Goal: Information Seeking & Learning: Check status

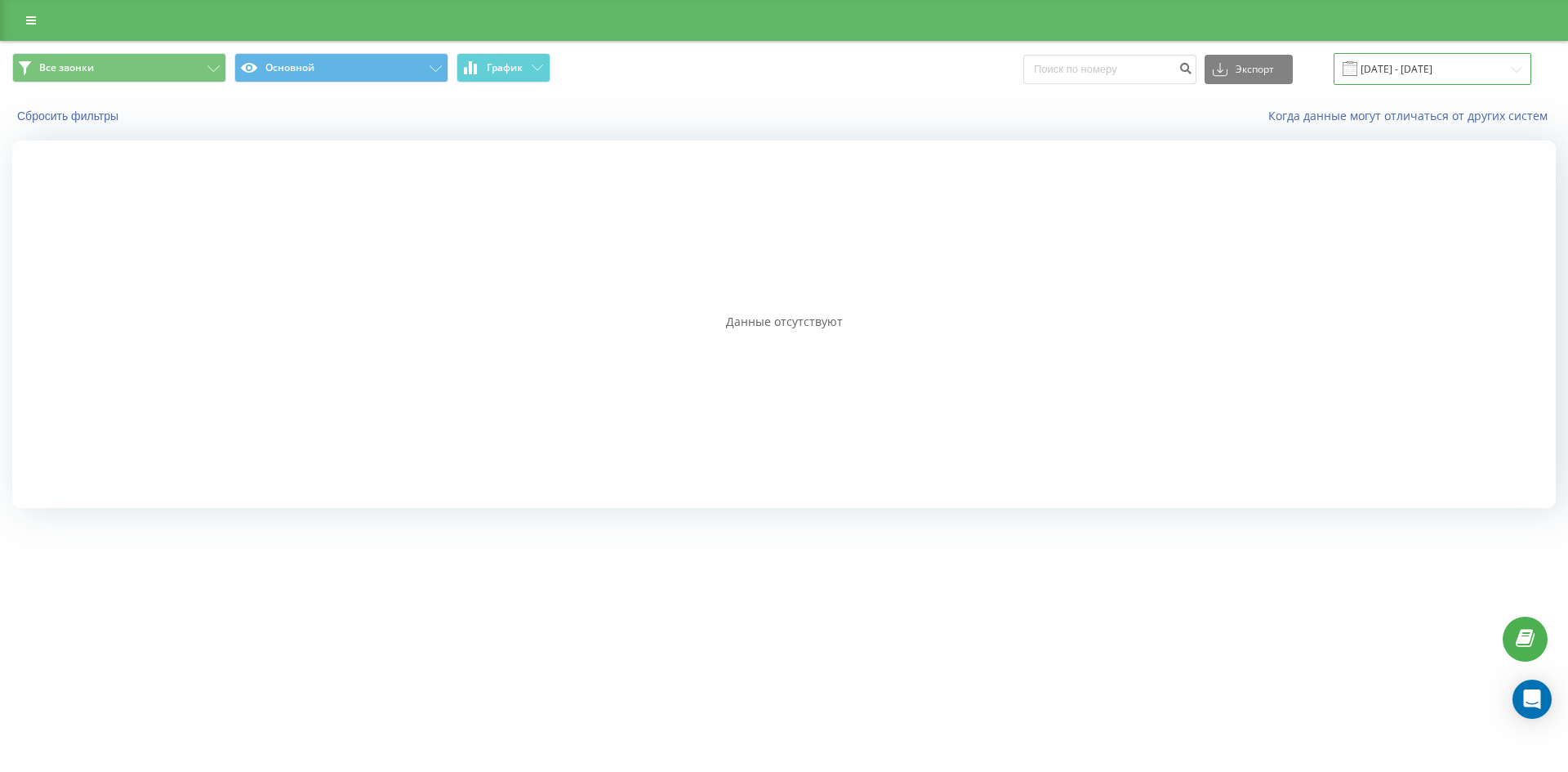
click at [1414, 73] on input "13.09.2025 - 13.09.2025" at bounding box center [1433, 69] width 198 height 32
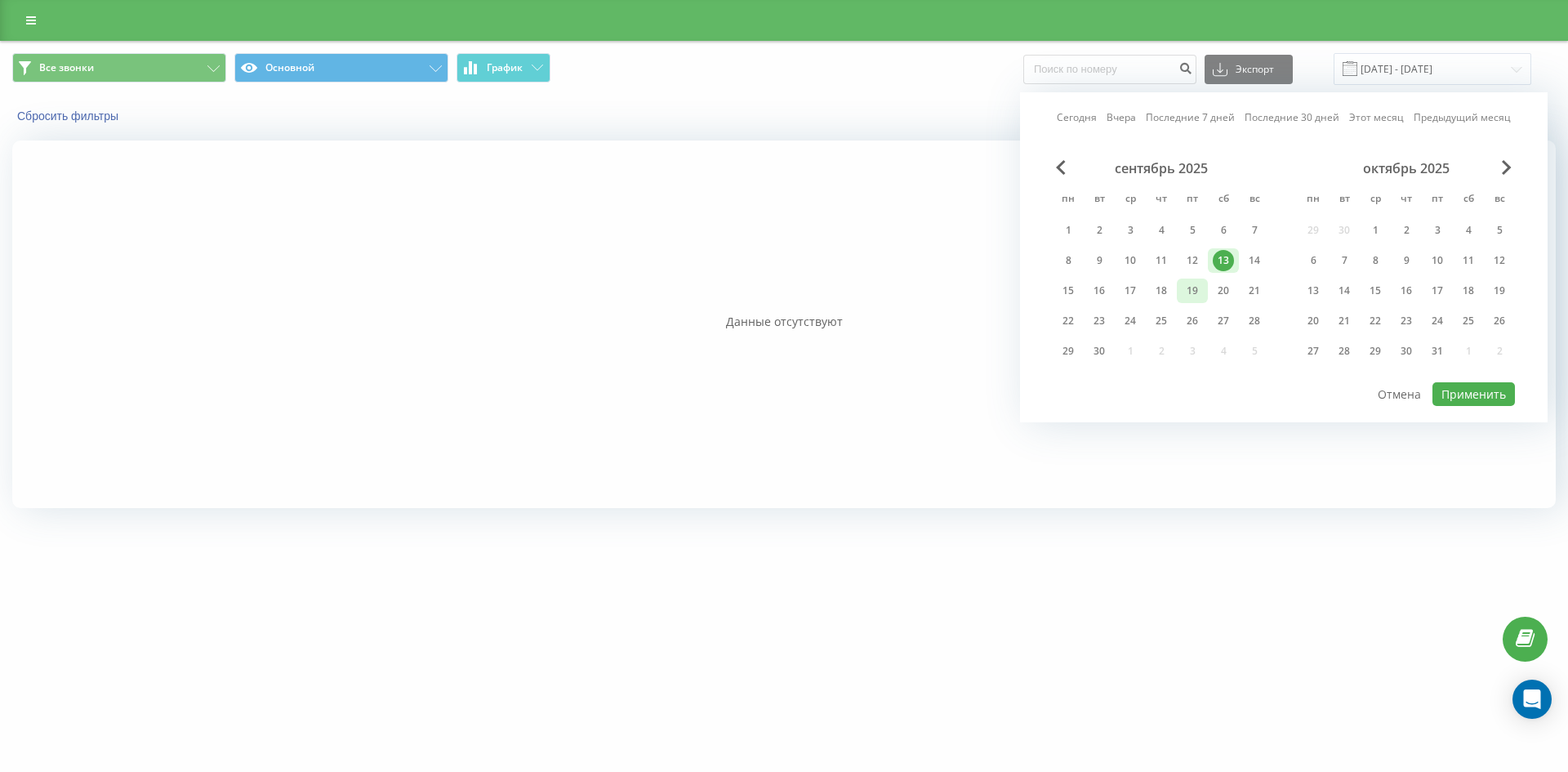
click at [1183, 294] on div "19" at bounding box center [1191, 290] width 21 height 21
click at [1479, 398] on button "Применить" at bounding box center [1473, 394] width 82 height 24
type input "[DATE] - [DATE]"
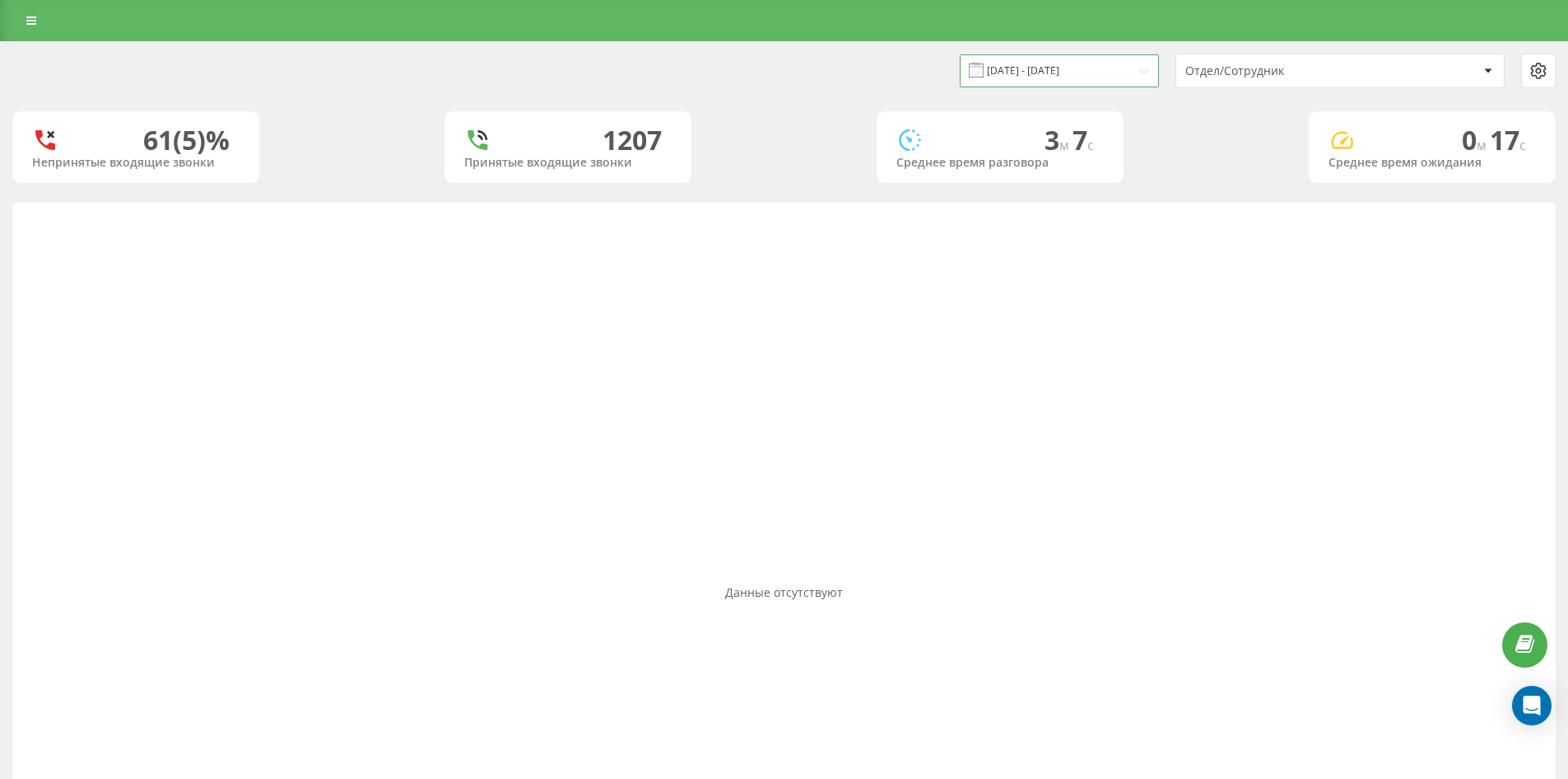
click at [1070, 75] on input "[DATE] - [DATE]" at bounding box center [1060, 71] width 199 height 32
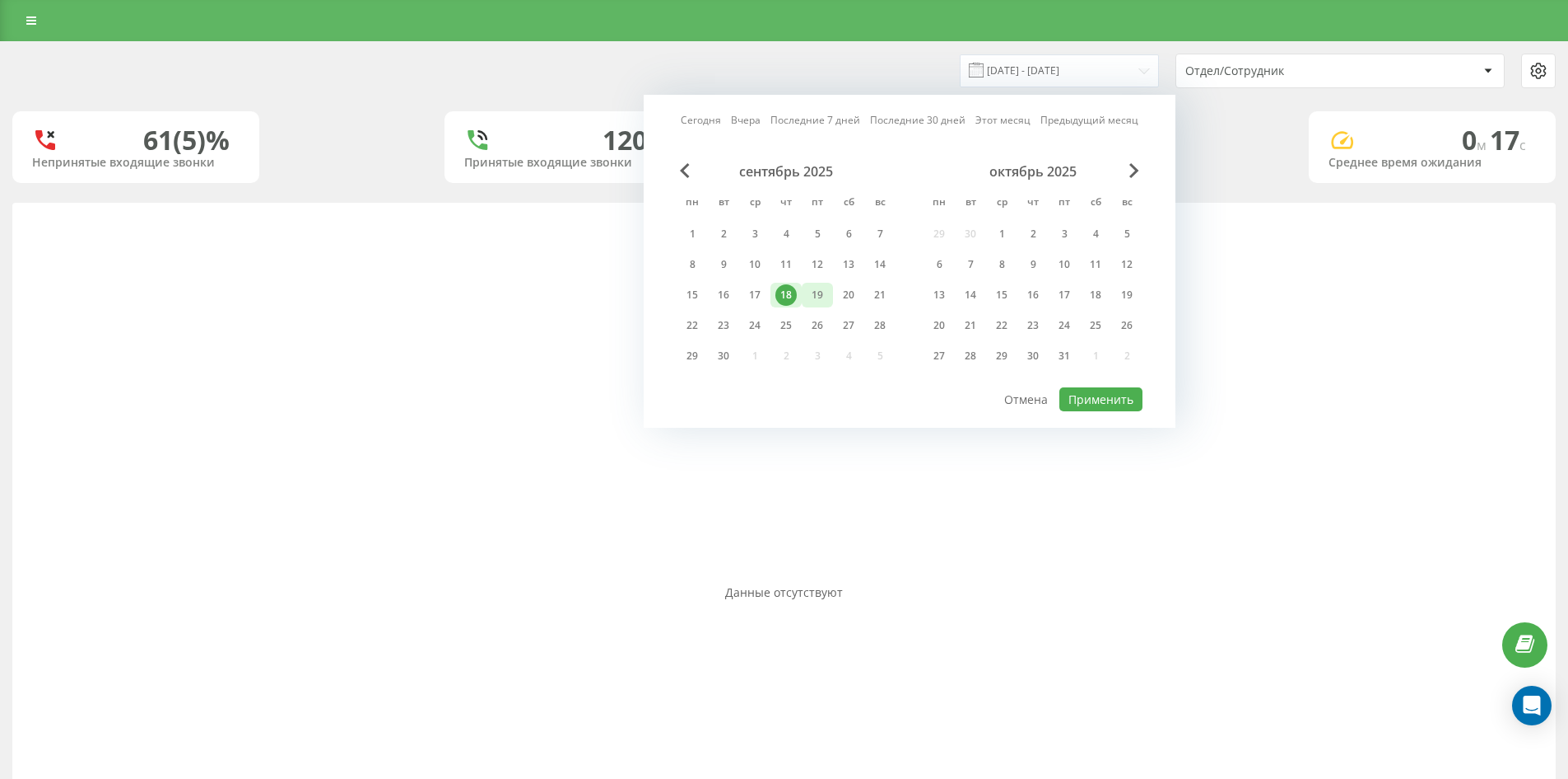
click at [825, 294] on div "19" at bounding box center [816, 294] width 21 height 21
click at [1121, 399] on button "Применить" at bounding box center [1100, 399] width 83 height 24
type input "19.09.2025 - 19.09.2025"
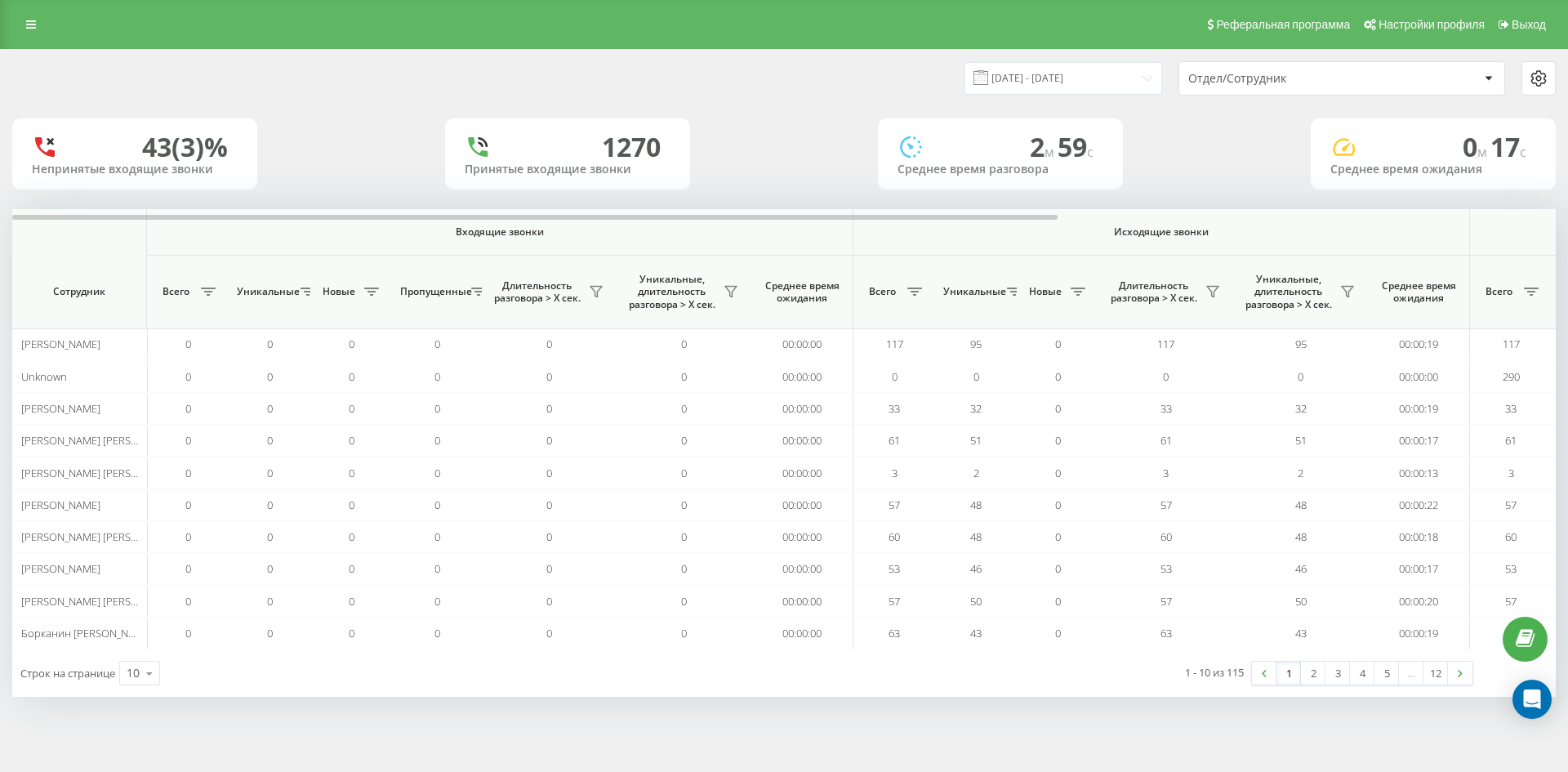
click at [1325, 78] on div "Отдел/Сотрудник" at bounding box center [1285, 79] width 195 height 14
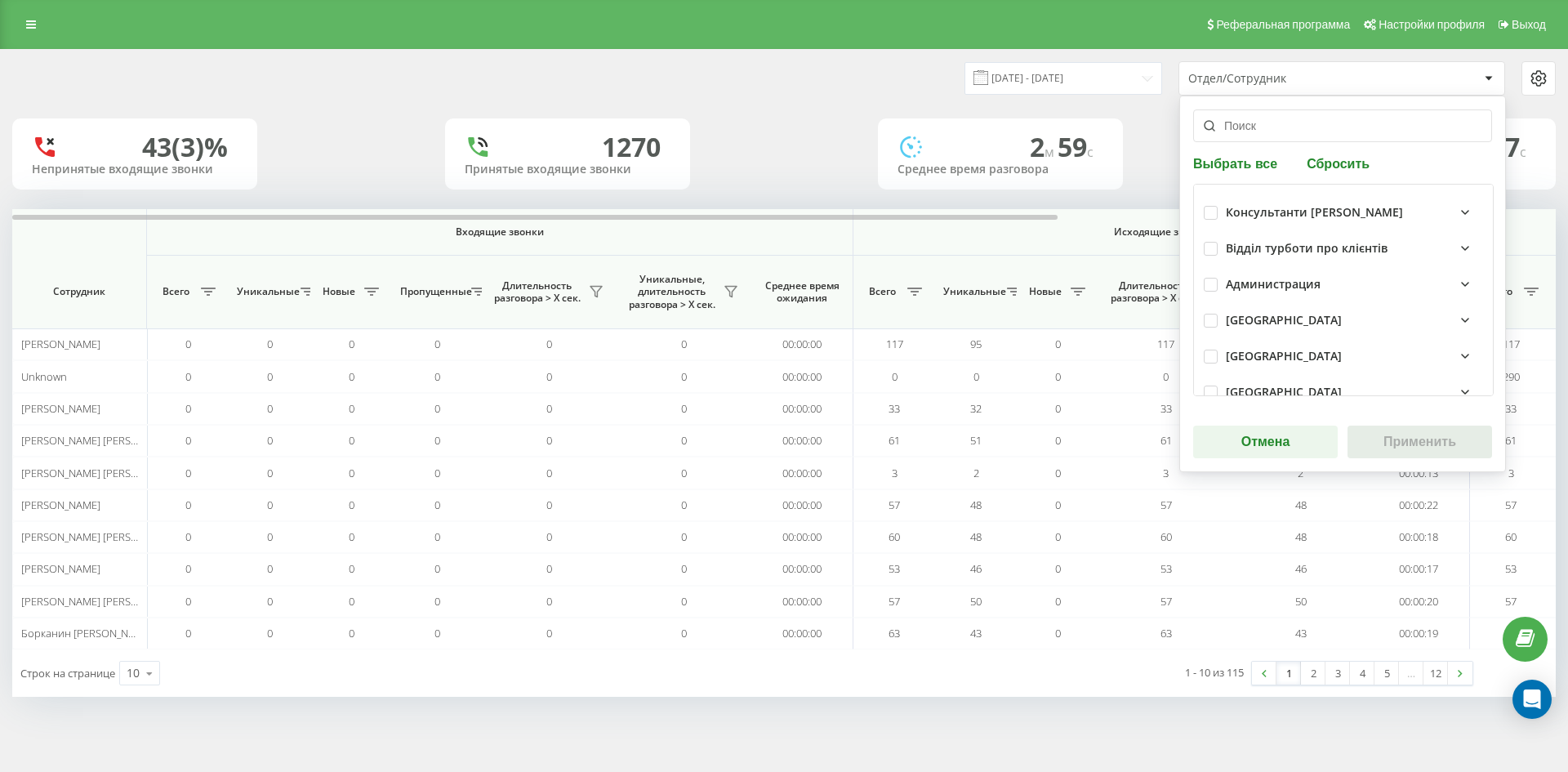
click at [1302, 129] on input "text" at bounding box center [1343, 126] width 299 height 33
paste input "гнатюк анна"
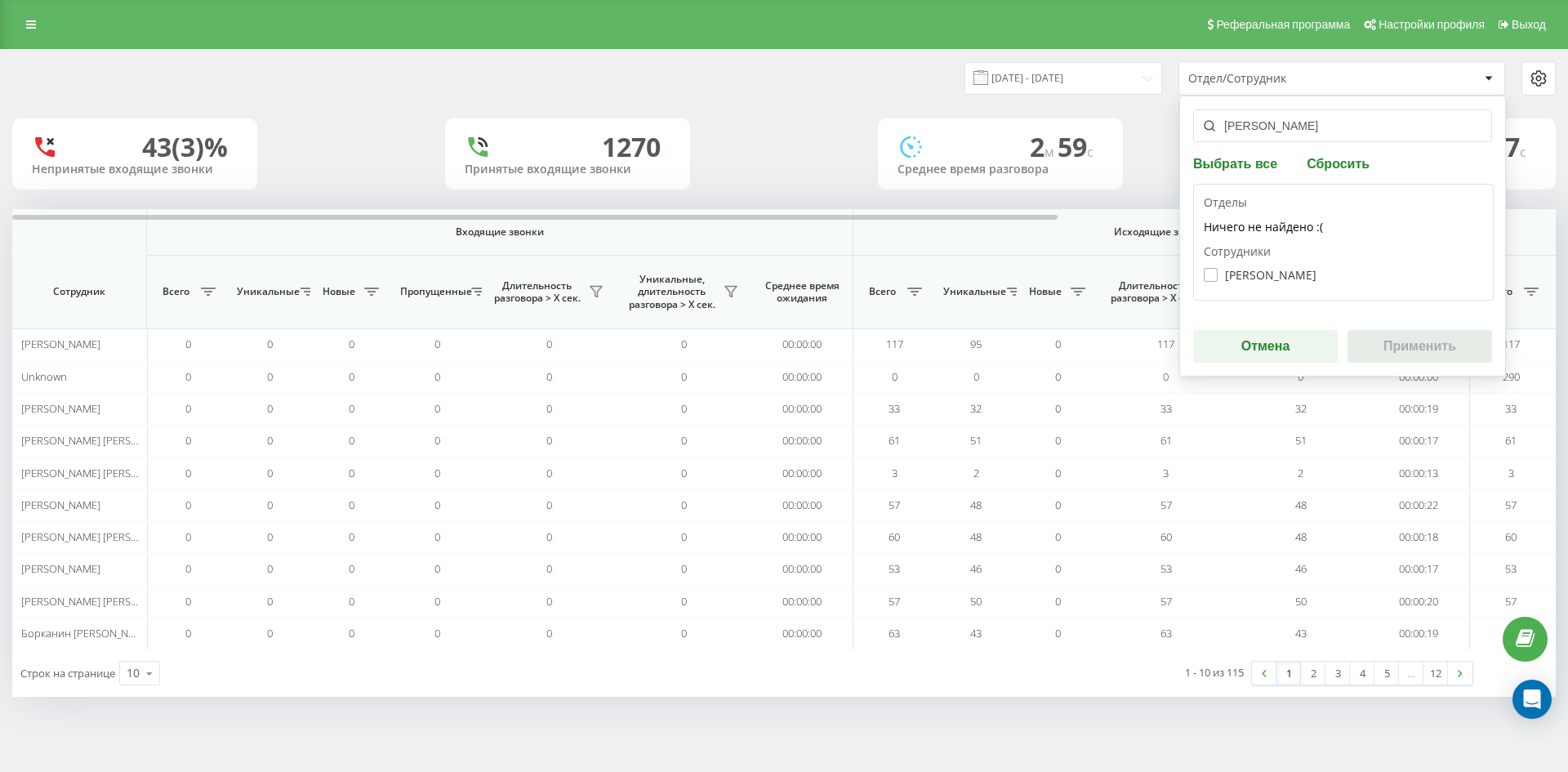
type input "гнатюк анна"
click at [1280, 274] on label "Гнатюк Анна Олександрівна" at bounding box center [1260, 275] width 113 height 14
checkbox input "true"
click at [1421, 359] on button "Применить" at bounding box center [1420, 346] width 144 height 33
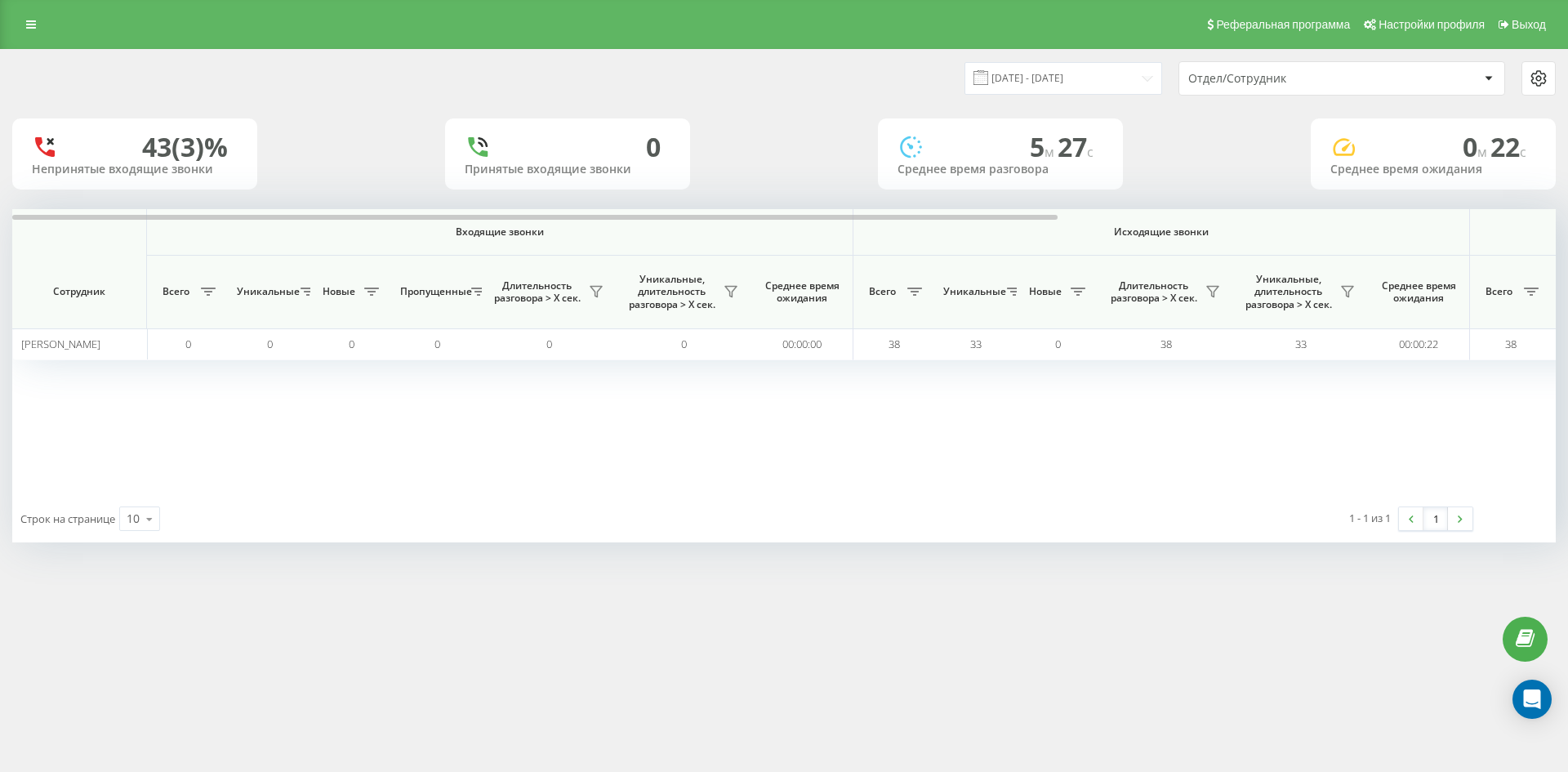
scroll to position [0, 571]
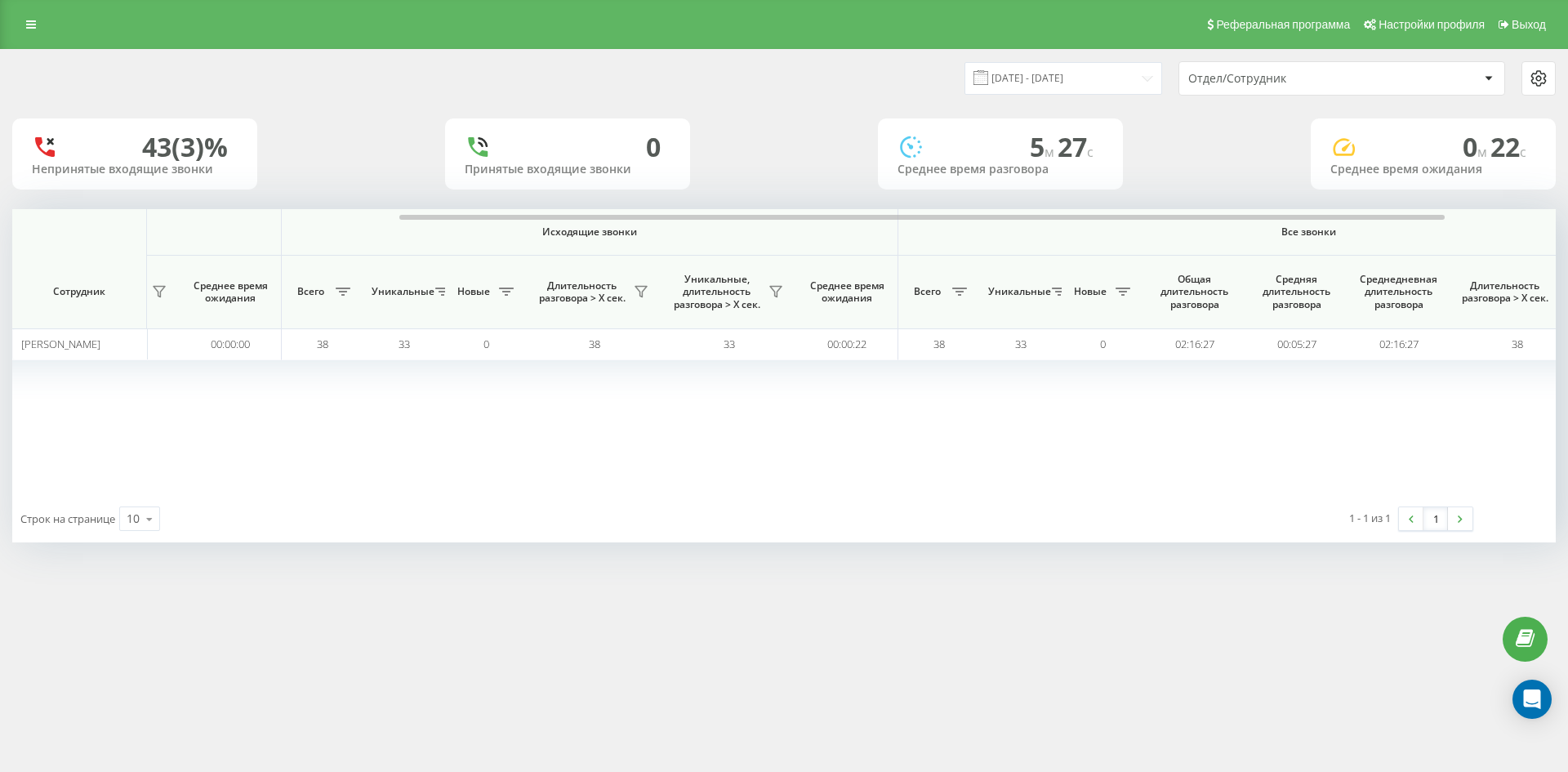
click at [1321, 87] on div "Отдел/Сотрудник" at bounding box center [1342, 78] width 325 height 33
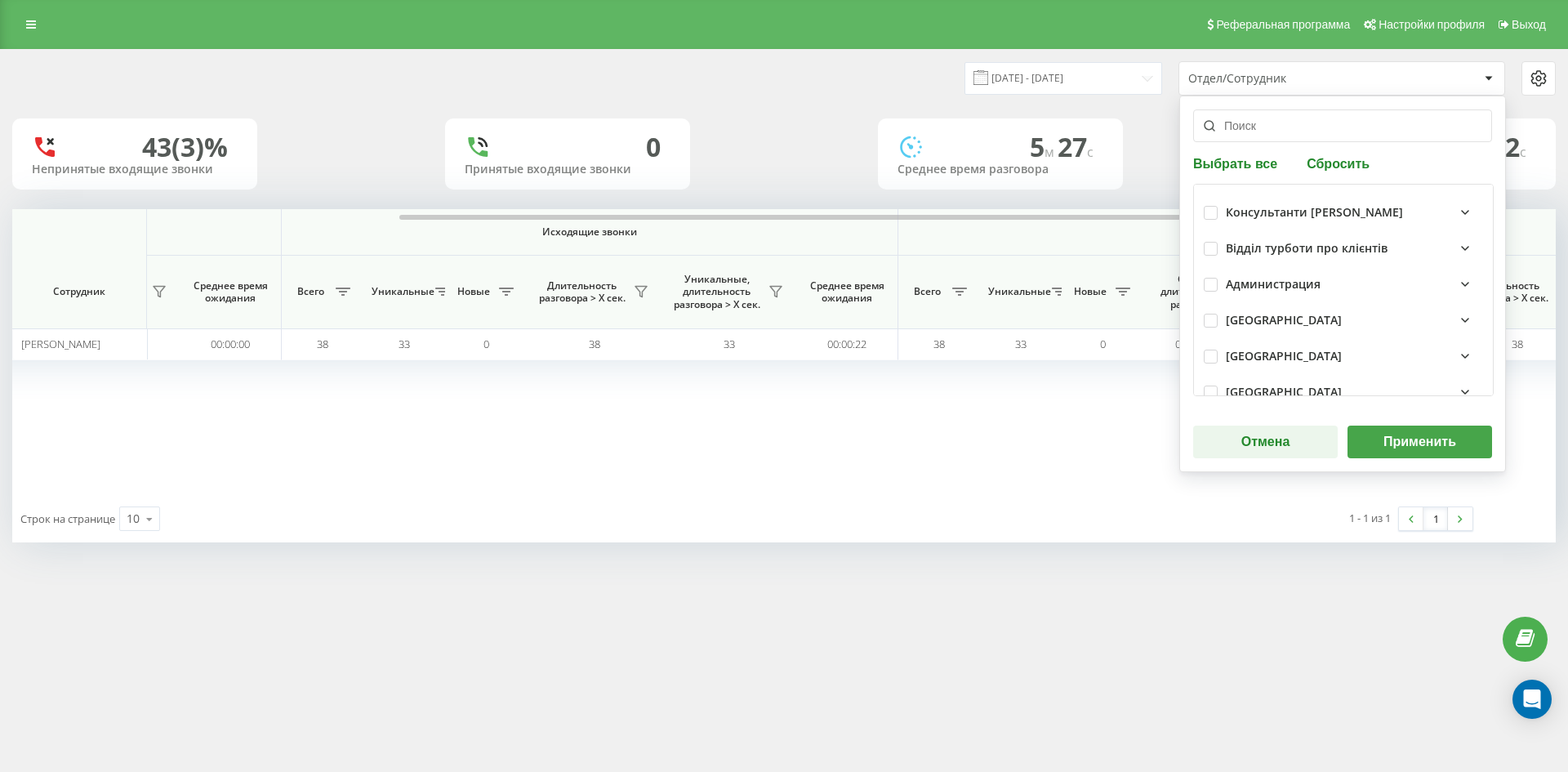
click at [1333, 151] on div "Выбрать все Сбросить Консультанти Савчук Відділ турботи про клієнтів Администра…" at bounding box center [1343, 284] width 326 height 377
click at [1334, 162] on button "Сбросить" at bounding box center [1339, 163] width 73 height 16
click at [1288, 136] on input "text" at bounding box center [1343, 126] width 299 height 33
paste input "гладкова карина"
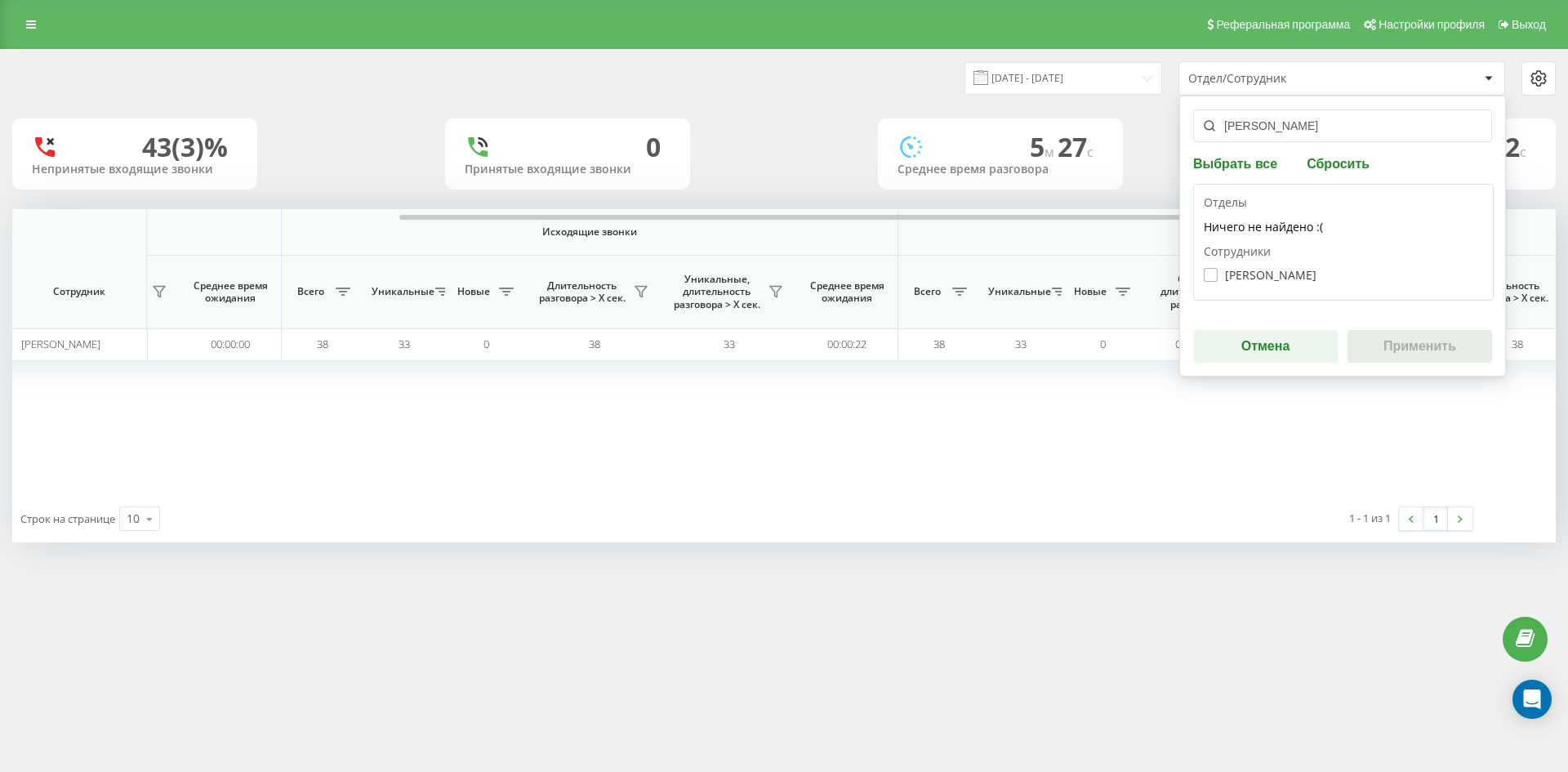
type input "гладкова карина"
click at [1256, 272] on label "Гладкова Карина Миколаївна" at bounding box center [1260, 275] width 113 height 14
checkbox input "true"
click at [1400, 340] on button "Применить" at bounding box center [1420, 346] width 144 height 33
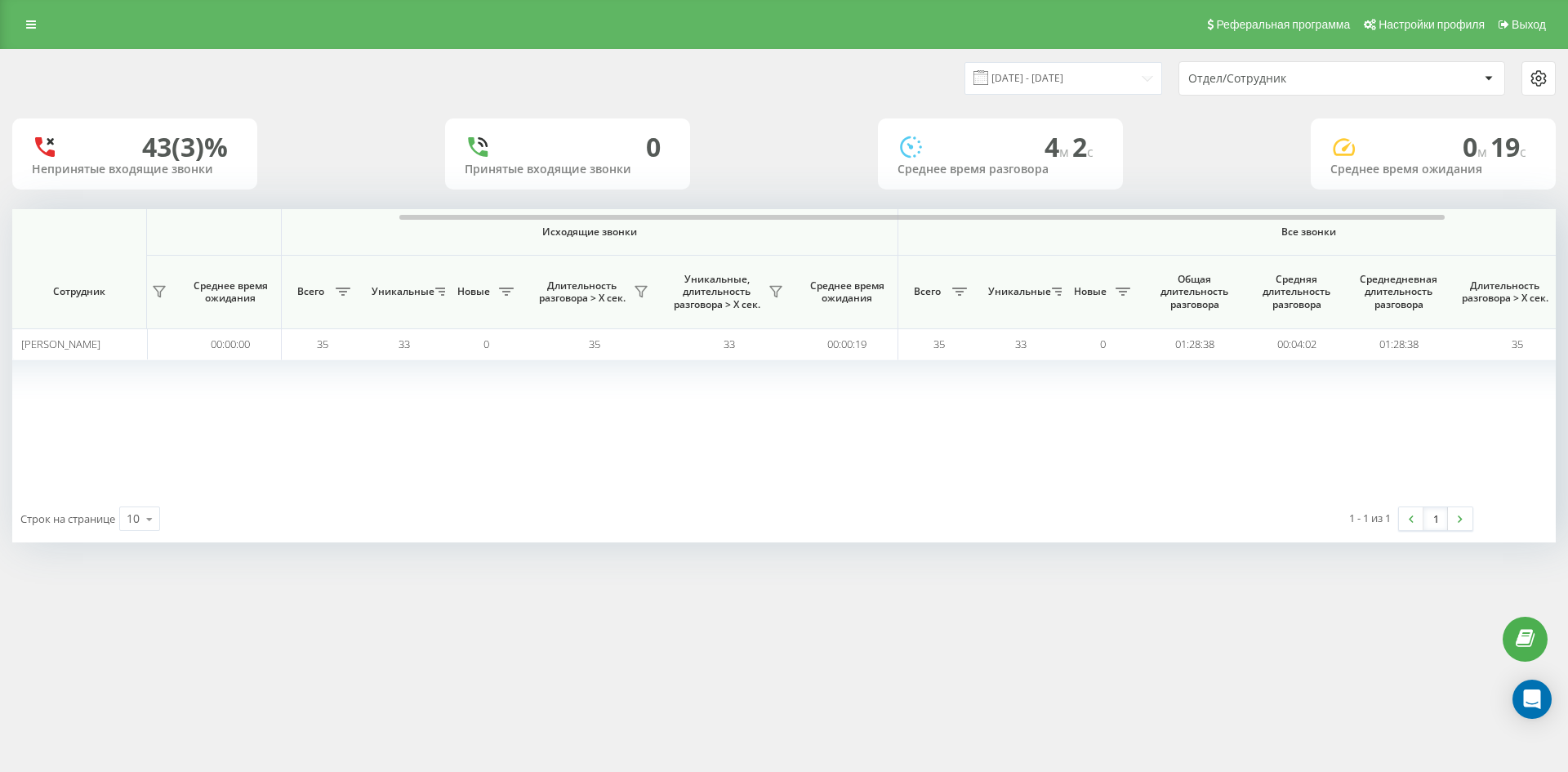
click at [1325, 77] on div "Отдел/Сотрудник" at bounding box center [1285, 79] width 195 height 14
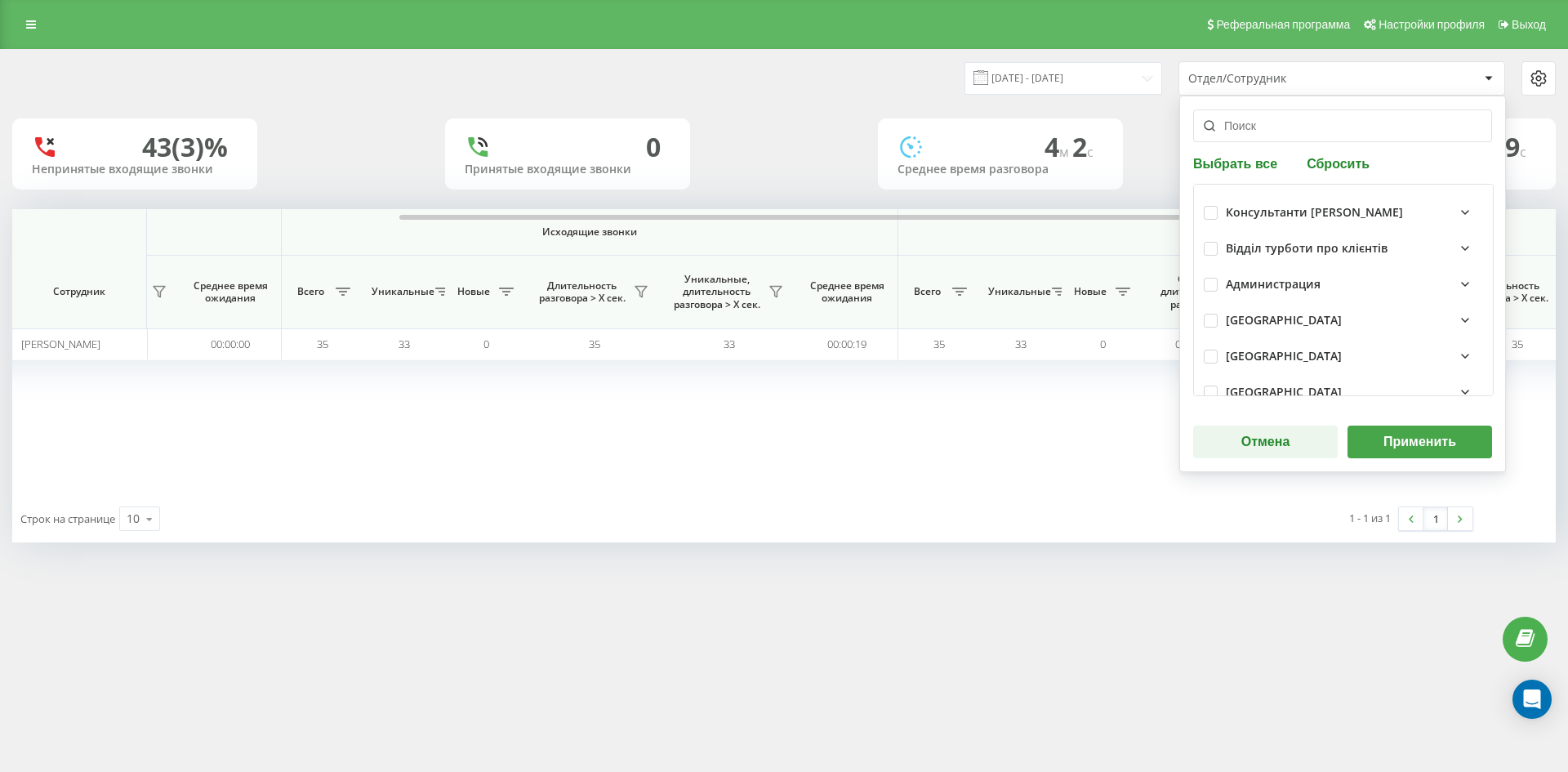
click at [1350, 160] on button "Сбросить" at bounding box center [1339, 163] width 73 height 16
click at [1292, 129] on input "text" at bounding box center [1343, 126] width 299 height 33
paste input "плескач антон"
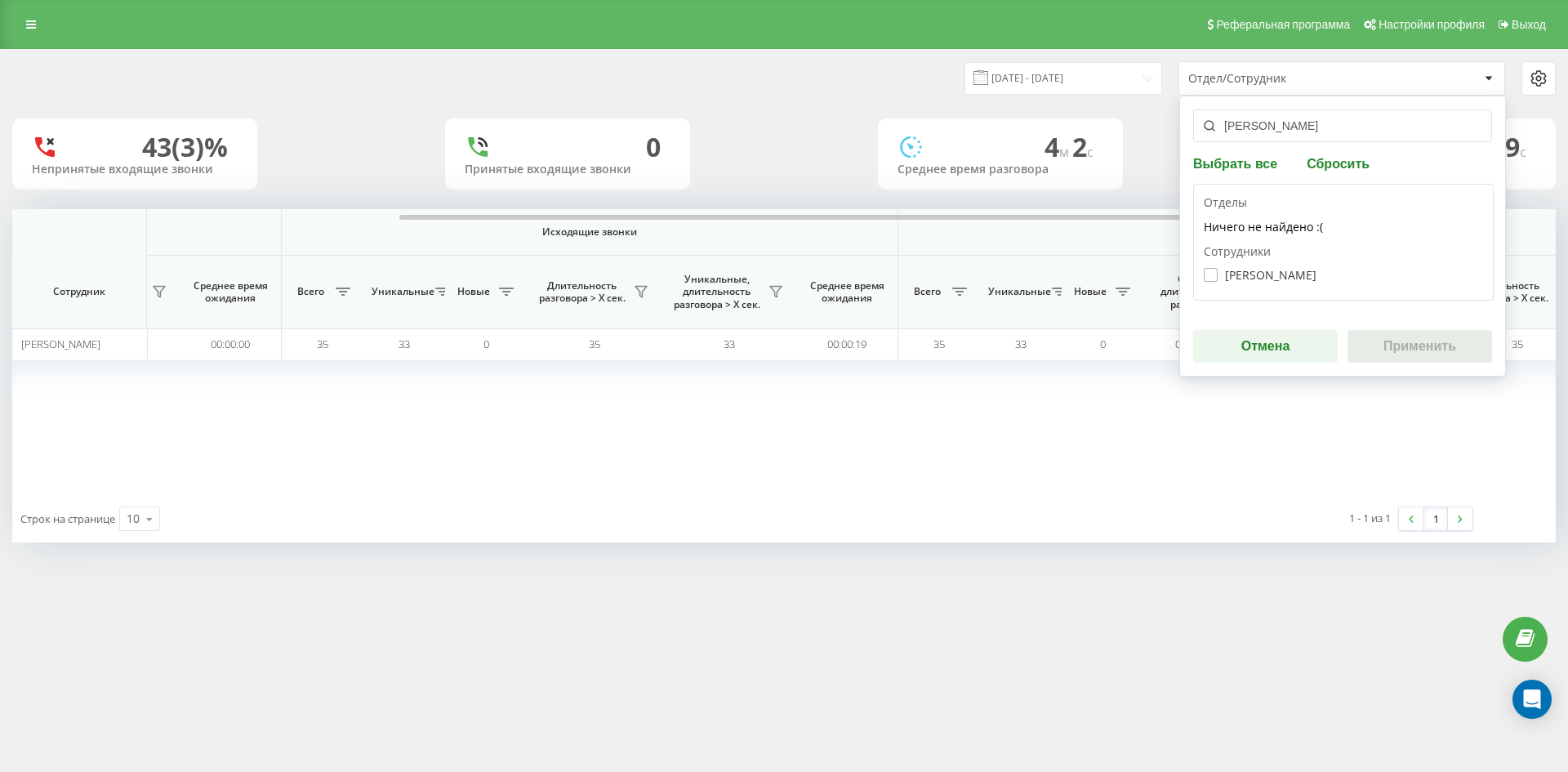
type input "плескач антон"
click at [1264, 268] on label "Плескач Антон Дмитрович" at bounding box center [1260, 275] width 113 height 14
checkbox input "true"
click at [1399, 335] on button "Применить" at bounding box center [1420, 346] width 144 height 33
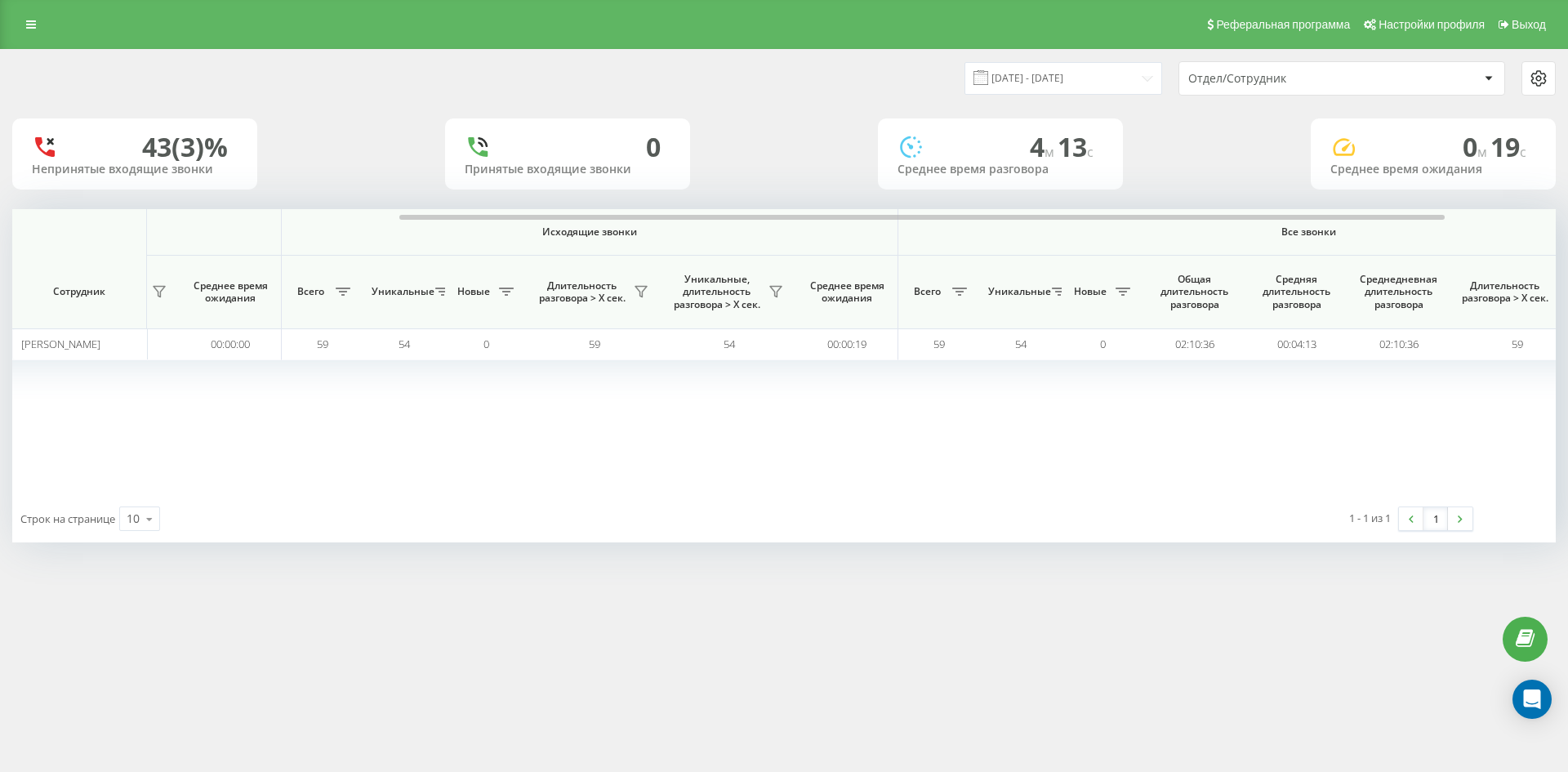
click at [1337, 81] on div "Отдел/Сотрудник" at bounding box center [1285, 79] width 195 height 14
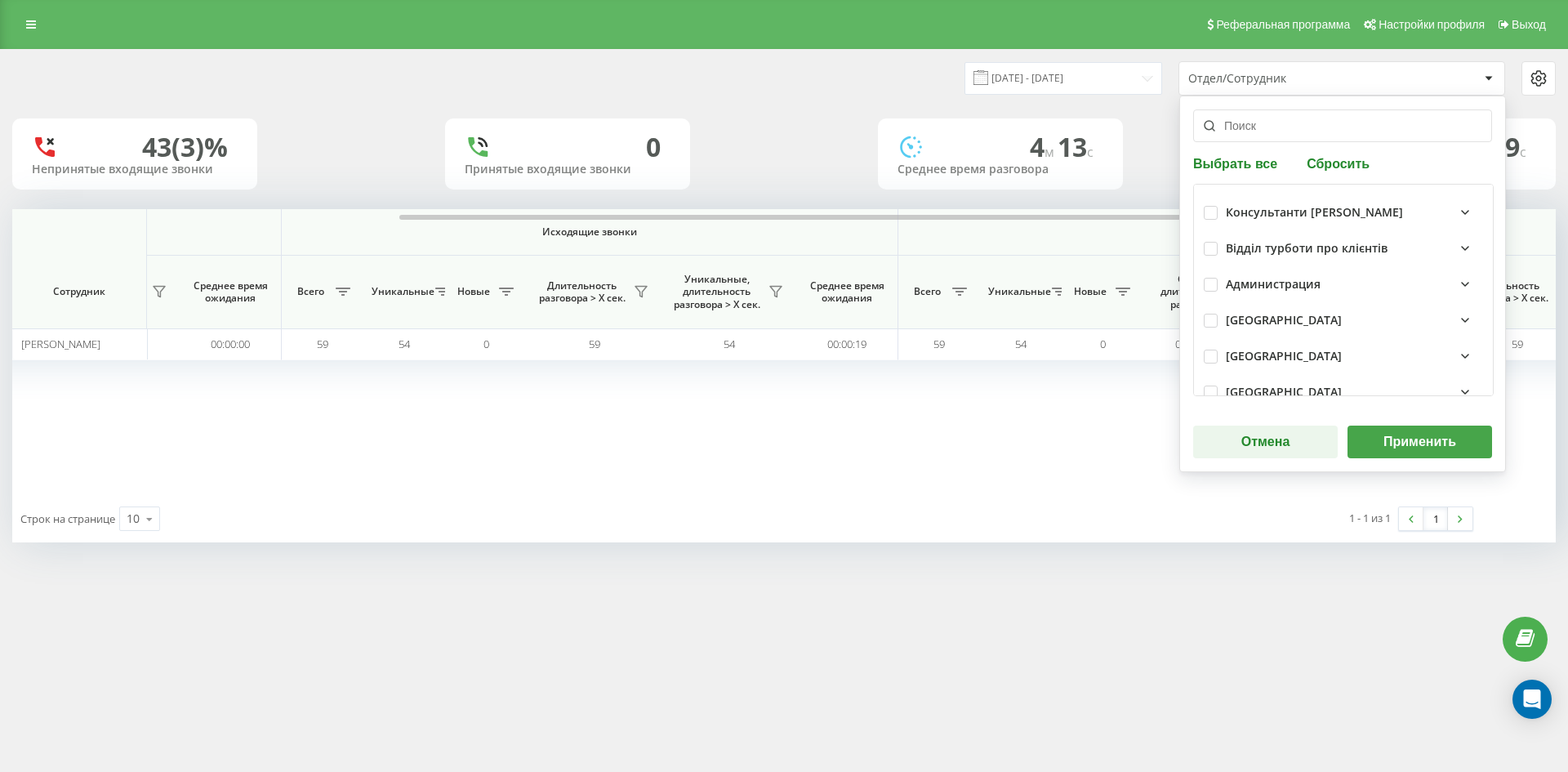
click at [1319, 129] on input "text" at bounding box center [1343, 126] width 299 height 33
click at [1335, 168] on button "Сбросить" at bounding box center [1339, 163] width 73 height 16
click at [1283, 131] on input "text" at bounding box center [1343, 126] width 299 height 33
paste input "кислиця ангеліна"
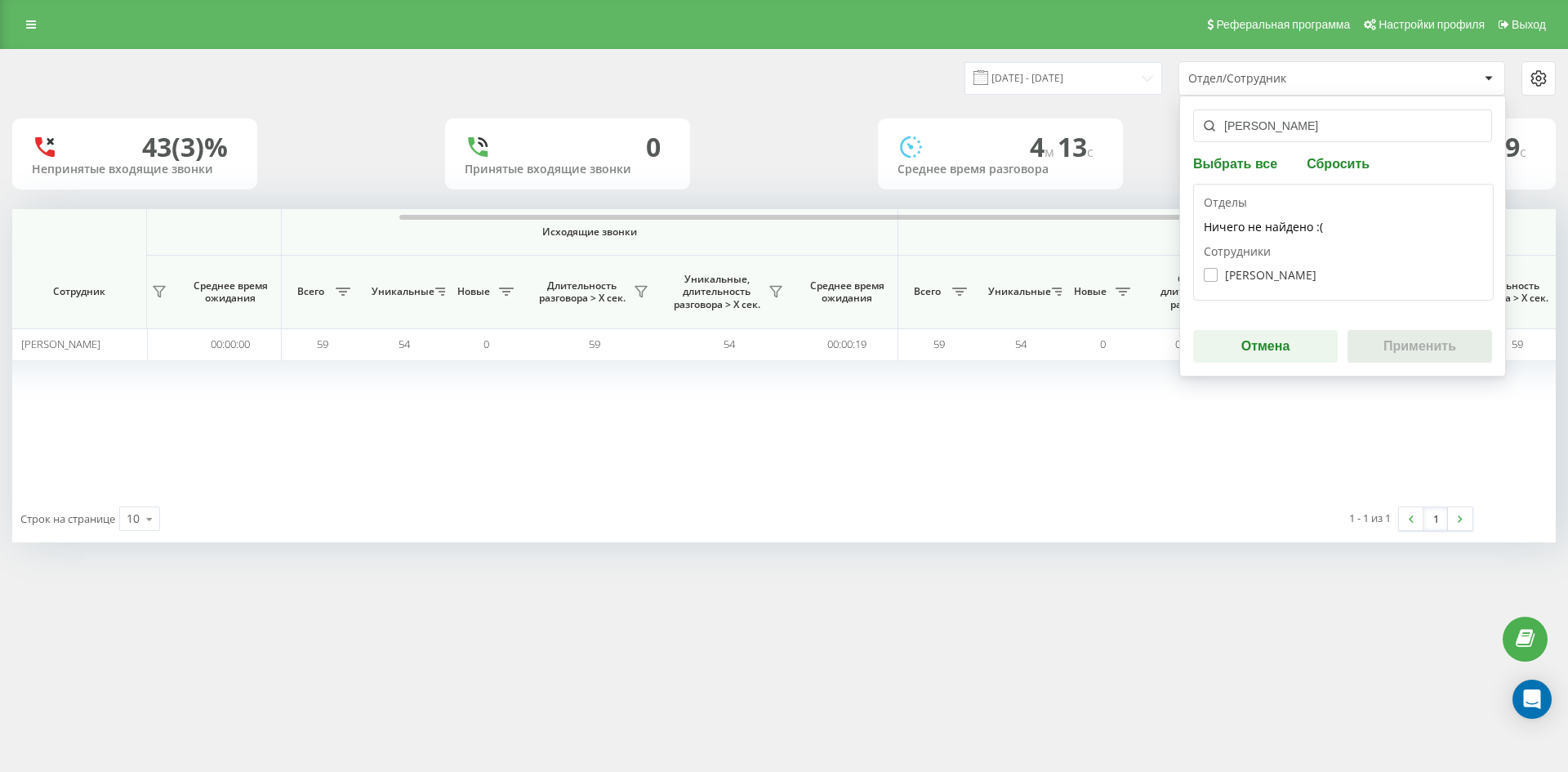
type input "кислиця ангеліна"
click at [1274, 280] on label "Кислиця Ангеліна Олегівна" at bounding box center [1260, 275] width 113 height 14
checkbox input "true"
click at [1404, 344] on button "Применить" at bounding box center [1420, 346] width 144 height 33
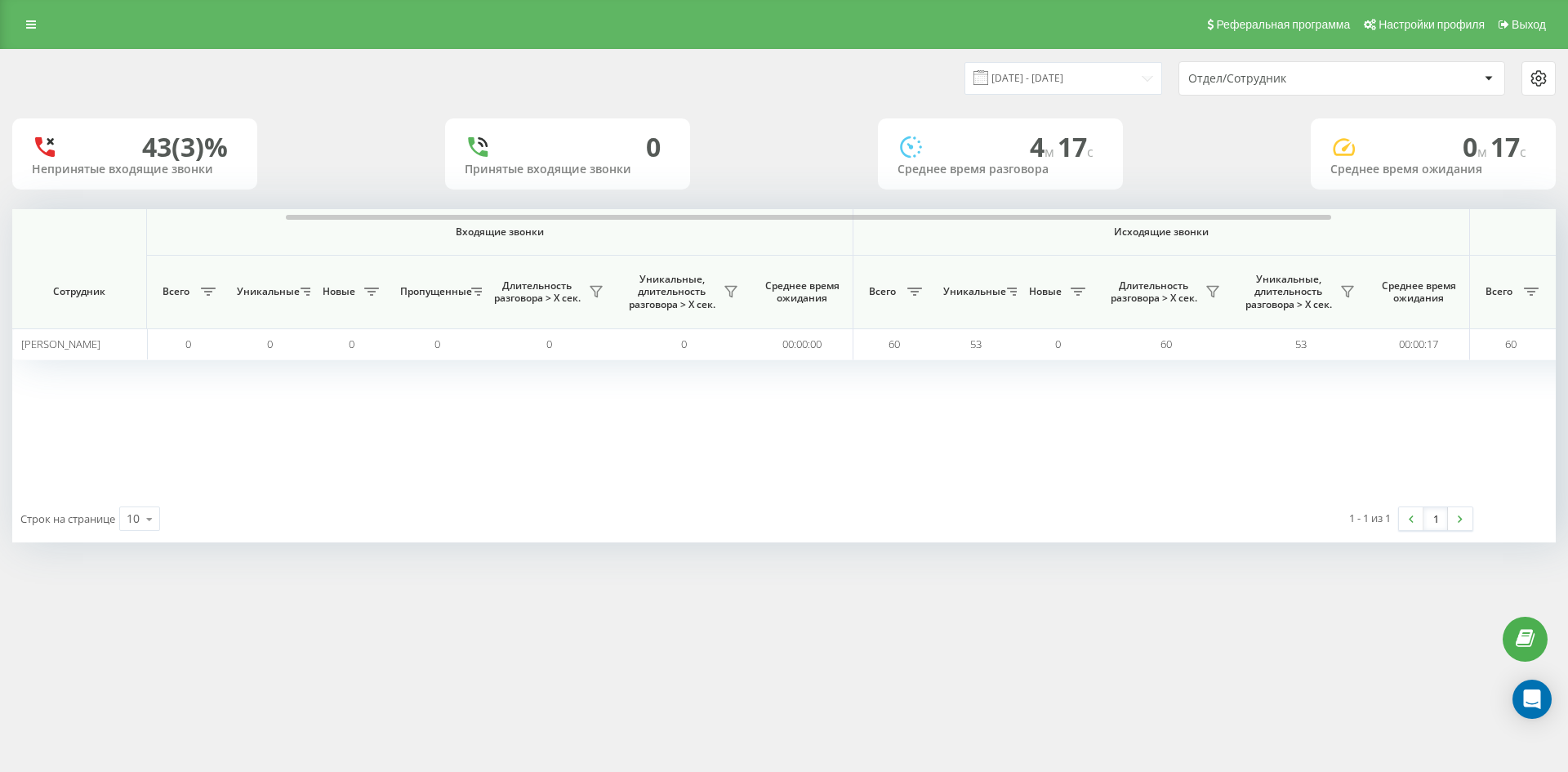
scroll to position [0, 490]
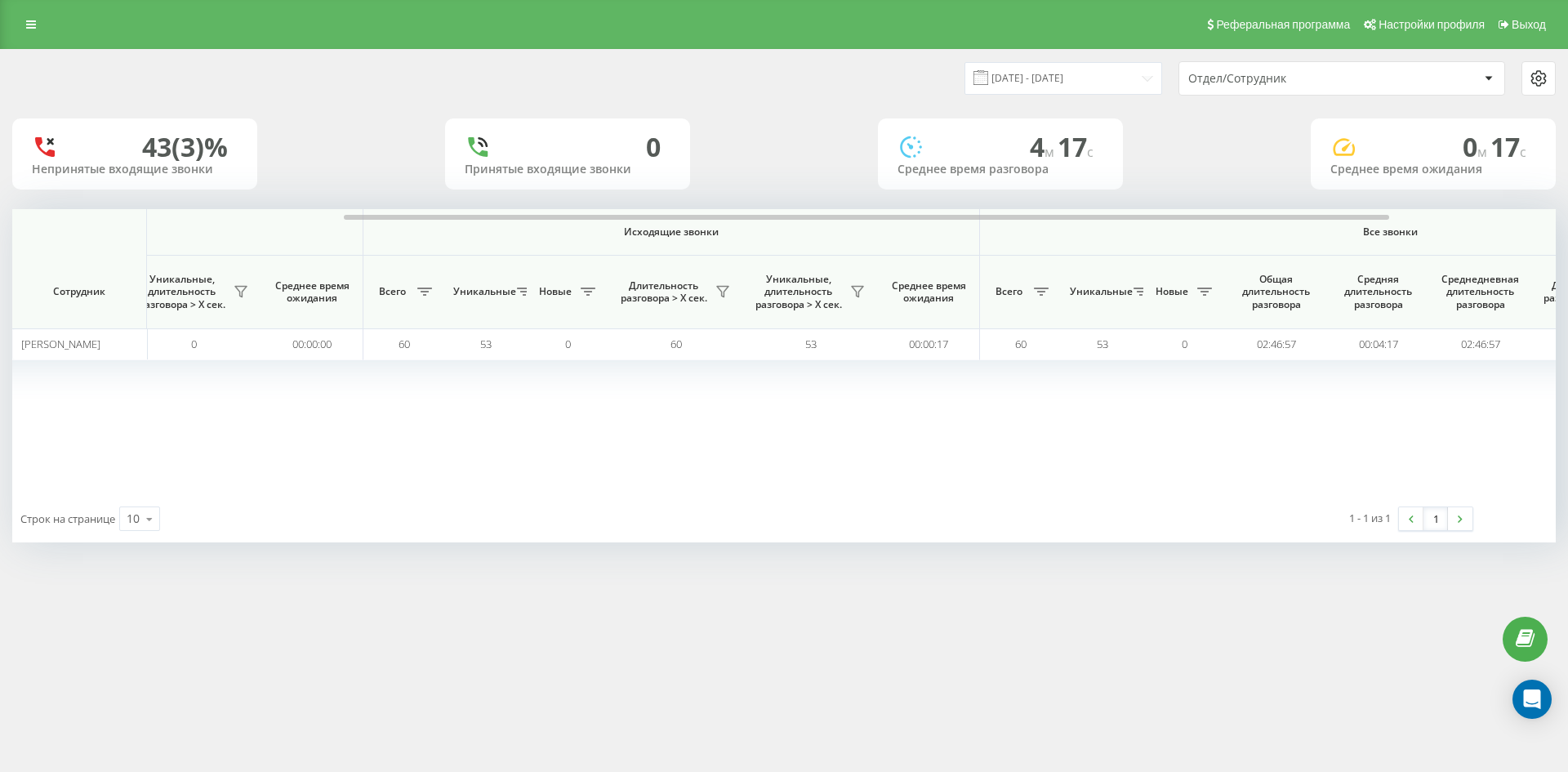
click at [1322, 75] on div "Отдел/Сотрудник" at bounding box center [1285, 79] width 195 height 14
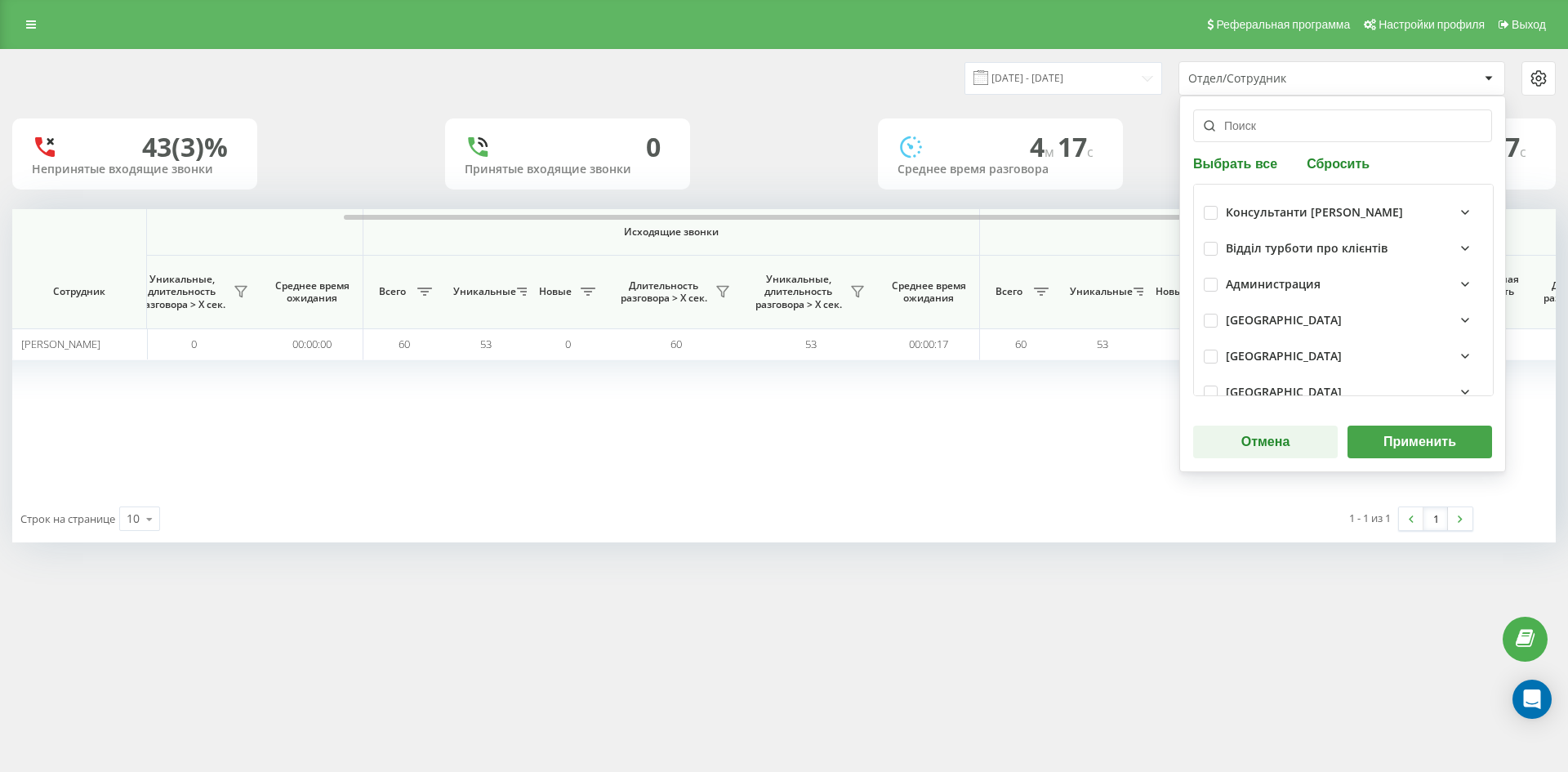
click at [1340, 156] on button "Сбросить" at bounding box center [1339, 163] width 73 height 16
drag, startPoint x: 1305, startPoint y: 129, endPoint x: 1297, endPoint y: 151, distance: 23.4
click at [1304, 129] on input "text" at bounding box center [1343, 126] width 299 height 33
paste input "складанюк карина"
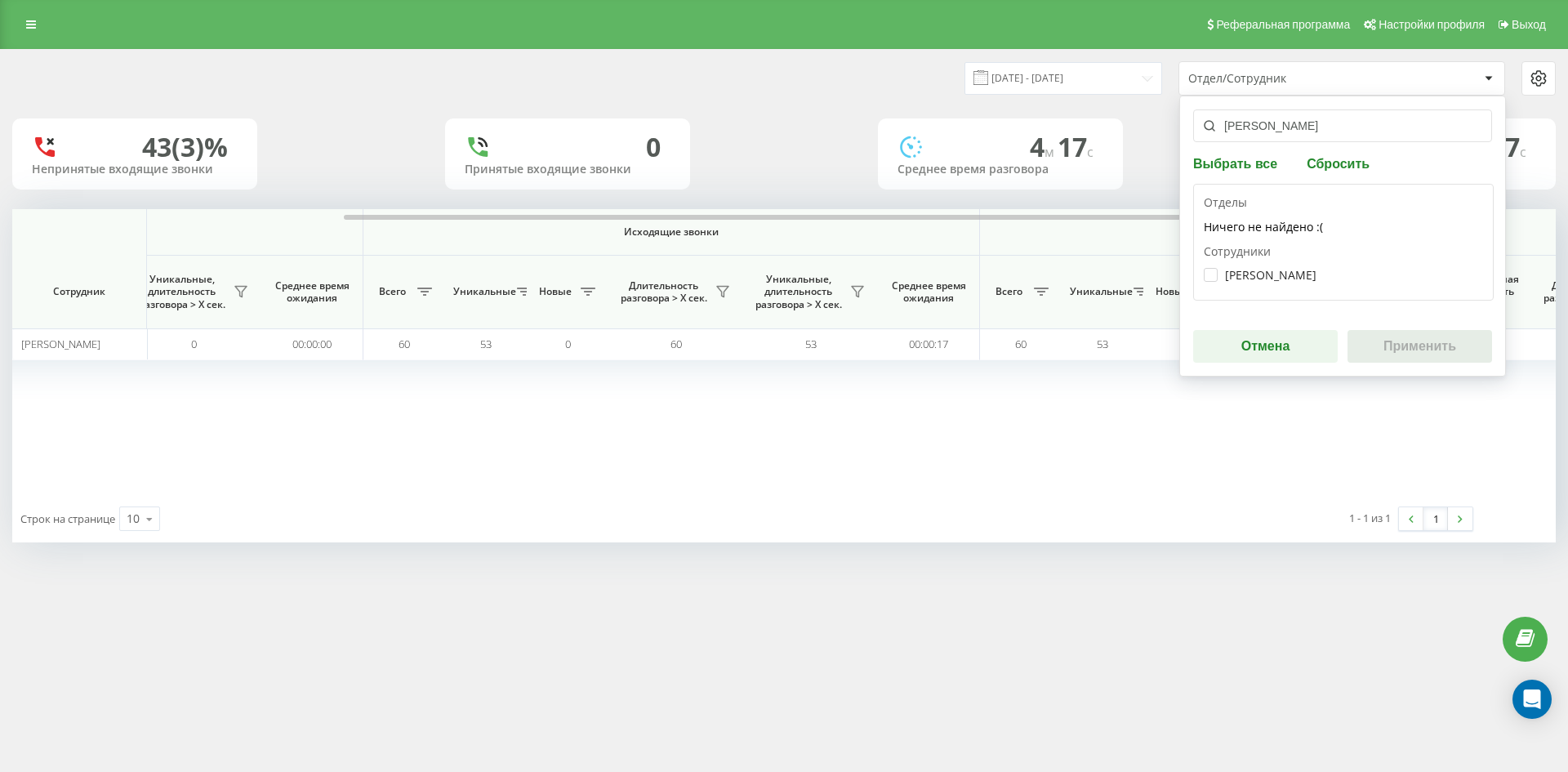
type input "складанюк карина"
click at [1278, 257] on div "Сотрудники Складанюк Карина Вікторівна" at bounding box center [1343, 266] width 279 height 46
click at [1276, 270] on label "Складанюк Карина Вікторівна" at bounding box center [1260, 275] width 113 height 14
checkbox input "true"
drag, startPoint x: 1396, startPoint y: 342, endPoint x: 1387, endPoint y: 345, distance: 9.5
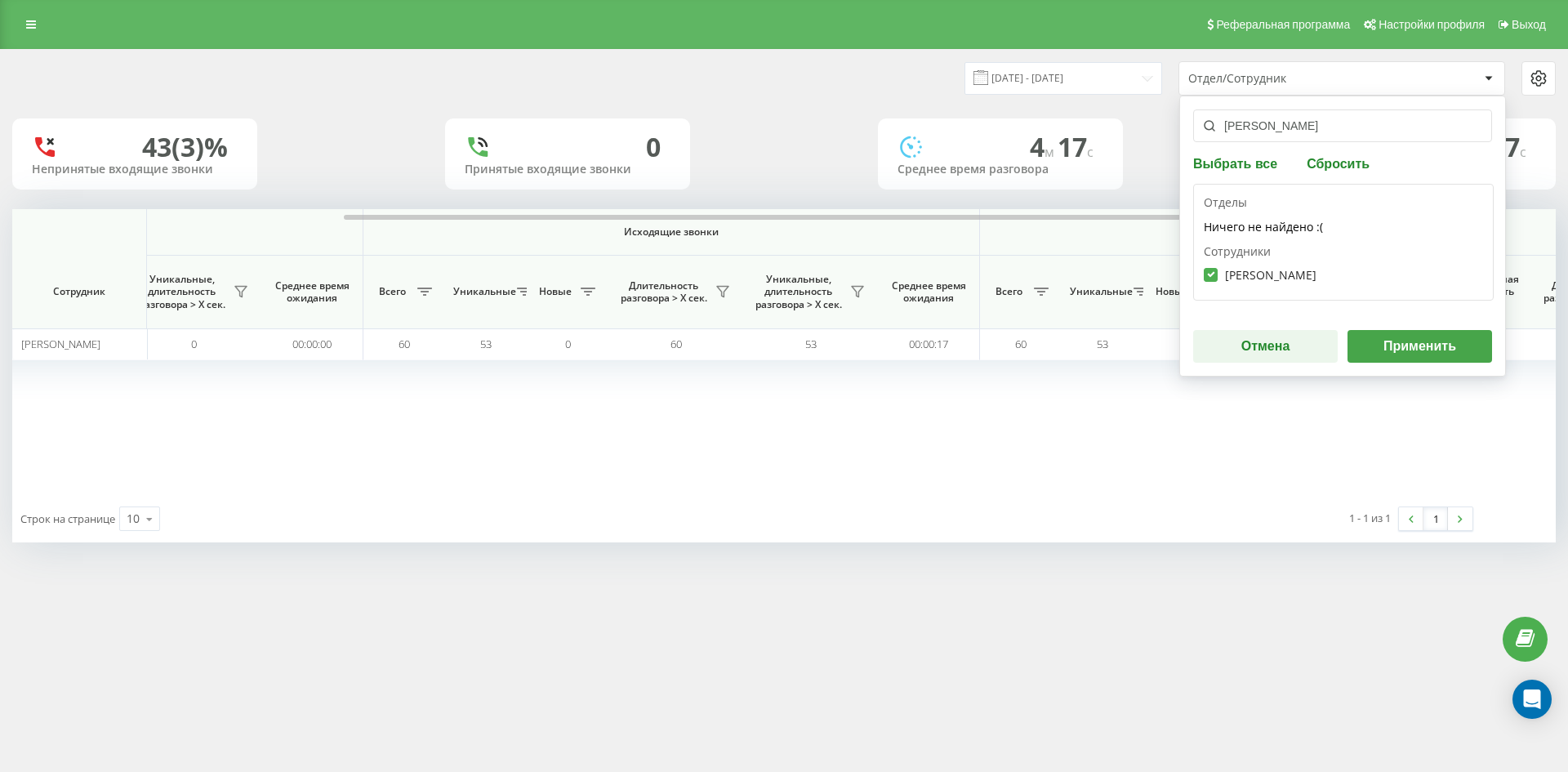
click at [1396, 342] on button "Применить" at bounding box center [1420, 346] width 144 height 33
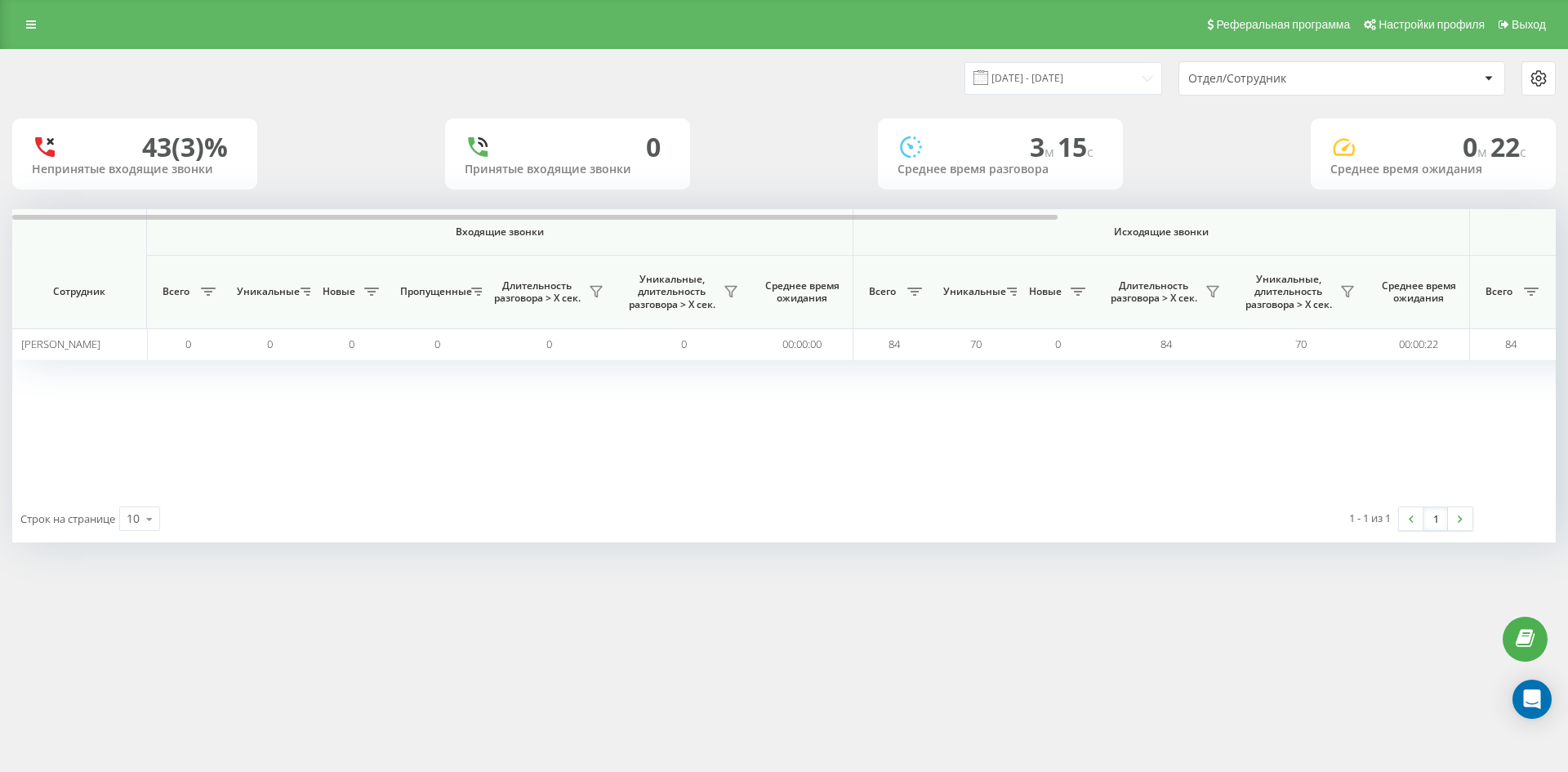
scroll to position [0, 571]
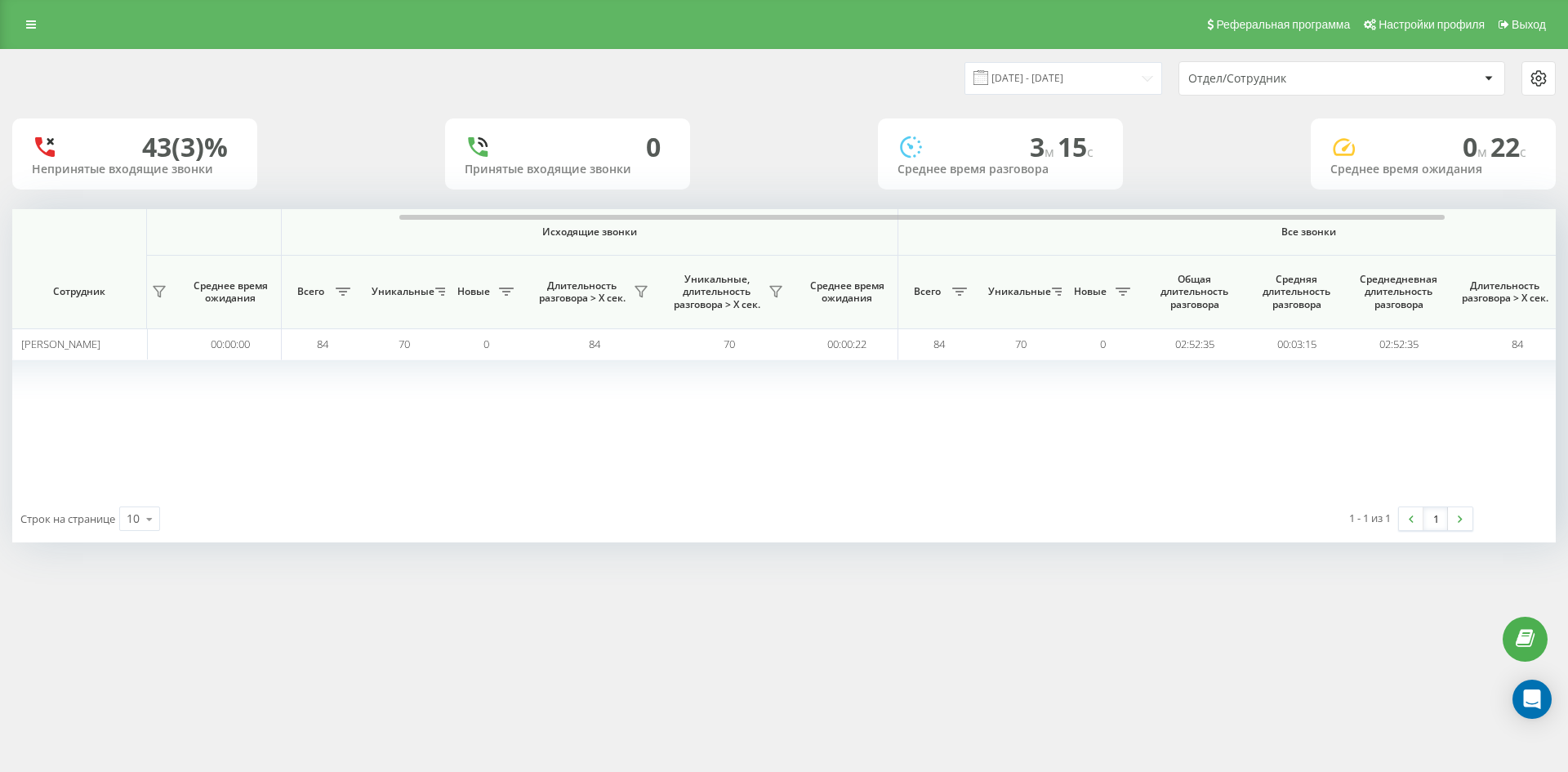
click at [1351, 74] on div "Отдел/Сотрудник" at bounding box center [1285, 79] width 195 height 14
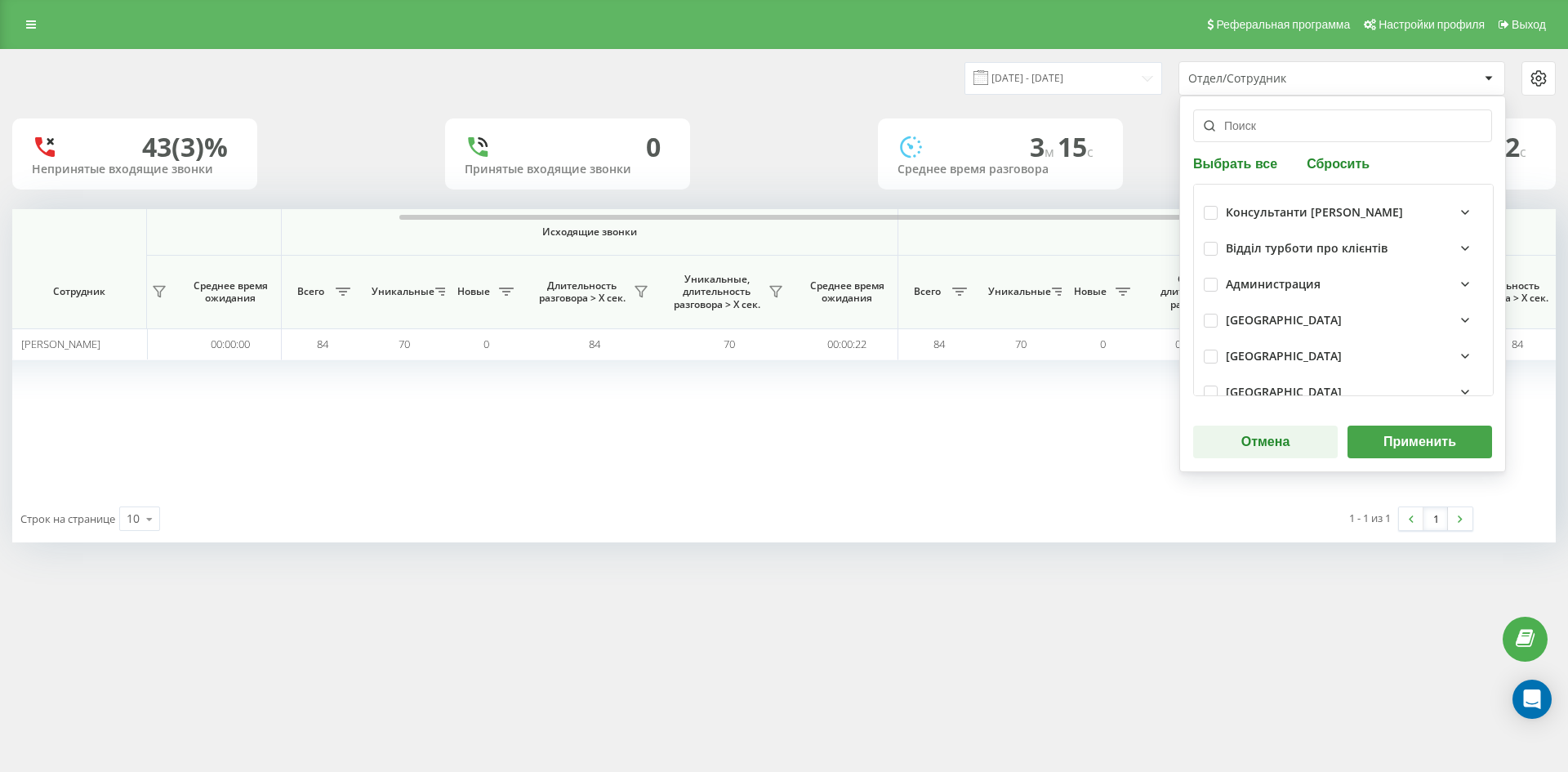
click at [1349, 162] on button "Сбросить" at bounding box center [1339, 163] width 73 height 16
click at [1285, 128] on input "text" at bounding box center [1343, 126] width 299 height 33
paste input "конюшенко анна"
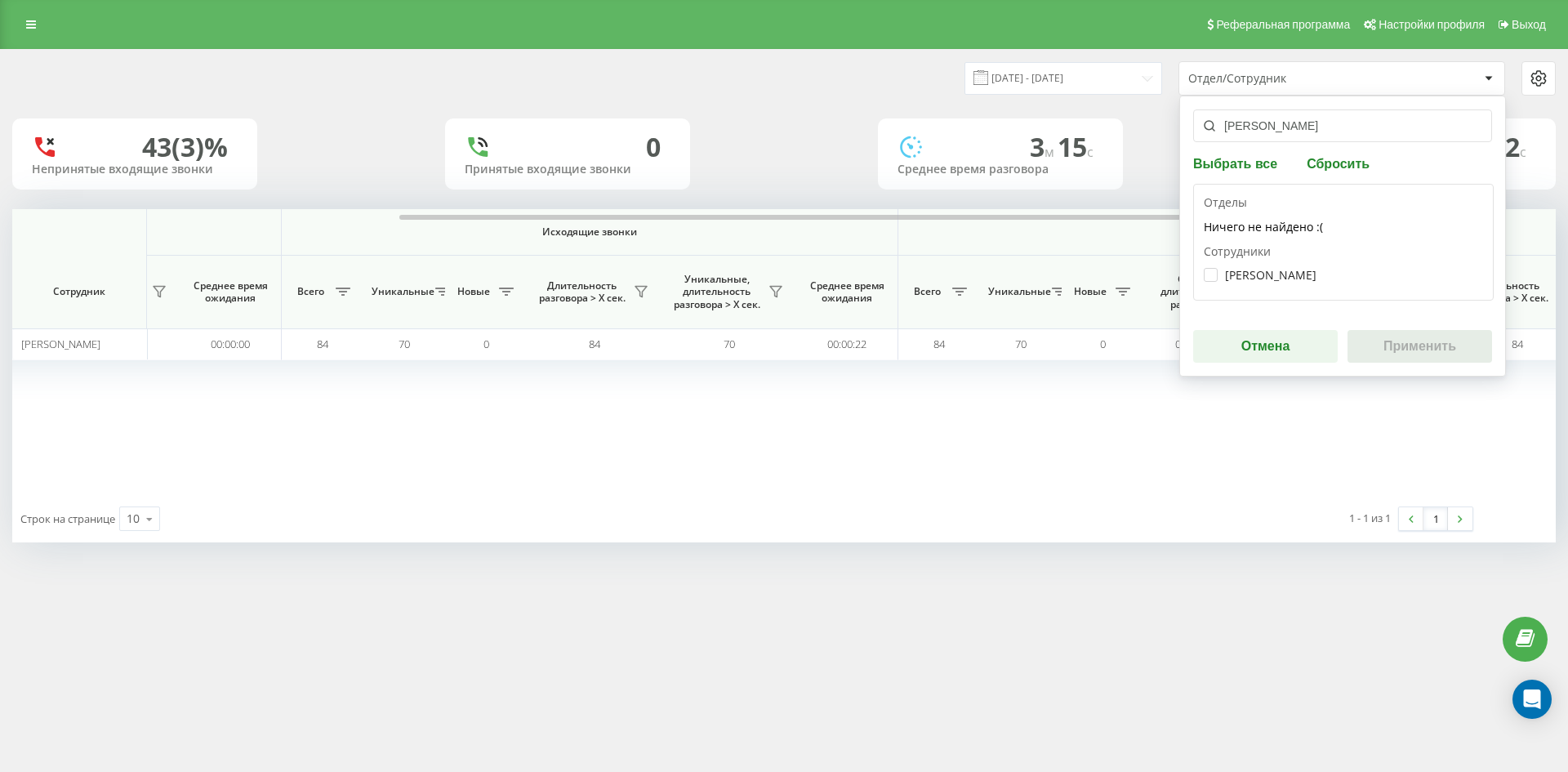
type input "конюшенко анна"
click at [1273, 283] on div "Конюшенко Анна Олександрівна" at bounding box center [1343, 275] width 279 height 31
click at [1264, 278] on label "Конюшенко Анна Олександрівна" at bounding box center [1260, 275] width 113 height 14
checkbox input "true"
click at [1372, 326] on div "конюшенко анна Выбрать все Сбросить Отделы Ничего не найдено :( Сотрудники Коню…" at bounding box center [1343, 236] width 326 height 281
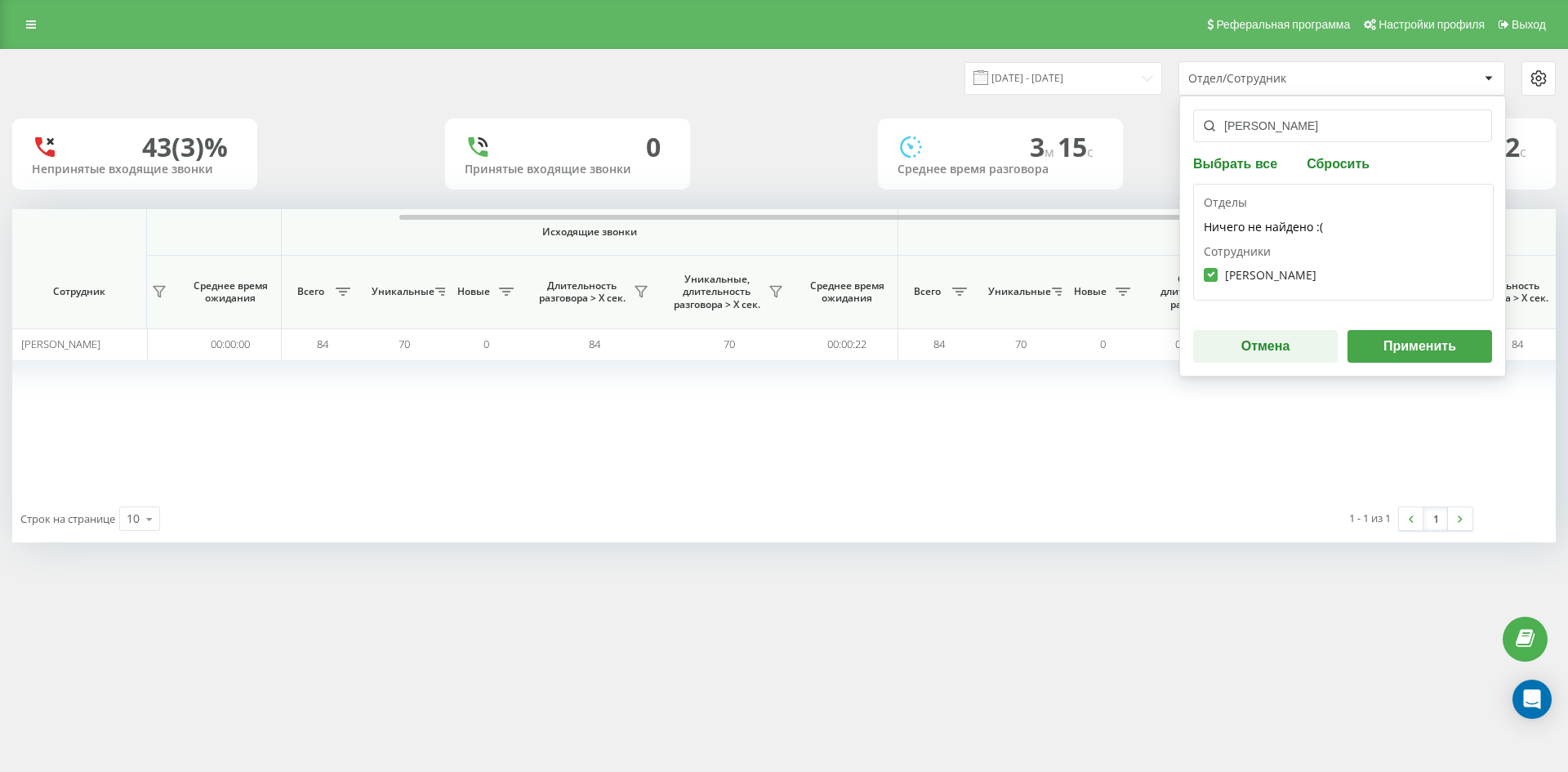
click at [1396, 338] on button "Применить" at bounding box center [1420, 346] width 144 height 33
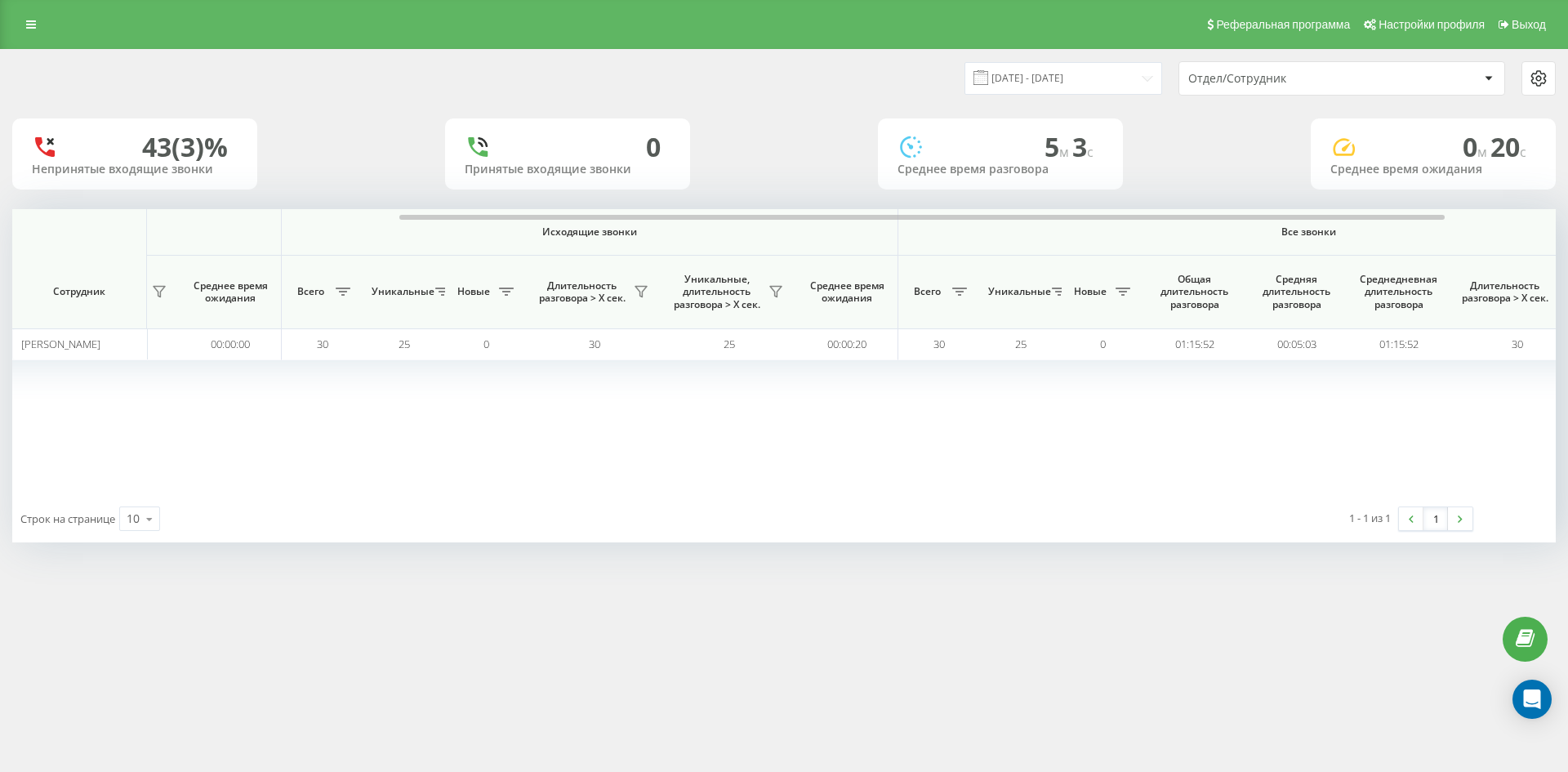
click at [1307, 90] on div "Отдел/Сотрудник" at bounding box center [1342, 78] width 325 height 33
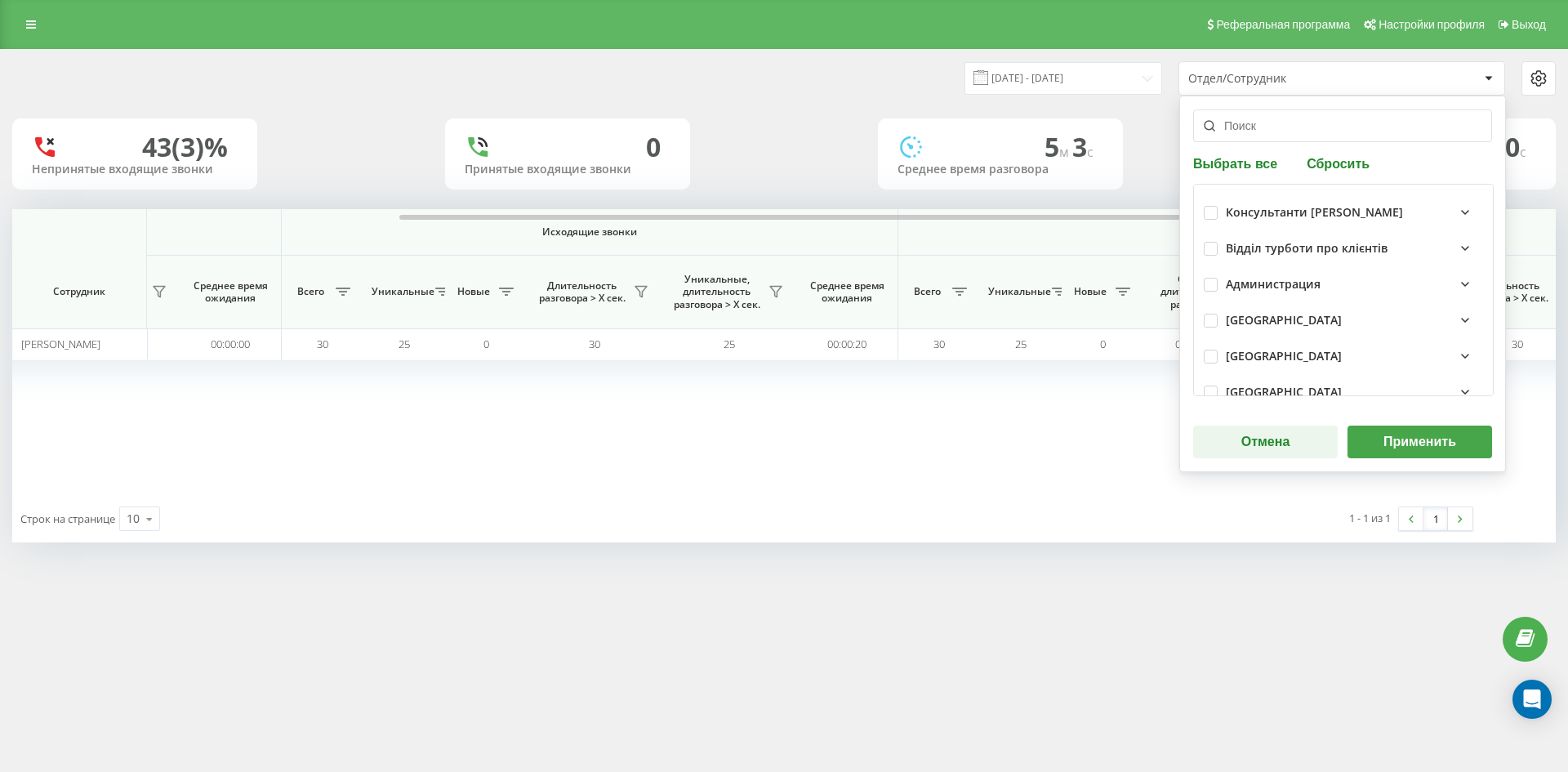
click at [1318, 175] on div "Выбрать все Сбросить Консультанти Савчук Відділ турботи про клієнтів Администра…" at bounding box center [1343, 284] width 326 height 377
click at [1323, 165] on button "Сбросить" at bounding box center [1339, 163] width 73 height 16
click at [1257, 126] on input "text" at bounding box center [1343, 126] width 299 height 33
paste input "лиса анаріна"
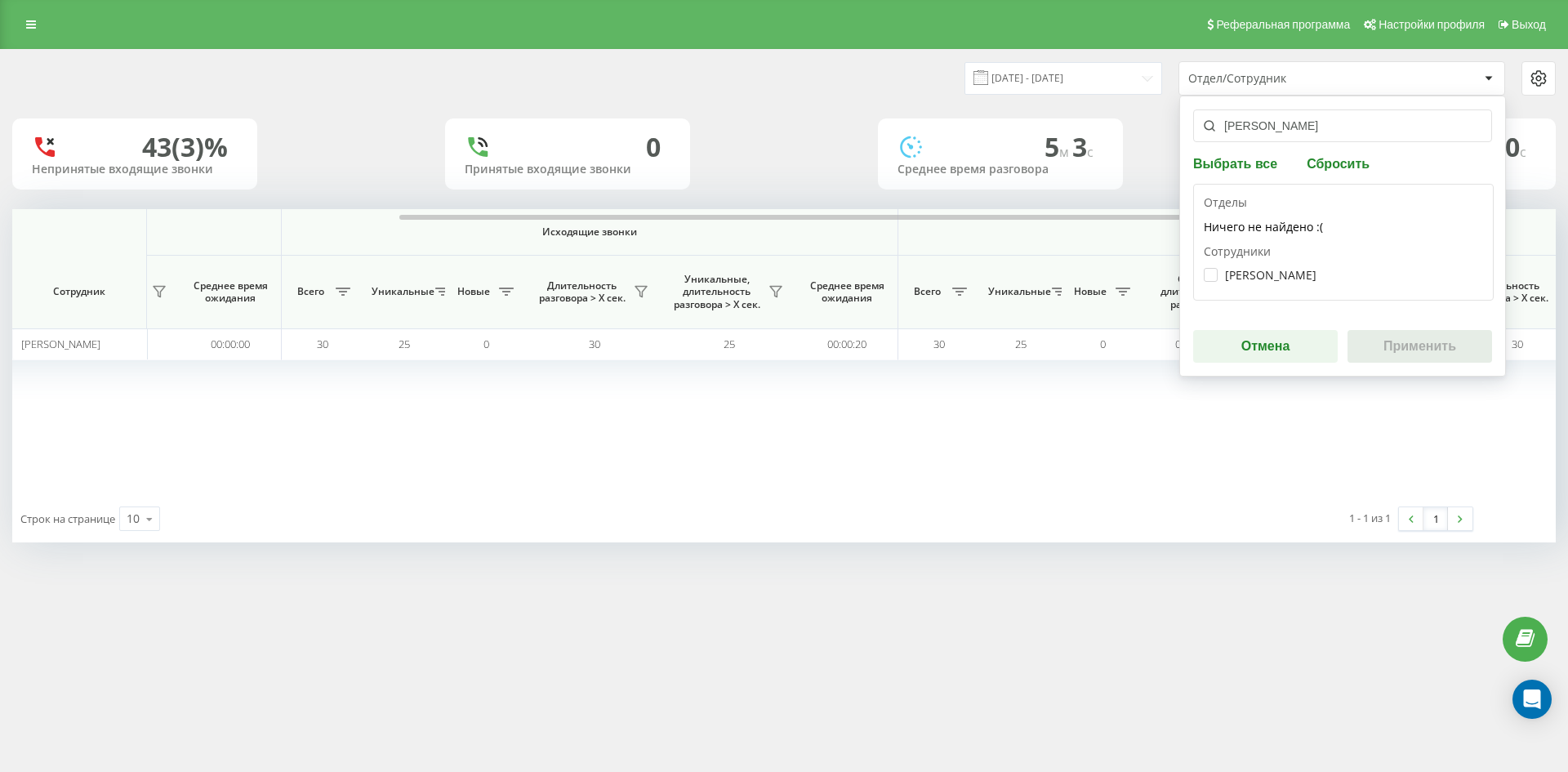
type input "лиса анаріна"
click at [1266, 266] on div "Лиса Анаріна Сергіївна" at bounding box center [1343, 275] width 279 height 31
drag, startPoint x: 1264, startPoint y: 271, endPoint x: 1403, endPoint y: 341, distance: 155.6
click at [1267, 274] on label "Лиса Анаріна Сергіївна" at bounding box center [1260, 275] width 113 height 14
checkbox input "true"
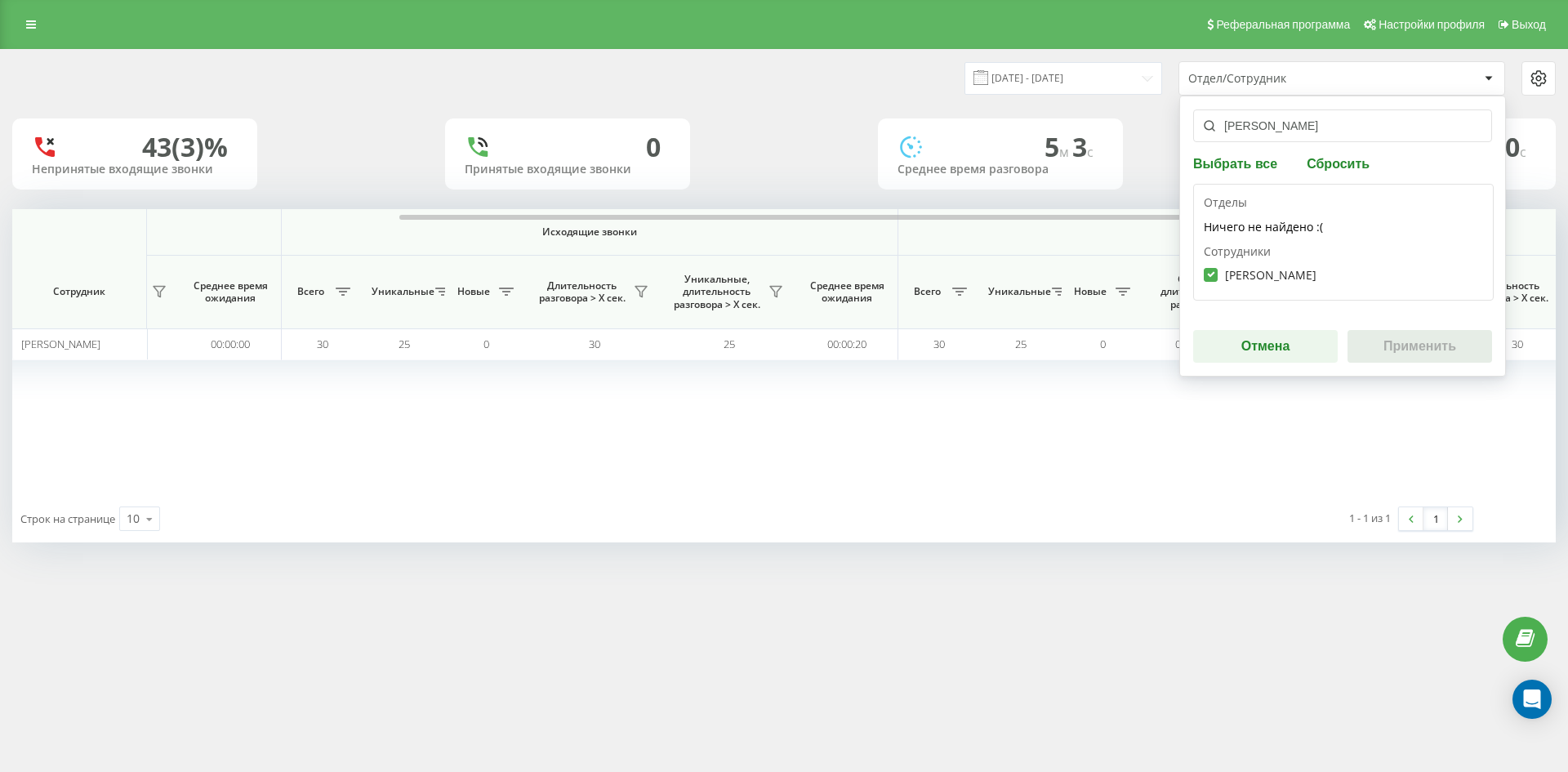
click at [1403, 341] on button "Применить" at bounding box center [1420, 346] width 144 height 33
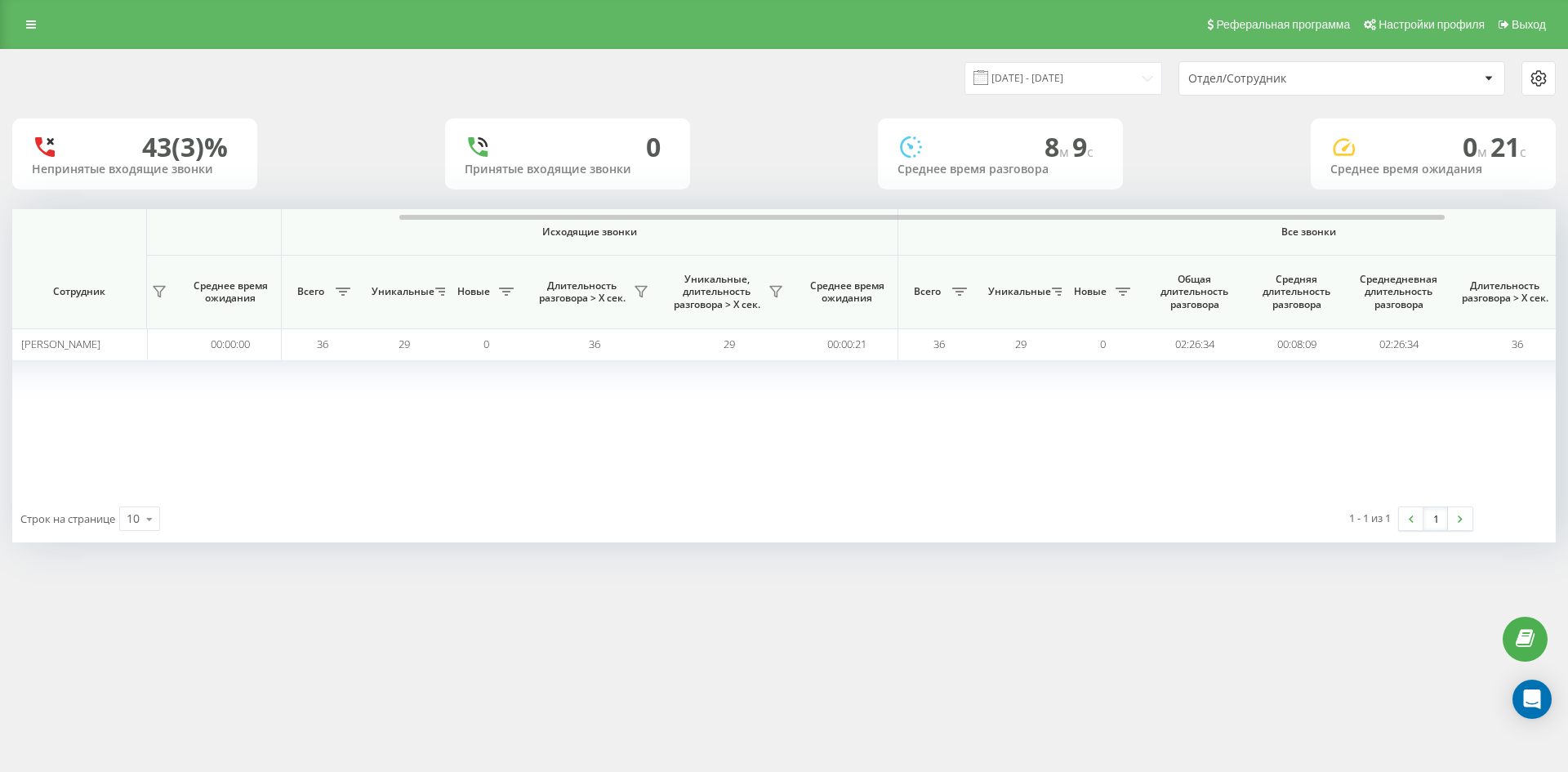
click at [1346, 68] on div "Отдел/Сотрудник" at bounding box center [1342, 78] width 325 height 33
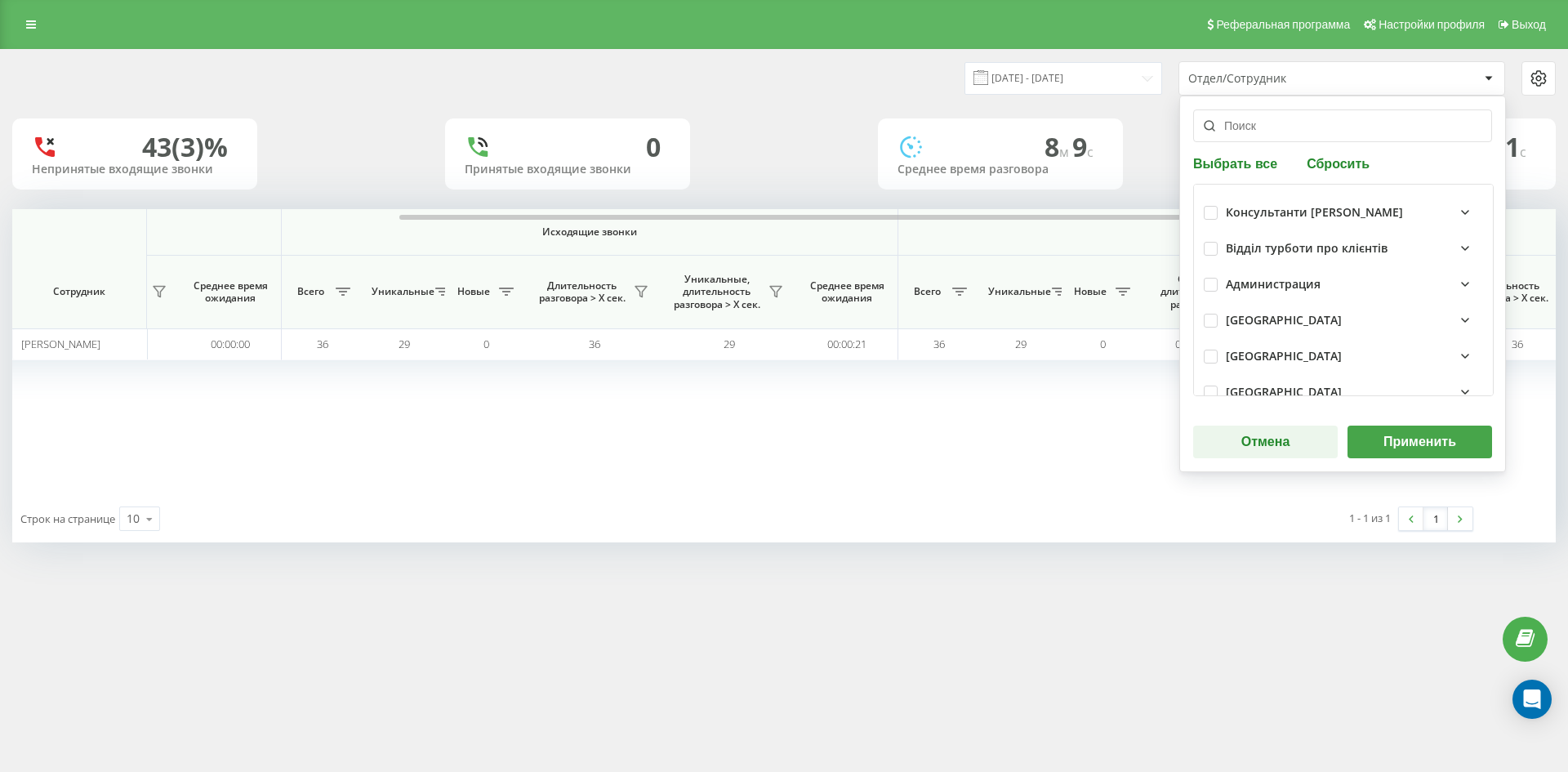
click at [1327, 151] on div "Выбрать все Сбросить Консультанти Савчук Відділ турботи про клієнтів Администра…" at bounding box center [1343, 284] width 326 height 377
click at [1334, 164] on button "Сбросить" at bounding box center [1339, 163] width 73 height 16
drag, startPoint x: 1299, startPoint y: 129, endPoint x: 1297, endPoint y: 184, distance: 55.0
click at [1298, 131] on input "text" at bounding box center [1343, 126] width 299 height 33
paste input "солодчук юрій"
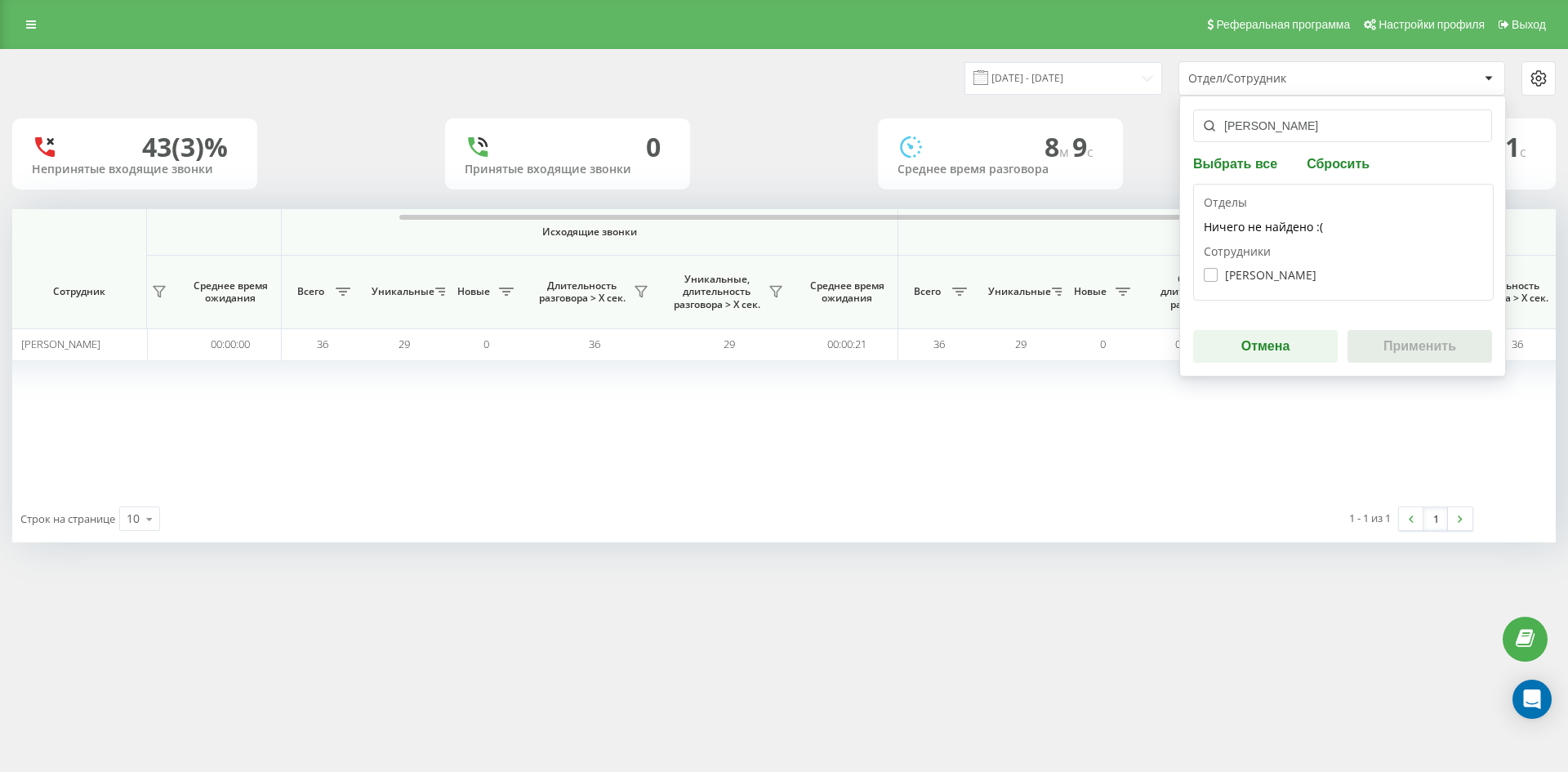
type input "солодчук юрій"
click at [1288, 275] on label "Солодчук Юрій Юрійович" at bounding box center [1260, 275] width 113 height 14
checkbox input "true"
click at [1393, 350] on button "Применить" at bounding box center [1420, 346] width 144 height 33
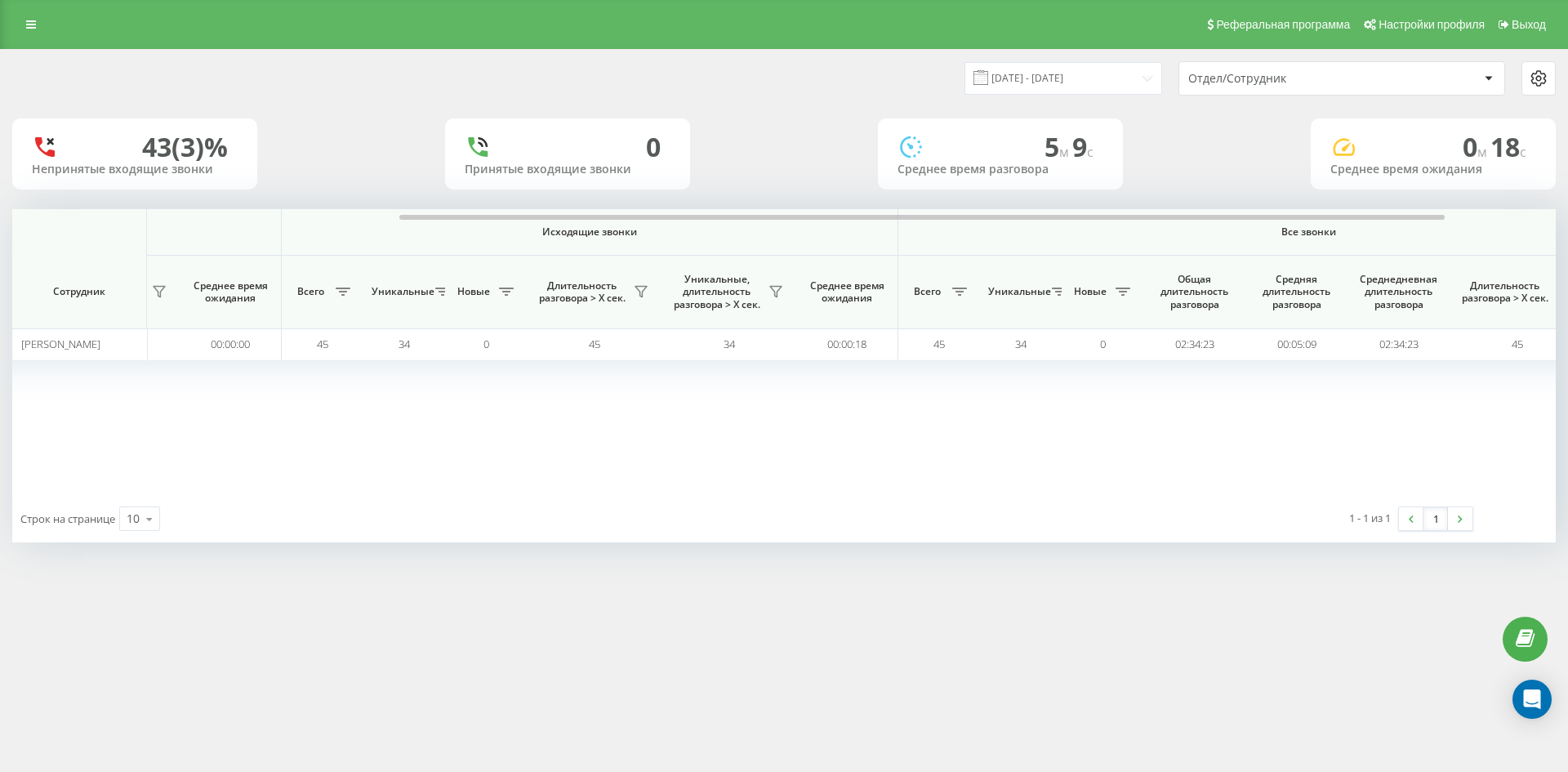
drag, startPoint x: 1343, startPoint y: 82, endPoint x: 1344, endPoint y: 93, distance: 11.0
click at [1343, 82] on div "Отдел/Сотрудник" at bounding box center [1285, 79] width 195 height 14
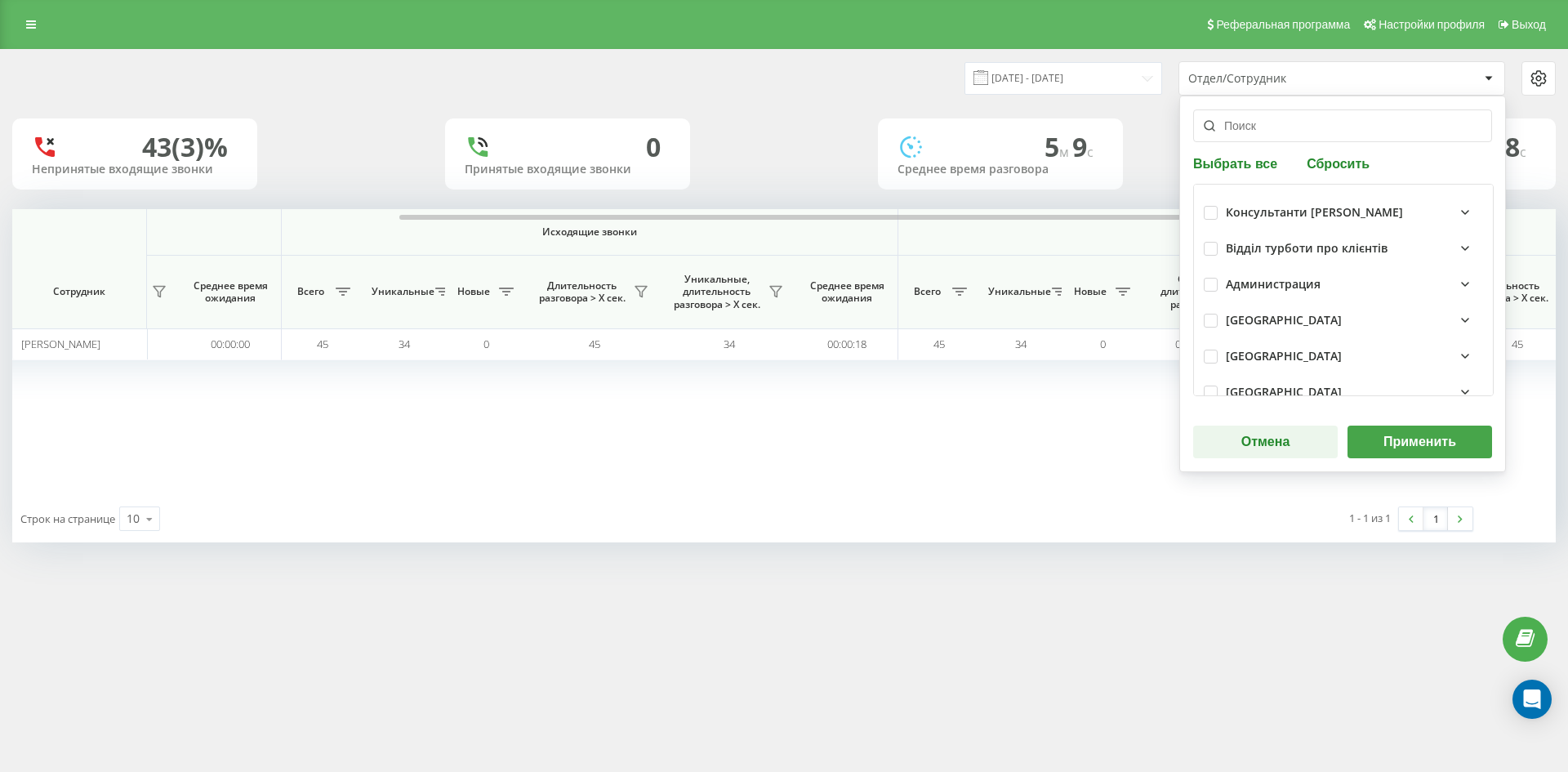
click at [1355, 152] on div "Выбрать все Сбросить Консультанти Савчук Відділ турботи про клієнтів Администра…" at bounding box center [1343, 284] width 326 height 377
click at [1355, 158] on button "Сбросить" at bounding box center [1339, 163] width 73 height 16
click at [1325, 136] on input "text" at bounding box center [1343, 126] width 299 height 33
paste input "татаріна вікторія"
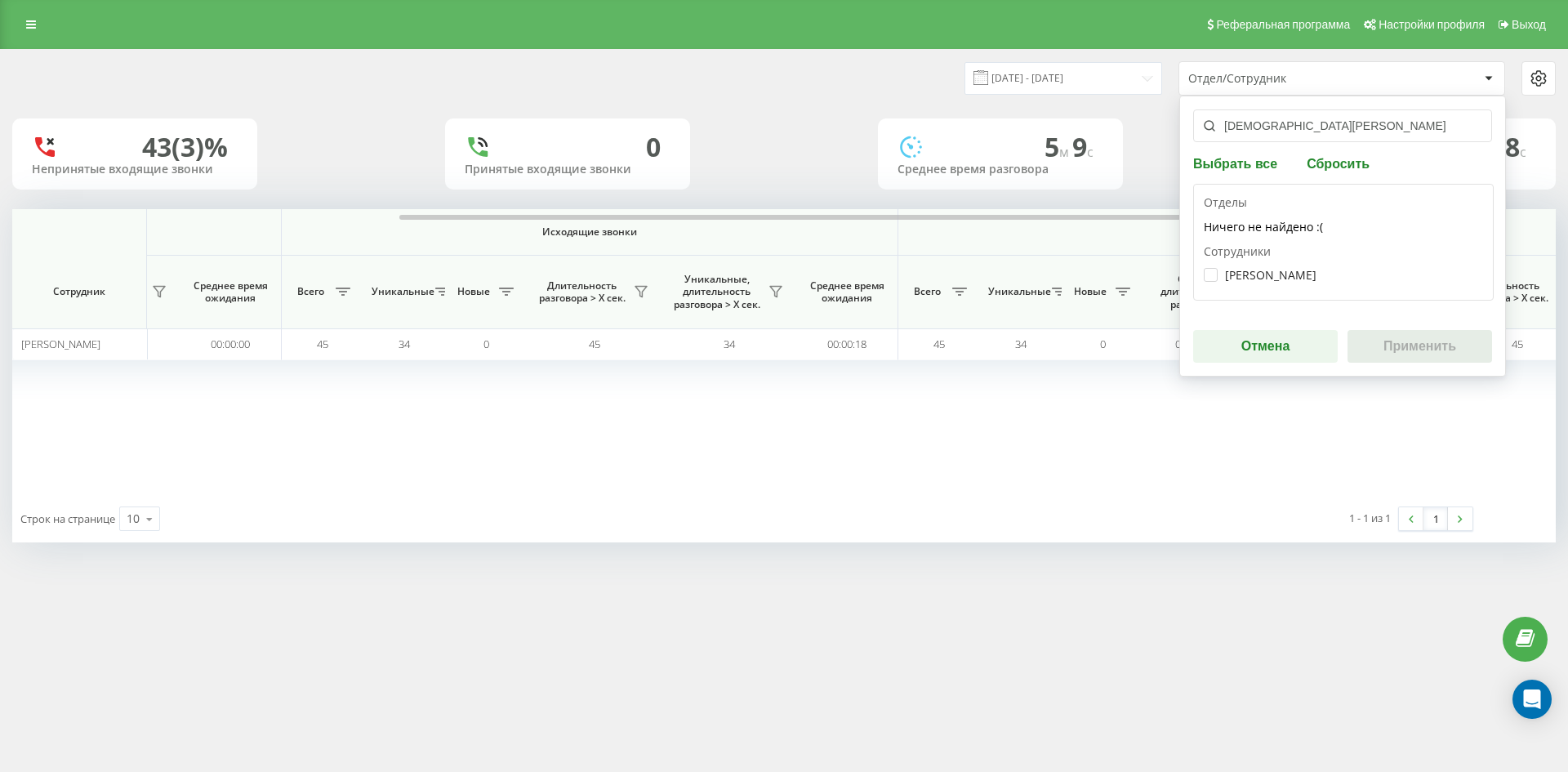
type input "татаріна вікторія"
click at [1283, 266] on div "Татаріна Вікторія Василівна" at bounding box center [1343, 275] width 279 height 31
click at [1283, 270] on div "Татаріна Вікторія Василівна" at bounding box center [1343, 275] width 279 height 31
click at [1284, 273] on label "Татаріна Вікторія Василівна" at bounding box center [1260, 275] width 113 height 14
checkbox input "true"
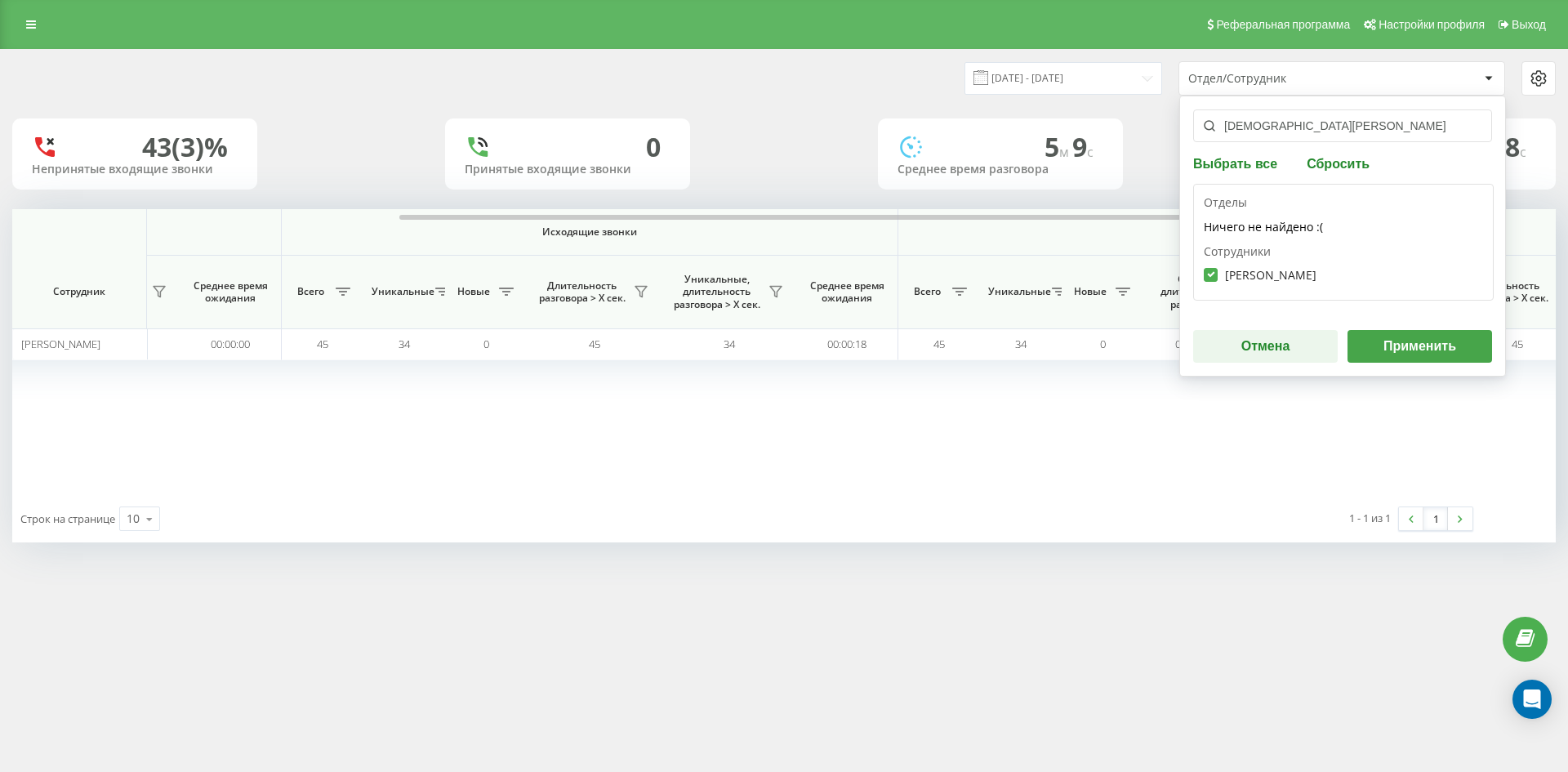
click at [1391, 341] on button "Применить" at bounding box center [1420, 346] width 144 height 33
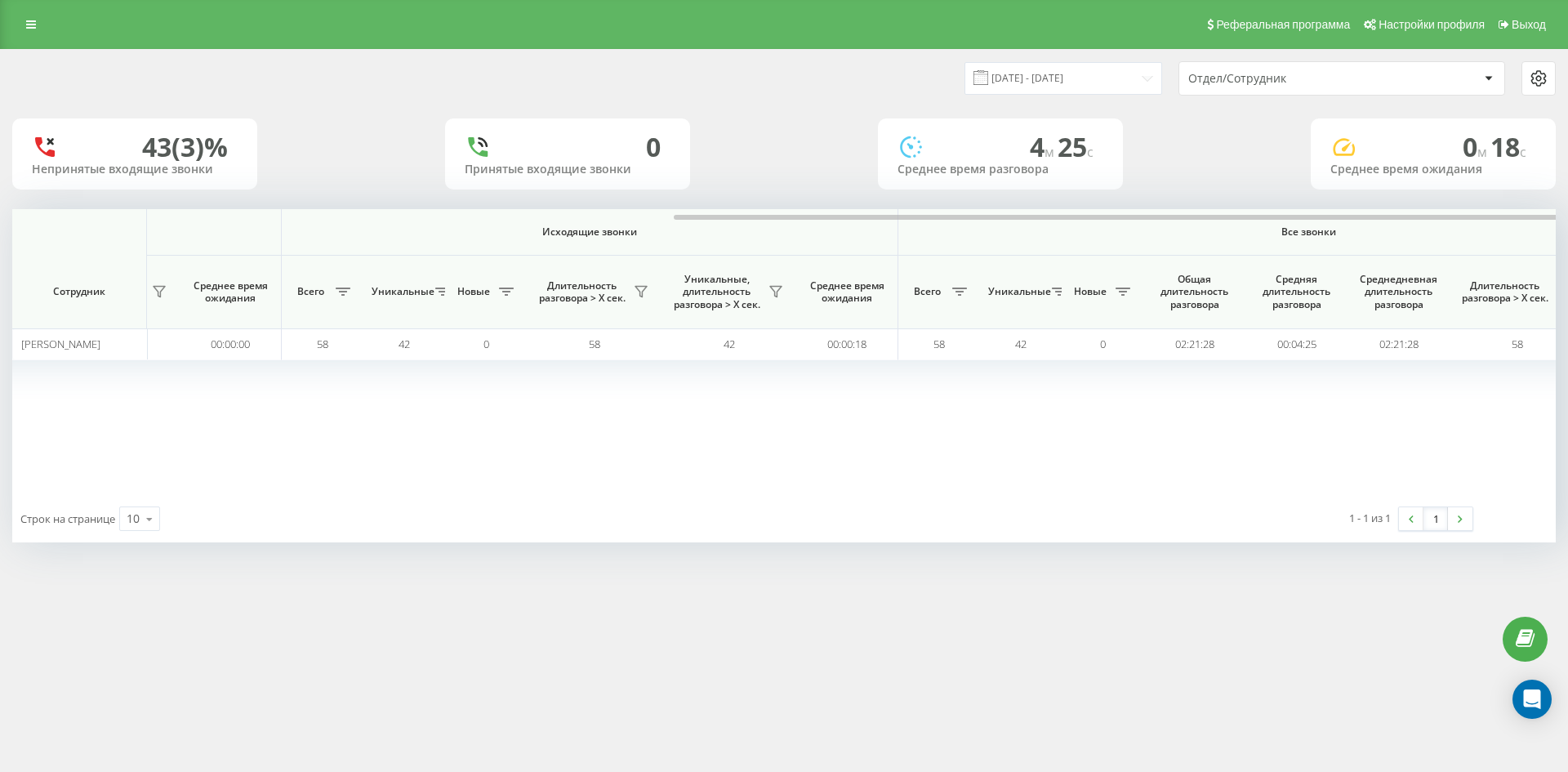
scroll to position [0, 735]
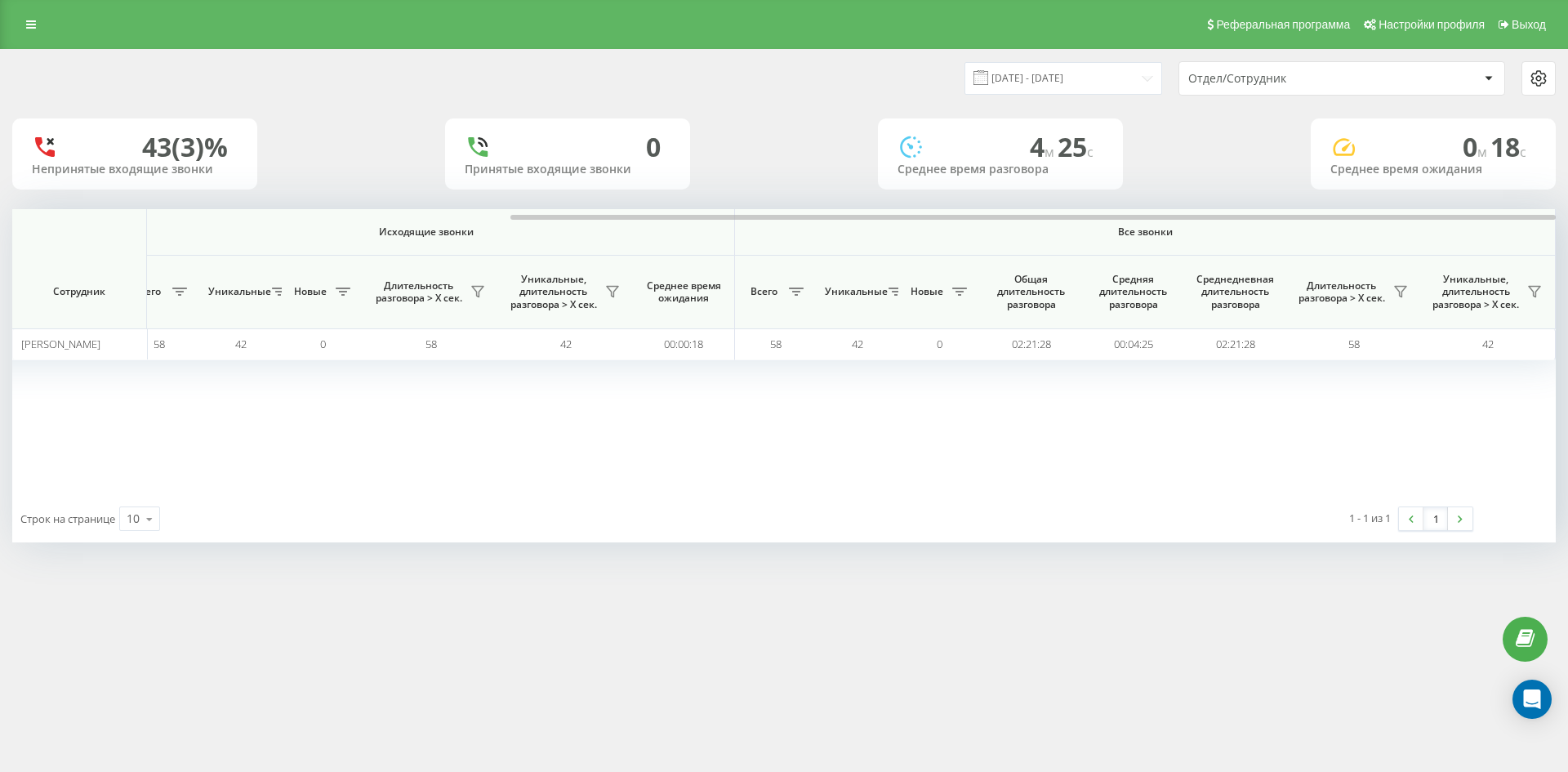
drag, startPoint x: 1335, startPoint y: 73, endPoint x: 1333, endPoint y: 93, distance: 20.1
click at [1334, 73] on div "Отдел/Сотрудник" at bounding box center [1285, 79] width 195 height 14
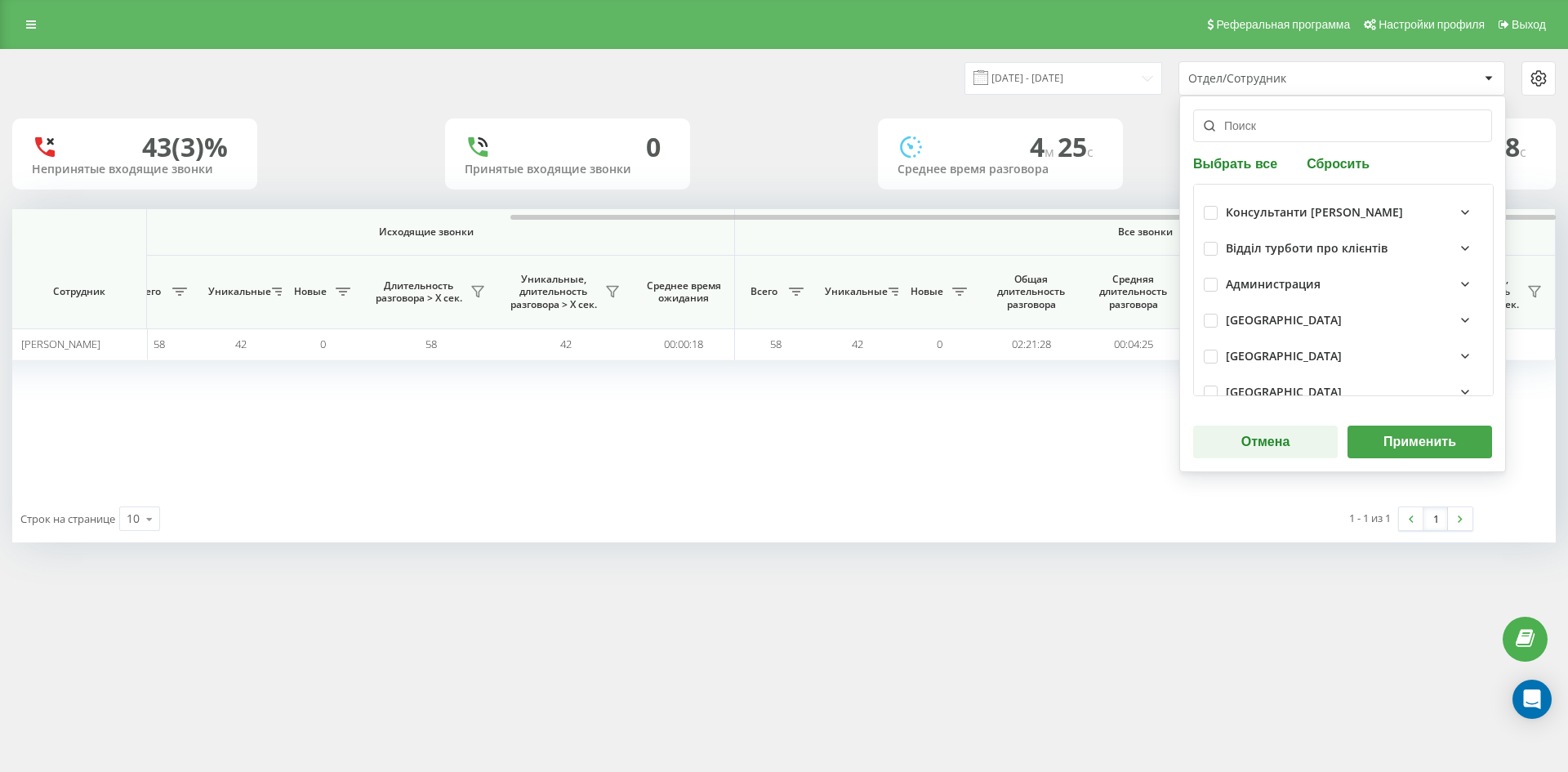
click at [1345, 160] on button "Сбросить" at bounding box center [1339, 163] width 73 height 16
click at [1254, 123] on input "text" at bounding box center [1343, 126] width 299 height 33
paste input "хабінець василь"
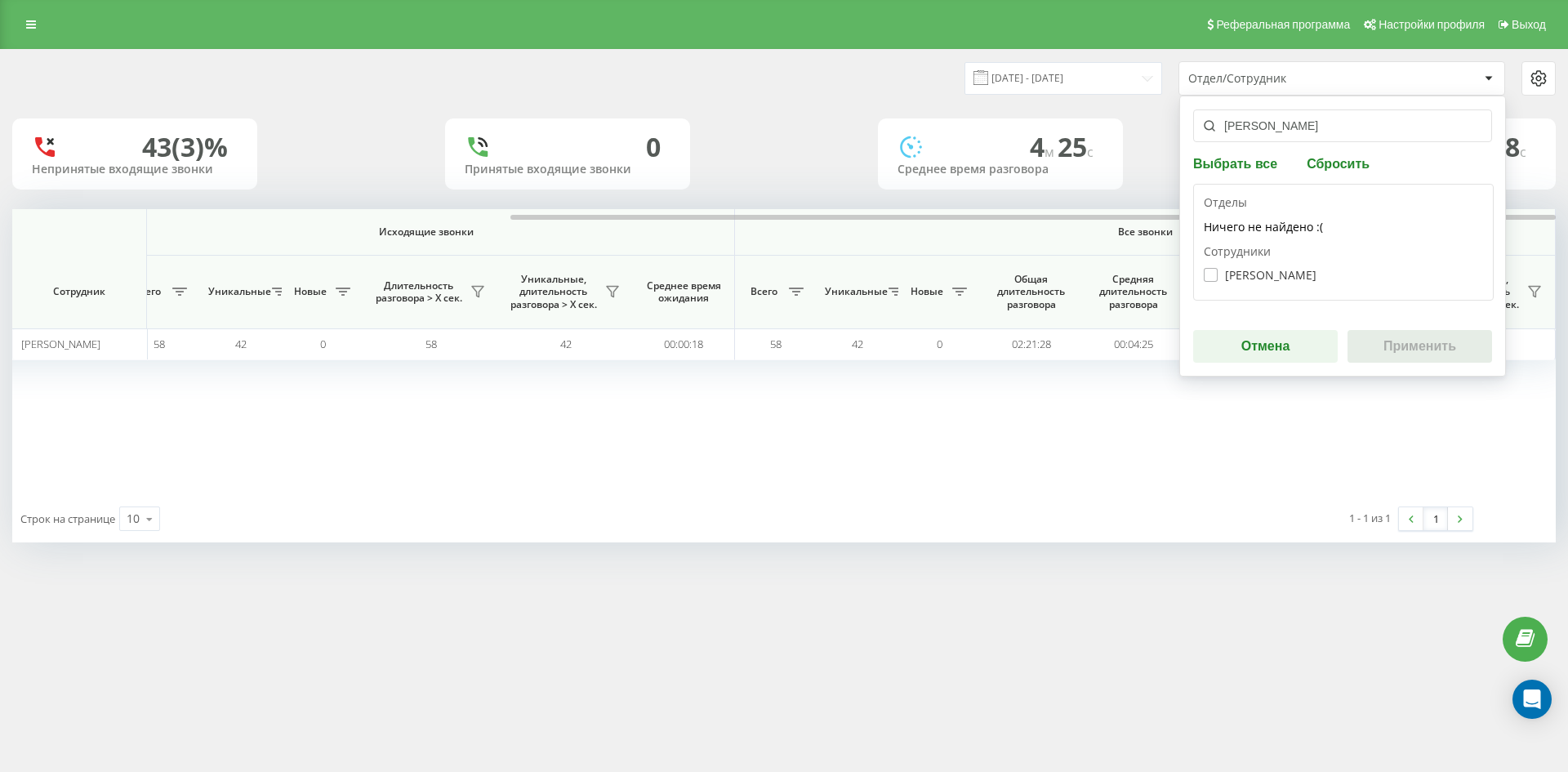
type input "хабінець василь"
click at [1273, 279] on label "Хабінець Василь Ігорович" at bounding box center [1260, 275] width 113 height 14
checkbox input "true"
click at [1414, 339] on button "Применить" at bounding box center [1420, 346] width 144 height 33
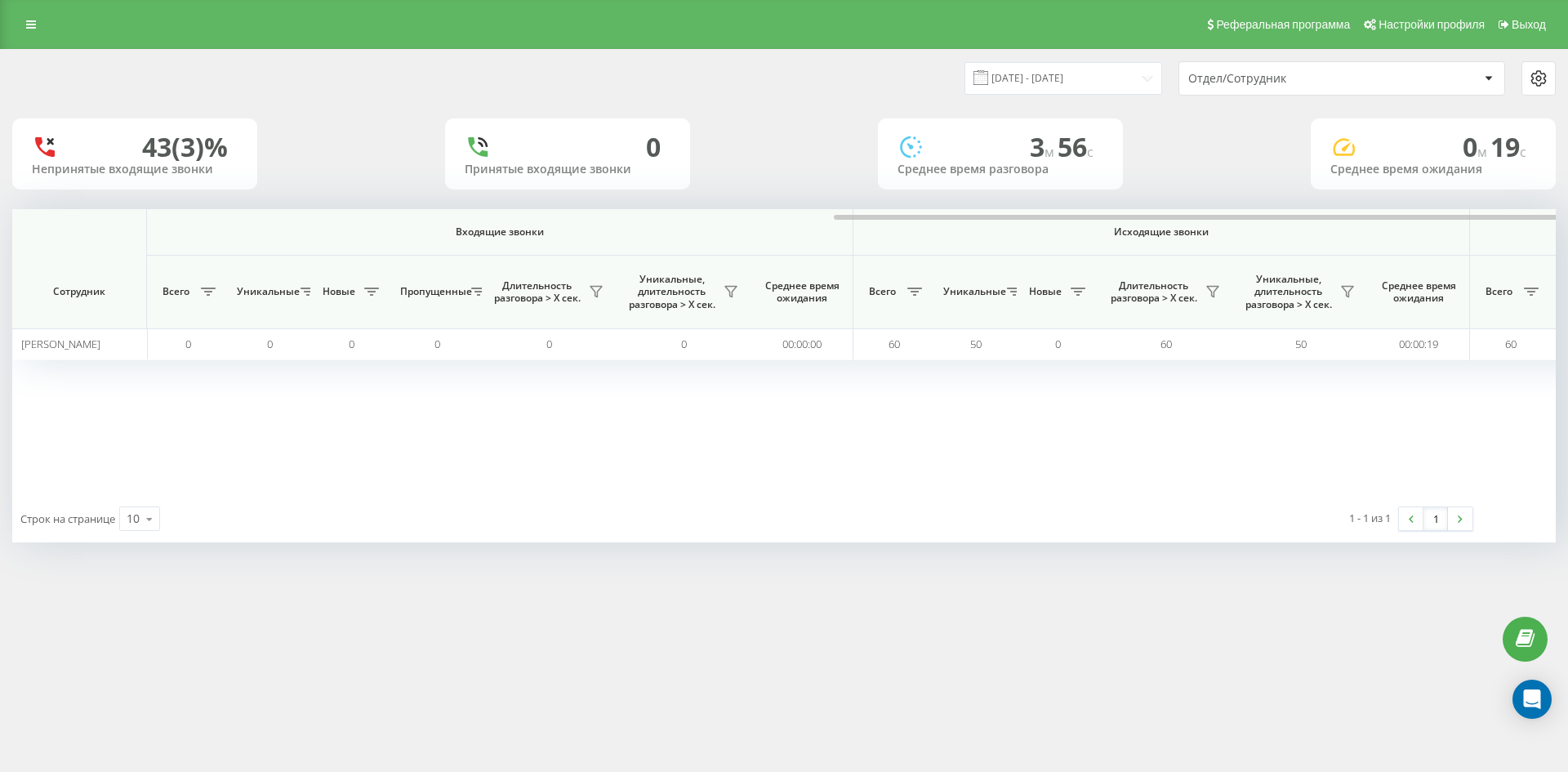
scroll to position [0, 571]
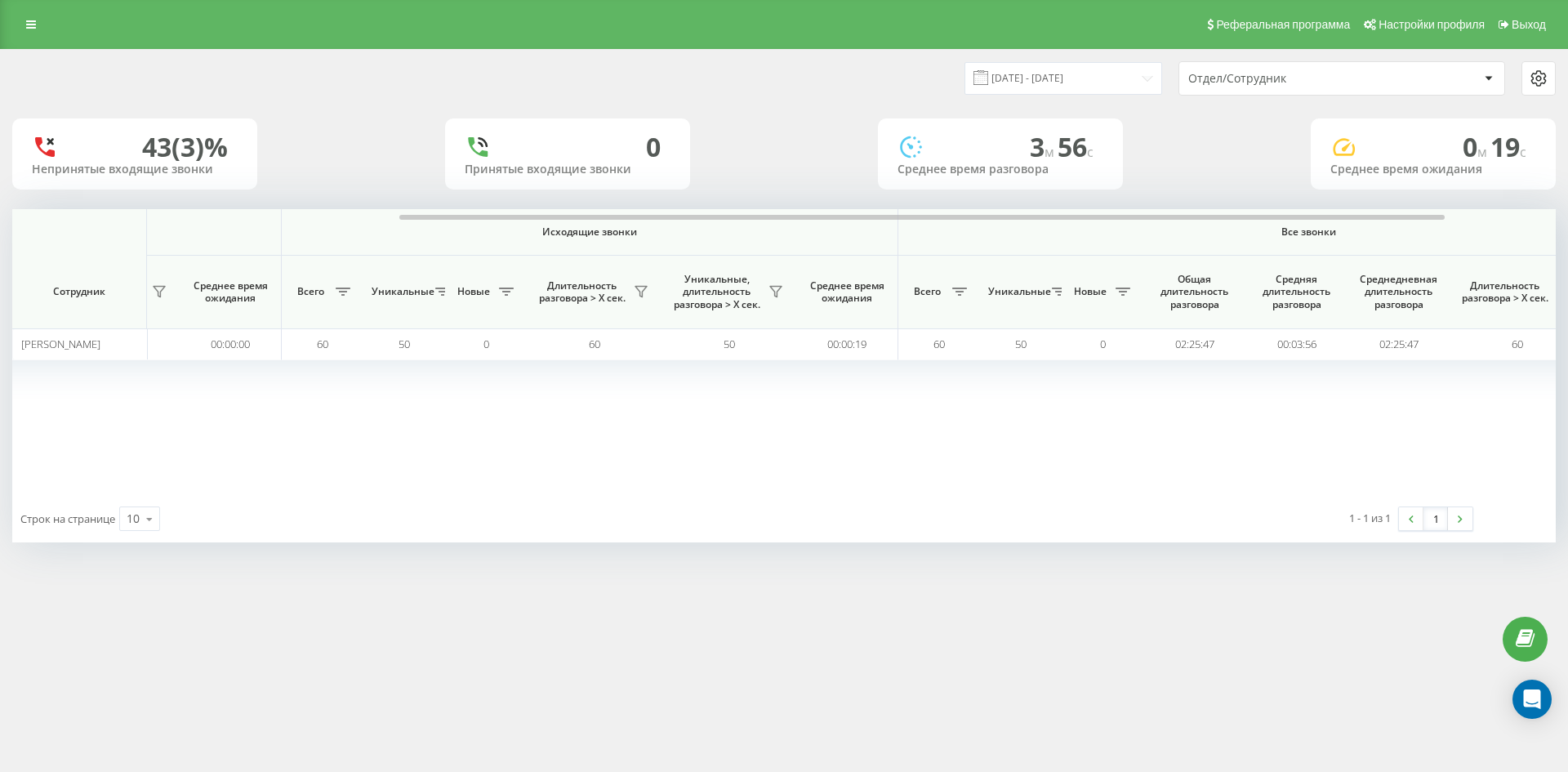
click at [1332, 77] on div "Отдел/Сотрудник" at bounding box center [1285, 79] width 195 height 14
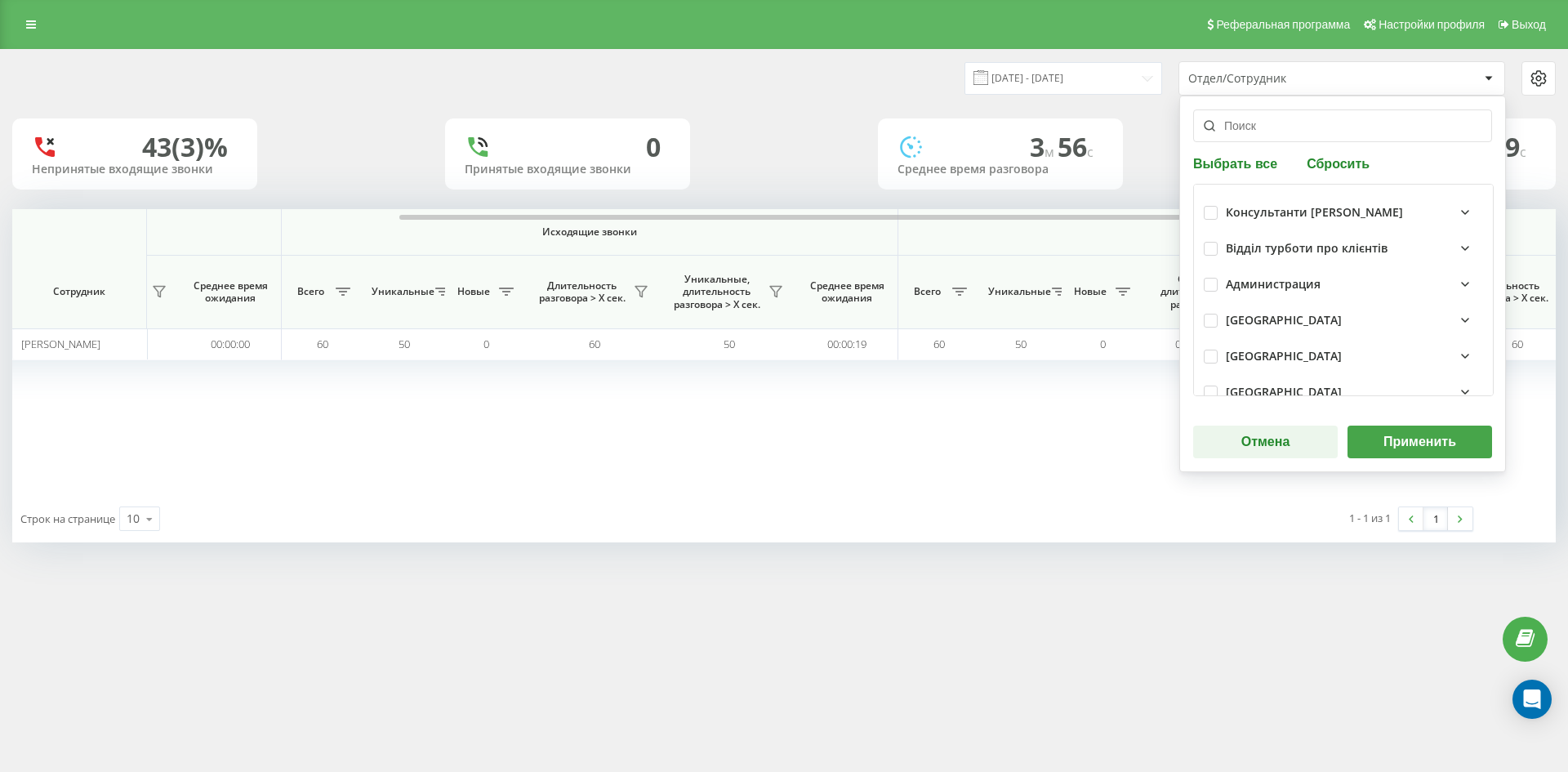
click at [1341, 164] on button "Сбросить" at bounding box center [1339, 163] width 73 height 16
click at [1292, 132] on input "text" at bounding box center [1343, 126] width 299 height 33
paste input "мамацашвілі"
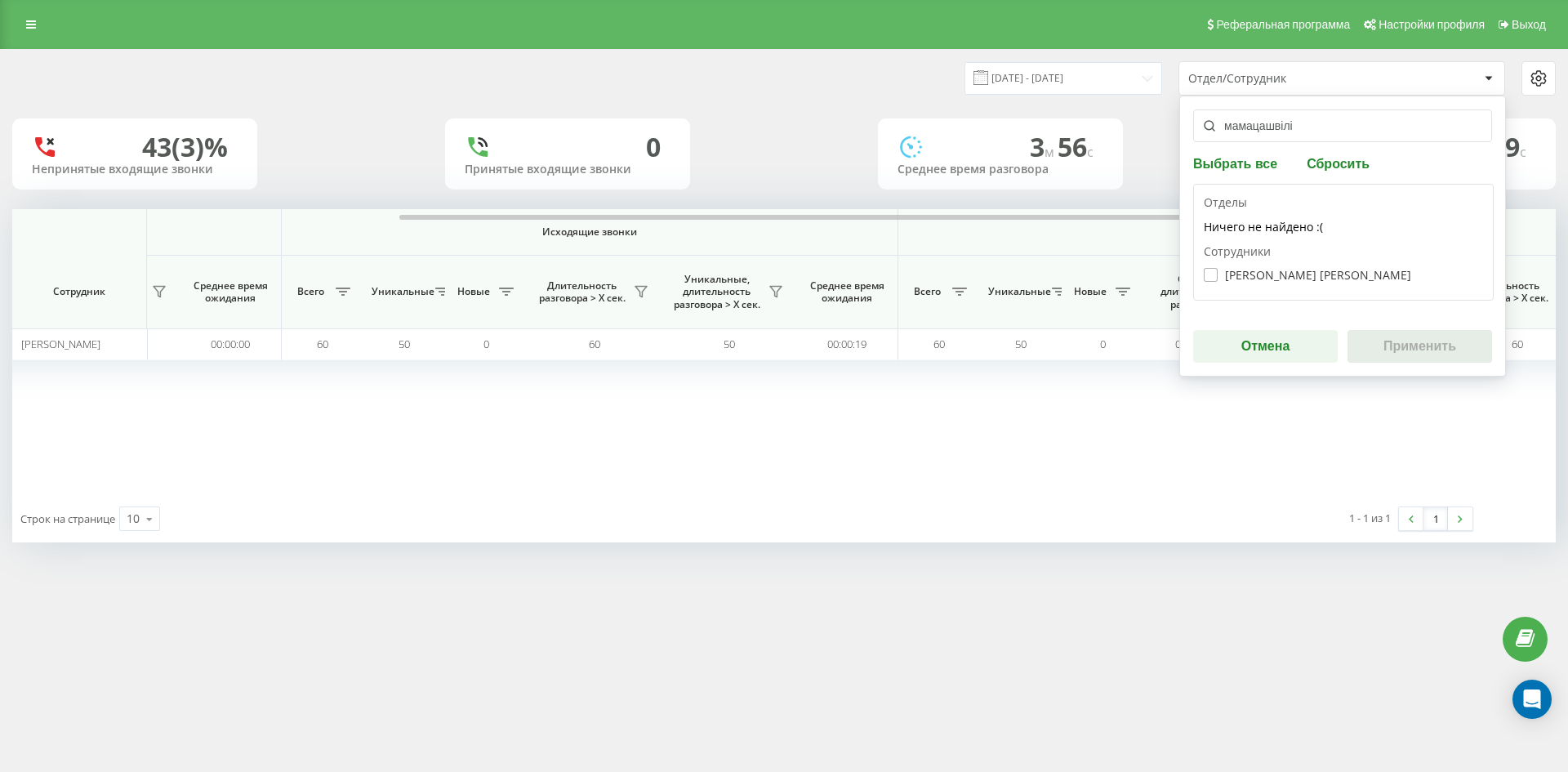
type input "мамацашвілі"
click at [1275, 271] on label "Мамацашвілі Анна Володимирівна" at bounding box center [1307, 275] width 208 height 14
checkbox input "true"
click at [1396, 333] on button "Применить" at bounding box center [1420, 346] width 144 height 33
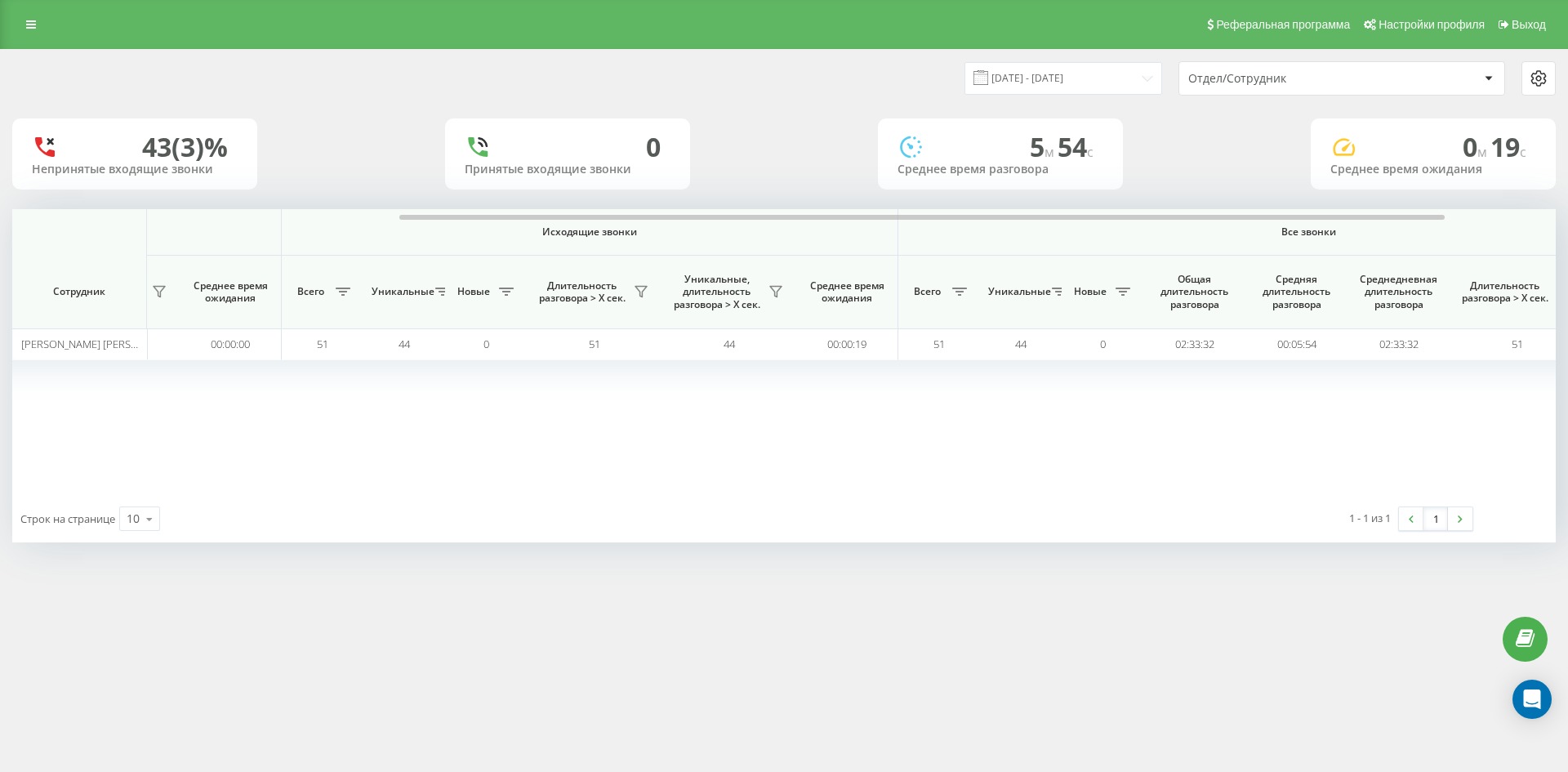
click at [1340, 76] on div "Отдел/Сотрудник" at bounding box center [1285, 79] width 195 height 14
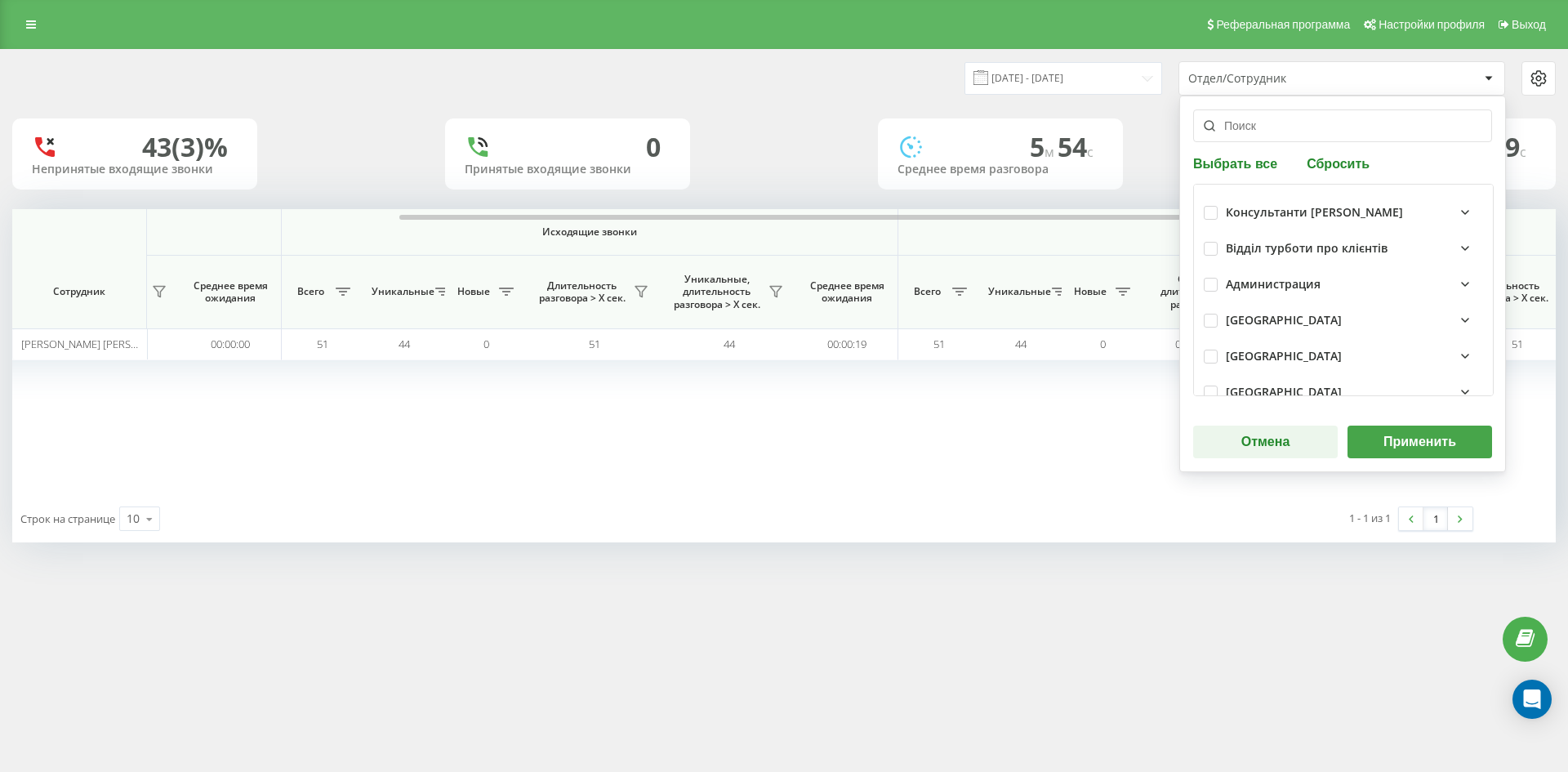
click at [1352, 161] on button "Сбросить" at bounding box center [1339, 163] width 73 height 16
click at [1301, 135] on input "text" at bounding box center [1343, 126] width 299 height 33
paste input "[PERSON_NAME]"
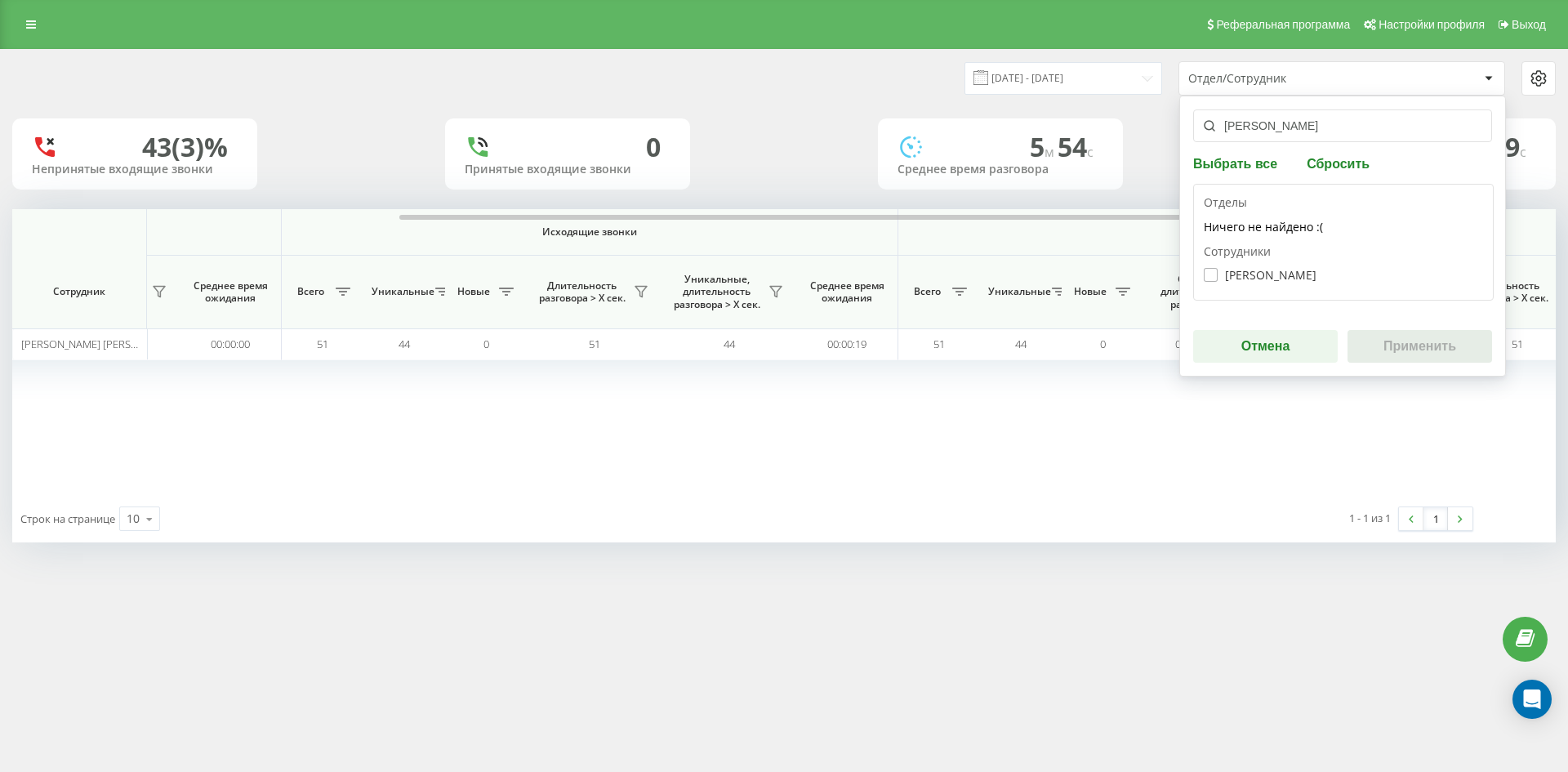
type input "[PERSON_NAME]"
click at [1294, 278] on label "Вітюк Олександр Володимирович" at bounding box center [1260, 275] width 113 height 14
checkbox input "true"
click at [1417, 339] on button "Применить" at bounding box center [1420, 346] width 144 height 33
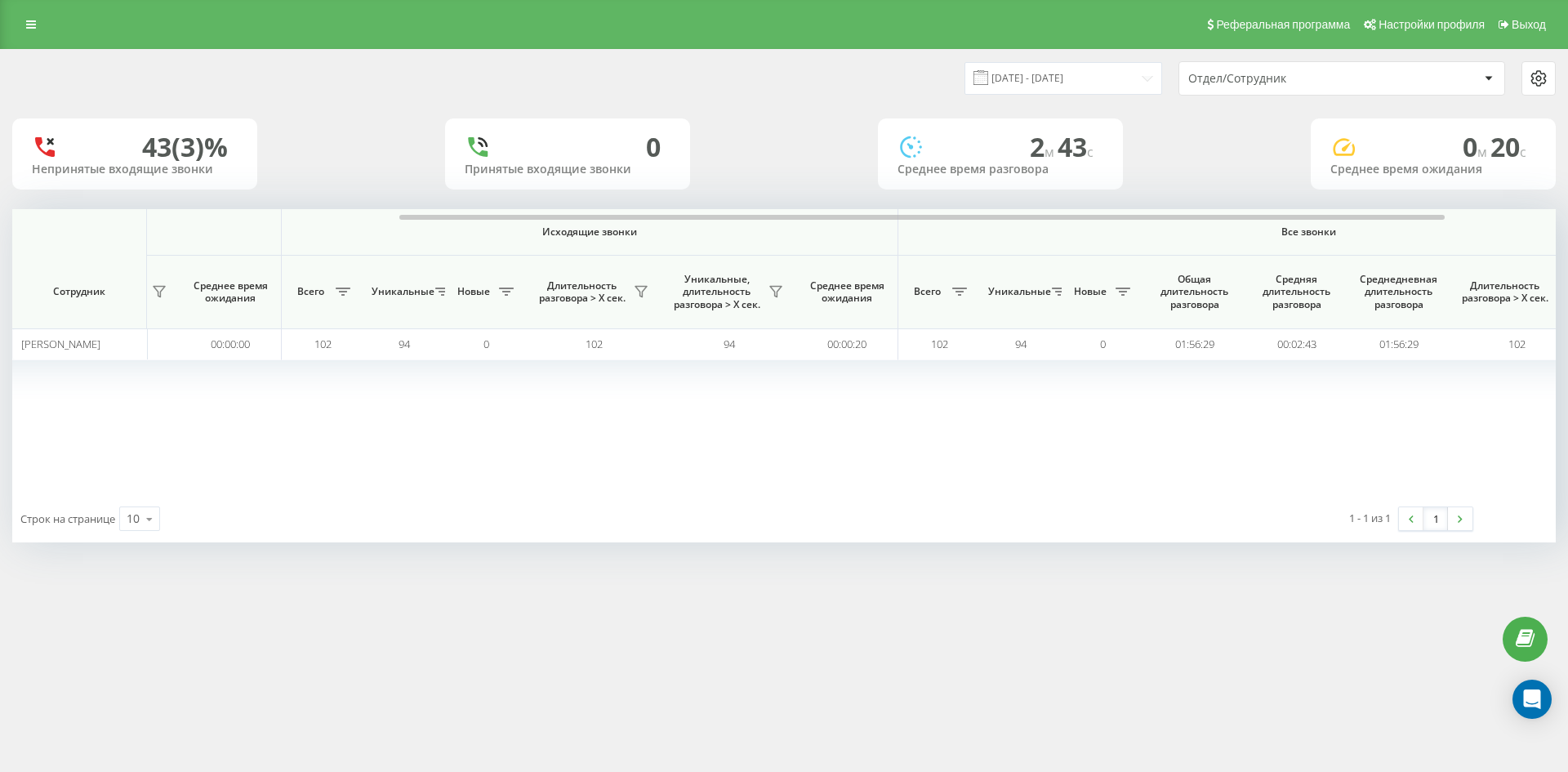
click at [1341, 89] on div "Отдел/Сотрудник" at bounding box center [1342, 78] width 325 height 33
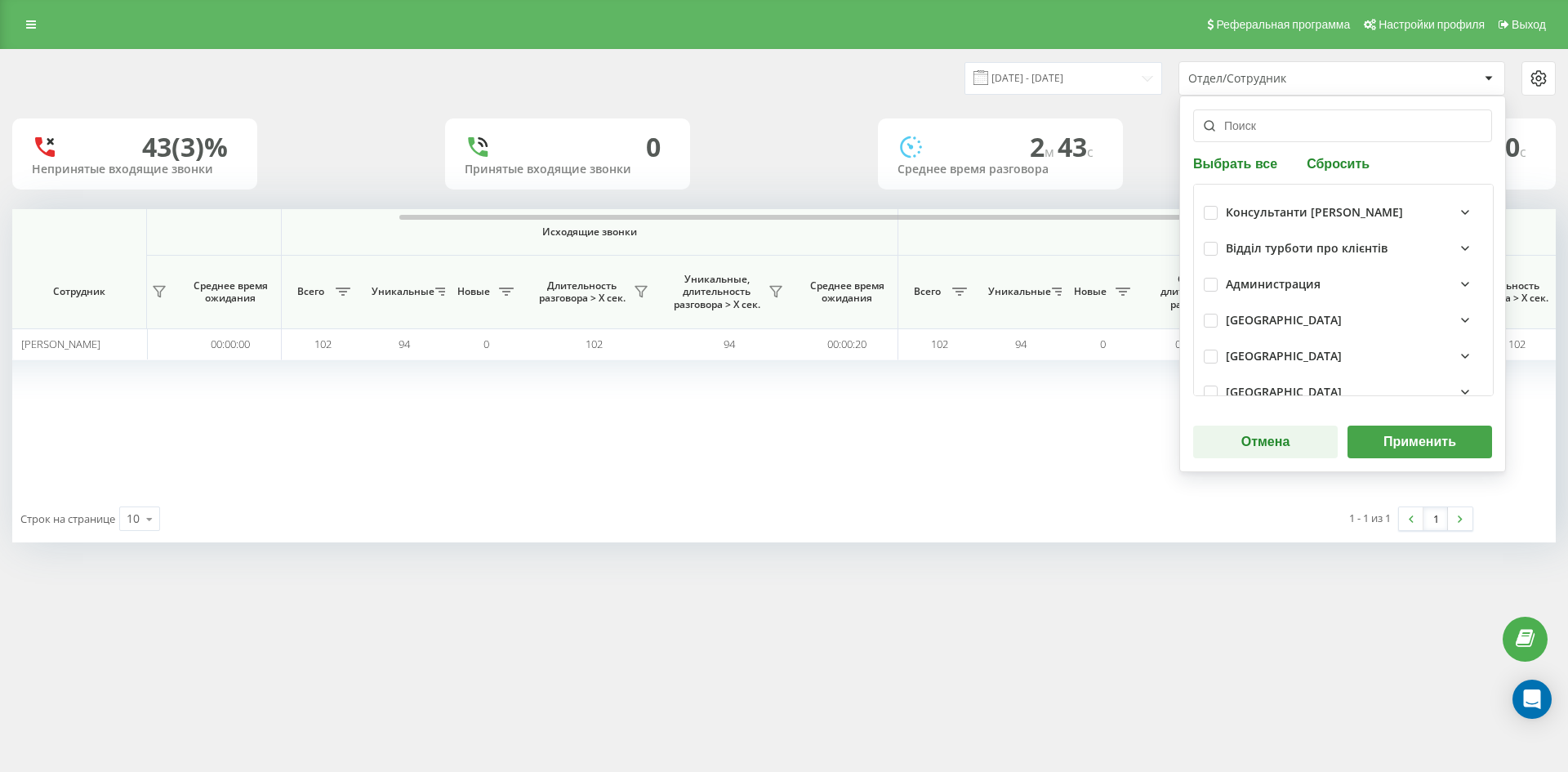
click at [1352, 156] on button "Сбросить" at bounding box center [1339, 163] width 73 height 16
click at [1301, 130] on input "text" at bounding box center [1343, 126] width 299 height 33
paste input "зініна олена"
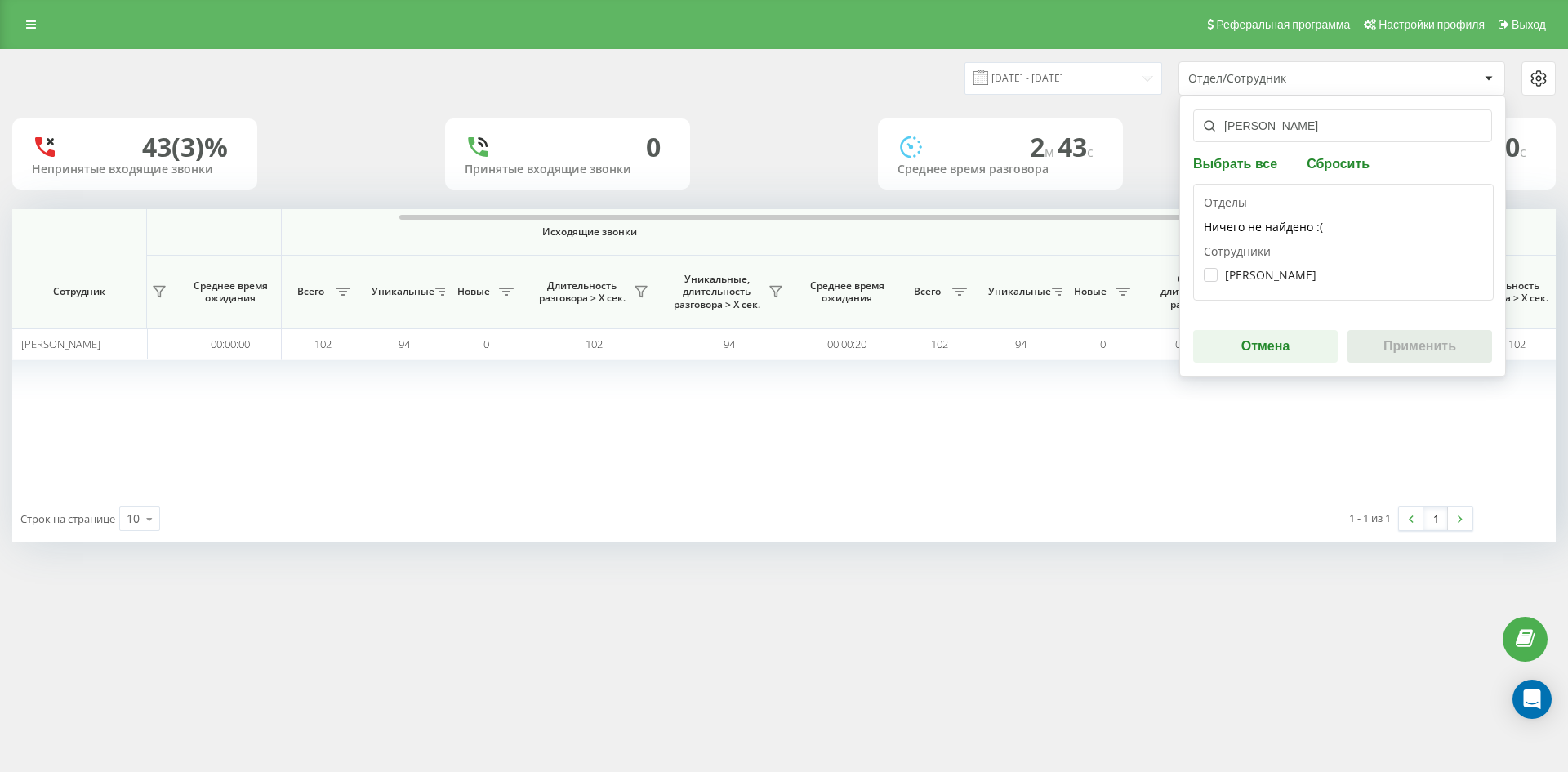
type input "зініна олена"
click at [1275, 270] on label "Зініна Олена Сергіївна" at bounding box center [1260, 275] width 113 height 14
checkbox input "true"
click at [1386, 335] on button "Применить" at bounding box center [1420, 346] width 144 height 33
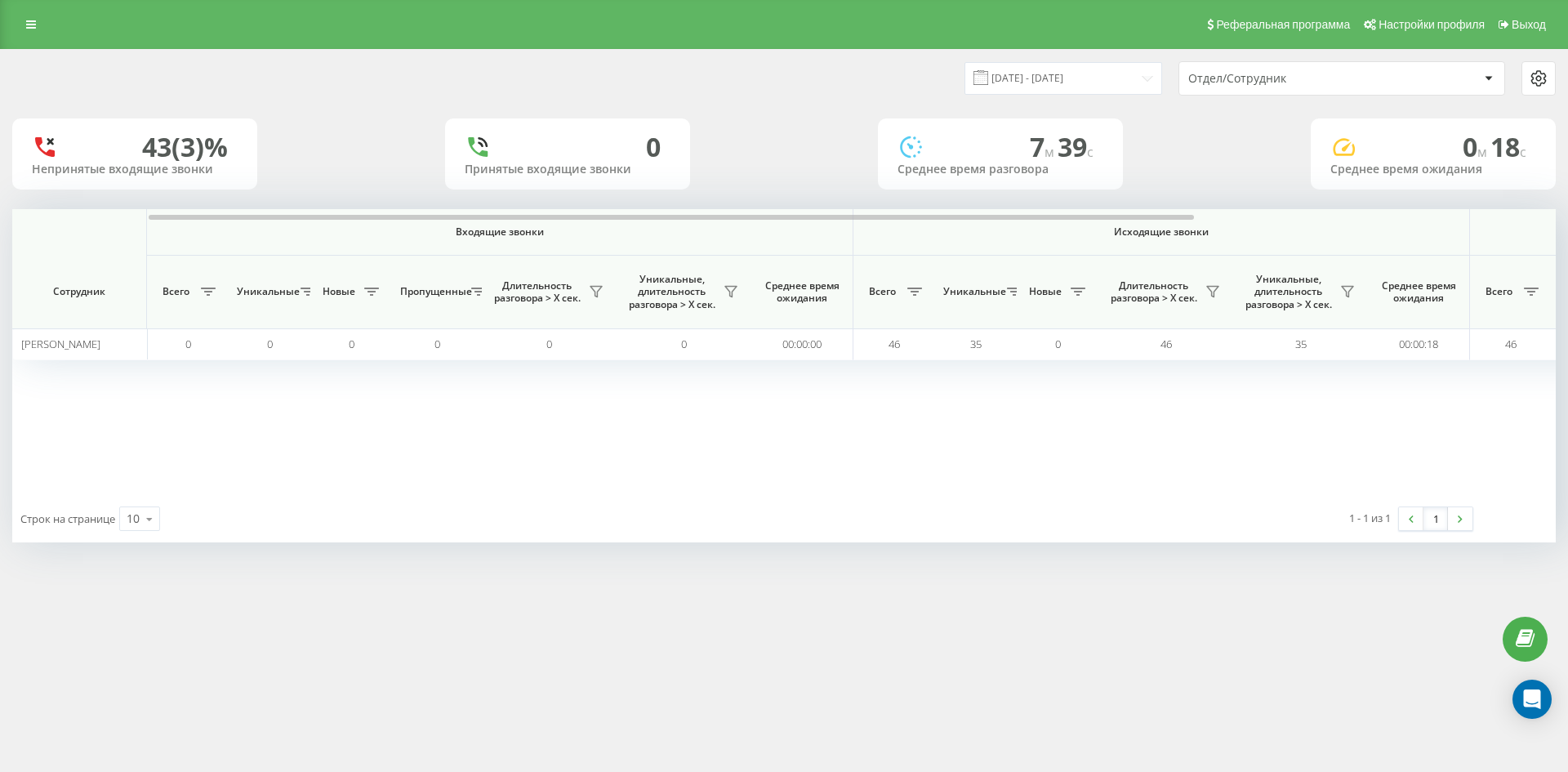
scroll to position [0, 653]
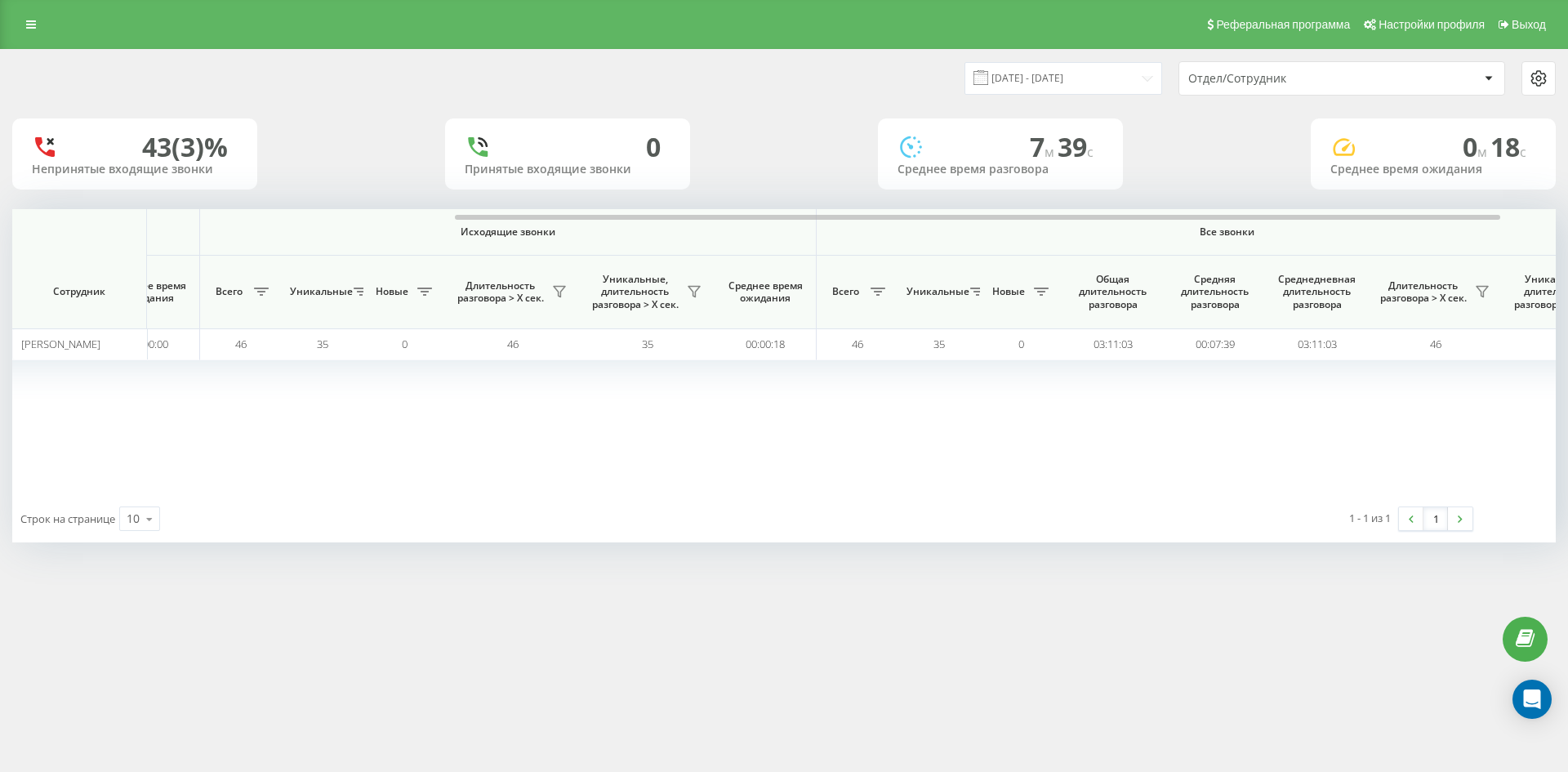
click at [1340, 75] on div "Отдел/Сотрудник" at bounding box center [1285, 79] width 195 height 14
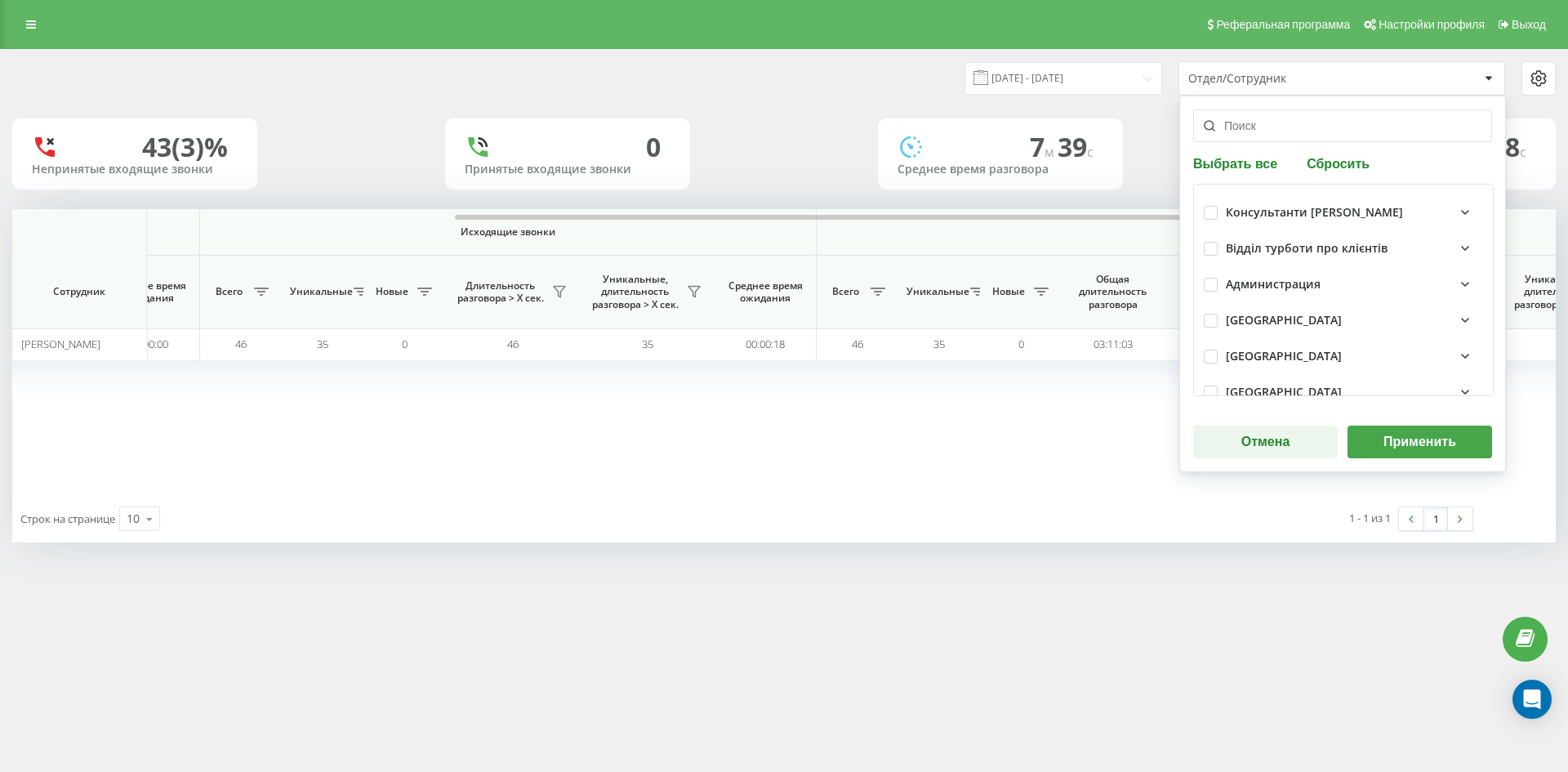
click at [1342, 157] on button "Сбросить" at bounding box center [1339, 163] width 73 height 16
click at [1308, 133] on input "text" at bounding box center [1343, 126] width 299 height 33
paste input "ткач дарина"
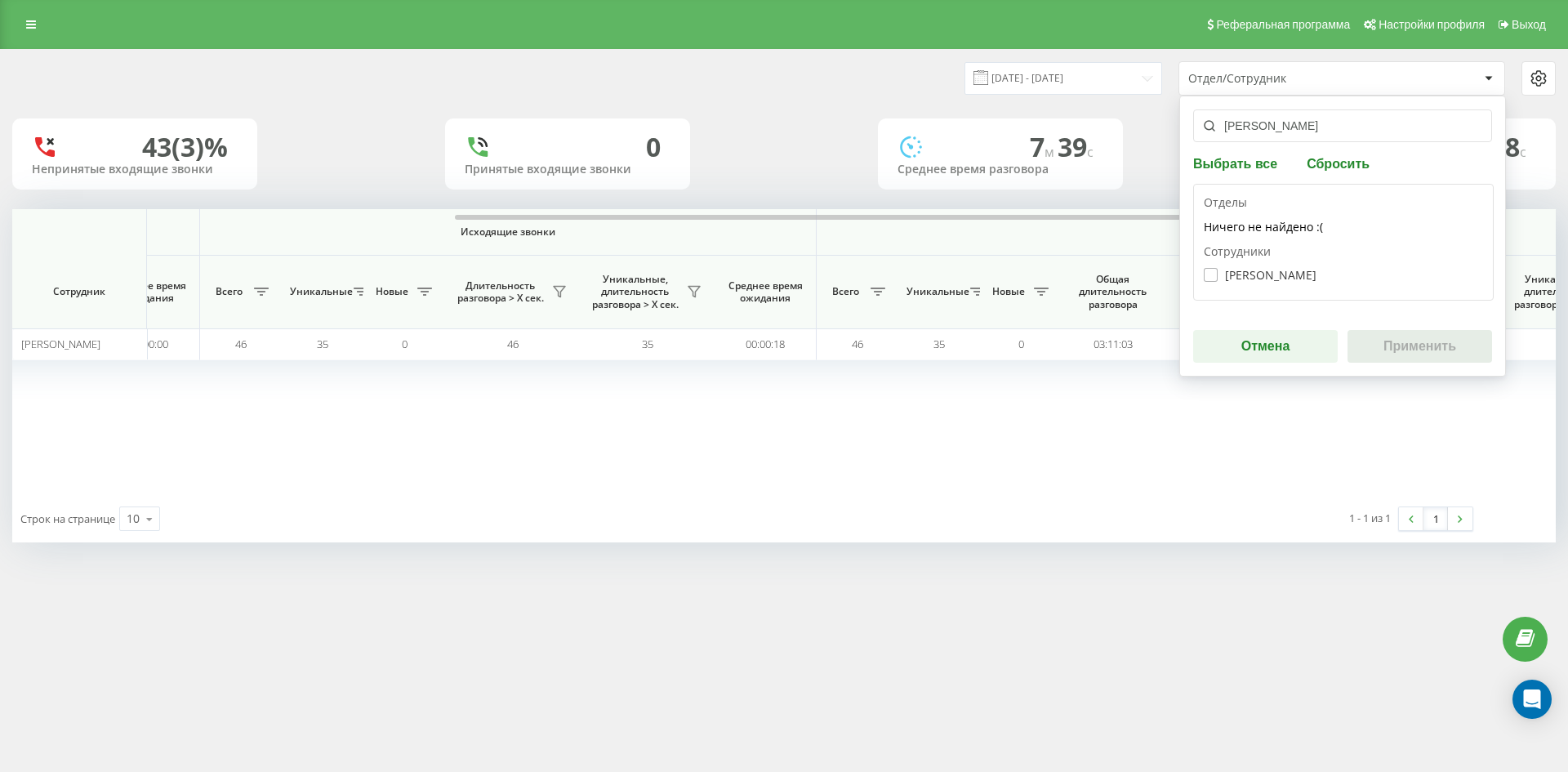
type input "ткач дарина"
click at [1282, 275] on label "Ткач Дарина Костянтинівна" at bounding box center [1260, 275] width 113 height 14
checkbox input "true"
click at [1393, 335] on button "Применить" at bounding box center [1420, 346] width 144 height 33
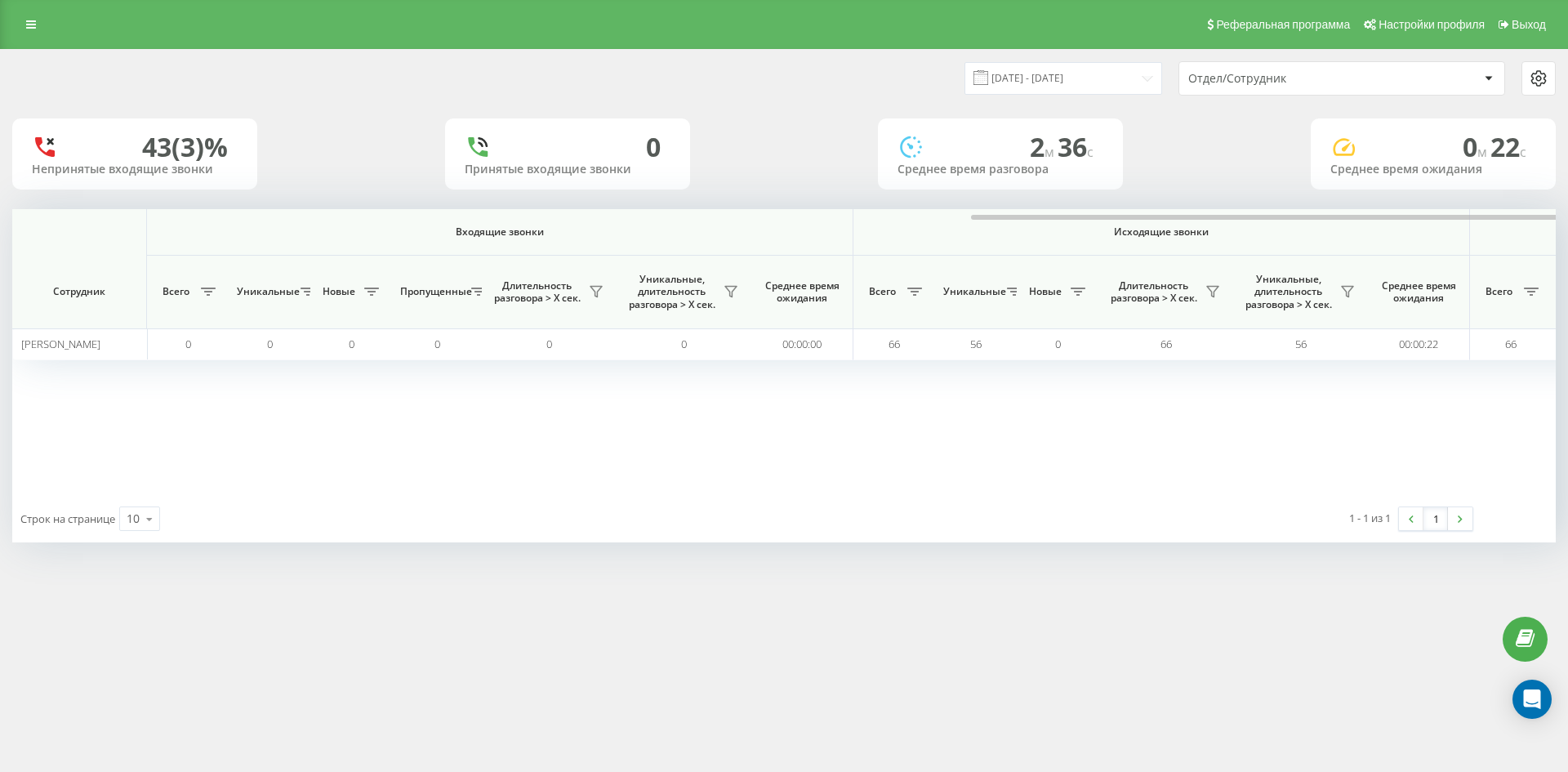
scroll to position [0, 571]
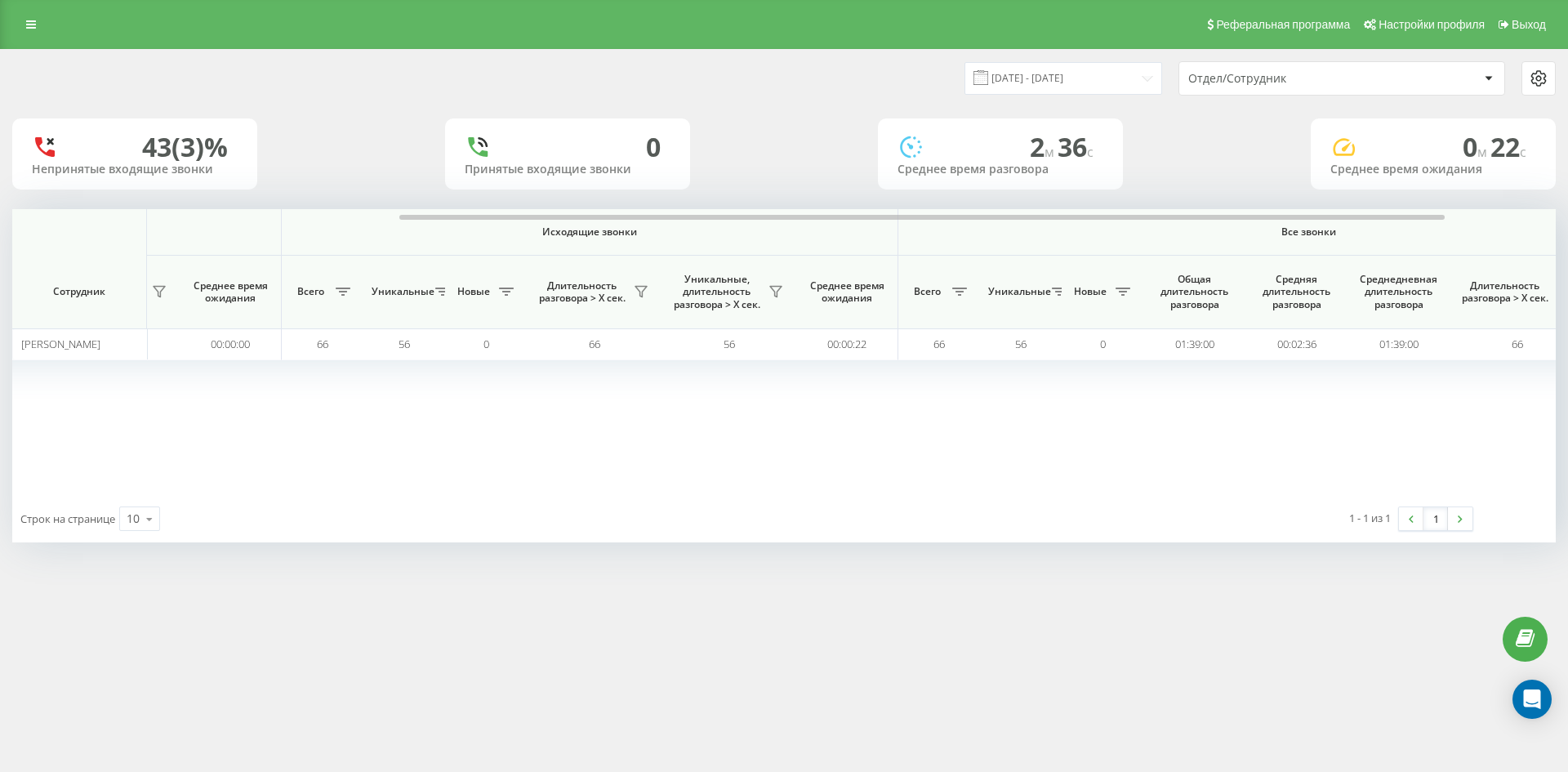
click at [1330, 88] on div "Отдел/Сотрудник" at bounding box center [1342, 78] width 325 height 33
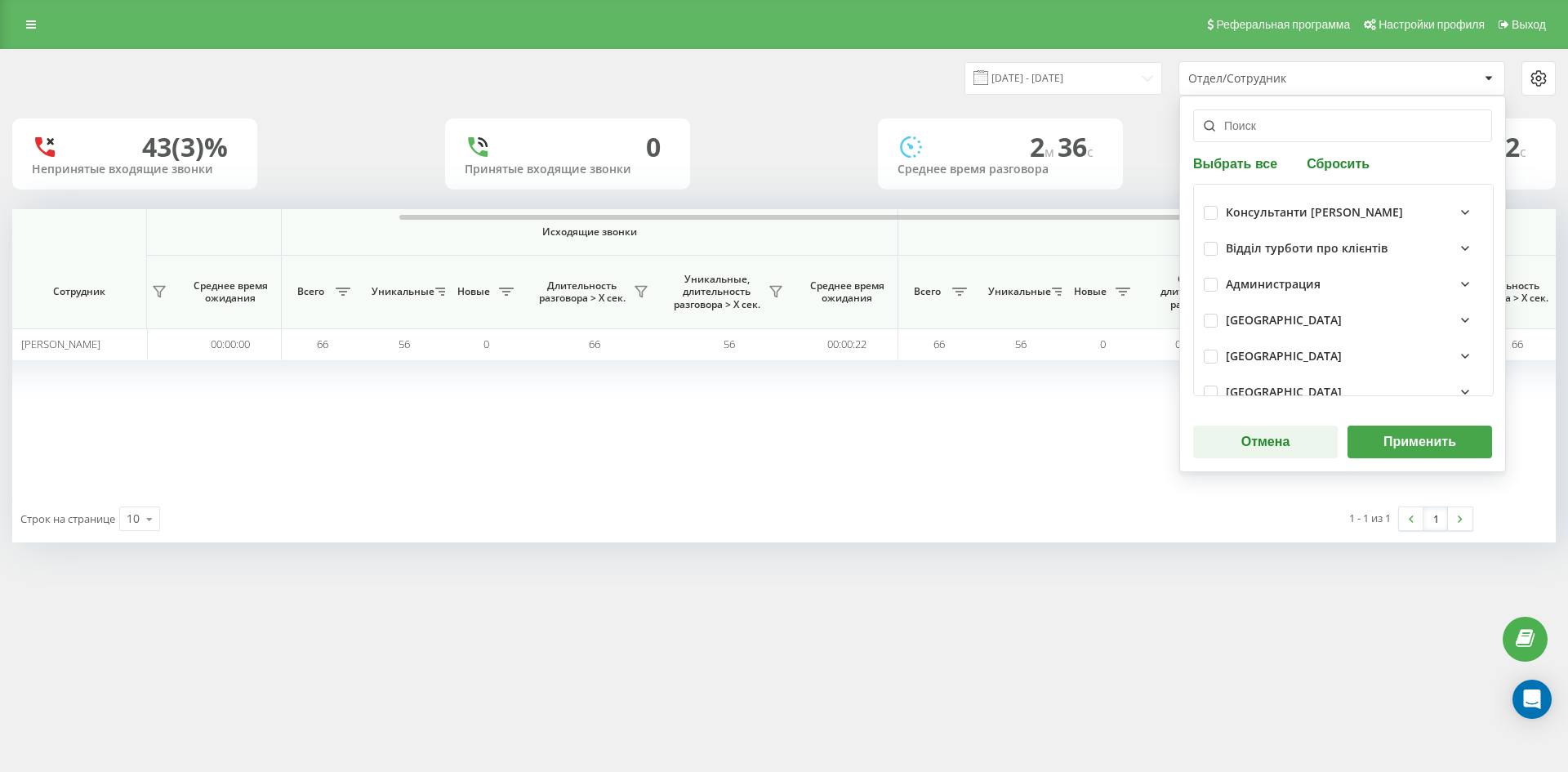
click at [1337, 153] on div "Выбрать все Сбросить Консультанти Савчук Відділ турботи про клієнтів Администра…" at bounding box center [1343, 284] width 326 height 377
click at [1344, 159] on button "Сбросить" at bounding box center [1339, 163] width 73 height 16
drag, startPoint x: 1320, startPoint y: 133, endPoint x: 1328, endPoint y: 188, distance: 55.6
click at [1320, 133] on input "text" at bounding box center [1343, 126] width 299 height 33
paste input "[PERSON_NAME]"
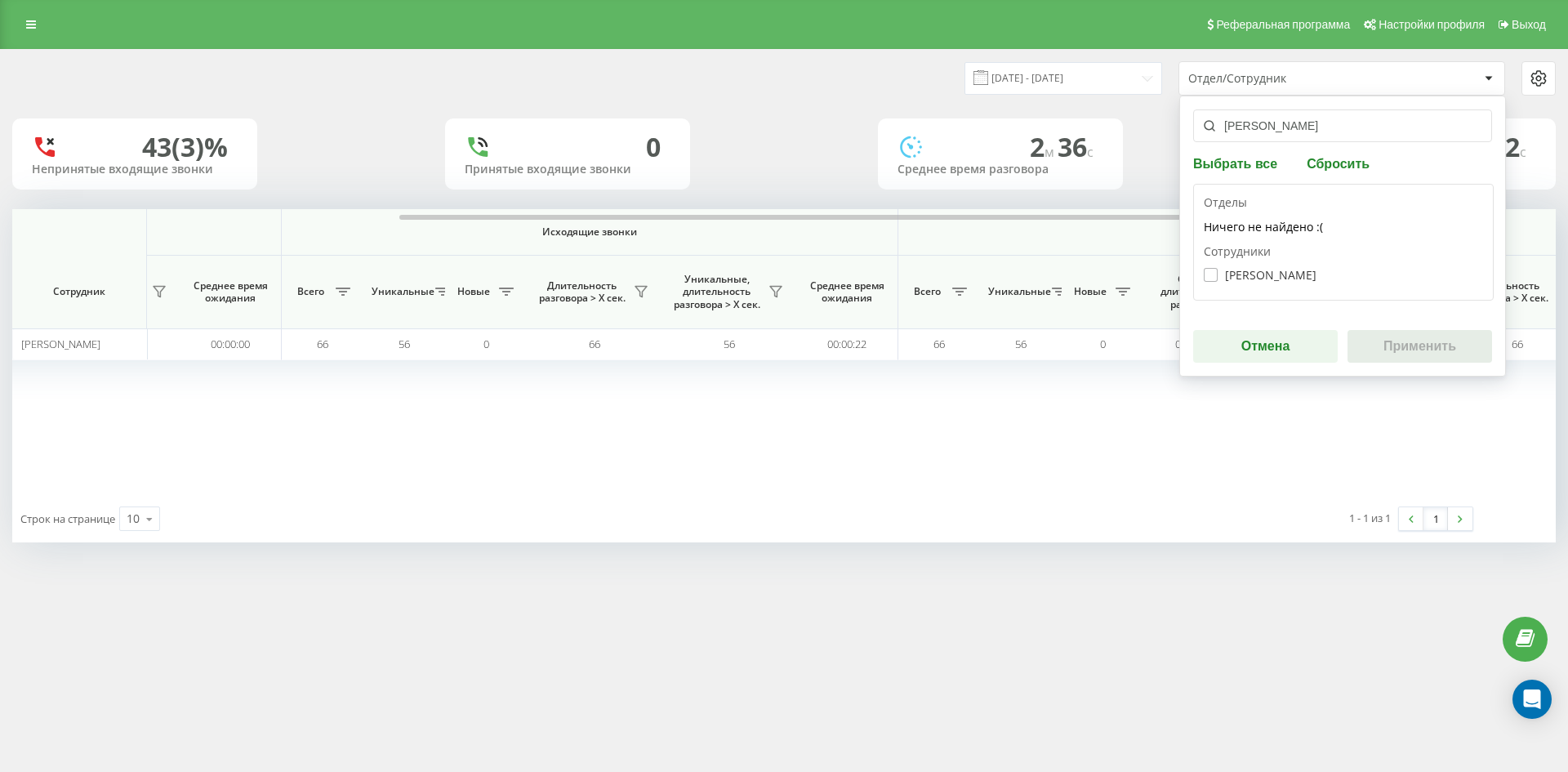
type input "[PERSON_NAME]"
click at [1291, 273] on label "Подус Оксана Миколаївна" at bounding box center [1260, 275] width 113 height 14
checkbox input "true"
click at [1393, 334] on button "Применить" at bounding box center [1420, 346] width 144 height 33
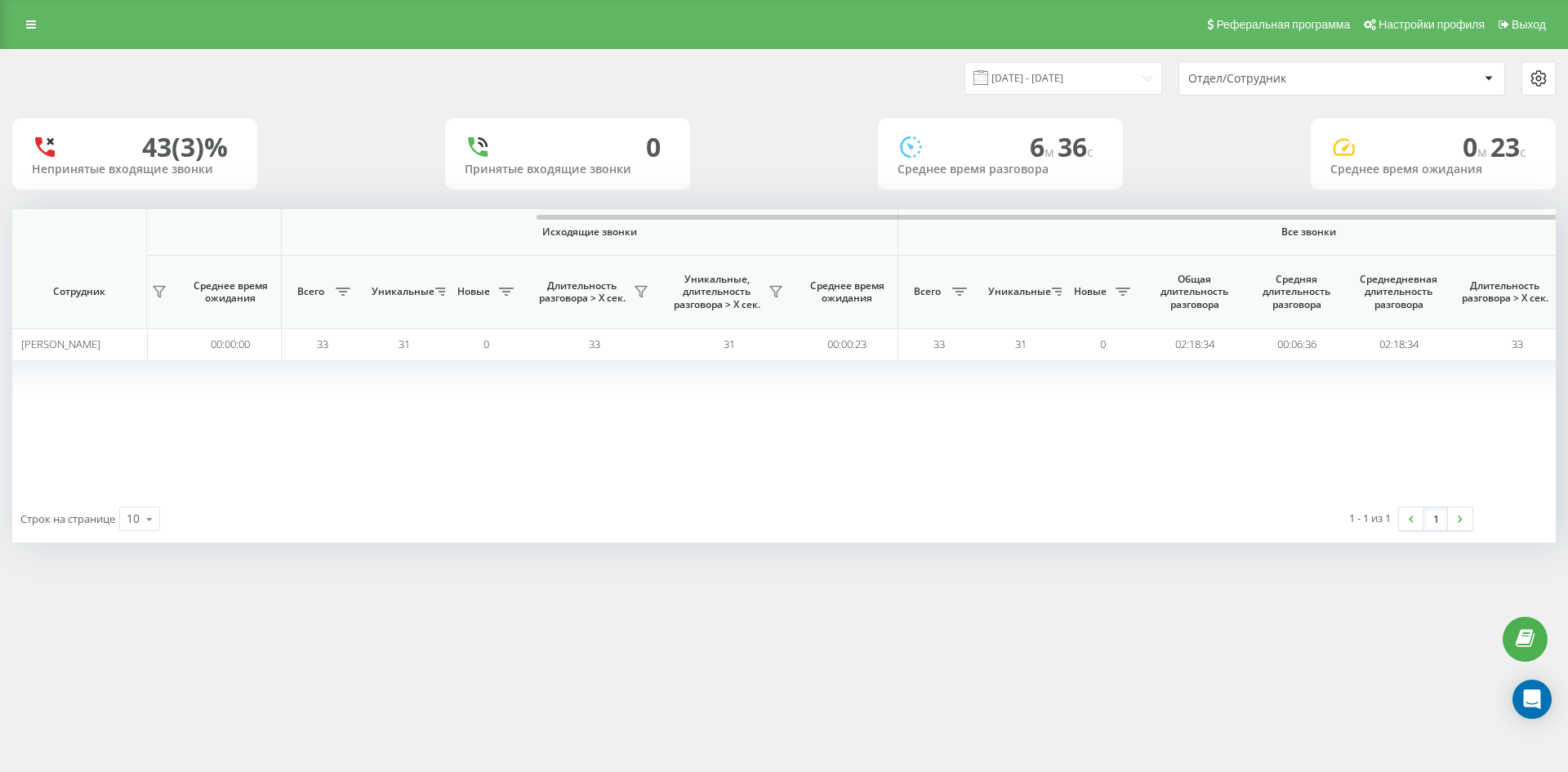
scroll to position [0, 653]
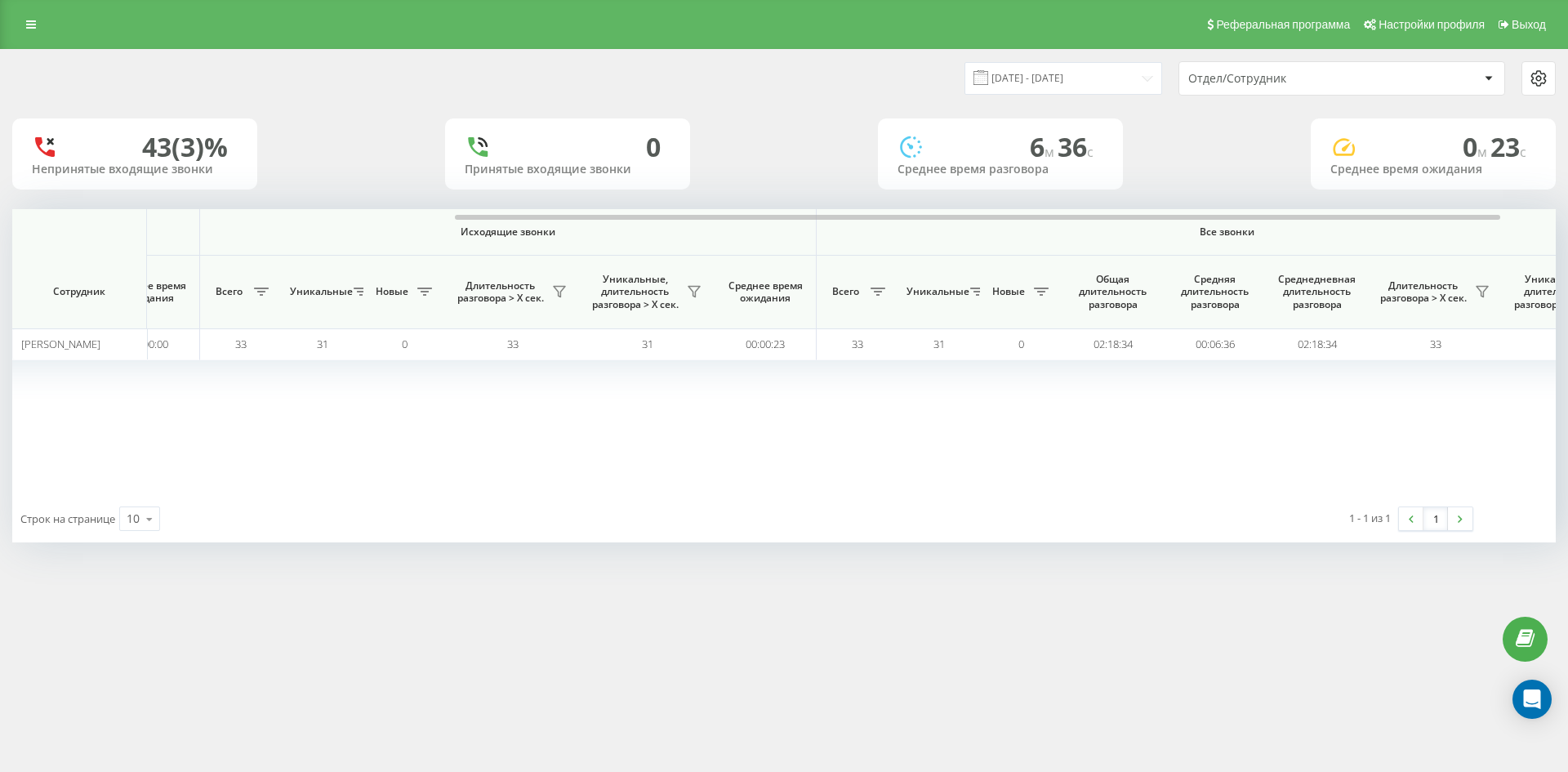
click at [1292, 83] on div "Отдел/Сотрудник" at bounding box center [1285, 79] width 195 height 14
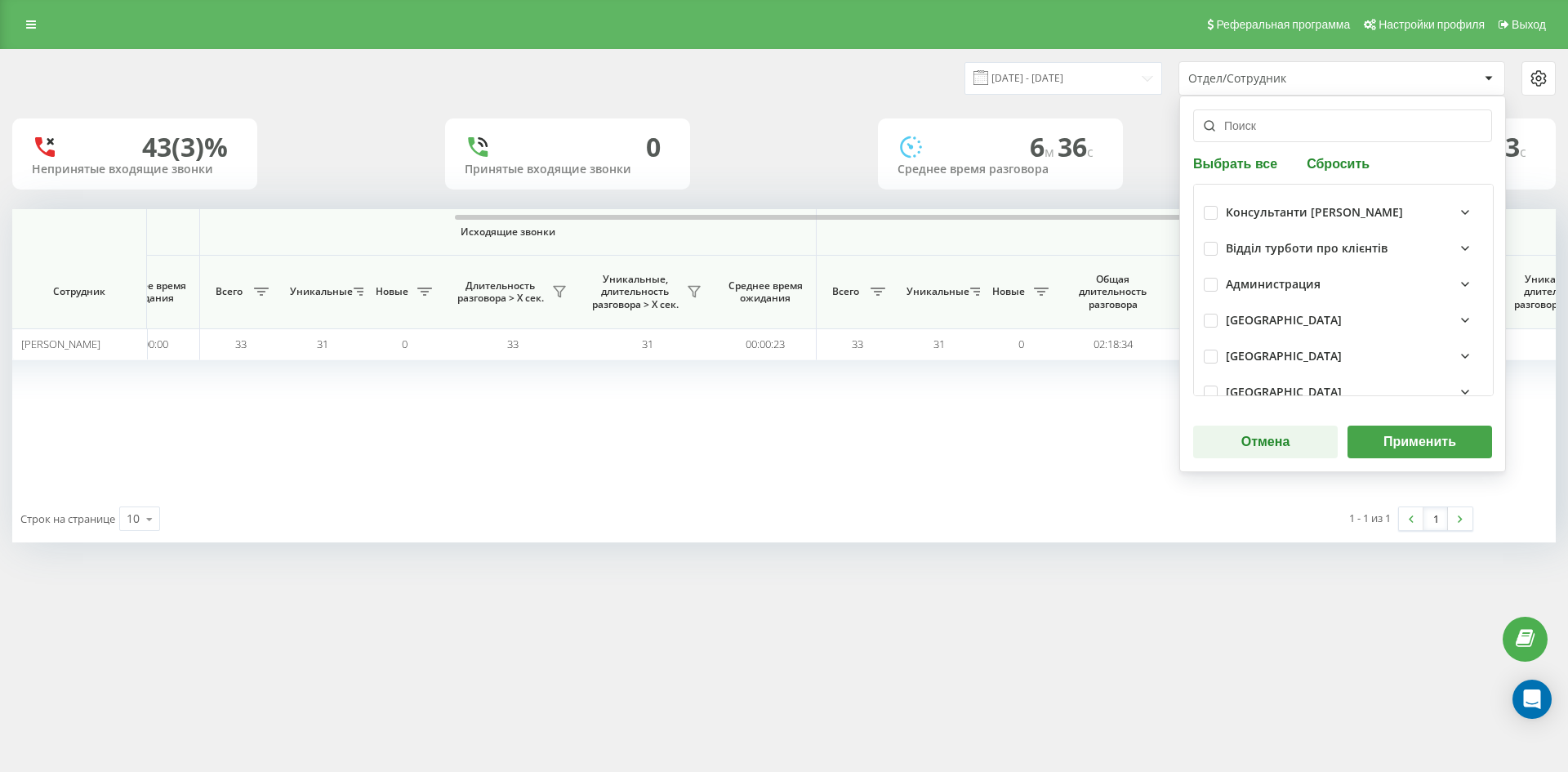
click at [1338, 169] on button "Сбросить" at bounding box center [1339, 163] width 73 height 16
click at [1291, 137] on input "text" at bounding box center [1343, 126] width 299 height 33
paste input "цаплюк вікторя"
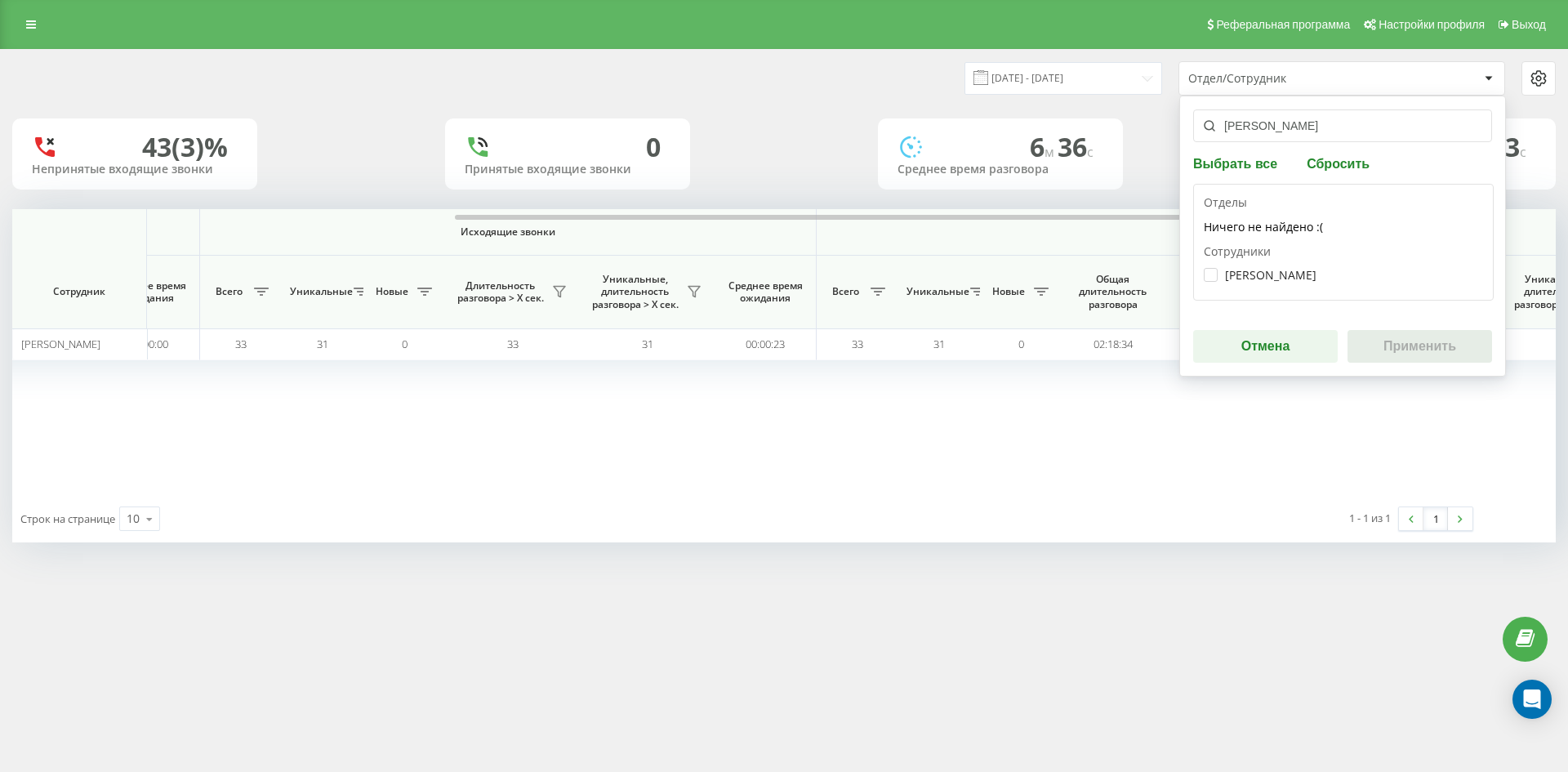
type input "цаплюк вікторя"
click at [1273, 286] on div "Цаплюк Вікторя Вікторівна" at bounding box center [1343, 275] width 279 height 31
click at [1257, 275] on label "Цаплюк Вікторя Вікторівна" at bounding box center [1260, 275] width 113 height 14
checkbox input "true"
click at [1405, 355] on button "Применить" at bounding box center [1420, 346] width 144 height 33
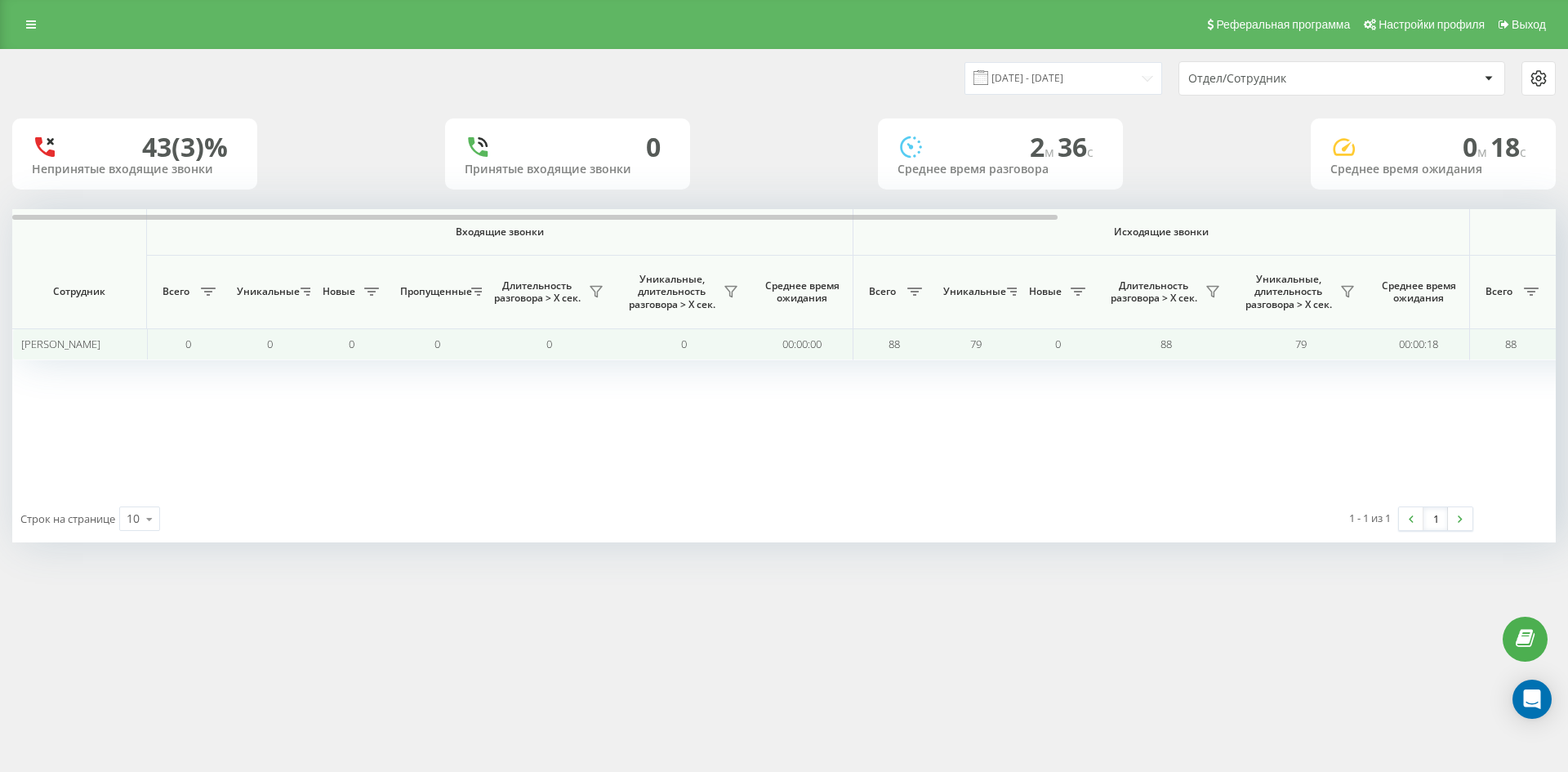
scroll to position [0, 571]
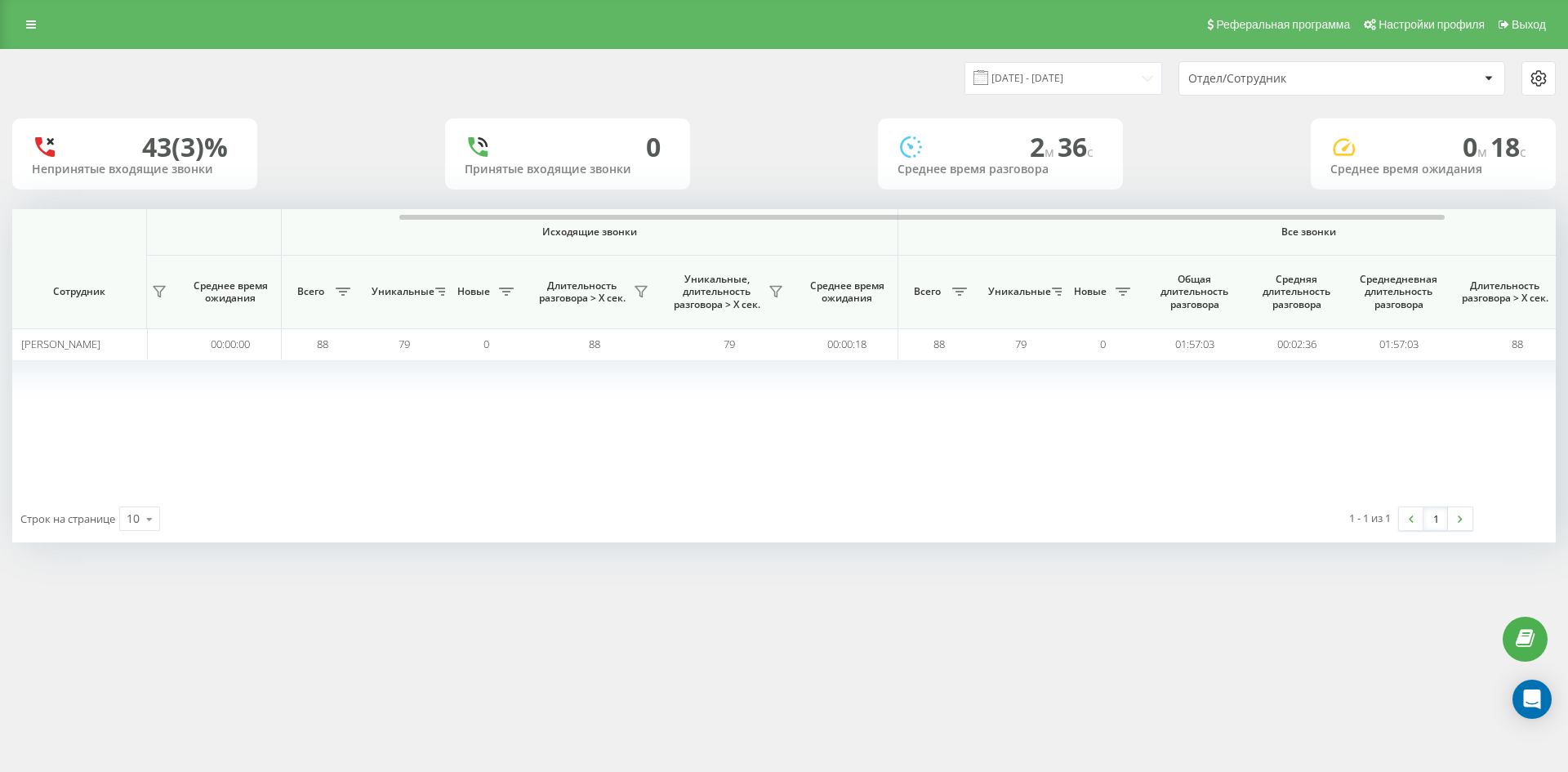
drag, startPoint x: 1302, startPoint y: 71, endPoint x: 1309, endPoint y: 92, distance: 22.1
click at [1302, 72] on div "Отдел/Сотрудник" at bounding box center [1285, 79] width 195 height 14
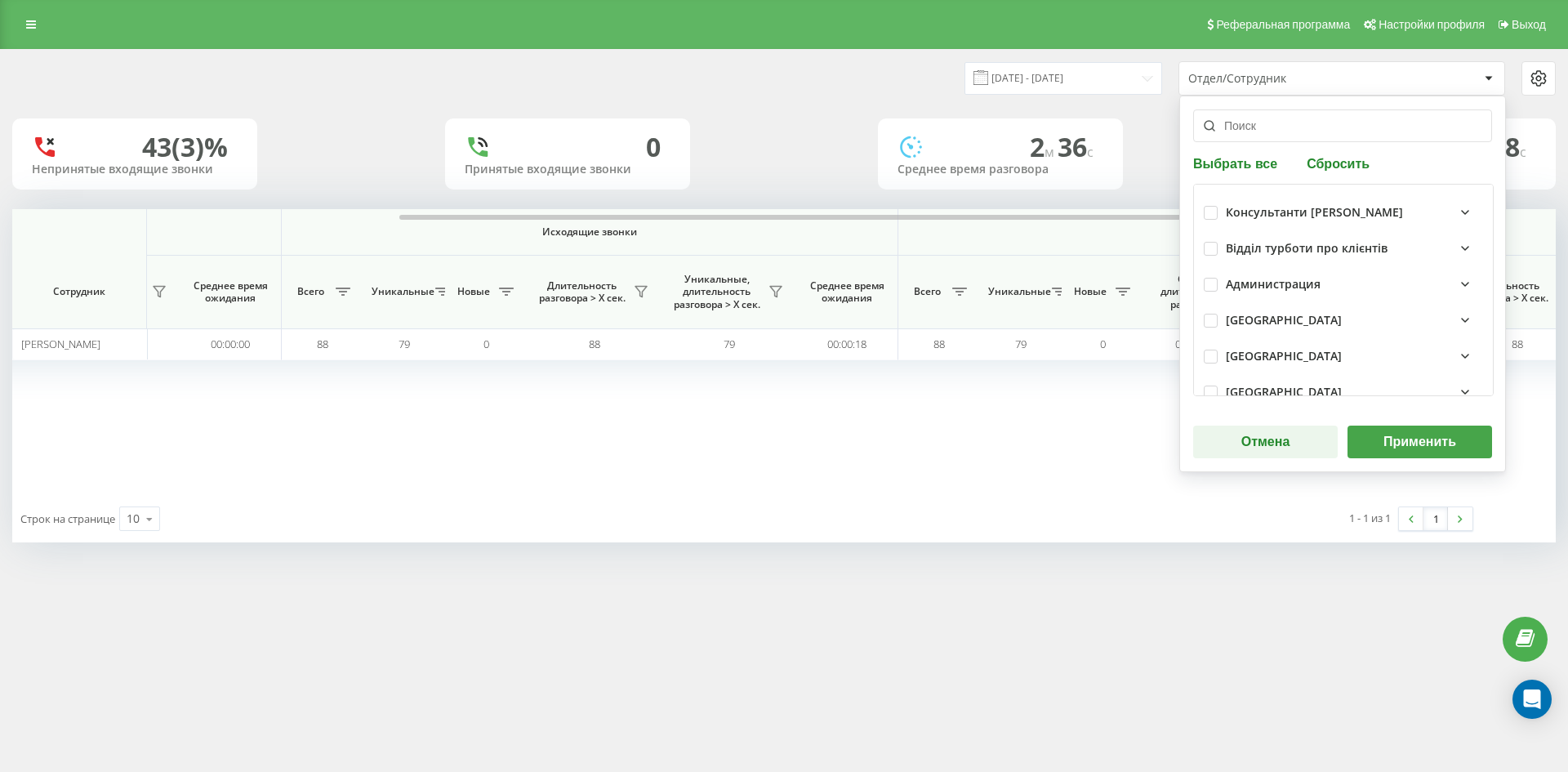
click at [1349, 177] on div "Выбрать все Сбросить Консультанти Савчук Відділ турботи про клієнтів Администра…" at bounding box center [1343, 284] width 326 height 377
click at [1334, 163] on button "Сбросить" at bounding box center [1339, 163] width 73 height 16
click at [1288, 136] on input "text" at bounding box center [1343, 126] width 299 height 33
paste input "дяченко роман"
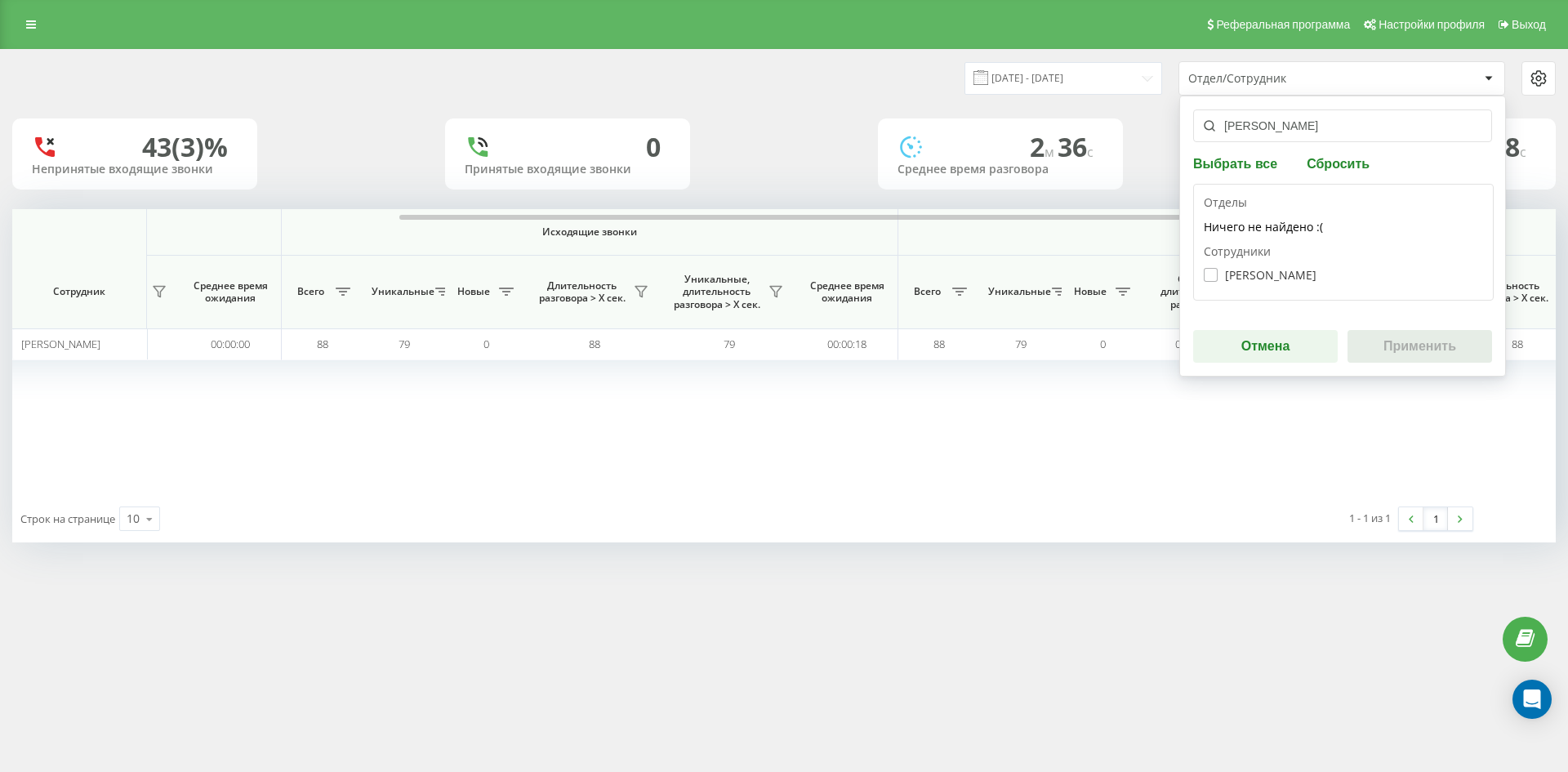
type input "дяченко роман"
click at [1273, 275] on label "Дяченко Роман Павлович" at bounding box center [1260, 275] width 113 height 14
checkbox input "true"
click at [1416, 343] on button "Применить" at bounding box center [1420, 346] width 144 height 33
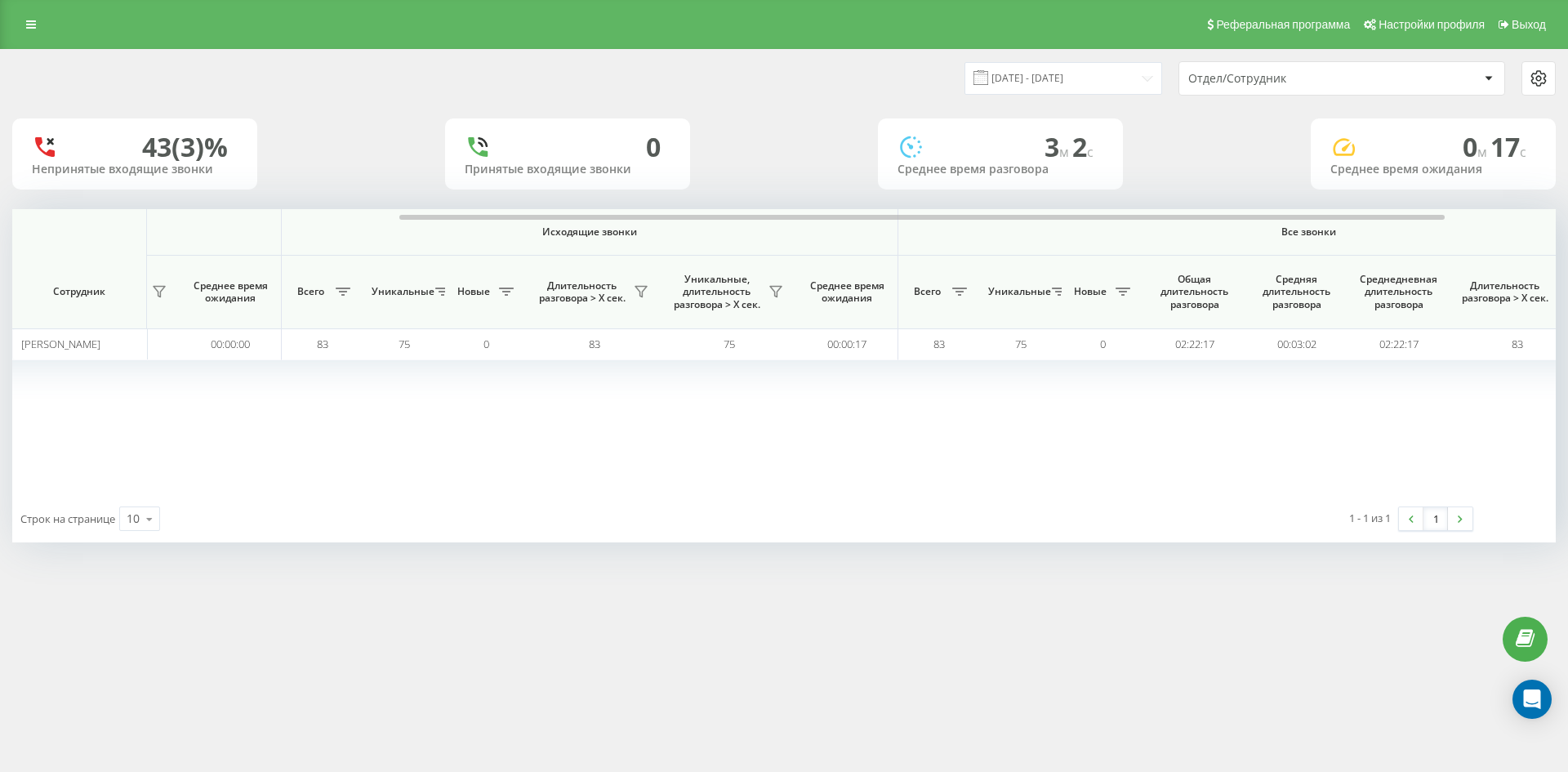
click at [1345, 74] on div "Отдел/Сотрудник" at bounding box center [1285, 79] width 195 height 14
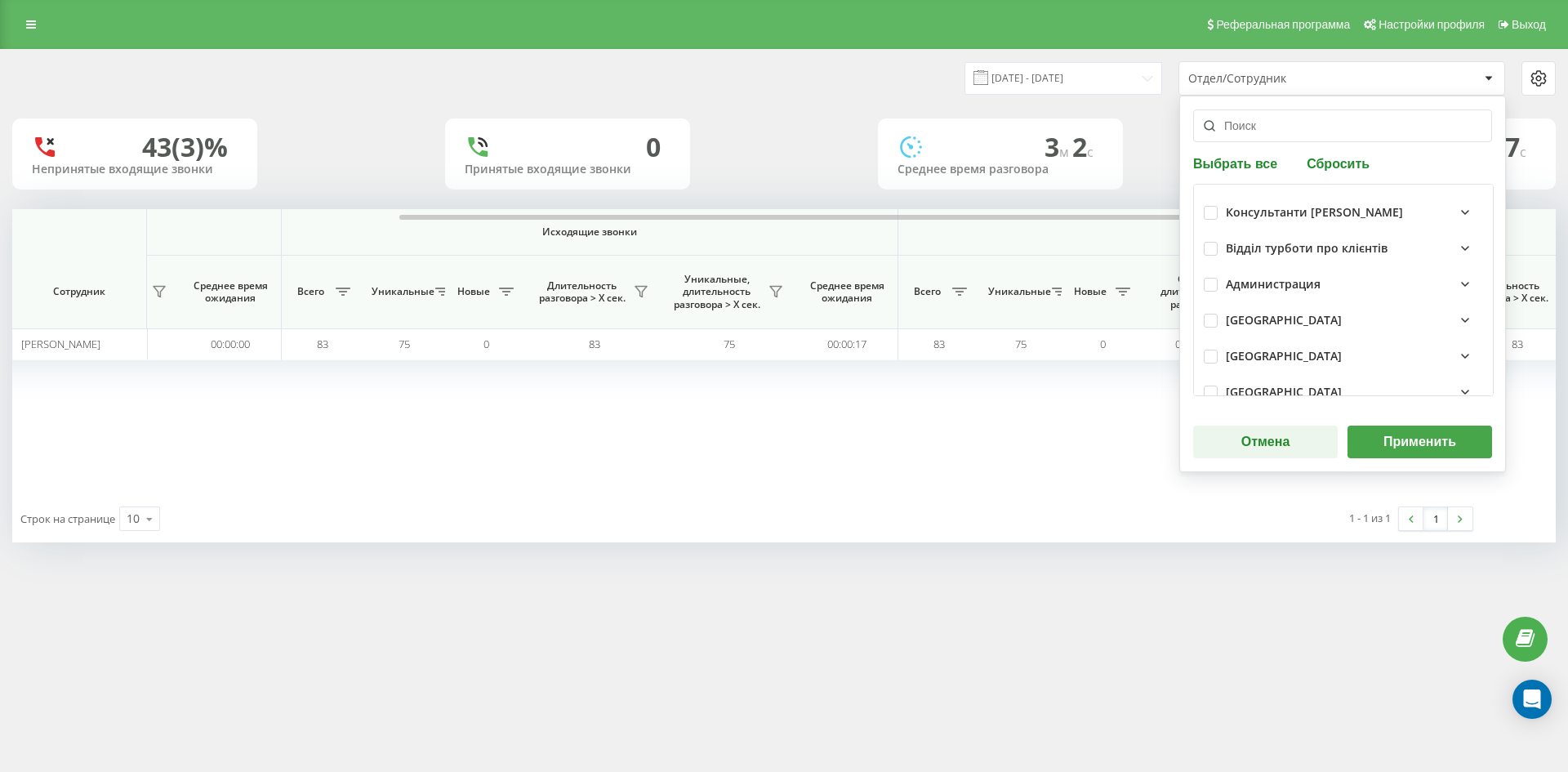
click at [1359, 156] on button "Сбросить" at bounding box center [1339, 163] width 73 height 16
click at [1302, 129] on input "text" at bounding box center [1343, 126] width 299 height 33
paste input "внукова наталія"
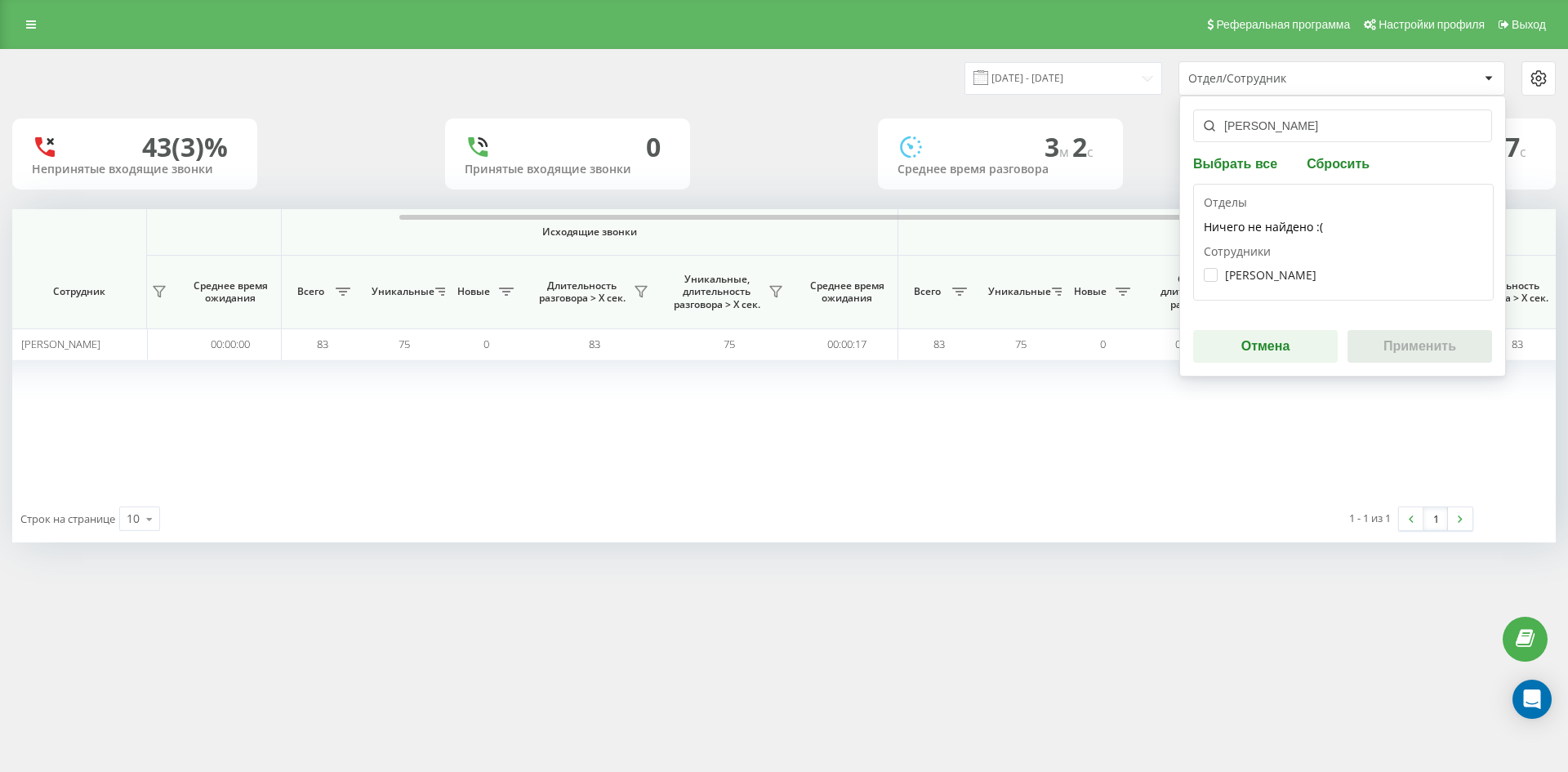
type input "внукова наталія"
click at [1290, 266] on div "Внукова Наталія Сергіївна" at bounding box center [1343, 275] width 279 height 31
click at [1290, 276] on label "Внукова Наталія Сергіївна" at bounding box center [1260, 275] width 113 height 14
checkbox input "true"
click at [1405, 354] on button "Применить" at bounding box center [1420, 346] width 144 height 33
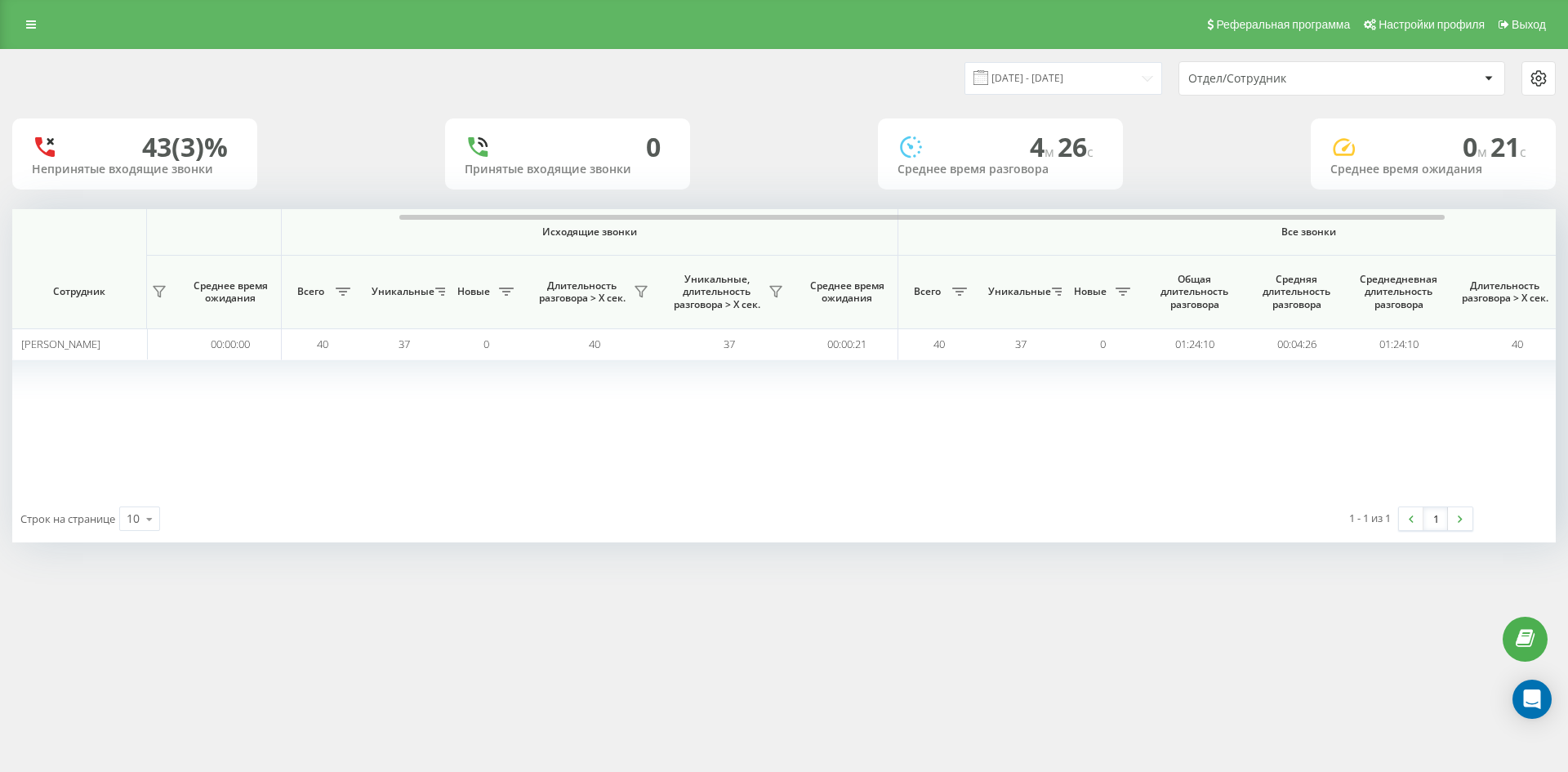
click at [1322, 77] on div "Отдел/Сотрудник" at bounding box center [1285, 79] width 195 height 14
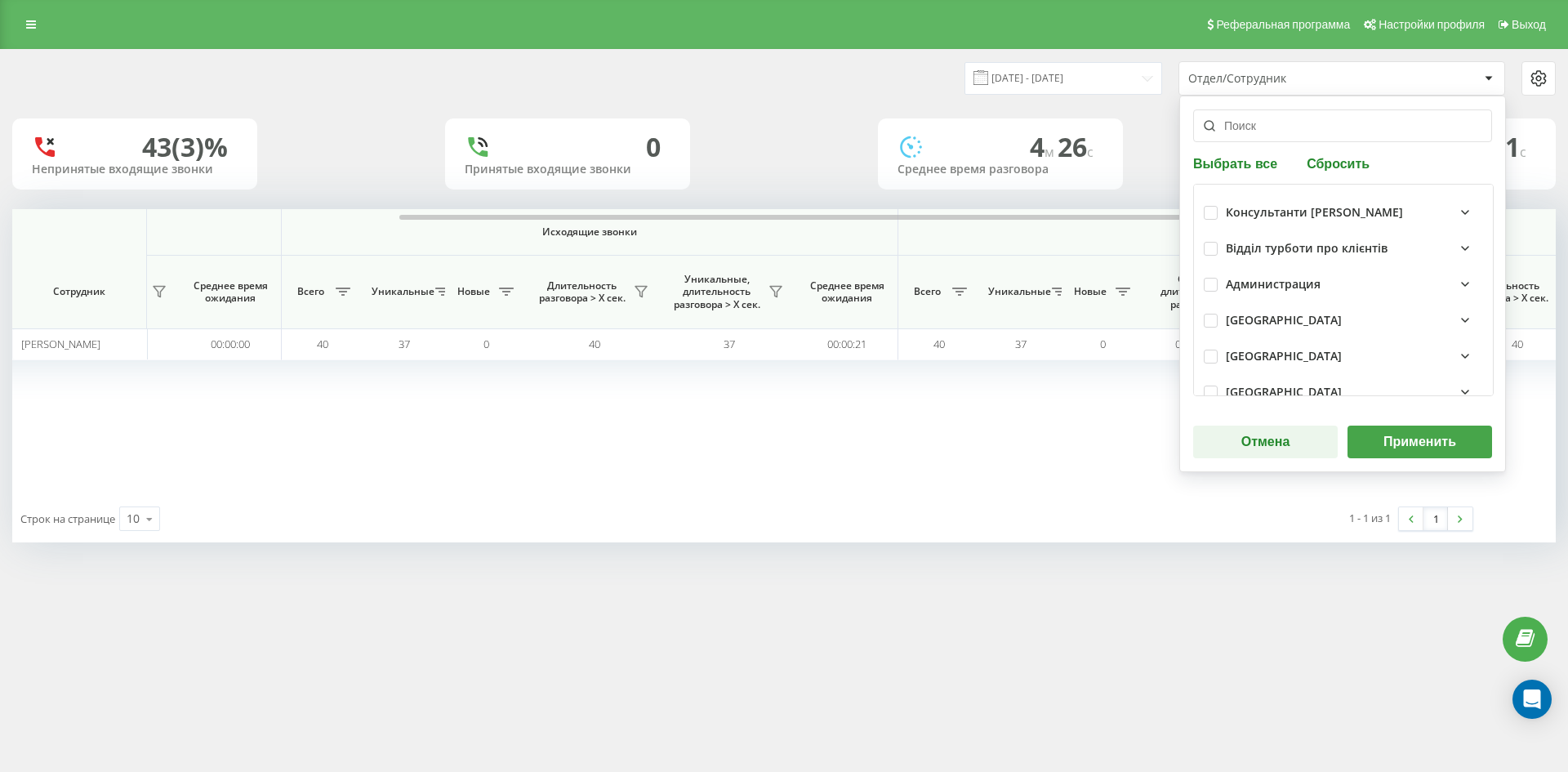
click at [1340, 168] on button "Сбросить" at bounding box center [1339, 163] width 73 height 16
click at [1283, 138] on input "text" at bounding box center [1343, 126] width 299 height 33
paste input "павлик юлія"
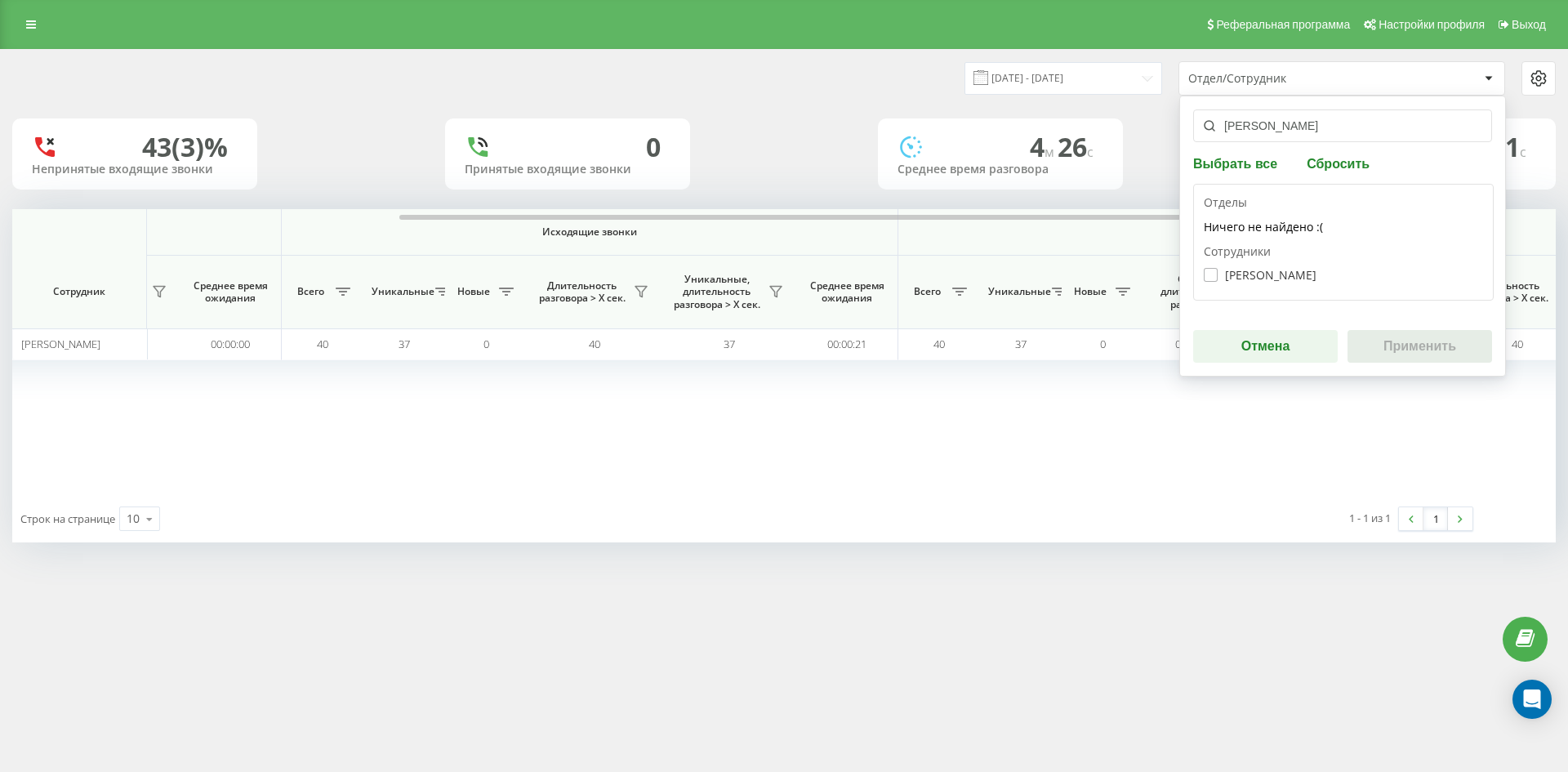
type input "павлик юлія"
click at [1291, 269] on label "Павлик Юлія Володимирівна" at bounding box center [1260, 275] width 113 height 14
checkbox input "true"
click at [1433, 355] on button "Применить" at bounding box center [1420, 346] width 144 height 33
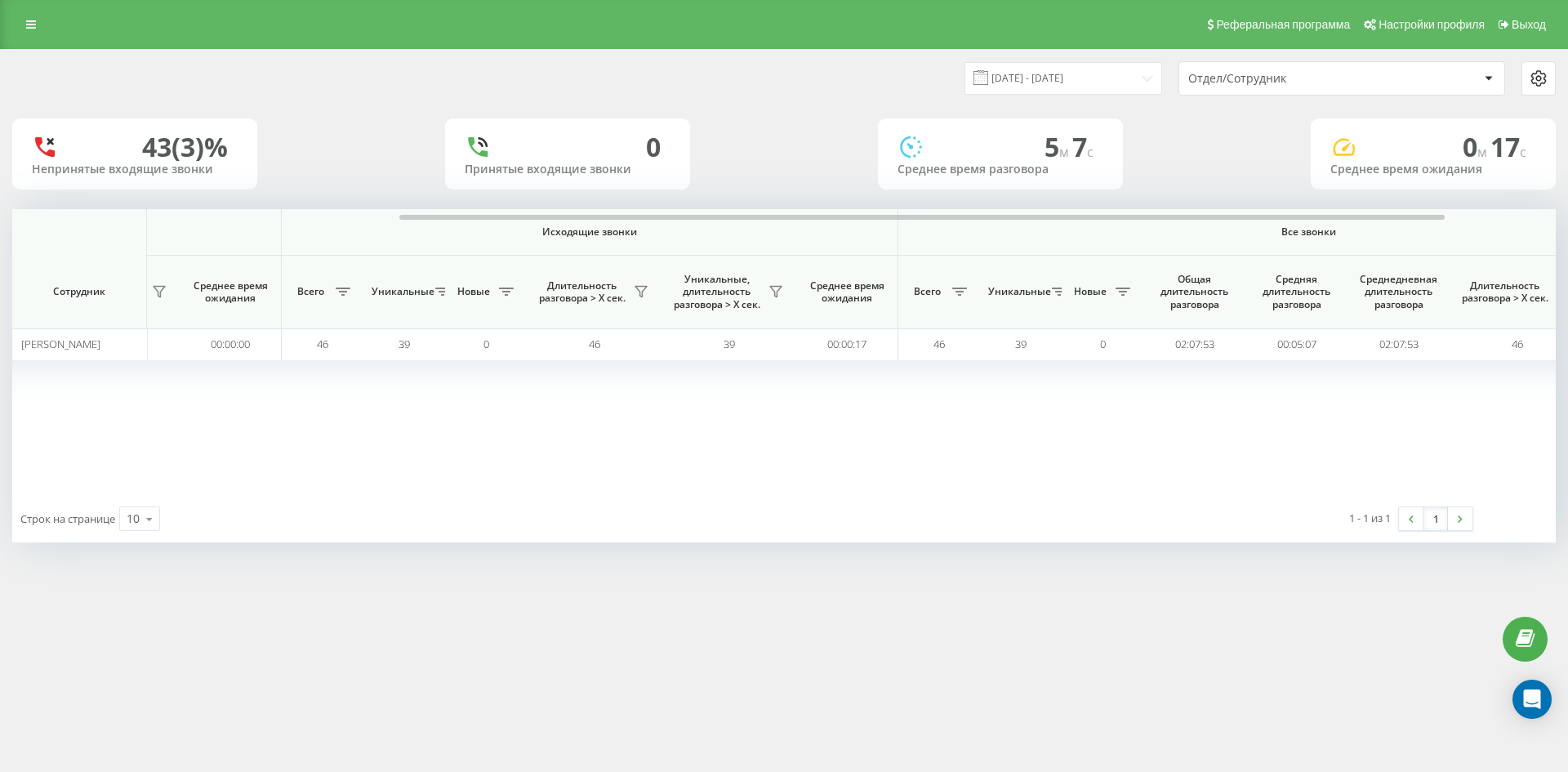
click at [1330, 76] on div "Отдел/Сотрудник" at bounding box center [1285, 79] width 195 height 14
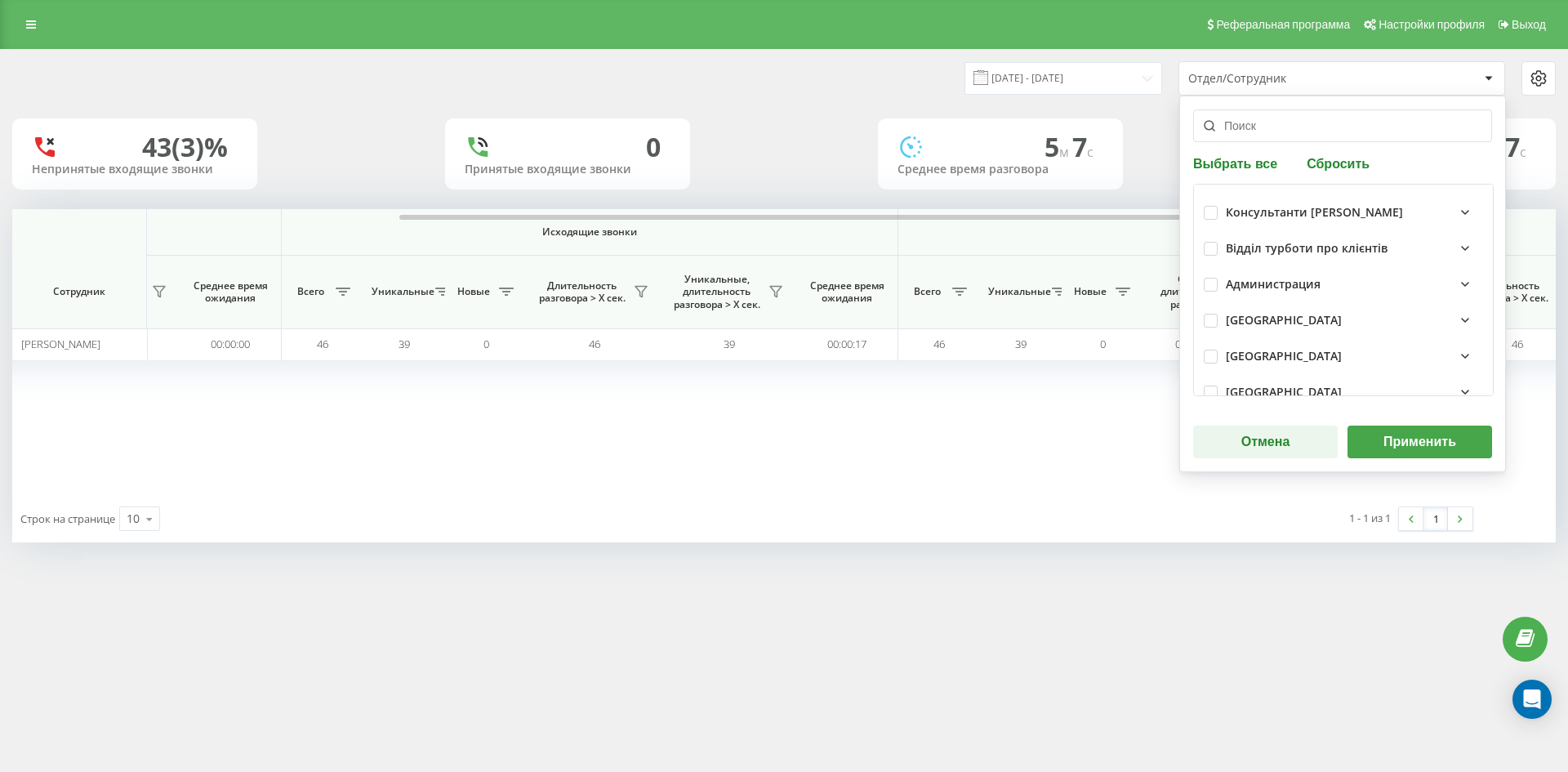
click at [1333, 162] on button "Сбросить" at bounding box center [1339, 163] width 73 height 16
click at [1300, 129] on input "text" at bounding box center [1343, 126] width 299 height 33
paste input "грушко влада"
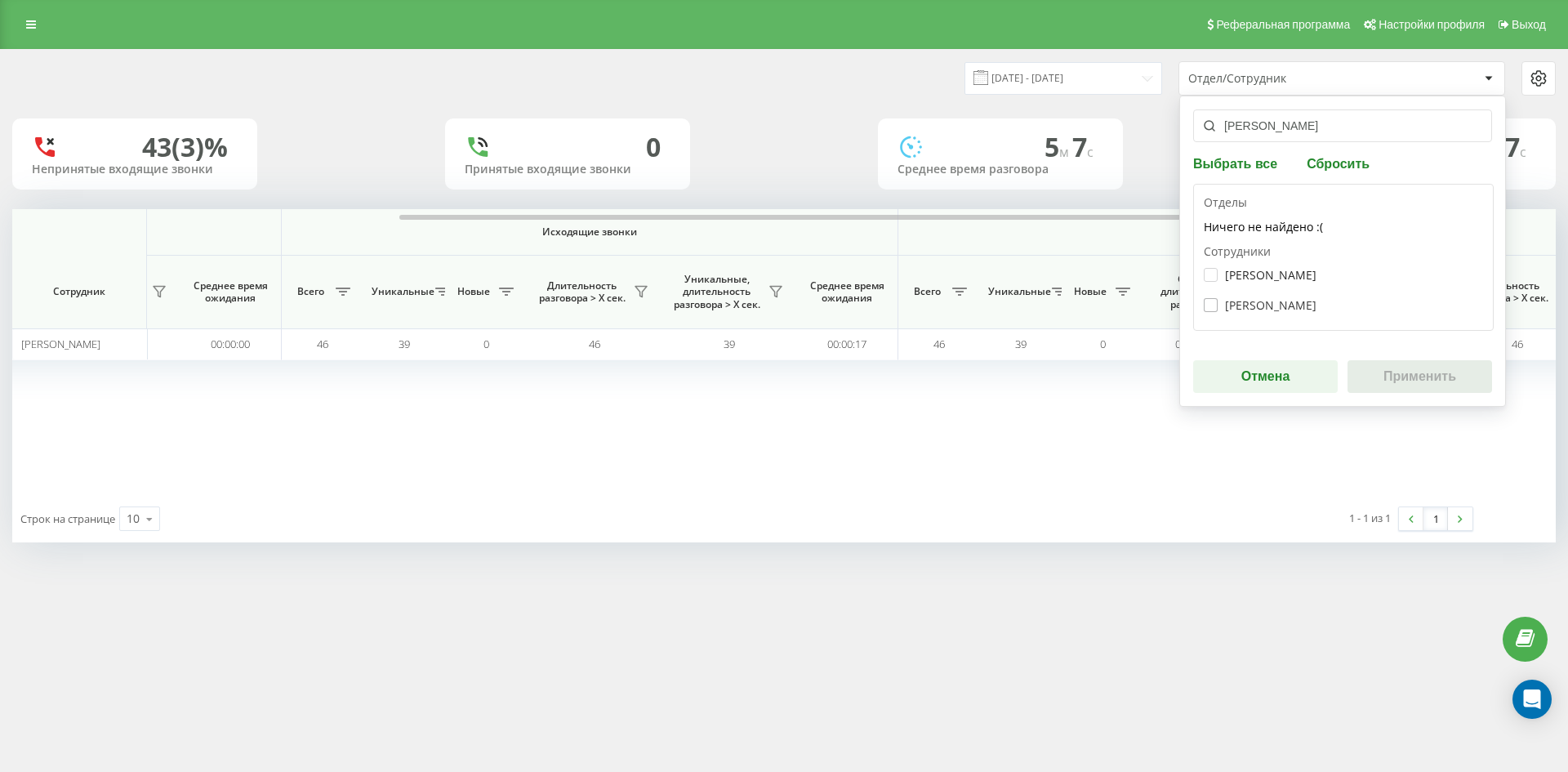
type input "грушко влада"
click at [1254, 300] on label "Грушко Влада Олегівна" at bounding box center [1260, 304] width 113 height 14
checkbox input "true"
click at [1380, 376] on button "Применить" at bounding box center [1420, 376] width 144 height 33
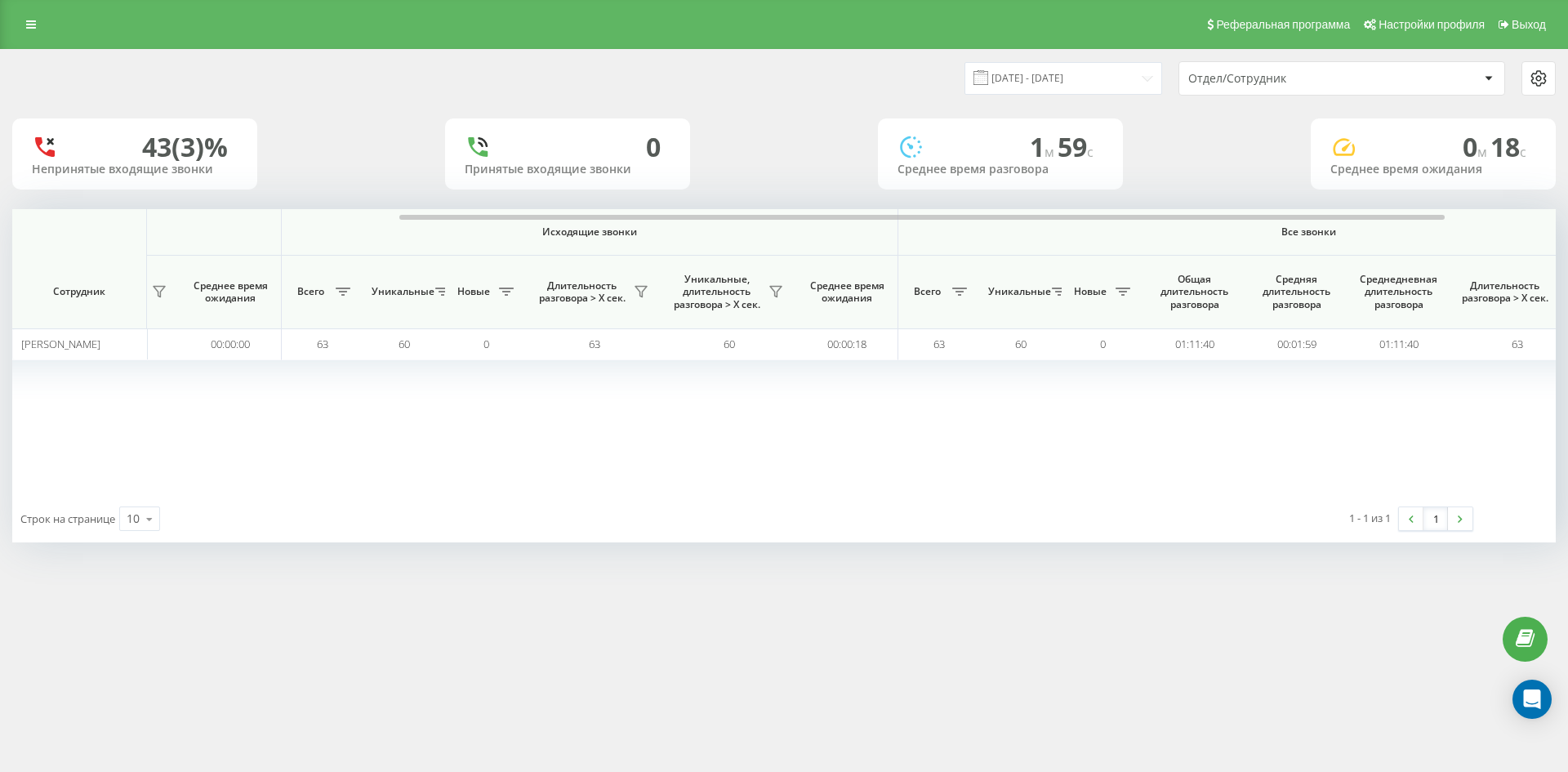
drag, startPoint x: 1317, startPoint y: 77, endPoint x: 1324, endPoint y: 92, distance: 16.6
click at [1317, 77] on div "Отдел/Сотрудник" at bounding box center [1285, 79] width 195 height 14
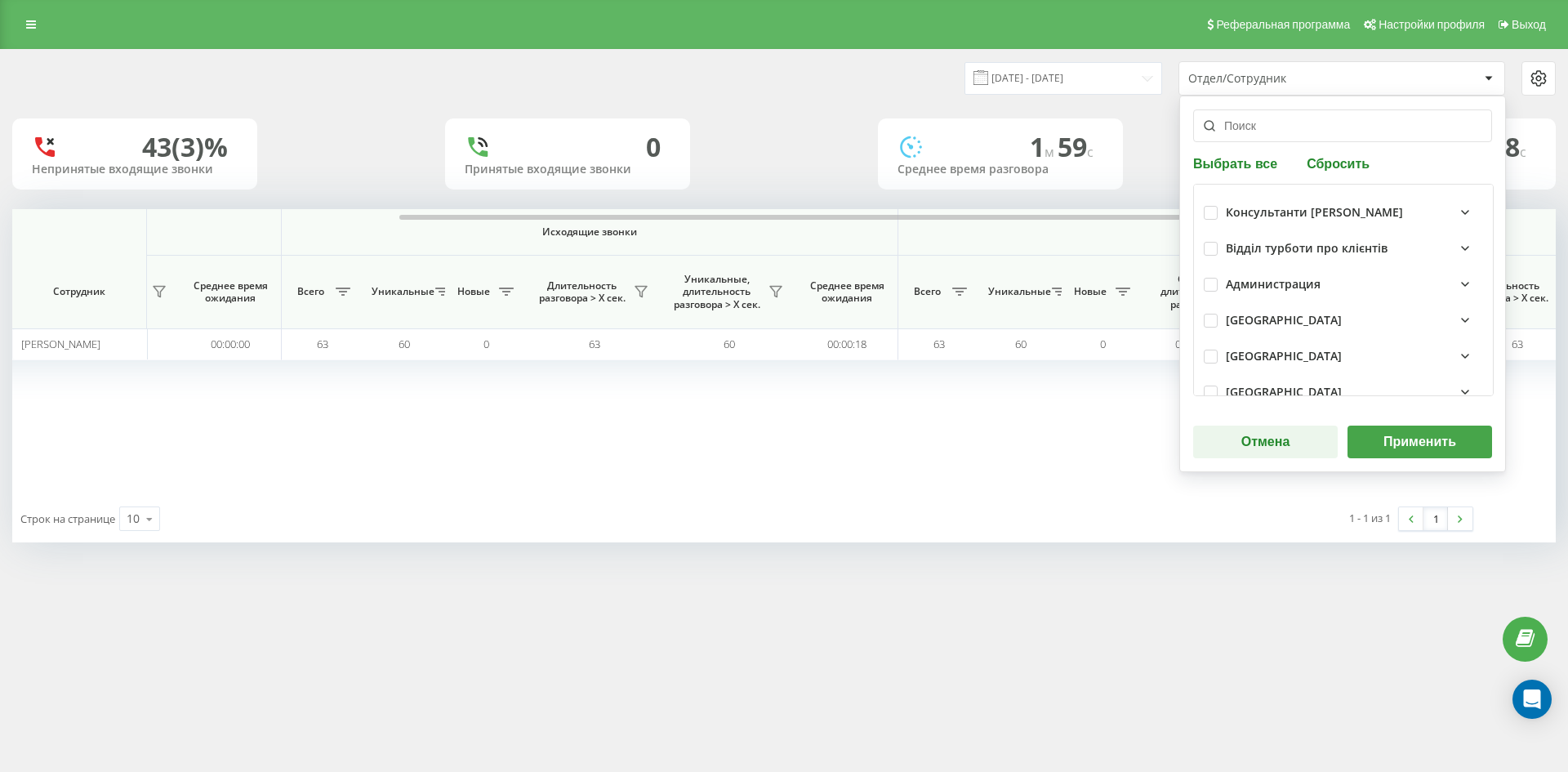
click at [1345, 179] on div "Выбрать все Сбросить Консультанти Савчук Відділ турботи про клієнтів Администра…" at bounding box center [1343, 284] width 326 height 377
click at [1335, 166] on button "Сбросить" at bounding box center [1339, 163] width 73 height 16
click at [1294, 133] on input "text" at bounding box center [1343, 126] width 299 height 33
paste input "мельник ірина"
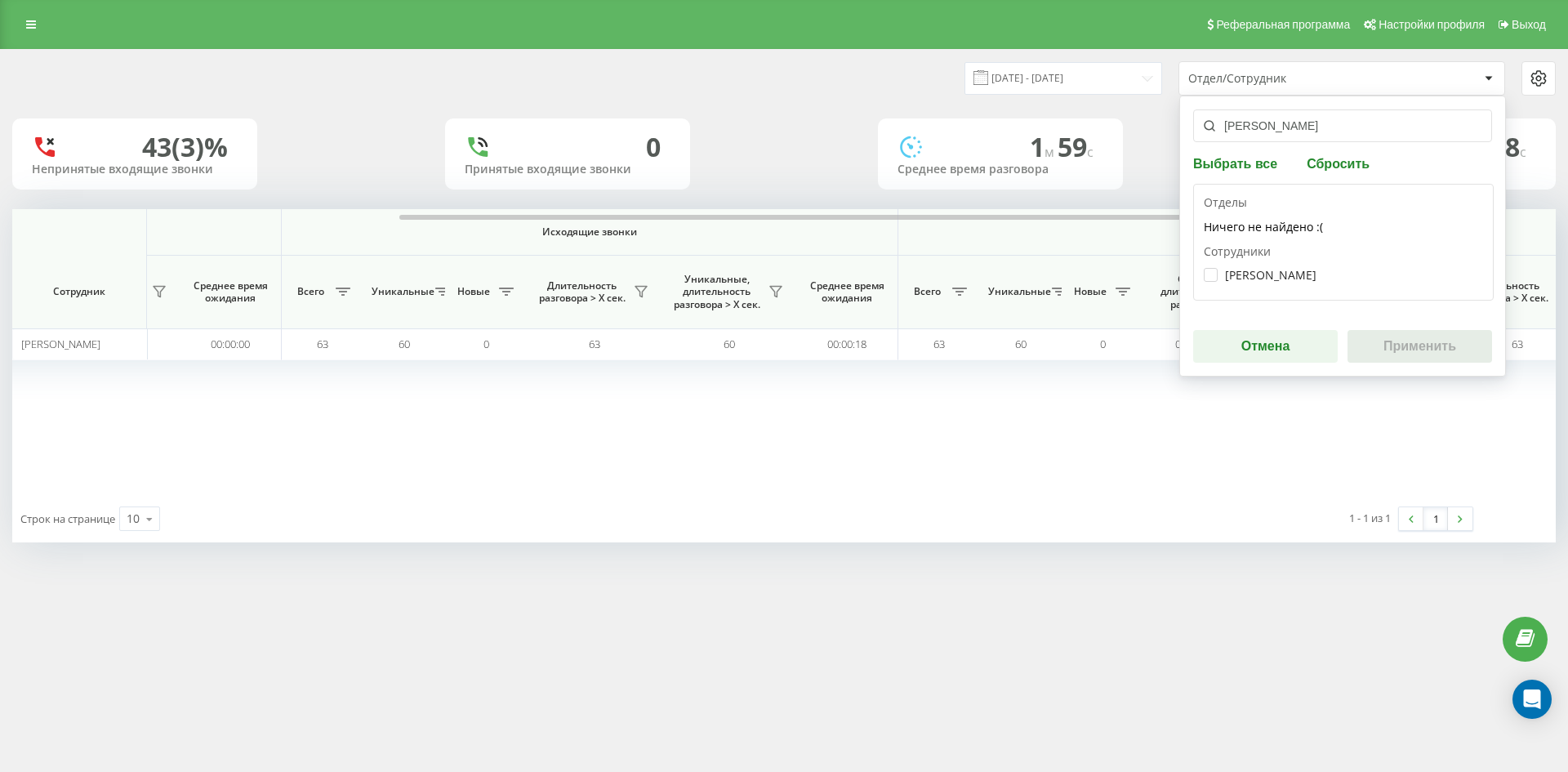
type input "мельник ірина"
click at [1278, 287] on div "Мельник Ірина Володимирівна" at bounding box center [1343, 275] width 279 height 31
drag, startPoint x: 1260, startPoint y: 276, endPoint x: 1283, endPoint y: 290, distance: 26.9
click at [1261, 277] on label "Мельник Ірина Володимирівна" at bounding box center [1260, 275] width 113 height 14
checkbox input "true"
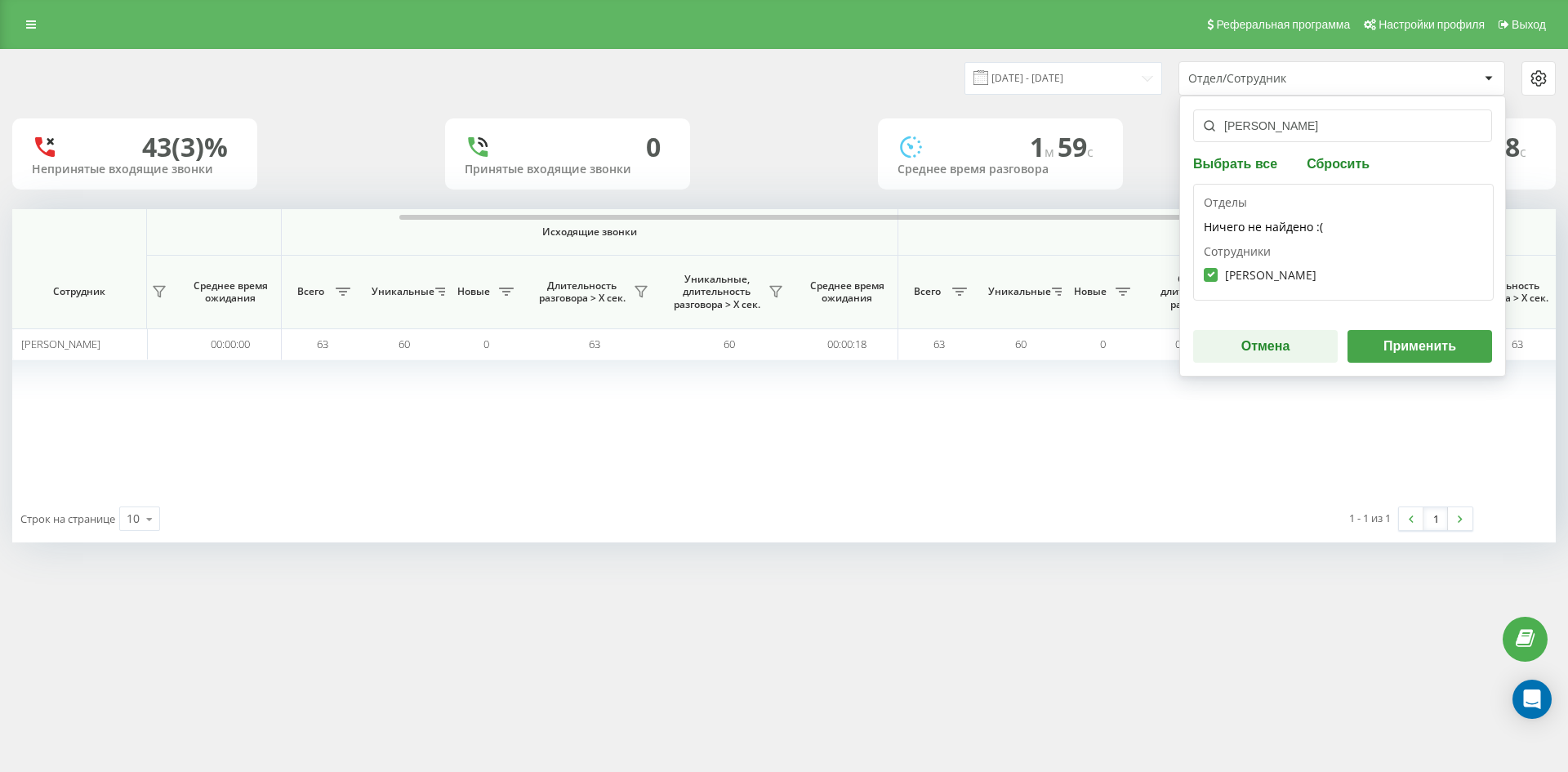
click at [1418, 343] on button "Применить" at bounding box center [1420, 346] width 144 height 33
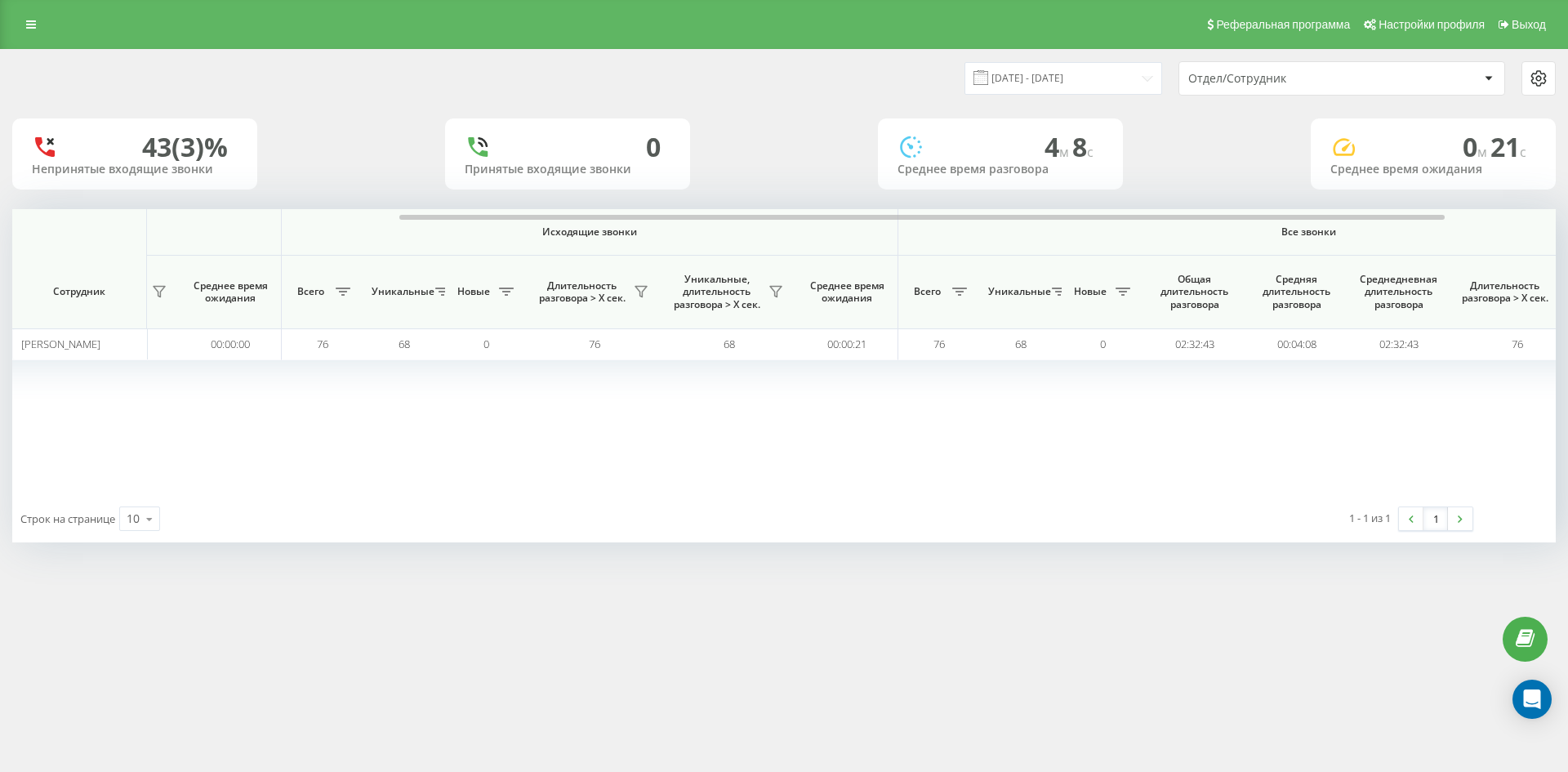
click at [1326, 80] on div "Отдел/Сотрудник" at bounding box center [1285, 79] width 195 height 14
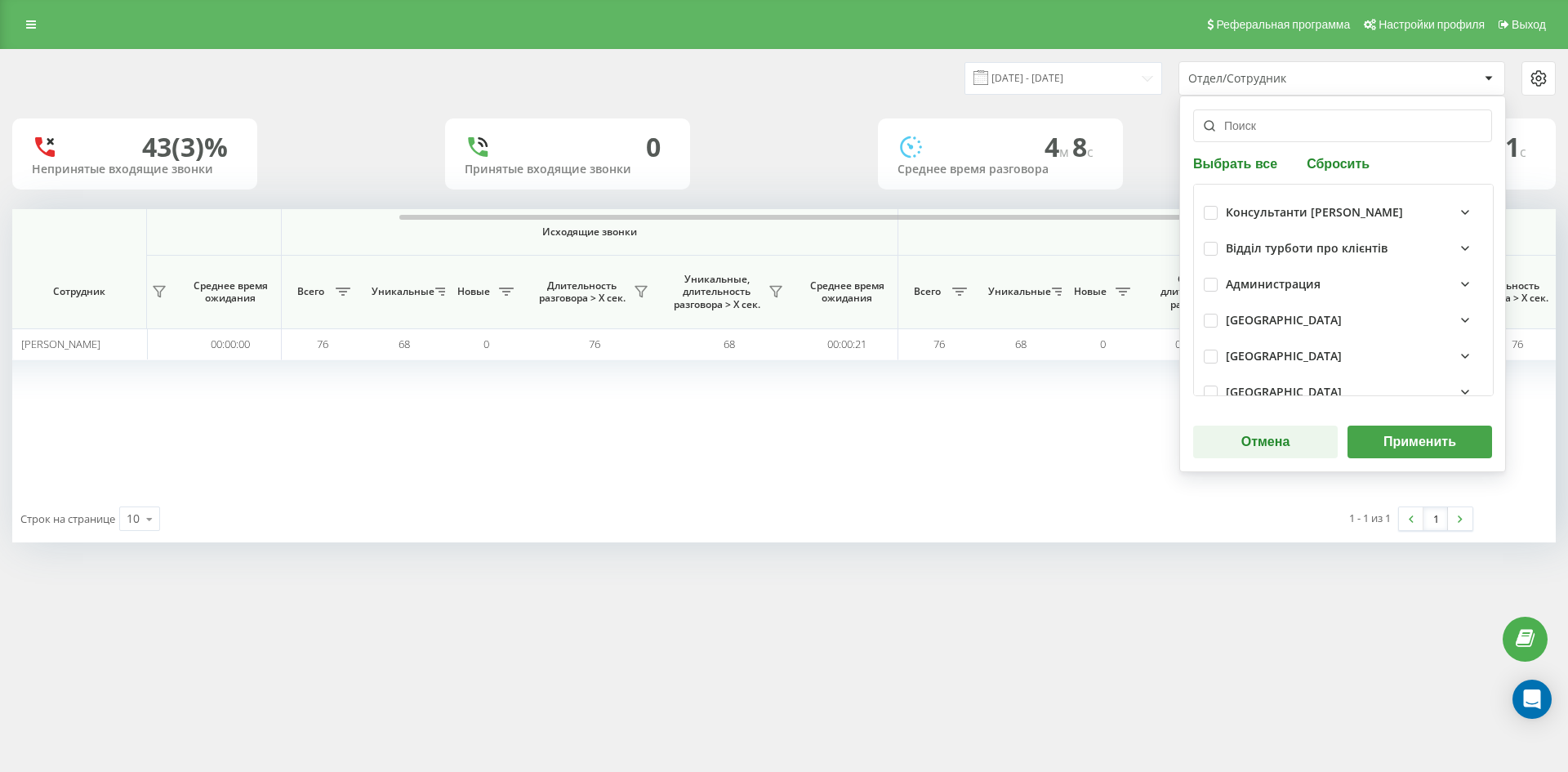
click at [1353, 160] on button "Сбросить" at bounding box center [1339, 163] width 73 height 16
click at [1291, 130] on input "text" at bounding box center [1343, 126] width 299 height 33
paste input "швед святослав"
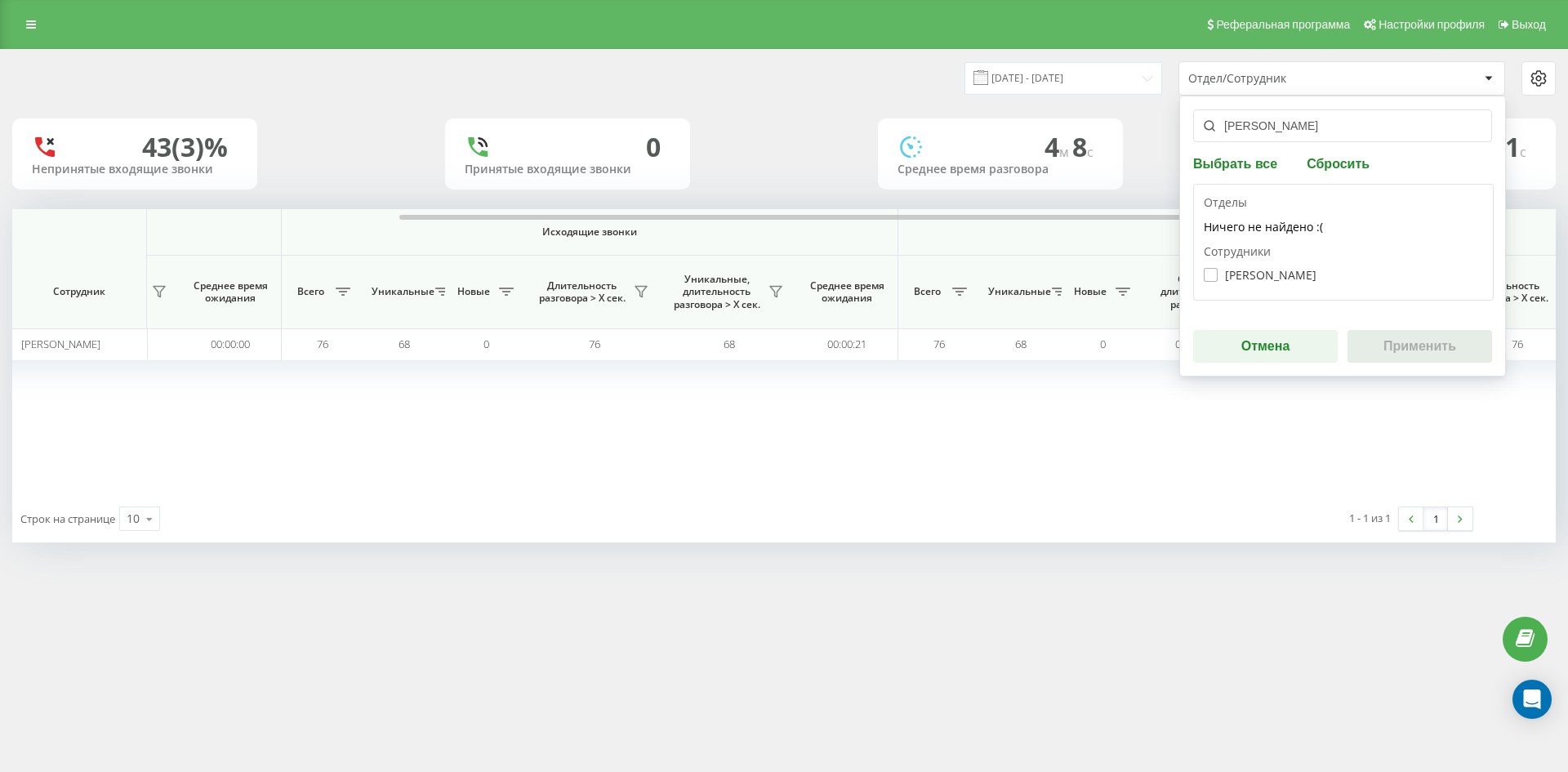
type input "швед святослав"
click at [1290, 270] on label "Швед Святослав Юрійович" at bounding box center [1260, 275] width 113 height 14
checkbox input "true"
click at [1380, 325] on div "швед святослав Выбрать все Сбросить Отделы Ничего не найдено :( Сотрудники Швед…" at bounding box center [1343, 236] width 326 height 281
click at [1396, 342] on button "Применить" at bounding box center [1420, 346] width 144 height 33
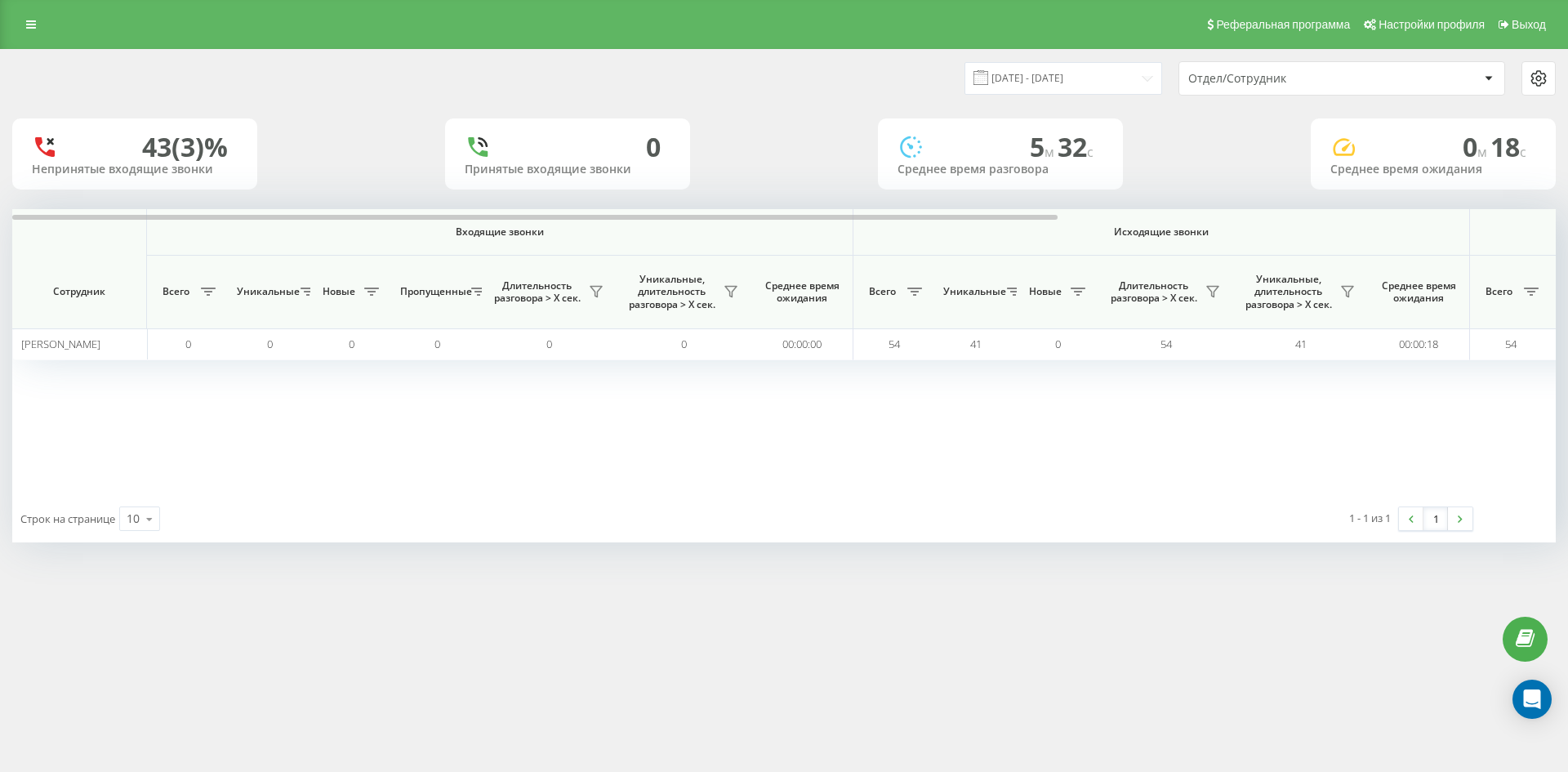
scroll to position [0, 653]
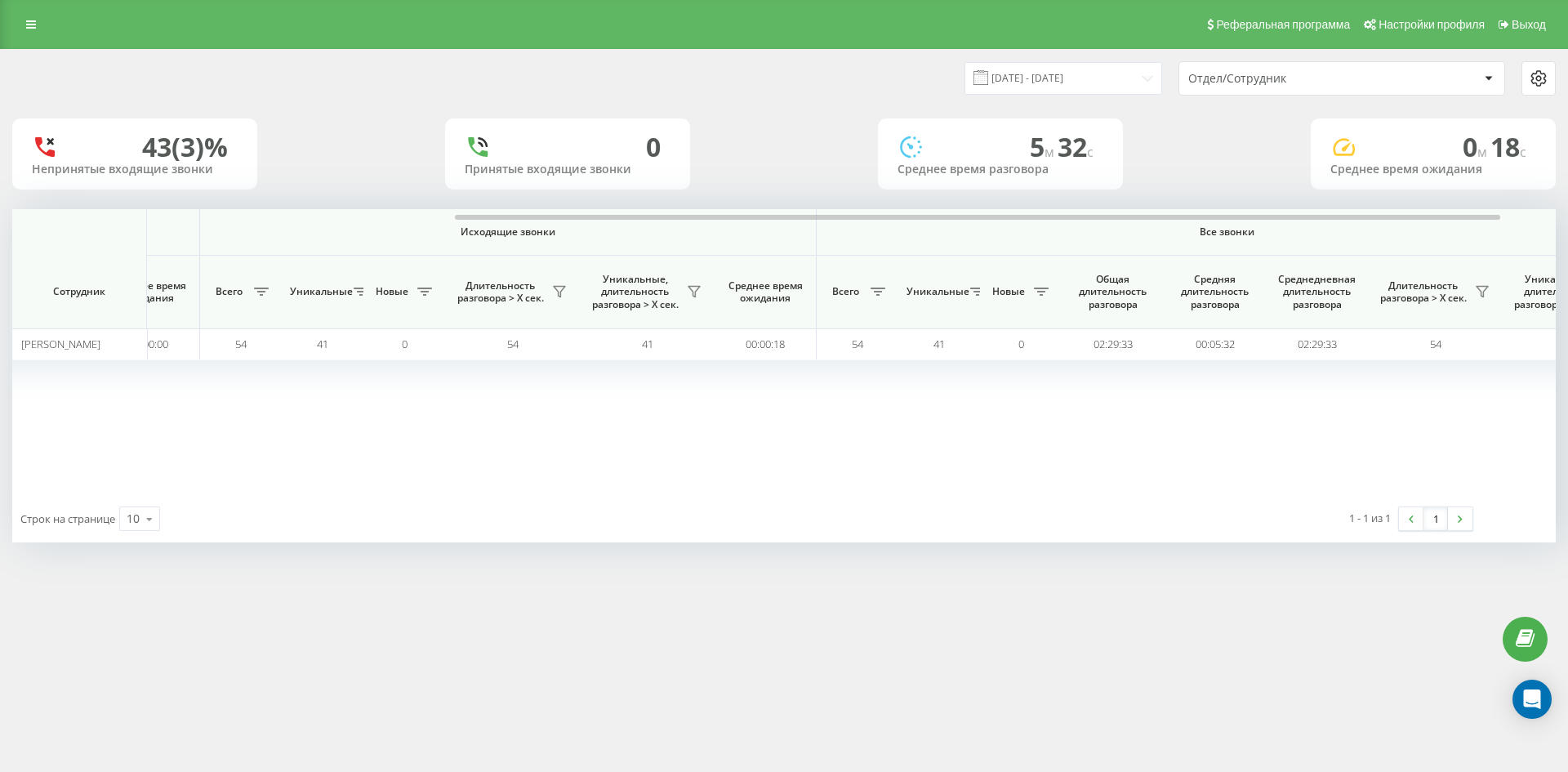
drag, startPoint x: 1330, startPoint y: 78, endPoint x: 1332, endPoint y: 91, distance: 13.2
click at [1330, 79] on div "Отдел/Сотрудник" at bounding box center [1285, 79] width 195 height 14
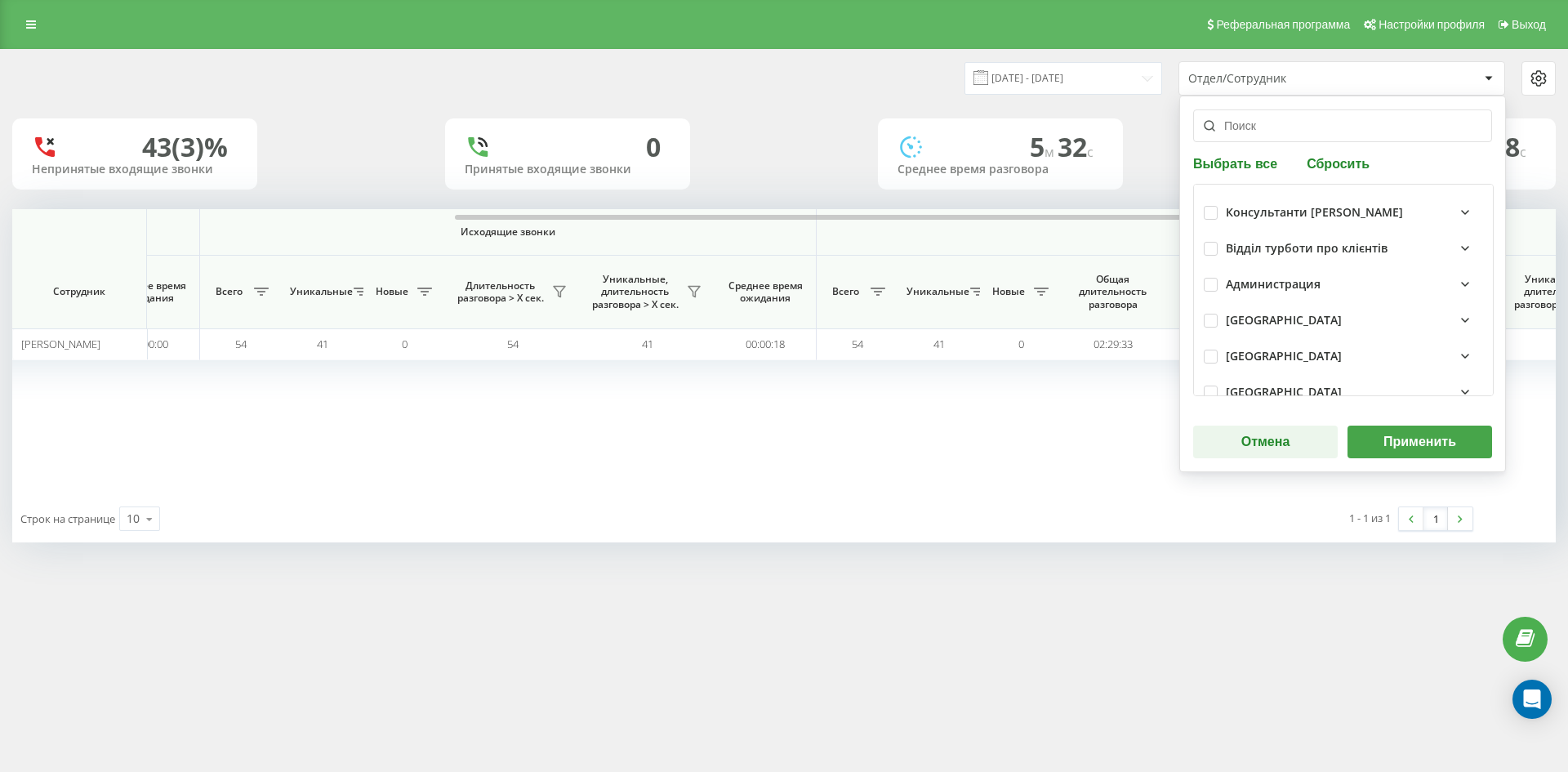
click at [1350, 158] on button "Сбросить" at bounding box center [1339, 163] width 73 height 16
click at [1308, 135] on input "text" at bounding box center [1343, 126] width 299 height 33
paste input "литвине"
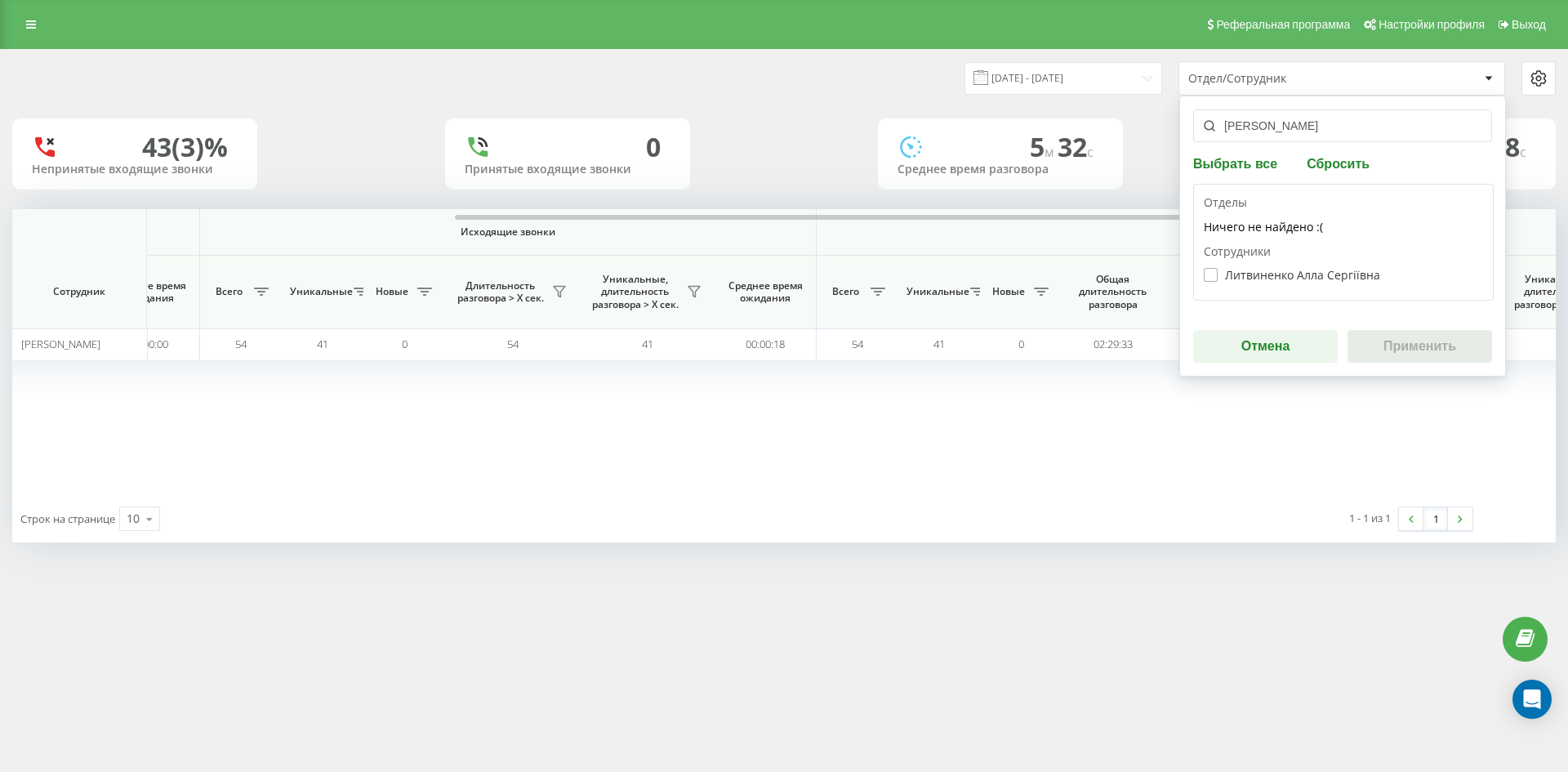
type input "литвине"
click at [1292, 275] on label "Литвиненко Алла Сергіївна" at bounding box center [1291, 275] width 176 height 14
checkbox input "true"
click at [1425, 345] on button "Применить" at bounding box center [1420, 346] width 144 height 33
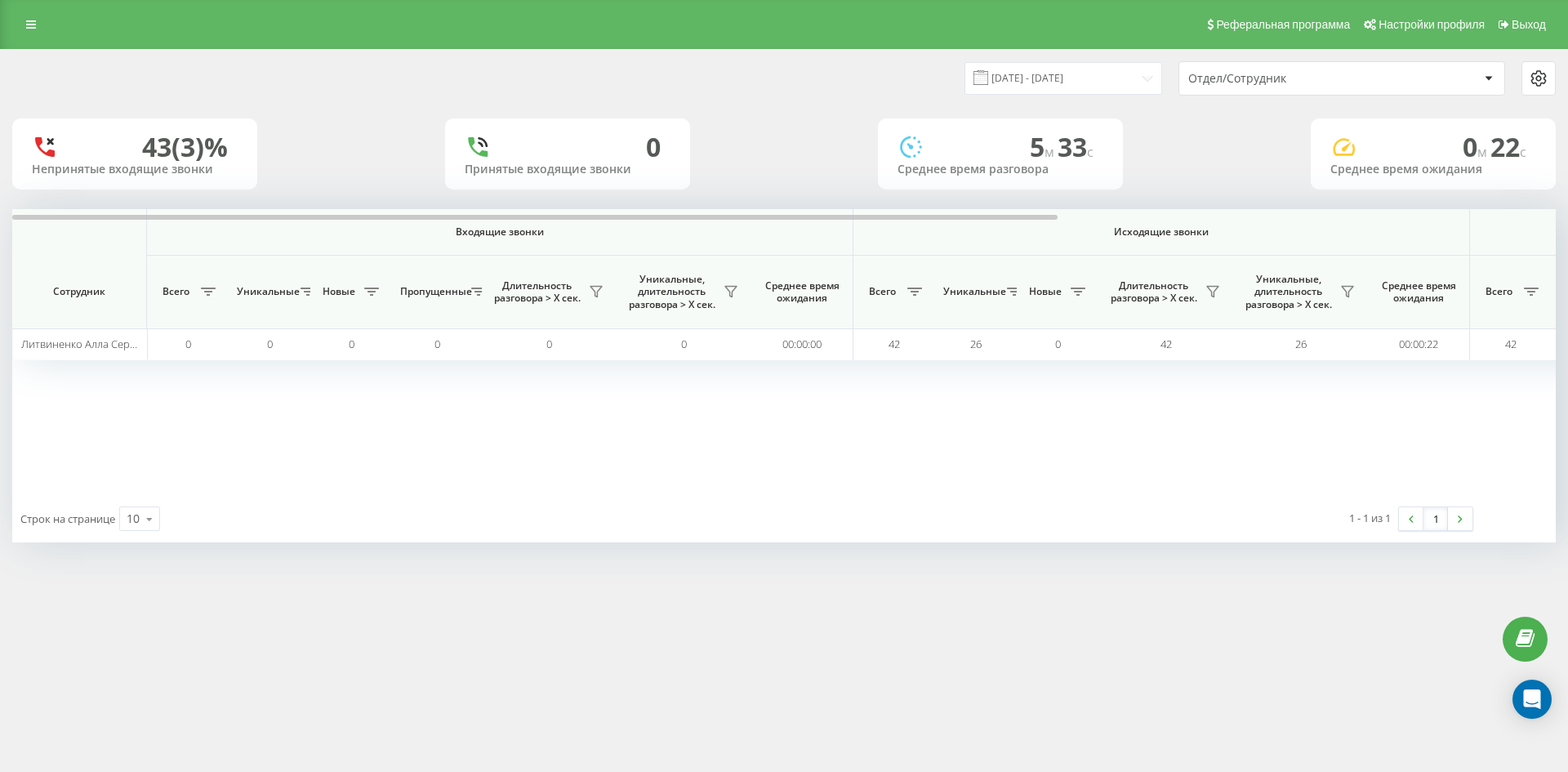
scroll to position [0, 571]
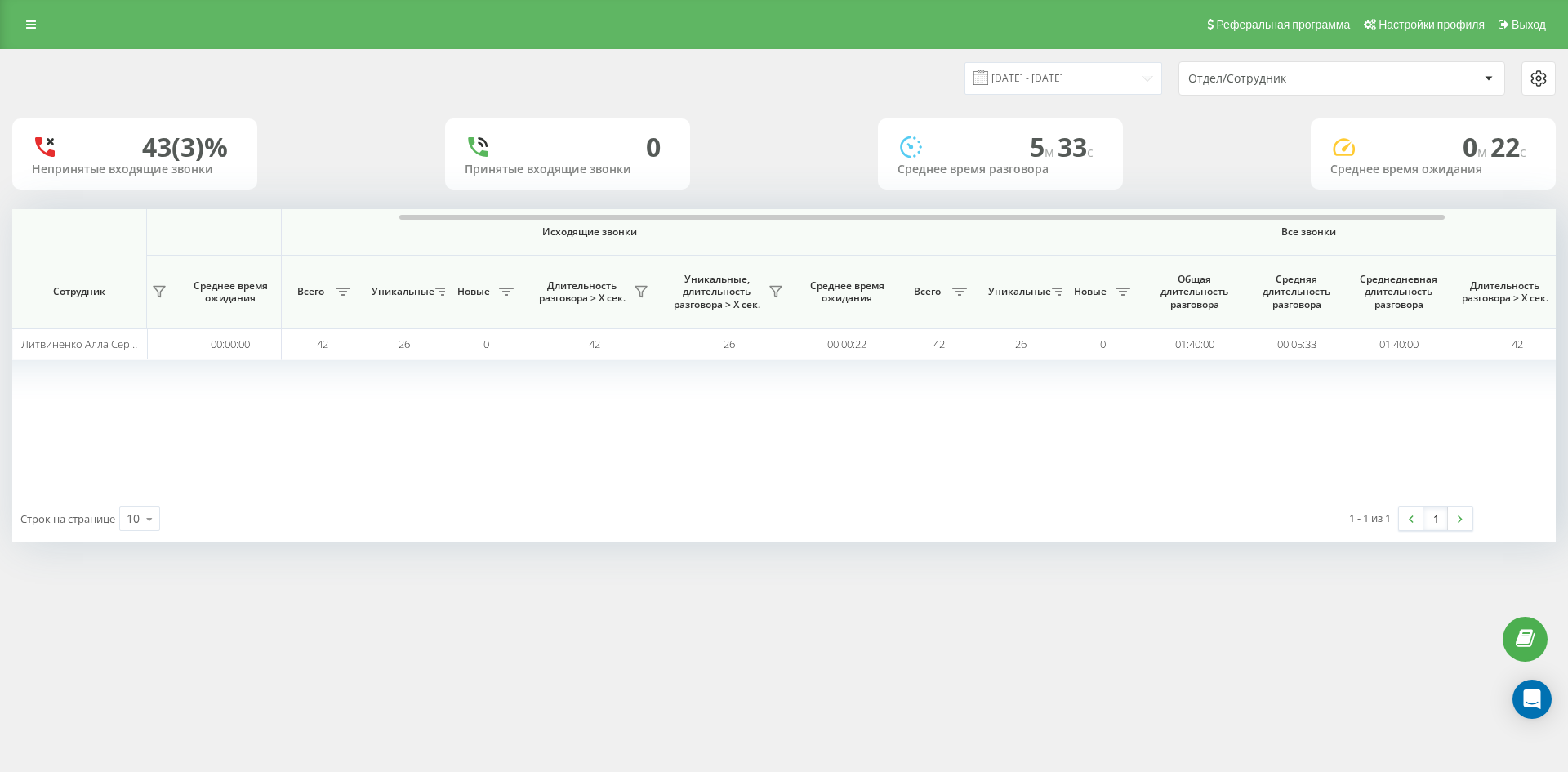
click at [1339, 85] on div "Отдел/Сотрудник" at bounding box center [1285, 79] width 195 height 14
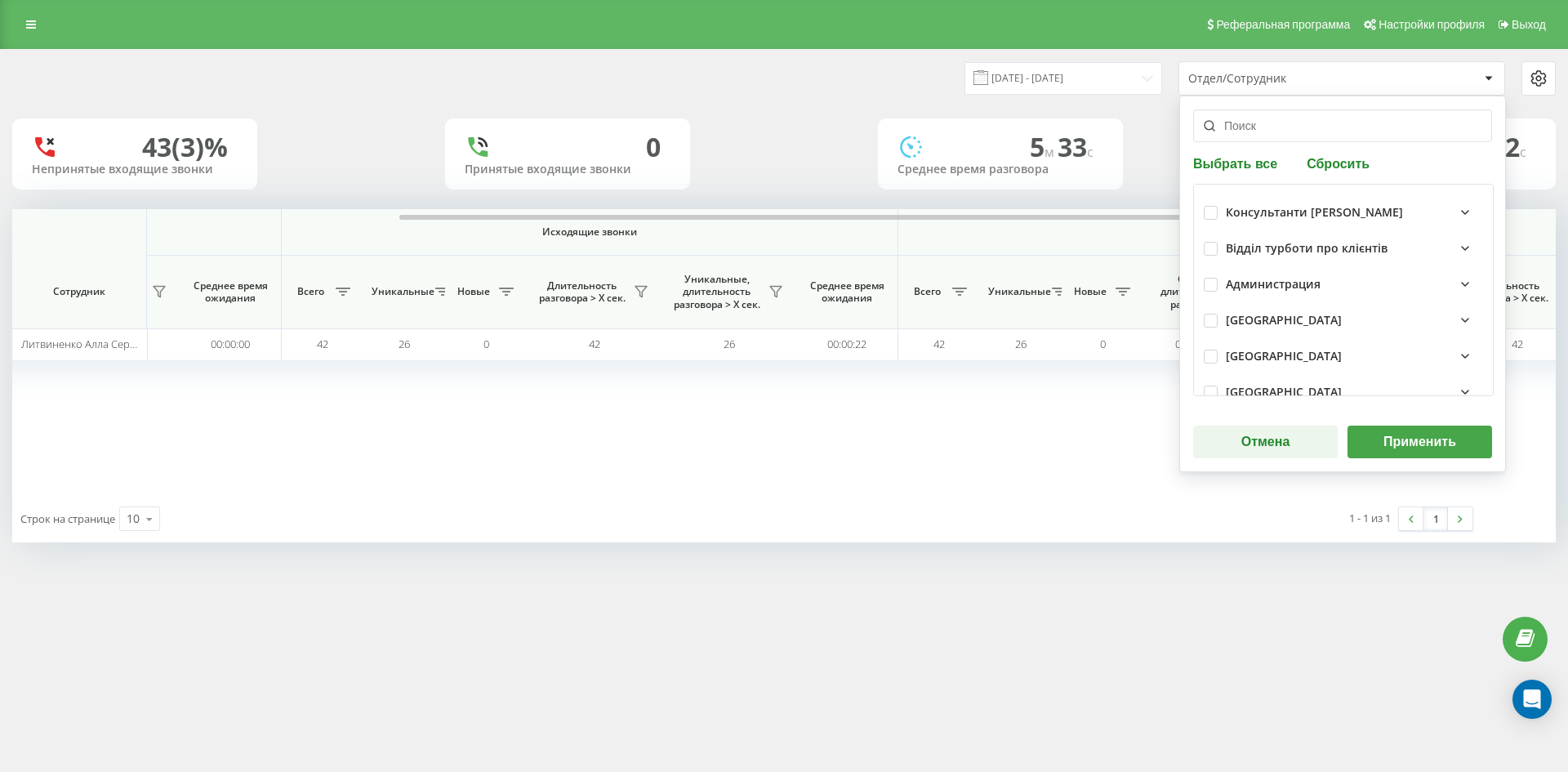
click at [1343, 159] on button "Сбросить" at bounding box center [1339, 163] width 73 height 16
click at [1298, 134] on input "text" at bounding box center [1343, 126] width 299 height 33
paste input "олексюк андрій"
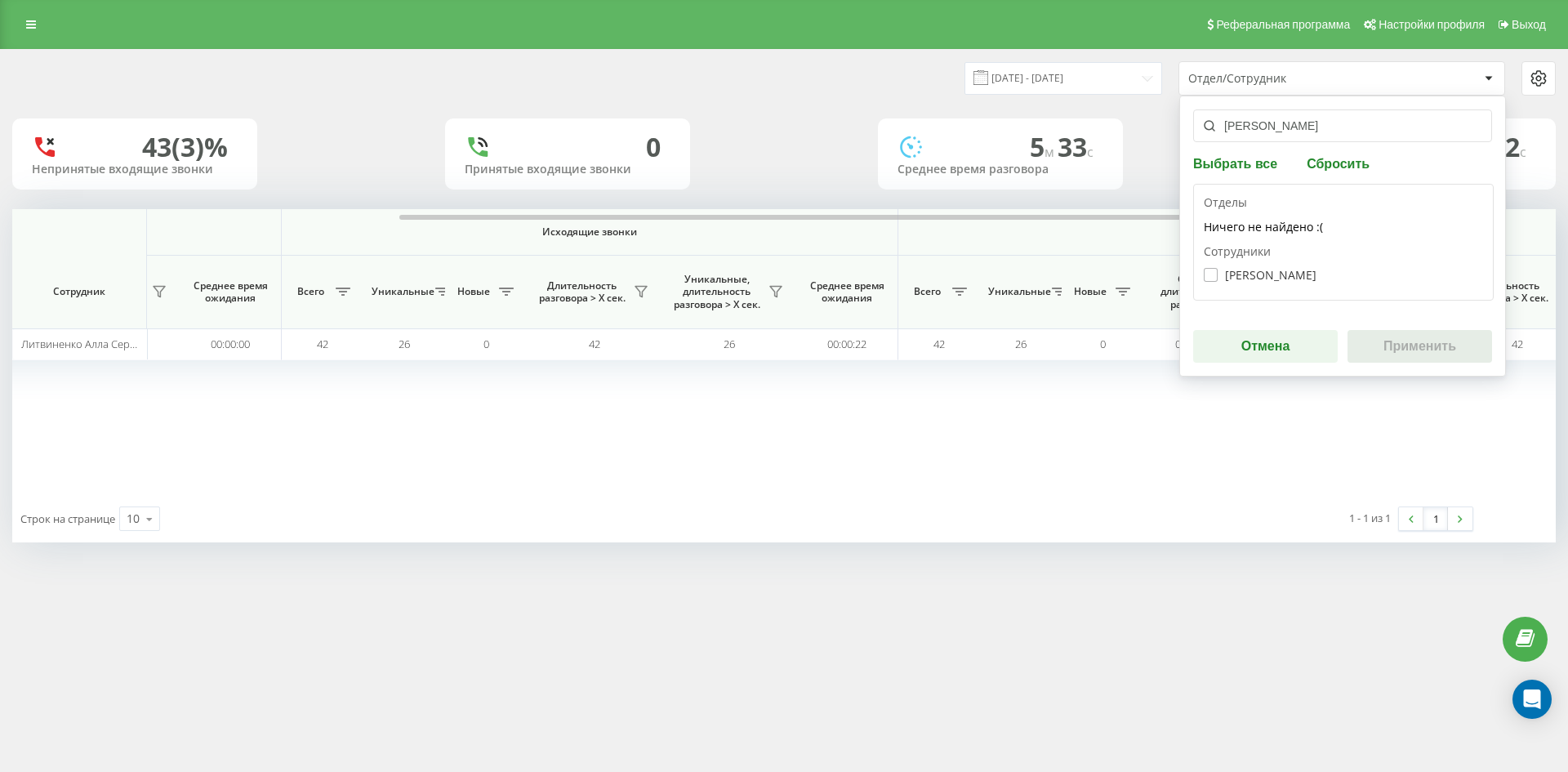
type input "олексюк андрій"
drag, startPoint x: 1278, startPoint y: 273, endPoint x: 1436, endPoint y: 352, distance: 176.6
click at [1278, 274] on label "Олексюк Андрій Анатолійович" at bounding box center [1260, 275] width 113 height 14
checkbox input "true"
click at [1436, 352] on button "Применить" at bounding box center [1420, 346] width 144 height 33
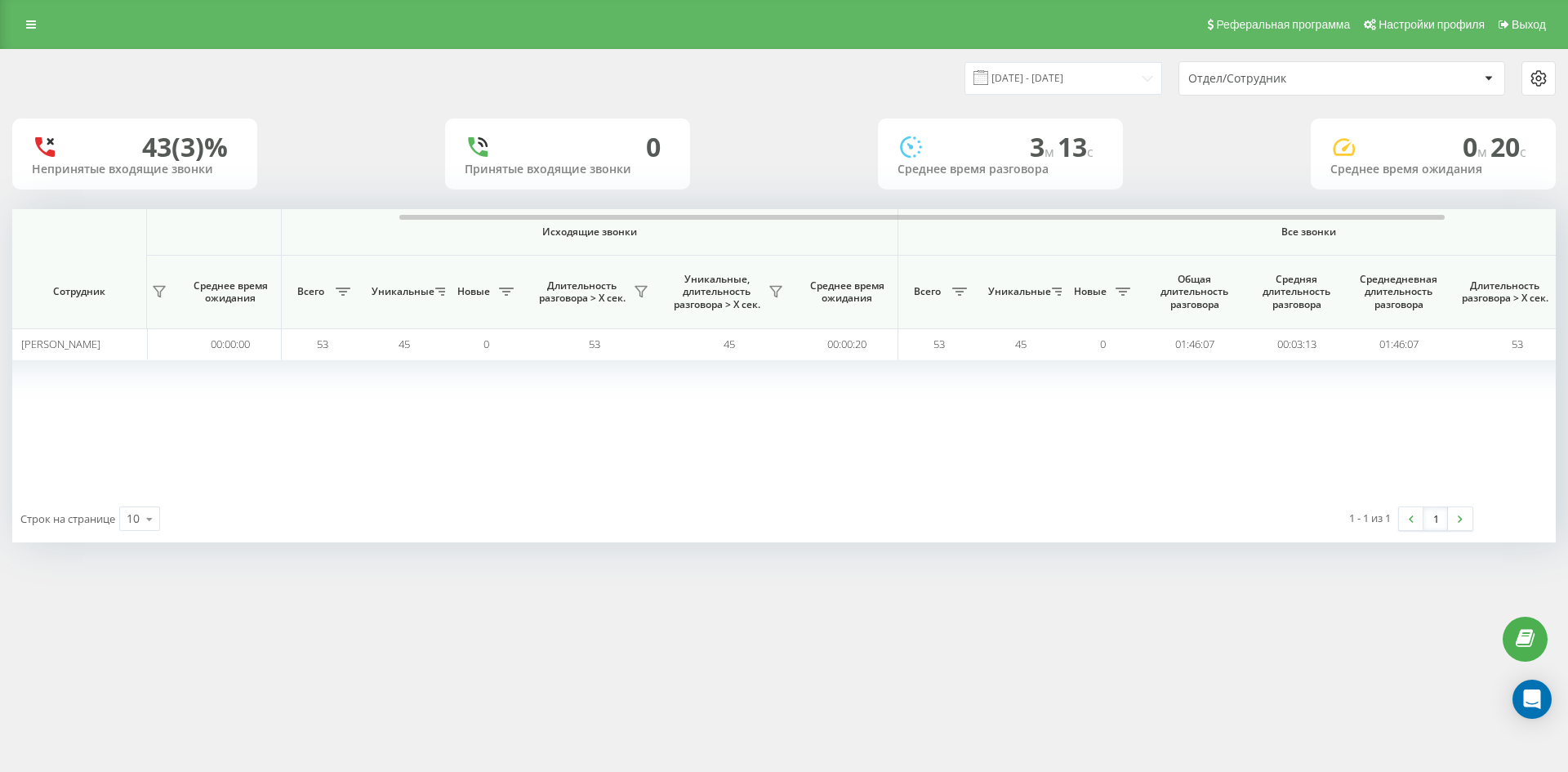
click at [1344, 77] on div "Отдел/Сотрудник" at bounding box center [1285, 79] width 195 height 14
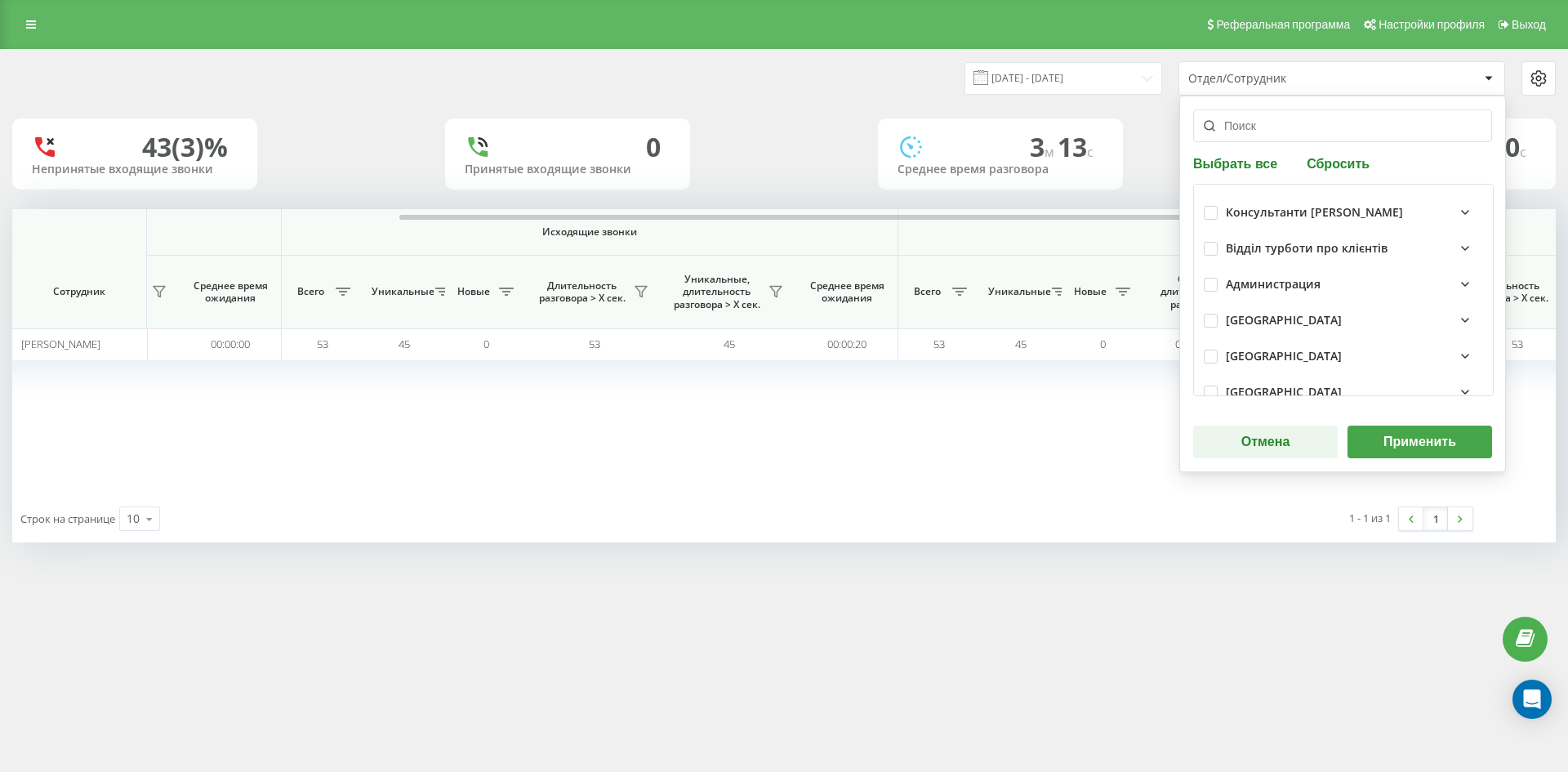
click at [1349, 164] on button "Сбросить" at bounding box center [1339, 163] width 73 height 16
click at [1297, 138] on input "text" at bounding box center [1343, 126] width 299 height 33
paste input "круглов олександр"
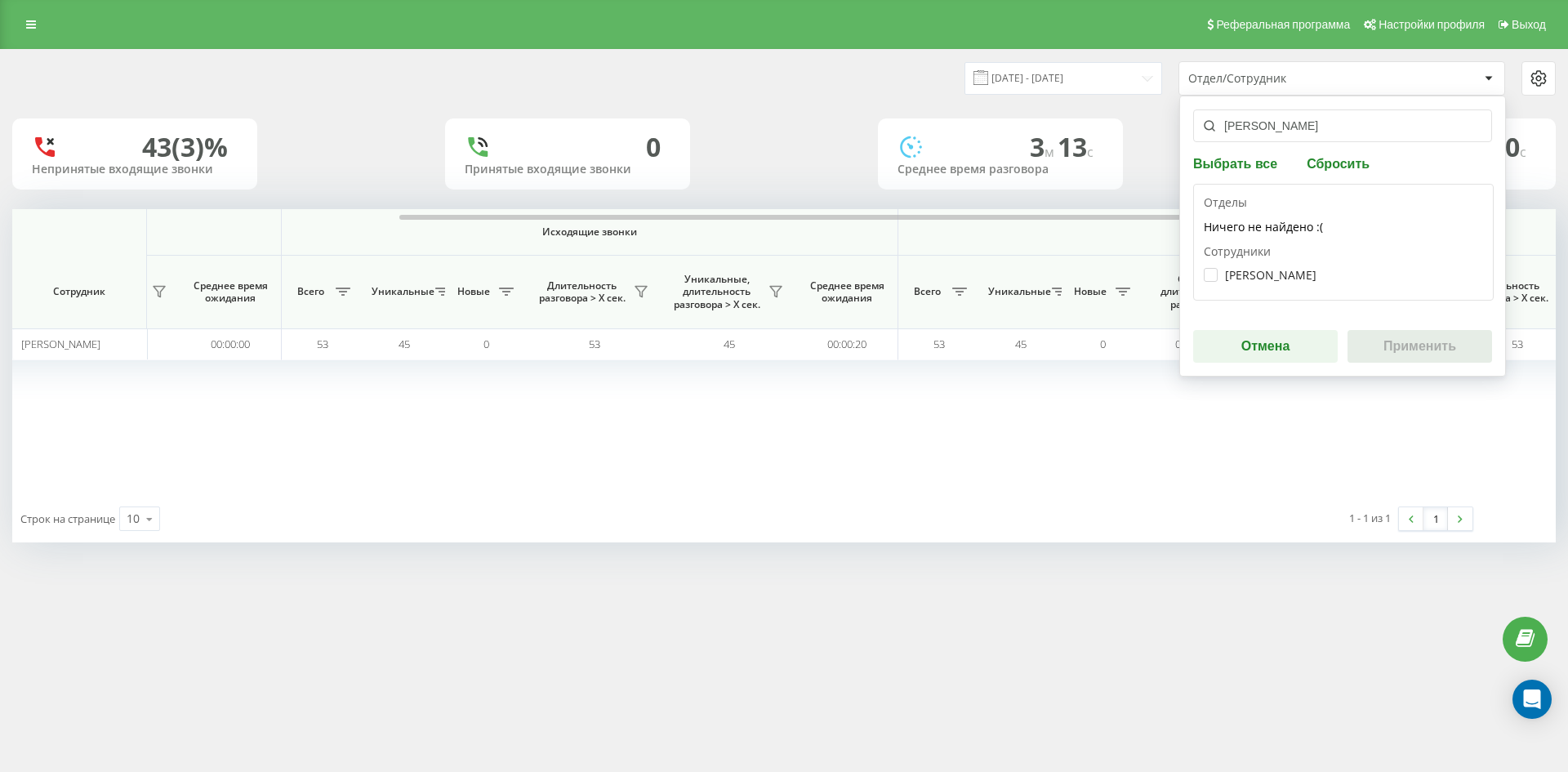
type input "круглов олександр"
click at [1306, 282] on div "Круглов Олександр Олександрович" at bounding box center [1343, 275] width 279 height 31
click at [1288, 272] on label "Круглов Олександр Олександрович" at bounding box center [1260, 275] width 113 height 14
checkbox input "true"
click at [1393, 333] on button "Применить" at bounding box center [1420, 346] width 144 height 33
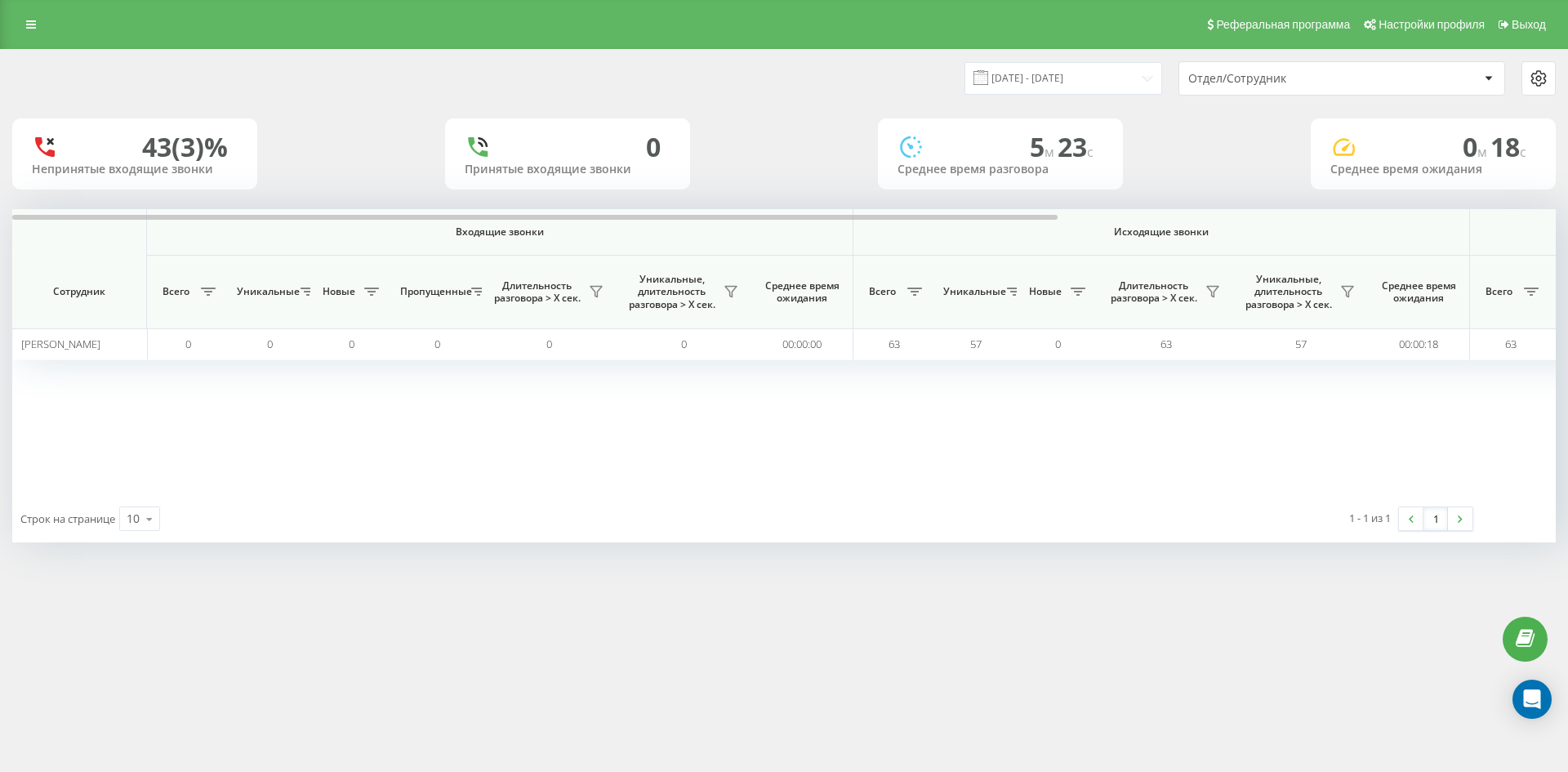
scroll to position [0, 490]
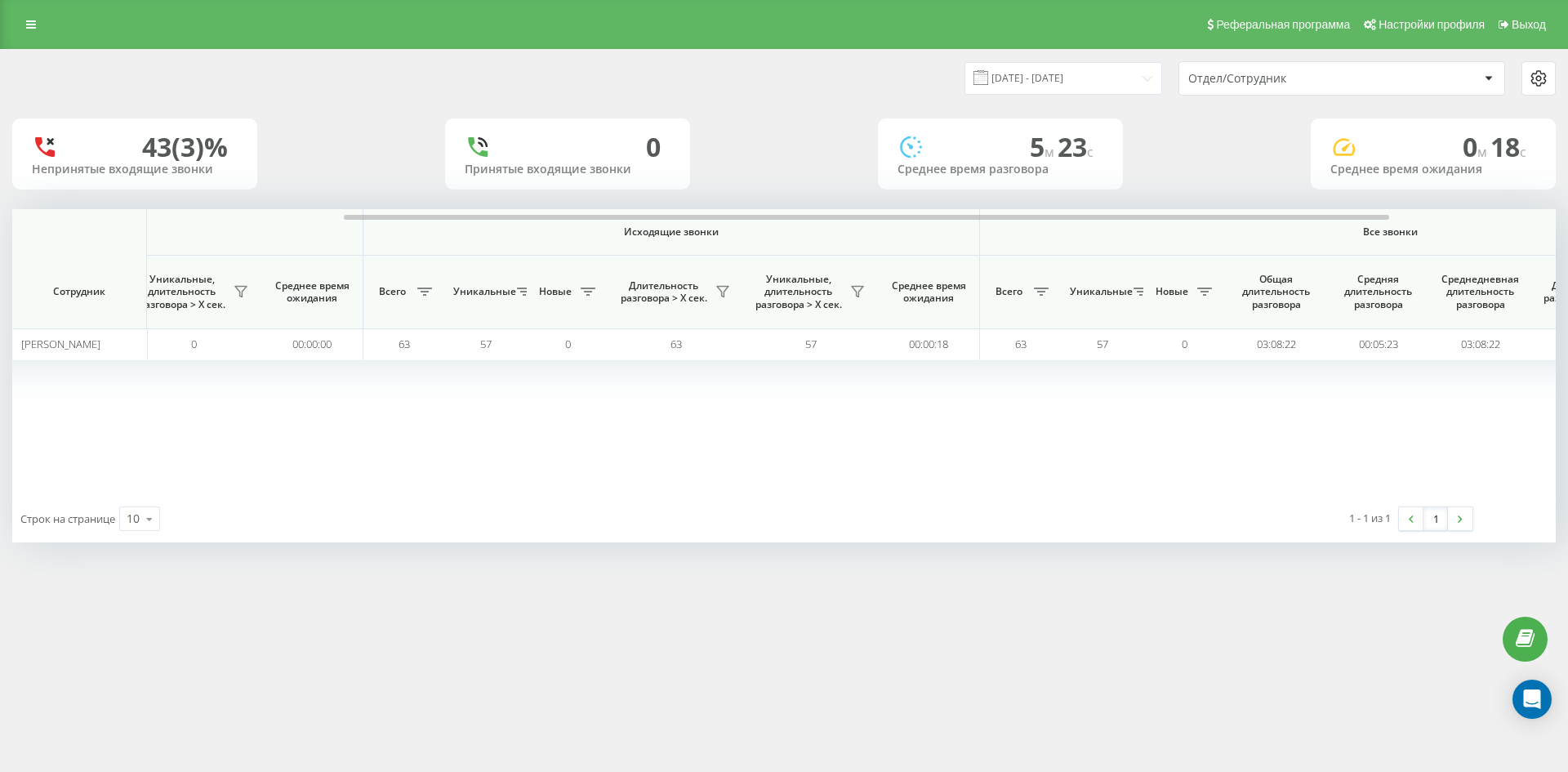
click at [1316, 77] on div "Отдел/Сотрудник" at bounding box center [1285, 79] width 195 height 14
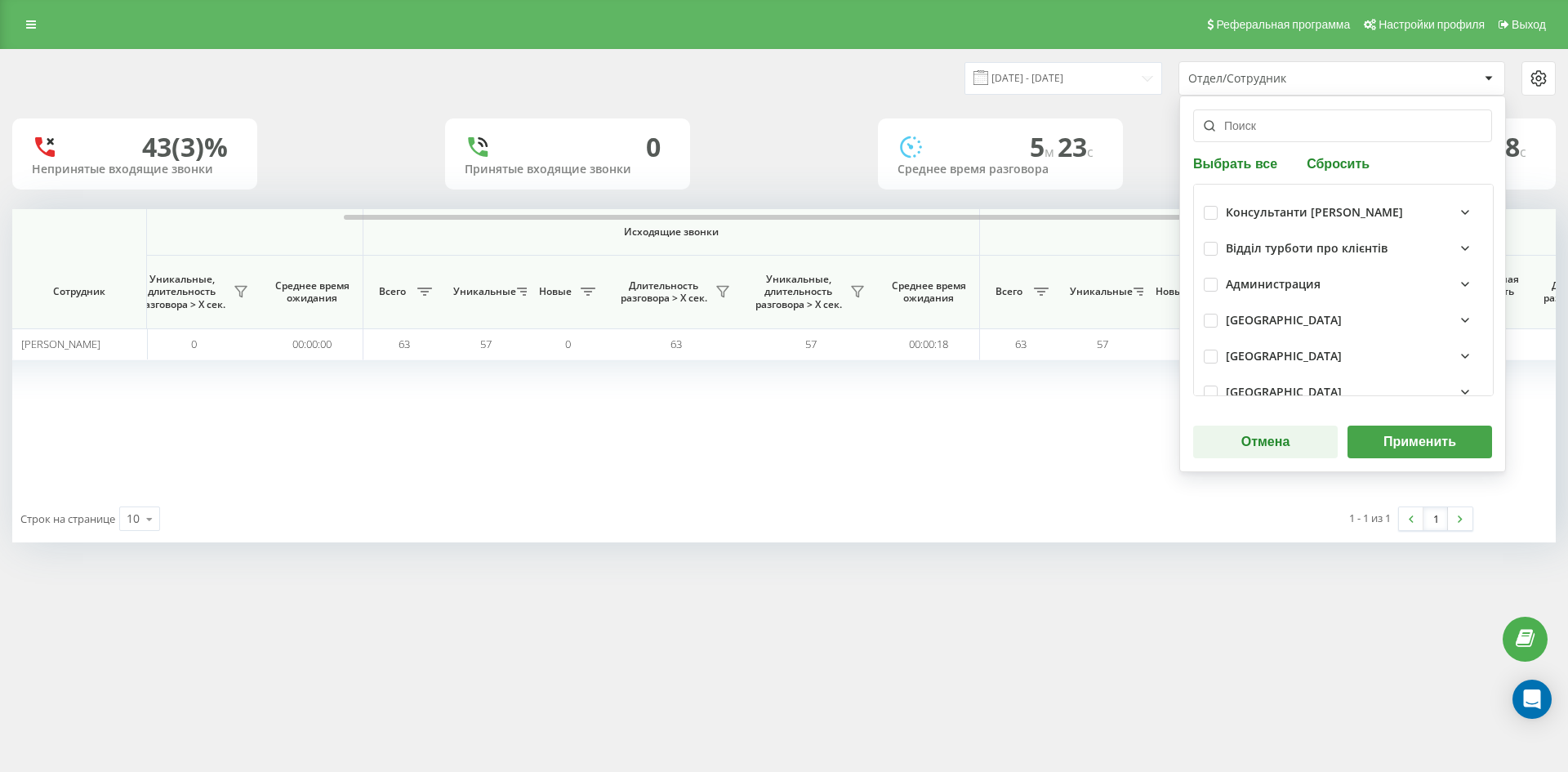
click at [1344, 162] on button "Сбросить" at bounding box center [1339, 163] width 73 height 16
click at [1298, 123] on input "text" at bounding box center [1343, 126] width 299 height 33
paste input "арсеній олена"
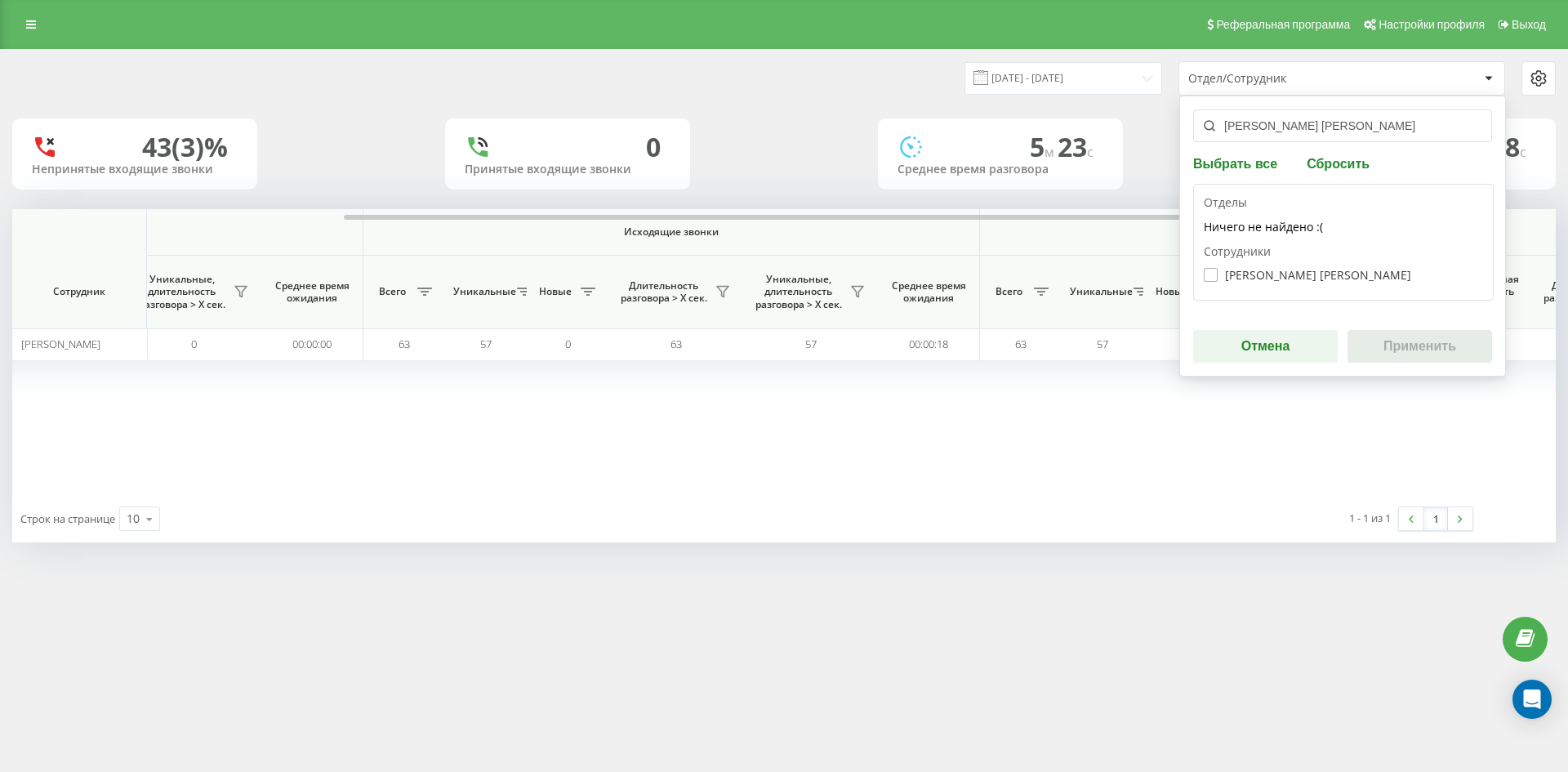
type input "арсеній олена"
click at [1286, 277] on label "[PERSON_NAME] [PERSON_NAME]" at bounding box center [1307, 275] width 208 height 14
checkbox input "true"
click at [1415, 330] on div "арсеній олена Выбрать все Сбросить Отделы Ничего не найдено :( Сотрудники Арсен…" at bounding box center [1343, 236] width 326 height 281
click at [1472, 341] on button "Применить" at bounding box center [1420, 346] width 144 height 33
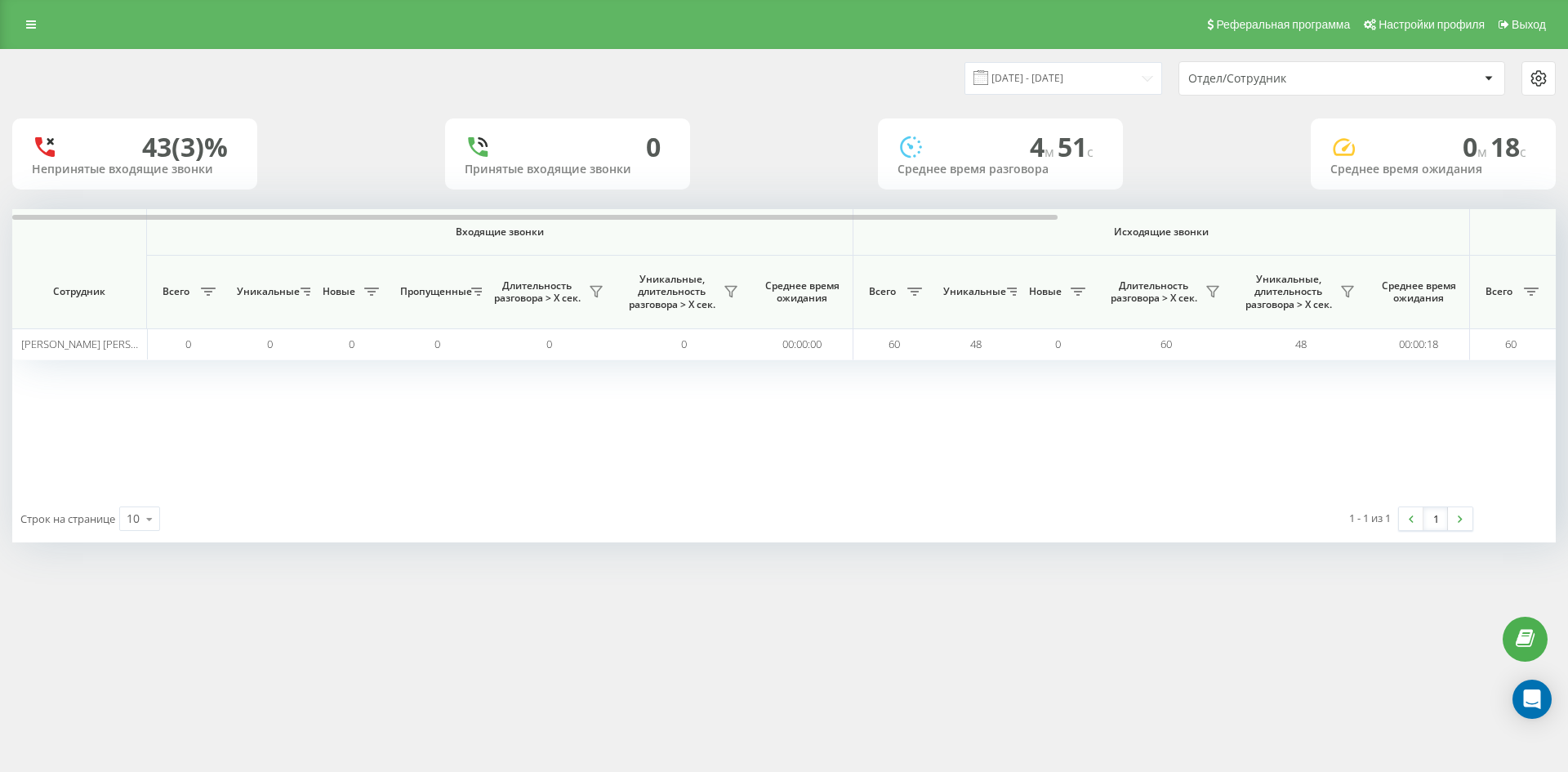
scroll to position [0, 571]
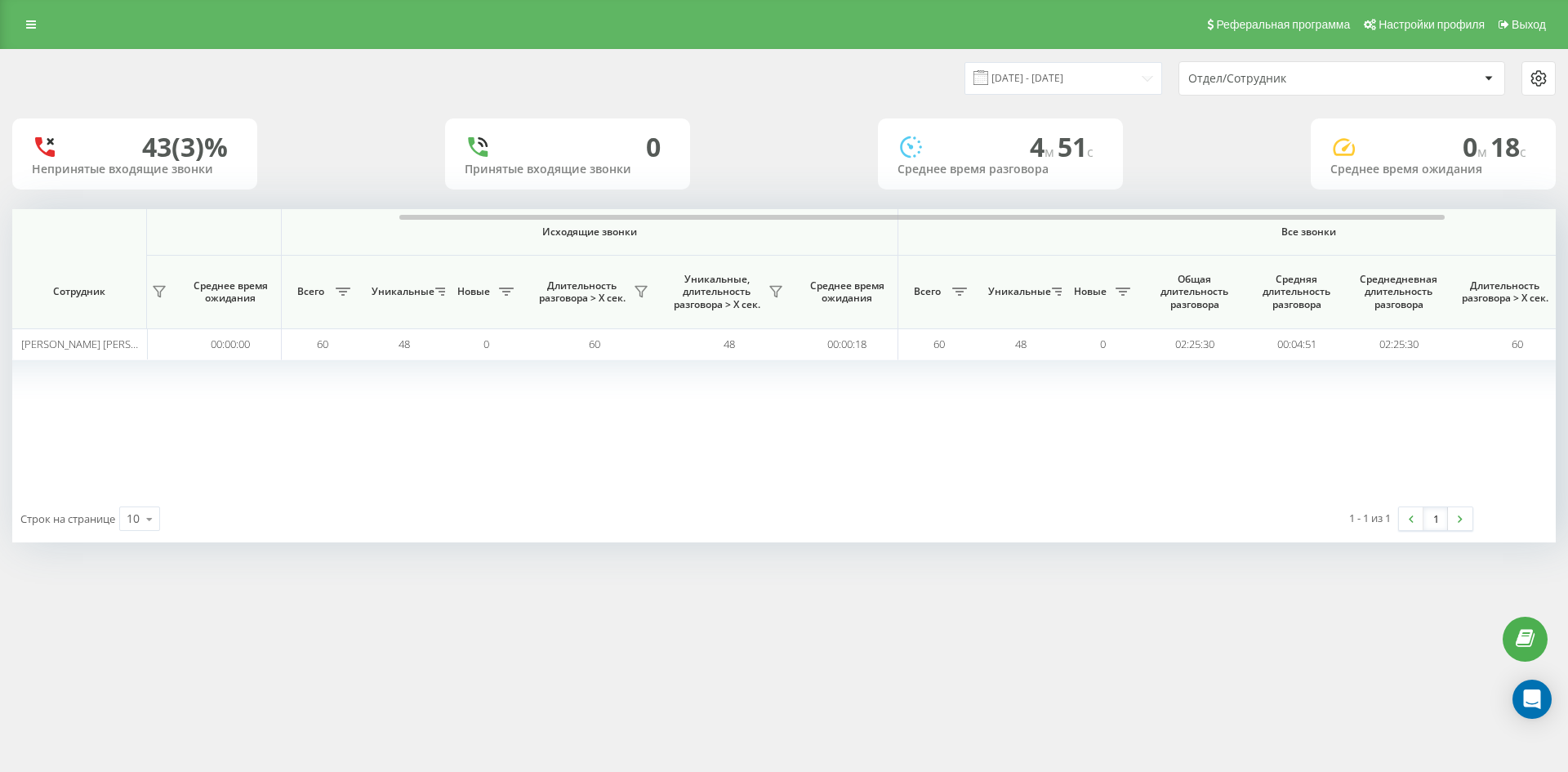
click at [1328, 70] on div "Отдел/Сотрудник" at bounding box center [1342, 78] width 325 height 33
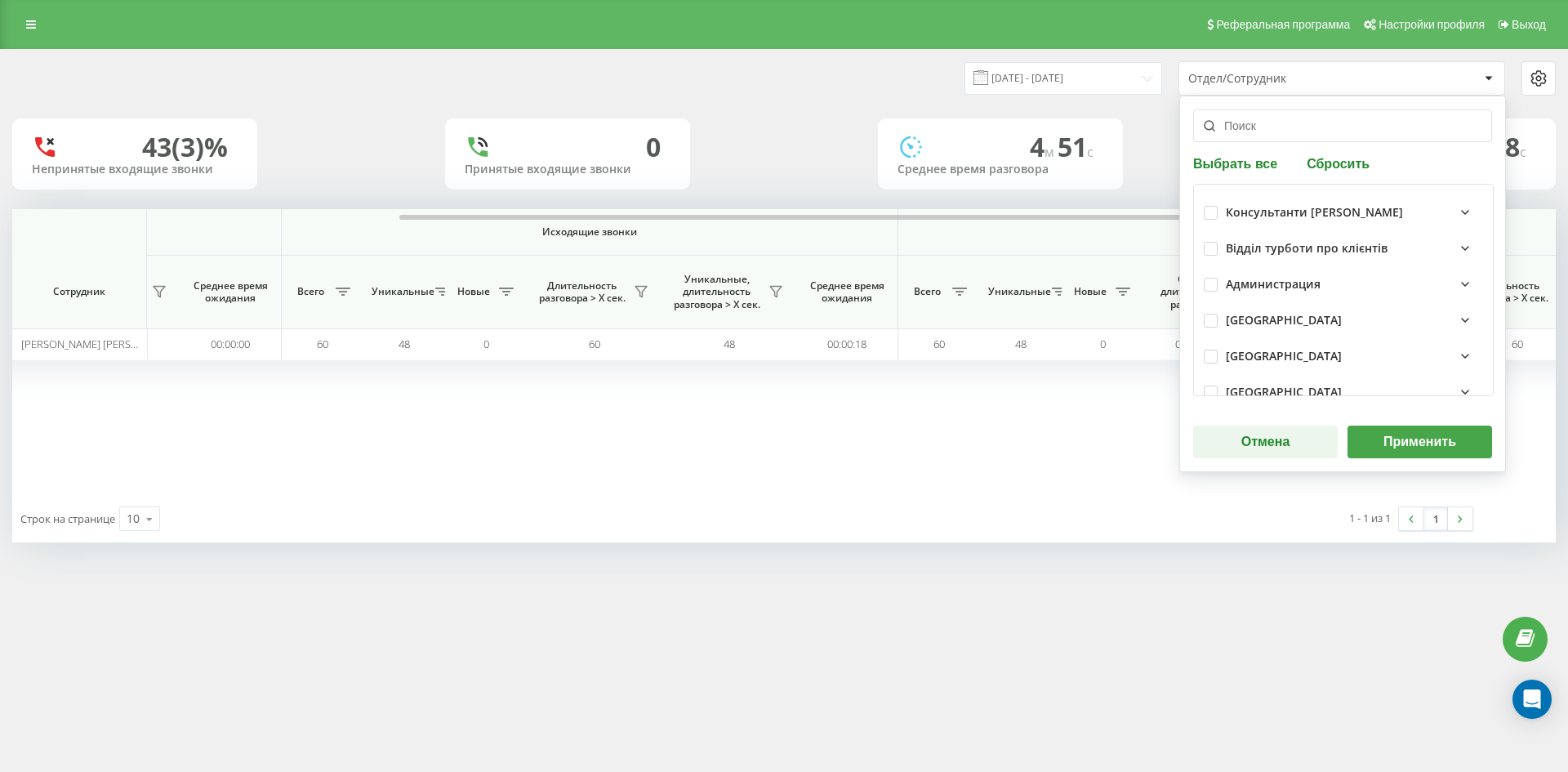
click at [1347, 173] on div "Выбрать все Сбросить Консультанти Савчук Відділ турботи про клієнтів Администра…" at bounding box center [1343, 284] width 326 height 377
drag, startPoint x: 1310, startPoint y: 140, endPoint x: 1346, endPoint y: 168, distance: 45.6
click at [1310, 143] on div "Выбрать все Сбросить Консультанти Савчук Відділ турботи про клієнтів Администра…" at bounding box center [1343, 284] width 326 height 377
click at [1346, 168] on button "Сбросить" at bounding box center [1339, 163] width 73 height 16
click at [1301, 141] on div "Выбрать все Сбросить Консультанти Савчук Відділ турботи про клієнтів Администра…" at bounding box center [1343, 284] width 326 height 377
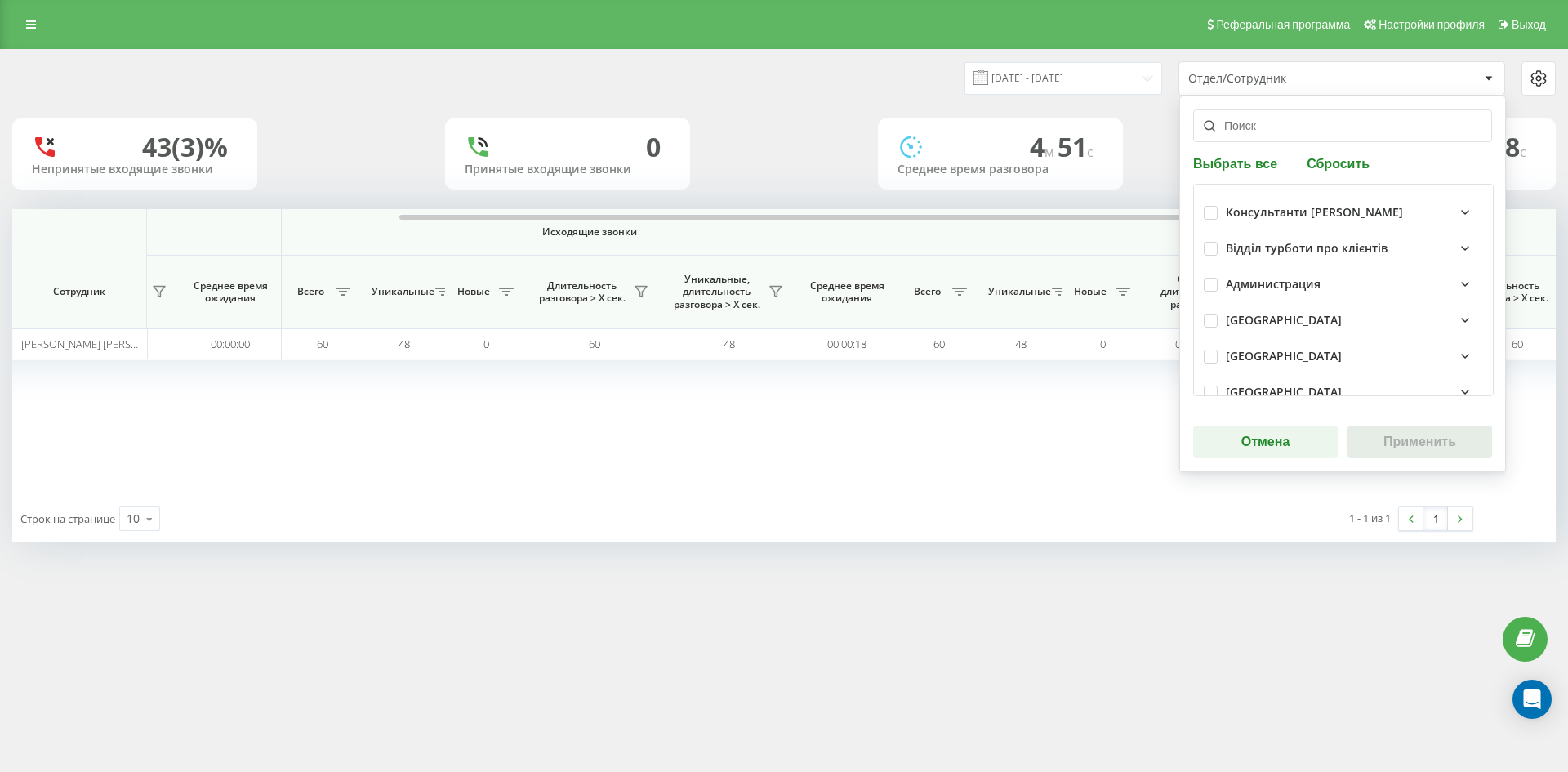
click at [1270, 129] on input "text" at bounding box center [1343, 126] width 299 height 33
paste input "жук анастасія"
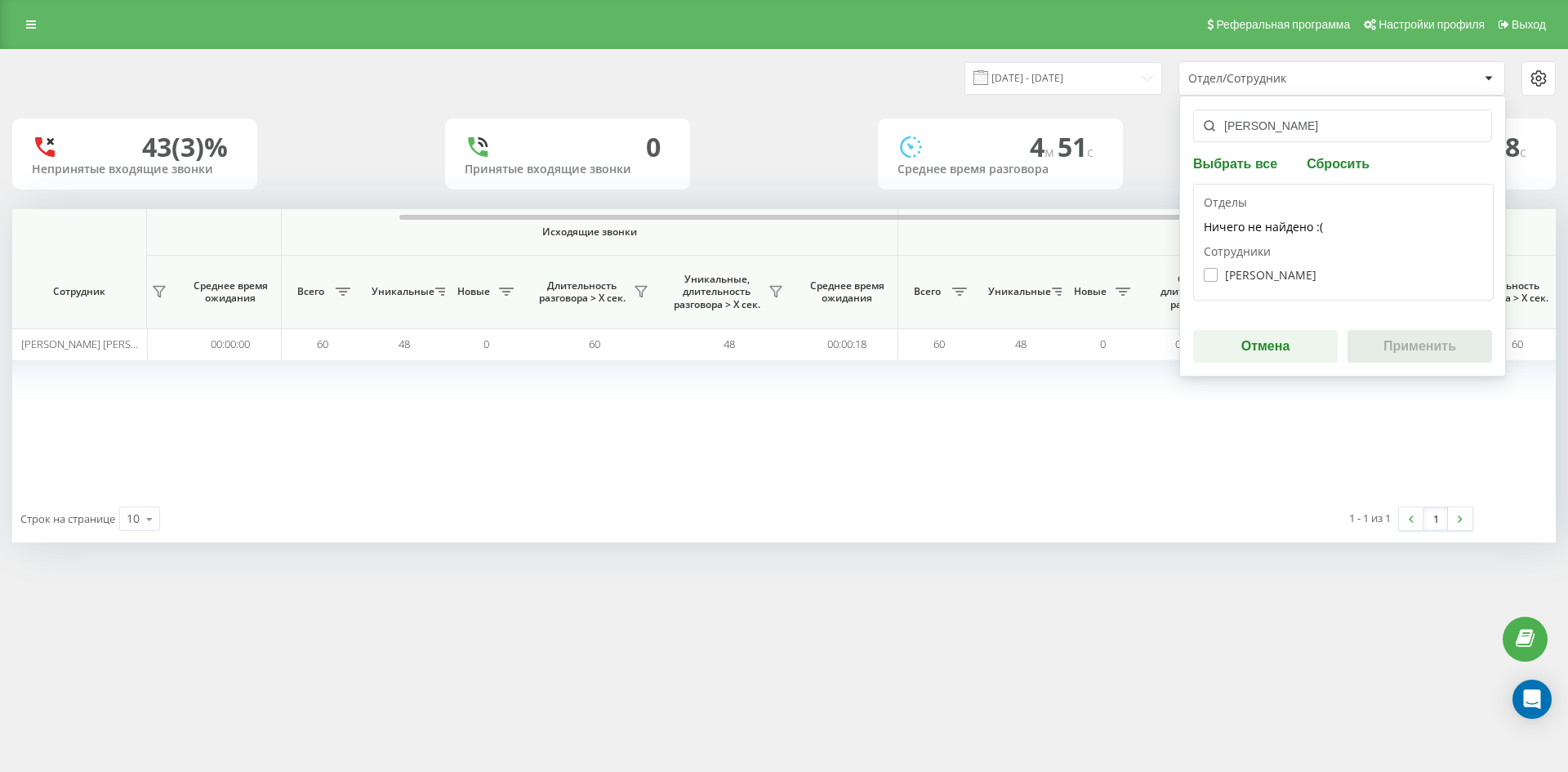
type input "жук анастасія"
click at [1270, 278] on label "[PERSON_NAME]" at bounding box center [1260, 275] width 113 height 14
checkbox input "true"
click at [1402, 326] on div "жук анастасія Выбрать все Сбросить Отделы Ничего не найдено :( Сотрудники Жук А…" at bounding box center [1343, 236] width 326 height 281
click at [1413, 349] on button "Применить" at bounding box center [1420, 346] width 144 height 33
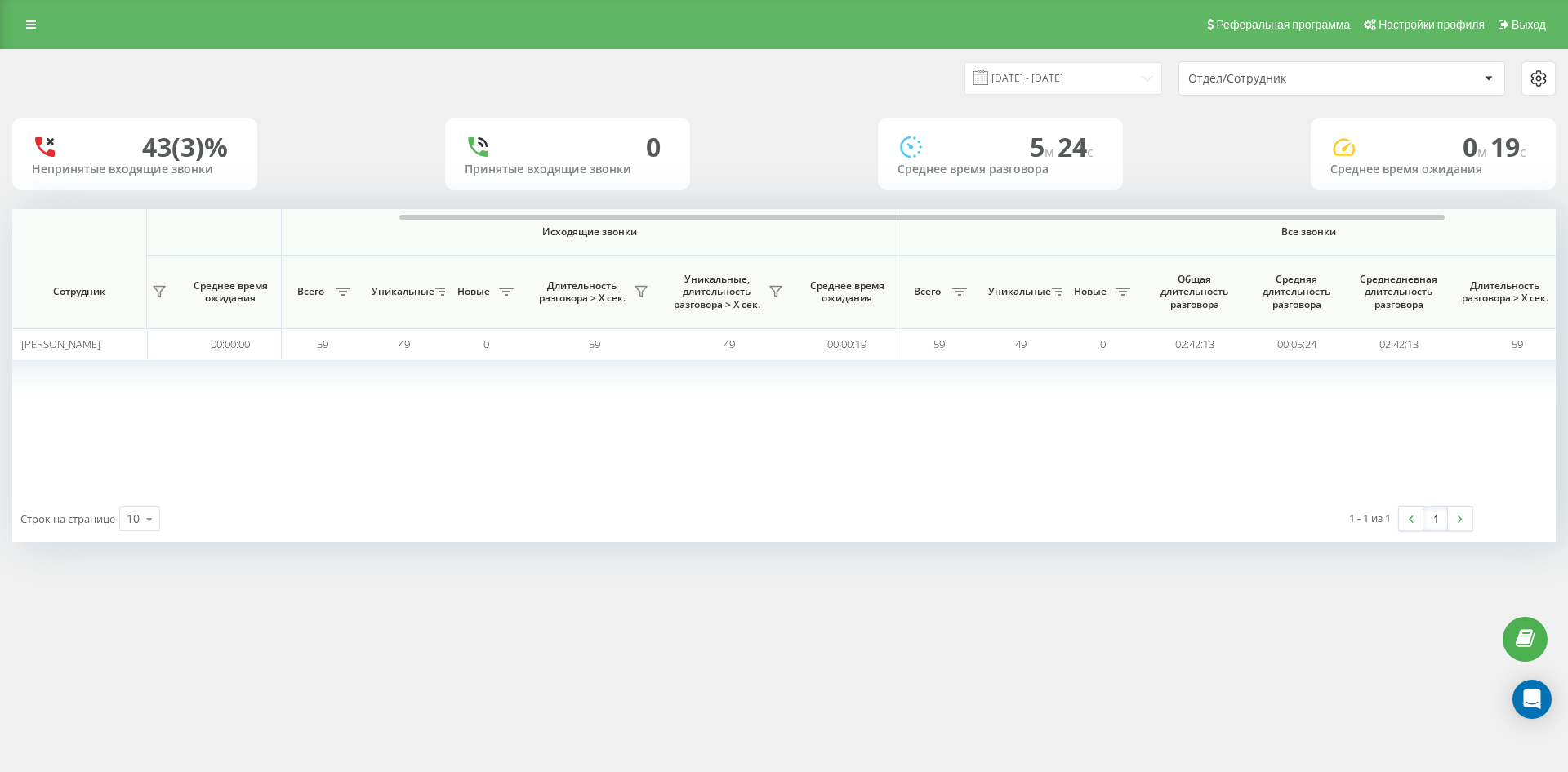
drag, startPoint x: 1335, startPoint y: 82, endPoint x: 1335, endPoint y: 92, distance: 10.0
click at [1335, 82] on div "Отдел/Сотрудник" at bounding box center [1285, 79] width 195 height 14
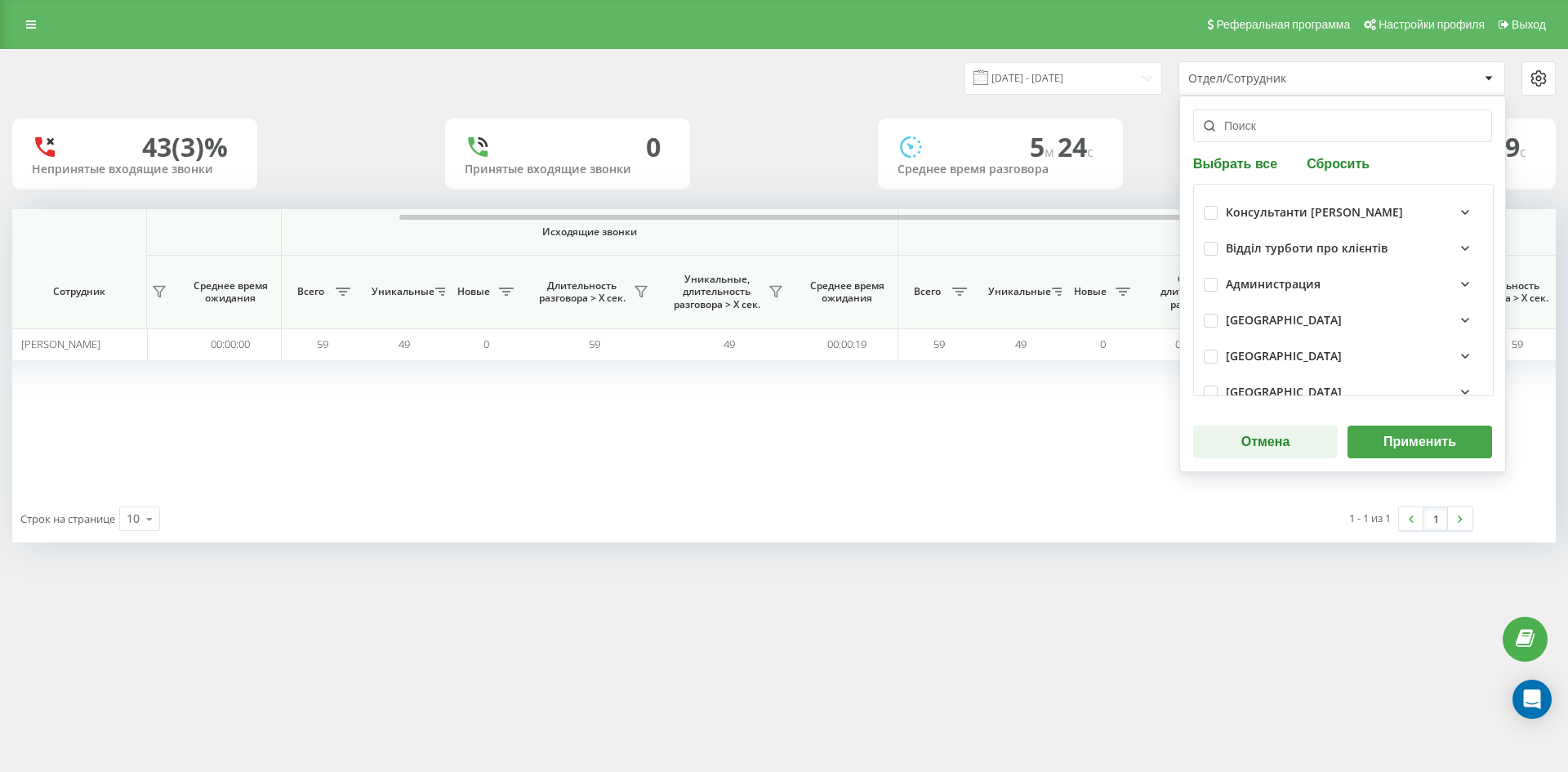
click at [1335, 166] on button "Сбросить" at bounding box center [1339, 163] width 73 height 16
click at [1299, 130] on input "text" at bounding box center [1343, 126] width 299 height 33
paste input "інкілюк анастасія"
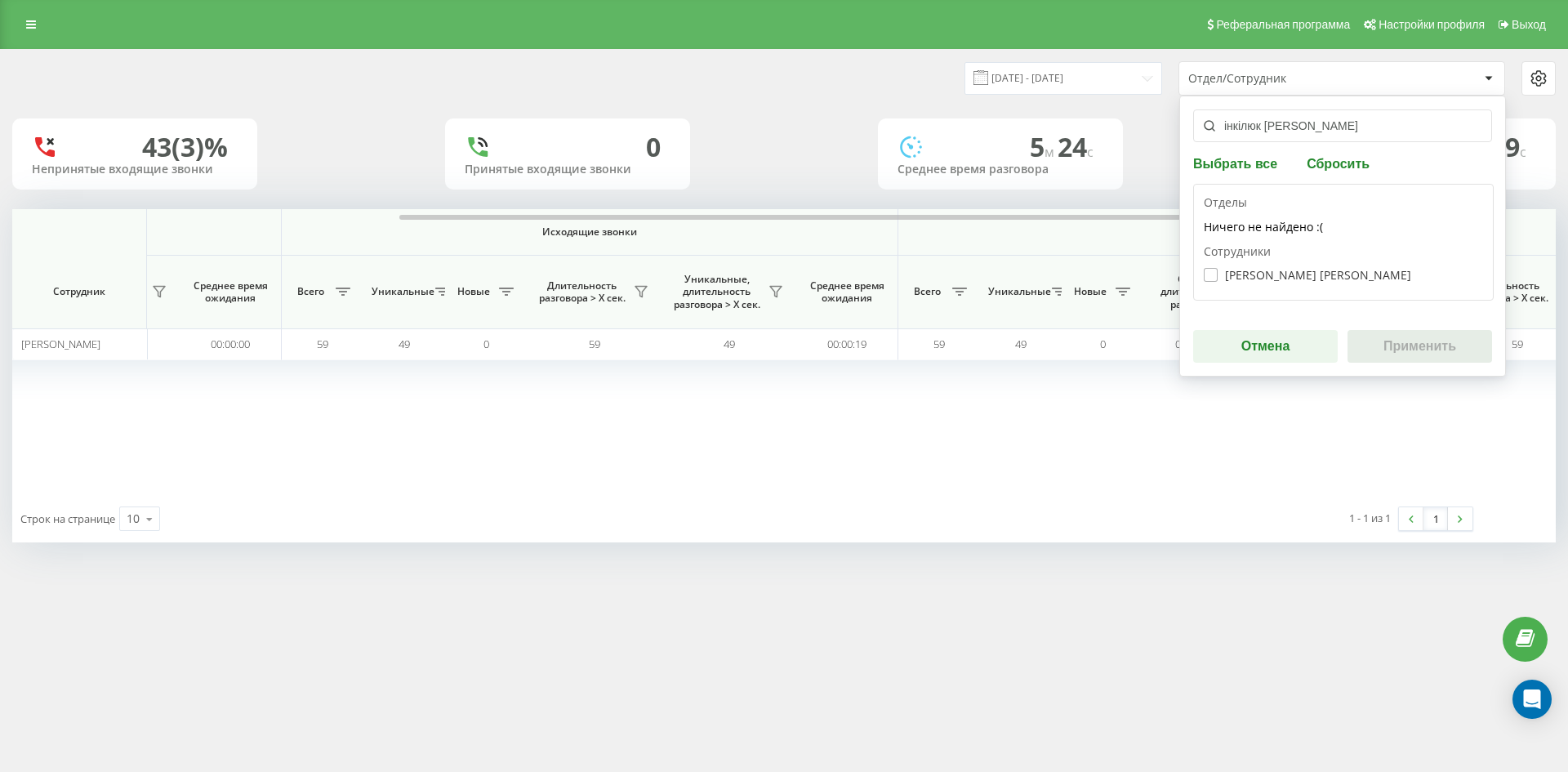
type input "інкілюк анастасія"
click at [1283, 281] on label "[PERSON_NAME] [PERSON_NAME]" at bounding box center [1307, 275] width 208 height 14
checkbox input "true"
click at [1379, 335] on button "Применить" at bounding box center [1420, 346] width 144 height 33
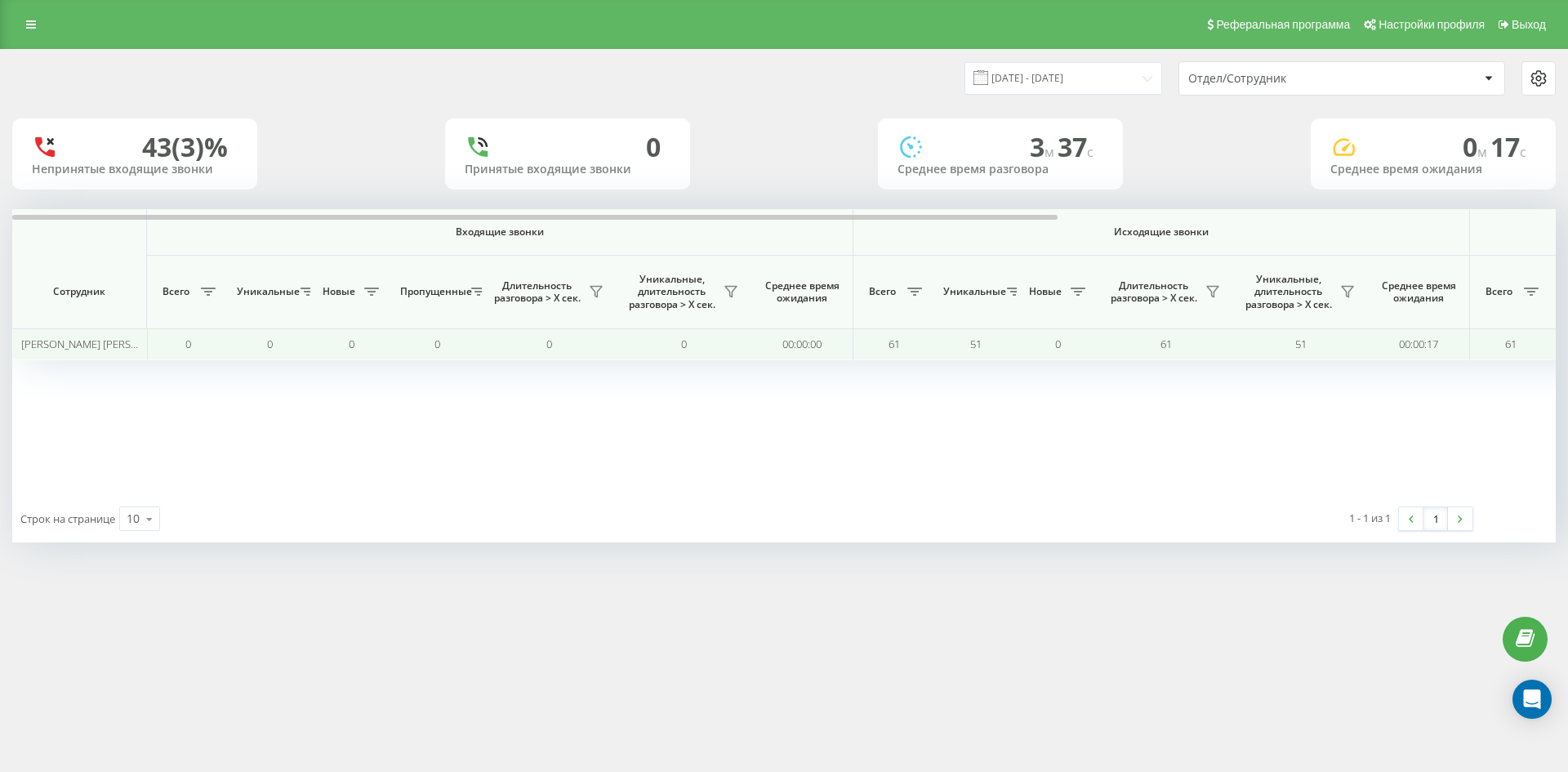
scroll to position [0, 653]
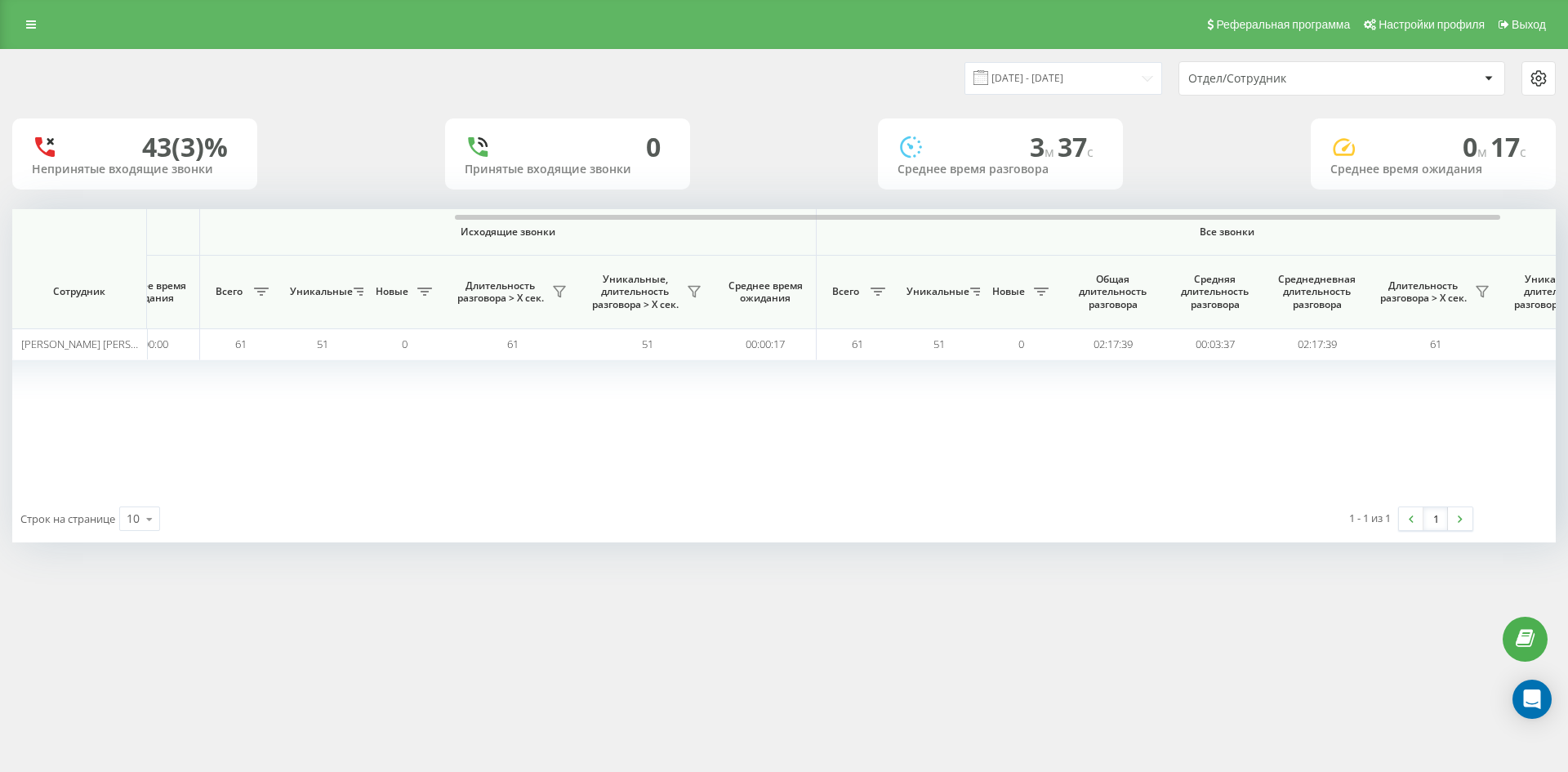
click at [1324, 84] on div "Отдел/Сотрудник" at bounding box center [1285, 79] width 195 height 14
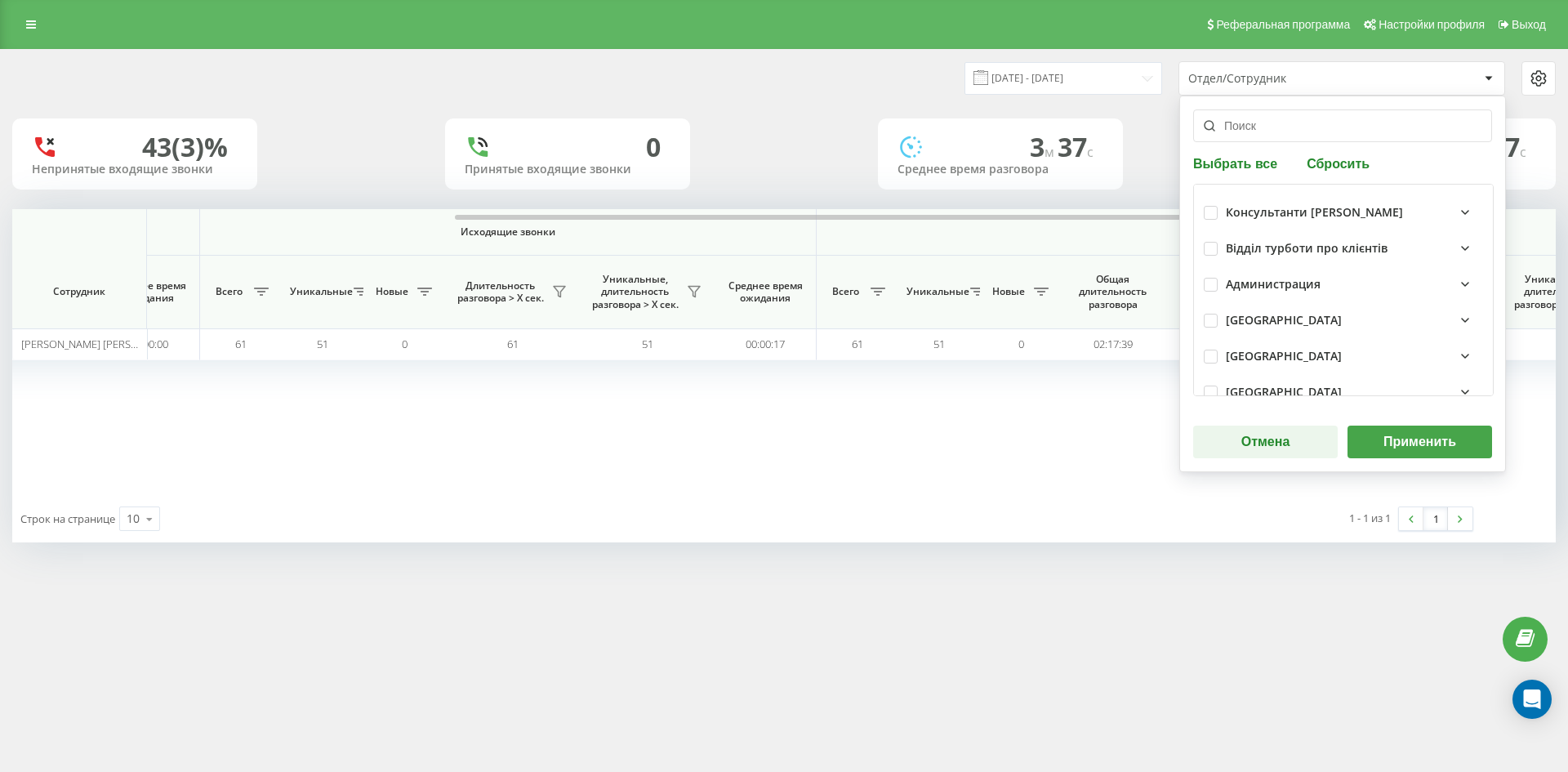
click at [1336, 169] on button "Сбросить" at bounding box center [1339, 163] width 73 height 16
click at [1301, 130] on input "text" at bounding box center [1343, 126] width 299 height 33
paste input "ріхтер араксія"
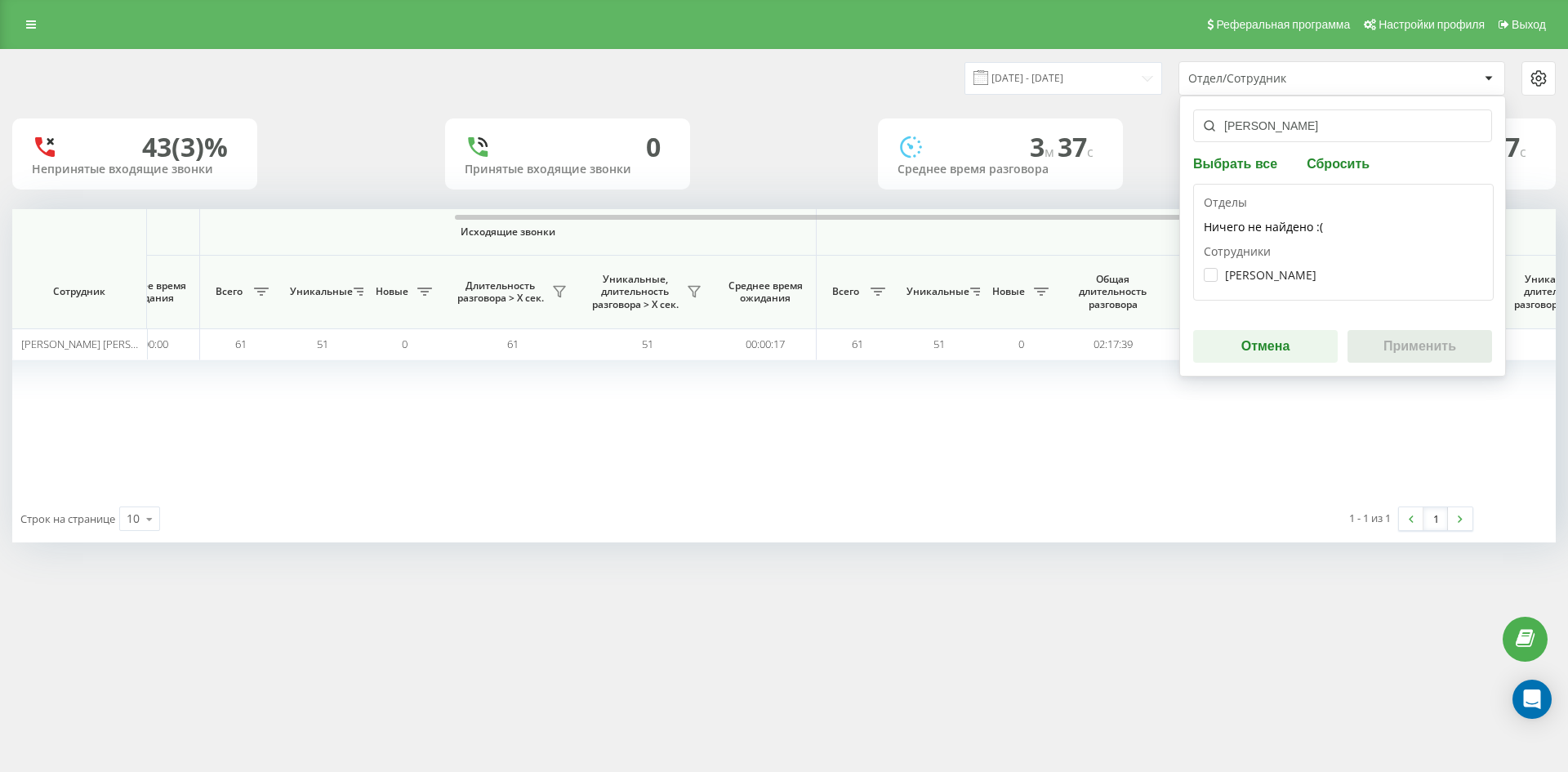
type input "ріхтер араксія"
click at [1289, 282] on div "Ріхтер Араксія Олександрівна" at bounding box center [1343, 275] width 279 height 31
drag, startPoint x: 1293, startPoint y: 273, endPoint x: 1322, endPoint y: 293, distance: 35.2
click at [1296, 275] on label "Ріхтер Араксія Олександрівна" at bounding box center [1260, 275] width 113 height 14
checkbox input "true"
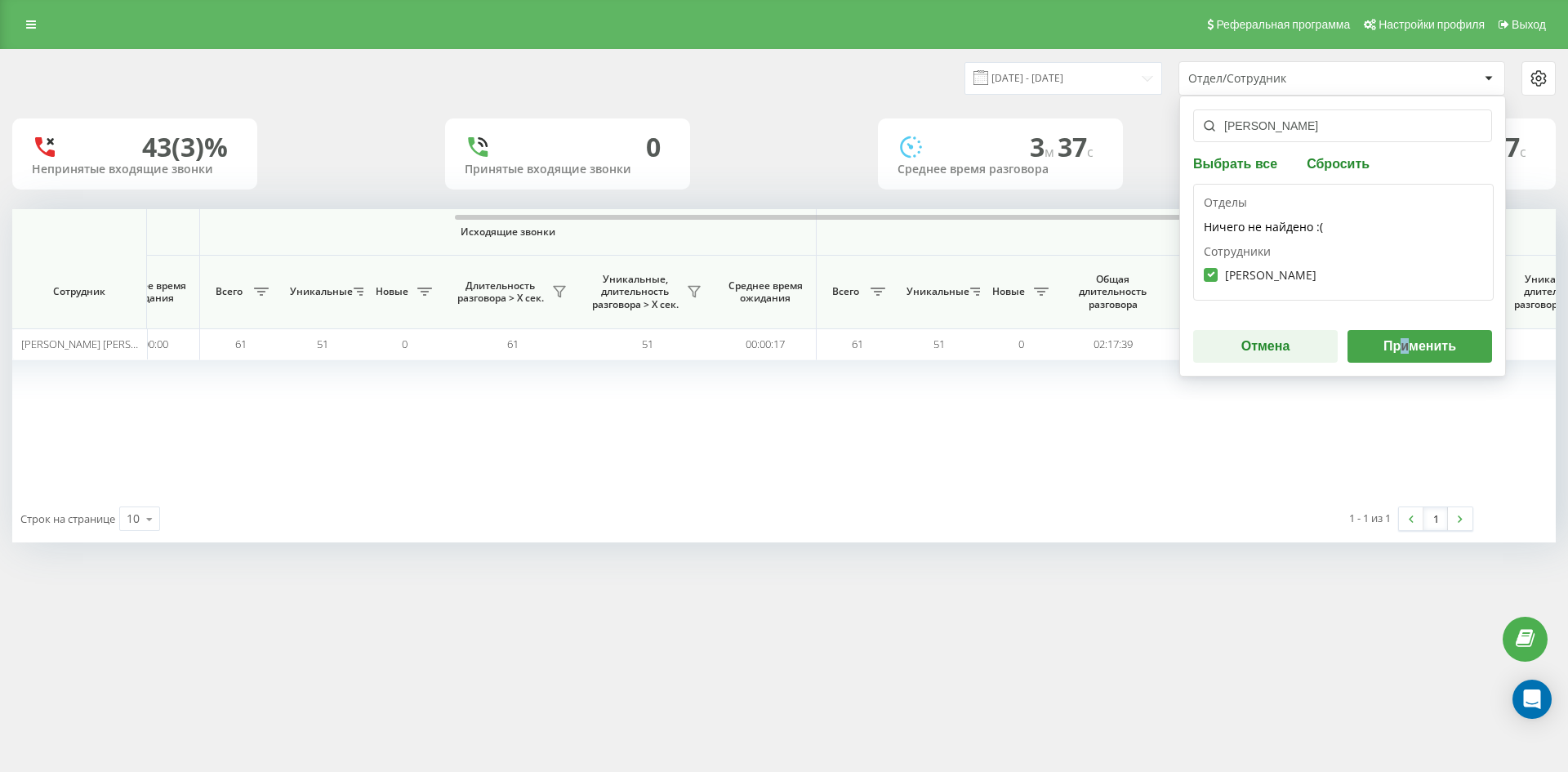
click at [1407, 332] on div "ріхтер араксія Выбрать все Сбросить Отделы Ничего не найдено :( Сотрудники Ріхт…" at bounding box center [1343, 236] width 326 height 281
click at [1415, 339] on button "Применить" at bounding box center [1420, 346] width 144 height 33
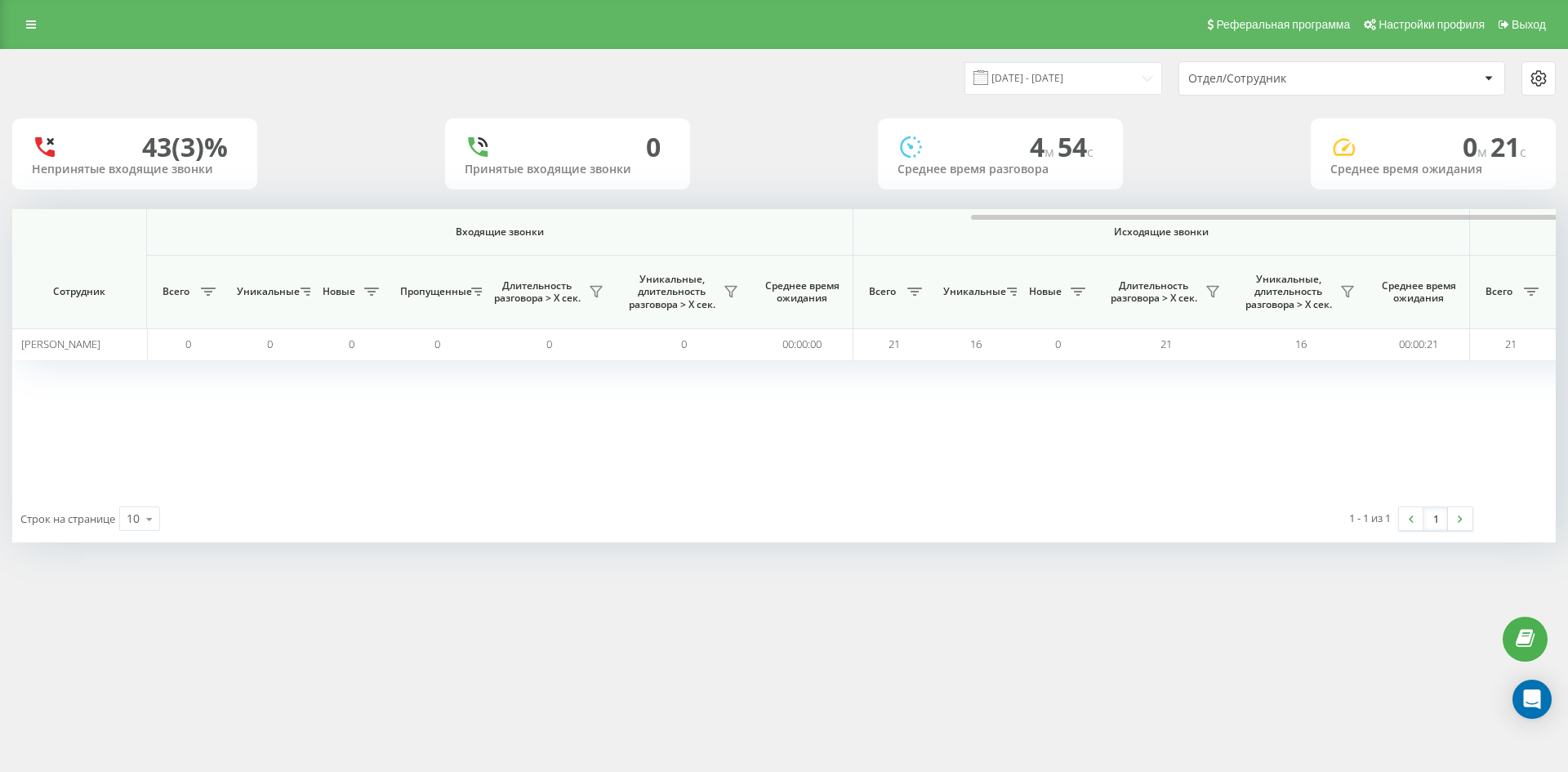
scroll to position [0, 571]
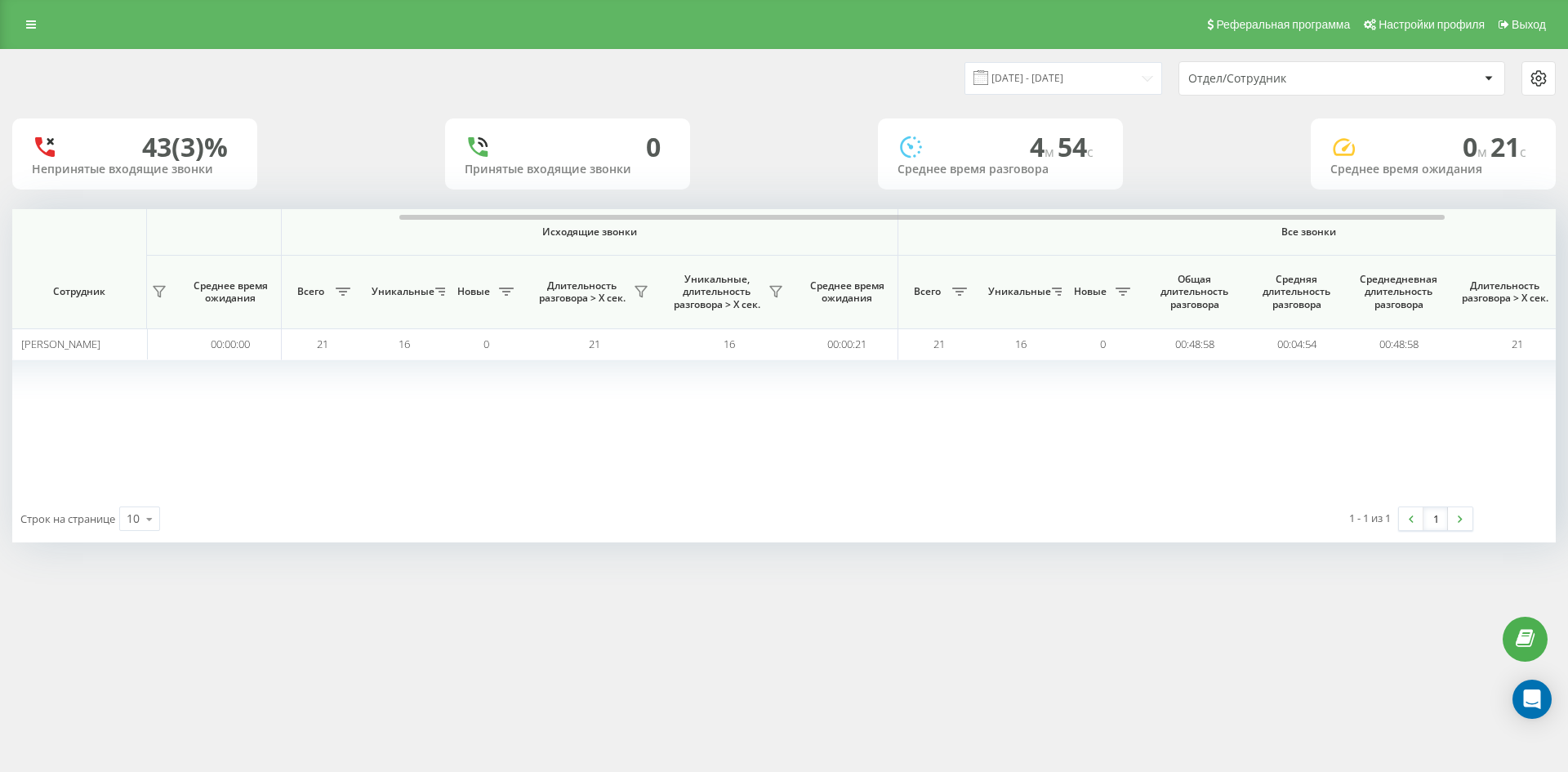
click at [1342, 81] on div "Отдел/Сотрудник" at bounding box center [1285, 79] width 195 height 14
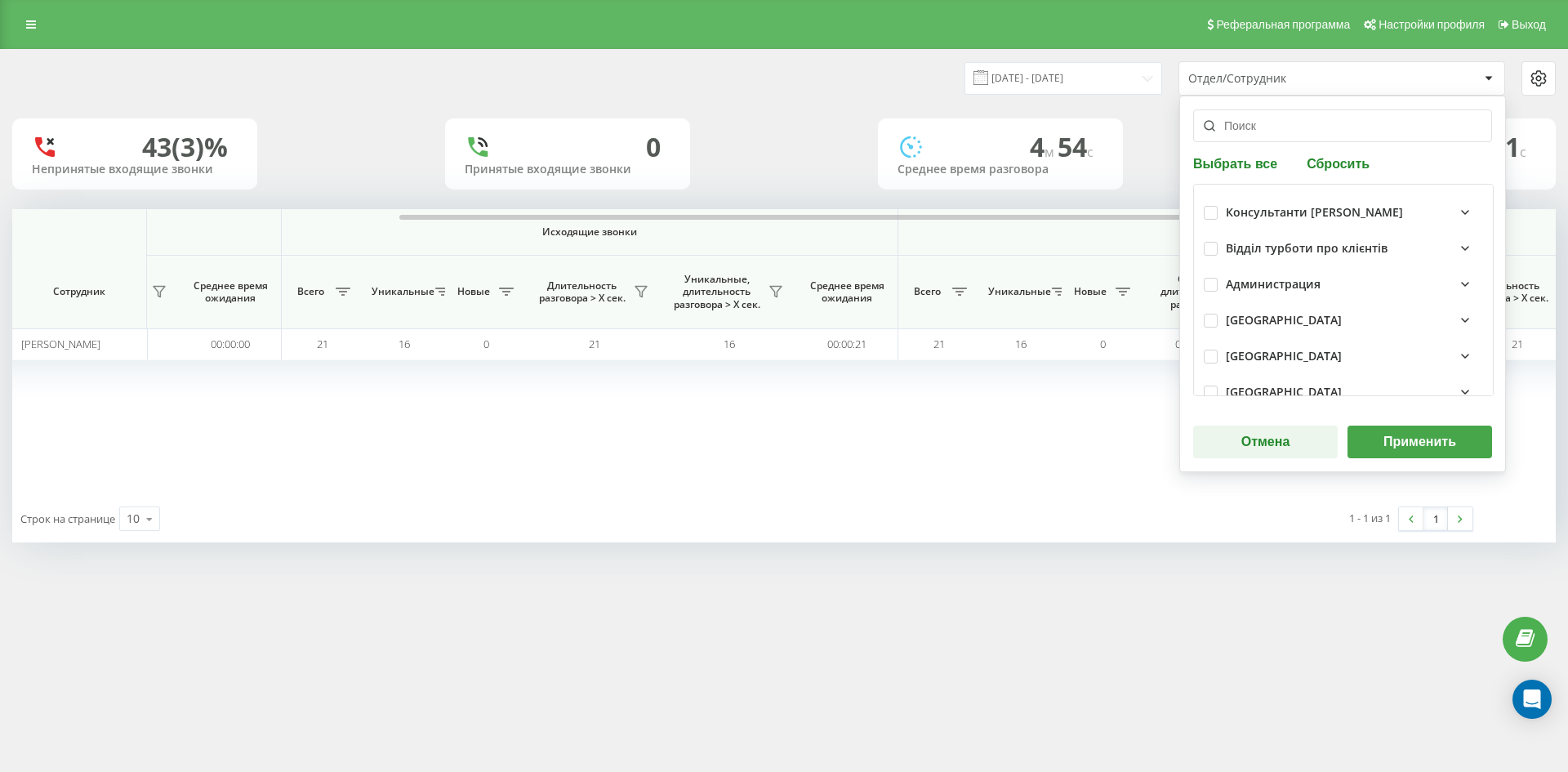
click at [1342, 155] on button "Сбросить" at bounding box center [1339, 163] width 73 height 16
click at [1312, 138] on input "text" at bounding box center [1343, 126] width 299 height 33
paste input "маркович світлана"
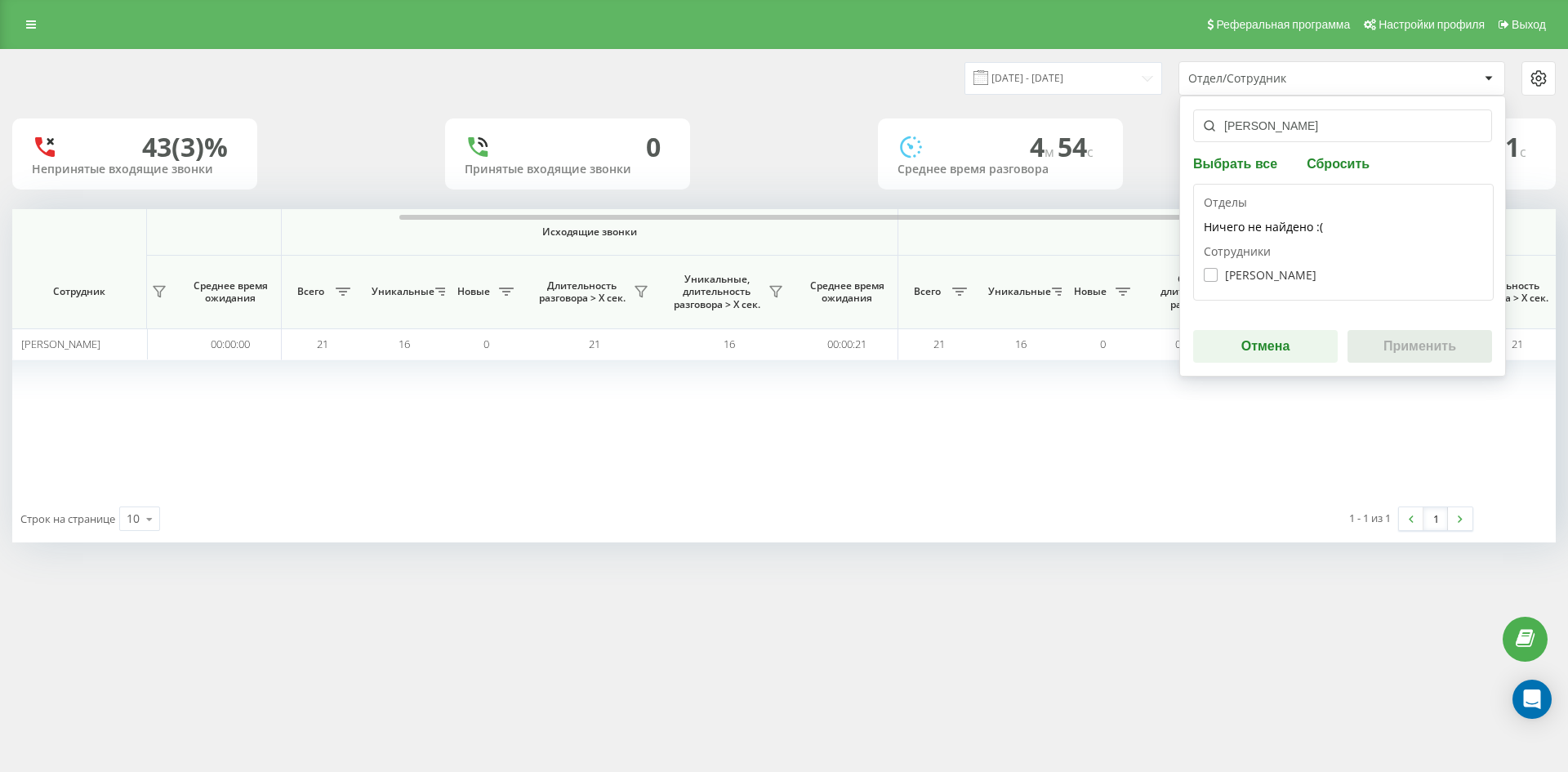
type input "маркович світлана"
click at [1285, 275] on label "Маркович Світлана Вікторівна" at bounding box center [1260, 275] width 113 height 14
checkbox input "true"
click at [1388, 338] on button "Применить" at bounding box center [1420, 346] width 144 height 33
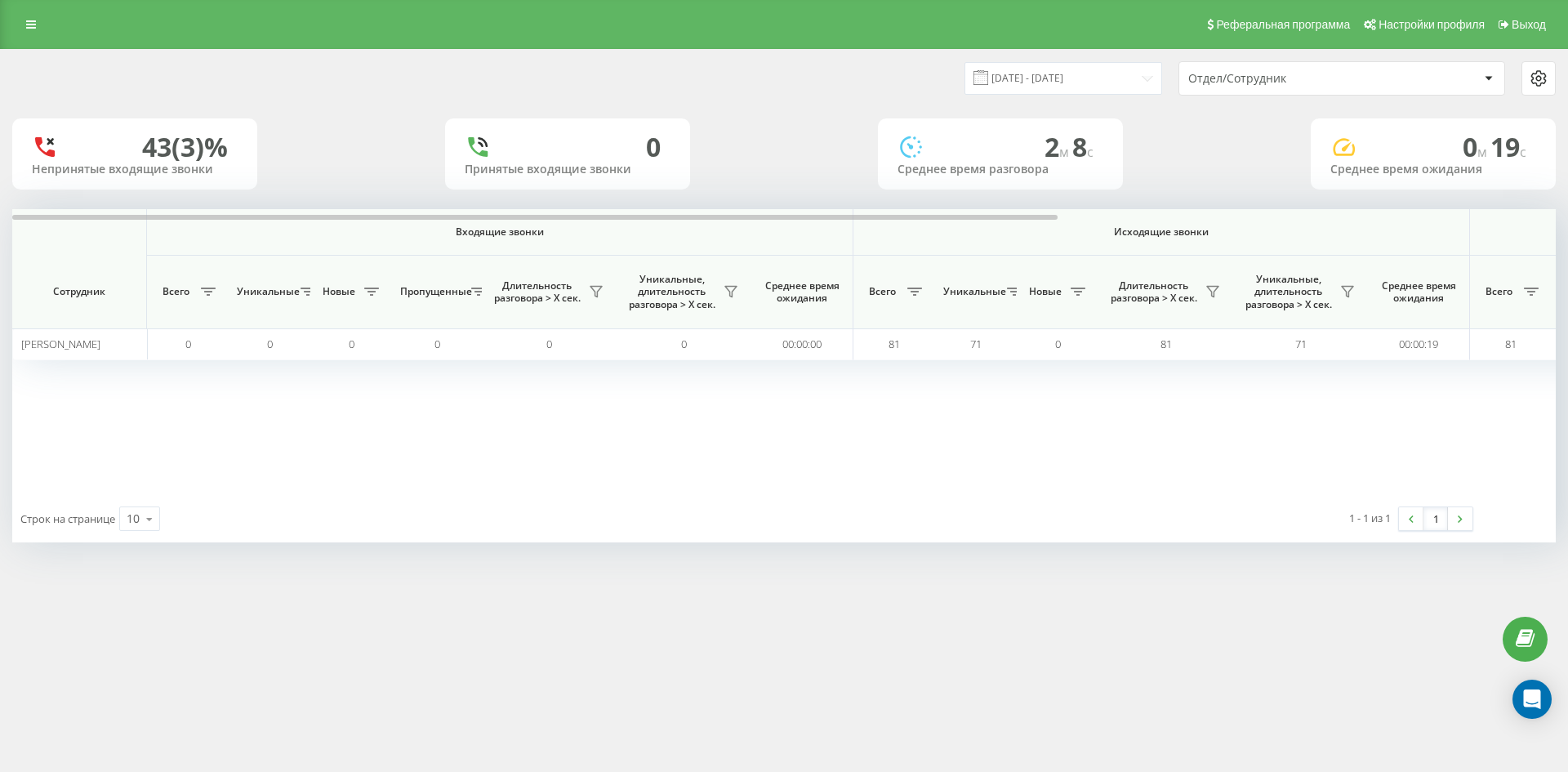
scroll to position [0, 653]
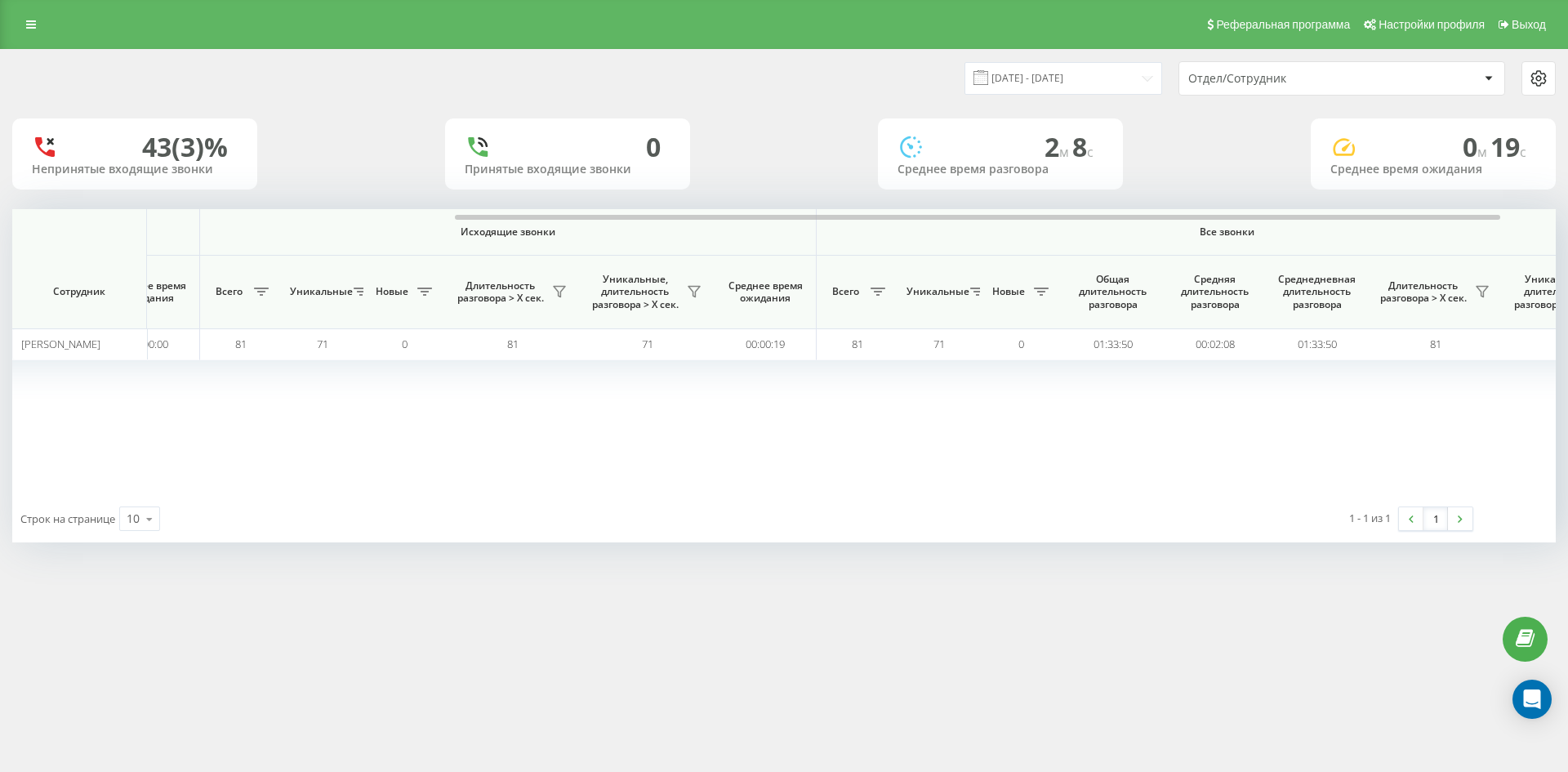
click at [1329, 81] on div "Отдел/Сотрудник" at bounding box center [1285, 79] width 195 height 14
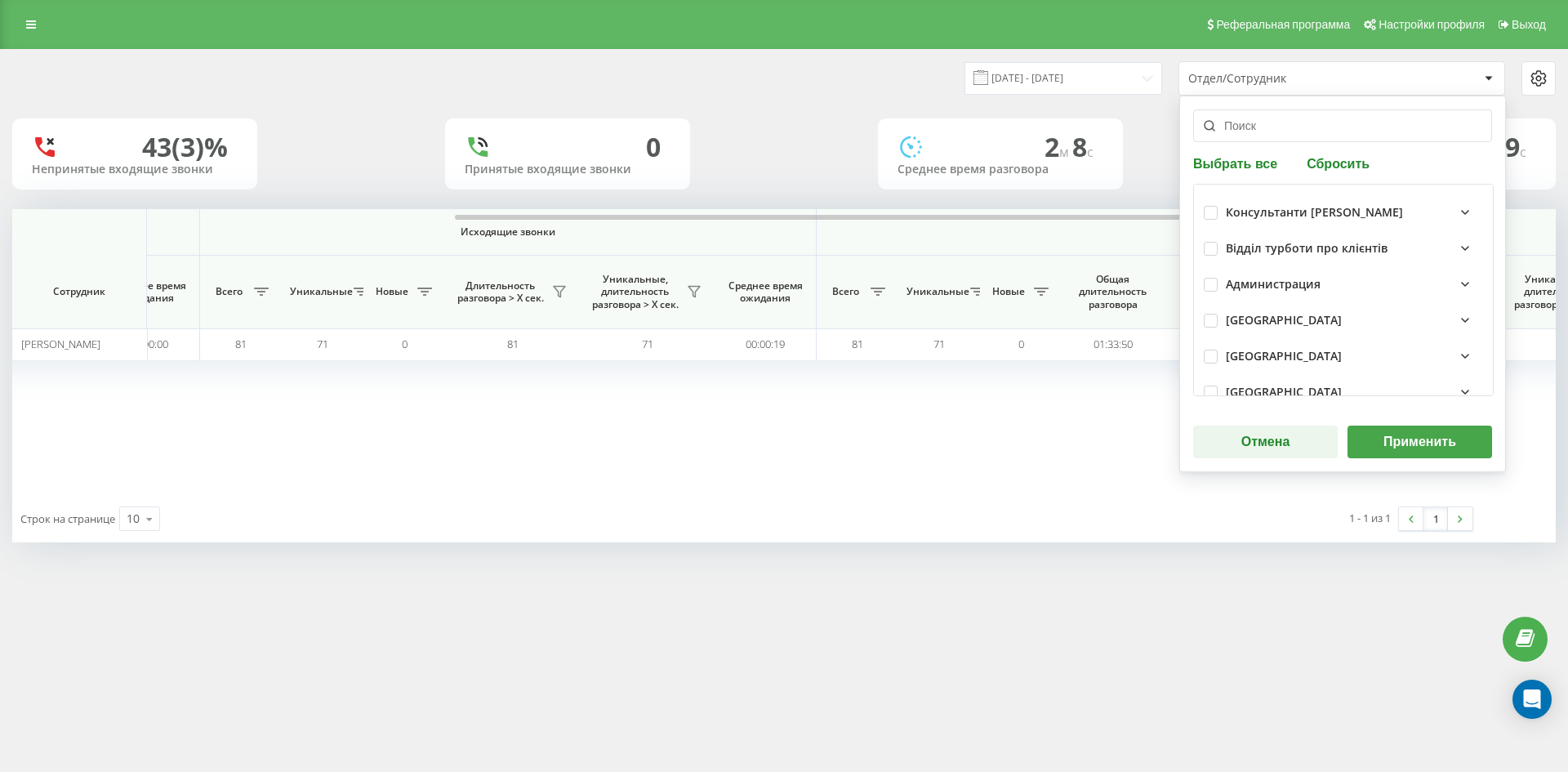
click at [1343, 157] on button "Сбросить" at bounding box center [1339, 163] width 73 height 16
click at [1292, 133] on input "text" at bounding box center [1343, 126] width 299 height 33
paste input "коротич вадим"
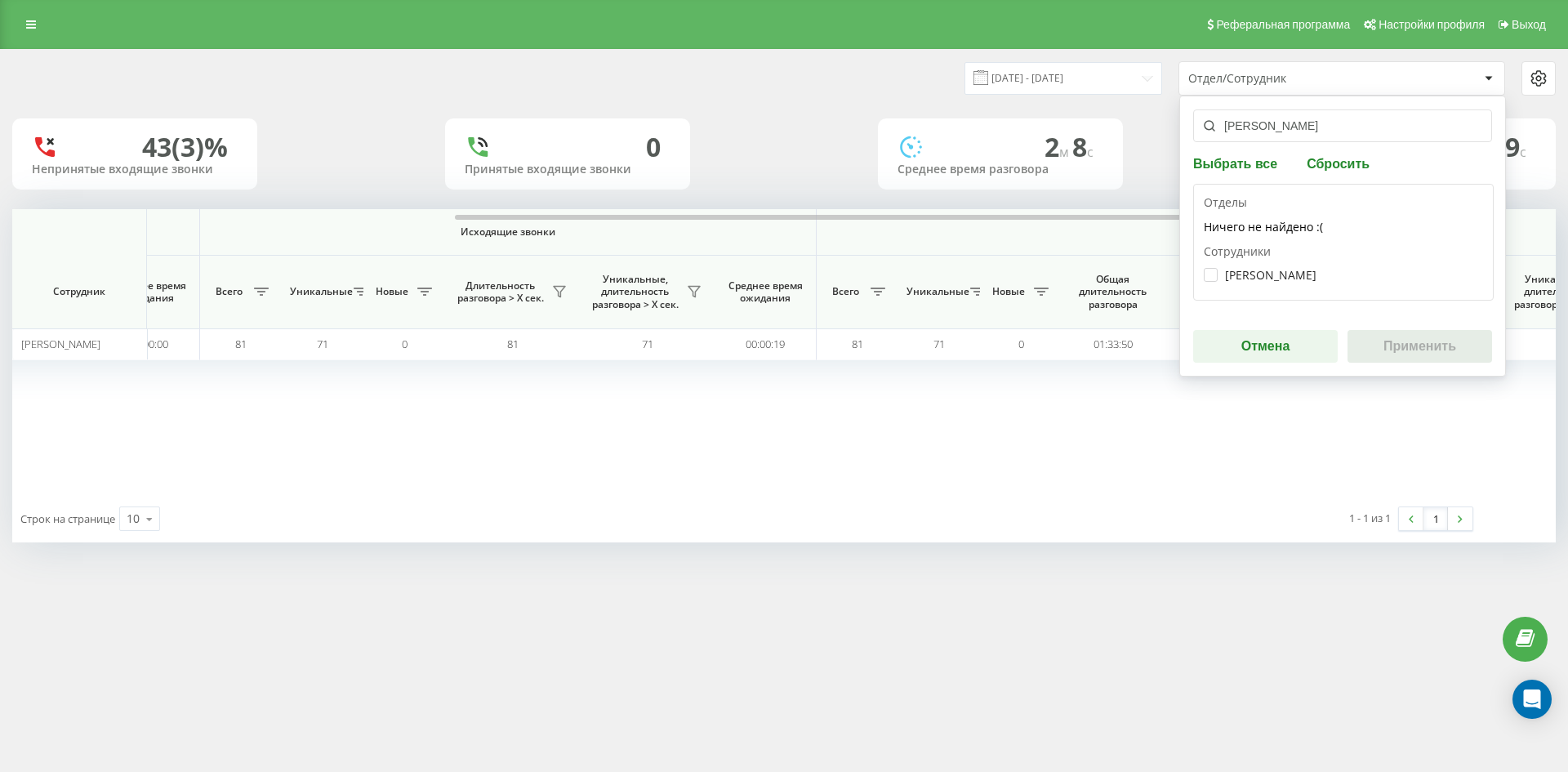
type input "коротич вадим"
click at [1278, 282] on div "Коротич Вадим Вікторович" at bounding box center [1343, 275] width 279 height 31
click at [1278, 273] on label "Коротич Вадим Вікторович" at bounding box center [1260, 275] width 113 height 14
checkbox input "true"
click at [1391, 327] on div "коротич вадим Выбрать все Сбросить Отделы Ничего не найдено :( Сотрудники Корот…" at bounding box center [1343, 236] width 326 height 281
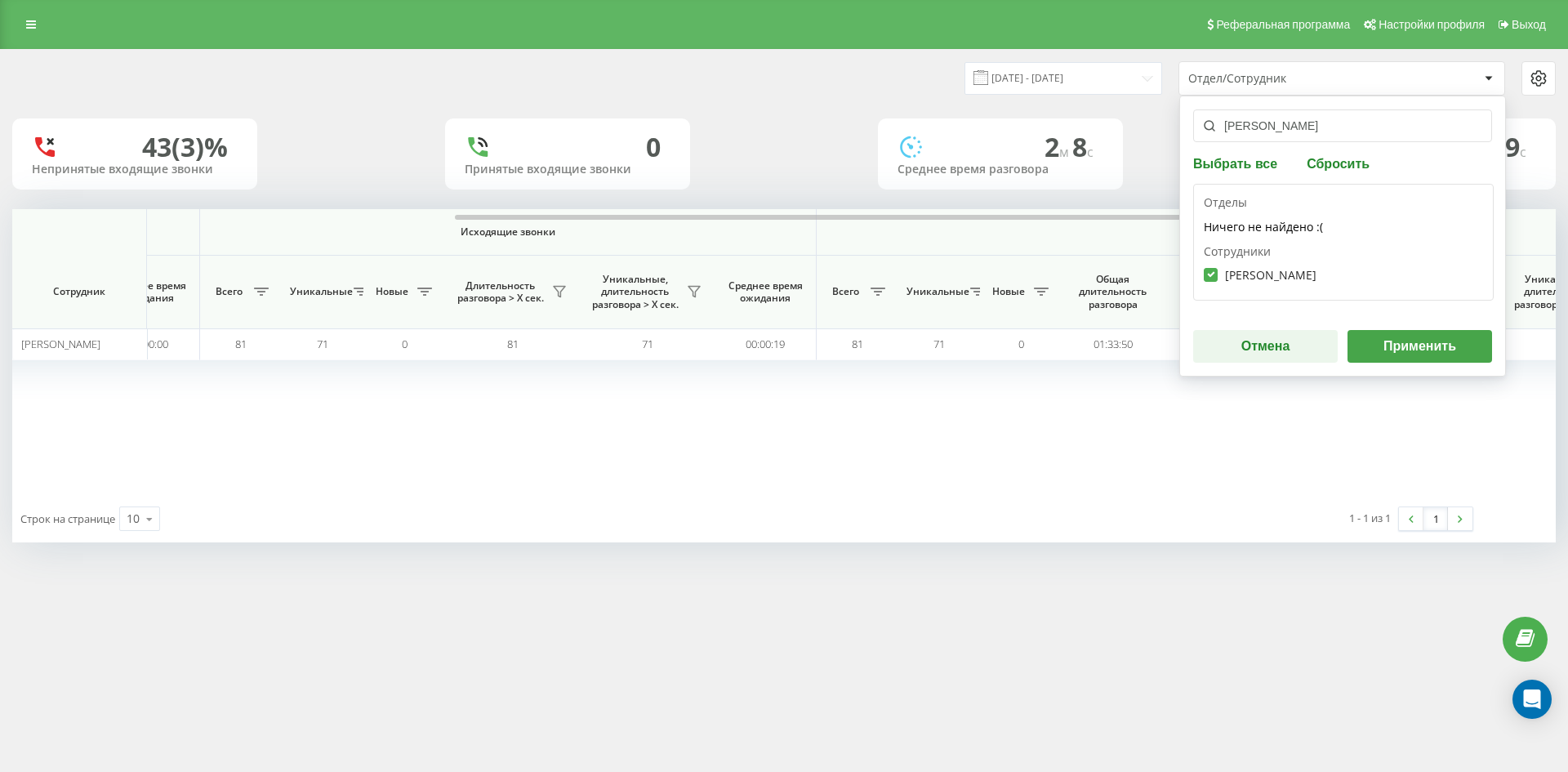
click at [1402, 337] on button "Применить" at bounding box center [1420, 346] width 144 height 33
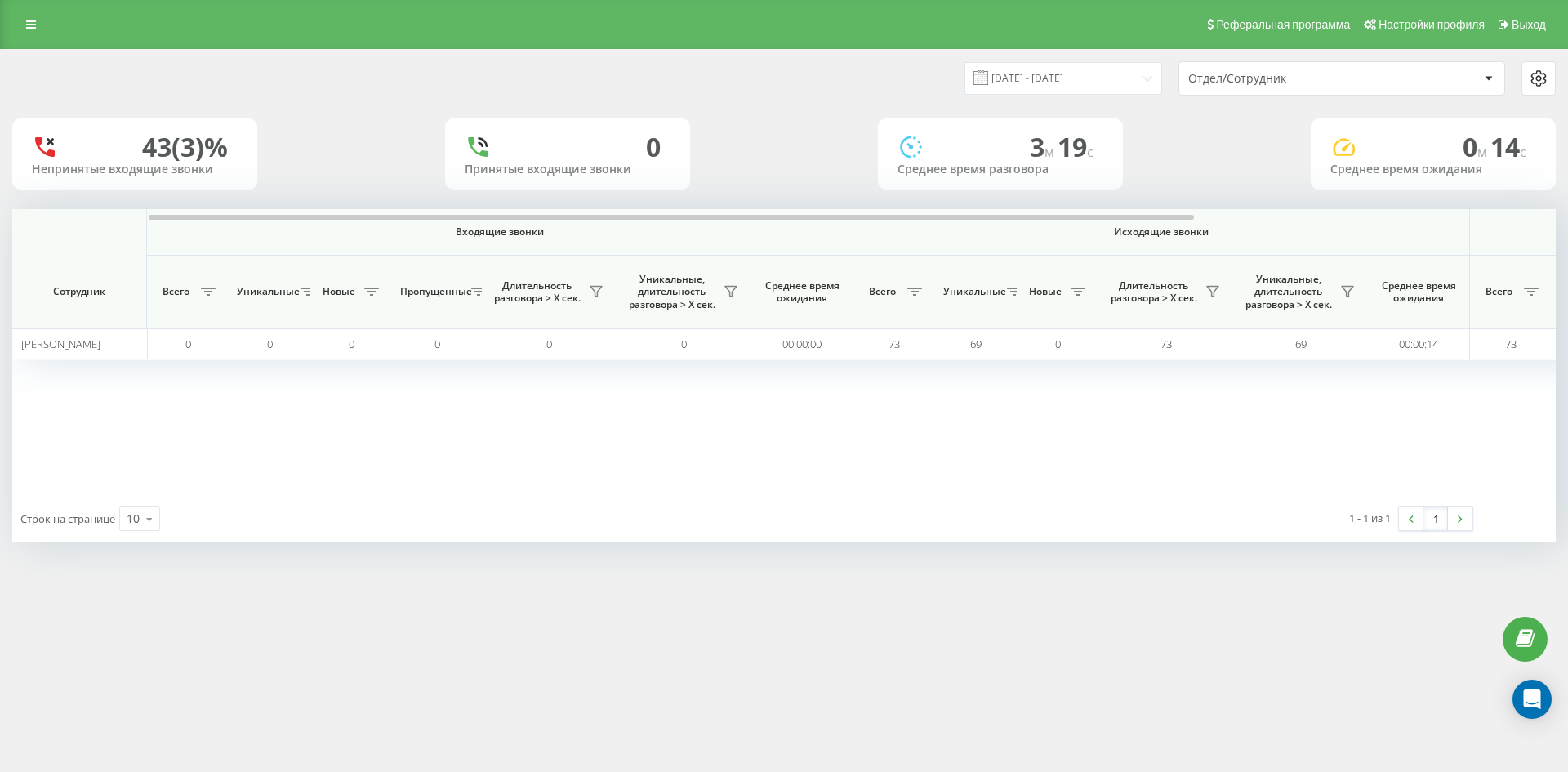
scroll to position [0, 571]
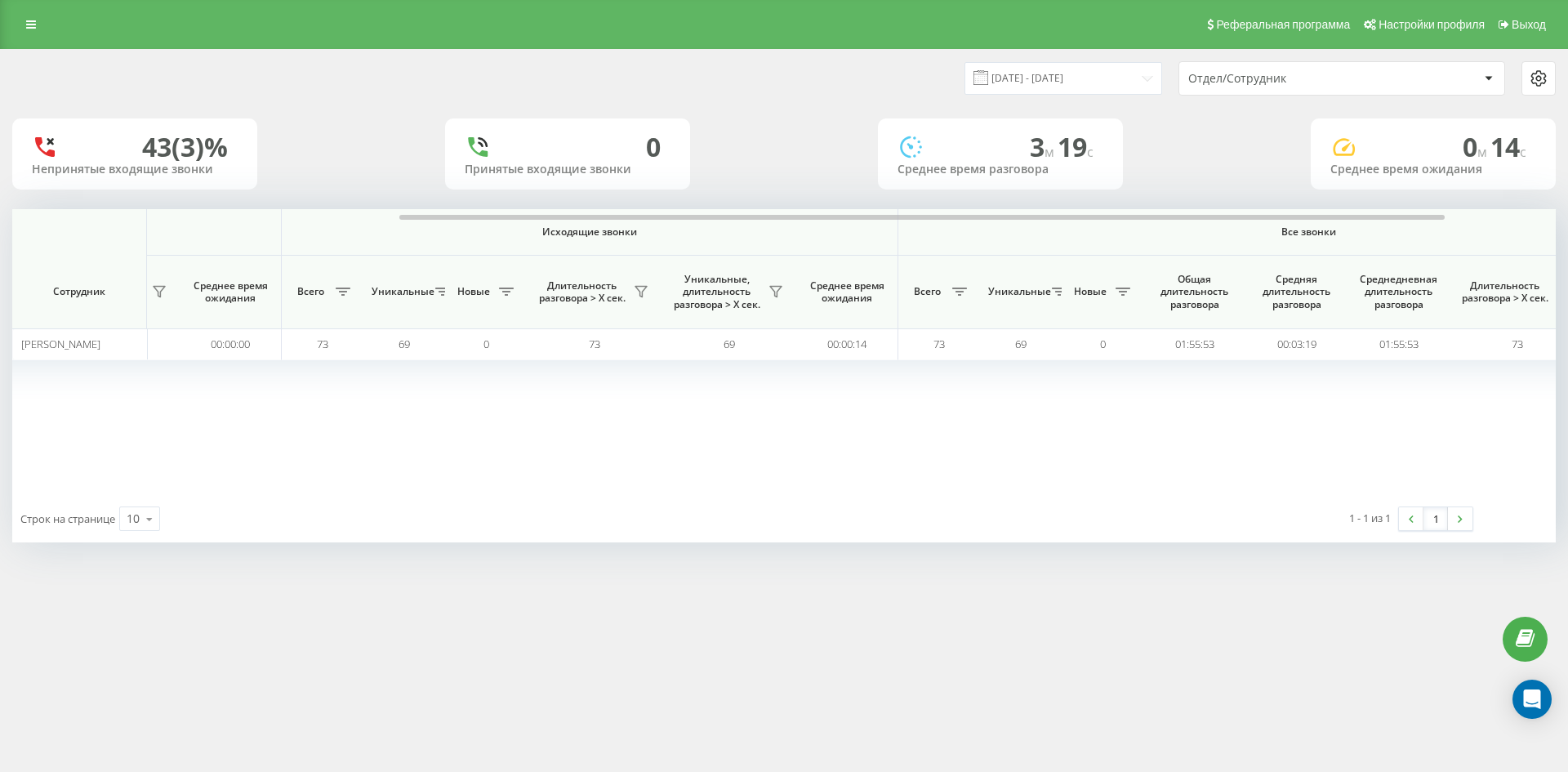
click at [1307, 73] on div "Отдел/Сотрудник" at bounding box center [1285, 79] width 195 height 14
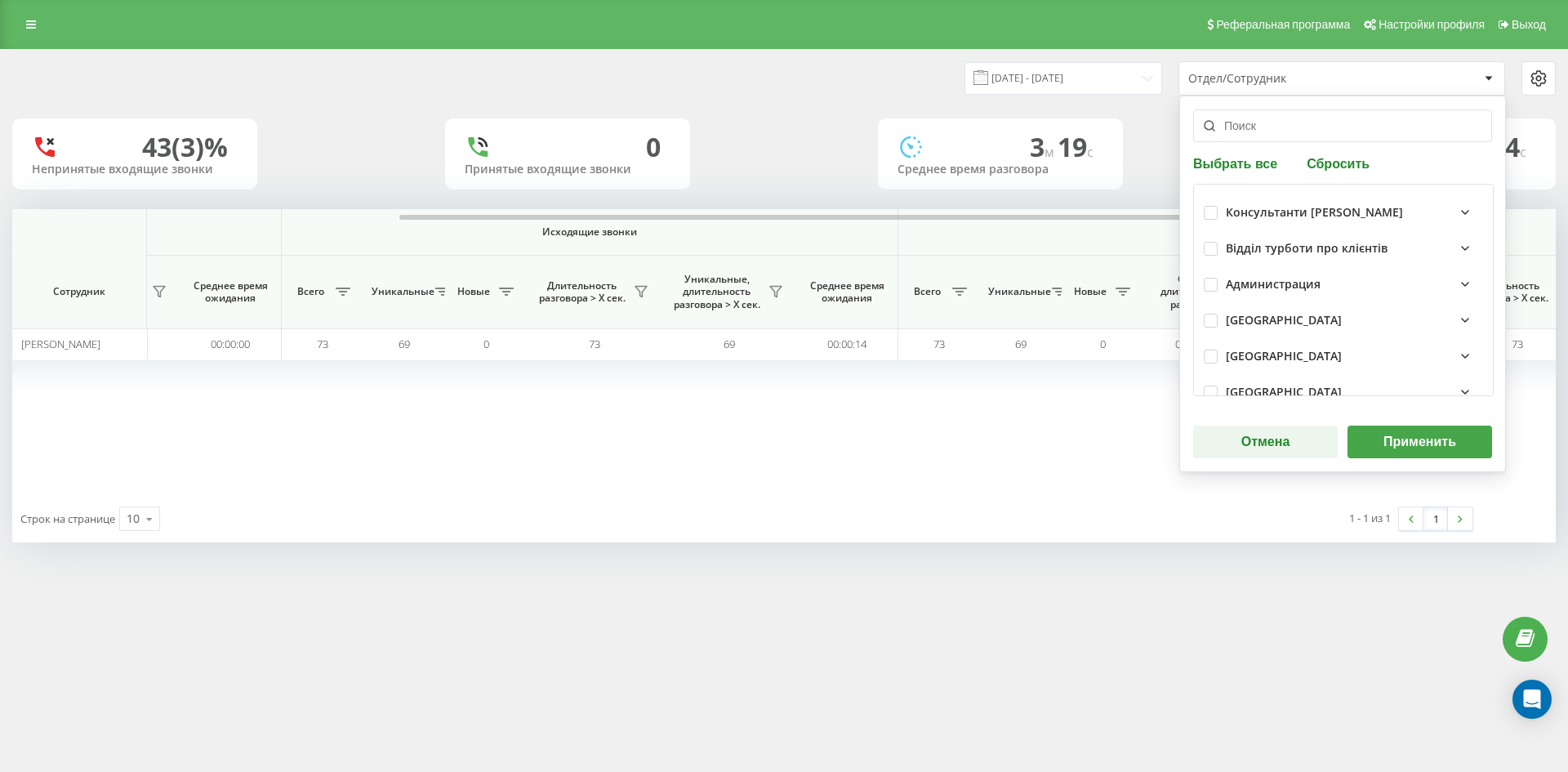
click at [1337, 164] on button "Сбросить" at bounding box center [1339, 163] width 73 height 16
click at [1297, 137] on input "text" at bounding box center [1343, 126] width 299 height 33
paste input "лісова ольга"
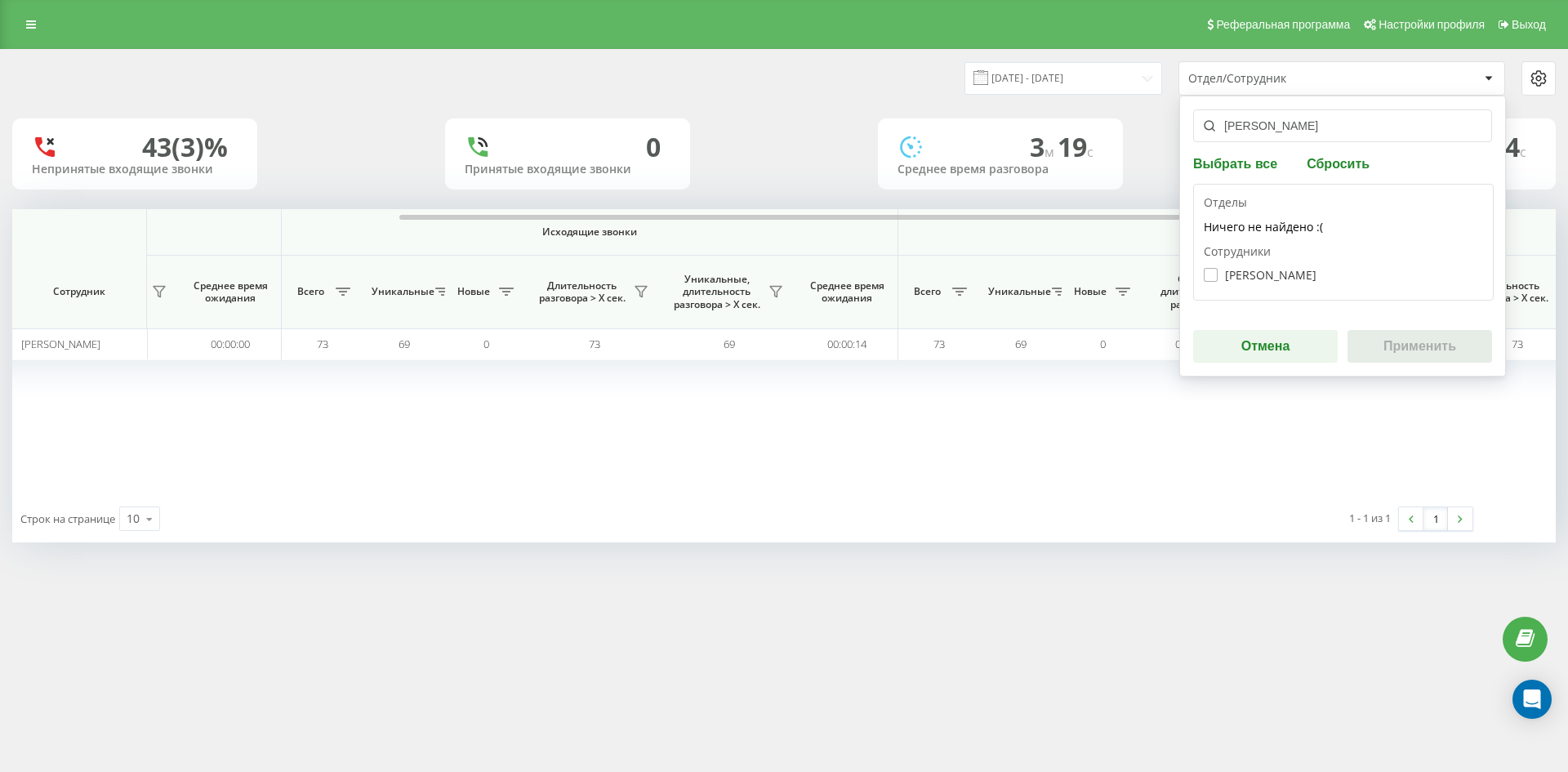
type input "лісова ольга"
click at [1281, 268] on label "Лісова Ольга Вікторівна" at bounding box center [1260, 275] width 113 height 14
checkbox input "true"
click at [1398, 349] on button "Применить" at bounding box center [1420, 346] width 144 height 33
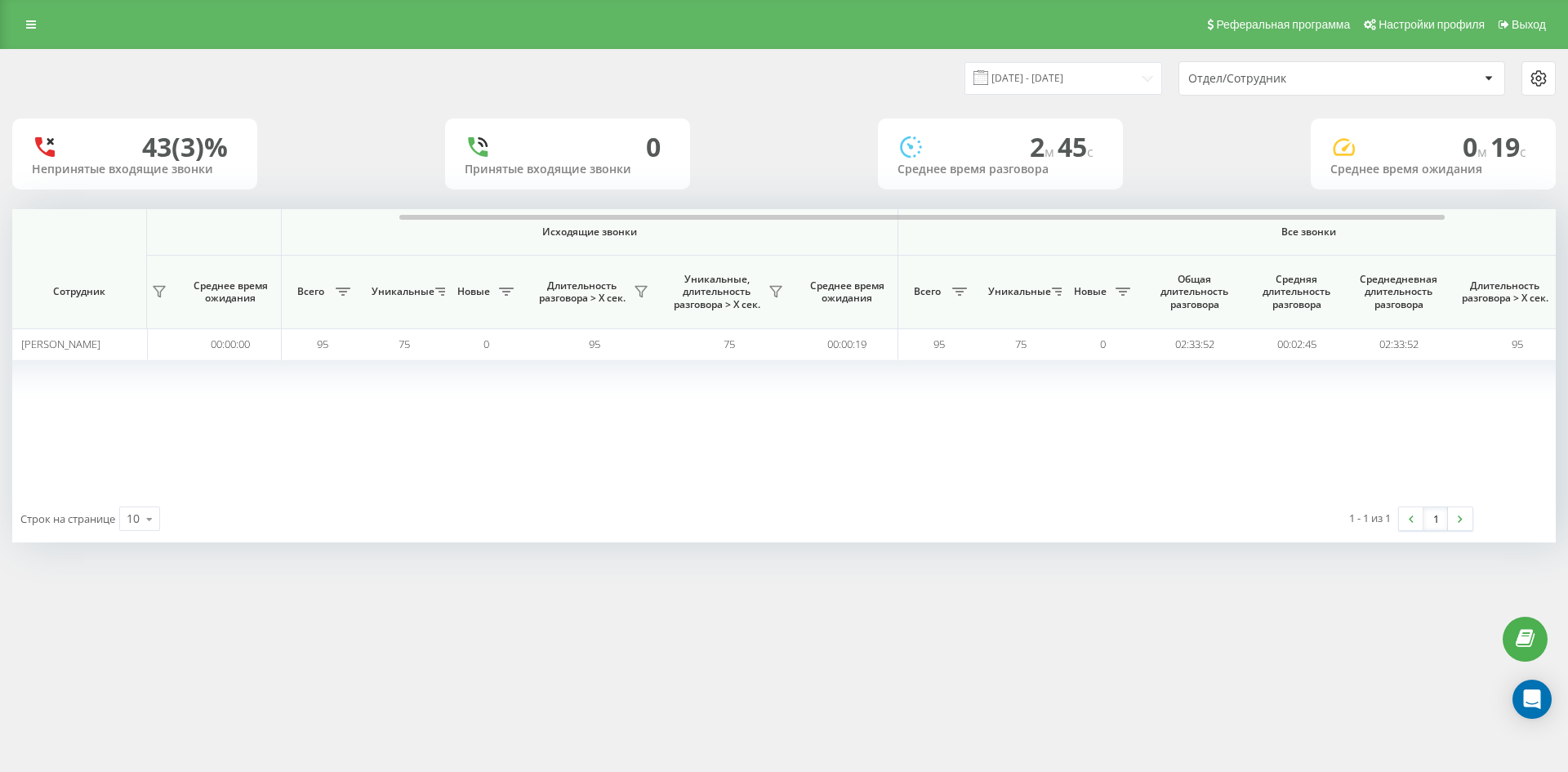
click at [1313, 85] on div "Отдел/Сотрудник" at bounding box center [1285, 79] width 195 height 14
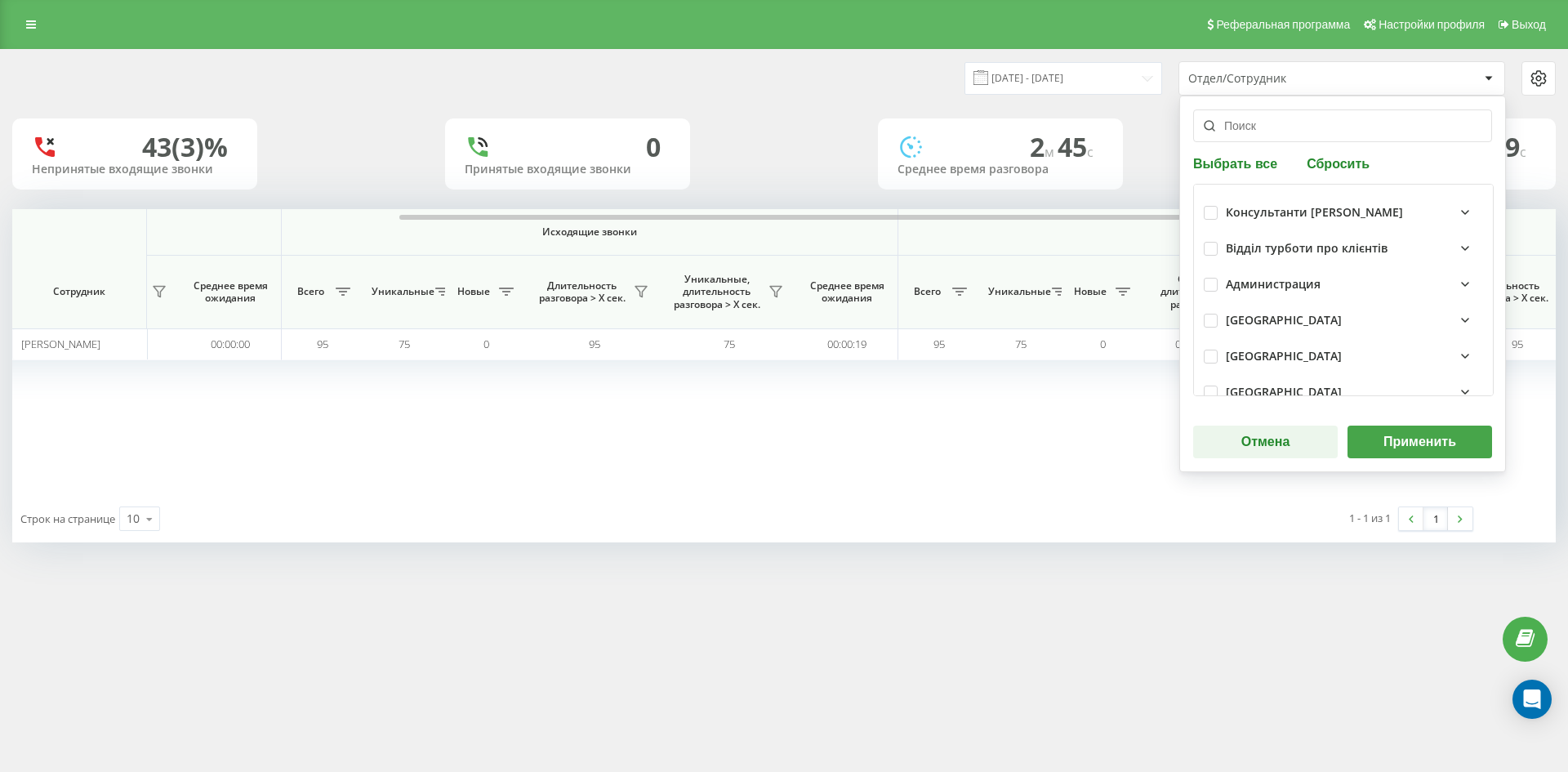
click at [1353, 171] on button "Сбросить" at bounding box center [1339, 163] width 73 height 16
click at [1307, 131] on input "text" at bounding box center [1343, 126] width 299 height 33
paste input "бабій юлія"
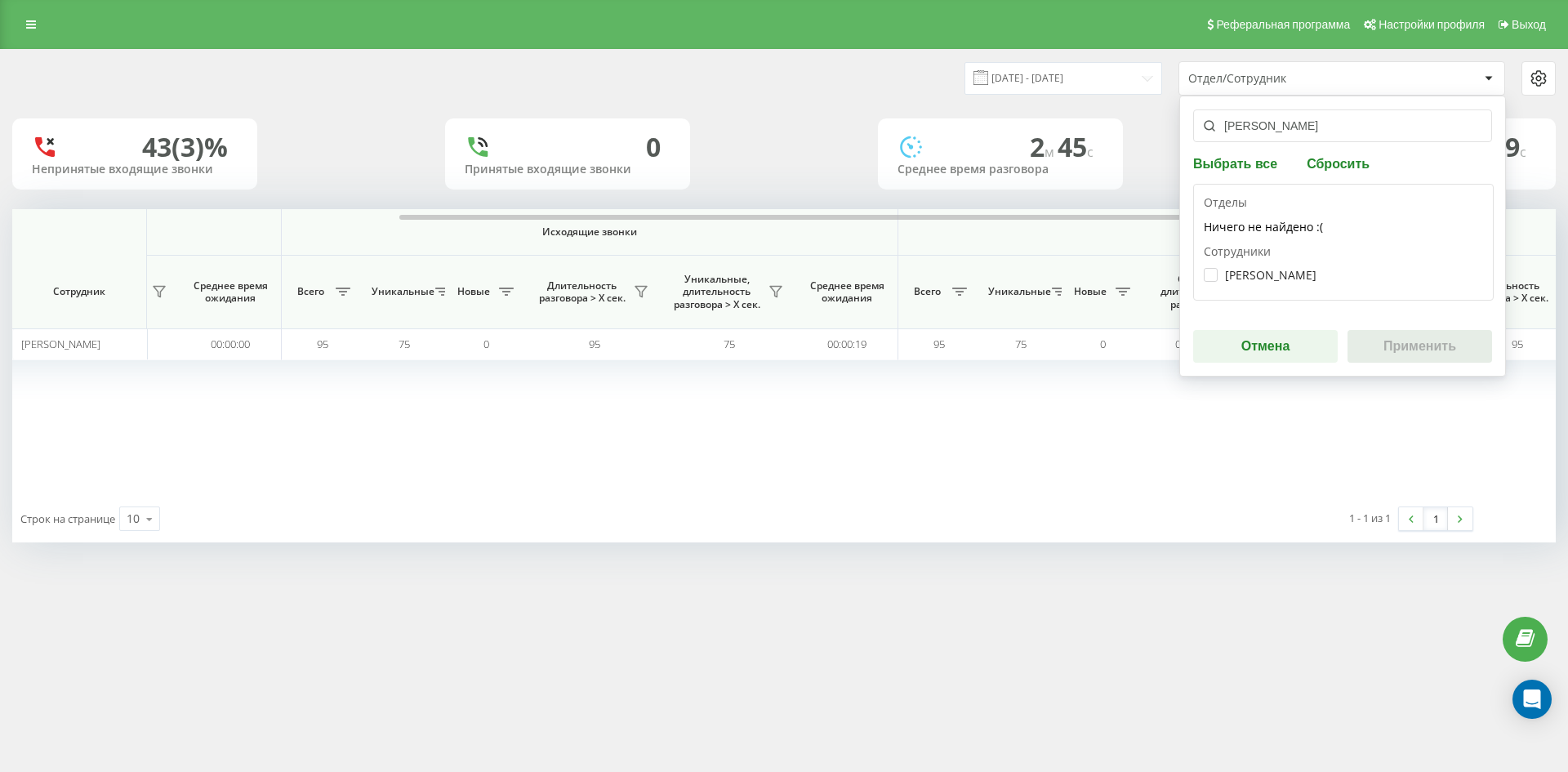
type input "бабій юлія"
click at [1278, 279] on label "[PERSON_NAME]" at bounding box center [1260, 275] width 113 height 14
checkbox input "true"
click at [1377, 331] on button "Применить" at bounding box center [1420, 346] width 144 height 33
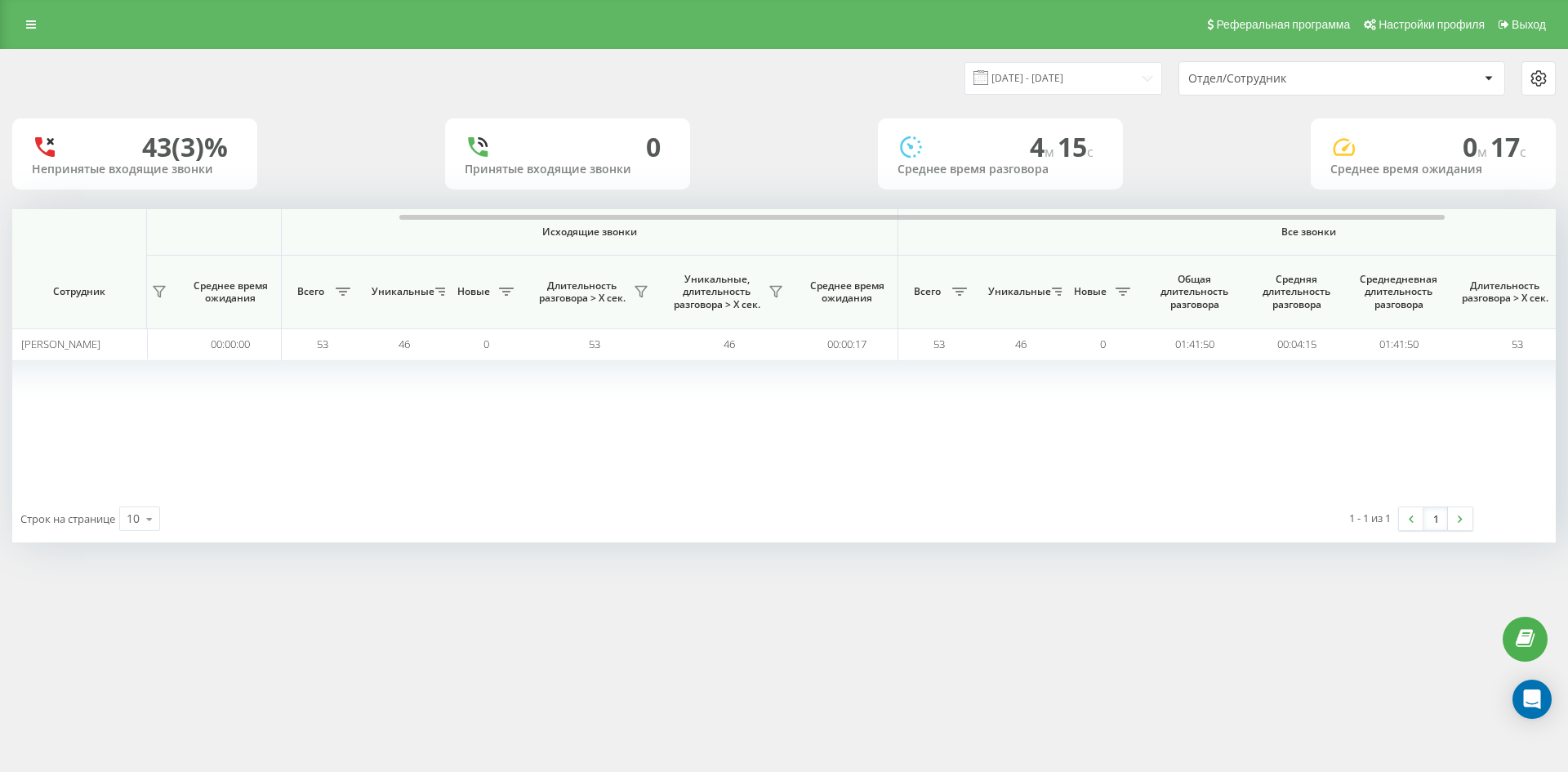
click at [1310, 75] on div "Отдел/Сотрудник" at bounding box center [1285, 79] width 195 height 14
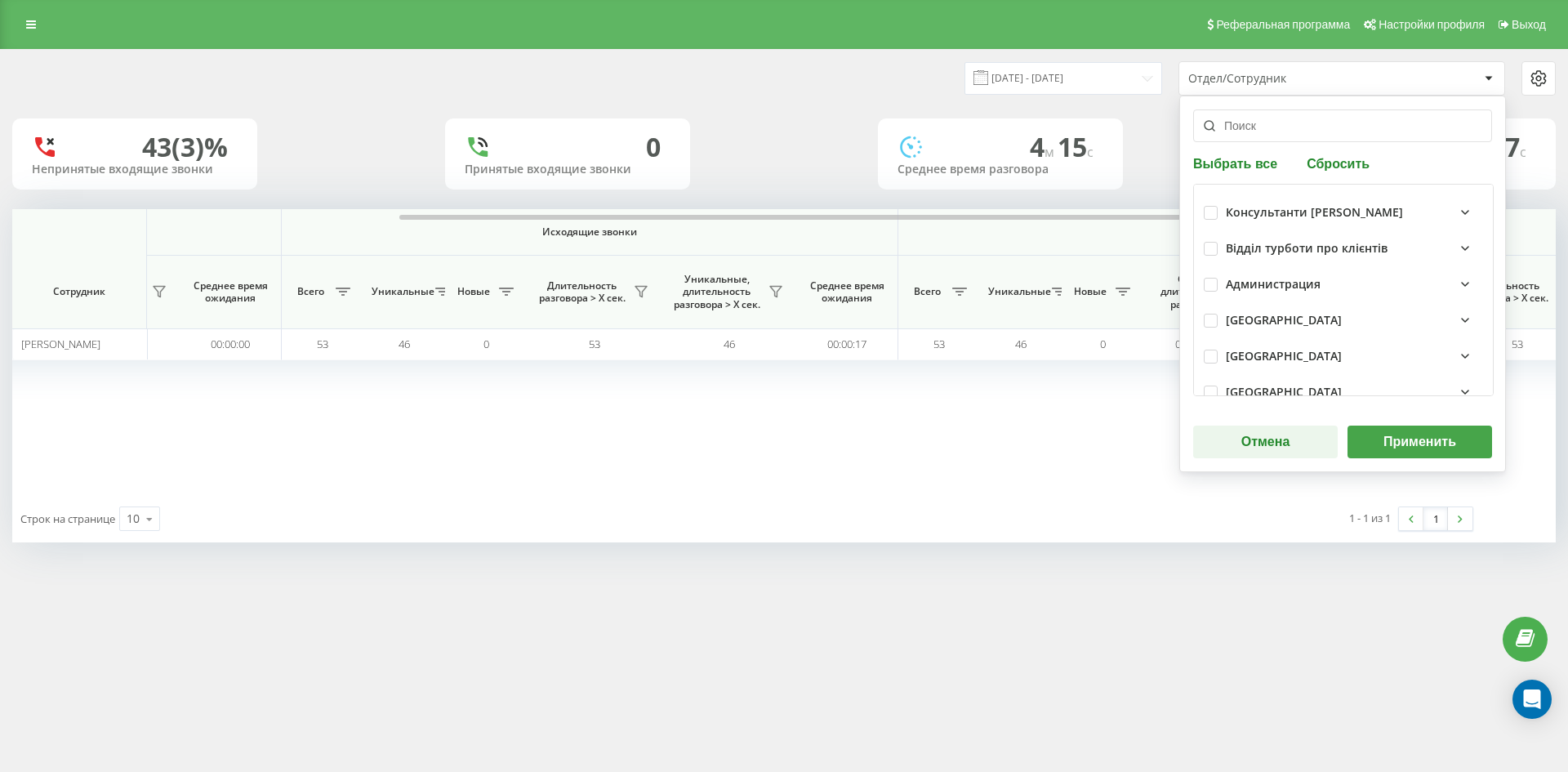
click at [1329, 164] on button "Сбросить" at bounding box center [1339, 163] width 73 height 16
drag, startPoint x: 1289, startPoint y: 135, endPoint x: 1287, endPoint y: 157, distance: 22.1
click at [1289, 137] on input "text" at bounding box center [1343, 126] width 299 height 33
paste input "хоптяр олексій"
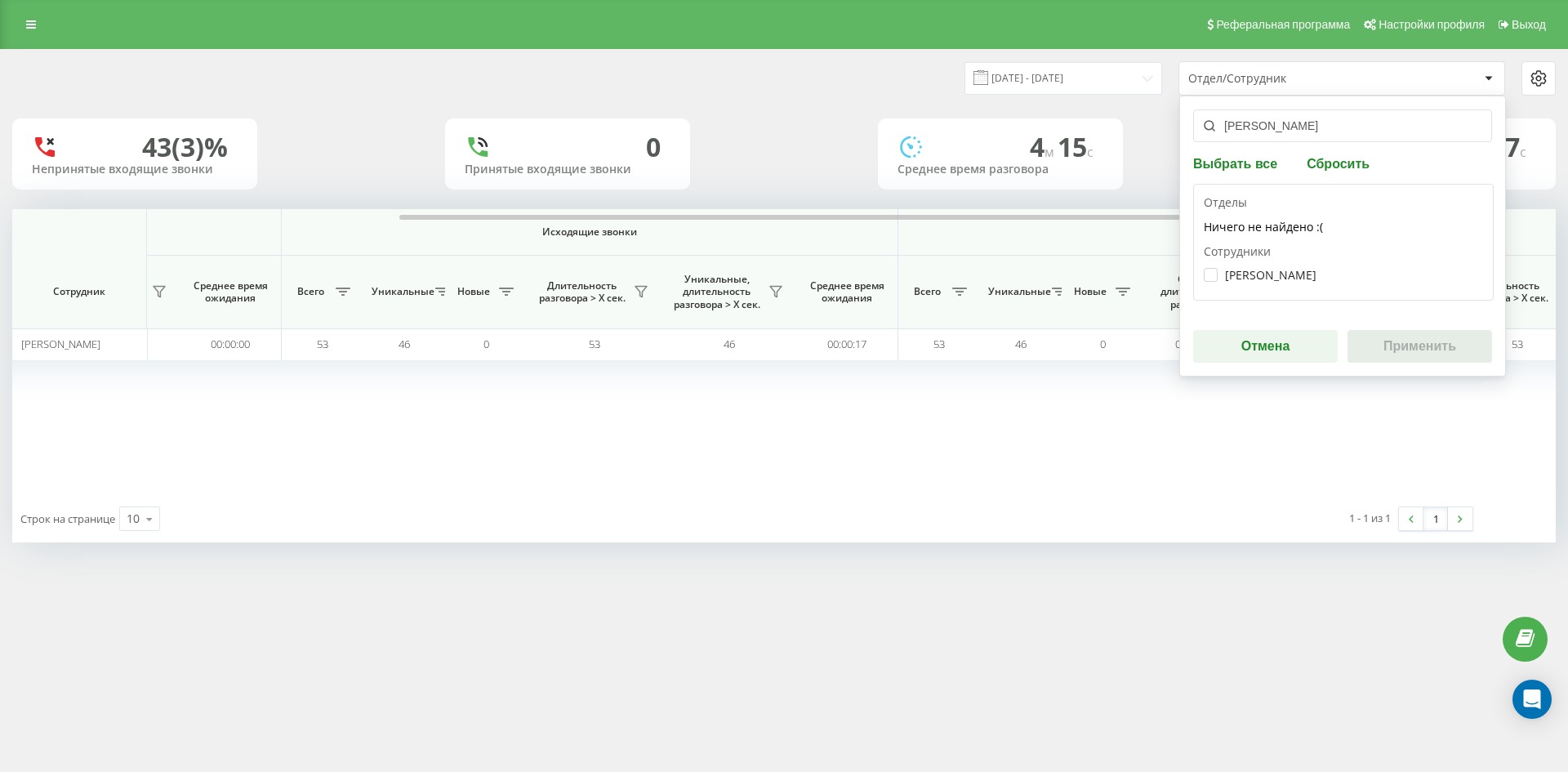
type input "хоптяр олексій"
click at [1273, 269] on label "Хоптяр Олексій Костянтинович" at bounding box center [1260, 275] width 113 height 14
checkbox input "true"
click at [1406, 340] on button "Применить" at bounding box center [1420, 346] width 144 height 33
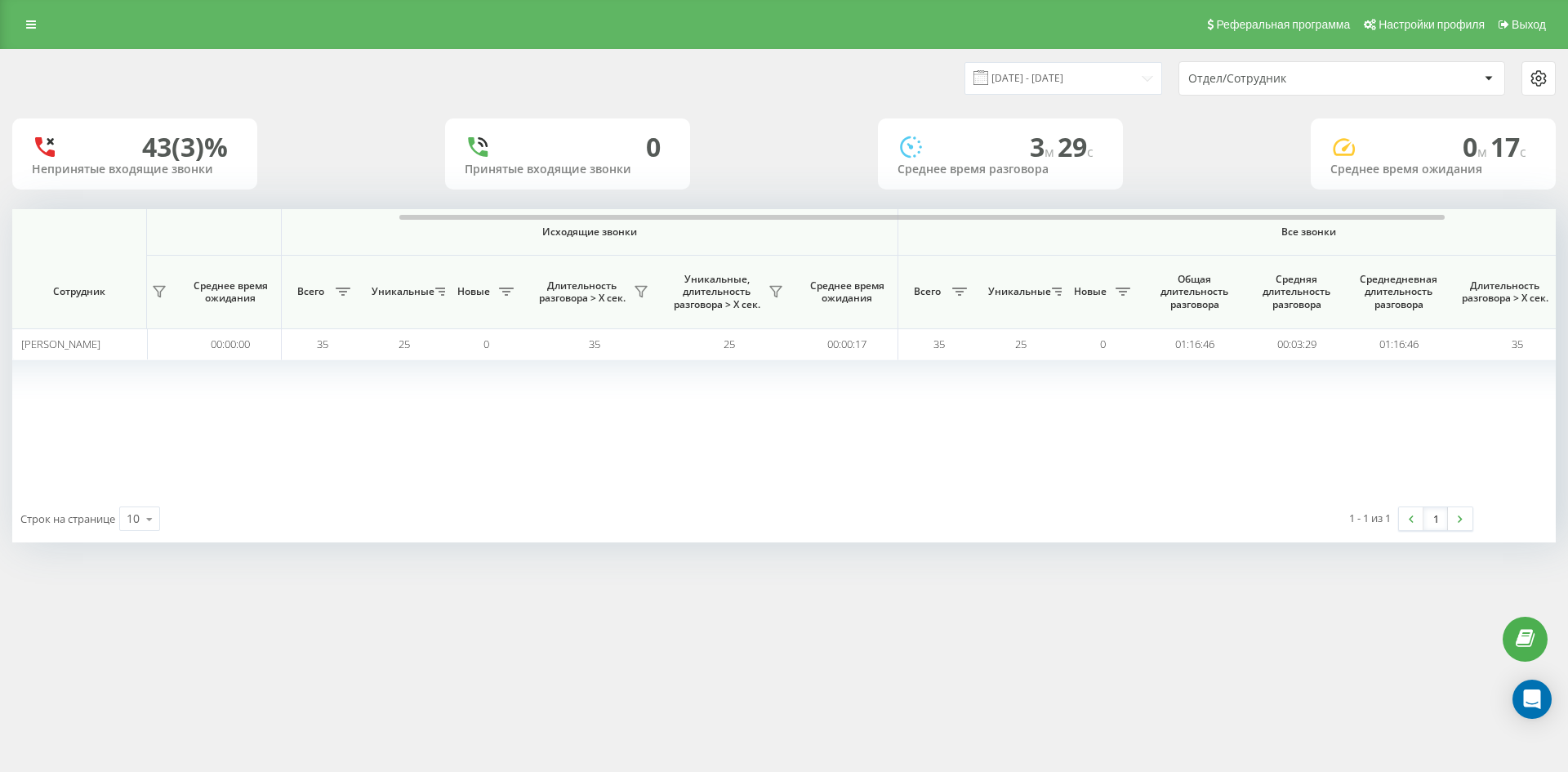
drag, startPoint x: 1338, startPoint y: 77, endPoint x: 1338, endPoint y: 88, distance: 11.0
click at [1338, 78] on div "Отдел/Сотрудник" at bounding box center [1285, 79] width 195 height 14
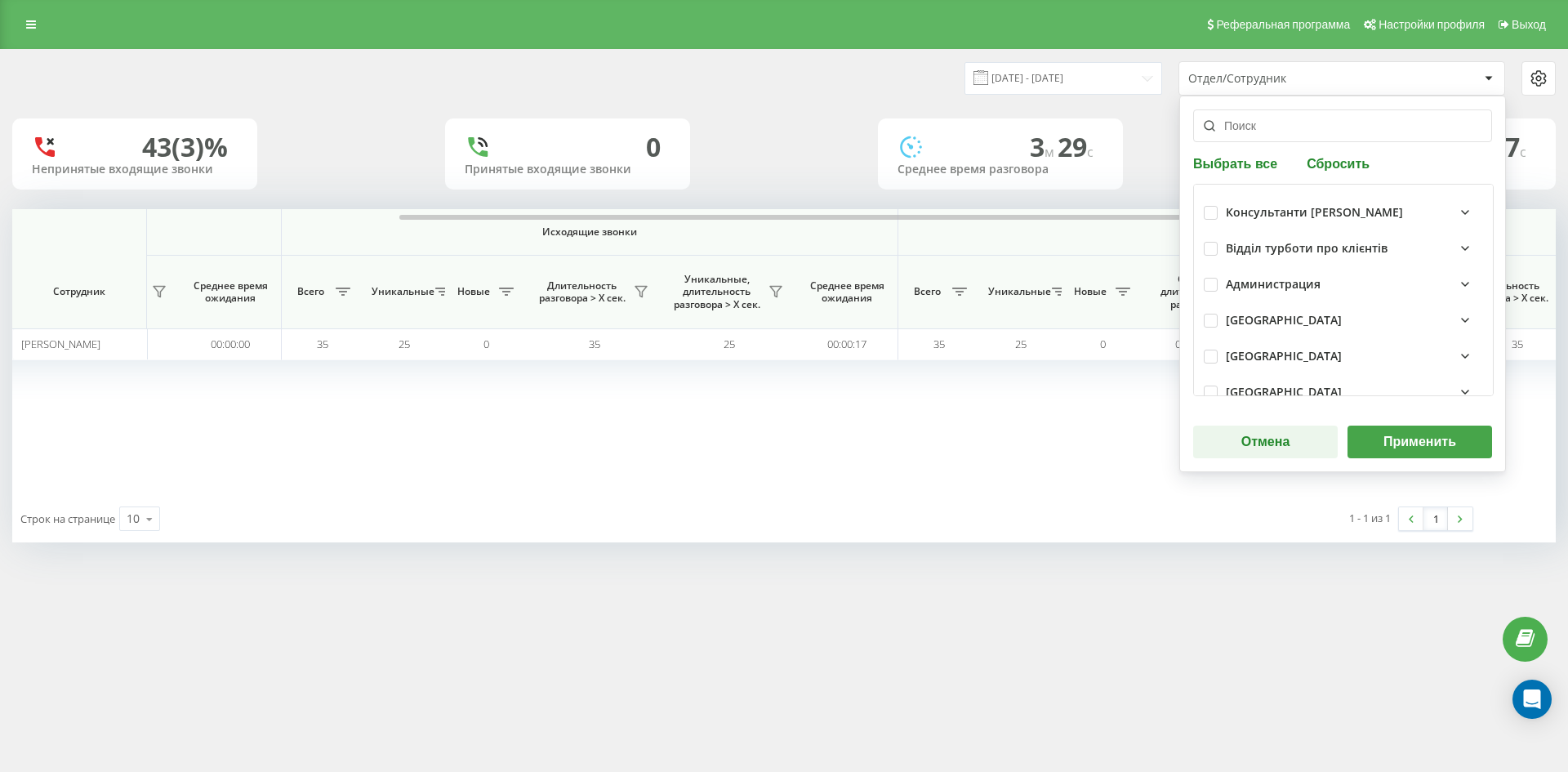
click at [1351, 173] on div "Выбрать все Сбросить Консультанти Савчук Відділ турботи про клієнтів Администра…" at bounding box center [1343, 284] width 326 height 377
click at [1336, 158] on button "Сбросить" at bounding box center [1339, 163] width 73 height 16
click at [1307, 137] on input "text" at bounding box center [1343, 126] width 299 height 33
paste input "подрушняк лариса"
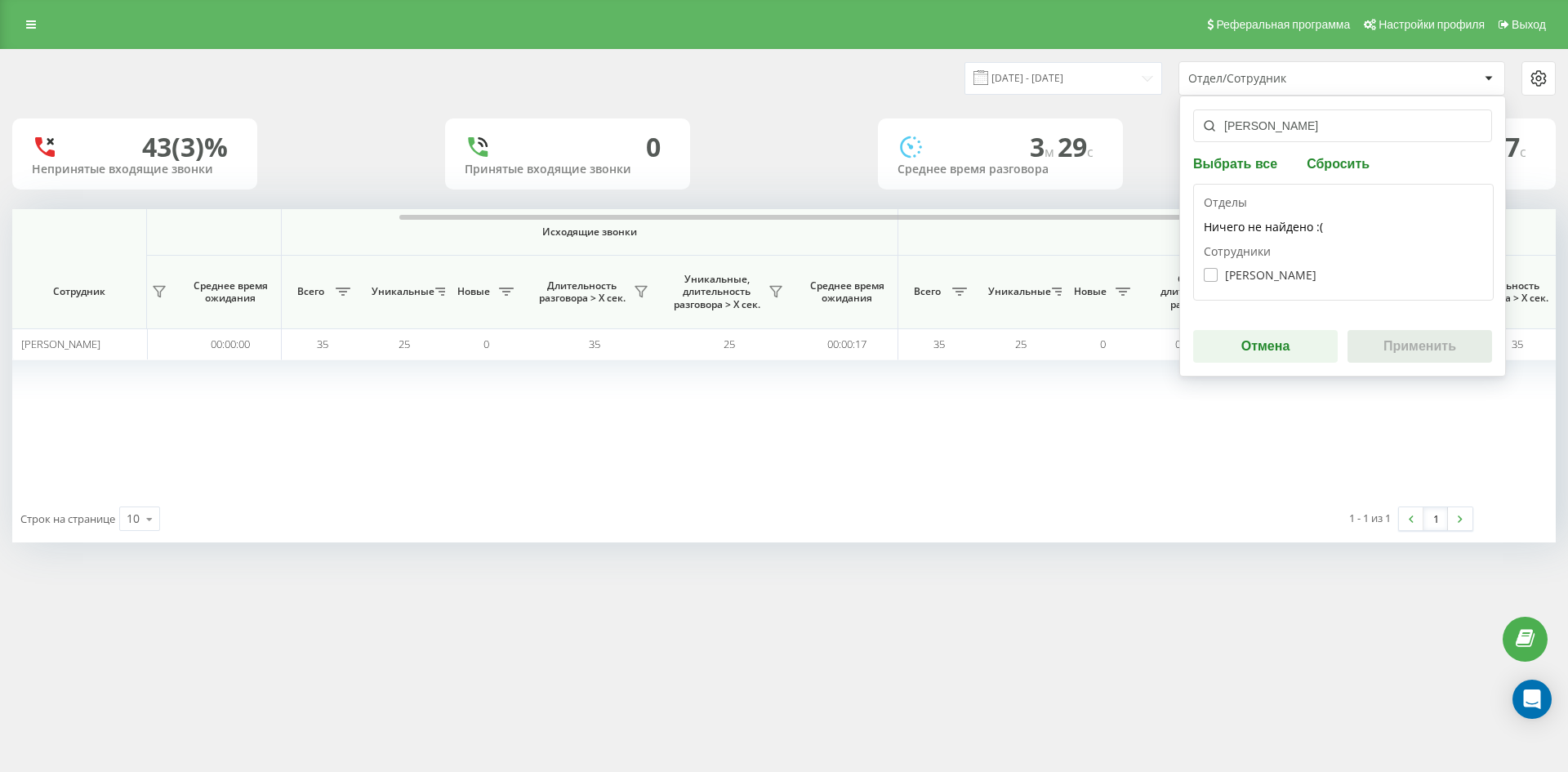
type input "подрушняк лариса"
click at [1296, 279] on label "Подрушняк Лариса Валеріївна" at bounding box center [1260, 275] width 113 height 14
checkbox input "true"
click at [1428, 338] on button "Применить" at bounding box center [1420, 346] width 144 height 33
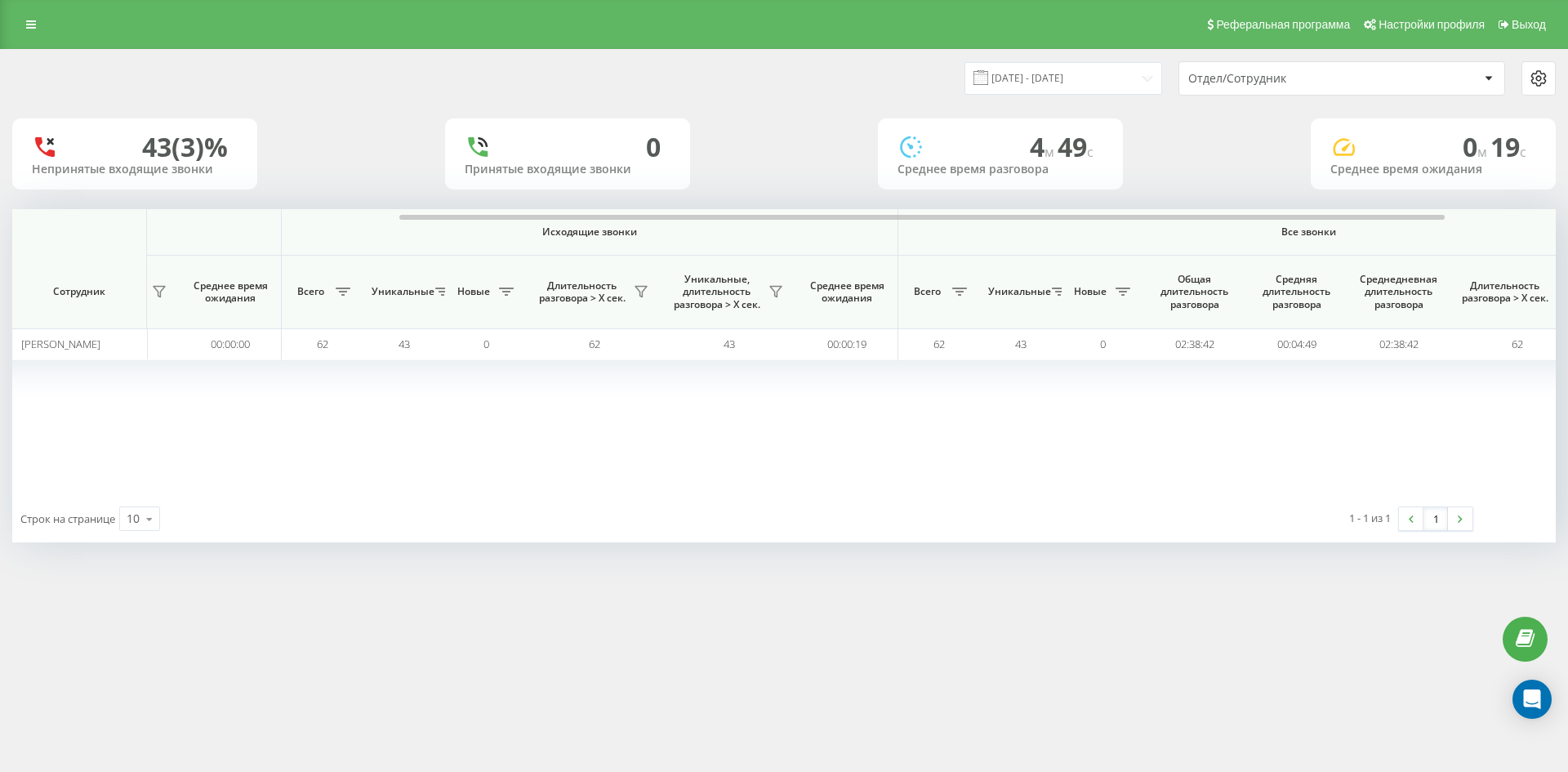
drag, startPoint x: 1338, startPoint y: 70, endPoint x: 1338, endPoint y: 91, distance: 21.0
click at [1338, 72] on div "Отдел/Сотрудник" at bounding box center [1342, 78] width 325 height 33
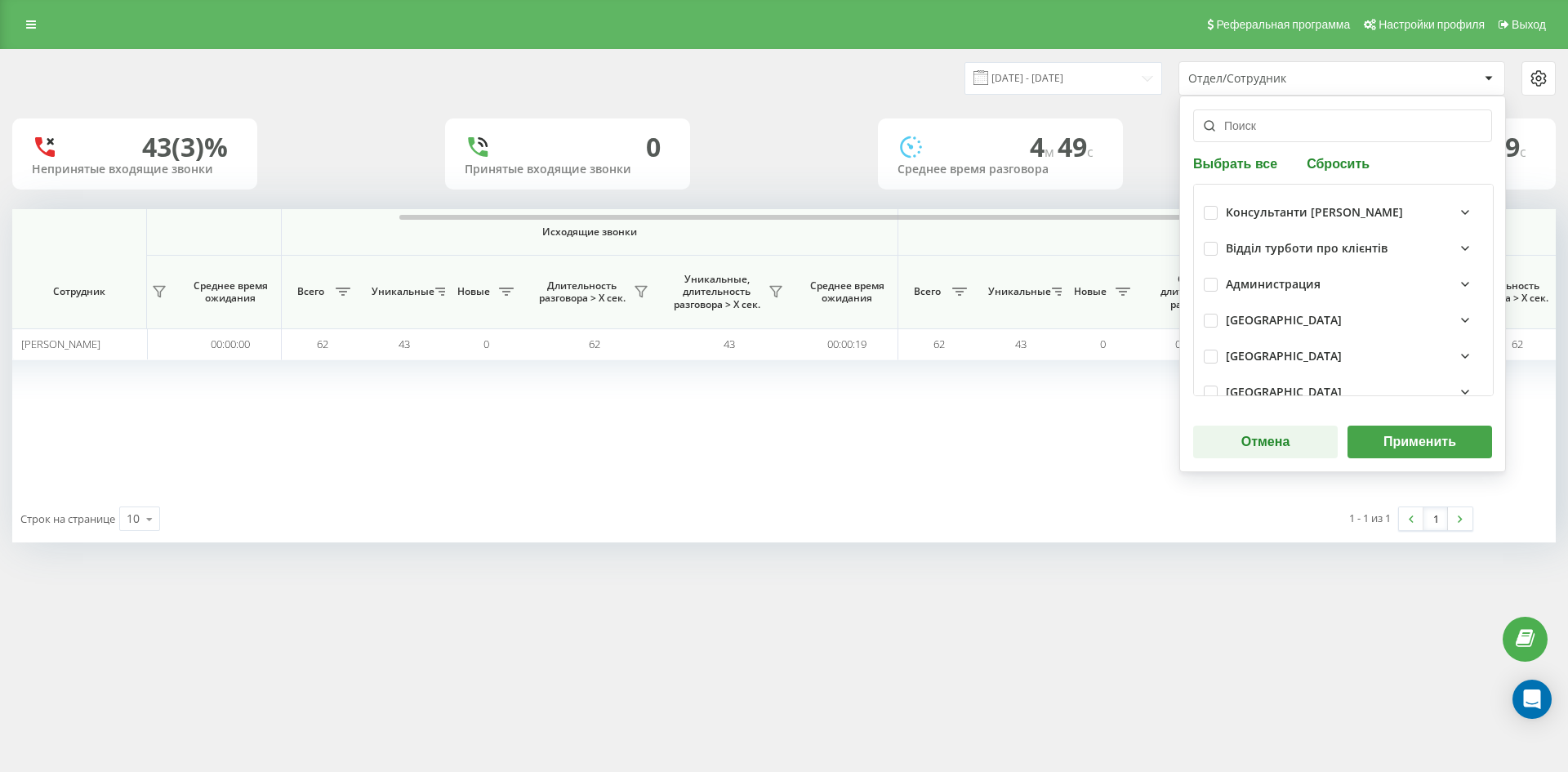
click at [1344, 150] on div "Выбрать все Сбросить Консультанти Савчук Відділ турботи про клієнтів Администра…" at bounding box center [1343, 284] width 326 height 377
click at [1344, 162] on button "Сбросить" at bounding box center [1339, 163] width 73 height 16
click at [1298, 135] on input "text" at bounding box center [1343, 126] width 299 height 33
paste input "озаринська анастасія"
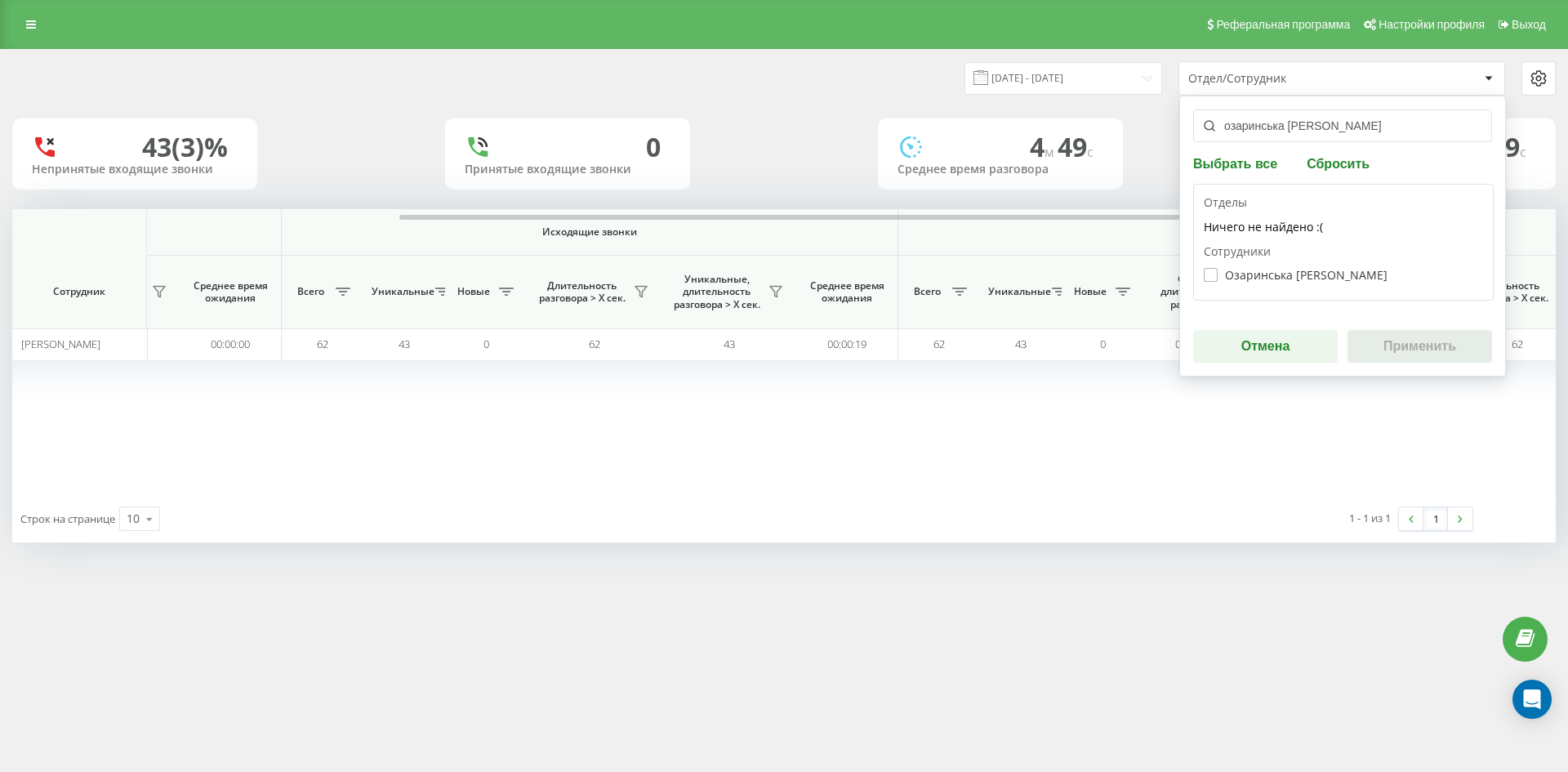
type input "озаринська анастасія"
click at [1282, 275] on label "Озаринська Анастасія Станіславівна" at bounding box center [1295, 275] width 184 height 14
checkbox input "true"
click at [1410, 351] on button "Применить" at bounding box center [1420, 346] width 144 height 33
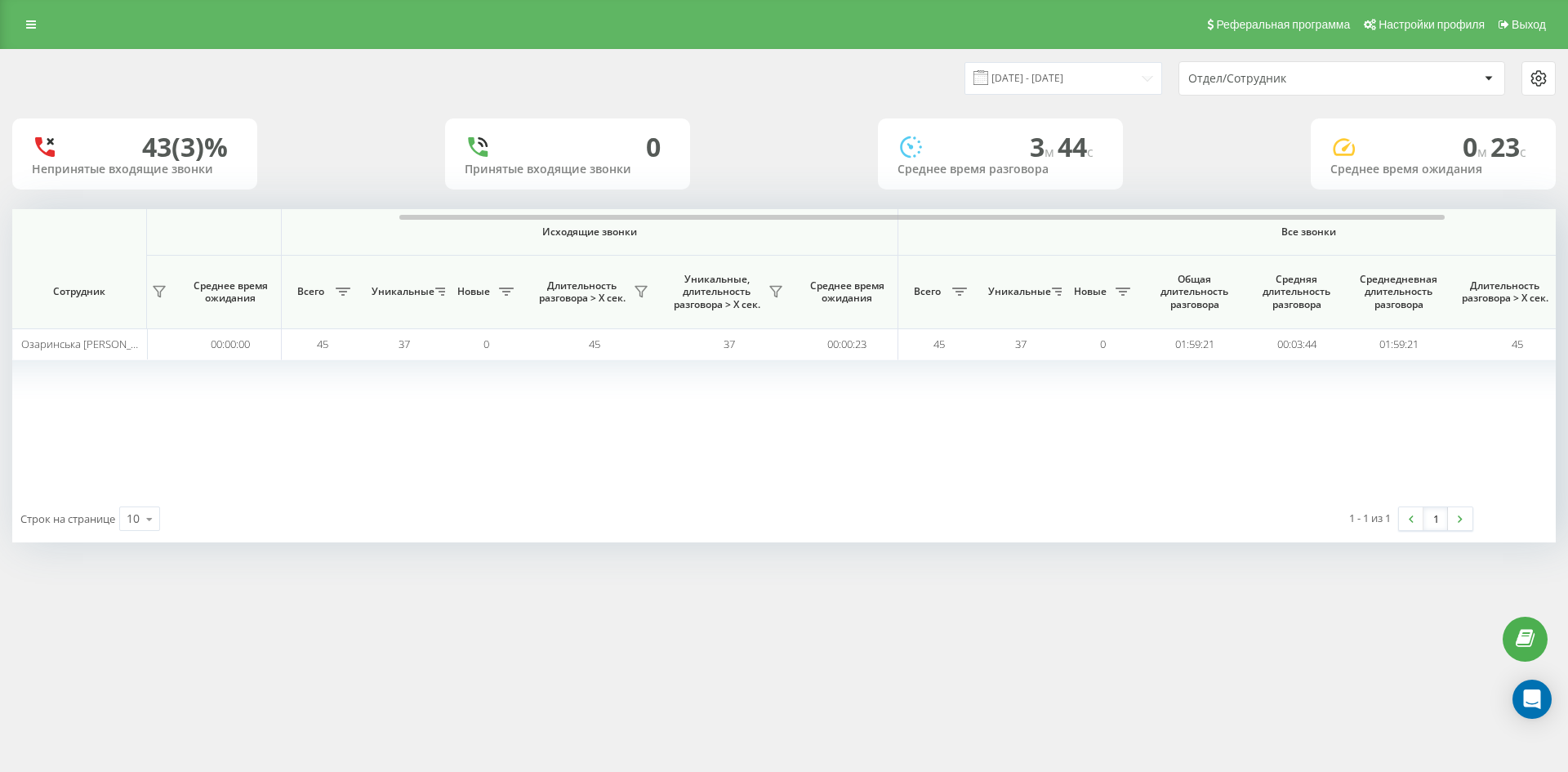
drag, startPoint x: 1352, startPoint y: 77, endPoint x: 1352, endPoint y: 89, distance: 12.0
click at [1352, 77] on div "Отдел/Сотрудник" at bounding box center [1285, 79] width 195 height 14
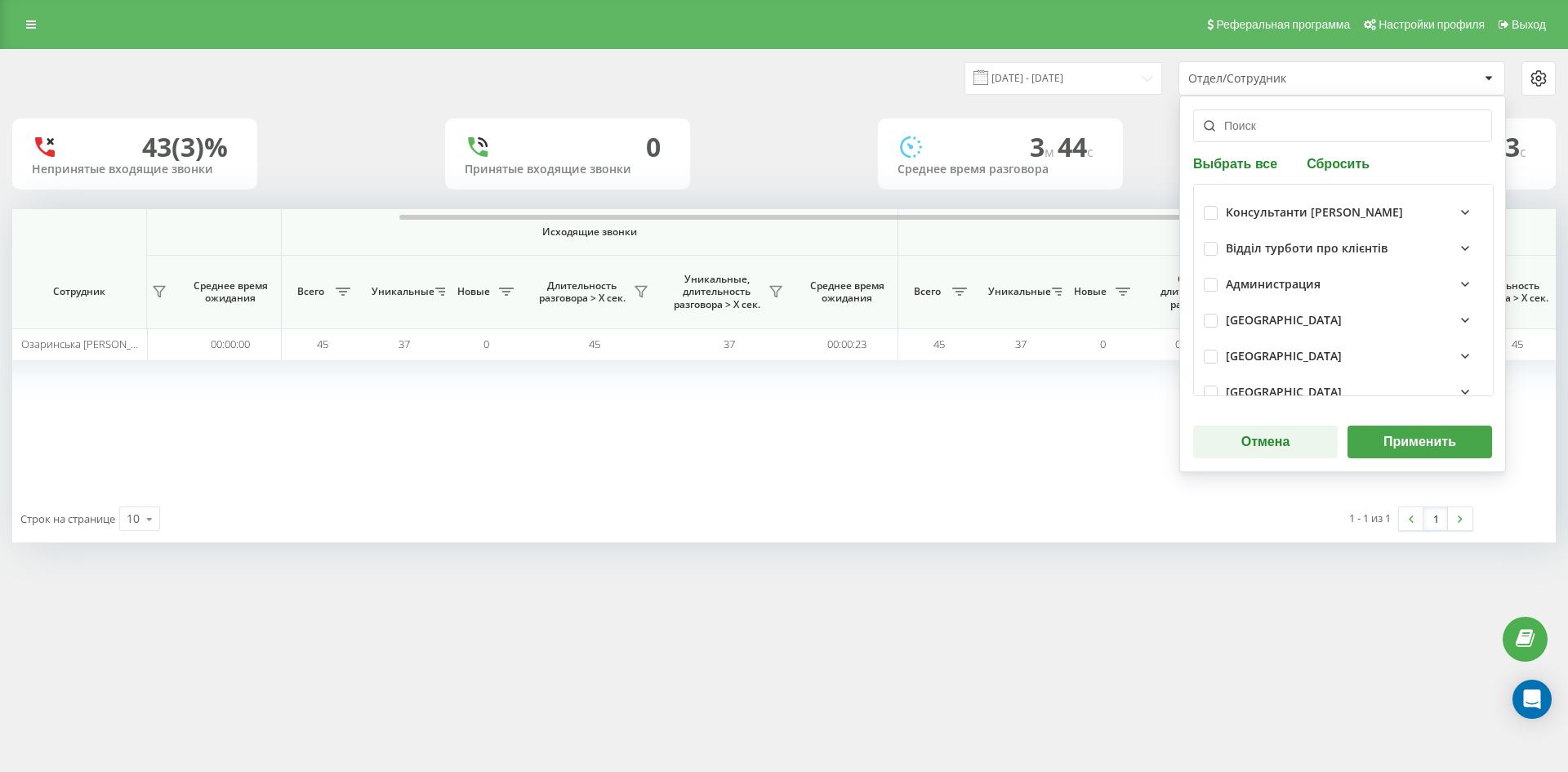
click at [1349, 160] on button "Сбросить" at bounding box center [1339, 163] width 73 height 16
click at [1298, 129] on input "text" at bounding box center [1343, 126] width 299 height 33
paste input "собко ростислав"
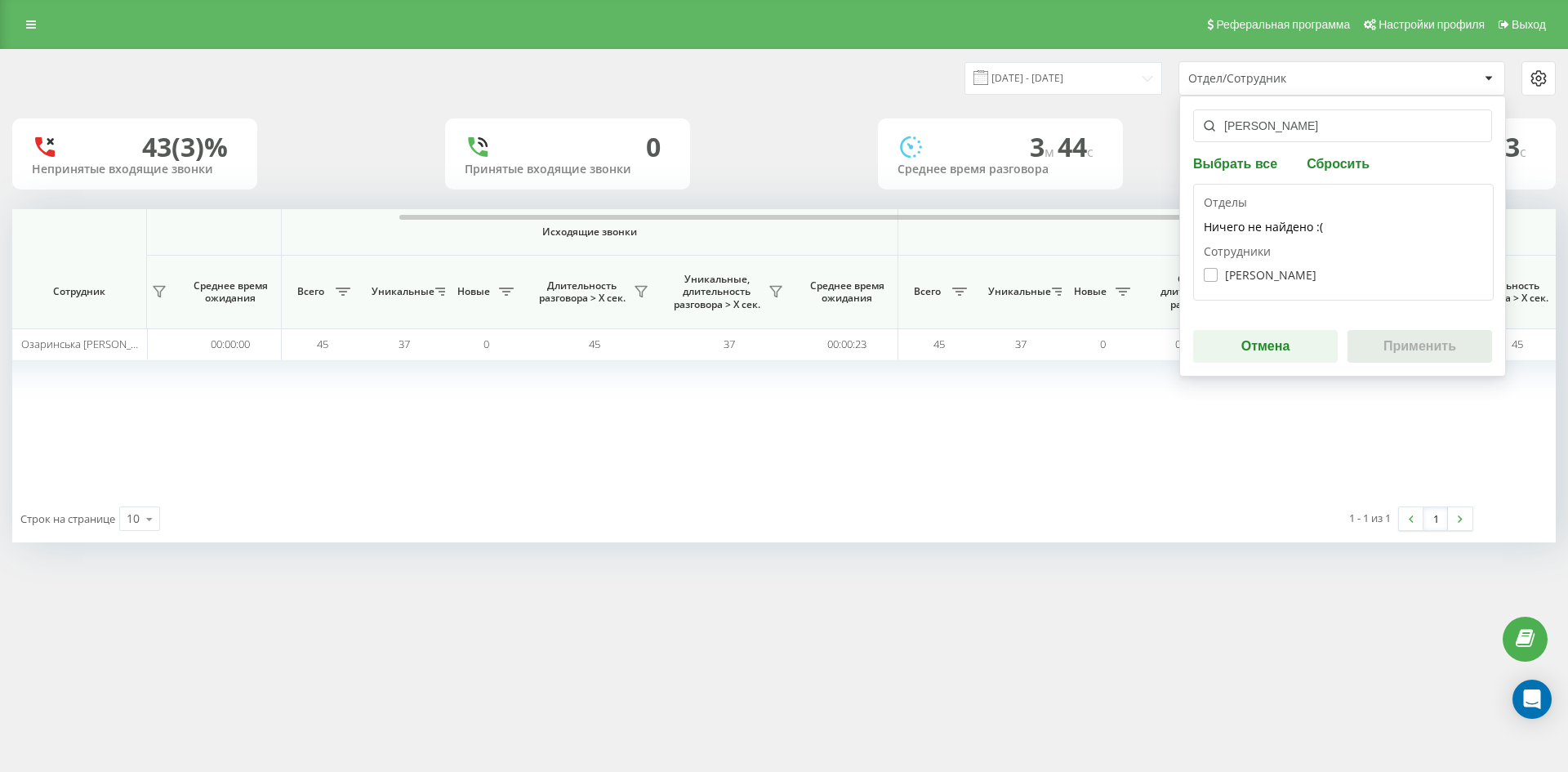
type input "собко ростислав"
click at [1247, 276] on label "Собко Ростислав Олексійович" at bounding box center [1260, 275] width 113 height 14
checkbox input "true"
click at [1447, 350] on button "Применить" at bounding box center [1420, 346] width 144 height 33
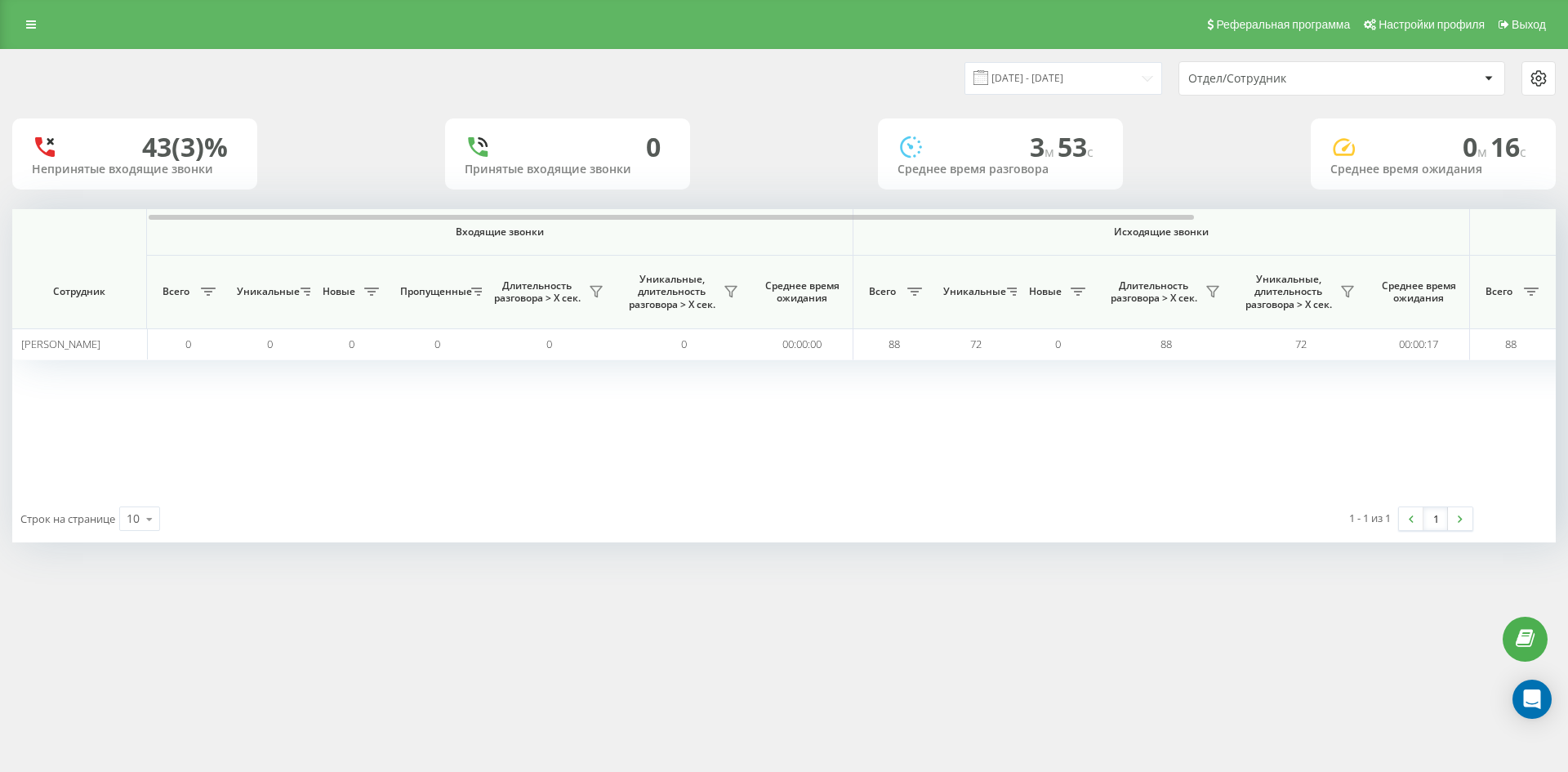
scroll to position [0, 653]
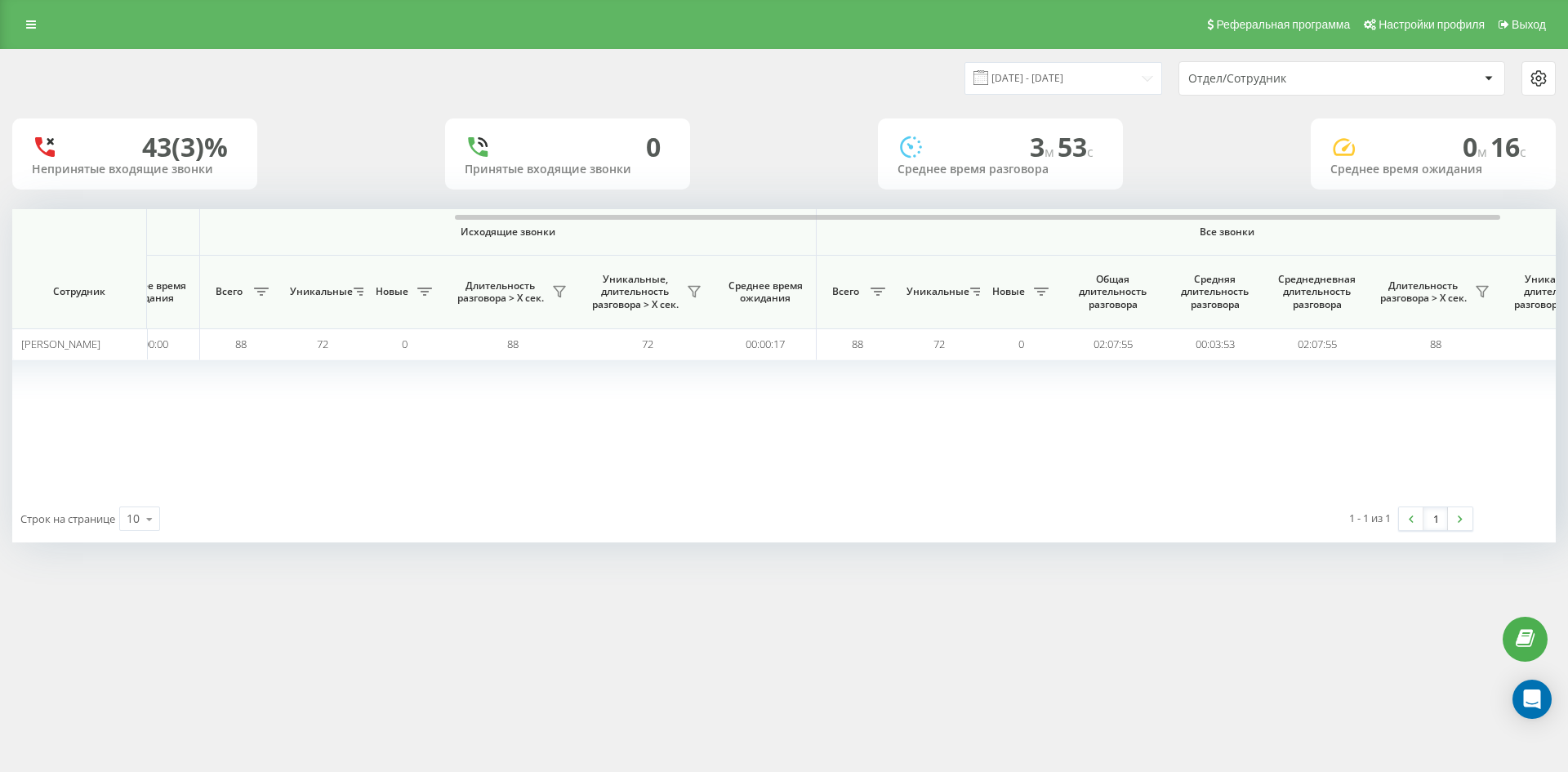
click at [1346, 85] on div "Отдел/Сотрудник" at bounding box center [1285, 79] width 195 height 14
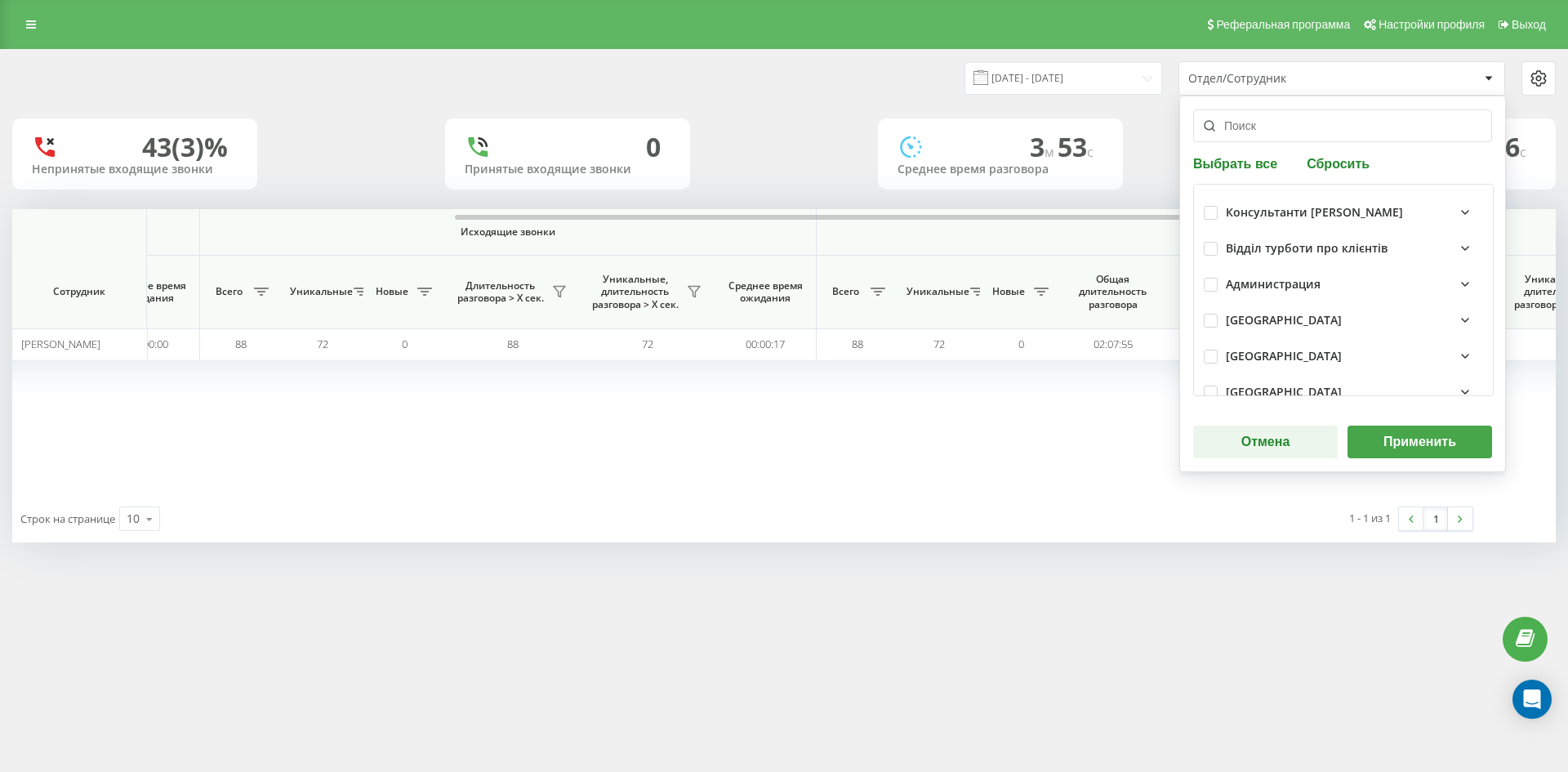
click at [1344, 160] on button "Сбросить" at bounding box center [1339, 163] width 73 height 16
drag, startPoint x: 1265, startPoint y: 129, endPoint x: 1267, endPoint y: 185, distance: 56.0
click at [1265, 129] on input "text" at bounding box center [1343, 126] width 299 height 33
paste input "пилипенко анжела"
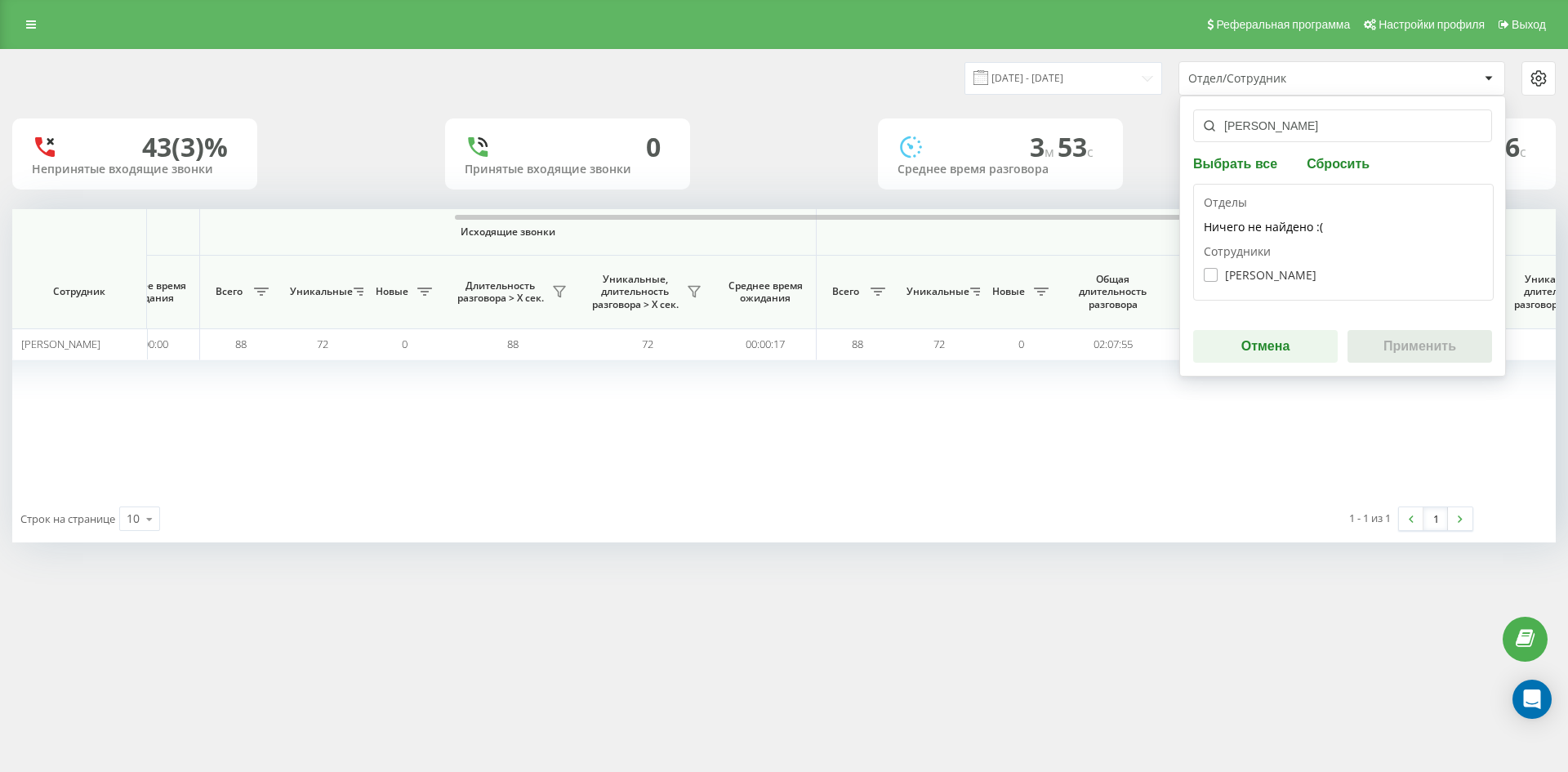
type input "пилипенко анжела"
click at [1272, 275] on label "Пилипенко Анжела Вікторівна" at bounding box center [1260, 275] width 113 height 14
checkbox input "true"
click at [1431, 362] on button "Применить" at bounding box center [1420, 346] width 144 height 33
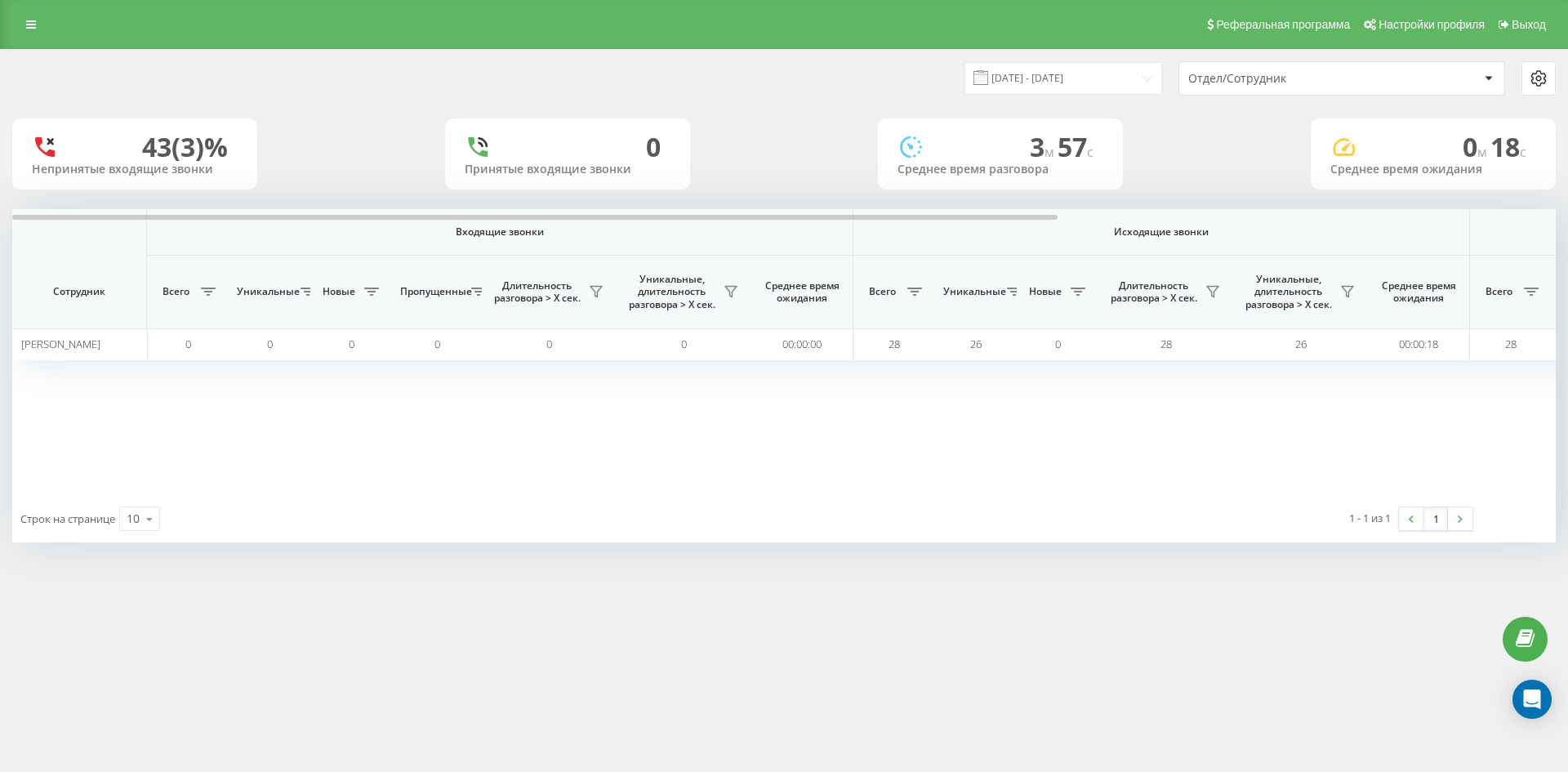
scroll to position [0, 571]
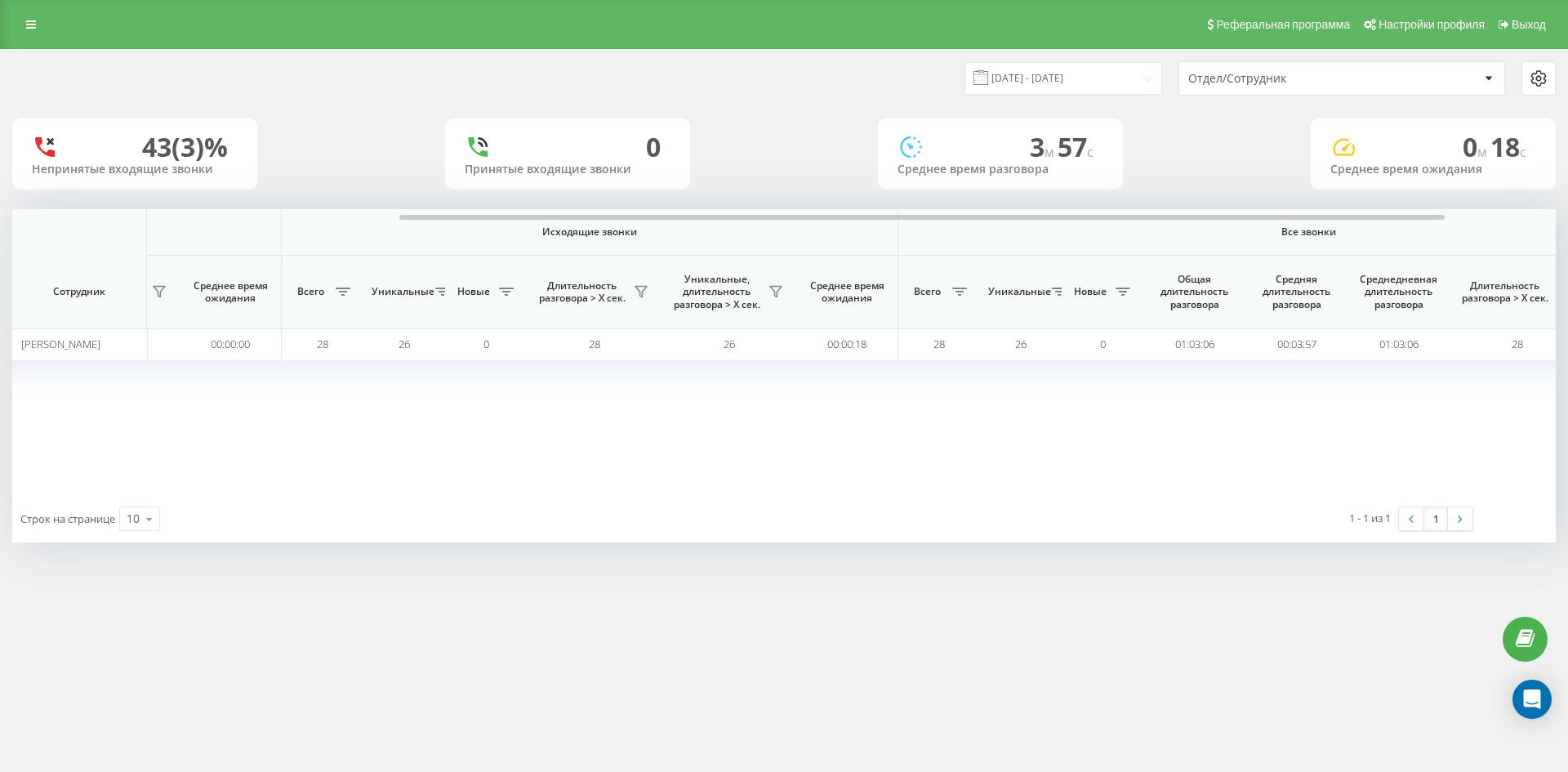
drag, startPoint x: 1339, startPoint y: 83, endPoint x: 1338, endPoint y: 94, distance: 11.0
click at [1339, 84] on div "Отдел/Сотрудник" at bounding box center [1285, 79] width 195 height 14
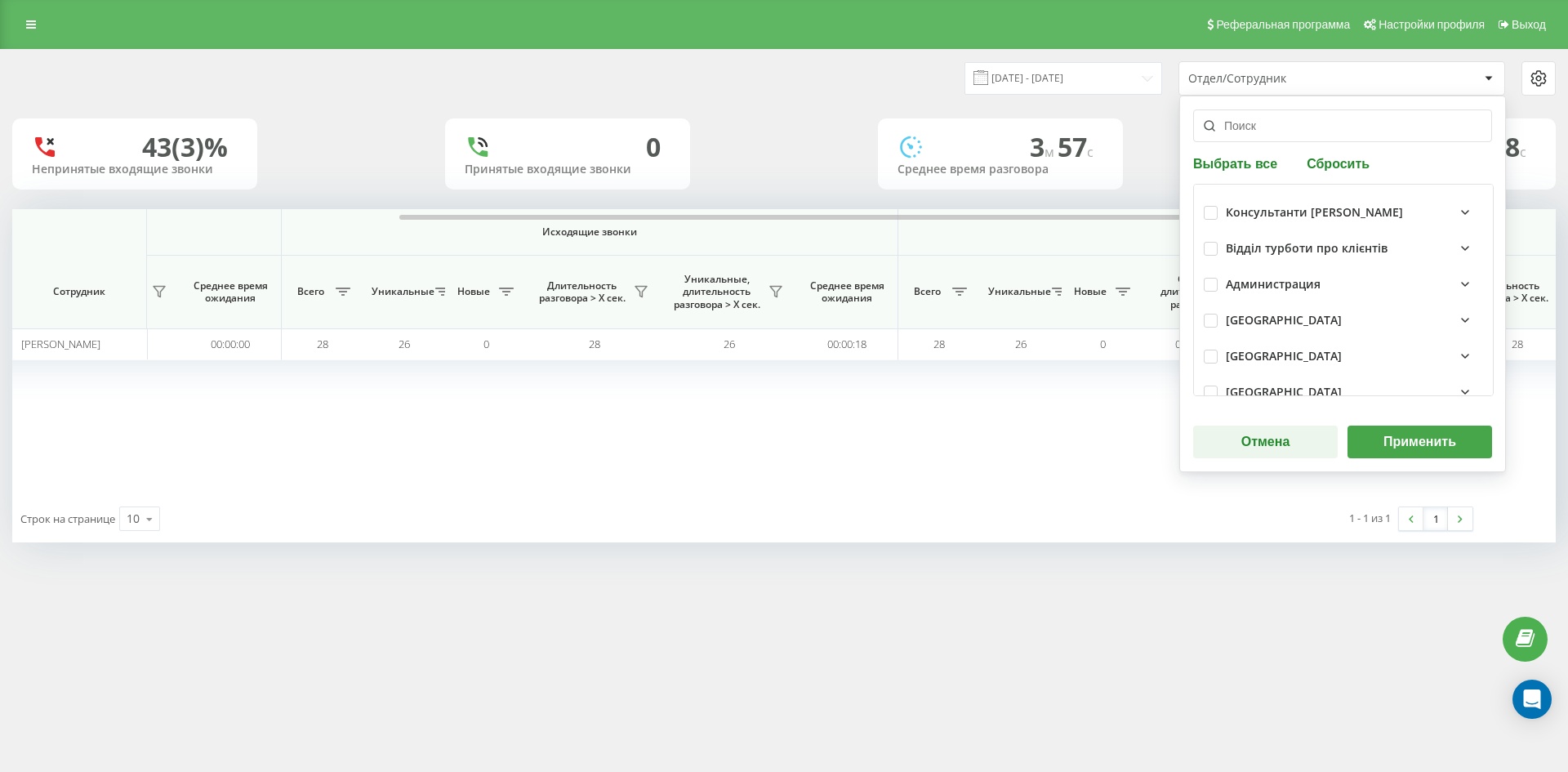
drag, startPoint x: 1339, startPoint y: 161, endPoint x: 1288, endPoint y: 131, distance: 59.2
click at [1338, 159] on button "Сбросить" at bounding box center [1339, 163] width 73 height 16
click at [1288, 131] on input "text" at bounding box center [1343, 126] width 299 height 33
paste input "глинянська"
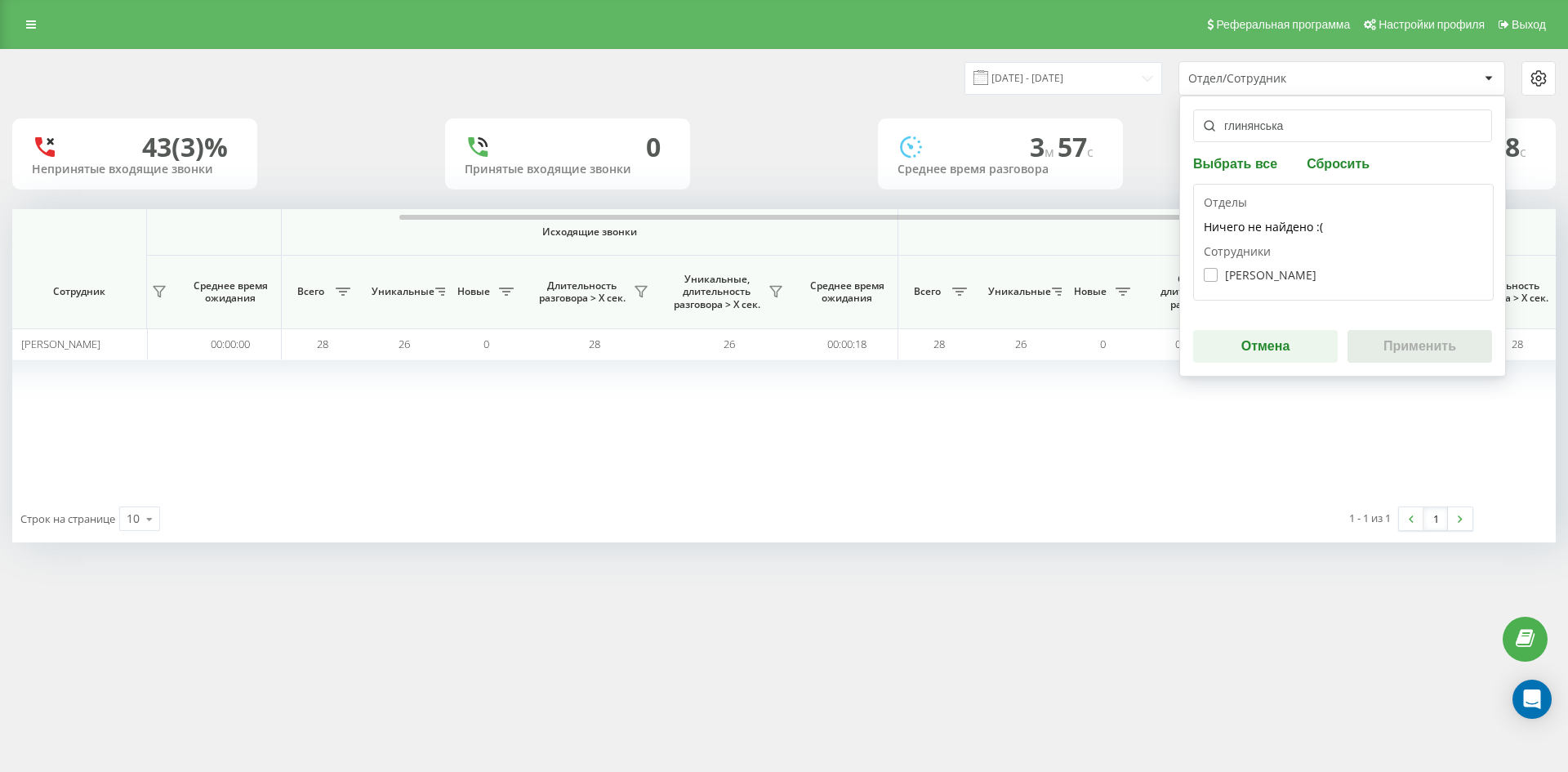
type input "глинянська"
click at [1276, 275] on label "Глинянська Ольга Ярославівна" at bounding box center [1260, 275] width 113 height 14
checkbox input "true"
click at [1427, 346] on button "Применить" at bounding box center [1420, 346] width 144 height 33
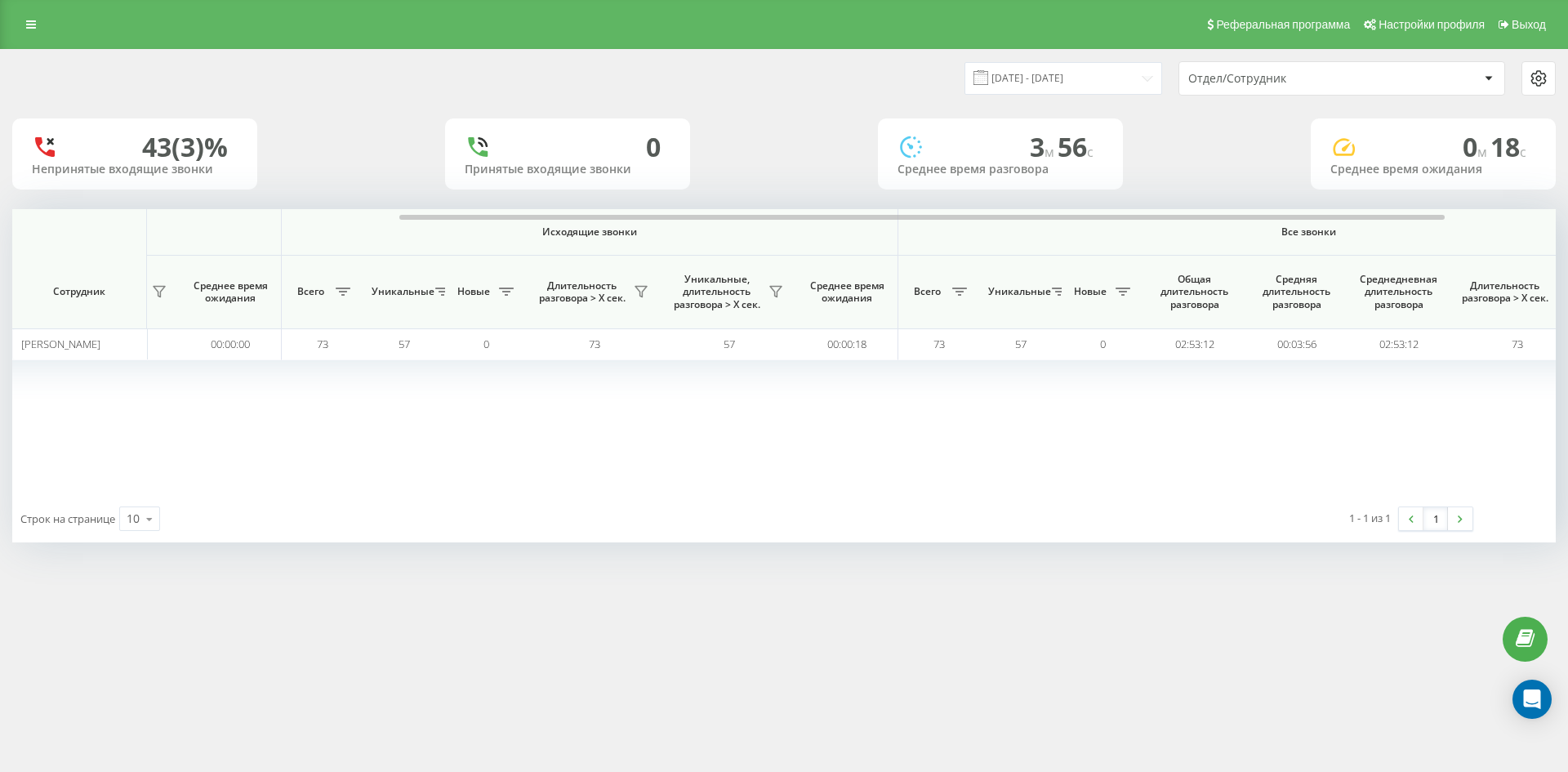
click at [1342, 77] on div "Отдел/Сотрудник" at bounding box center [1285, 79] width 195 height 14
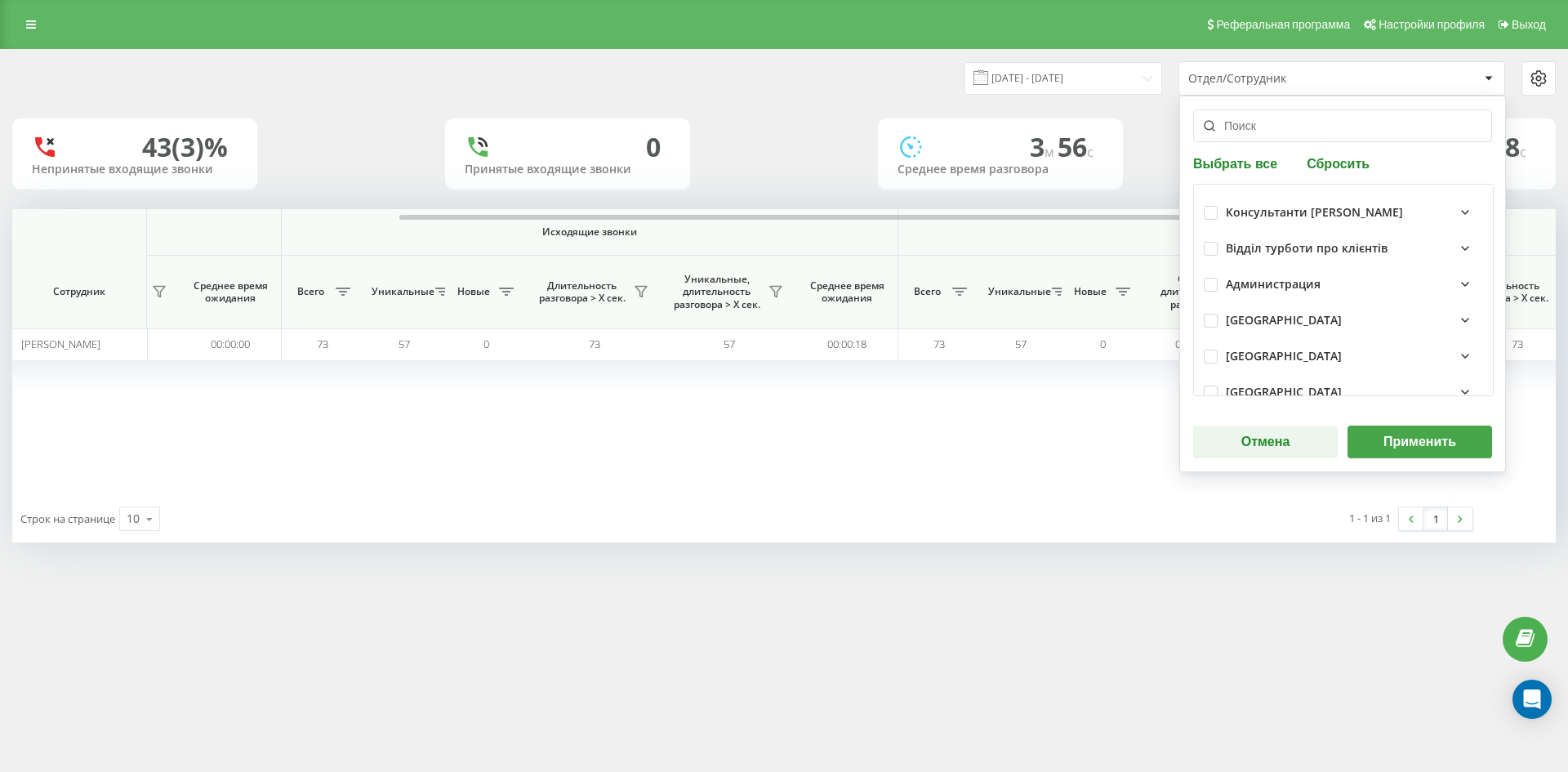
click at [1330, 165] on button "Сбросить" at bounding box center [1339, 163] width 73 height 16
click at [1282, 129] on input "text" at bounding box center [1343, 126] width 299 height 33
paste input "теличко ірина"
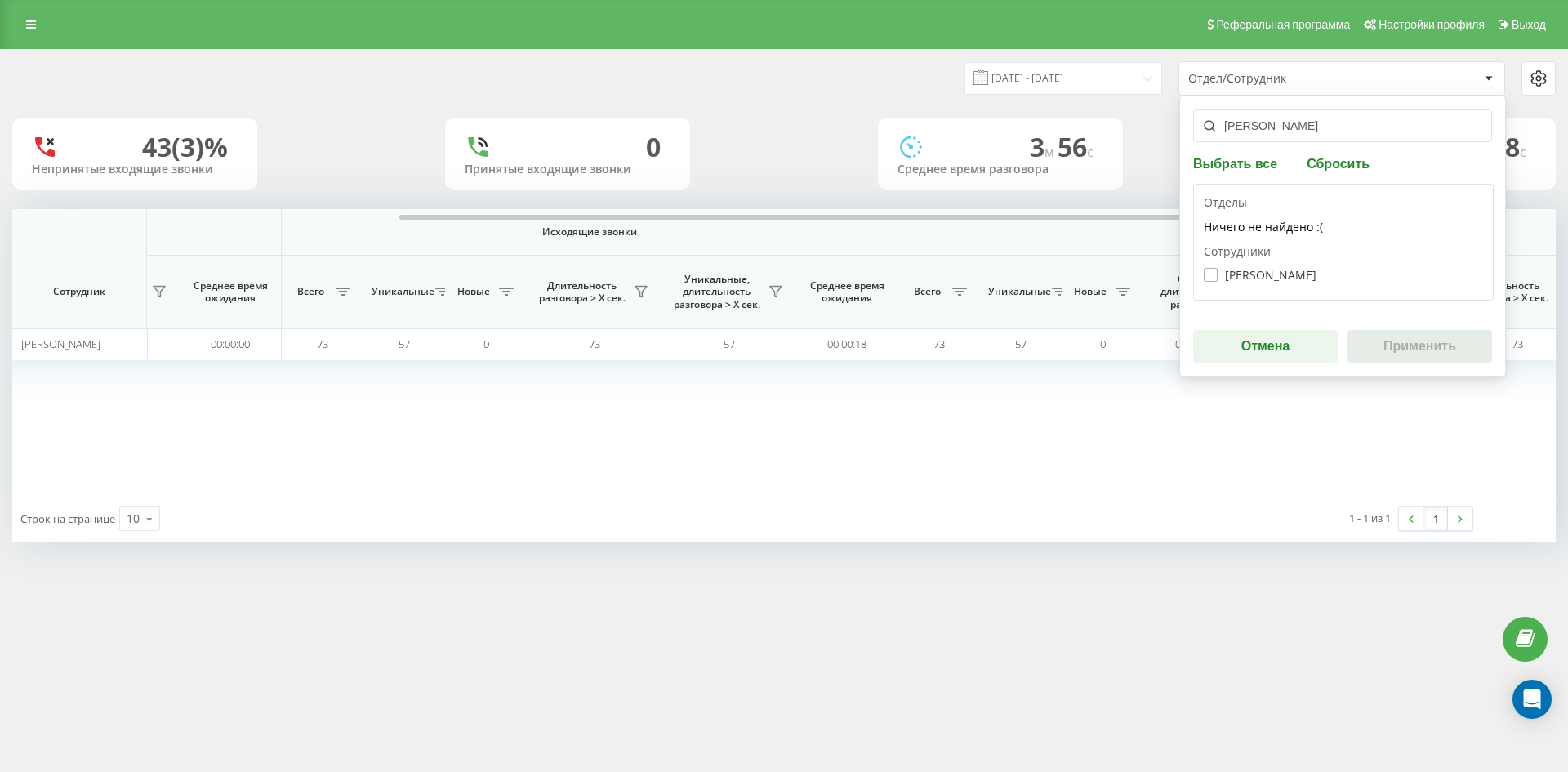
type input "теличко ірина"
click at [1248, 274] on label "Теличко Ірина Миколаївна" at bounding box center [1260, 275] width 113 height 14
checkbox input "true"
click at [1420, 335] on button "Применить" at bounding box center [1420, 346] width 144 height 33
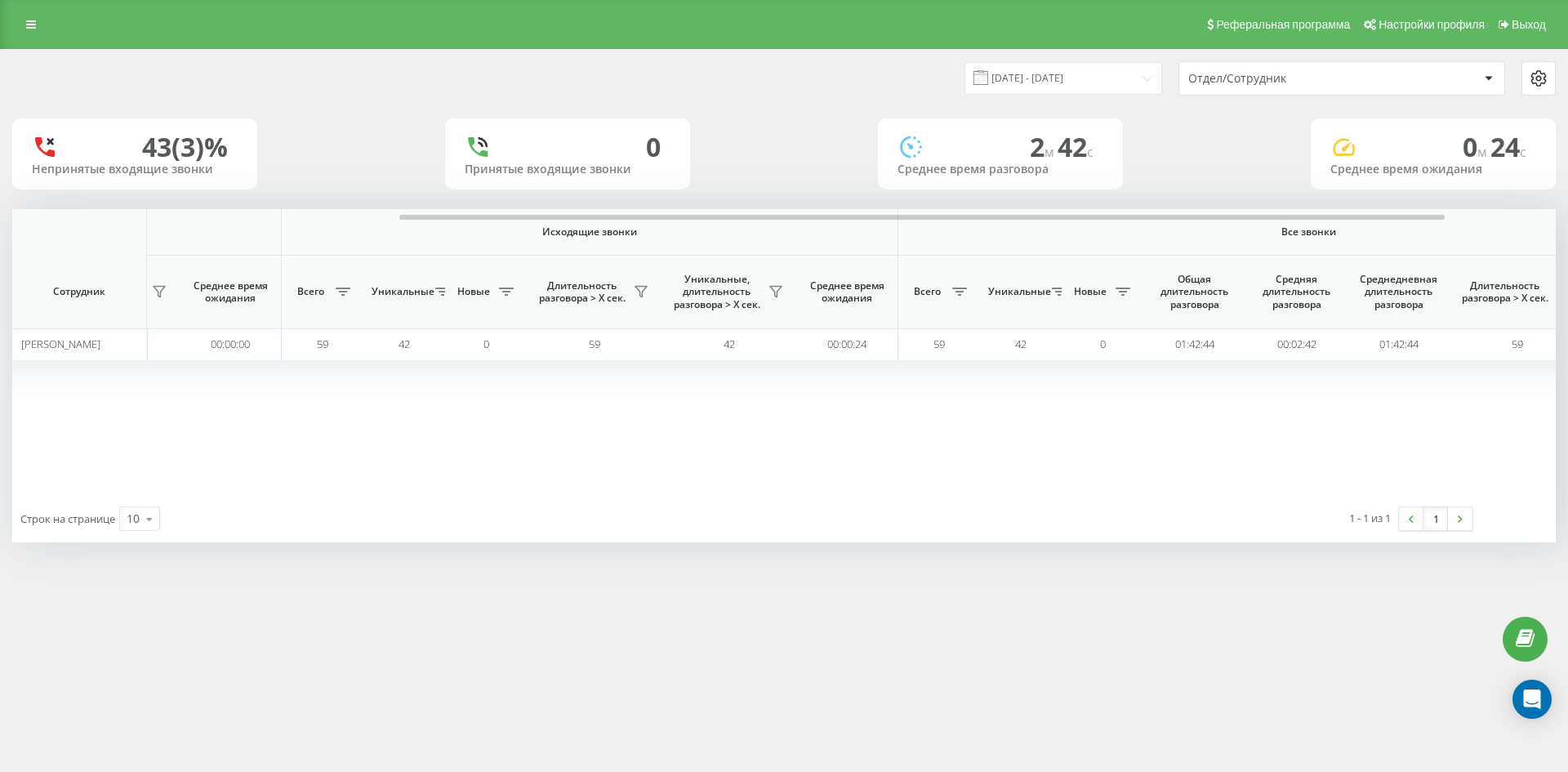
scroll to position [0, 653]
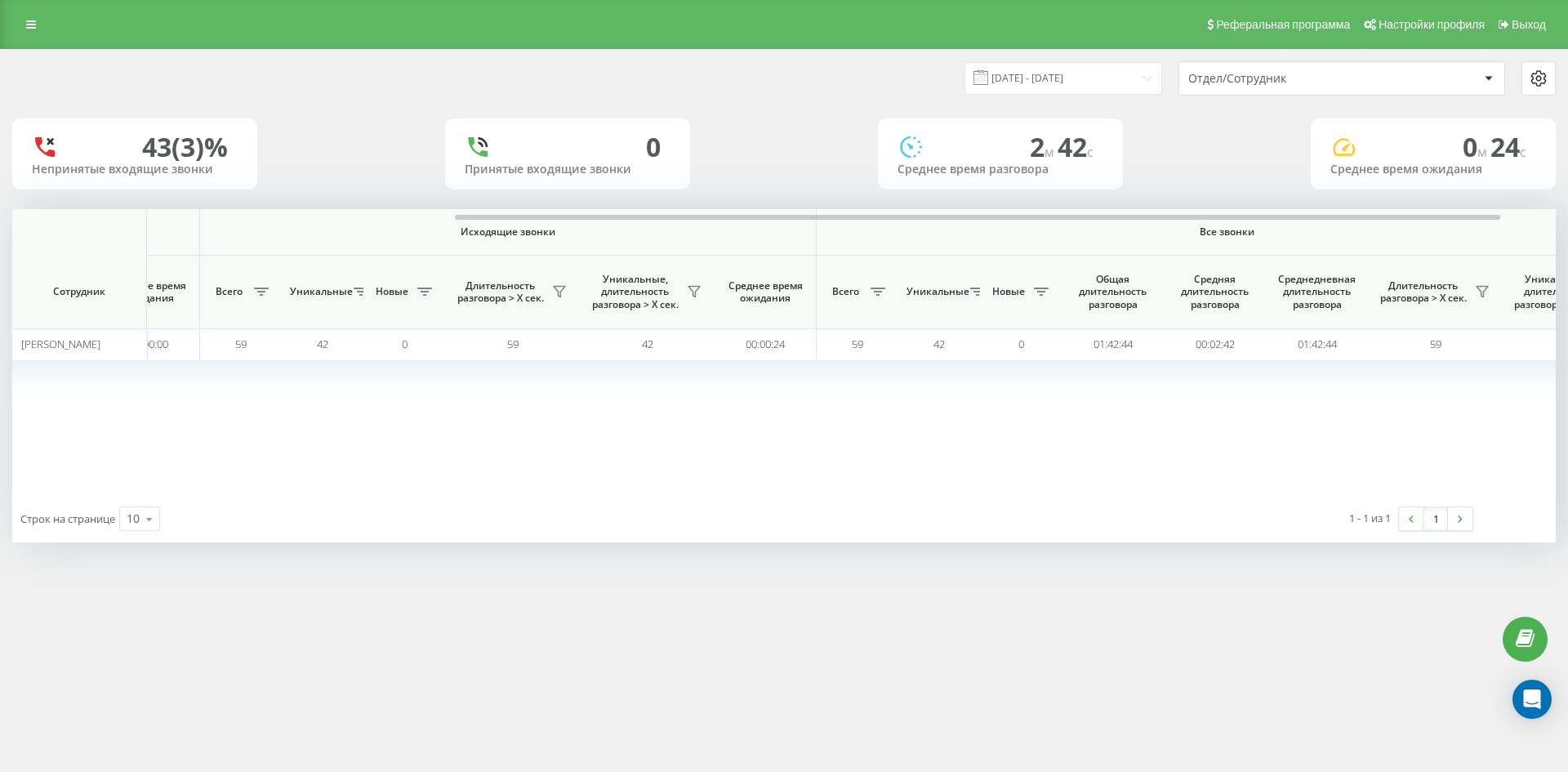
click at [1377, 78] on div "Отдел/Сотрудник" at bounding box center [1285, 79] width 195 height 14
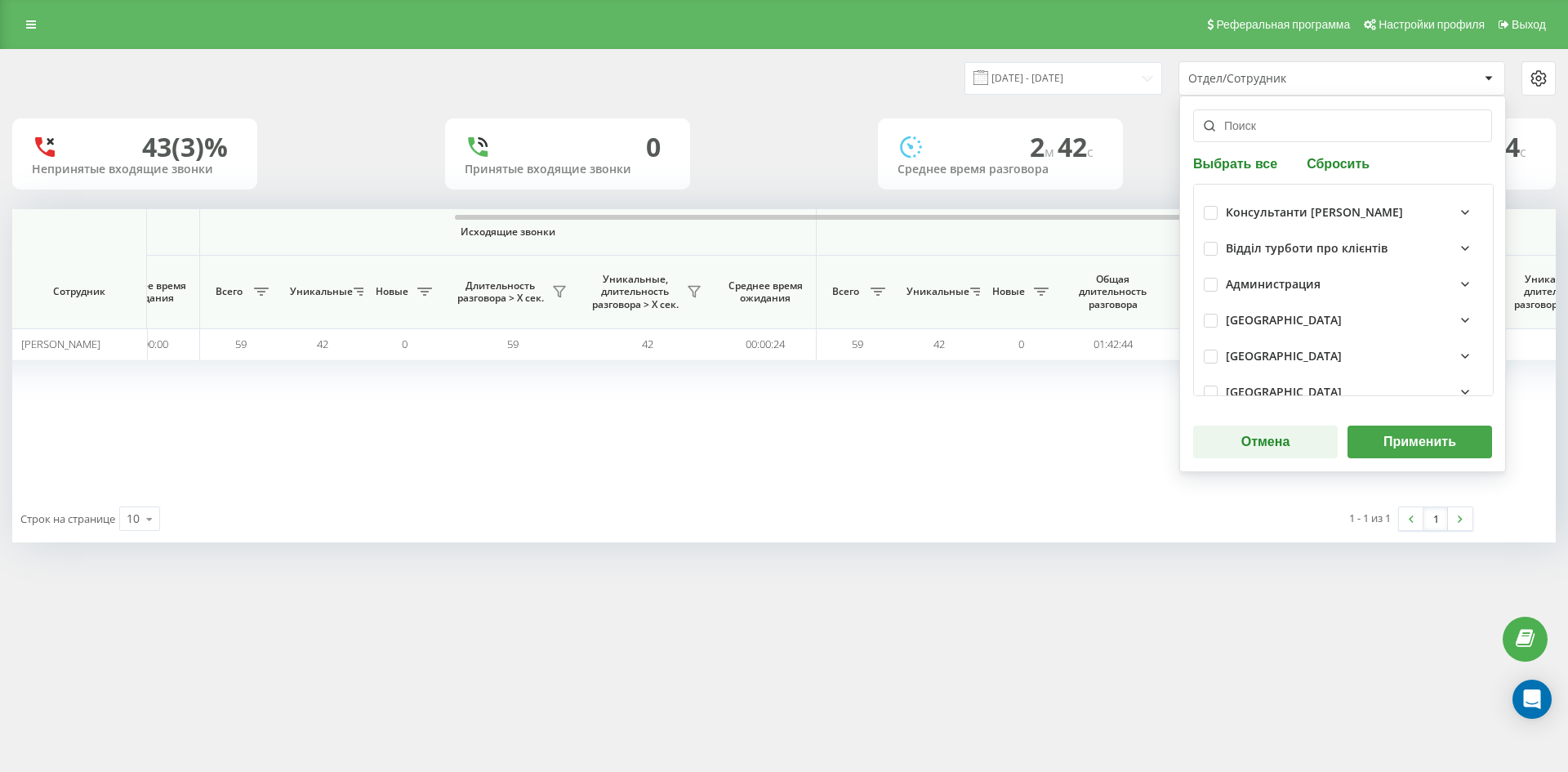
click at [1340, 185] on div "Консультанти Савчук Відділ турботи про клієнтів Администрация Київ Одеса Вінниц…" at bounding box center [1344, 290] width 301 height 213
click at [1336, 170] on button "Сбросить" at bounding box center [1339, 163] width 73 height 16
click at [1294, 135] on input "text" at bounding box center [1343, 126] width 299 height 33
paste input "новгородцева аміна"
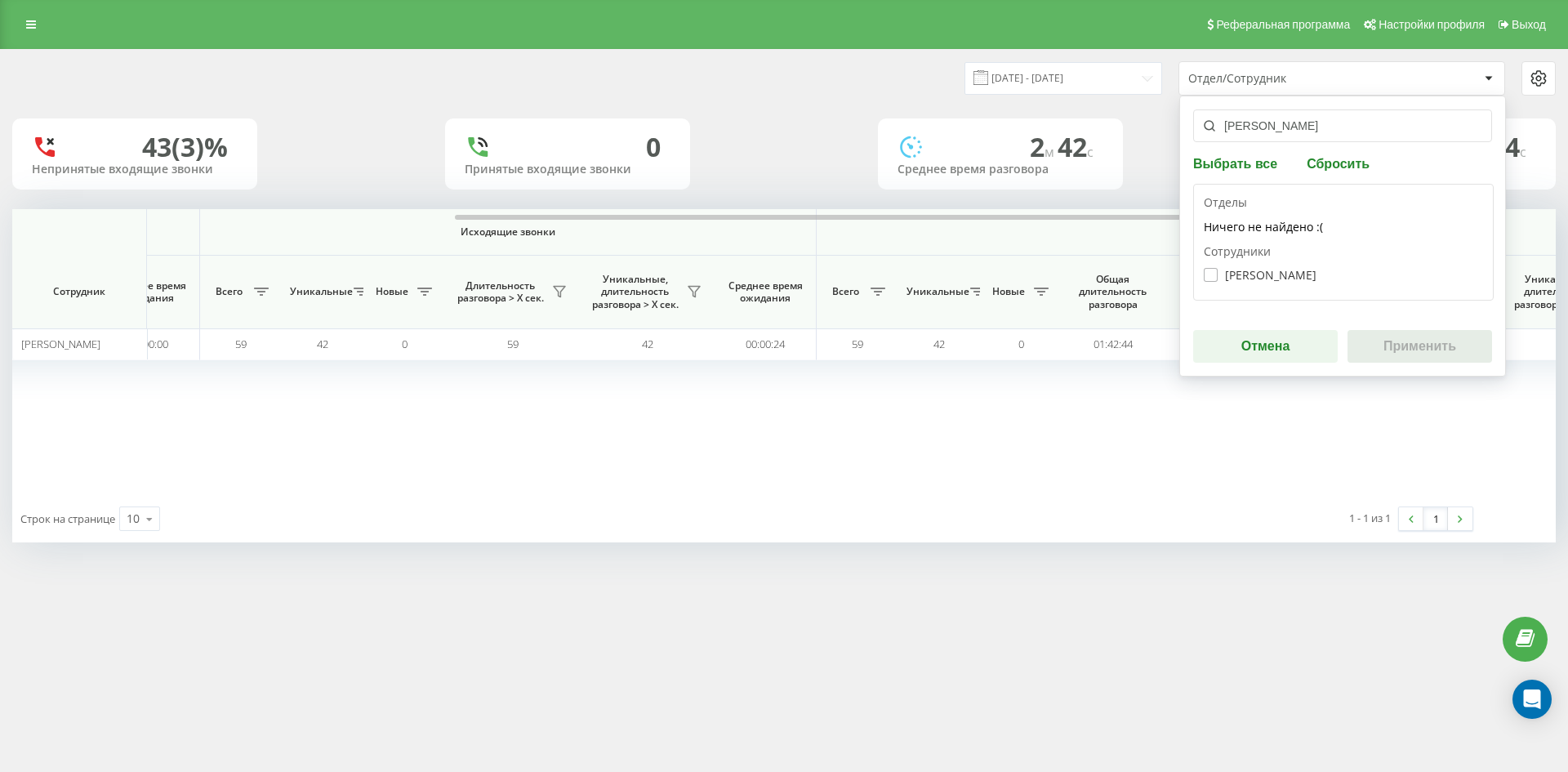
type input "новгородцева аміна"
click at [1288, 269] on label "Новгородцева Аміна Вікторівна" at bounding box center [1260, 275] width 113 height 14
checkbox input "true"
click at [1418, 345] on button "Применить" at bounding box center [1420, 346] width 144 height 33
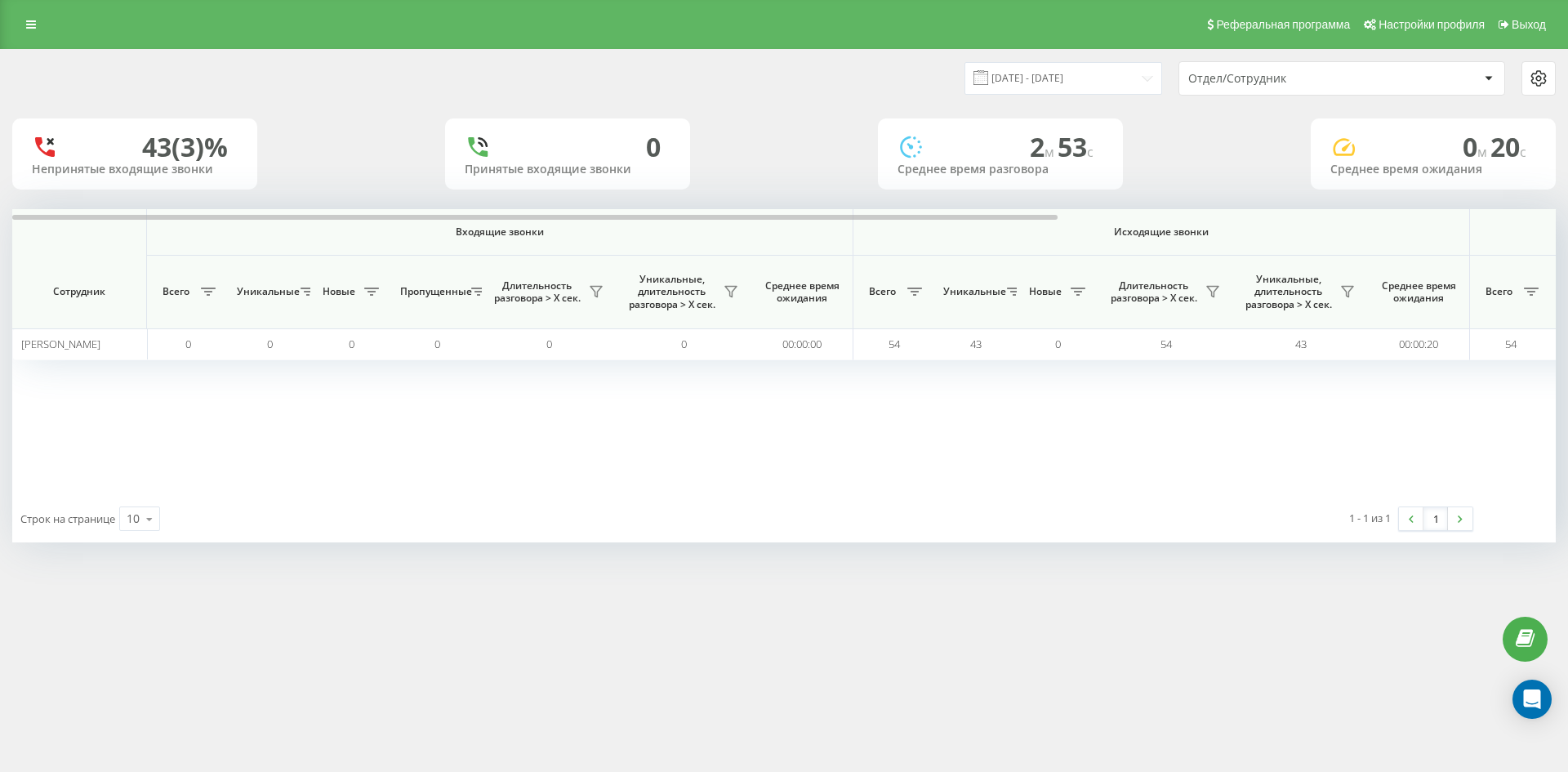
scroll to position [0, 571]
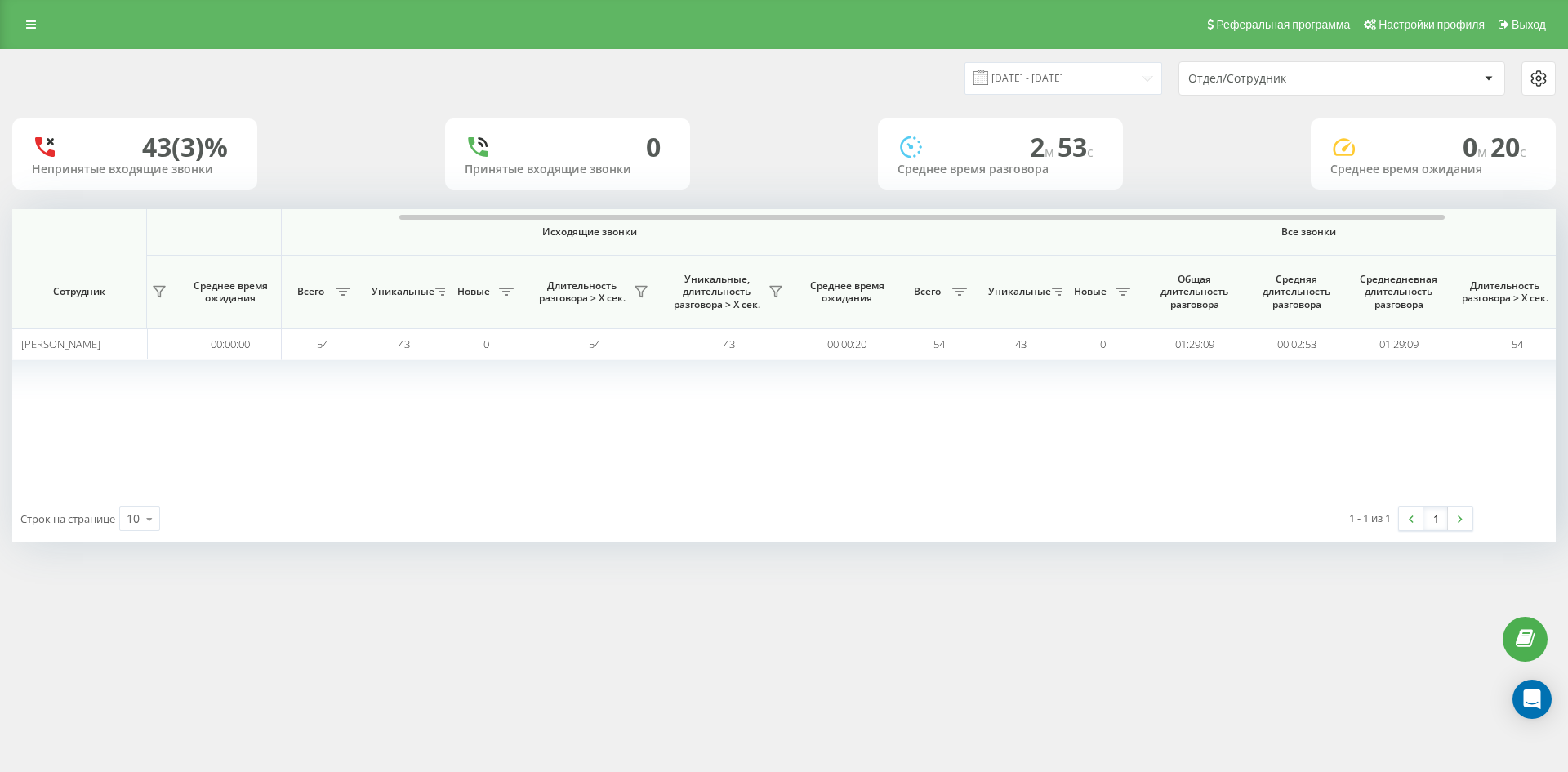
drag, startPoint x: 1321, startPoint y: 71, endPoint x: 1321, endPoint y: 90, distance: 19.0
click at [1321, 73] on div "Отдел/Сотрудник" at bounding box center [1285, 79] width 195 height 14
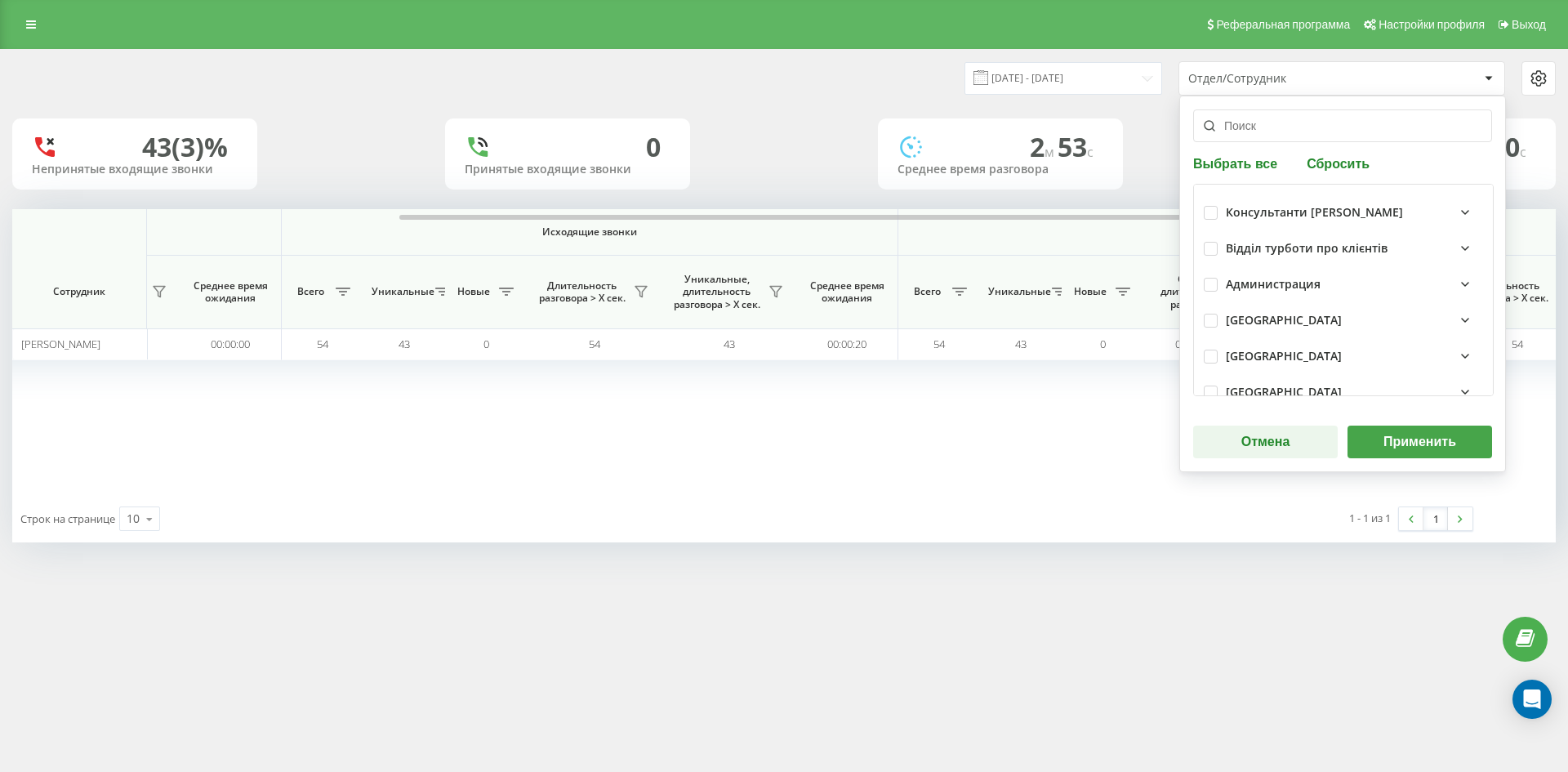
click at [1334, 165] on button "Сбросить" at bounding box center [1339, 163] width 73 height 16
click at [1294, 128] on input "text" at bounding box center [1343, 126] width 299 height 33
paste input "болковенко карина"
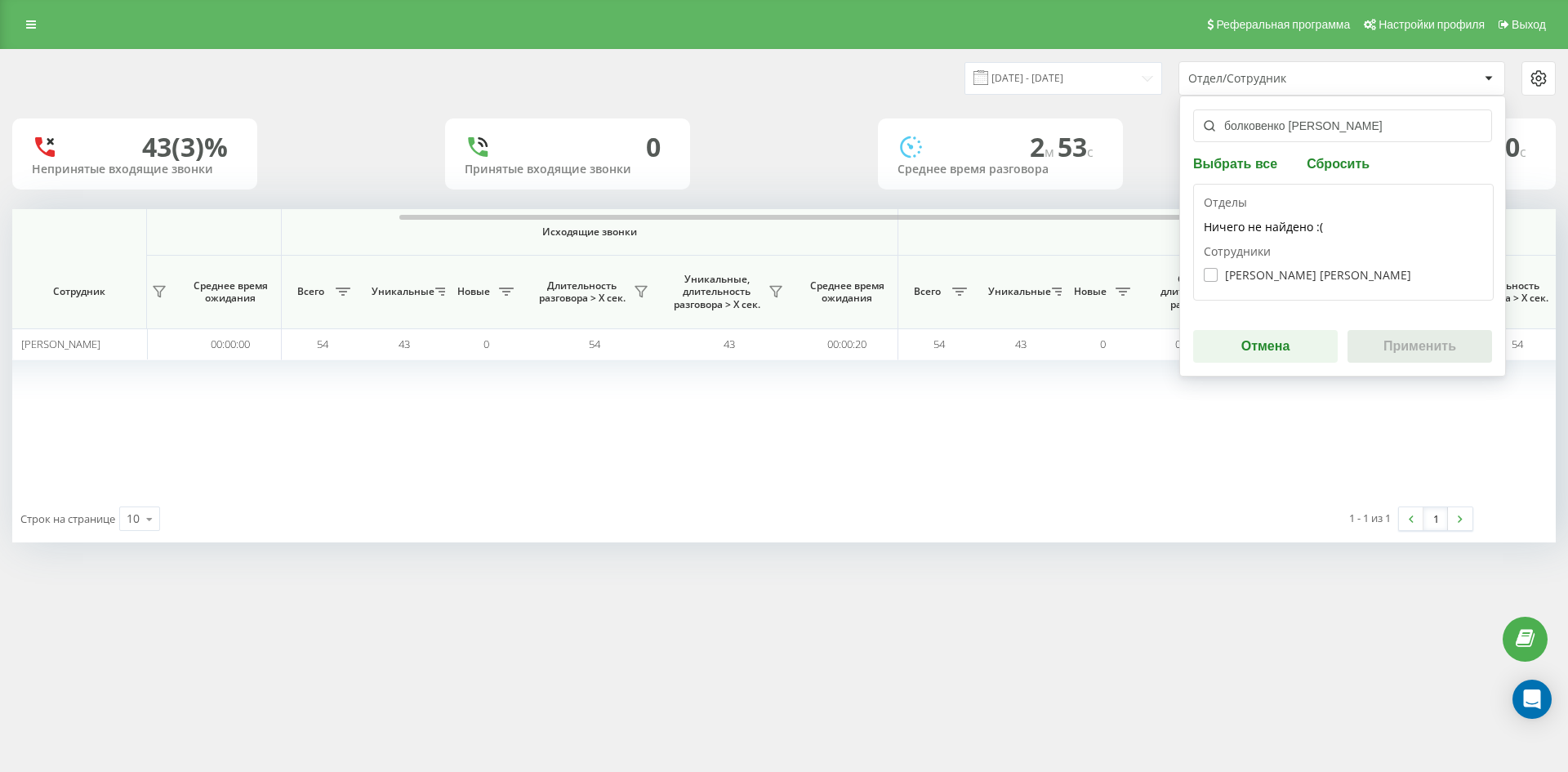
type input "болковенко карина"
click at [1295, 272] on label "[PERSON_NAME] [PERSON_NAME]" at bounding box center [1307, 275] width 208 height 14
checkbox input "true"
click at [1391, 339] on button "Применить" at bounding box center [1420, 346] width 144 height 33
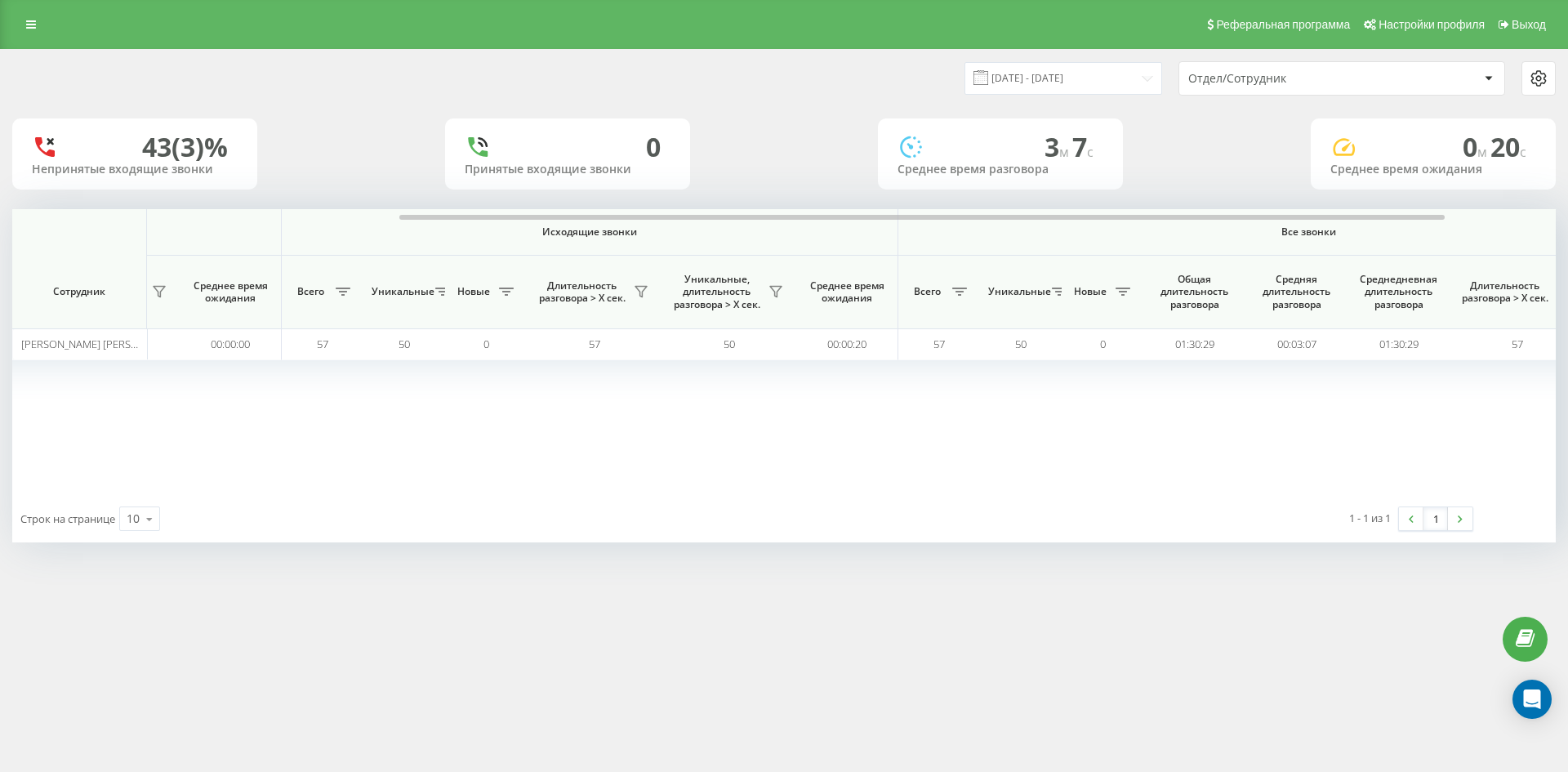
click at [1313, 76] on div "Отдел/Сотрудник" at bounding box center [1285, 79] width 195 height 14
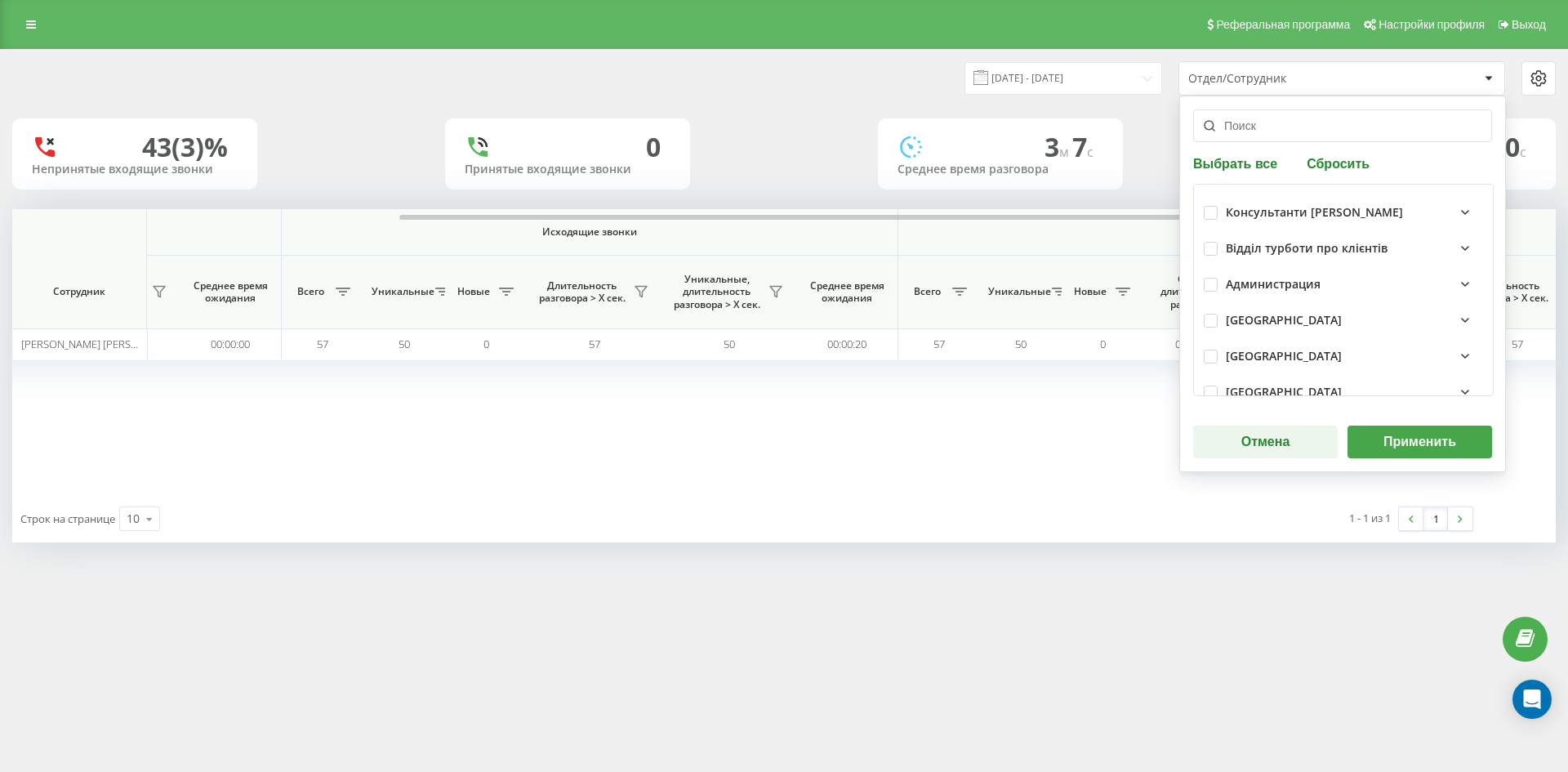
click at [1348, 159] on button "Сбросить" at bounding box center [1339, 163] width 73 height 16
click at [1288, 131] on input "text" at bounding box center [1343, 126] width 299 height 33
paste input "грешко михайло"
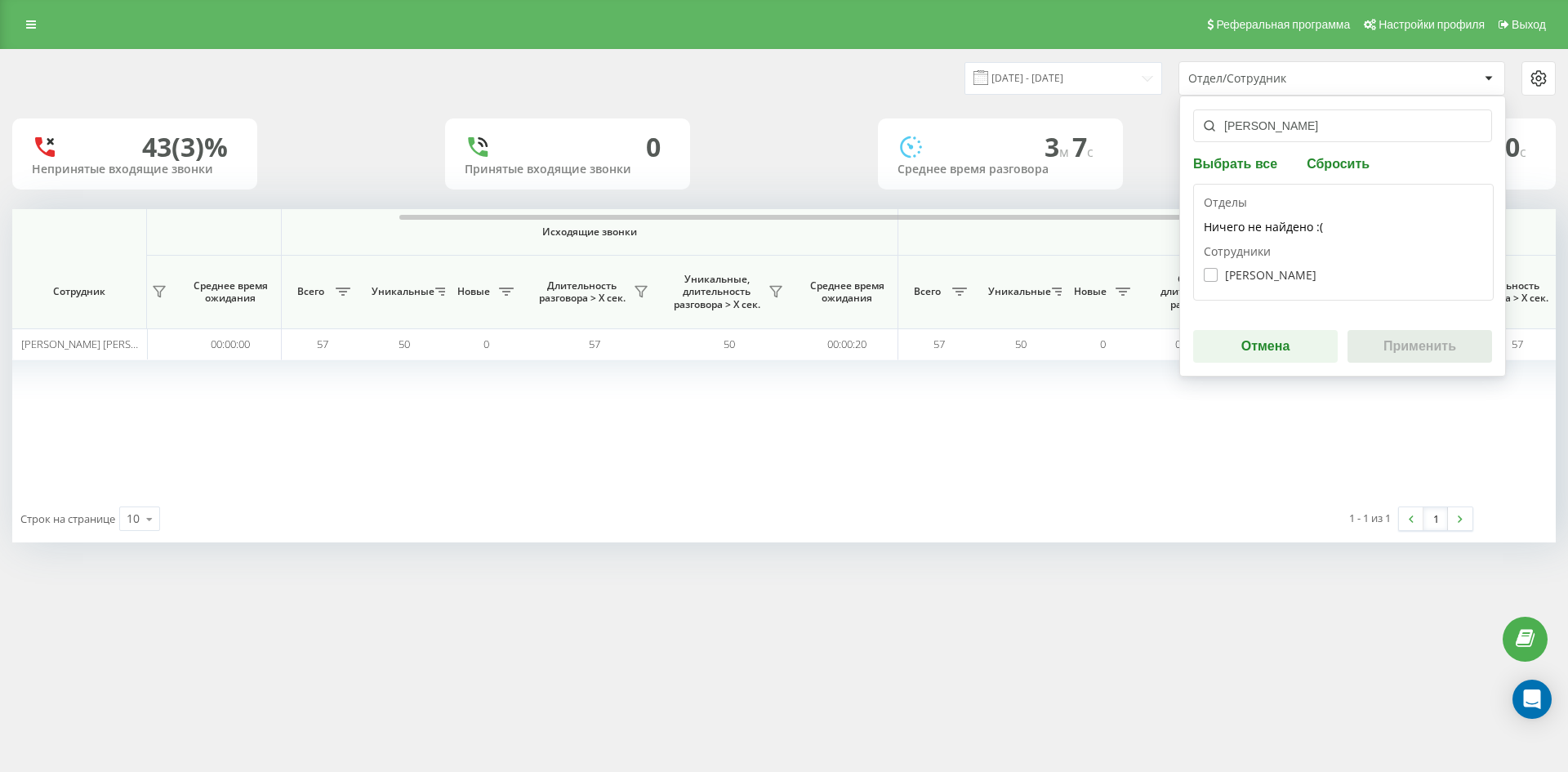
type input "грешко михайло"
click at [1287, 271] on label "Грешко Михайло Сергійович" at bounding box center [1260, 275] width 113 height 14
checkbox input "true"
click at [1396, 340] on button "Применить" at bounding box center [1420, 346] width 144 height 33
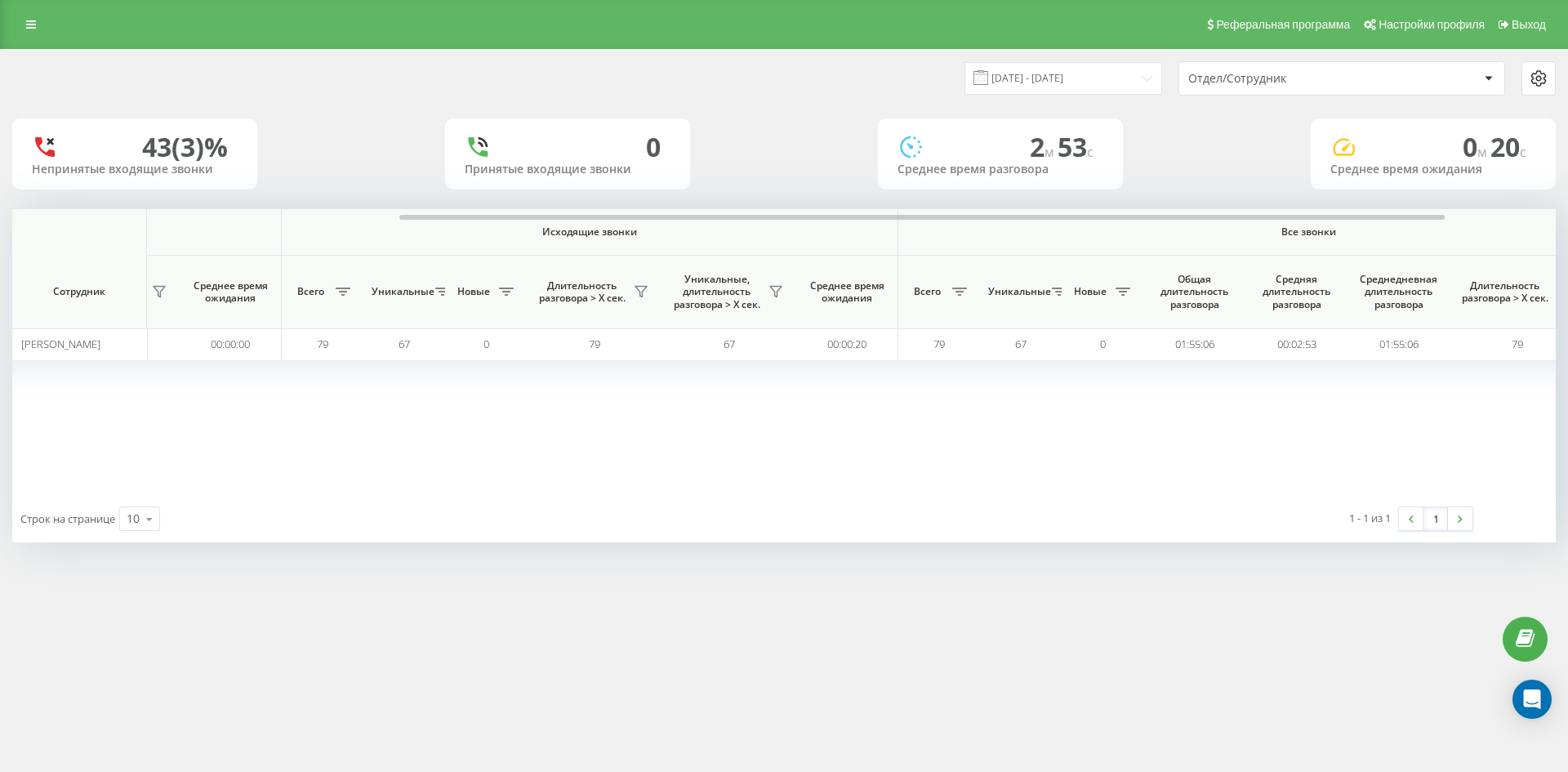
click at [1353, 82] on div "Отдел/Сотрудник" at bounding box center [1285, 79] width 195 height 14
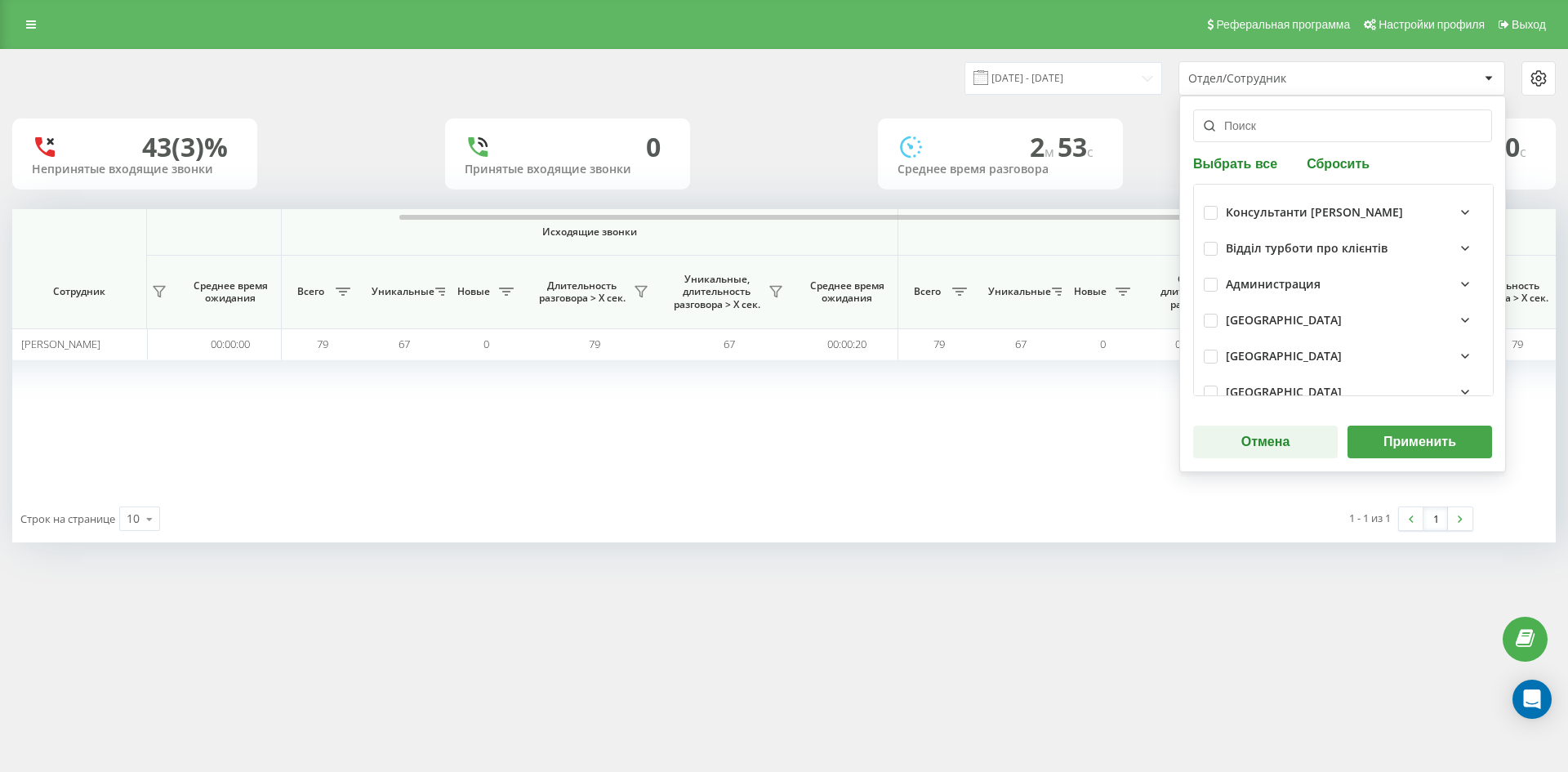
click at [1343, 162] on button "Сбросить" at bounding box center [1339, 163] width 73 height 16
click at [1292, 133] on input "text" at bounding box center [1343, 126] width 299 height 33
paste input "пржевальська"
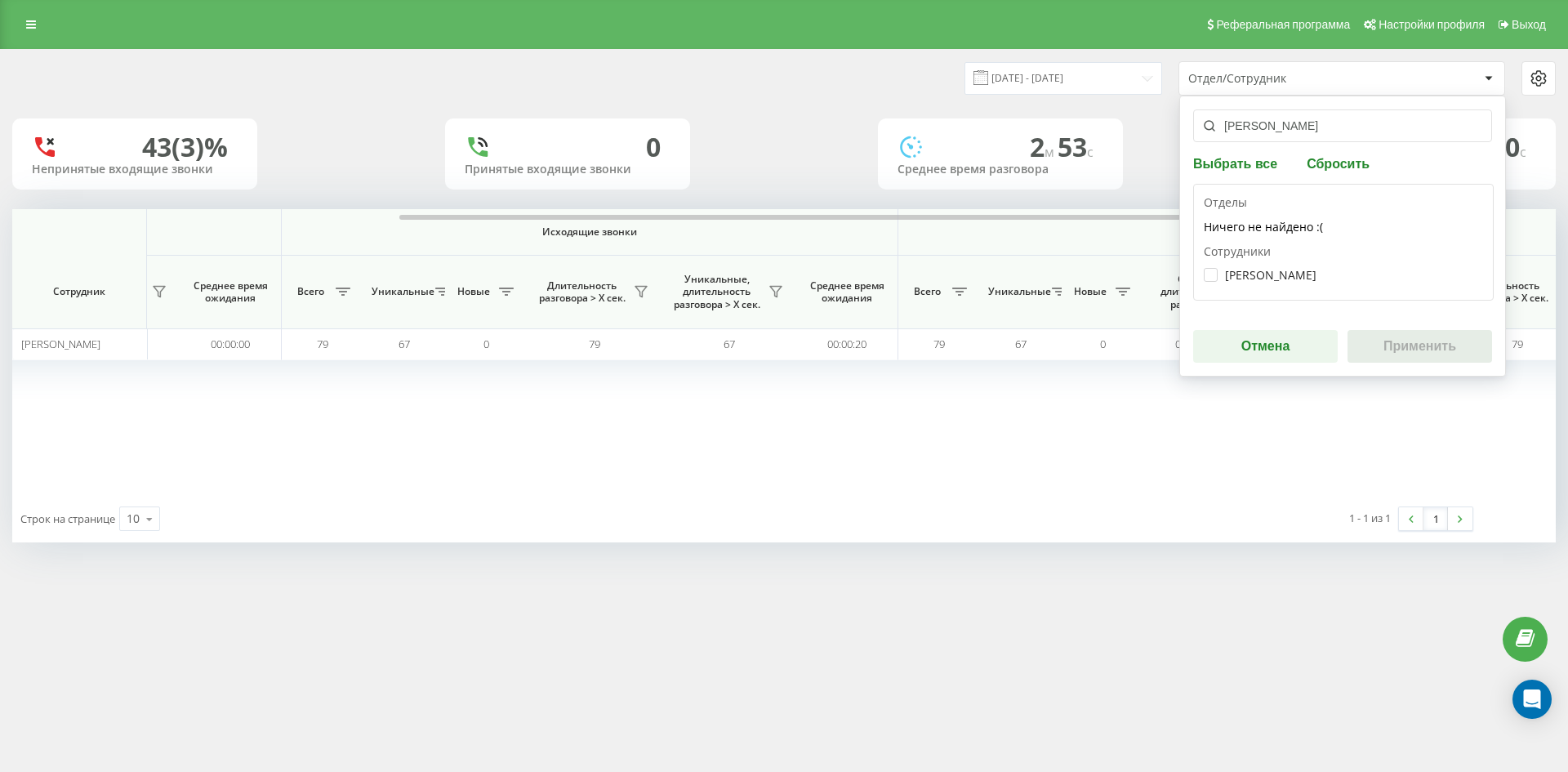
type input "пржевальська"
click at [1260, 276] on label "Пржевальська Вікторія Ігорівна" at bounding box center [1260, 275] width 113 height 14
checkbox input "true"
click at [1440, 367] on div "пржевальська Выбрать все Сбросить Отделы Ничего не найдено :( Сотрудники Пржева…" at bounding box center [1343, 236] width 326 height 281
click at [1429, 342] on button "Применить" at bounding box center [1420, 346] width 144 height 33
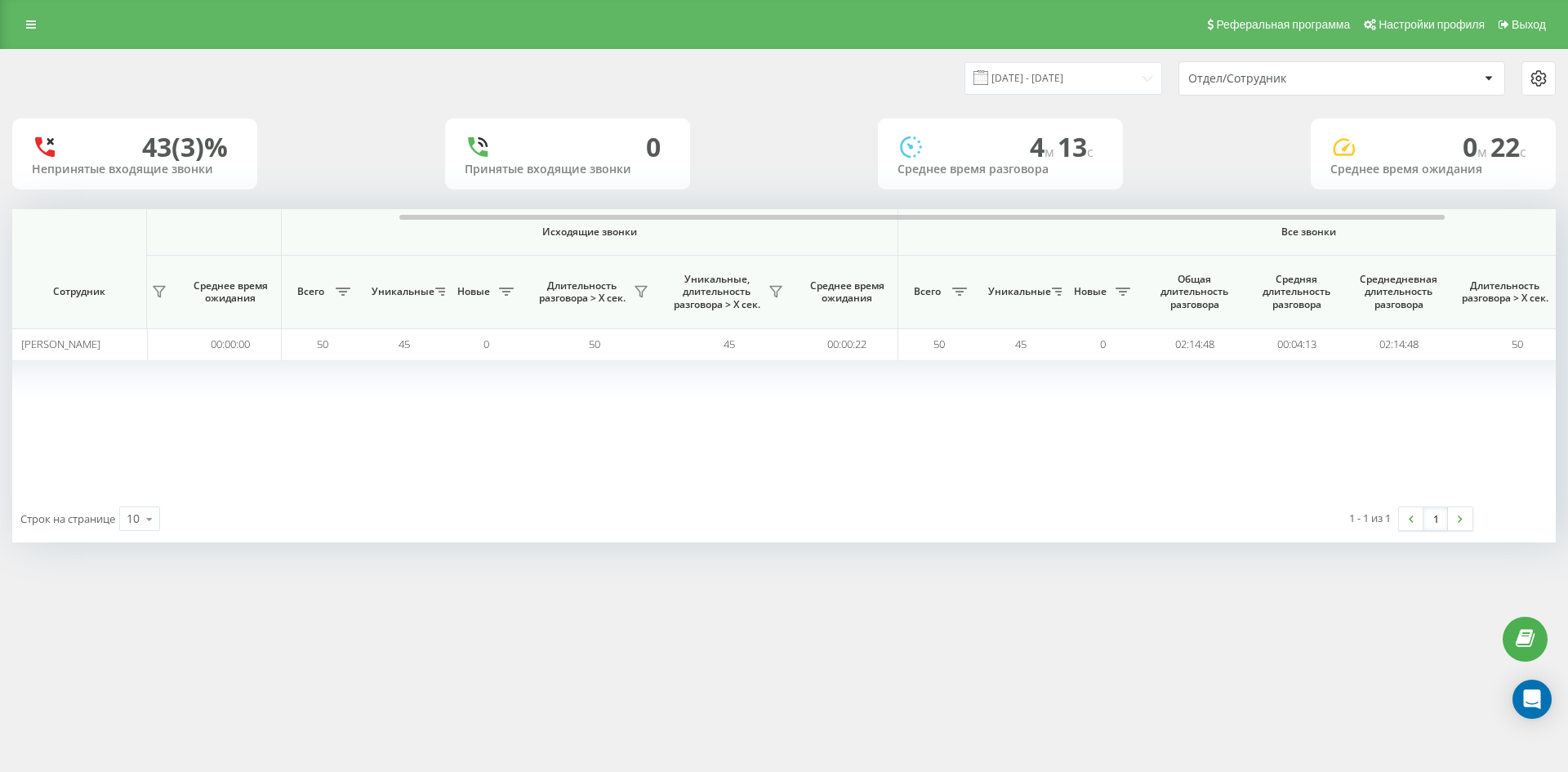
click at [1330, 82] on div "Отдел/Сотрудник" at bounding box center [1342, 78] width 325 height 33
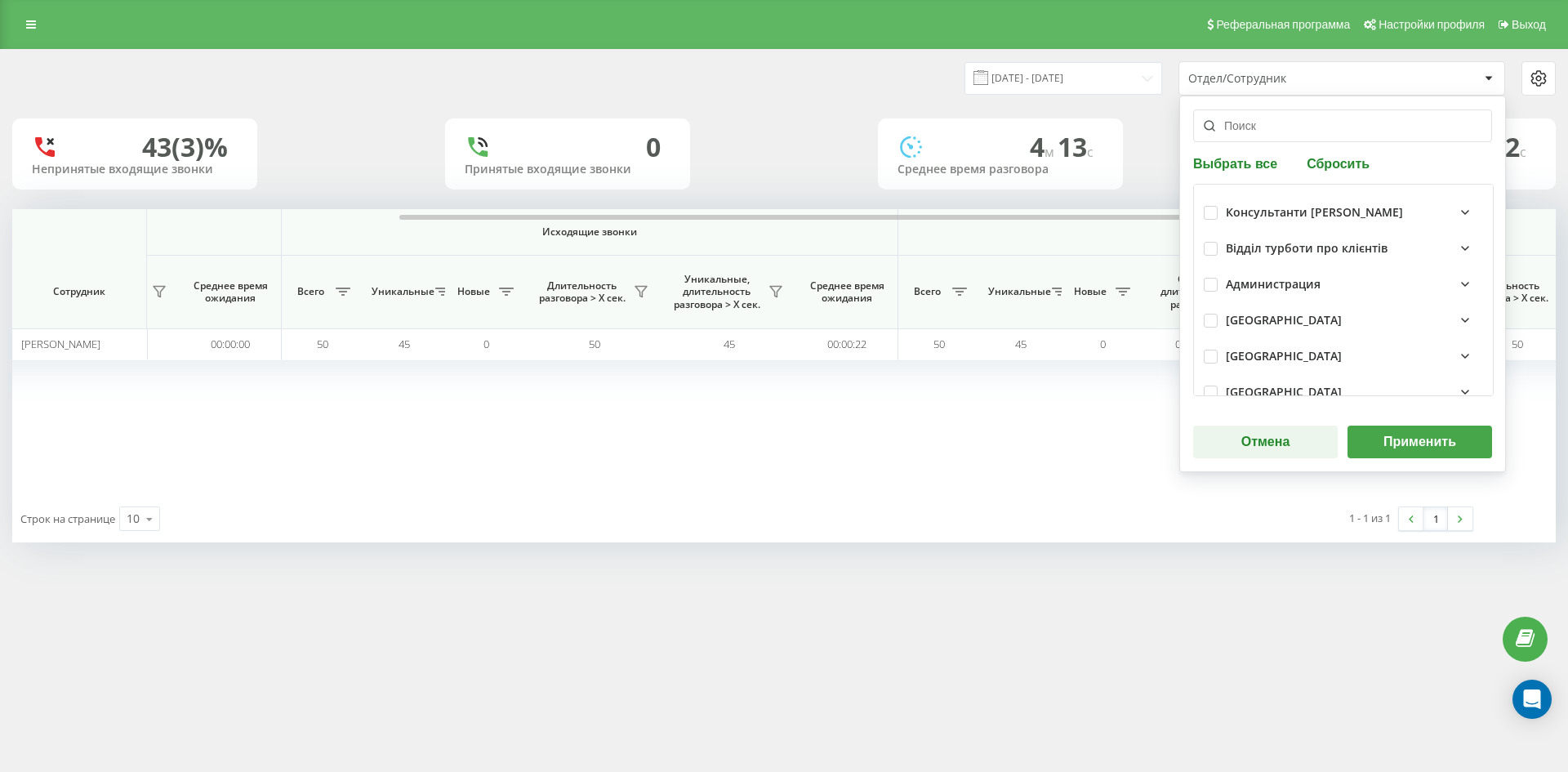
click at [1343, 157] on button "Сбросить" at bounding box center [1339, 163] width 73 height 16
click at [1311, 131] on input "text" at bounding box center [1343, 126] width 299 height 33
paste input "матей вадим"
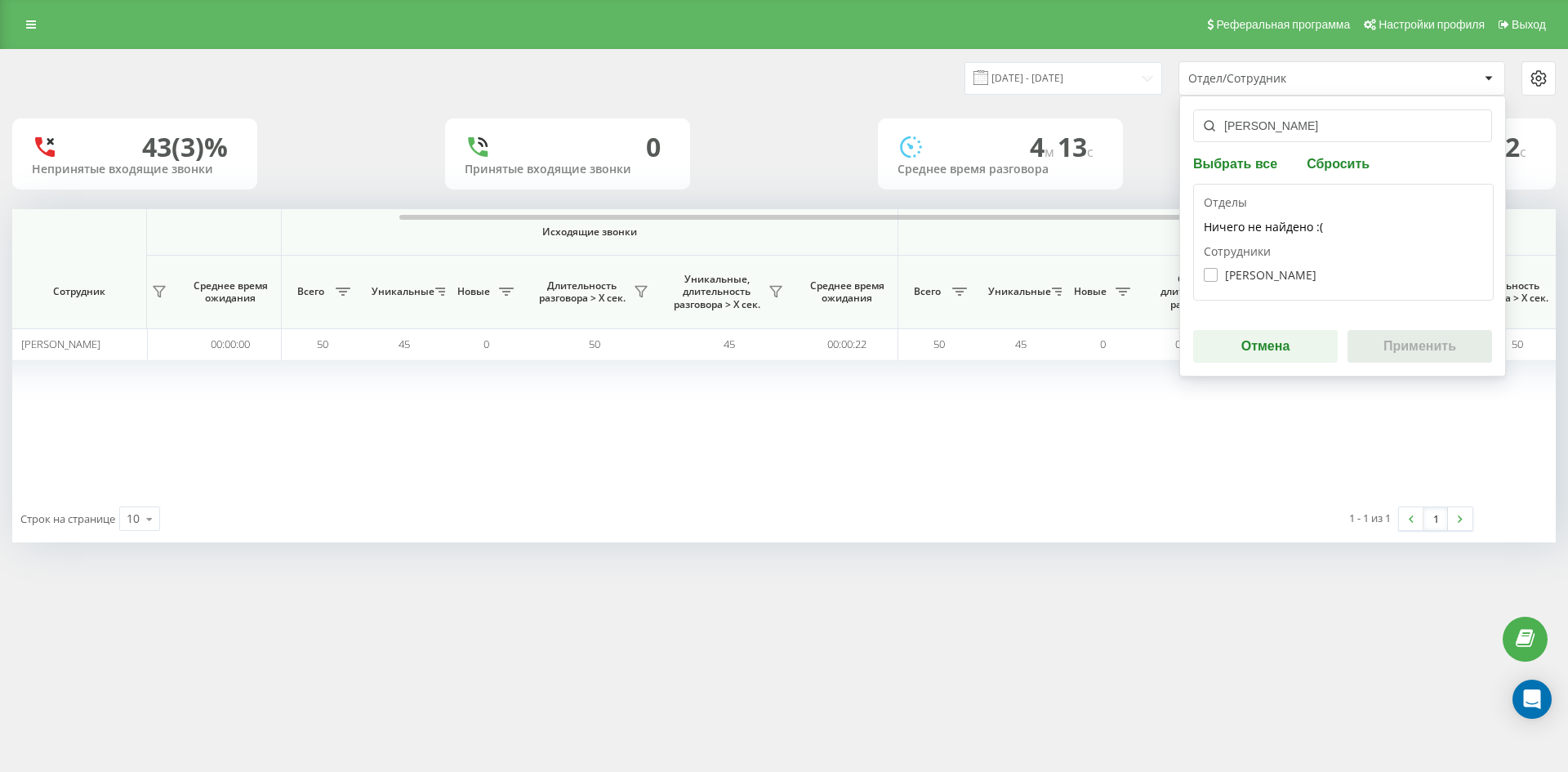
type input "матей вадим"
drag, startPoint x: 1248, startPoint y: 270, endPoint x: 1304, endPoint y: 305, distance: 66.0
click at [1249, 270] on label "Матей Вадим Вікторович" at bounding box center [1260, 275] width 113 height 14
checkbox input "true"
click at [1383, 335] on button "Применить" at bounding box center [1420, 346] width 144 height 33
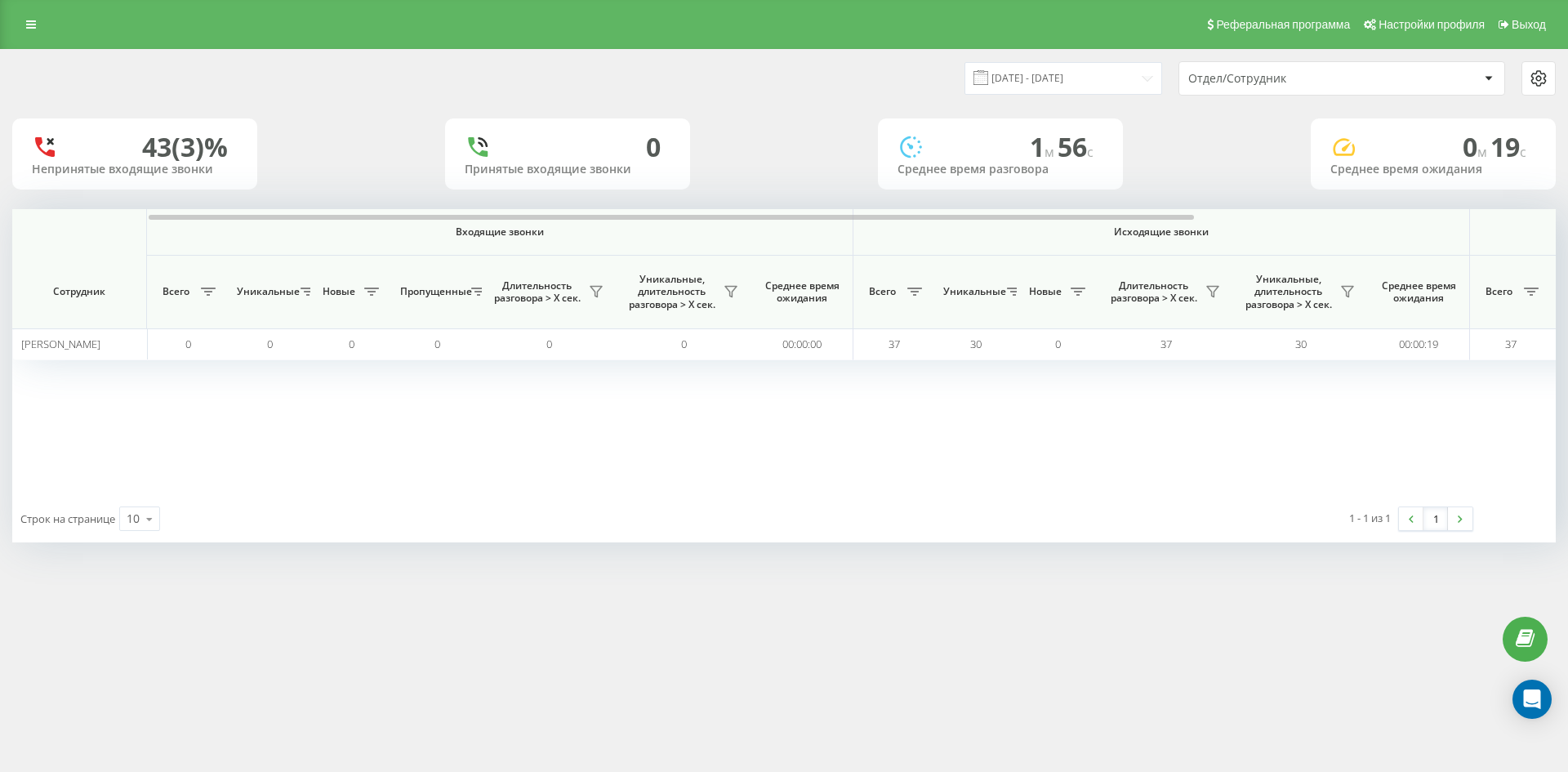
scroll to position [0, 653]
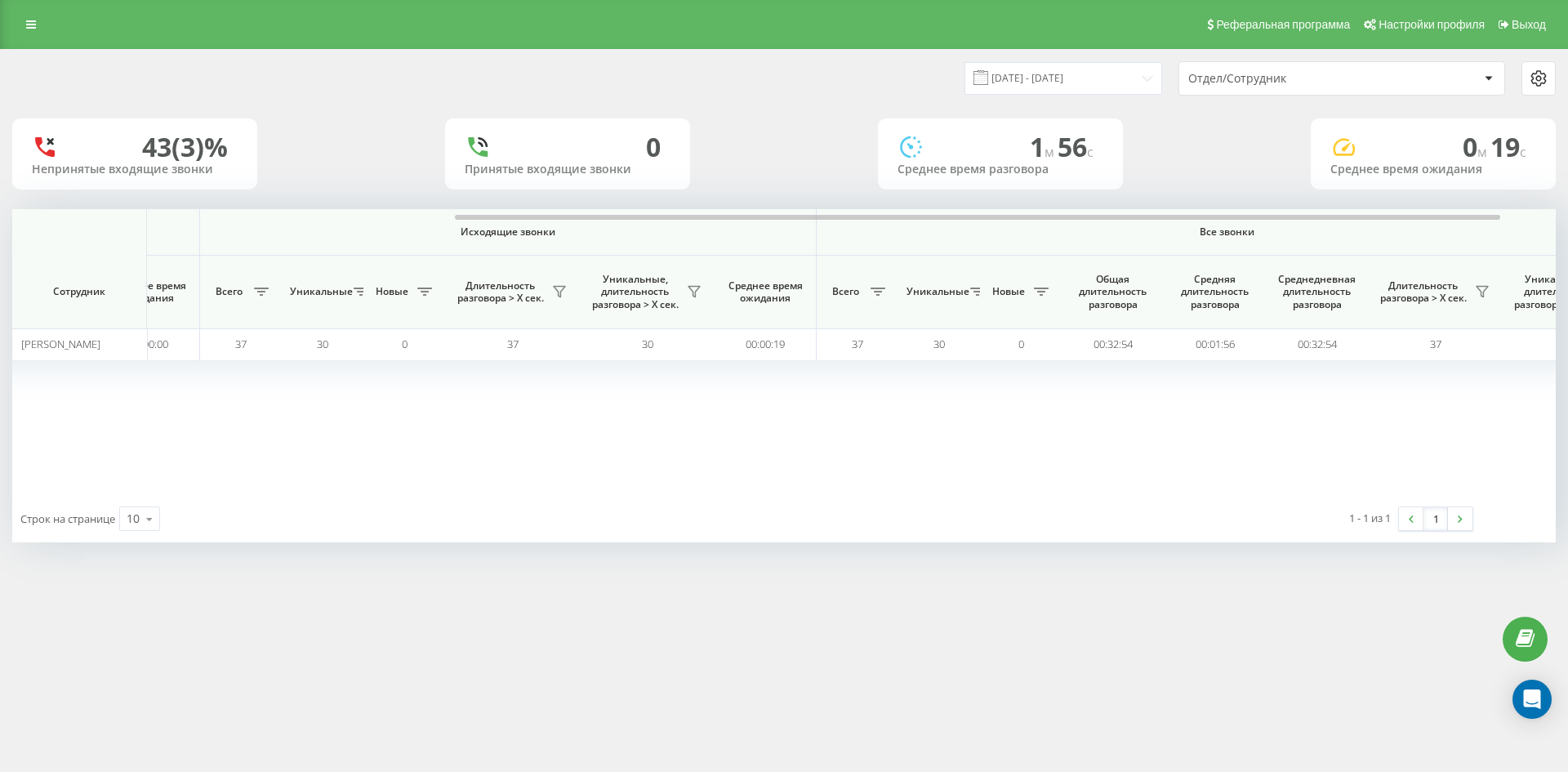
click at [1344, 82] on div "Отдел/Сотрудник" at bounding box center [1285, 79] width 195 height 14
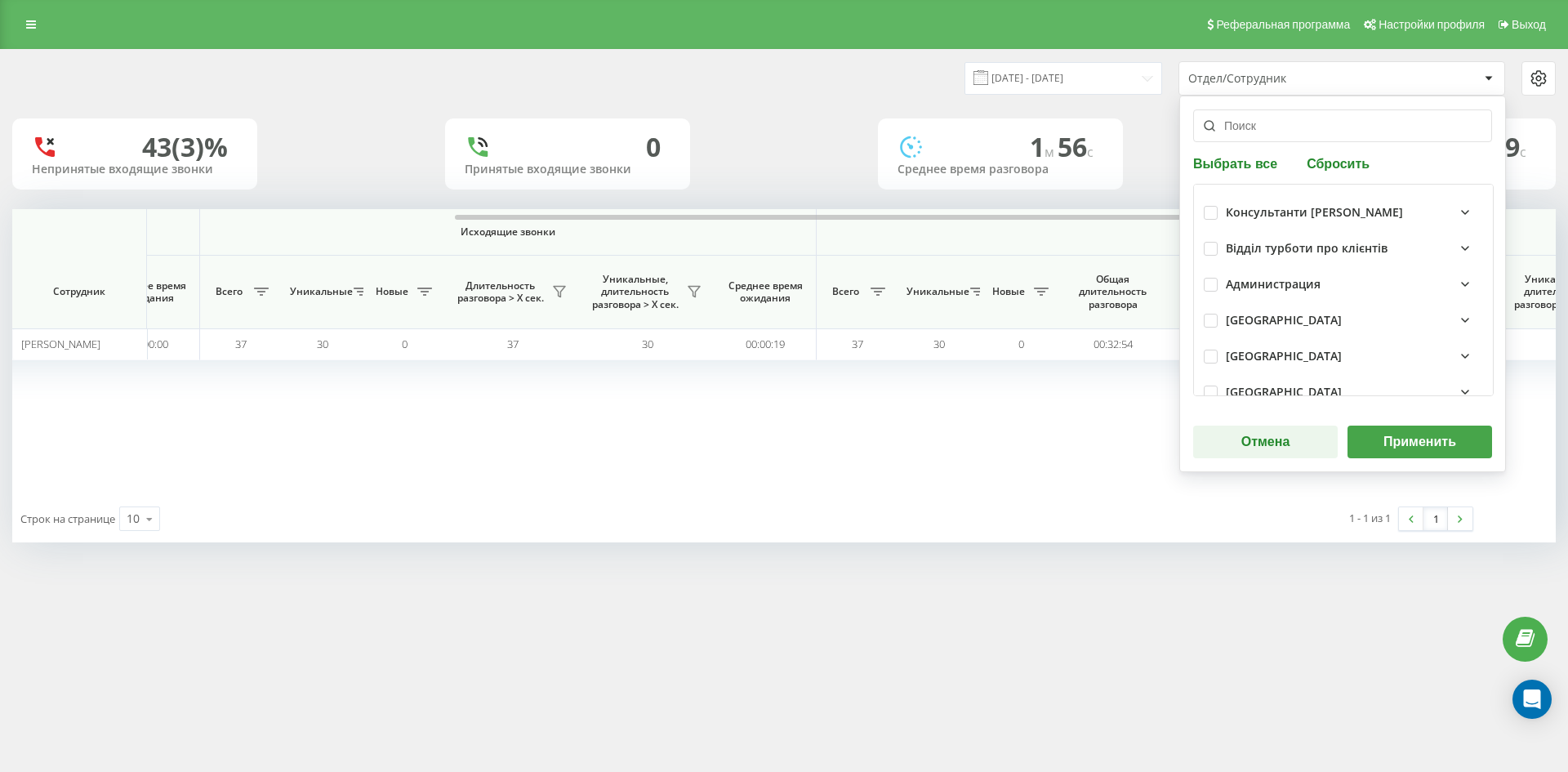
click at [1354, 165] on button "Сбросить" at bounding box center [1339, 163] width 73 height 16
click at [1298, 134] on input "text" at bounding box center [1343, 126] width 299 height 33
paste input "лазарева еліна"
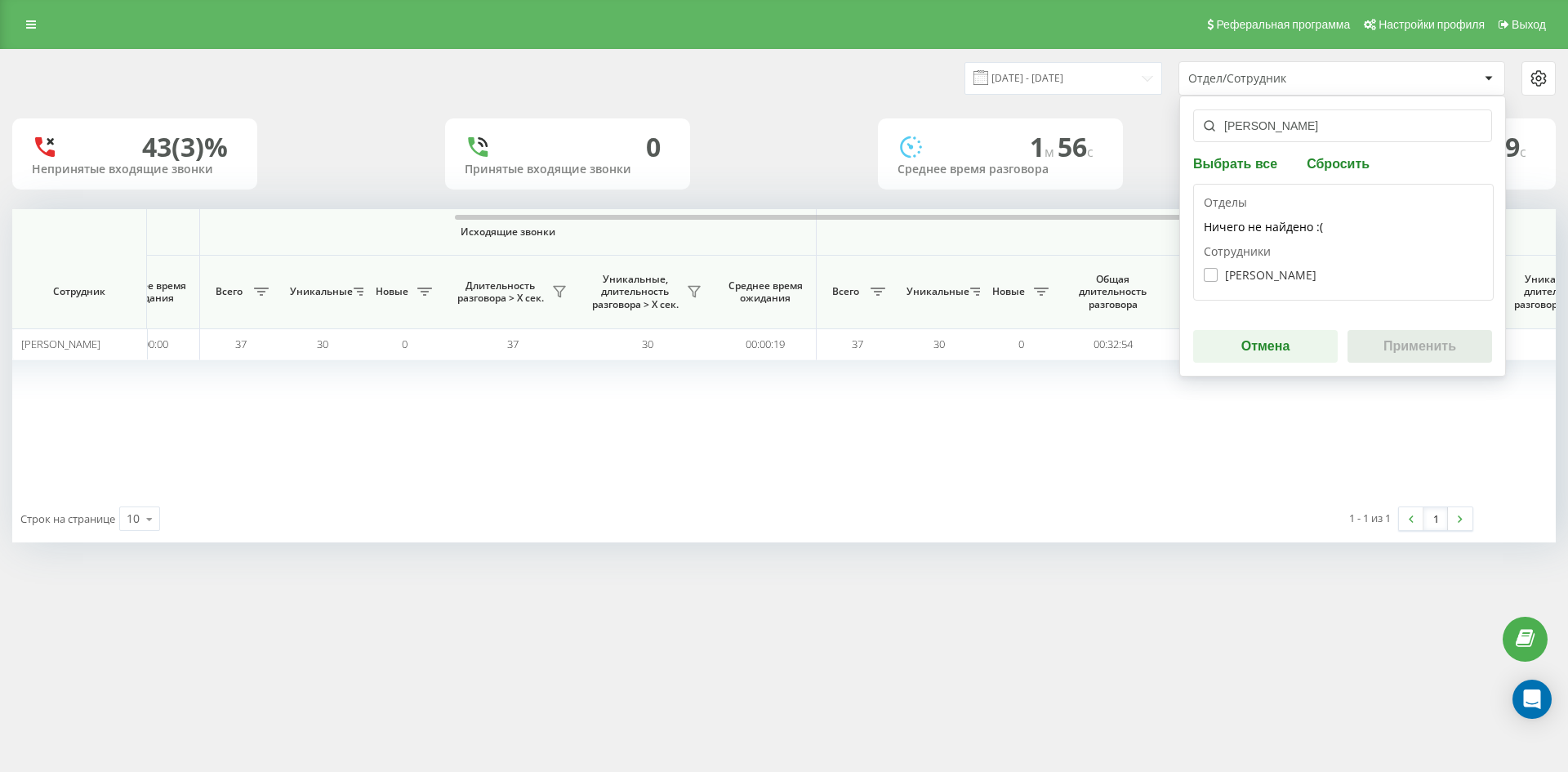
type input "лазарева еліна"
click at [1287, 276] on label "Лазарева Еліна Олексіївна" at bounding box center [1260, 275] width 113 height 14
checkbox input "true"
click at [1410, 348] on button "Применить" at bounding box center [1420, 346] width 144 height 33
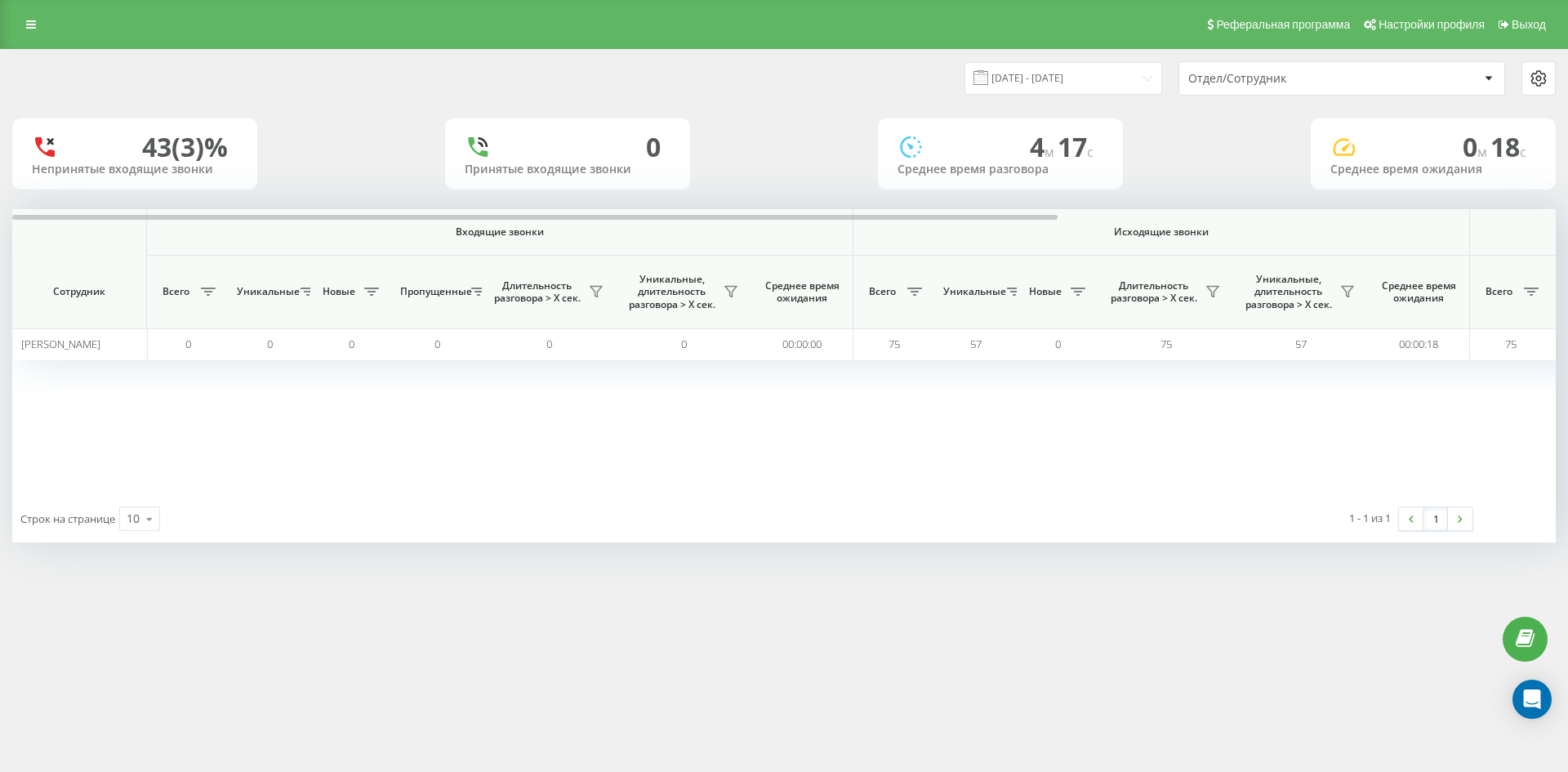
scroll to position [0, 571]
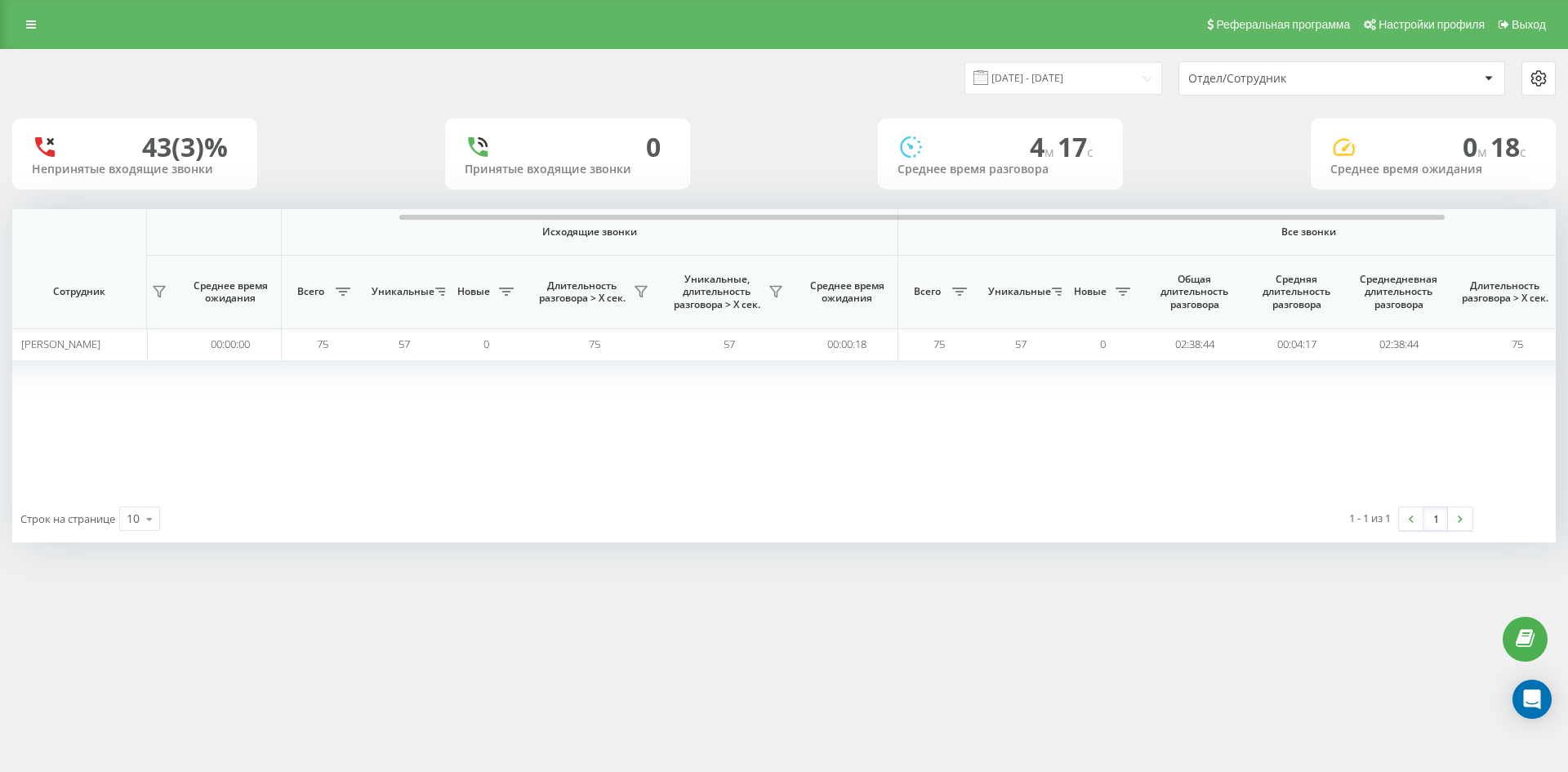
drag, startPoint x: 1340, startPoint y: 79, endPoint x: 1340, endPoint y: 89, distance: 10.0
click at [1340, 80] on div "Отдел/Сотрудник" at bounding box center [1285, 79] width 195 height 14
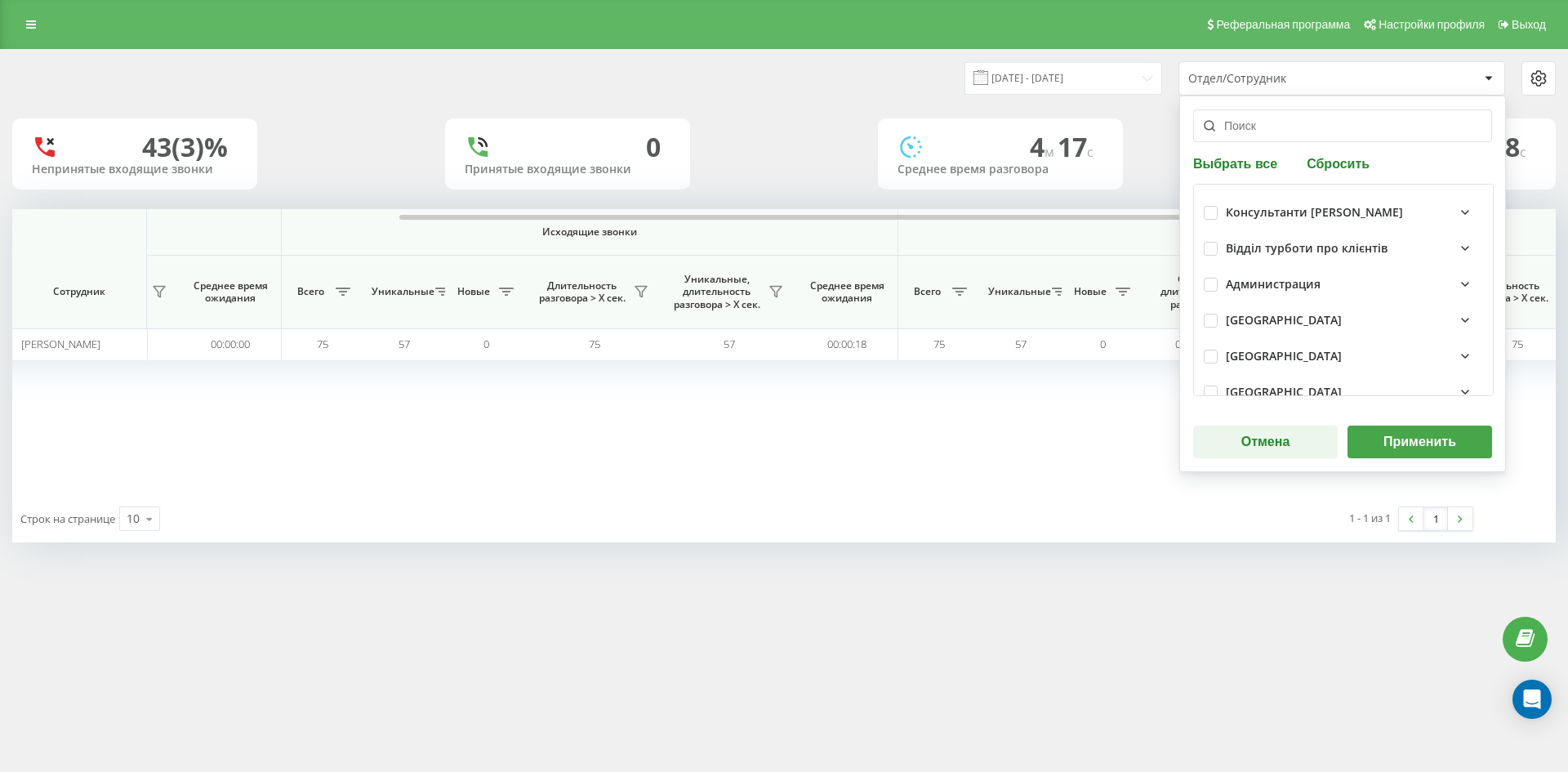
click at [1354, 167] on button "Сбросить" at bounding box center [1339, 163] width 73 height 16
click at [1294, 135] on input "text" at bounding box center [1343, 126] width 299 height 33
paste input "хоменко анна"
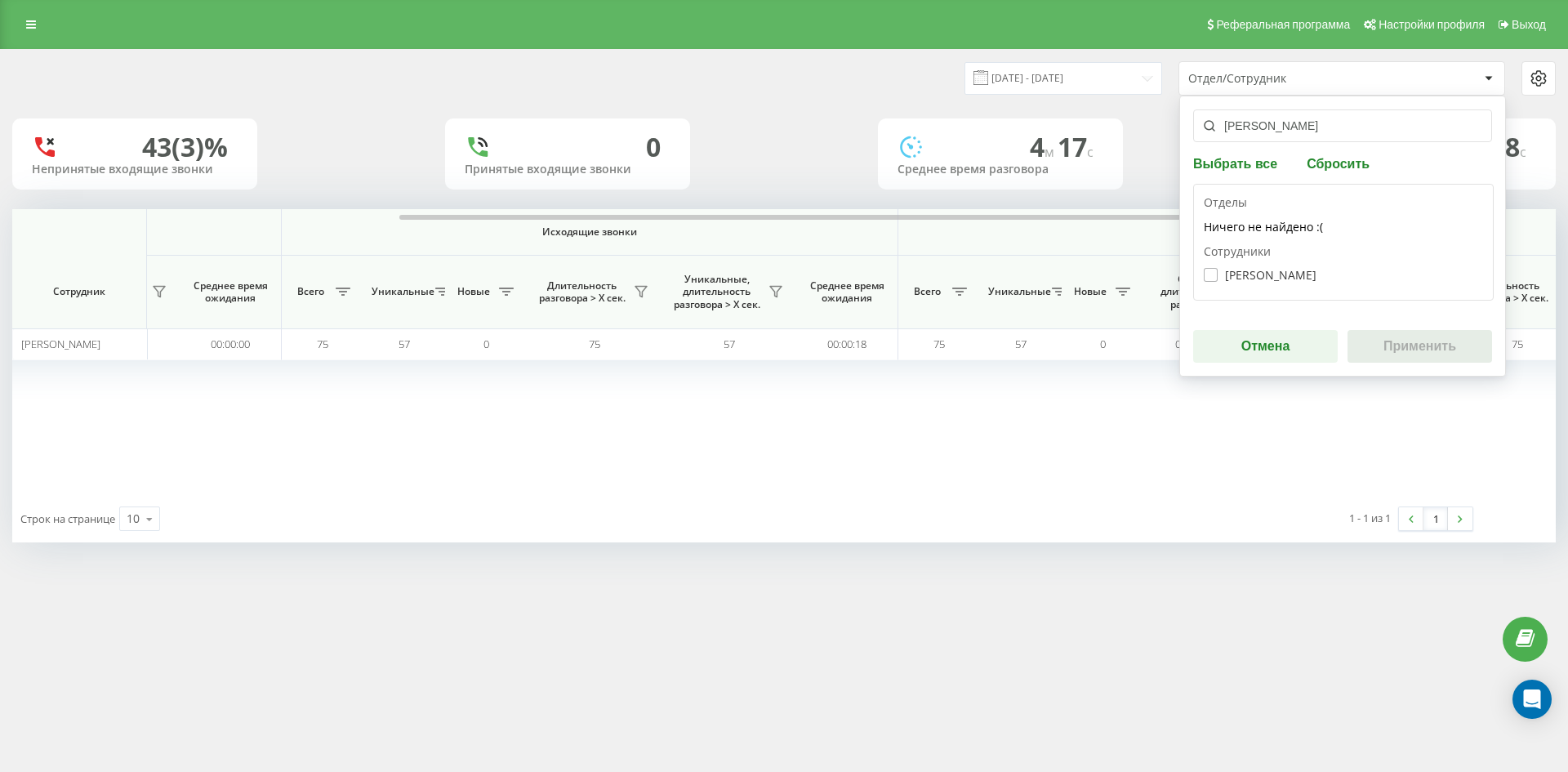
type input "хоменко анна"
click at [1287, 270] on label "Хоменко Анна Сергіївна" at bounding box center [1260, 275] width 113 height 14
checkbox input "true"
click at [1381, 338] on button "Применить" at bounding box center [1420, 346] width 144 height 33
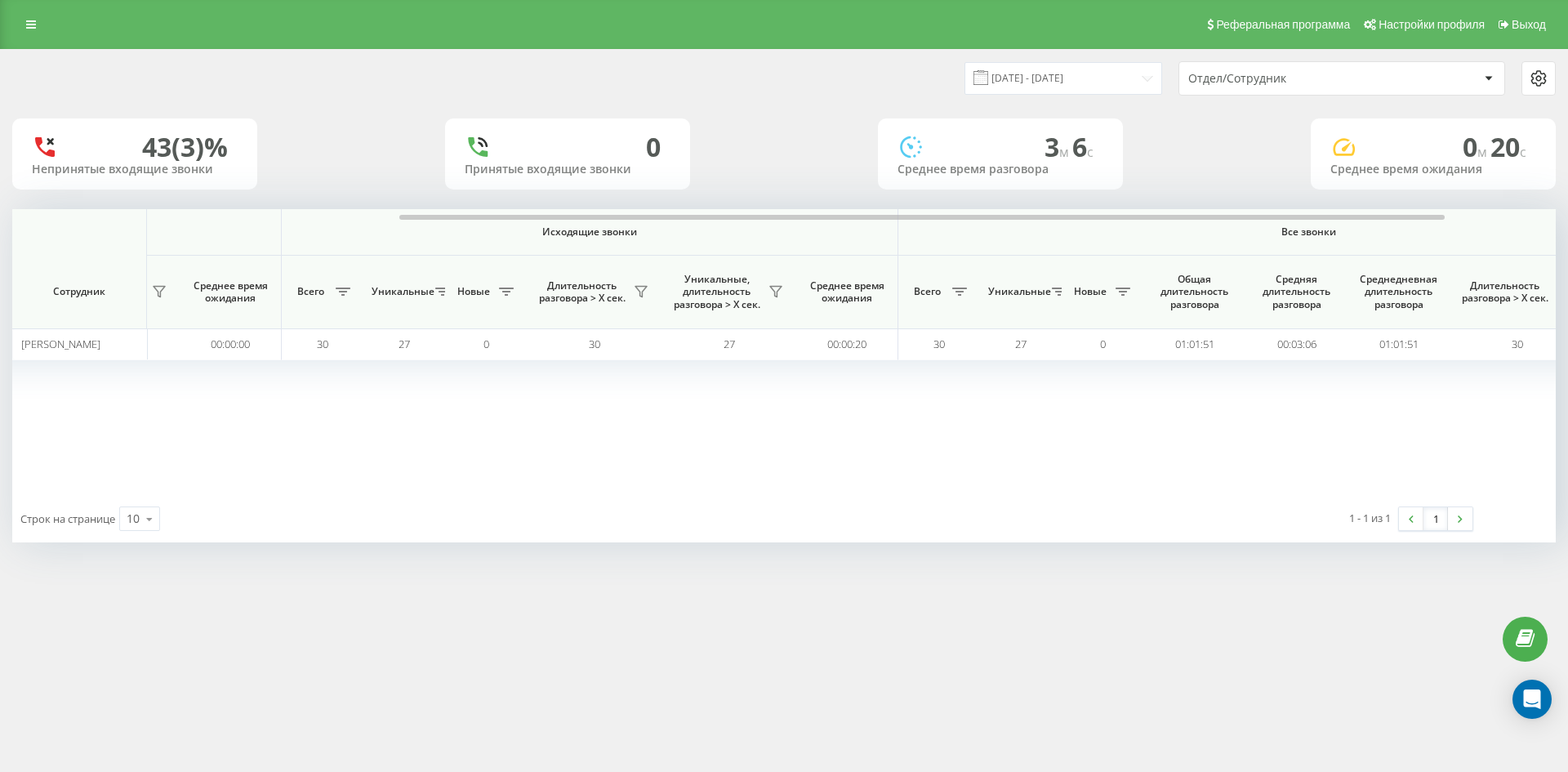
drag, startPoint x: 1328, startPoint y: 68, endPoint x: 1328, endPoint y: 81, distance: 13.0
click at [1328, 72] on div "Отдел/Сотрудник" at bounding box center [1342, 78] width 325 height 33
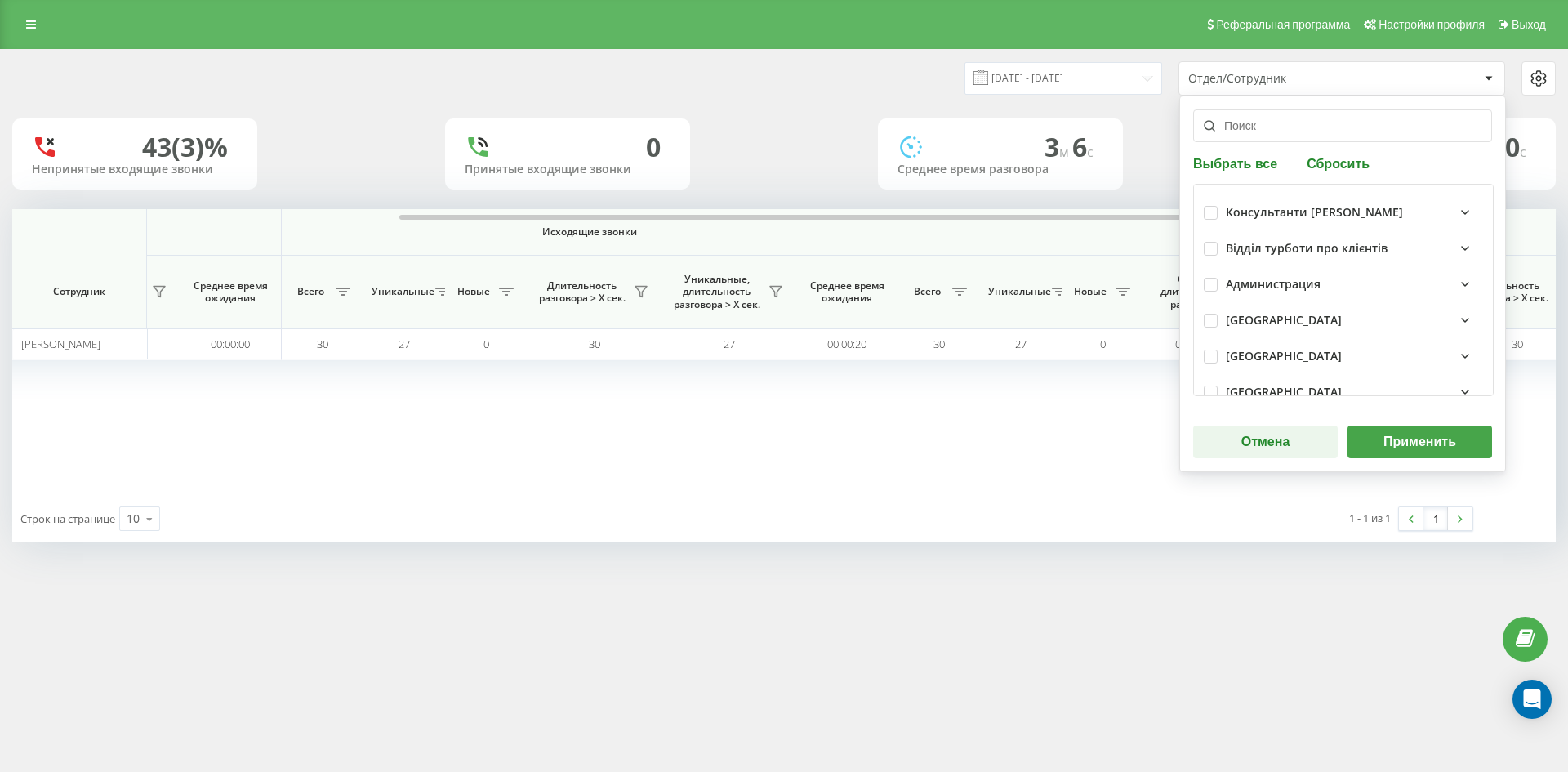
click at [1337, 163] on button "Сбросить" at bounding box center [1339, 163] width 73 height 16
drag, startPoint x: 1297, startPoint y: 131, endPoint x: 1299, endPoint y: 188, distance: 57.0
click at [1297, 132] on input "text" at bounding box center [1343, 126] width 299 height 33
paste input "круподер дмитро"
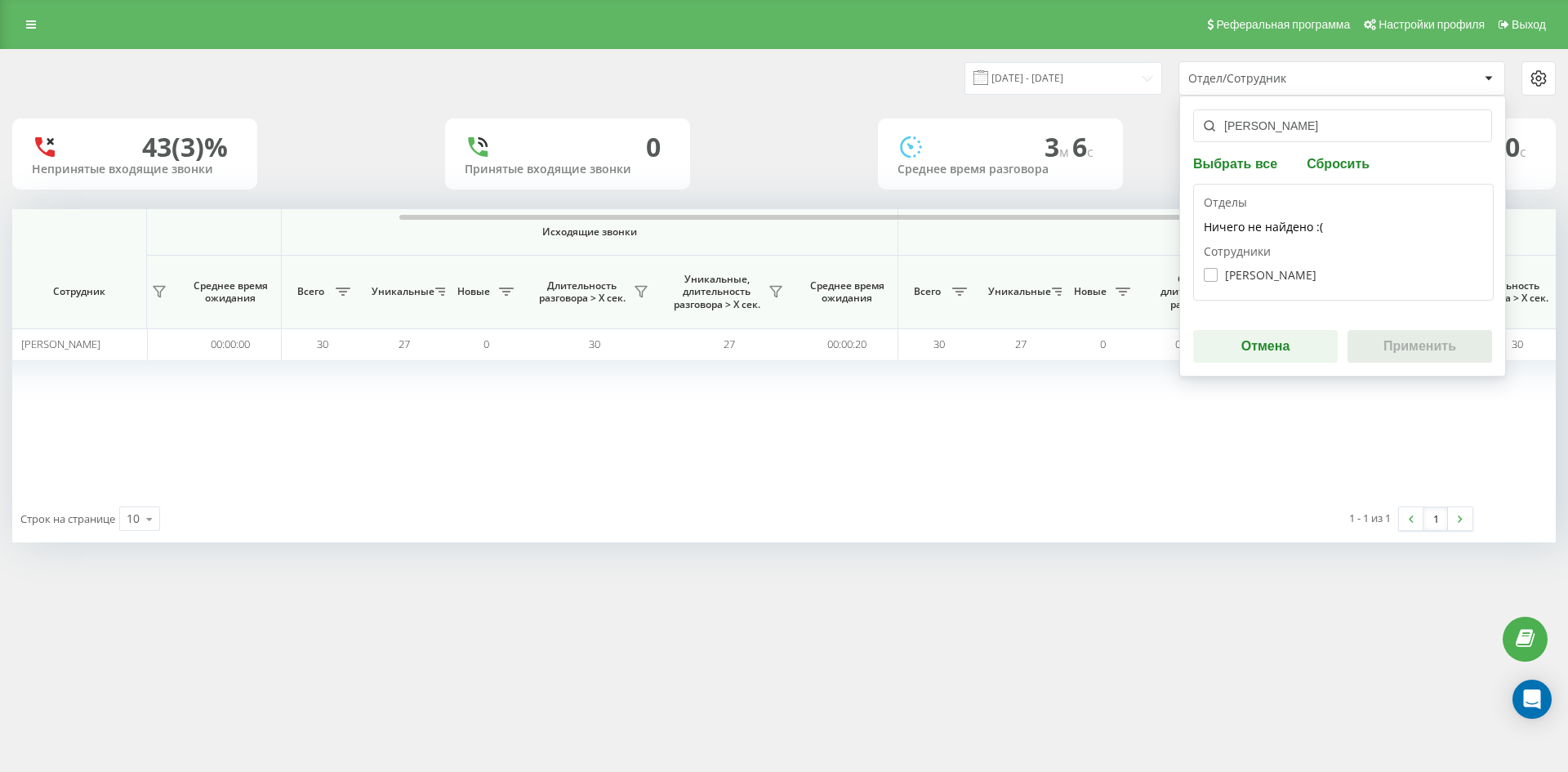
type input "круподер дмитро"
click at [1283, 271] on label "Круподер Дмитро Олександрович" at bounding box center [1260, 275] width 113 height 14
checkbox input "true"
click at [1388, 326] on div "круподер дмитро Выбрать все Сбросить Отделы Ничего не найдено :( Сотрудники Кру…" at bounding box center [1343, 236] width 326 height 281
click at [1405, 336] on button "Применить" at bounding box center [1420, 346] width 144 height 33
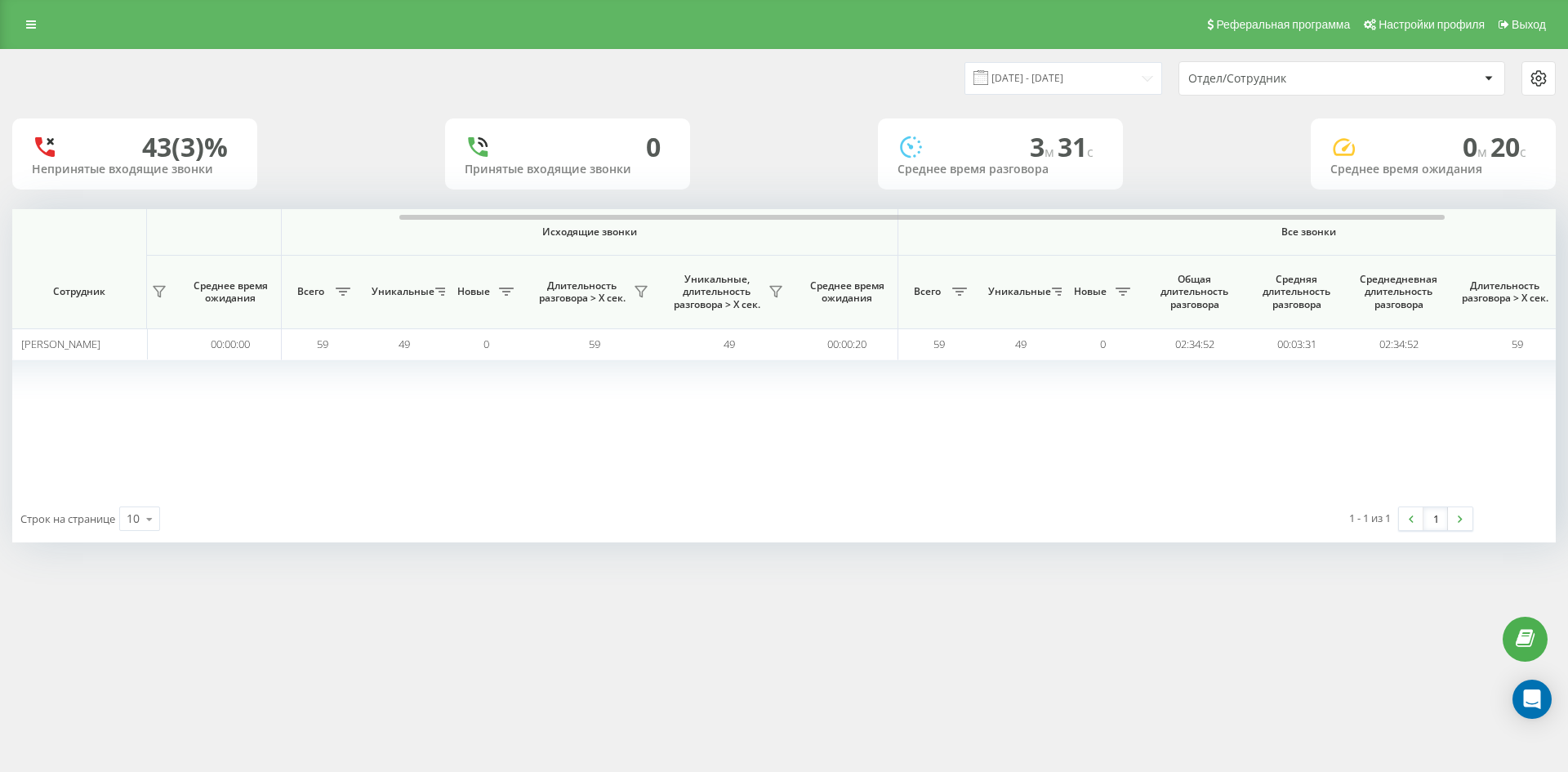
click at [1296, 73] on div "Отдел/Сотрудник" at bounding box center [1285, 79] width 195 height 14
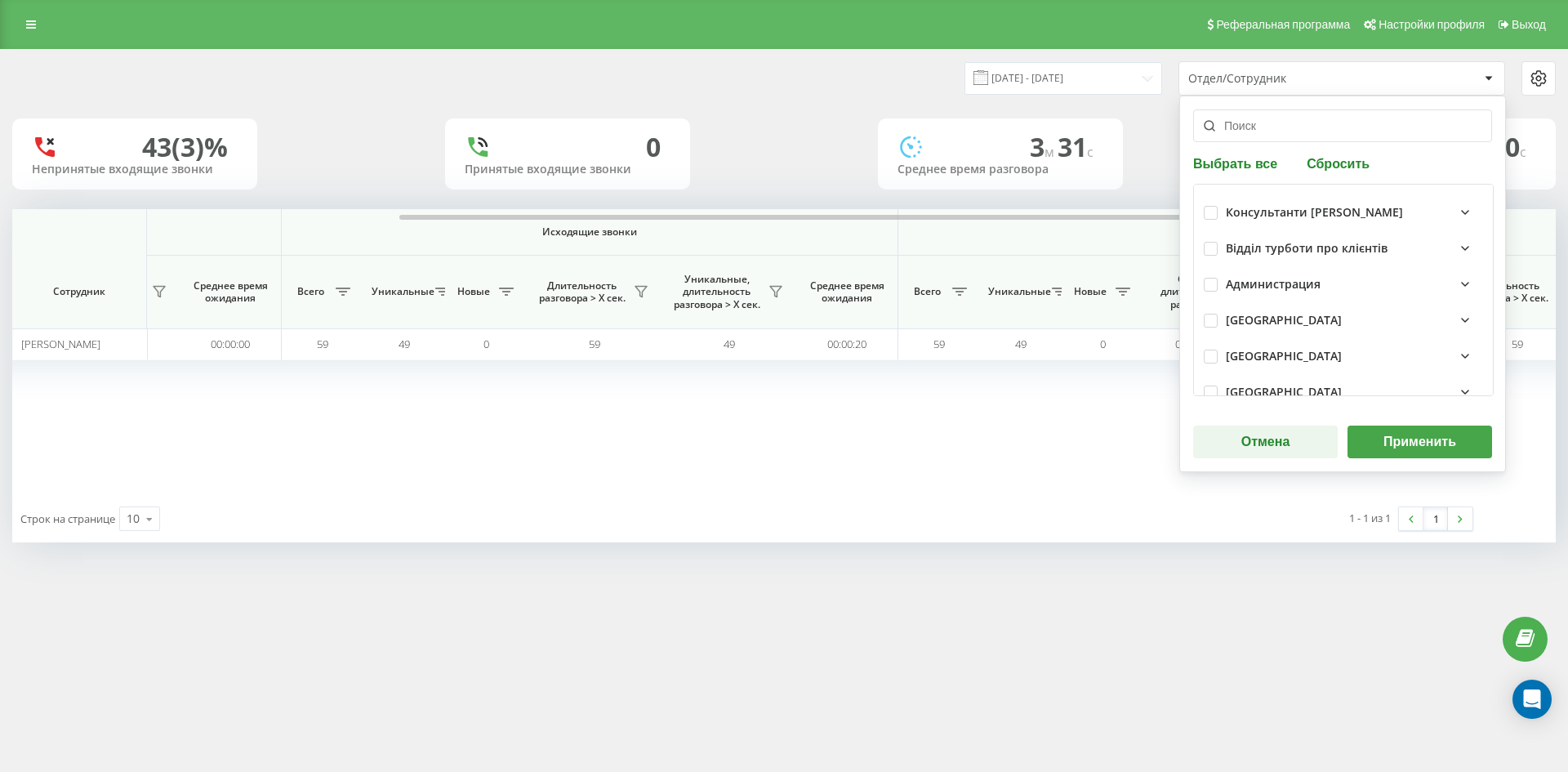
click at [1333, 157] on button "Сбросить" at bounding box center [1339, 163] width 73 height 16
click at [1279, 129] on input "text" at bounding box center [1343, 126] width 299 height 33
paste input "вага марина"
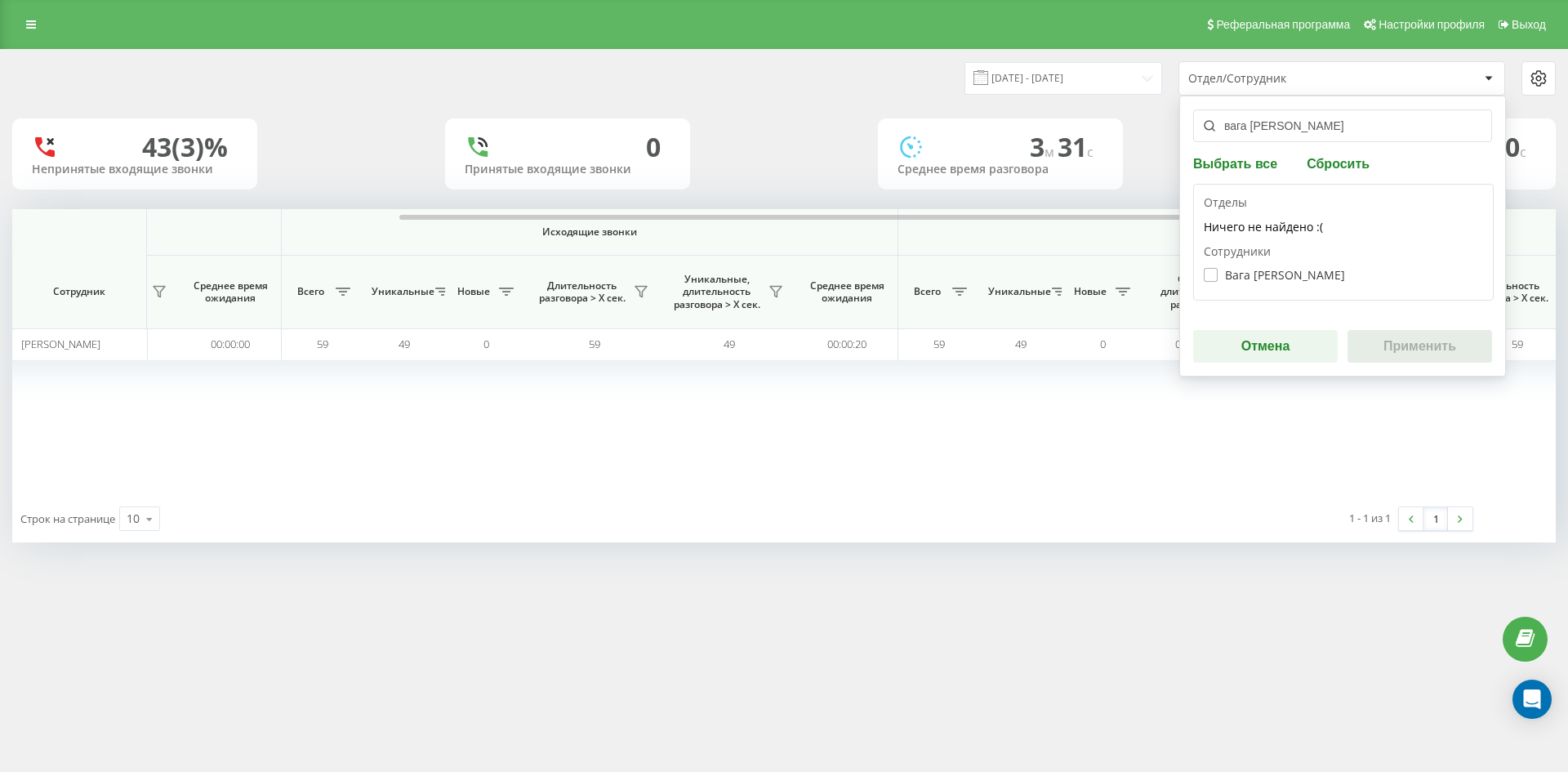
type input "вага марина"
click at [1268, 277] on label "Вага Марина Михайлівна" at bounding box center [1273, 275] width 141 height 14
checkbox input "true"
click at [1407, 344] on button "Применить" at bounding box center [1420, 346] width 144 height 33
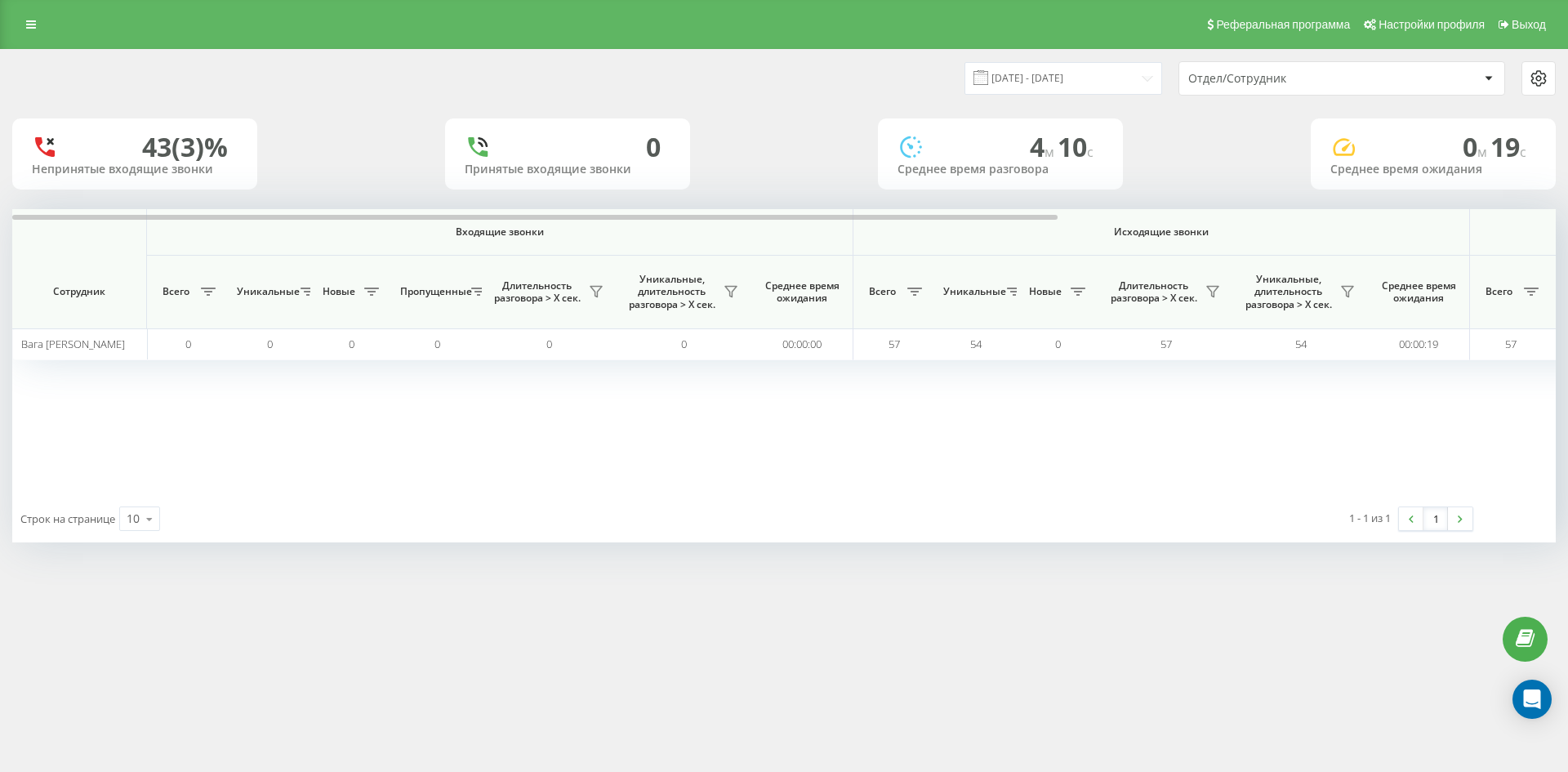
scroll to position [0, 490]
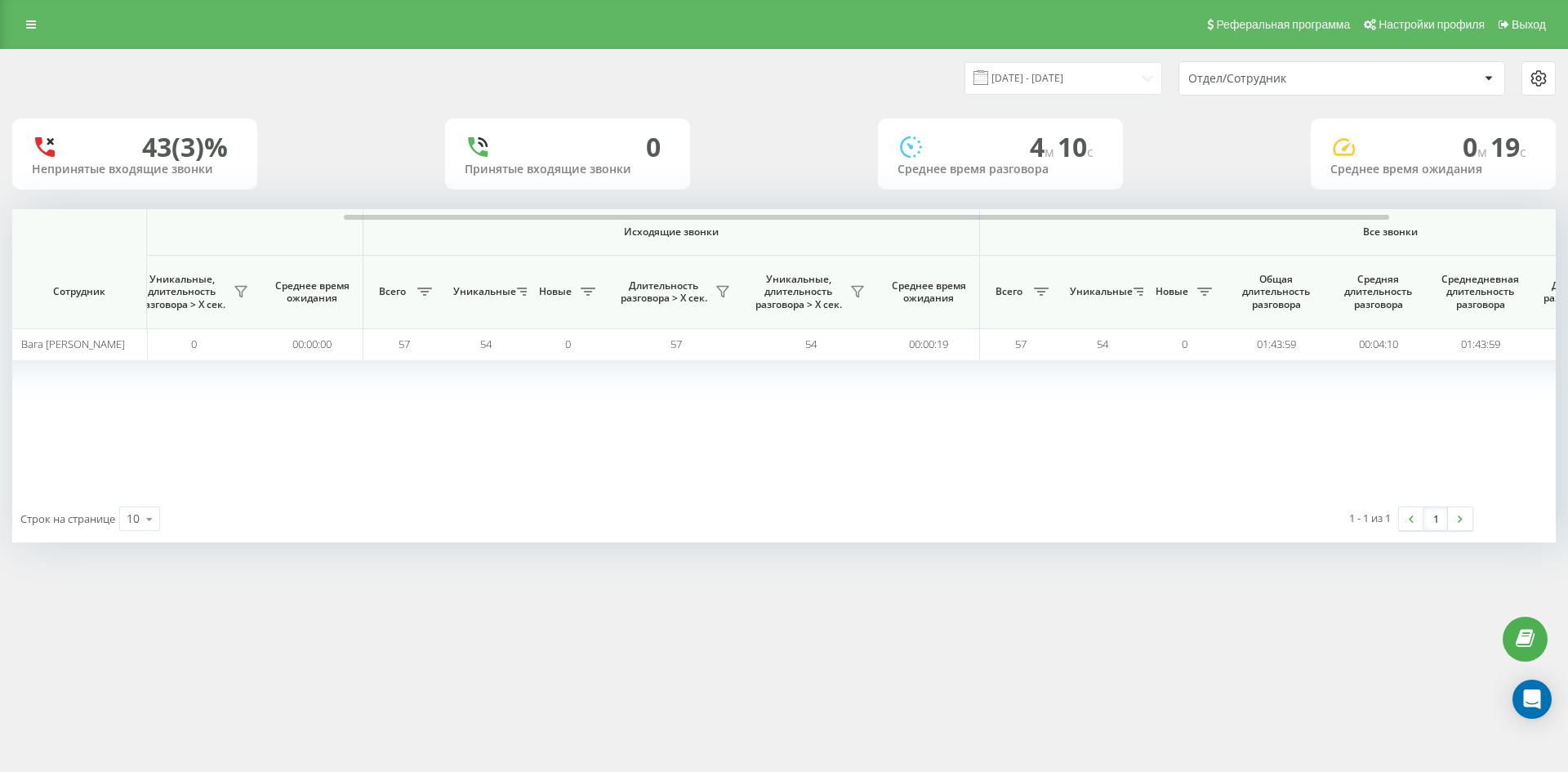
click at [1316, 75] on div "Отдел/Сотрудник" at bounding box center [1285, 79] width 195 height 14
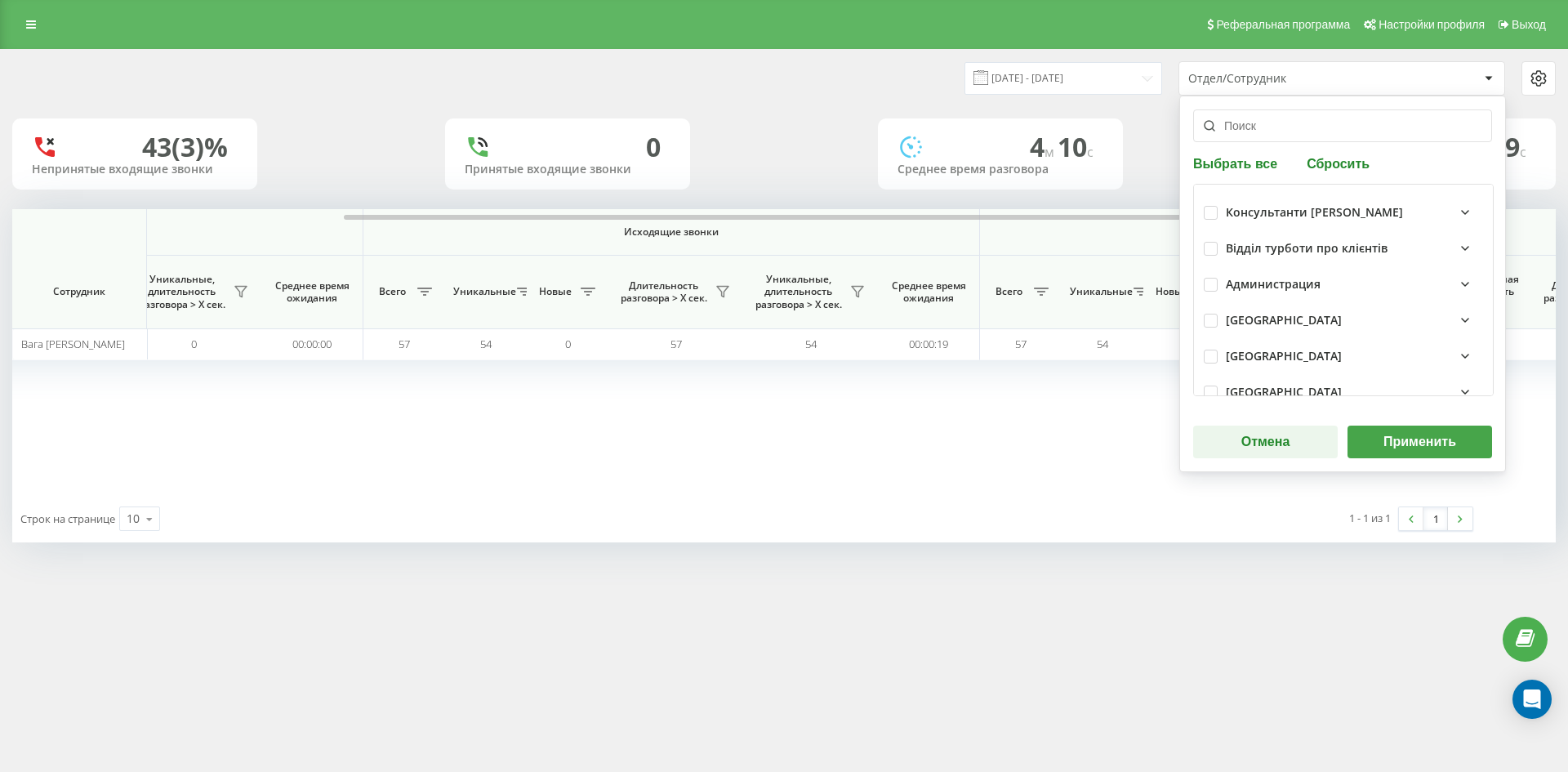
drag, startPoint x: 1337, startPoint y: 162, endPoint x: 1276, endPoint y: 127, distance: 70.3
click at [1335, 160] on button "Сбросить" at bounding box center [1339, 163] width 73 height 16
drag, startPoint x: 1276, startPoint y: 127, endPoint x: 1294, endPoint y: 189, distance: 64.6
click at [1276, 128] on input "text" at bounding box center [1343, 126] width 299 height 33
paste input "денисенко станіслав"
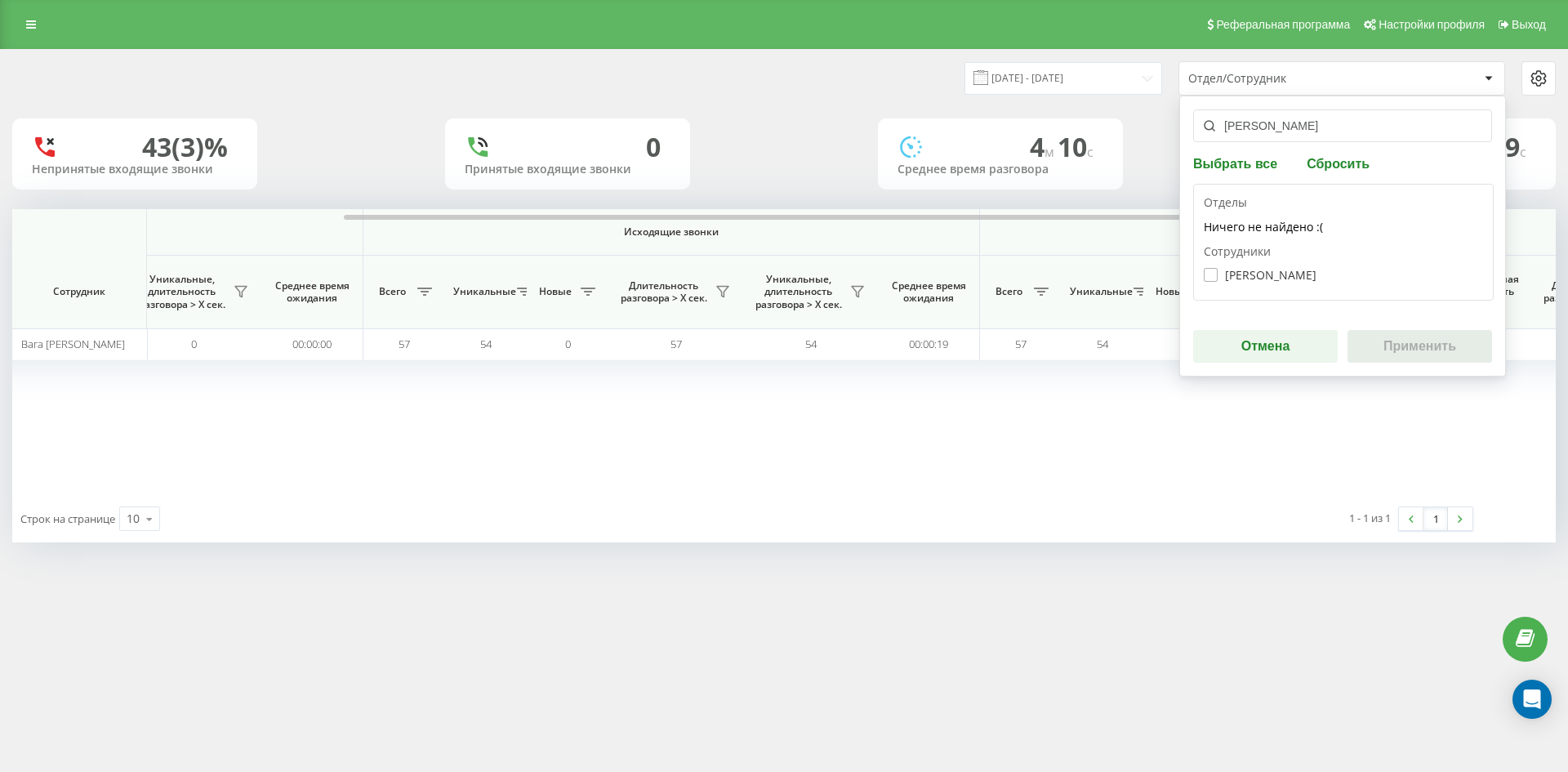
type input "денисенко станіслав"
drag, startPoint x: 1279, startPoint y: 269, endPoint x: 1286, endPoint y: 275, distance: 9.2
click at [1283, 271] on label "Денисенко Станіслав Олександрович" at bounding box center [1260, 275] width 113 height 14
checkbox input "true"
click at [1402, 334] on button "Применить" at bounding box center [1420, 346] width 144 height 33
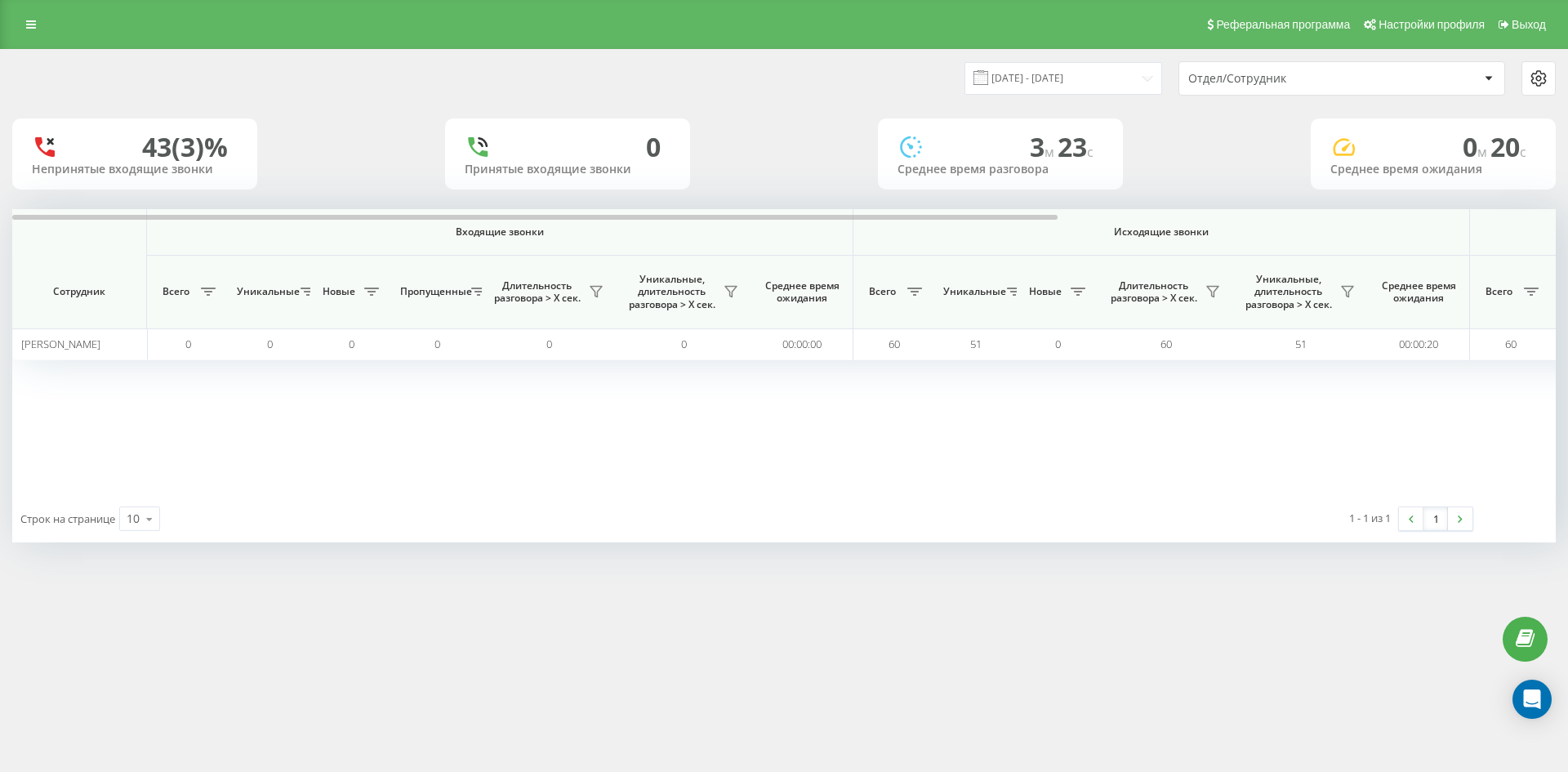
scroll to position [0, 571]
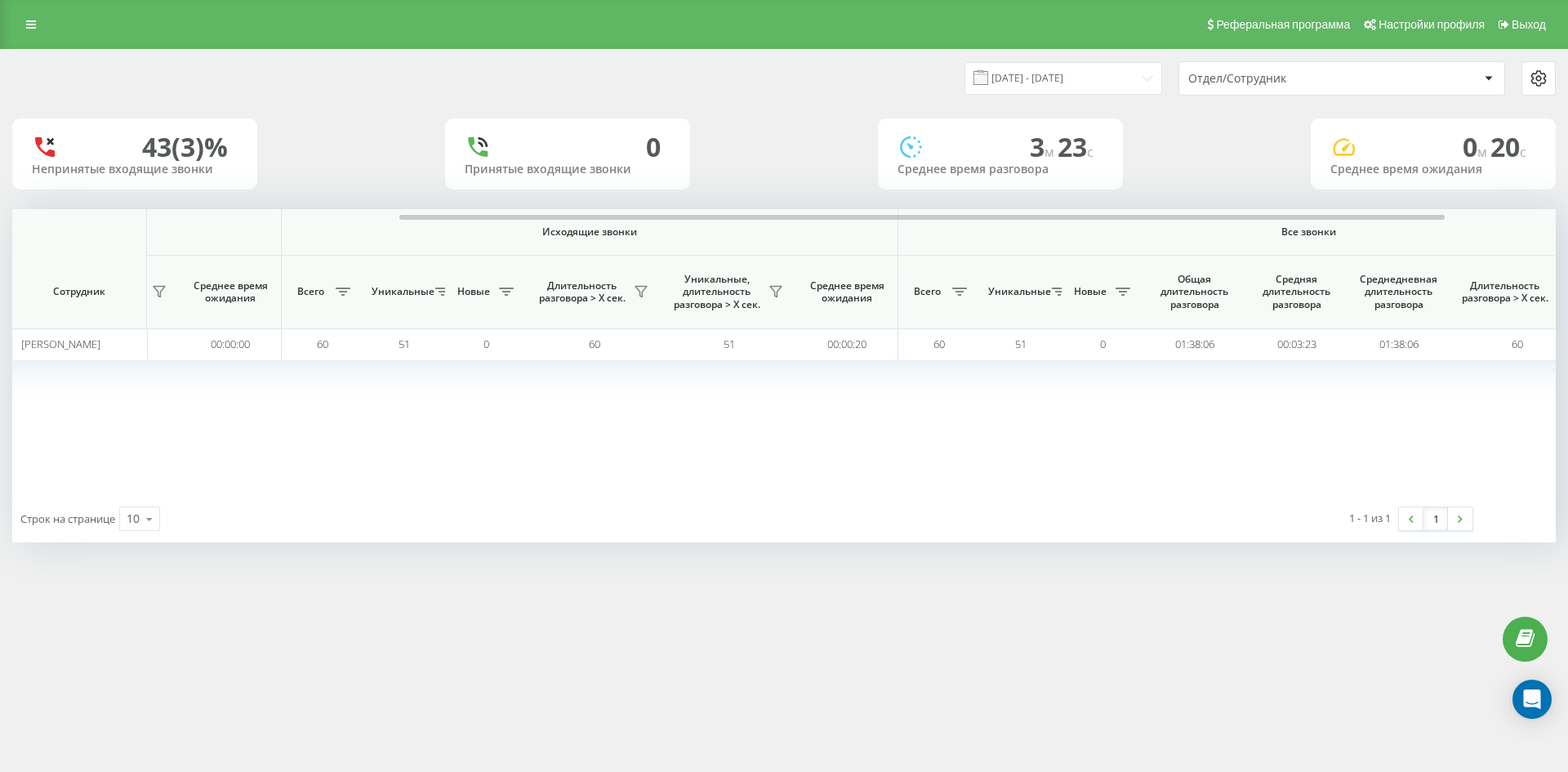
click at [1347, 82] on div "Отдел/Сотрудник" at bounding box center [1285, 79] width 195 height 14
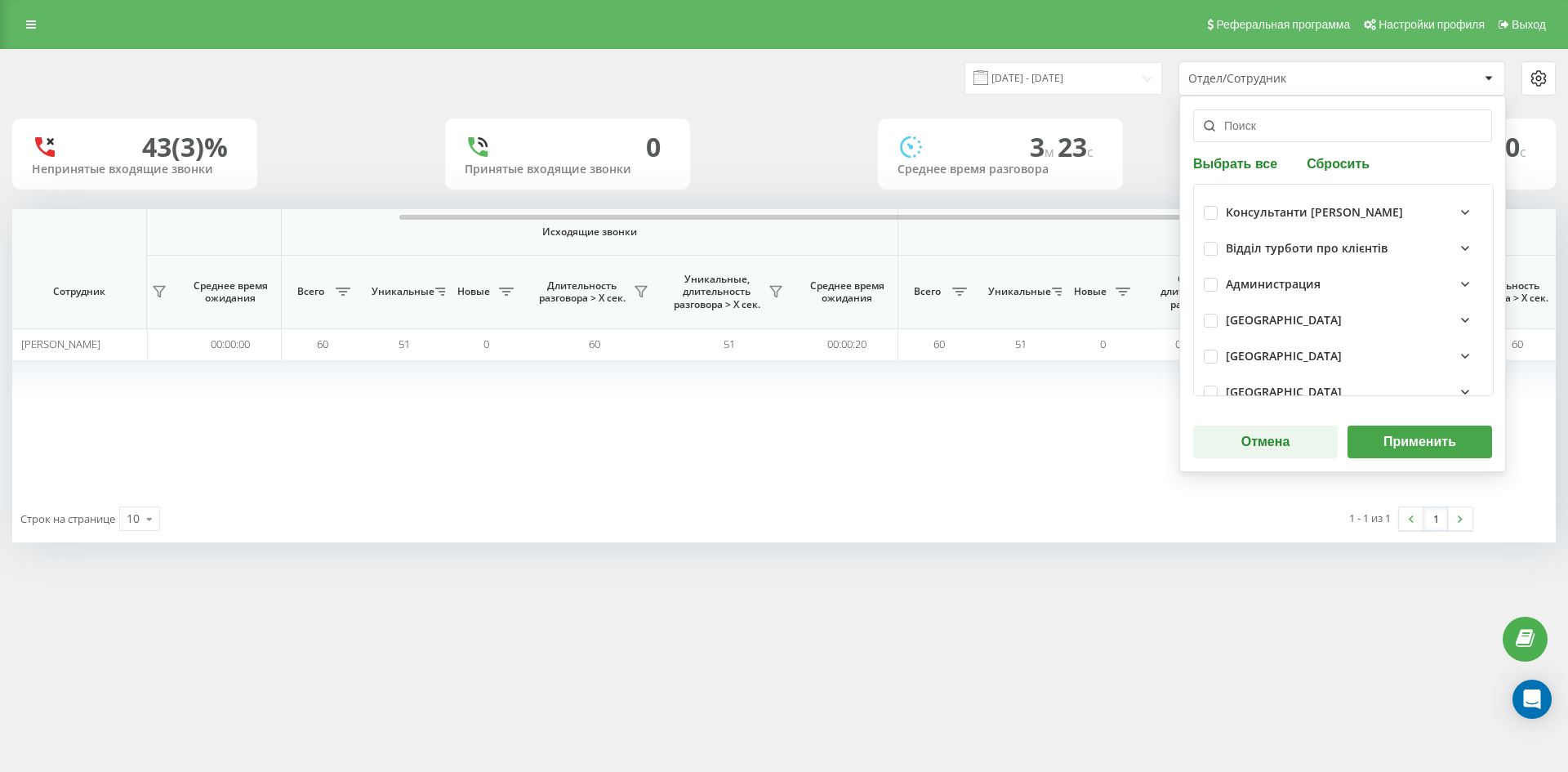
click at [1335, 166] on button "Сбросить" at bounding box center [1339, 163] width 73 height 16
click at [1294, 130] on input "text" at bounding box center [1343, 126] width 299 height 33
paste input "корякіна влада"
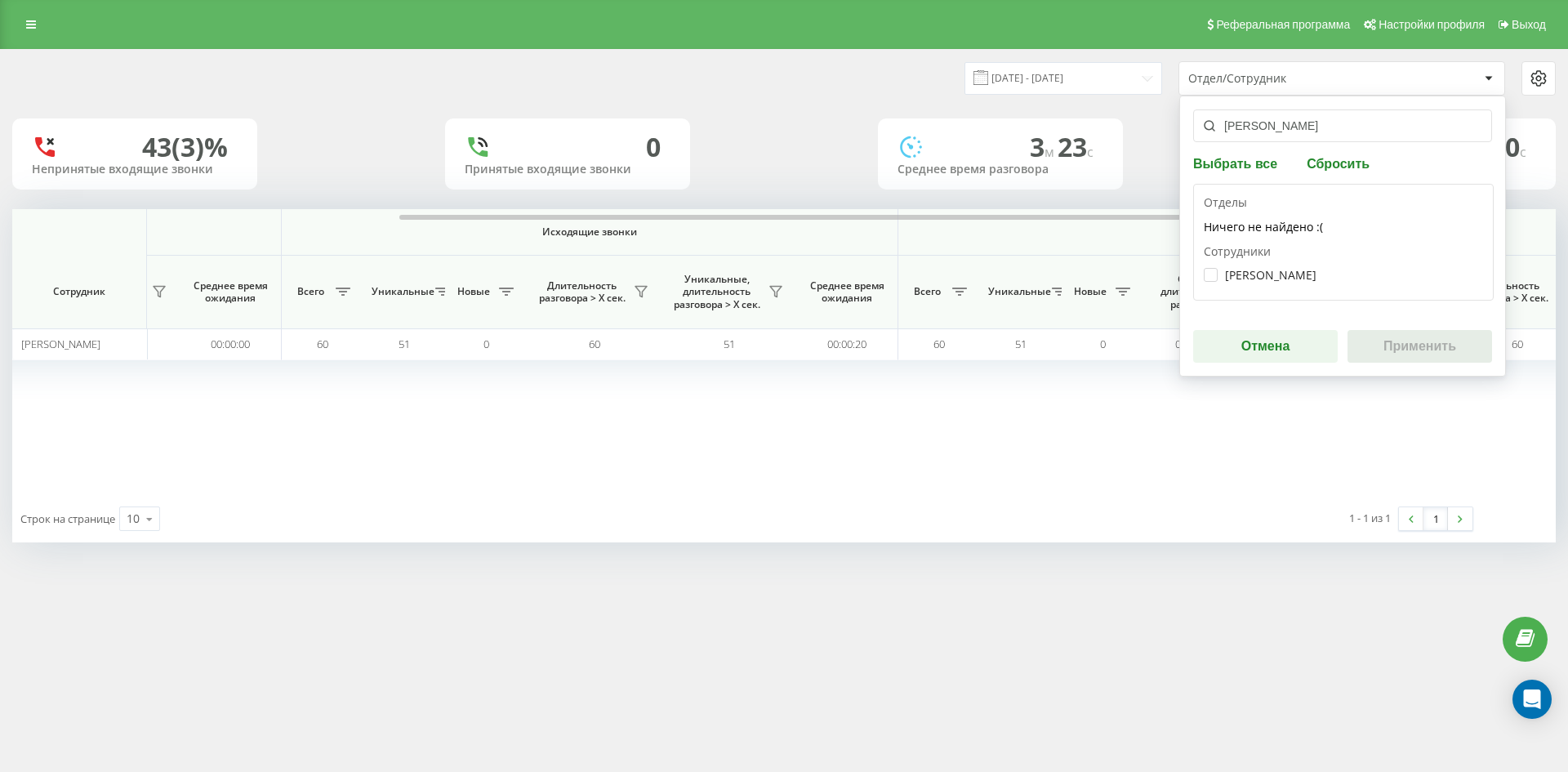
type input "корякіна влада"
drag, startPoint x: 1311, startPoint y: 264, endPoint x: 1304, endPoint y: 274, distance: 12.2
click at [1310, 266] on div "Корякіна Влада Олексіївна" at bounding box center [1343, 275] width 279 height 31
drag, startPoint x: 1304, startPoint y: 274, endPoint x: 1402, endPoint y: 336, distance: 116.0
click at [1304, 275] on label "Корякіна Влада Олексіївна" at bounding box center [1260, 275] width 113 height 14
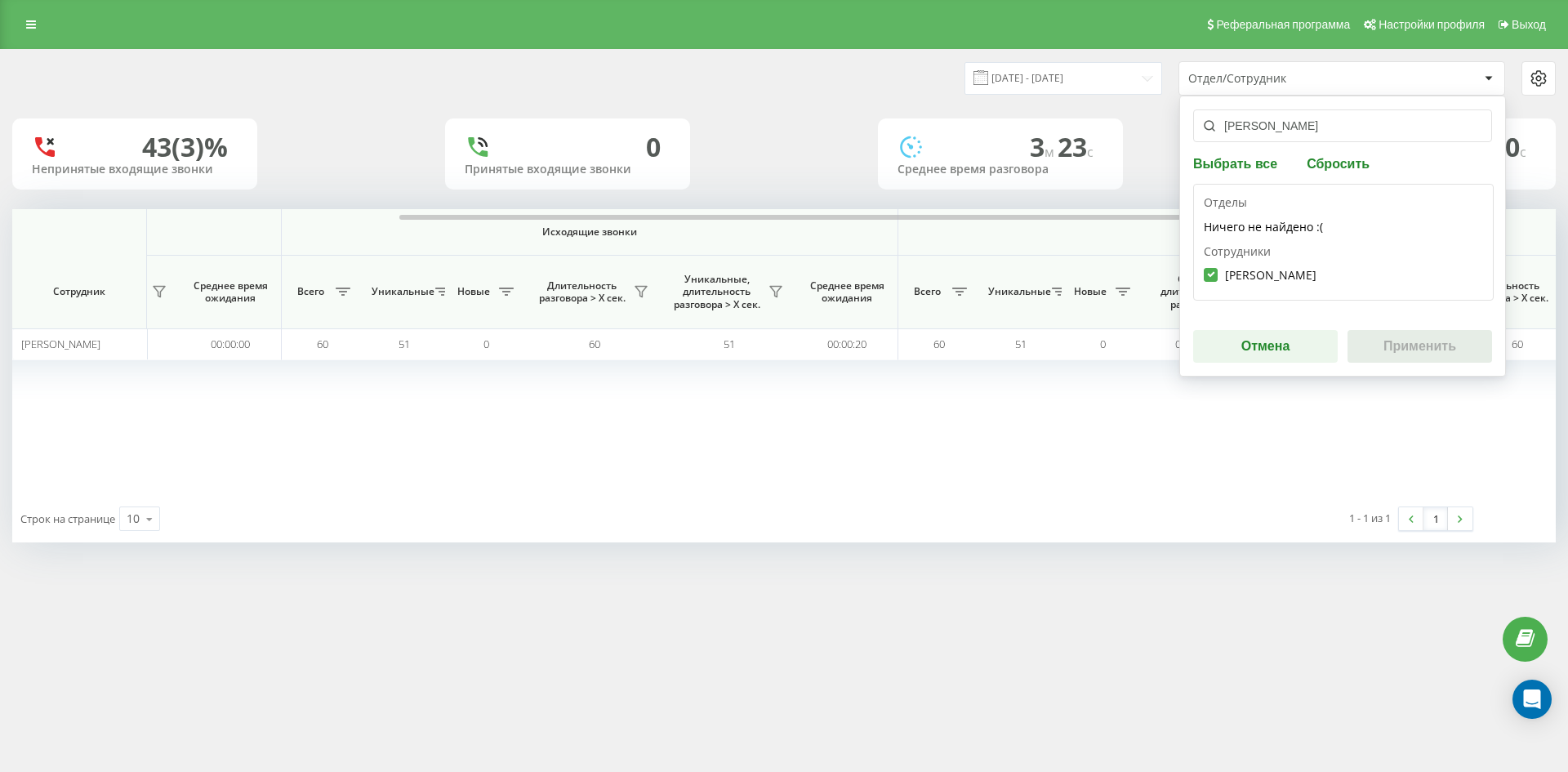
checkbox input "true"
click at [1402, 336] on button "Применить" at bounding box center [1420, 346] width 144 height 33
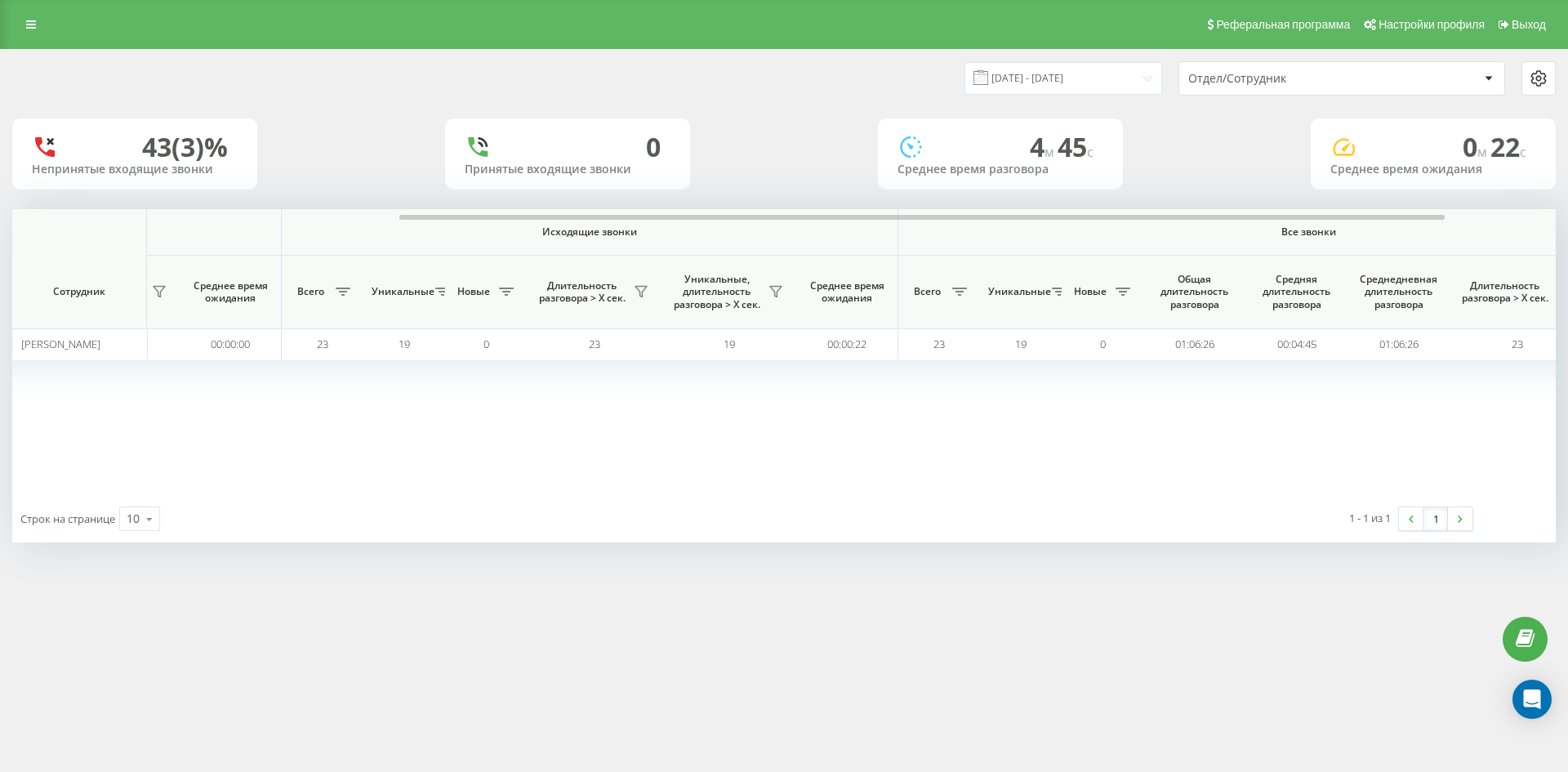
click at [1316, 73] on div "Отдел/Сотрудник" at bounding box center [1285, 79] width 195 height 14
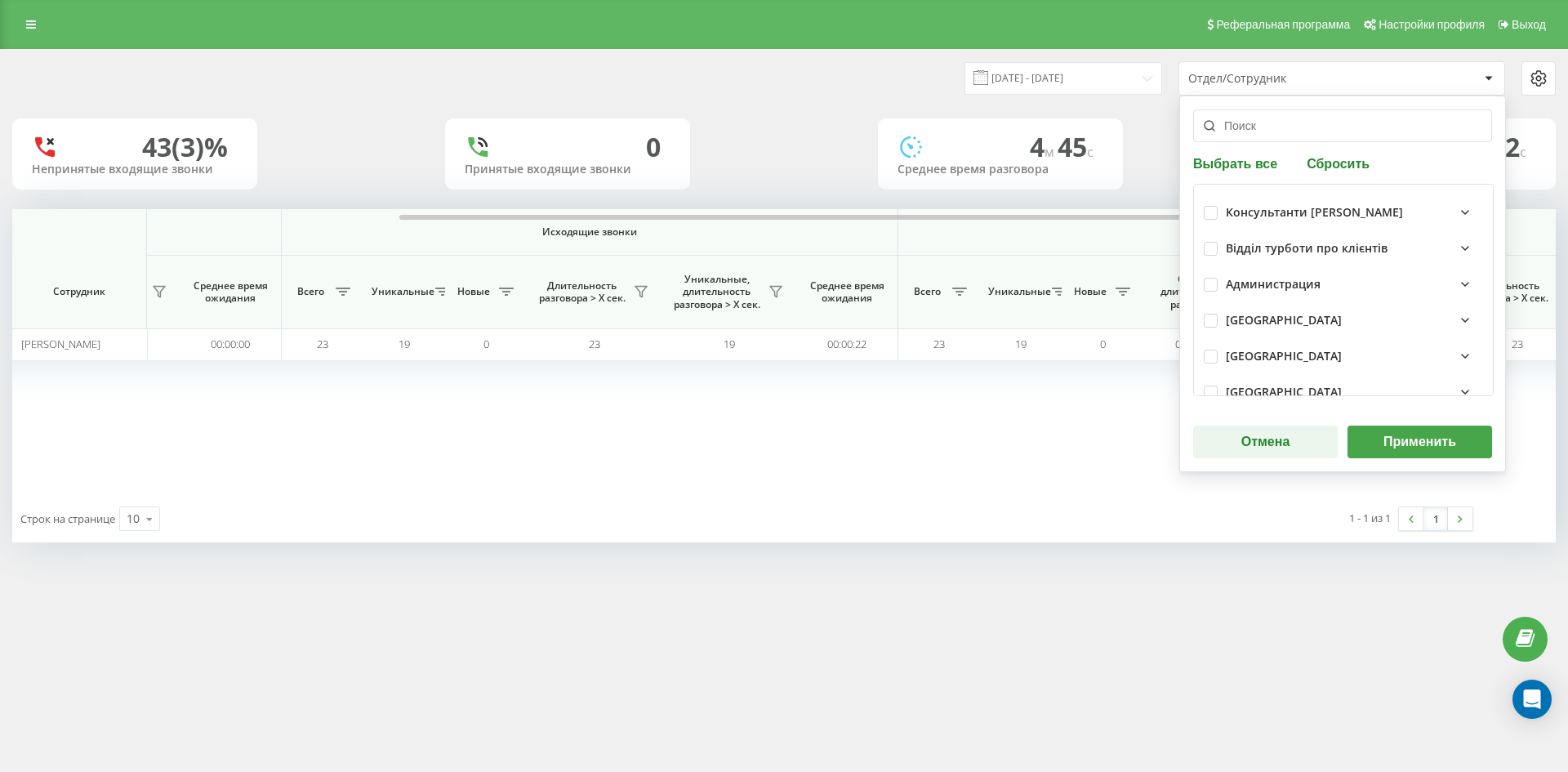
click at [1340, 164] on button "Сбросить" at bounding box center [1339, 163] width 73 height 16
click at [1269, 129] on input "text" at bounding box center [1343, 126] width 299 height 33
paste input "медяник катерина"
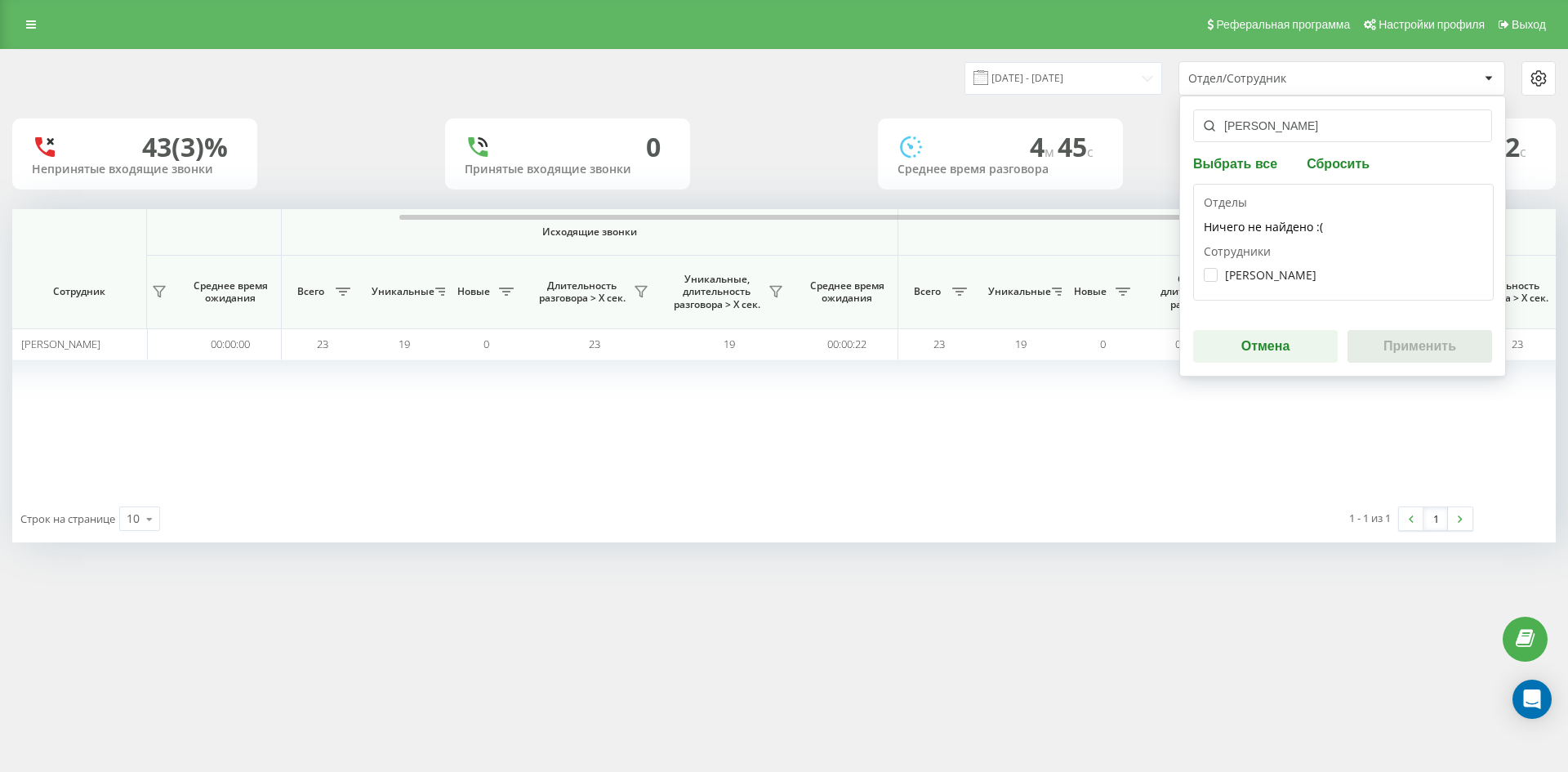
type input "медяник катерина"
click at [1268, 275] on label "Медяник Катерина Вадимівна" at bounding box center [1260, 275] width 113 height 14
checkbox input "true"
click at [1405, 345] on button "Применить" at bounding box center [1420, 346] width 144 height 33
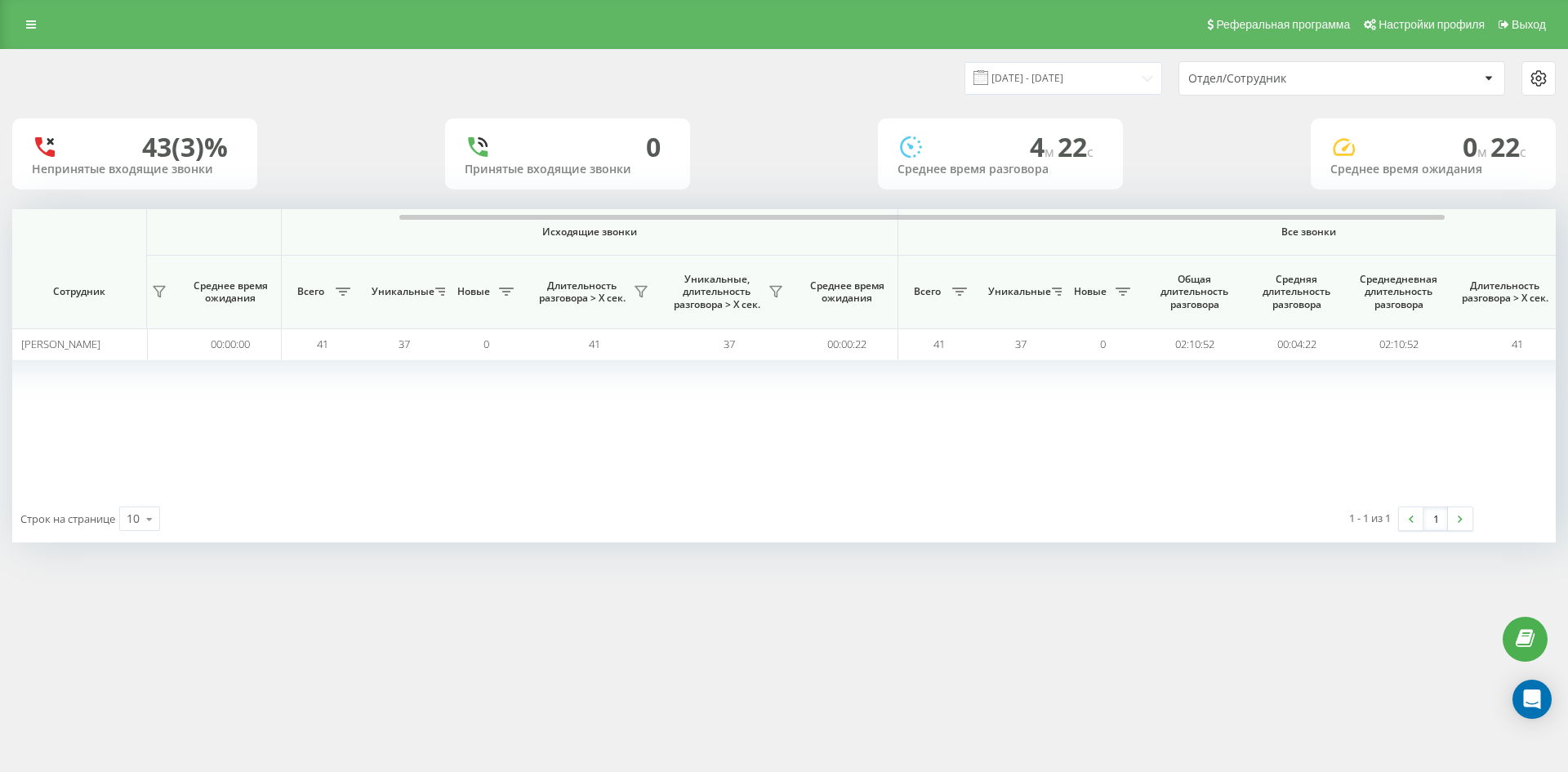
drag, startPoint x: 1322, startPoint y: 82, endPoint x: 1323, endPoint y: 92, distance: 10.0
click at [1322, 82] on div "Отдел/Сотрудник" at bounding box center [1285, 79] width 195 height 14
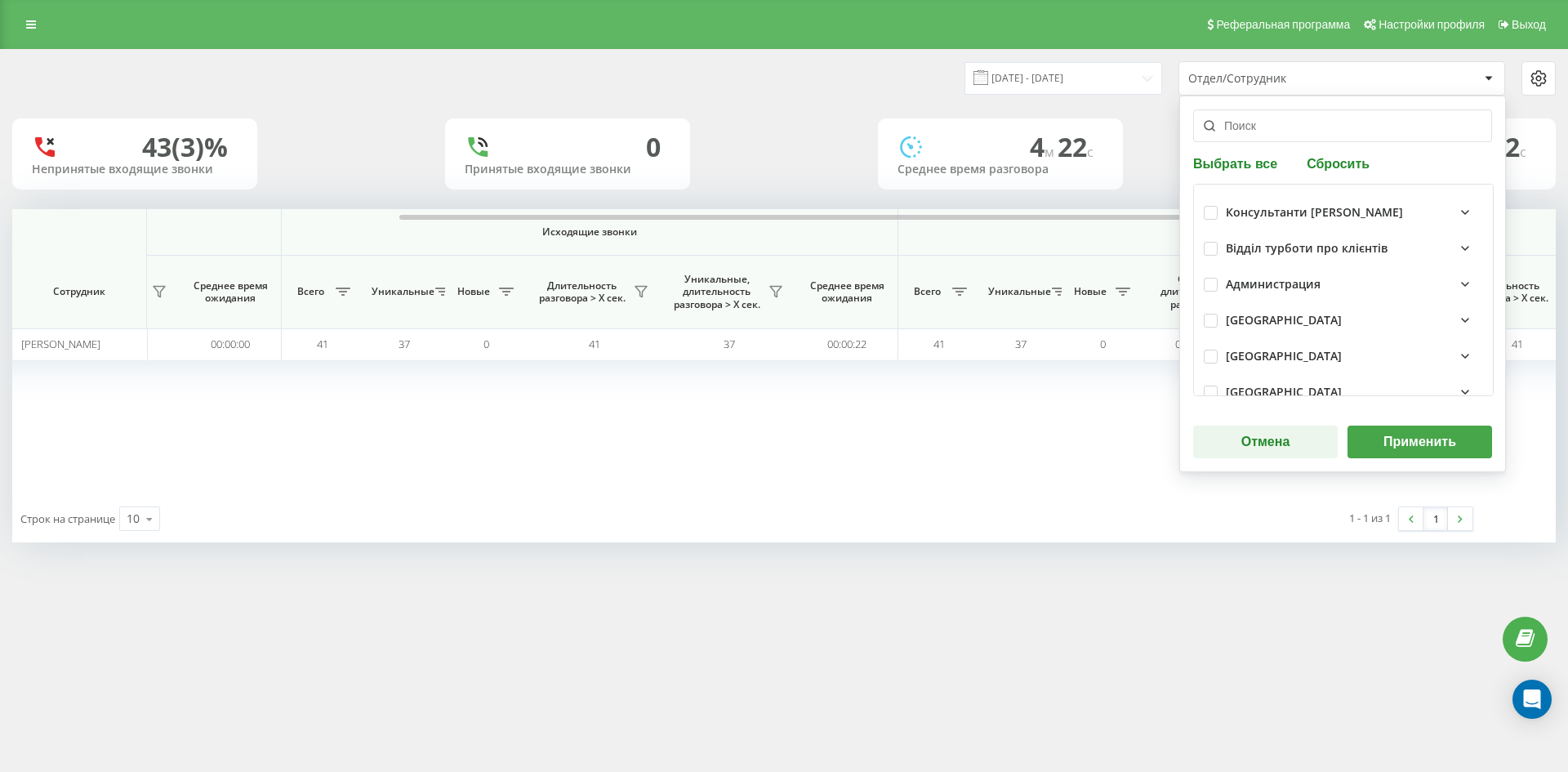
click at [1347, 182] on div "Выбрать все Сбросить Консультанти Савчук Відділ турботи про клієнтів Администра…" at bounding box center [1343, 284] width 326 height 377
click at [1341, 168] on button "Сбросить" at bounding box center [1339, 163] width 73 height 16
click at [1281, 137] on input "text" at bounding box center [1343, 126] width 299 height 33
paste input "коломієць вікторія"
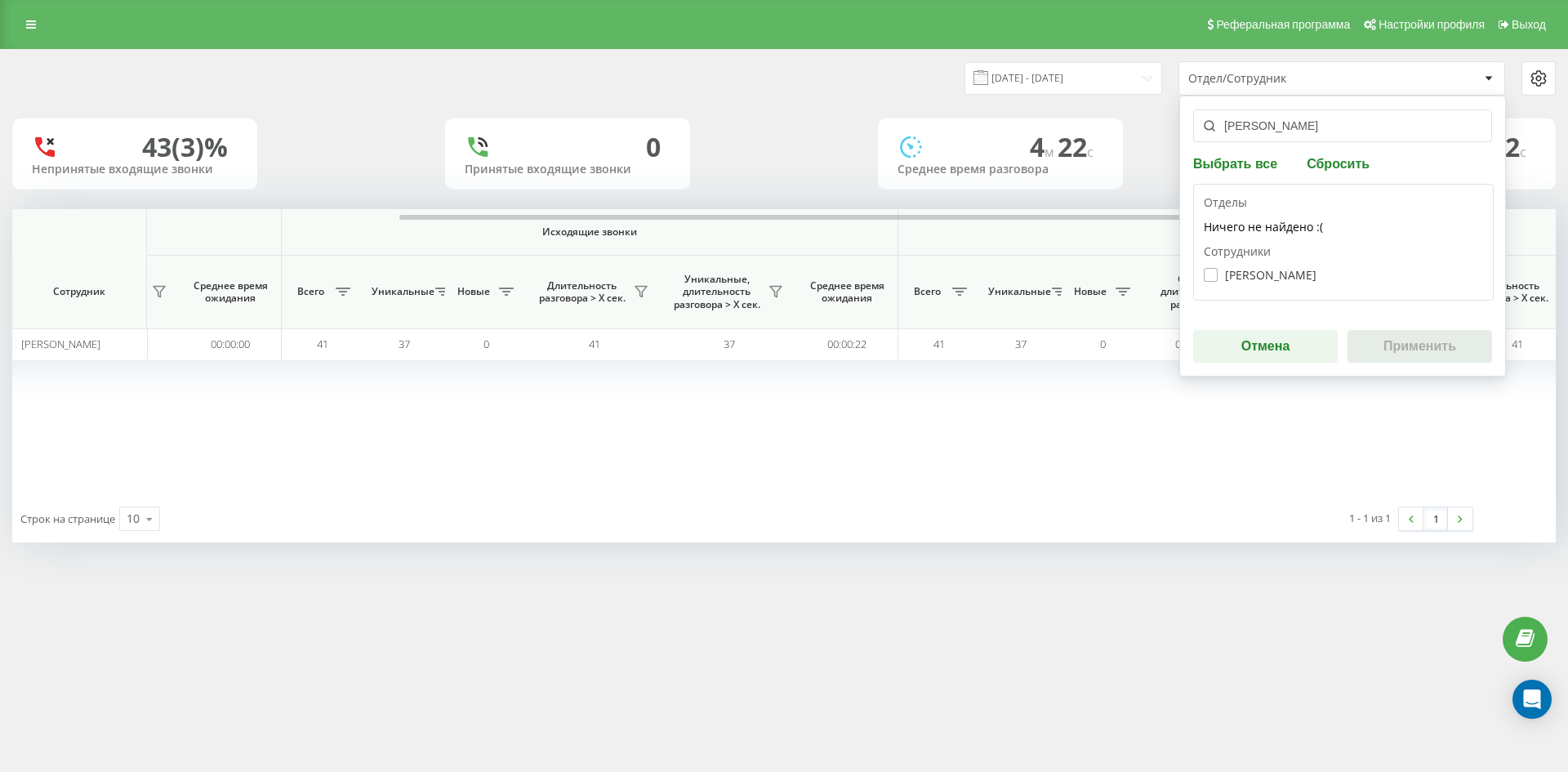
type input "коломієць вікторія"
click at [1278, 274] on label "[PERSON_NAME]" at bounding box center [1260, 275] width 113 height 14
checkbox input "true"
click at [1390, 345] on button "Применить" at bounding box center [1420, 346] width 144 height 33
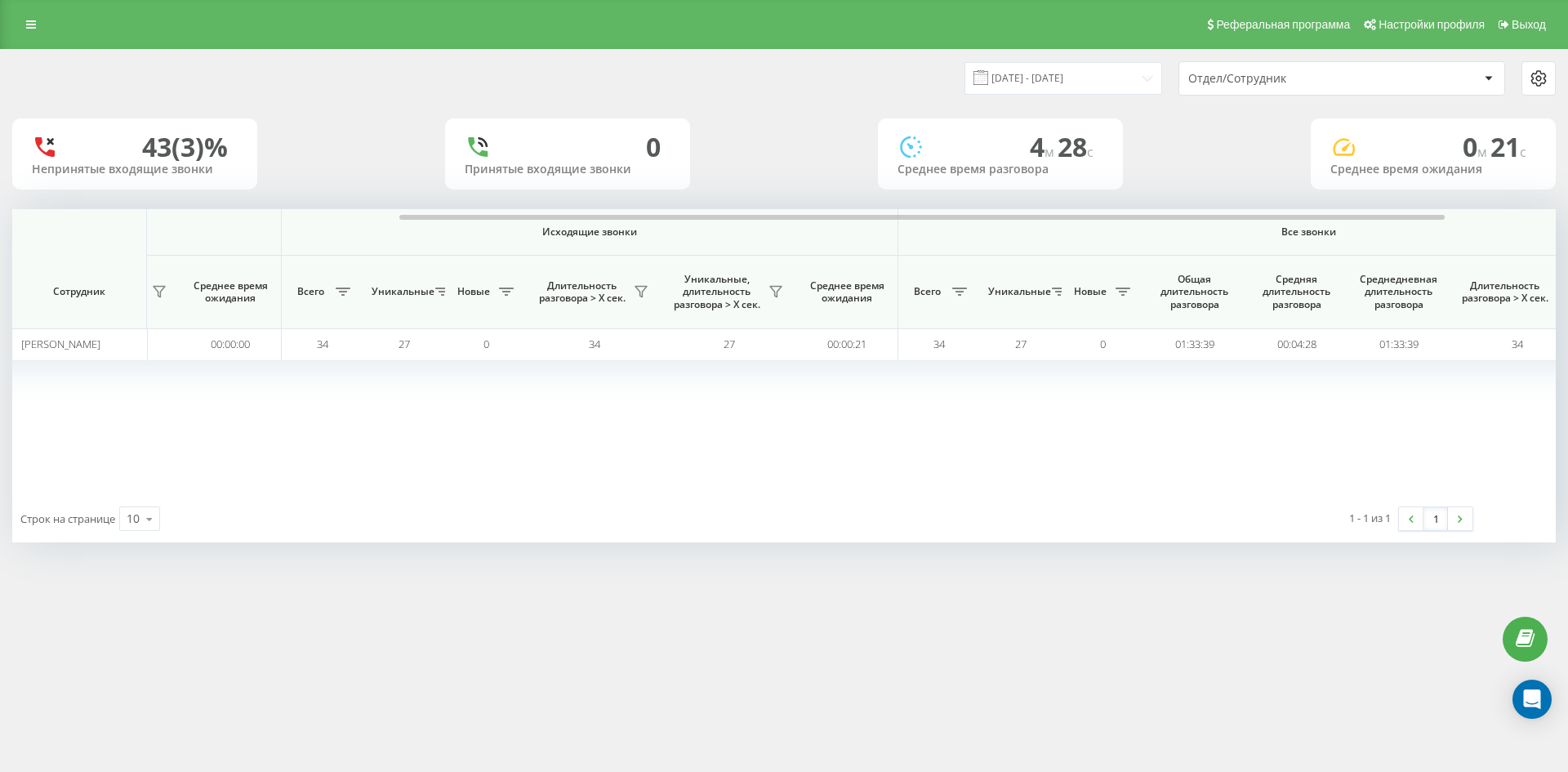
click at [1321, 74] on div "Отдел/Сотрудник" at bounding box center [1285, 79] width 195 height 14
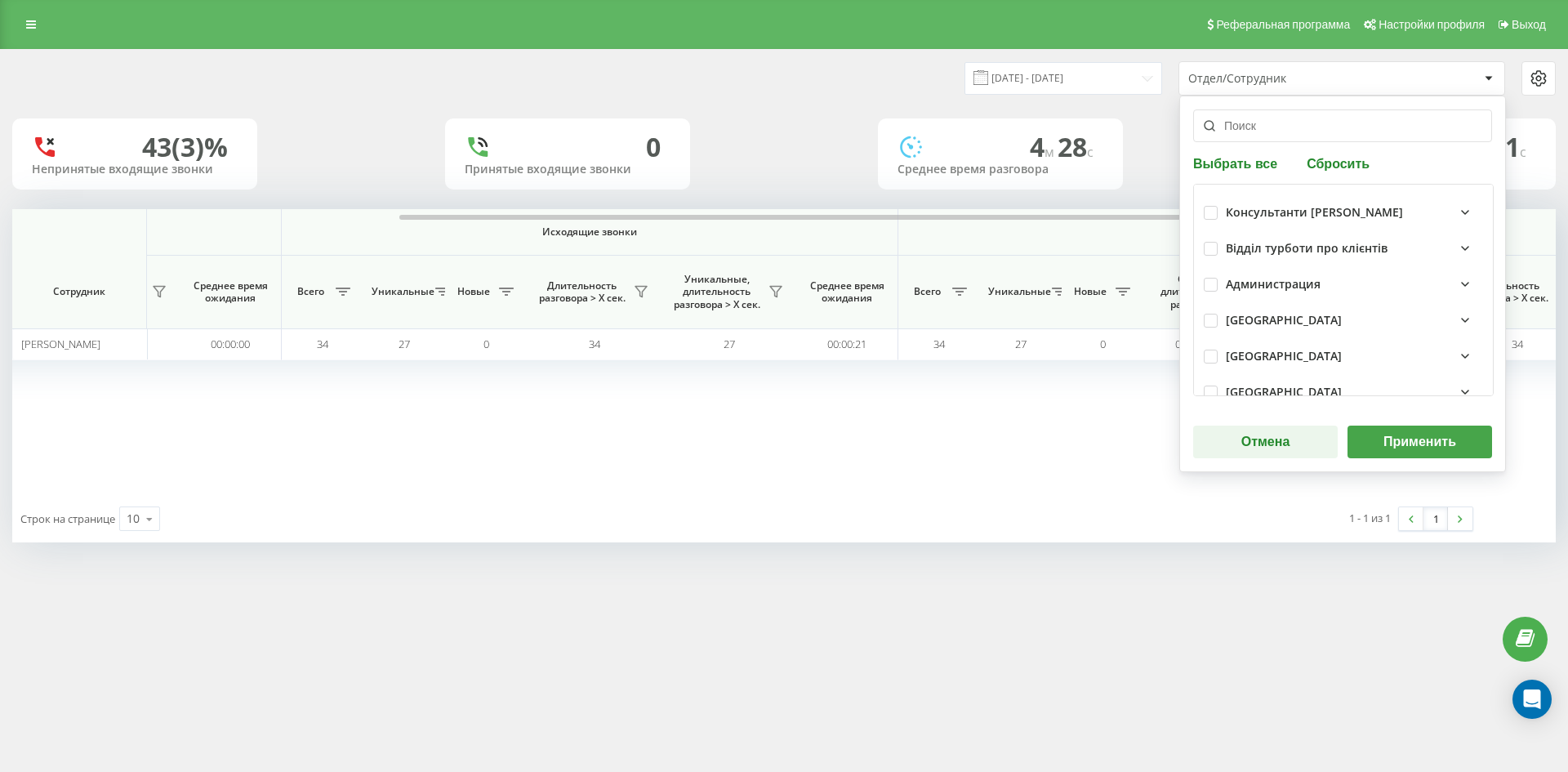
click at [1335, 171] on button "Сбросить" at bounding box center [1339, 163] width 73 height 16
click at [1275, 119] on input "text" at bounding box center [1343, 126] width 299 height 33
paste input "єрмакова наталя"
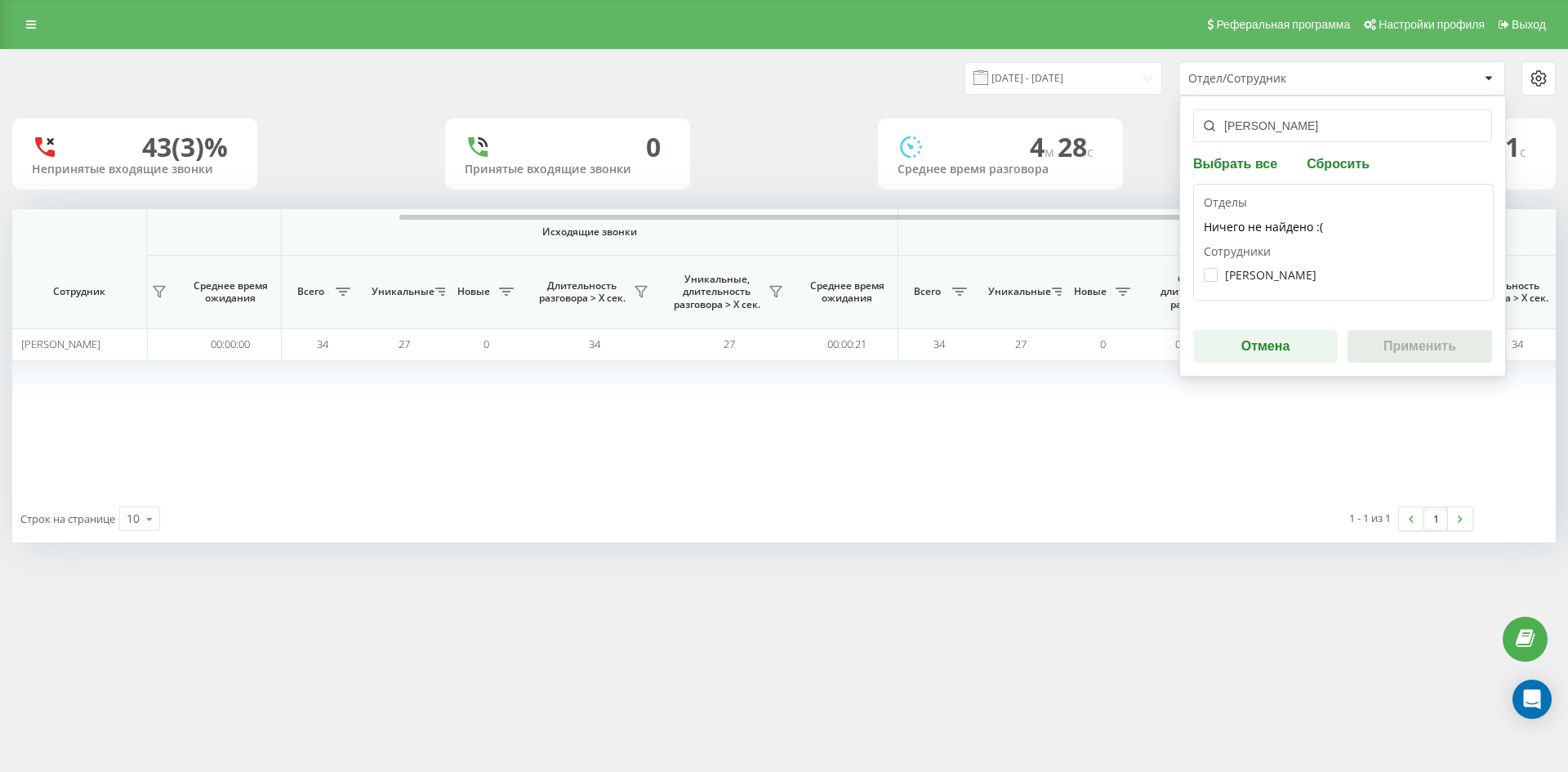
type input "єрмакова наталя"
click at [1285, 262] on div "[PERSON_NAME]" at bounding box center [1343, 275] width 279 height 31
drag, startPoint x: 1283, startPoint y: 270, endPoint x: 1364, endPoint y: 326, distance: 98.5
click at [1283, 271] on label "[PERSON_NAME]" at bounding box center [1260, 275] width 113 height 14
checkbox input "true"
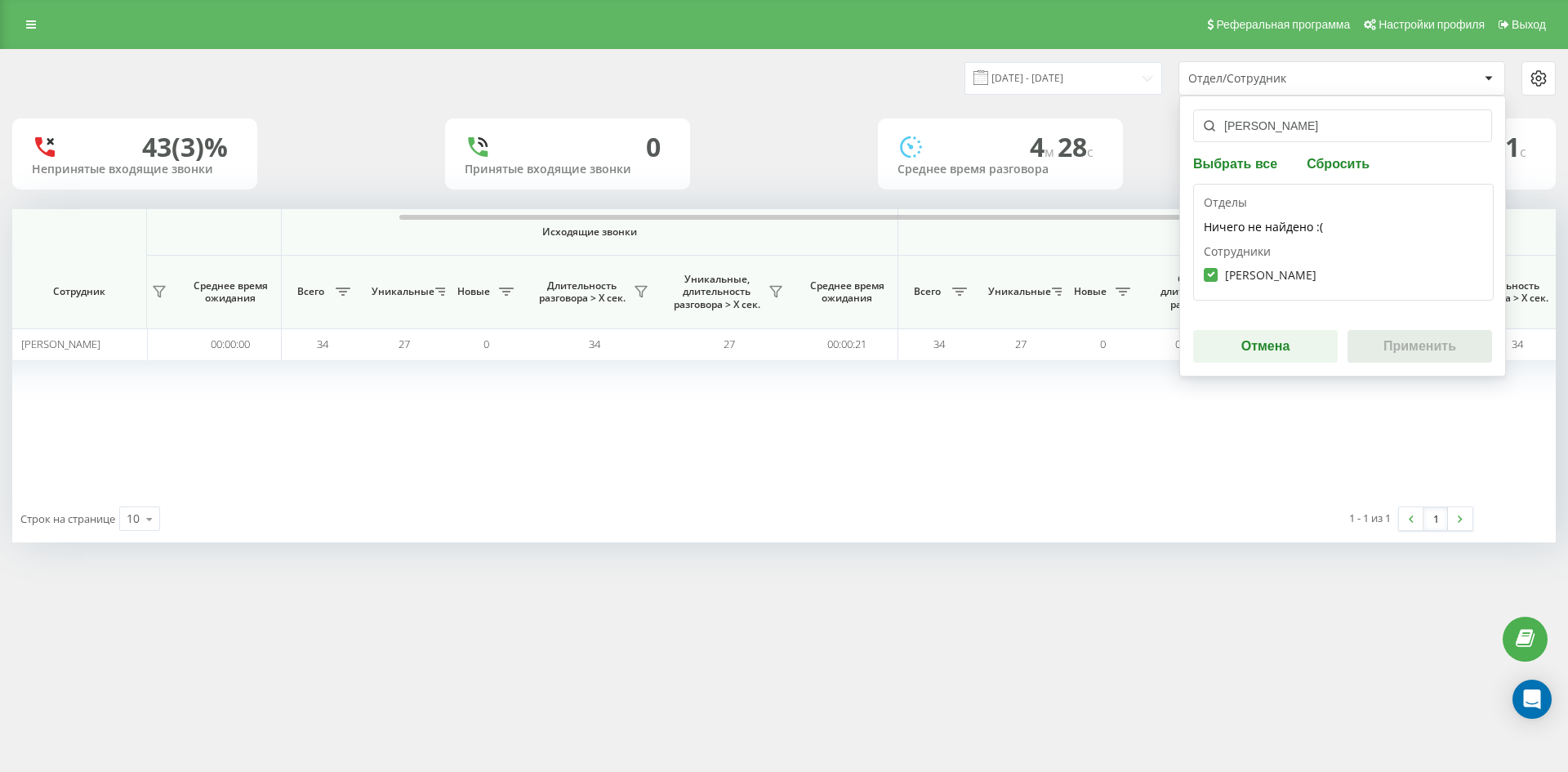
click at [1364, 326] on div "єрмакова наталя Выбрать все Сбросить Отделы Ничего не найдено :( Сотрудники Єрм…" at bounding box center [1343, 236] width 326 height 281
click at [1404, 339] on button "Применить" at bounding box center [1420, 346] width 144 height 33
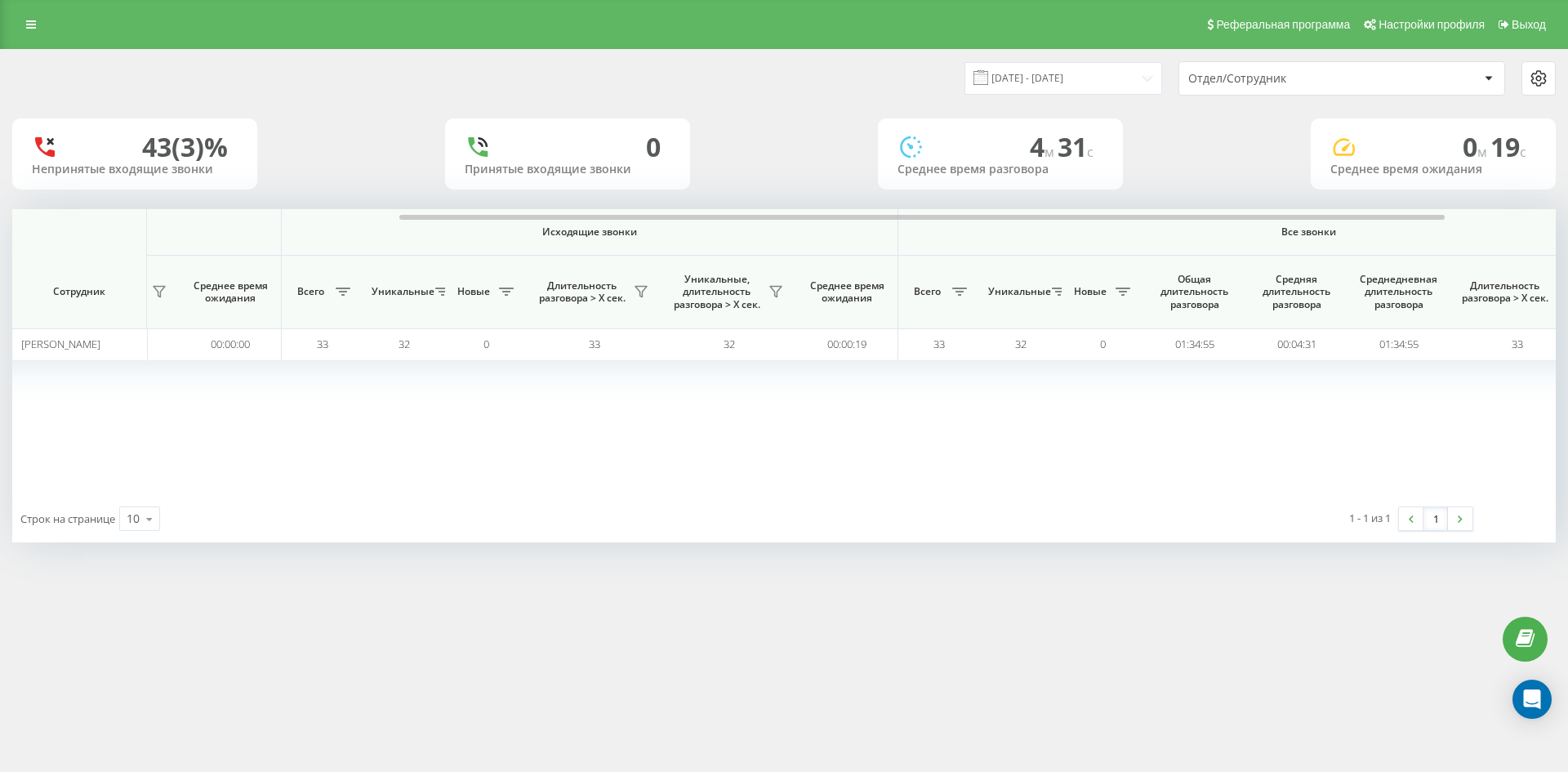
drag, startPoint x: 1347, startPoint y: 78, endPoint x: 1345, endPoint y: 93, distance: 15.1
click at [1347, 79] on div "Отдел/Сотрудник" at bounding box center [1285, 79] width 195 height 14
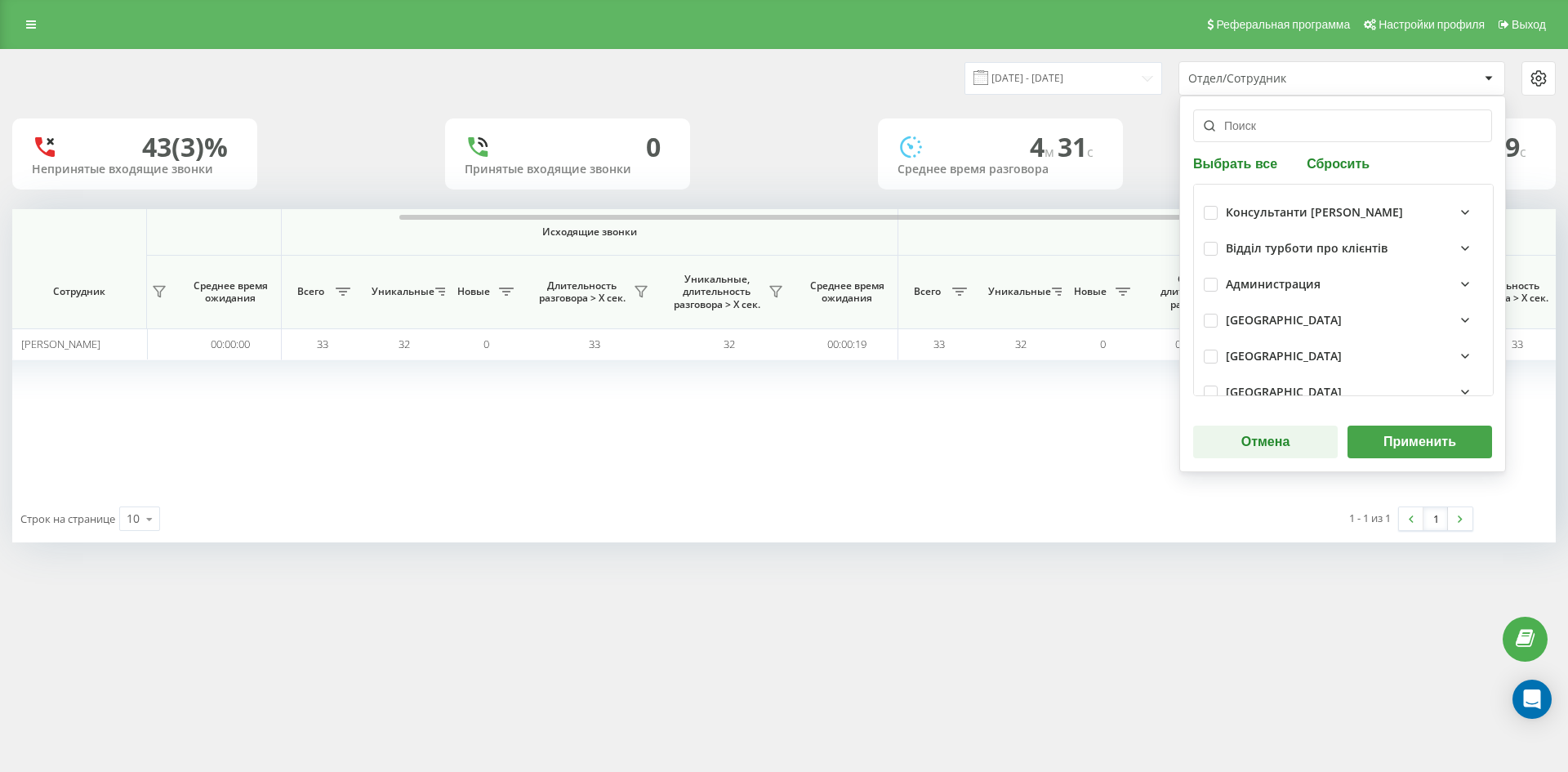
click at [1341, 160] on button "Сбросить" at bounding box center [1339, 163] width 73 height 16
click at [1283, 132] on input "text" at bounding box center [1343, 126] width 299 height 33
paste input "чаюк максим"
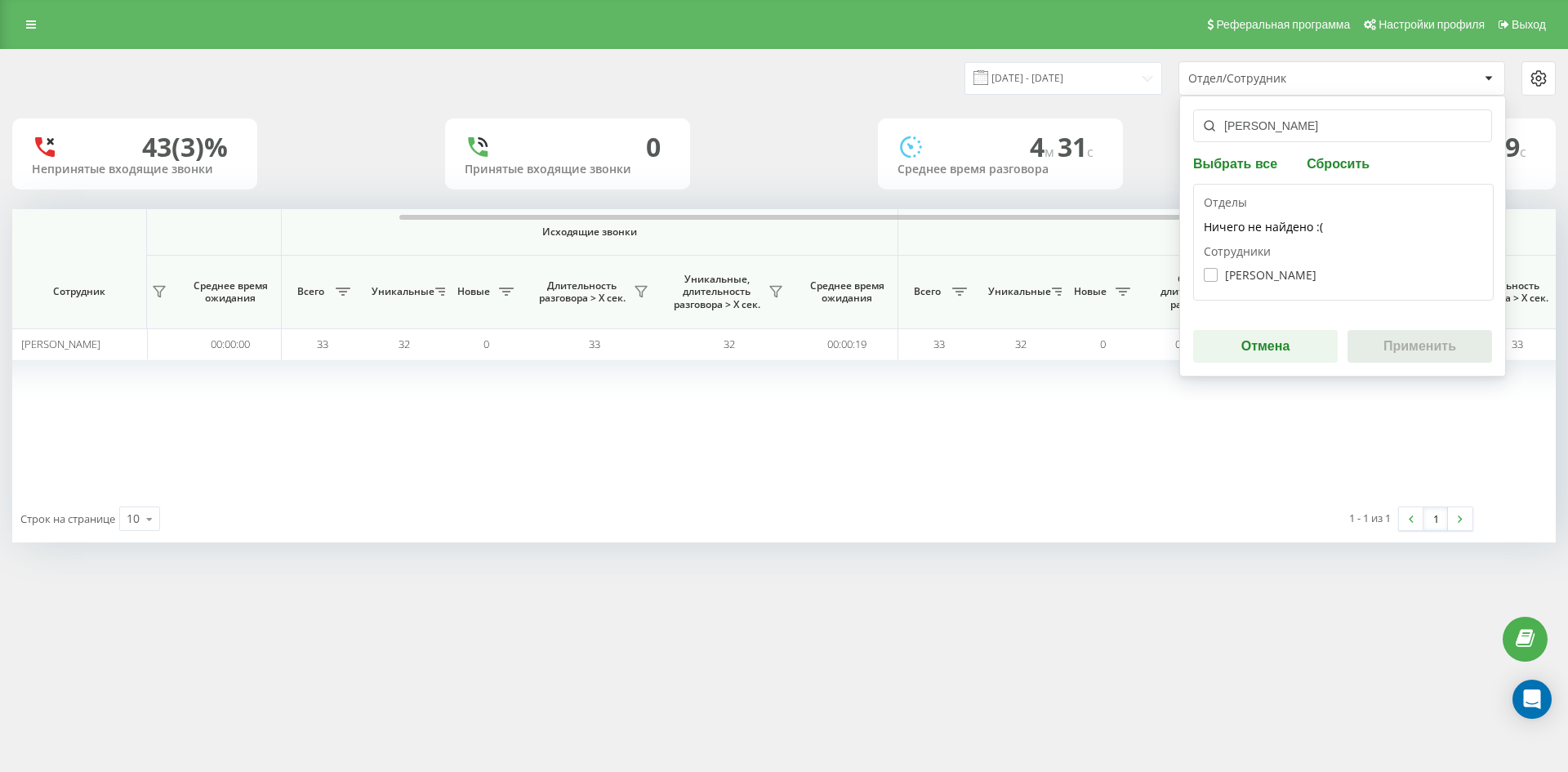
type input "чаюк максим"
click at [1296, 277] on label "Чаюк Максим Вікторович" at bounding box center [1260, 275] width 113 height 14
checkbox input "true"
click at [1400, 334] on button "Применить" at bounding box center [1420, 346] width 144 height 33
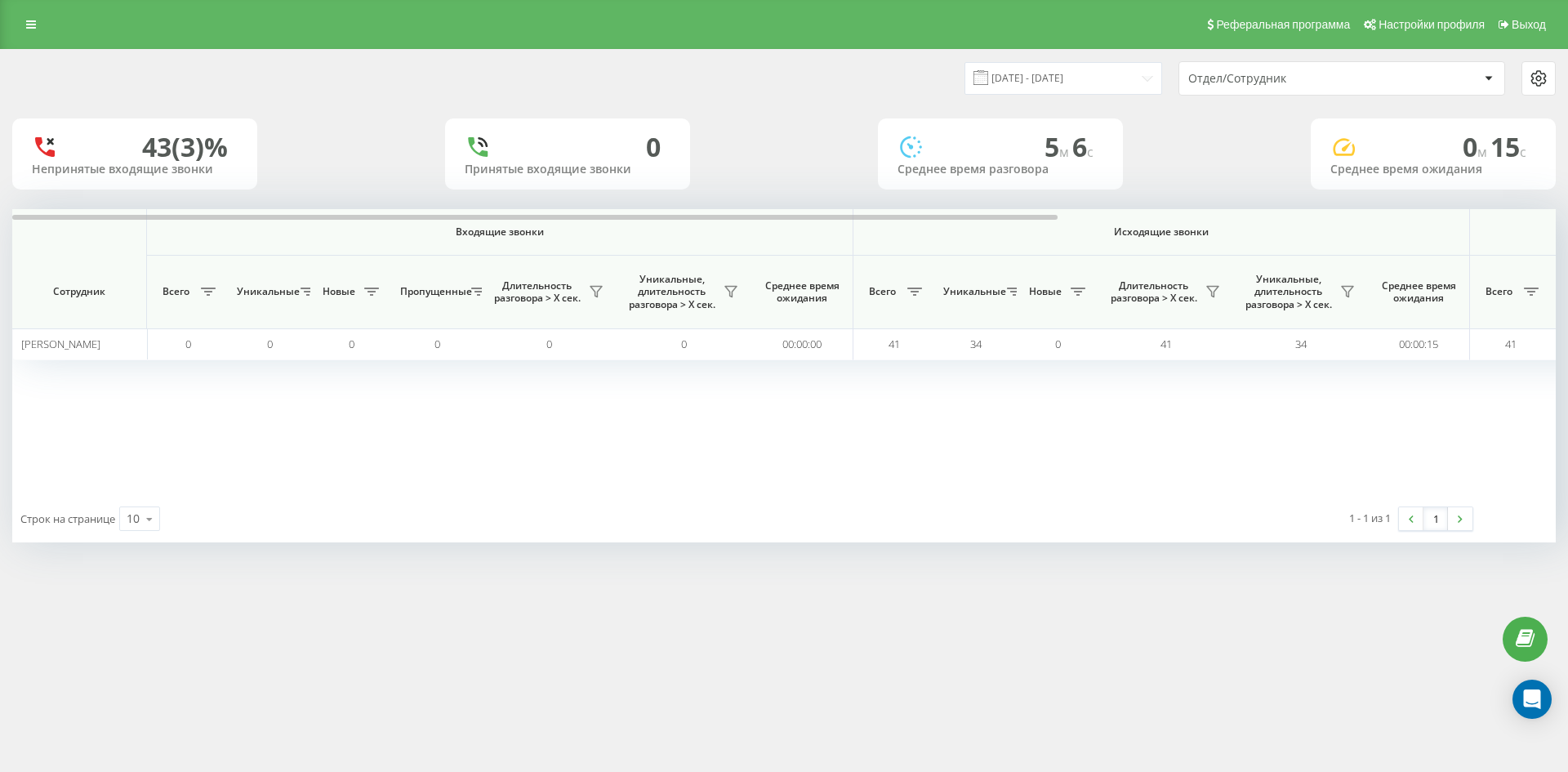
scroll to position [0, 653]
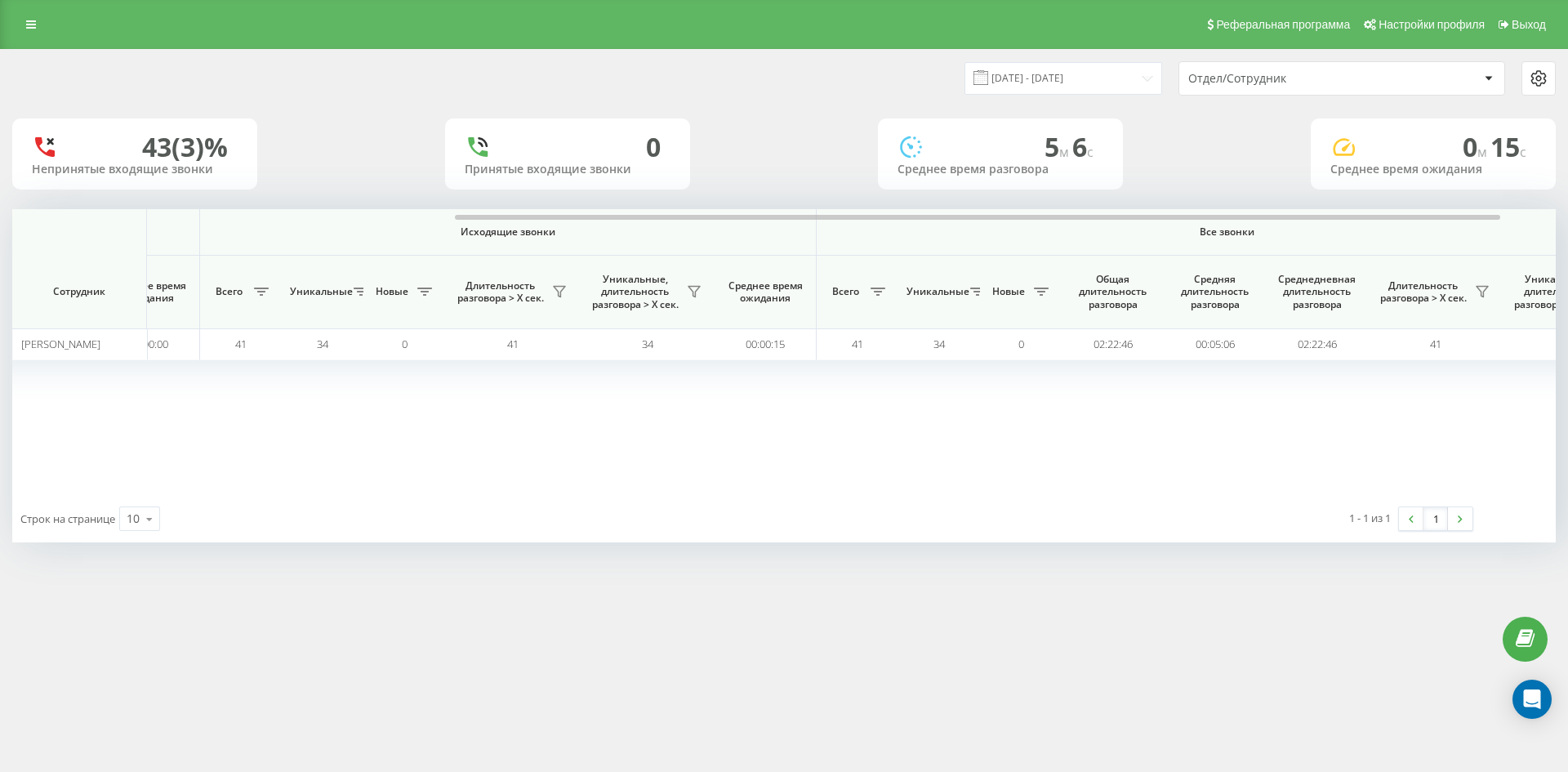
click at [1330, 80] on div "Отдел/Сотрудник" at bounding box center [1285, 79] width 195 height 14
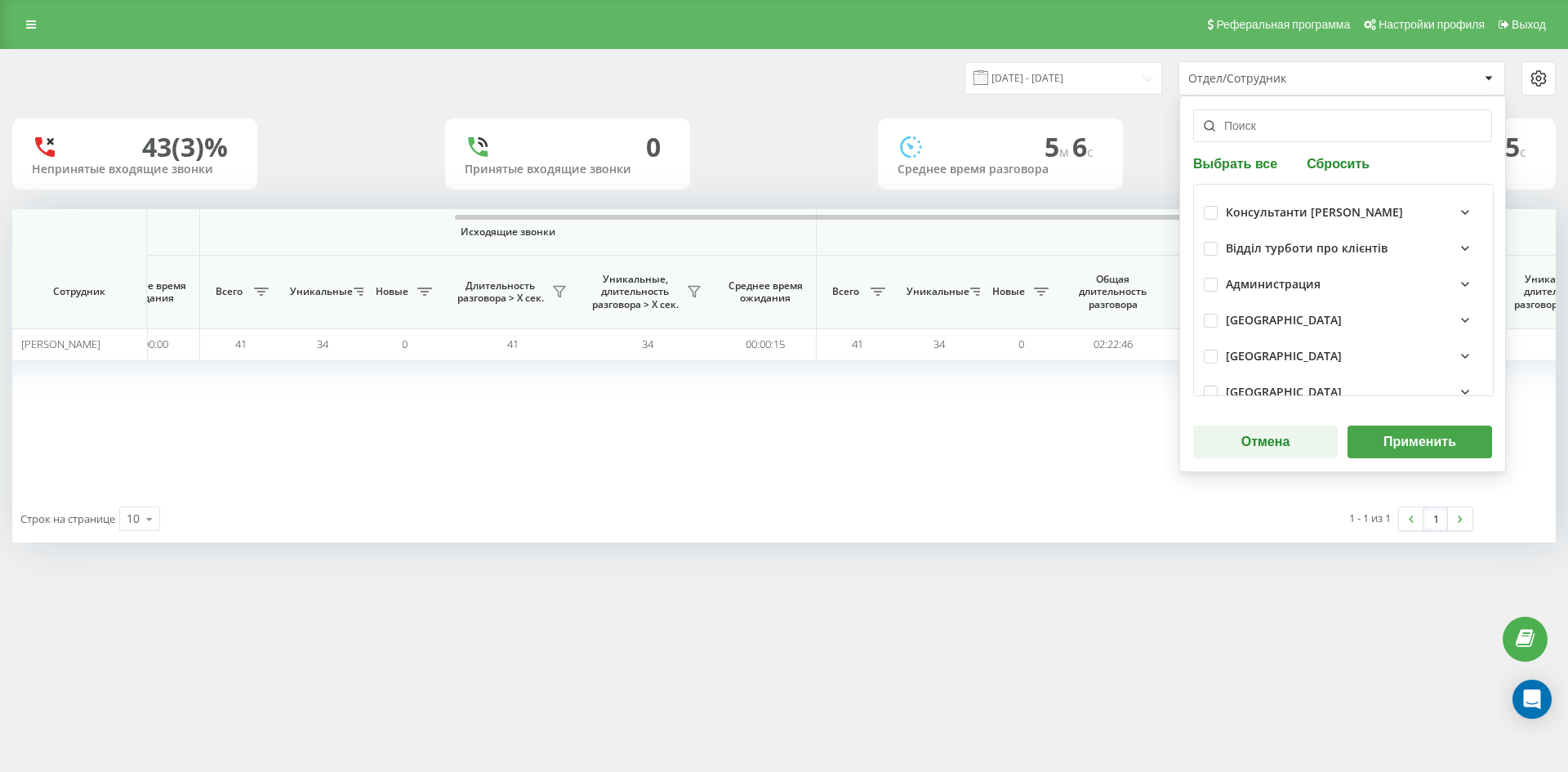
click at [1340, 162] on button "Сбросить" at bounding box center [1339, 163] width 73 height 16
drag, startPoint x: 1285, startPoint y: 133, endPoint x: 1290, endPoint y: 189, distance: 56.2
click at [1285, 134] on input "text" at bounding box center [1343, 126] width 299 height 33
paste input "шевченко віталій"
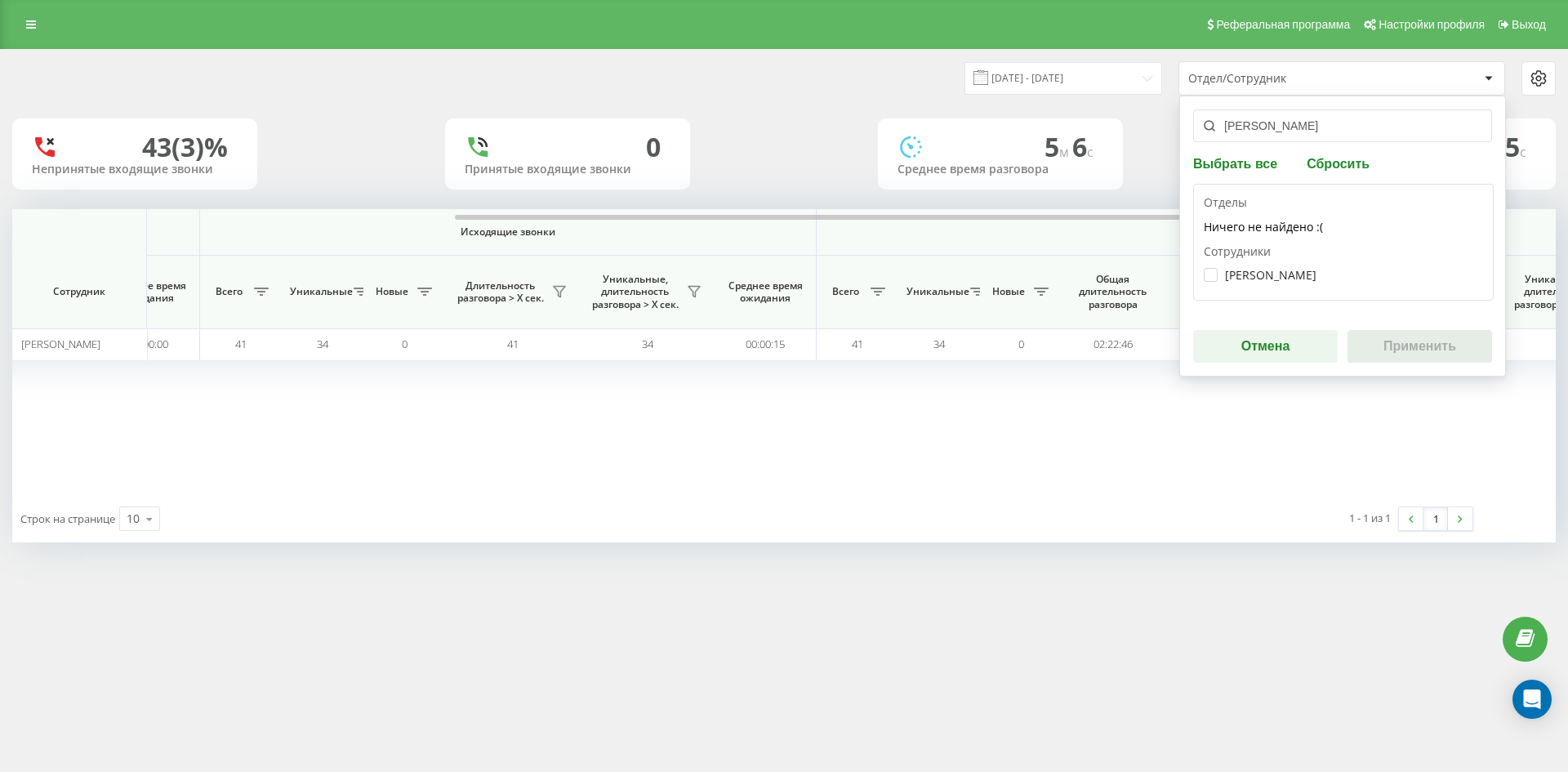
type input "шевченко віталій"
click at [1286, 263] on div "Шевченко Віталій Валерійович" at bounding box center [1343, 275] width 279 height 31
click at [1284, 274] on label "Шевченко Віталій Валерійович" at bounding box center [1260, 275] width 113 height 14
checkbox input "true"
click at [1396, 340] on button "Применить" at bounding box center [1420, 346] width 144 height 33
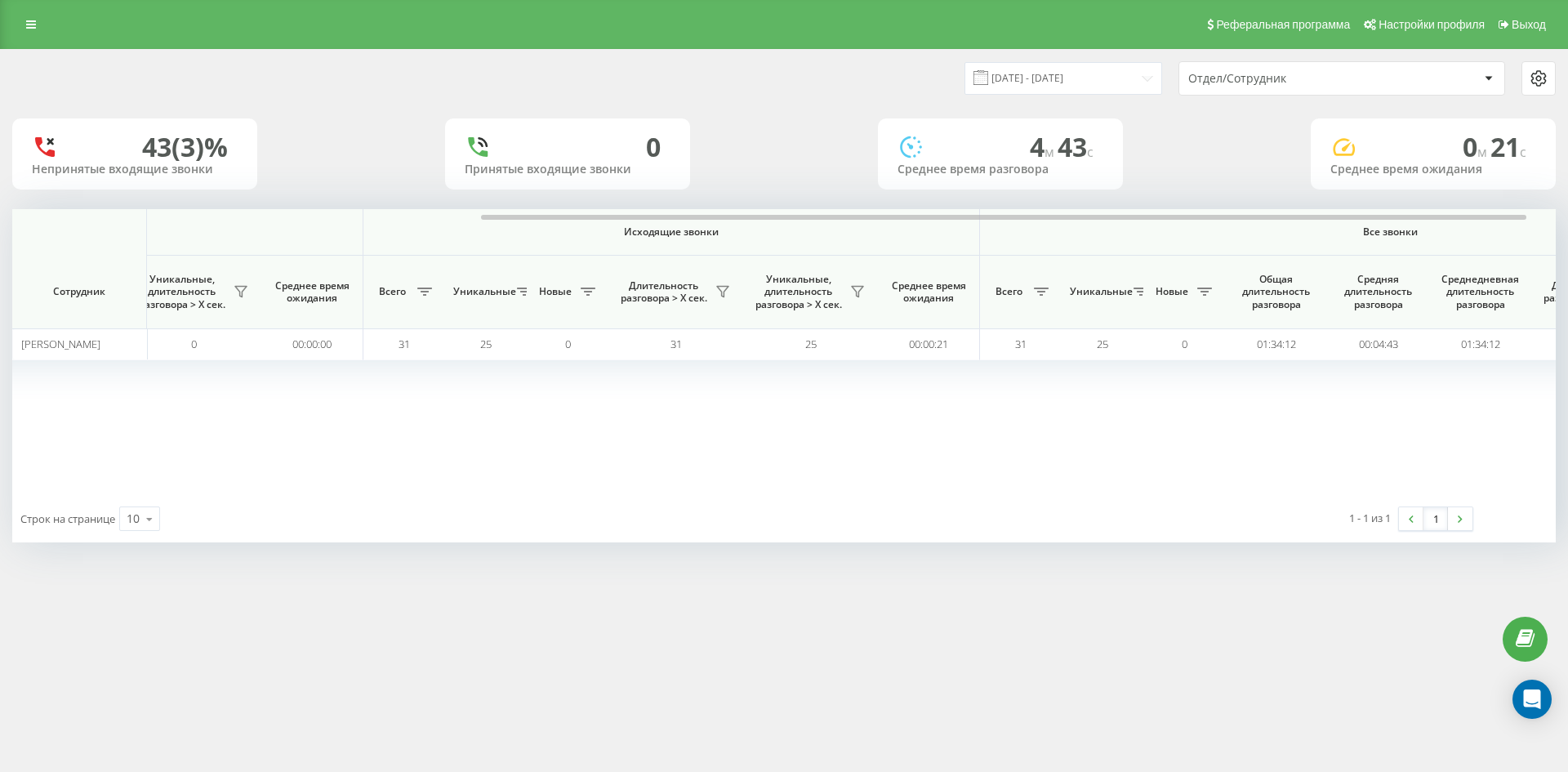
scroll to position [0, 571]
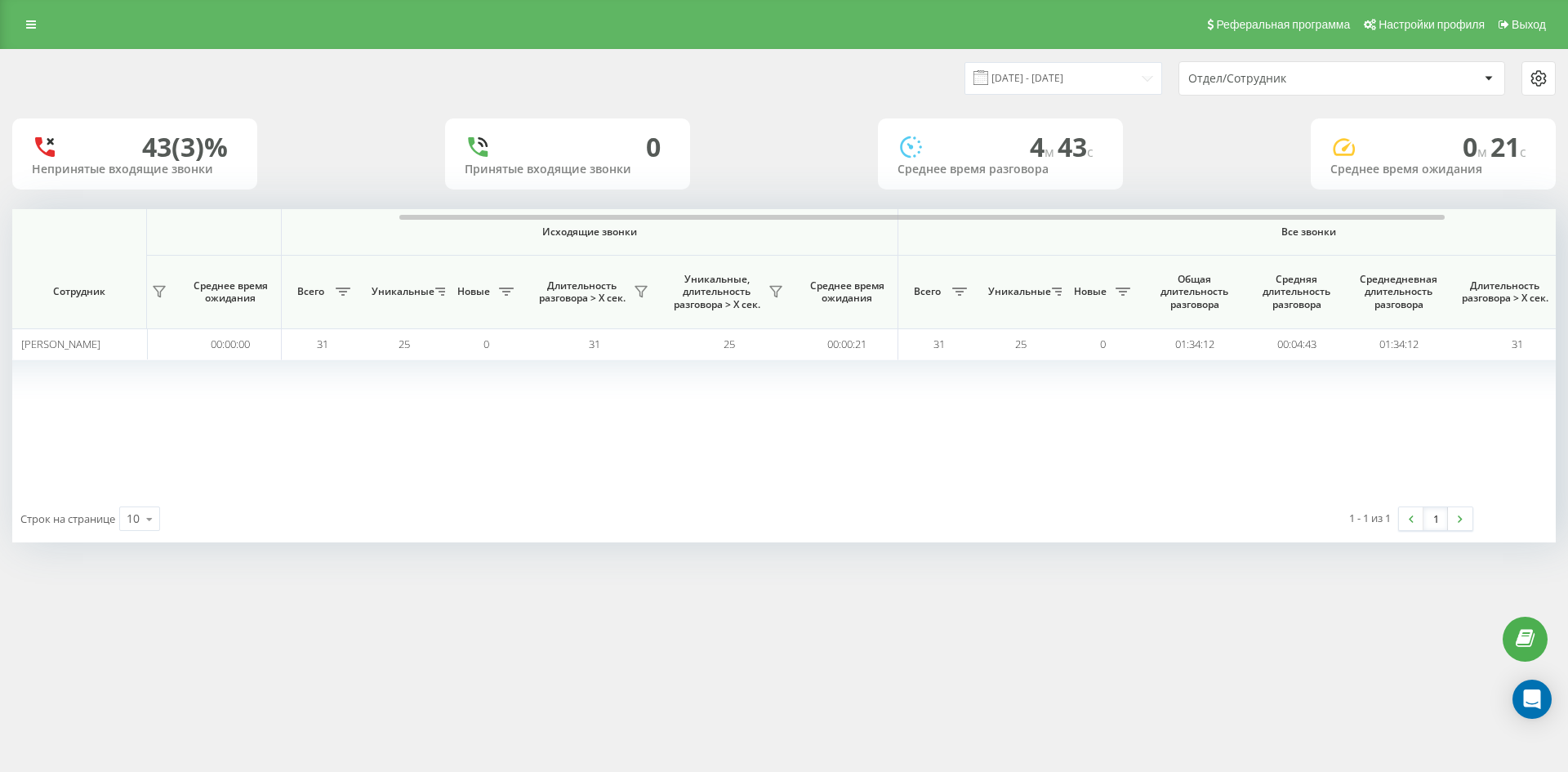
click at [1329, 82] on div "Отдел/Сотрудник" at bounding box center [1285, 79] width 195 height 14
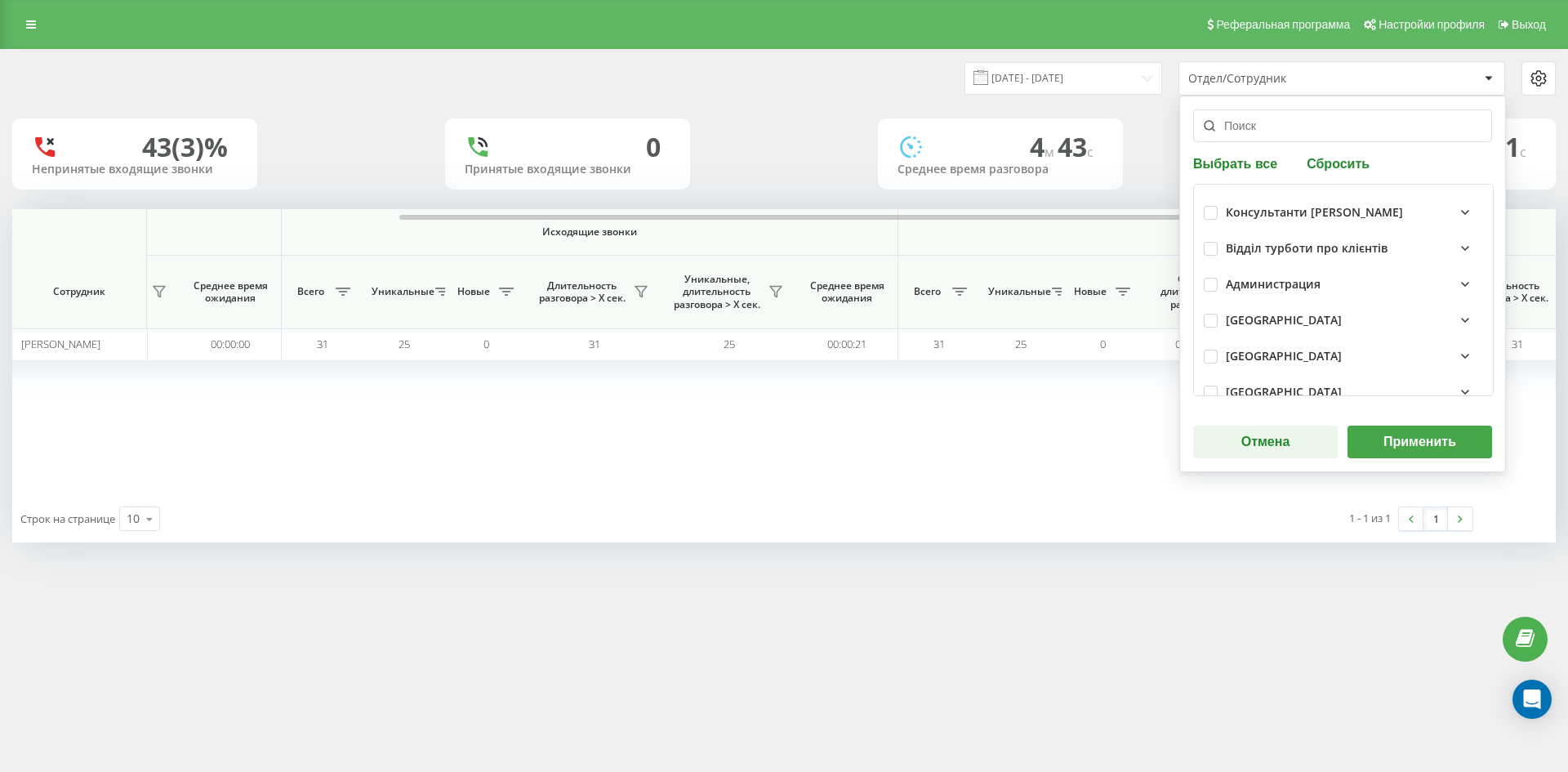
click at [1341, 152] on div "Выбрать все Сбросить Консультанти Савчук Відділ турботи про клієнтів Администра…" at bounding box center [1343, 284] width 326 height 377
click at [1341, 157] on button "Сбросить" at bounding box center [1339, 163] width 73 height 16
click at [1311, 138] on input "text" at bounding box center [1343, 126] width 299 height 33
paste input "гуменюк денис"
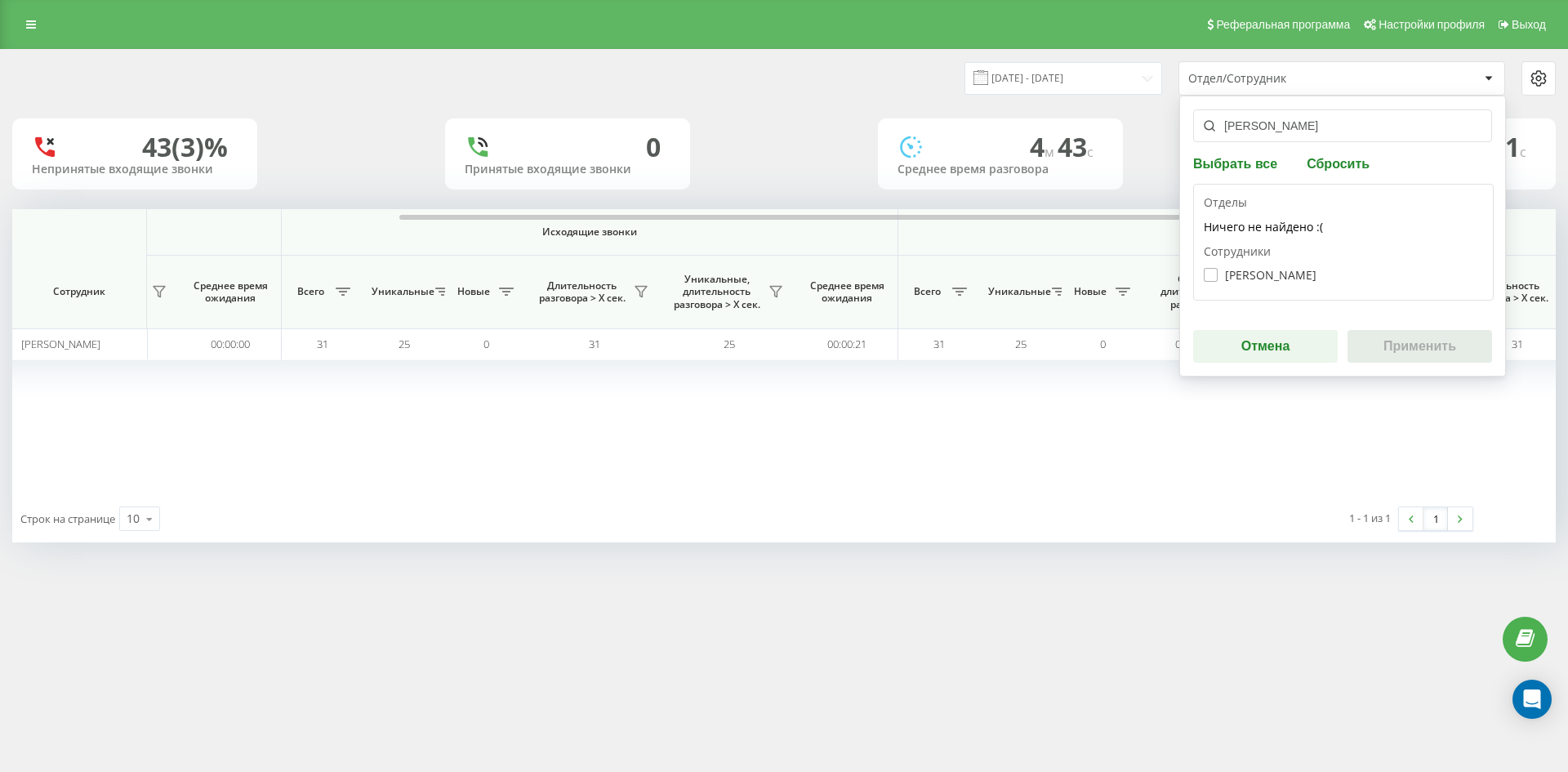
type input "гуменюк денис"
click at [1279, 279] on label "Гуменюк Денис Миколайович" at bounding box center [1260, 275] width 113 height 14
checkbox input "true"
click at [1409, 336] on button "Применить" at bounding box center [1420, 346] width 144 height 33
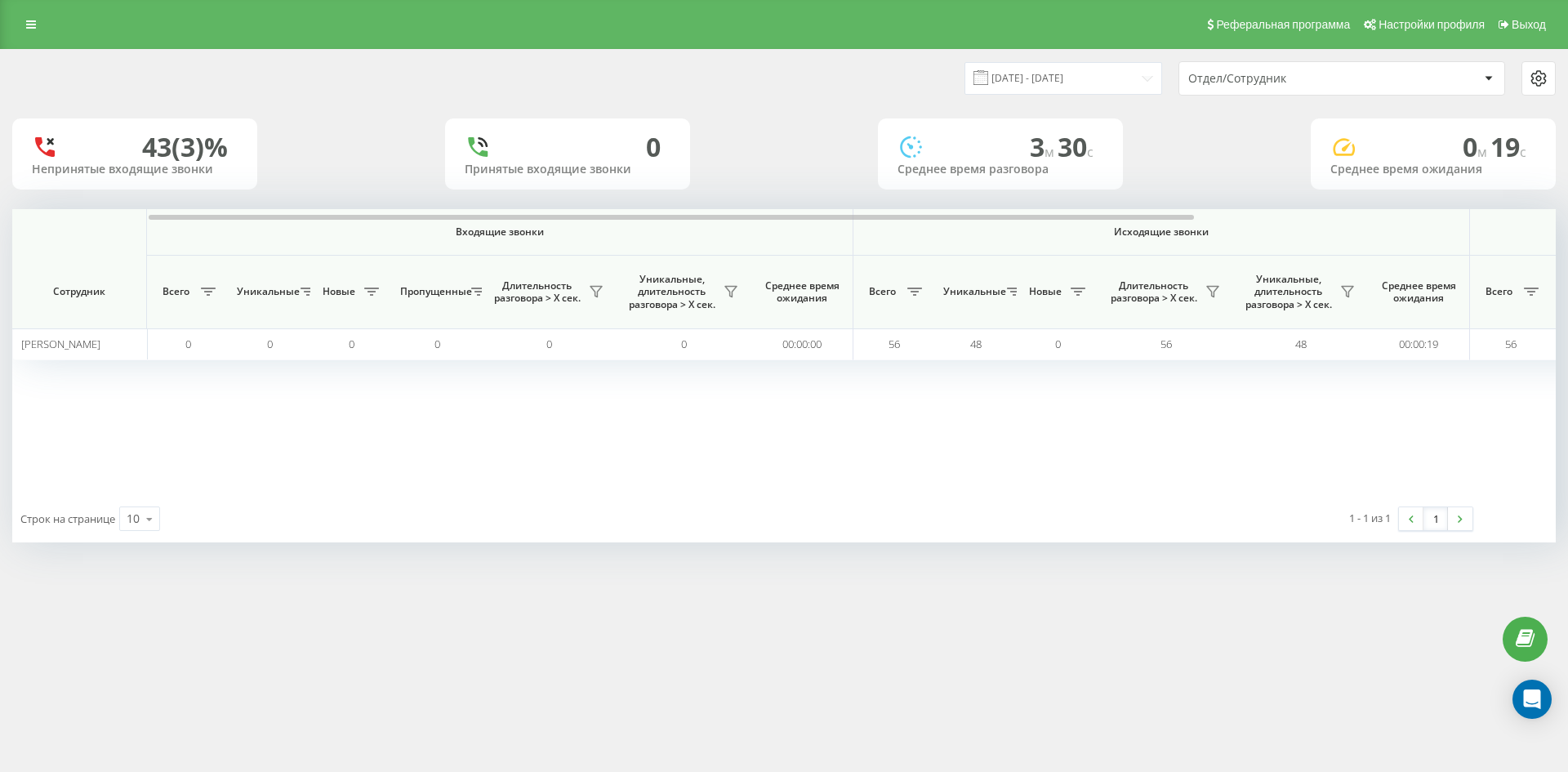
scroll to position [0, 653]
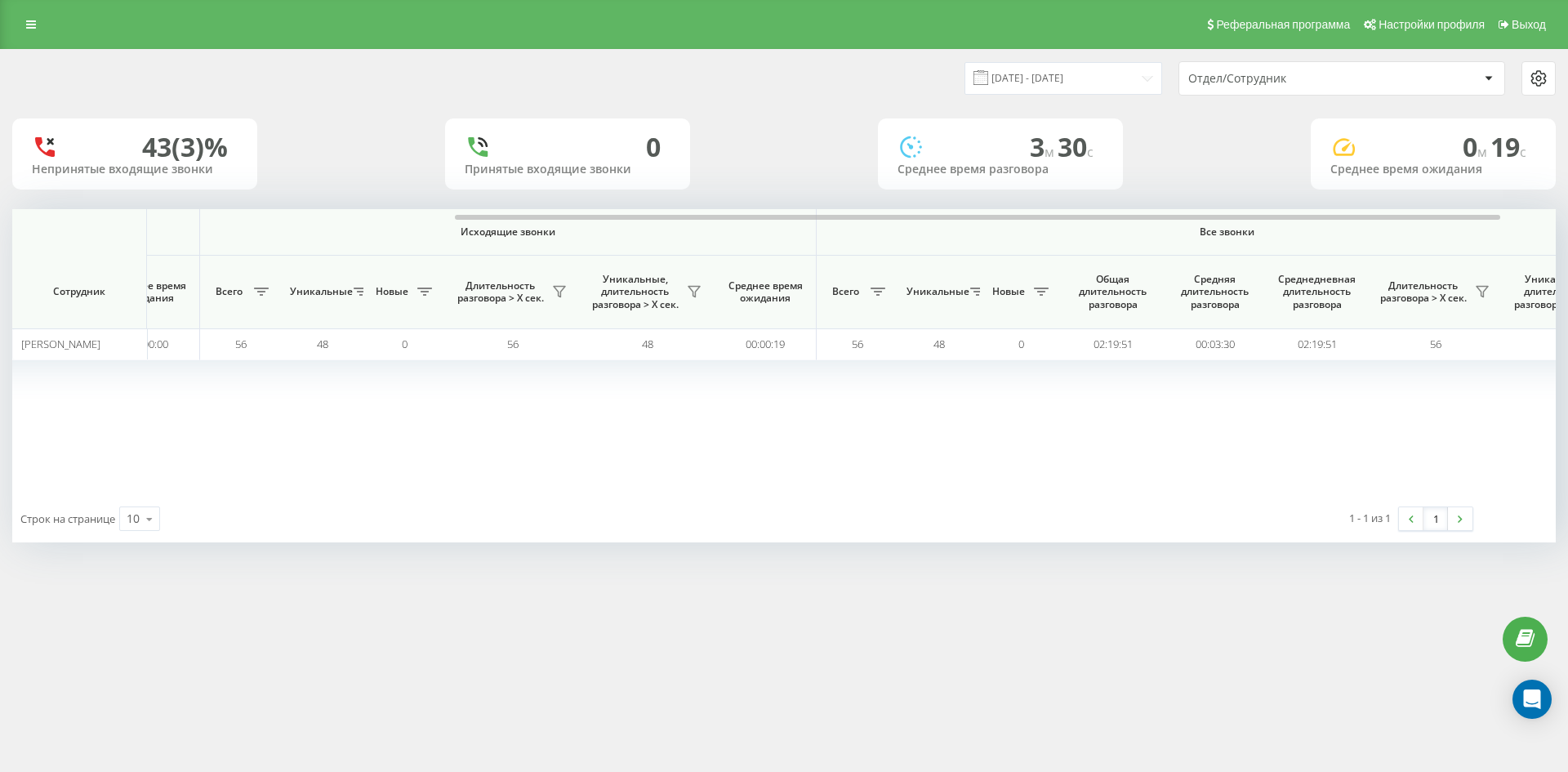
click at [1329, 86] on div "Отдел/Сотрудник" at bounding box center [1342, 78] width 325 height 33
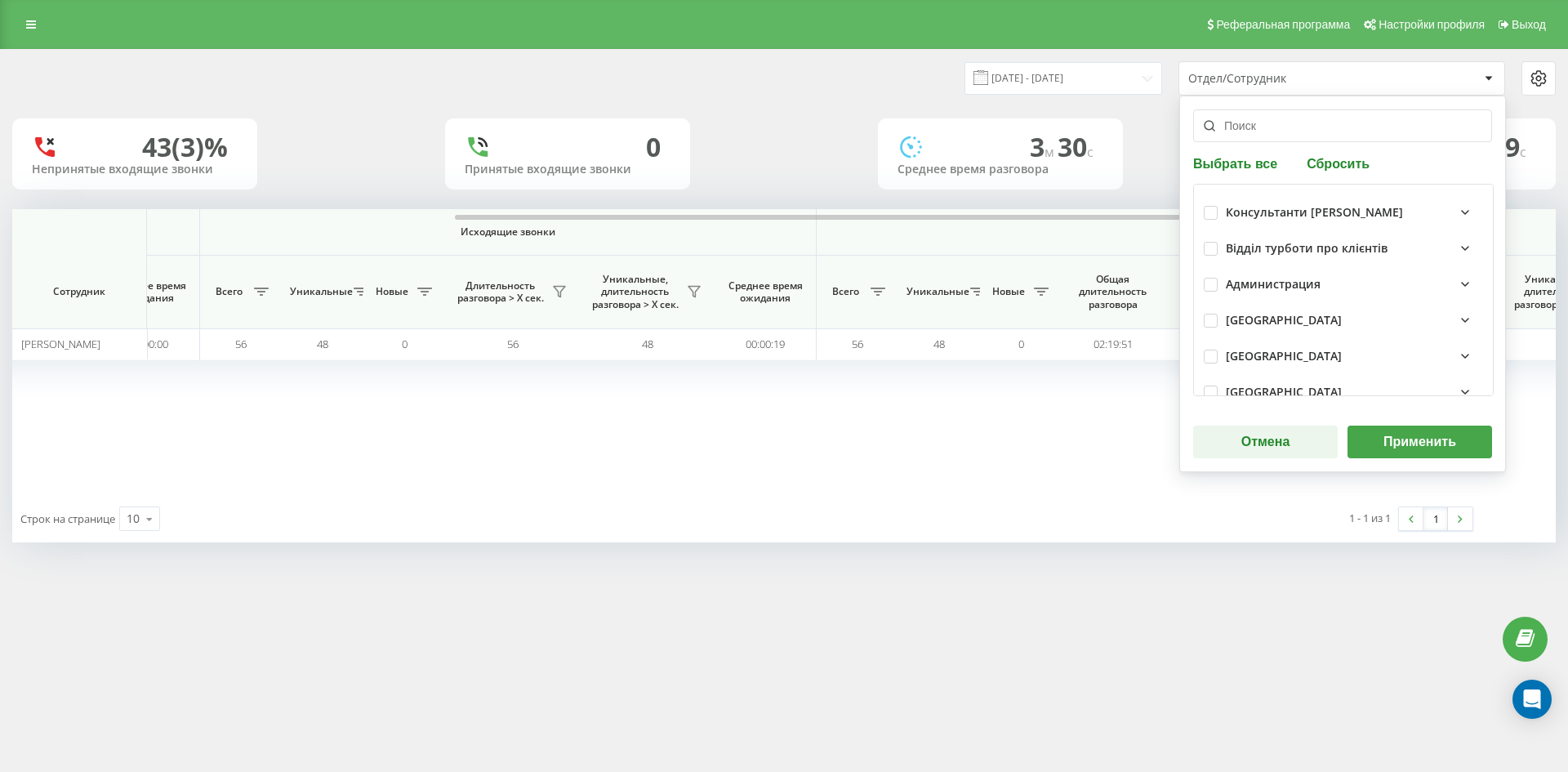
click at [1345, 152] on div "Выбрать все Сбросить Консультанти Савчук Відділ турботи про клієнтів Администра…" at bounding box center [1343, 284] width 326 height 377
click at [1346, 163] on button "Сбросить" at bounding box center [1339, 163] width 73 height 16
click at [1288, 129] on input "text" at bounding box center [1343, 126] width 299 height 33
paste input "борканин тетяна"
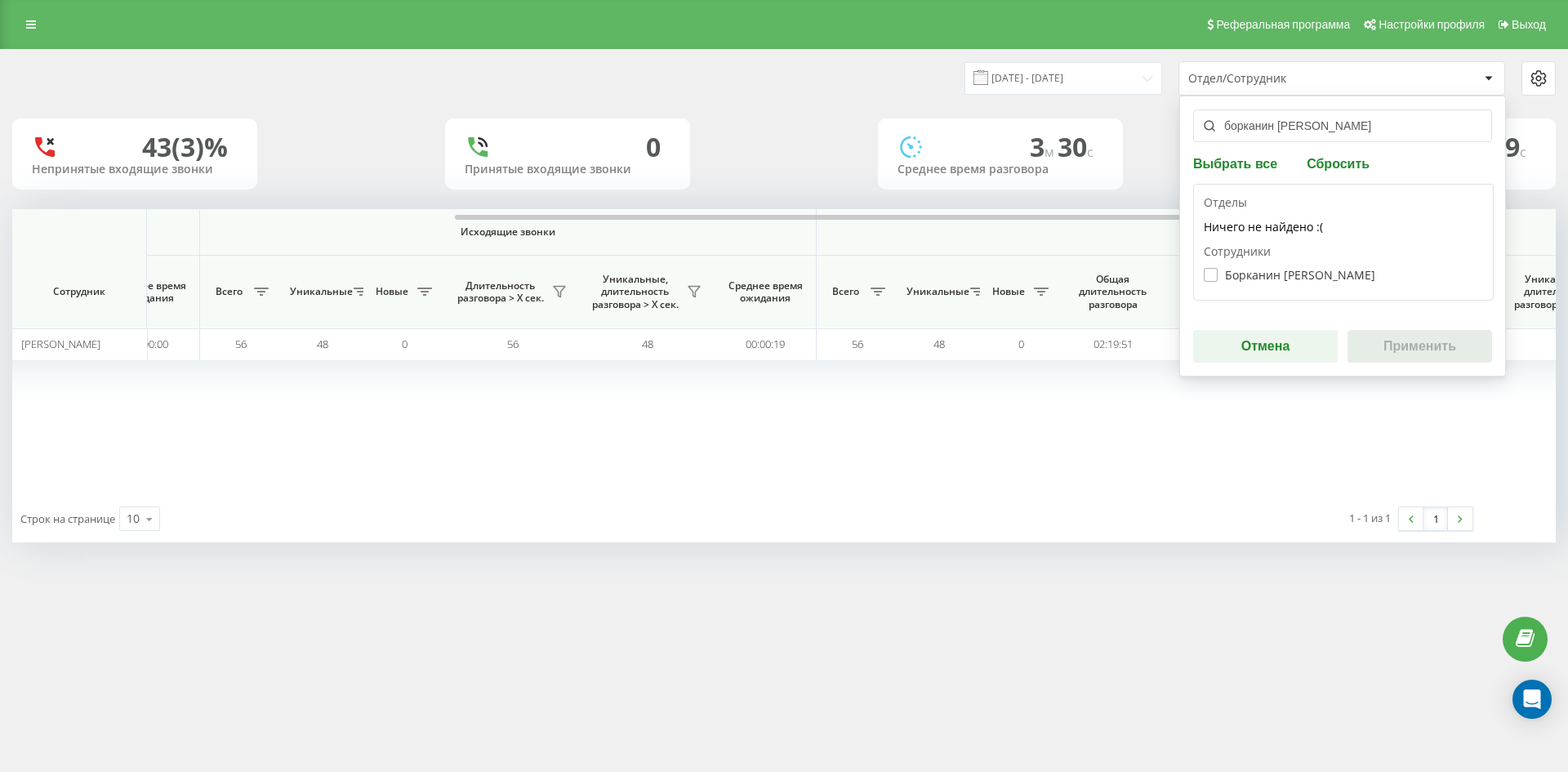
type input "борканин тетяна"
click at [1285, 280] on label "Борканин [PERSON_NAME]" at bounding box center [1288, 275] width 171 height 14
checkbox input "true"
click at [1422, 344] on button "Применить" at bounding box center [1420, 346] width 144 height 33
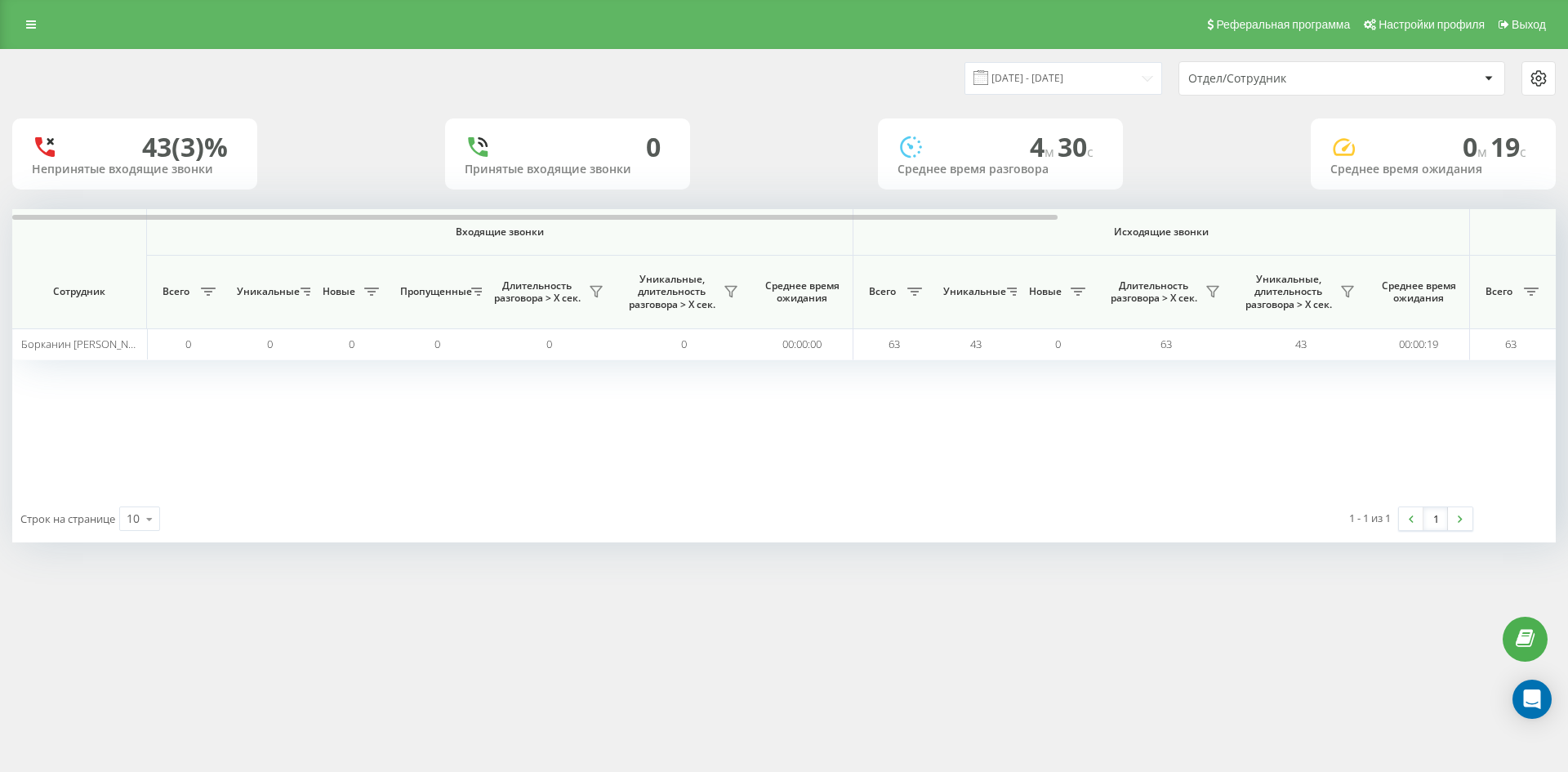
scroll to position [0, 571]
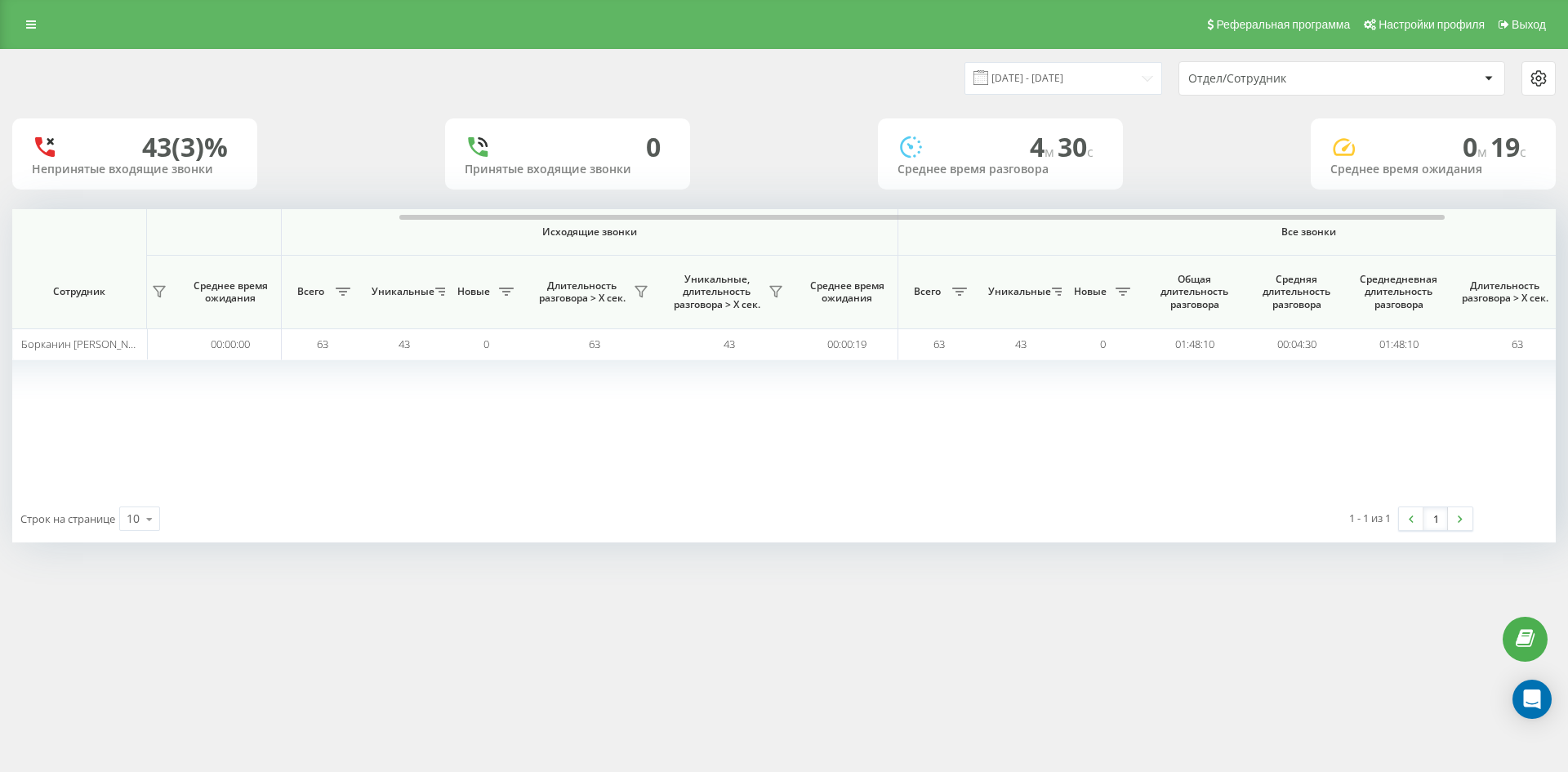
click at [1333, 83] on div "Отдел/Сотрудник" at bounding box center [1285, 79] width 195 height 14
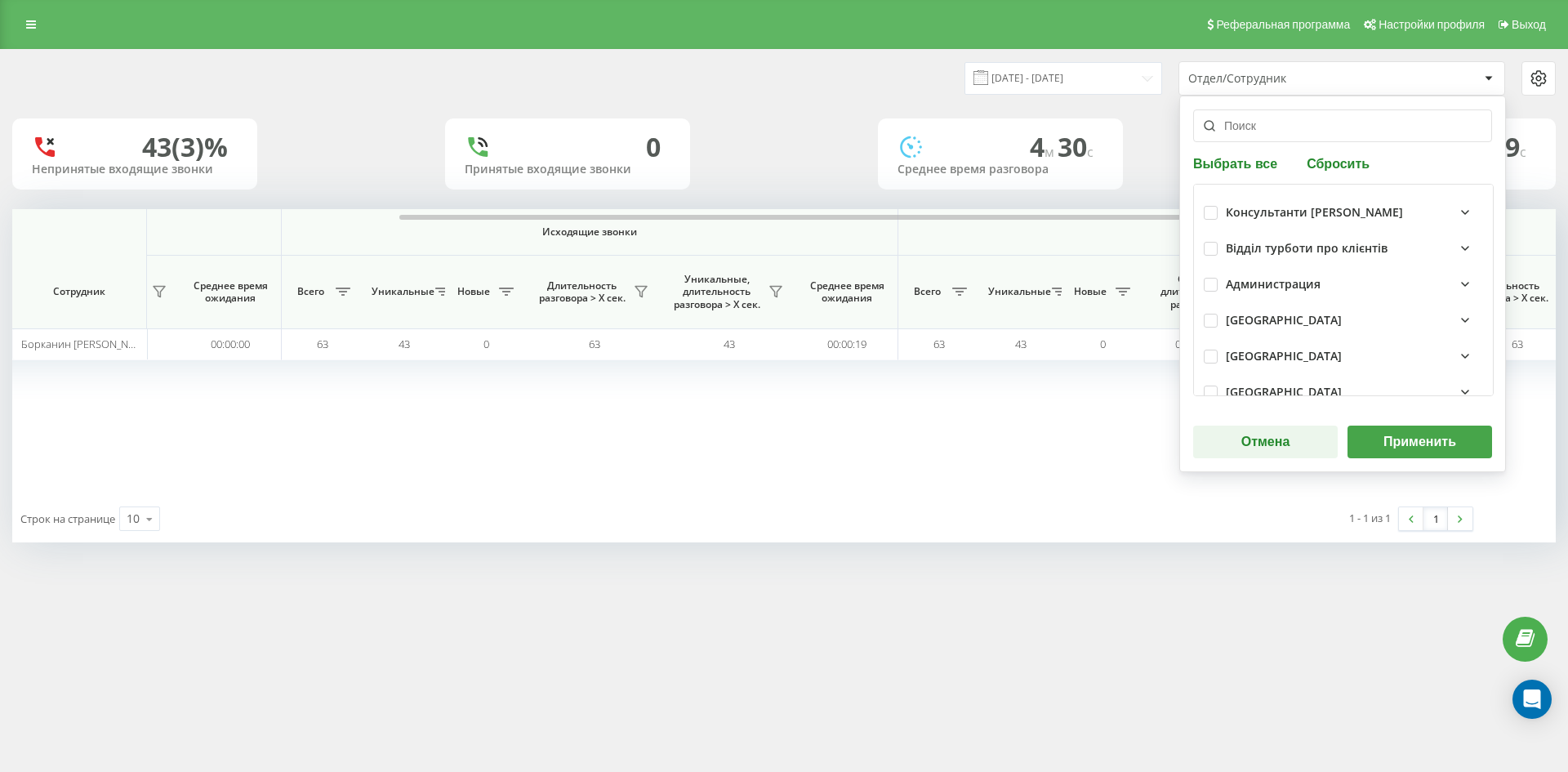
drag, startPoint x: 1333, startPoint y: 91, endPoint x: 1316, endPoint y: 141, distance: 52.8
click at [1336, 160] on button "Сбросить" at bounding box center [1339, 163] width 73 height 16
click at [1302, 134] on input "text" at bounding box center [1343, 126] width 299 height 33
paste input "шинкарьова вероніка"
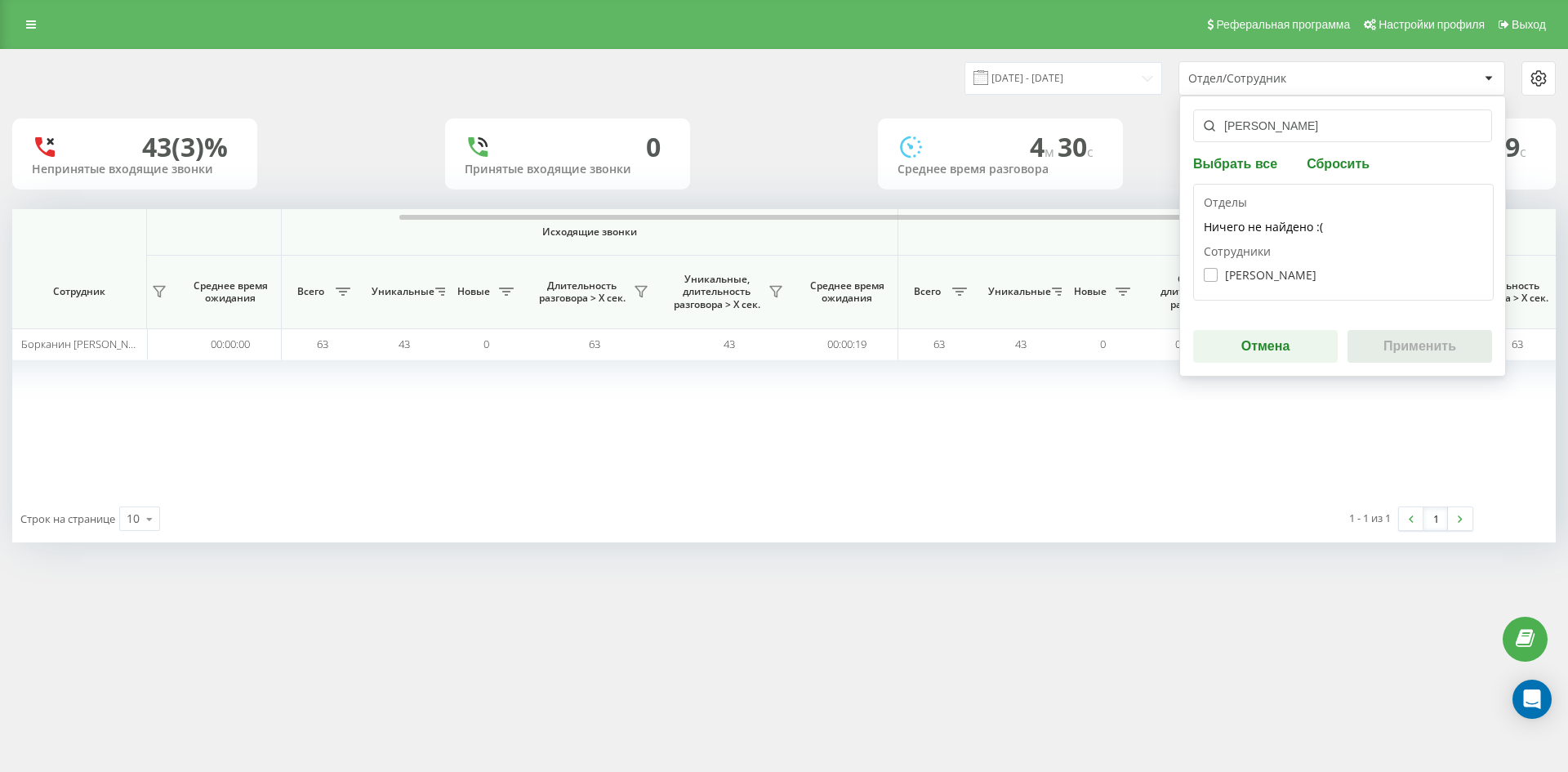
type input "шинкарьова вероніка"
click at [1298, 277] on label "Шинкарьова Вероніка Андріївна" at bounding box center [1260, 275] width 113 height 14
checkbox input "true"
click at [1408, 335] on button "Применить" at bounding box center [1420, 346] width 144 height 33
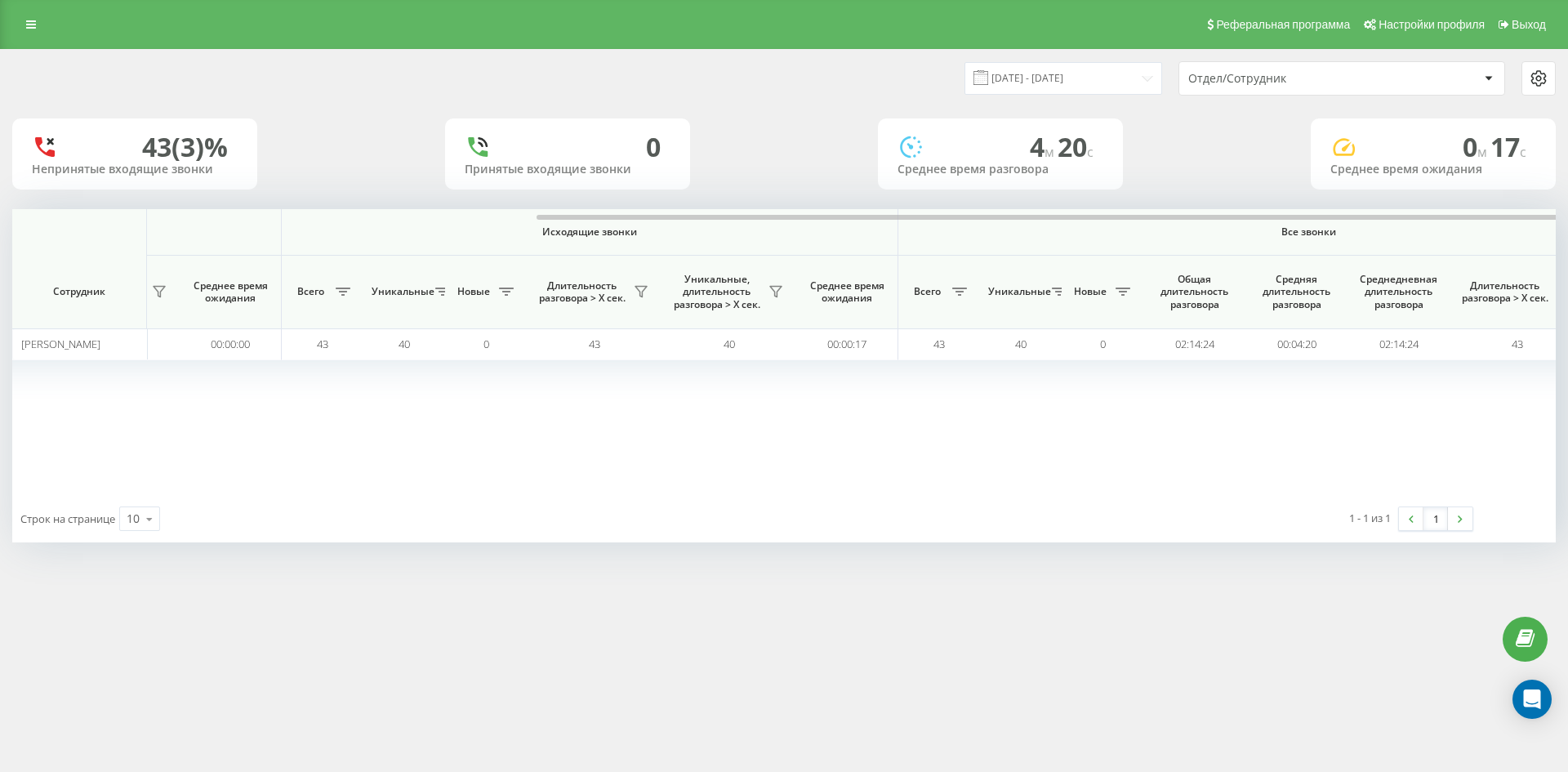
scroll to position [0, 653]
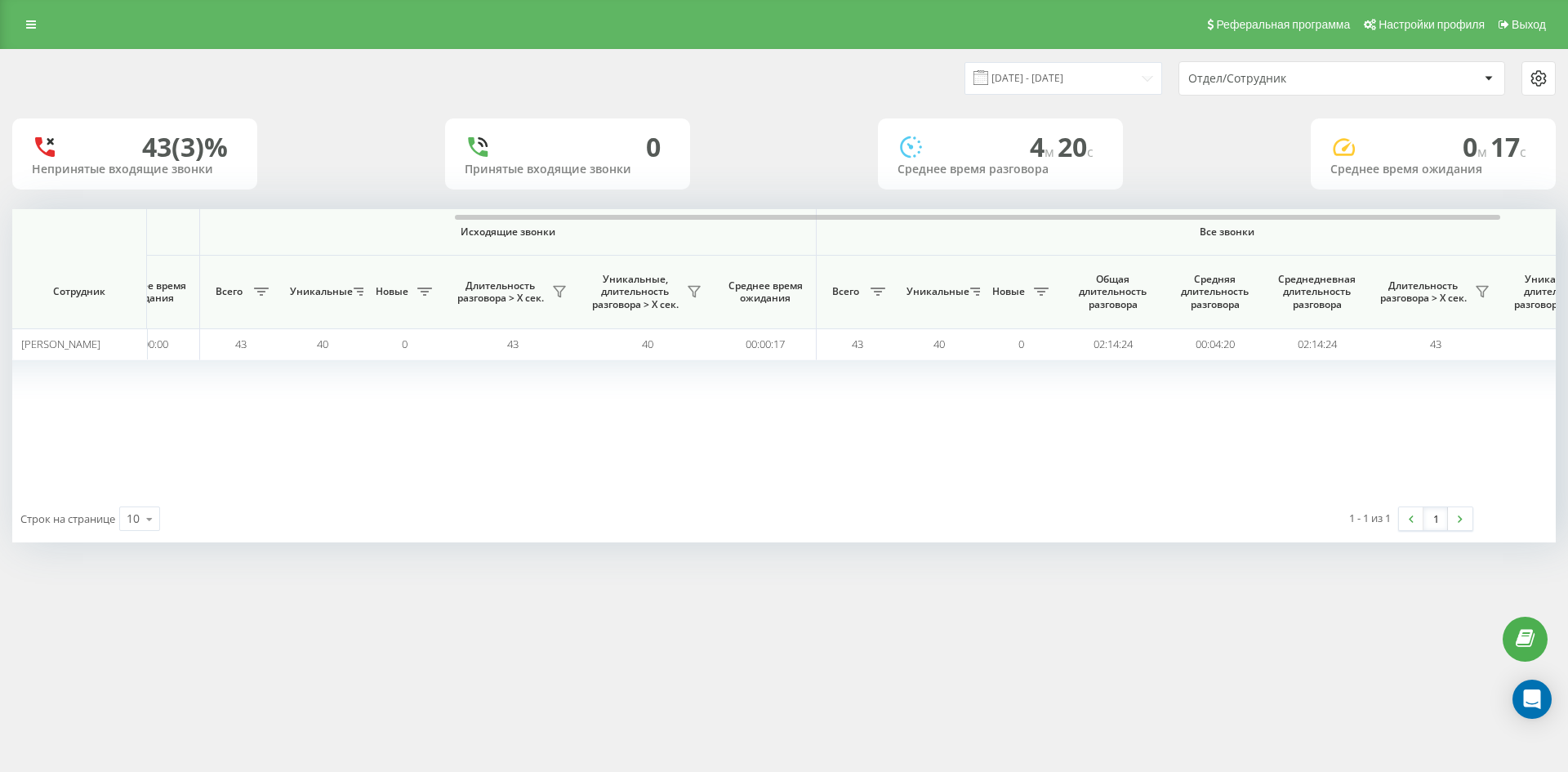
drag, startPoint x: 1321, startPoint y: 68, endPoint x: 1321, endPoint y: 77, distance: 9.0
click at [1321, 73] on div "Отдел/Сотрудник" at bounding box center [1342, 78] width 325 height 33
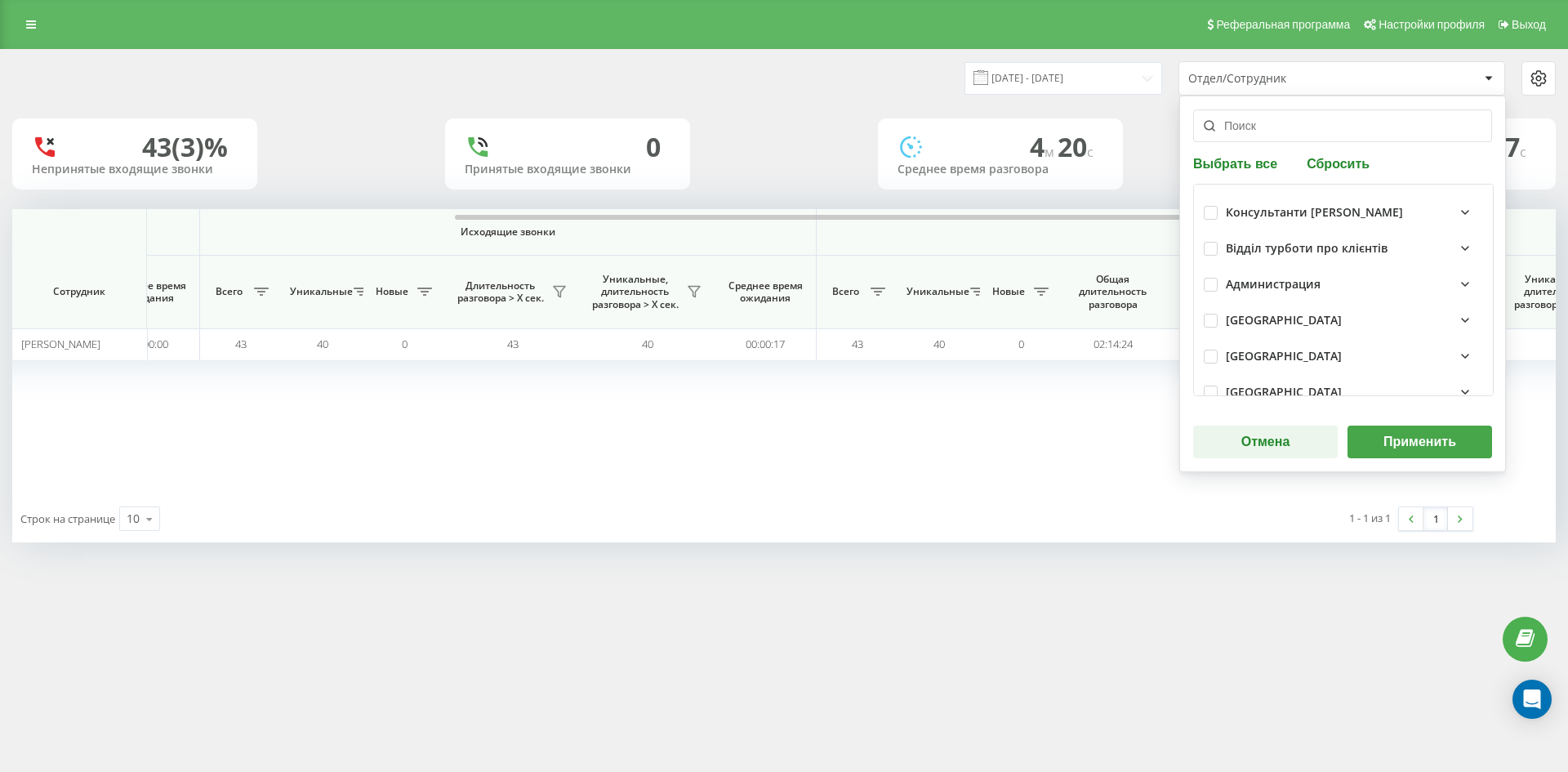
click at [1348, 173] on div "Выбрать все Сбросить Консультанти Савчук Відділ турботи про клієнтів Администра…" at bounding box center [1343, 284] width 326 height 377
drag, startPoint x: 1344, startPoint y: 164, endPoint x: 1288, endPoint y: 129, distance: 66.0
click at [1343, 164] on button "Сбросить" at bounding box center [1339, 163] width 73 height 16
drag, startPoint x: 1288, startPoint y: 129, endPoint x: 1295, endPoint y: 190, distance: 61.4
click at [1288, 131] on input "text" at bounding box center [1343, 126] width 299 height 33
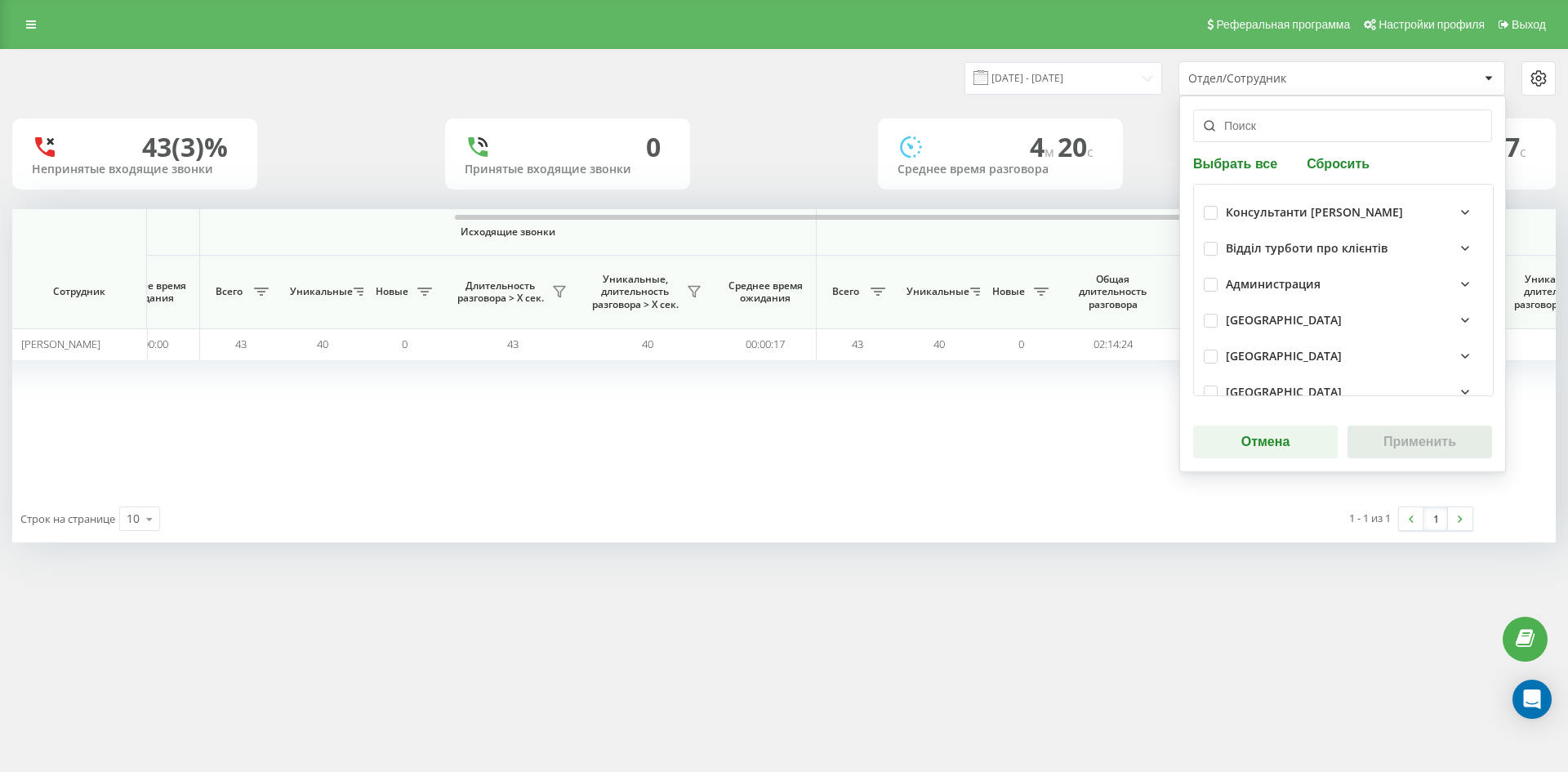
paste input "гнатюк олександр"
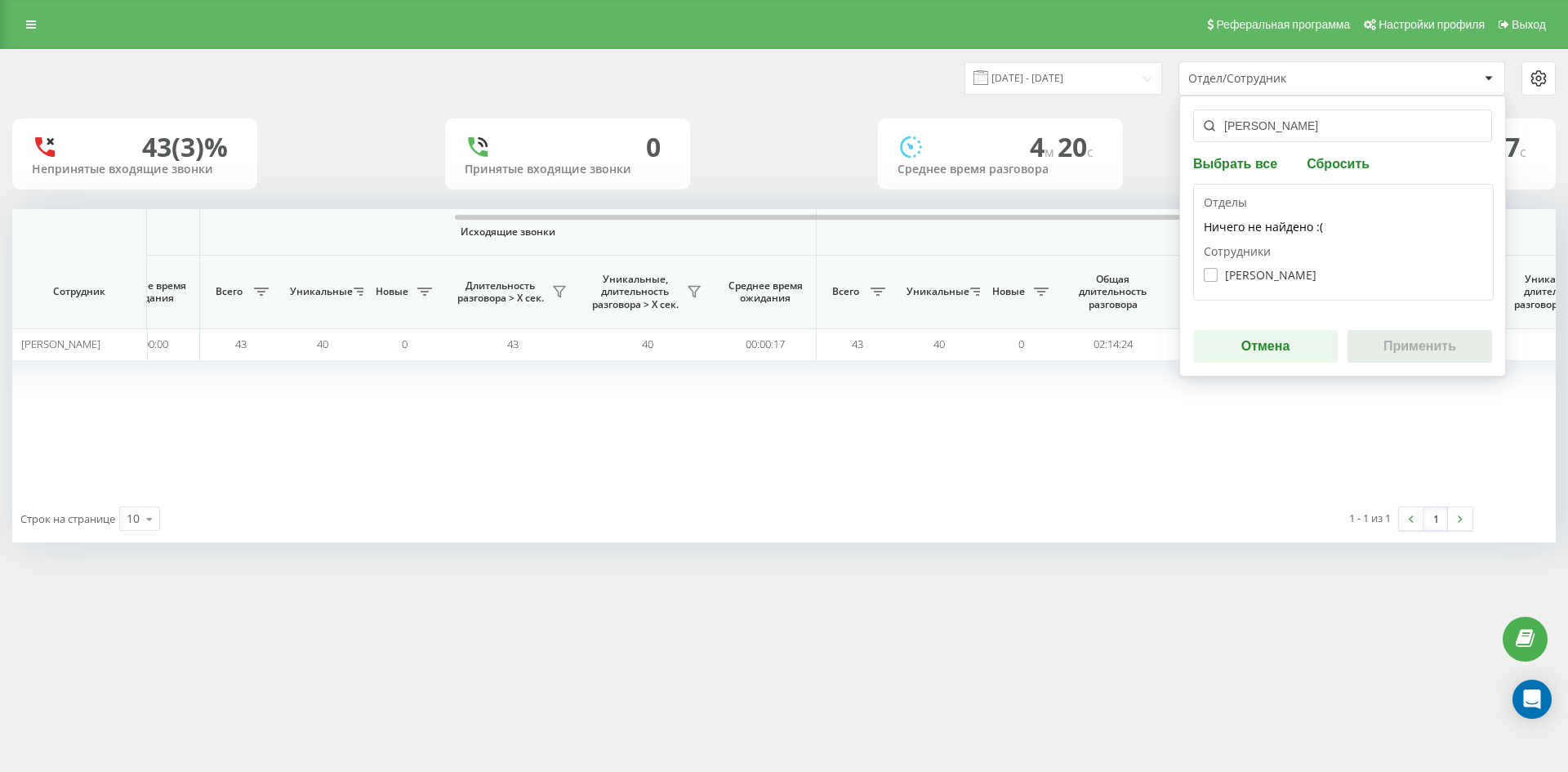
type input "гнатюк олександр"
drag, startPoint x: 1285, startPoint y: 269, endPoint x: 1407, endPoint y: 338, distance: 140.2
click at [1285, 270] on label "Гнатюк Олександр Богданович" at bounding box center [1260, 275] width 113 height 14
checkbox input "true"
click at [1407, 338] on button "Применить" at bounding box center [1420, 346] width 144 height 33
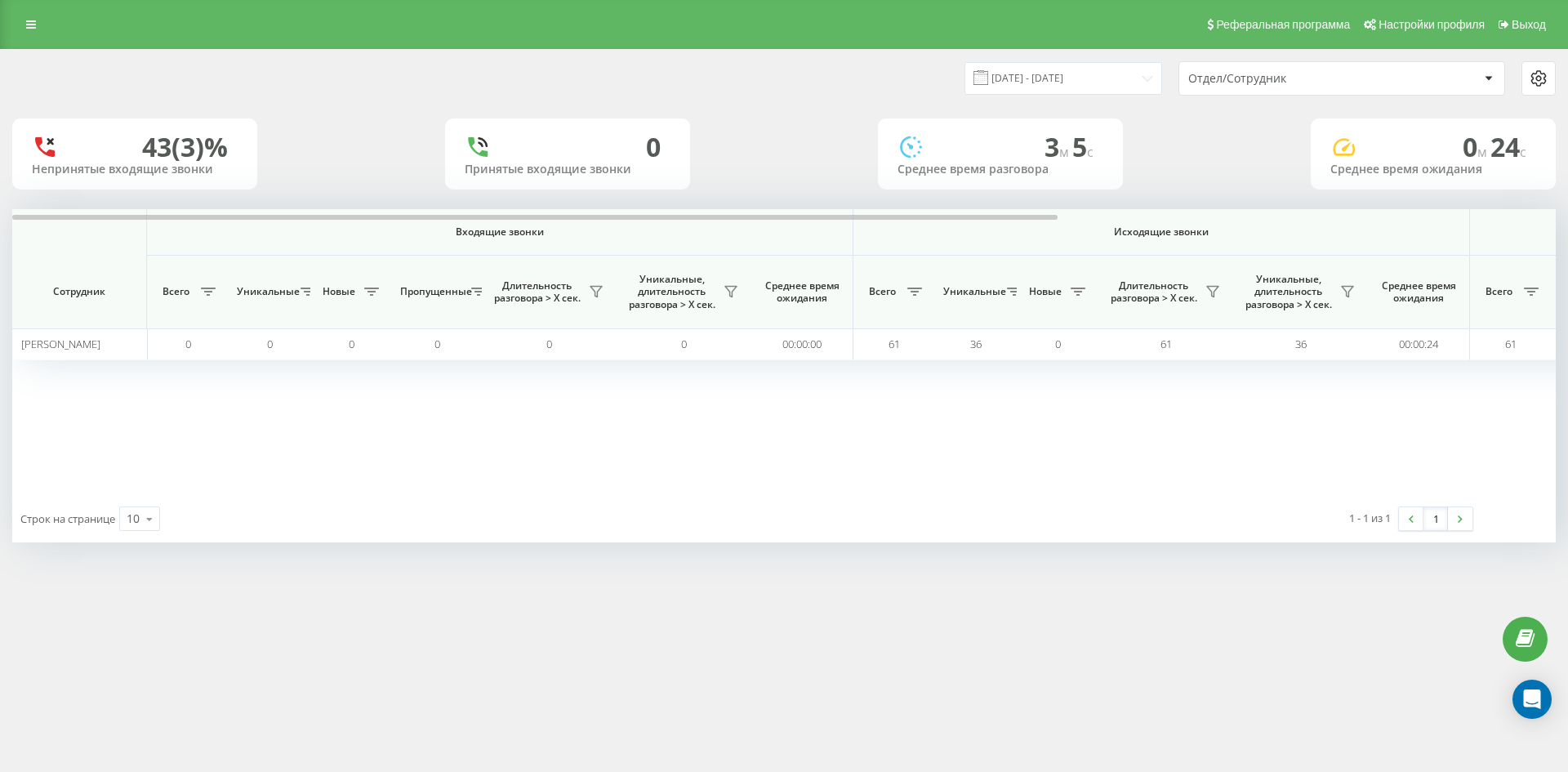
scroll to position [0, 571]
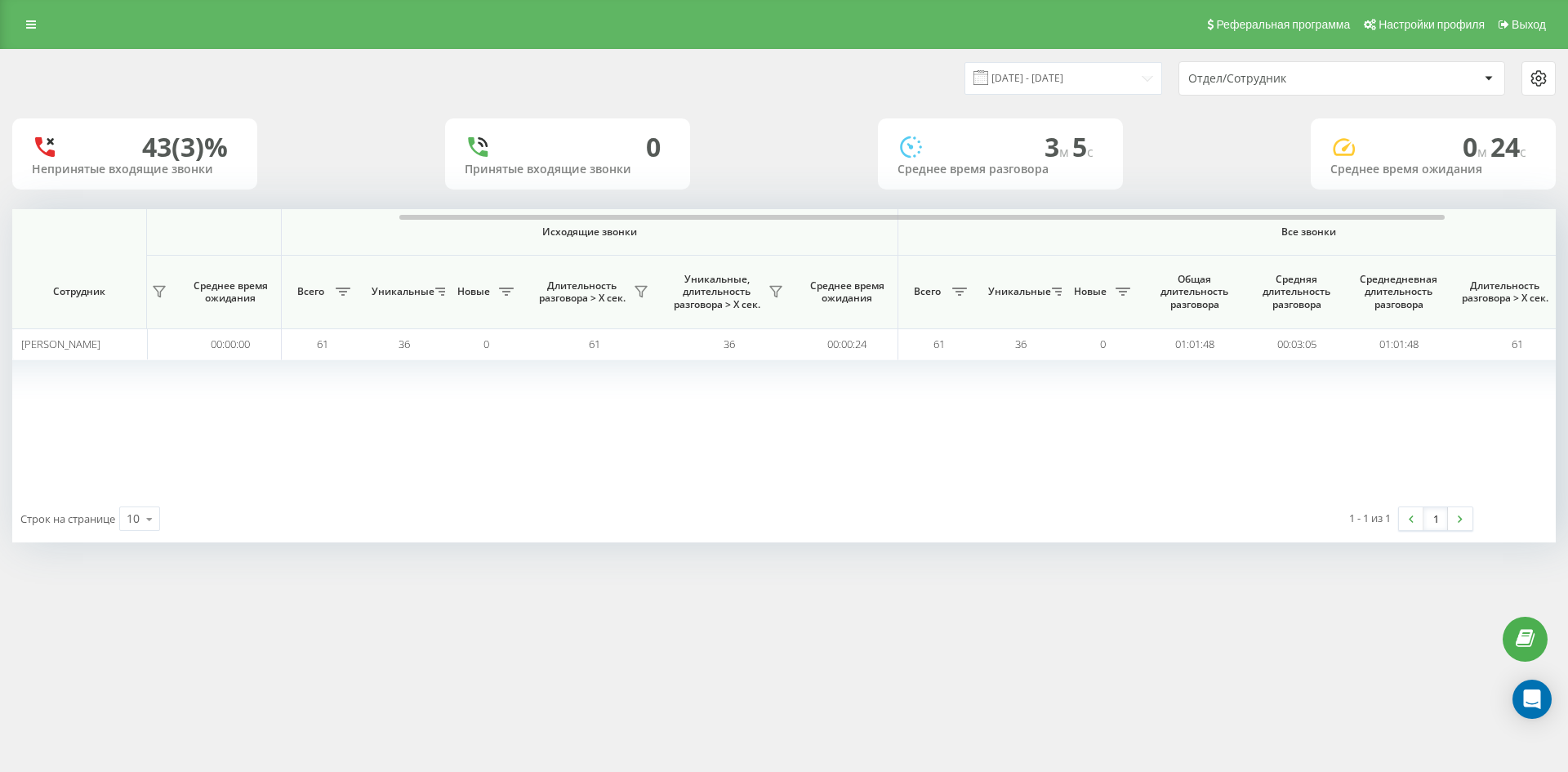
click at [1308, 77] on div "Отдел/Сотрудник" at bounding box center [1285, 79] width 195 height 14
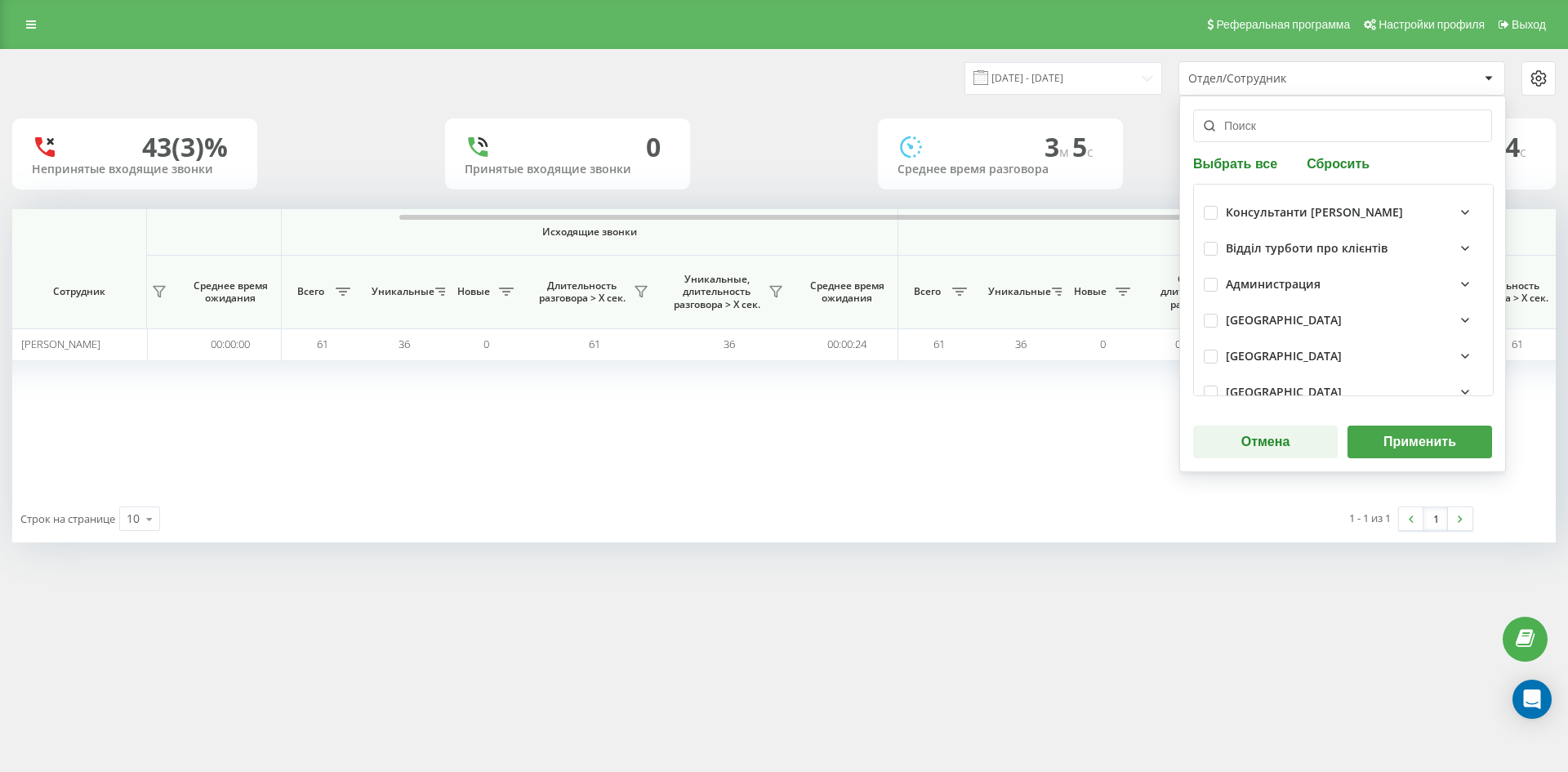
click at [1335, 169] on button "Сбросить" at bounding box center [1339, 163] width 73 height 16
drag, startPoint x: 1295, startPoint y: 133, endPoint x: 1295, endPoint y: 169, distance: 36.0
click at [1295, 132] on input "text" at bounding box center [1343, 126] width 299 height 33
paste input "тернова ксенія"
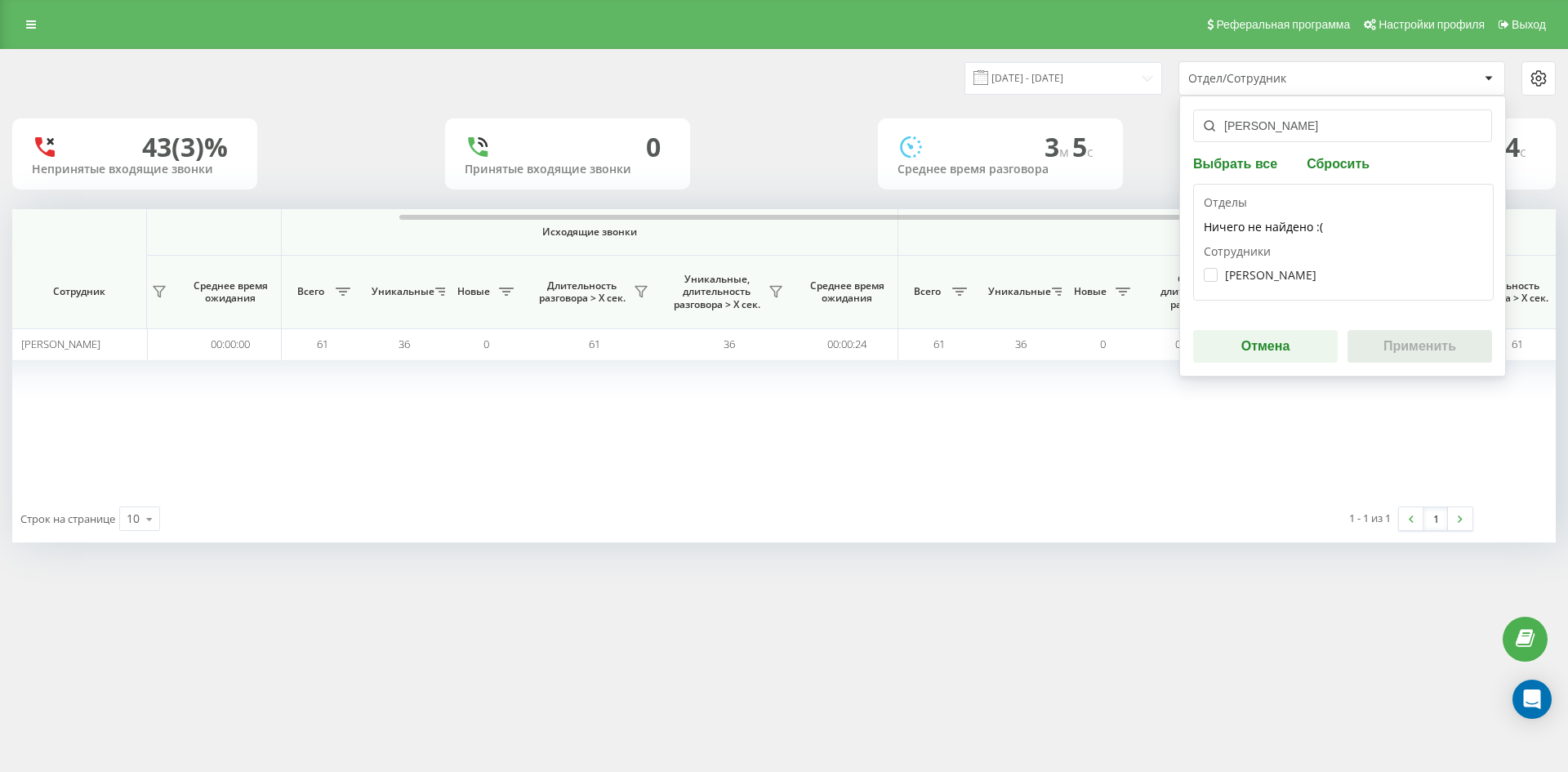
type input "тернова ксенія"
click at [1281, 286] on div "Тернова Ксенія Олександрівна" at bounding box center [1343, 275] width 279 height 31
click at [1266, 277] on label "Тернова Ксенія Олександрівна" at bounding box center [1260, 275] width 113 height 14
checkbox input "true"
click at [1401, 336] on button "Применить" at bounding box center [1420, 346] width 144 height 33
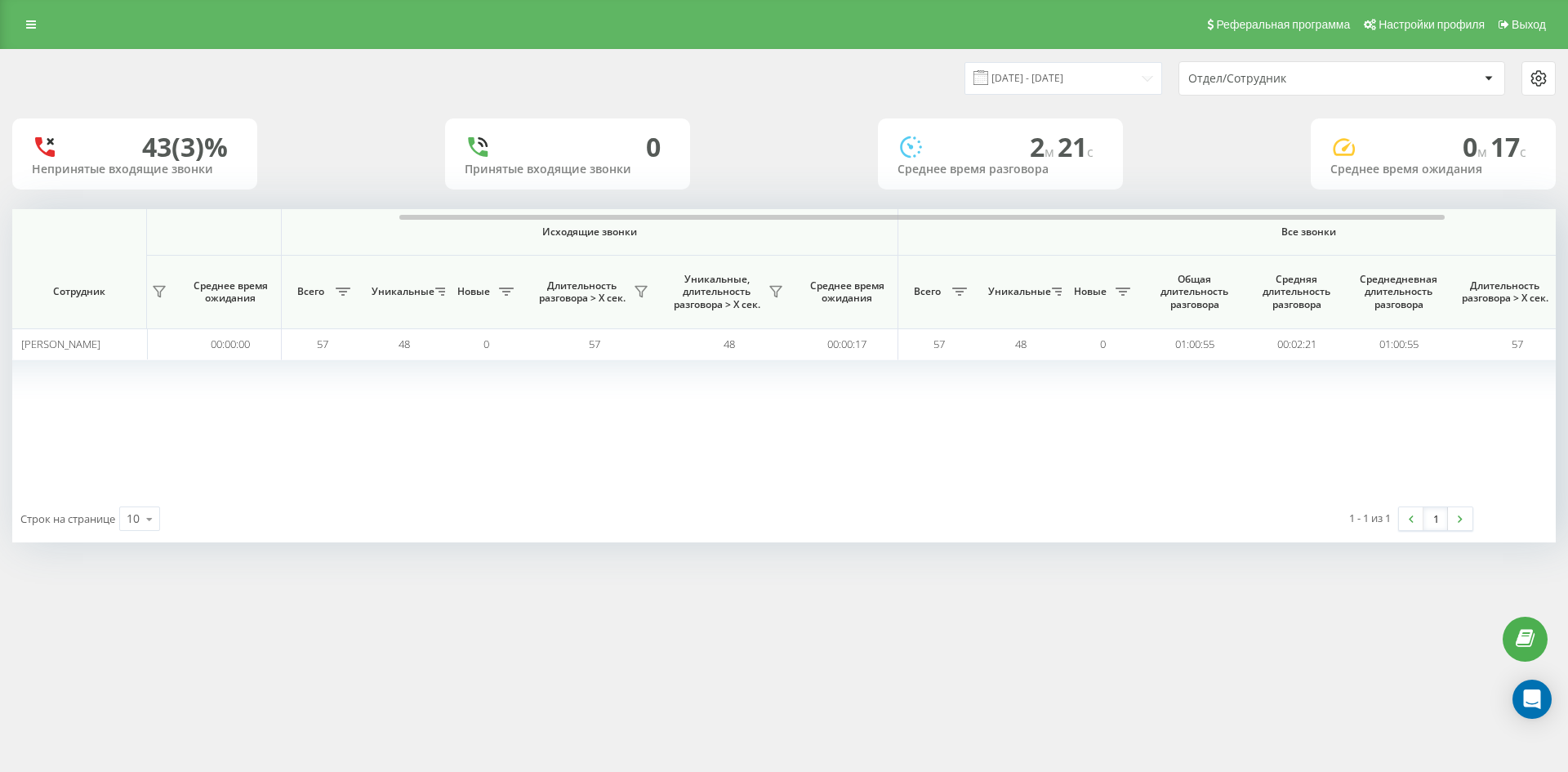
click at [1325, 76] on div "Отдел/Сотрудник" at bounding box center [1285, 79] width 195 height 14
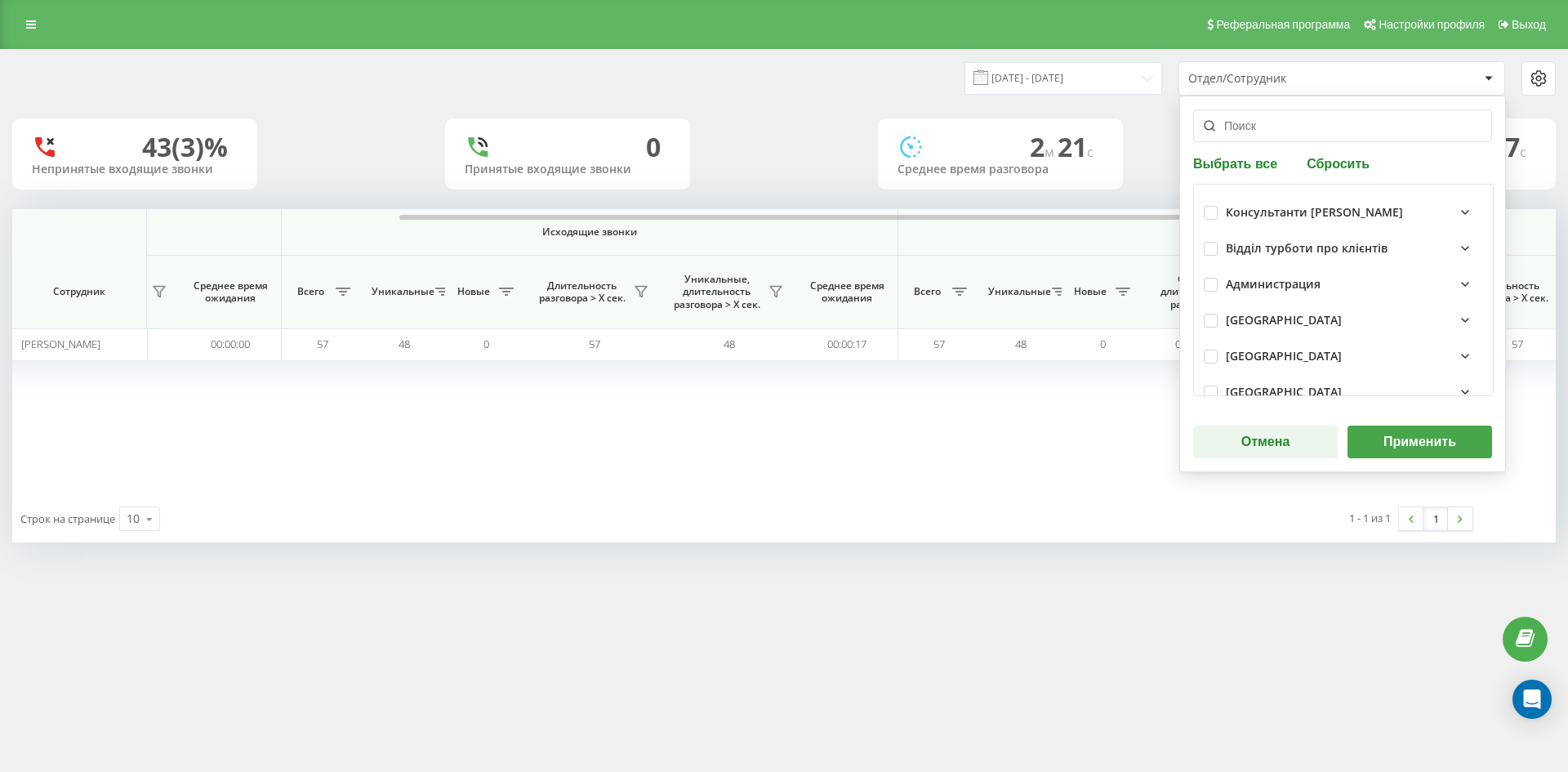
click at [1362, 164] on button "Сбросить" at bounding box center [1339, 163] width 73 height 16
click at [1253, 129] on input "text" at bounding box center [1343, 126] width 299 height 33
paste input "дацюк анастасія"
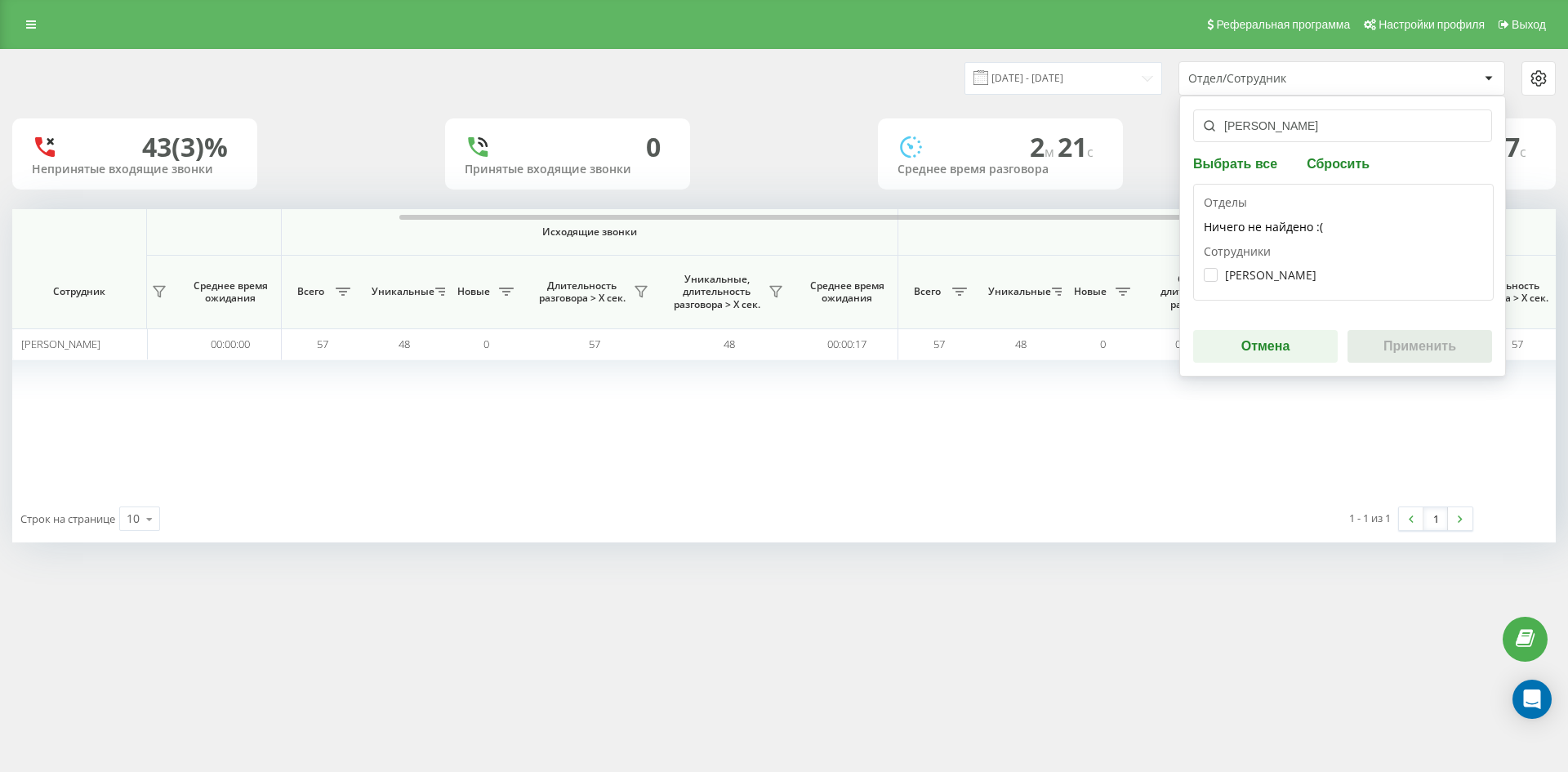
type input "дацюк анастасія"
click at [1281, 267] on div "[PERSON_NAME]" at bounding box center [1343, 275] width 279 height 31
click at [1291, 273] on label "[PERSON_NAME]" at bounding box center [1260, 275] width 113 height 14
checkbox input "true"
click at [1398, 348] on button "Применить" at bounding box center [1420, 346] width 144 height 33
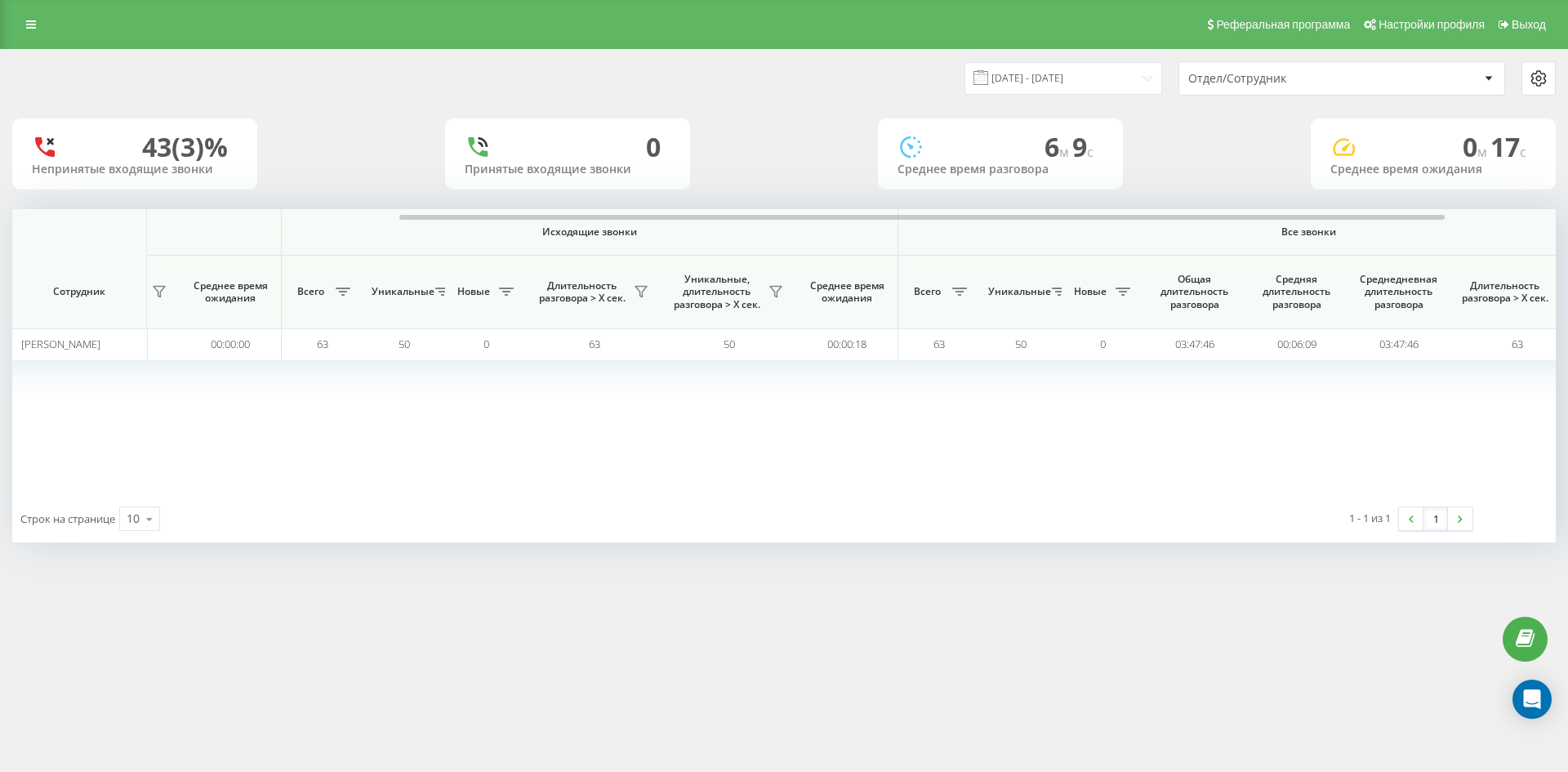
click at [1309, 74] on div "Отдел/Сотрудник" at bounding box center [1285, 79] width 195 height 14
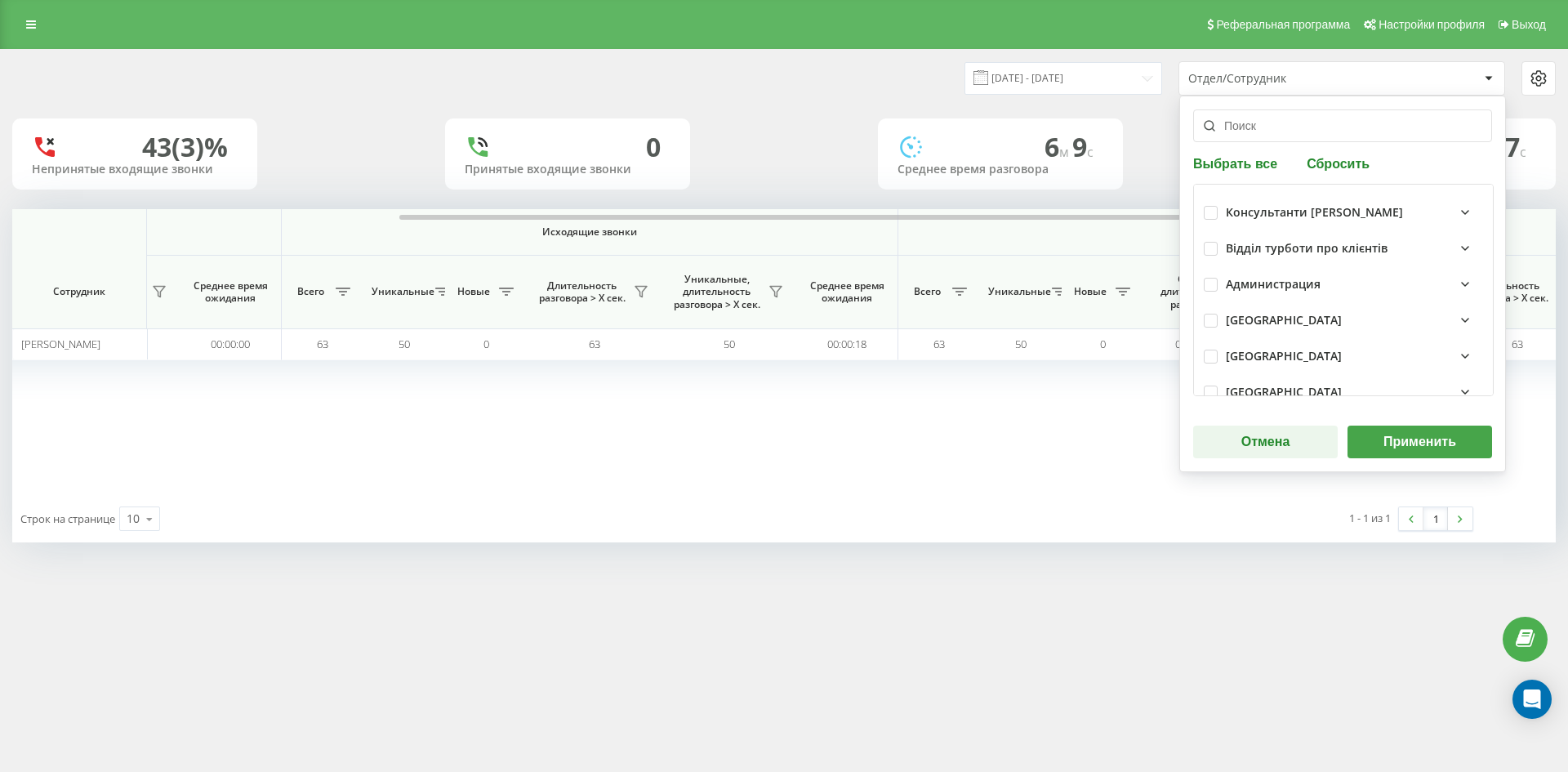
click at [1350, 185] on div "Консультанти Савчук Відділ турботи про клієнтів Администрация Київ Одеса Вінниц…" at bounding box center [1344, 290] width 301 height 213
click at [1341, 165] on button "Сбросить" at bounding box center [1339, 163] width 73 height 16
click at [1313, 138] on input "text" at bounding box center [1343, 126] width 299 height 33
paste input "тараненко костянтин"
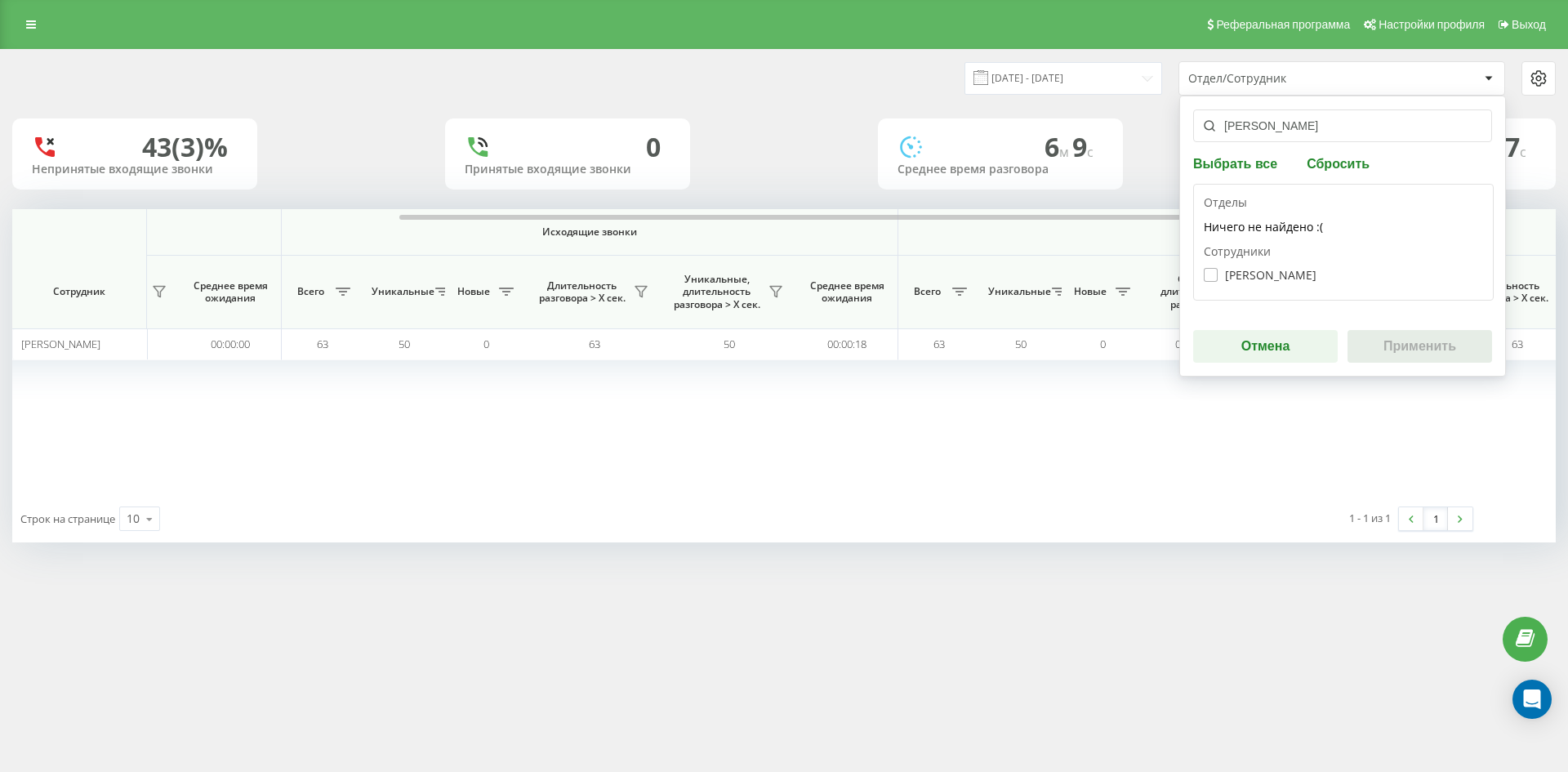
type input "тараненко костянтин"
click at [1295, 269] on label "[PERSON_NAME]" at bounding box center [1260, 275] width 113 height 14
checkbox input "true"
click at [1407, 331] on div "тараненко костянтин Выбрать все Сбросить Отделы Ничего не найдено :( Сотрудники…" at bounding box center [1343, 236] width 326 height 281
click at [1407, 331] on button "Применить" at bounding box center [1420, 346] width 144 height 33
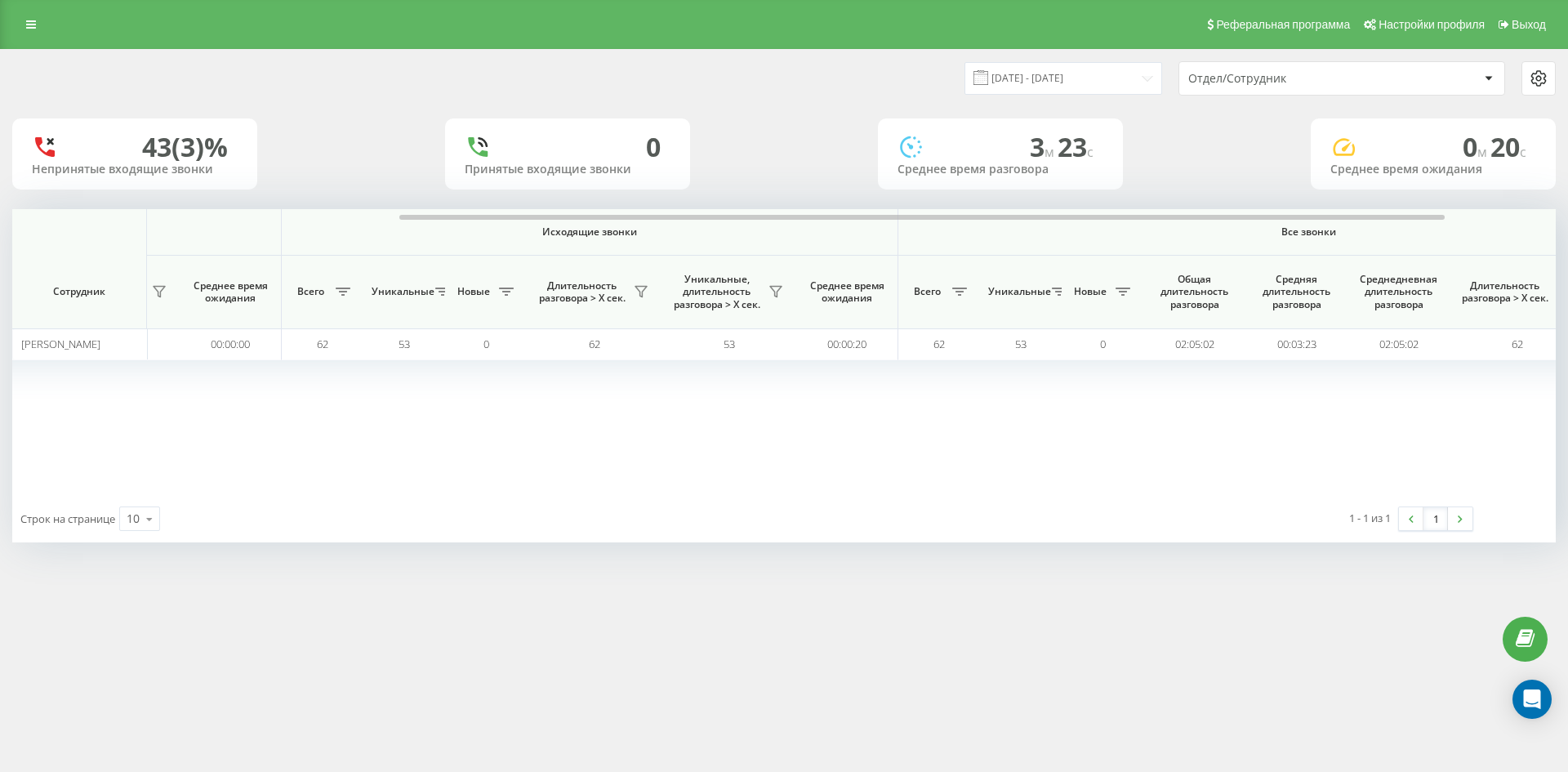
drag, startPoint x: 1330, startPoint y: 72, endPoint x: 1334, endPoint y: 89, distance: 17.5
click at [1331, 73] on div "Отдел/Сотрудник" at bounding box center [1285, 79] width 195 height 14
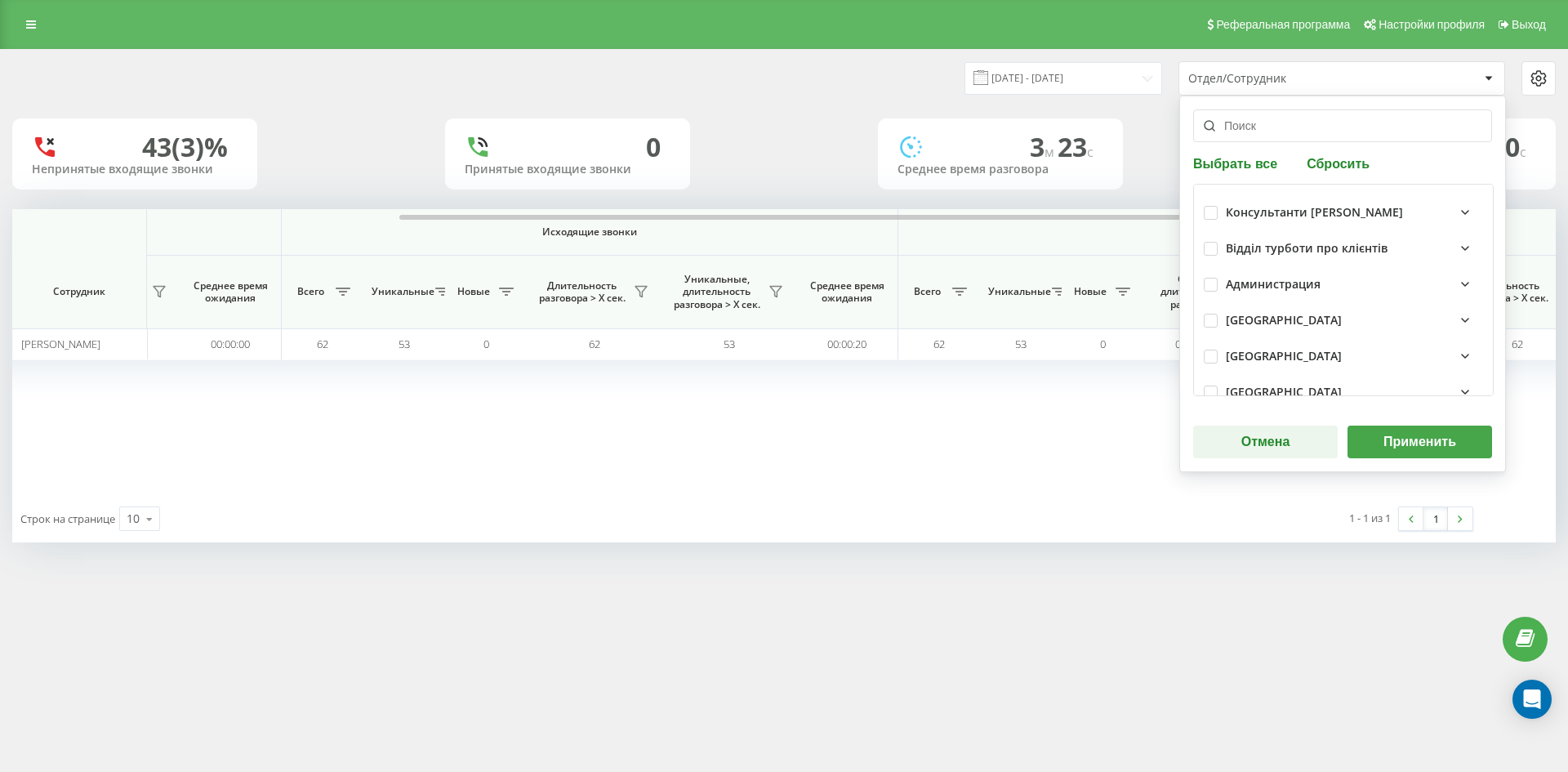
drag, startPoint x: 1334, startPoint y: 89, endPoint x: 1349, endPoint y: 162, distance: 74.5
click at [1349, 156] on button "Сбросить" at bounding box center [1339, 163] width 73 height 16
click at [1308, 133] on input "text" at bounding box center [1343, 126] width 299 height 33
paste input "головань святослав"
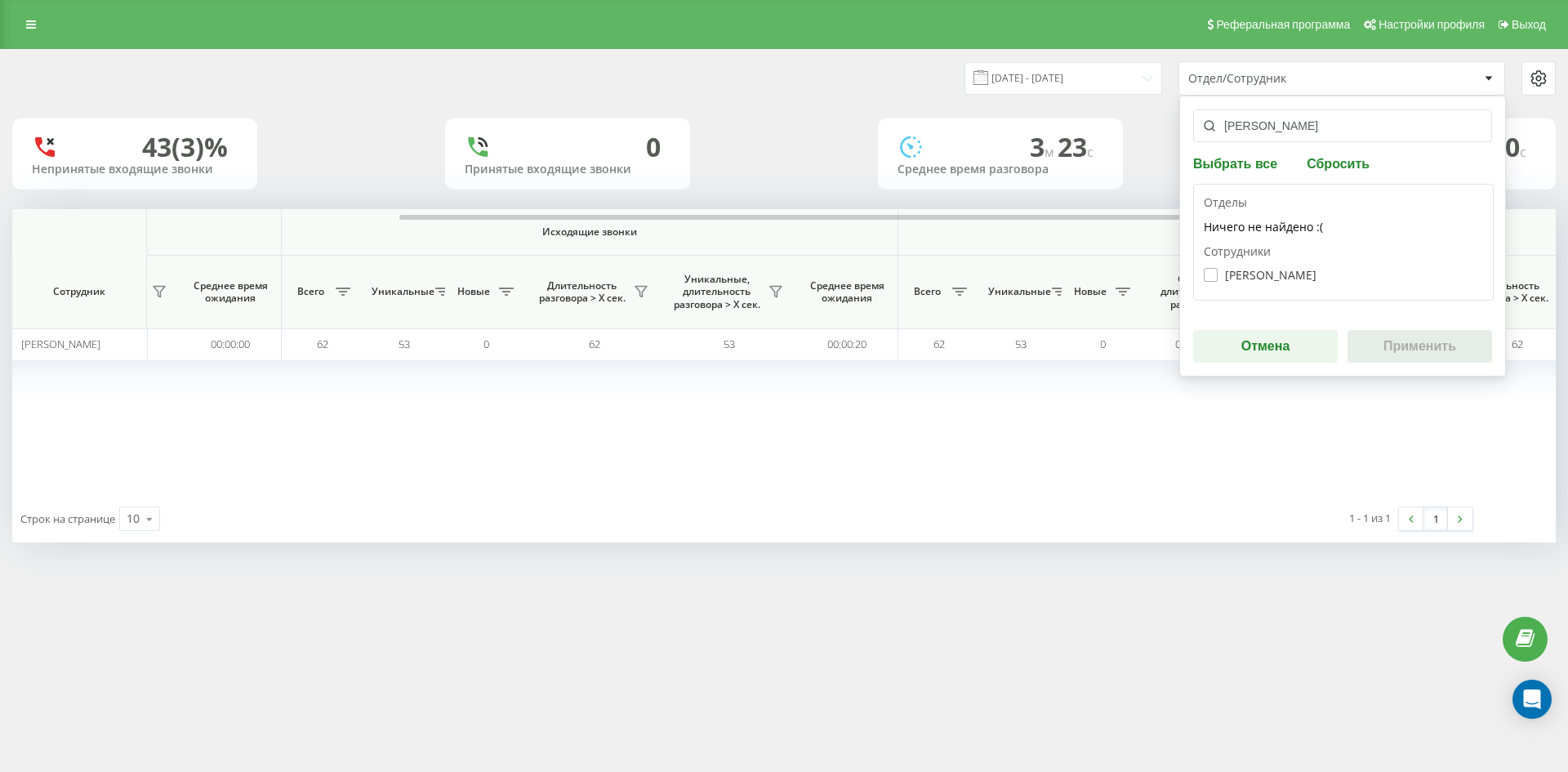
type input "головань святослав"
click at [1303, 279] on label "Головань Святослав Сергійович" at bounding box center [1260, 275] width 113 height 14
checkbox input "true"
click at [1407, 340] on button "Применить" at bounding box center [1420, 346] width 144 height 33
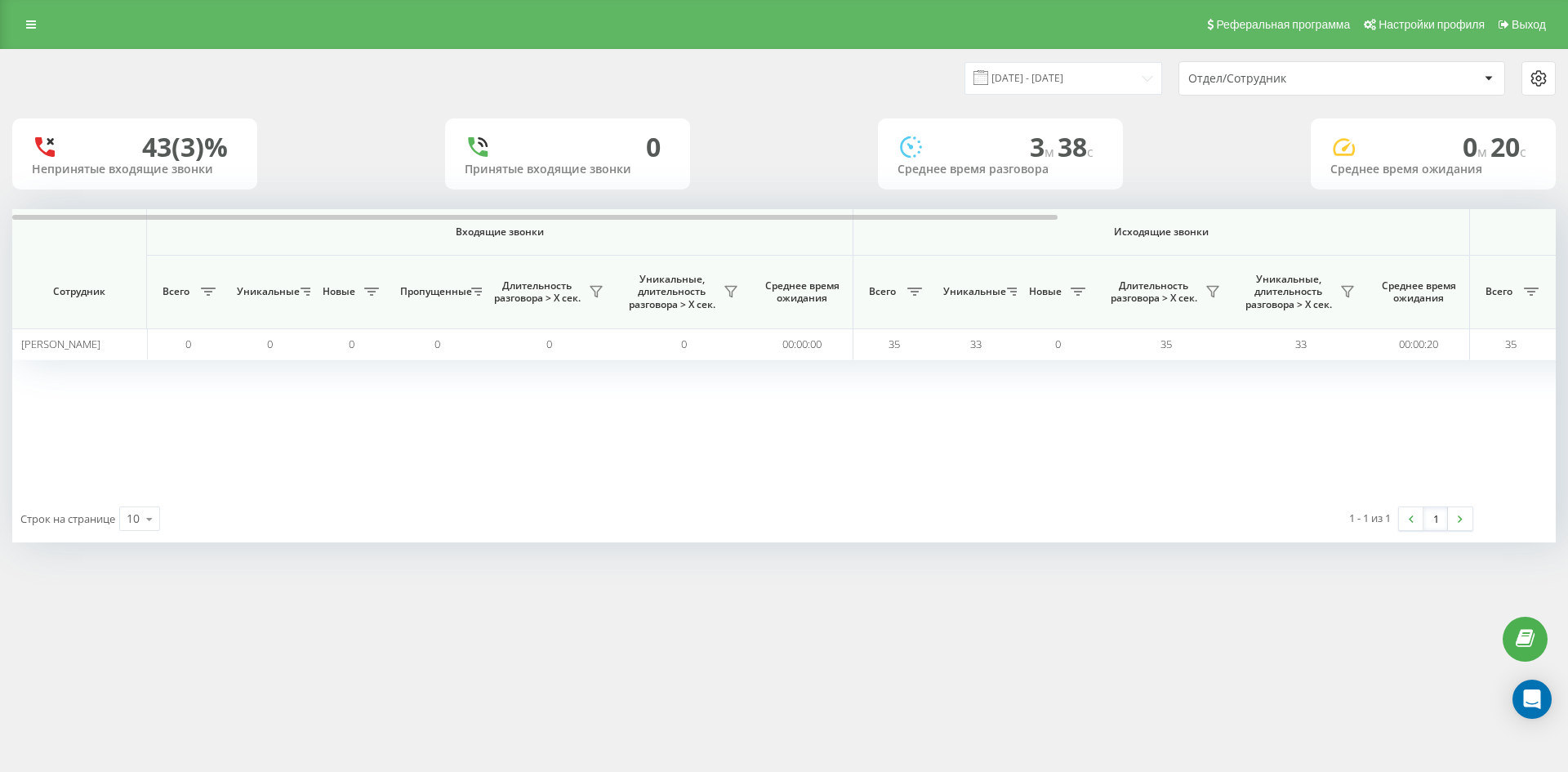
scroll to position [0, 490]
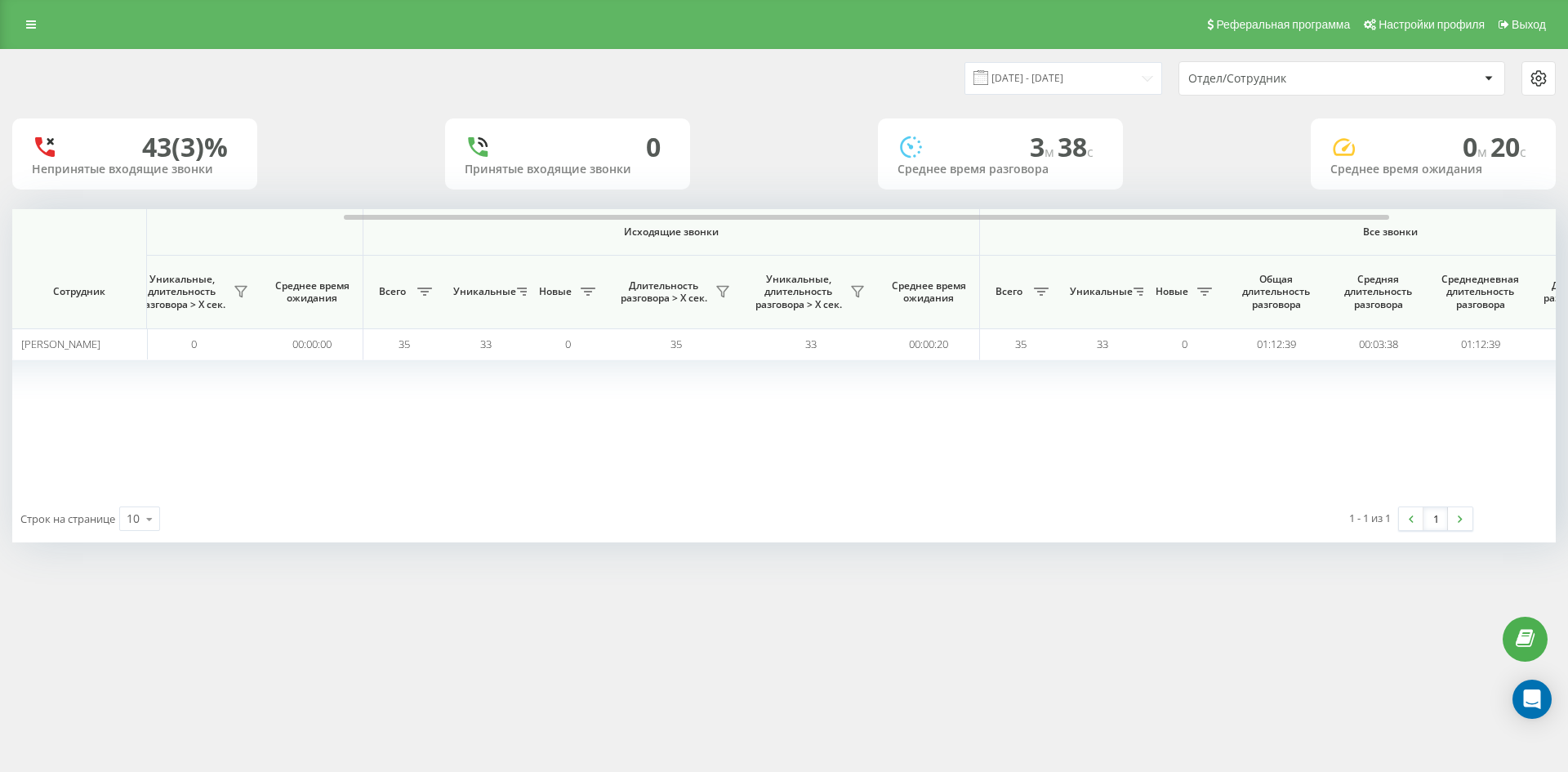
drag, startPoint x: 1358, startPoint y: 78, endPoint x: 1356, endPoint y: 88, distance: 10.2
click at [1358, 79] on div "Отдел/Сотрудник" at bounding box center [1285, 79] width 195 height 14
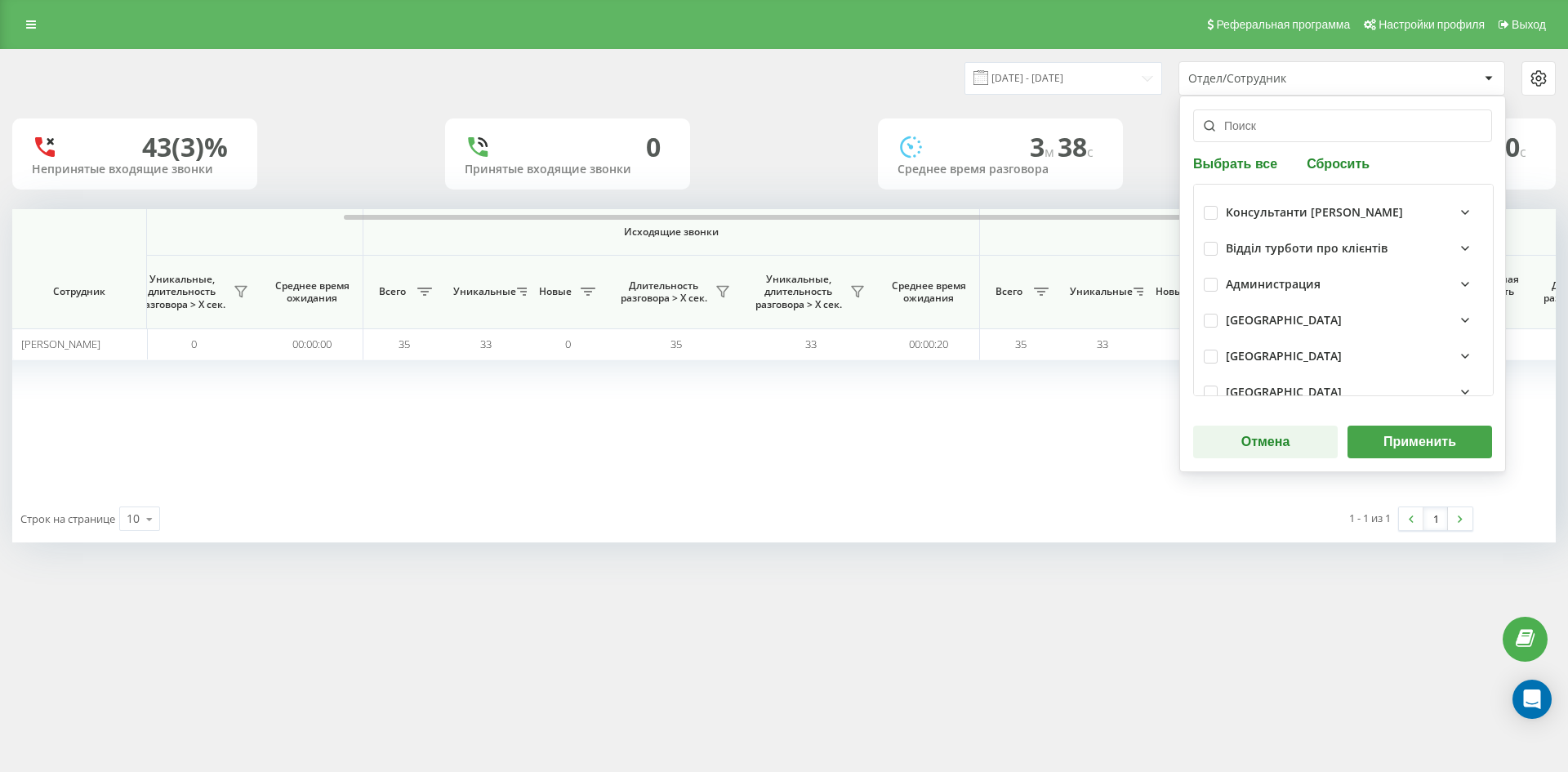
click at [1340, 168] on button "Сбросить" at bounding box center [1339, 163] width 73 height 16
click at [1295, 128] on input "text" at bounding box center [1343, 126] width 299 height 33
paste input "шиманський євген"
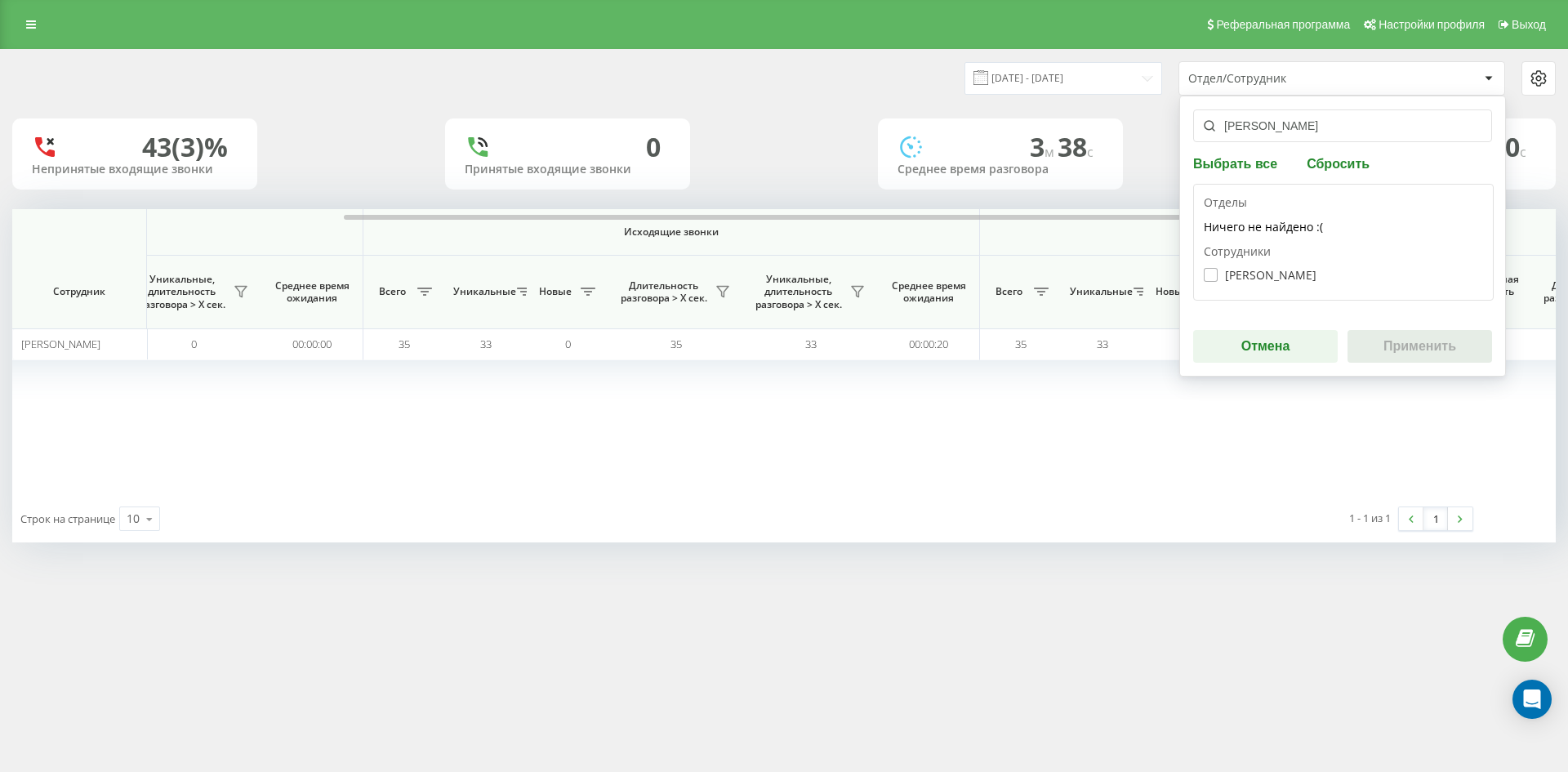
type input "шиманський євген"
click at [1273, 276] on label "Шиманський Євген Юрійович" at bounding box center [1260, 275] width 113 height 14
checkbox input "true"
click at [1418, 356] on button "Применить" at bounding box center [1420, 346] width 144 height 33
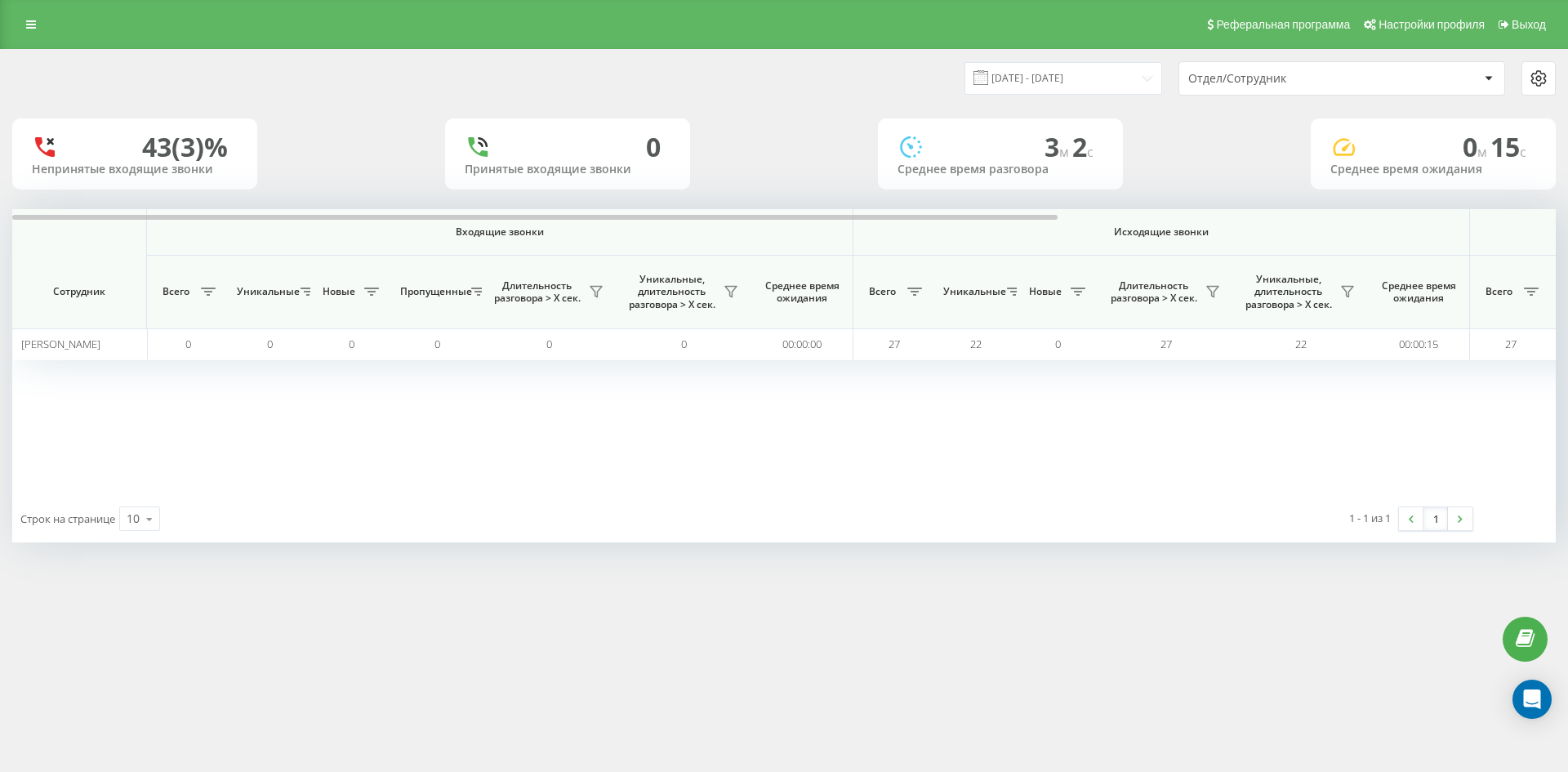
scroll to position [0, 571]
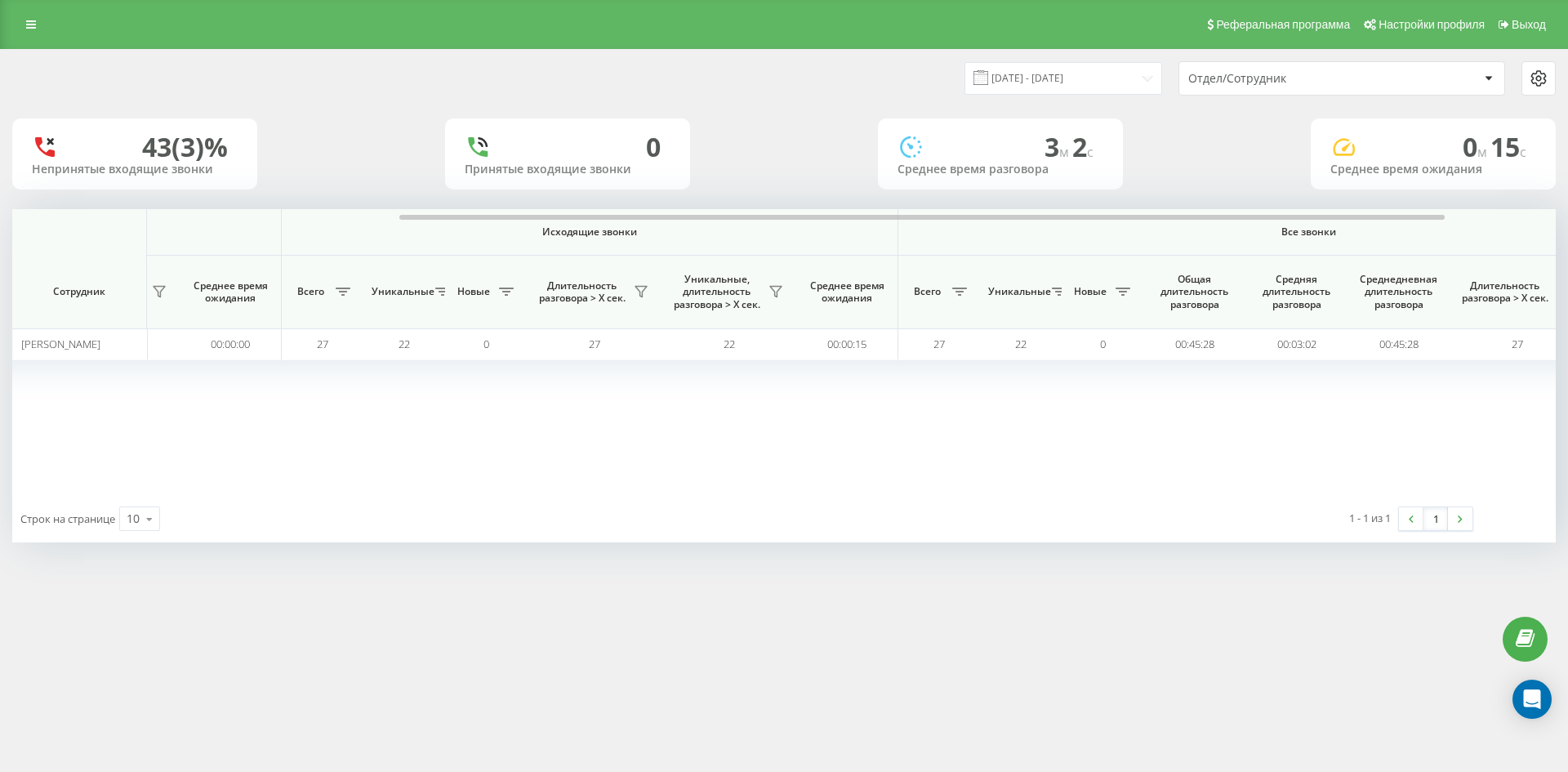
drag, startPoint x: 1323, startPoint y: 85, endPoint x: 1321, endPoint y: 93, distance: 8.2
click at [1322, 85] on div "Отдел/Сотрудник" at bounding box center [1285, 79] width 195 height 14
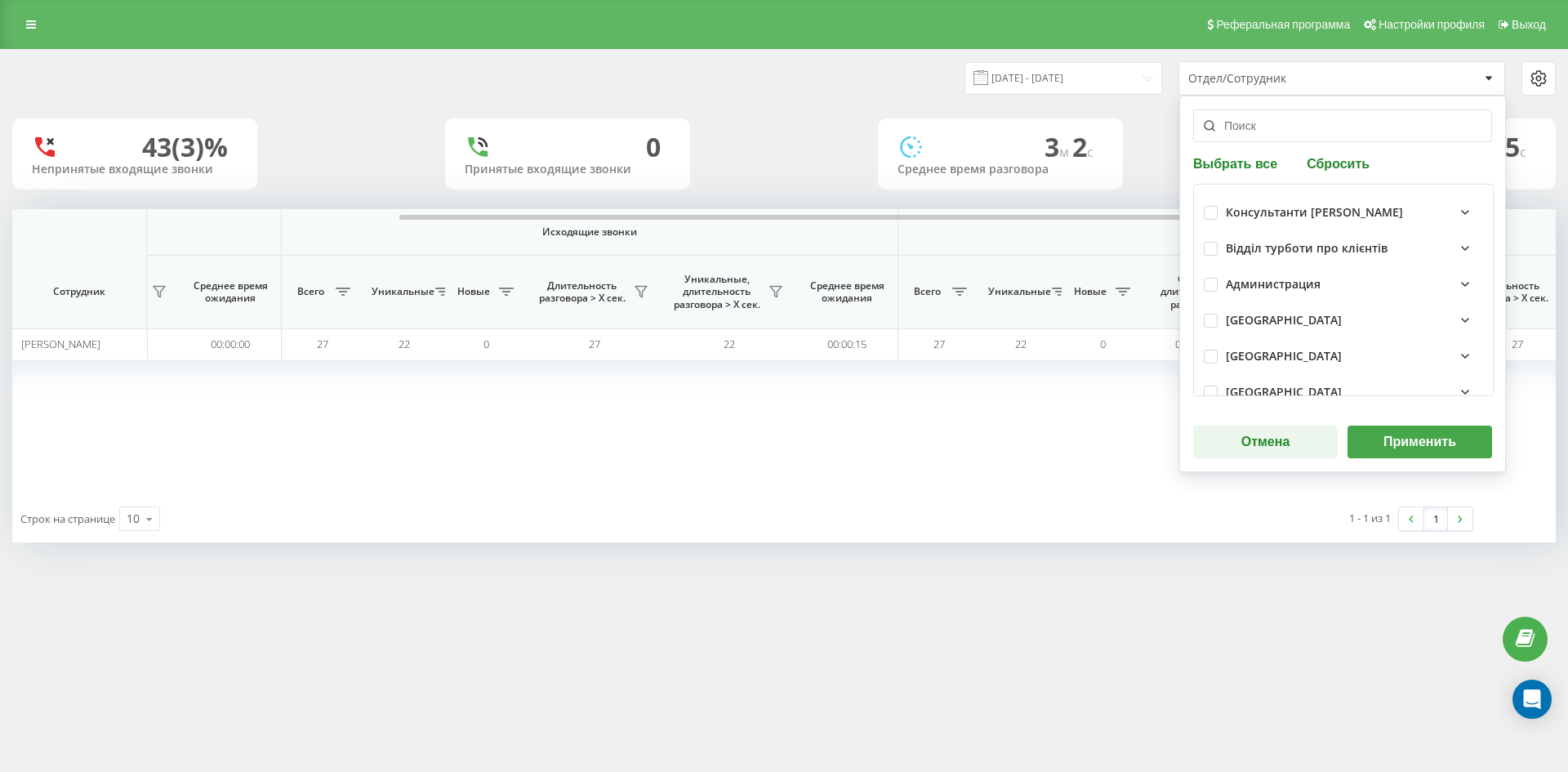
click at [1346, 158] on button "Сбросить" at bounding box center [1339, 163] width 73 height 16
click at [1302, 134] on input "text" at bounding box center [1343, 126] width 299 height 33
paste input "романчук віталій"
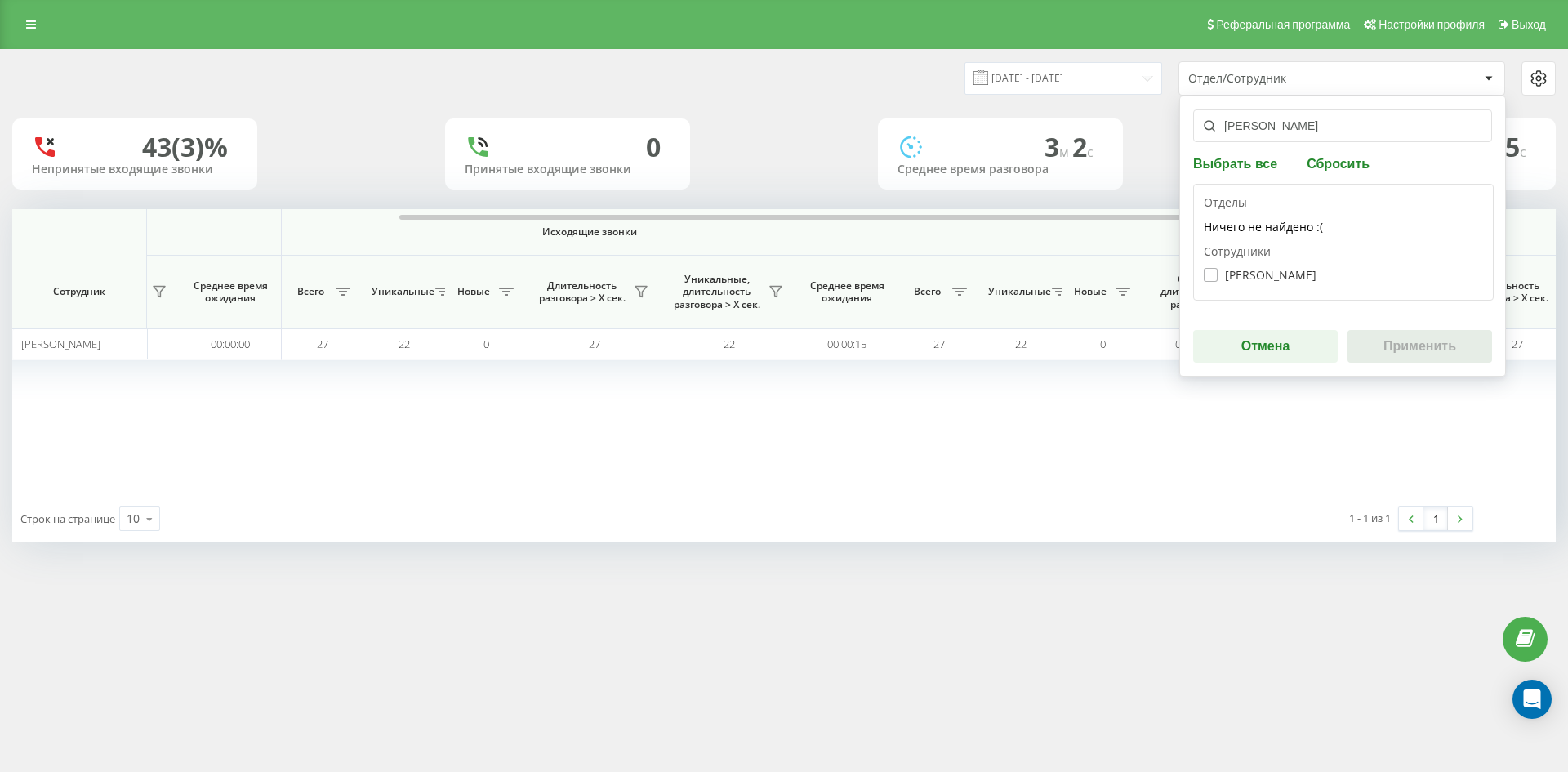
type input "романчук віталій"
click at [1281, 271] on label "Романчук Віталій Юрійович" at bounding box center [1260, 275] width 113 height 14
checkbox input "true"
click at [1399, 348] on button "Применить" at bounding box center [1420, 346] width 144 height 33
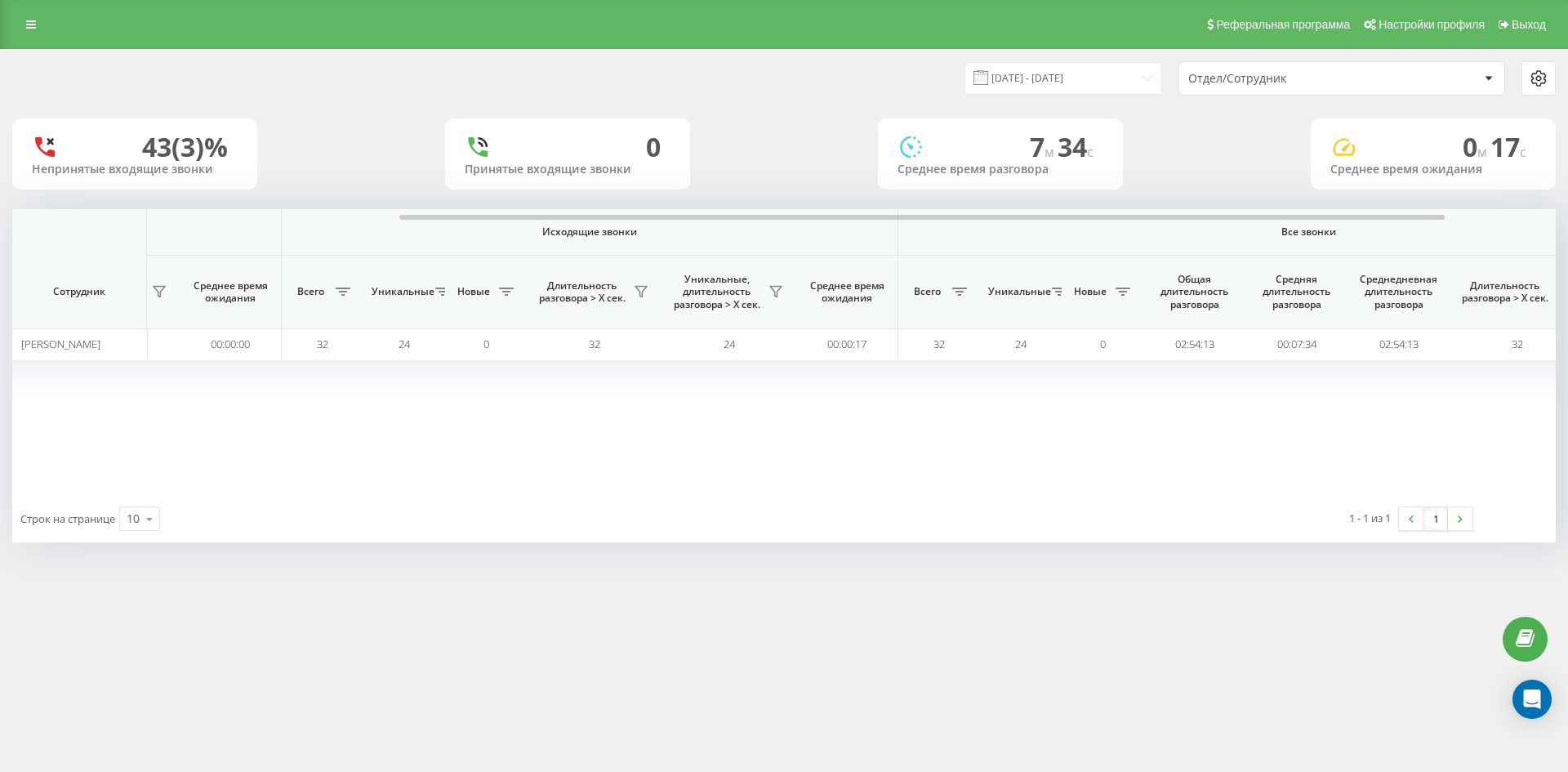
click at [1356, 80] on div "Отдел/Сотрудник" at bounding box center [1285, 79] width 195 height 14
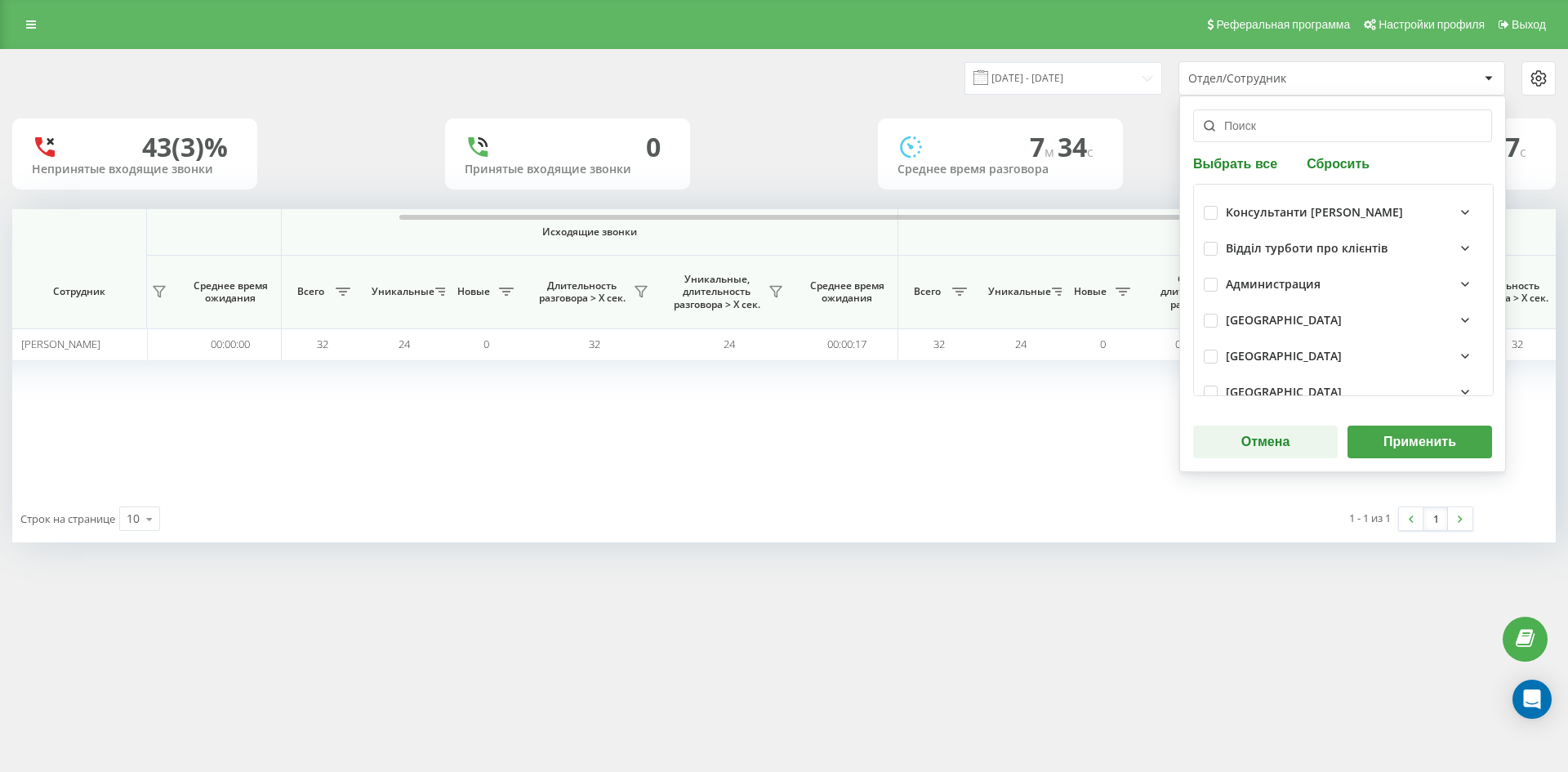
click at [1353, 158] on button "Сбросить" at bounding box center [1339, 163] width 73 height 16
click at [1292, 129] on input "text" at bounding box center [1343, 126] width 299 height 33
paste input "антонишина марина"
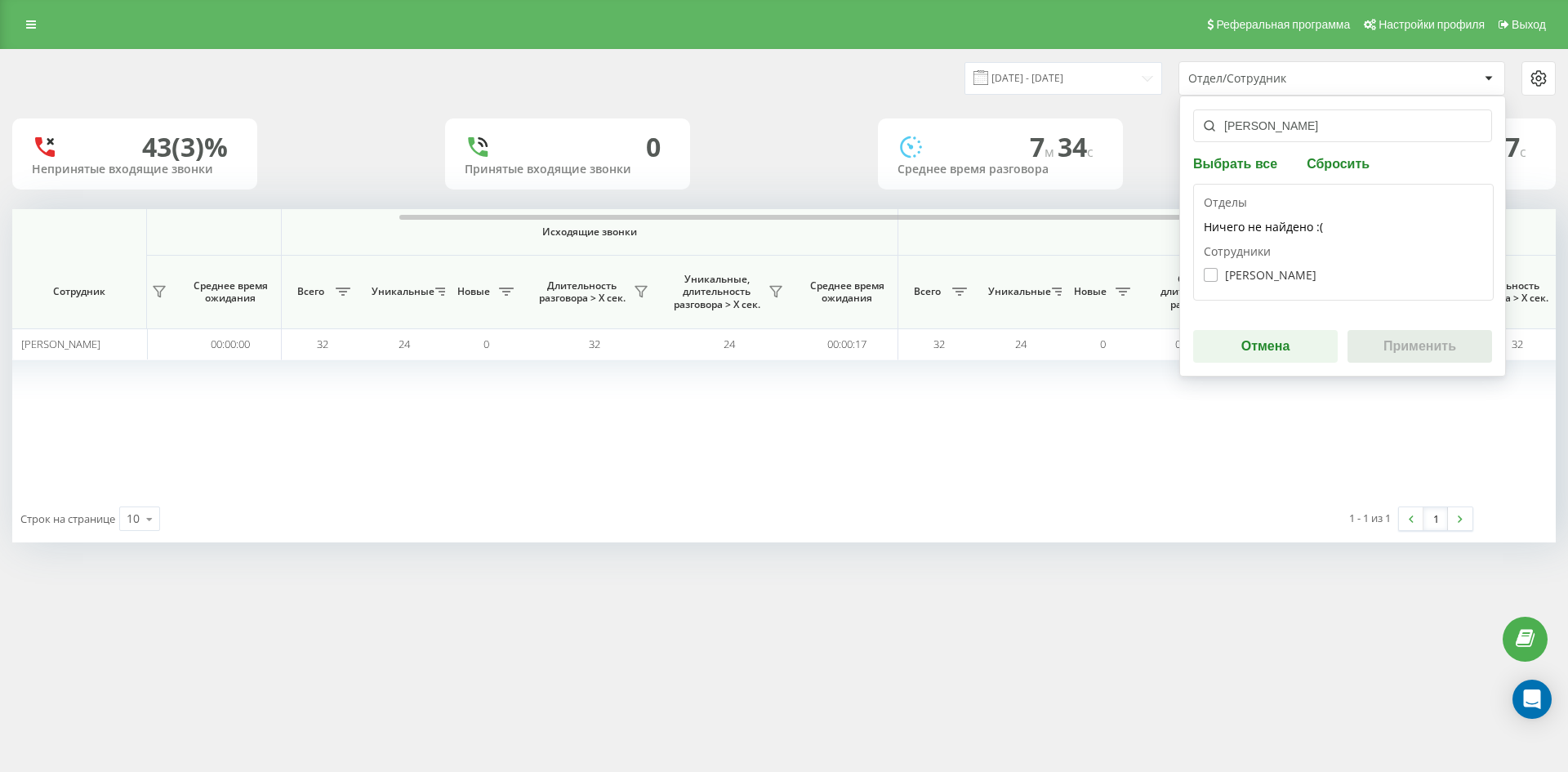
type input "антонишина марина"
click at [1282, 274] on label "[PERSON_NAME]" at bounding box center [1260, 275] width 113 height 14
checkbox input "true"
click at [1434, 347] on button "Применить" at bounding box center [1420, 346] width 144 height 33
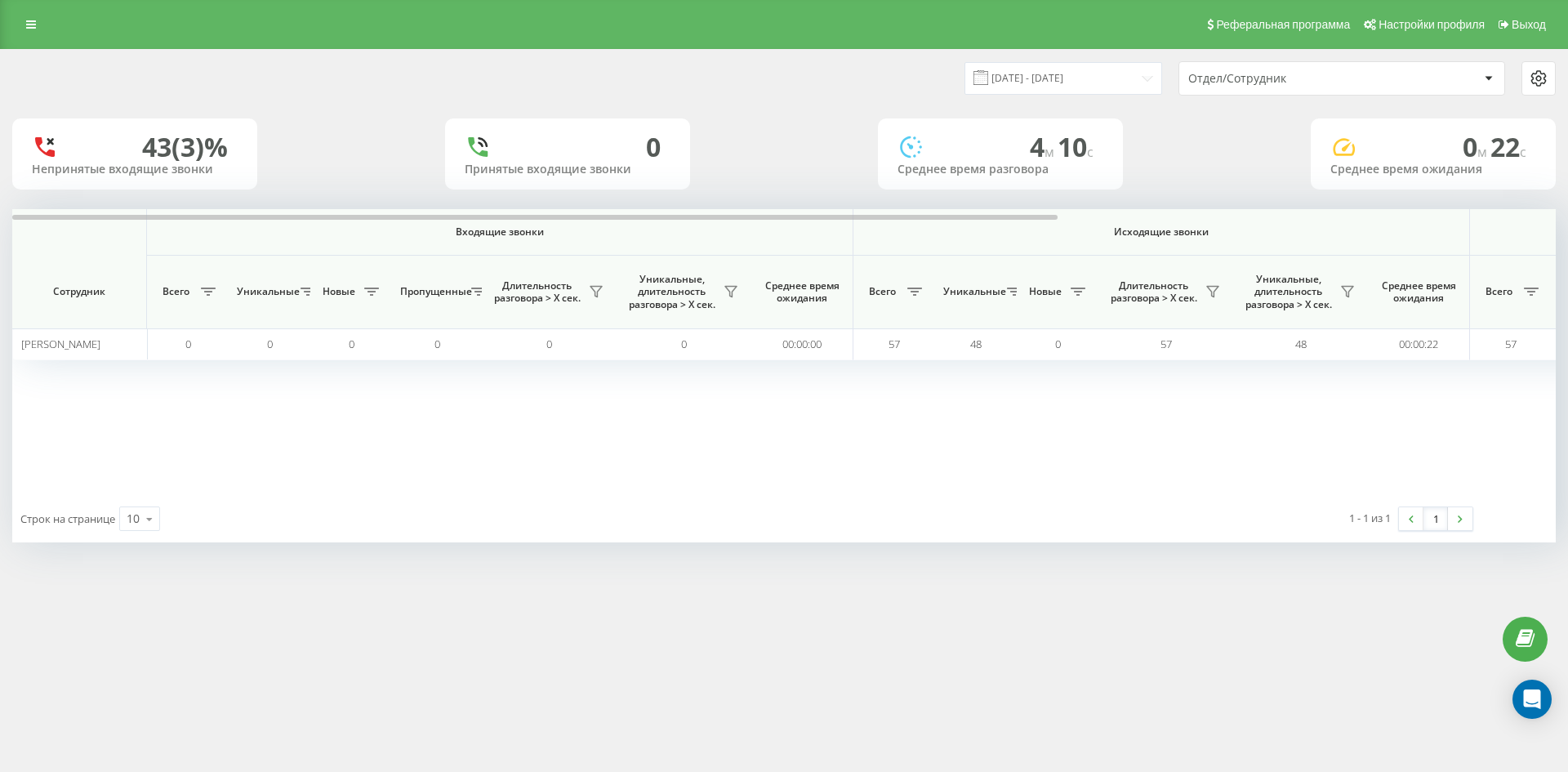
scroll to position [0, 653]
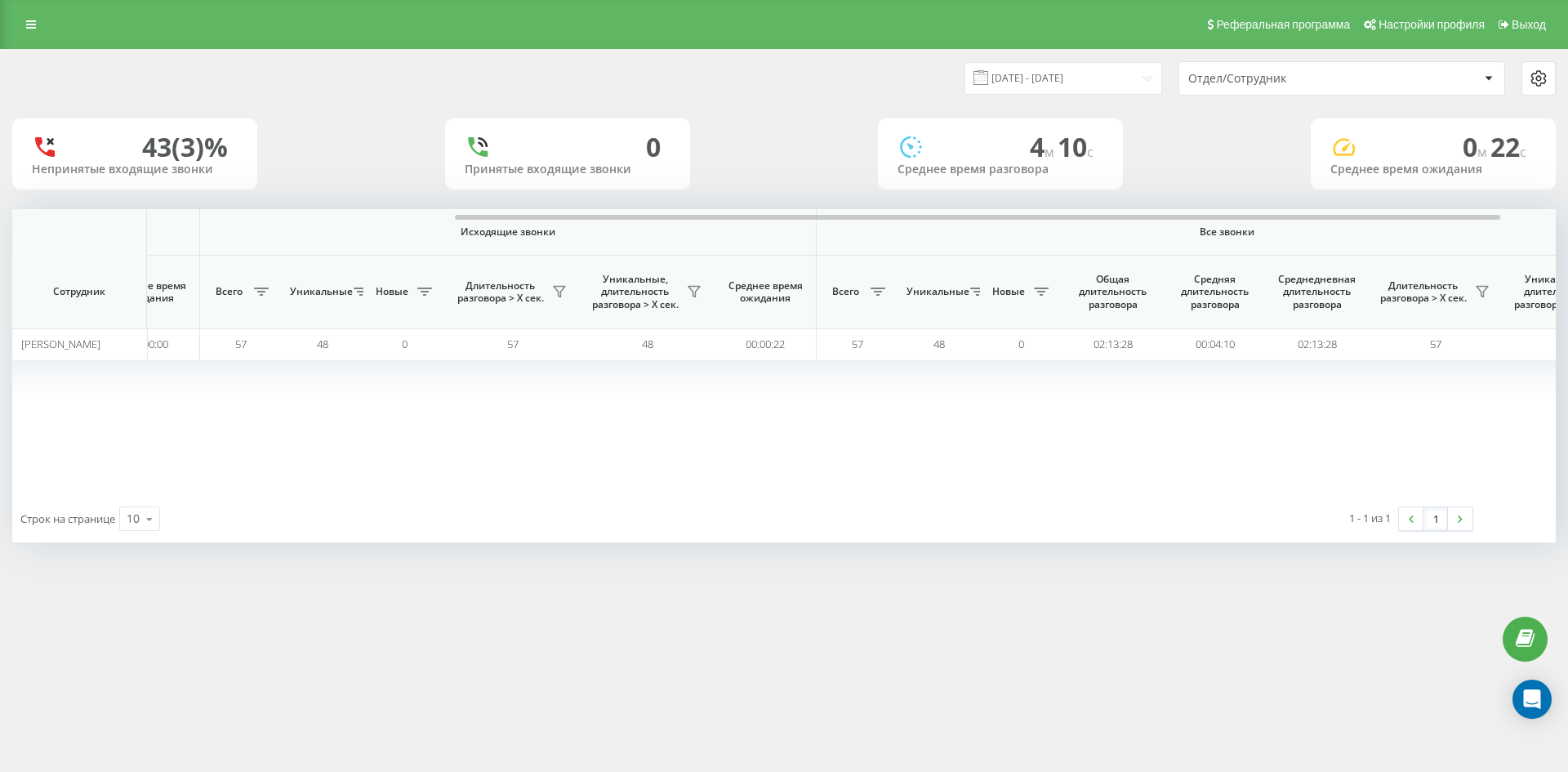
click at [1326, 87] on div "Отдел/Сотрудник" at bounding box center [1342, 78] width 325 height 33
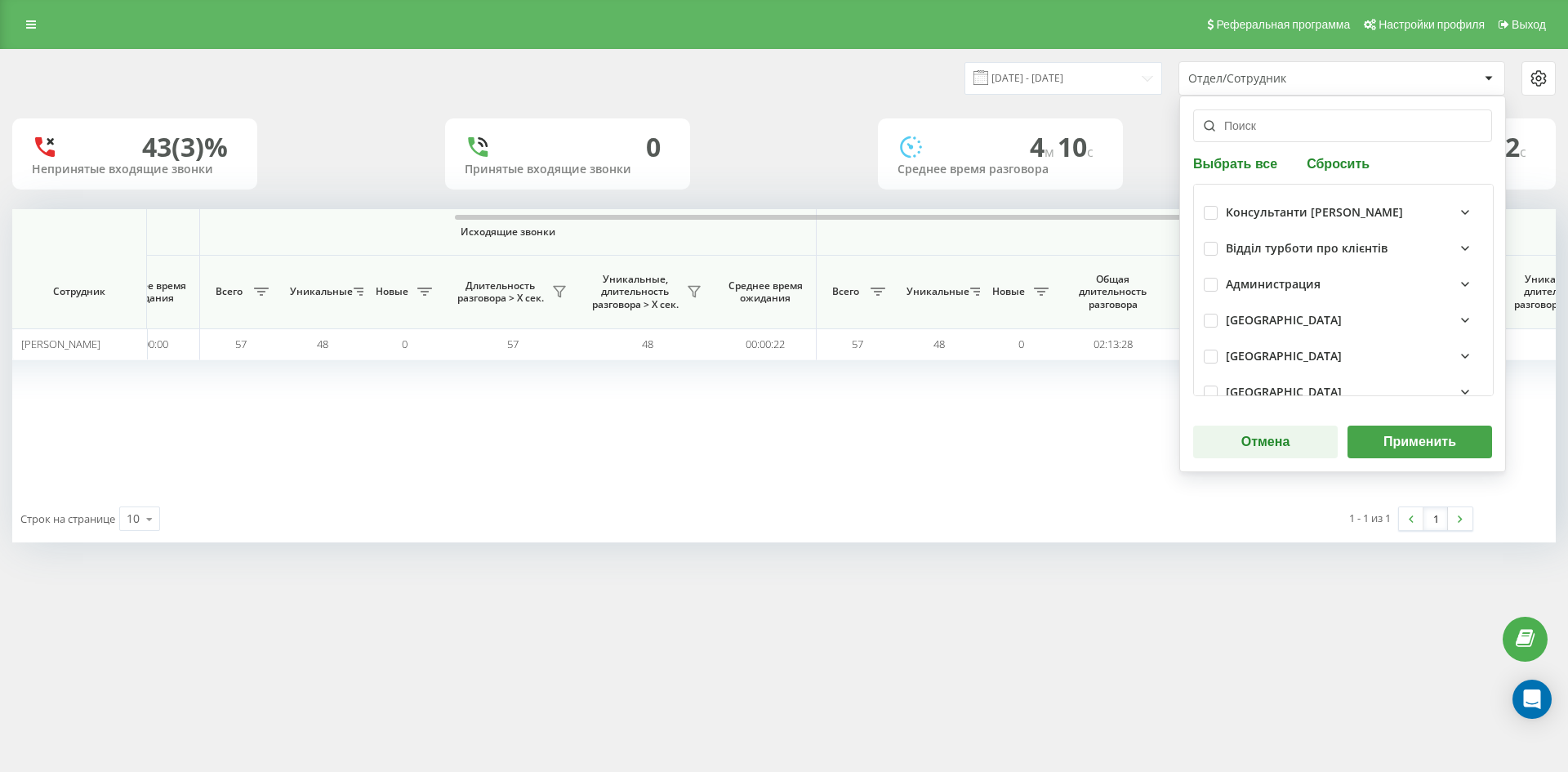
click at [1344, 154] on div "Выбрать все Сбросить Консультанти Савчук Відділ турботи про клієнтів Администра…" at bounding box center [1343, 284] width 326 height 377
click at [1343, 172] on div "Выбрать все Сбросить Консультанти Савчук Відділ турботи про клієнтів Администра…" at bounding box center [1343, 284] width 326 height 377
click at [1346, 164] on button "Сбросить" at bounding box center [1339, 163] width 73 height 16
click at [1273, 131] on input "text" at bounding box center [1343, 126] width 299 height 33
paste input "саїк олена"
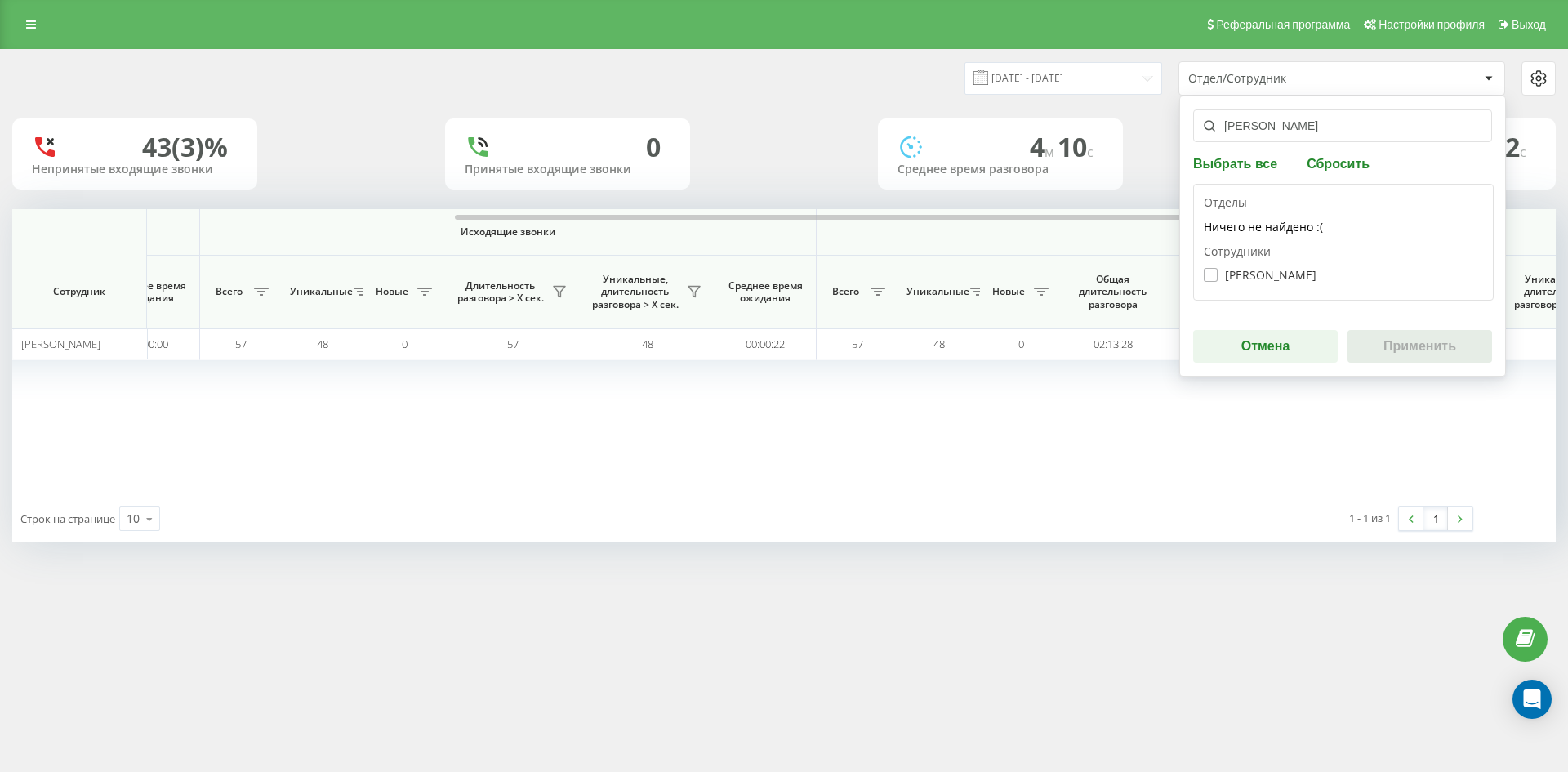
type input "саїк олена"
drag, startPoint x: 1253, startPoint y: 273, endPoint x: 1260, endPoint y: 277, distance: 8.1
click at [1257, 275] on label "Саїк Олена Богданівна" at bounding box center [1260, 275] width 113 height 14
checkbox input "true"
click at [1414, 337] on button "Применить" at bounding box center [1420, 346] width 144 height 33
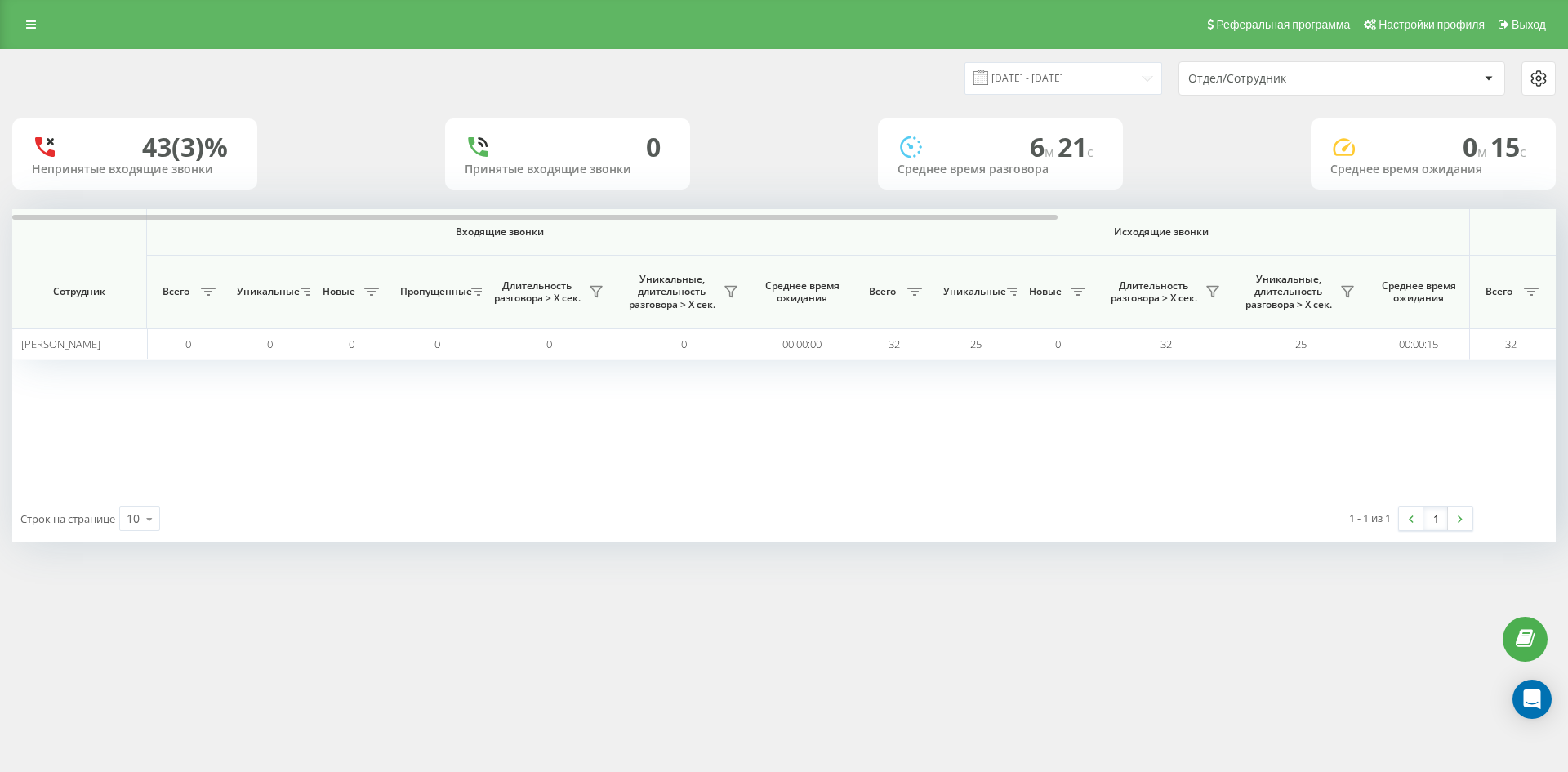
scroll to position [0, 571]
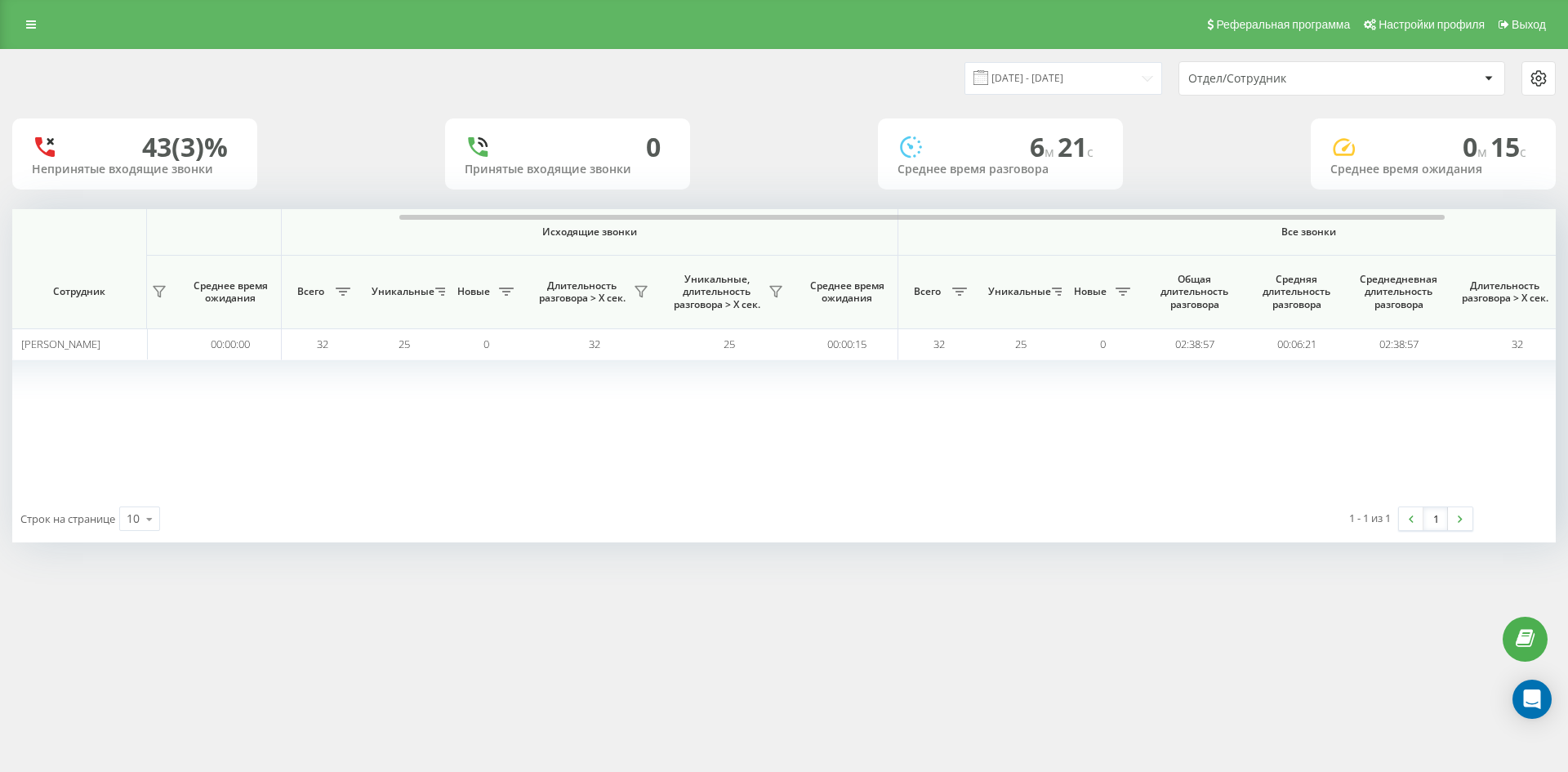
click at [1327, 72] on div "Отдел/Сотрудник" at bounding box center [1285, 79] width 195 height 14
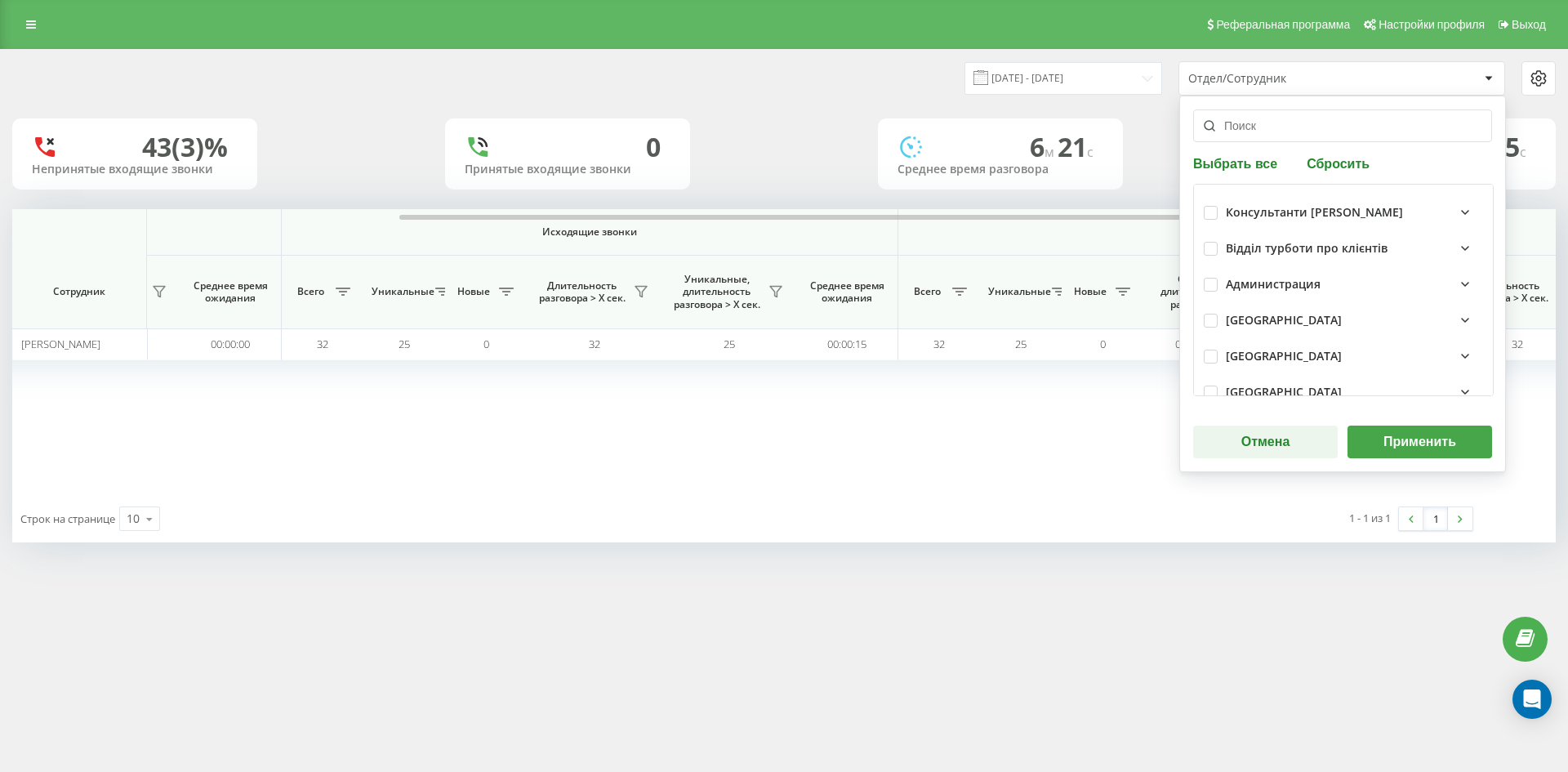
click at [1349, 162] on button "Сбросить" at bounding box center [1339, 163] width 73 height 16
click at [1299, 131] on input "text" at bounding box center [1343, 126] width 299 height 33
paste input "трофимова елеонора"
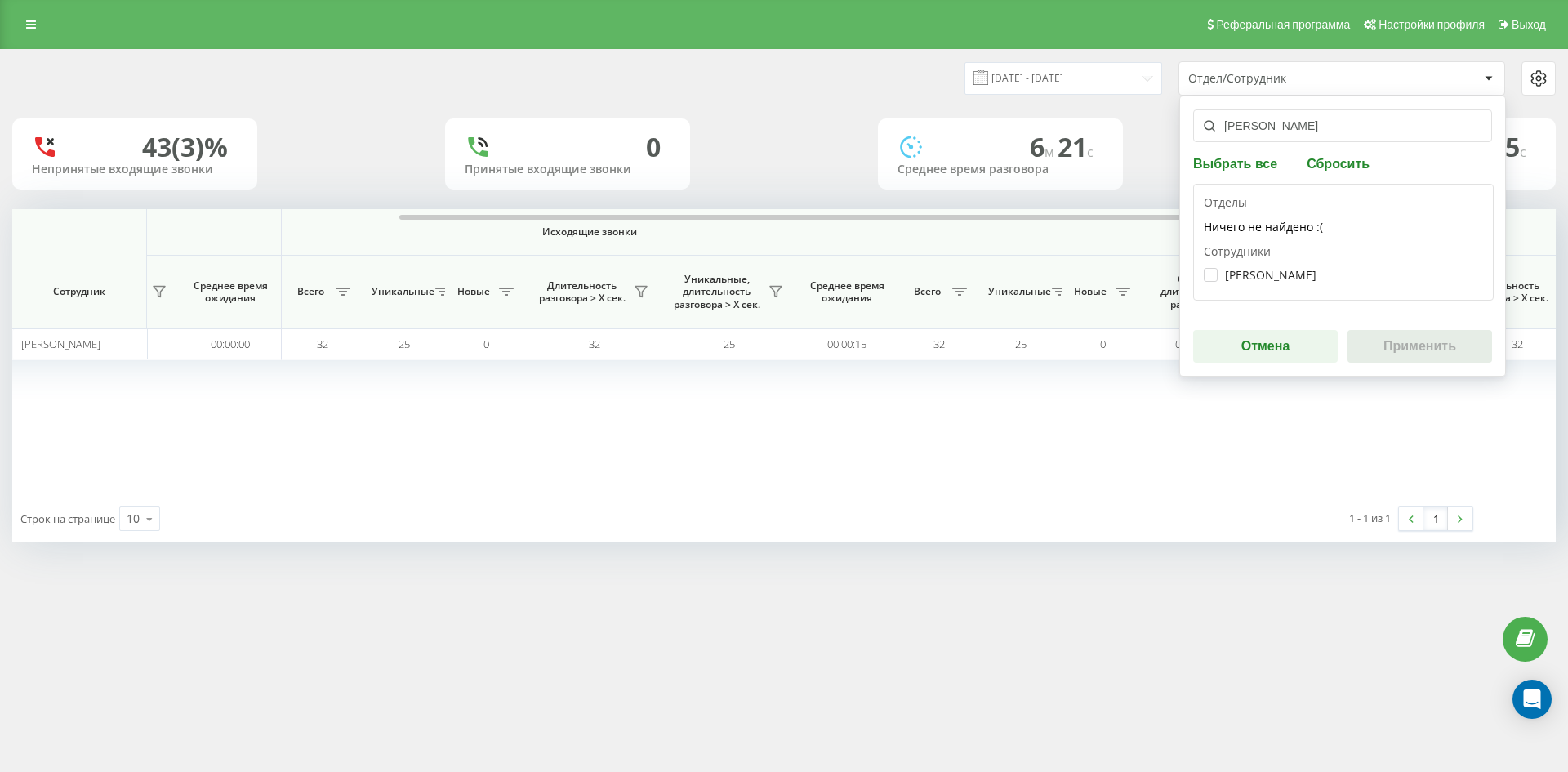
type input "трофимова елеонора"
click at [1295, 283] on div "Трофимова Елеонора Олександрівна" at bounding box center [1343, 275] width 279 height 31
click at [1274, 270] on label "Трофимова Елеонора Олександрівна" at bounding box center [1260, 275] width 113 height 14
checkbox input "true"
click at [1405, 331] on button "Применить" at bounding box center [1420, 346] width 144 height 33
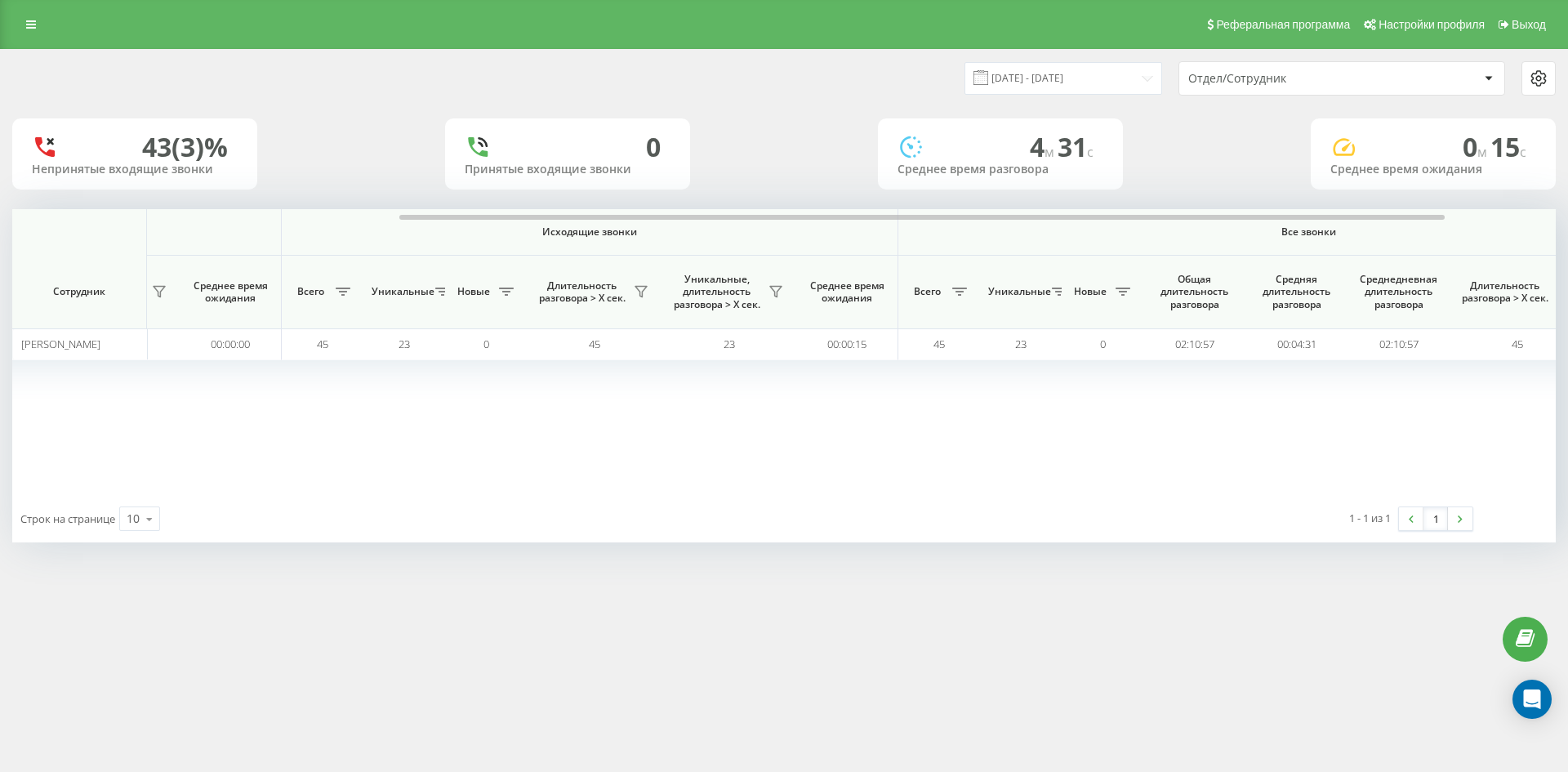
click at [1297, 82] on div "Отдел/Сотрудник" at bounding box center [1342, 78] width 325 height 33
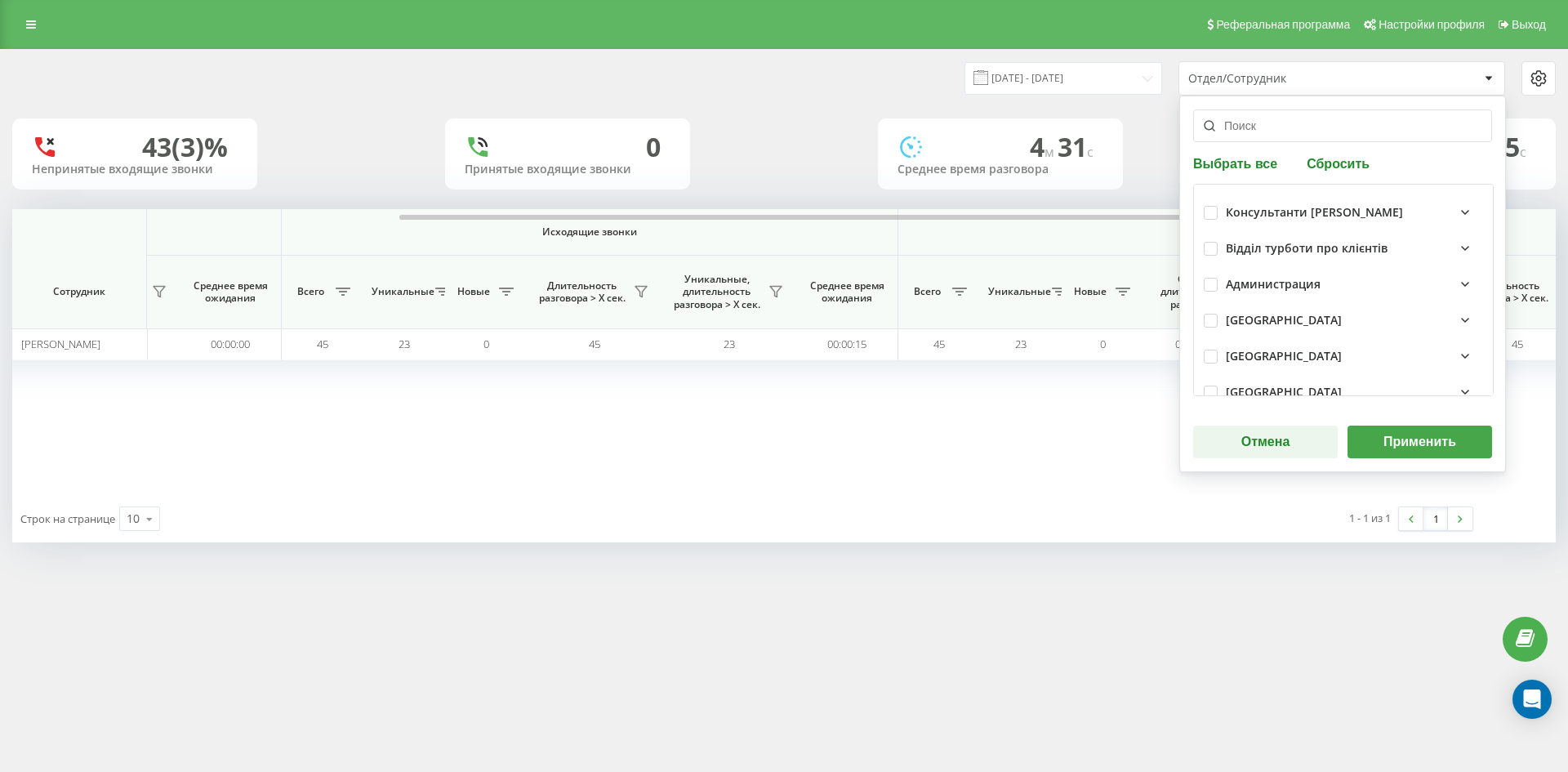
drag, startPoint x: 1324, startPoint y: 163, endPoint x: 1296, endPoint y: 139, distance: 36.9
click at [1324, 162] on button "Сбросить" at bounding box center [1339, 163] width 73 height 16
click at [1280, 130] on input "text" at bounding box center [1343, 126] width 299 height 33
paste input "трофимова елеонора"
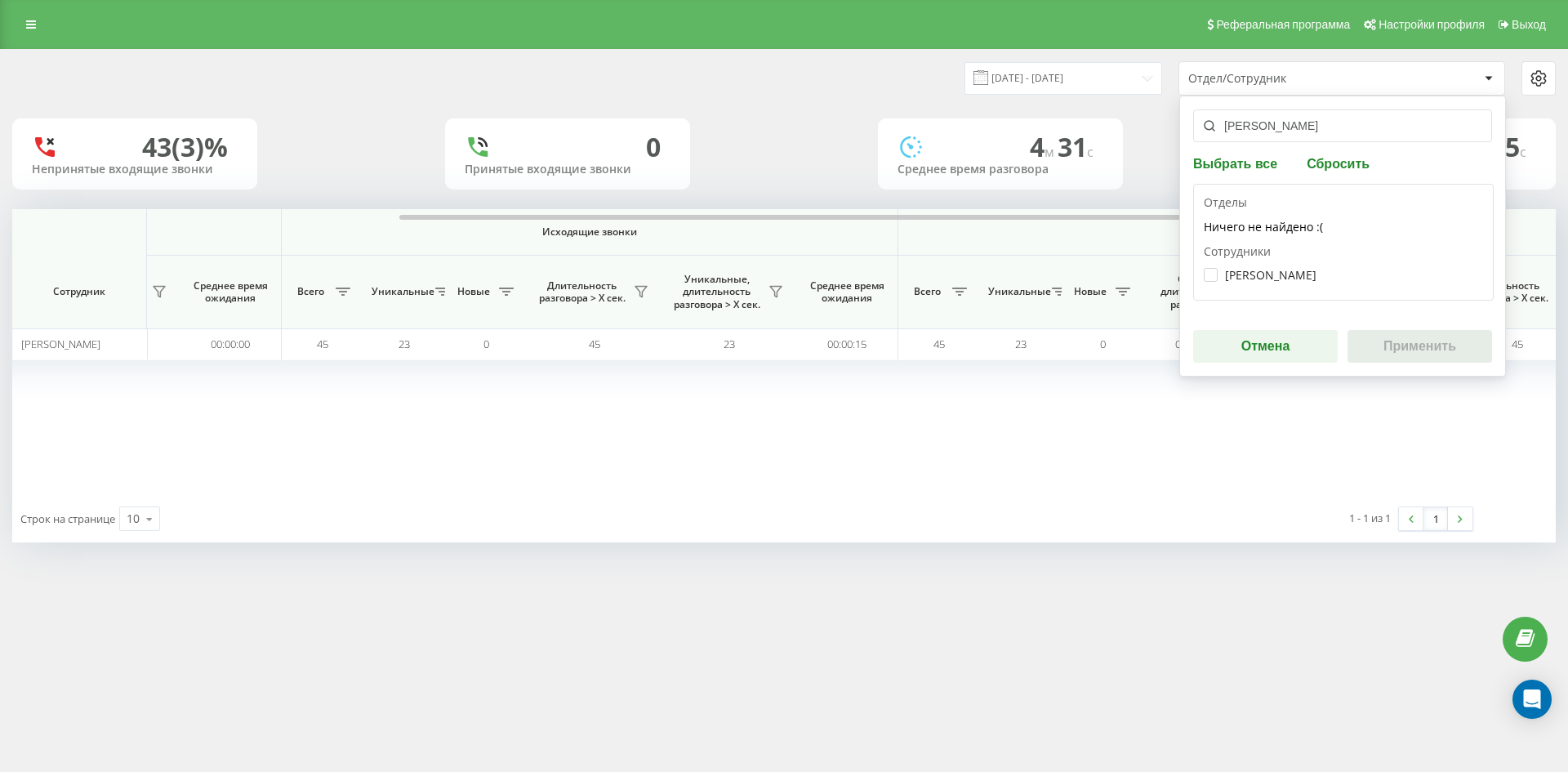
type input "трофимова елеонора"
click at [1264, 273] on label "Трофимова Елеонора Олександрівна" at bounding box center [1260, 275] width 113 height 14
checkbox input "true"
click at [1405, 344] on button "Применить" at bounding box center [1420, 346] width 144 height 33
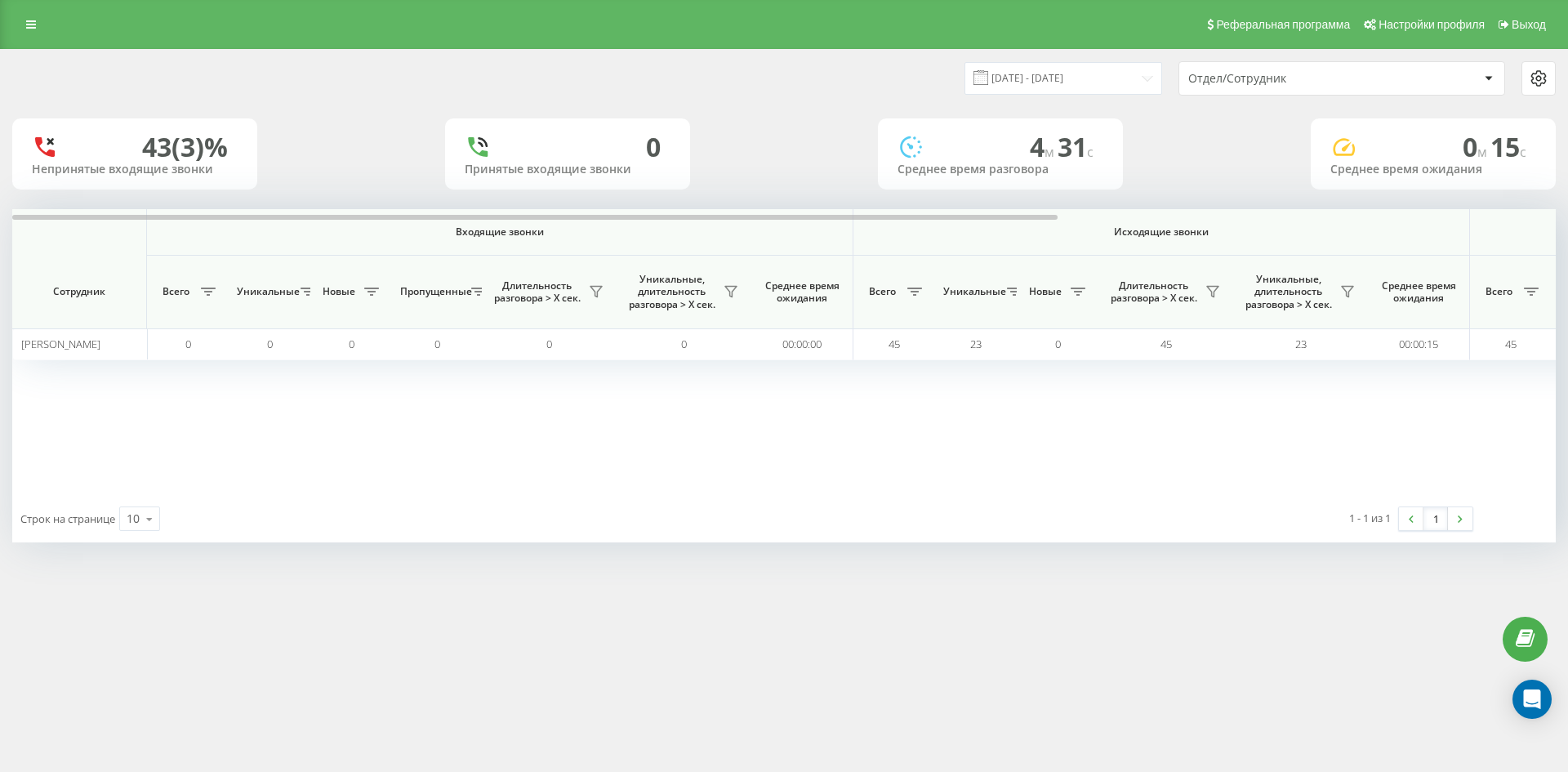
click at [1293, 87] on div "Отдел/Сотрудник" at bounding box center [1342, 78] width 325 height 33
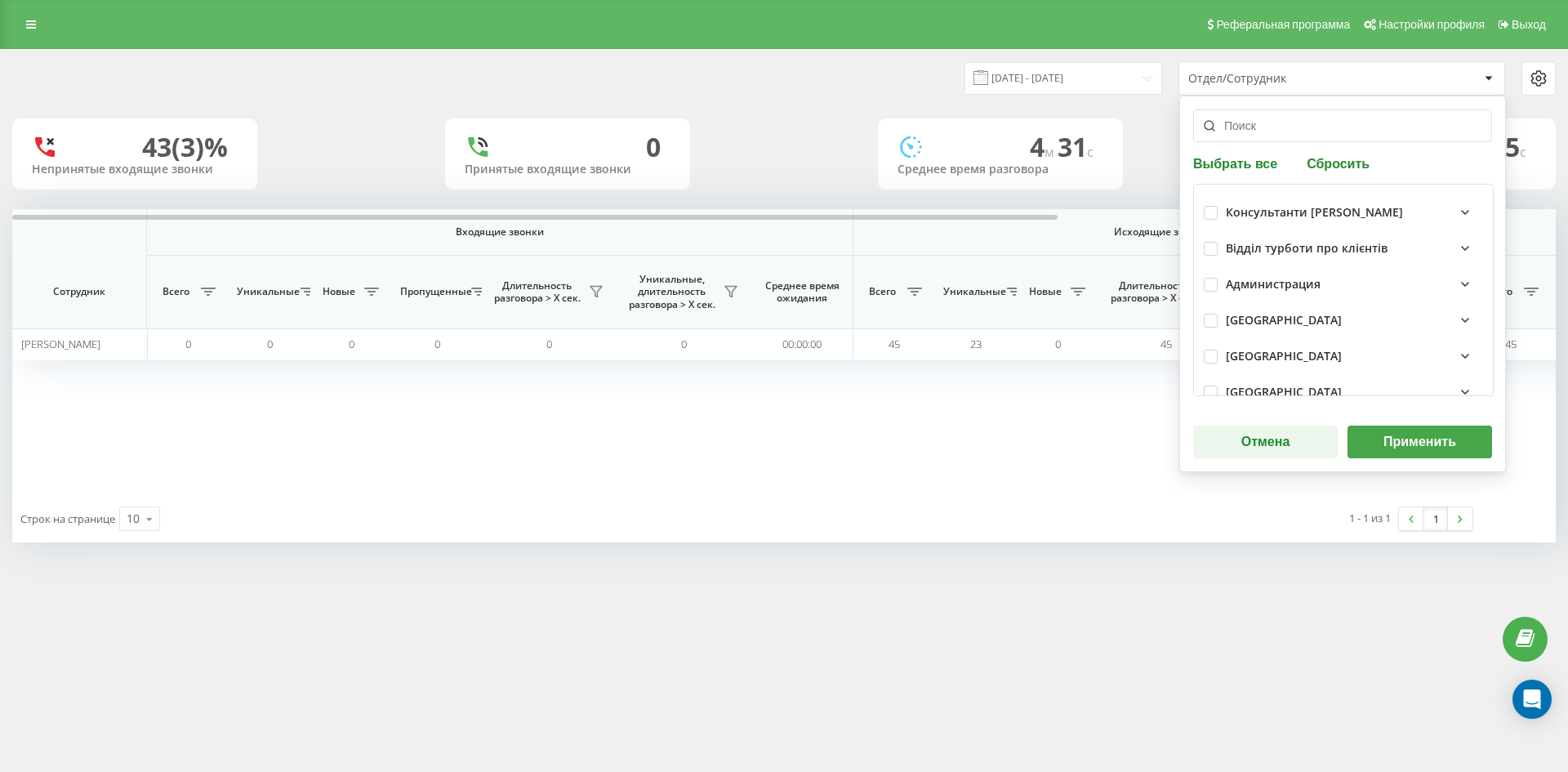
click at [1304, 129] on input "text" at bounding box center [1343, 126] width 299 height 33
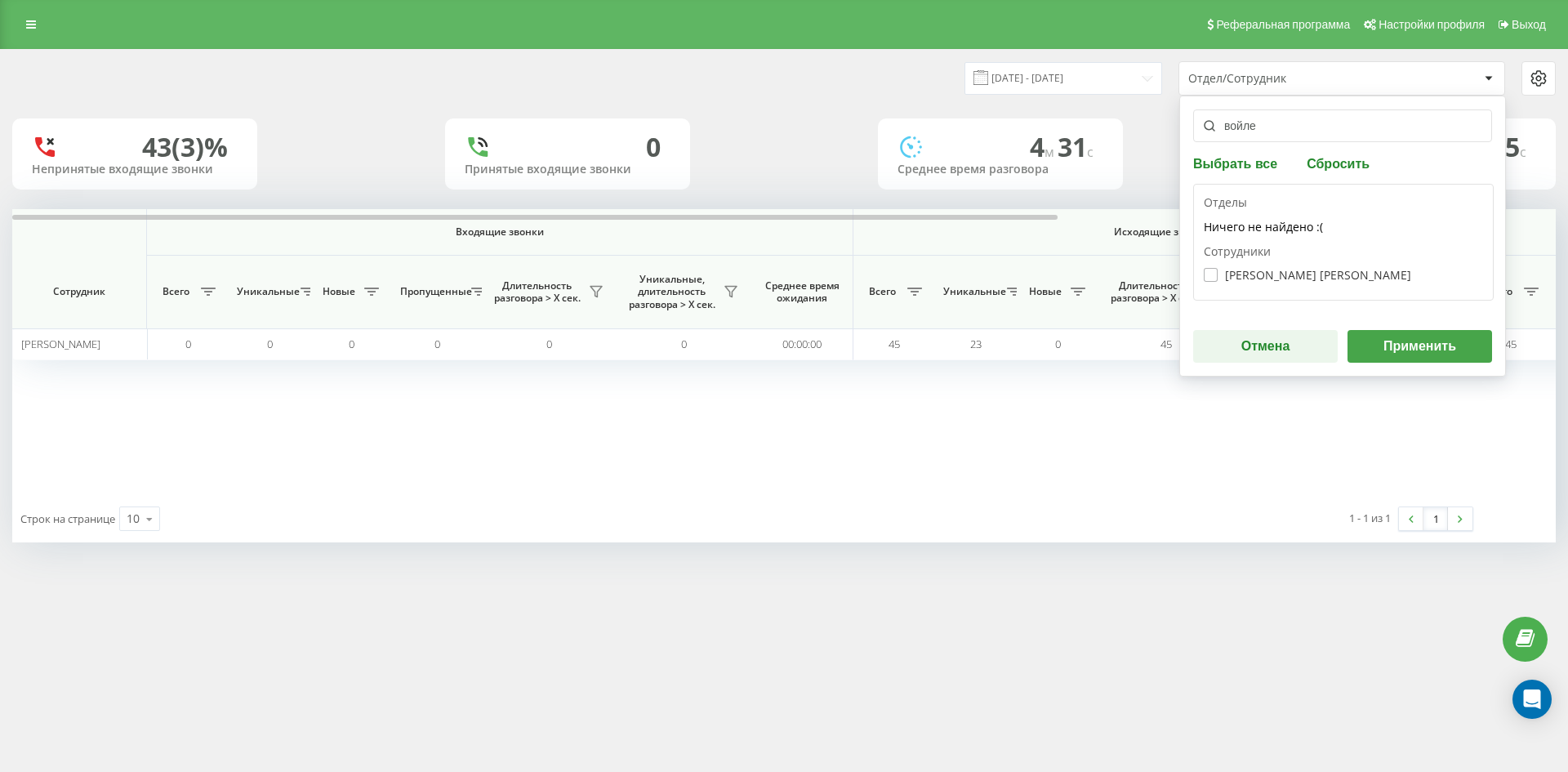
type input "войле"
click at [1278, 275] on label "Войленко Лiдiя Григорiвна" at bounding box center [1307, 275] width 208 height 14
checkbox input "true"
click at [1413, 337] on button "Применить" at bounding box center [1420, 346] width 144 height 33
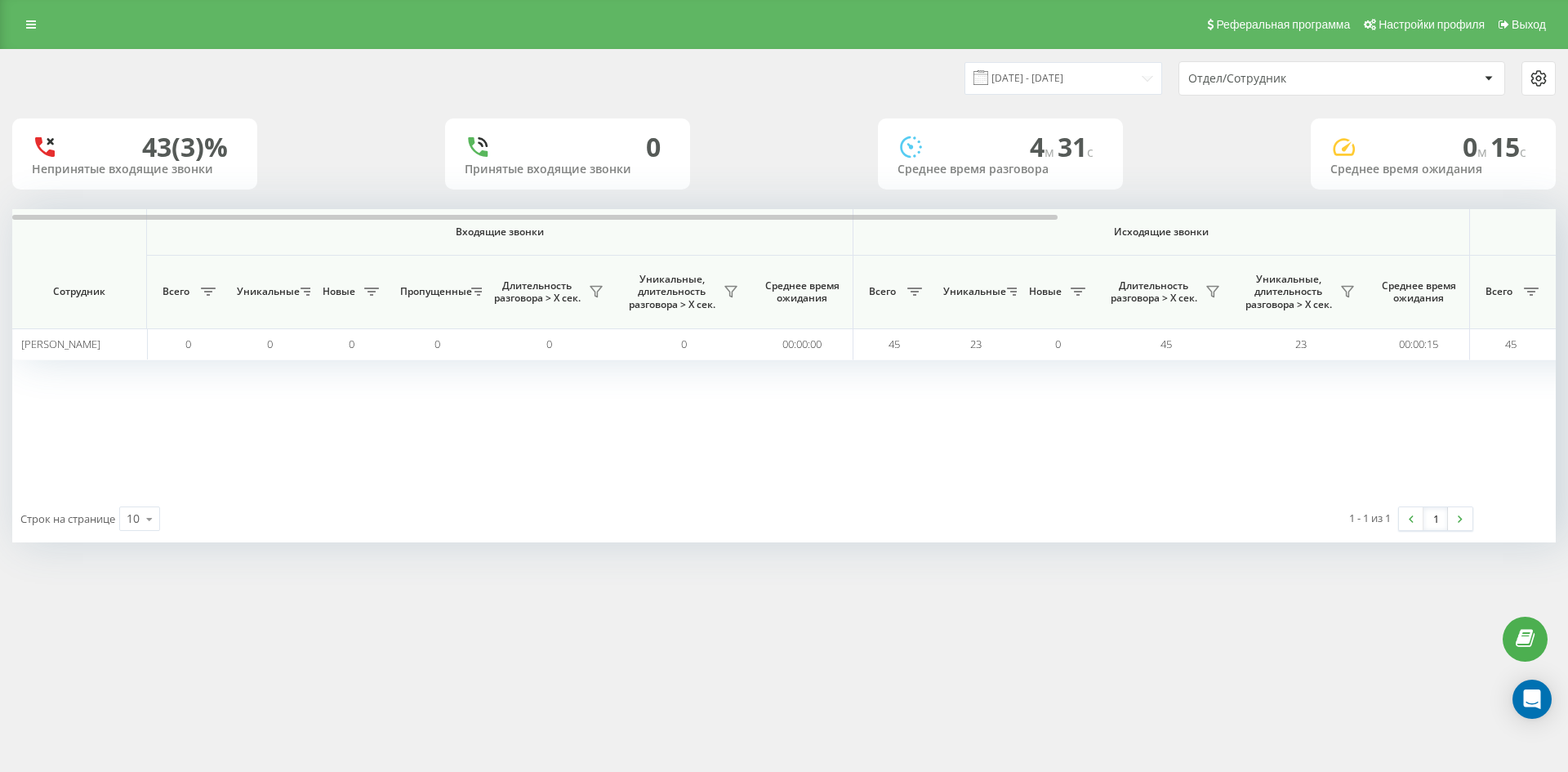
click at [1278, 90] on div "Отдел/Сотрудник" at bounding box center [1342, 78] width 325 height 33
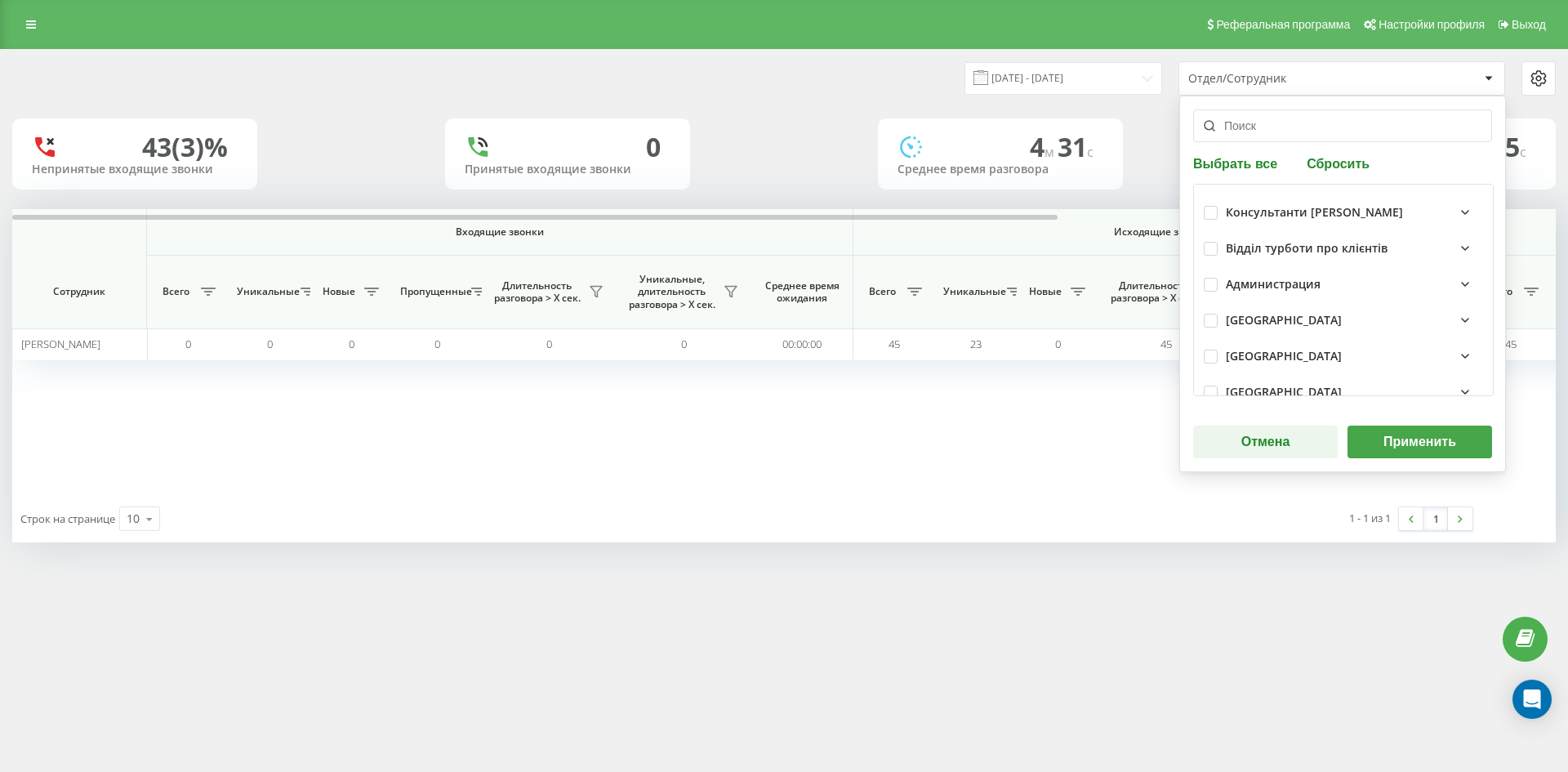
click at [1309, 162] on button "Сбросить" at bounding box center [1339, 163] width 73 height 16
click at [1282, 129] on input "text" at bounding box center [1343, 126] width 299 height 33
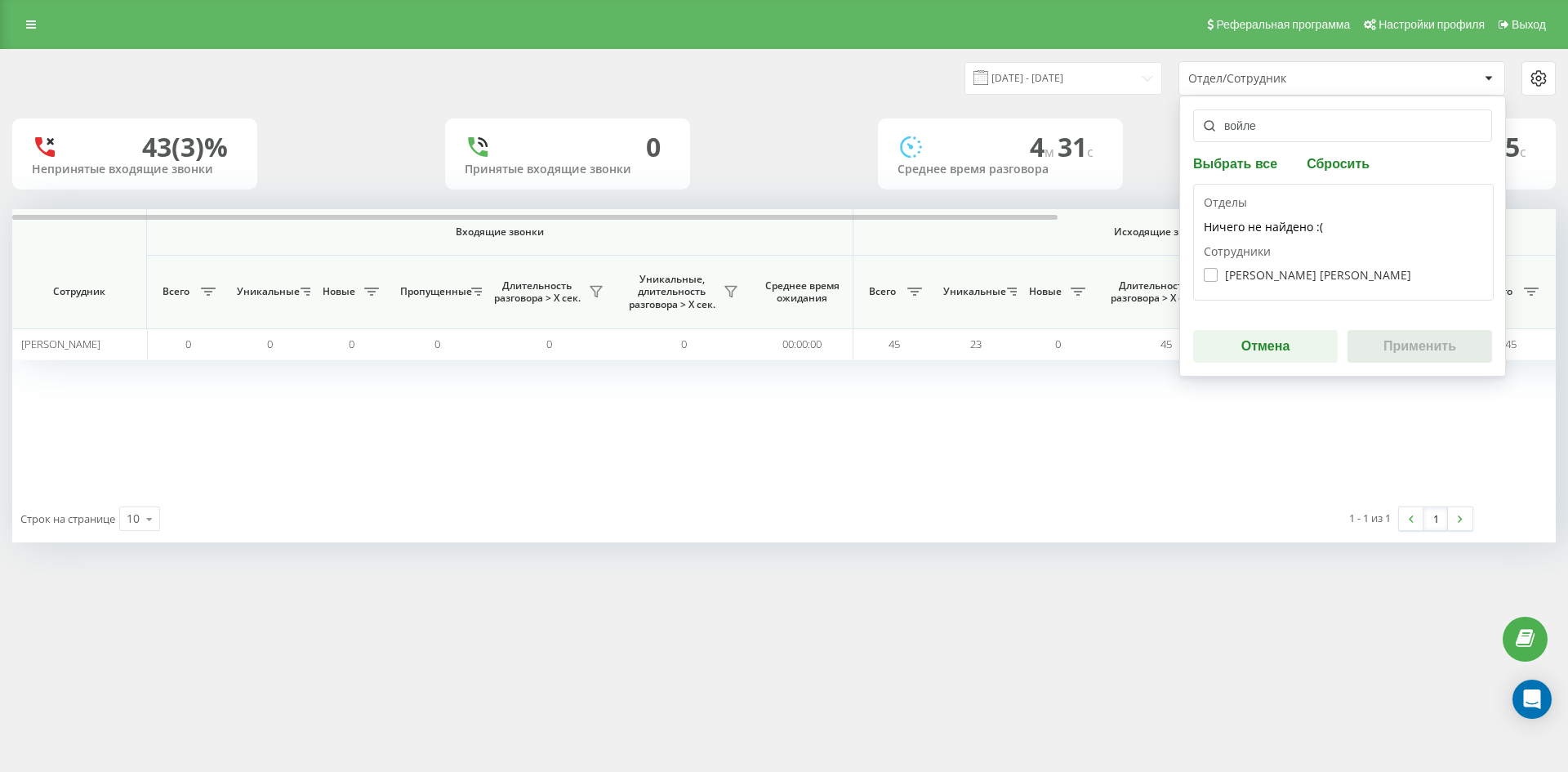
type input "войле"
click at [1299, 278] on label "Войленко Лiдiя Григорiвна" at bounding box center [1307, 275] width 208 height 14
checkbox input "true"
click at [1396, 349] on button "Применить" at bounding box center [1420, 346] width 144 height 33
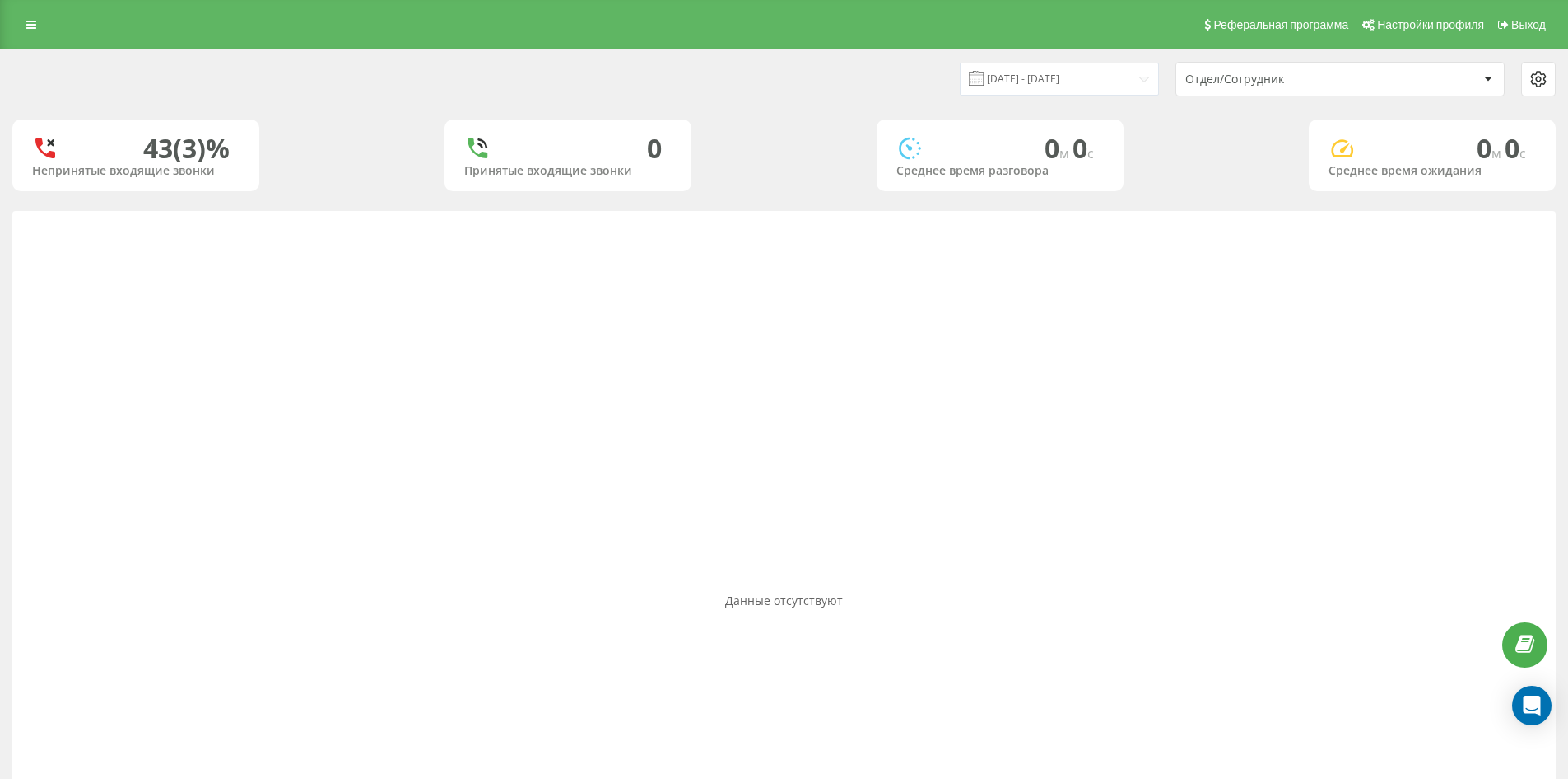
click at [1341, 78] on div "Отдел/Сотрудник" at bounding box center [1283, 80] width 196 height 14
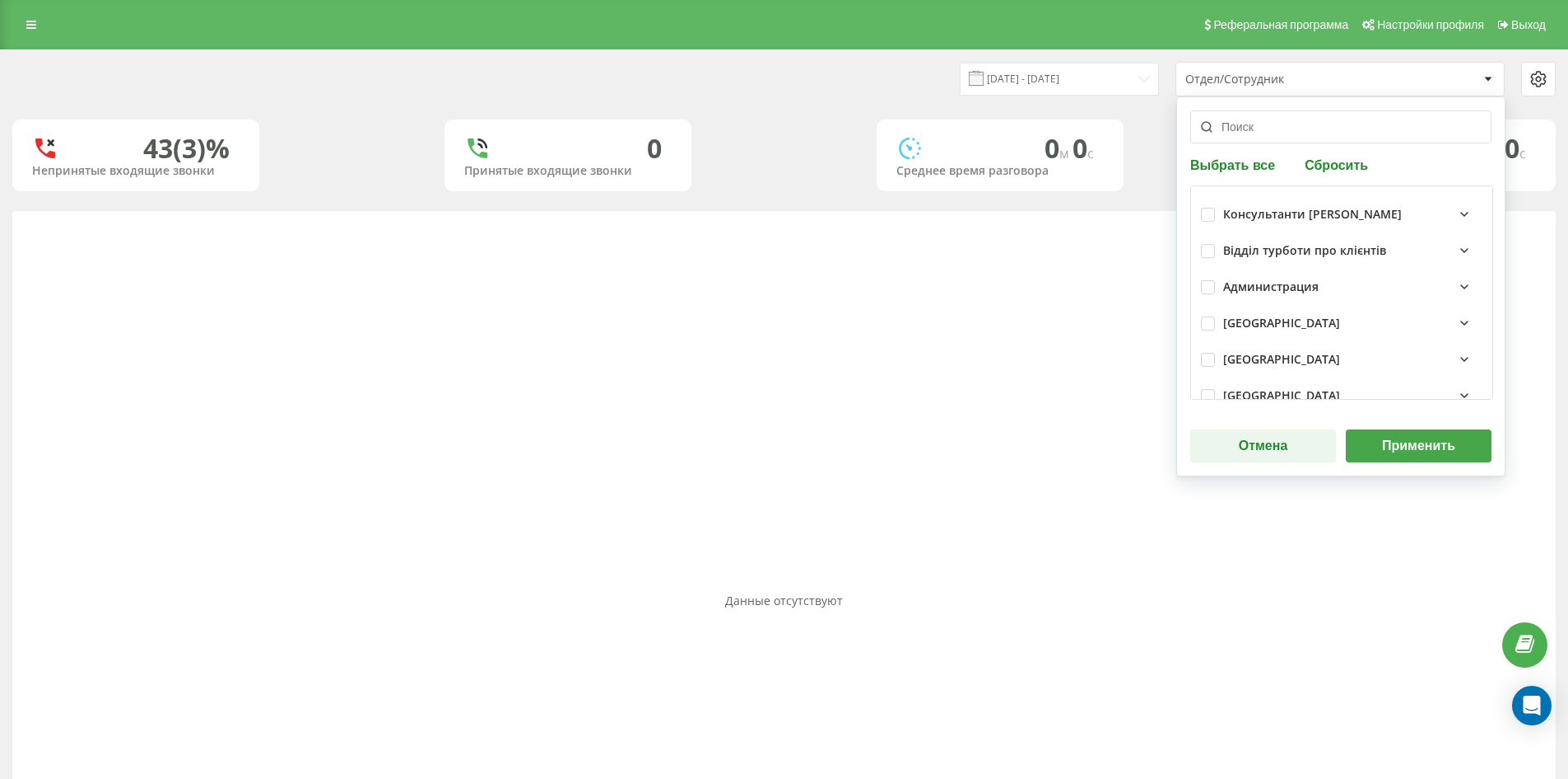
drag, startPoint x: 1347, startPoint y: 161, endPoint x: 1287, endPoint y: 125, distance: 70.0
click at [1347, 160] on button "Сбросить" at bounding box center [1337, 165] width 74 height 16
drag, startPoint x: 1287, startPoint y: 125, endPoint x: 1286, endPoint y: 137, distance: 12.0
click at [1287, 127] on input "text" at bounding box center [1341, 127] width 301 height 33
paste input "воронкова олена"
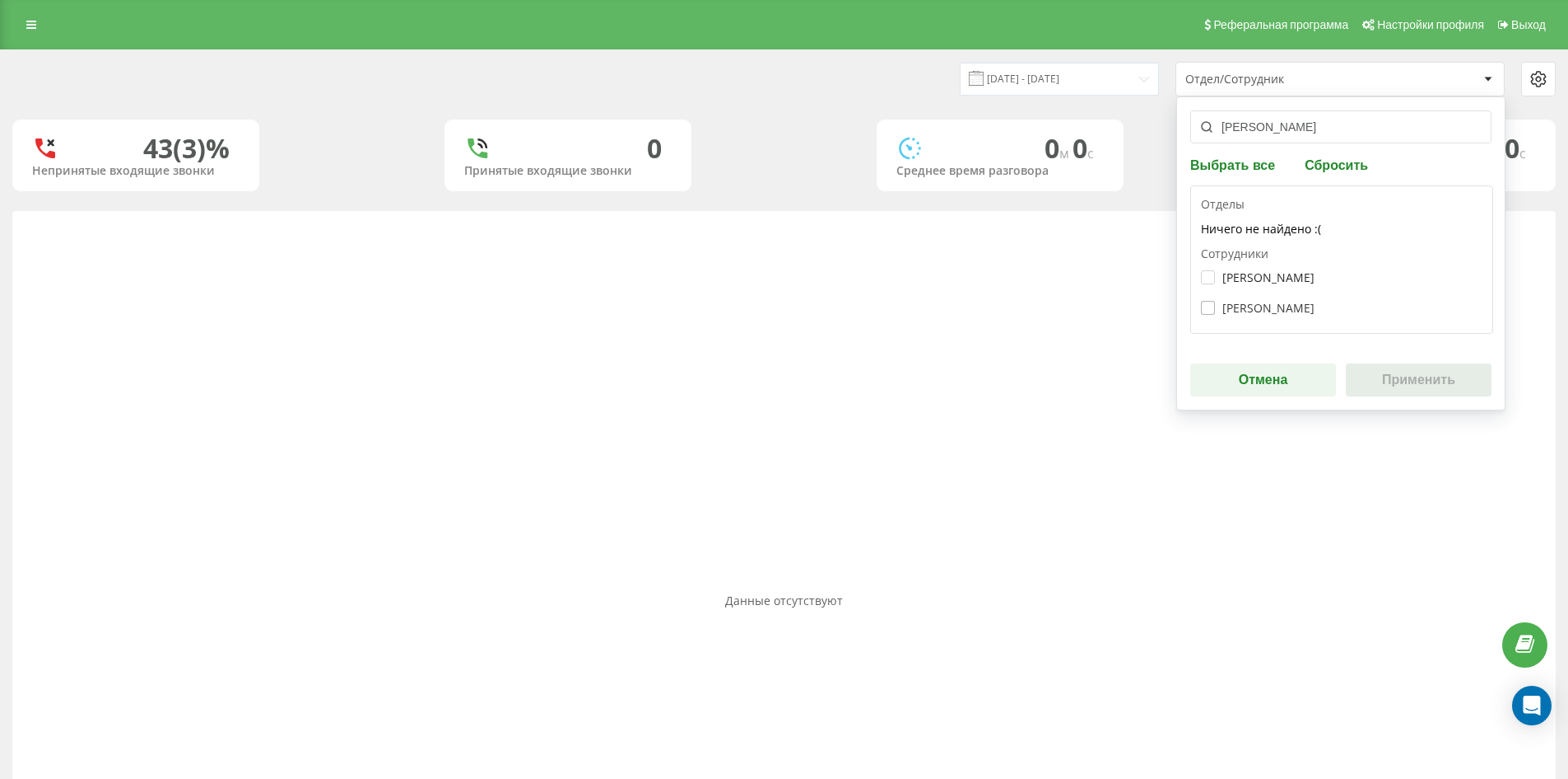
type input "воронкова олена"
click at [1265, 306] on label "Воронкова Олена Олександрівна" at bounding box center [1258, 307] width 114 height 14
checkbox input "true"
click at [1375, 374] on button "Применить" at bounding box center [1418, 379] width 146 height 33
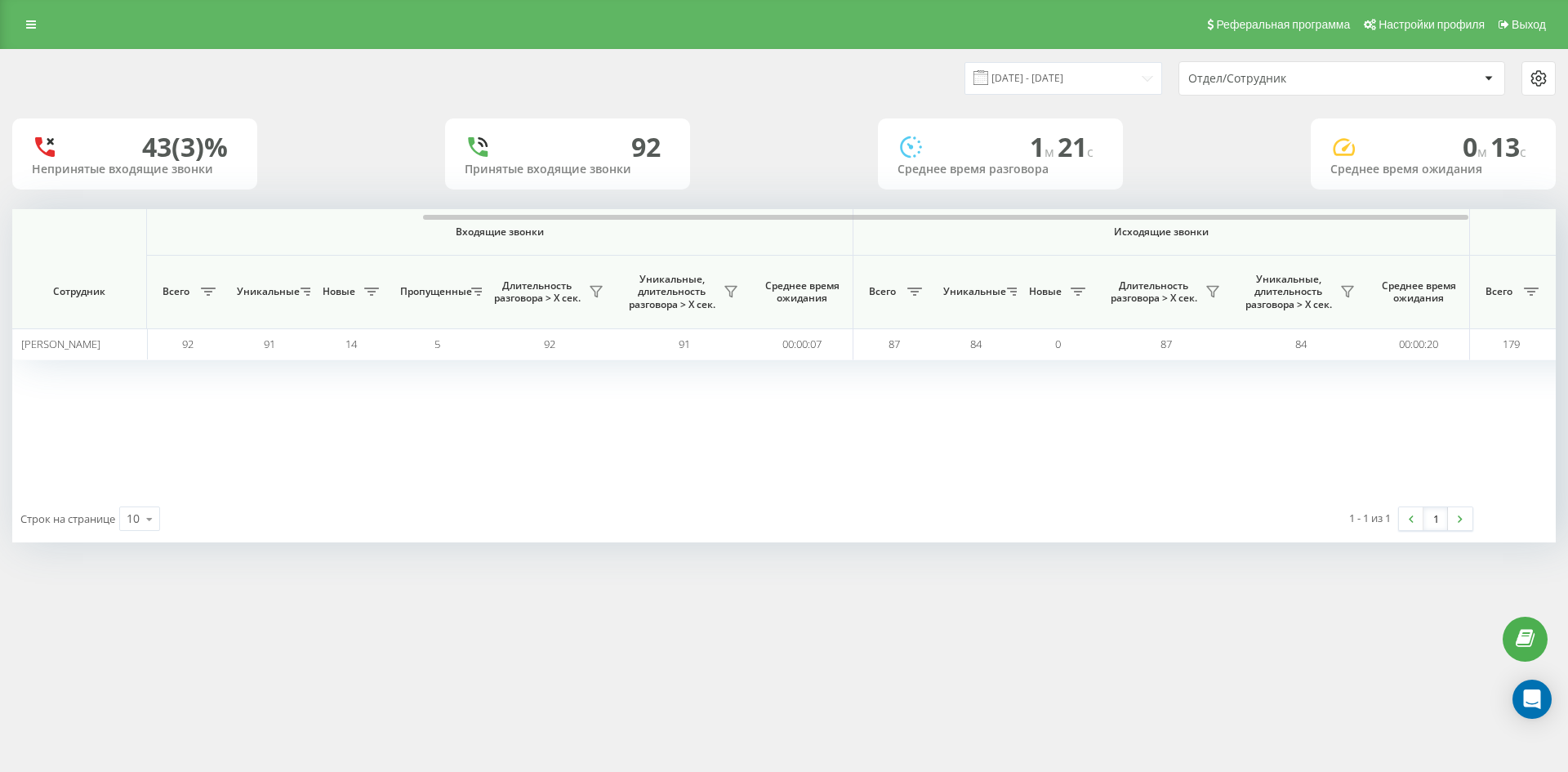
scroll to position [0, 653]
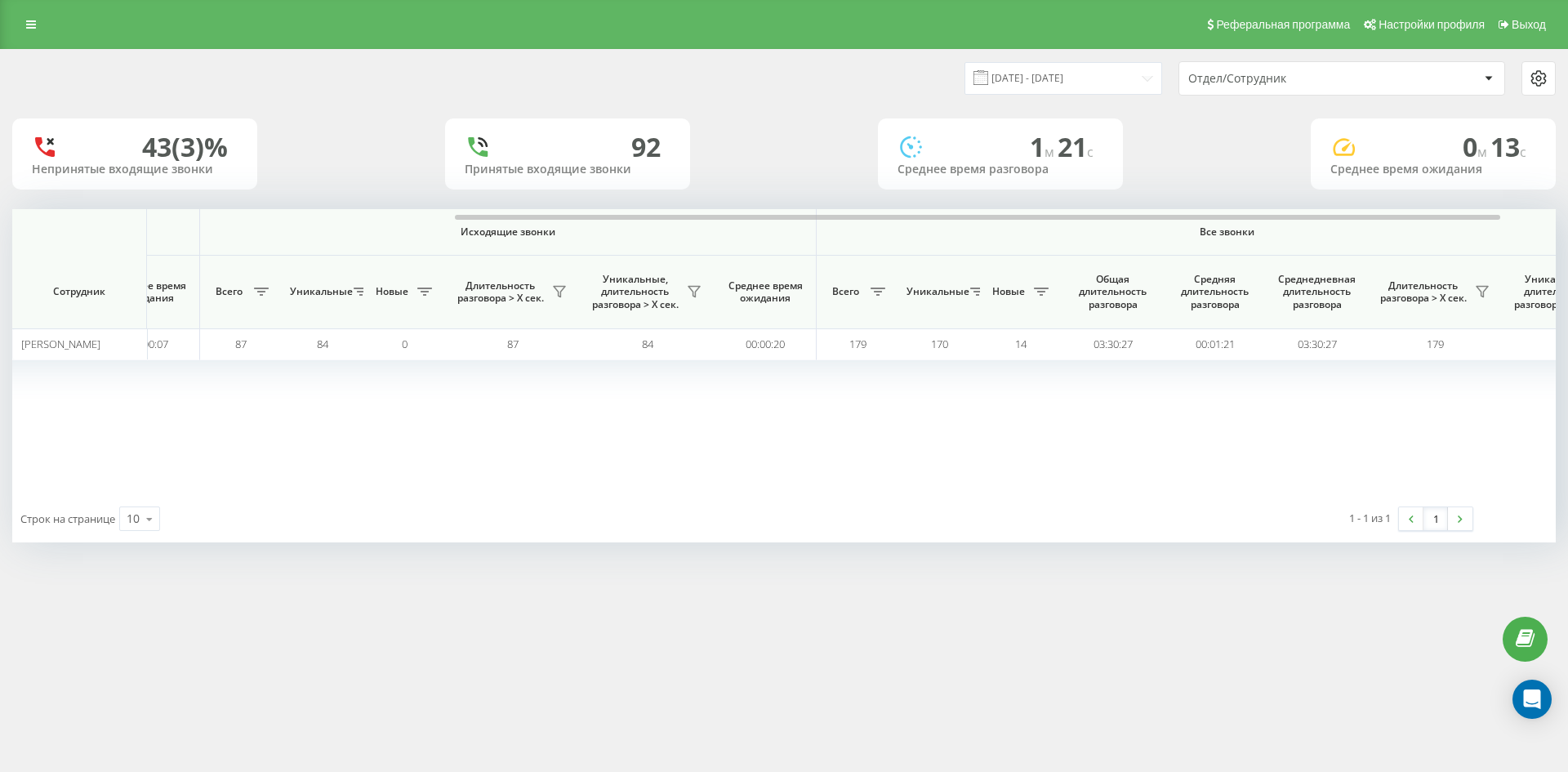
click at [1326, 75] on div "Отдел/Сотрудник" at bounding box center [1285, 79] width 195 height 14
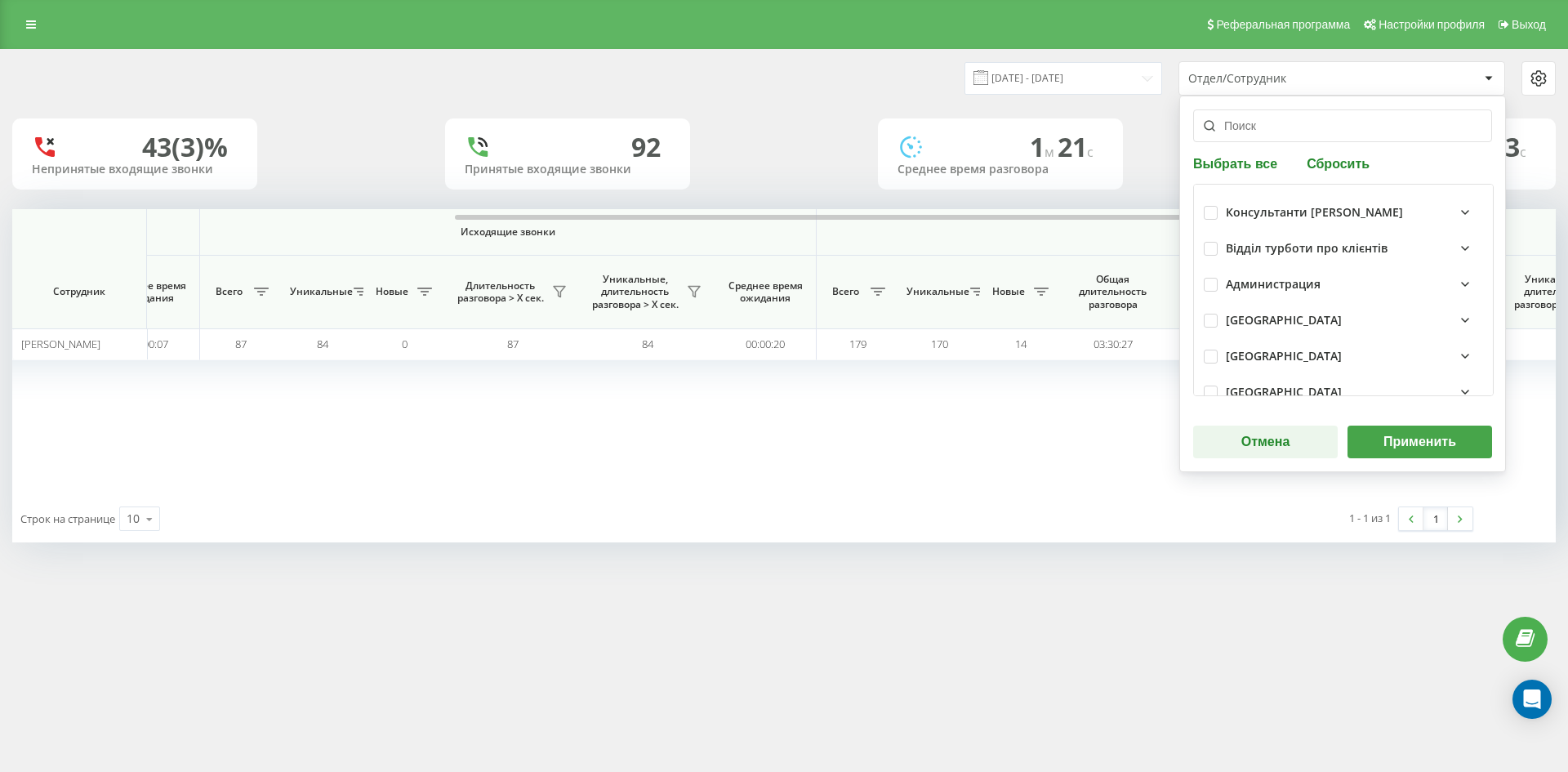
drag, startPoint x: 1350, startPoint y: 166, endPoint x: 1321, endPoint y: 129, distance: 47.0
click at [1350, 165] on button "Сбросить" at bounding box center [1339, 163] width 73 height 16
click at [1321, 129] on input "text" at bounding box center [1343, 126] width 299 height 33
paste input "омелянчук максим"
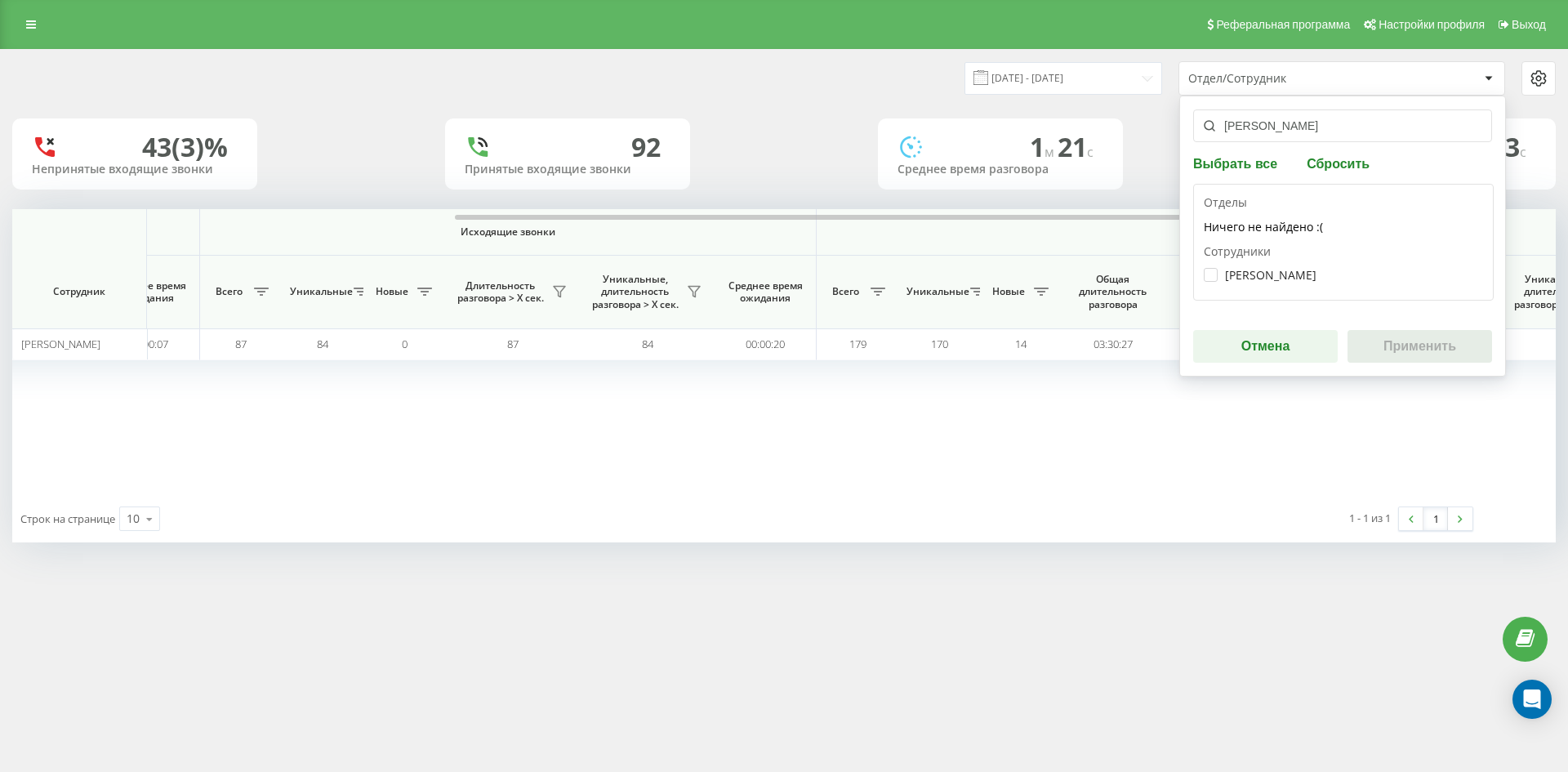
type input "омелянчук максим"
click at [1307, 287] on div "Омелянчук Максим Володимирович" at bounding box center [1343, 275] width 279 height 31
drag, startPoint x: 1297, startPoint y: 273, endPoint x: 1379, endPoint y: 331, distance: 100.4
click at [1298, 274] on label "Омелянчук Максим Володимирович" at bounding box center [1260, 275] width 113 height 14
checkbox input "true"
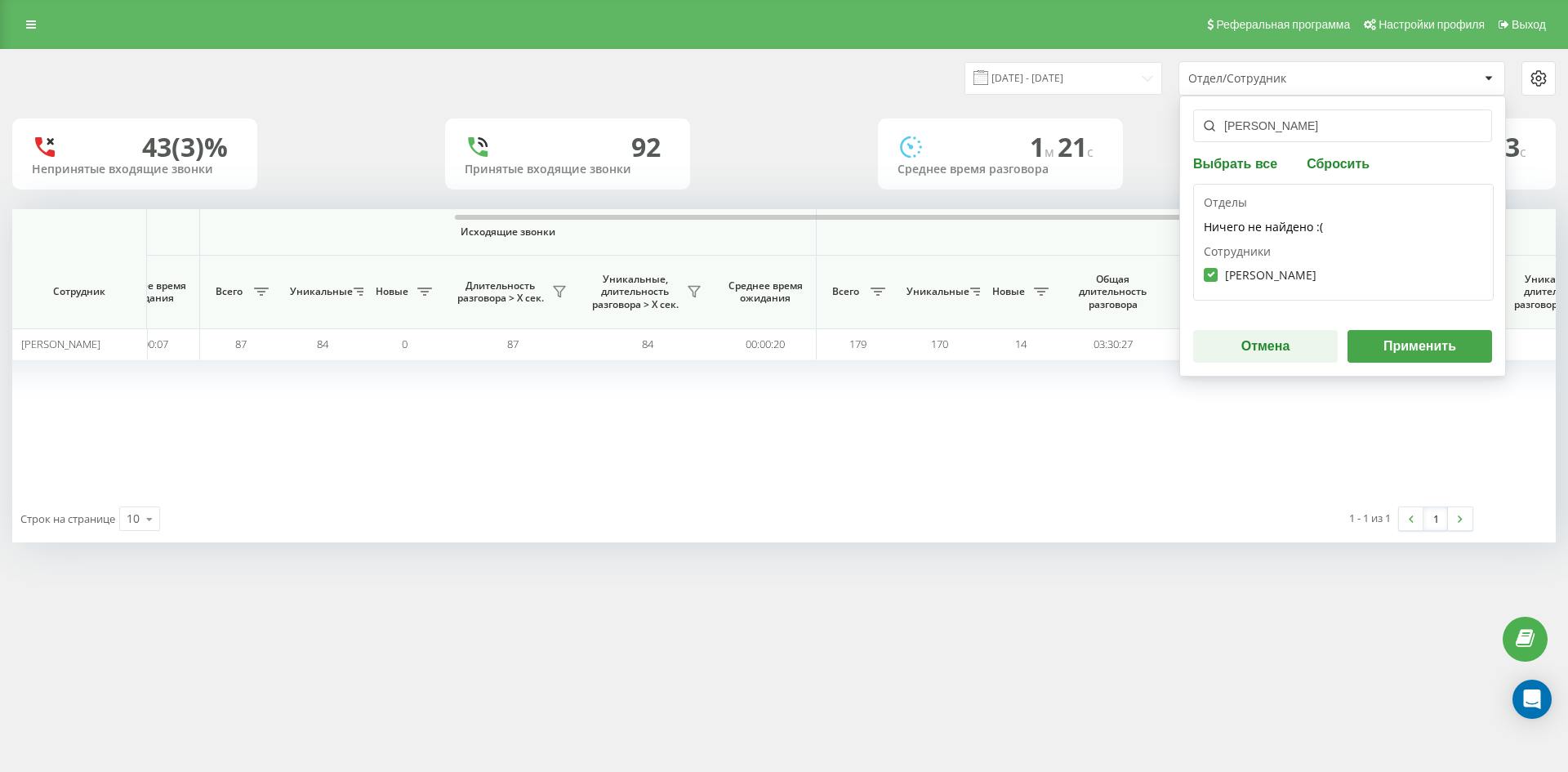
click at [1396, 339] on button "Применить" at bounding box center [1420, 346] width 144 height 33
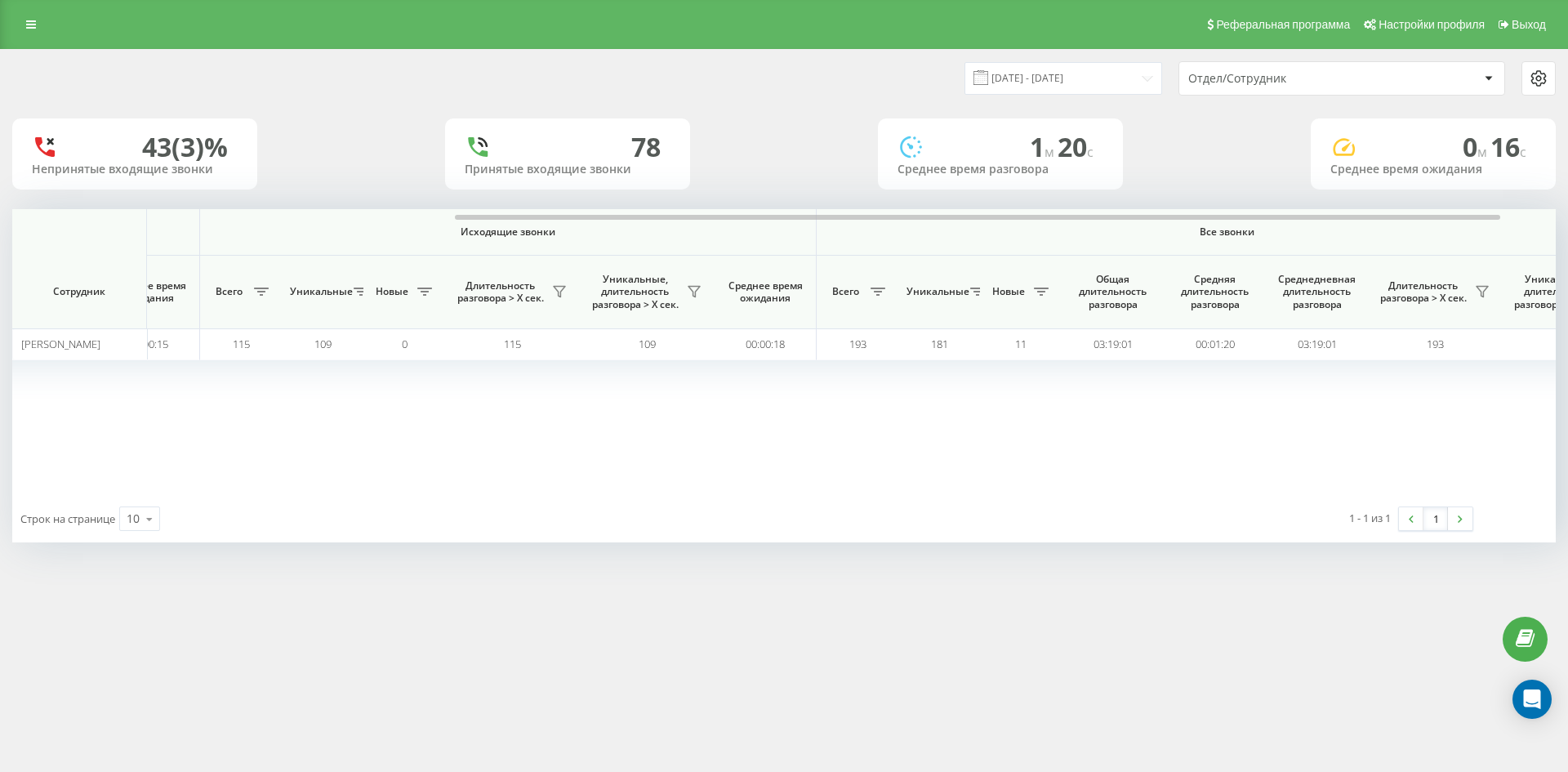
click at [1316, 76] on div "Отдел/Сотрудник" at bounding box center [1285, 79] width 195 height 14
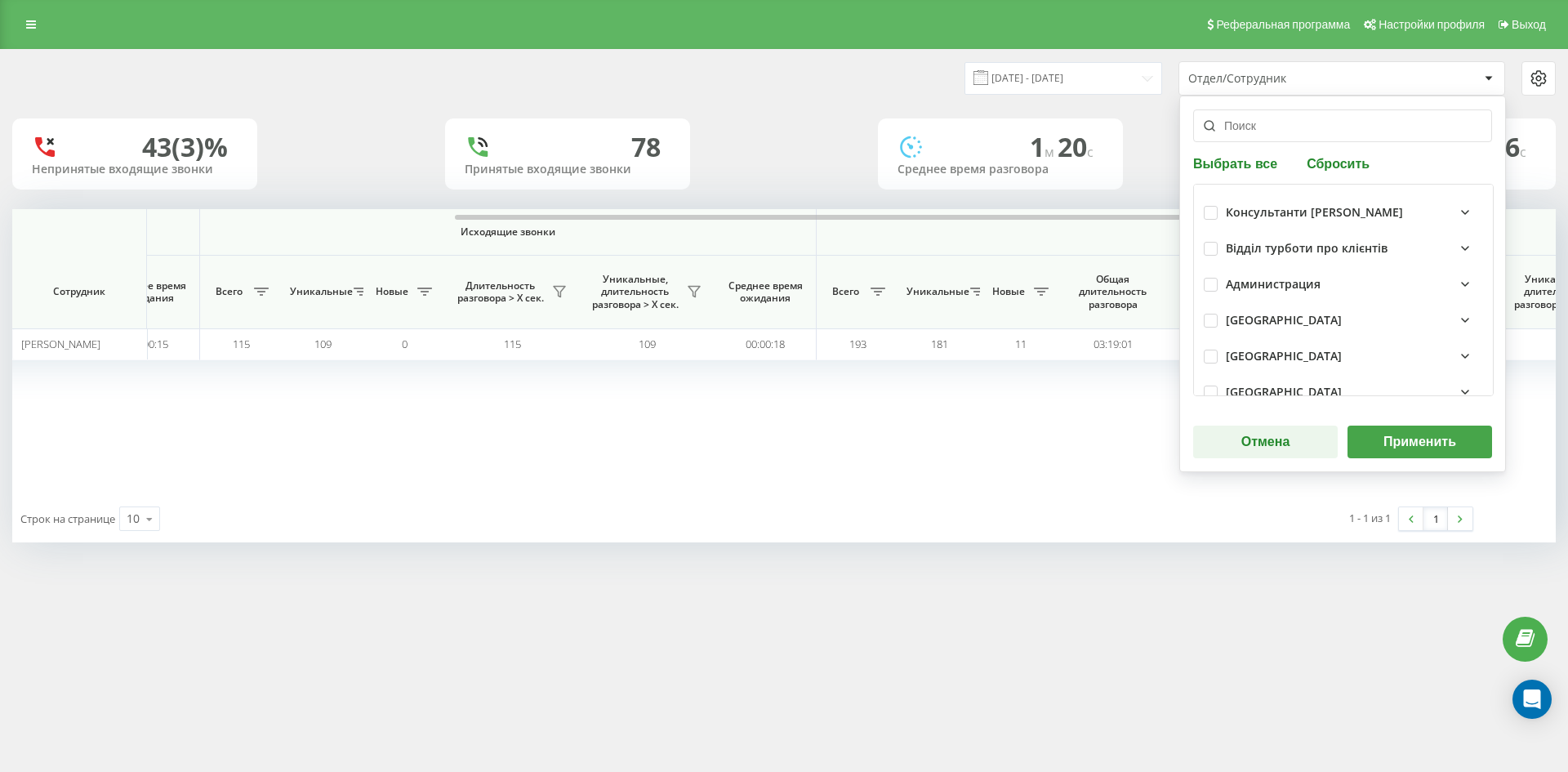
click at [1325, 171] on button "Сбросить" at bounding box center [1339, 163] width 73 height 16
click at [1297, 133] on input "text" at bounding box center [1343, 126] width 299 height 33
paste input "ямковий святослав"
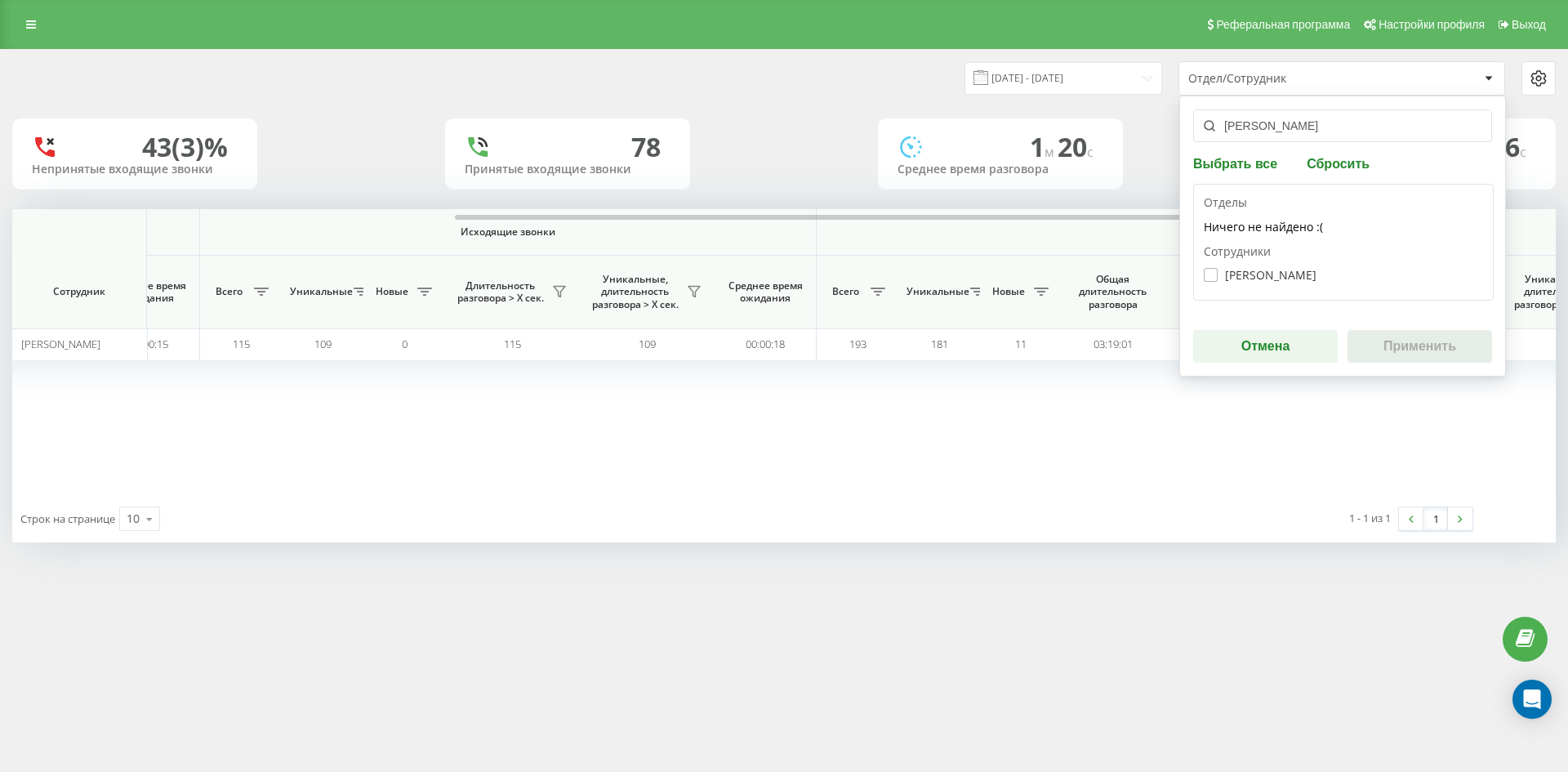
type input "ямковий святослав"
click at [1278, 277] on label "Ямковий Святослав Ігорович" at bounding box center [1260, 275] width 113 height 14
checkbox input "true"
click at [1386, 340] on button "Применить" at bounding box center [1420, 346] width 144 height 33
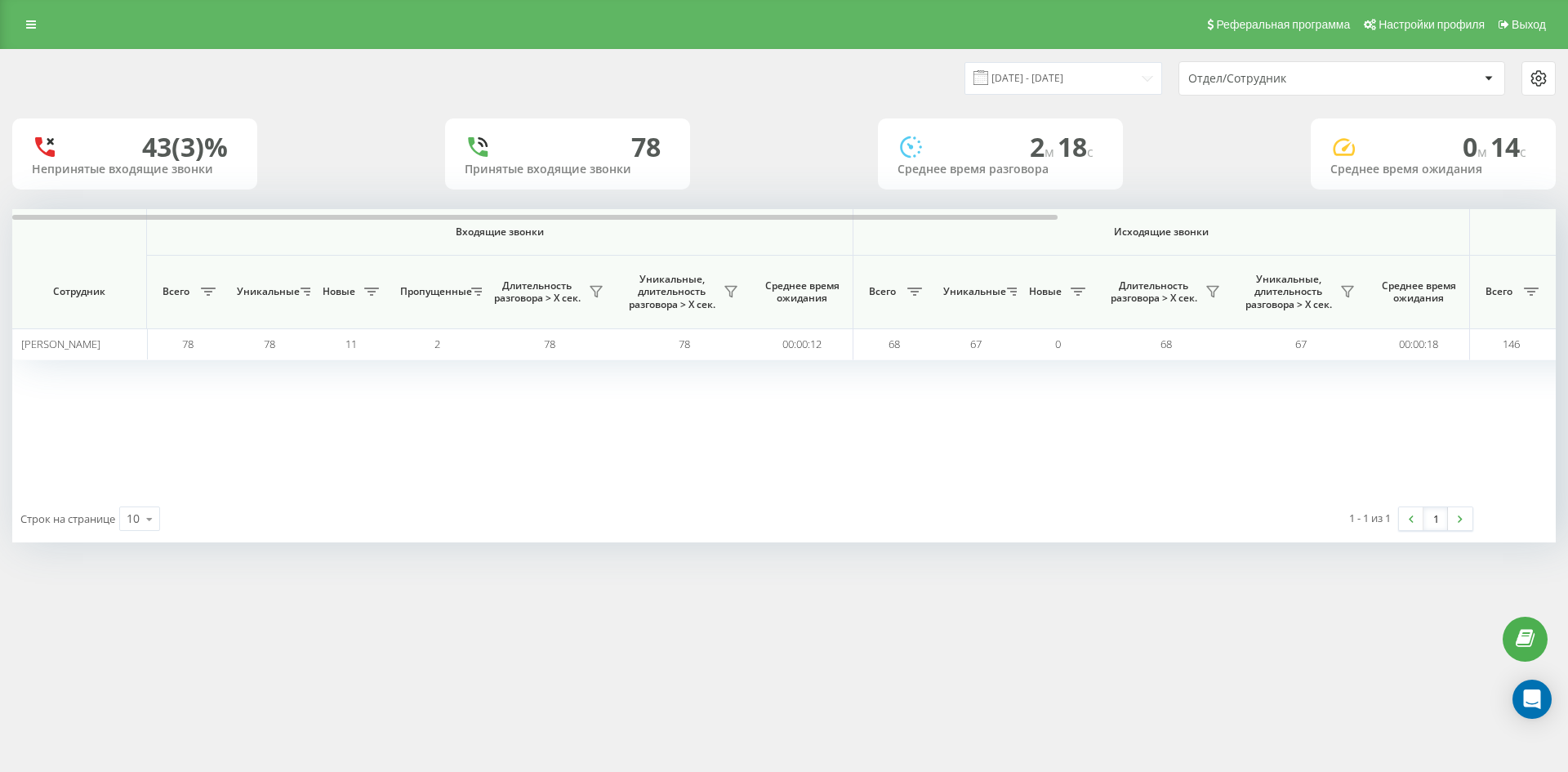
scroll to position [0, 490]
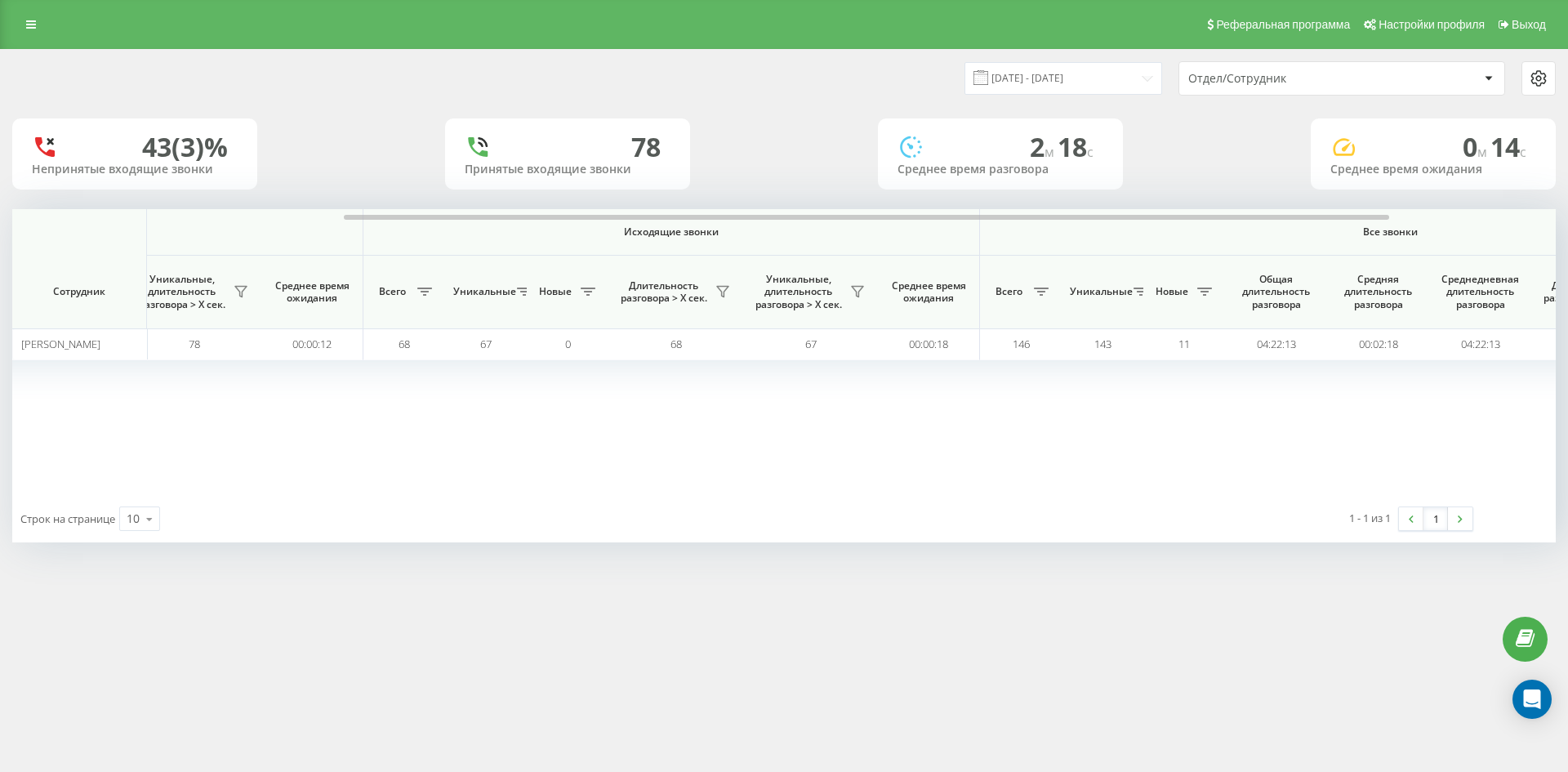
click at [1350, 81] on div "Отдел/Сотрудник" at bounding box center [1285, 79] width 195 height 14
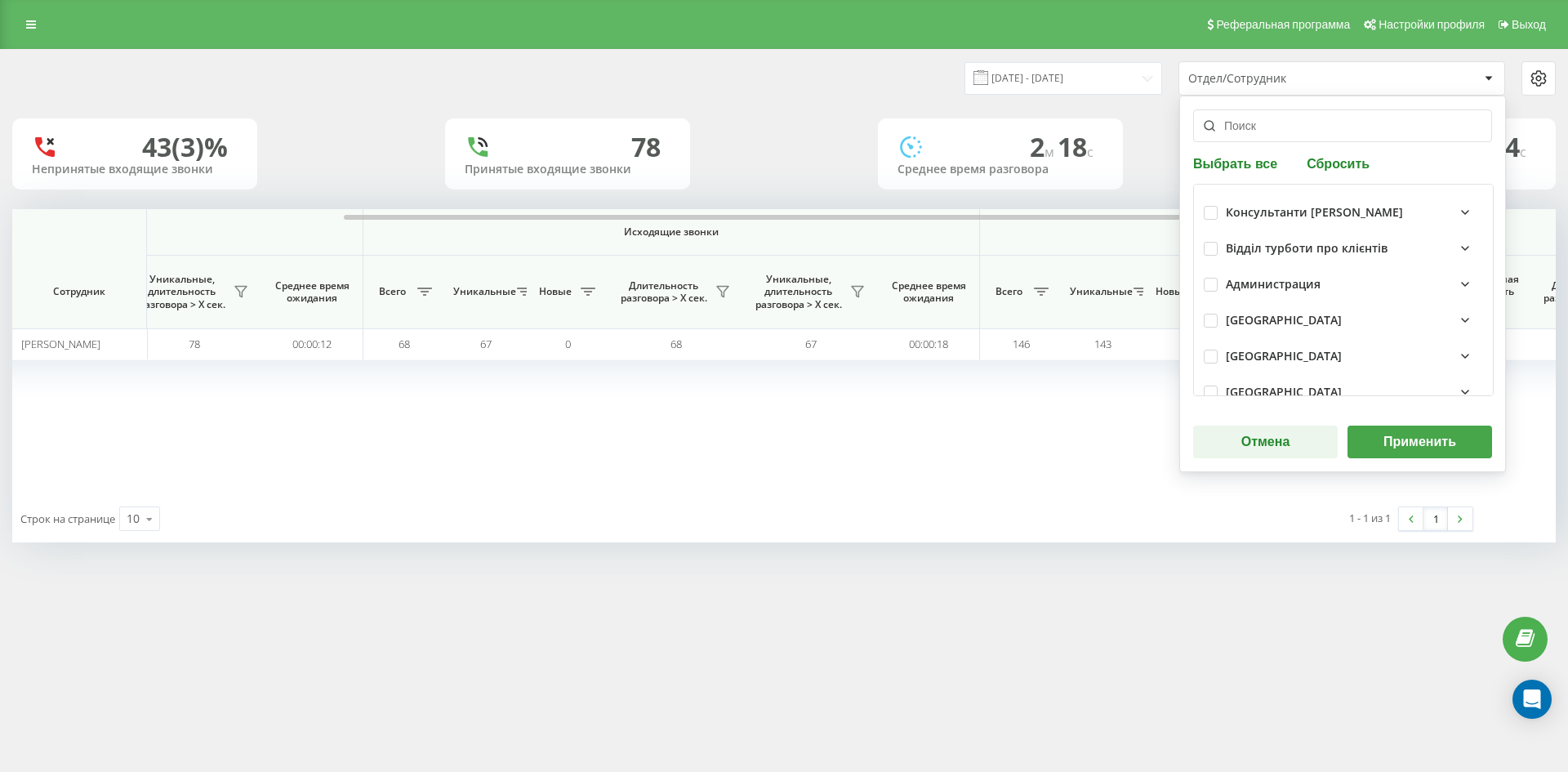
click at [1353, 157] on button "Сбросить" at bounding box center [1339, 163] width 73 height 16
click at [1271, 127] on input "text" at bounding box center [1343, 126] width 299 height 33
paste input "сауляк юлія"
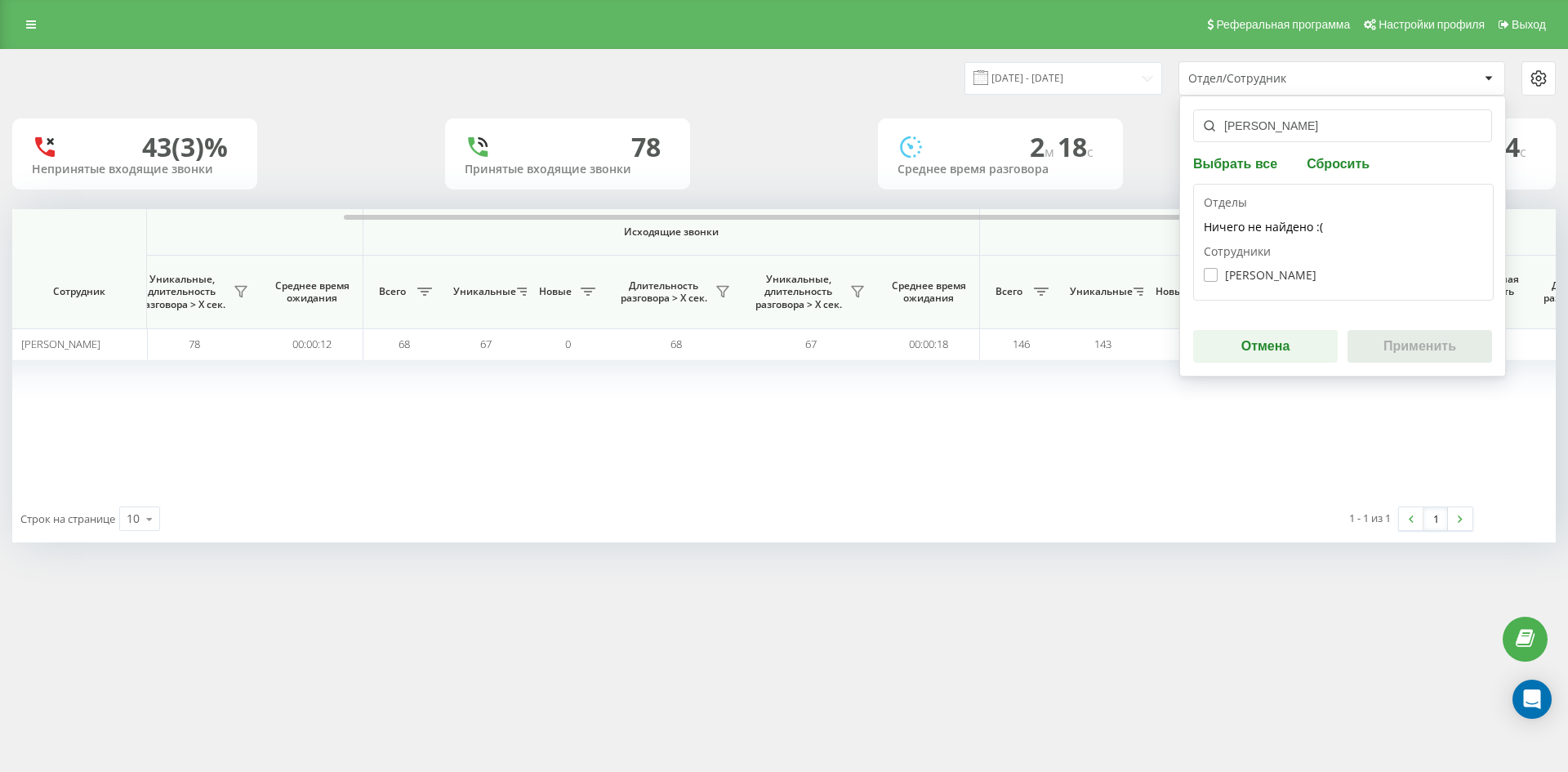
type input "сауляк юлія"
click at [1282, 279] on label "Сауляк Юлія Віталіївна" at bounding box center [1260, 275] width 113 height 14
checkbox input "true"
click at [1413, 350] on button "Применить" at bounding box center [1420, 346] width 144 height 33
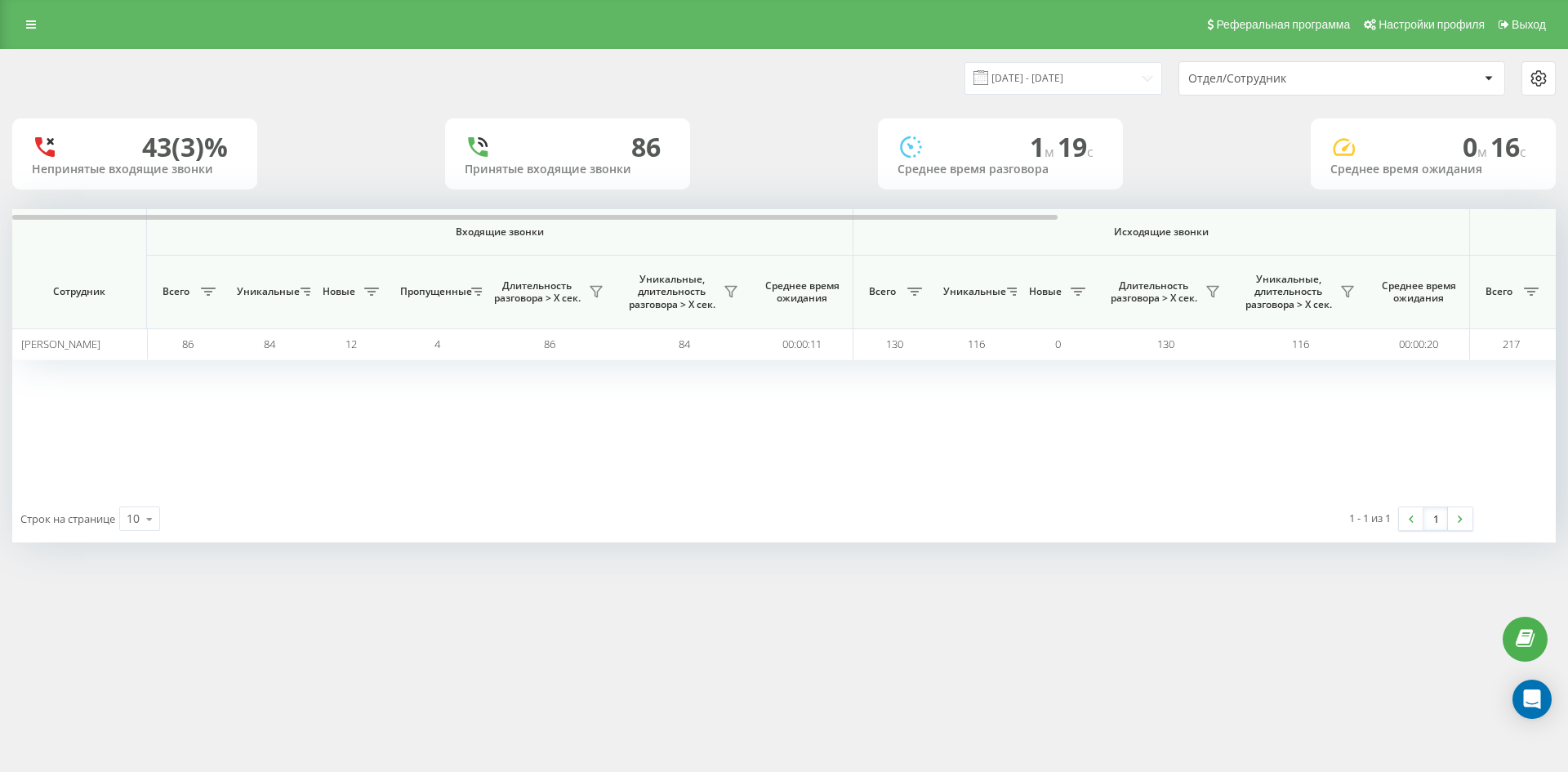
scroll to position [0, 571]
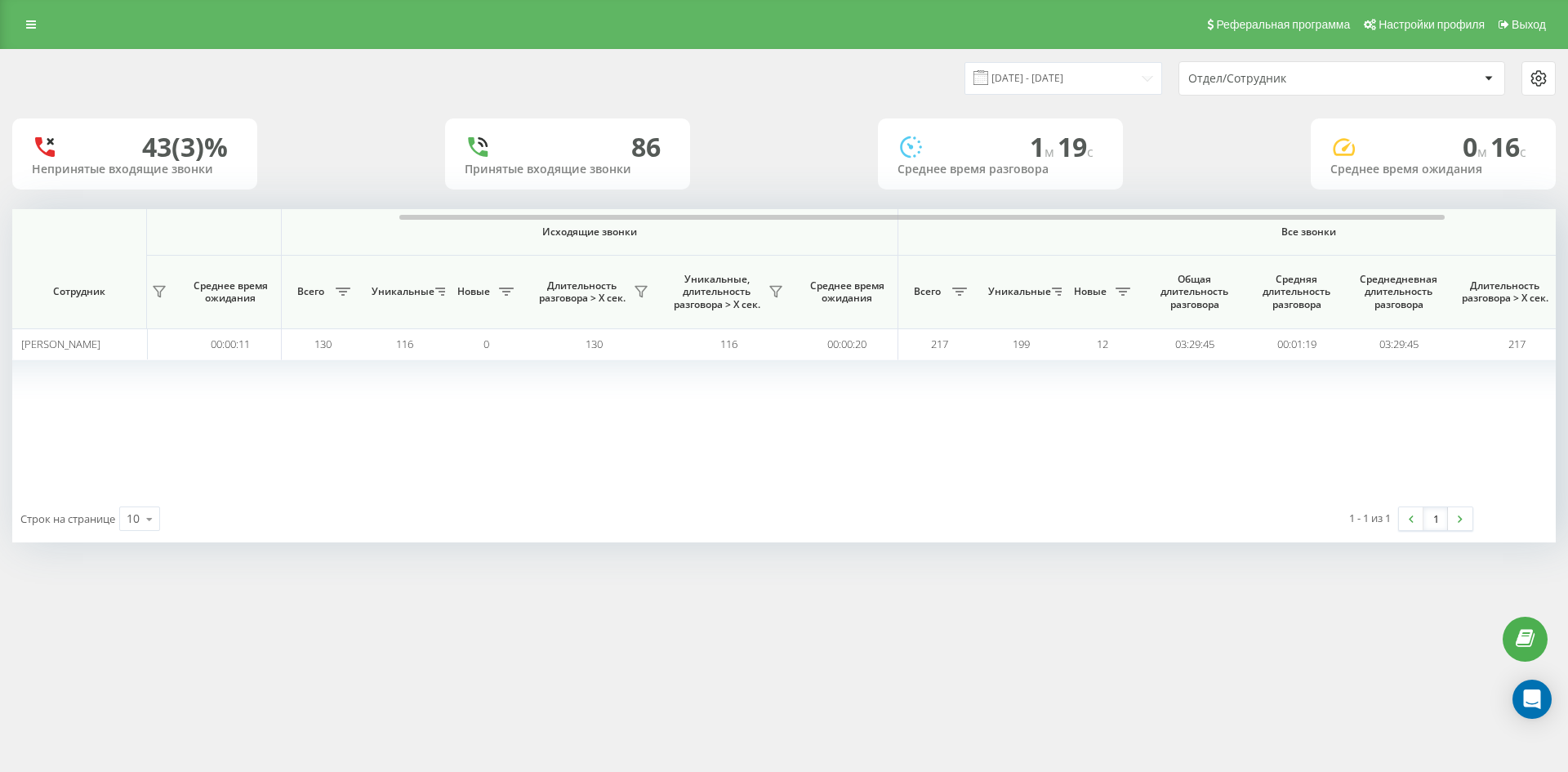
click at [1318, 74] on div "Отдел/Сотрудник" at bounding box center [1285, 79] width 195 height 14
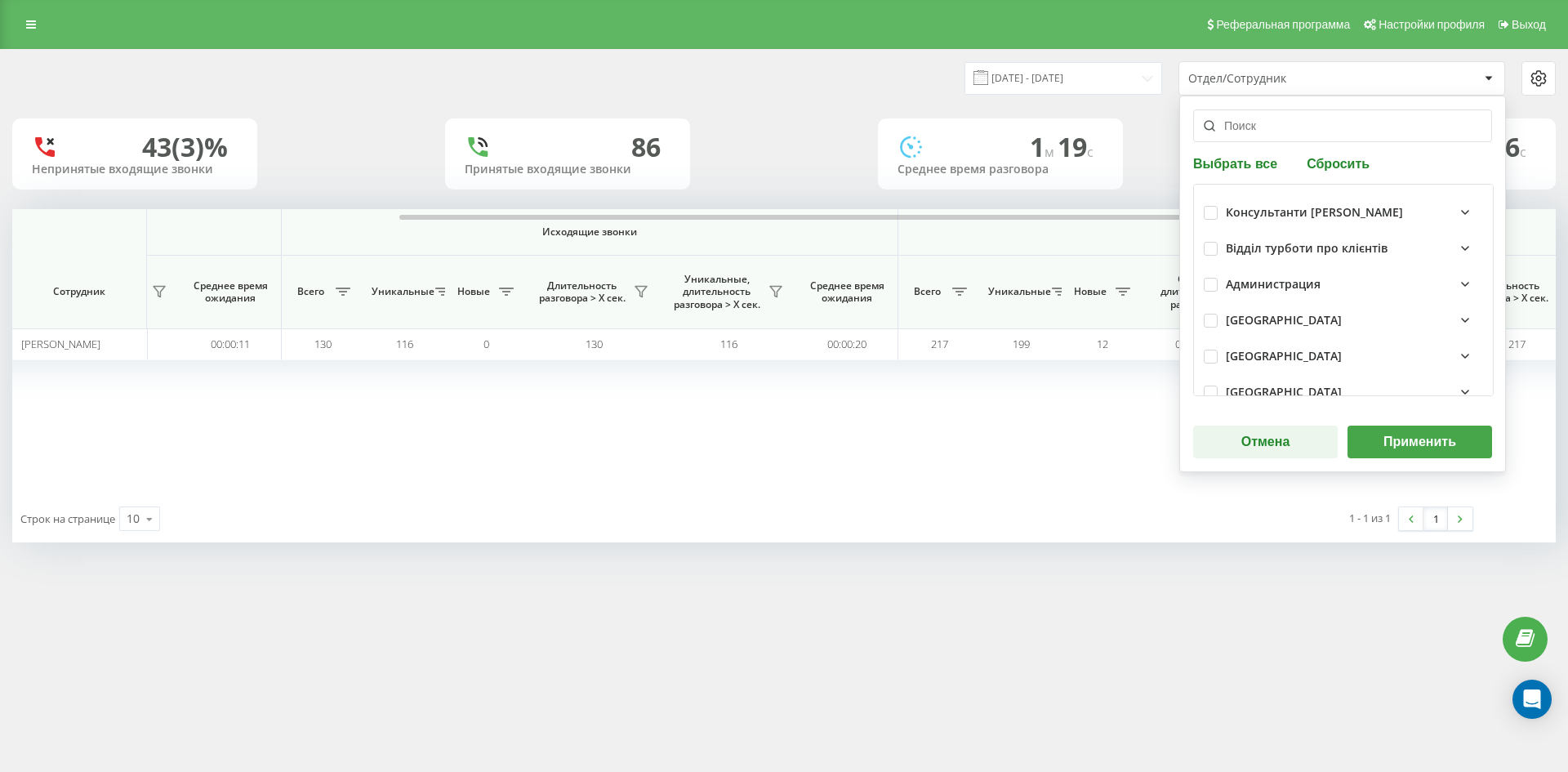
click at [1340, 160] on button "Сбросить" at bounding box center [1339, 163] width 73 height 16
click at [1289, 129] on input "text" at bounding box center [1343, 126] width 299 height 33
paste input "якимів юлія"
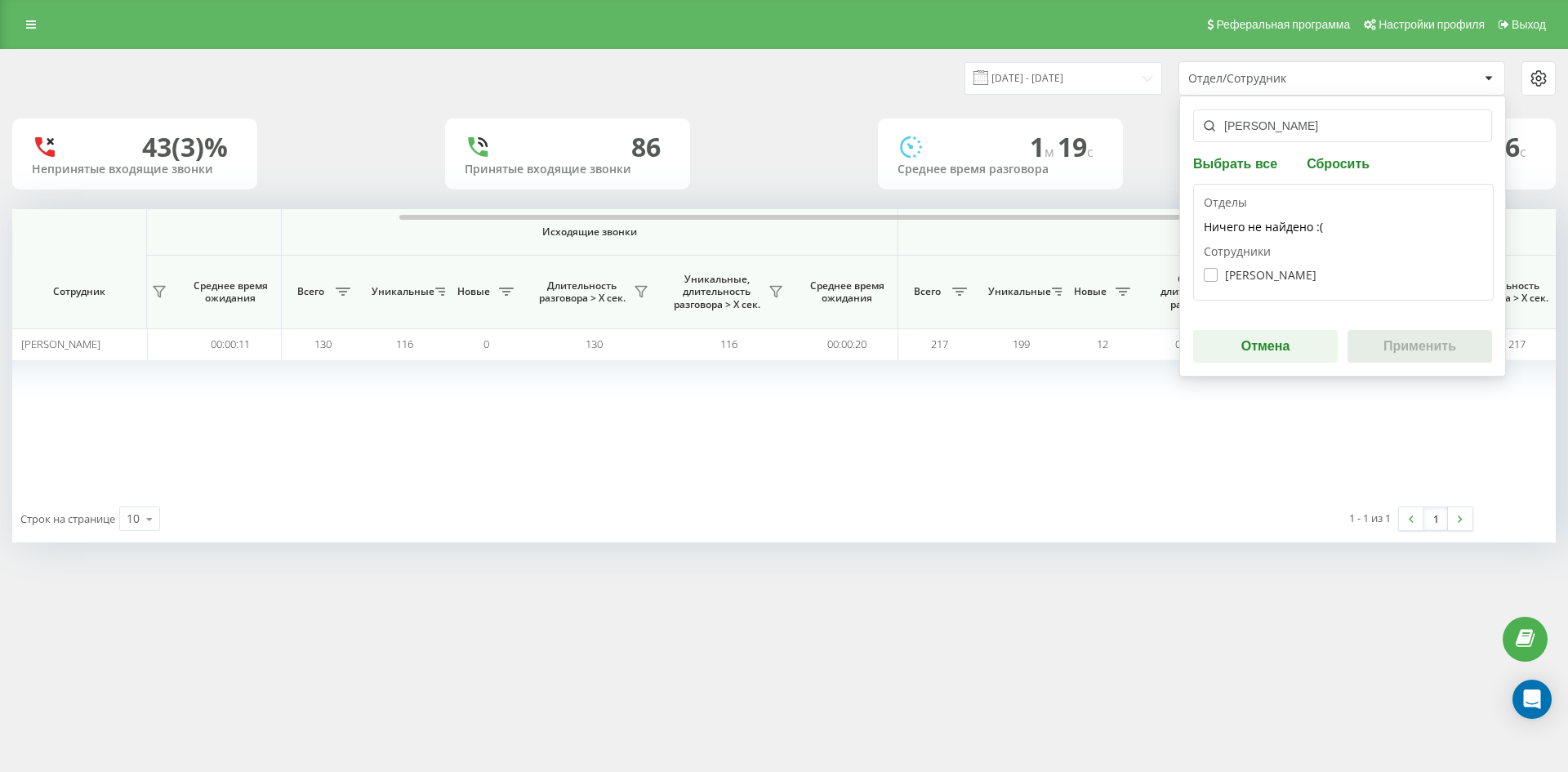
type input "якимів юлія"
drag, startPoint x: 1279, startPoint y: 274, endPoint x: 1400, endPoint y: 340, distance: 137.8
click at [1281, 275] on label "Якимів Юлія Олександрівна" at bounding box center [1260, 275] width 113 height 14
checkbox input "true"
click at [1448, 356] on button "Применить" at bounding box center [1420, 346] width 144 height 33
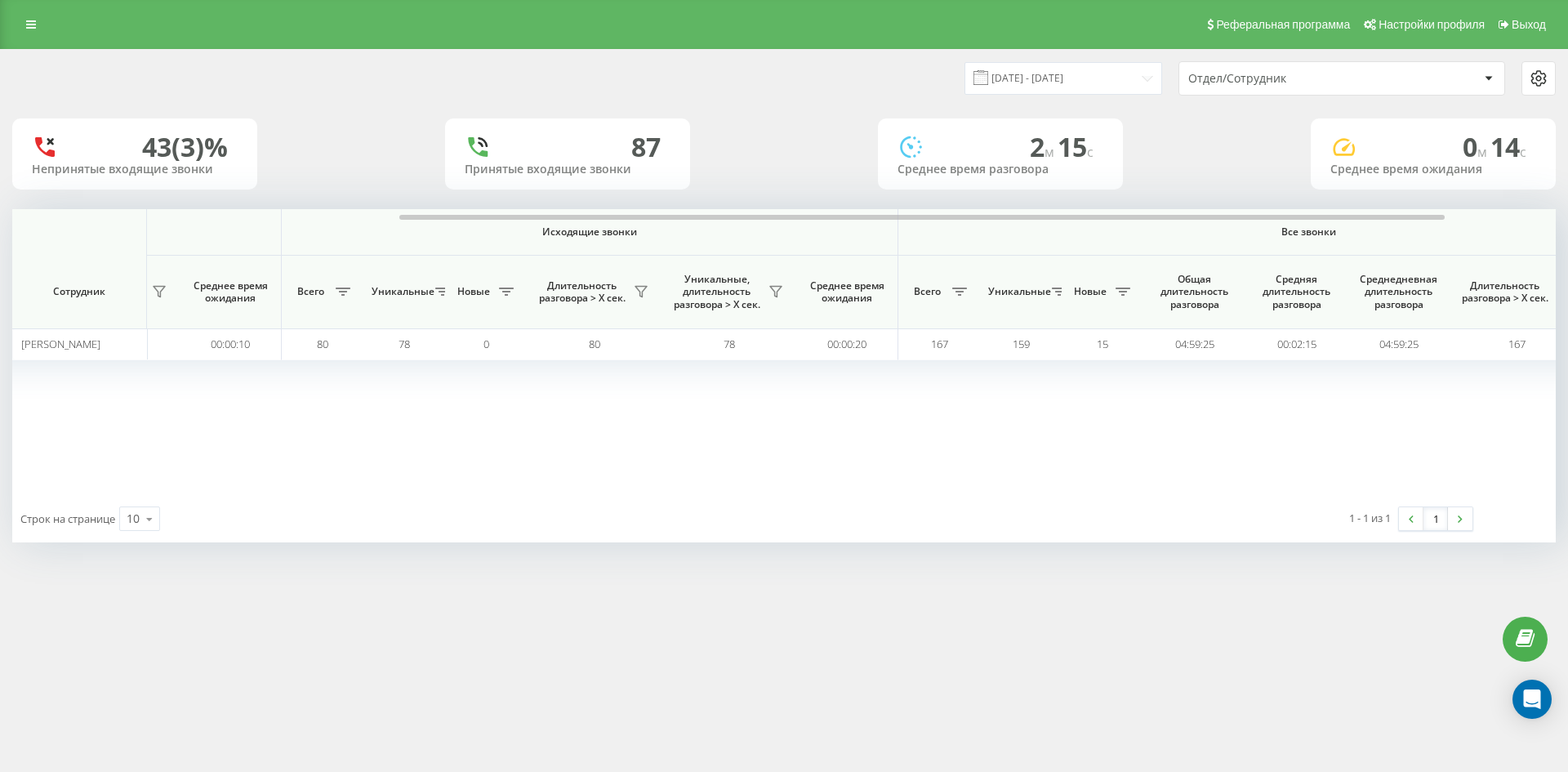
click at [1328, 82] on div "Отдел/Сотрудник" at bounding box center [1285, 79] width 195 height 14
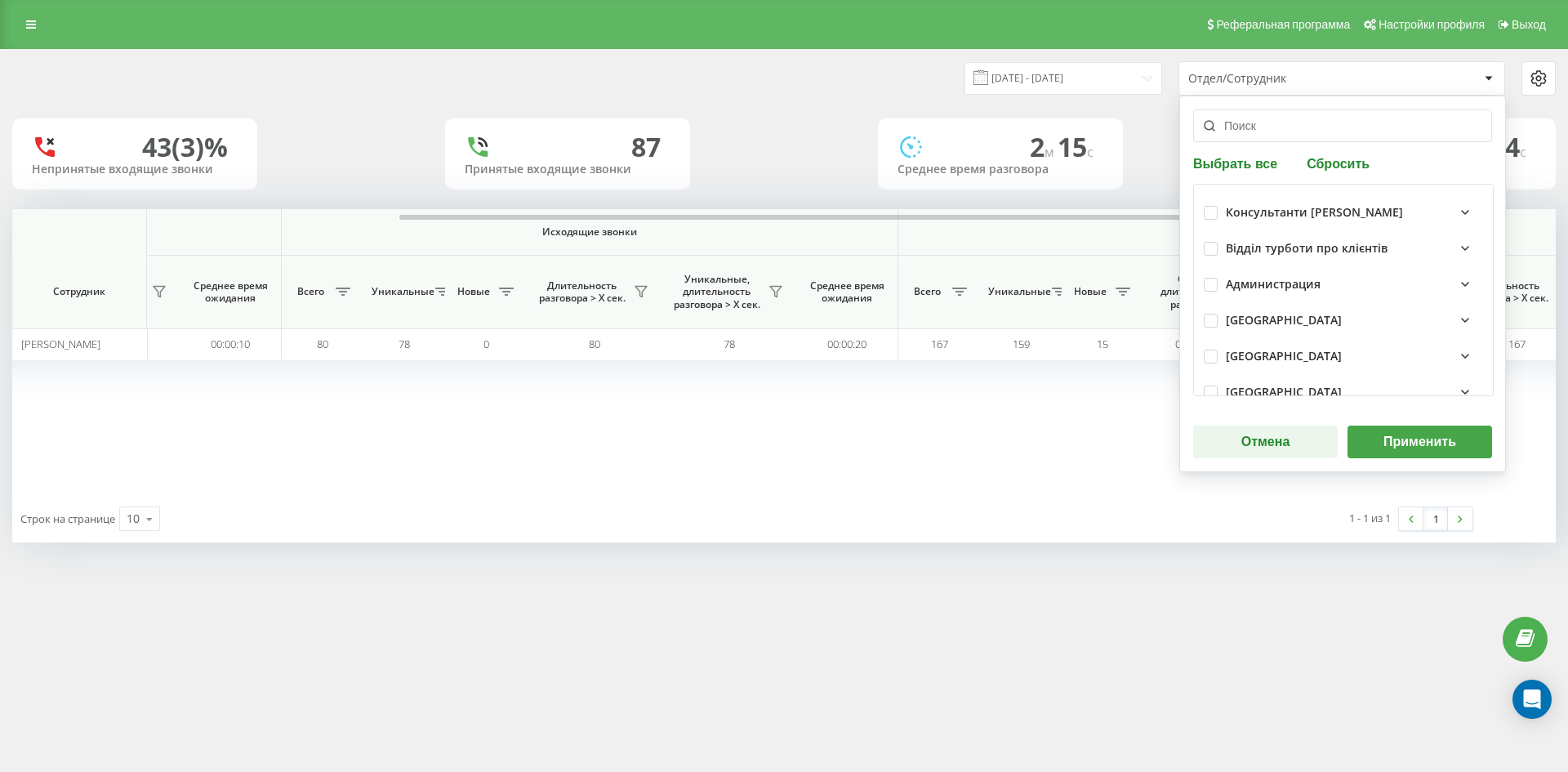
click at [1340, 172] on div "Выбрать все Сбросить Консультанти Савчук Відділ турботи про клієнтів Администра…" at bounding box center [1343, 284] width 326 height 377
click at [1337, 166] on button "Сбросить" at bounding box center [1339, 163] width 73 height 16
click at [1285, 129] on input "text" at bounding box center [1343, 126] width 299 height 33
paste input "кобилинська марина"
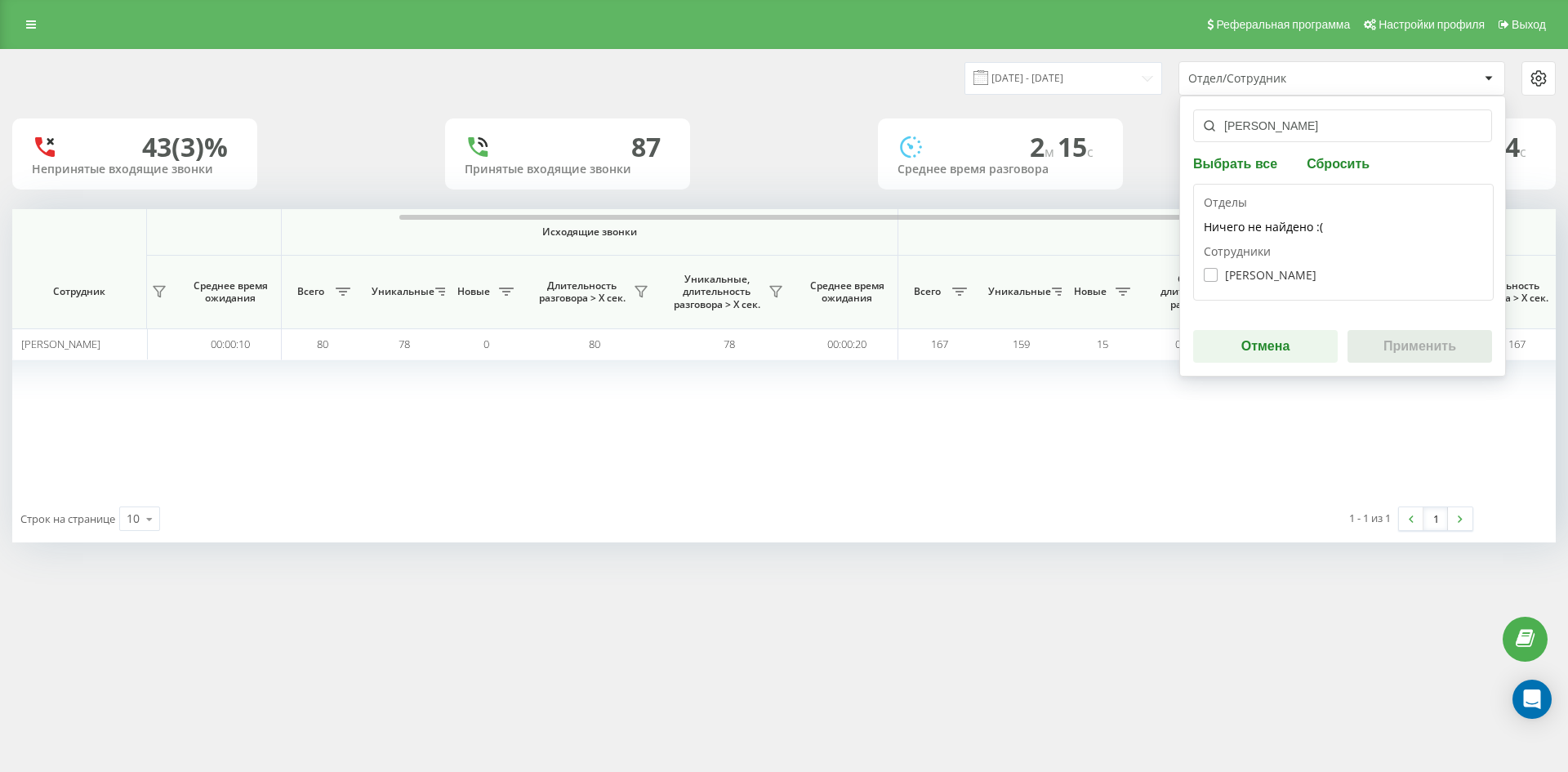
type input "кобилинська марина"
click at [1280, 278] on label "Кобилинська Марина Святославівна" at bounding box center [1260, 275] width 113 height 14
checkbox input "true"
click at [1396, 341] on button "Применить" at bounding box center [1420, 346] width 144 height 33
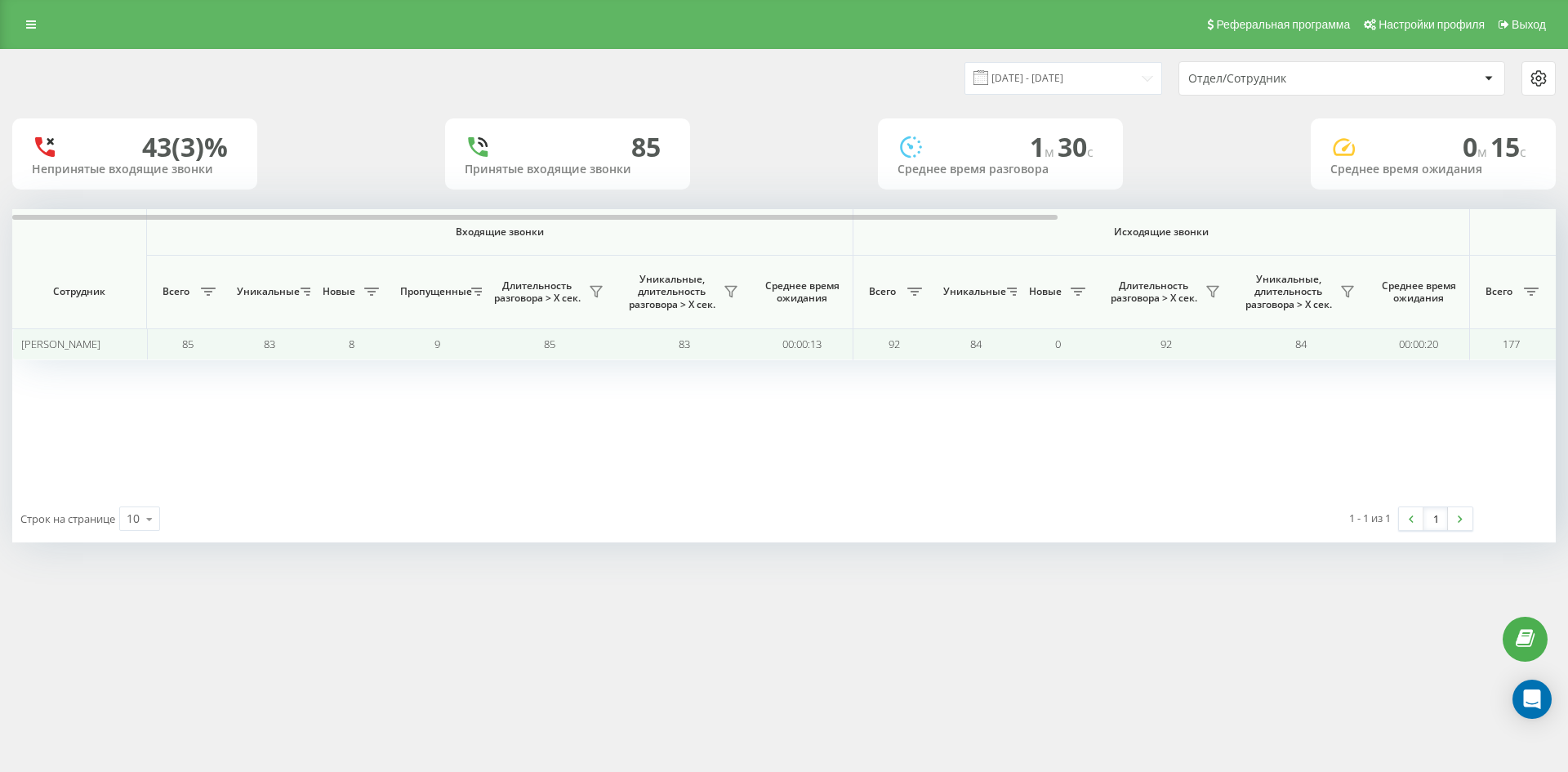
scroll to position [0, 735]
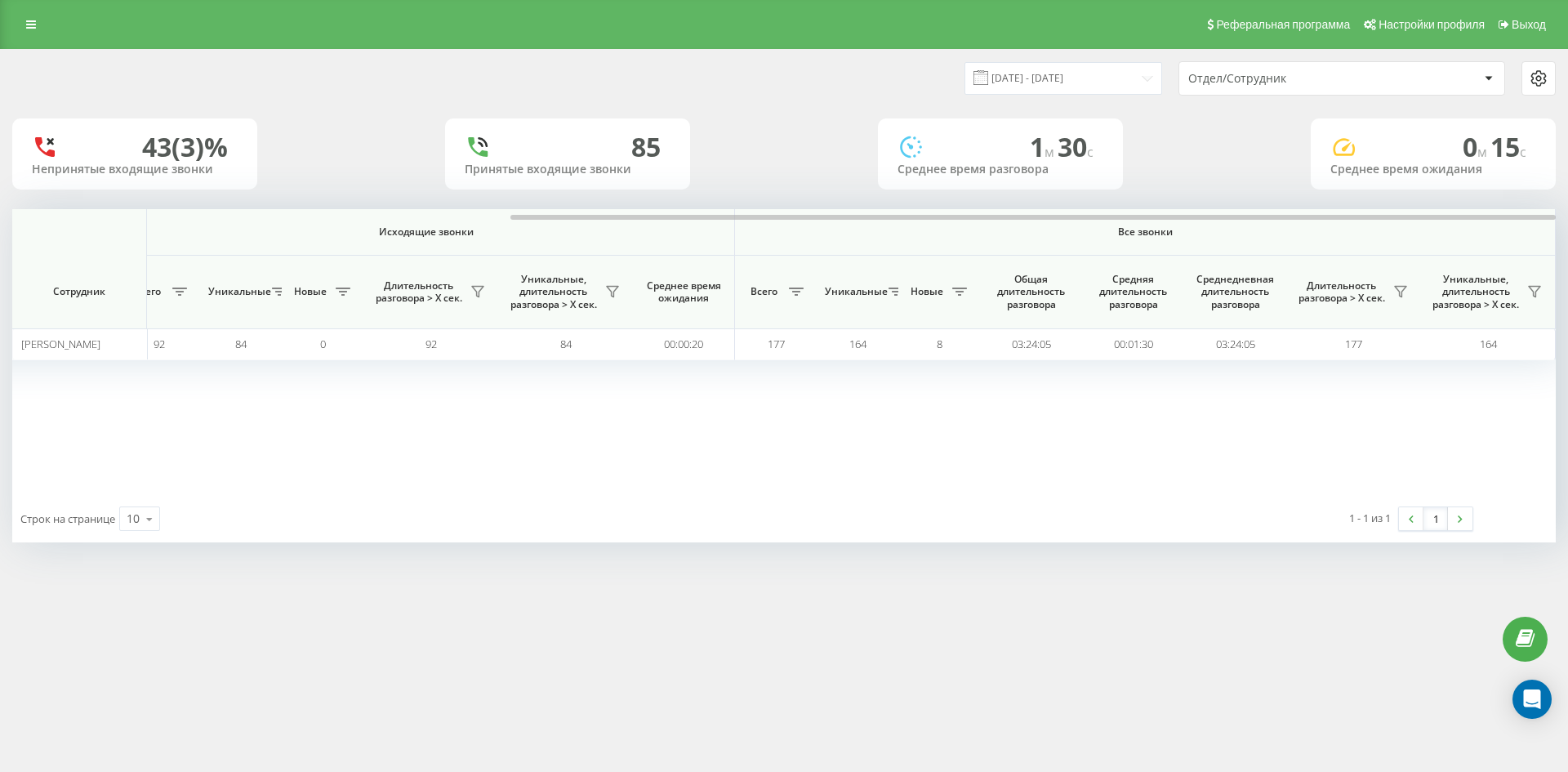
click at [1338, 82] on div "Отдел/Сотрудник" at bounding box center [1285, 79] width 195 height 14
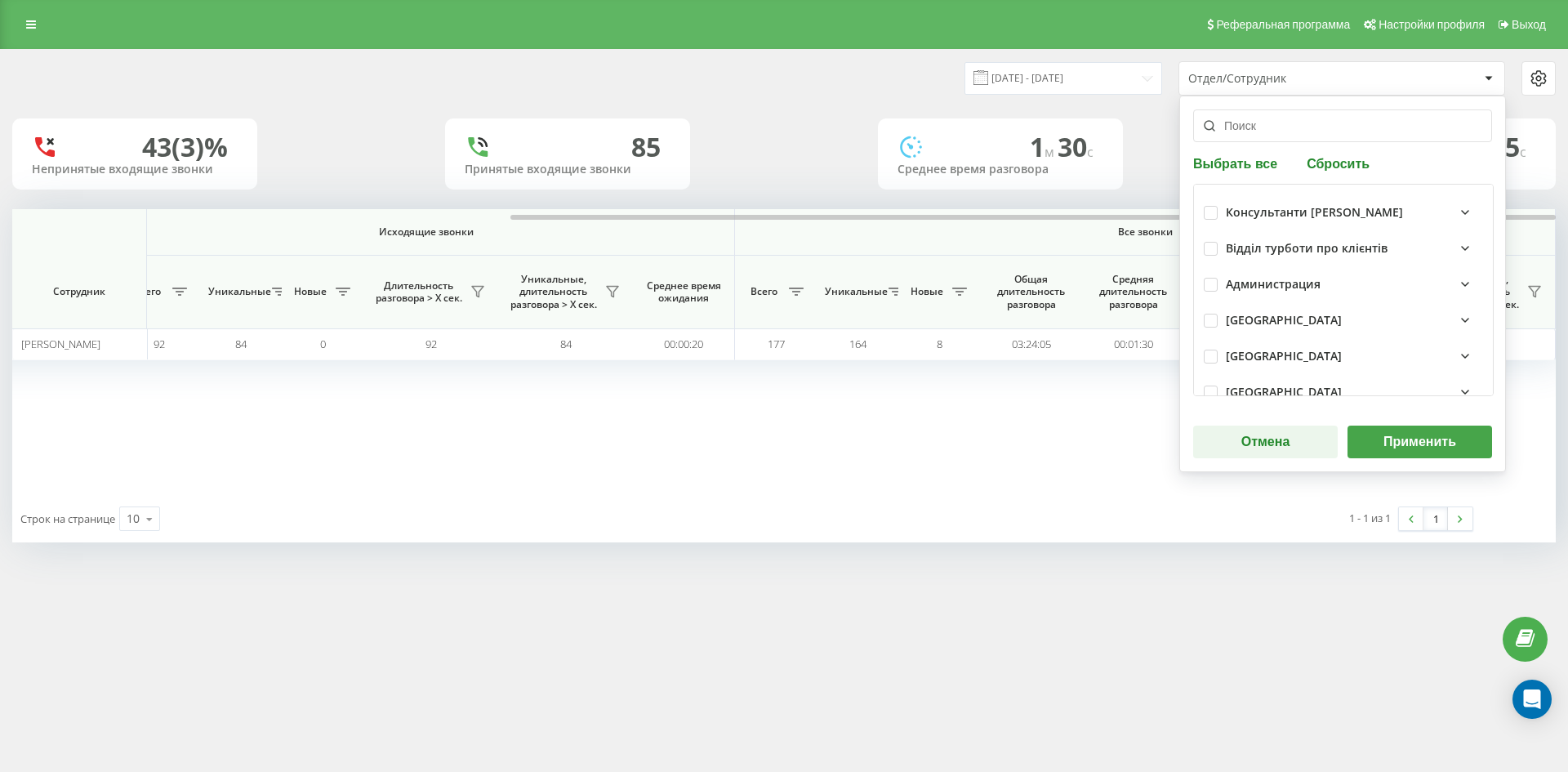
click at [1340, 150] on div "Выбрать все Сбросить Консультанти Савчук Відділ турботи про клієнтів Администра…" at bounding box center [1343, 284] width 326 height 377
click at [1340, 159] on button "Сбросить" at bounding box center [1339, 163] width 73 height 16
click at [1285, 122] on input "text" at bounding box center [1343, 126] width 299 height 33
paste input "усенко ілона"
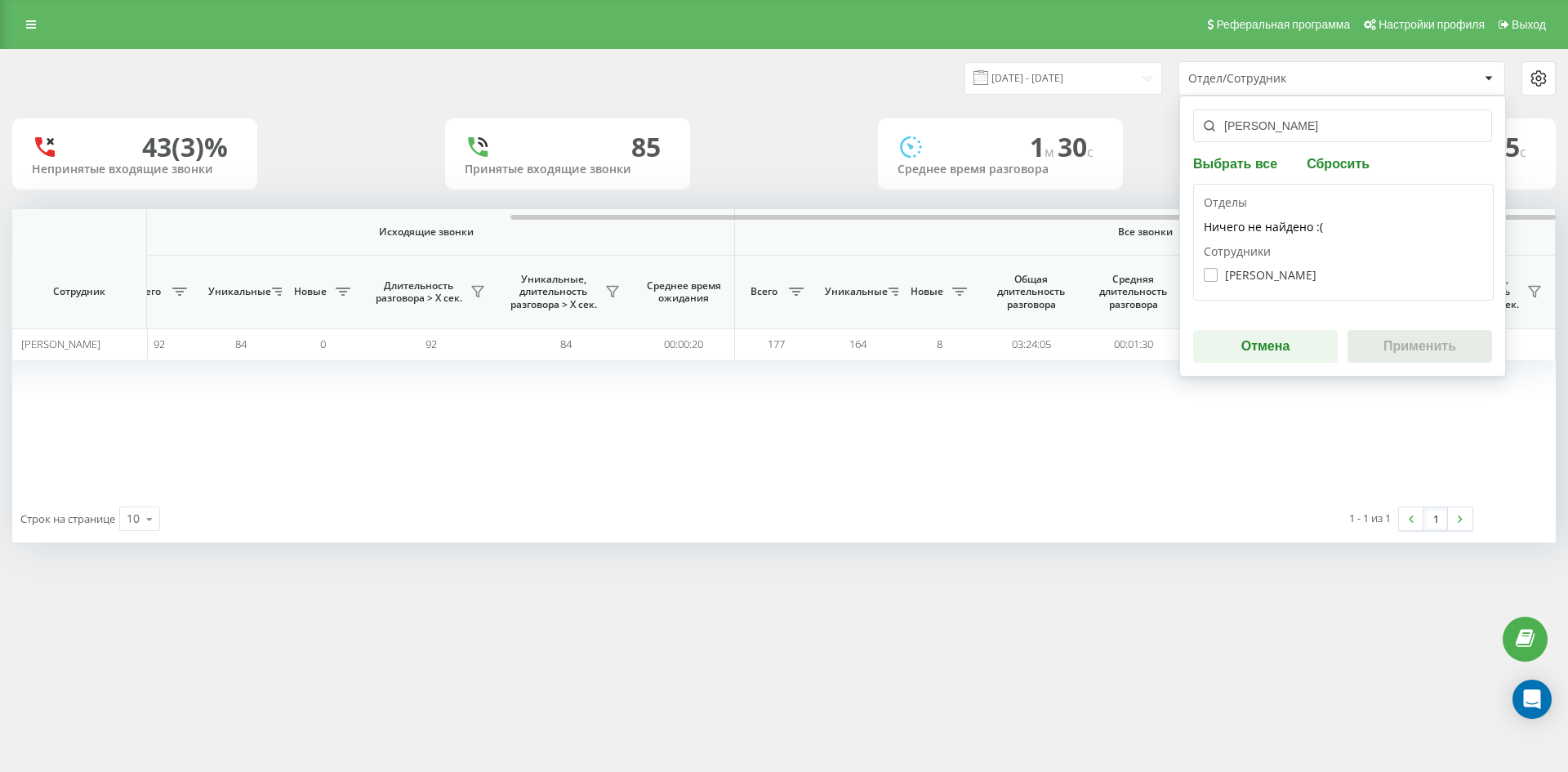
type input "усенко ілона"
click at [1264, 274] on label "Усенко Ілона Петрівна" at bounding box center [1260, 275] width 113 height 14
checkbox input "true"
click at [1410, 345] on button "Применить" at bounding box center [1420, 346] width 144 height 33
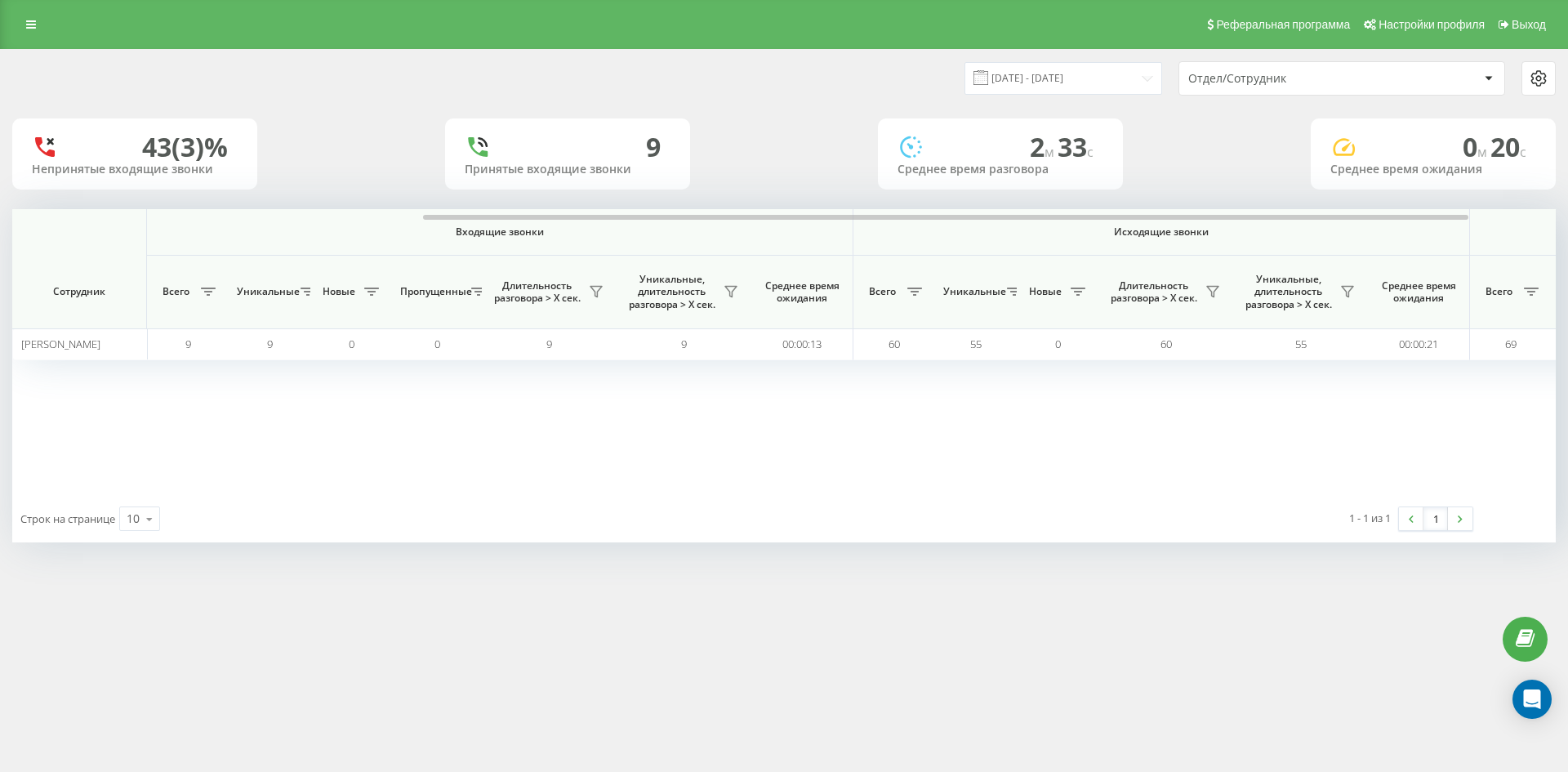
scroll to position [0, 571]
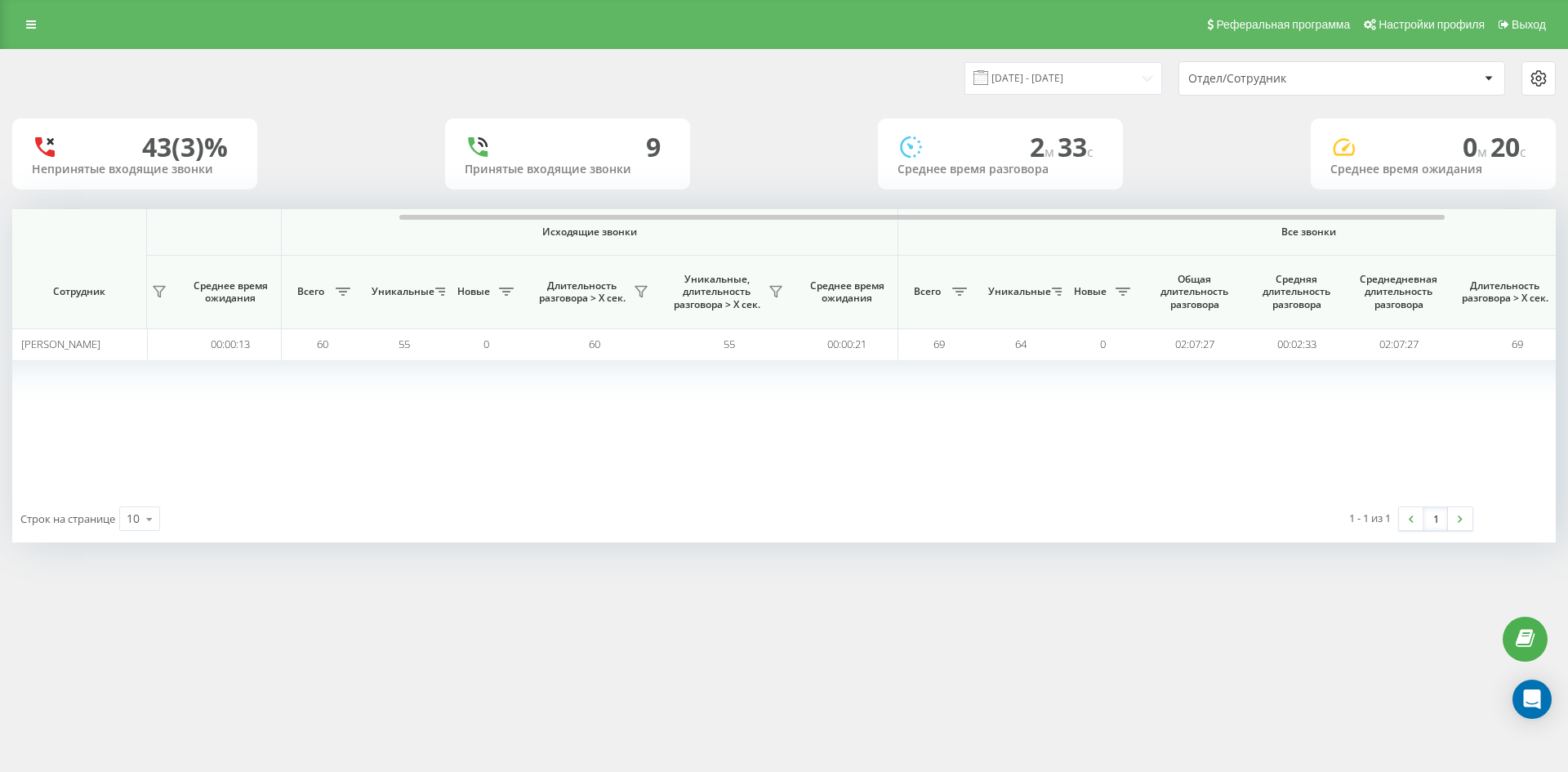
click at [1325, 78] on div "Отдел/Сотрудник" at bounding box center [1285, 79] width 195 height 14
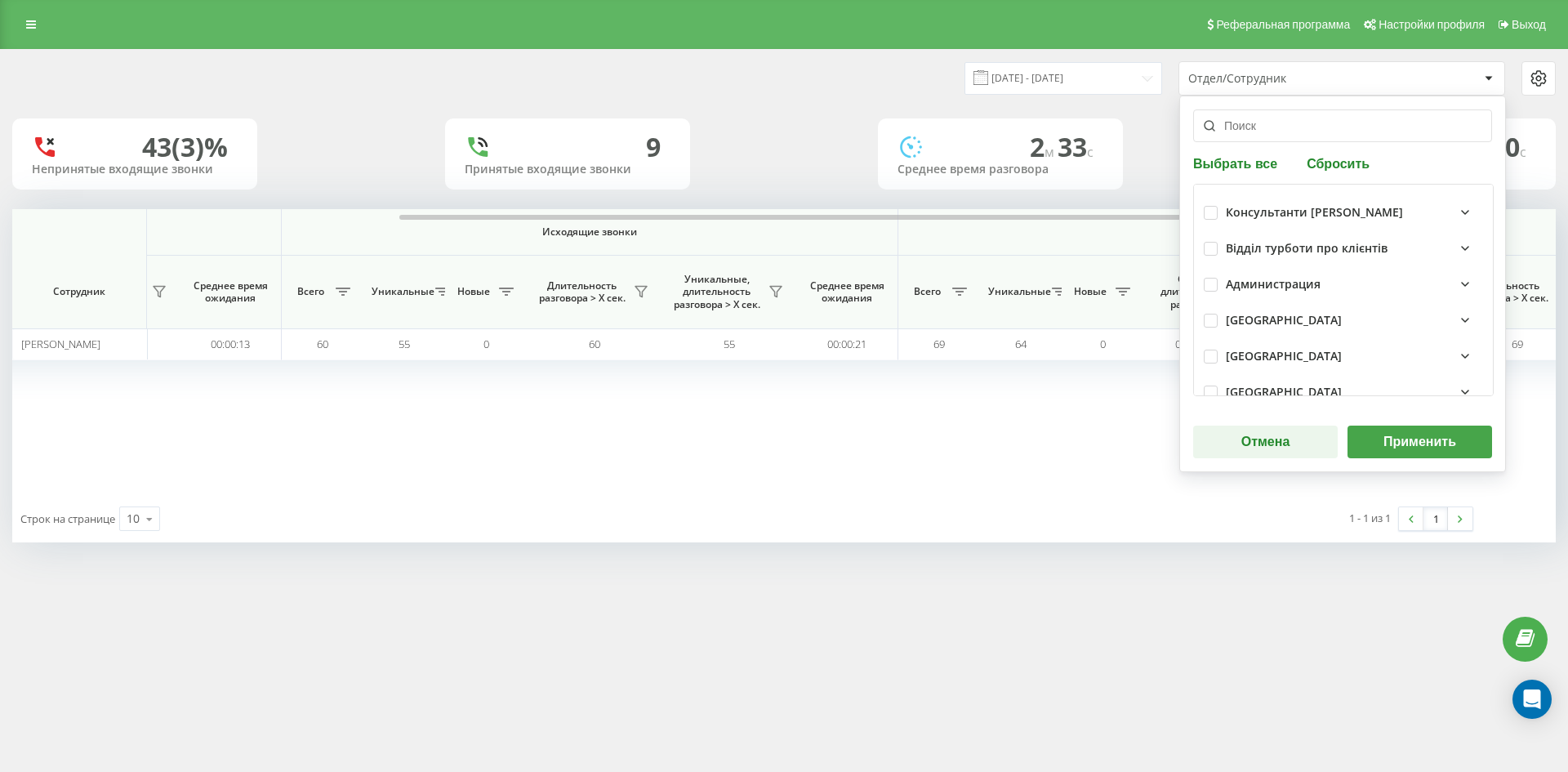
click at [1339, 155] on button "Сбросить" at bounding box center [1339, 163] width 73 height 16
click at [1316, 133] on input "text" at bounding box center [1343, 126] width 299 height 33
paste input "клімова а"
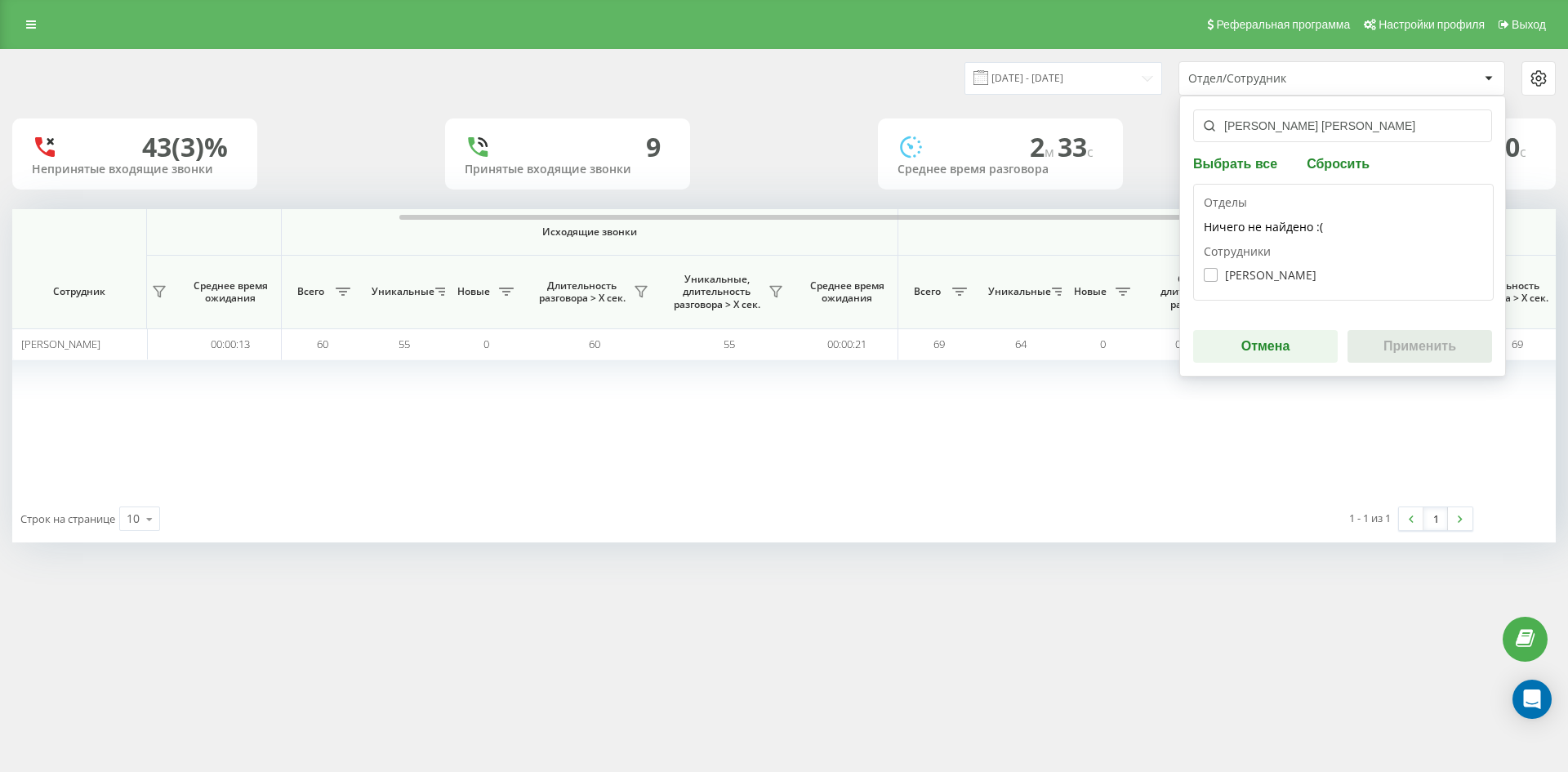
type input "клімова а"
click at [1296, 277] on label "Клімова Анна Олександрівна" at bounding box center [1260, 275] width 113 height 14
checkbox input "true"
click at [1390, 349] on button "Применить" at bounding box center [1420, 346] width 144 height 33
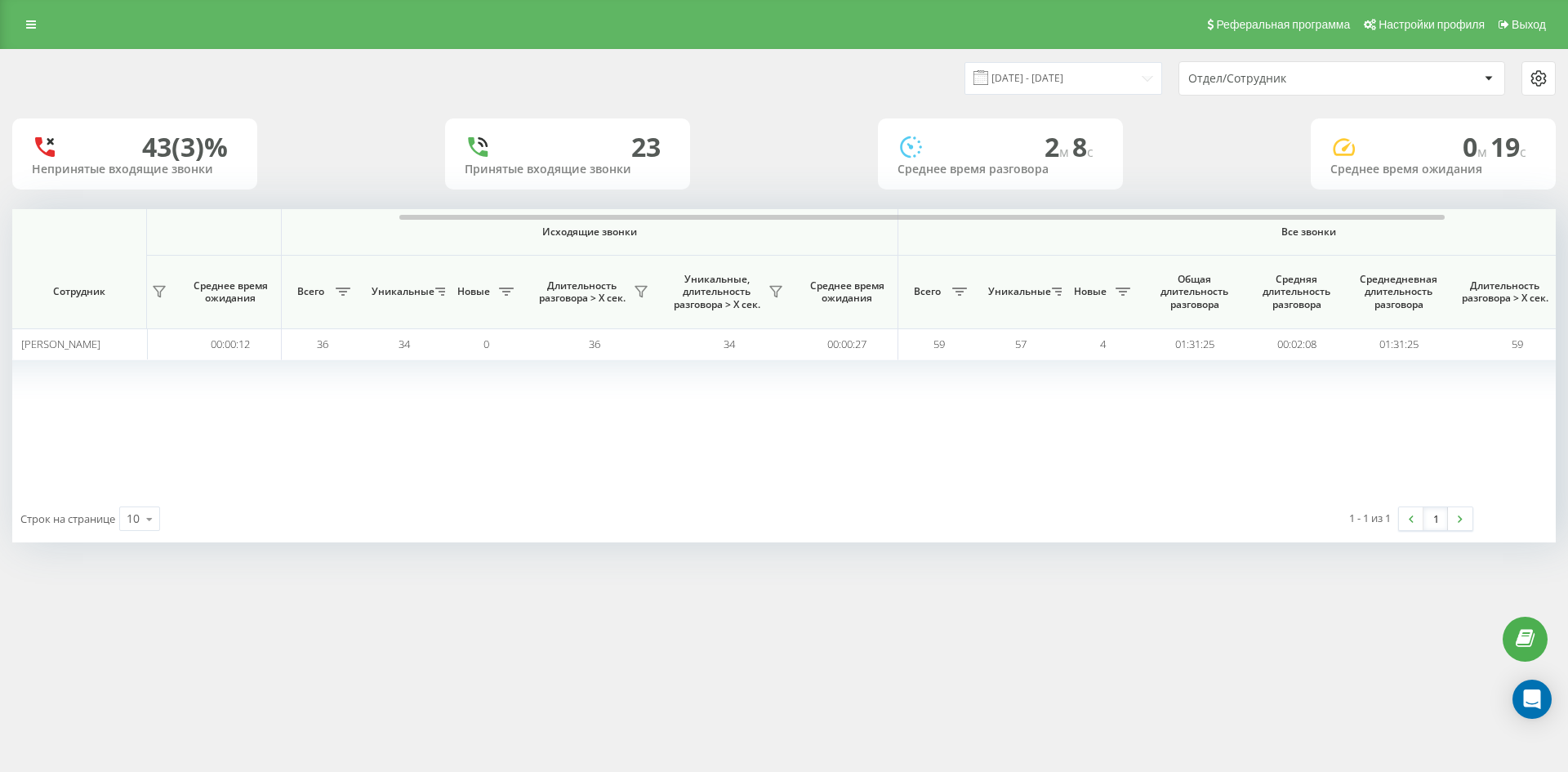
click at [1342, 74] on div "Отдел/Сотрудник" at bounding box center [1285, 79] width 195 height 14
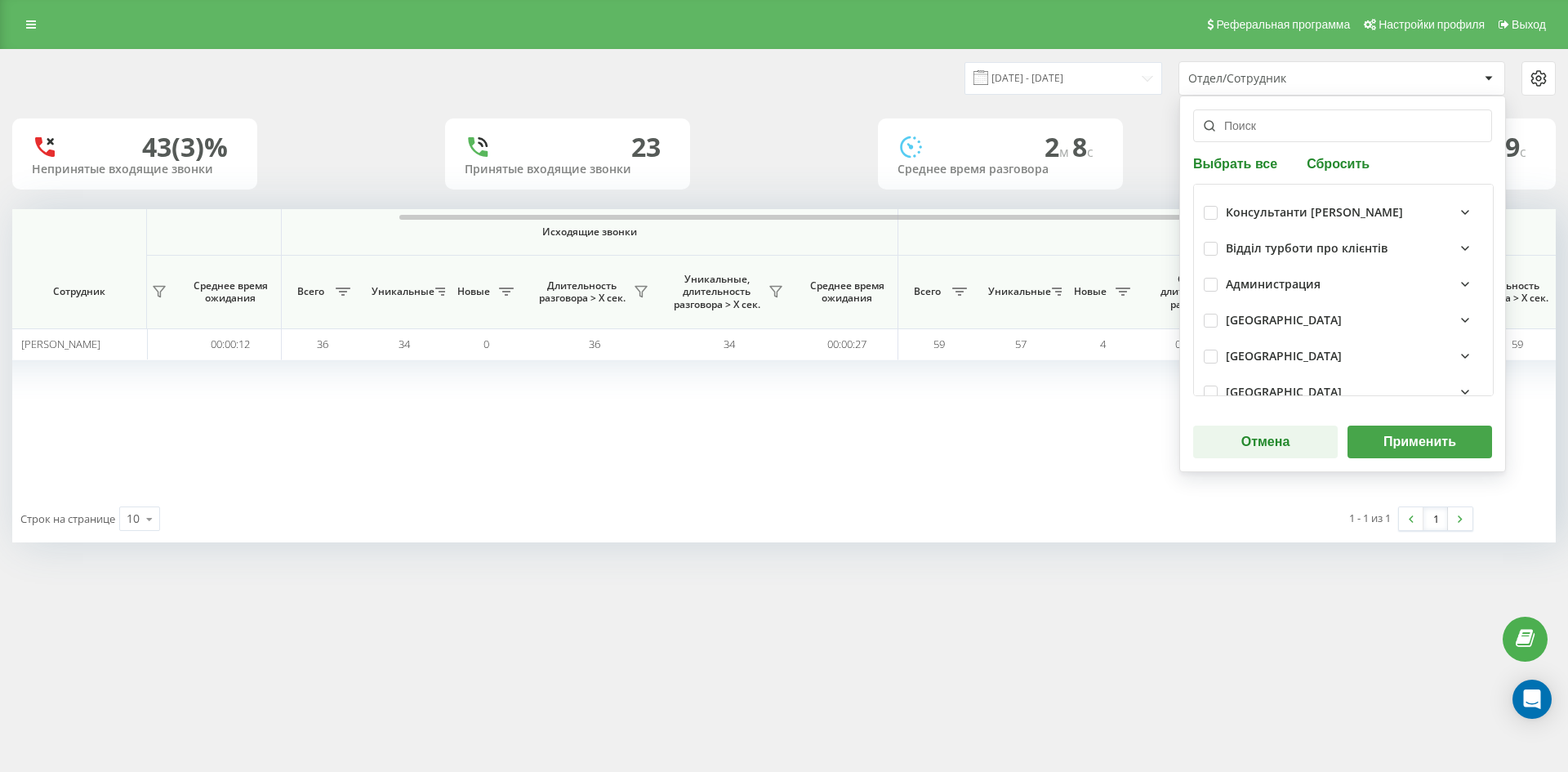
drag, startPoint x: 1352, startPoint y: 166, endPoint x: 1327, endPoint y: 147, distance: 31.4
click at [1352, 166] on button "Сбросить" at bounding box center [1339, 163] width 73 height 16
click at [1295, 132] on input "text" at bounding box center [1343, 126] width 299 height 33
paste input "соломка карина"
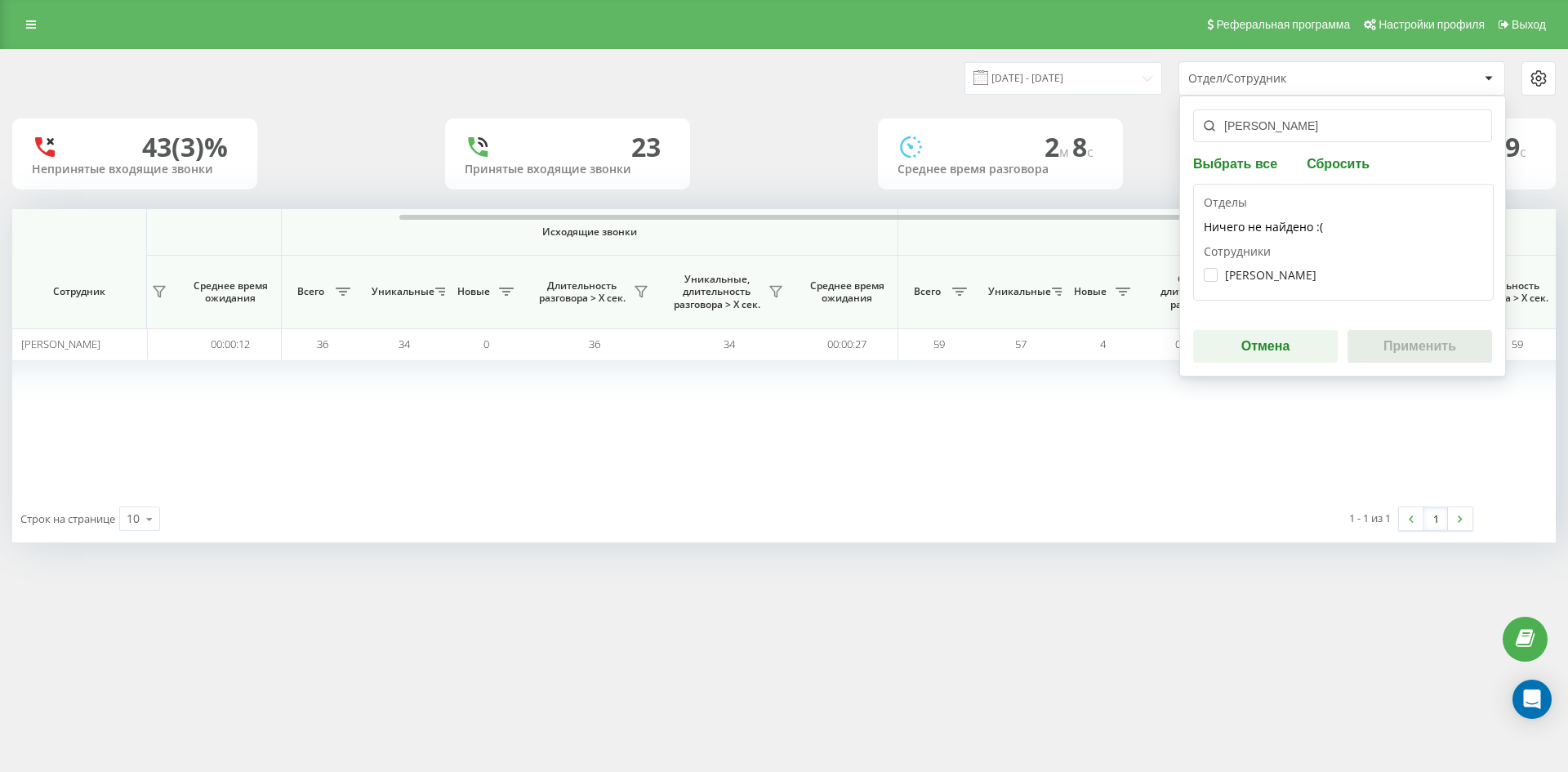
type input "соломка карина"
click at [1262, 268] on div "[PERSON_NAME]" at bounding box center [1343, 275] width 279 height 31
click at [1316, 271] on label "[PERSON_NAME]" at bounding box center [1260, 275] width 113 height 14
checkbox input "true"
click at [1413, 342] on button "Применить" at bounding box center [1420, 346] width 144 height 33
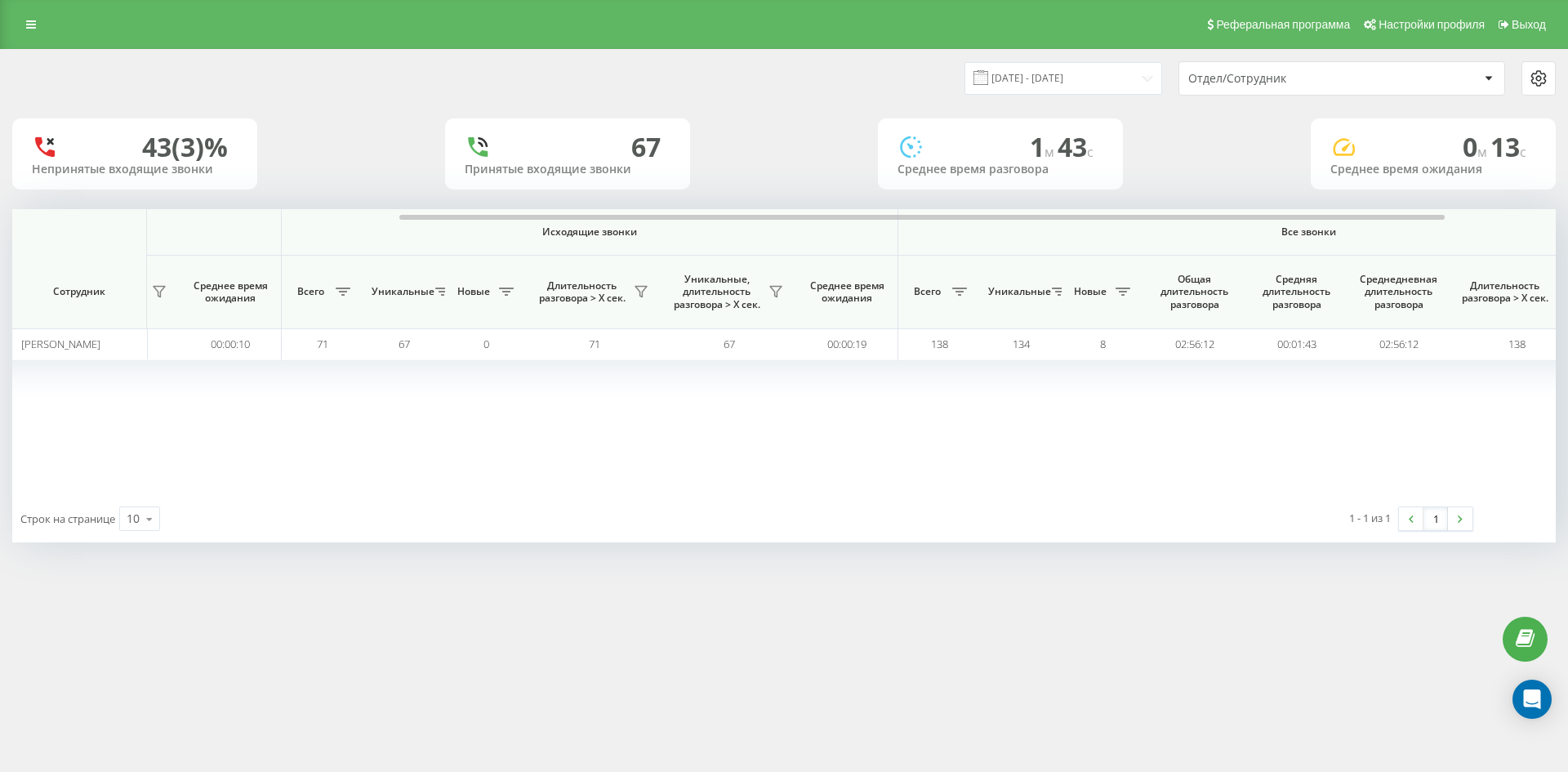
click at [1325, 76] on div "Отдел/Сотрудник" at bounding box center [1285, 79] width 195 height 14
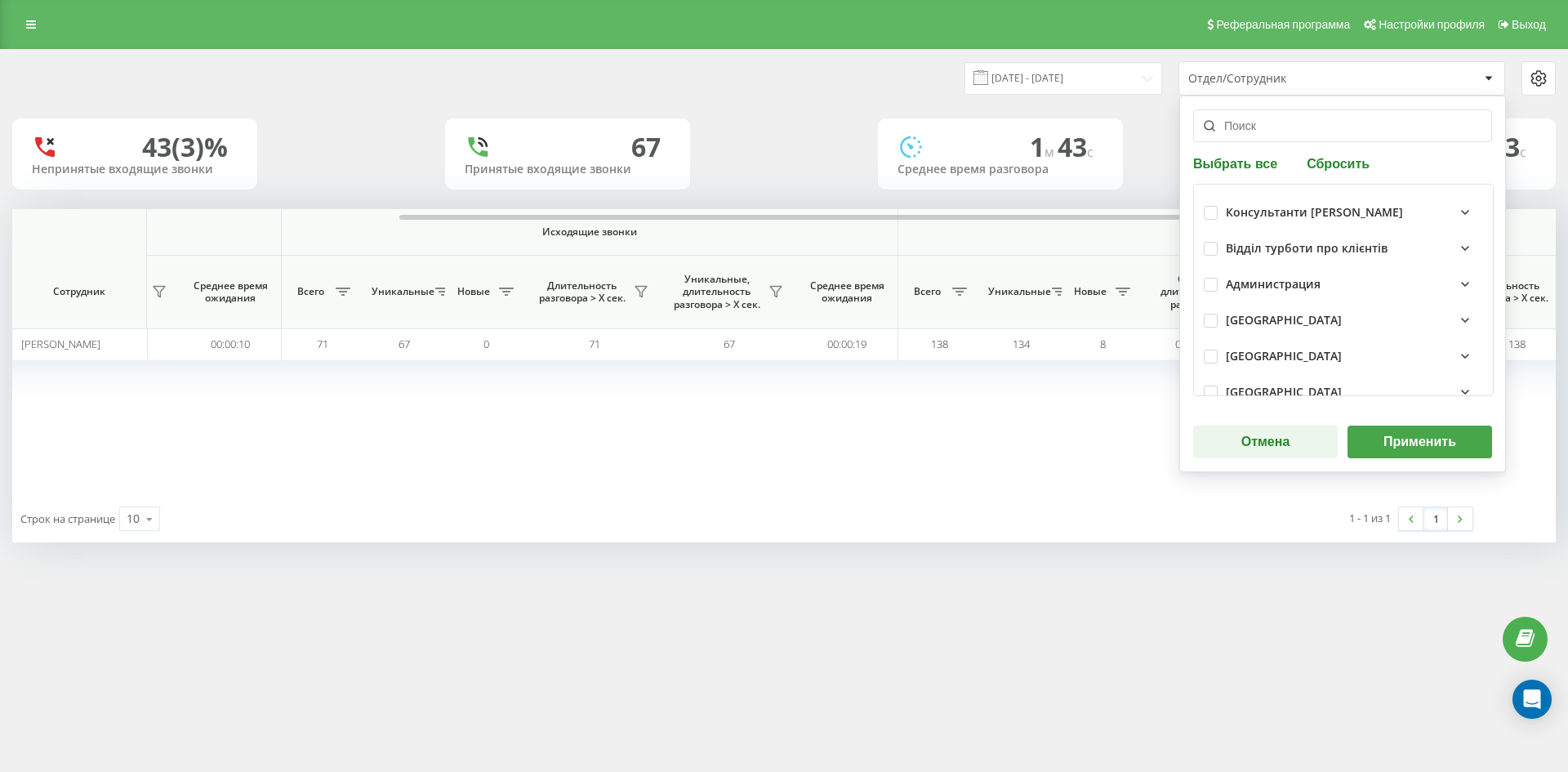
click at [1345, 166] on button "Сбросить" at bounding box center [1339, 163] width 73 height 16
click at [1282, 129] on input "text" at bounding box center [1343, 126] width 299 height 33
paste input "юрчук олександр"
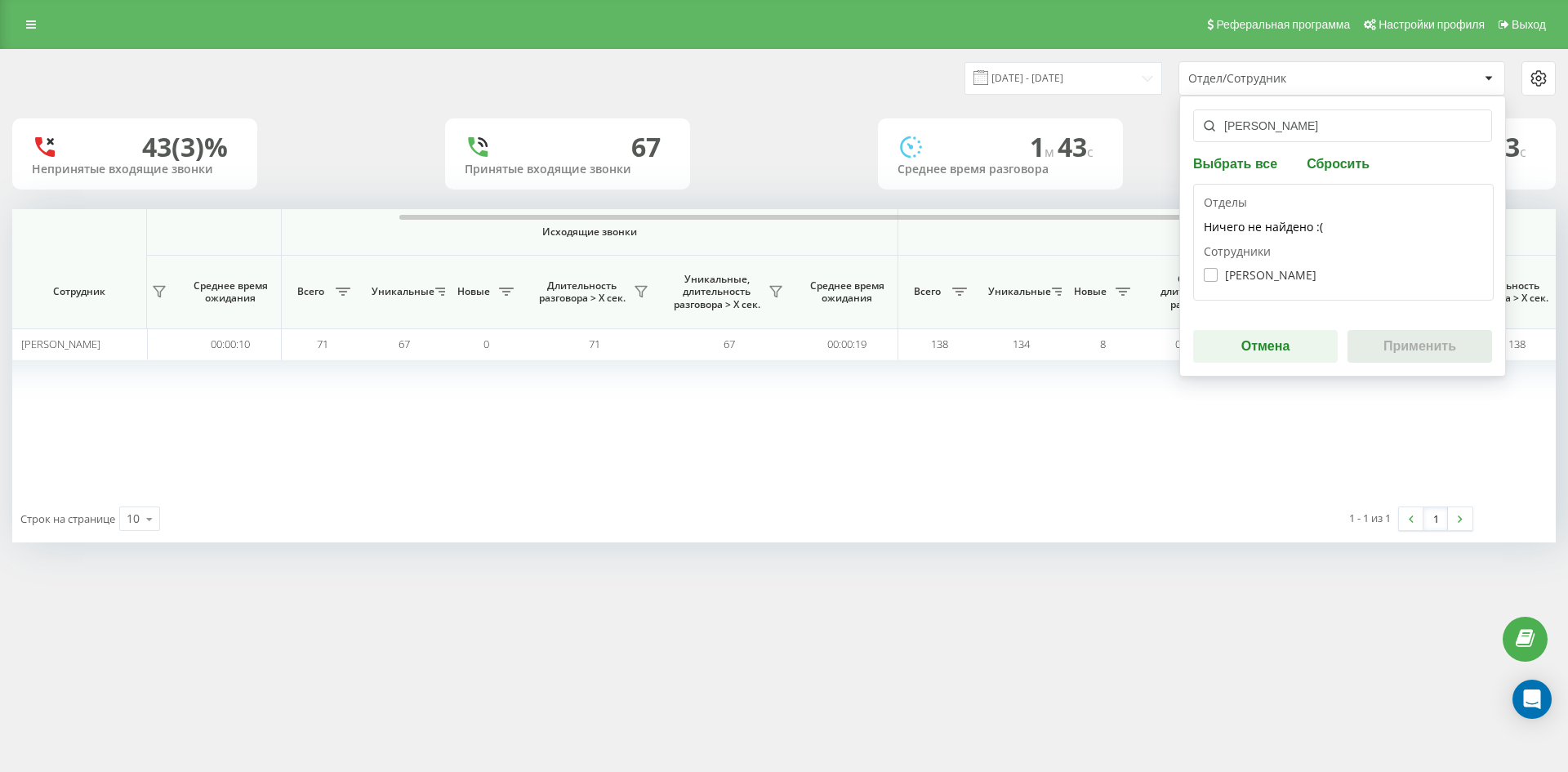
type input "юрчук олександр"
click at [1278, 272] on label "Юрчук Олександр Євгенович" at bounding box center [1260, 275] width 113 height 14
checkbox input "true"
click at [1410, 352] on button "Применить" at bounding box center [1420, 346] width 144 height 33
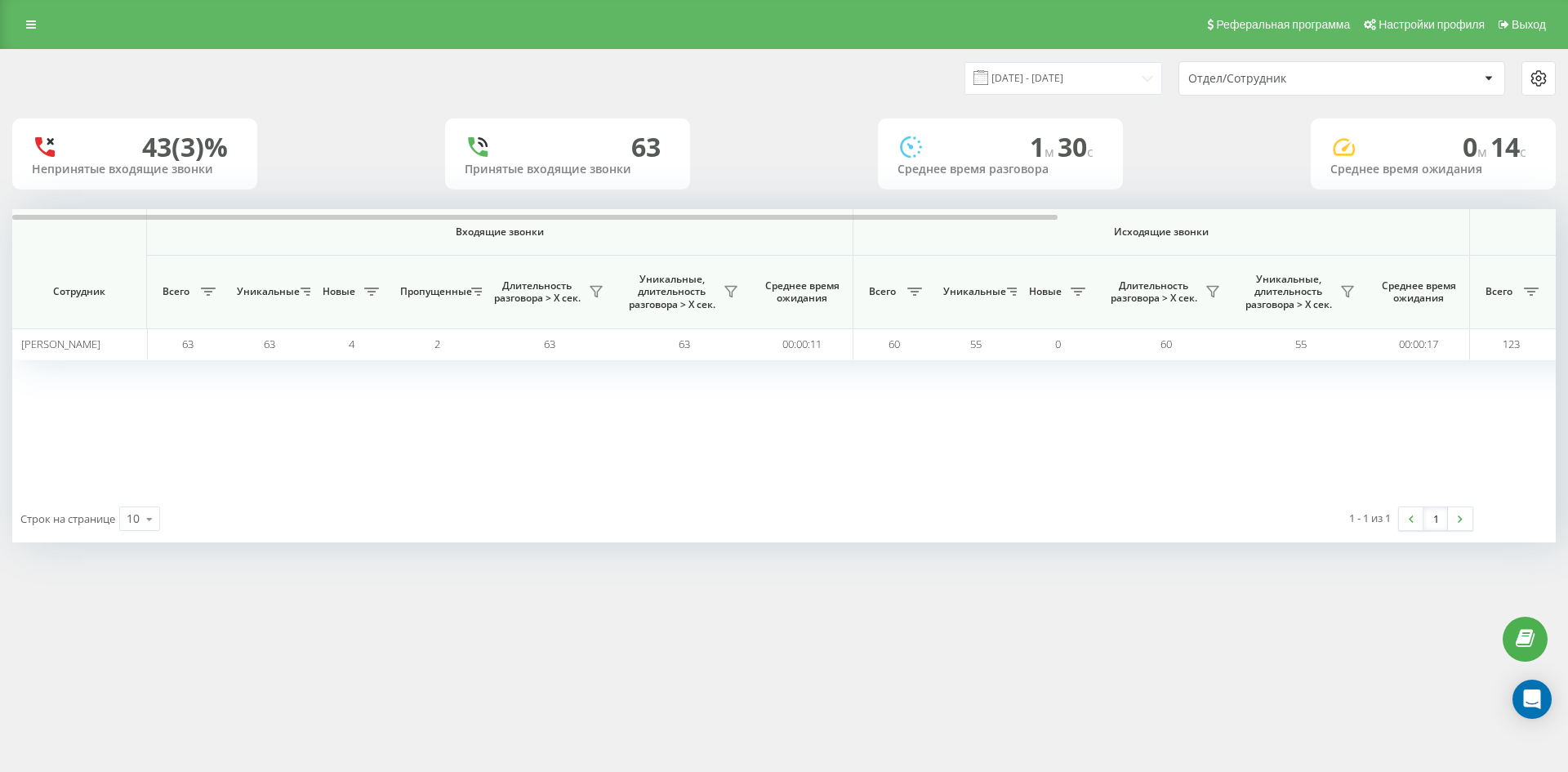
scroll to position [0, 653]
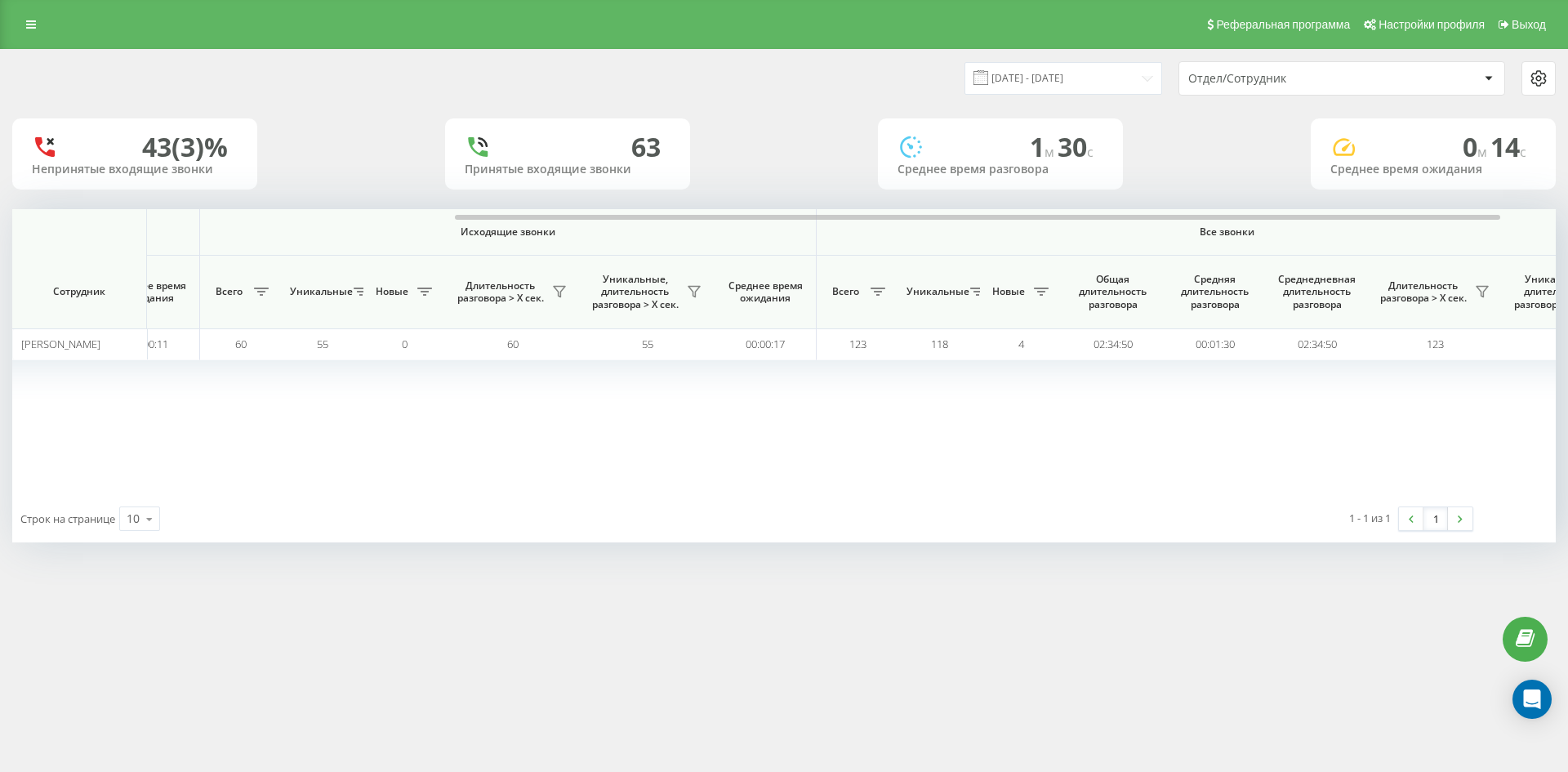
click at [1339, 83] on div "Отдел/Сотрудник" at bounding box center [1285, 79] width 195 height 14
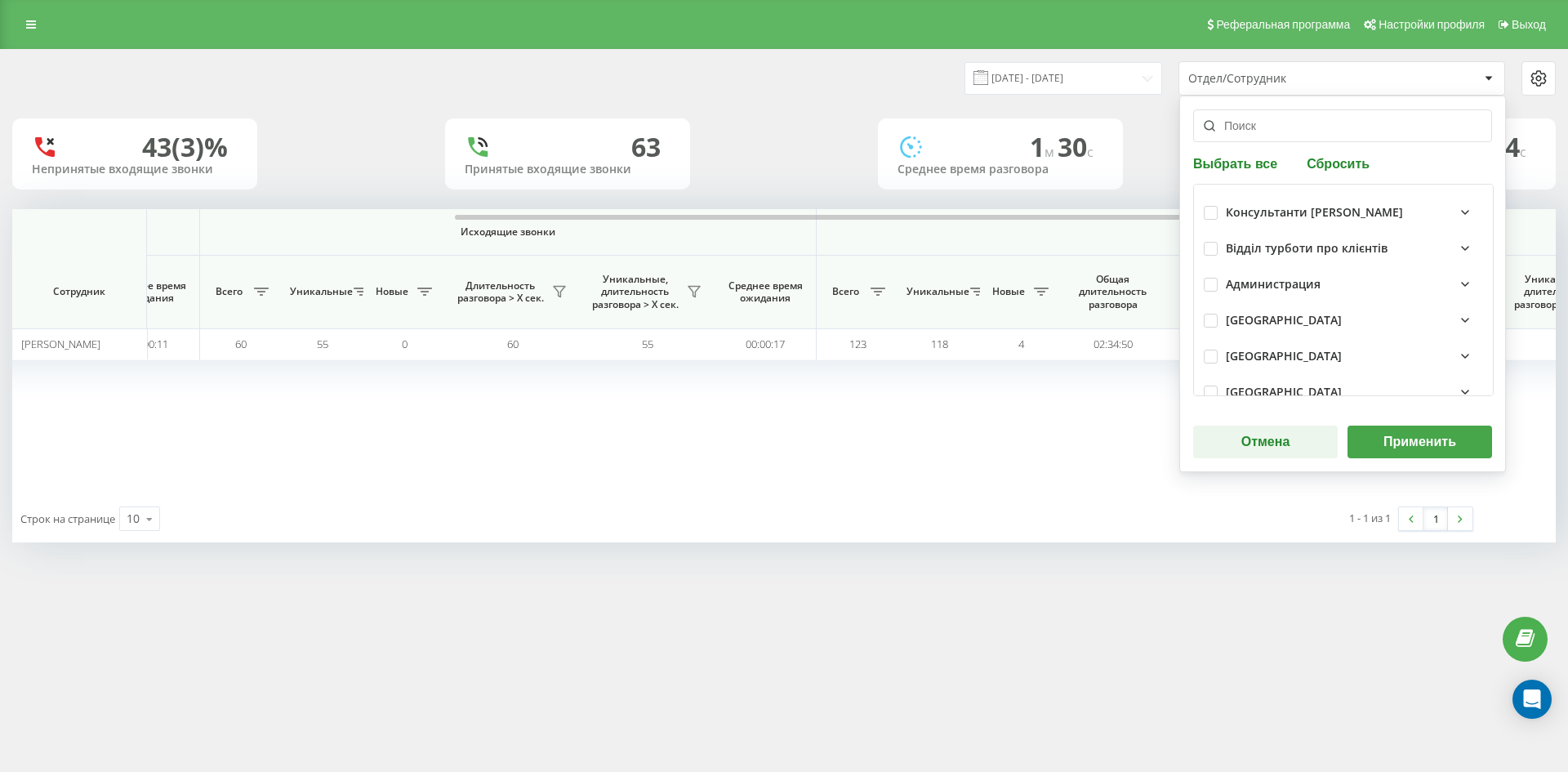
click at [1344, 156] on button "Сбросить" at bounding box center [1339, 163] width 73 height 16
click at [1291, 128] on input "text" at bounding box center [1343, 126] width 299 height 33
paste input "копленко аліна"
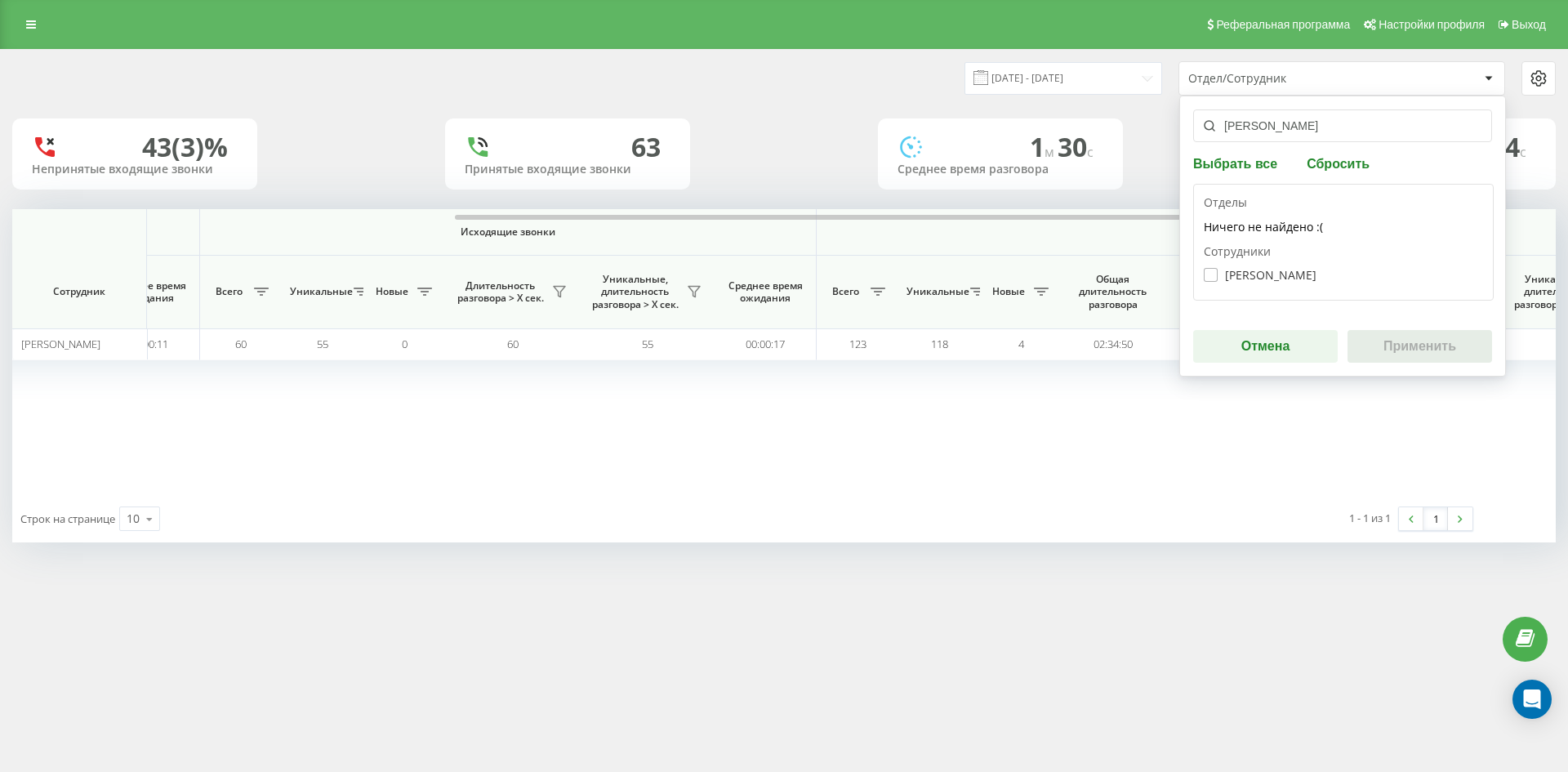
type input "копленко аліна"
click at [1273, 275] on label "[PERSON_NAME]" at bounding box center [1260, 275] width 113 height 14
checkbox input "true"
click at [1415, 354] on button "Применить" at bounding box center [1420, 346] width 144 height 33
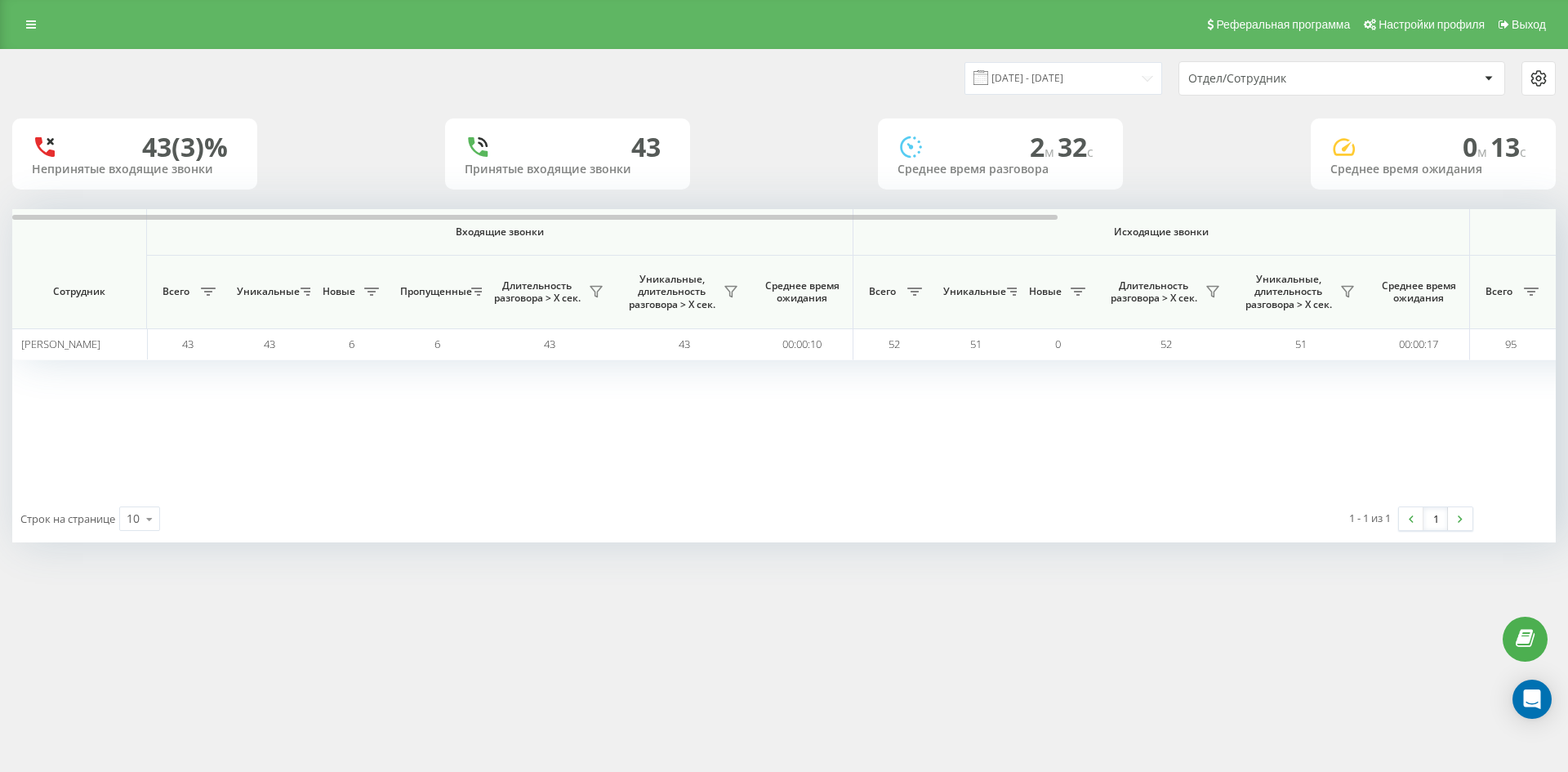
scroll to position [0, 571]
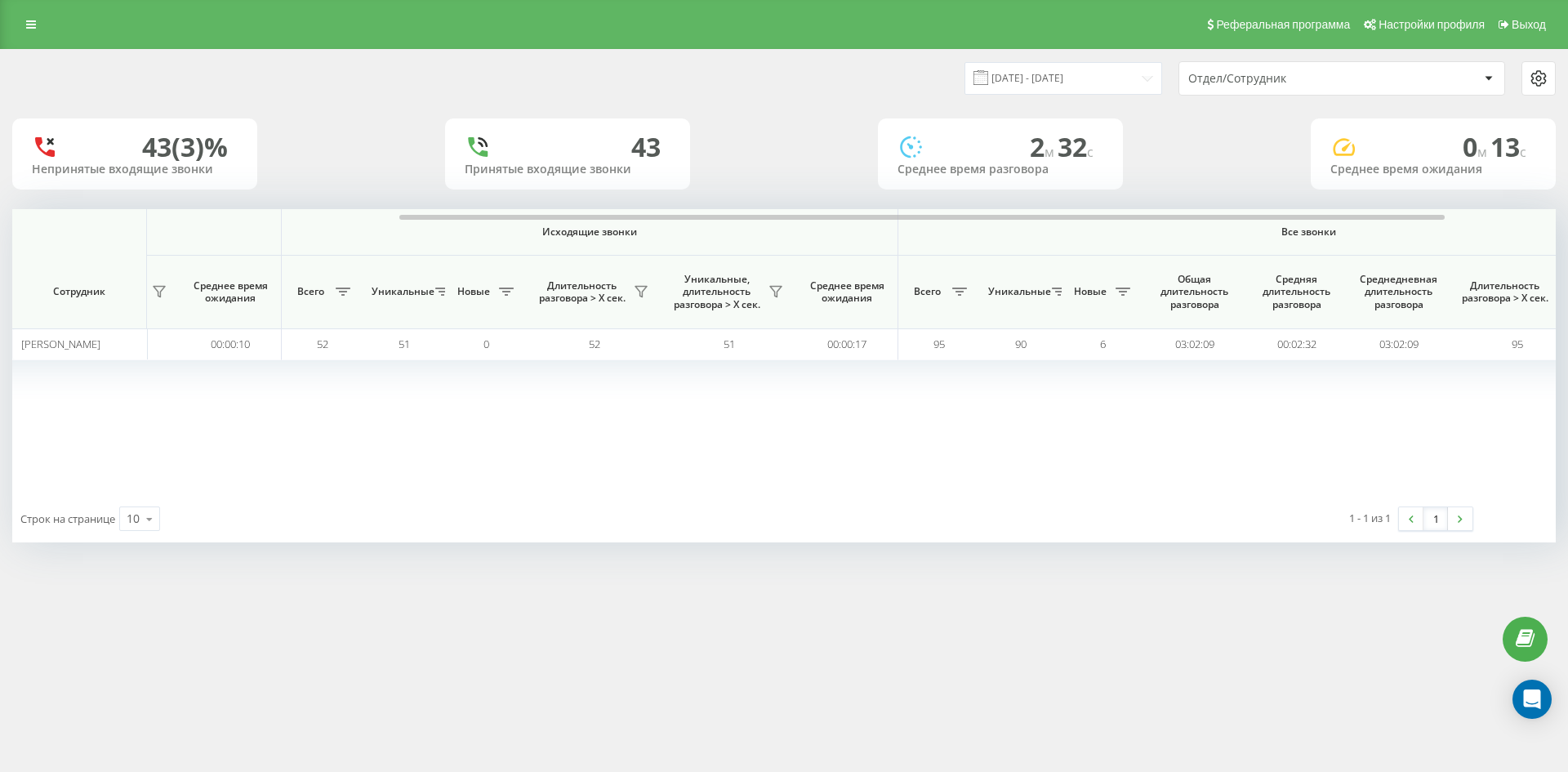
click at [1323, 82] on div "Отдел/Сотрудник" at bounding box center [1285, 79] width 195 height 14
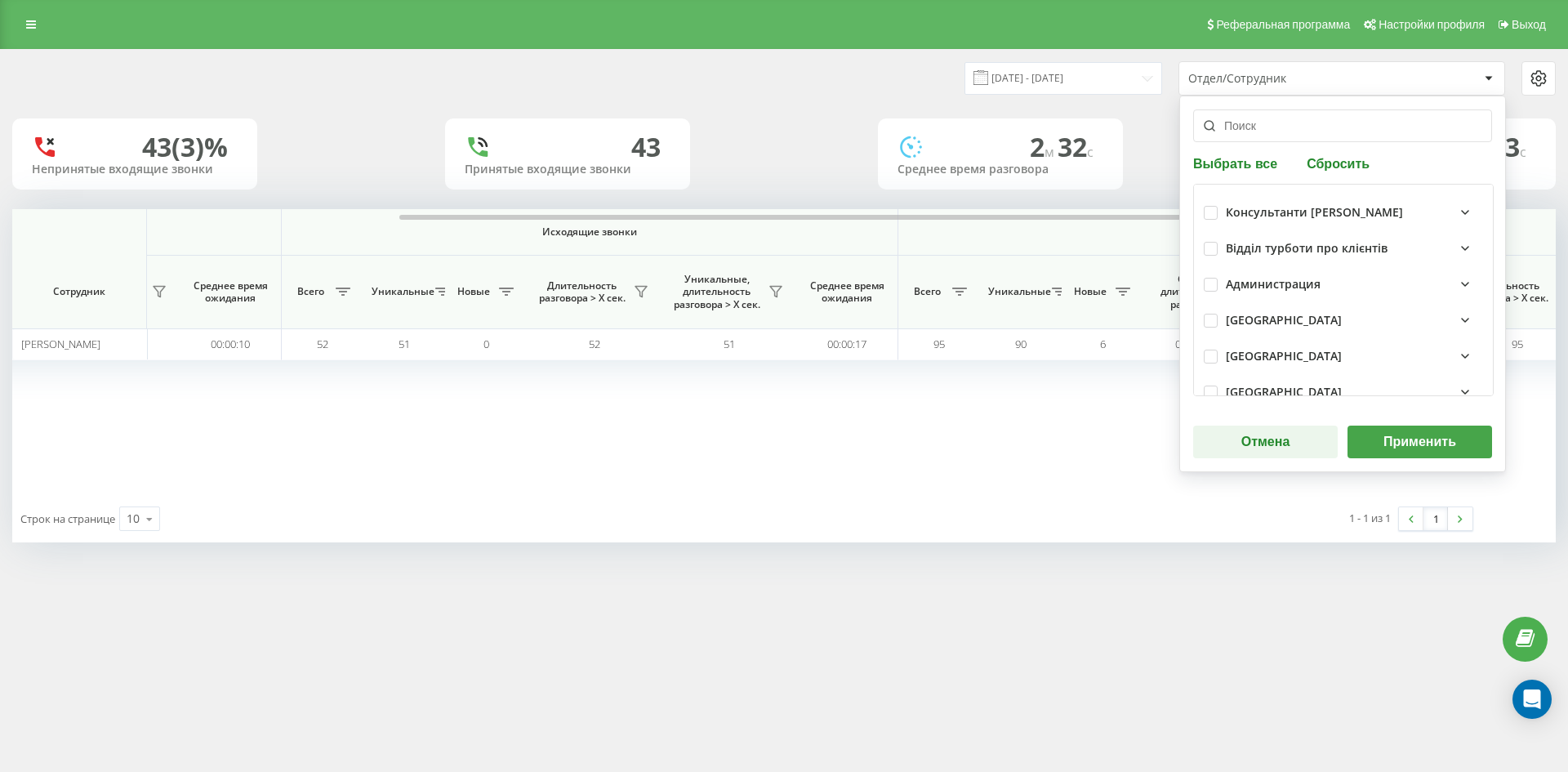
click at [1346, 166] on button "Сбросить" at bounding box center [1339, 163] width 73 height 16
drag, startPoint x: 1294, startPoint y: 125, endPoint x: 1300, endPoint y: 177, distance: 52.3
click at [1294, 125] on input "text" at bounding box center [1343, 126] width 299 height 33
paste input "приколота артем"
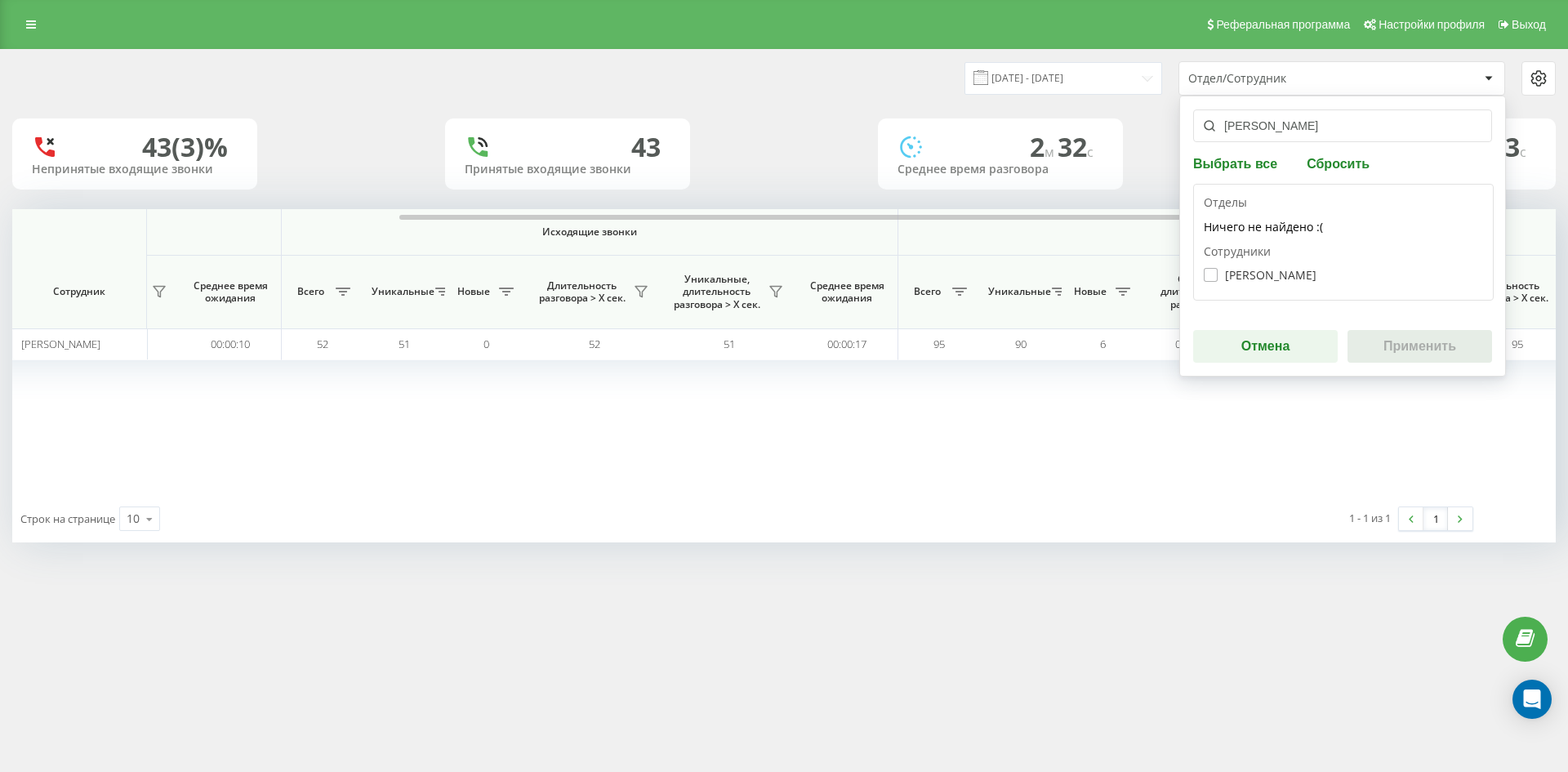
type input "приколота артем"
click at [1299, 279] on label "[PERSON_NAME]" at bounding box center [1260, 275] width 113 height 14
checkbox input "true"
click at [1415, 337] on button "Применить" at bounding box center [1420, 346] width 144 height 33
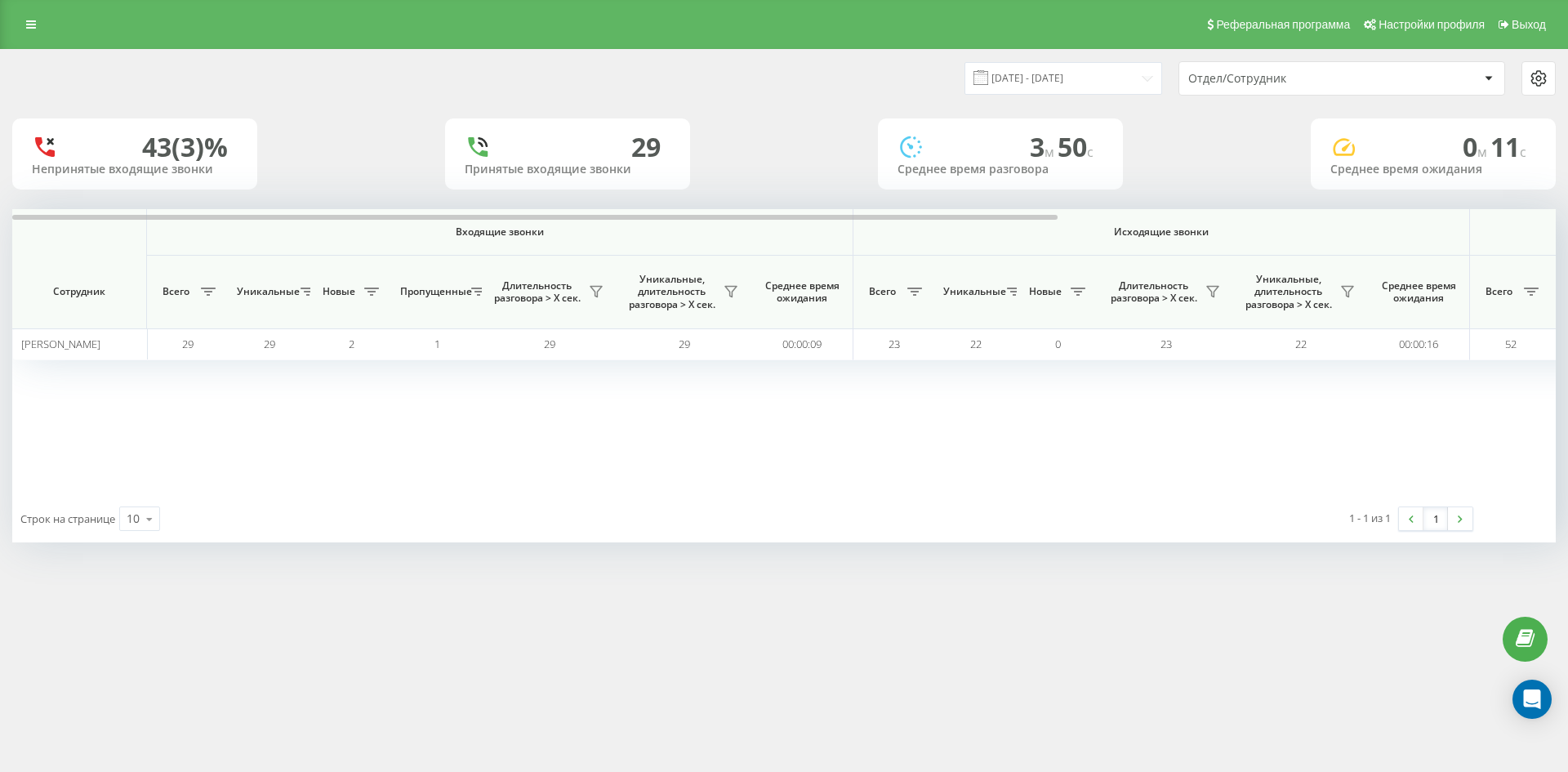
scroll to position [0, 653]
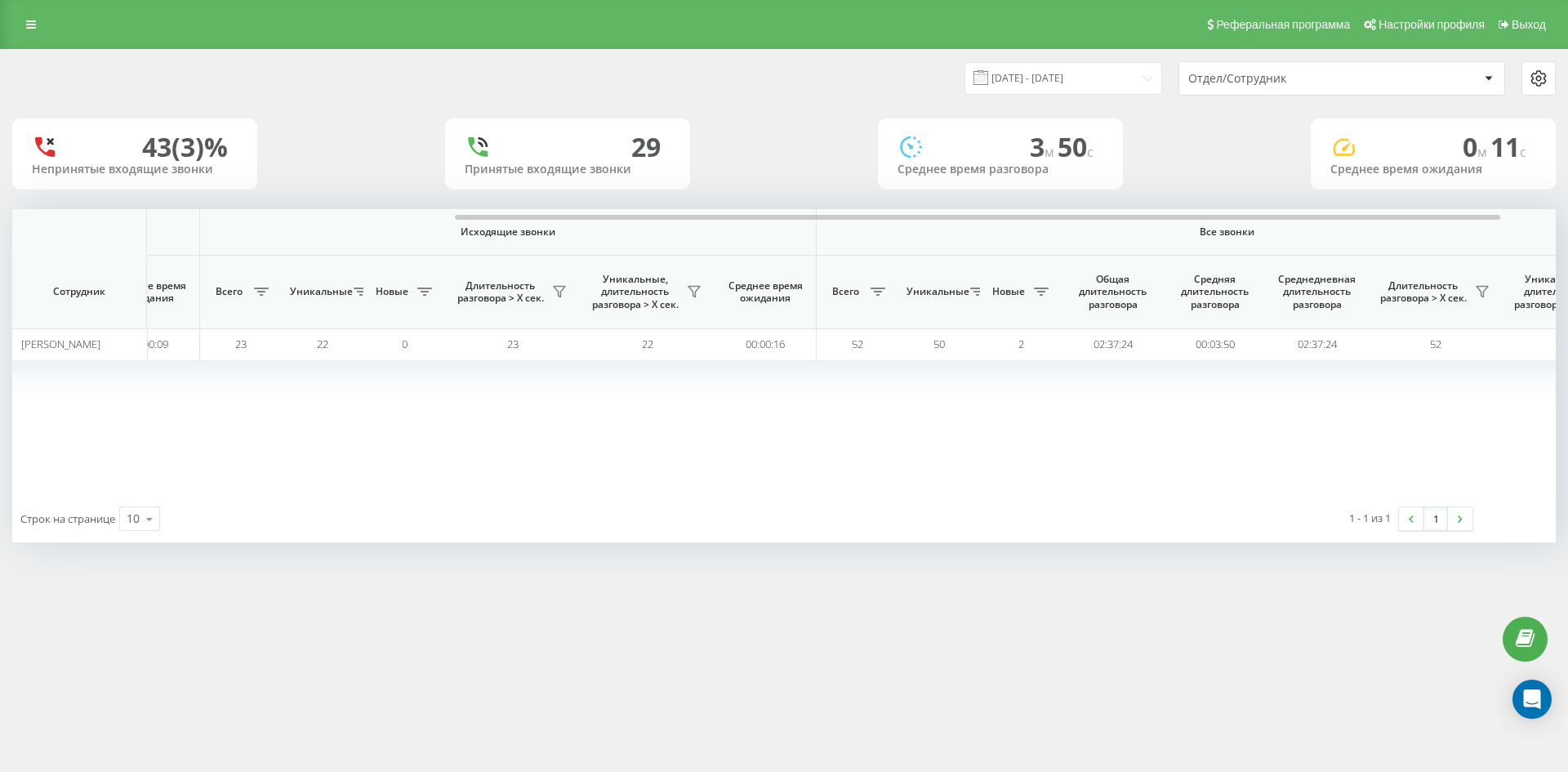
drag, startPoint x: 1330, startPoint y: 75, endPoint x: 1335, endPoint y: 88, distance: 13.9
click at [1330, 76] on div "Отдел/Сотрудник" at bounding box center [1285, 79] width 195 height 14
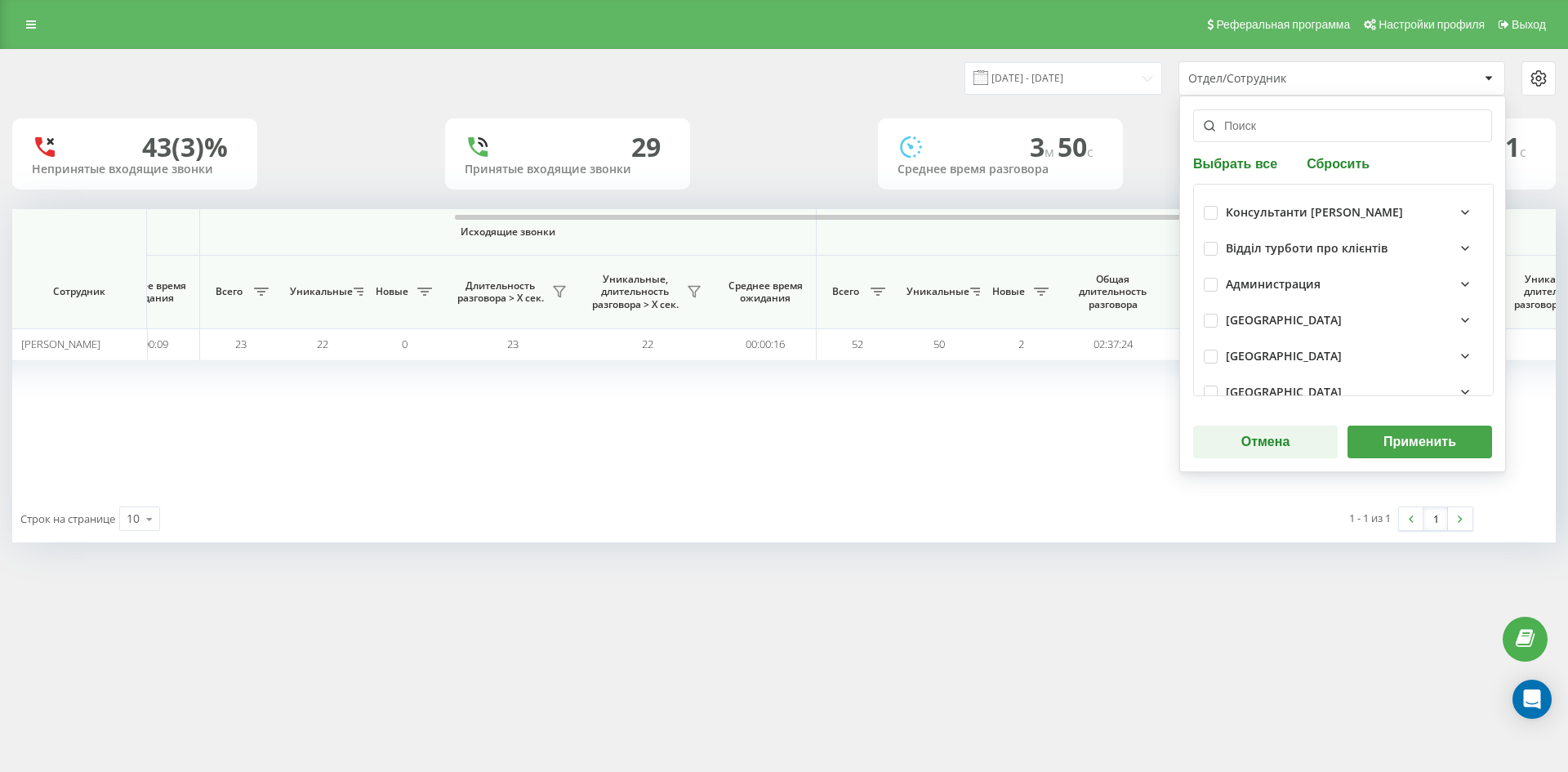
click at [1345, 170] on button "Сбросить" at bounding box center [1339, 163] width 73 height 16
click at [1280, 128] on input "text" at bounding box center [1343, 126] width 299 height 33
paste input "лобас анна"
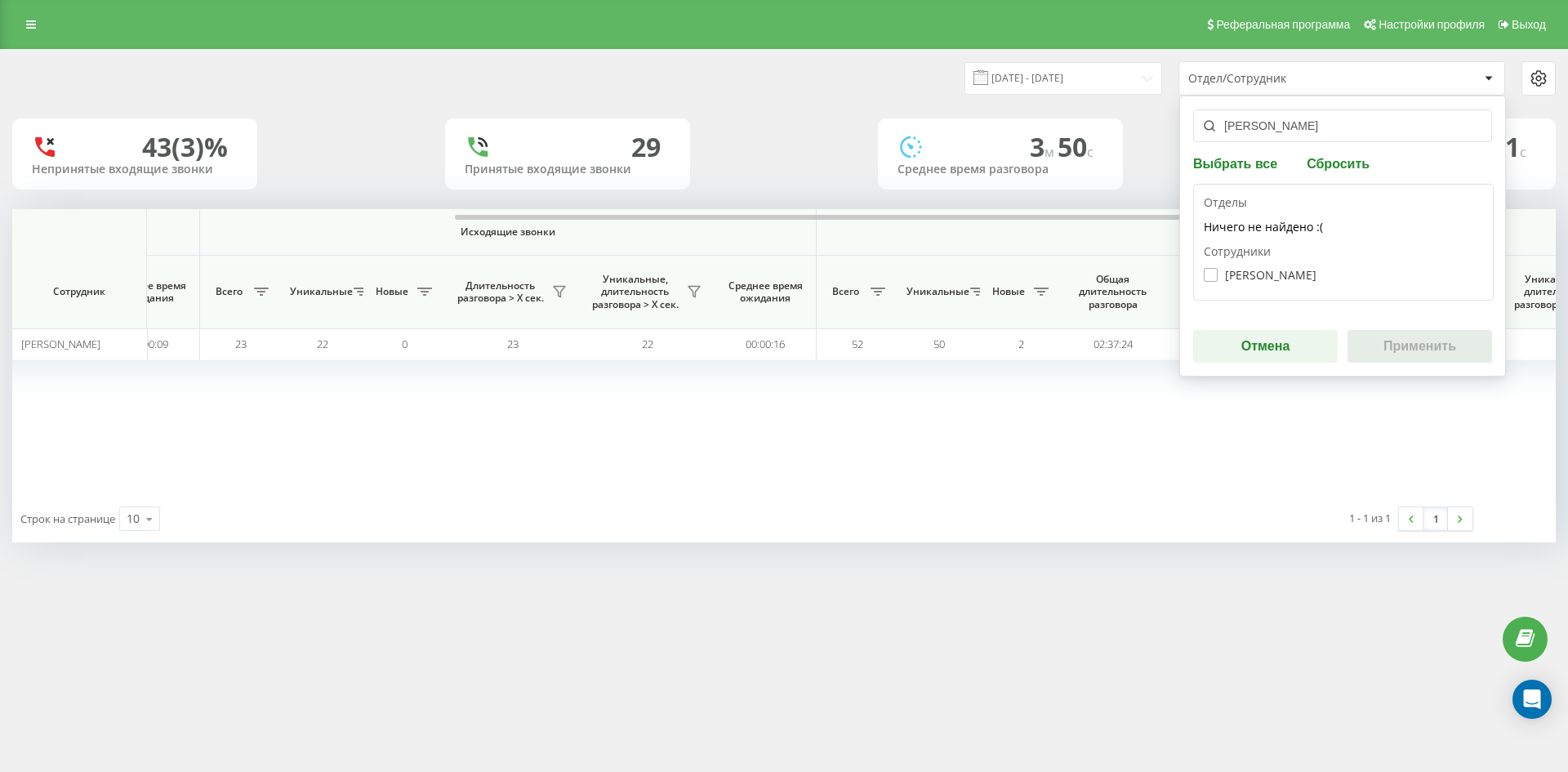
type input "лобас анна"
click at [1278, 275] on label "Лобас Анна Андріївна" at bounding box center [1260, 275] width 113 height 14
checkbox input "true"
click at [1396, 349] on button "Применить" at bounding box center [1420, 346] width 144 height 33
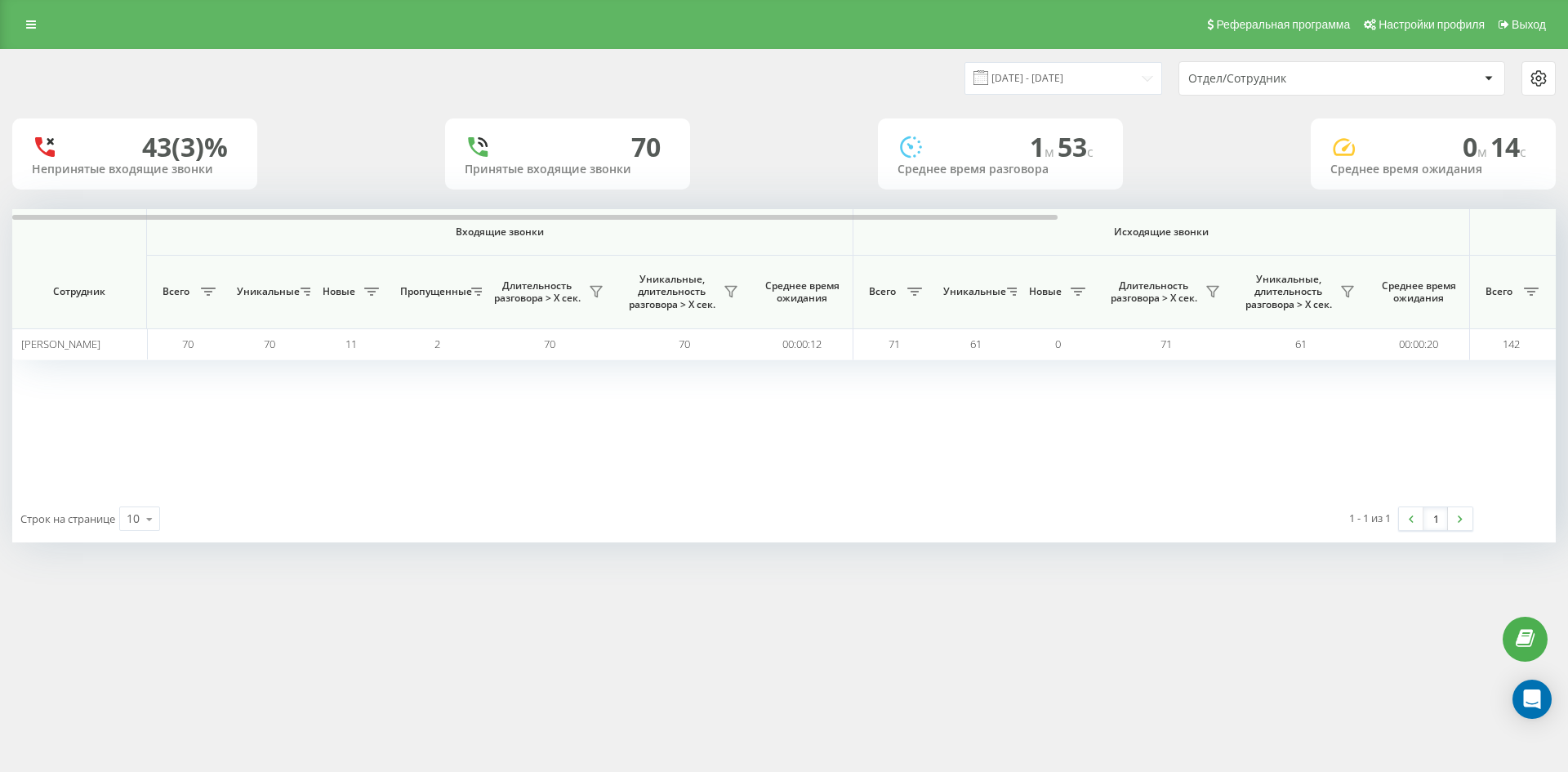
scroll to position [0, 735]
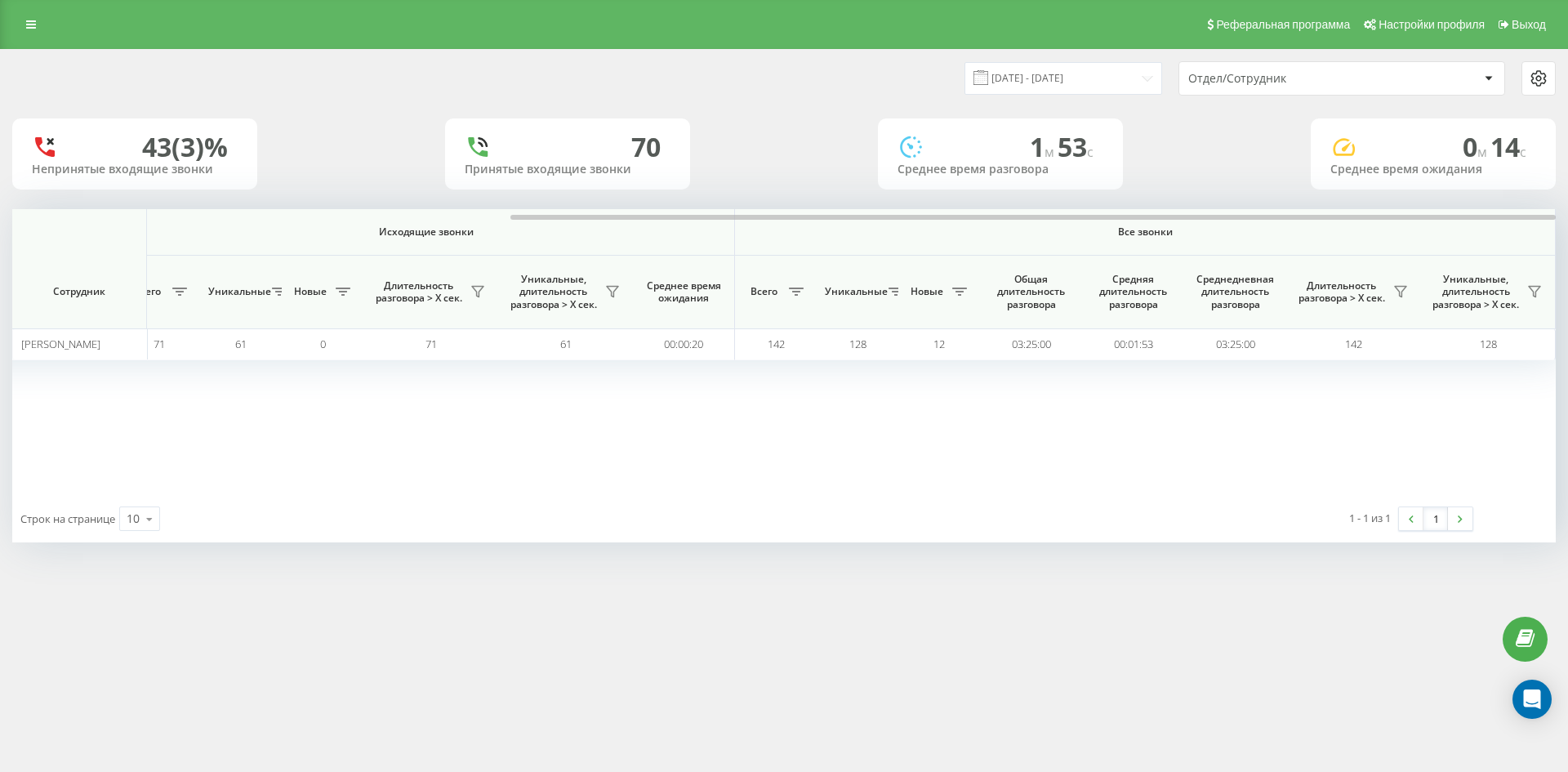
drag, startPoint x: 1330, startPoint y: 68, endPoint x: 1329, endPoint y: 92, distance: 24.0
click at [1330, 68] on div "Отдел/Сотрудник" at bounding box center [1342, 78] width 325 height 33
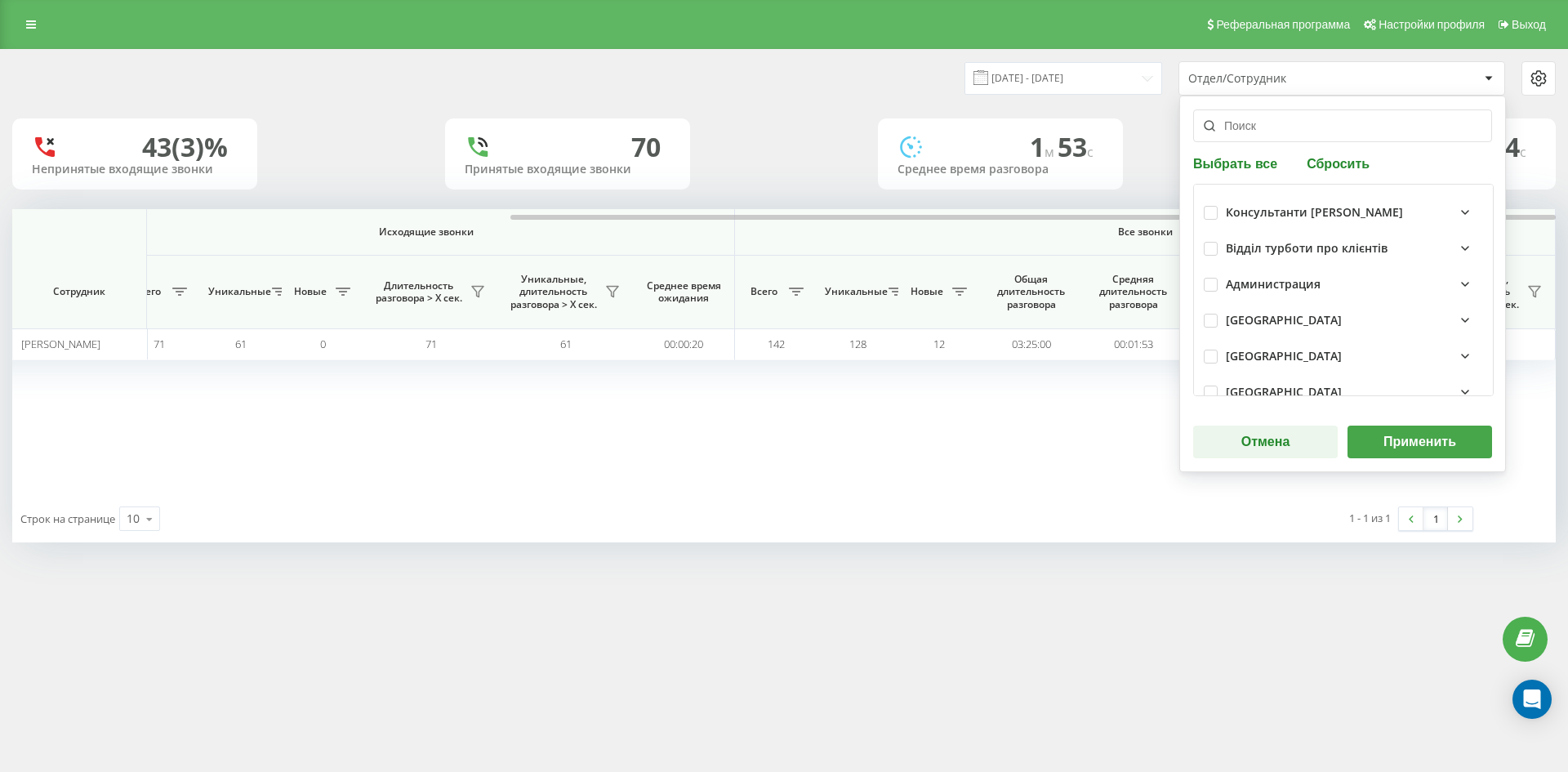
click at [1341, 158] on button "Сбросить" at bounding box center [1339, 163] width 73 height 16
click at [1273, 127] on input "text" at bounding box center [1343, 126] width 299 height 33
paste input "кінах дана"
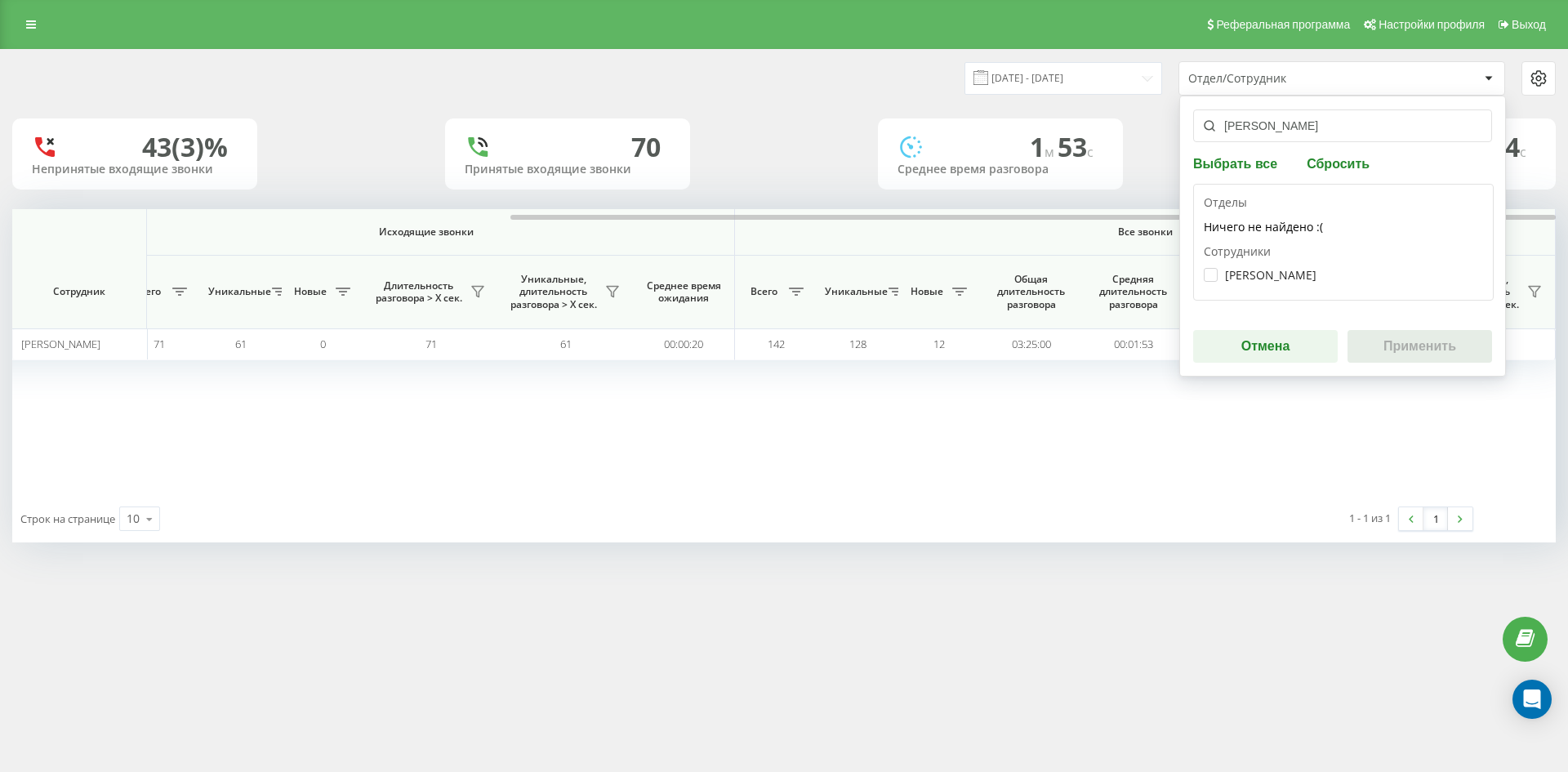
type input "кінах дана"
click at [1271, 265] on div "[PERSON_NAME]" at bounding box center [1343, 275] width 279 height 31
click at [1272, 271] on label "[PERSON_NAME]" at bounding box center [1260, 275] width 113 height 14
checkbox input "true"
click at [1398, 341] on button "Применить" at bounding box center [1420, 346] width 144 height 33
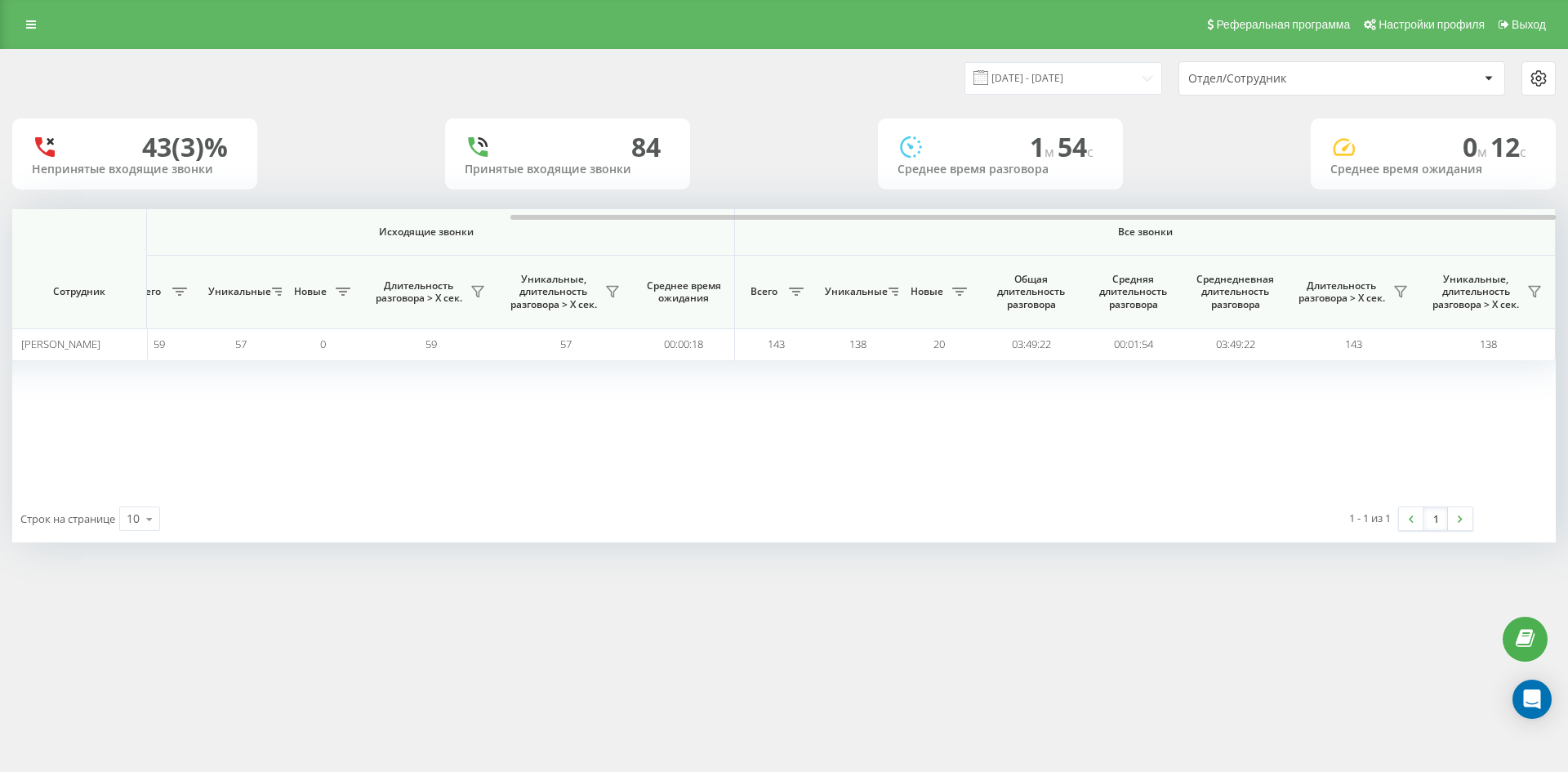
click at [1320, 85] on div "Отдел/Сотрудник" at bounding box center [1285, 79] width 195 height 14
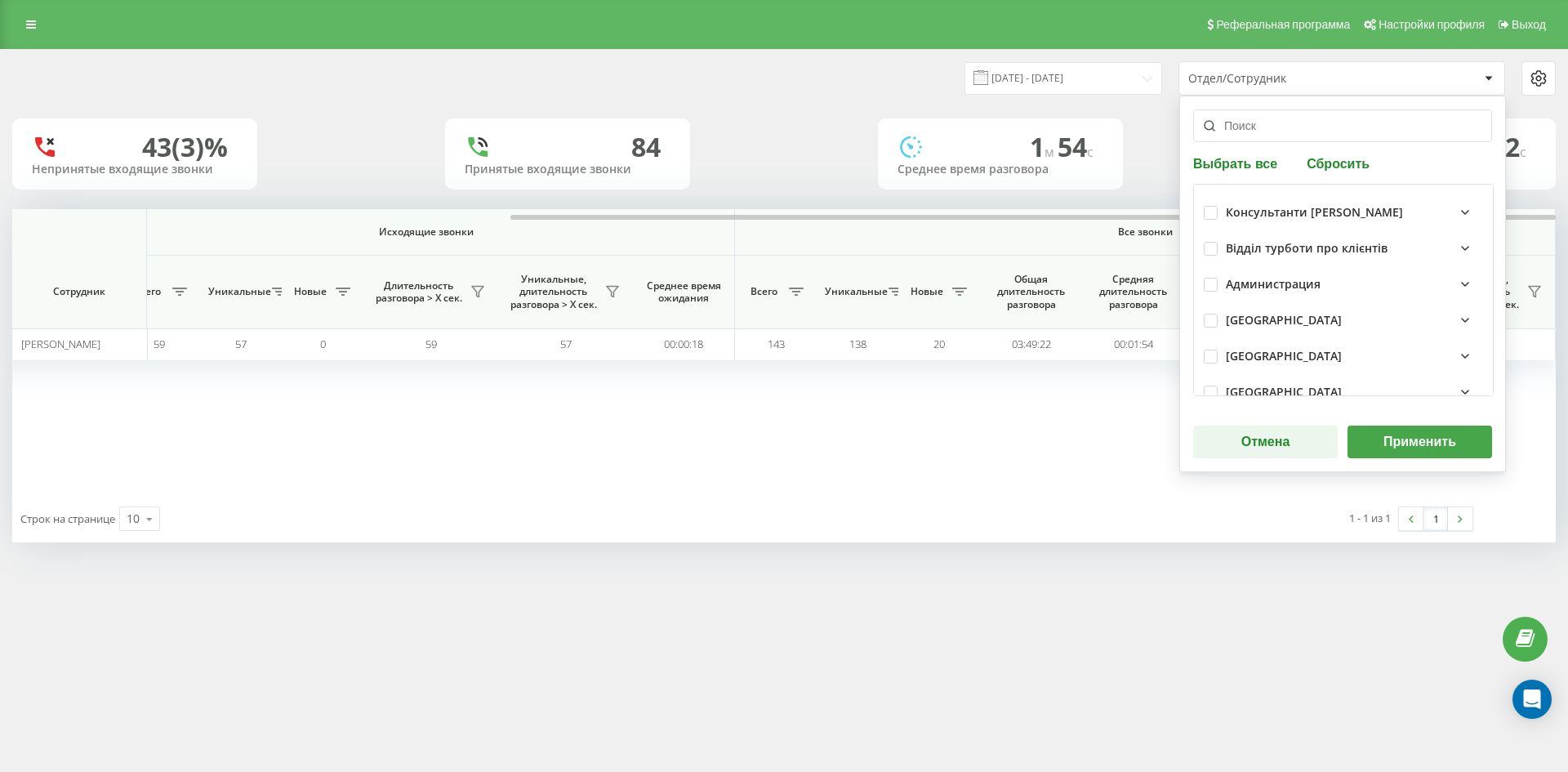
click at [1333, 162] on button "Сбросить" at bounding box center [1339, 163] width 73 height 16
click at [1288, 131] on input "text" at bounding box center [1343, 126] width 299 height 33
paste input "бояров владислав"
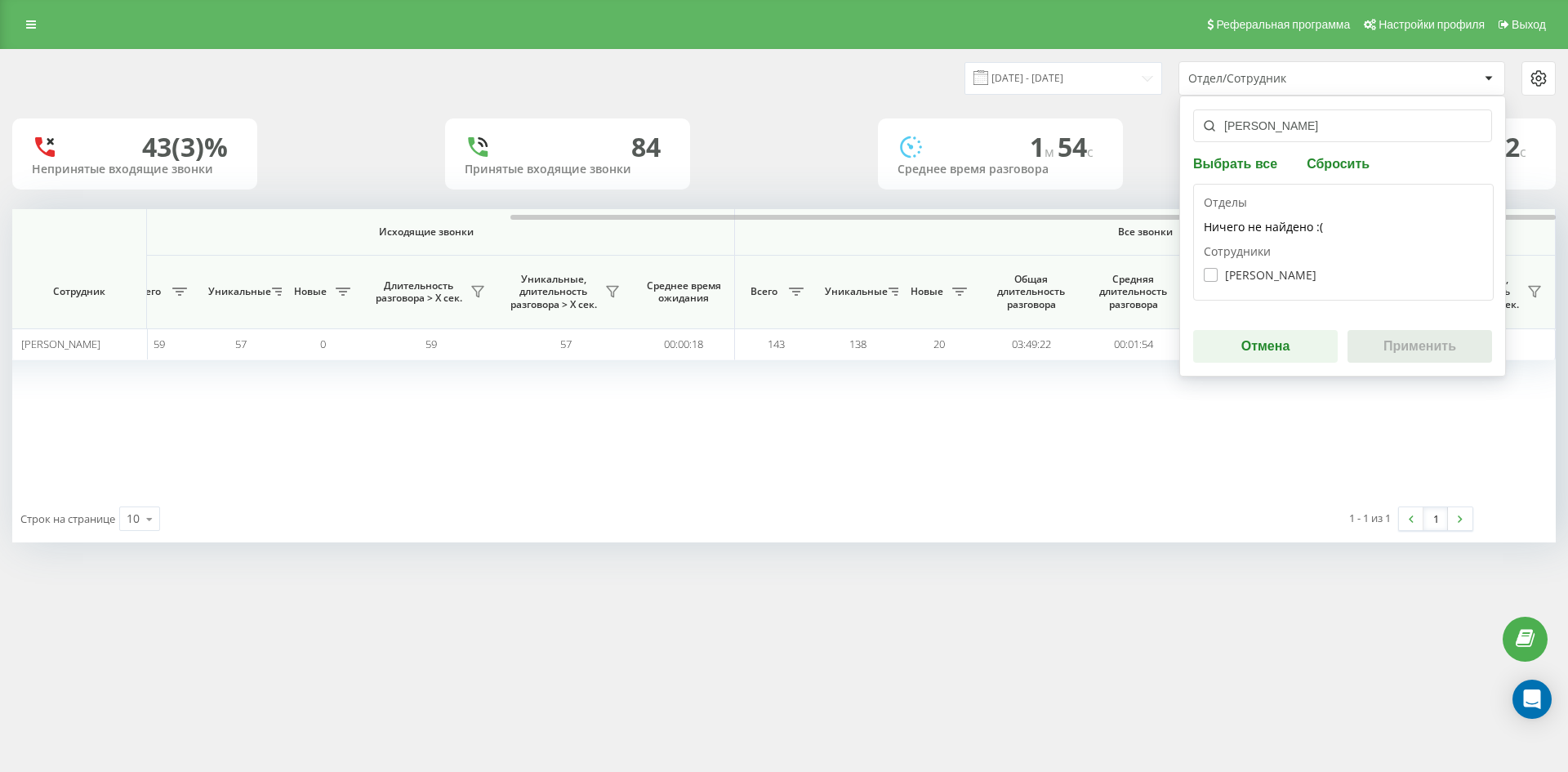
type input "бояров владислав"
click at [1285, 272] on label "Бояров Владислав Васильович" at bounding box center [1260, 275] width 113 height 14
checkbox input "true"
click at [1428, 353] on button "Применить" at bounding box center [1420, 346] width 144 height 33
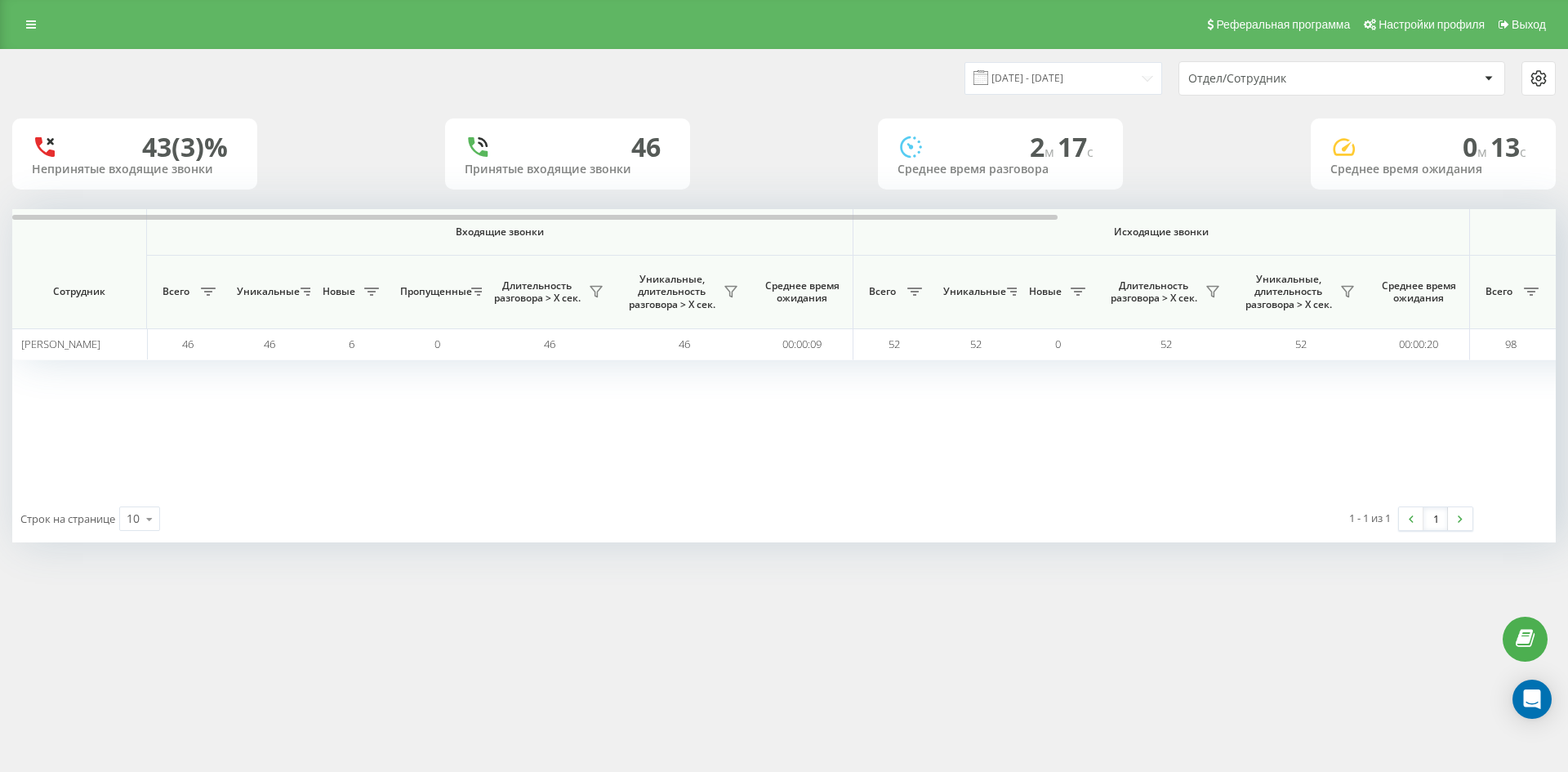
scroll to position [0, 653]
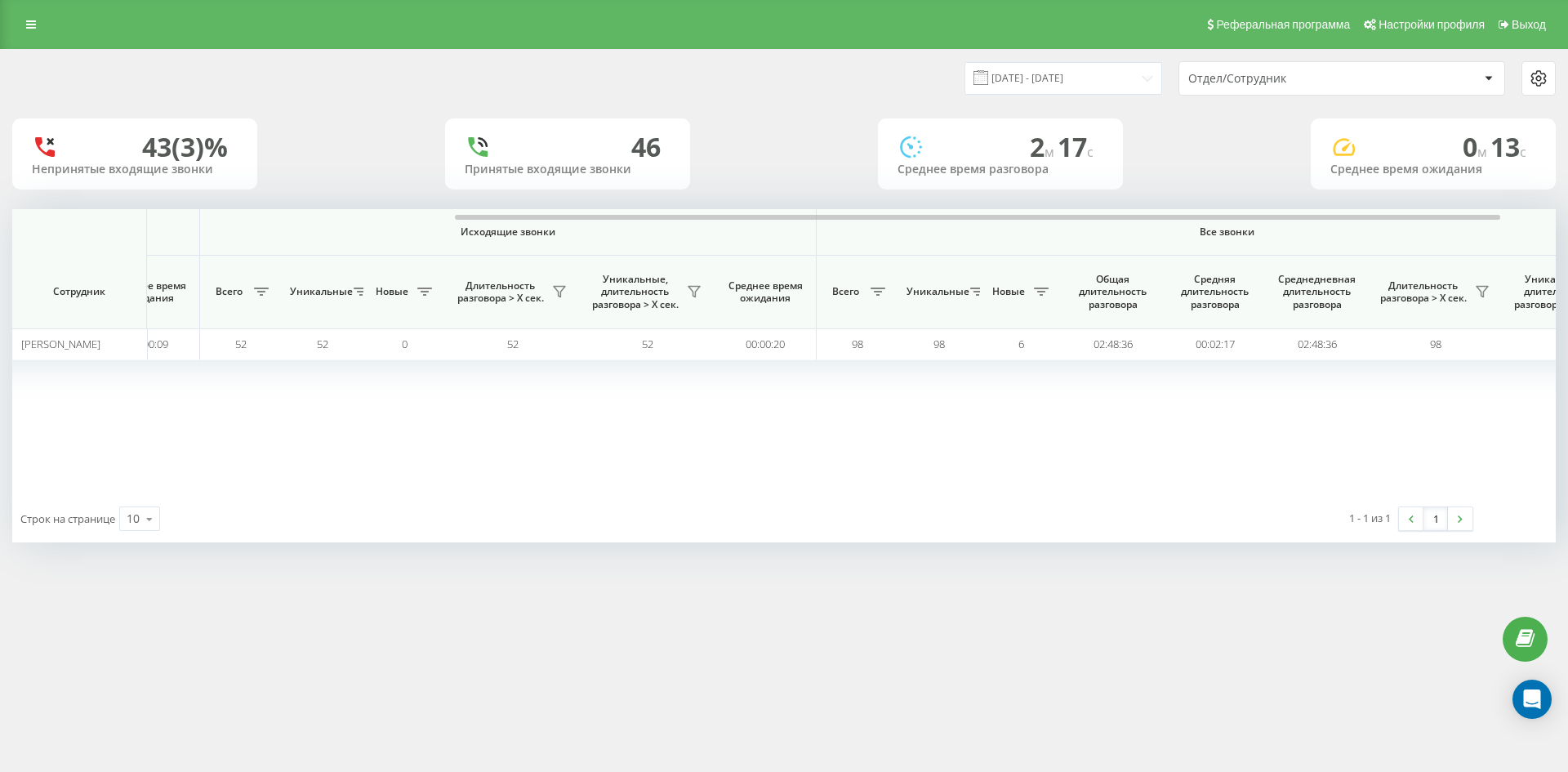
drag, startPoint x: 1335, startPoint y: 73, endPoint x: 1336, endPoint y: 92, distance: 19.0
click at [1335, 74] on div "Отдел/Сотрудник" at bounding box center [1285, 79] width 195 height 14
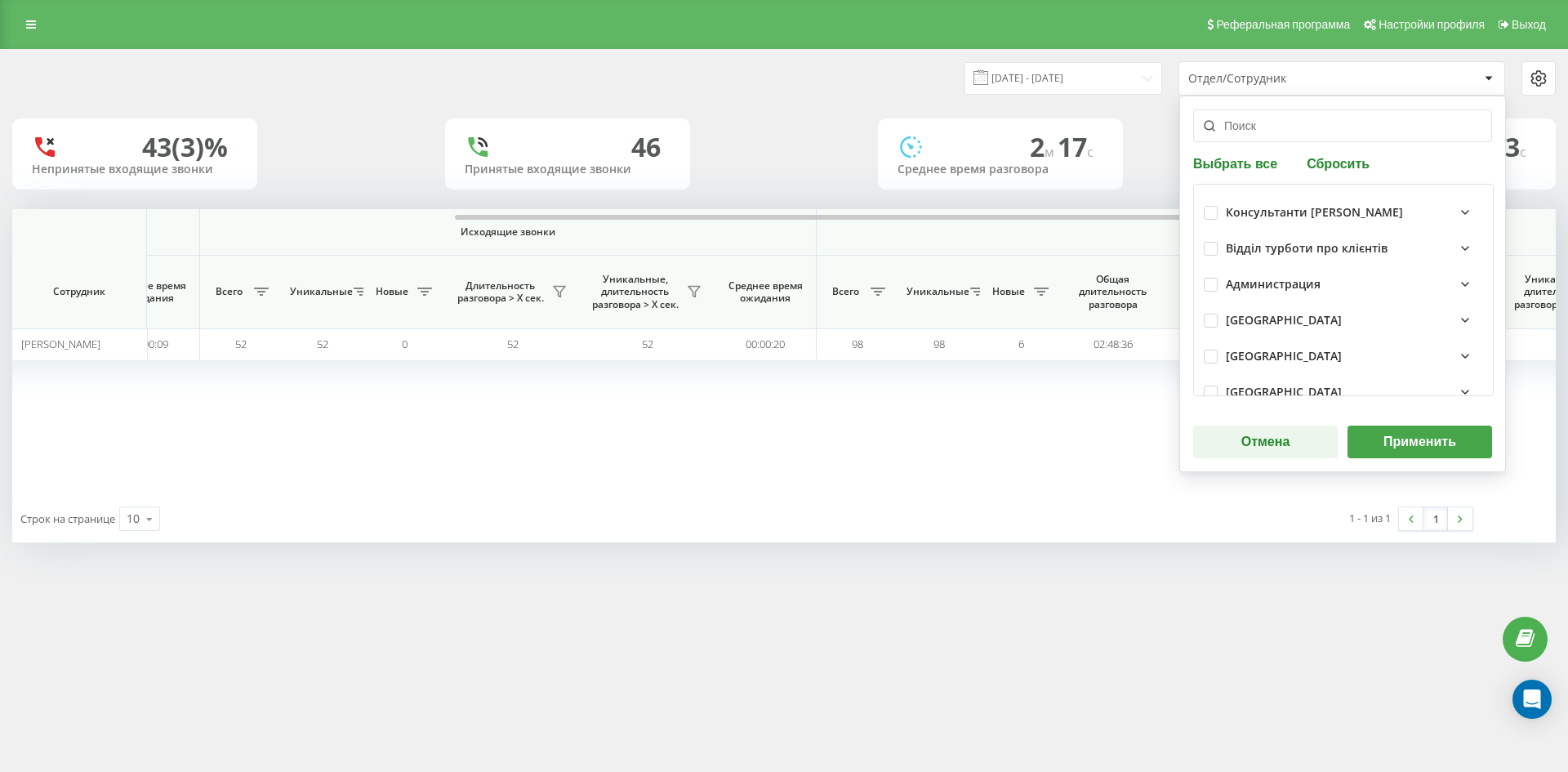
click at [1348, 157] on button "Сбросить" at bounding box center [1339, 163] width 73 height 16
click at [1269, 130] on input "text" at bounding box center [1343, 126] width 299 height 33
paste input "салієнко сергій"
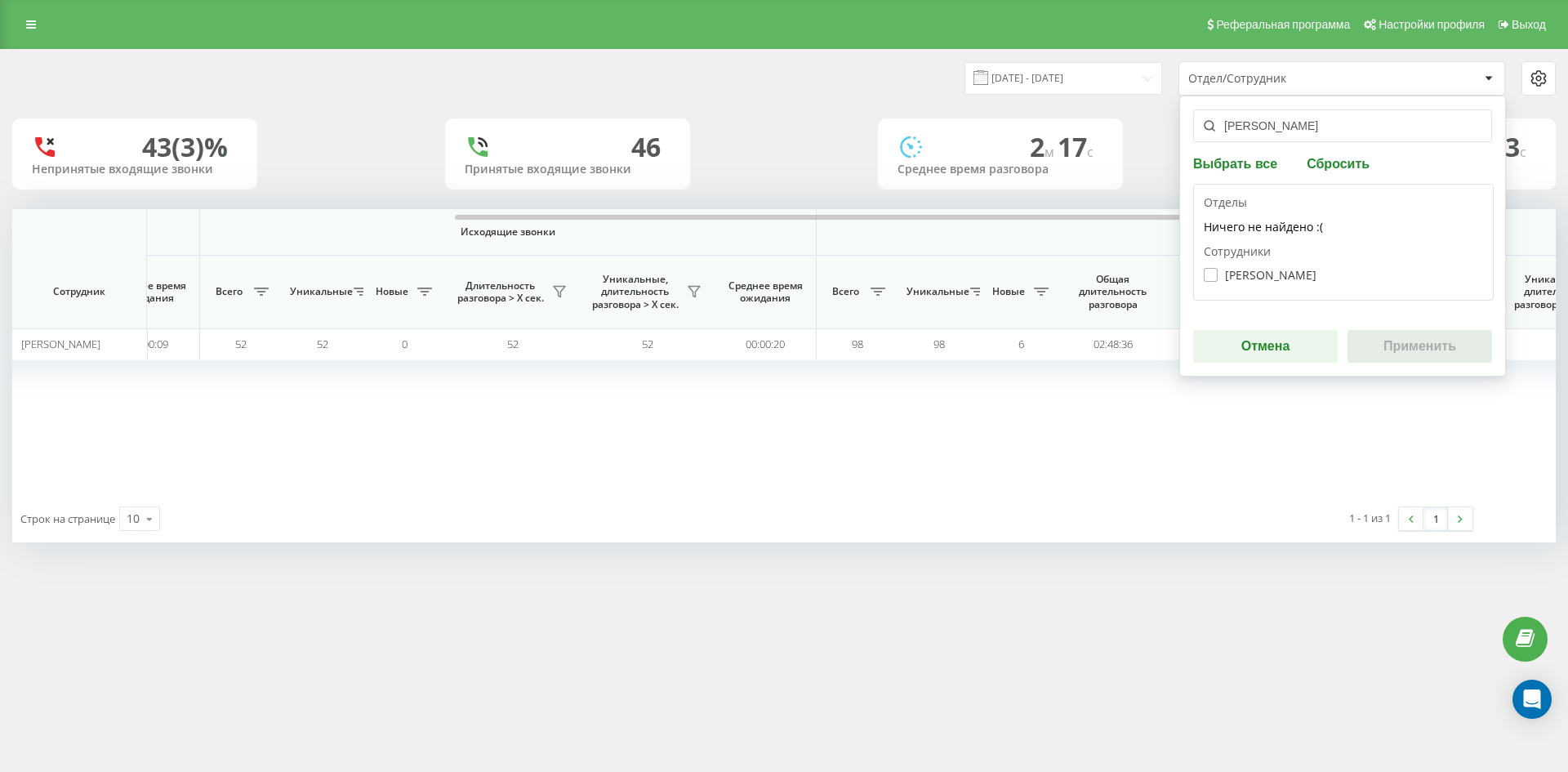
type input "салієнко сергій"
click at [1267, 276] on label "[PERSON_NAME]" at bounding box center [1260, 275] width 113 height 14
checkbox input "true"
click at [1429, 345] on button "Применить" at bounding box center [1420, 346] width 144 height 33
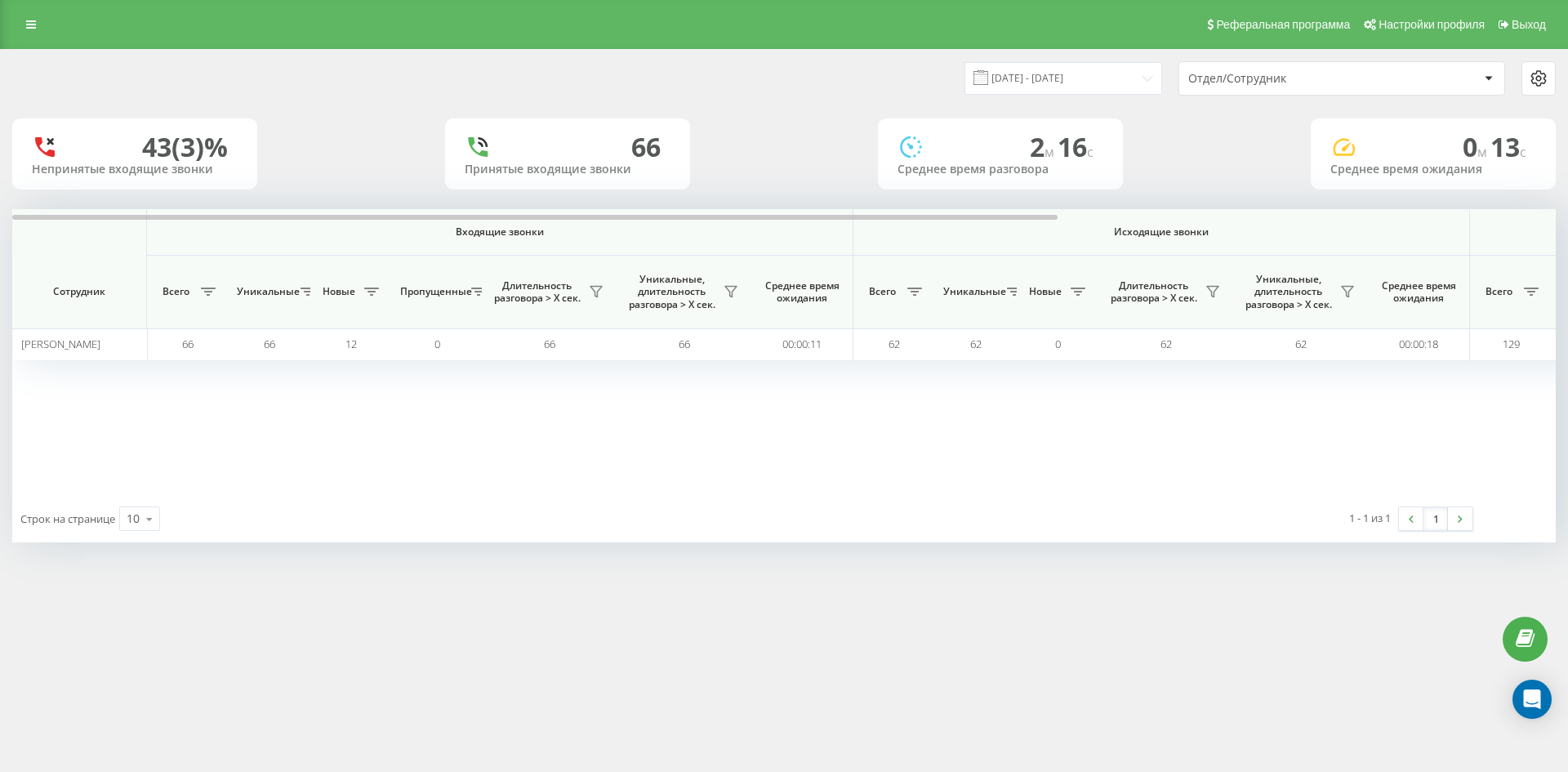
scroll to position [0, 571]
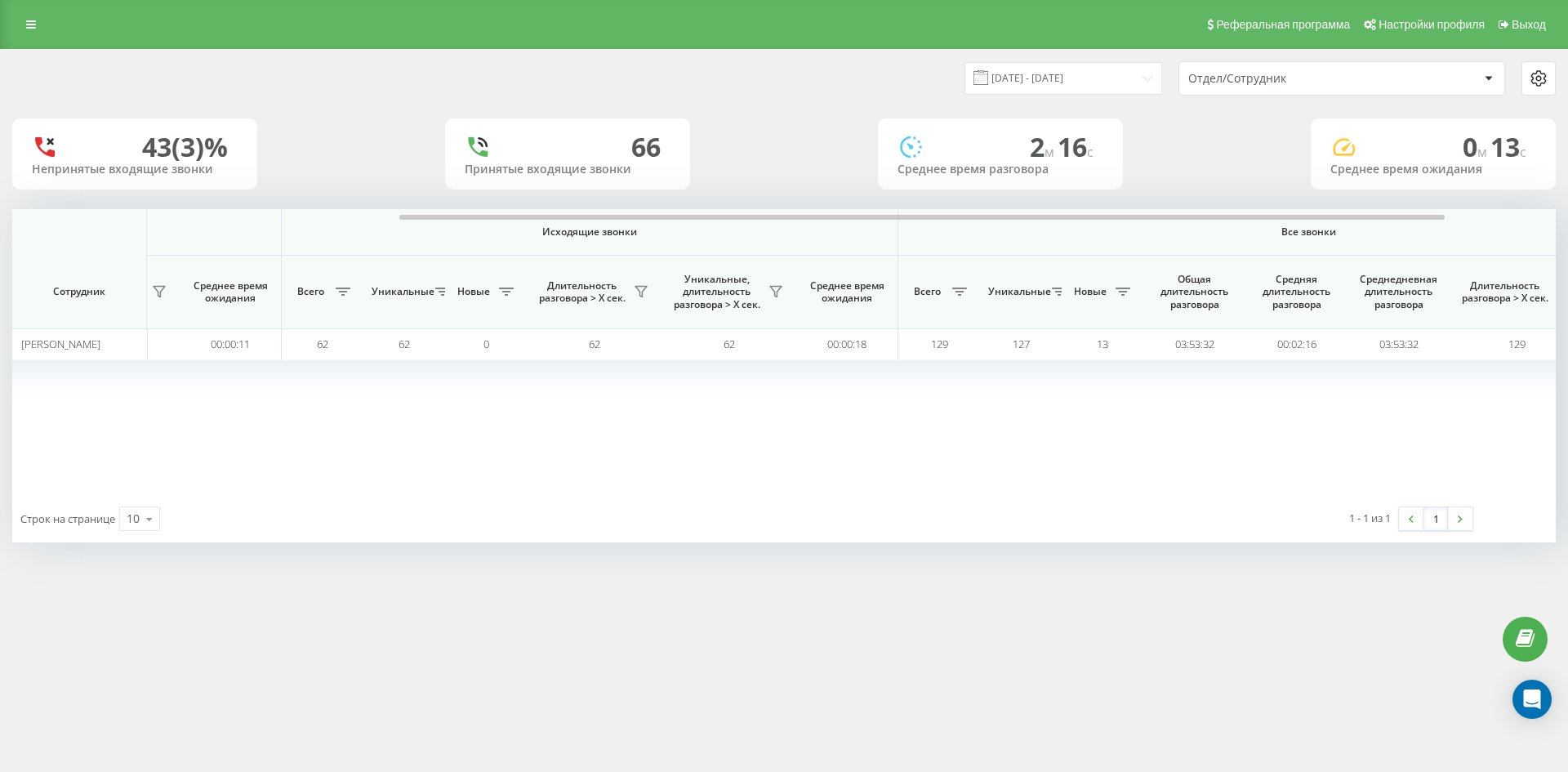
drag, startPoint x: 1316, startPoint y: 80, endPoint x: 1325, endPoint y: 94, distance: 16.6
click at [1317, 80] on div "Отдел/Сотрудник" at bounding box center [1285, 79] width 195 height 14
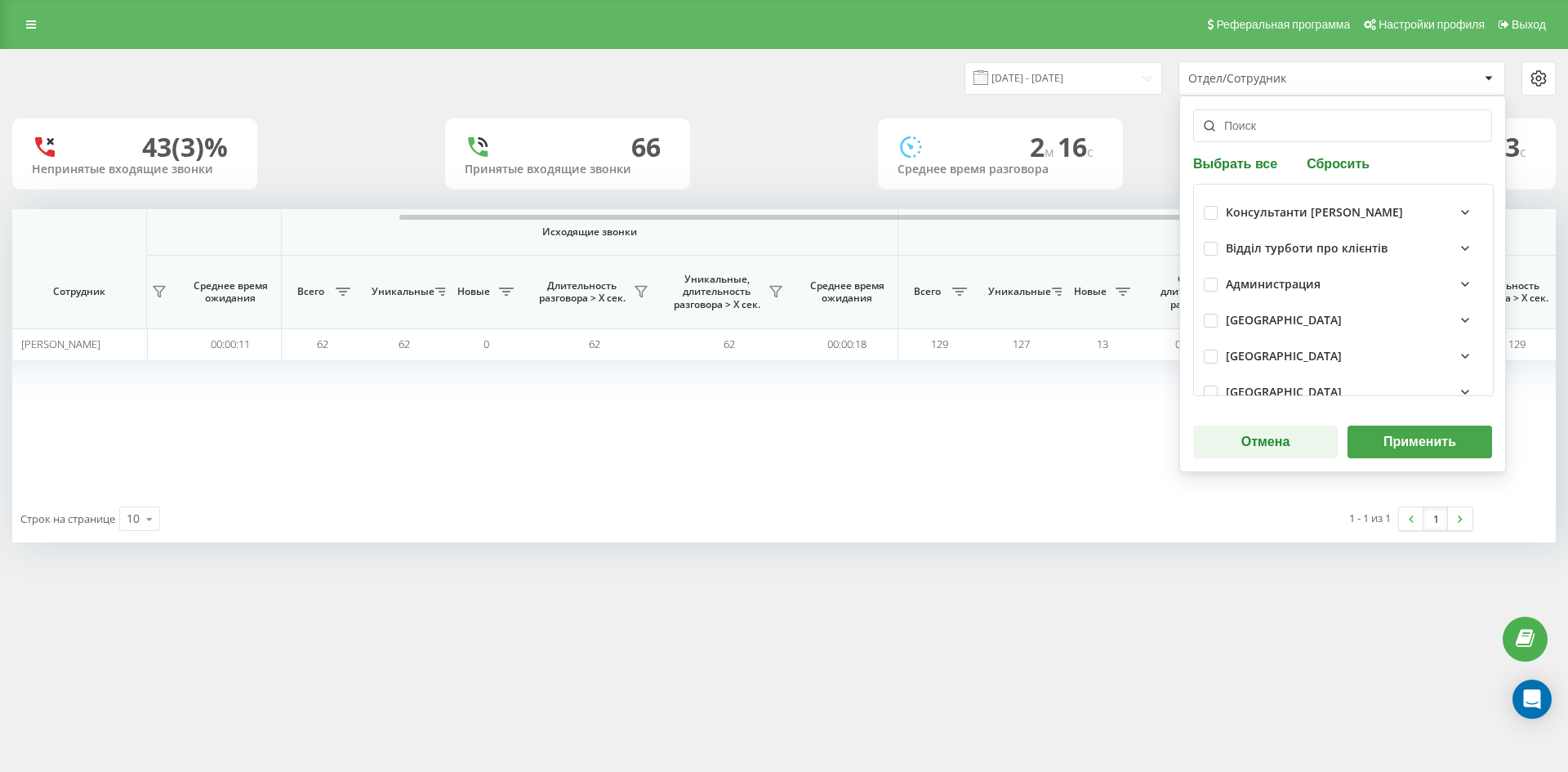
click at [1349, 160] on button "Сбросить" at bounding box center [1339, 163] width 73 height 16
click at [1306, 135] on input "text" at bounding box center [1343, 126] width 299 height 33
paste input "раєвська анастасія"
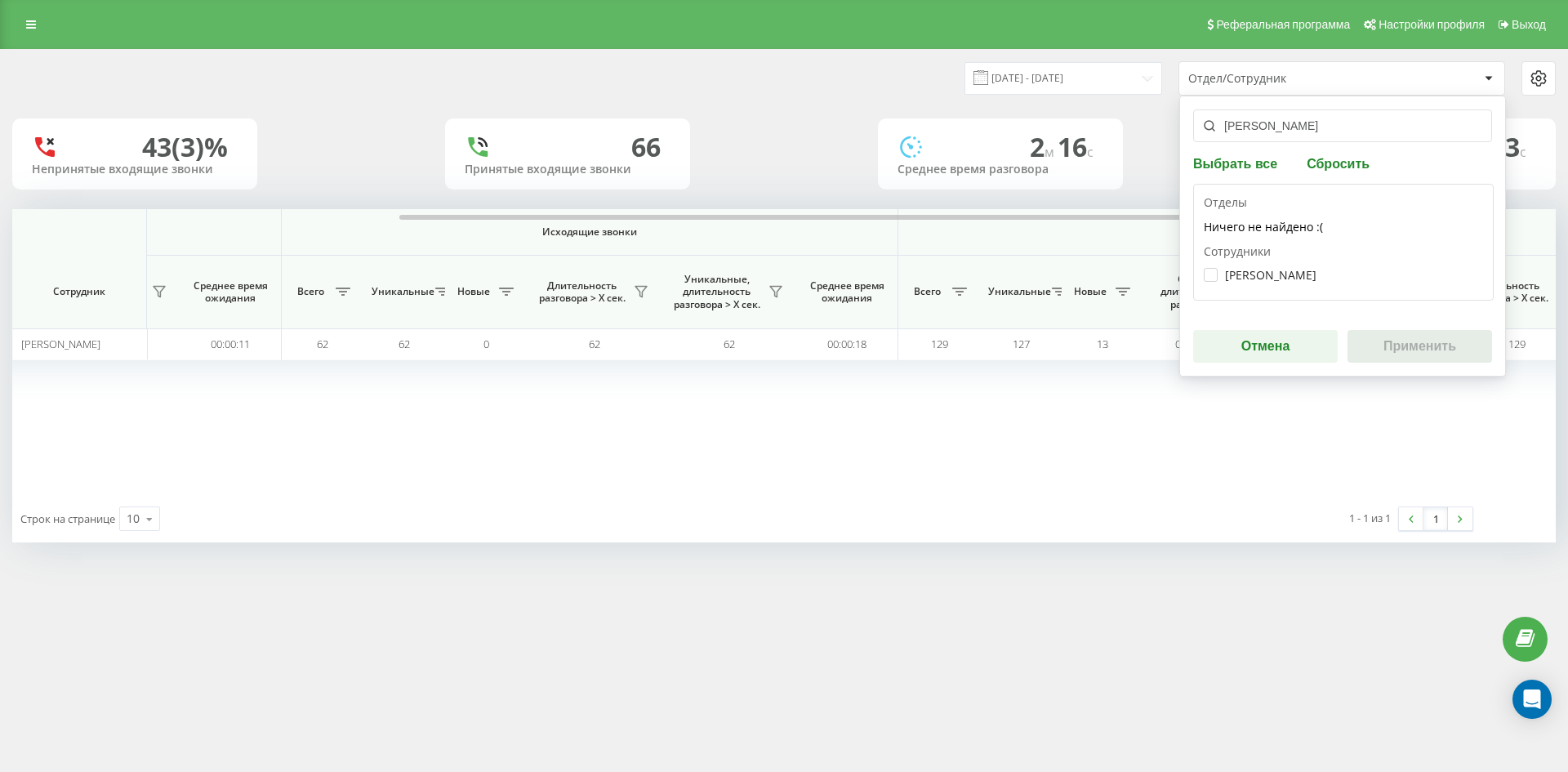
type input "раєвська анастасія"
click at [1278, 284] on div "Раєвська Анастасія Дмитрівна" at bounding box center [1343, 275] width 279 height 31
click at [1273, 274] on label "Раєвська Анастасія Дмитрівна" at bounding box center [1260, 275] width 113 height 14
checkbox input "true"
click at [1392, 343] on button "Применить" at bounding box center [1420, 346] width 144 height 33
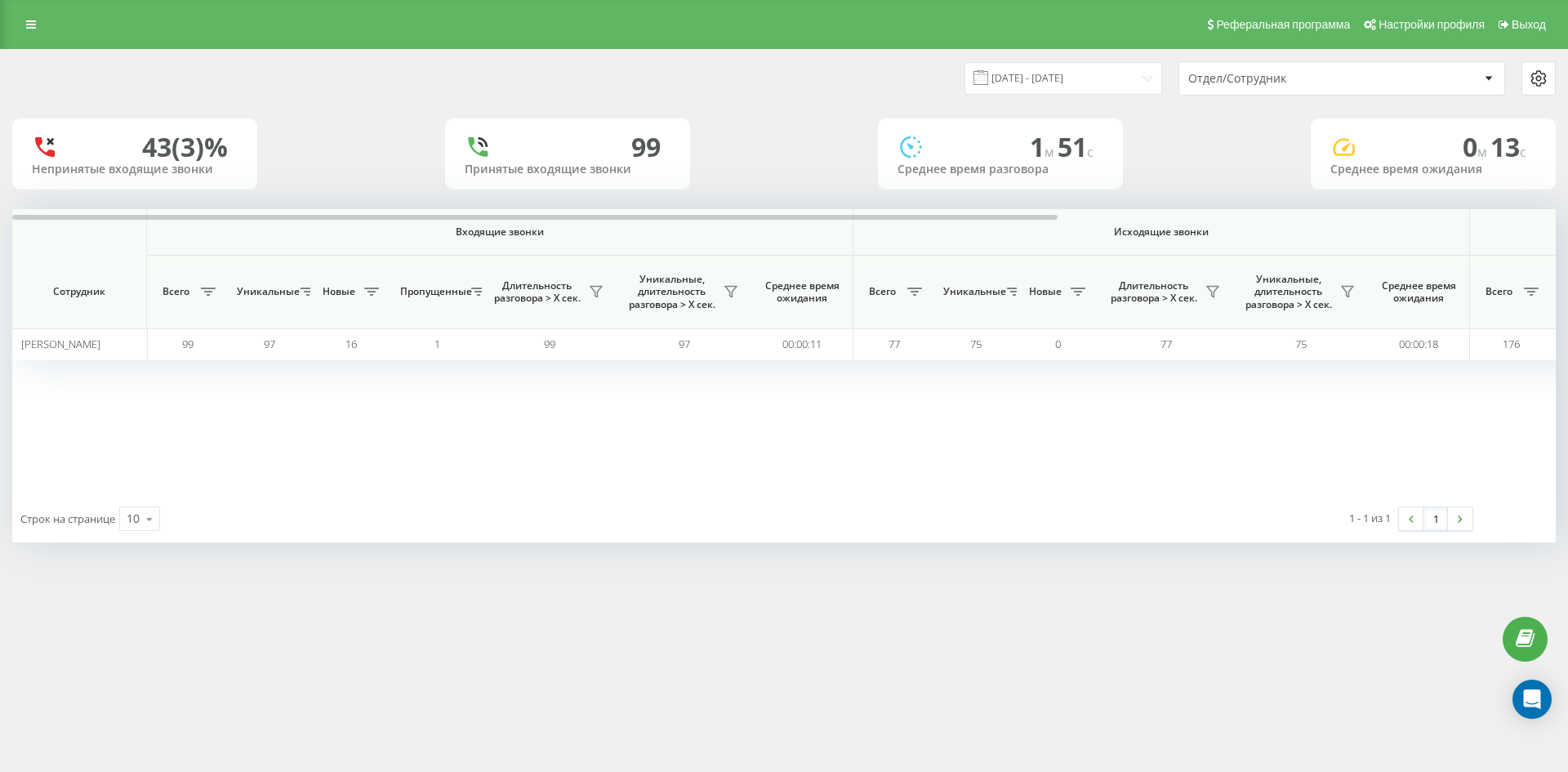
scroll to position [0, 735]
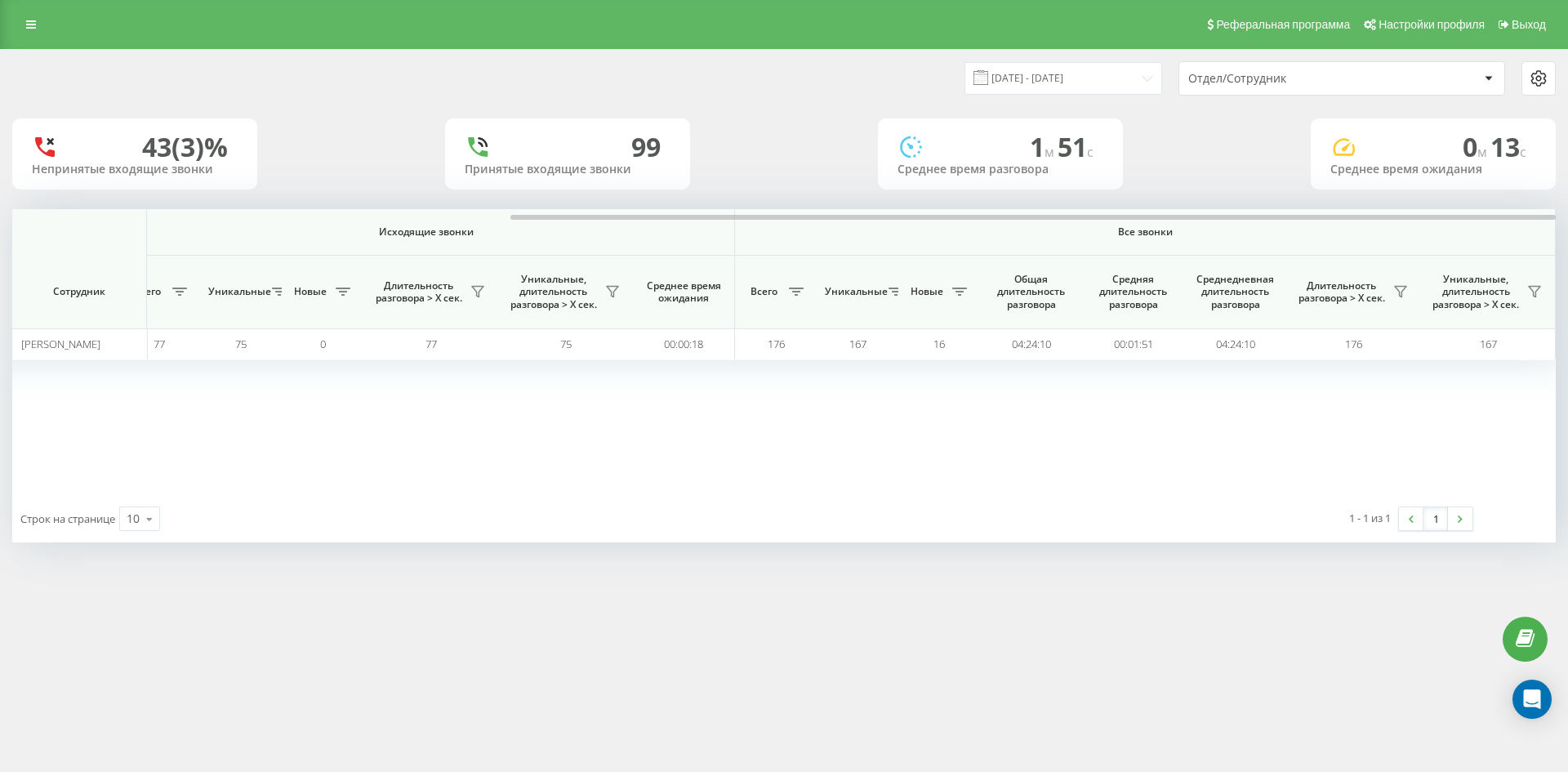
click at [1342, 72] on div "Отдел/Сотрудник" at bounding box center [1285, 79] width 195 height 14
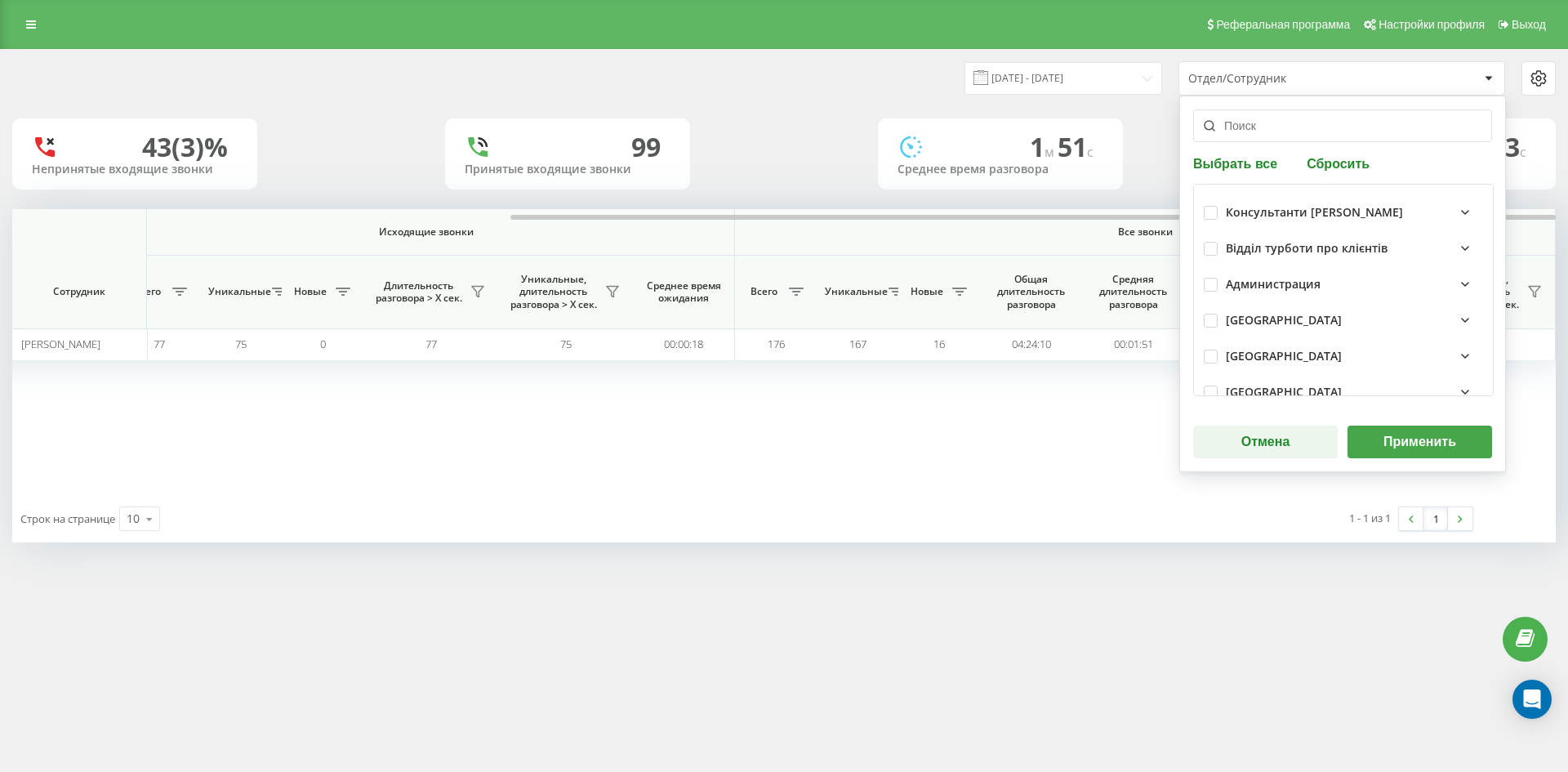
click at [1346, 158] on button "Сбросить" at bounding box center [1339, 163] width 73 height 16
click at [1277, 129] on input "text" at bounding box center [1343, 126] width 299 height 33
paste input "ващенко марія"
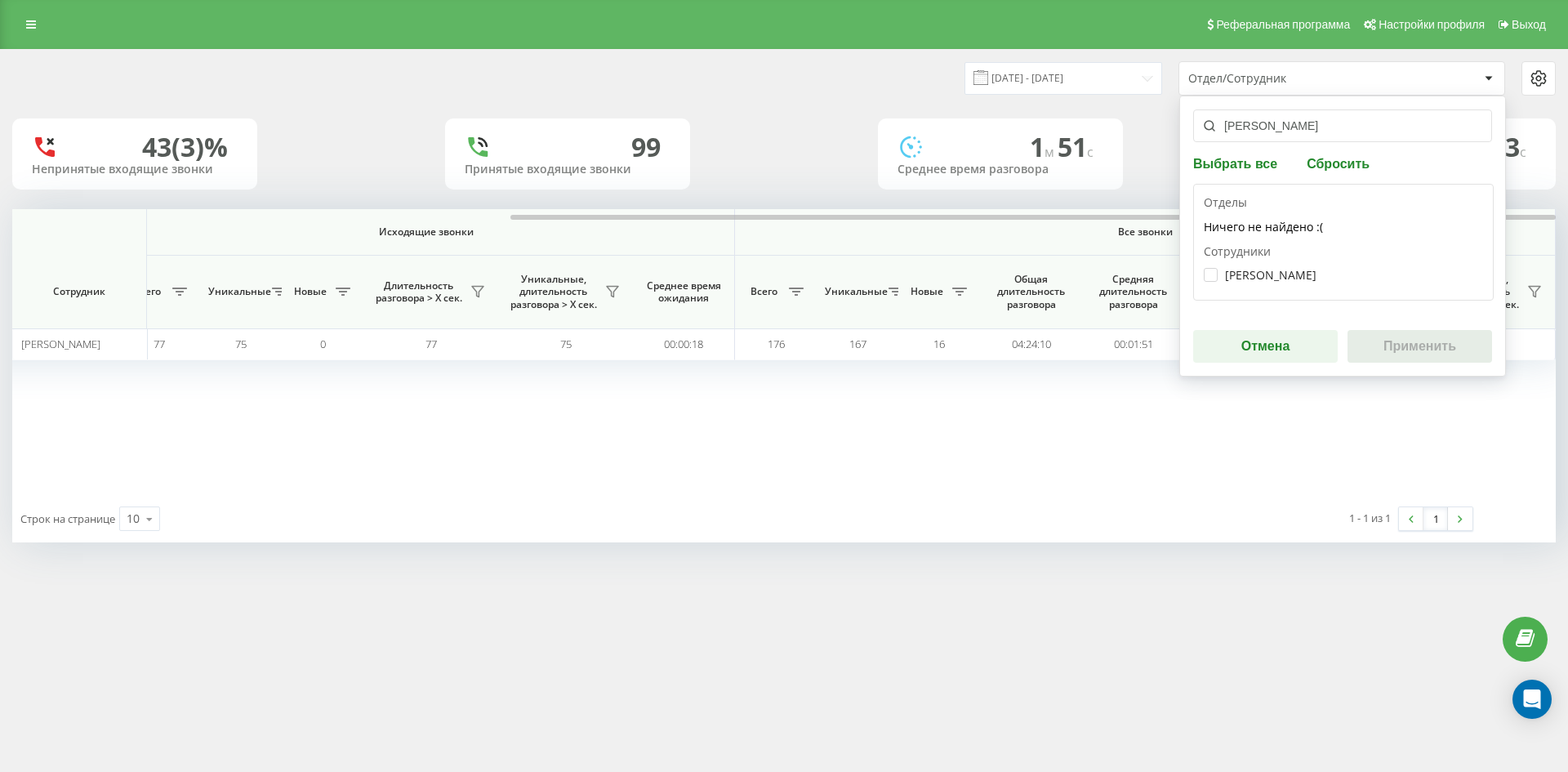
type input "ващенко марія"
click at [1270, 266] on div "Ващенко Марія Олександрівна" at bounding box center [1343, 275] width 279 height 31
click at [1269, 268] on label "Ващенко Марія Олександрівна" at bounding box center [1260, 275] width 113 height 14
checkbox input "true"
click at [1406, 346] on button "Применить" at bounding box center [1420, 346] width 144 height 33
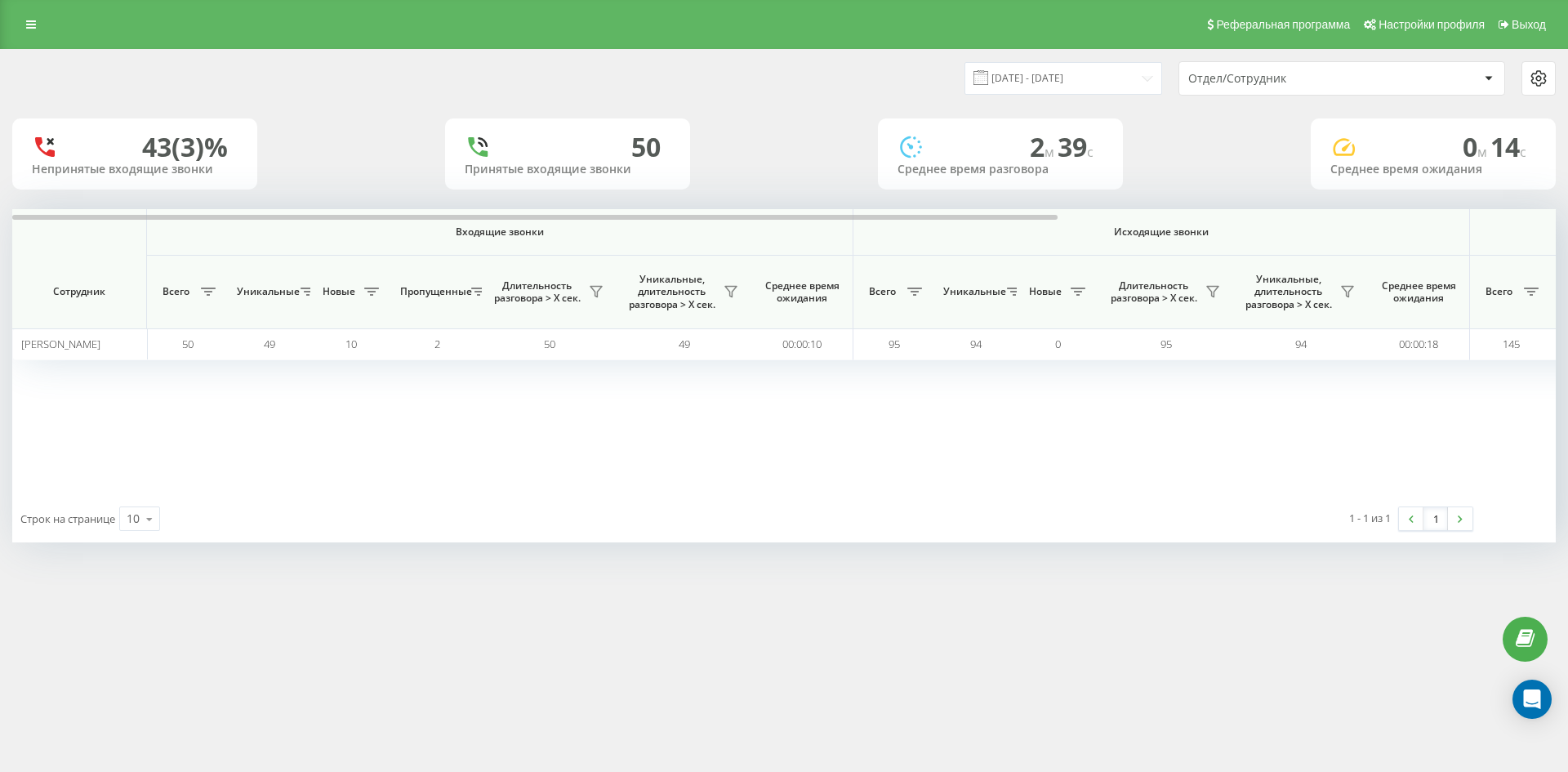
scroll to position [0, 653]
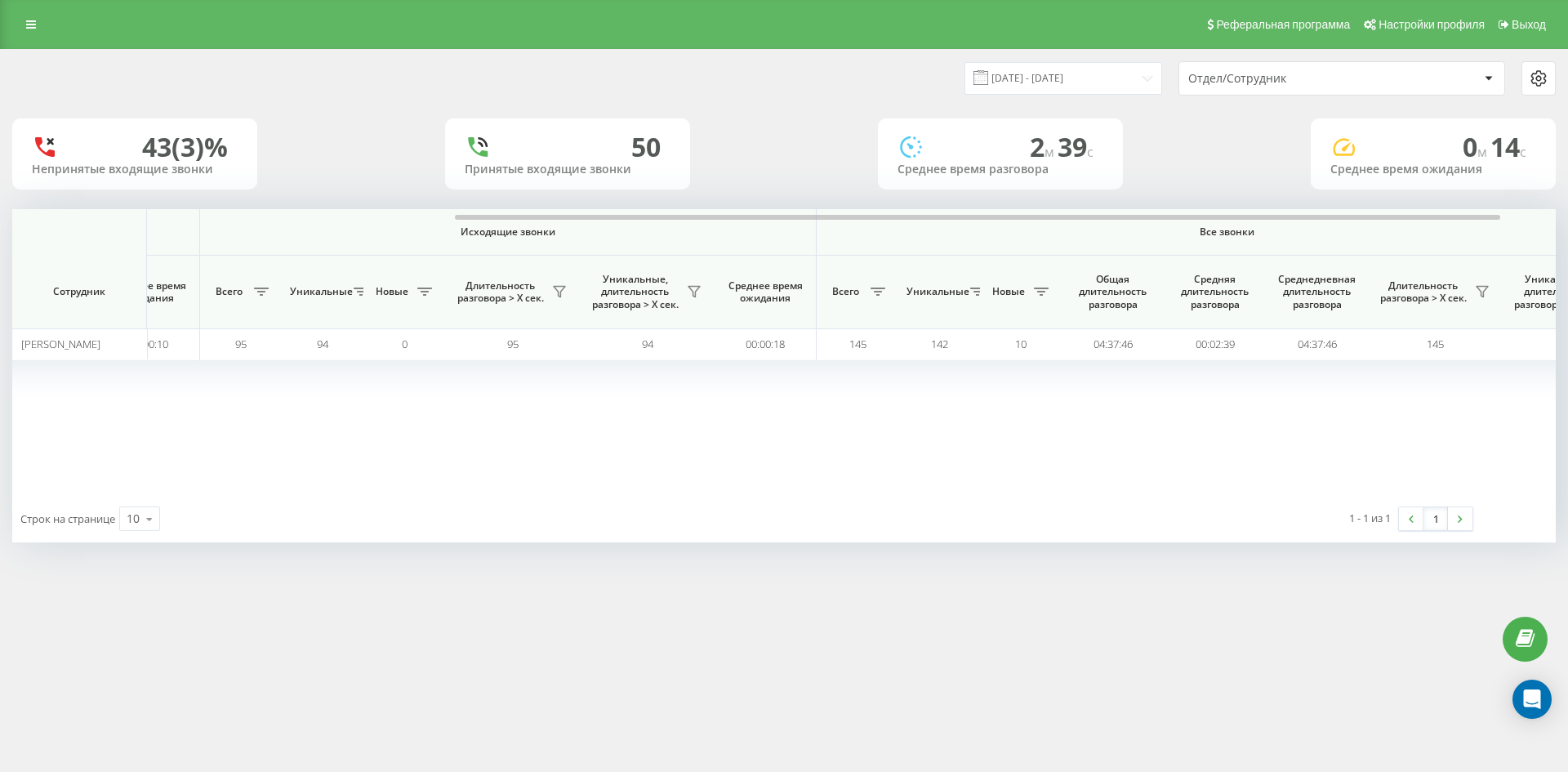
click at [1316, 79] on div "Отдел/Сотрудник" at bounding box center [1285, 79] width 195 height 14
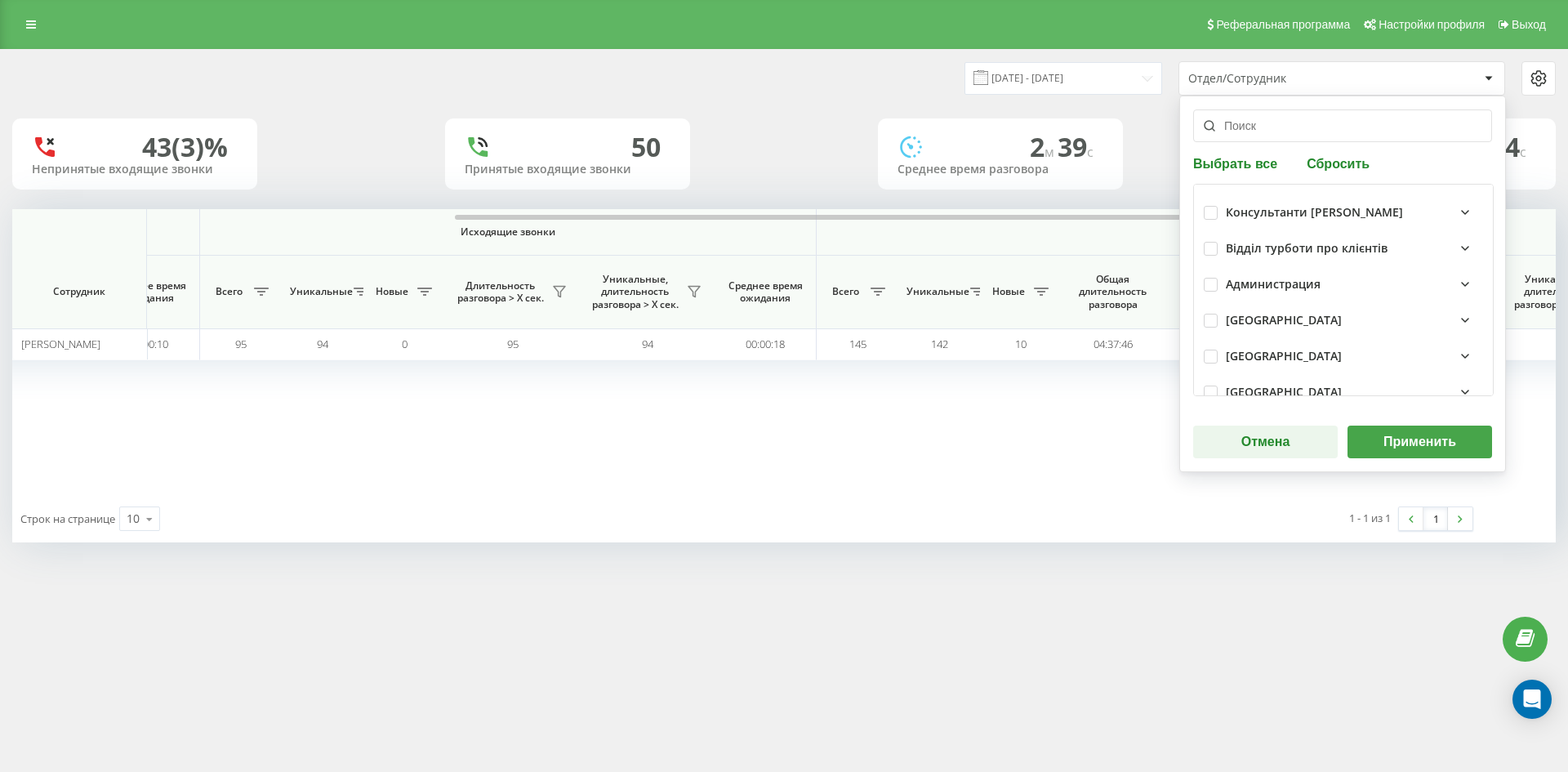
click at [1349, 160] on button "Сбросить" at bounding box center [1339, 163] width 73 height 16
click at [1299, 145] on div "Выбрать все Сбросить Консультанти Савчук Відділ турботи про клієнтів Администра…" at bounding box center [1343, 284] width 326 height 377
drag, startPoint x: 1276, startPoint y: 128, endPoint x: 1281, endPoint y: 145, distance: 17.7
click at [1276, 129] on input "text" at bounding box center [1343, 126] width 299 height 33
paste input "кухар богдана"
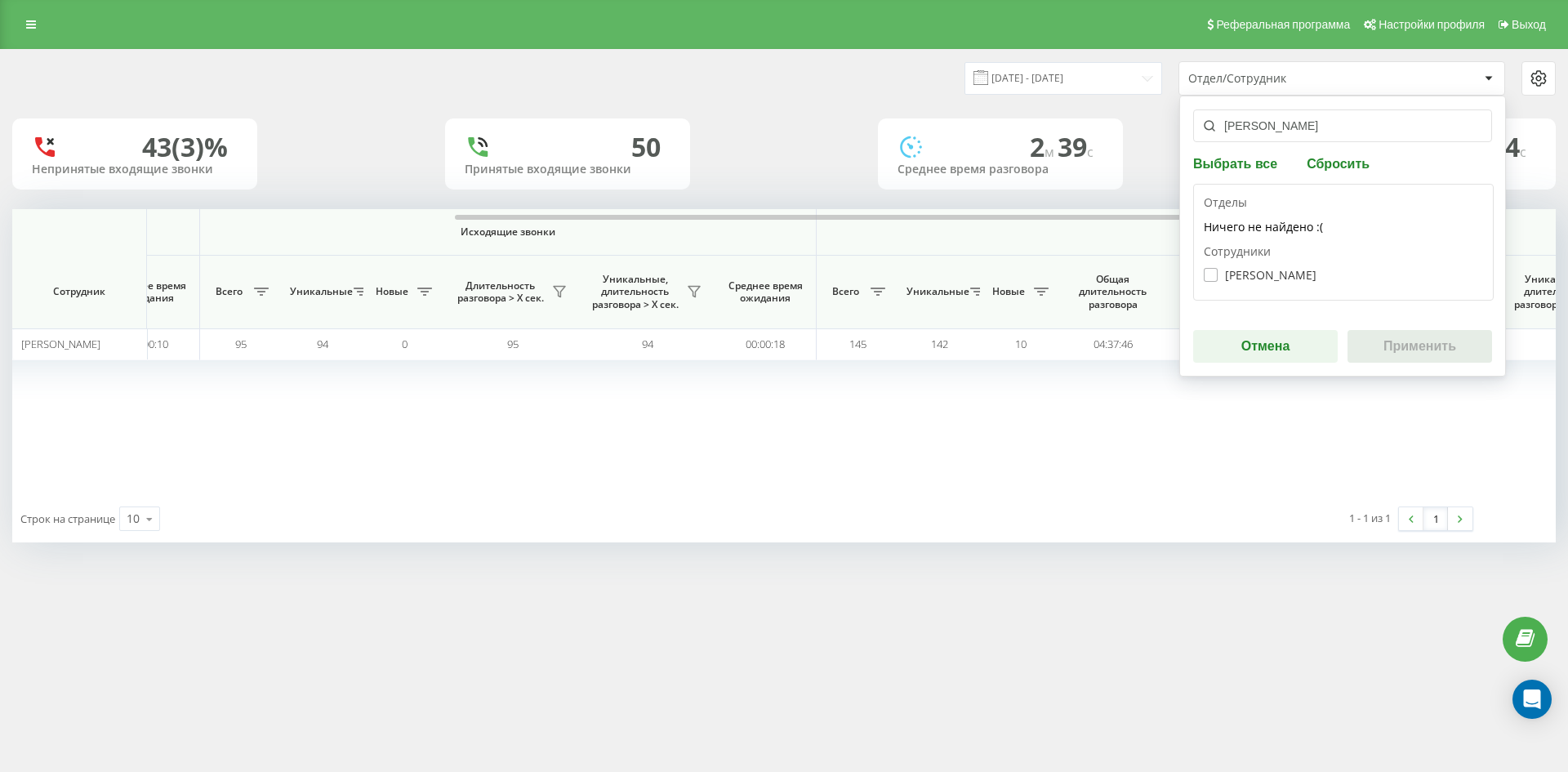
type input "кухар богдана"
click at [1263, 275] on label "Кухар Богдана Олександрівна" at bounding box center [1260, 275] width 113 height 14
checkbox input "true"
click at [1396, 325] on div "кухар богдана Выбрать все Сбросить Отделы Ничего не найдено :( Сотрудники Кухар…" at bounding box center [1343, 236] width 326 height 281
click at [1397, 340] on button "Применить" at bounding box center [1420, 346] width 144 height 33
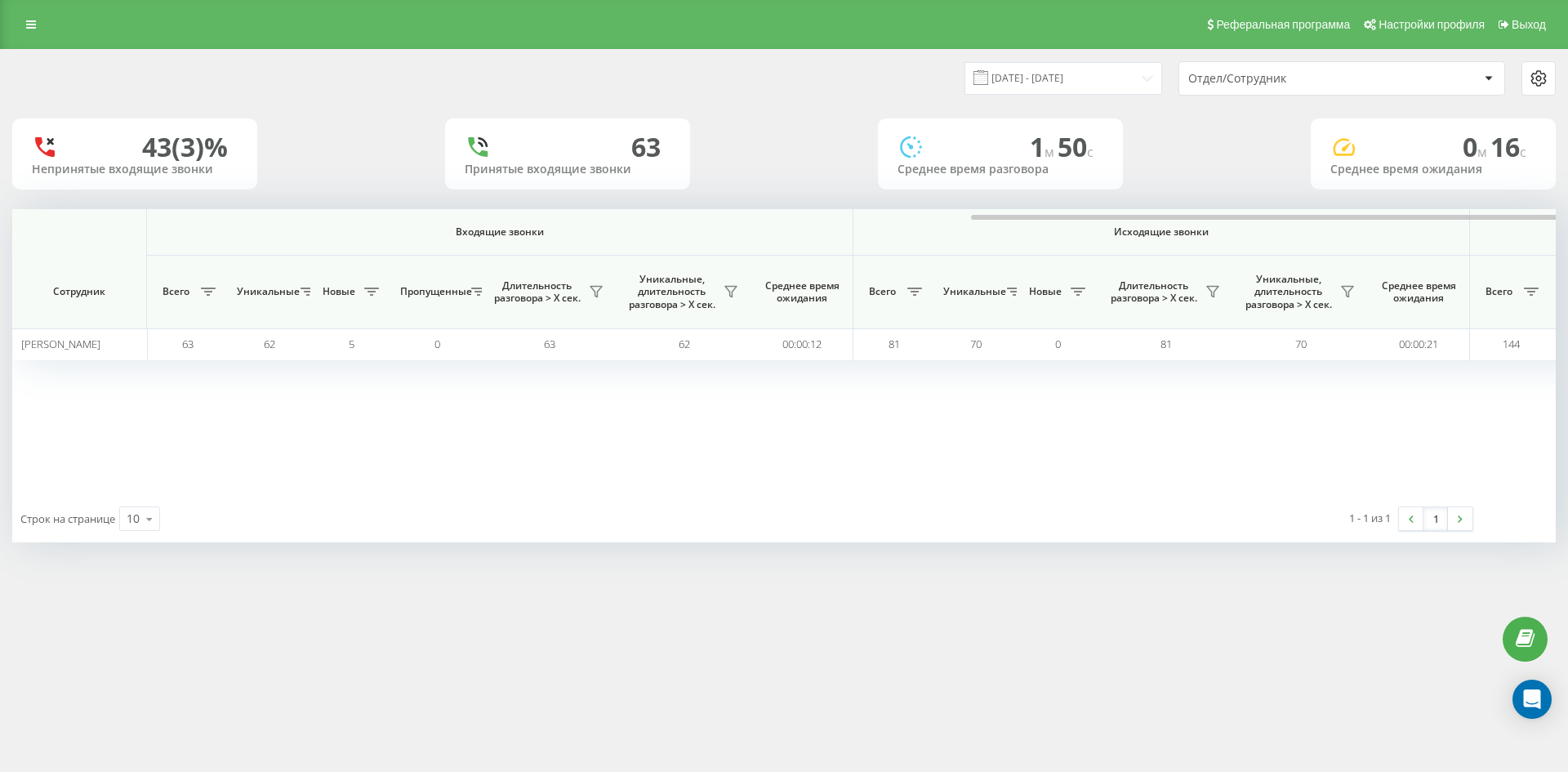
scroll to position [0, 571]
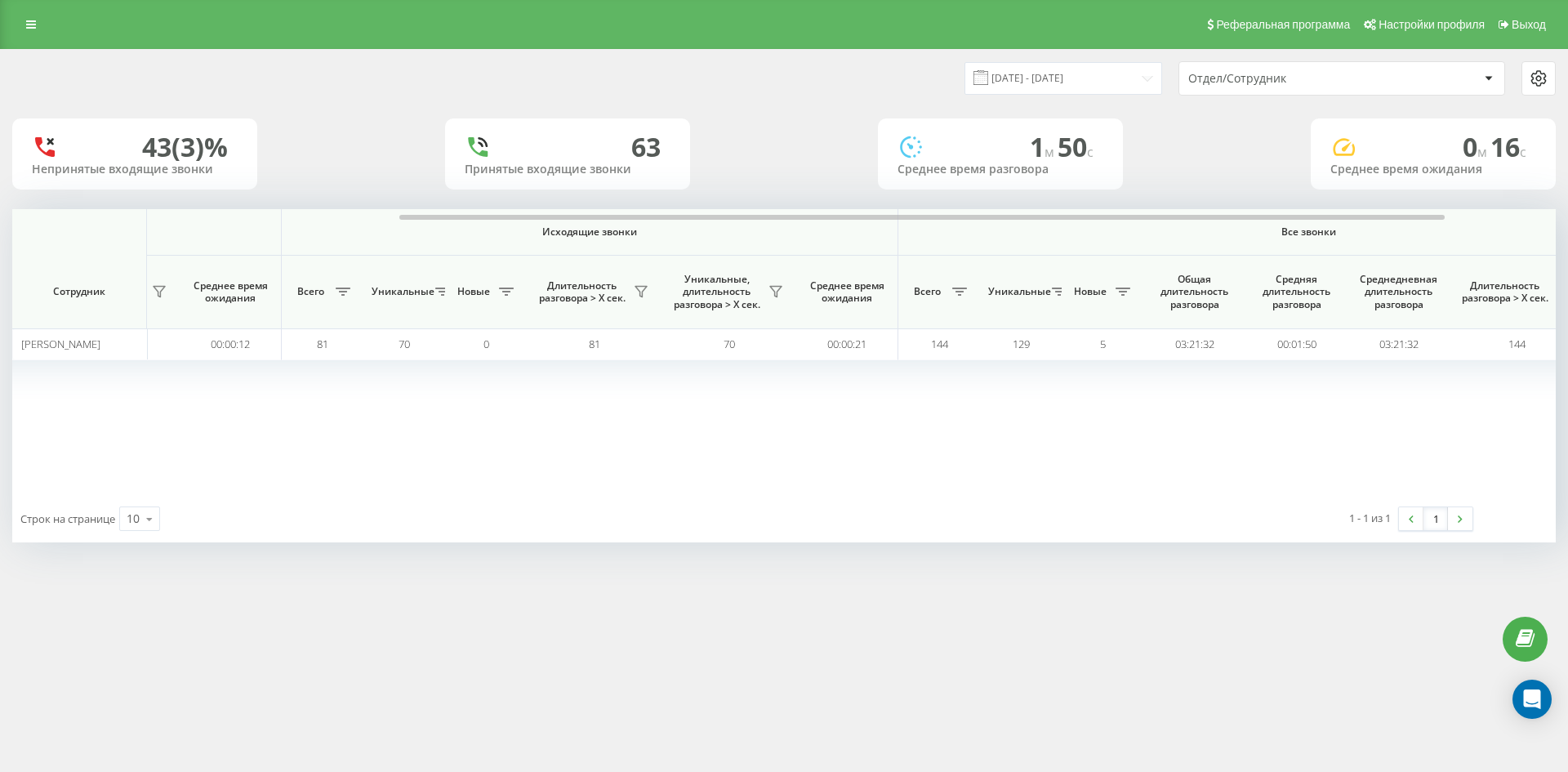
drag, startPoint x: 1307, startPoint y: 58, endPoint x: 1312, endPoint y: 83, distance: 25.5
click at [1307, 63] on div "[DATE] - [DATE] Отдел/Сотрудник" at bounding box center [784, 78] width 1566 height 57
click at [1313, 83] on div "Отдел/Сотрудник" at bounding box center [1285, 79] width 195 height 14
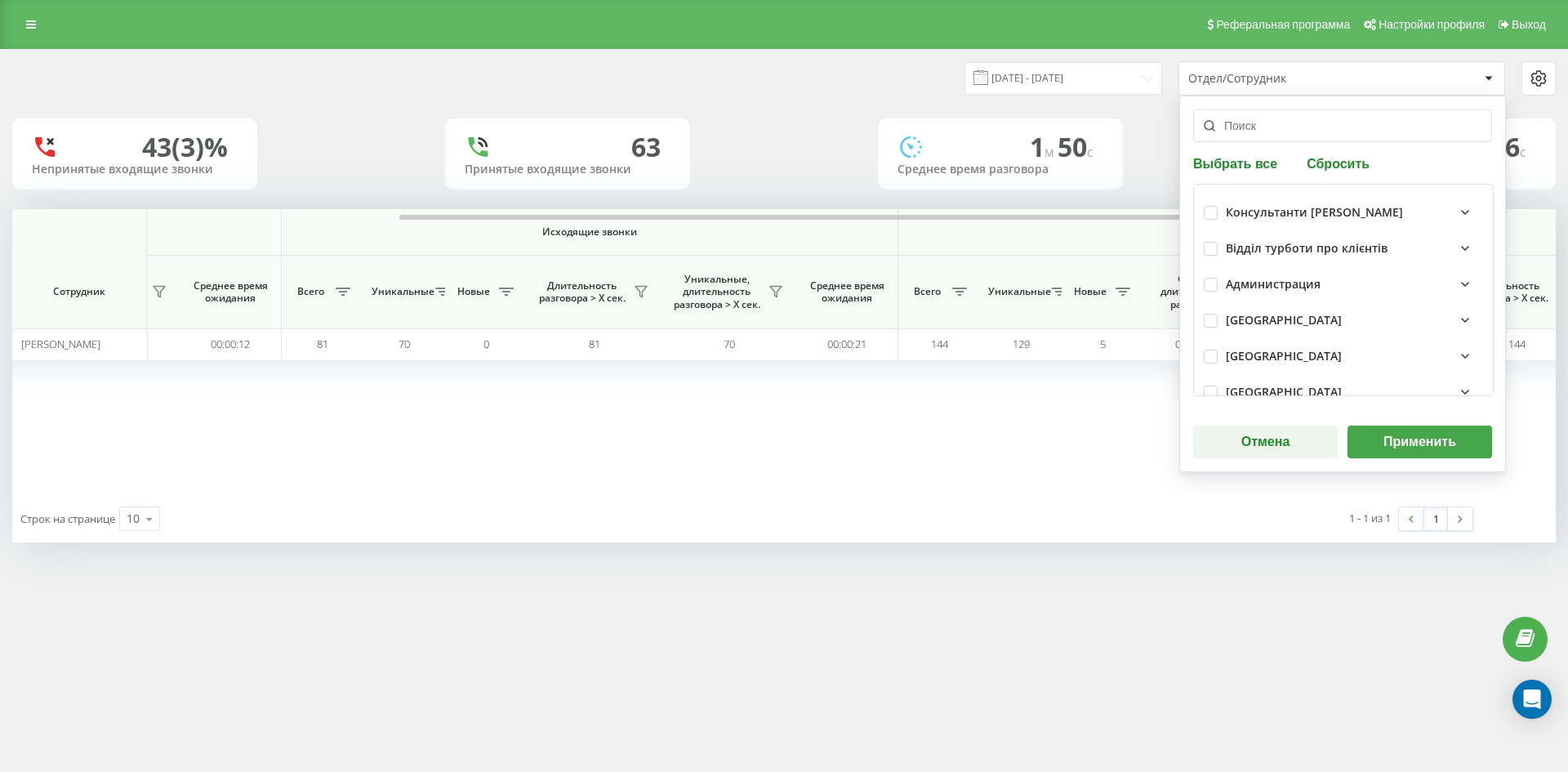
click at [1360, 156] on button "Сбросить" at bounding box center [1339, 163] width 73 height 16
click at [1301, 123] on input "text" at bounding box center [1343, 126] width 299 height 33
paste input "руда ірина"
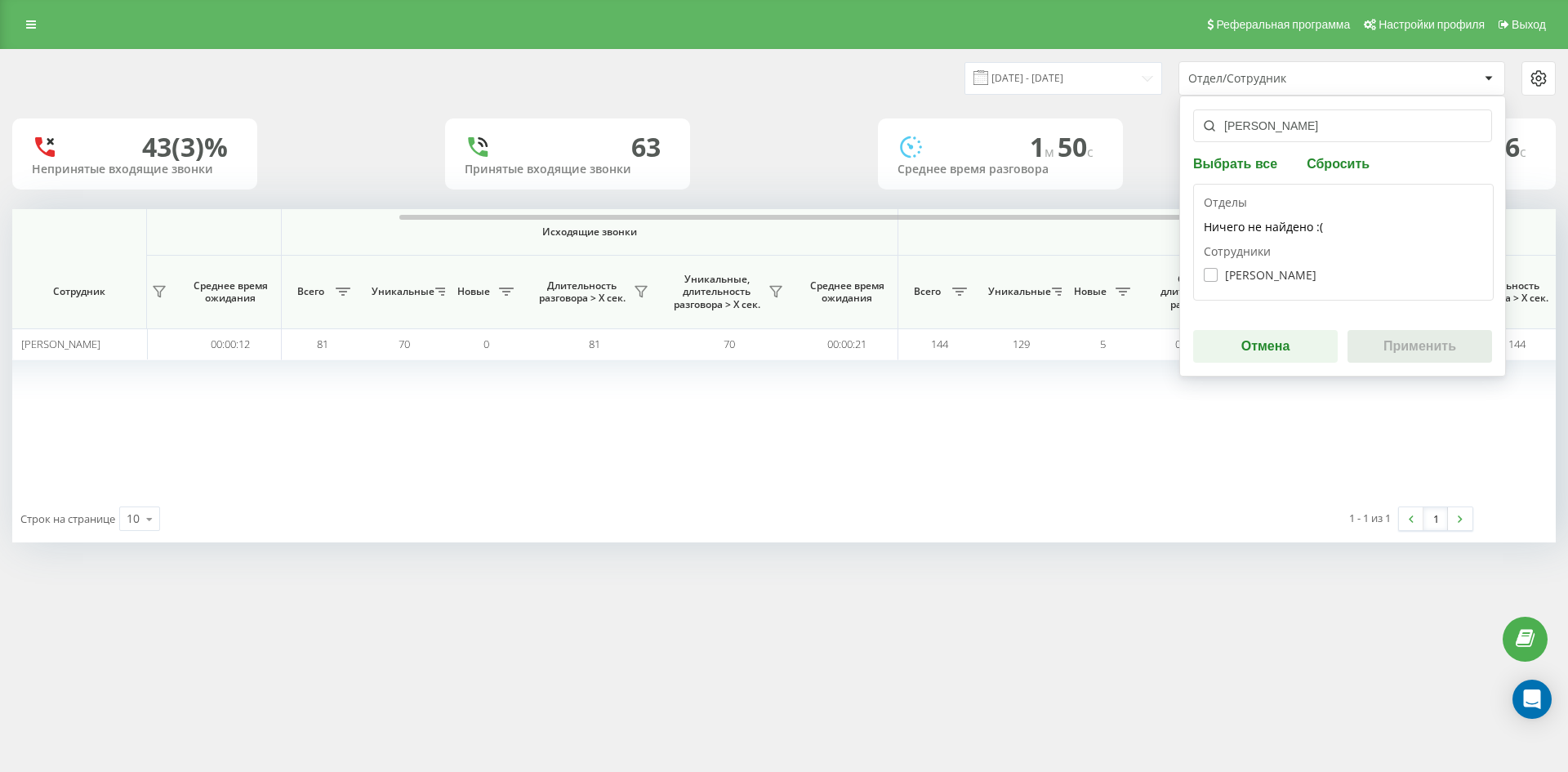
type input "руда ірина"
click at [1271, 275] on label "Руда Ірина Борисівна" at bounding box center [1260, 275] width 113 height 14
checkbox input "true"
click at [1379, 327] on div "руда ірина Выбрать все Сбросить Отделы Ничего не найдено :( Сотрудники Руда Іри…" at bounding box center [1343, 236] width 326 height 281
click at [1417, 350] on button "Применить" at bounding box center [1420, 346] width 144 height 33
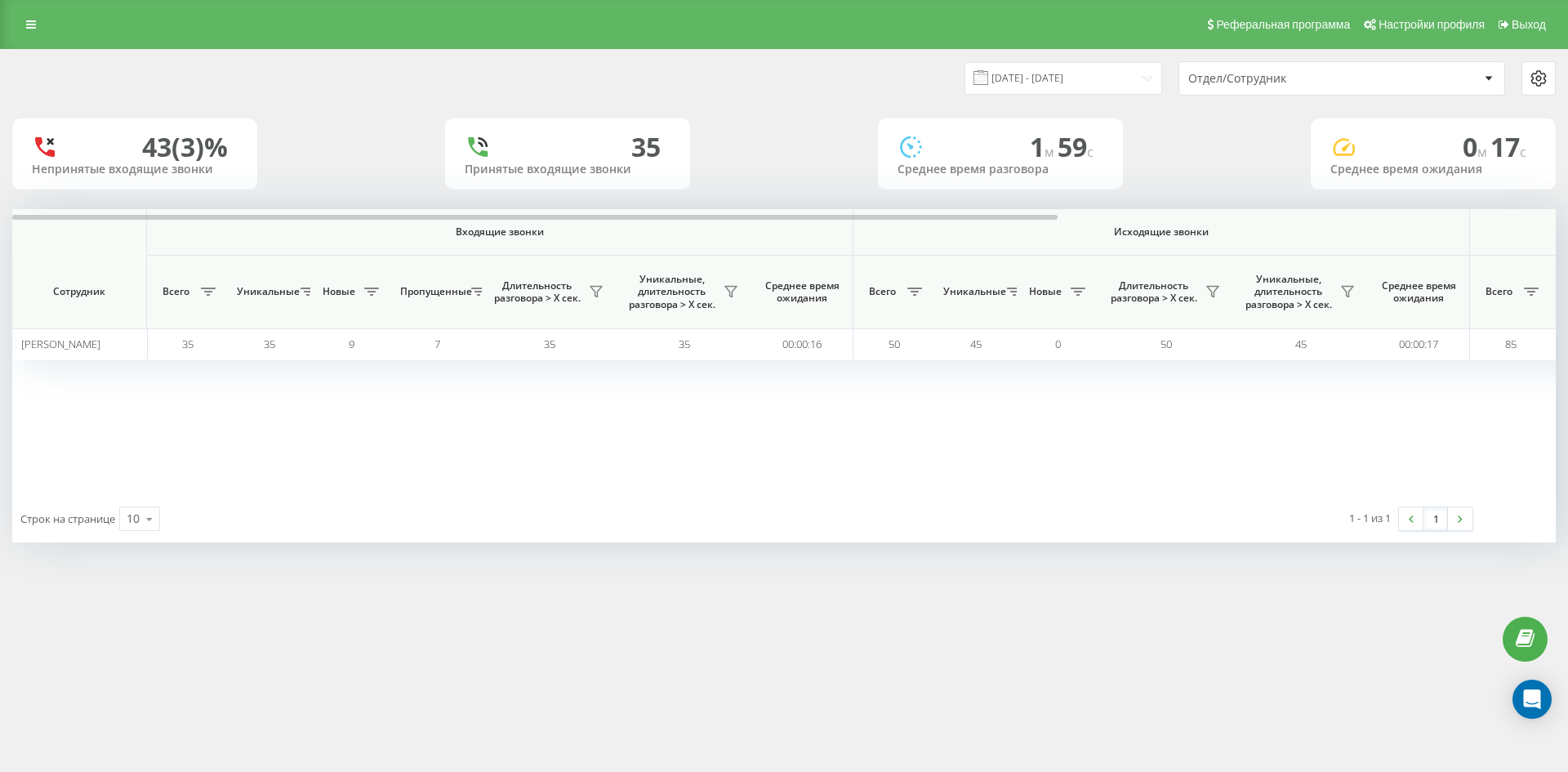
scroll to position [0, 653]
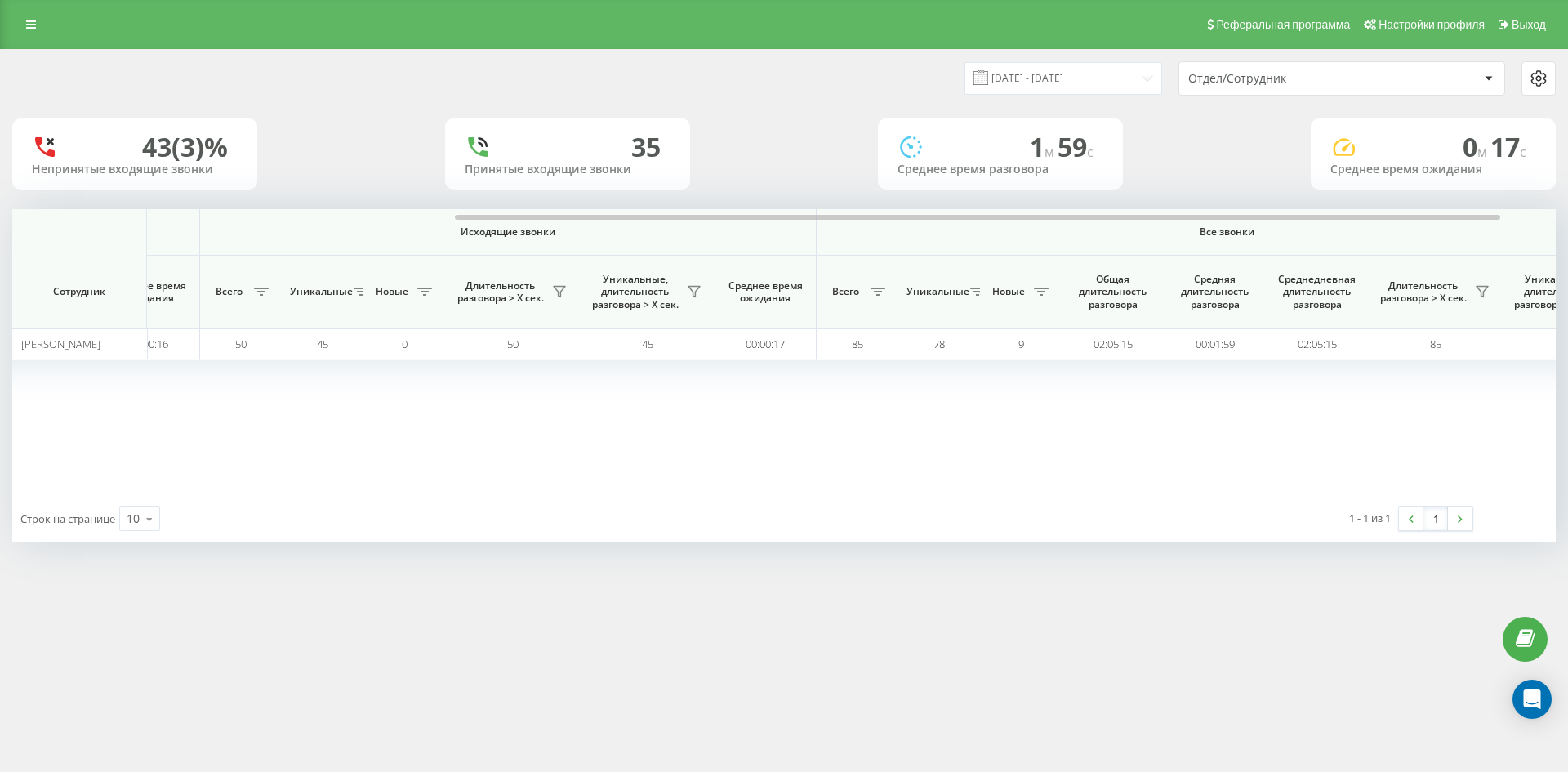
click at [1362, 73] on div "Отдел/Сотрудник" at bounding box center [1285, 79] width 195 height 14
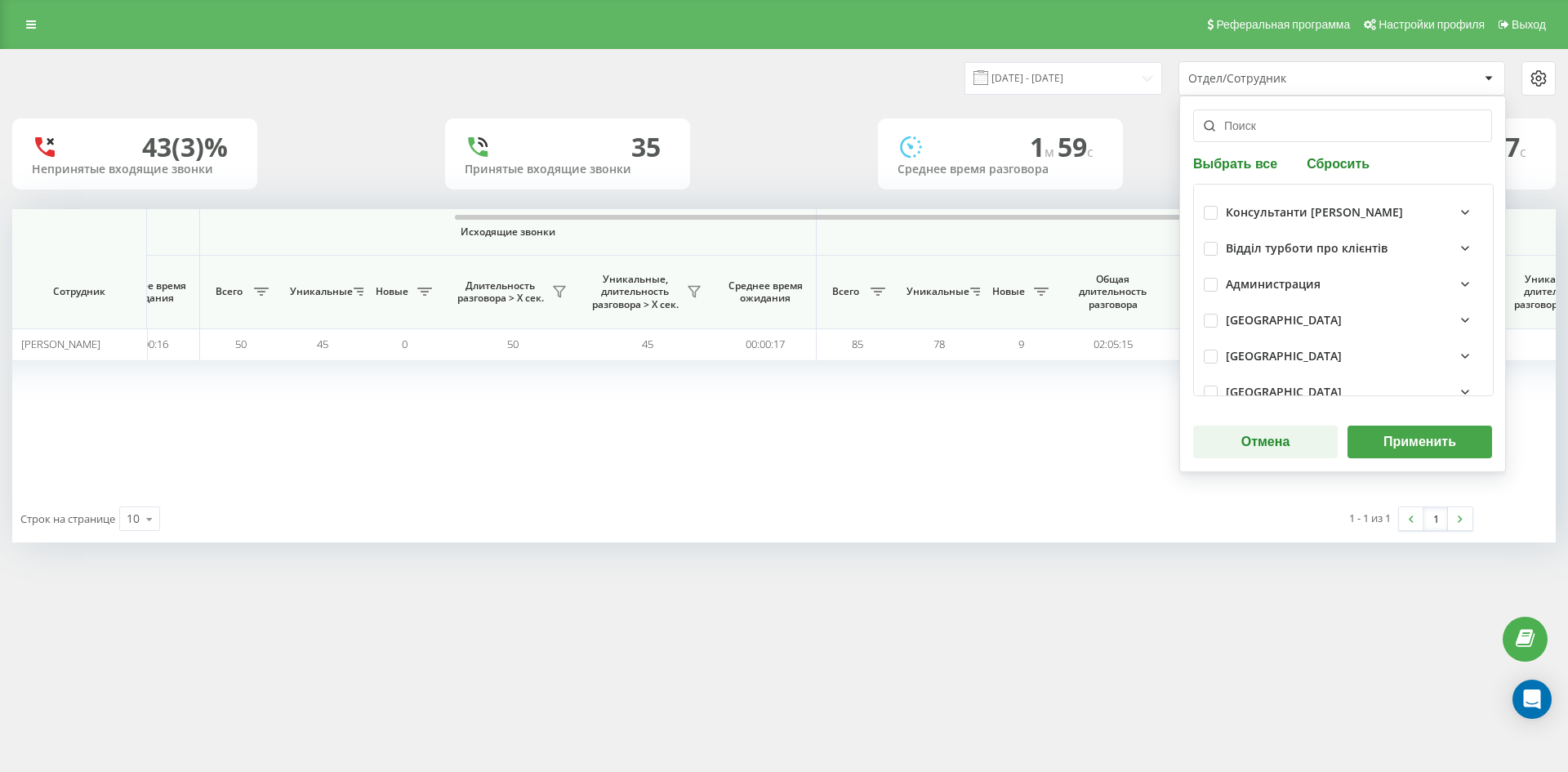
click at [1332, 159] on button "Сбросить" at bounding box center [1339, 163] width 73 height 16
click at [1288, 125] on input "text" at bounding box center [1343, 126] width 299 height 33
paste input "сирінський микола"
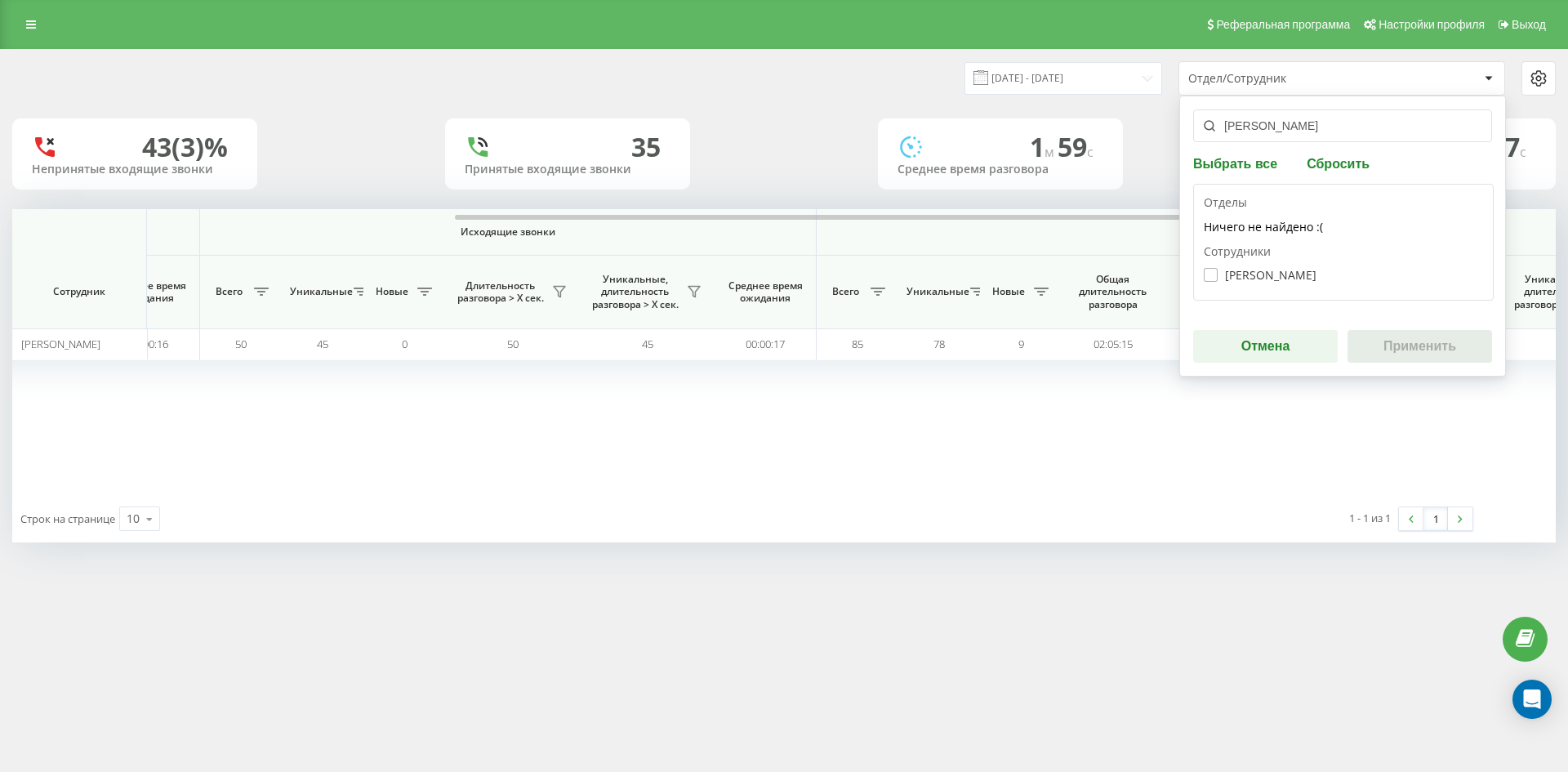
type input "сирінський микола"
click at [1275, 270] on label "Сирінський Микола Васильович" at bounding box center [1260, 275] width 113 height 14
checkbox input "true"
click at [1424, 345] on button "Применить" at bounding box center [1420, 346] width 144 height 33
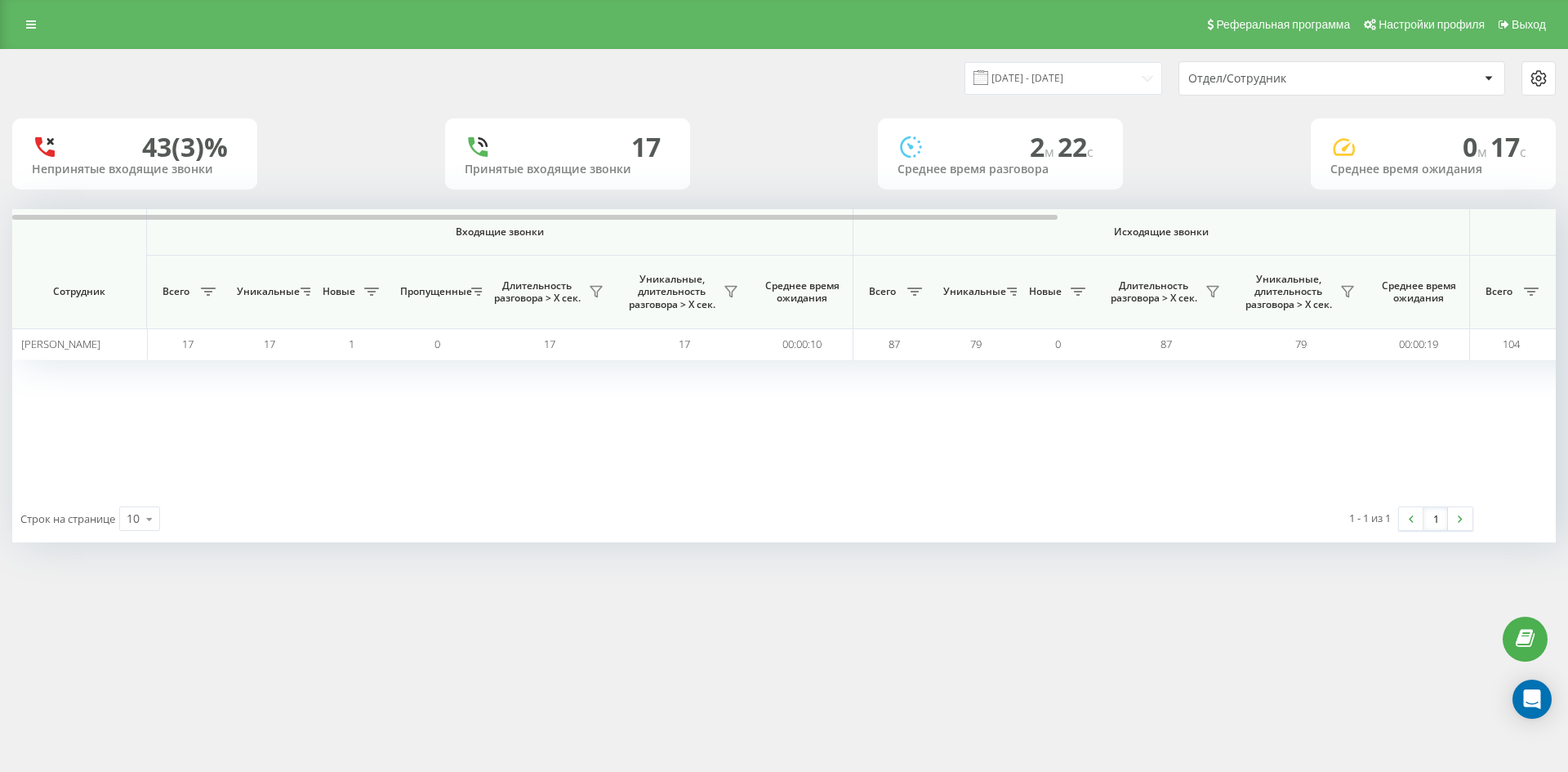
scroll to position [0, 571]
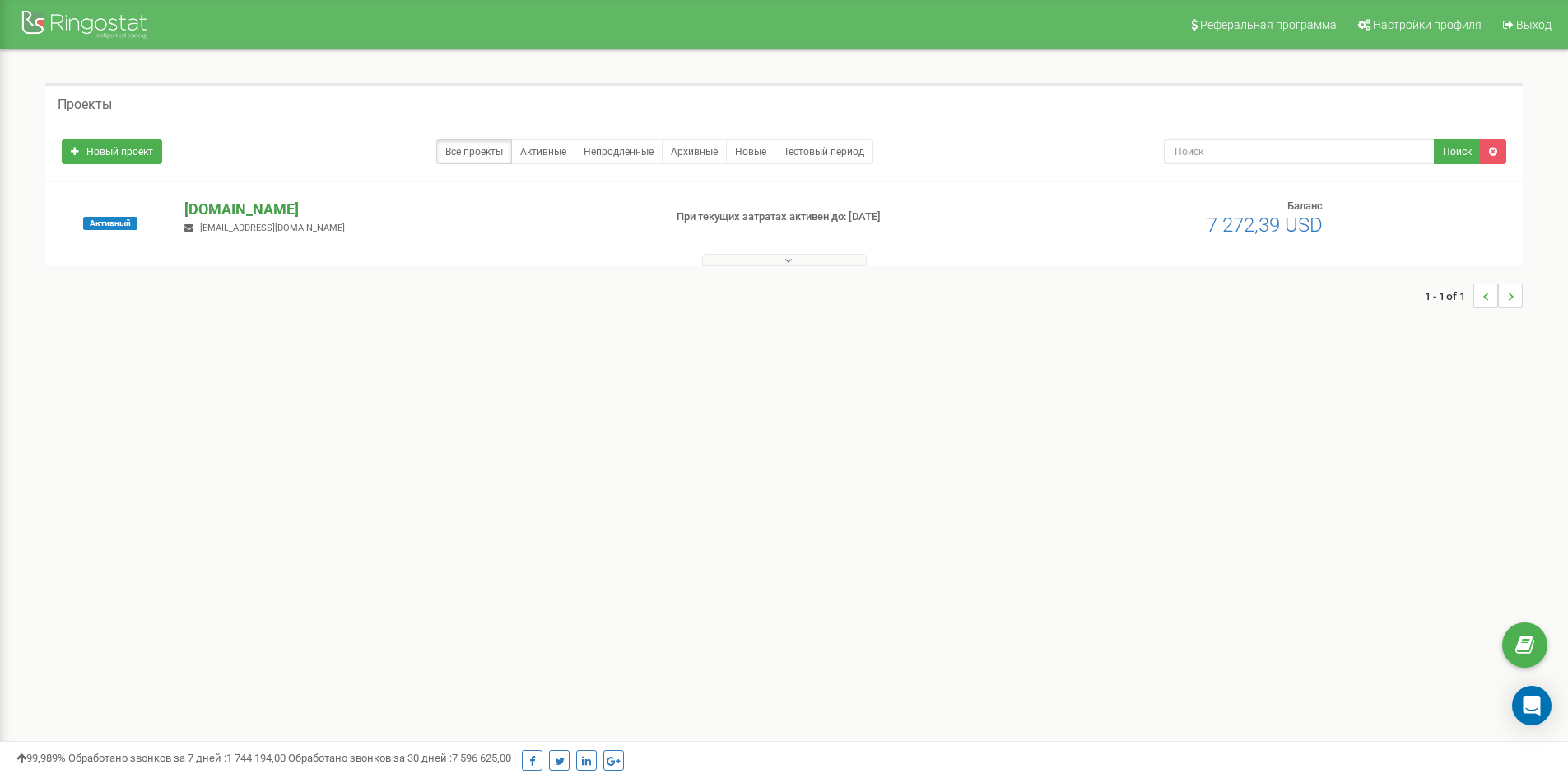
click at [282, 210] on p "[DOMAIN_NAME]" at bounding box center [417, 208] width 466 height 21
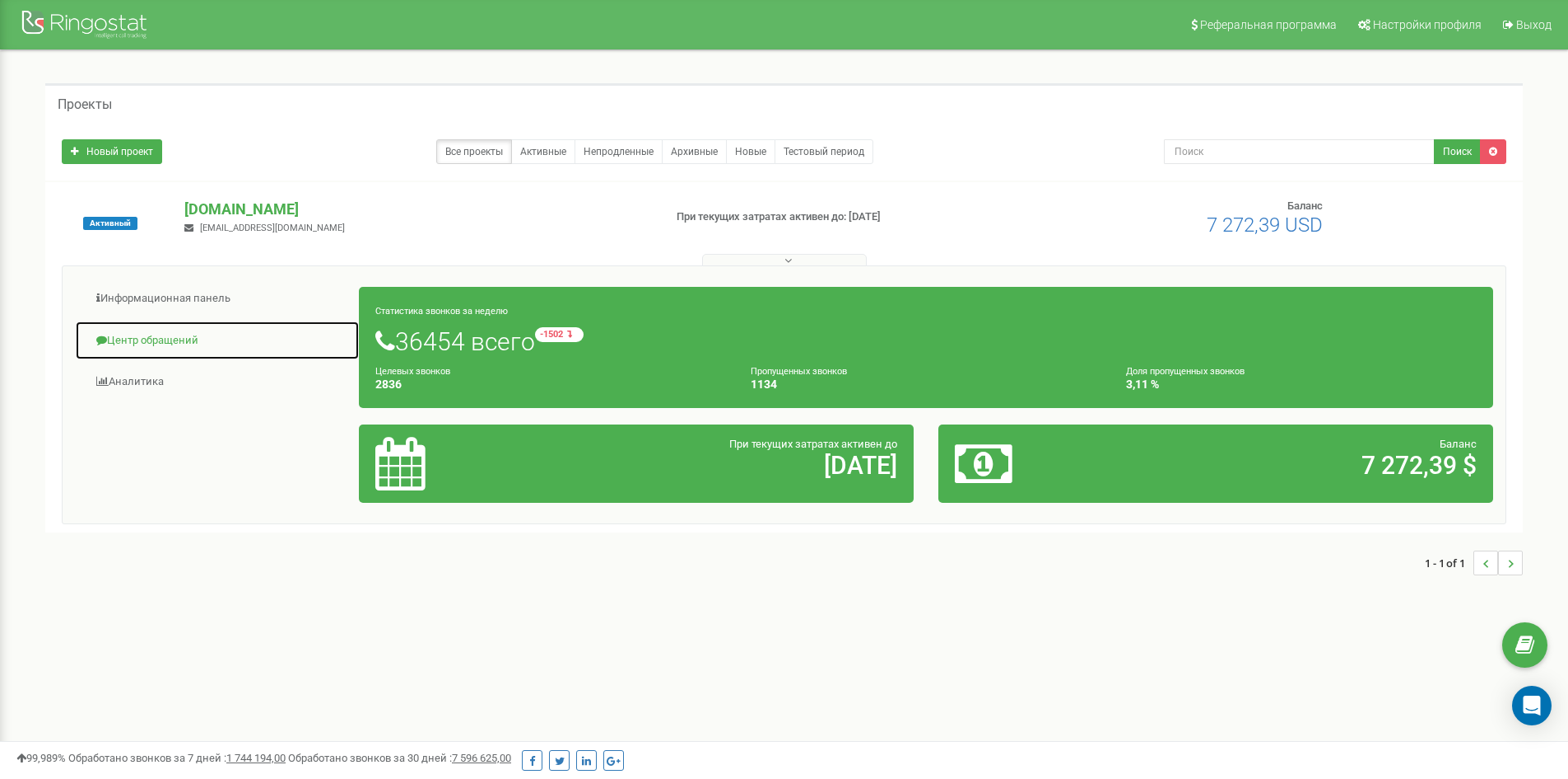
click at [140, 334] on link "Центр обращений" at bounding box center [217, 340] width 285 height 40
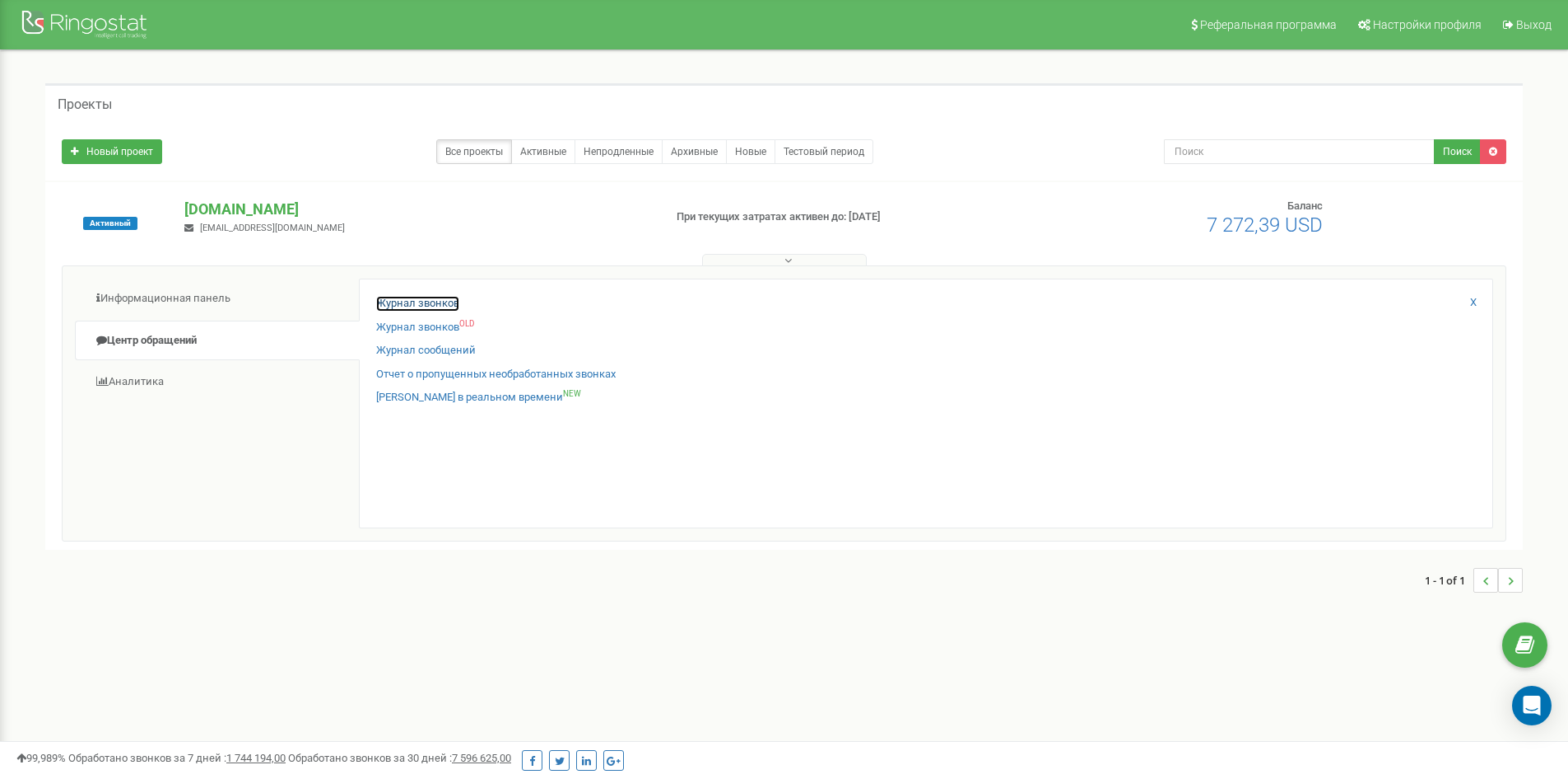
click at [422, 301] on link "Журнал звонков" at bounding box center [417, 304] width 83 height 16
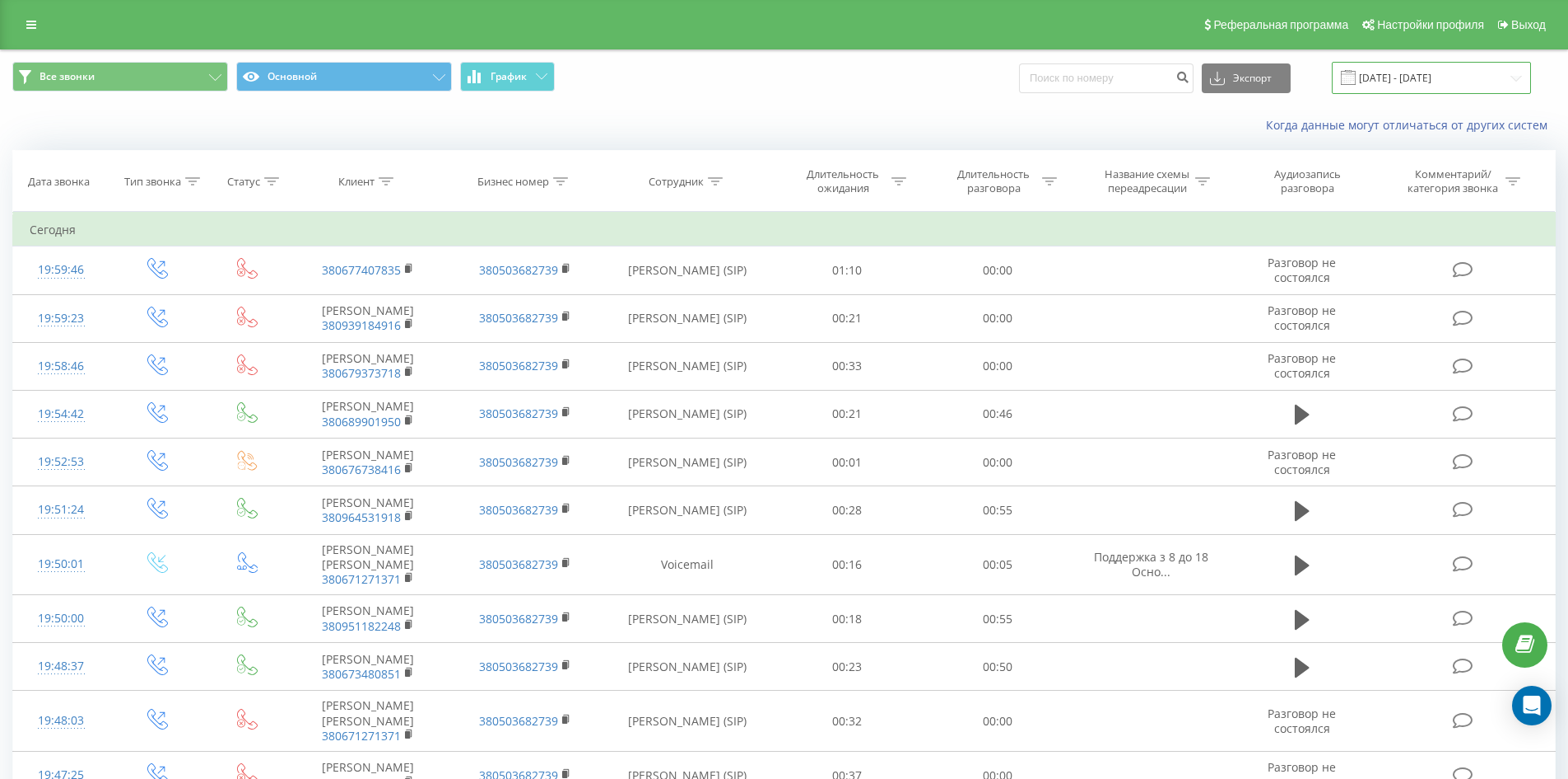
click at [1464, 90] on input "21.08.2025 - 21.09.2025" at bounding box center [1431, 78] width 199 height 32
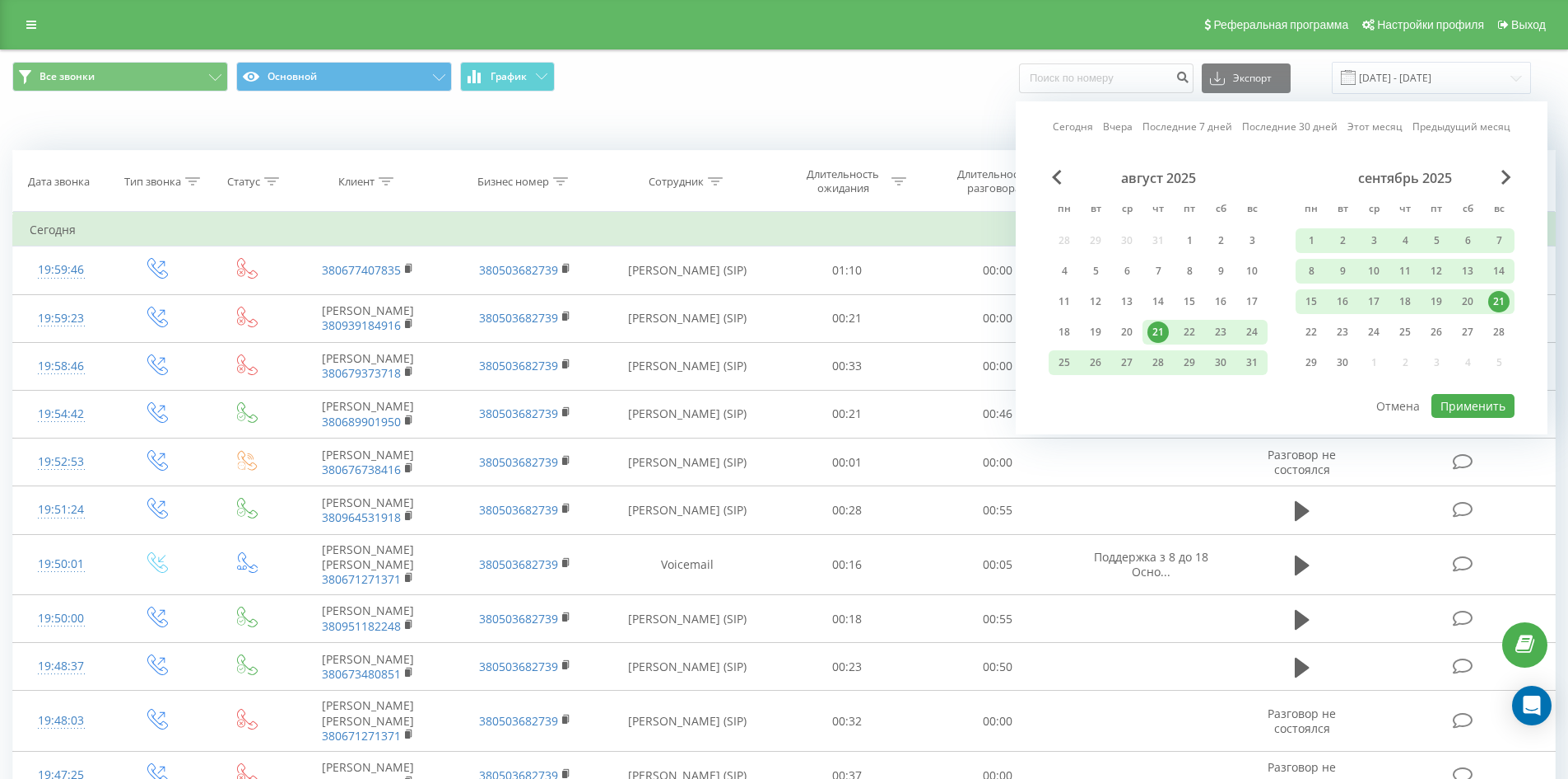
click at [1506, 185] on div "сентябрь 2025" at bounding box center [1406, 178] width 219 height 17
click at [1504, 177] on span "Next Month" at bounding box center [1507, 177] width 10 height 15
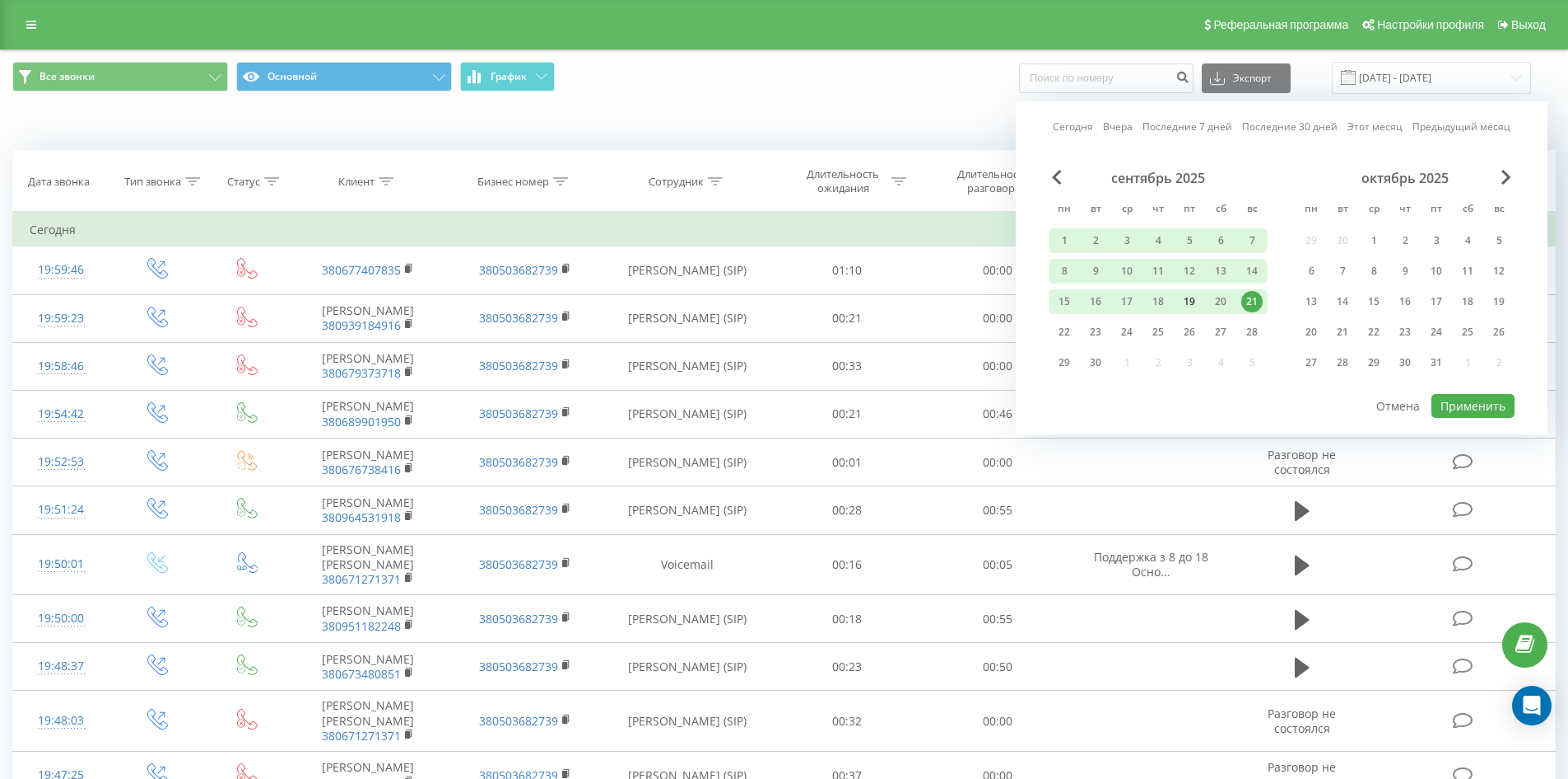
click at [1192, 296] on div "19" at bounding box center [1189, 301] width 21 height 21
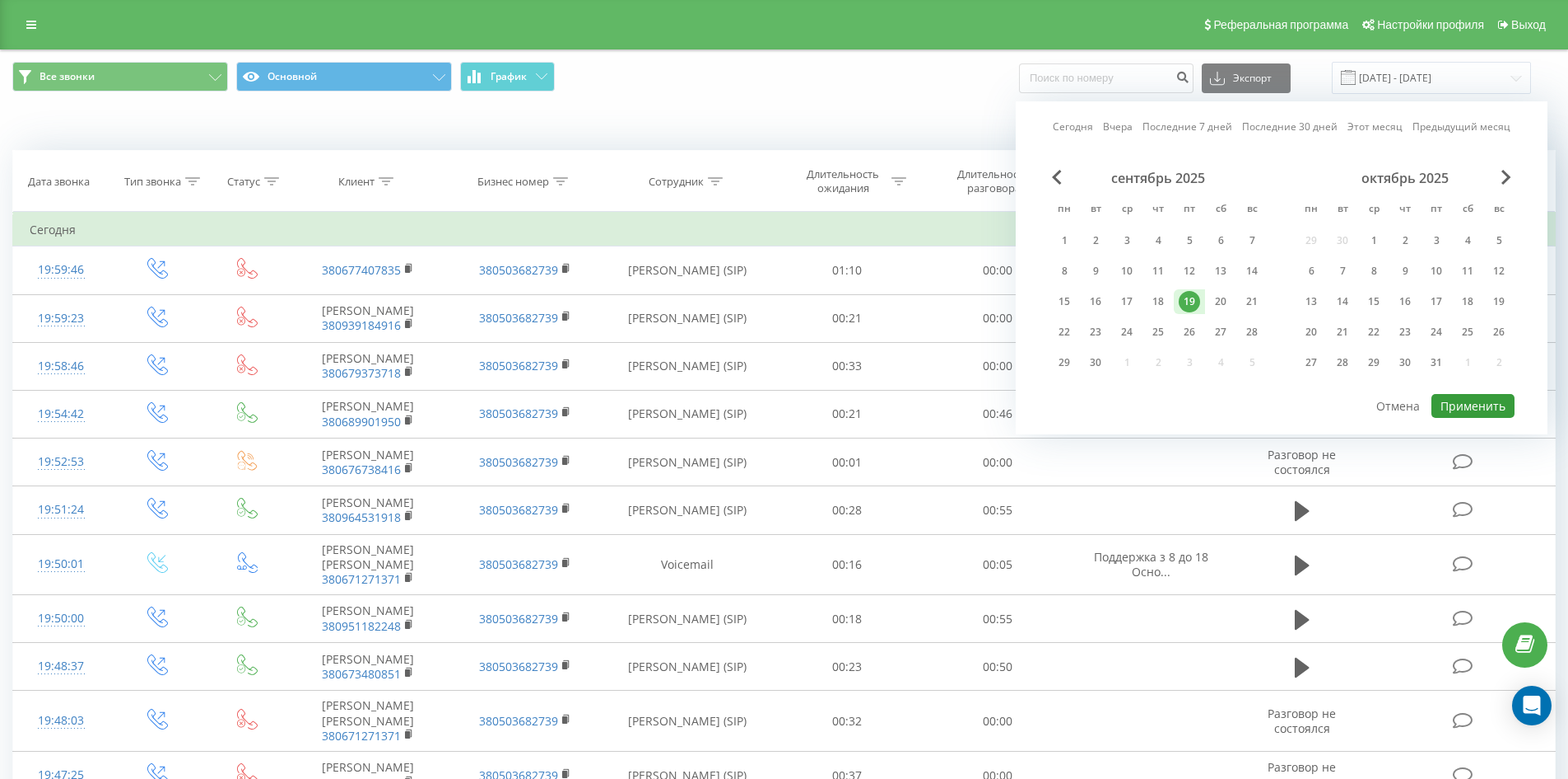
click at [1478, 409] on button "Применить" at bounding box center [1472, 406] width 83 height 24
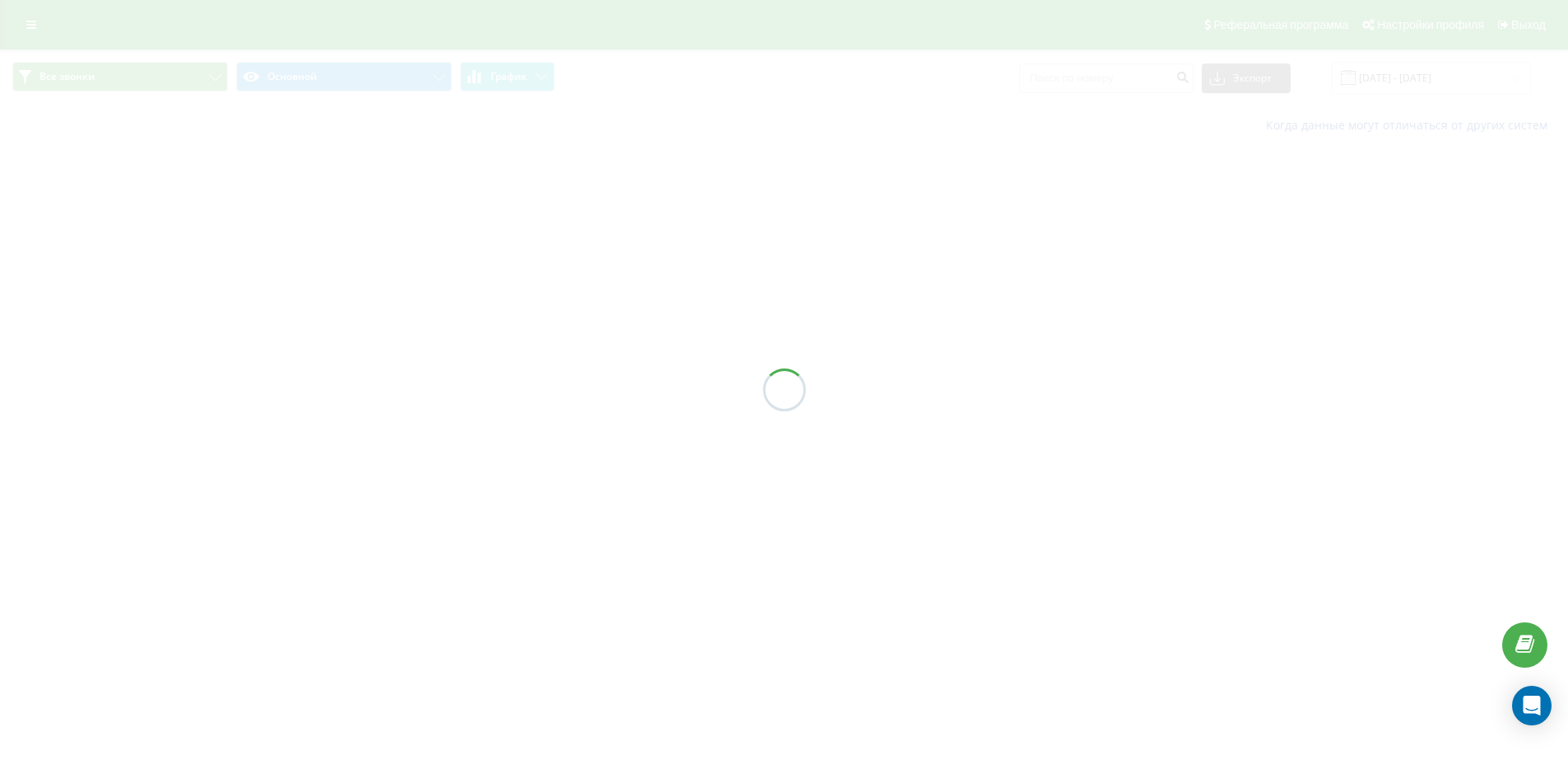
type input "19.09.2025 - 19.09.2025"
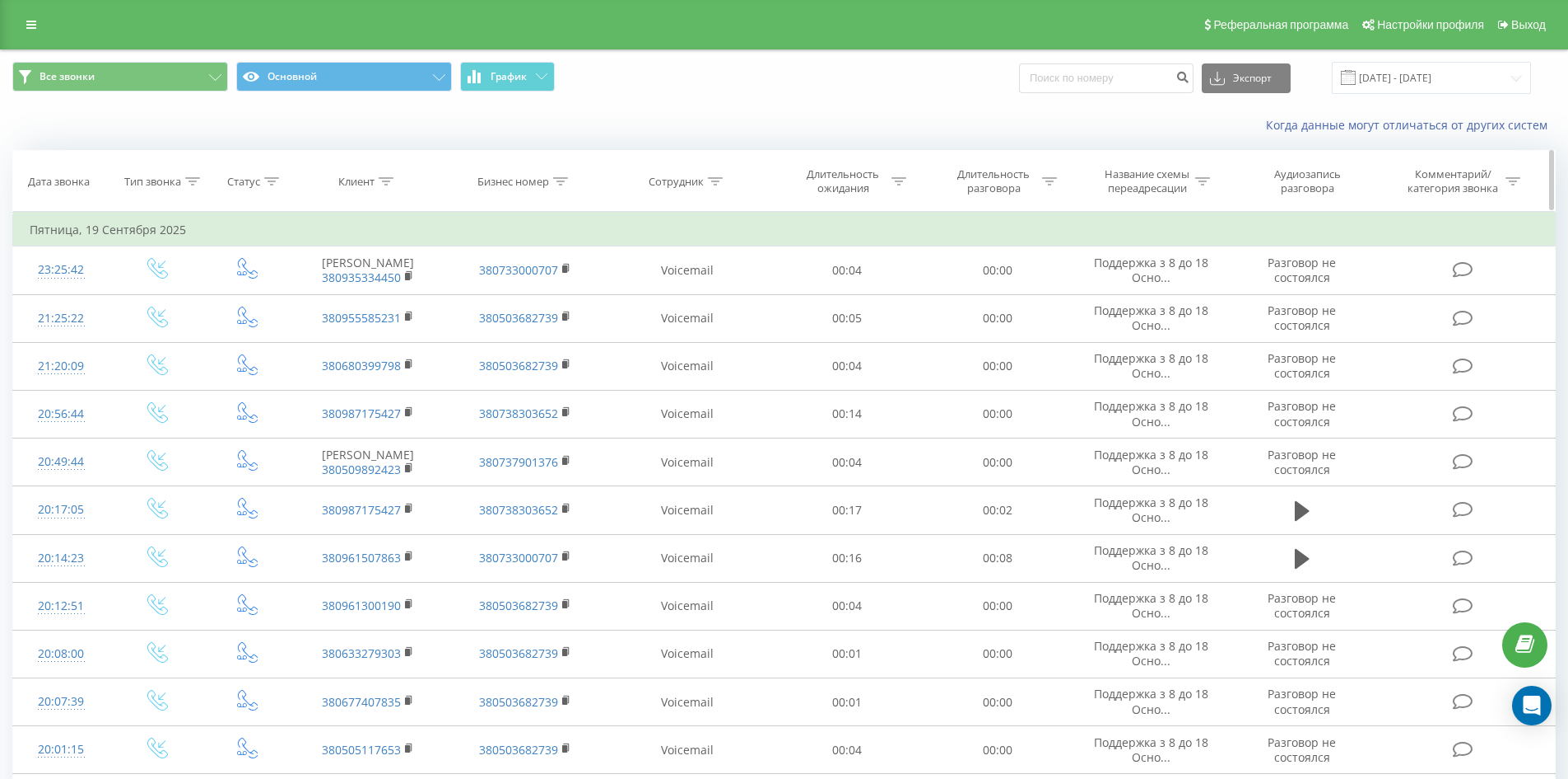
click at [717, 178] on icon at bounding box center [715, 182] width 15 height 8
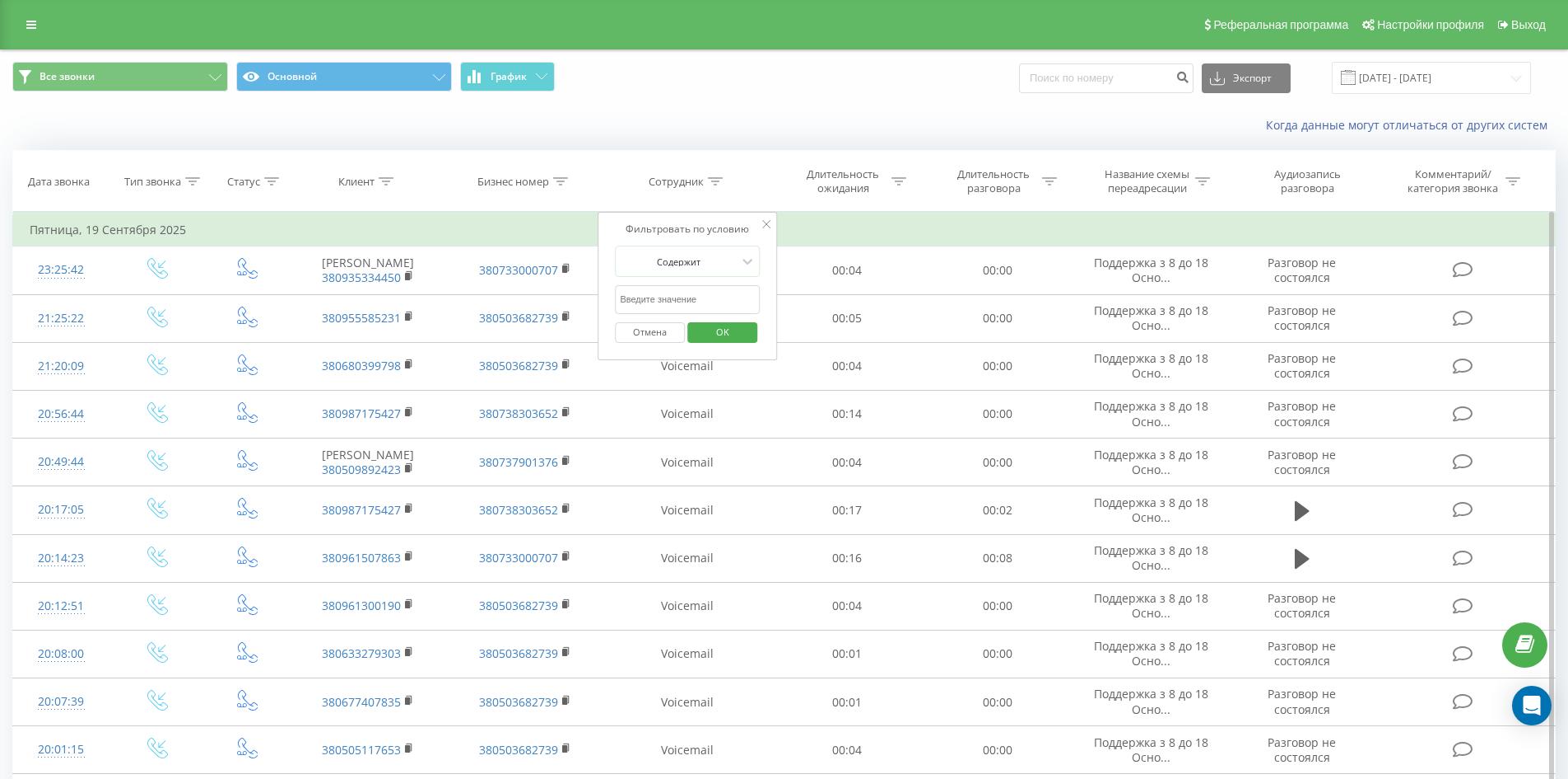
click at [708, 281] on form "Содержит Отмена OK" at bounding box center [687, 298] width 145 height 106
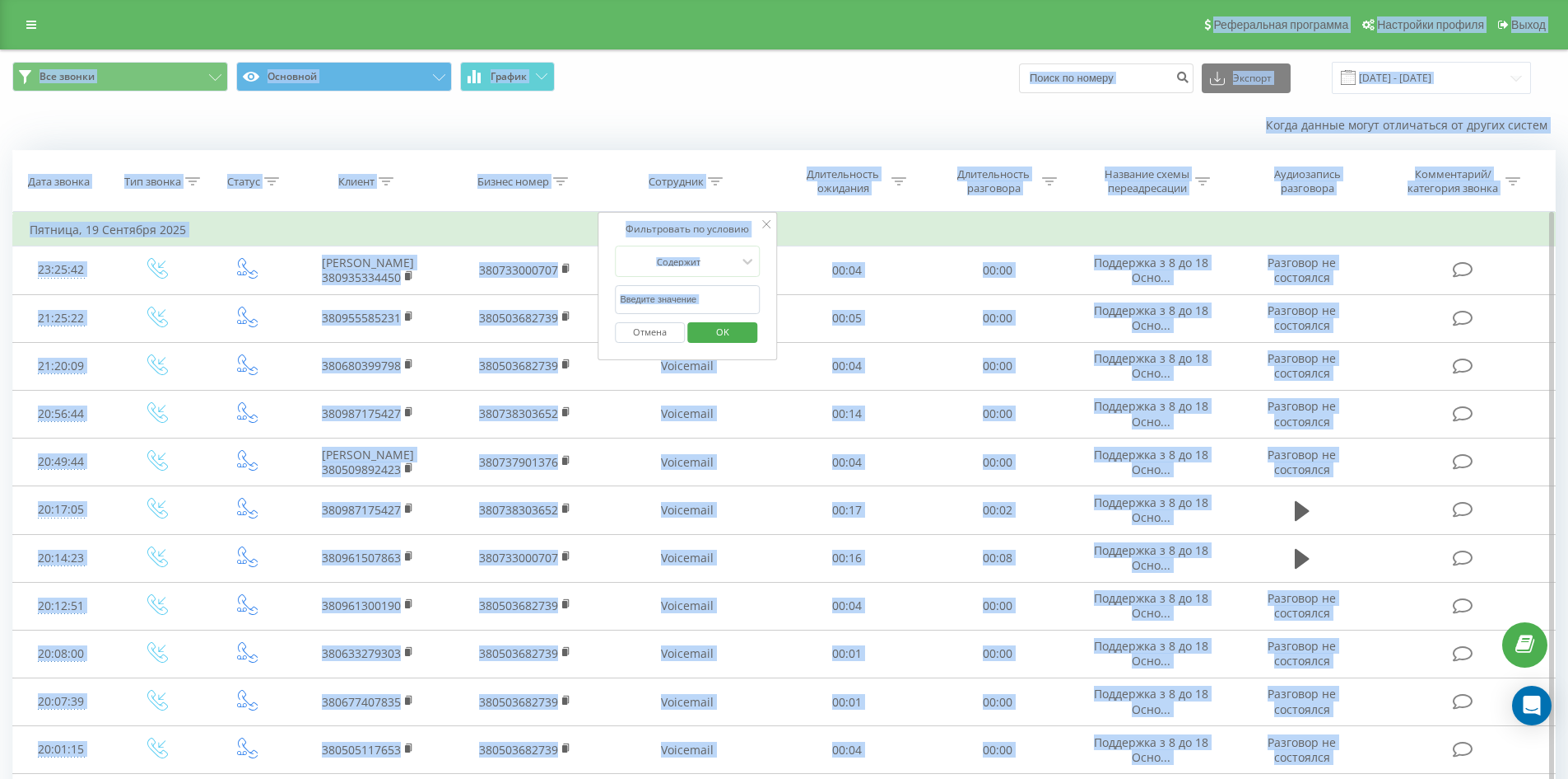
click at [710, 290] on input "text" at bounding box center [687, 299] width 145 height 29
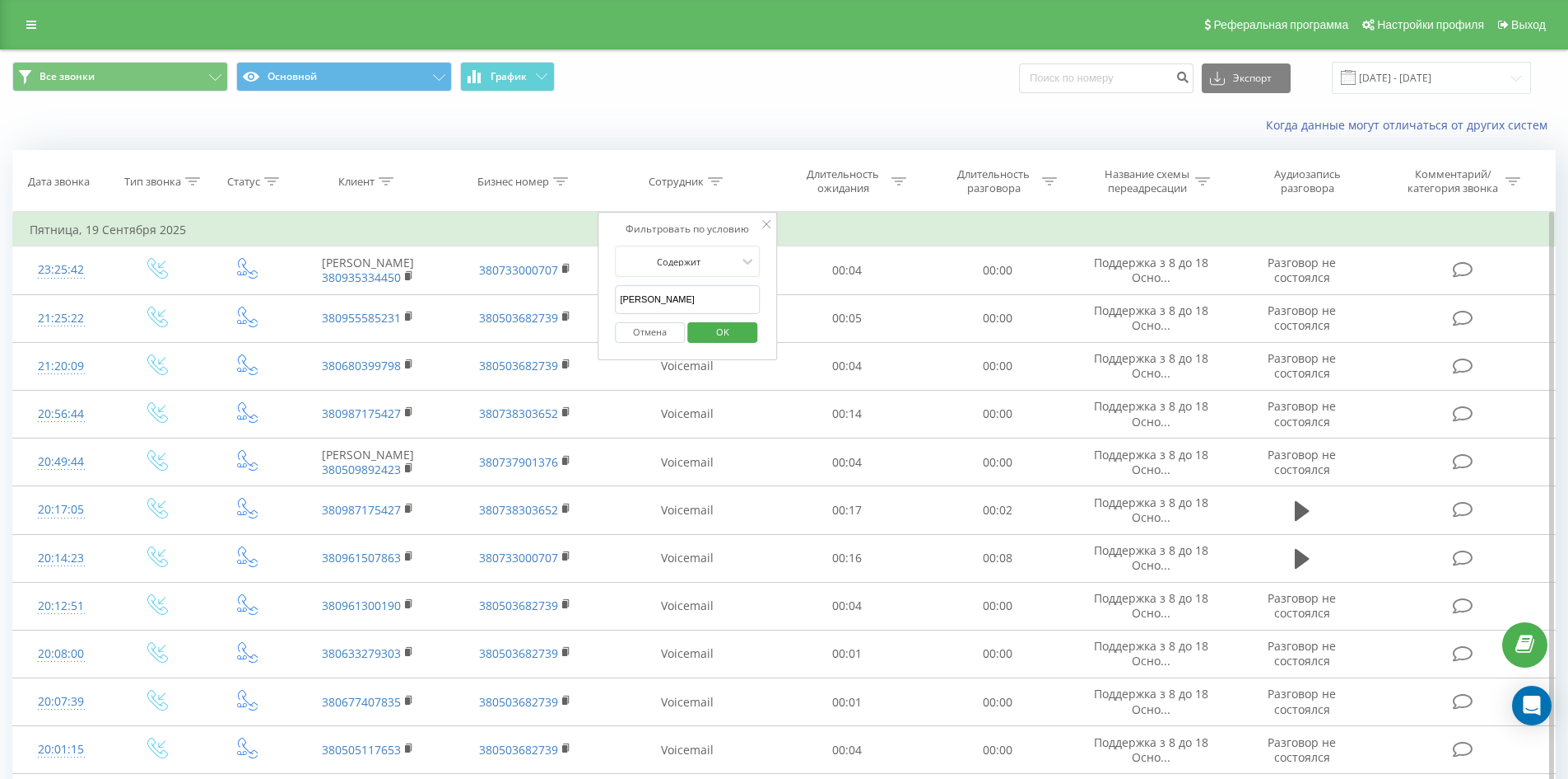
click button "OK" at bounding box center [723, 332] width 70 height 21
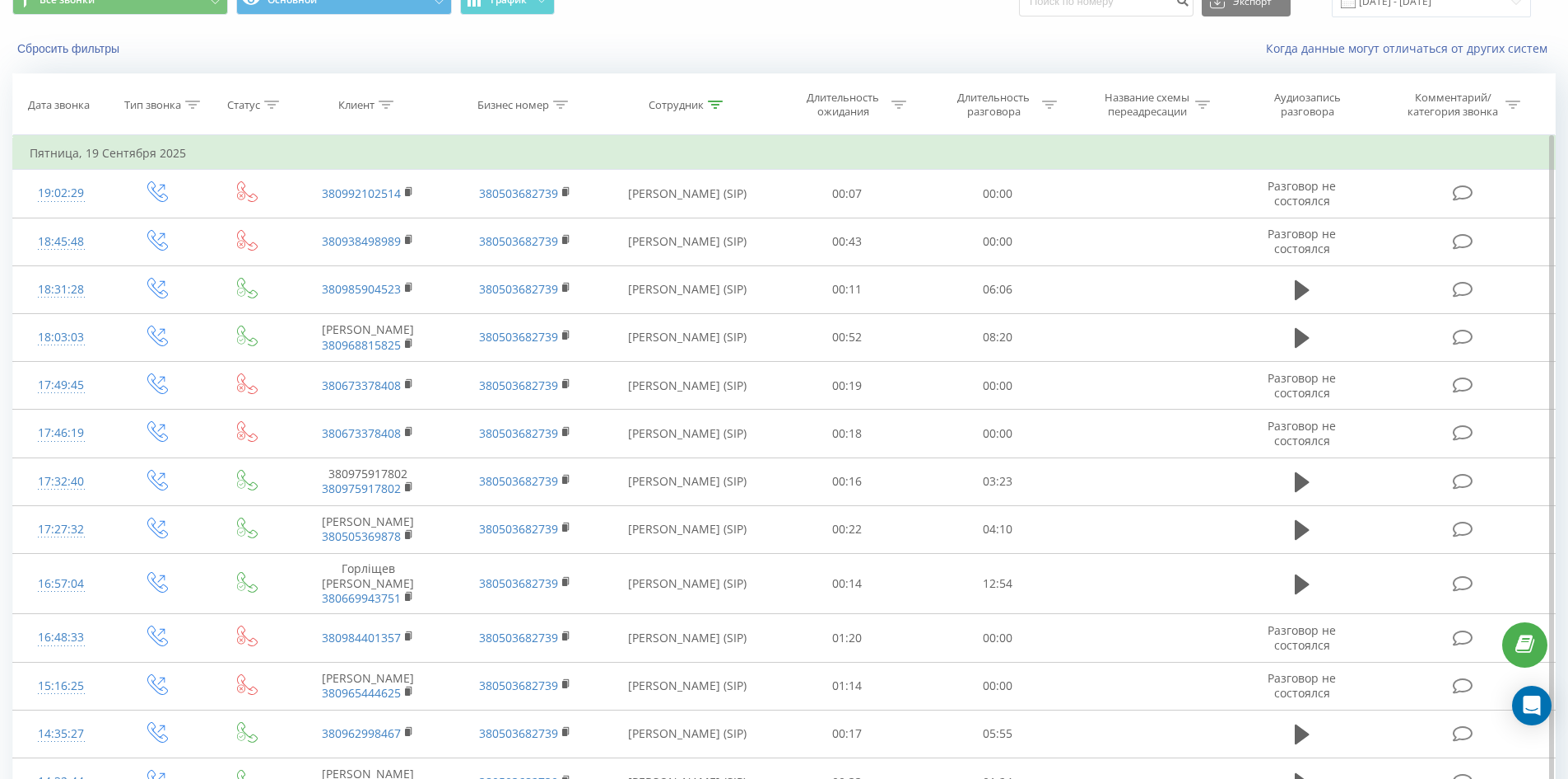
scroll to position [908, 0]
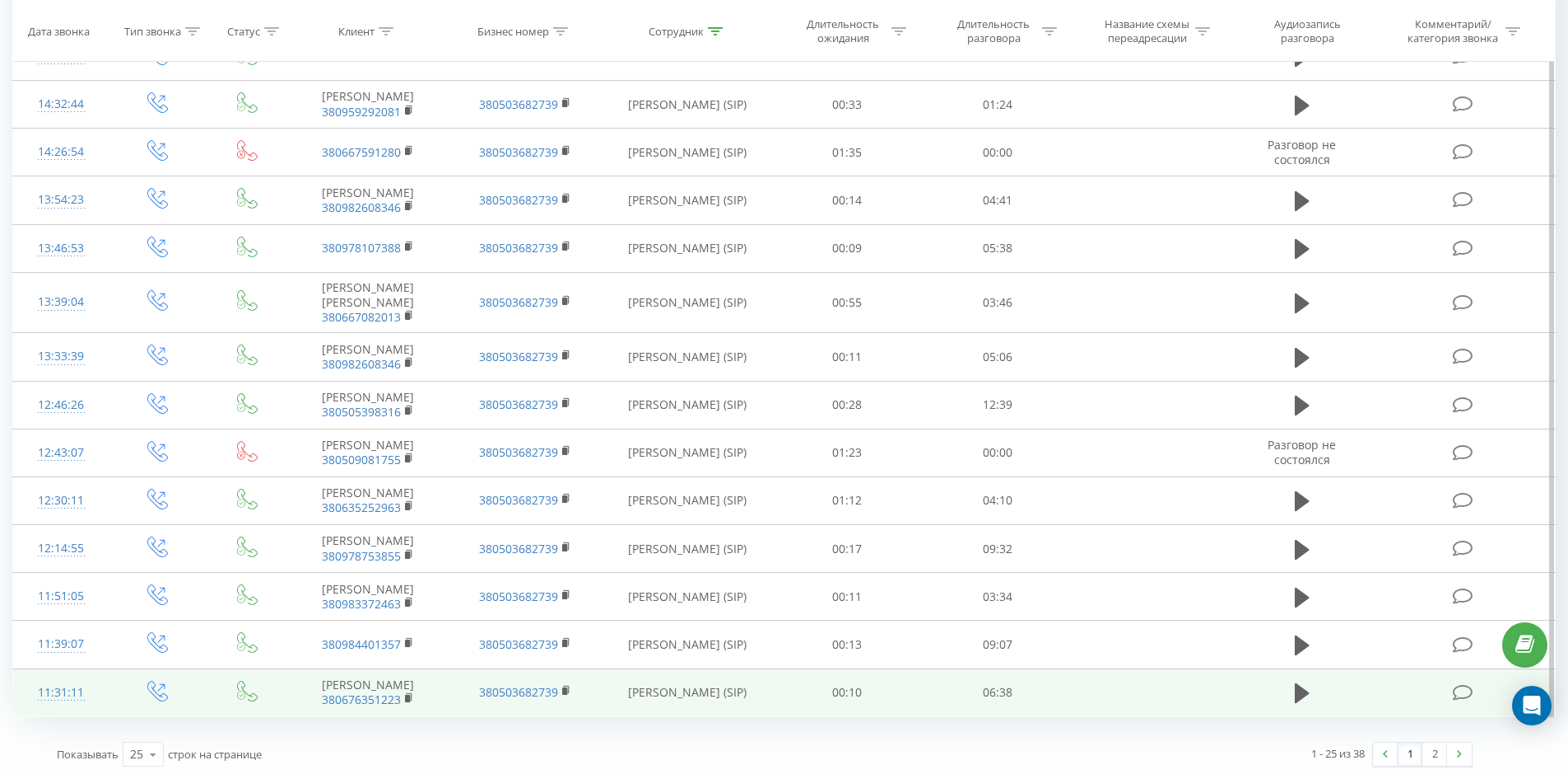
drag, startPoint x: 945, startPoint y: 376, endPoint x: 1014, endPoint y: 669, distance: 301.0
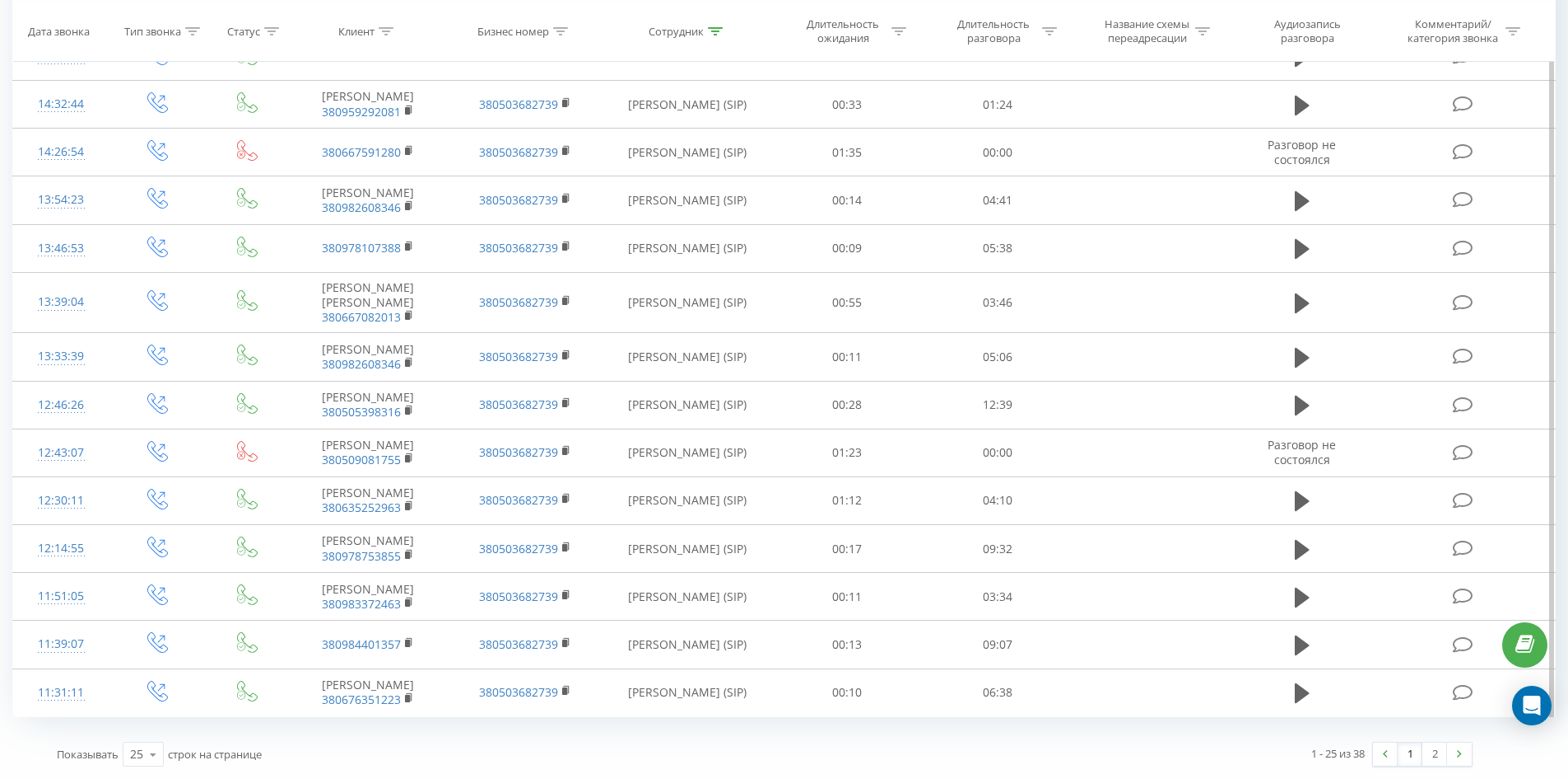
scroll to position [0, 0]
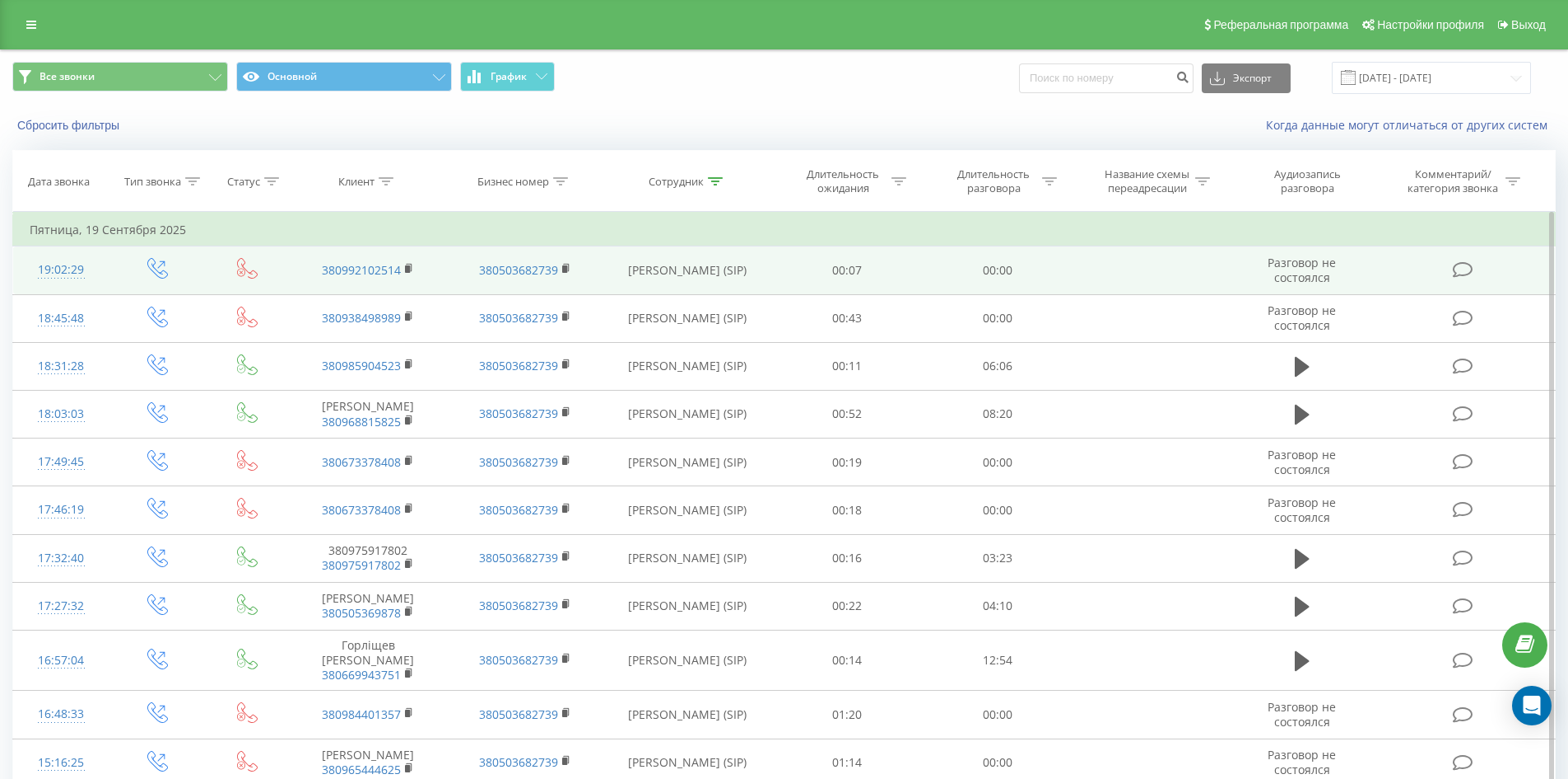
drag, startPoint x: 961, startPoint y: 650, endPoint x: 1016, endPoint y: 265, distance: 388.9
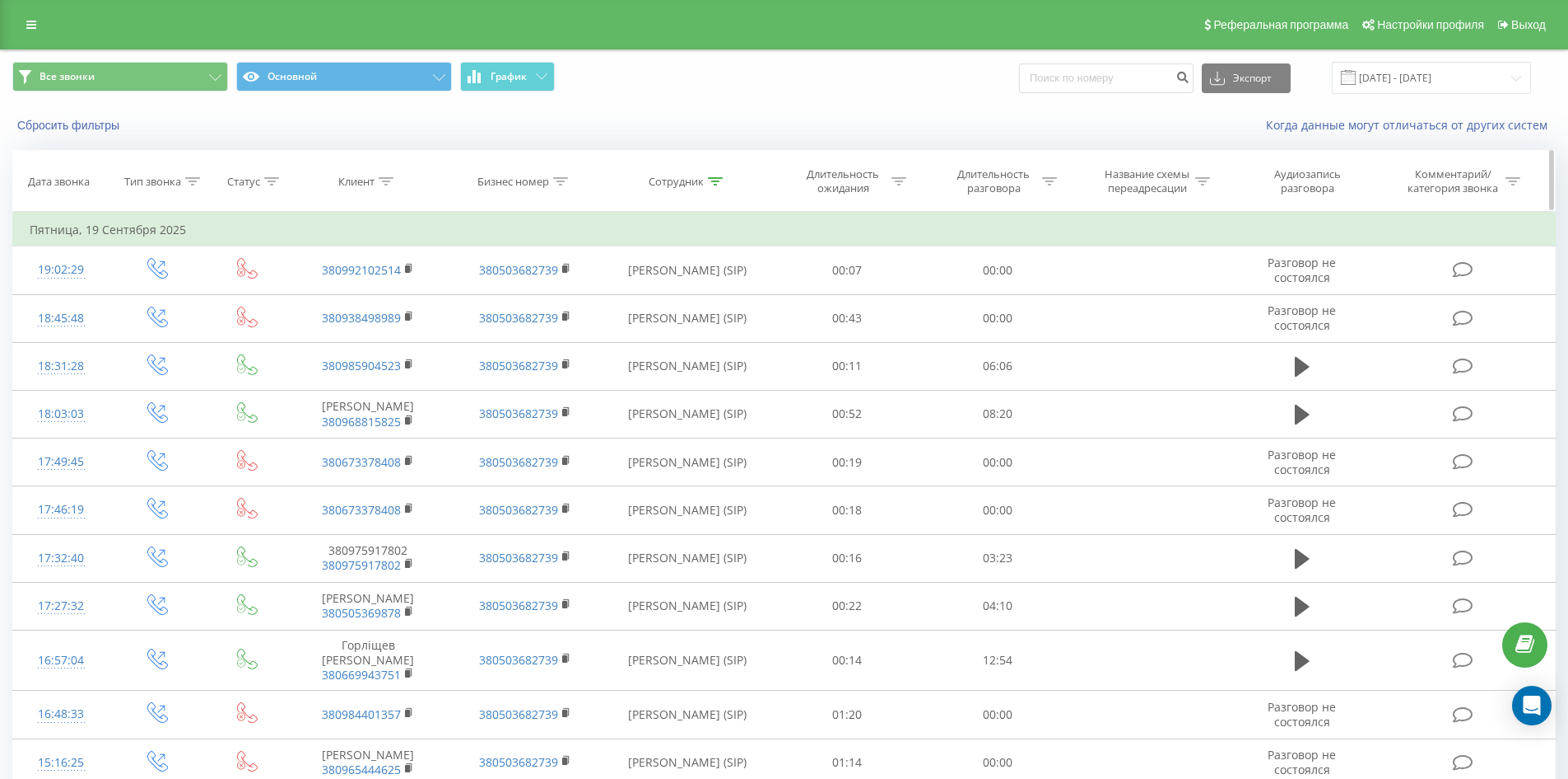
click at [715, 179] on icon at bounding box center [715, 182] width 15 height 8
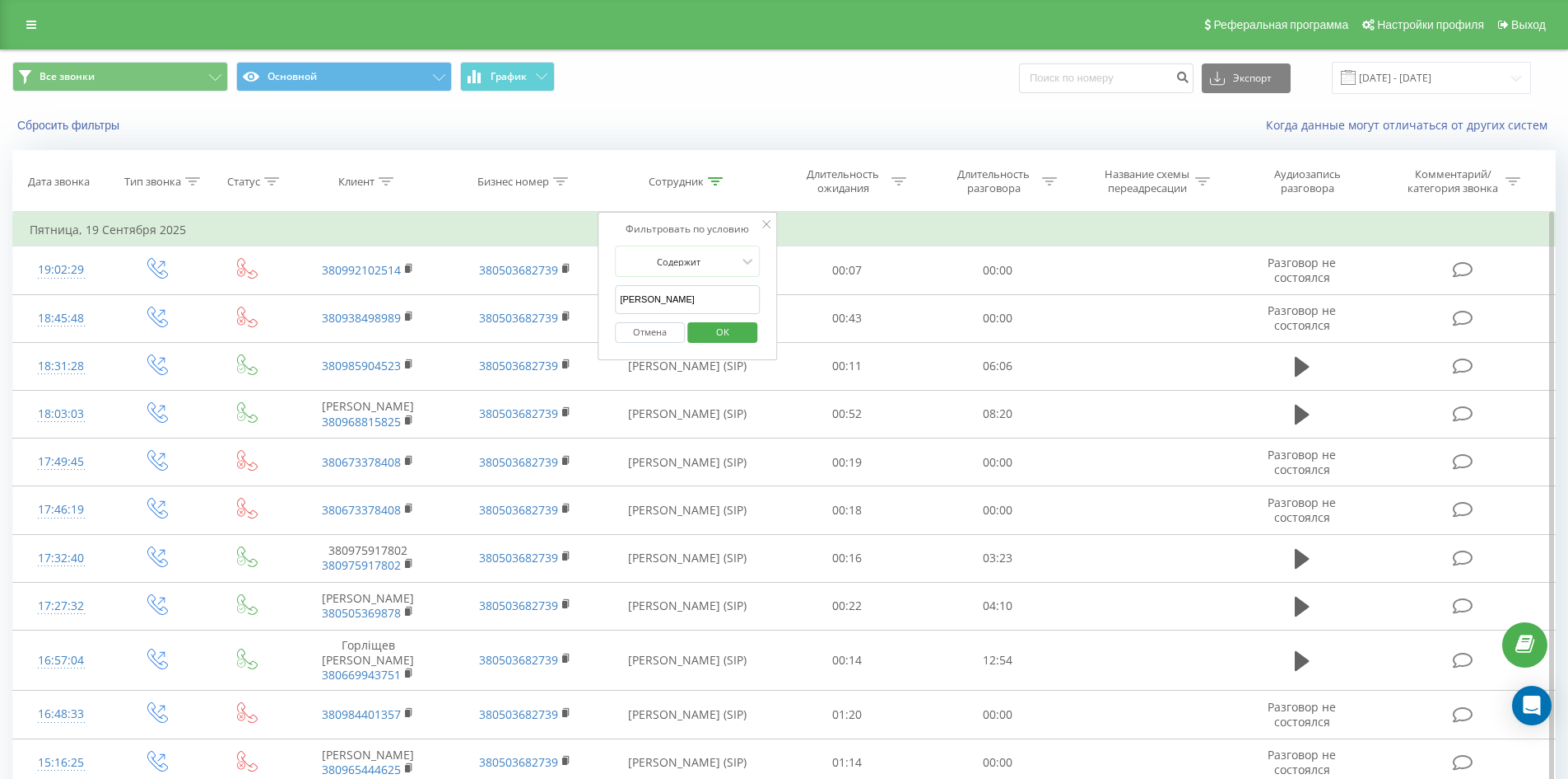
click at [731, 287] on input "гнатюк анна" at bounding box center [687, 299] width 145 height 29
click button "OK" at bounding box center [723, 332] width 70 height 21
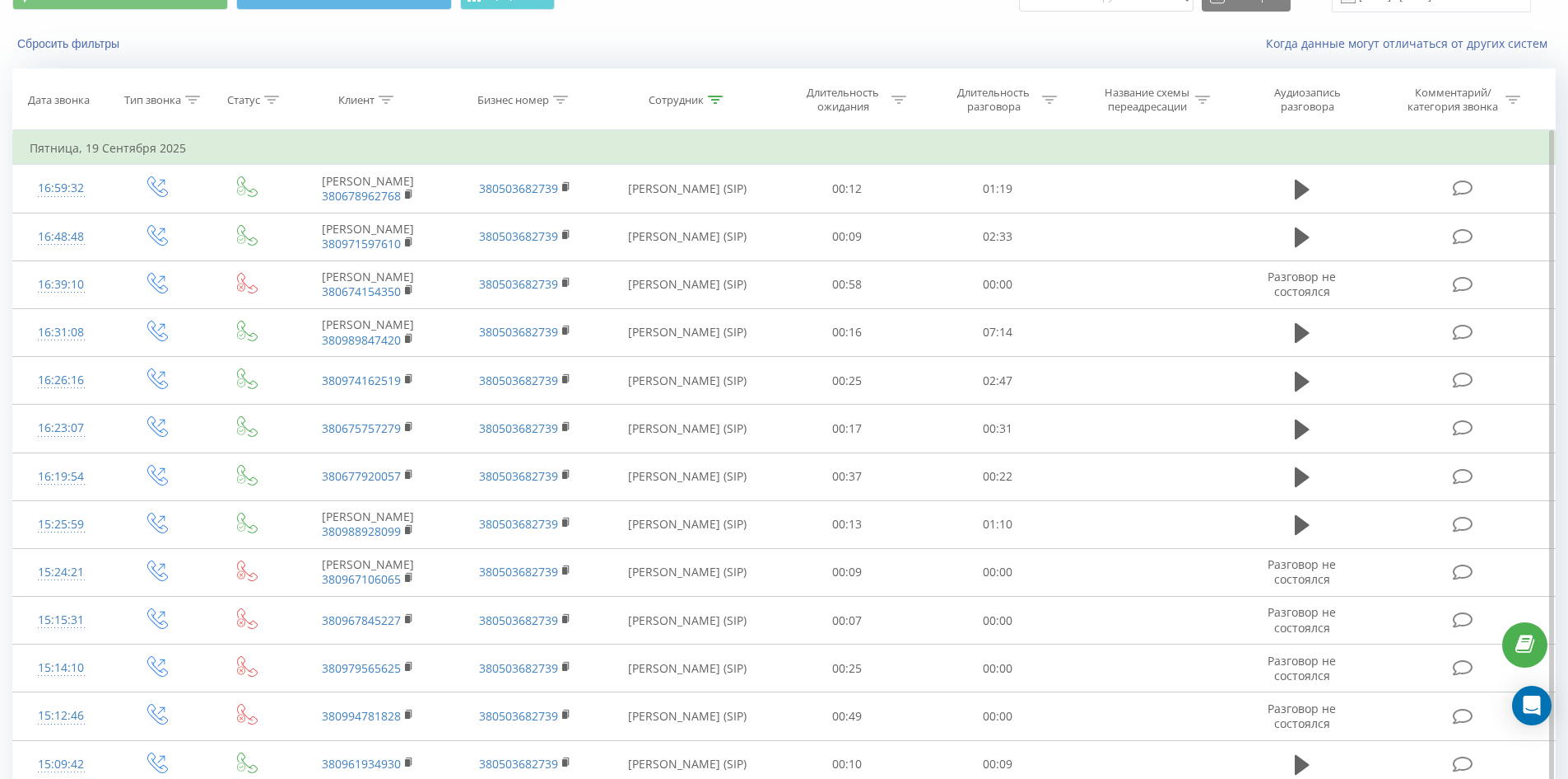
scroll to position [817, 0]
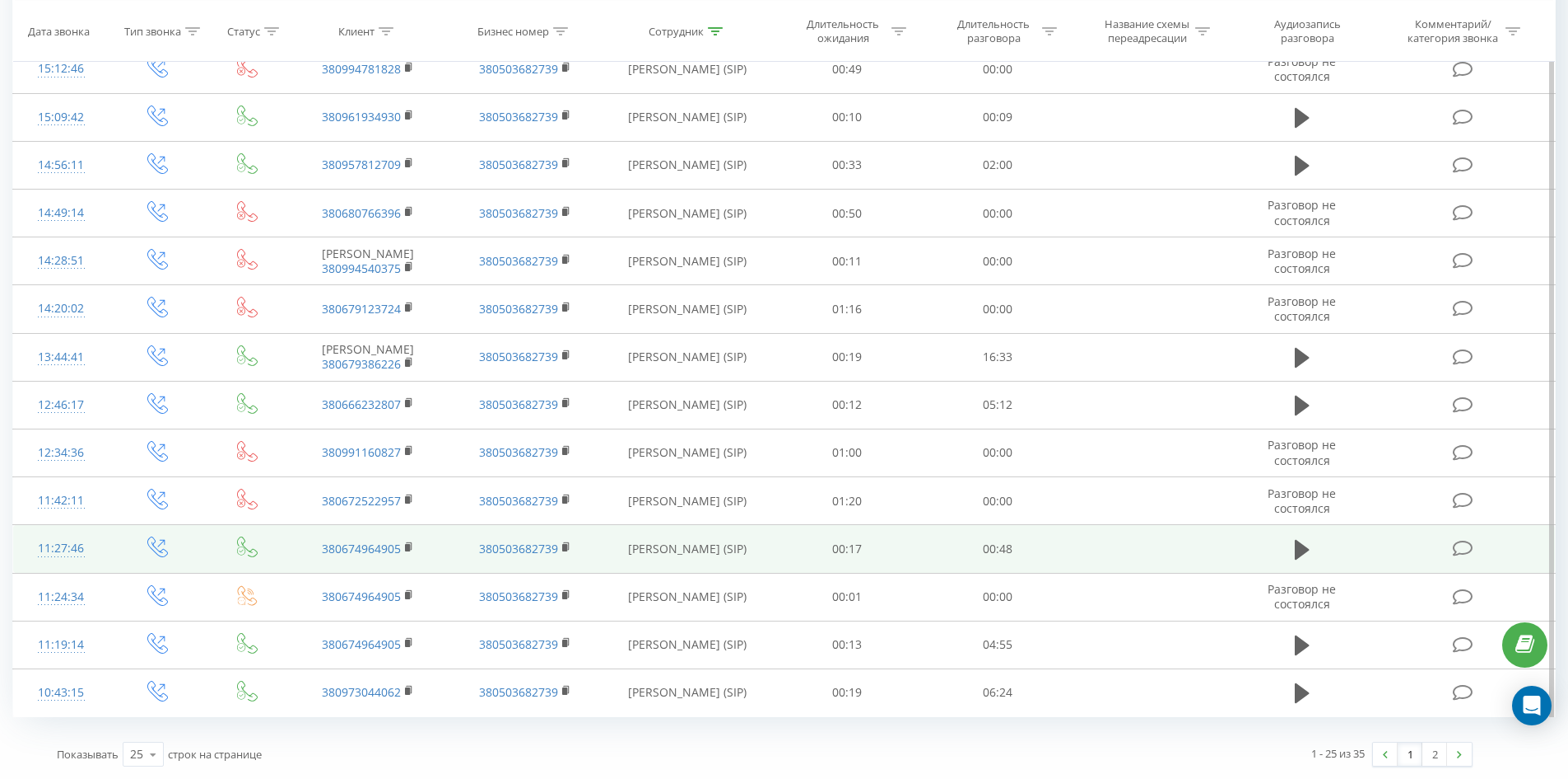
drag, startPoint x: 651, startPoint y: 163, endPoint x: 682, endPoint y: 567, distance: 405.2
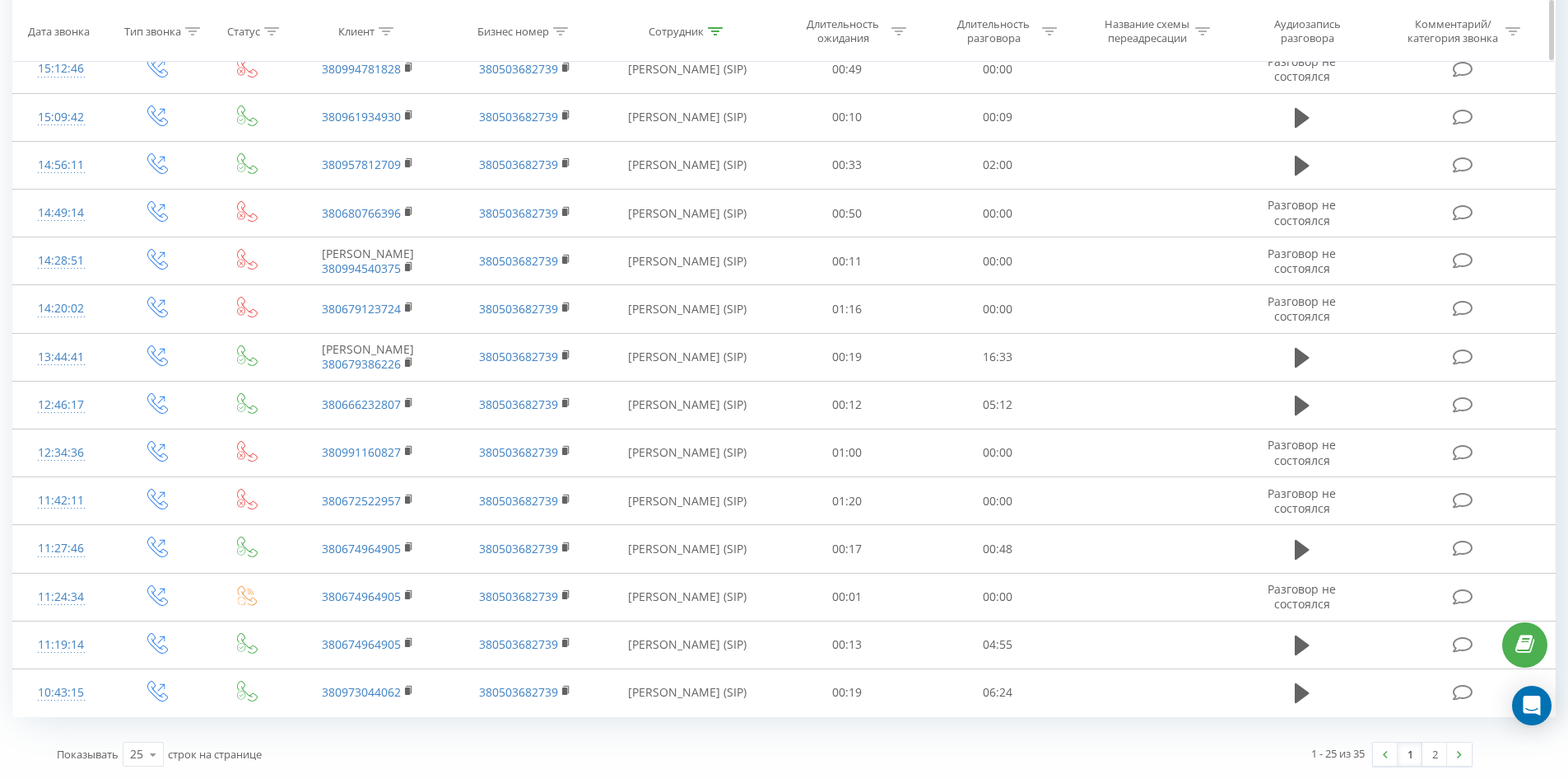
scroll to position [0, 0]
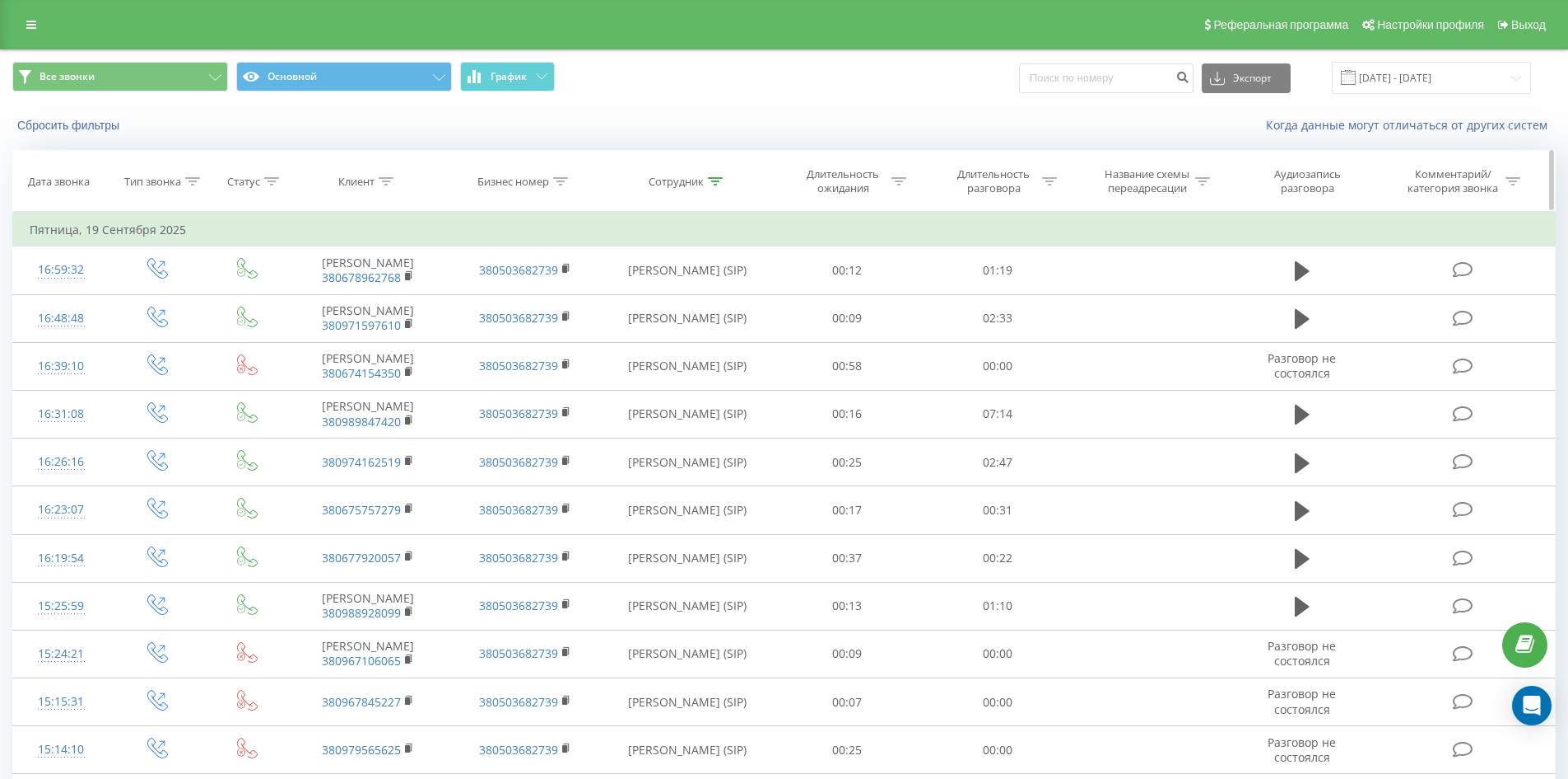
drag, startPoint x: 682, startPoint y: 567, endPoint x: 726, endPoint y: 187, distance: 382.5
click at [716, 180] on icon at bounding box center [715, 182] width 15 height 8
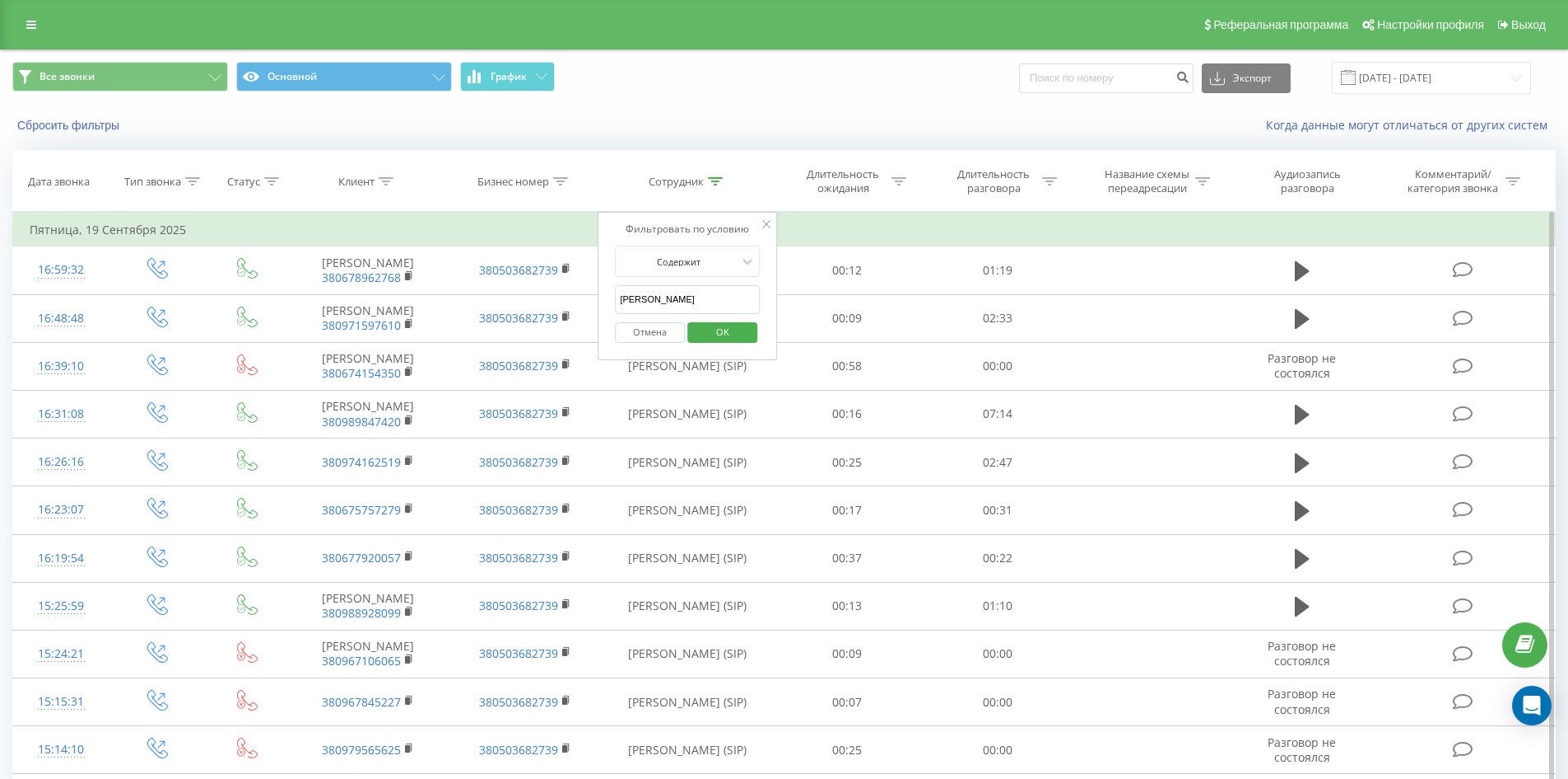
click at [727, 306] on input "гладкова карина" at bounding box center [687, 299] width 145 height 29
type input "плескач антон"
click button "OK" at bounding box center [723, 332] width 70 height 21
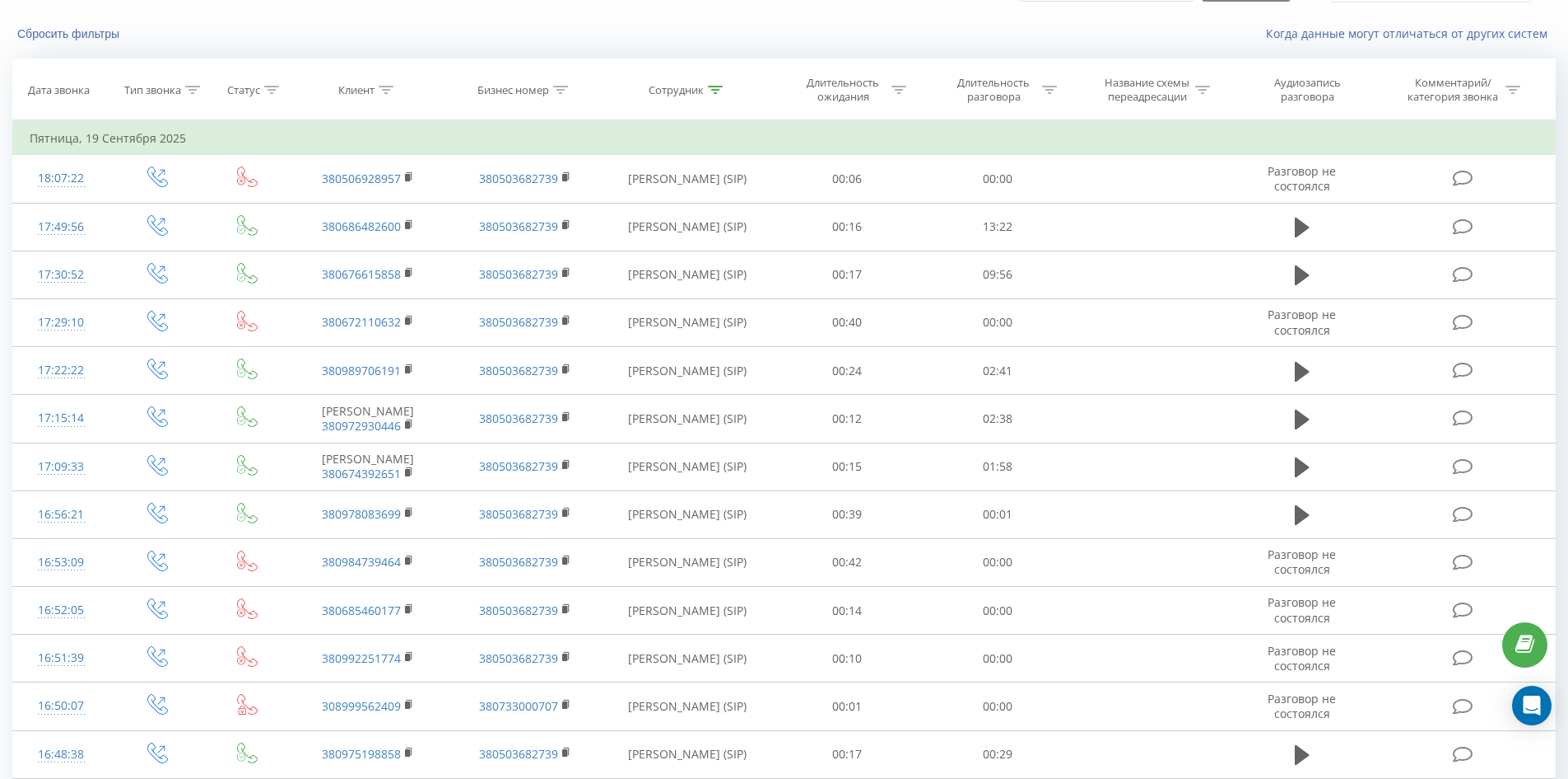
scroll to position [766, 0]
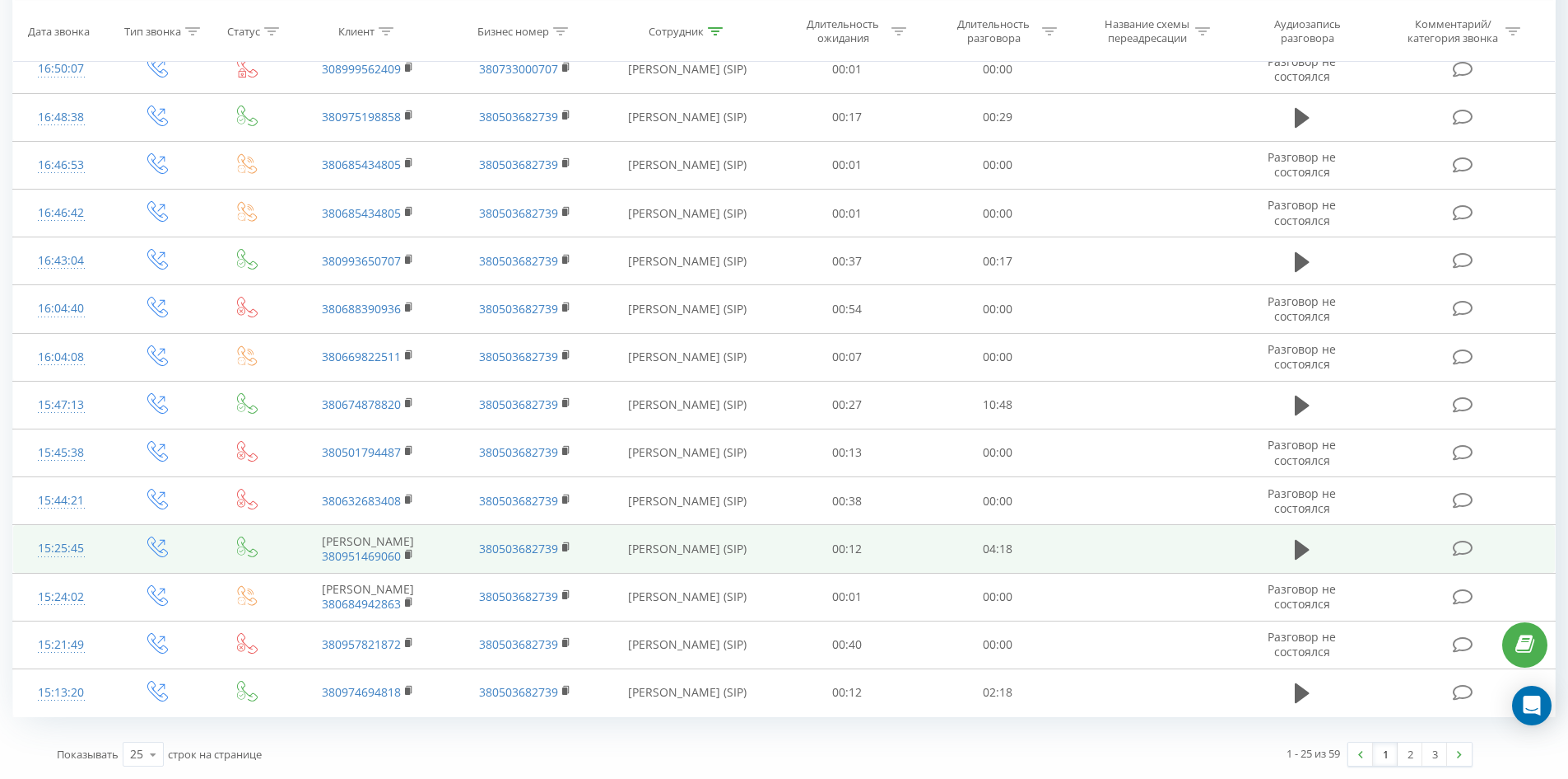
drag, startPoint x: 706, startPoint y: 390, endPoint x: 692, endPoint y: 559, distance: 169.6
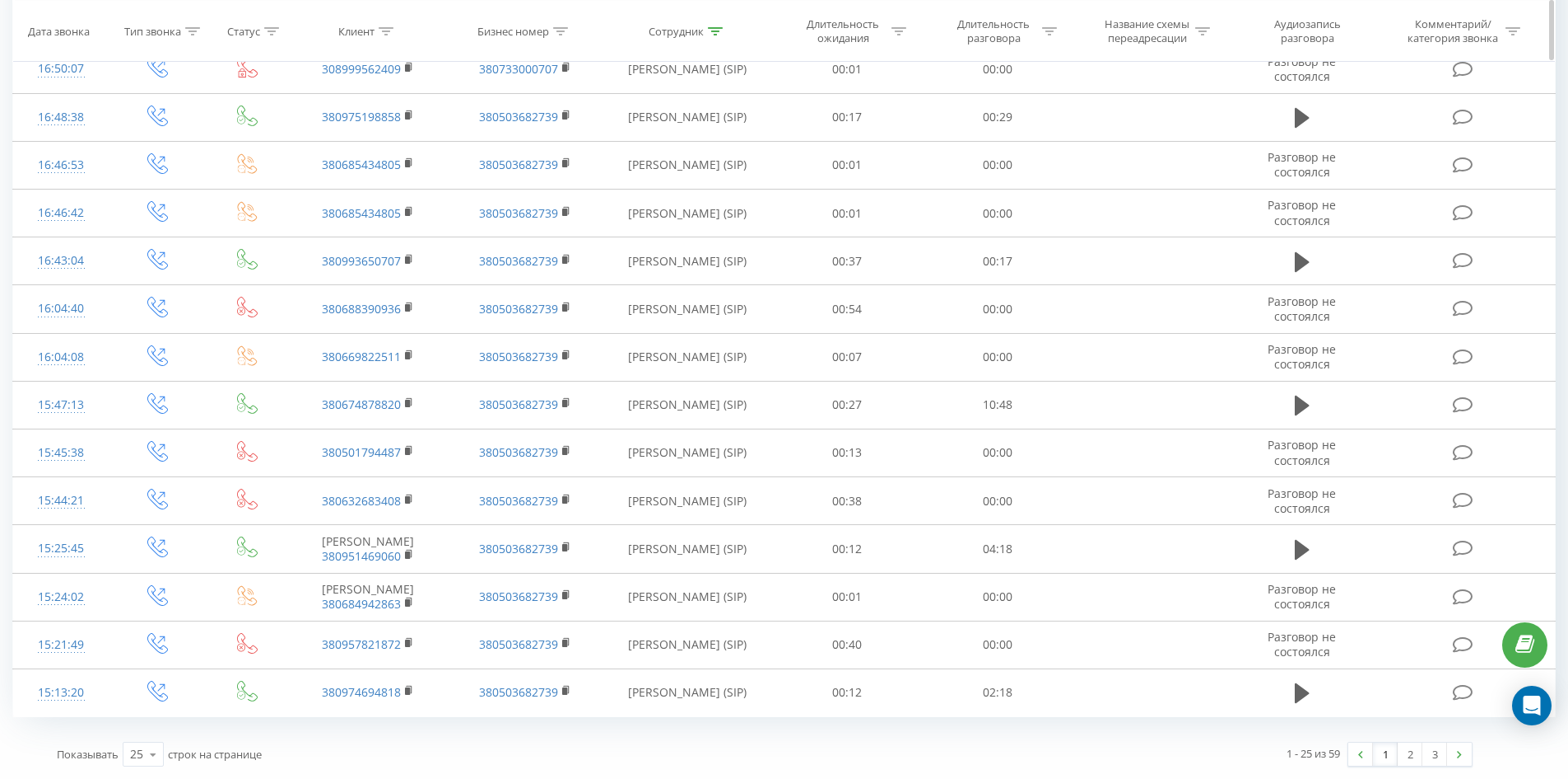
click at [722, 32] on icon at bounding box center [715, 30] width 15 height 8
click at [717, 205] on span "OK" at bounding box center [723, 218] width 46 height 26
click at [0, 0] on div at bounding box center [0, 0] width 0 height 0
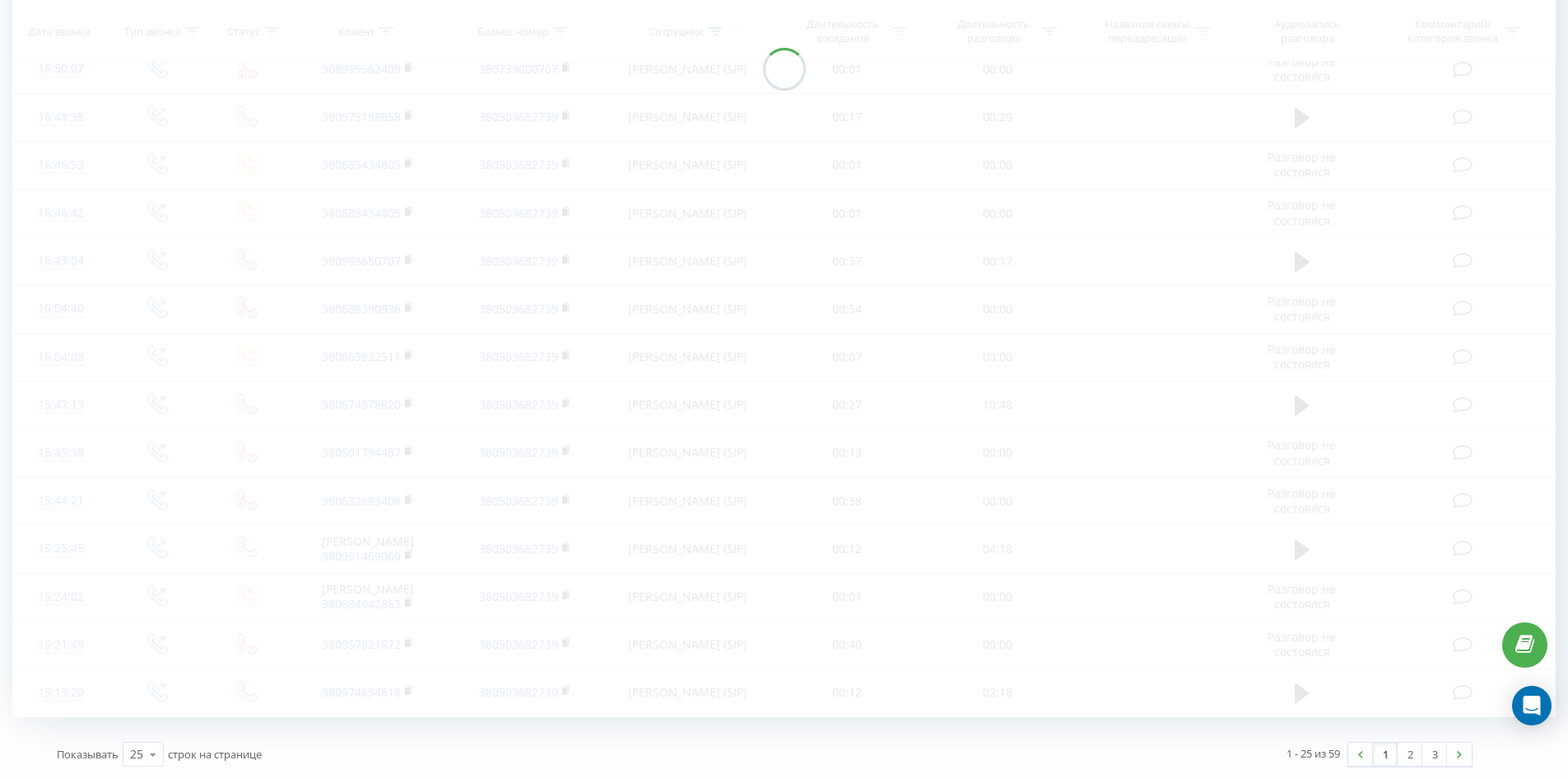
click at [746, 62] on div at bounding box center [784, 69] width 1544 height 1295
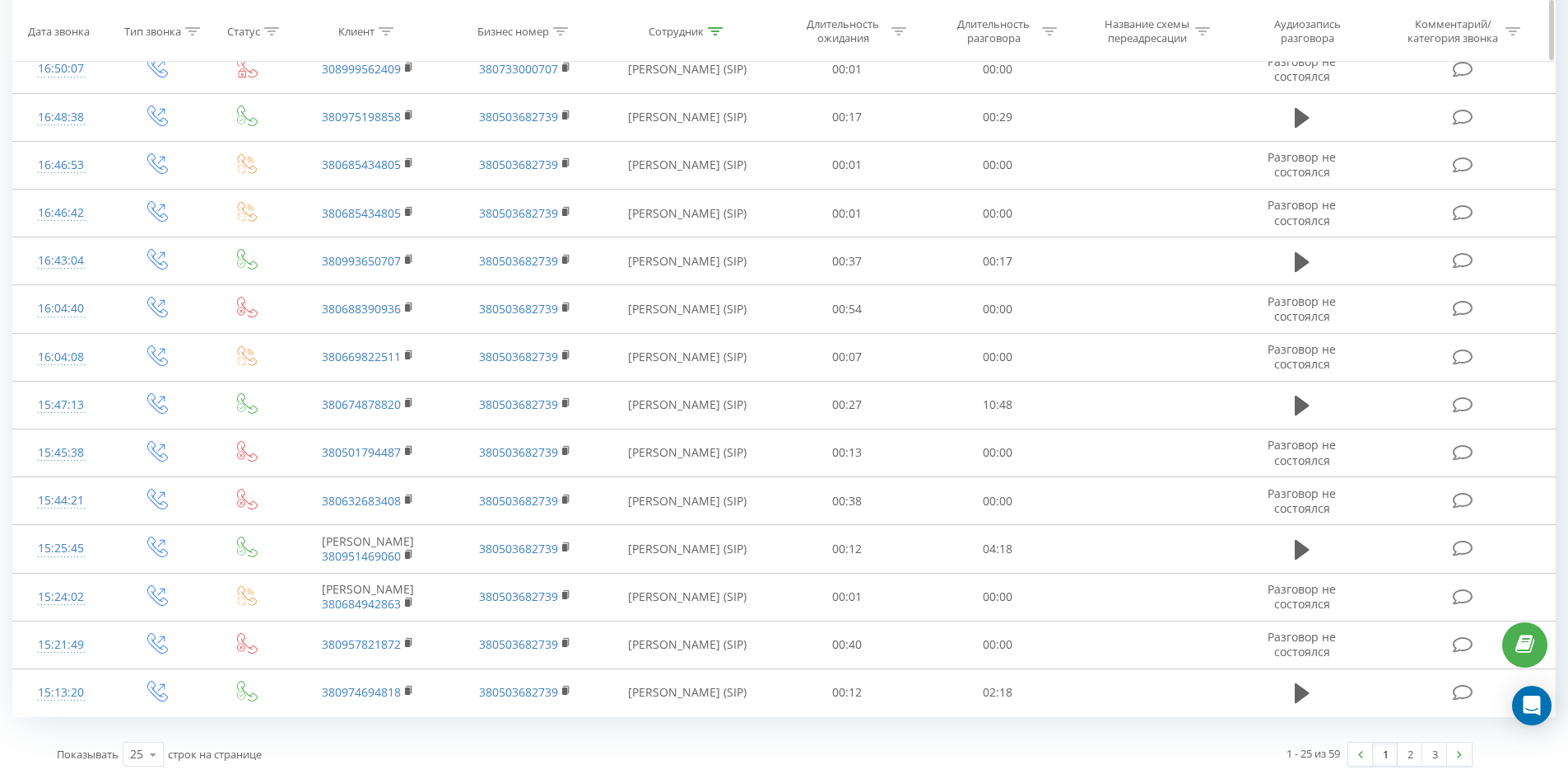
click at [716, 31] on icon at bounding box center [715, 30] width 15 height 8
click at [706, 173] on input "плескач антон" at bounding box center [687, 187] width 145 height 29
click button "OK" at bounding box center [723, 218] width 70 height 21
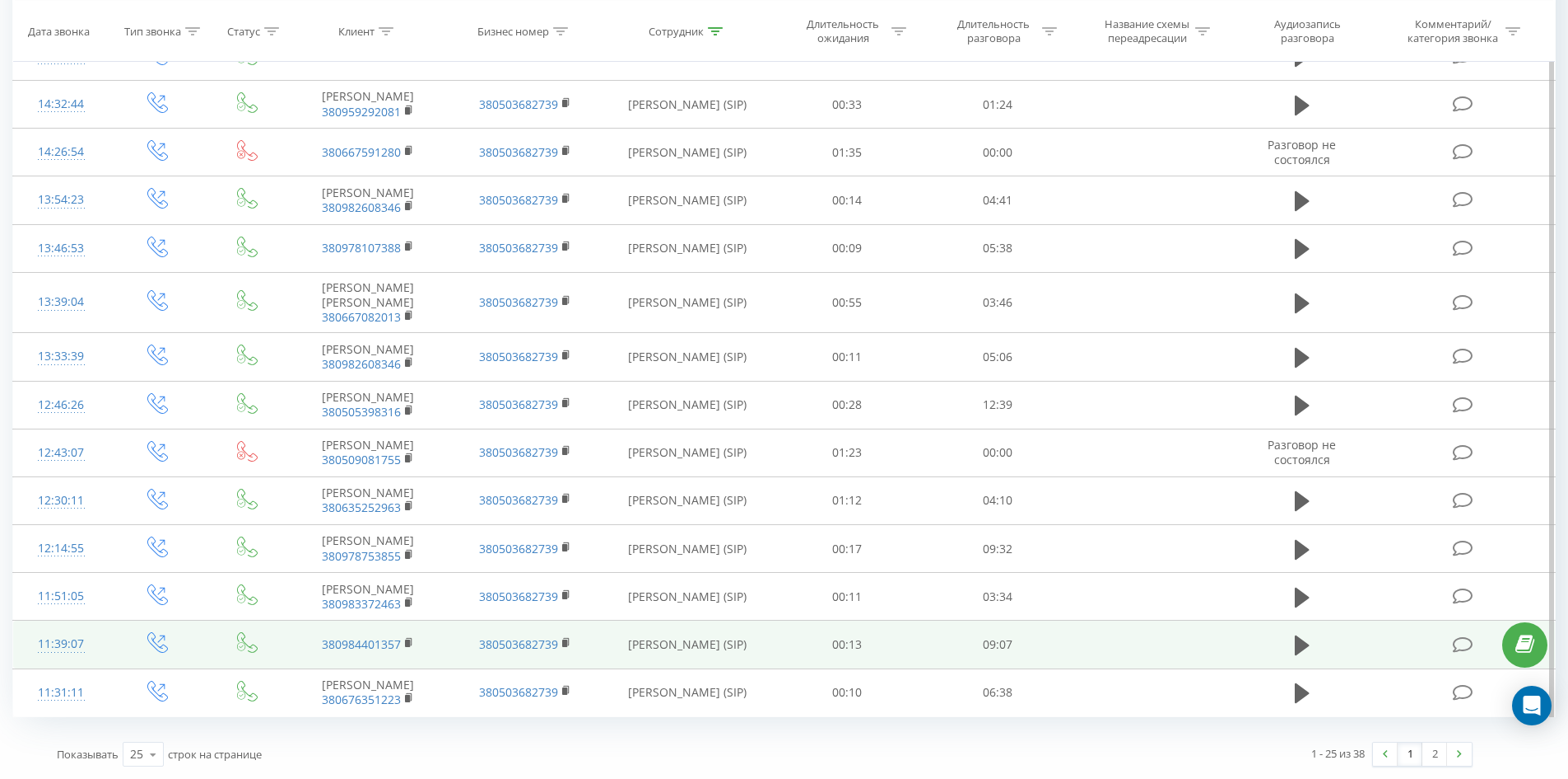
scroll to position [908, 0]
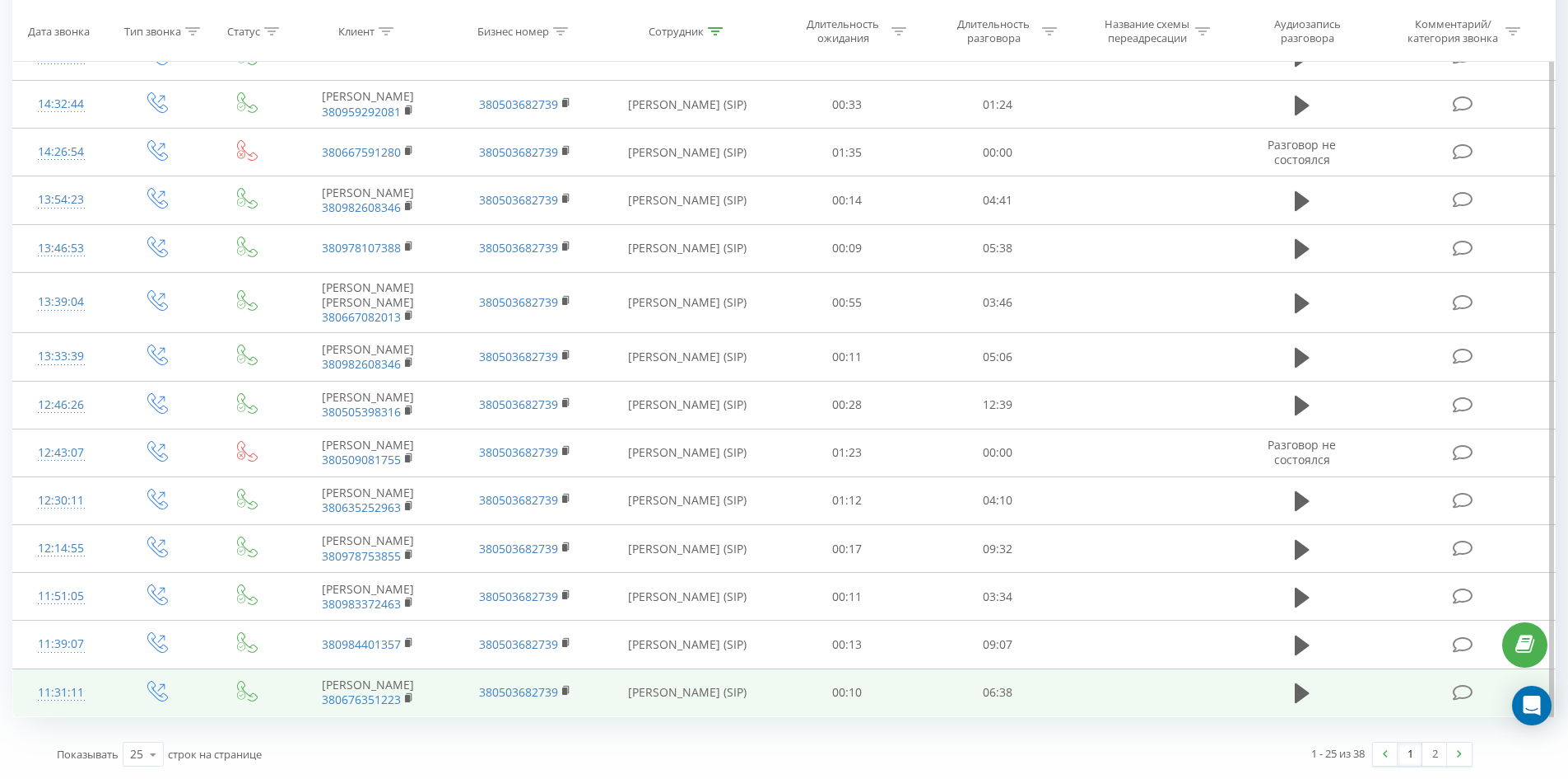
drag, startPoint x: 1326, startPoint y: 533, endPoint x: 997, endPoint y: 701, distance: 369.4
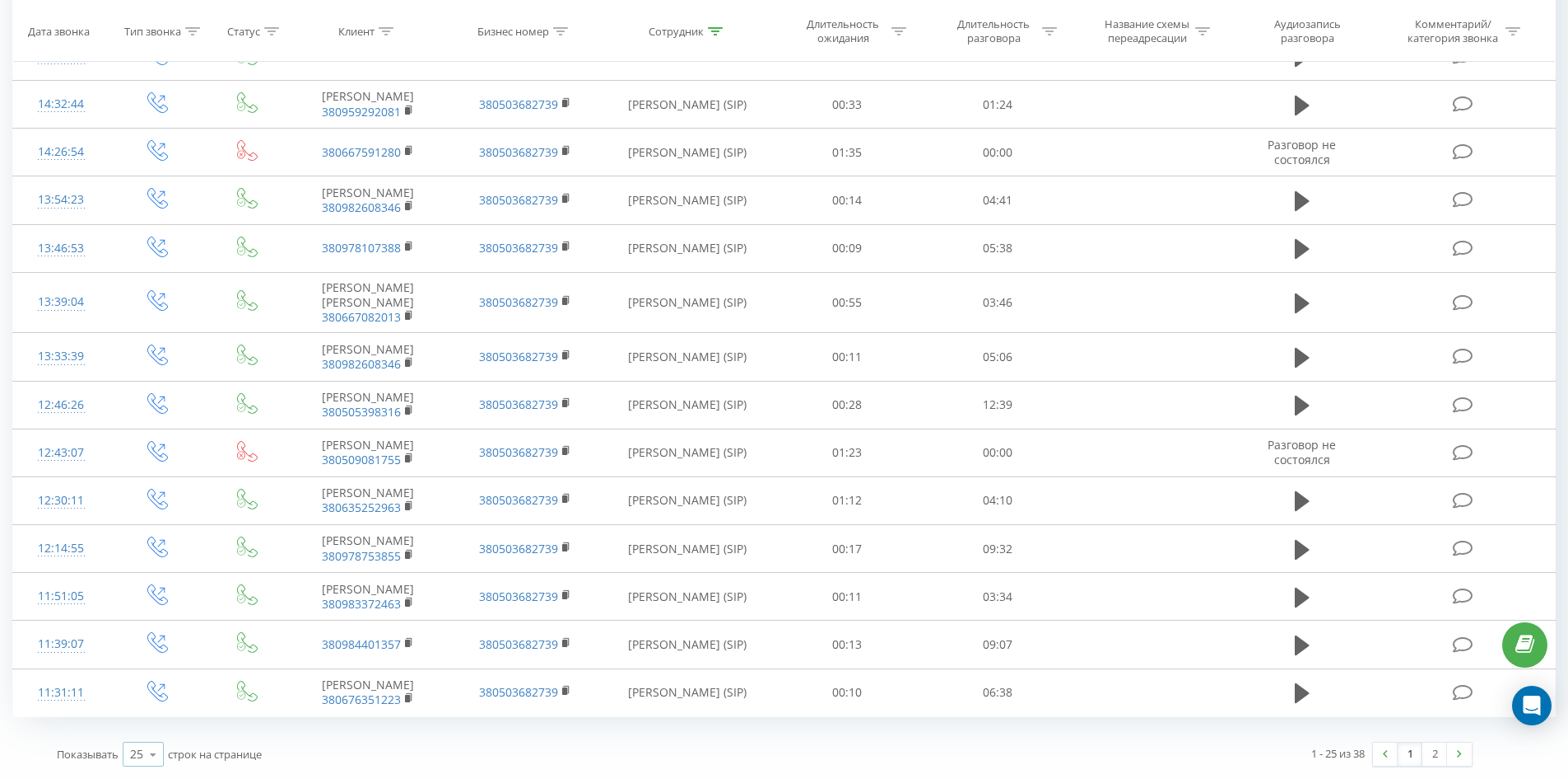
click at [158, 763] on icon at bounding box center [153, 754] width 25 height 32
click at [146, 730] on span "100" at bounding box center [140, 730] width 20 height 16
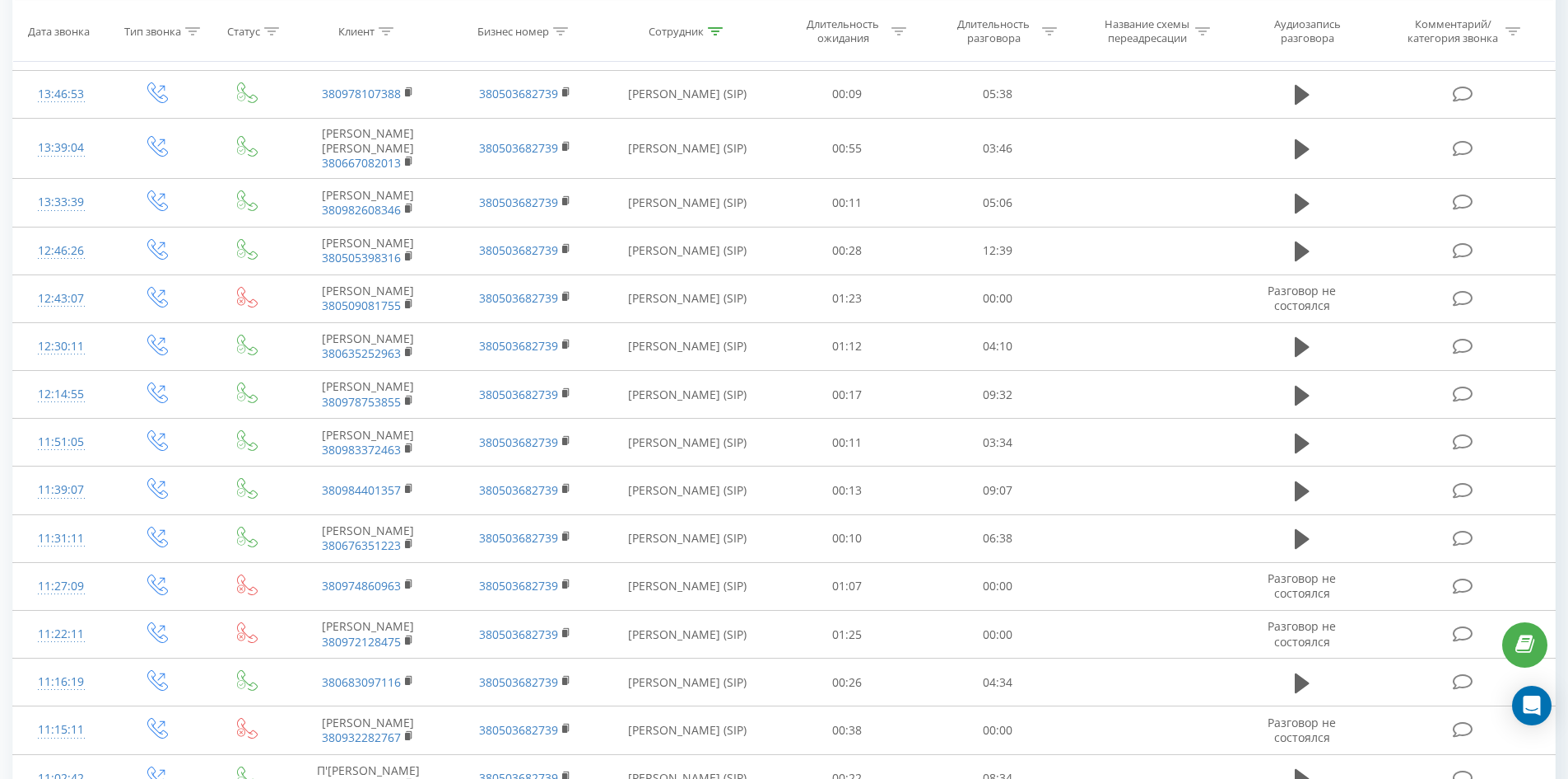
scroll to position [1620, 0]
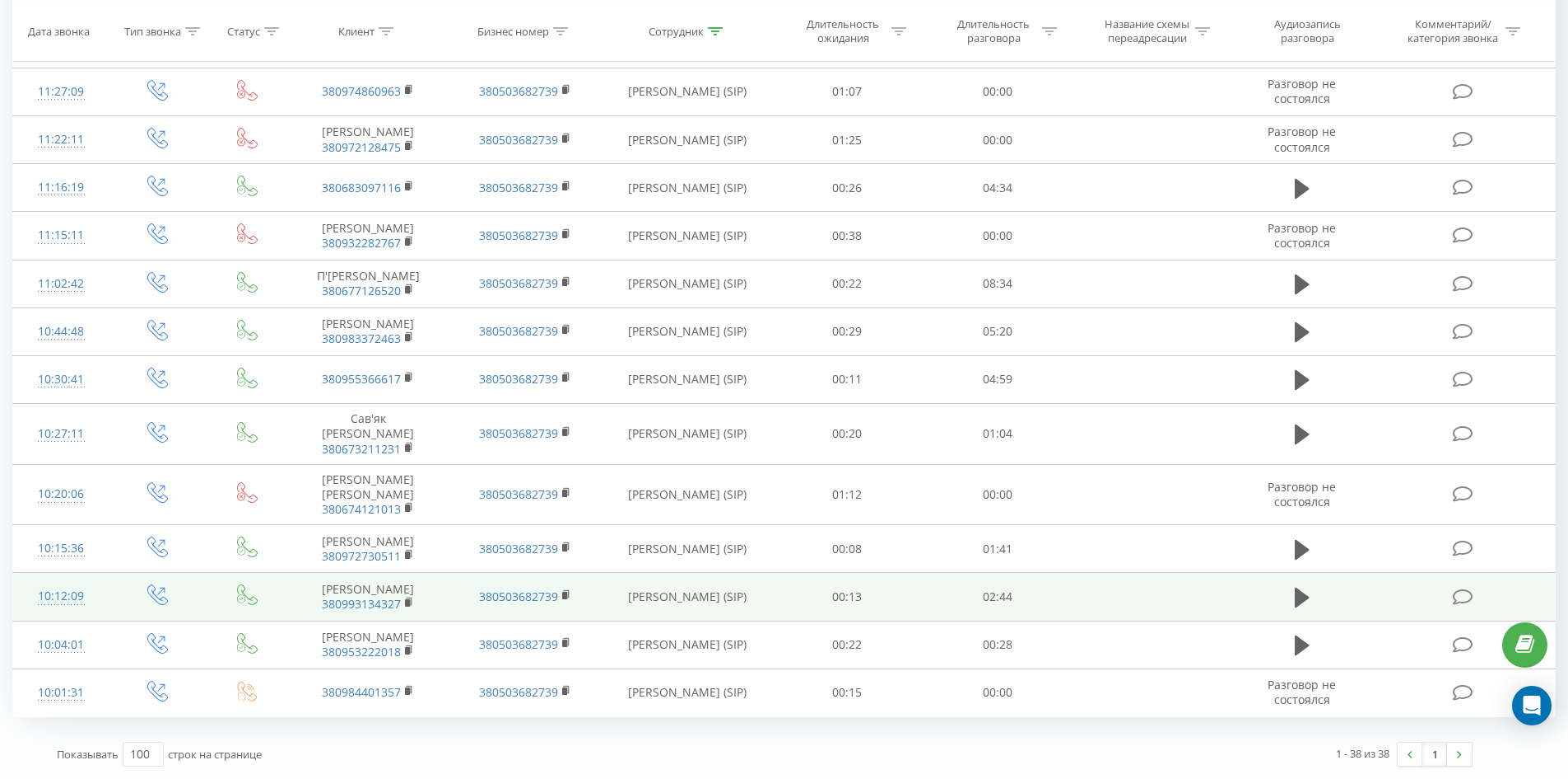
drag, startPoint x: 864, startPoint y: 286, endPoint x: 860, endPoint y: 578, distance: 292.0
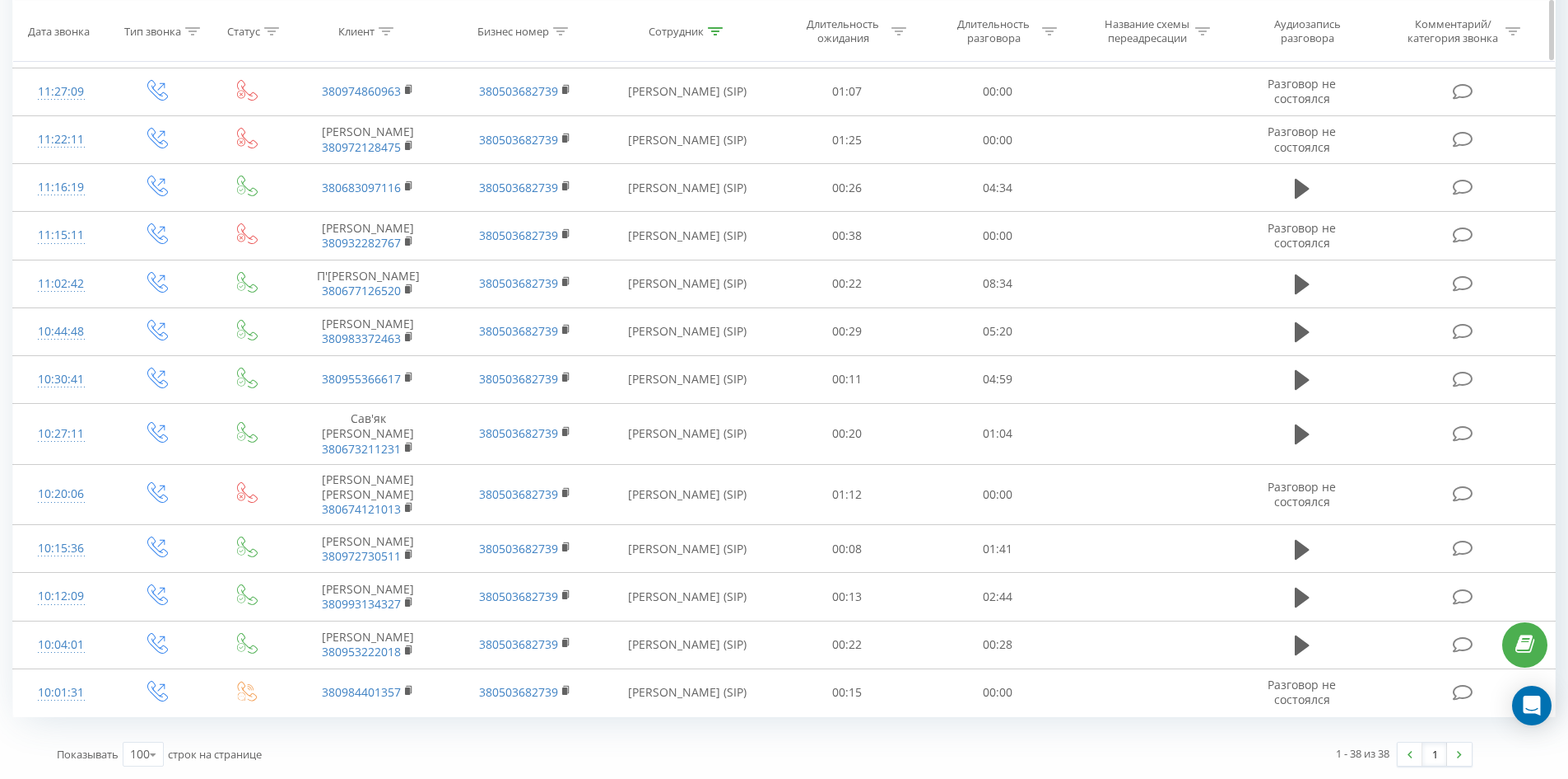
click at [712, 27] on icon at bounding box center [715, 30] width 15 height 8
click at [702, 352] on input "гнатюк анна" at bounding box center [687, 366] width 145 height 29
click button "OK" at bounding box center [723, 398] width 70 height 21
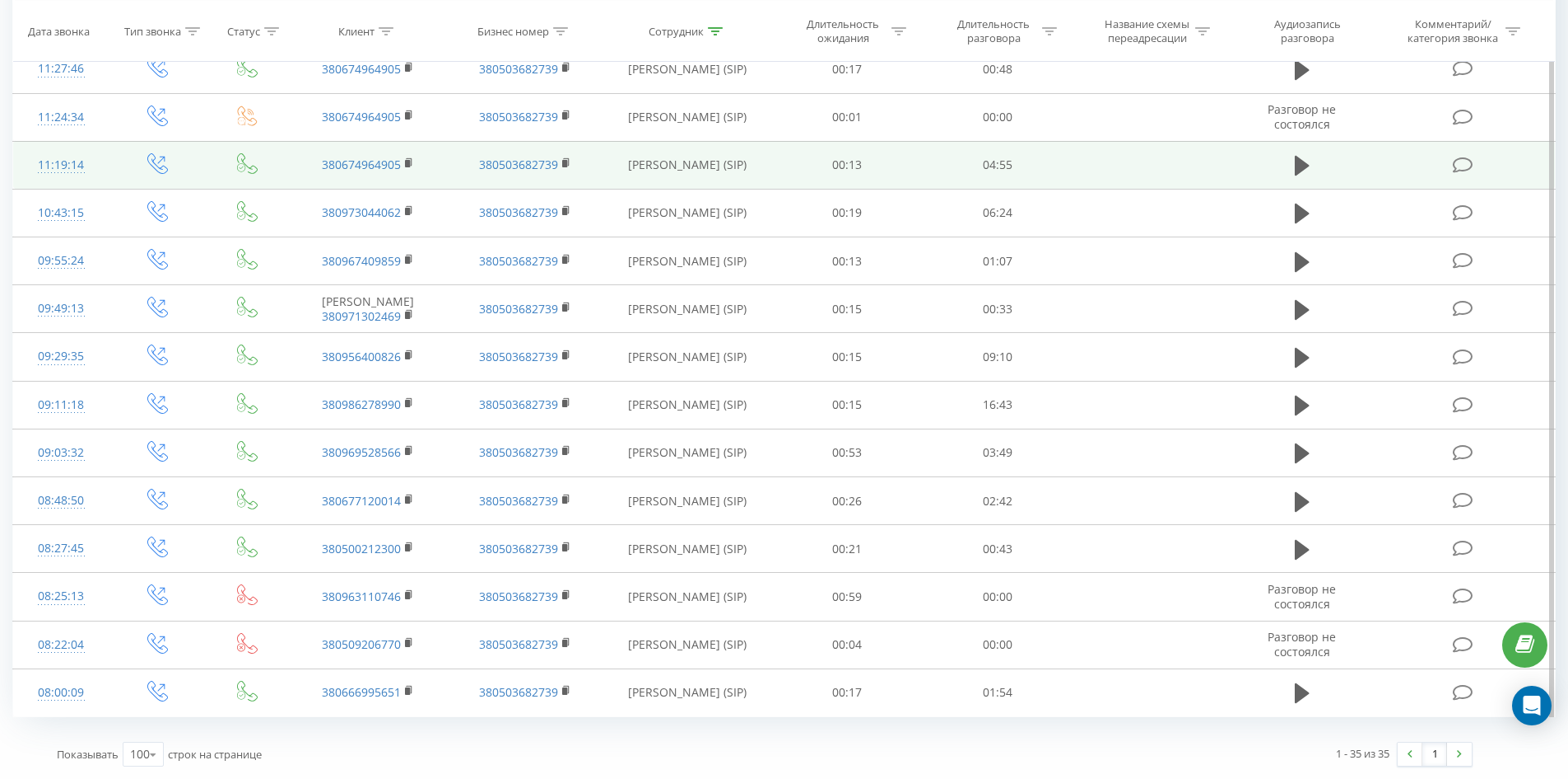
scroll to position [1309, 0]
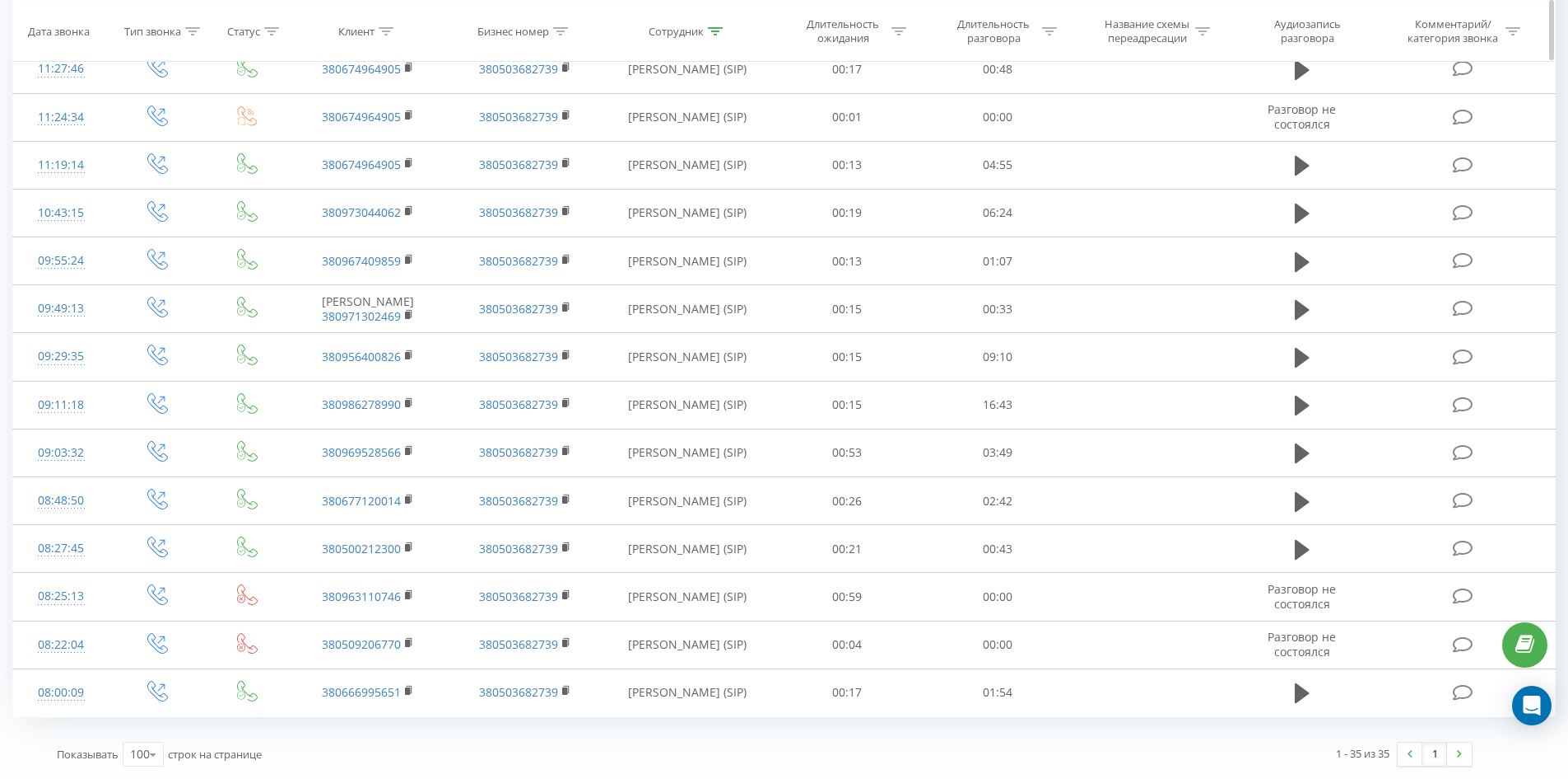
click at [721, 33] on icon at bounding box center [715, 30] width 15 height 8
click at [707, 235] on input "гладкова карина" at bounding box center [687, 249] width 145 height 29
click button "OK" at bounding box center [723, 282] width 70 height 21
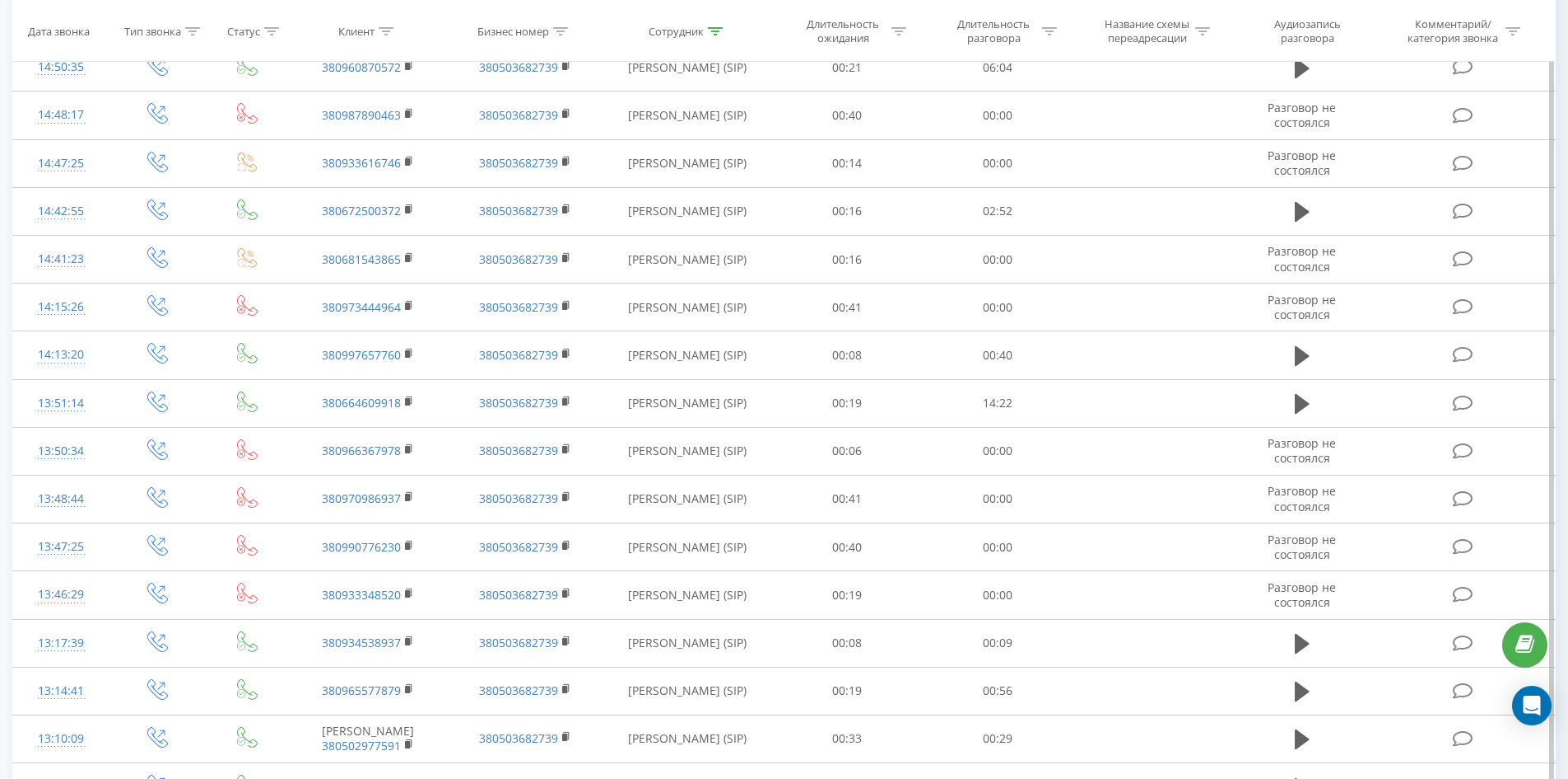
scroll to position [2409, 0]
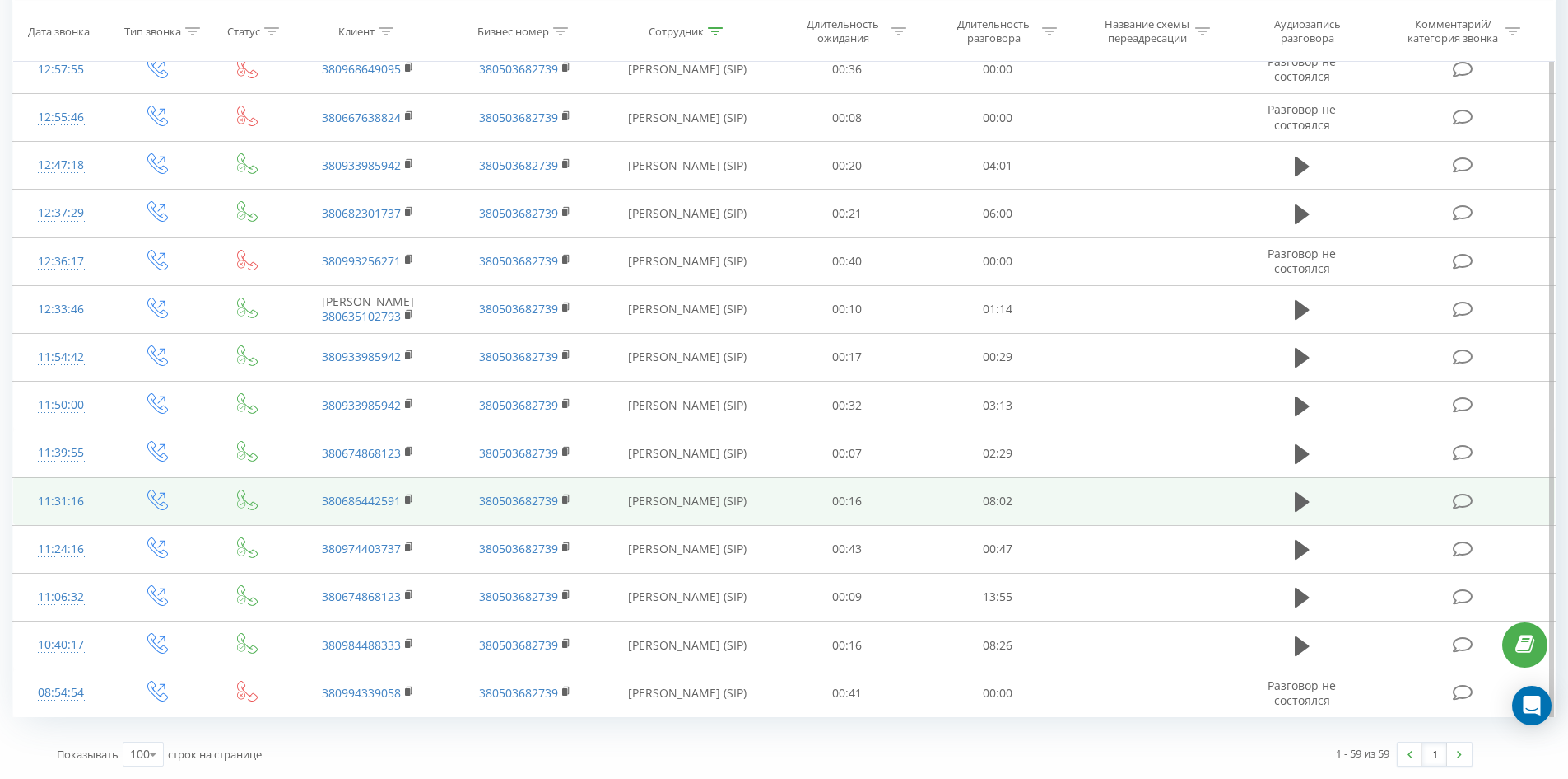
drag, startPoint x: 846, startPoint y: 256, endPoint x: 813, endPoint y: 521, distance: 267.0
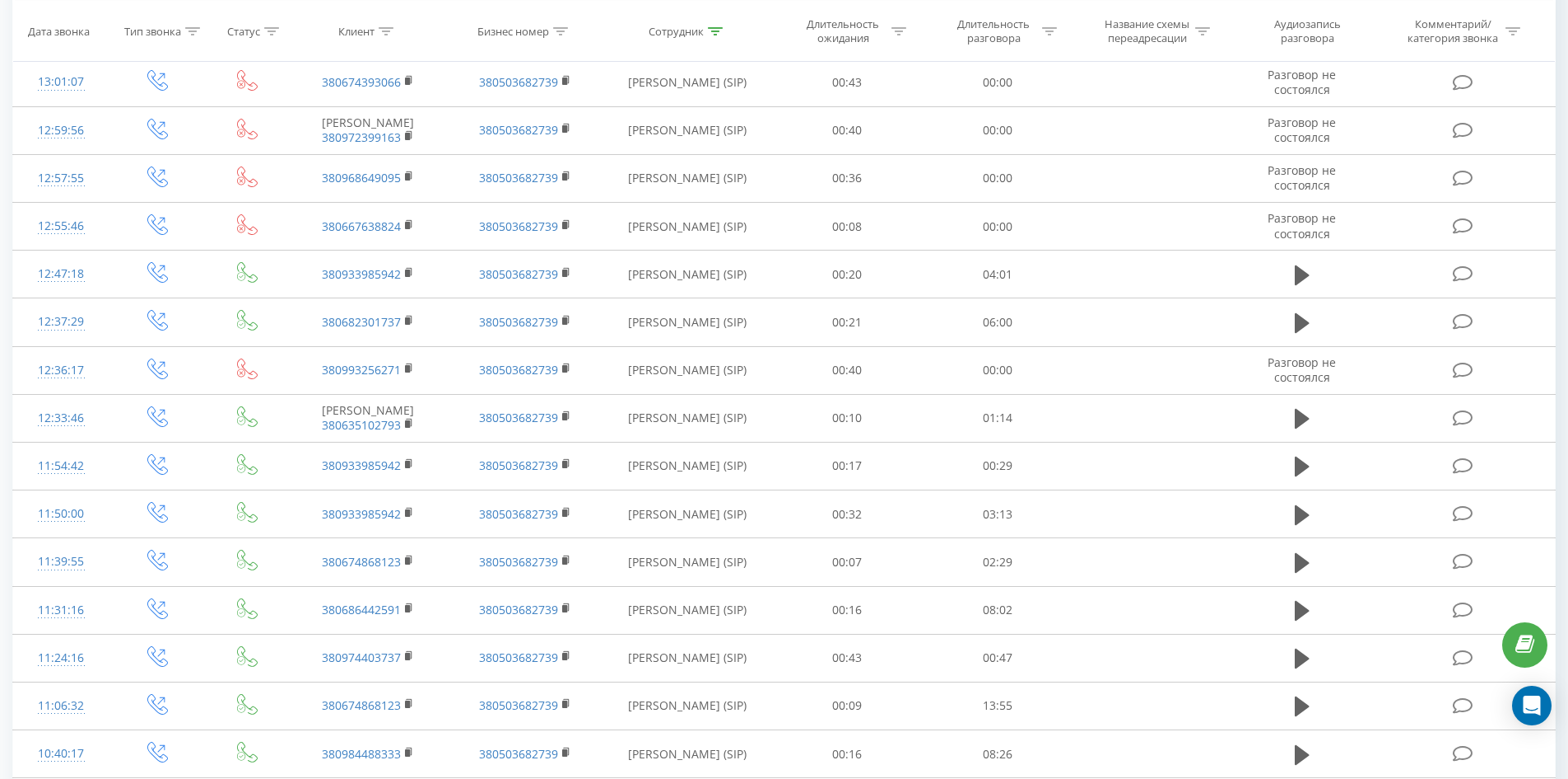
scroll to position [0, 0]
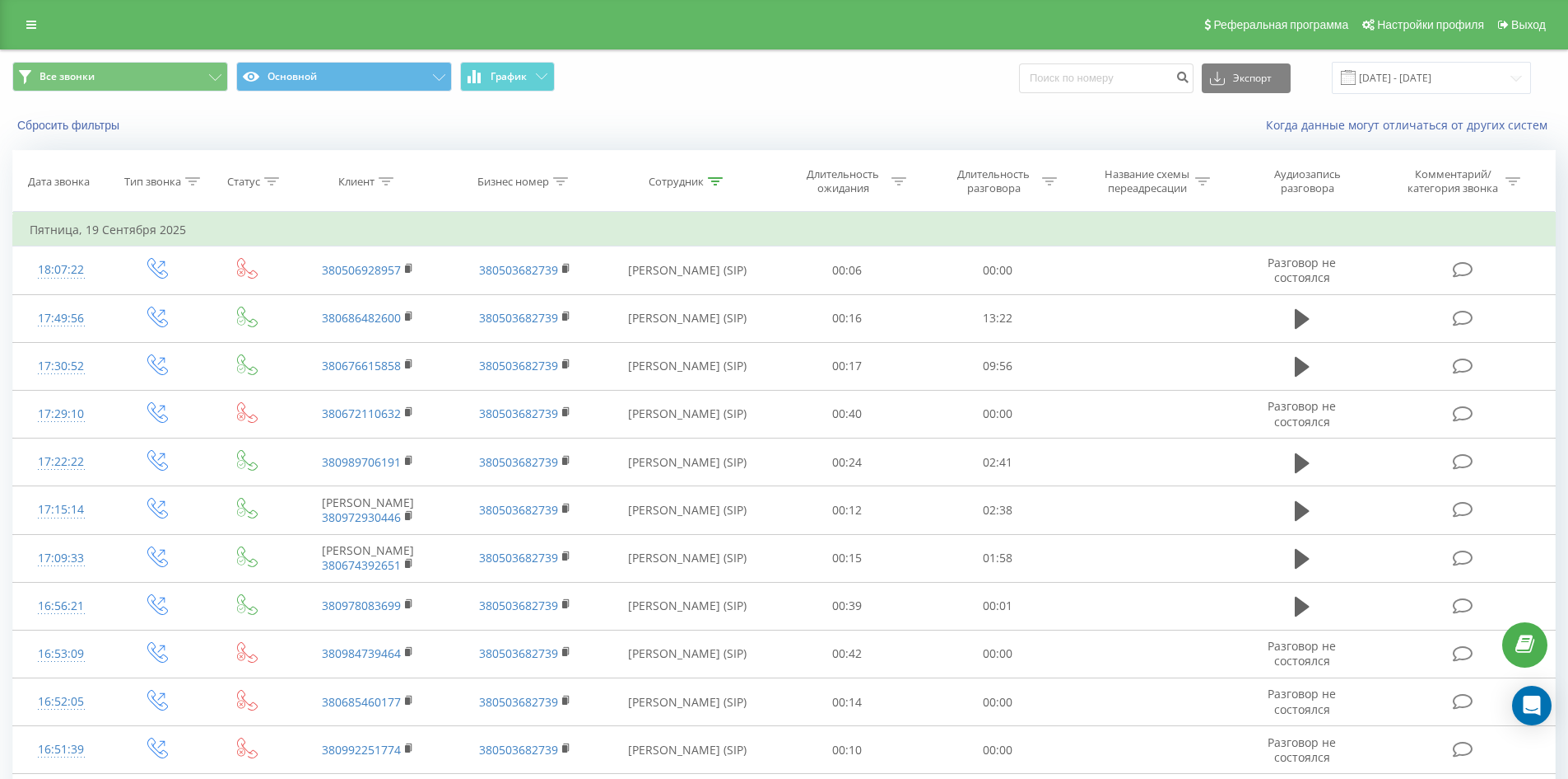
drag, startPoint x: 813, startPoint y: 521, endPoint x: 866, endPoint y: 64, distance: 460.1
click at [718, 184] on icon at bounding box center [715, 182] width 15 height 8
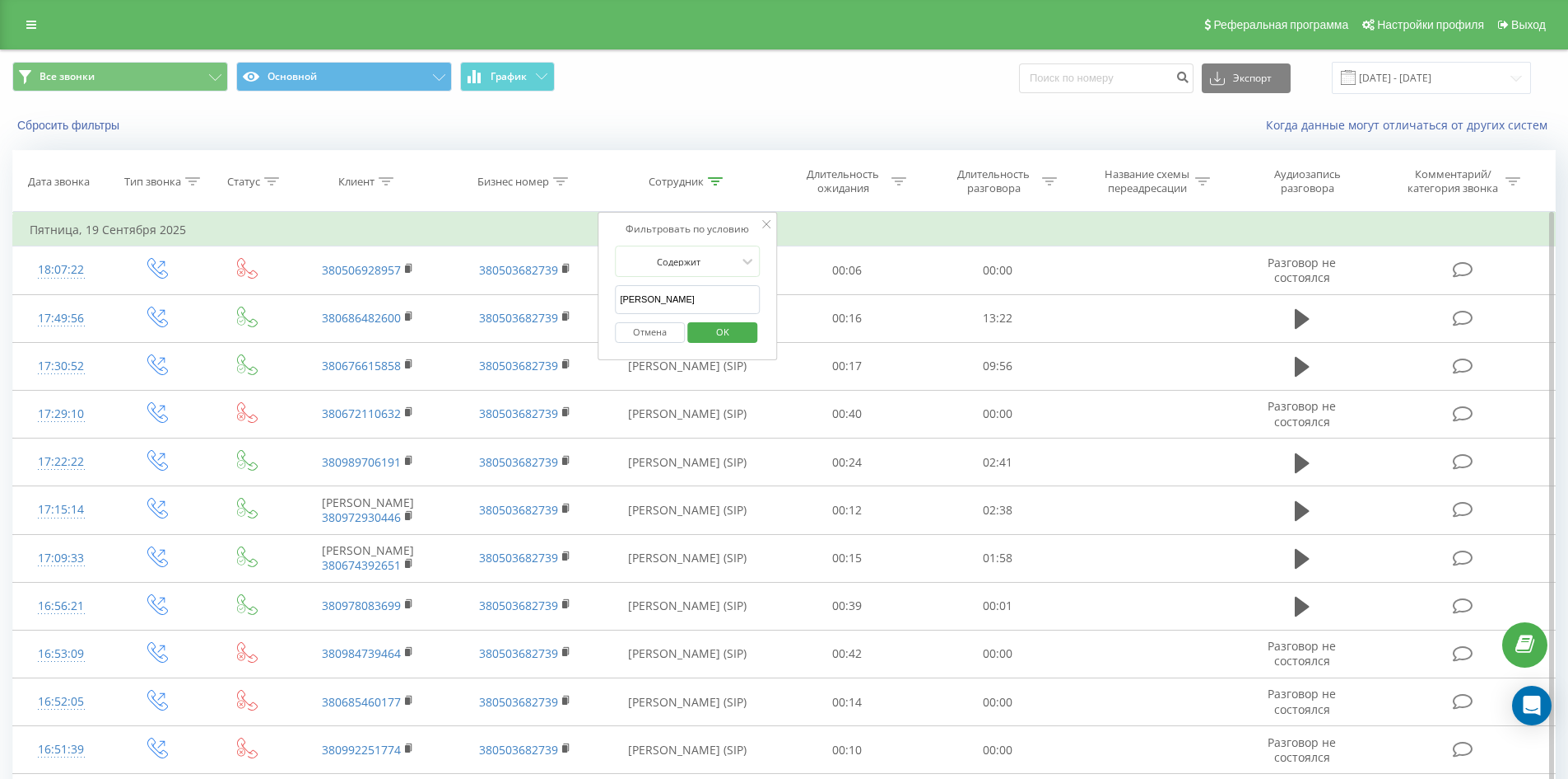
click at [708, 309] on input "плескач антон" at bounding box center [687, 299] width 145 height 29
click button "OK" at bounding box center [723, 332] width 70 height 21
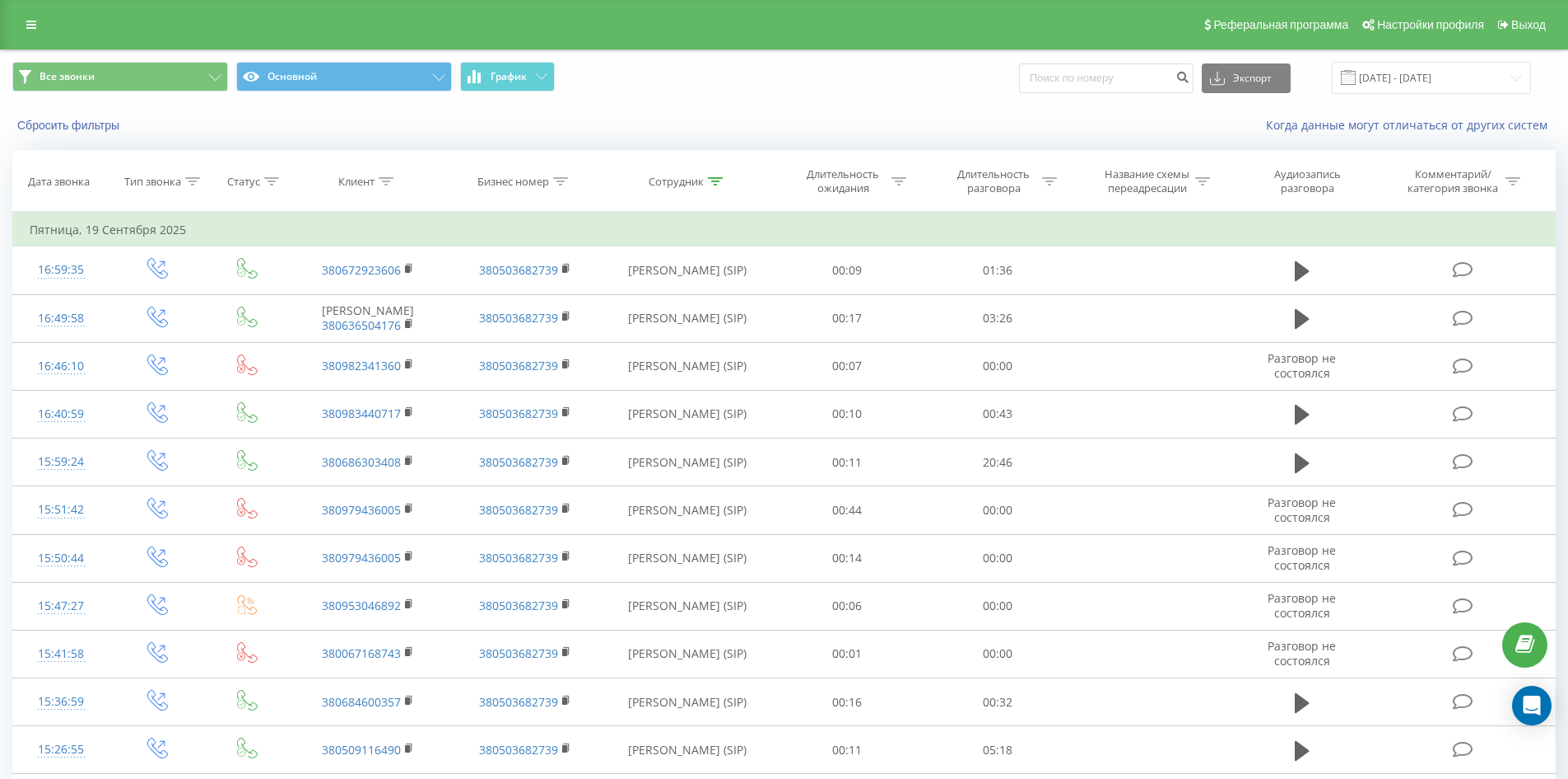
scroll to position [2534, 0]
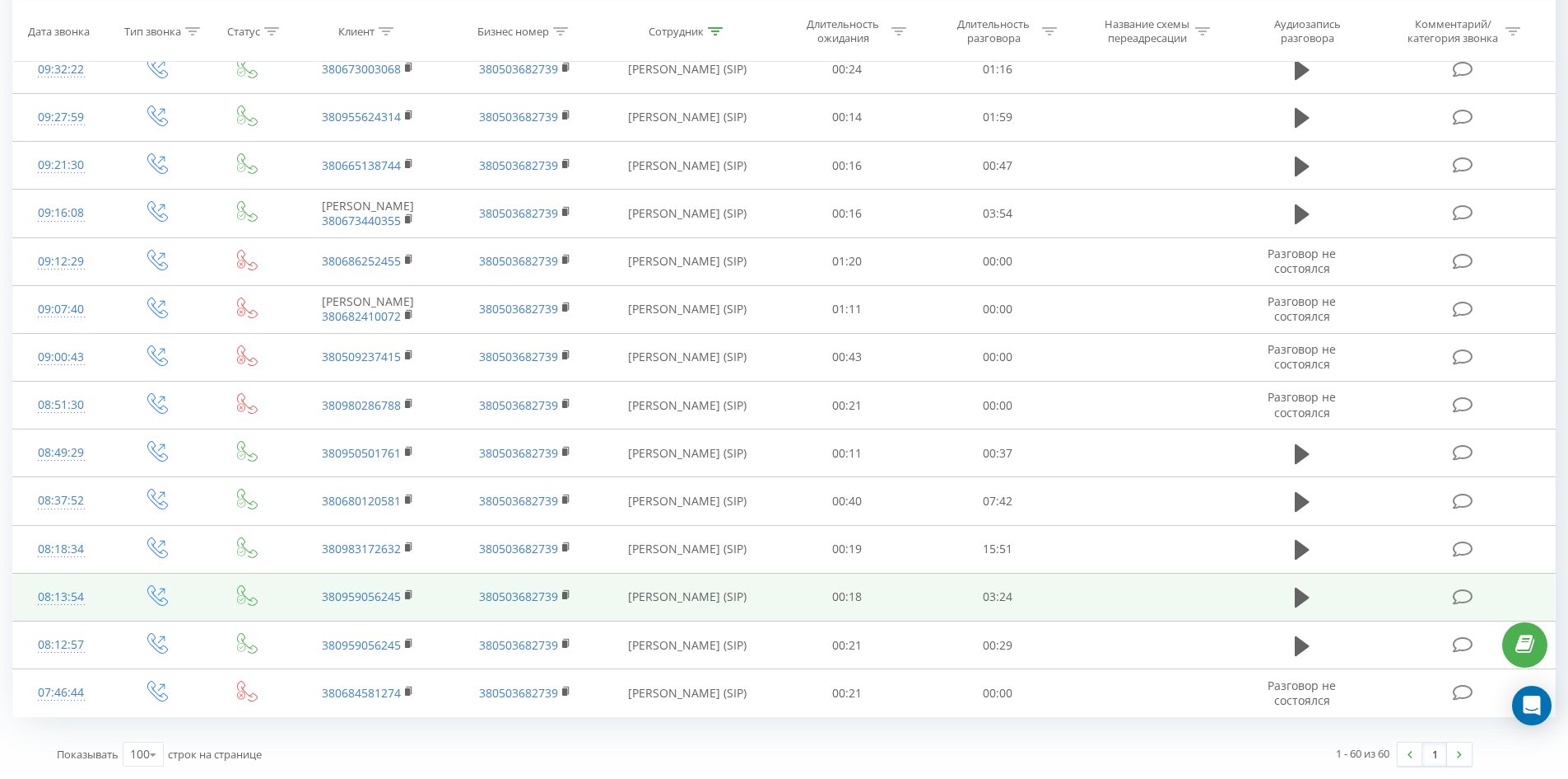
drag, startPoint x: 806, startPoint y: 237, endPoint x: 799, endPoint y: 541, distance: 304.1
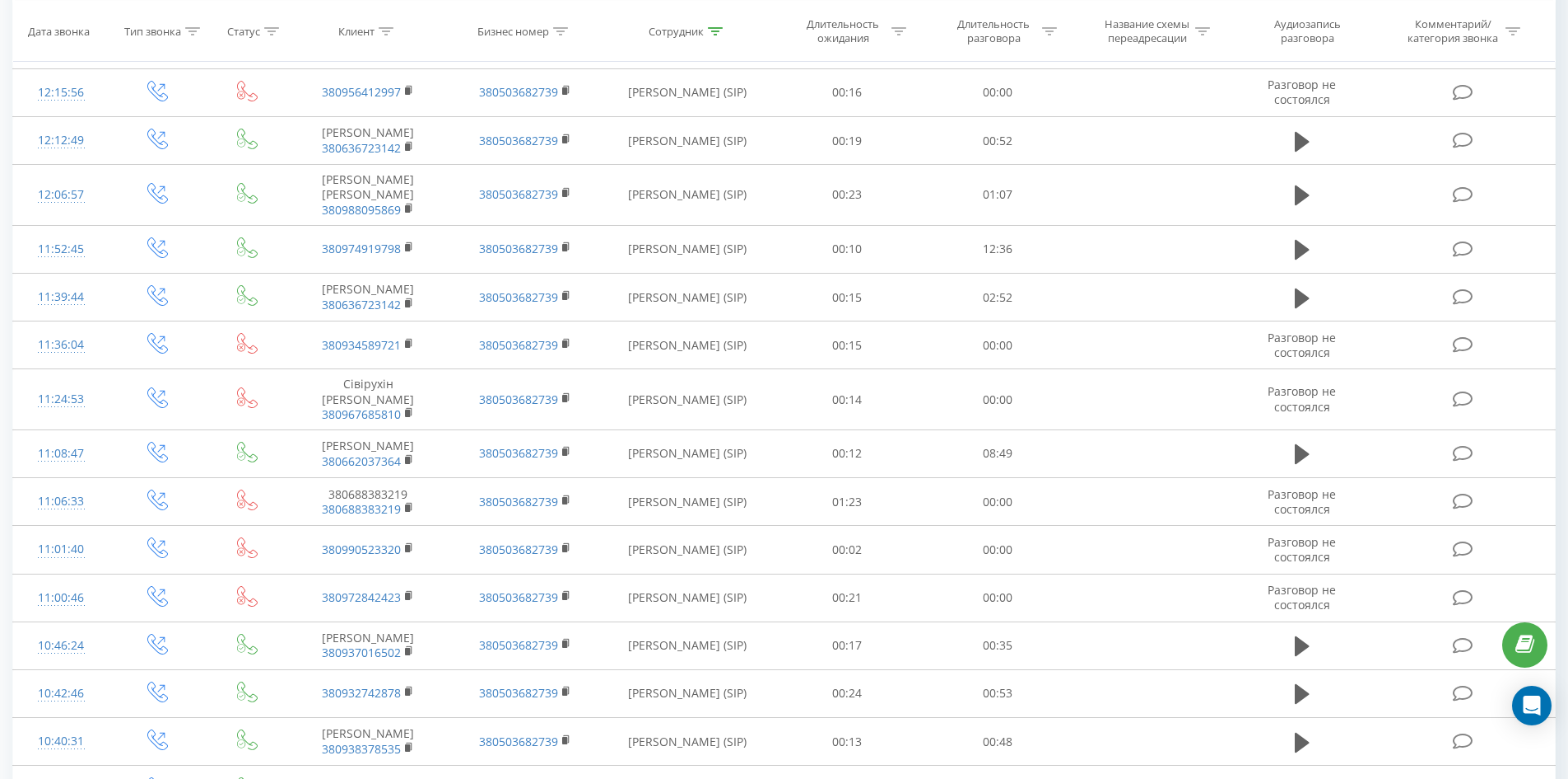
scroll to position [0, 0]
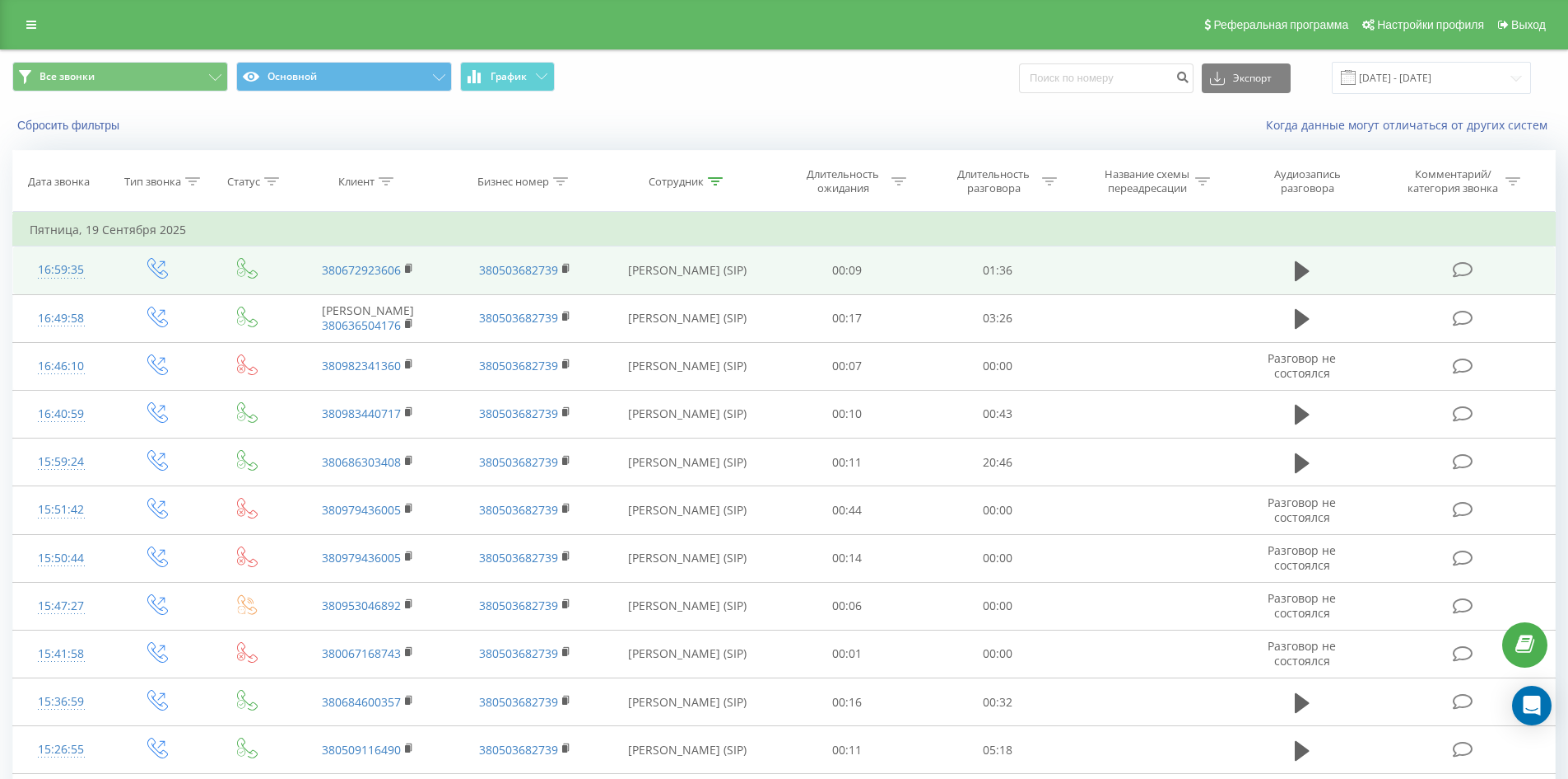
drag, startPoint x: 794, startPoint y: 514, endPoint x: 863, endPoint y: 287, distance: 237.3
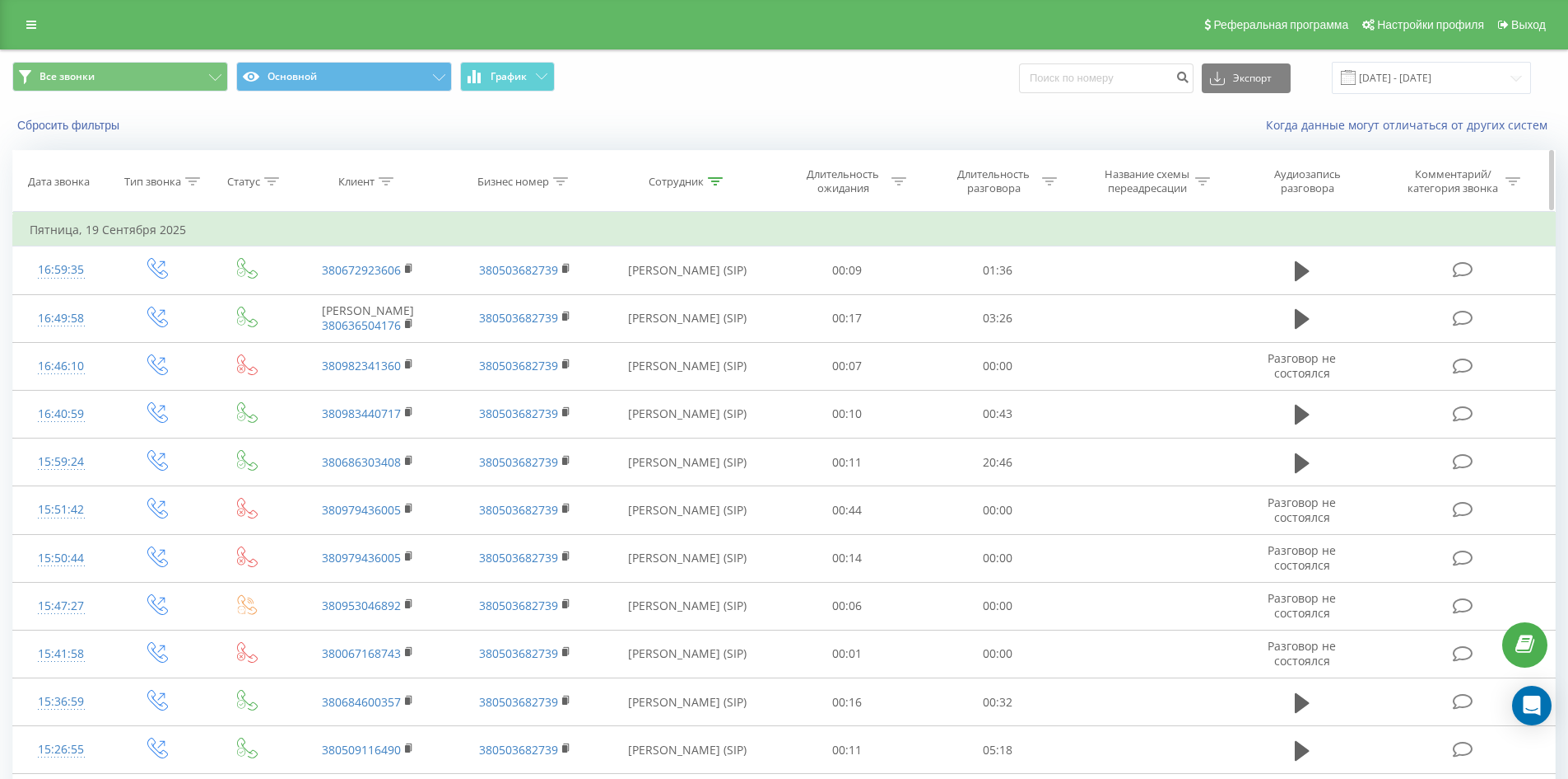
click at [718, 183] on icon at bounding box center [715, 182] width 15 height 8
click at [714, 296] on input "кислиця ангеліна" at bounding box center [687, 299] width 145 height 29
click button "OK" at bounding box center [723, 332] width 70 height 21
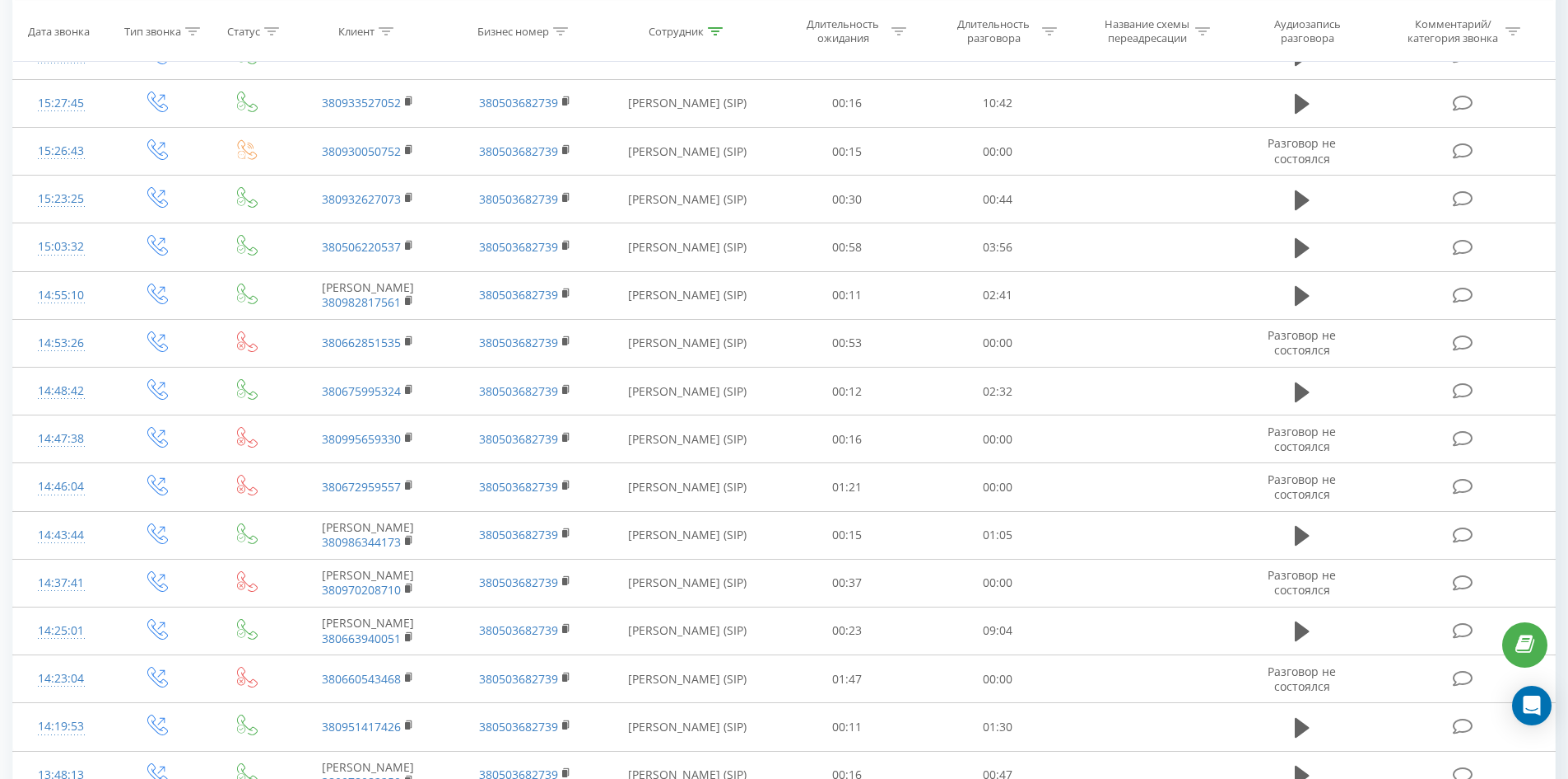
scroll to position [3673, 0]
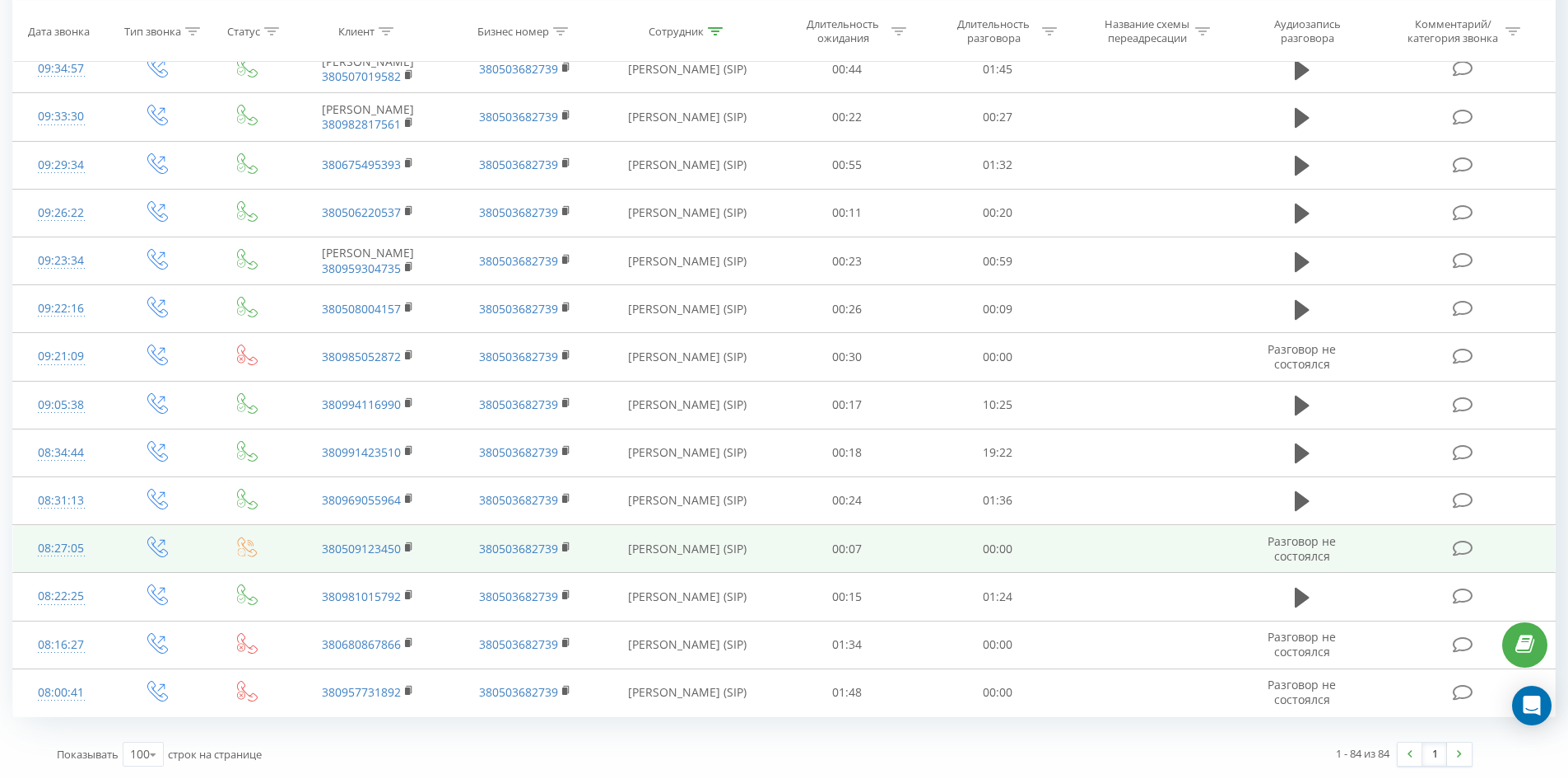
drag, startPoint x: 740, startPoint y: 376, endPoint x: 762, endPoint y: 547, distance: 172.4
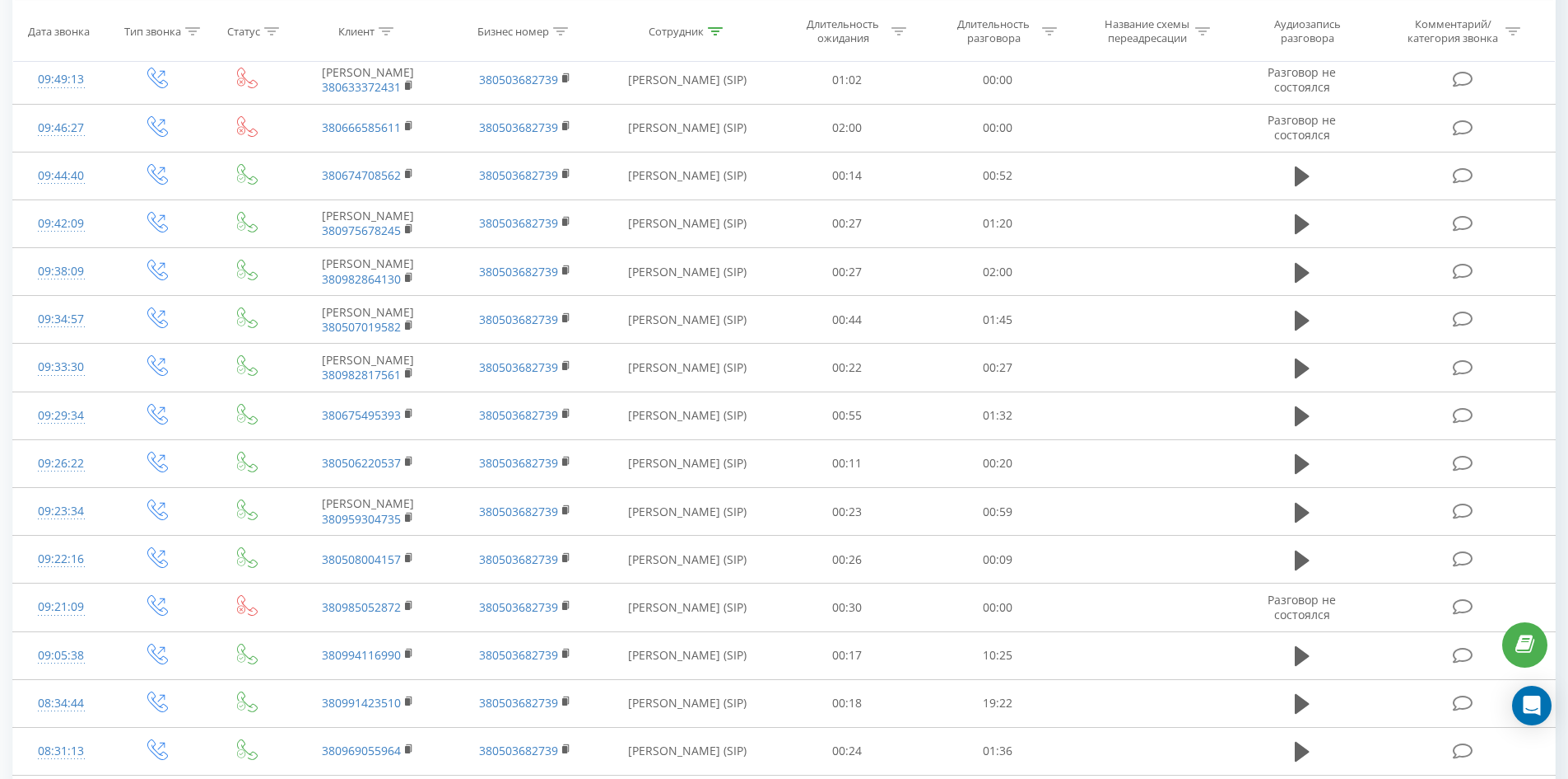
scroll to position [0, 0]
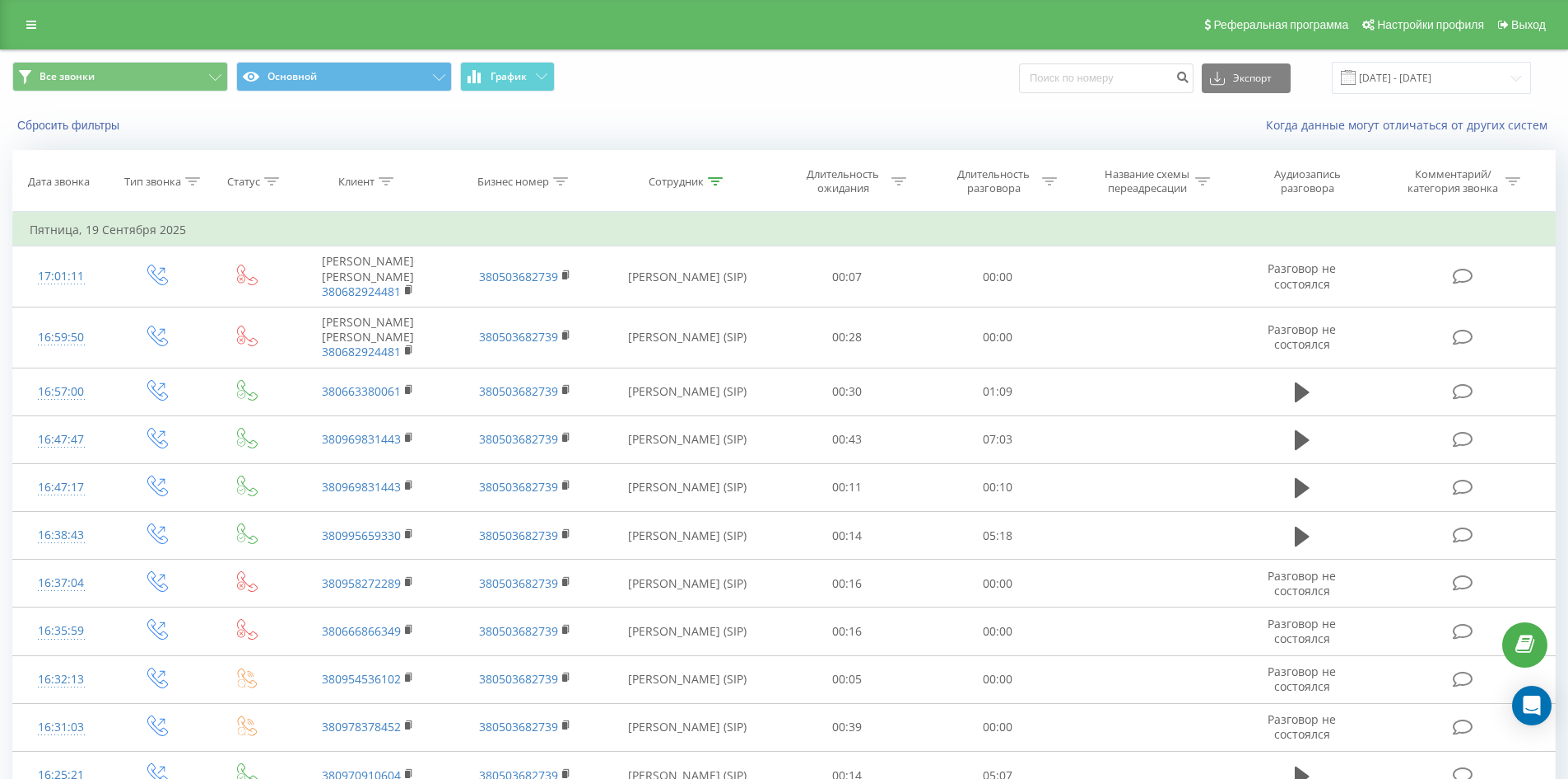
drag, startPoint x: 773, startPoint y: 476, endPoint x: 852, endPoint y: 178, distance: 308.3
click at [716, 182] on icon at bounding box center [715, 182] width 15 height 8
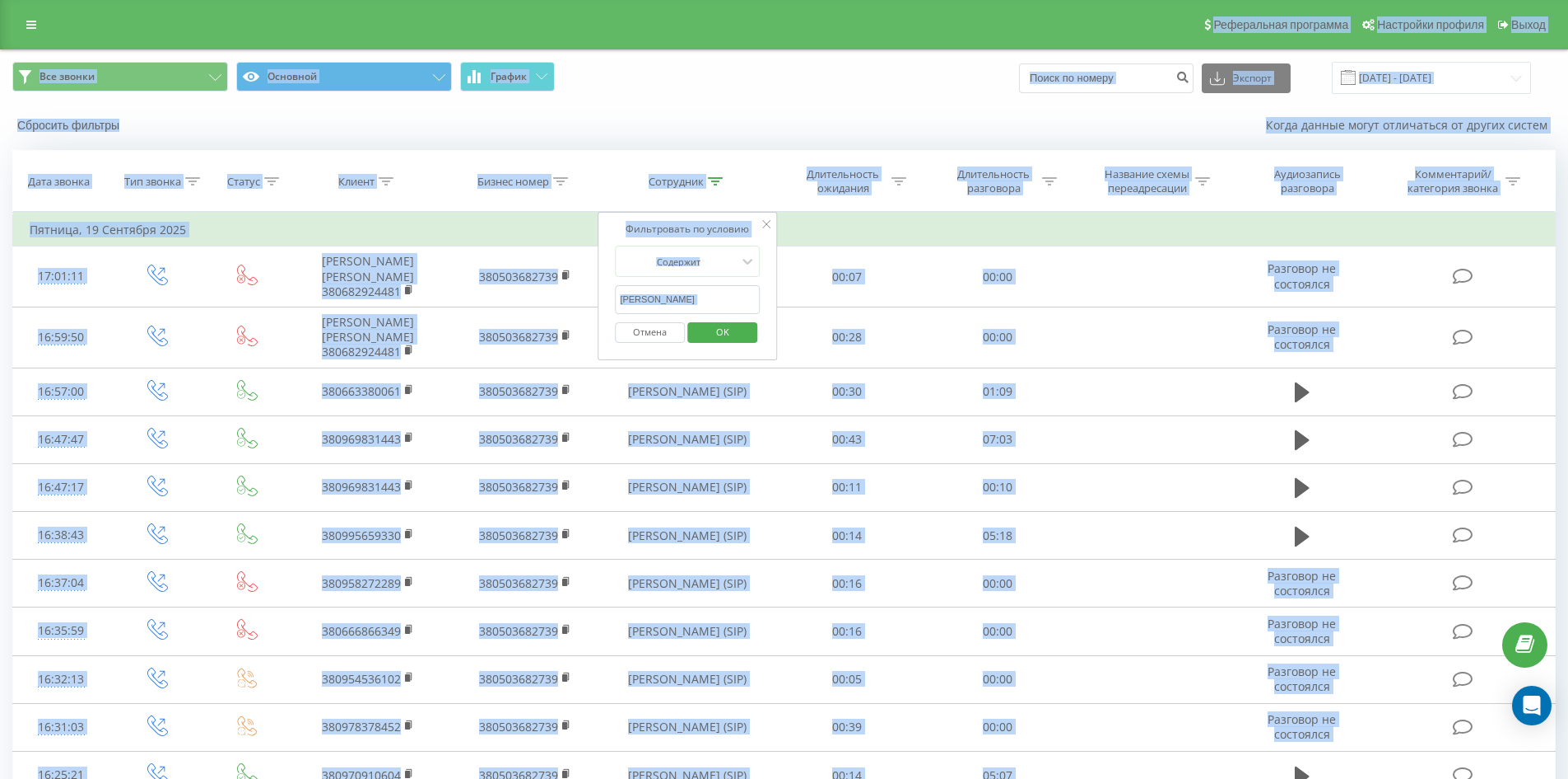
click at [753, 312] on input "складанюк карина" at bounding box center [687, 299] width 145 height 29
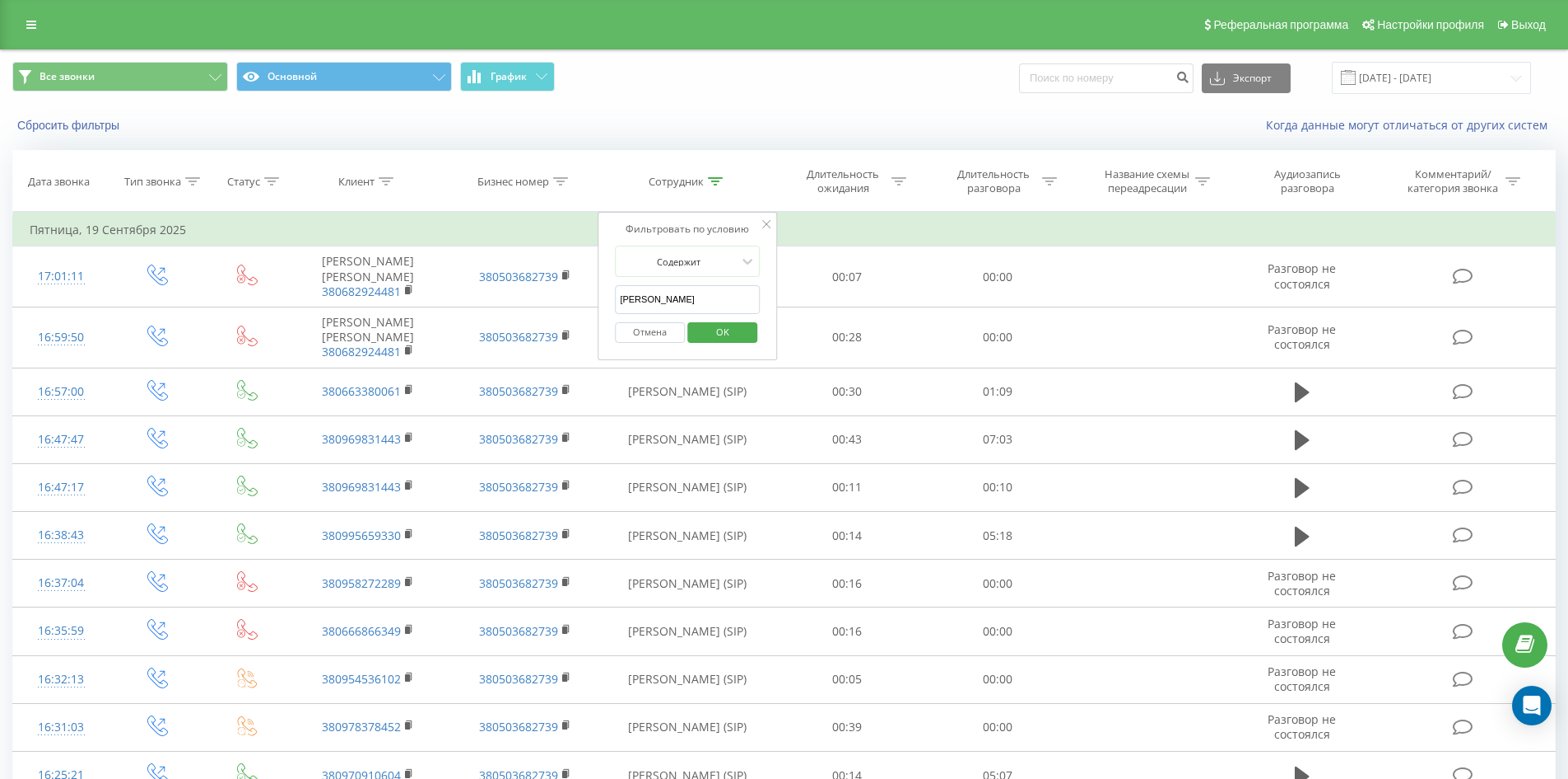
click button "OK" at bounding box center [723, 332] width 70 height 21
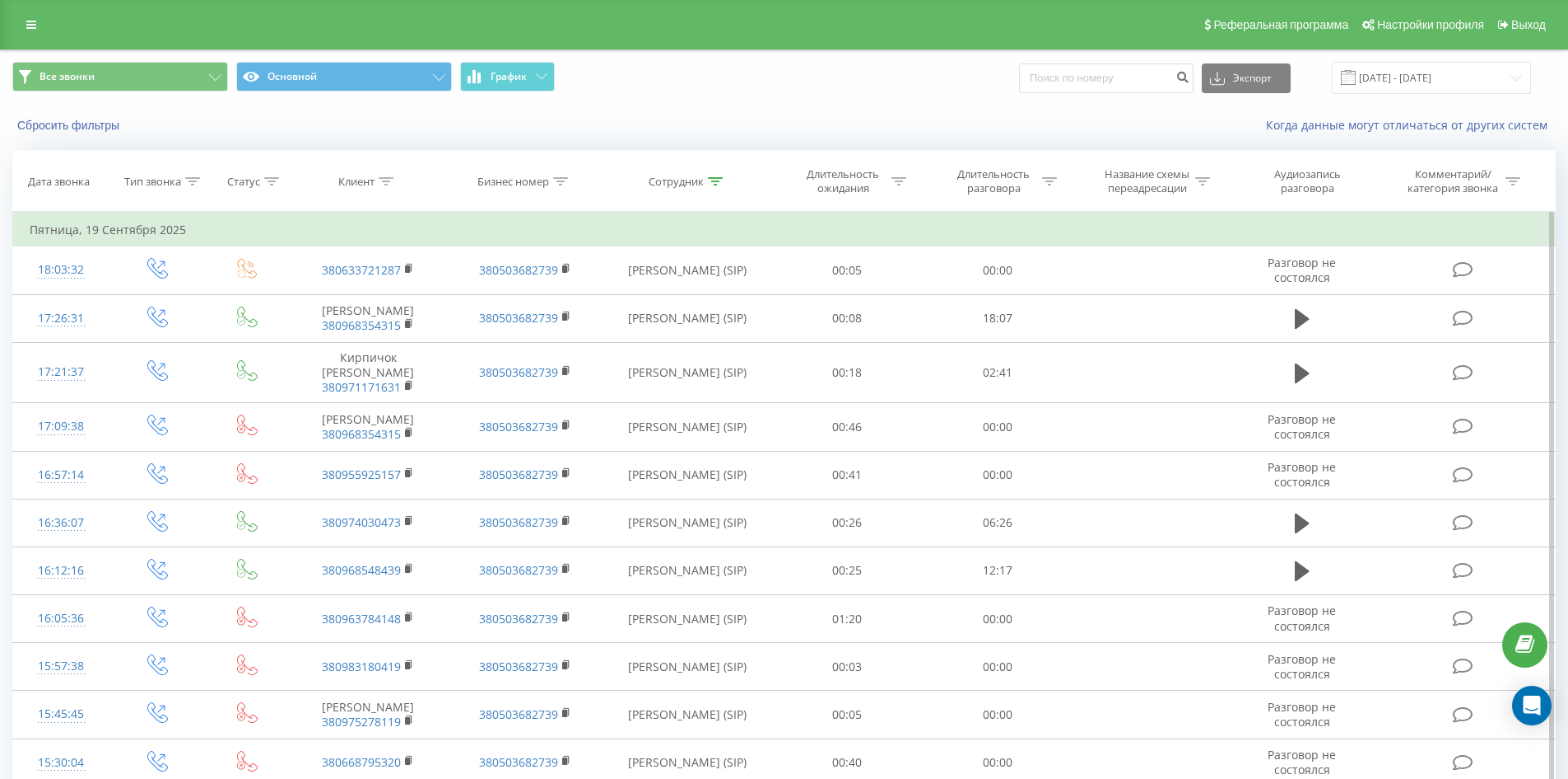
scroll to position [1005, 0]
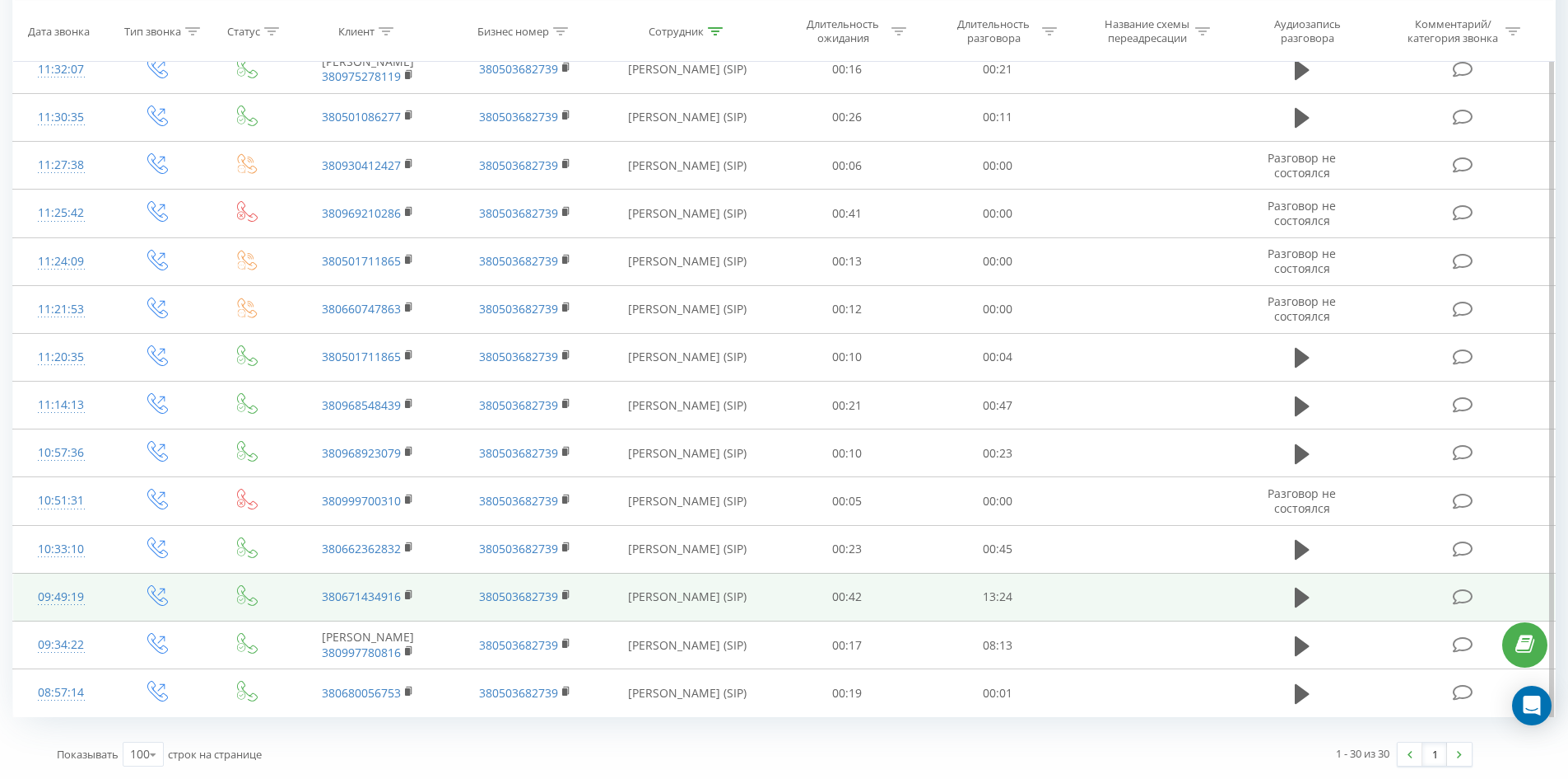
drag, startPoint x: 784, startPoint y: 252, endPoint x: 742, endPoint y: 585, distance: 335.6
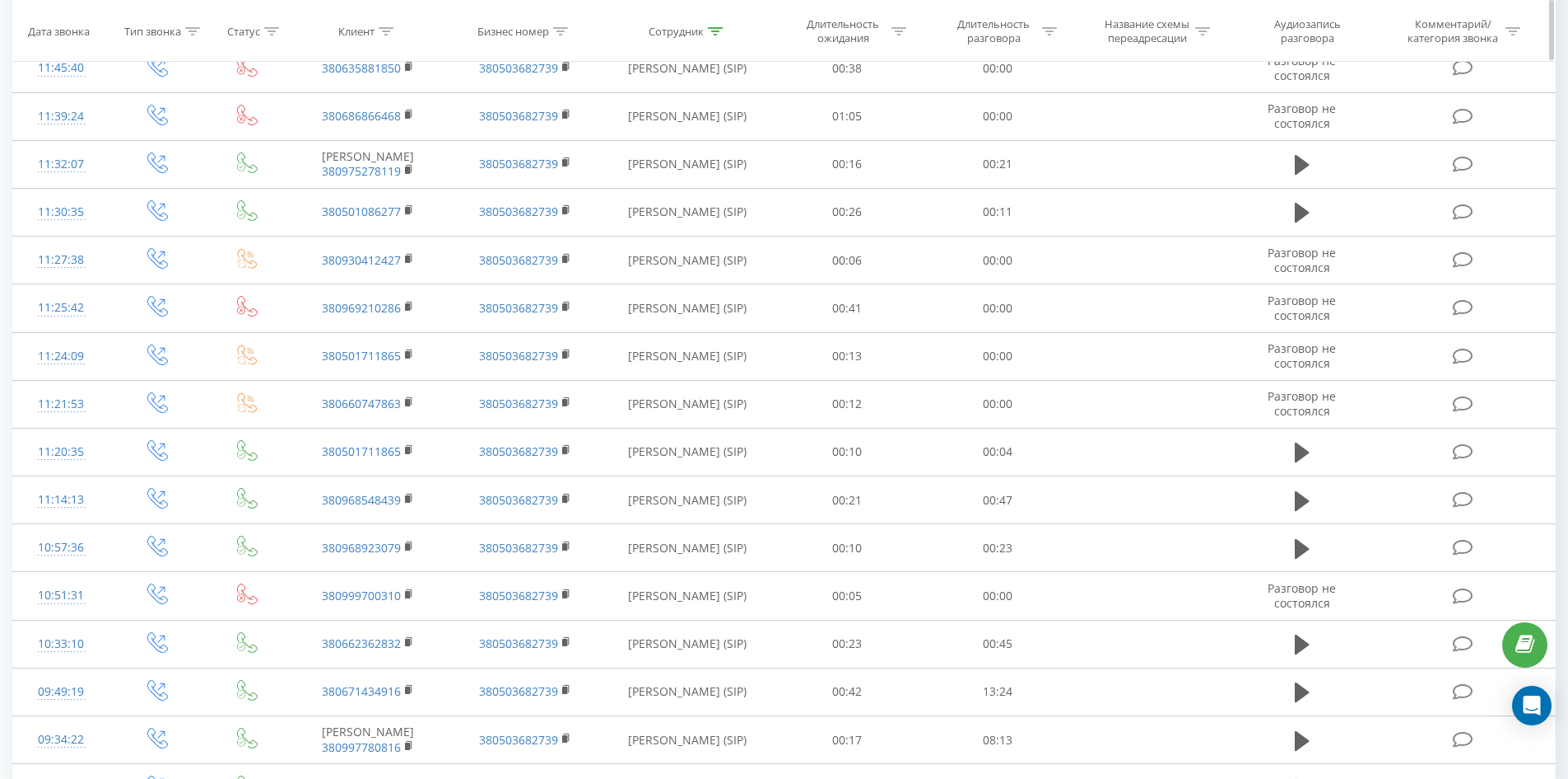
scroll to position [0, 0]
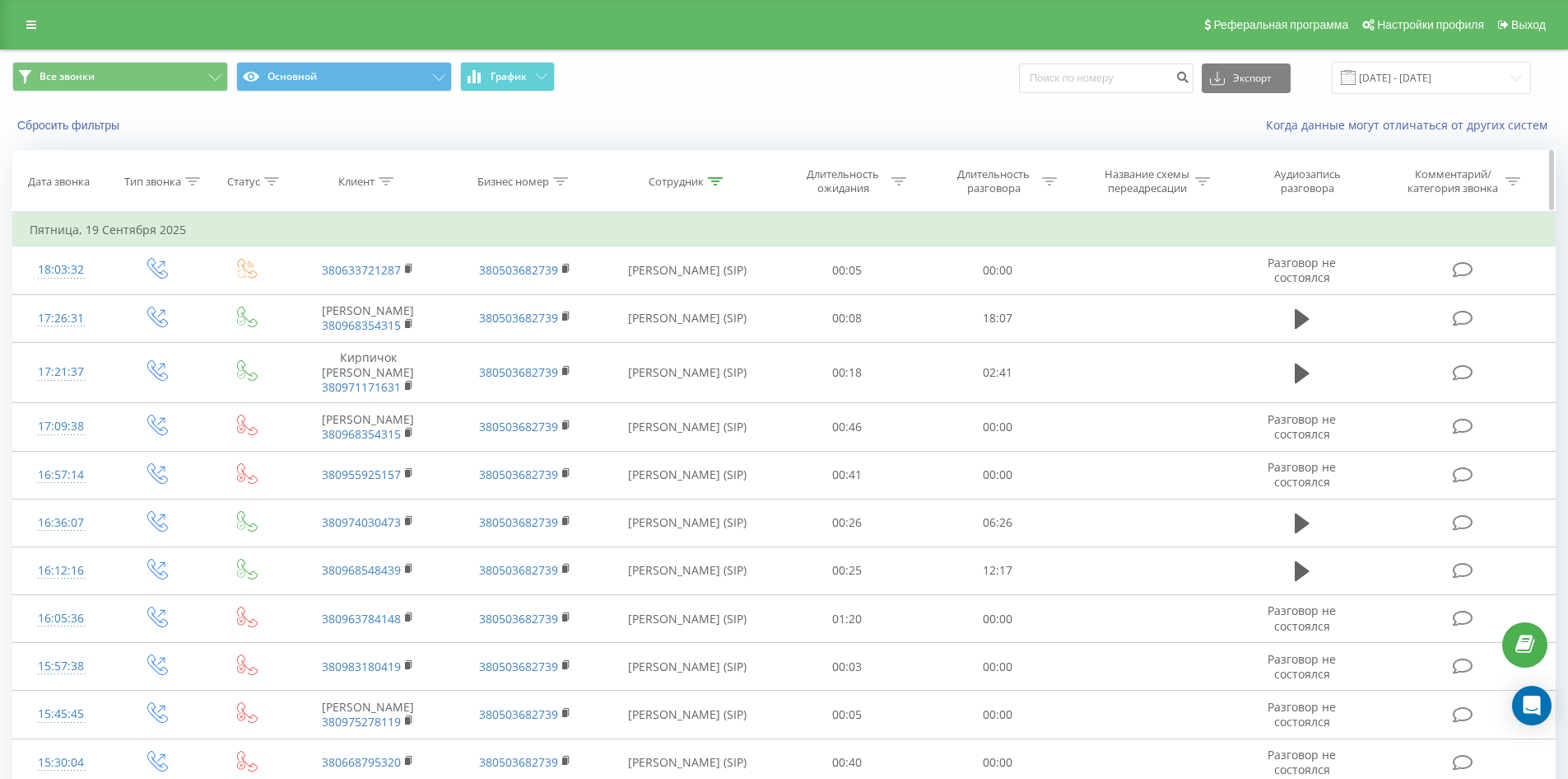
drag, startPoint x: 820, startPoint y: 561, endPoint x: 872, endPoint y: 181, distance: 383.5
click at [708, 178] on icon at bounding box center [715, 182] width 15 height 8
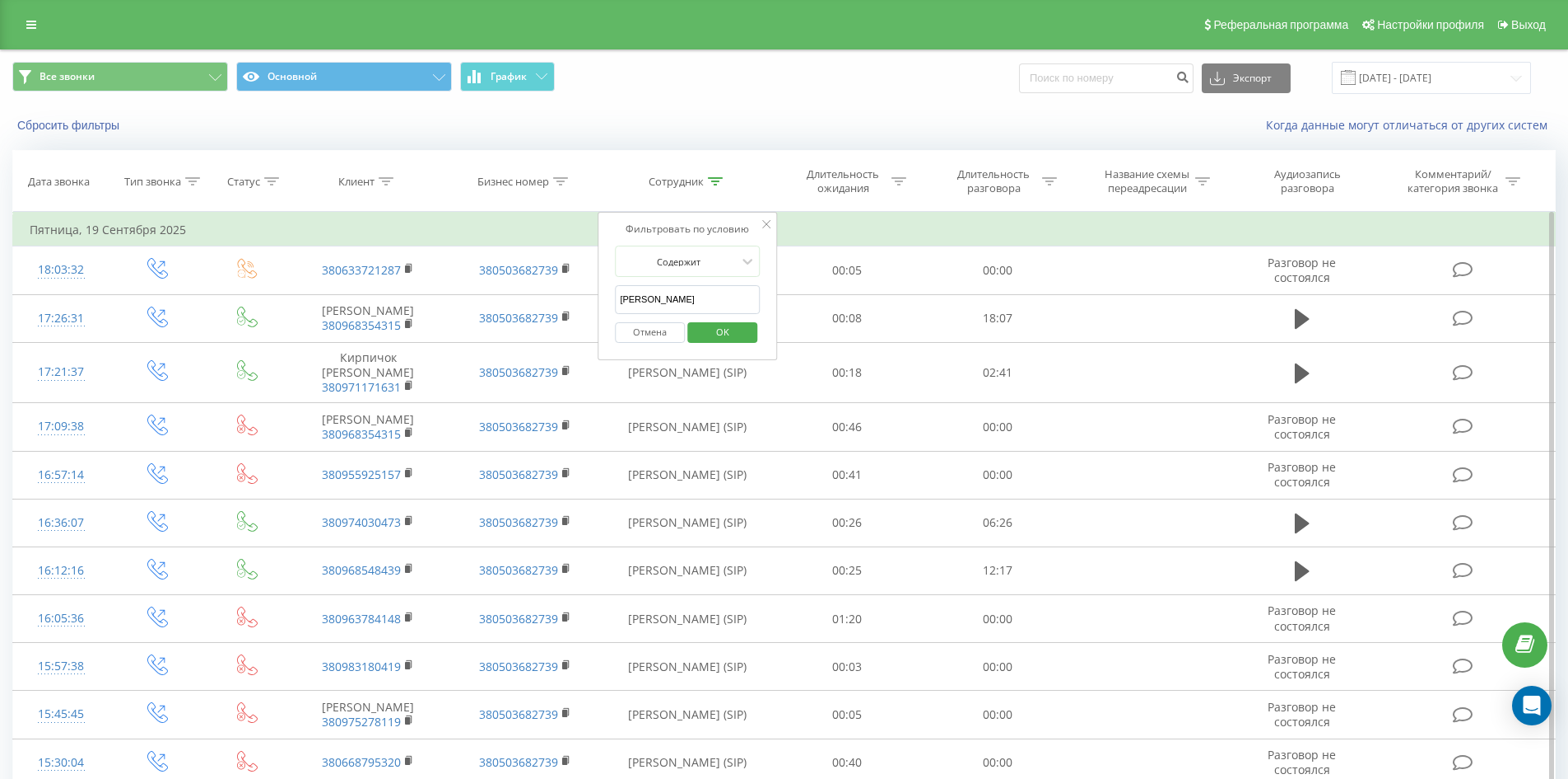
click at [717, 318] on div "Отмена OK" at bounding box center [687, 332] width 145 height 37
click at [715, 306] on input "конюшенко анна" at bounding box center [687, 299] width 145 height 29
click button "OK" at bounding box center [723, 332] width 70 height 21
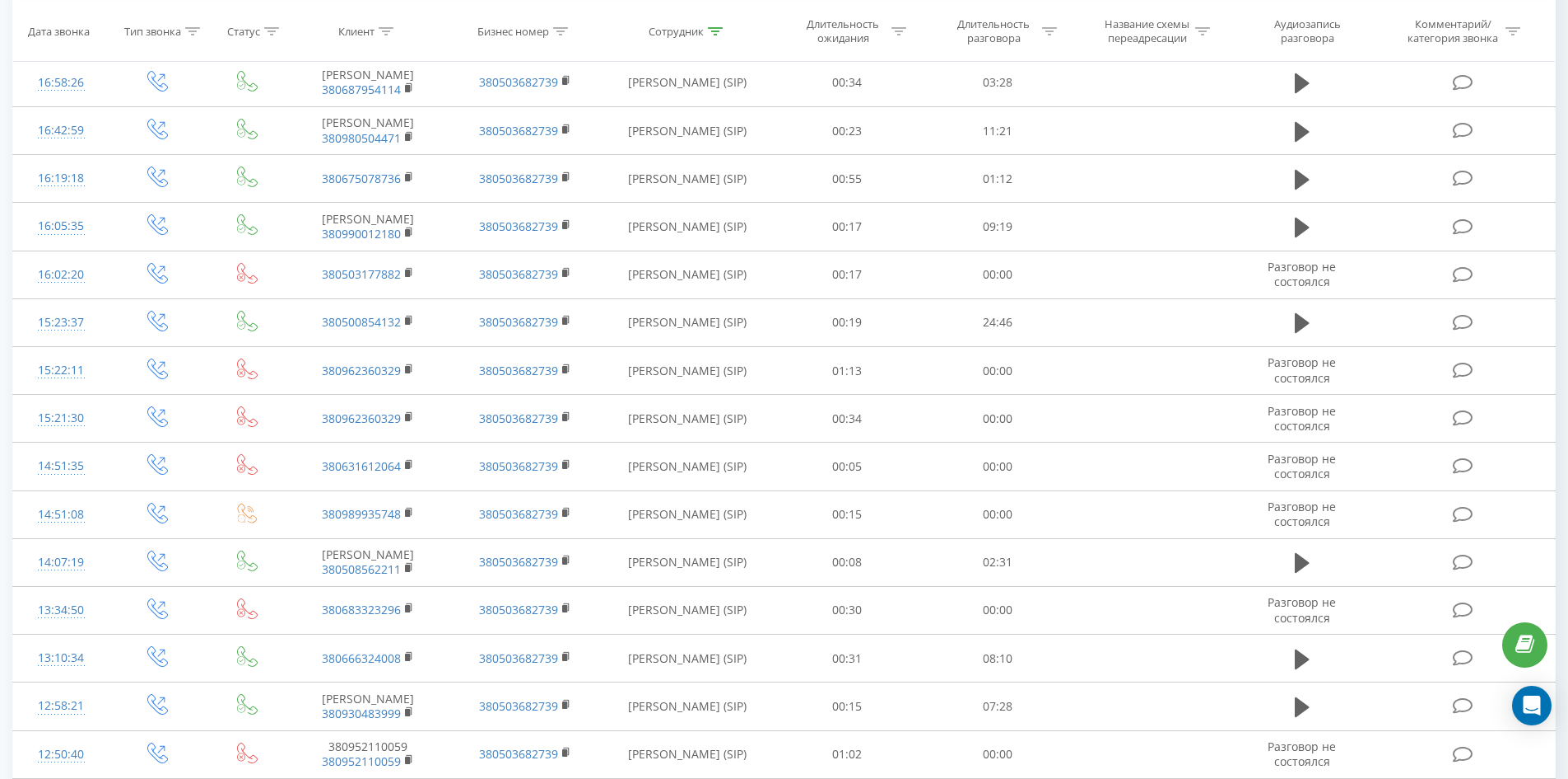
scroll to position [1509, 0]
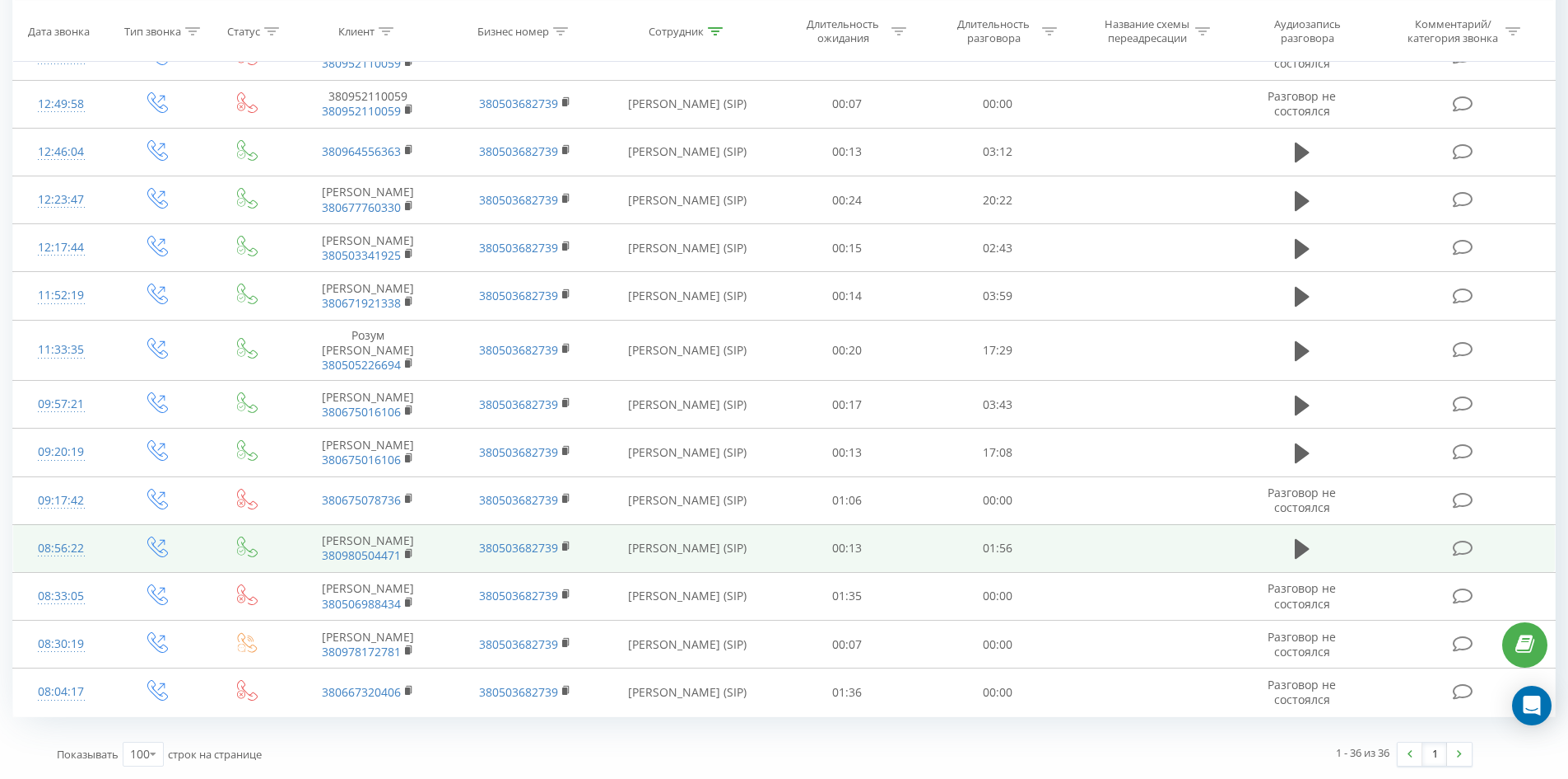
drag, startPoint x: 688, startPoint y: 305, endPoint x: 699, endPoint y: 521, distance: 216.3
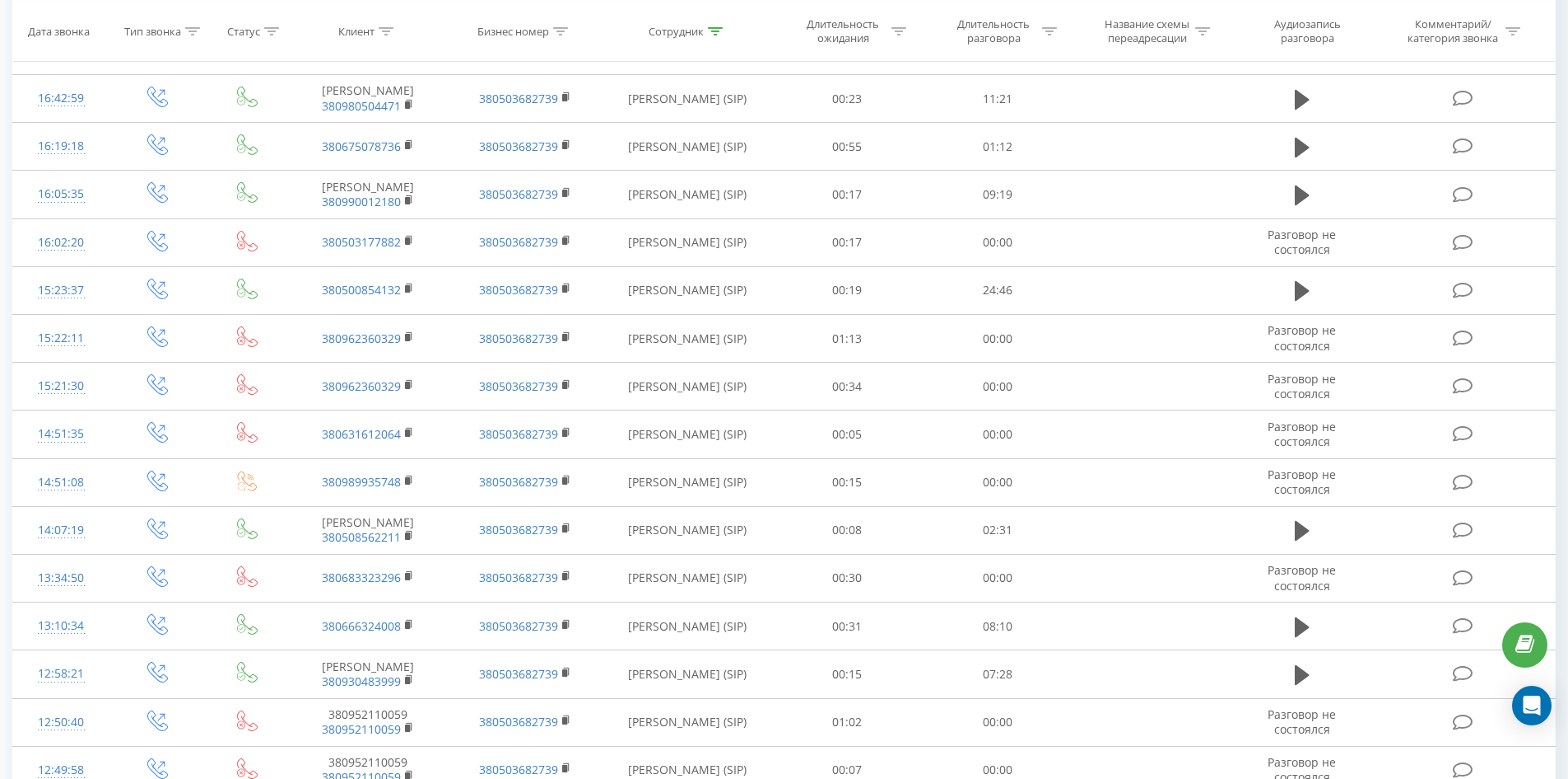
scroll to position [0, 0]
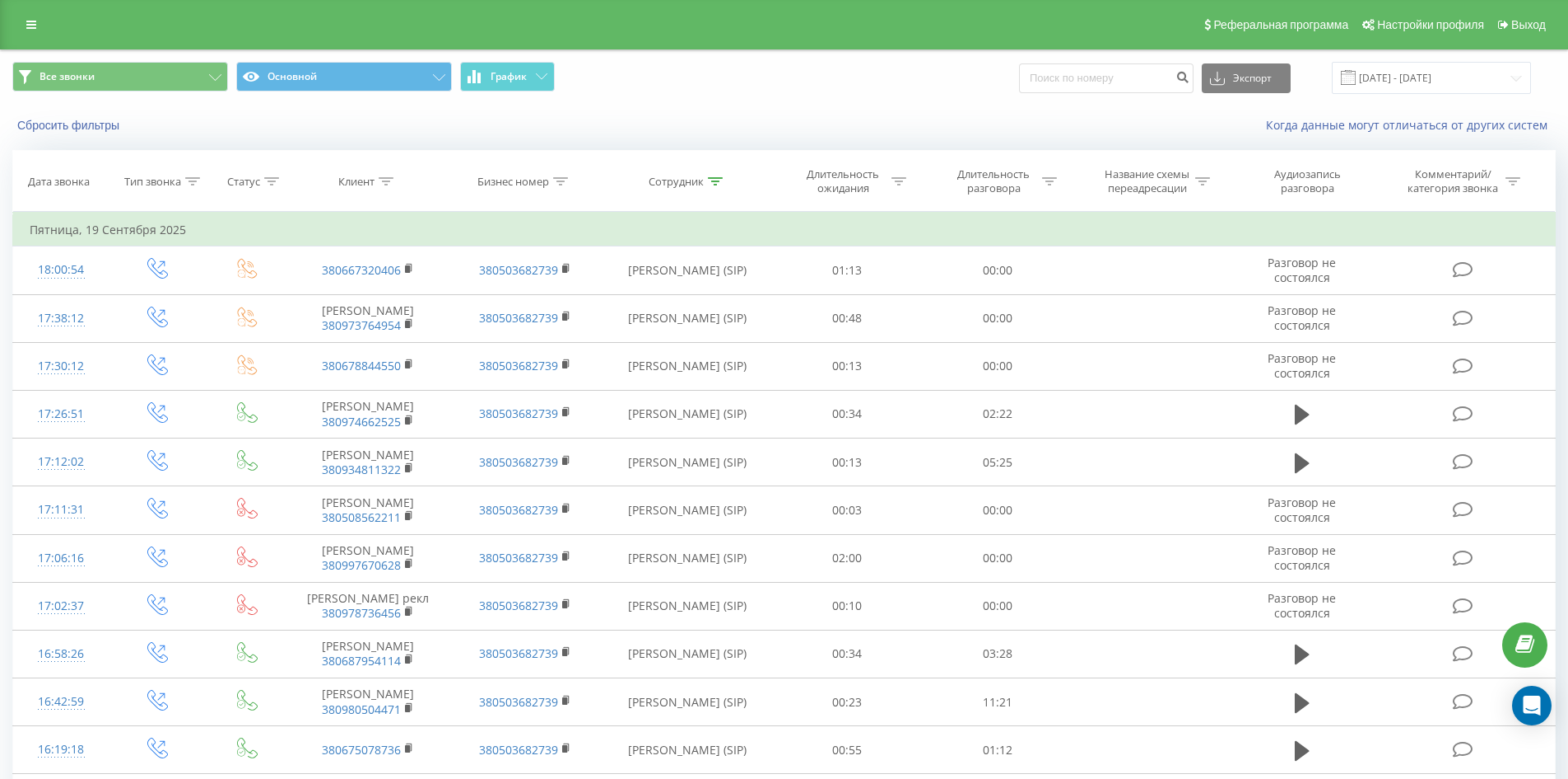
drag, startPoint x: 708, startPoint y: 348, endPoint x: 756, endPoint y: 142, distance: 211.5
click at [712, 183] on icon at bounding box center [715, 182] width 15 height 8
click at [729, 308] on input "лиса анаріна" at bounding box center [687, 299] width 145 height 29
click button "OK" at bounding box center [723, 332] width 70 height 21
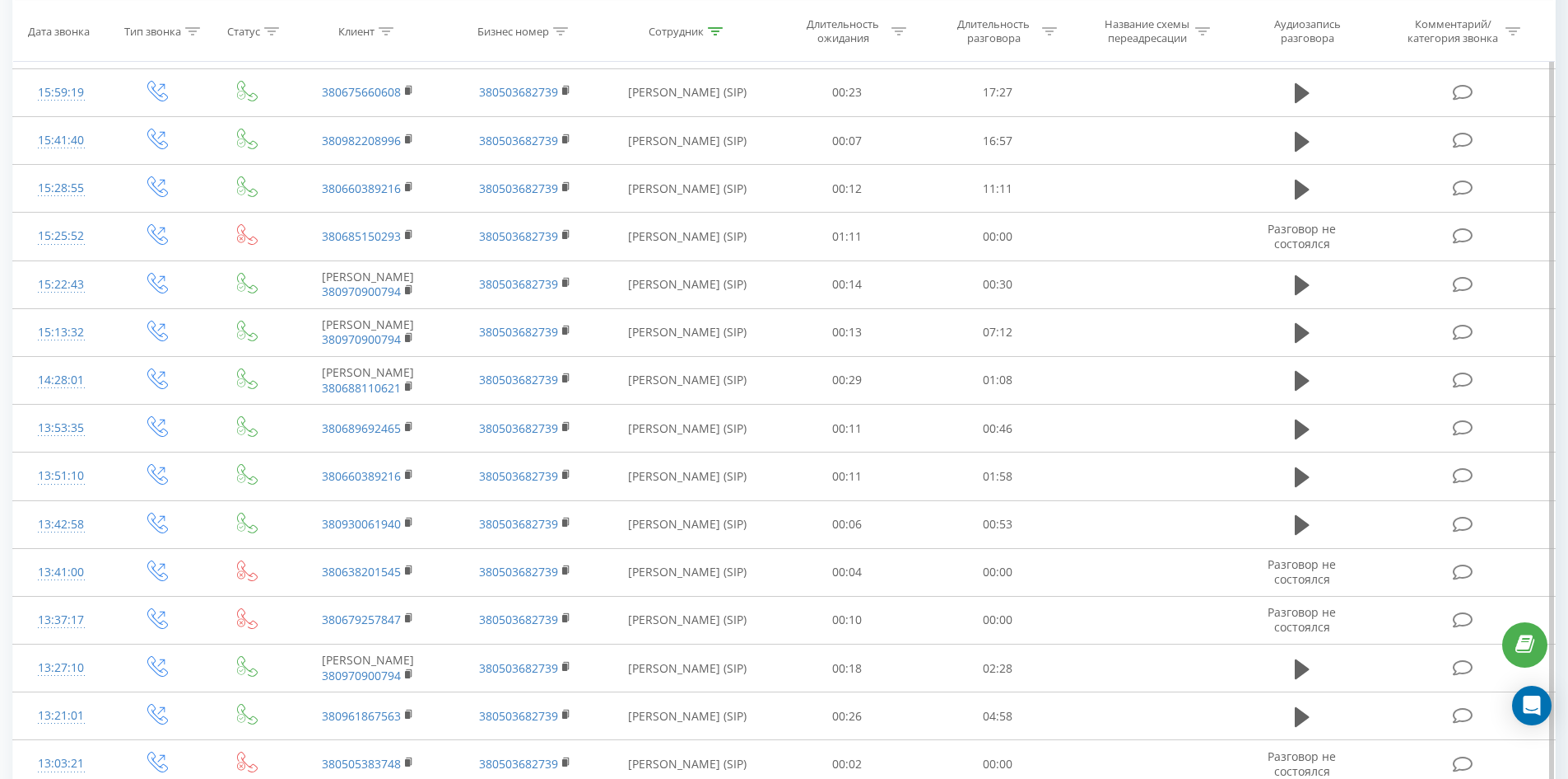
scroll to position [1788, 0]
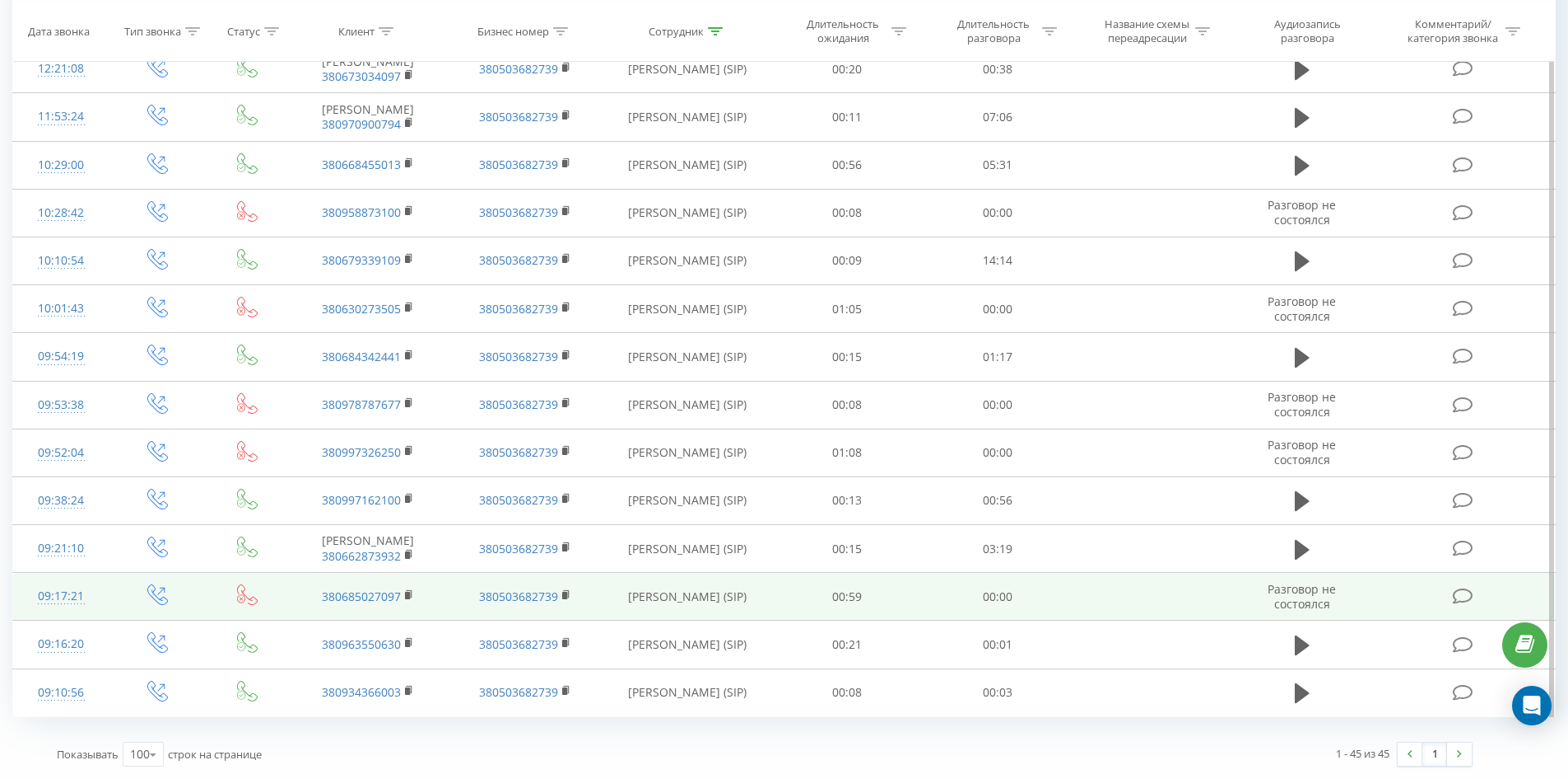
drag, startPoint x: 631, startPoint y: 371, endPoint x: 620, endPoint y: 576, distance: 205.3
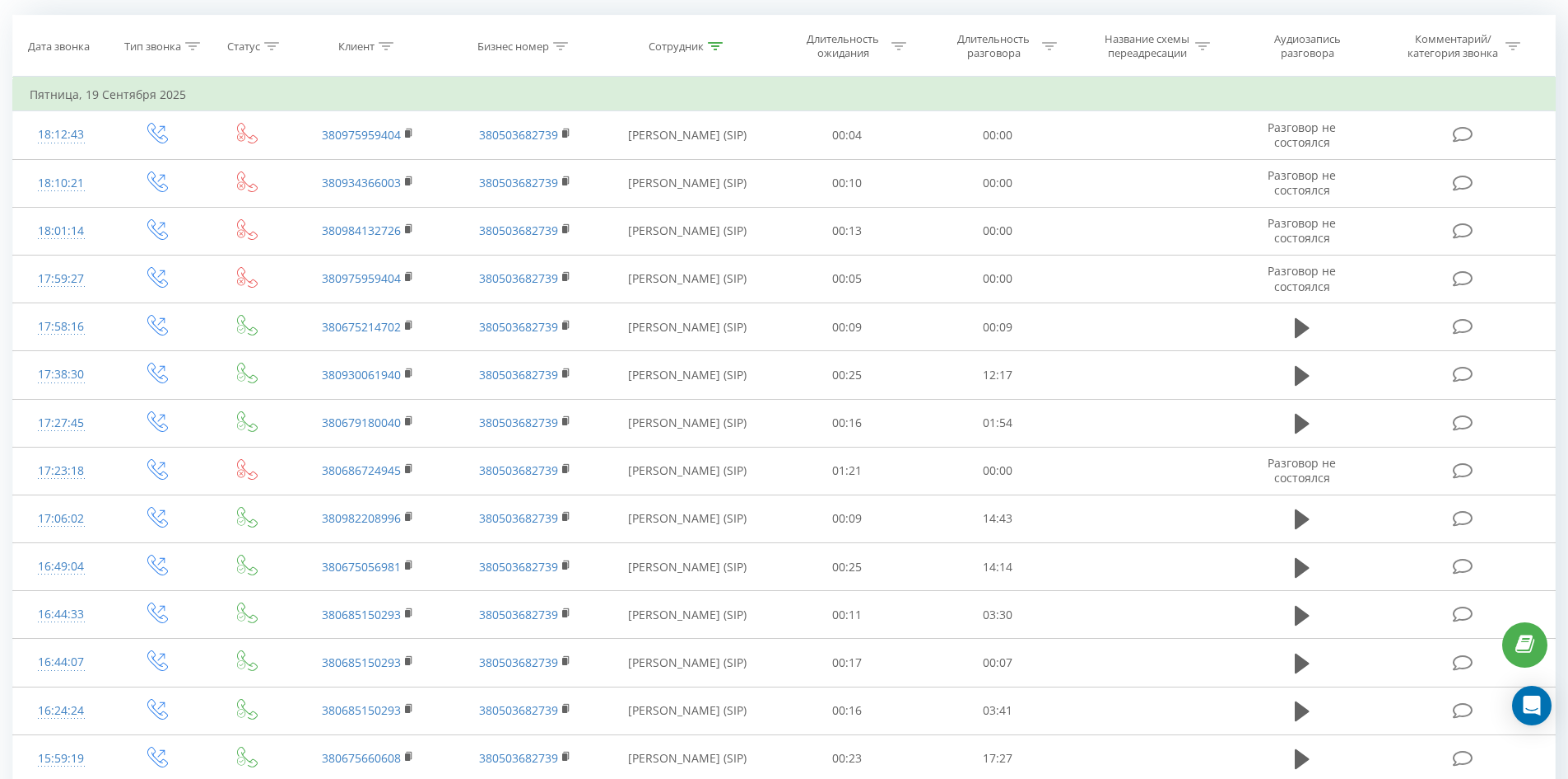
scroll to position [0, 0]
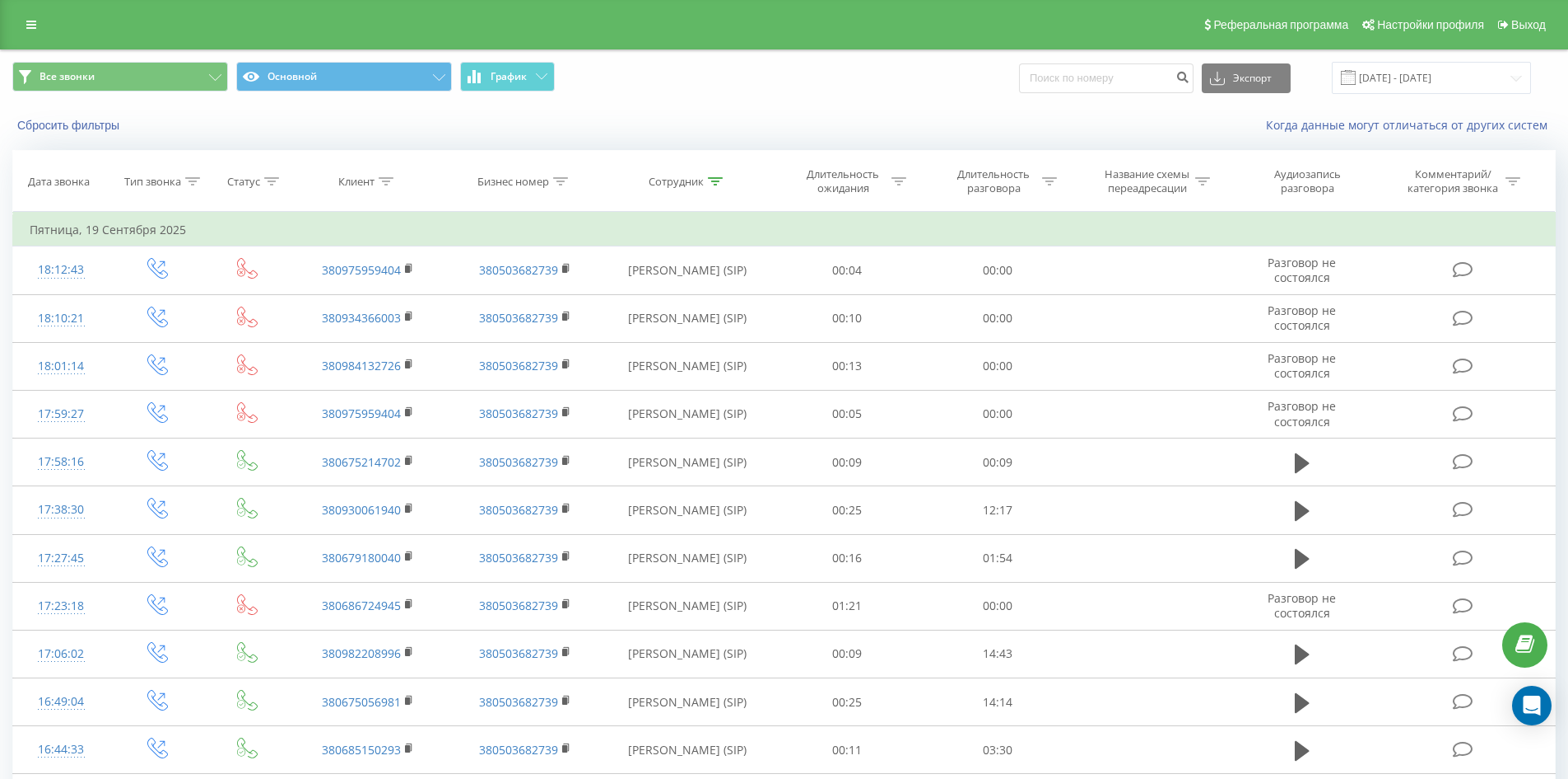
drag, startPoint x: 738, startPoint y: 516, endPoint x: 808, endPoint y: 133, distance: 389.3
click at [723, 181] on div "Сотрудник" at bounding box center [687, 182] width 168 height 14
click at [716, 182] on icon at bounding box center [715, 182] width 15 height 8
drag, startPoint x: 712, startPoint y: 181, endPoint x: 721, endPoint y: 301, distance: 120.3
click at [712, 182] on icon at bounding box center [715, 182] width 15 height 8
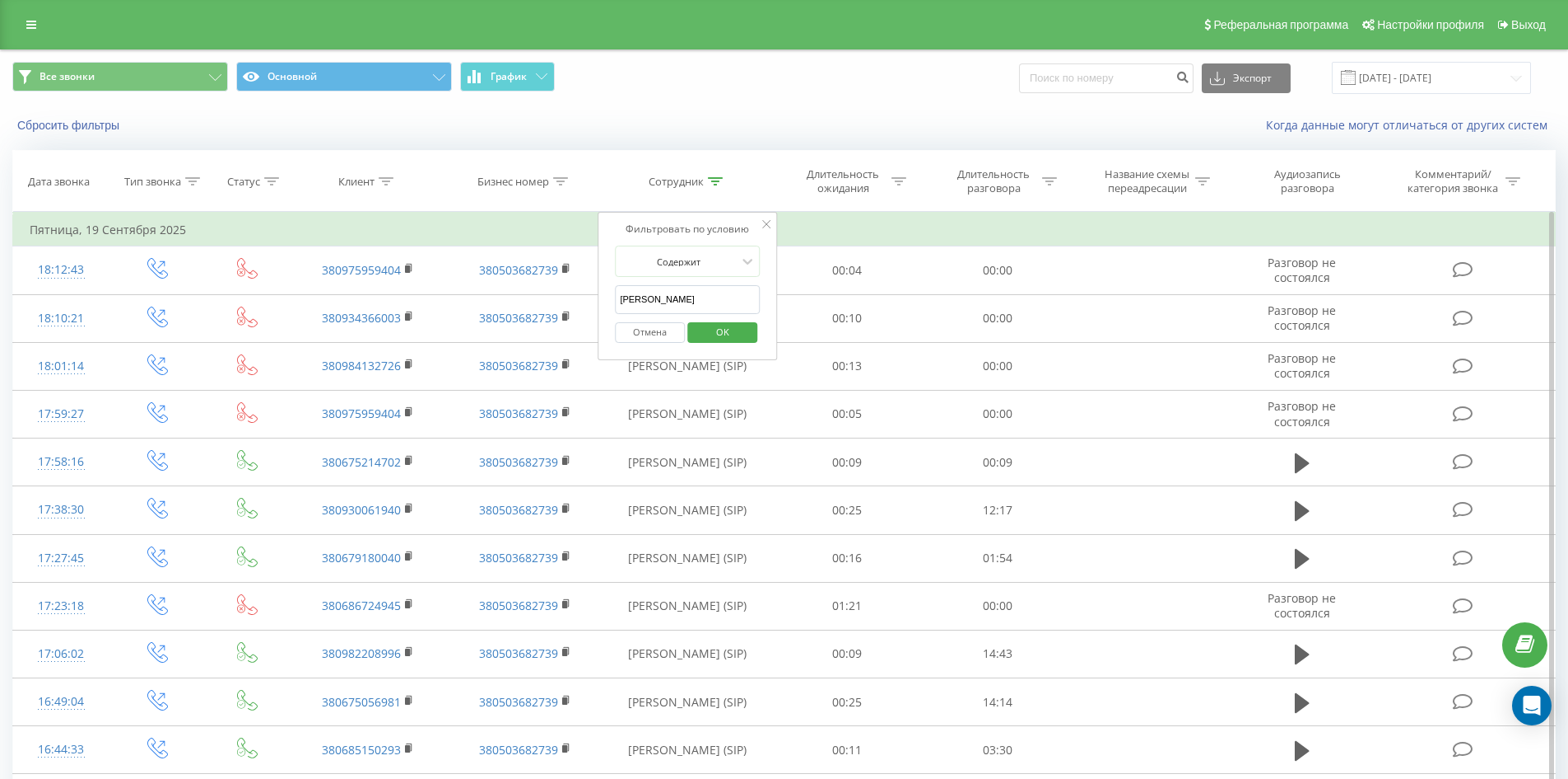
click at [722, 303] on input "солодчук юрій" at bounding box center [687, 299] width 145 height 29
click button "OK" at bounding box center [723, 332] width 70 height 21
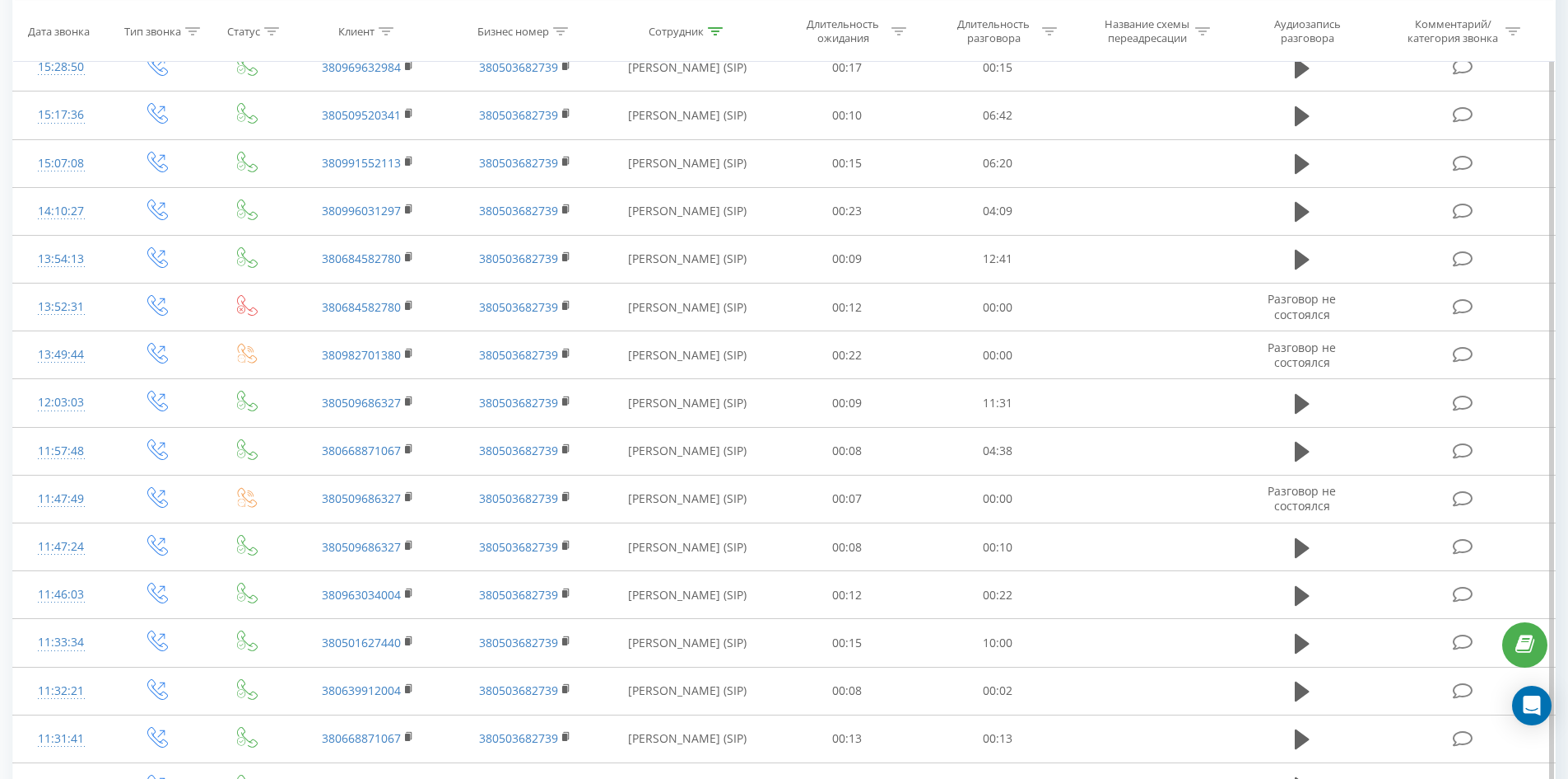
scroll to position [2361, 0]
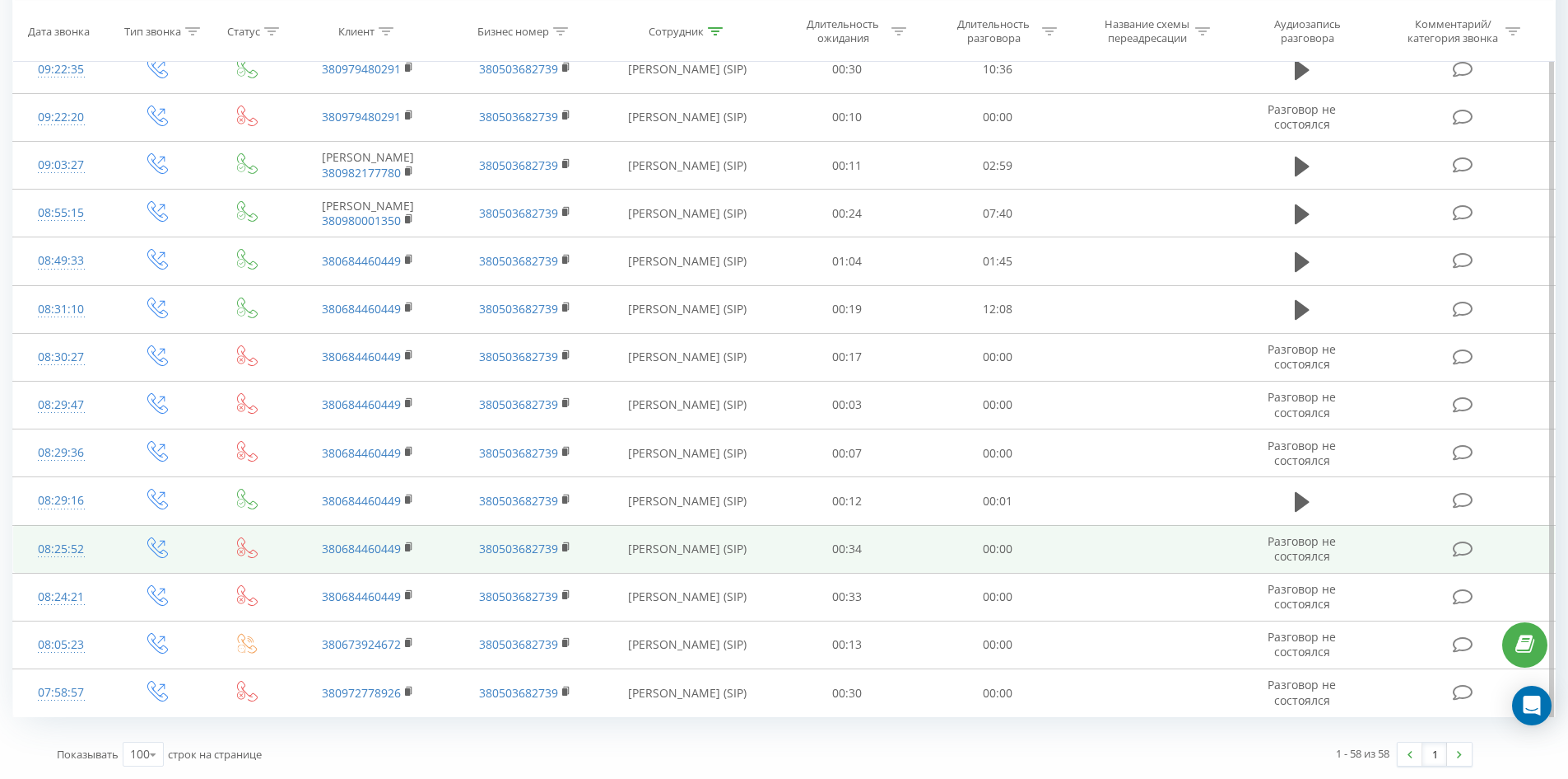
drag, startPoint x: 661, startPoint y: 211, endPoint x: 675, endPoint y: 545, distance: 334.3
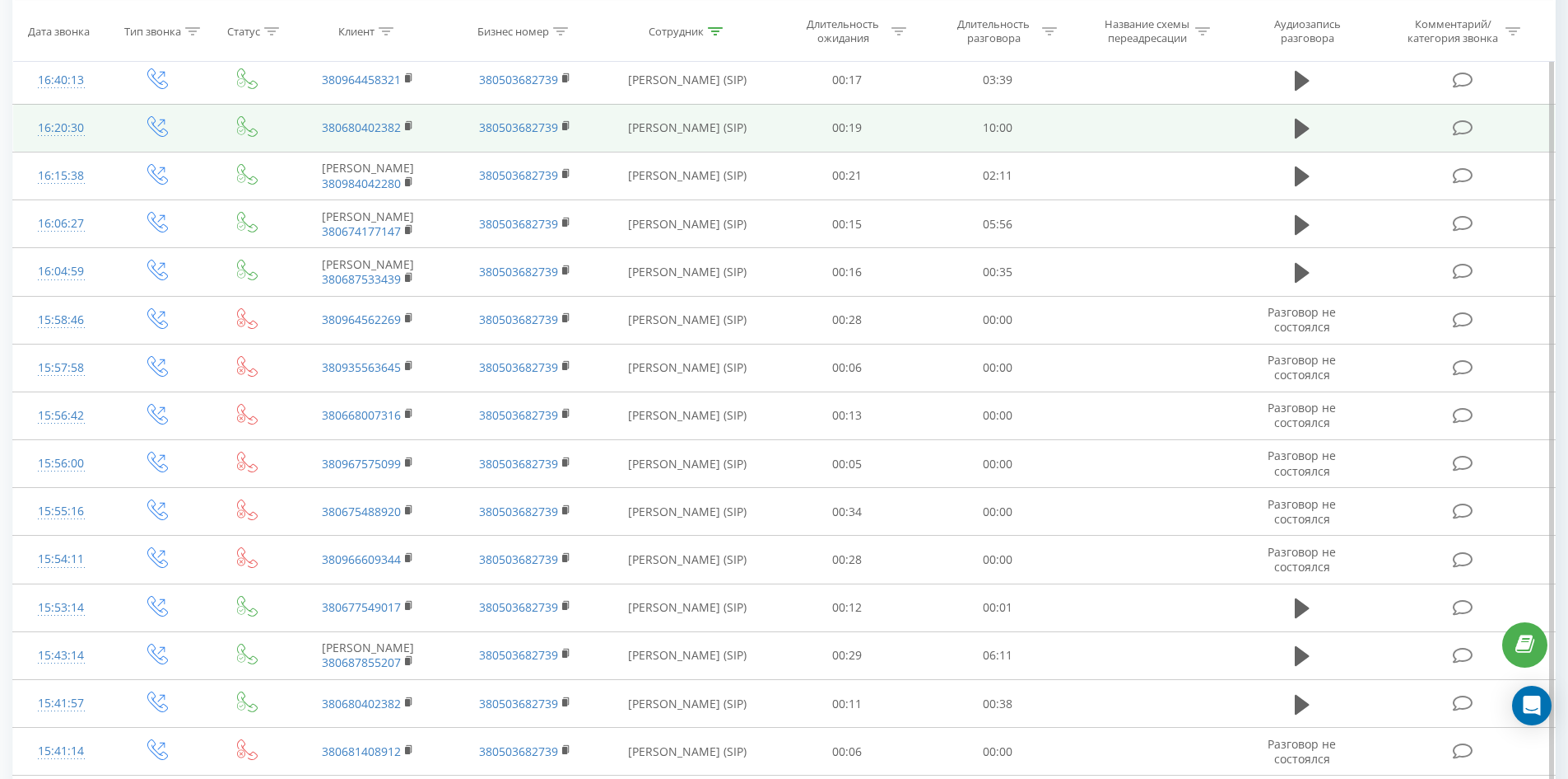
scroll to position [0, 0]
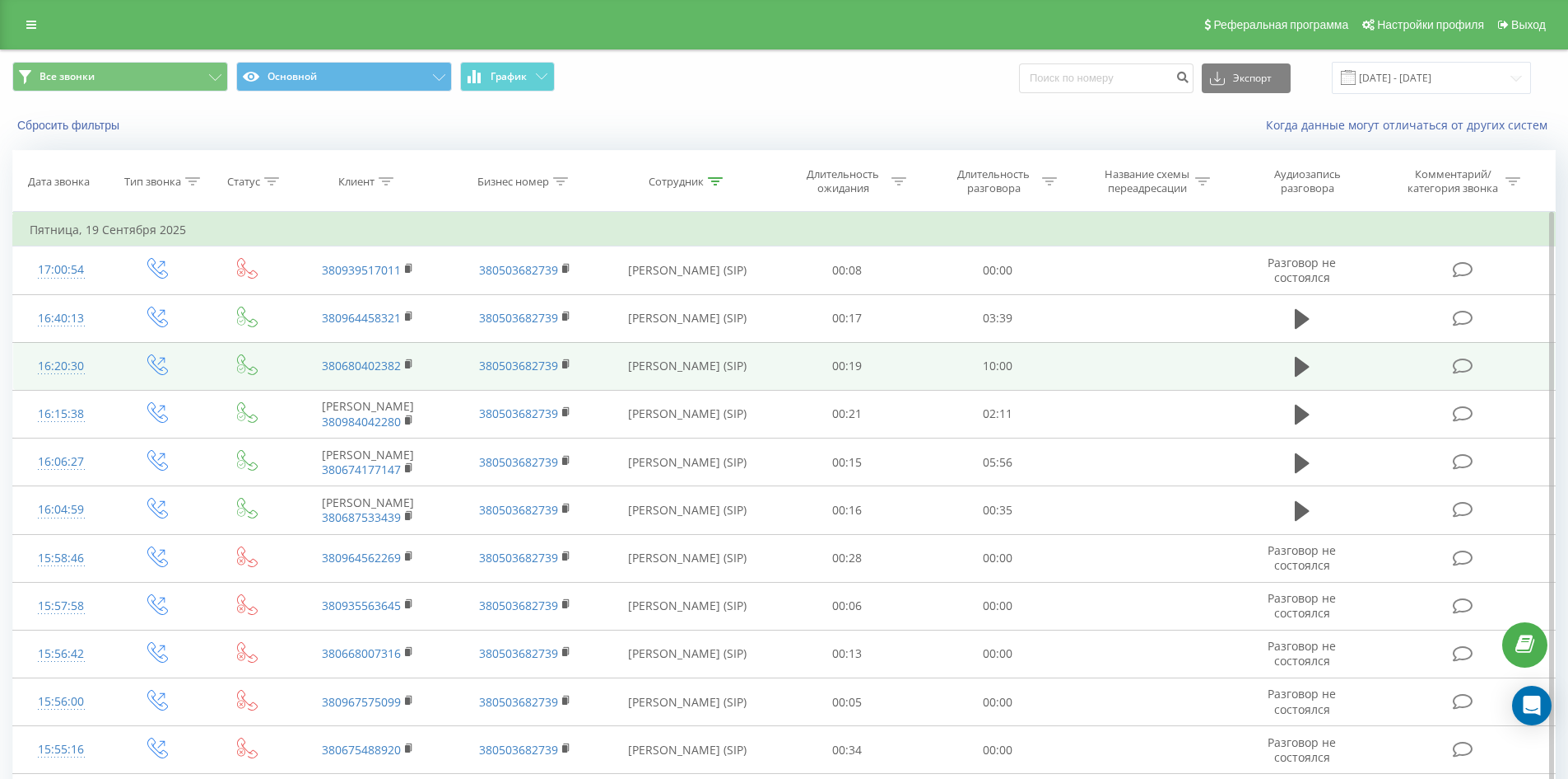
drag, startPoint x: 767, startPoint y: 262, endPoint x: 787, endPoint y: 134, distance: 129.6
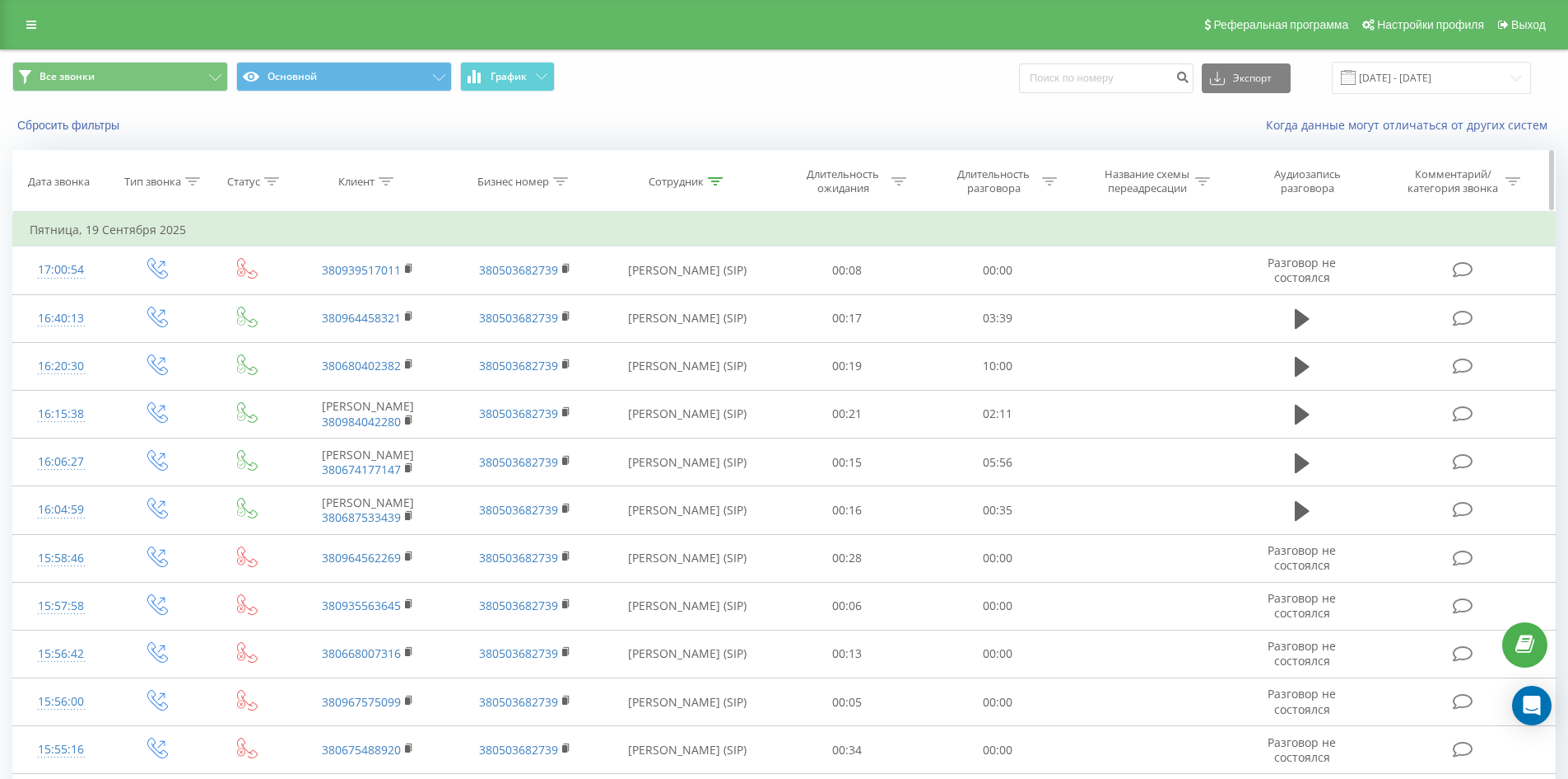
click at [717, 183] on icon at bounding box center [715, 182] width 15 height 8
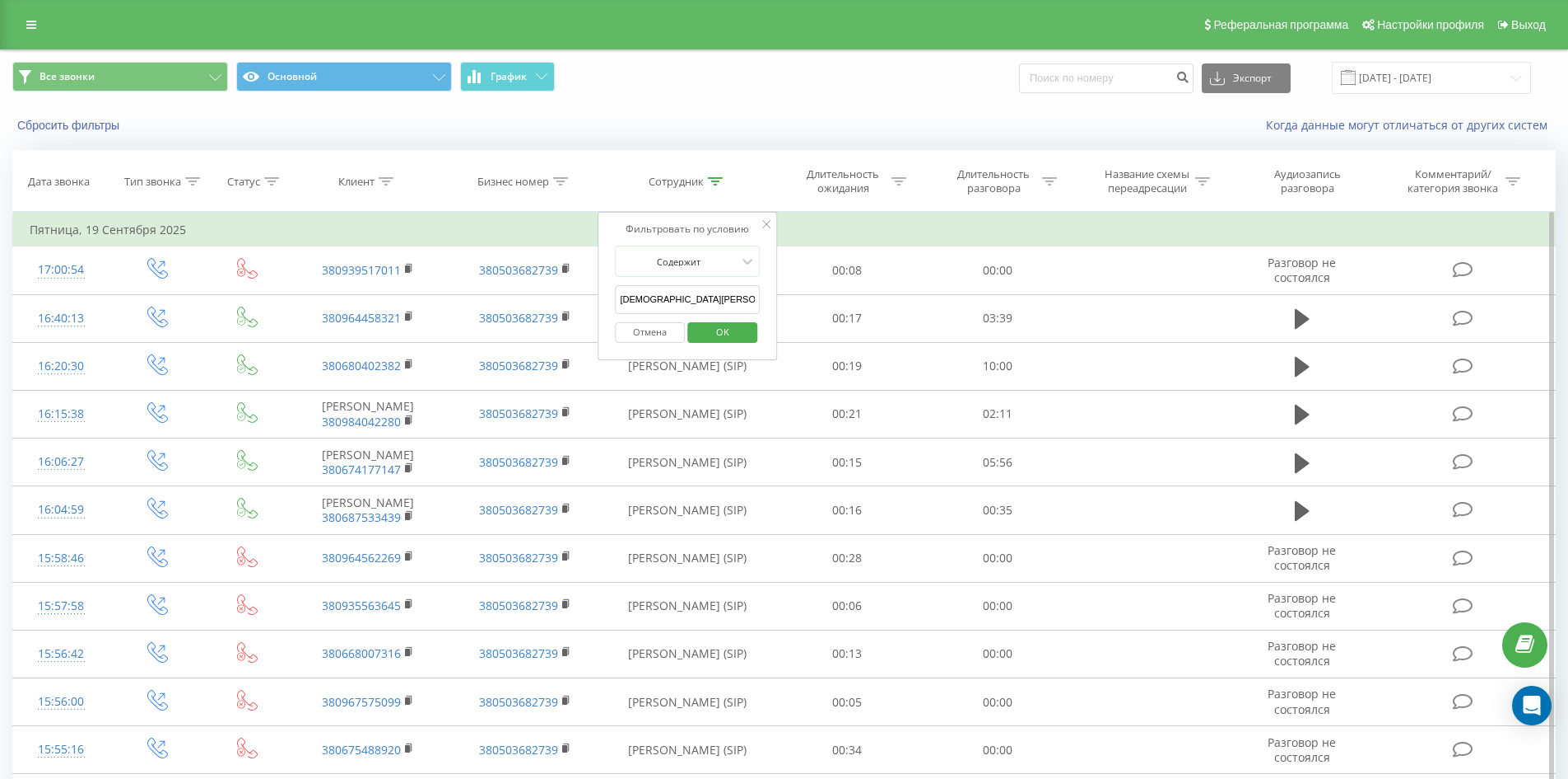
click at [738, 294] on input "татаріна вікторія" at bounding box center [687, 299] width 145 height 29
click button "OK" at bounding box center [723, 332] width 70 height 21
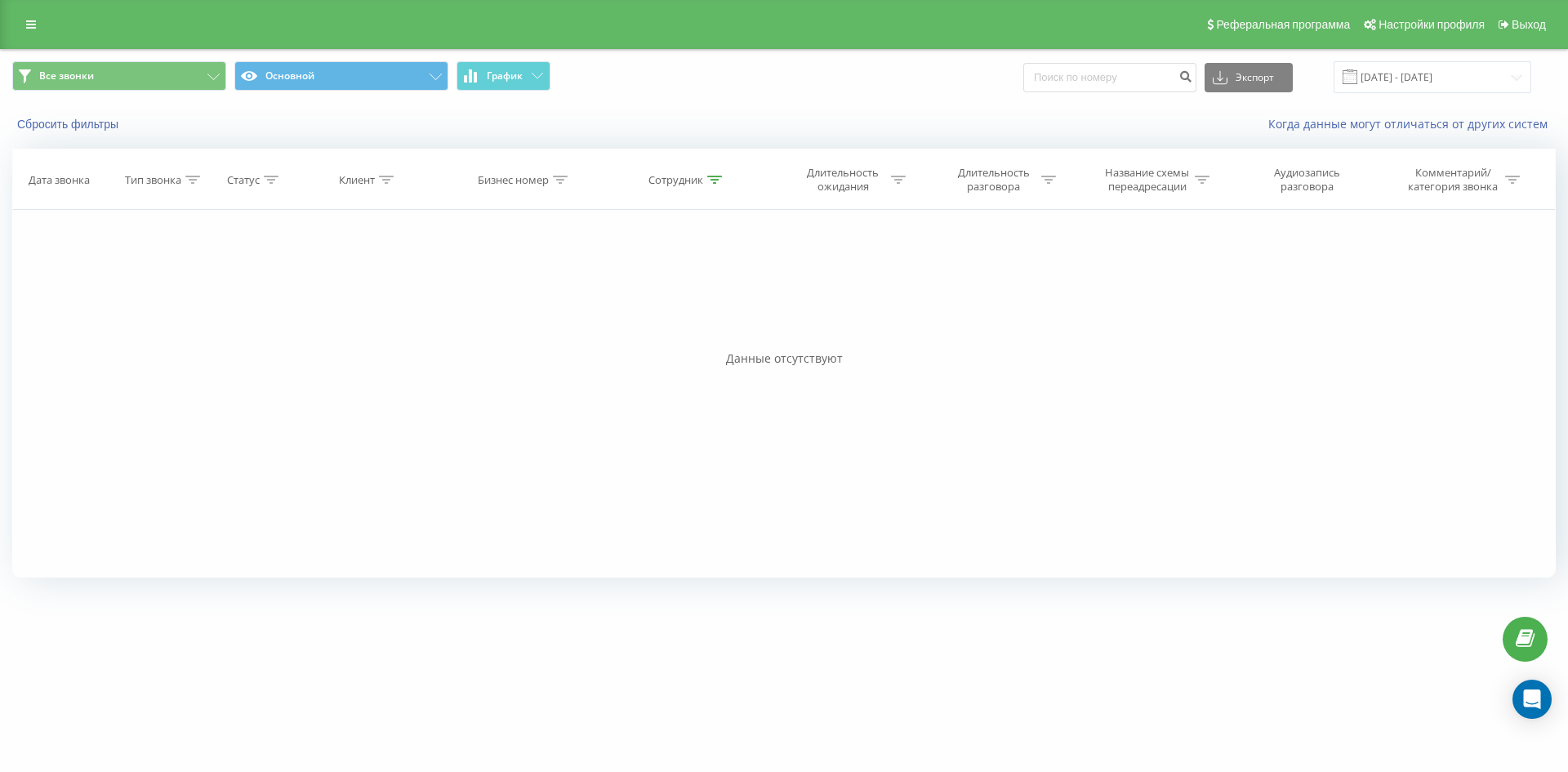
drag, startPoint x: 715, startPoint y: 404, endPoint x: 702, endPoint y: 528, distance: 124.7
click at [712, 178] on icon at bounding box center [714, 180] width 15 height 8
click at [720, 295] on input "кучерешко наталія" at bounding box center [687, 297] width 143 height 29
click button "OK" at bounding box center [722, 329] width 69 height 21
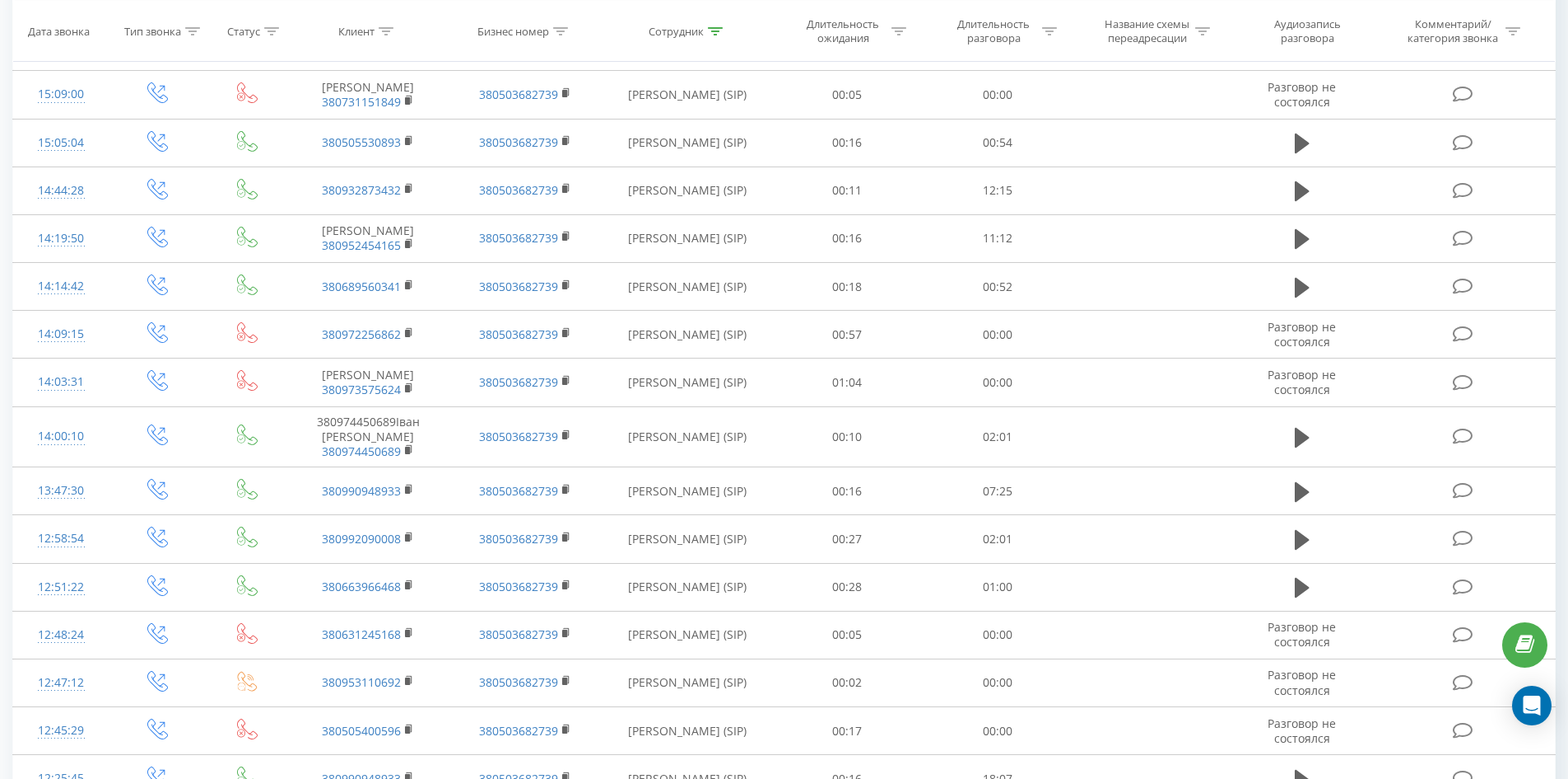
scroll to position [2495, 0]
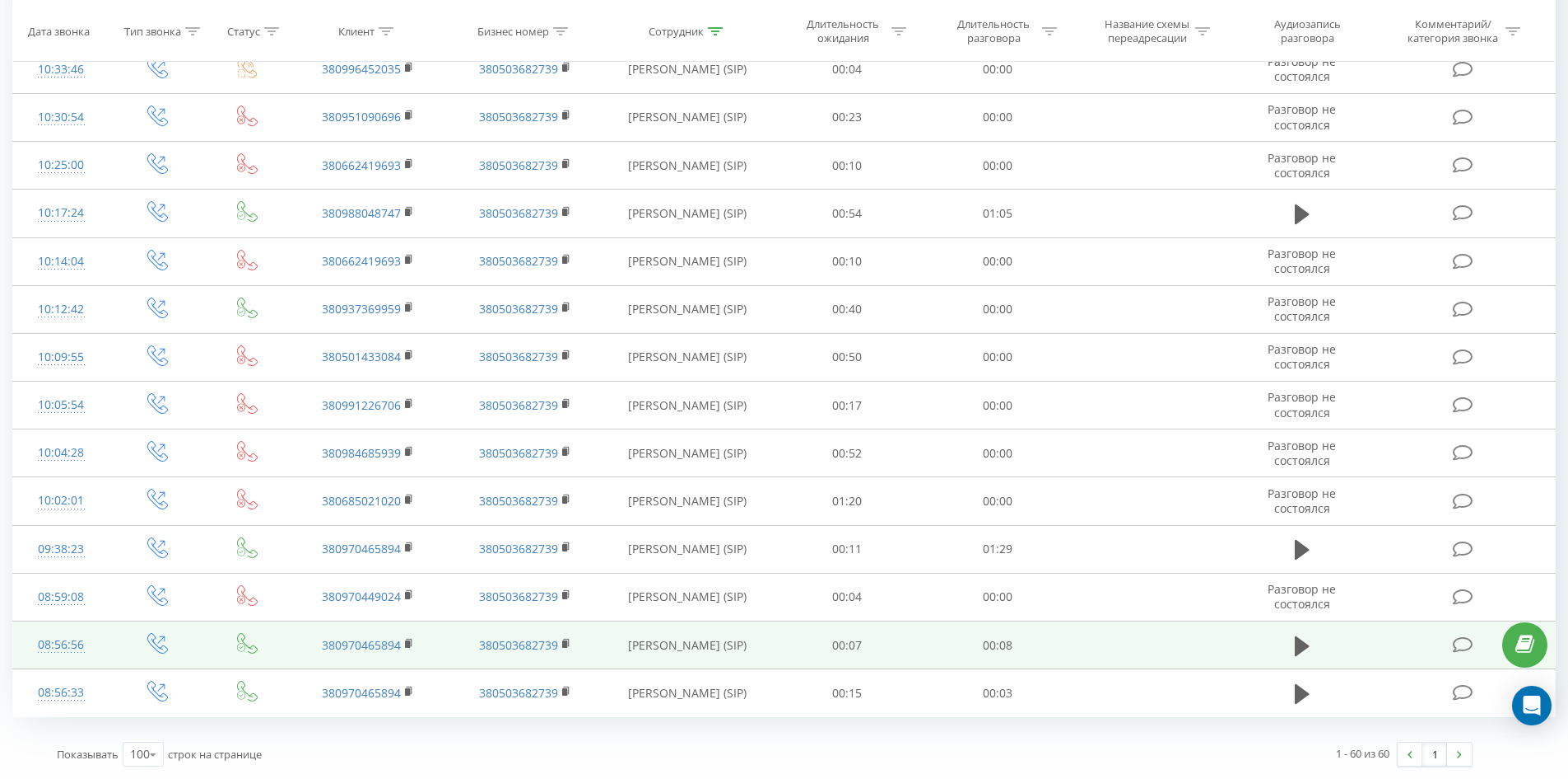
drag, startPoint x: 752, startPoint y: 375, endPoint x: 749, endPoint y: 620, distance: 245.0
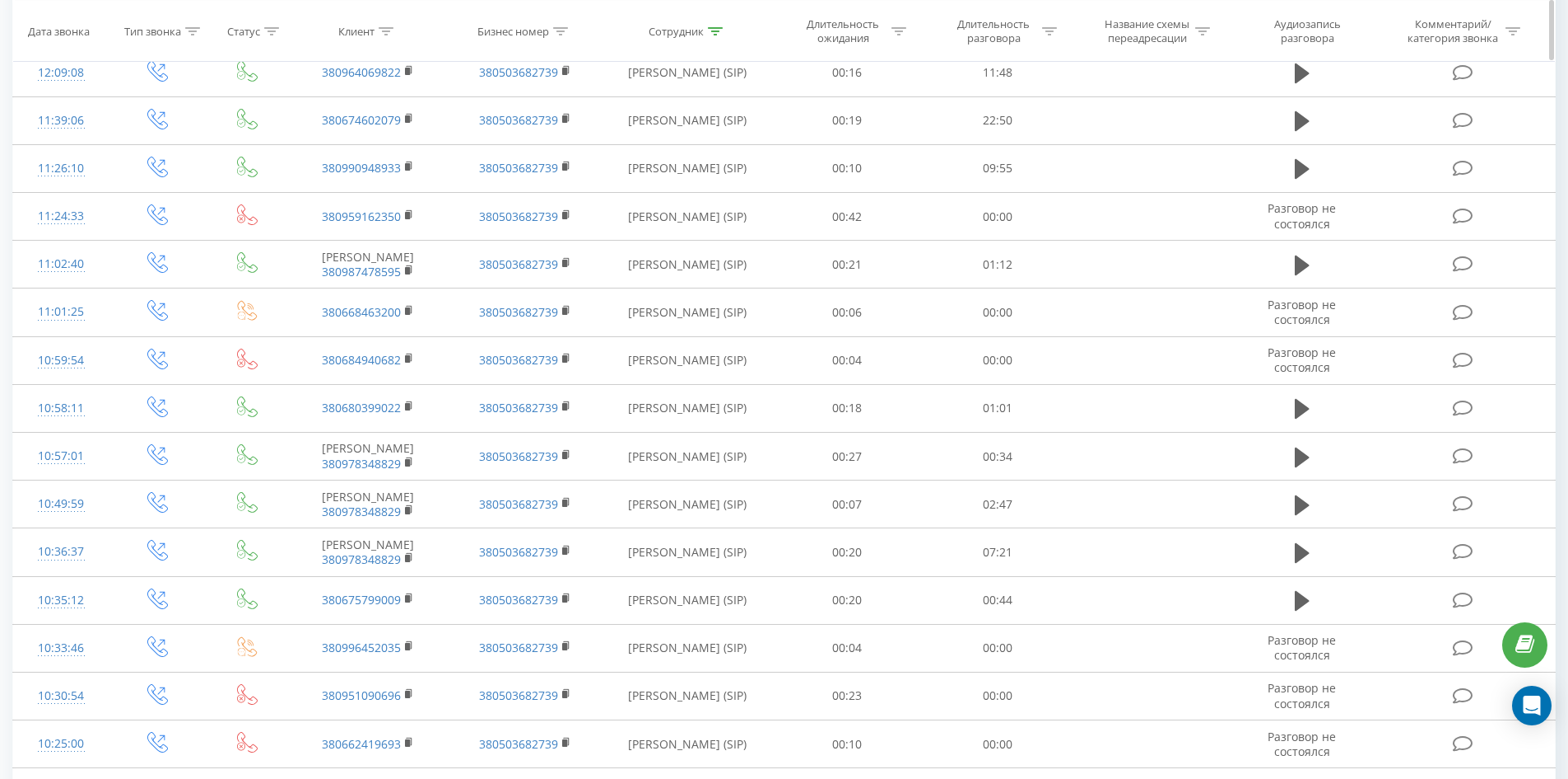
scroll to position [0, 0]
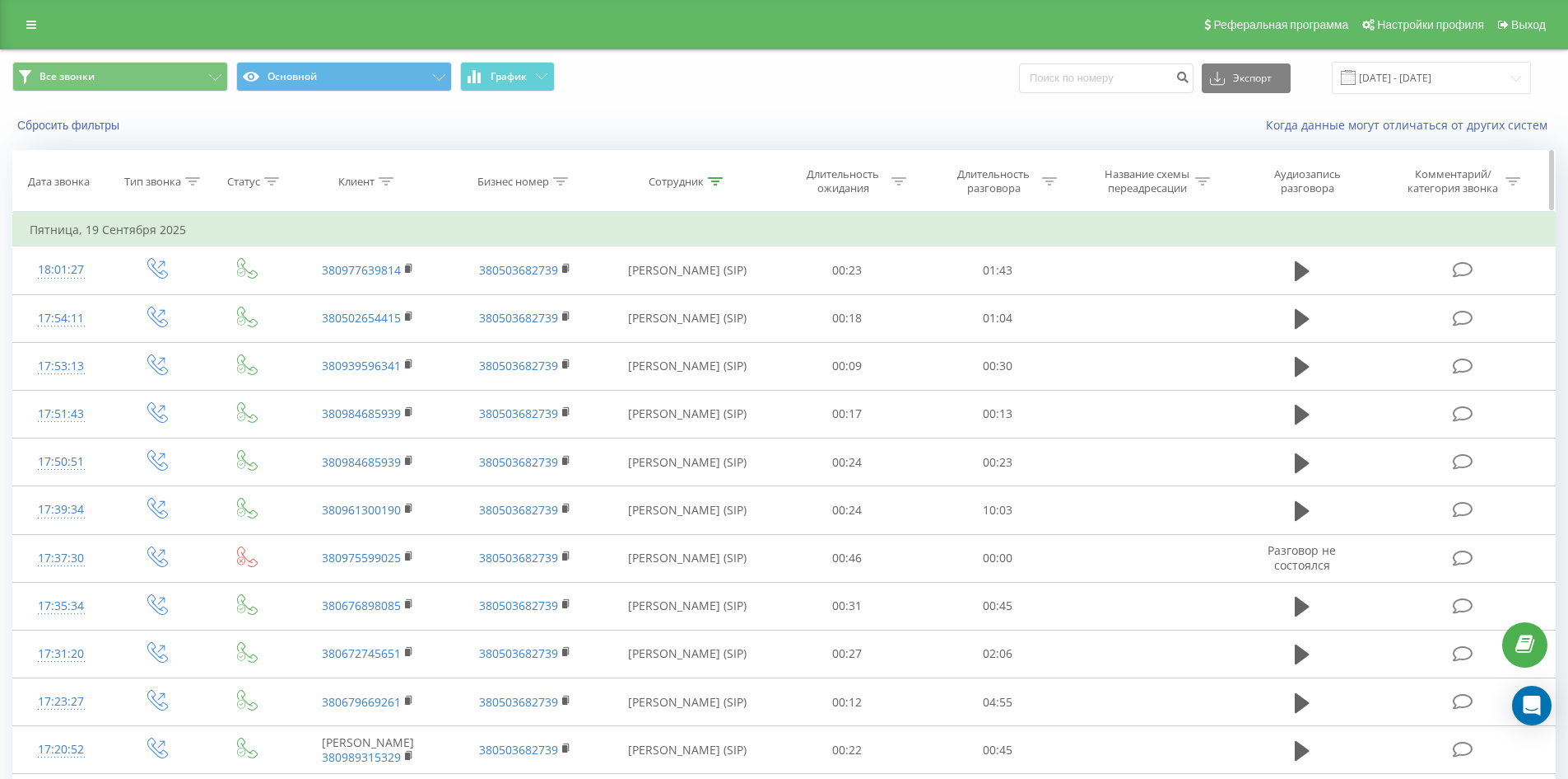
drag, startPoint x: 774, startPoint y: 614, endPoint x: 902, endPoint y: 150, distance: 481.3
click at [713, 183] on icon at bounding box center [715, 182] width 15 height 8
click at [723, 294] on input "[PERSON_NAME]" at bounding box center [687, 299] width 145 height 29
click button "OK" at bounding box center [723, 332] width 70 height 21
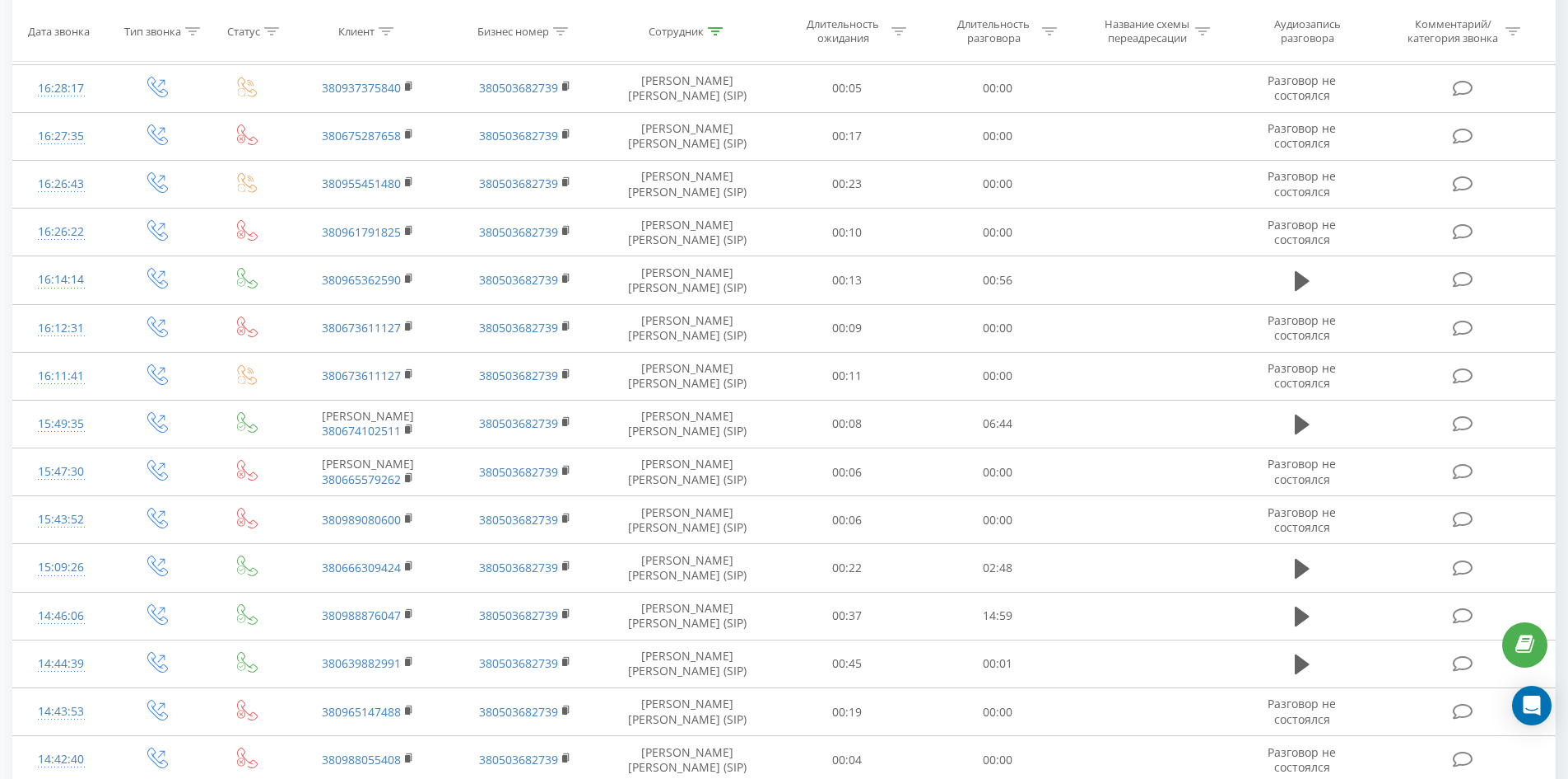
scroll to position [2066, 0]
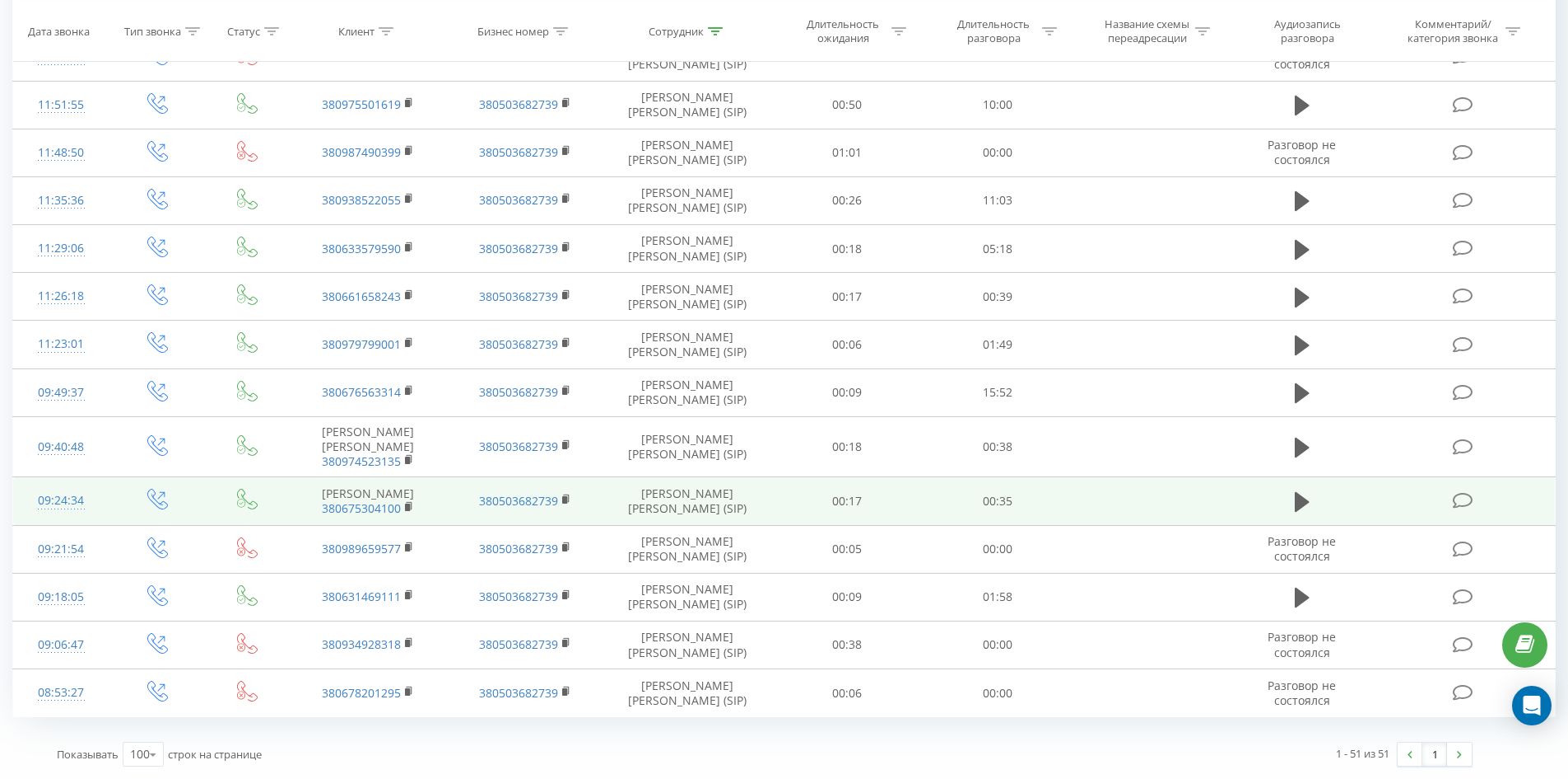
drag, startPoint x: 715, startPoint y: 142, endPoint x: 691, endPoint y: 509, distance: 367.8
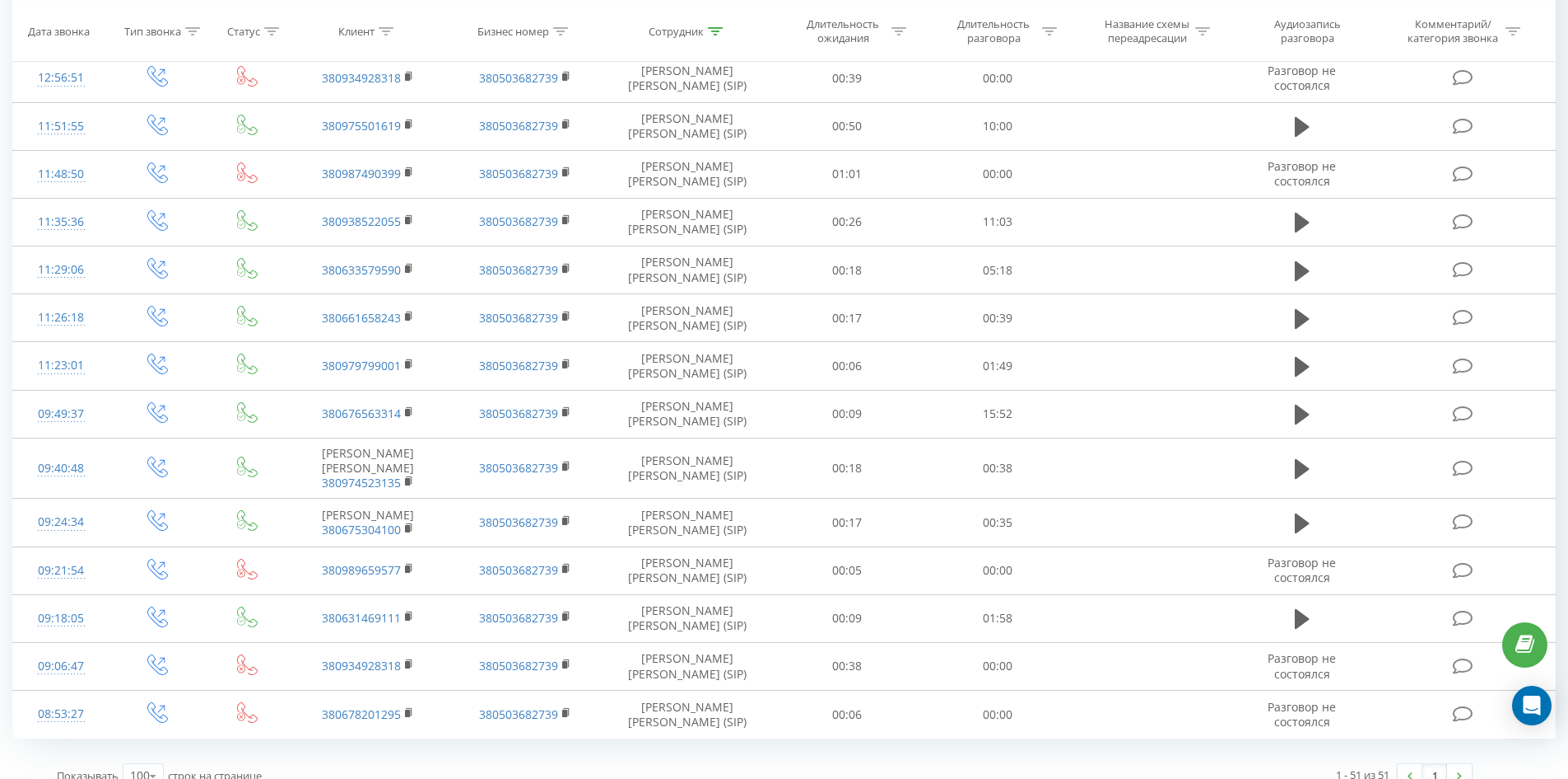
scroll to position [0, 0]
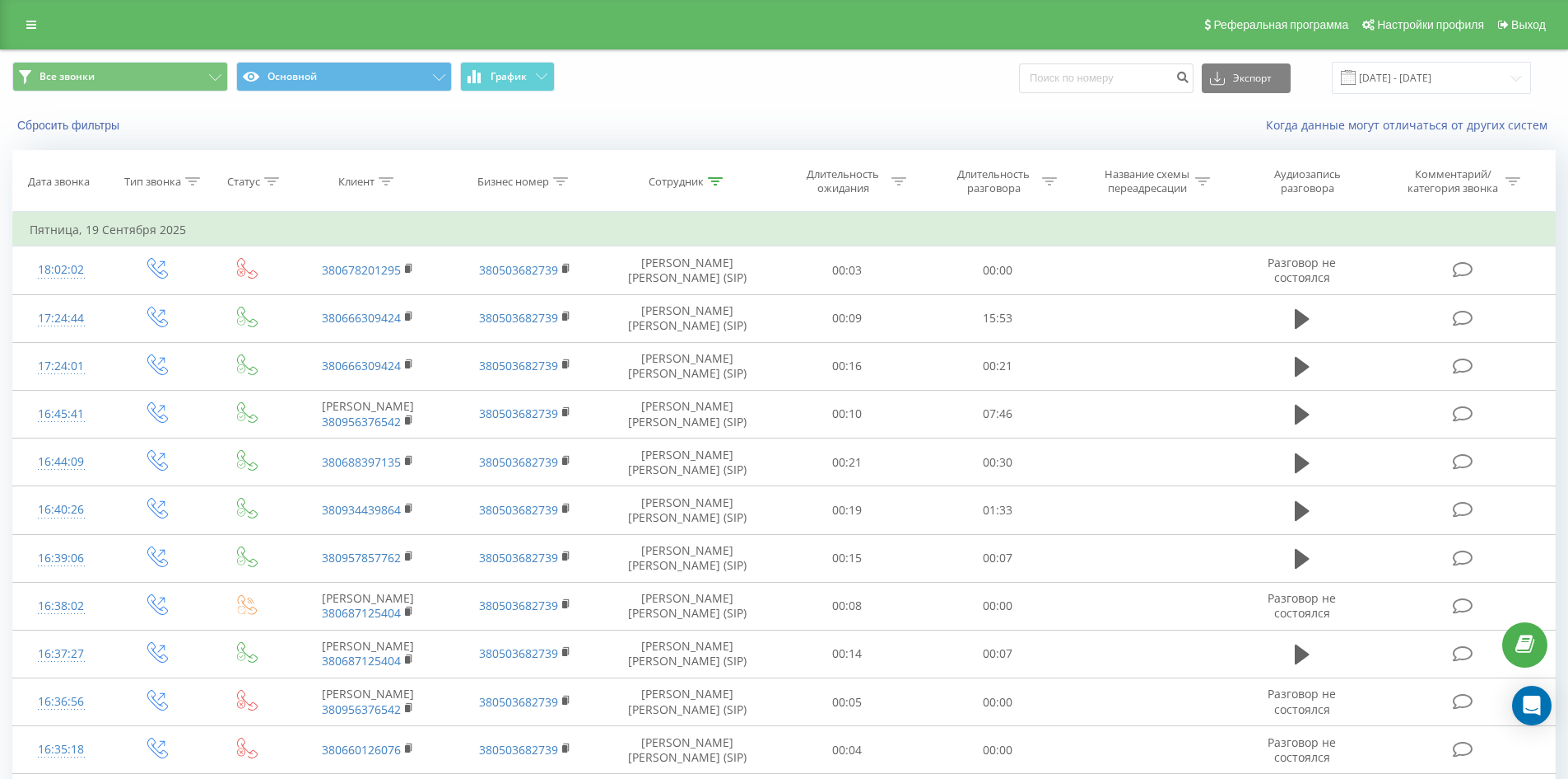
drag, startPoint x: 696, startPoint y: 498, endPoint x: 740, endPoint y: 130, distance: 370.6
click at [712, 184] on icon at bounding box center [715, 182] width 15 height 8
click at [730, 306] on input "мамацашвілі" at bounding box center [687, 299] width 145 height 29
type input "вітюк олександр"
click button "OK" at bounding box center [723, 332] width 70 height 21
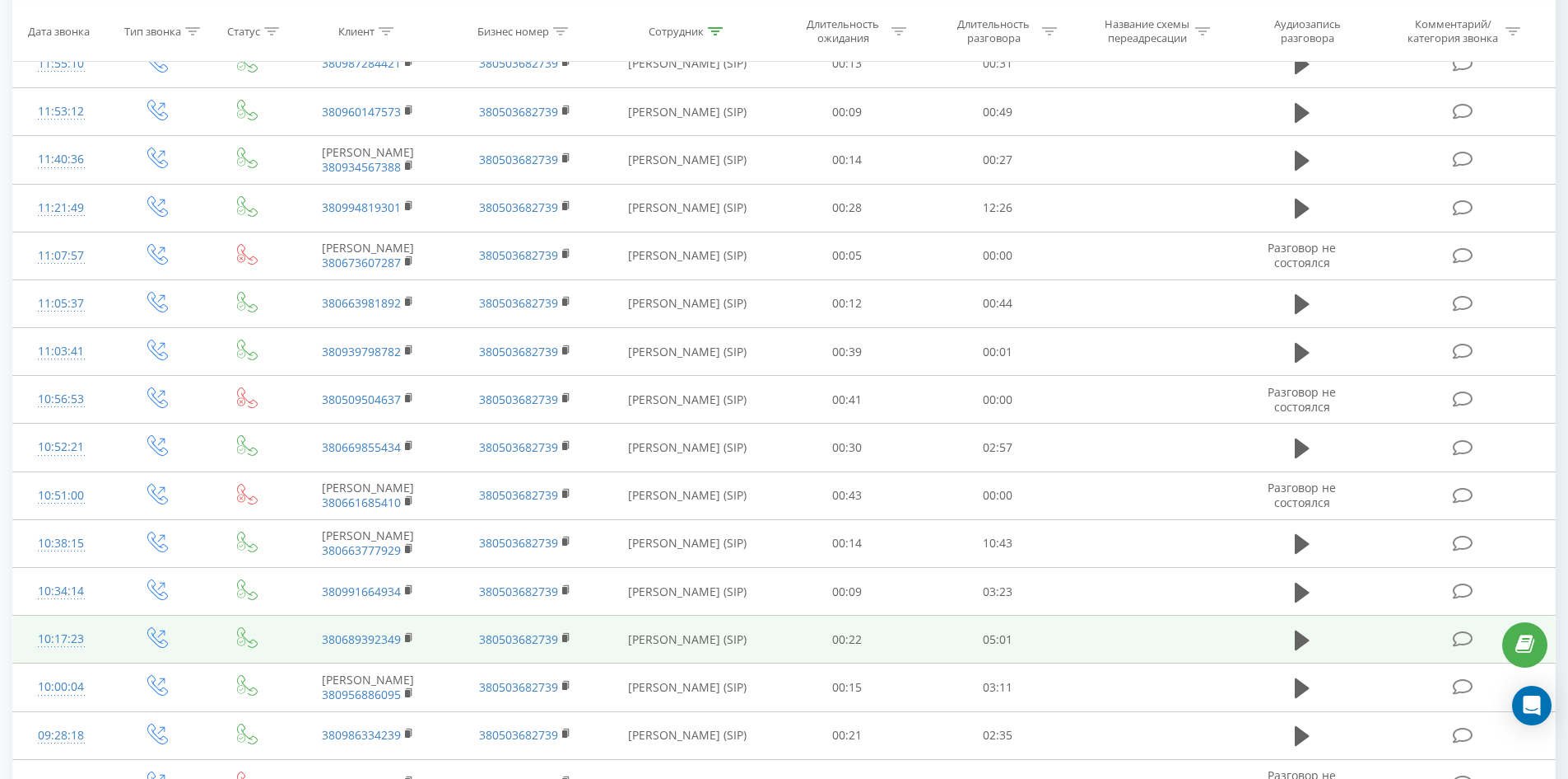
scroll to position [4400, 0]
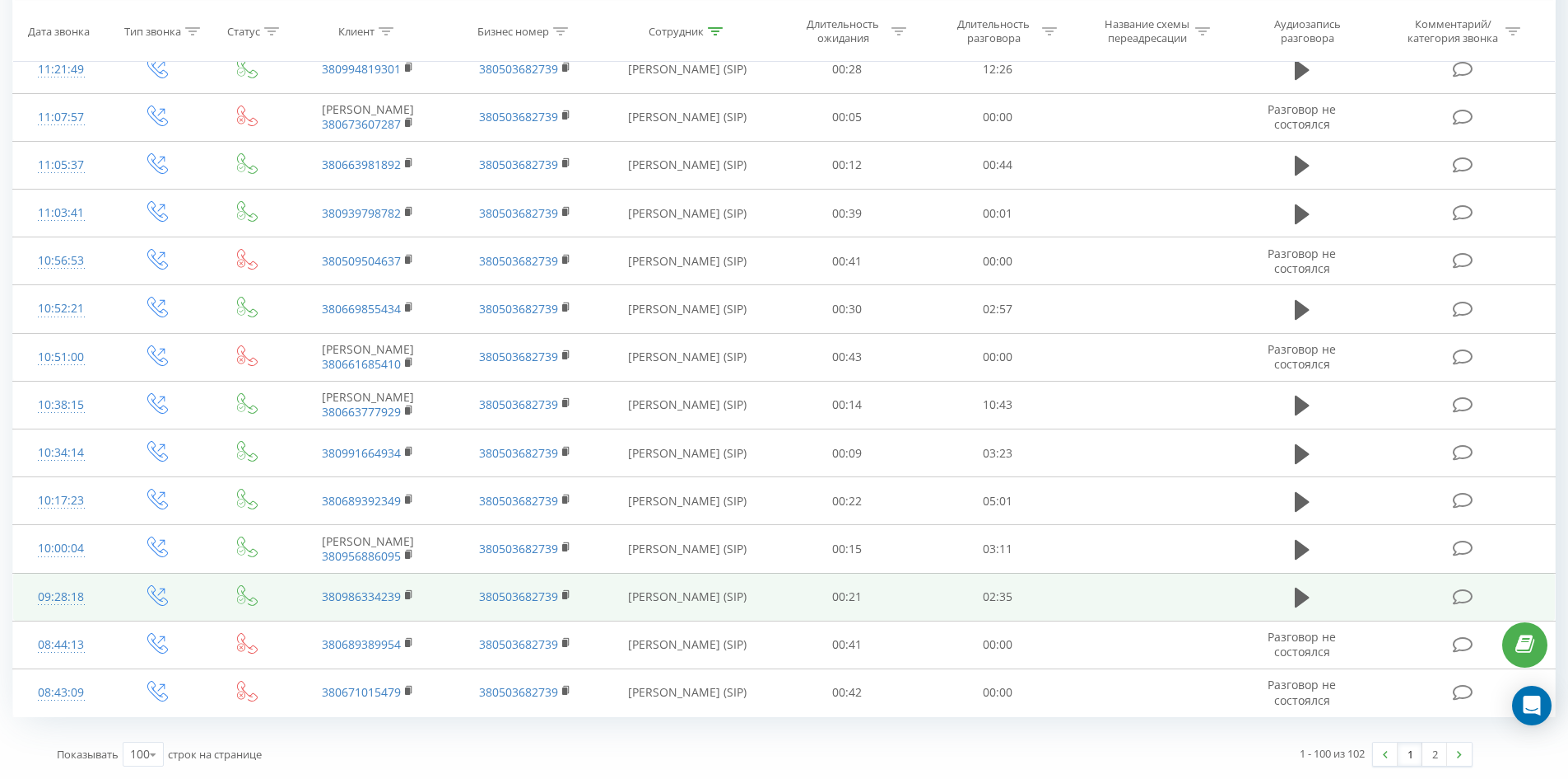
drag, startPoint x: 660, startPoint y: 147, endPoint x: 982, endPoint y: 614, distance: 567.3
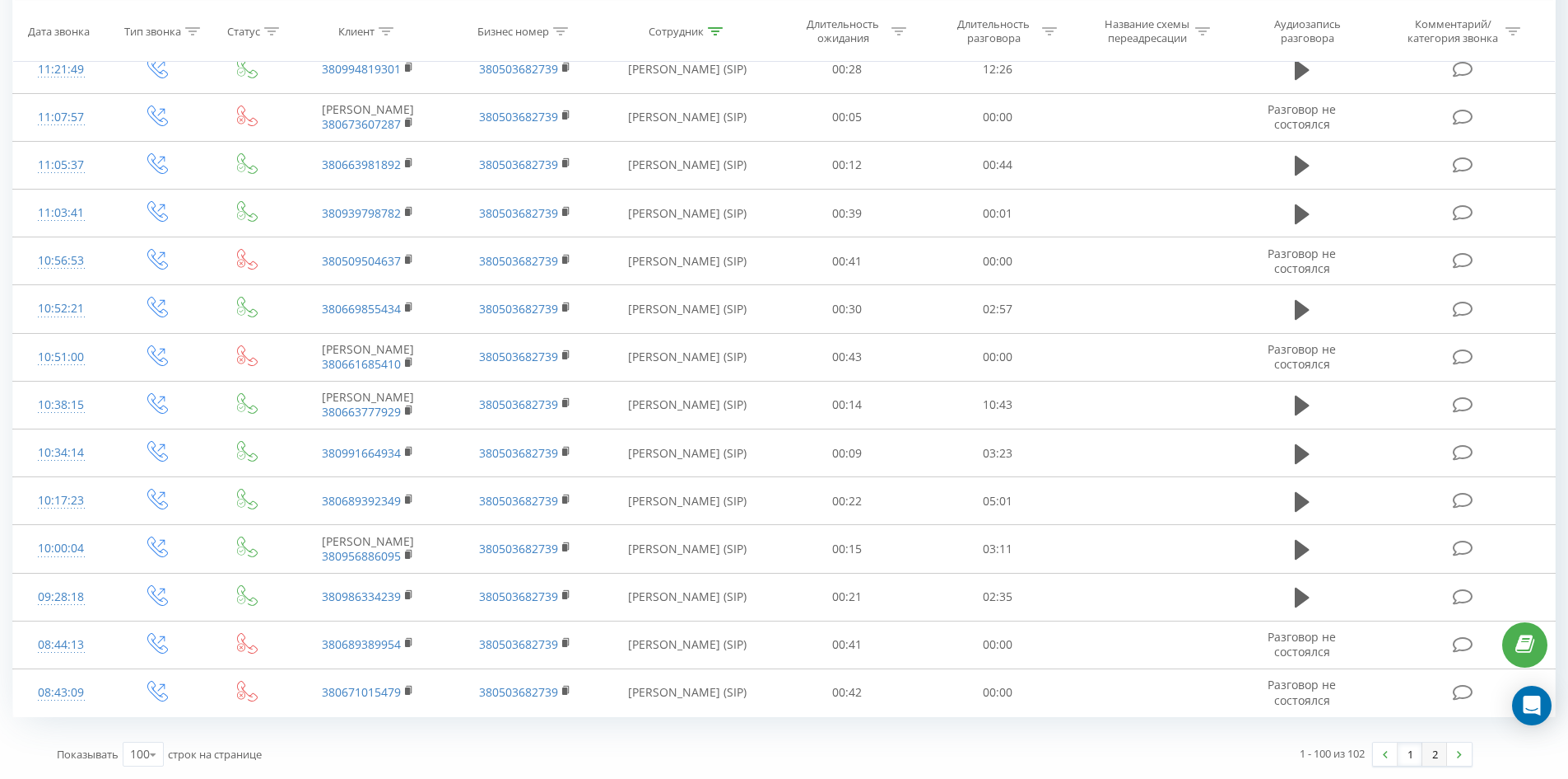
click at [1433, 751] on link "2" at bounding box center [1434, 753] width 25 height 23
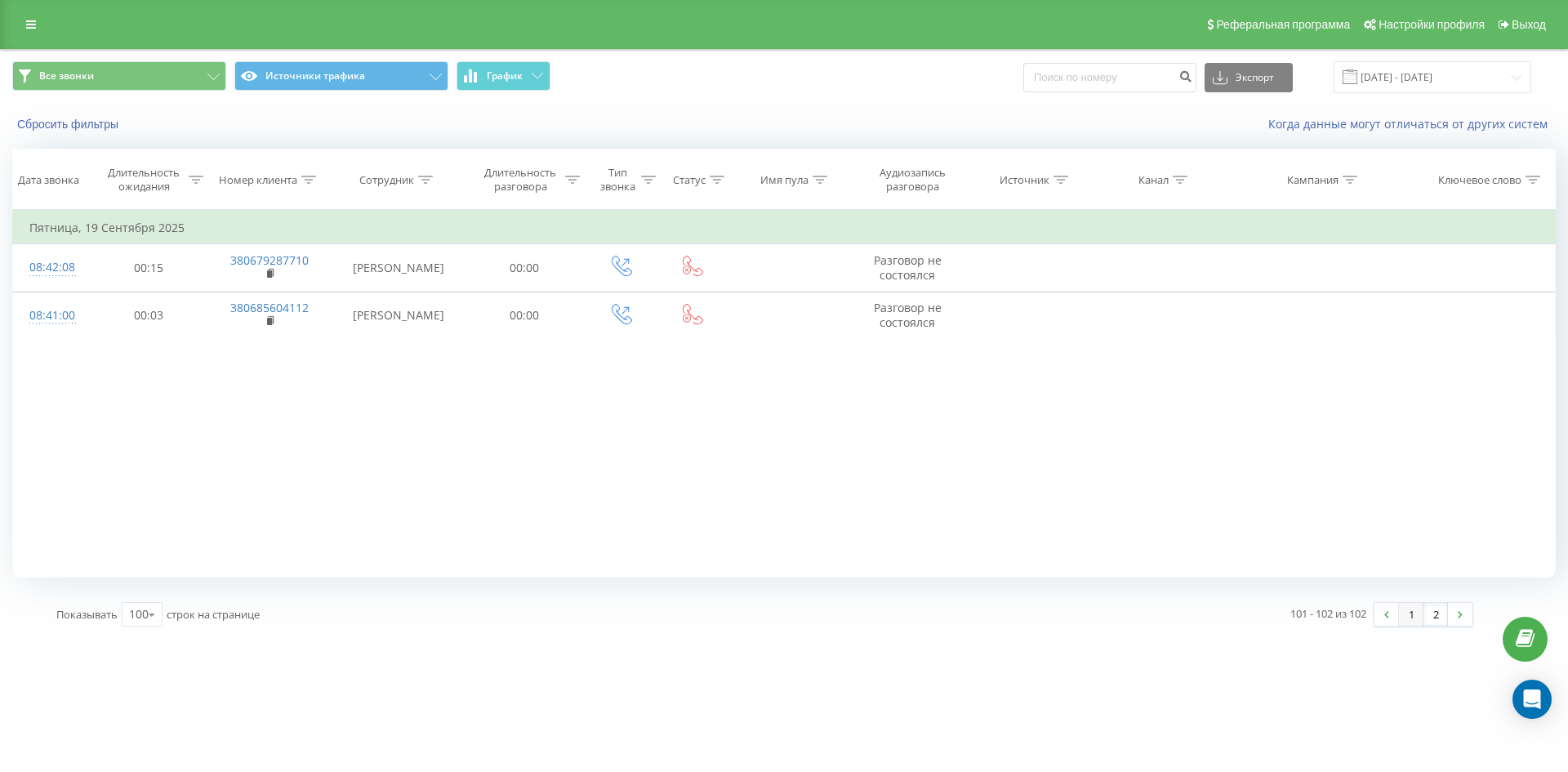
click at [1406, 619] on link "1" at bounding box center [1411, 614] width 25 height 23
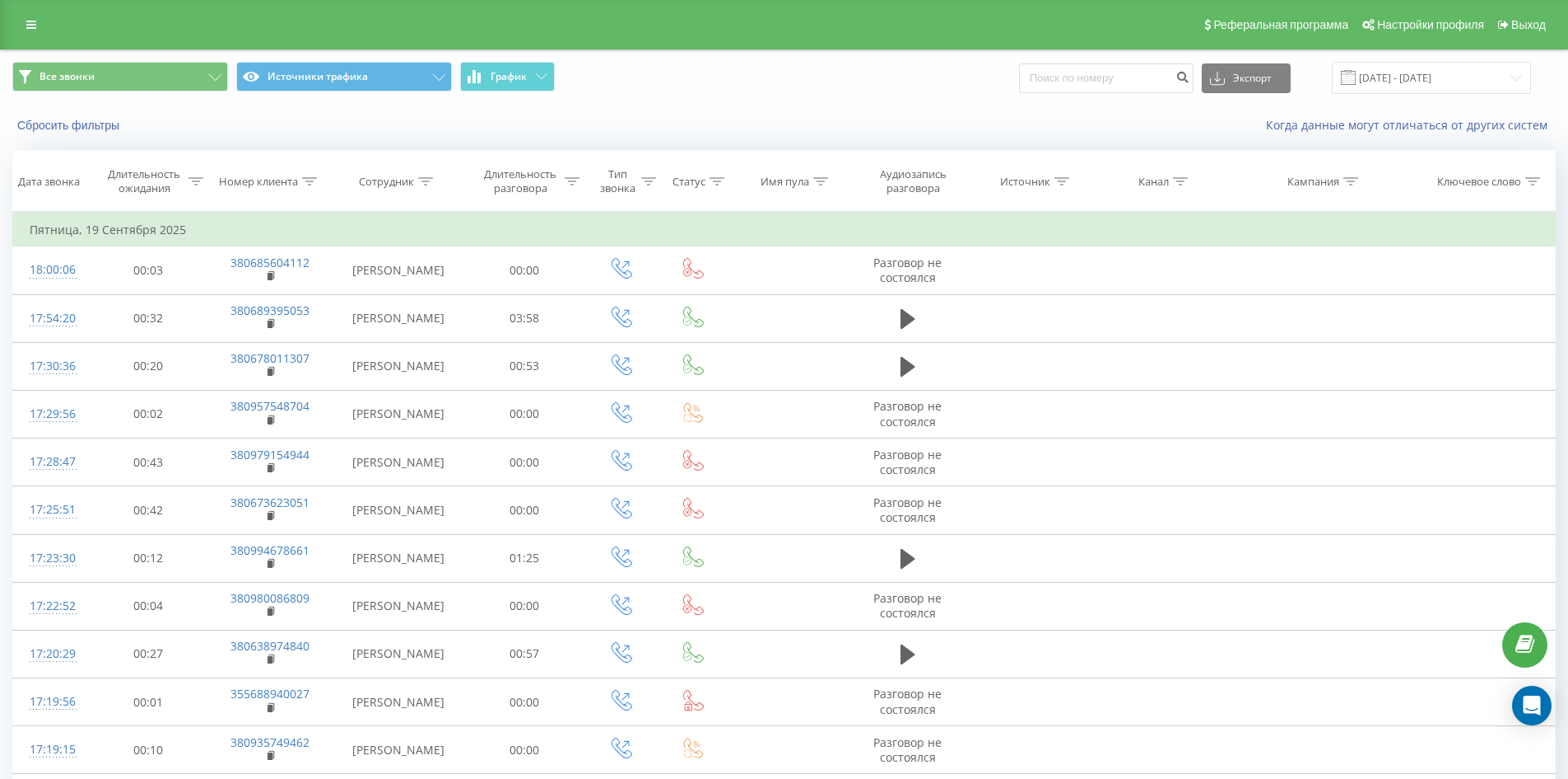
scroll to position [4324, 0]
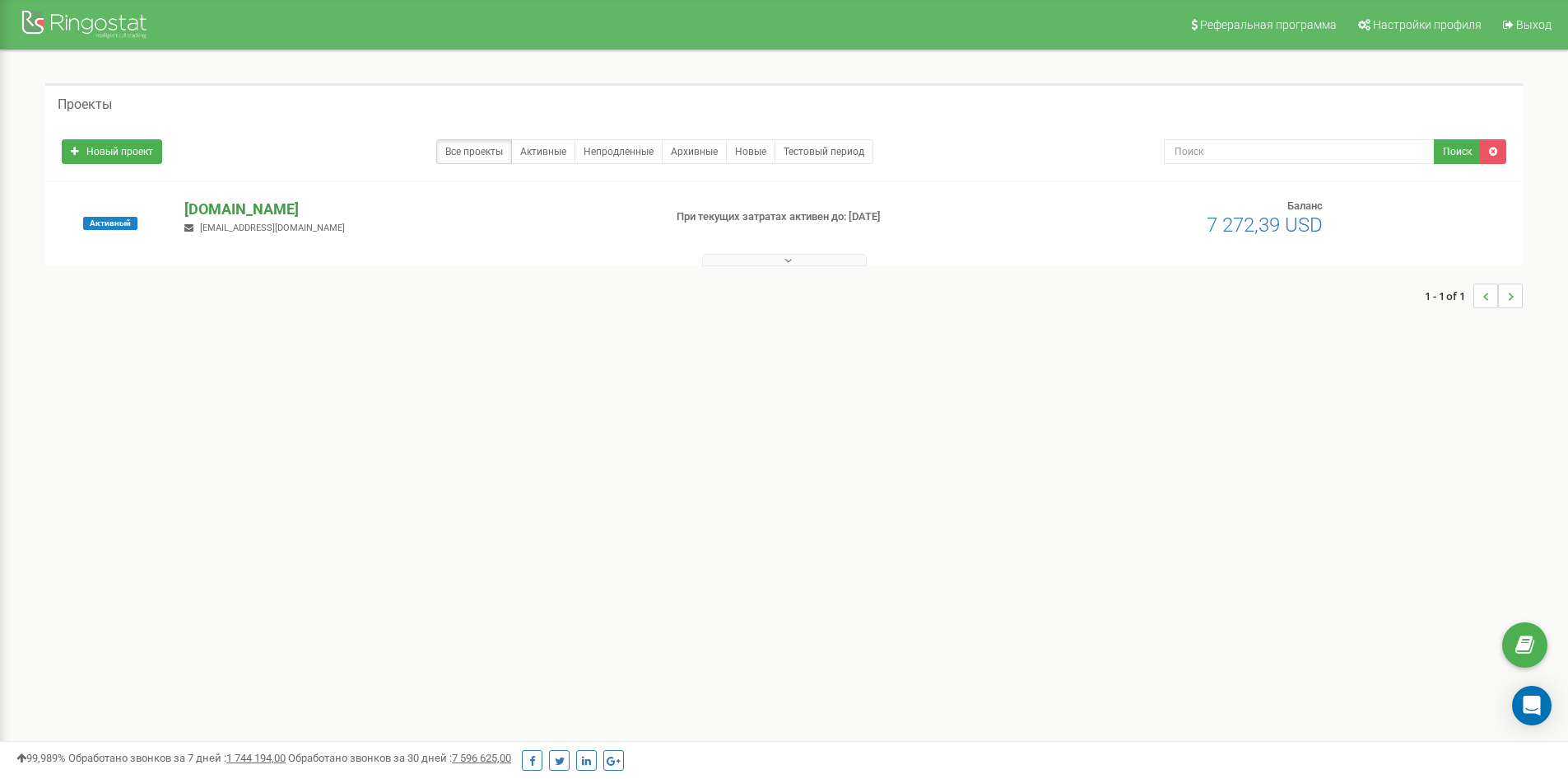
click at [267, 202] on p "[DOMAIN_NAME]" at bounding box center [417, 208] width 466 height 21
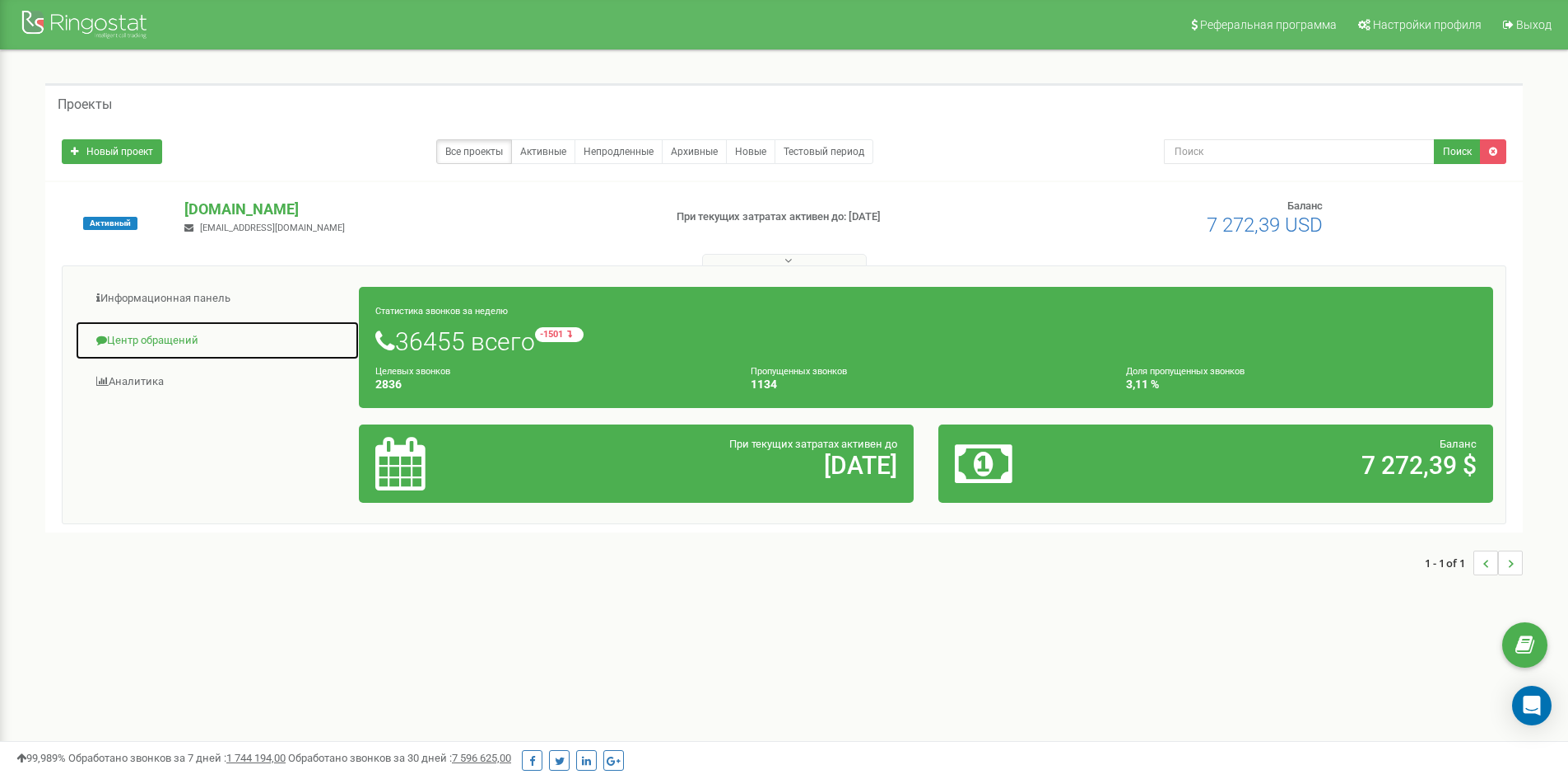
click at [157, 332] on link "Центр обращений" at bounding box center [217, 340] width 285 height 40
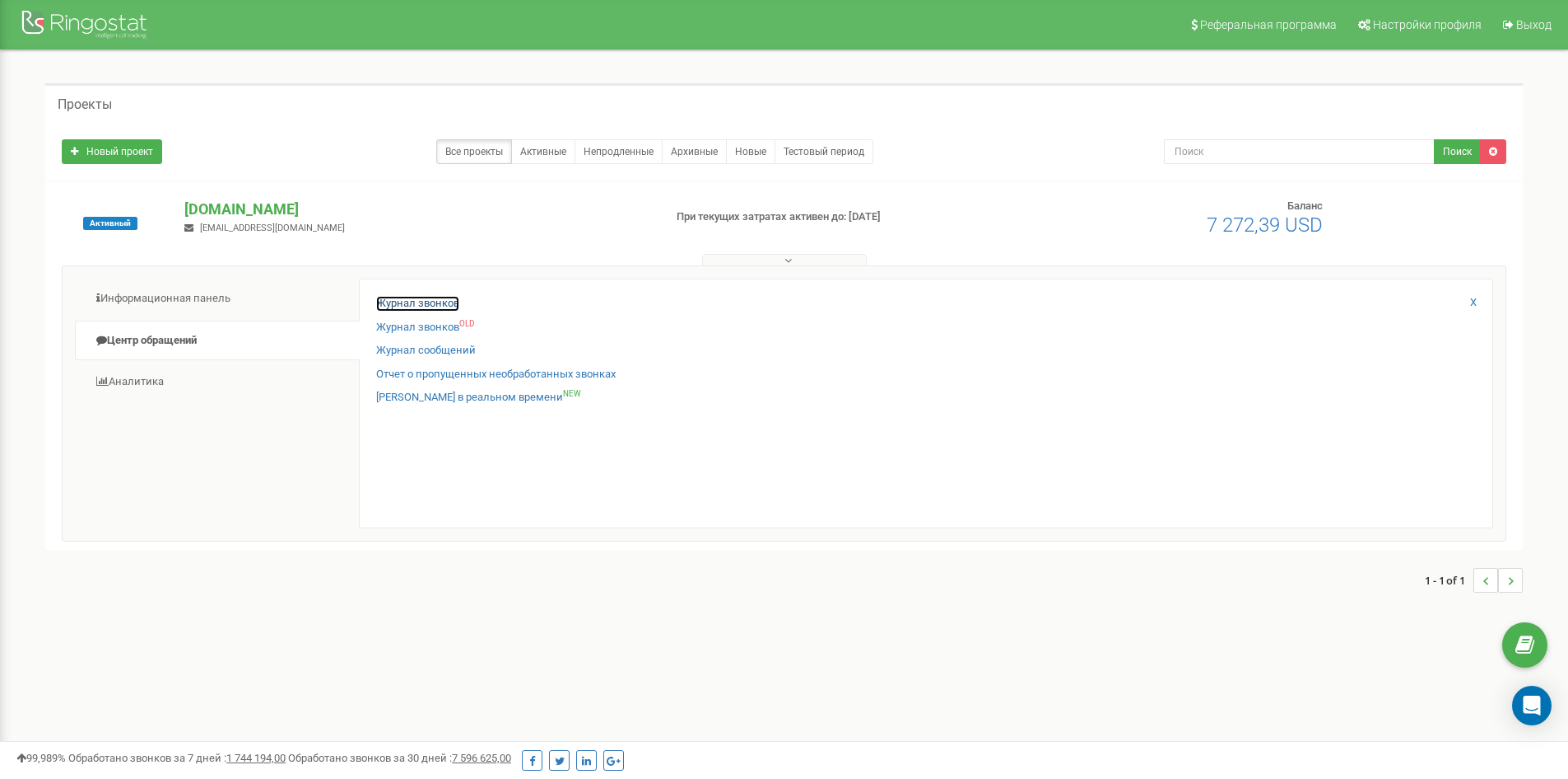
click at [400, 301] on link "Журнал звонков" at bounding box center [417, 304] width 83 height 16
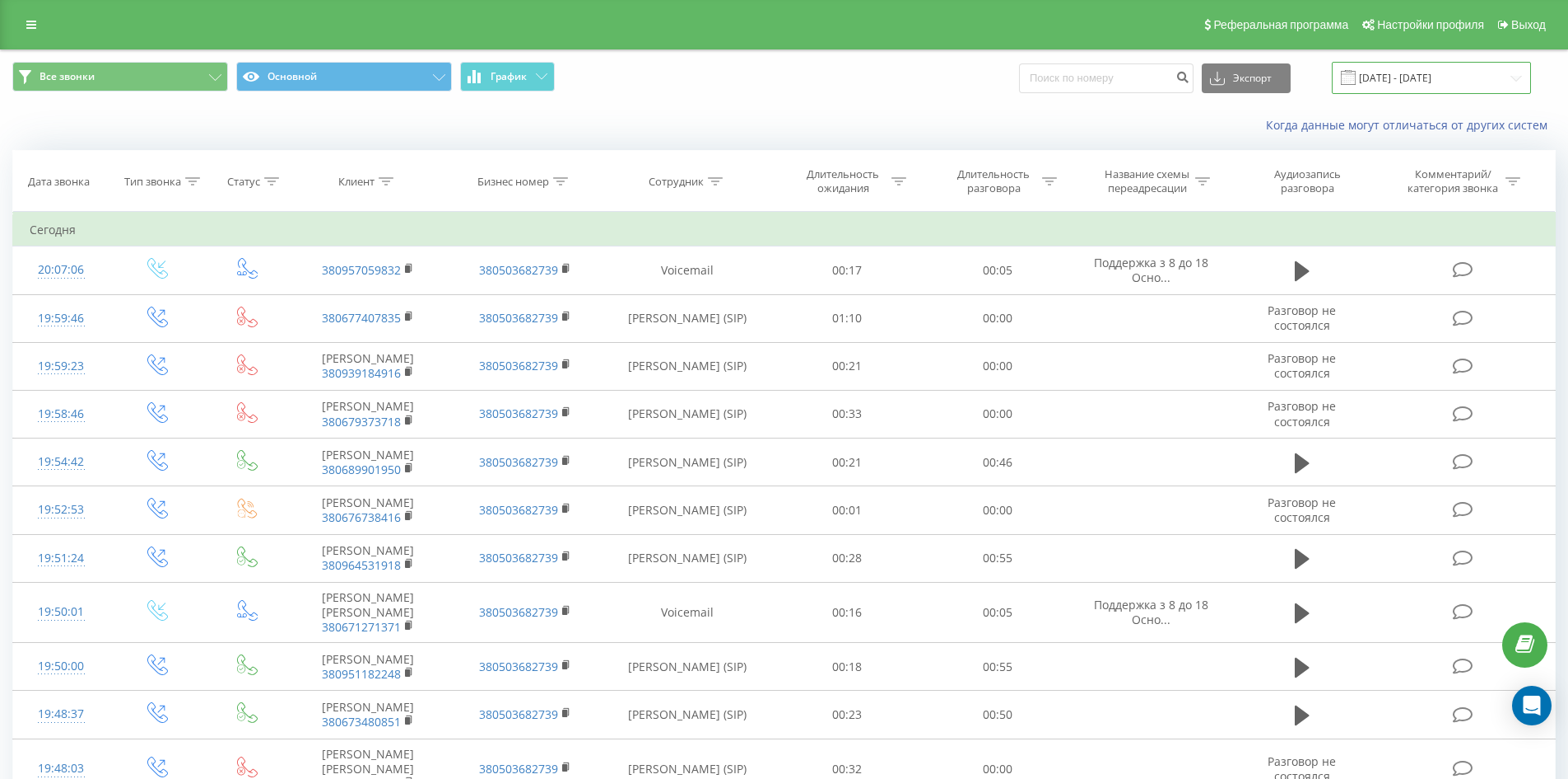
click at [1487, 65] on input "[DATE] - [DATE]" at bounding box center [1431, 78] width 199 height 32
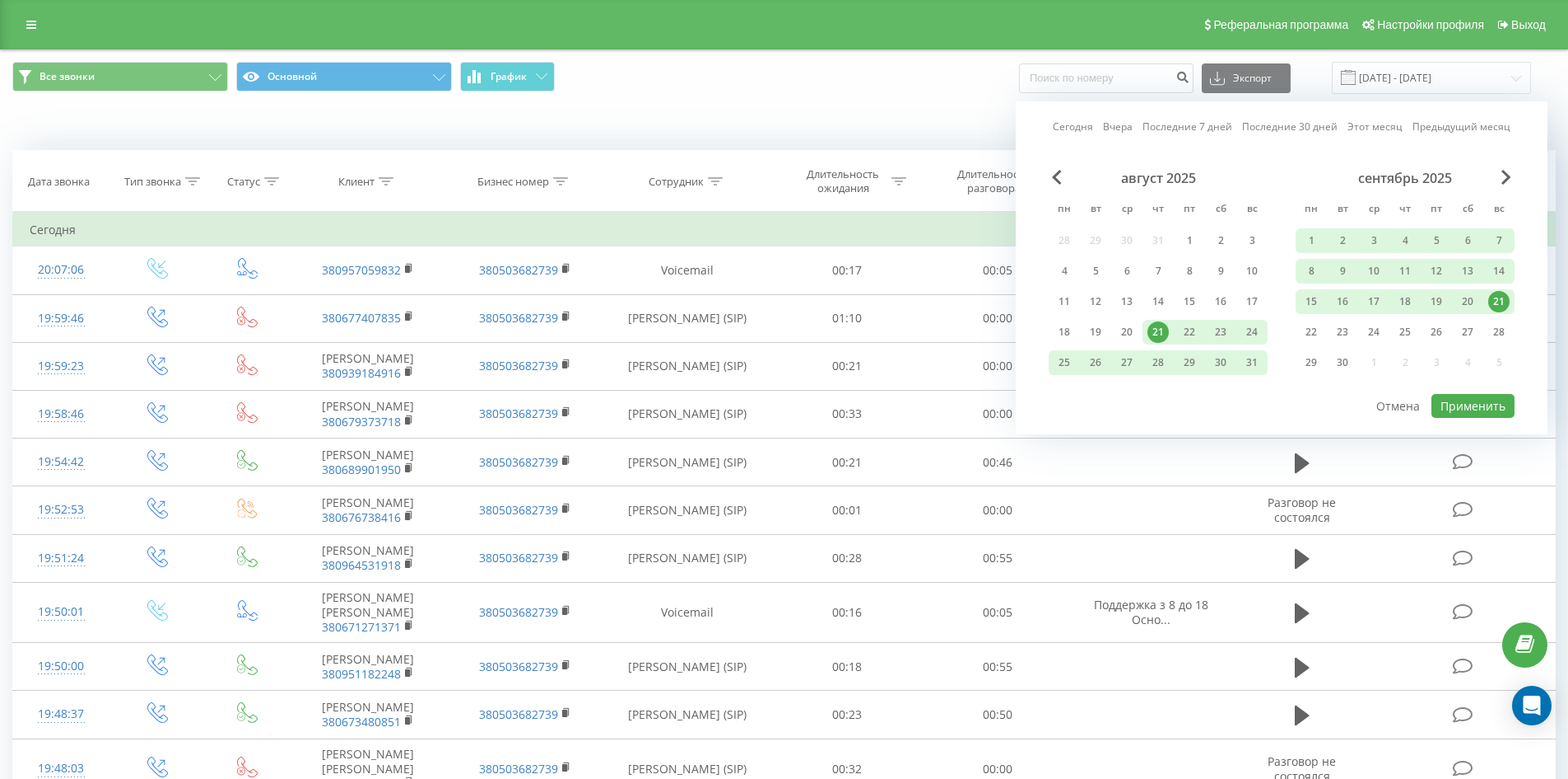
click at [1513, 173] on div "сентябрь 2025" at bounding box center [1406, 178] width 219 height 17
click at [1504, 176] on span "Next Month" at bounding box center [1507, 177] width 10 height 15
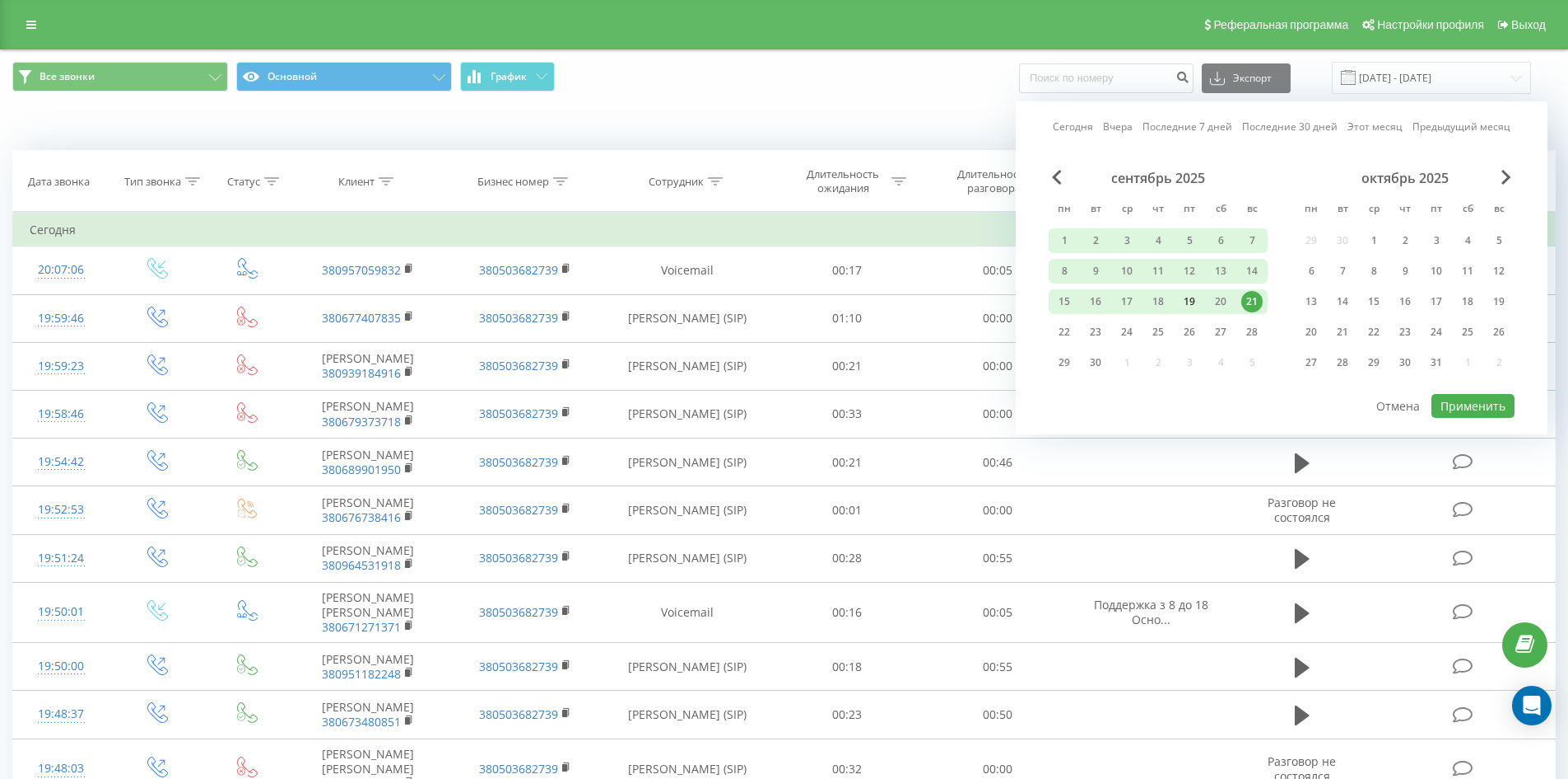
click at [1191, 300] on div "19" at bounding box center [1189, 301] width 21 height 21
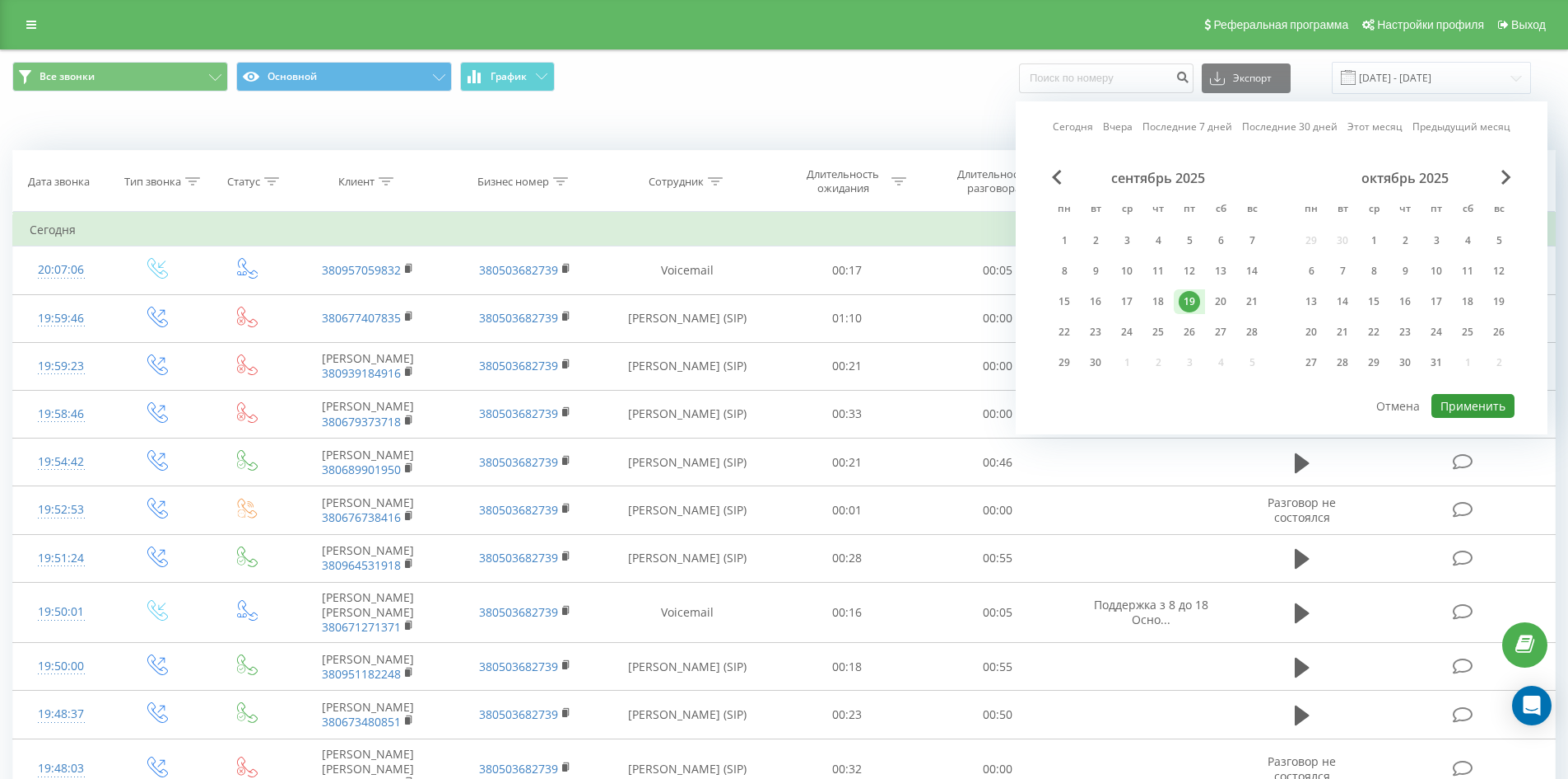
click at [1478, 405] on button "Применить" at bounding box center [1472, 406] width 83 height 24
type input "[DATE] - [DATE]"
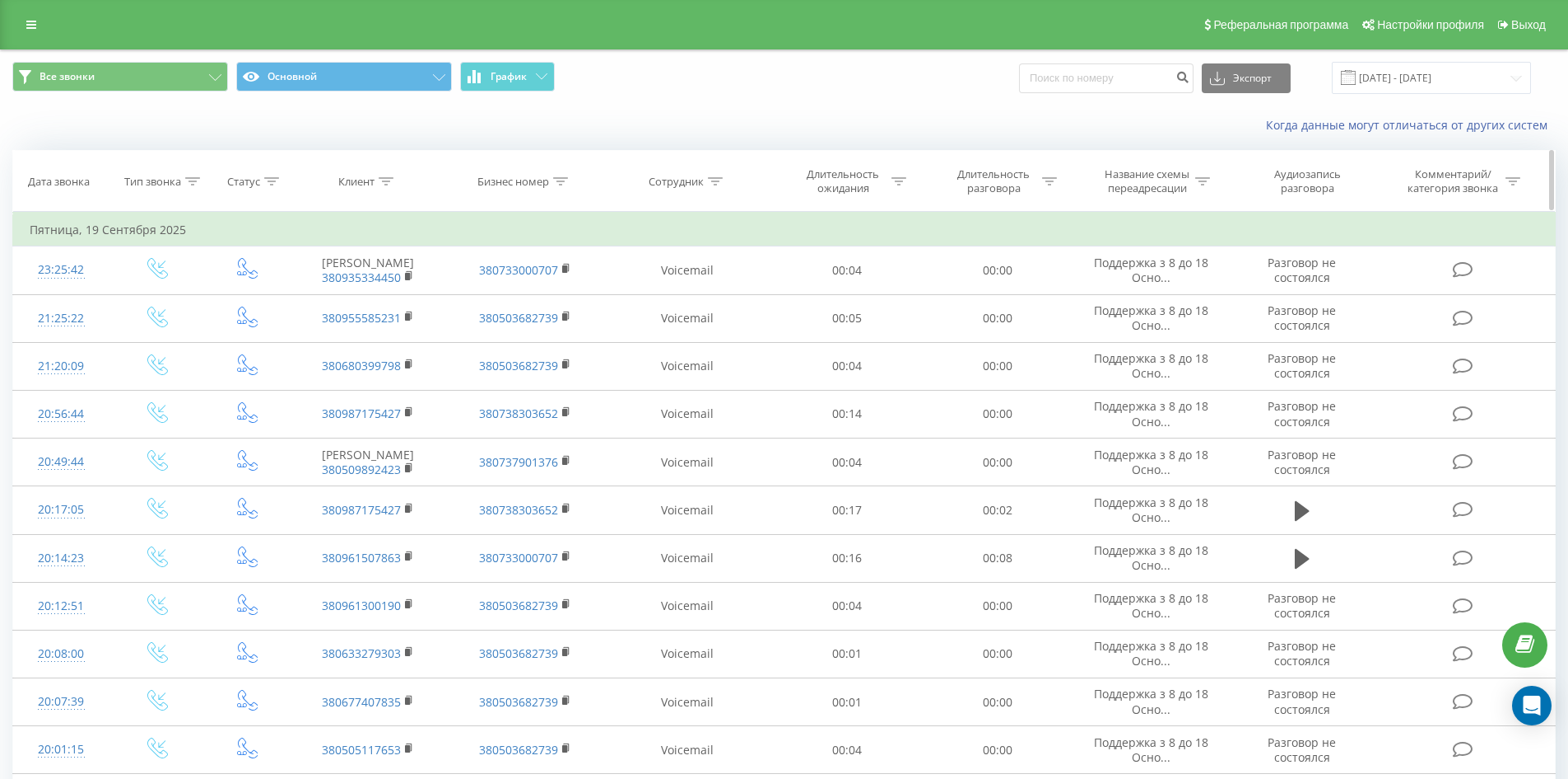
click at [717, 181] on icon at bounding box center [715, 182] width 15 height 8
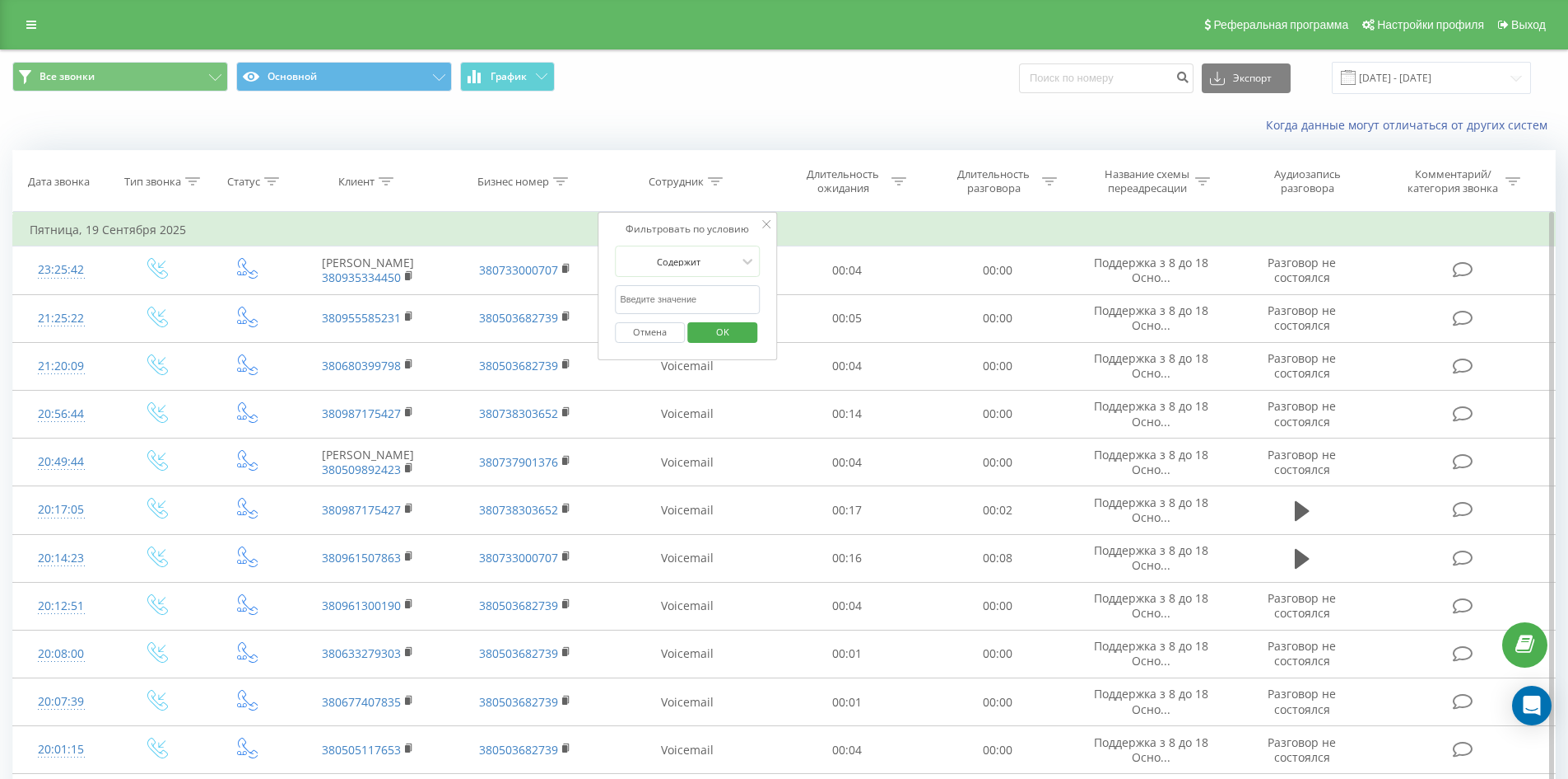
click at [731, 301] on input "text" at bounding box center [687, 299] width 145 height 29
click button "OK" at bounding box center [723, 332] width 70 height 21
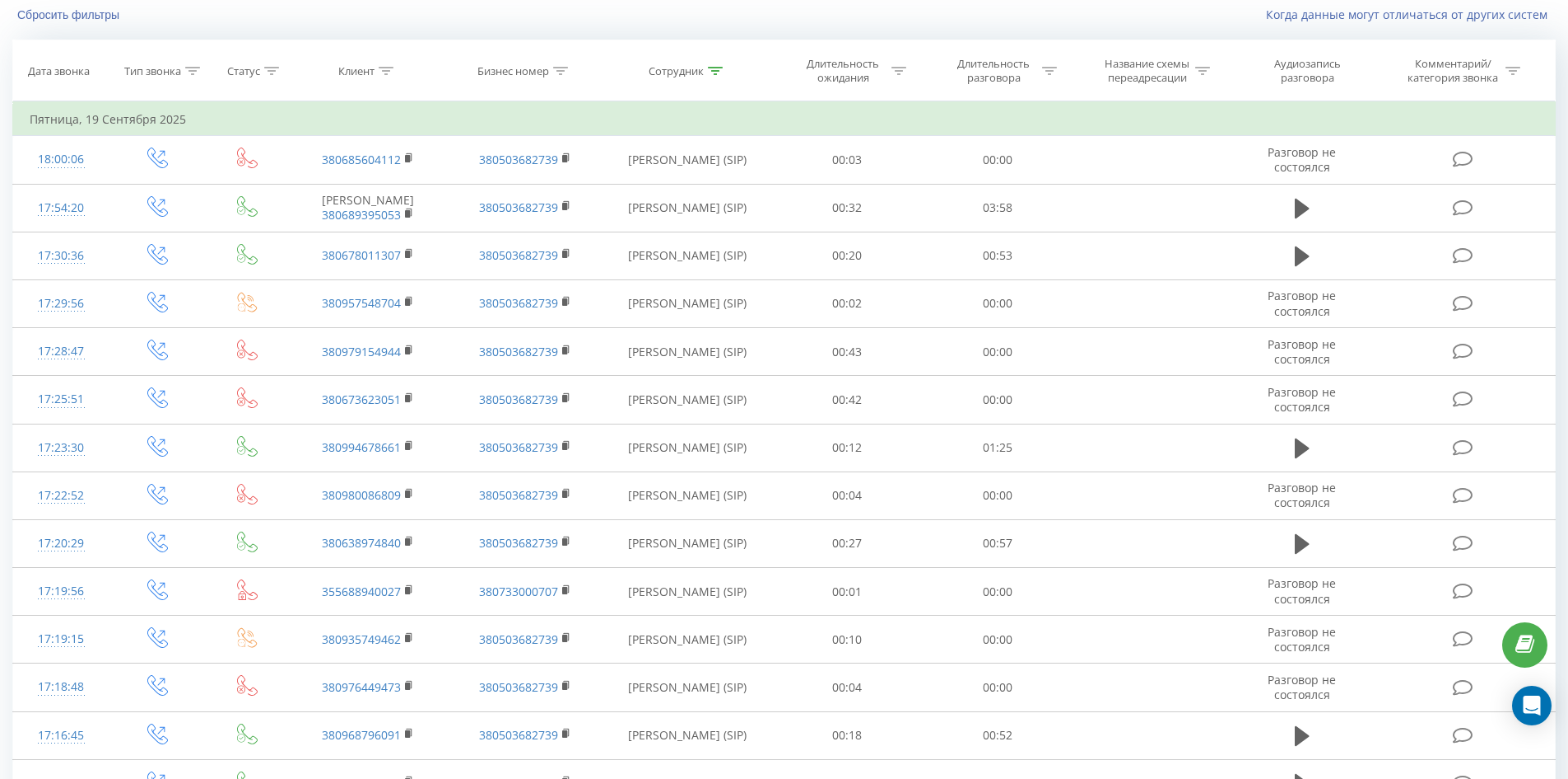
scroll to position [741, 0]
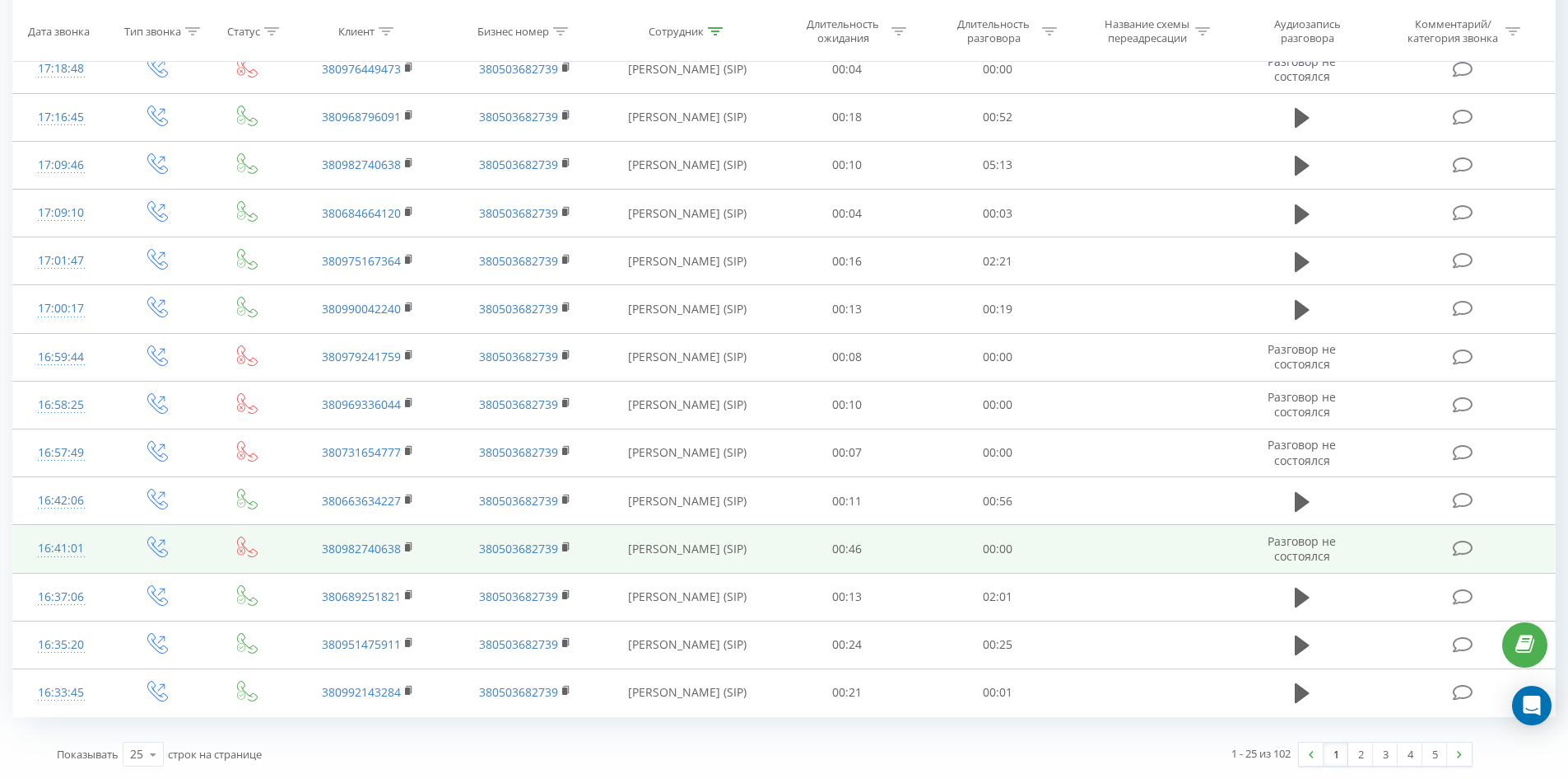
drag, startPoint x: 695, startPoint y: 379, endPoint x: 626, endPoint y: 525, distance: 161.5
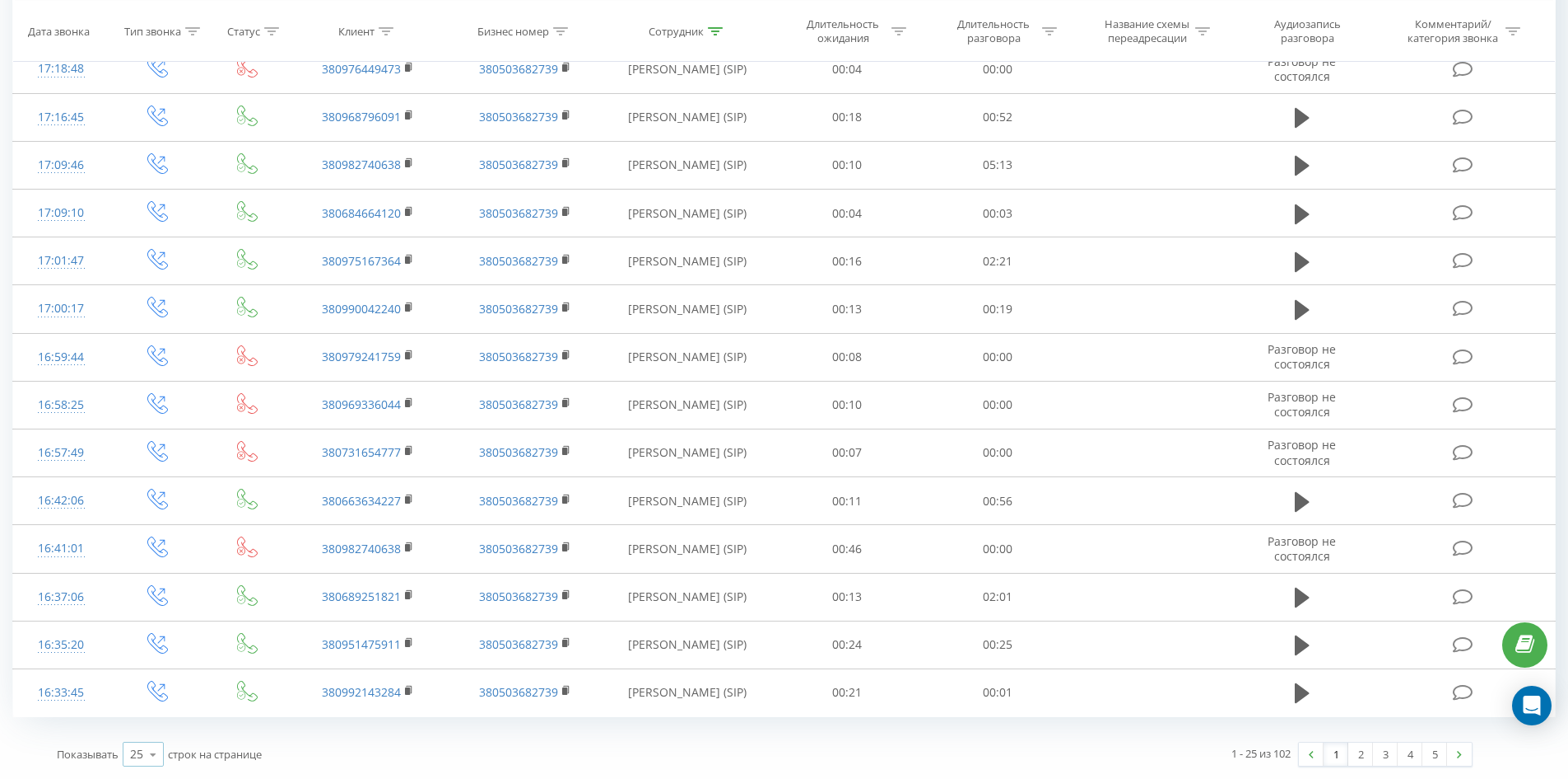
click at [152, 755] on icon at bounding box center [153, 754] width 25 height 32
click at [140, 734] on span "100" at bounding box center [140, 730] width 20 height 16
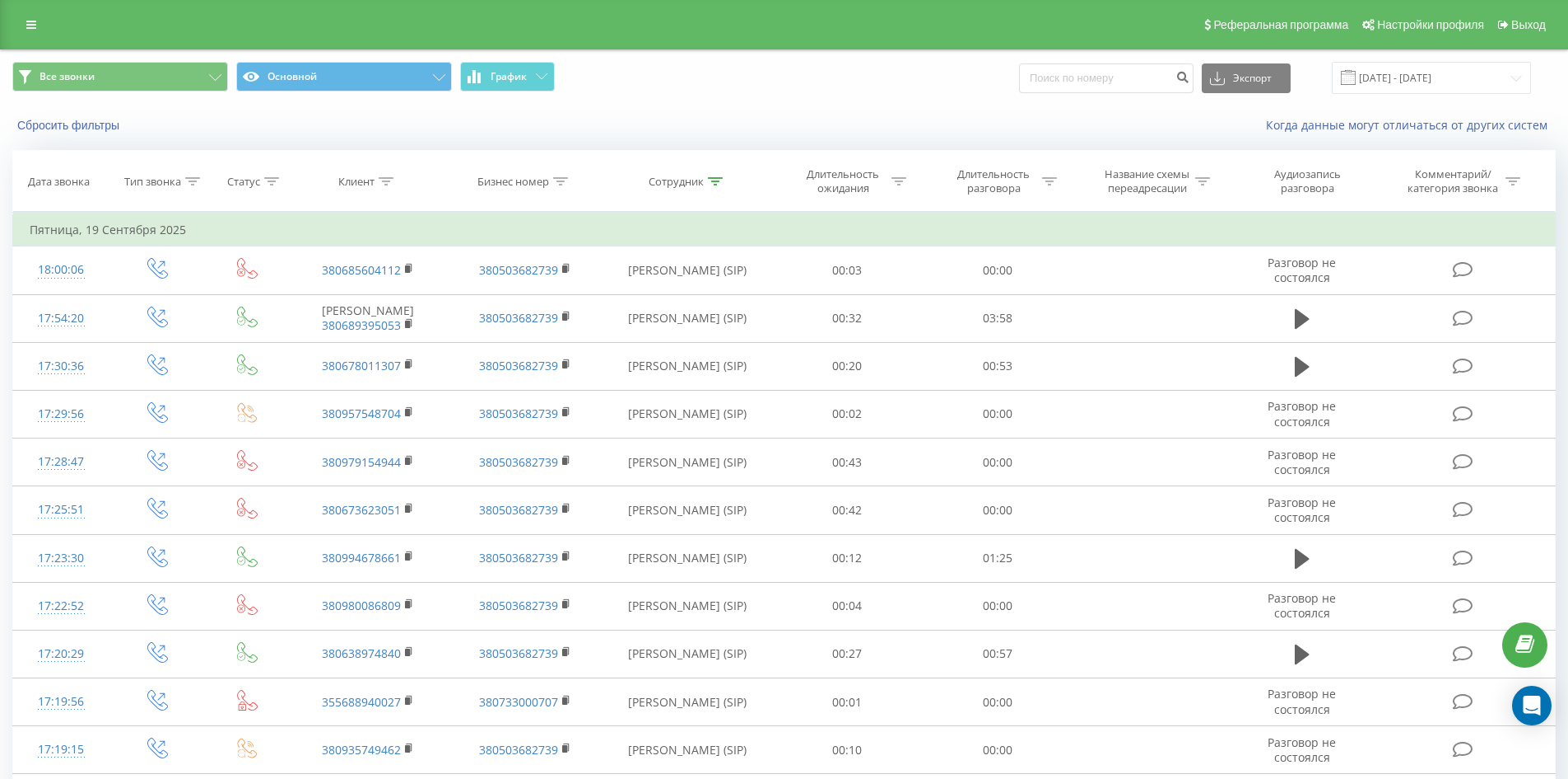
drag, startPoint x: 713, startPoint y: 177, endPoint x: 722, endPoint y: 277, distance: 100.4
click at [713, 178] on icon at bounding box center [715, 182] width 15 height 8
click at [730, 295] on input "[PERSON_NAME]" at bounding box center [687, 299] width 145 height 29
click button "OK" at bounding box center [723, 332] width 70 height 21
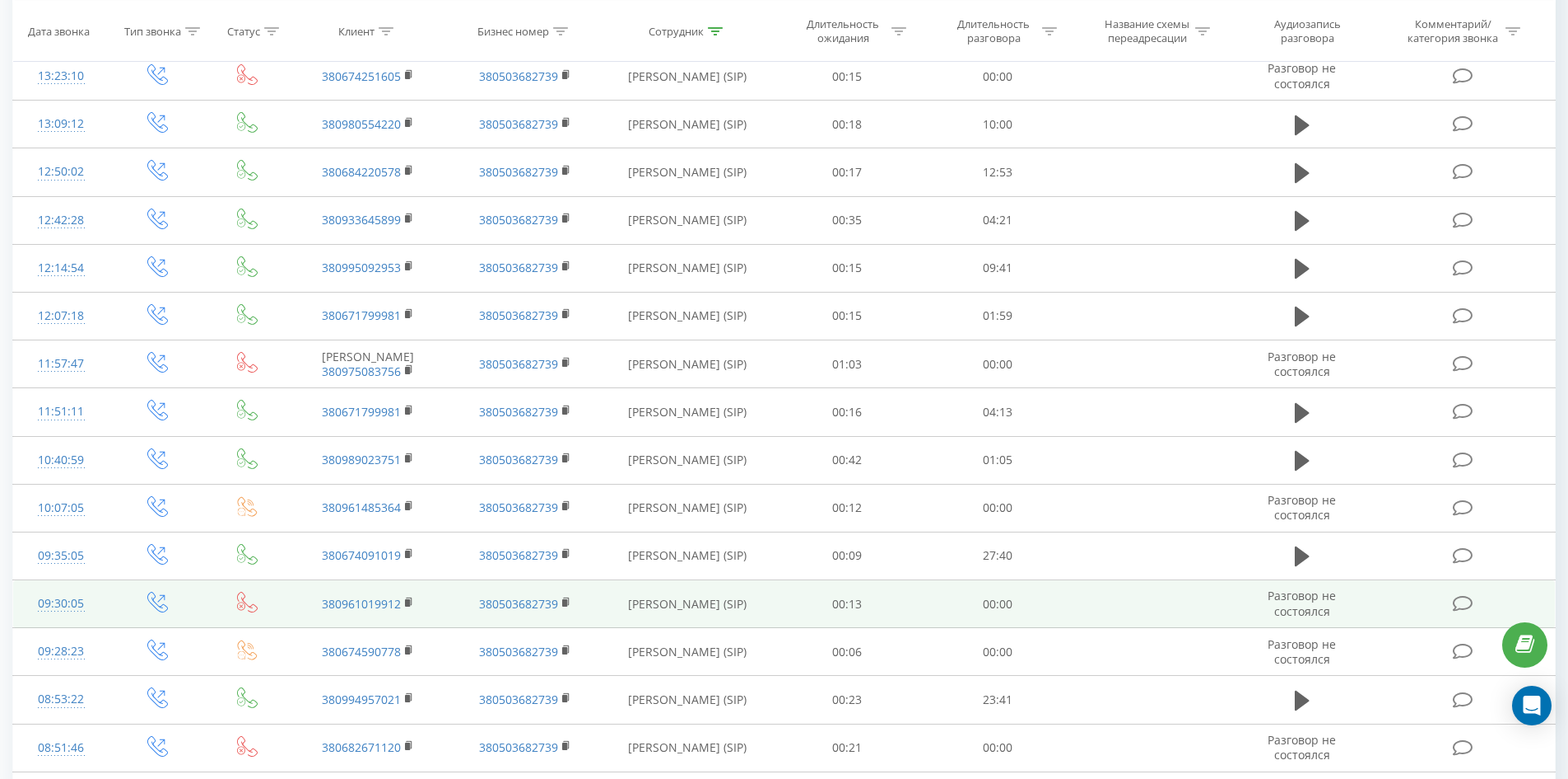
scroll to position [1748, 0]
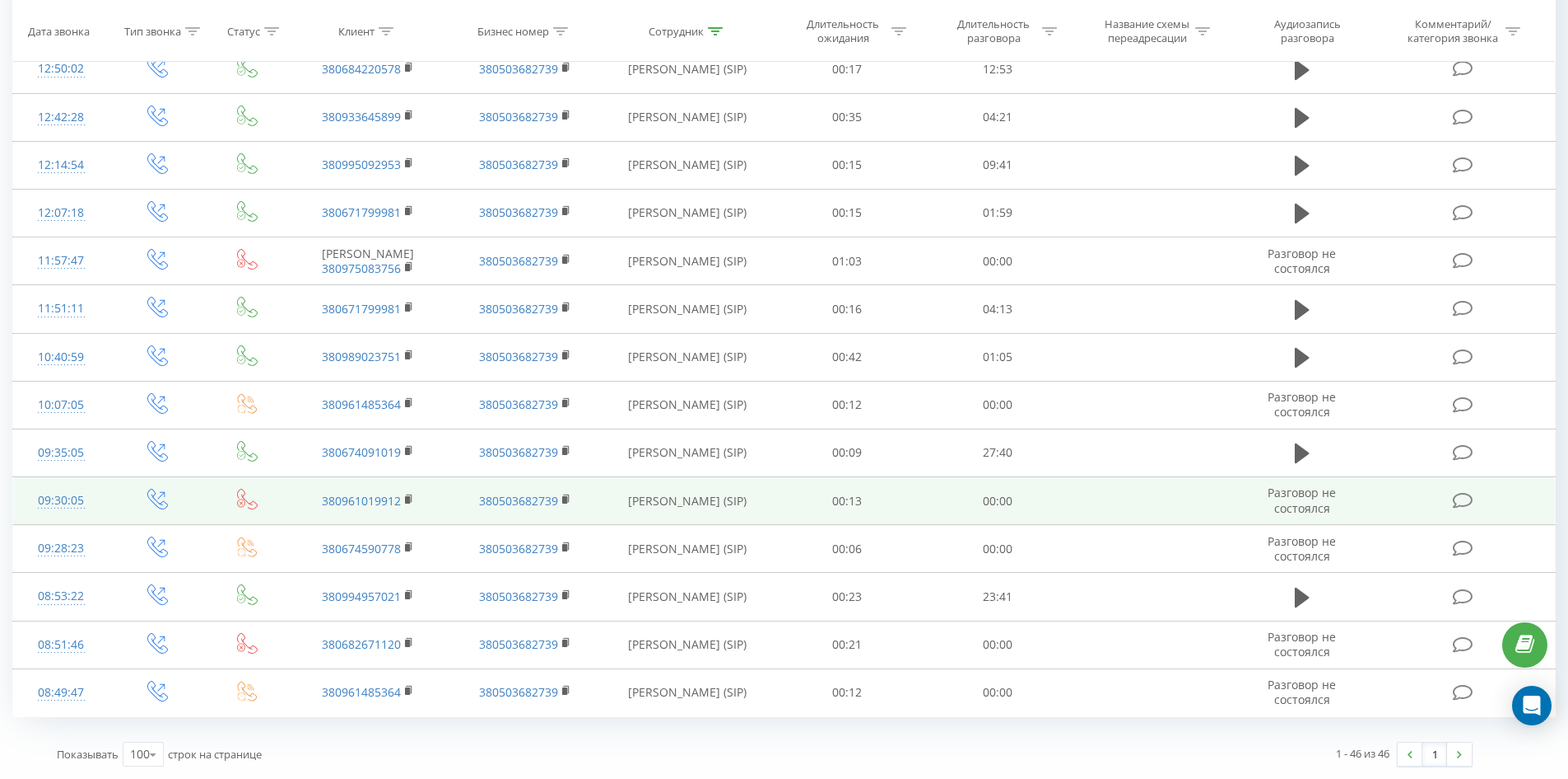
drag, startPoint x: 751, startPoint y: 230, endPoint x: 787, endPoint y: 497, distance: 269.4
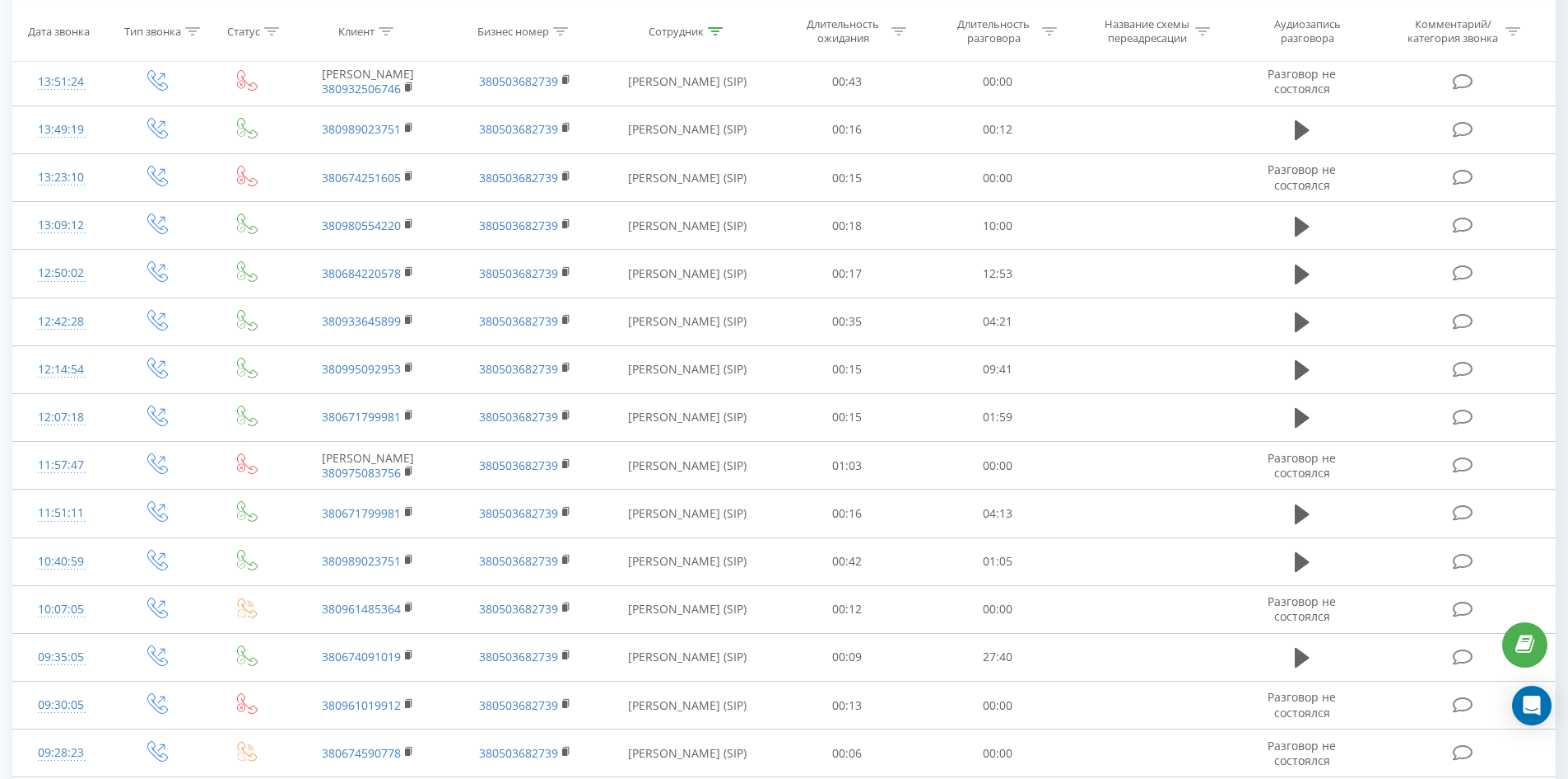
scroll to position [0, 0]
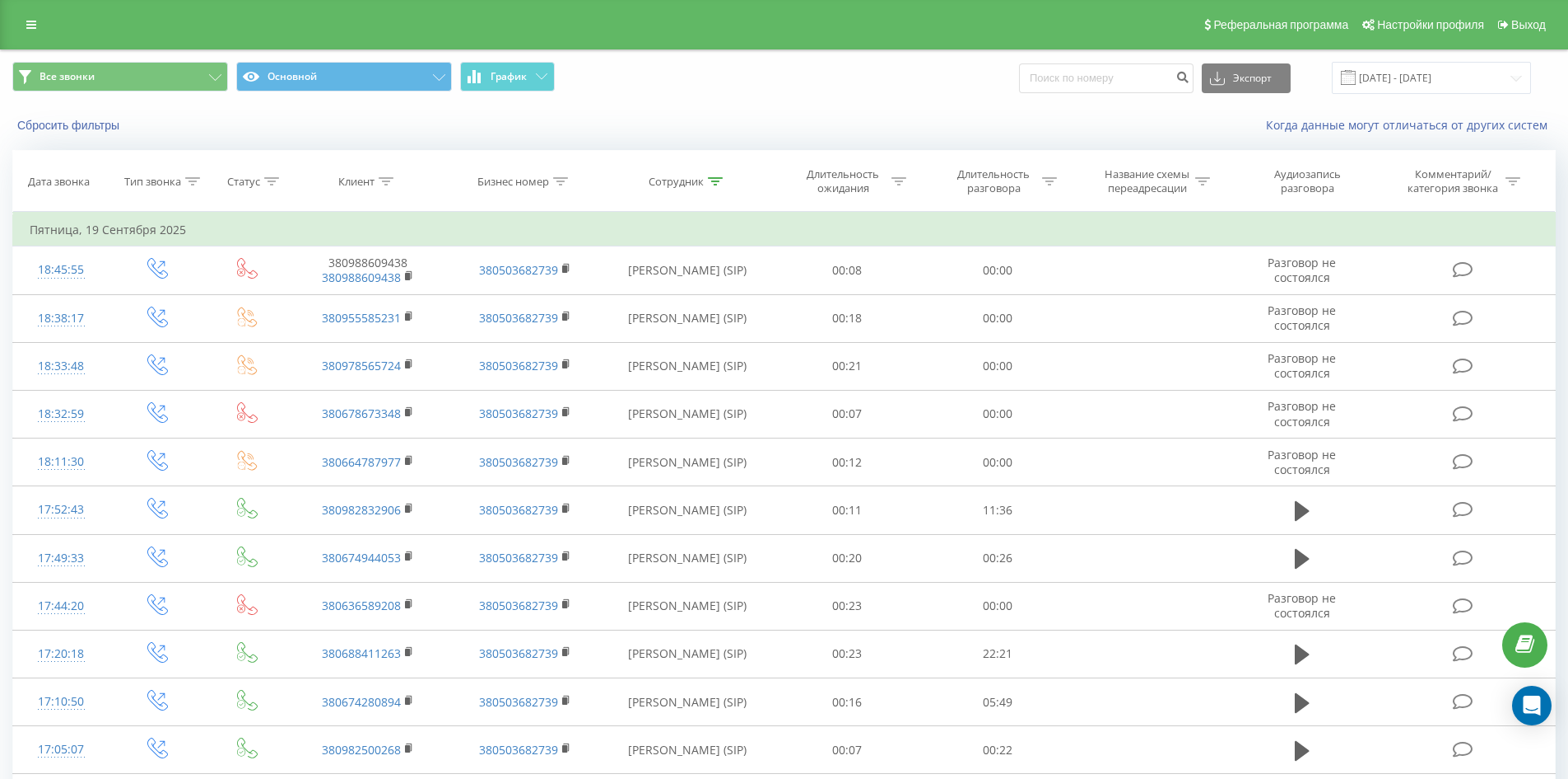
drag, startPoint x: 733, startPoint y: 584, endPoint x: 873, endPoint y: 43, distance: 558.8
click at [713, 180] on icon at bounding box center [715, 182] width 15 height 8
click at [734, 297] on input "[PERSON_NAME]" at bounding box center [687, 299] width 145 height 29
click button "OK" at bounding box center [723, 332] width 70 height 21
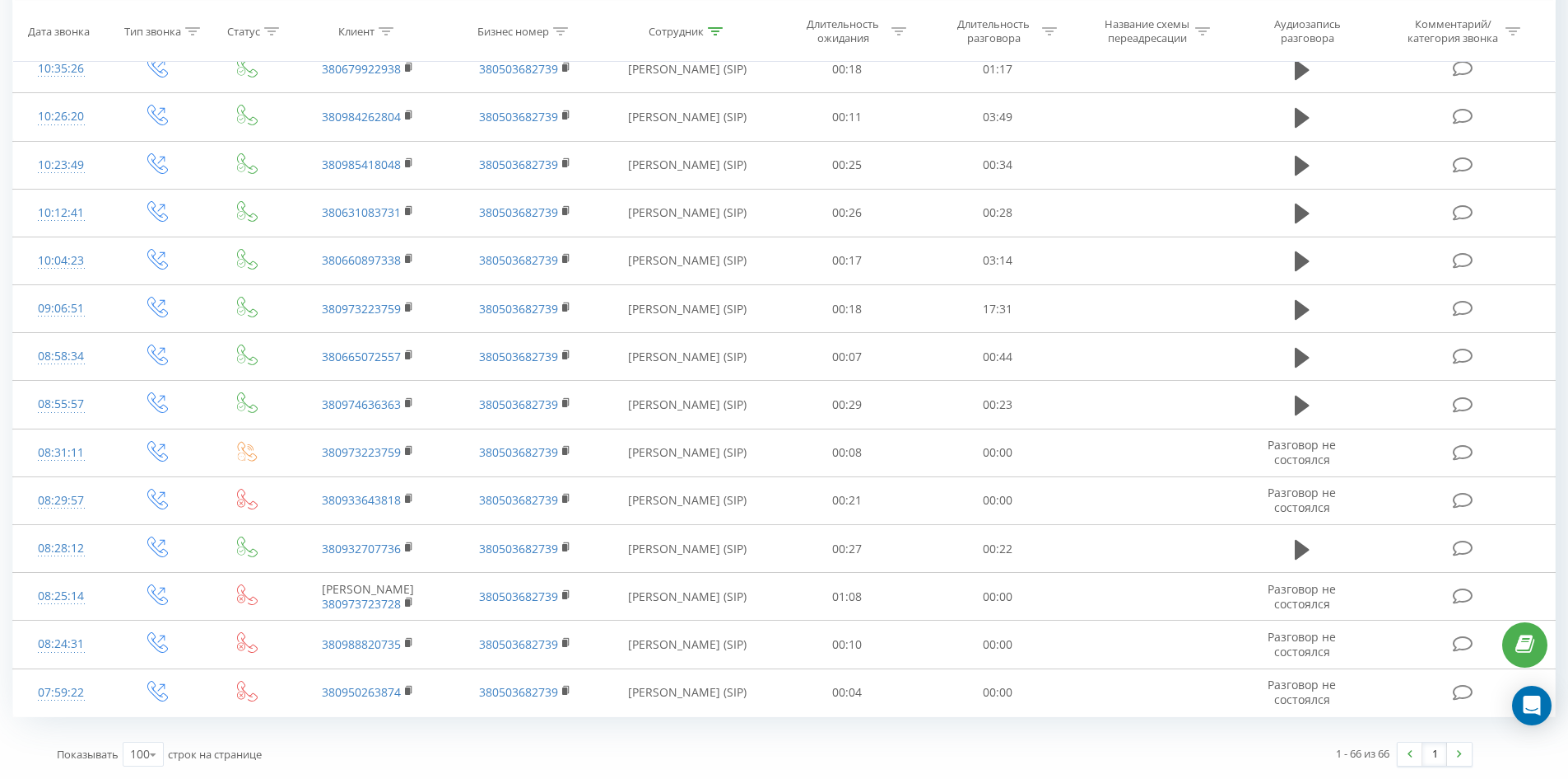
scroll to position [2823, 0]
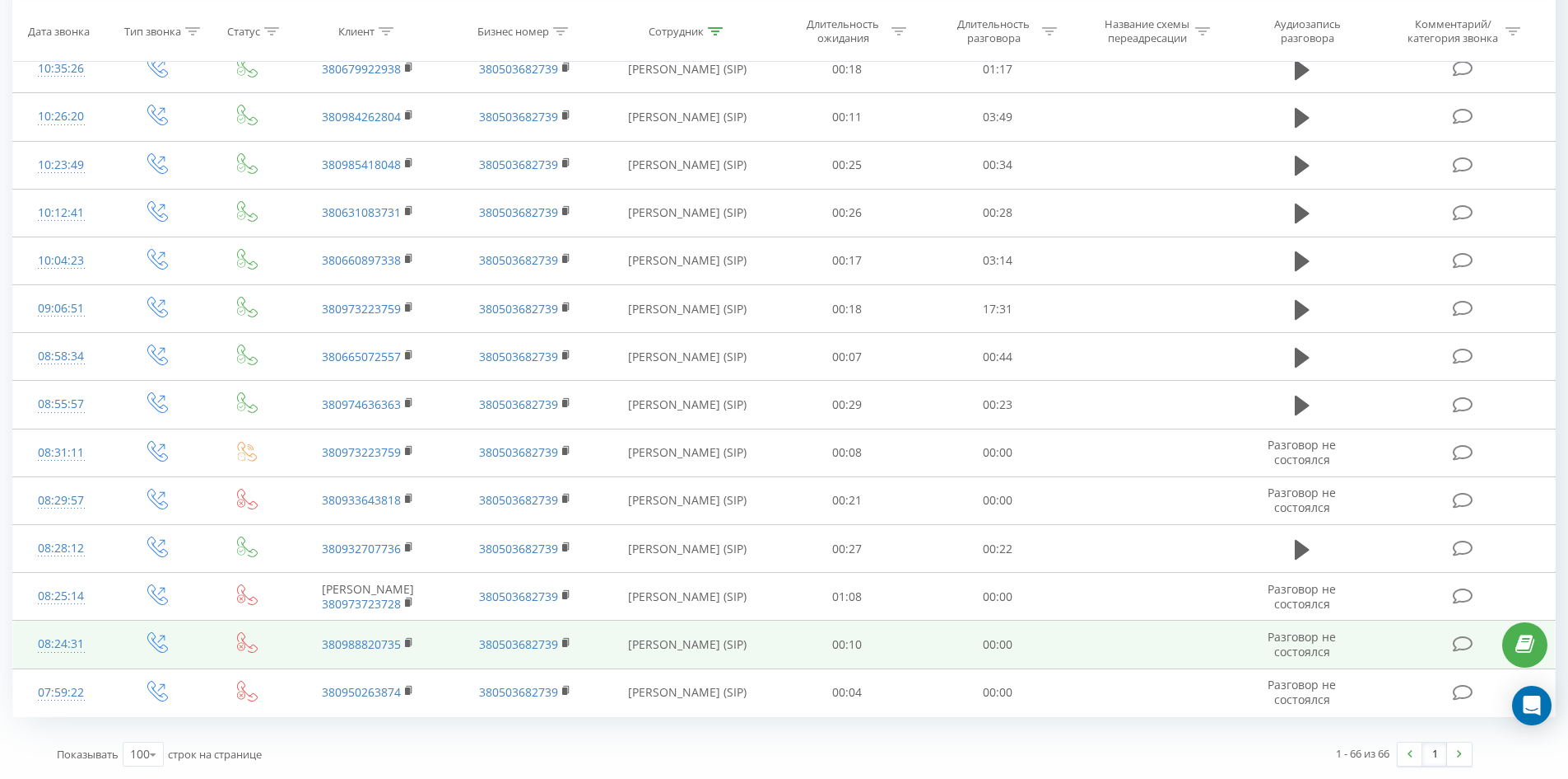
drag, startPoint x: 778, startPoint y: 450, endPoint x: 1085, endPoint y: 623, distance: 352.4
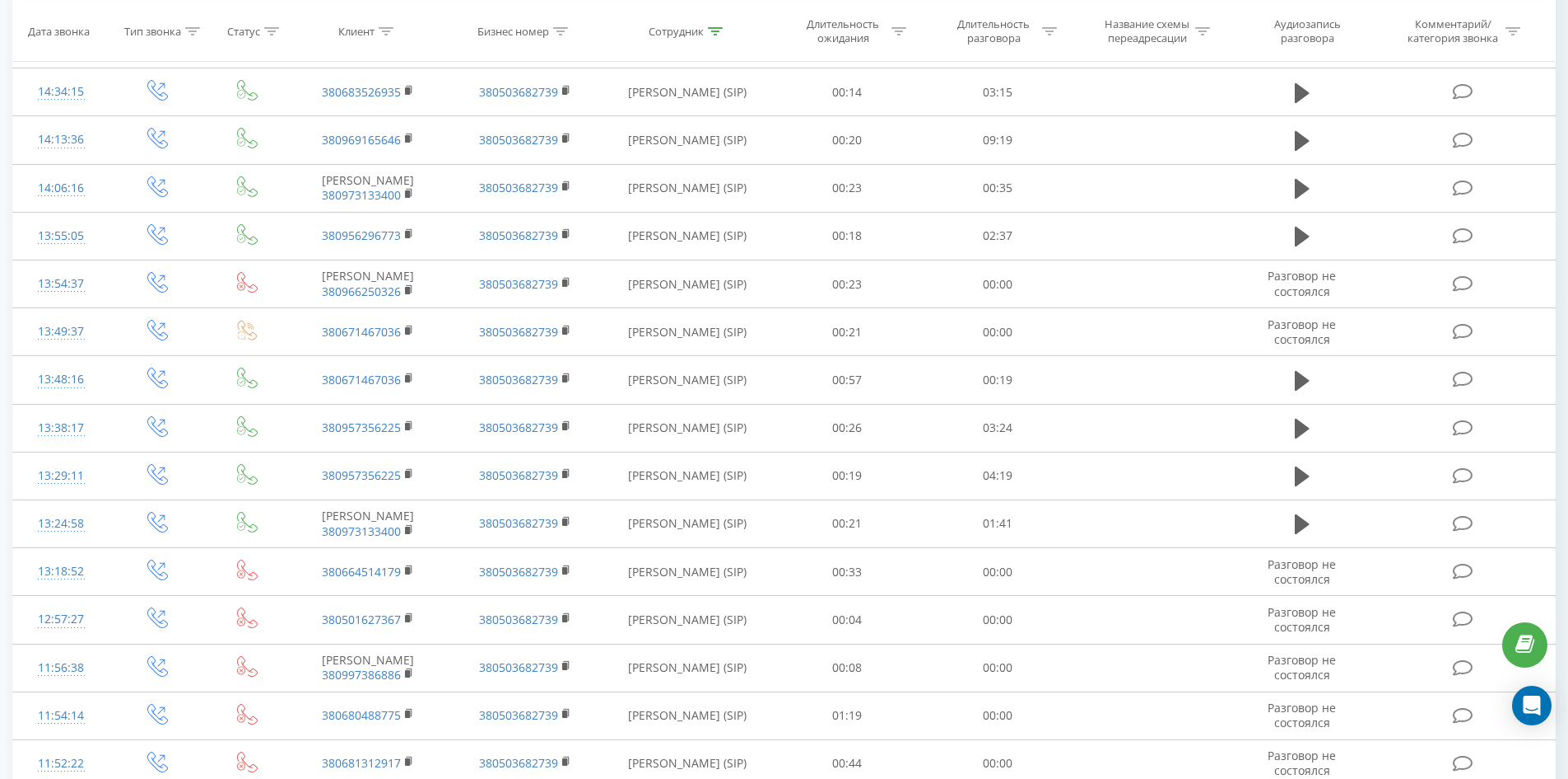
scroll to position [0, 0]
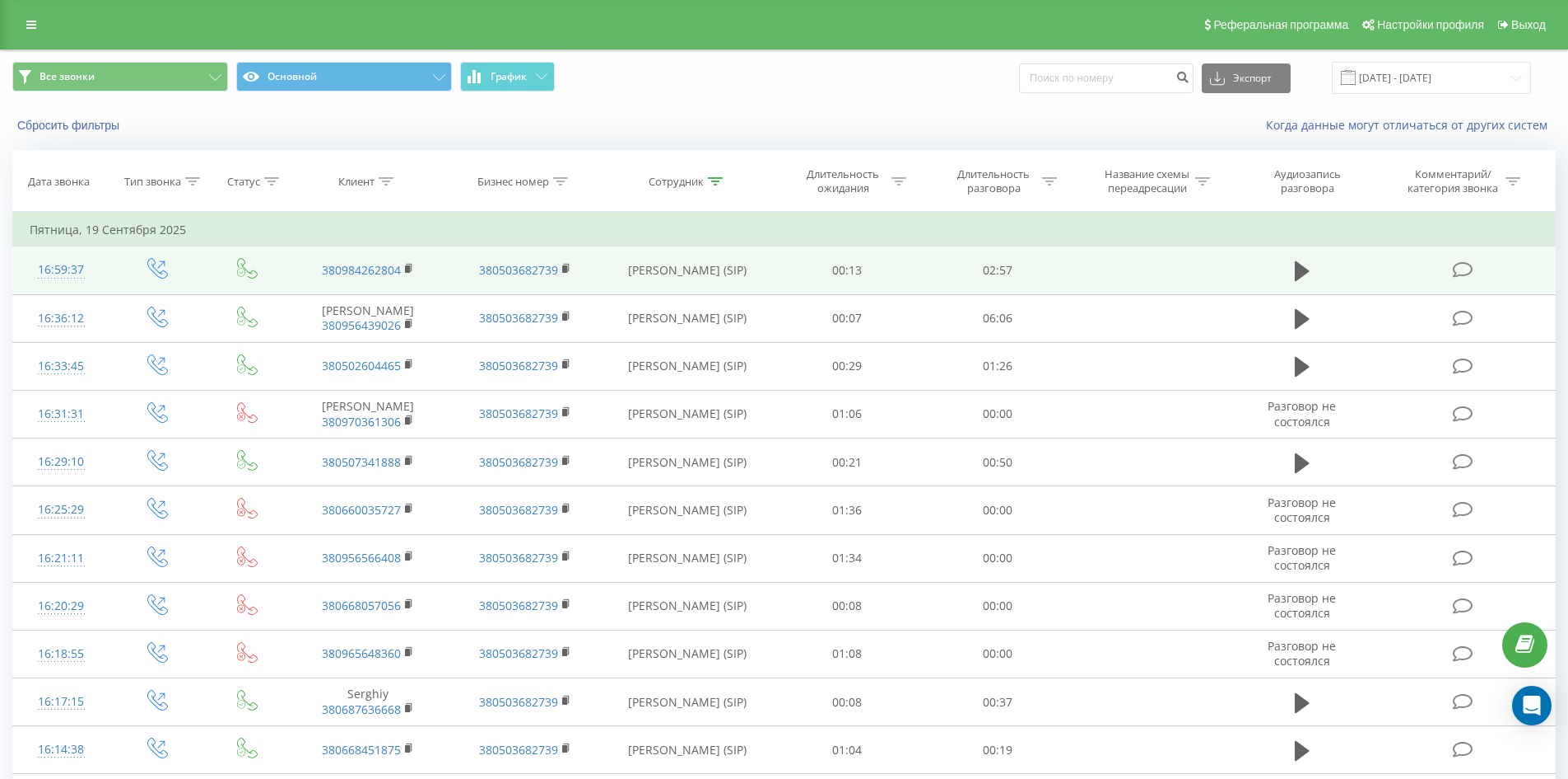
drag, startPoint x: 703, startPoint y: 568, endPoint x: 805, endPoint y: 184, distance: 397.3
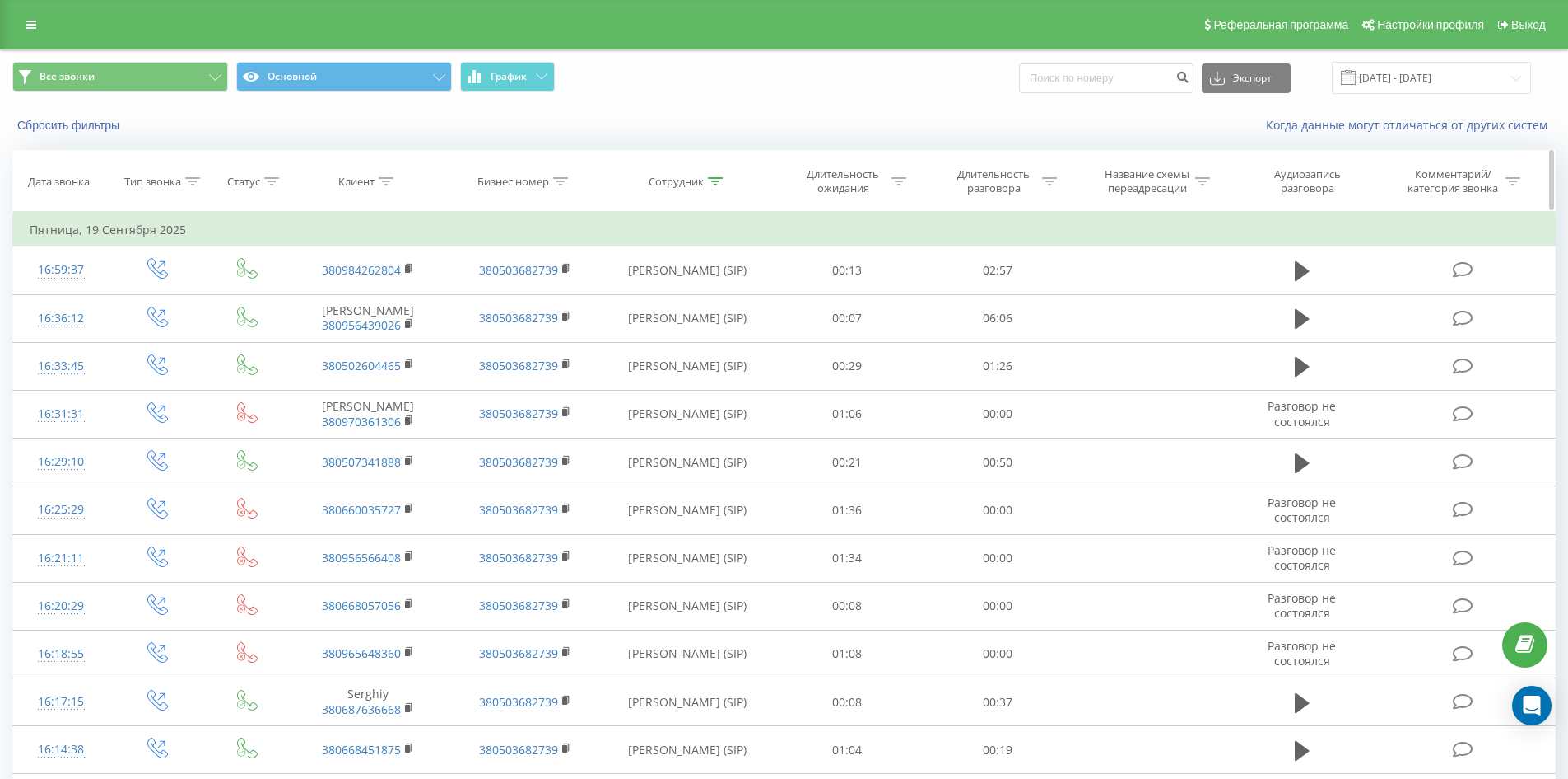
click at [716, 186] on div at bounding box center [715, 182] width 15 height 14
click at [729, 284] on form "Содержит ткач дарина Отмена OK" at bounding box center [687, 298] width 145 height 106
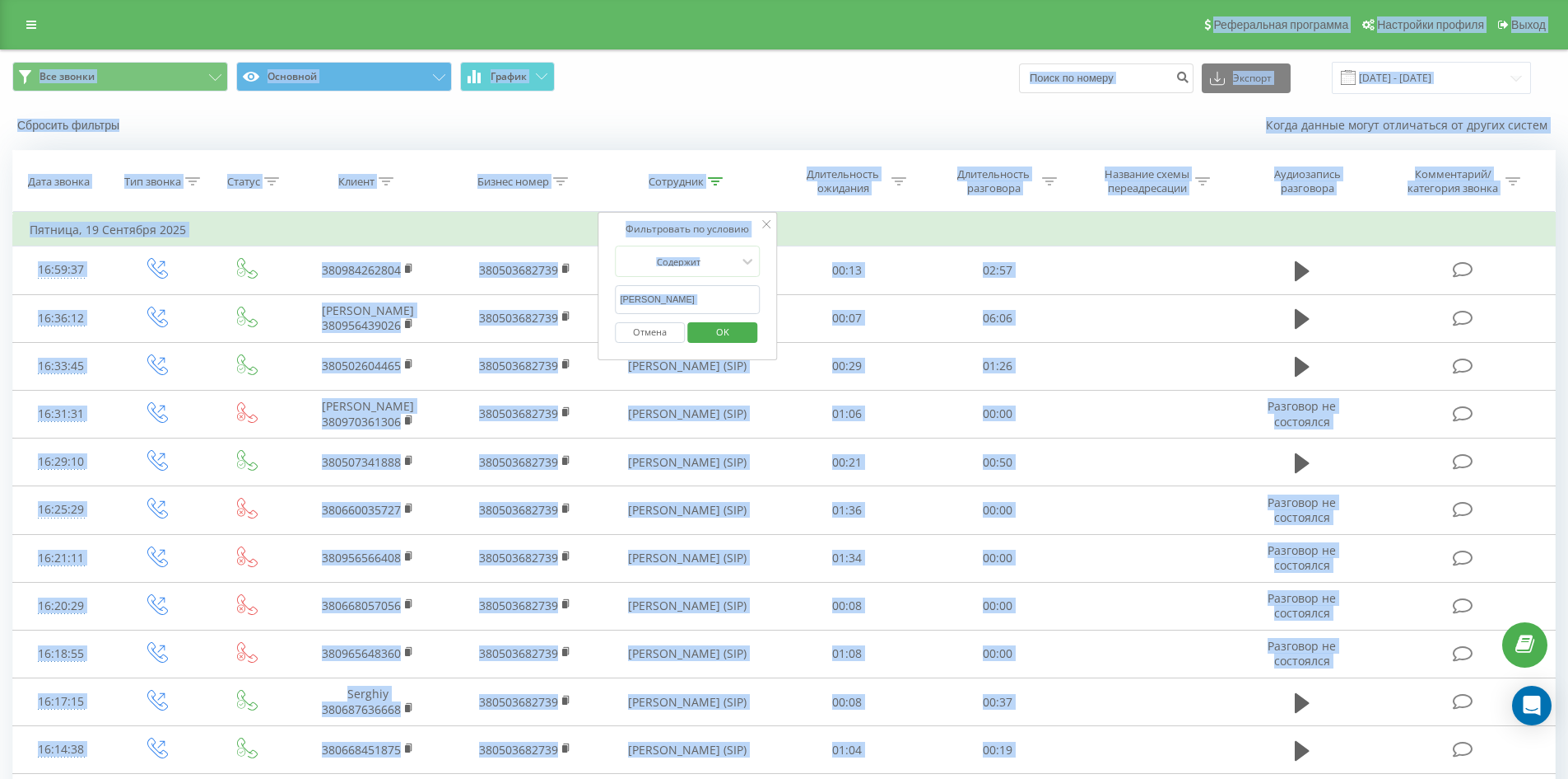
click at [721, 303] on input "ткач дарина" at bounding box center [687, 299] width 145 height 29
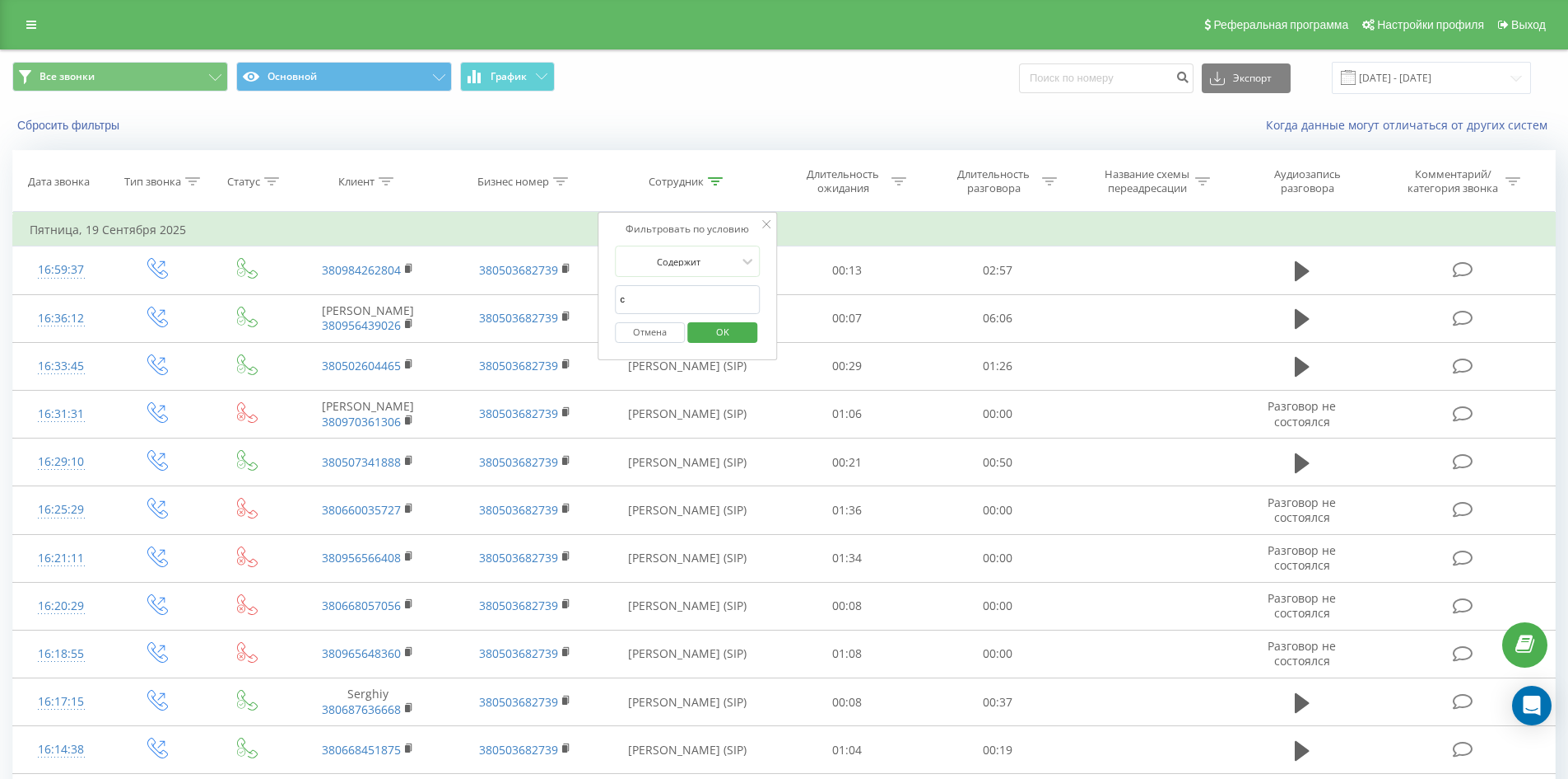
click button "OK" at bounding box center [723, 332] width 70 height 21
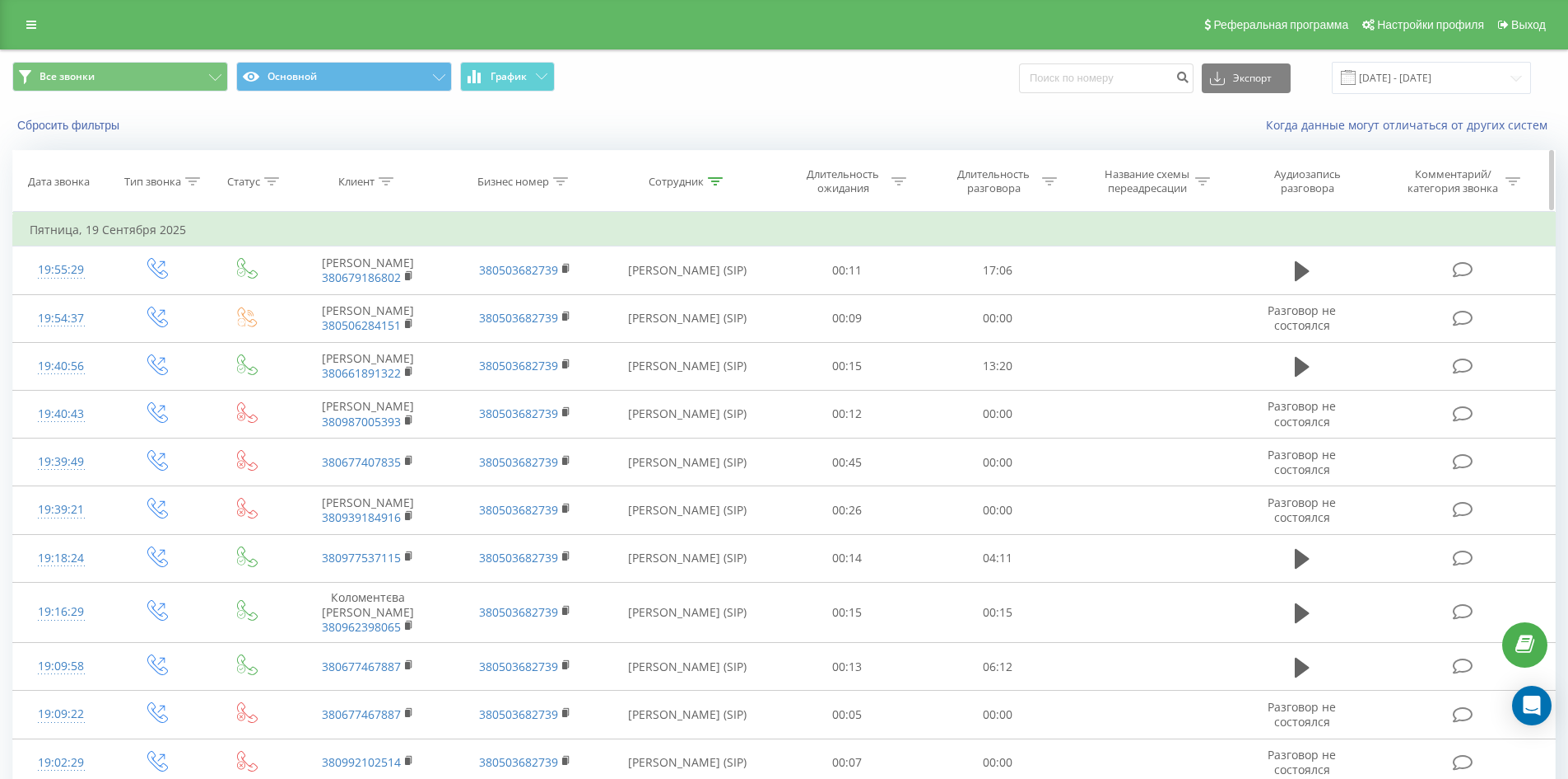
click at [717, 184] on icon at bounding box center [715, 182] width 15 height 8
click at [702, 290] on input "с" at bounding box center [687, 299] width 145 height 29
click button "OK" at bounding box center [723, 332] width 70 height 21
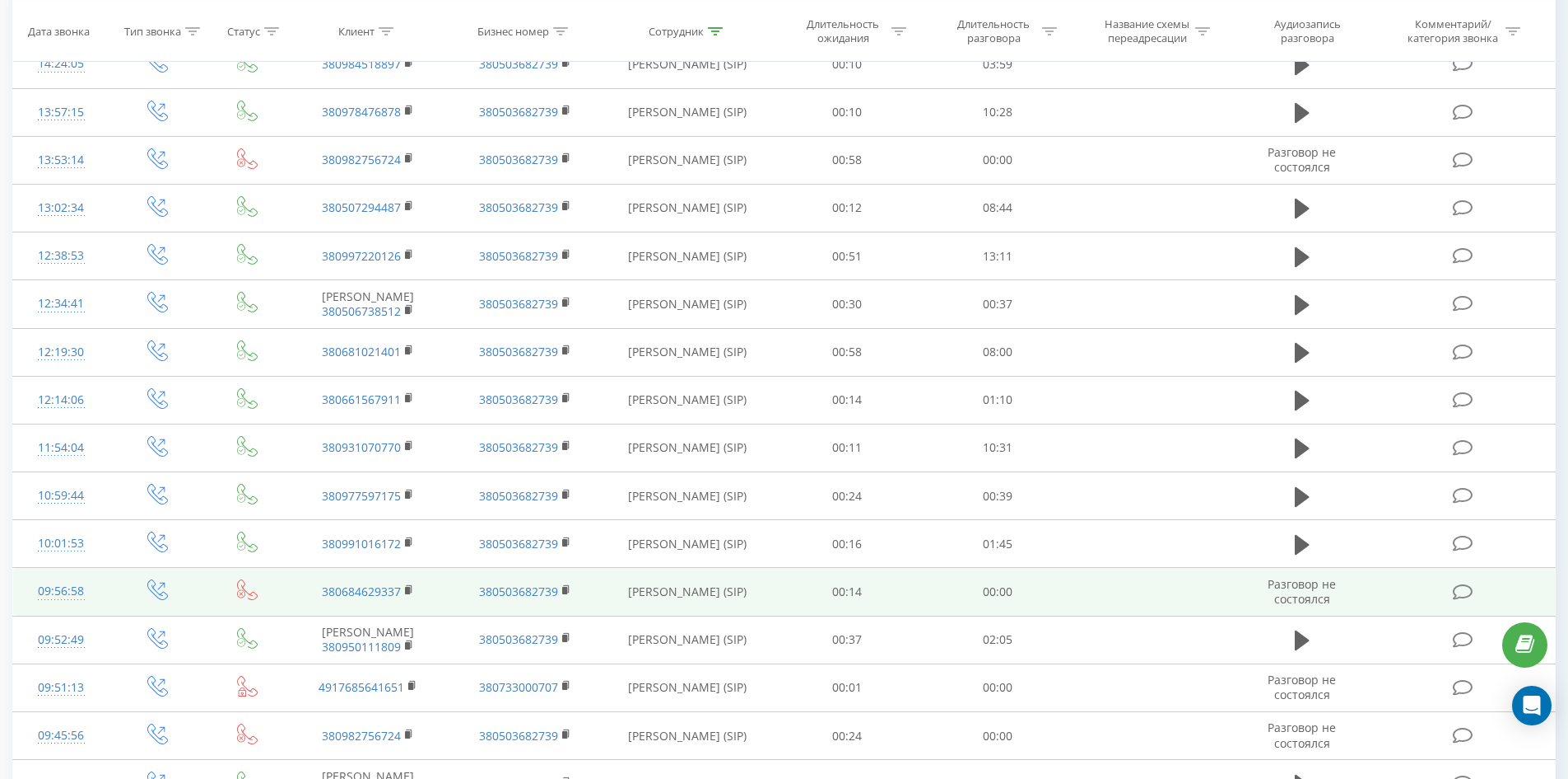
scroll to position [1112, 0]
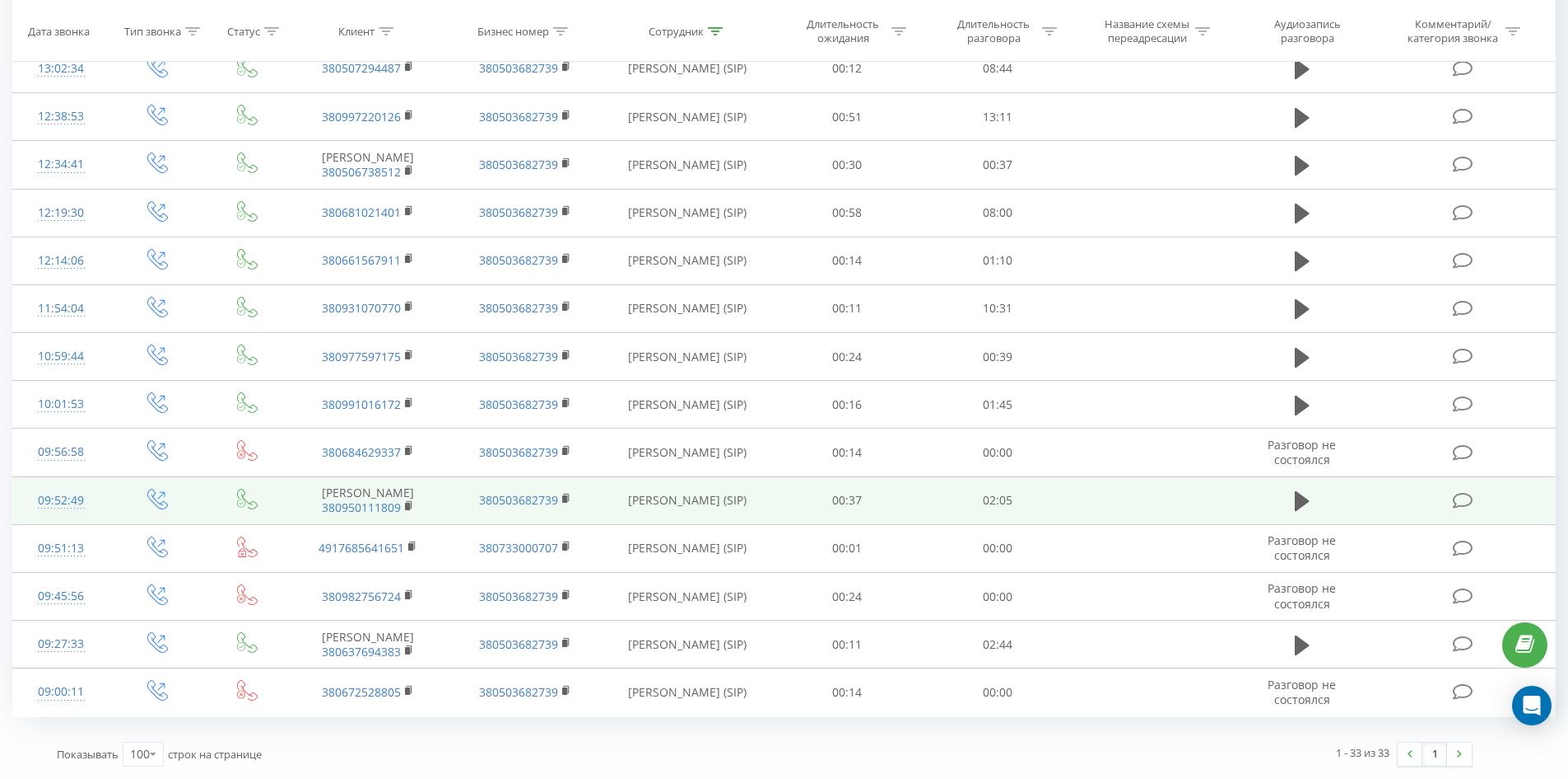
drag, startPoint x: 716, startPoint y: 201, endPoint x: 688, endPoint y: 485, distance: 285.4
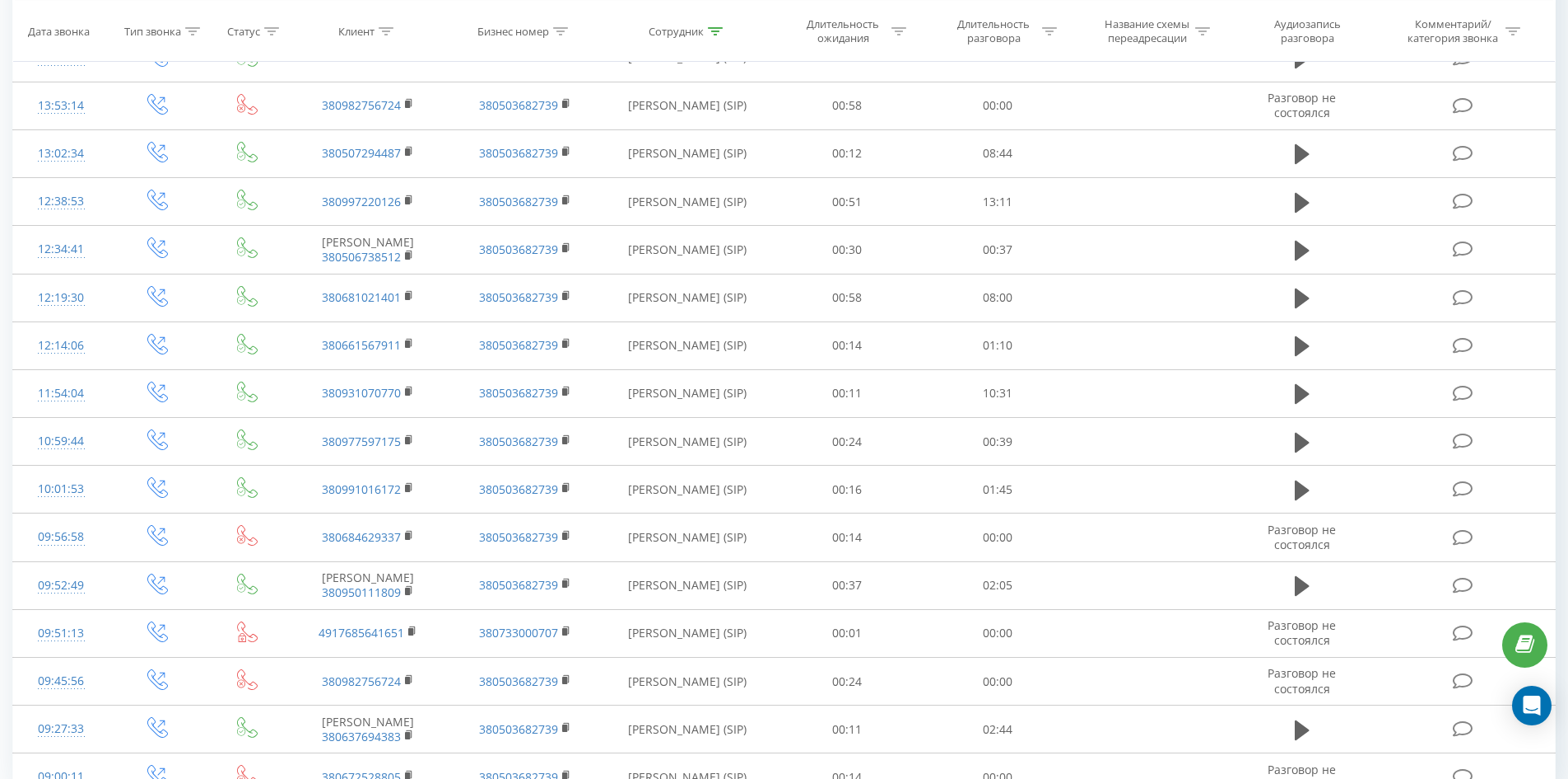
scroll to position [0, 0]
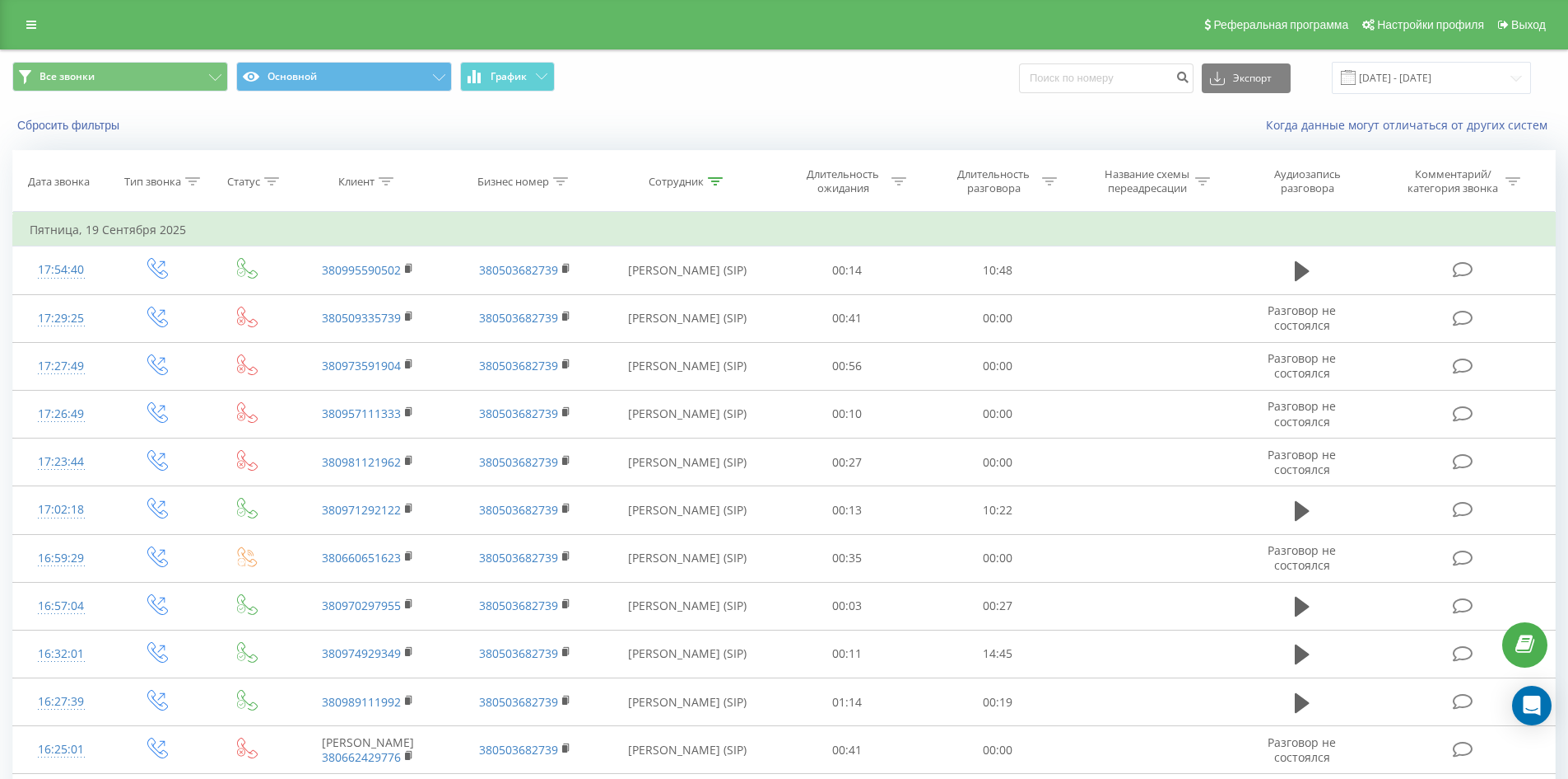
drag, startPoint x: 687, startPoint y: 490, endPoint x: 726, endPoint y: 52, distance: 439.7
click at [721, 185] on icon at bounding box center [715, 182] width 15 height 8
click at [737, 296] on input "[PERSON_NAME]" at bounding box center [687, 299] width 145 height 29
click button "OK" at bounding box center [723, 332] width 70 height 21
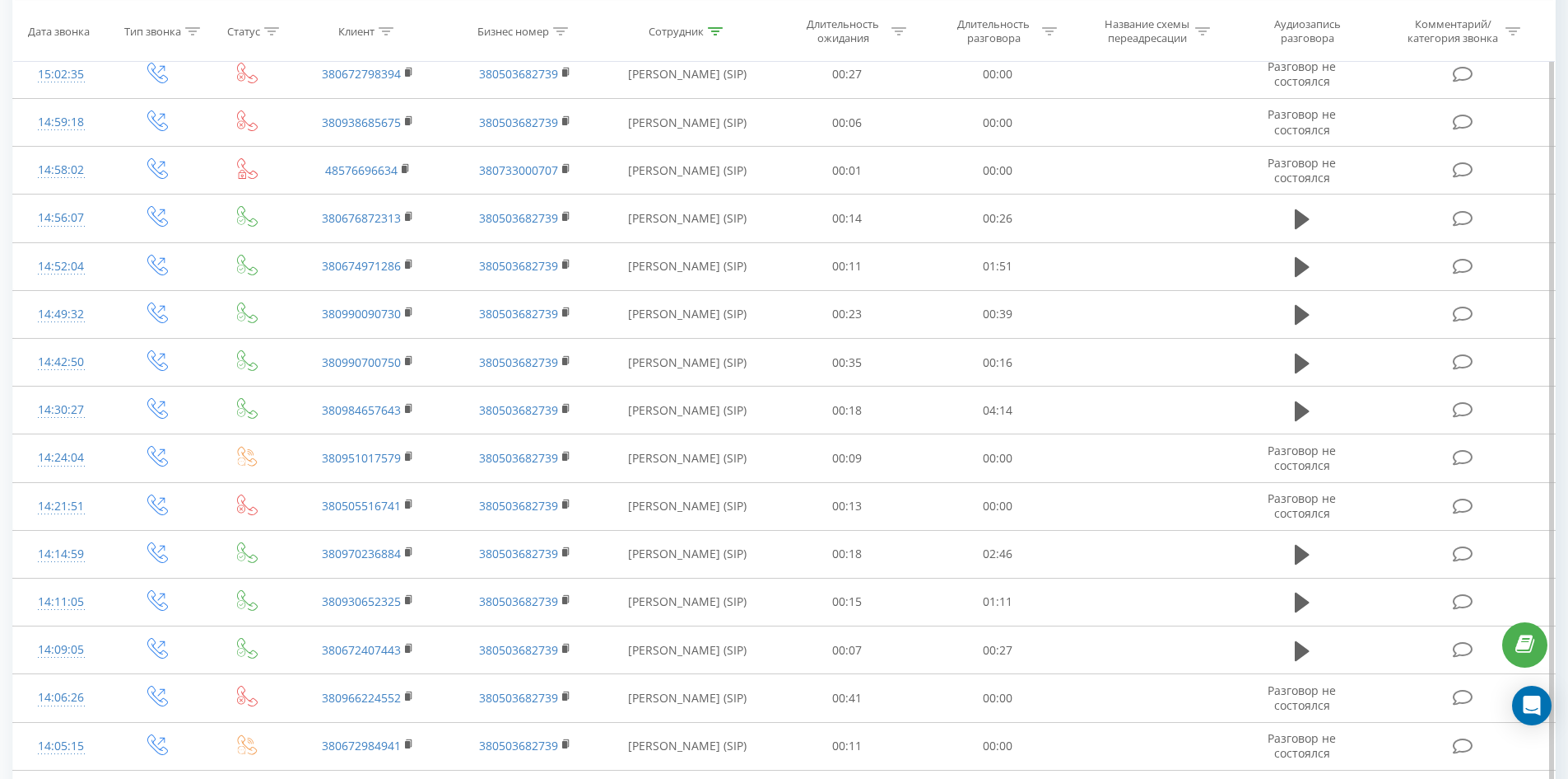
scroll to position [3748, 0]
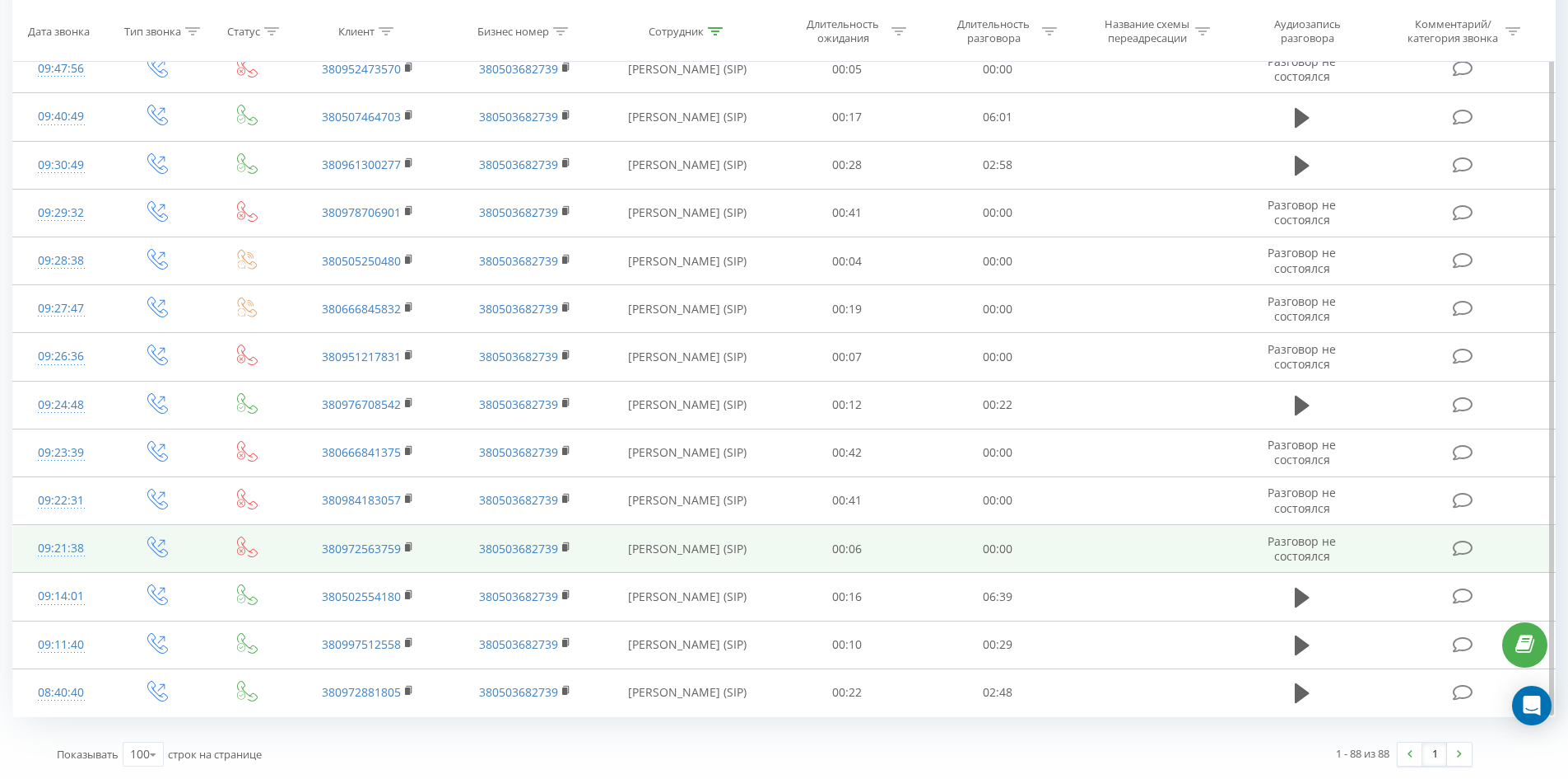
drag, startPoint x: 734, startPoint y: 317, endPoint x: 762, endPoint y: 540, distance: 224.8
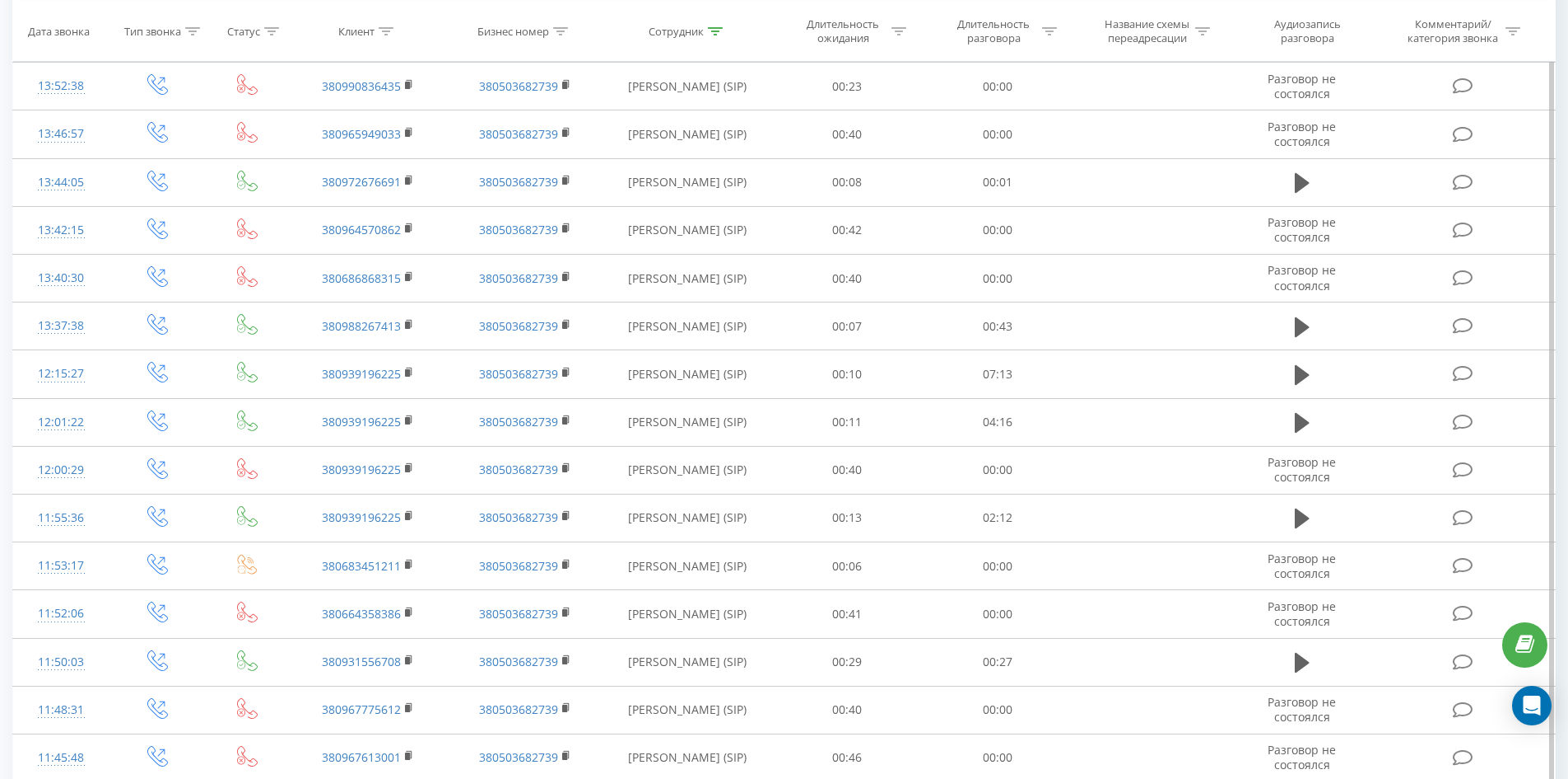
scroll to position [0, 0]
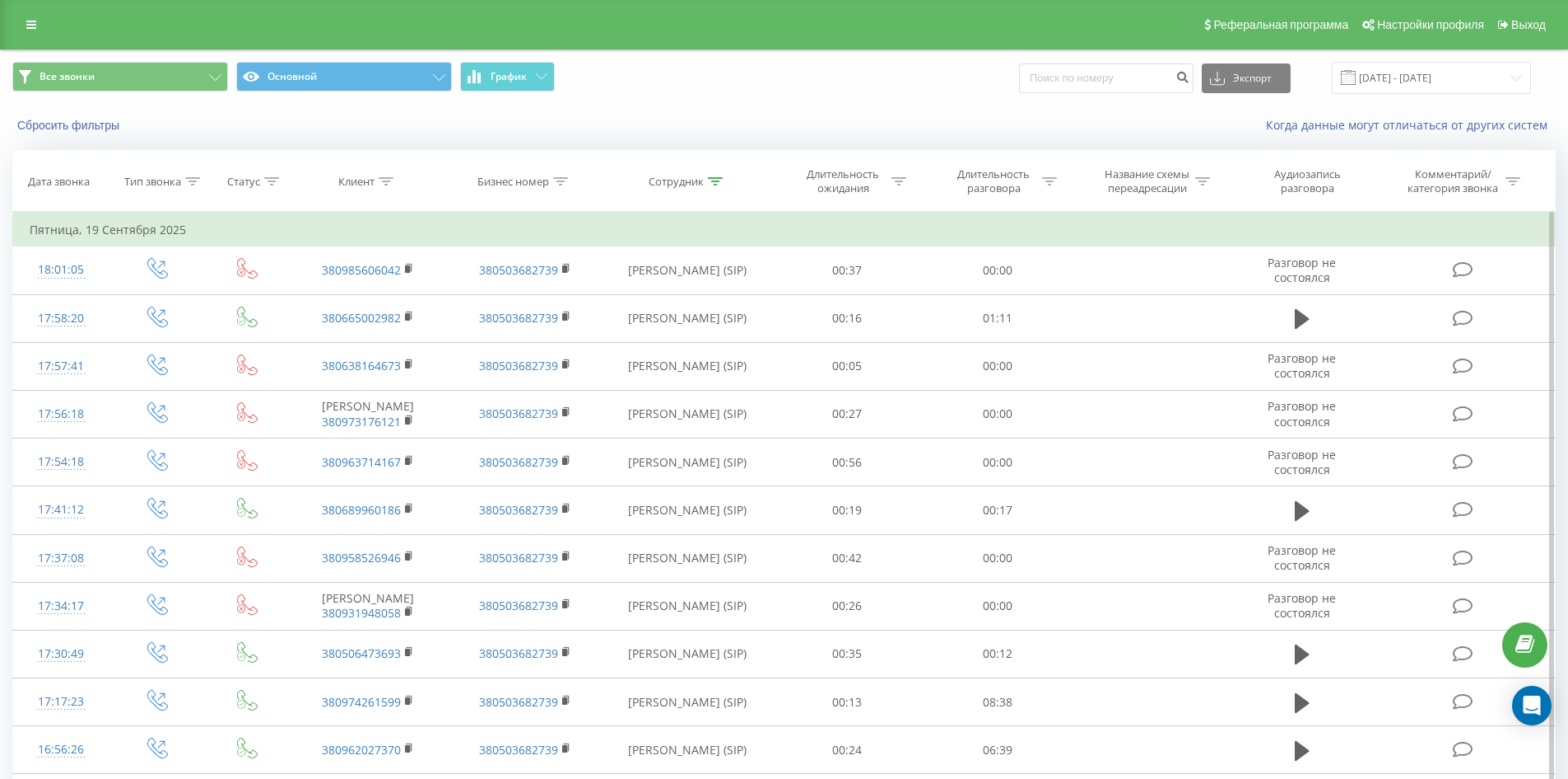
drag, startPoint x: 769, startPoint y: 533, endPoint x: 845, endPoint y: 131, distance: 409.1
click at [720, 180] on icon at bounding box center [715, 182] width 15 height 8
click at [717, 293] on input "цаплюк вікторя" at bounding box center [687, 299] width 145 height 29
click button "OK" at bounding box center [723, 332] width 70 height 21
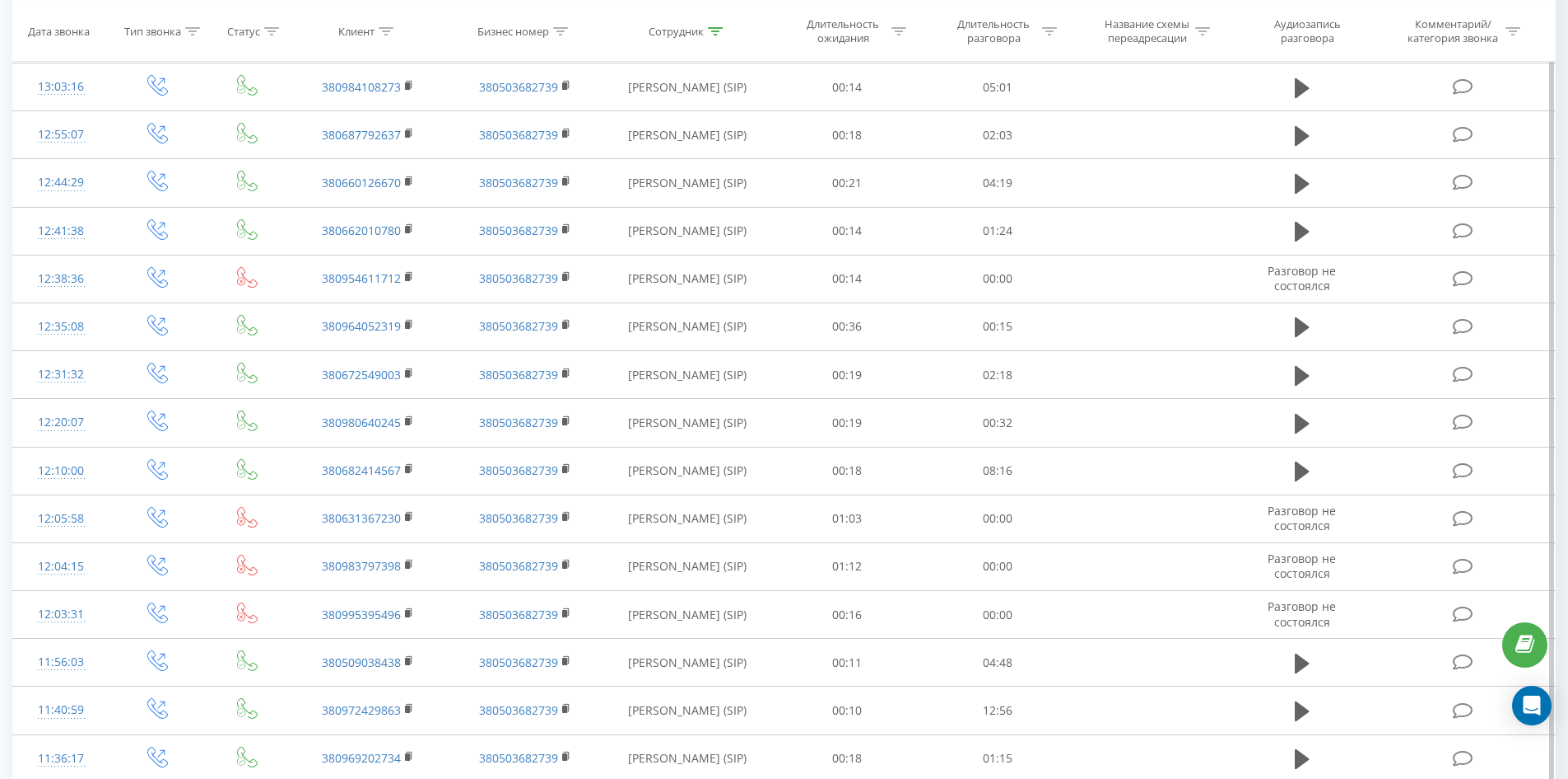
scroll to position [3534, 0]
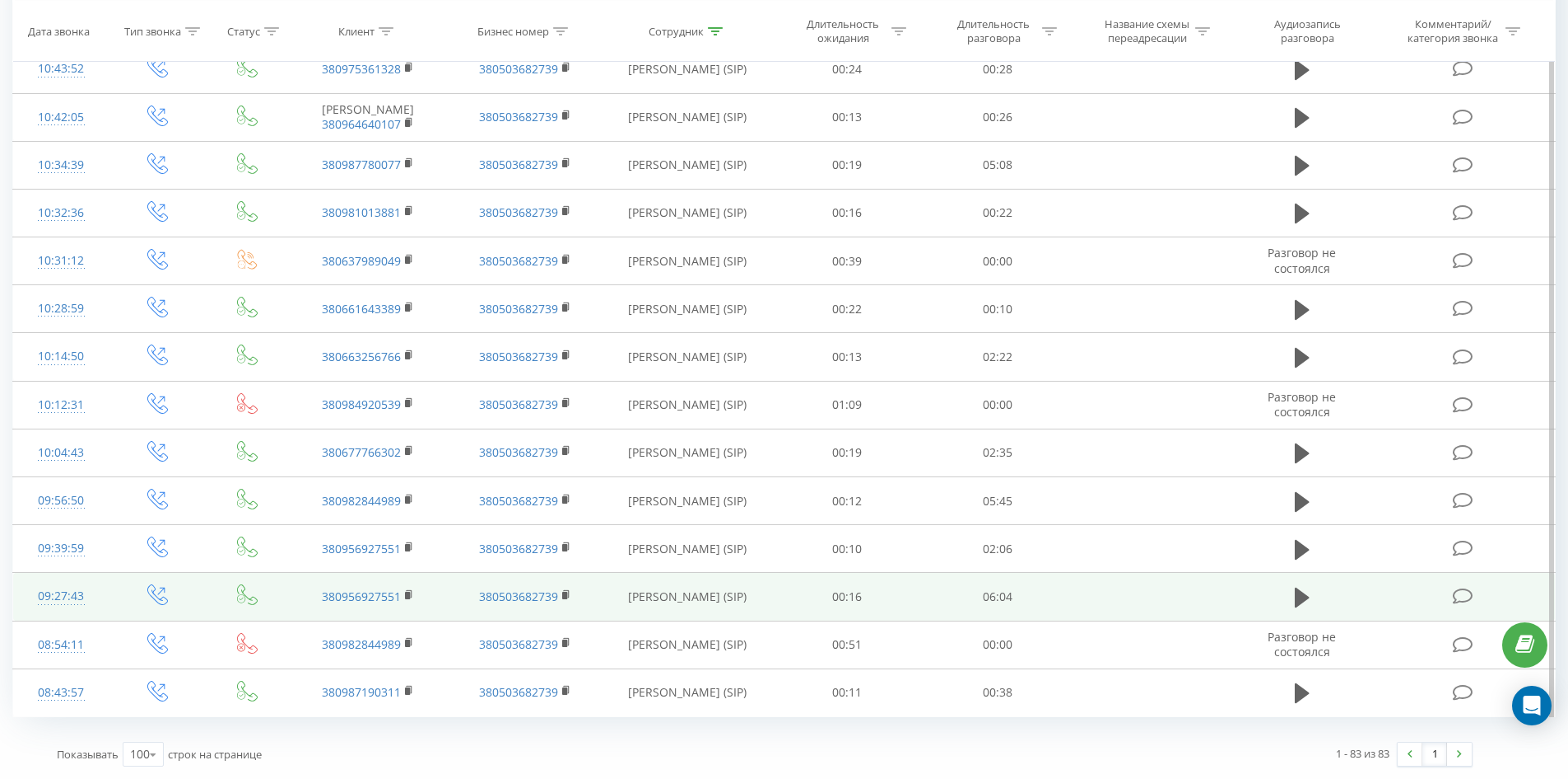
drag, startPoint x: 794, startPoint y: 283, endPoint x: 771, endPoint y: 592, distance: 309.9
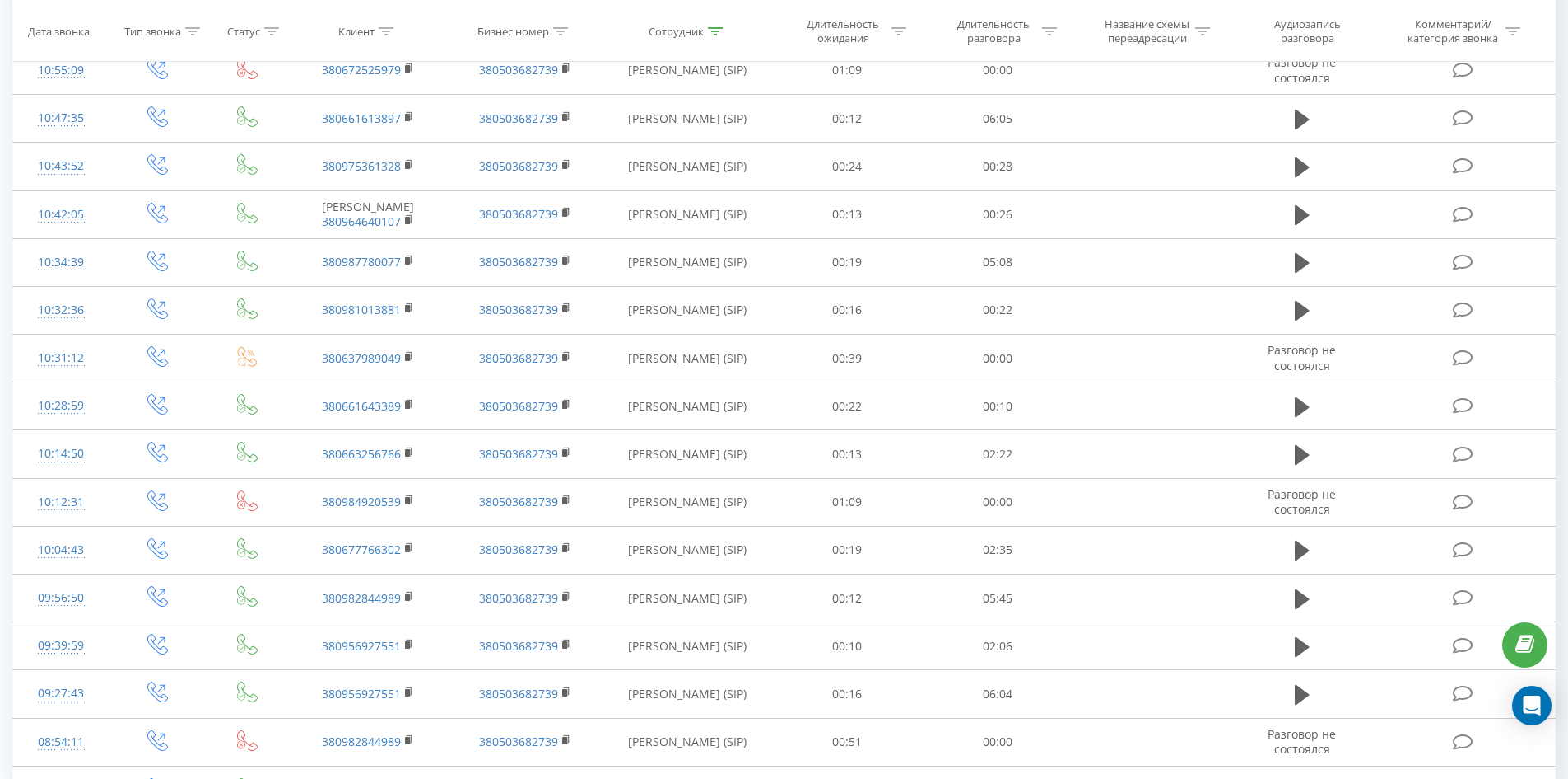
scroll to position [0, 0]
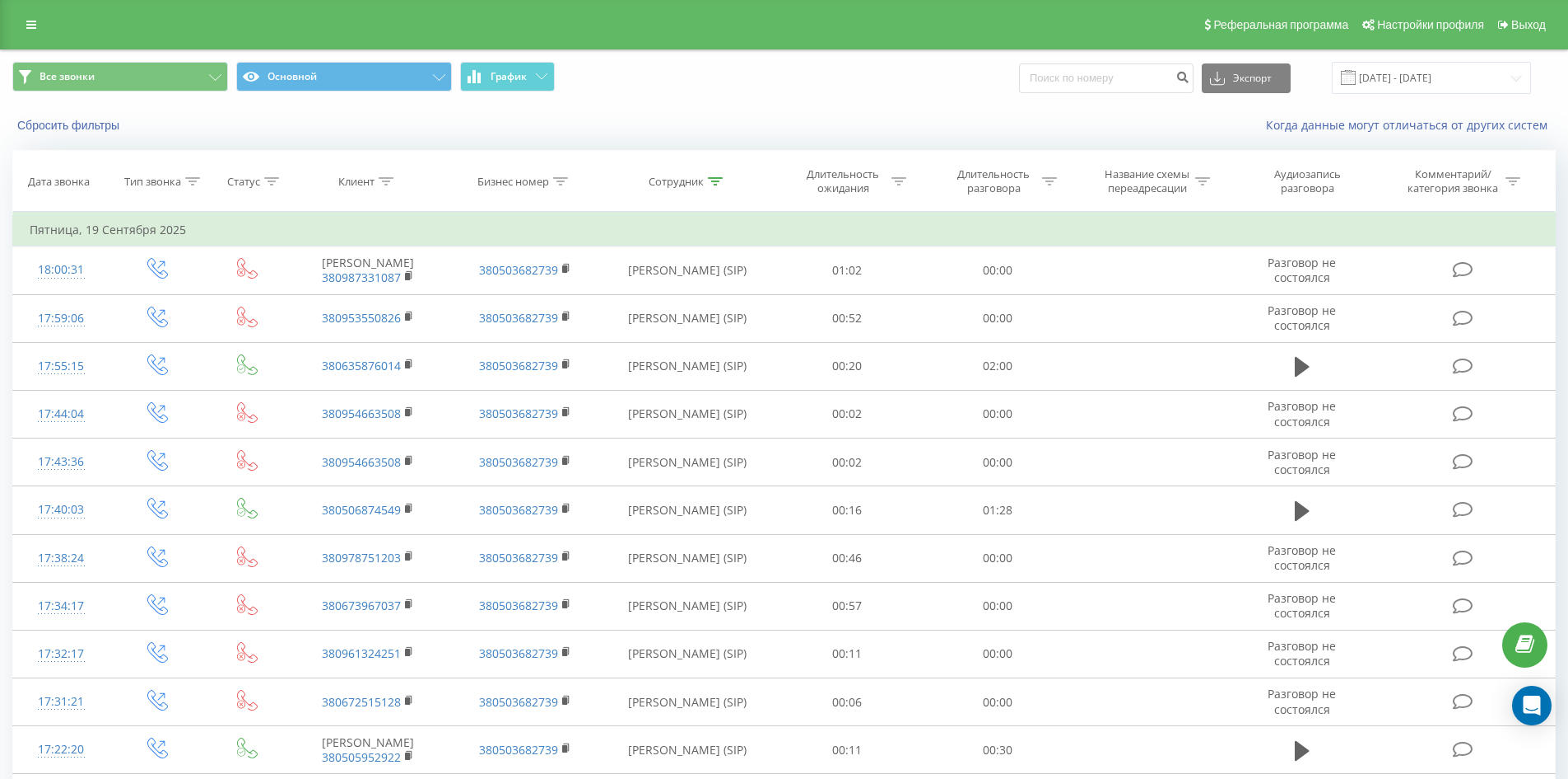
drag, startPoint x: 807, startPoint y: 529, endPoint x: 852, endPoint y: 85, distance: 446.3
click at [717, 181] on icon at bounding box center [715, 182] width 15 height 8
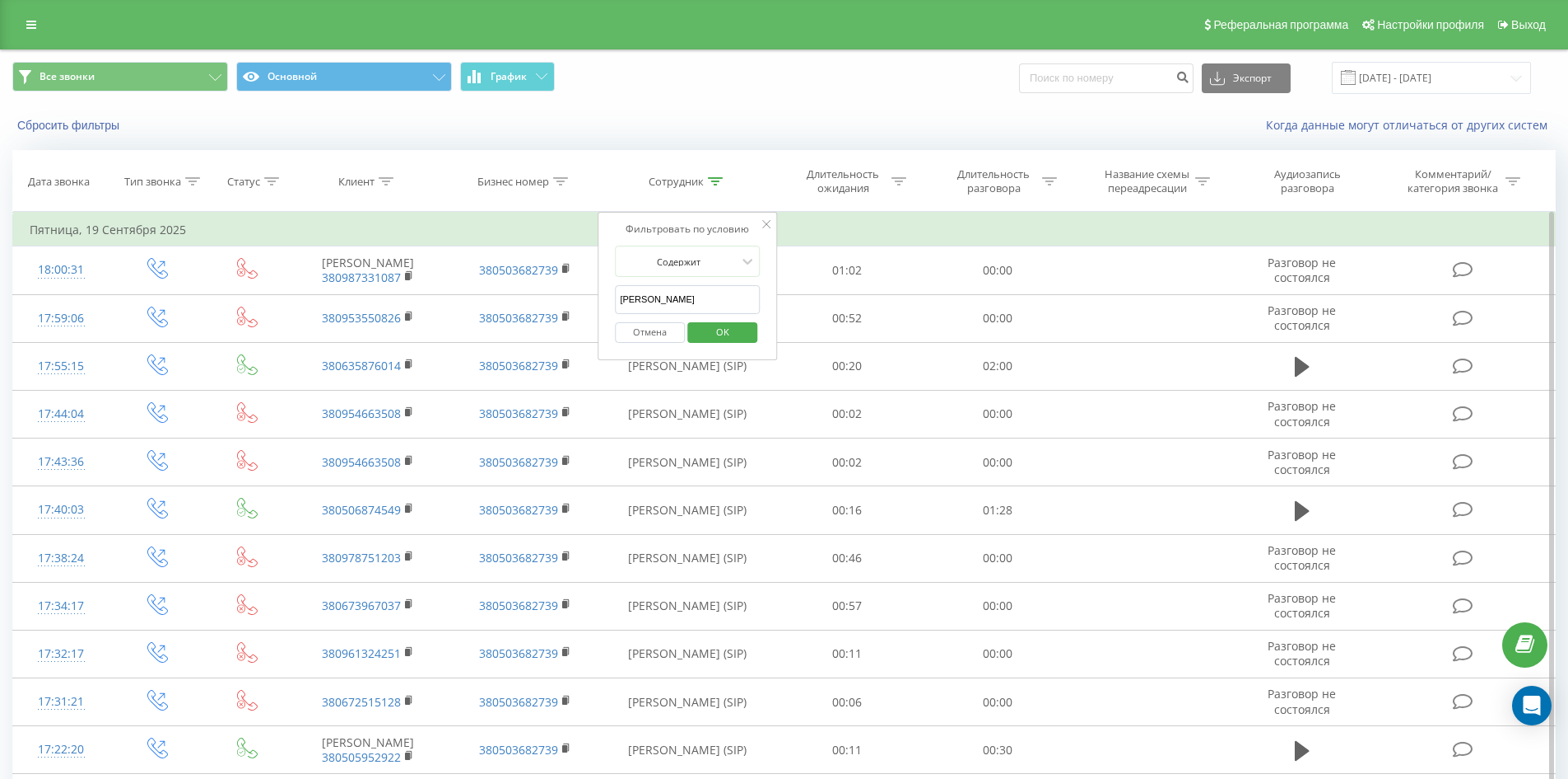
click at [731, 295] on input "дяченко роман" at bounding box center [687, 299] width 145 height 29
click button "OK" at bounding box center [723, 332] width 70 height 21
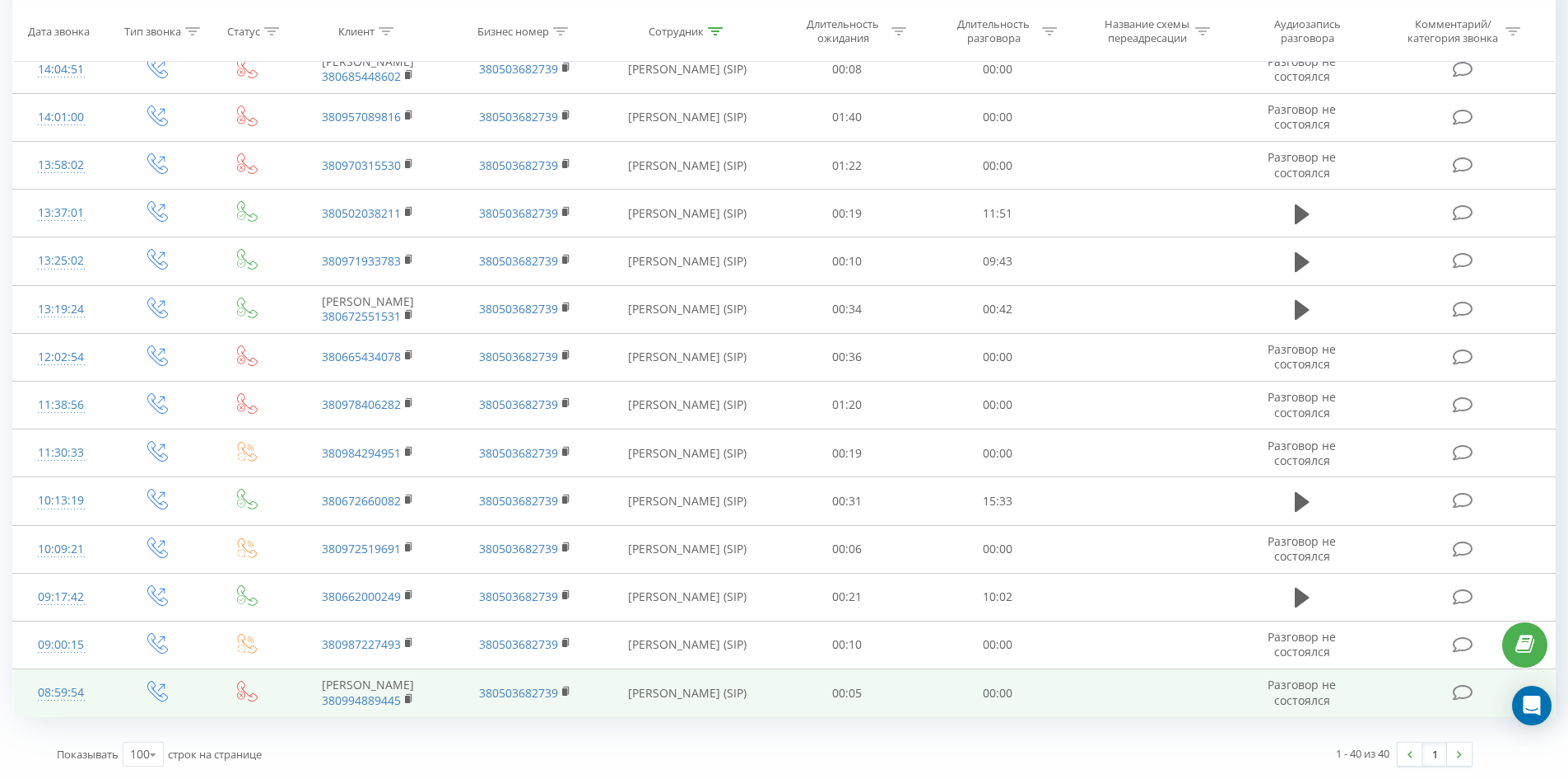
scroll to position [1599, 0]
drag, startPoint x: 756, startPoint y: 155, endPoint x: 1364, endPoint y: 680, distance: 803.3
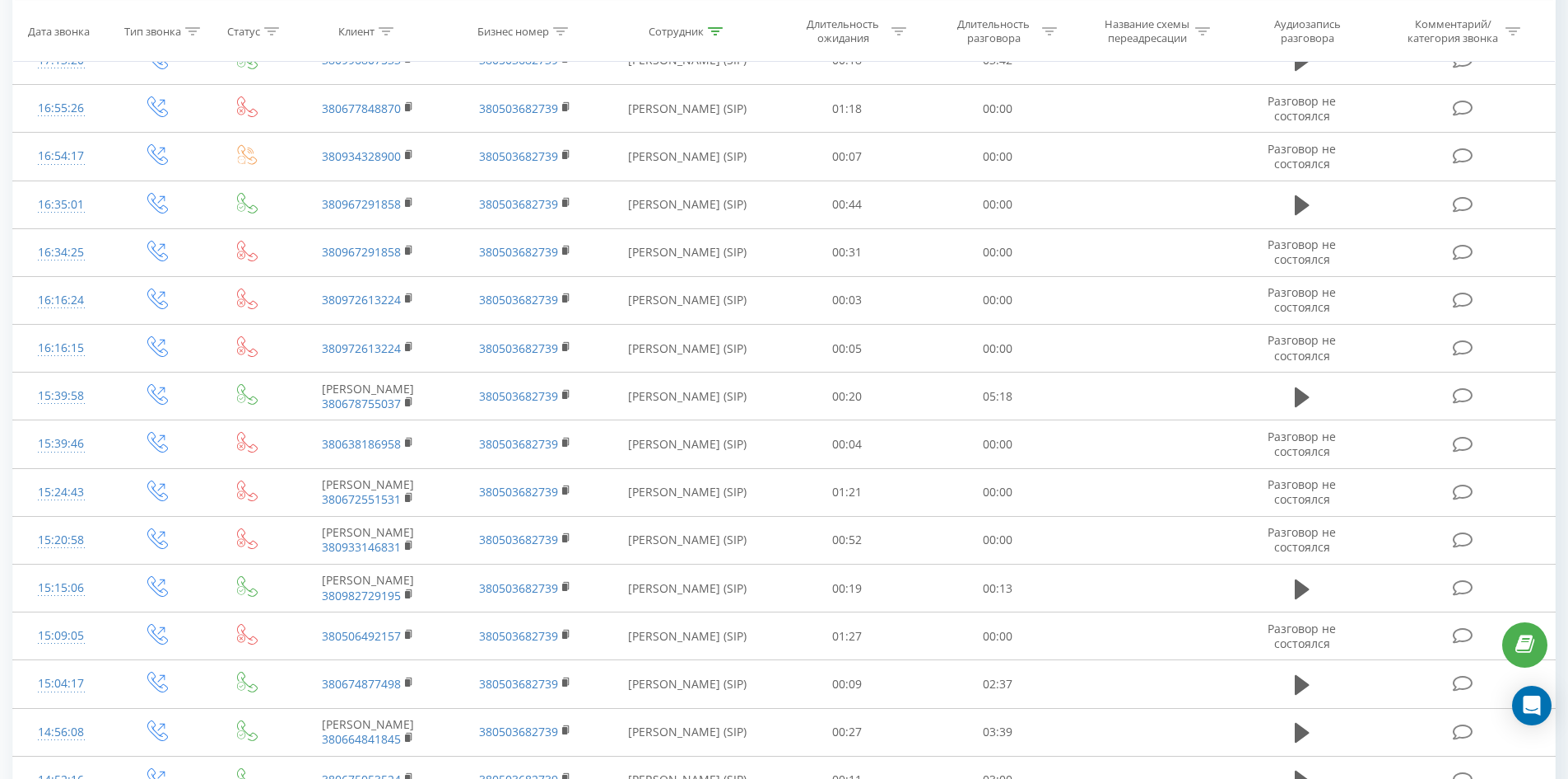
scroll to position [0, 0]
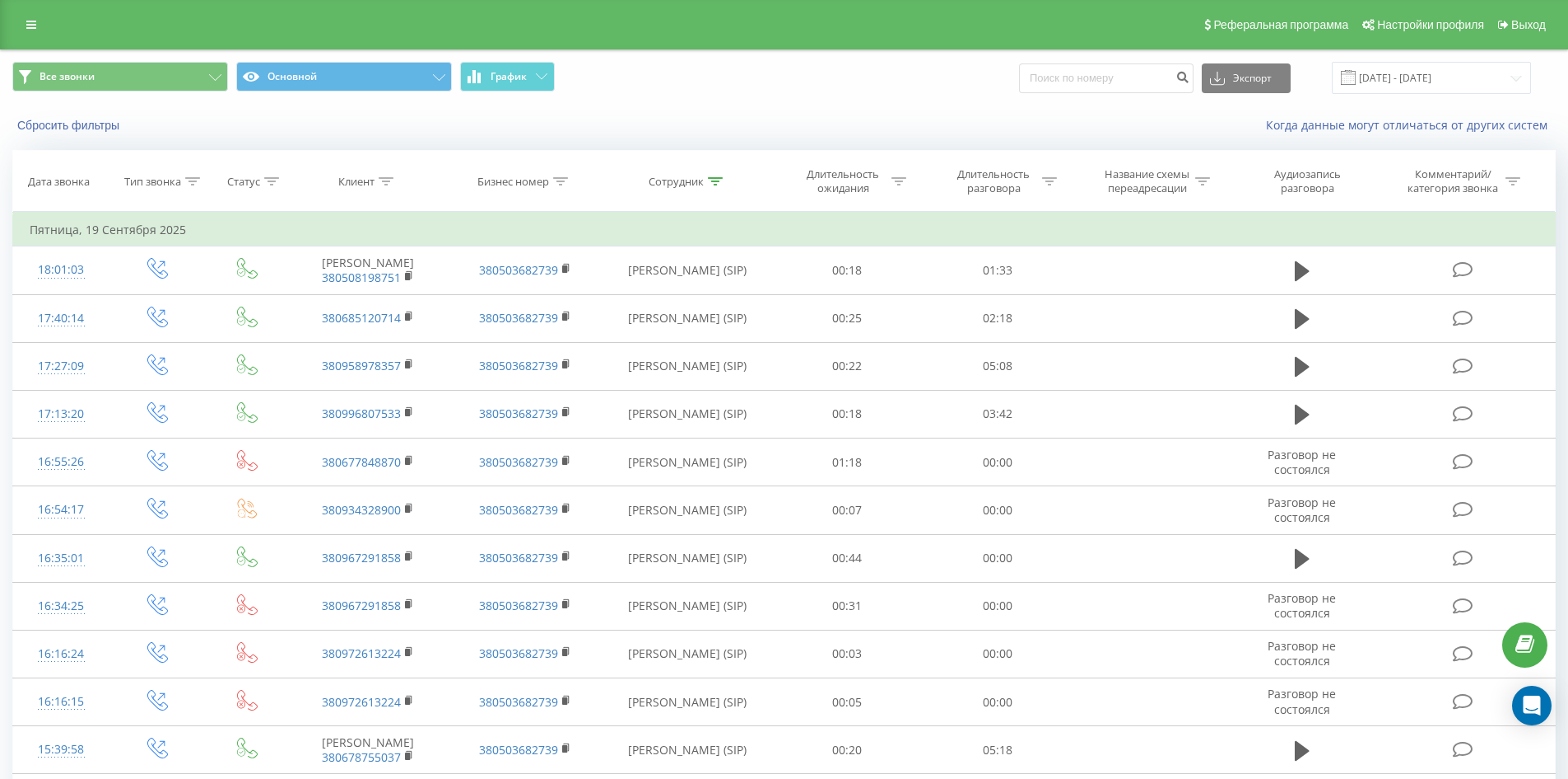
drag, startPoint x: 665, startPoint y: 592, endPoint x: 685, endPoint y: 220, distance: 372.5
click at [719, 180] on icon at bounding box center [715, 182] width 15 height 8
click at [740, 292] on input "внукова наталія" at bounding box center [687, 299] width 145 height 29
click button "OK" at bounding box center [723, 332] width 70 height 21
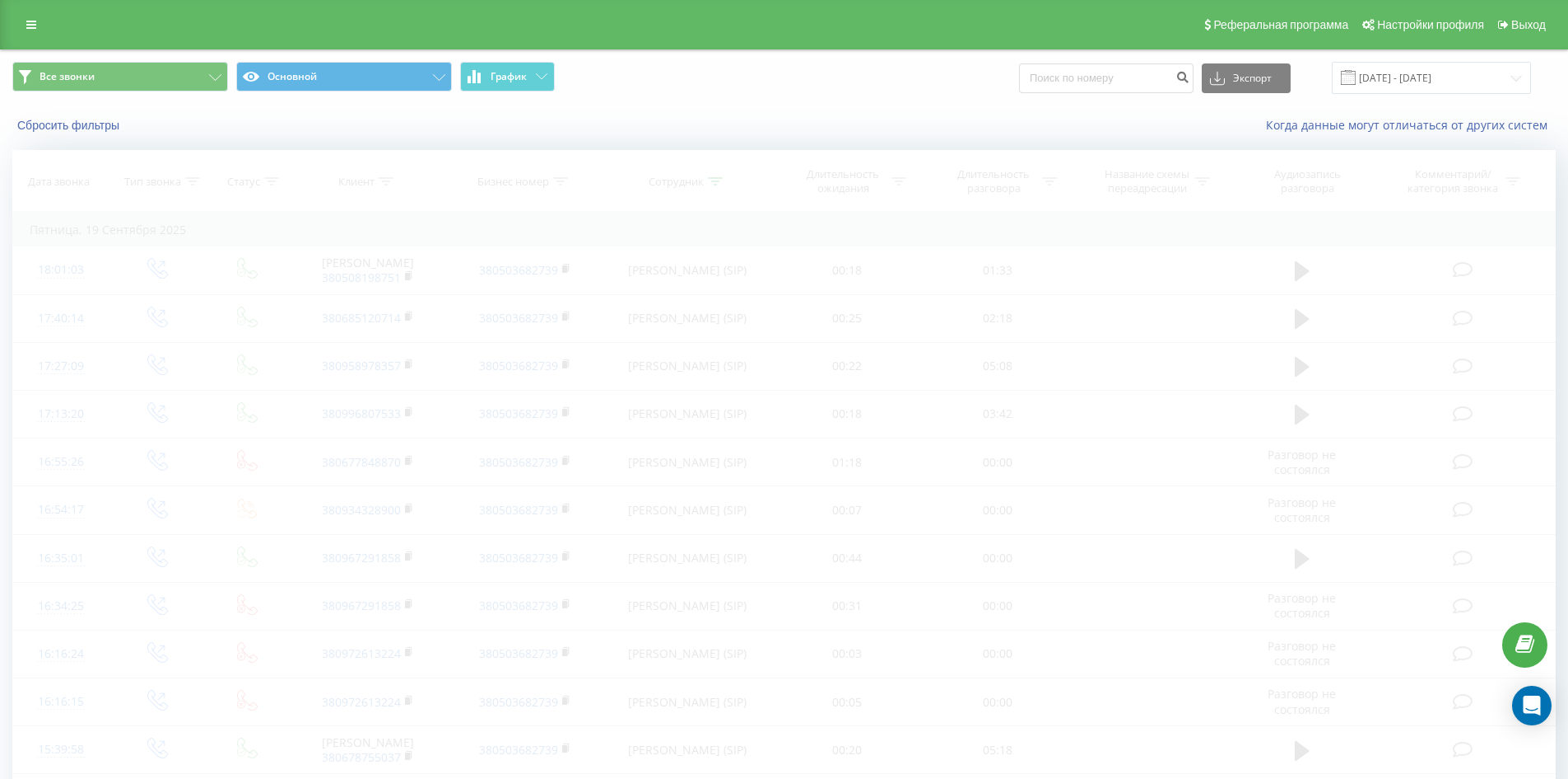
click at [718, 178] on icon at bounding box center [715, 182] width 15 height 8
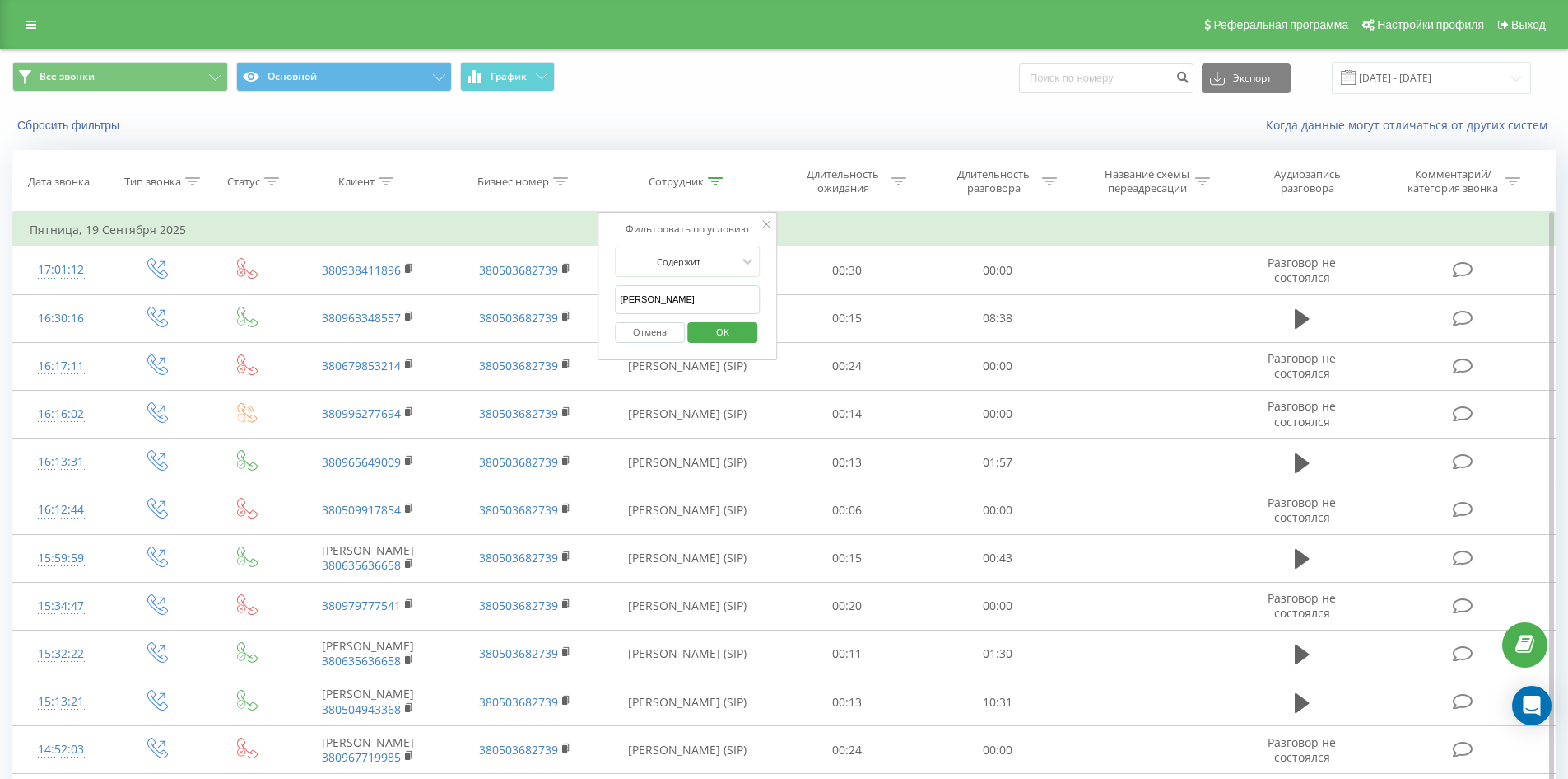
click at [711, 298] on input "павлик юлія" at bounding box center [687, 299] width 145 height 29
click button "OK" at bounding box center [723, 332] width 70 height 21
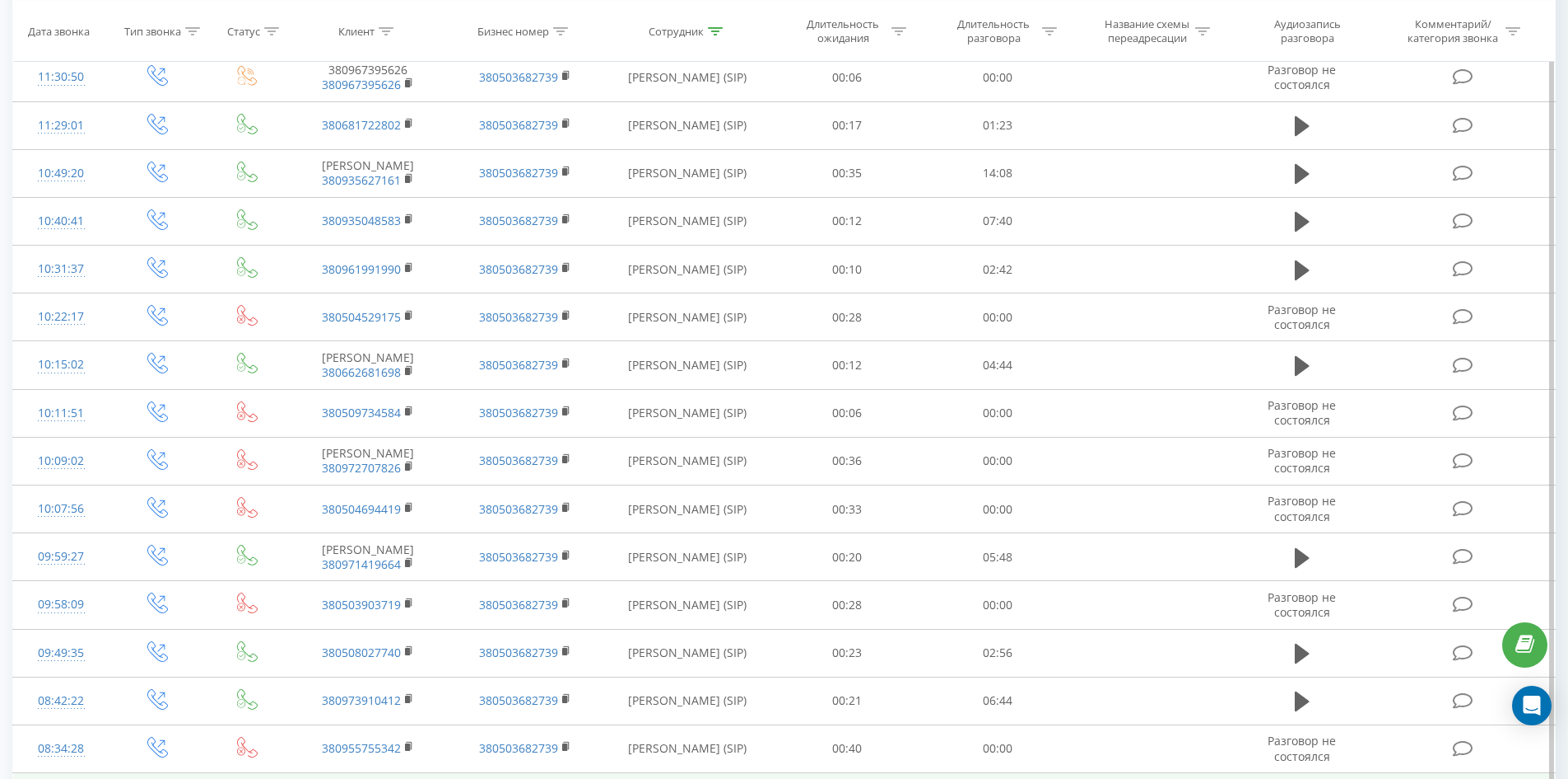
scroll to position [1938, 0]
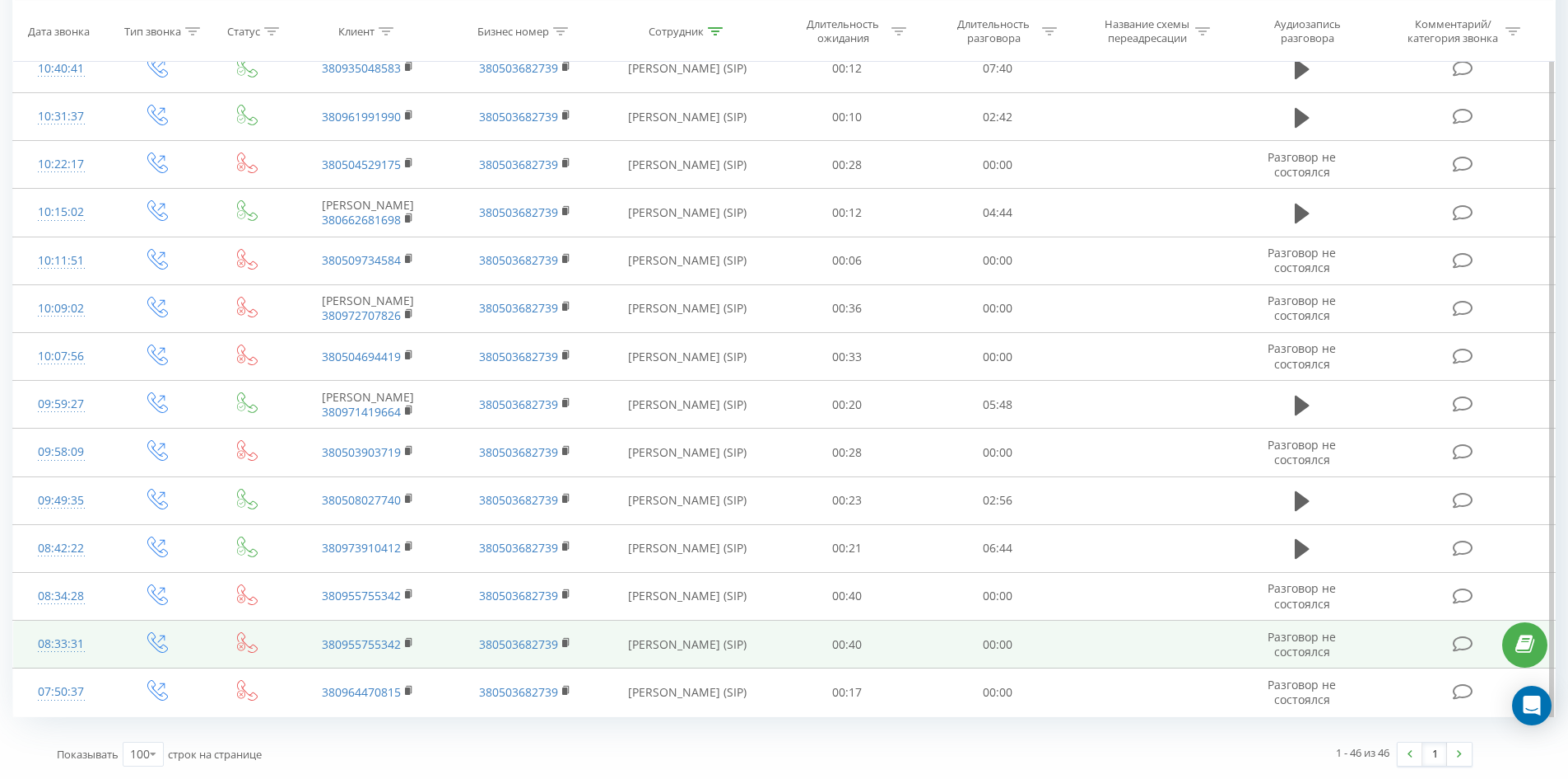
drag, startPoint x: 597, startPoint y: 178, endPoint x: 665, endPoint y: 665, distance: 491.7
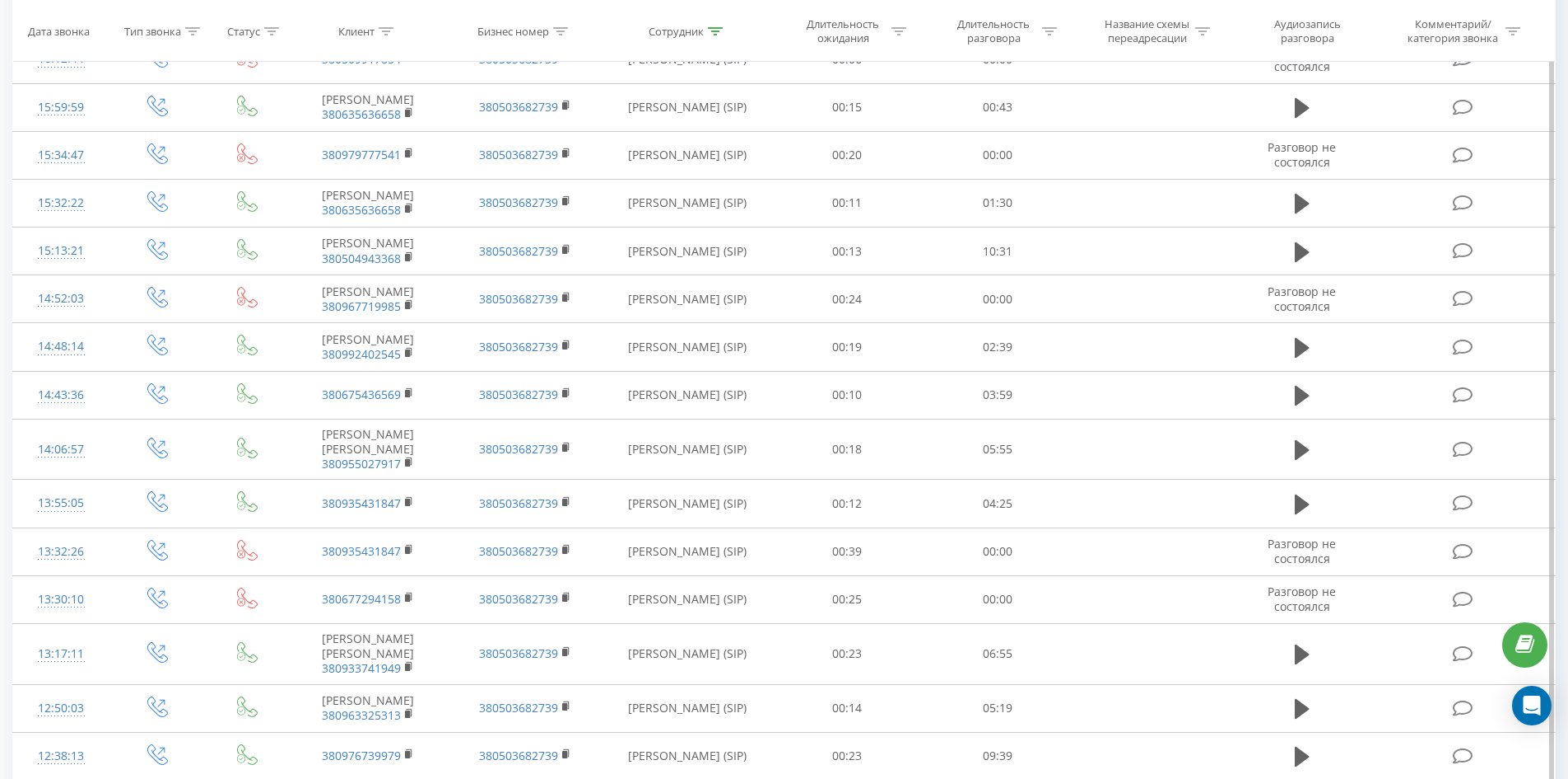
scroll to position [0, 0]
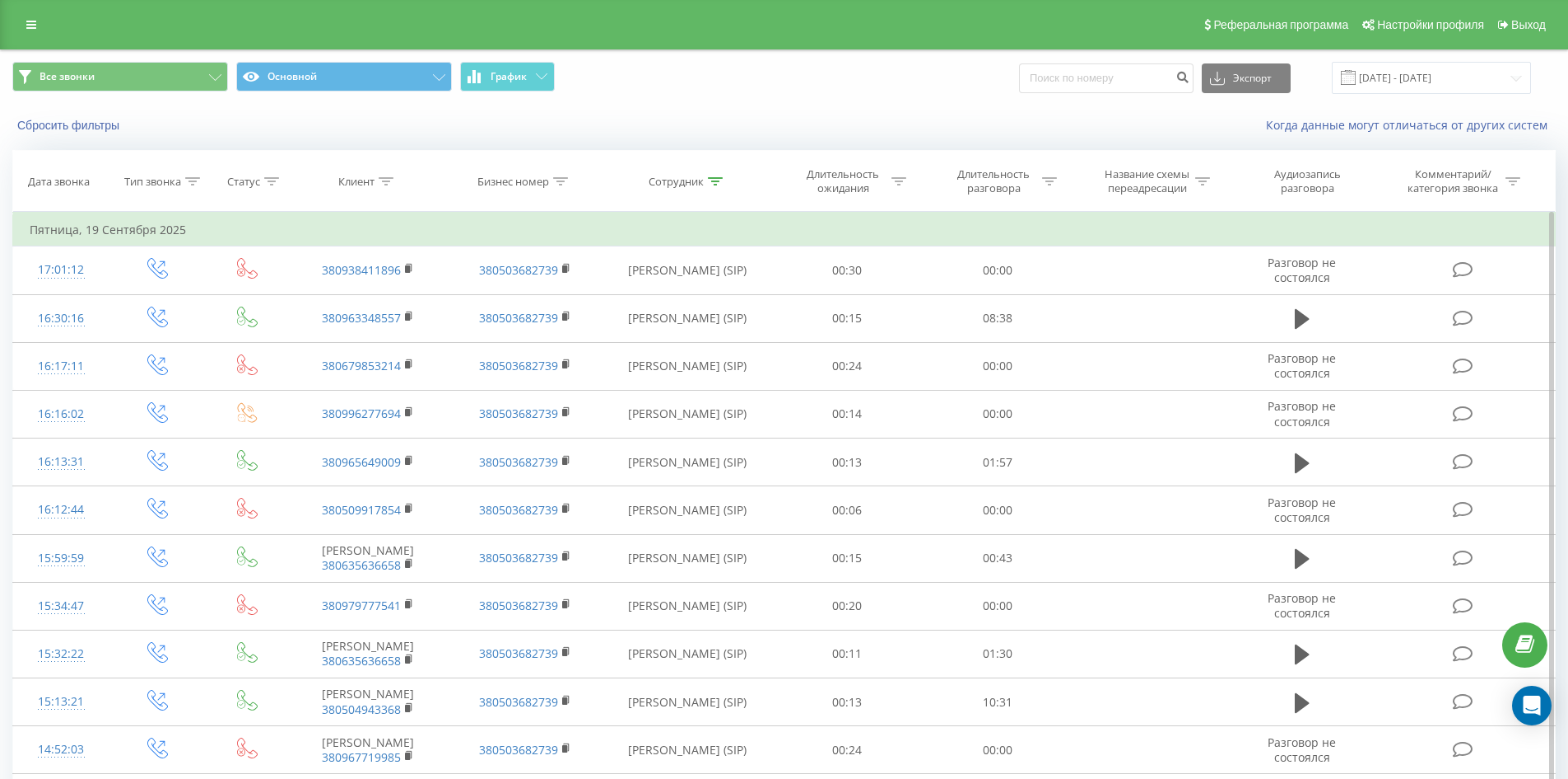
drag, startPoint x: 705, startPoint y: 530, endPoint x: 787, endPoint y: 239, distance: 302.3
click at [711, 181] on icon at bounding box center [715, 182] width 15 height 8
click at [716, 301] on input "павлик юлія" at bounding box center [687, 299] width 145 height 29
click button "OK" at bounding box center [723, 332] width 70 height 21
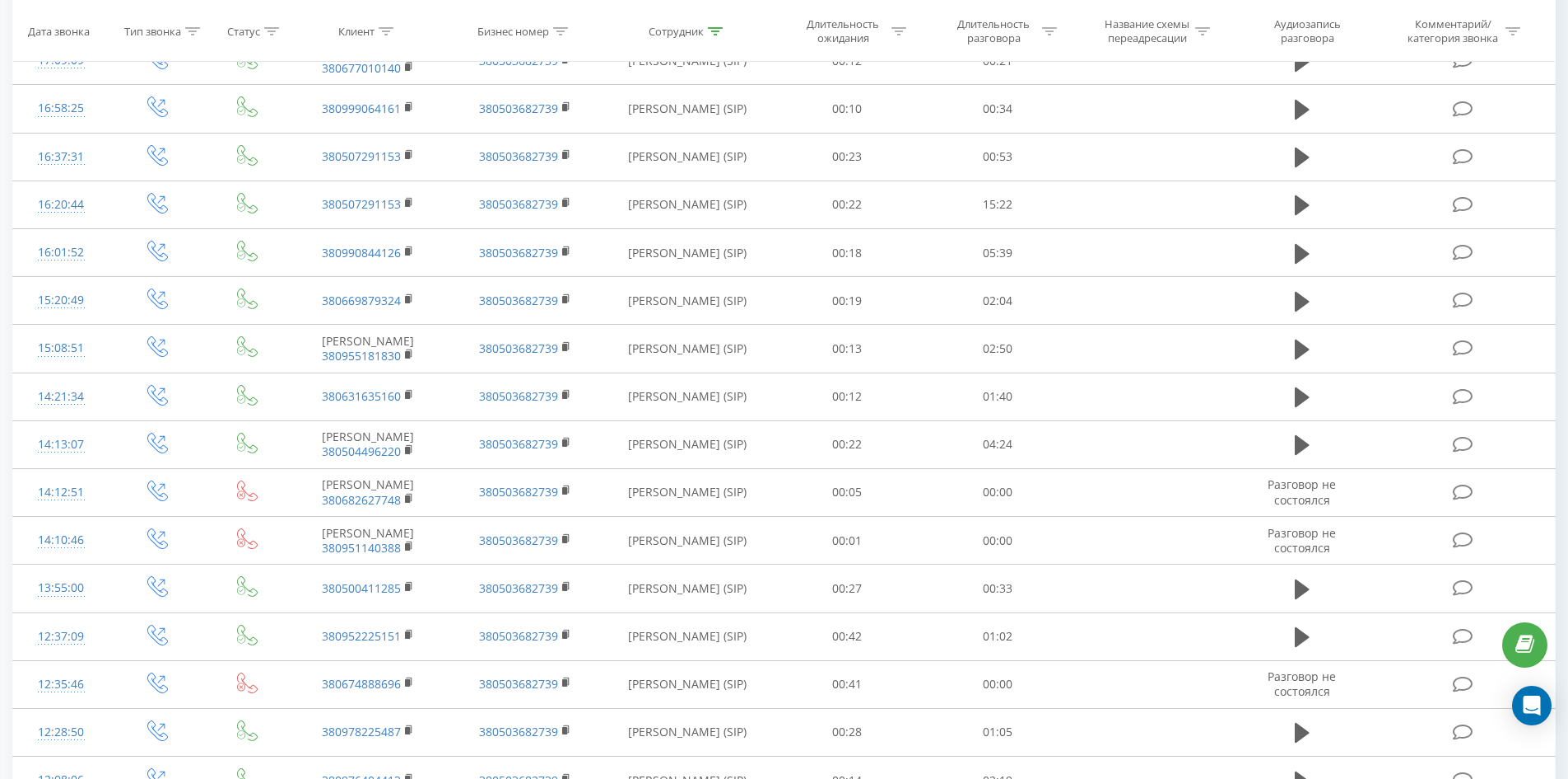
scroll to position [2625, 0]
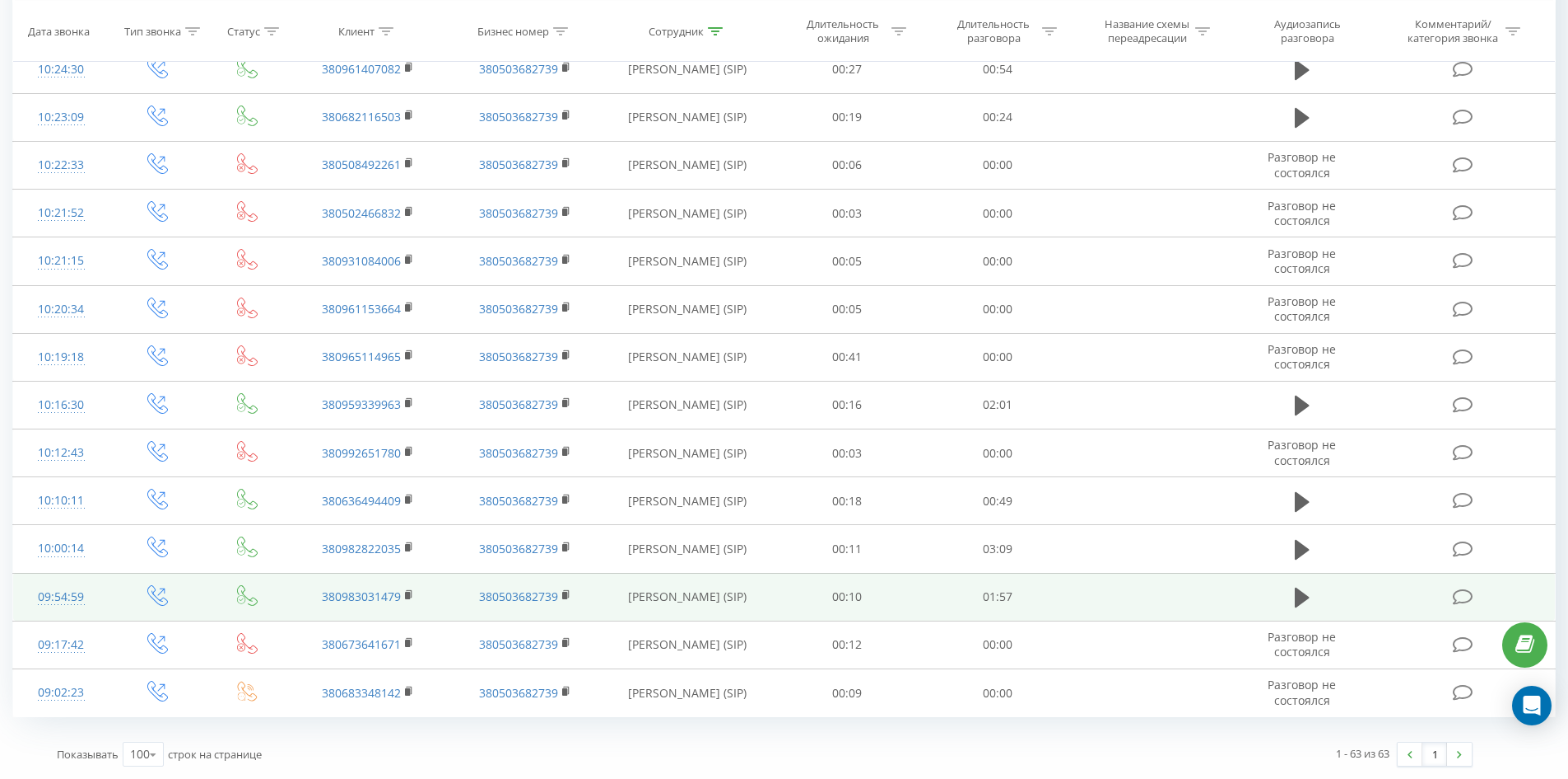
drag, startPoint x: 802, startPoint y: 352, endPoint x: 835, endPoint y: 586, distance: 236.3
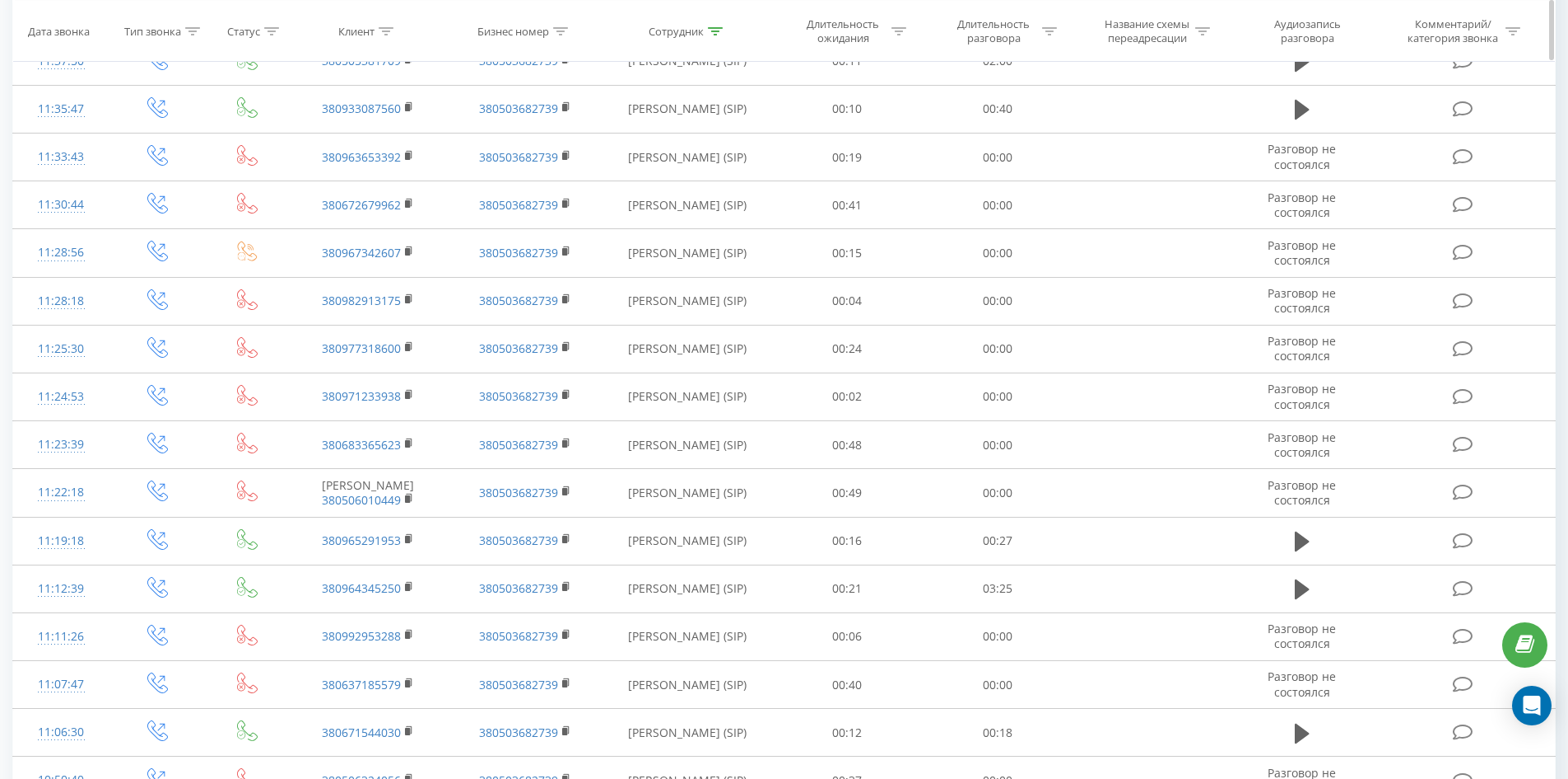
scroll to position [0, 0]
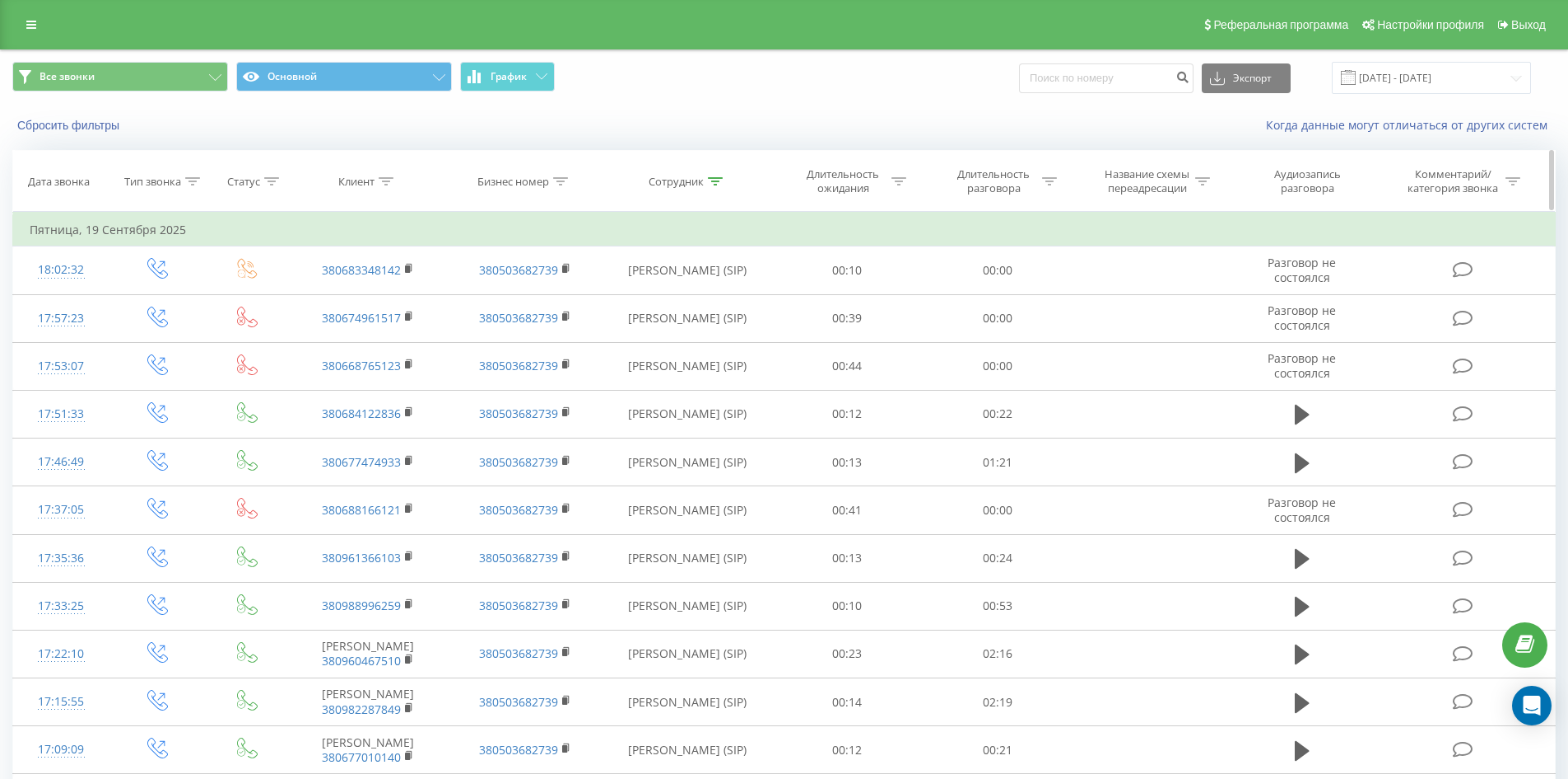
drag, startPoint x: 835, startPoint y: 586, endPoint x: 946, endPoint y: 182, distance: 419.0
click at [708, 180] on icon at bounding box center [715, 182] width 15 height 8
click at [730, 310] on input "грушко влада" at bounding box center [687, 299] width 145 height 29
click button "OK" at bounding box center [723, 332] width 70 height 21
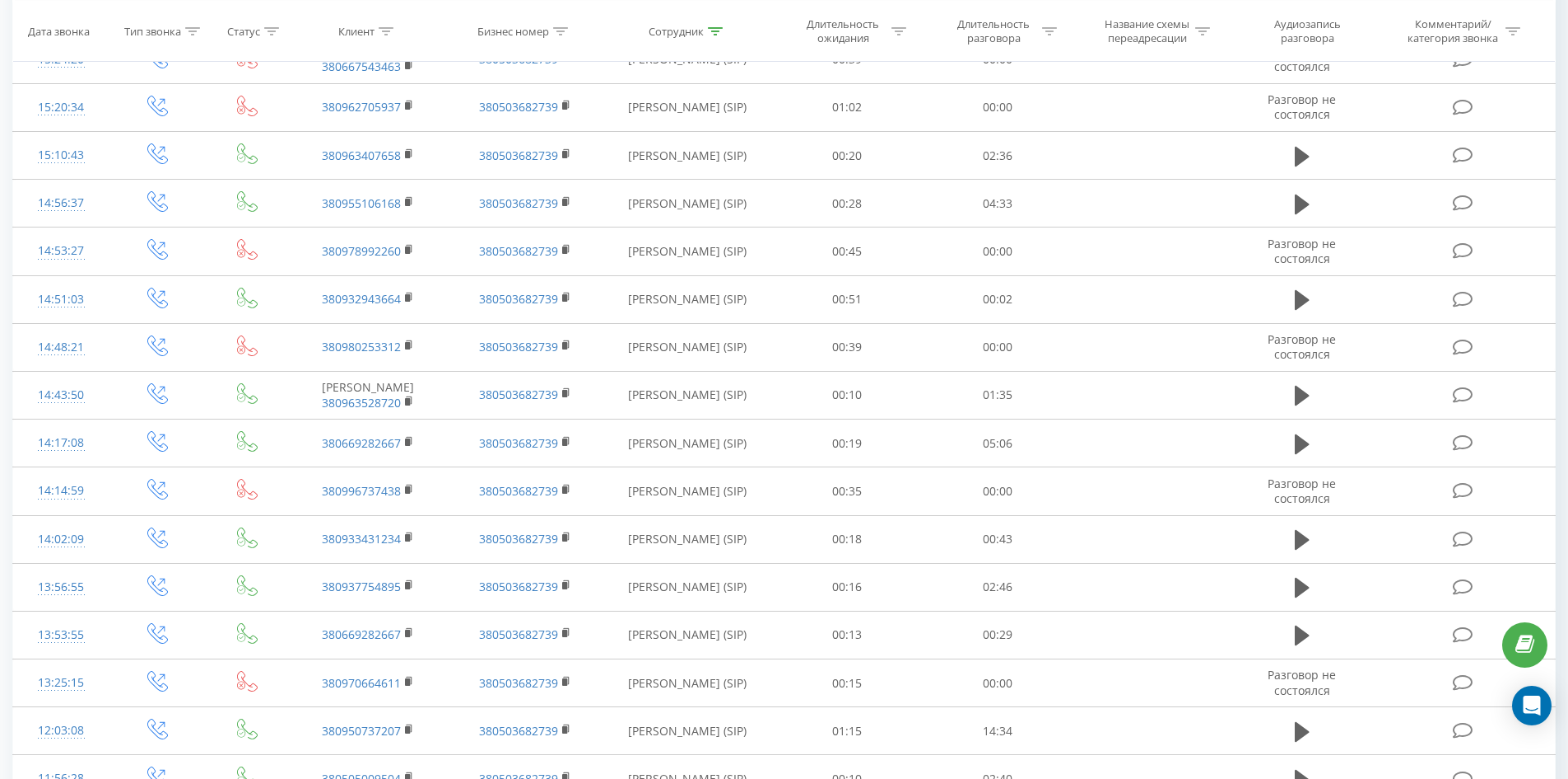
scroll to position [3290, 0]
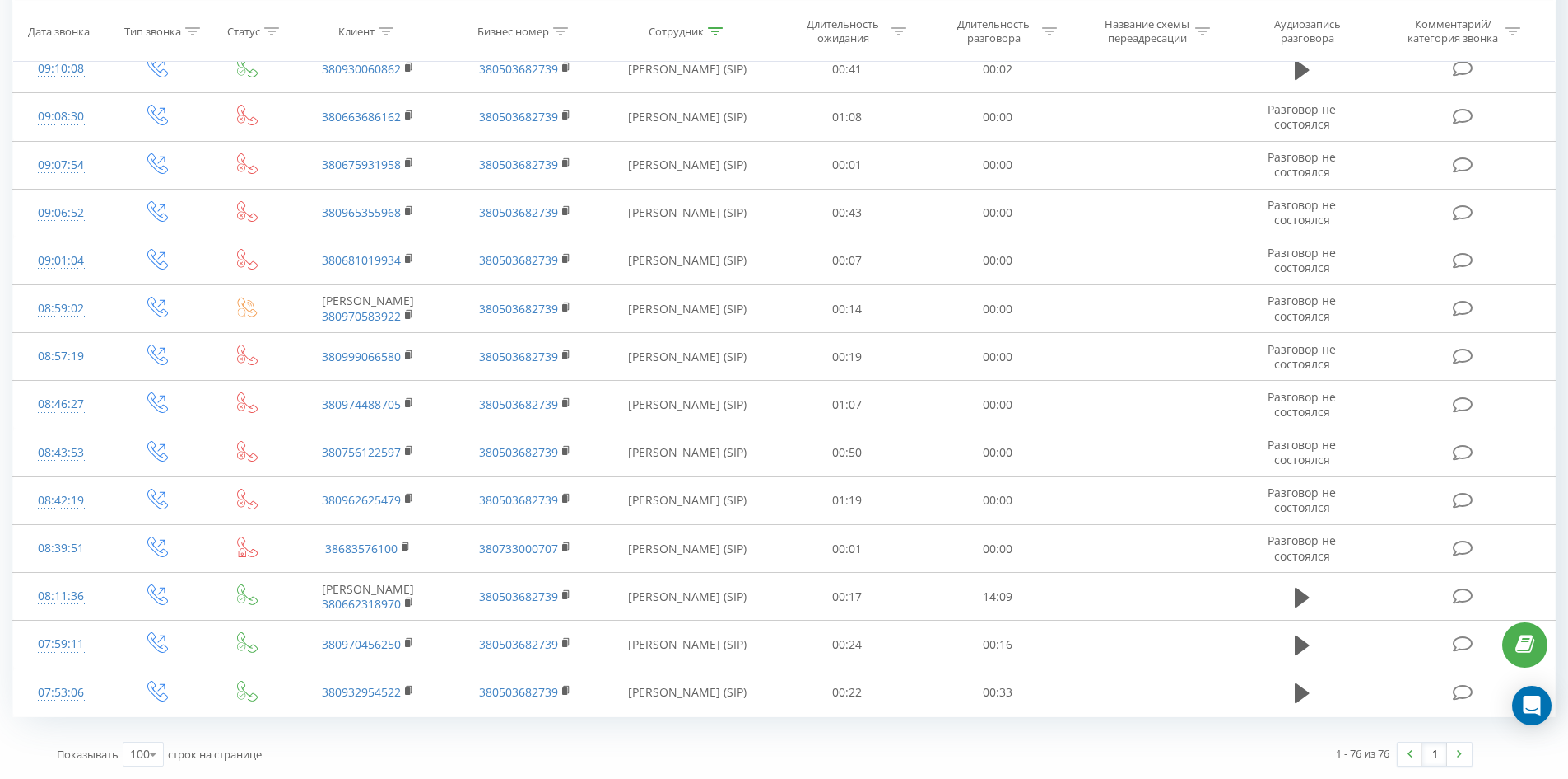
drag, startPoint x: 750, startPoint y: 312, endPoint x: 792, endPoint y: 782, distance: 471.9
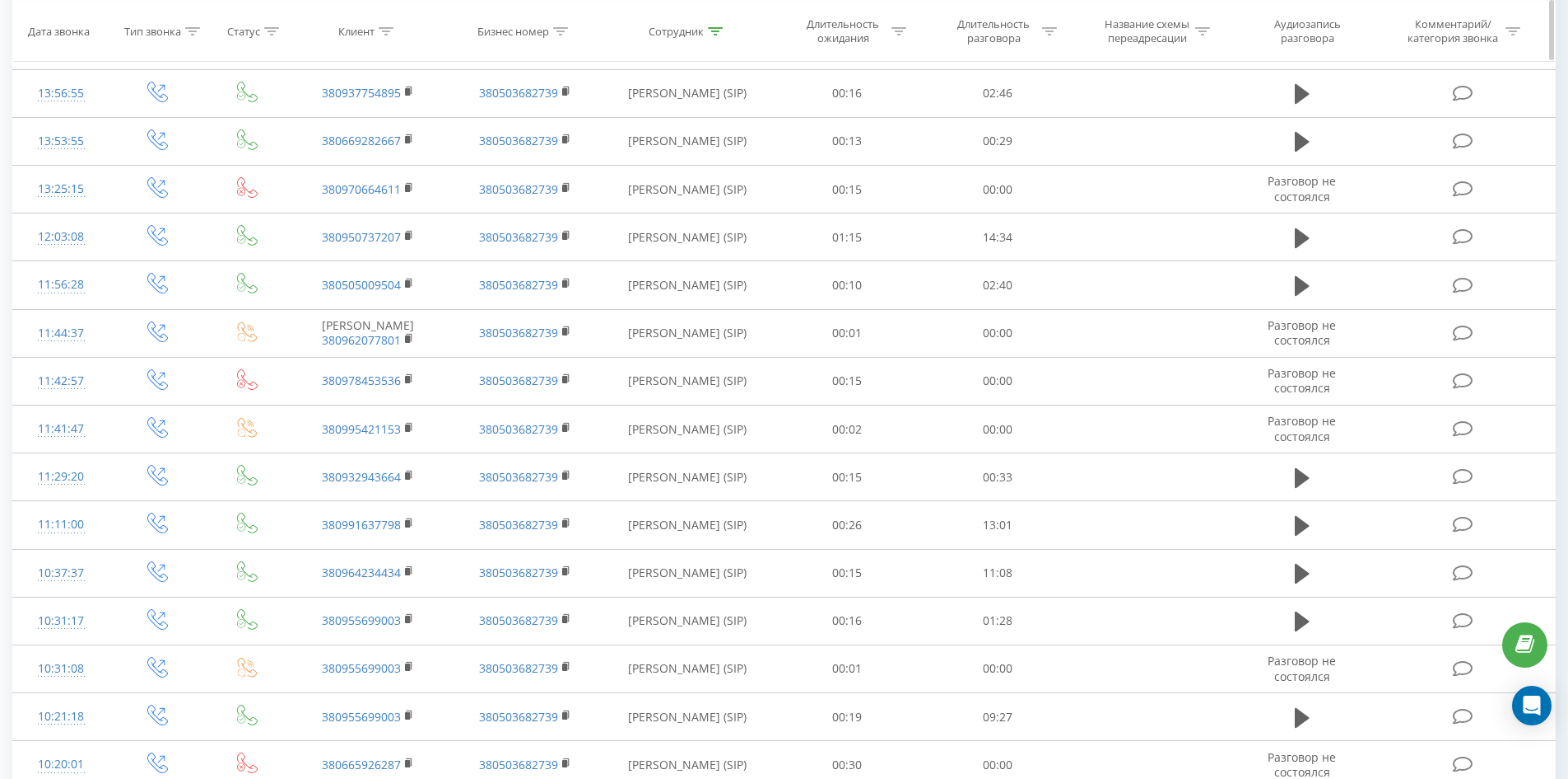
scroll to position [0, 0]
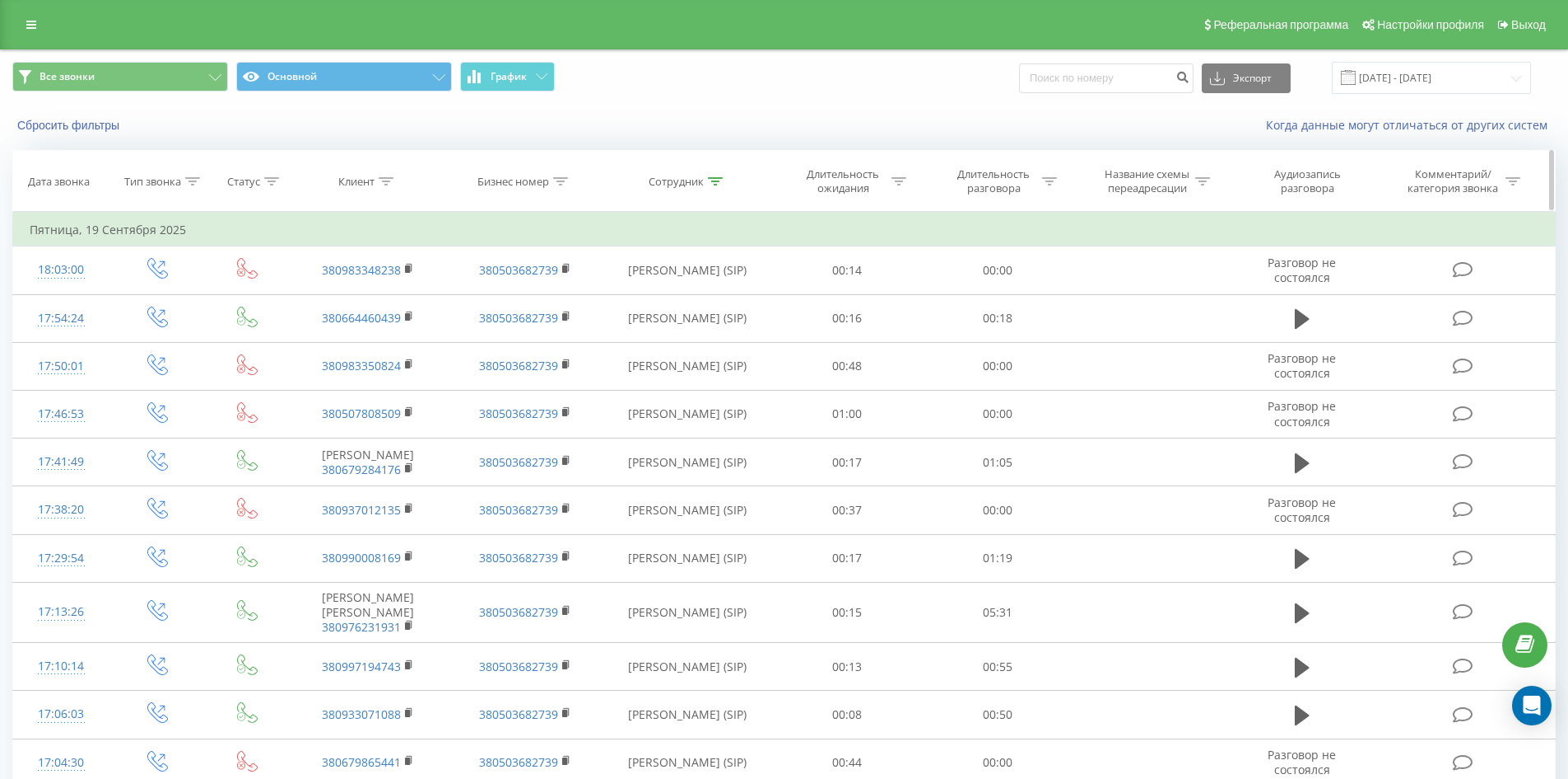
drag, startPoint x: 939, startPoint y: 552, endPoint x: 1058, endPoint y: 112, distance: 455.8
click at [711, 180] on icon at bounding box center [715, 182] width 15 height 8
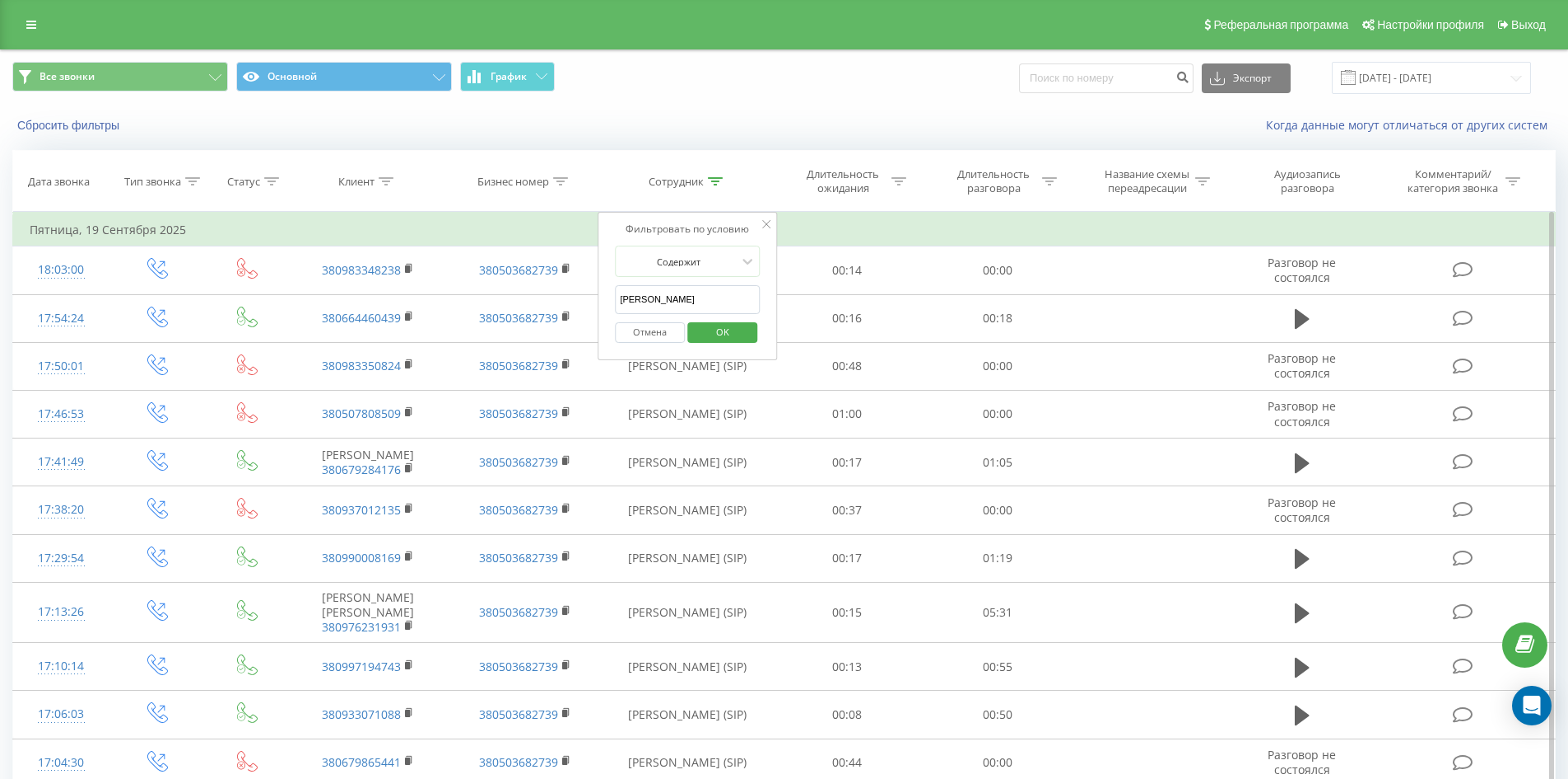
click at [726, 290] on input "мельник ірина" at bounding box center [687, 299] width 145 height 29
click button "OK" at bounding box center [723, 332] width 70 height 21
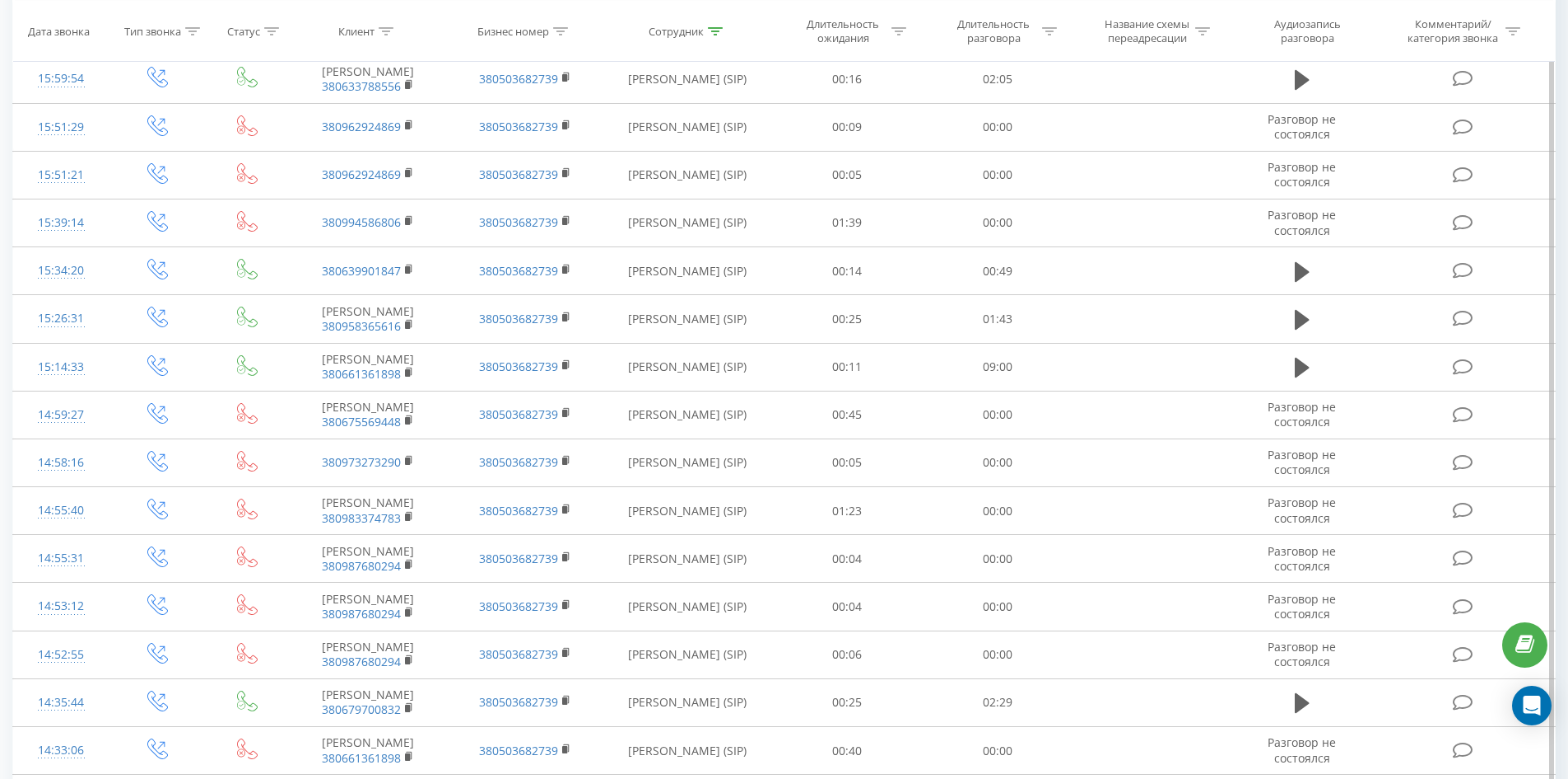
scroll to position [2511, 0]
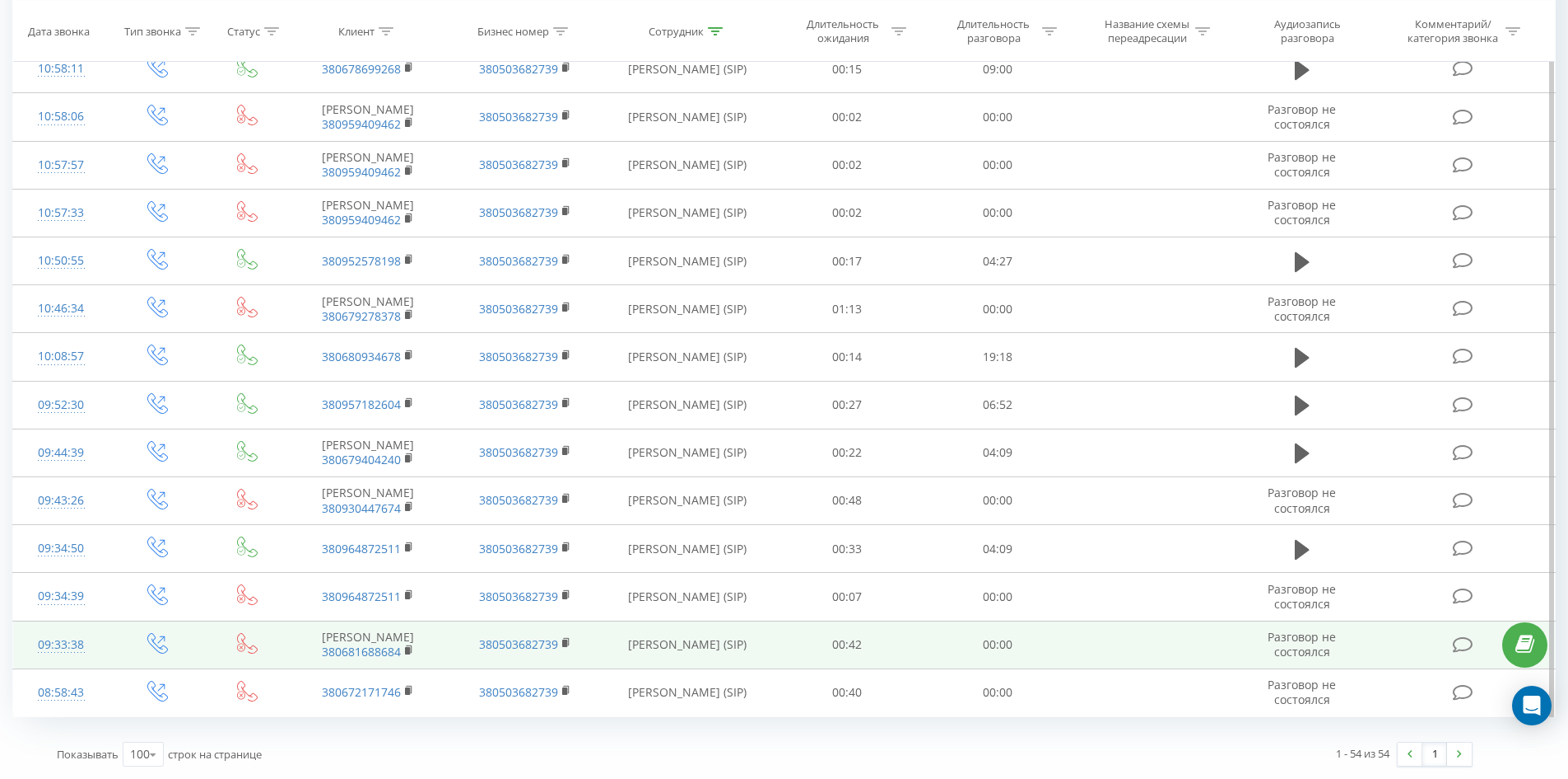
drag, startPoint x: 709, startPoint y: 332, endPoint x: 729, endPoint y: 607, distance: 275.7
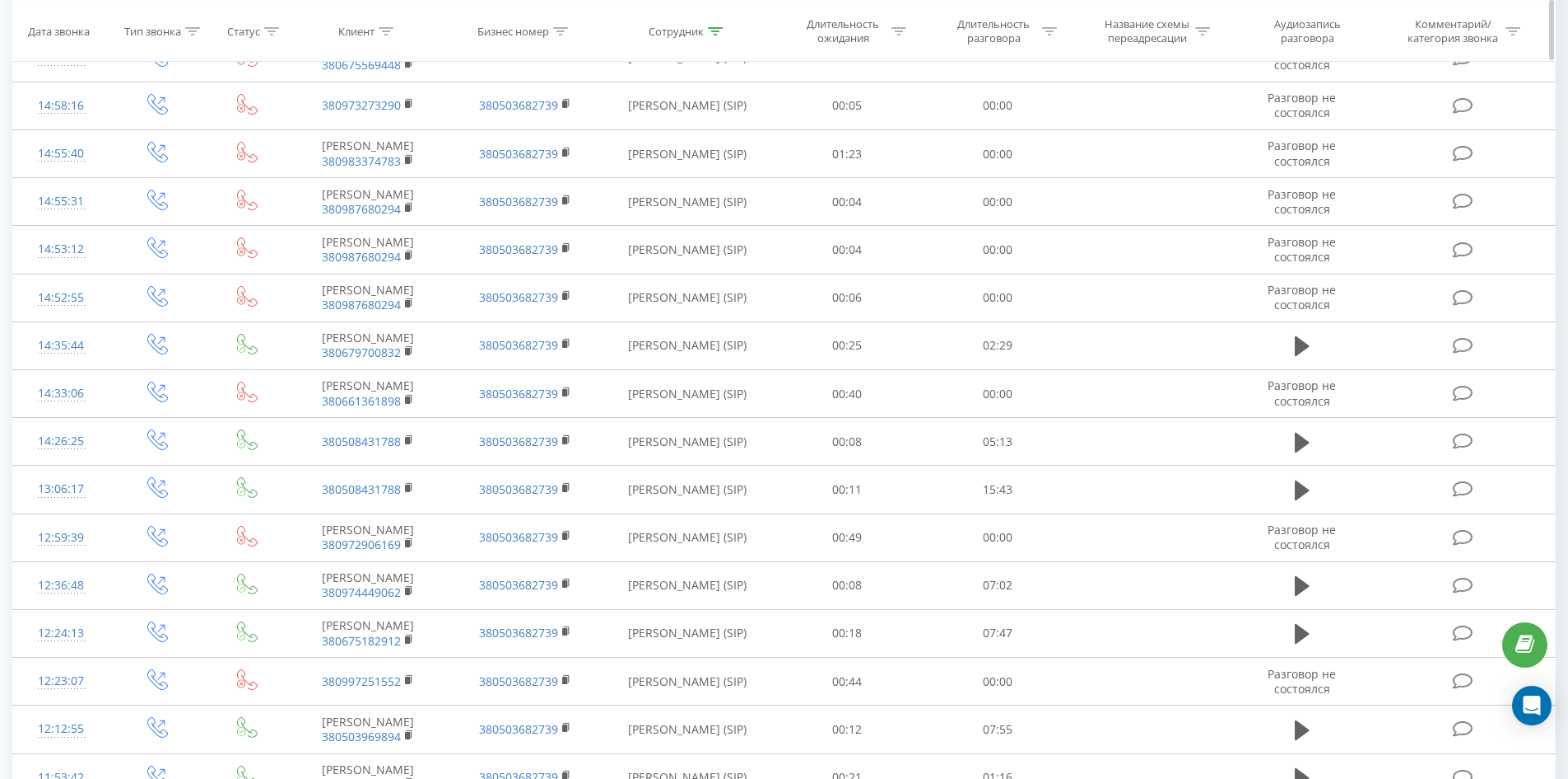
scroll to position [0, 0]
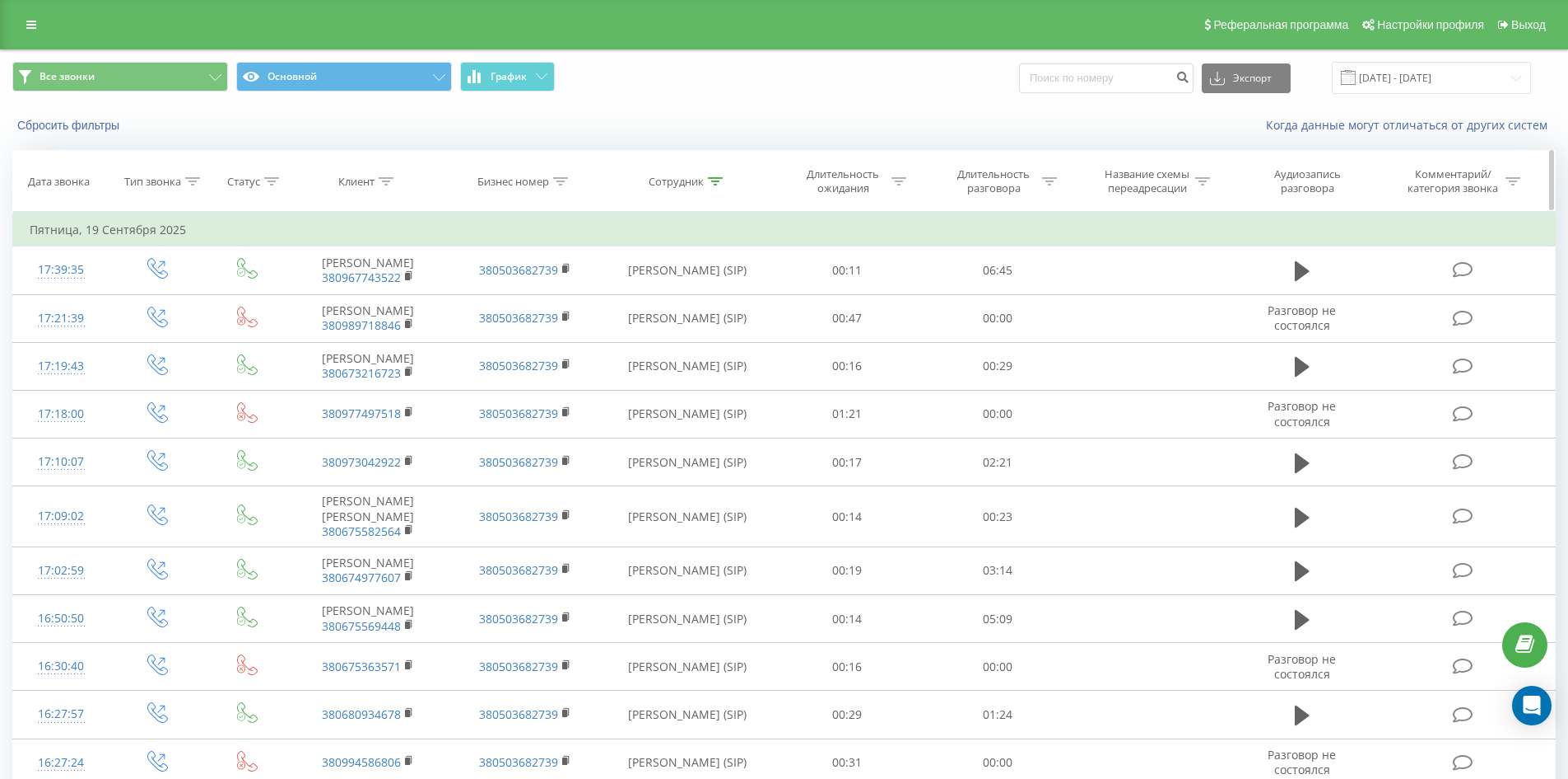
drag, startPoint x: 729, startPoint y: 607, endPoint x: 807, endPoint y: 151, distance: 462.6
click at [718, 180] on icon at bounding box center [715, 182] width 15 height 8
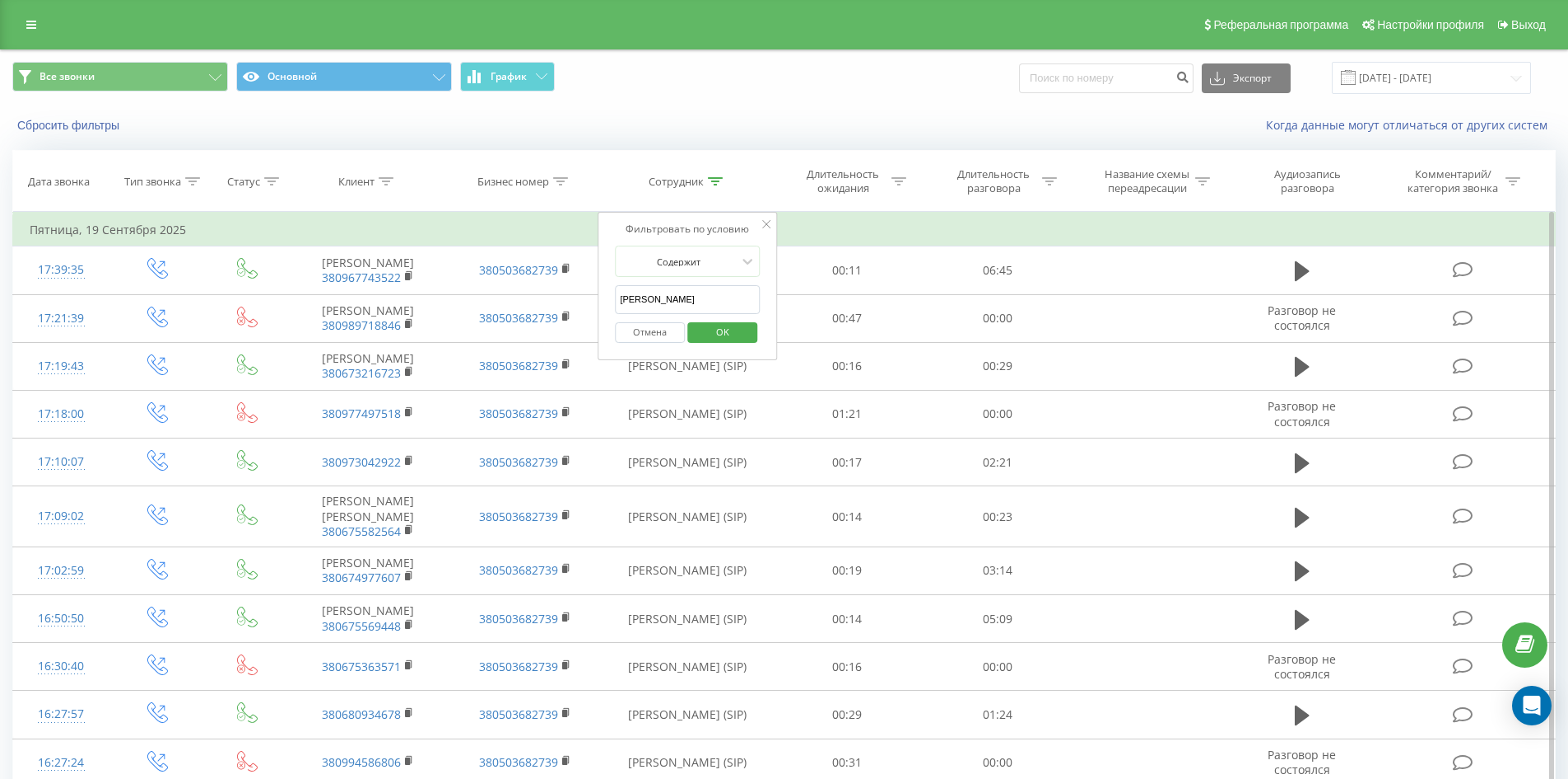
click at [735, 293] on input "швед святослав" at bounding box center [687, 299] width 145 height 29
click button "OK" at bounding box center [723, 332] width 70 height 21
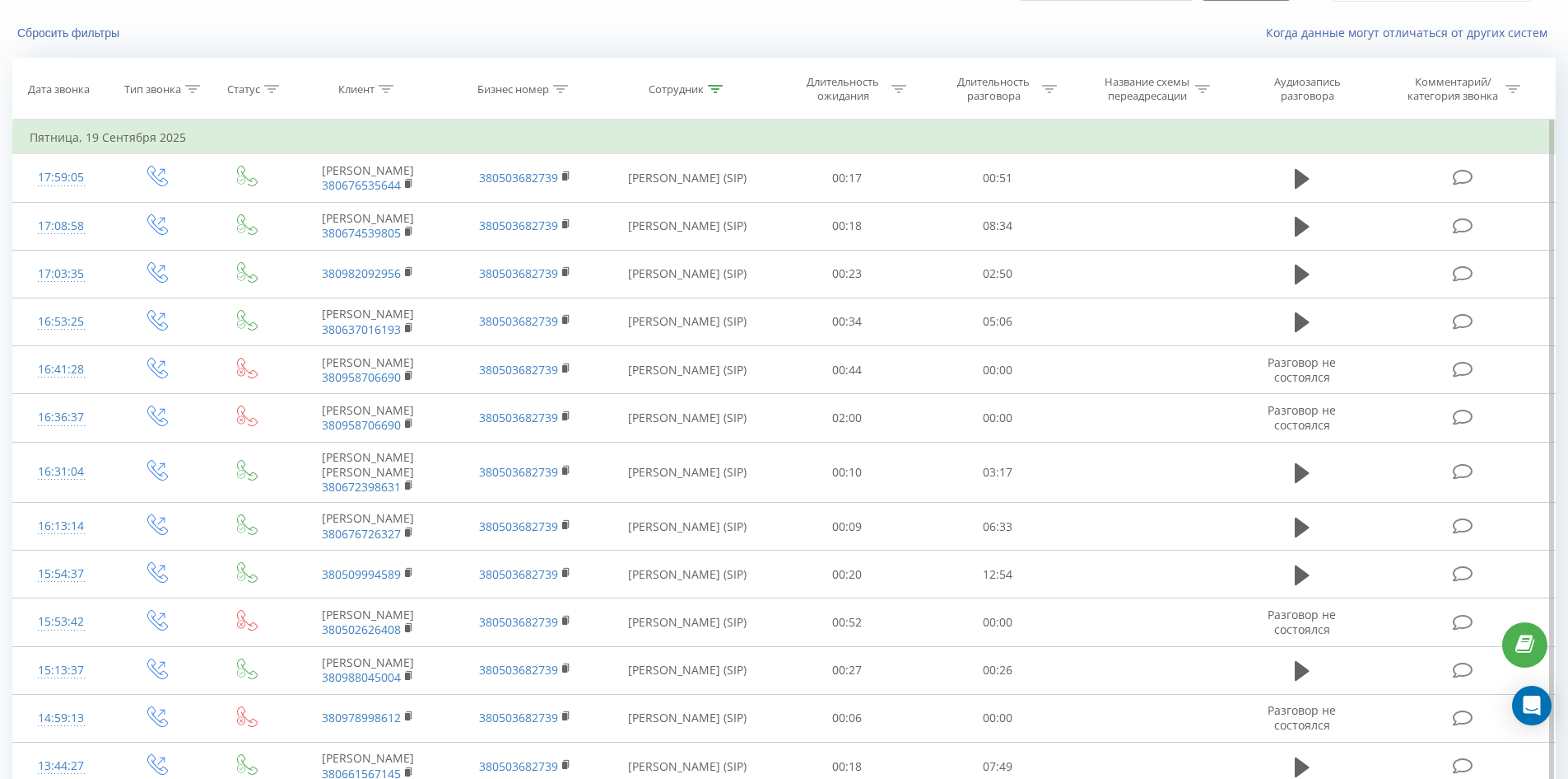
scroll to position [1938, 0]
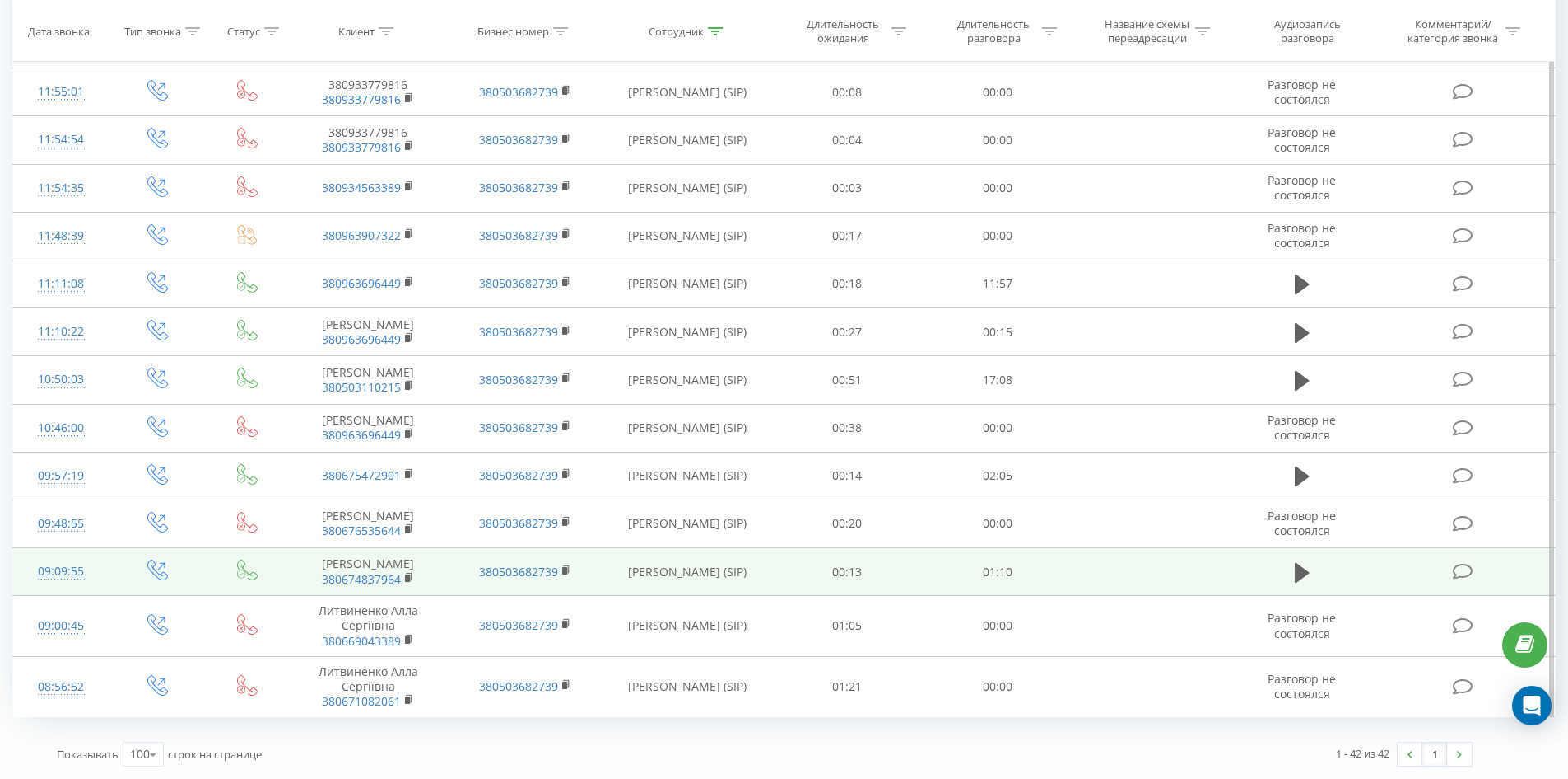
drag, startPoint x: 731, startPoint y: 201, endPoint x: 883, endPoint y: 584, distance: 412.1
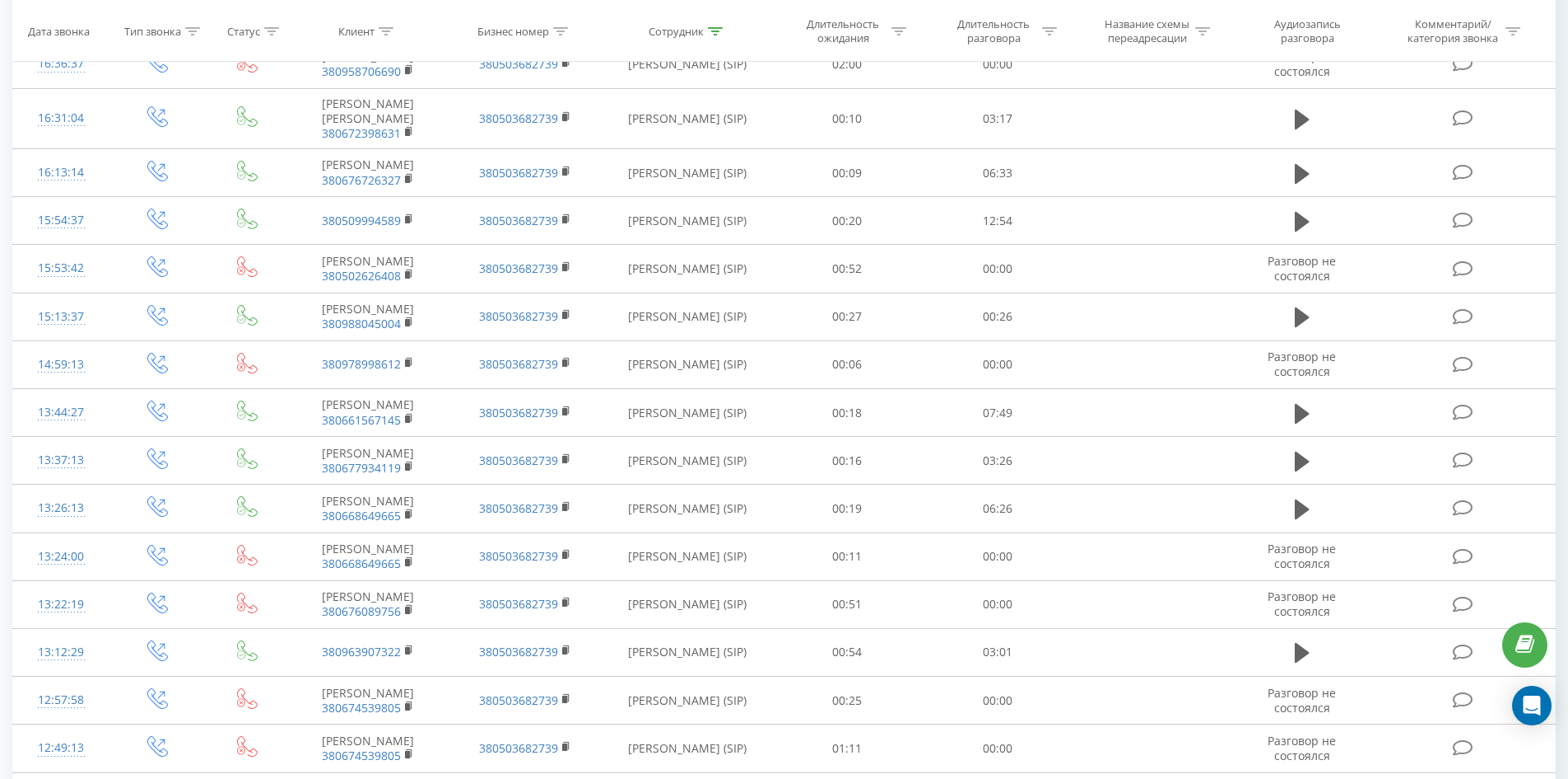
scroll to position [0, 0]
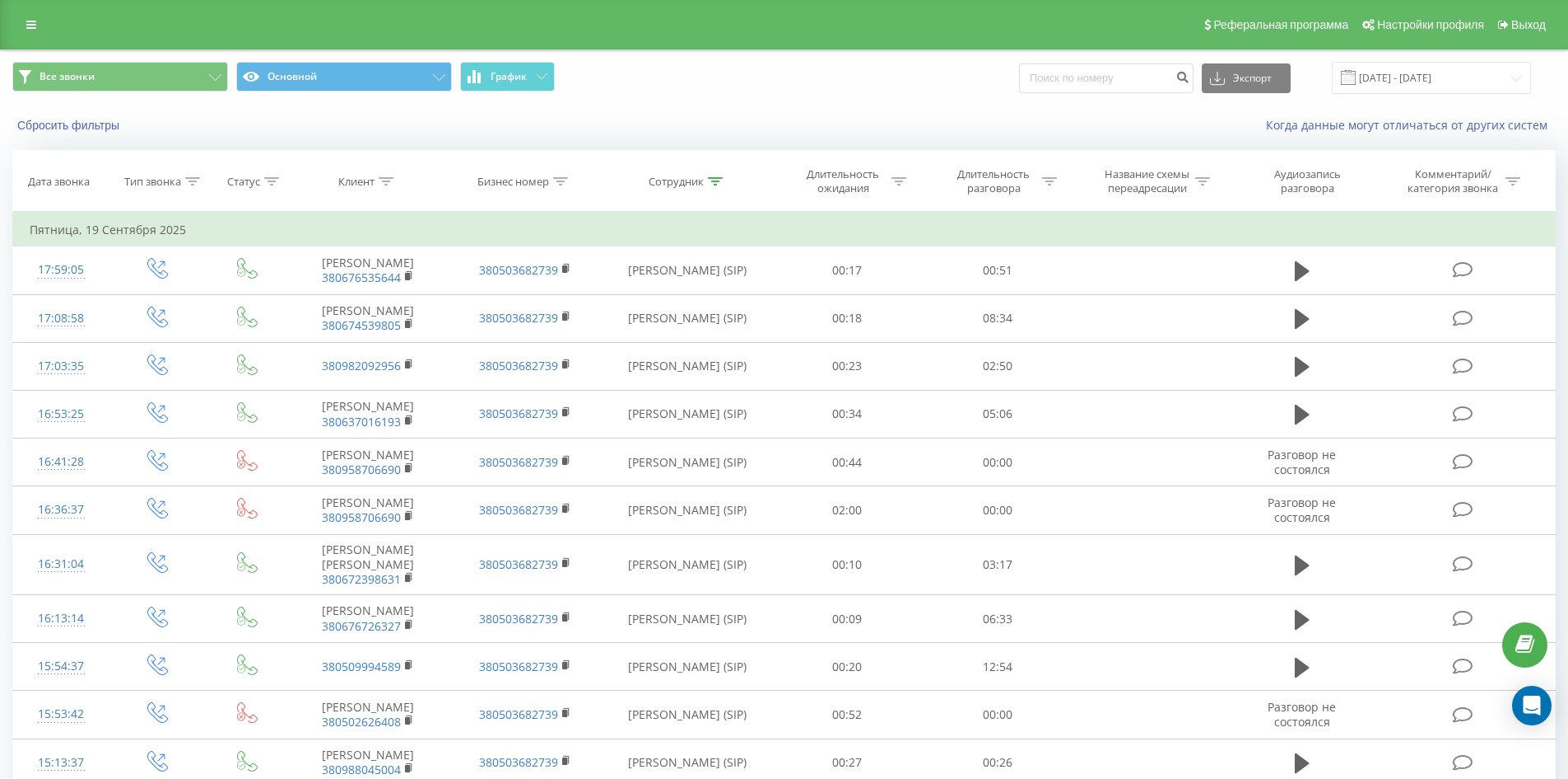
drag, startPoint x: 883, startPoint y: 584, endPoint x: 1001, endPoint y: 117, distance: 481.7
click at [722, 183] on icon at bounding box center [715, 182] width 15 height 8
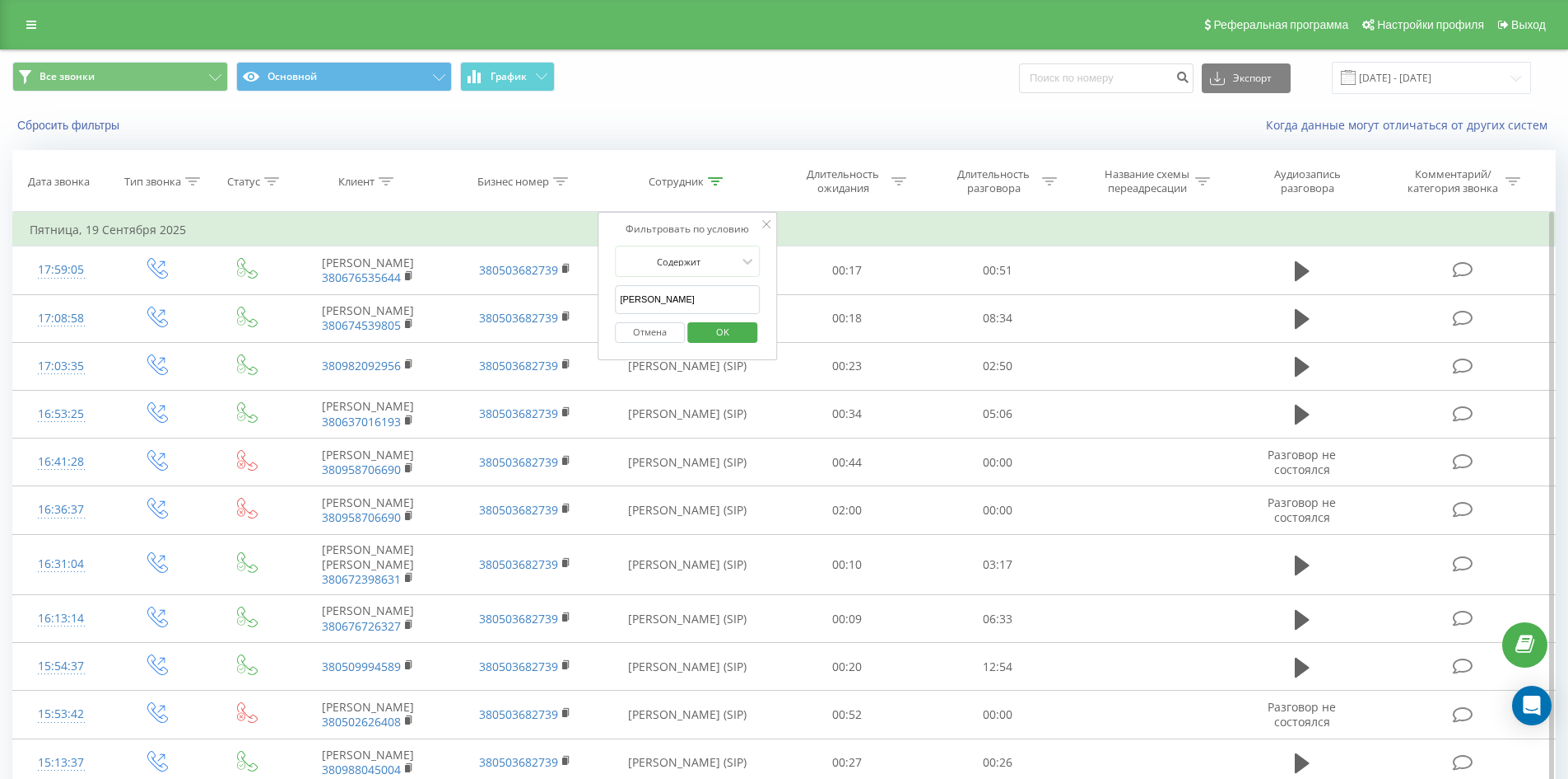
click at [726, 295] on input "литвине" at bounding box center [687, 299] width 145 height 29
click button "OK" at bounding box center [723, 332] width 70 height 21
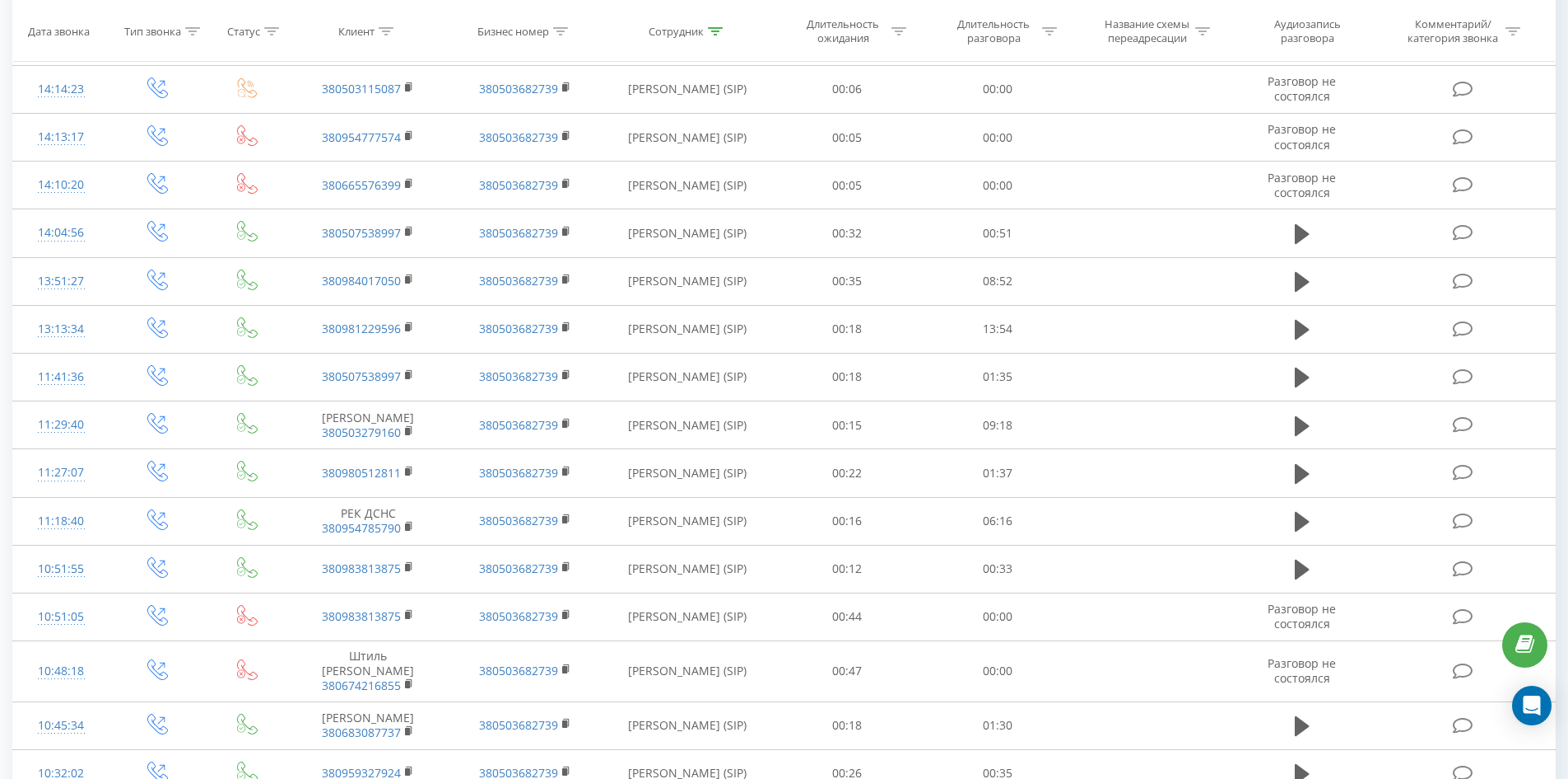
scroll to position [2273, 0]
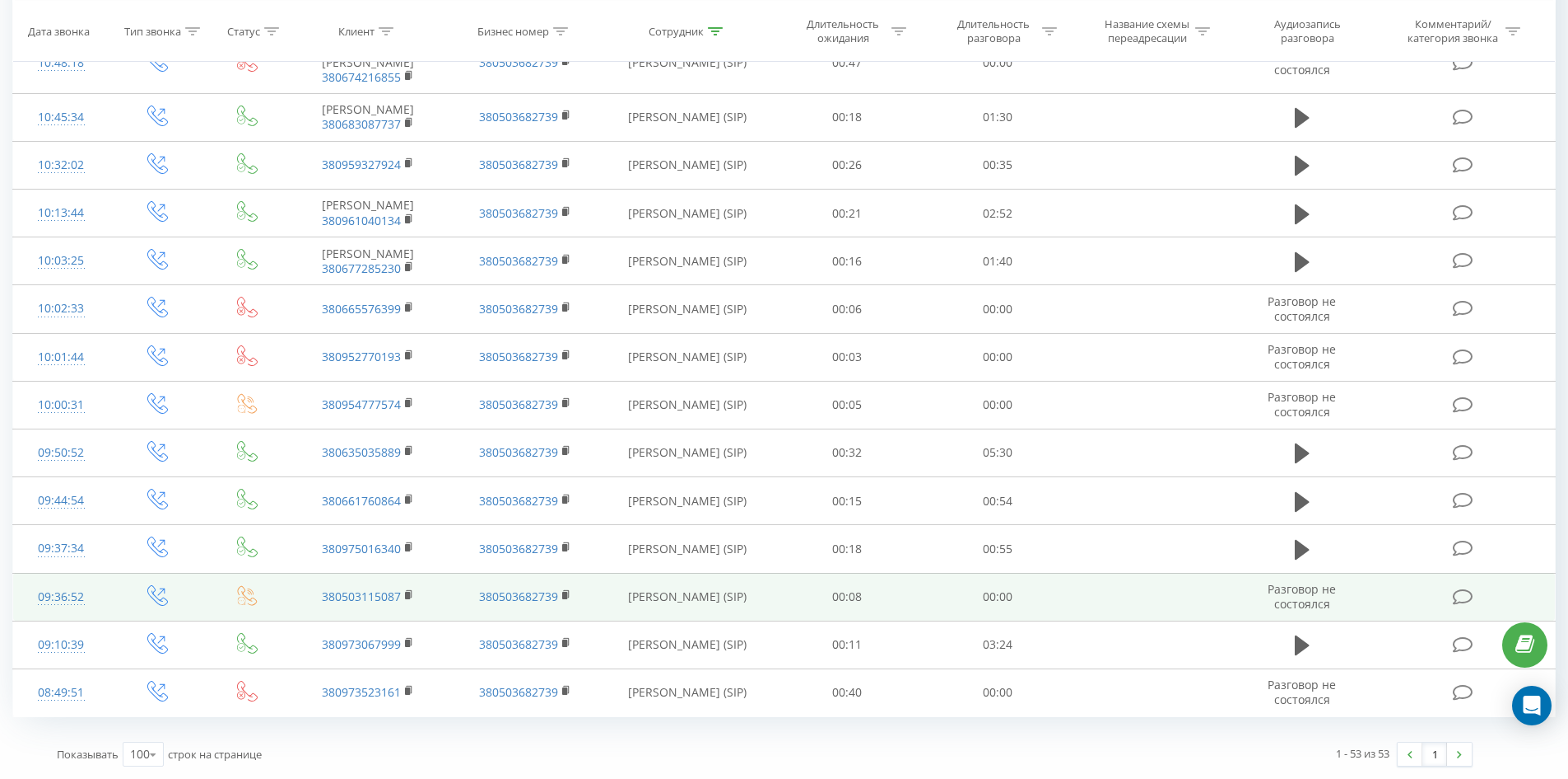
drag, startPoint x: 712, startPoint y: 140, endPoint x: 784, endPoint y: 591, distance: 456.7
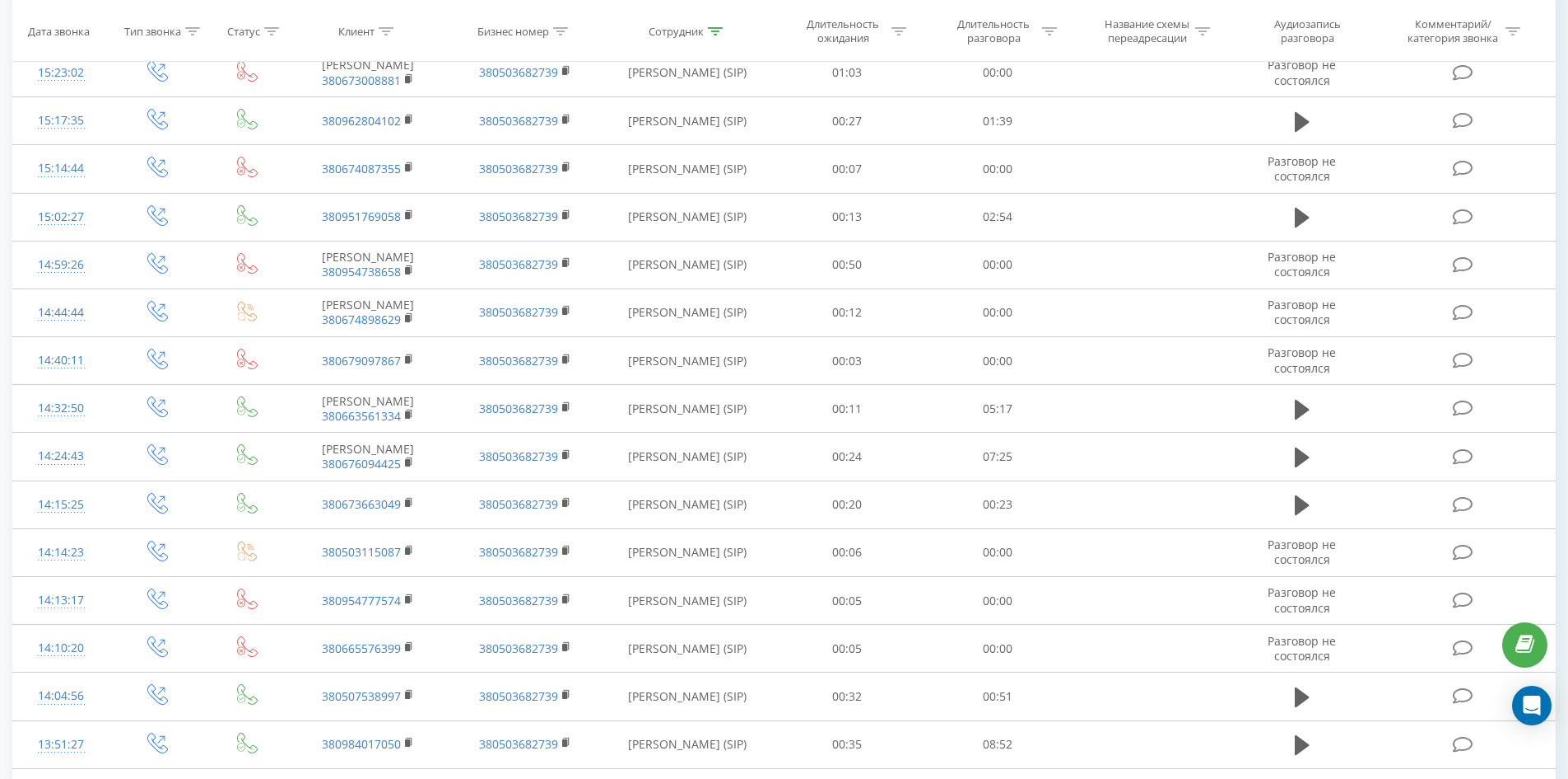
scroll to position [0, 0]
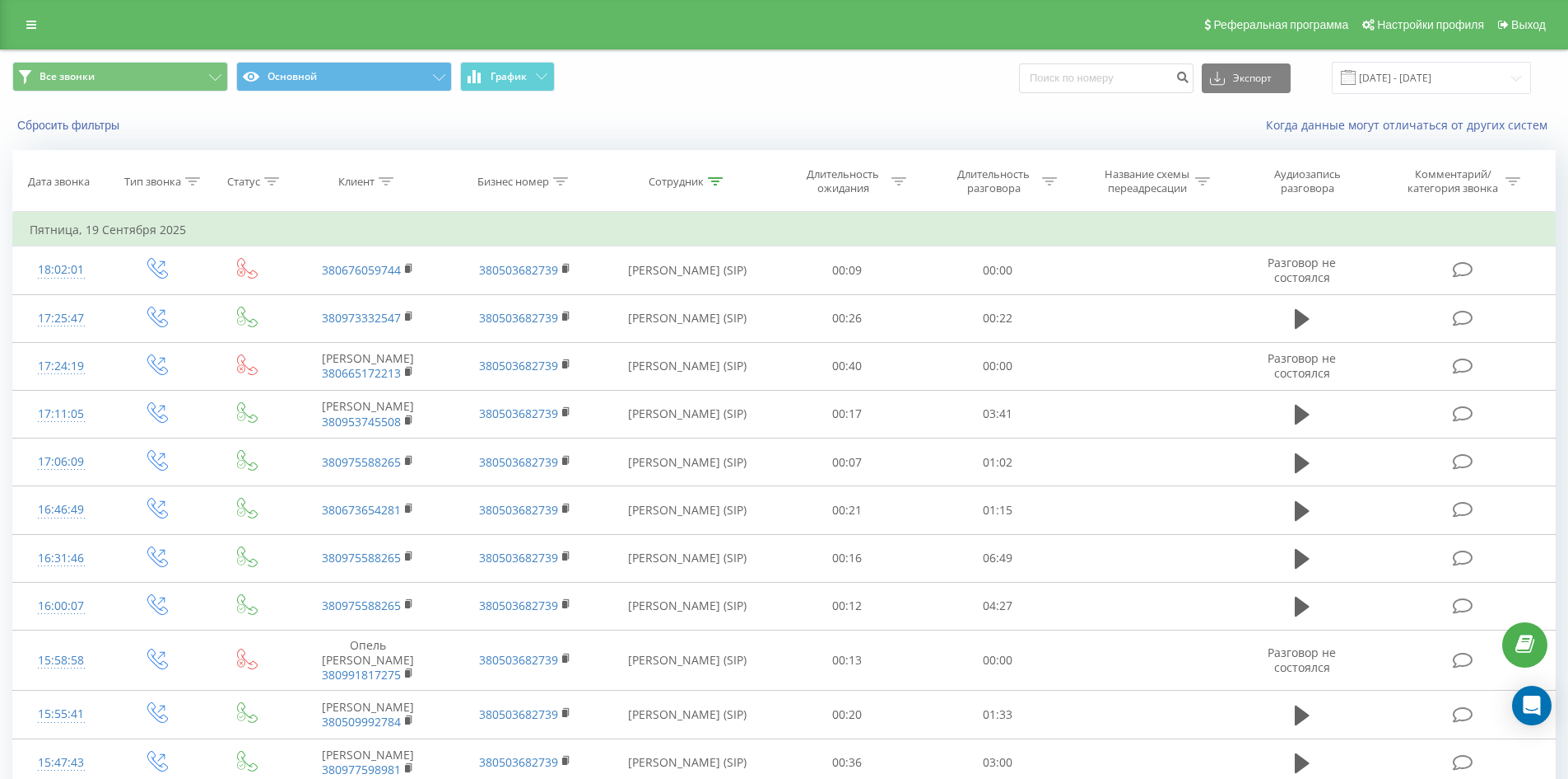
drag, startPoint x: 821, startPoint y: 641, endPoint x: 862, endPoint y: 121, distance: 521.6
click at [717, 183] on icon at bounding box center [715, 182] width 15 height 8
click at [736, 313] on input "олексюк андрій" at bounding box center [687, 299] width 145 height 29
click button "OK" at bounding box center [723, 332] width 70 height 21
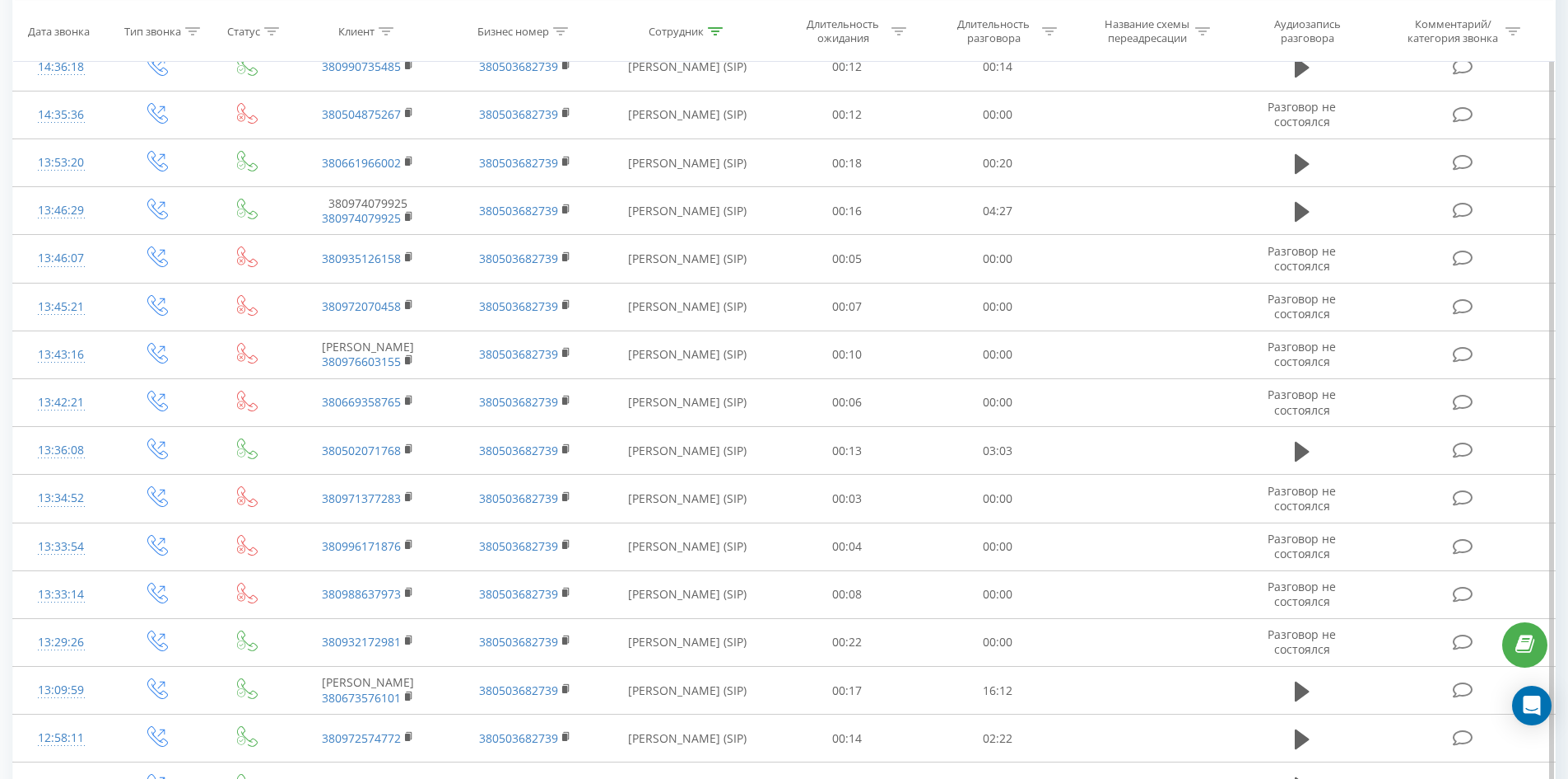
scroll to position [2719, 0]
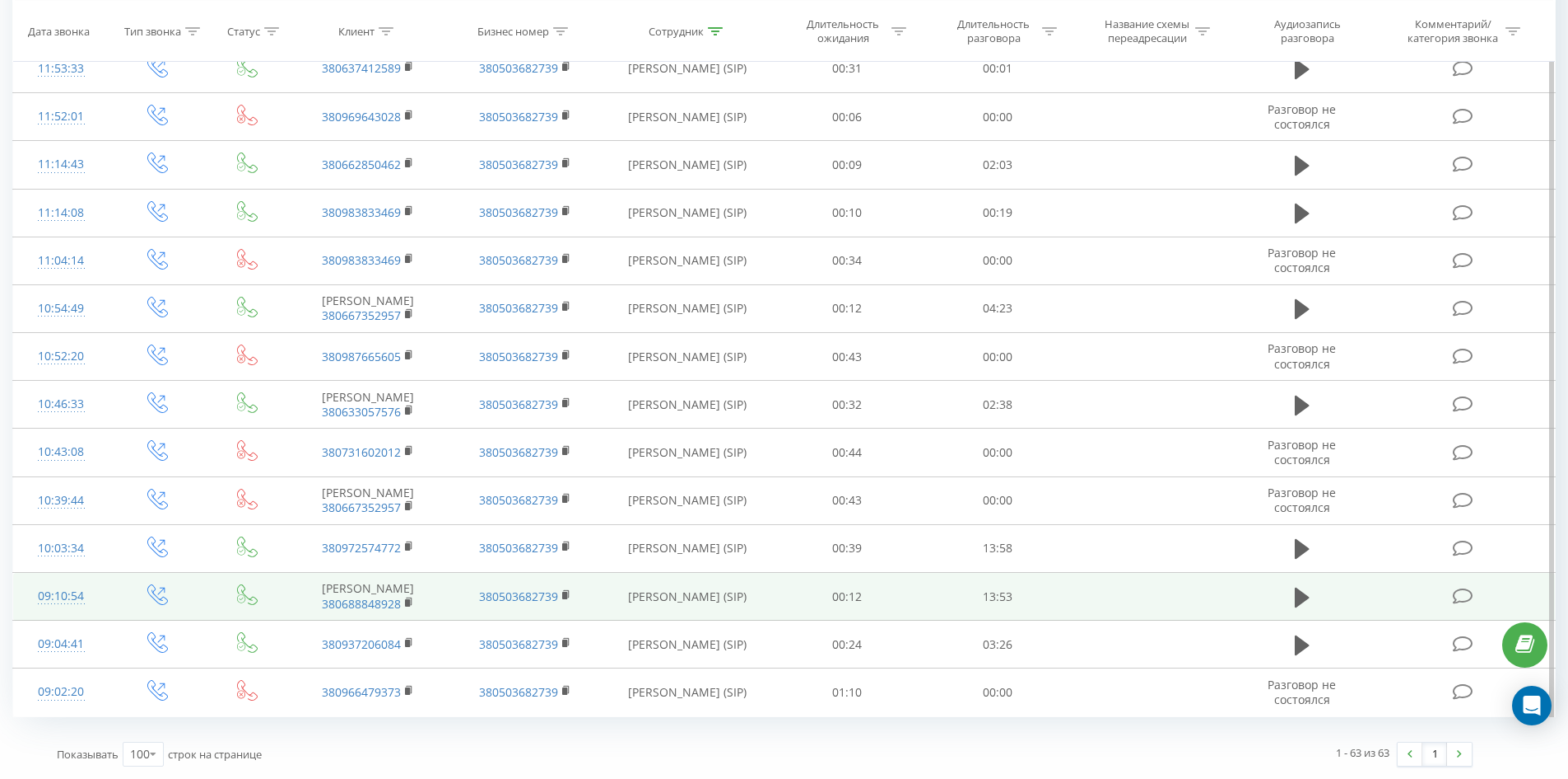
drag, startPoint x: 724, startPoint y: 155, endPoint x: 755, endPoint y: 575, distance: 421.1
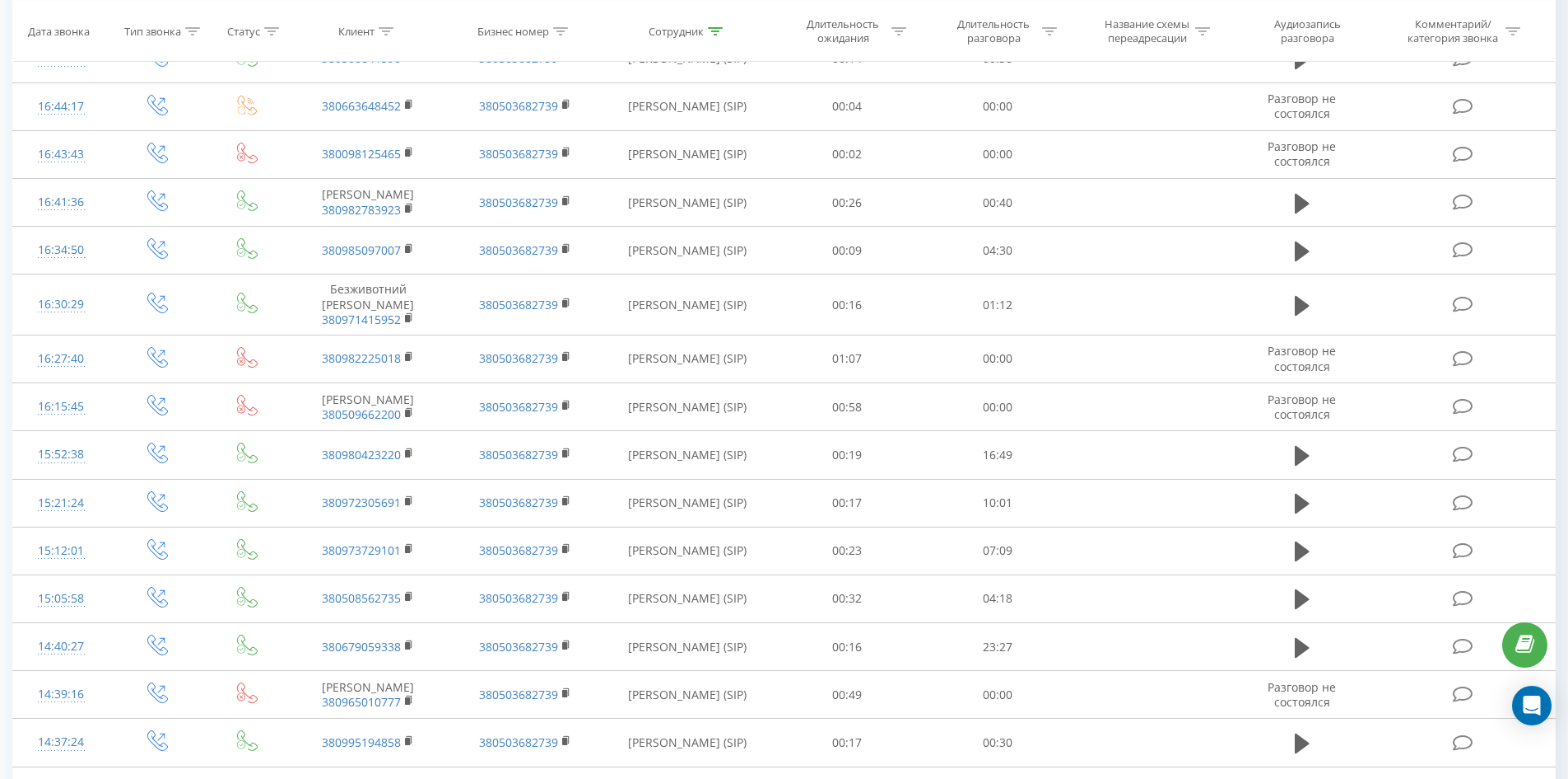
scroll to position [0, 0]
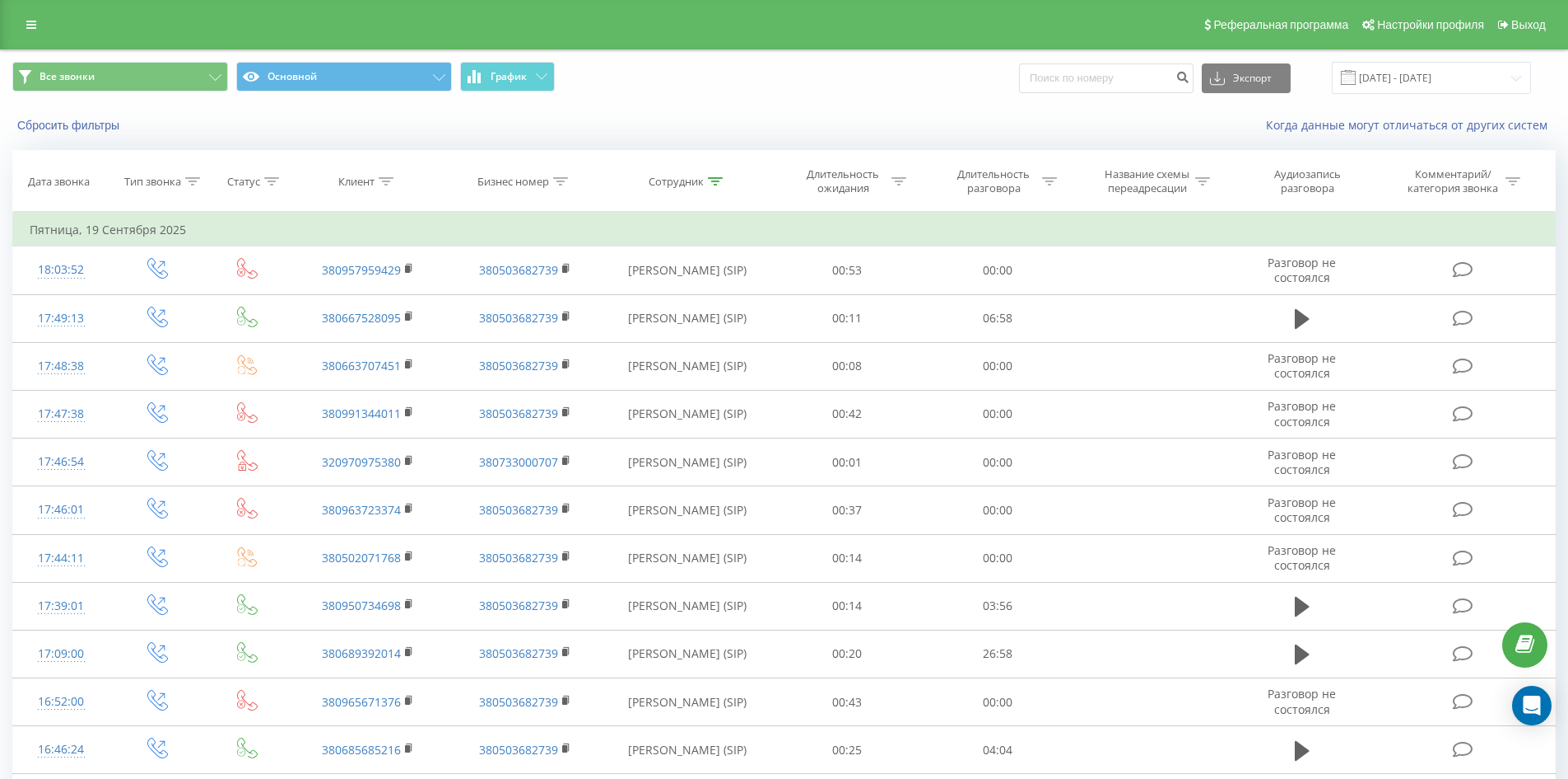
drag, startPoint x: 757, startPoint y: 574, endPoint x: 821, endPoint y: 138, distance: 440.7
click at [720, 180] on icon at bounding box center [715, 182] width 15 height 8
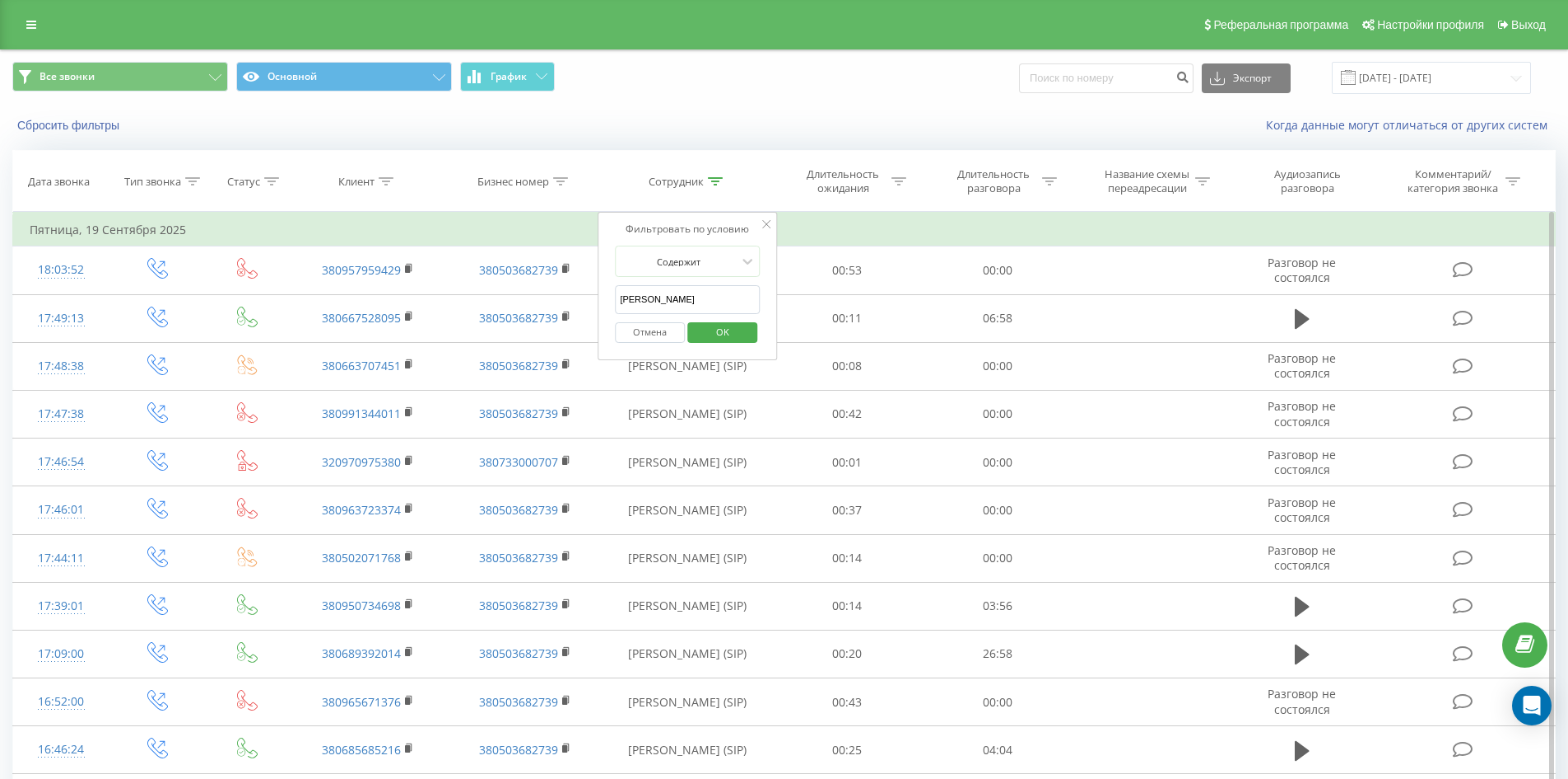
click at [732, 317] on div "Отмена OK" at bounding box center [687, 332] width 145 height 37
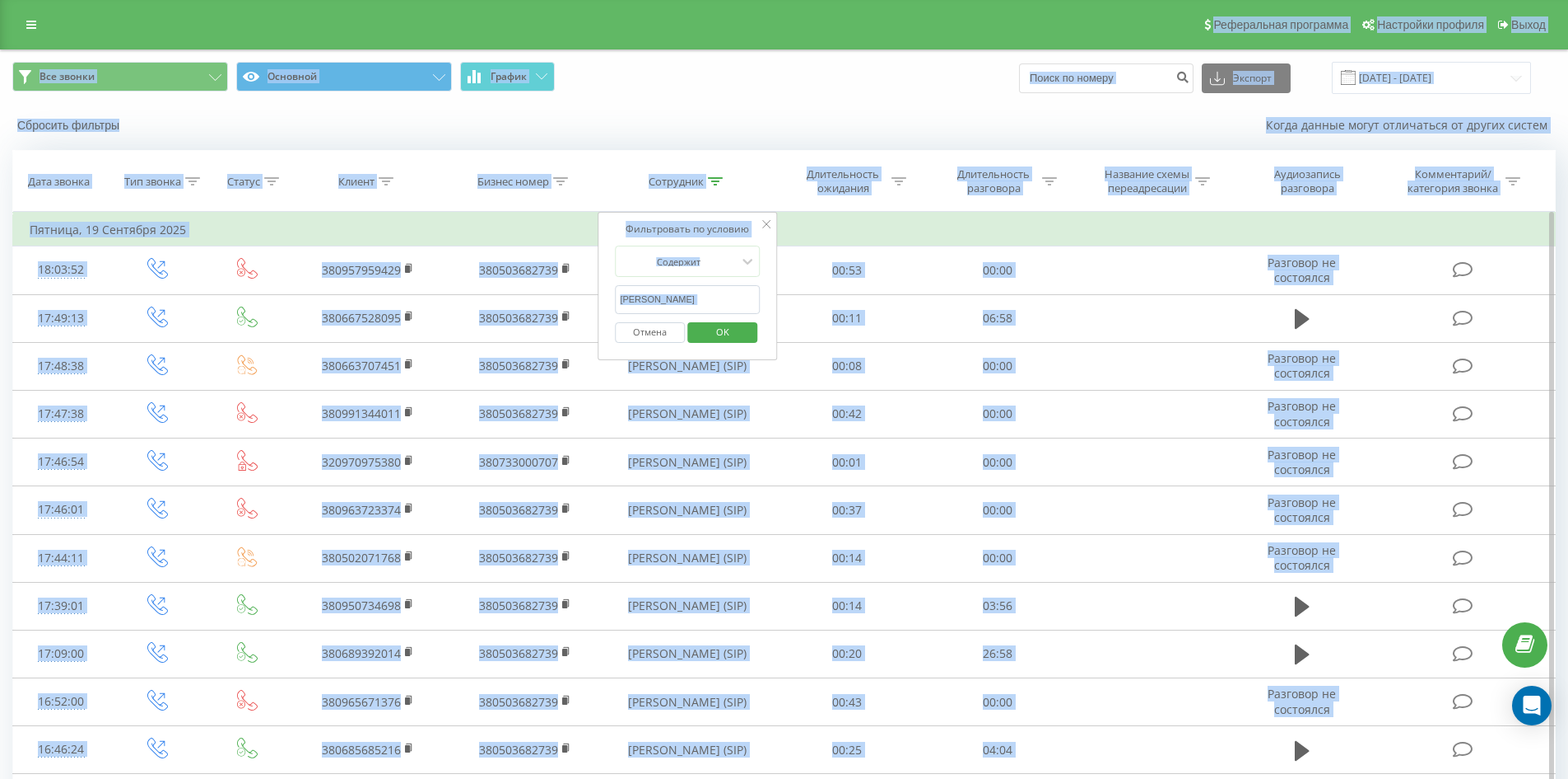
click at [729, 300] on input "круглов олександр" at bounding box center [687, 299] width 145 height 29
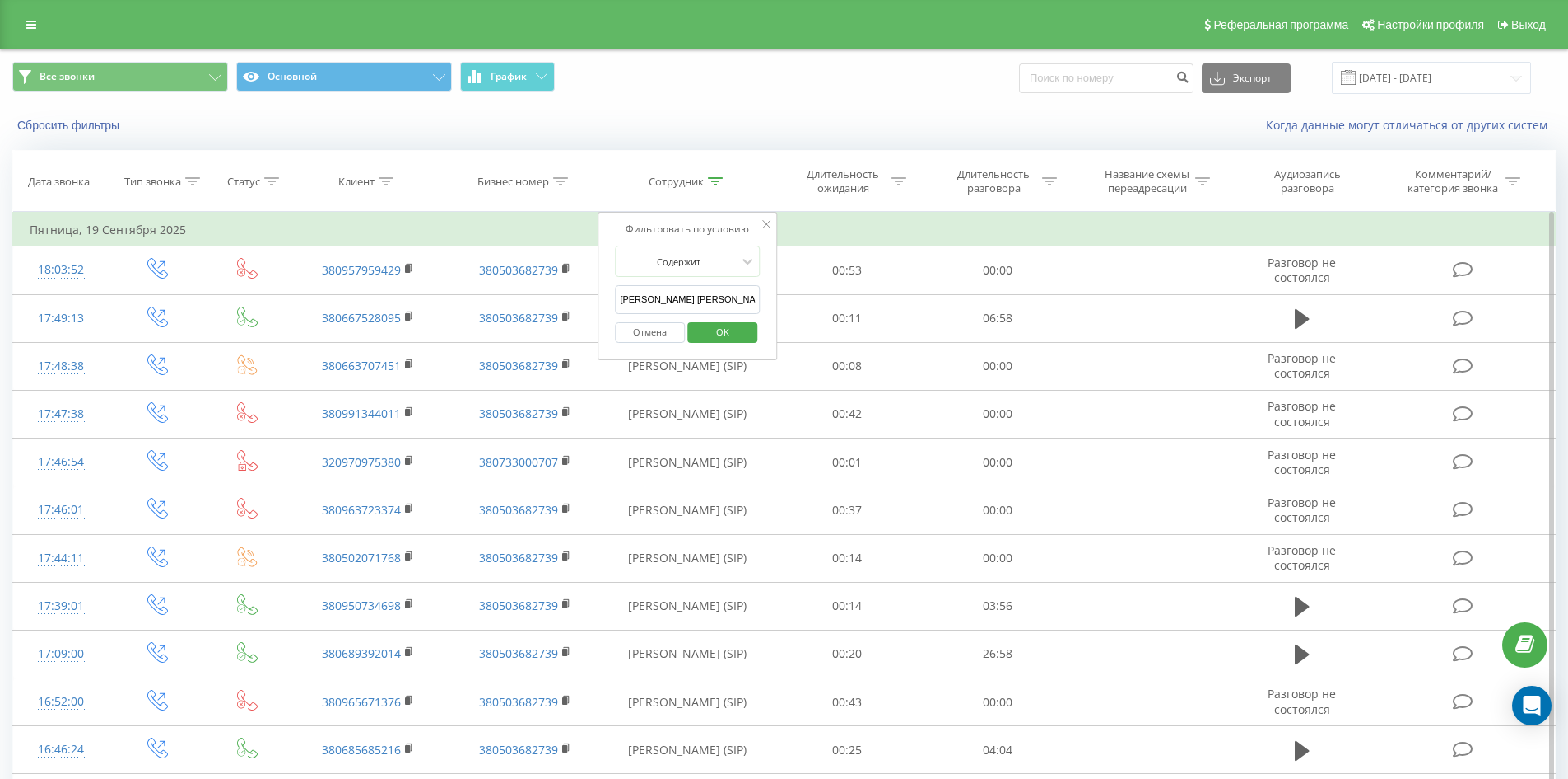
click button "OK" at bounding box center [723, 332] width 70 height 21
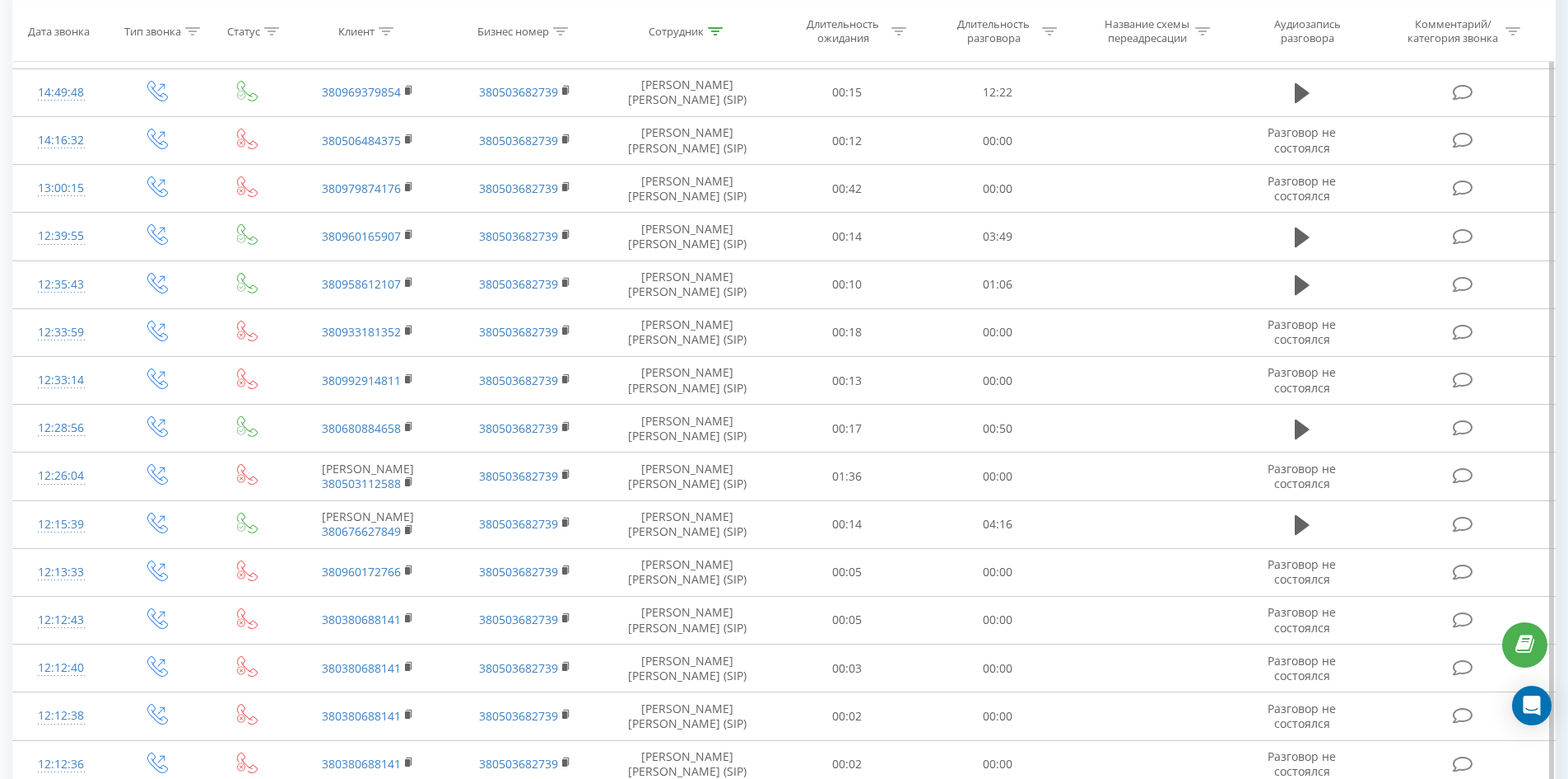
scroll to position [2647, 0]
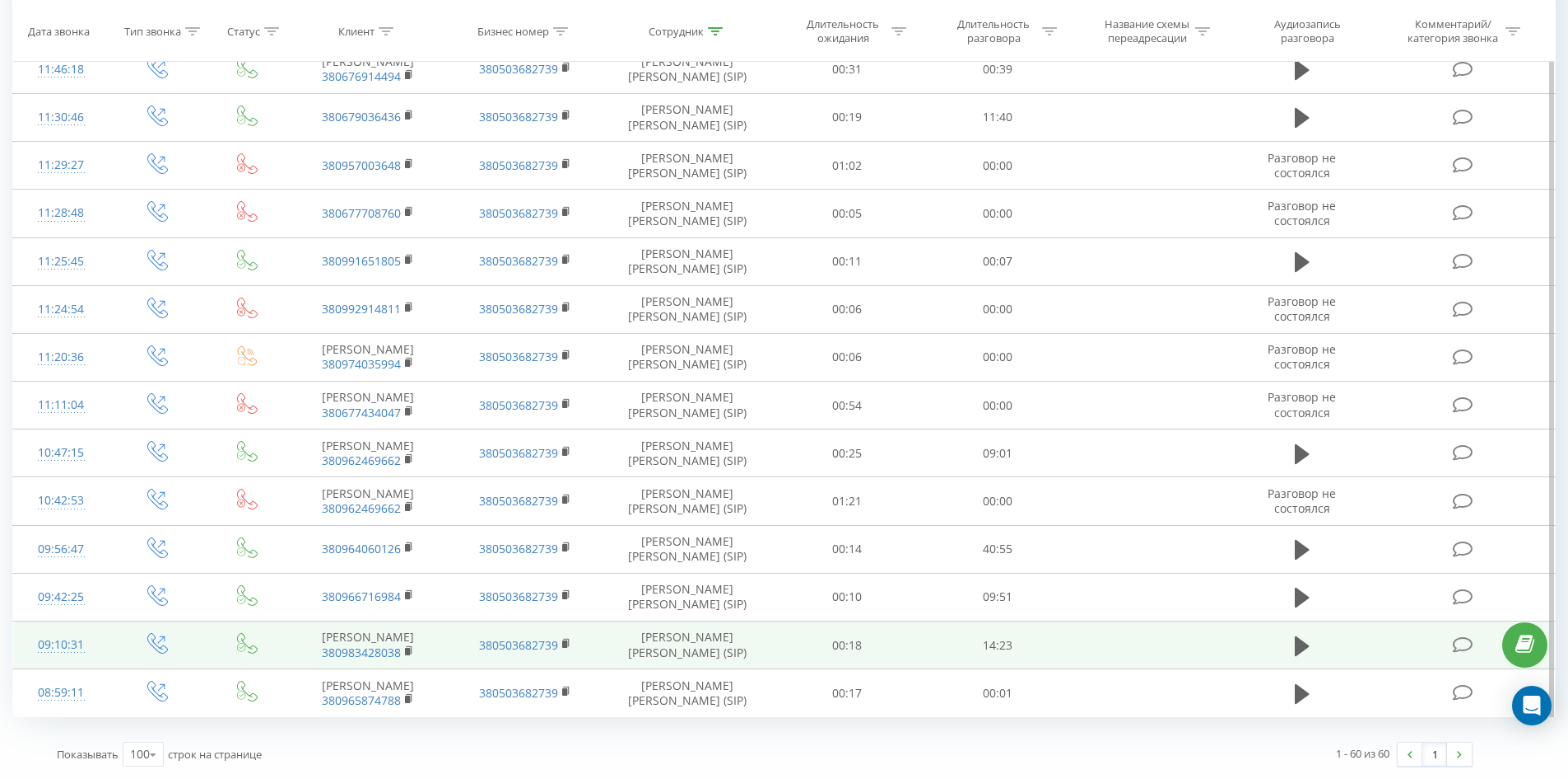
drag, startPoint x: 907, startPoint y: 355, endPoint x: 879, endPoint y: 612, distance: 258.5
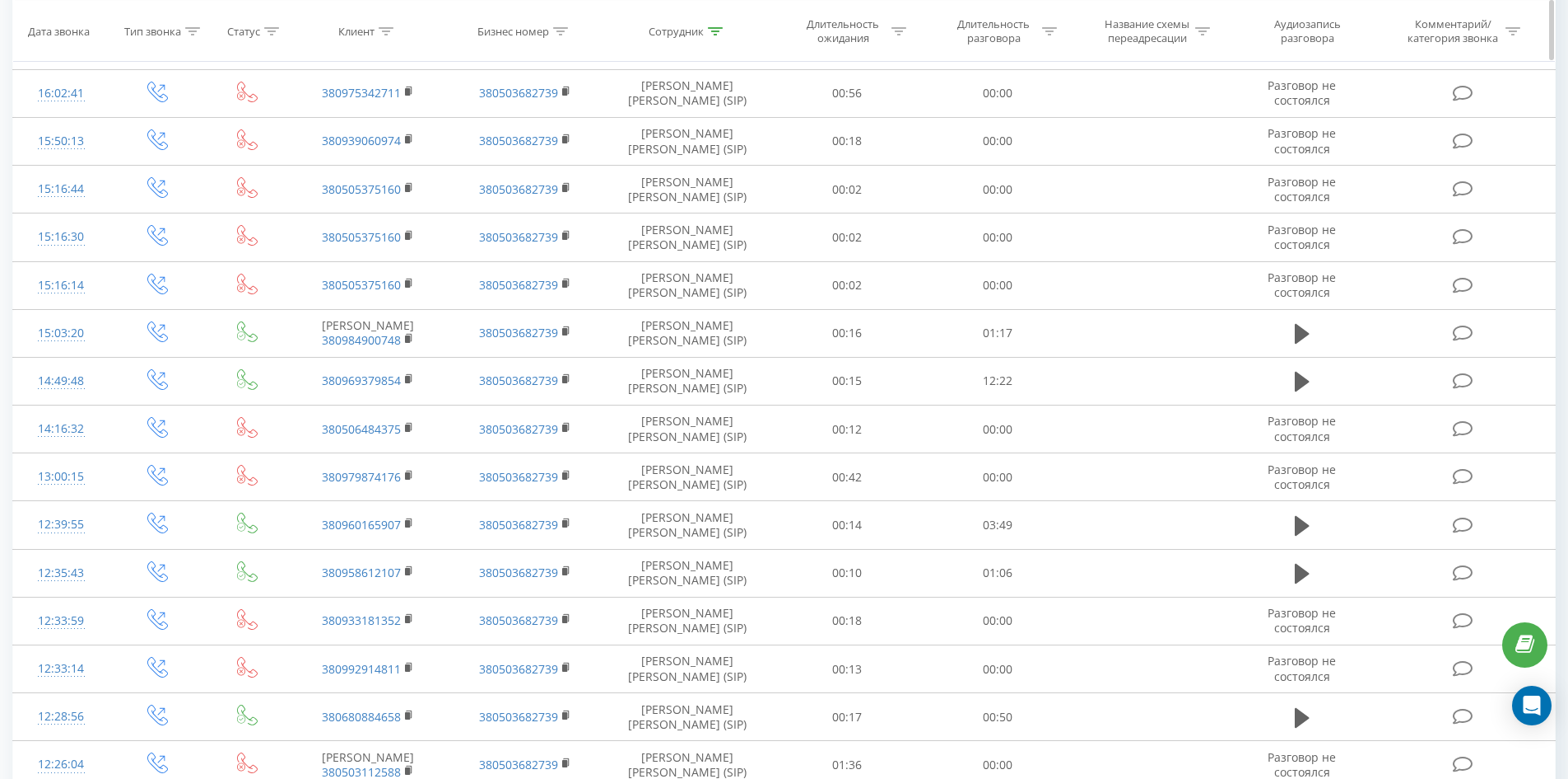
scroll to position [0, 0]
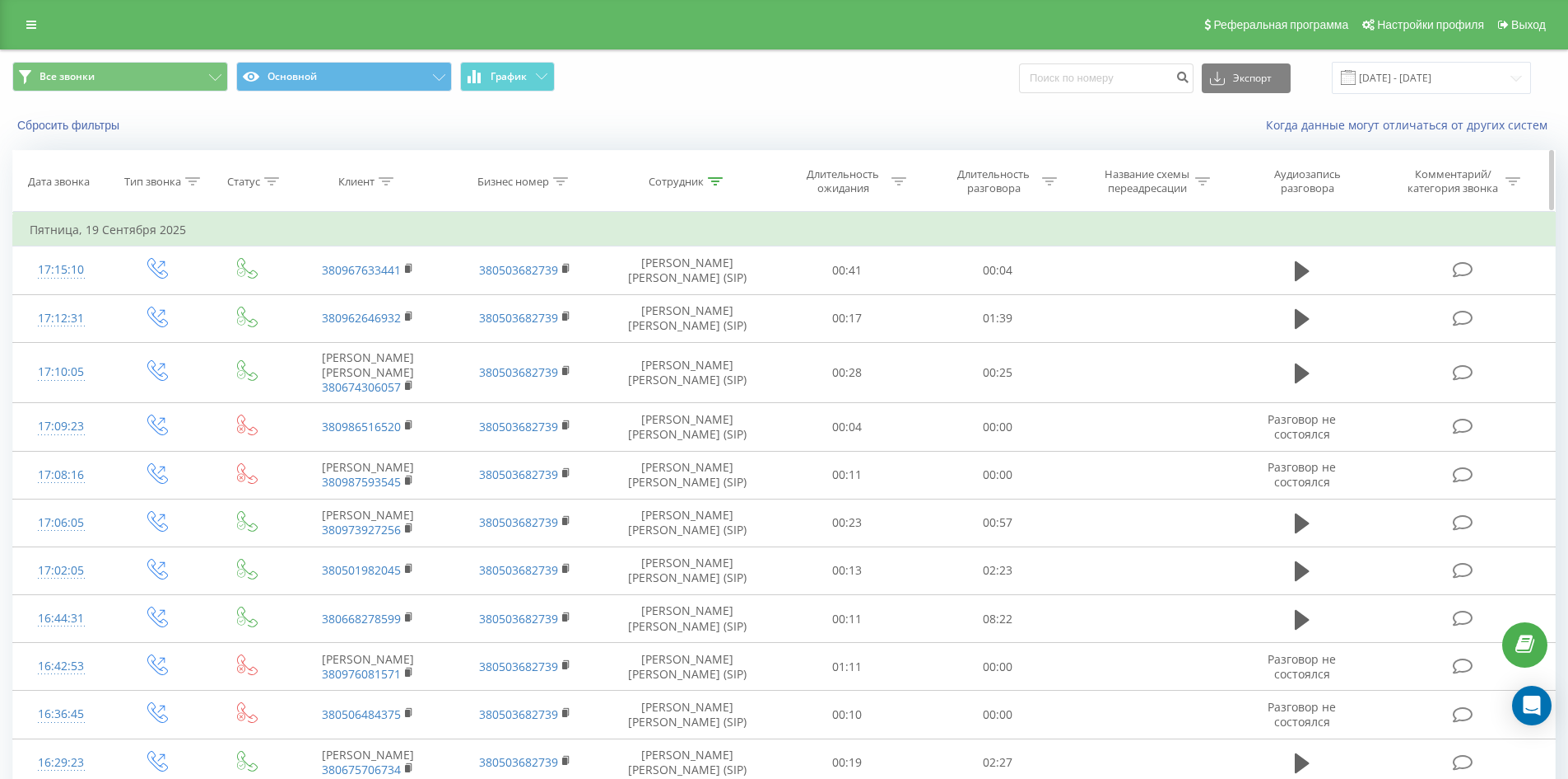
drag, startPoint x: 911, startPoint y: 440, endPoint x: 1001, endPoint y: 206, distance: 250.7
click at [712, 183] on icon at bounding box center [715, 182] width 15 height 8
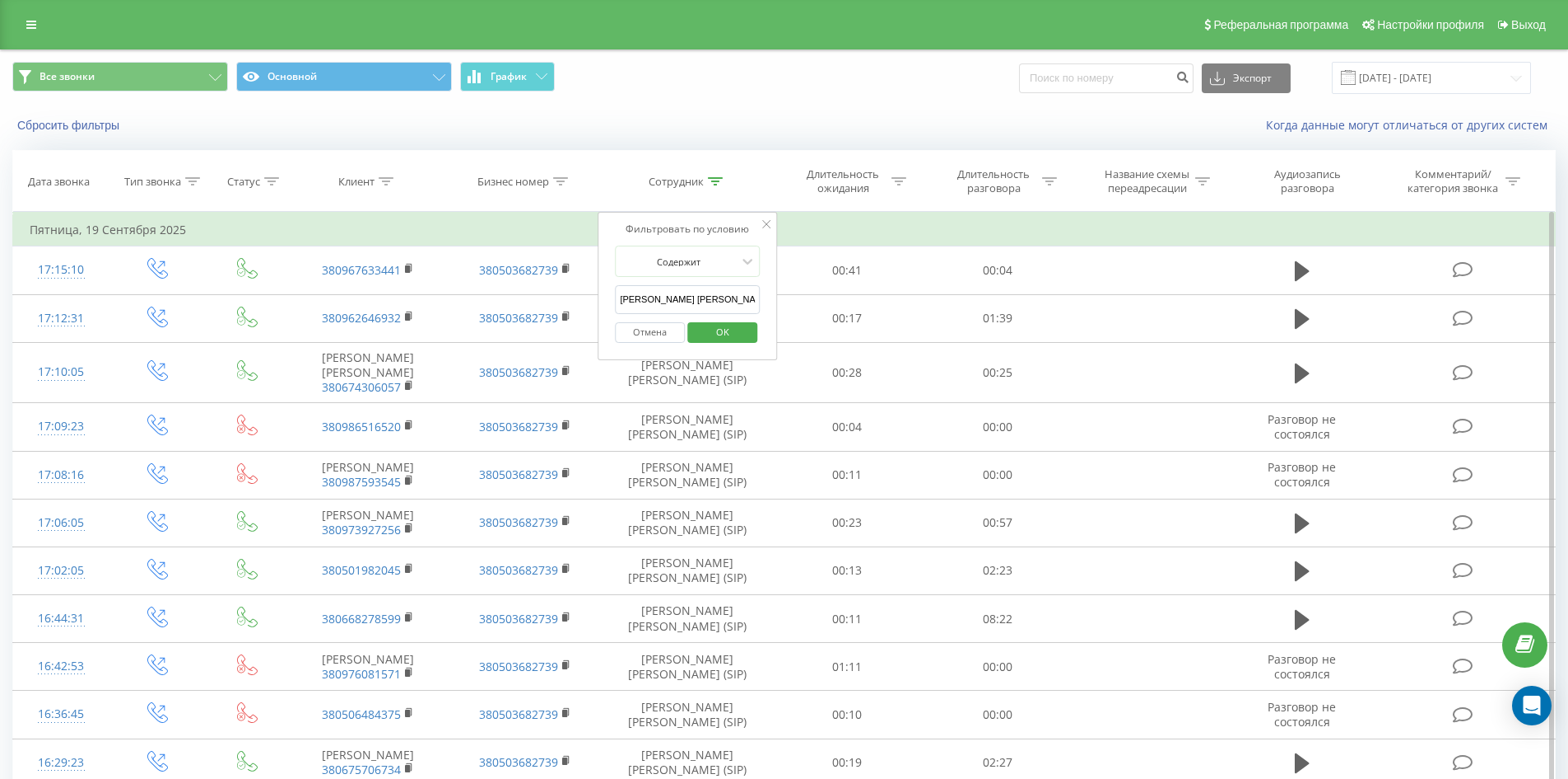
click at [726, 290] on input "арсеній олена" at bounding box center [687, 299] width 145 height 29
click button "OK" at bounding box center [723, 332] width 70 height 21
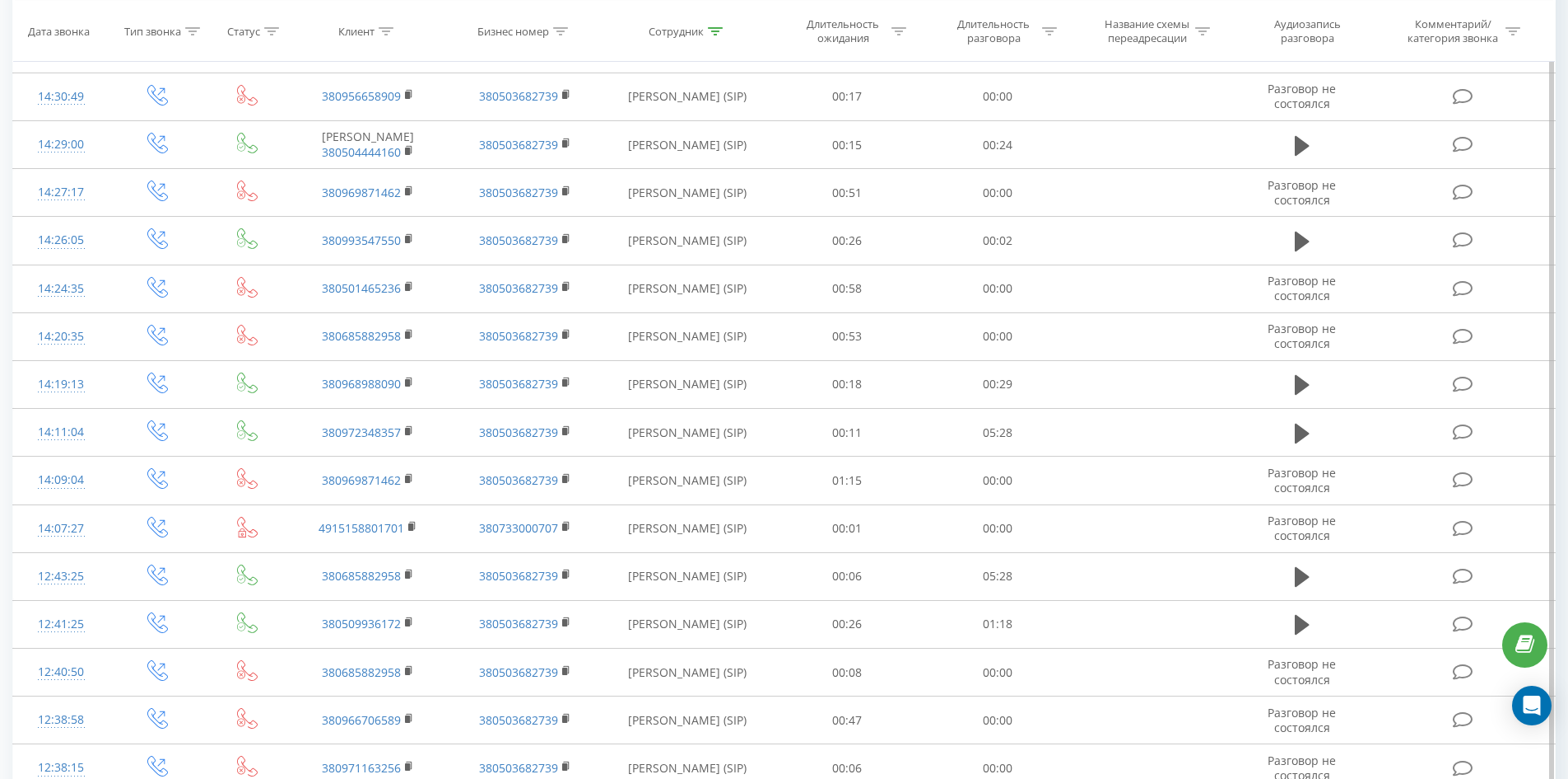
scroll to position [2371, 0]
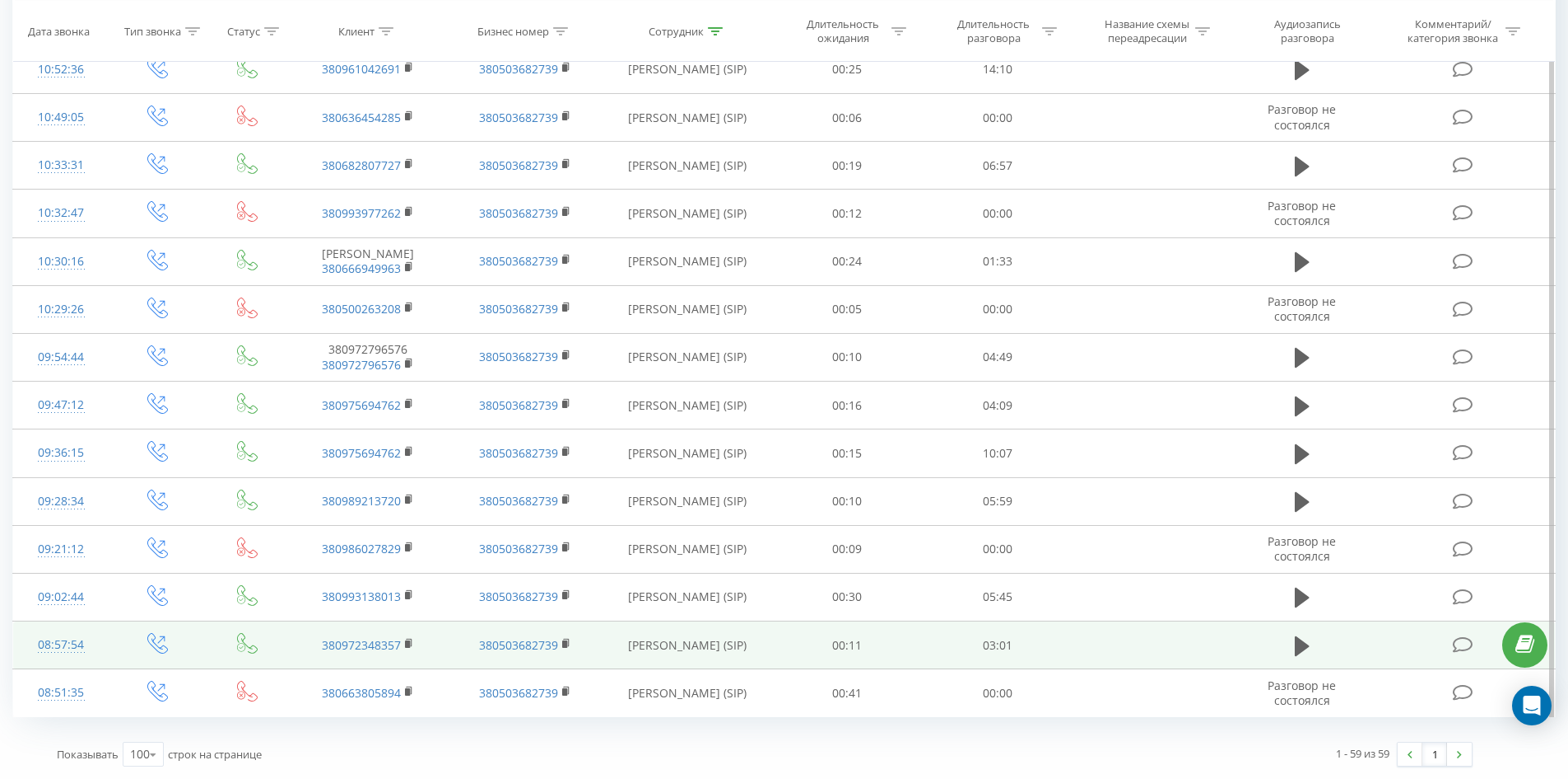
drag, startPoint x: 751, startPoint y: 285, endPoint x: 787, endPoint y: 620, distance: 336.9
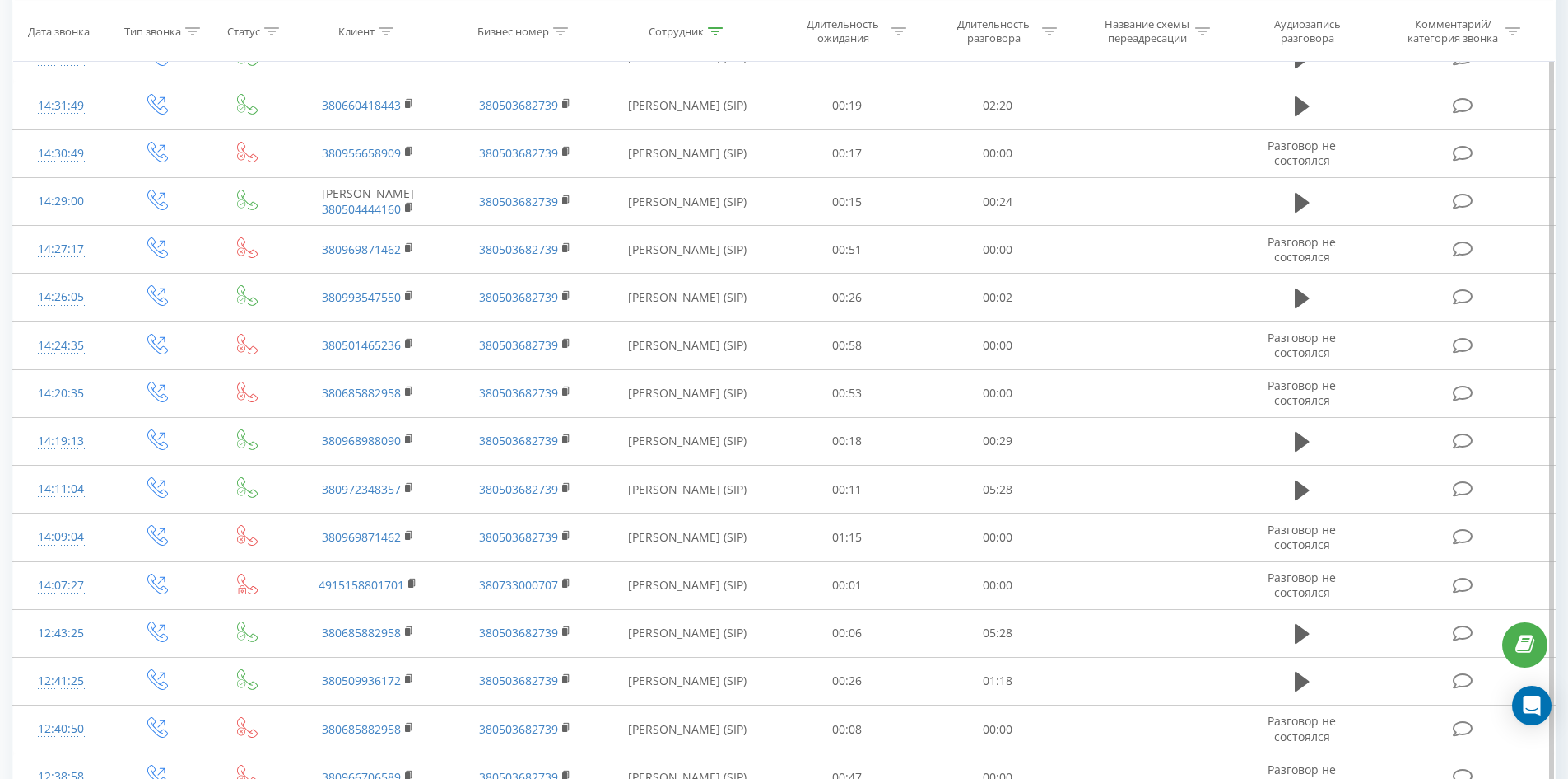
scroll to position [0, 0]
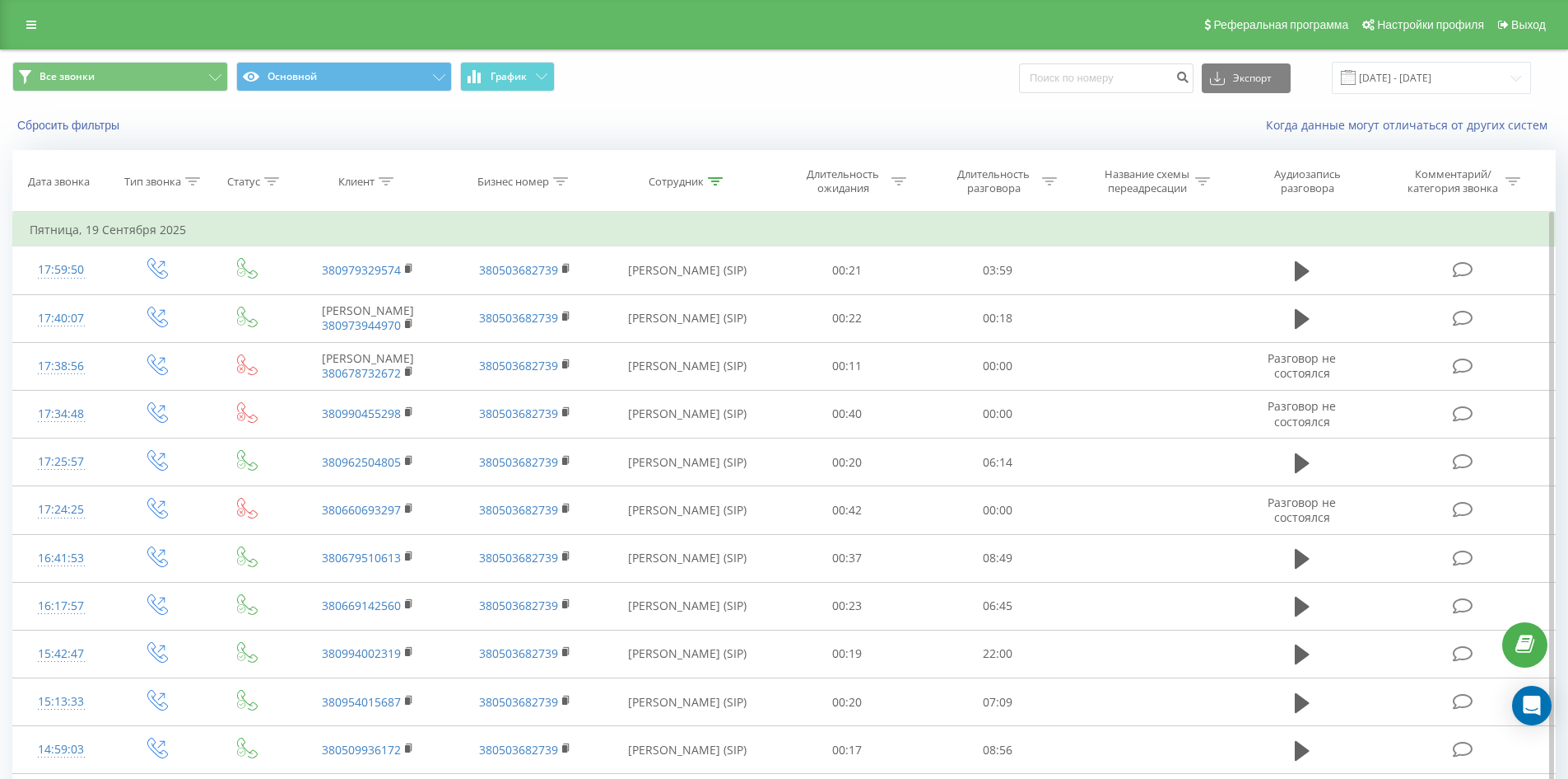
drag, startPoint x: 769, startPoint y: 669, endPoint x: 794, endPoint y: 243, distance: 426.7
click at [710, 178] on icon at bounding box center [715, 182] width 15 height 8
click at [703, 308] on input "жук анастасія" at bounding box center [687, 299] width 145 height 29
click button "OK" at bounding box center [723, 332] width 70 height 21
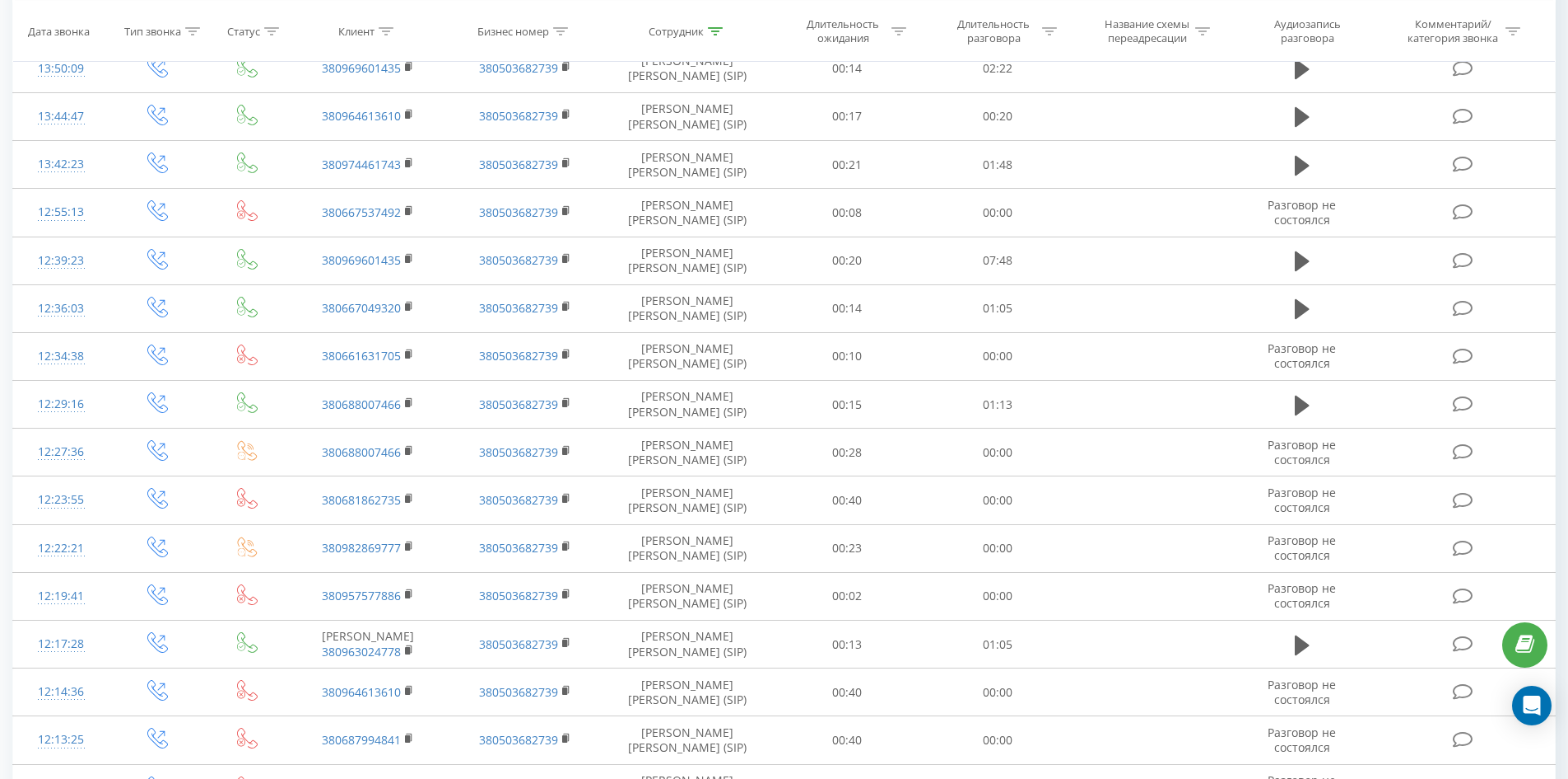
scroll to position [2605, 0]
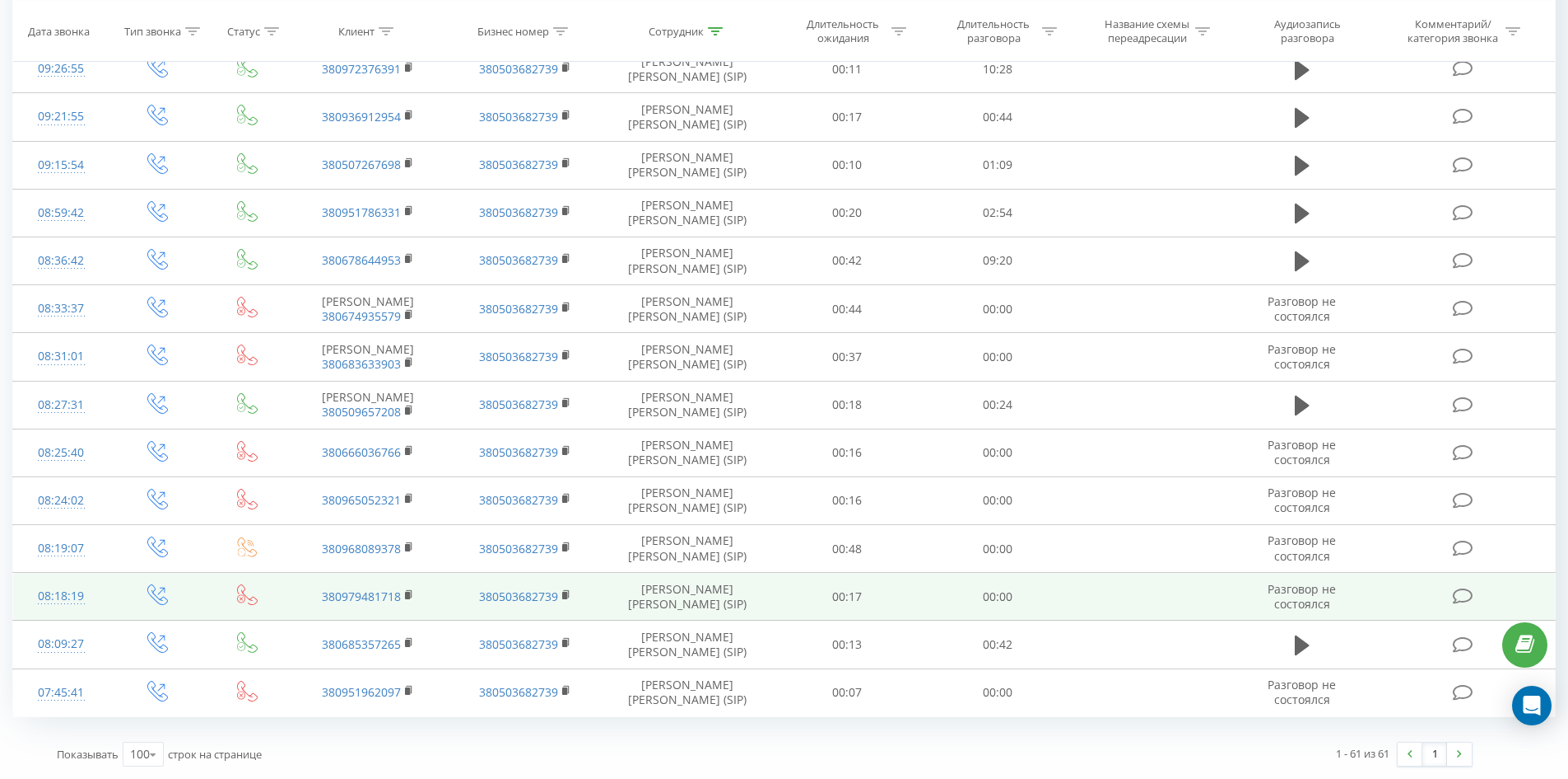
drag, startPoint x: 670, startPoint y: 332, endPoint x: 646, endPoint y: 605, distance: 274.1
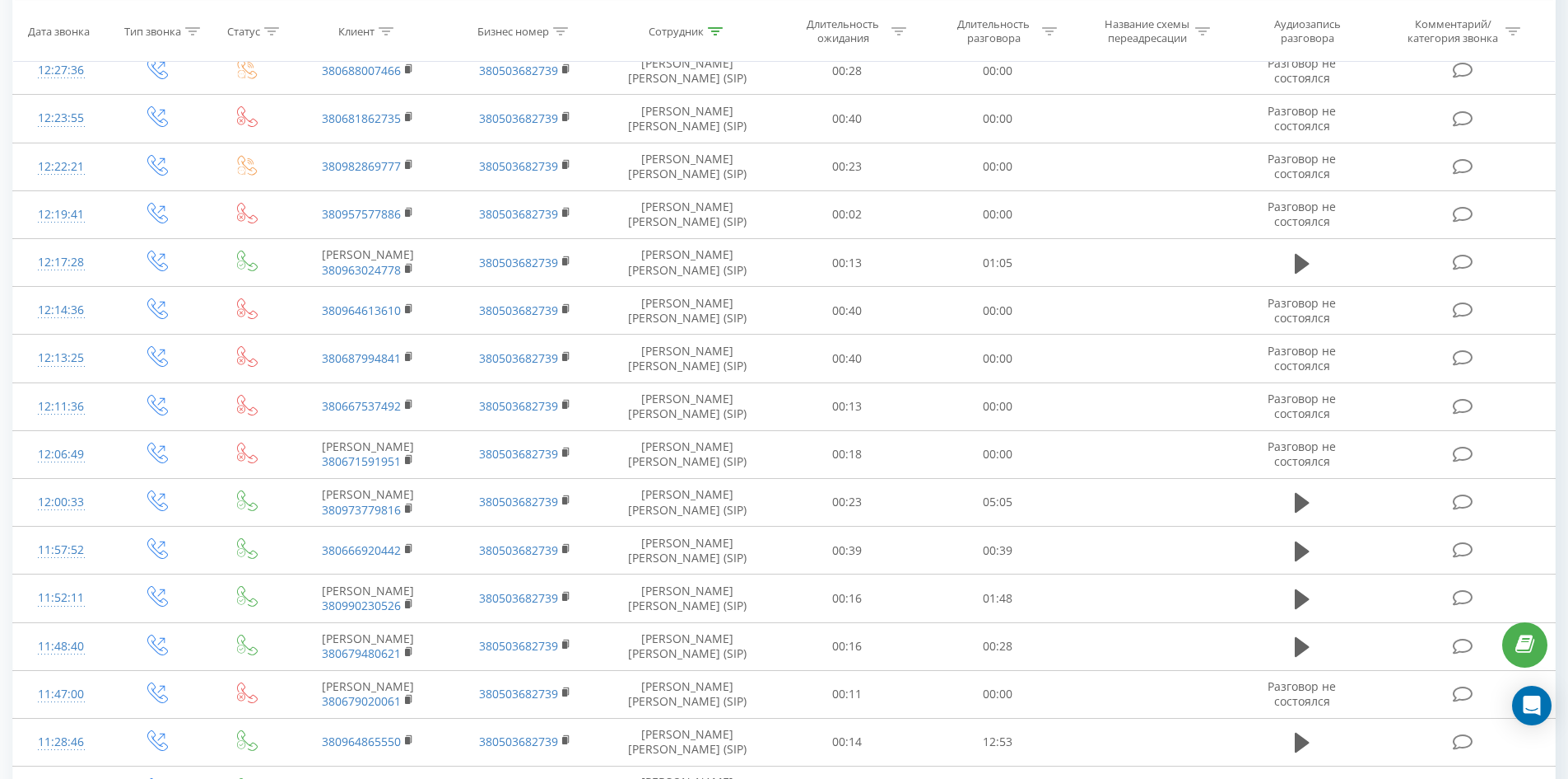
scroll to position [0, 0]
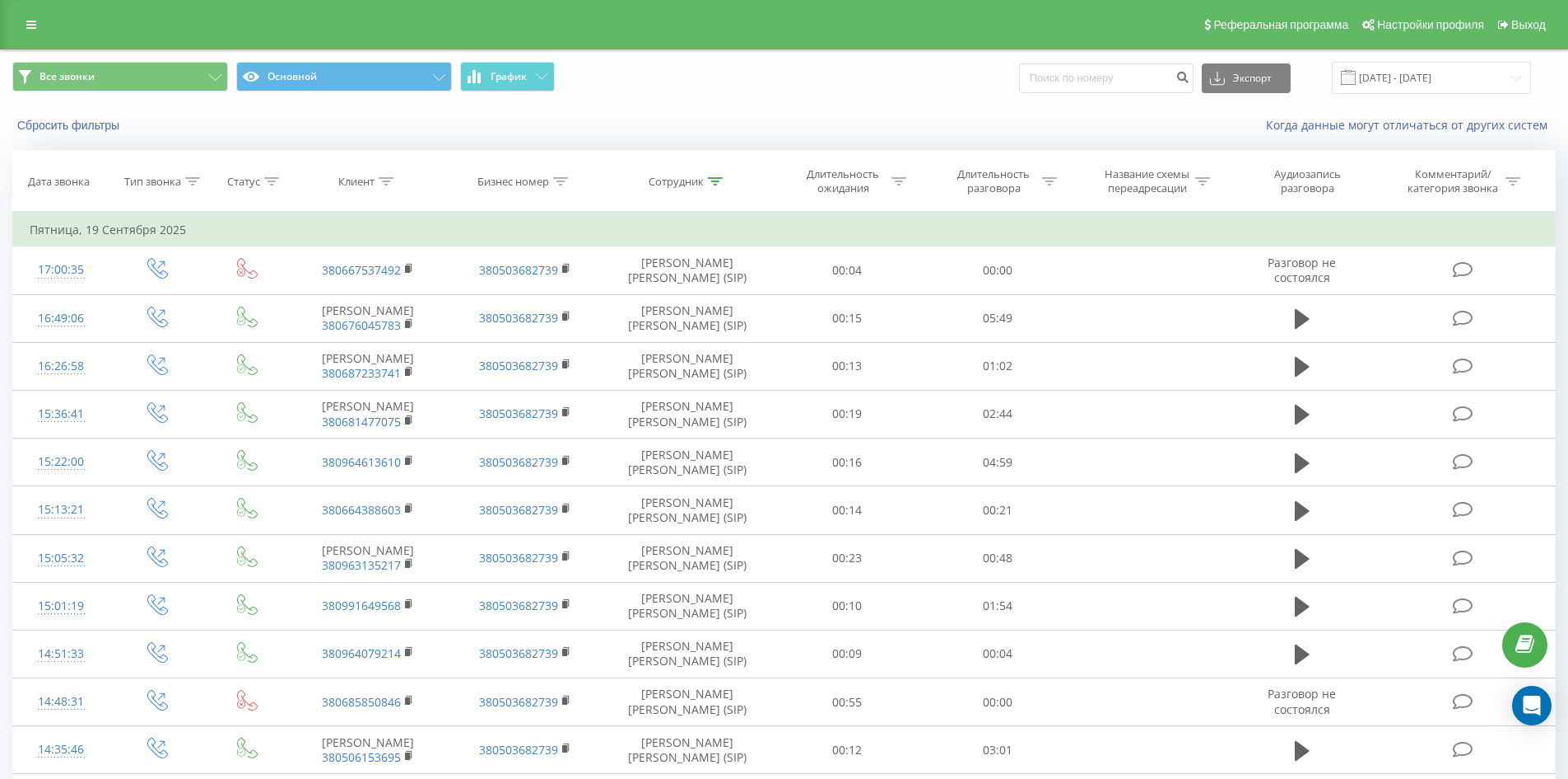
drag, startPoint x: 646, startPoint y: 605, endPoint x: 650, endPoint y: 251, distance: 354.0
click at [714, 180] on icon at bounding box center [715, 182] width 15 height 8
click at [710, 281] on form "Содержит інкілюк анастасія Отмена OK" at bounding box center [687, 298] width 145 height 106
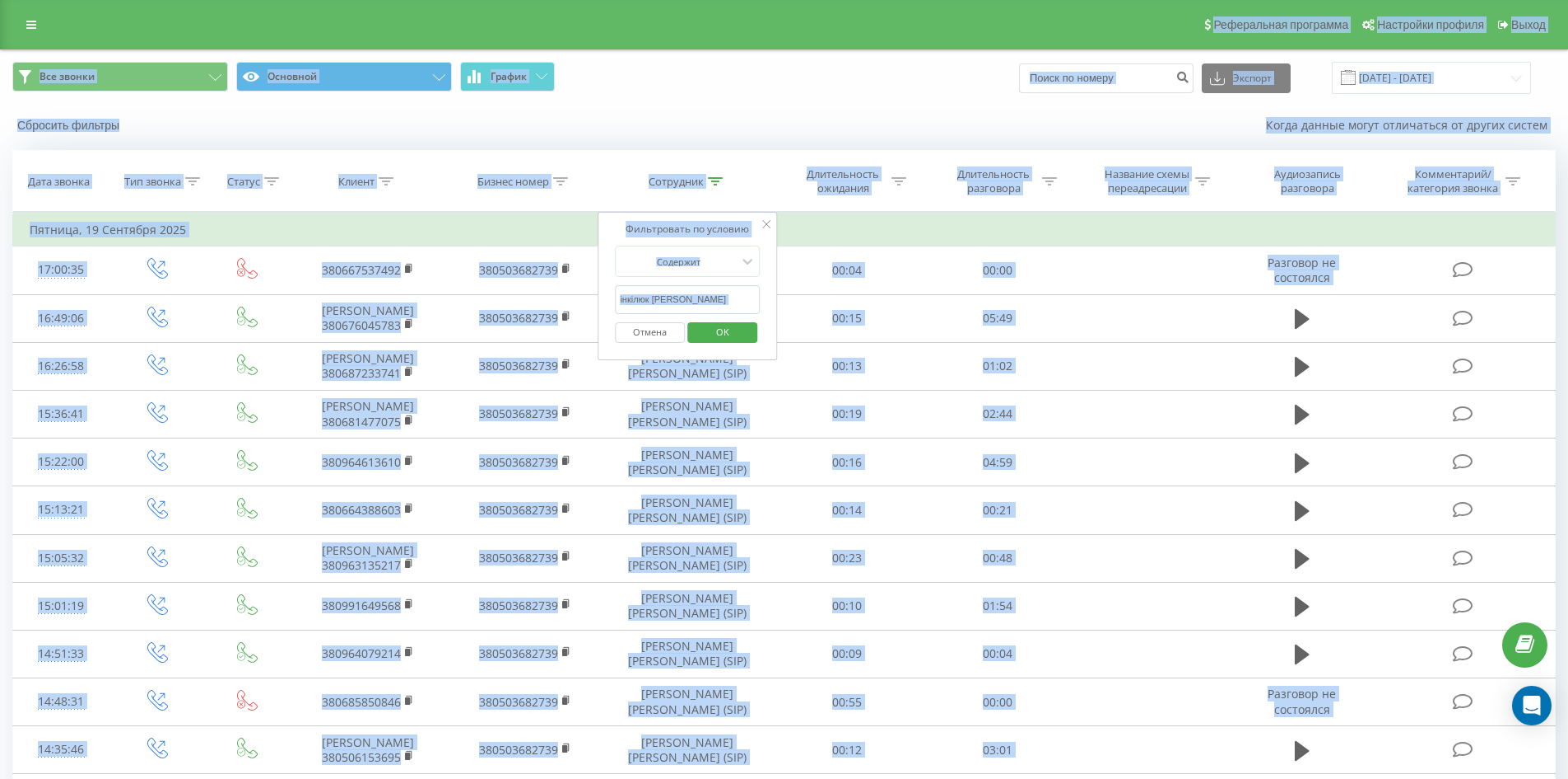
click at [716, 298] on input "інкілюк анастасія" at bounding box center [687, 299] width 145 height 29
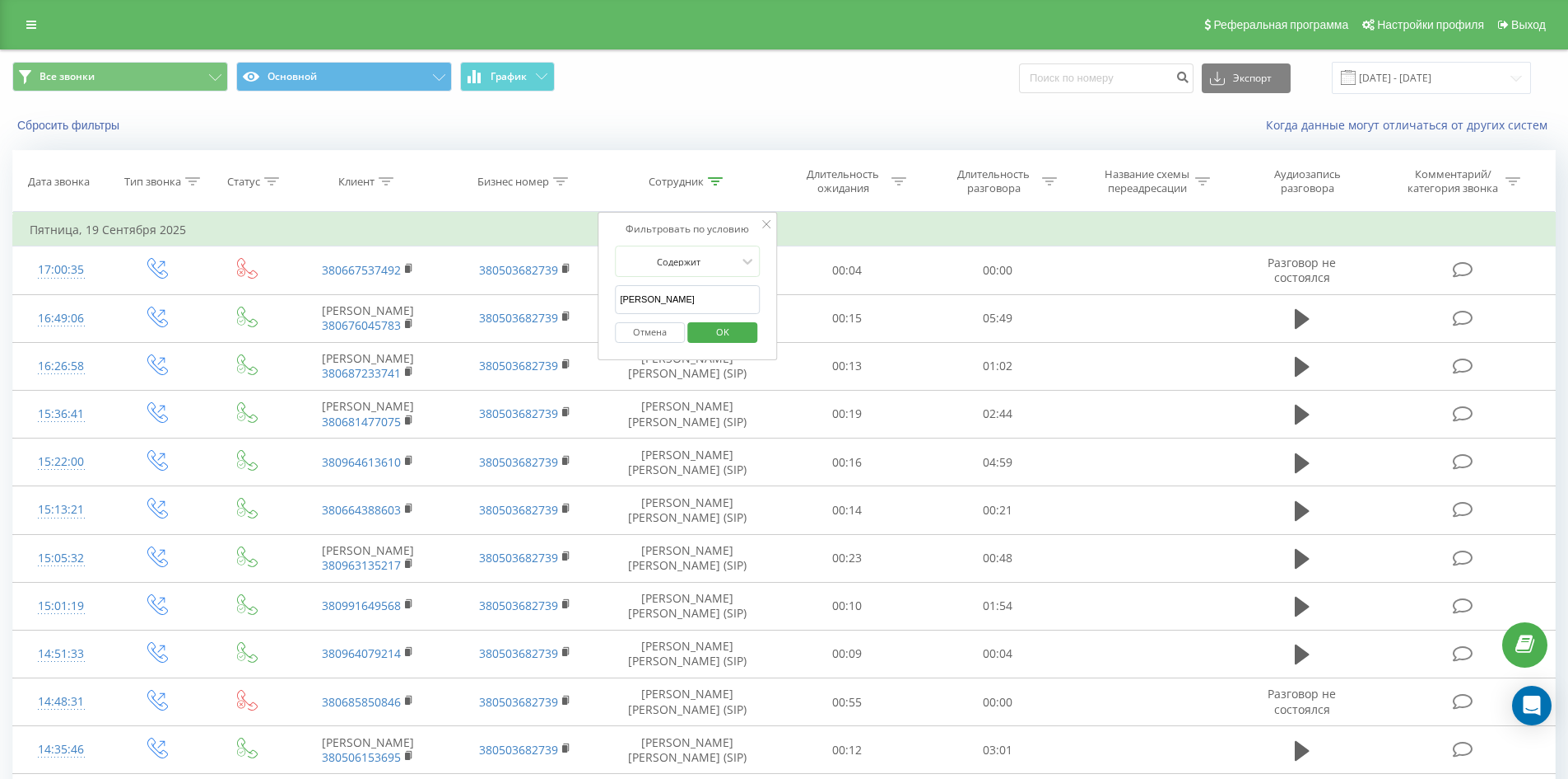
click button "OK" at bounding box center [723, 332] width 70 height 21
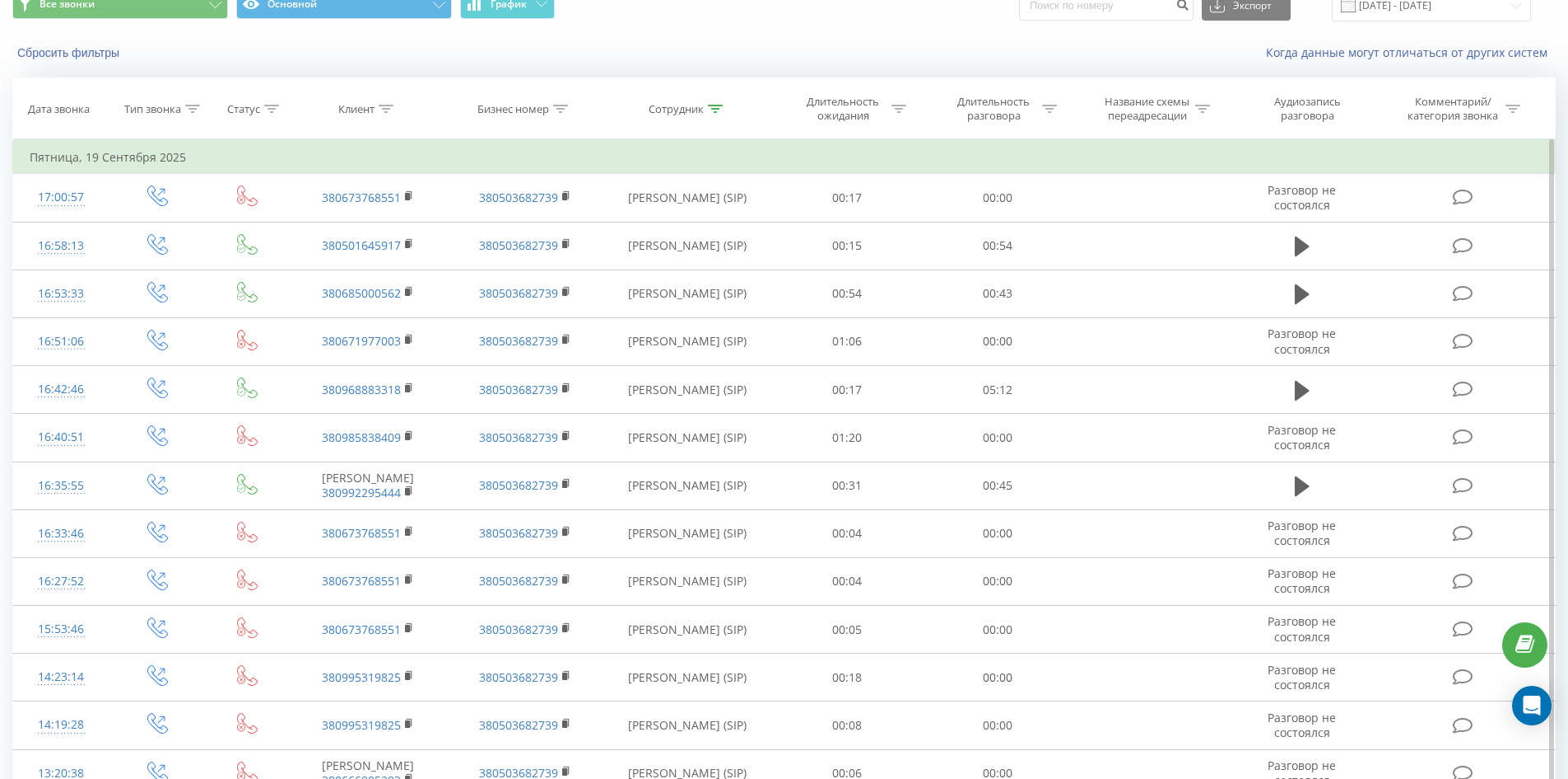
scroll to position [550, 0]
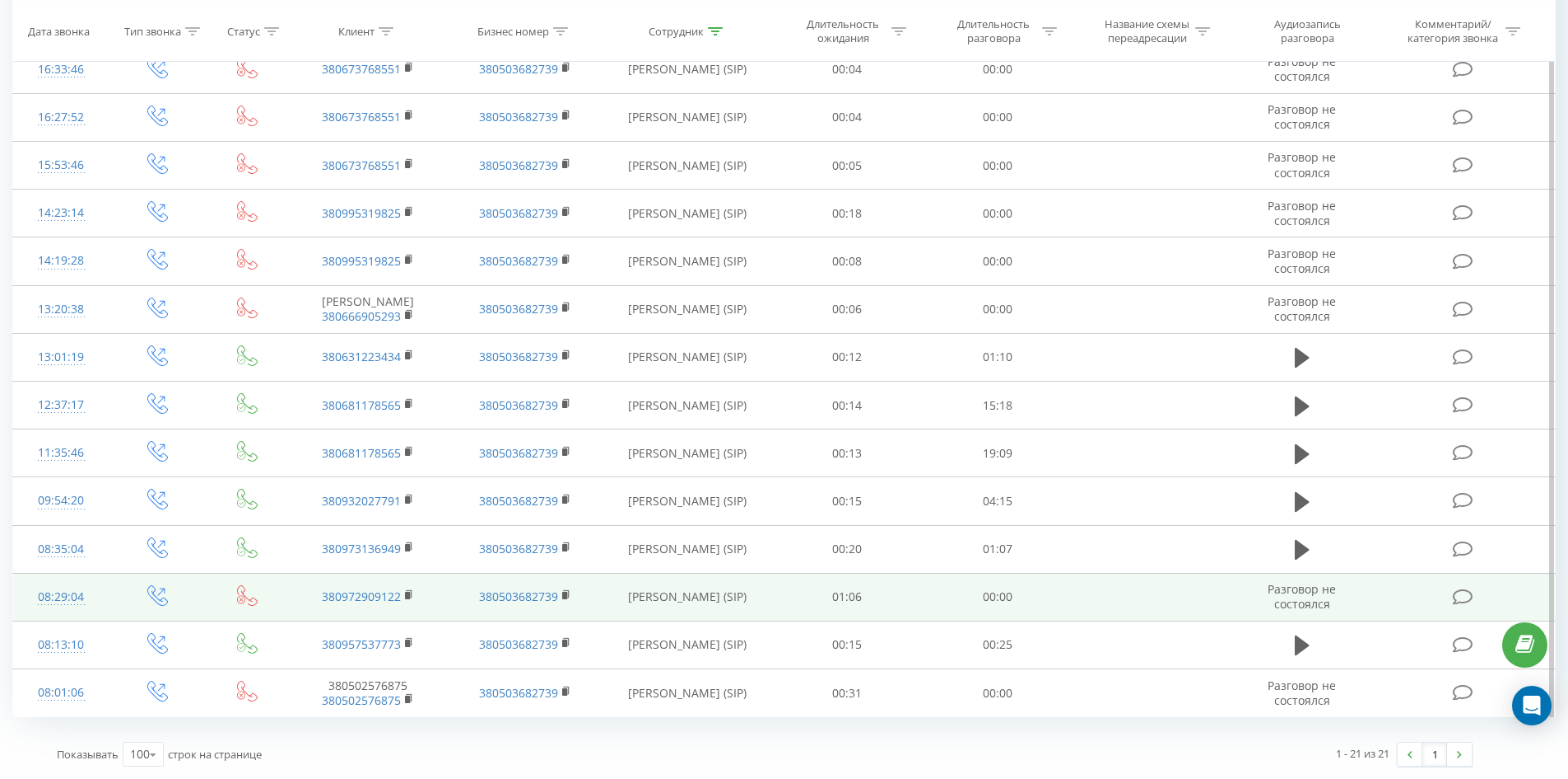
drag, startPoint x: 685, startPoint y: 203, endPoint x: 751, endPoint y: 574, distance: 376.8
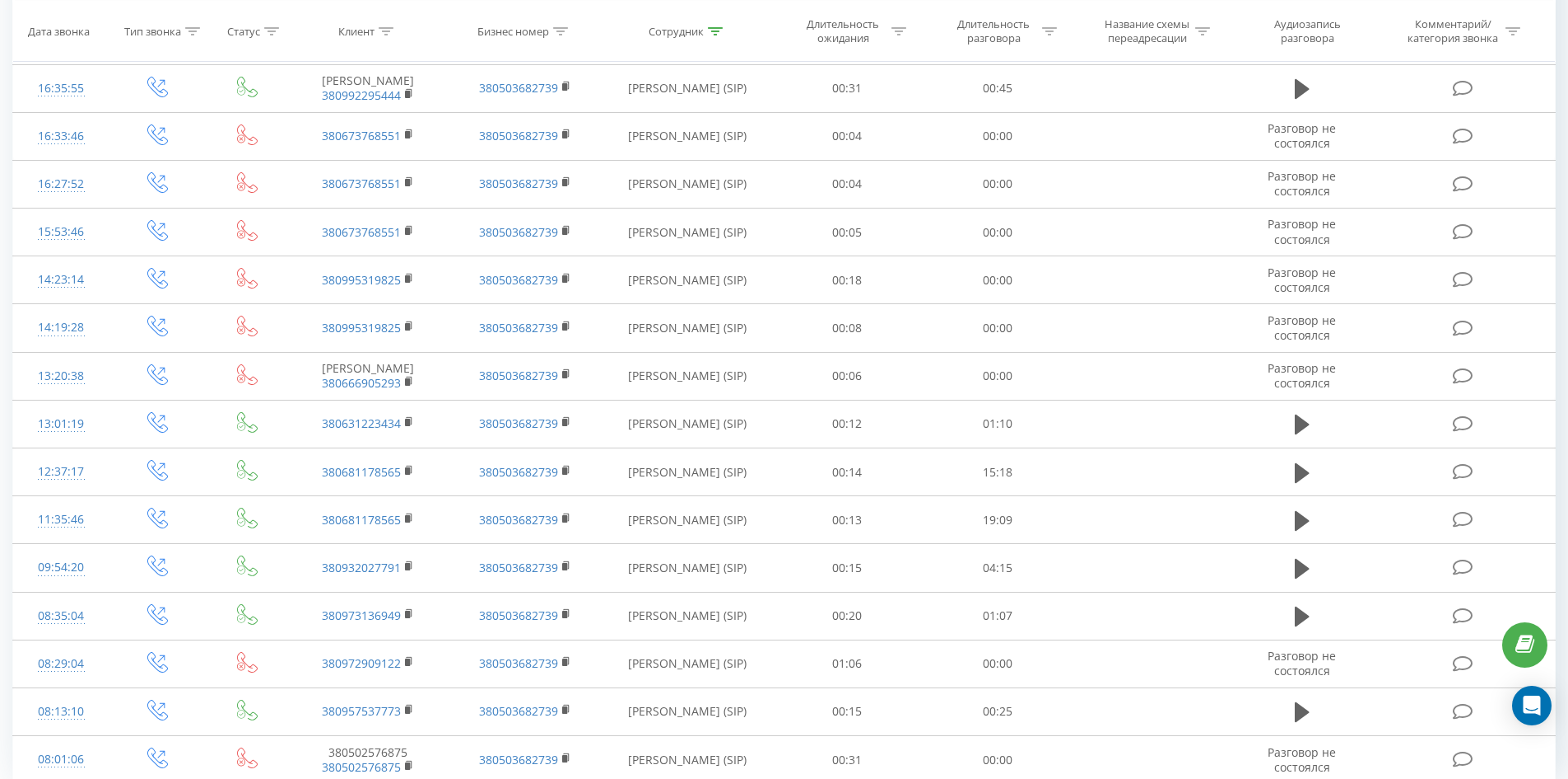
scroll to position [0, 0]
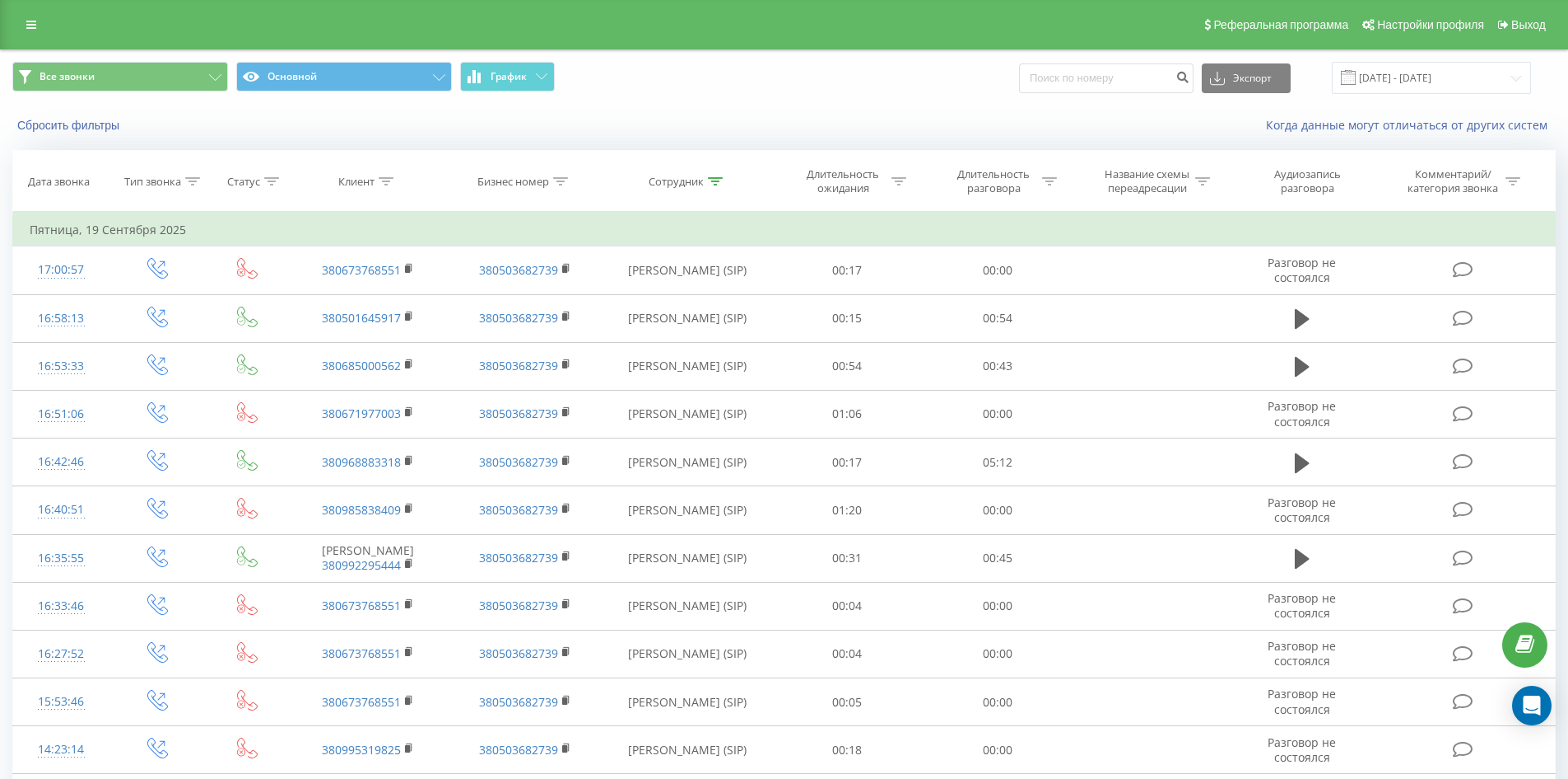
drag, startPoint x: 787, startPoint y: 517, endPoint x: 874, endPoint y: 138, distance: 388.9
click at [712, 178] on icon at bounding box center [715, 182] width 15 height 8
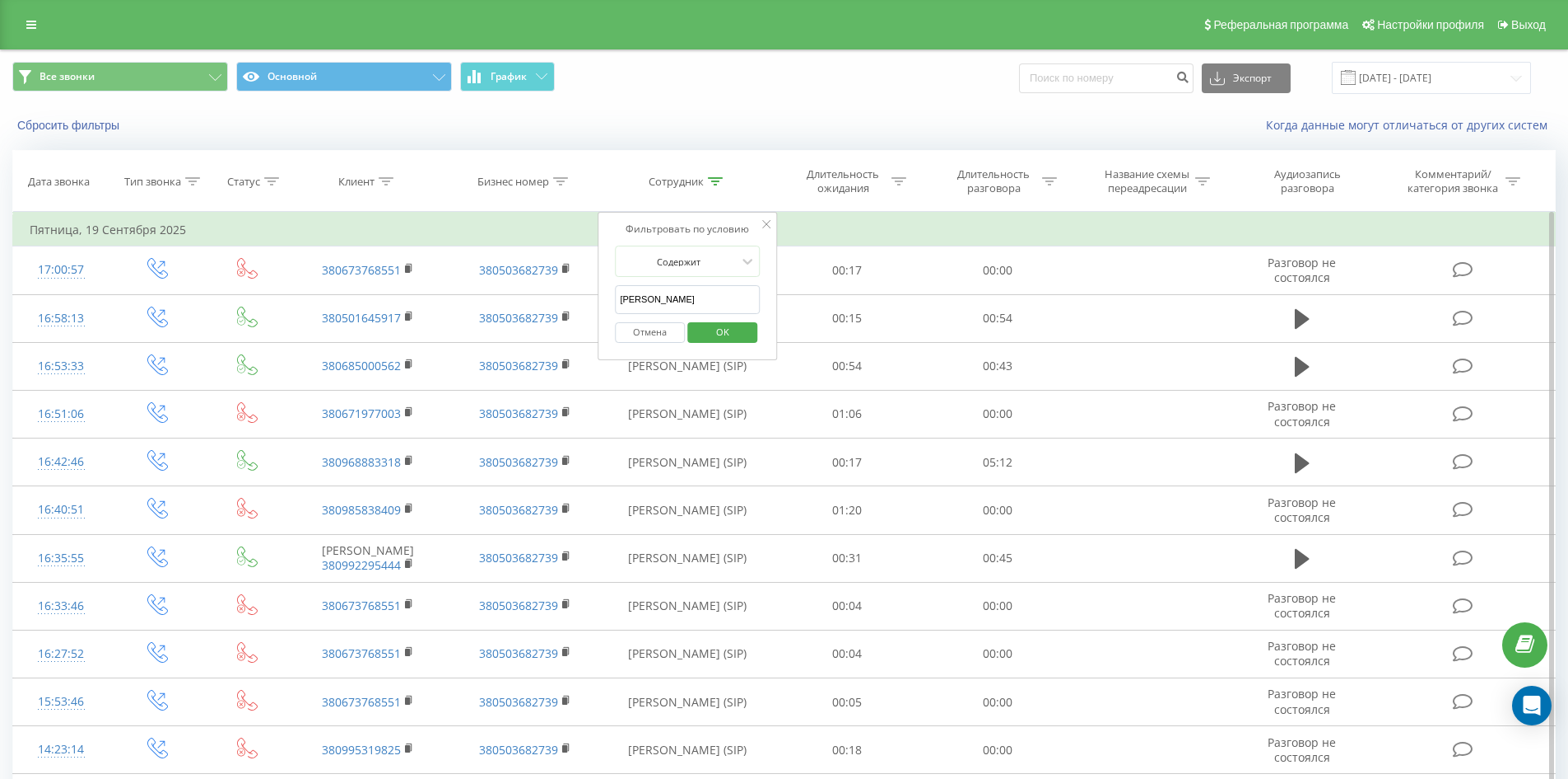
click at [746, 300] on input "ріхтер араксія" at bounding box center [687, 299] width 145 height 29
click button "OK" at bounding box center [723, 332] width 70 height 21
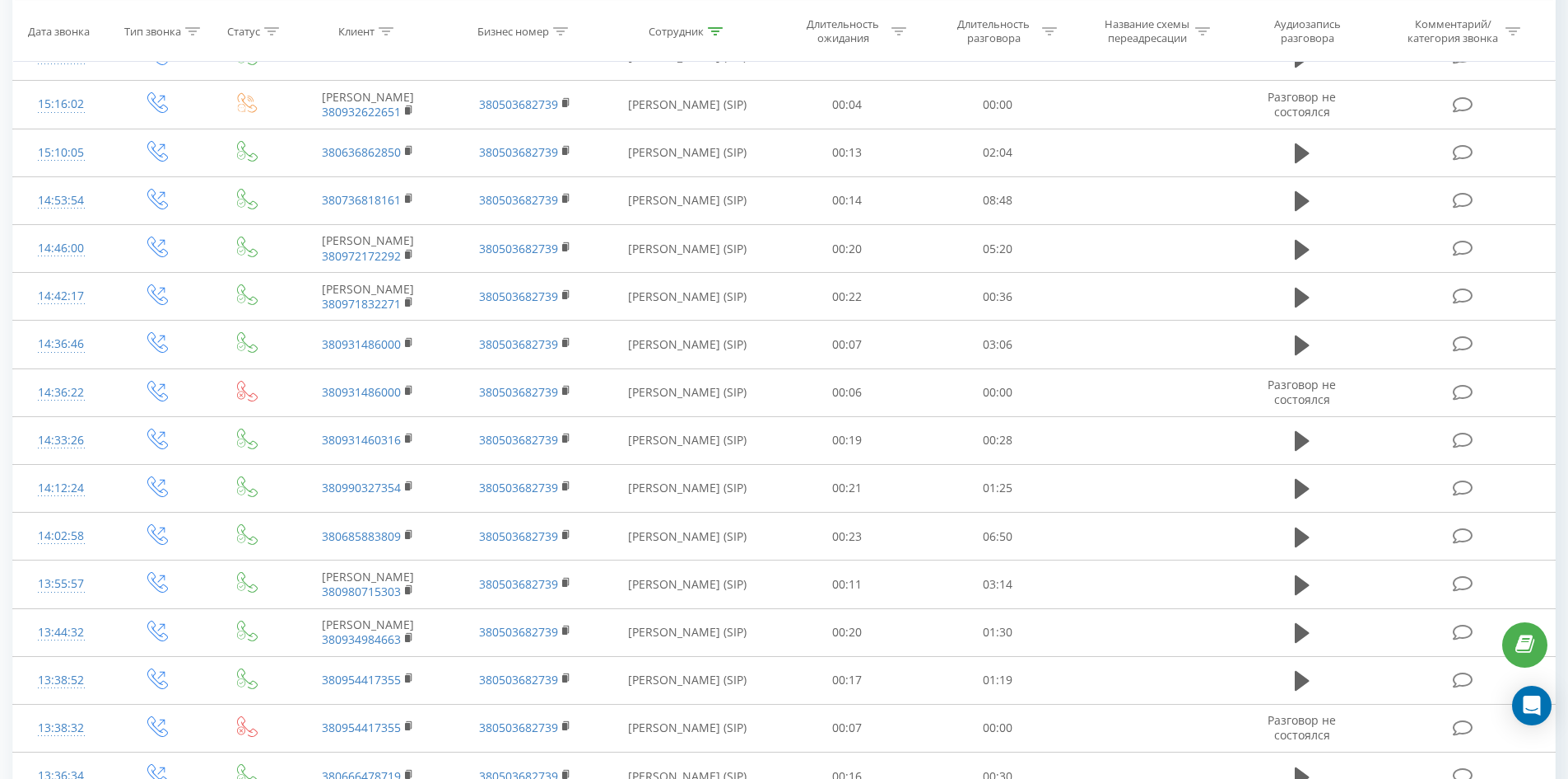
scroll to position [3514, 0]
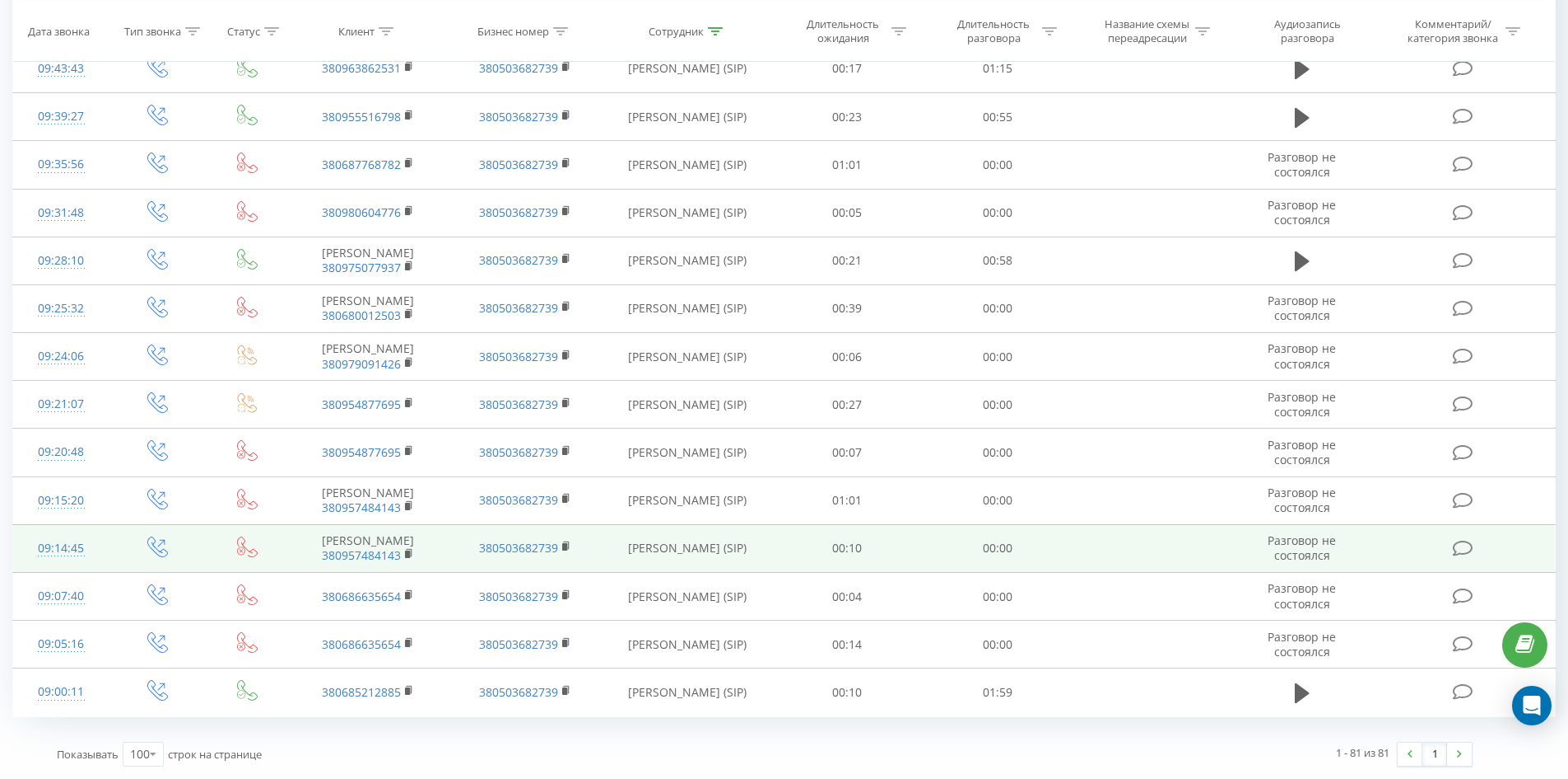
drag, startPoint x: 693, startPoint y: 205, endPoint x: 771, endPoint y: 546, distance: 349.8
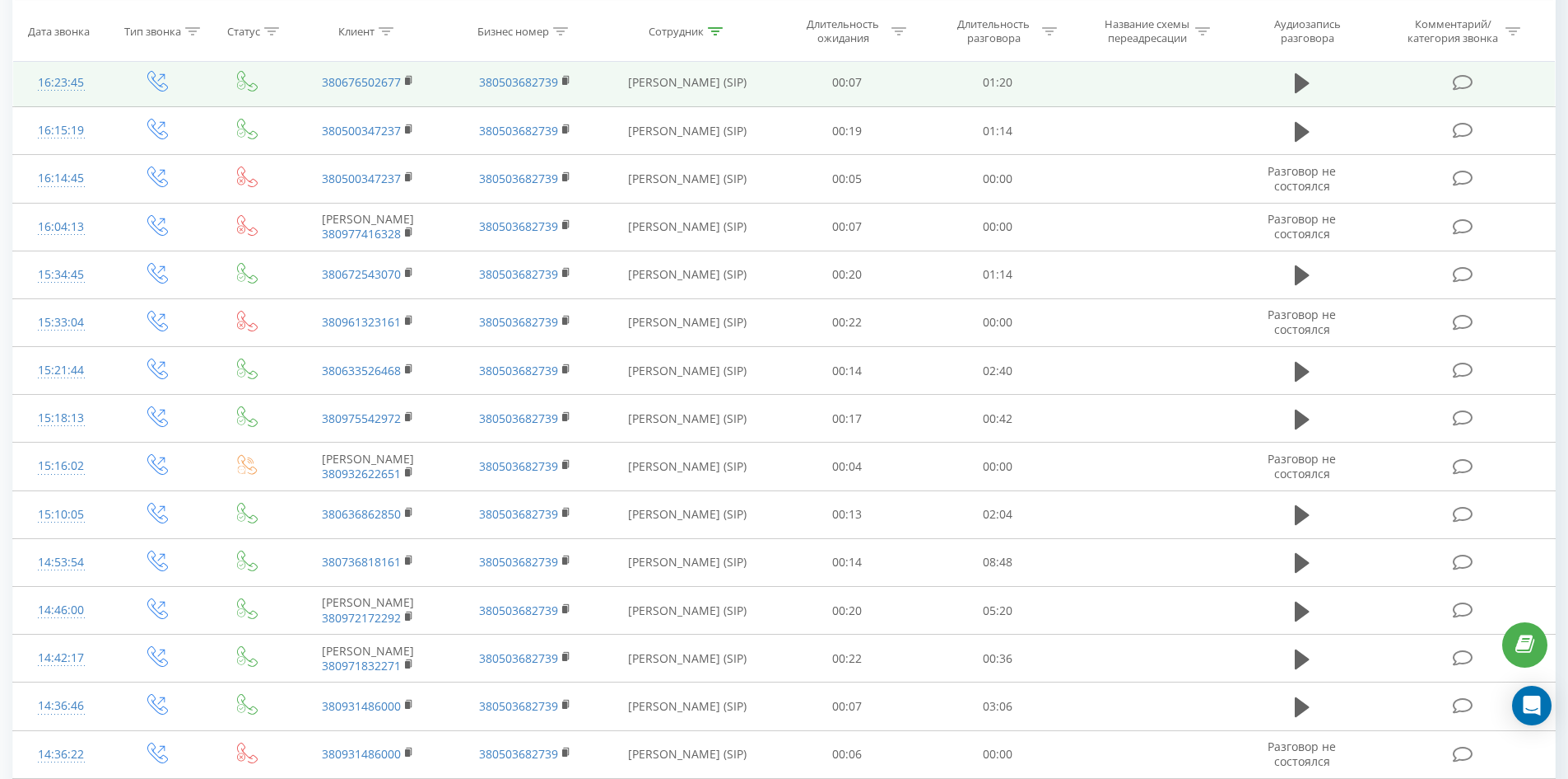
scroll to position [0, 0]
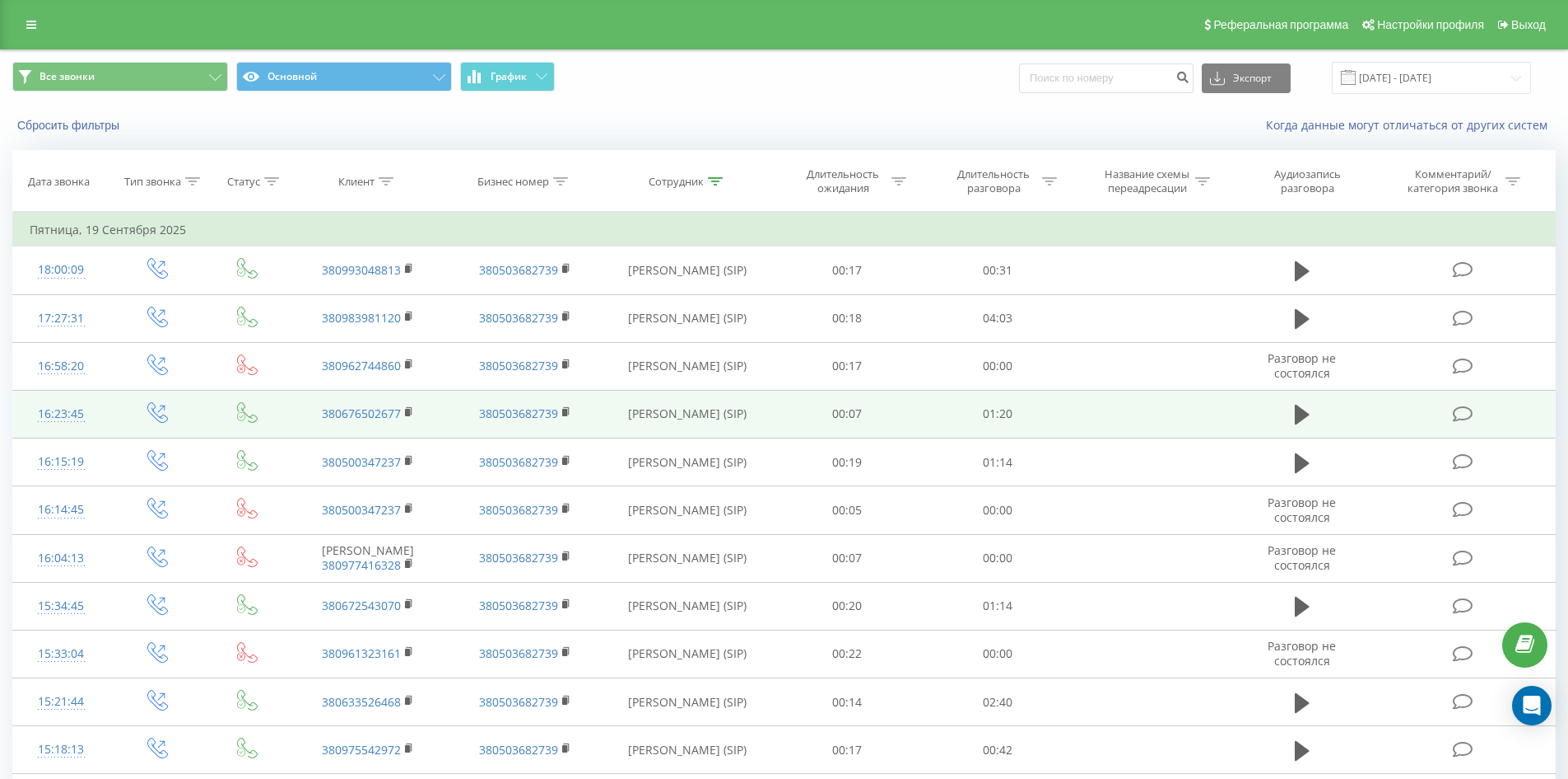
drag, startPoint x: 837, startPoint y: 224, endPoint x: 868, endPoint y: 104, distance: 123.9
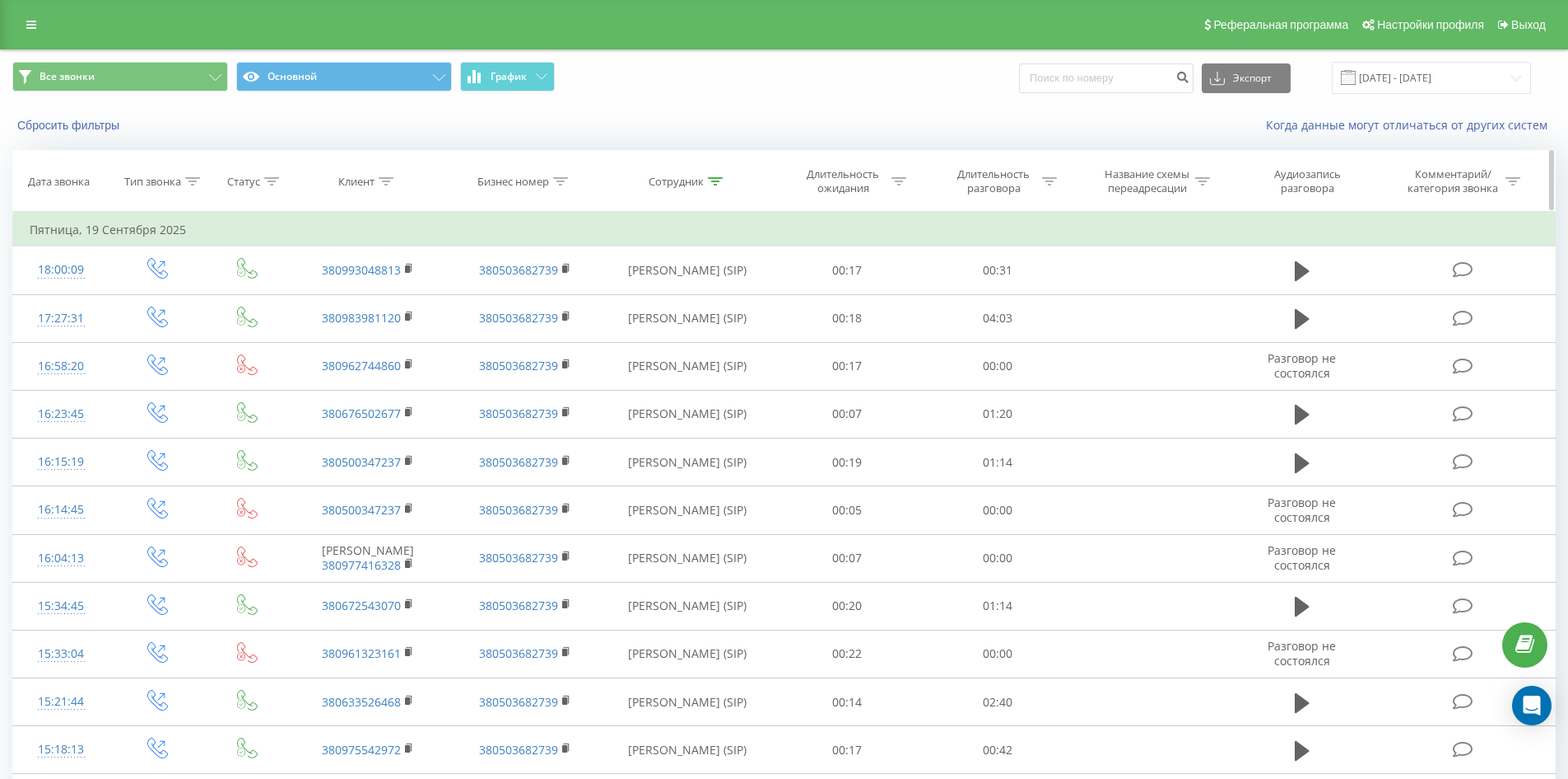
click at [722, 182] on icon at bounding box center [715, 182] width 15 height 8
click at [739, 291] on input "маркович світлана" at bounding box center [687, 299] width 145 height 29
click button "OK" at bounding box center [723, 332] width 70 height 21
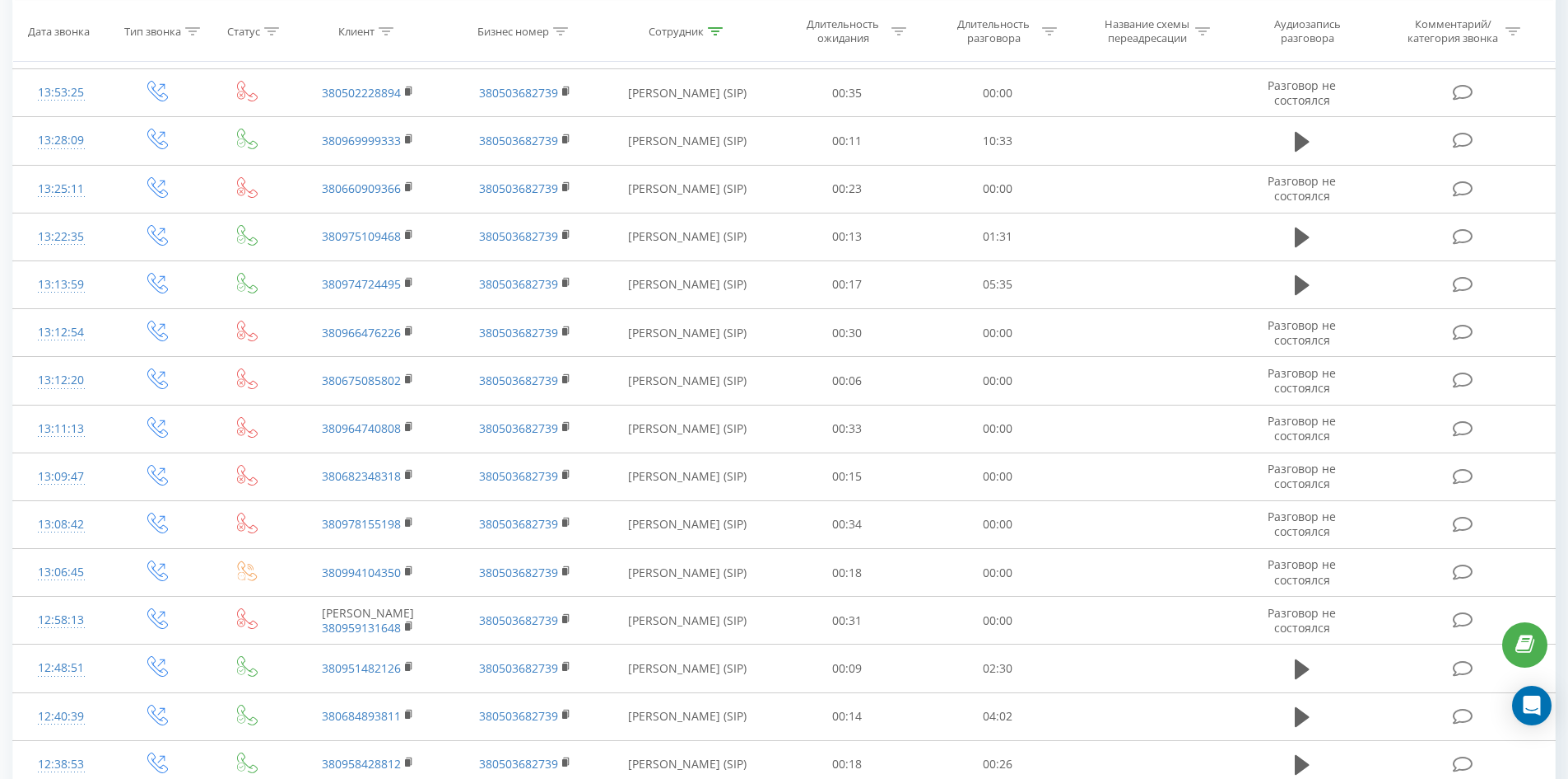
scroll to position [3122, 0]
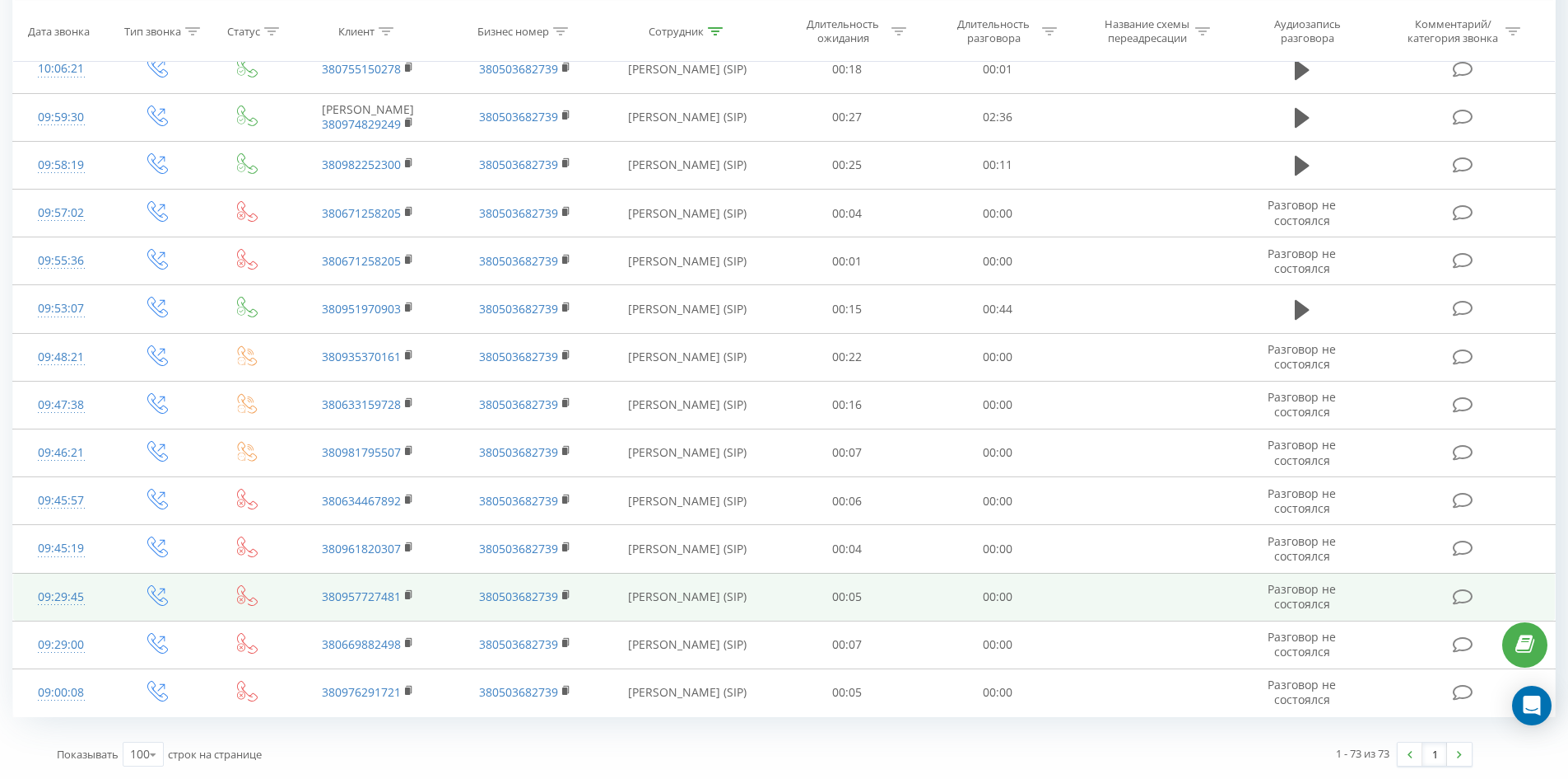
drag, startPoint x: 743, startPoint y: 384, endPoint x: 735, endPoint y: 584, distance: 200.2
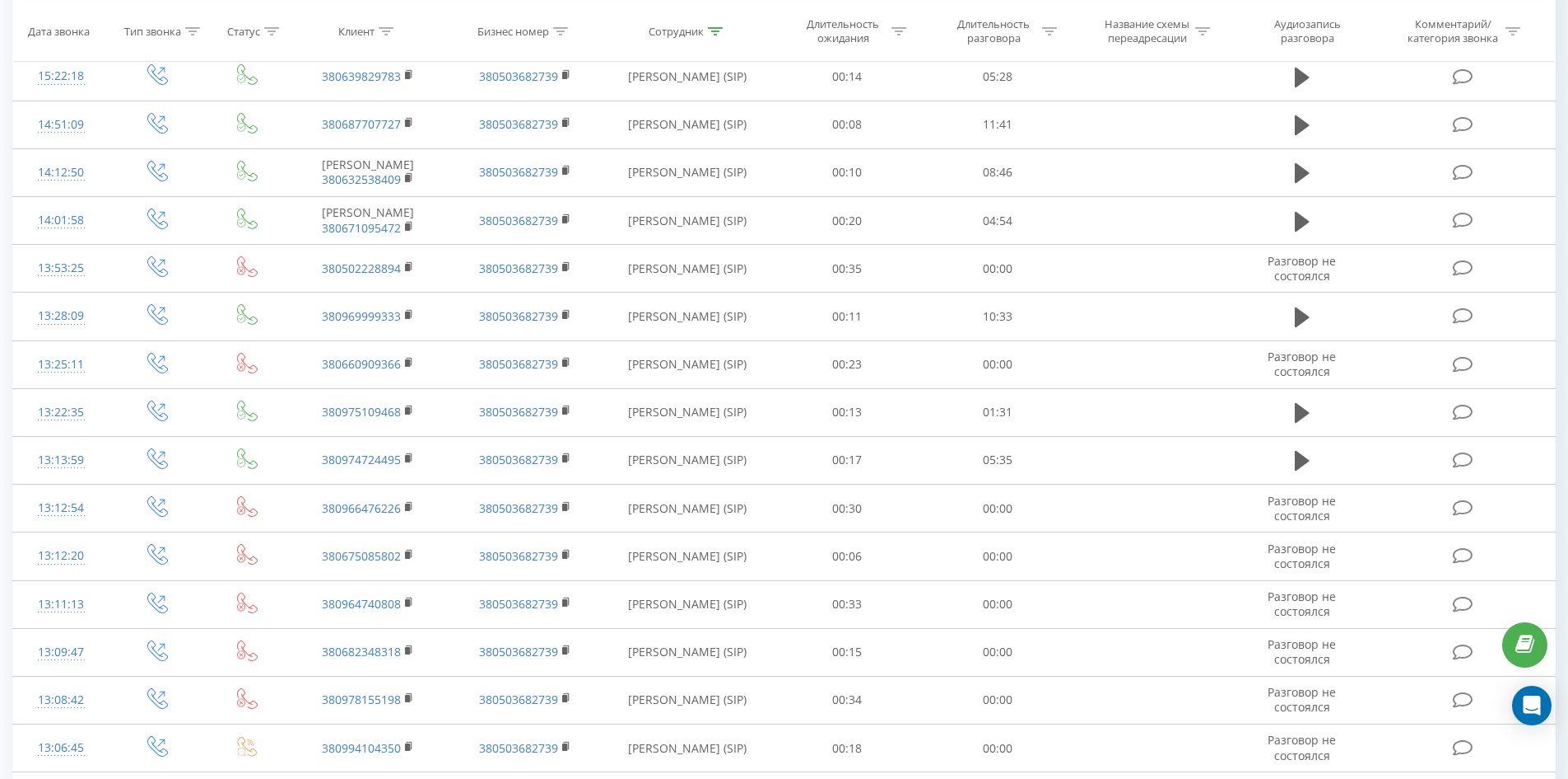
scroll to position [0, 0]
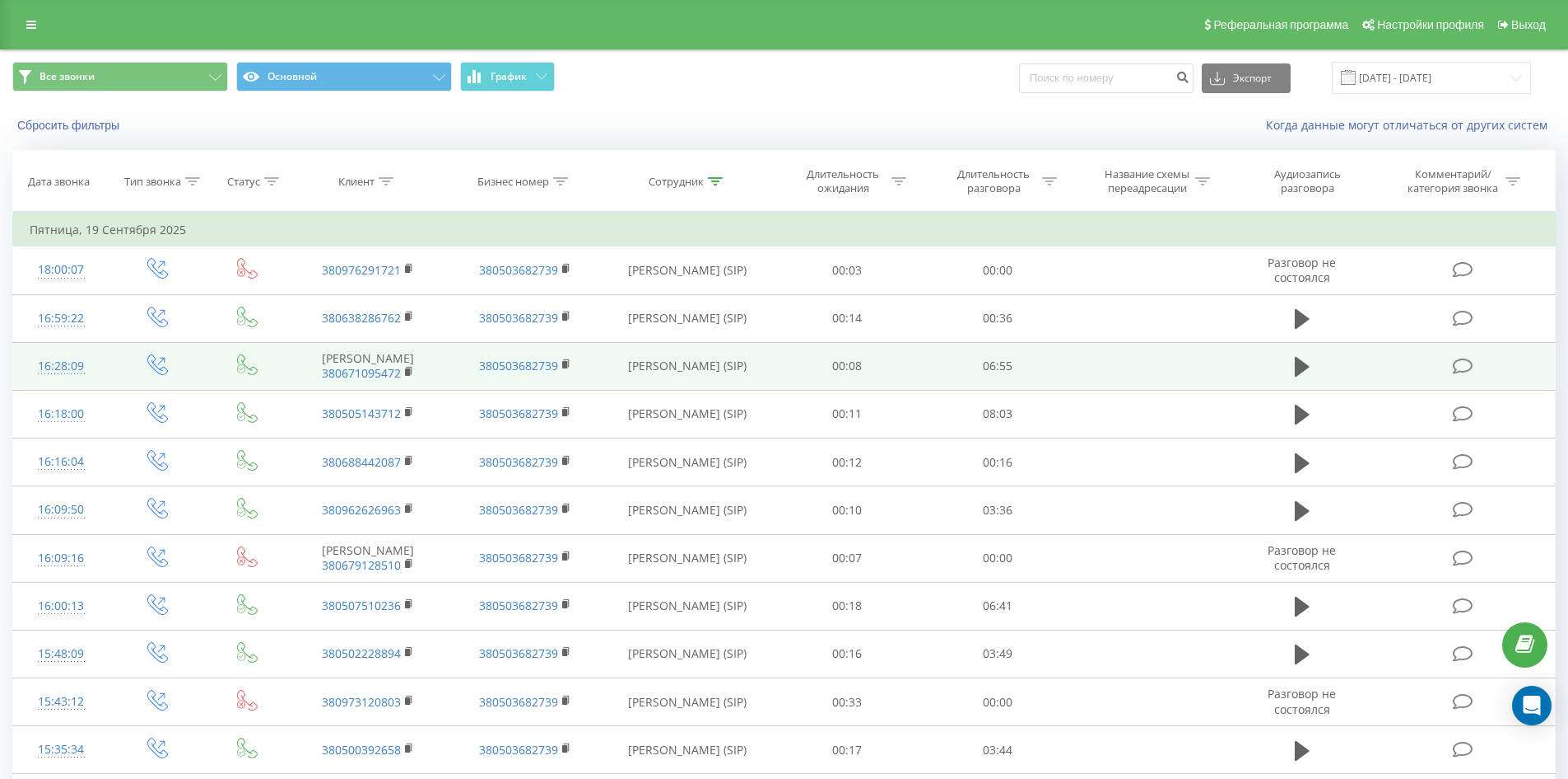
drag, startPoint x: 747, startPoint y: 539, endPoint x: 828, endPoint y: 170, distance: 377.8
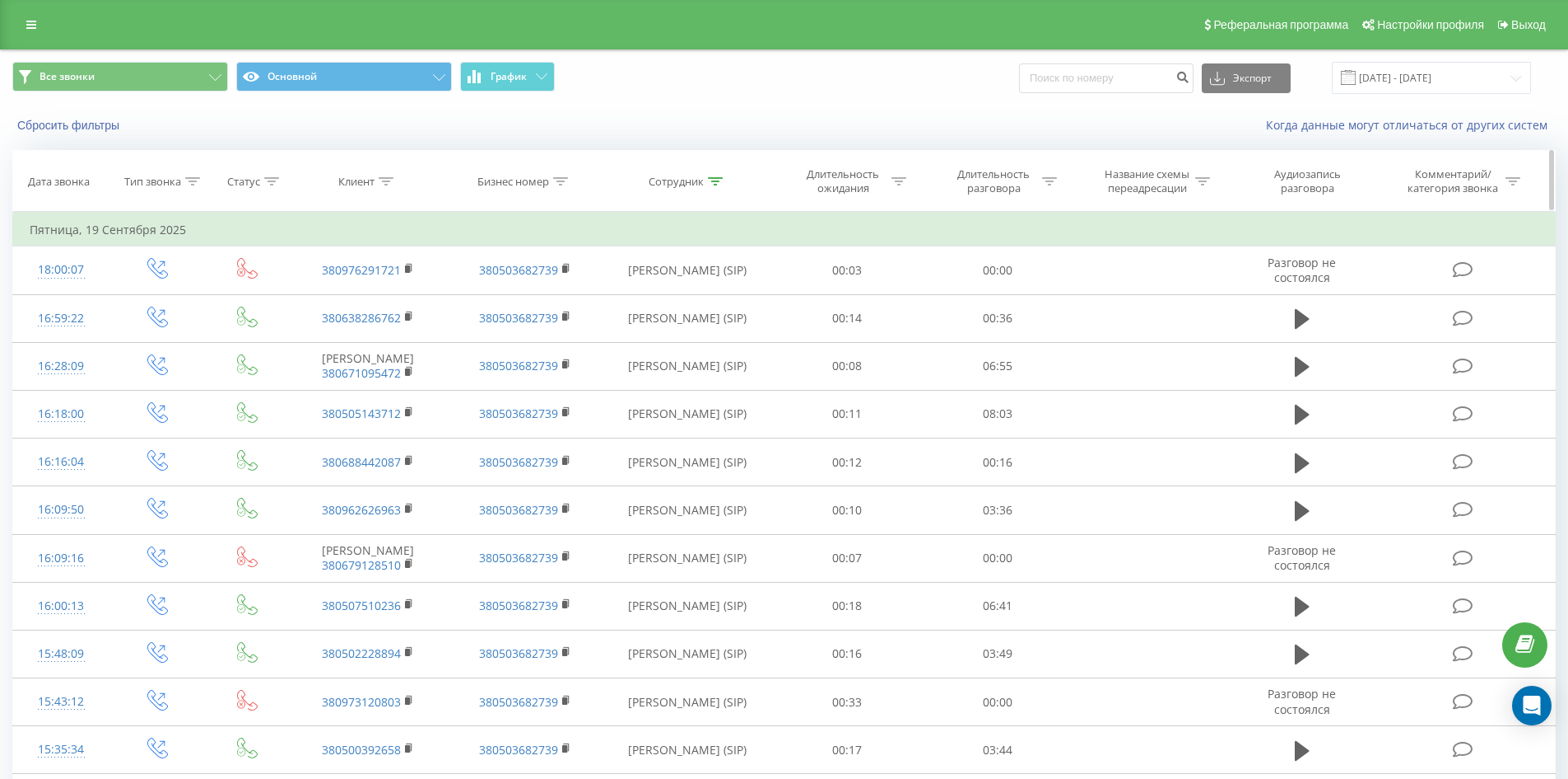
click at [714, 179] on icon at bounding box center [715, 182] width 15 height 8
click at [728, 302] on input "коротич вадим" at bounding box center [687, 299] width 145 height 29
click button "OK" at bounding box center [723, 332] width 70 height 21
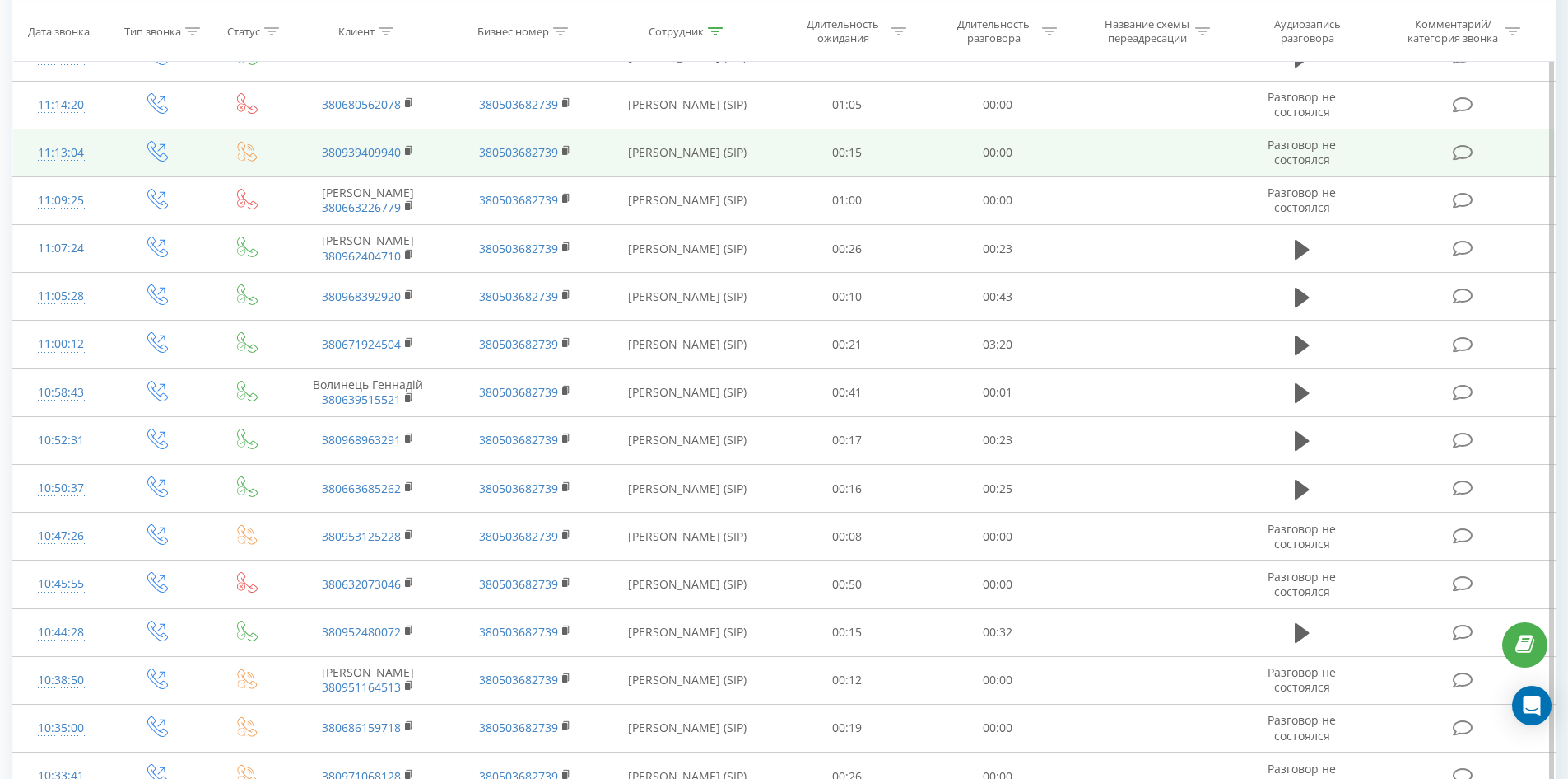
scroll to position [4134, 0]
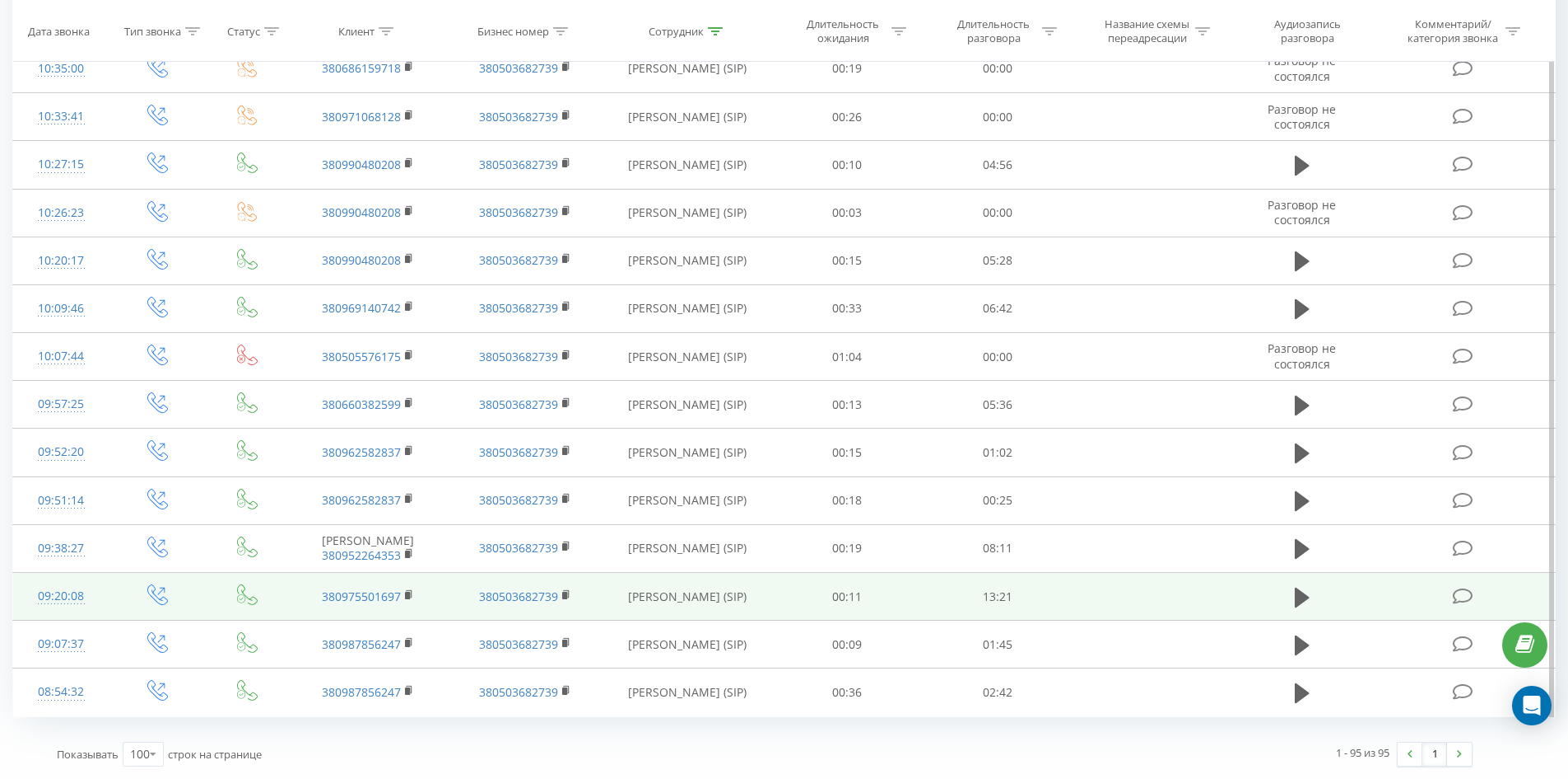
drag, startPoint x: 734, startPoint y: 231, endPoint x: 691, endPoint y: 594, distance: 365.5
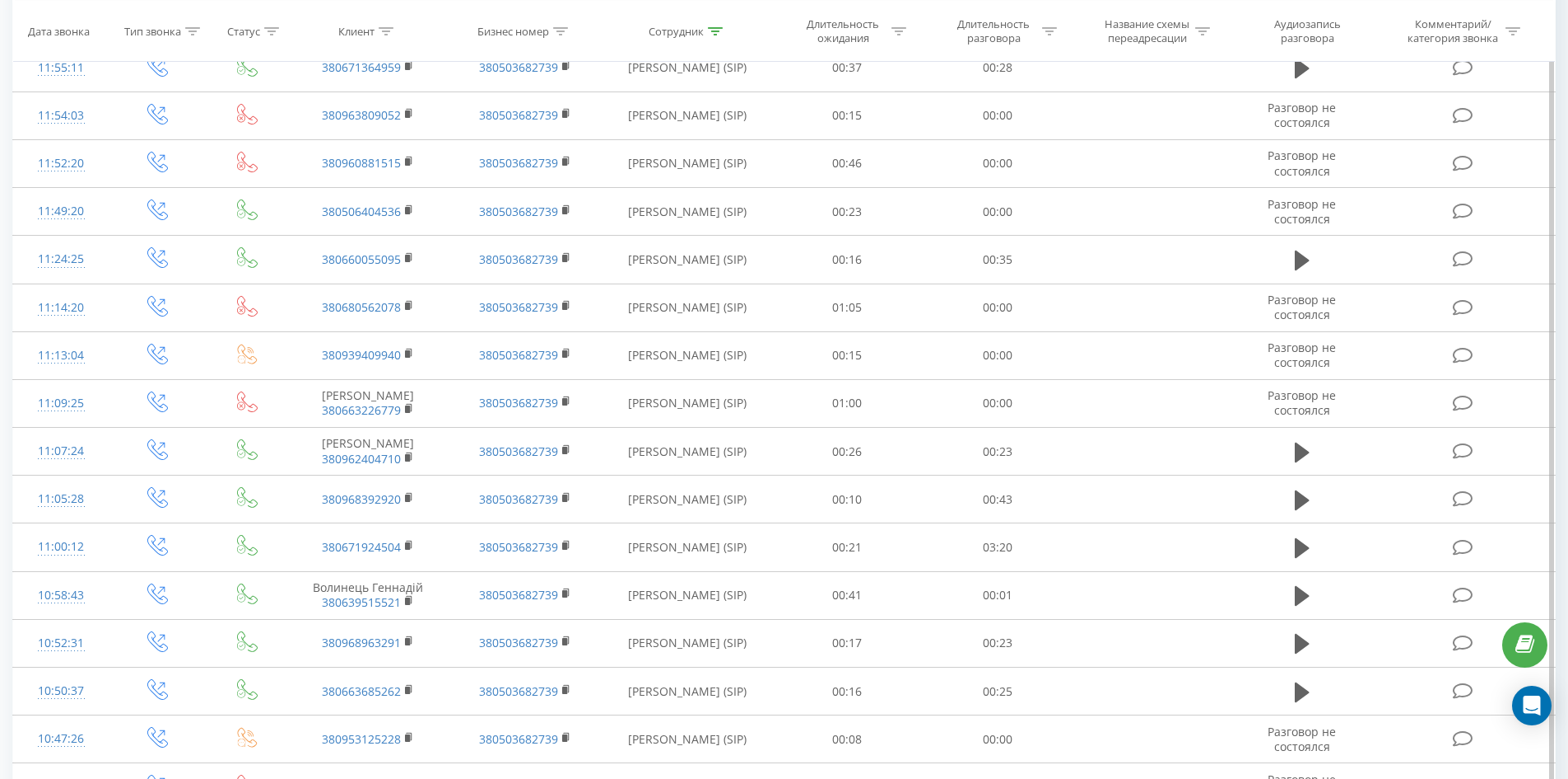
scroll to position [0, 0]
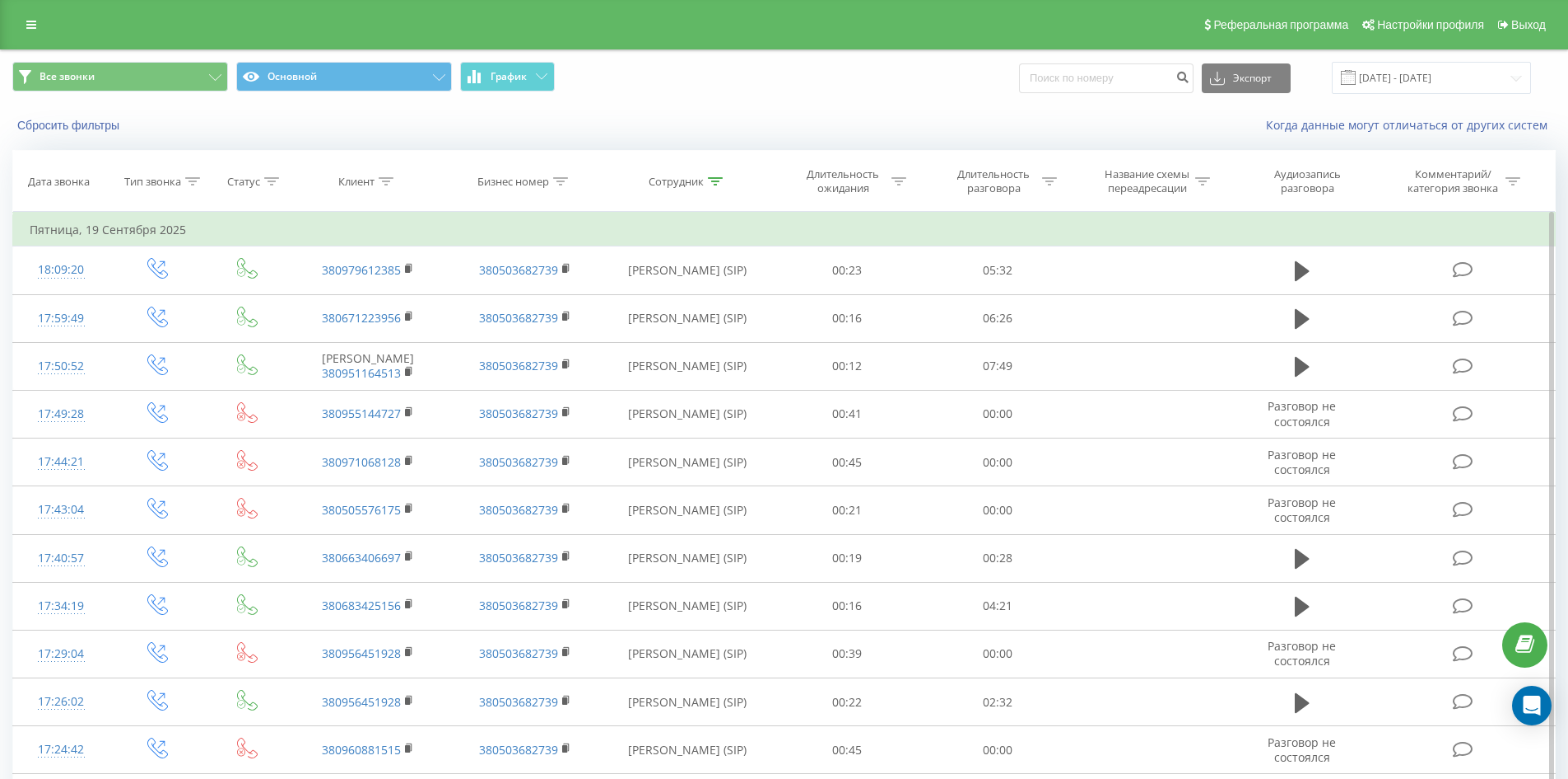
drag, startPoint x: 783, startPoint y: 510, endPoint x: 844, endPoint y: 257, distance: 260.2
click at [712, 178] on icon at bounding box center [715, 182] width 15 height 8
click at [711, 294] on input "лісова ольга" at bounding box center [687, 299] width 145 height 29
click button "OK" at bounding box center [723, 332] width 70 height 21
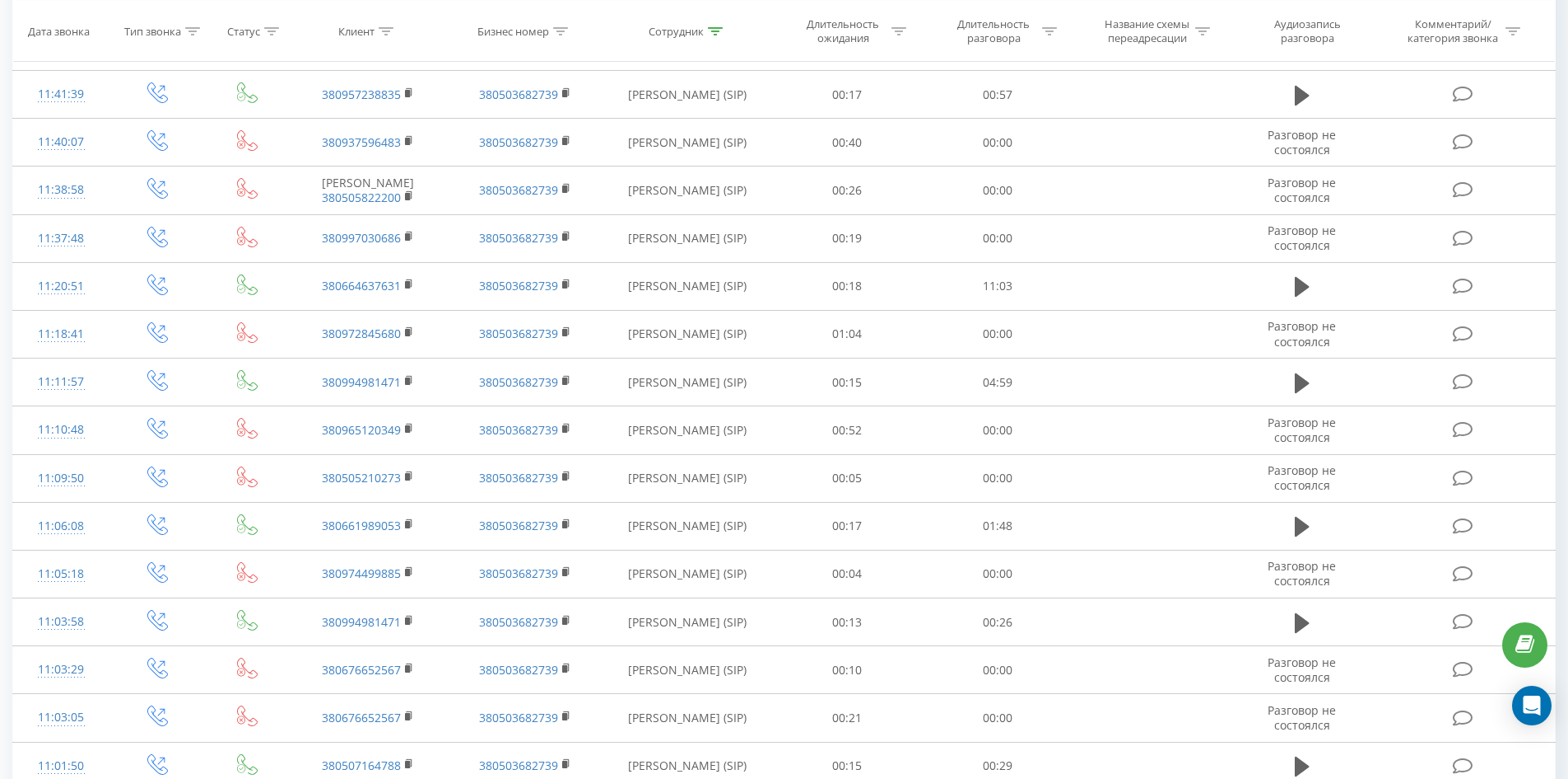
scroll to position [2109, 0]
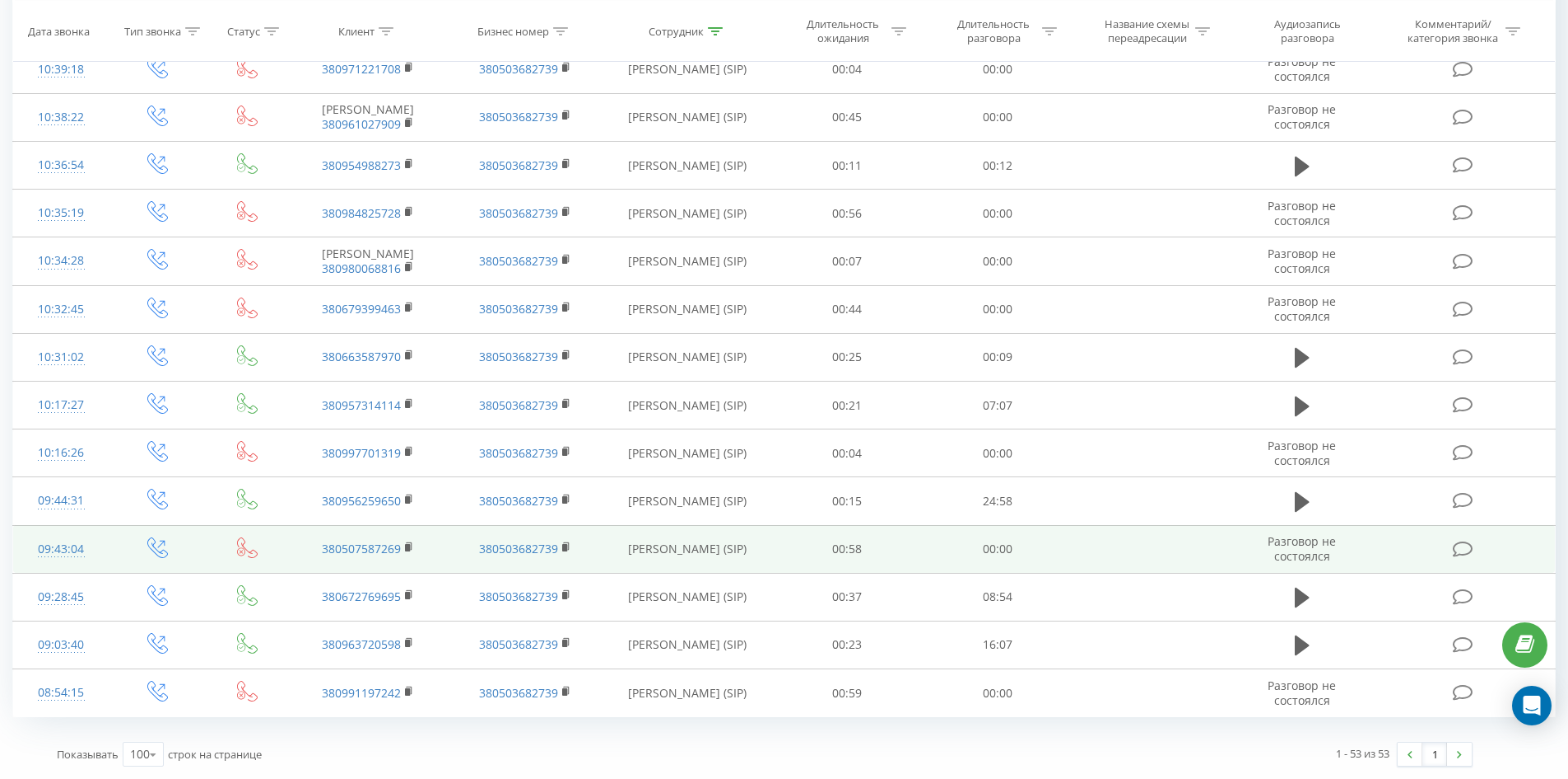
drag, startPoint x: 674, startPoint y: 264, endPoint x: 670, endPoint y: 569, distance: 305.0
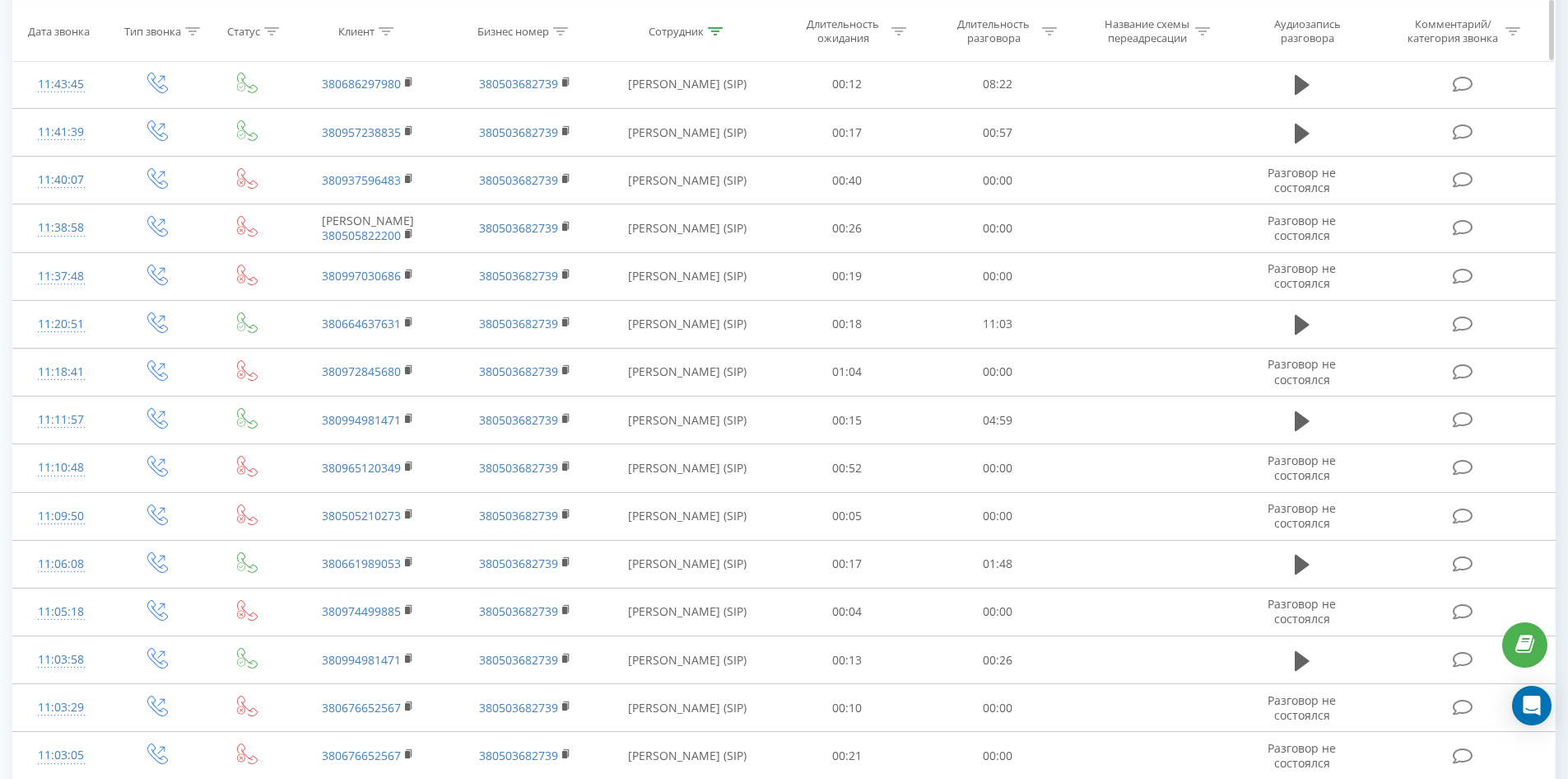
scroll to position [0, 0]
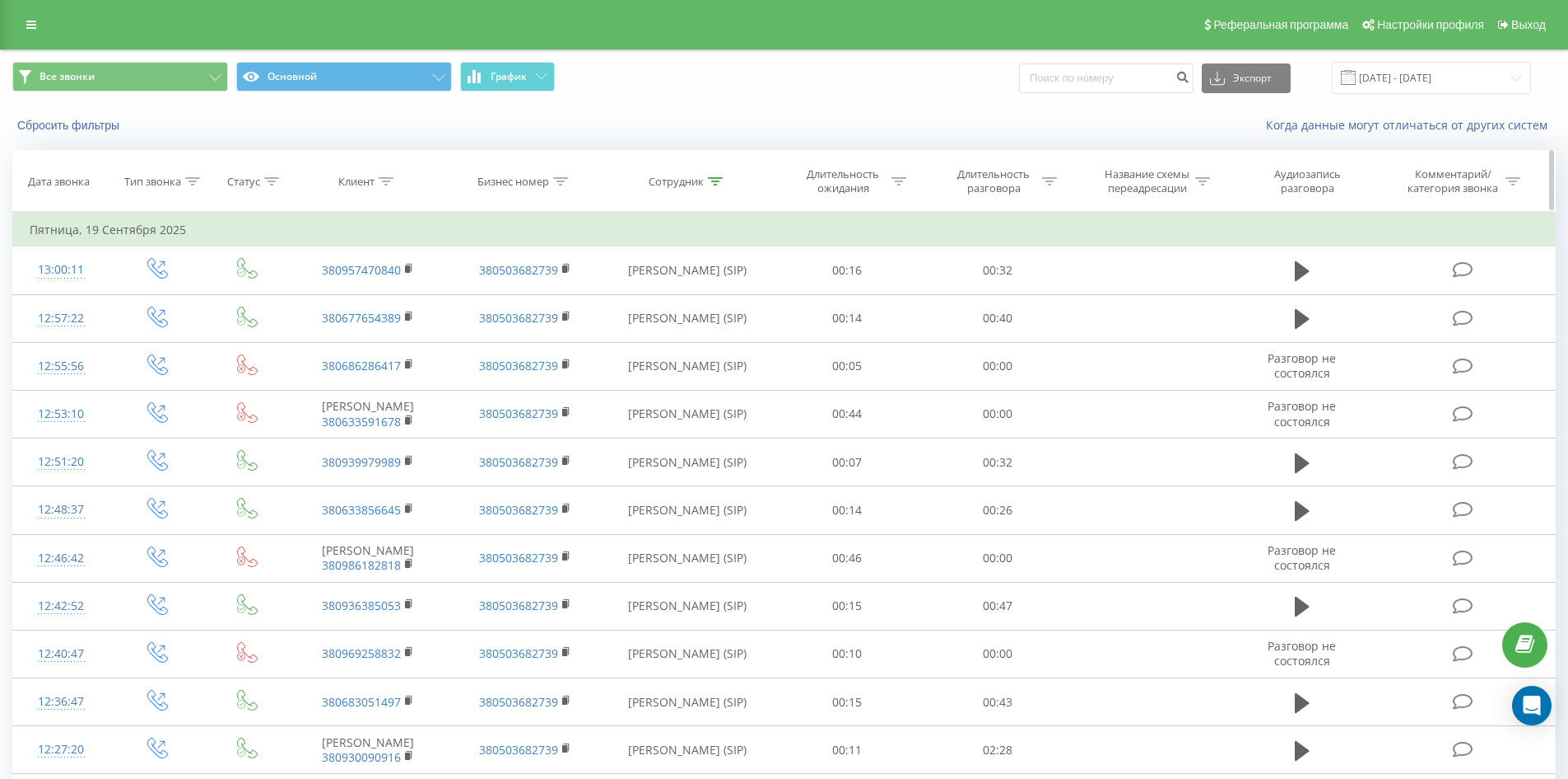
drag, startPoint x: 712, startPoint y: 514, endPoint x: 824, endPoint y: 200, distance: 333.4
click at [713, 185] on icon at bounding box center [715, 182] width 15 height 8
click at [711, 305] on input "бабій юлія" at bounding box center [687, 299] width 145 height 29
click button "OK" at bounding box center [723, 332] width 70 height 21
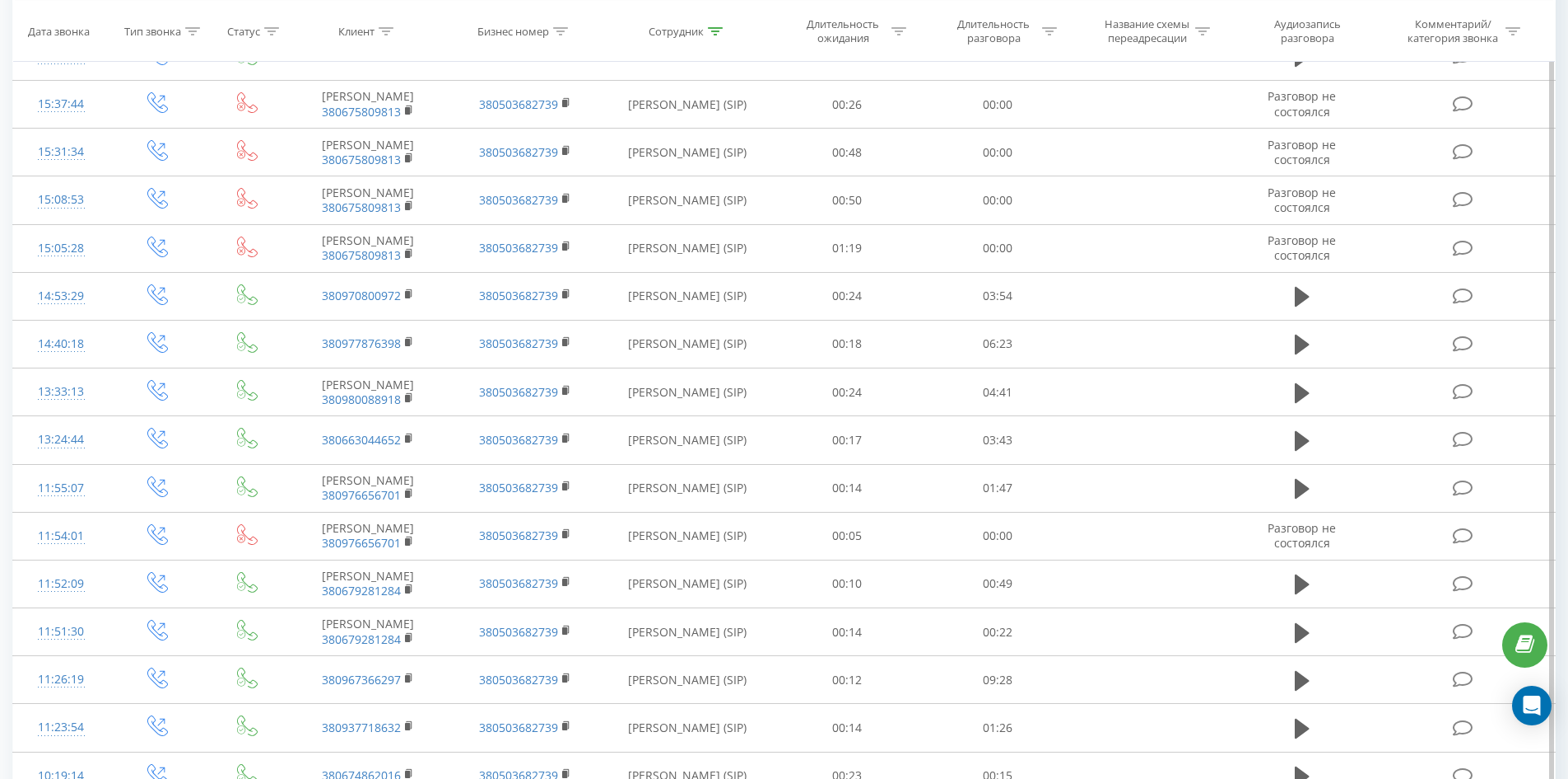
scroll to position [1347, 0]
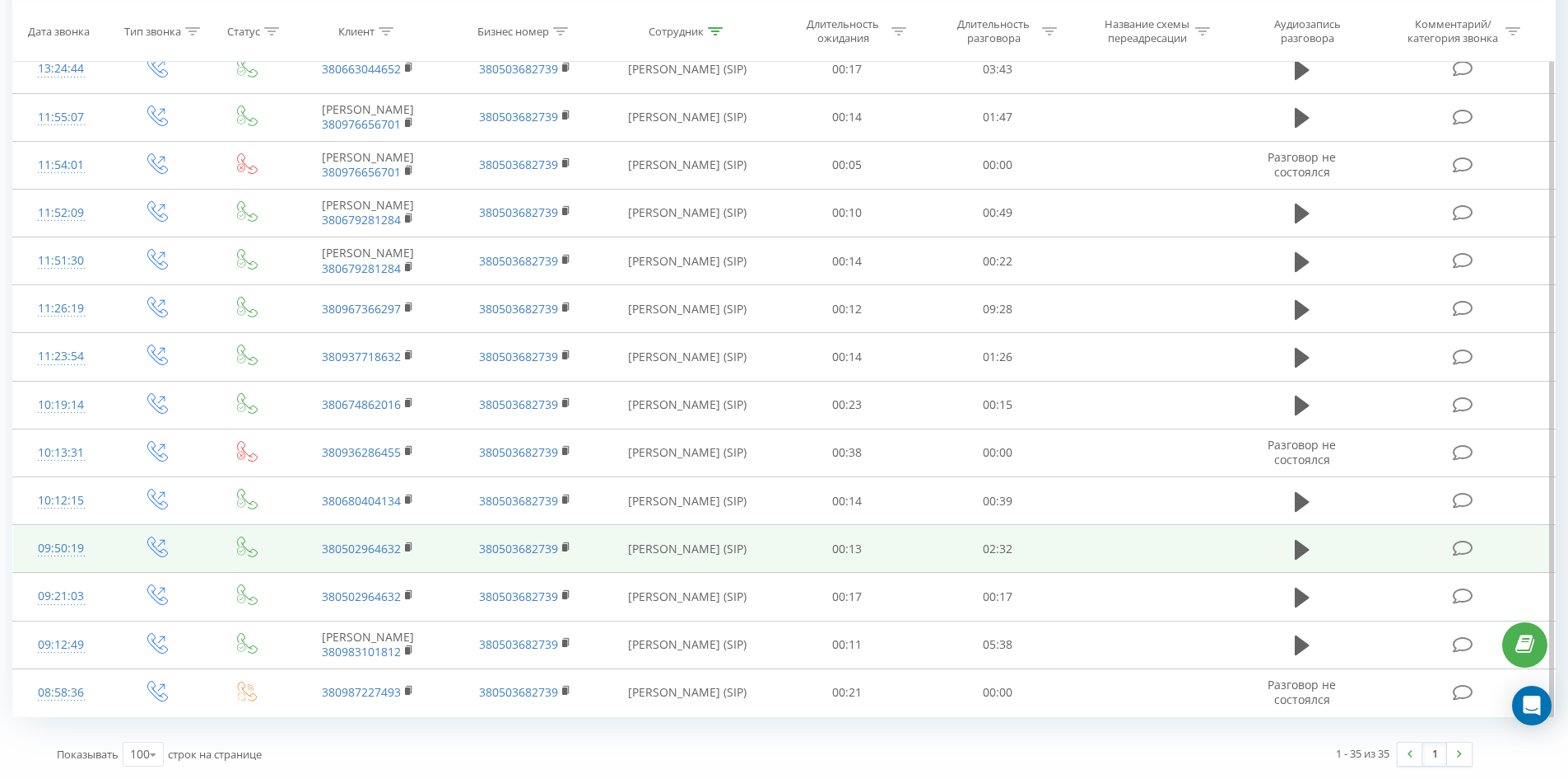
drag, startPoint x: 688, startPoint y: 215, endPoint x: 703, endPoint y: 552, distance: 337.3
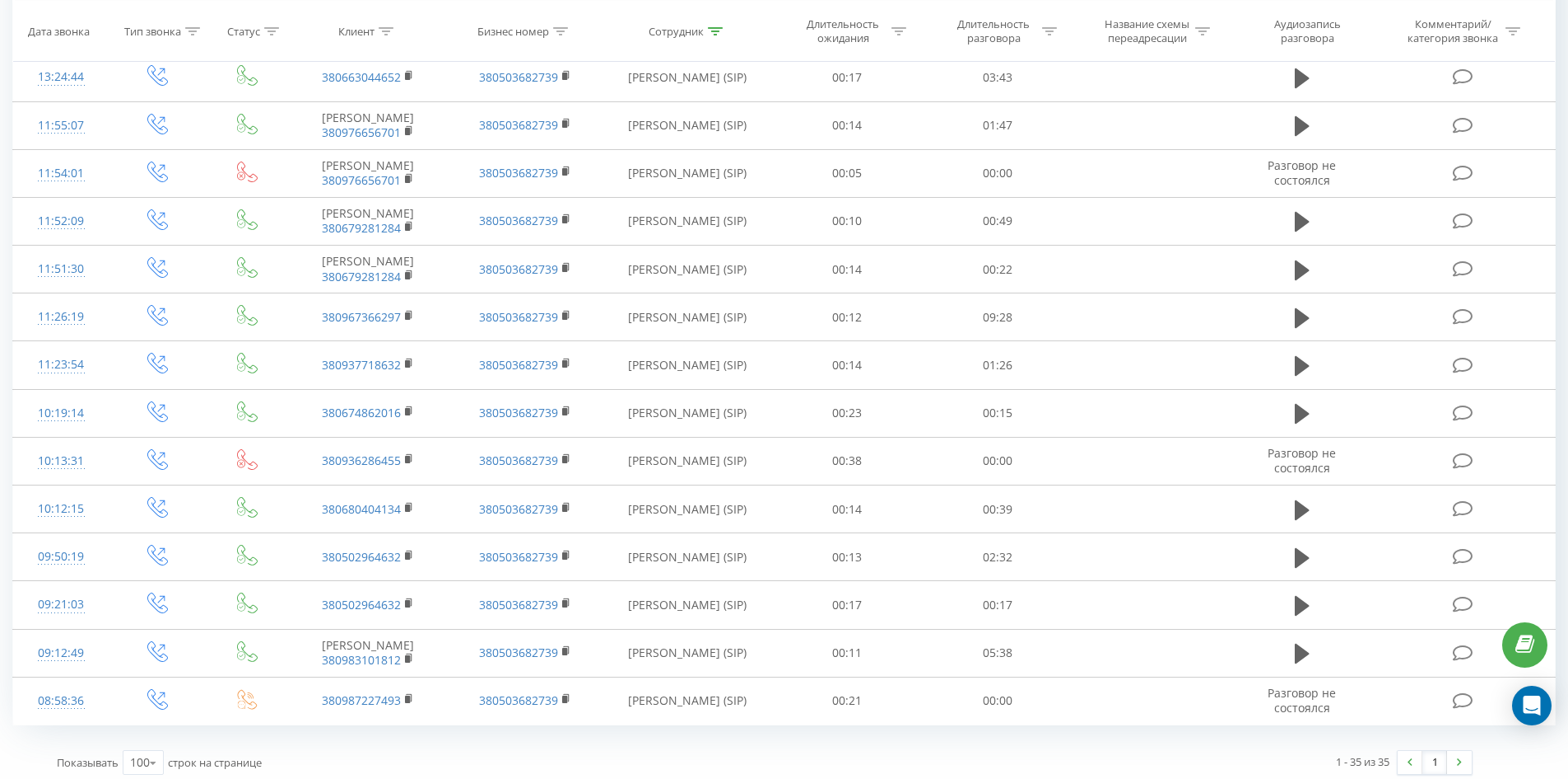
scroll to position [0, 0]
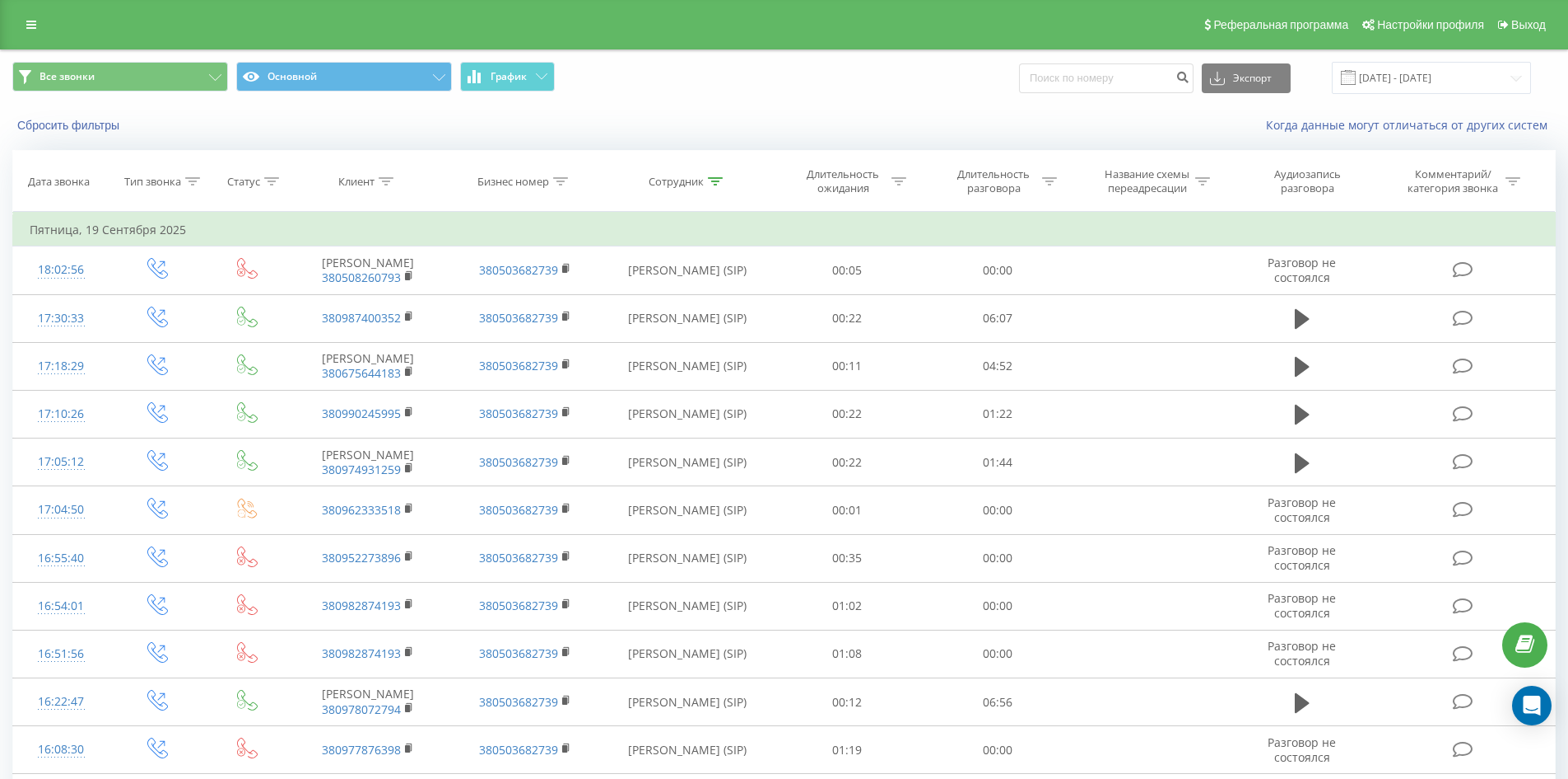
drag, startPoint x: 796, startPoint y: 292, endPoint x: 884, endPoint y: 56, distance: 251.9
click at [717, 178] on icon at bounding box center [715, 182] width 15 height 8
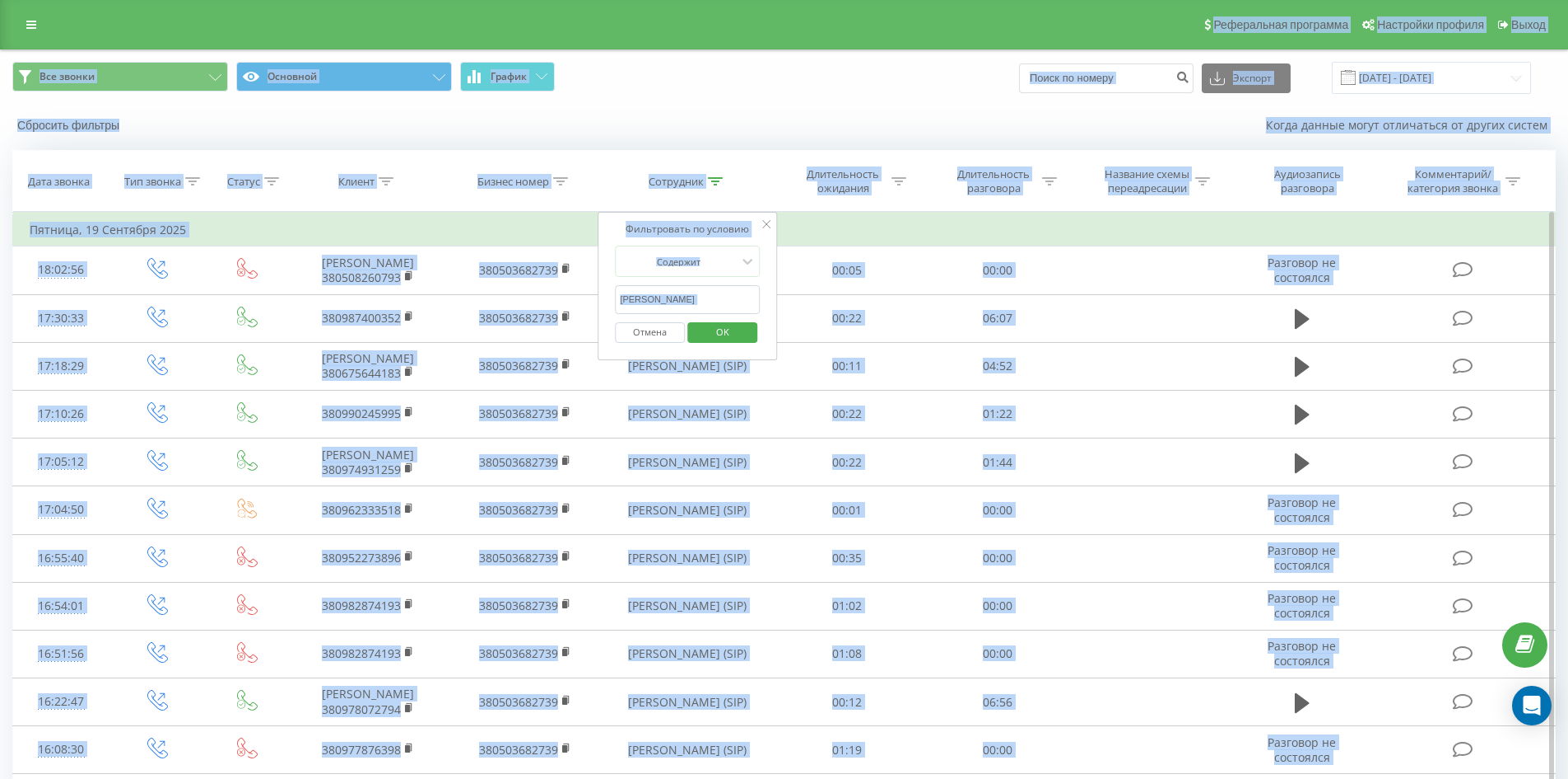
click at [704, 297] on input "хоптяр олексій" at bounding box center [687, 299] width 145 height 29
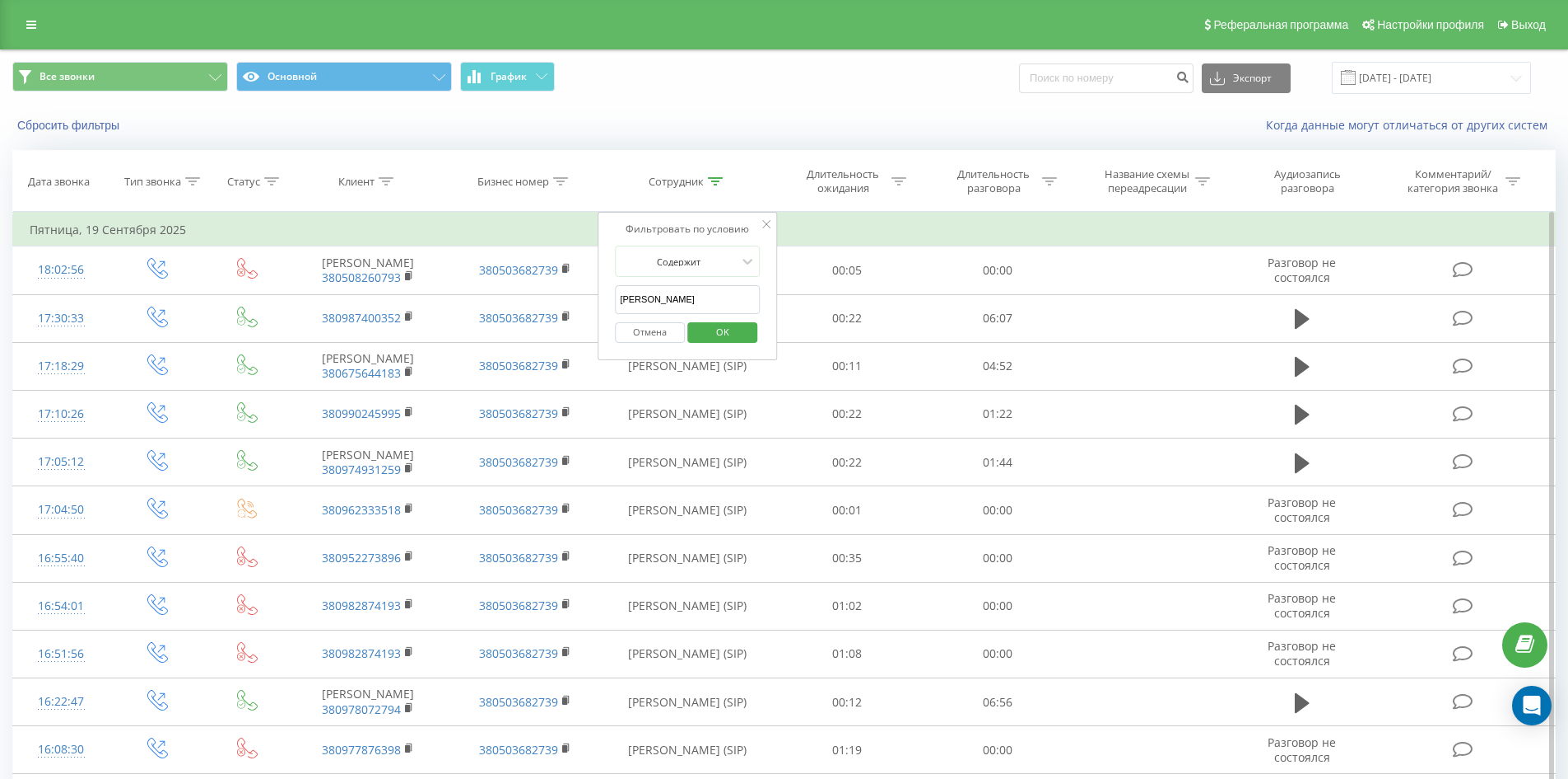
click button "OK" at bounding box center [723, 332] width 70 height 21
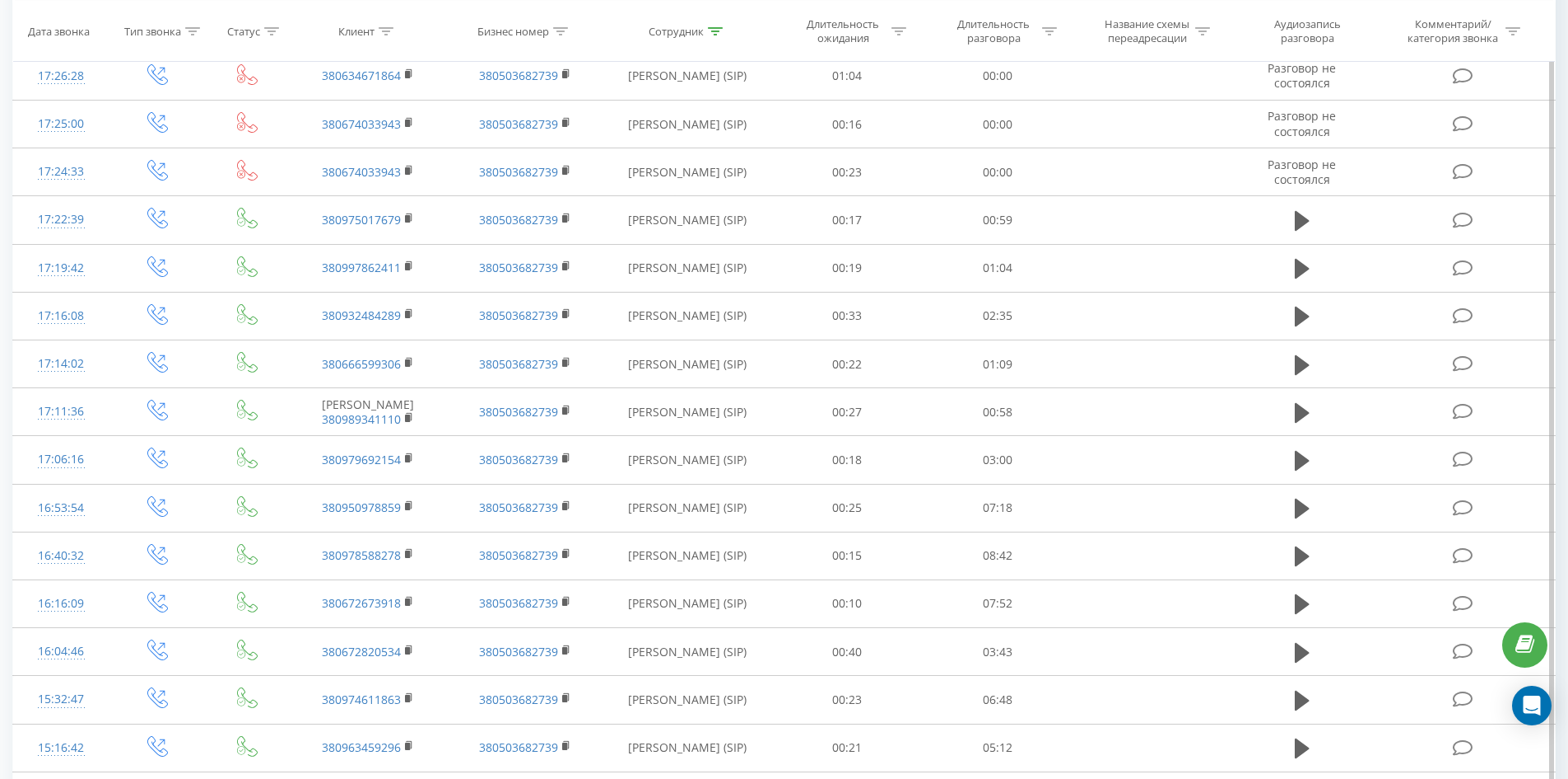
scroll to position [2528, 0]
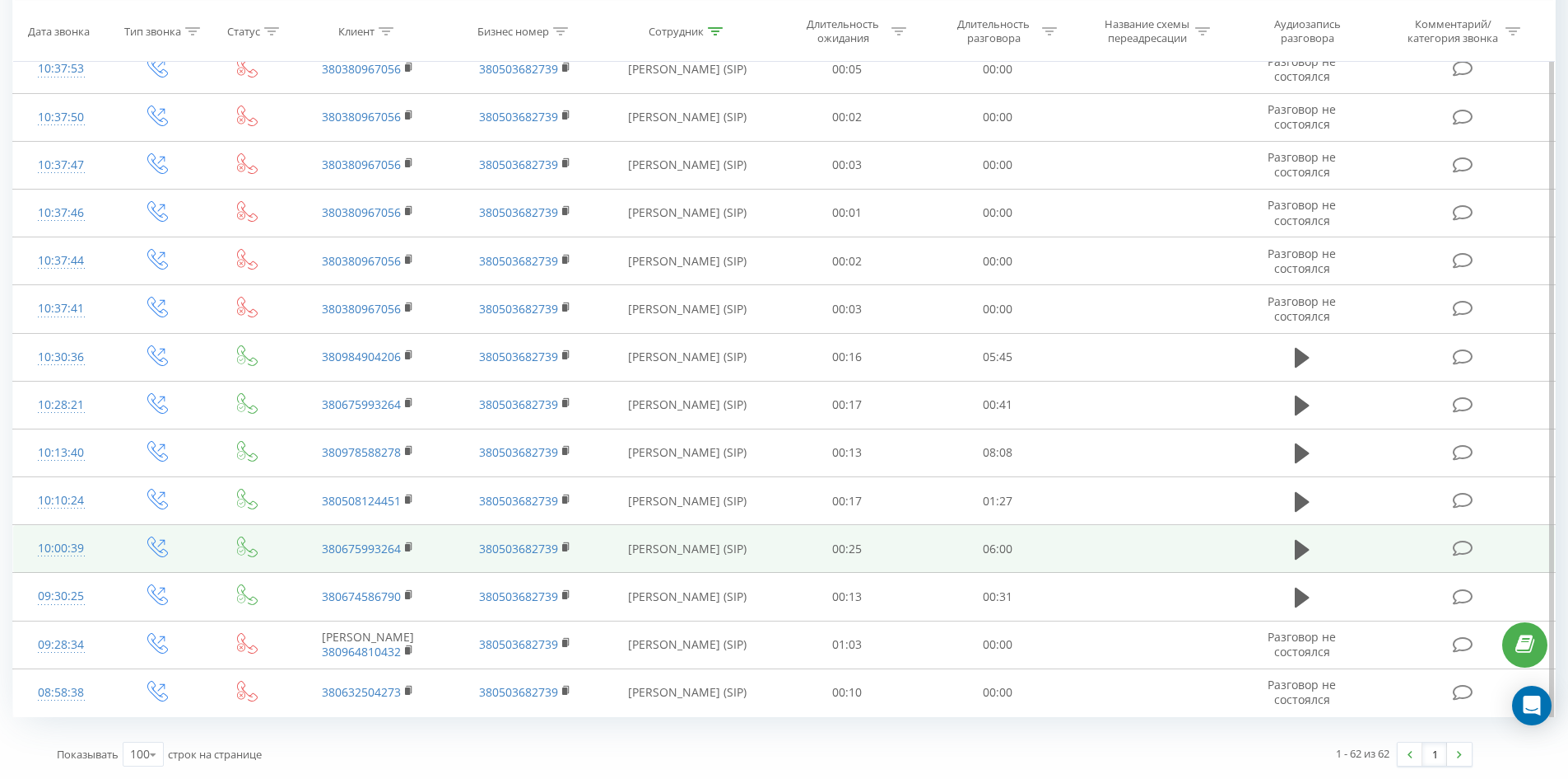
drag, startPoint x: 679, startPoint y: 351, endPoint x: 673, endPoint y: 538, distance: 187.1
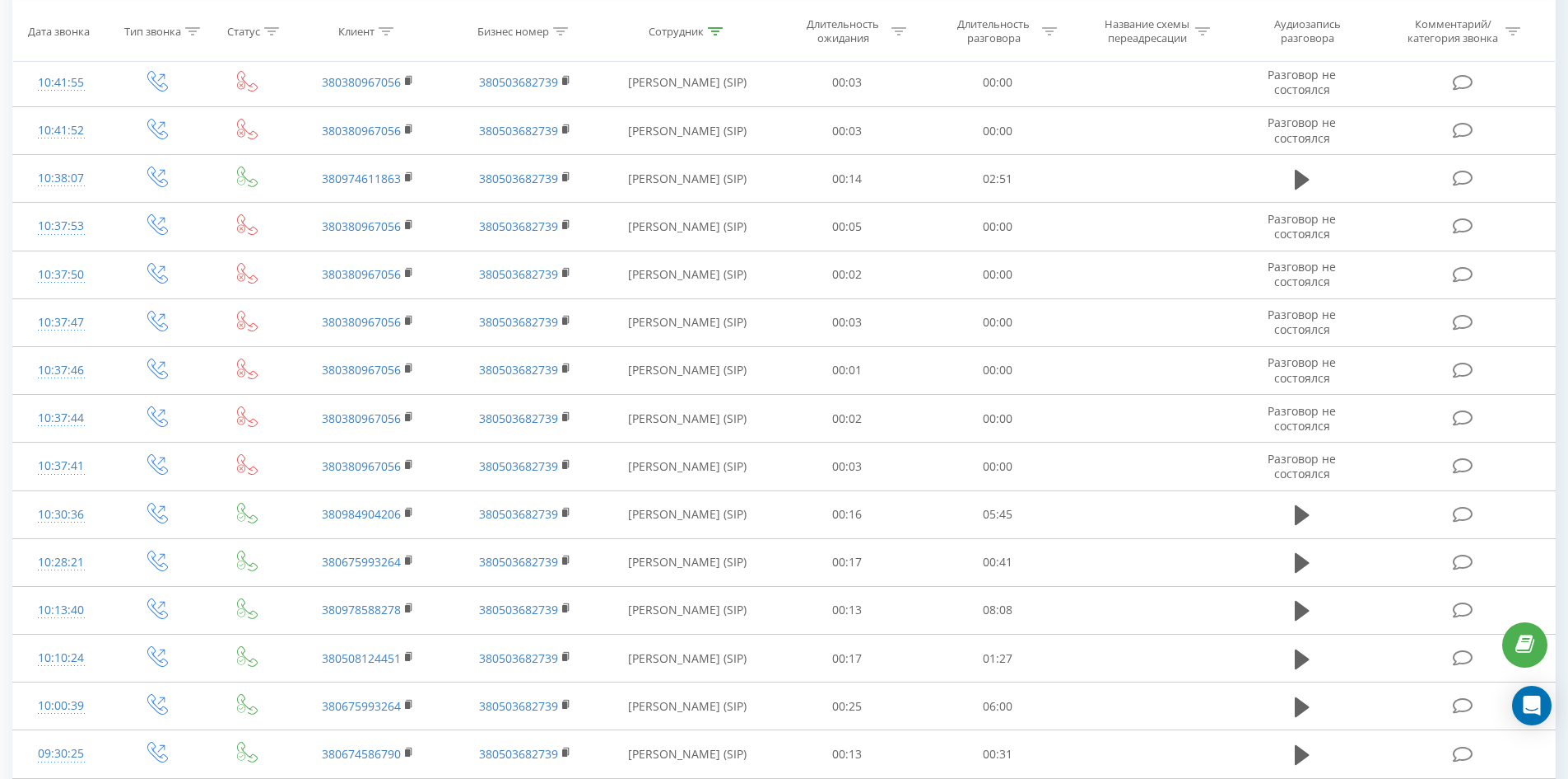
scroll to position [0, 0]
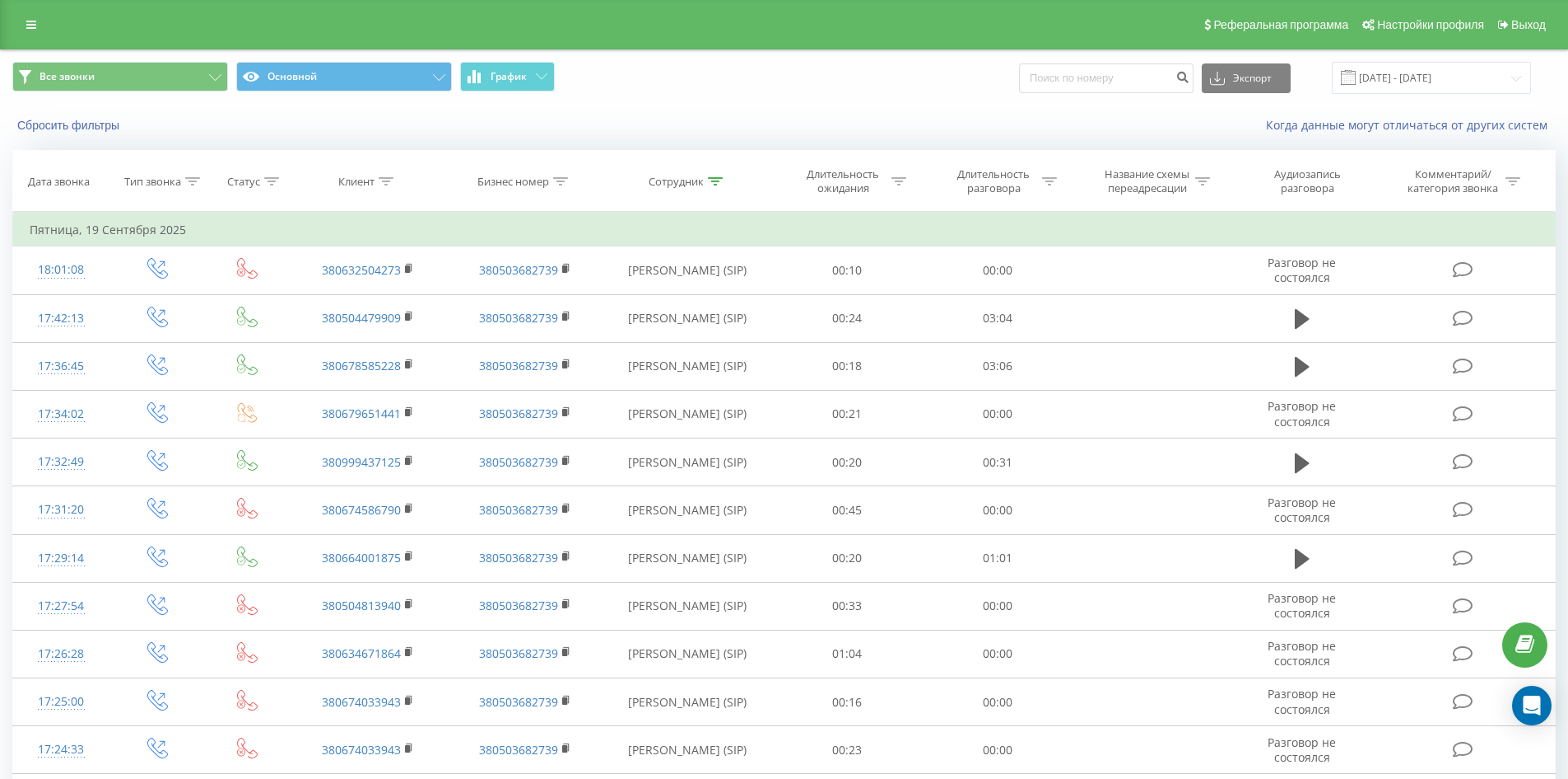
drag, startPoint x: 680, startPoint y: 482, endPoint x: 776, endPoint y: 102, distance: 391.9
click at [722, 178] on icon at bounding box center [715, 182] width 15 height 8
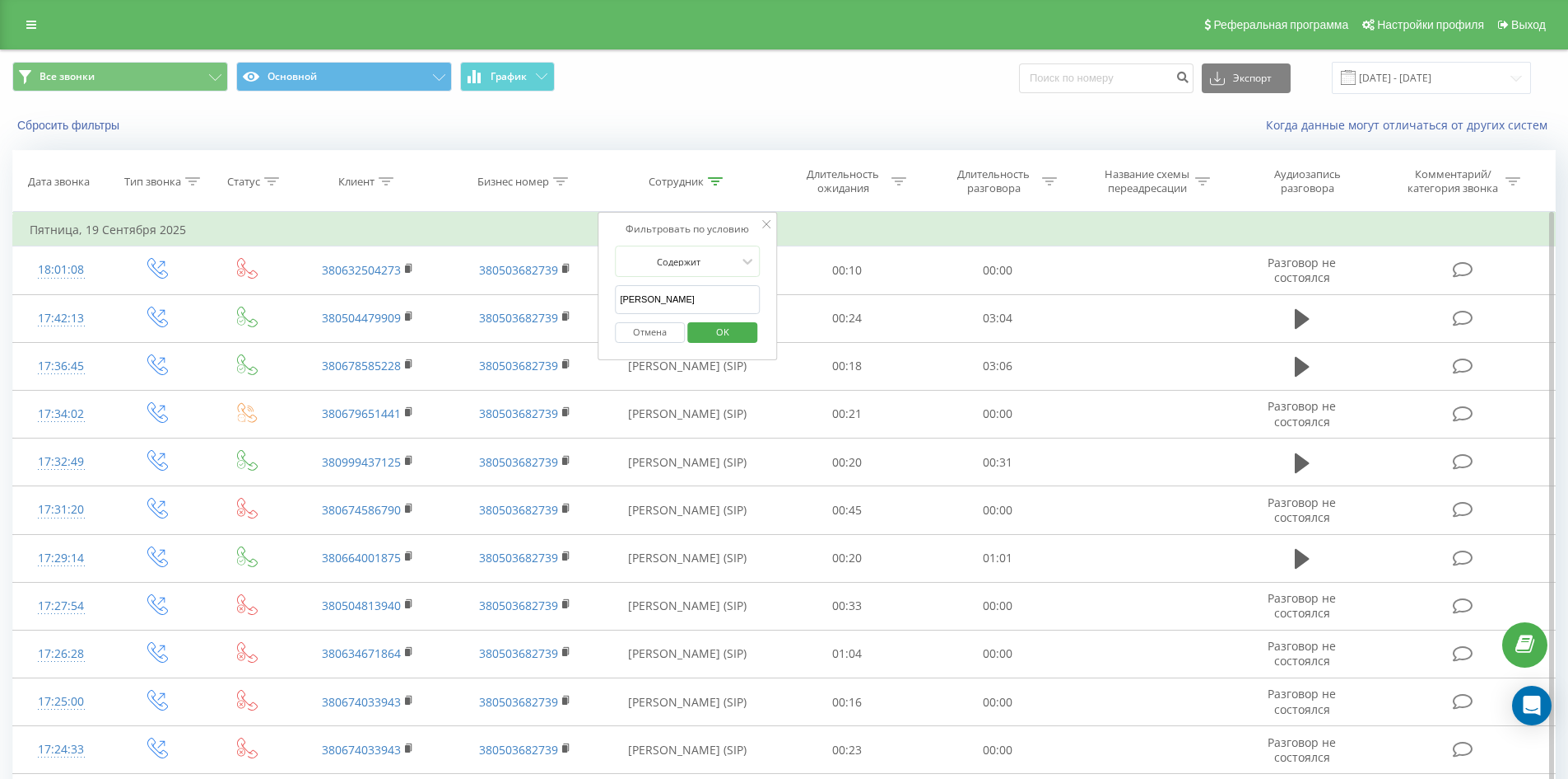
click at [721, 300] on input "подрушняк лариса" at bounding box center [687, 299] width 145 height 29
click button "OK" at bounding box center [723, 332] width 70 height 21
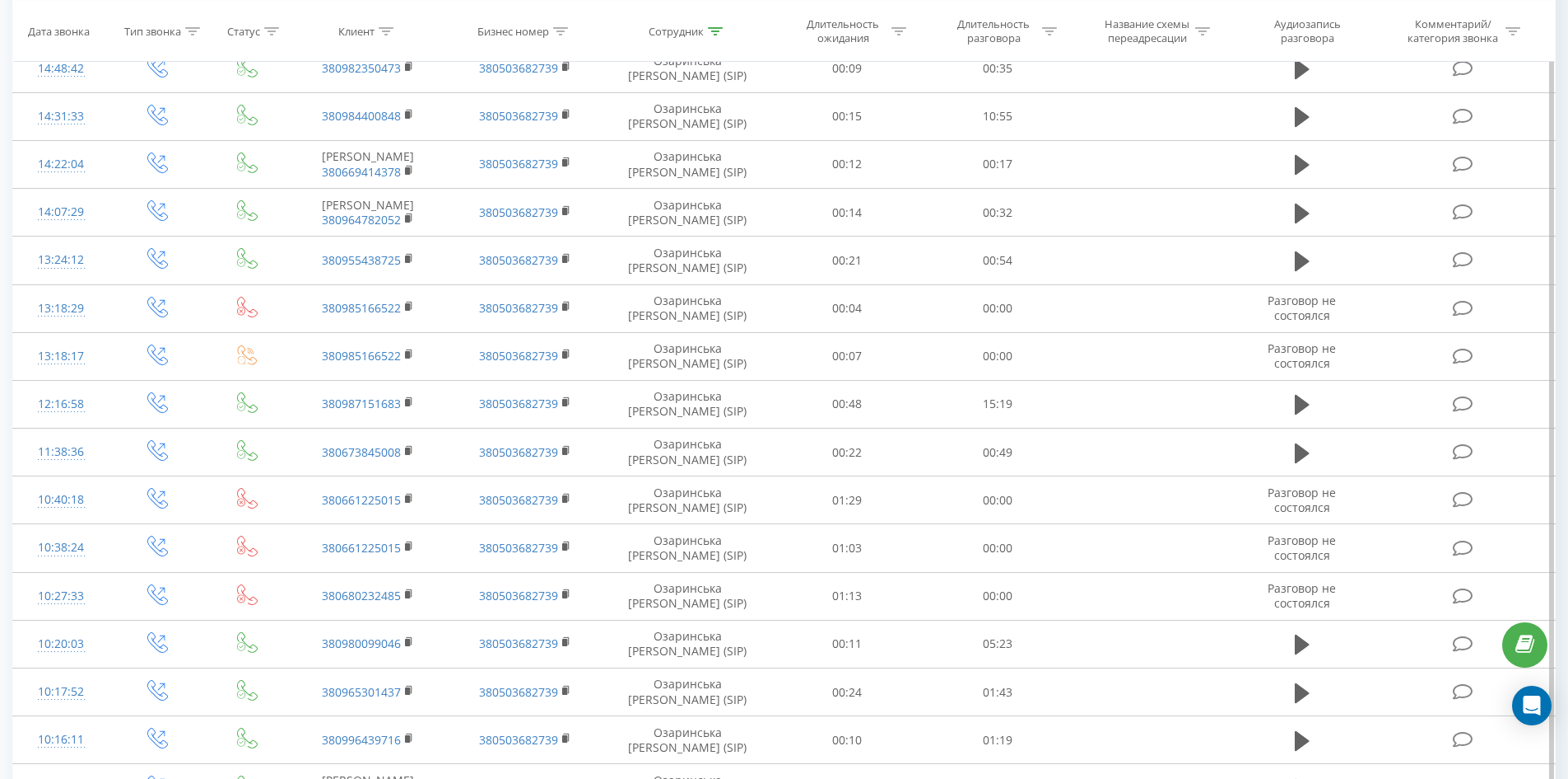
scroll to position [1881, 0]
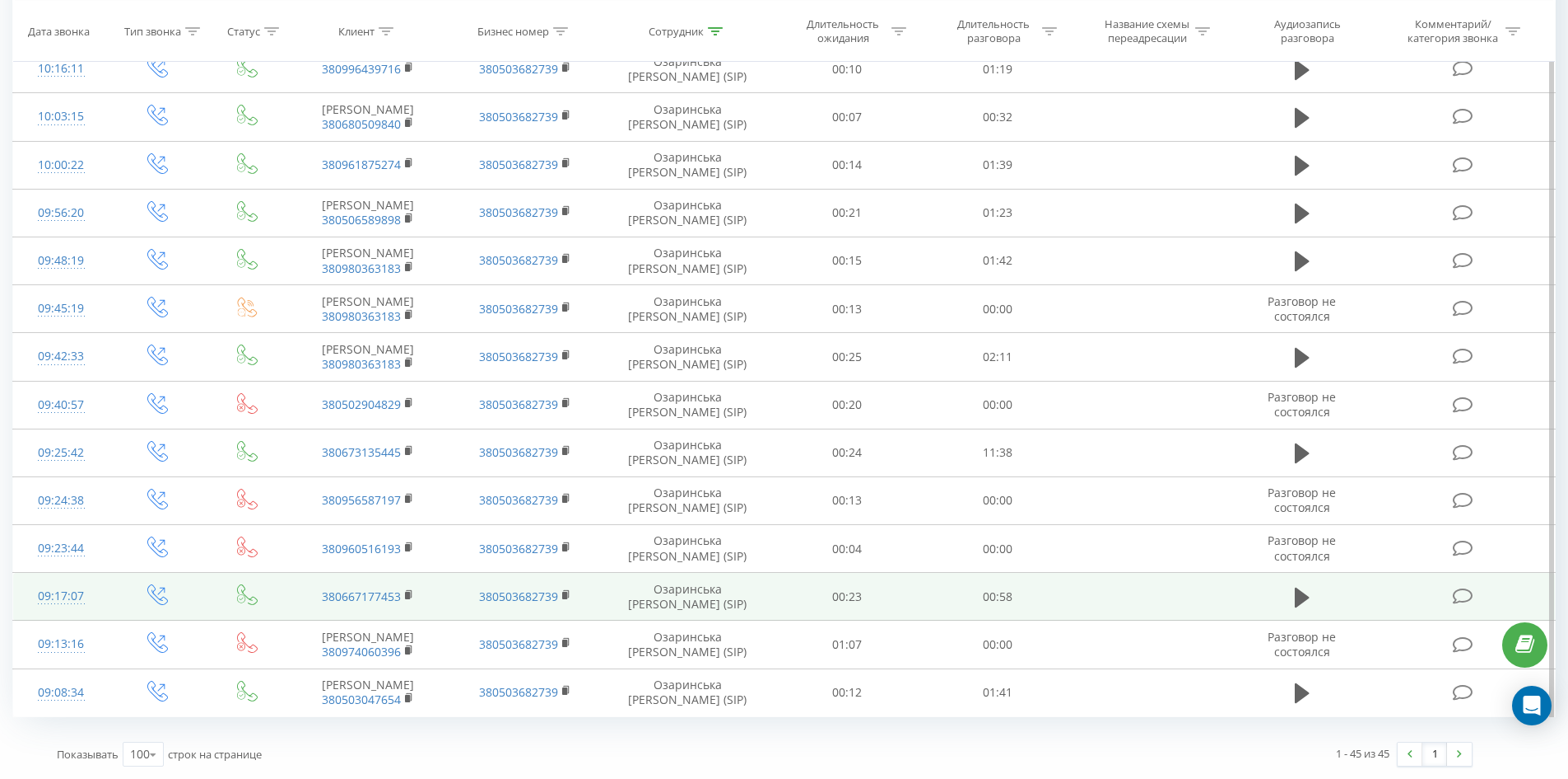
drag, startPoint x: 672, startPoint y: 234, endPoint x: 687, endPoint y: 589, distance: 355.3
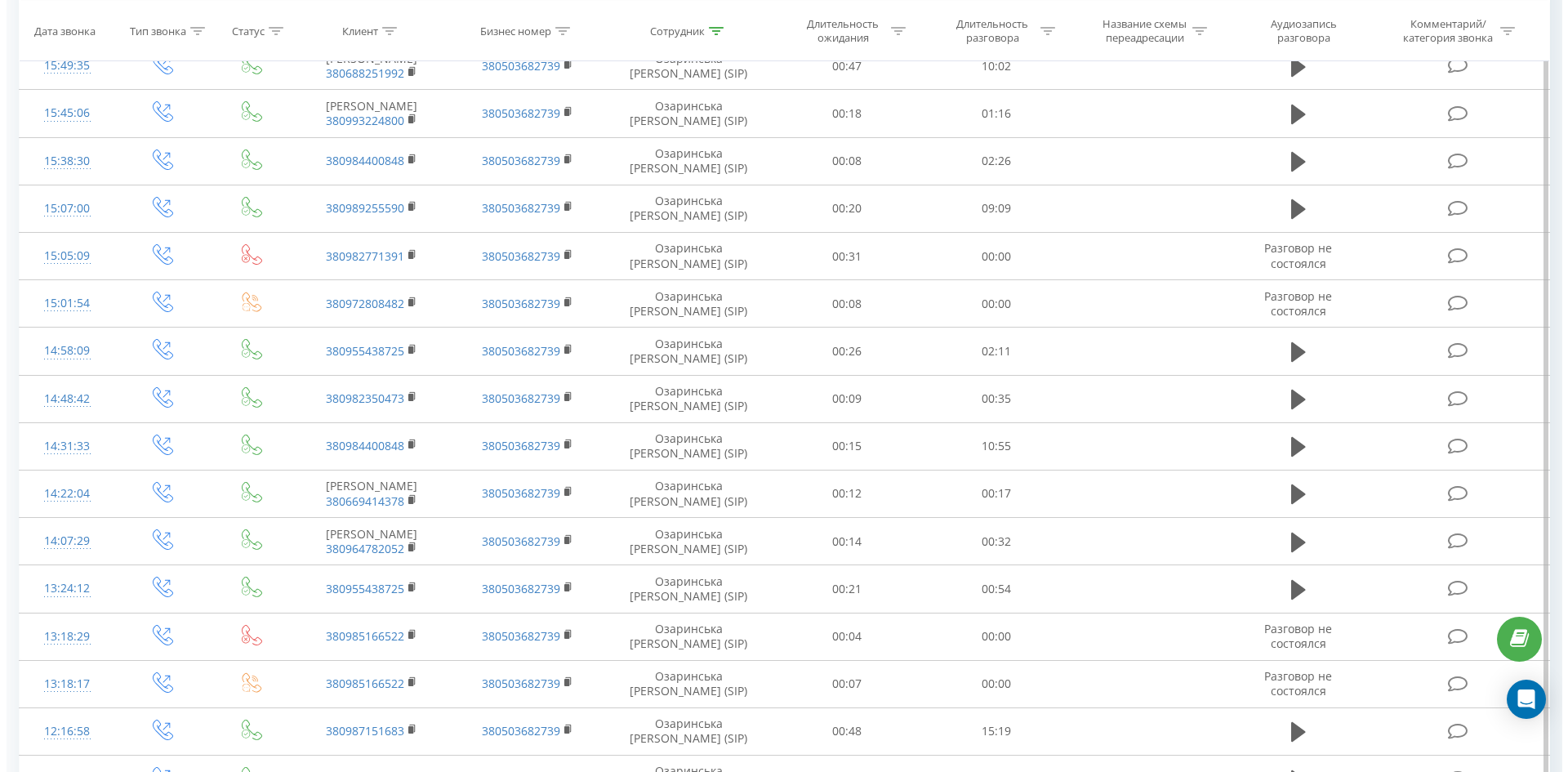
scroll to position [0, 0]
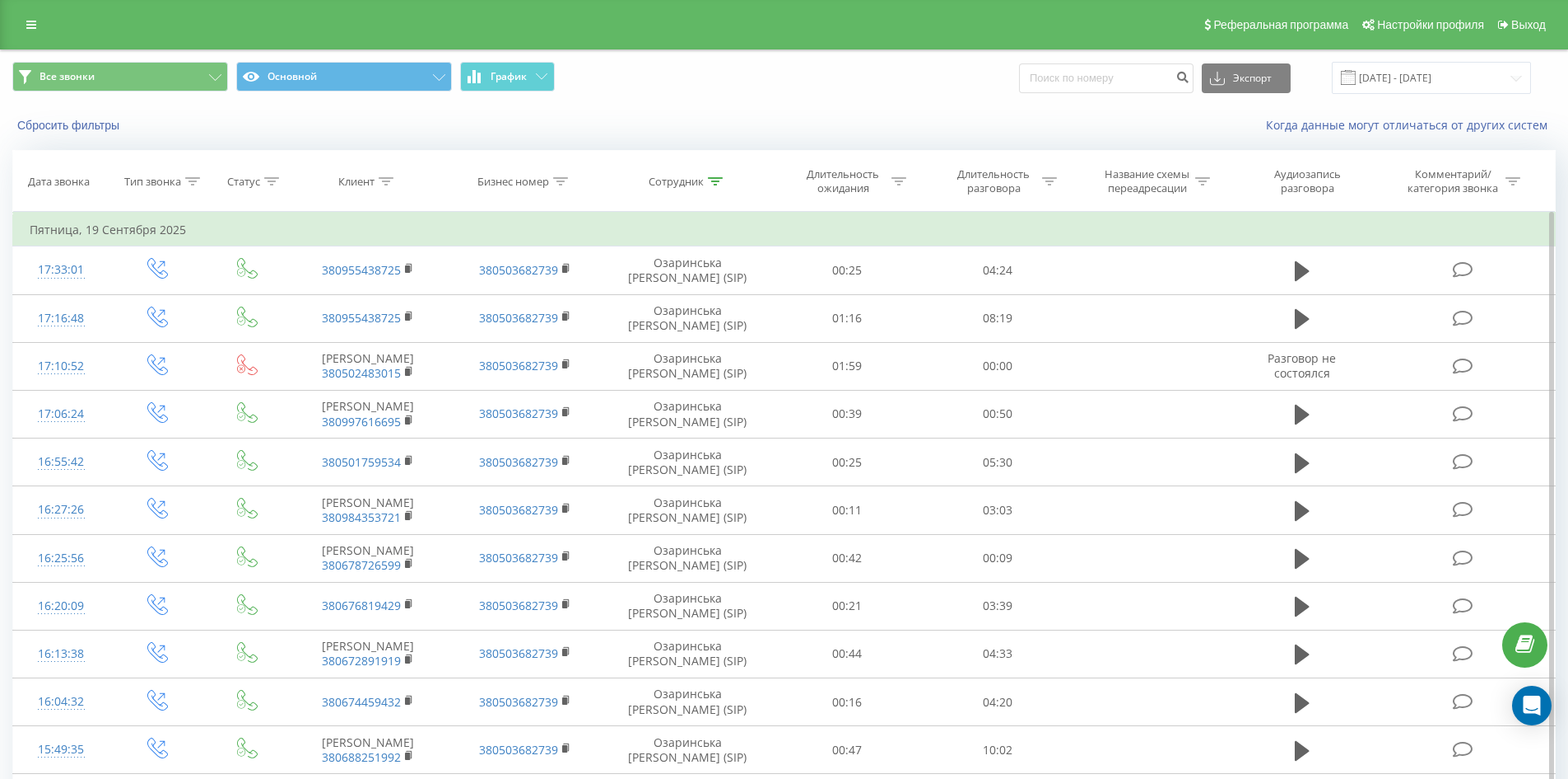
drag, startPoint x: 680, startPoint y: 586, endPoint x: 816, endPoint y: 239, distance: 372.7
click at [713, 180] on icon at bounding box center [715, 182] width 15 height 8
click at [728, 290] on input "озаринська анастасія" at bounding box center [687, 299] width 145 height 29
click button "OK" at bounding box center [723, 332] width 70 height 21
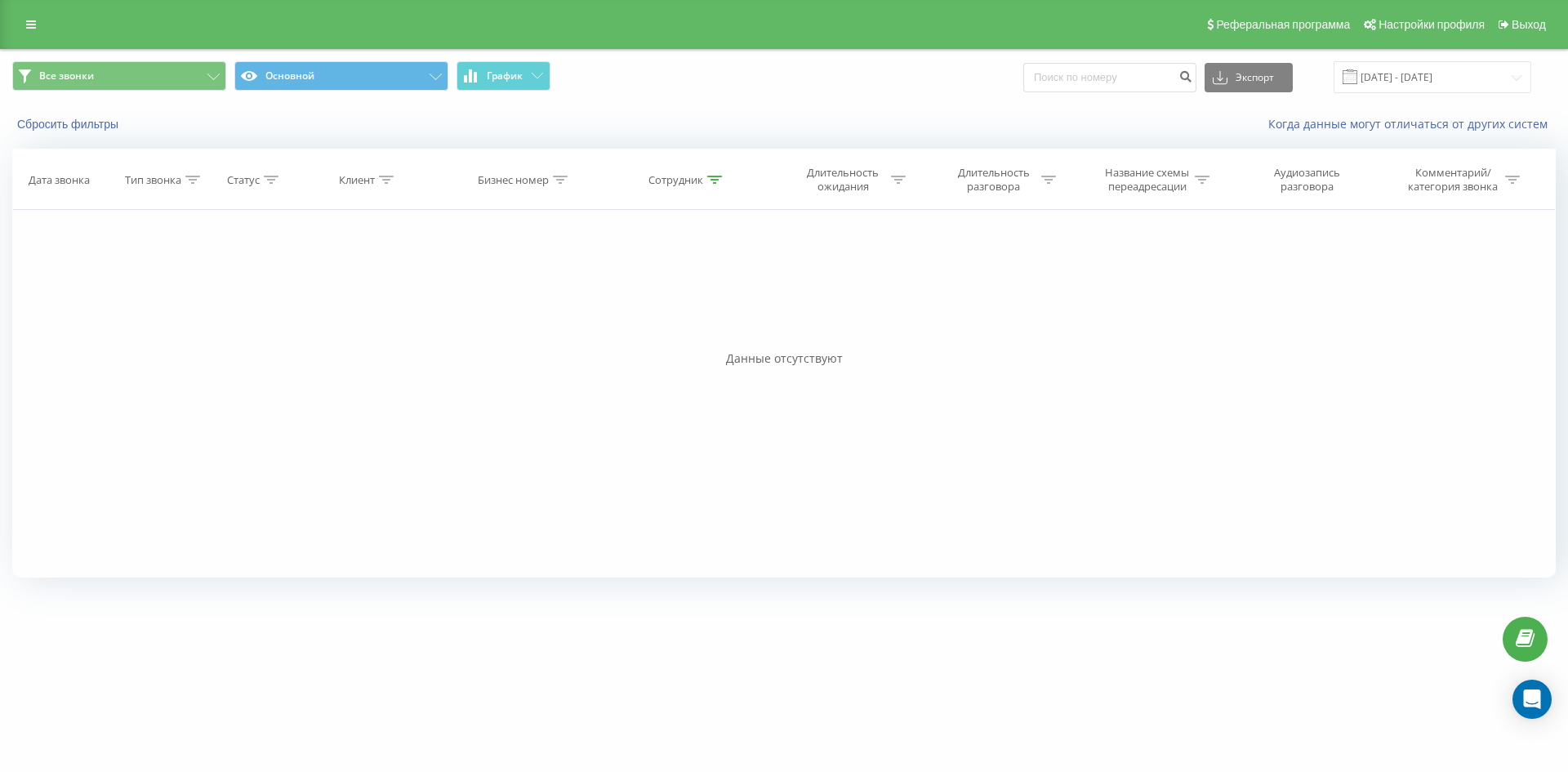
drag, startPoint x: 706, startPoint y: 178, endPoint x: 743, endPoint y: 350, distance: 175.9
click at [715, 176] on icon at bounding box center [714, 180] width 15 height 8
click at [719, 278] on form "Содержит рященко ксенія Отмена OK" at bounding box center [687, 296] width 143 height 105
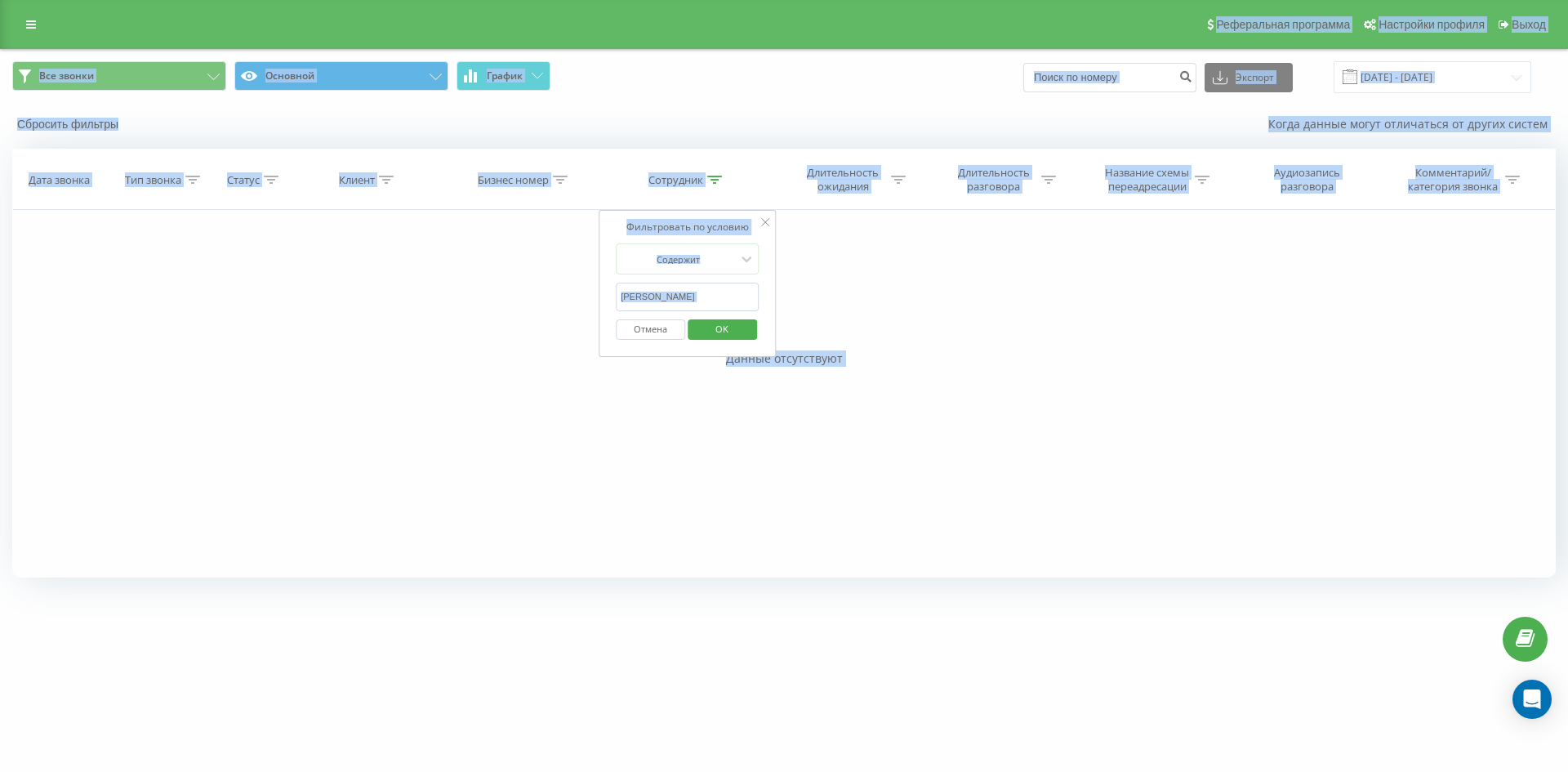
click at [730, 316] on span "OK" at bounding box center [722, 329] width 45 height 26
click at [716, 179] on icon at bounding box center [714, 180] width 15 height 8
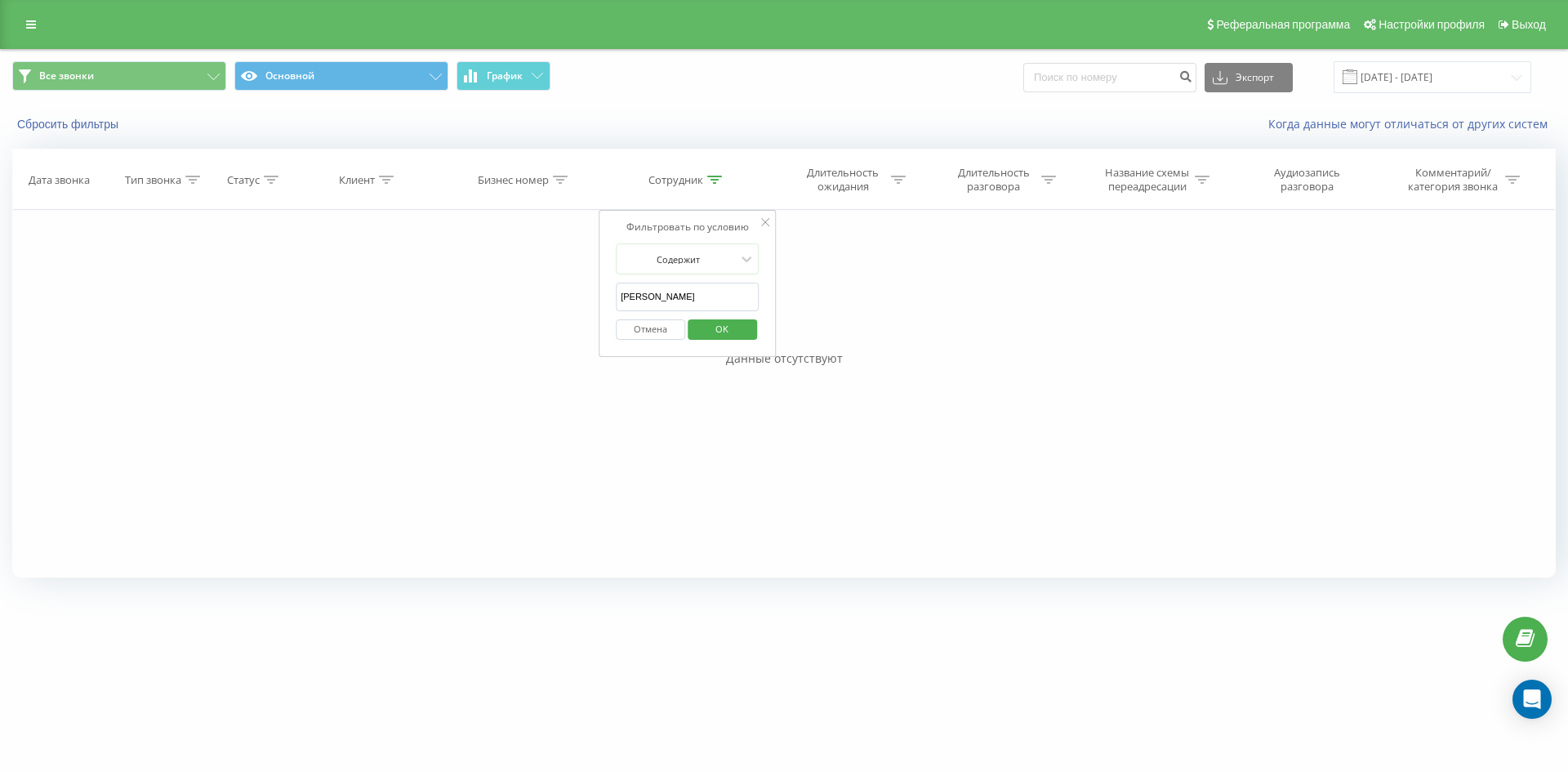
click at [711, 302] on input "рященко ксенія" at bounding box center [687, 297] width 143 height 29
click button "OK" at bounding box center [722, 329] width 69 height 21
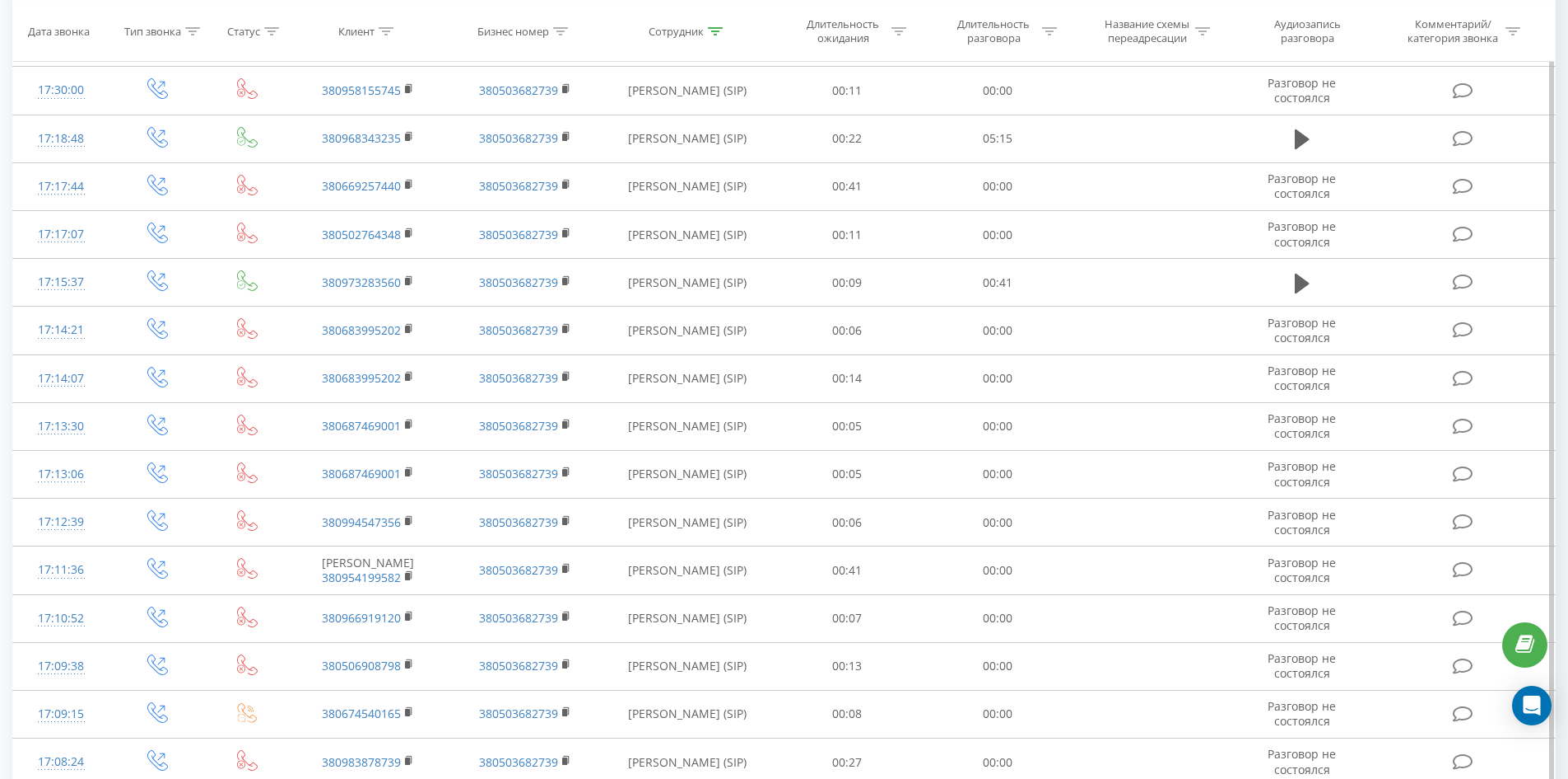
scroll to position [3786, 0]
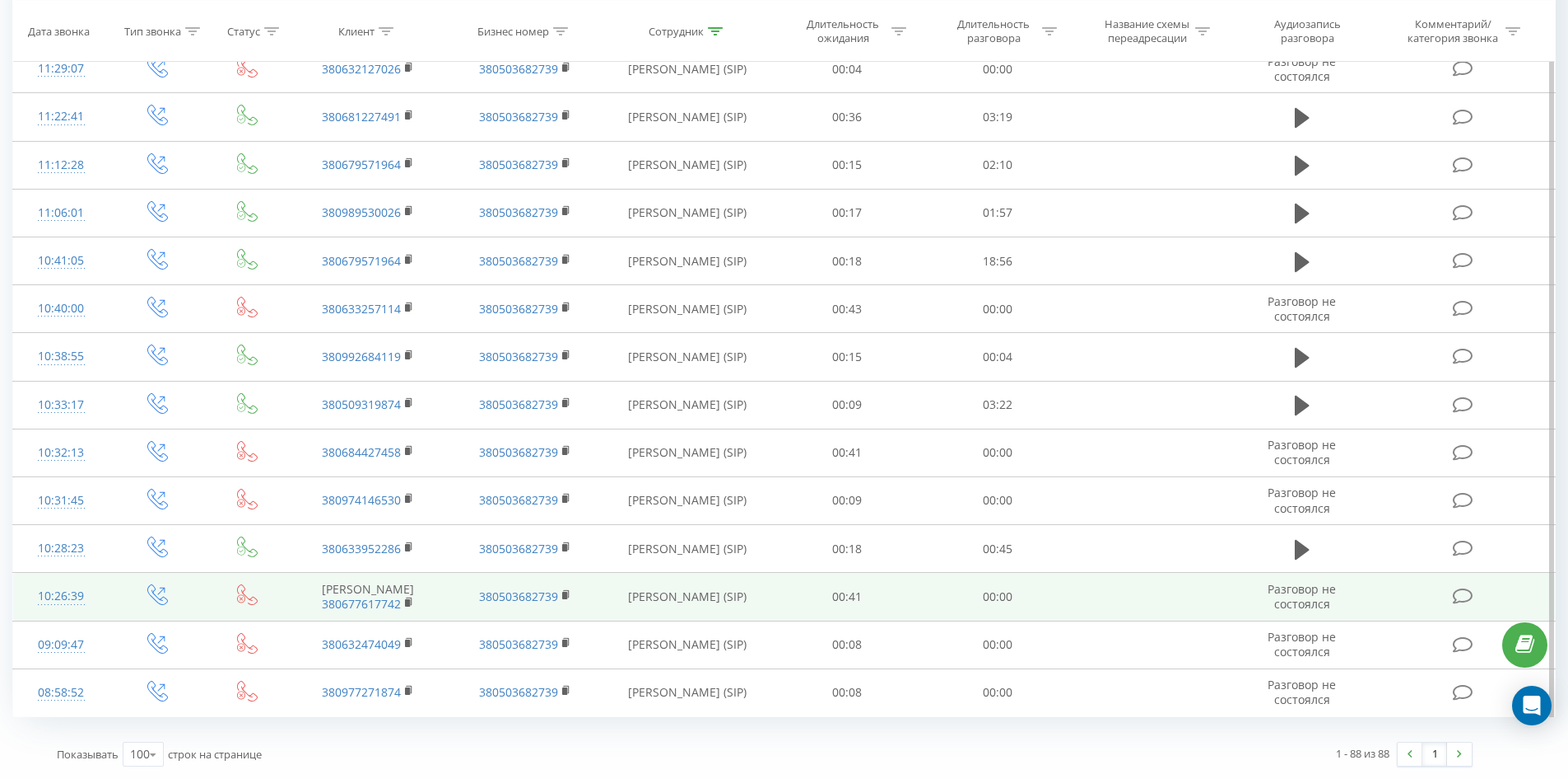
drag, startPoint x: 696, startPoint y: 207, endPoint x: 712, endPoint y: 608, distance: 401.3
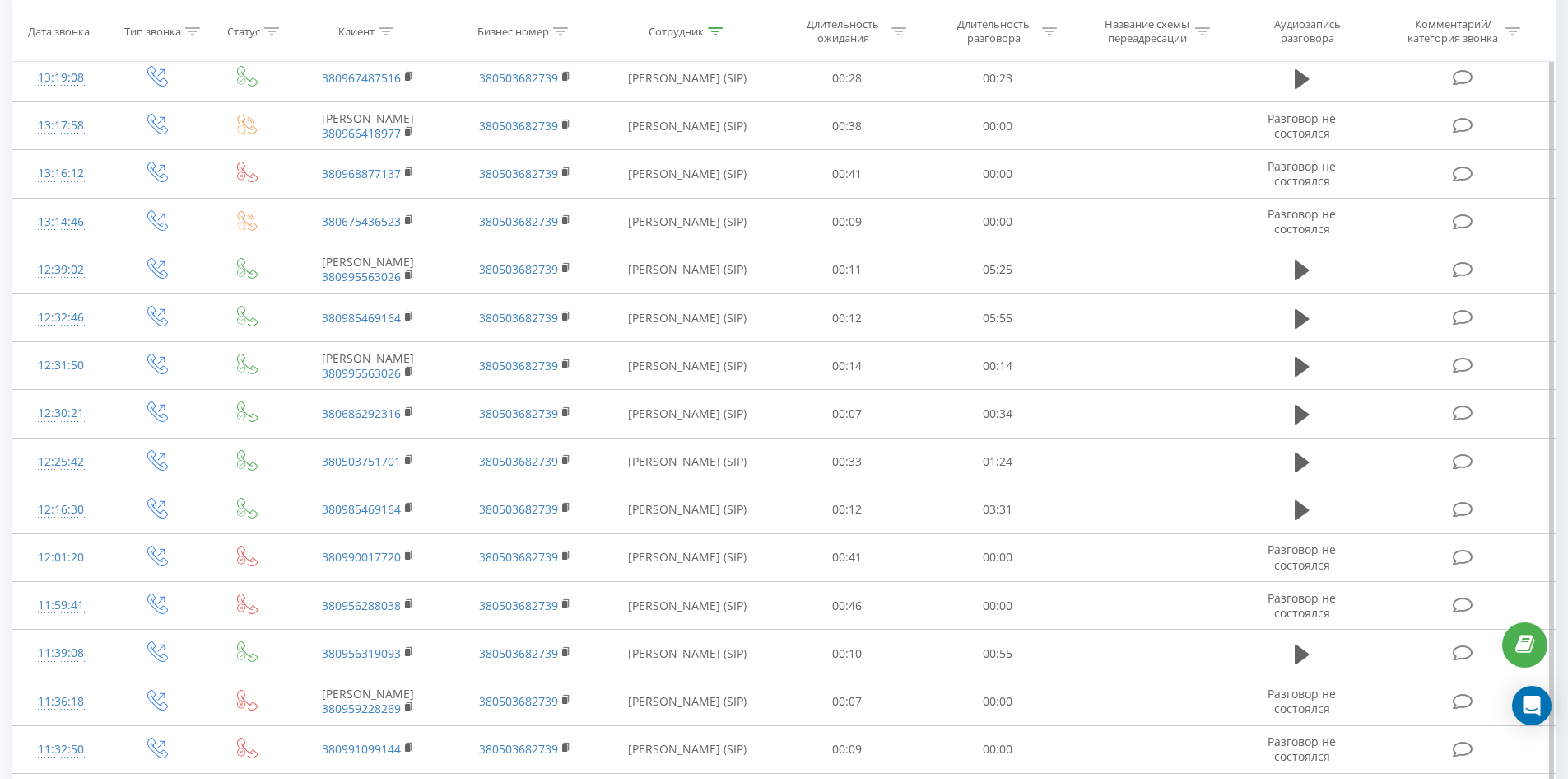
scroll to position [0, 0]
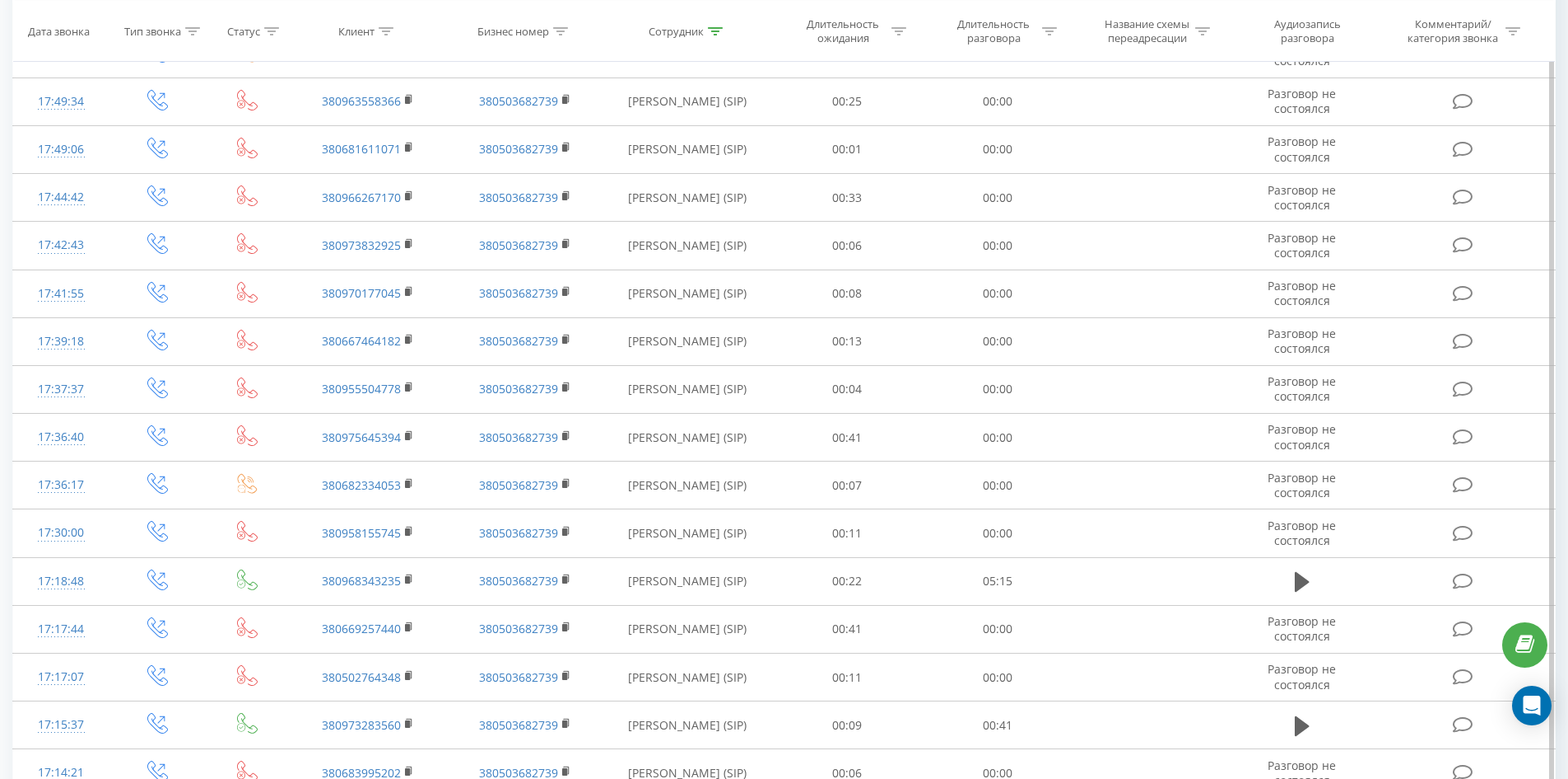
drag, startPoint x: 821, startPoint y: 398, endPoint x: 956, endPoint y: 102, distance: 325.3
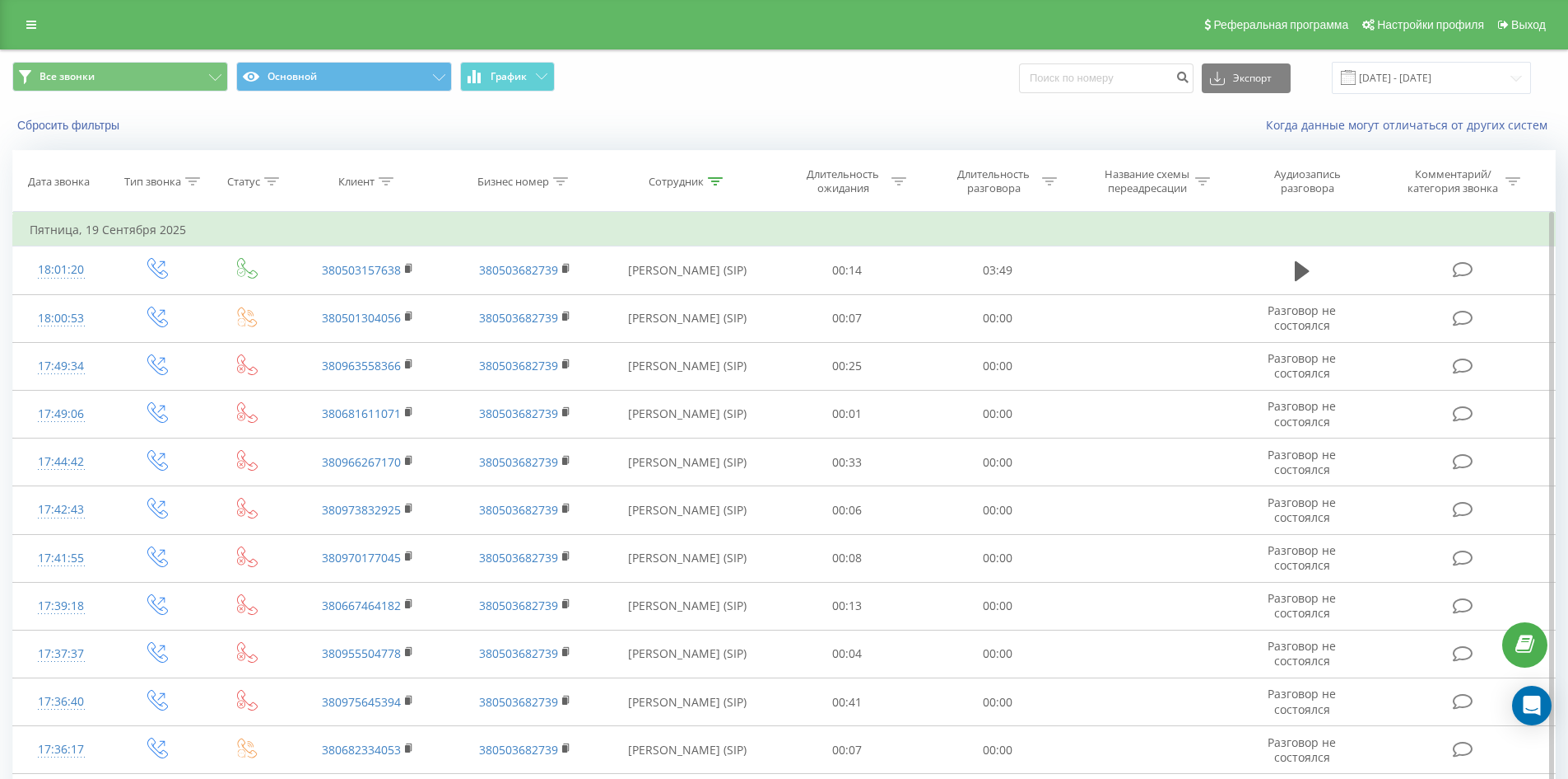
click at [717, 178] on icon at bounding box center [715, 182] width 15 height 8
click at [733, 301] on input "собко ростислав" at bounding box center [687, 299] width 145 height 29
click button "OK" at bounding box center [723, 332] width 70 height 21
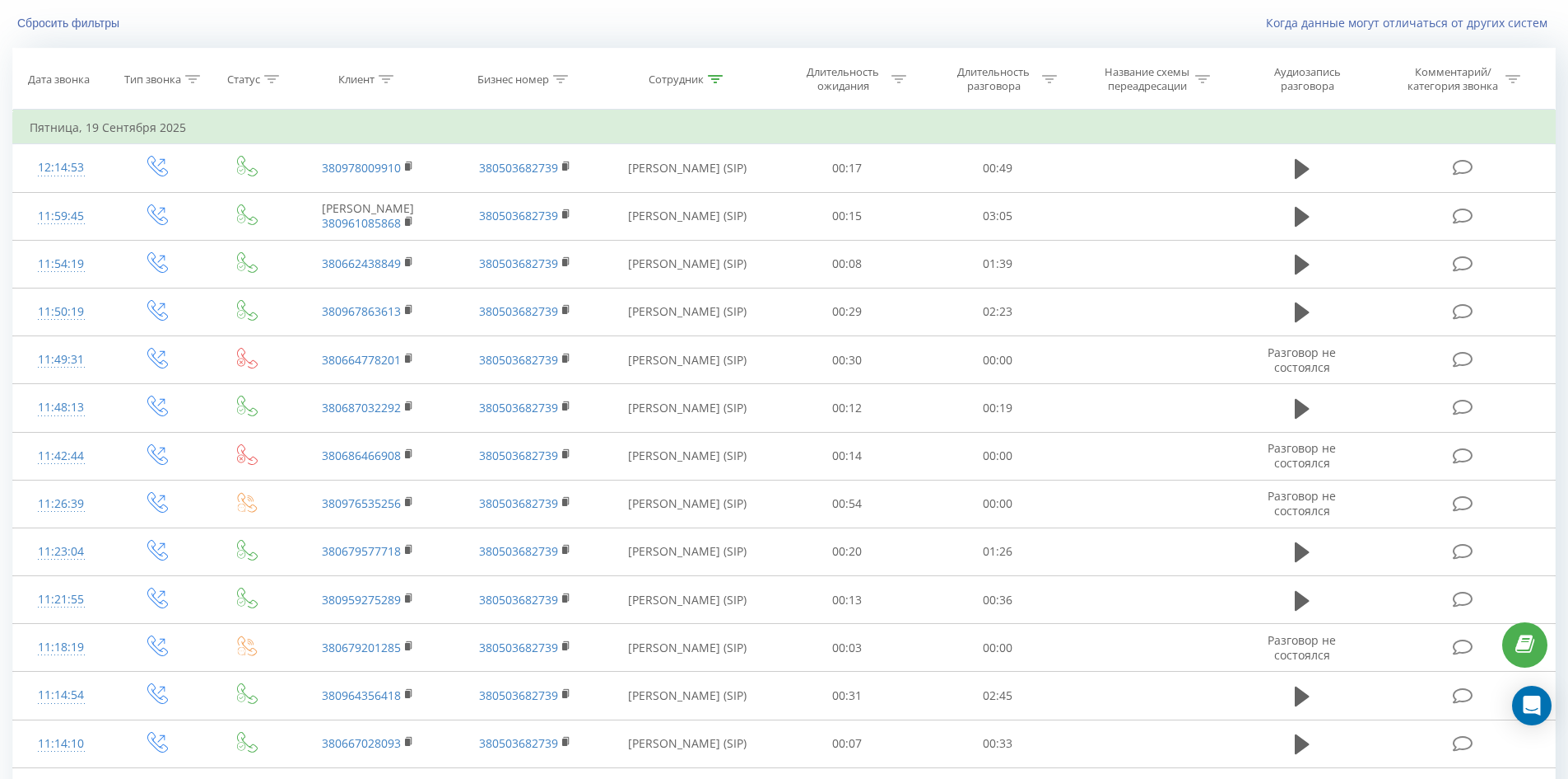
scroll to position [897, 0]
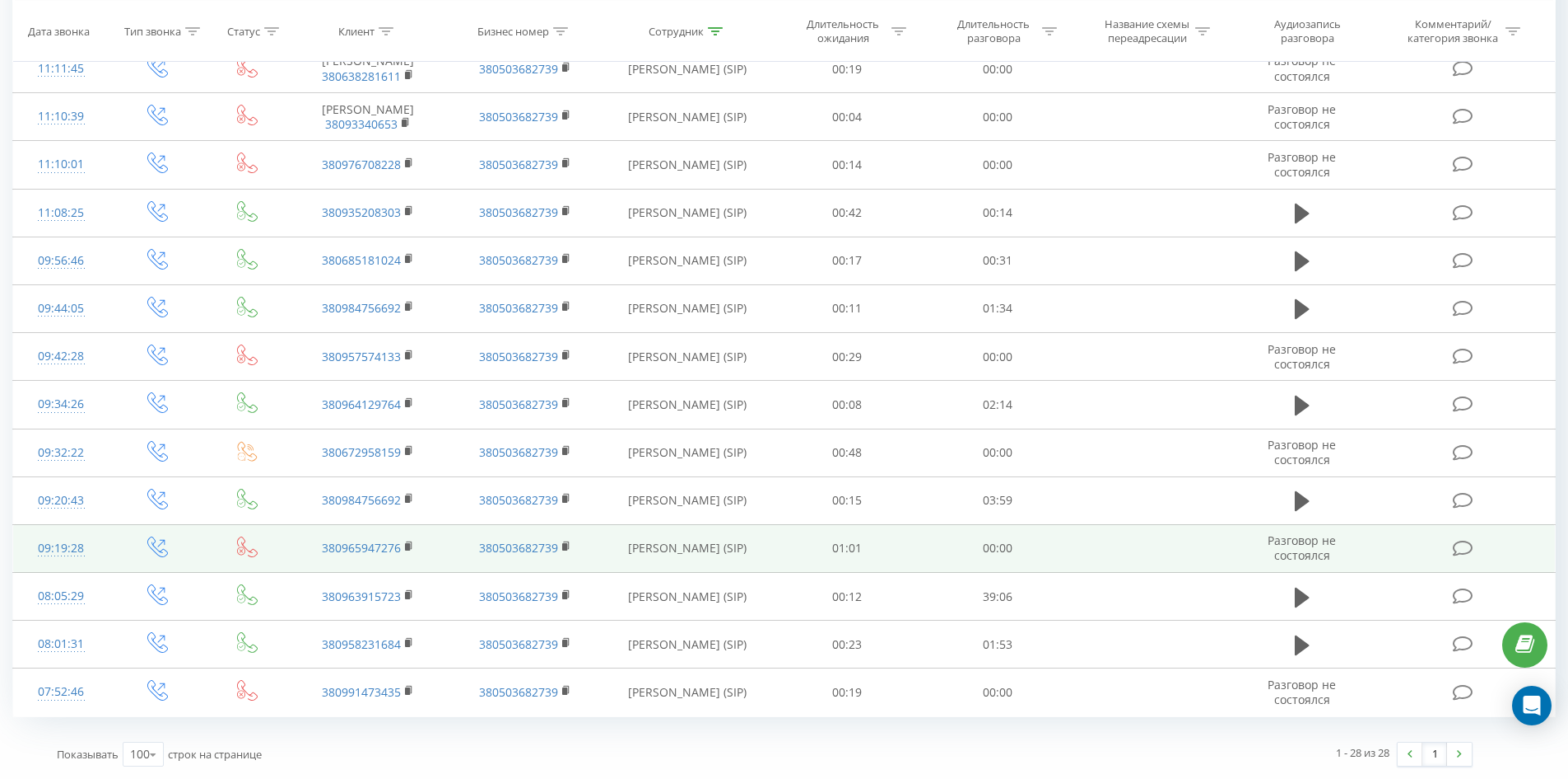
drag, startPoint x: 683, startPoint y: 178, endPoint x: 745, endPoint y: 527, distance: 354.5
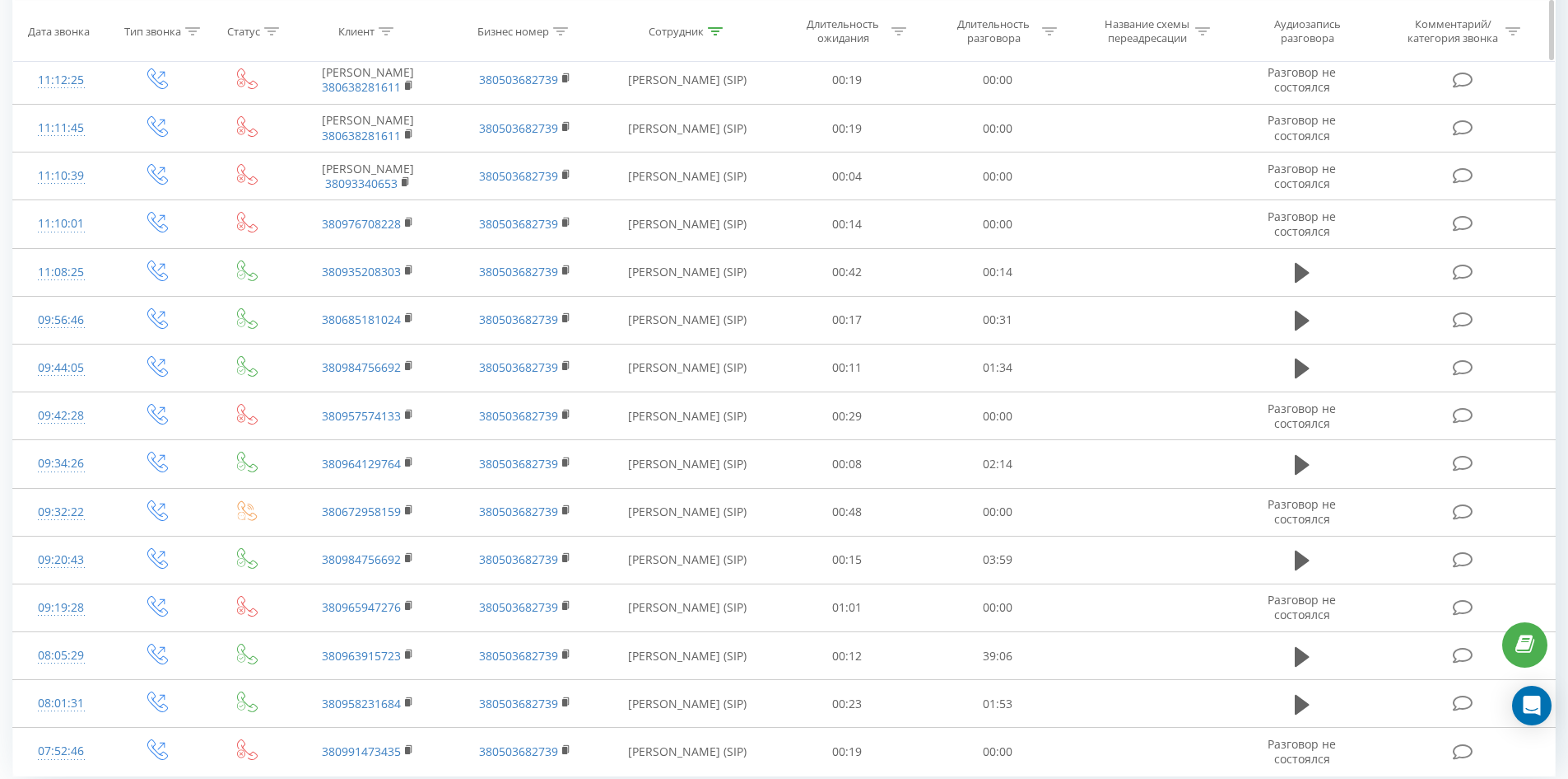
scroll to position [0, 0]
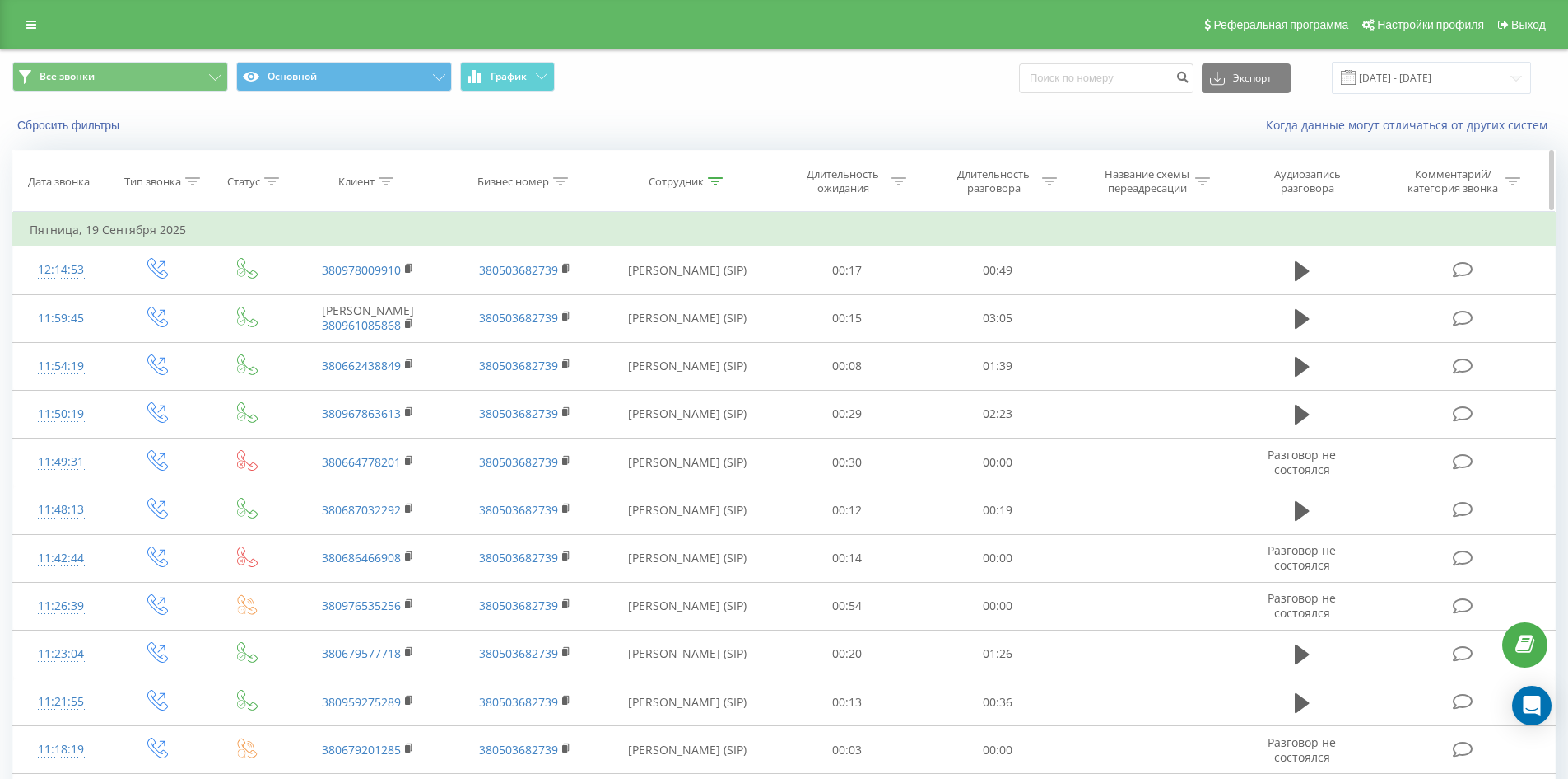
drag, startPoint x: 745, startPoint y: 527, endPoint x: 863, endPoint y: 167, distance: 378.8
click at [713, 184] on icon at bounding box center [715, 182] width 15 height 8
click at [745, 296] on input "пилипенко анжела" at bounding box center [687, 299] width 145 height 29
click button "OK" at bounding box center [723, 332] width 70 height 21
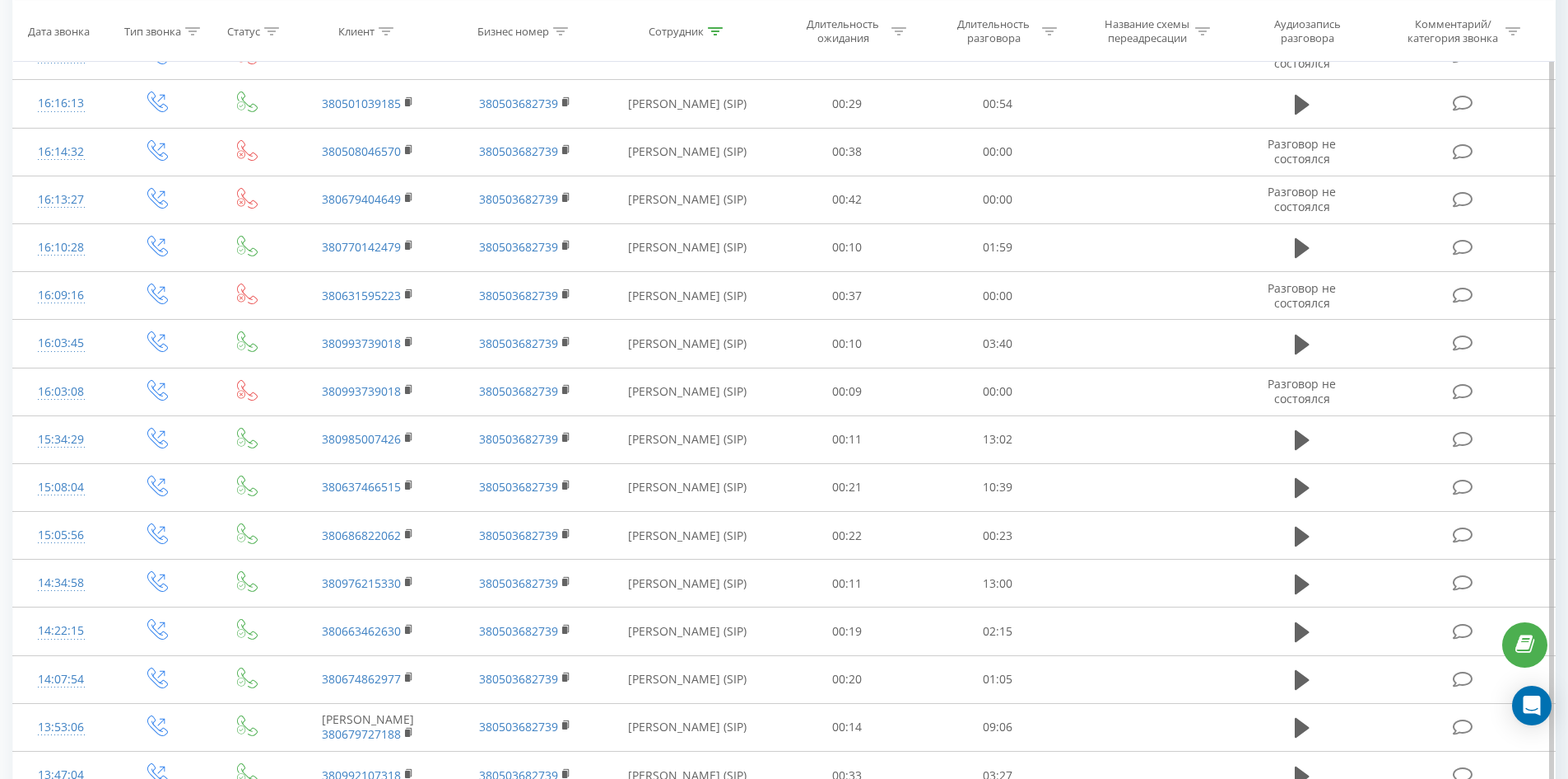
scroll to position [3055, 0]
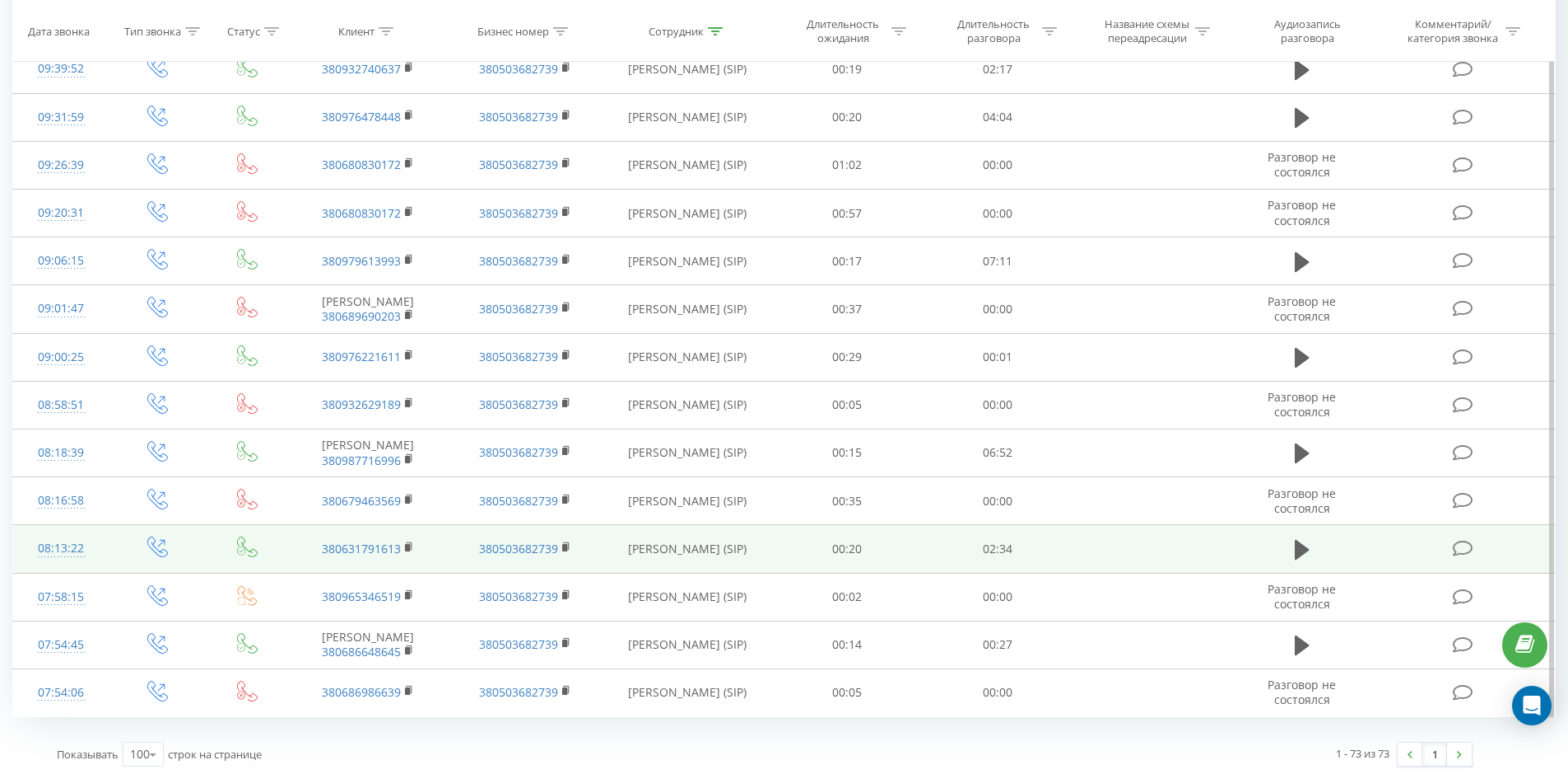
drag, startPoint x: 761, startPoint y: 349, endPoint x: 794, endPoint y: 553, distance: 206.7
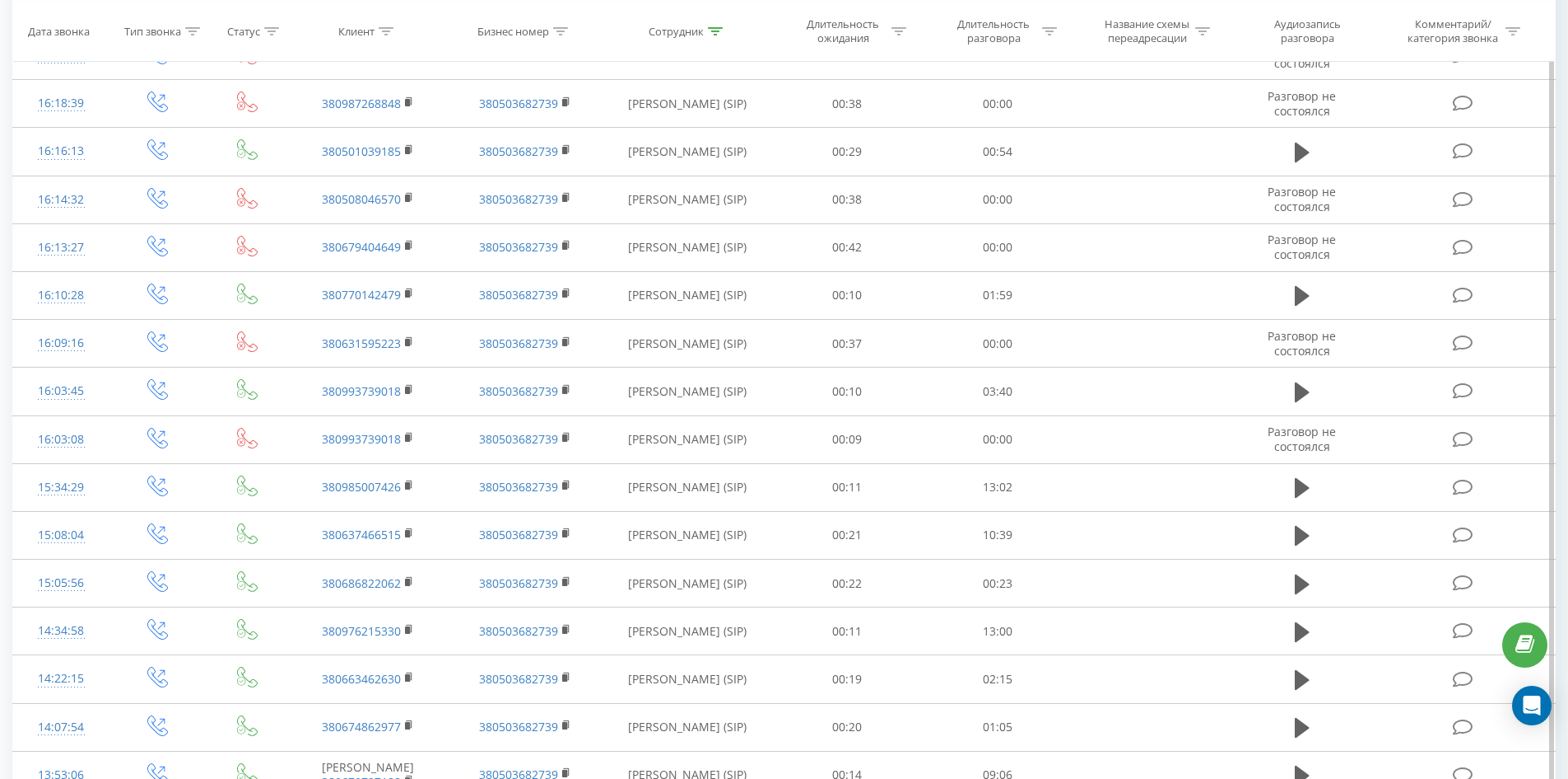
scroll to position [0, 0]
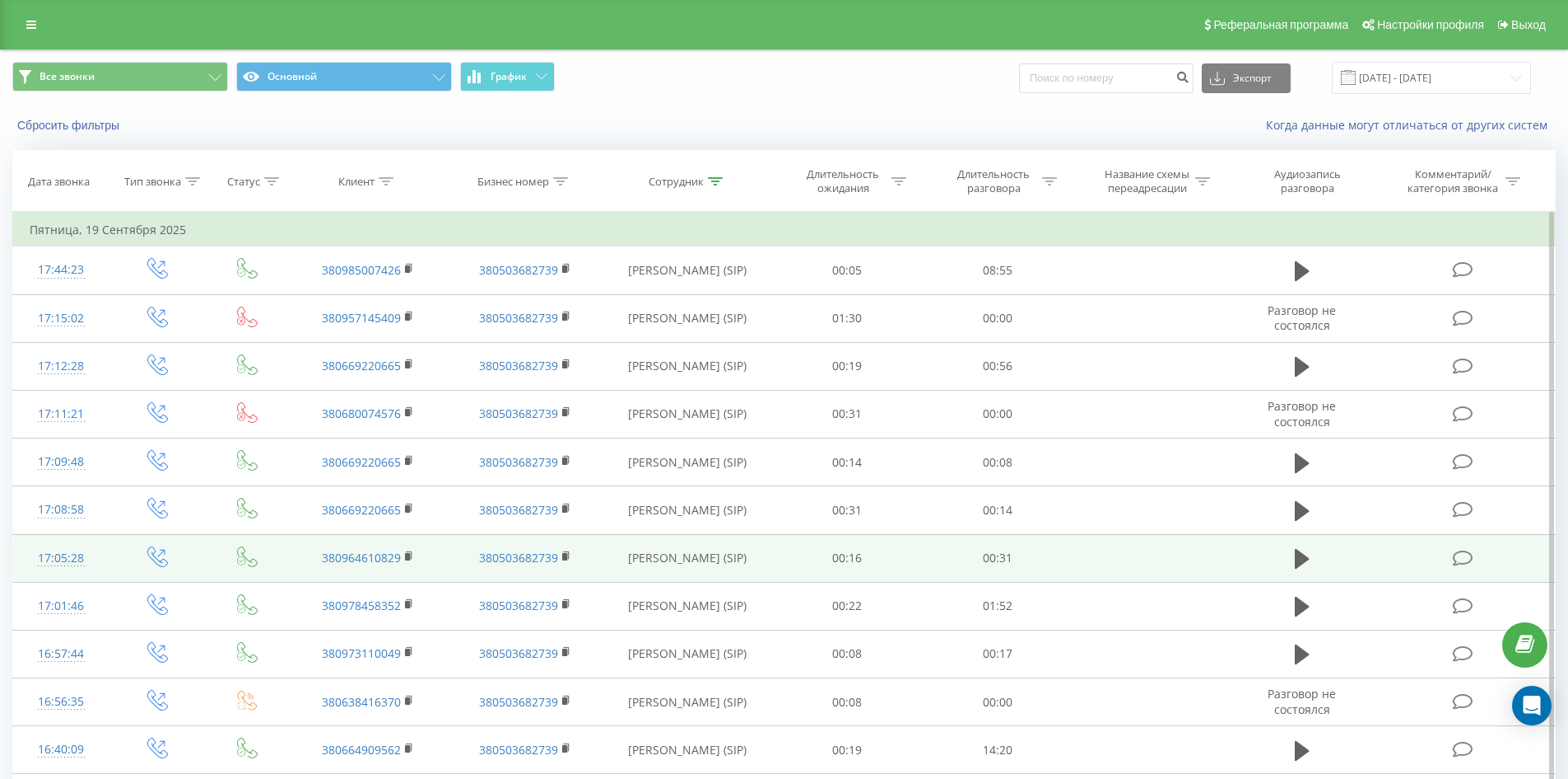
drag, startPoint x: 804, startPoint y: 547, endPoint x: 815, endPoint y: 154, distance: 393.2
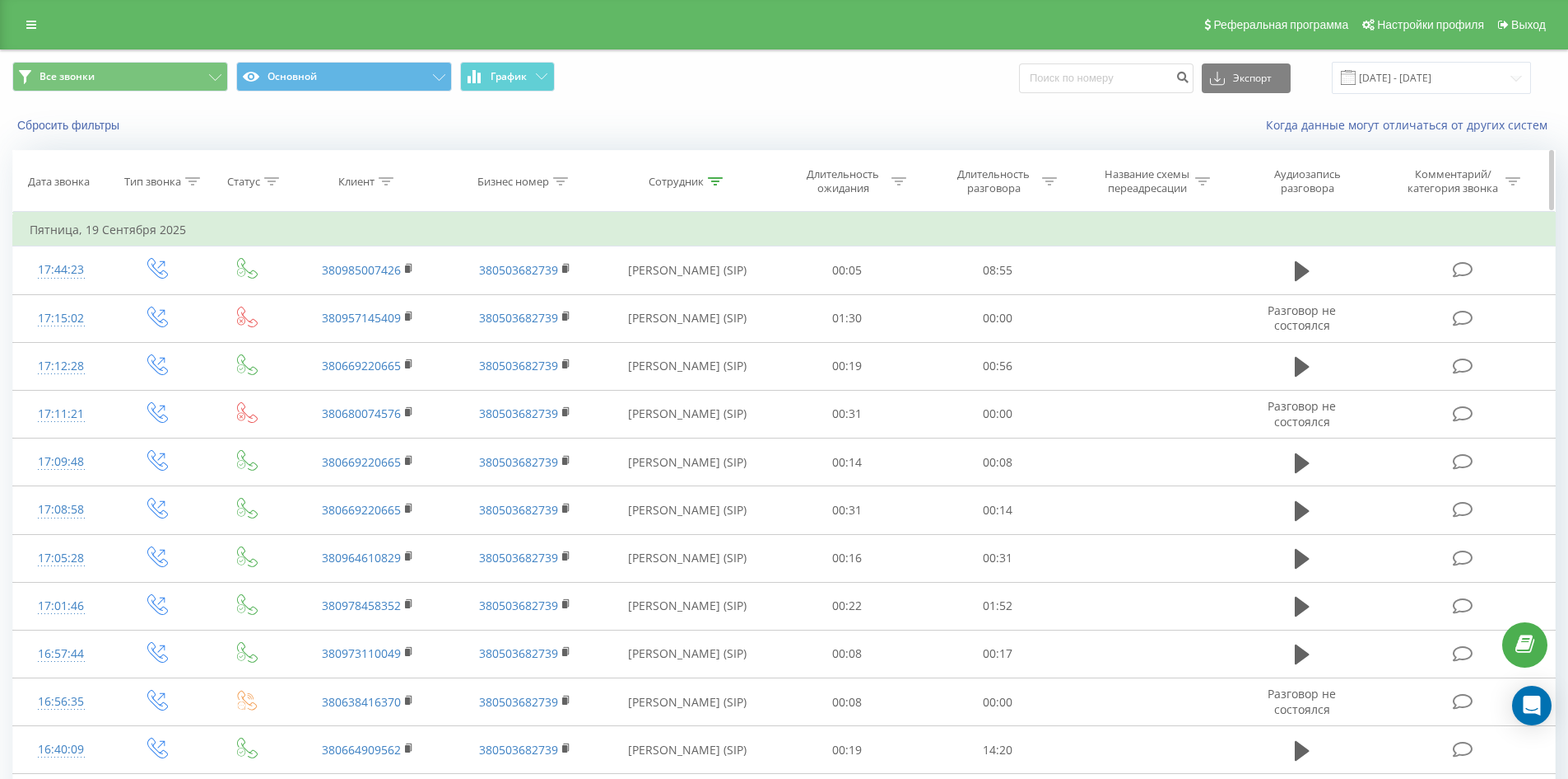
drag, startPoint x: 714, startPoint y: 182, endPoint x: 714, endPoint y: 199, distance: 17.0
click at [714, 183] on icon at bounding box center [715, 182] width 15 height 8
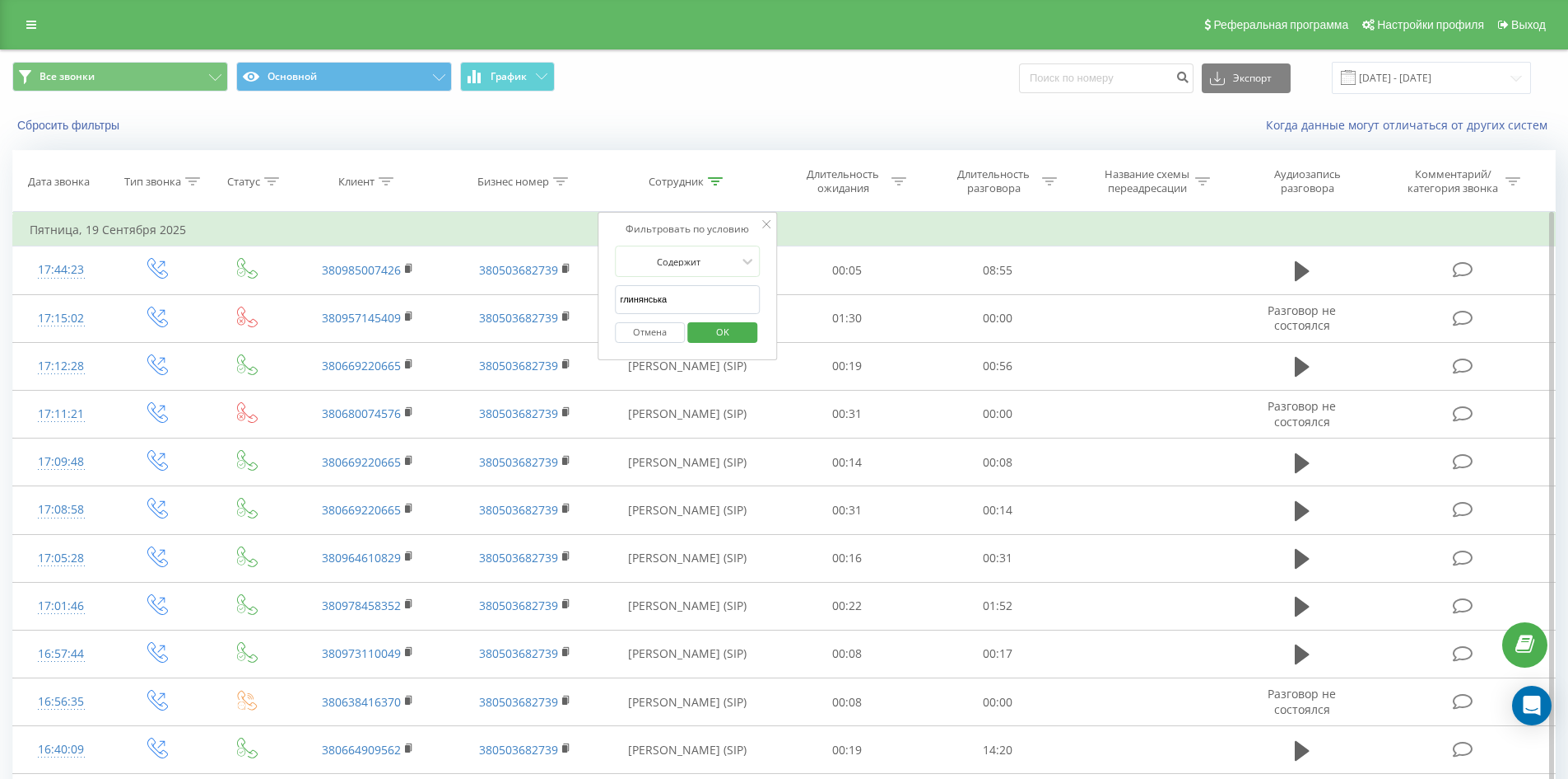
drag, startPoint x: 736, startPoint y: 283, endPoint x: 738, endPoint y: 293, distance: 10.2
click at [737, 289] on form "Содержит глинянська Отмена OK" at bounding box center [687, 298] width 145 height 106
click at [738, 293] on input "глинянська" at bounding box center [687, 299] width 145 height 29
click button "OK" at bounding box center [723, 332] width 70 height 21
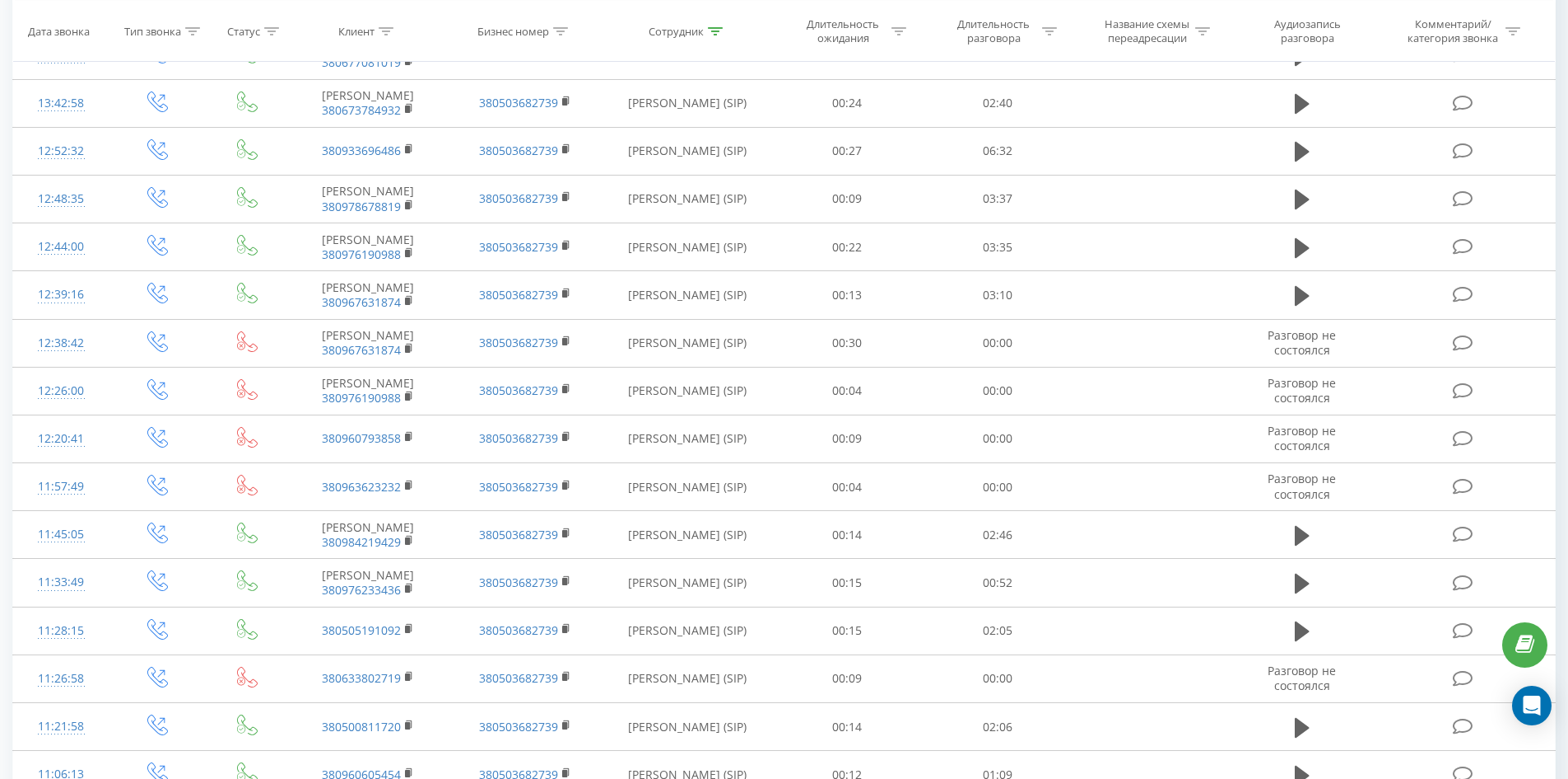
scroll to position [2741, 0]
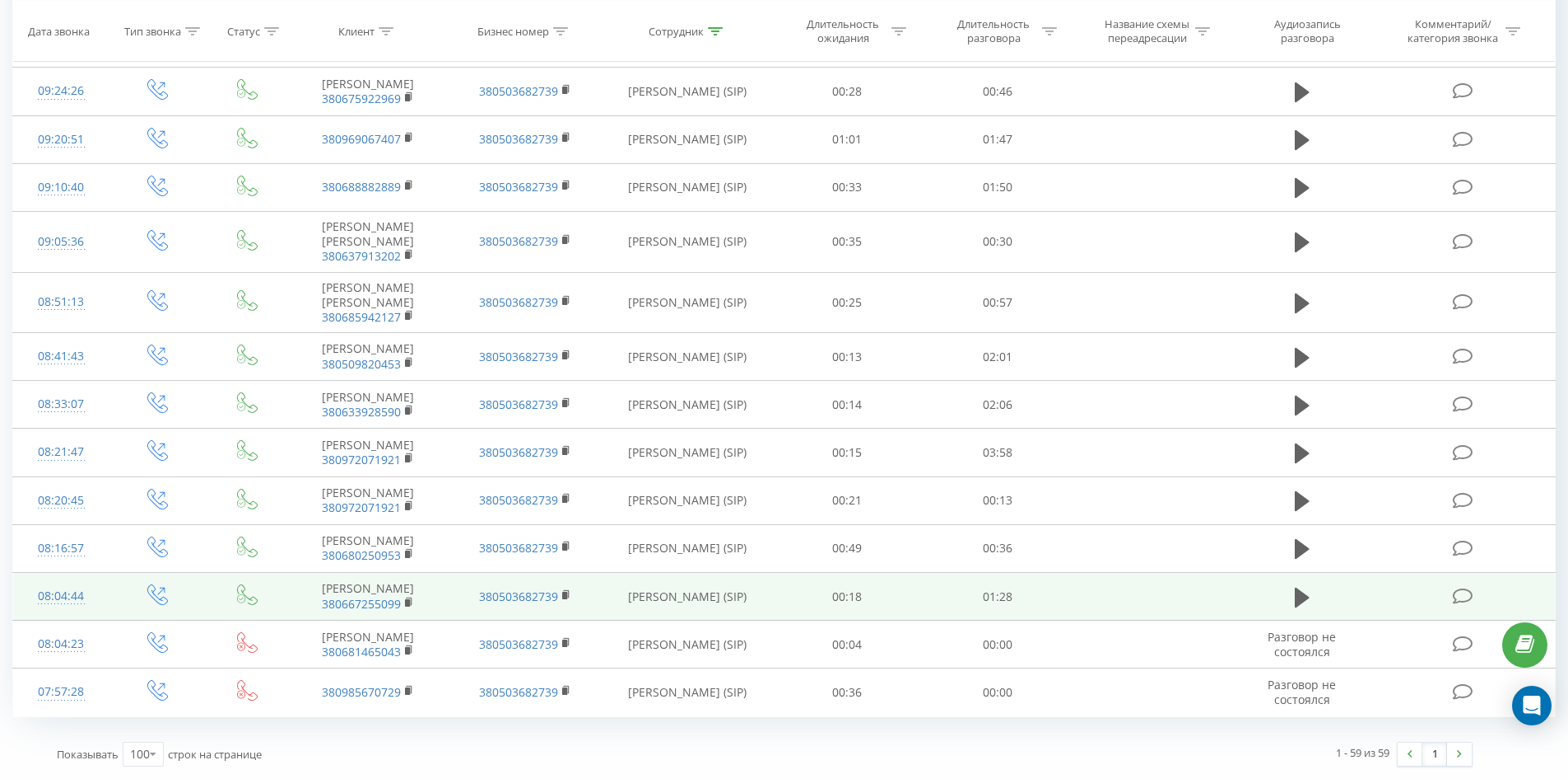
drag, startPoint x: 715, startPoint y: 379, endPoint x: 717, endPoint y: 580, distance: 201.0
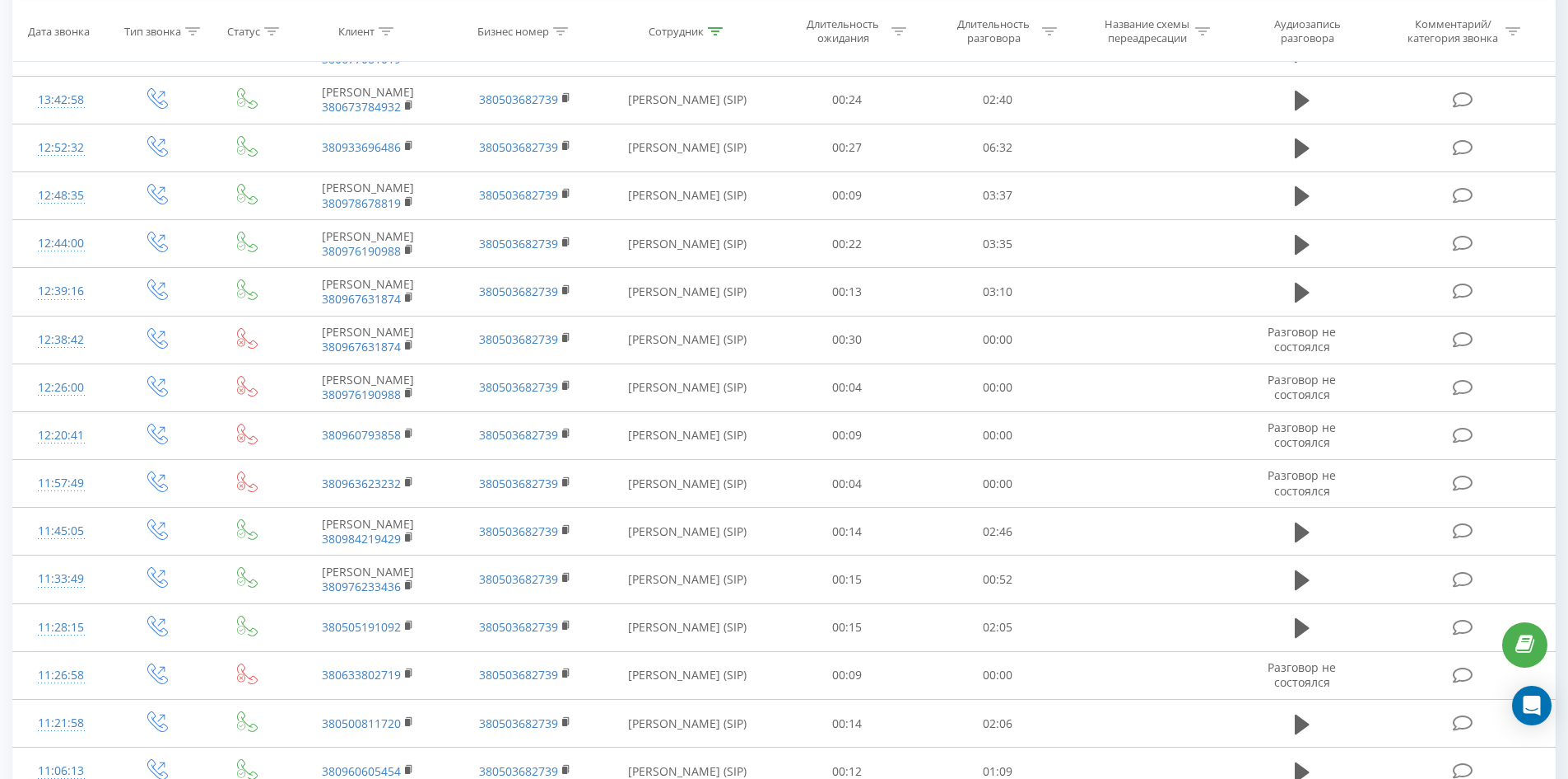
scroll to position [0, 0]
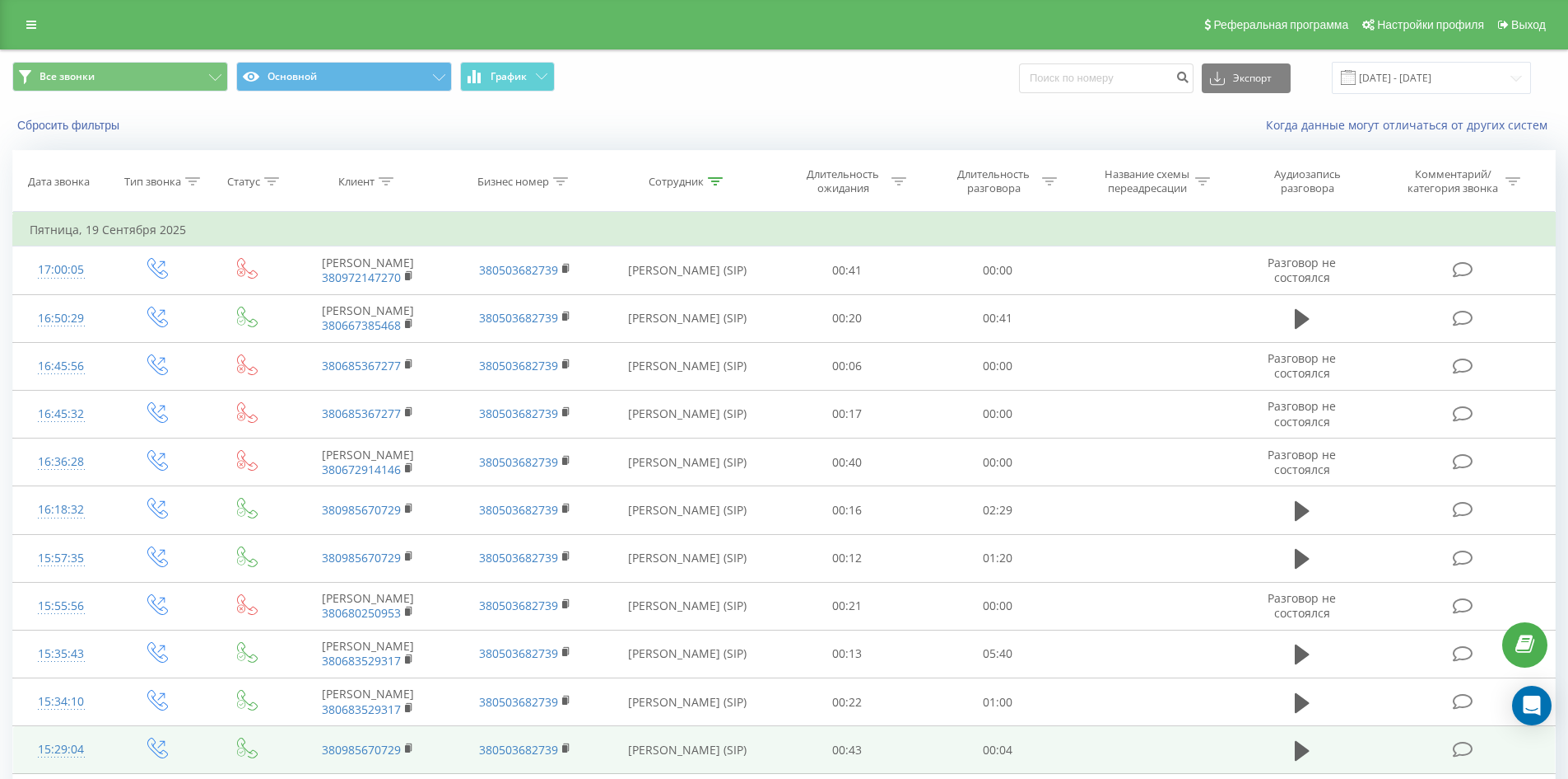
drag, startPoint x: 815, startPoint y: 199, endPoint x: 833, endPoint y: 80, distance: 120.4
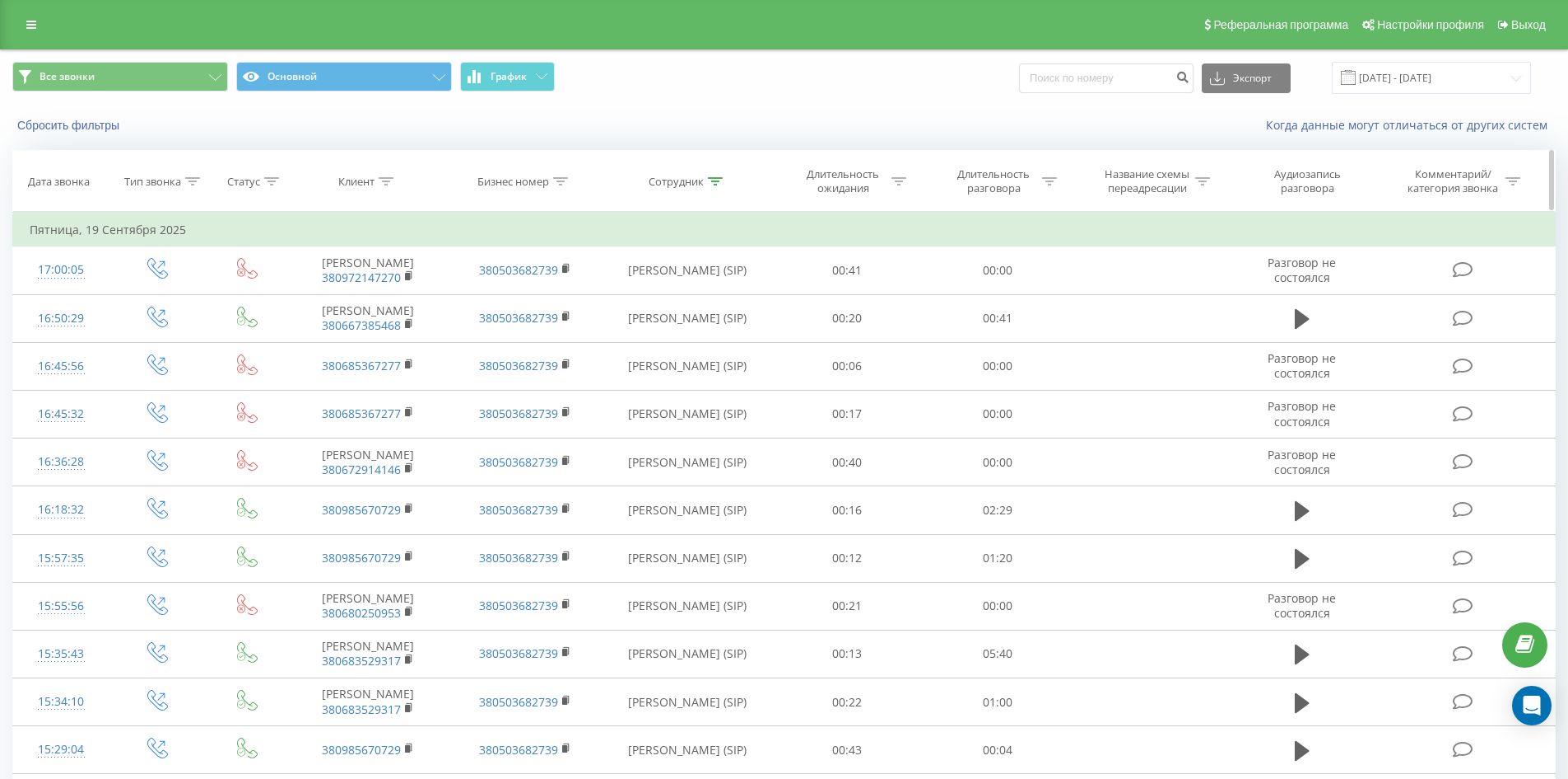
click at [717, 178] on icon at bounding box center [715, 182] width 15 height 8
click at [736, 310] on input "теличко ірина" at bounding box center [687, 299] width 145 height 29
click button "OK" at bounding box center [723, 332] width 70 height 21
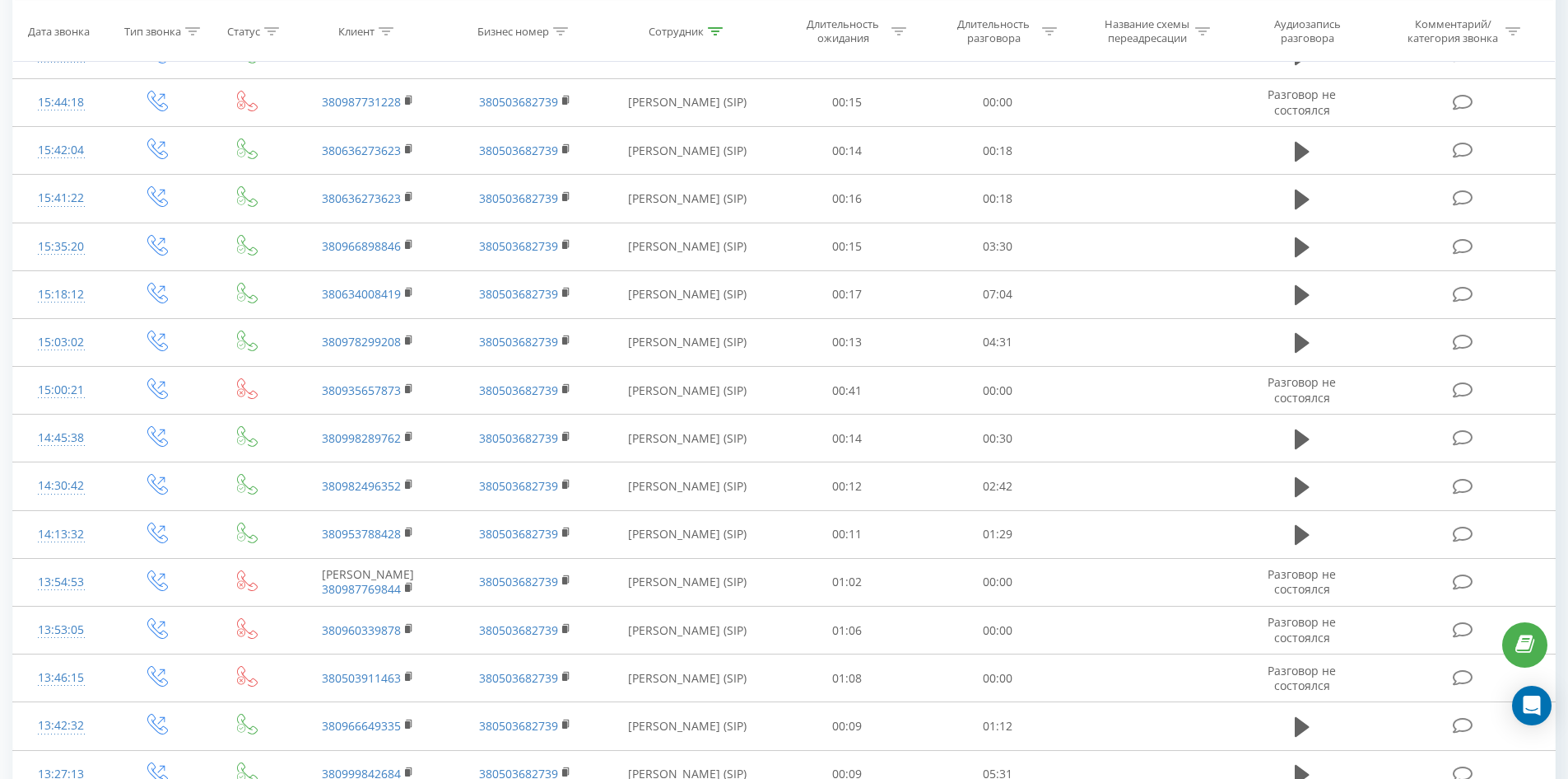
scroll to position [2143, 0]
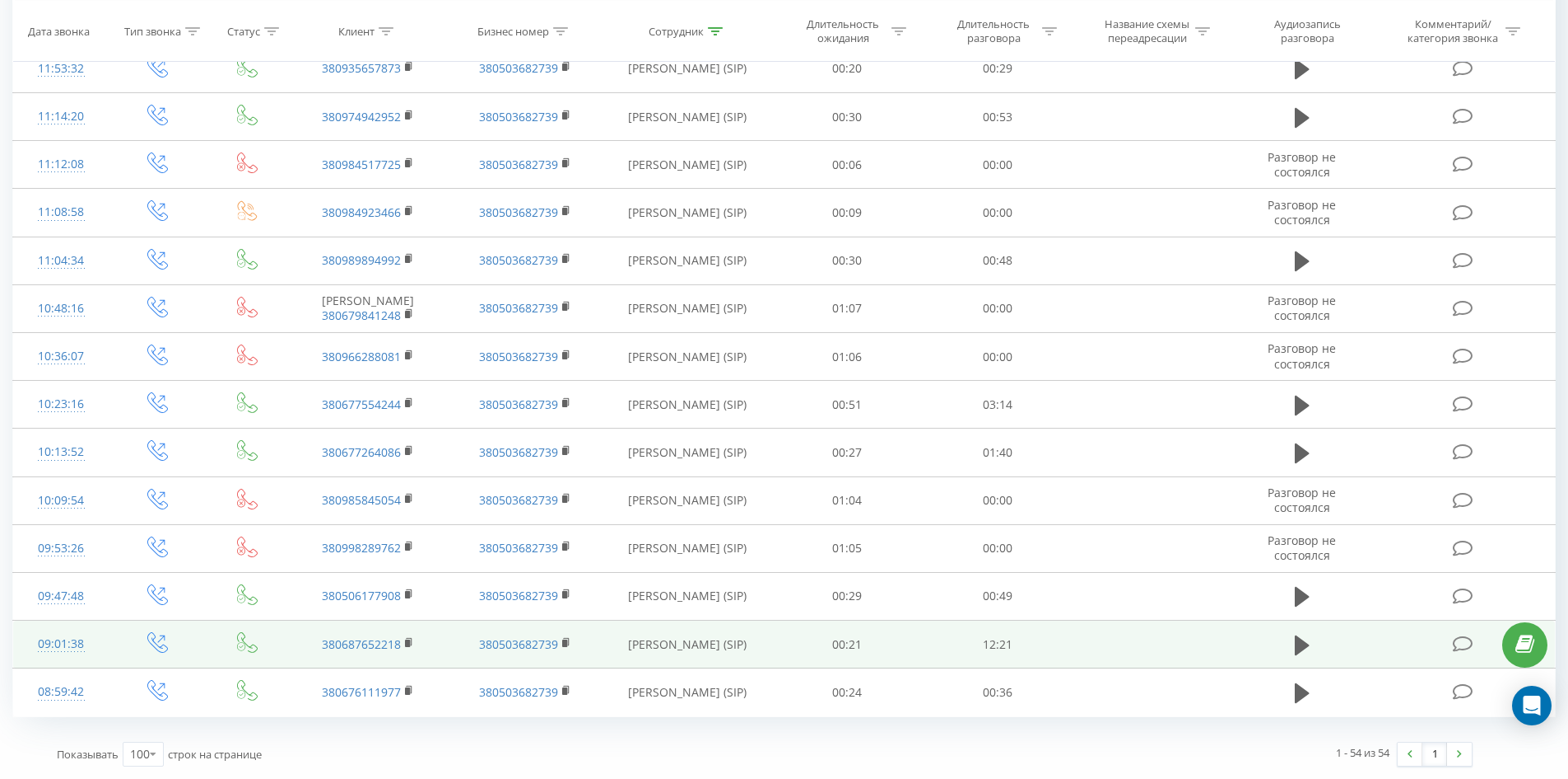
drag, startPoint x: 717, startPoint y: 233, endPoint x: 674, endPoint y: 659, distance: 428.2
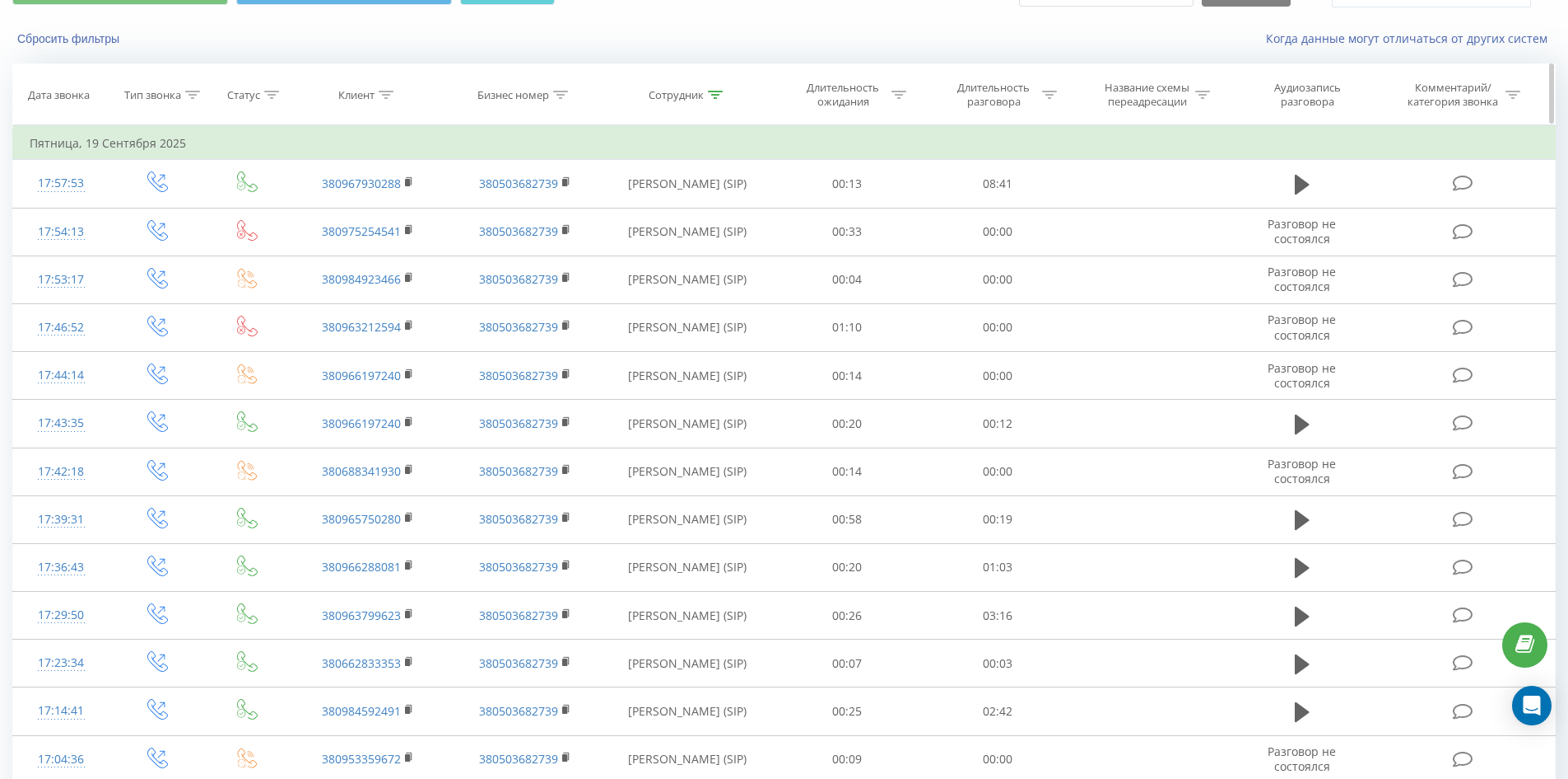
scroll to position [0, 0]
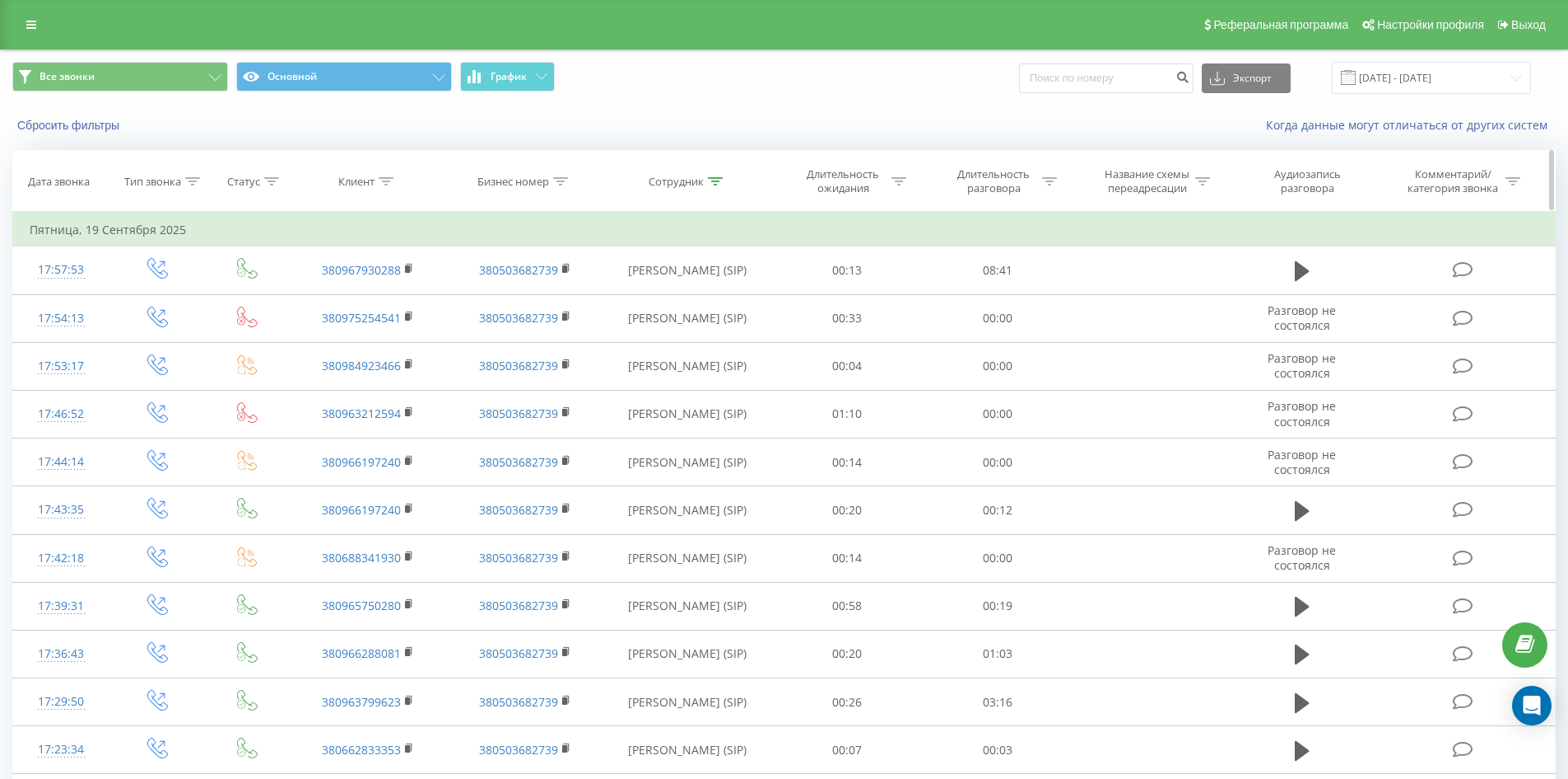
drag, startPoint x: 681, startPoint y: 646, endPoint x: 801, endPoint y: 170, distance: 490.9
click at [716, 183] on icon at bounding box center [715, 182] width 15 height 8
click at [726, 296] on input "новгородцева аміна" at bounding box center [687, 299] width 145 height 29
click button "OK" at bounding box center [723, 332] width 70 height 21
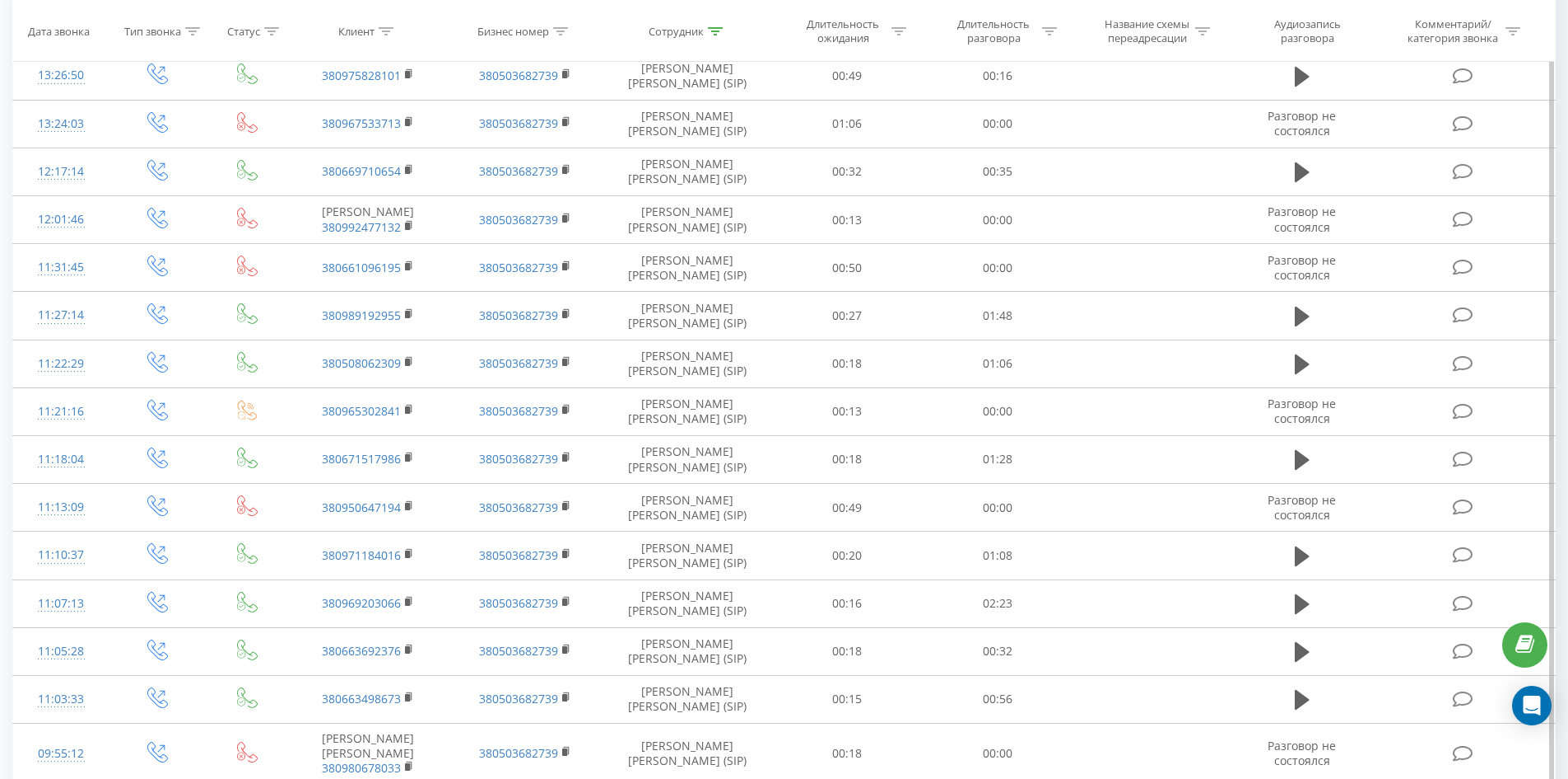
scroll to position [2445, 0]
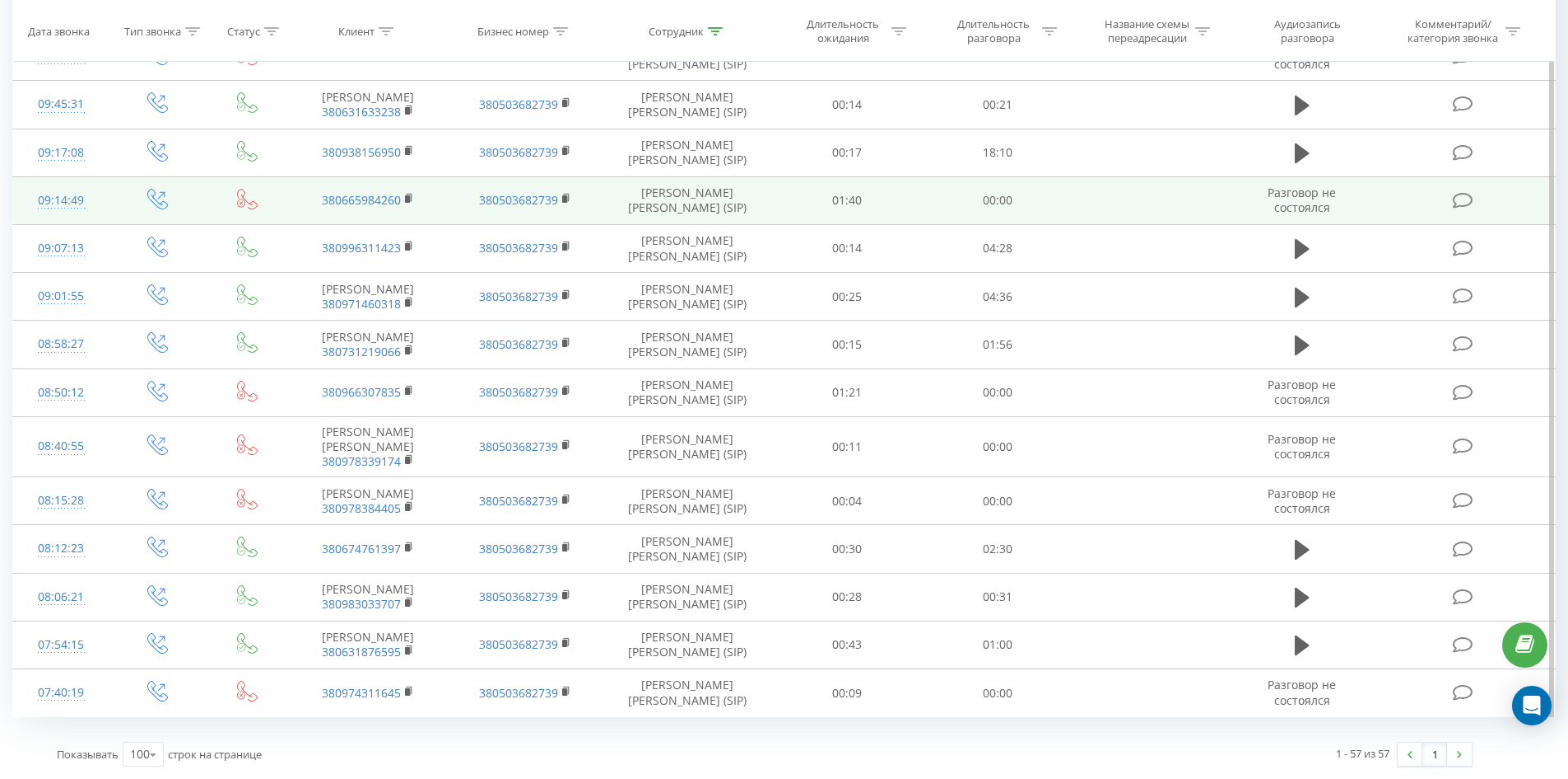
drag, startPoint x: 709, startPoint y: 408, endPoint x: 702, endPoint y: 558, distance: 150.2
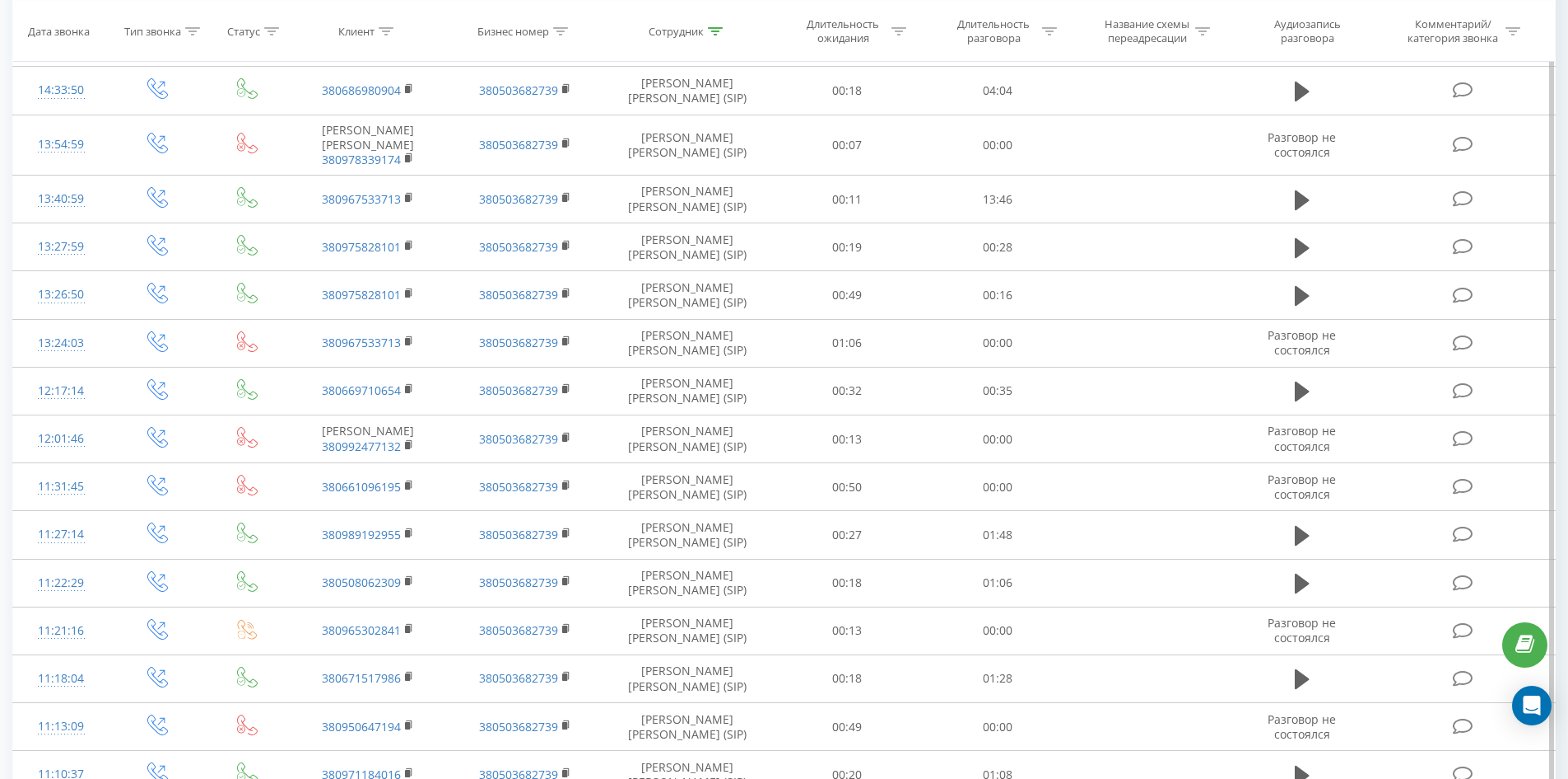
scroll to position [0, 0]
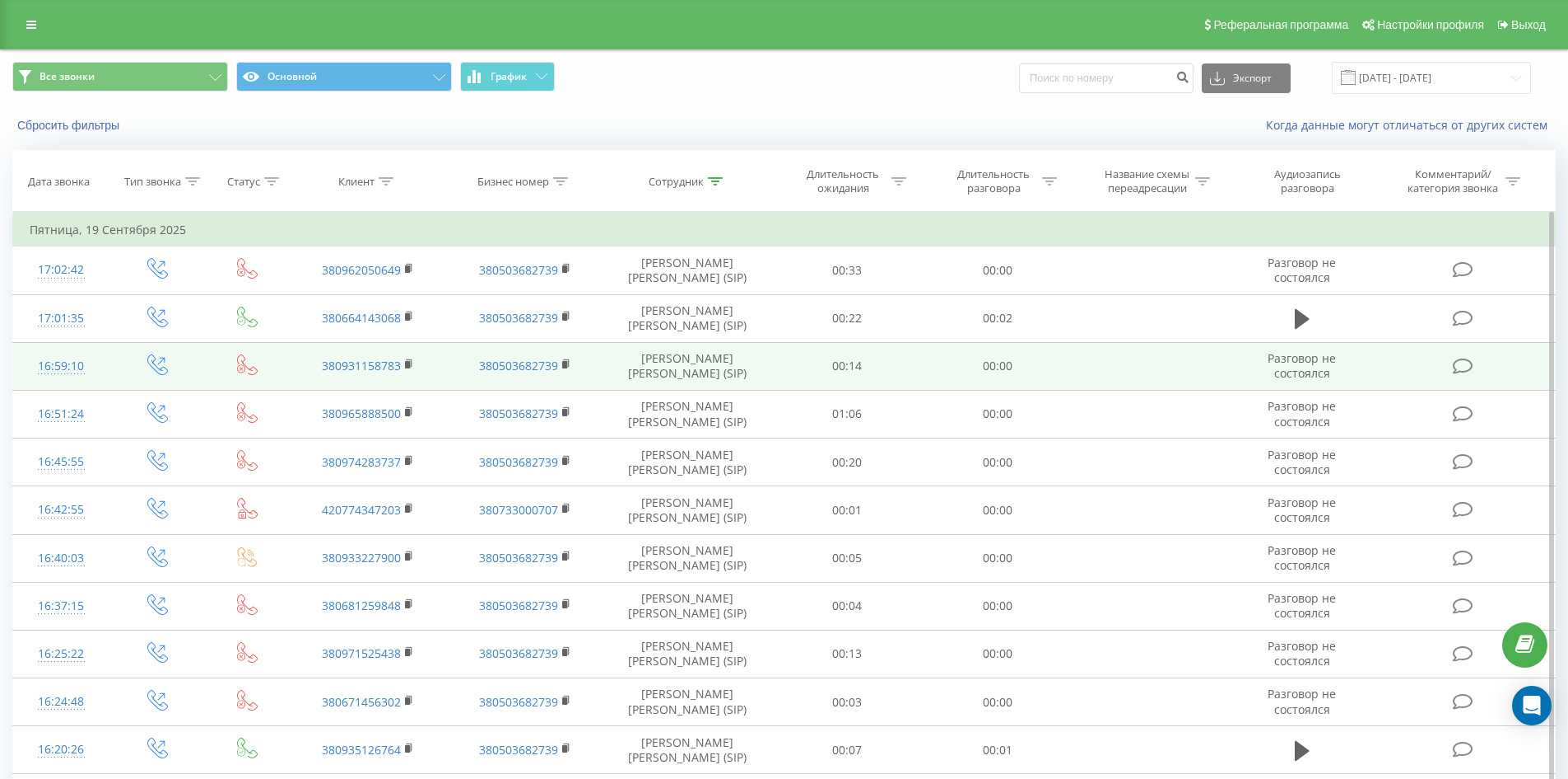
drag, startPoint x: 712, startPoint y: 543, endPoint x: 801, endPoint y: 191, distance: 363.1
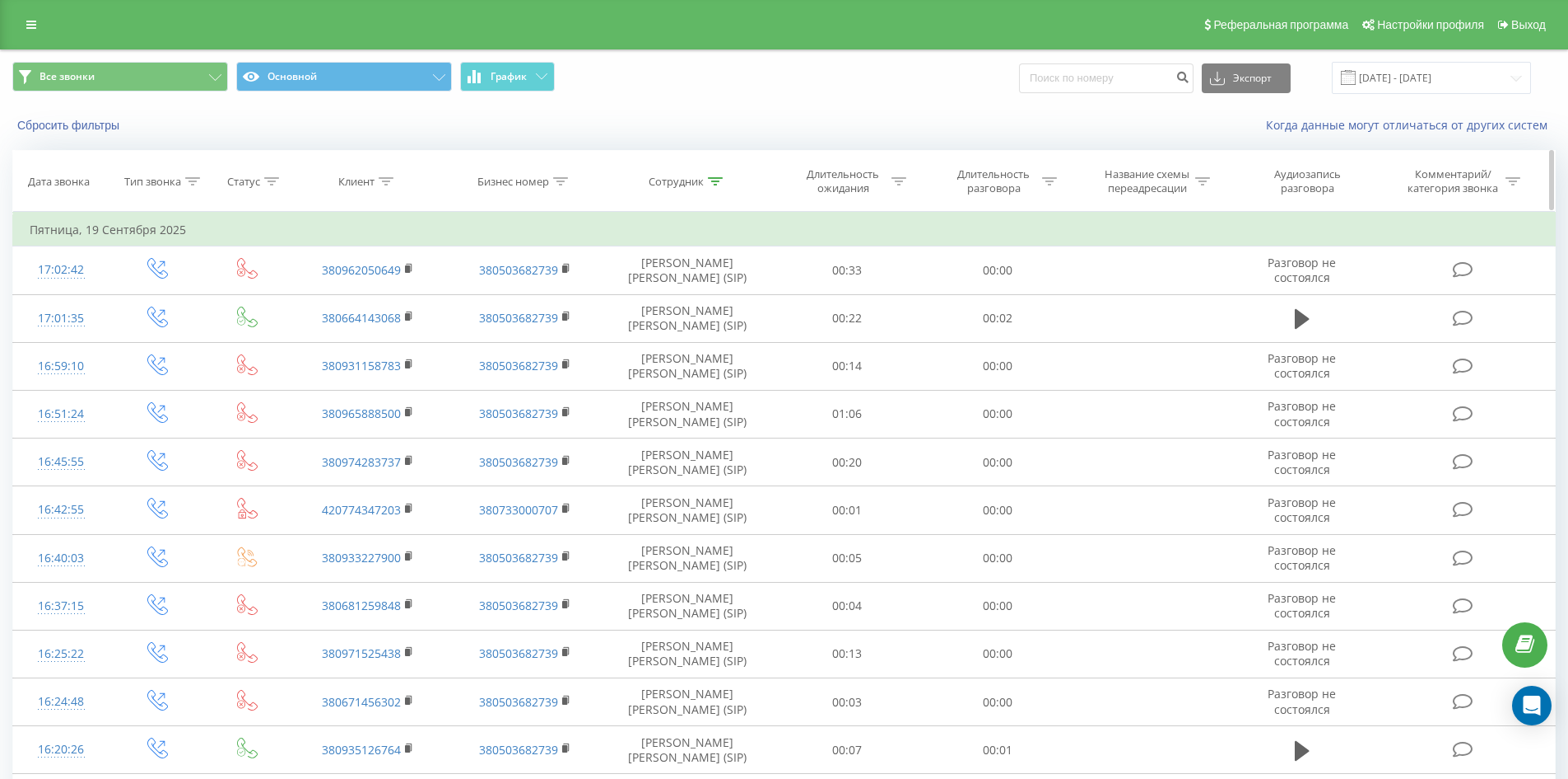
click at [707, 180] on div "Сотрудник" at bounding box center [686, 182] width 74 height 14
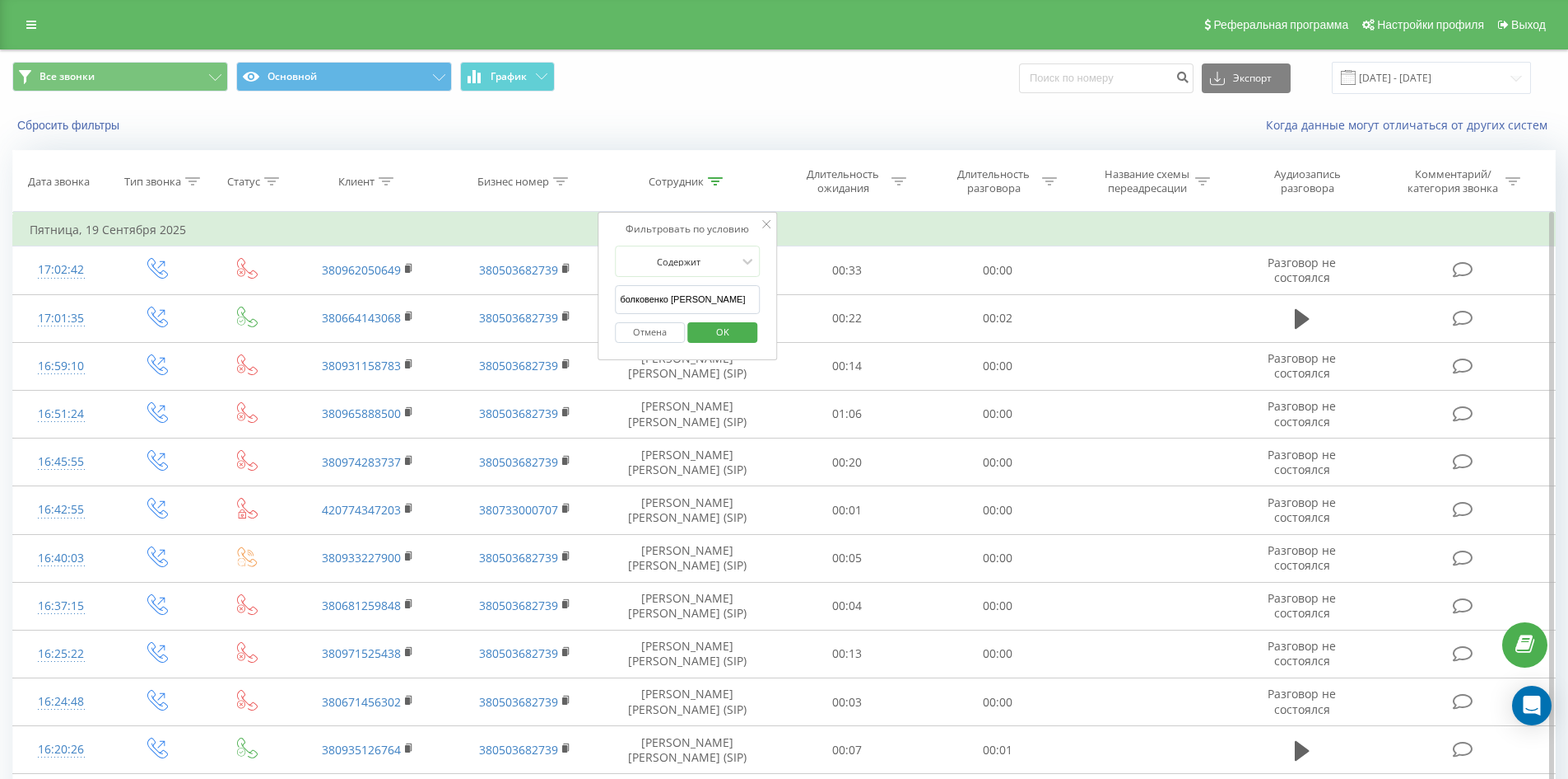
click at [715, 306] on input "болковенко карина" at bounding box center [687, 299] width 145 height 29
click button "OK" at bounding box center [723, 332] width 70 height 21
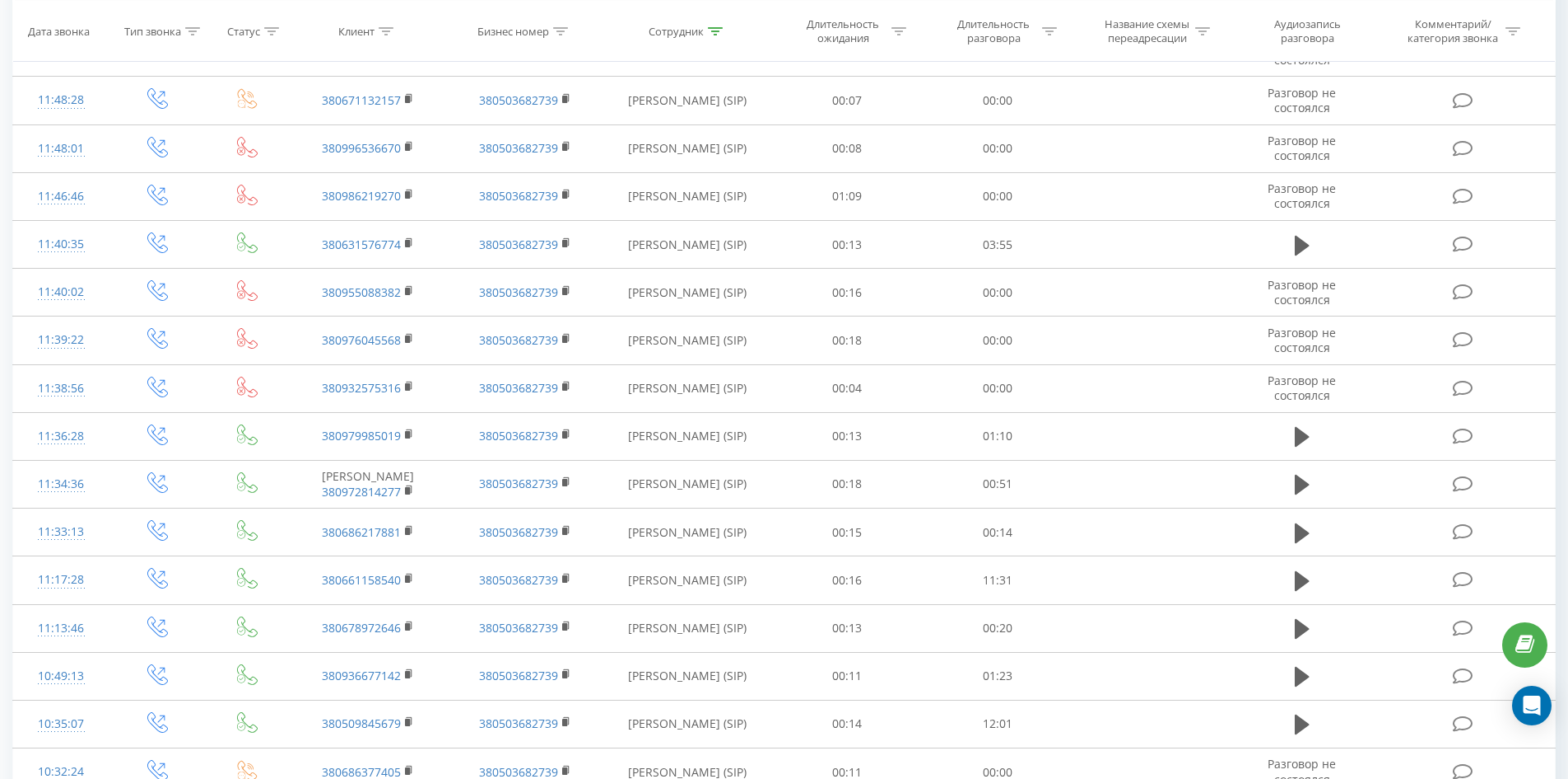
scroll to position [3431, 0]
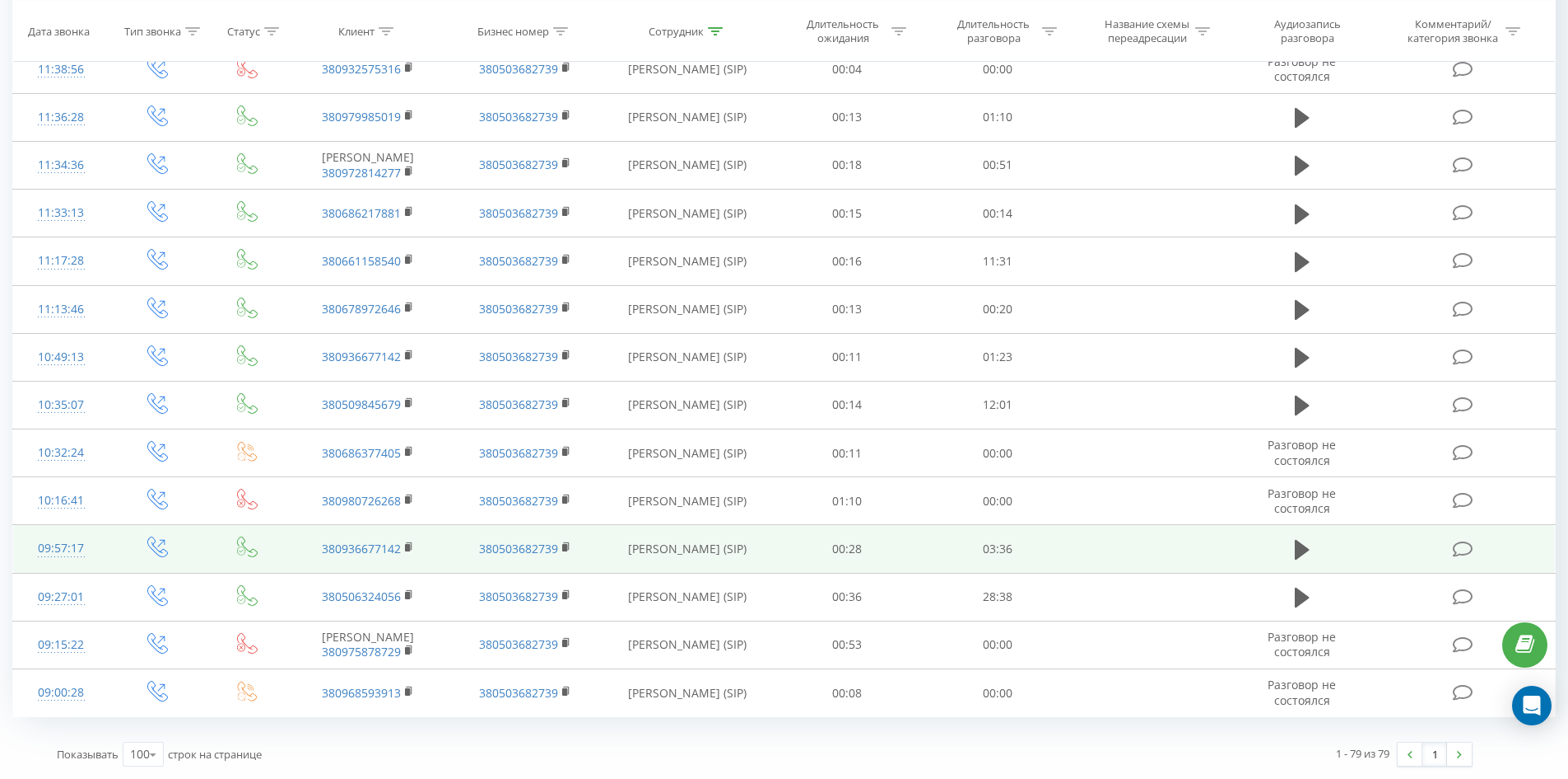
drag, startPoint x: 698, startPoint y: 201, endPoint x: 776, endPoint y: 529, distance: 337.1
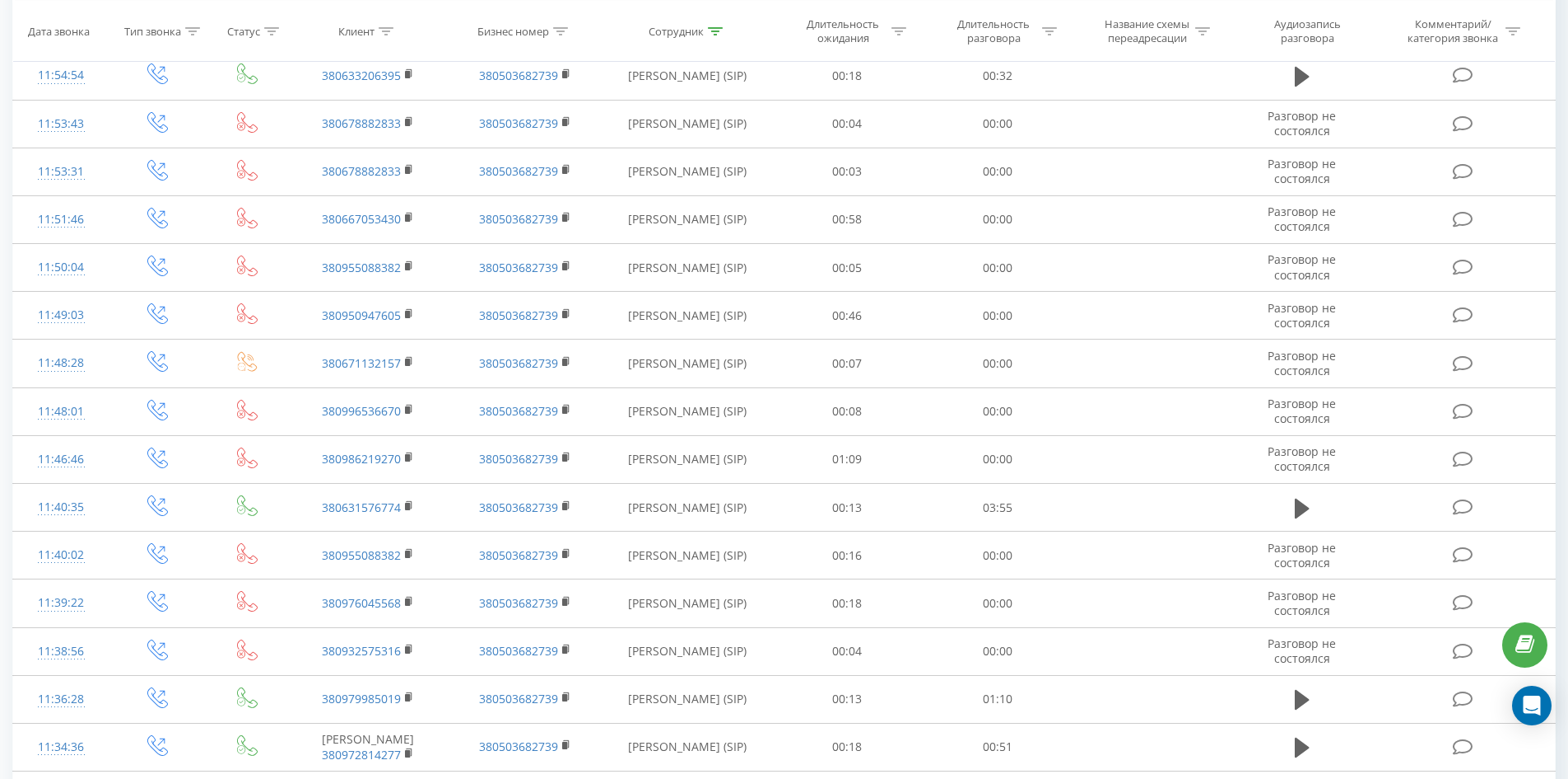
scroll to position [0, 0]
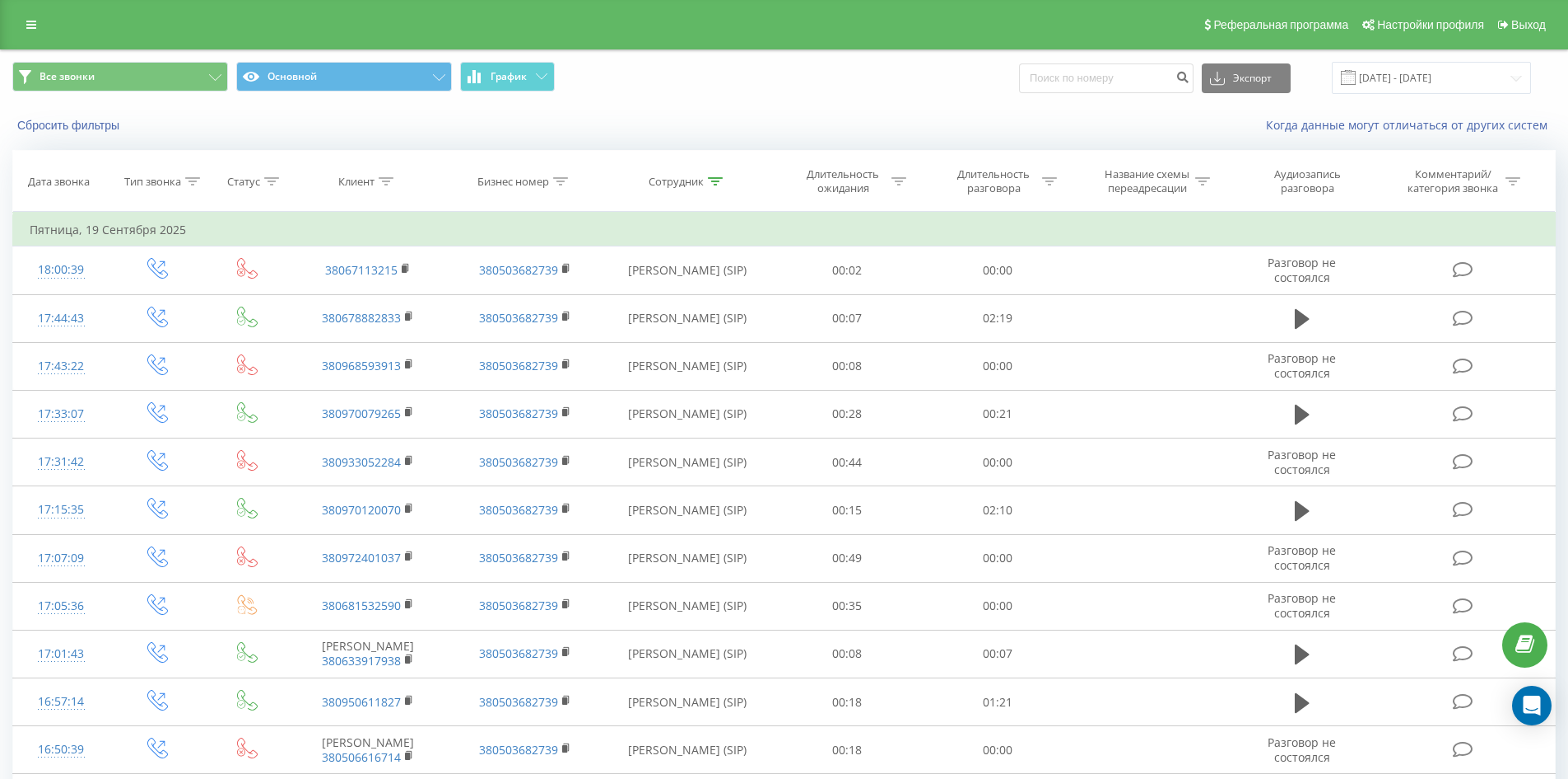
drag, startPoint x: 850, startPoint y: 418, endPoint x: 944, endPoint y: 140, distance: 293.5
click at [713, 181] on icon at bounding box center [715, 182] width 15 height 8
click at [731, 296] on input "грешко михайло" at bounding box center [687, 299] width 145 height 29
click button "OK" at bounding box center [723, 332] width 70 height 21
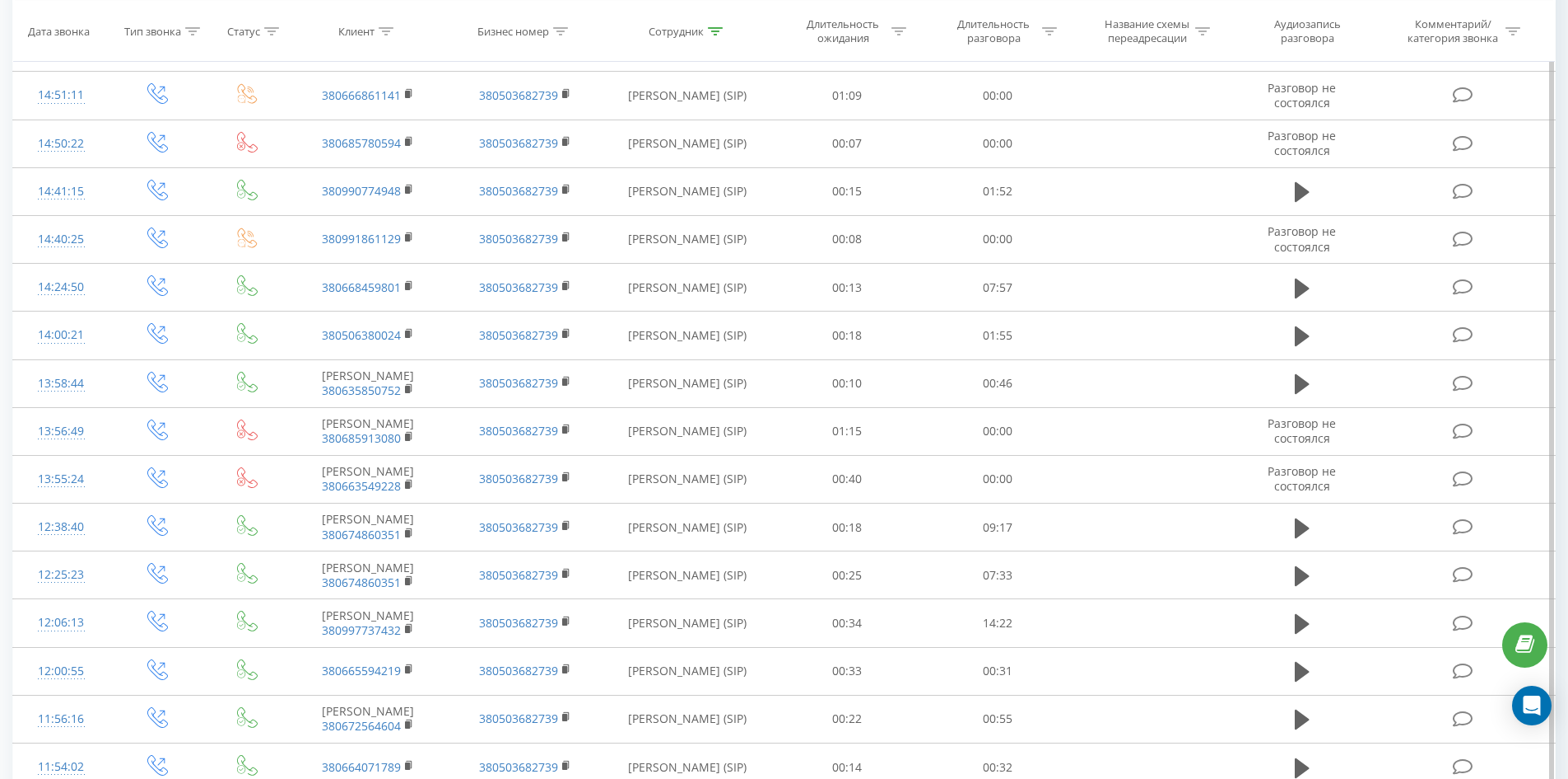
scroll to position [2066, 0]
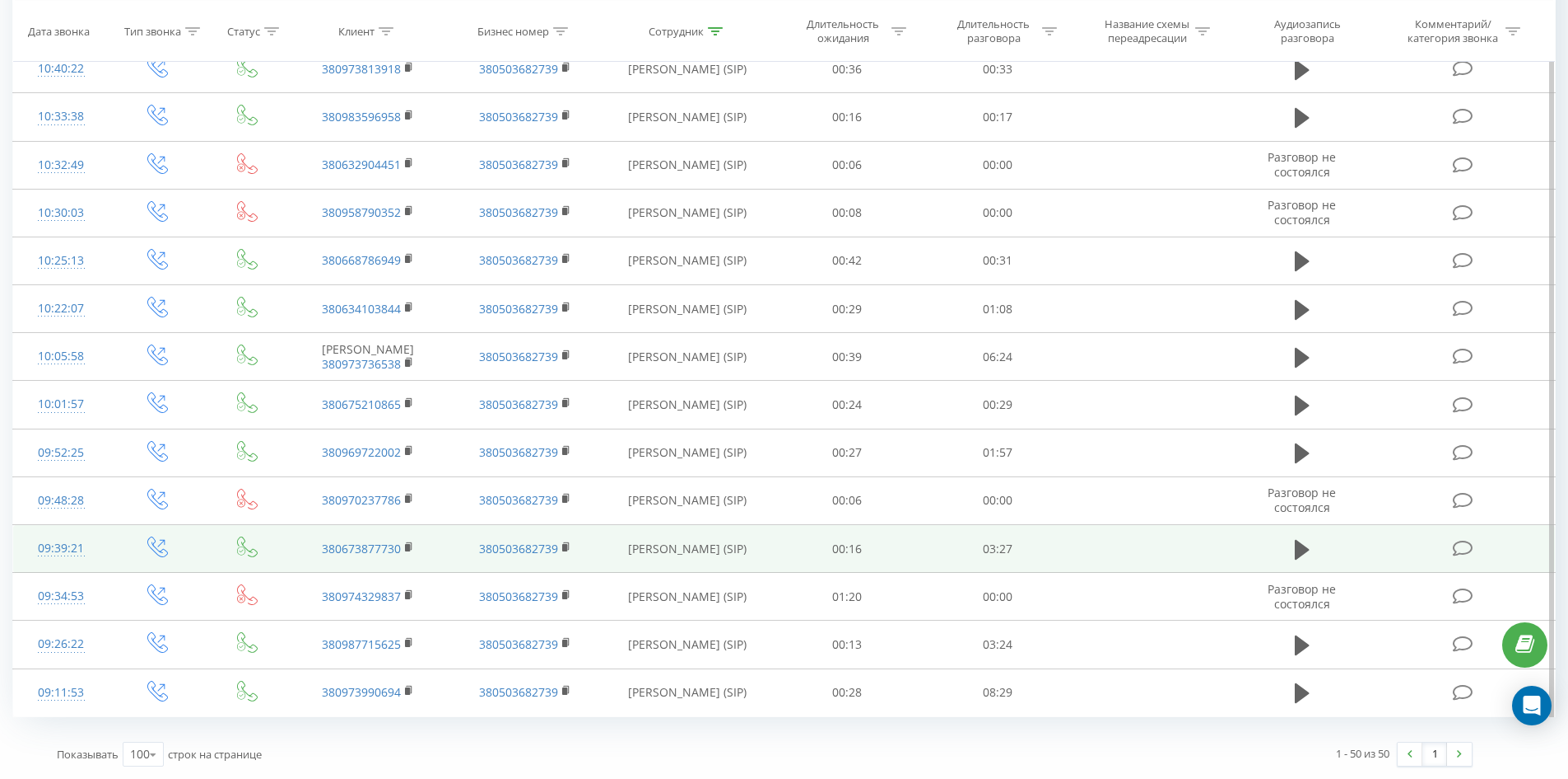
drag, startPoint x: 709, startPoint y: 173, endPoint x: 754, endPoint y: 556, distance: 385.6
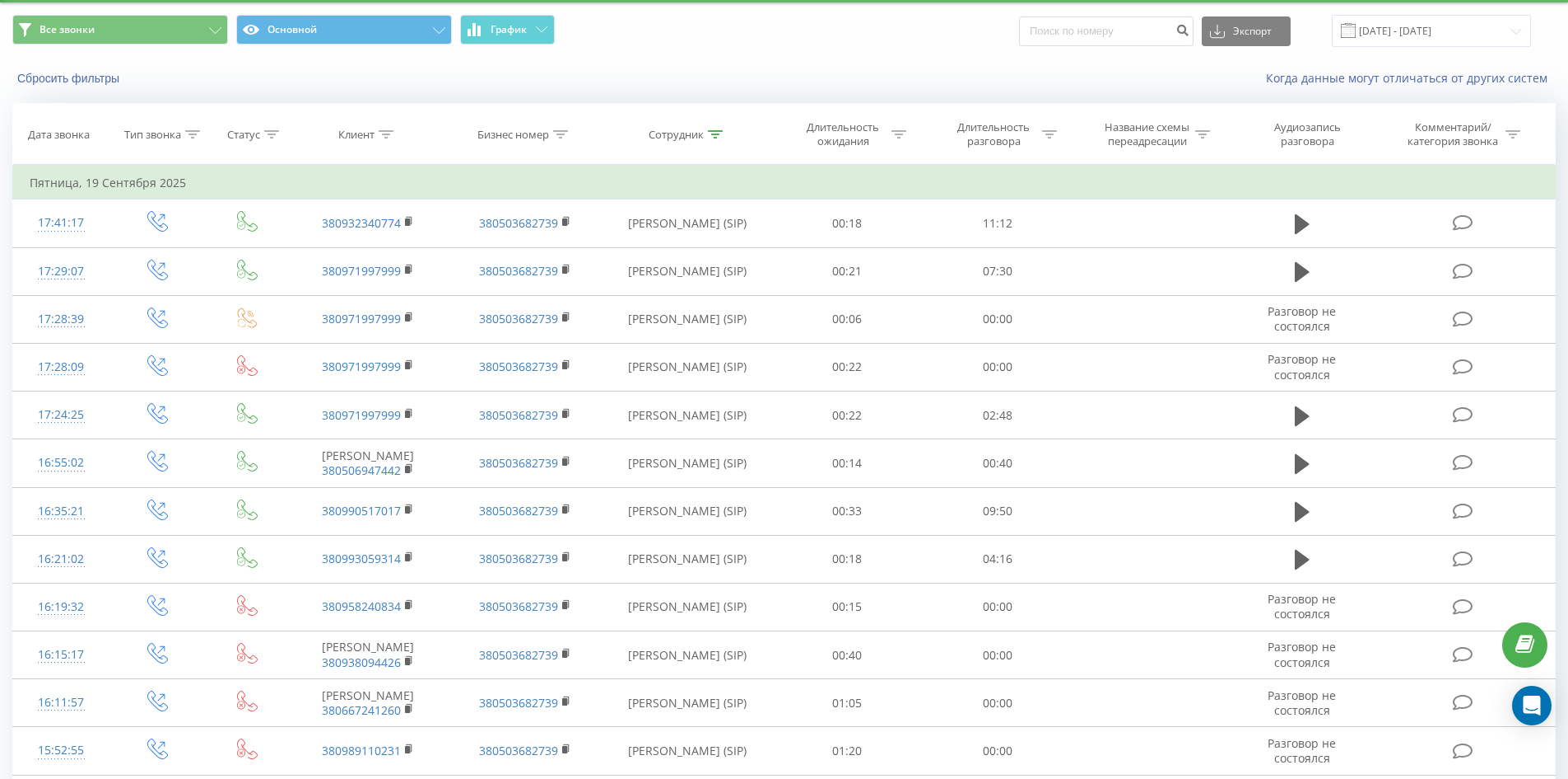
scroll to position [0, 0]
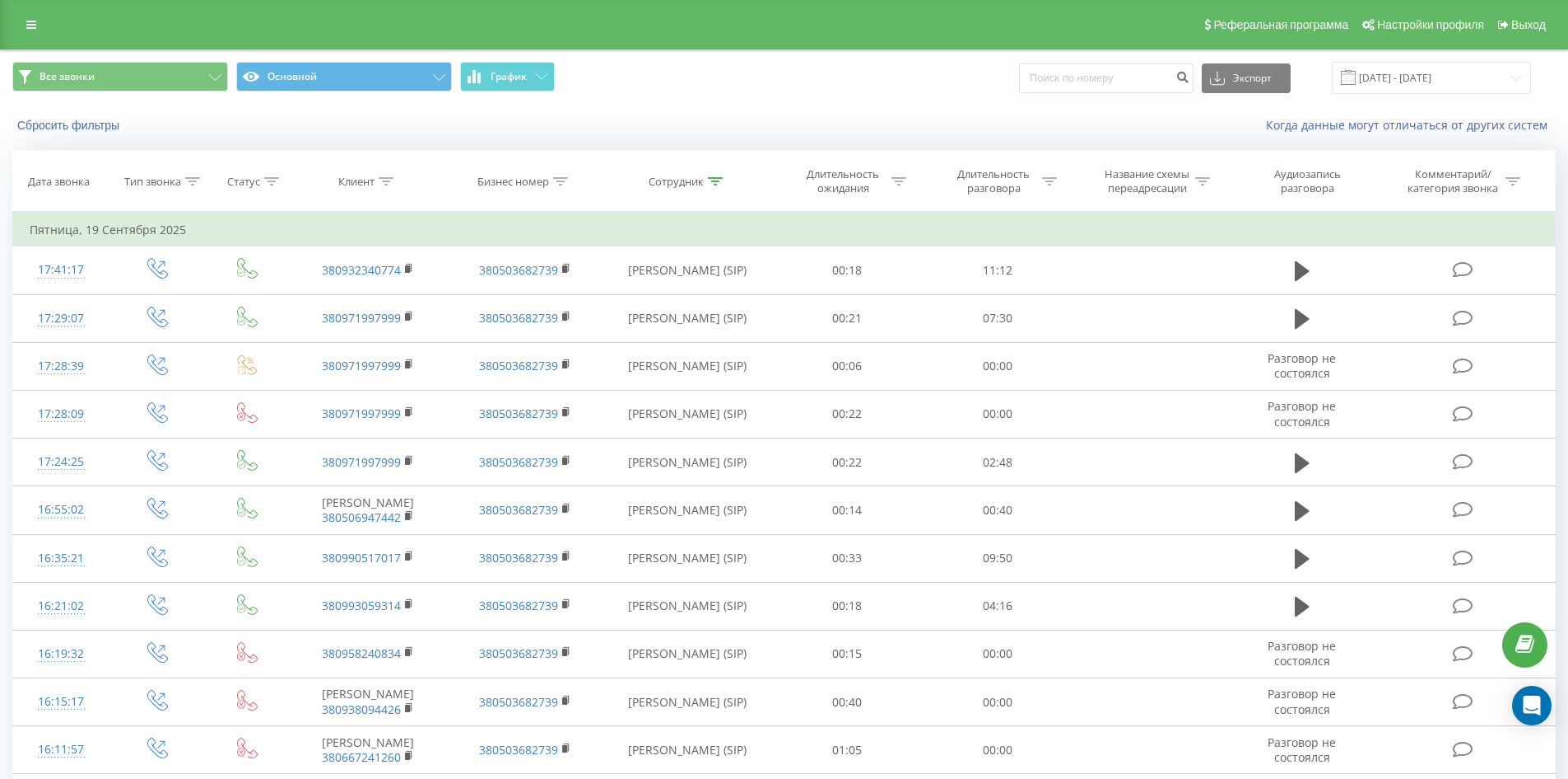
drag, startPoint x: 858, startPoint y: 308, endPoint x: 948, endPoint y: 13, distance: 308.4
click at [715, 180] on icon at bounding box center [715, 182] width 15 height 8
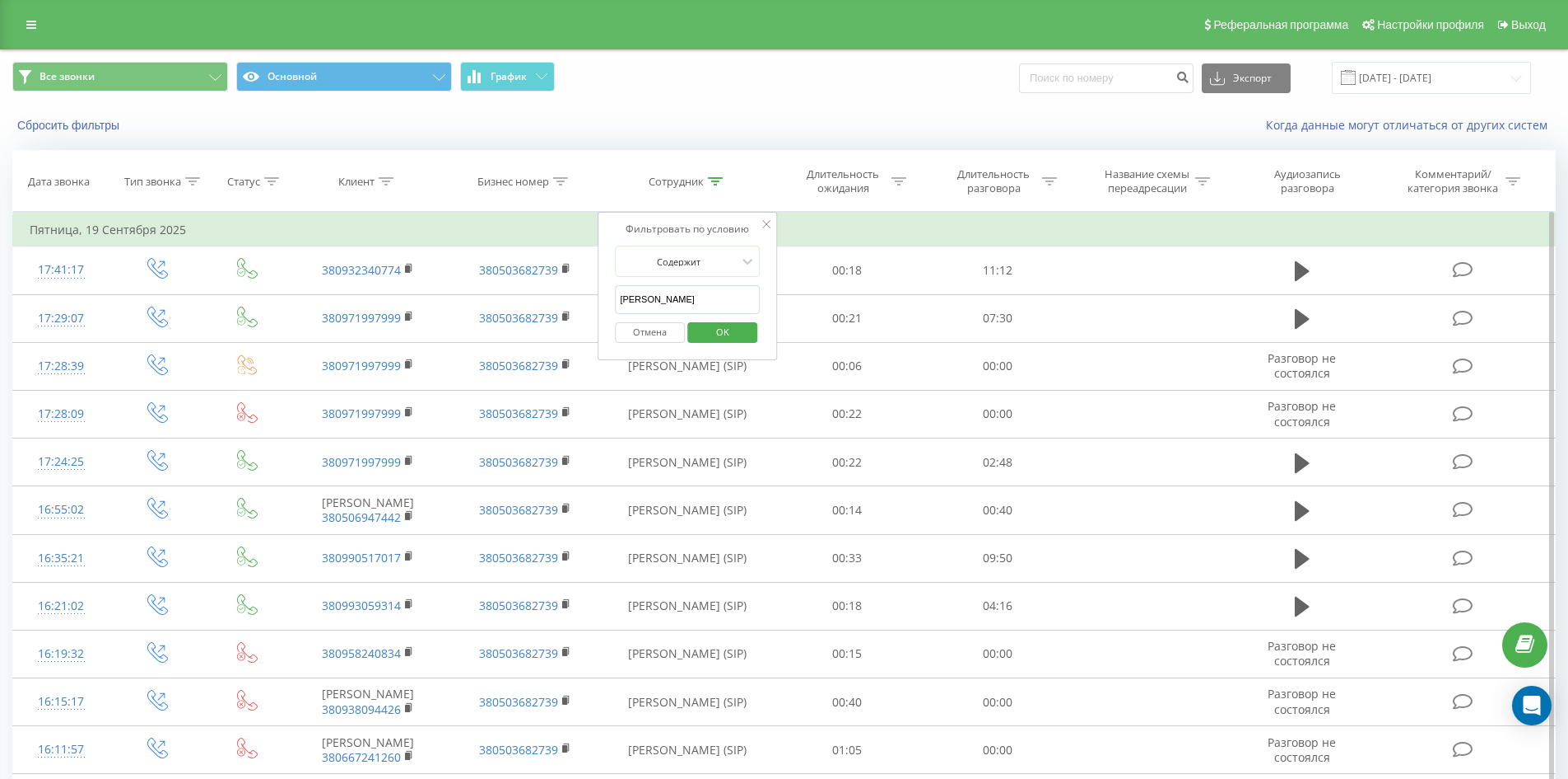
click at [747, 313] on input "пржевальська" at bounding box center [687, 299] width 145 height 29
click button "OK" at bounding box center [723, 332] width 70 height 21
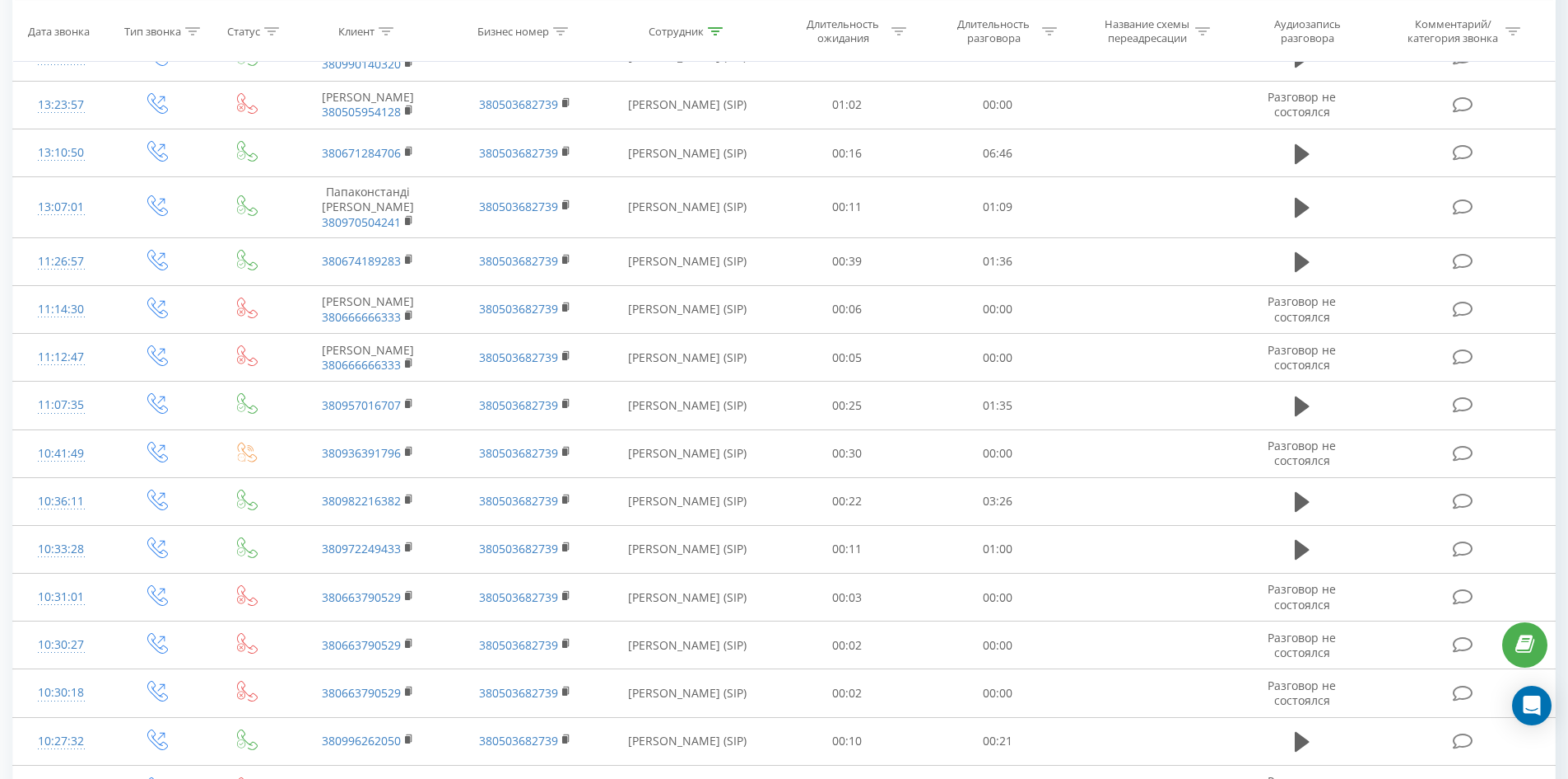
scroll to position [1397, 0]
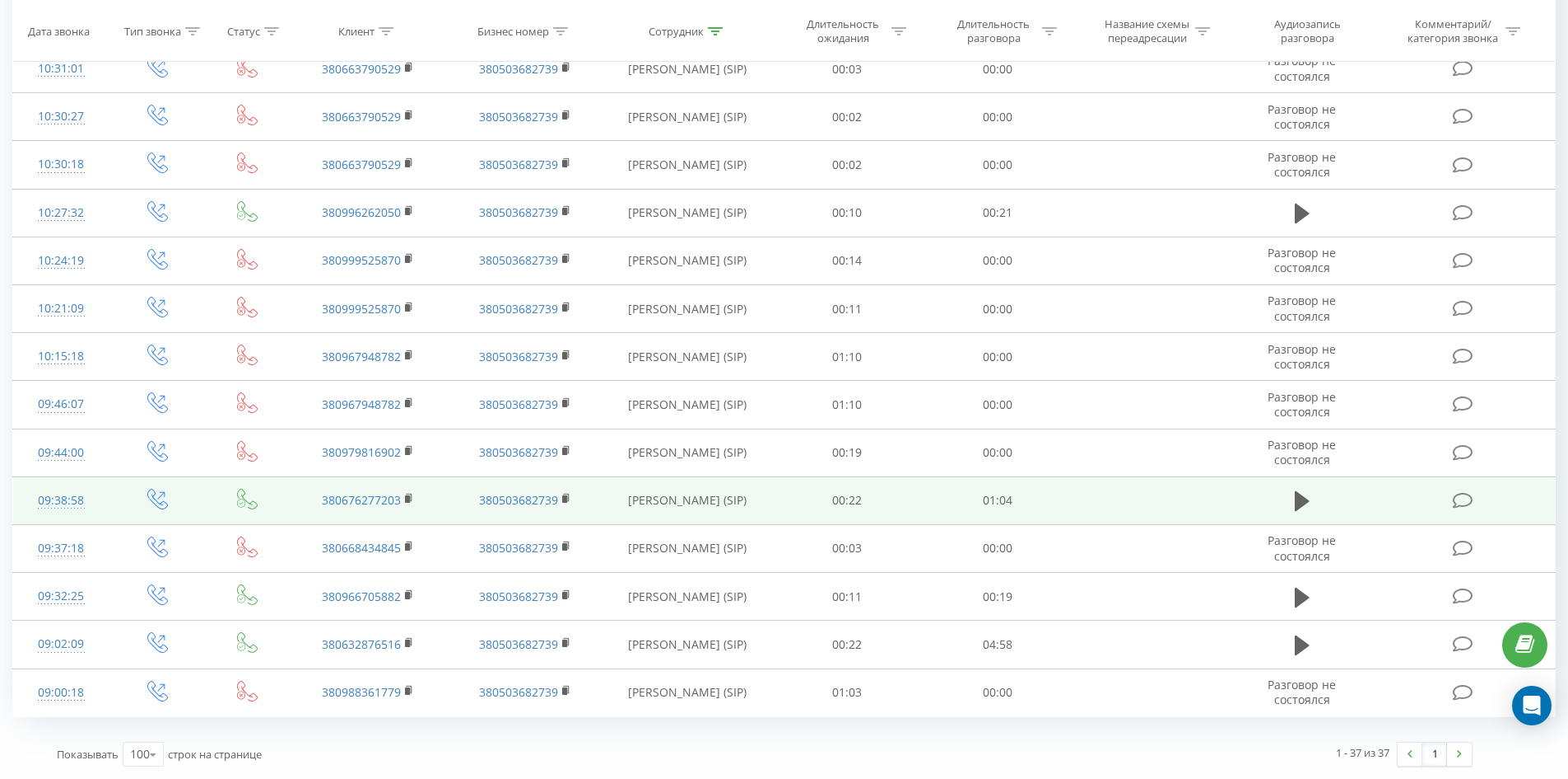
drag, startPoint x: 741, startPoint y: 146, endPoint x: 784, endPoint y: 508, distance: 364.5
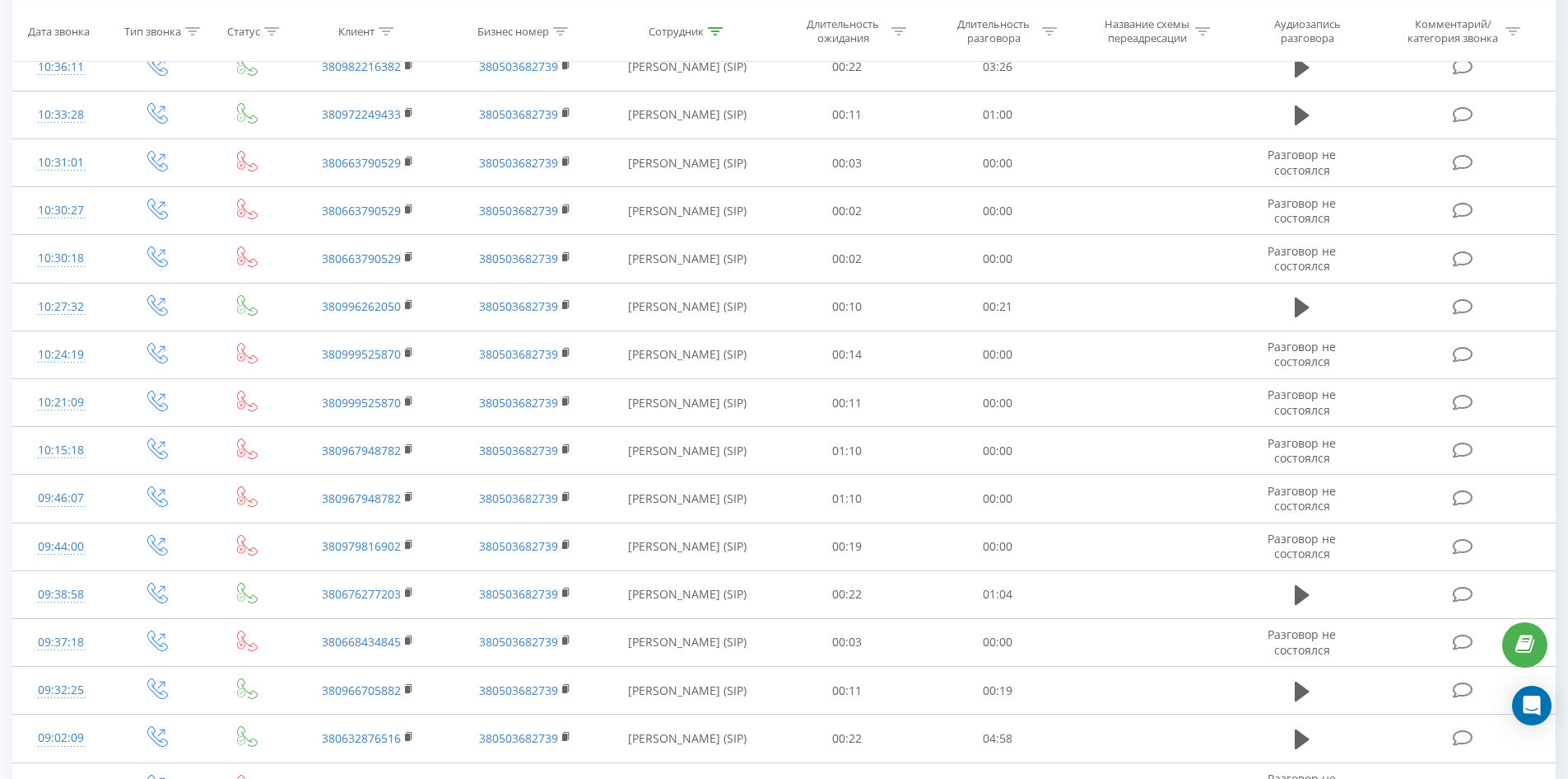
scroll to position [0, 0]
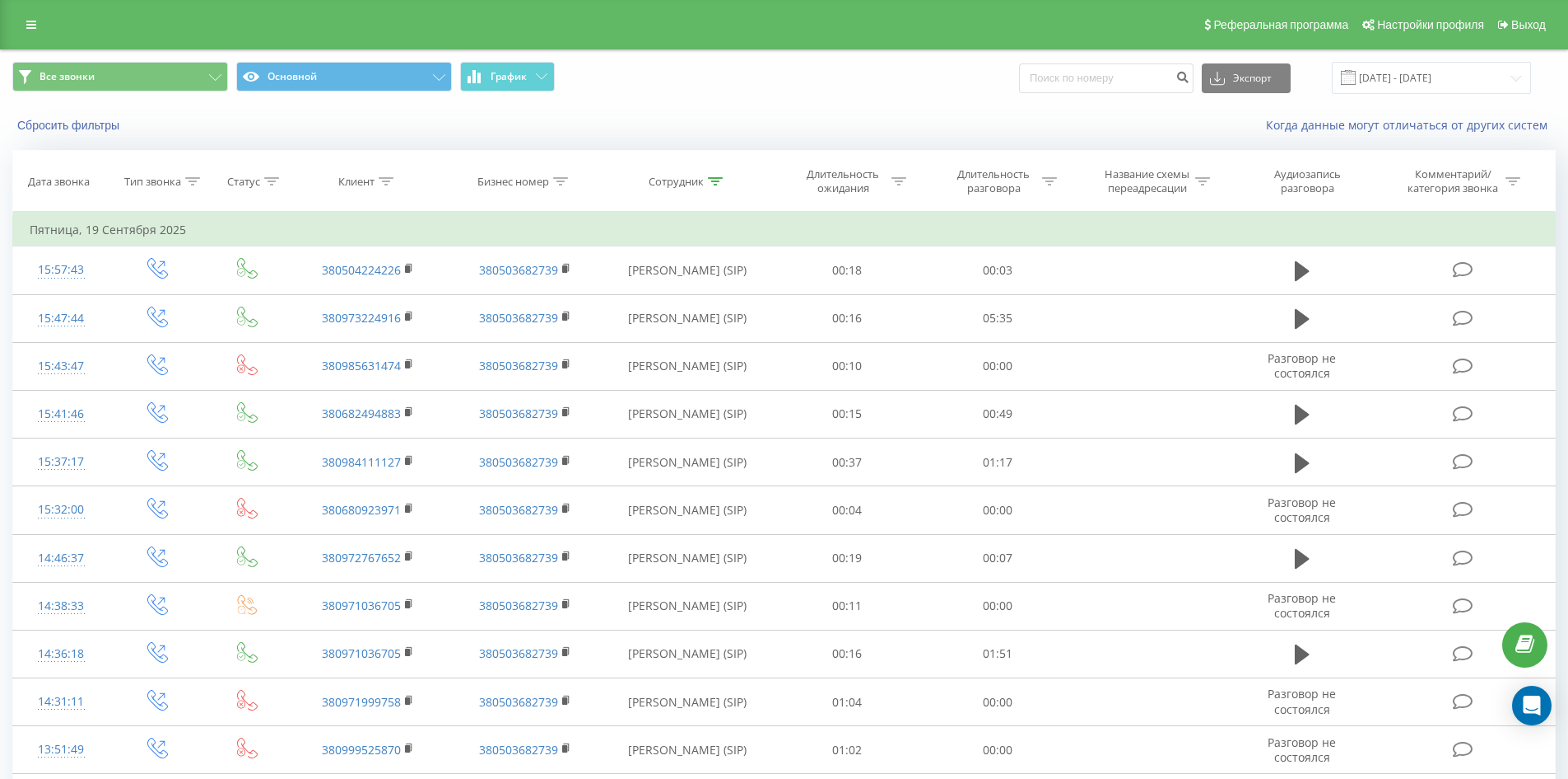
drag, startPoint x: 784, startPoint y: 508, endPoint x: 924, endPoint y: 116, distance: 416.2
click at [720, 179] on icon at bounding box center [715, 182] width 15 height 8
click at [724, 292] on input "матей вадим" at bounding box center [687, 299] width 145 height 29
click button "OK" at bounding box center [723, 332] width 70 height 21
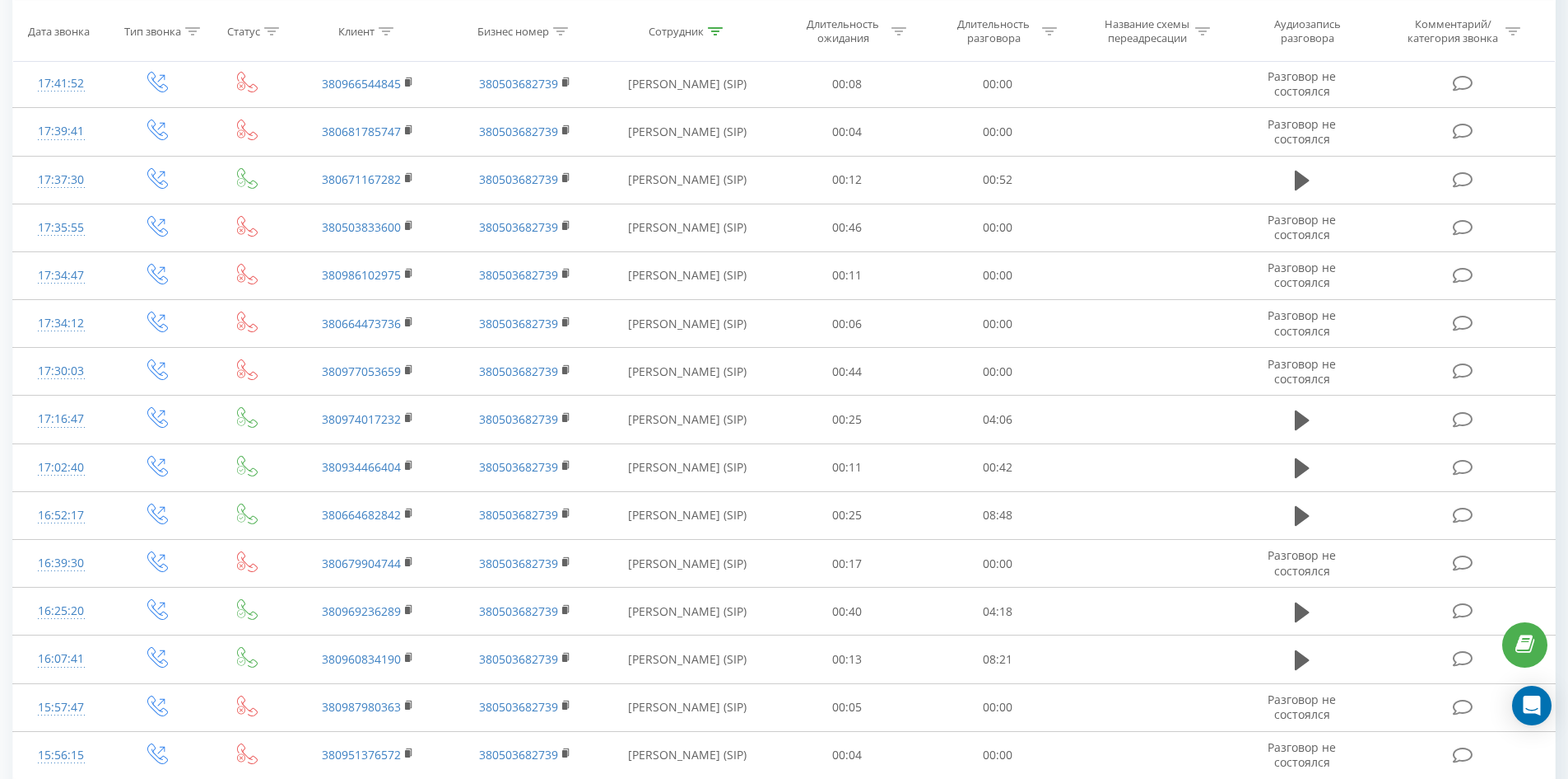
scroll to position [3150, 0]
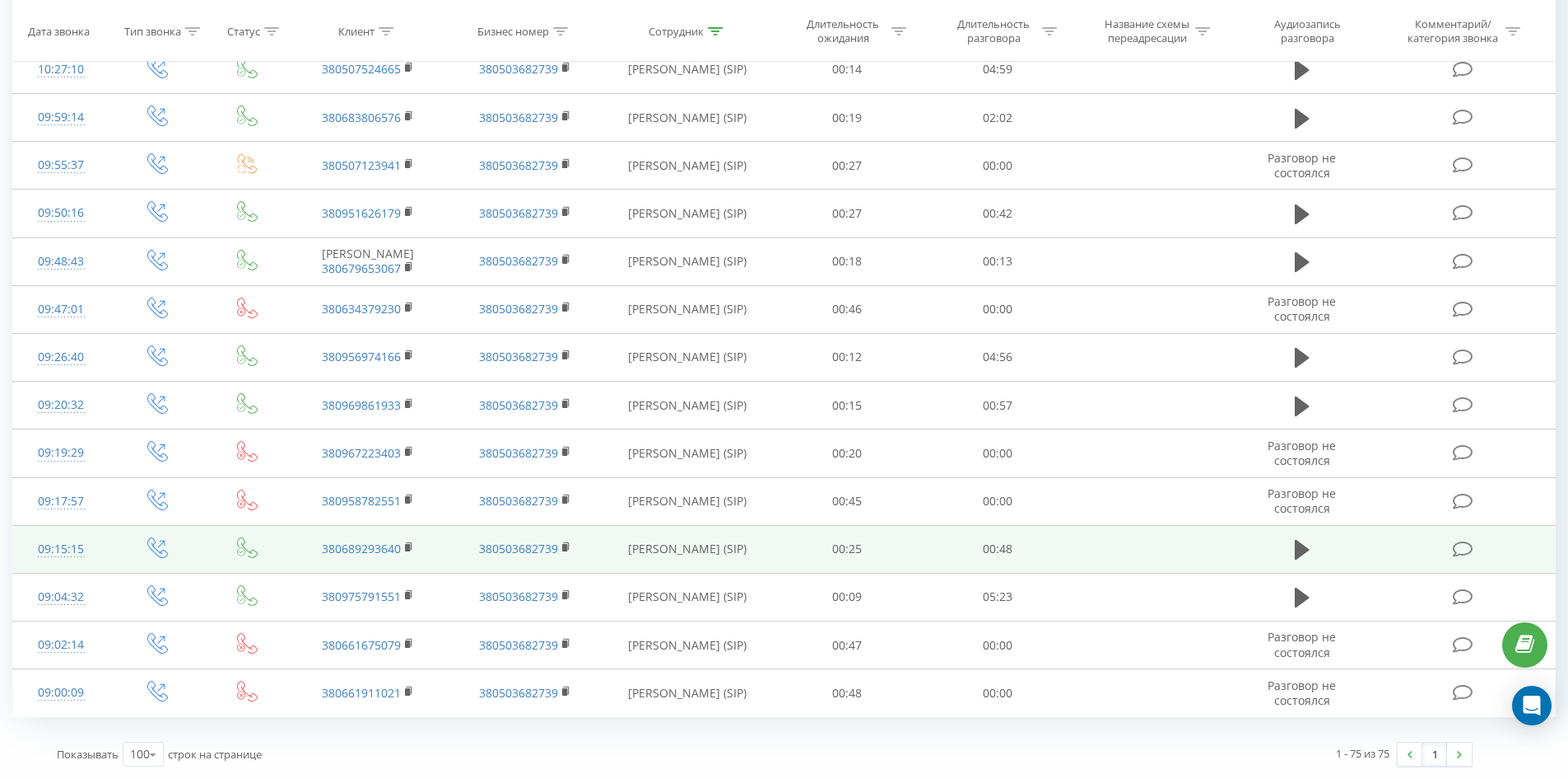
drag, startPoint x: 693, startPoint y: 227, endPoint x: 717, endPoint y: 542, distance: 315.9
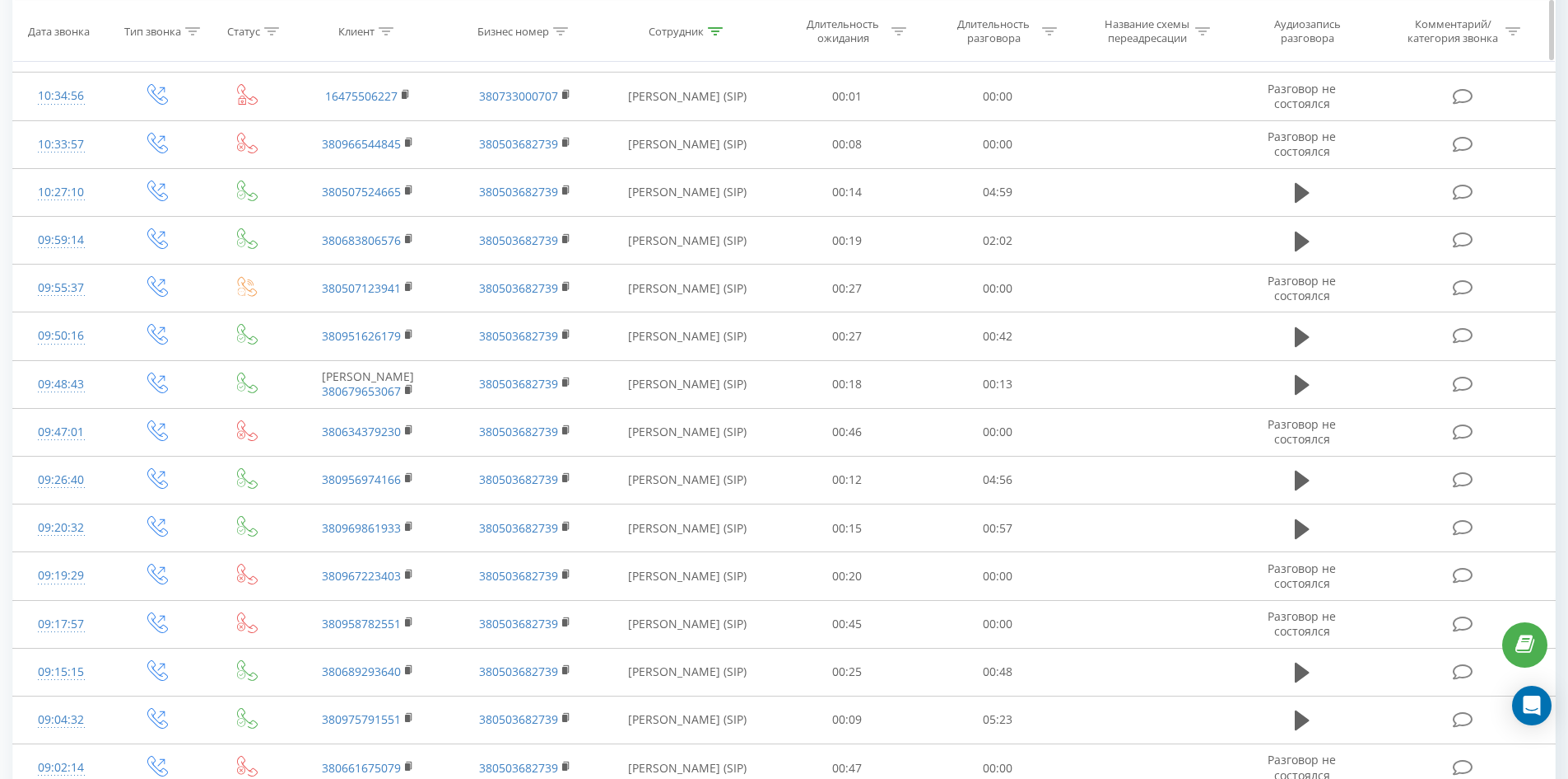
scroll to position [1331, 0]
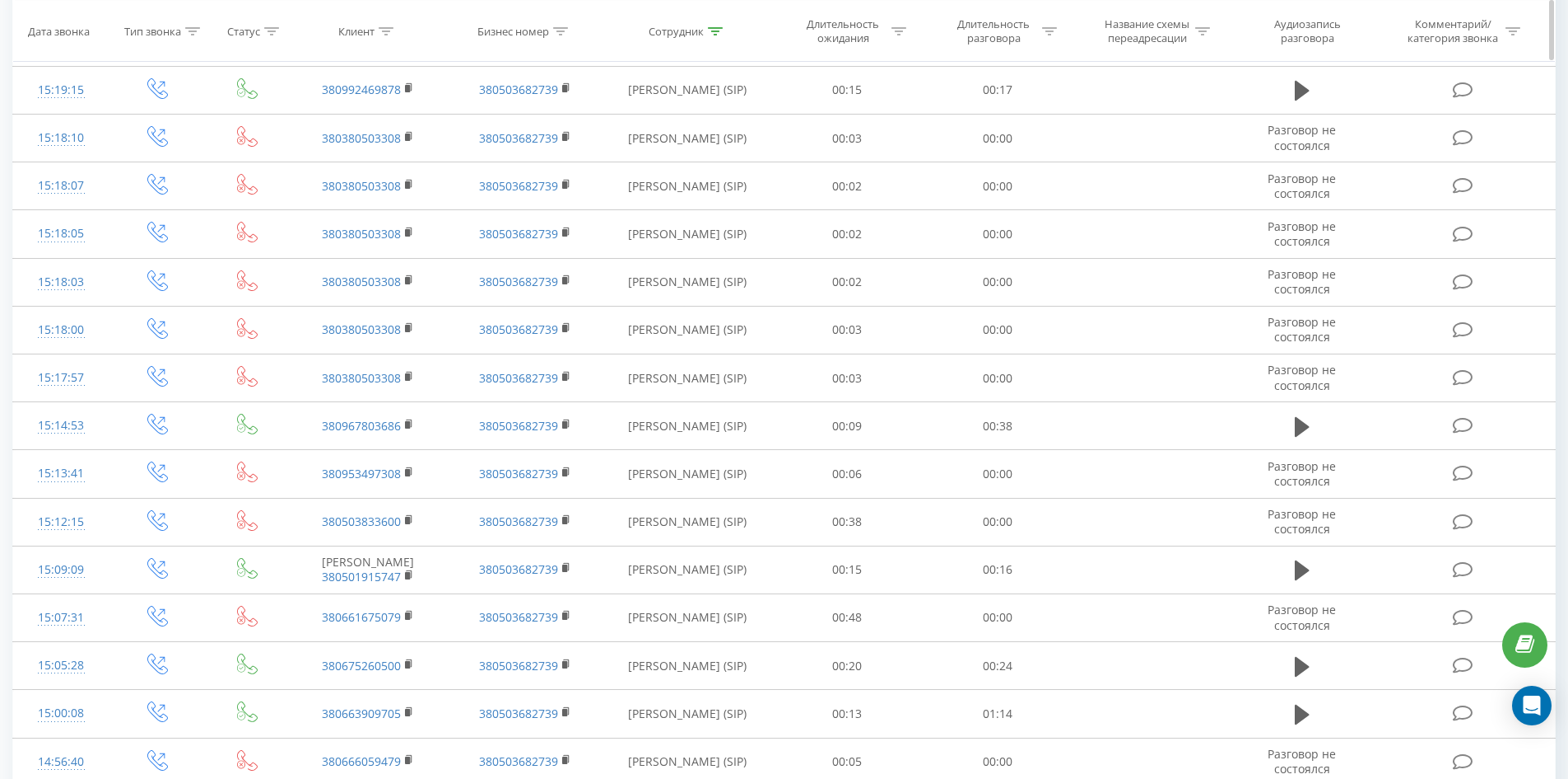
drag, startPoint x: 758, startPoint y: 479, endPoint x: 830, endPoint y: 157, distance: 330.0
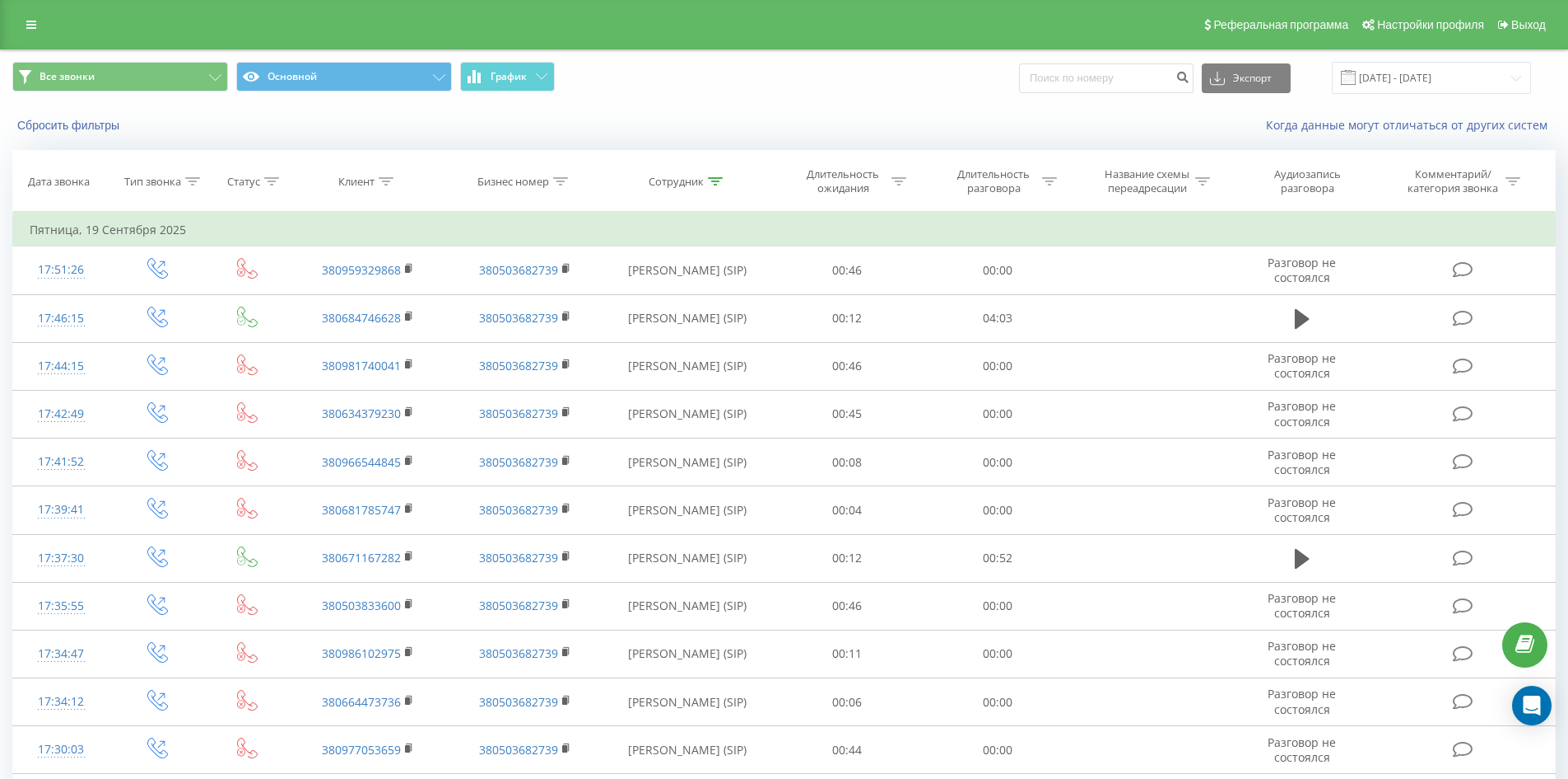
drag, startPoint x: 710, startPoint y: 183, endPoint x: 718, endPoint y: 277, distance: 94.3
click at [710, 184] on icon at bounding box center [715, 182] width 15 height 8
click at [725, 300] on input "лазарева еліна" at bounding box center [687, 299] width 145 height 29
click button "OK" at bounding box center [723, 332] width 70 height 21
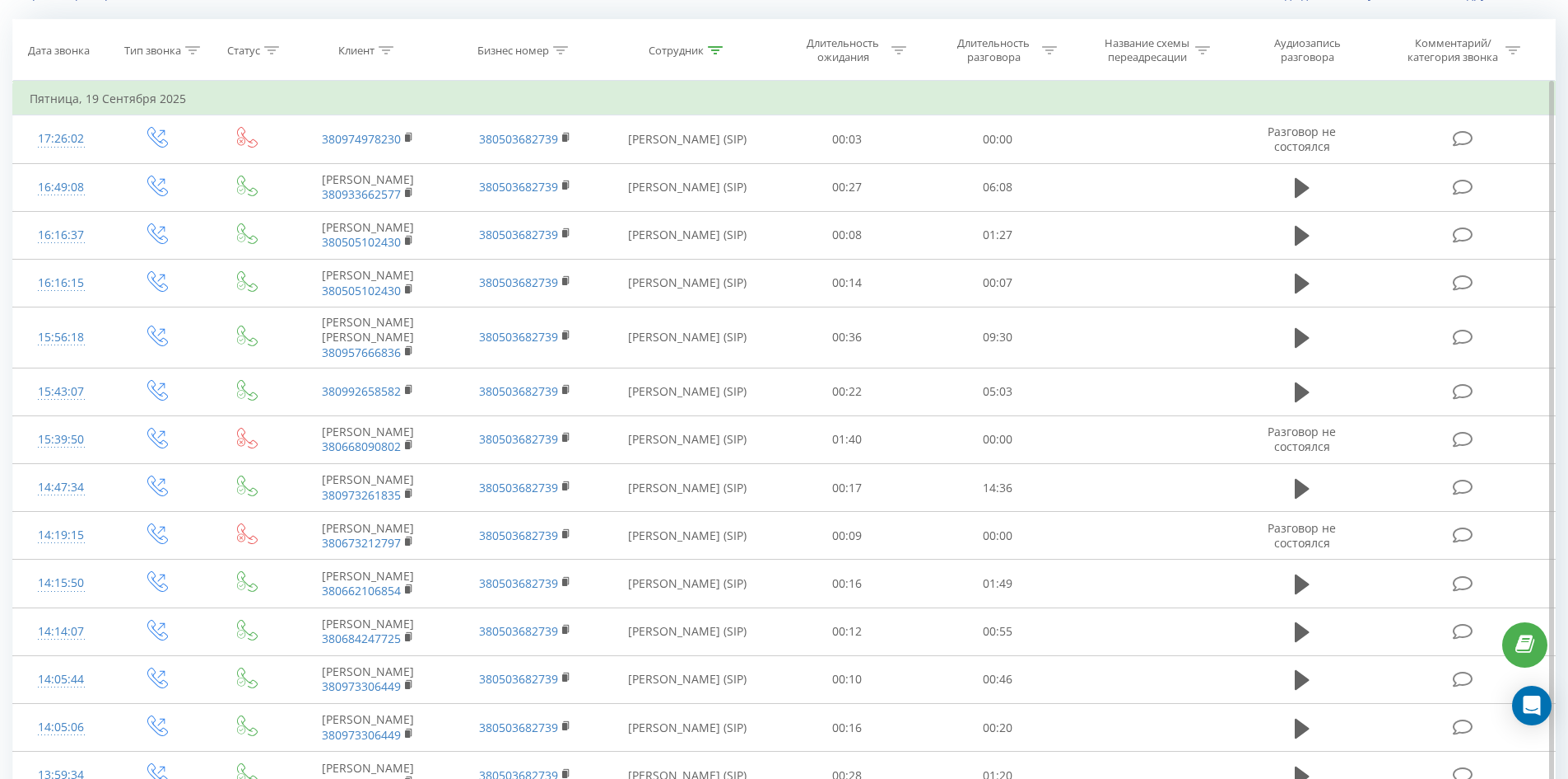
scroll to position [1292, 0]
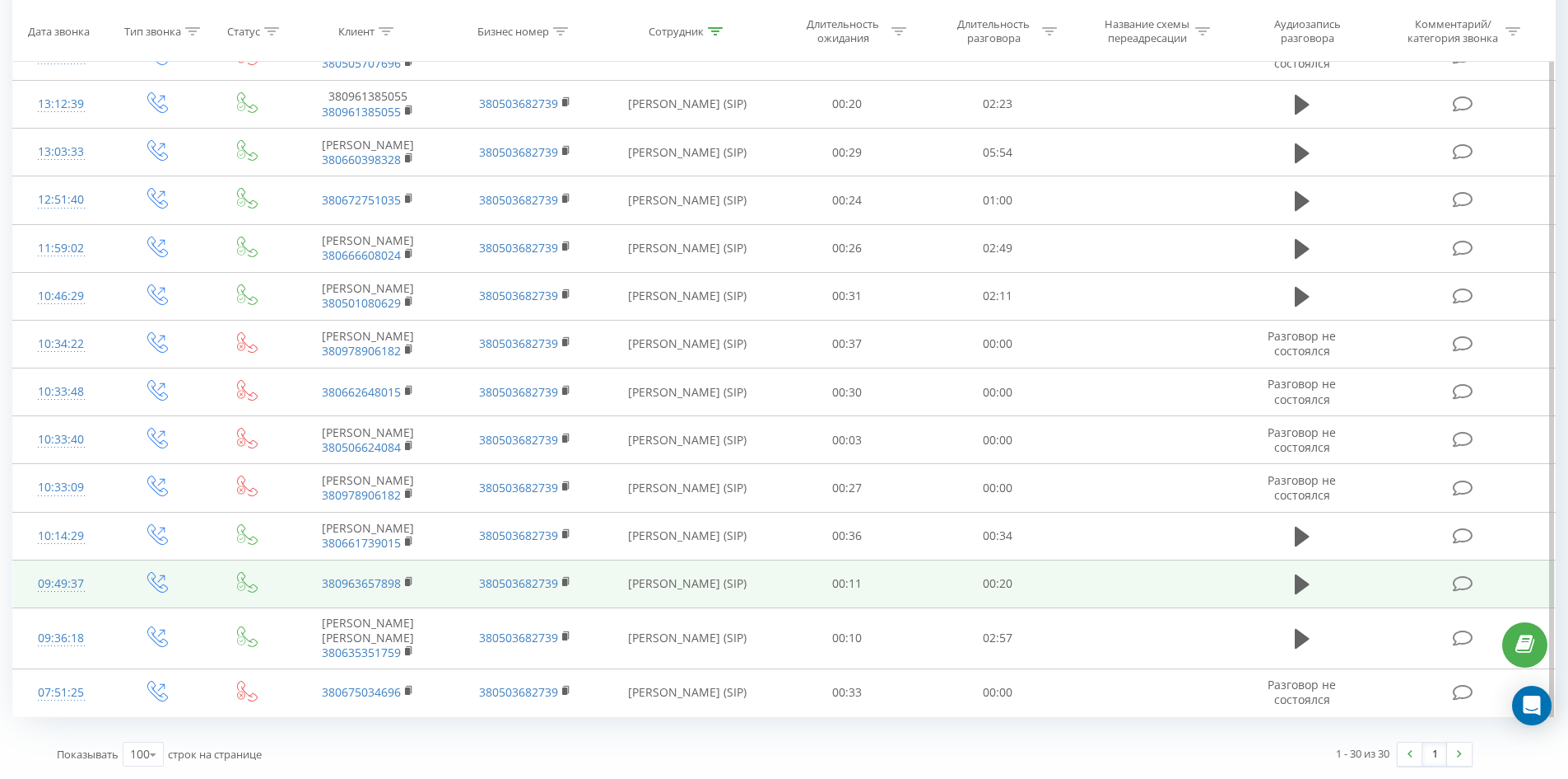
drag, startPoint x: 720, startPoint y: 159, endPoint x: 808, endPoint y: 584, distance: 434.0
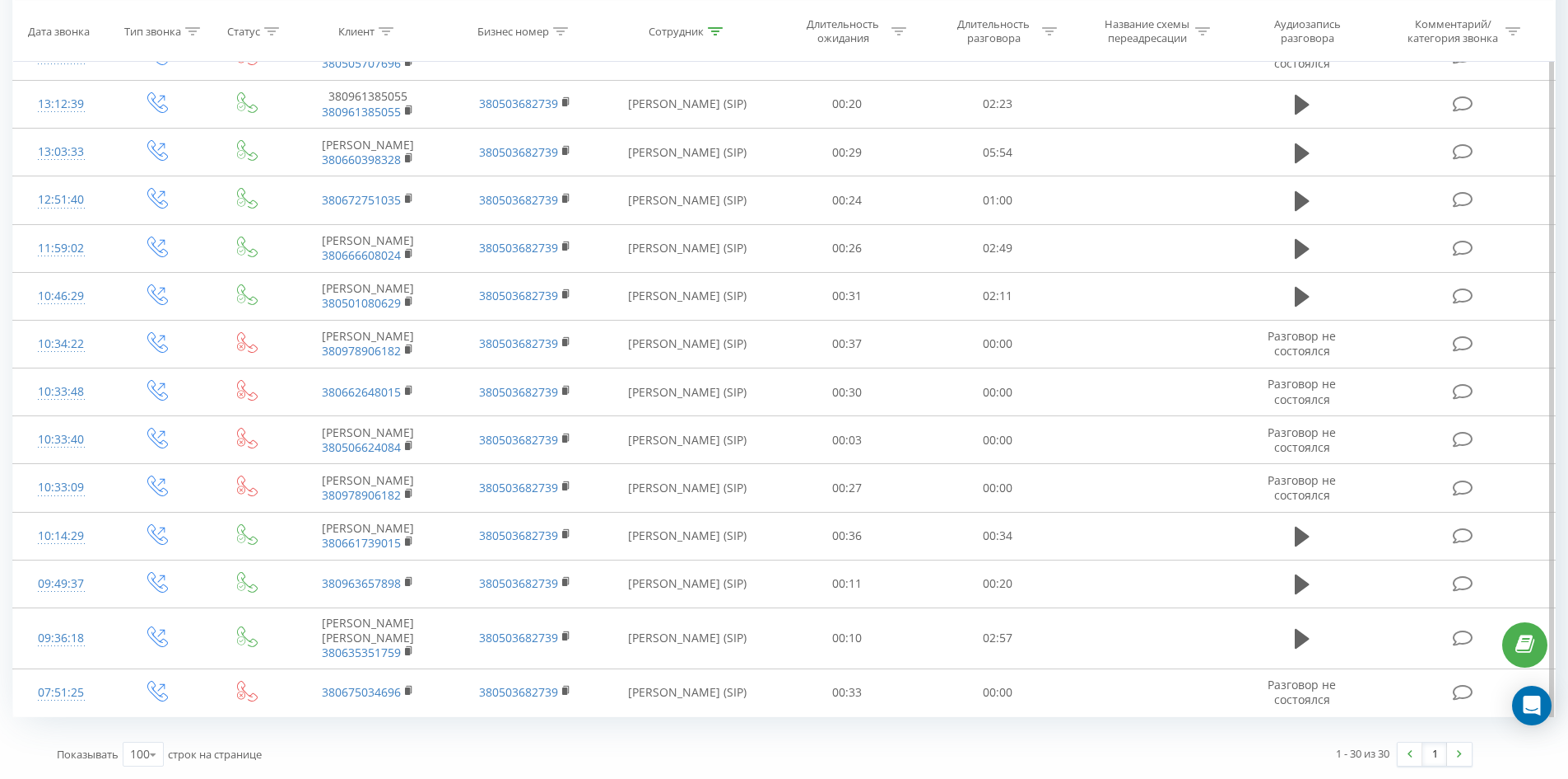
scroll to position [0, 0]
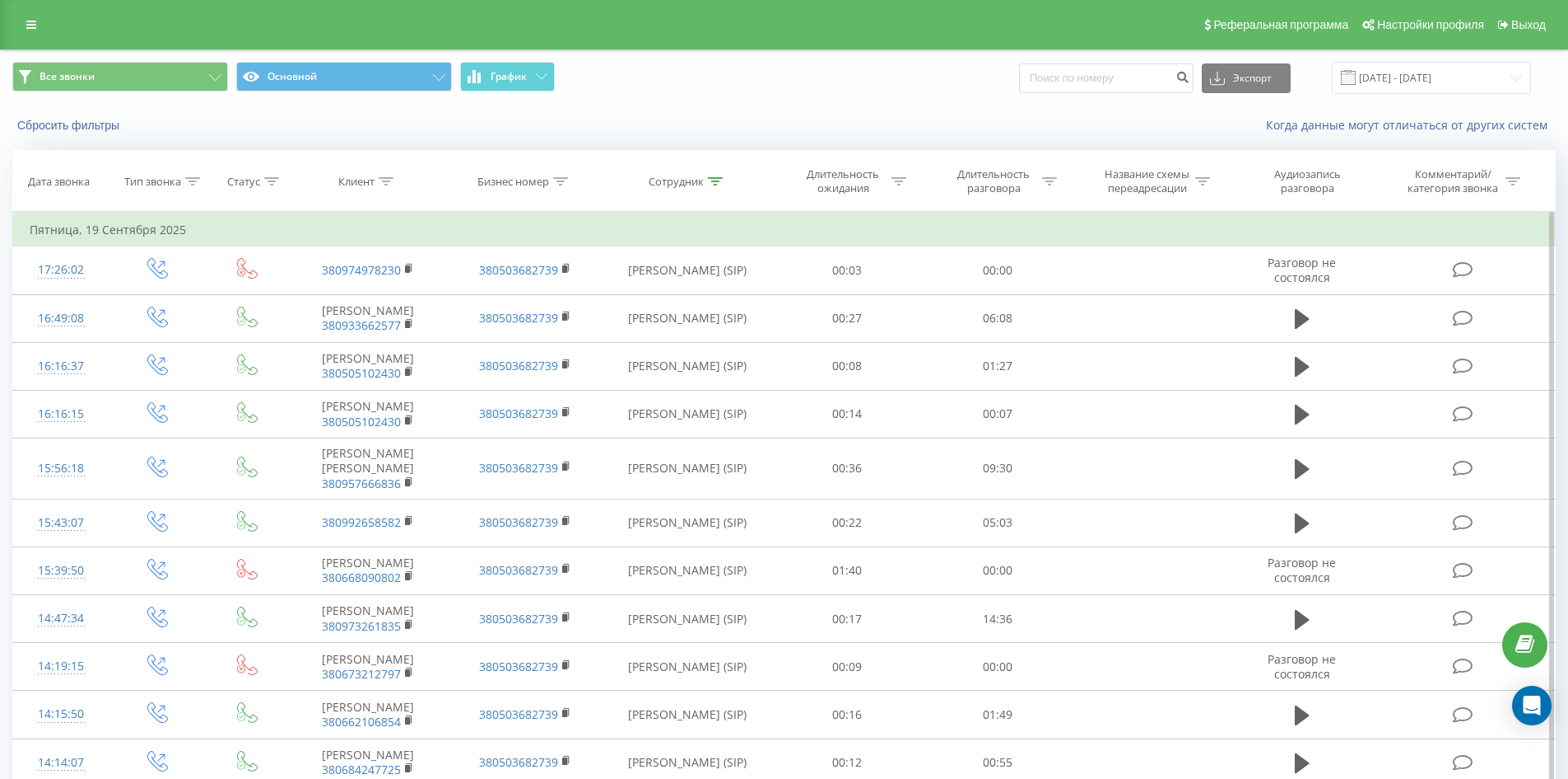
drag, startPoint x: 805, startPoint y: 584, endPoint x: 888, endPoint y: 235, distance: 358.7
click at [720, 183] on icon at bounding box center [715, 182] width 15 height 8
click at [726, 283] on form "Содержит хоменко анна Отмена OK" at bounding box center [687, 298] width 145 height 106
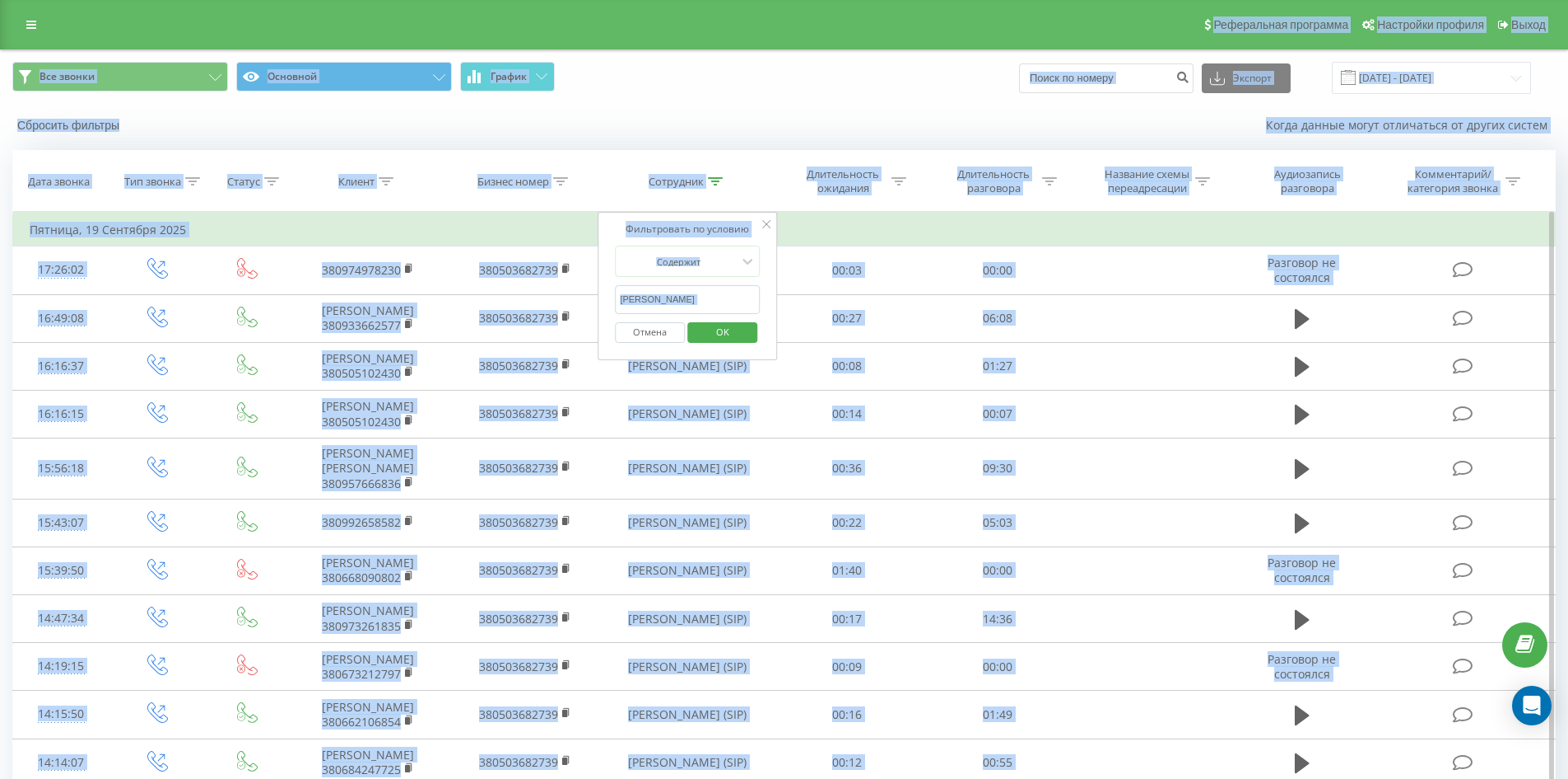
click at [722, 288] on input "хоменко анна" at bounding box center [687, 299] width 145 height 29
click at [733, 288] on input "хоменко анна" at bounding box center [687, 299] width 145 height 29
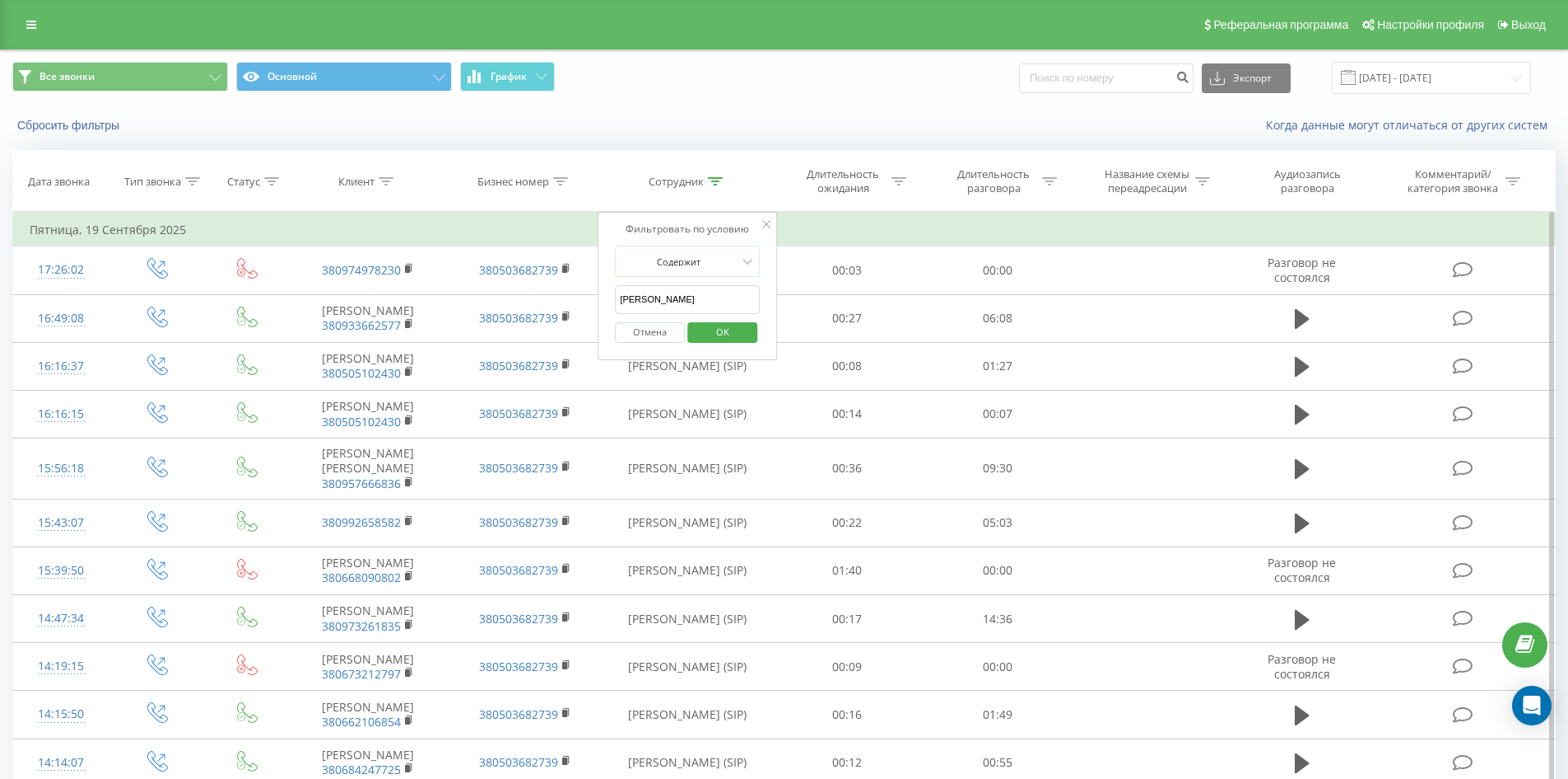
click button "OK" at bounding box center [723, 332] width 70 height 21
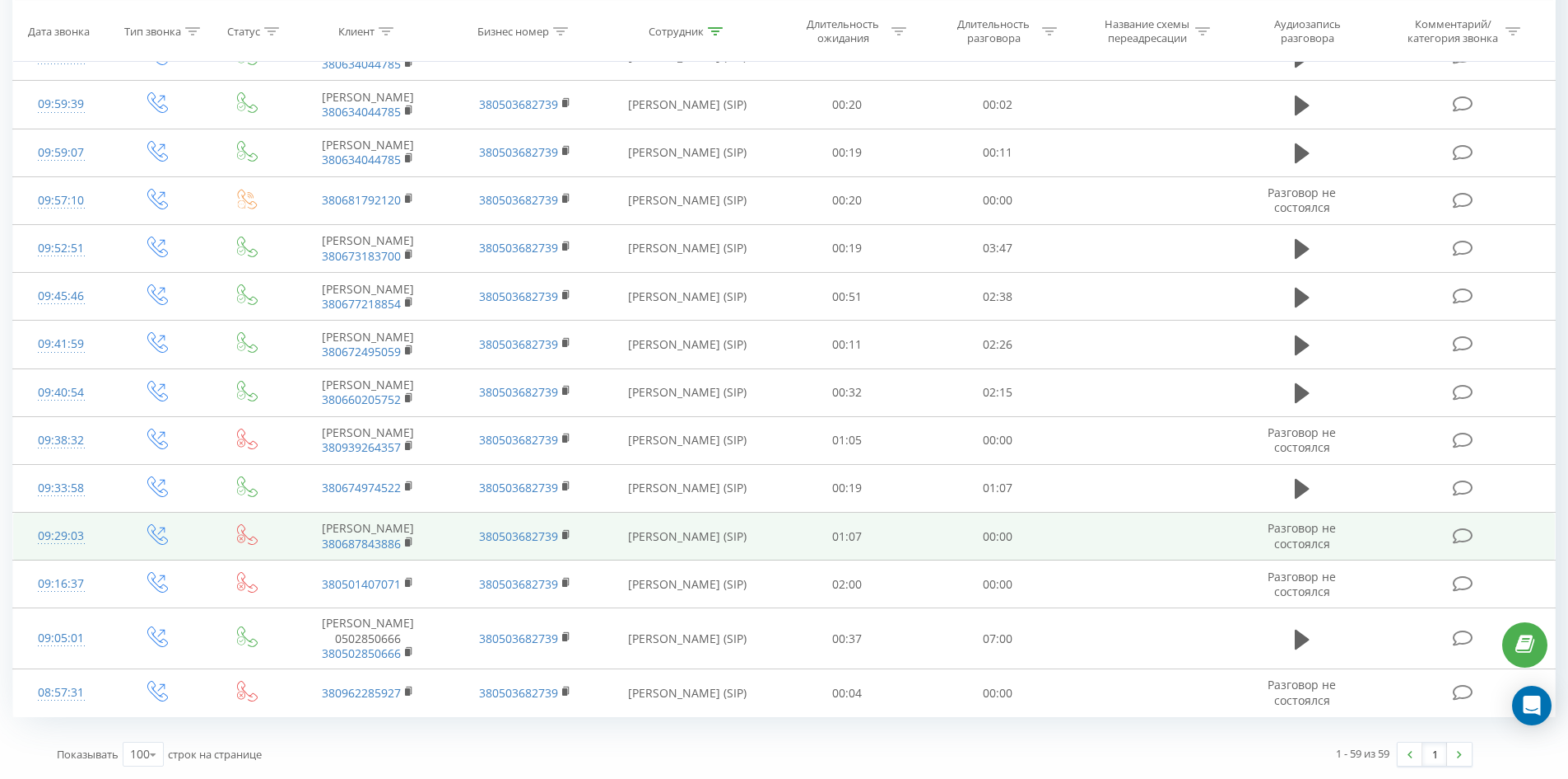
scroll to position [2743, 0]
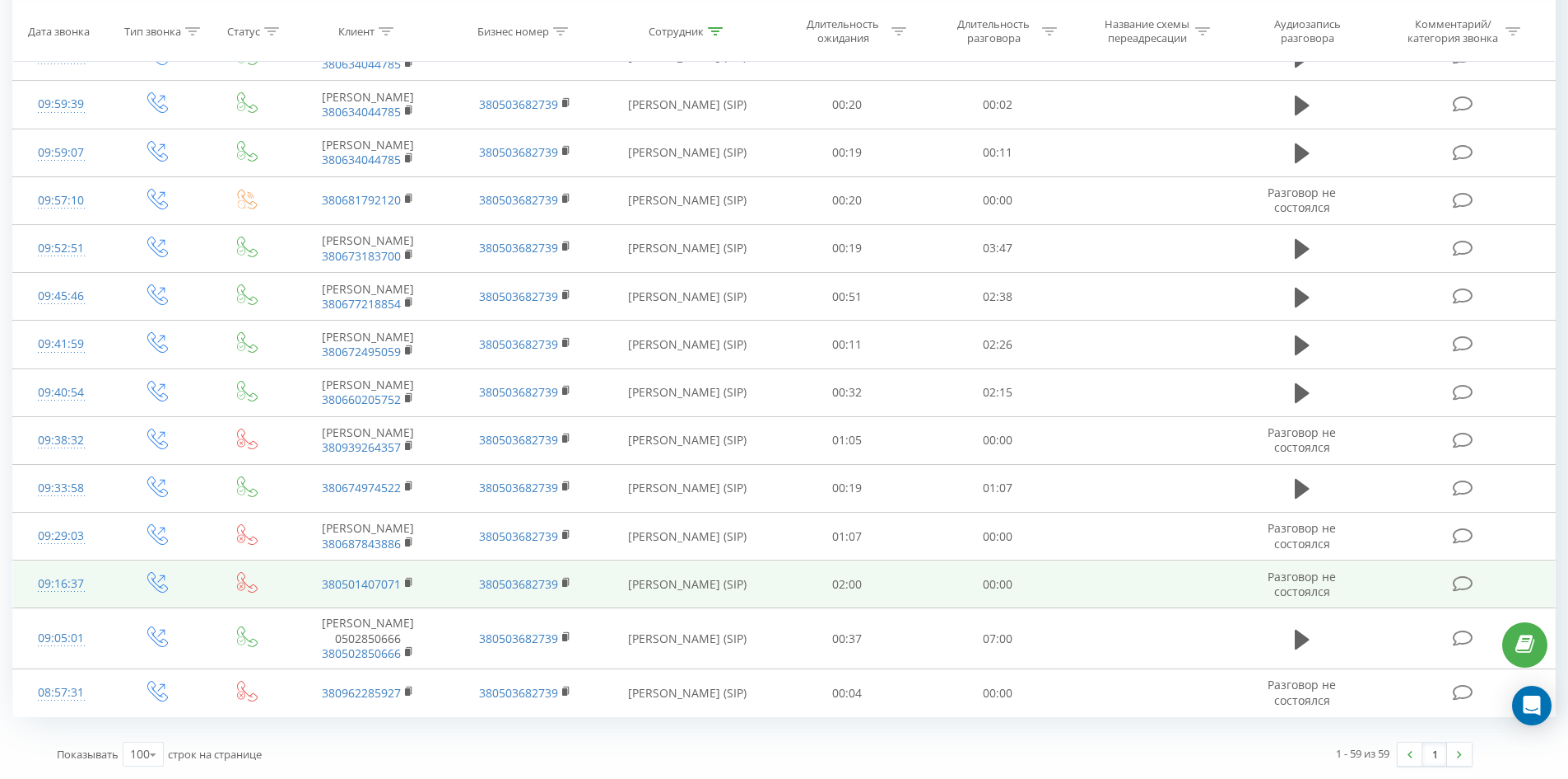
drag, startPoint x: 727, startPoint y: 215, endPoint x: 649, endPoint y: 550, distance: 344.0
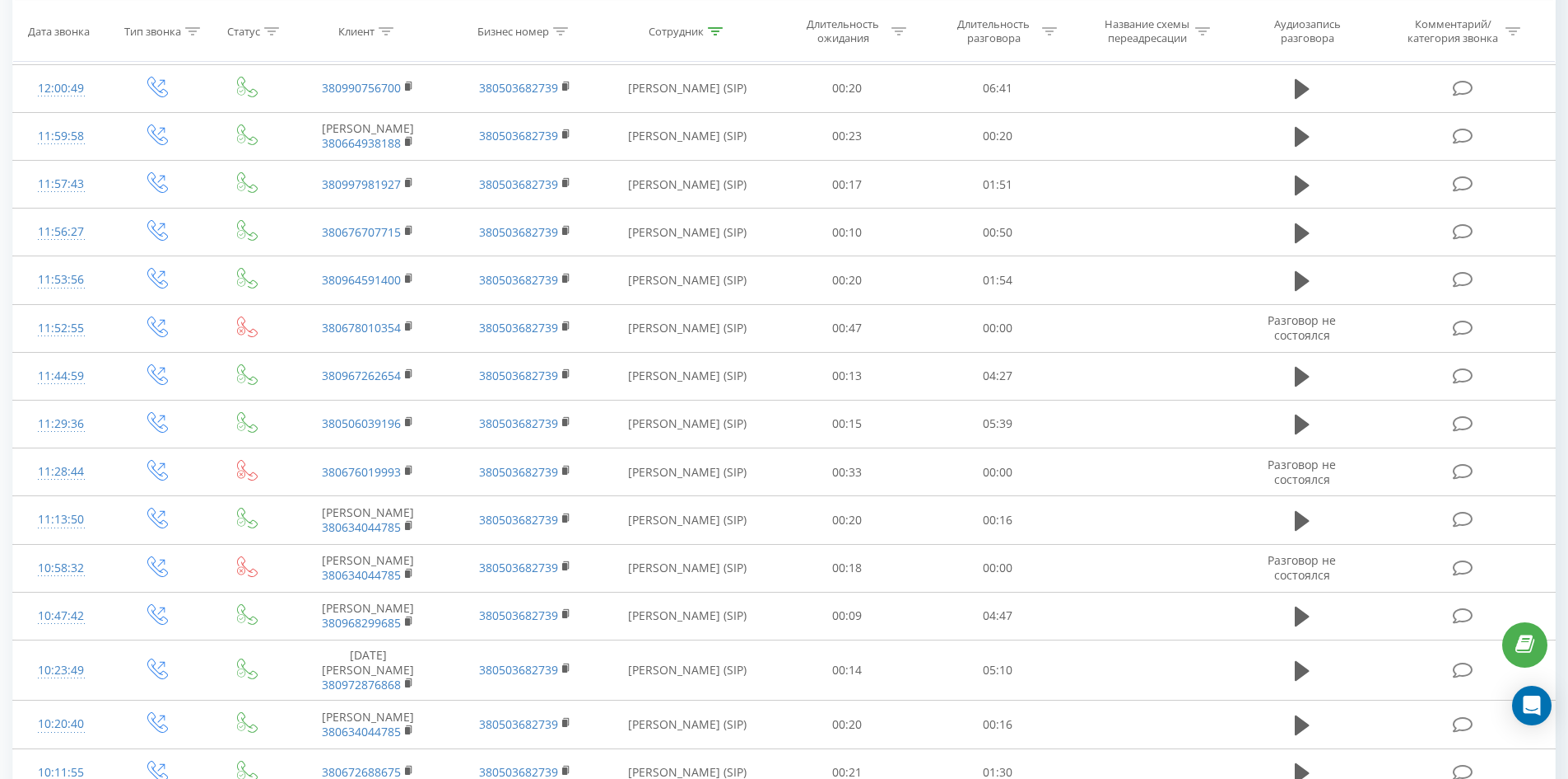
scroll to position [0, 0]
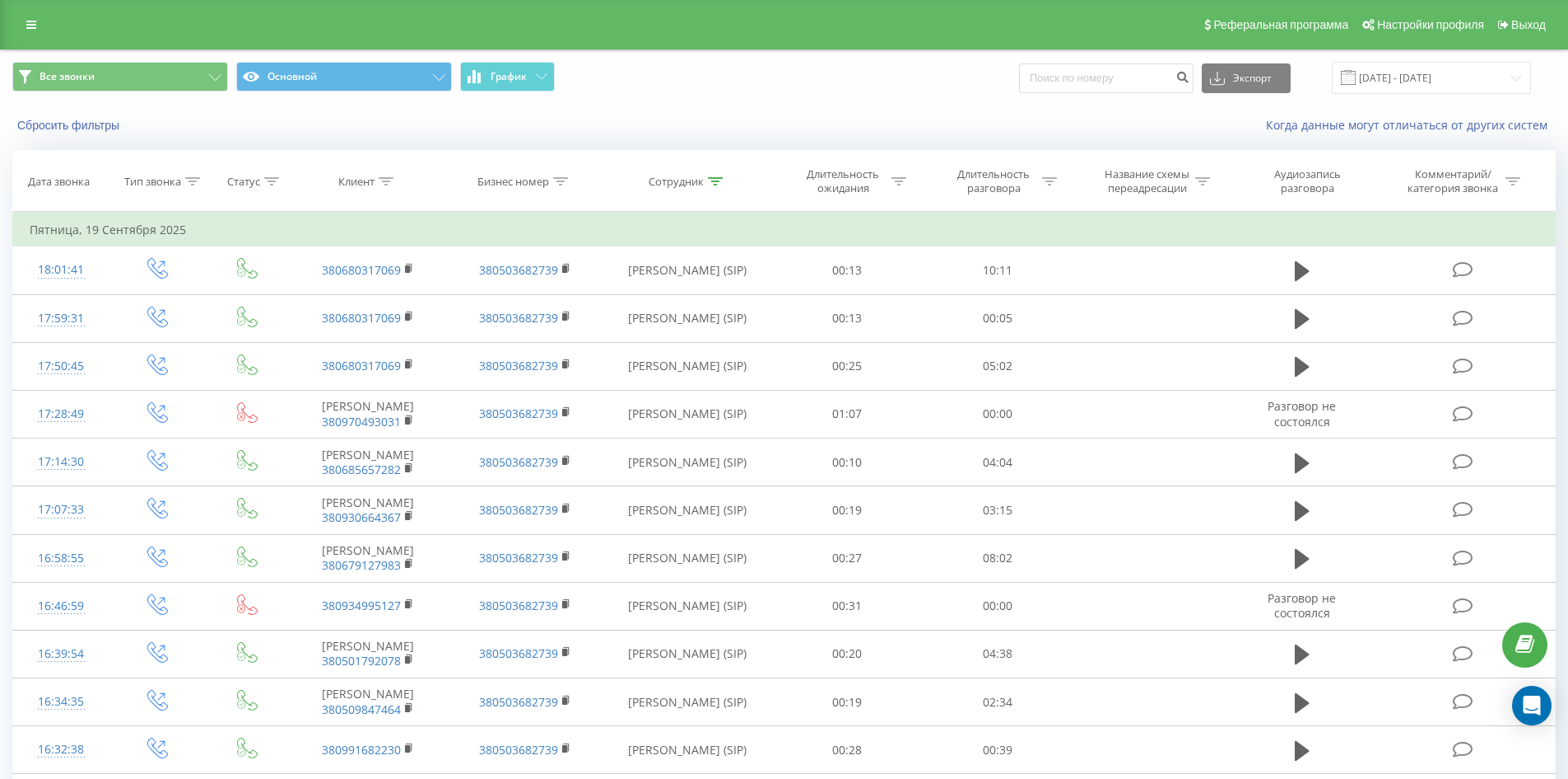
drag, startPoint x: 652, startPoint y: 542, endPoint x: 789, endPoint y: 196, distance: 372.1
click at [712, 178] on icon at bounding box center [715, 182] width 15 height 8
click at [732, 298] on input "круподер дмитро" at bounding box center [687, 299] width 145 height 29
click button "OK" at bounding box center [723, 332] width 70 height 21
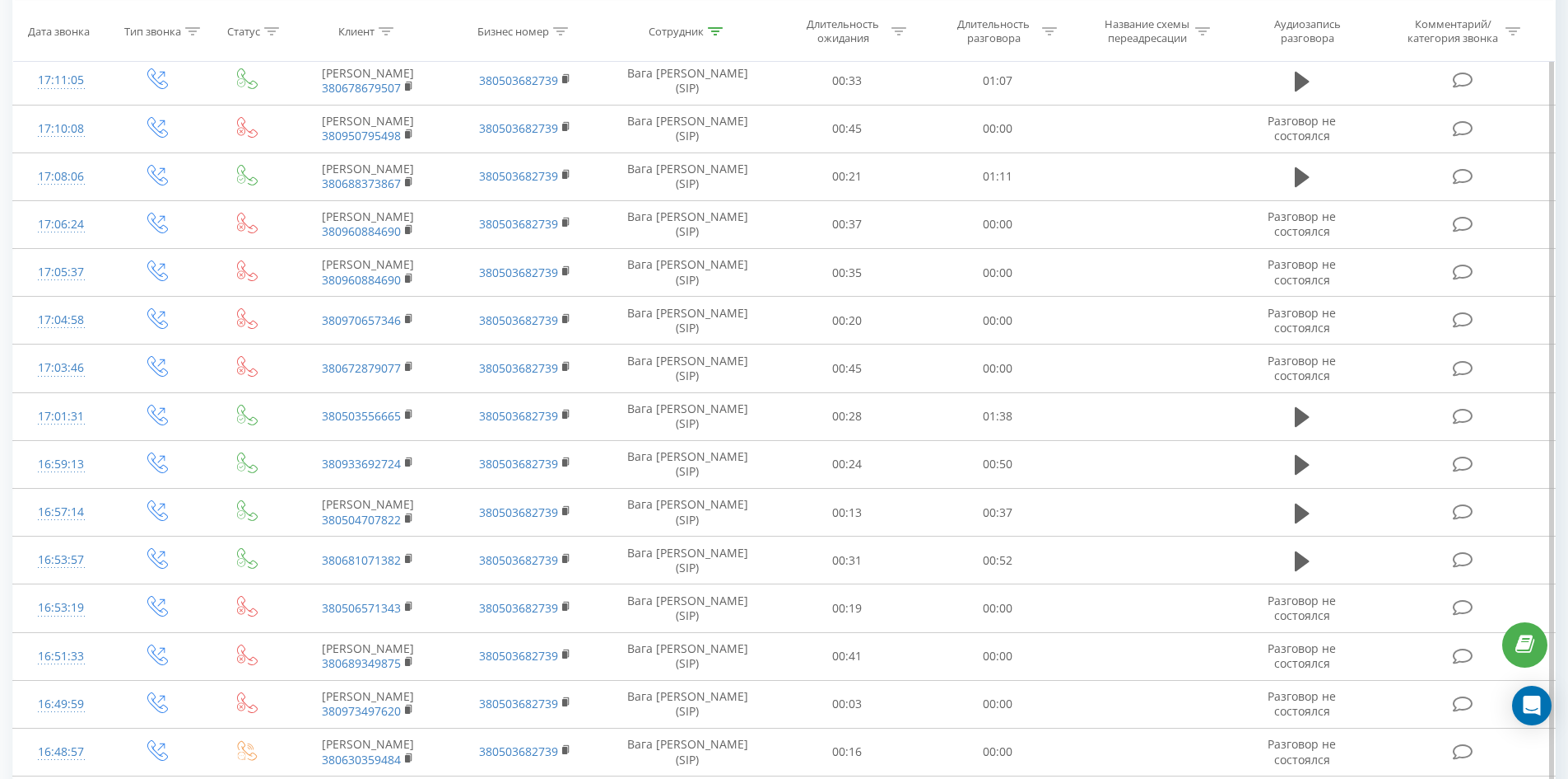
scroll to position [2702, 0]
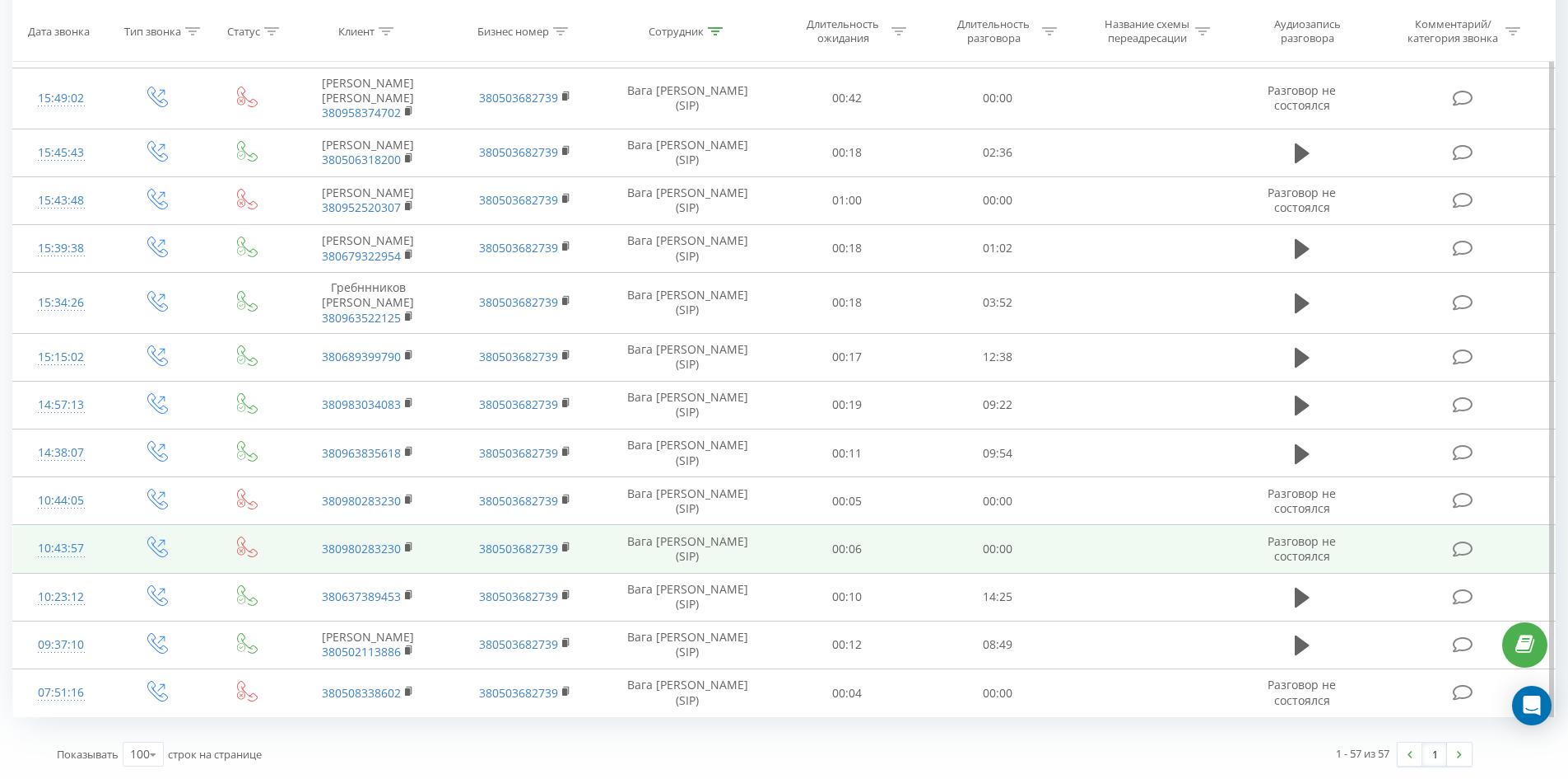
drag, startPoint x: 770, startPoint y: 240, endPoint x: 769, endPoint y: 546, distance: 306.0
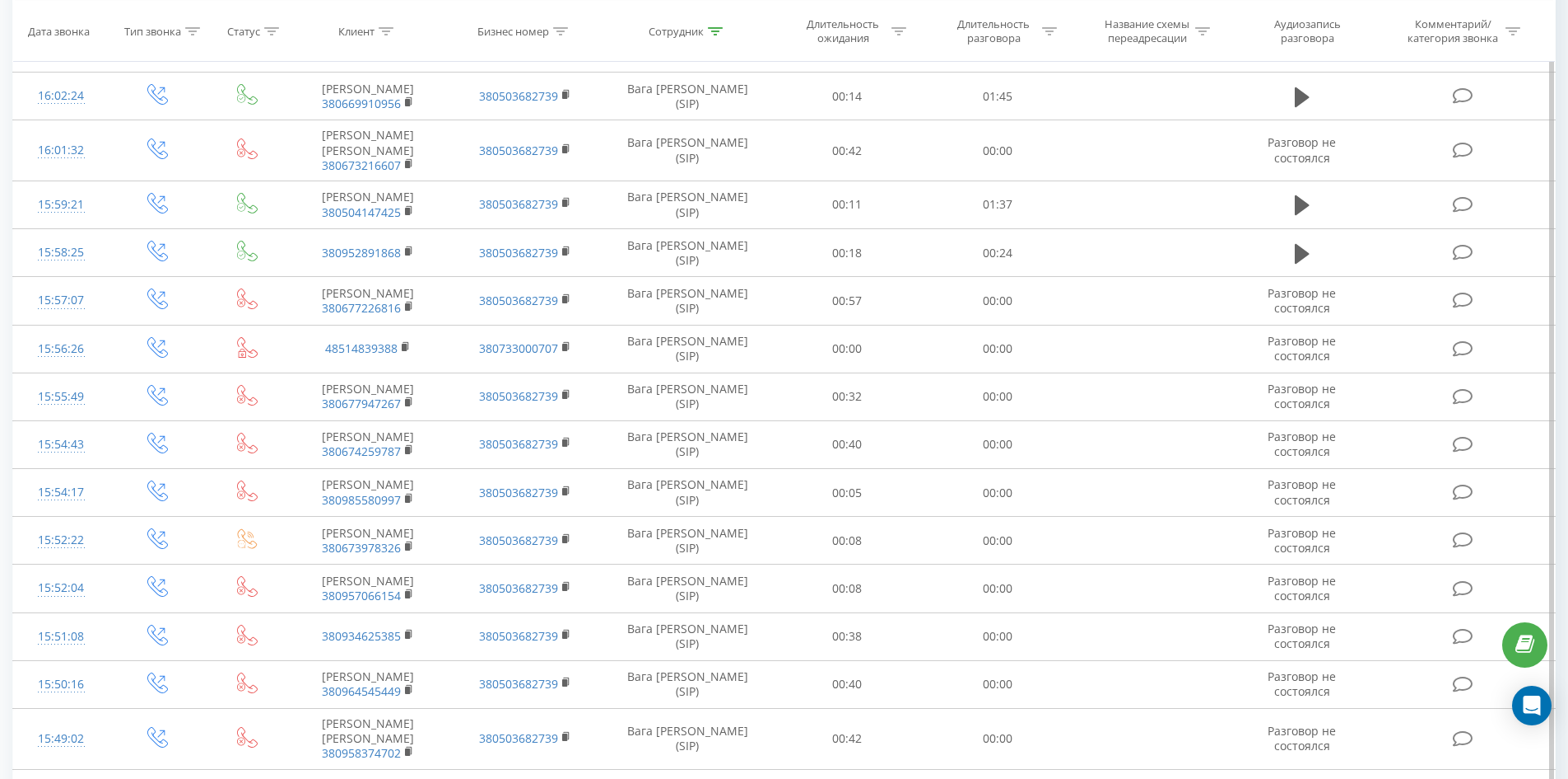
scroll to position [0, 0]
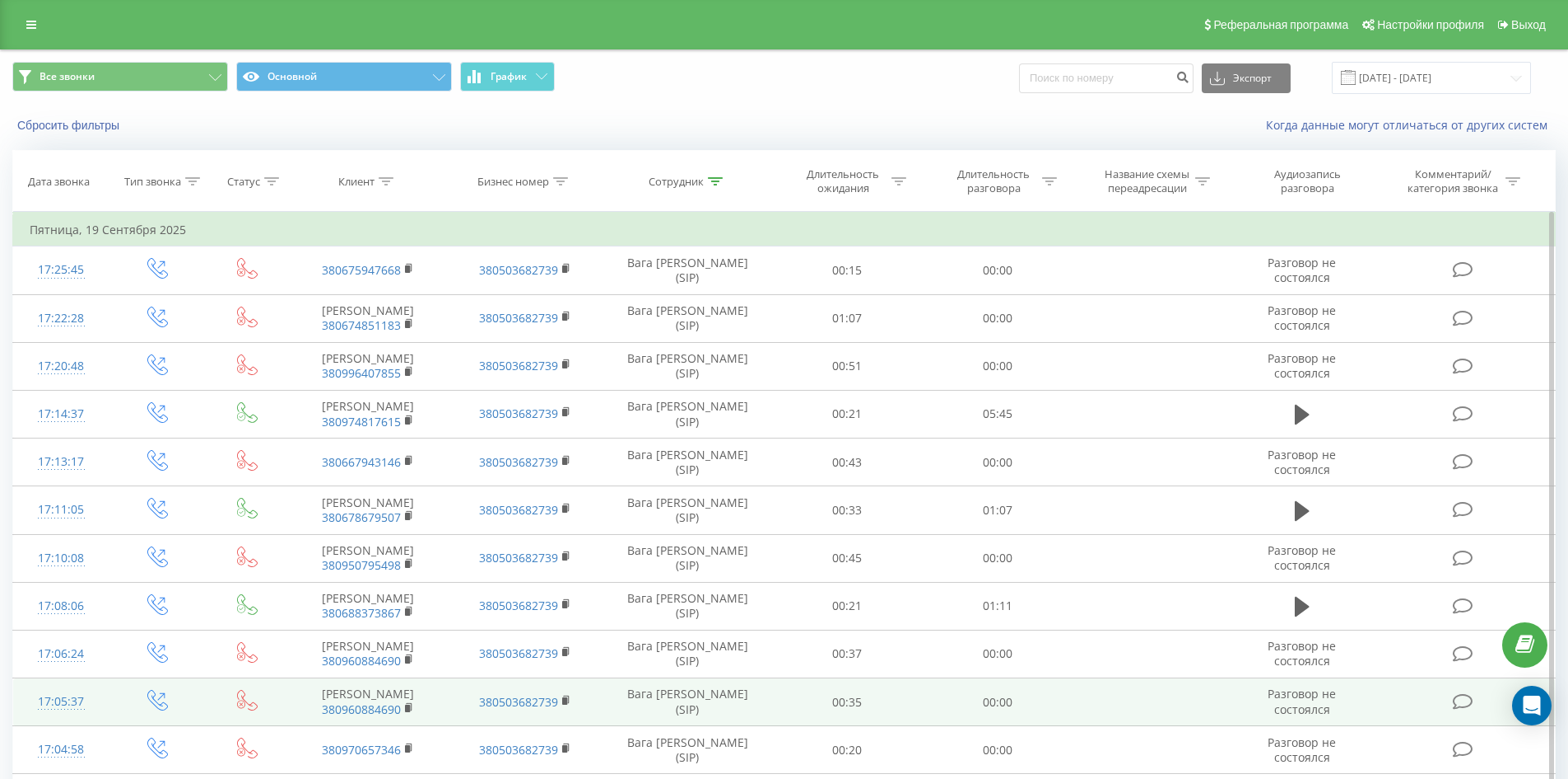
drag, startPoint x: 777, startPoint y: 466, endPoint x: 846, endPoint y: 164, distance: 309.8
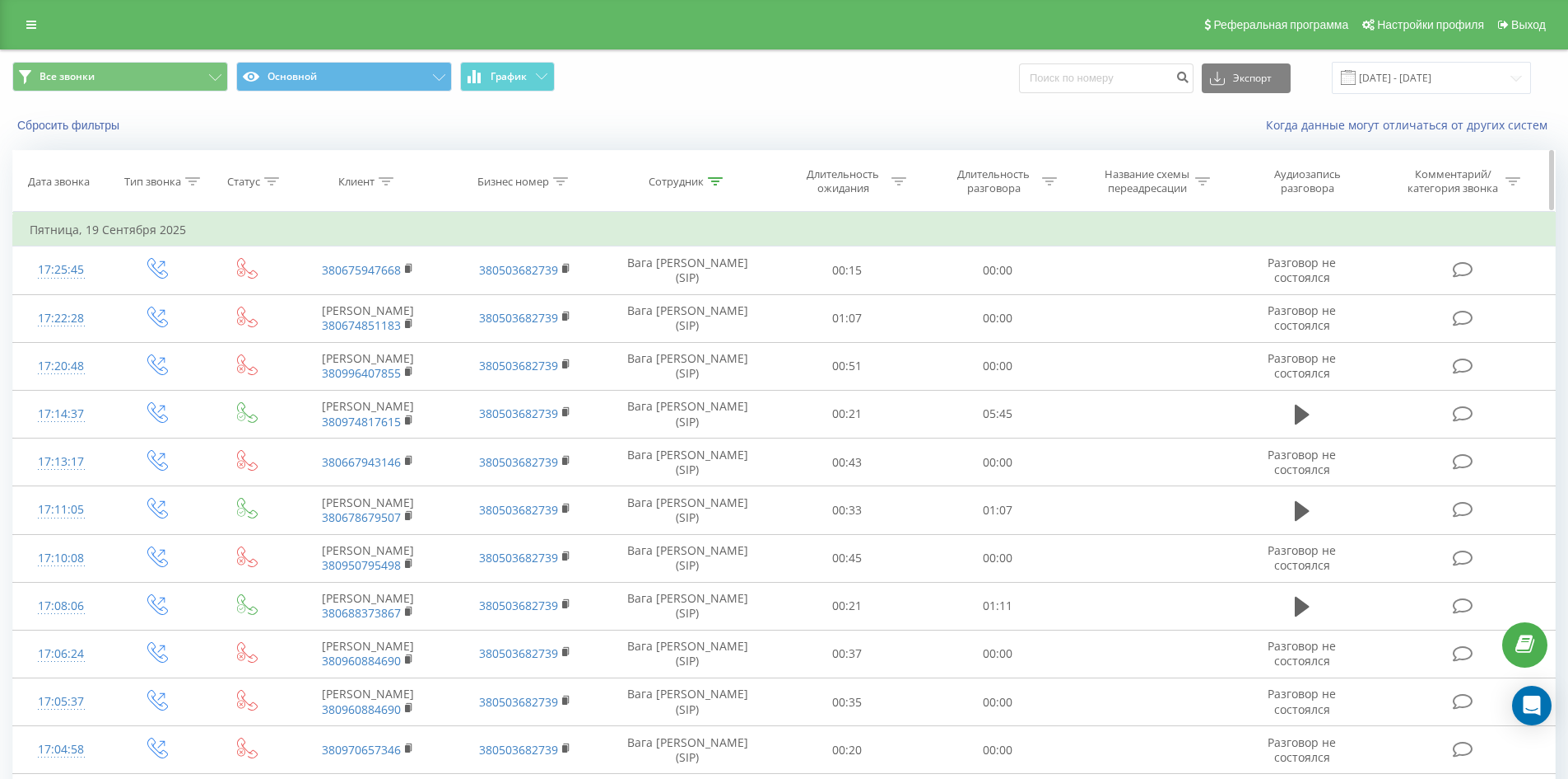
click at [711, 183] on icon at bounding box center [715, 182] width 15 height 8
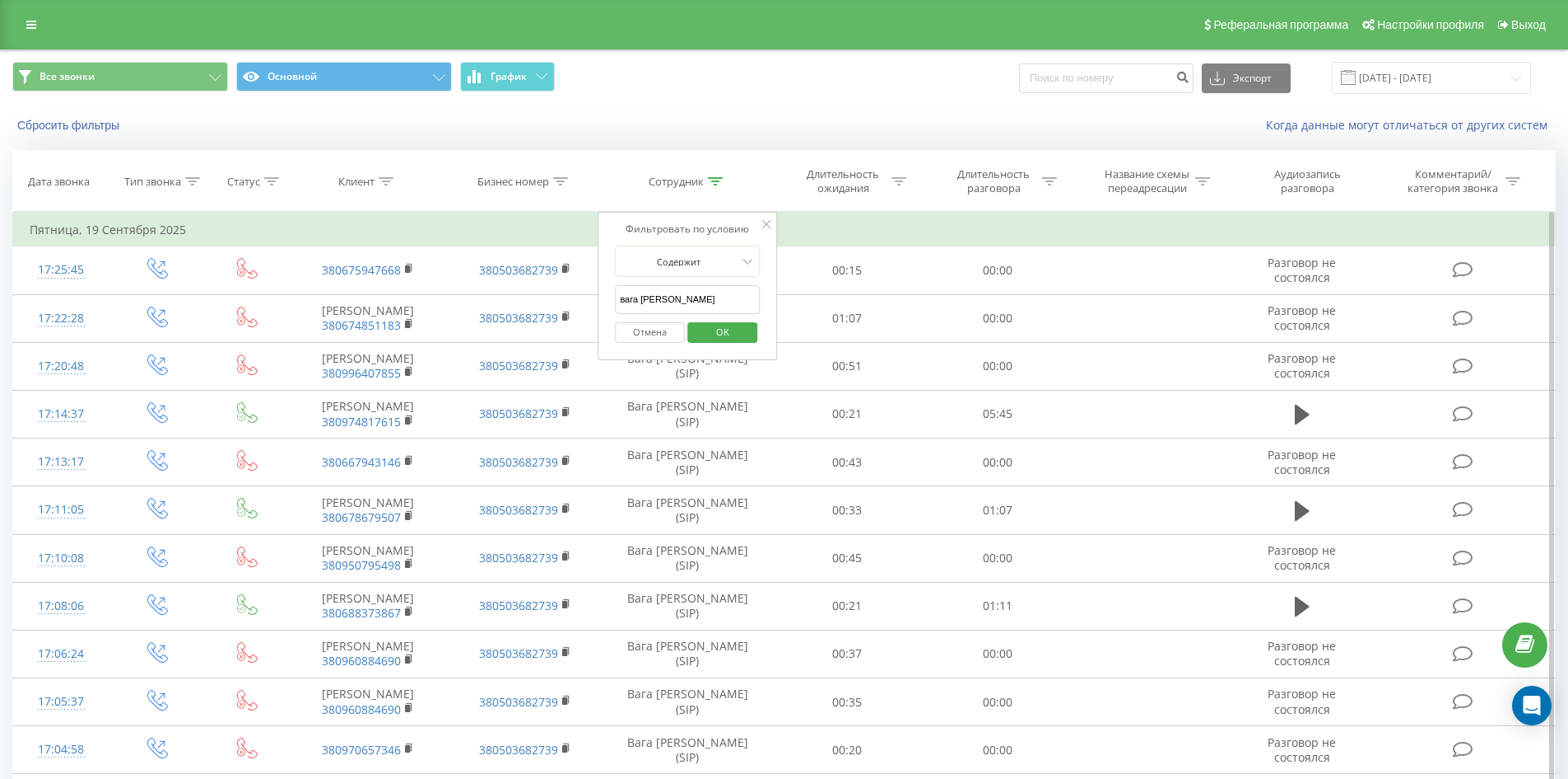
click at [735, 305] on input "вага марина" at bounding box center [687, 299] width 145 height 29
click button "OK" at bounding box center [723, 332] width 70 height 21
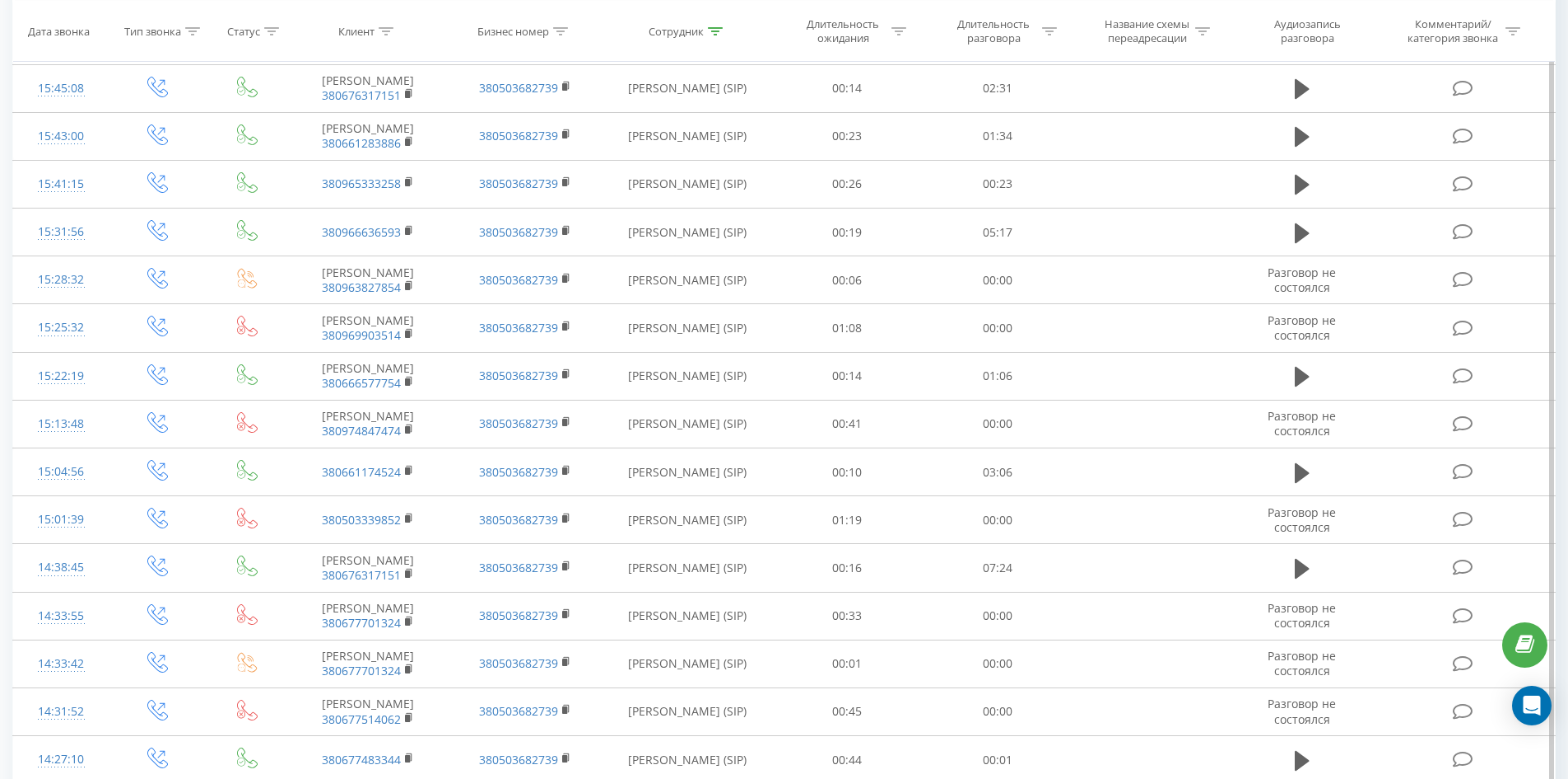
scroll to position [2662, 0]
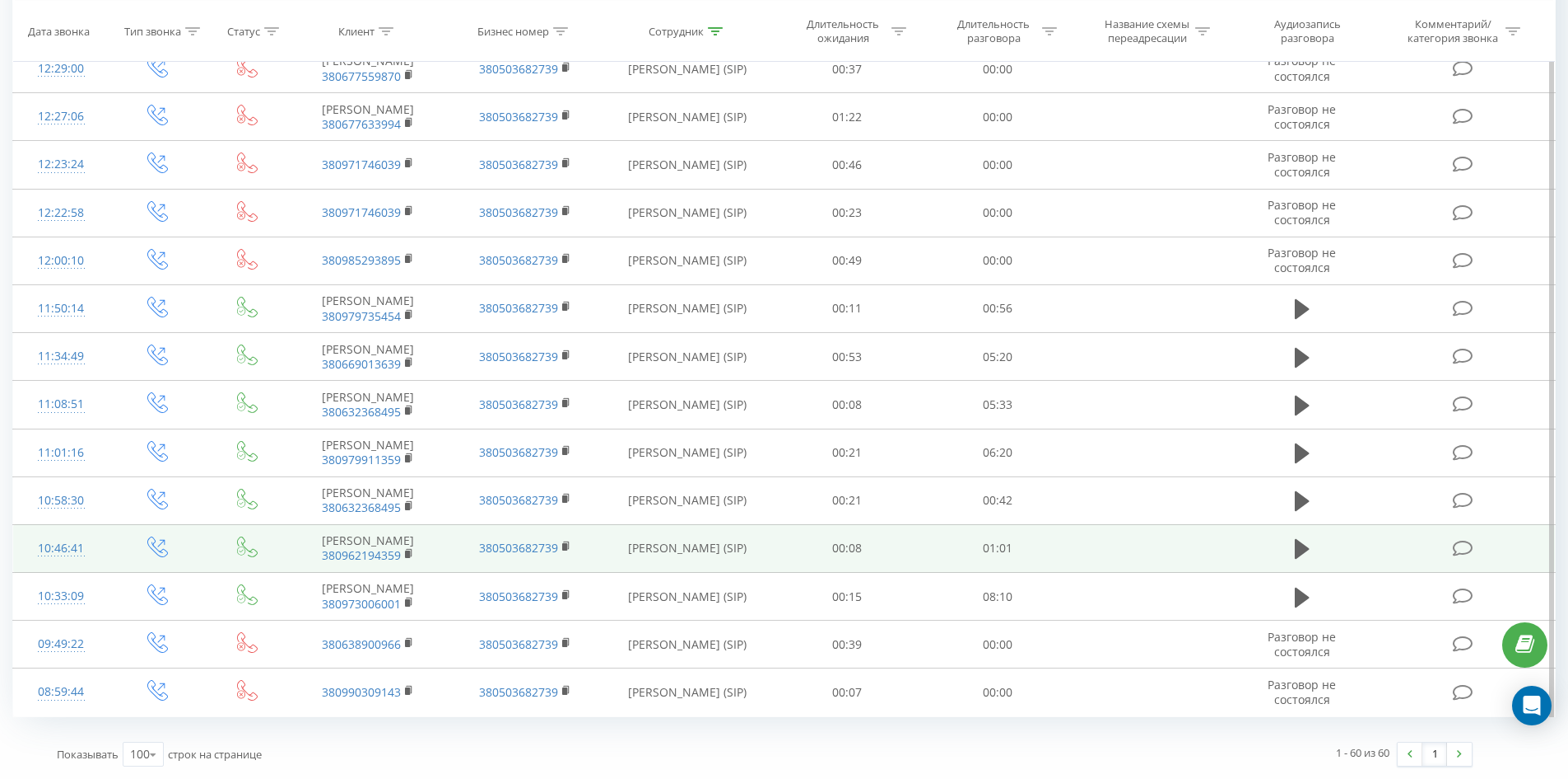
drag, startPoint x: 701, startPoint y: 112, endPoint x: 721, endPoint y: 536, distance: 424.5
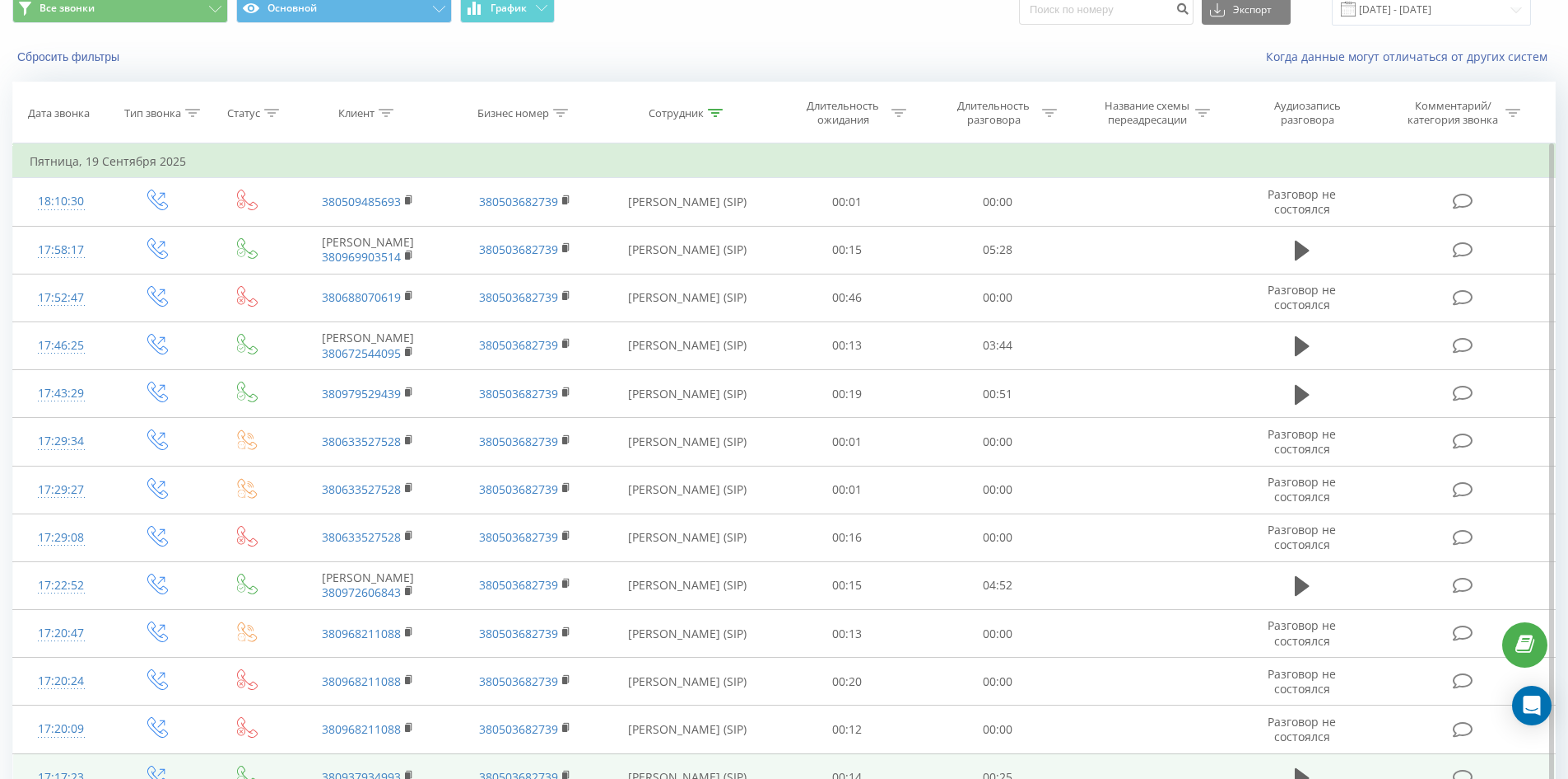
scroll to position [0, 0]
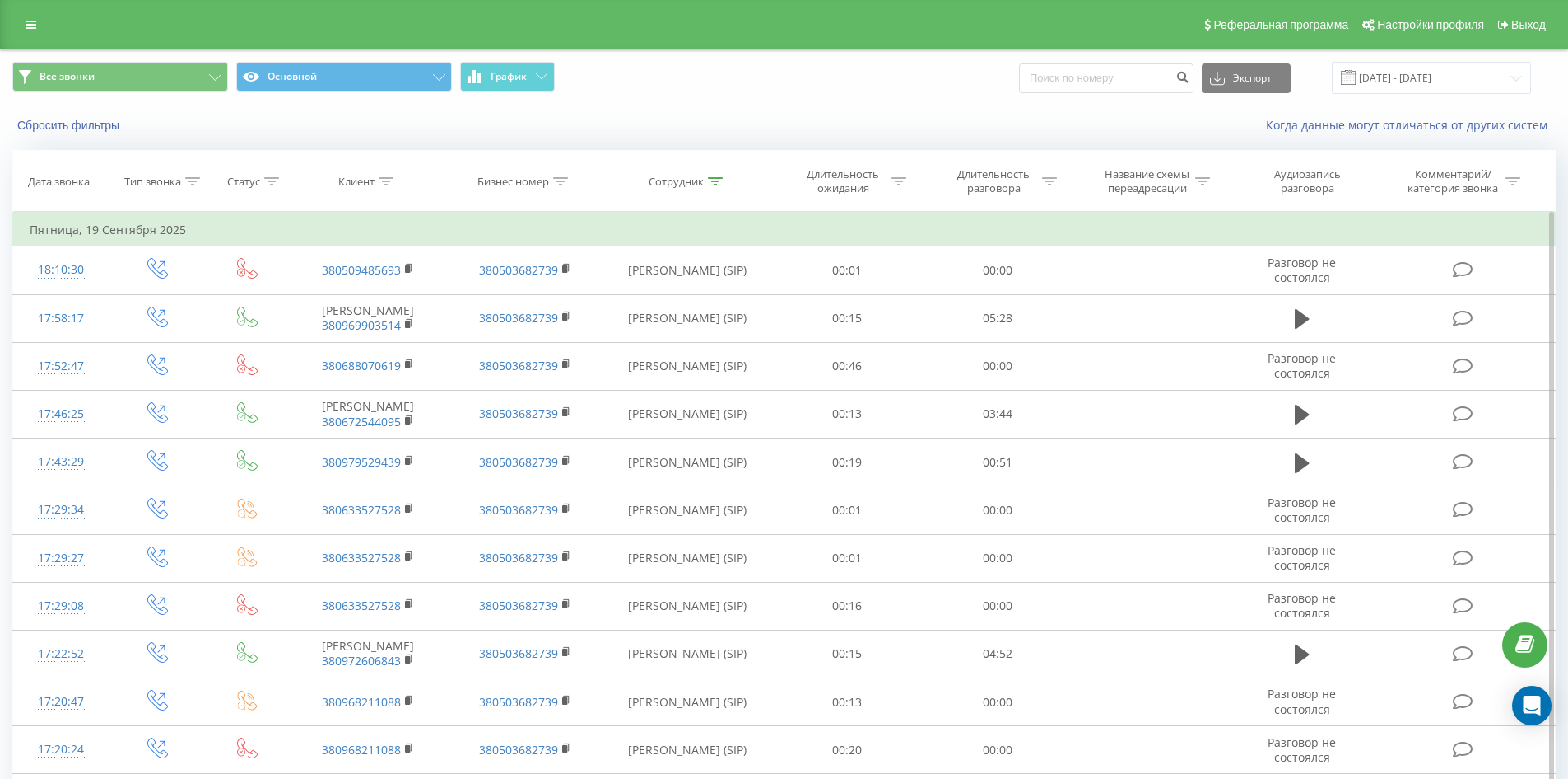
drag, startPoint x: 721, startPoint y: 536, endPoint x: 809, endPoint y: 174, distance: 372.5
click at [712, 178] on icon at bounding box center [715, 182] width 15 height 8
click at [726, 305] on input "денисенко станіслав" at bounding box center [687, 299] width 145 height 29
click button "OK" at bounding box center [723, 332] width 70 height 21
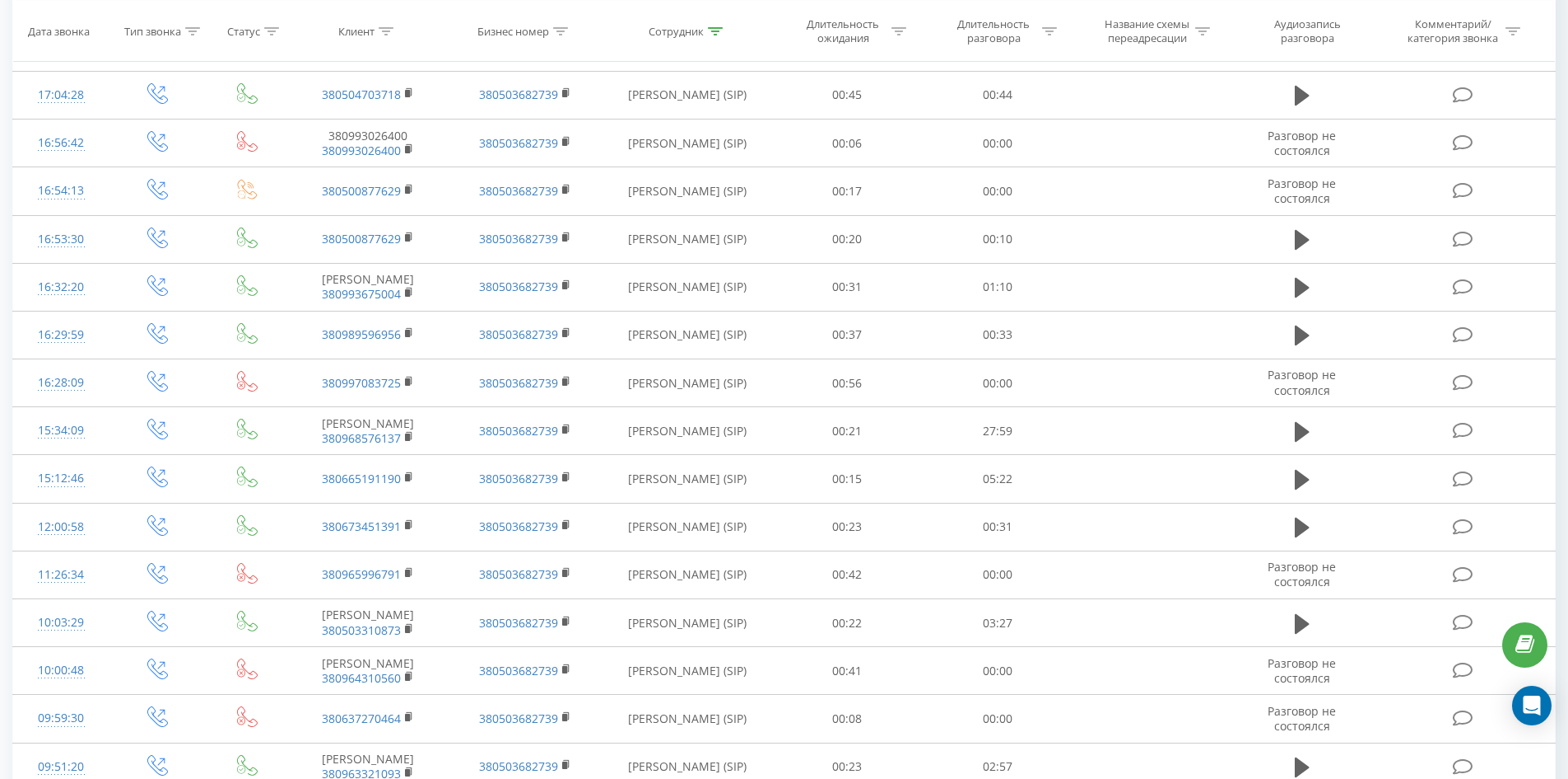
scroll to position [721, 0]
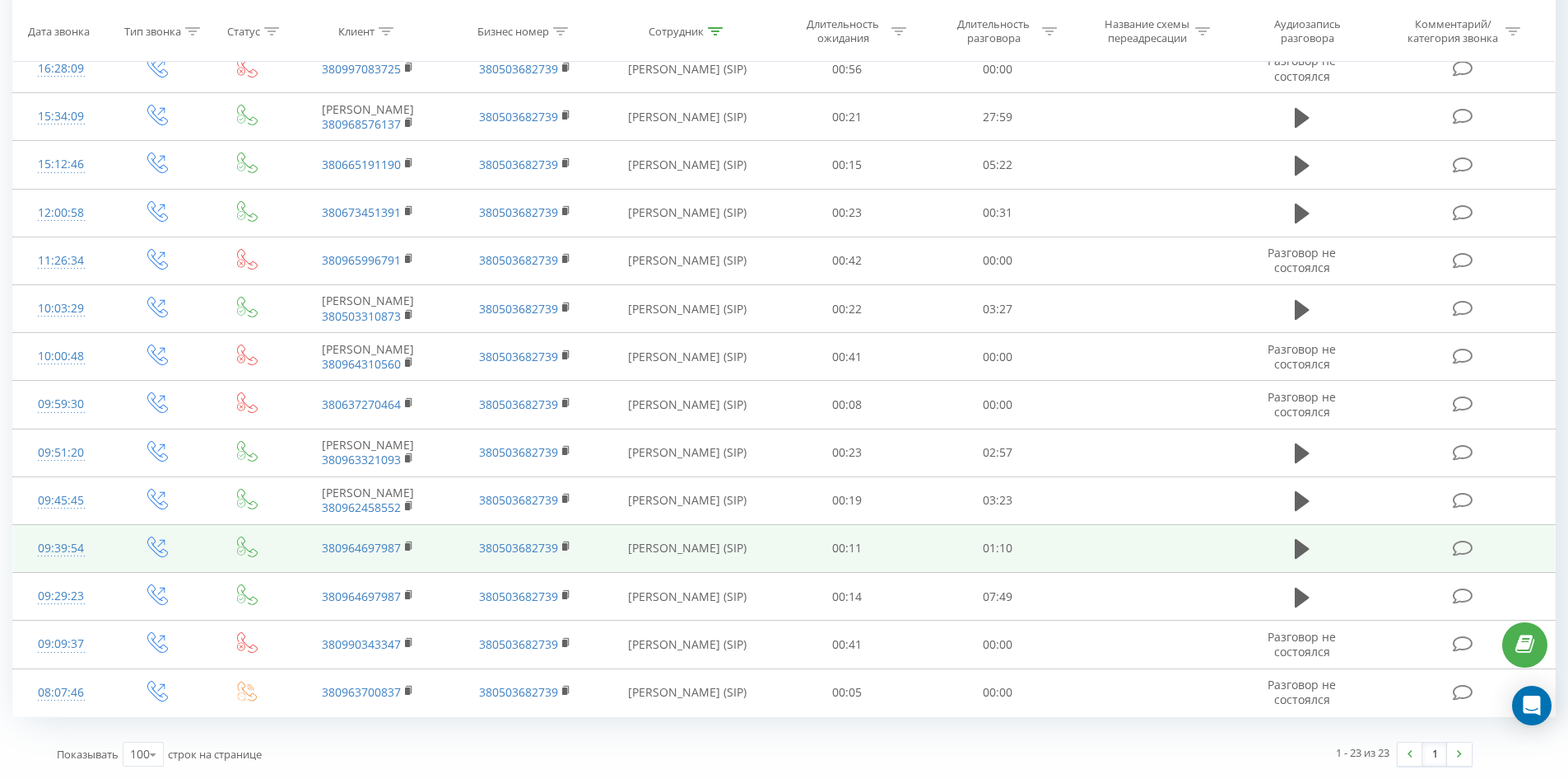
drag, startPoint x: 703, startPoint y: 258, endPoint x: 715, endPoint y: 532, distance: 274.3
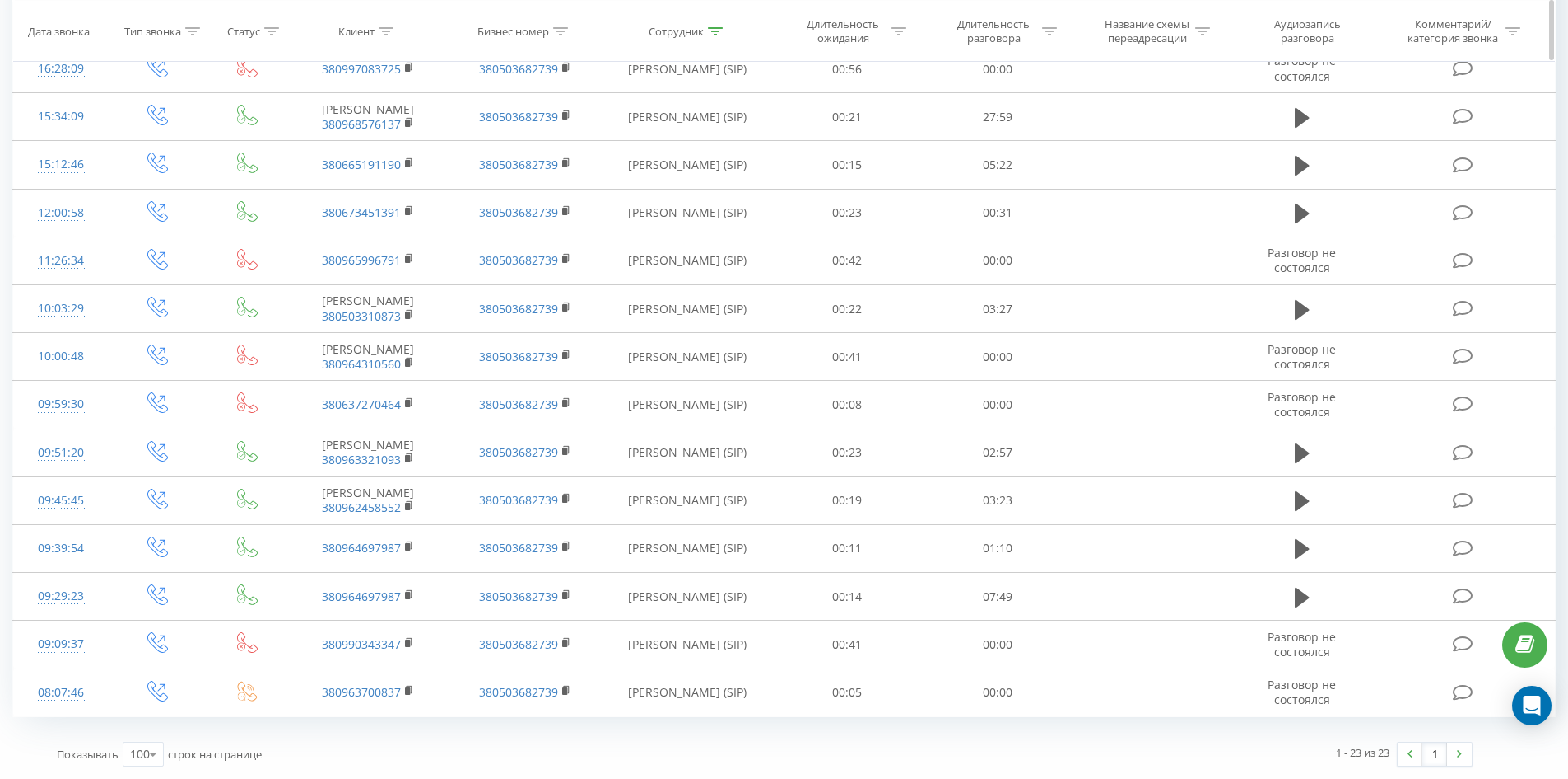
scroll to position [0, 0]
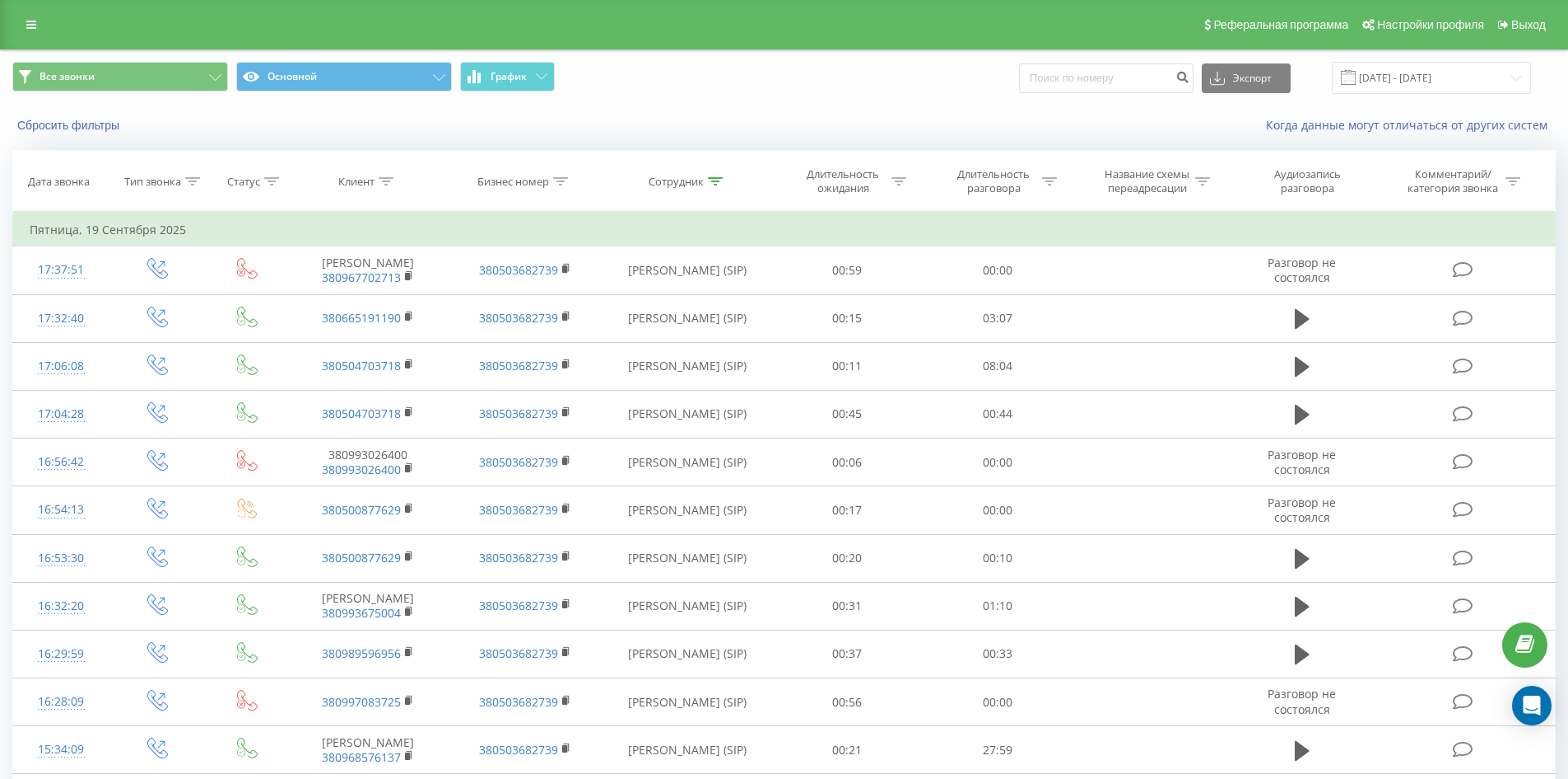
drag, startPoint x: 731, startPoint y: 539, endPoint x: 792, endPoint y: 145, distance: 398.7
click at [708, 186] on div at bounding box center [715, 182] width 15 height 14
click at [715, 293] on input "корякіна влада" at bounding box center [687, 299] width 145 height 29
click button "OK" at bounding box center [723, 332] width 70 height 21
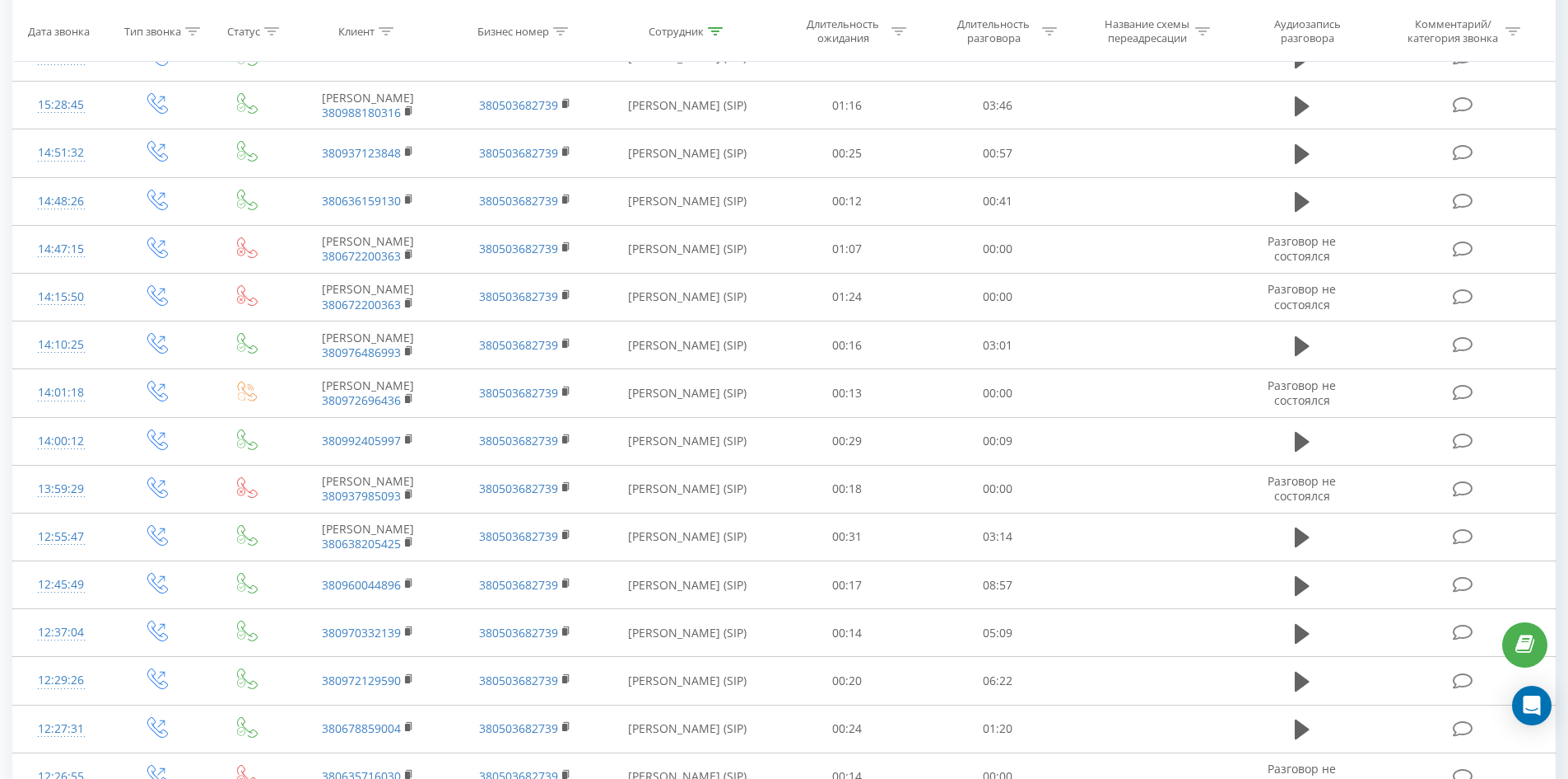
scroll to position [1728, 0]
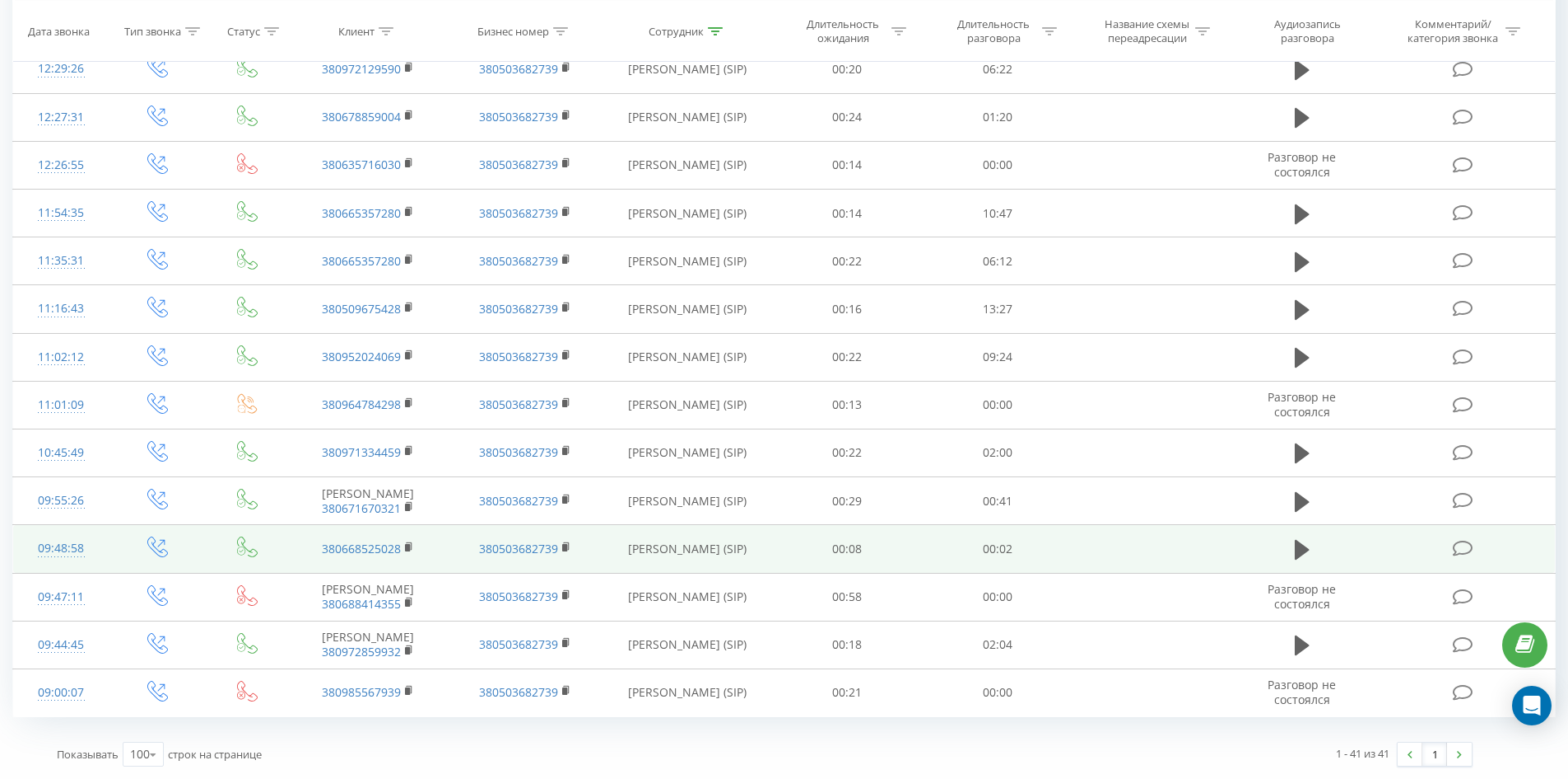
drag, startPoint x: 713, startPoint y: 250, endPoint x: 756, endPoint y: 542, distance: 295.1
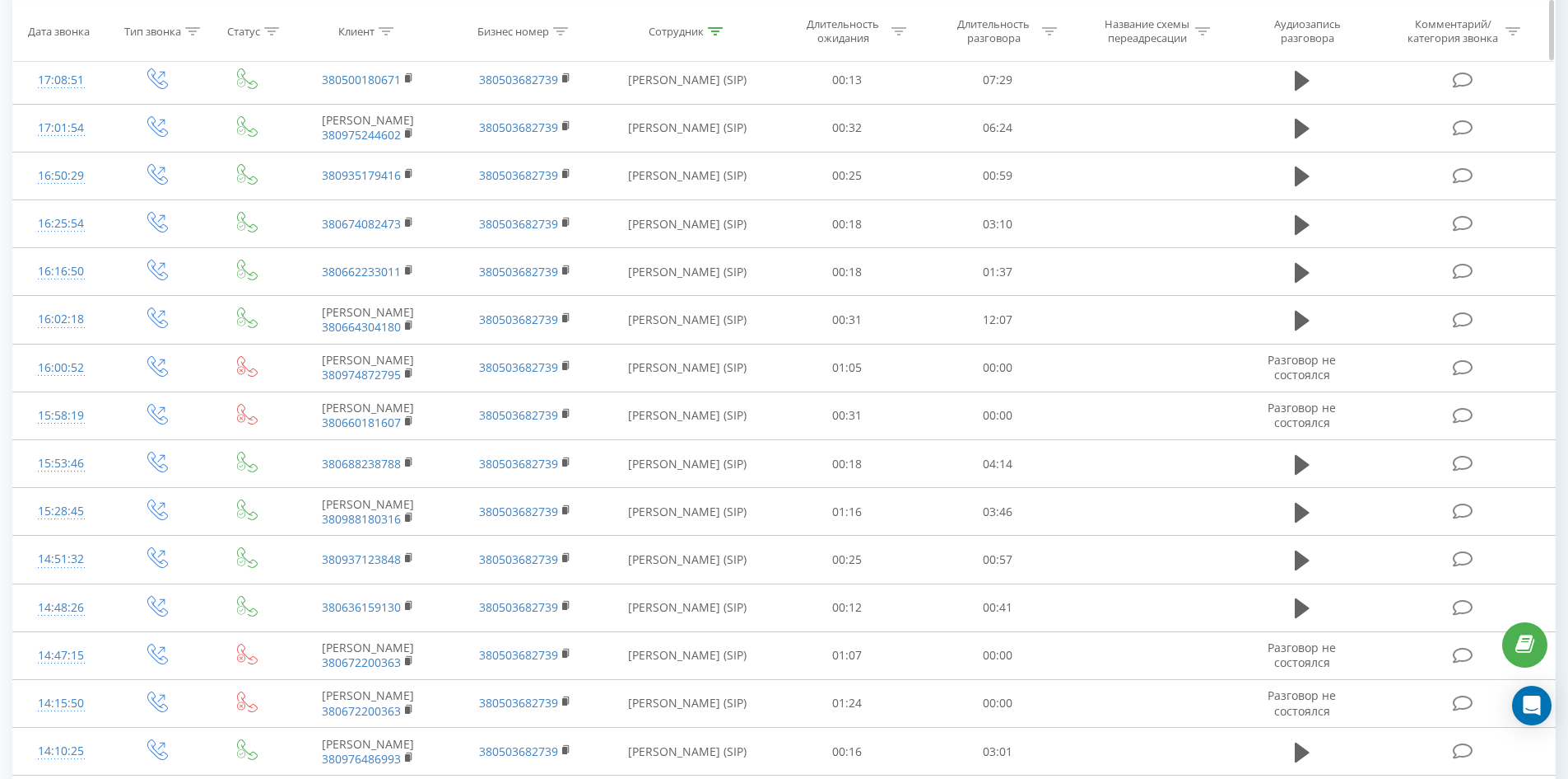
scroll to position [0, 0]
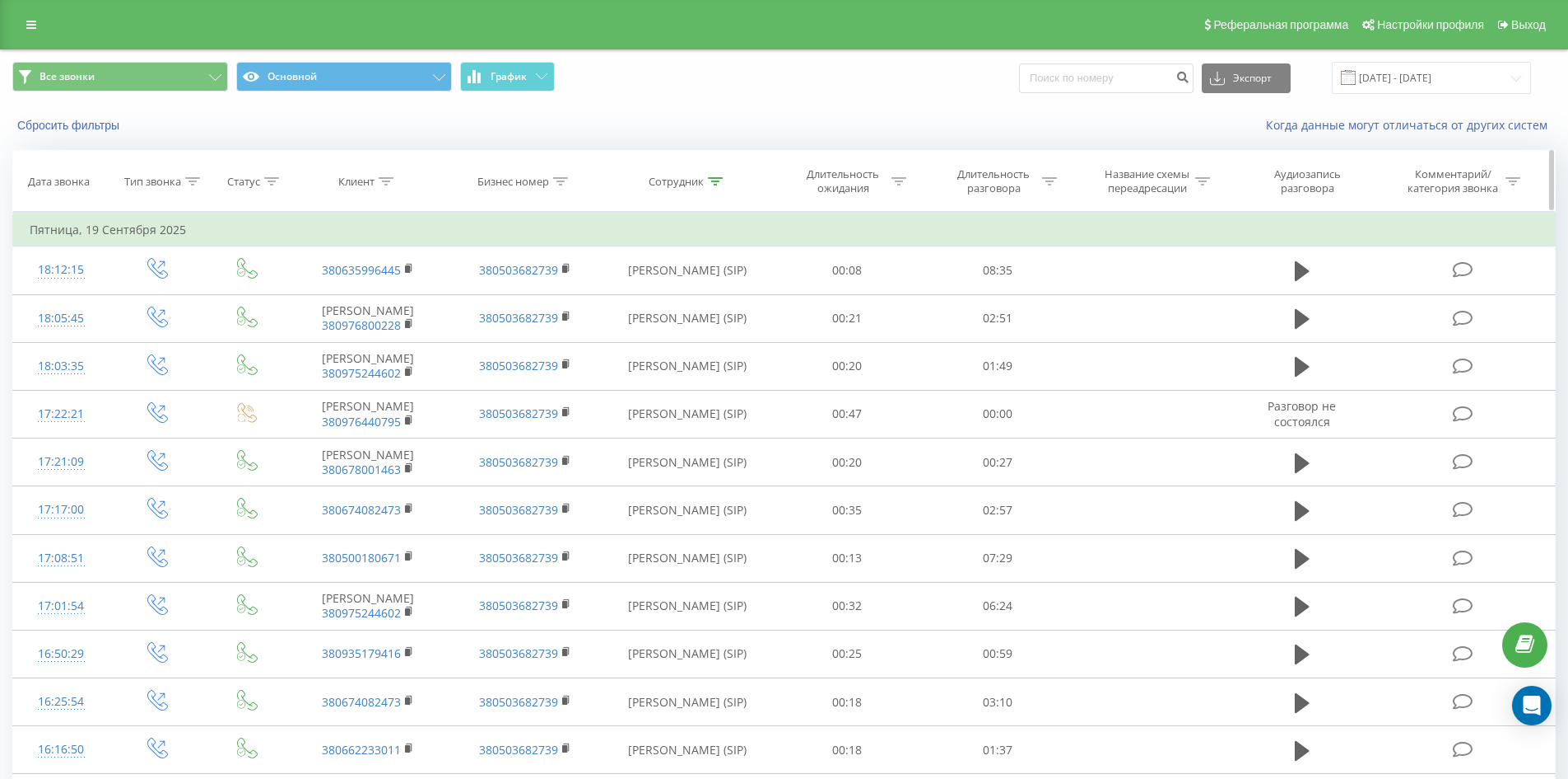
drag, startPoint x: 810, startPoint y: 315, endPoint x: 868, endPoint y: 155, distance: 170.2
click at [715, 181] on icon at bounding box center [715, 182] width 15 height 8
click at [730, 299] on input "медяник катерина" at bounding box center [687, 299] width 145 height 29
click button "OK" at bounding box center [723, 332] width 70 height 21
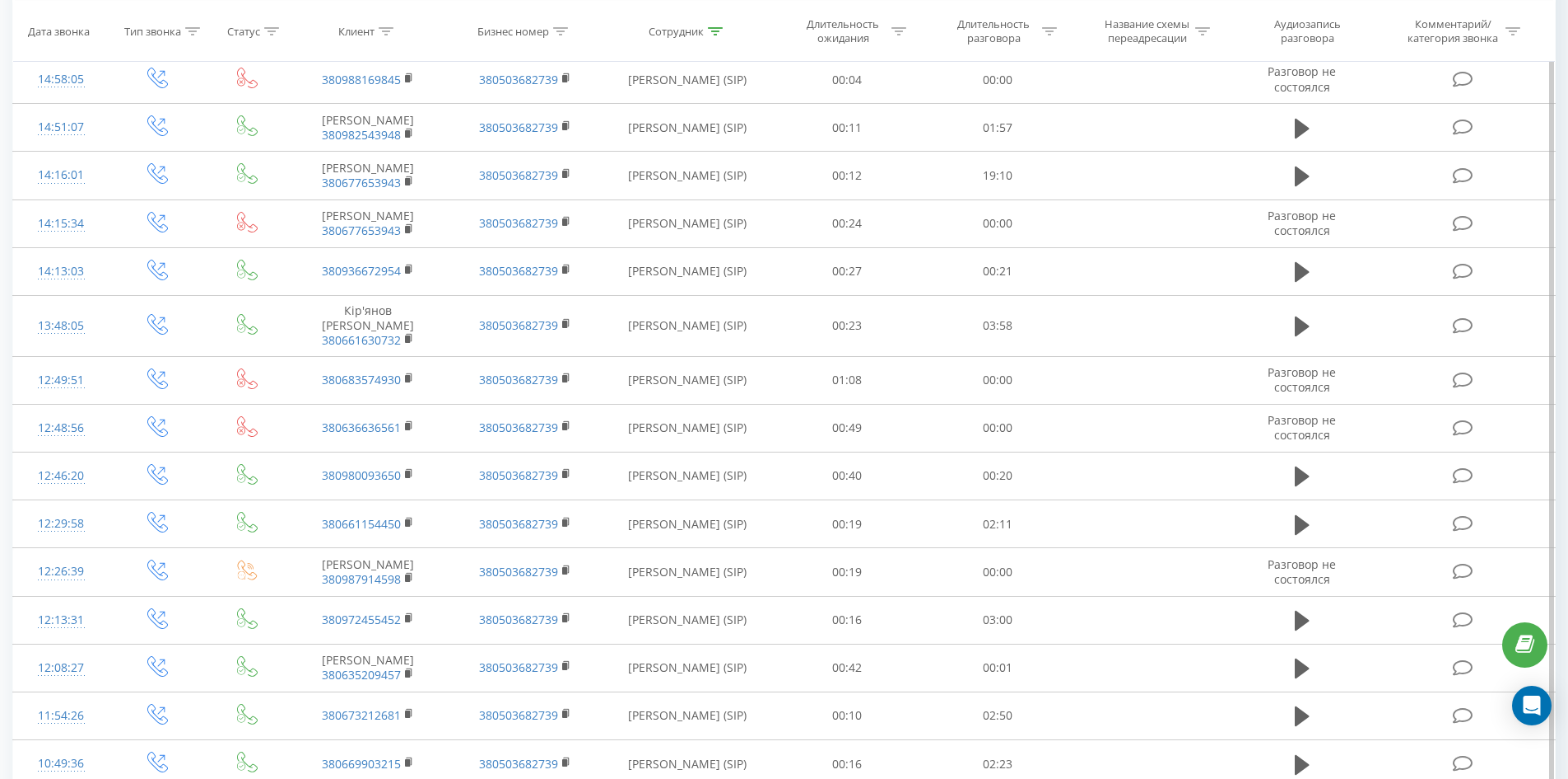
scroll to position [1379, 0]
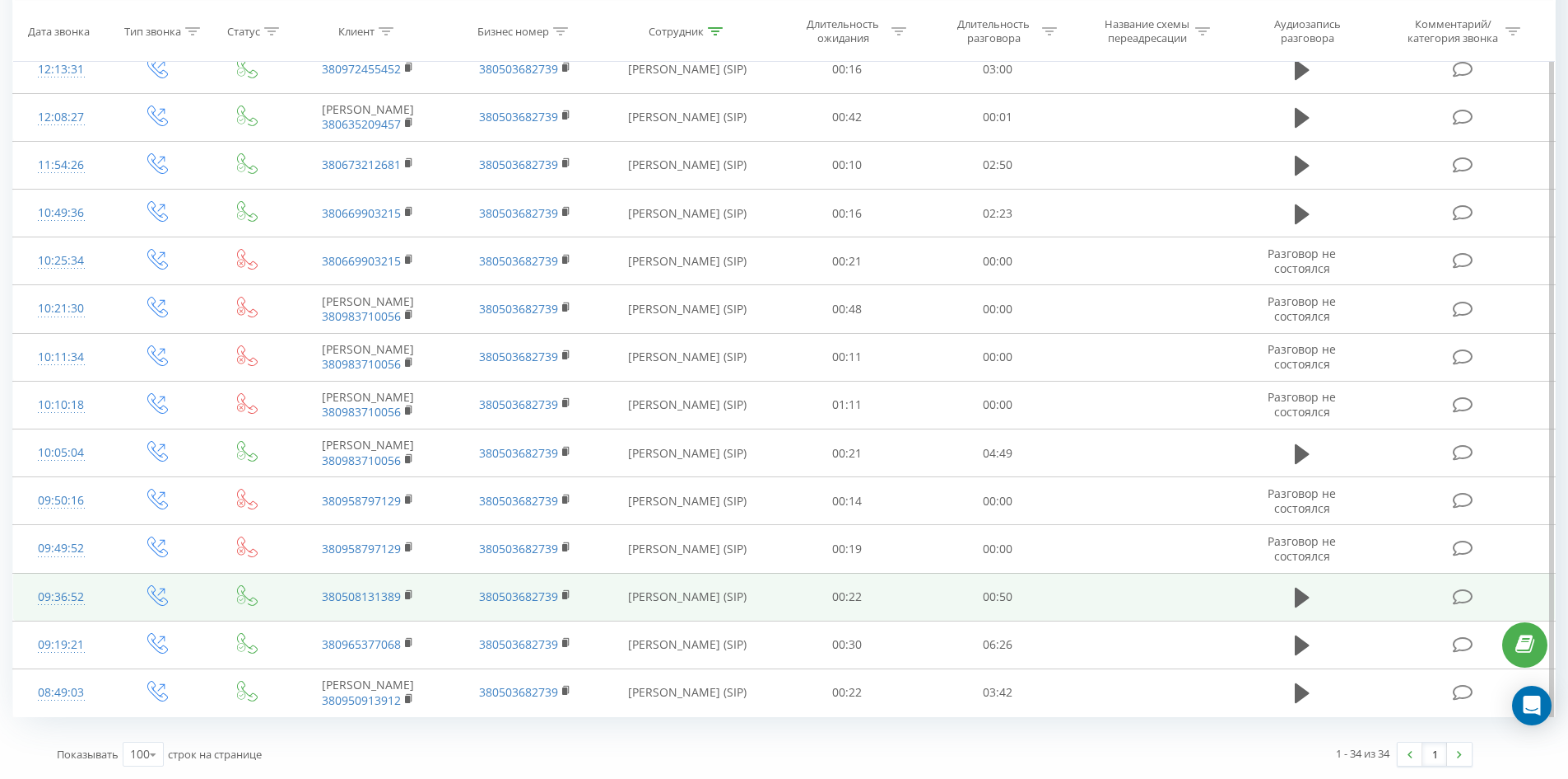
drag, startPoint x: 720, startPoint y: 135, endPoint x: 744, endPoint y: 570, distance: 435.7
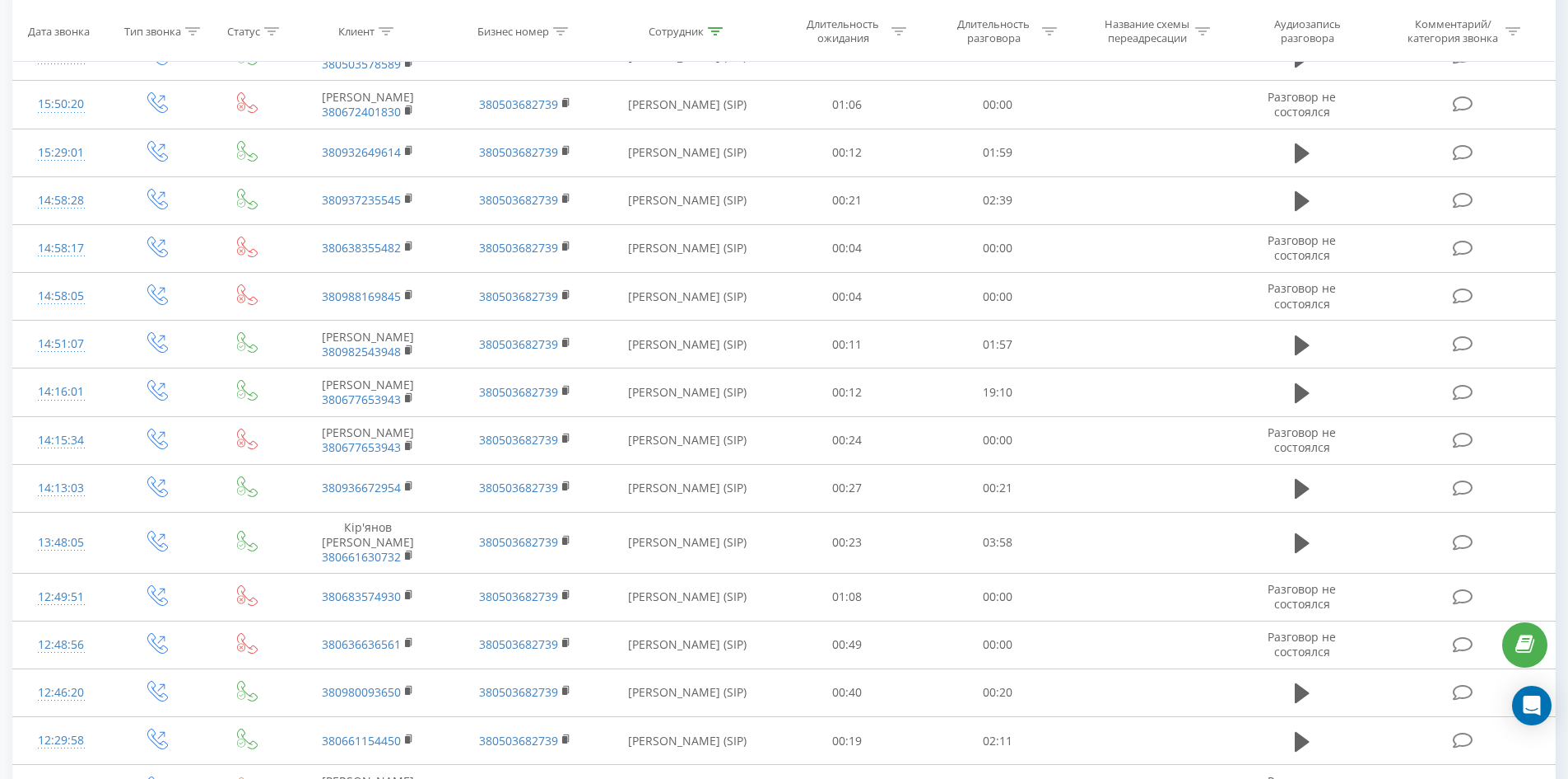
scroll to position [0, 0]
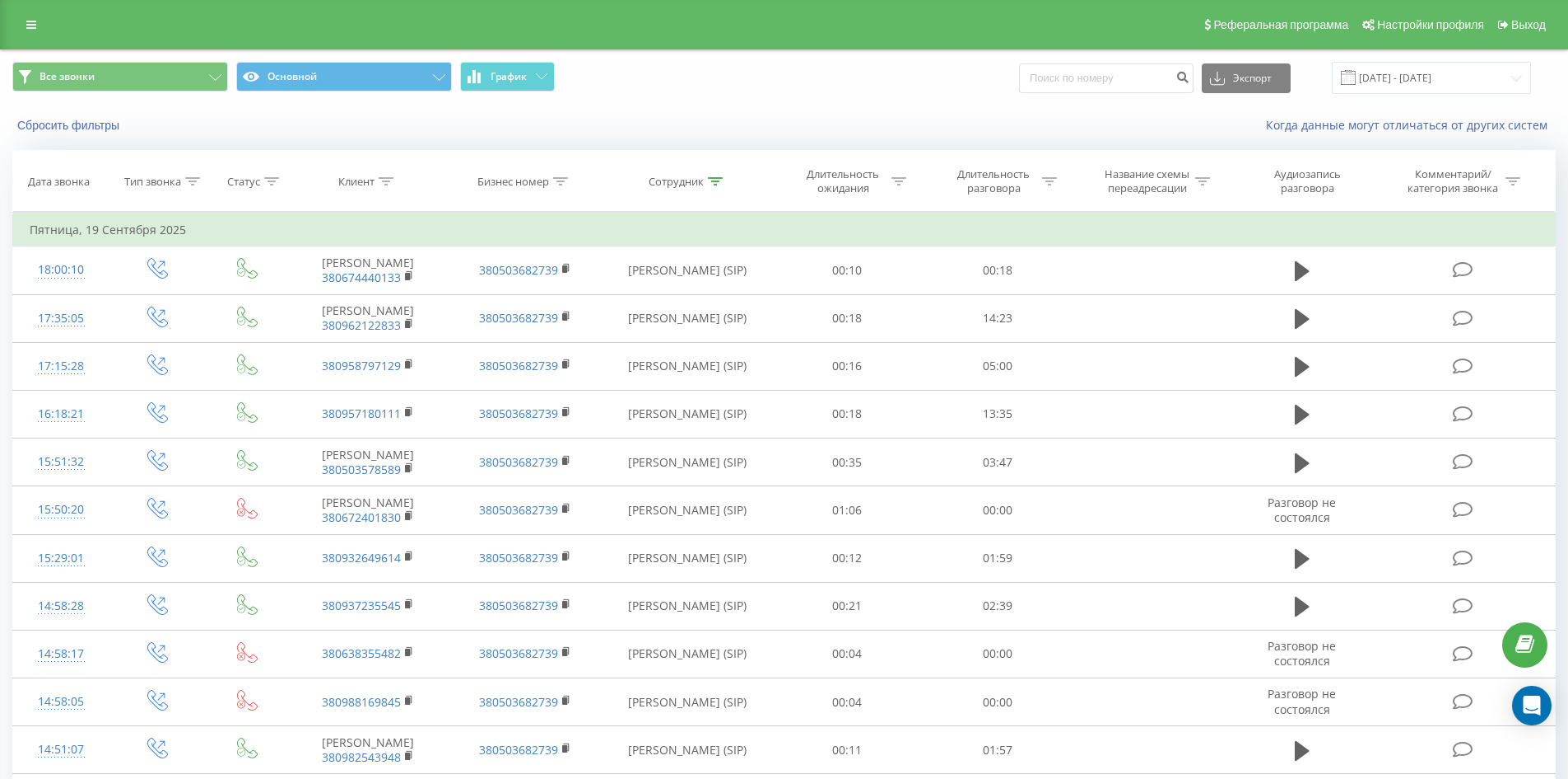
drag, startPoint x: 796, startPoint y: 362, endPoint x: 858, endPoint y: 97, distance: 272.2
click at [713, 182] on icon at bounding box center [715, 182] width 15 height 8
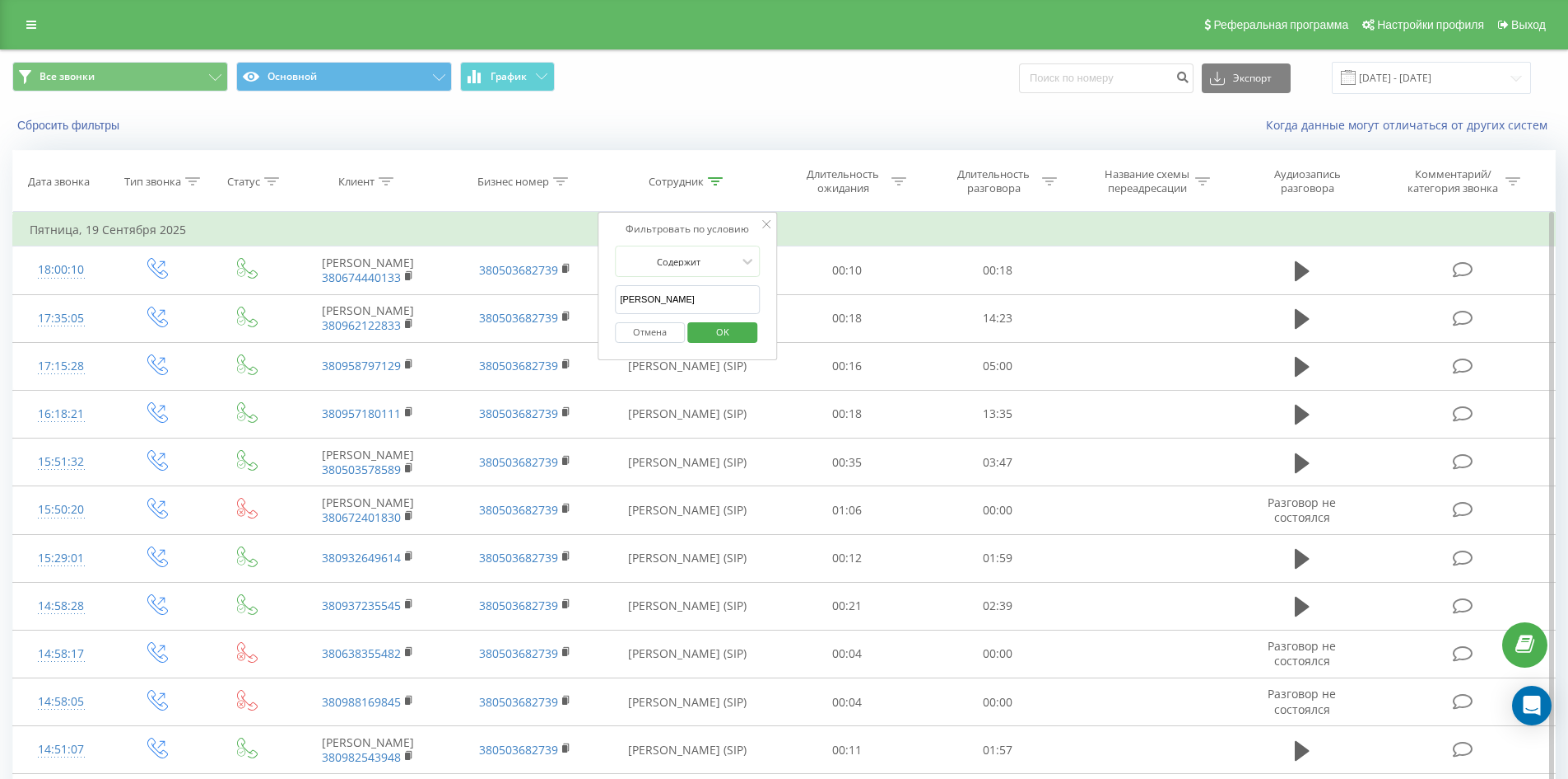
click at [721, 306] on input "коломієць вікторія" at bounding box center [687, 299] width 145 height 29
click button "OK" at bounding box center [723, 332] width 70 height 21
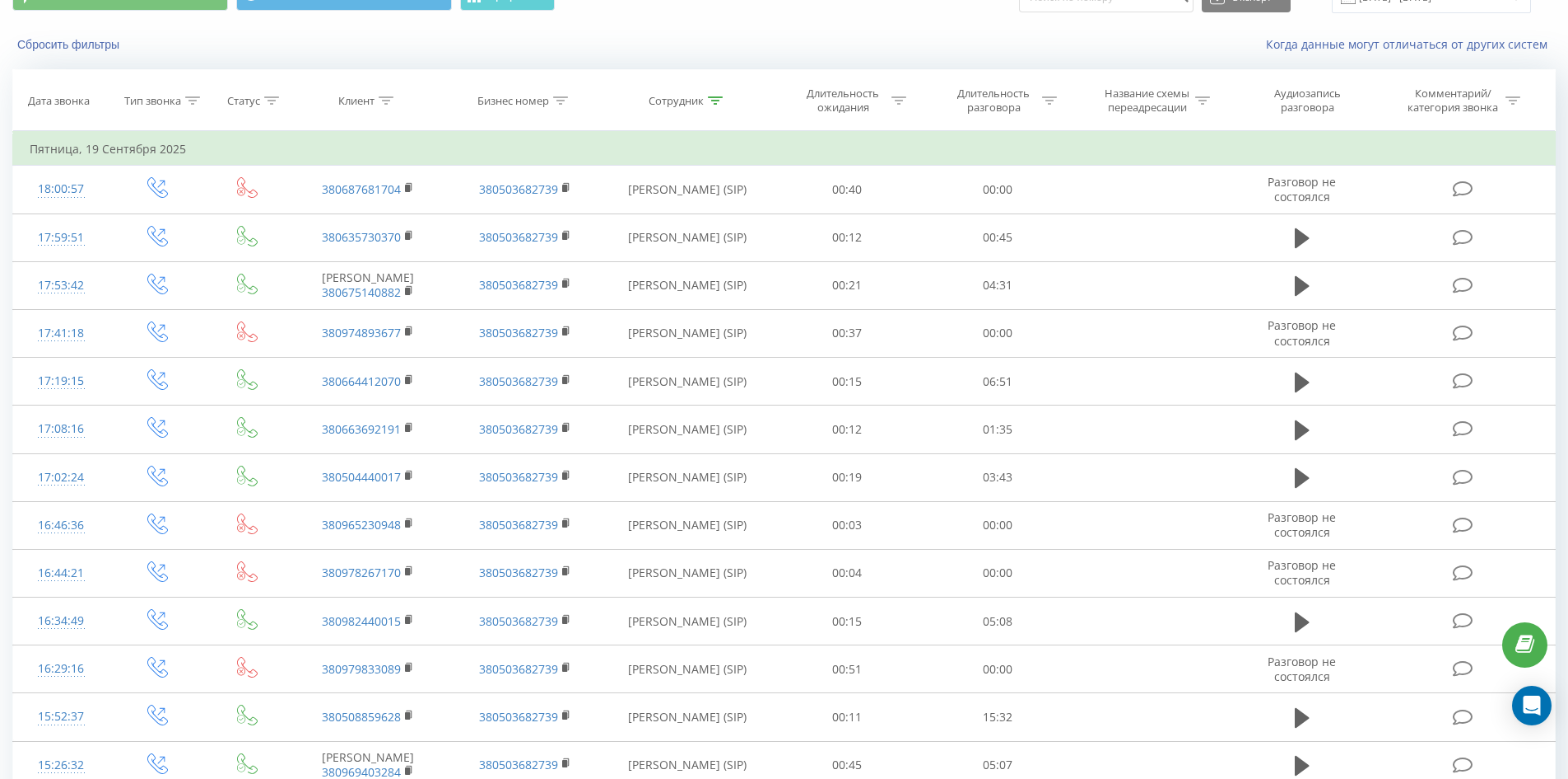
scroll to position [1238, 0]
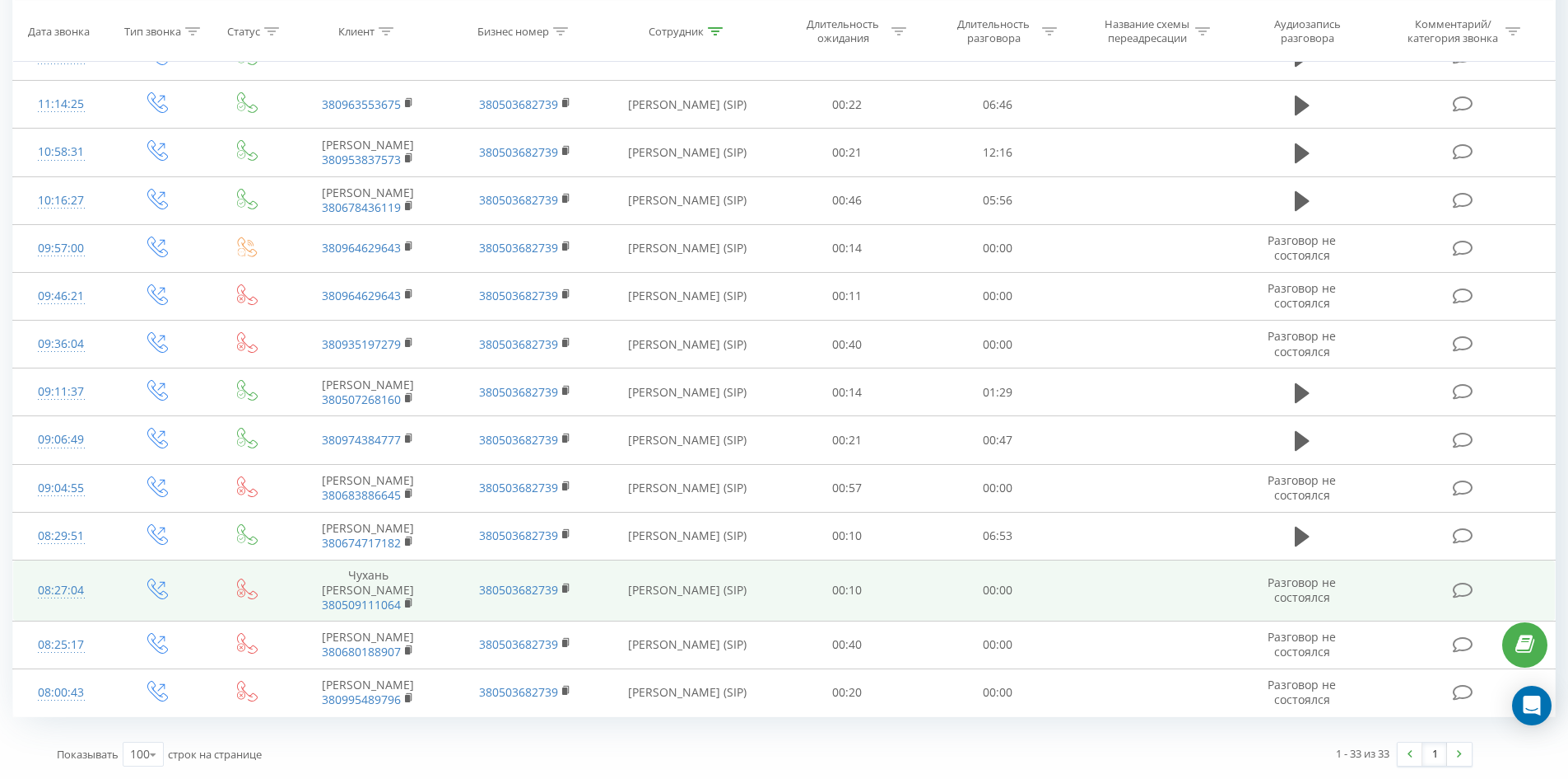
drag, startPoint x: 710, startPoint y: 201, endPoint x: 774, endPoint y: 554, distance: 358.8
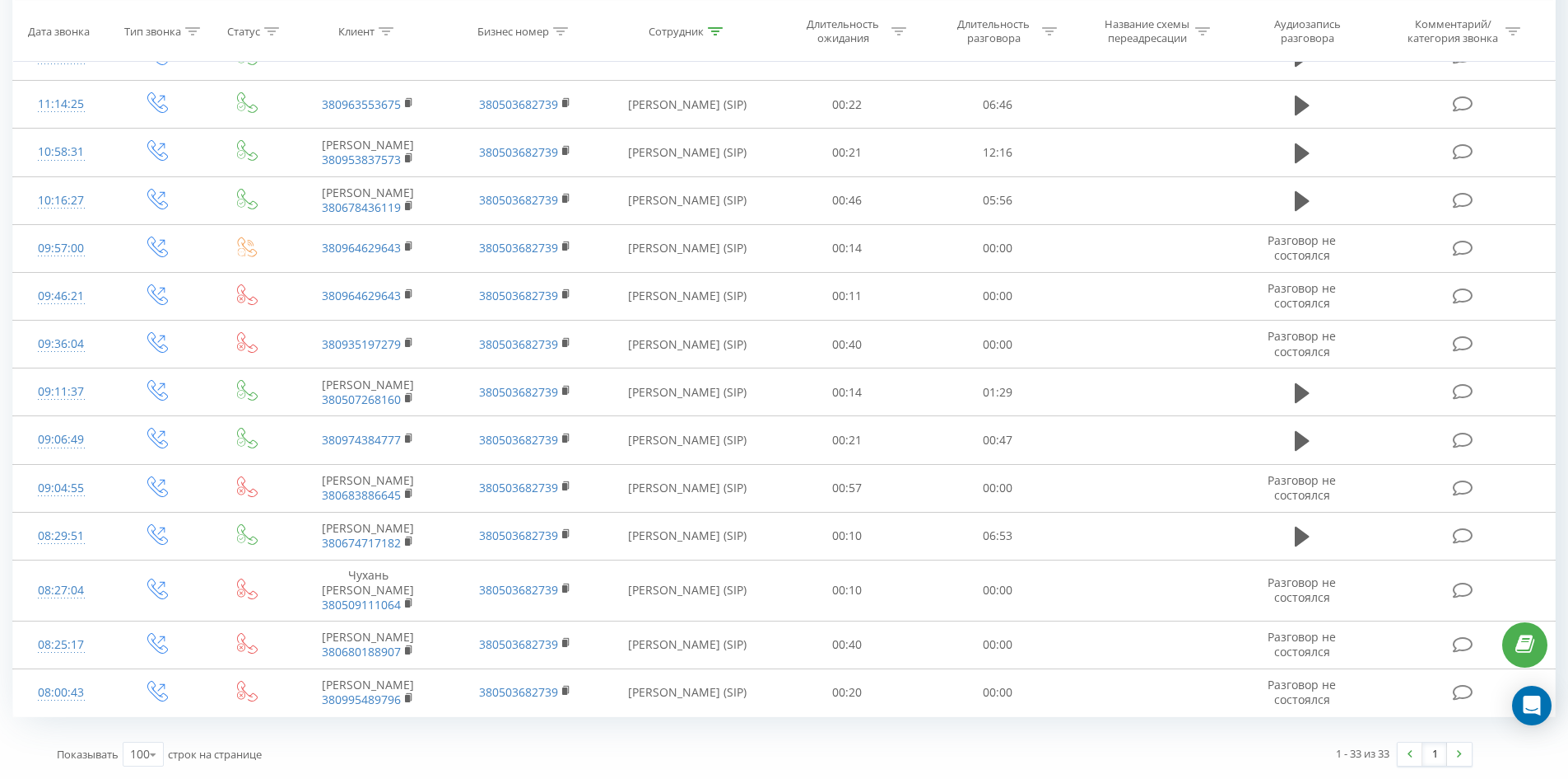
scroll to position [0, 0]
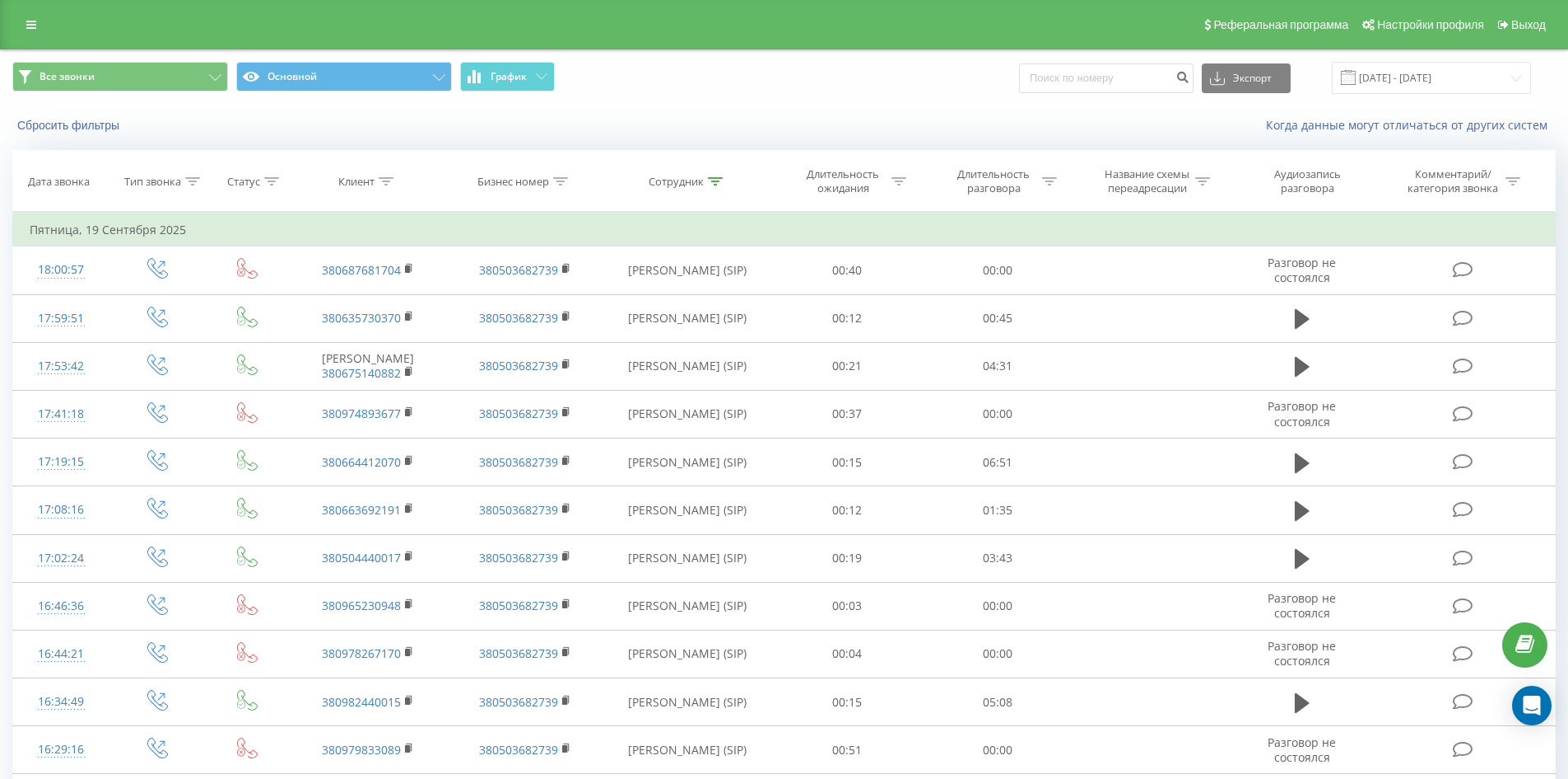
drag, startPoint x: 814, startPoint y: 519, endPoint x: 847, endPoint y: 45, distance: 475.1
click at [712, 178] on icon at bounding box center [715, 182] width 15 height 8
click at [729, 303] on input "єрмакова наталя" at bounding box center [687, 299] width 145 height 29
click button "OK" at bounding box center [723, 332] width 70 height 21
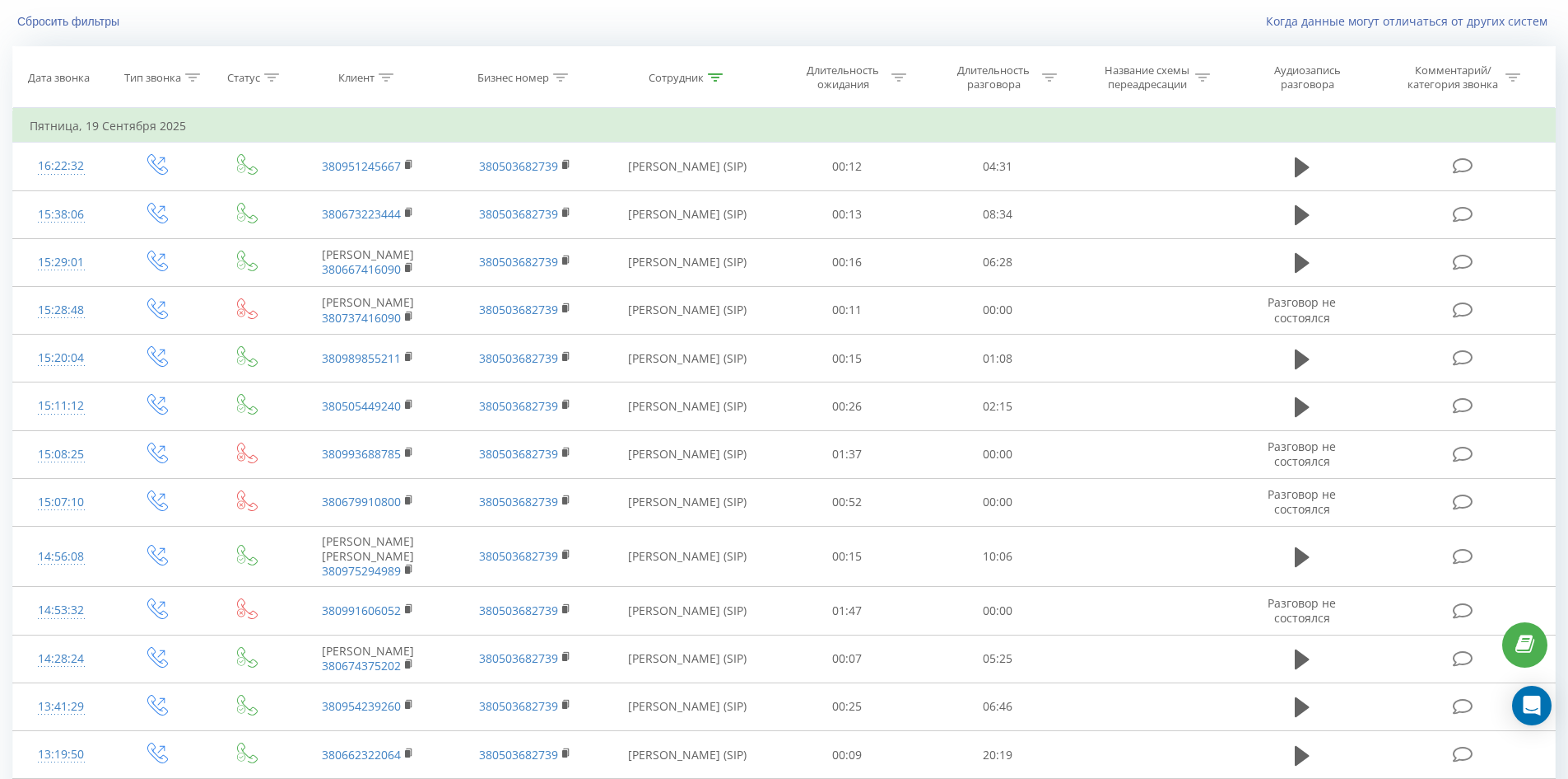
scroll to position [1648, 0]
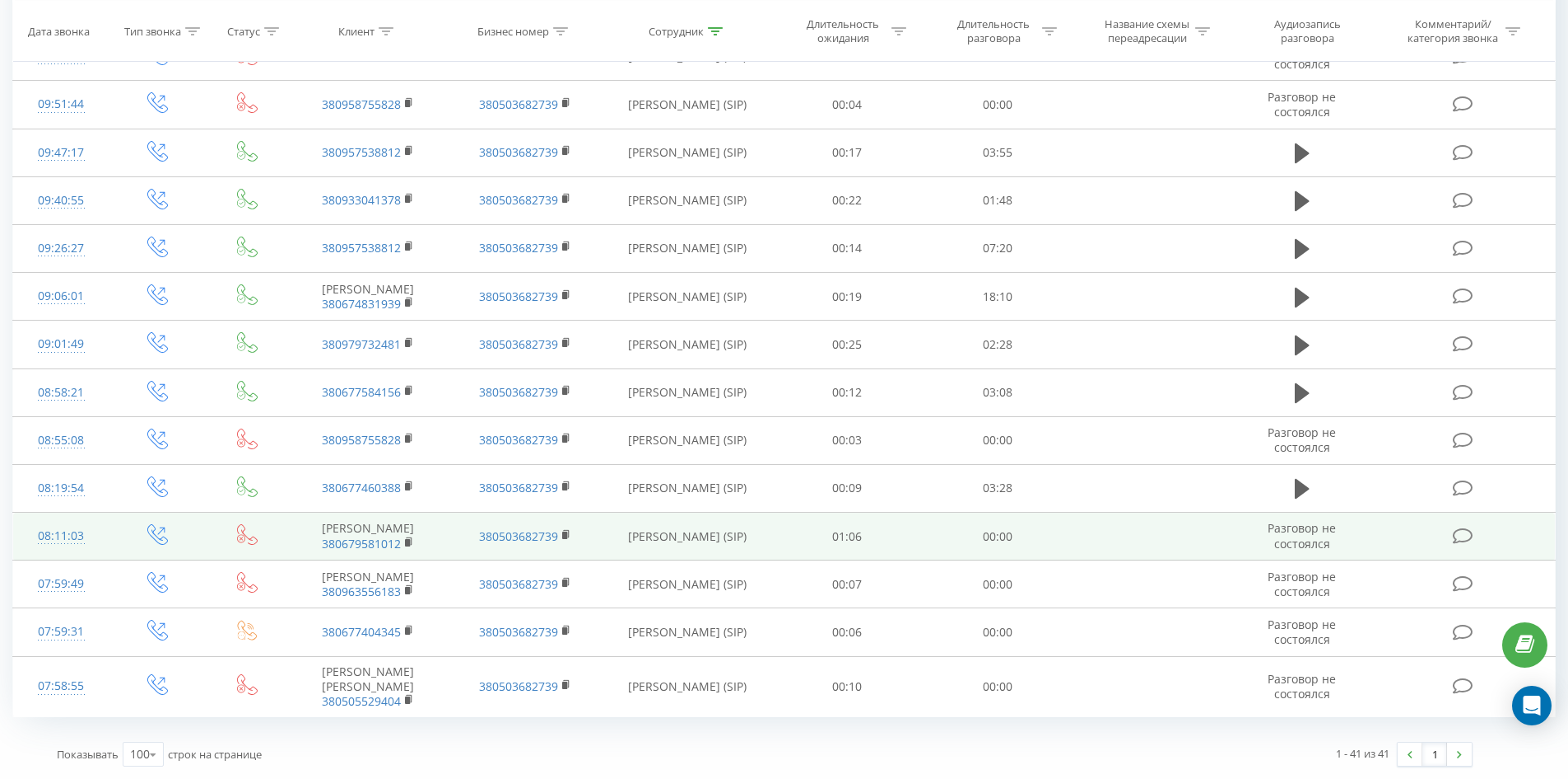
drag, startPoint x: 719, startPoint y: 215, endPoint x: 773, endPoint y: 539, distance: 328.5
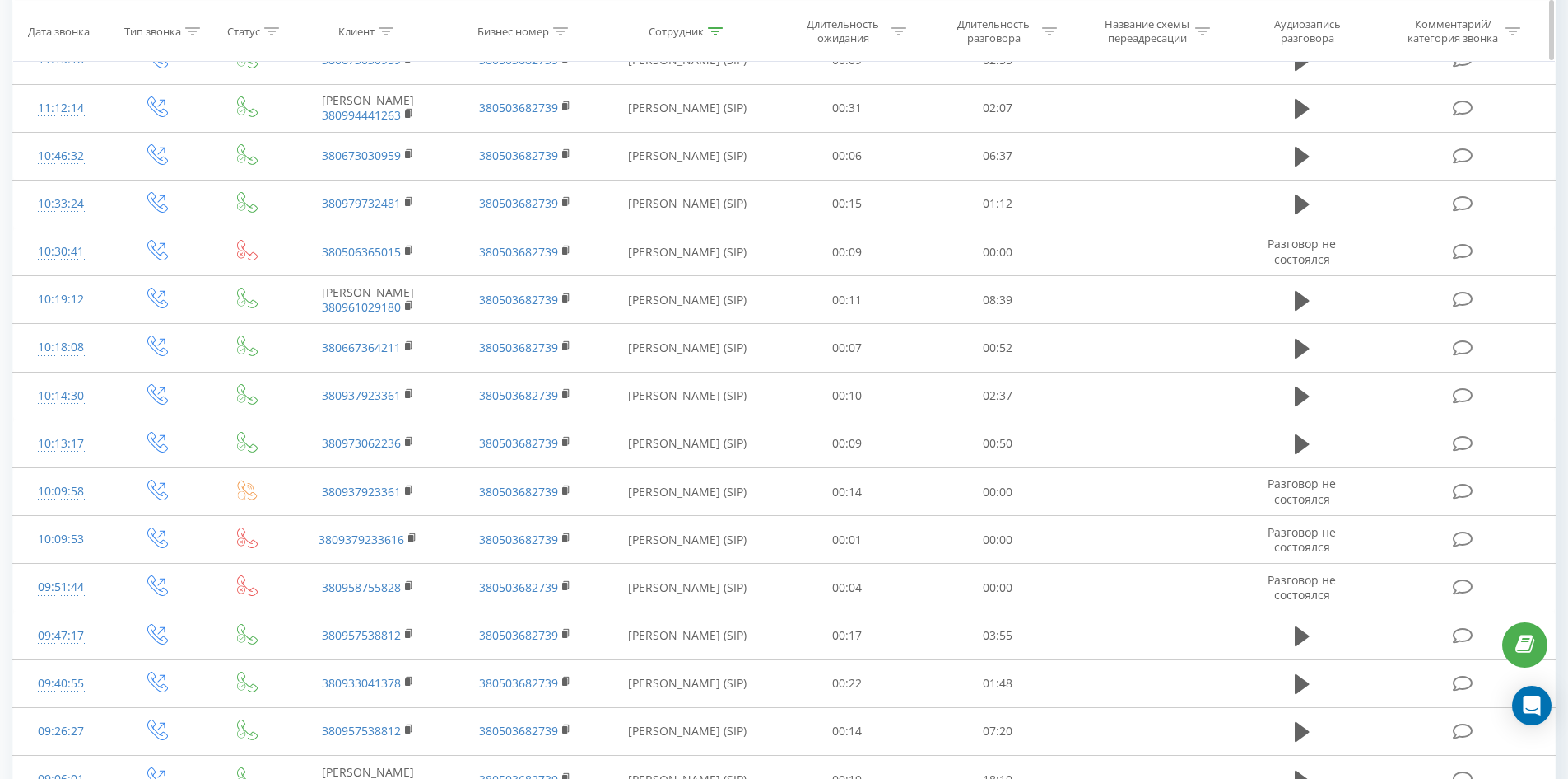
scroll to position [0, 0]
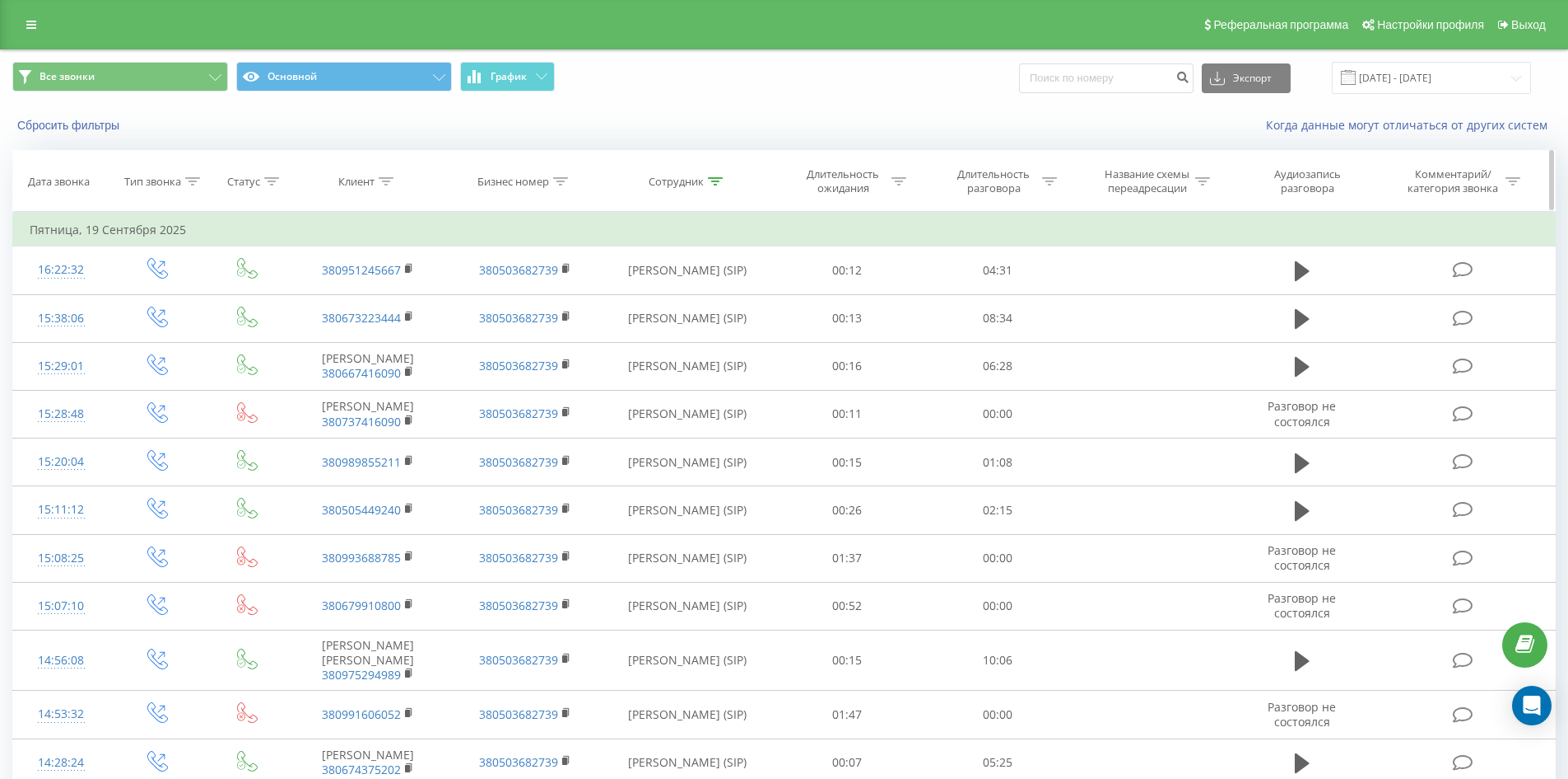
drag, startPoint x: 847, startPoint y: 242, endPoint x: 870, endPoint y: 168, distance: 77.5
click at [719, 178] on icon at bounding box center [715, 182] width 15 height 8
click at [731, 286] on input "чаюк максим" at bounding box center [687, 299] width 145 height 29
click button "OK" at bounding box center [723, 332] width 70 height 21
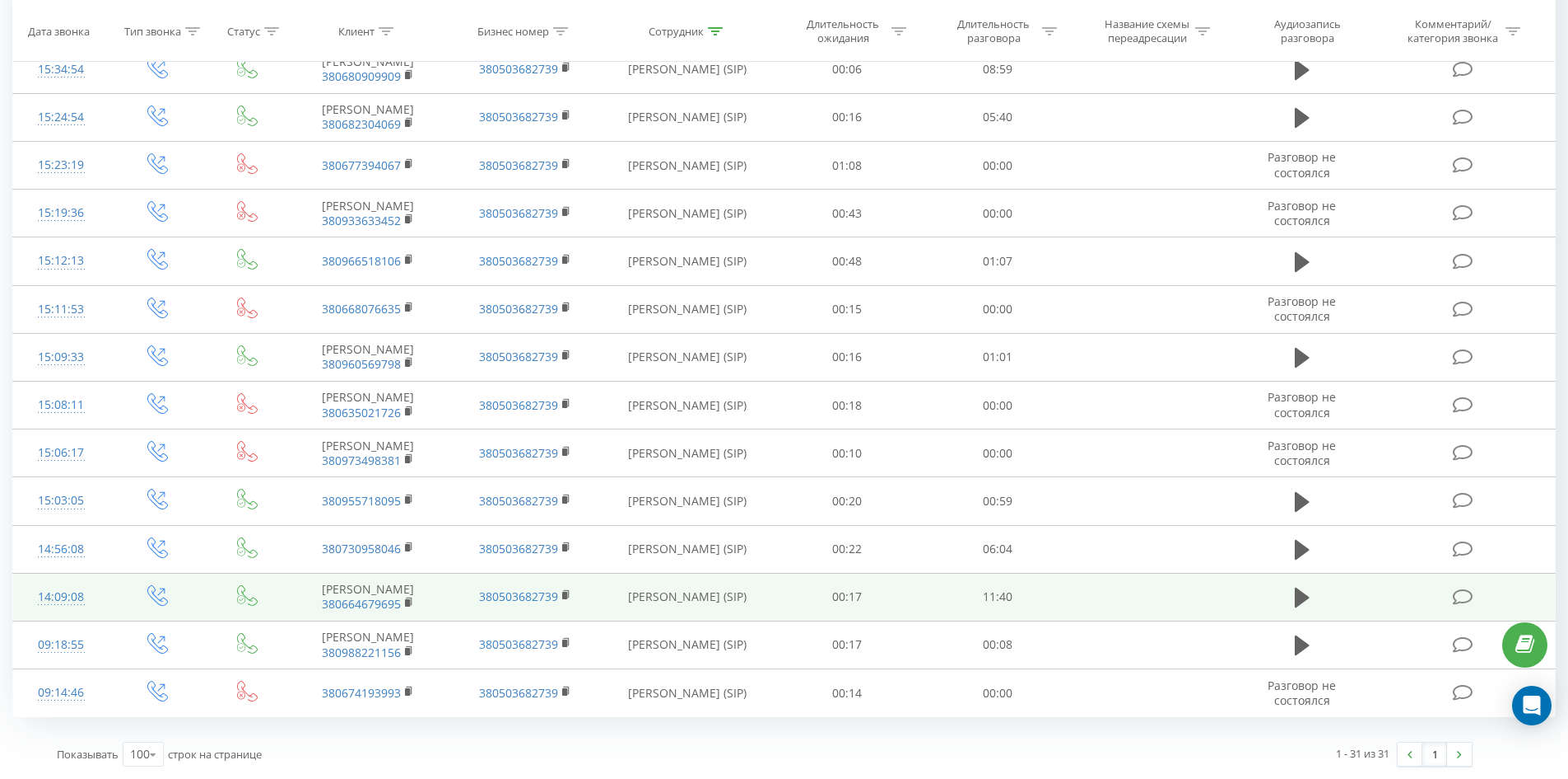
scroll to position [1309, 0]
drag, startPoint x: 787, startPoint y: 319, endPoint x: 790, endPoint y: 563, distance: 244.0
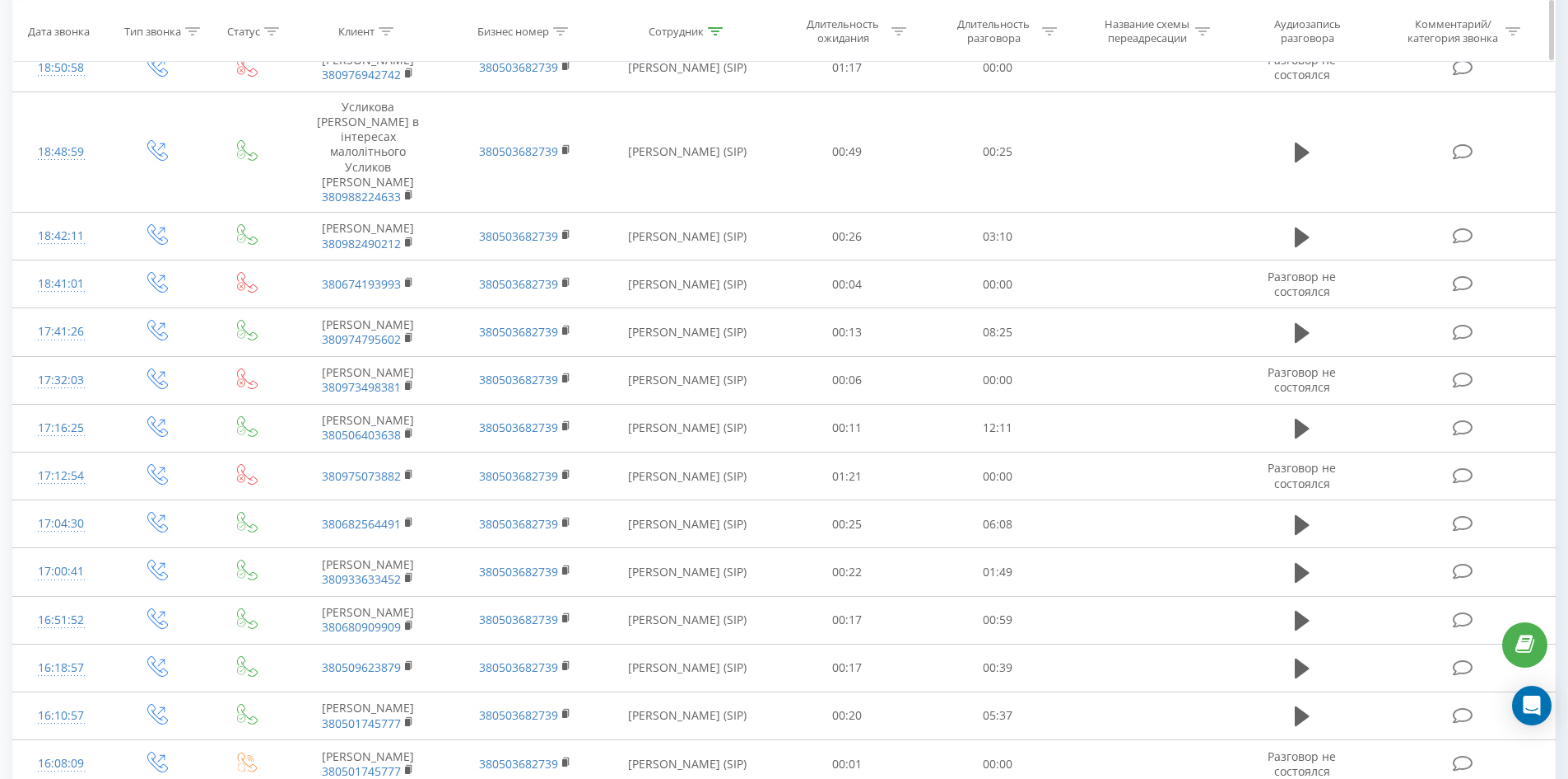
scroll to position [0, 0]
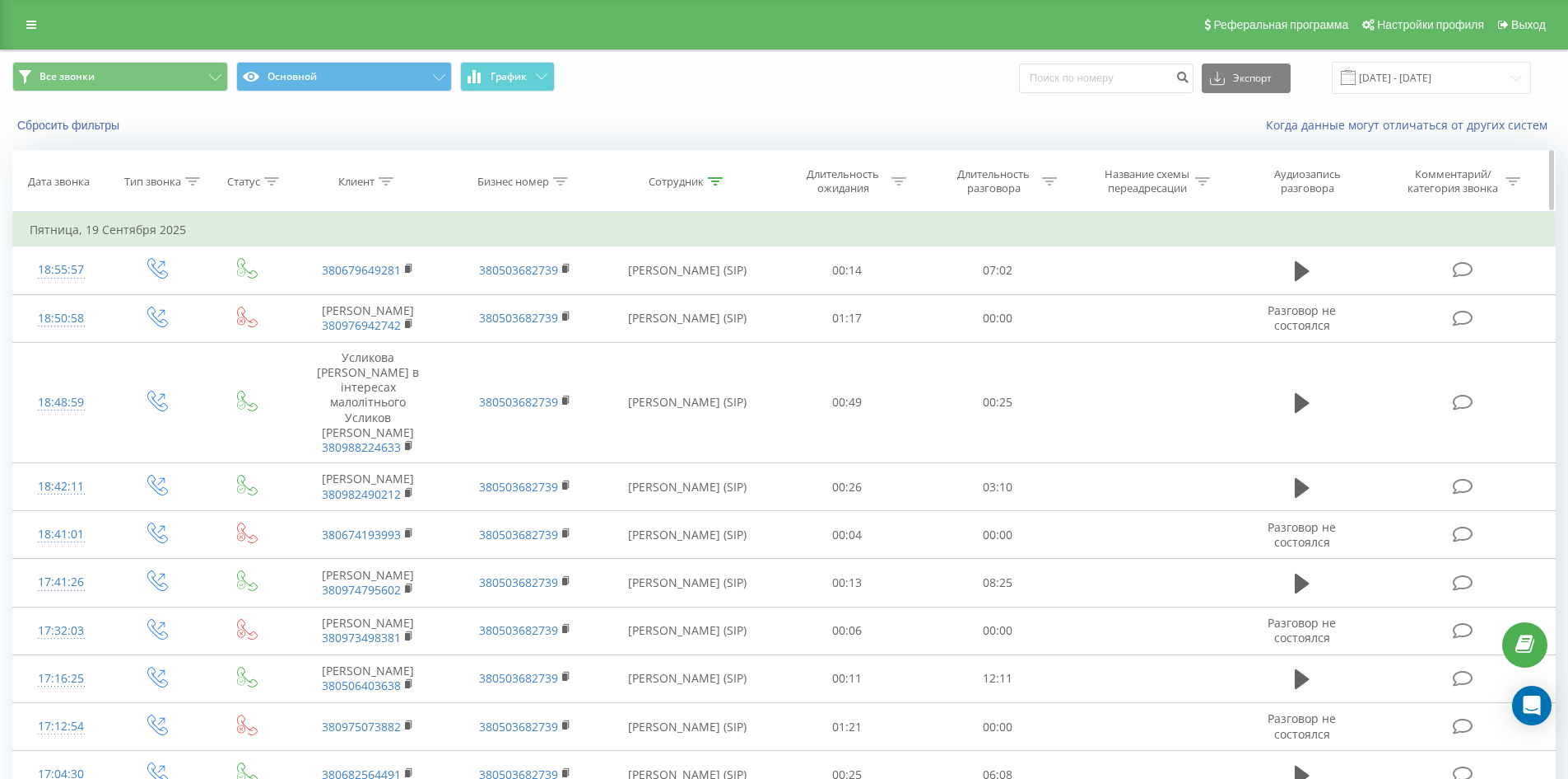
drag, startPoint x: 792, startPoint y: 563, endPoint x: 886, endPoint y: 183, distance: 391.5
drag, startPoint x: 715, startPoint y: 177, endPoint x: 731, endPoint y: 286, distance: 110.2
click at [716, 178] on icon at bounding box center [715, 182] width 15 height 8
click at [735, 307] on input "шевченко віталій" at bounding box center [687, 299] width 145 height 29
click button "OK" at bounding box center [723, 332] width 70 height 21
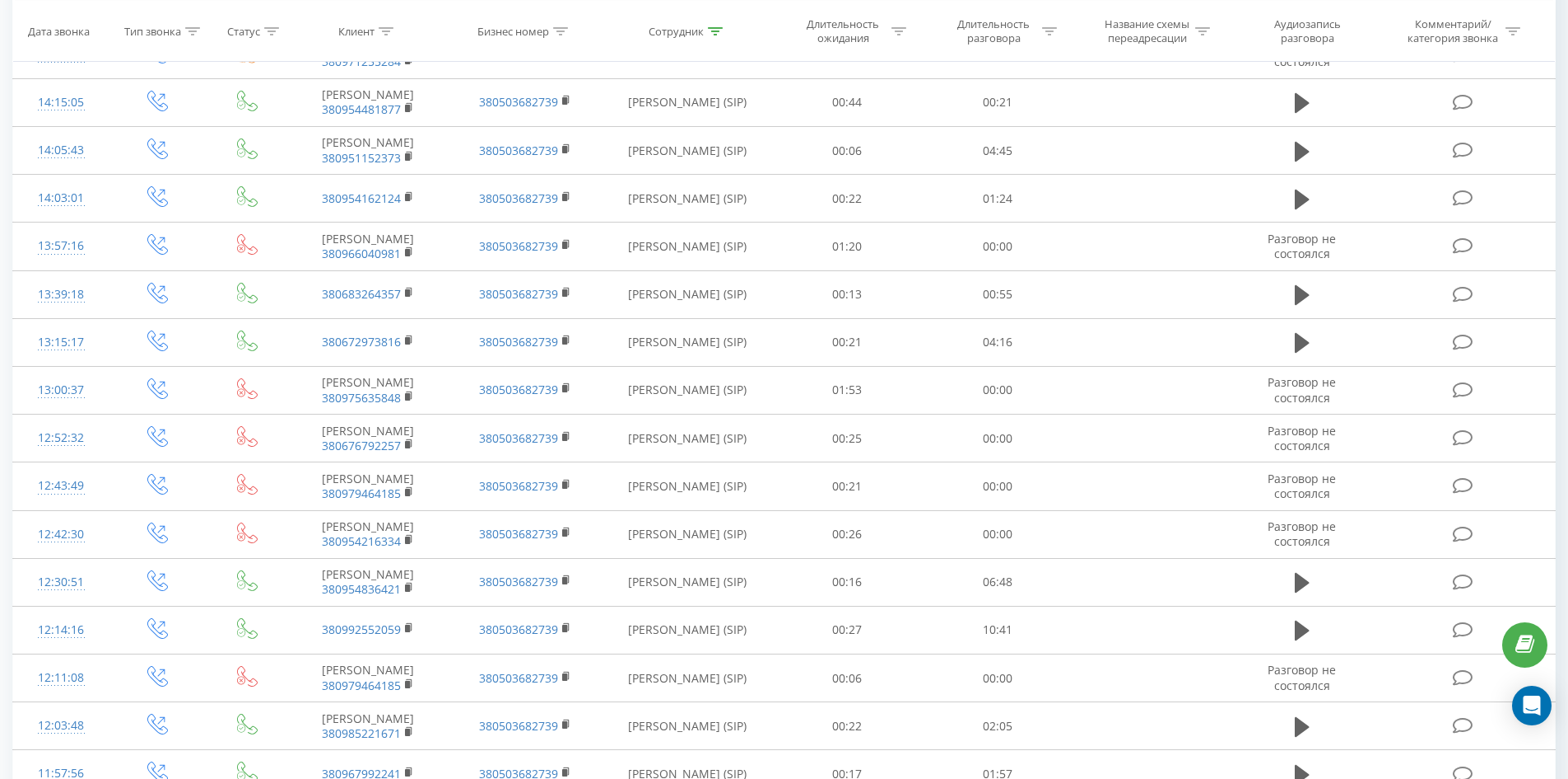
scroll to position [2647, 0]
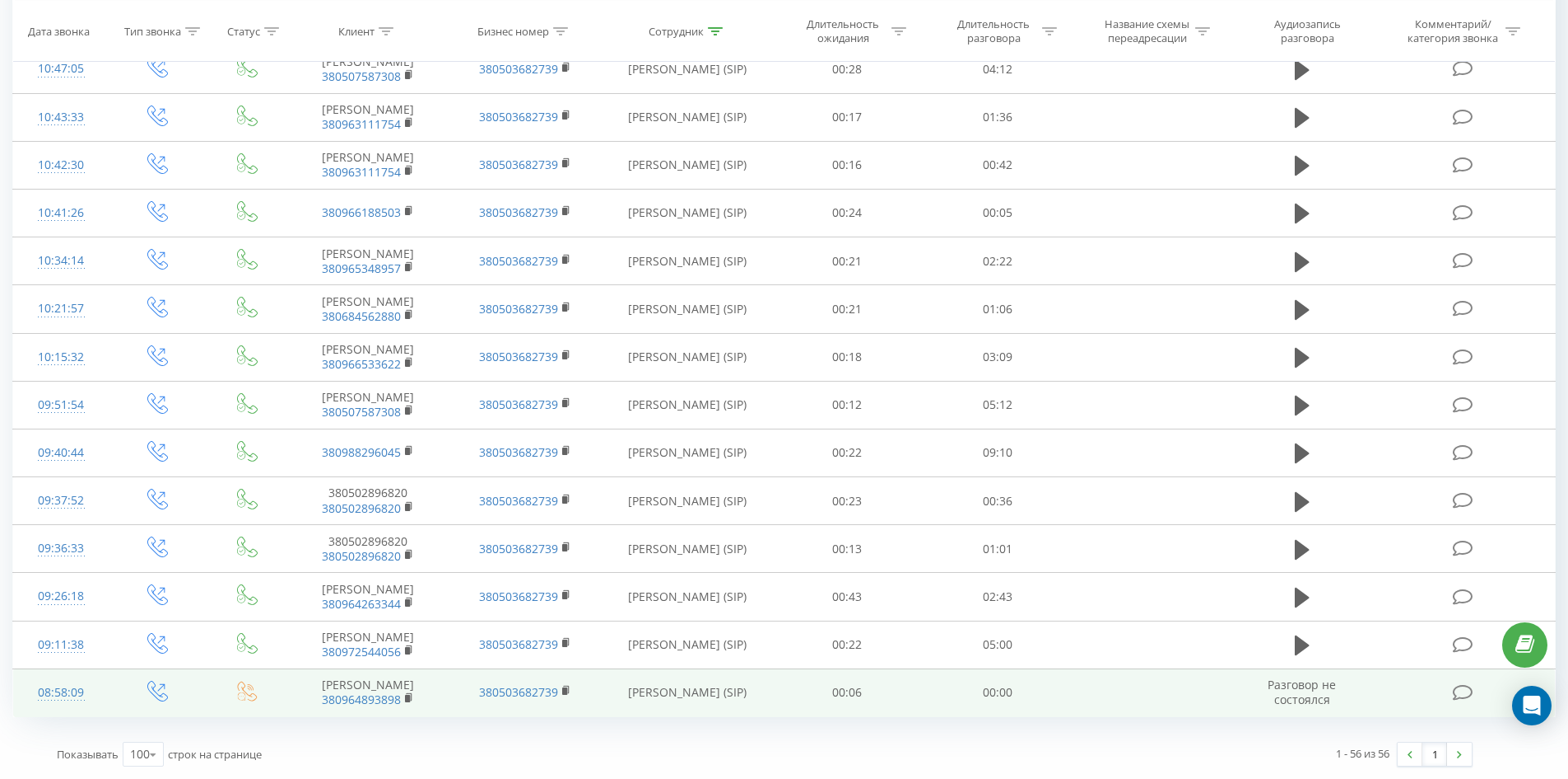
drag, startPoint x: 792, startPoint y: 175, endPoint x: 1096, endPoint y: 692, distance: 599.8
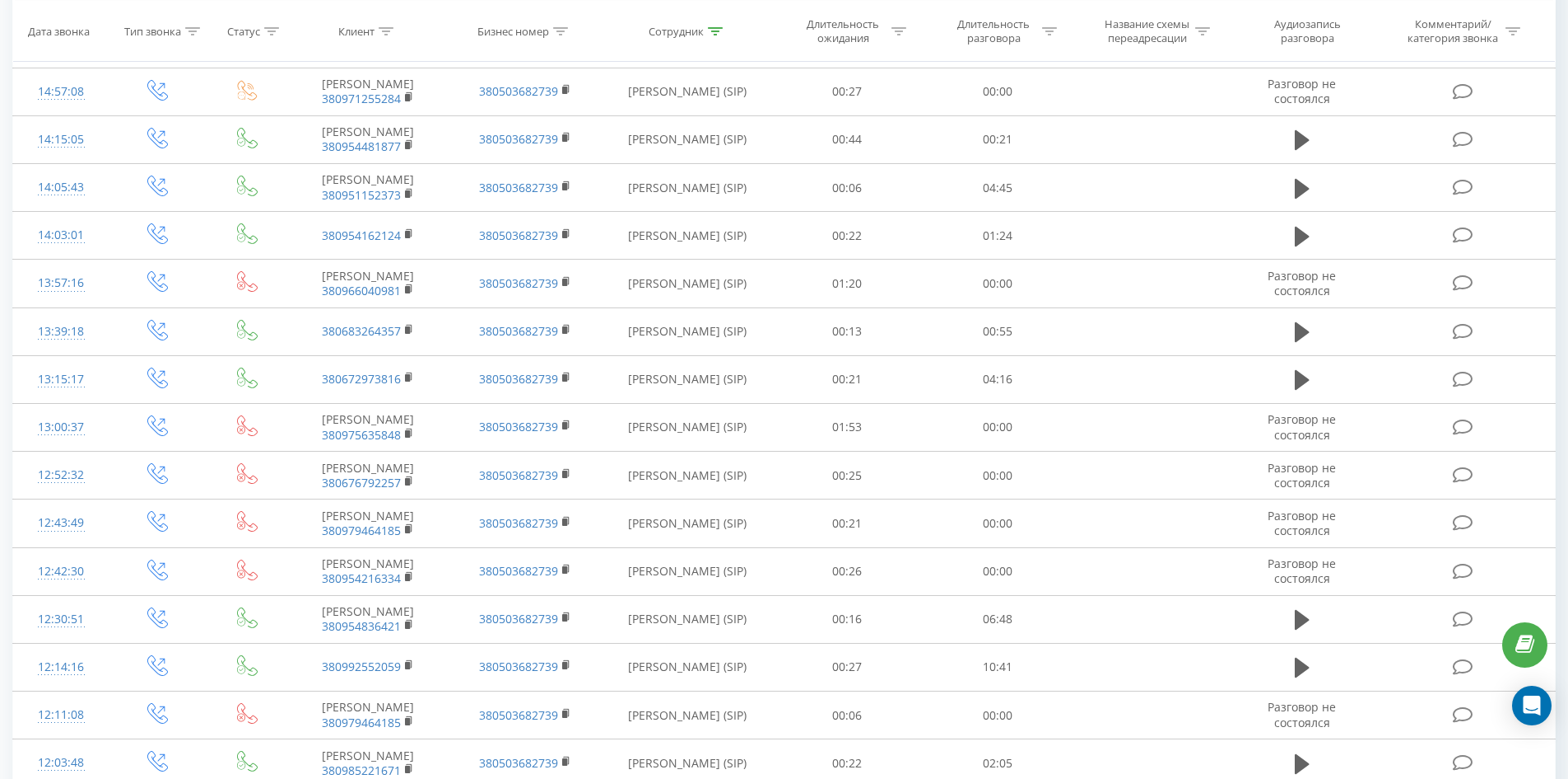
scroll to position [0, 0]
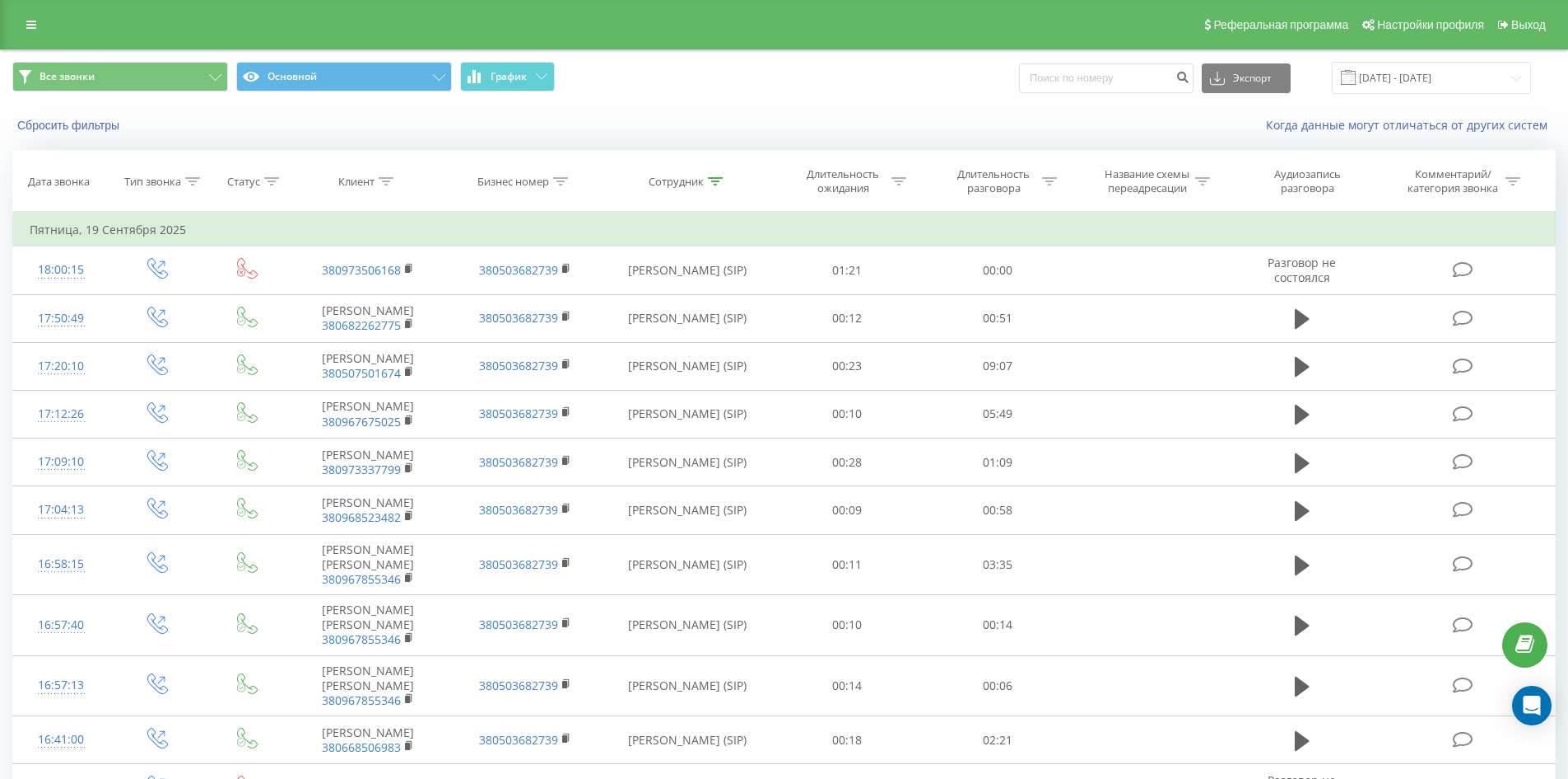
drag, startPoint x: 1056, startPoint y: 689, endPoint x: 1086, endPoint y: 240, distance: 450.0
click at [714, 179] on icon at bounding box center [715, 182] width 15 height 8
click at [720, 318] on div "Отмена OK" at bounding box center [687, 332] width 145 height 37
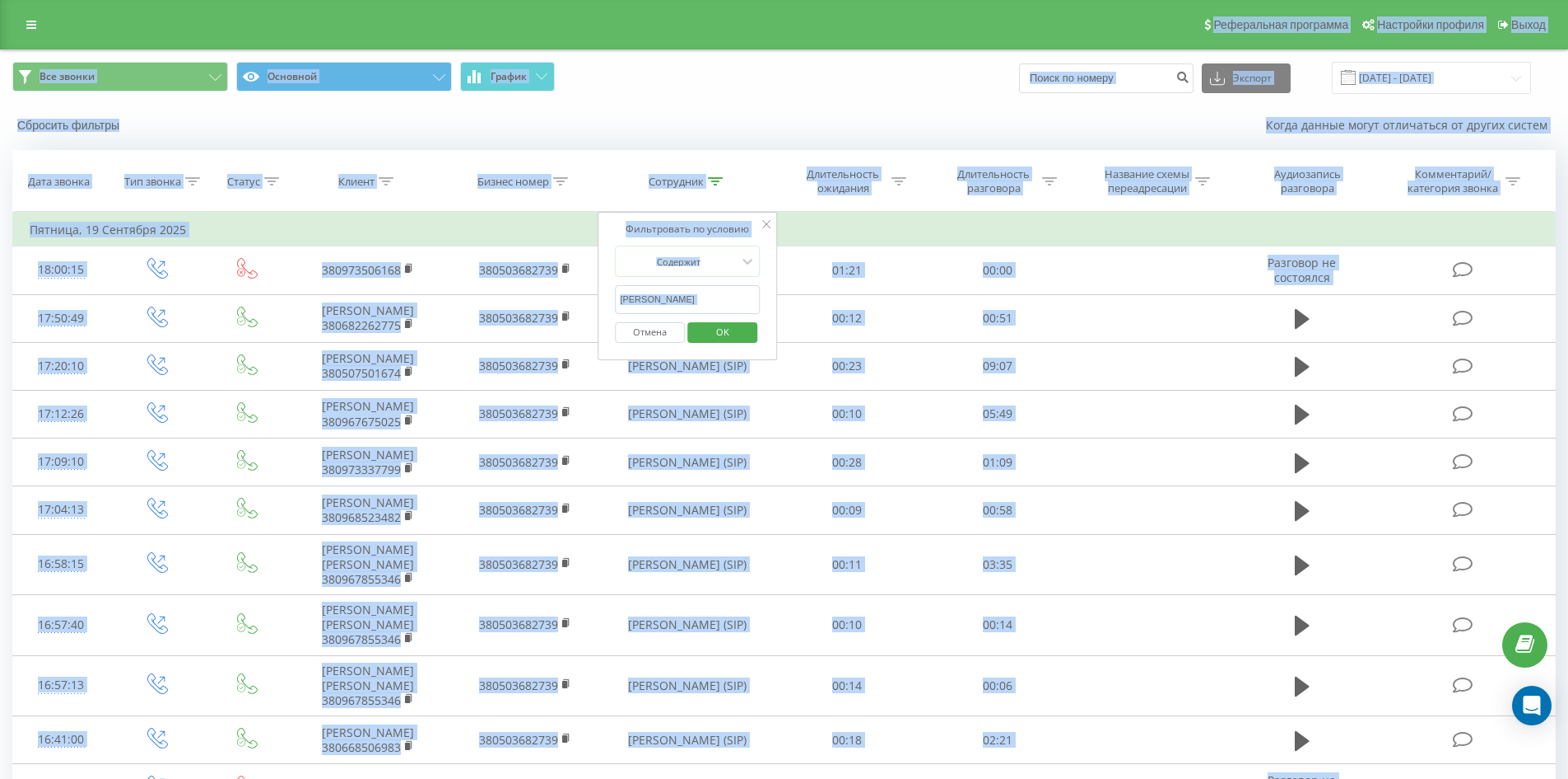
click at [706, 300] on input "гуменюк денис" at bounding box center [687, 299] width 145 height 29
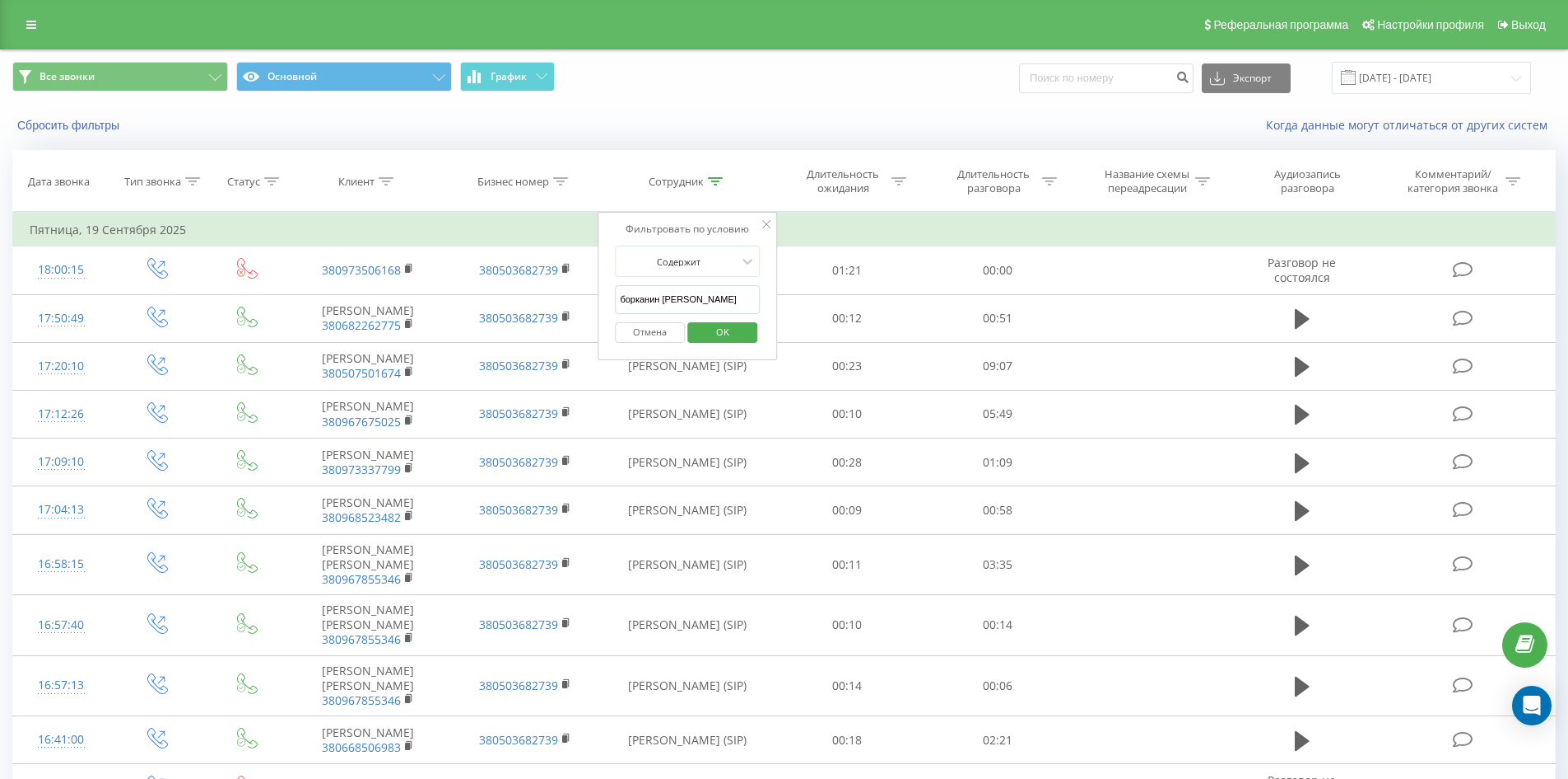
click button "OK" at bounding box center [723, 332] width 70 height 21
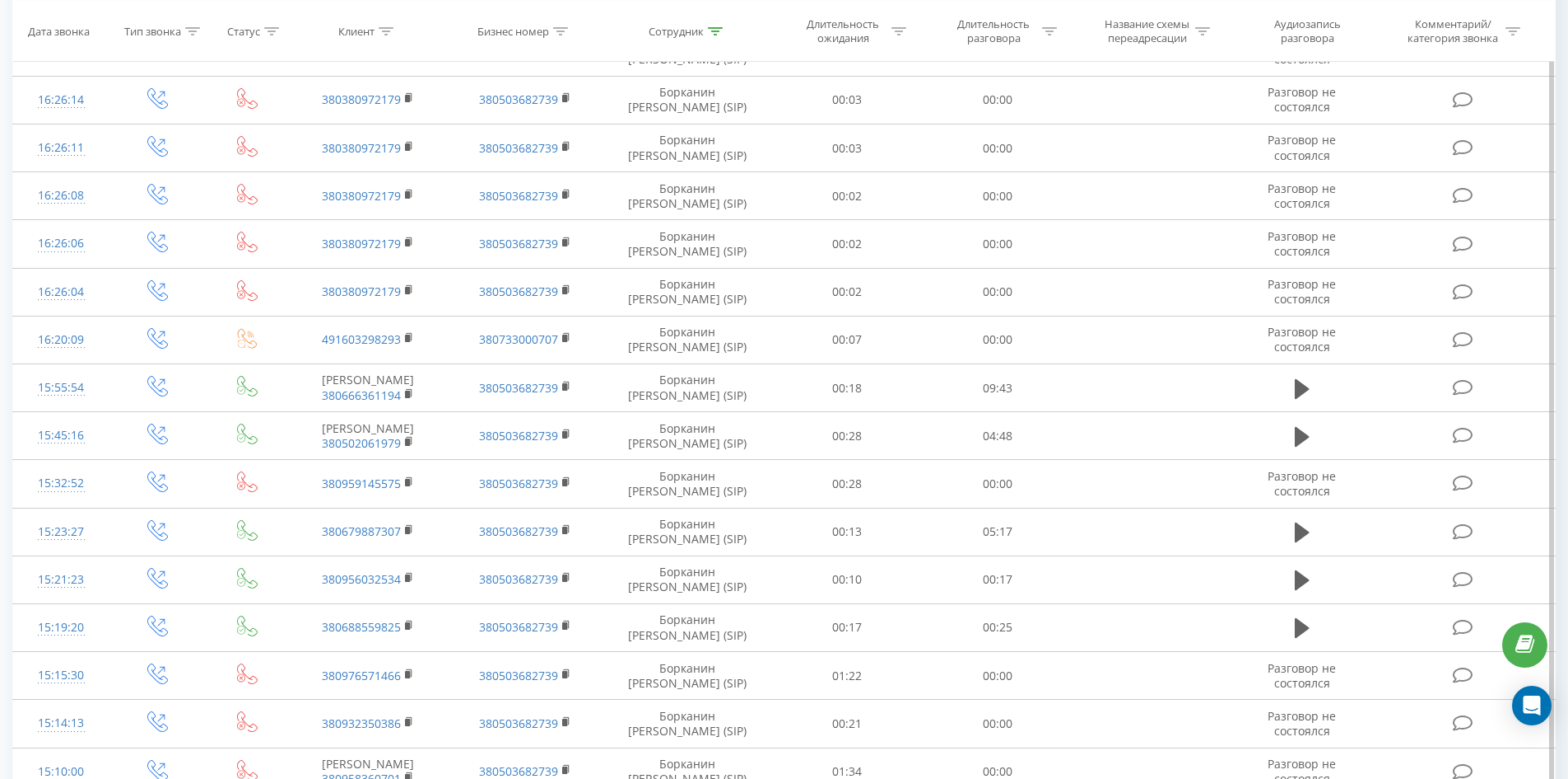
scroll to position [2638, 0]
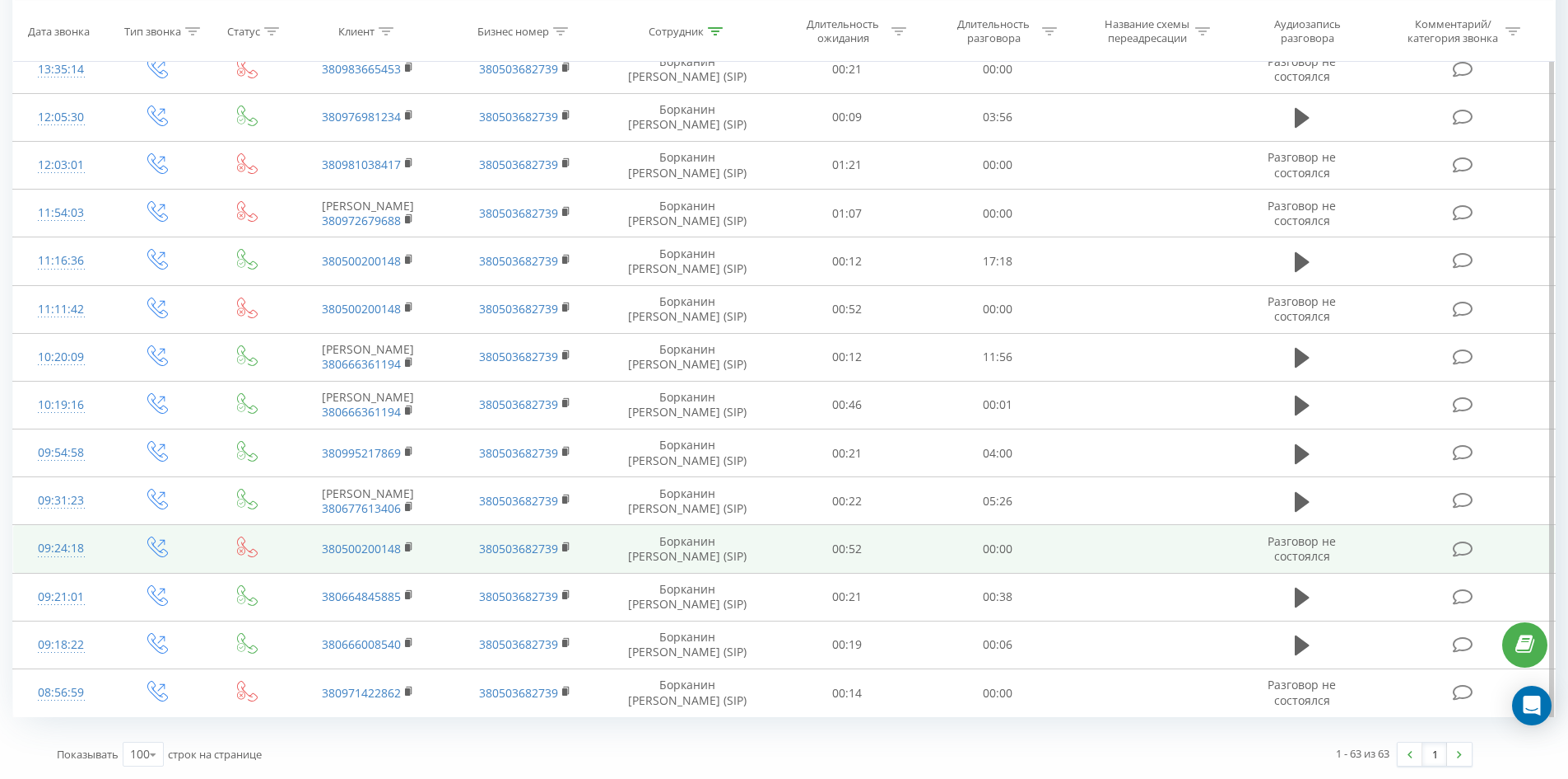
drag, startPoint x: 736, startPoint y: 152, endPoint x: 776, endPoint y: 549, distance: 399.0
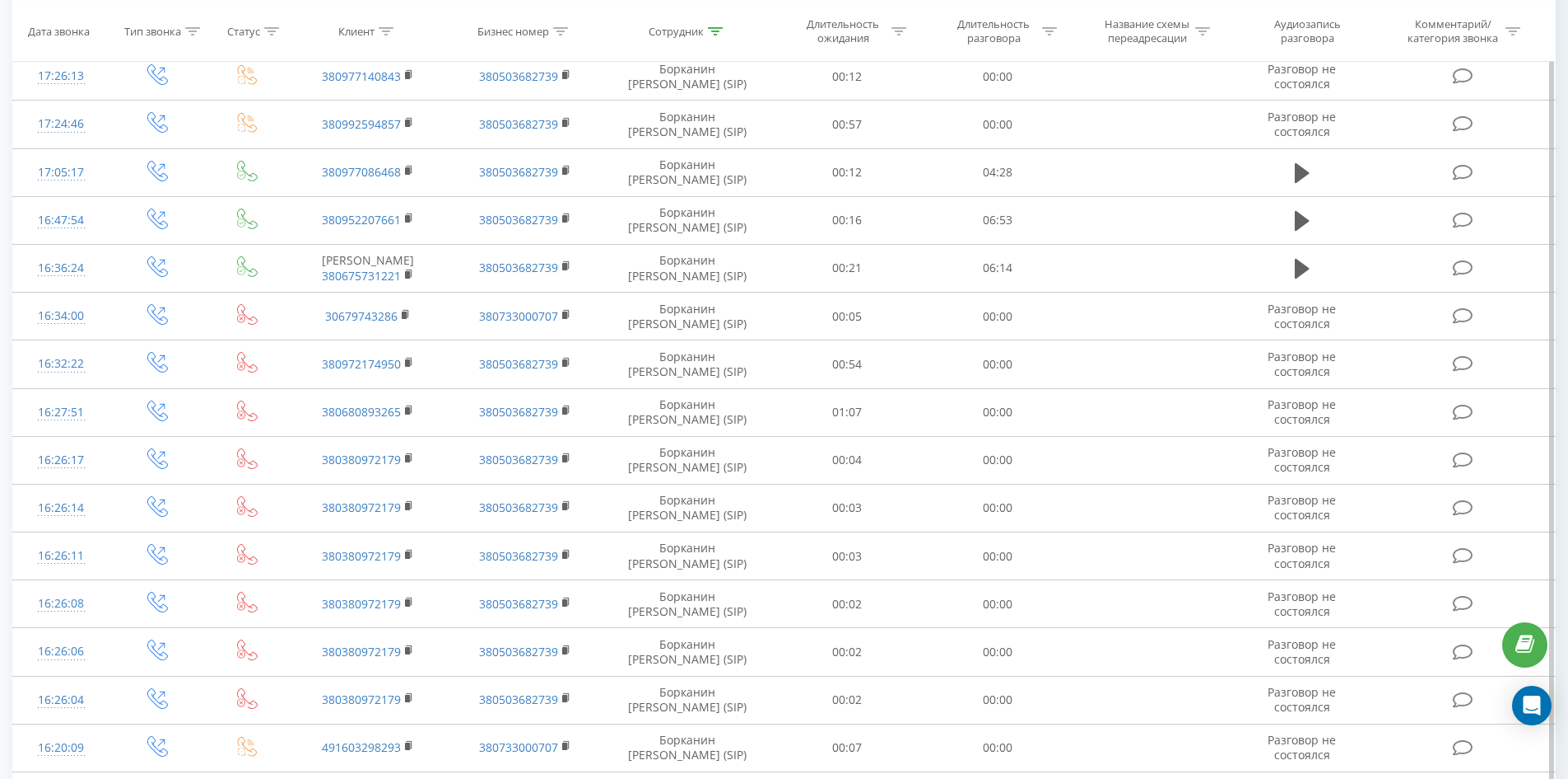
scroll to position [0, 0]
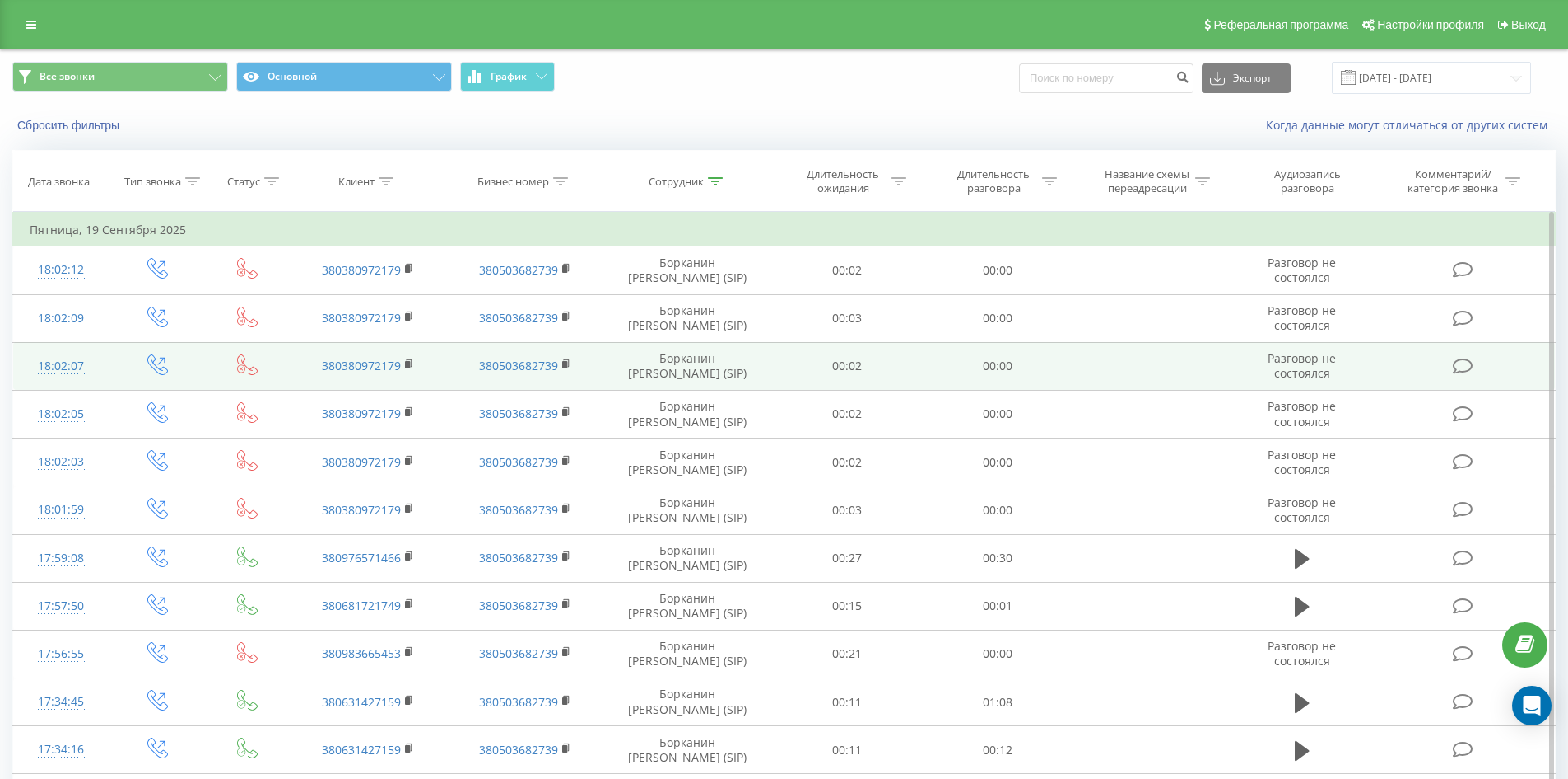
drag, startPoint x: 779, startPoint y: 537, endPoint x: 937, endPoint y: 156, distance: 412.5
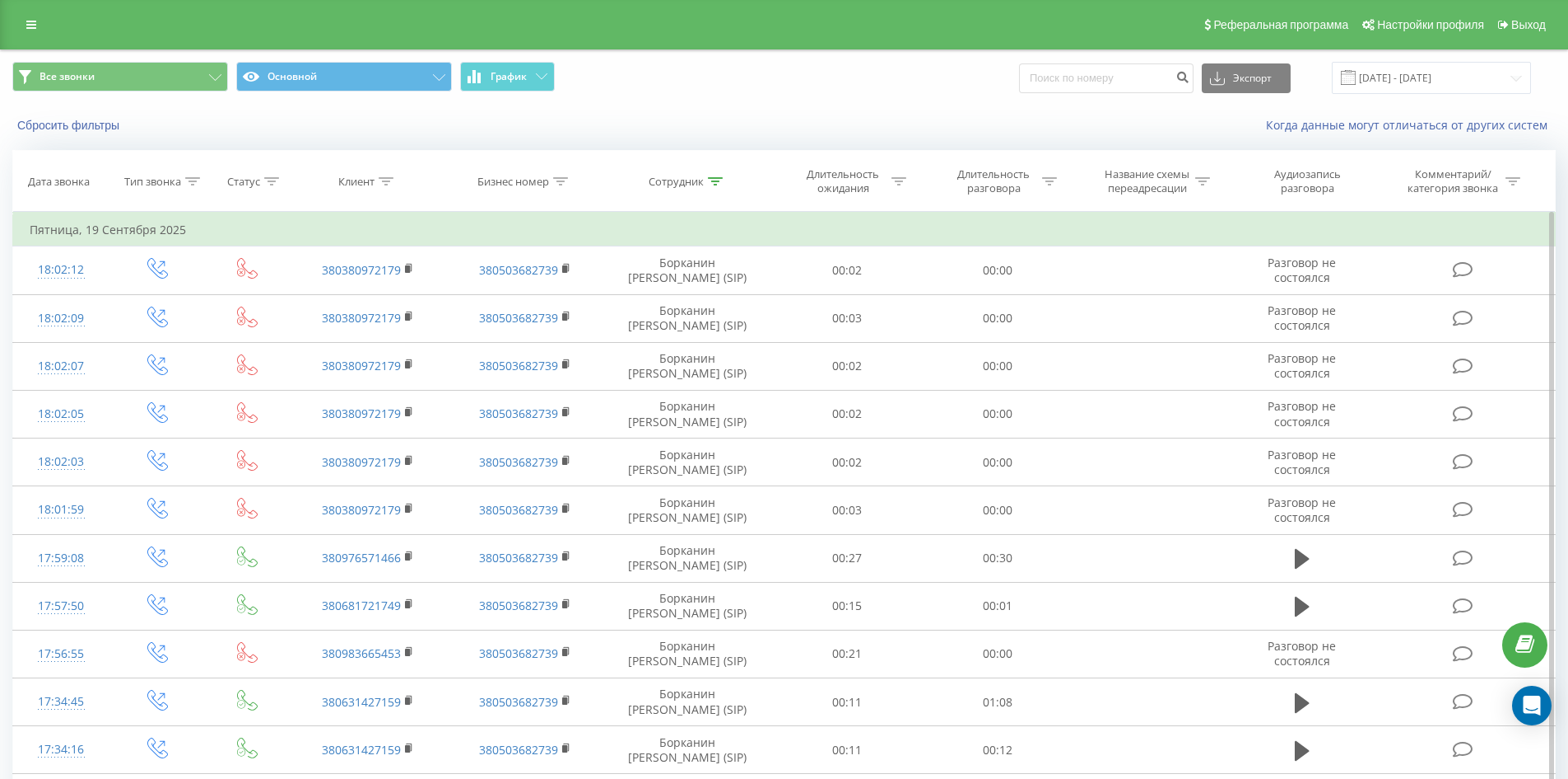
drag, startPoint x: 721, startPoint y: 181, endPoint x: 726, endPoint y: 253, distance: 72.2
click at [721, 180] on icon at bounding box center [715, 182] width 15 height 8
click at [732, 300] on input "борканин тетяна" at bounding box center [687, 299] width 145 height 29
click button "OK" at bounding box center [723, 332] width 70 height 21
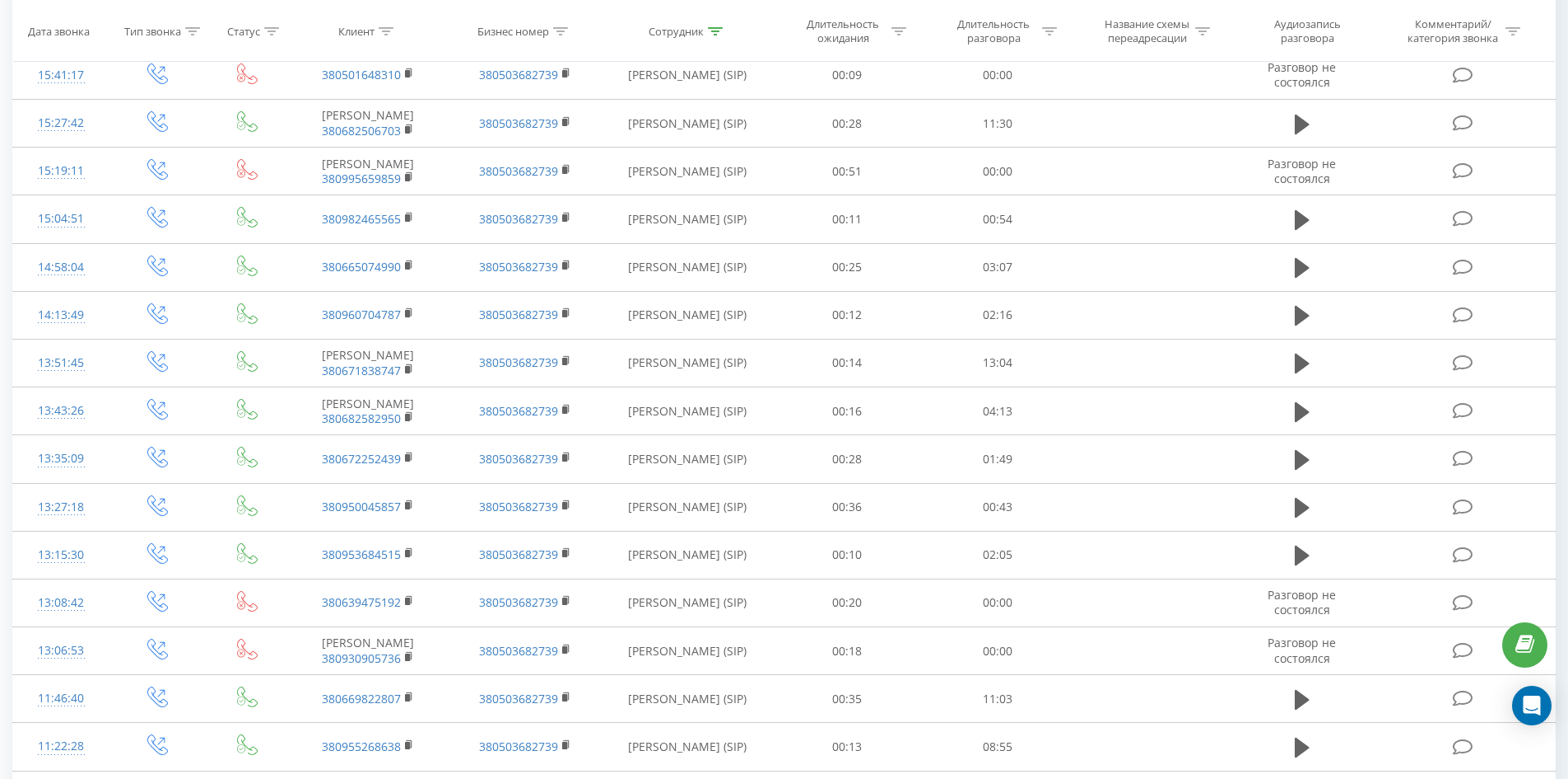
scroll to position [1718, 0]
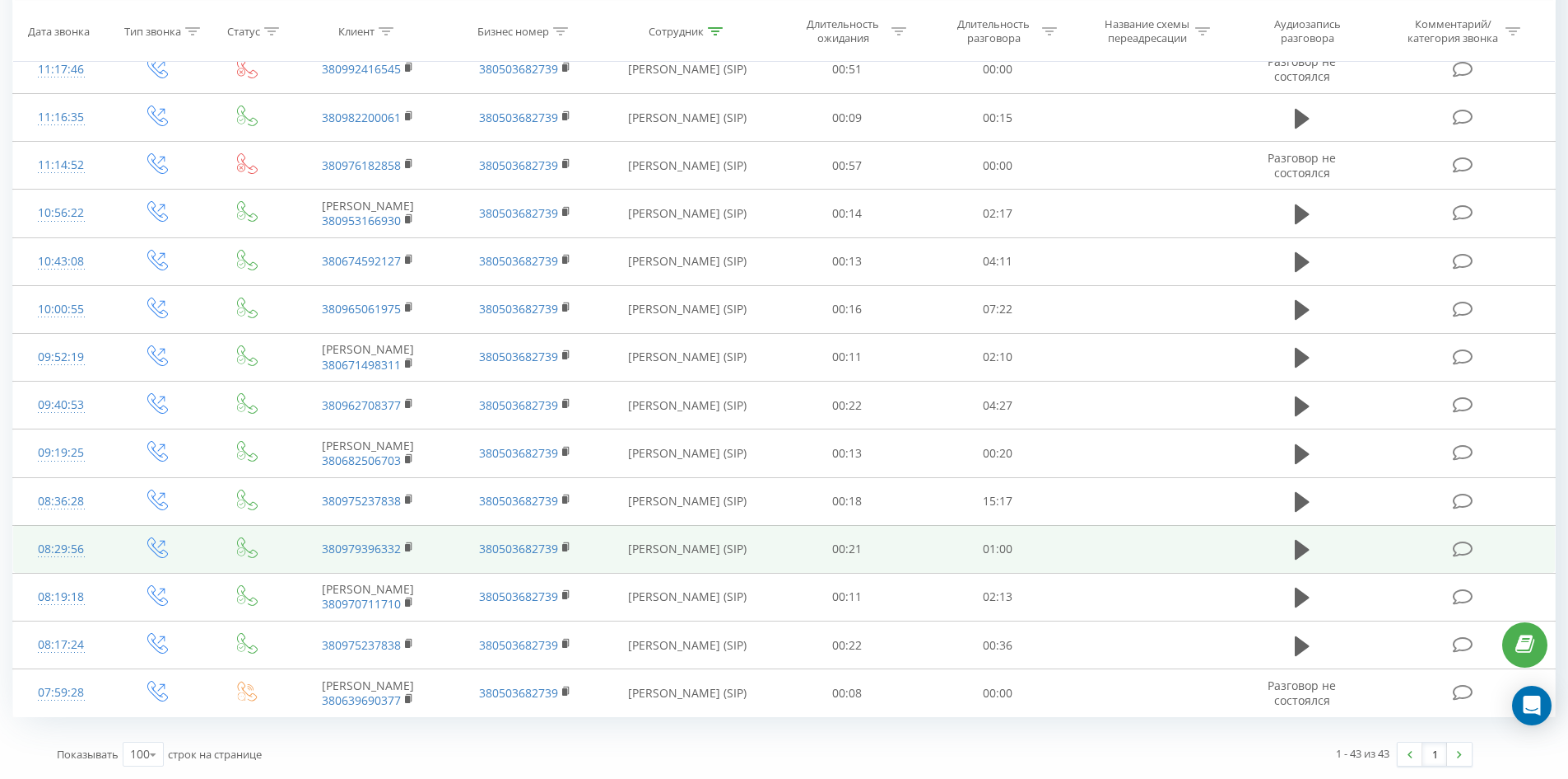
drag, startPoint x: 764, startPoint y: 286, endPoint x: 783, endPoint y: 548, distance: 262.7
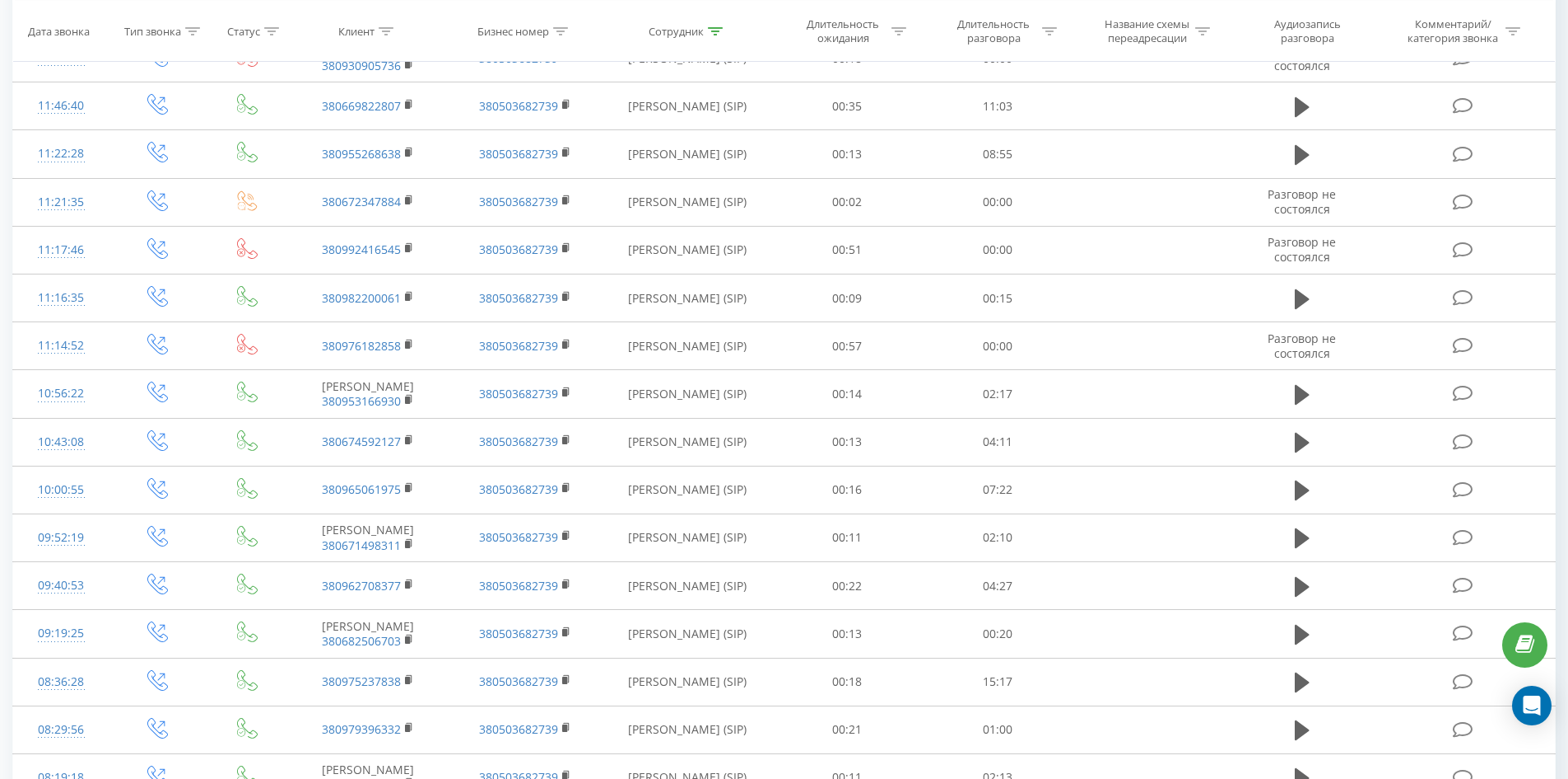
scroll to position [0, 0]
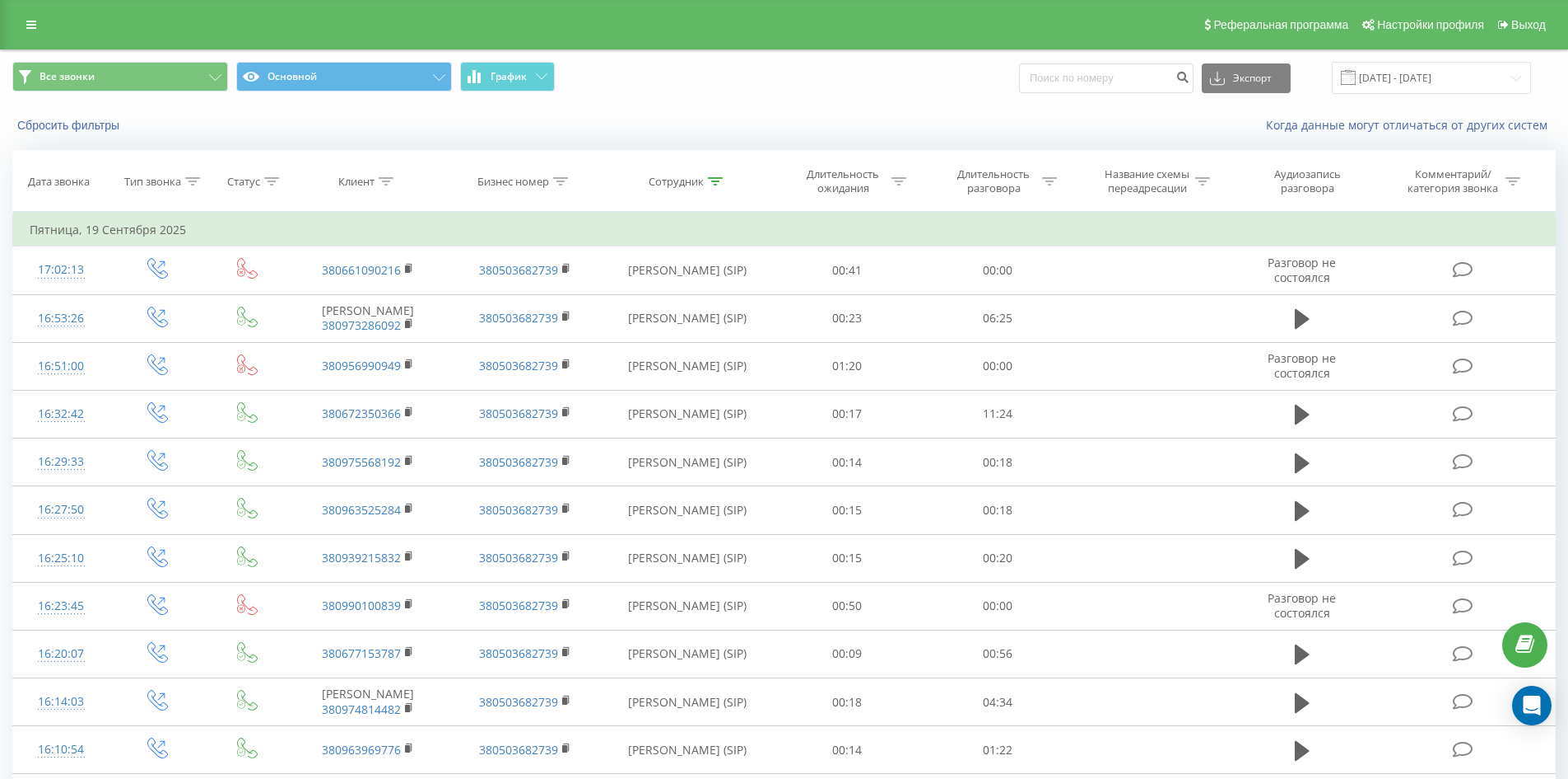
drag, startPoint x: 814, startPoint y: 517, endPoint x: 910, endPoint y: 106, distance: 422.1
click at [713, 178] on icon at bounding box center [715, 182] width 15 height 8
click at [736, 291] on input "шинкарьова вероніка" at bounding box center [687, 299] width 145 height 29
type input "є"
click button "OK" at bounding box center [723, 332] width 70 height 21
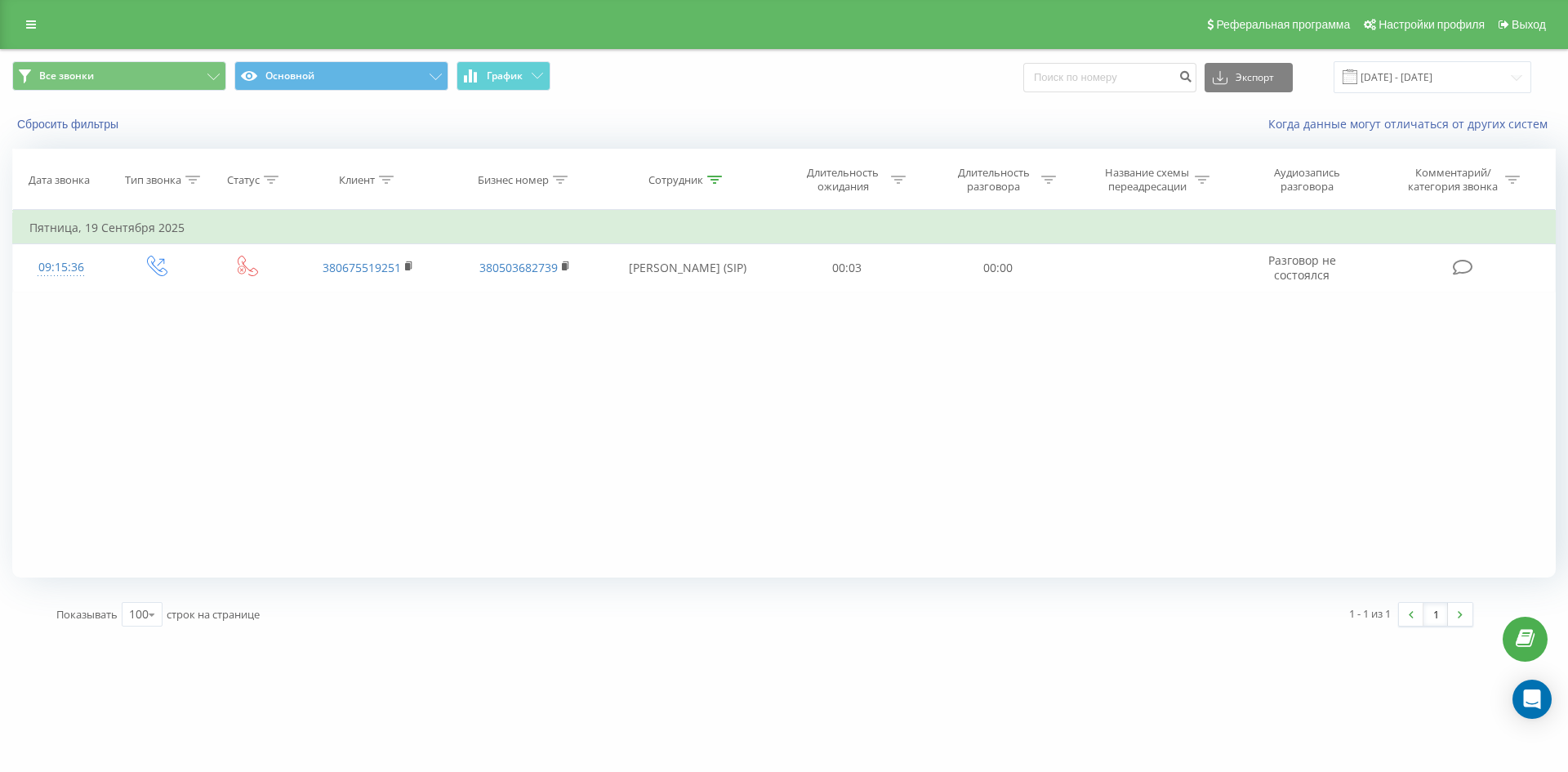
drag, startPoint x: 651, startPoint y: 235, endPoint x: 682, endPoint y: 537, distance: 303.6
click at [716, 176] on icon at bounding box center [714, 180] width 15 height 8
click at [727, 300] on input "журавель михайло" at bounding box center [687, 297] width 143 height 29
click button "OK" at bounding box center [722, 329] width 69 height 21
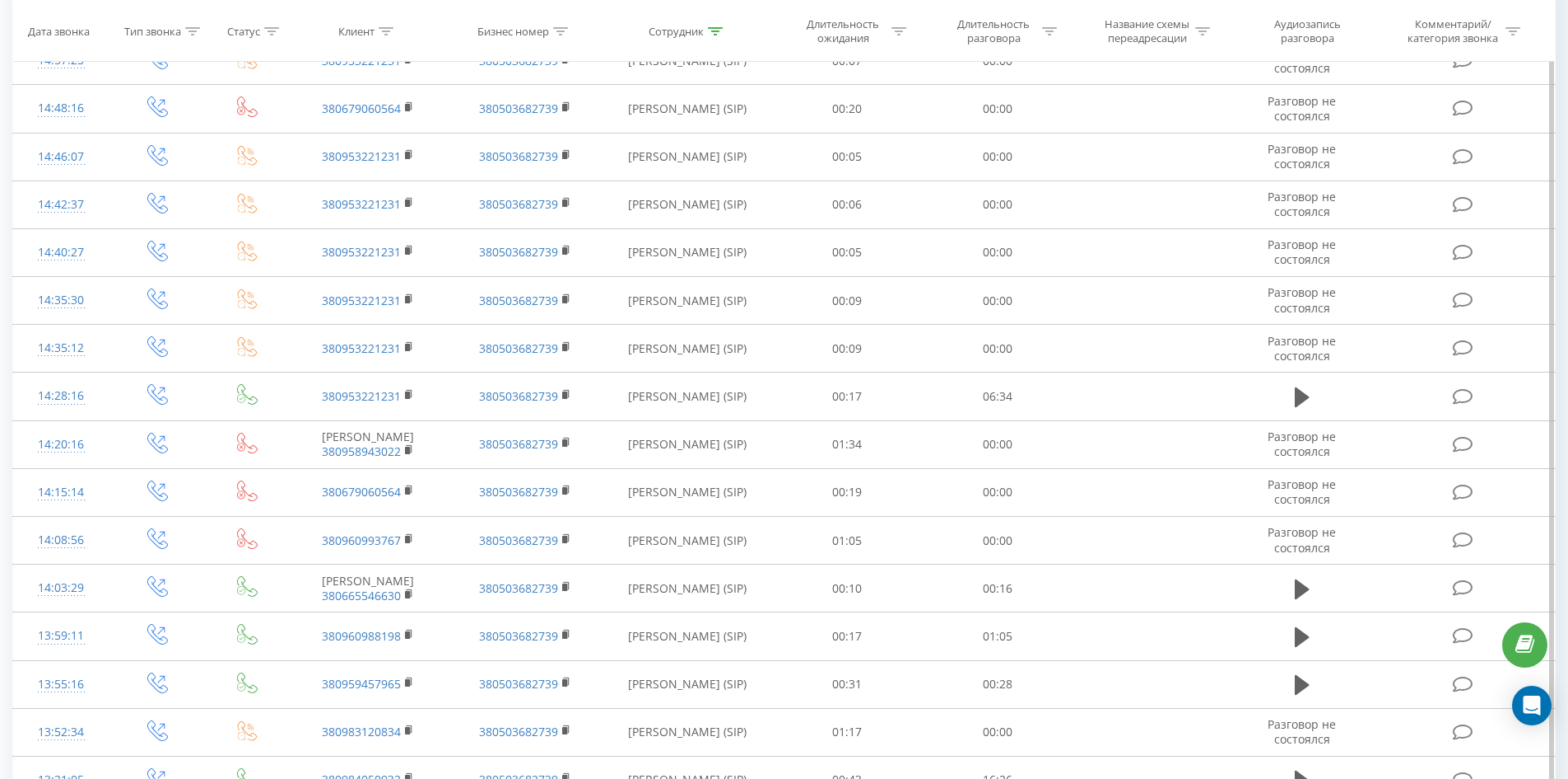
scroll to position [2530, 0]
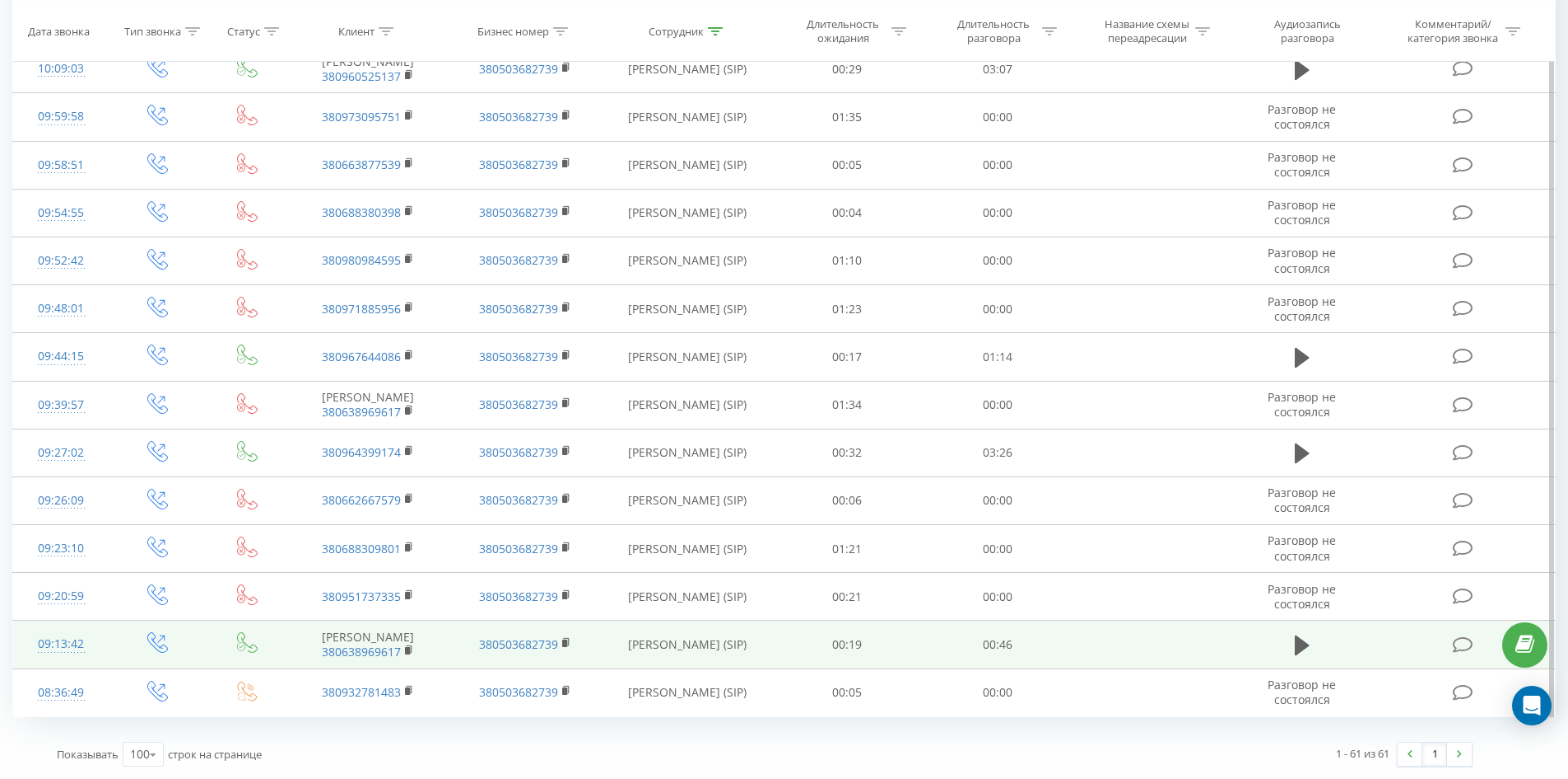
drag, startPoint x: 739, startPoint y: 290, endPoint x: 728, endPoint y: 624, distance: 334.2
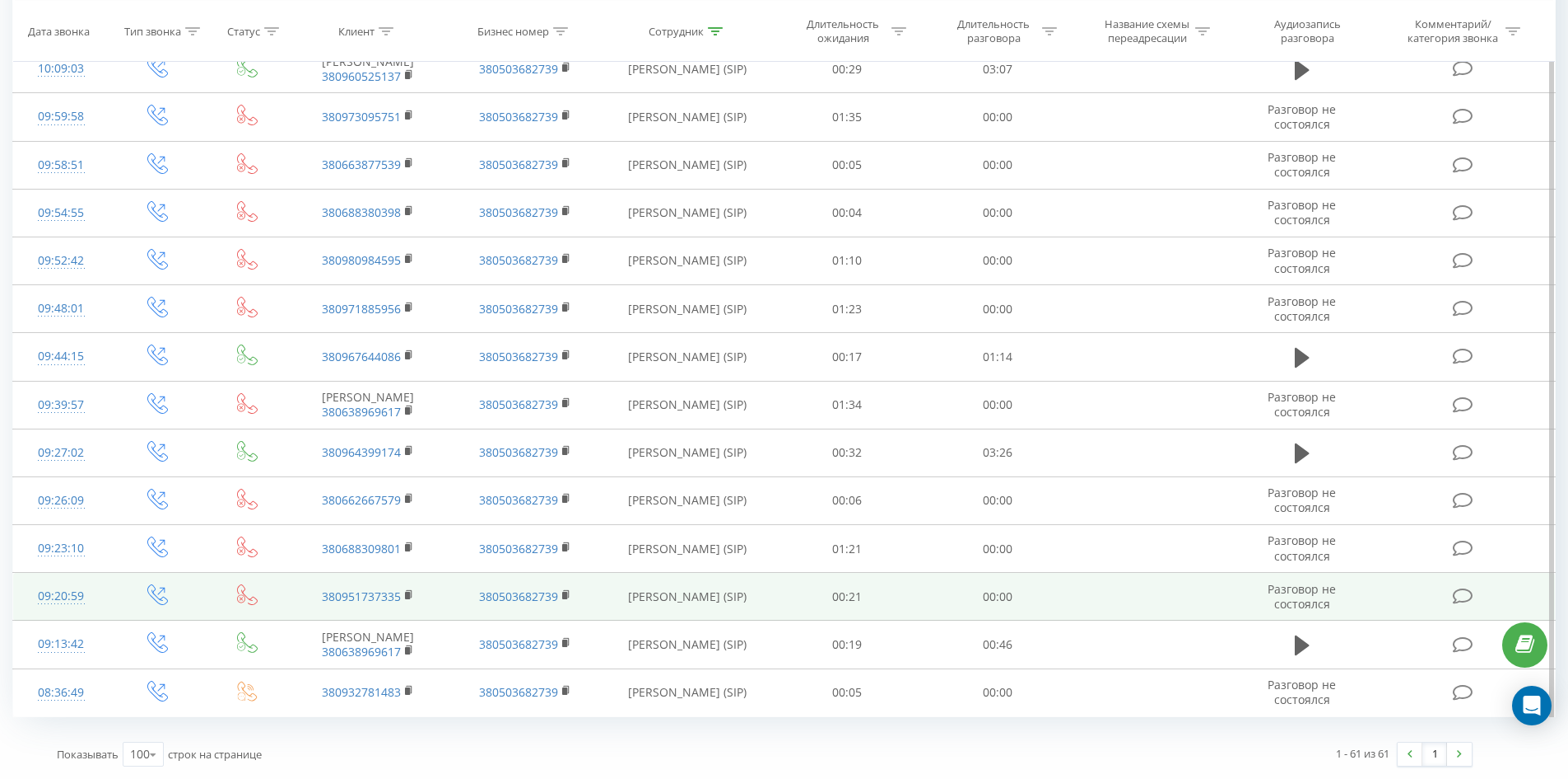
drag, startPoint x: 678, startPoint y: 462, endPoint x: 693, endPoint y: 591, distance: 129.9
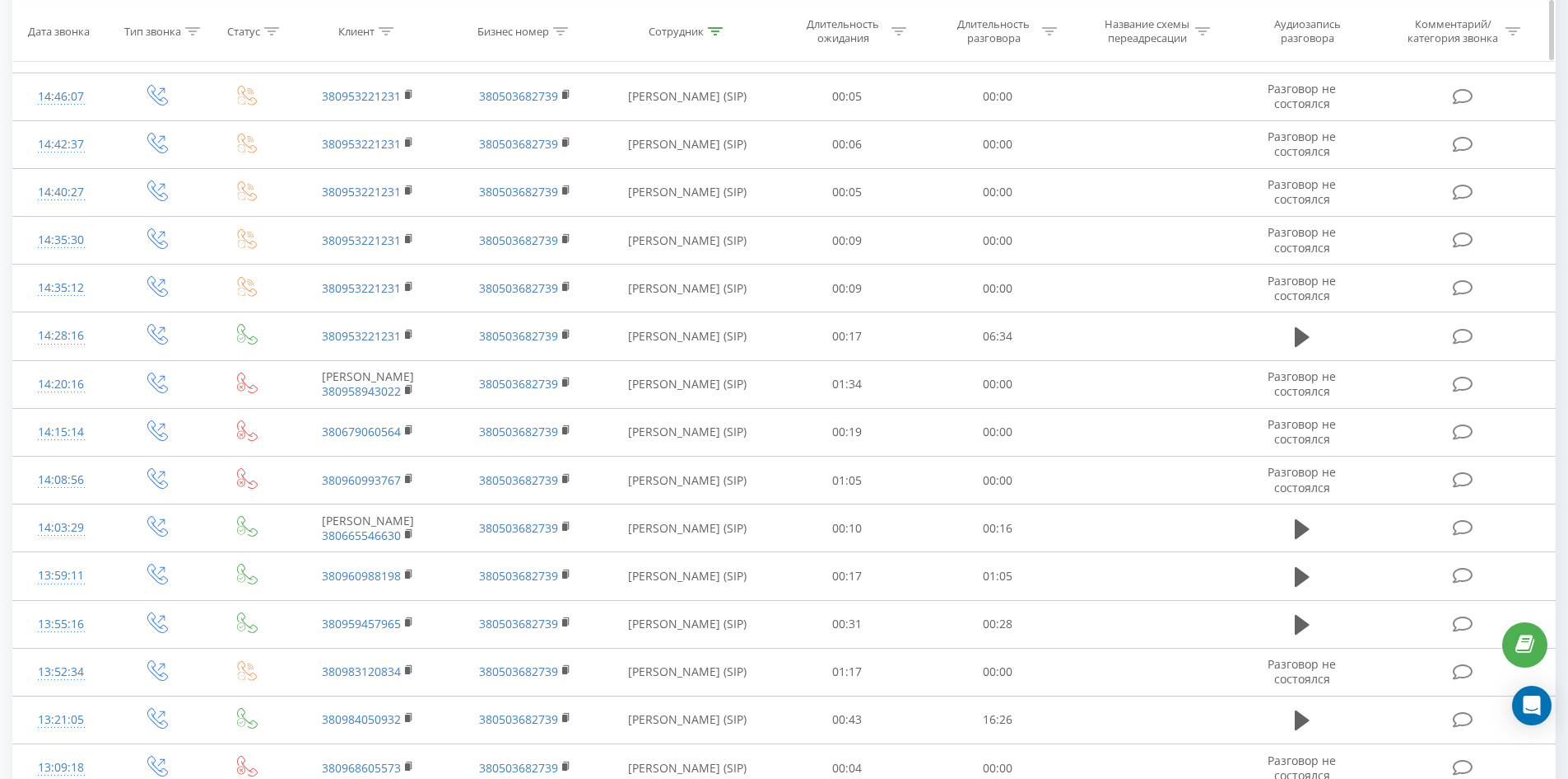
scroll to position [0, 0]
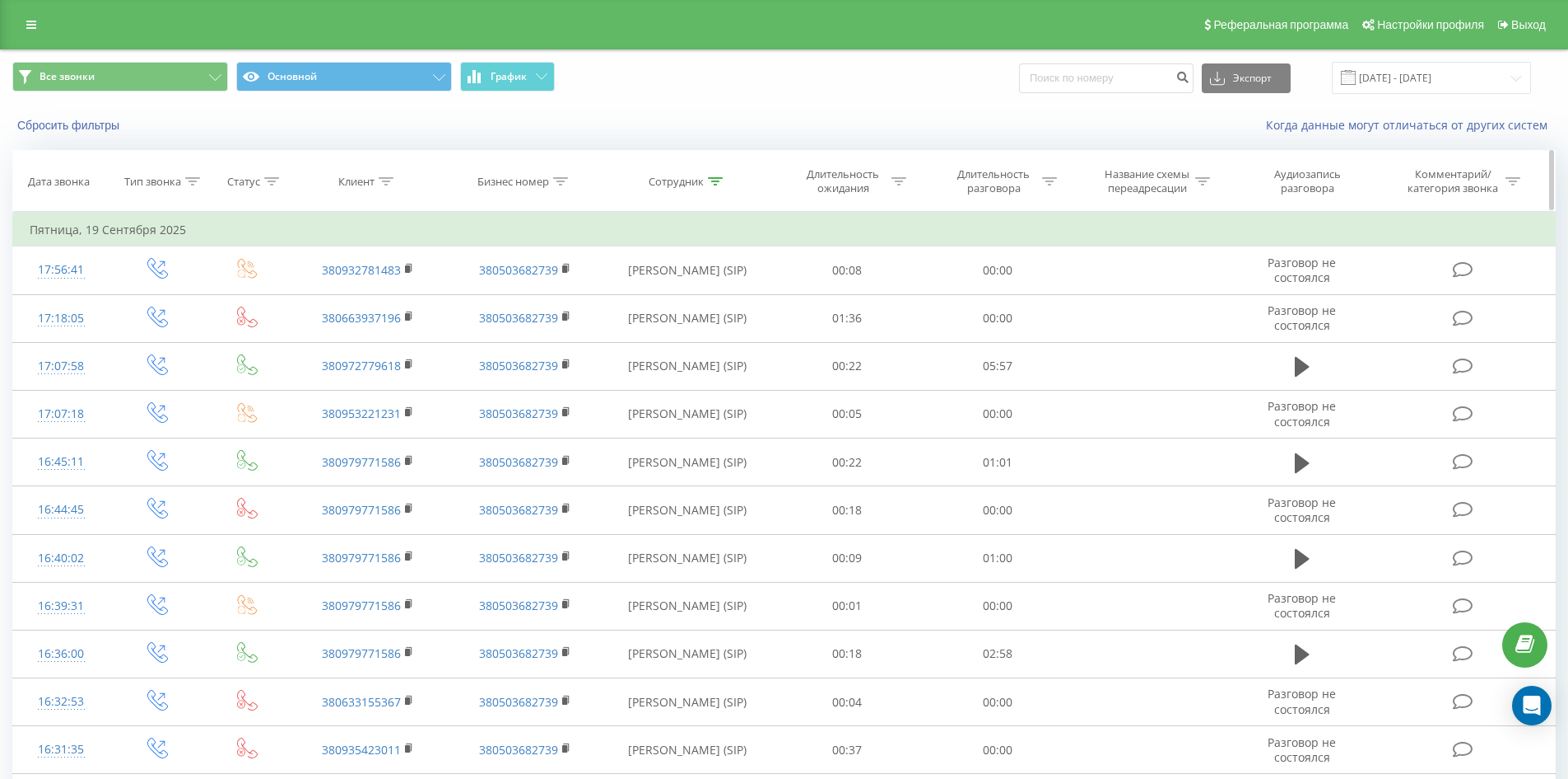
drag, startPoint x: 693, startPoint y: 591, endPoint x: 765, endPoint y: 211, distance: 386.8
click at [720, 180] on icon at bounding box center [715, 182] width 15 height 8
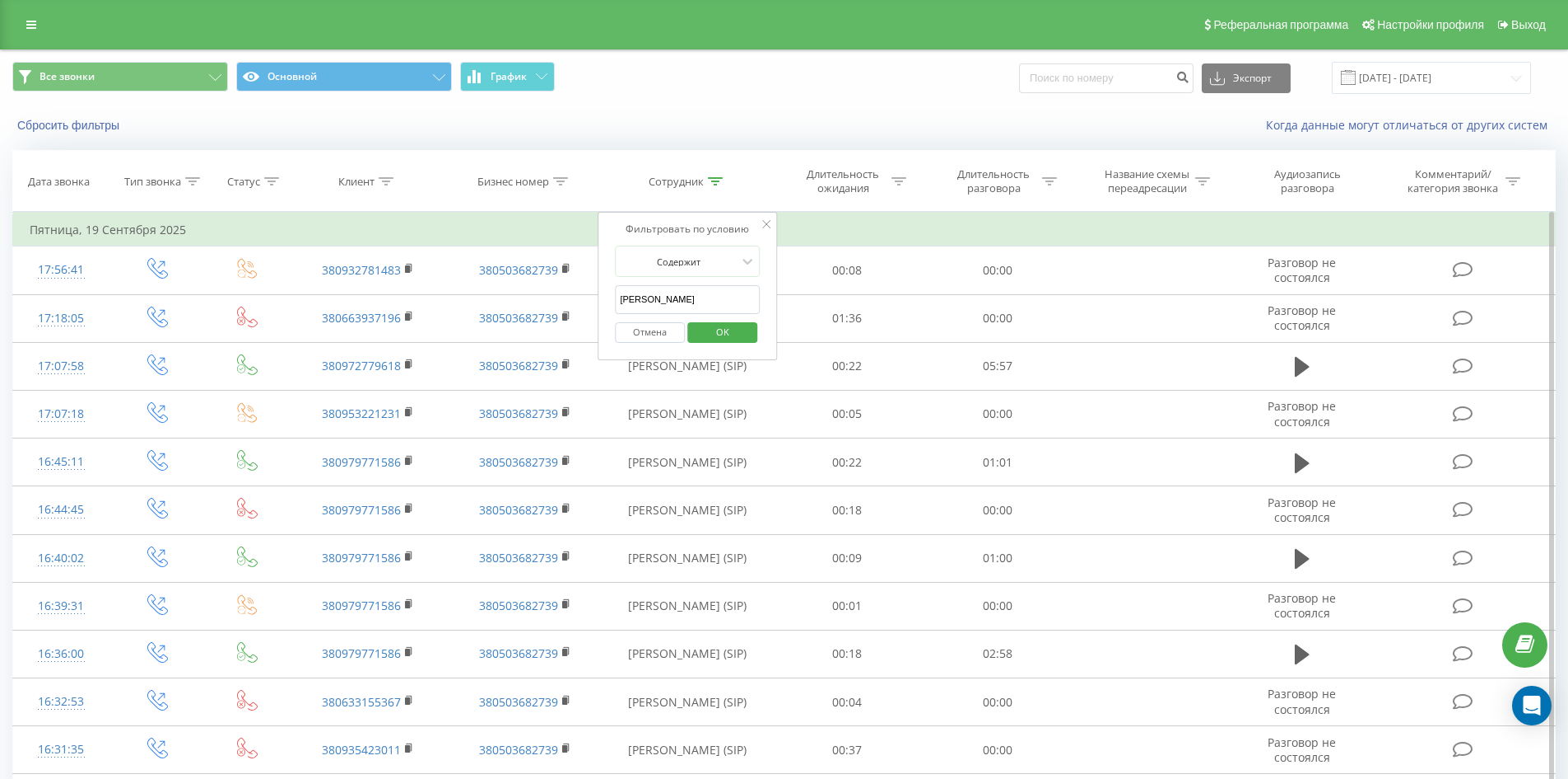
click at [746, 300] on input "гнатюк олександр" at bounding box center [687, 299] width 145 height 29
click button "OK" at bounding box center [723, 332] width 70 height 21
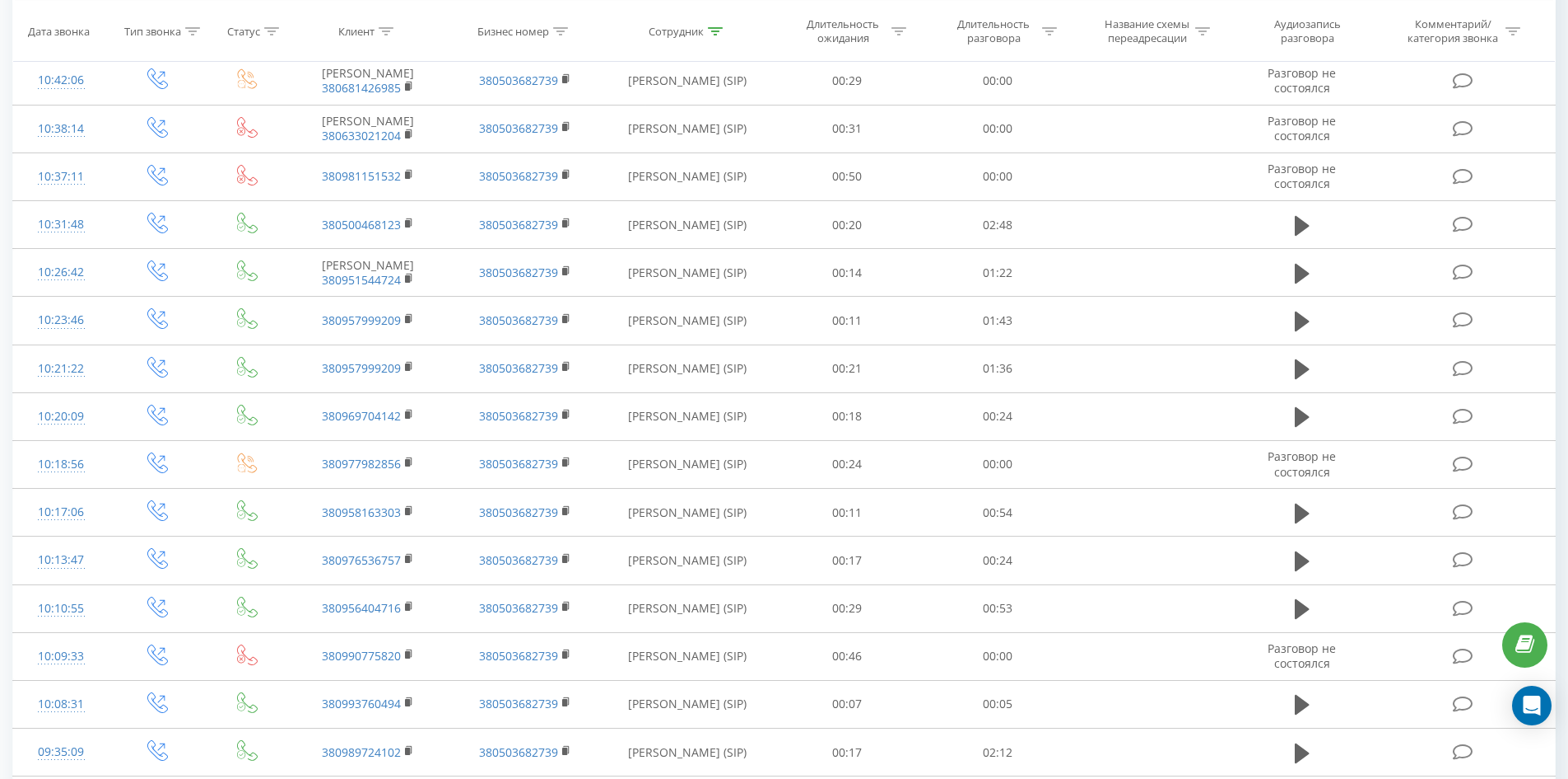
scroll to position [2354, 0]
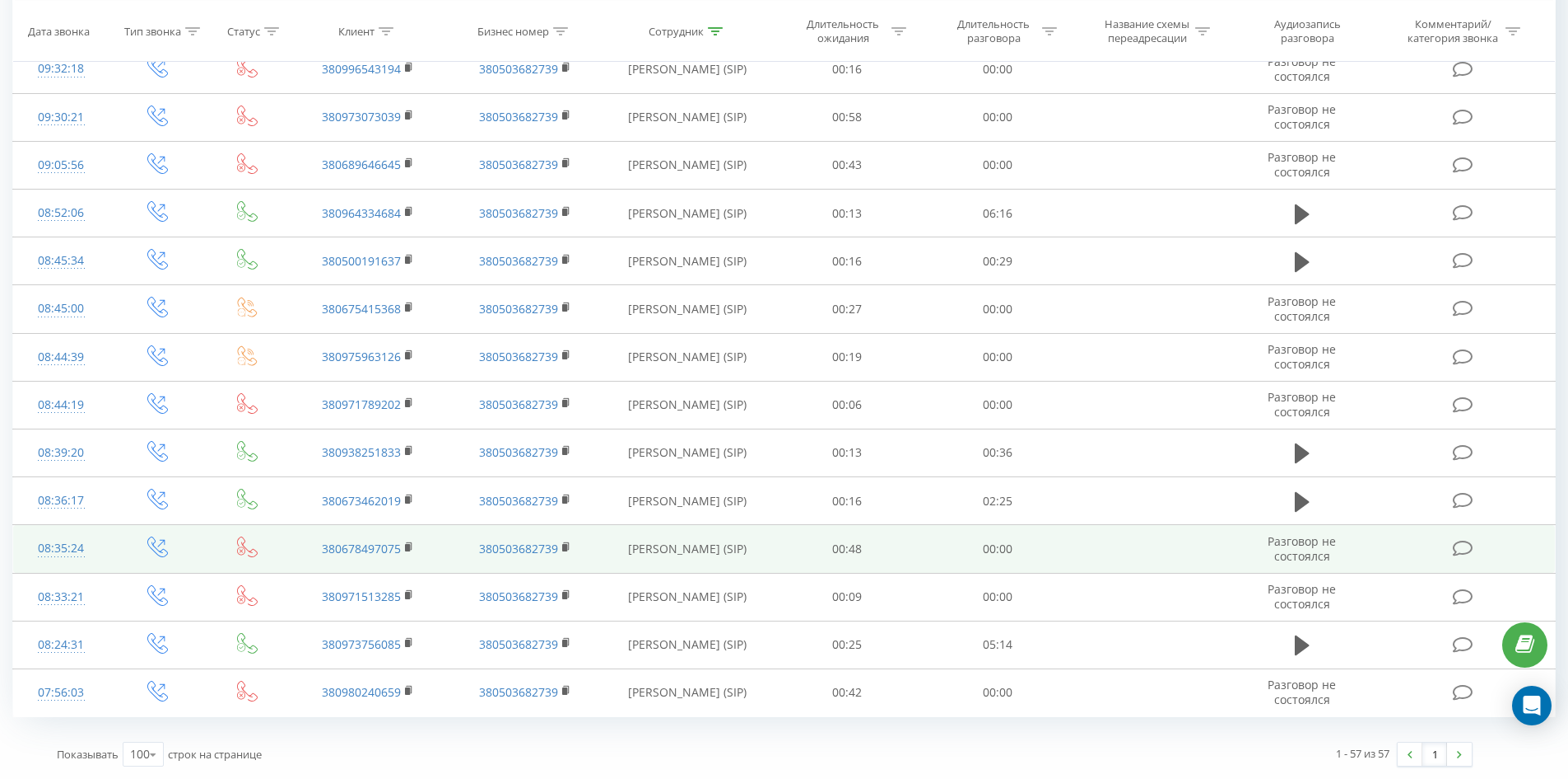
drag, startPoint x: 771, startPoint y: 222, endPoint x: 813, endPoint y: 567, distance: 347.5
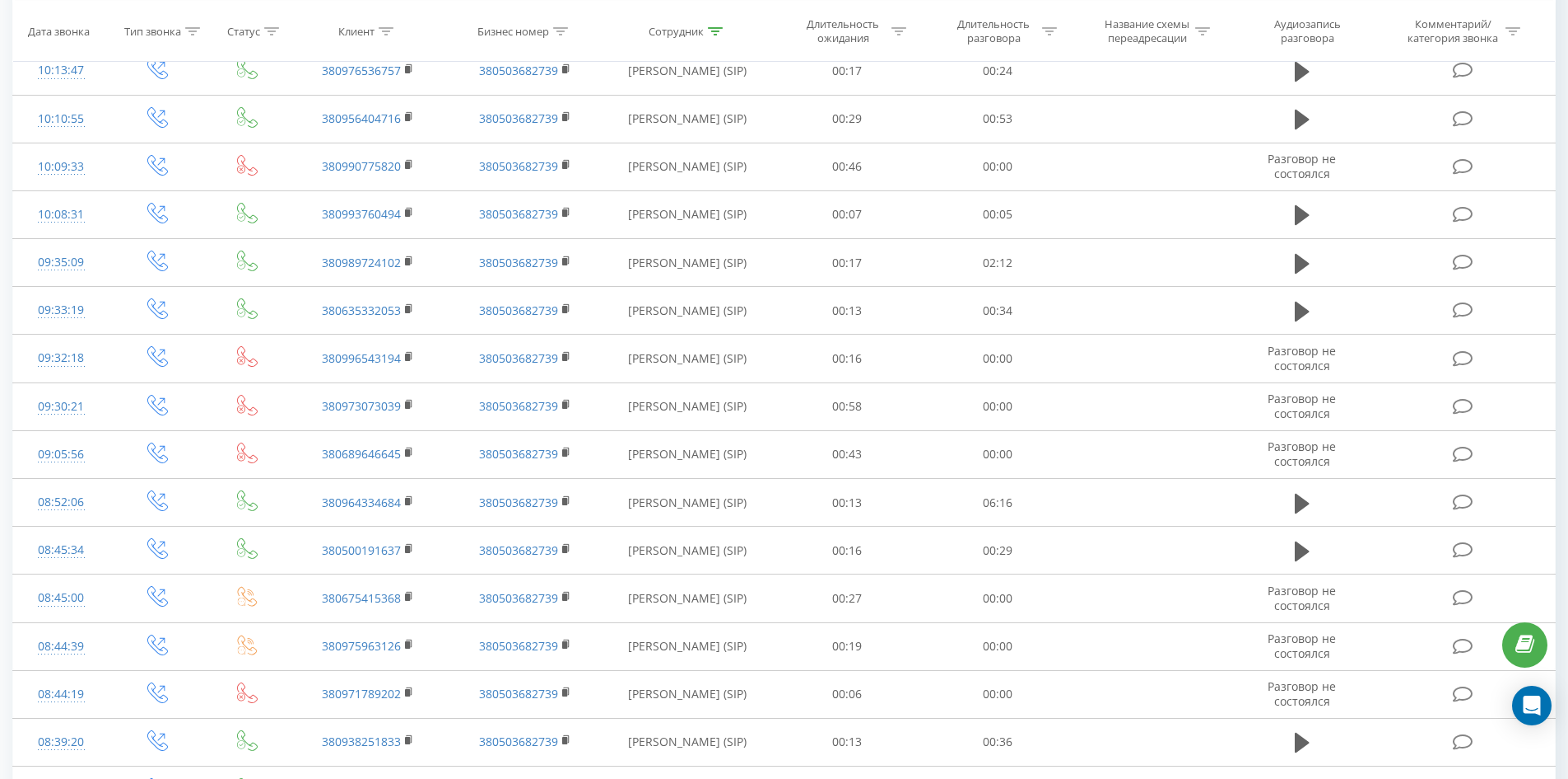
scroll to position [0, 0]
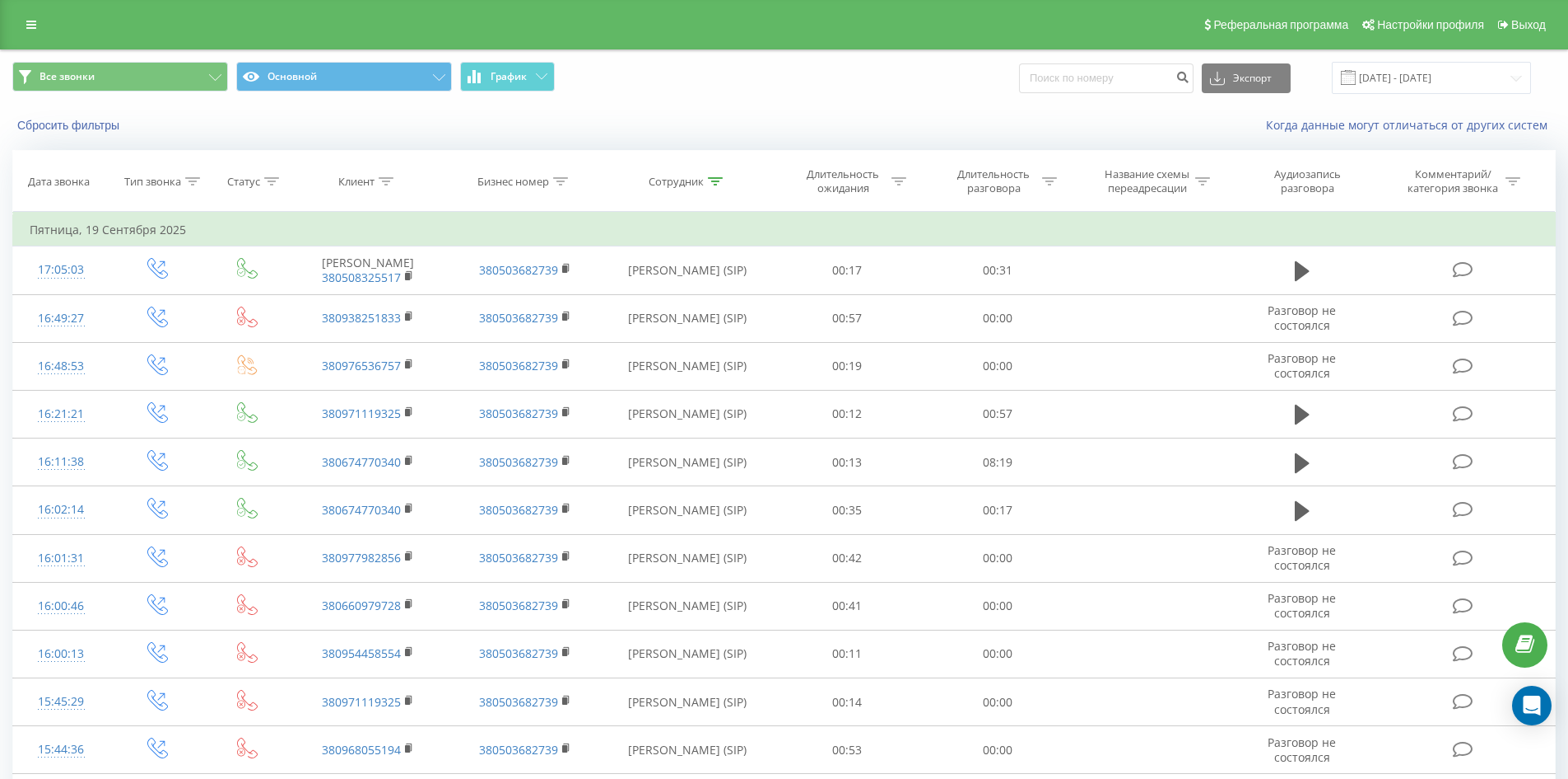
drag, startPoint x: 1009, startPoint y: 88, endPoint x: 1030, endPoint y: -72, distance: 161.4
click at [711, 182] on icon at bounding box center [715, 182] width 15 height 8
click at [726, 298] on input "тернова ксенія" at bounding box center [687, 299] width 145 height 29
click button "OK" at bounding box center [723, 332] width 70 height 21
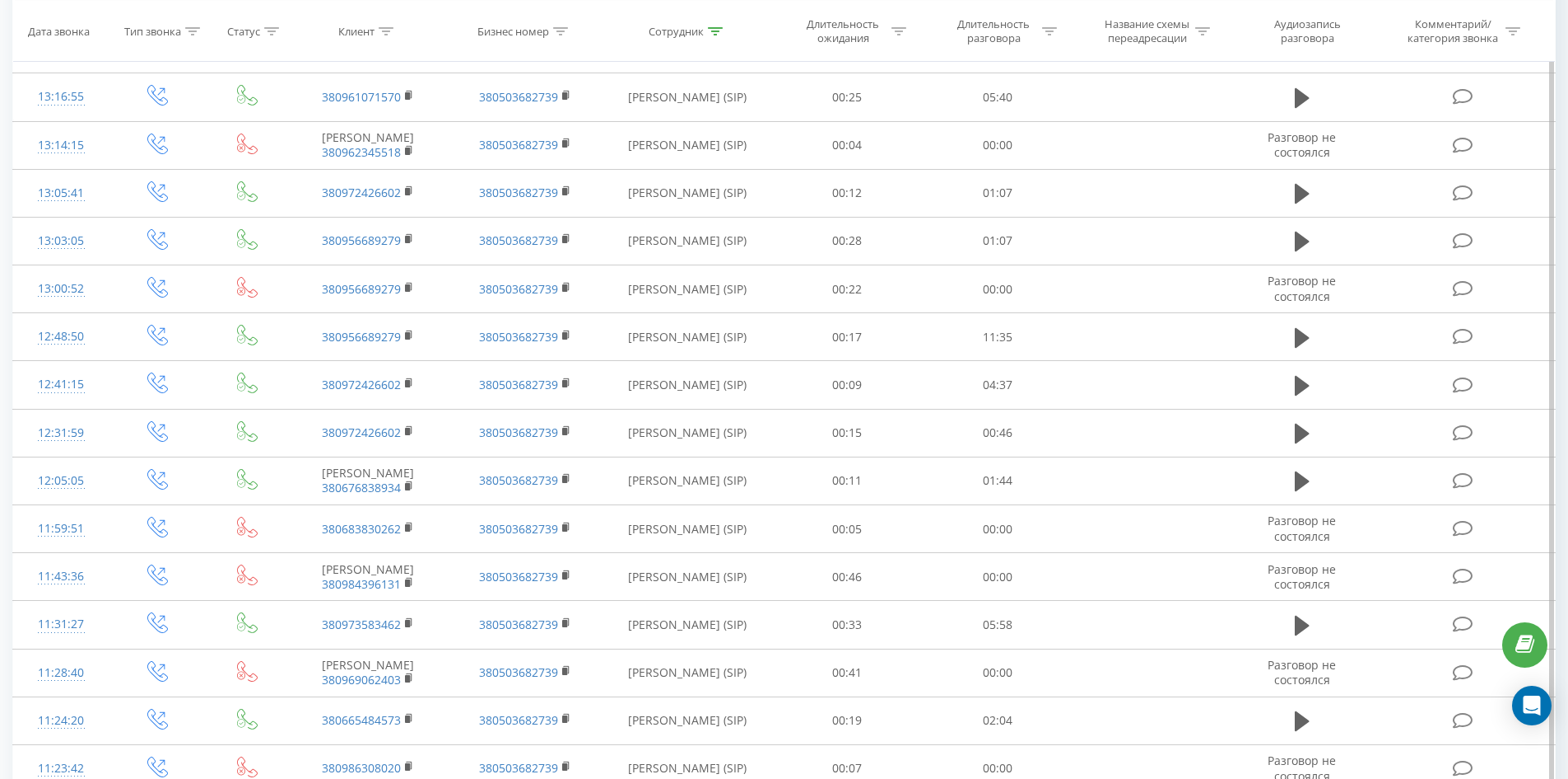
scroll to position [2842, 0]
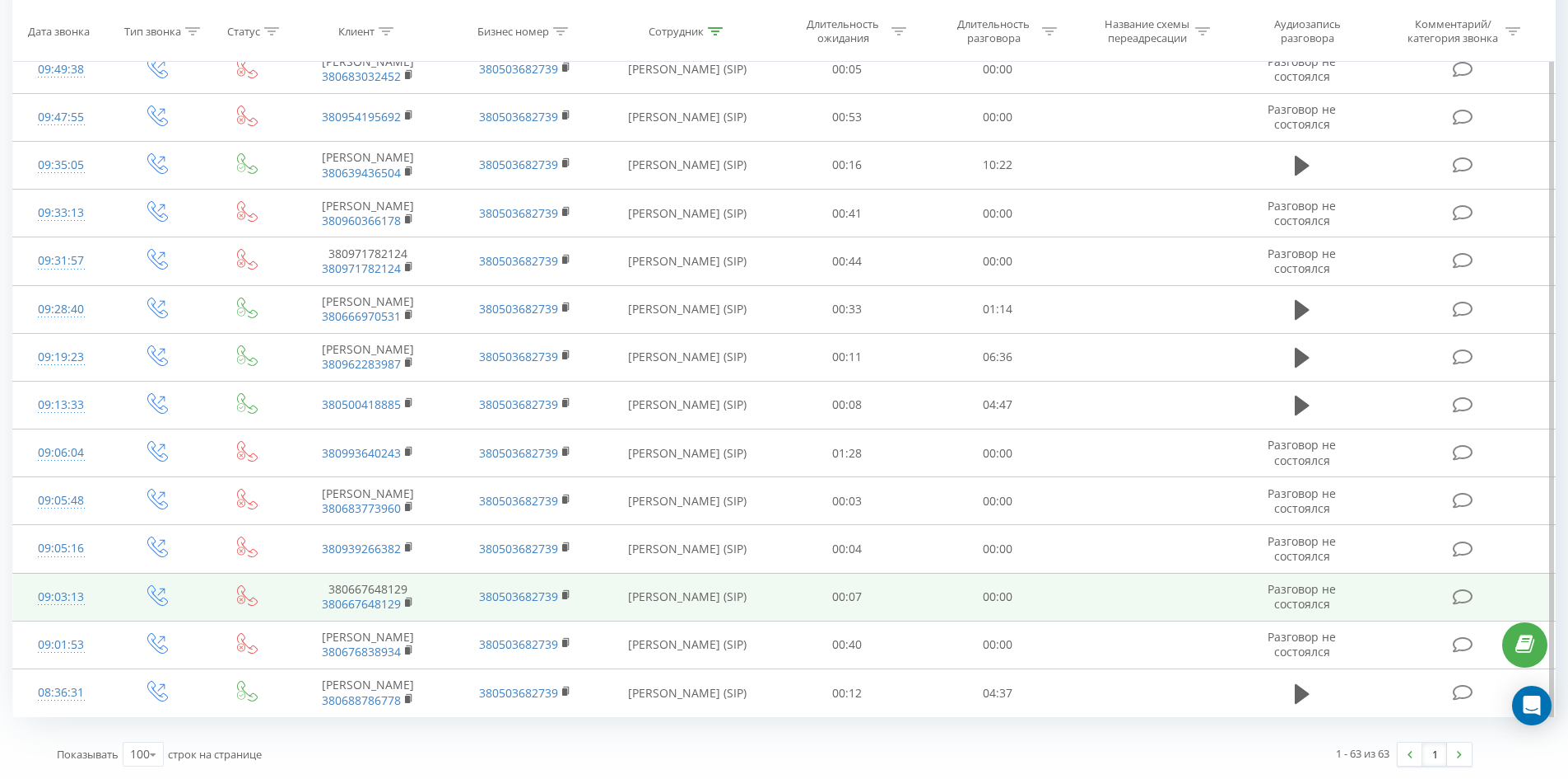
drag, startPoint x: 669, startPoint y: 190, endPoint x: 674, endPoint y: 565, distance: 375.0
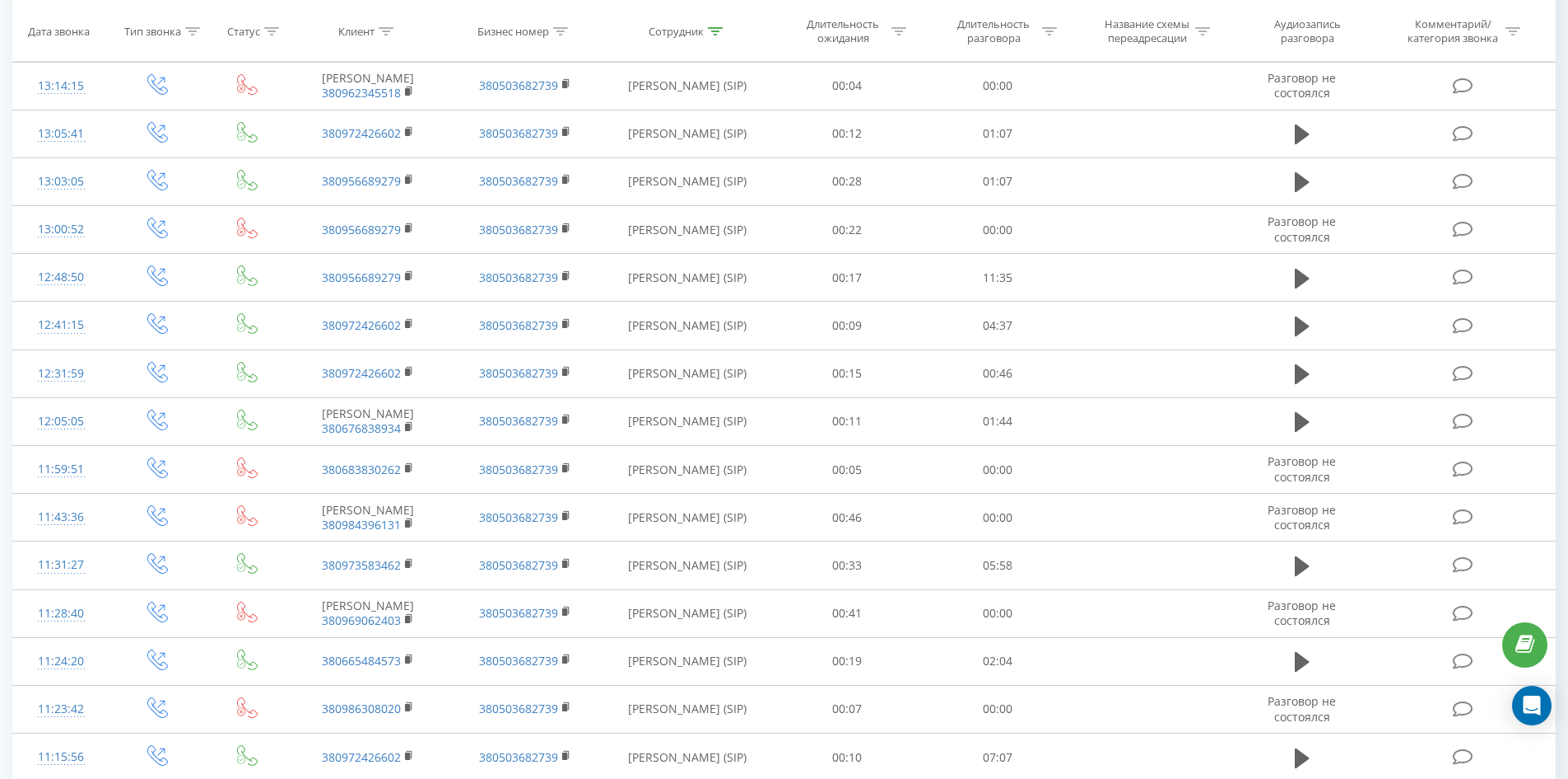
scroll to position [0, 0]
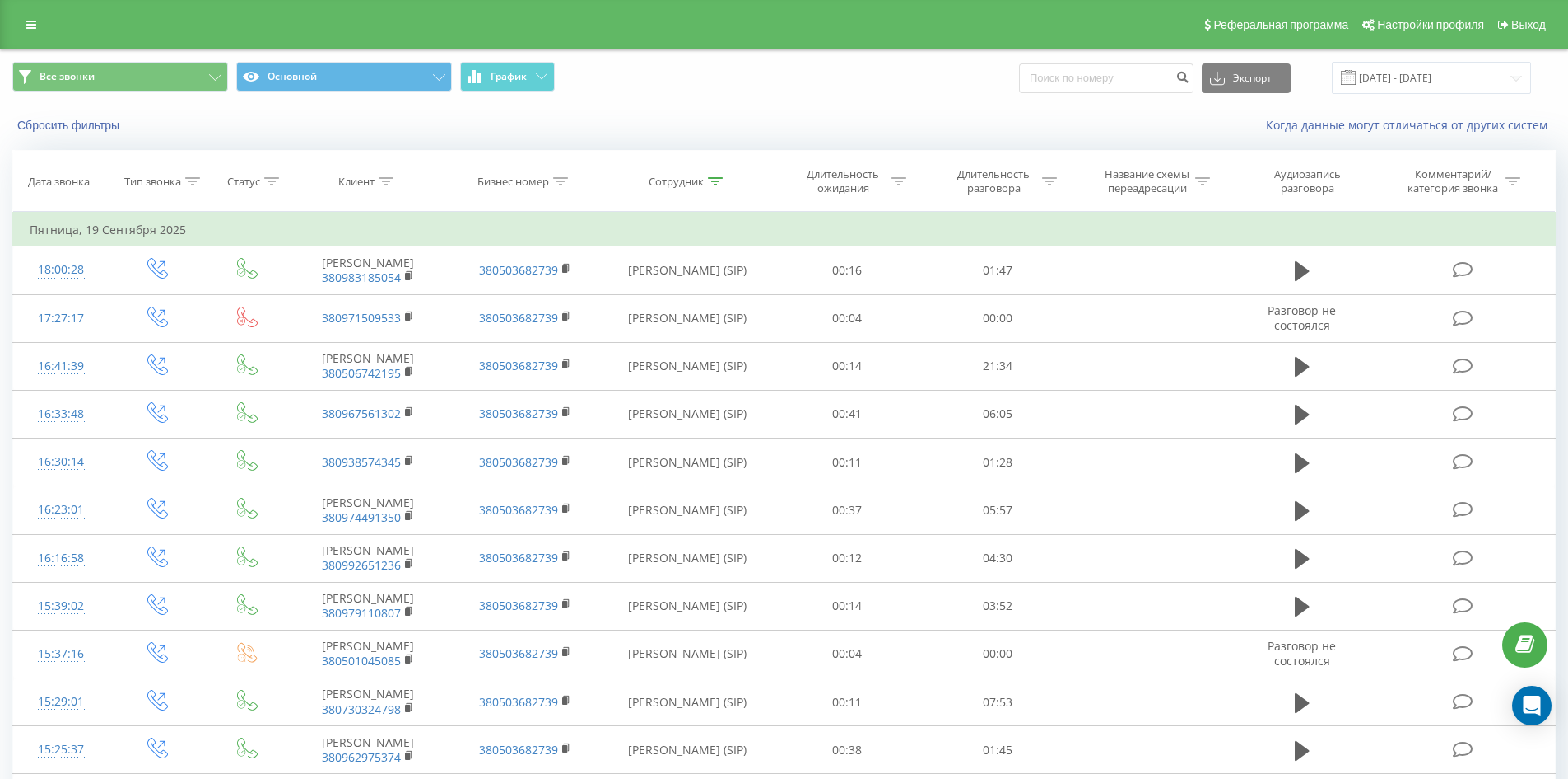
drag, startPoint x: 691, startPoint y: 548, endPoint x: 798, endPoint y: 107, distance: 453.8
drag, startPoint x: 717, startPoint y: 178, endPoint x: 728, endPoint y: 285, distance: 107.6
click at [717, 179] on icon at bounding box center [715, 182] width 15 height 8
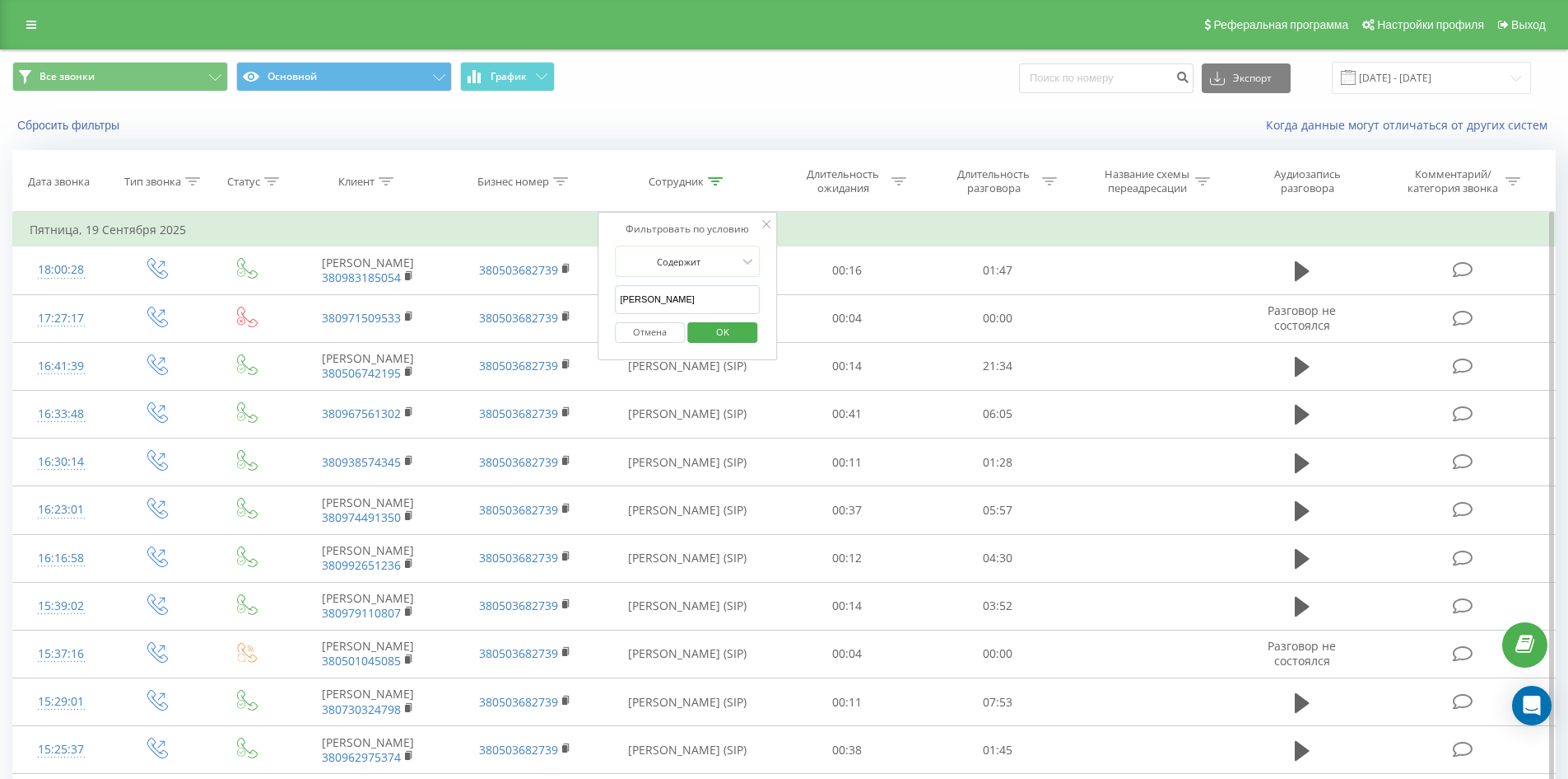
click at [731, 300] on input "дацюк анастасія" at bounding box center [687, 299] width 145 height 29
click button "OK" at bounding box center [723, 332] width 70 height 21
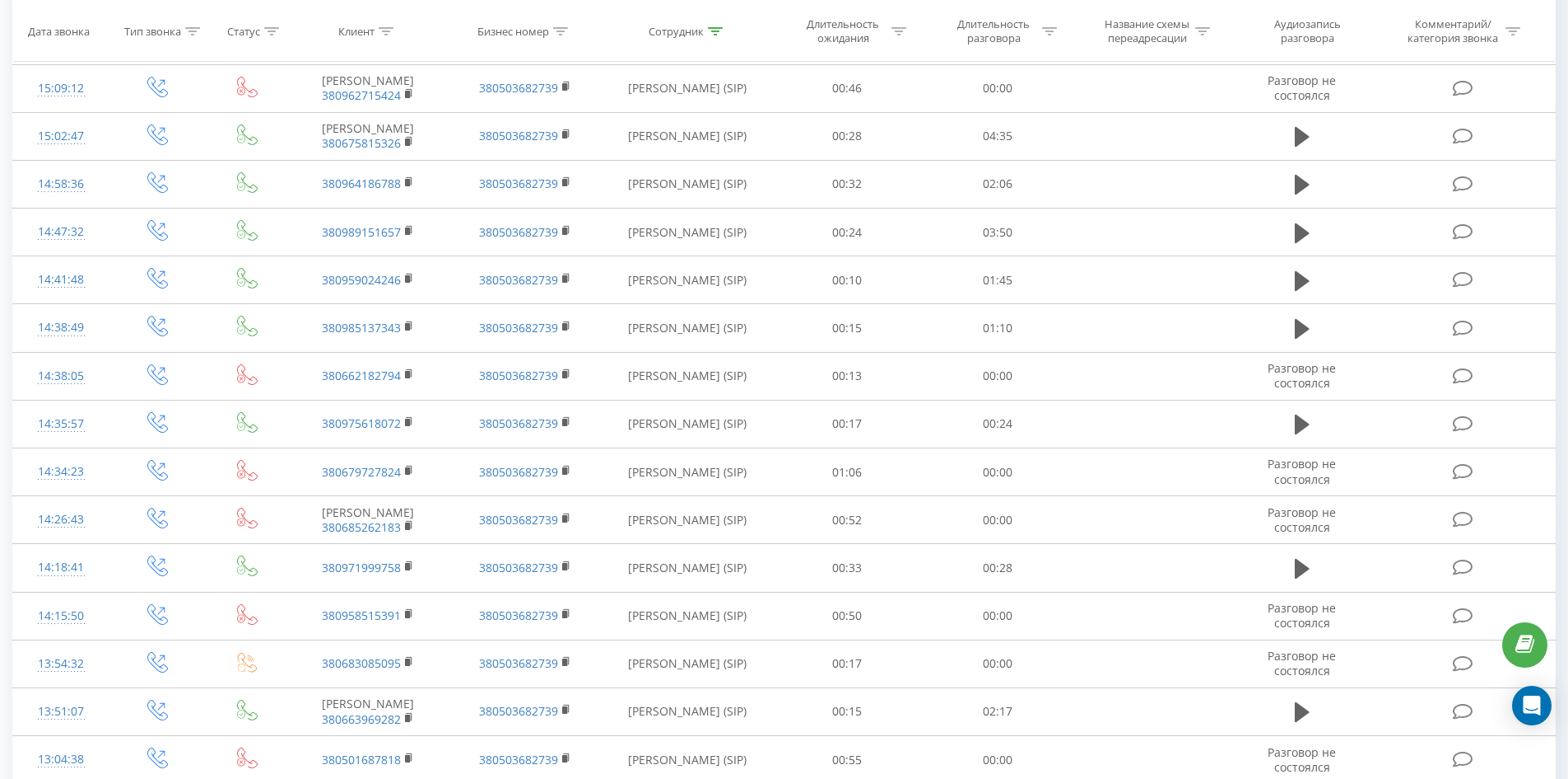
scroll to position [2577, 0]
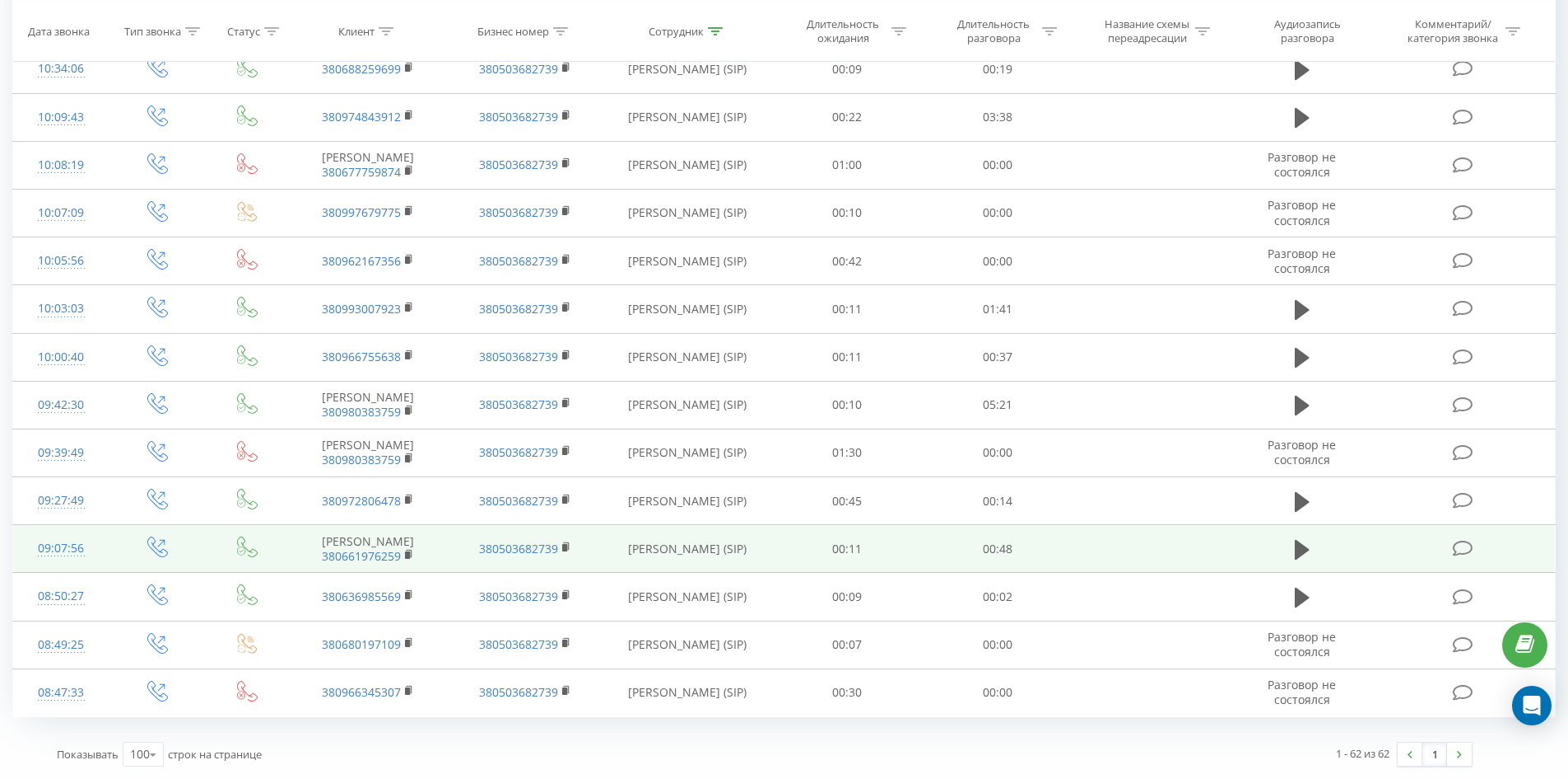
drag, startPoint x: 731, startPoint y: 159, endPoint x: 809, endPoint y: 549, distance: 397.7
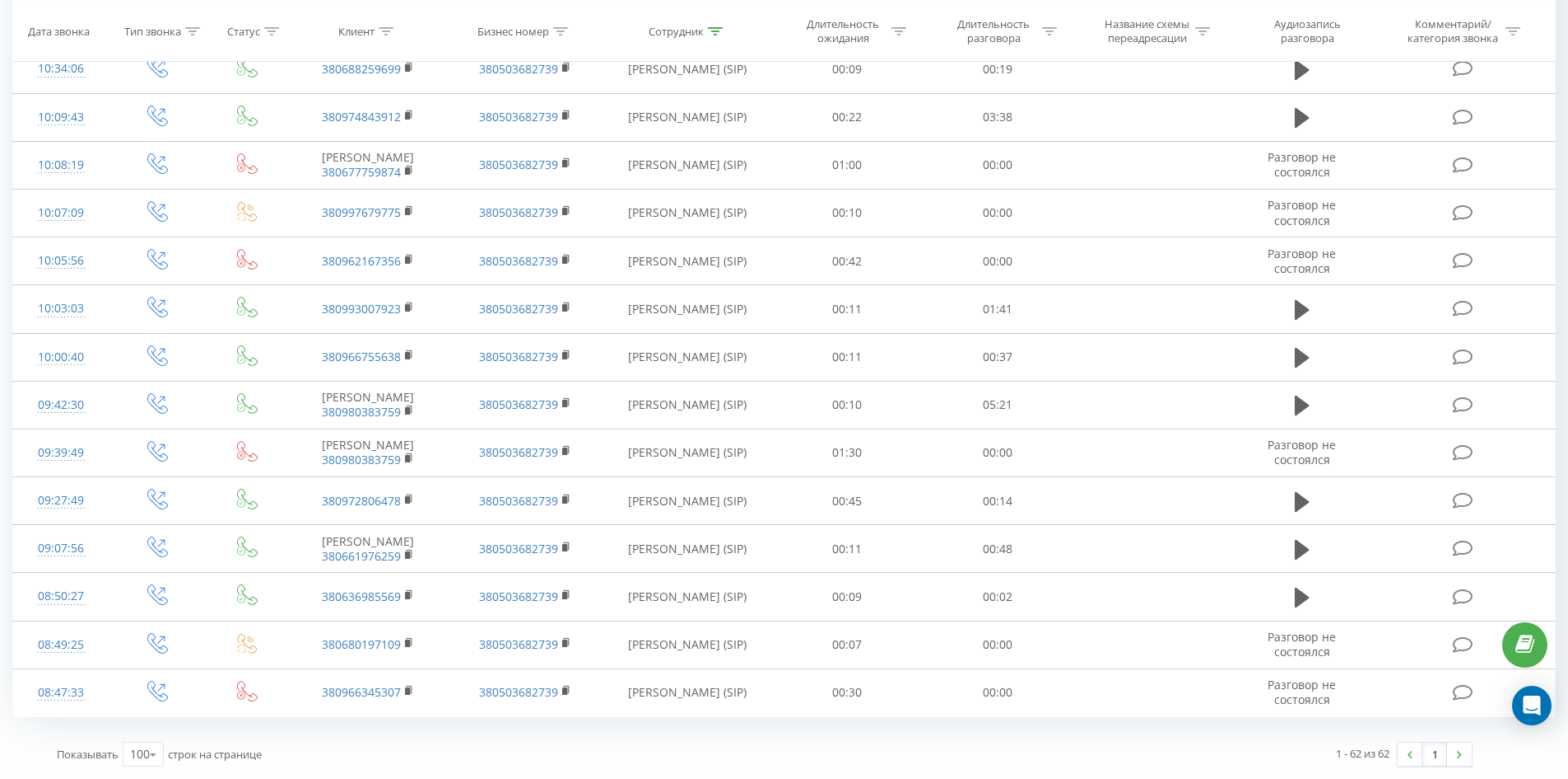
scroll to position [0, 0]
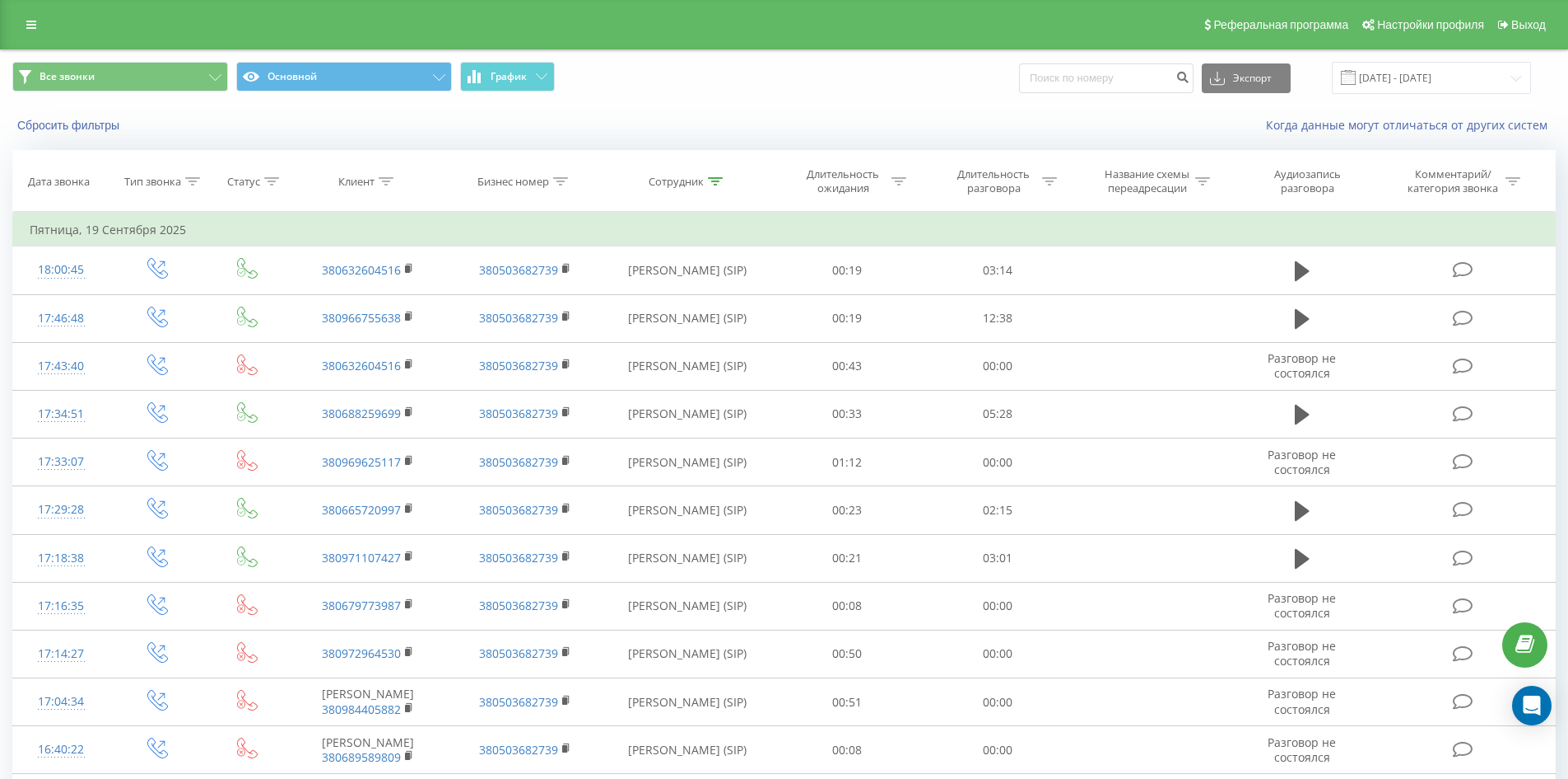
drag, startPoint x: 807, startPoint y: 545, endPoint x: 887, endPoint y: 112, distance: 440.3
click at [708, 183] on icon at bounding box center [715, 182] width 15 height 8
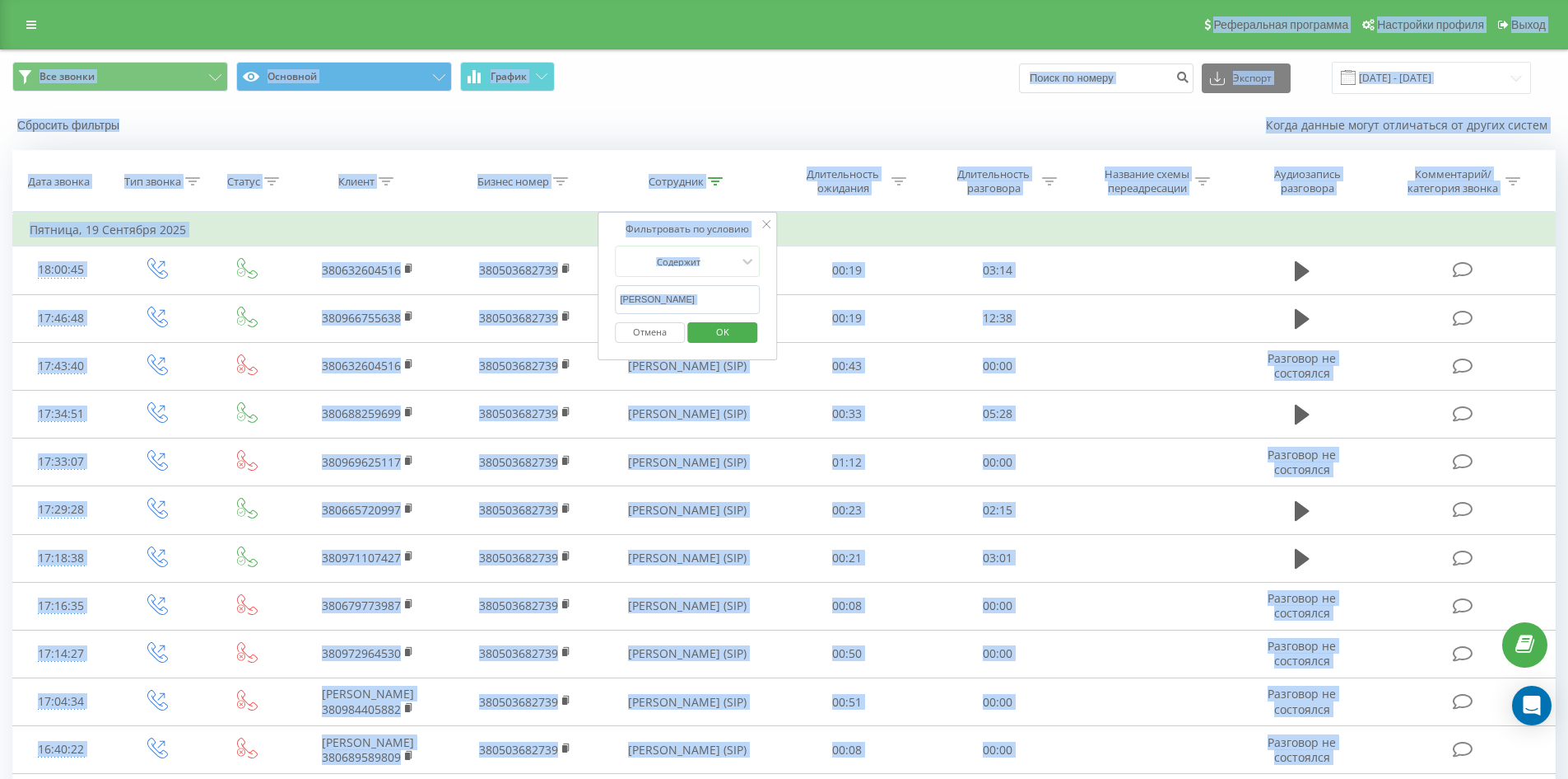
click at [745, 300] on input "тараненко костянтин" at bounding box center [687, 299] width 145 height 29
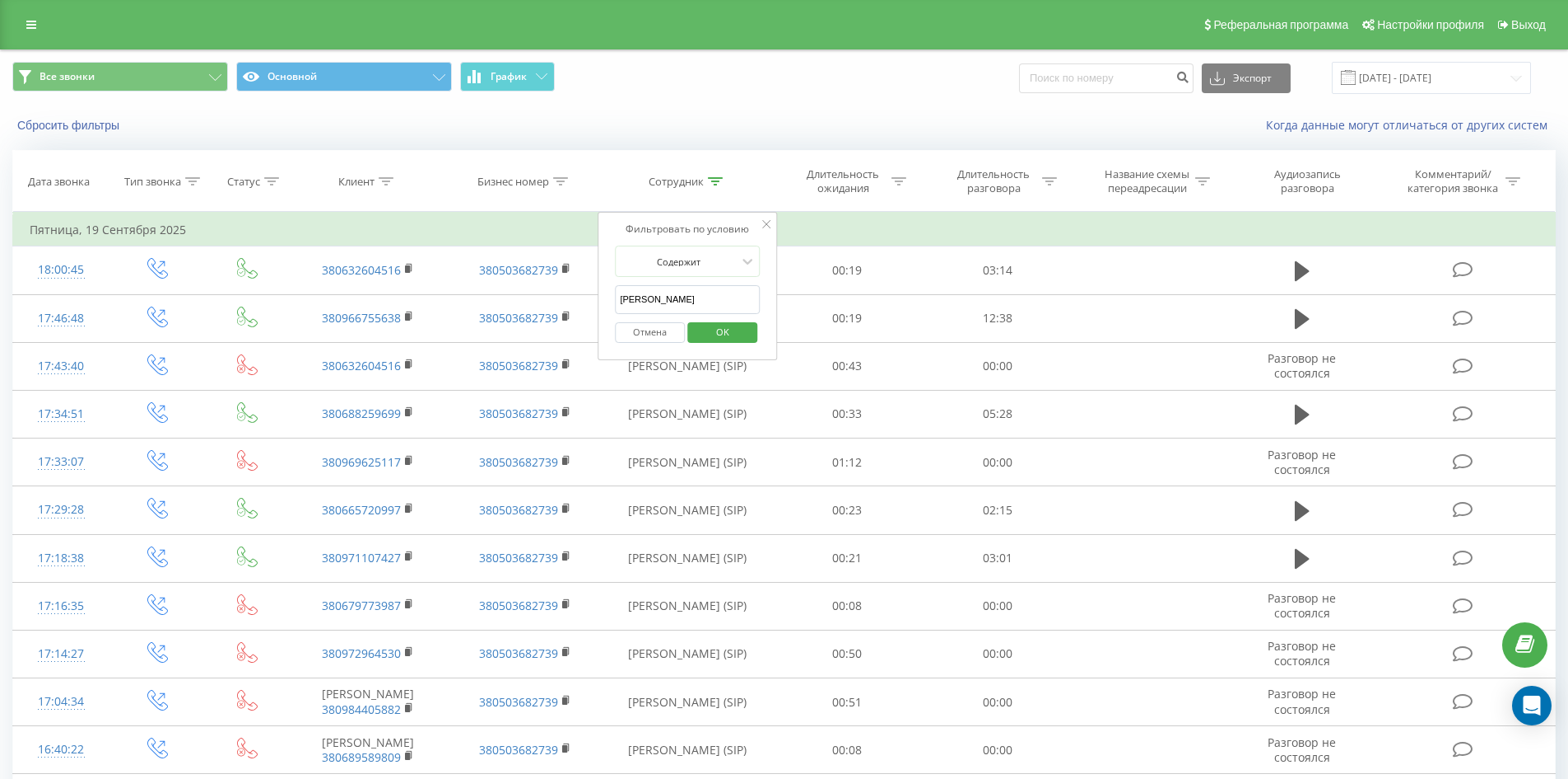
click button "OK" at bounding box center [723, 332] width 70 height 21
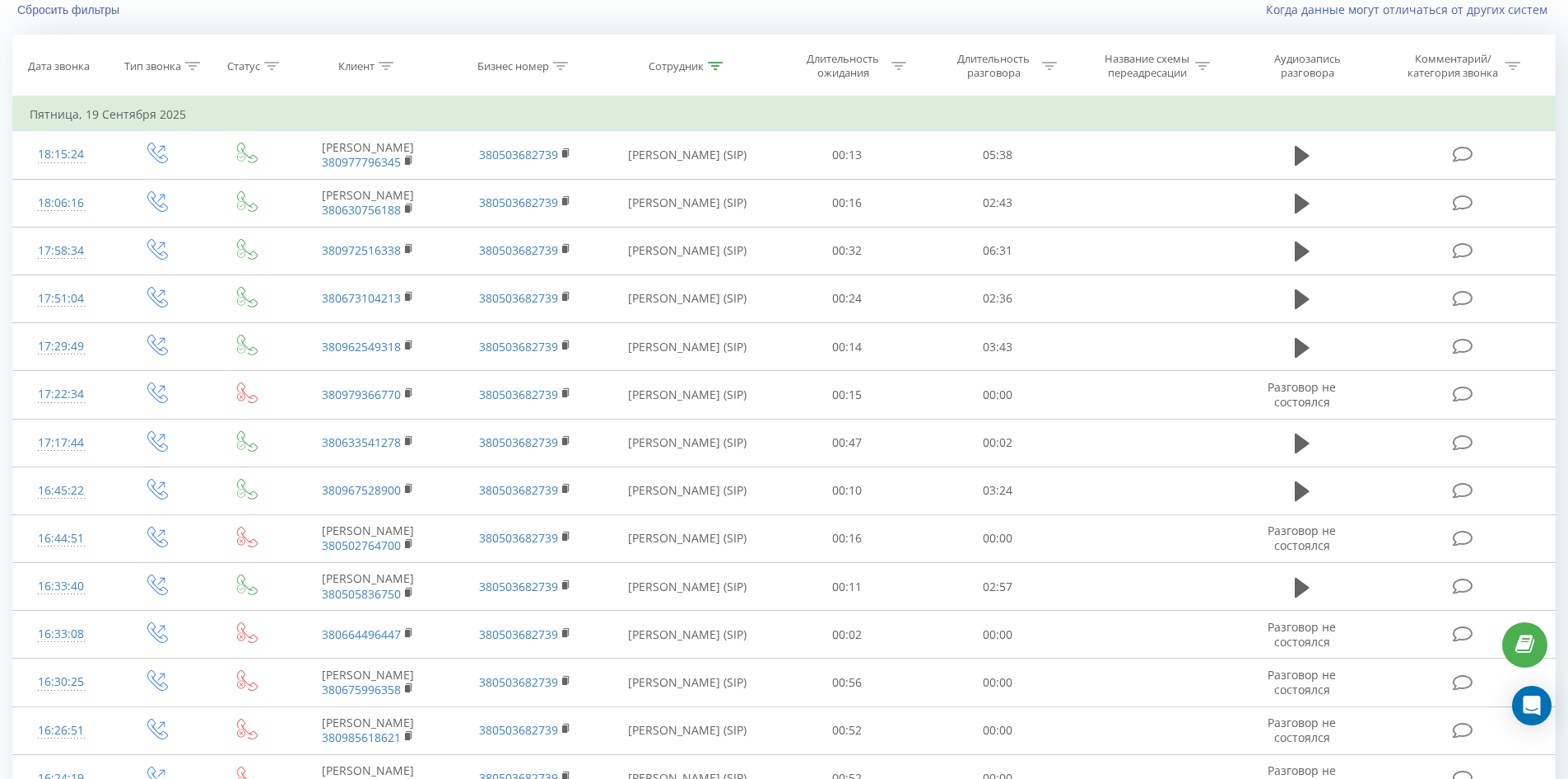
scroll to position [1438, 0]
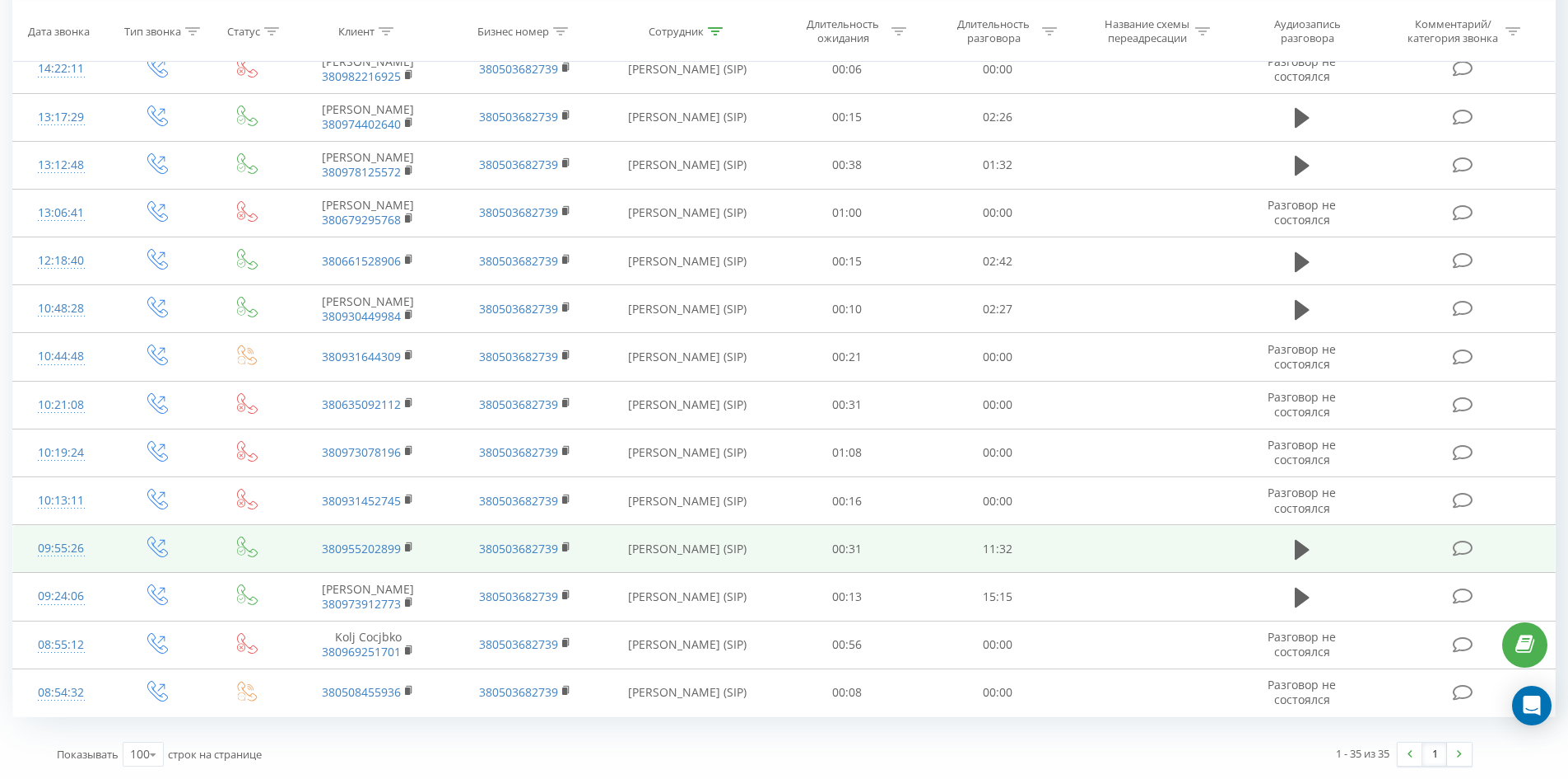
drag, startPoint x: 687, startPoint y: 205, endPoint x: 680, endPoint y: 551, distance: 346.1
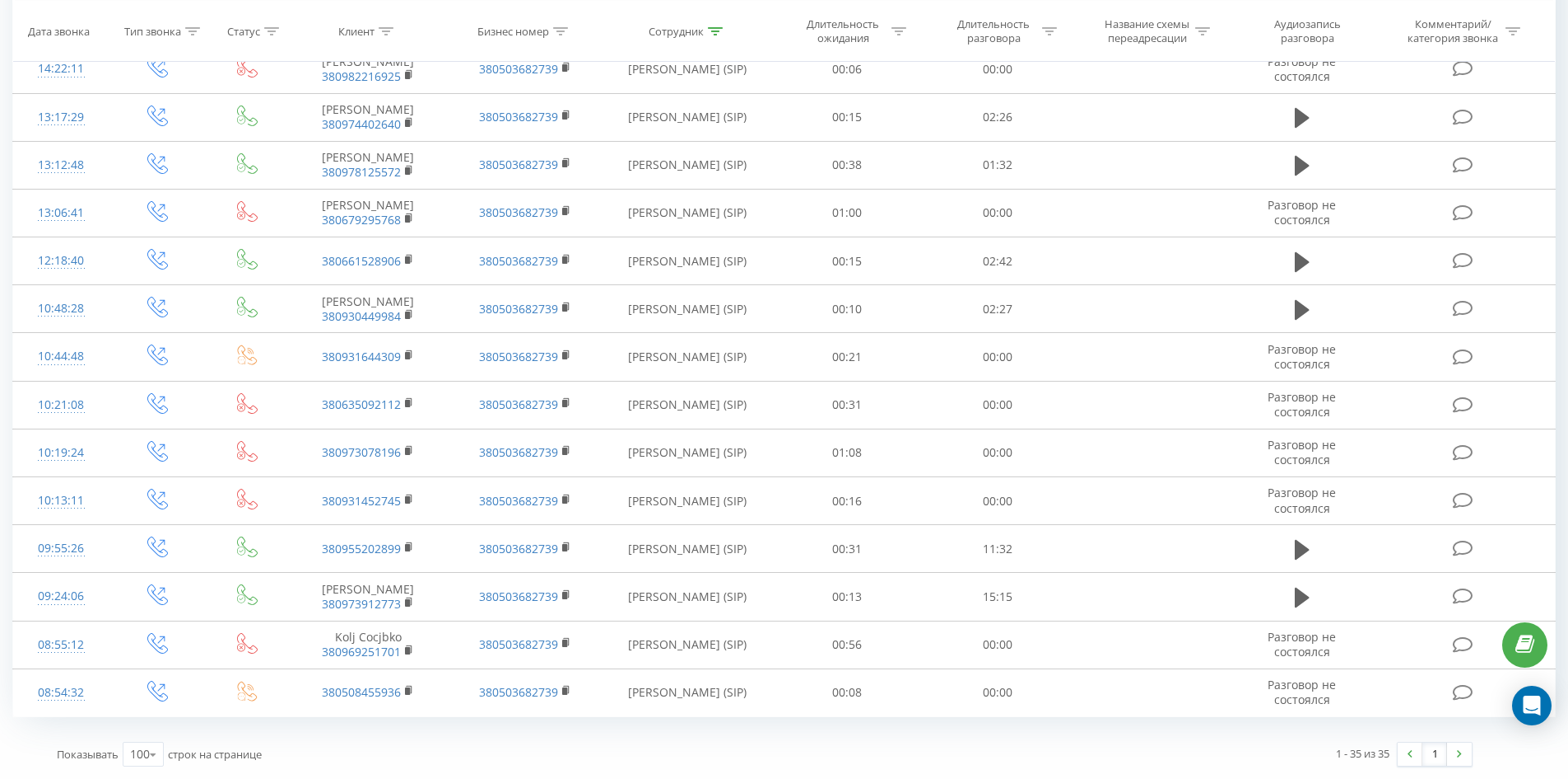
scroll to position [0, 0]
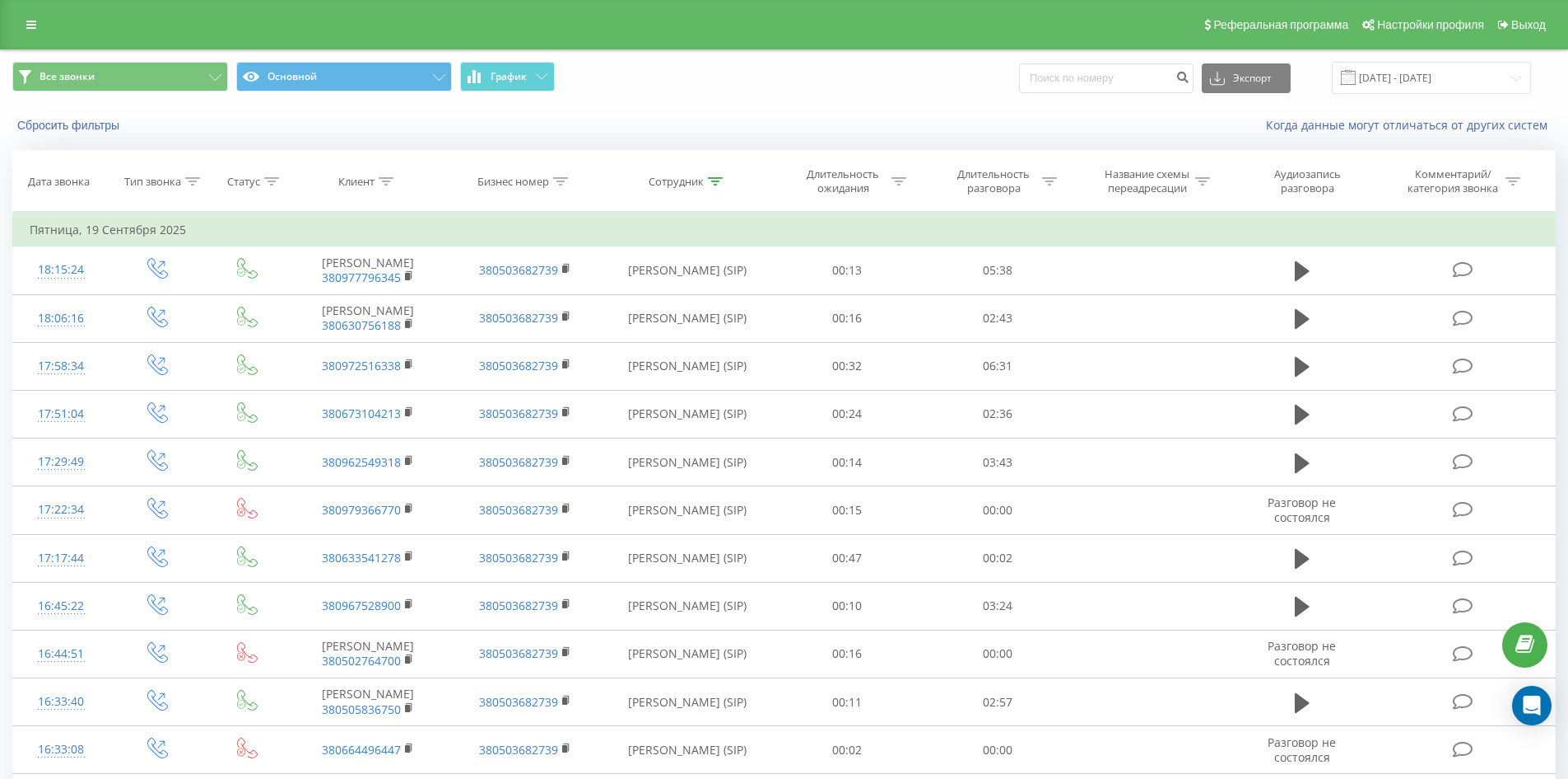
drag, startPoint x: 680, startPoint y: 551, endPoint x: 783, endPoint y: 124, distance: 439.2
click at [715, 183] on icon at bounding box center [715, 182] width 15 height 8
click at [750, 315] on div "Отмена OK" at bounding box center [687, 332] width 145 height 37
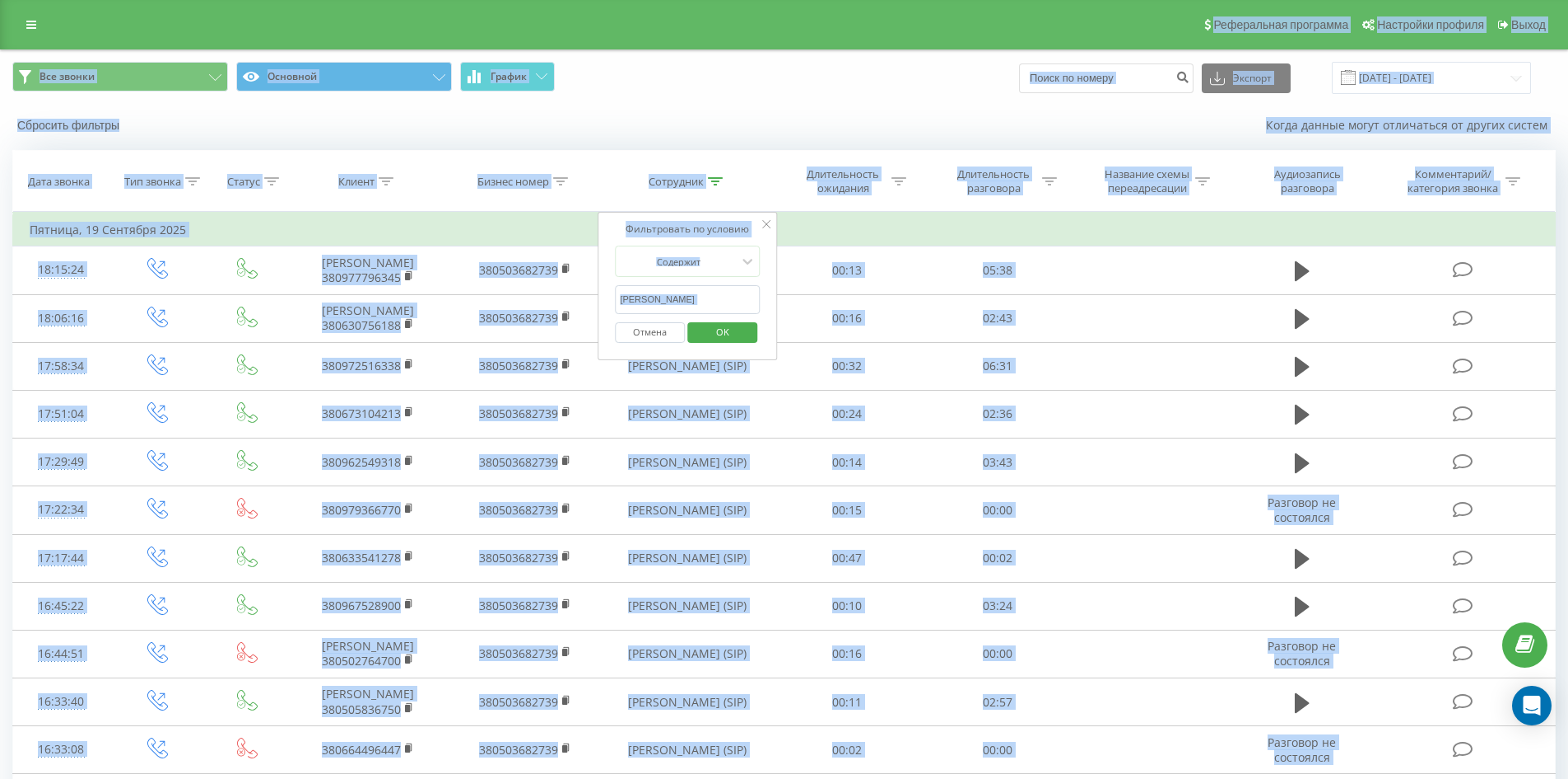
click at [733, 305] on input "головань святослав" at bounding box center [687, 299] width 145 height 29
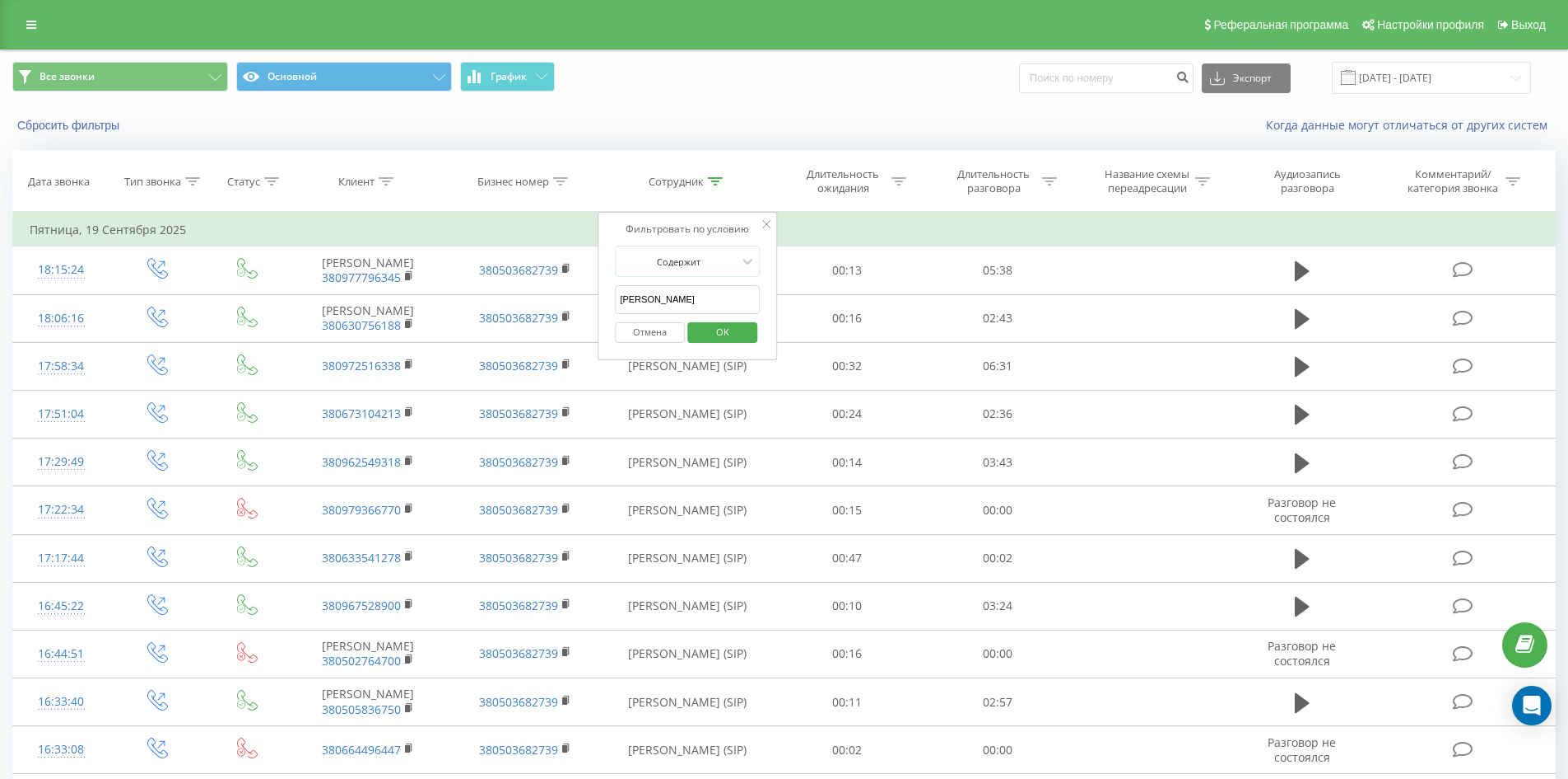
click button "OK" at bounding box center [723, 332] width 70 height 21
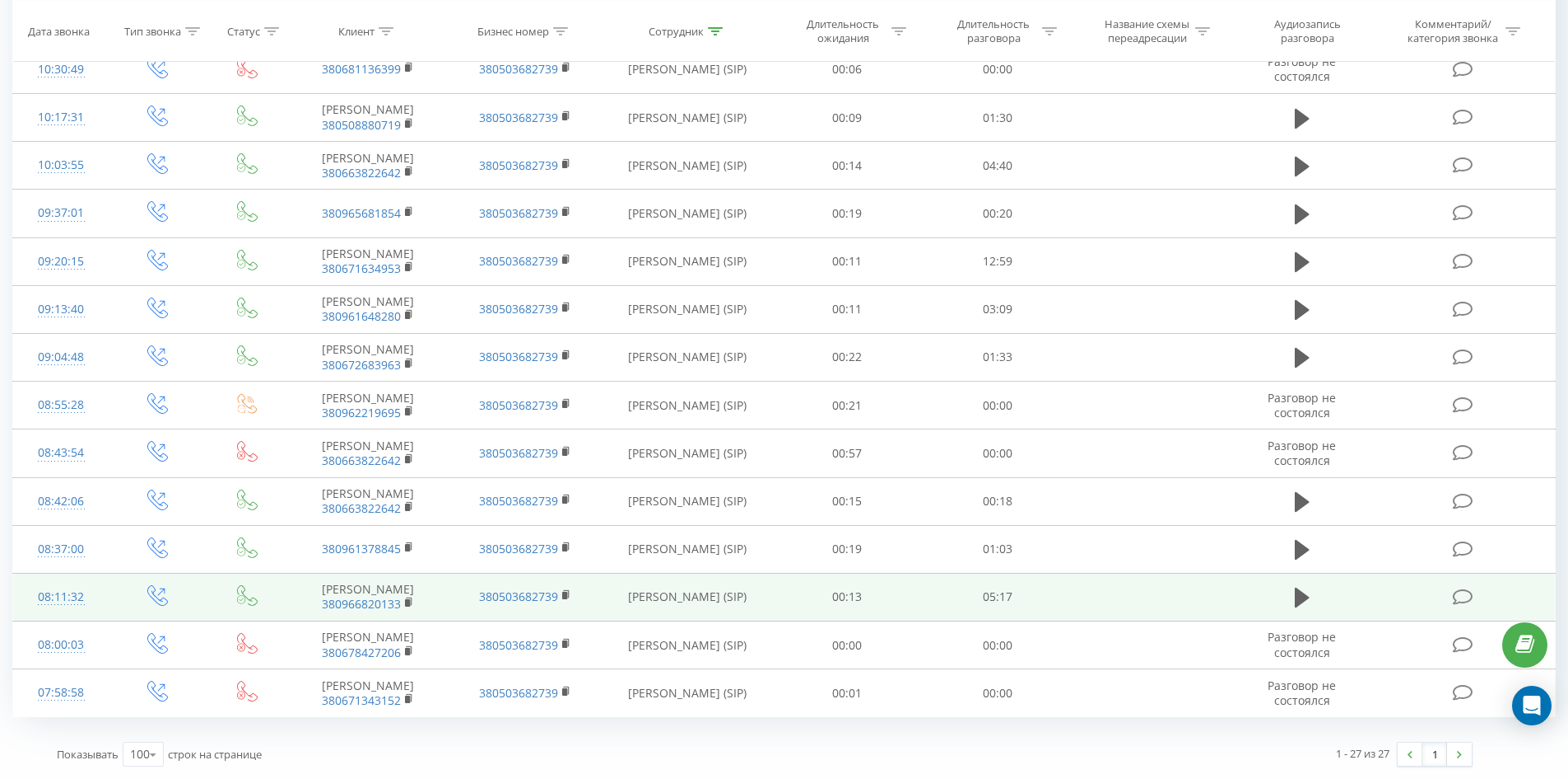
scroll to position [1046, 0]
drag, startPoint x: 819, startPoint y: 435, endPoint x: 828, endPoint y: 574, distance: 139.3
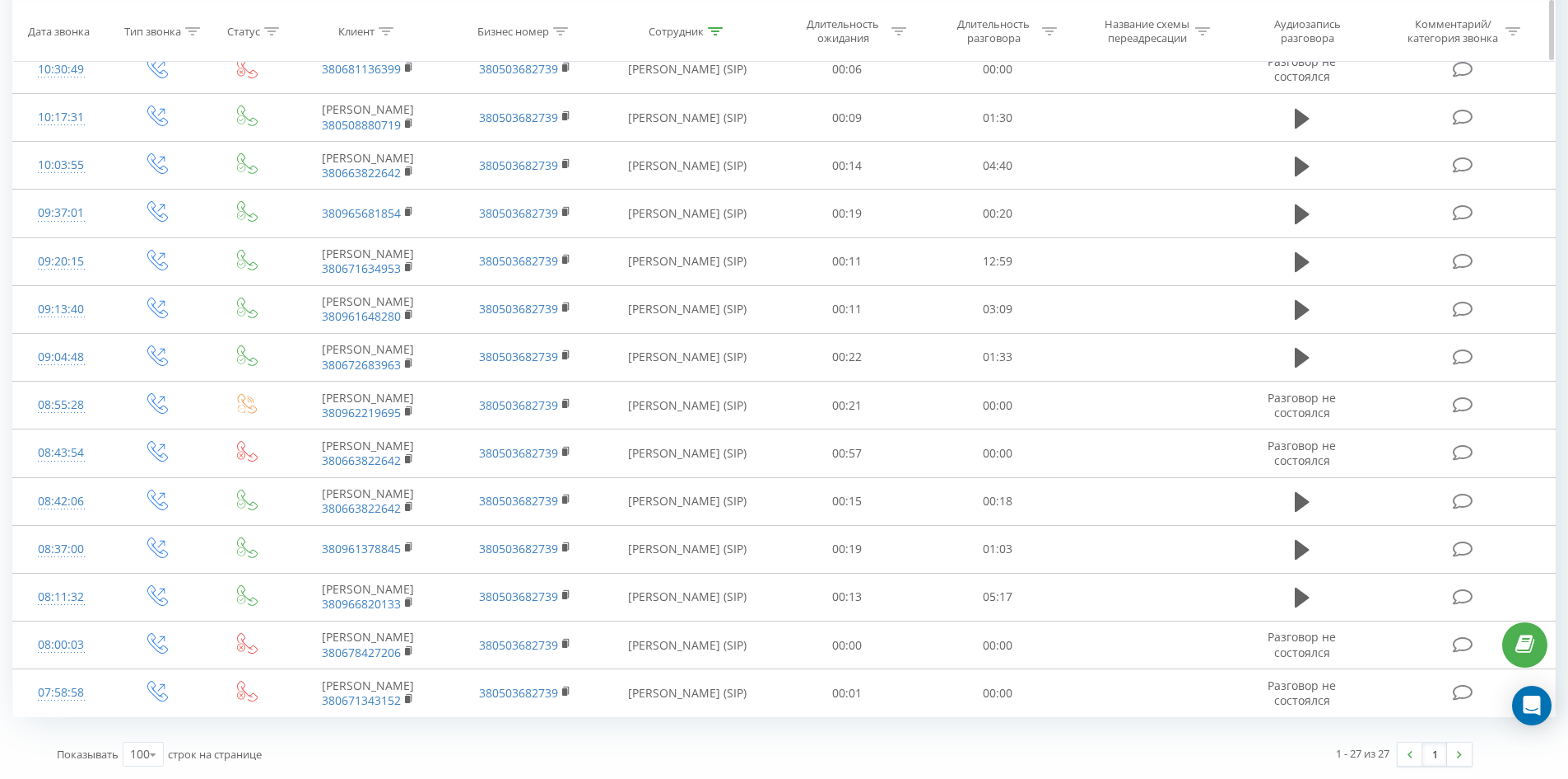
scroll to position [0, 0]
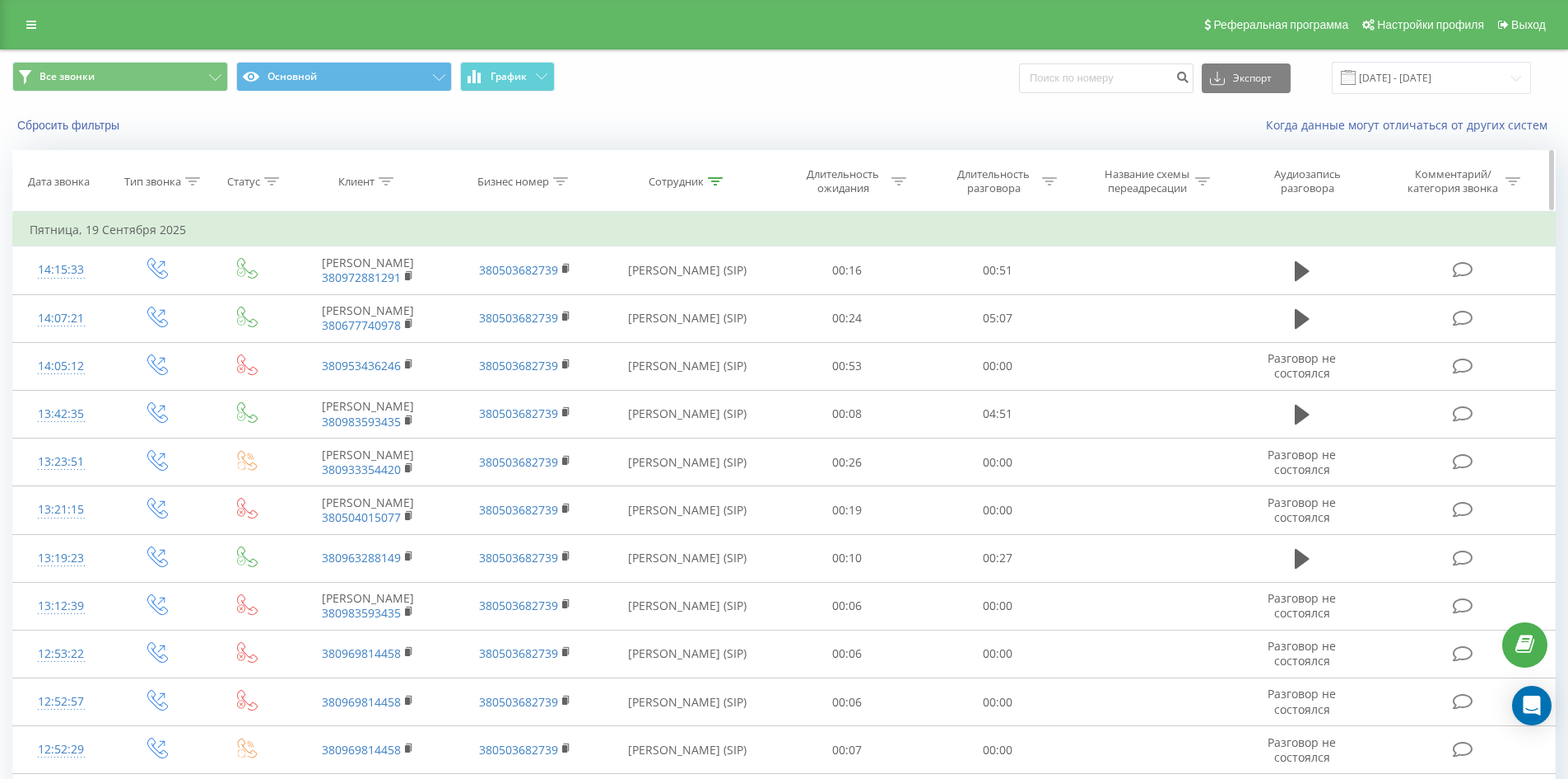
drag, startPoint x: 863, startPoint y: 409, endPoint x: 963, endPoint y: 155, distance: 273.0
click at [713, 181] on icon at bounding box center [715, 182] width 15 height 8
click at [738, 299] on input "шиманський євген" at bounding box center [687, 299] width 145 height 29
click button "OK" at bounding box center [723, 332] width 70 height 21
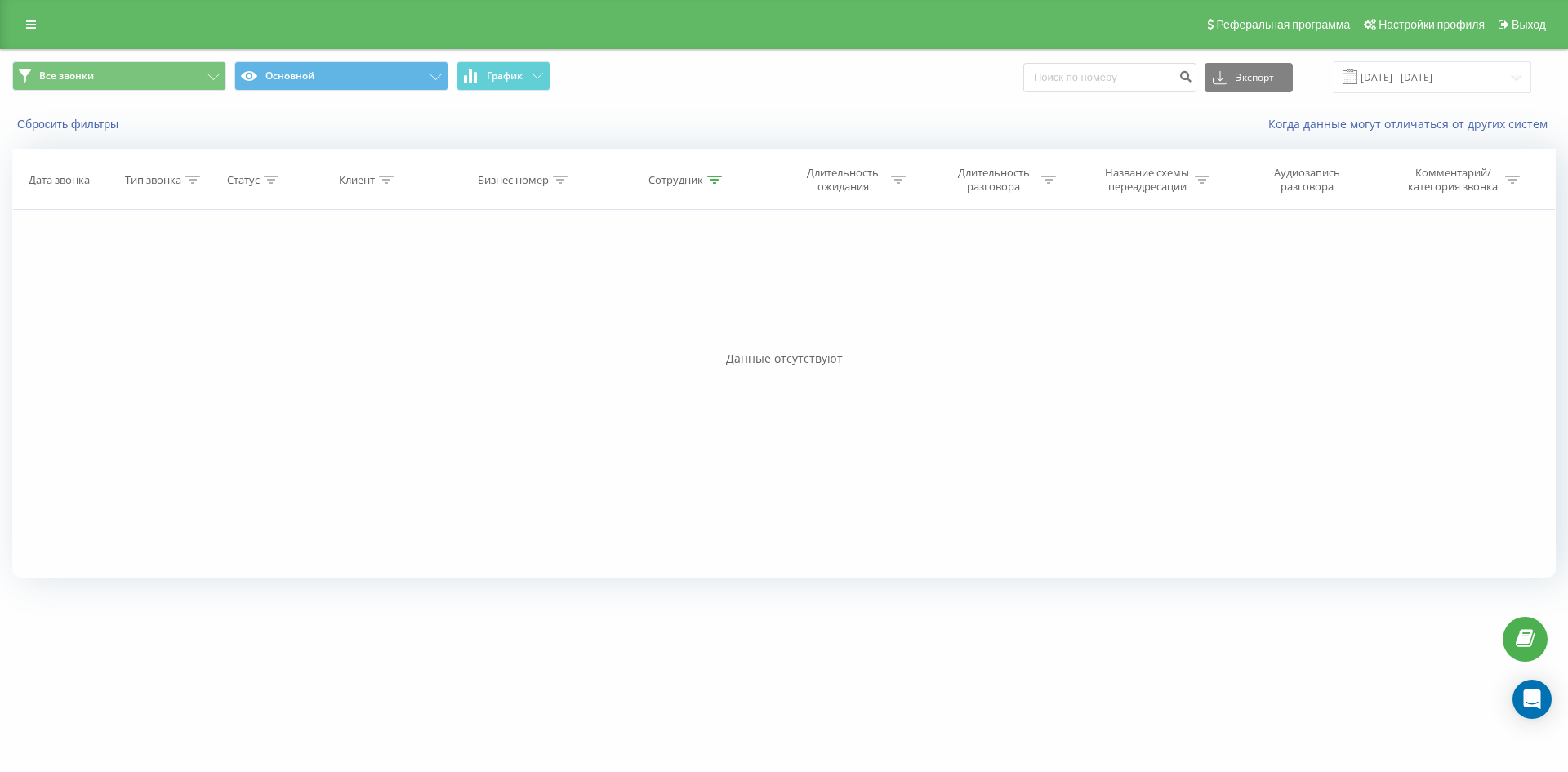
drag, startPoint x: 724, startPoint y: 206, endPoint x: 739, endPoint y: 374, distance: 168.7
click at [711, 177] on icon at bounding box center [714, 180] width 15 height 8
click at [726, 294] on input "леус аліна" at bounding box center [687, 297] width 143 height 29
click button "OK" at bounding box center [722, 329] width 69 height 21
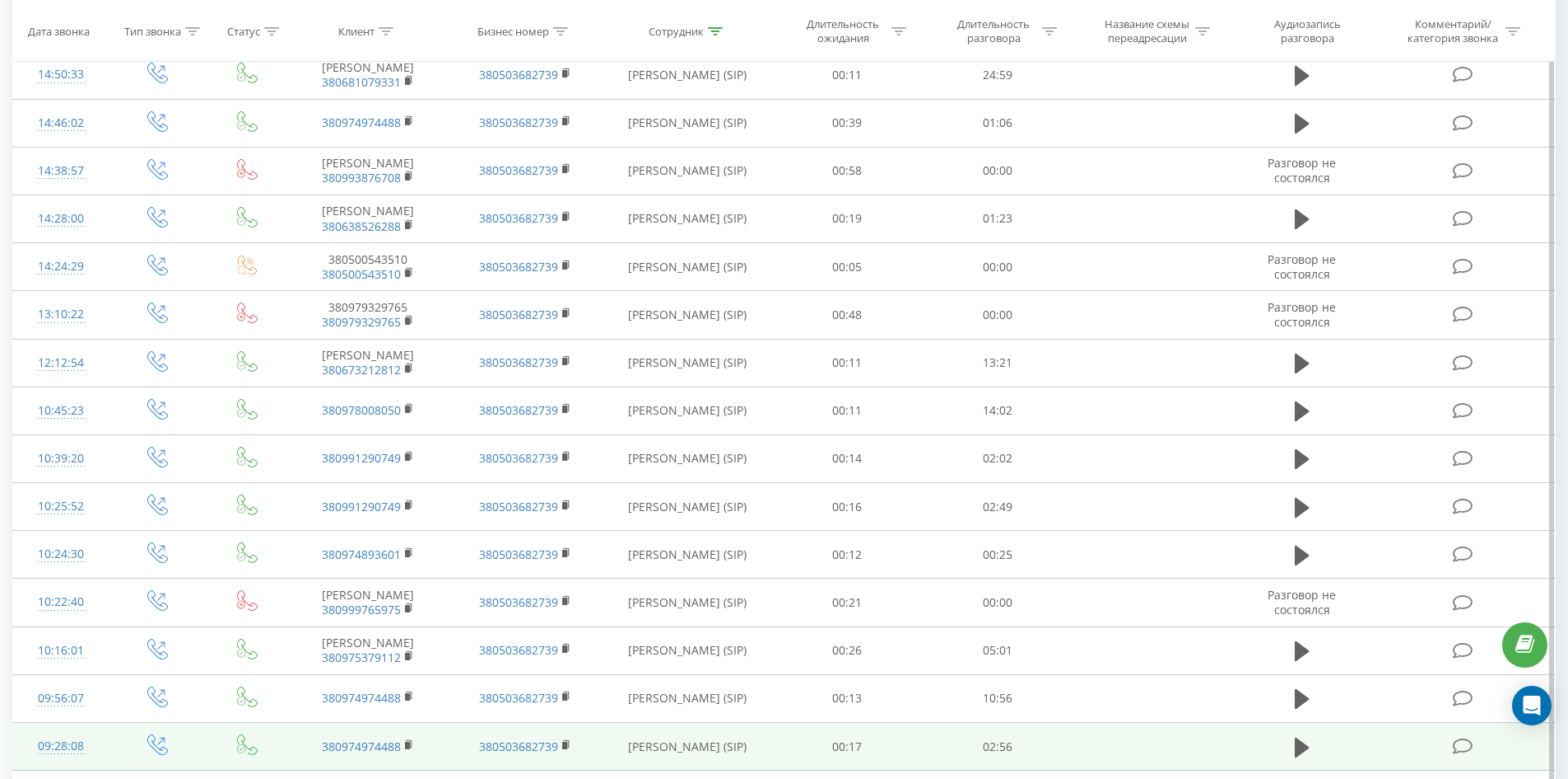
scroll to position [1193, 0]
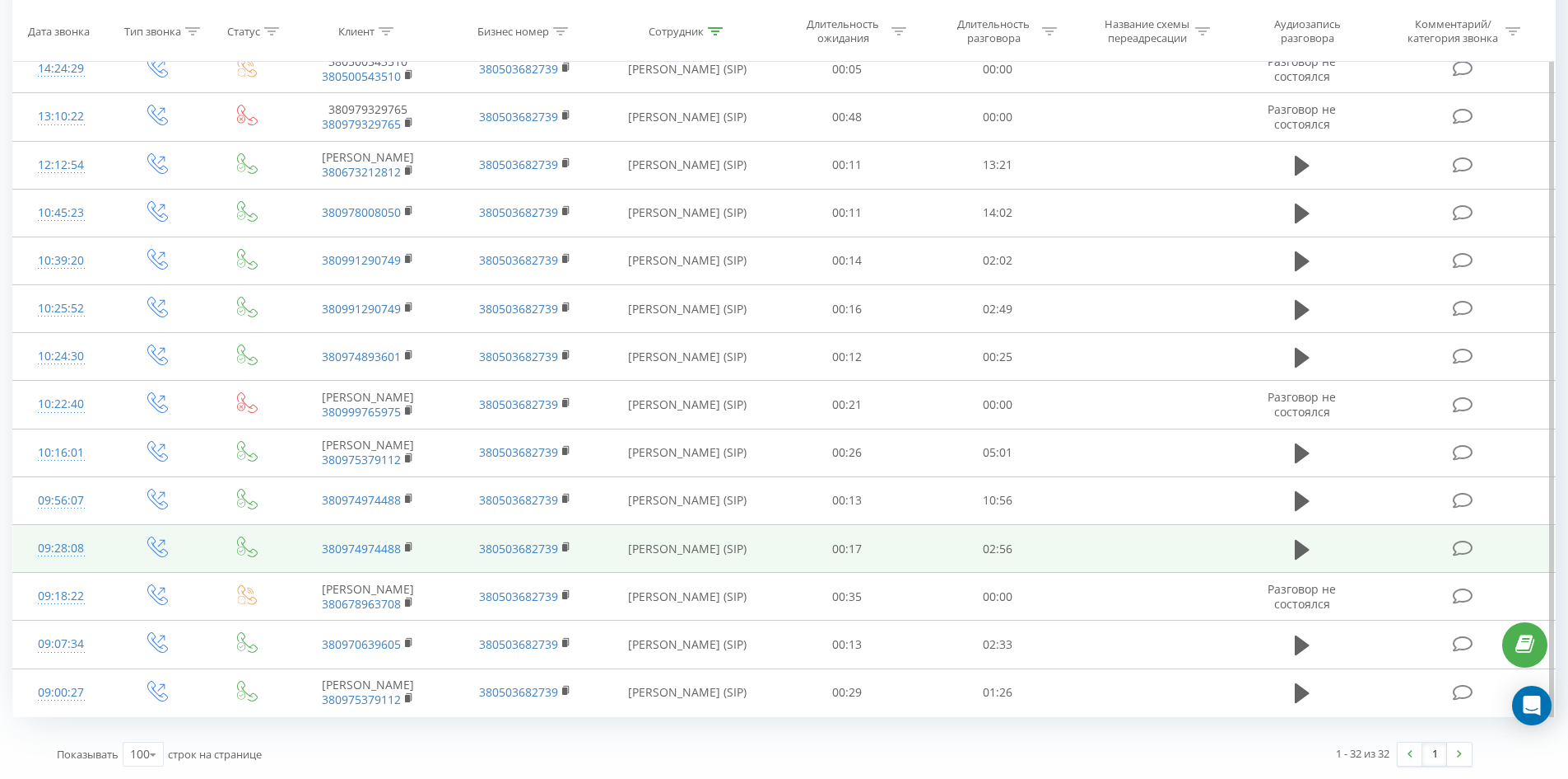
drag, startPoint x: 747, startPoint y: 152, endPoint x: 709, endPoint y: 533, distance: 382.9
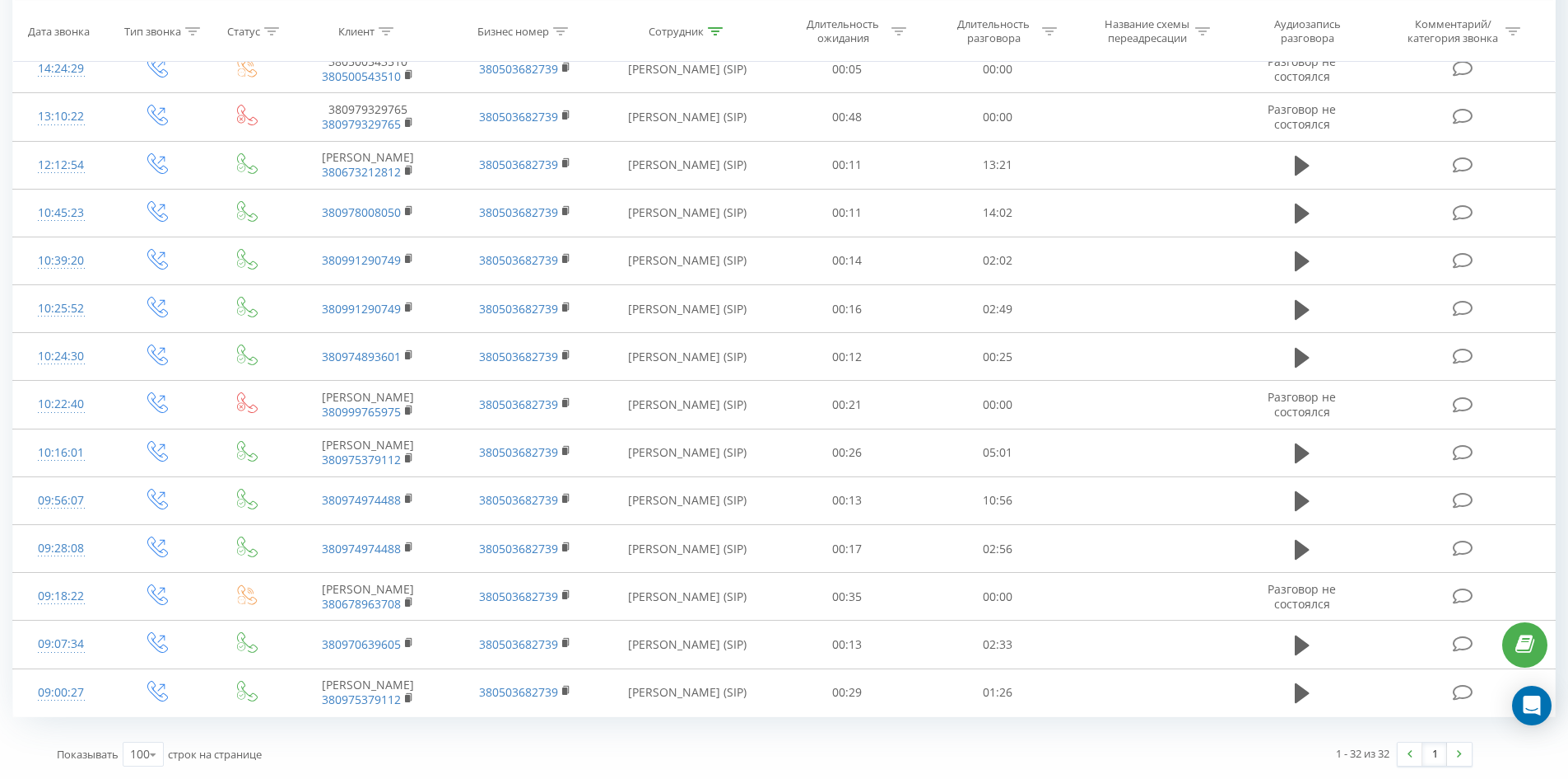
scroll to position [0, 0]
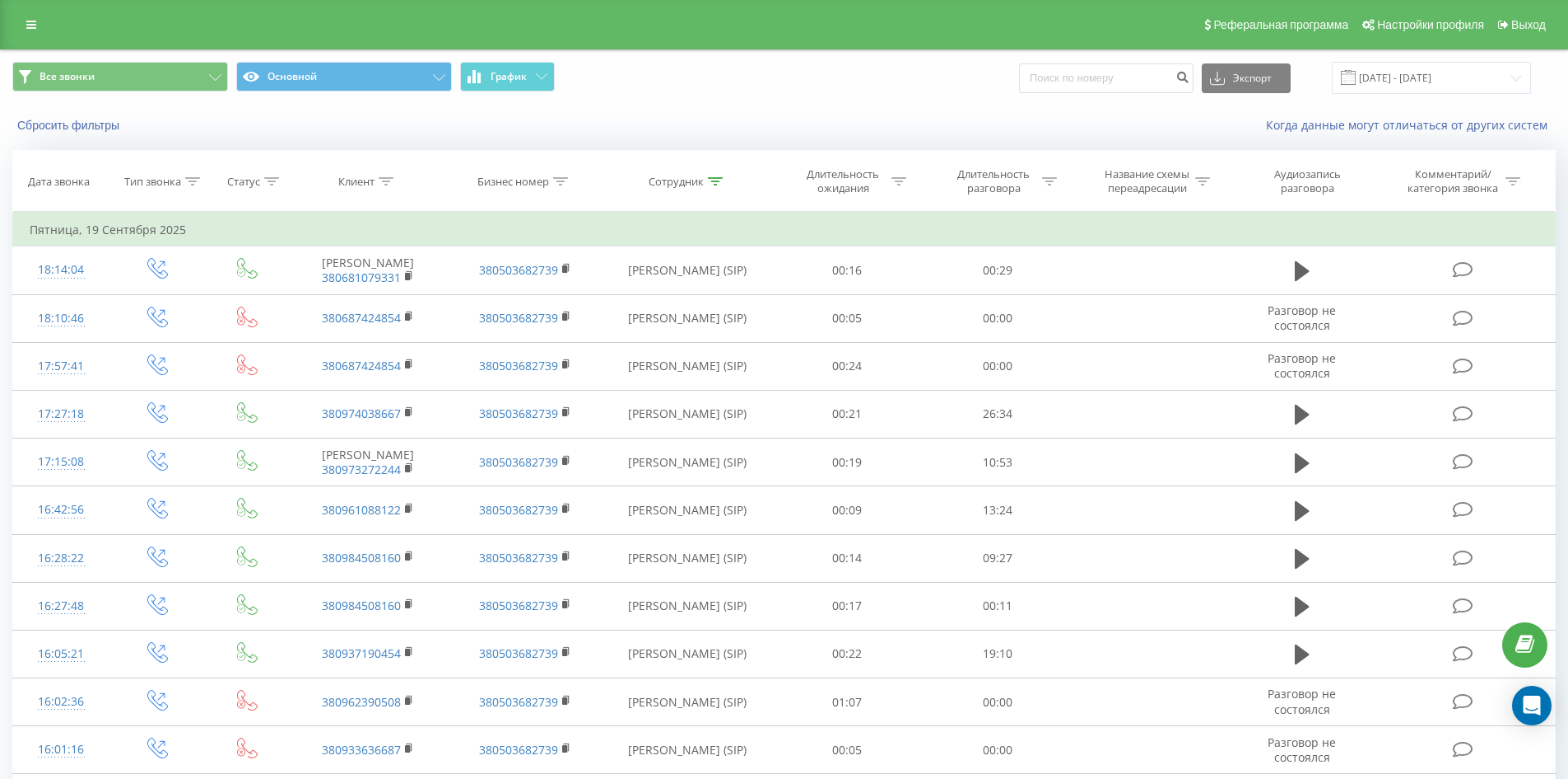
drag, startPoint x: 711, startPoint y: 528, endPoint x: 820, endPoint y: 106, distance: 435.8
click at [712, 169] on th "Сотрудник" at bounding box center [687, 181] width 168 height 61
click at [714, 178] on icon at bounding box center [715, 182] width 15 height 8
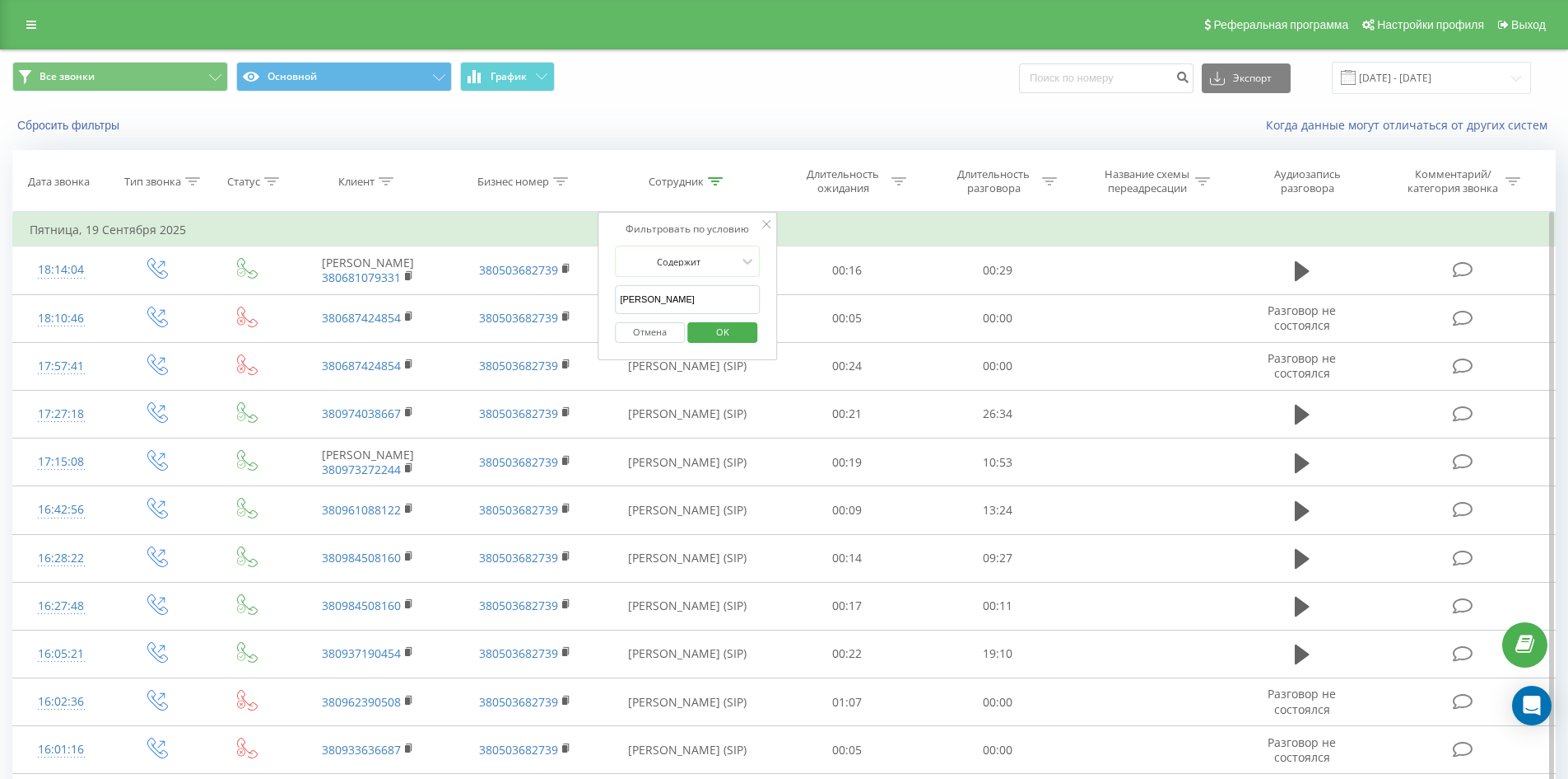
click at [723, 294] on input "романчук віталій" at bounding box center [687, 299] width 145 height 29
click button "OK" at bounding box center [723, 332] width 70 height 21
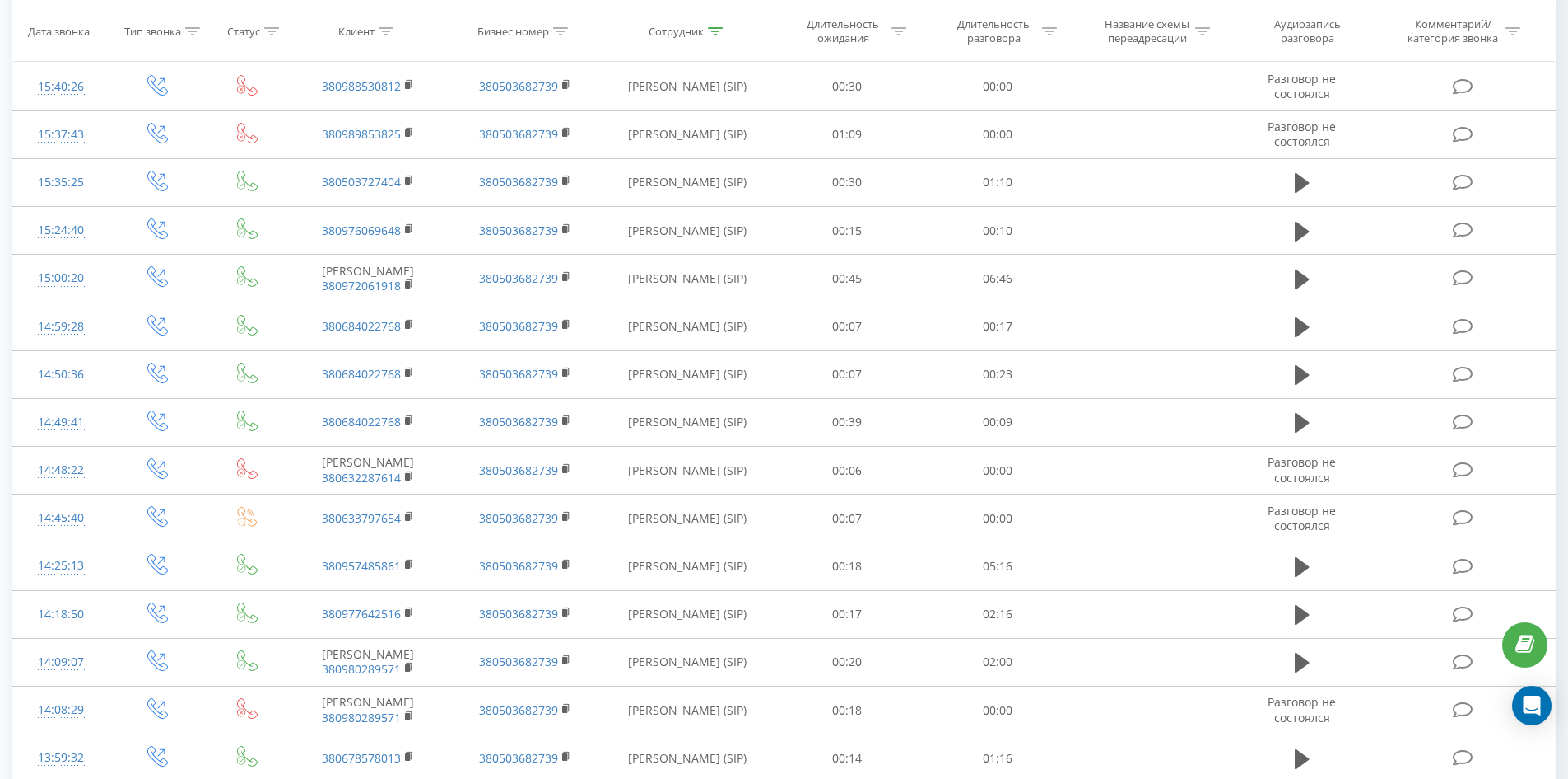
scroll to position [2416, 0]
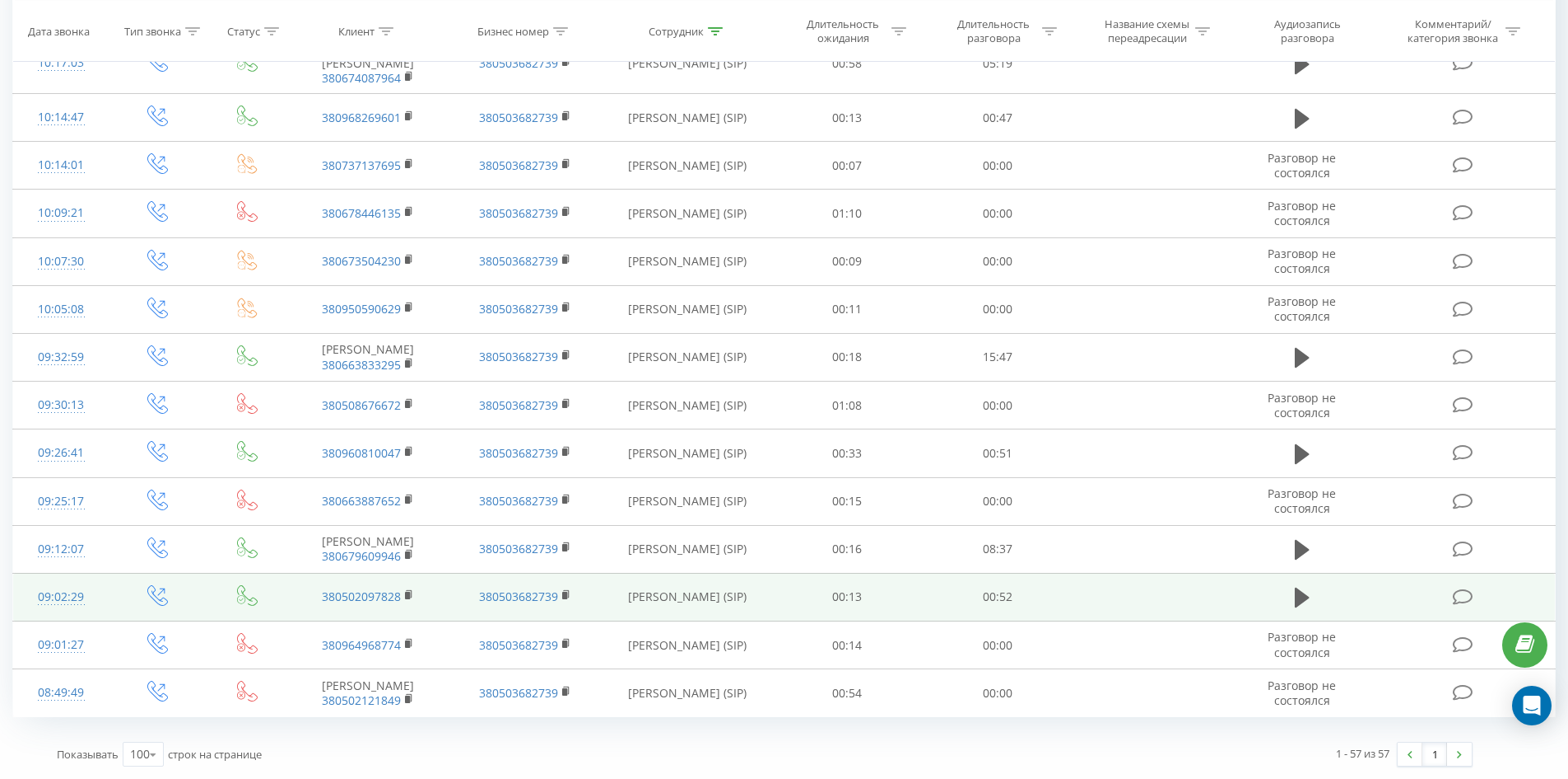
drag, startPoint x: 703, startPoint y: 391, endPoint x: 691, endPoint y: 576, distance: 185.4
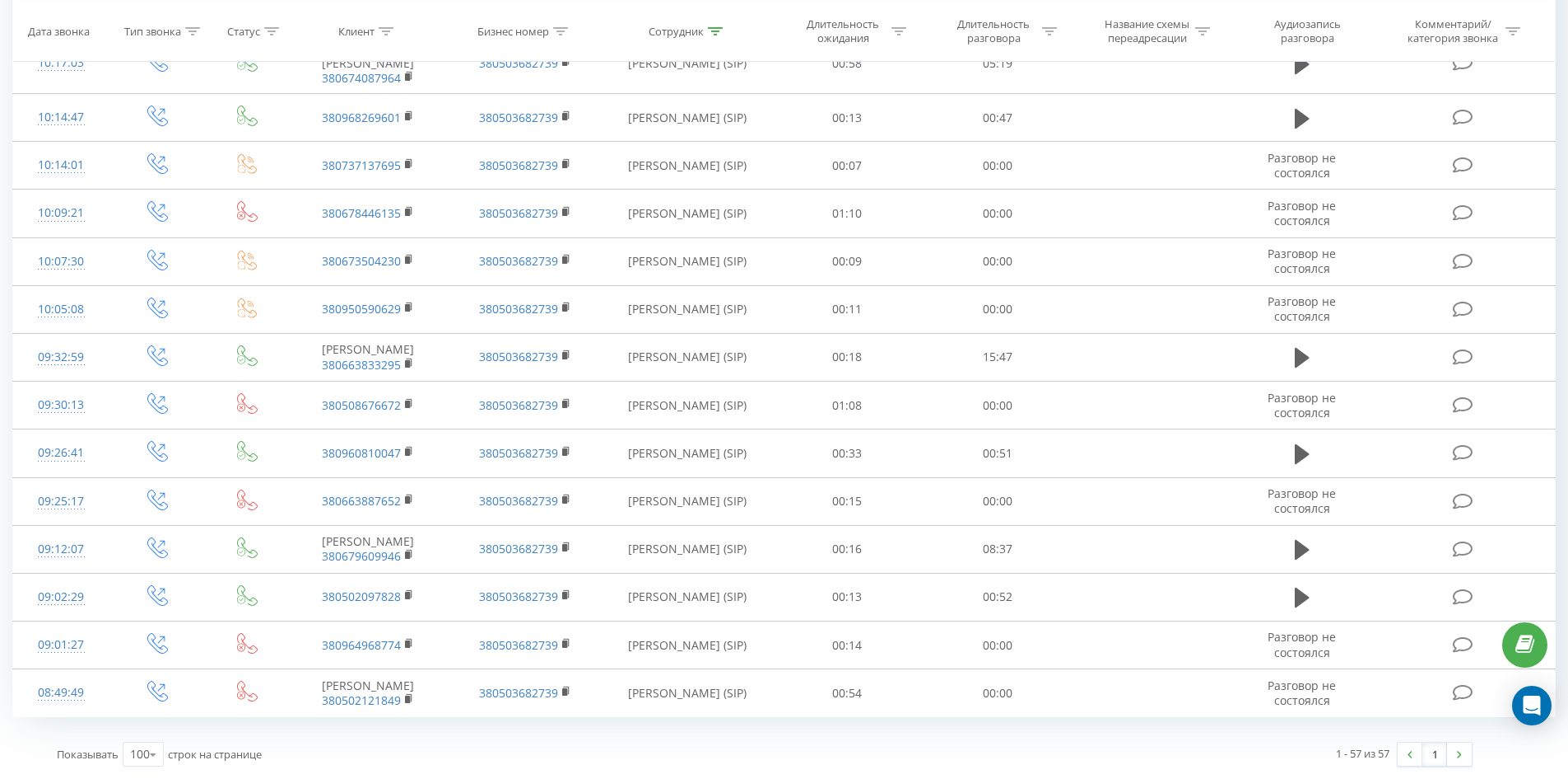
scroll to position [0, 0]
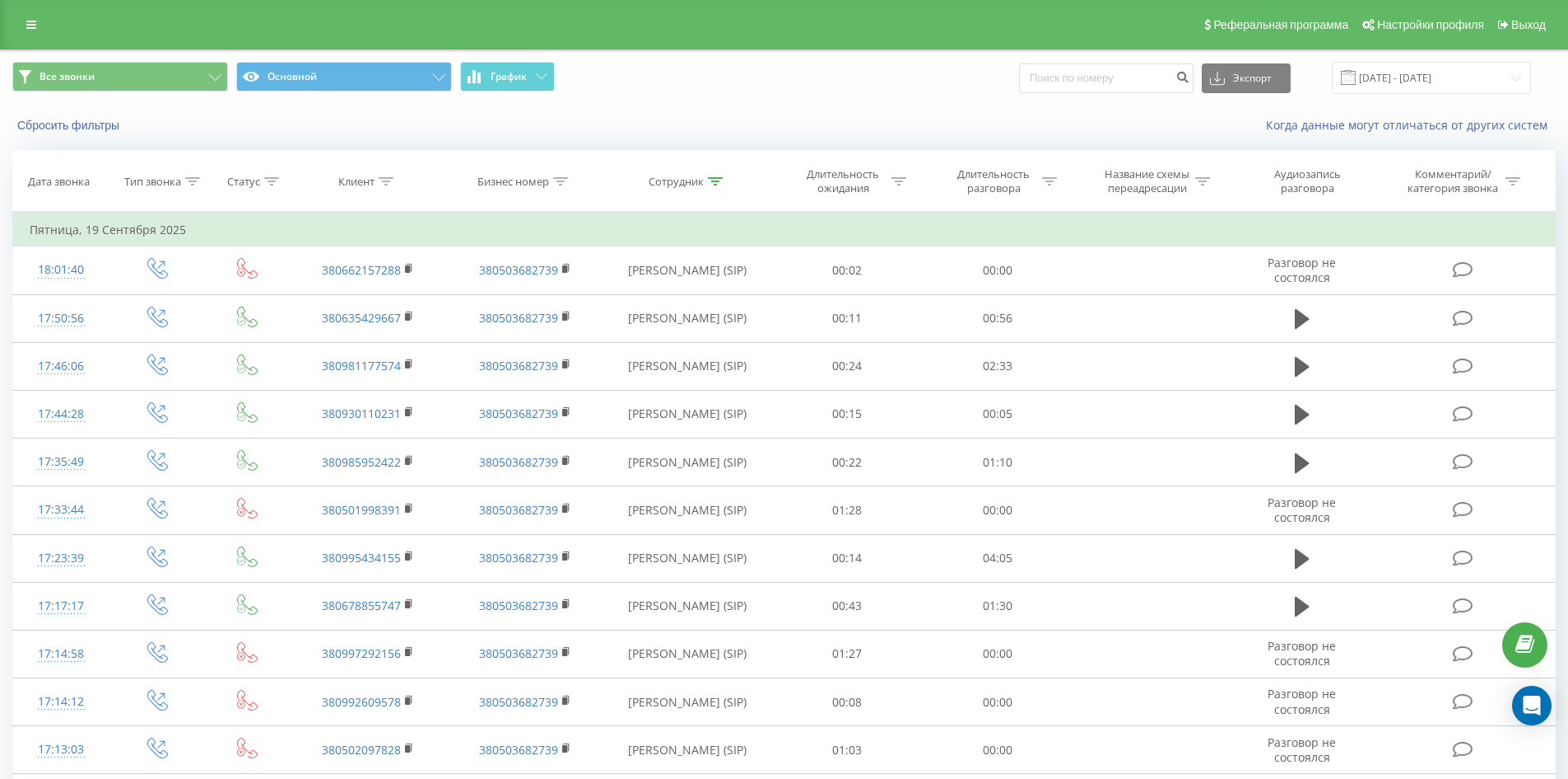
drag, startPoint x: 691, startPoint y: 576, endPoint x: 802, endPoint y: 31, distance: 556.2
click at [715, 180] on icon at bounding box center [715, 182] width 15 height 8
click at [728, 296] on input "антонишина марина" at bounding box center [687, 299] width 145 height 29
click button "OK" at bounding box center [723, 332] width 70 height 21
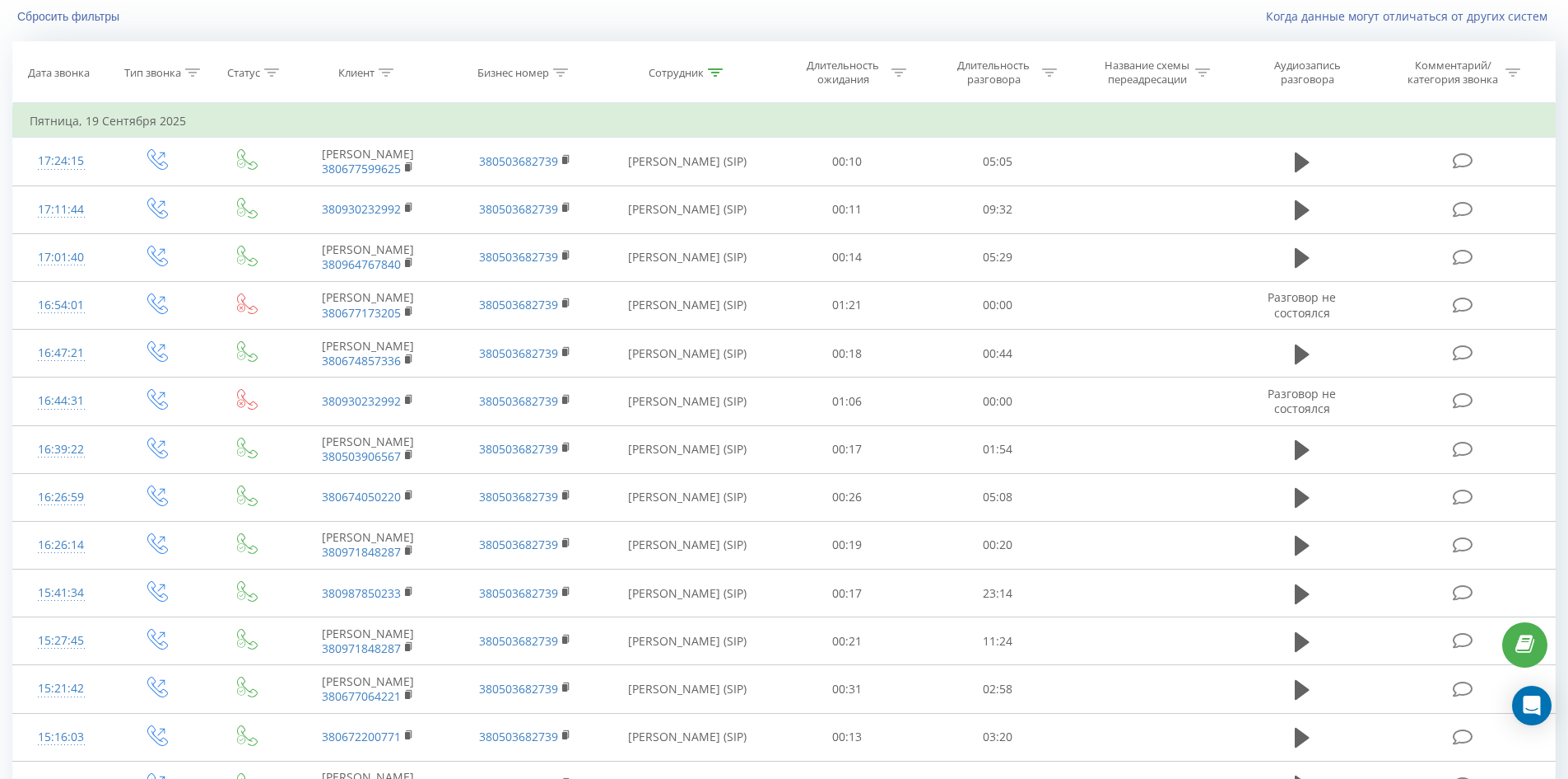
scroll to position [1242, 0]
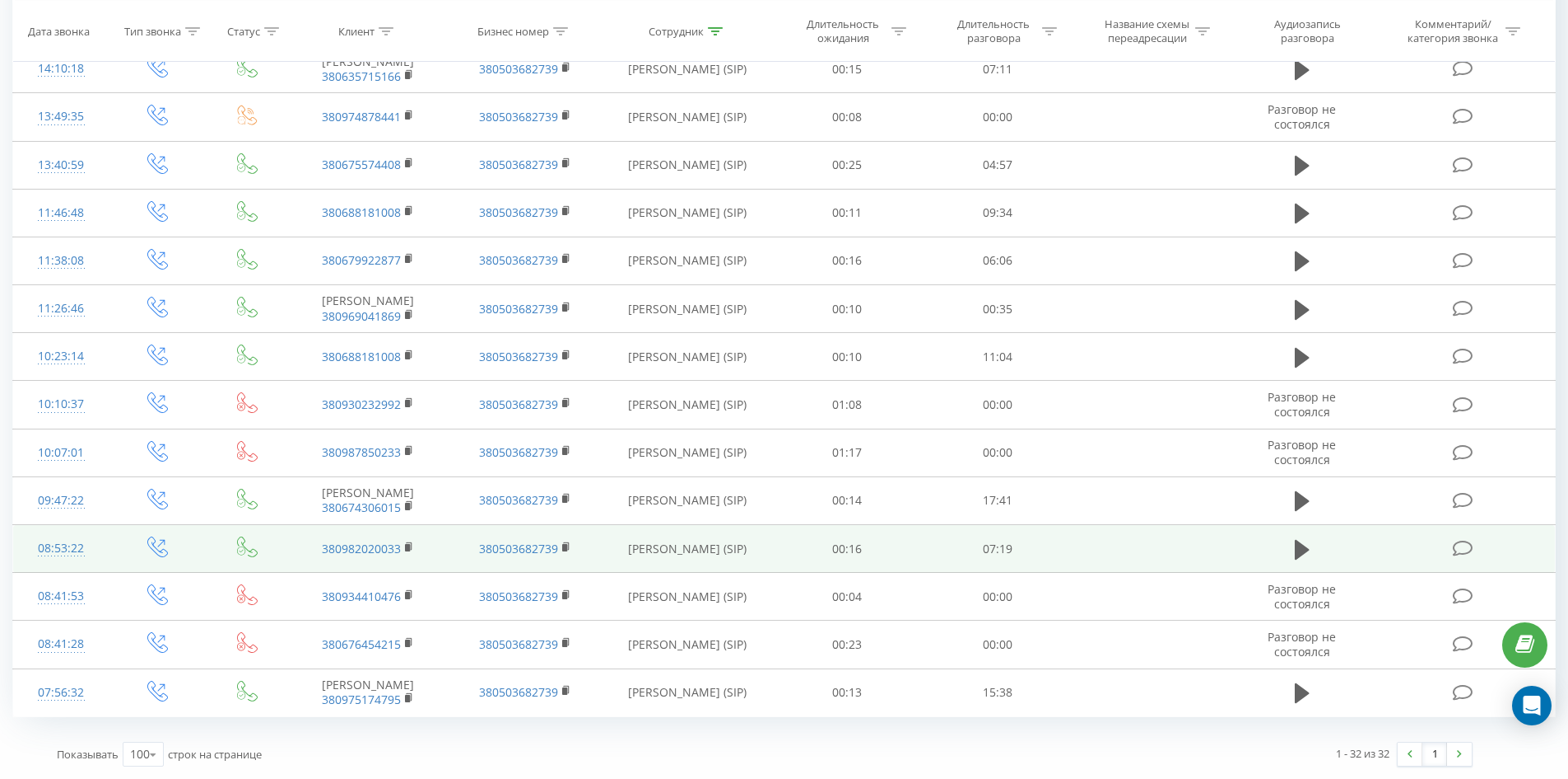
drag, startPoint x: 716, startPoint y: 235, endPoint x: 736, endPoint y: 541, distance: 306.7
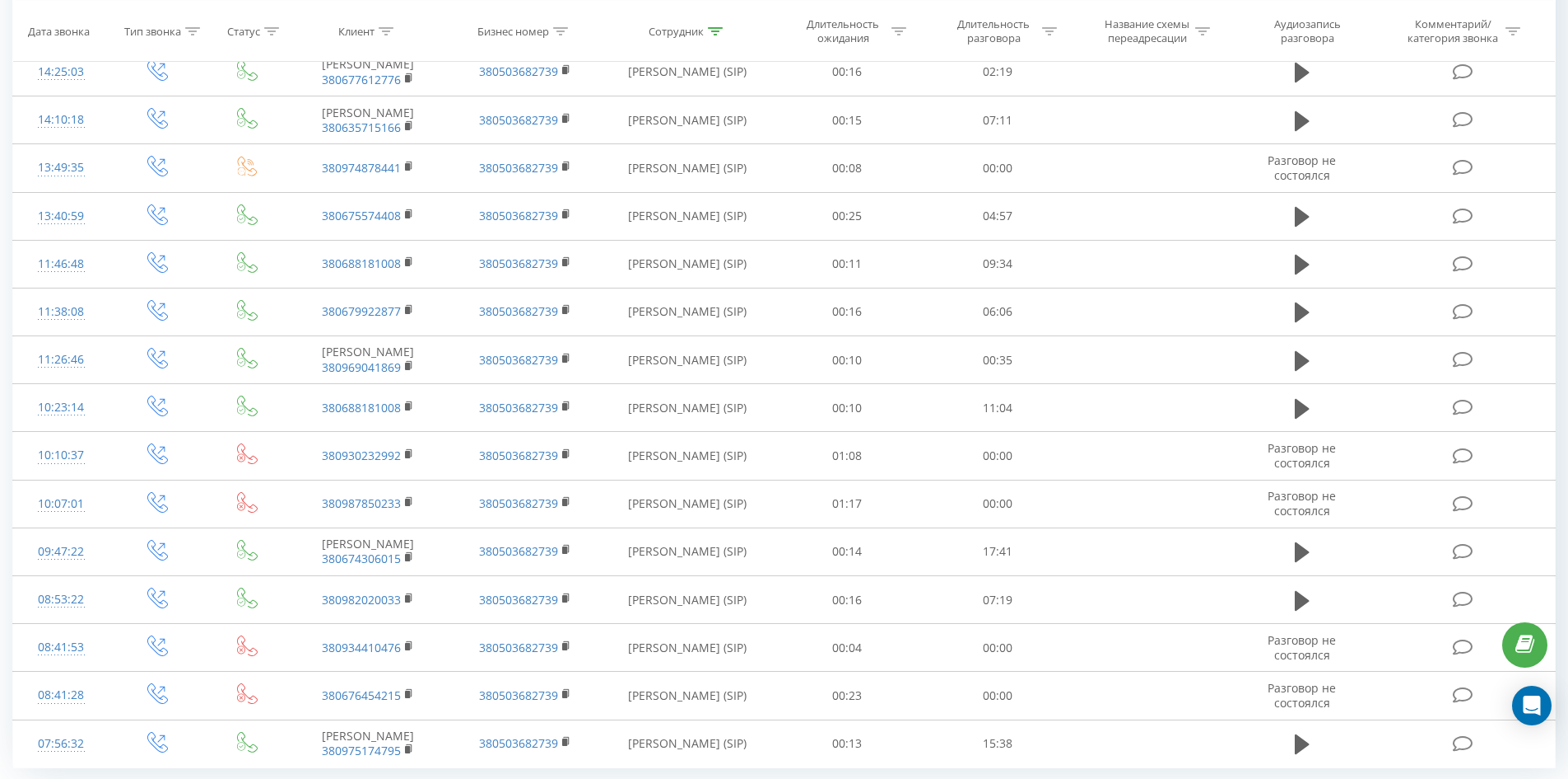
scroll to position [0, 0]
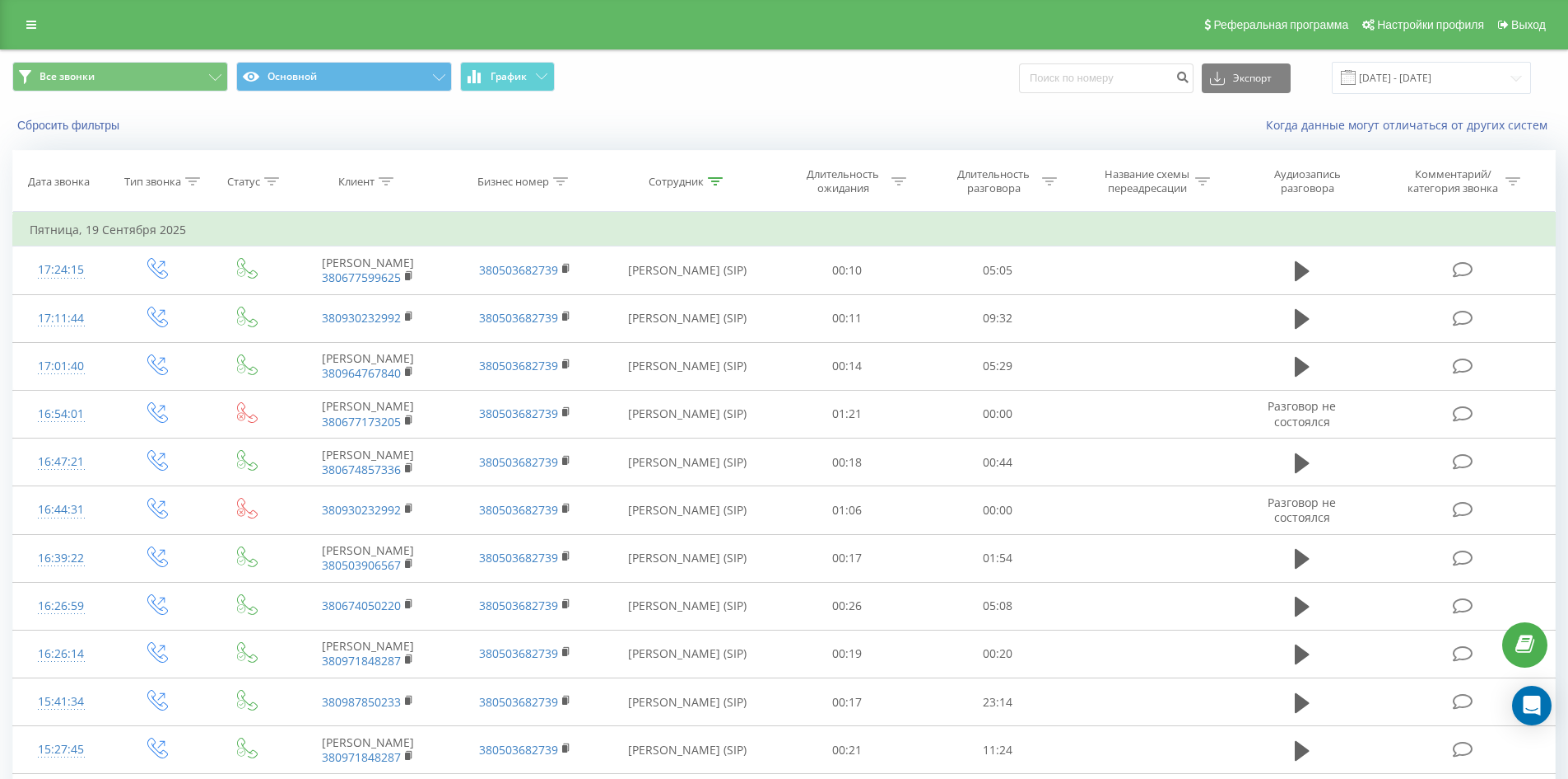
drag, startPoint x: 746, startPoint y: 519, endPoint x: 889, endPoint y: 128, distance: 416.3
drag, startPoint x: 712, startPoint y: 180, endPoint x: 715, endPoint y: 265, distance: 85.1
click at [712, 183] on icon at bounding box center [715, 182] width 15 height 8
click at [716, 300] on input "саїк олена" at bounding box center [687, 299] width 145 height 29
click button "OK" at bounding box center [723, 332] width 70 height 21
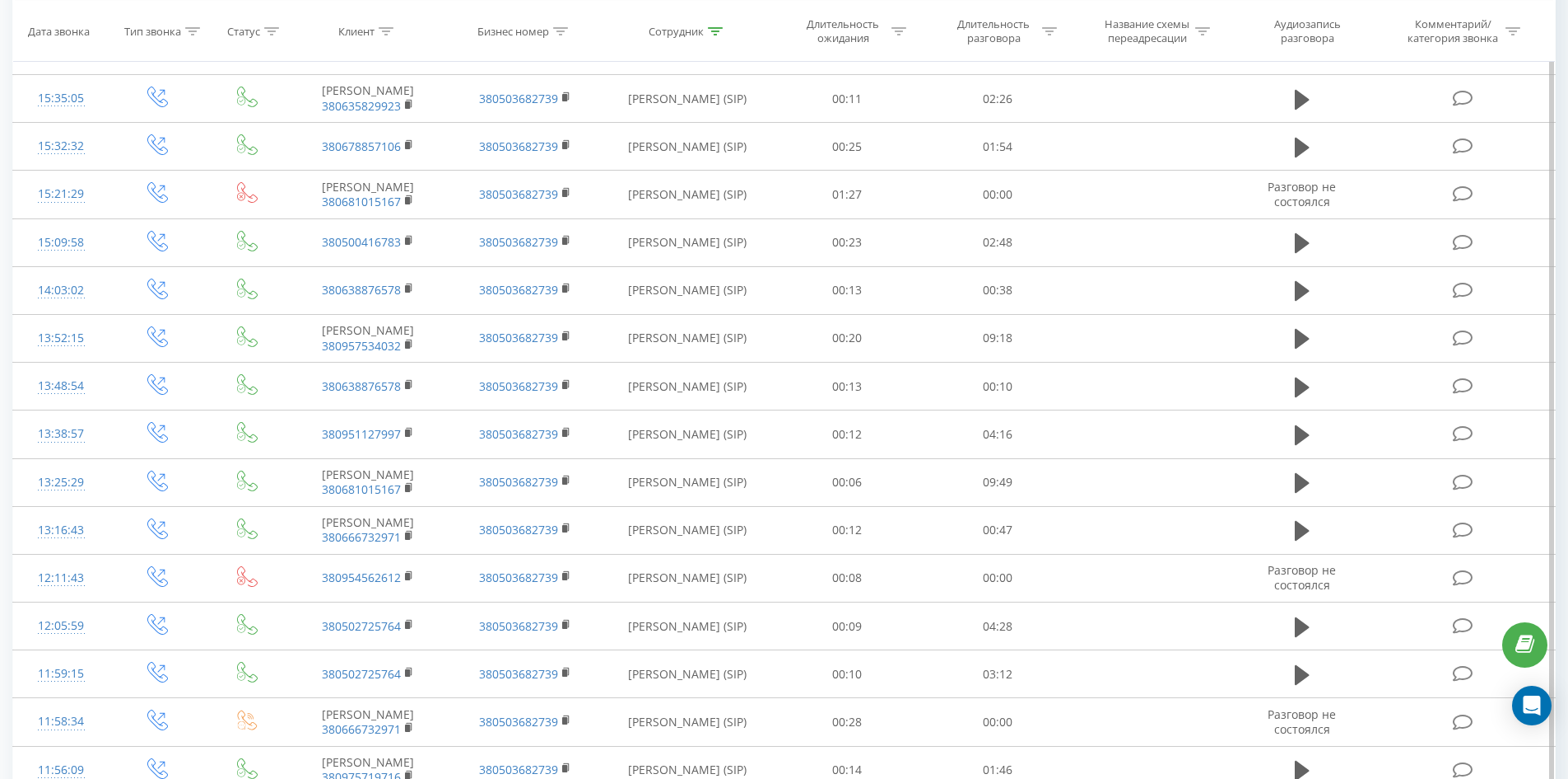
scroll to position [2032, 0]
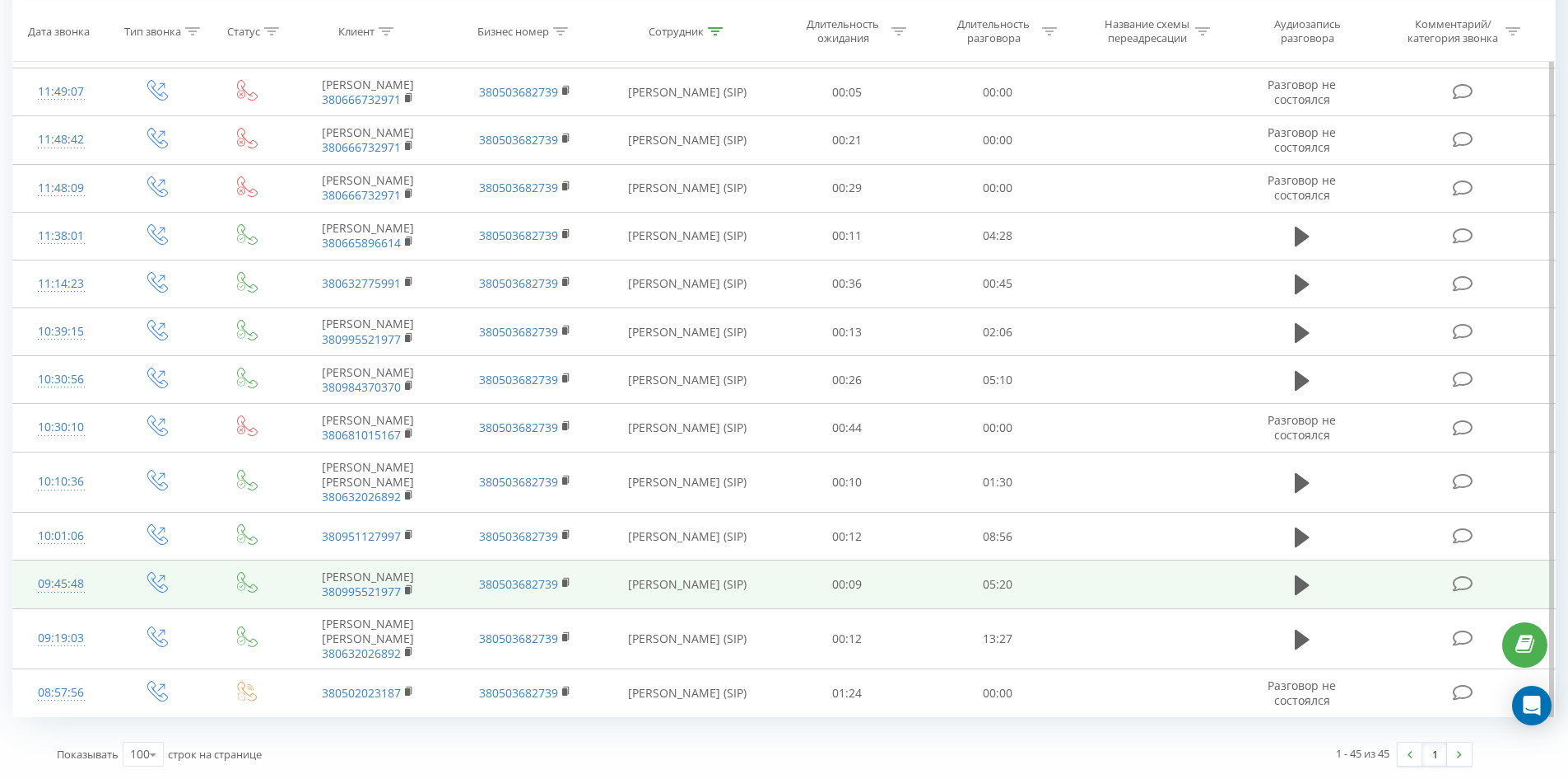
drag, startPoint x: 679, startPoint y: 189, endPoint x: 755, endPoint y: 565, distance: 383.6
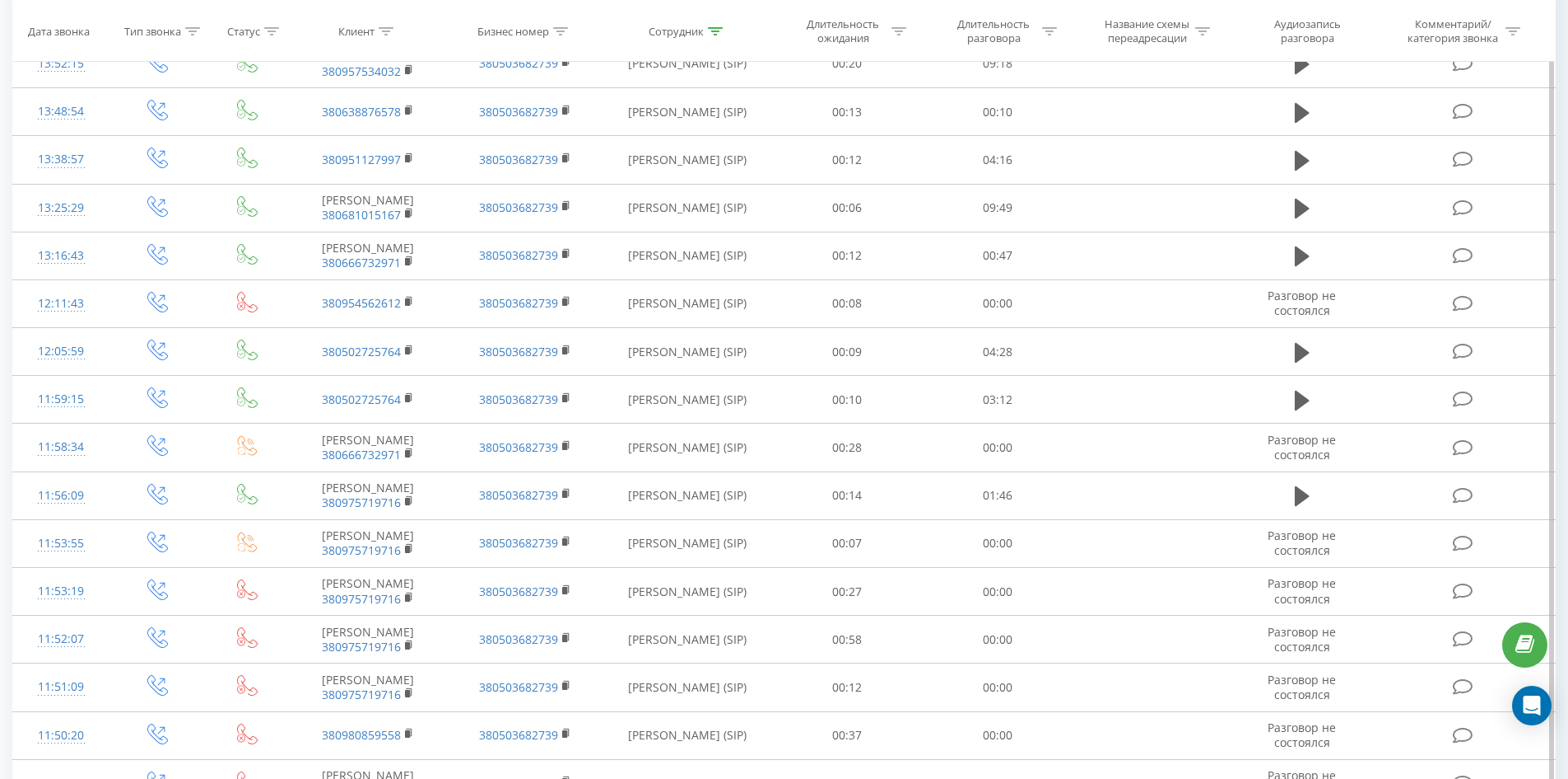
scroll to position [0, 0]
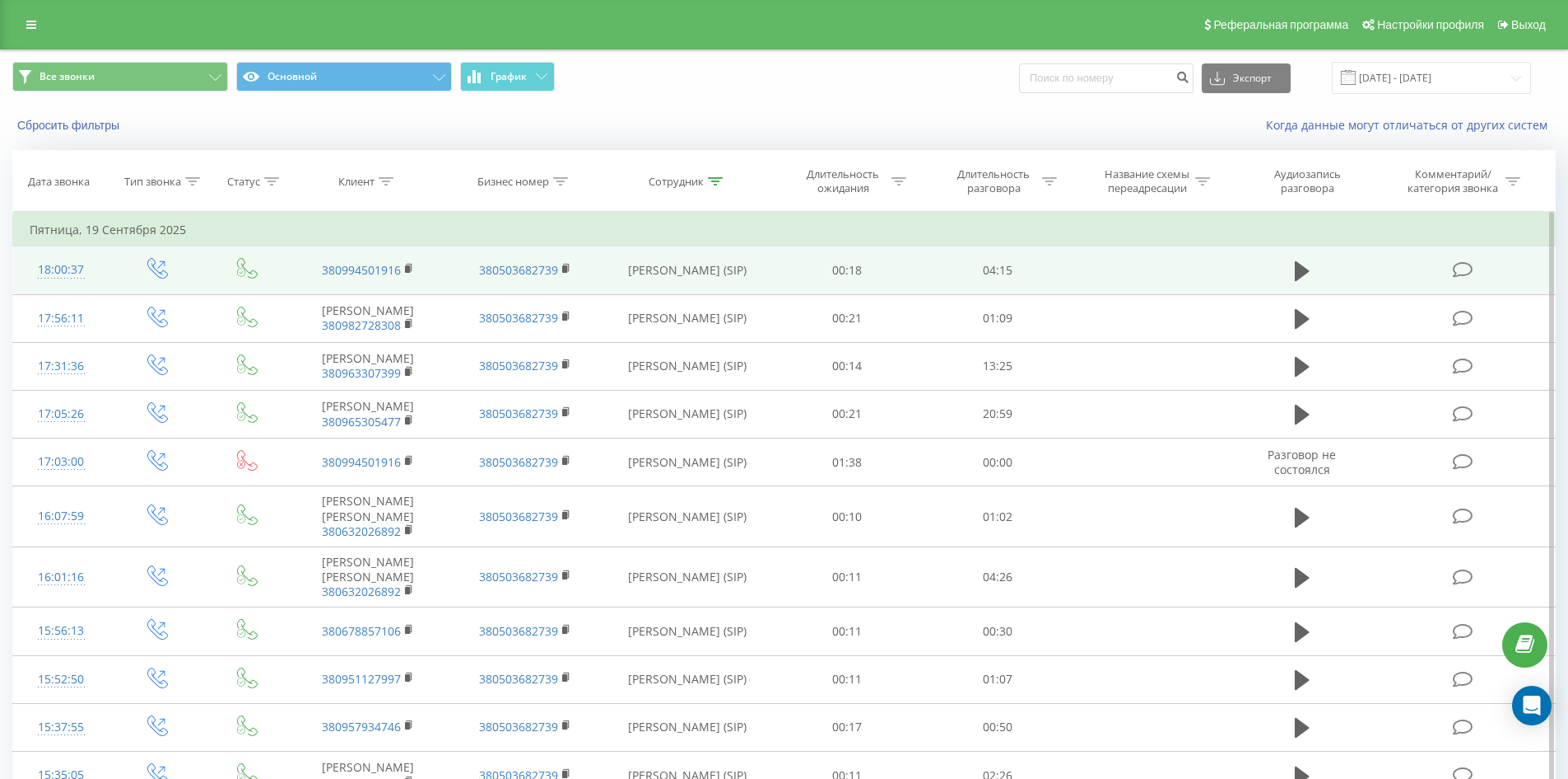
drag, startPoint x: 858, startPoint y: 433, endPoint x: 871, endPoint y: 270, distance: 163.5
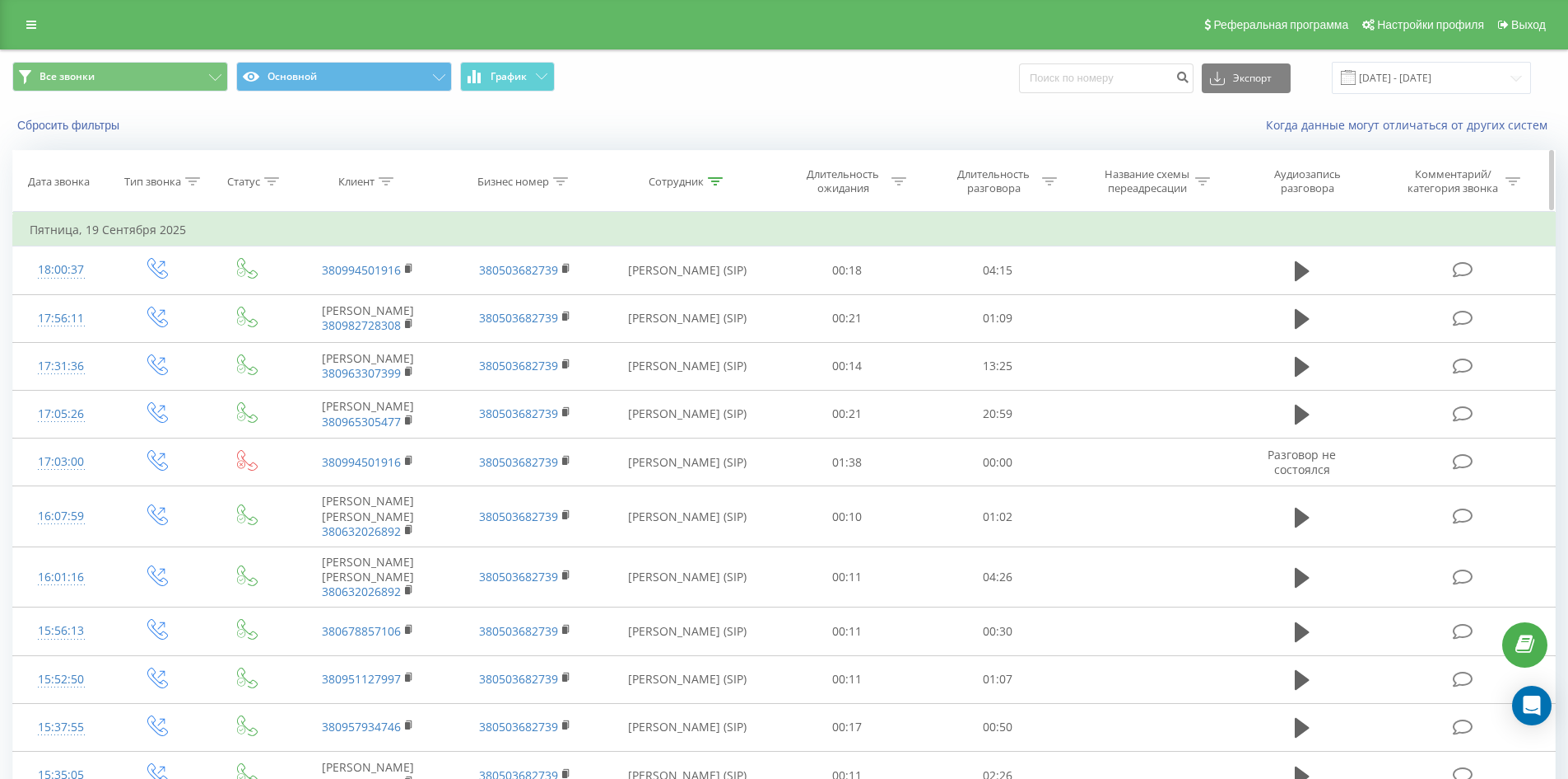
drag, startPoint x: 717, startPoint y: 179, endPoint x: 716, endPoint y: 253, distance: 74.0
click at [717, 180] on icon at bounding box center [715, 182] width 15 height 8
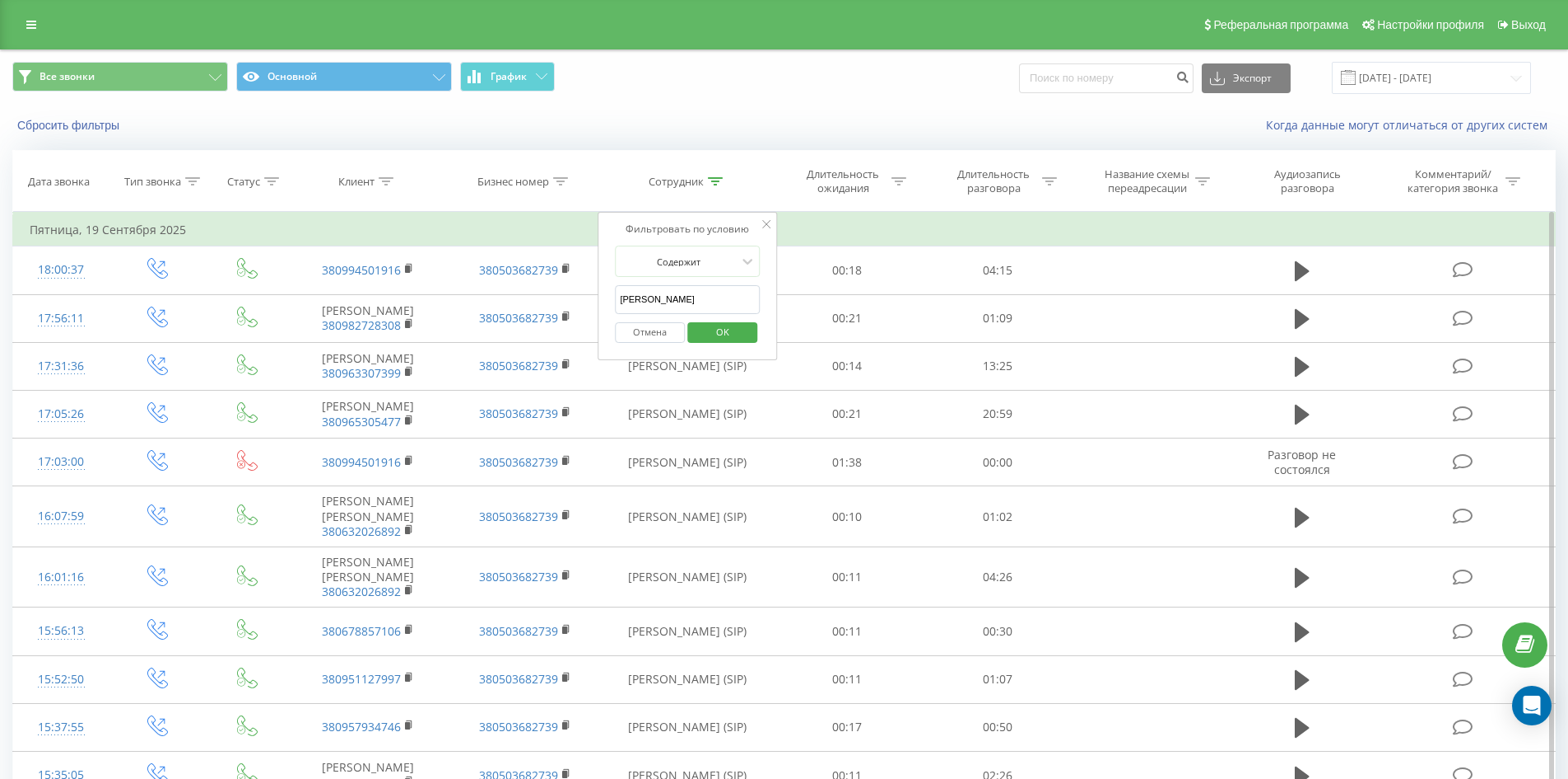
click at [720, 287] on input "трофимова елеонора" at bounding box center [687, 299] width 145 height 29
click button "OK" at bounding box center [723, 332] width 70 height 21
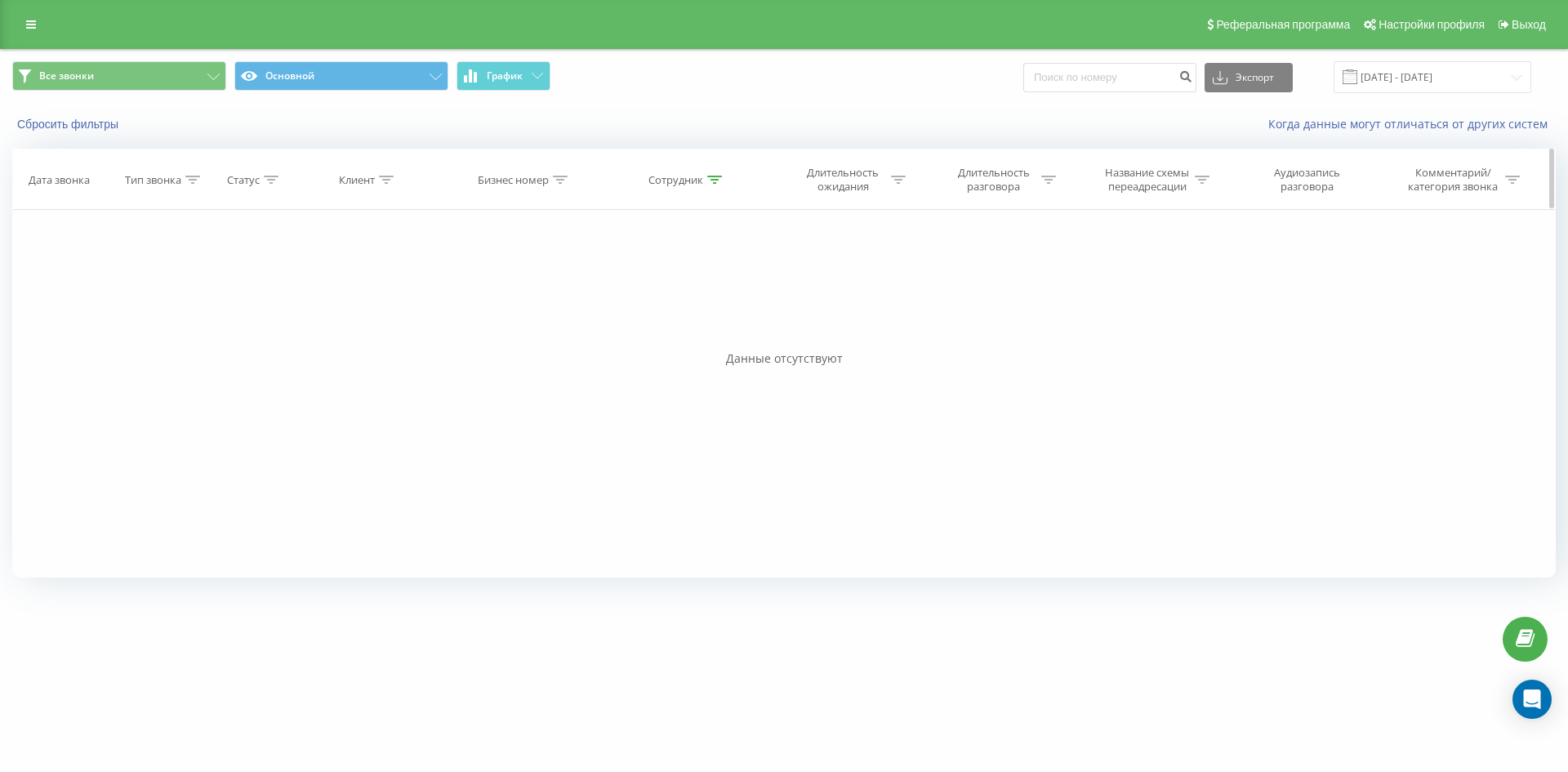
click at [708, 178] on icon at bounding box center [714, 180] width 15 height 8
click at [739, 137] on div "Сбросить фильтры Когда данные могут отличаться от других систем" at bounding box center [784, 125] width 1566 height 40
click at [697, 297] on input "войленко" at bounding box center [687, 297] width 143 height 29
click button "OK" at bounding box center [722, 329] width 69 height 21
click at [709, 176] on icon at bounding box center [714, 180] width 15 height 8
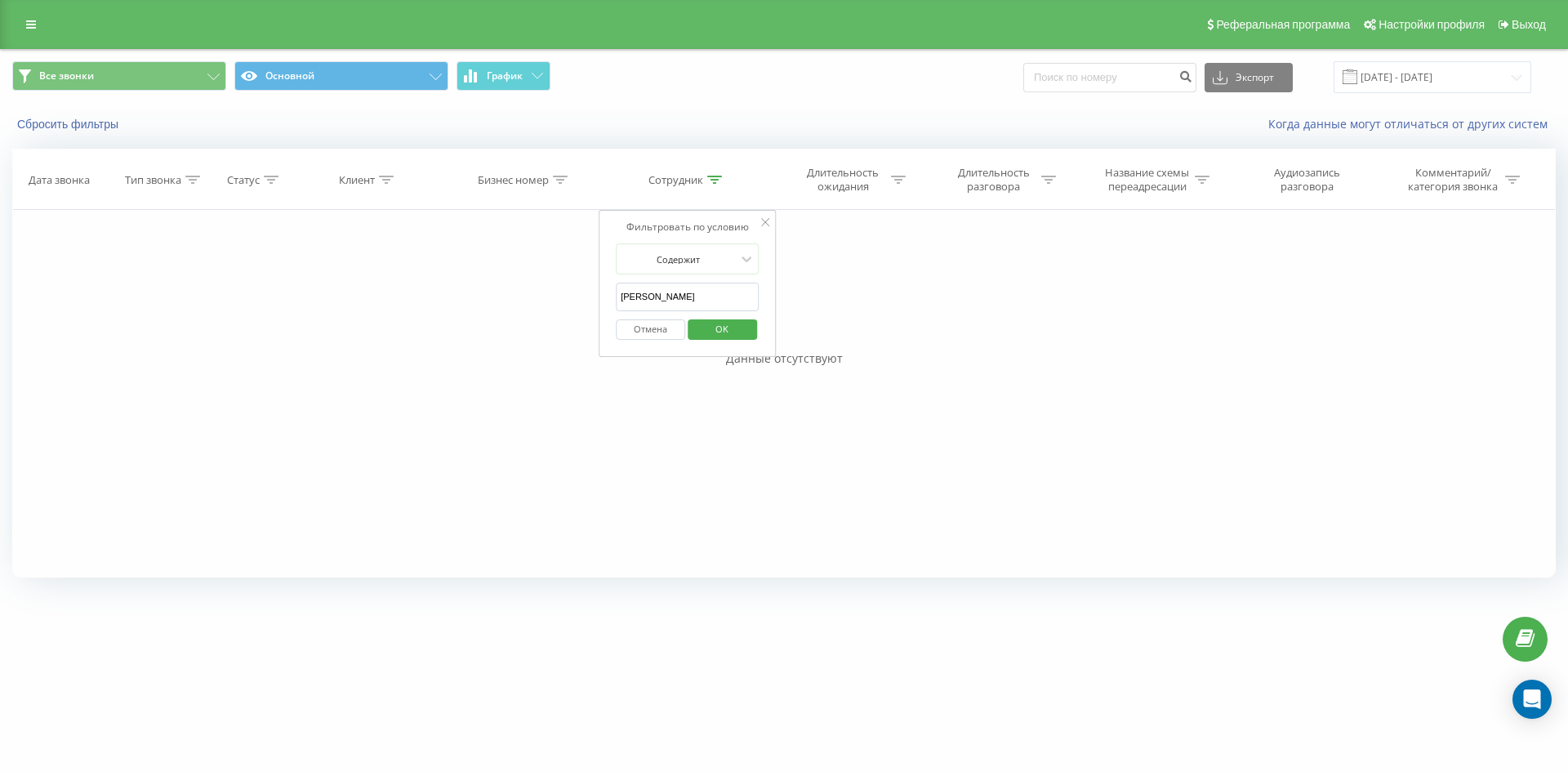
click at [701, 297] on input "войленко" at bounding box center [687, 297] width 143 height 29
click button "OK" at bounding box center [722, 329] width 69 height 21
click at [709, 185] on div at bounding box center [714, 180] width 15 height 14
click at [689, 306] on input "войленко лідія" at bounding box center [687, 297] width 143 height 29
type input "воронкова олена"
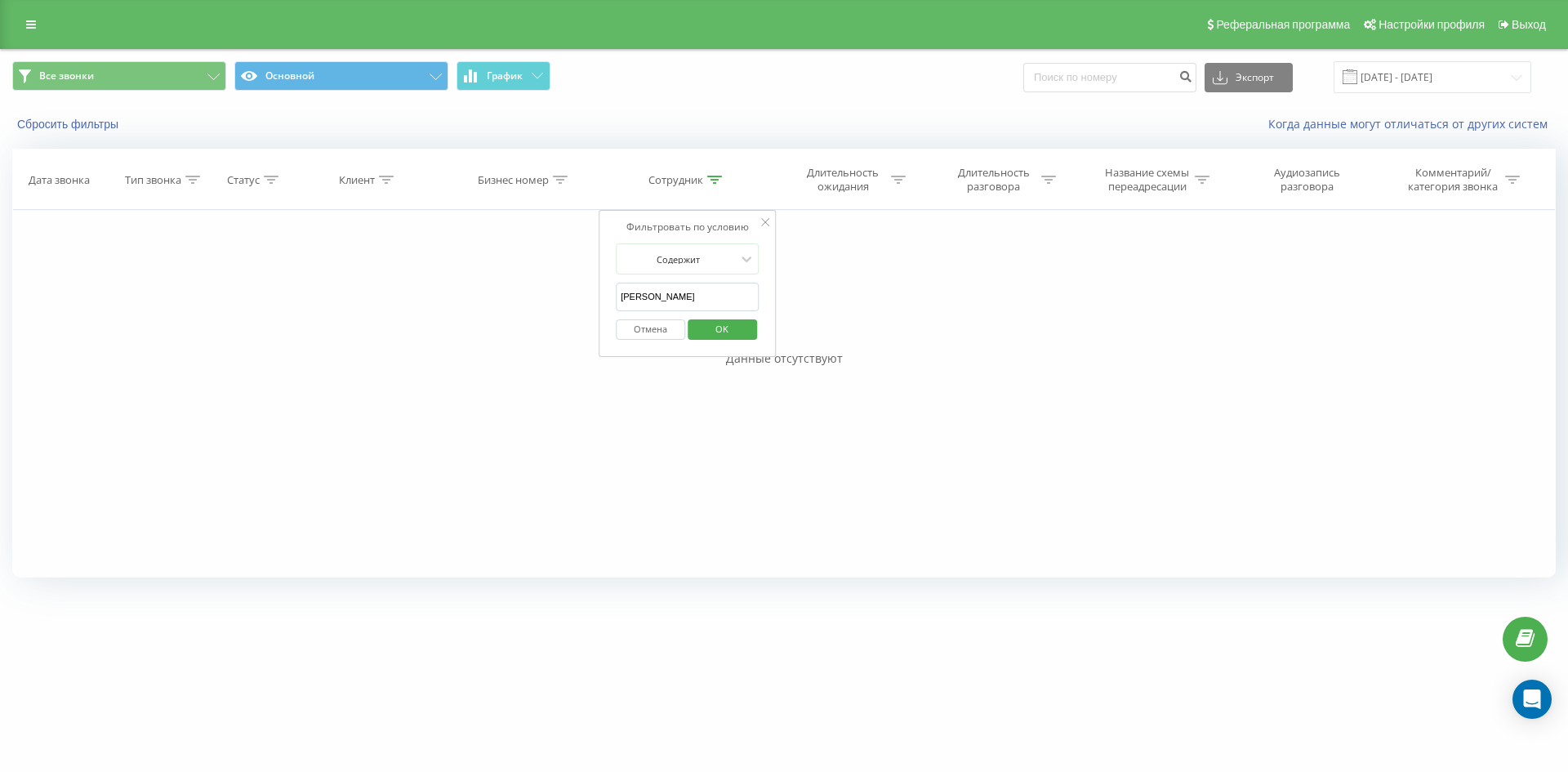
click button "OK" at bounding box center [722, 329] width 69 height 21
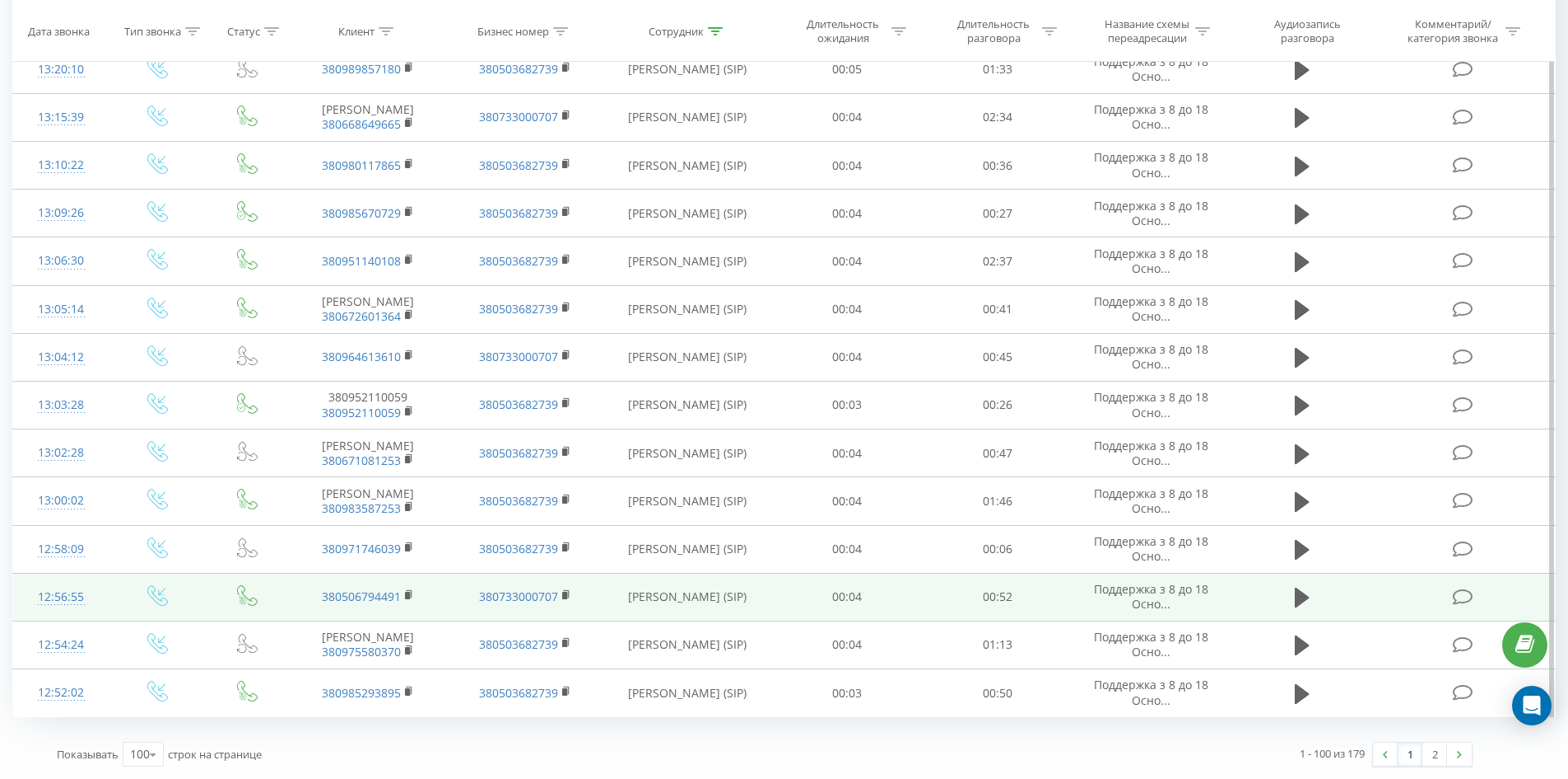
drag, startPoint x: 787, startPoint y: 273, endPoint x: 1046, endPoint y: 573, distance: 396.3
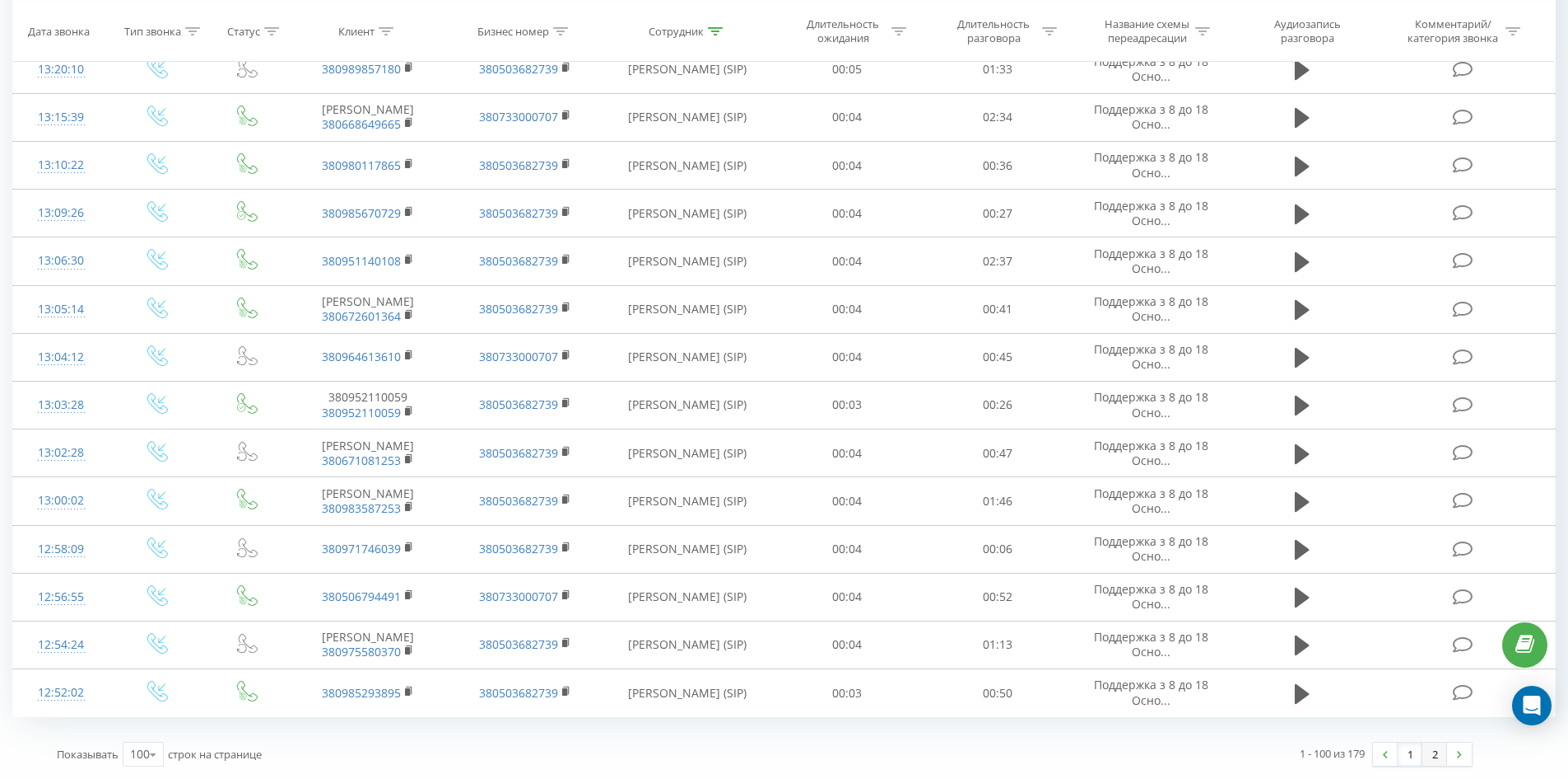
click at [1436, 754] on link "2" at bounding box center [1434, 753] width 25 height 23
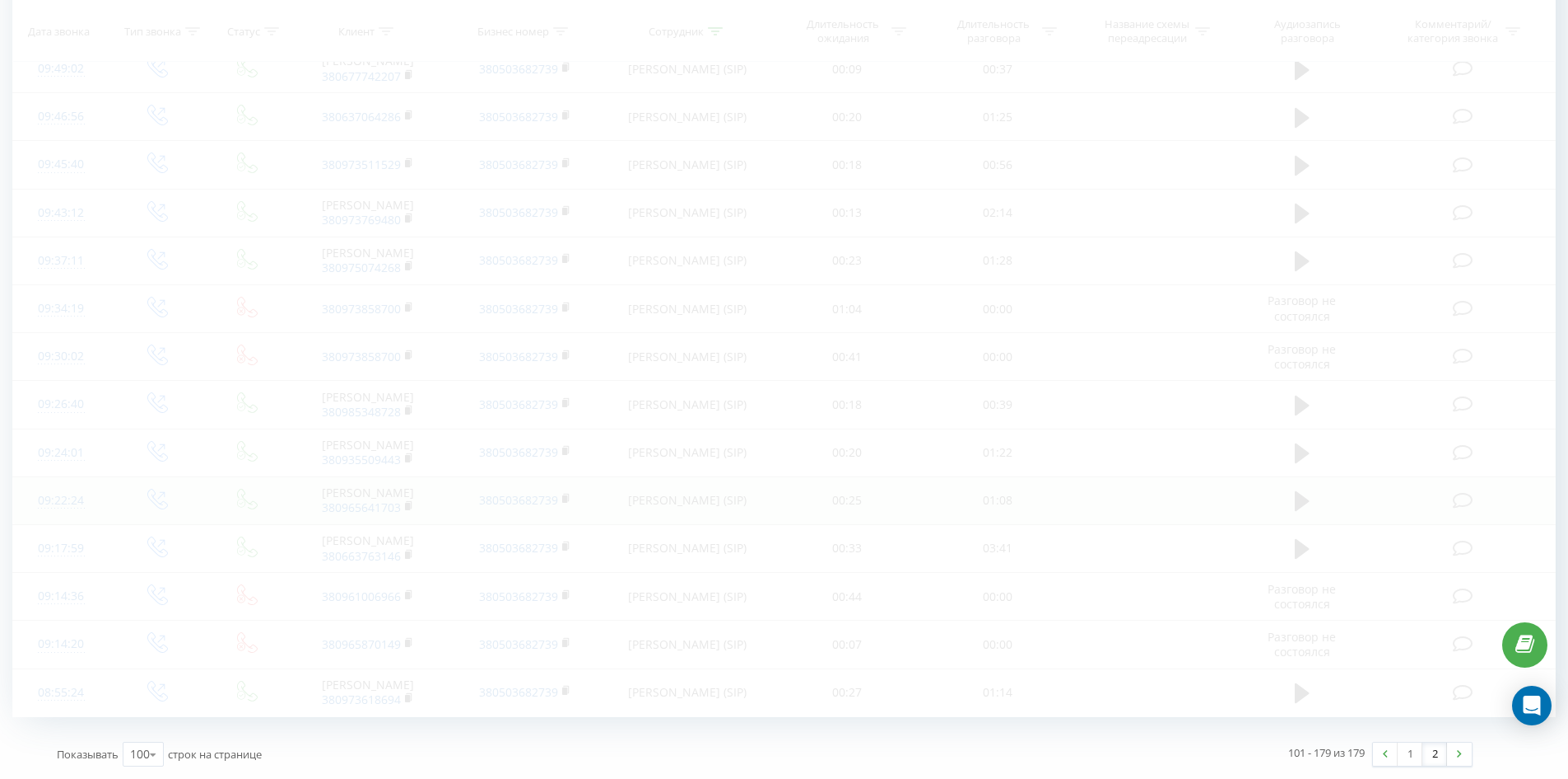
drag, startPoint x: 910, startPoint y: 194, endPoint x: 873, endPoint y: 497, distance: 305.3
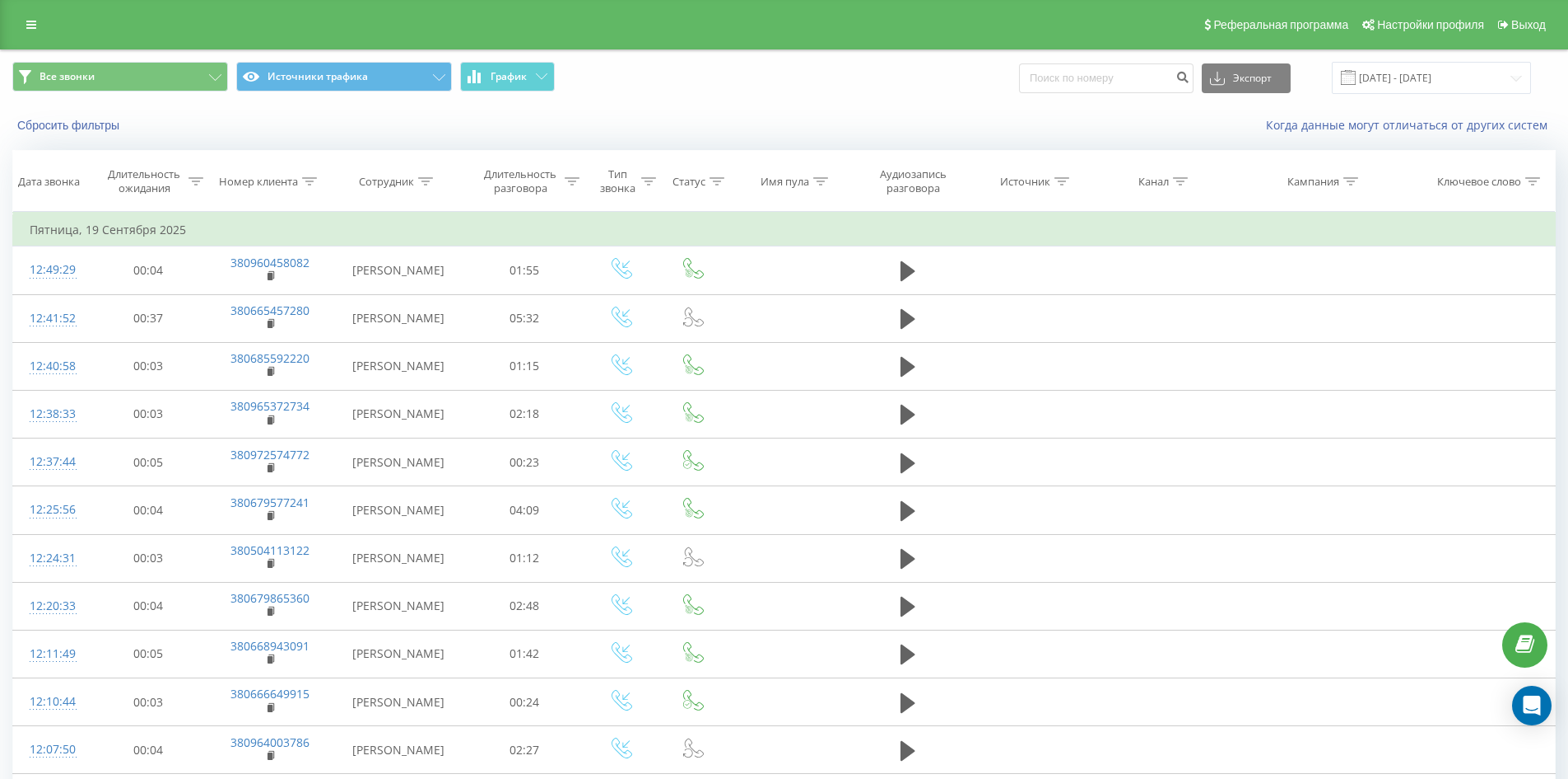
drag, startPoint x: 561, startPoint y: 452, endPoint x: 594, endPoint y: 169, distance: 284.9
click at [532, 83] on button "График" at bounding box center [507, 77] width 95 height 30
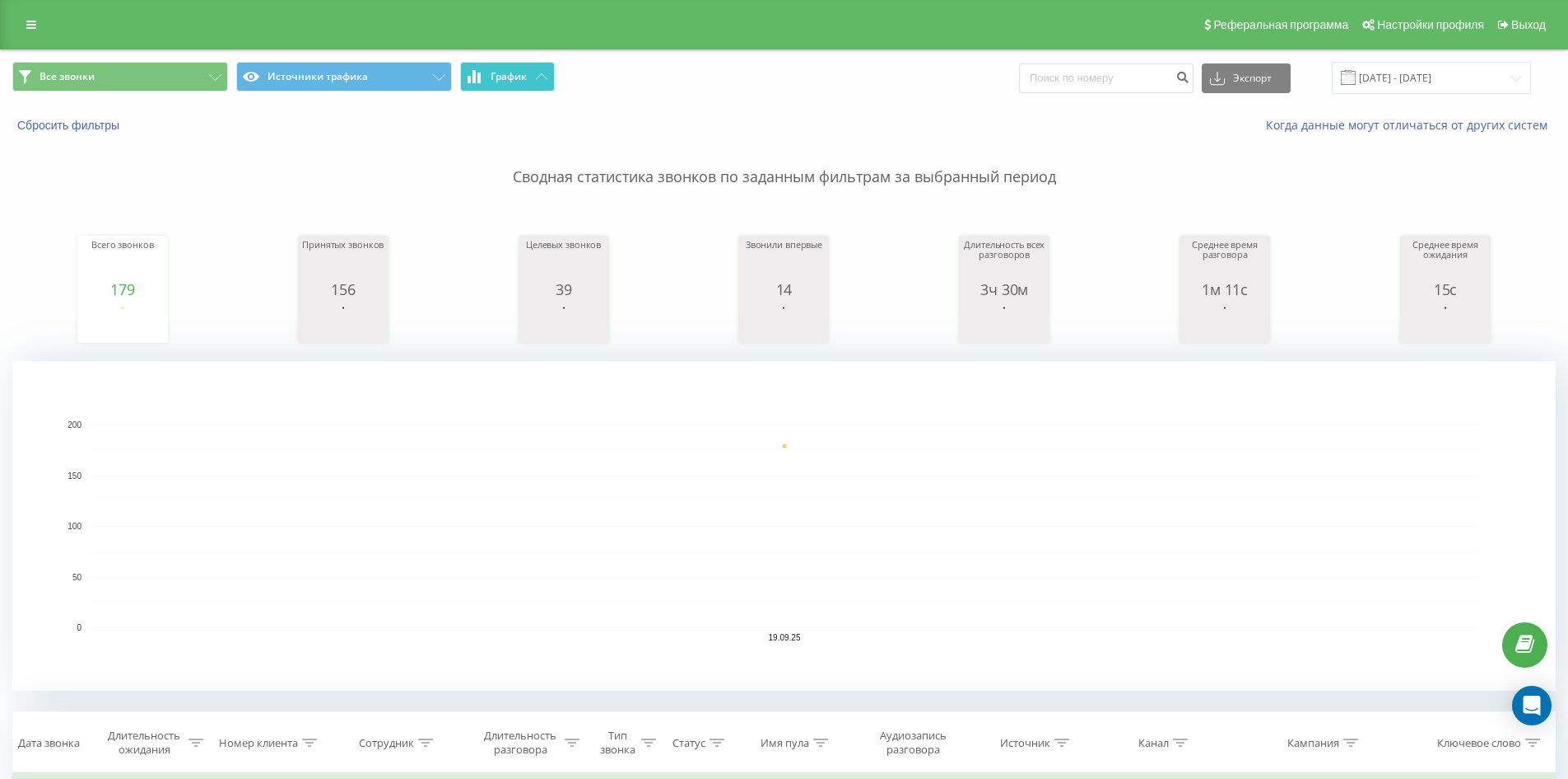
click at [536, 83] on button "График" at bounding box center [507, 77] width 95 height 30
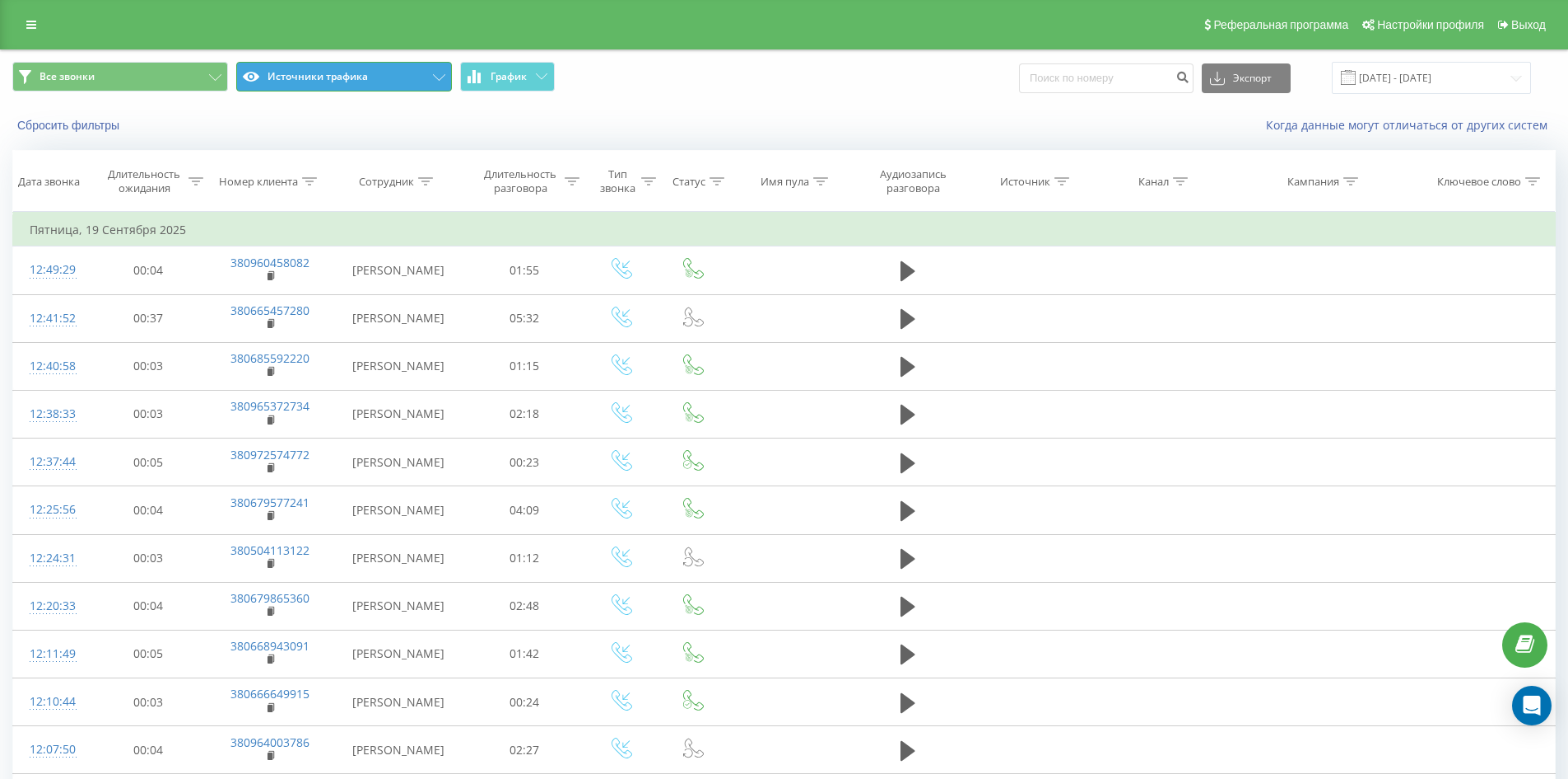
click at [440, 83] on button "Источники трафика" at bounding box center [344, 77] width 215 height 30
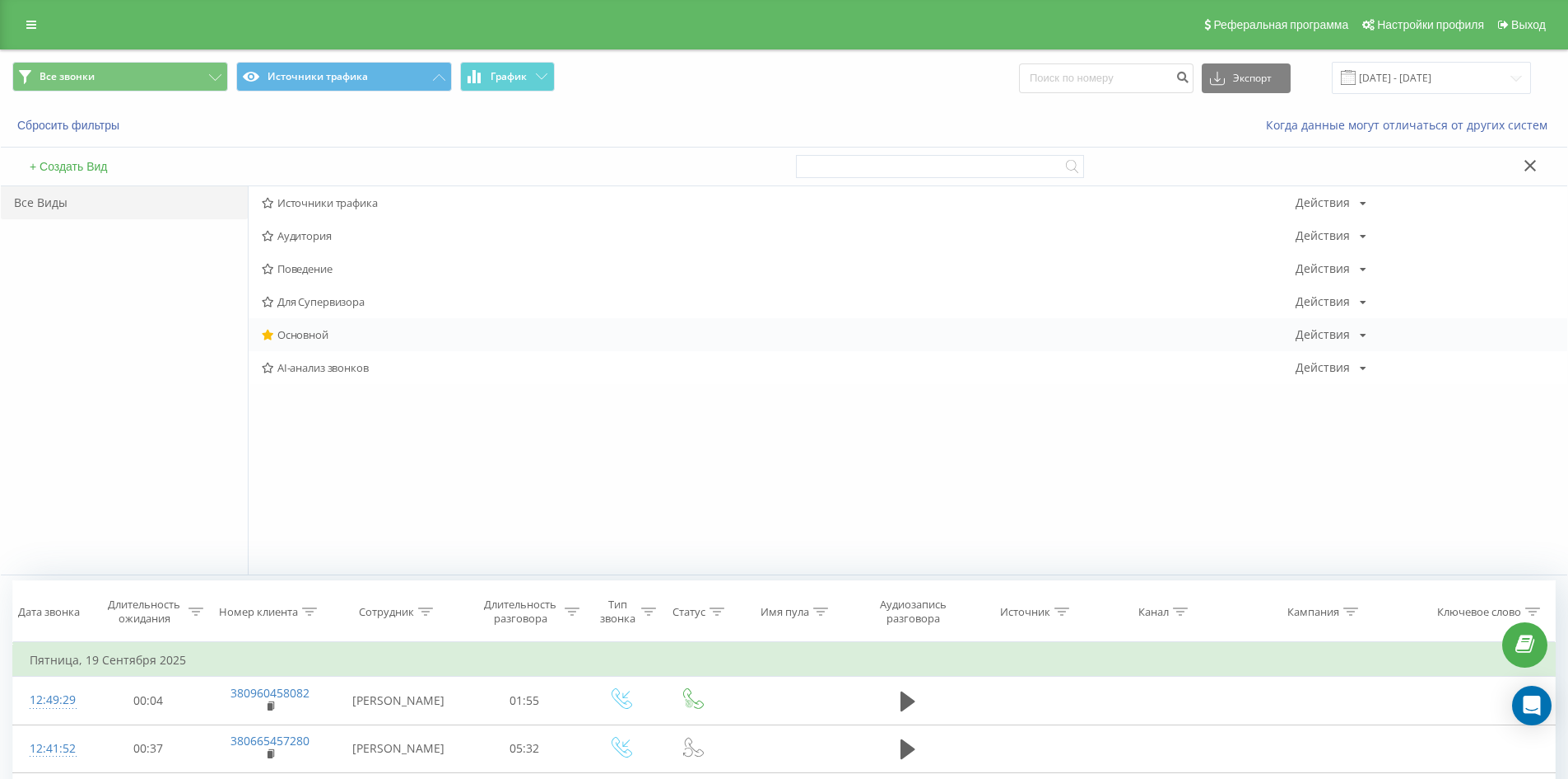
click at [319, 334] on span "Основной" at bounding box center [779, 335] width 1034 height 12
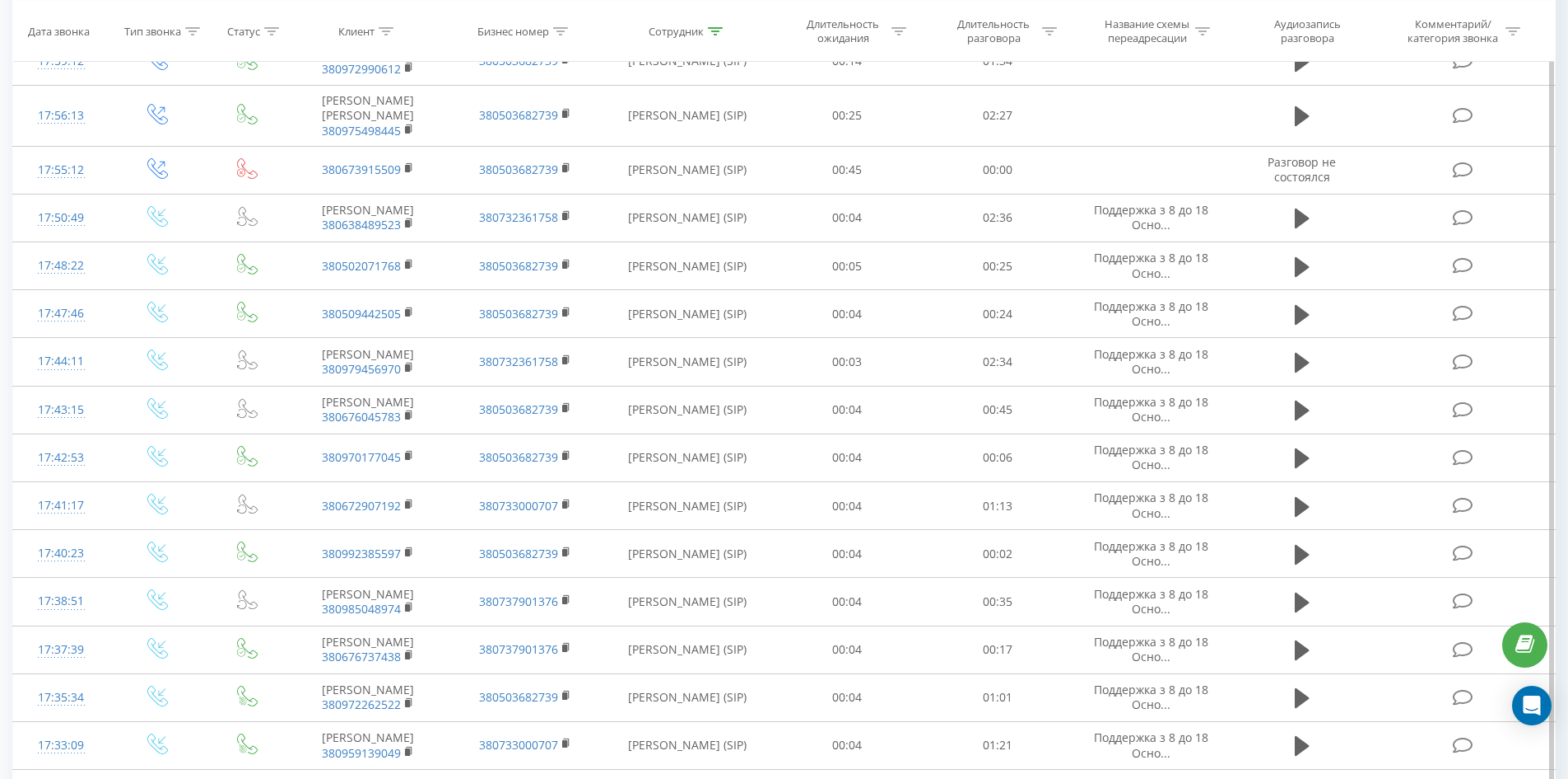
drag, startPoint x: 745, startPoint y: 201, endPoint x: 750, endPoint y: 489, distance: 288.0
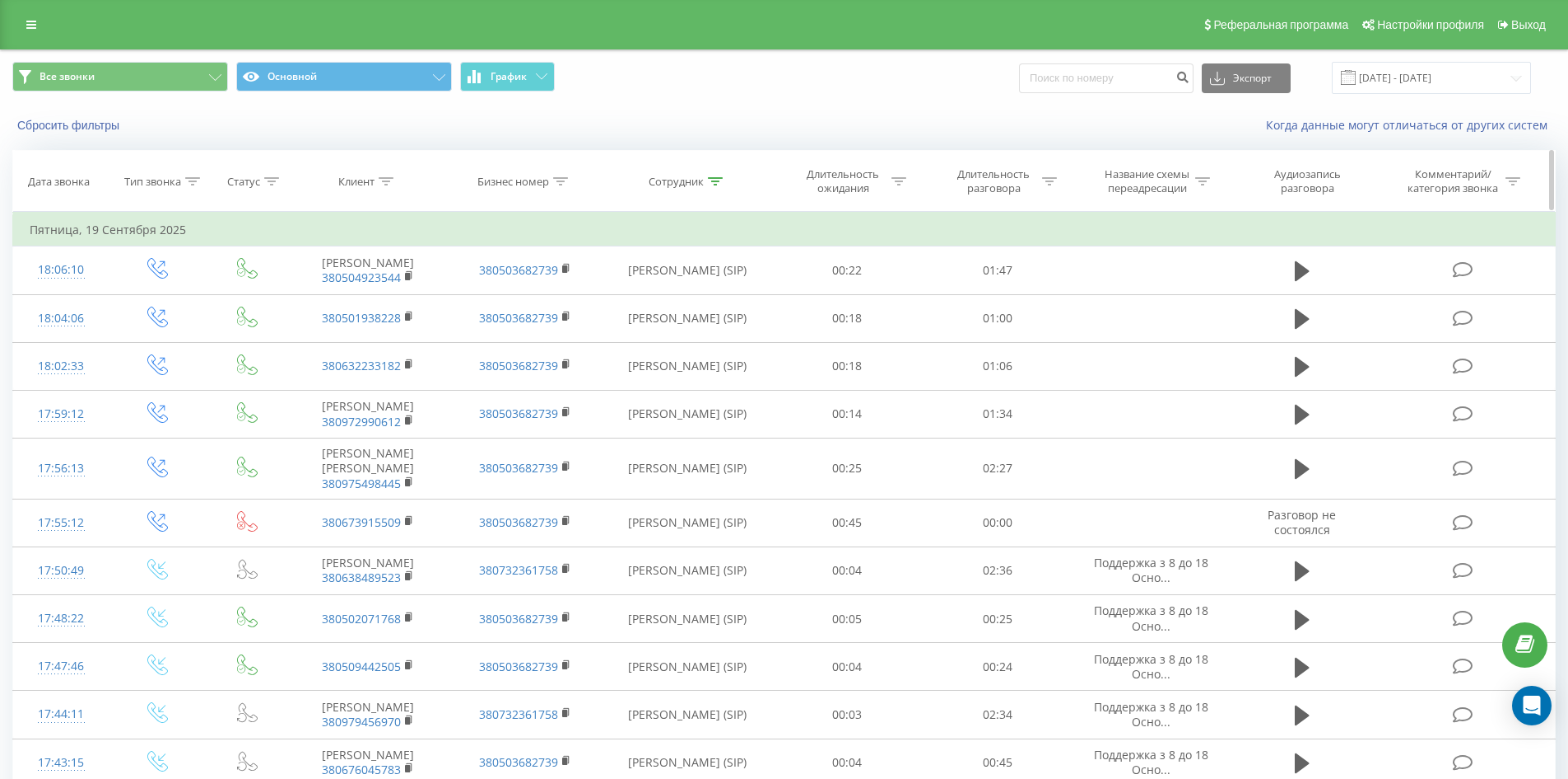
click at [713, 183] on icon at bounding box center [715, 182] width 15 height 8
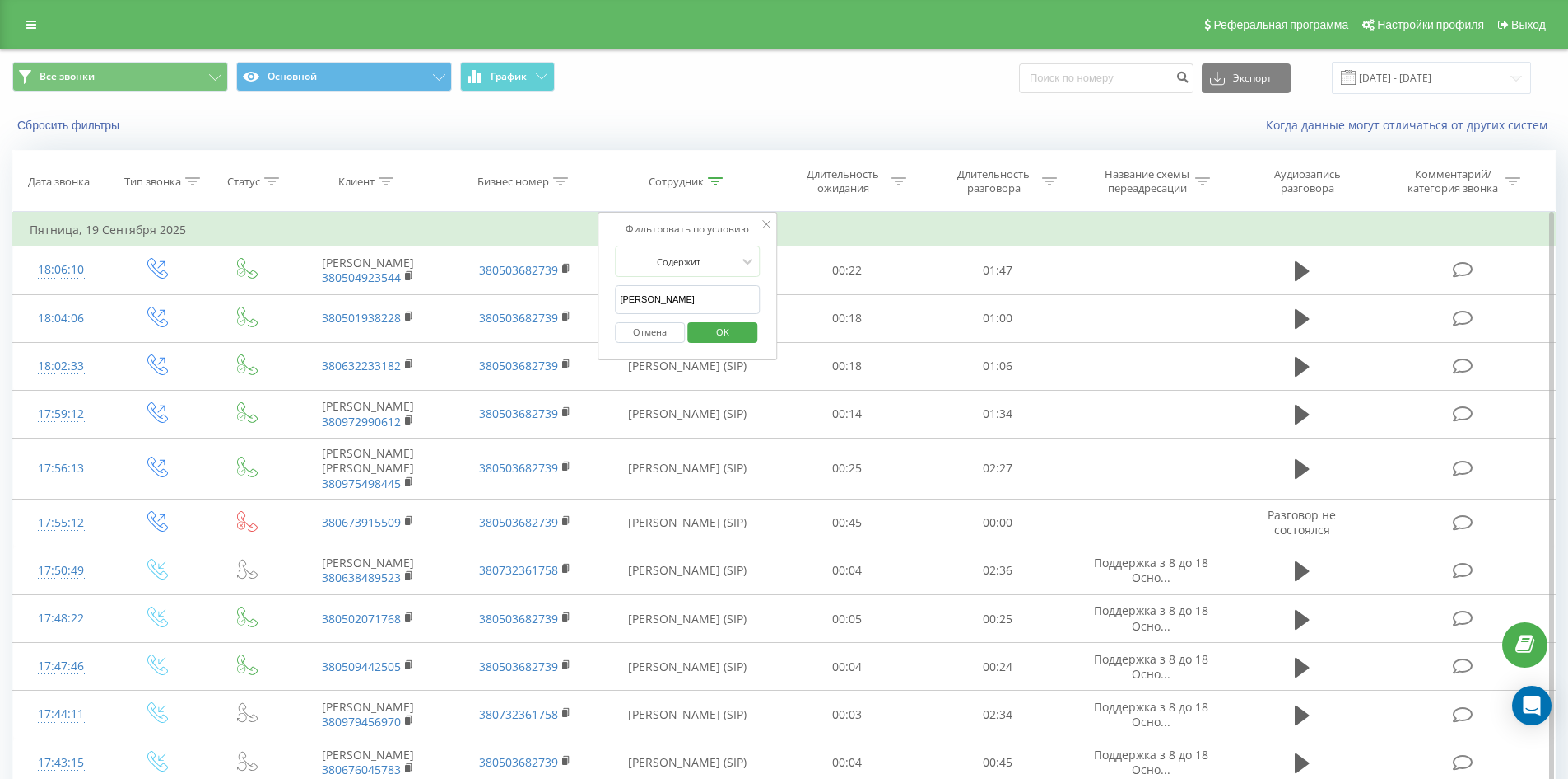
click at [715, 300] on input "воронкова олена" at bounding box center [687, 299] width 145 height 29
click button "OK" at bounding box center [723, 332] width 70 height 21
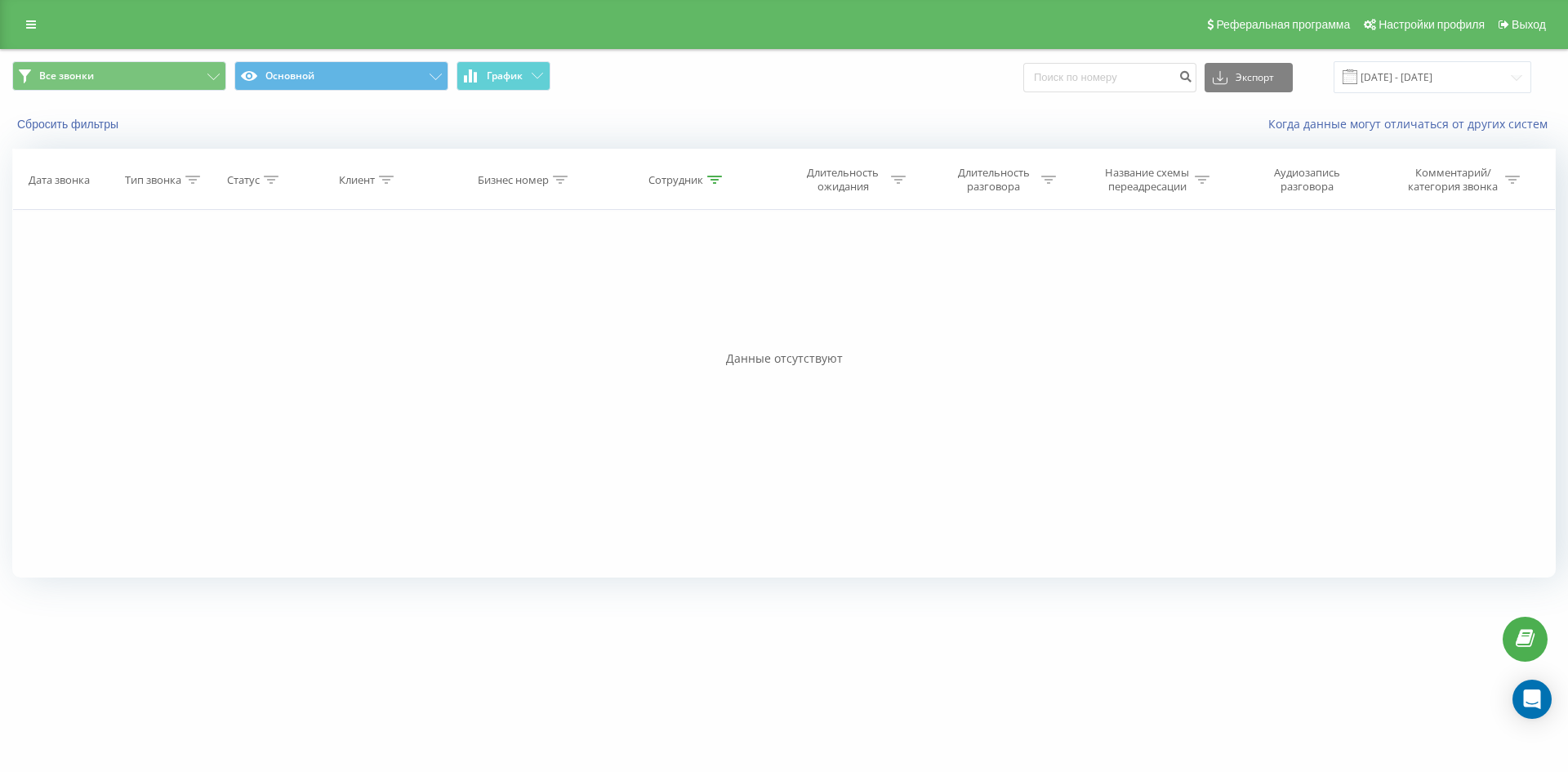
drag, startPoint x: 866, startPoint y: 241, endPoint x: 1219, endPoint y: 489, distance: 431.4
click at [715, 176] on icon at bounding box center [714, 180] width 15 height 8
click at [733, 305] on input "мунтяну валерія" at bounding box center [687, 297] width 143 height 29
click button "OK" at bounding box center [722, 329] width 69 height 21
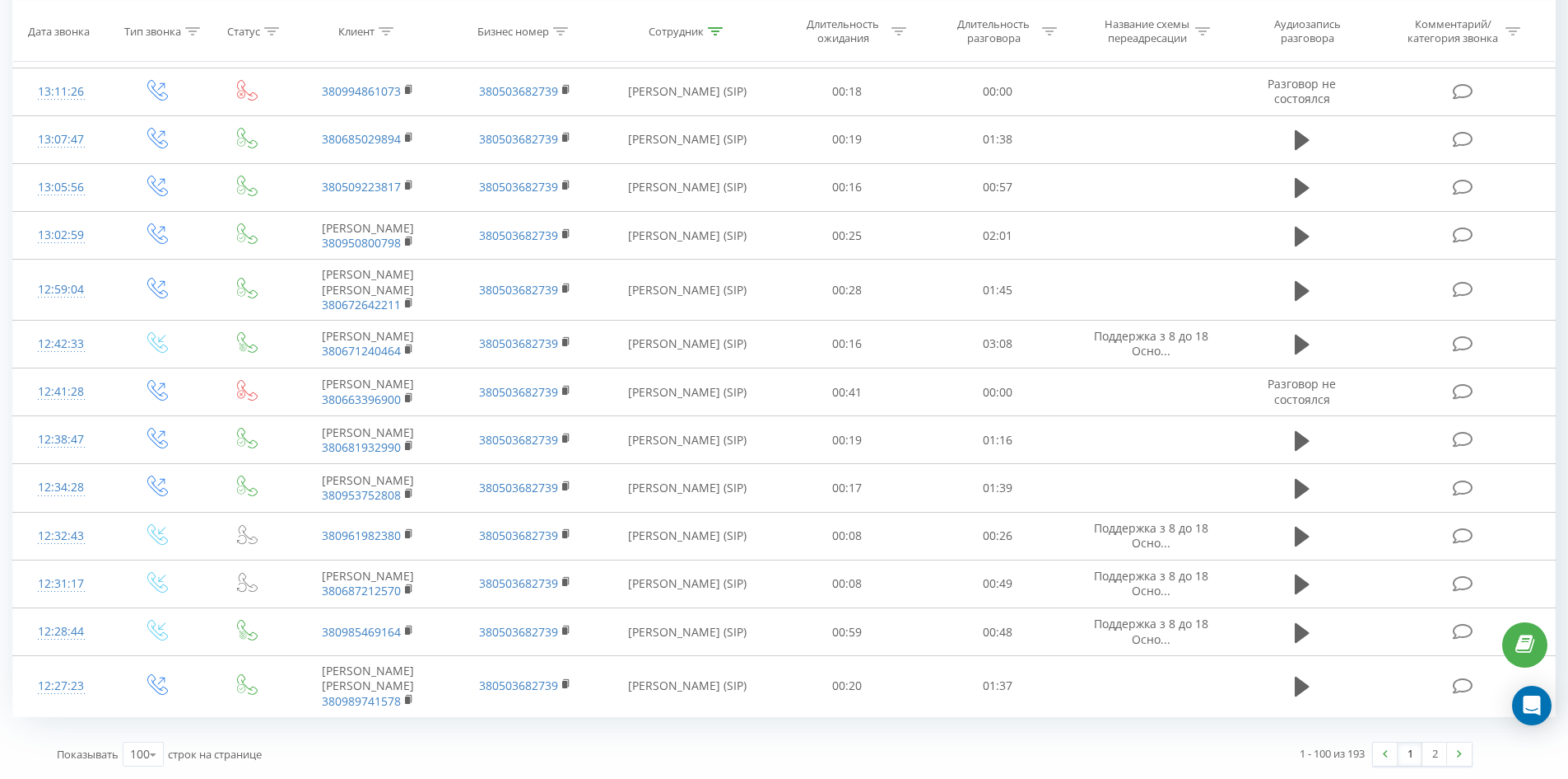
drag, startPoint x: 1061, startPoint y: 257, endPoint x: 1422, endPoint y: 719, distance: 586.3
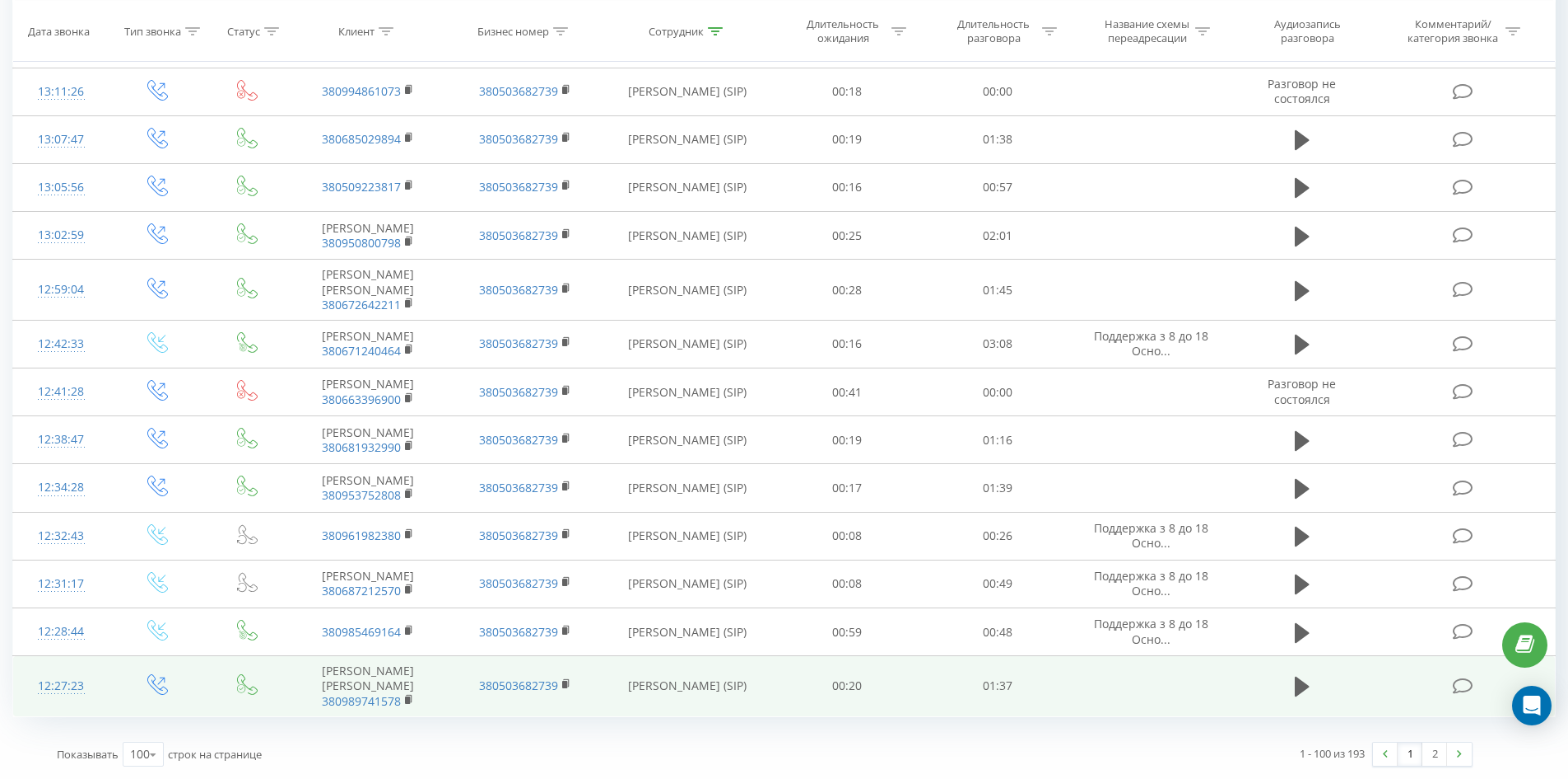
scroll to position [5043, 0]
click at [1443, 717] on td at bounding box center [1464, 685] width 181 height 61
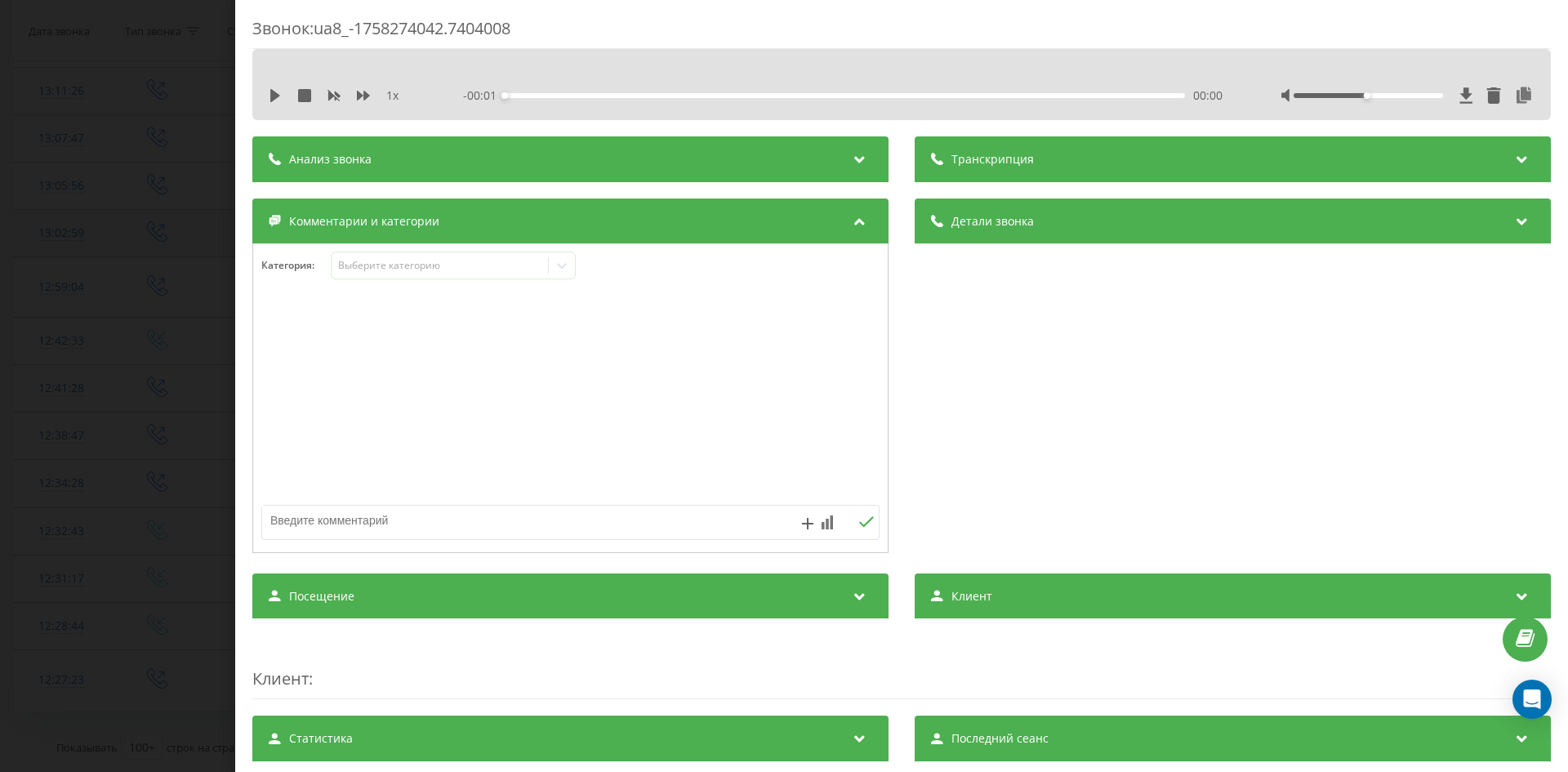
drag, startPoint x: 23, startPoint y: 268, endPoint x: 90, endPoint y: 265, distance: 67.1
click at [27, 267] on div "Звонок : ua8_-1758274042.7404008 1 x - 00:01 00:00 00:00 Транскрипция Для анали…" at bounding box center [784, 386] width 1568 height 772
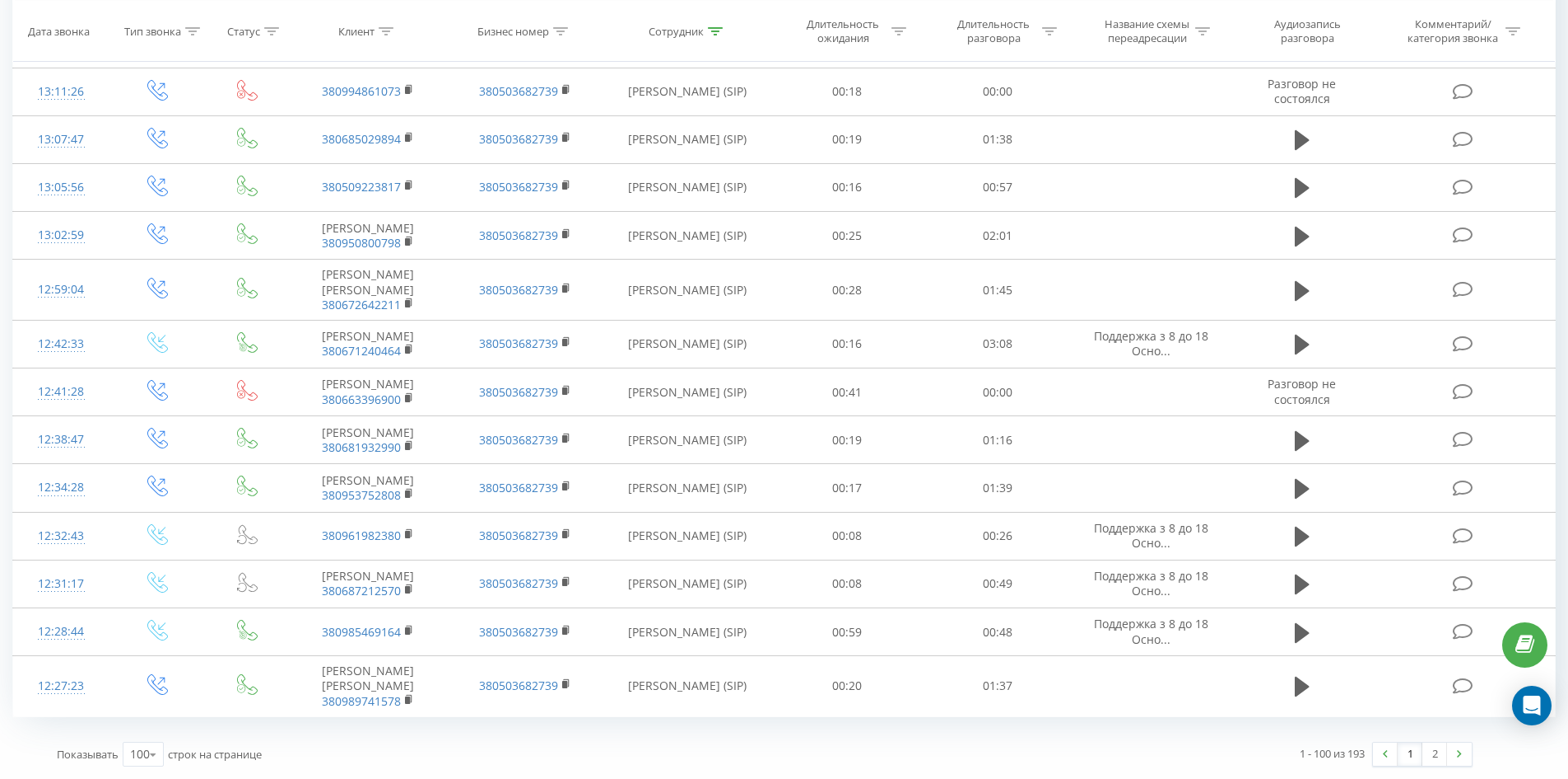
drag, startPoint x: 1376, startPoint y: 507, endPoint x: 1482, endPoint y: 810, distance: 321.0
click at [1431, 760] on link "2" at bounding box center [1434, 753] width 25 height 23
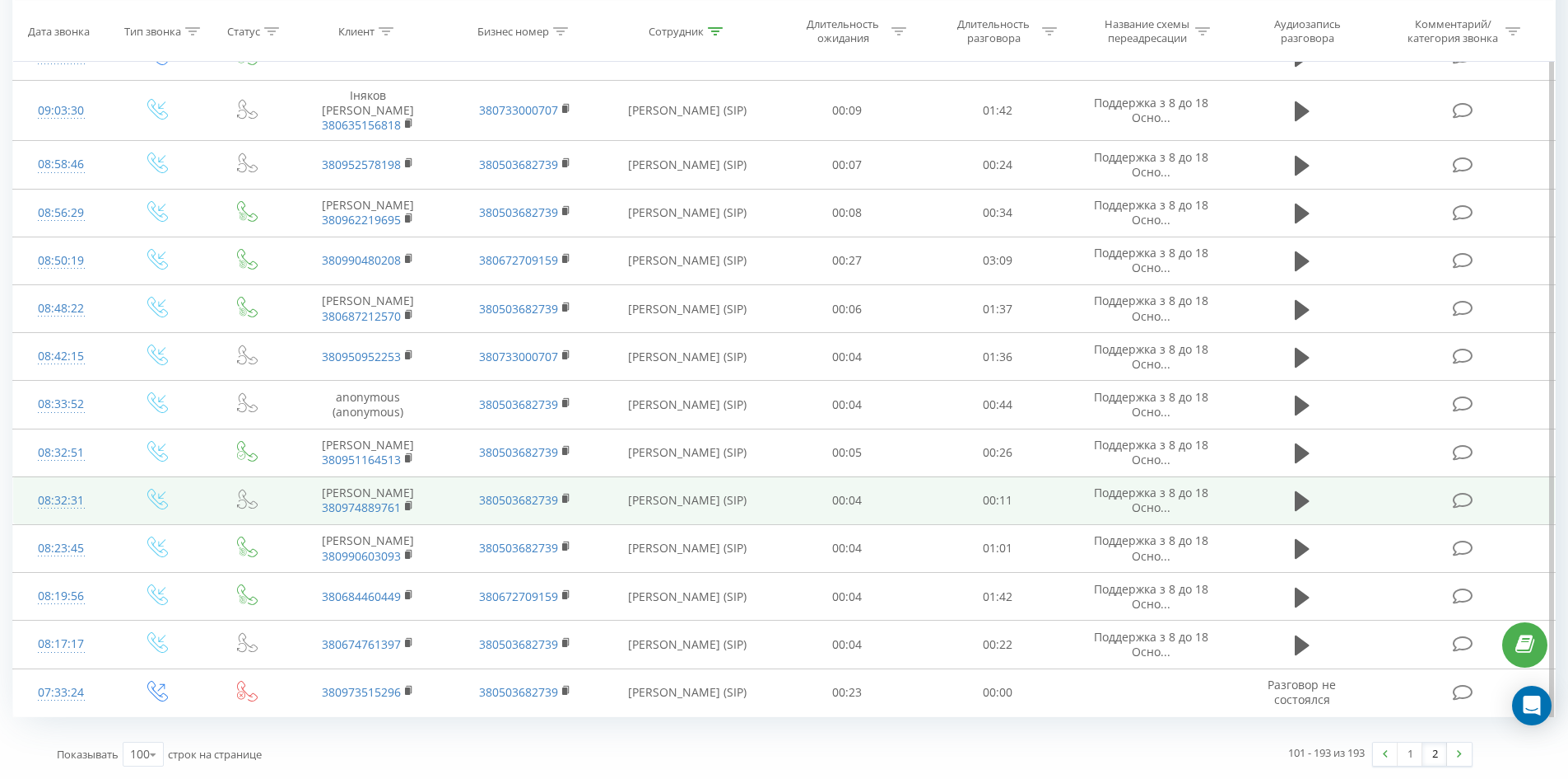
scroll to position [4611, 0]
drag, startPoint x: 750, startPoint y: 215, endPoint x: 729, endPoint y: 521, distance: 306.7
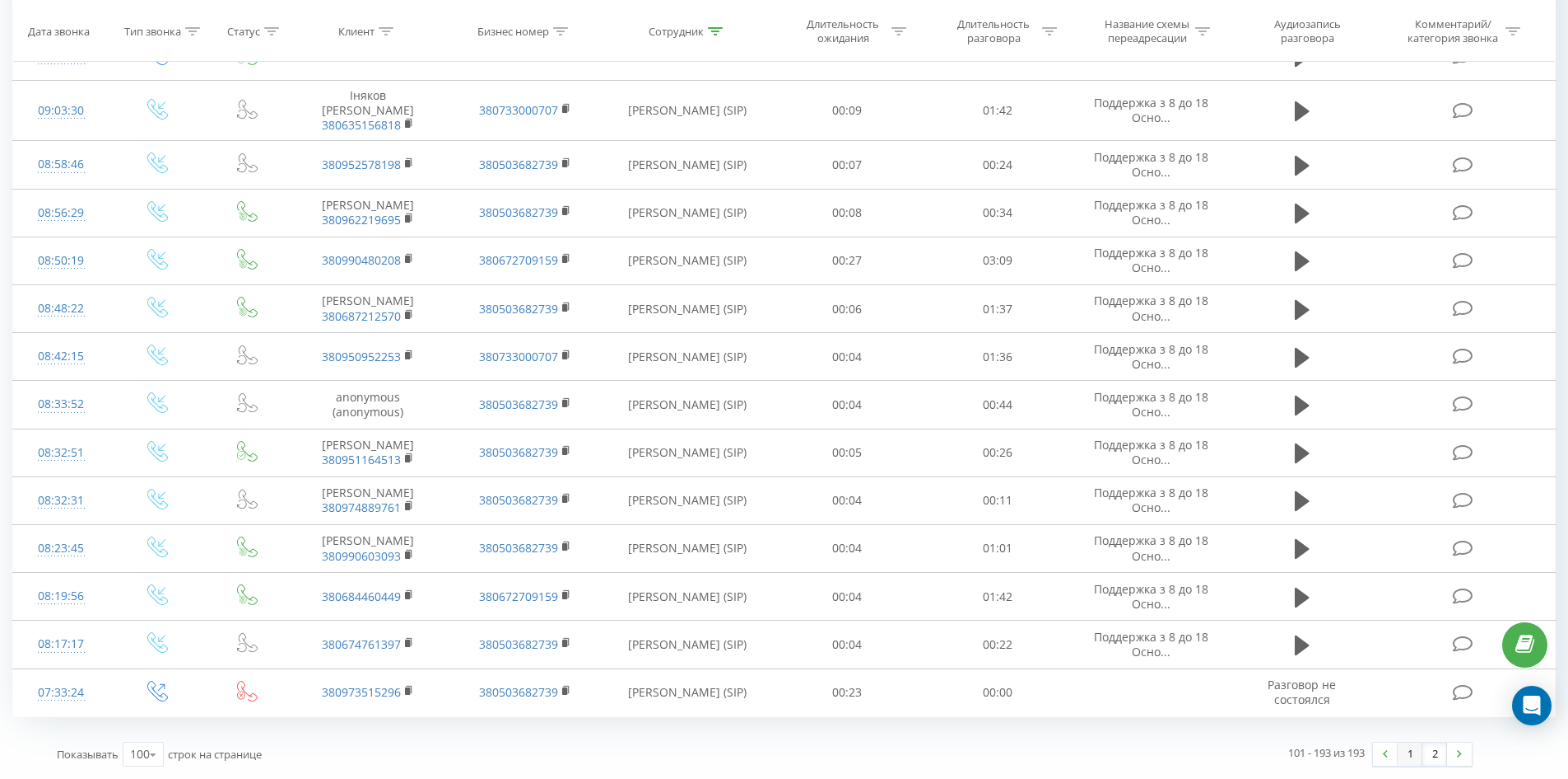
click at [1400, 746] on link "1" at bounding box center [1410, 753] width 25 height 23
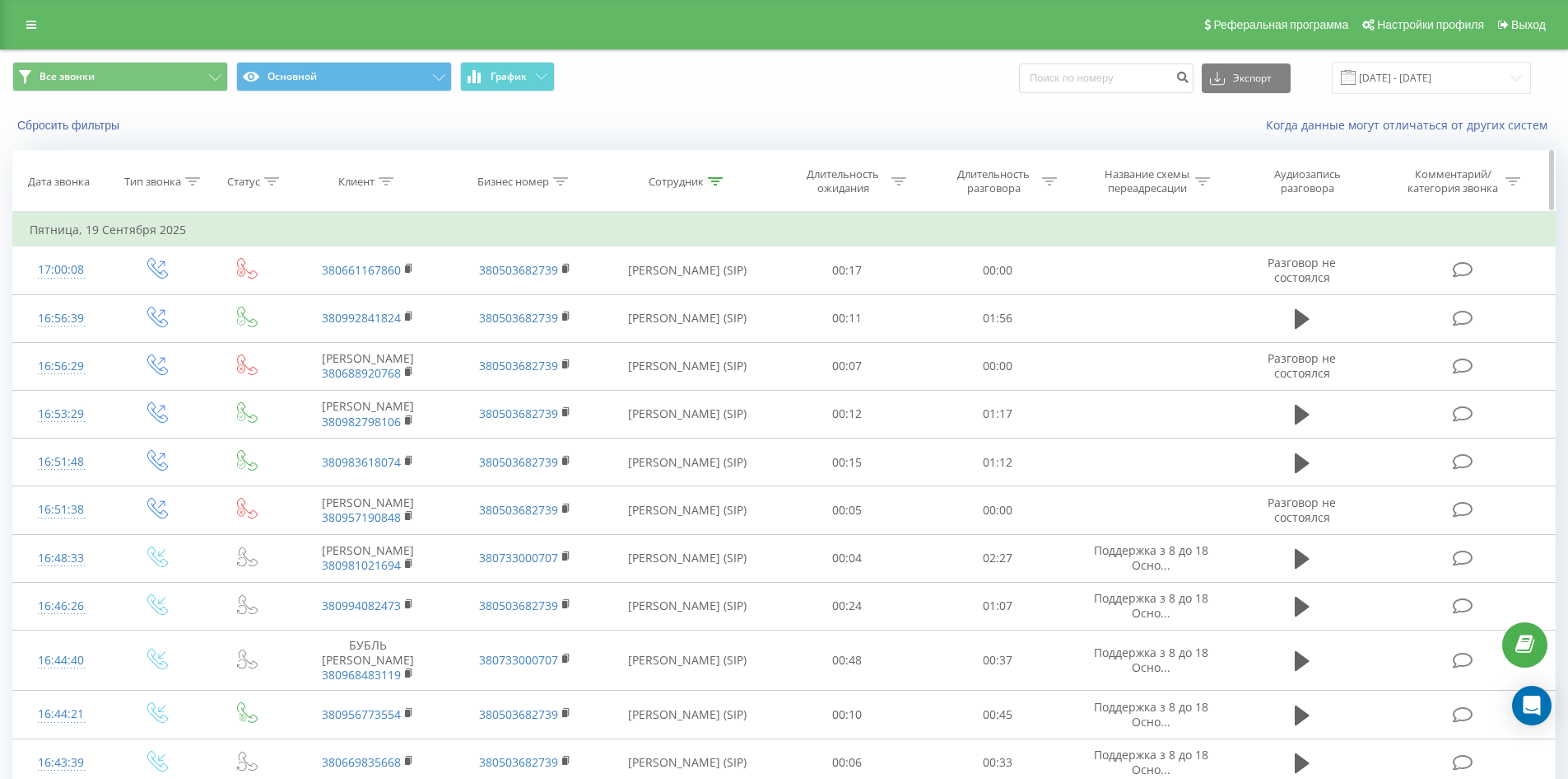
click at [727, 177] on div "Сотрудник" at bounding box center [687, 182] width 168 height 14
click at [736, 311] on input "омелянчук максим" at bounding box center [687, 299] width 145 height 29
click button "OK" at bounding box center [723, 332] width 70 height 21
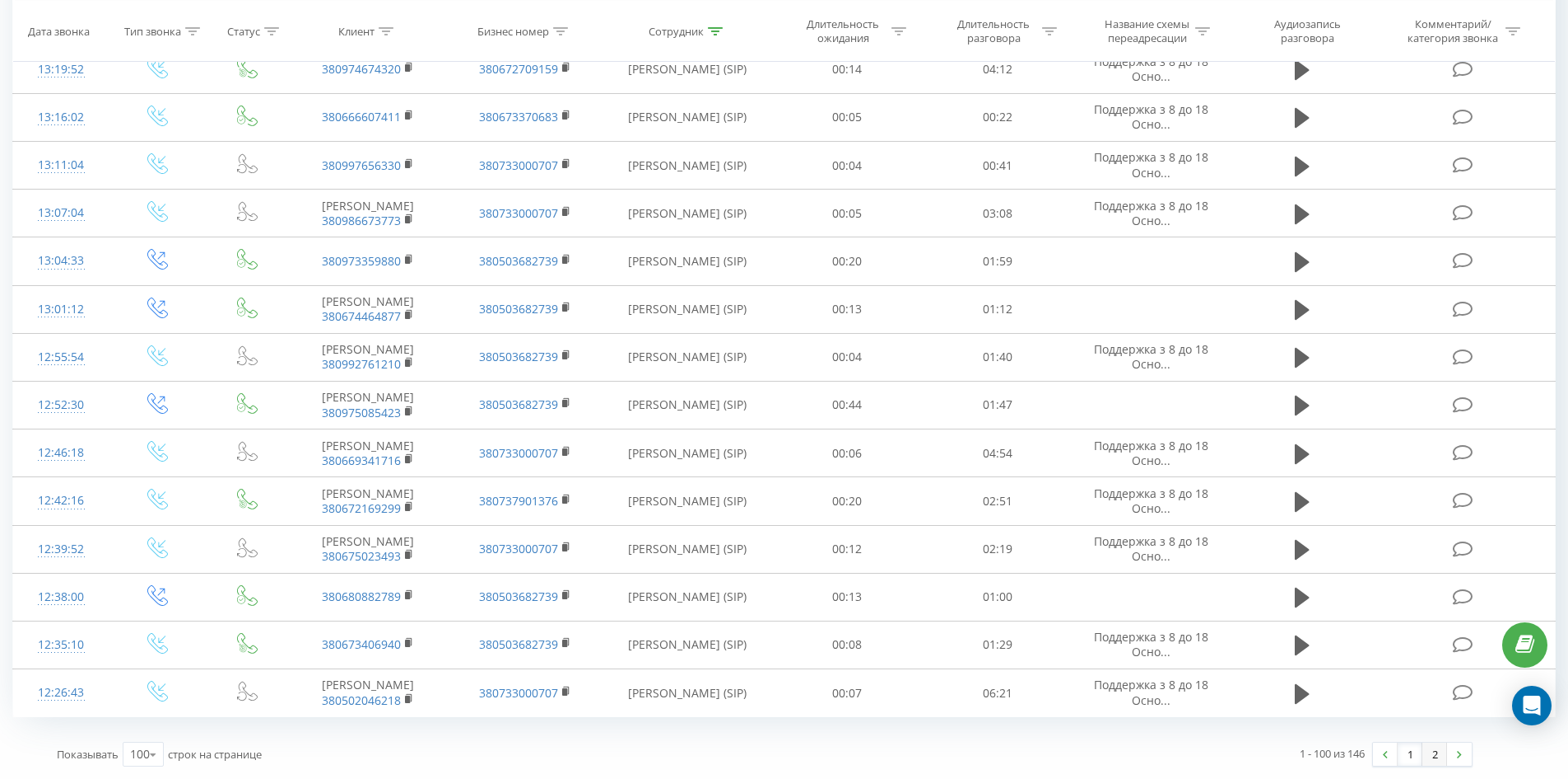
drag, startPoint x: 1096, startPoint y: 198, endPoint x: 1432, endPoint y: 747, distance: 643.7
click at [1432, 747] on link "2" at bounding box center [1434, 753] width 25 height 23
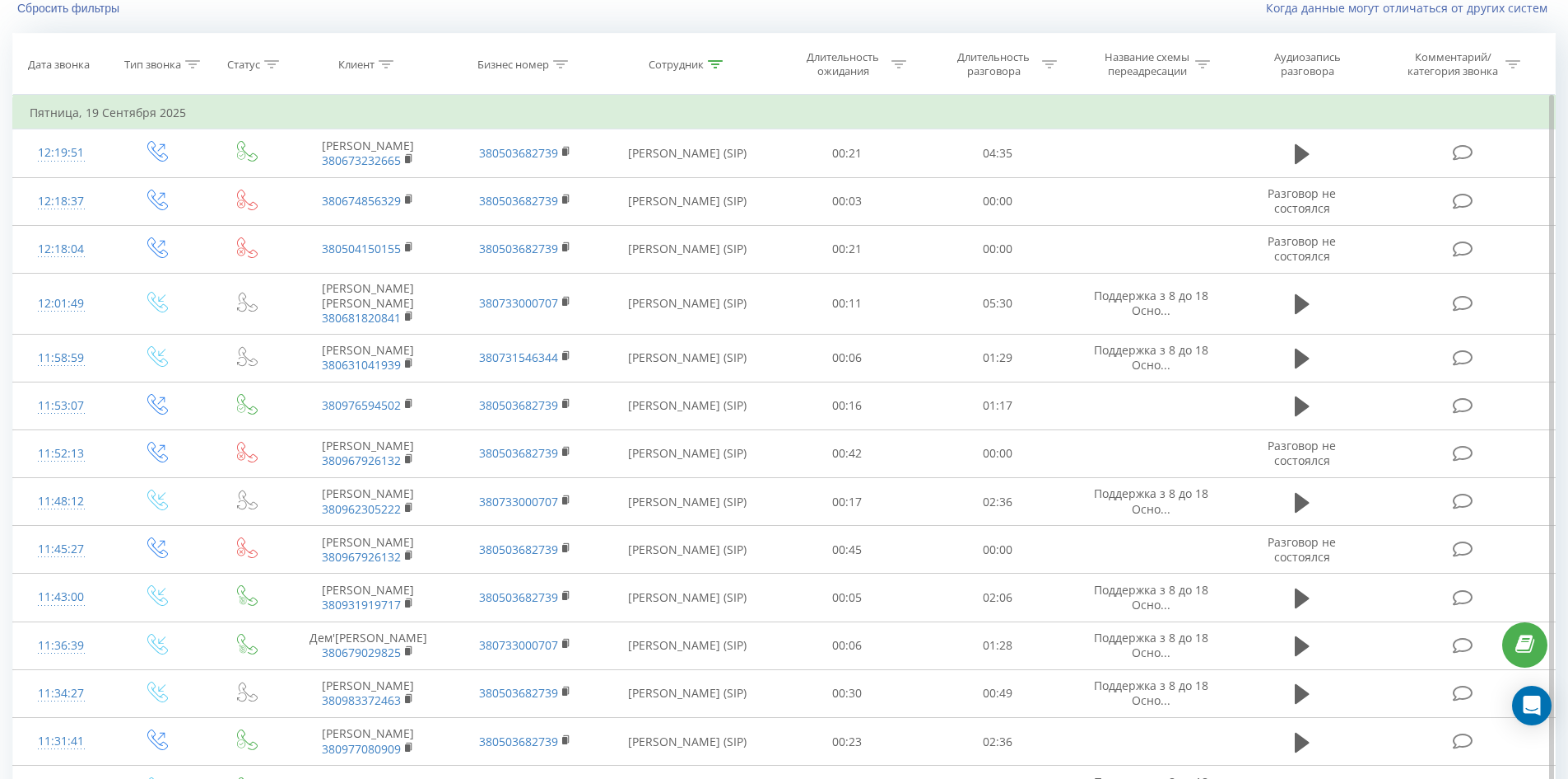
scroll to position [2016, 0]
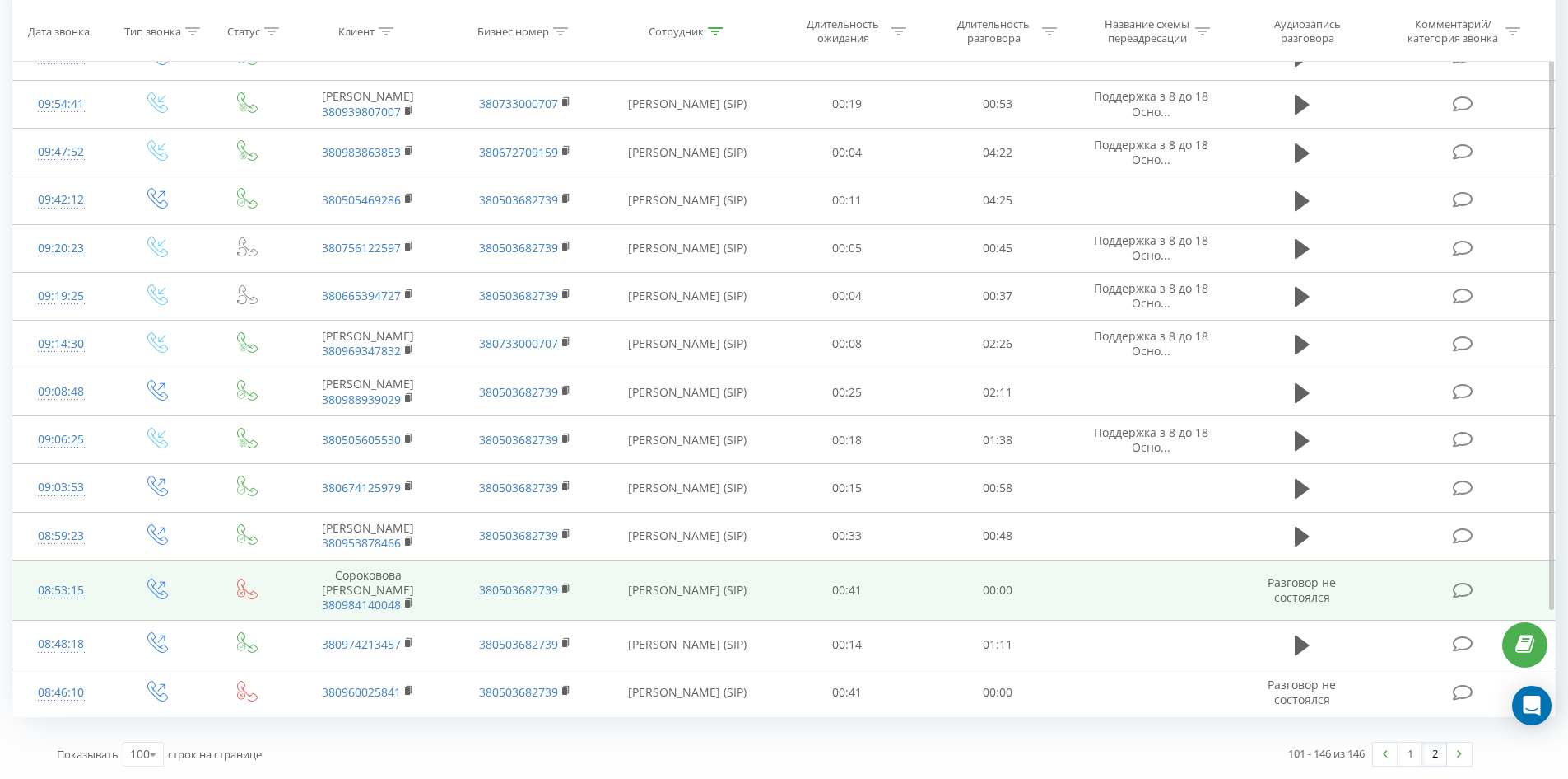
drag, startPoint x: 977, startPoint y: 477, endPoint x: 969, endPoint y: 589, distance: 112.3
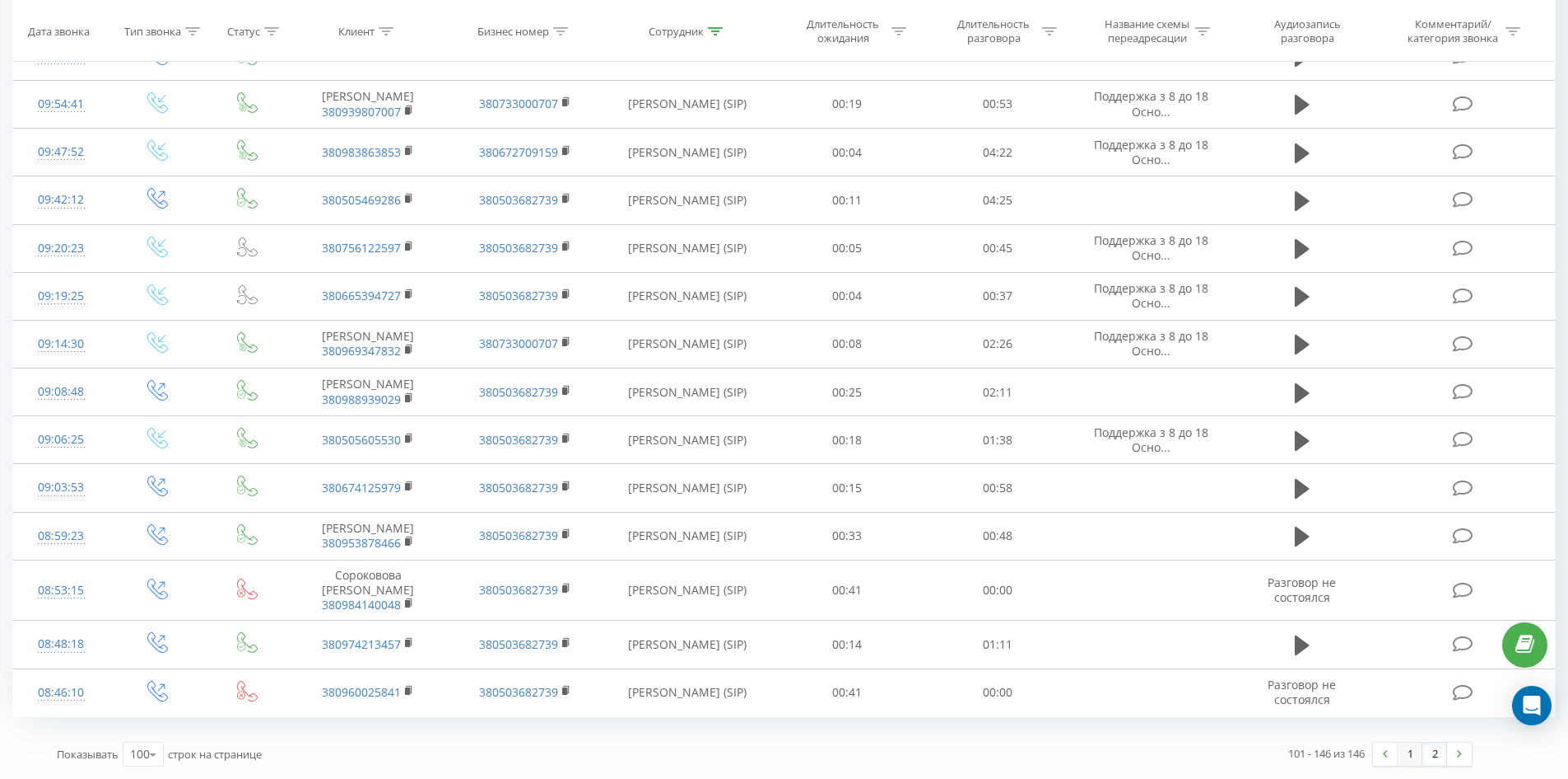
click at [1408, 752] on link "1" at bounding box center [1410, 753] width 25 height 23
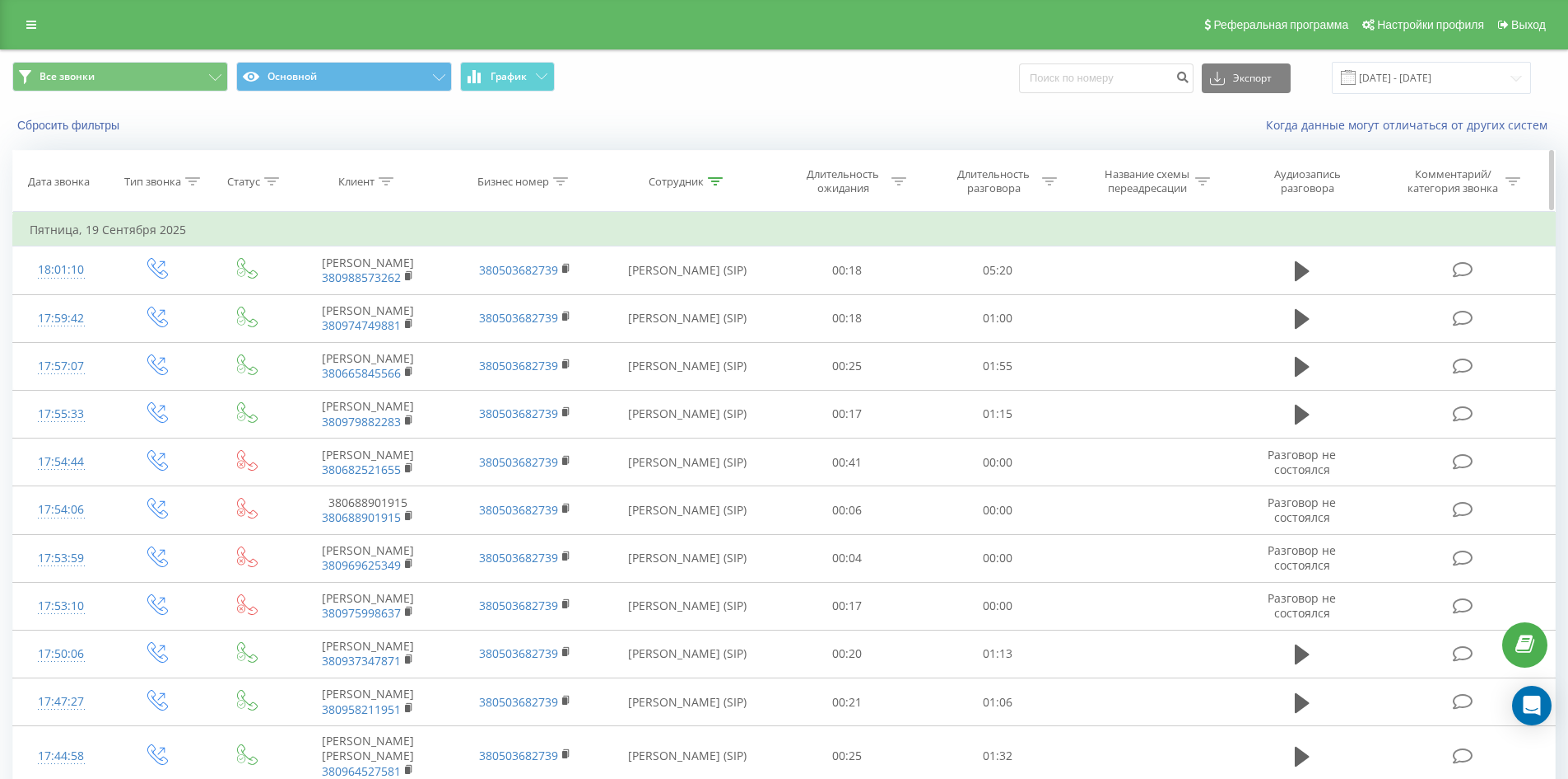
click at [717, 183] on icon at bounding box center [715, 182] width 15 height 8
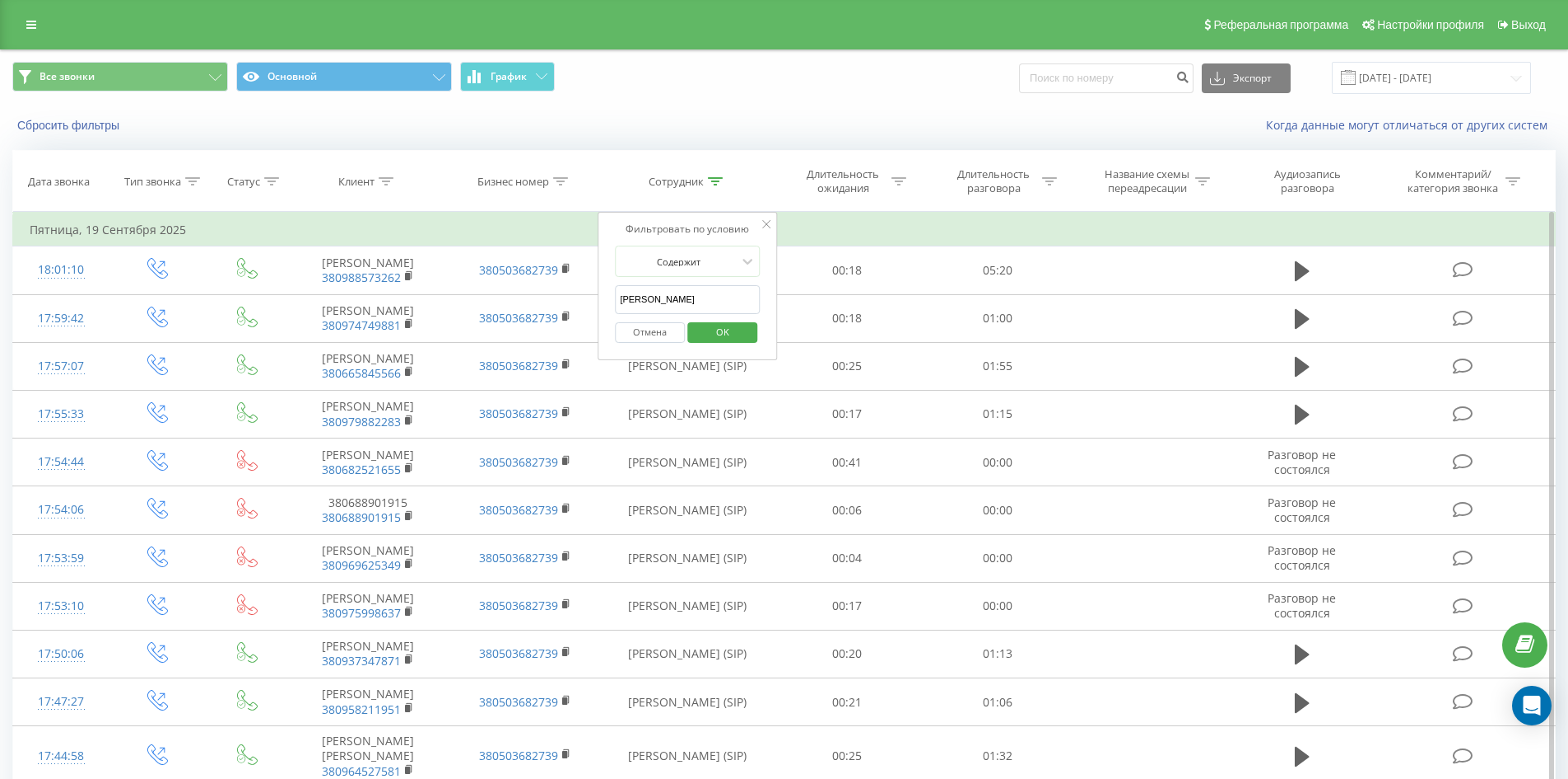
click at [712, 295] on input "ямковий святослав" at bounding box center [687, 299] width 145 height 29
click button "OK" at bounding box center [723, 332] width 70 height 21
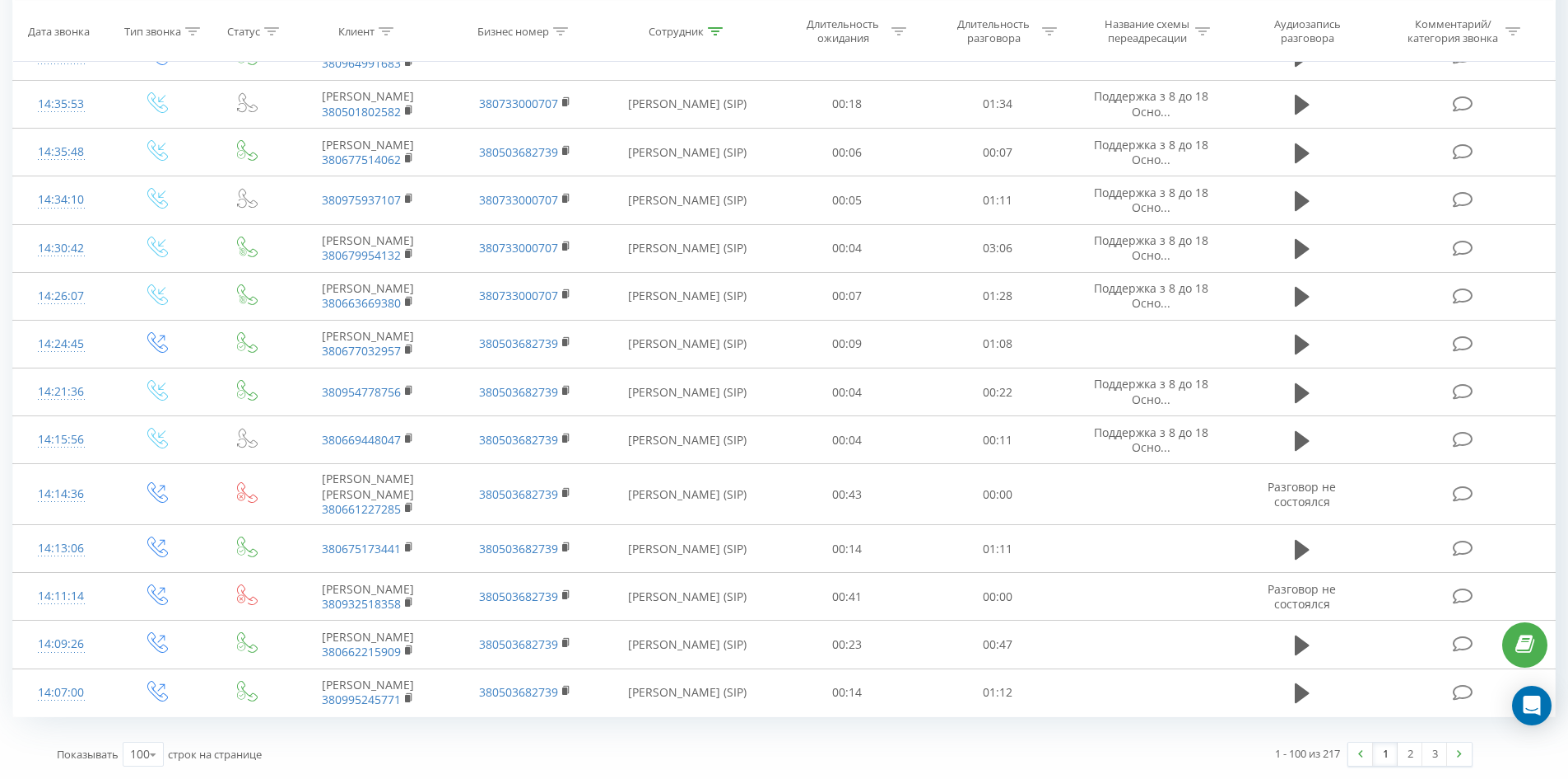
drag, startPoint x: 988, startPoint y: 295, endPoint x: 1460, endPoint y: 736, distance: 646.0
click at [1445, 756] on link "3" at bounding box center [1434, 753] width 25 height 23
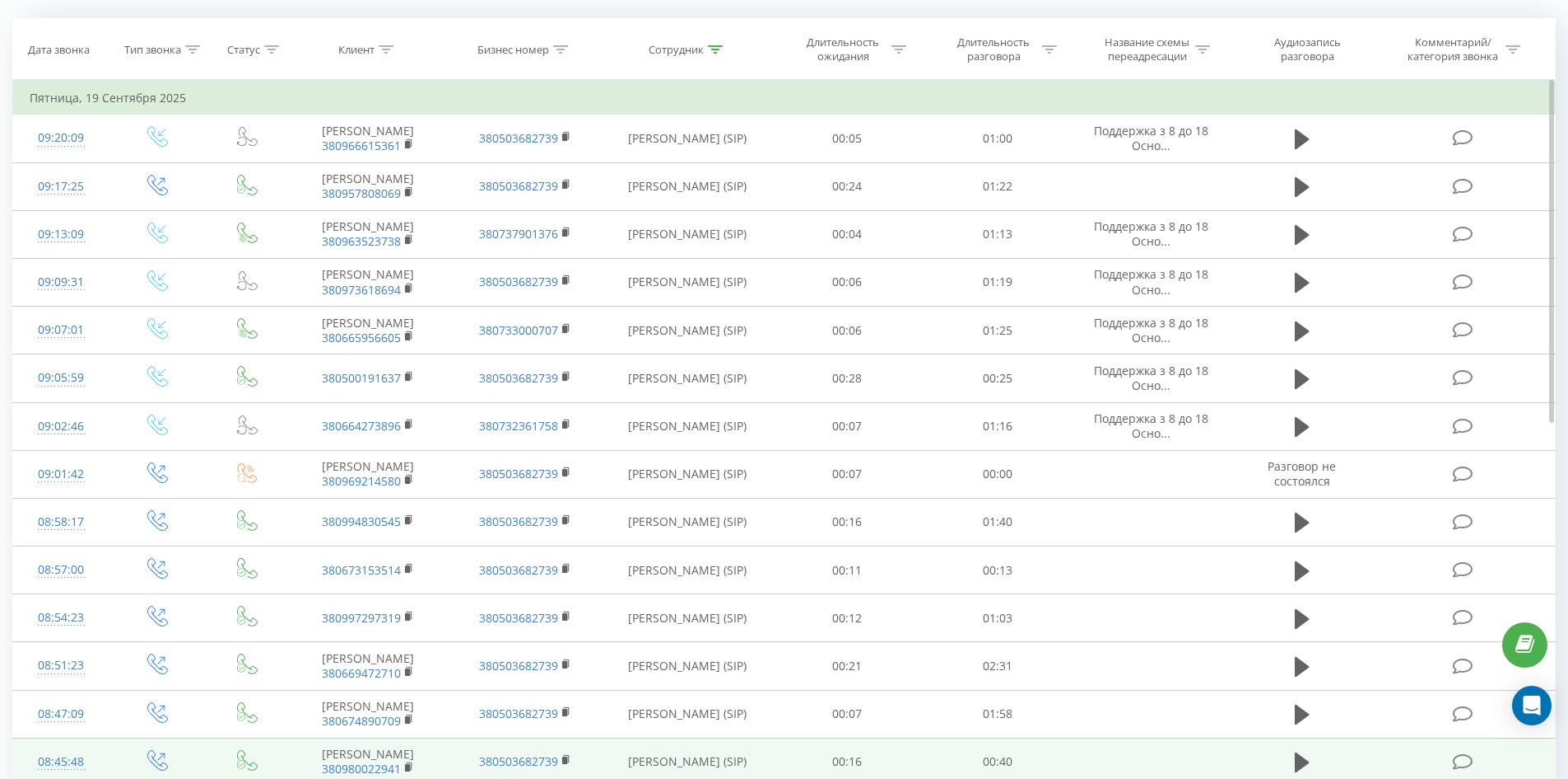
scroll to position [485, 0]
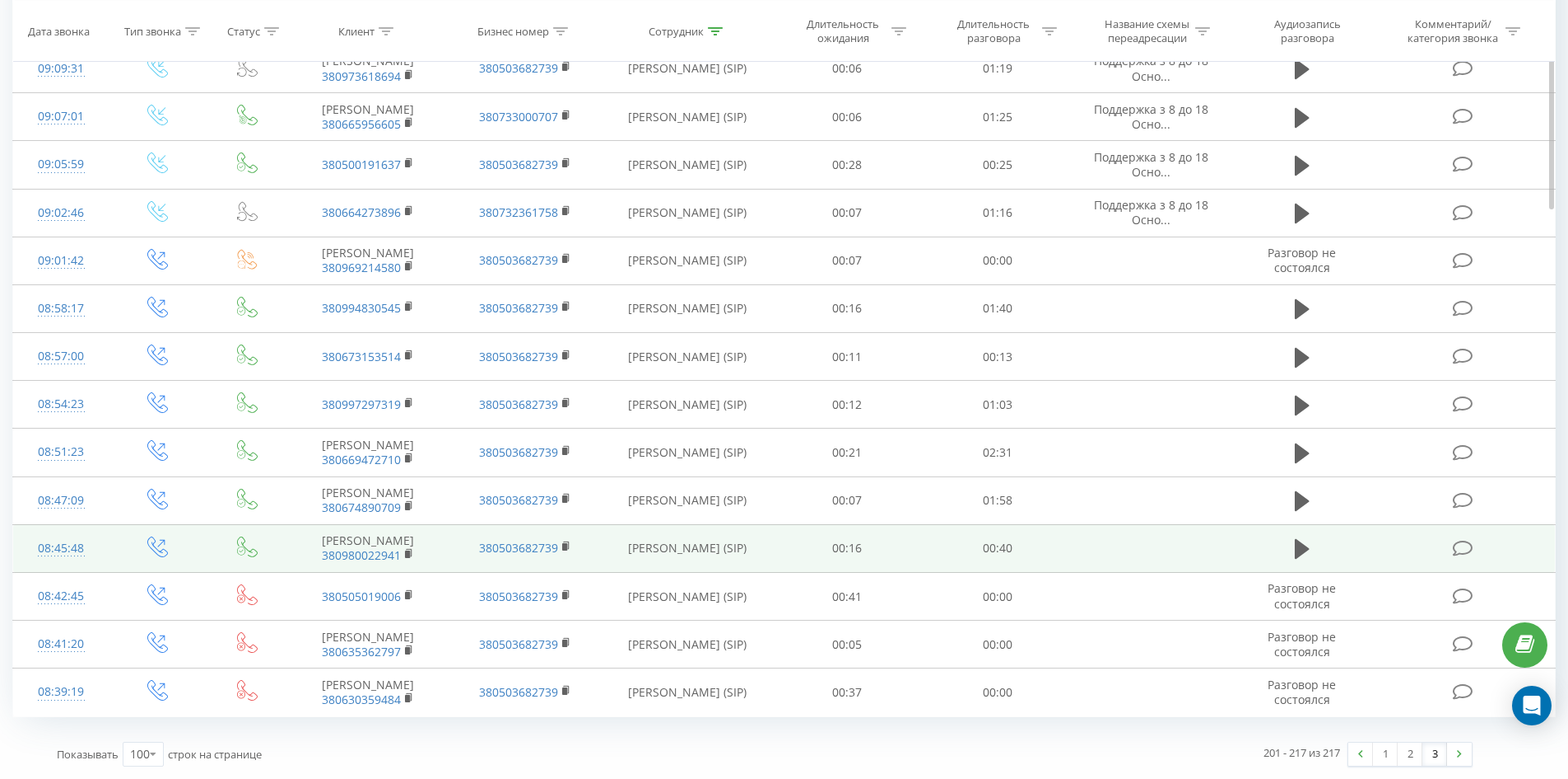
drag, startPoint x: 926, startPoint y: 194, endPoint x: 873, endPoint y: 540, distance: 350.0
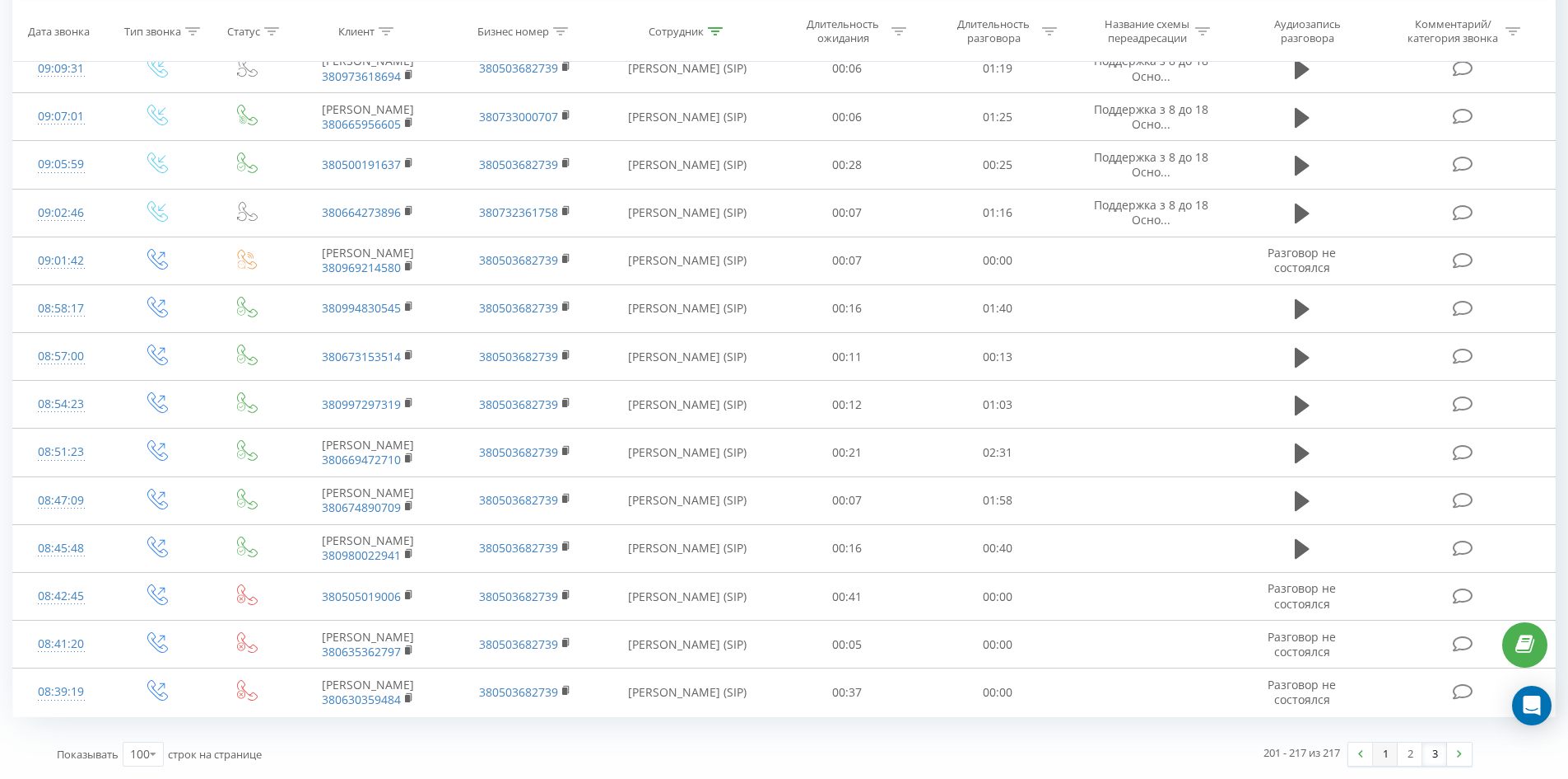
click at [1388, 745] on link "1" at bounding box center [1386, 753] width 25 height 23
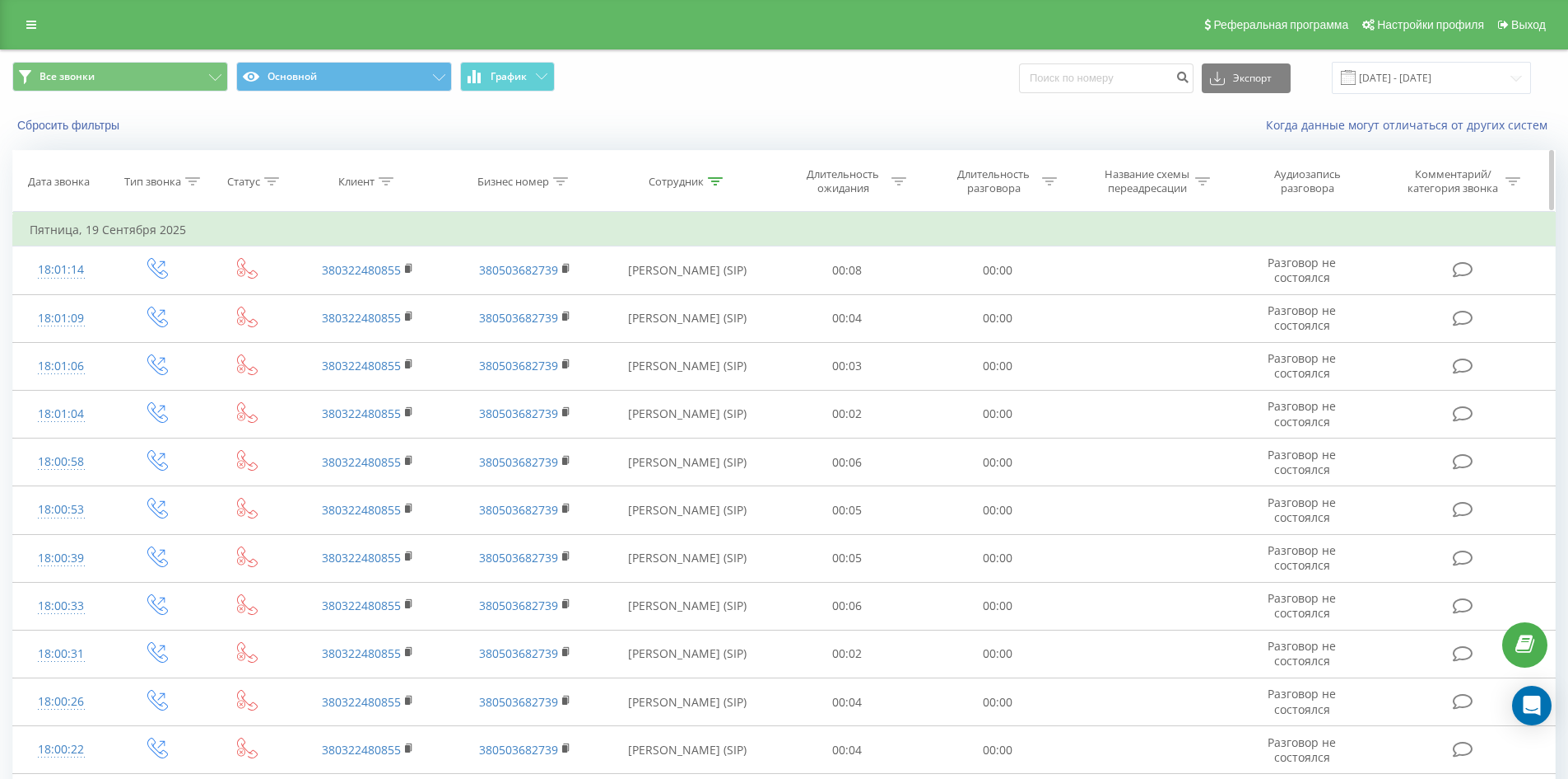
click at [717, 186] on div at bounding box center [715, 182] width 15 height 14
click at [737, 294] on input "сауляк юлія" at bounding box center [687, 299] width 145 height 29
click button "OK" at bounding box center [723, 332] width 70 height 21
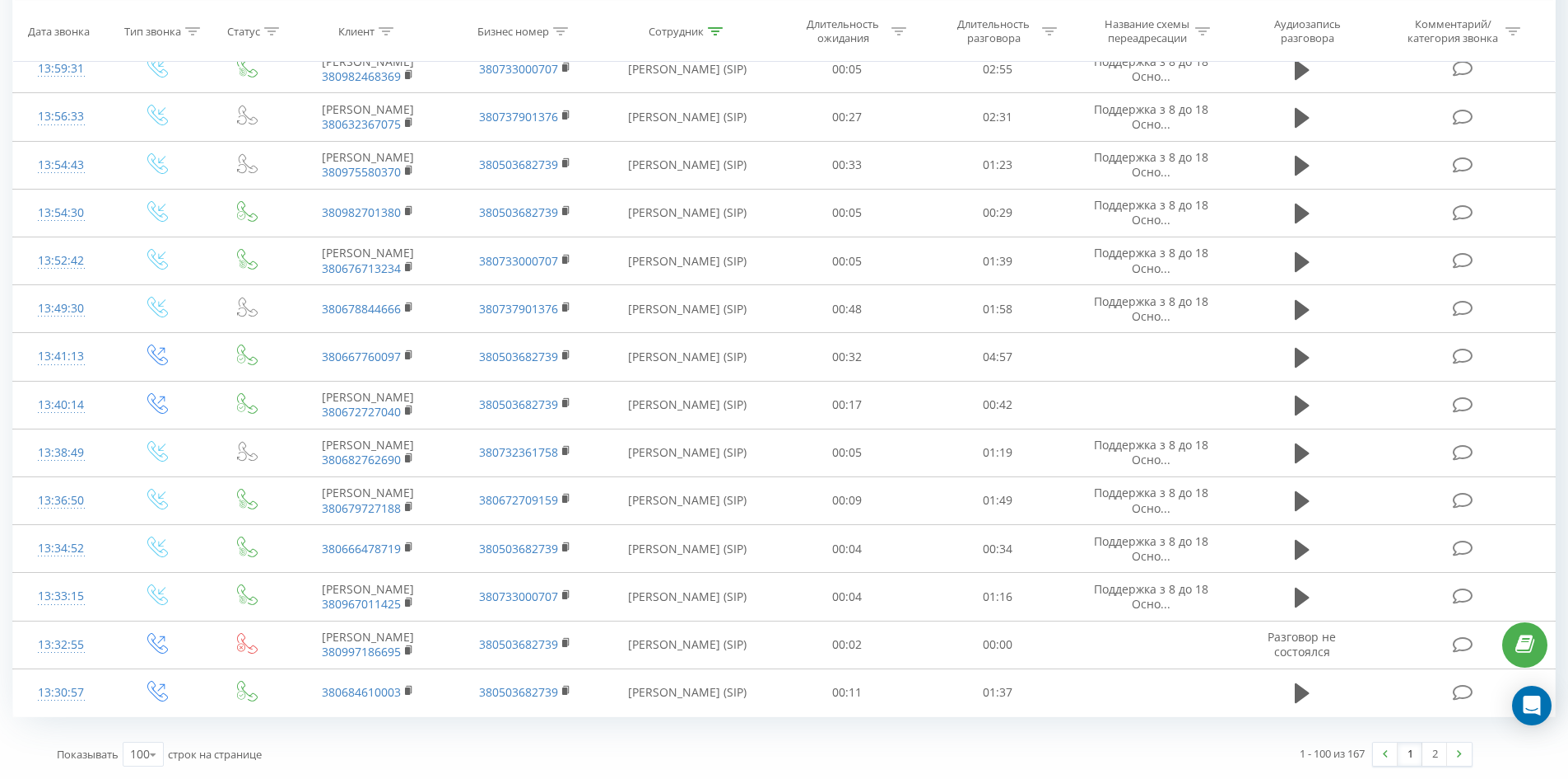
drag, startPoint x: 920, startPoint y: 195, endPoint x: 1376, endPoint y: 724, distance: 698.4
click at [1440, 754] on link "2" at bounding box center [1434, 753] width 25 height 23
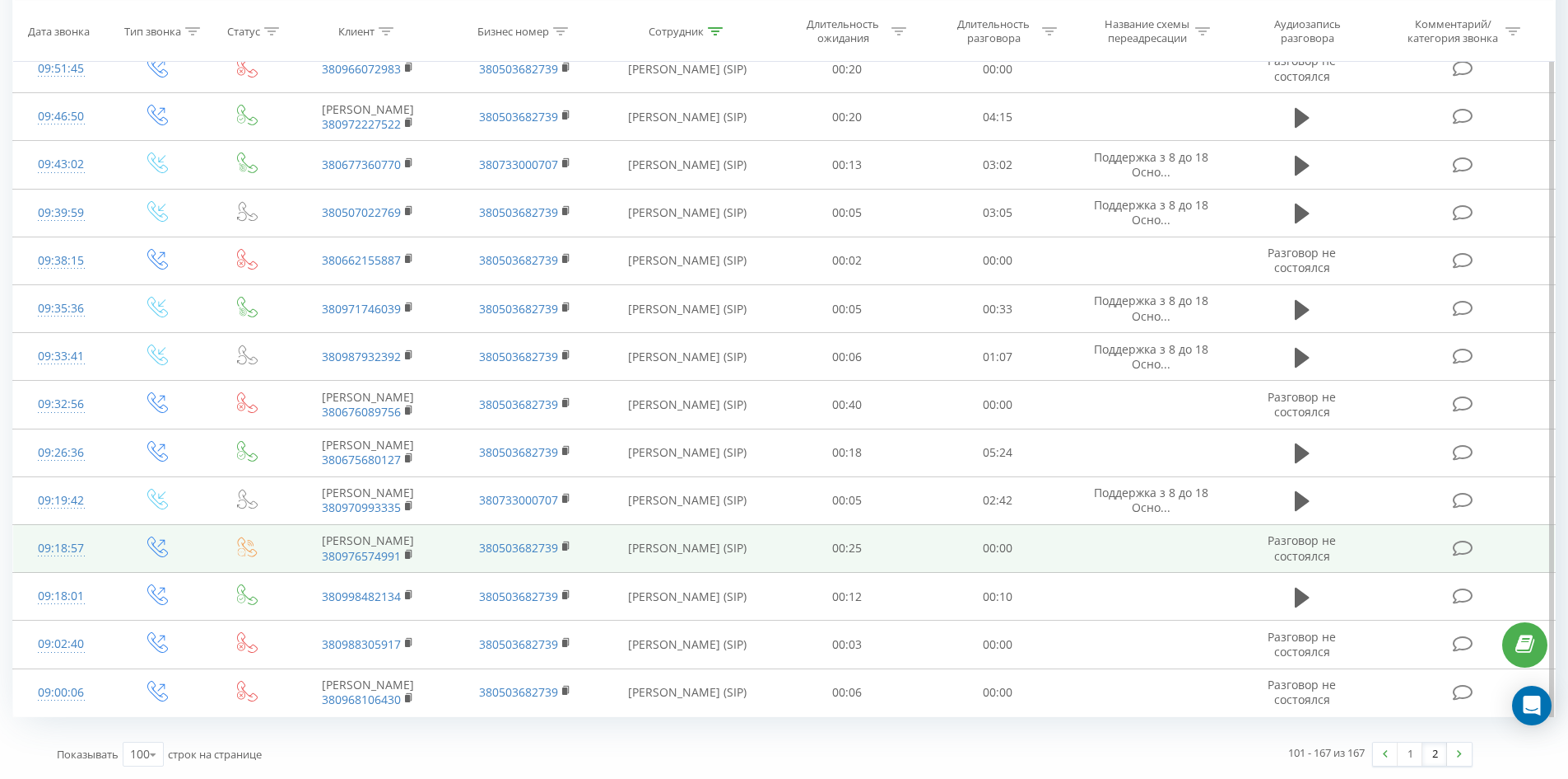
scroll to position [3205, 0]
drag, startPoint x: 893, startPoint y: 120, endPoint x: 838, endPoint y: 542, distance: 425.6
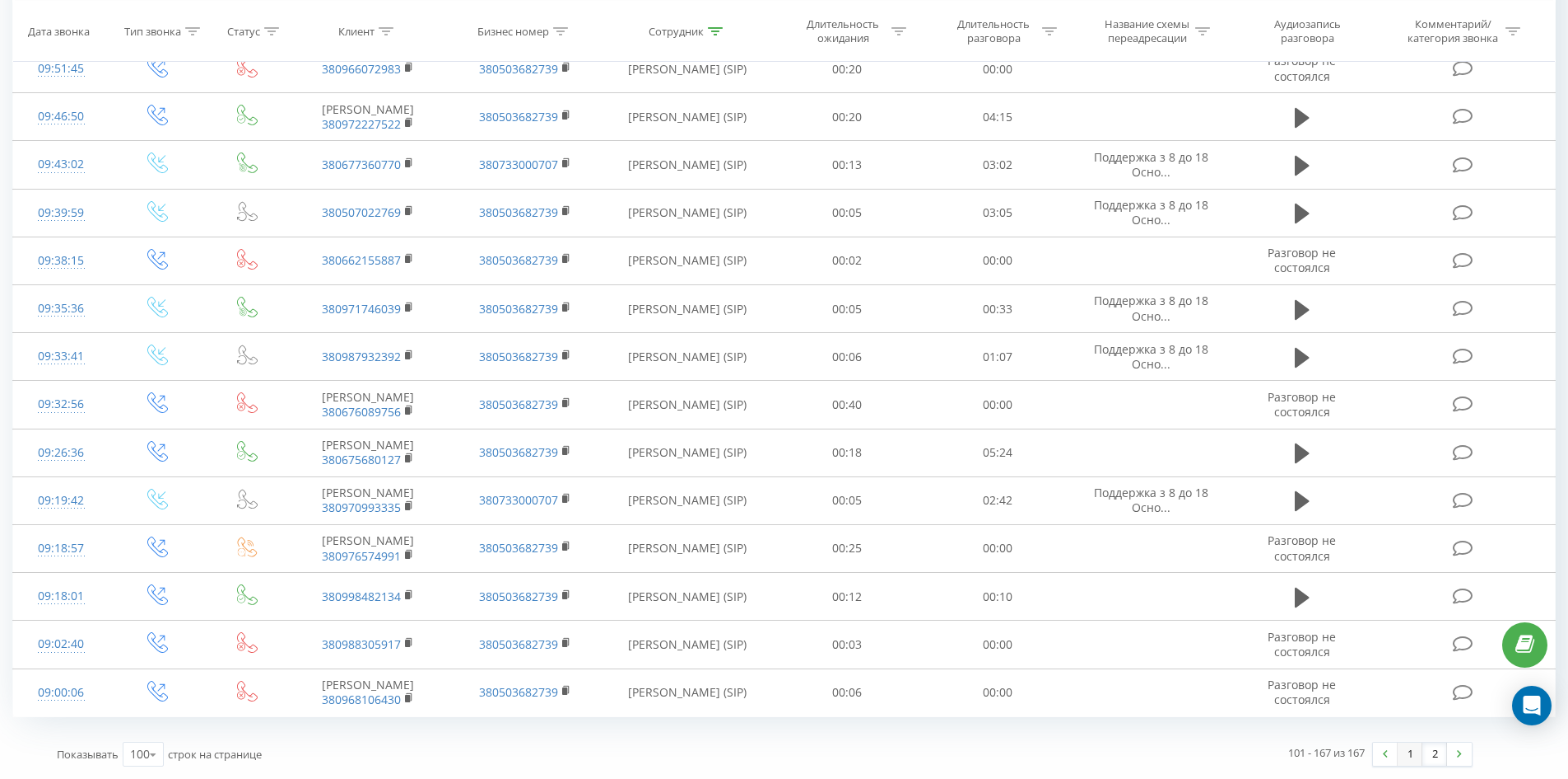
click at [1408, 750] on link "1" at bounding box center [1410, 753] width 25 height 23
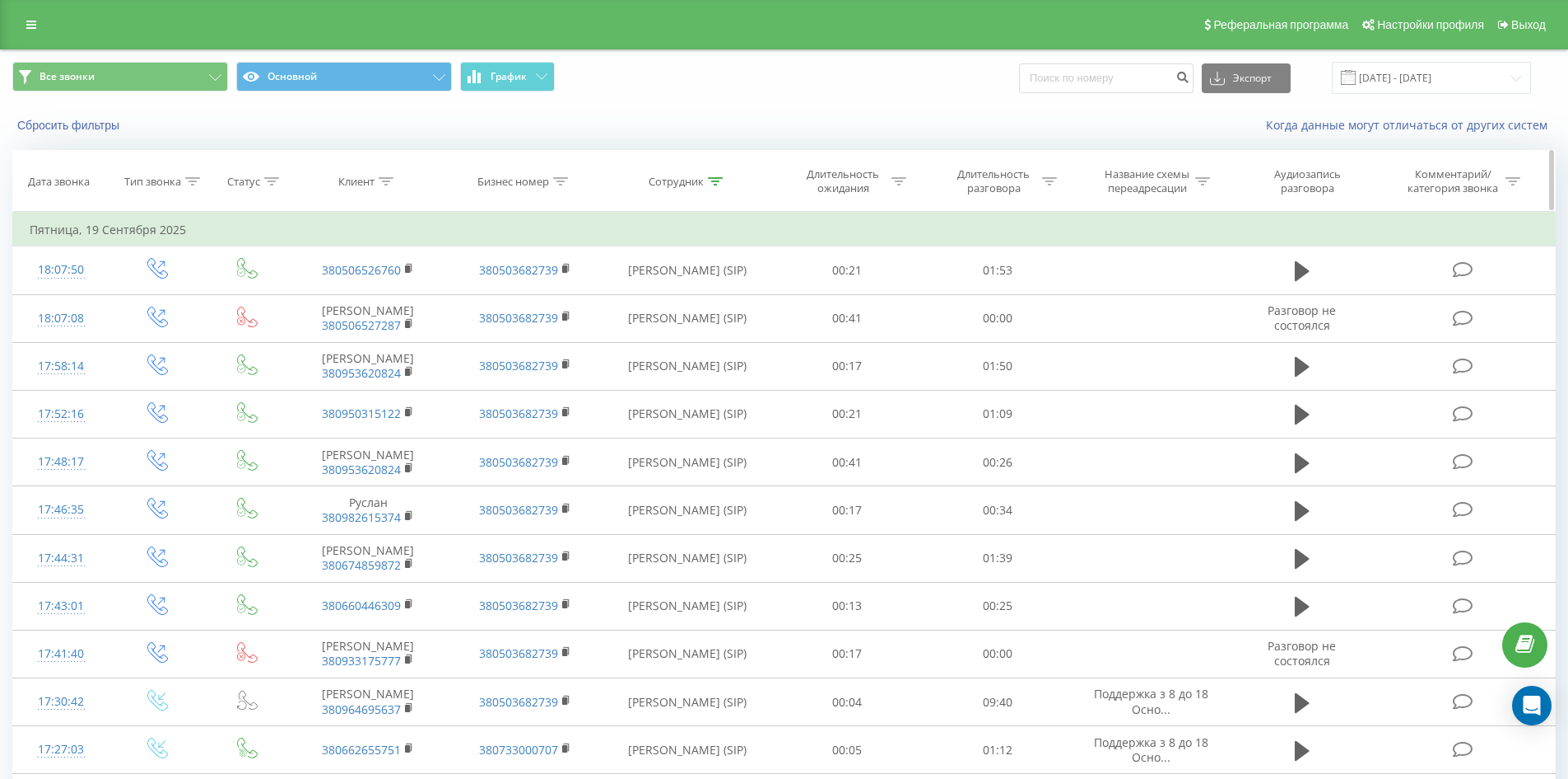
click at [710, 181] on icon at bounding box center [715, 182] width 15 height 8
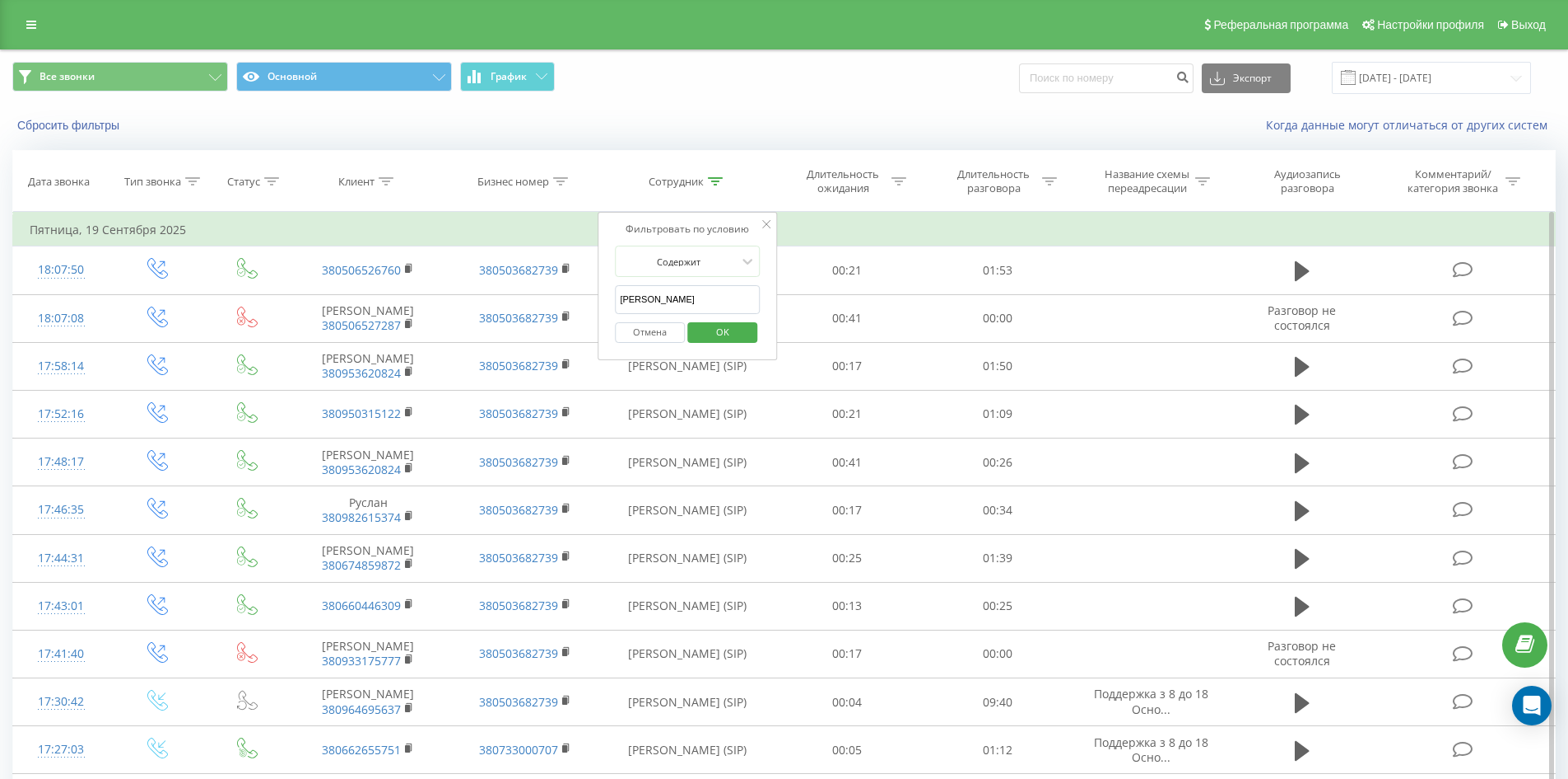
click at [733, 300] on input "якимів юлія" at bounding box center [687, 299] width 145 height 29
click button "OK" at bounding box center [723, 332] width 70 height 21
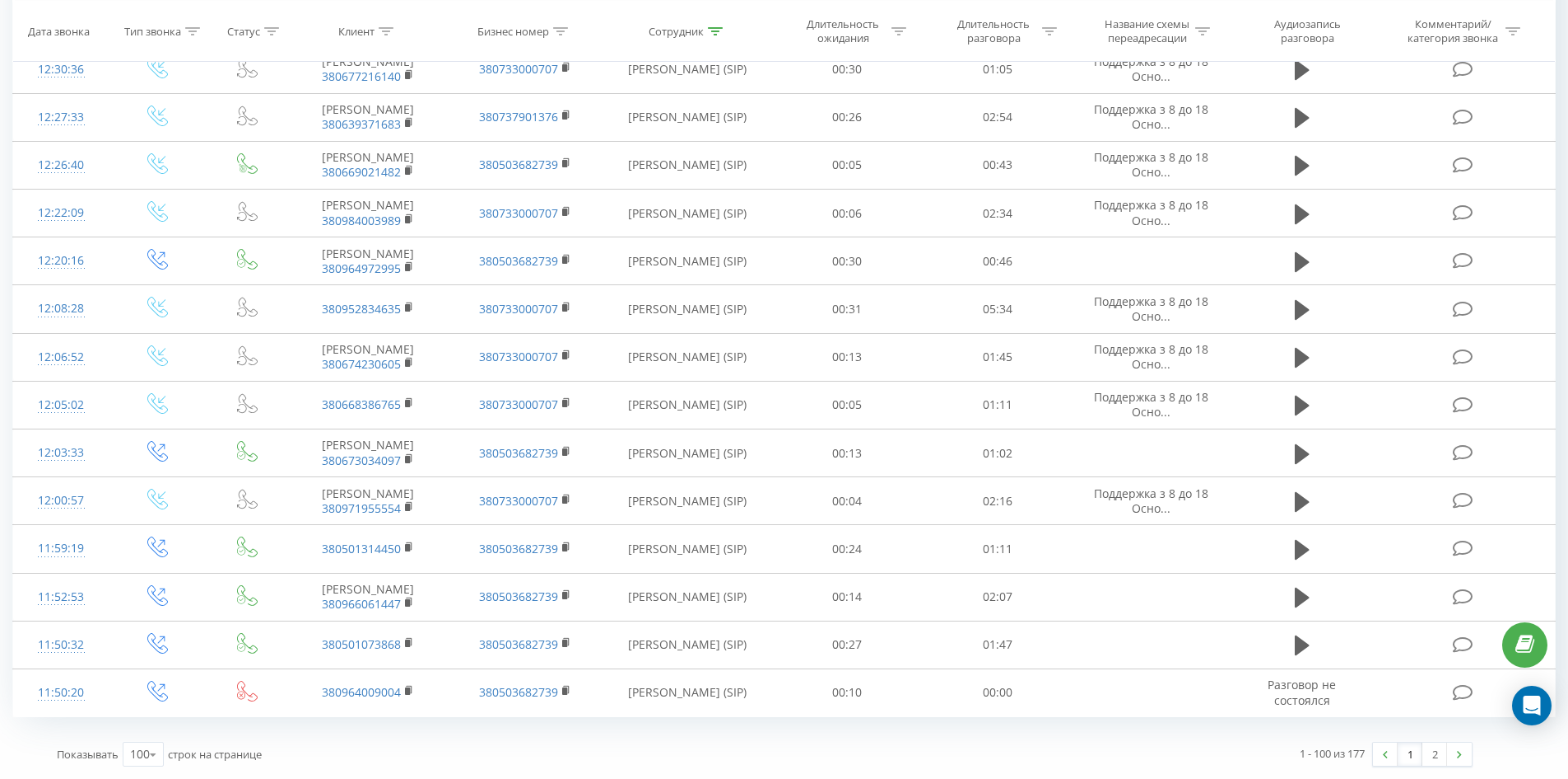
drag, startPoint x: 1092, startPoint y: 325, endPoint x: 1411, endPoint y: 741, distance: 524.2
click at [1439, 753] on link "2" at bounding box center [1434, 753] width 25 height 23
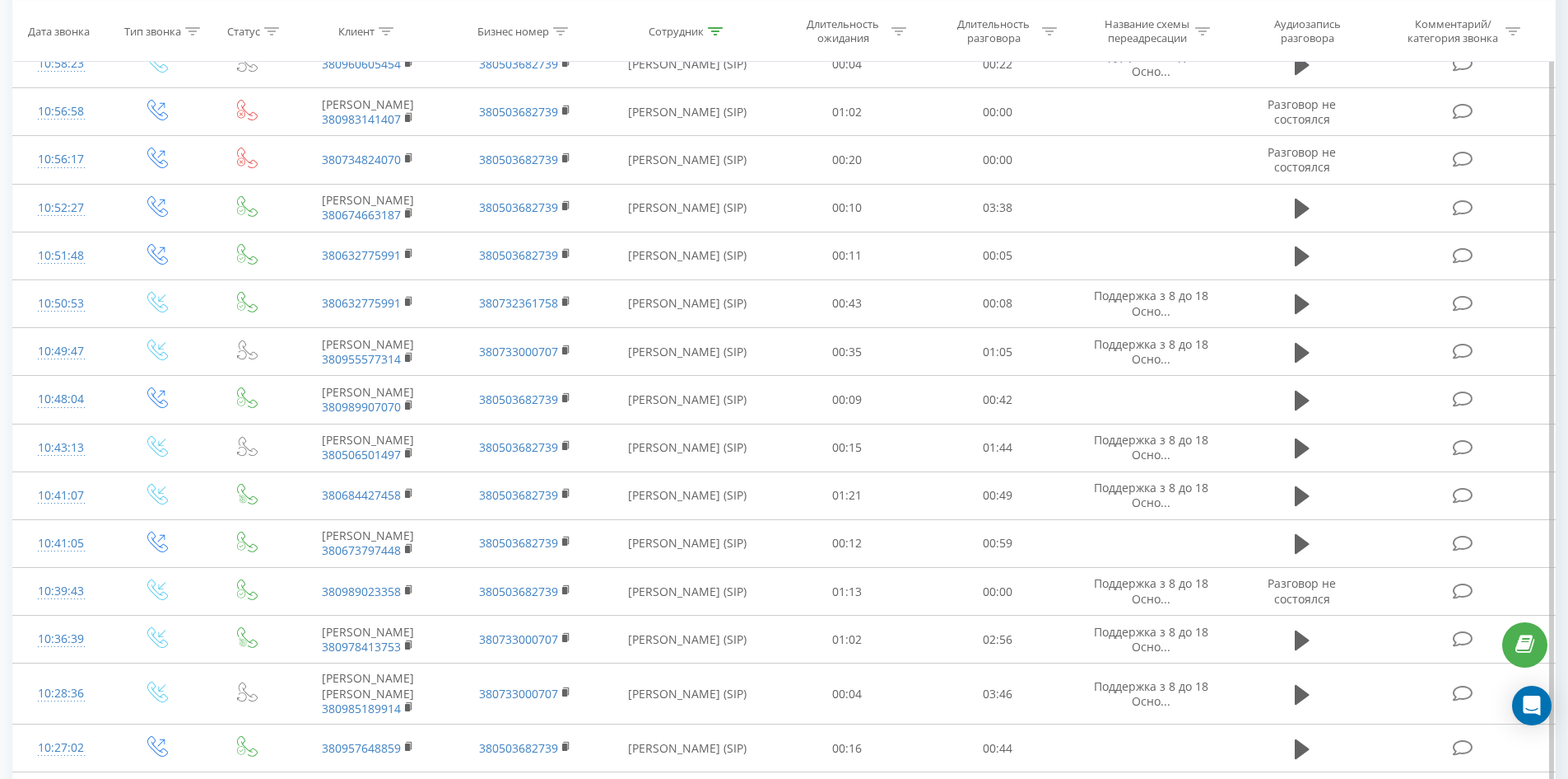
scroll to position [3887, 0]
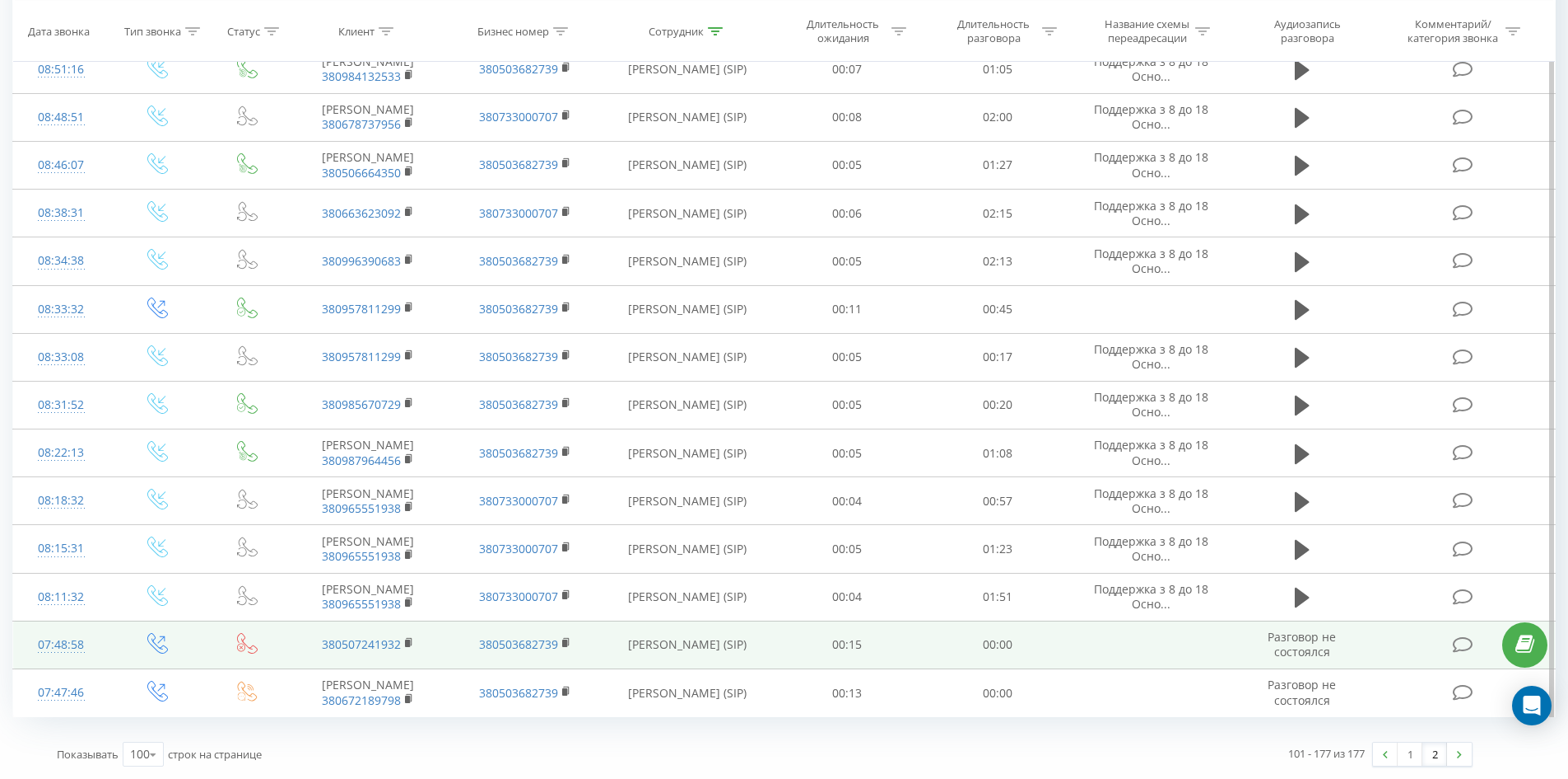
drag, startPoint x: 896, startPoint y: 162, endPoint x: 920, endPoint y: 607, distance: 445.6
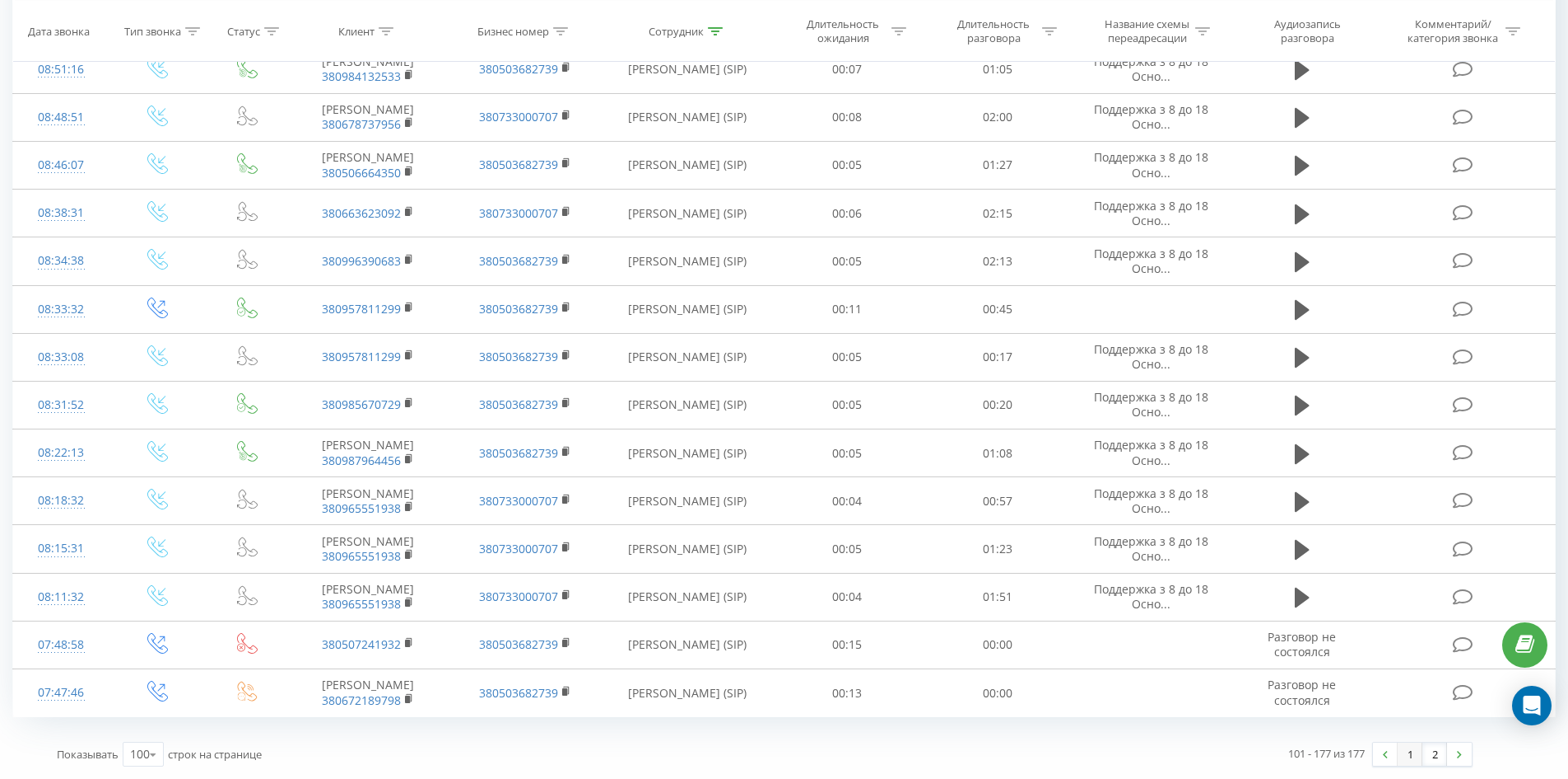
click at [1418, 753] on link "1" at bounding box center [1410, 753] width 25 height 23
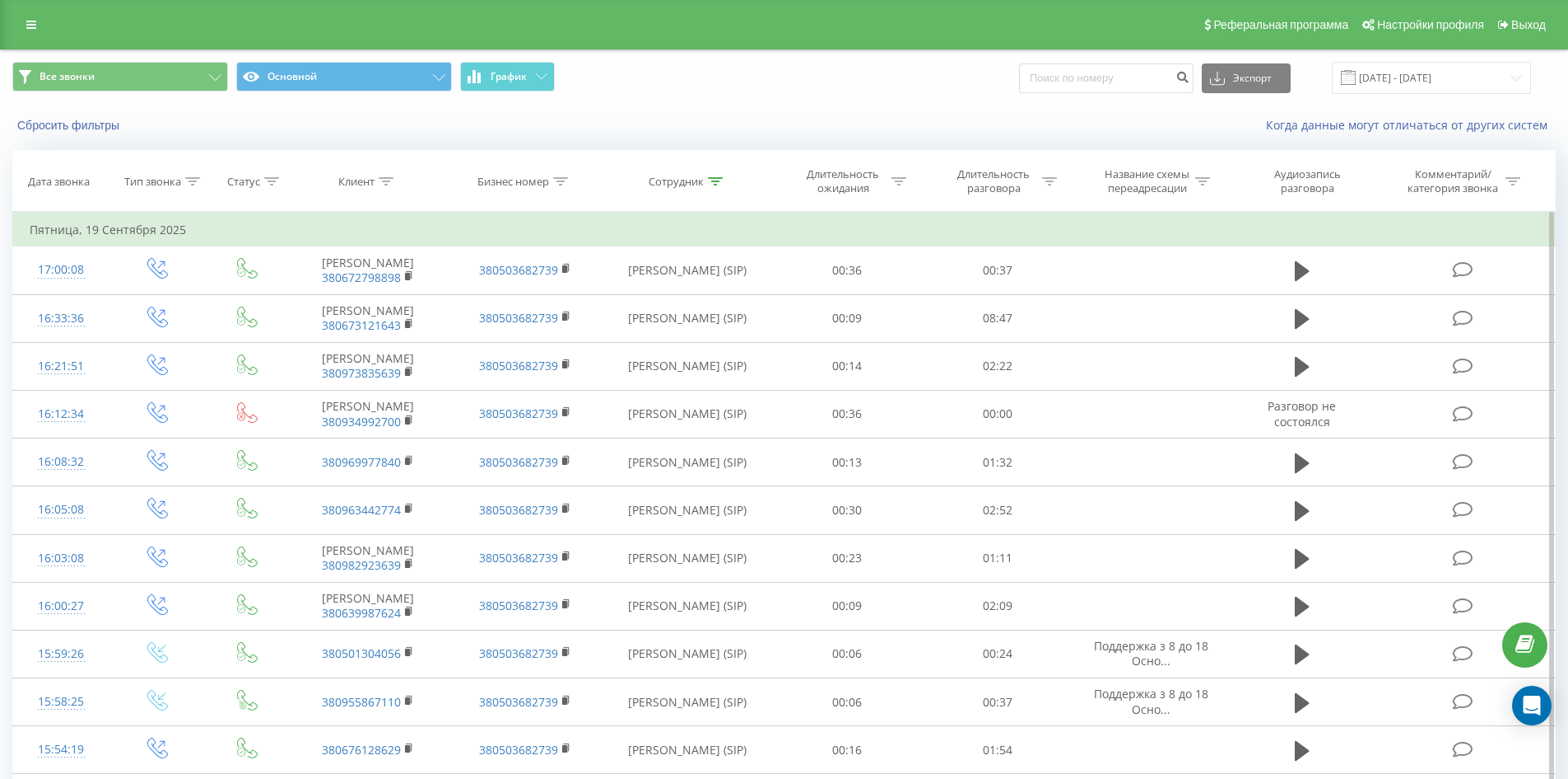
drag, startPoint x: 715, startPoint y: 178, endPoint x: 717, endPoint y: 238, distance: 60.0
click at [715, 179] on icon at bounding box center [715, 182] width 15 height 8
click at [724, 300] on input "кобилинська марина" at bounding box center [687, 299] width 145 height 29
click button "OK" at bounding box center [723, 332] width 70 height 21
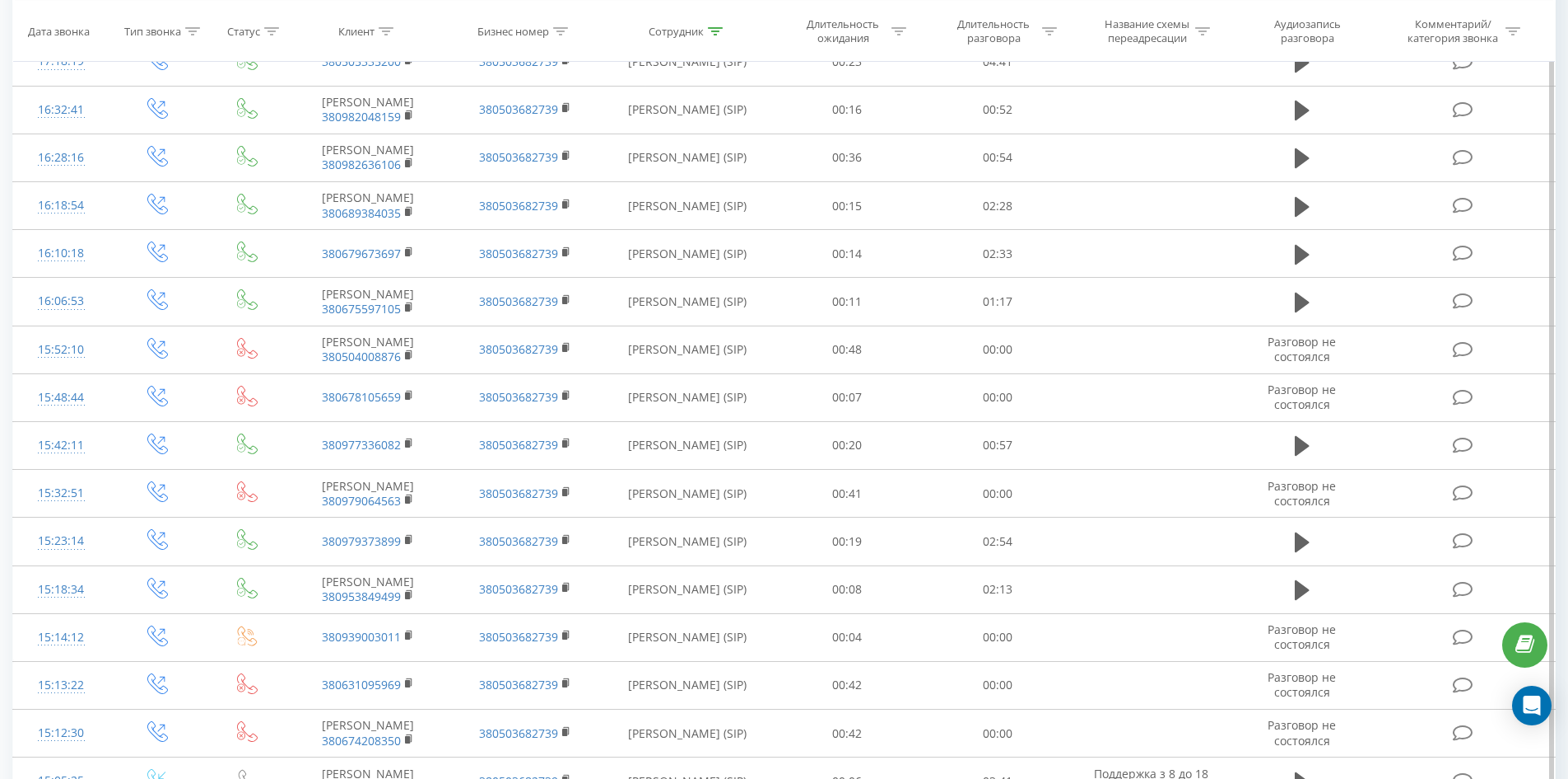
scroll to position [3294, 0]
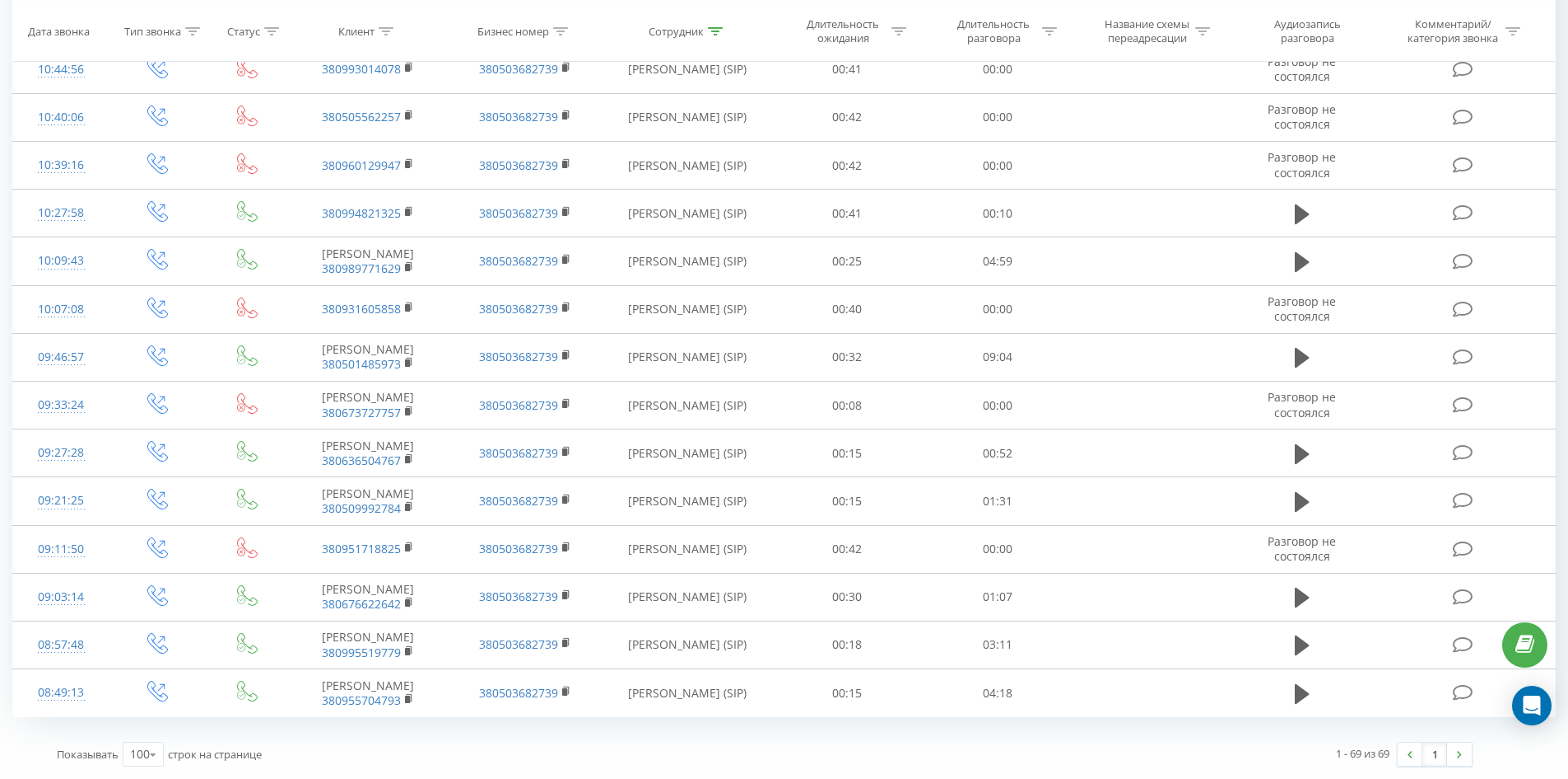
drag, startPoint x: 1051, startPoint y: 100, endPoint x: 1420, endPoint y: 739, distance: 737.9
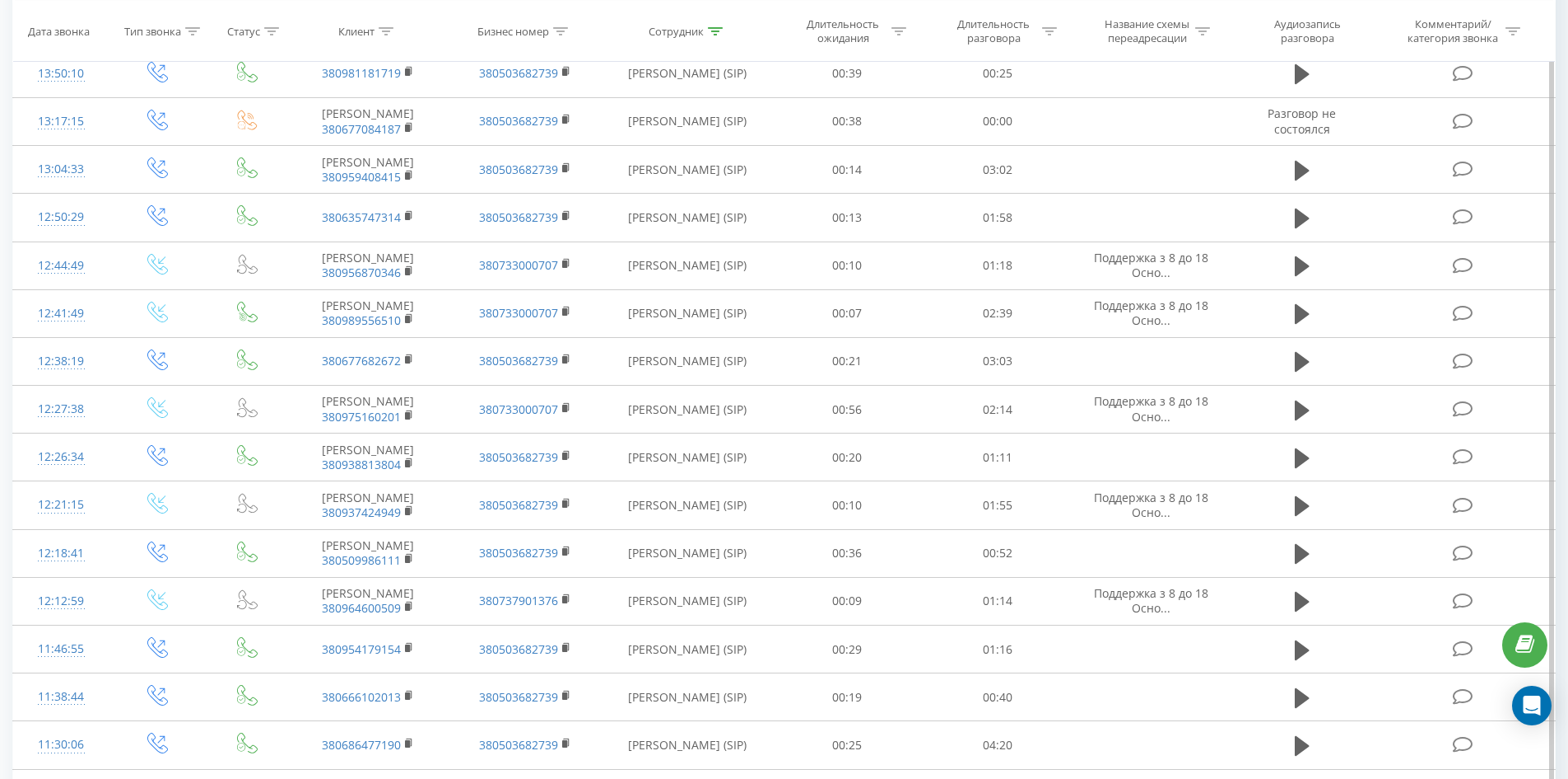
scroll to position [0, 0]
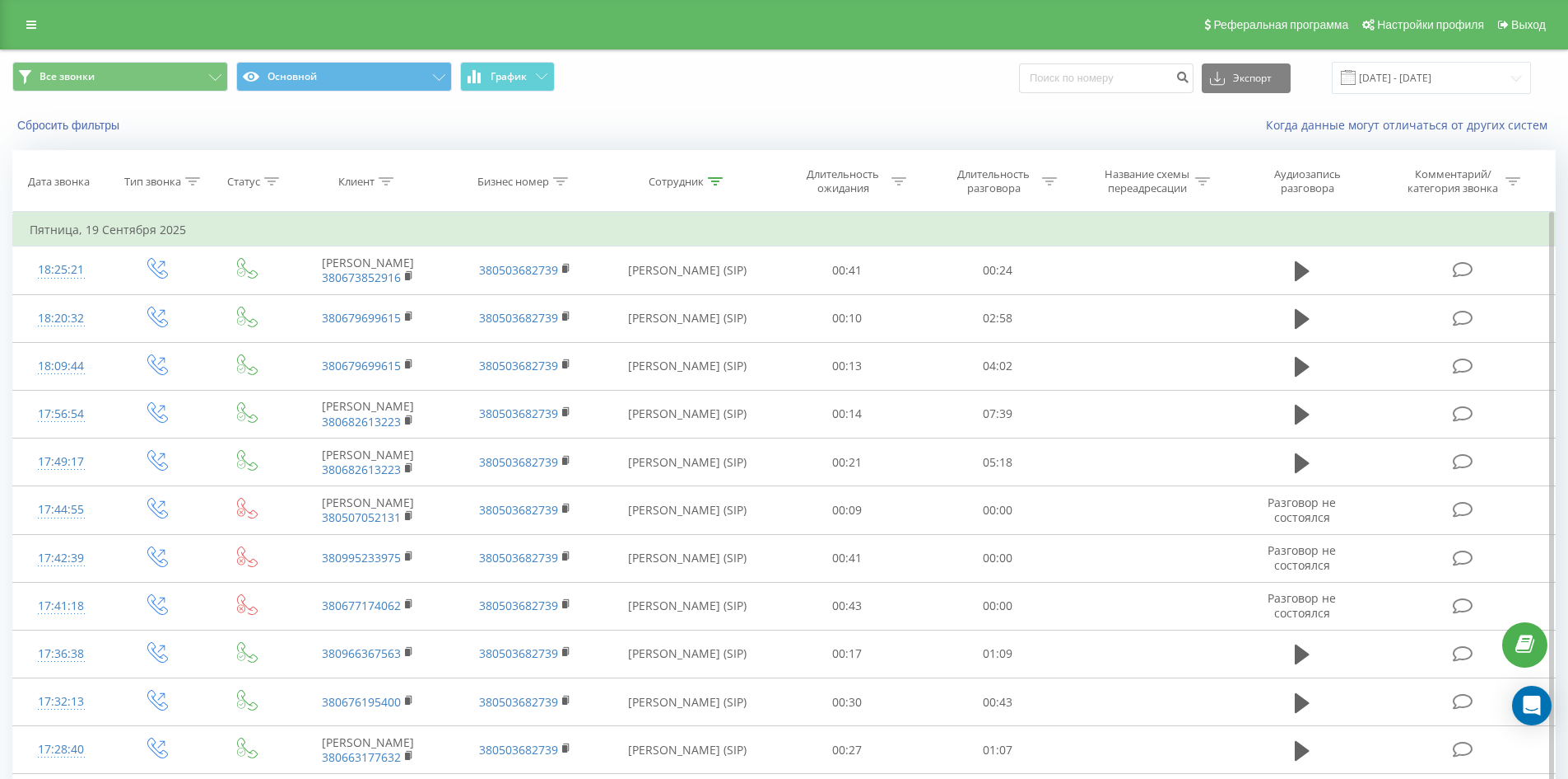
drag, startPoint x: 704, startPoint y: 564, endPoint x: 750, endPoint y: 239, distance: 328.2
drag, startPoint x: 707, startPoint y: 182, endPoint x: 719, endPoint y: 236, distance: 55.3
click at [707, 182] on div "Сотрудник" at bounding box center [686, 182] width 74 height 14
click at [712, 300] on input "усенко ілона" at bounding box center [687, 299] width 145 height 29
click button "OK" at bounding box center [723, 332] width 70 height 21
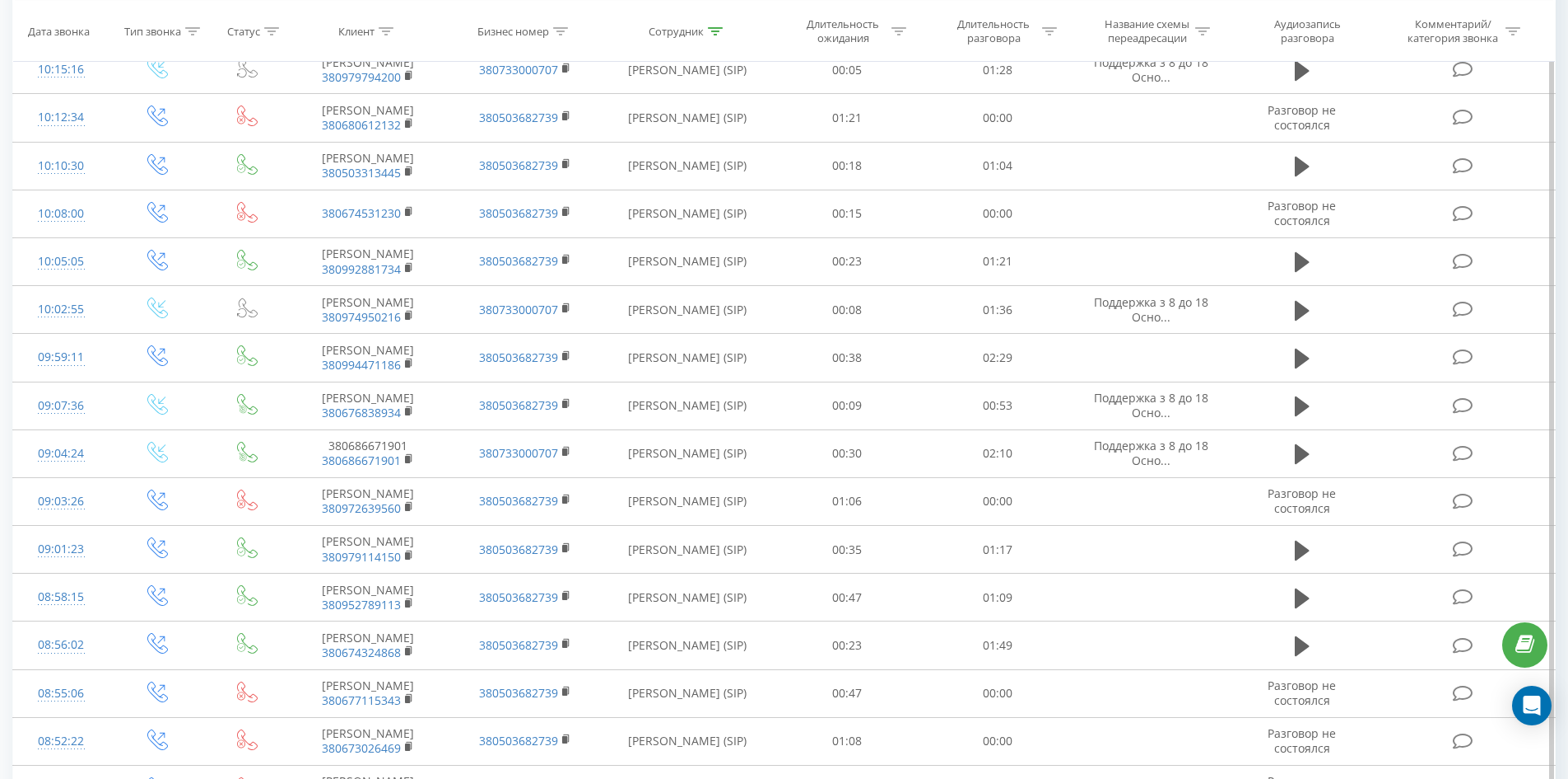
scroll to position [2817, 0]
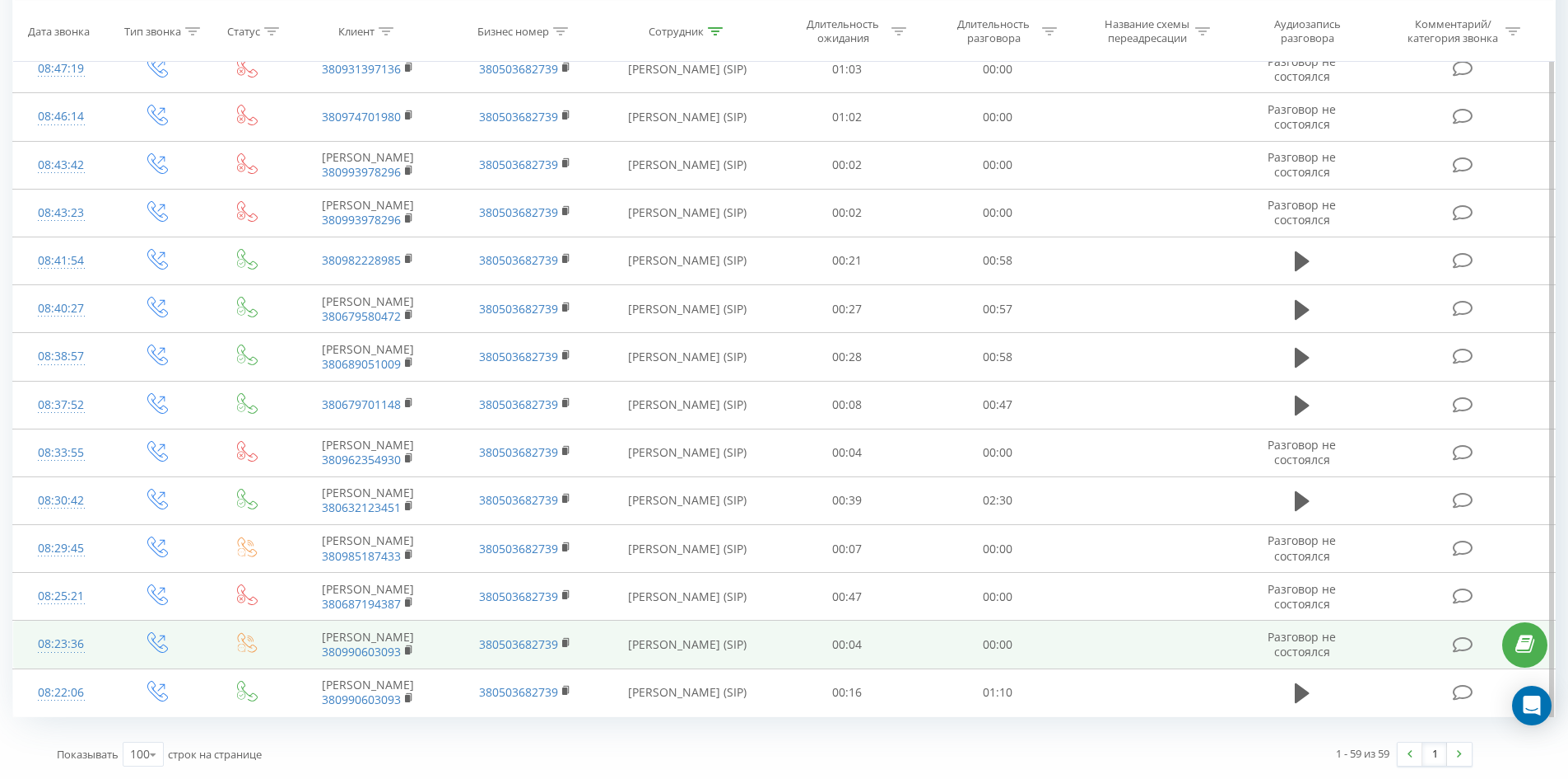
drag, startPoint x: 1116, startPoint y: 327, endPoint x: 982, endPoint y: 651, distance: 350.6
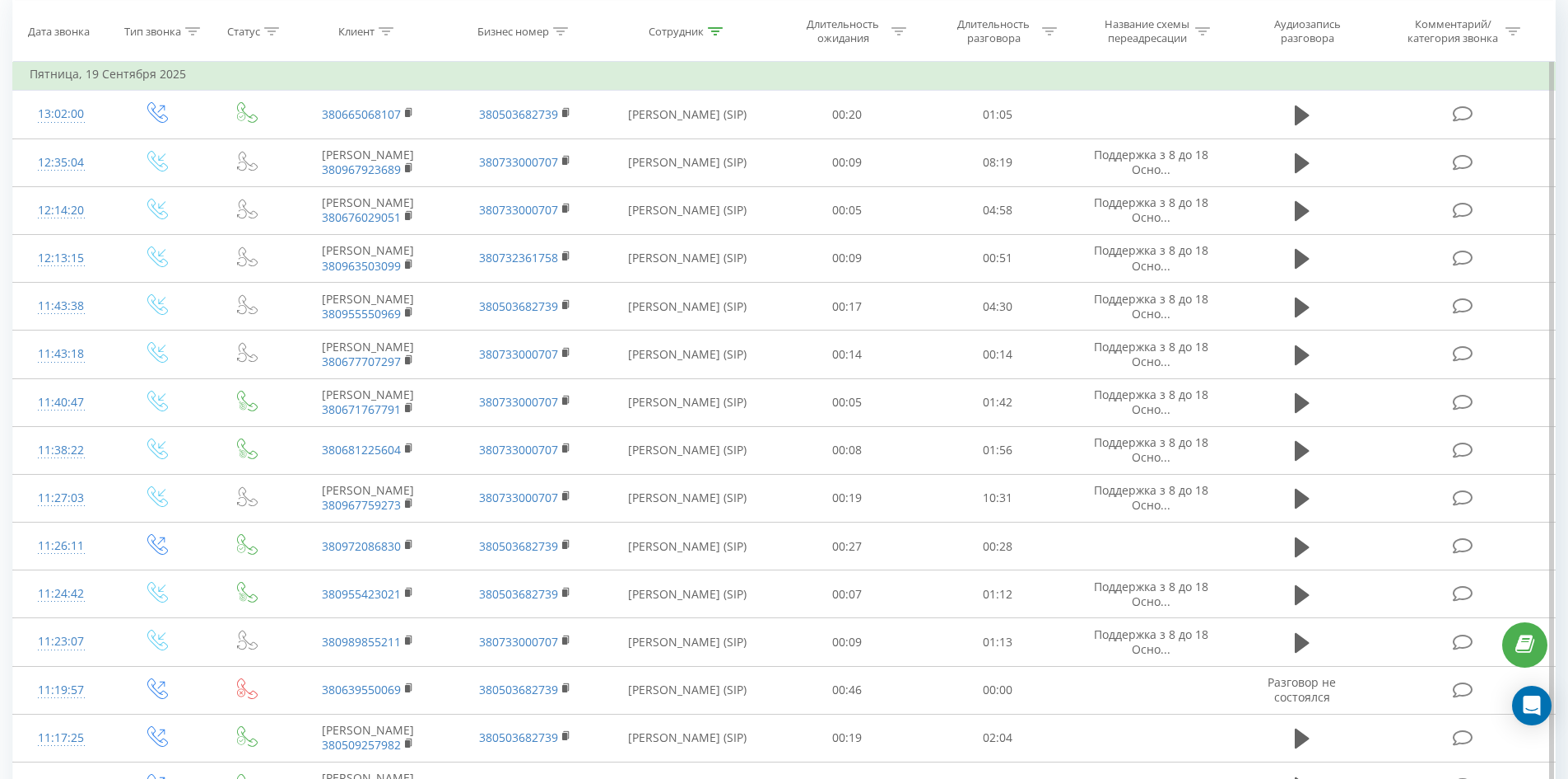
scroll to position [0, 0]
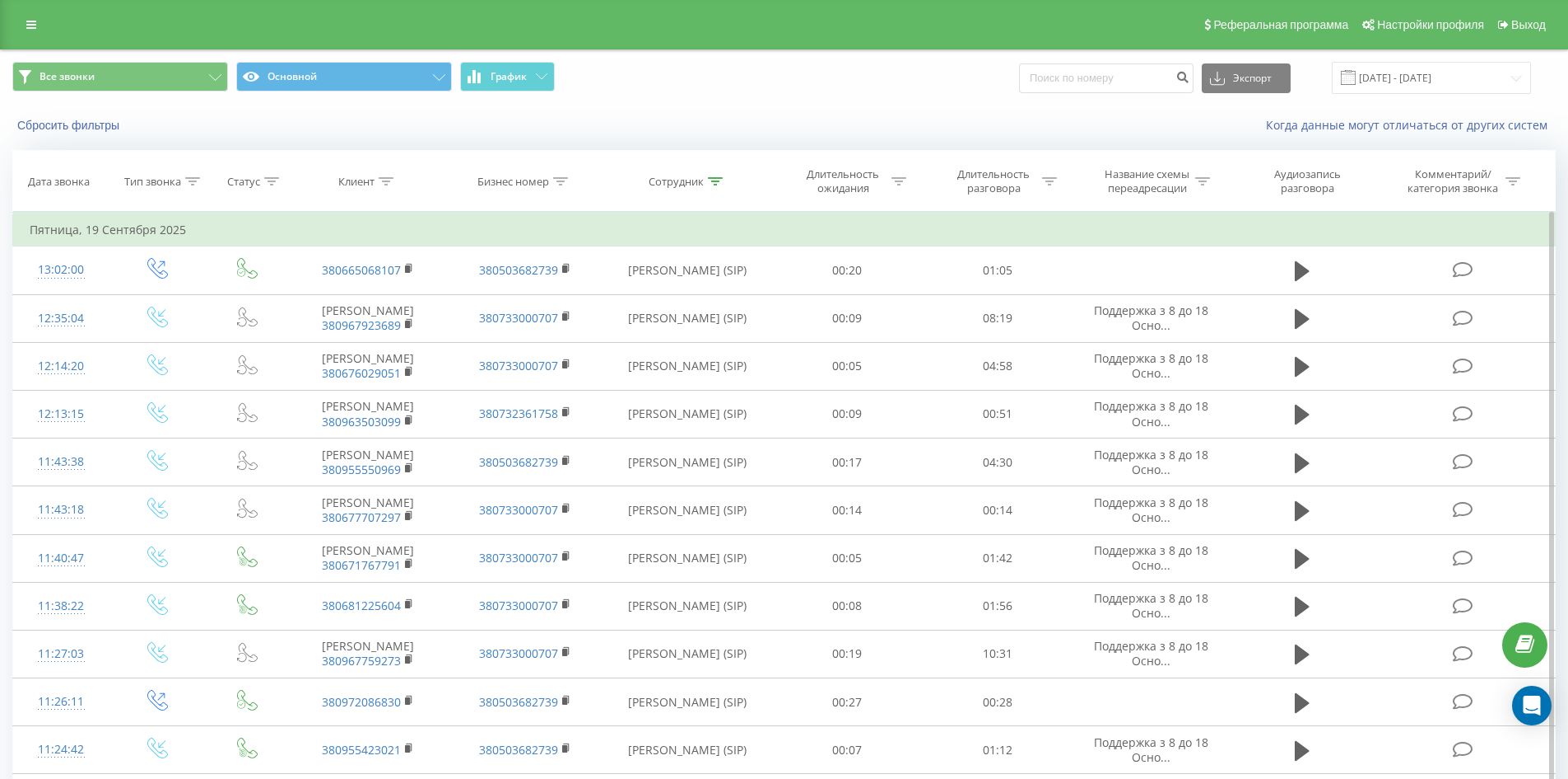
drag, startPoint x: 986, startPoint y: 644, endPoint x: 1076, endPoint y: 312, distance: 344.0
click at [717, 178] on icon at bounding box center [715, 182] width 15 height 8
click at [727, 287] on input "клімова а" at bounding box center [687, 299] width 145 height 29
type input "соломка карина"
click button "OK" at bounding box center [723, 332] width 70 height 21
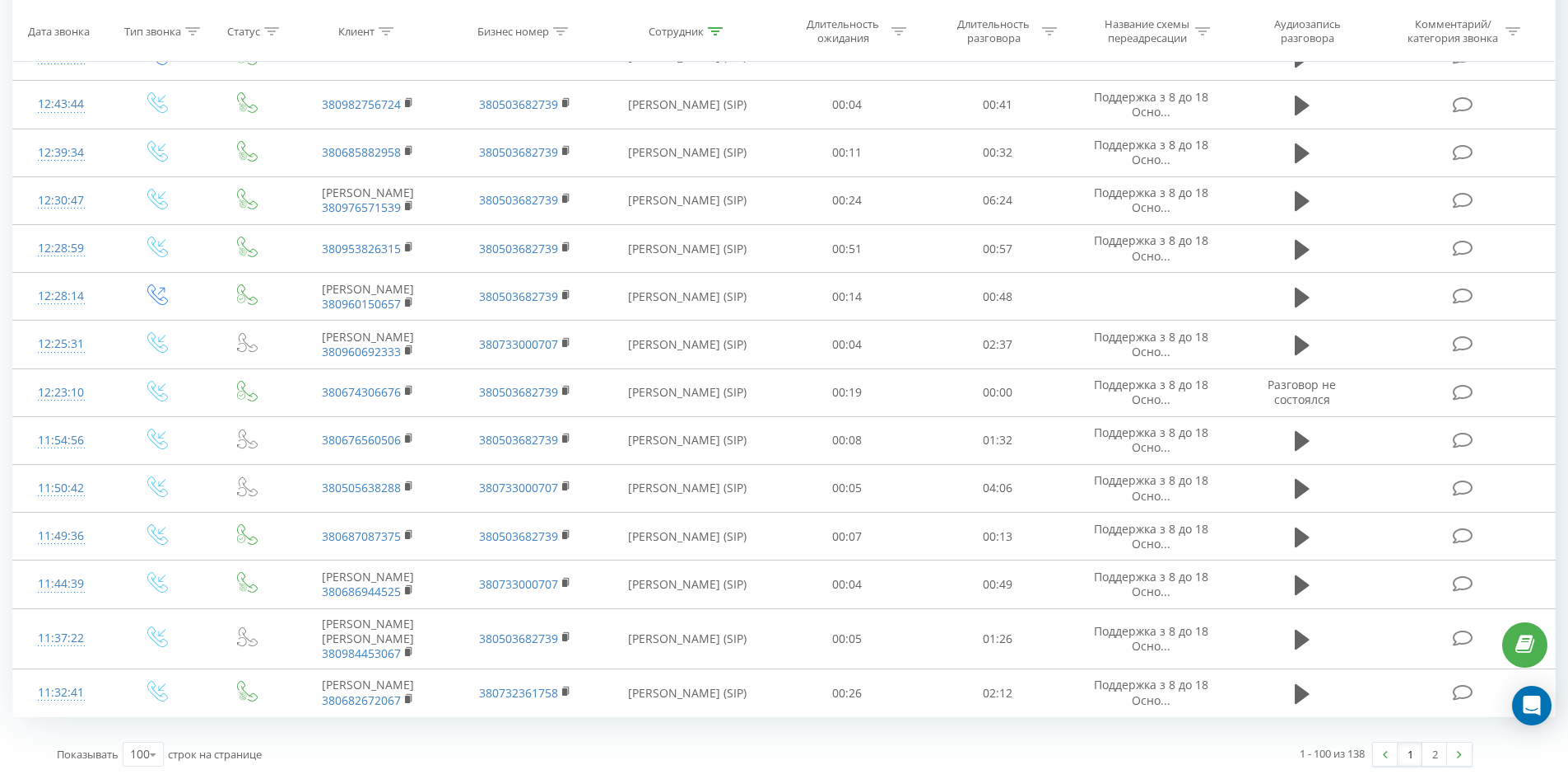
drag, startPoint x: 891, startPoint y: 455, endPoint x: 1480, endPoint y: 778, distance: 671.8
click at [1439, 759] on link "2" at bounding box center [1434, 753] width 25 height 23
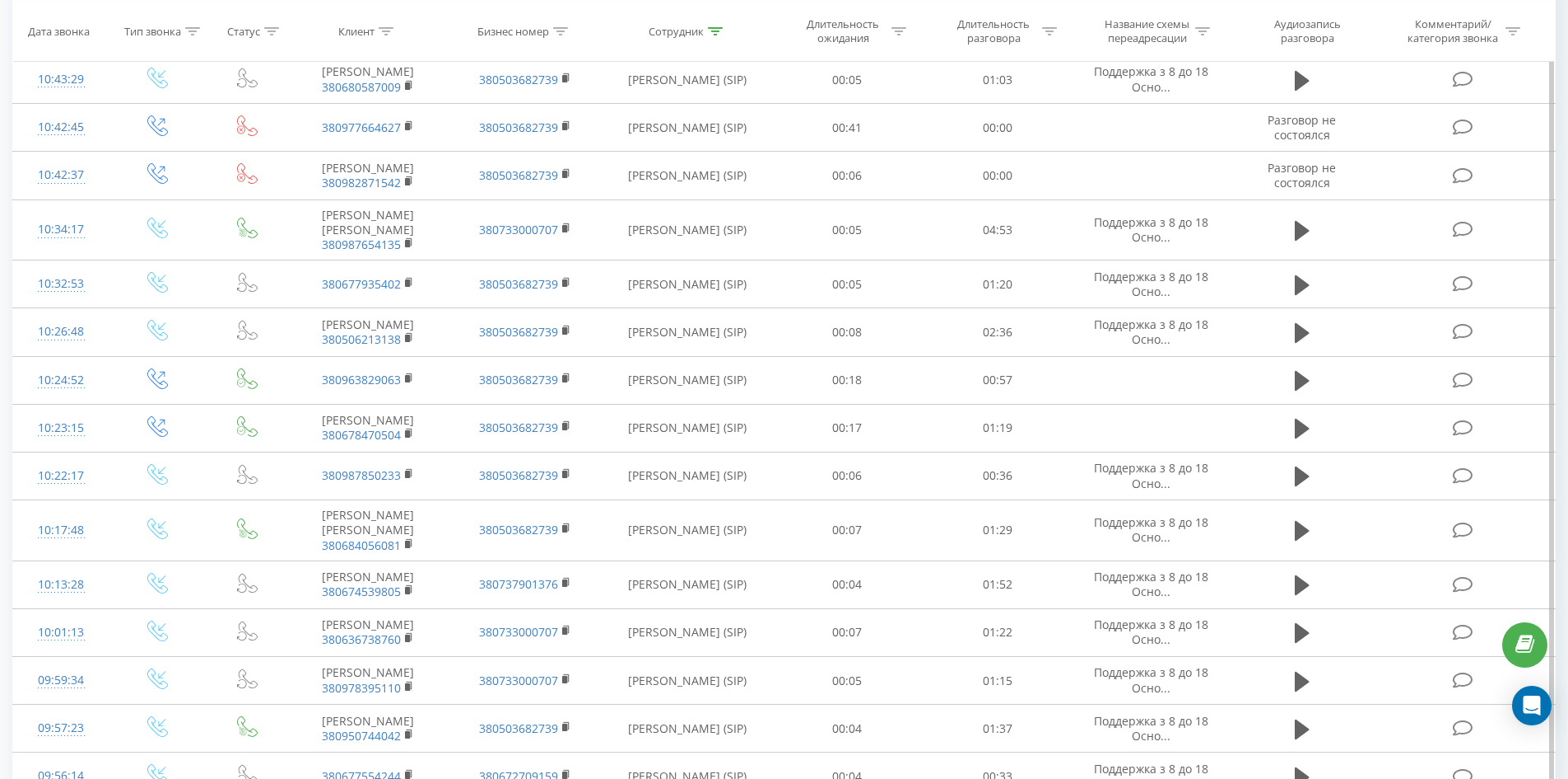
scroll to position [1643, 0]
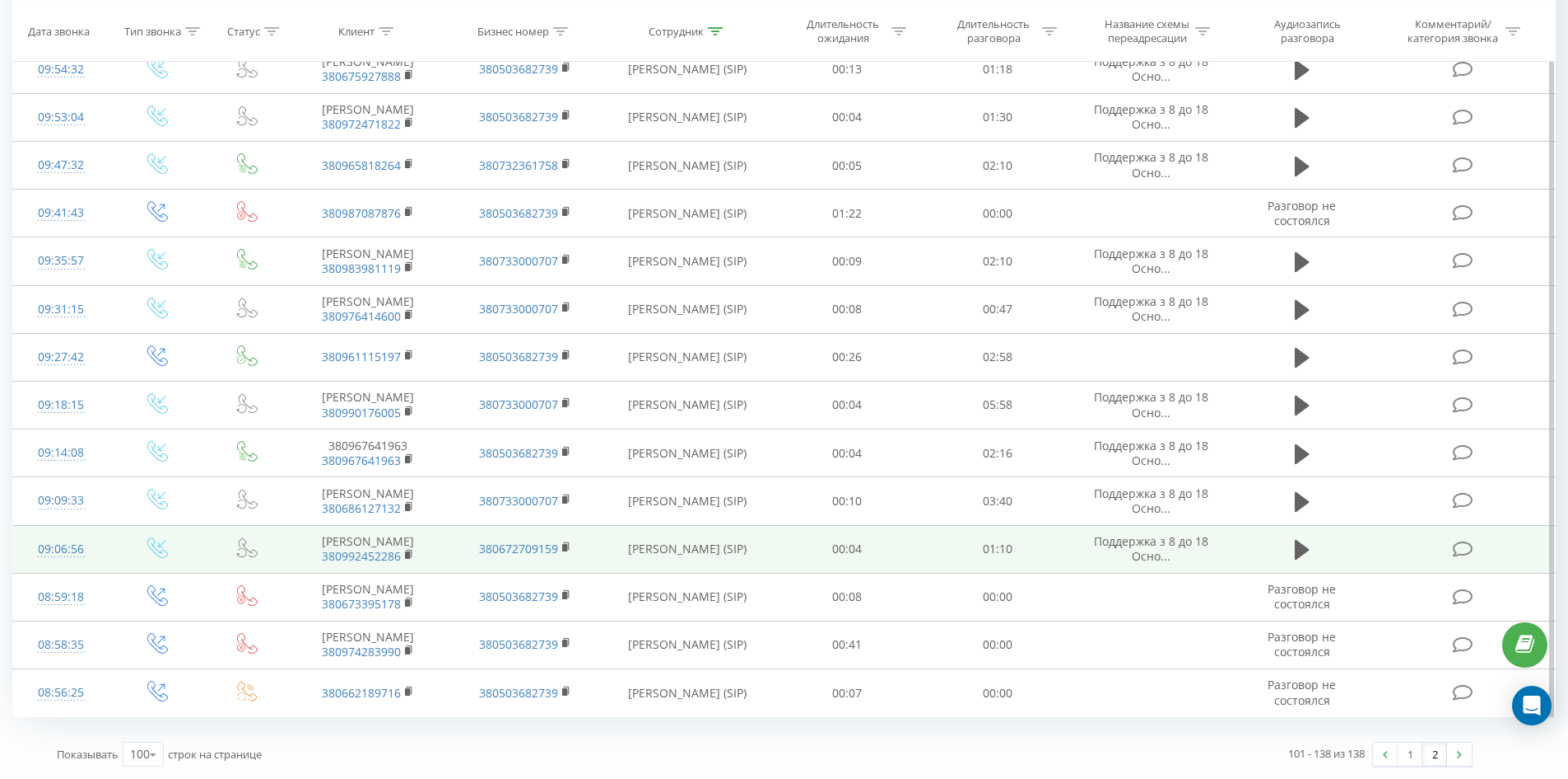
drag, startPoint x: 849, startPoint y: 112, endPoint x: 867, endPoint y: 525, distance: 413.4
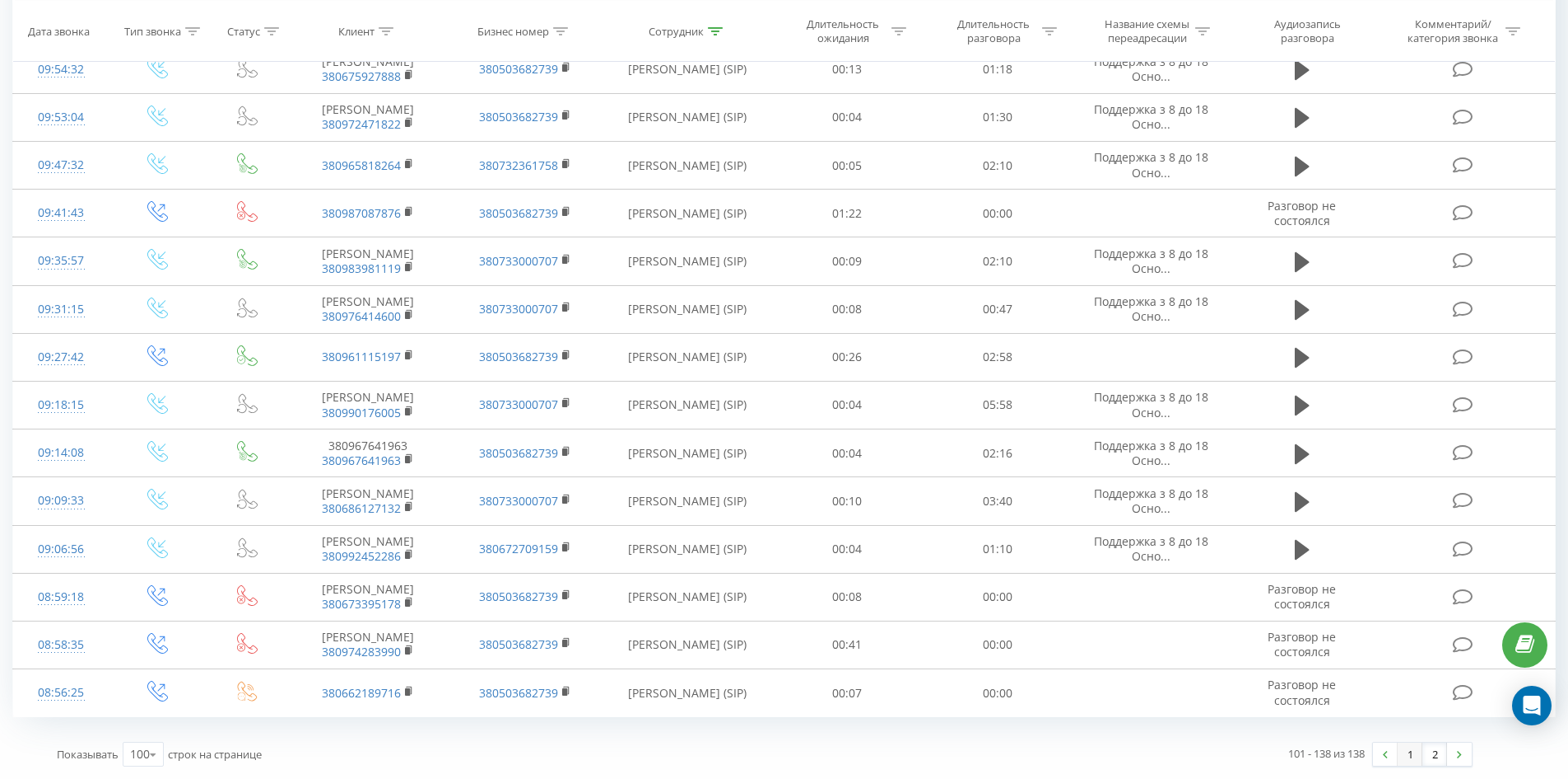
click at [1408, 755] on link "1" at bounding box center [1410, 753] width 25 height 23
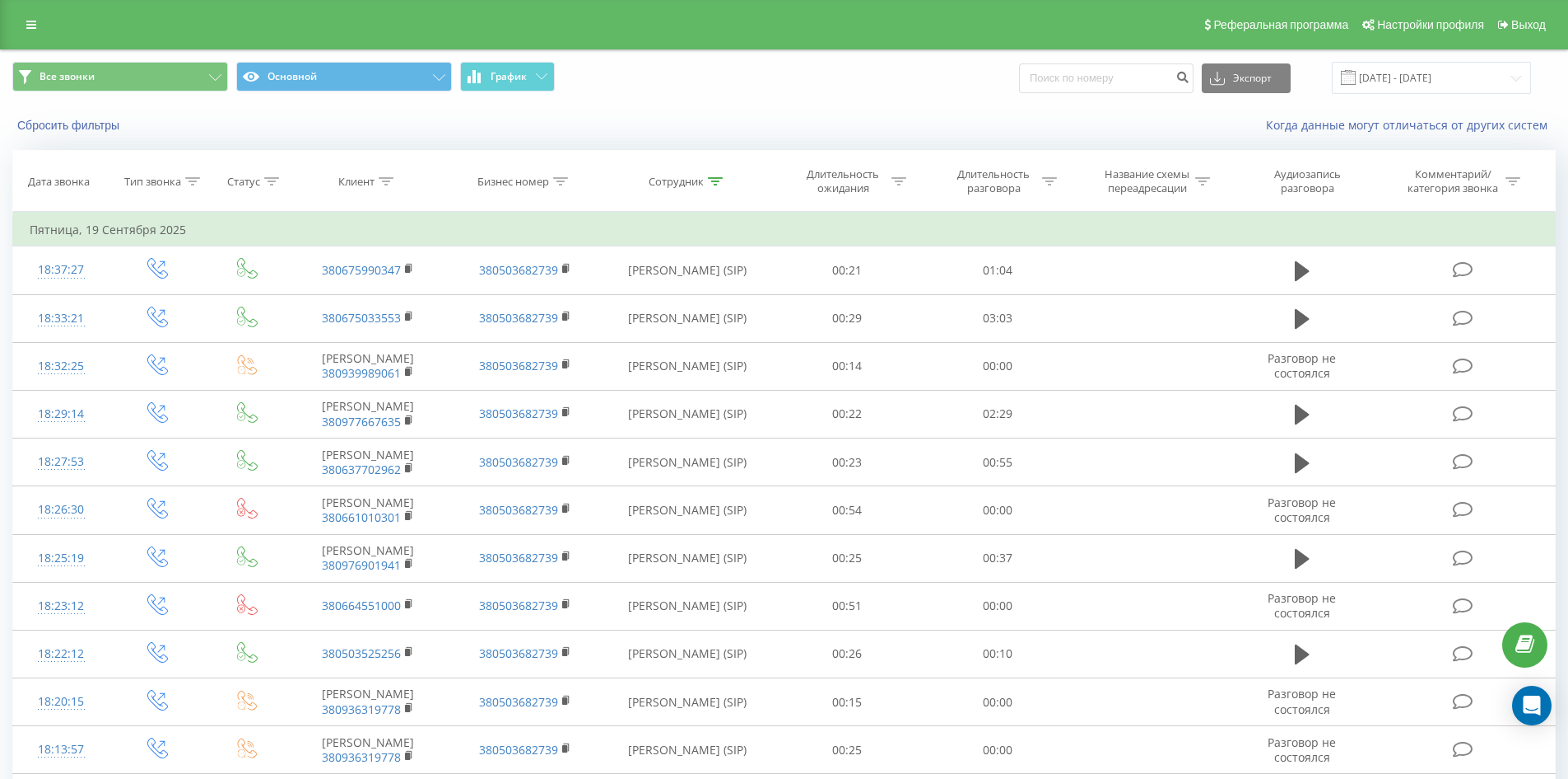
click at [714, 178] on icon at bounding box center [715, 182] width 15 height 8
click at [731, 293] on input "[PERSON_NAME]" at bounding box center [687, 299] width 145 height 29
click button "OK" at bounding box center [723, 332] width 70 height 21
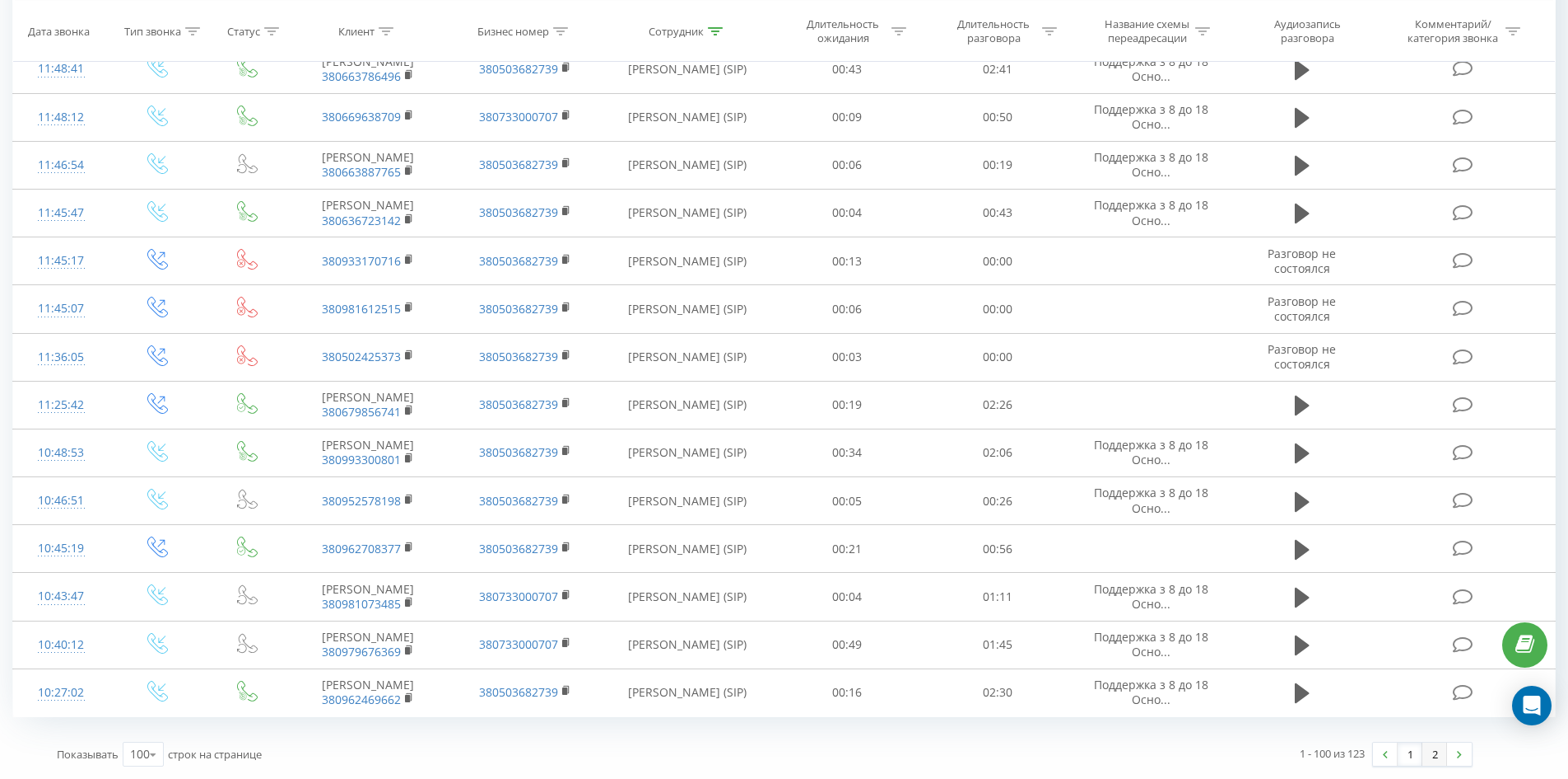
drag, startPoint x: 1028, startPoint y: 191, endPoint x: 1436, endPoint y: 743, distance: 686.4
click at [1442, 759] on link "2" at bounding box center [1434, 753] width 25 height 23
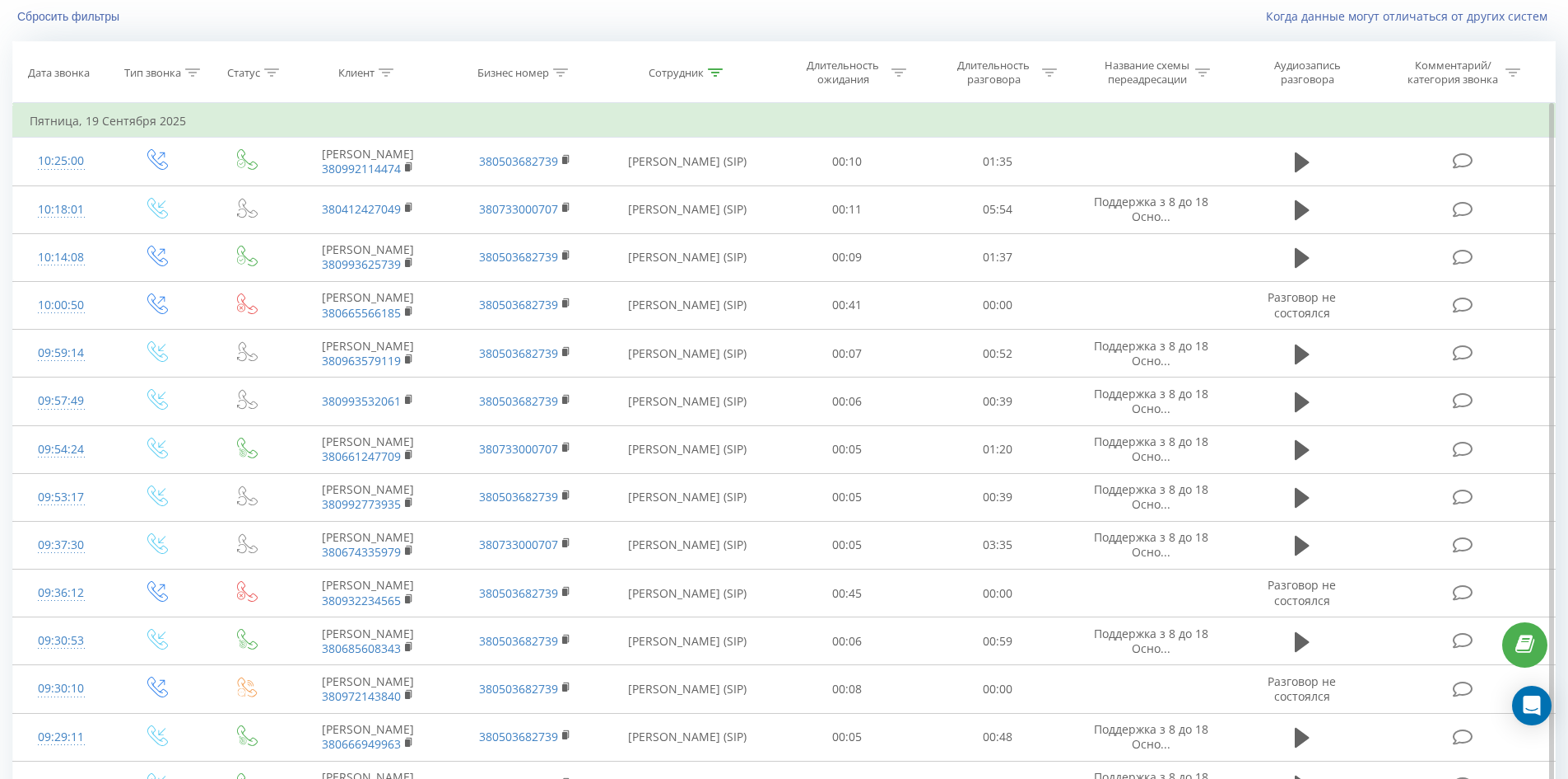
scroll to position [883, 0]
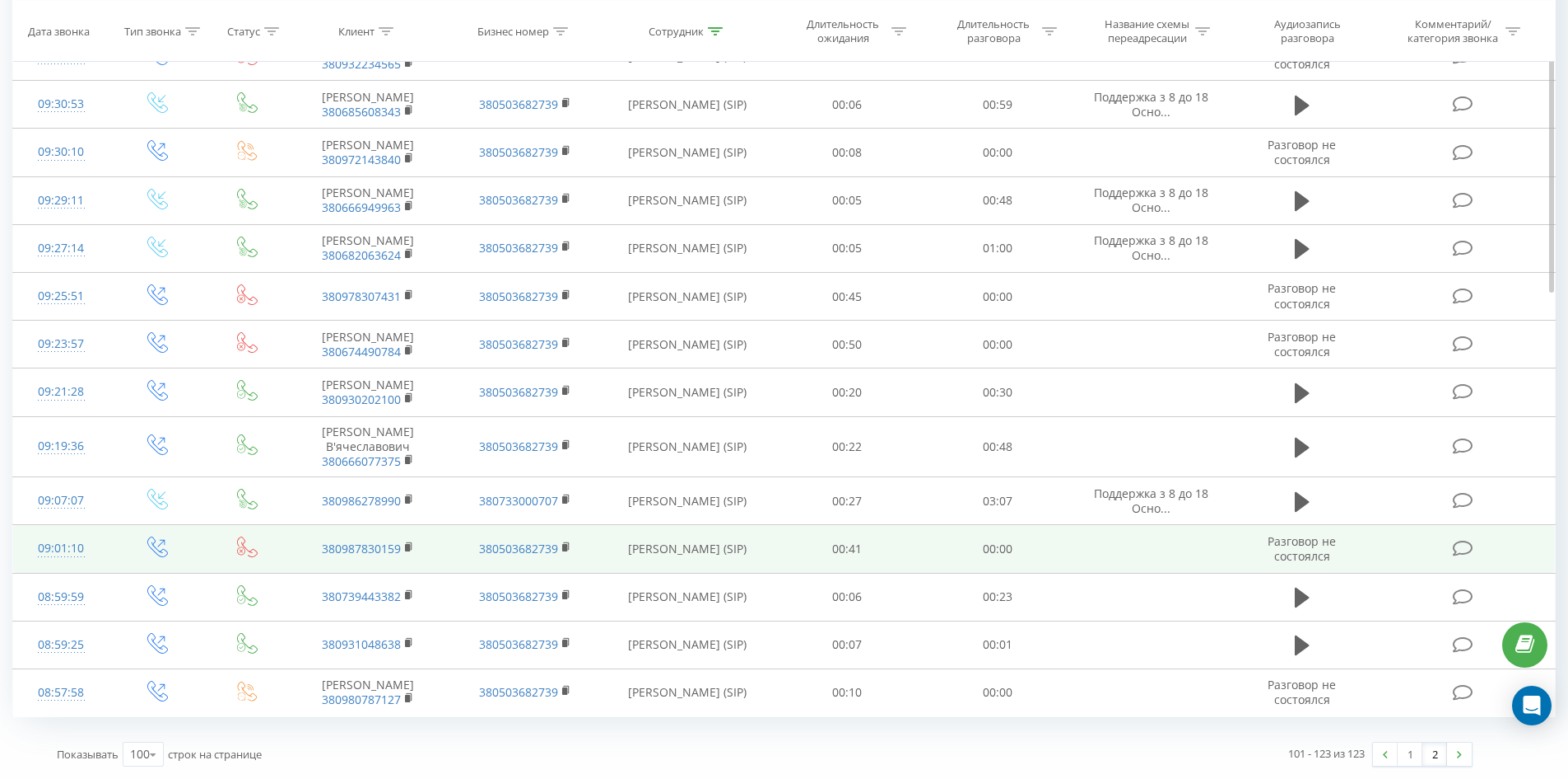
drag, startPoint x: 804, startPoint y: 119, endPoint x: 825, endPoint y: 523, distance: 404.5
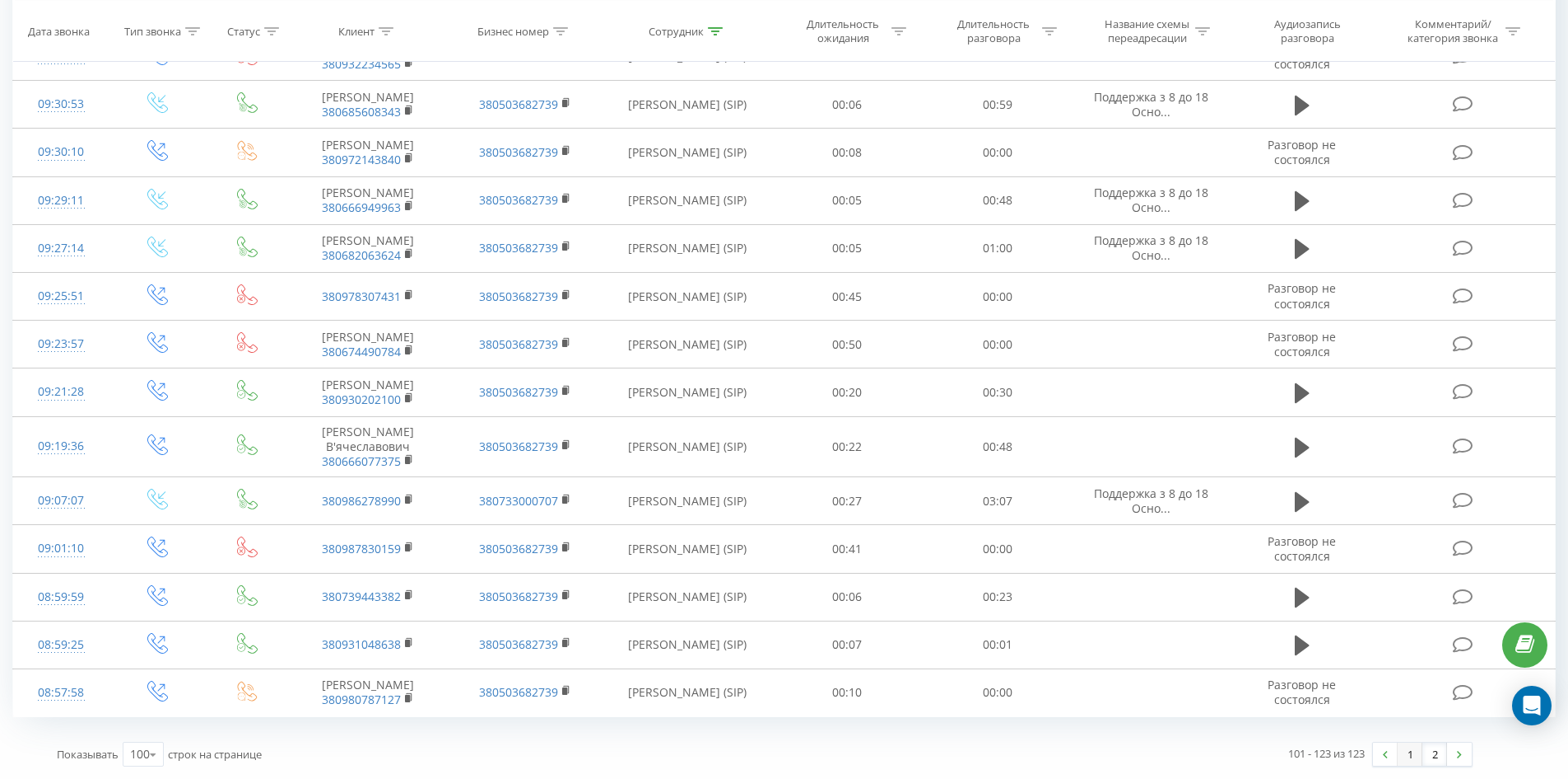
click at [1399, 756] on link "1" at bounding box center [1410, 753] width 25 height 23
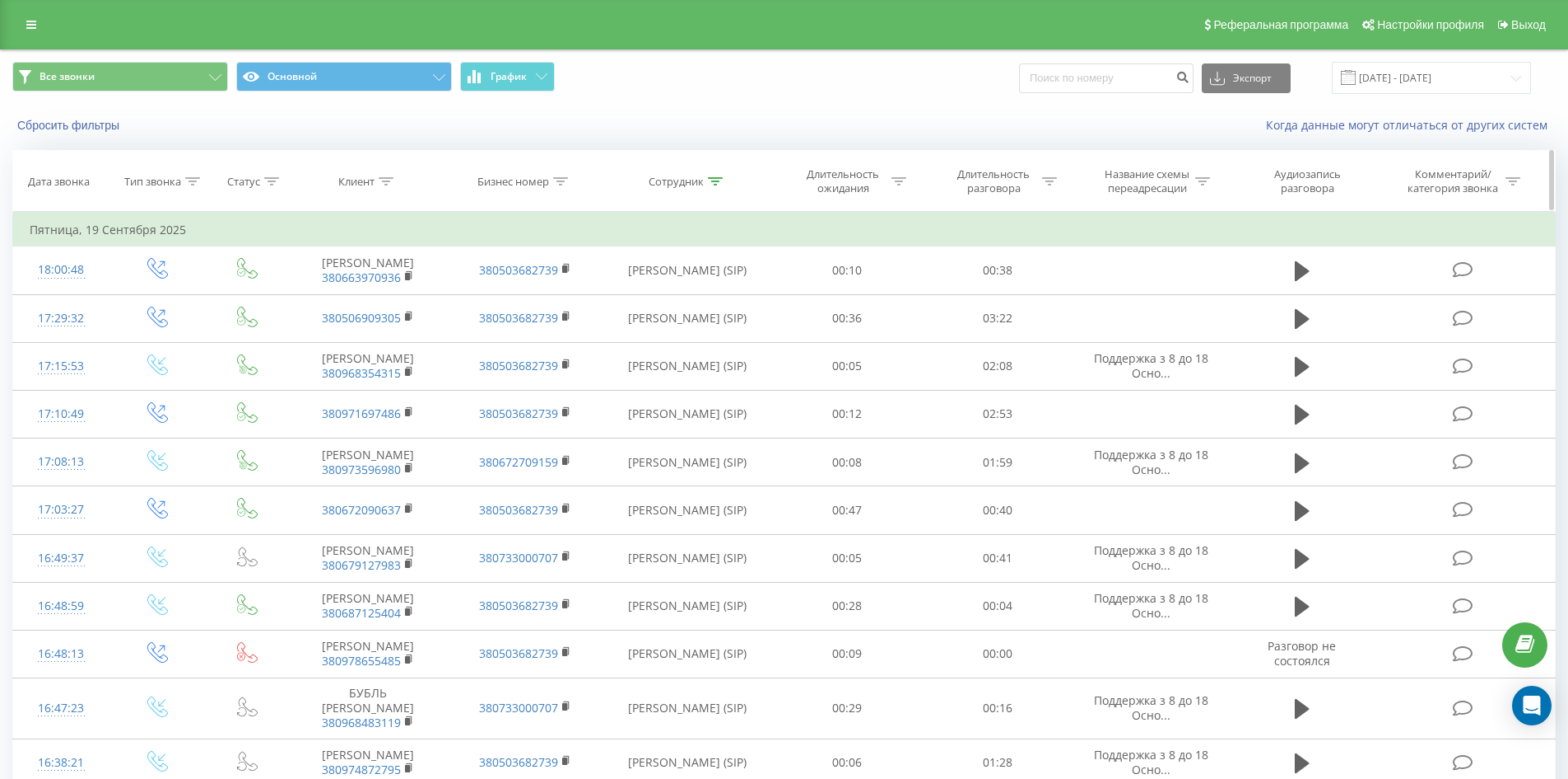
click at [715, 176] on div at bounding box center [715, 182] width 15 height 14
click at [720, 297] on input "[PERSON_NAME]" at bounding box center [687, 299] width 145 height 29
click button "OK" at bounding box center [723, 332] width 70 height 21
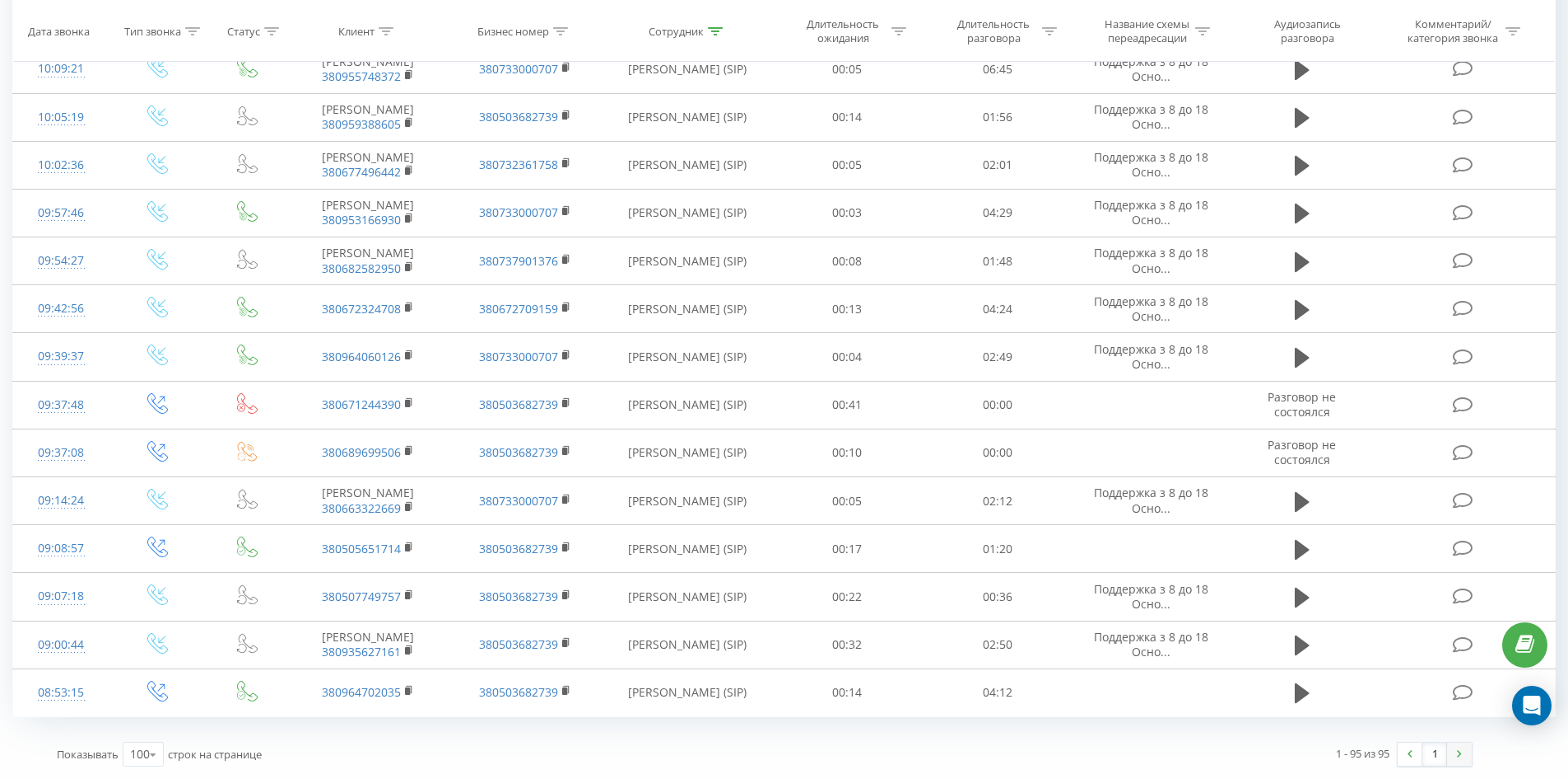
drag, startPoint x: 1346, startPoint y: 495, endPoint x: 1449, endPoint y: 760, distance: 284.3
click at [1448, 760] on link at bounding box center [1459, 753] width 25 height 23
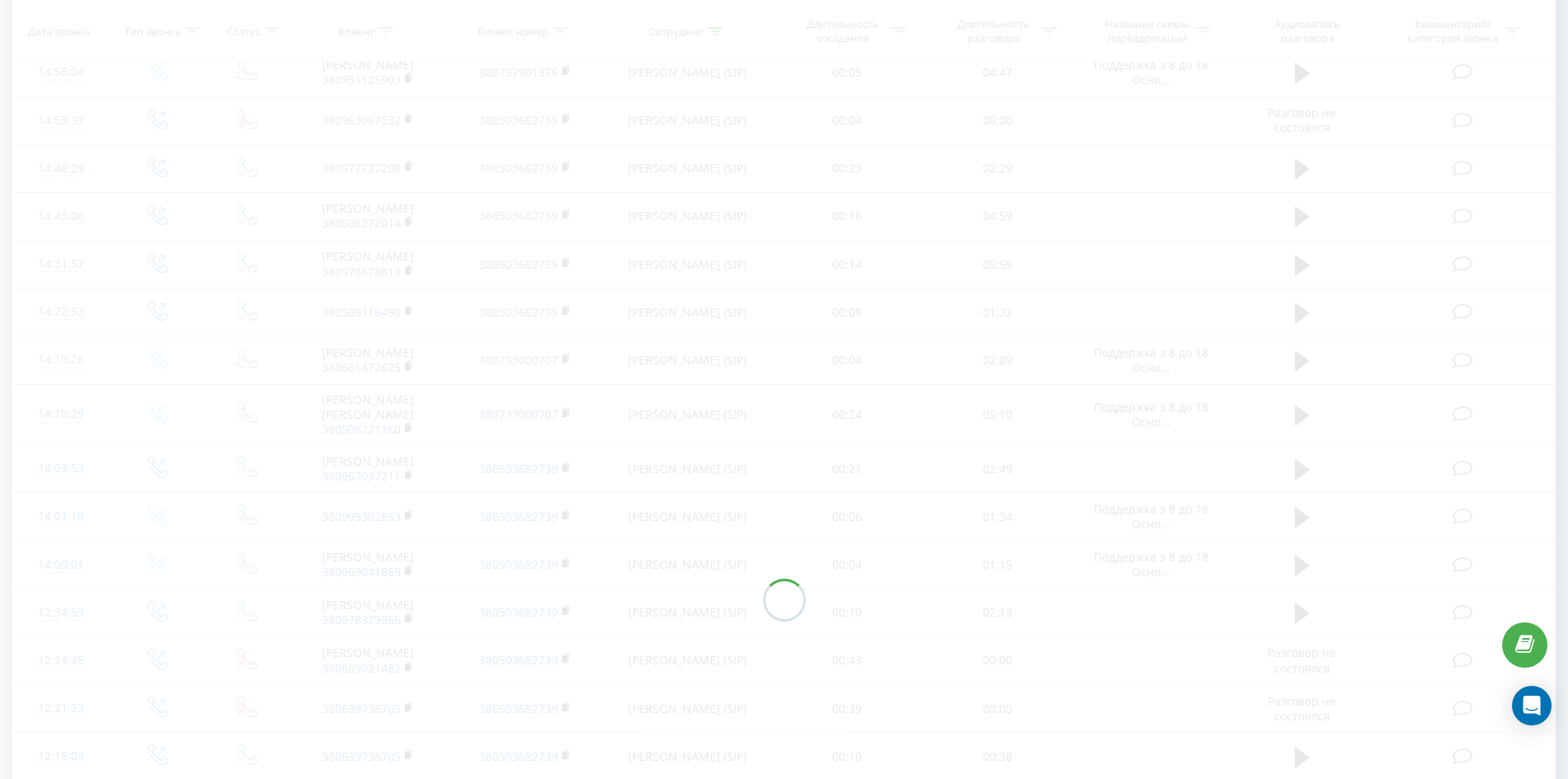
click at [1448, 760] on div "Все звонки Основной График Экспорт .csv .xls .xlsx [DATE] - [DATE] Сбросить фил…" at bounding box center [784, 580] width 1544 height 4837
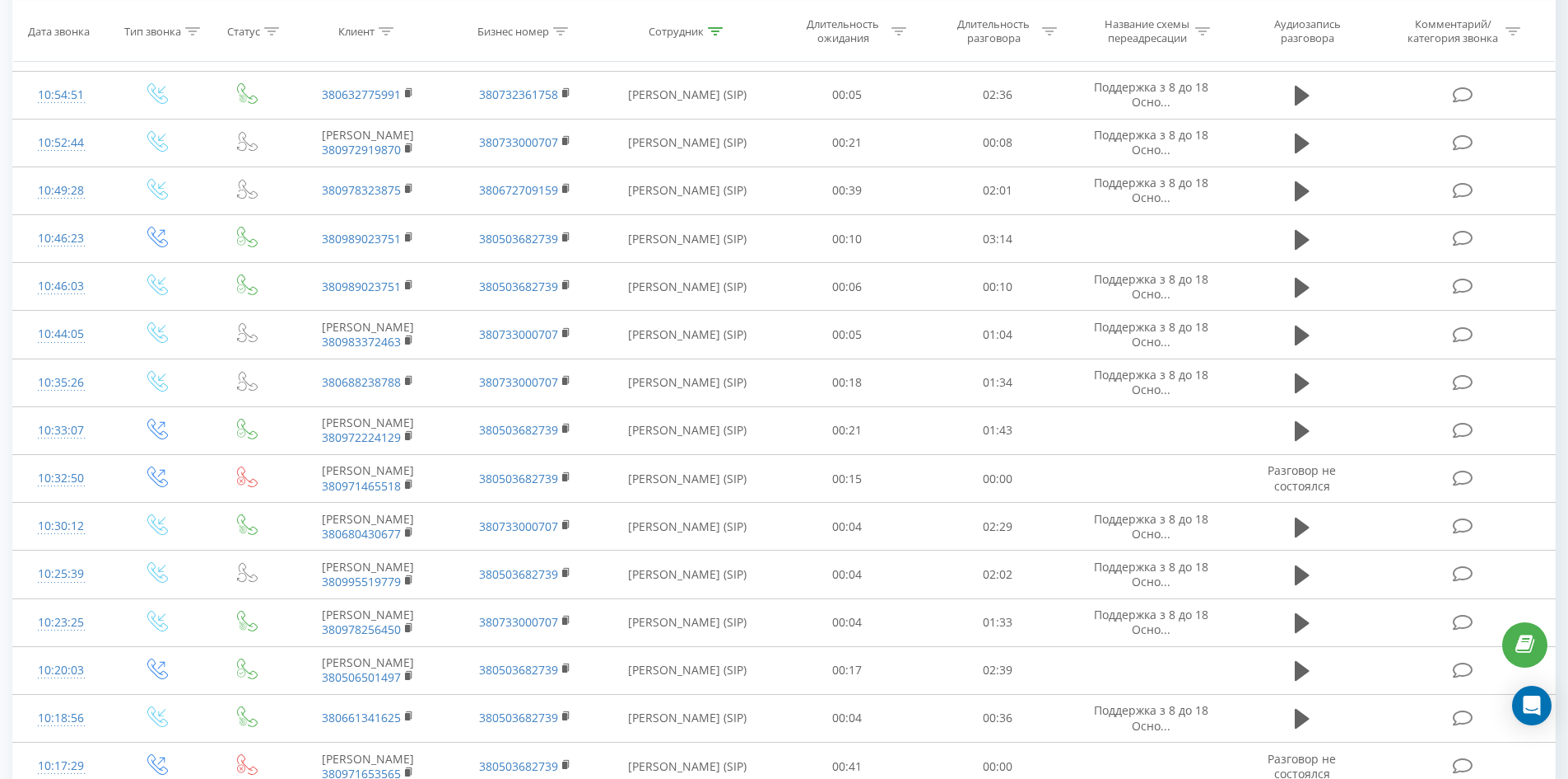
scroll to position [4682, 0]
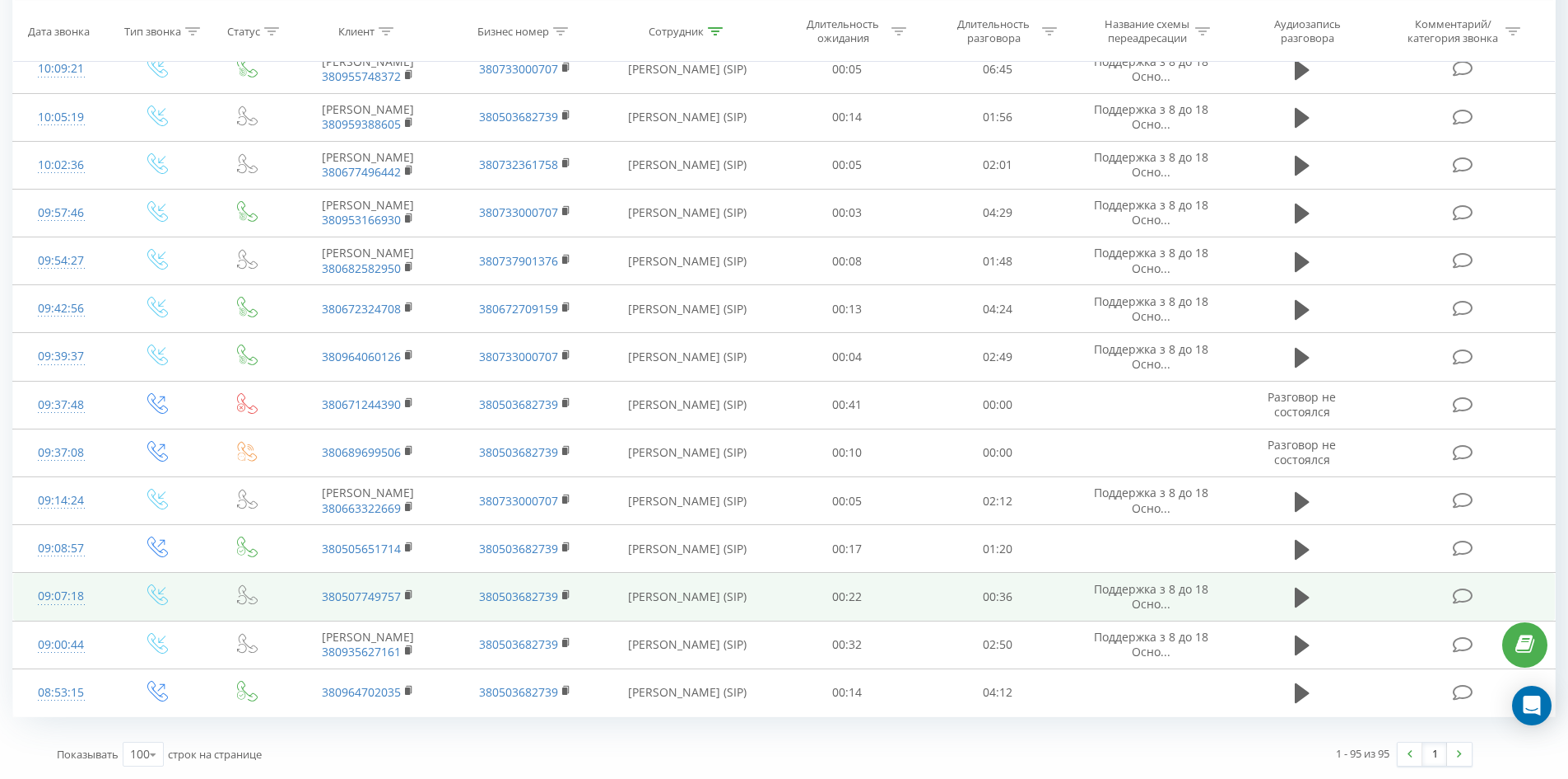
drag, startPoint x: 845, startPoint y: 132, endPoint x: 860, endPoint y: 560, distance: 428.3
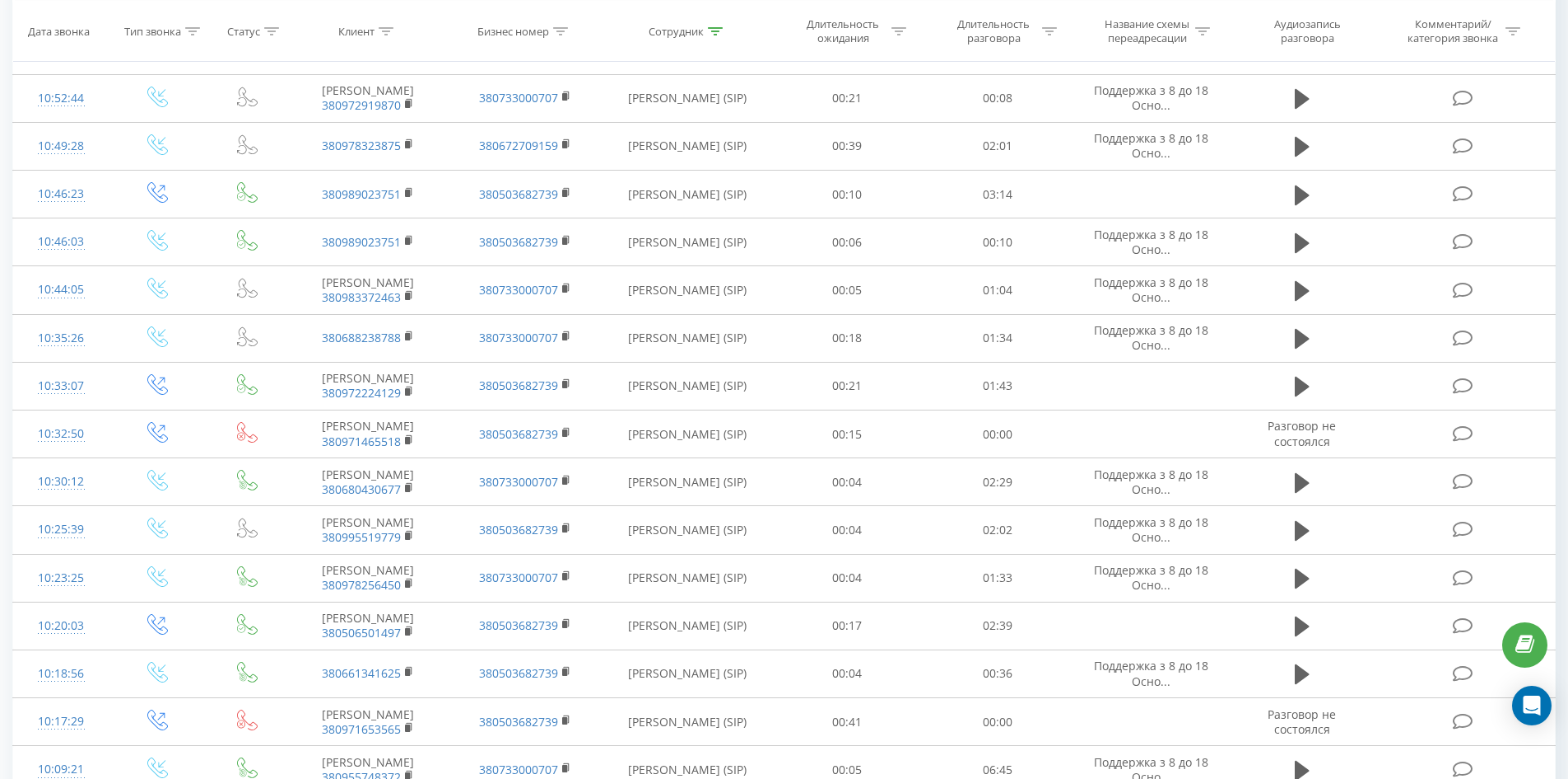
scroll to position [0, 0]
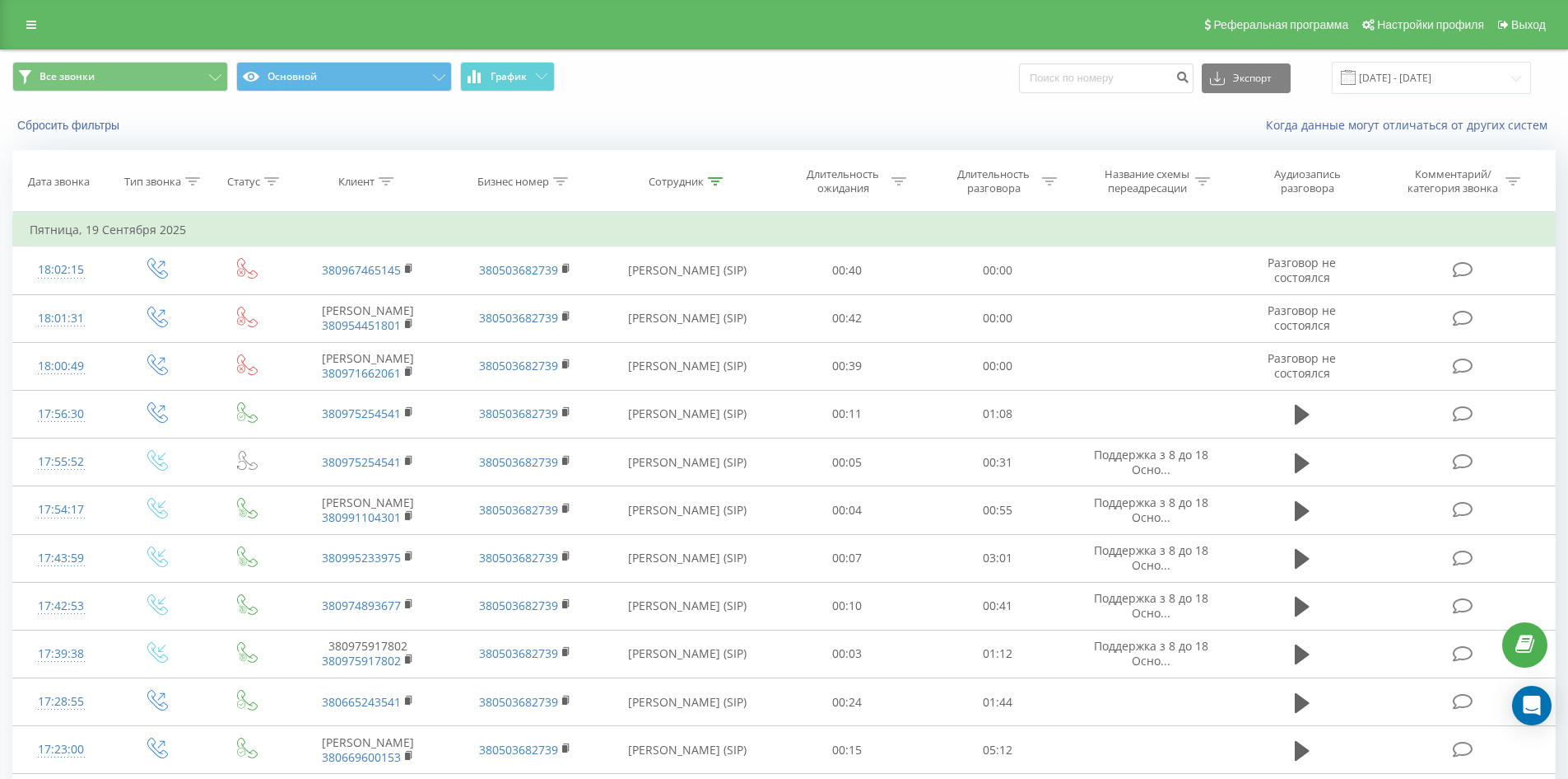
drag, startPoint x: 765, startPoint y: 364, endPoint x: 795, endPoint y: 102, distance: 263.7
click at [717, 182] on icon at bounding box center [715, 182] width 15 height 8
click at [730, 302] on input "[PERSON_NAME]" at bounding box center [687, 299] width 145 height 29
click button "OK" at bounding box center [723, 332] width 70 height 21
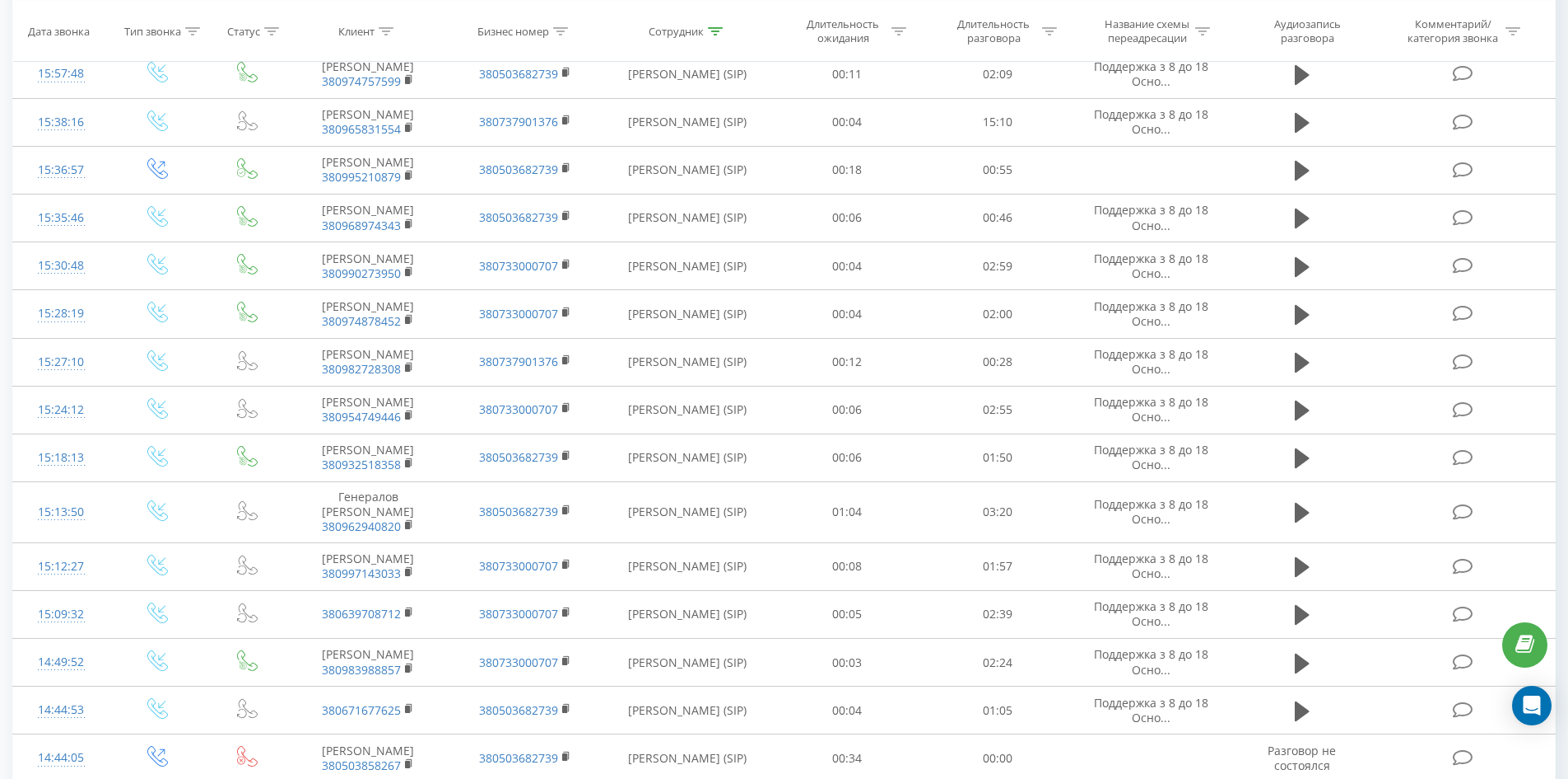
scroll to position [2459, 0]
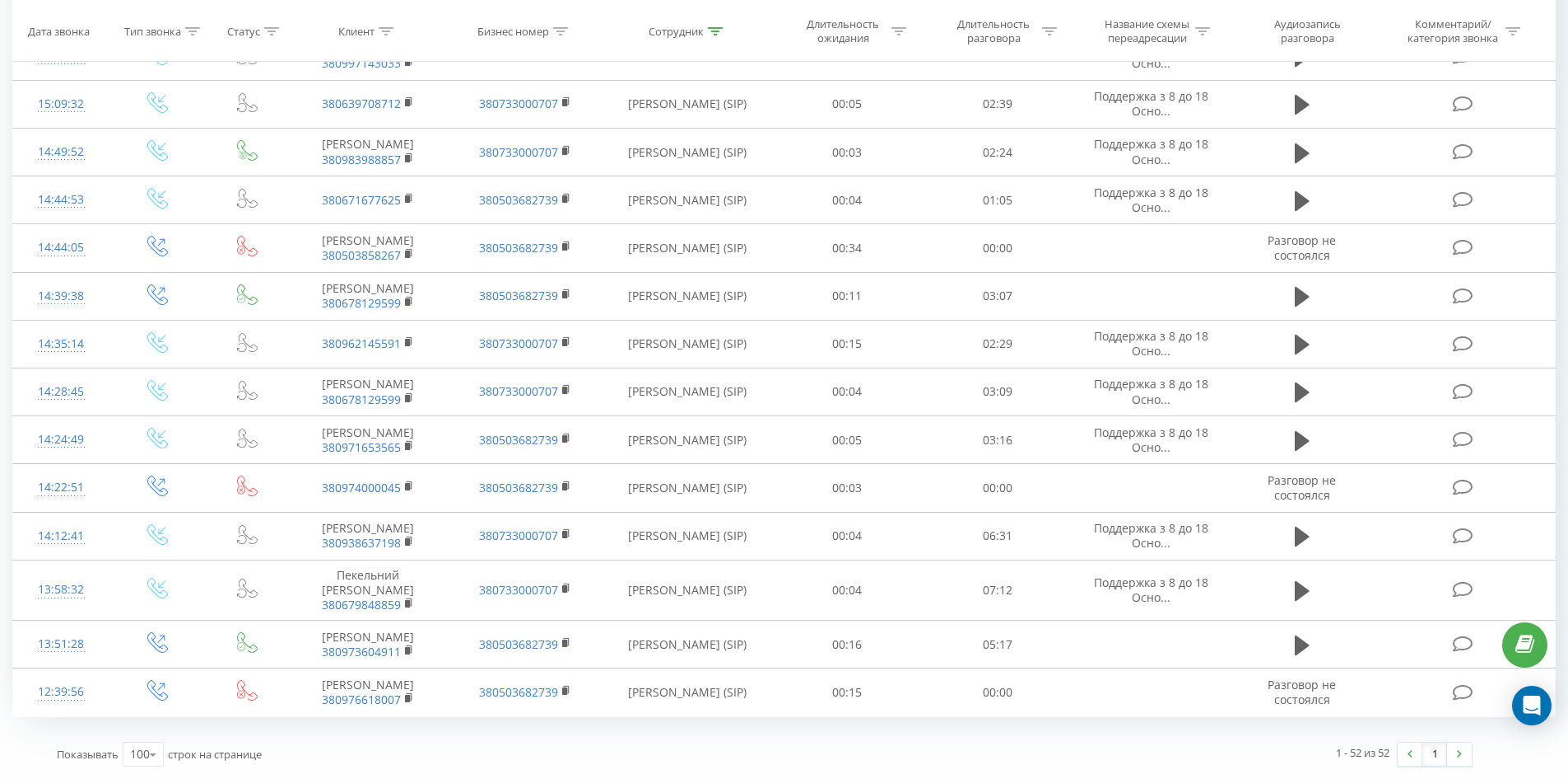
drag, startPoint x: 1027, startPoint y: 225, endPoint x: 1411, endPoint y: 722, distance: 628.1
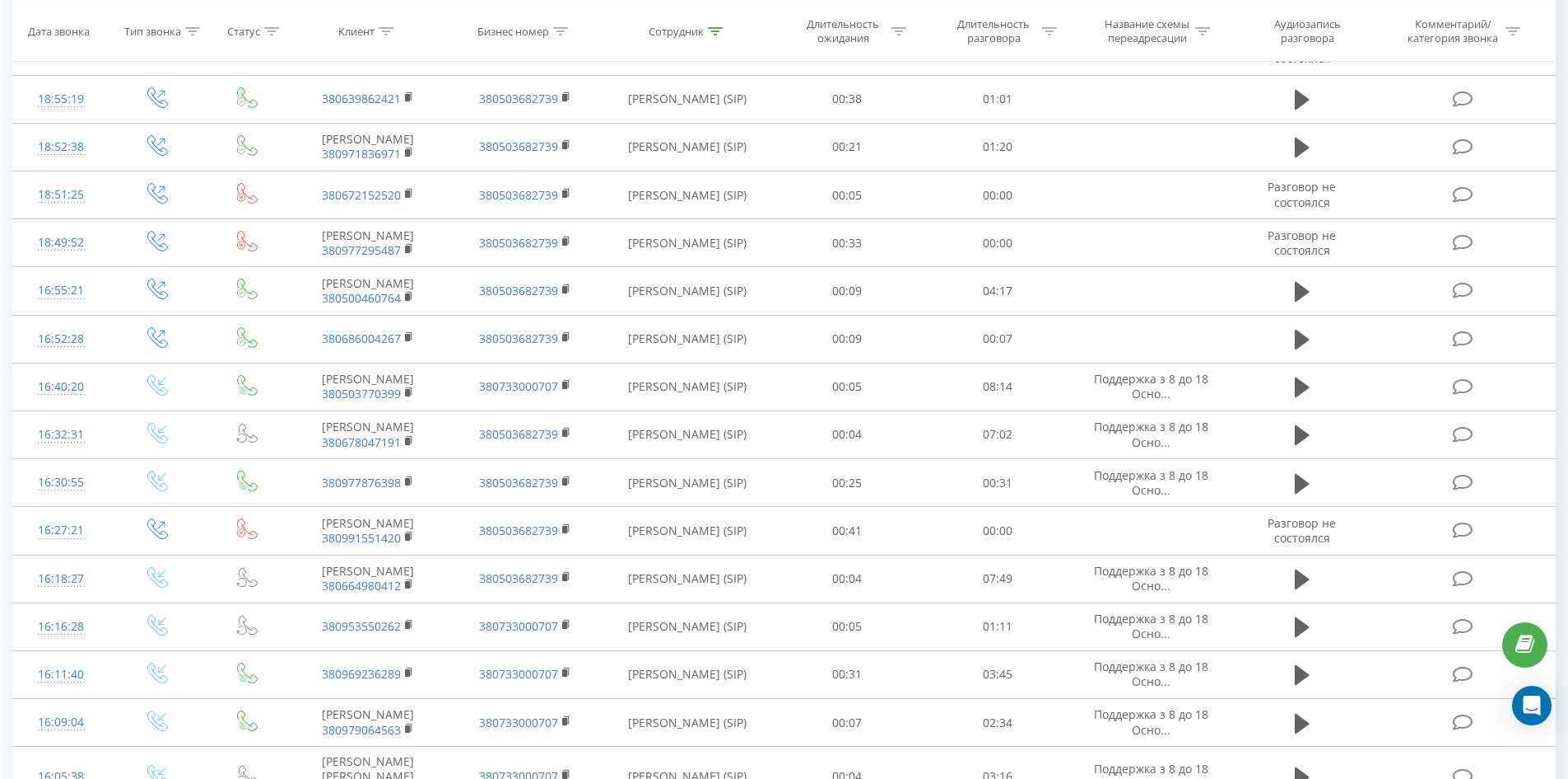
scroll to position [0, 0]
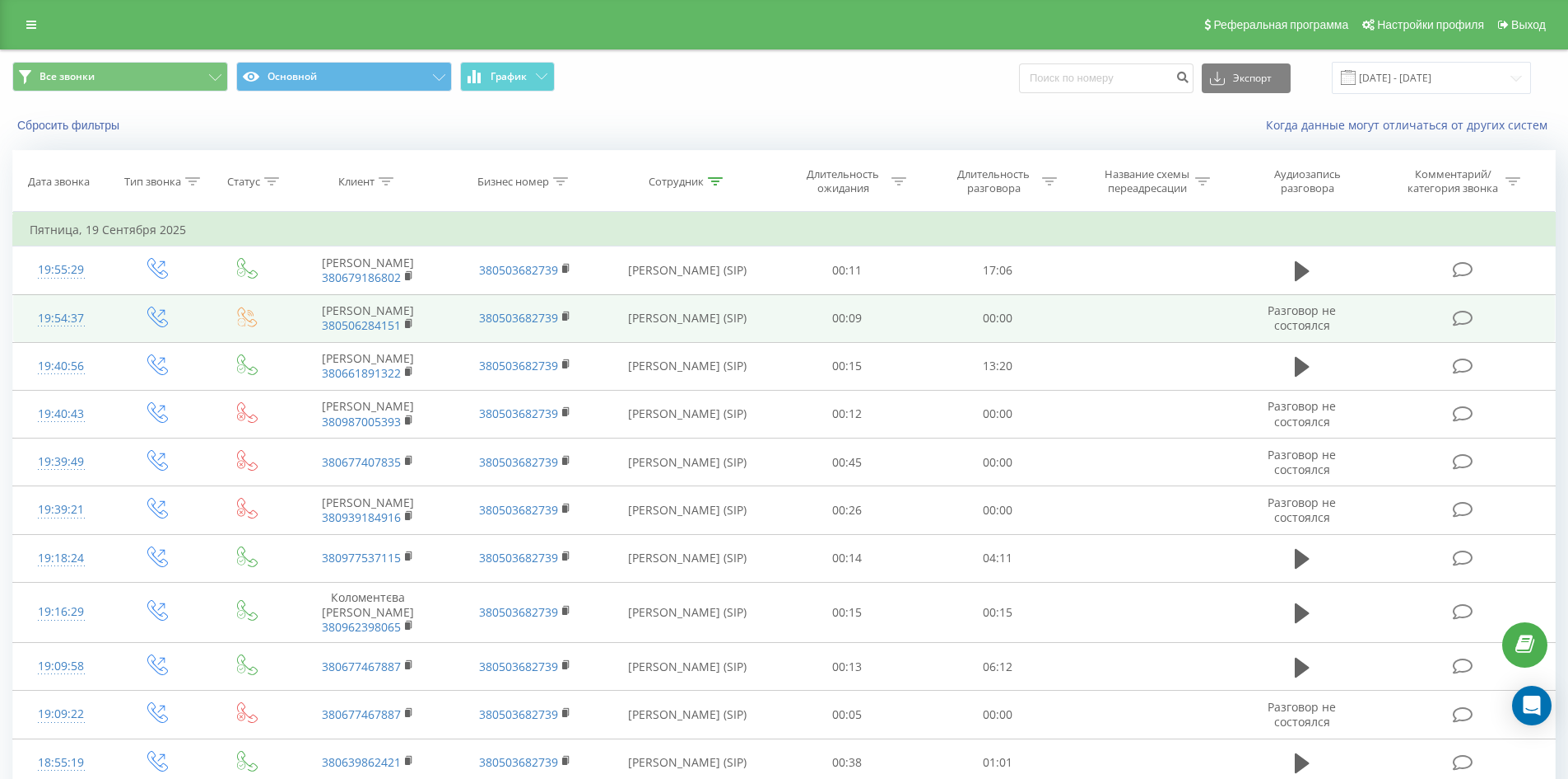
drag, startPoint x: 930, startPoint y: 674, endPoint x: 944, endPoint y: 317, distance: 357.3
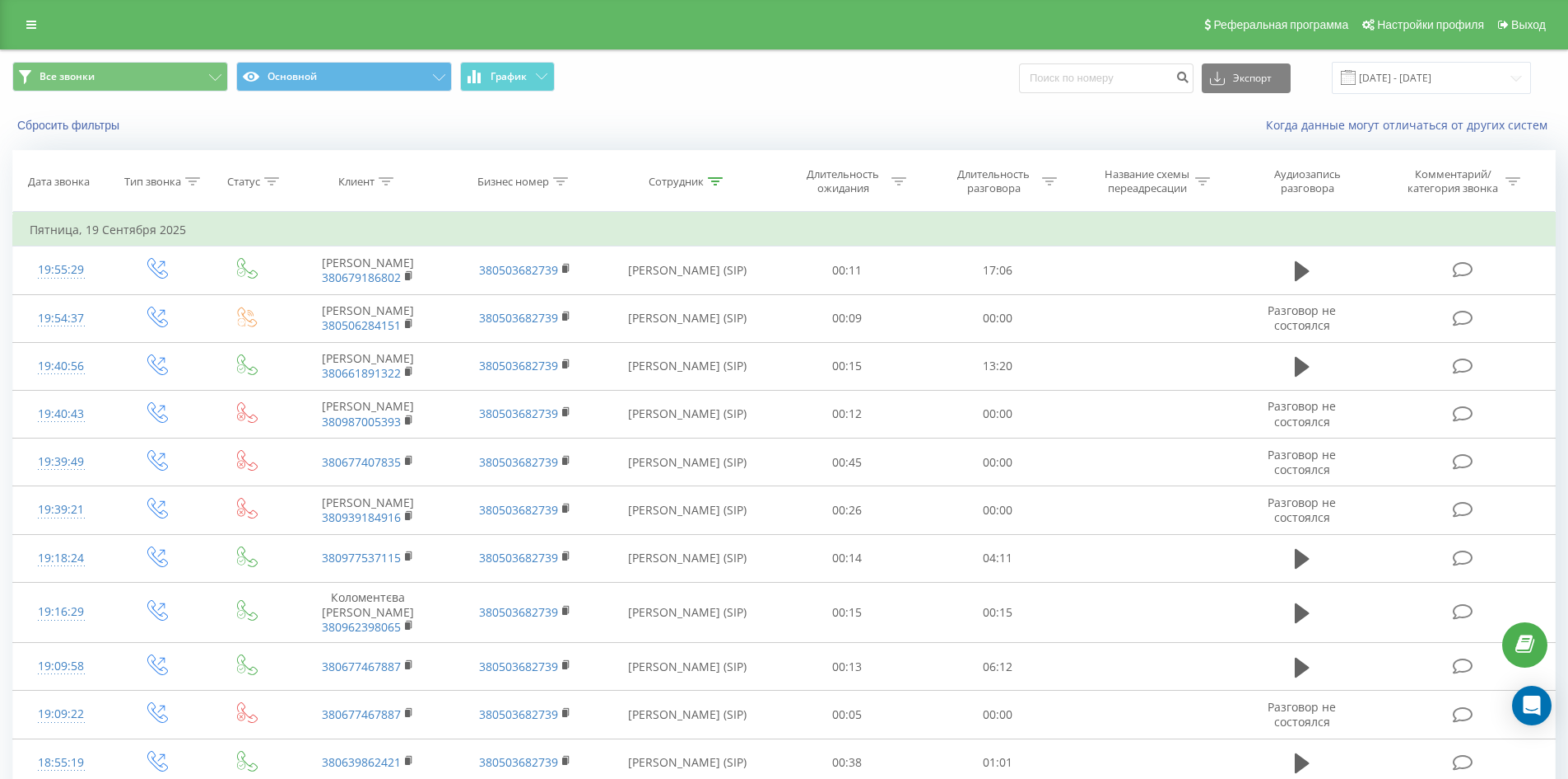
drag, startPoint x: 718, startPoint y: 176, endPoint x: 719, endPoint y: 221, distance: 45.0
click at [718, 178] on div at bounding box center [715, 182] width 15 height 14
click at [720, 294] on input "приколота артем" at bounding box center [687, 299] width 145 height 29
click button "OK" at bounding box center [723, 332] width 70 height 21
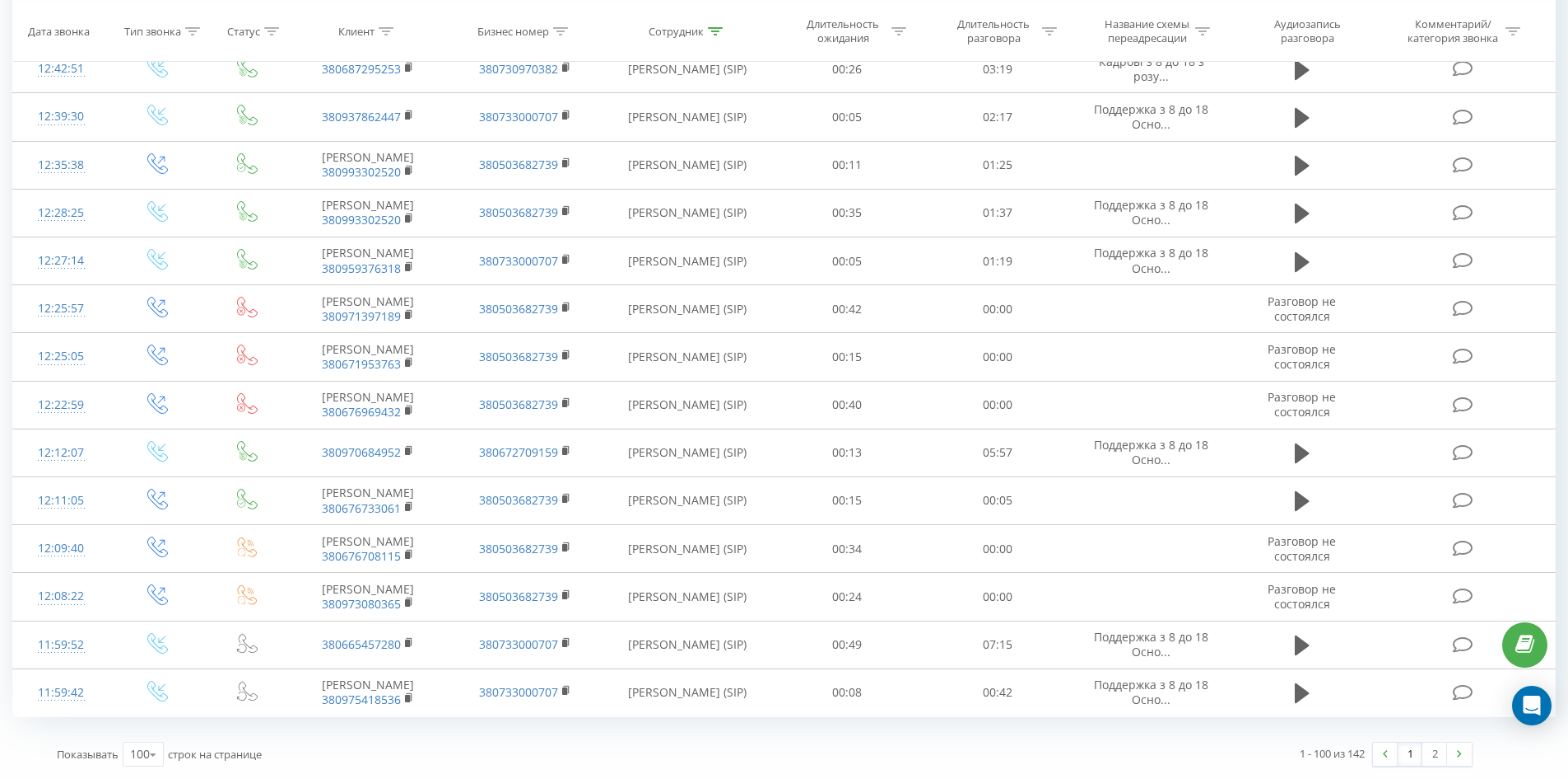
drag, startPoint x: 1108, startPoint y: 99, endPoint x: 1396, endPoint y: 771, distance: 731.1
click at [1435, 757] on link "2" at bounding box center [1434, 753] width 25 height 23
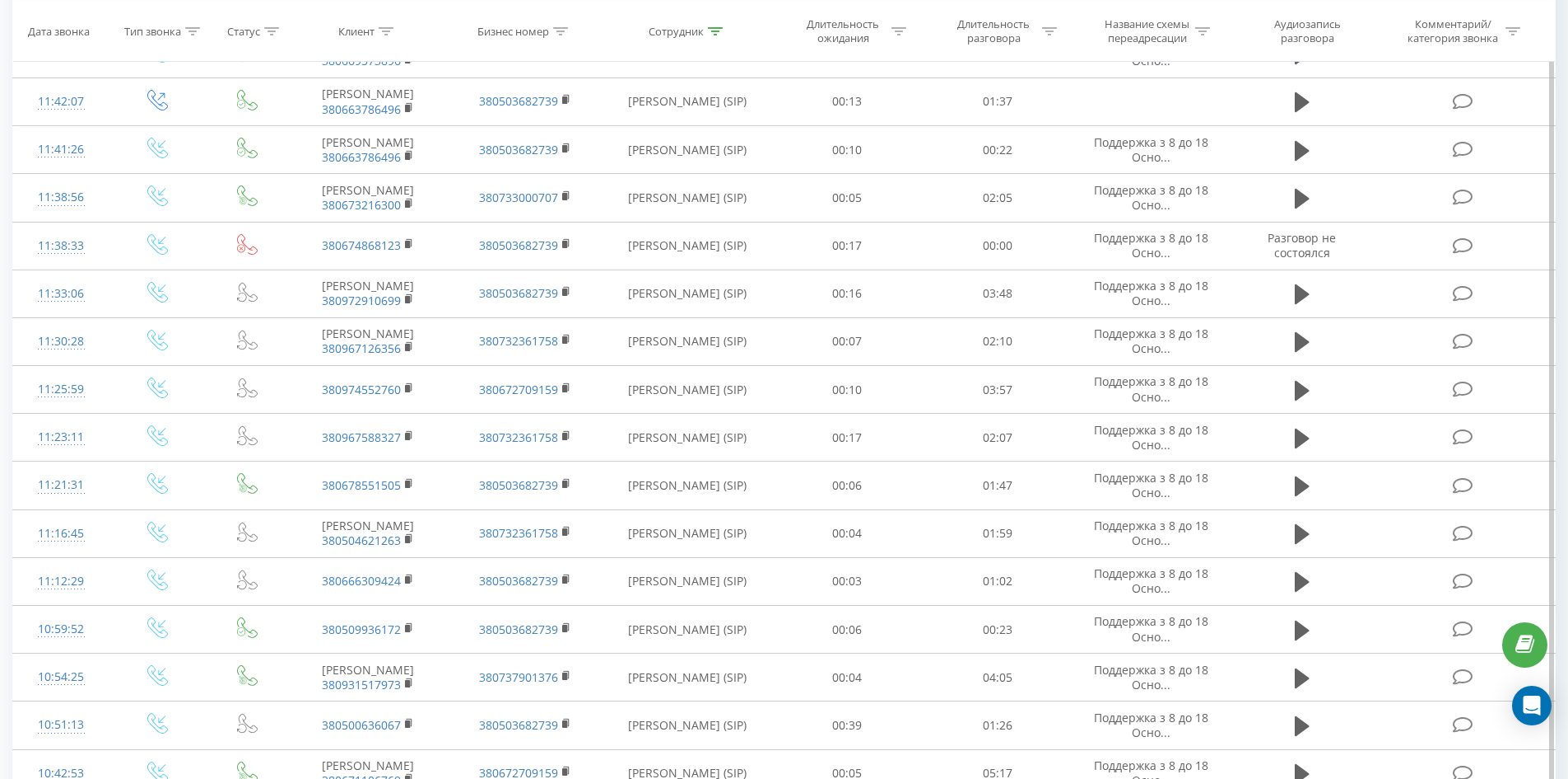
scroll to position [1811, 0]
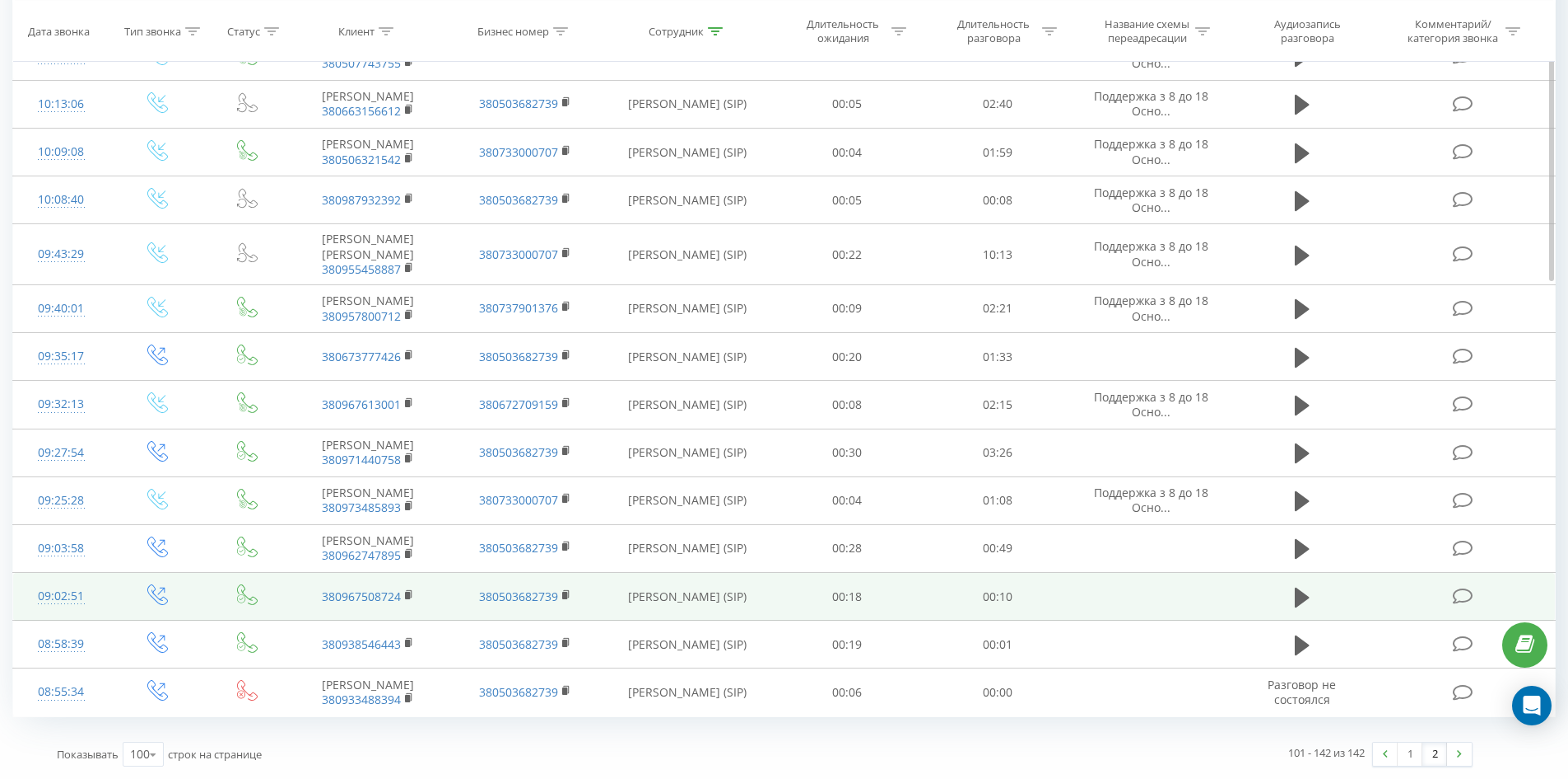
drag, startPoint x: 979, startPoint y: 172, endPoint x: 936, endPoint y: 568, distance: 398.3
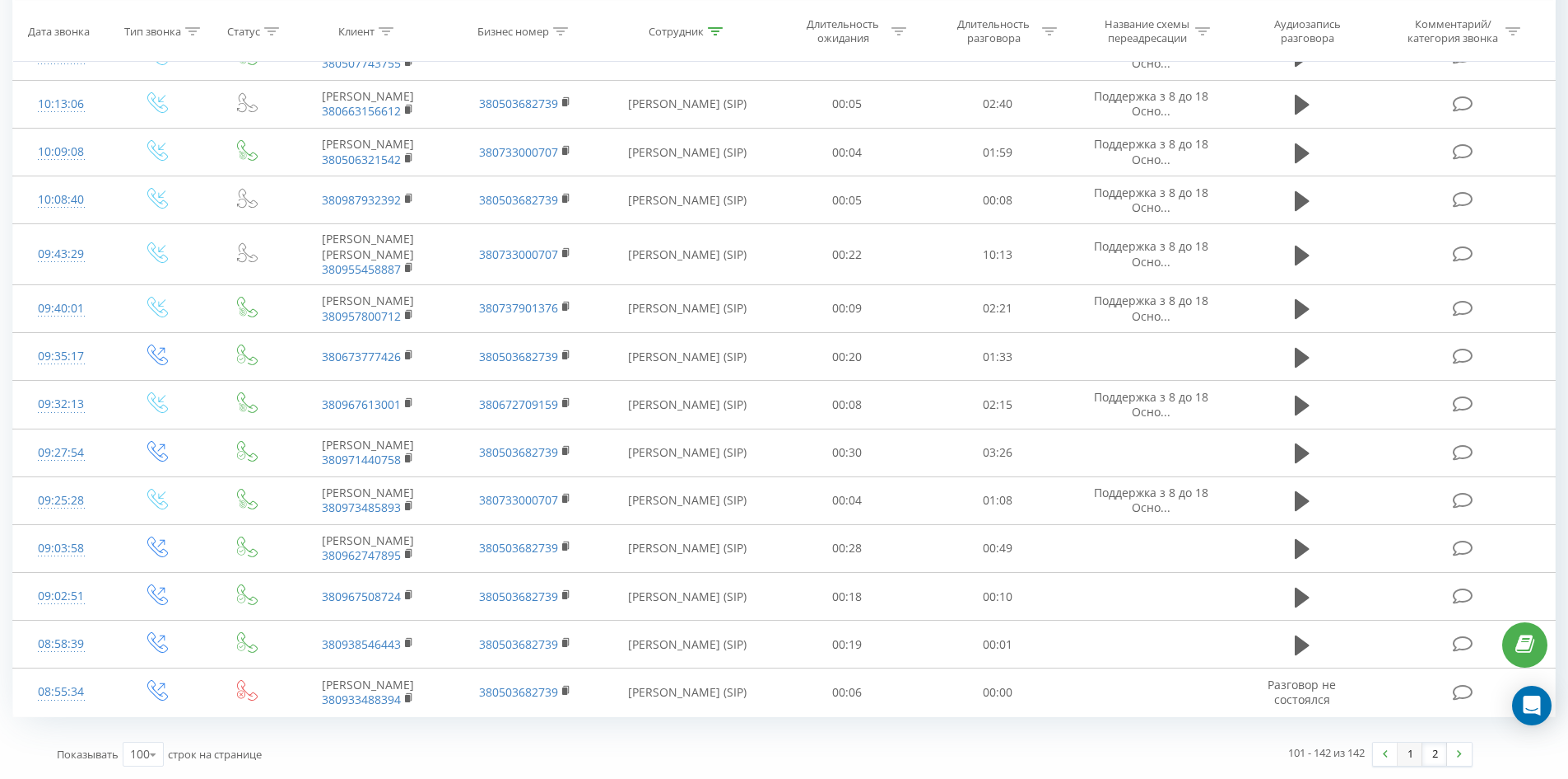
click at [1408, 756] on link "1" at bounding box center [1410, 753] width 25 height 23
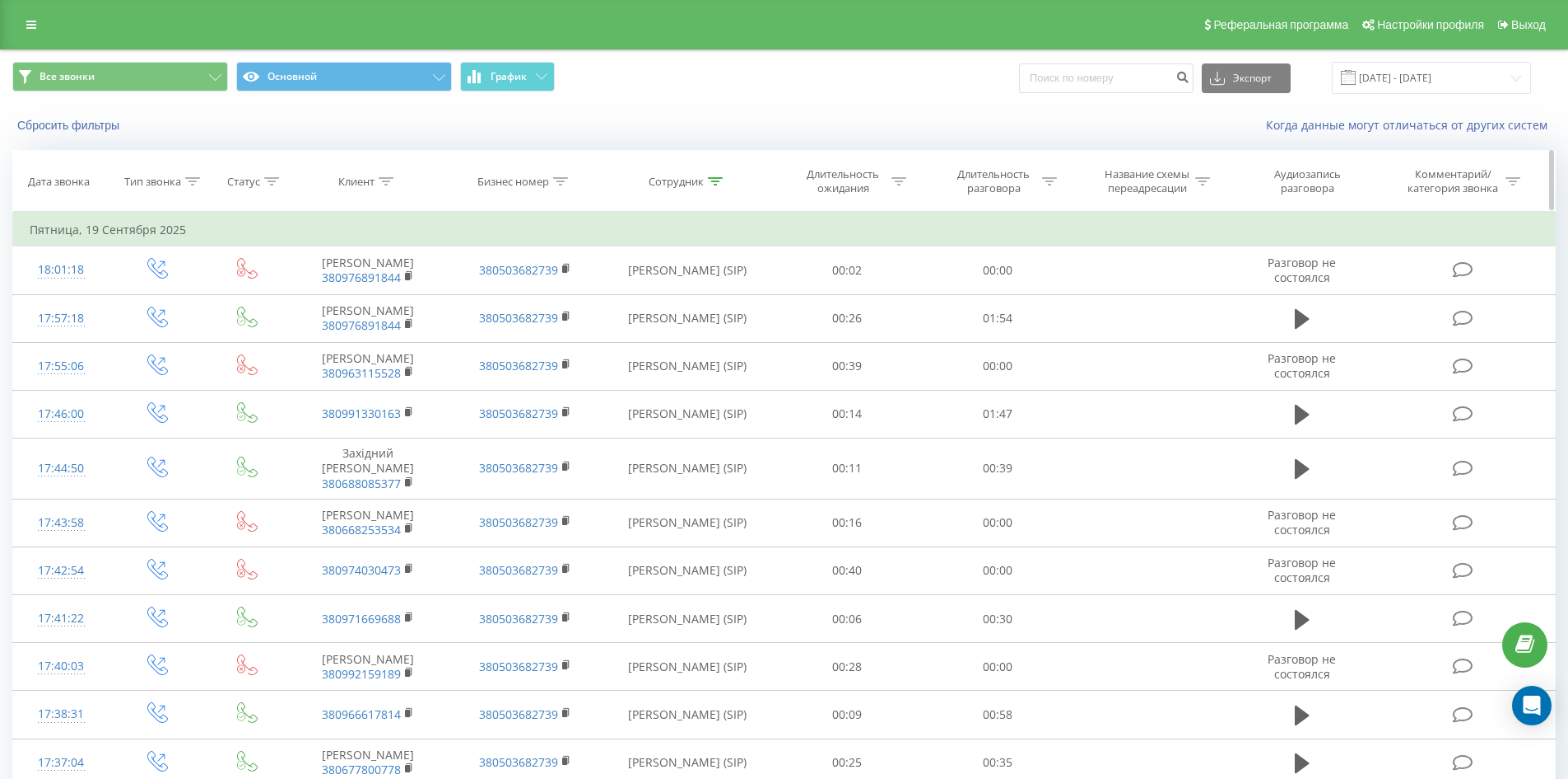
drag, startPoint x: 717, startPoint y: 181, endPoint x: 721, endPoint y: 288, distance: 107.1
click at [717, 182] on icon at bounding box center [715, 182] width 15 height 8
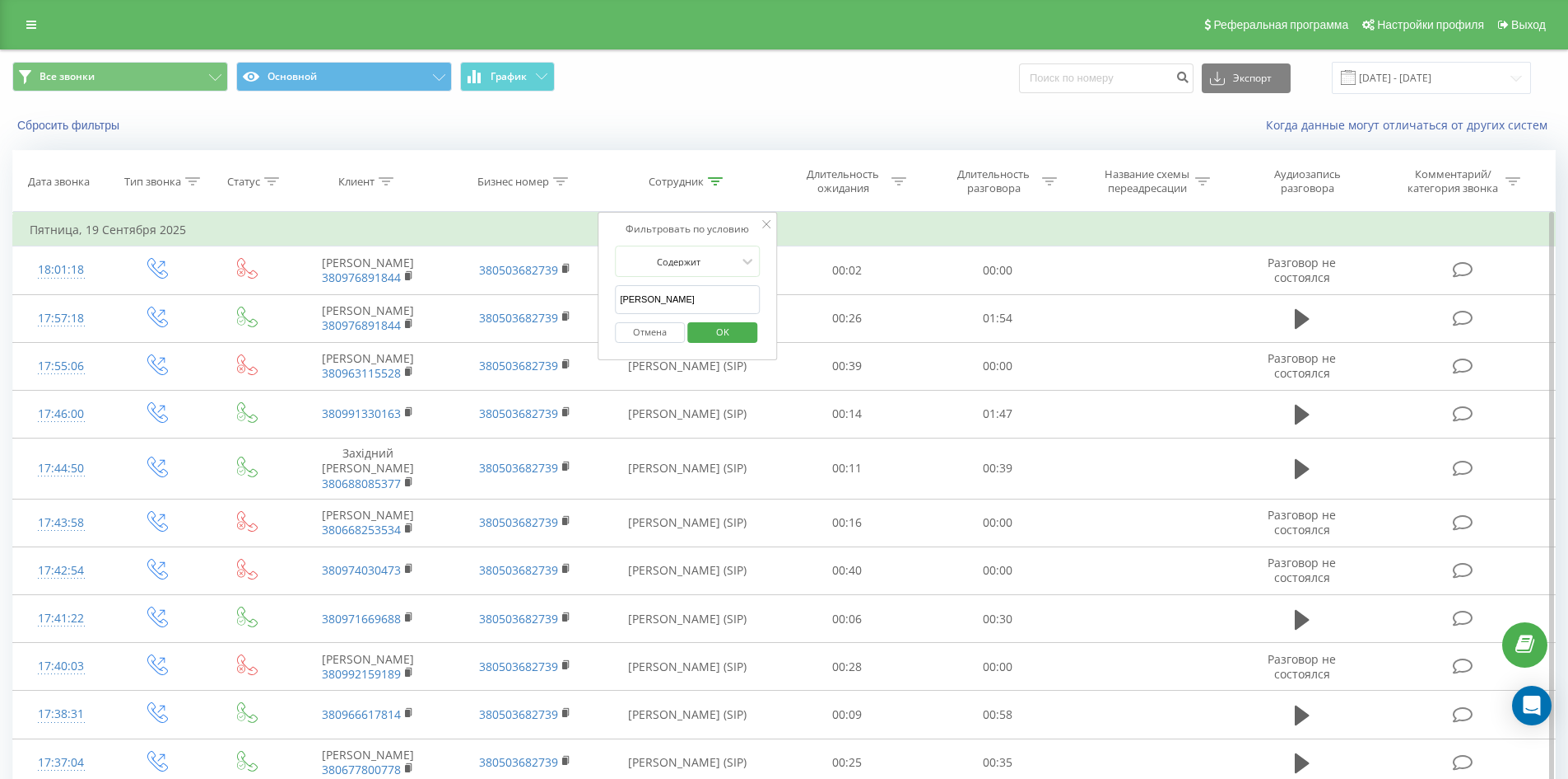
click at [722, 296] on input "лобас анна" at bounding box center [687, 299] width 145 height 29
click button "OK" at bounding box center [723, 332] width 70 height 21
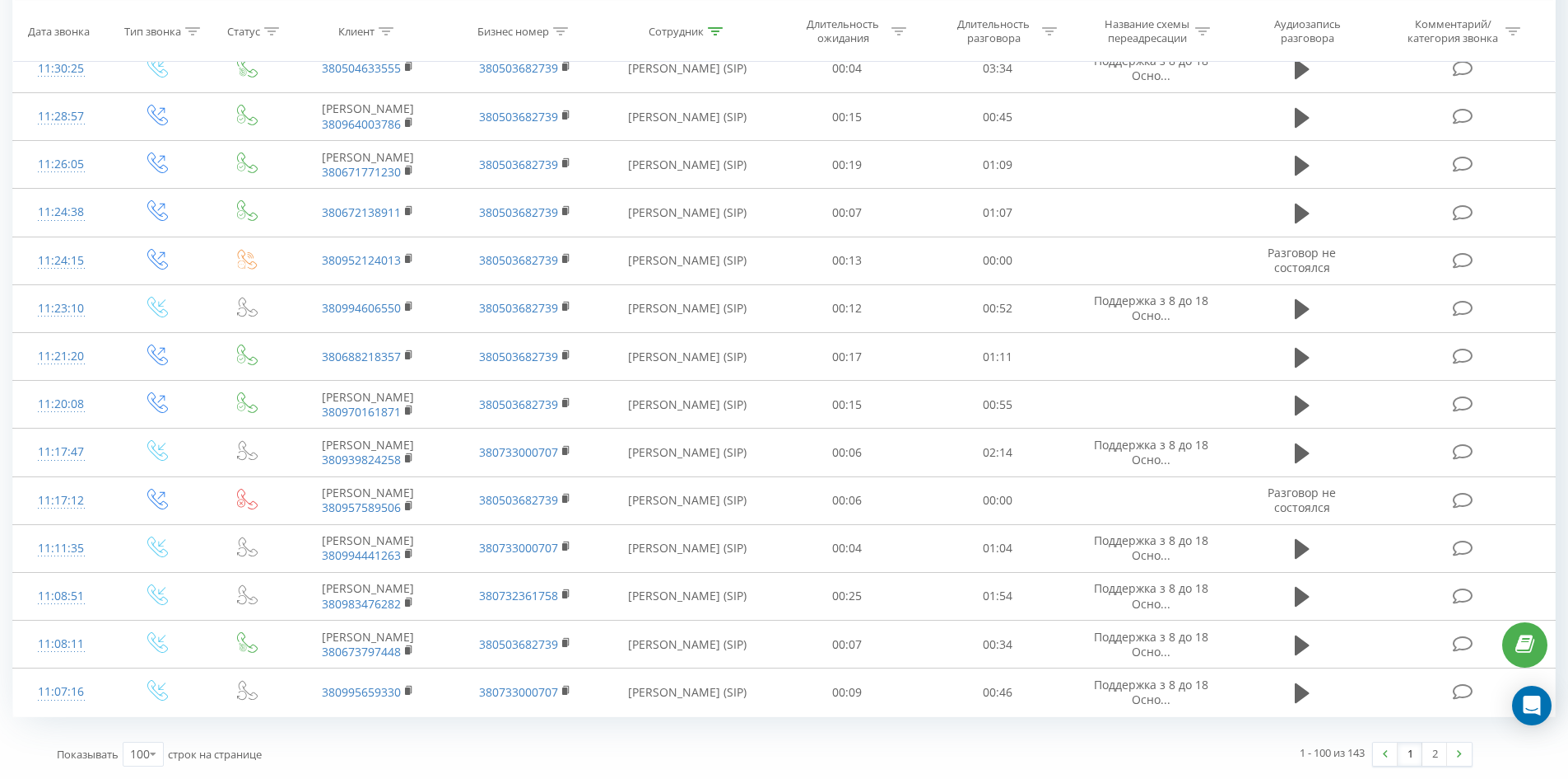
drag, startPoint x: 1062, startPoint y: 258, endPoint x: 1421, endPoint y: 737, distance: 598.6
click at [1437, 755] on link "2" at bounding box center [1434, 753] width 25 height 23
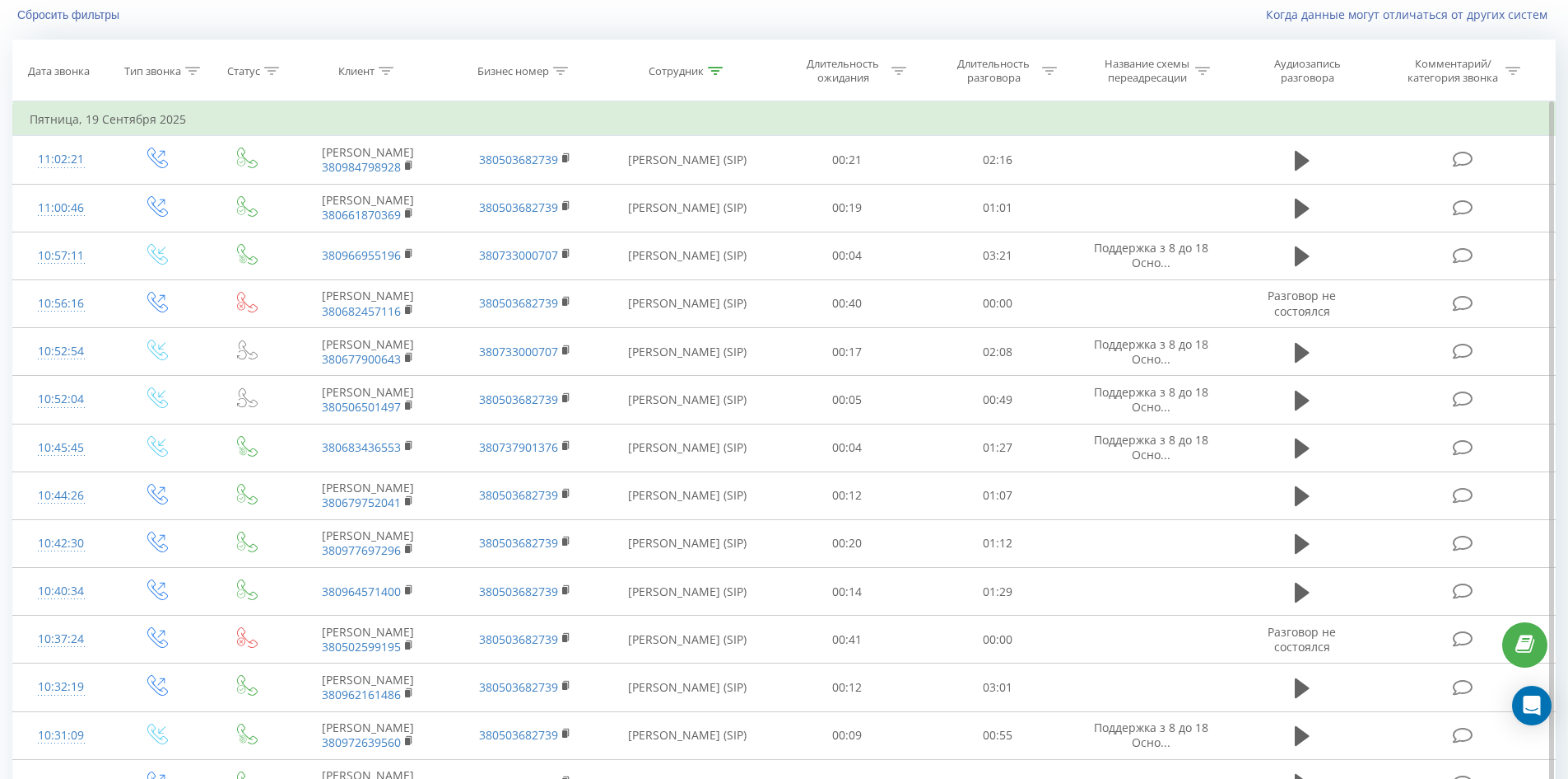
scroll to position [2014, 0]
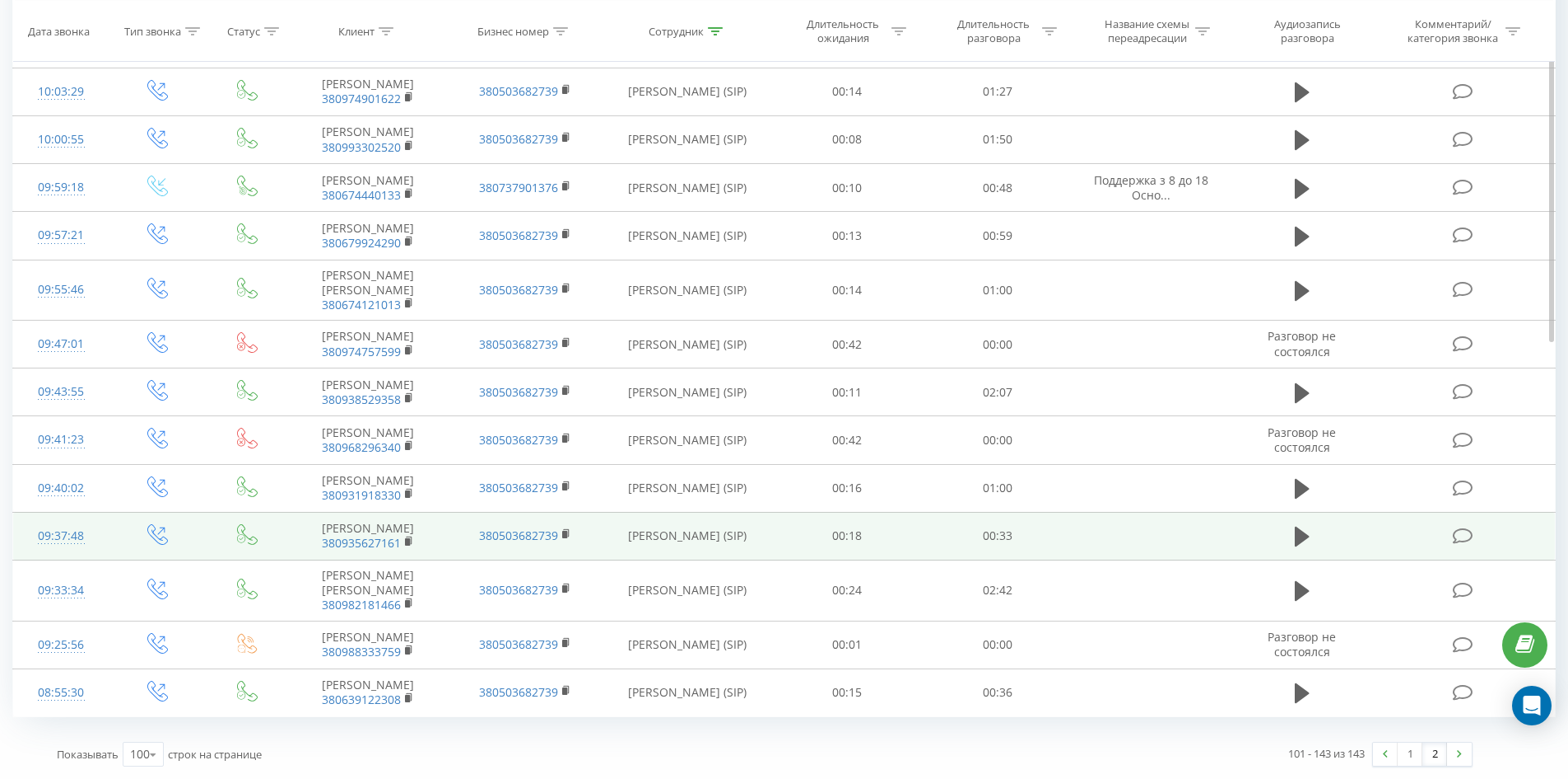
drag, startPoint x: 958, startPoint y: 234, endPoint x: 959, endPoint y: 531, distance: 297.0
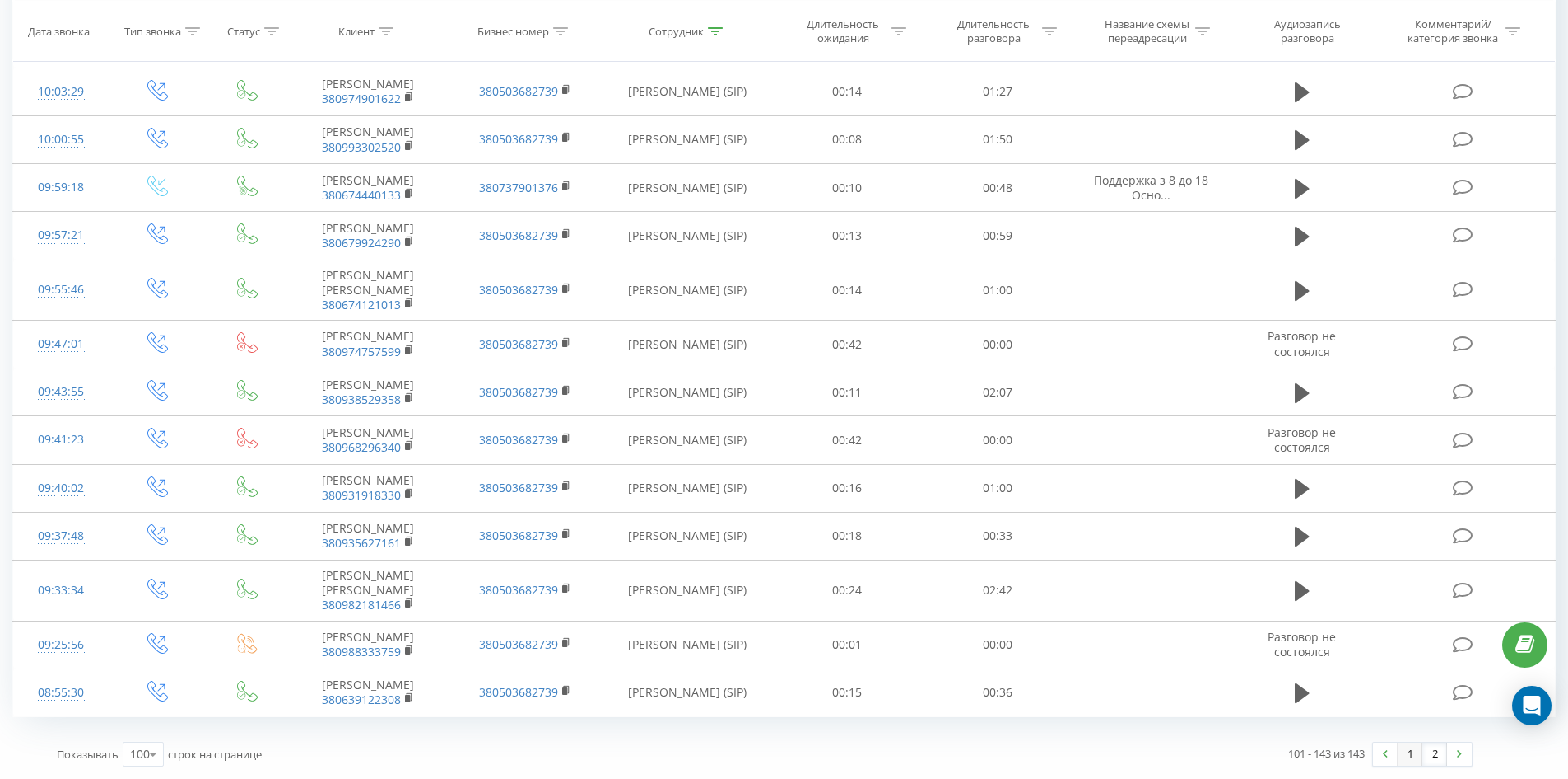
click at [1412, 755] on link "1" at bounding box center [1410, 753] width 25 height 23
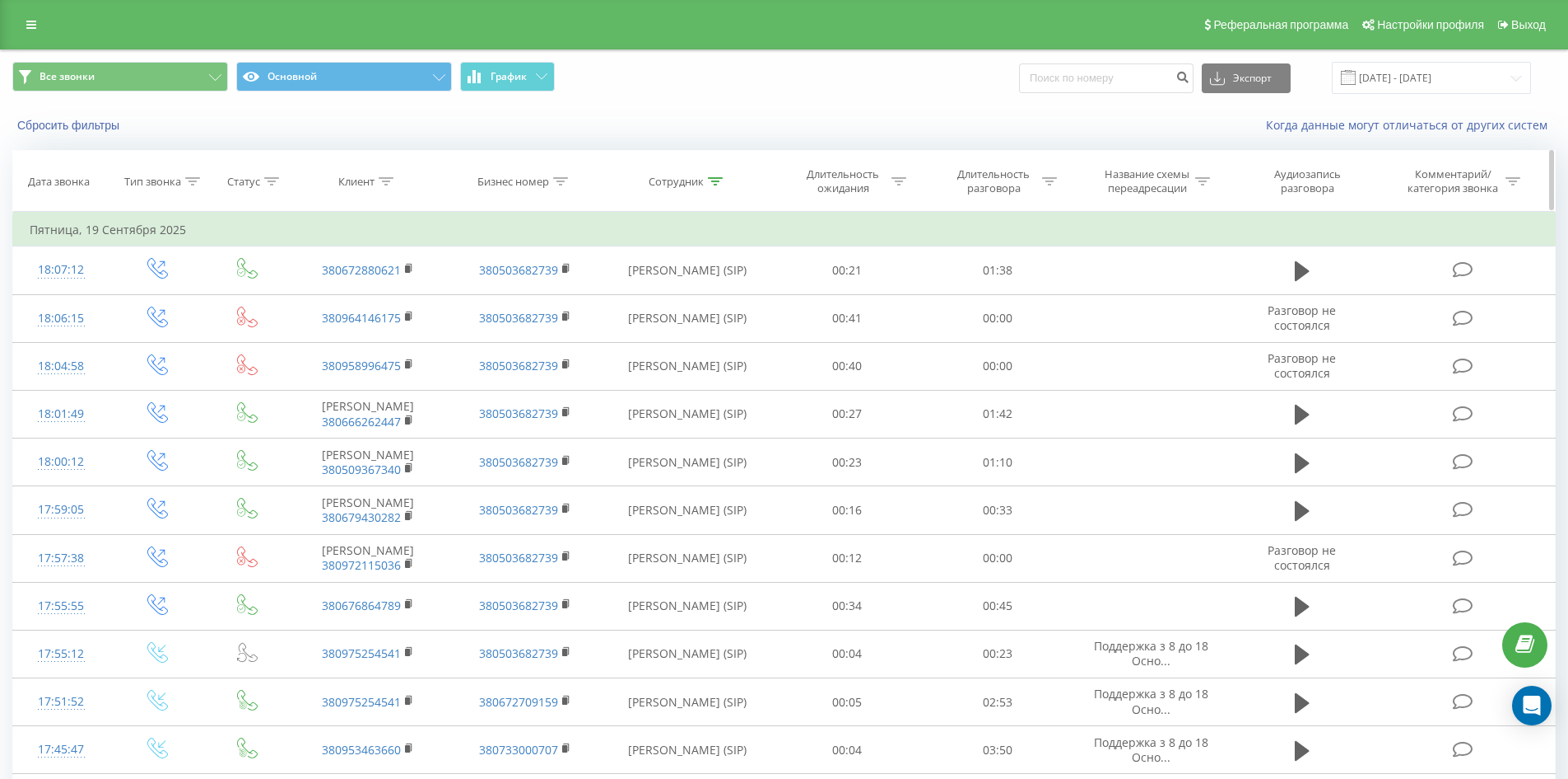
click at [719, 183] on icon at bounding box center [715, 182] width 15 height 8
click at [734, 310] on input "кінах дана" at bounding box center [687, 299] width 145 height 29
click button "OK" at bounding box center [723, 332] width 70 height 21
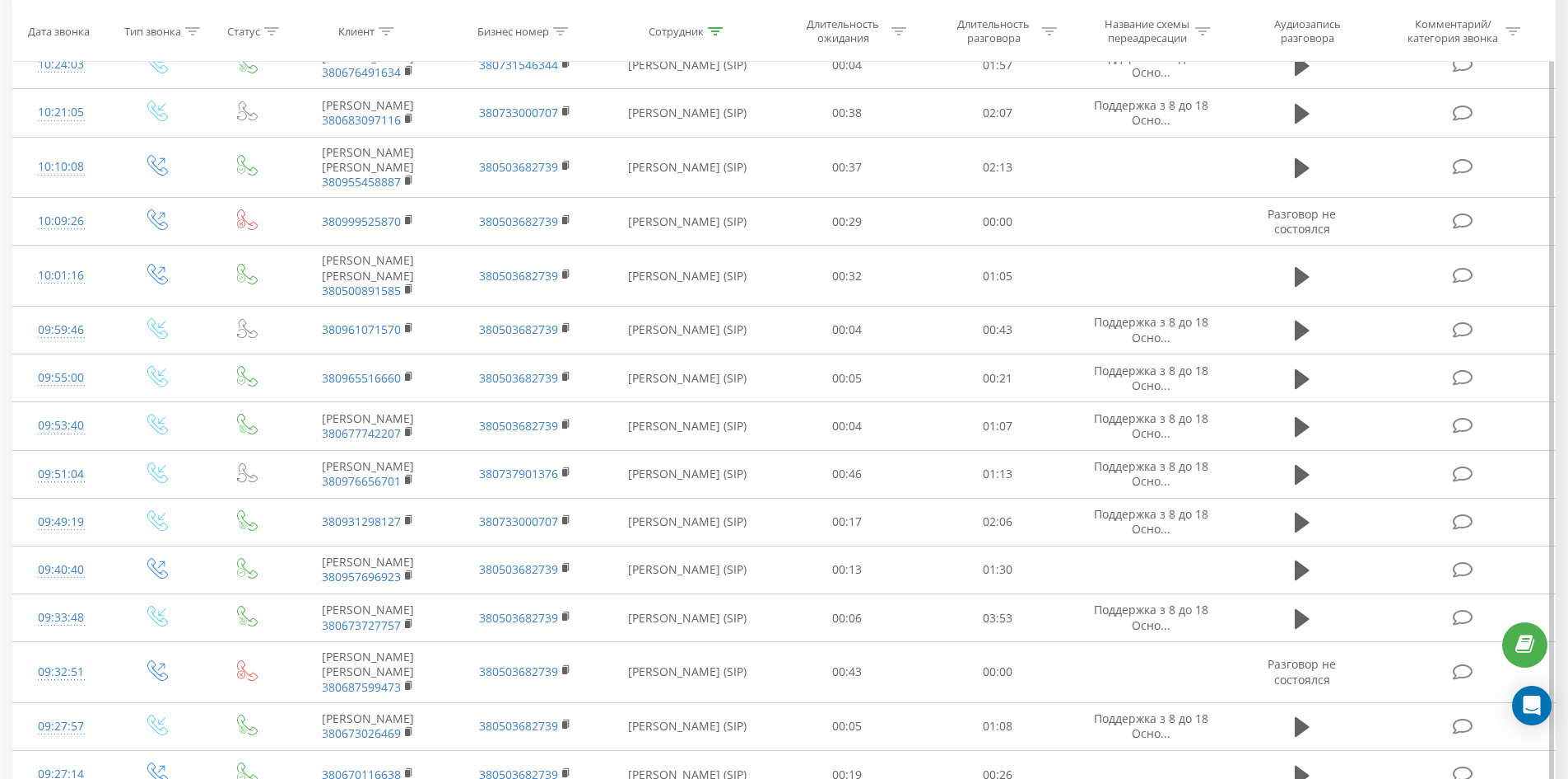
scroll to position [4954, 0]
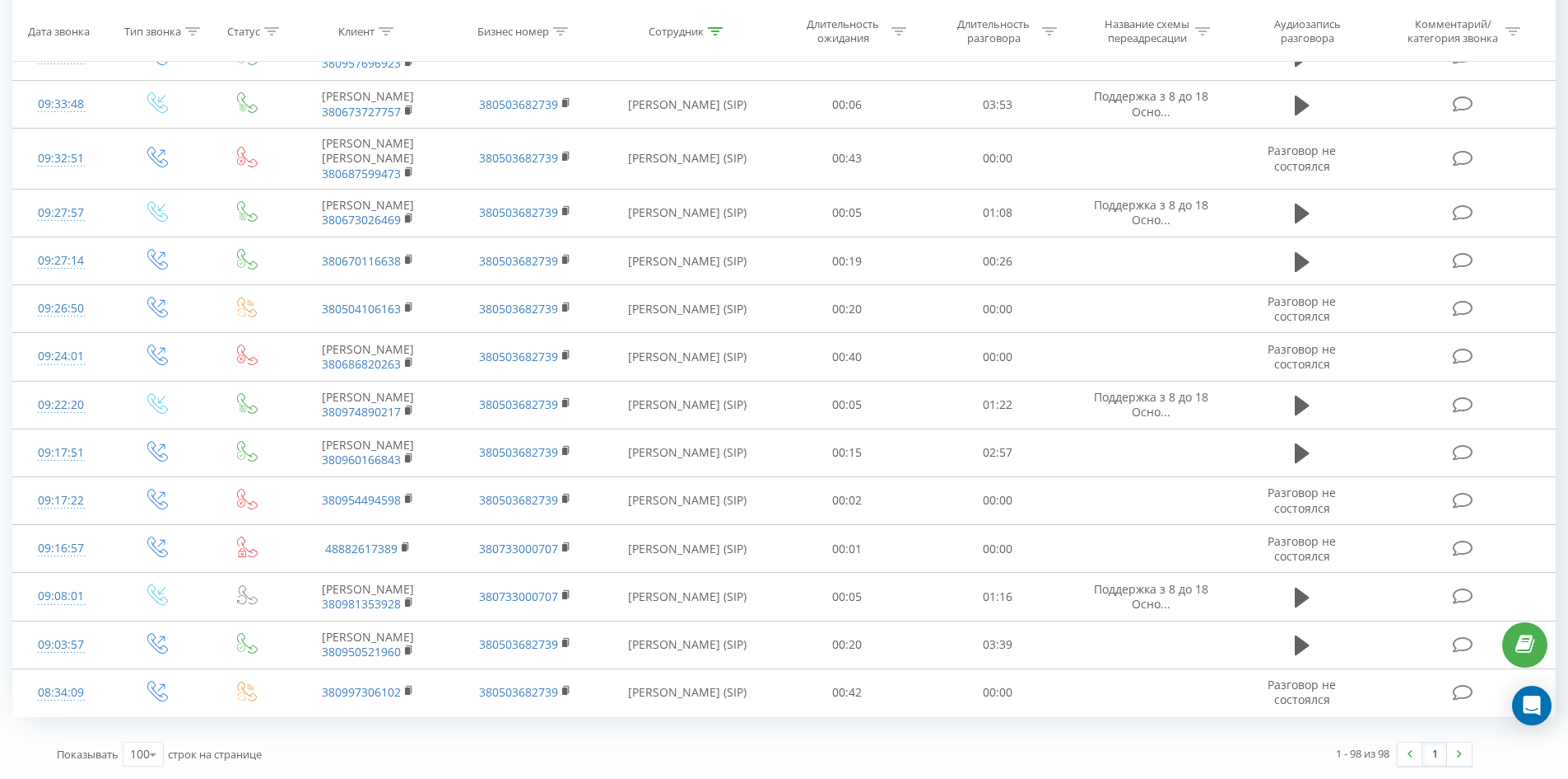
drag, startPoint x: 1104, startPoint y: 215, endPoint x: 1421, endPoint y: 732, distance: 606.4
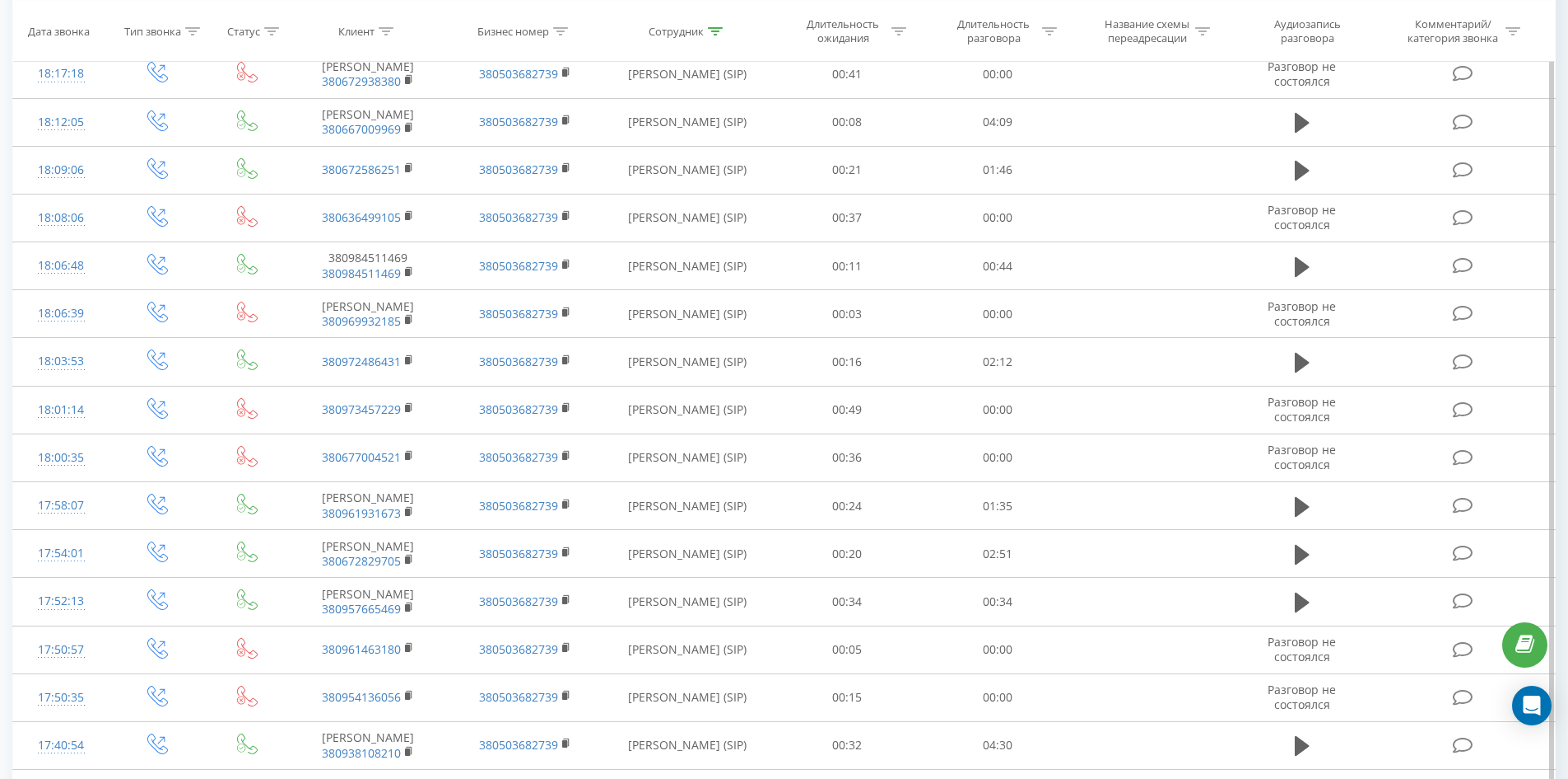
scroll to position [0, 0]
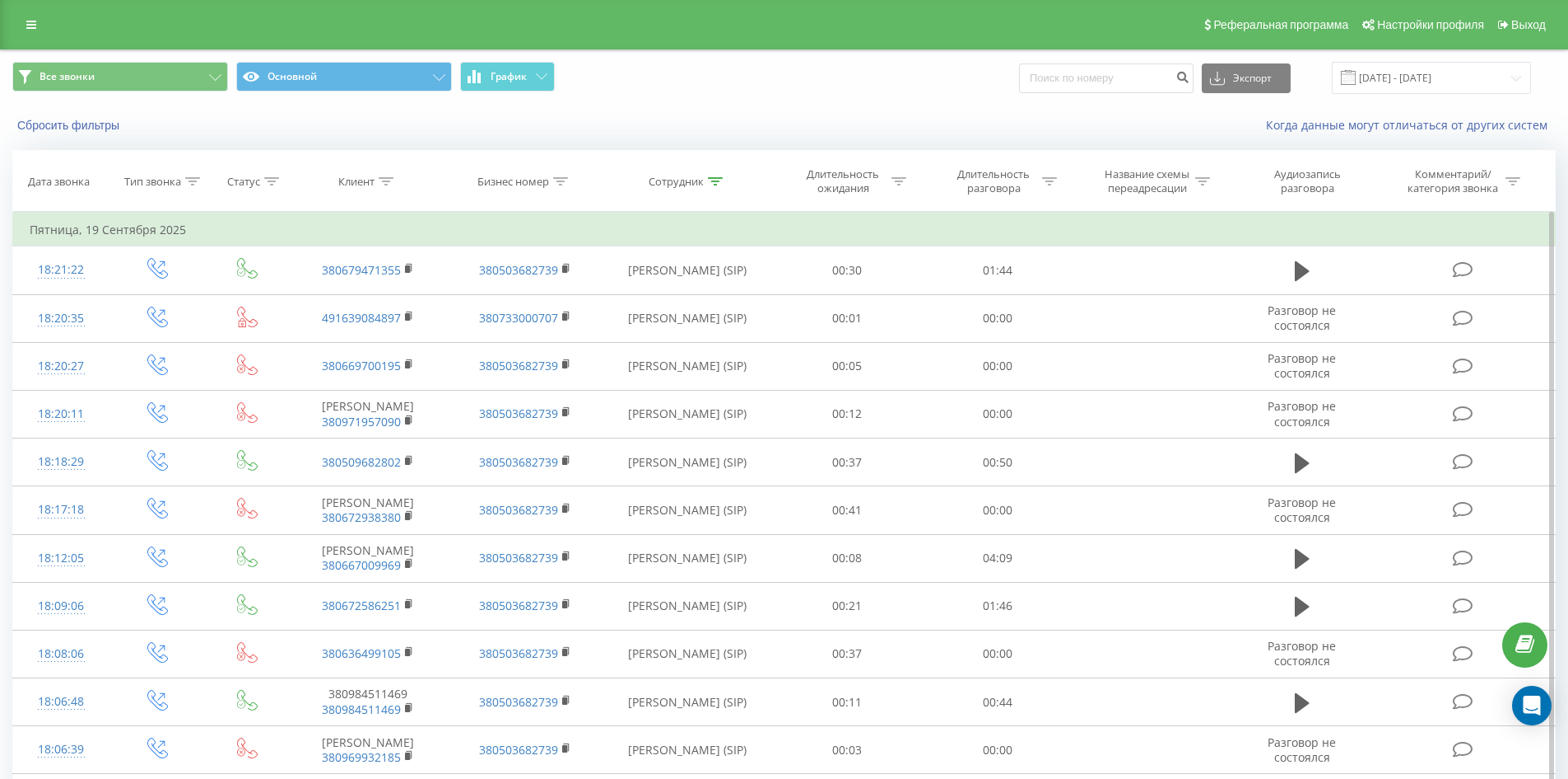
drag, startPoint x: 828, startPoint y: 164, endPoint x: 844, endPoint y: 71, distance: 94.4
click at [705, 183] on div "Сотрудник" at bounding box center [686, 182] width 74 height 14
click at [728, 302] on input "бояров владислав" at bounding box center [687, 299] width 145 height 29
click button "OK" at bounding box center [723, 332] width 70 height 21
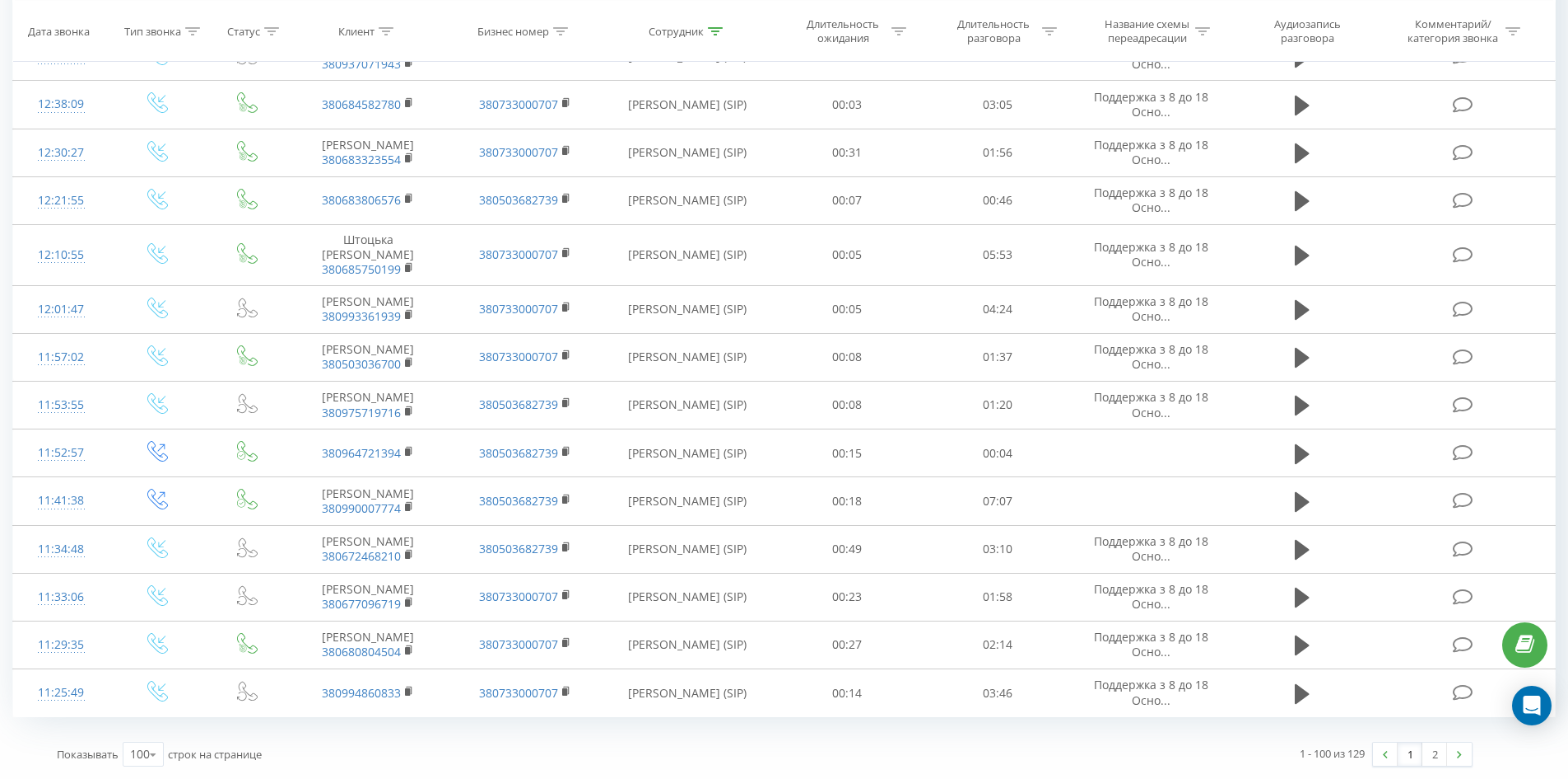
drag, startPoint x: 936, startPoint y: 182, endPoint x: 1413, endPoint y: 774, distance: 760.3
click at [1443, 755] on link "2" at bounding box center [1434, 753] width 25 height 23
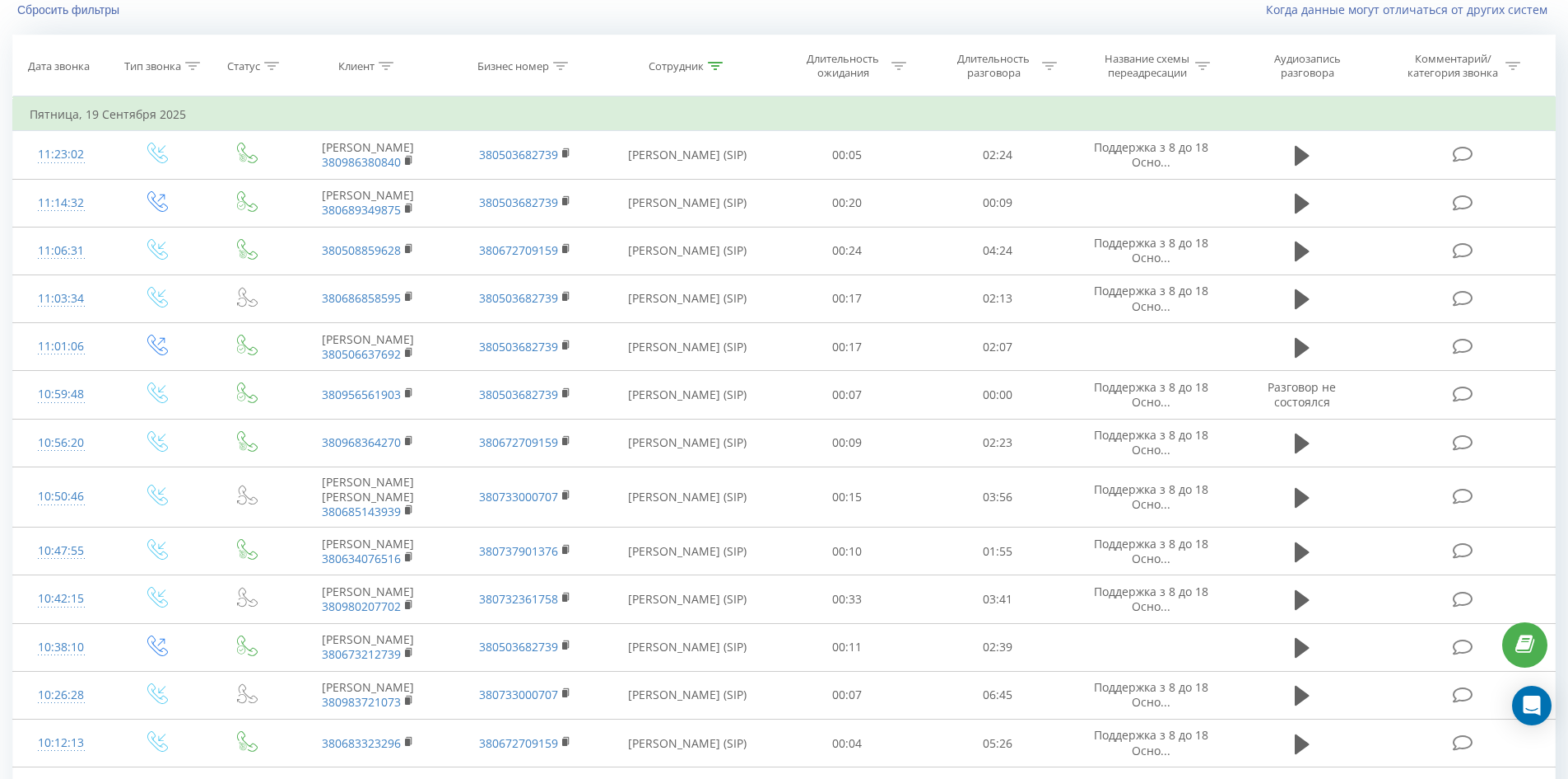
scroll to position [1135, 0]
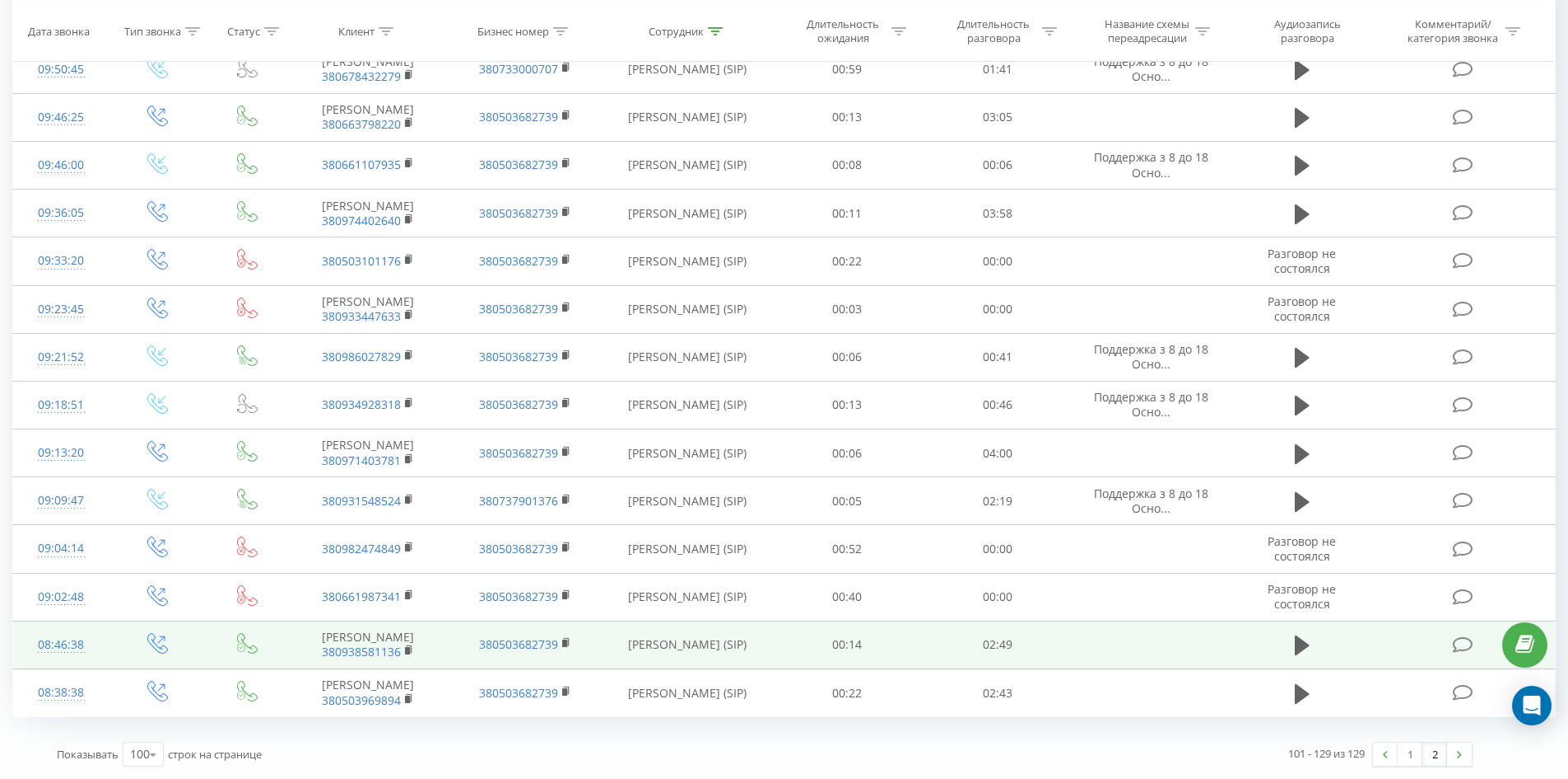
drag, startPoint x: 837, startPoint y: 263, endPoint x: 839, endPoint y: 631, distance: 368.0
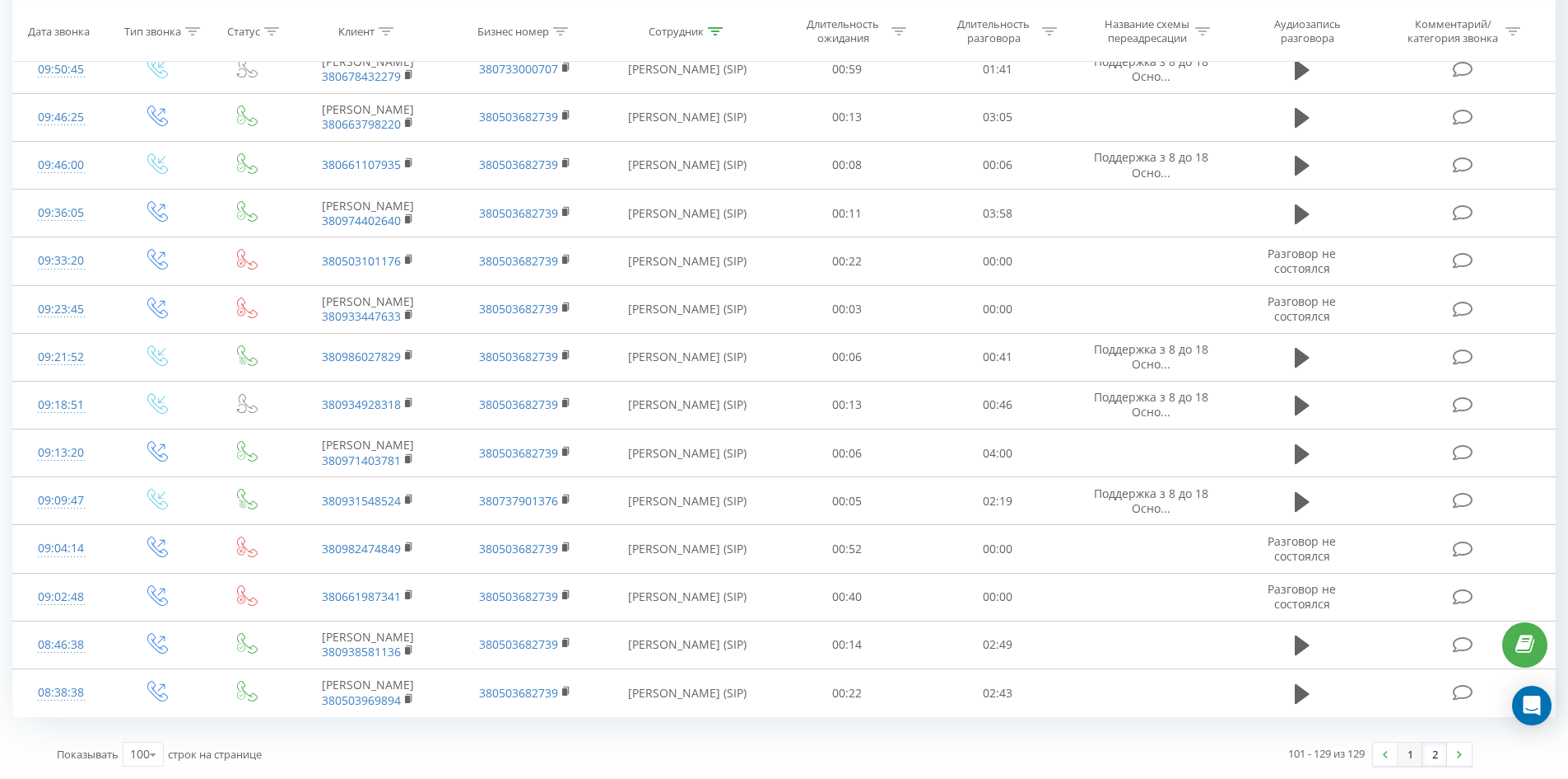
click at [1411, 755] on link "1" at bounding box center [1410, 753] width 25 height 23
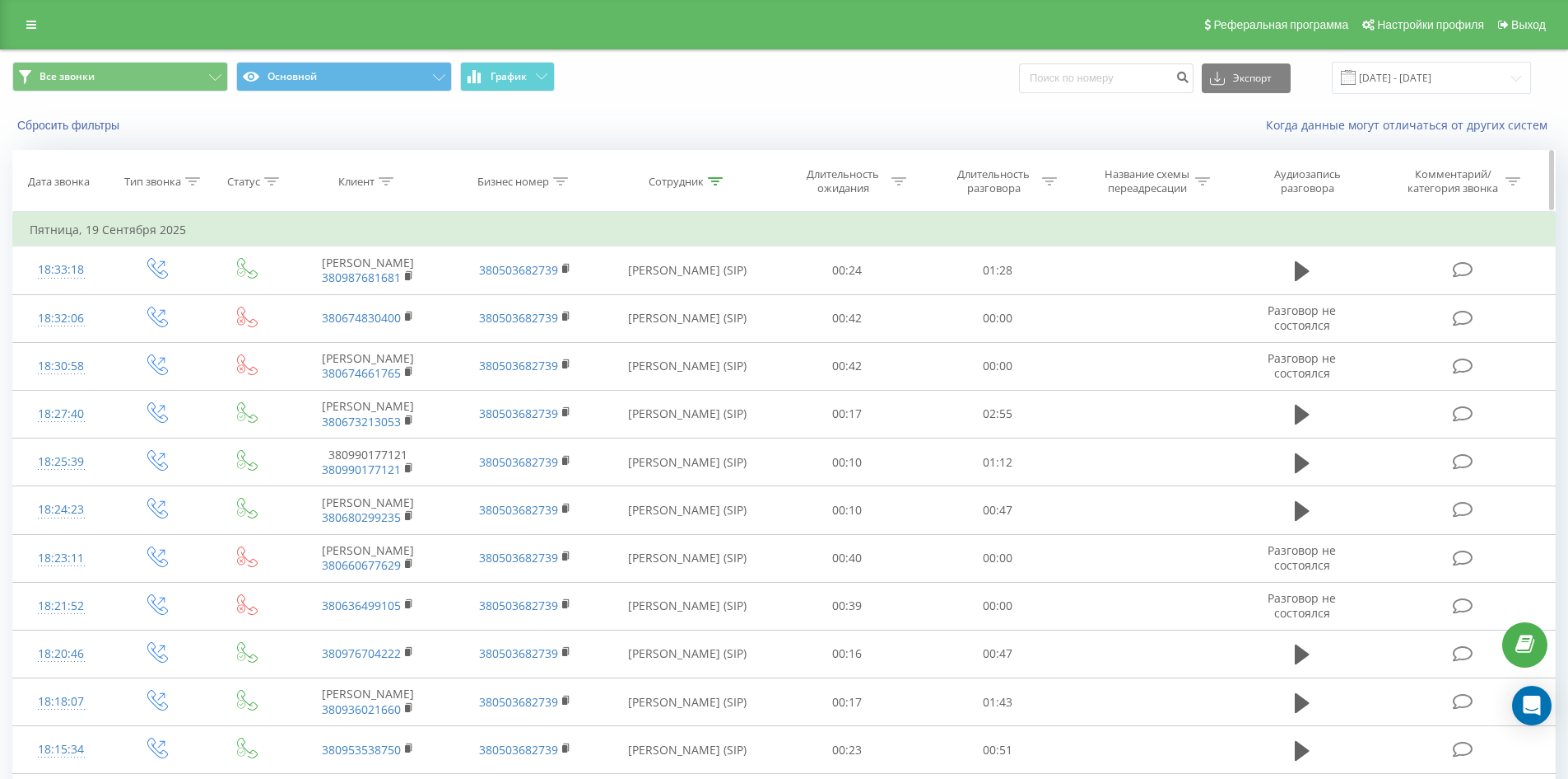
click at [708, 187] on div at bounding box center [715, 182] width 15 height 14
click at [726, 286] on input "салієнко сергій" at bounding box center [687, 299] width 145 height 29
click button "OK" at bounding box center [723, 332] width 70 height 21
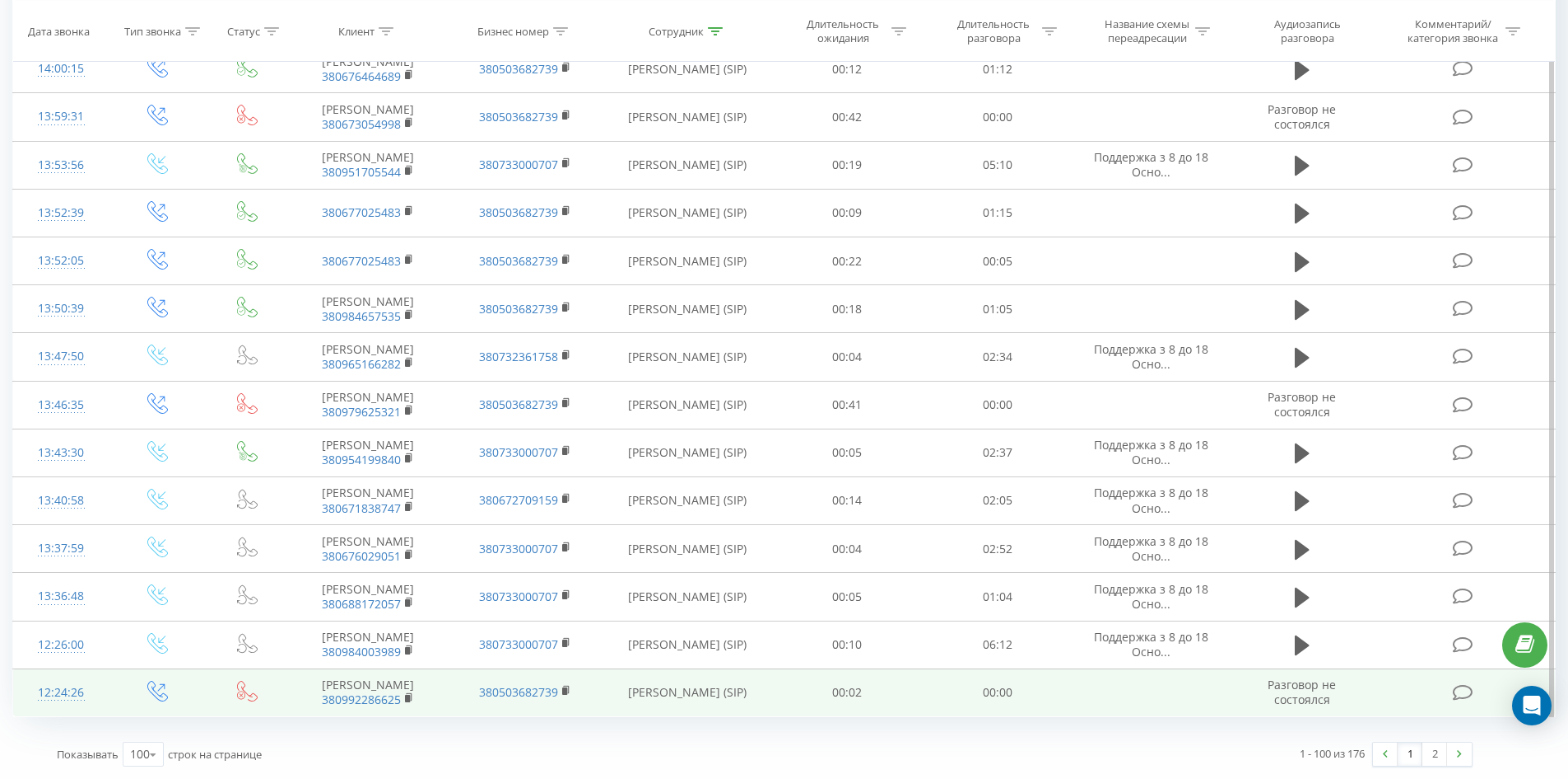
drag, startPoint x: 1129, startPoint y: 278, endPoint x: 1421, endPoint y: 709, distance: 520.6
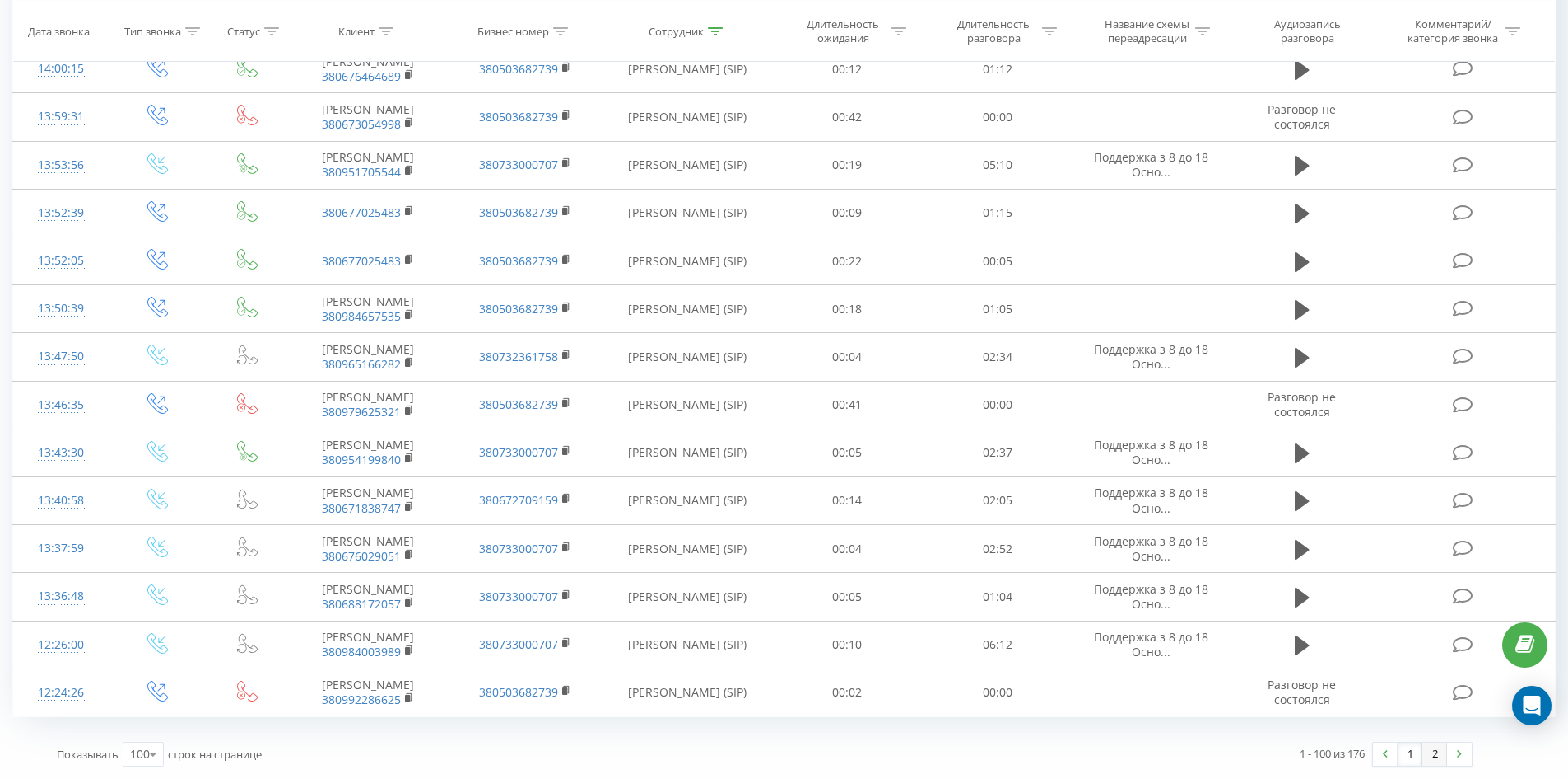
click at [1445, 756] on link "2" at bounding box center [1434, 753] width 25 height 23
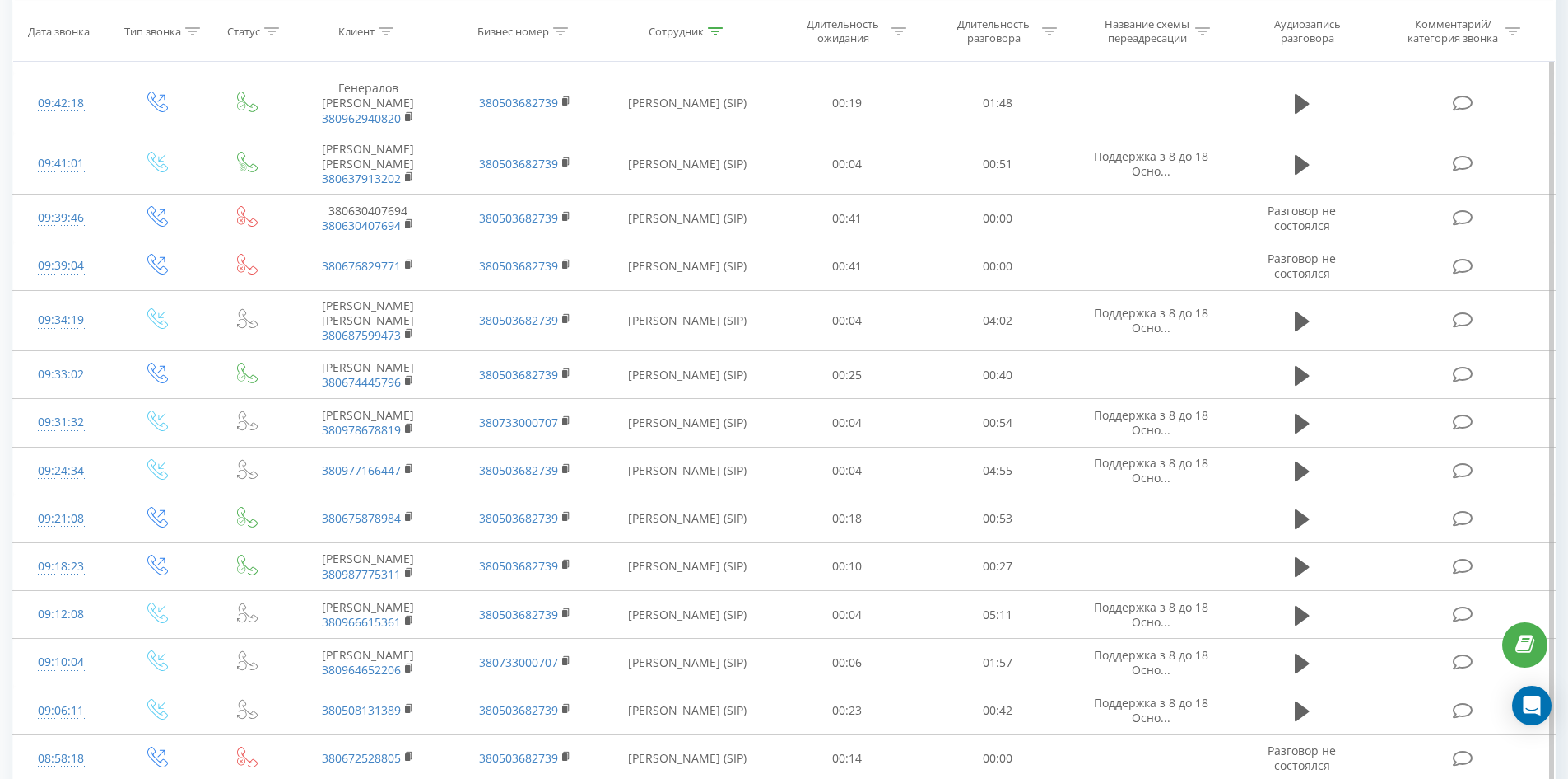
scroll to position [3712, 0]
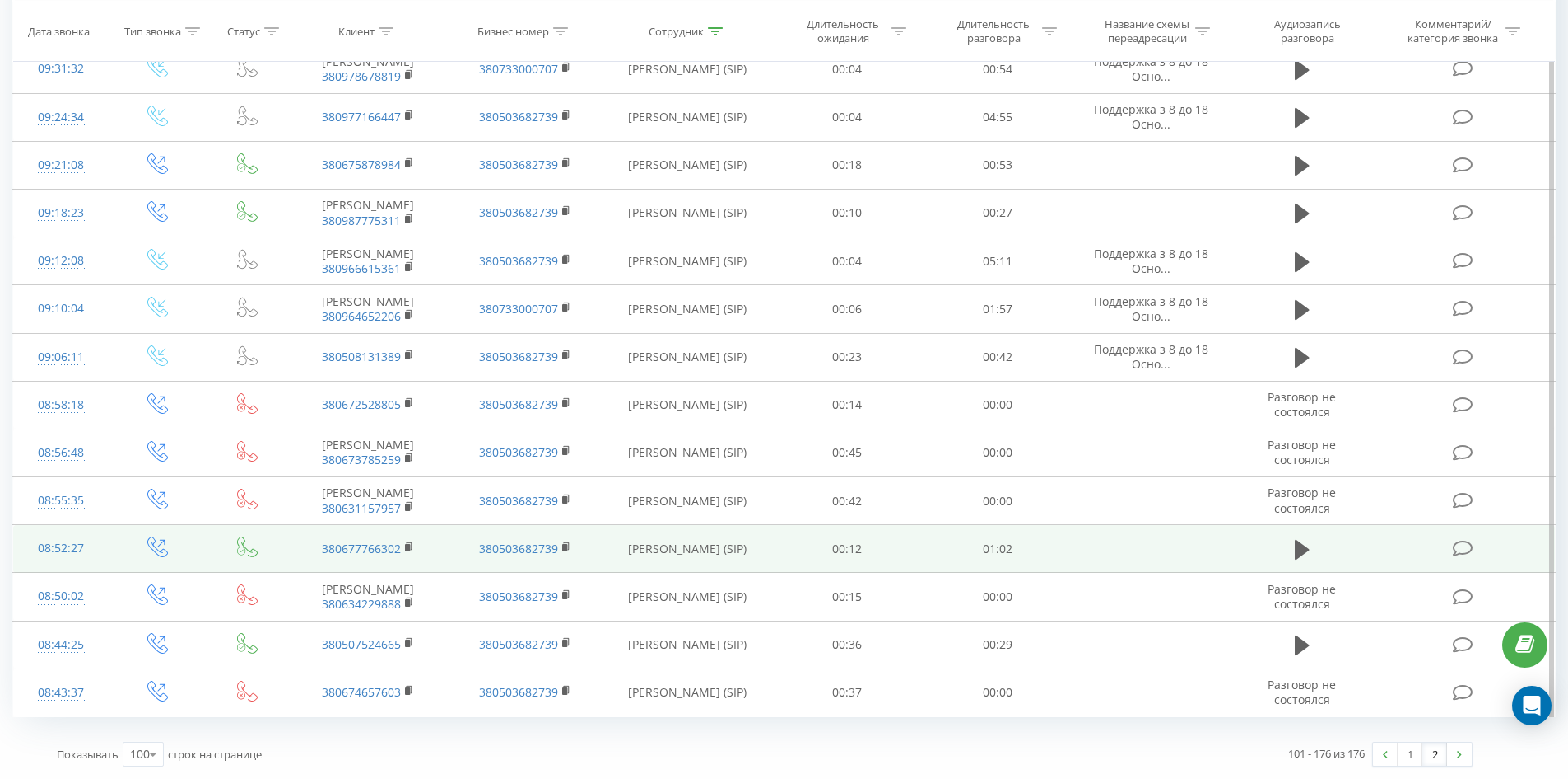
drag, startPoint x: 951, startPoint y: 139, endPoint x: 918, endPoint y: 550, distance: 412.3
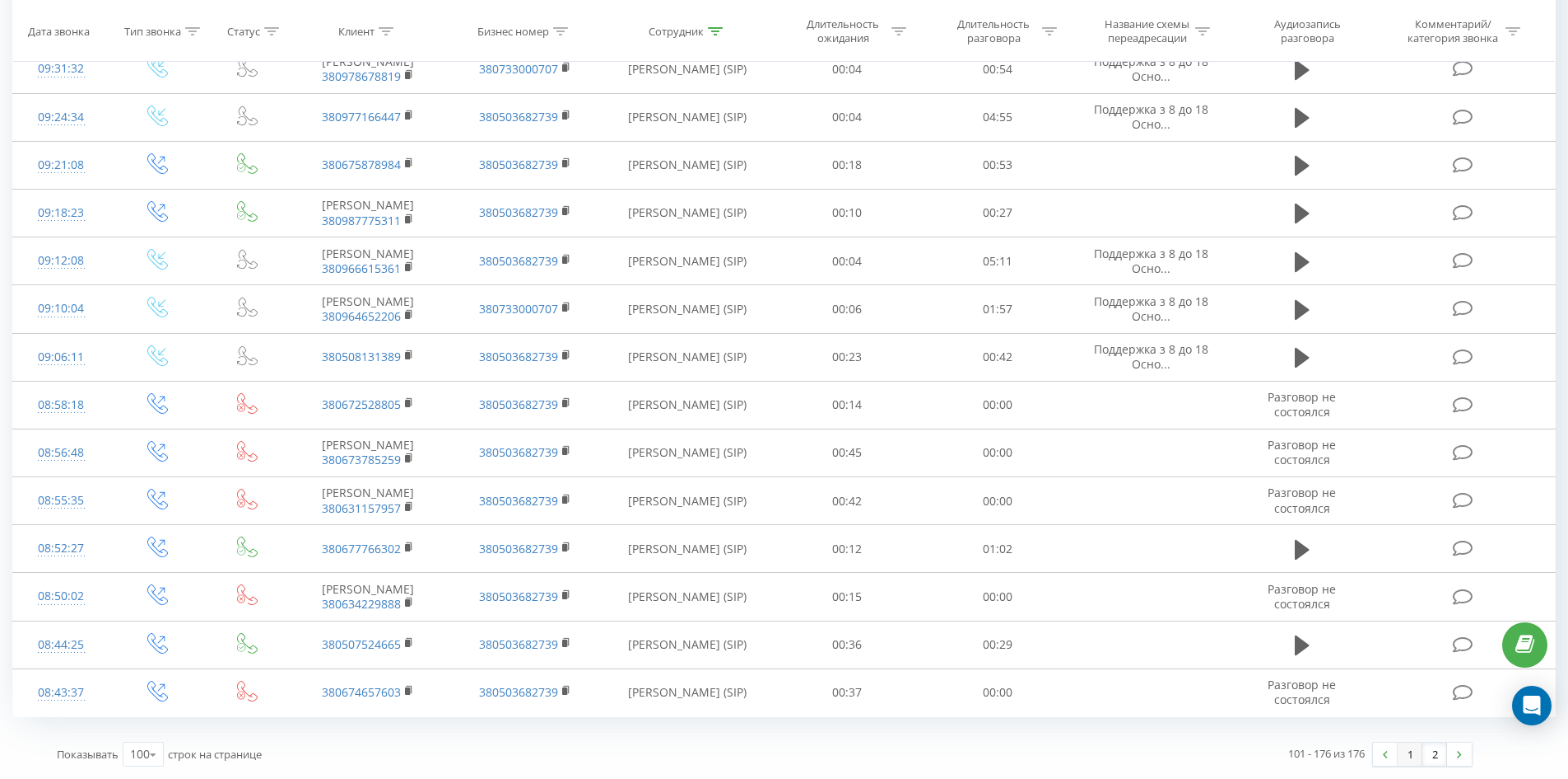
click at [1406, 751] on link "1" at bounding box center [1410, 753] width 25 height 23
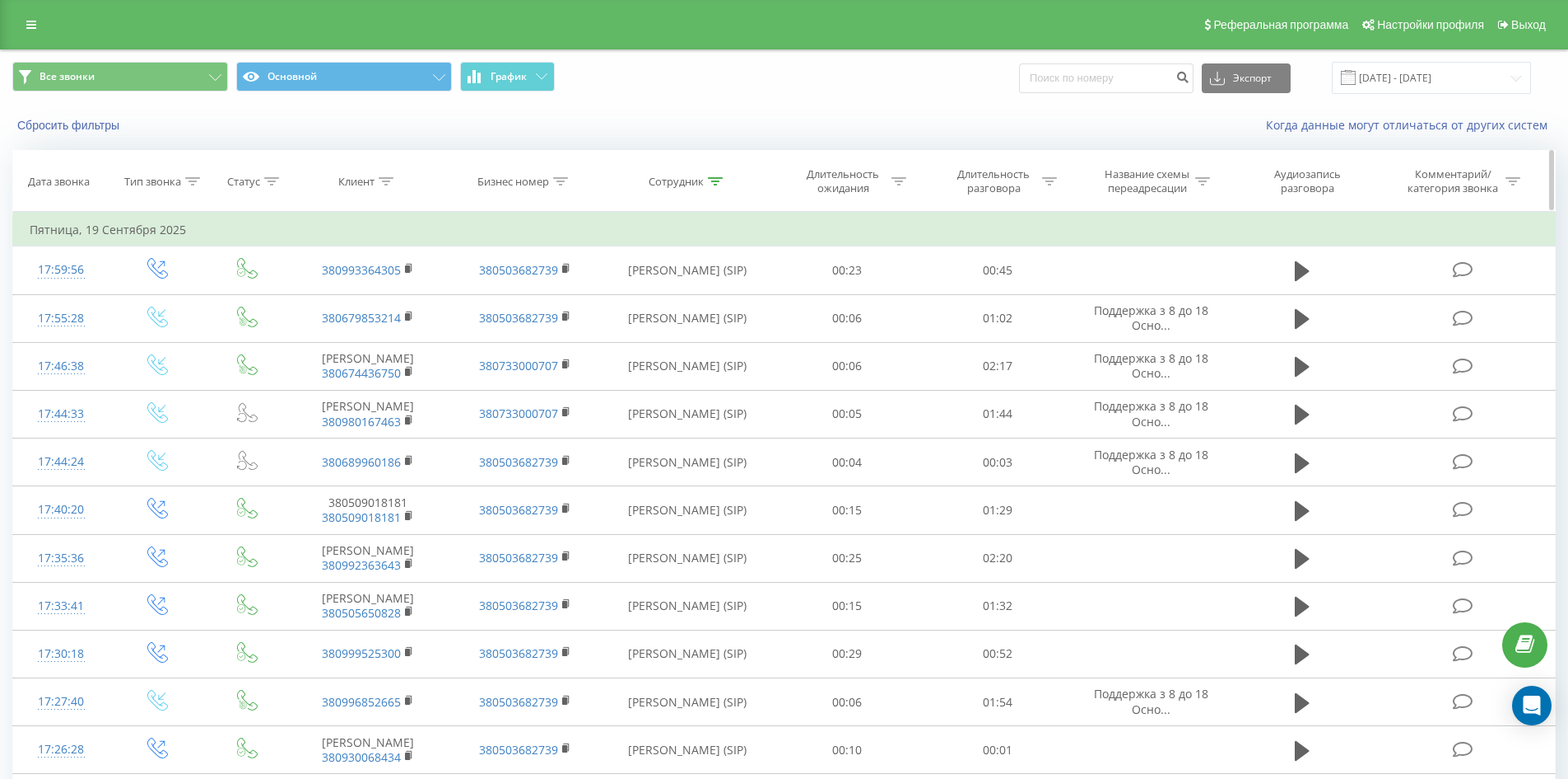
click at [717, 178] on icon at bounding box center [715, 182] width 15 height 8
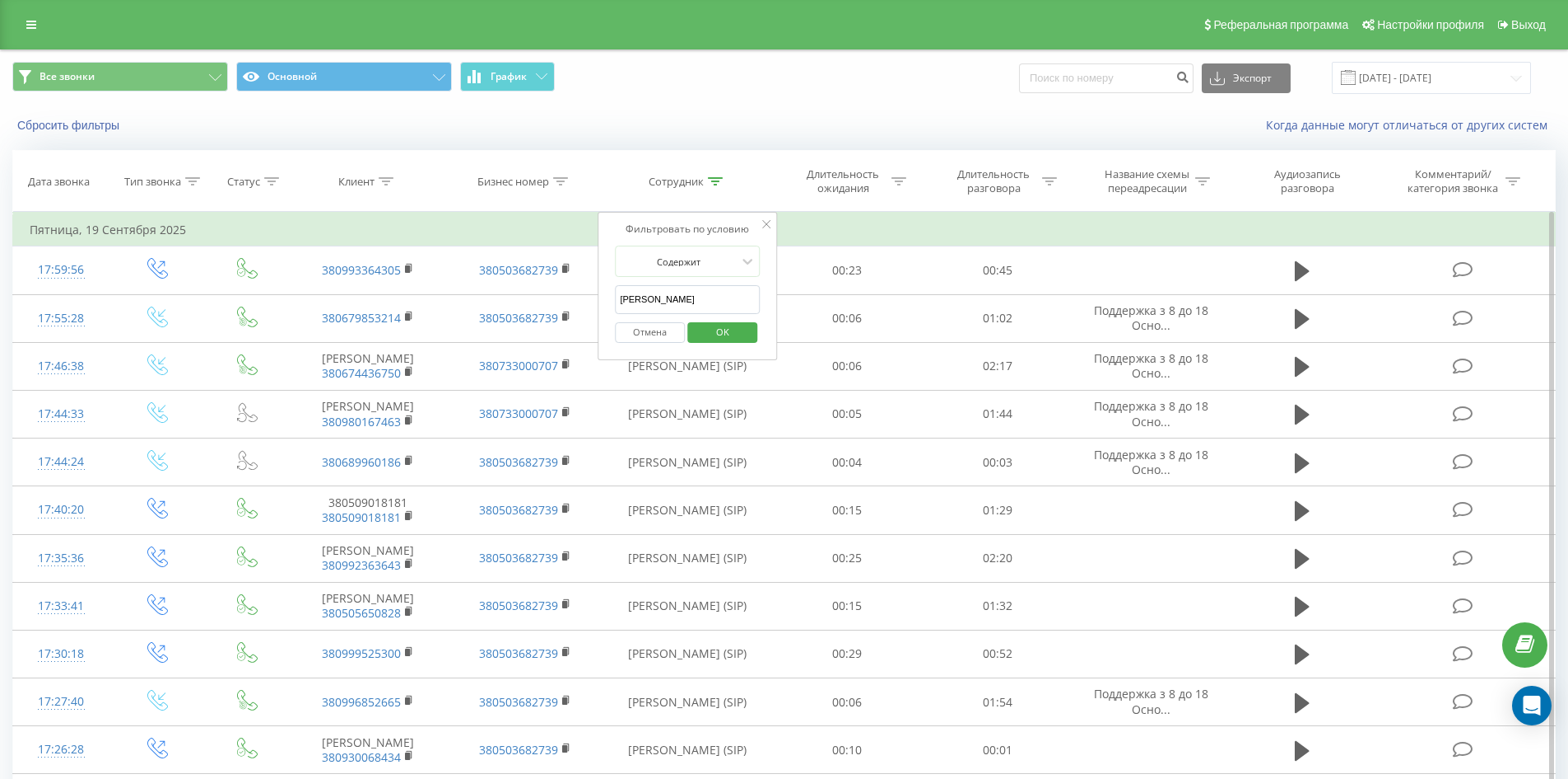
click at [735, 300] on input "раєвська анастасія" at bounding box center [687, 299] width 145 height 29
click button "OK" at bounding box center [723, 332] width 70 height 21
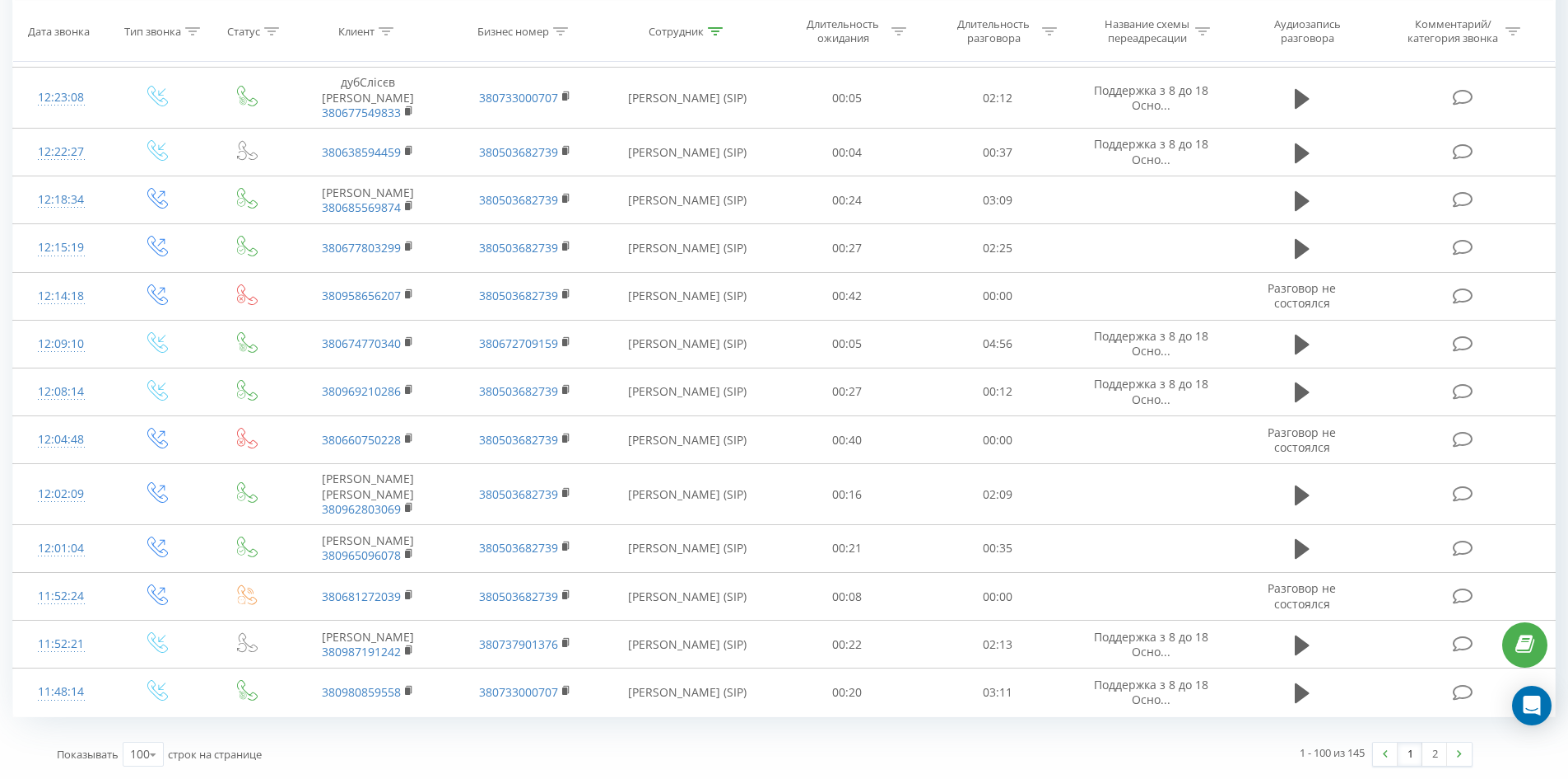
drag, startPoint x: 1032, startPoint y: 217, endPoint x: 1430, endPoint y: 737, distance: 654.8
click at [1435, 753] on link "2" at bounding box center [1434, 753] width 25 height 23
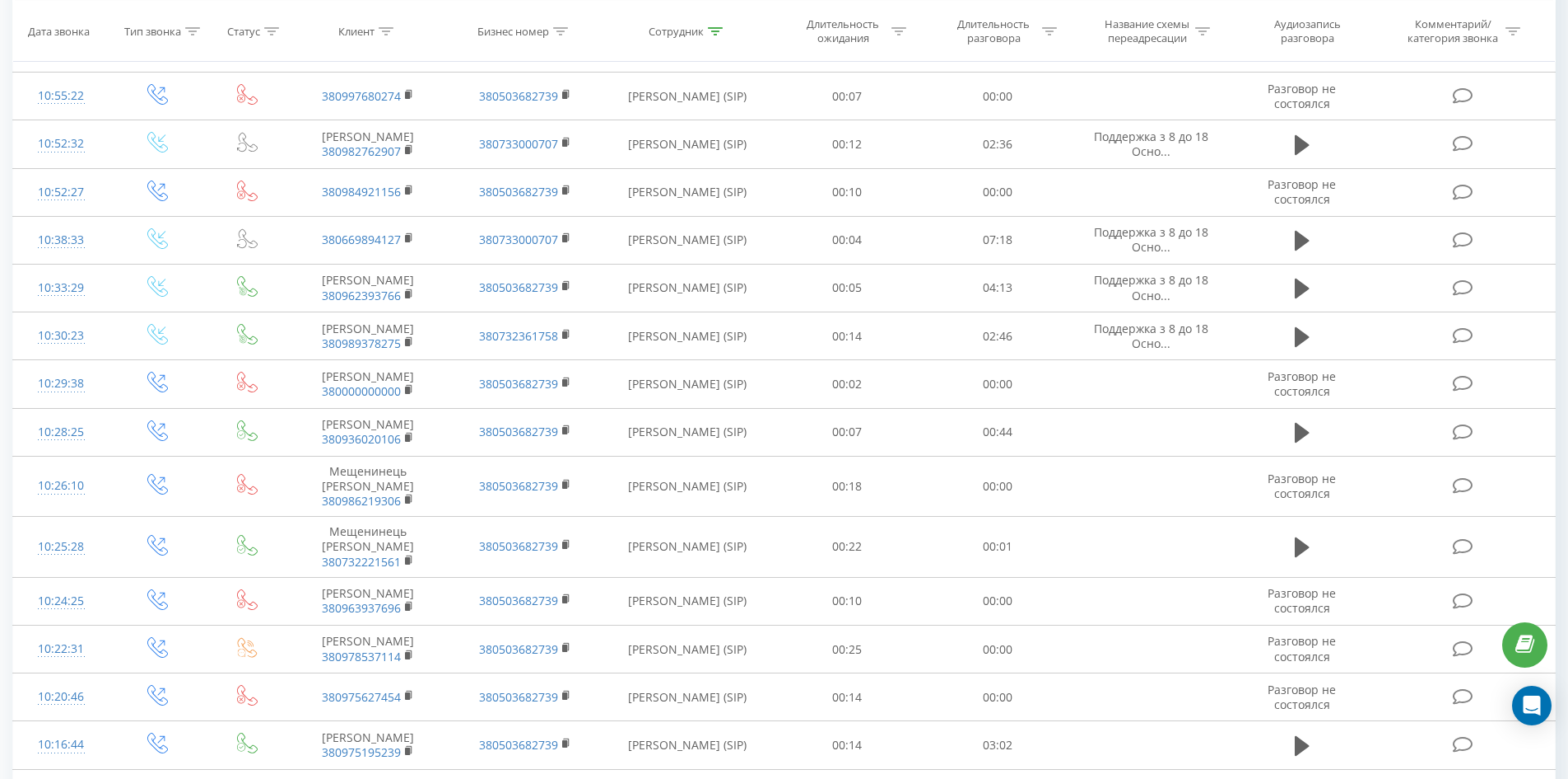
scroll to position [2004, 0]
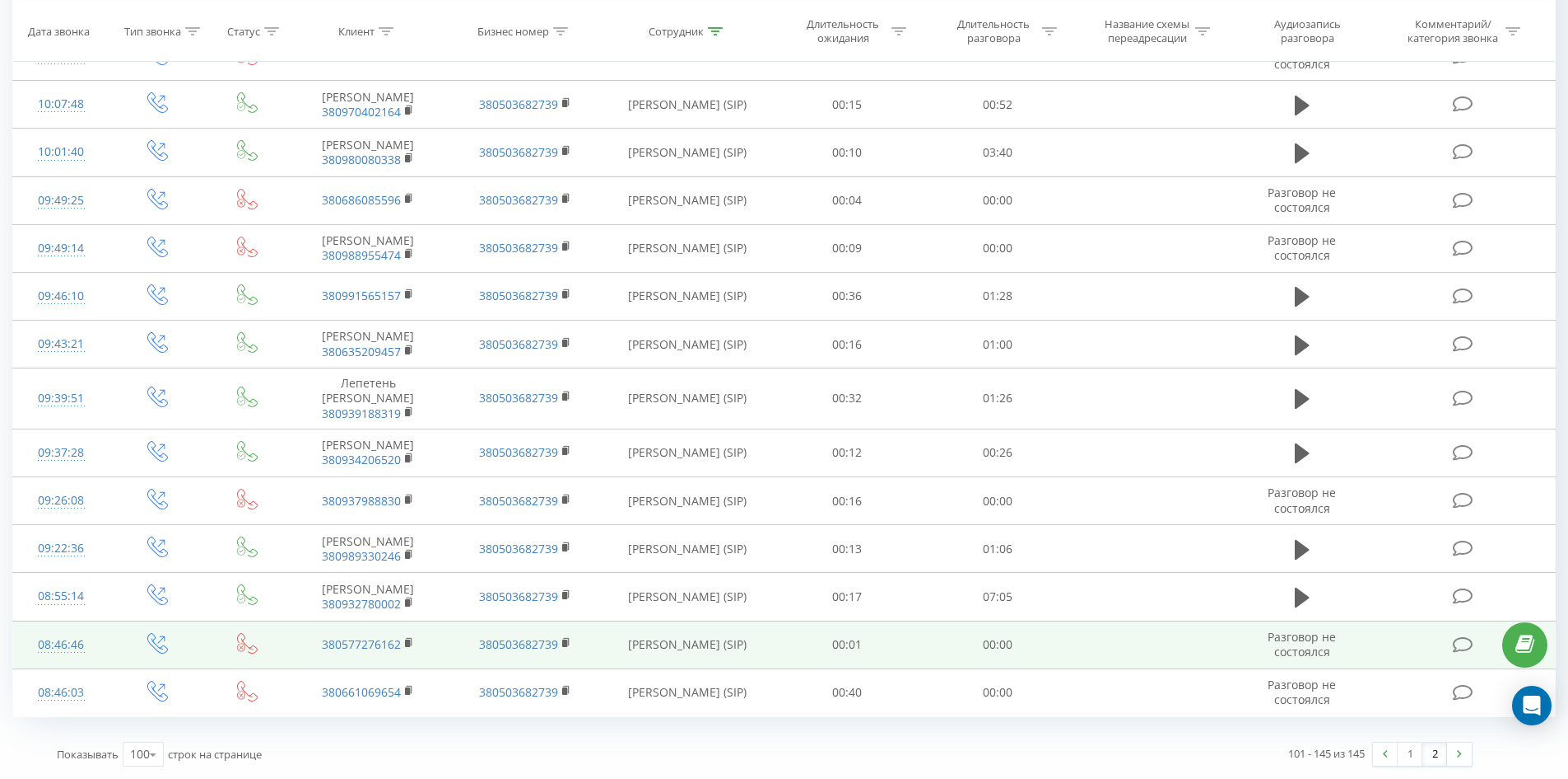
drag, startPoint x: 925, startPoint y: 136, endPoint x: 899, endPoint y: 645, distance: 509.7
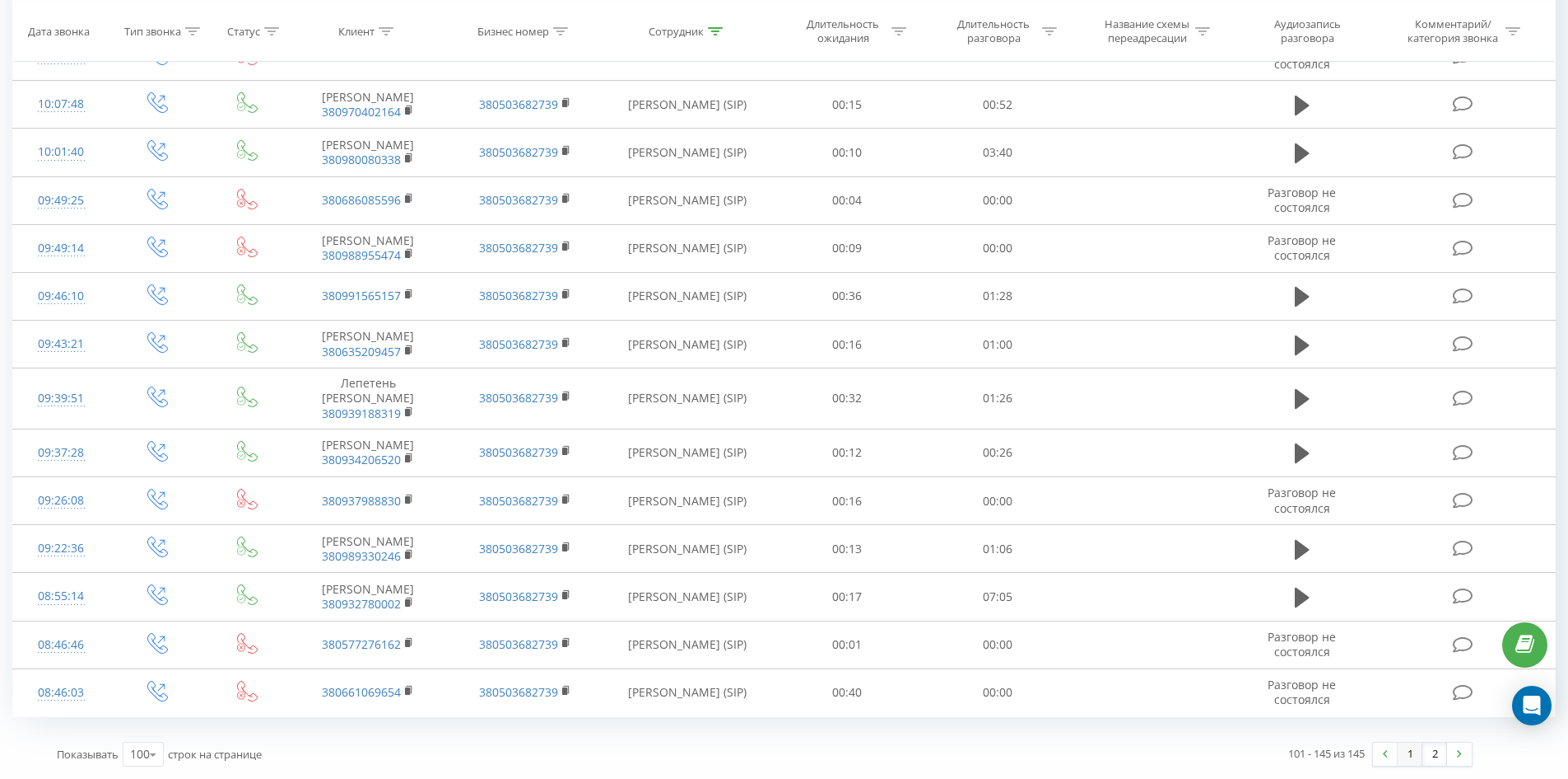
click at [1406, 750] on link "1" at bounding box center [1410, 753] width 25 height 23
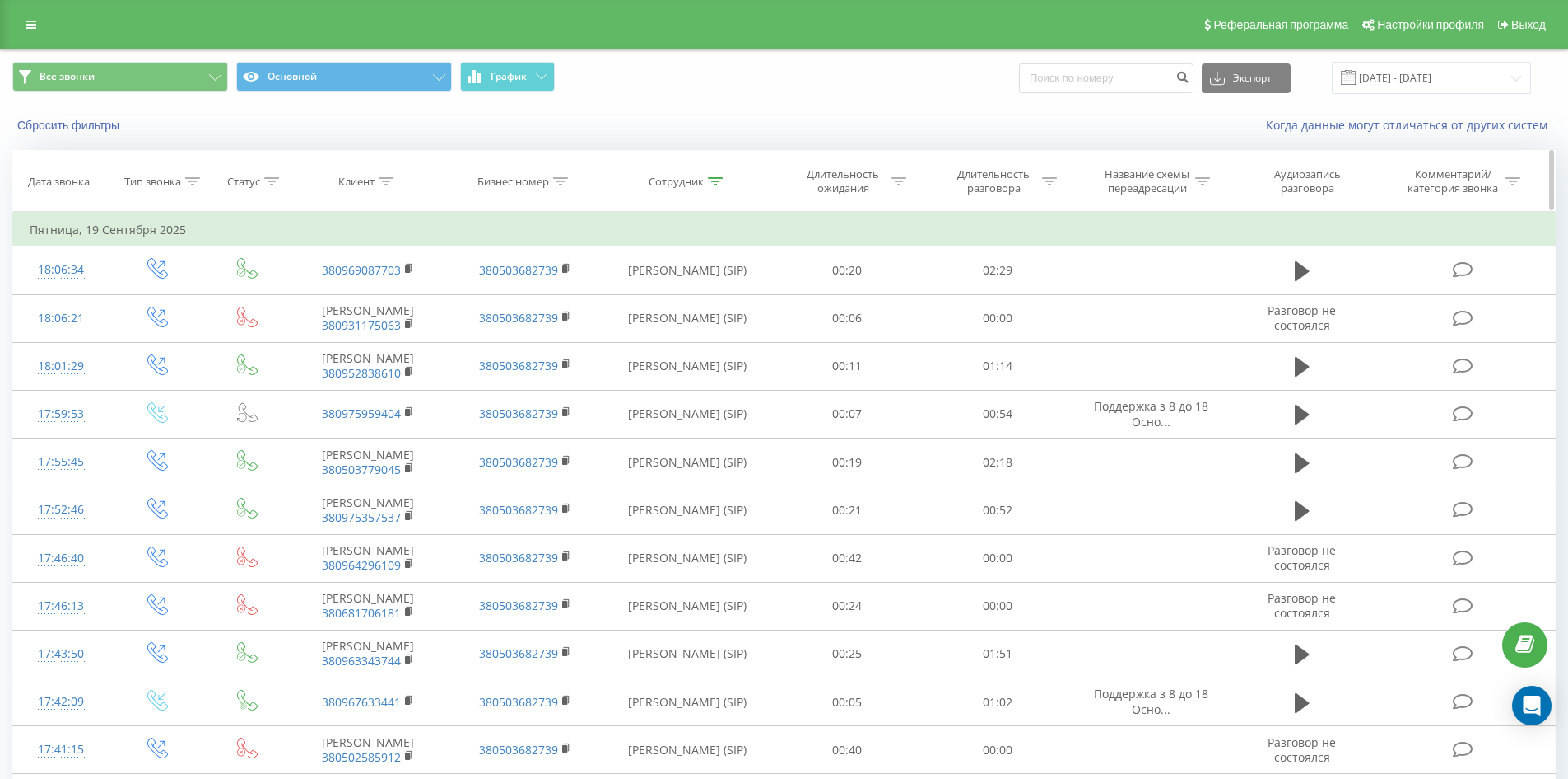
click at [710, 179] on icon at bounding box center [715, 182] width 15 height 8
click at [715, 292] on input "ващенко марія" at bounding box center [687, 299] width 145 height 29
click button "OK" at bounding box center [723, 332] width 70 height 21
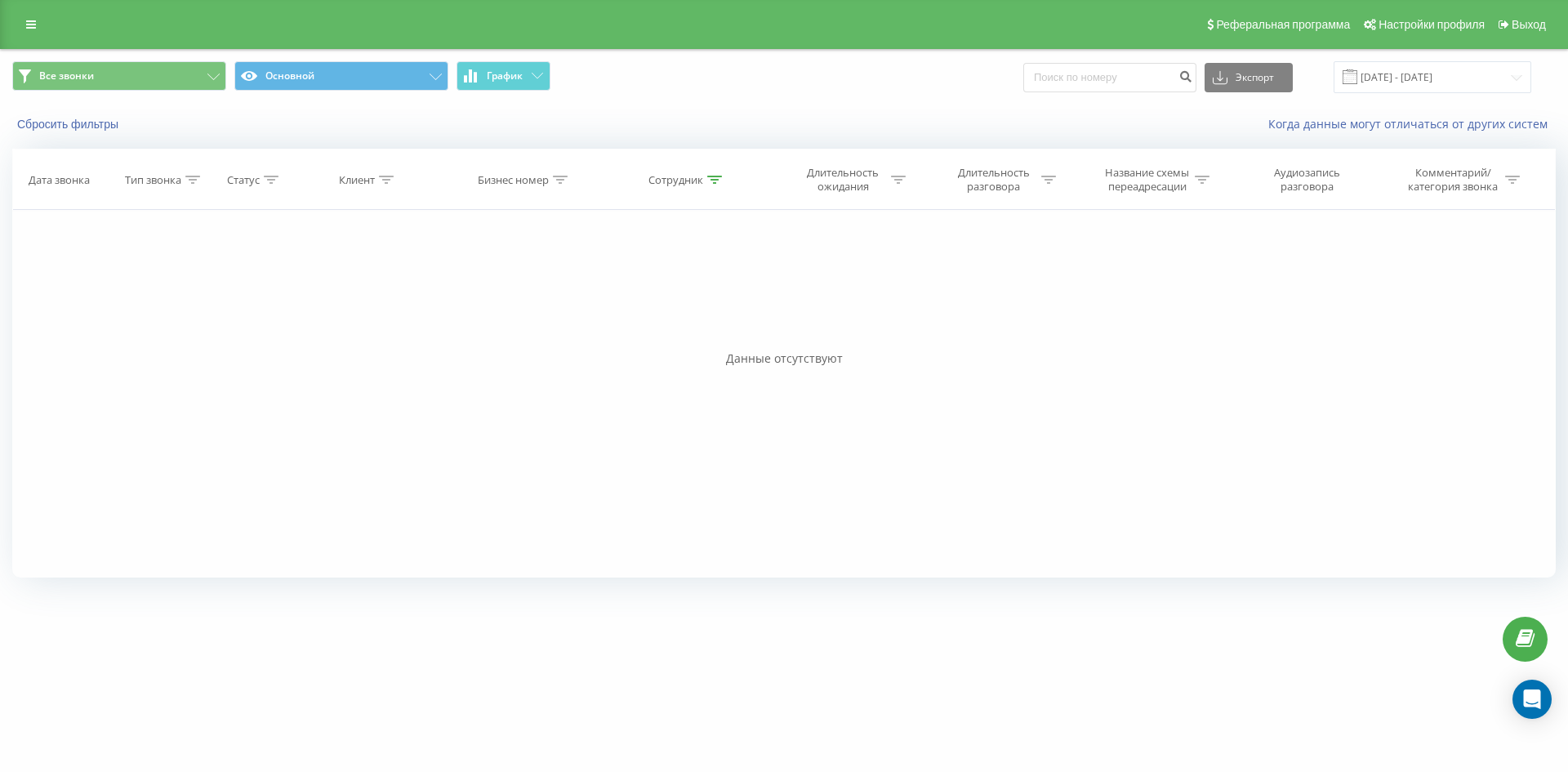
drag, startPoint x: 967, startPoint y: 162, endPoint x: 1215, endPoint y: 638, distance: 536.7
click at [714, 178] on icon at bounding box center [714, 180] width 15 height 8
click at [722, 304] on input "ткаченко дмитро" at bounding box center [687, 297] width 143 height 29
click button "OK" at bounding box center [722, 329] width 69 height 21
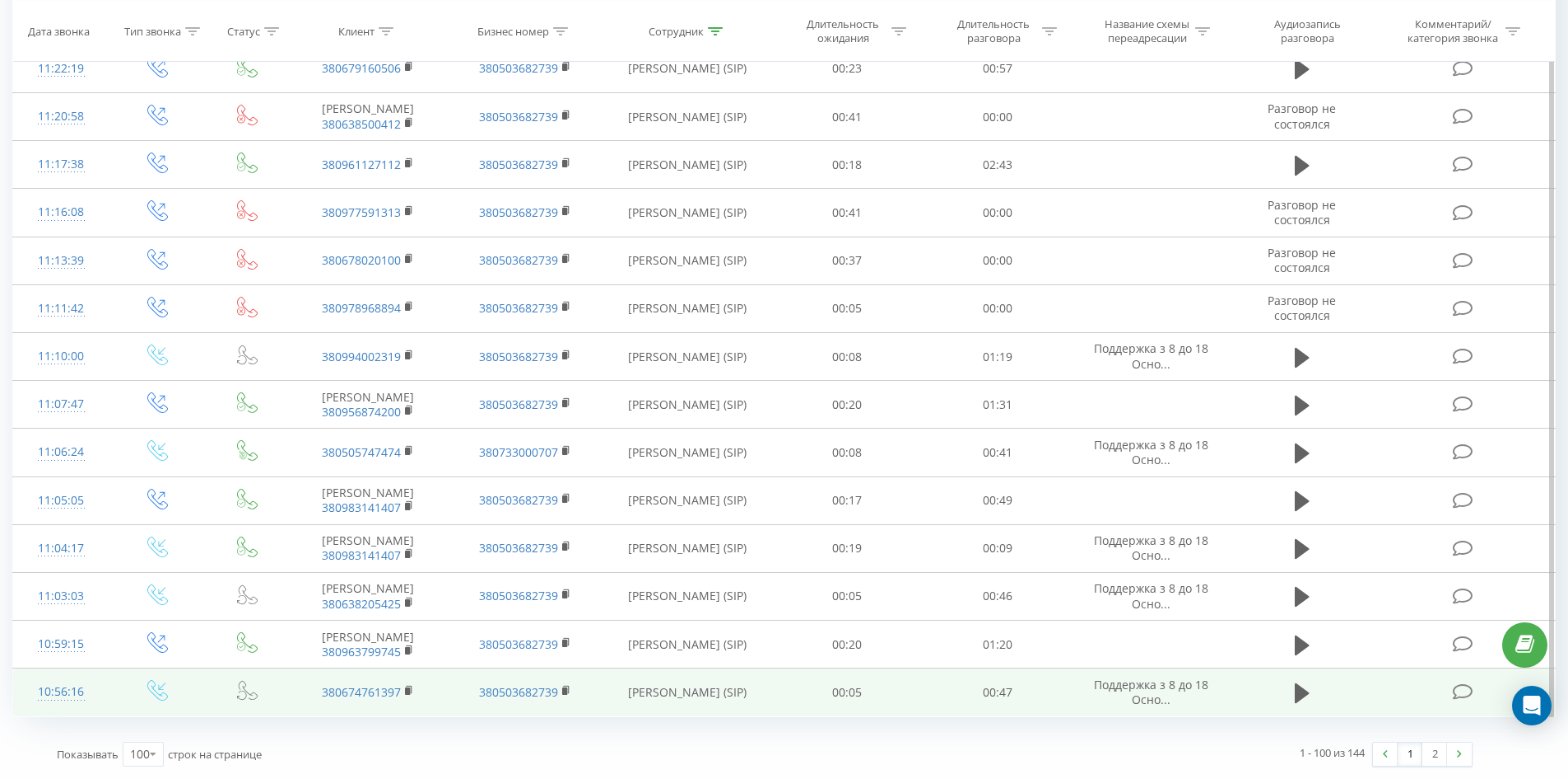
drag, startPoint x: 1053, startPoint y: 159, endPoint x: 1353, endPoint y: 691, distance: 610.8
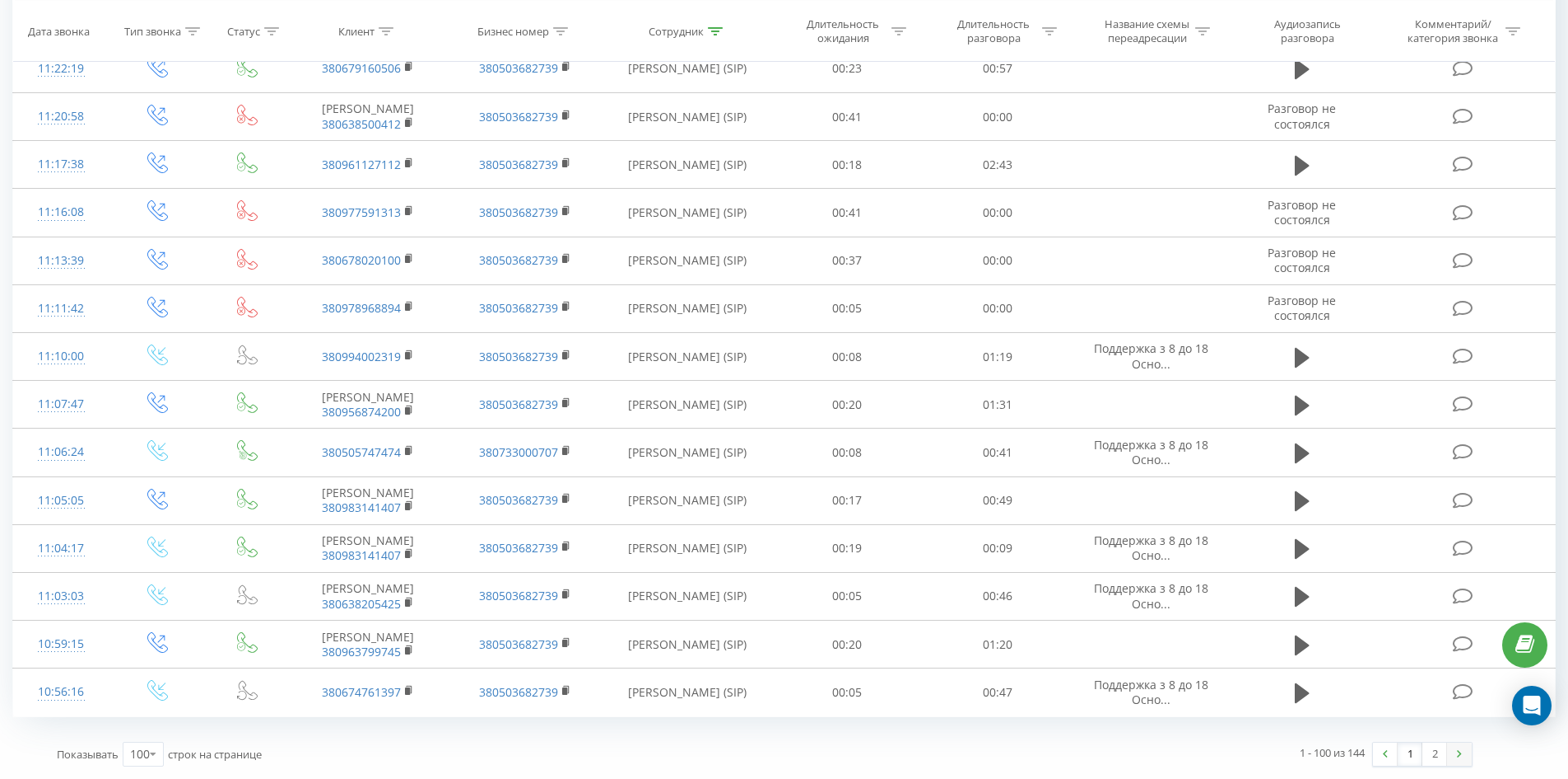
click at [1449, 746] on link at bounding box center [1459, 753] width 25 height 23
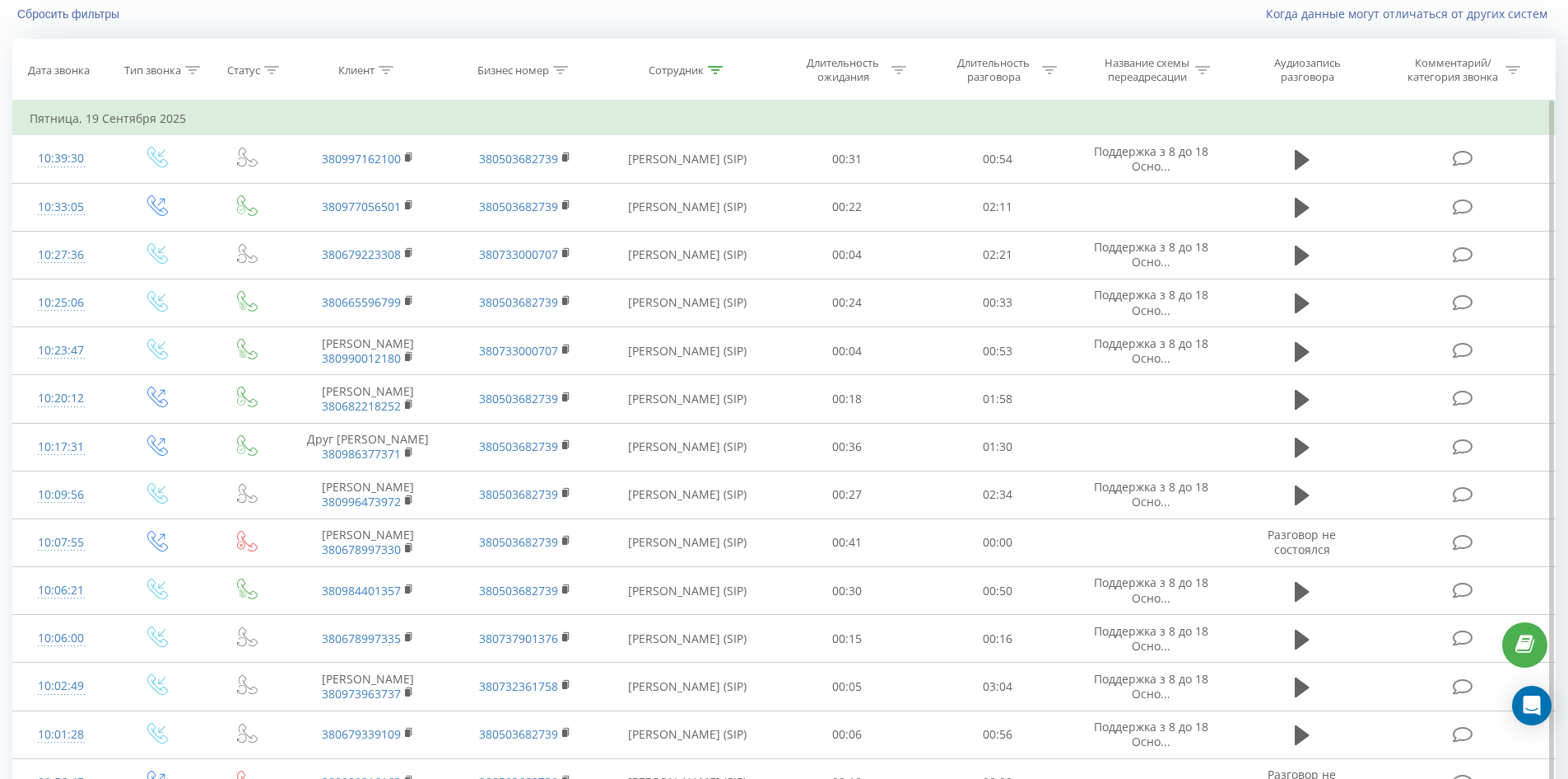
scroll to position [1912, 0]
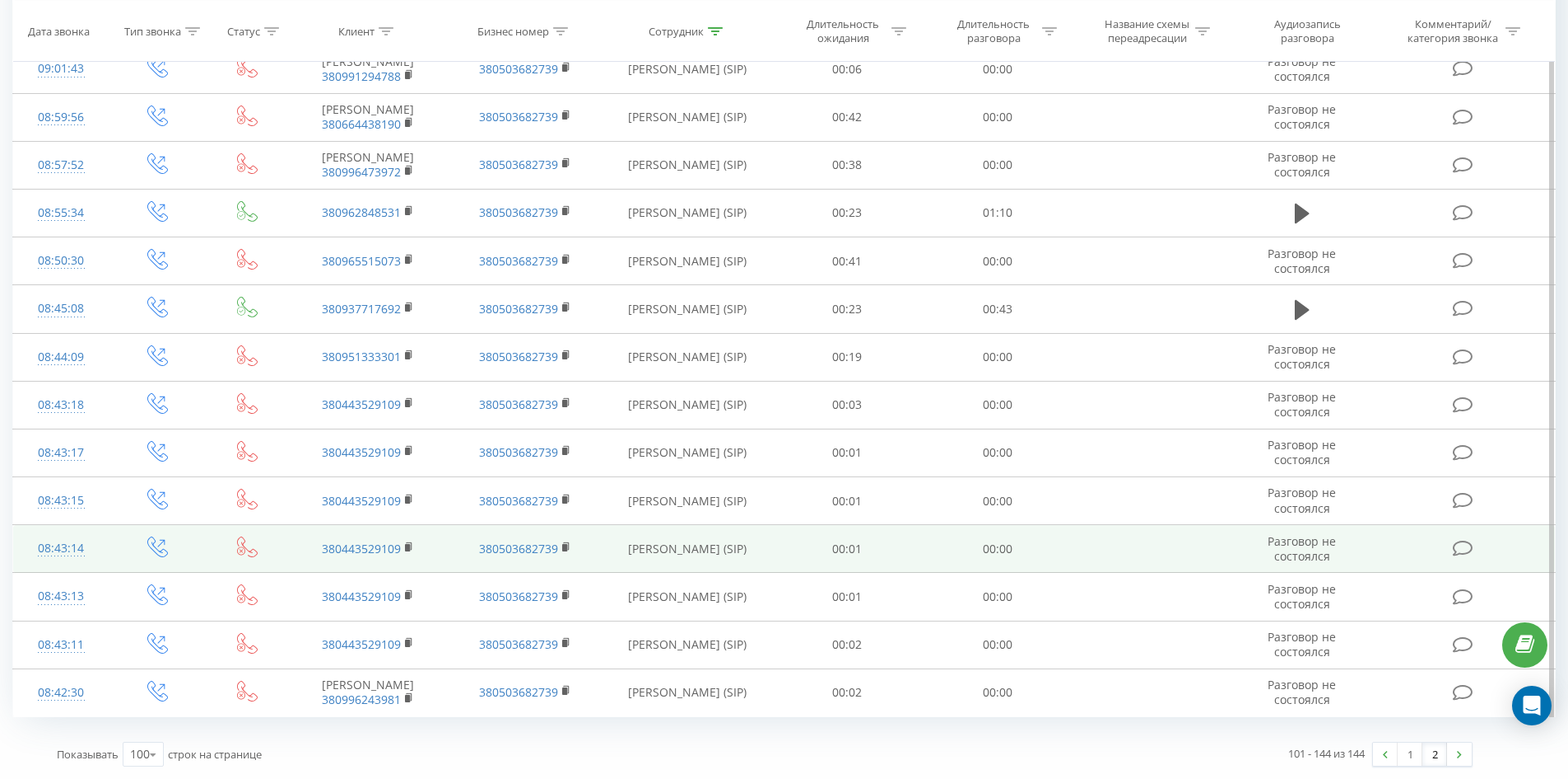
drag, startPoint x: 847, startPoint y: 109, endPoint x: 873, endPoint y: 511, distance: 402.8
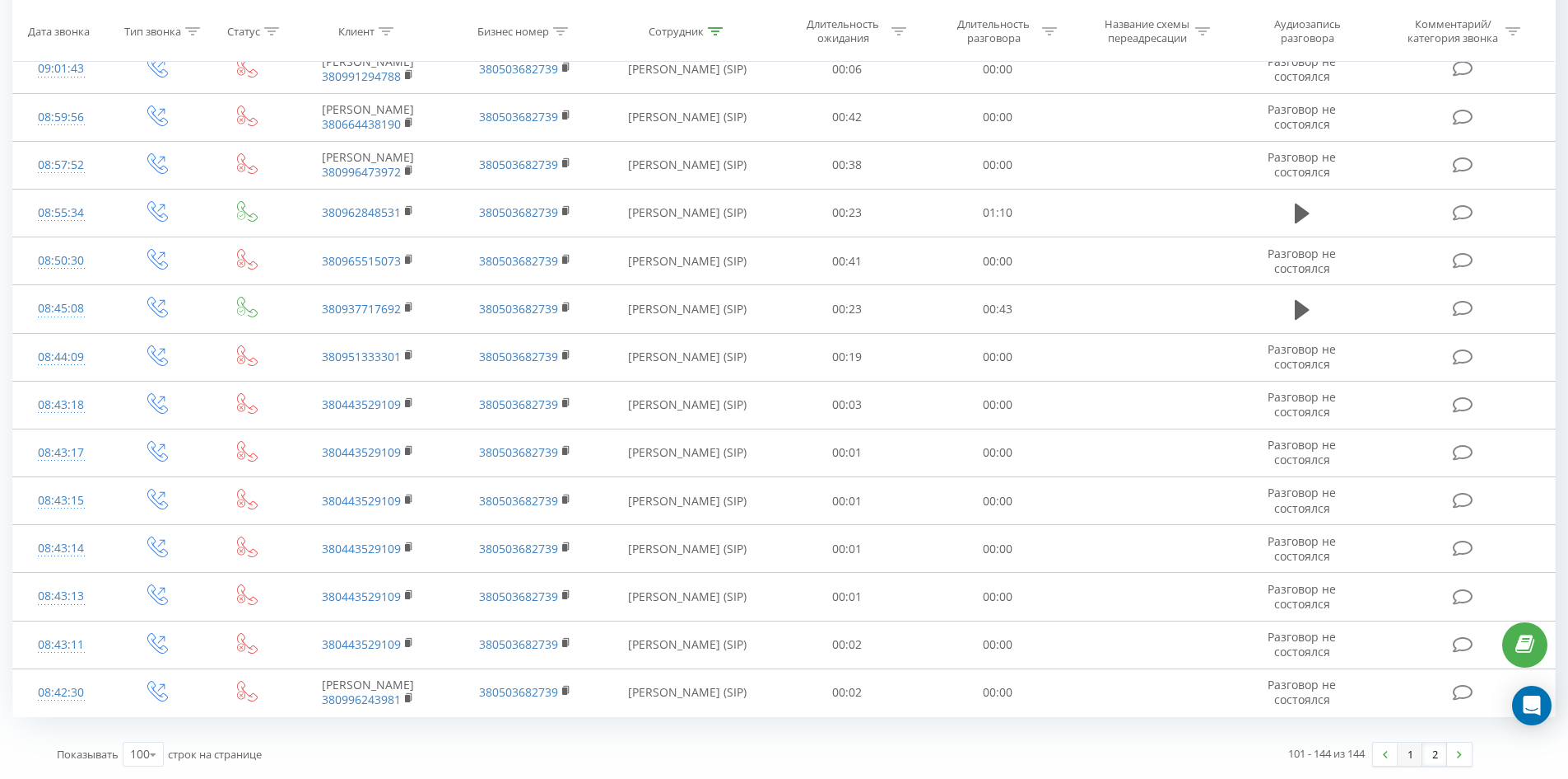
click at [1415, 760] on link "1" at bounding box center [1410, 753] width 25 height 23
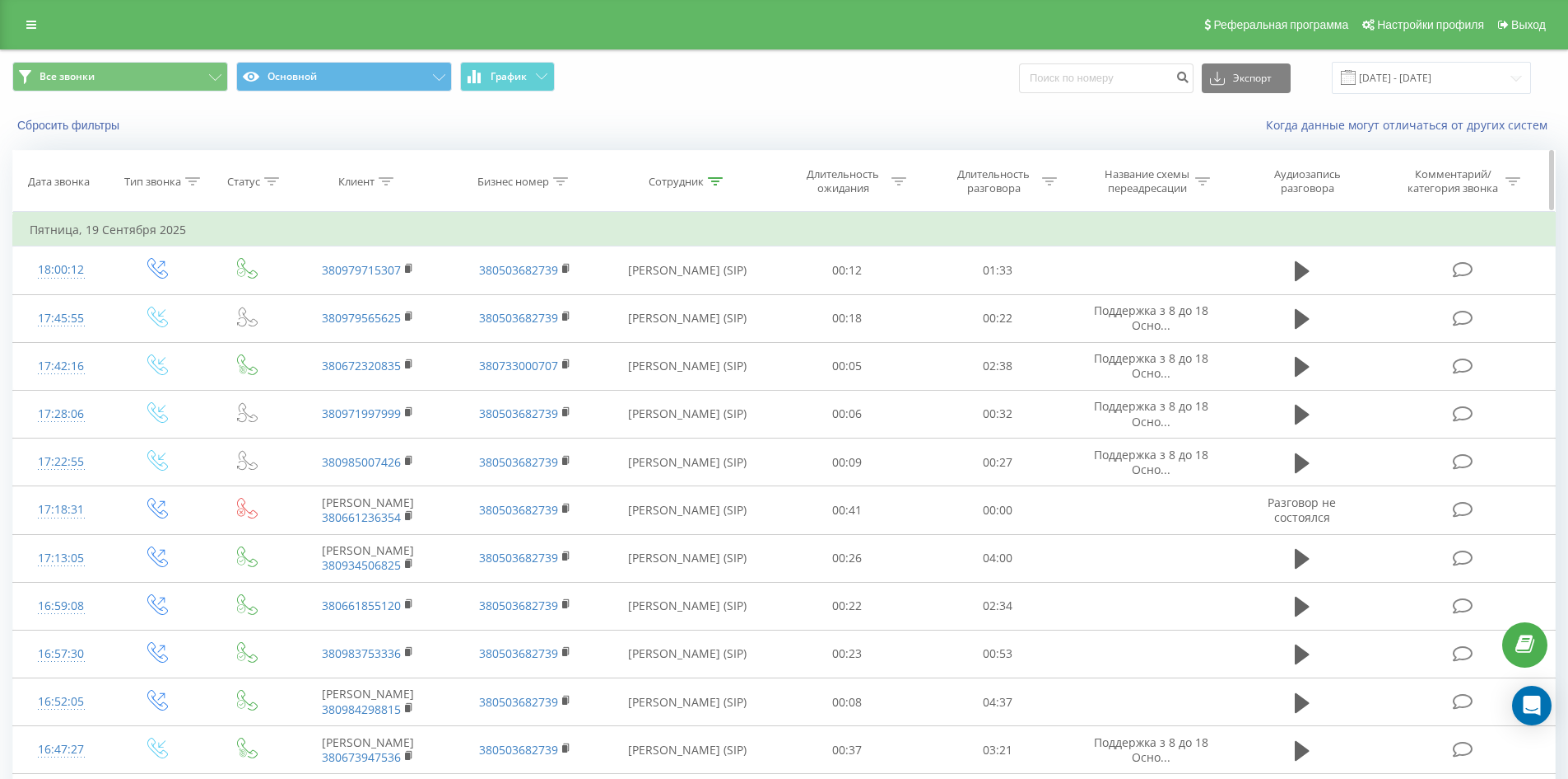
drag, startPoint x: 712, startPoint y: 173, endPoint x: 716, endPoint y: 211, distance: 38.2
click at [712, 179] on th "Сотрудник" at bounding box center [687, 181] width 168 height 61
click at [716, 180] on icon at bounding box center [715, 182] width 15 height 8
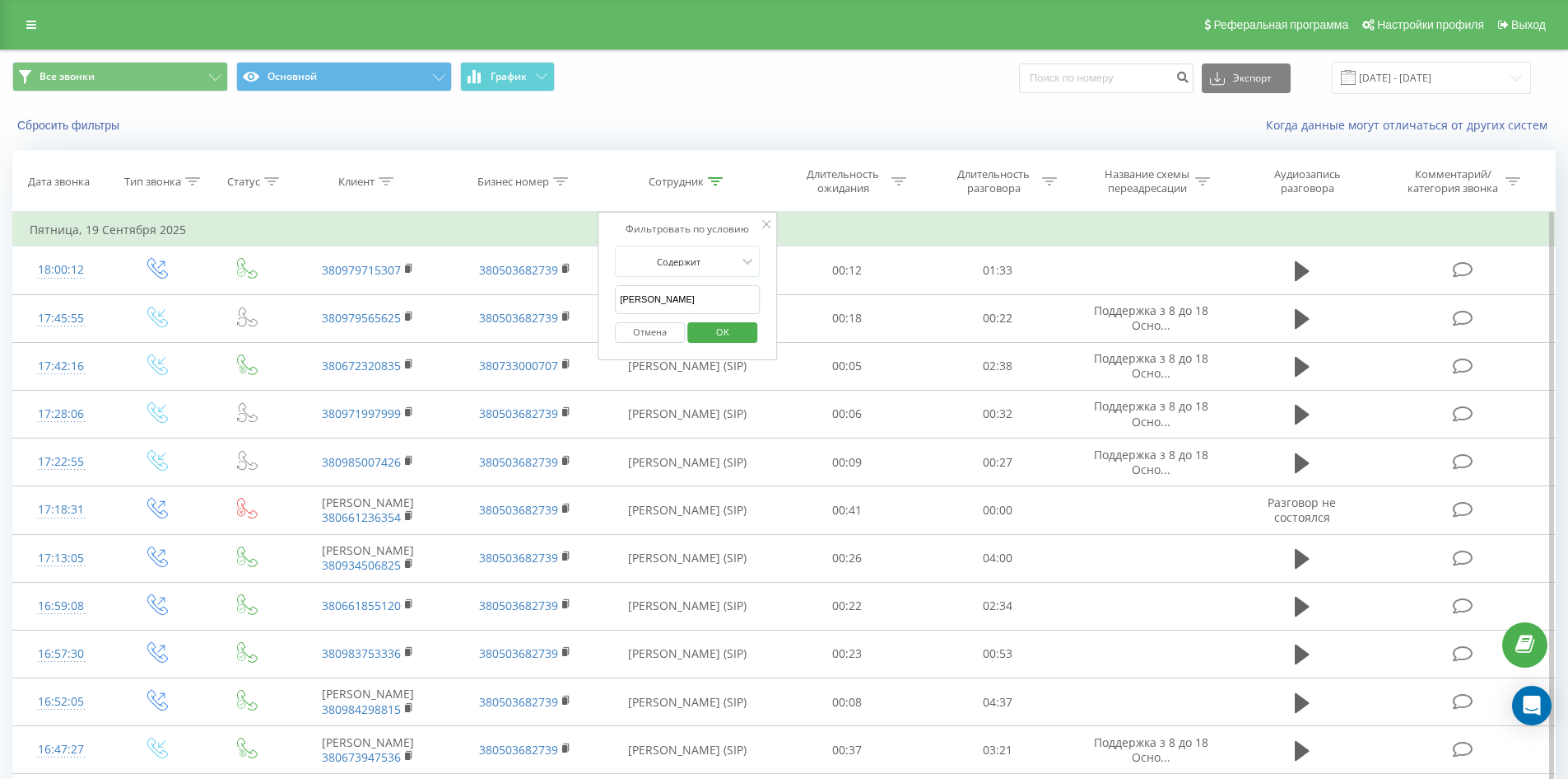
click at [716, 314] on div "Отмена OK" at bounding box center [687, 332] width 145 height 37
click at [714, 311] on input "кухар богдана" at bounding box center [687, 299] width 145 height 29
click button "OK" at bounding box center [723, 332] width 70 height 21
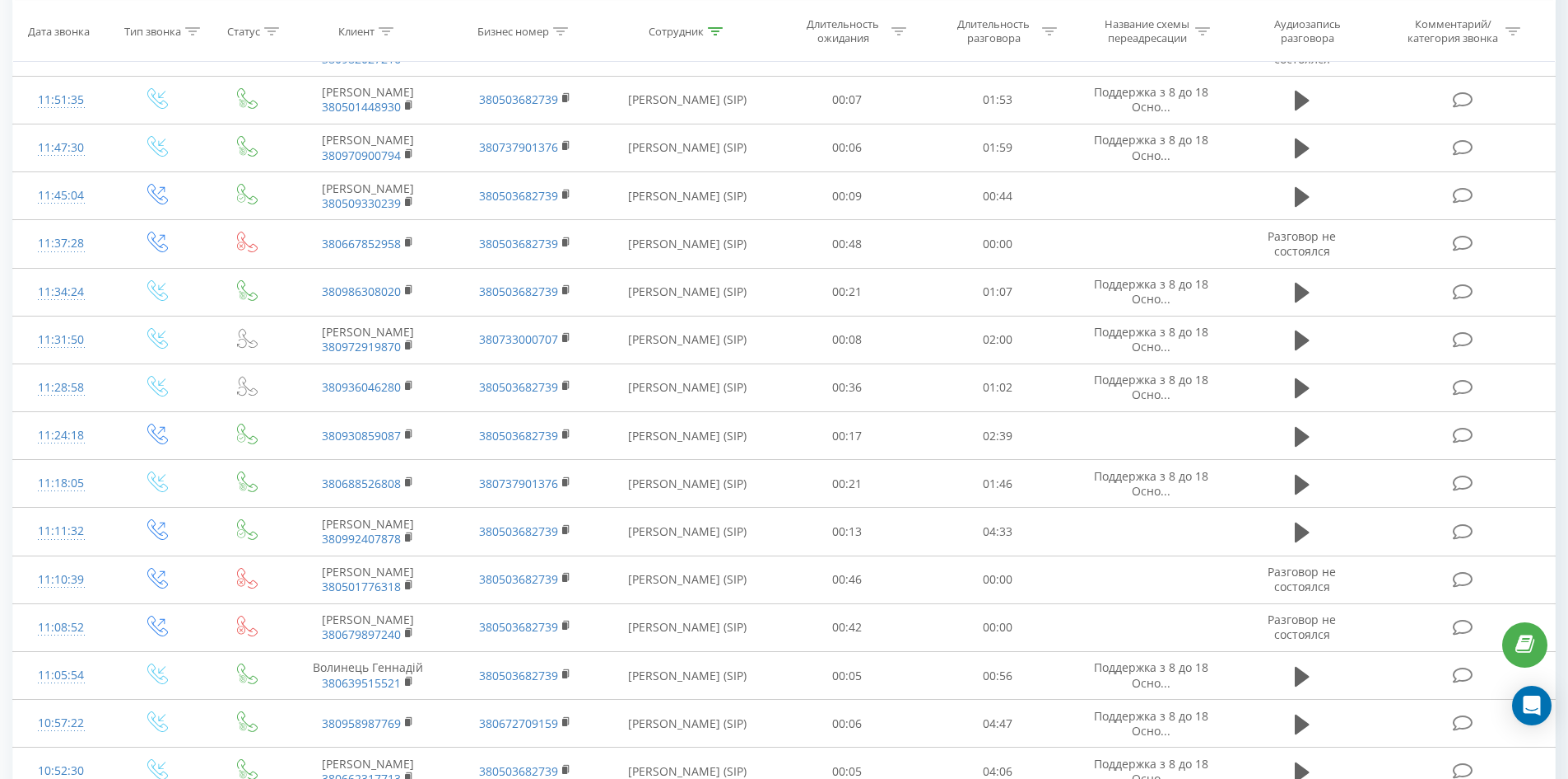
scroll to position [4270, 0]
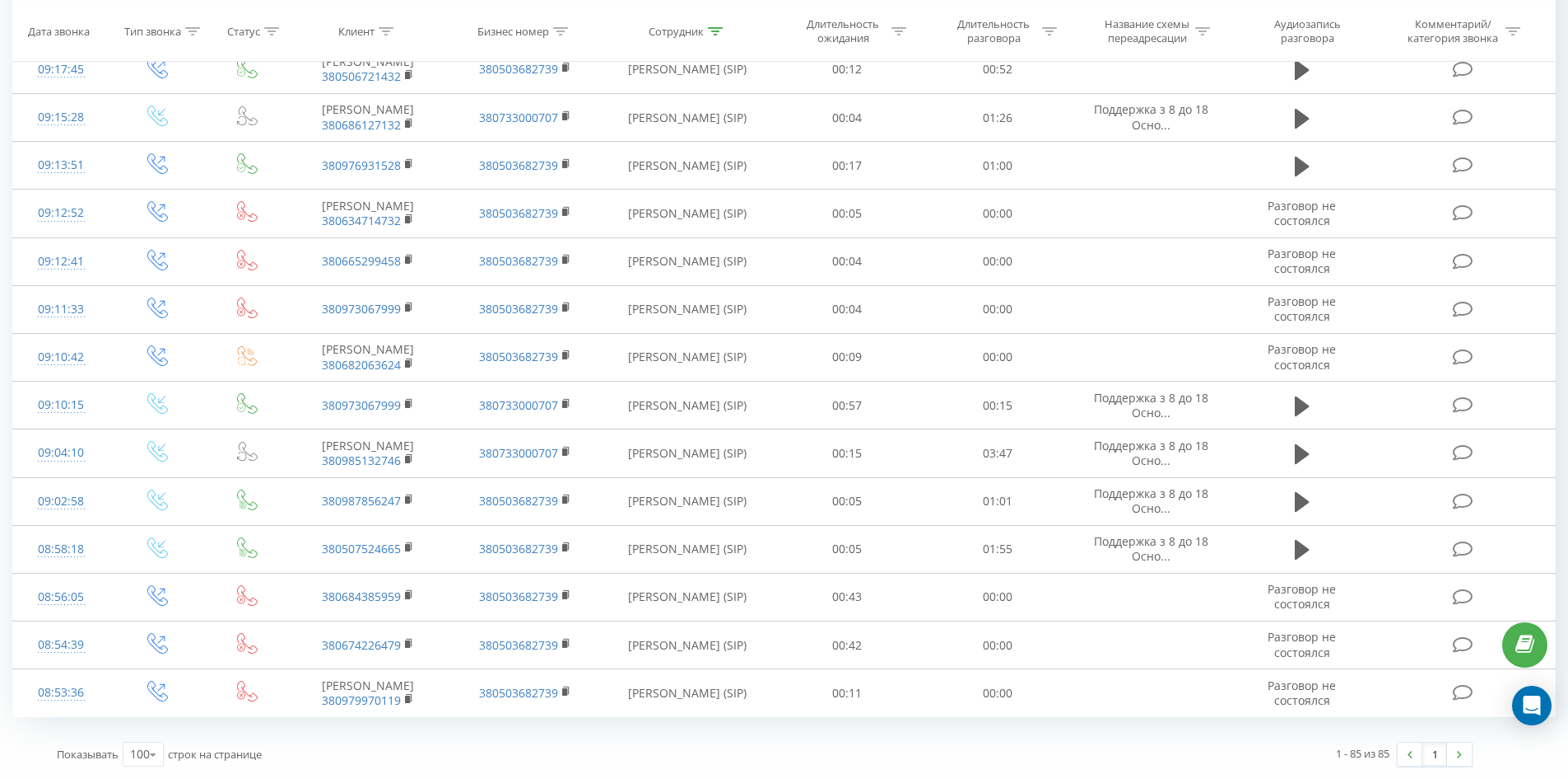
drag, startPoint x: 1204, startPoint y: 434, endPoint x: 1377, endPoint y: 778, distance: 385.1
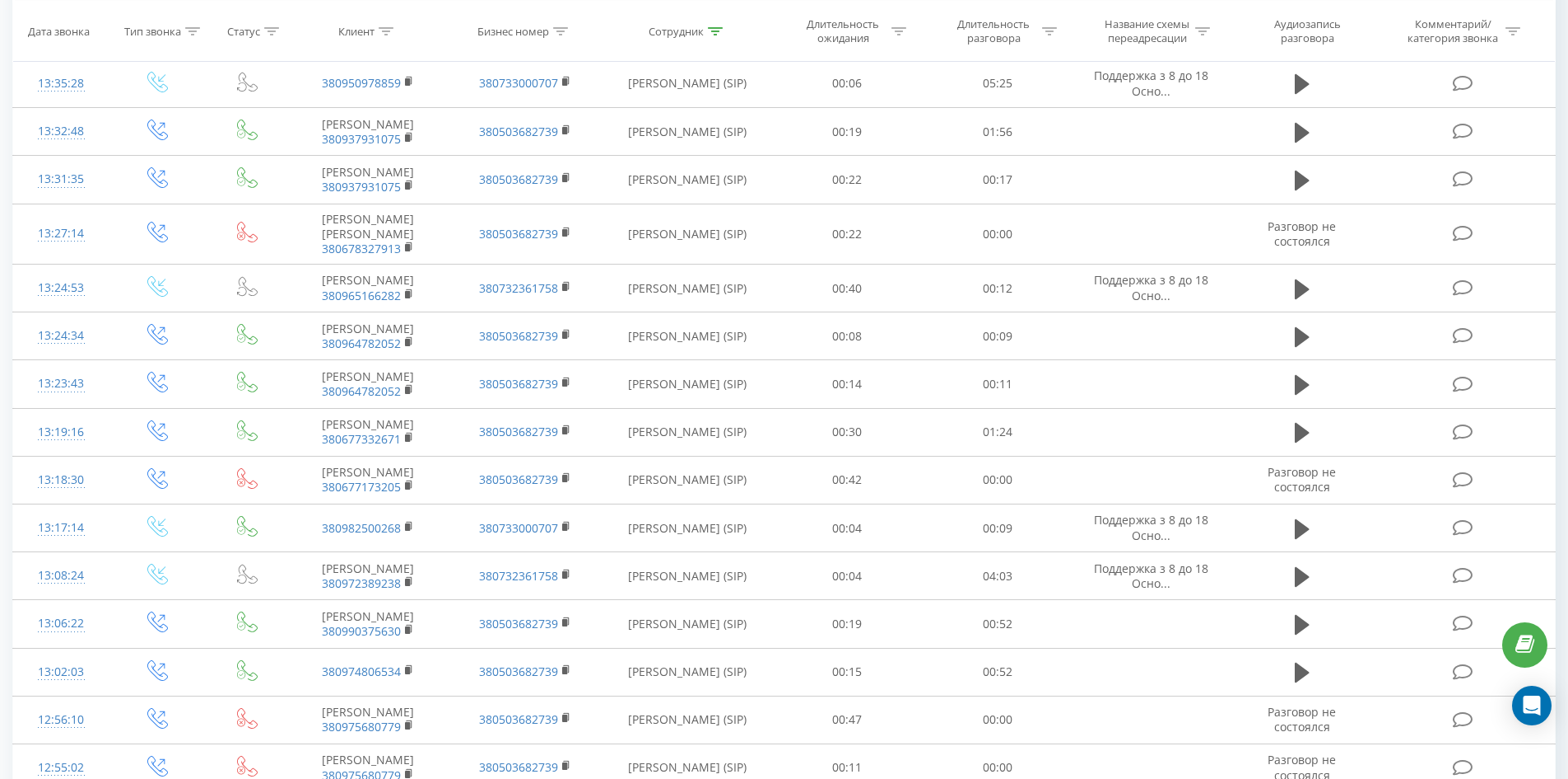
drag, startPoint x: 818, startPoint y: 501, endPoint x: 885, endPoint y: 202, distance: 306.4
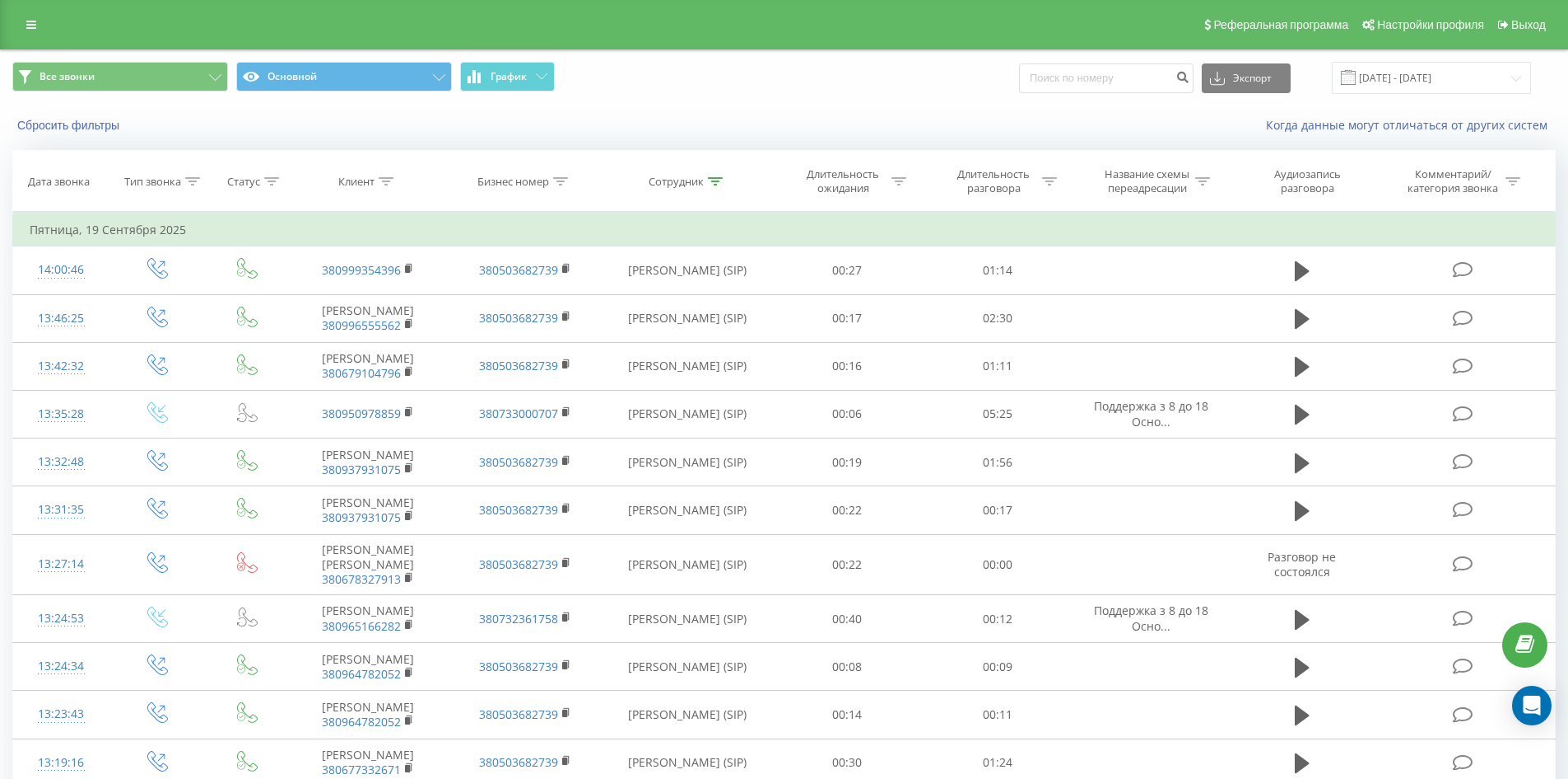
drag, startPoint x: 712, startPoint y: 180, endPoint x: 715, endPoint y: 287, distance: 107.0
click at [712, 181] on icon at bounding box center [715, 182] width 15 height 8
click at [720, 296] on input "руда ірина" at bounding box center [687, 299] width 145 height 29
click button "OK" at bounding box center [723, 332] width 70 height 21
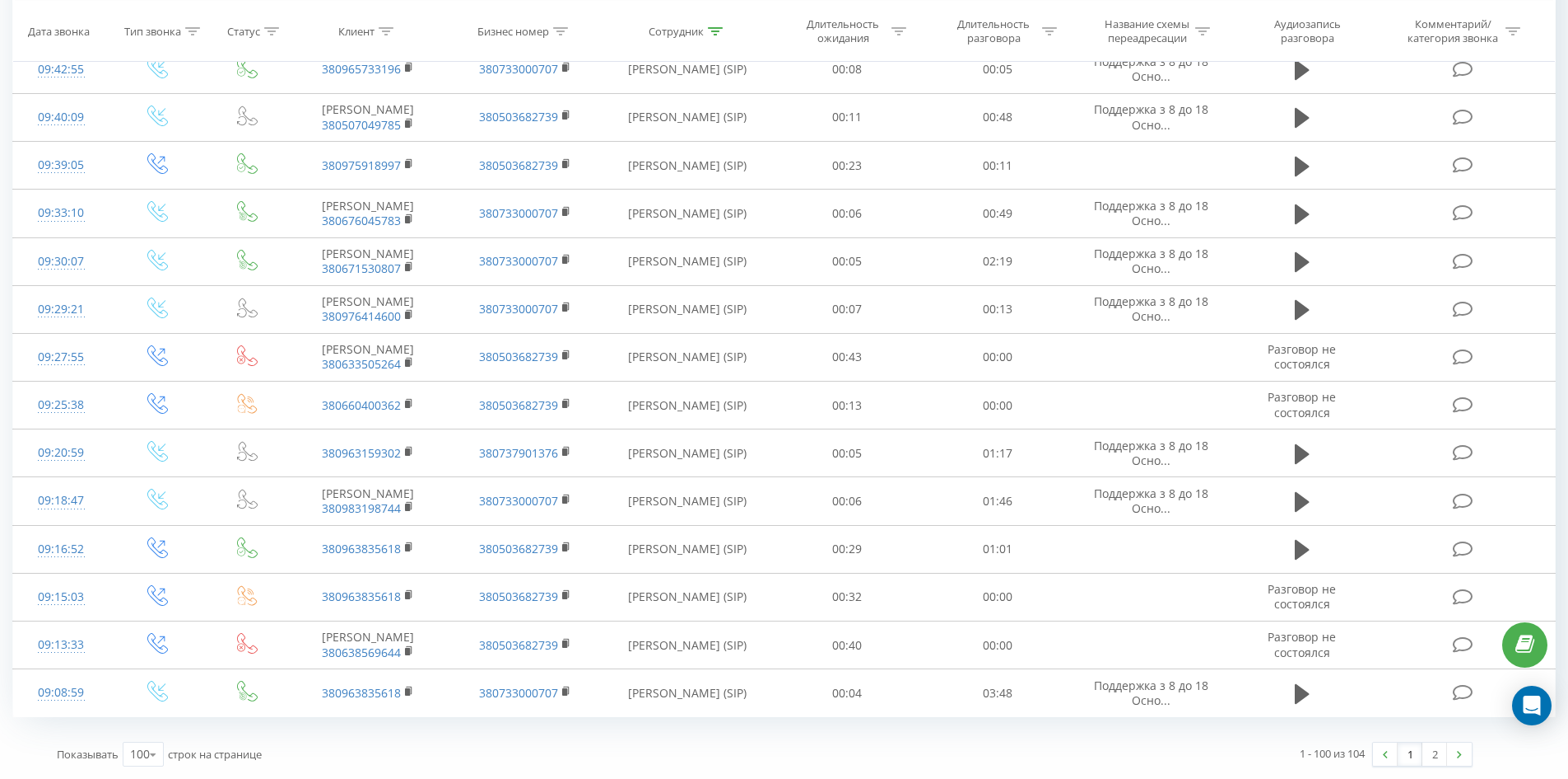
drag, startPoint x: 794, startPoint y: 189, endPoint x: 1470, endPoint y: 731, distance: 866.5
drag, startPoint x: 1416, startPoint y: 756, endPoint x: 1424, endPoint y: 754, distance: 8.2
click at [1417, 756] on link "1" at bounding box center [1410, 753] width 25 height 23
drag, startPoint x: 1327, startPoint y: 578, endPoint x: 1440, endPoint y: 793, distance: 242.9
drag, startPoint x: 1440, startPoint y: 753, endPoint x: 1389, endPoint y: 720, distance: 60.7
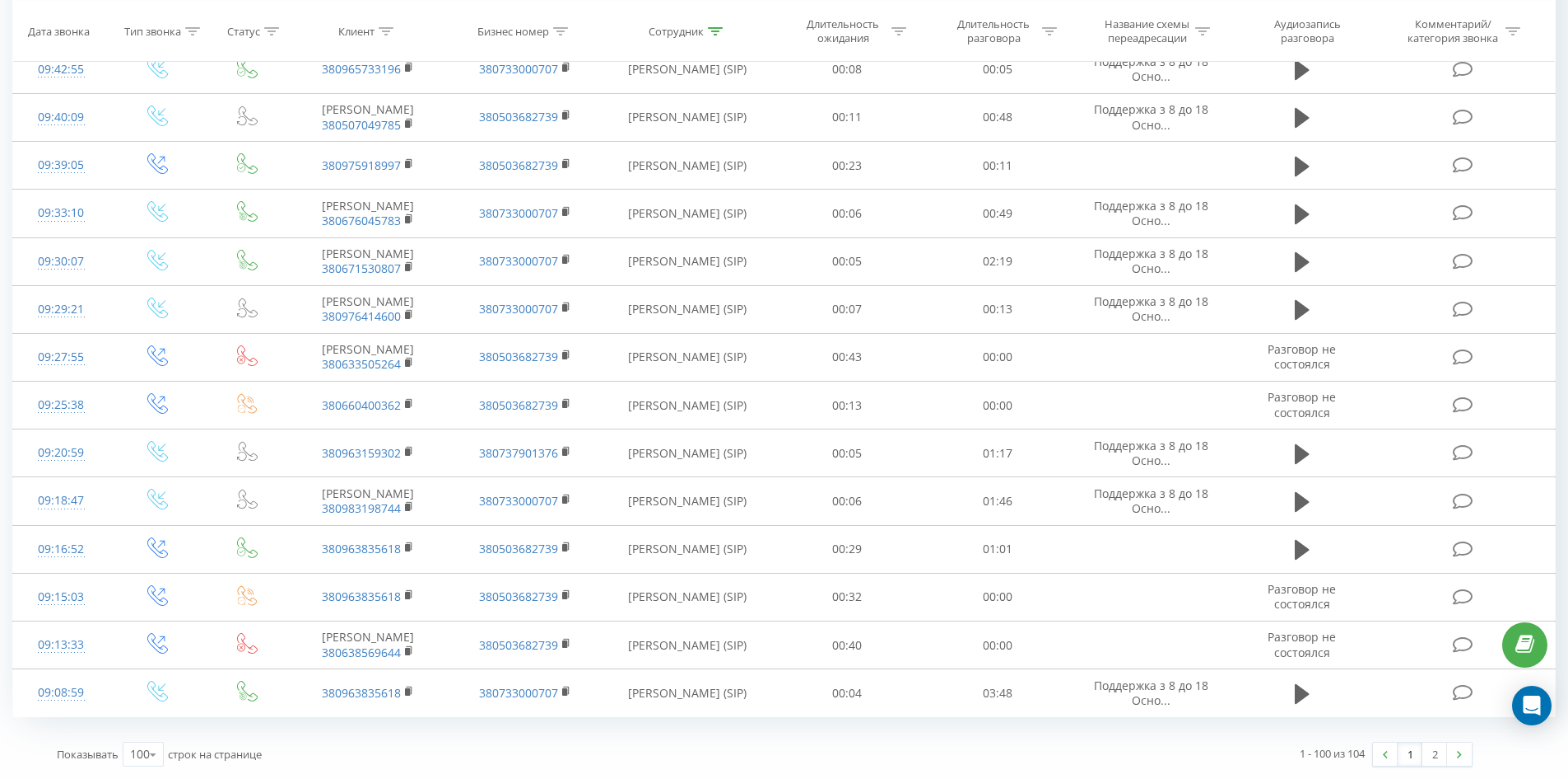
click at [1436, 750] on link "2" at bounding box center [1434, 753] width 25 height 23
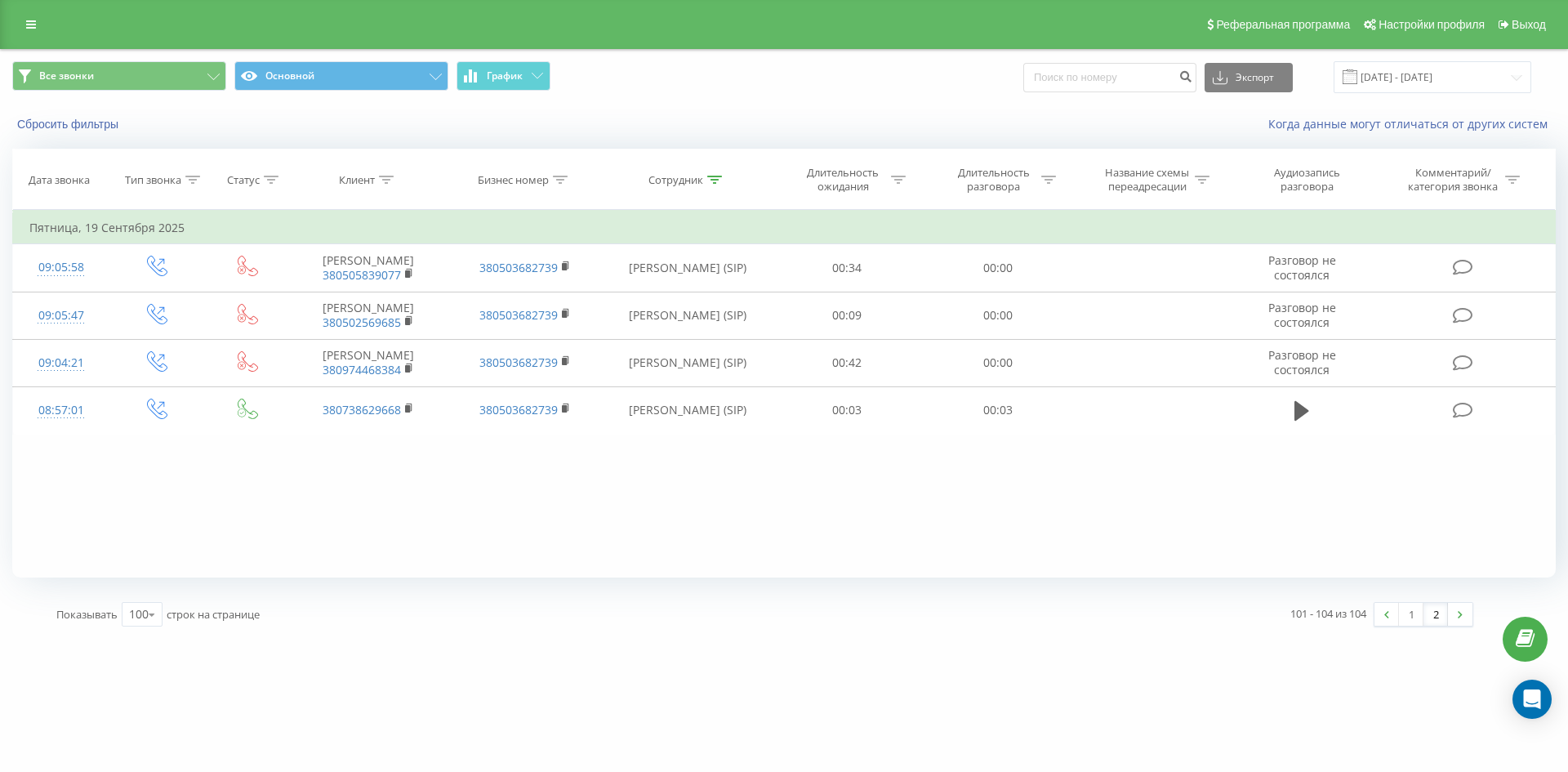
drag, startPoint x: 1217, startPoint y: 564, endPoint x: 1265, endPoint y: 810, distance: 250.6
click at [1415, 613] on link "1" at bounding box center [1411, 614] width 25 height 23
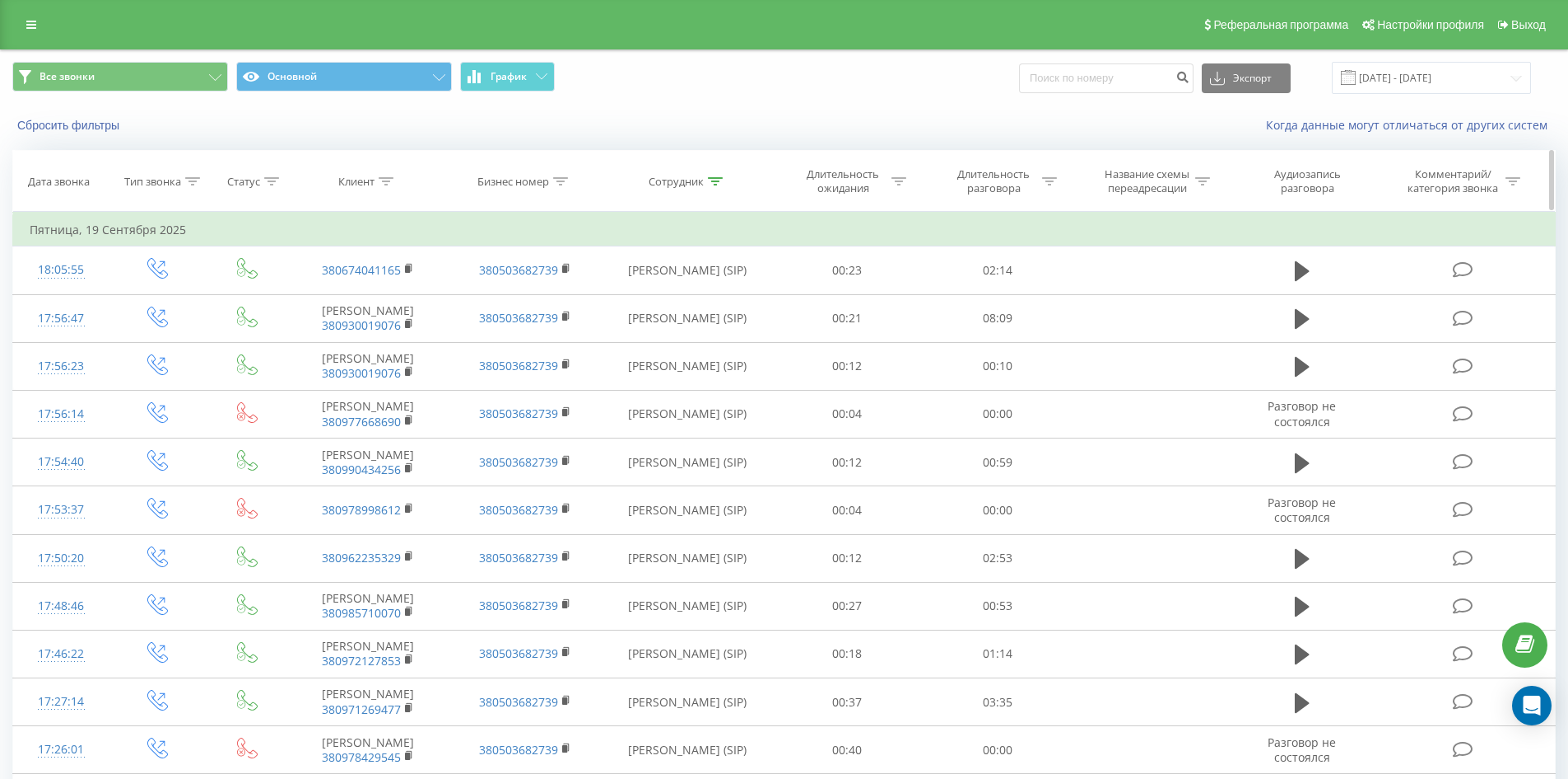
click at [713, 181] on icon at bounding box center [715, 182] width 15 height 8
click at [743, 303] on input "сирінський микола" at bounding box center [687, 299] width 145 height 29
type input "жук анастасія"
click button "OK" at bounding box center [723, 332] width 70 height 21
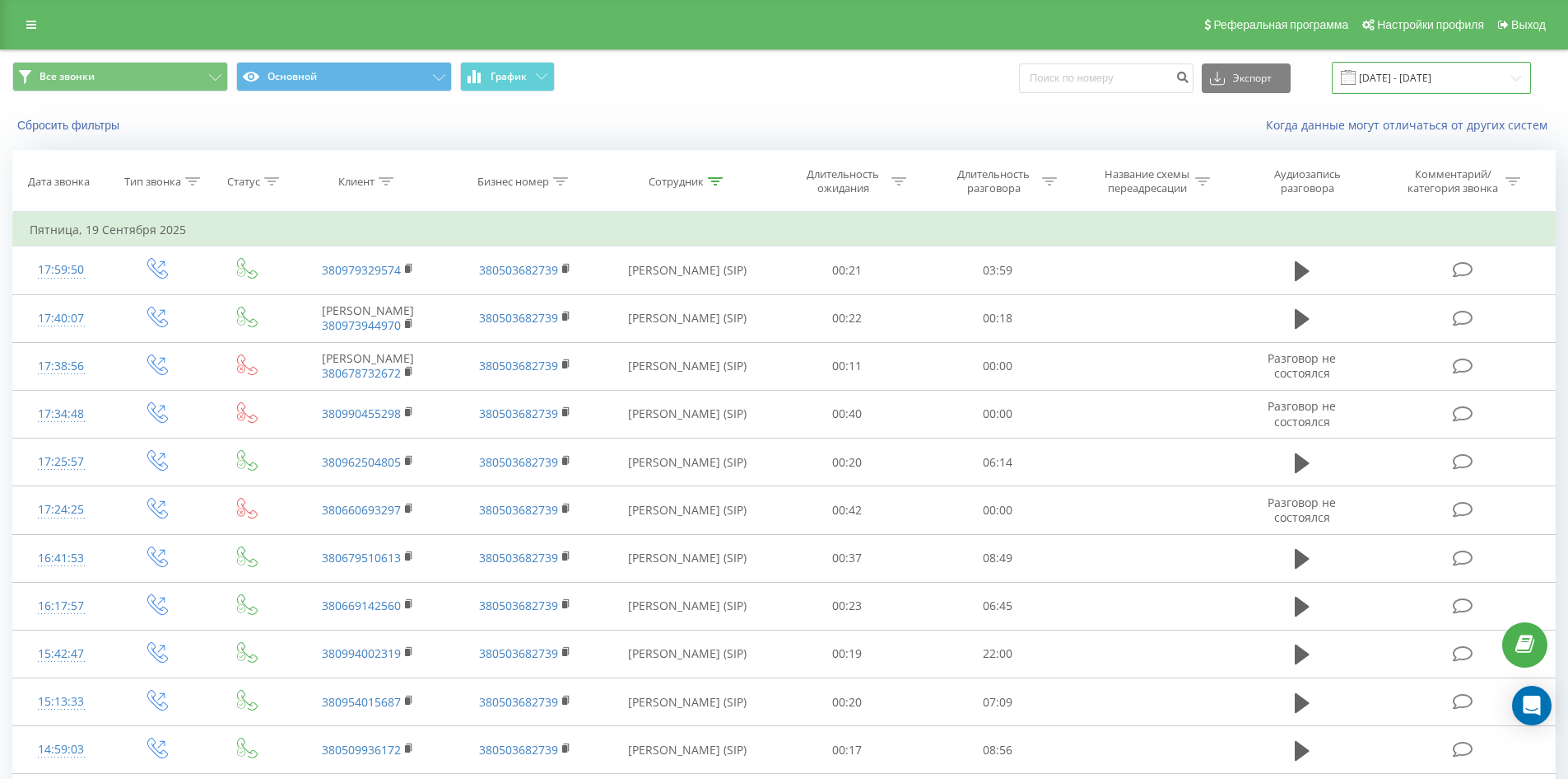
click at [1399, 79] on input "[DATE] - [DATE]" at bounding box center [1431, 78] width 199 height 32
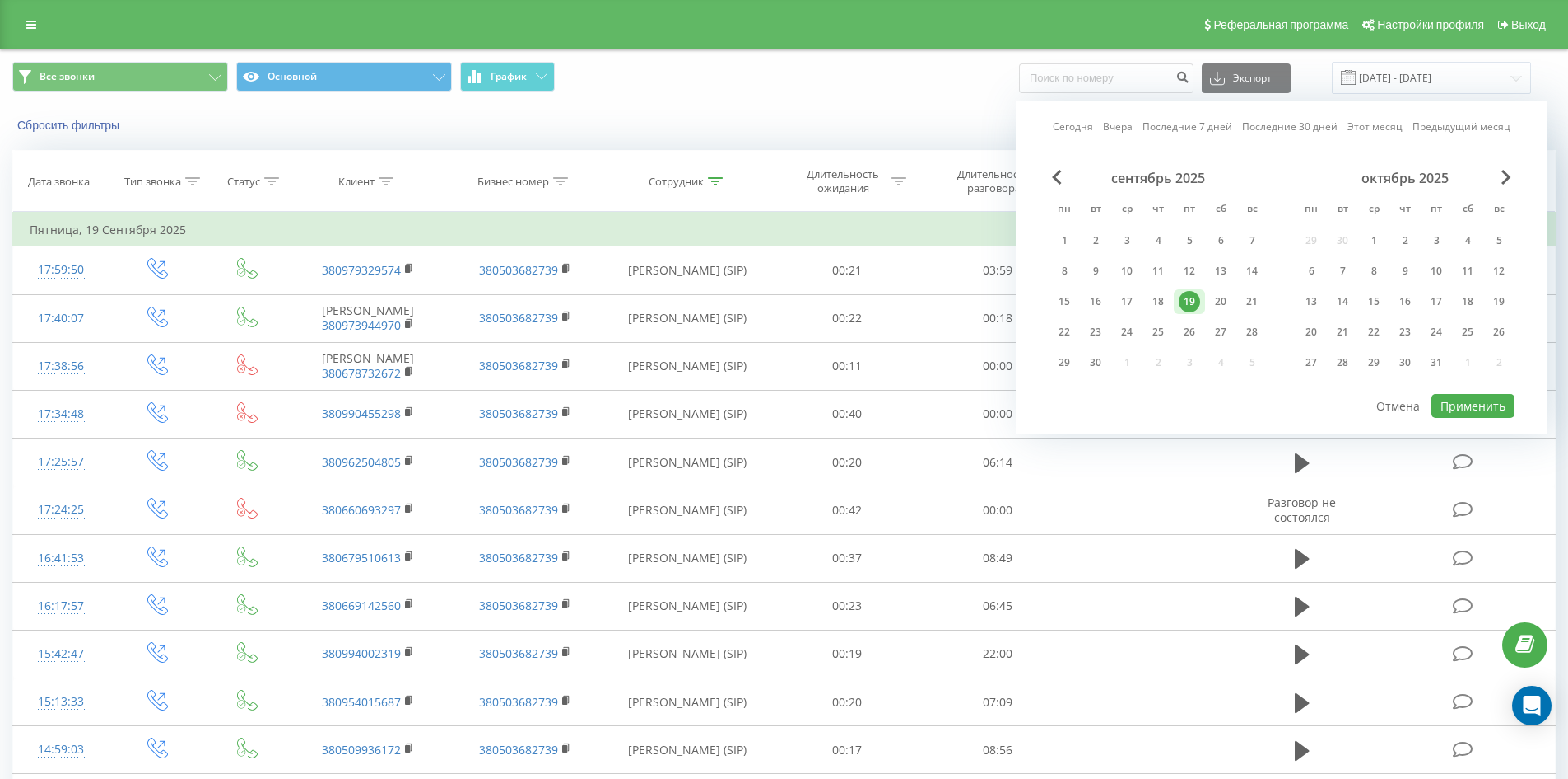
drag, startPoint x: 1216, startPoint y: 296, endPoint x: 1277, endPoint y: 333, distance: 71.3
click at [1217, 296] on div "20" at bounding box center [1220, 301] width 21 height 21
click at [1452, 397] on button "Применить" at bounding box center [1472, 406] width 83 height 24
type input "[DATE] - [DATE]"
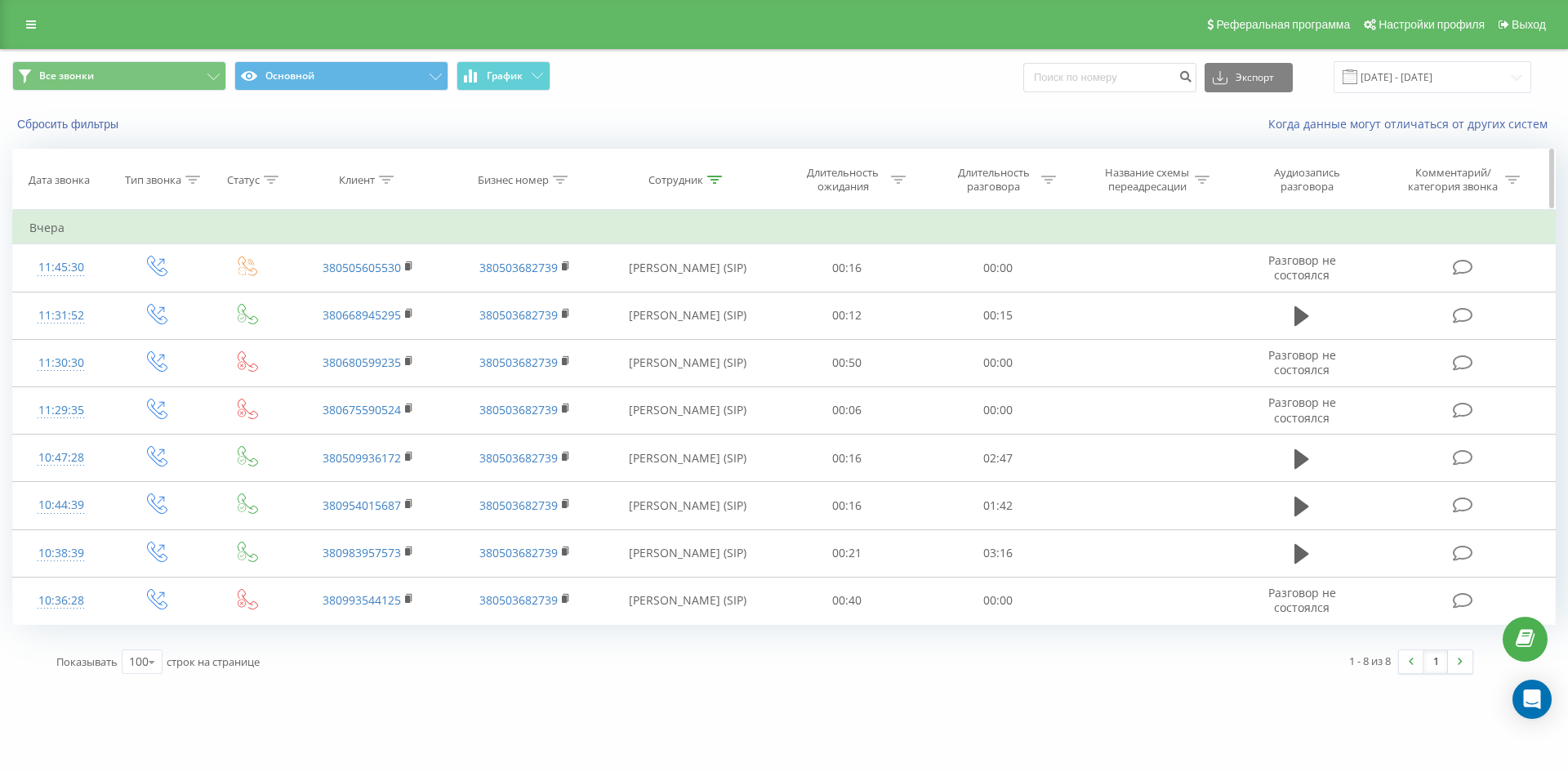
click at [718, 176] on icon at bounding box center [714, 180] width 15 height 8
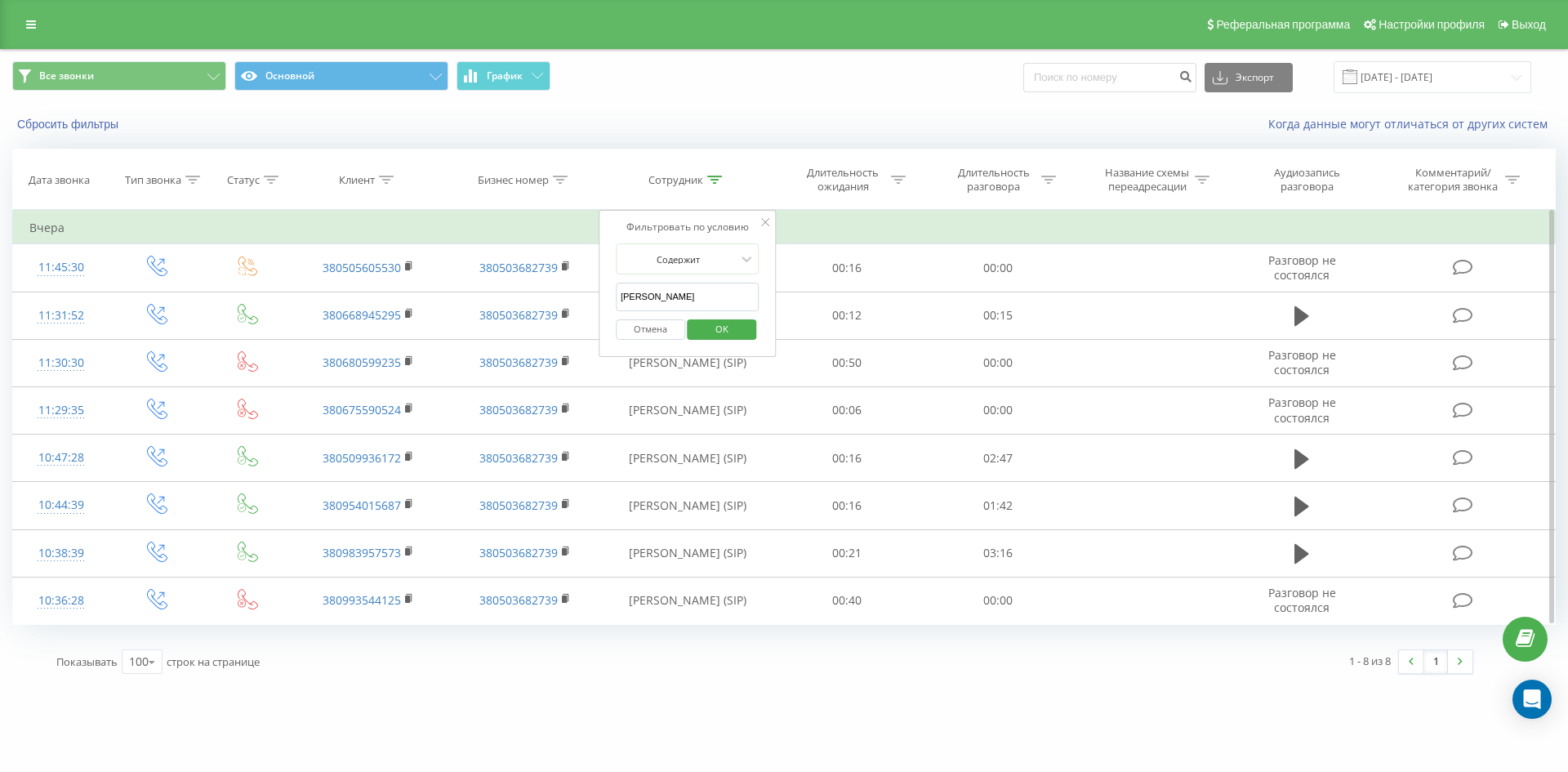
click at [718, 283] on input "жук анастасія" at bounding box center [687, 297] width 143 height 29
click button "OK" at bounding box center [722, 329] width 69 height 21
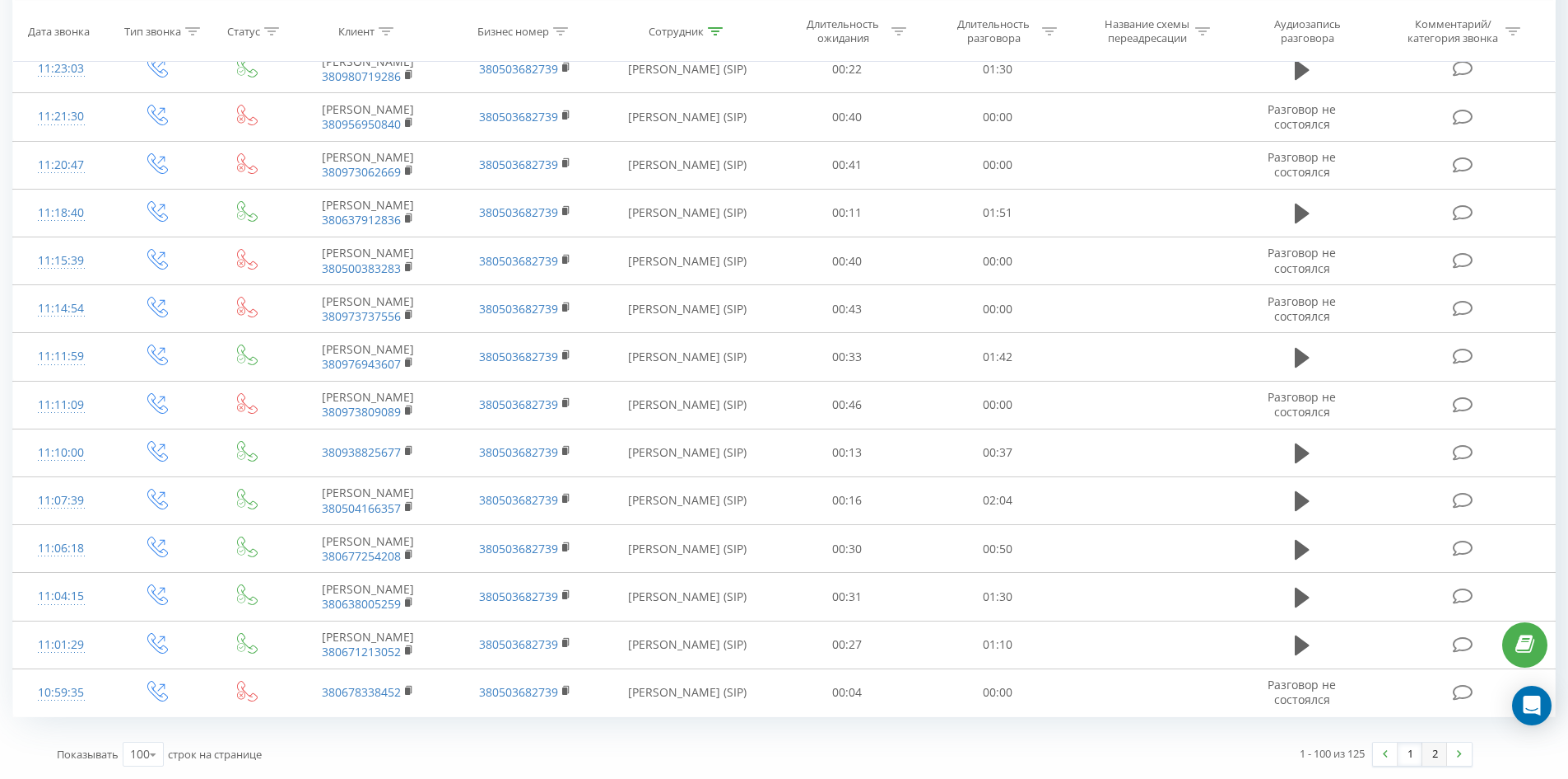
drag, startPoint x: 1121, startPoint y: 422, endPoint x: 1423, endPoint y: 765, distance: 457.0
click at [1448, 749] on link at bounding box center [1459, 753] width 25 height 23
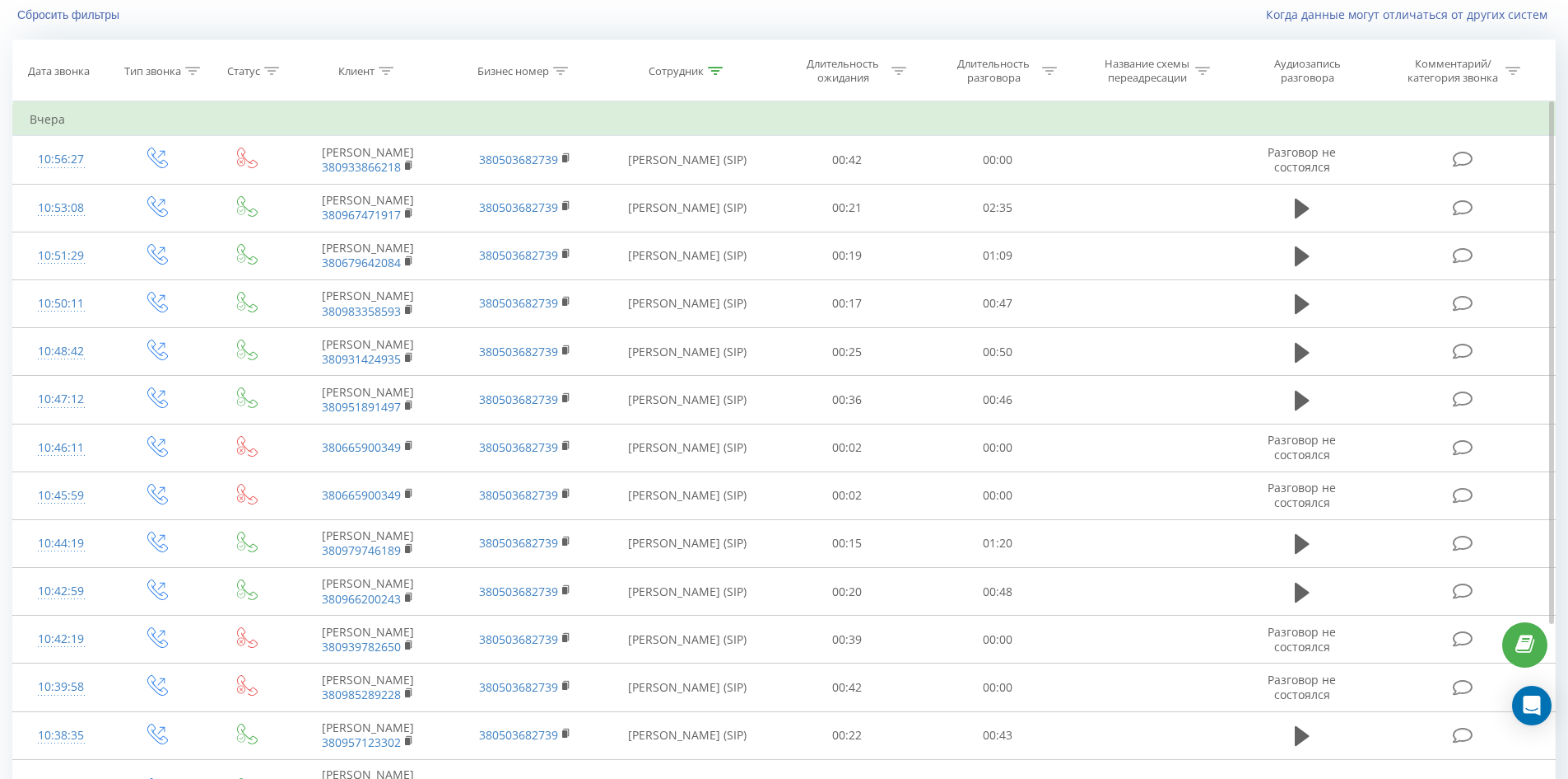
scroll to position [1016, 0]
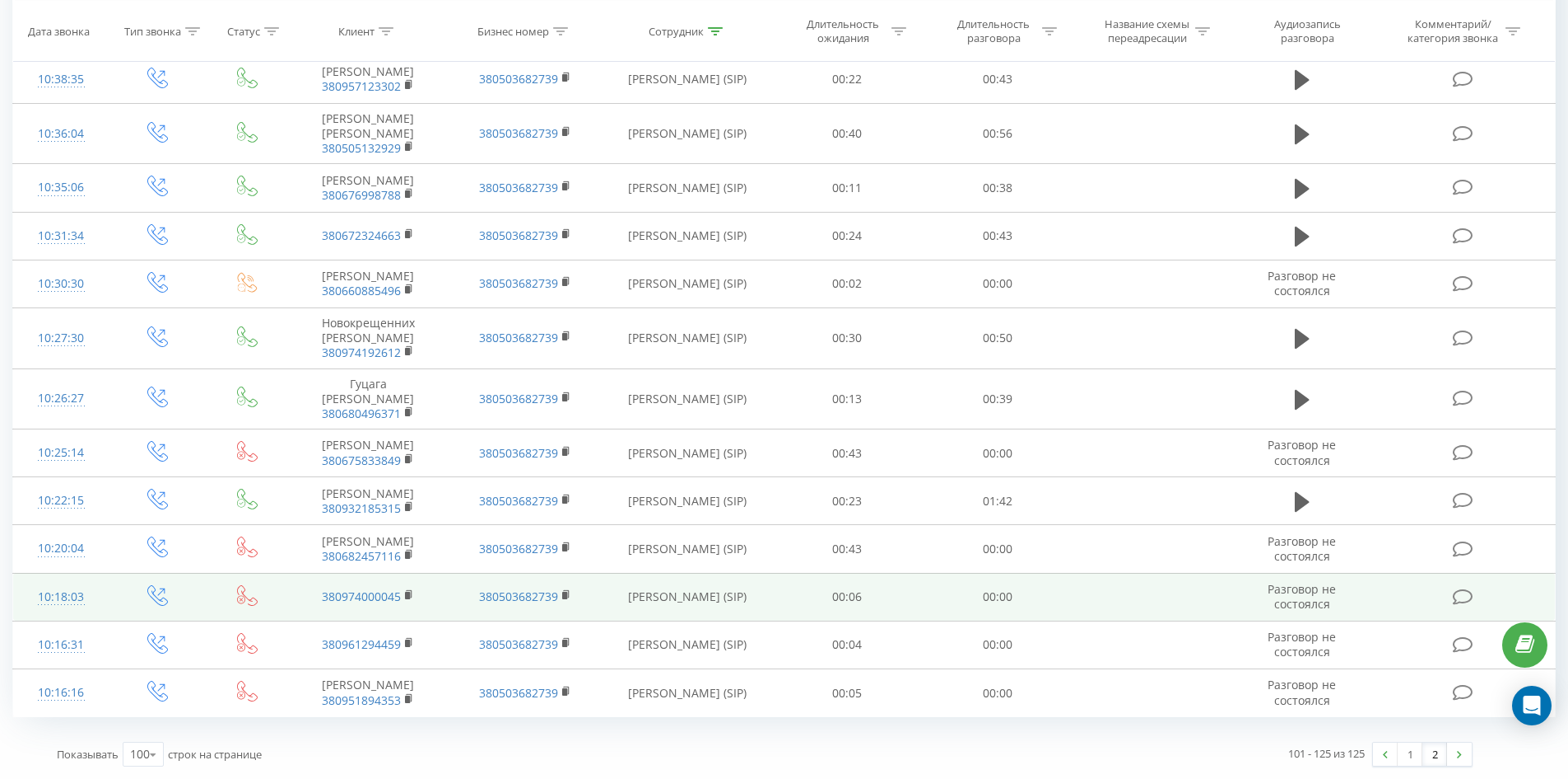
drag, startPoint x: 905, startPoint y: 246, endPoint x: 924, endPoint y: 589, distance: 343.5
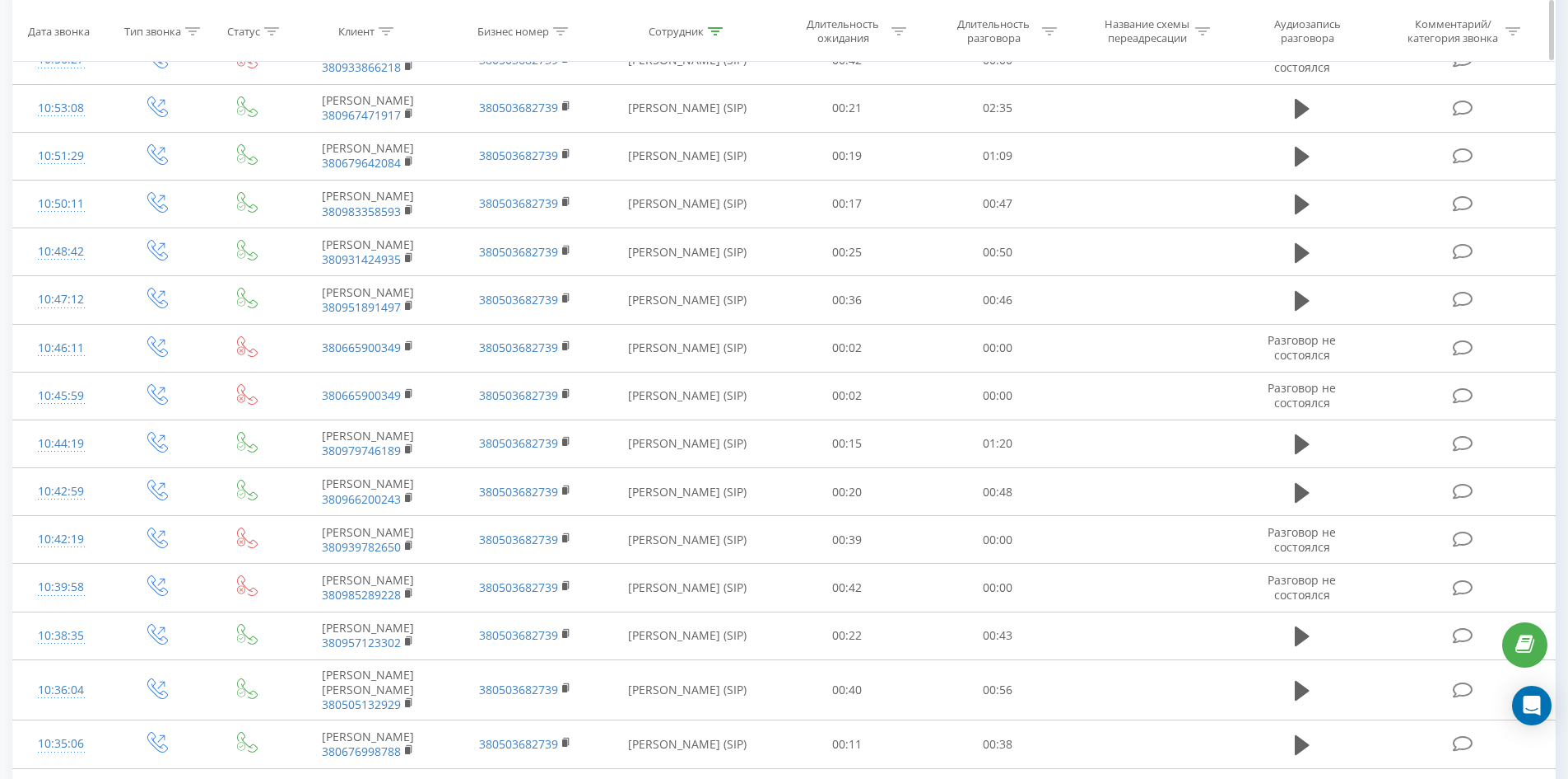
scroll to position [0, 0]
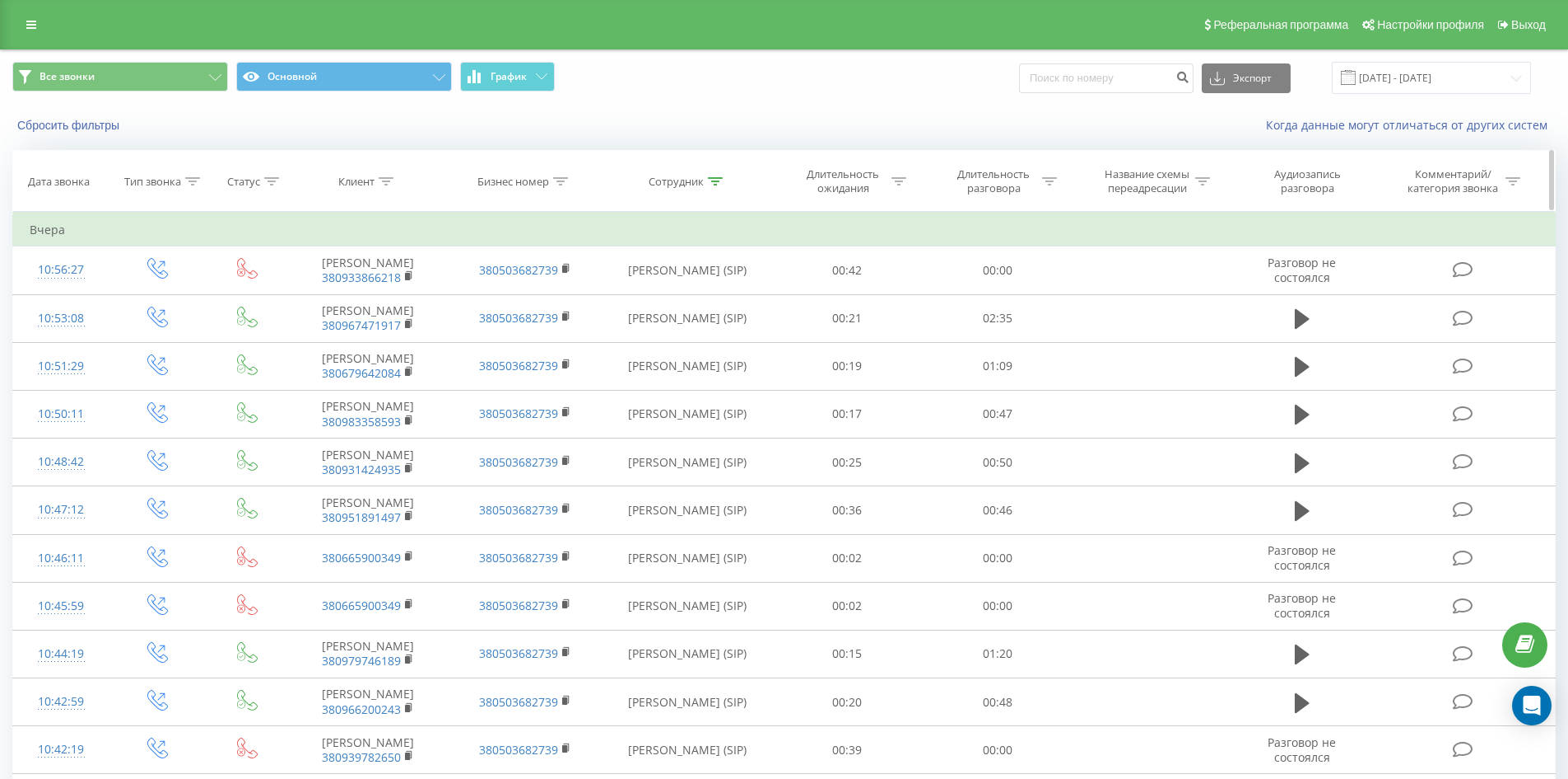
drag, startPoint x: 922, startPoint y: 500, endPoint x: 938, endPoint y: 192, distance: 308.4
click at [718, 178] on icon at bounding box center [715, 182] width 15 height 8
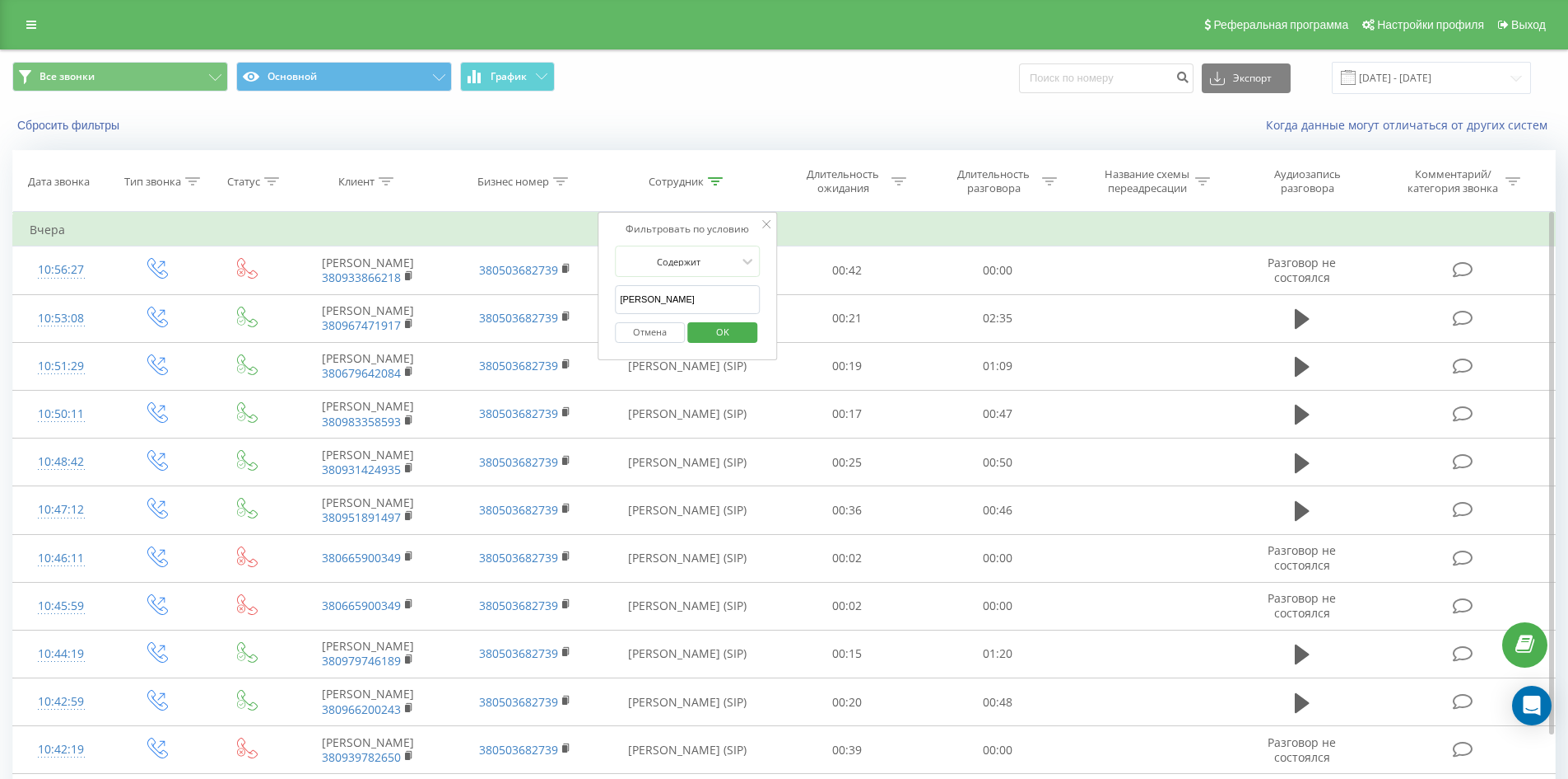
click at [739, 288] on input "кінах дана" at bounding box center [687, 299] width 145 height 29
click button "OK" at bounding box center [723, 332] width 70 height 21
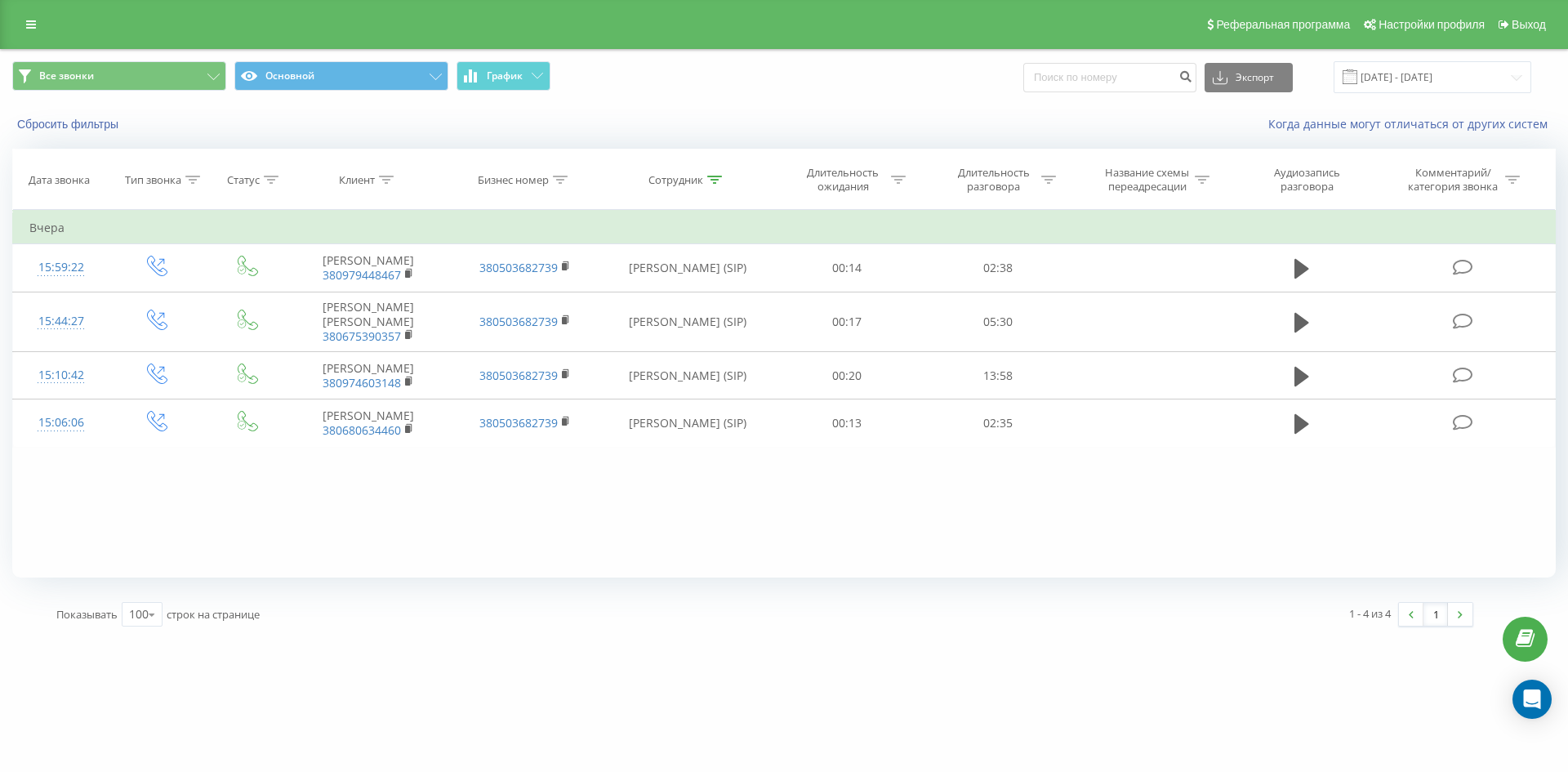
drag, startPoint x: 1041, startPoint y: 264, endPoint x: 862, endPoint y: 626, distance: 403.8
click at [585, 541] on div "Фильтровать по условию Равно Введите значение Отмена OK Фильтровать по условию …" at bounding box center [783, 393] width 1543 height 368
click at [712, 181] on icon at bounding box center [714, 180] width 15 height 8
click at [712, 279] on form "Содержит коломієць вікторія Отмена OK" at bounding box center [687, 296] width 143 height 105
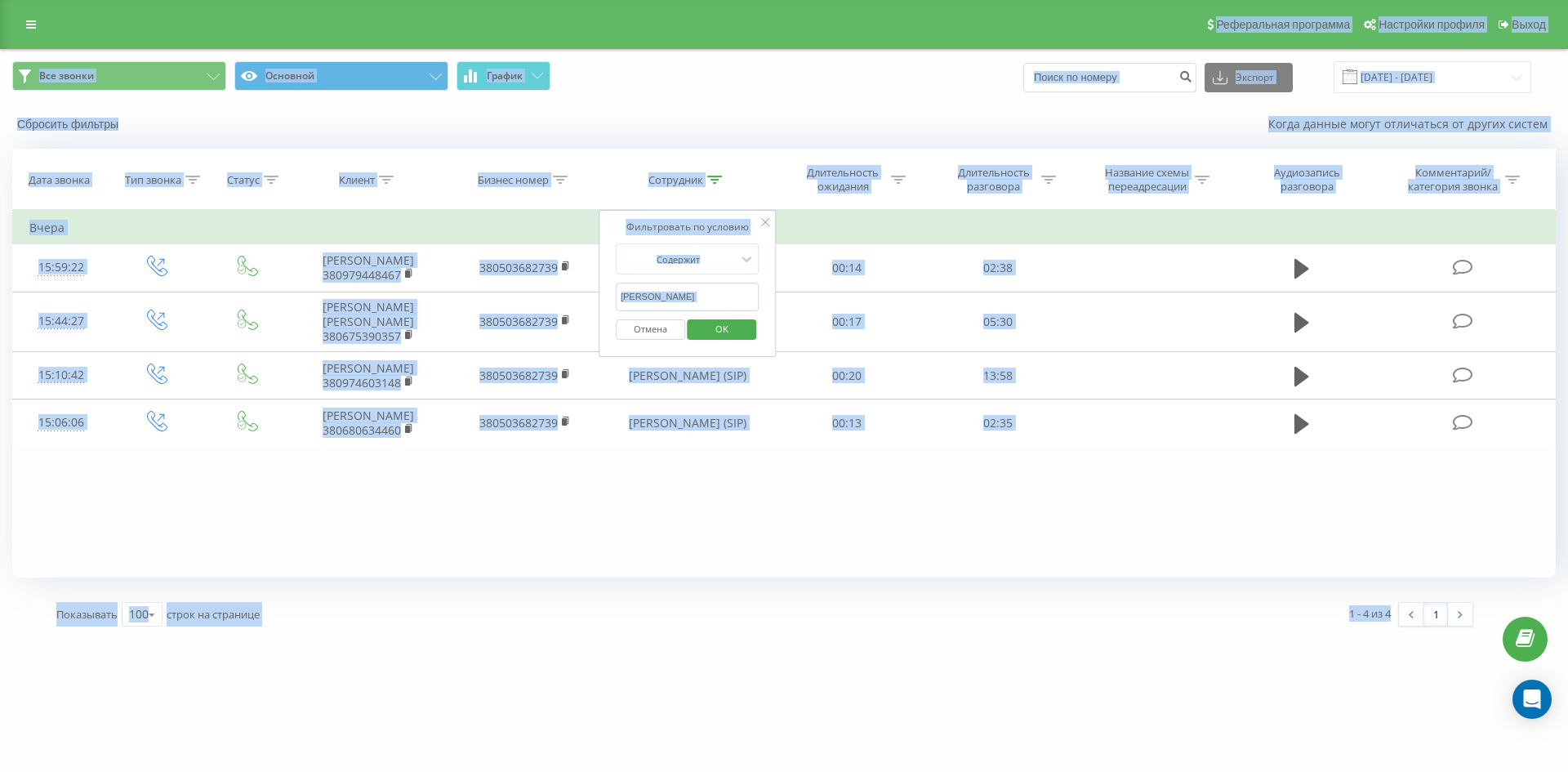
click at [722, 287] on input "коломієць вікторія" at bounding box center [687, 297] width 143 height 29
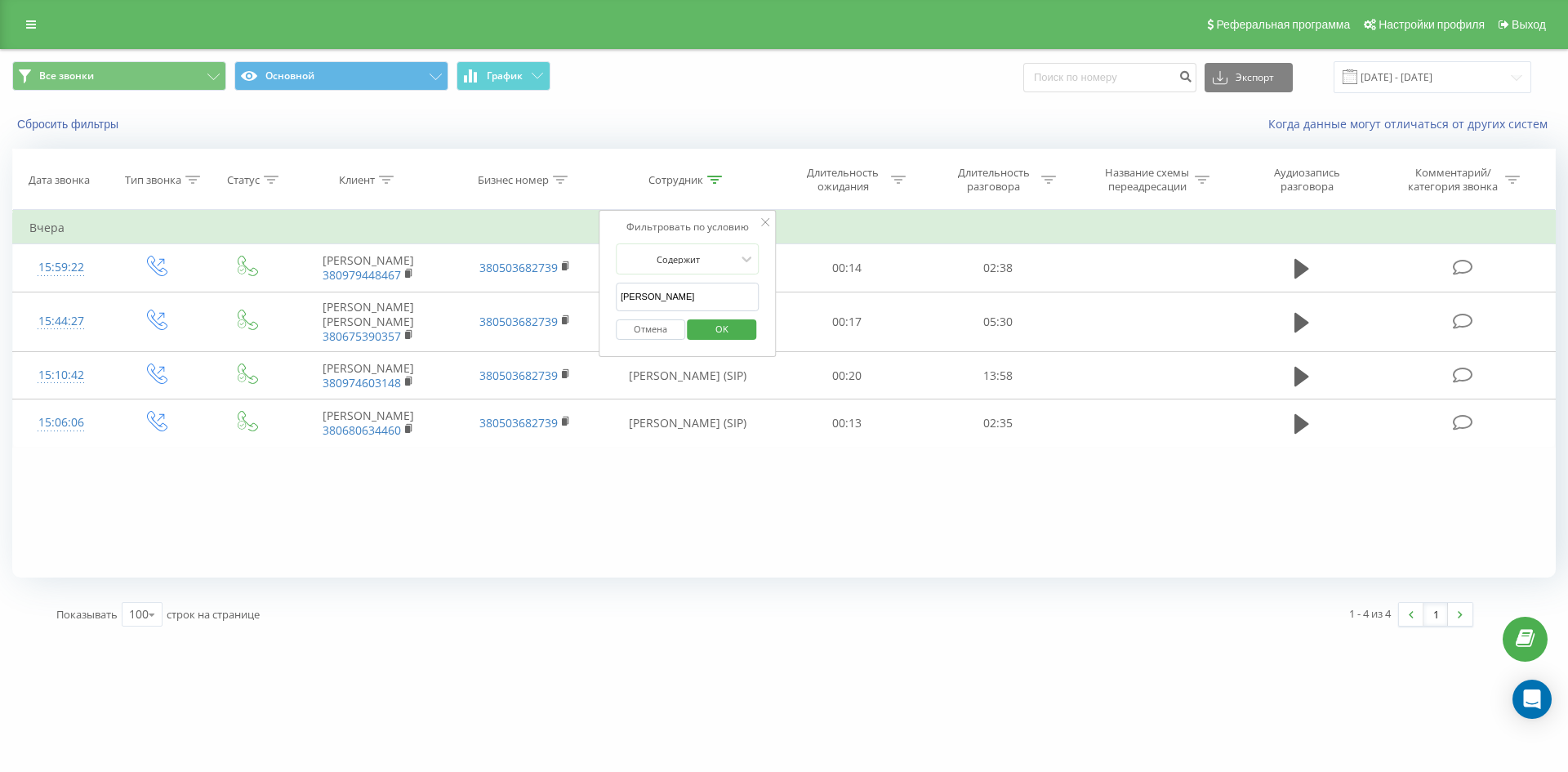
click button "OK" at bounding box center [722, 329] width 69 height 21
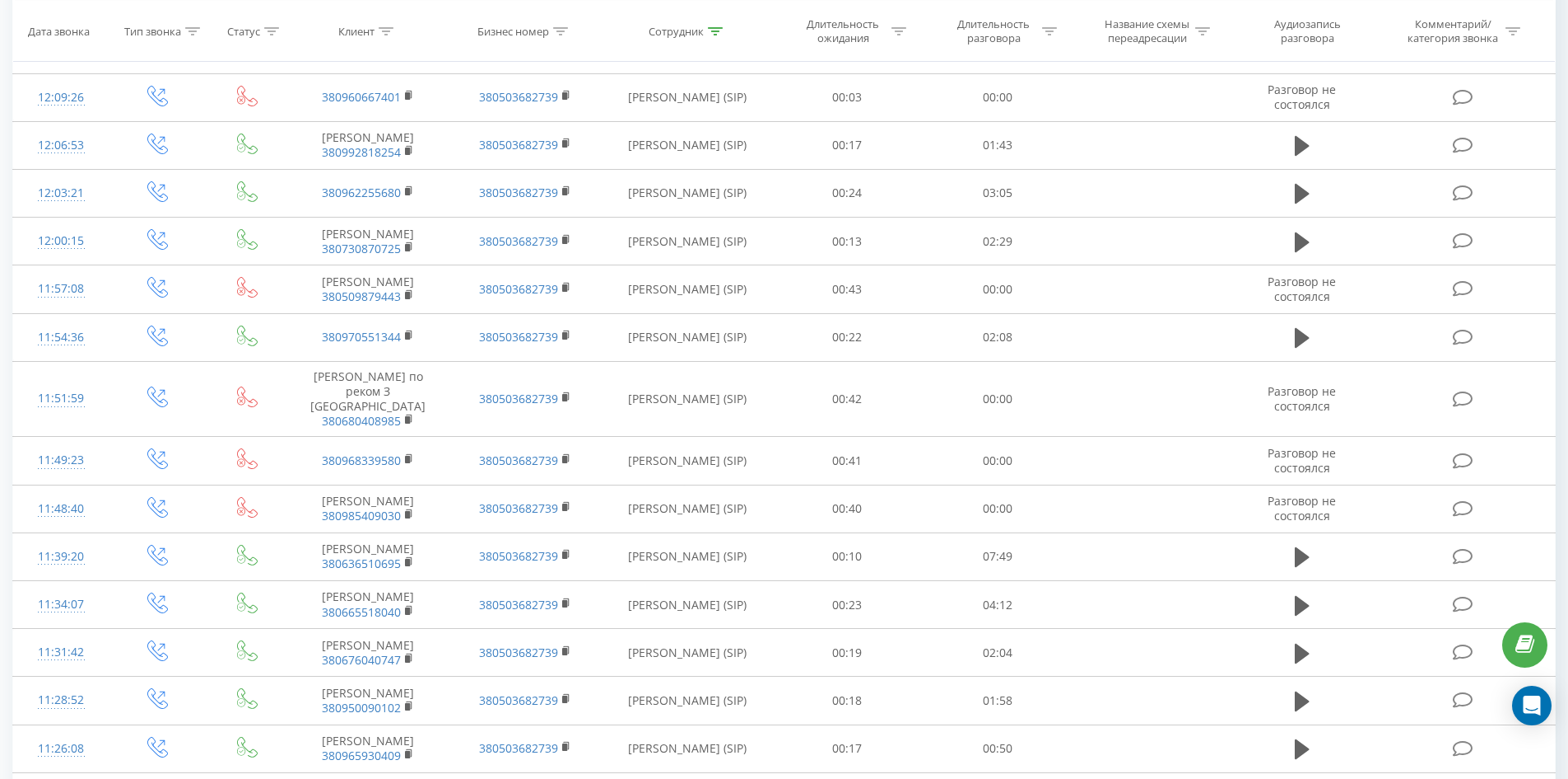
scroll to position [4286, 0]
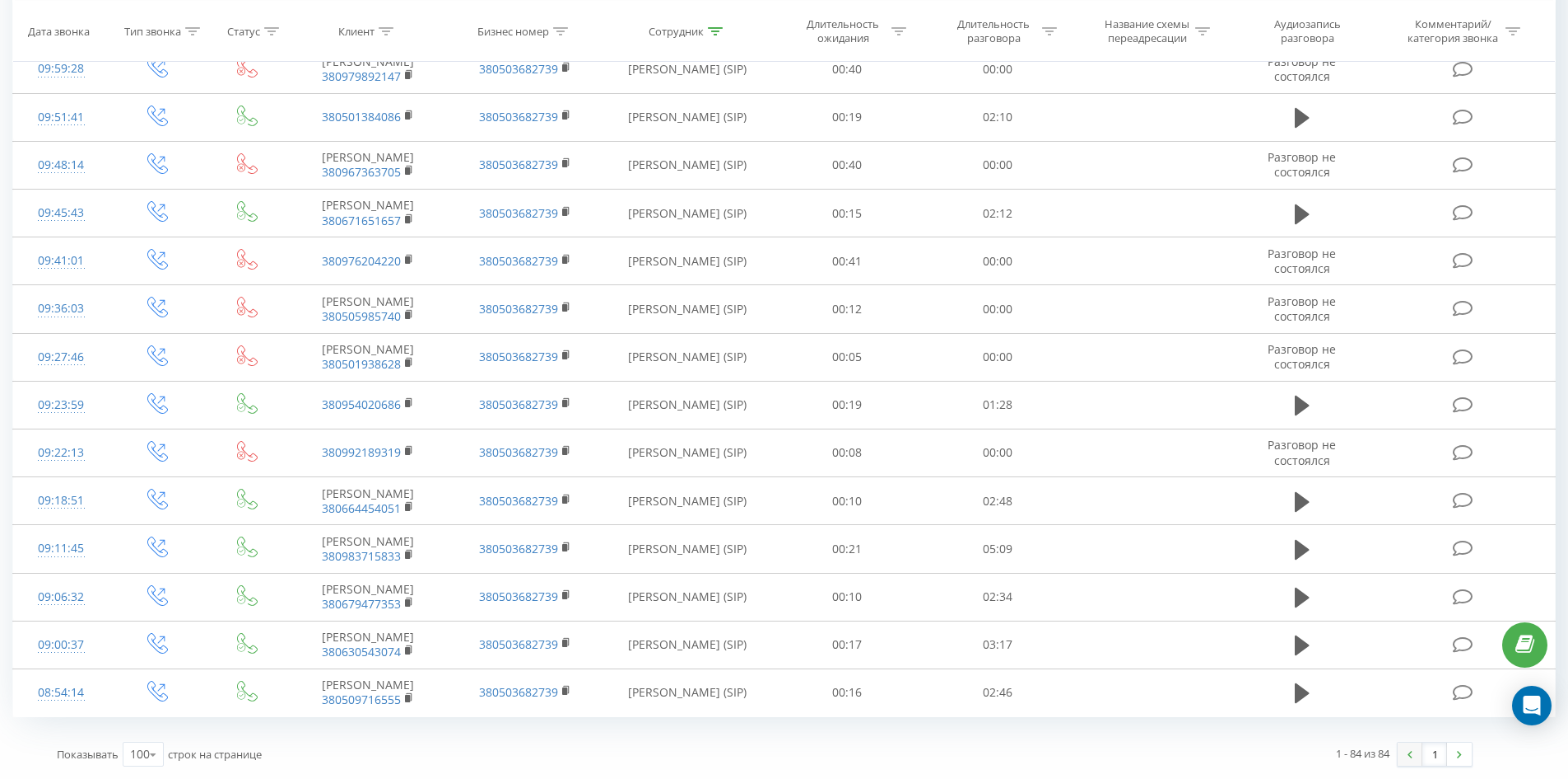
drag, startPoint x: 1135, startPoint y: 320, endPoint x: 1411, endPoint y: 743, distance: 505.1
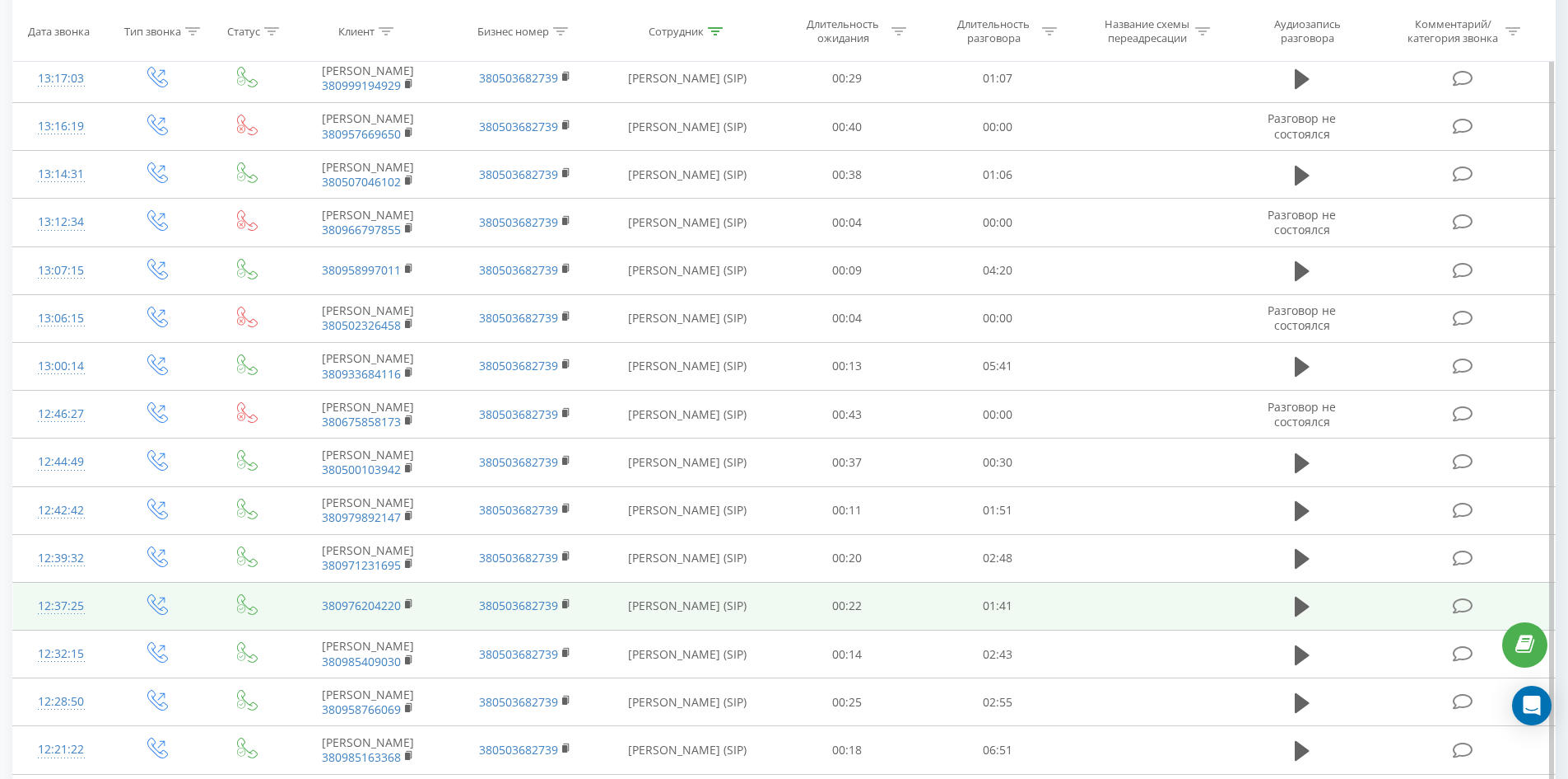
scroll to position [0, 0]
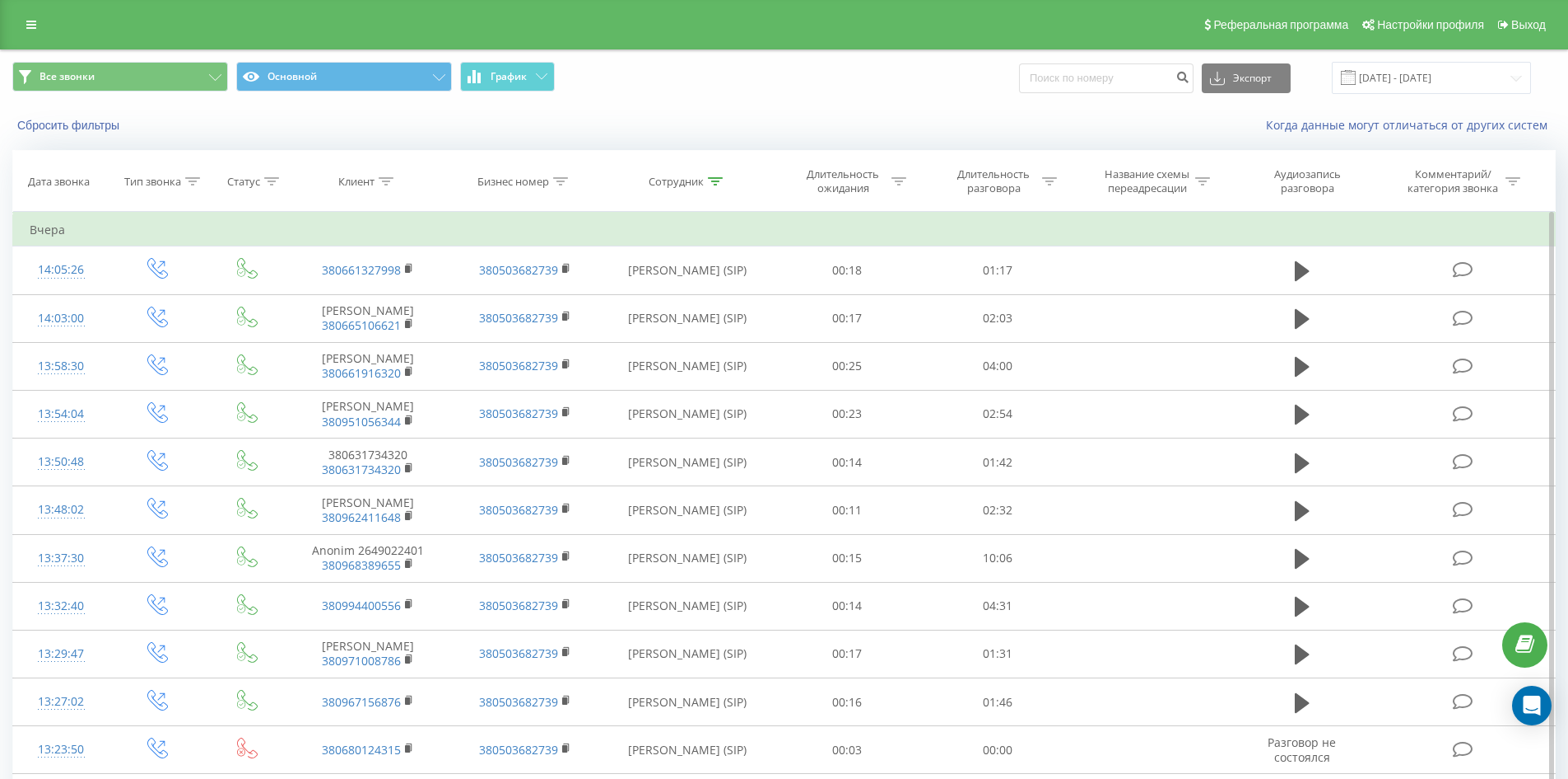
drag, startPoint x: 741, startPoint y: 536, endPoint x: 786, endPoint y: 178, distance: 360.8
click at [717, 178] on icon at bounding box center [715, 182] width 15 height 8
click at [707, 318] on div "Отмена OK" at bounding box center [687, 332] width 145 height 37
click at [707, 299] on input "копленко аліна" at bounding box center [687, 299] width 145 height 29
click button "OK" at bounding box center [723, 332] width 70 height 21
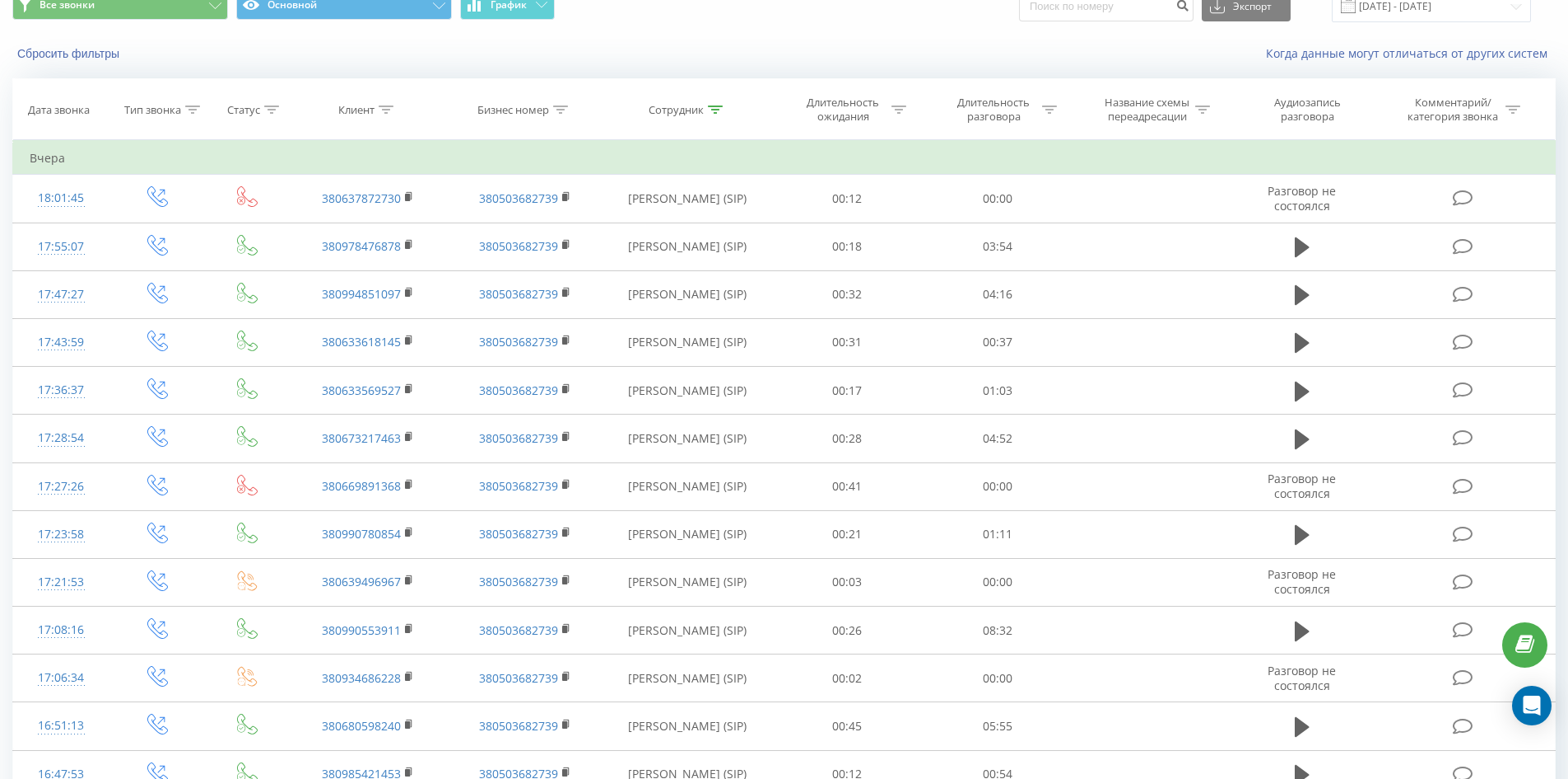
scroll to position [1460, 0]
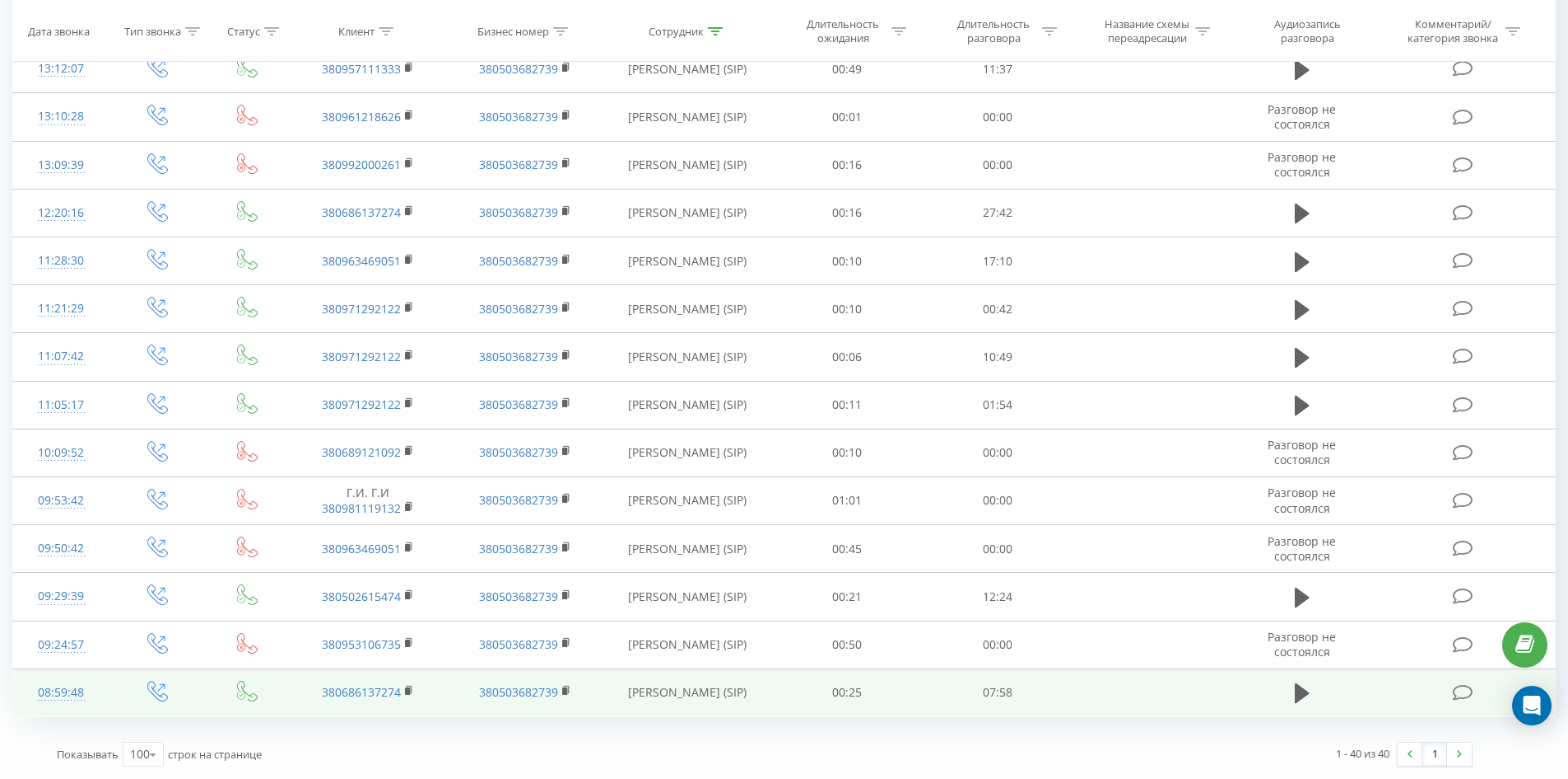
drag, startPoint x: 1013, startPoint y: 107, endPoint x: 1363, endPoint y: 679, distance: 670.6
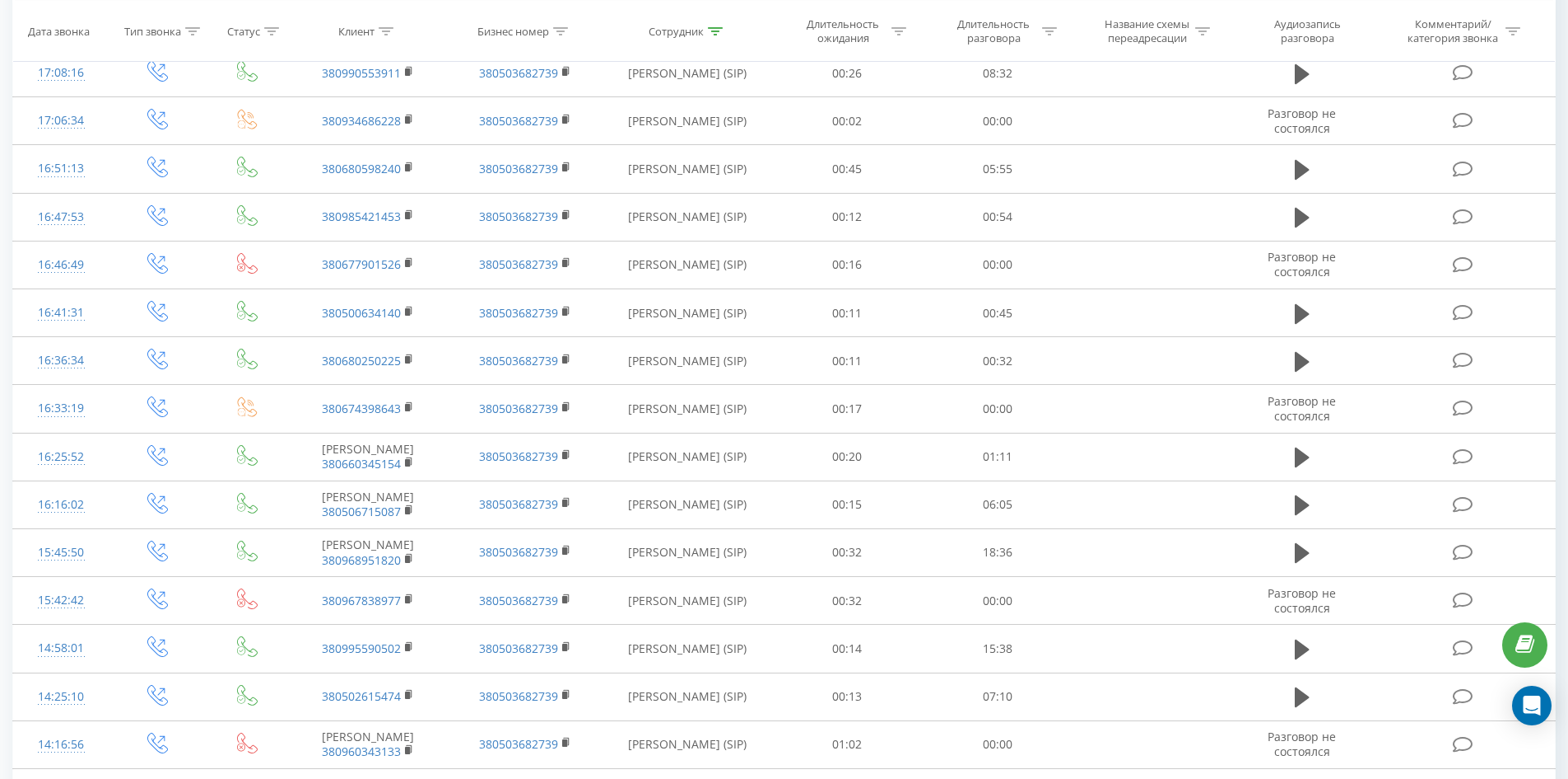
scroll to position [0, 0]
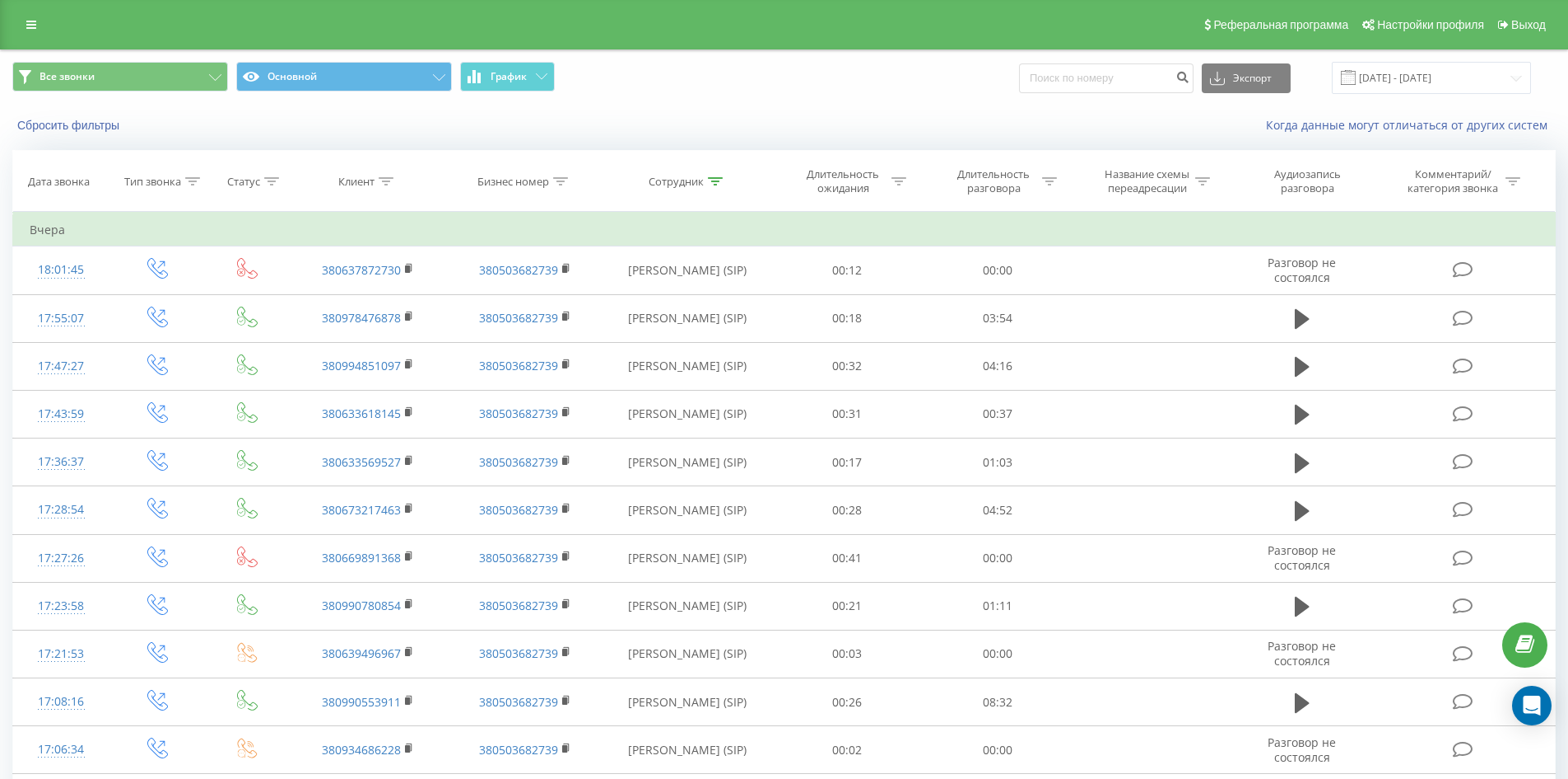
drag, startPoint x: 902, startPoint y: 627, endPoint x: 918, endPoint y: 244, distance: 383.3
click at [709, 180] on icon at bounding box center [715, 182] width 15 height 8
click at [726, 308] on input "подус оксана" at bounding box center [687, 299] width 145 height 29
click button "OK" at bounding box center [723, 332] width 70 height 21
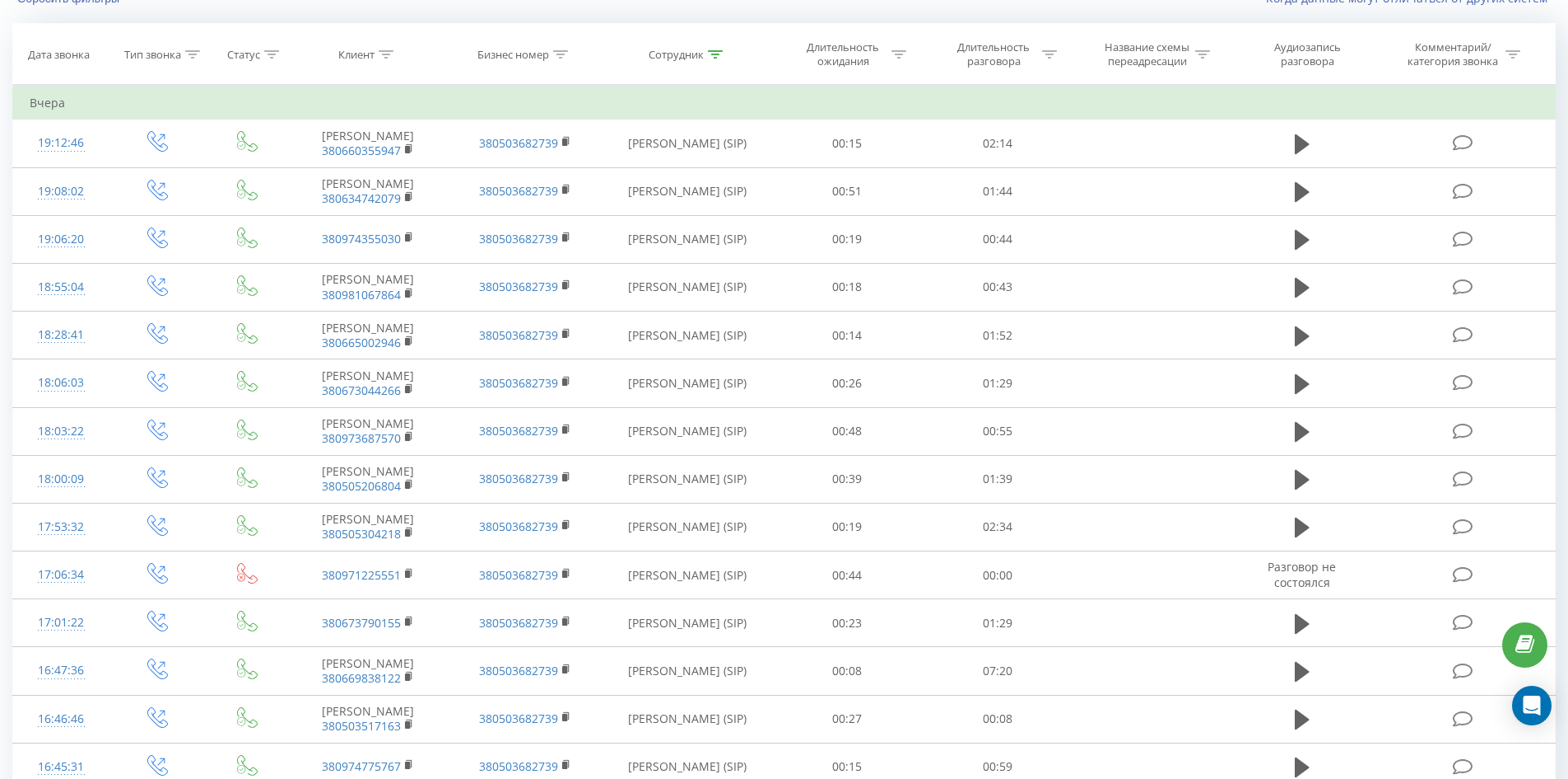
scroll to position [1004, 0]
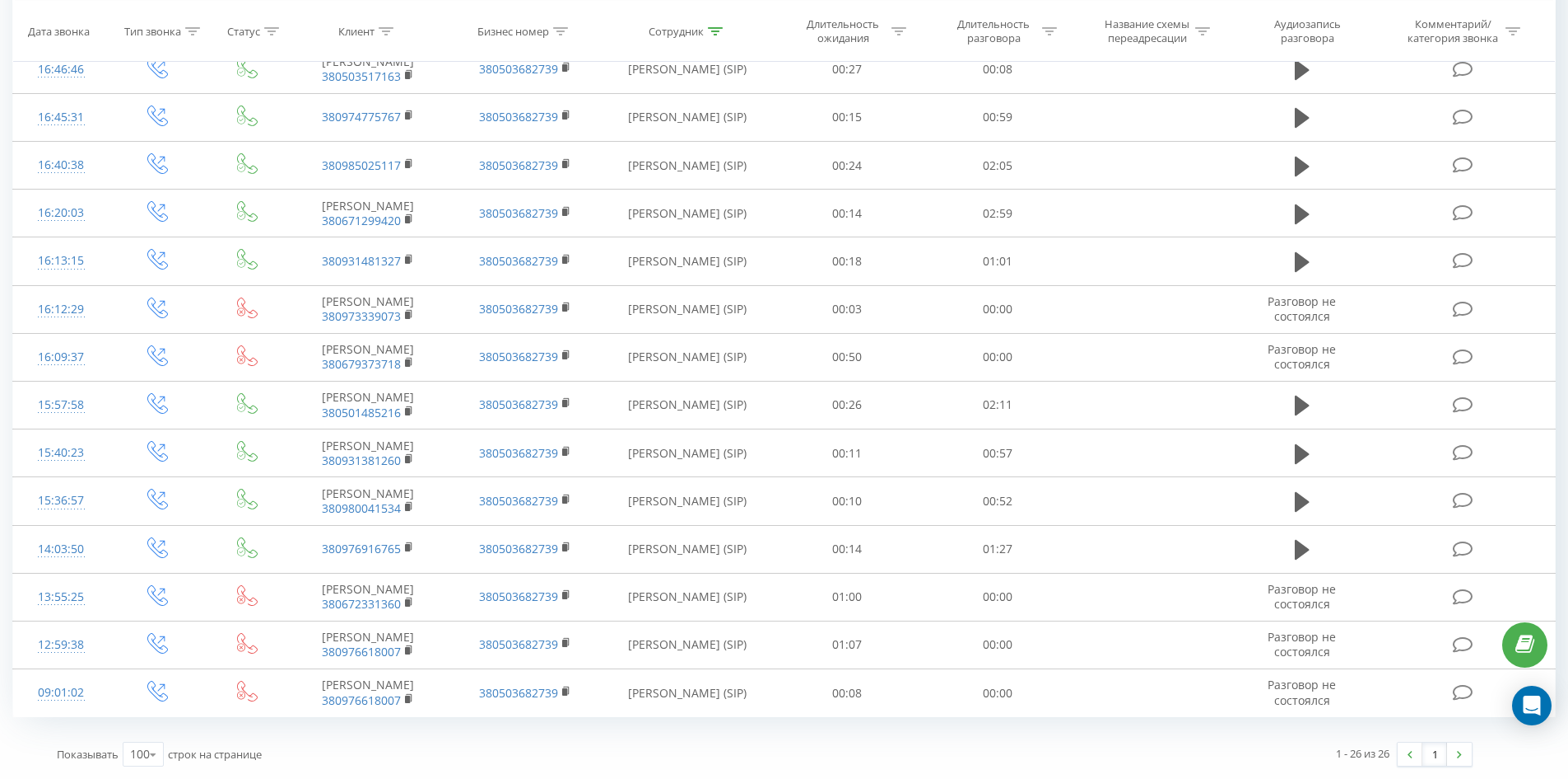
drag, startPoint x: 1208, startPoint y: 469, endPoint x: 1377, endPoint y: 753, distance: 330.5
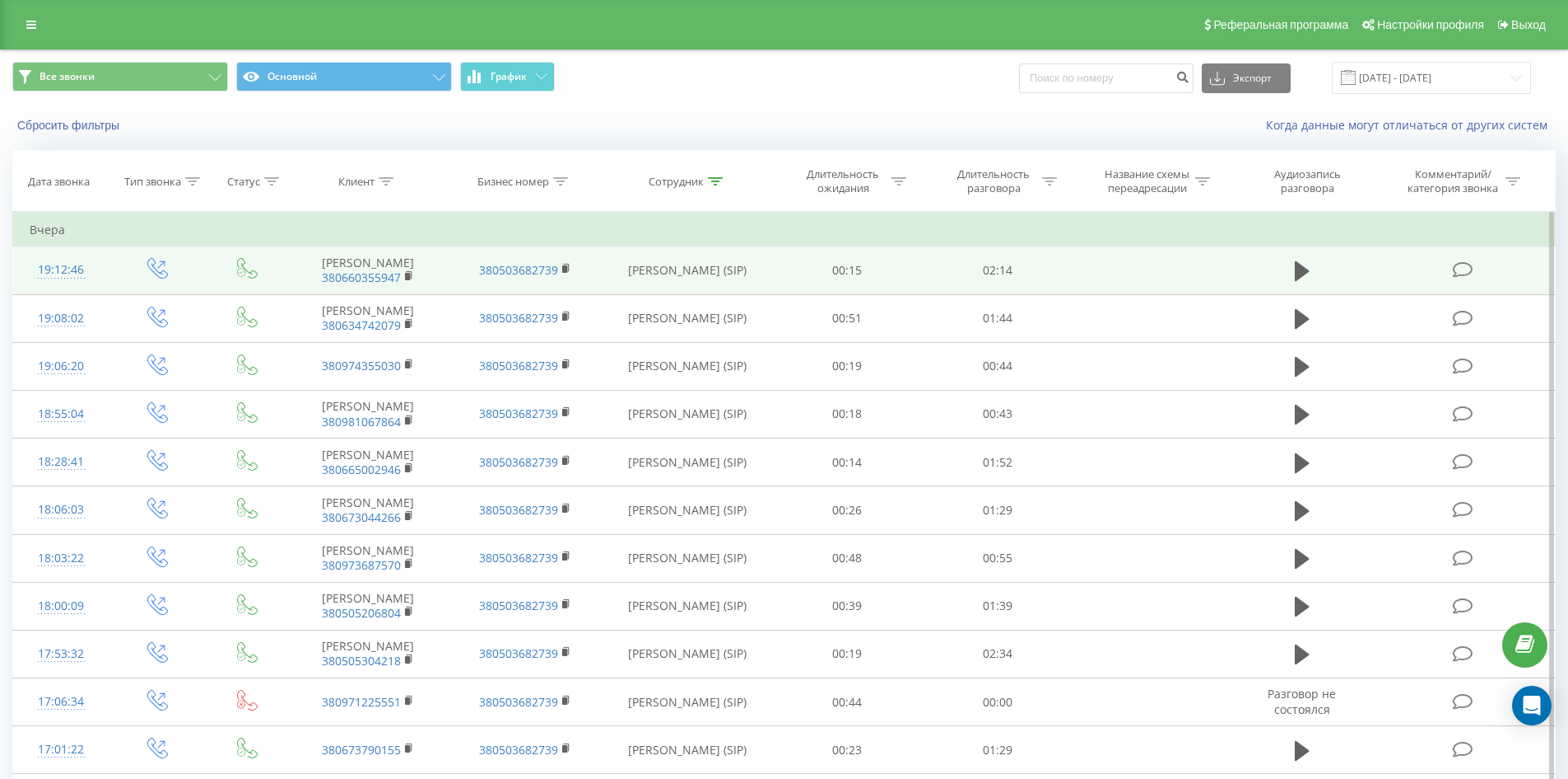
drag, startPoint x: 882, startPoint y: 604, endPoint x: 914, endPoint y: 284, distance: 321.6
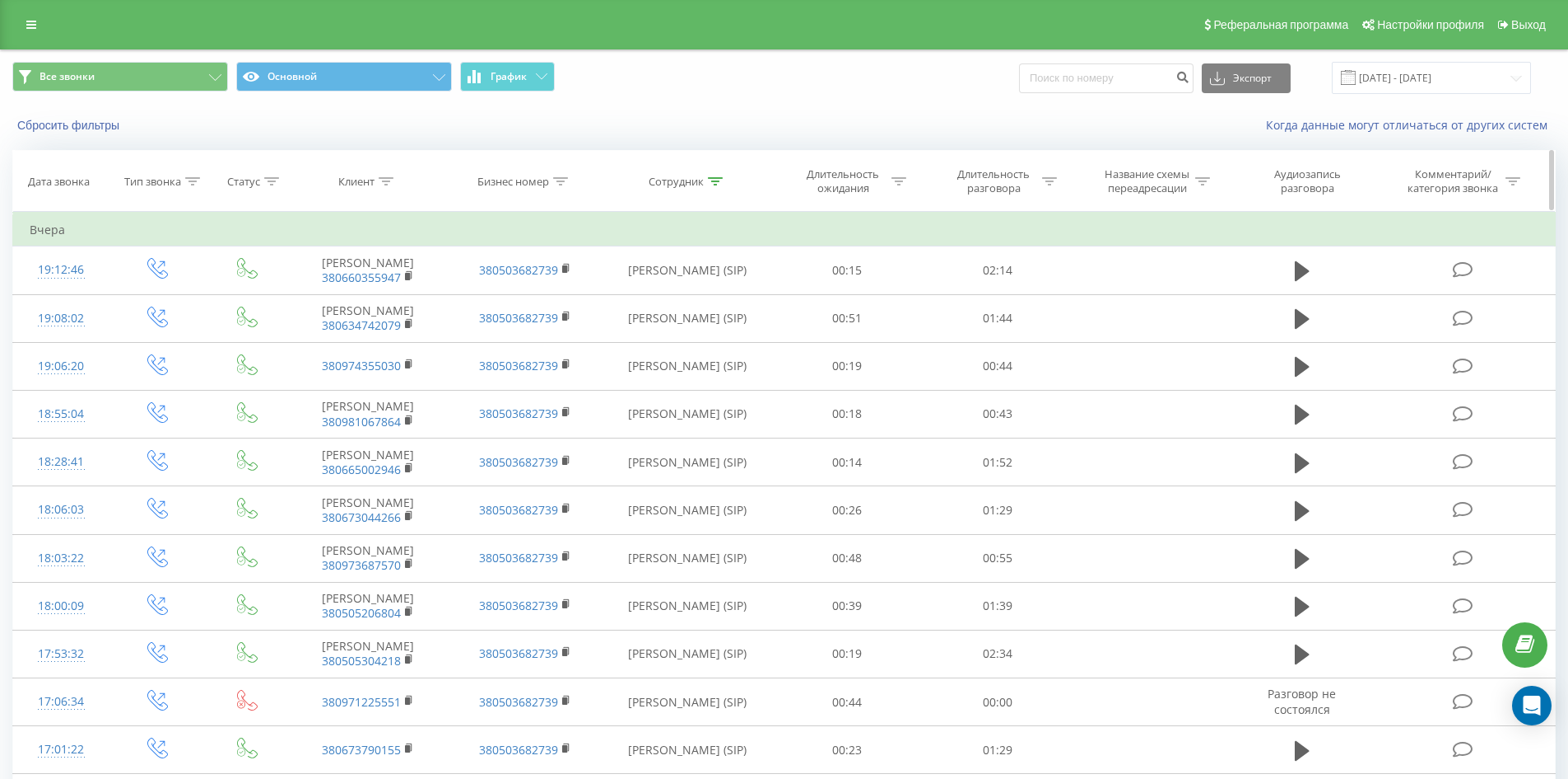
click at [713, 183] on icon at bounding box center [715, 182] width 15 height 8
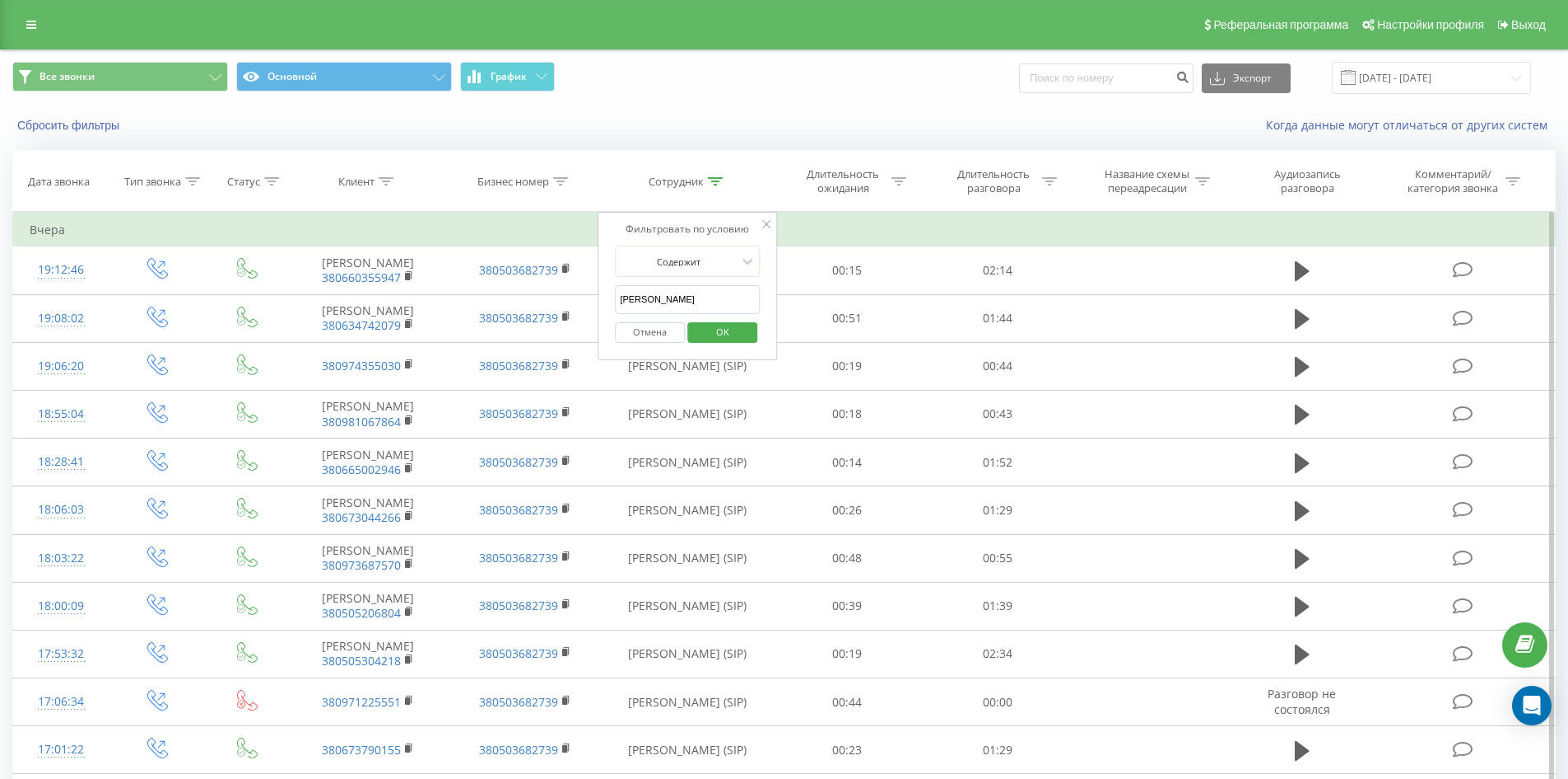
click at [700, 298] on input "приколота артем" at bounding box center [687, 299] width 145 height 29
click button "OK" at bounding box center [723, 332] width 70 height 21
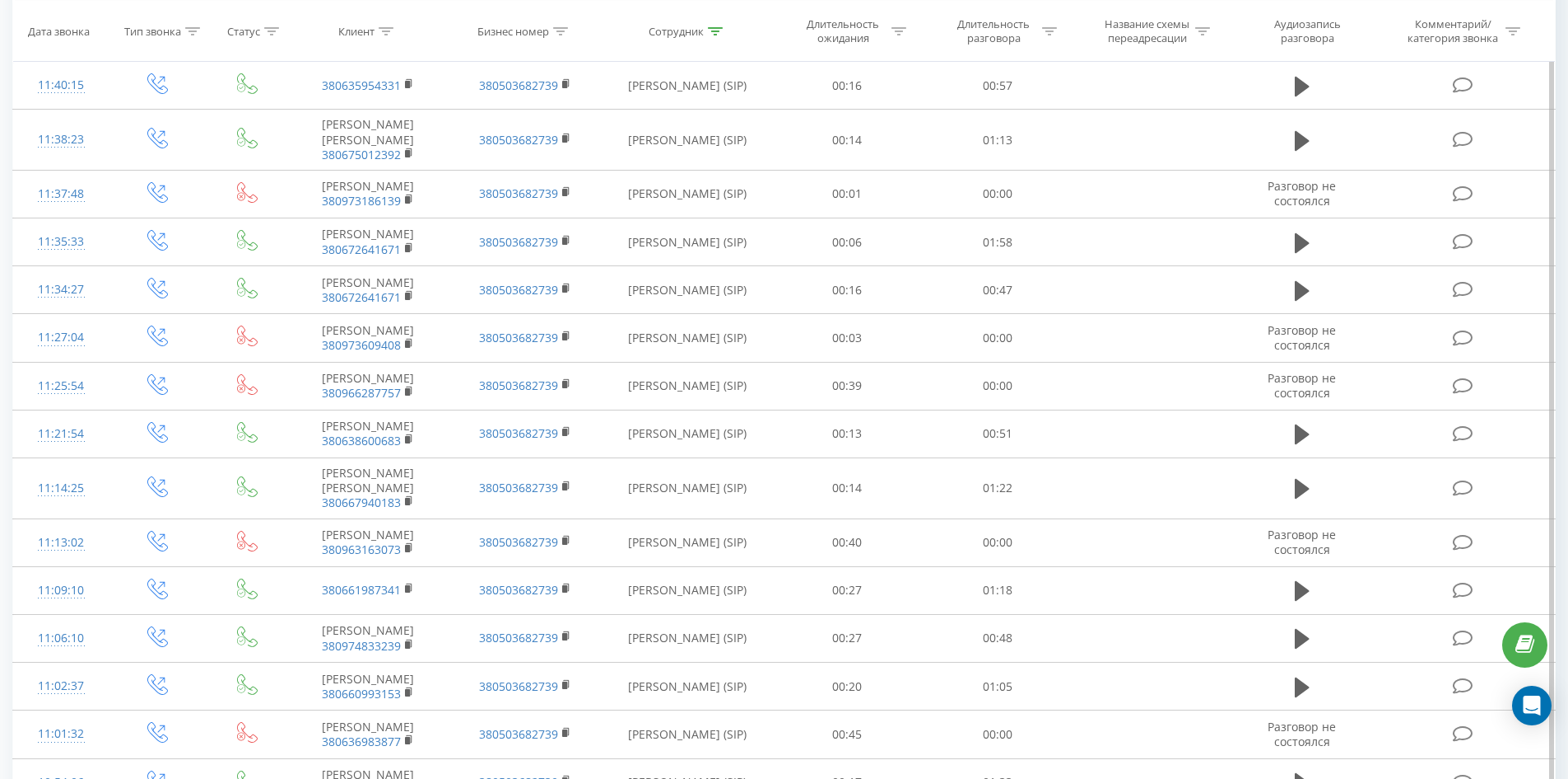
scroll to position [3813, 0]
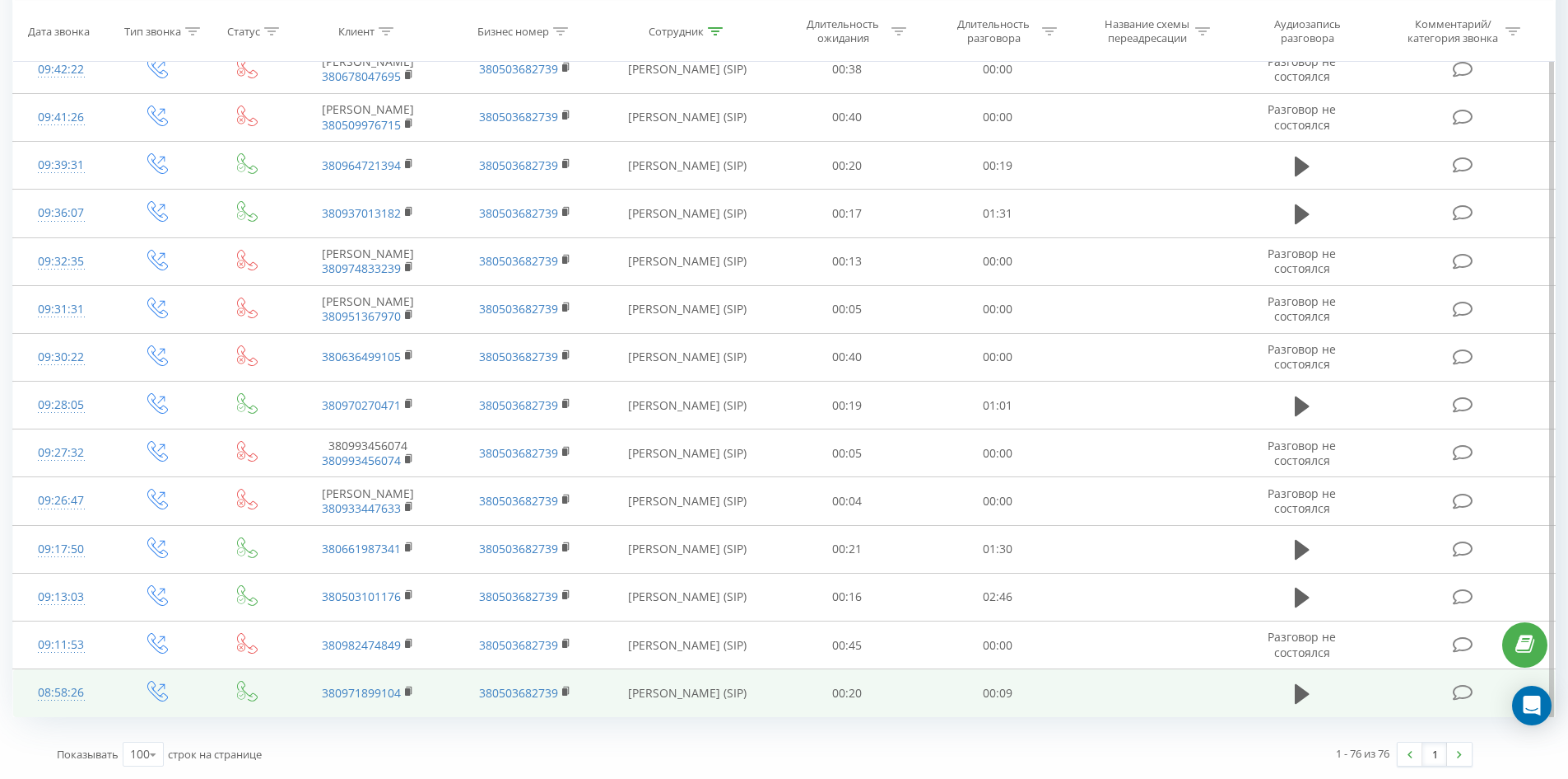
drag, startPoint x: 1016, startPoint y: 358, endPoint x: 599, endPoint y: 669, distance: 520.2
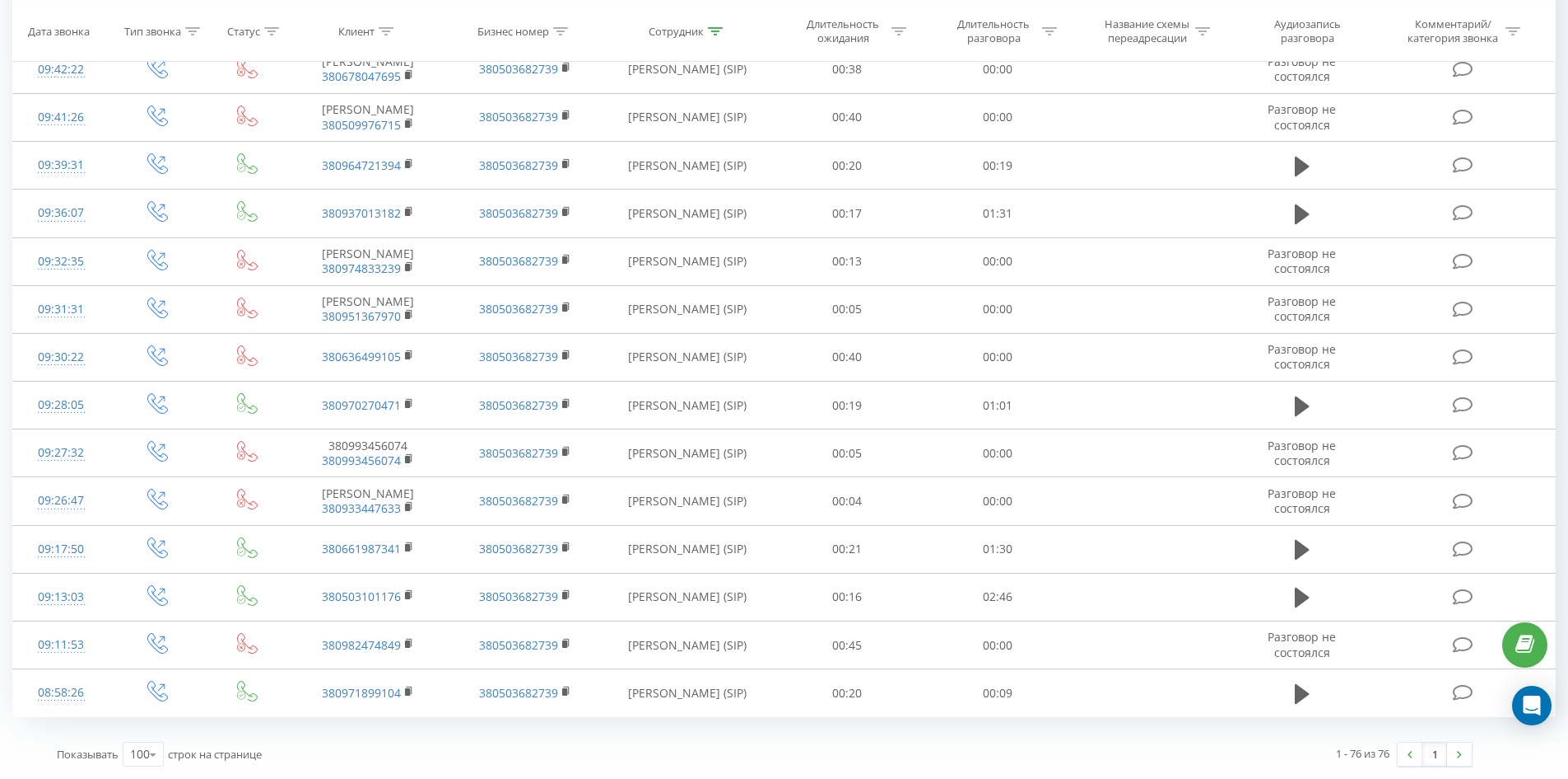
scroll to position [0, 0]
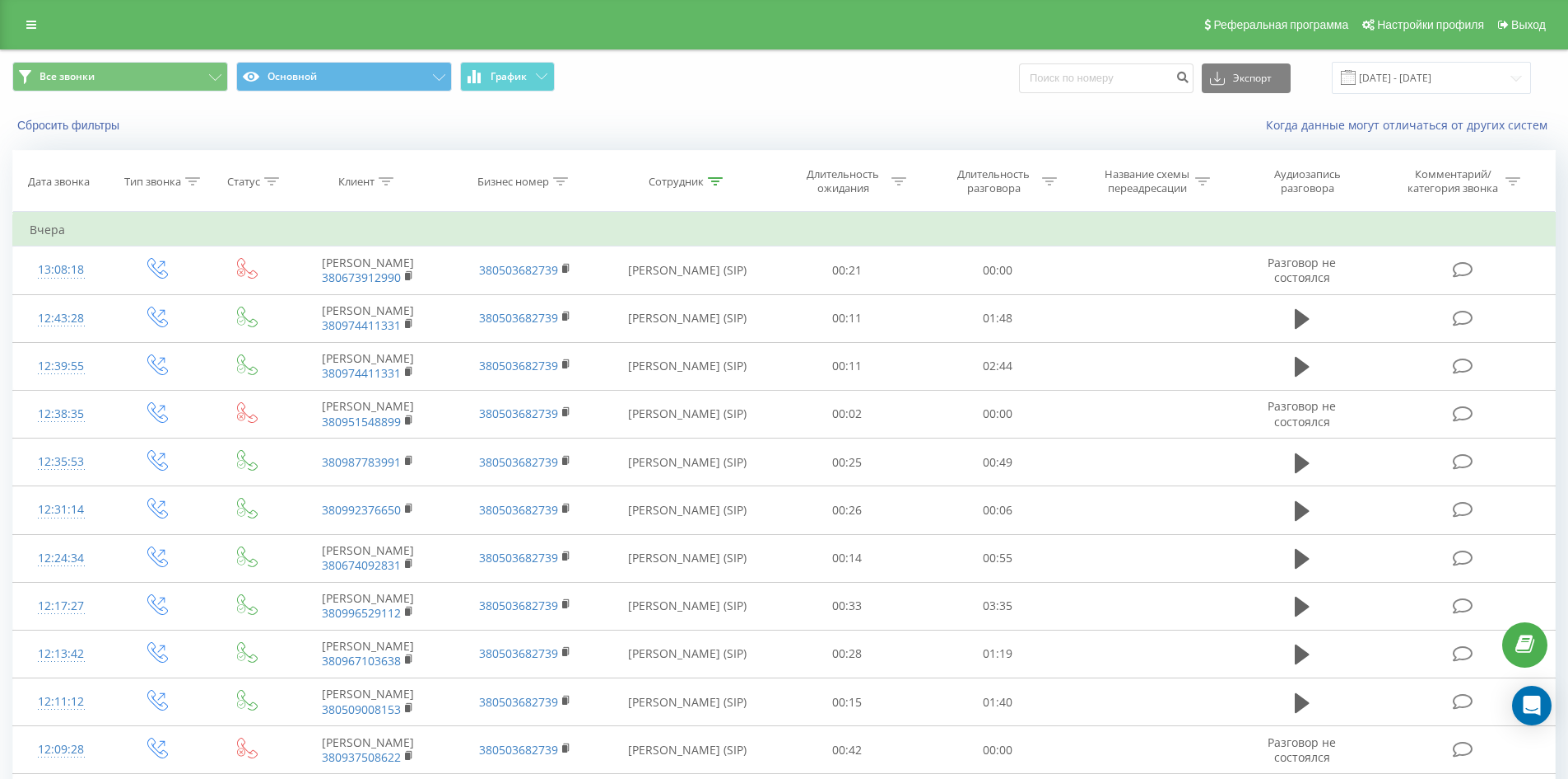
drag, startPoint x: 674, startPoint y: 479, endPoint x: 789, endPoint y: -8, distance: 500.4
drag, startPoint x: 707, startPoint y: 173, endPoint x: 707, endPoint y: 197, distance: 24.0
click at [706, 178] on th "Сотрудник" at bounding box center [687, 181] width 168 height 61
click at [712, 179] on icon at bounding box center [715, 182] width 15 height 8
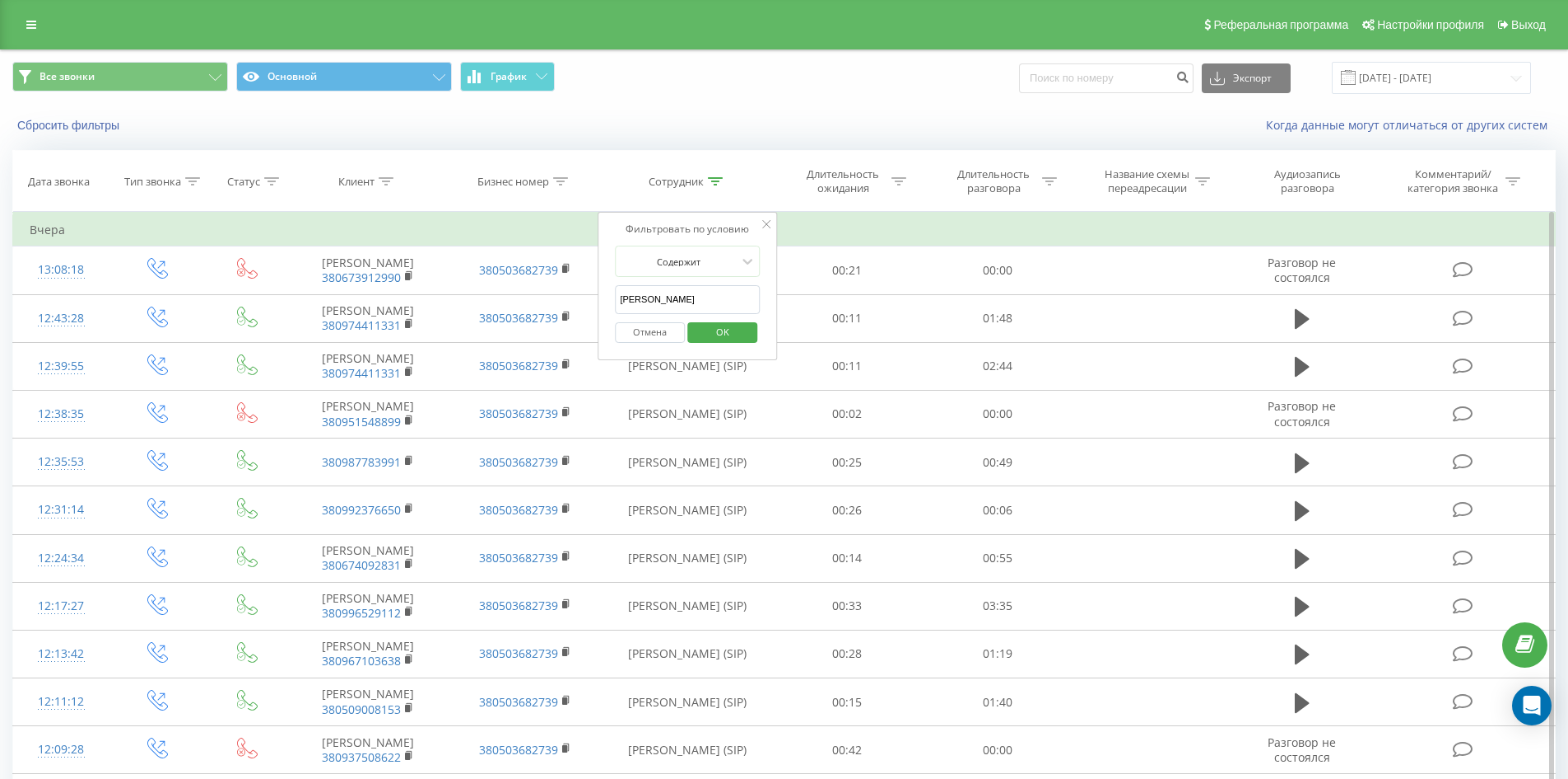
click at [707, 298] on input "салієнко сергій" at bounding box center [687, 299] width 145 height 29
click button "OK" at bounding box center [723, 332] width 70 height 21
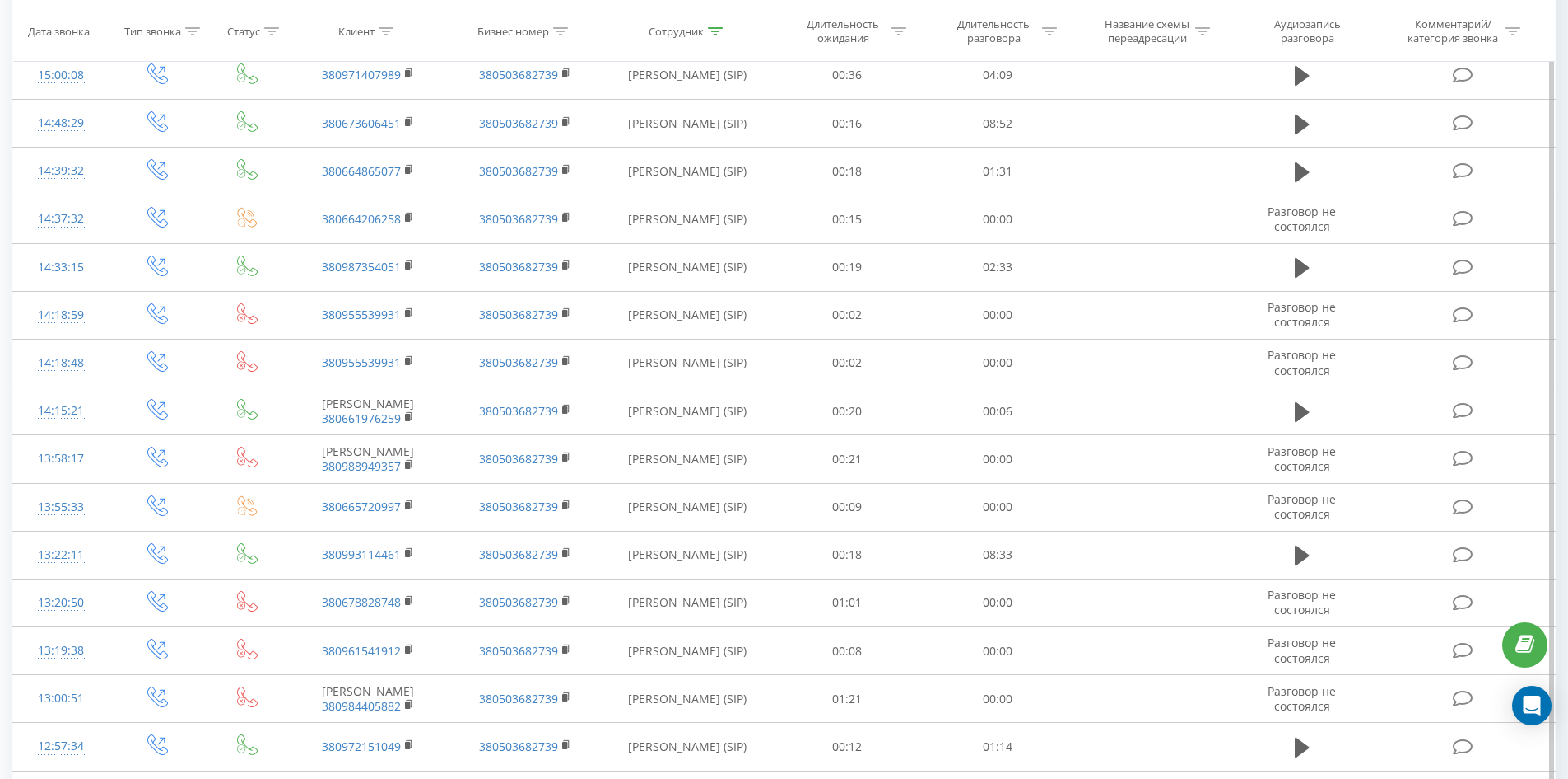
scroll to position [2137, 0]
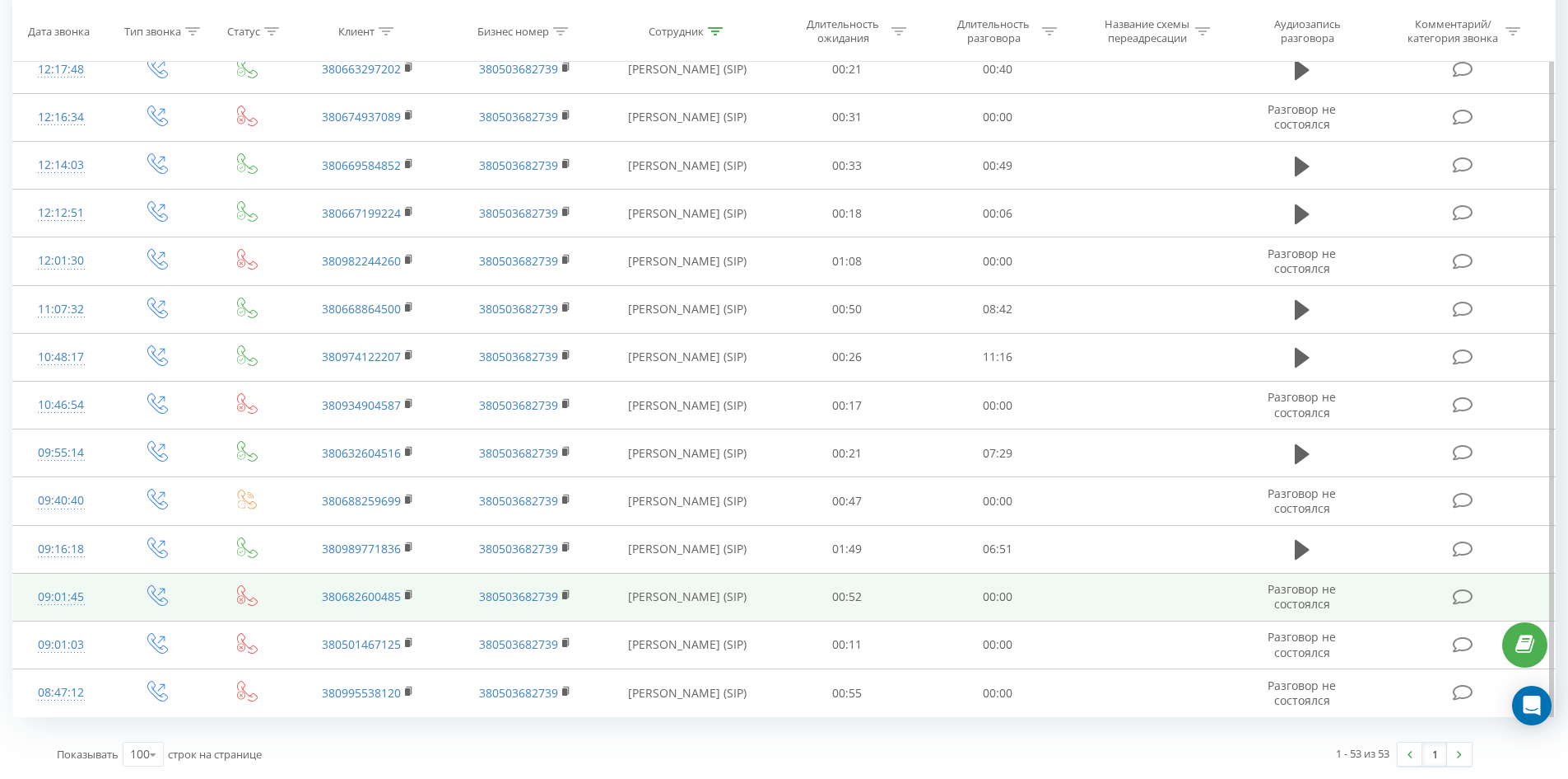
drag, startPoint x: 633, startPoint y: 185, endPoint x: 663, endPoint y: 595, distance: 411.1
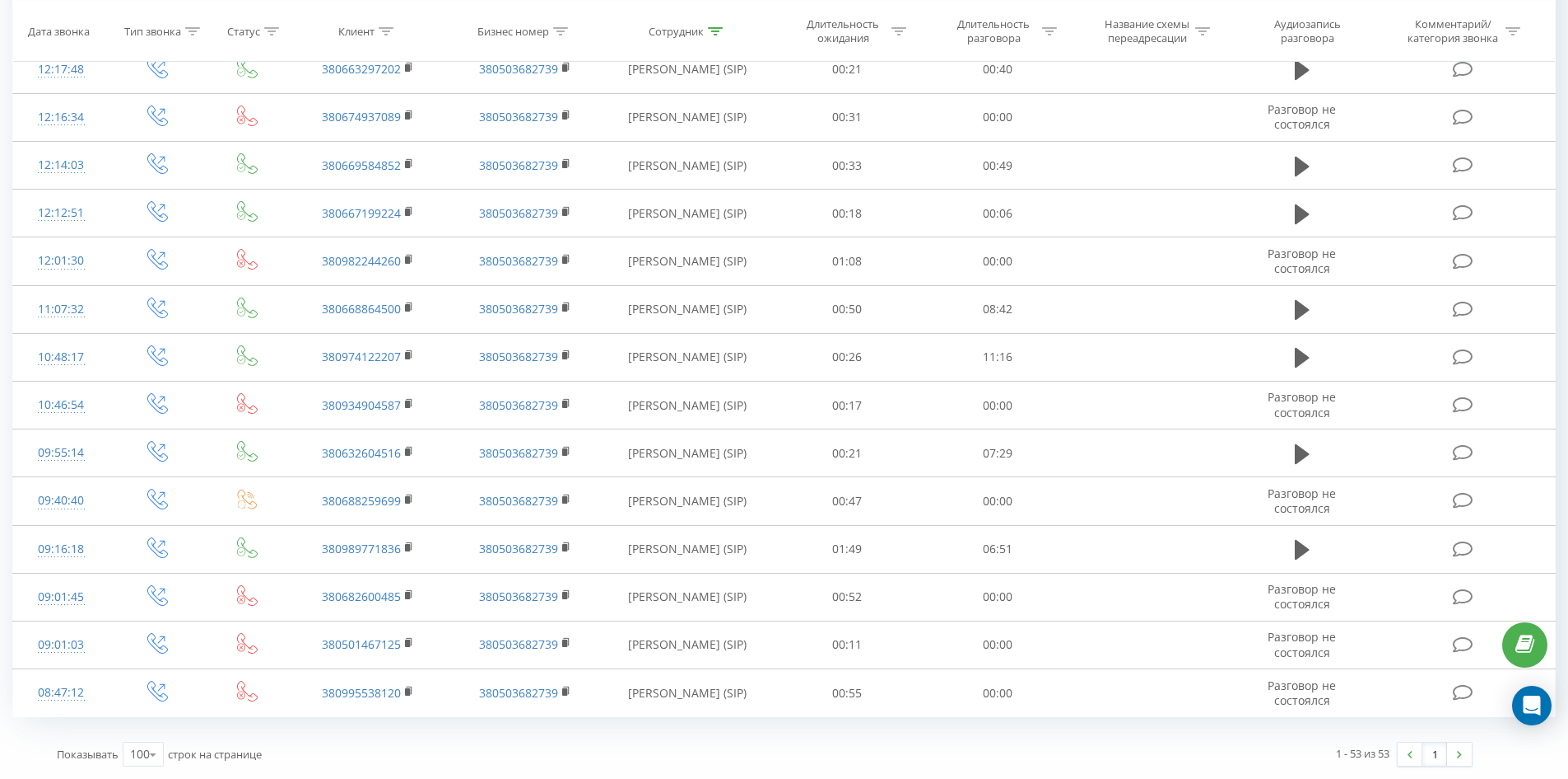
scroll to position [0, 0]
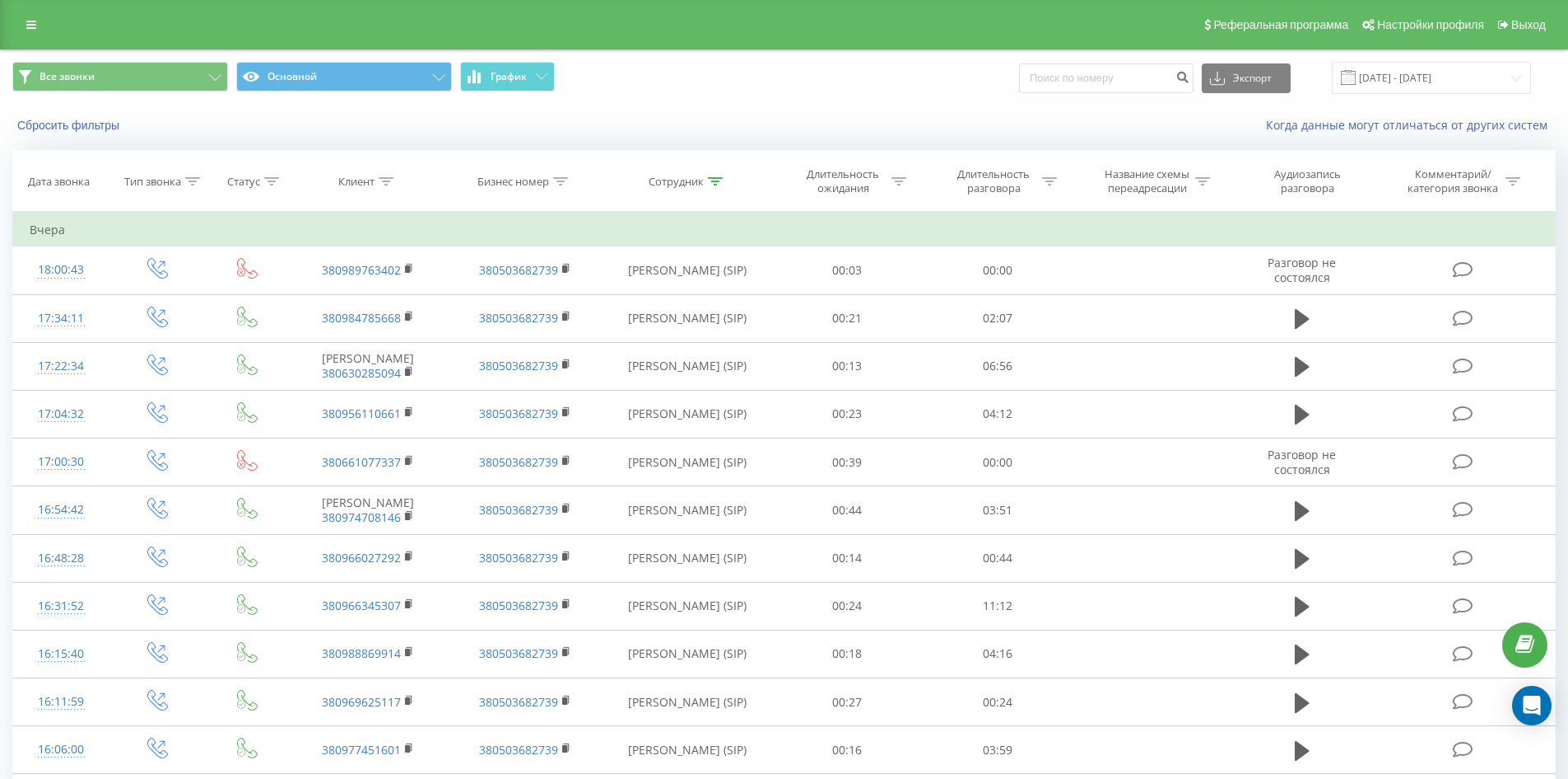
drag, startPoint x: 663, startPoint y: 595, endPoint x: 733, endPoint y: 86, distance: 513.8
click at [707, 178] on div "Сотрудник" at bounding box center [686, 182] width 74 height 14
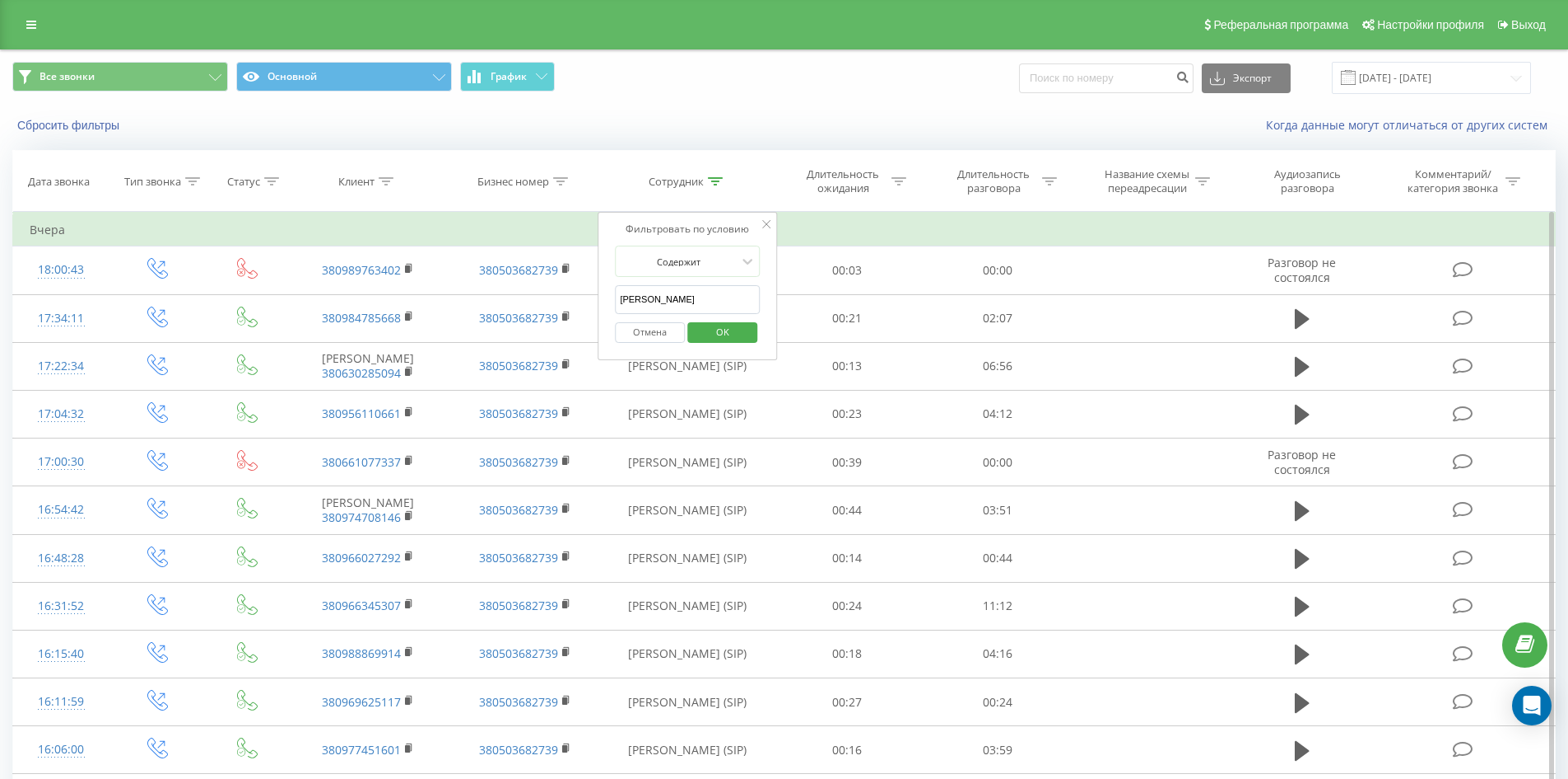
click at [714, 294] on input "тараненко костянтин" at bounding box center [687, 299] width 145 height 29
click button "OK" at bounding box center [723, 332] width 70 height 21
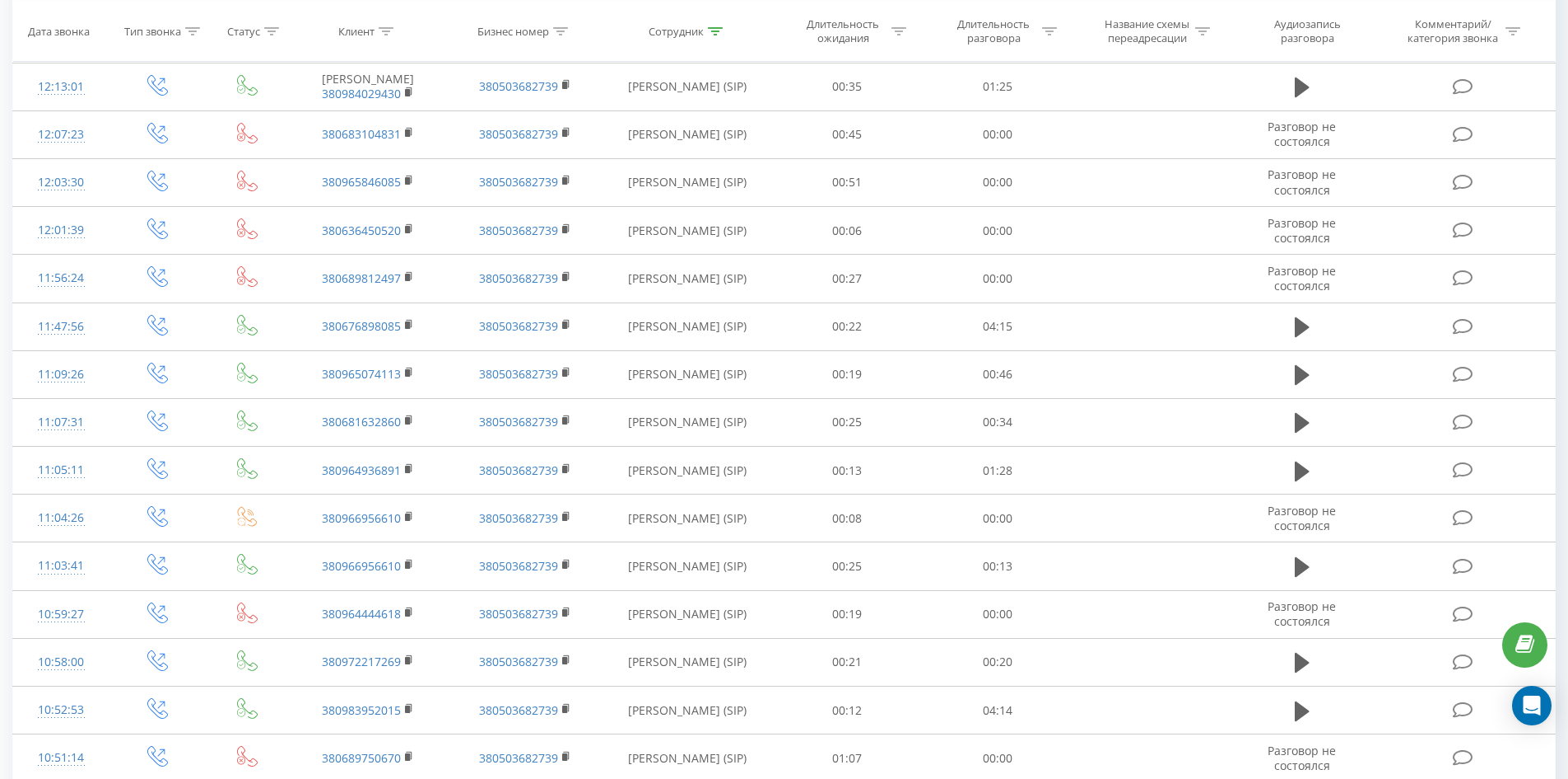
scroll to position [2587, 0]
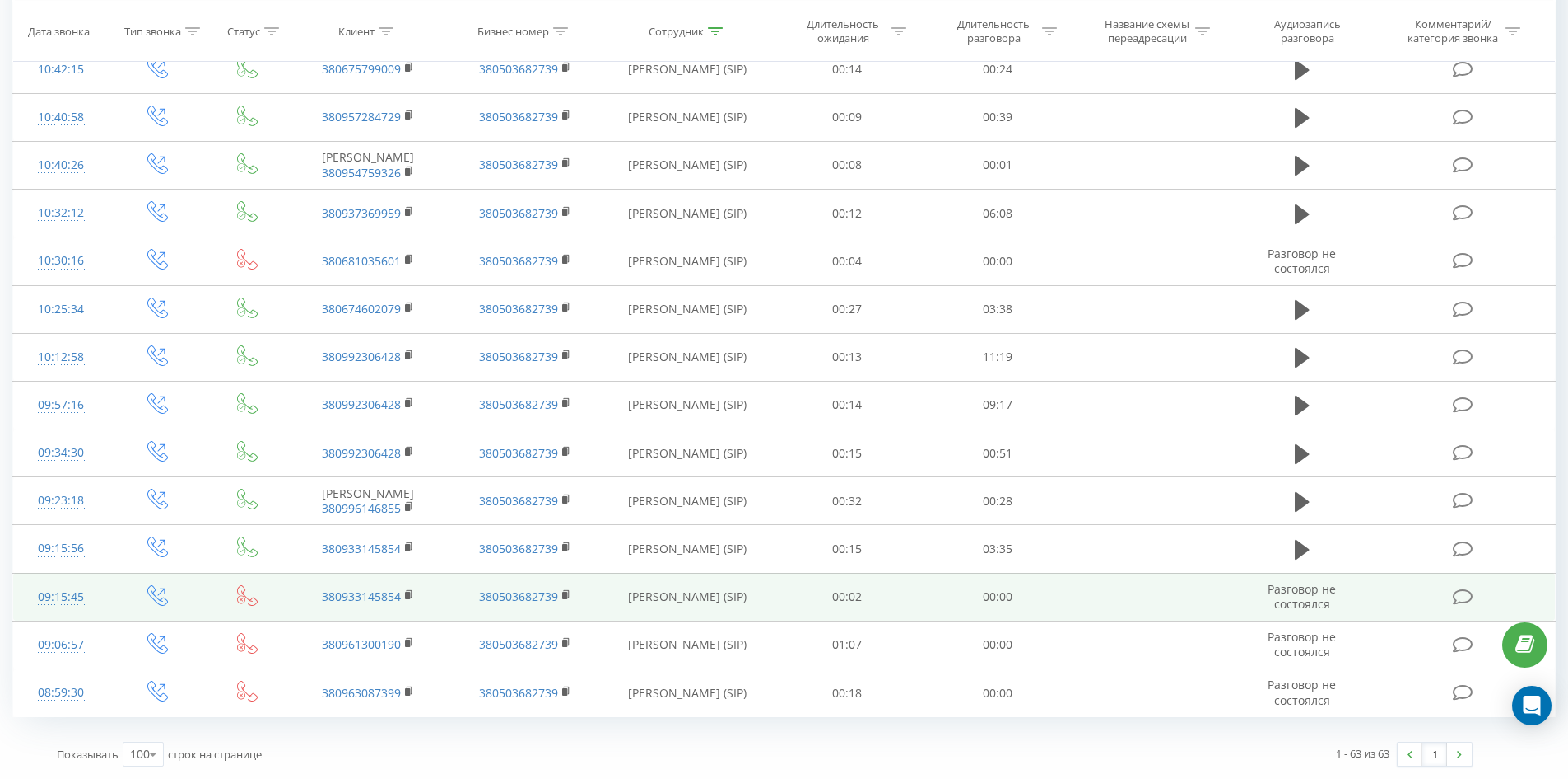
drag, startPoint x: 755, startPoint y: 173, endPoint x: 731, endPoint y: 610, distance: 437.7
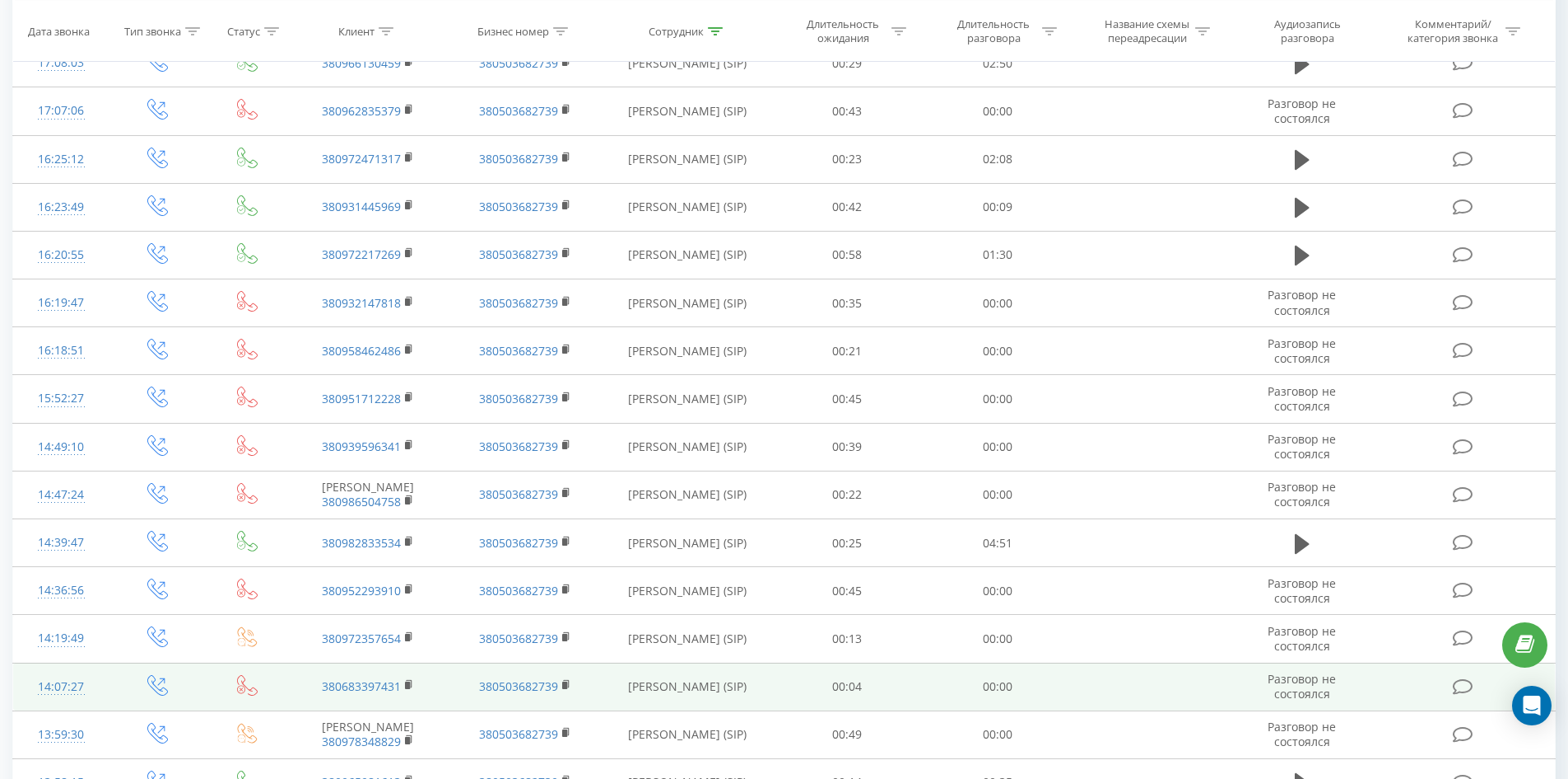
scroll to position [0, 0]
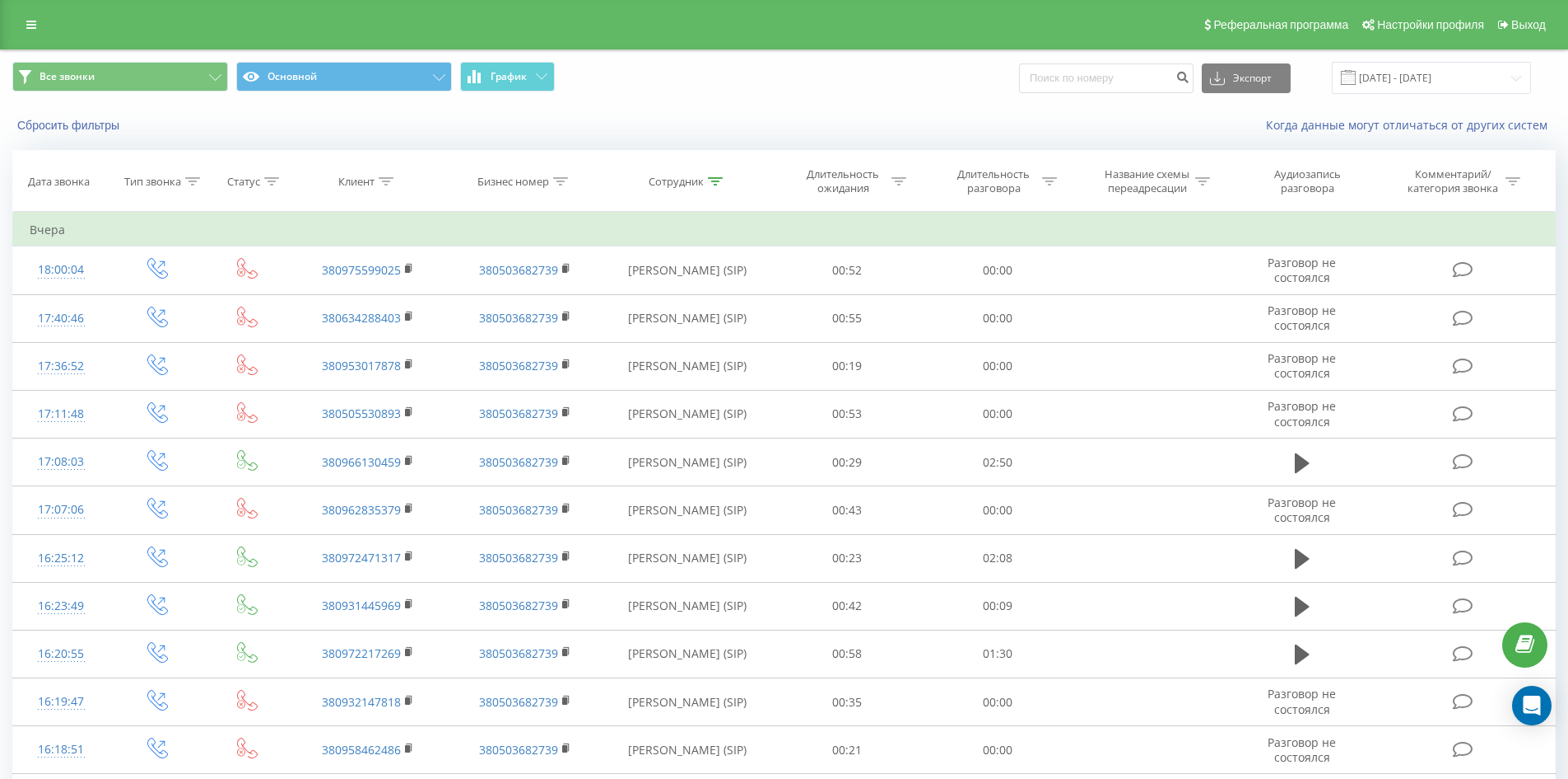
drag, startPoint x: 756, startPoint y: 624, endPoint x: 892, endPoint y: 249, distance: 398.9
click at [715, 183] on icon at bounding box center [715, 182] width 15 height 8
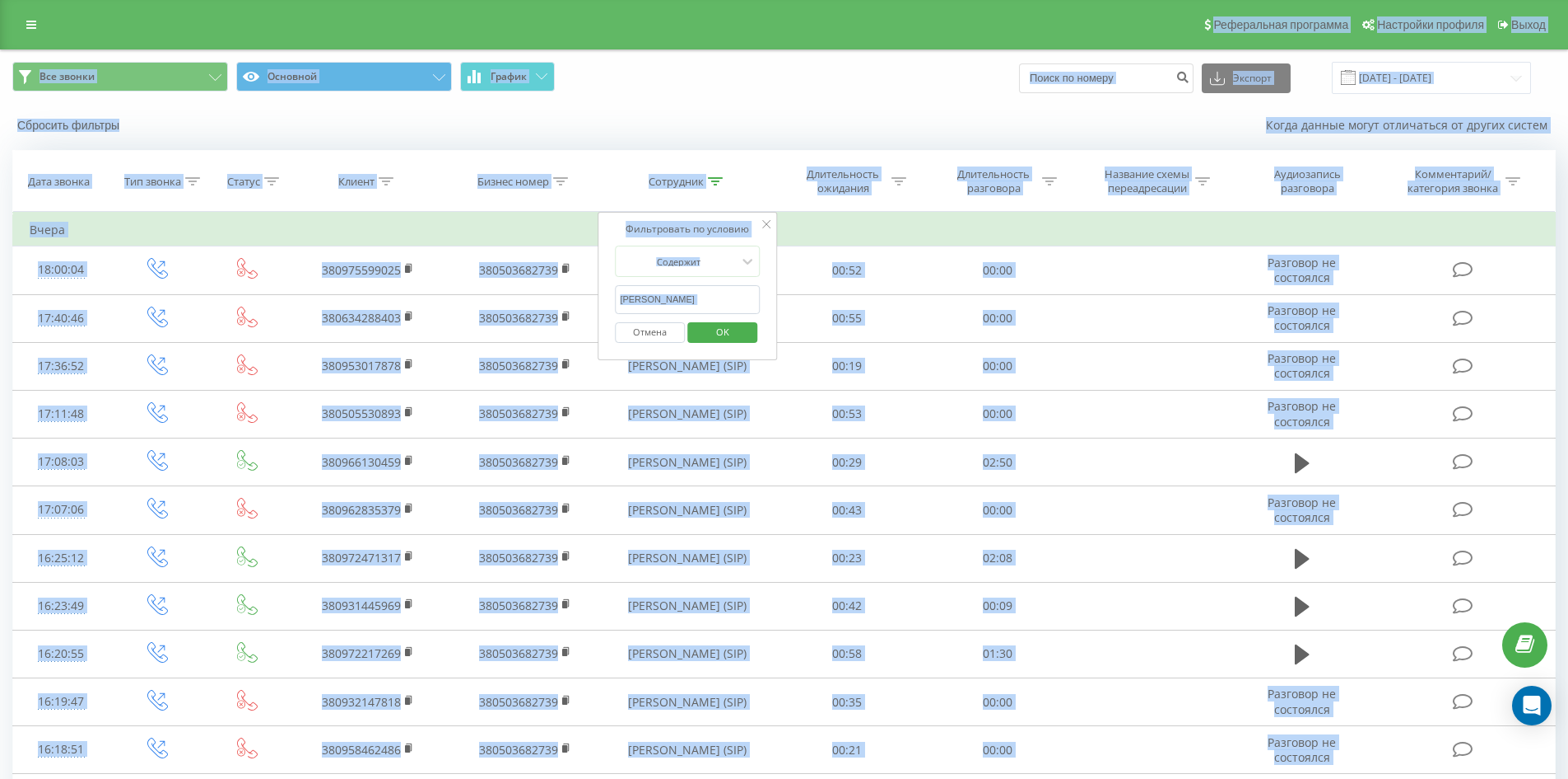
click at [718, 294] on input "хабінець василь" at bounding box center [687, 299] width 145 height 29
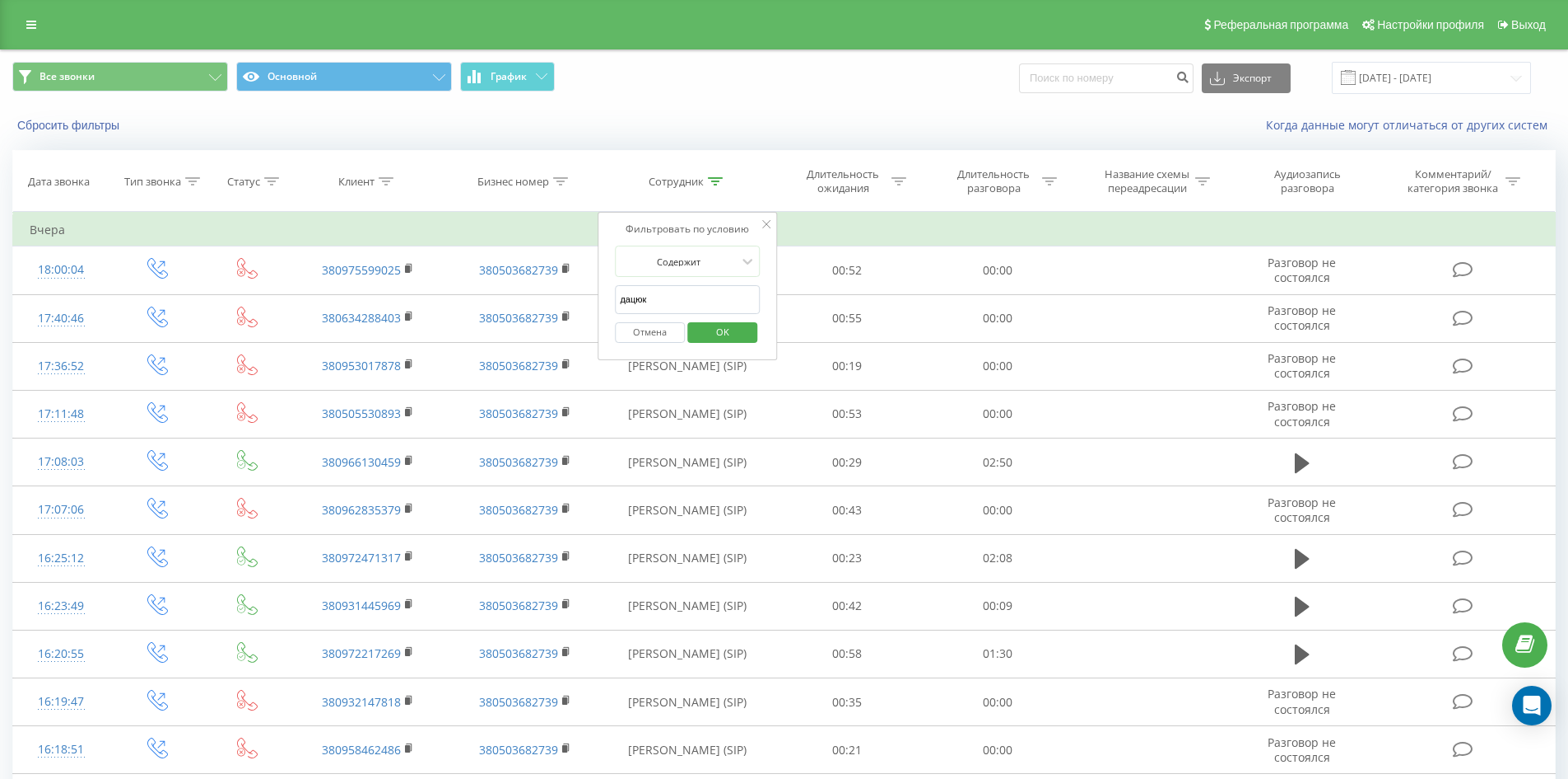
type input "дацюк анастасія"
click button "OK" at bounding box center [723, 332] width 70 height 21
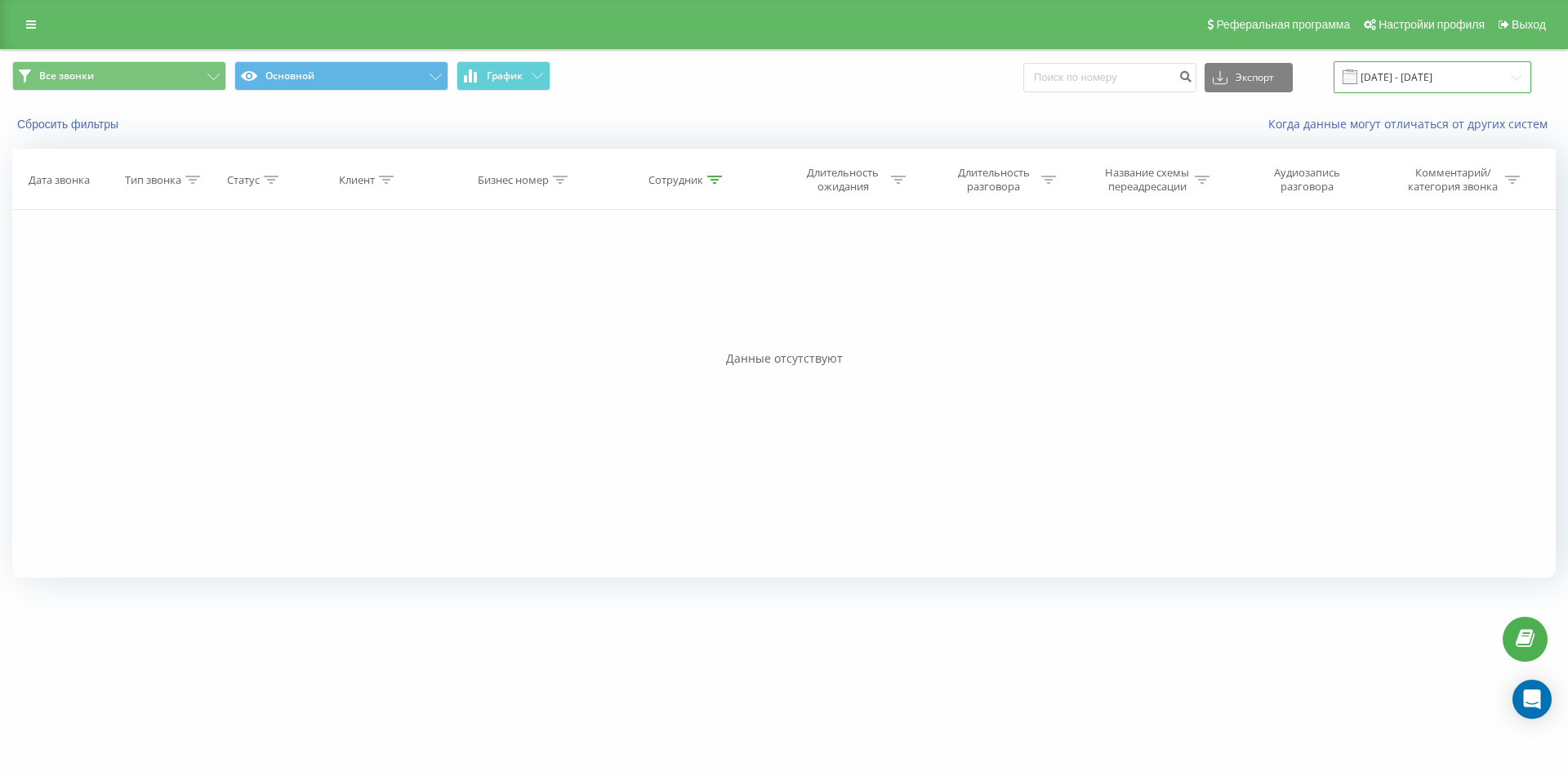
click at [1398, 69] on input "[DATE] - [DATE]" at bounding box center [1433, 77] width 198 height 32
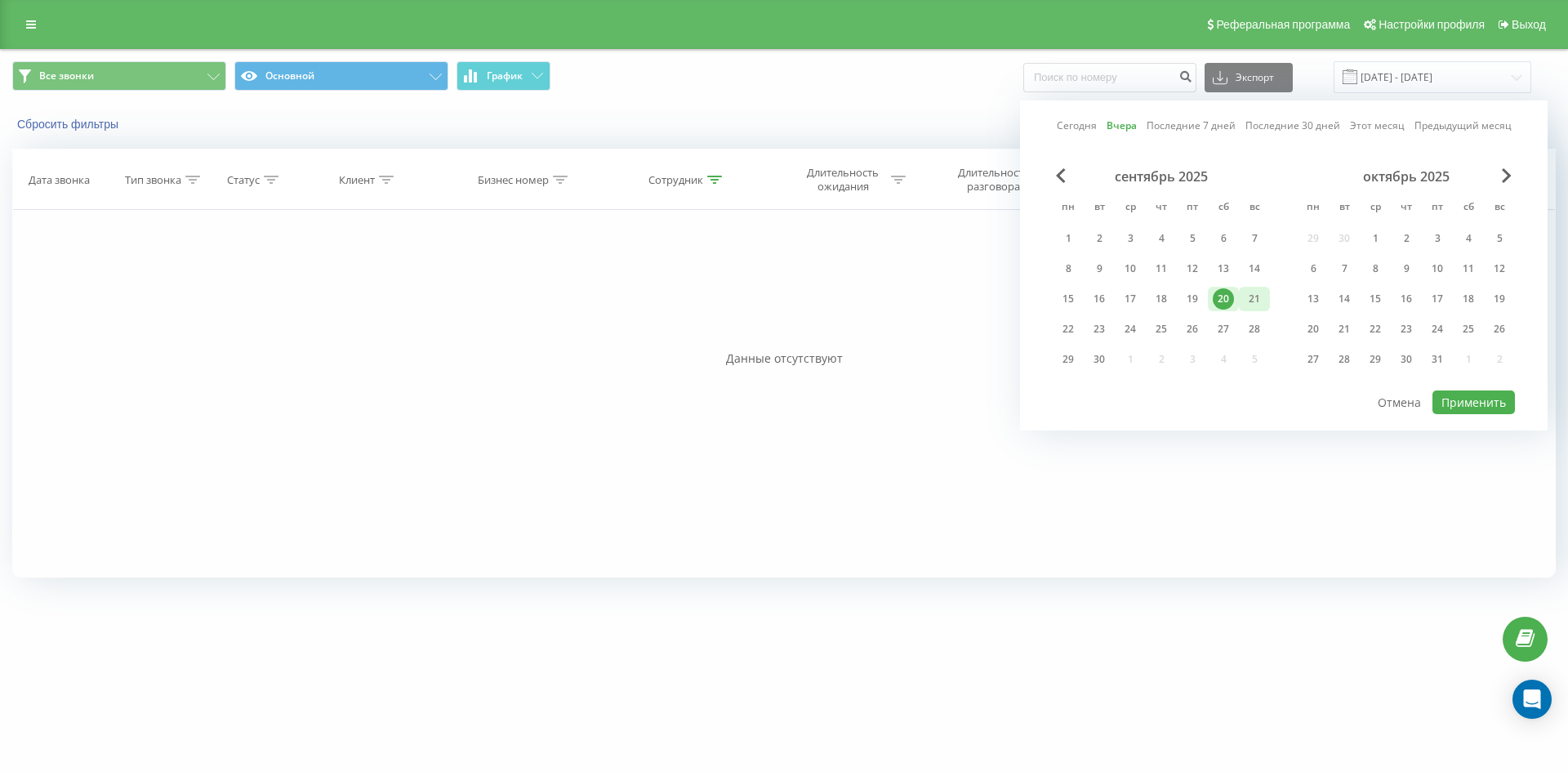
click at [1254, 302] on div "21" at bounding box center [1254, 299] width 21 height 21
drag, startPoint x: 1443, startPoint y: 396, endPoint x: 1333, endPoint y: 408, distance: 110.7
click at [1443, 397] on button "Применить" at bounding box center [1473, 402] width 82 height 24
type input "[DATE] - [DATE]"
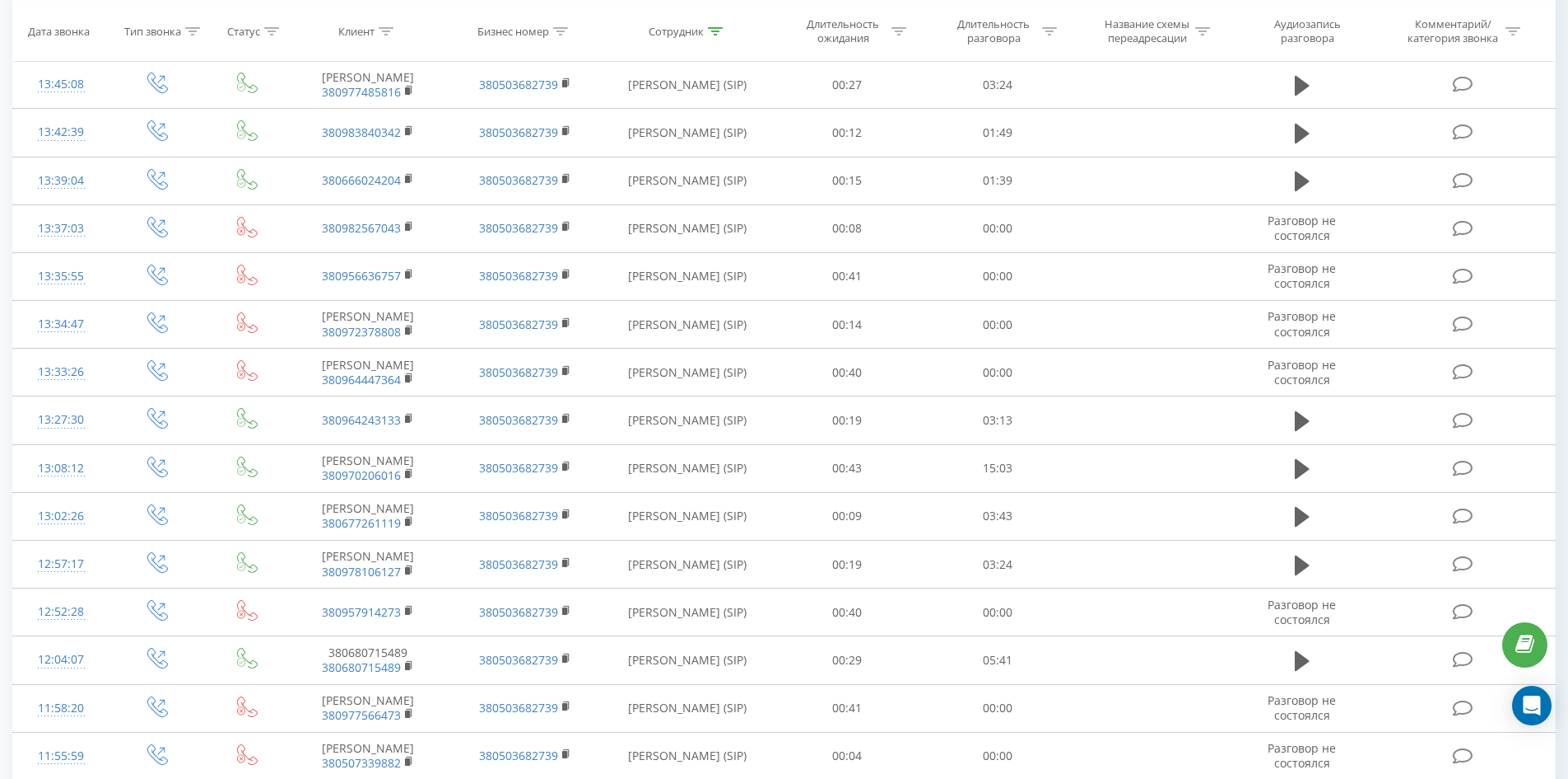
scroll to position [3252, 0]
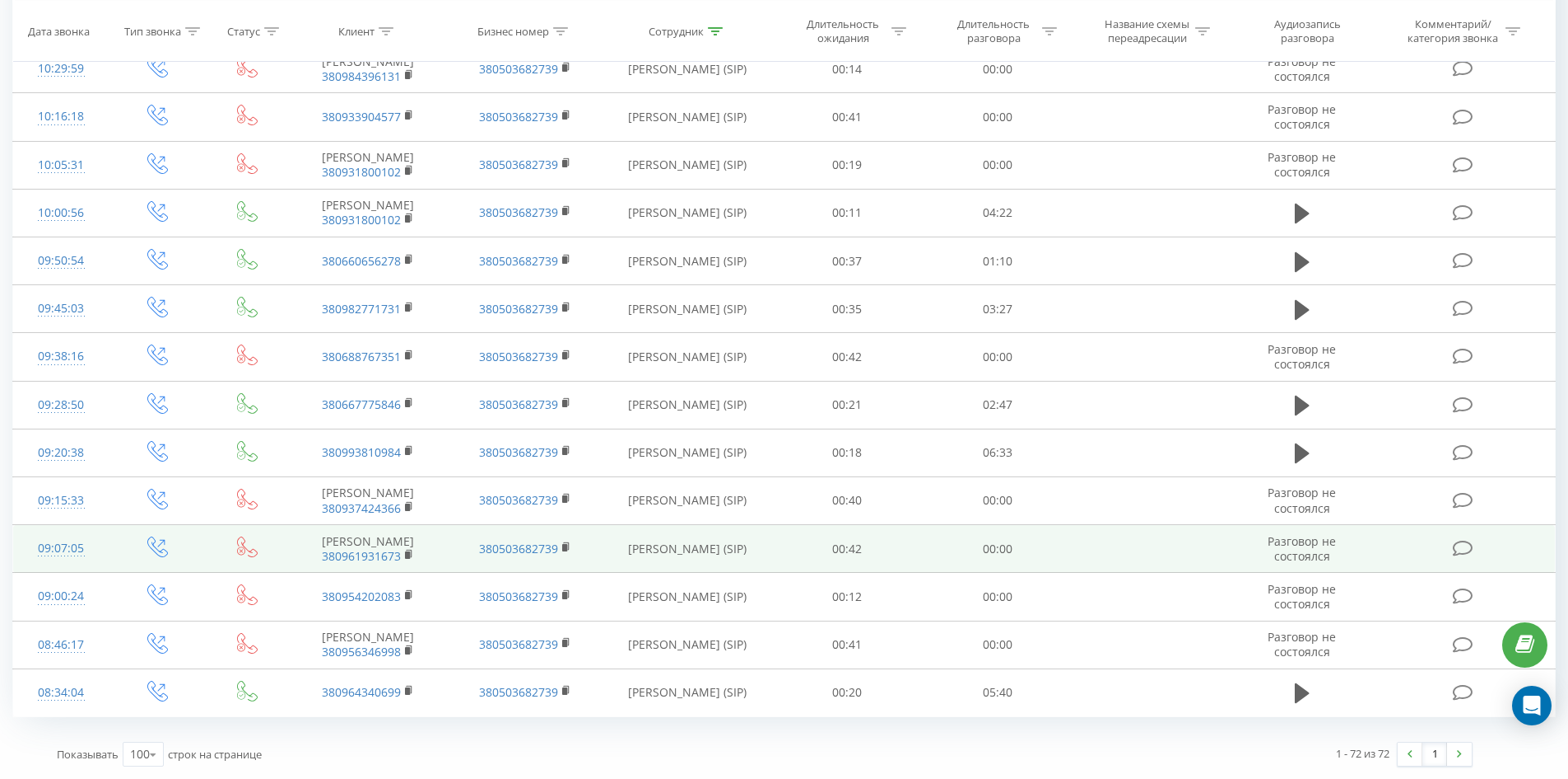
drag, startPoint x: 761, startPoint y: 384, endPoint x: 751, endPoint y: 542, distance: 158.3
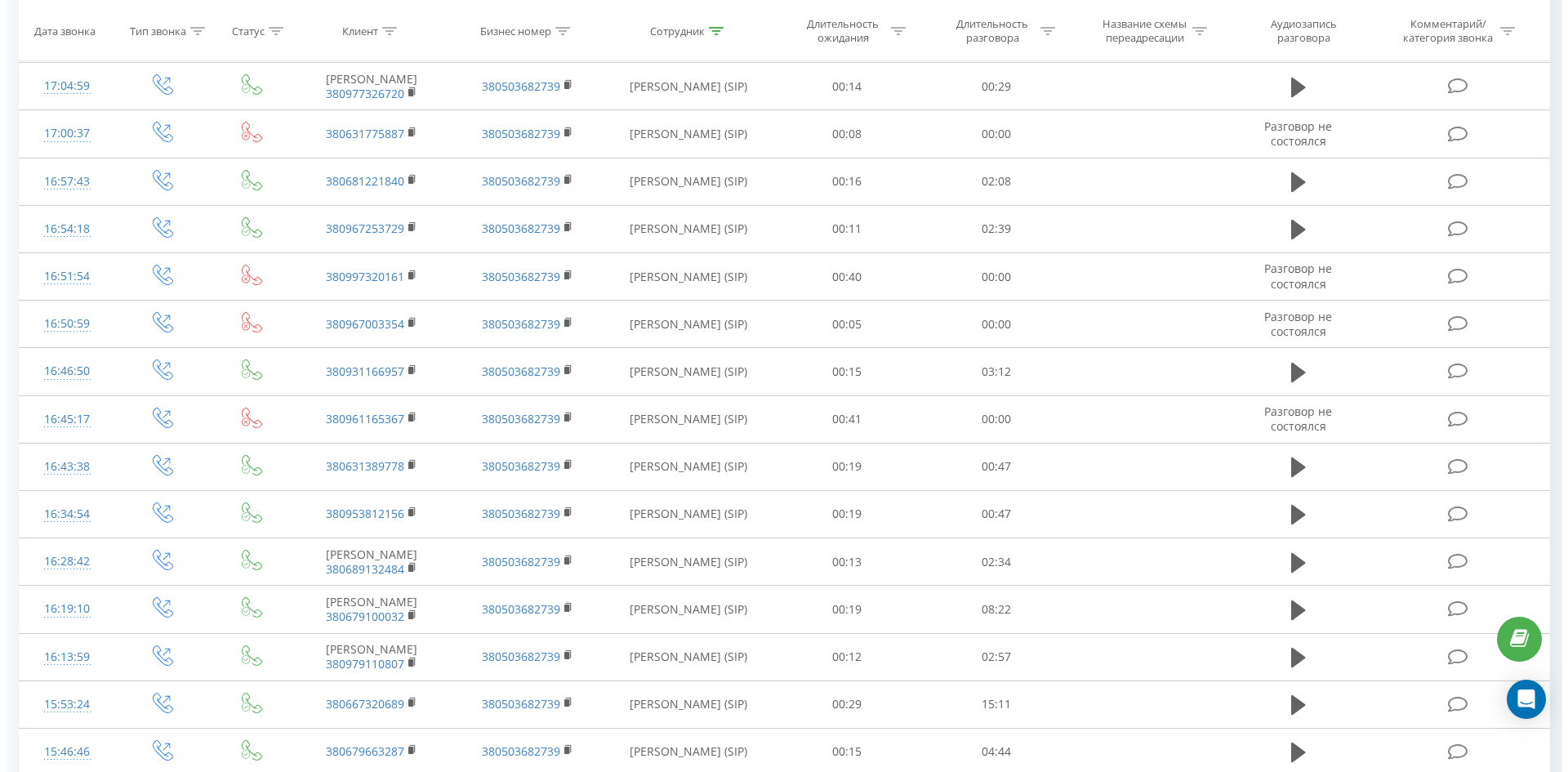
scroll to position [0, 0]
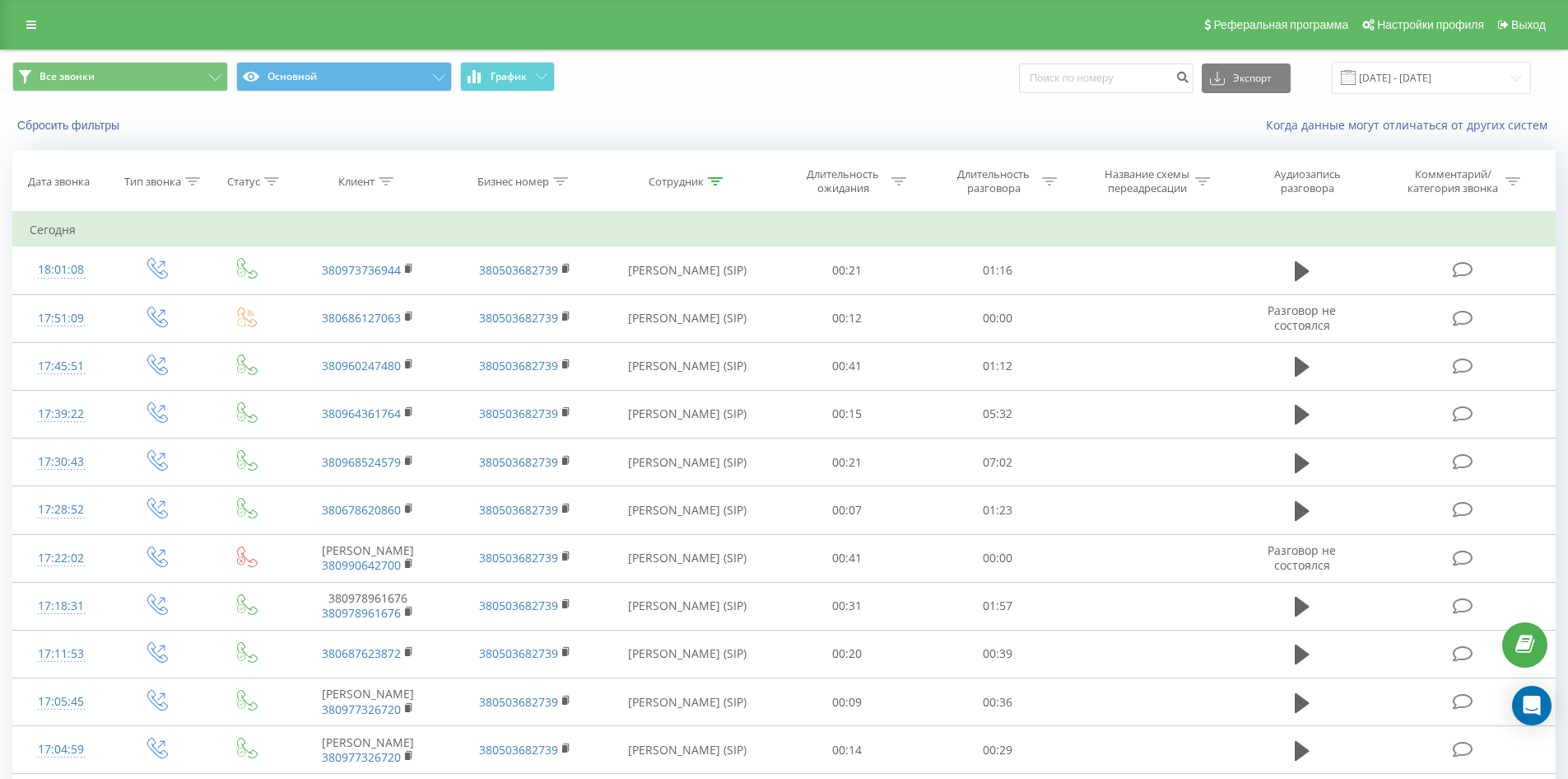
drag, startPoint x: 825, startPoint y: 478, endPoint x: 871, endPoint y: 10, distance: 470.3
click at [717, 180] on icon at bounding box center [715, 182] width 15 height 8
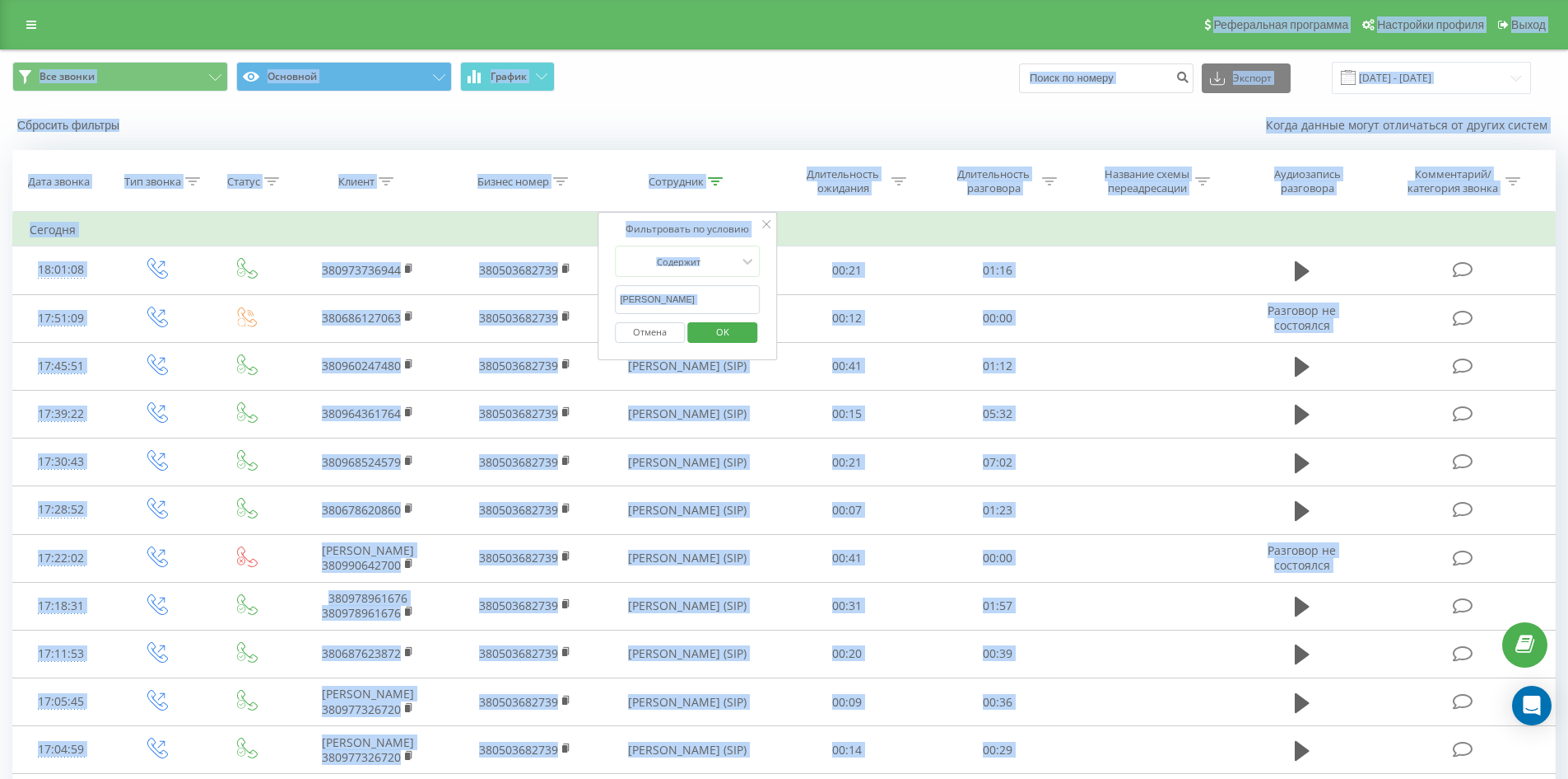
click at [715, 287] on input "дацюк анастасія" at bounding box center [687, 299] width 145 height 29
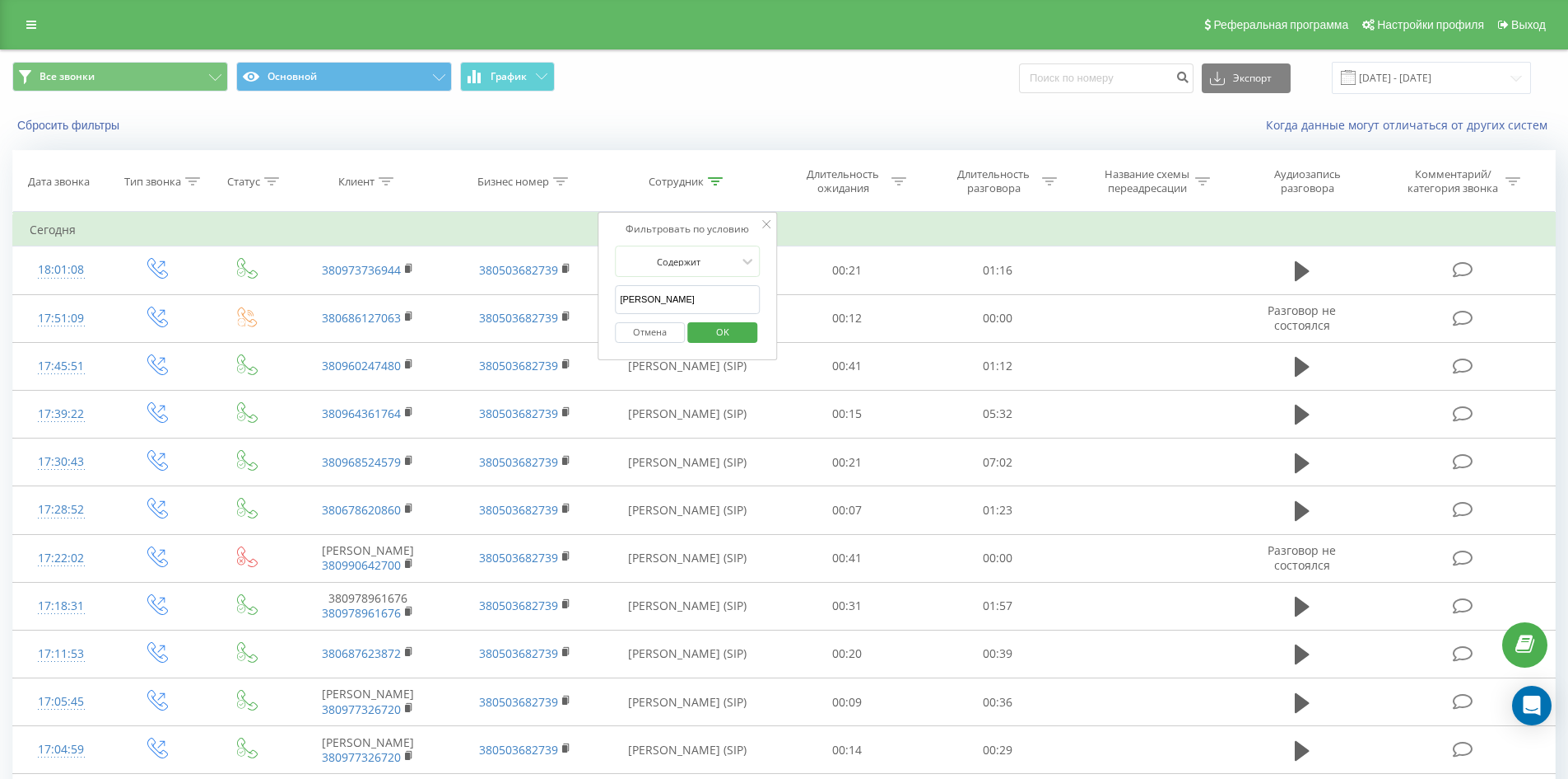
click button "OK" at bounding box center [723, 332] width 70 height 21
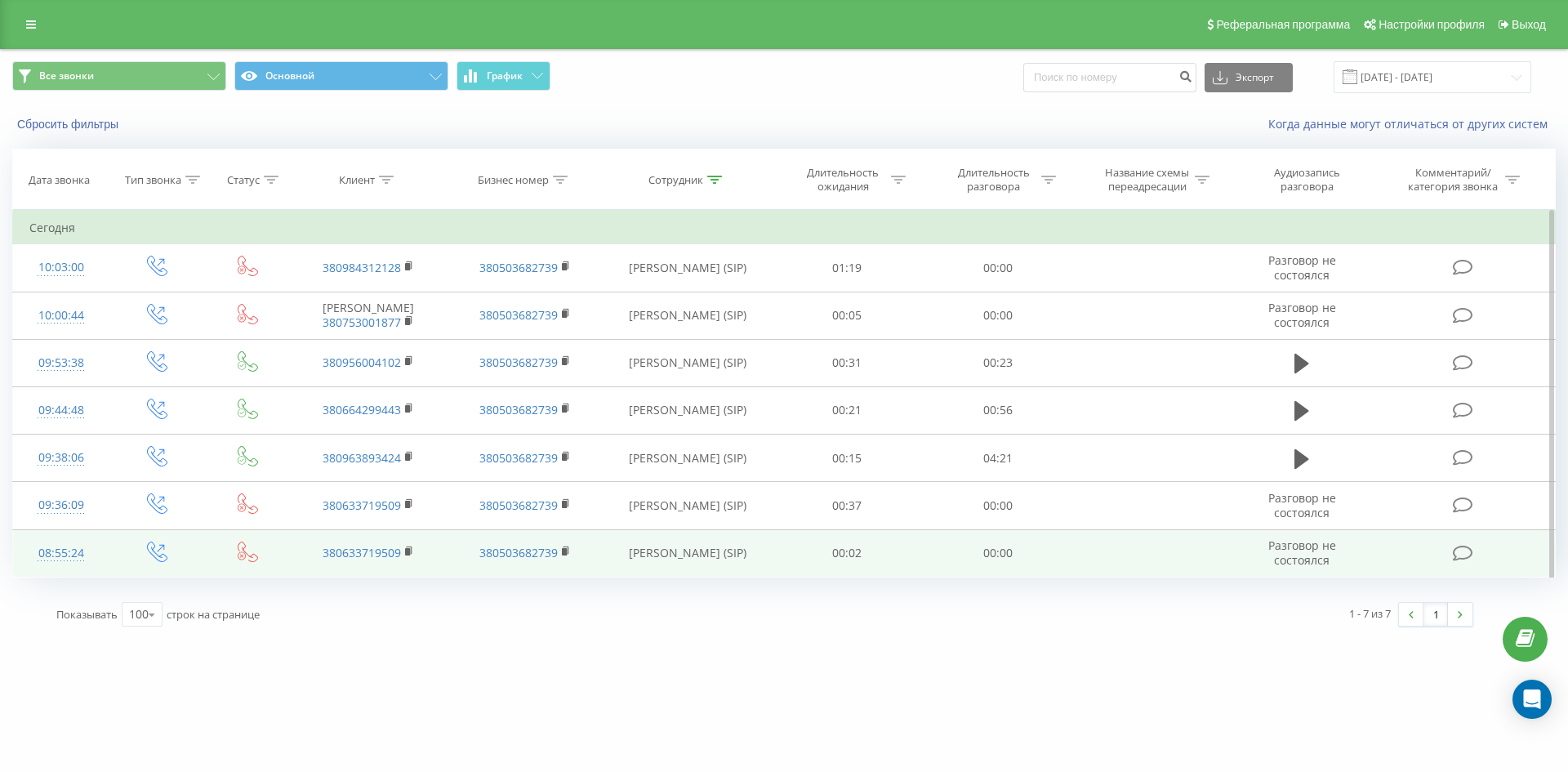
drag, startPoint x: 574, startPoint y: 242, endPoint x: 666, endPoint y: 587, distance: 357.1
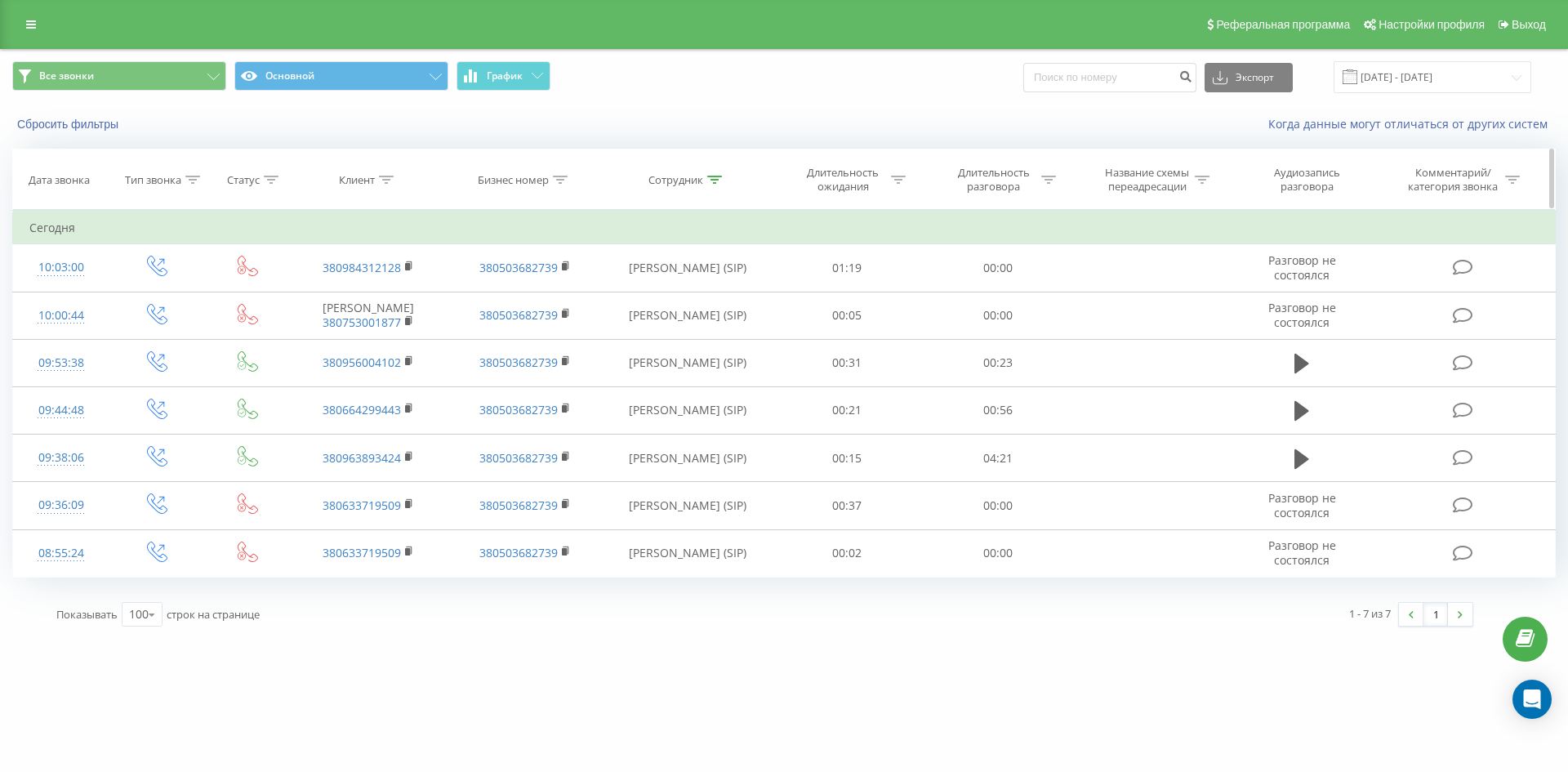
click at [718, 180] on icon at bounding box center [714, 180] width 15 height 8
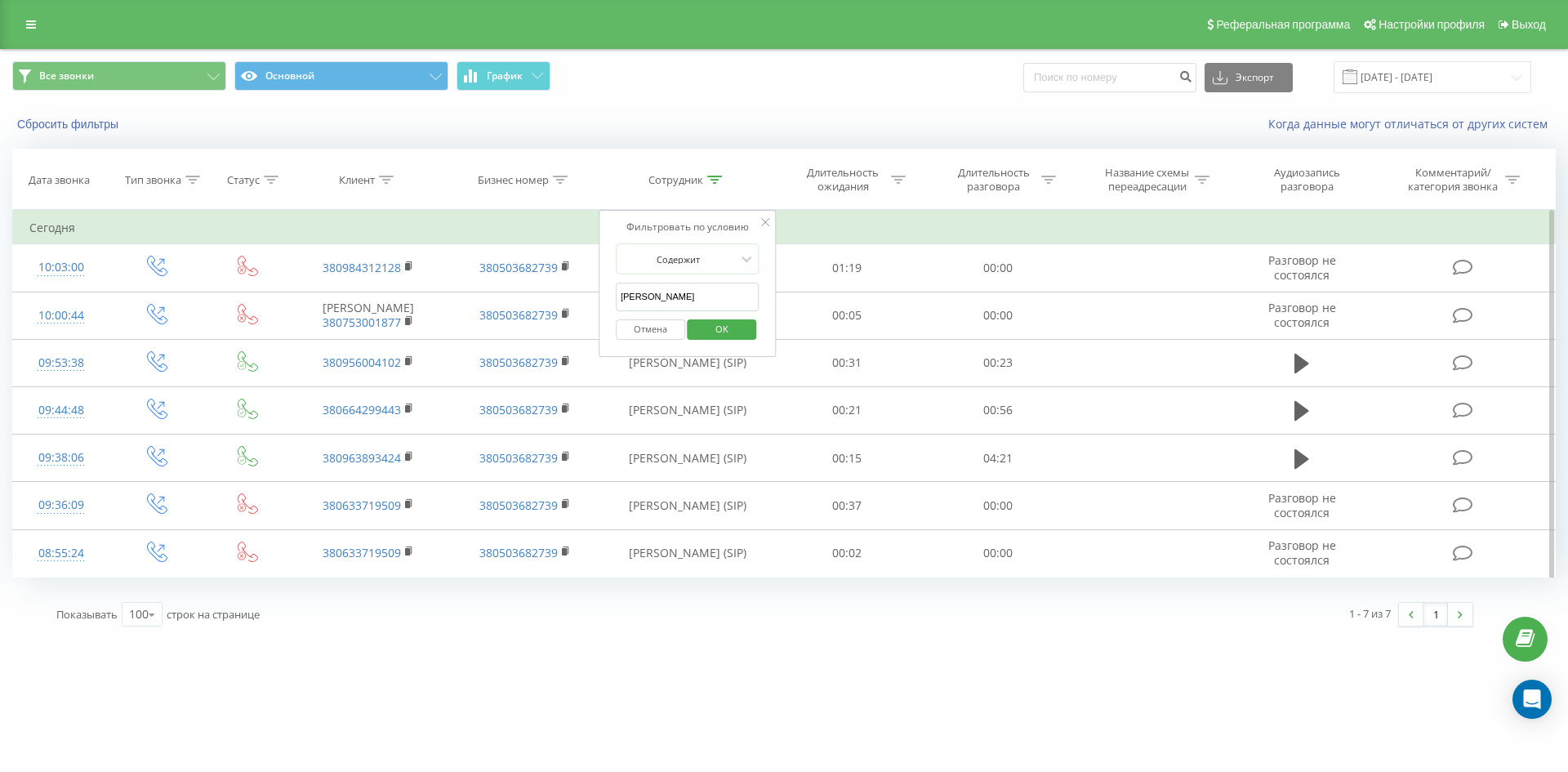
click at [722, 293] on input "журавель михайло" at bounding box center [687, 297] width 143 height 29
click button "OK" at bounding box center [722, 329] width 69 height 21
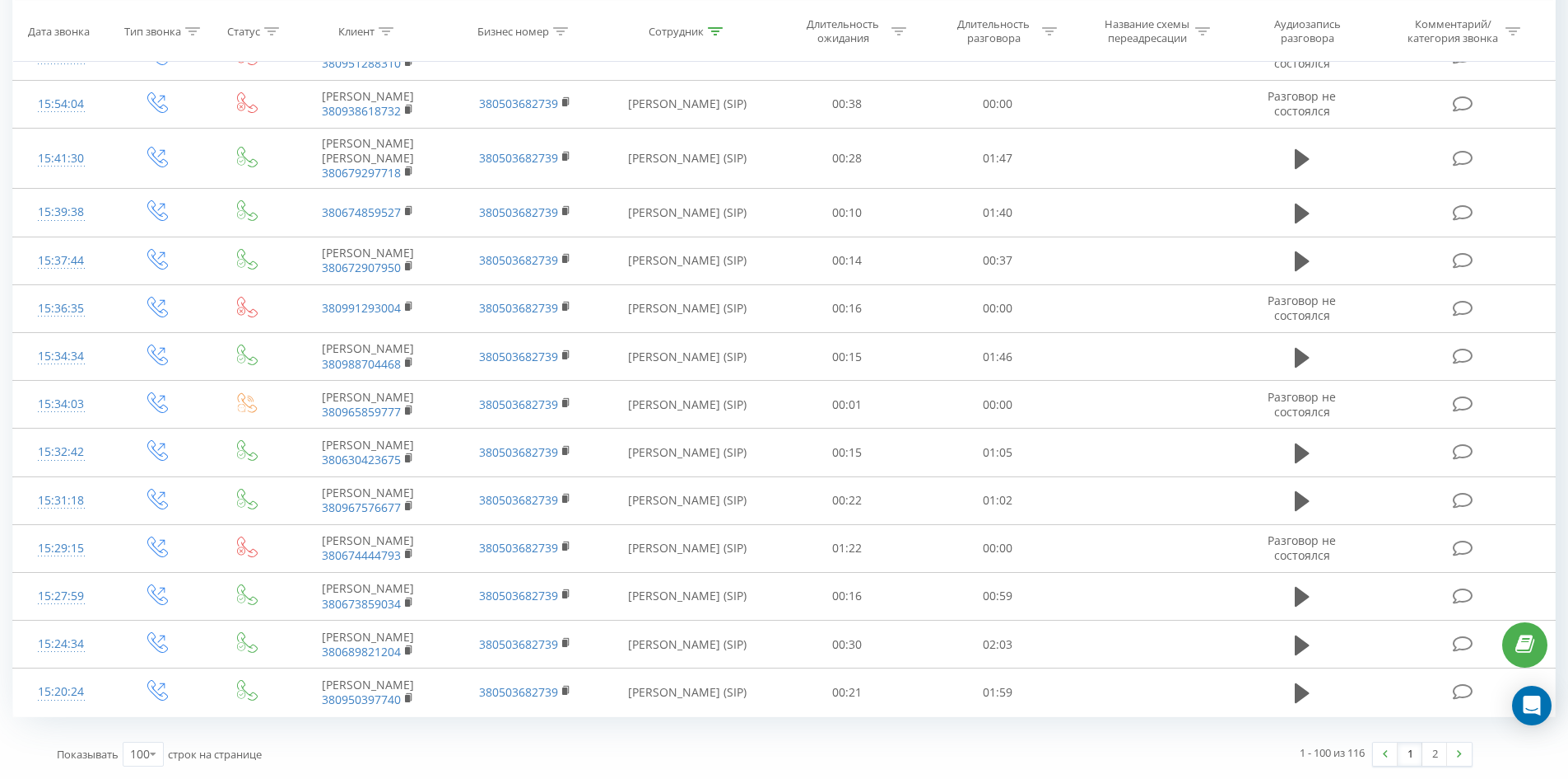
drag, startPoint x: 774, startPoint y: 376, endPoint x: 1464, endPoint y: 737, distance: 778.7
click at [1430, 742] on link "2" at bounding box center [1434, 753] width 25 height 23
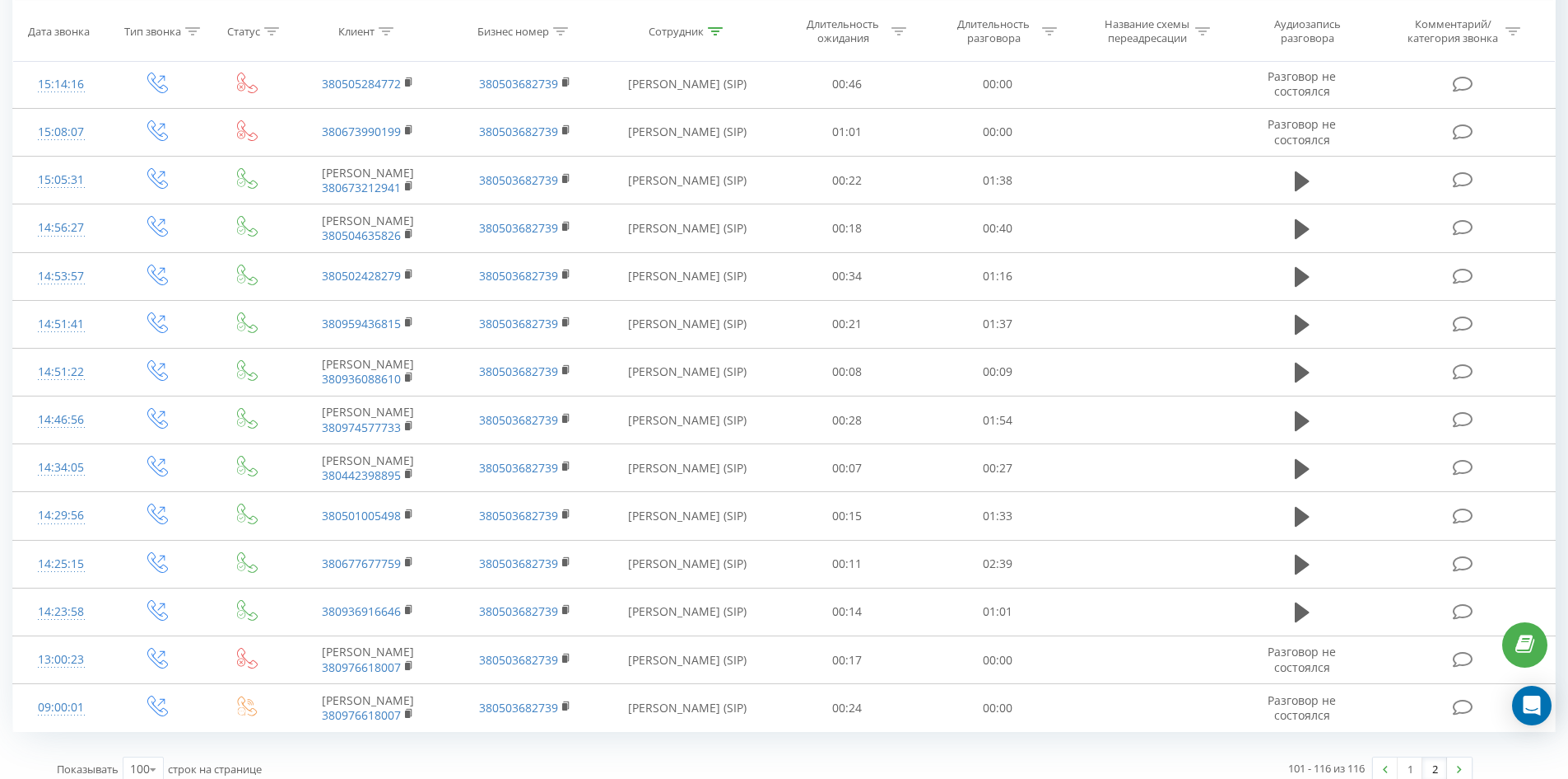
drag, startPoint x: 1204, startPoint y: 512, endPoint x: 1188, endPoint y: 764, distance: 252.5
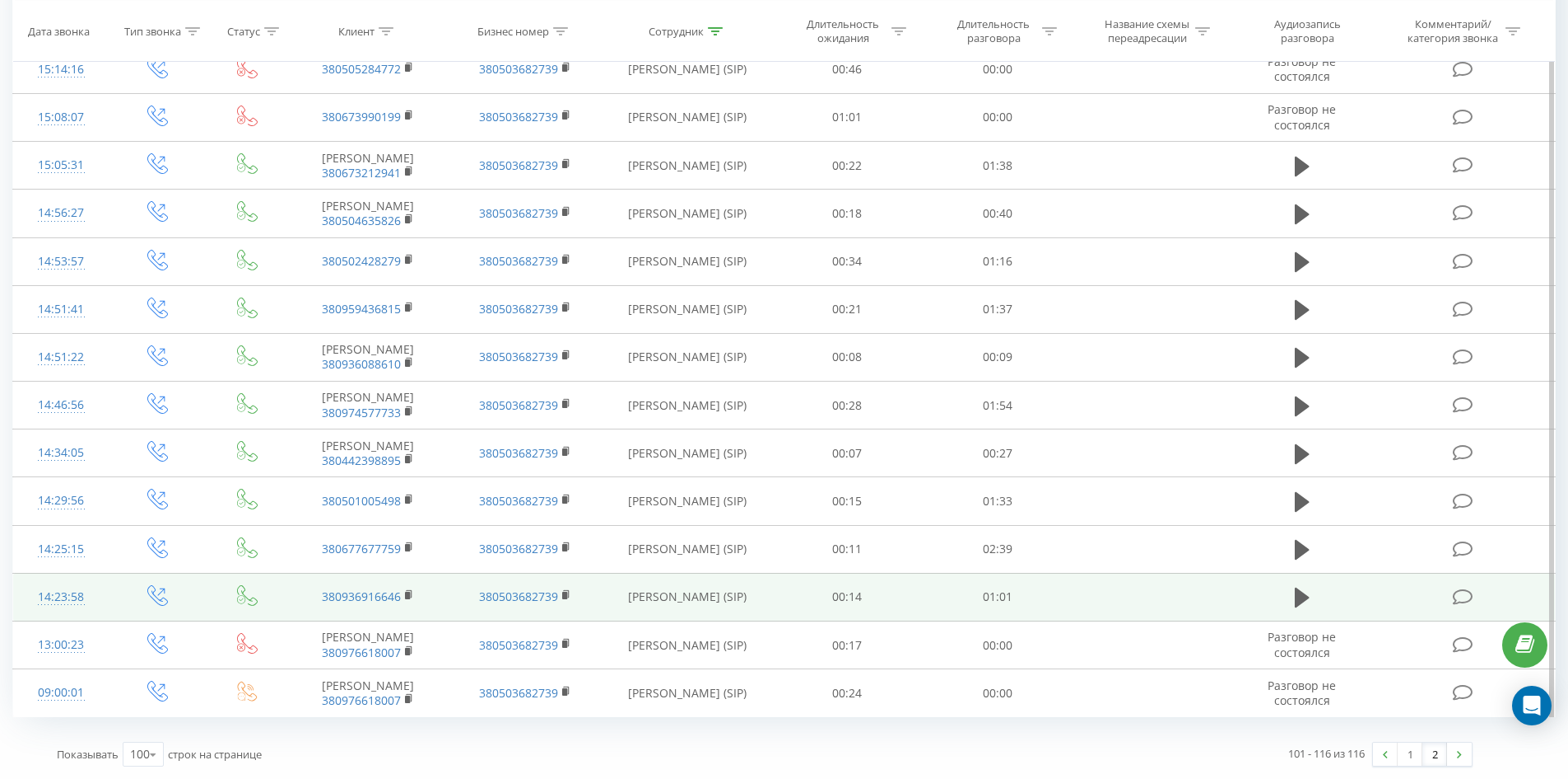
scroll to position [426, 0]
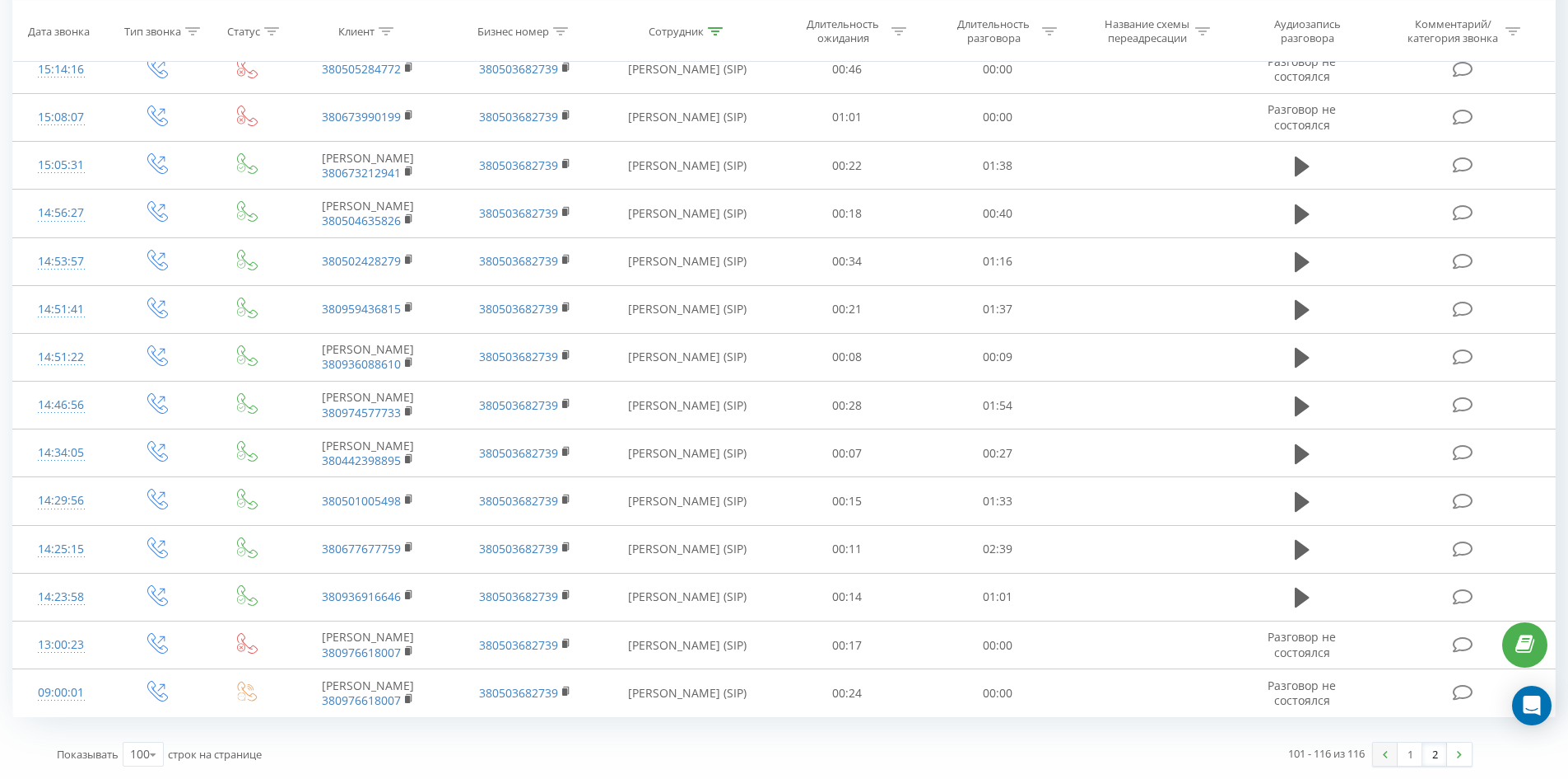
click at [1396, 760] on link at bounding box center [1386, 753] width 25 height 23
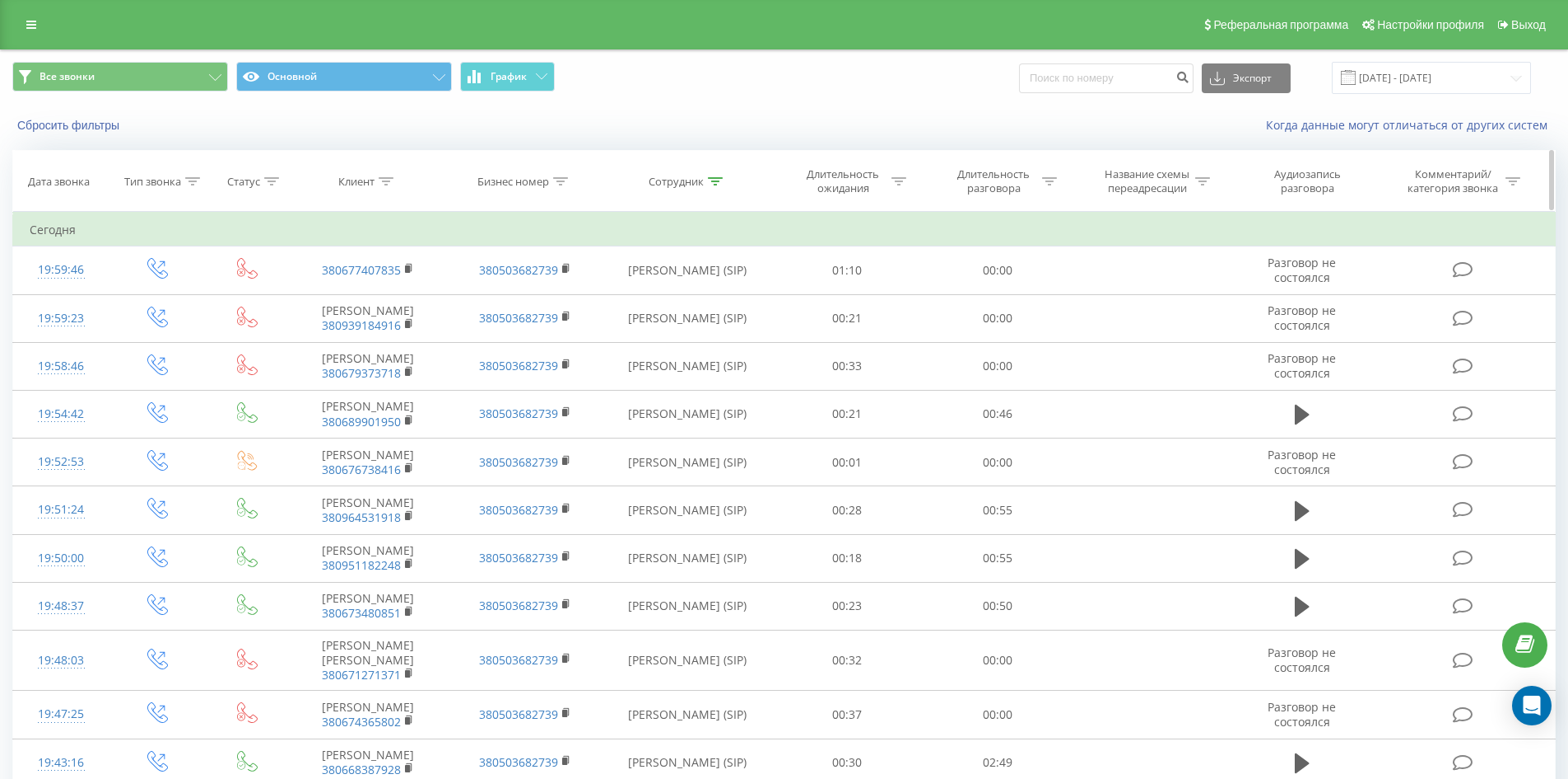
click at [713, 187] on div at bounding box center [715, 182] width 15 height 14
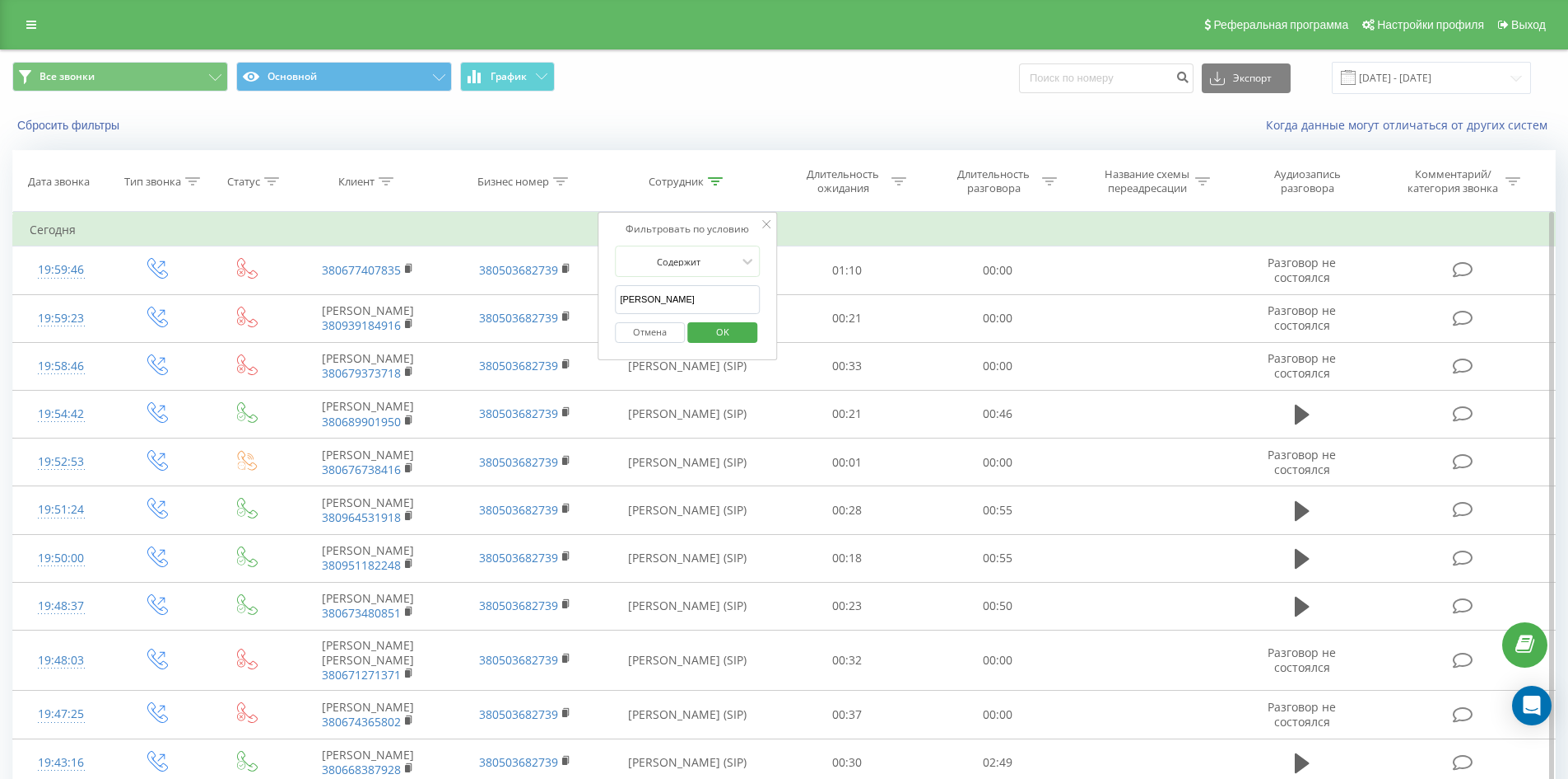
click at [732, 305] on input "приколота артем" at bounding box center [687, 299] width 145 height 29
type input "соломка карина"
click button "OK" at bounding box center [723, 332] width 70 height 21
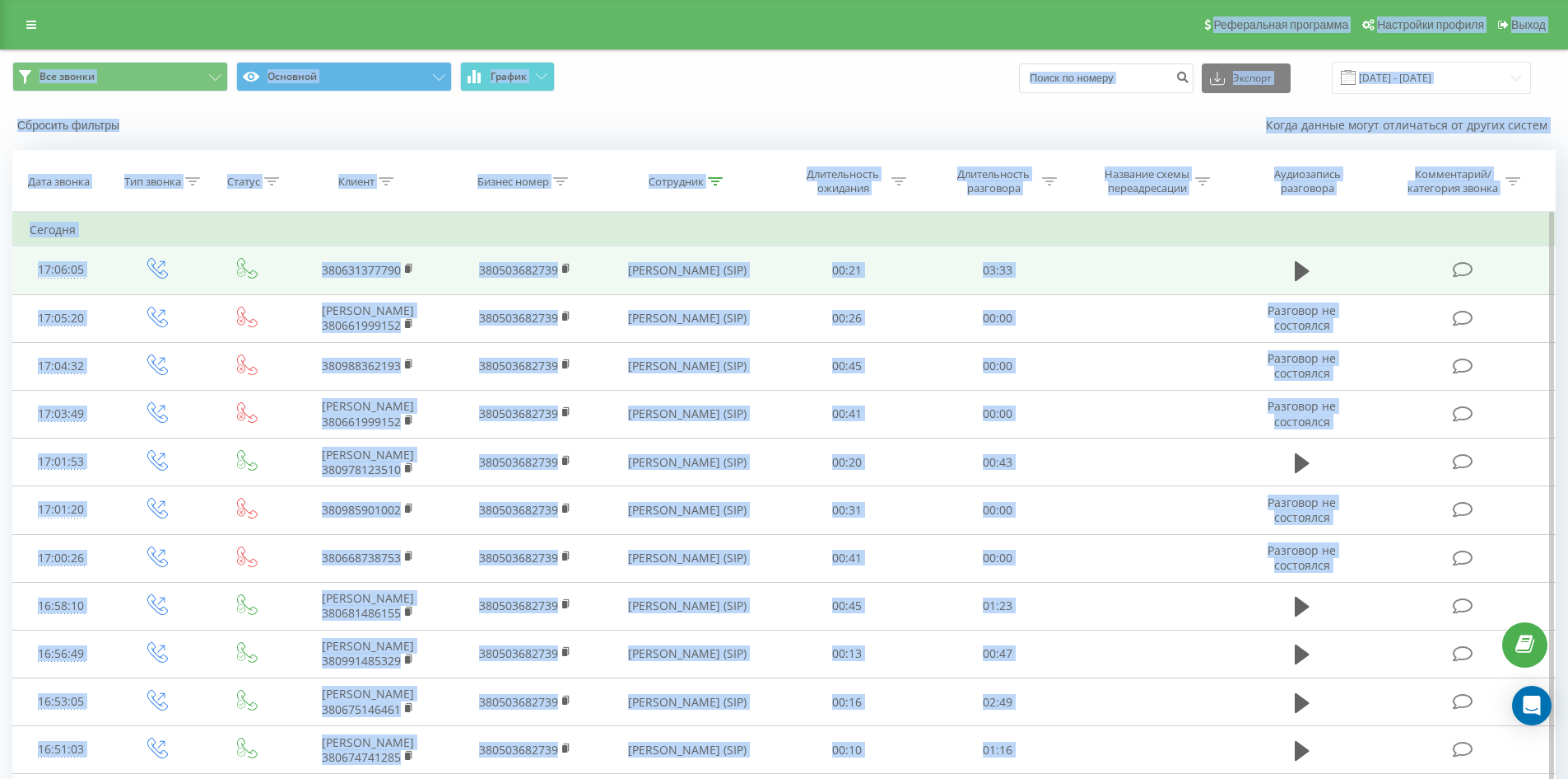
click at [757, 253] on td "Соломка Карина Станіславівна (SIP)" at bounding box center [687, 270] width 168 height 48
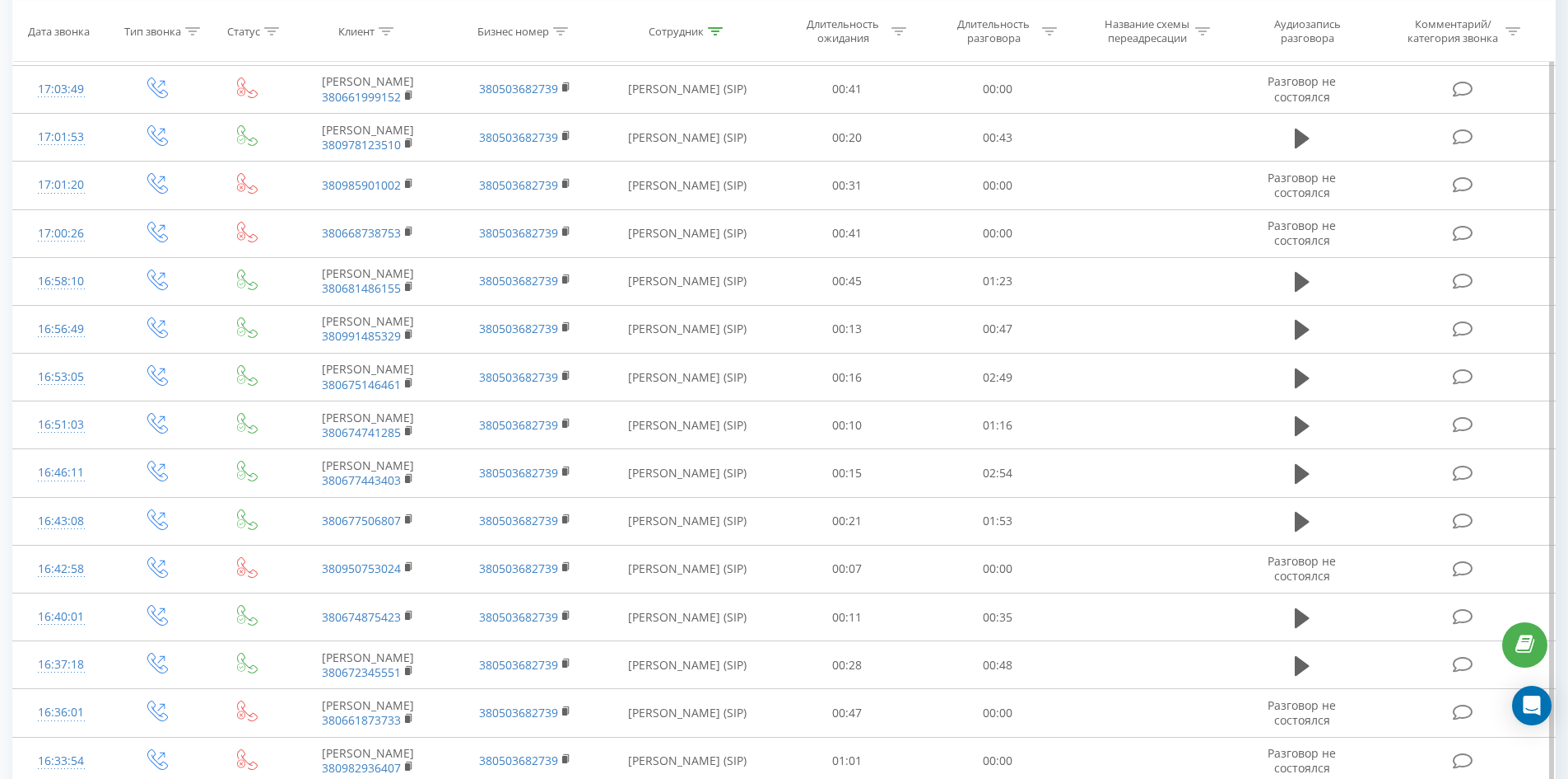
scroll to position [1292, 0]
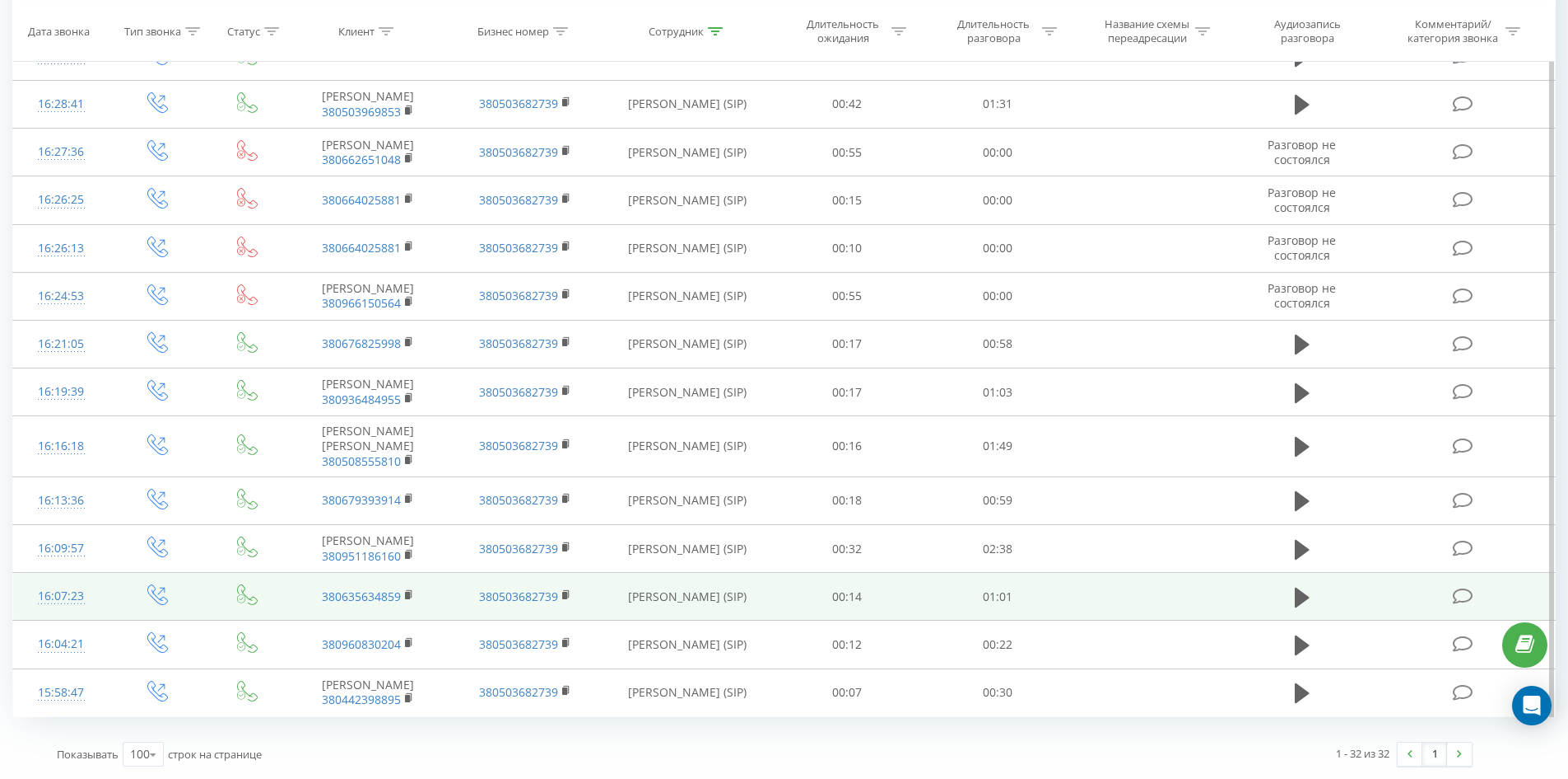
drag, startPoint x: 813, startPoint y: 525, endPoint x: 817, endPoint y: 569, distance: 44.2
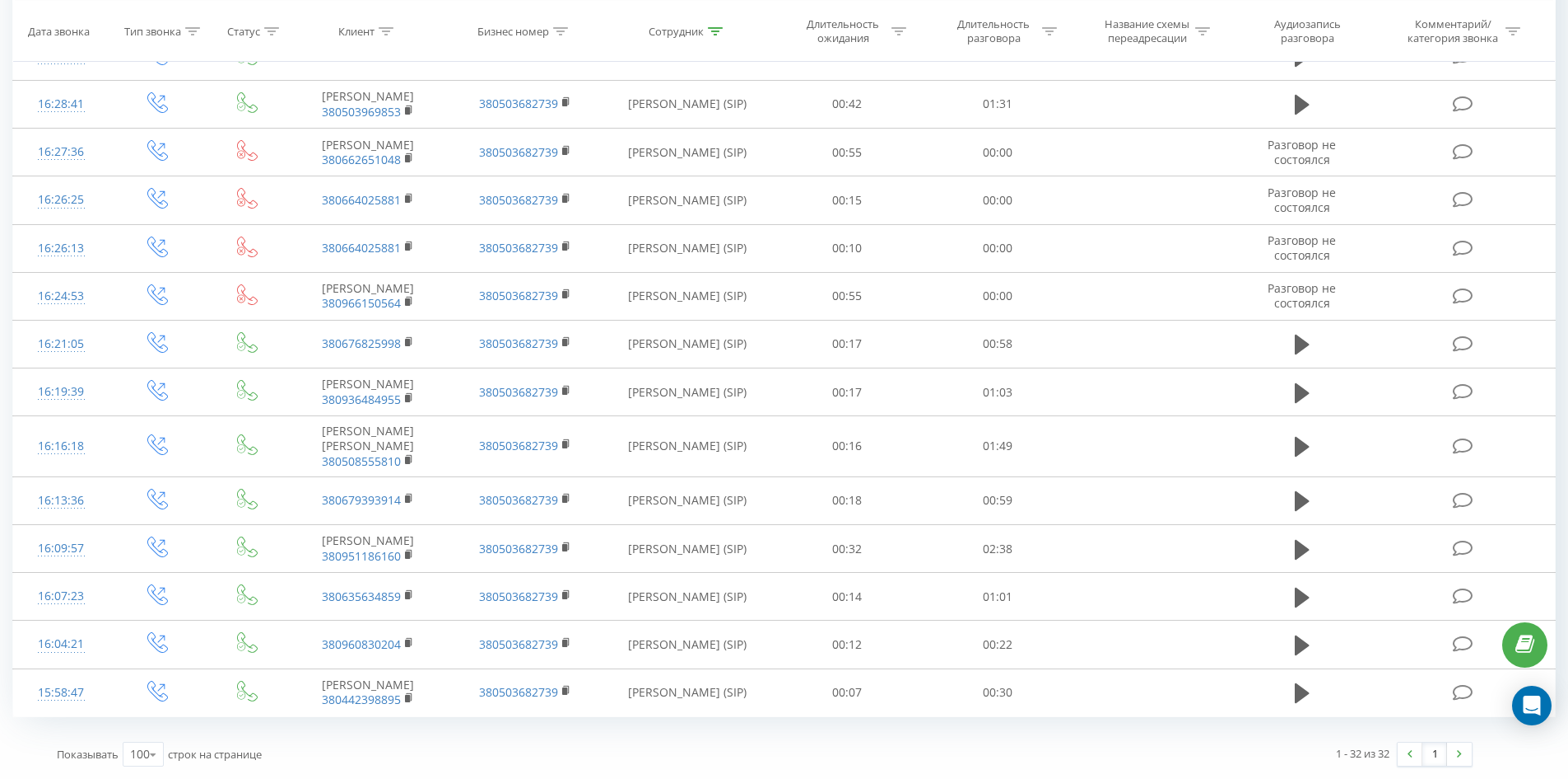
scroll to position [0, 0]
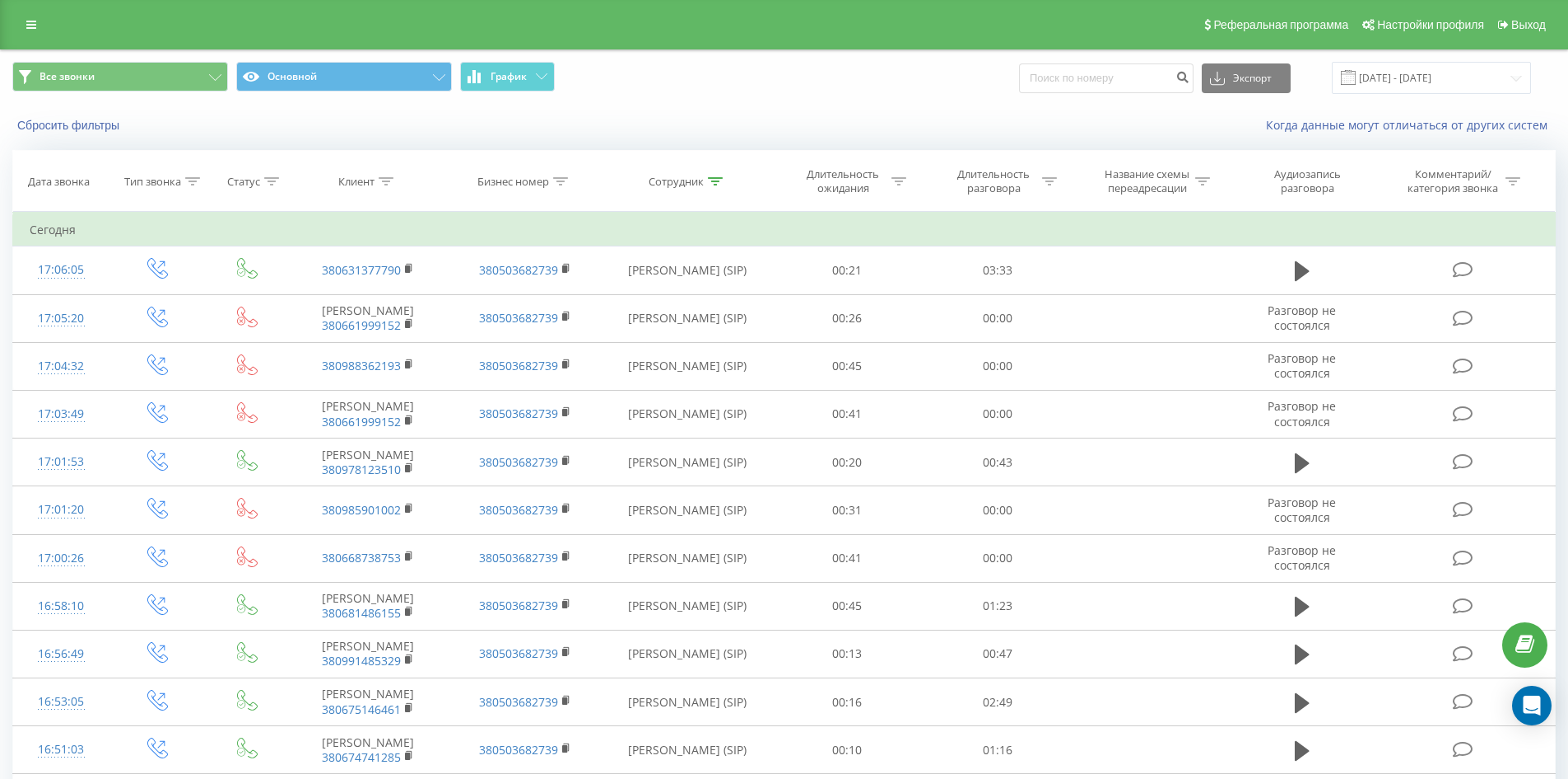
drag, startPoint x: 816, startPoint y: 567, endPoint x: 897, endPoint y: -67, distance: 639.2
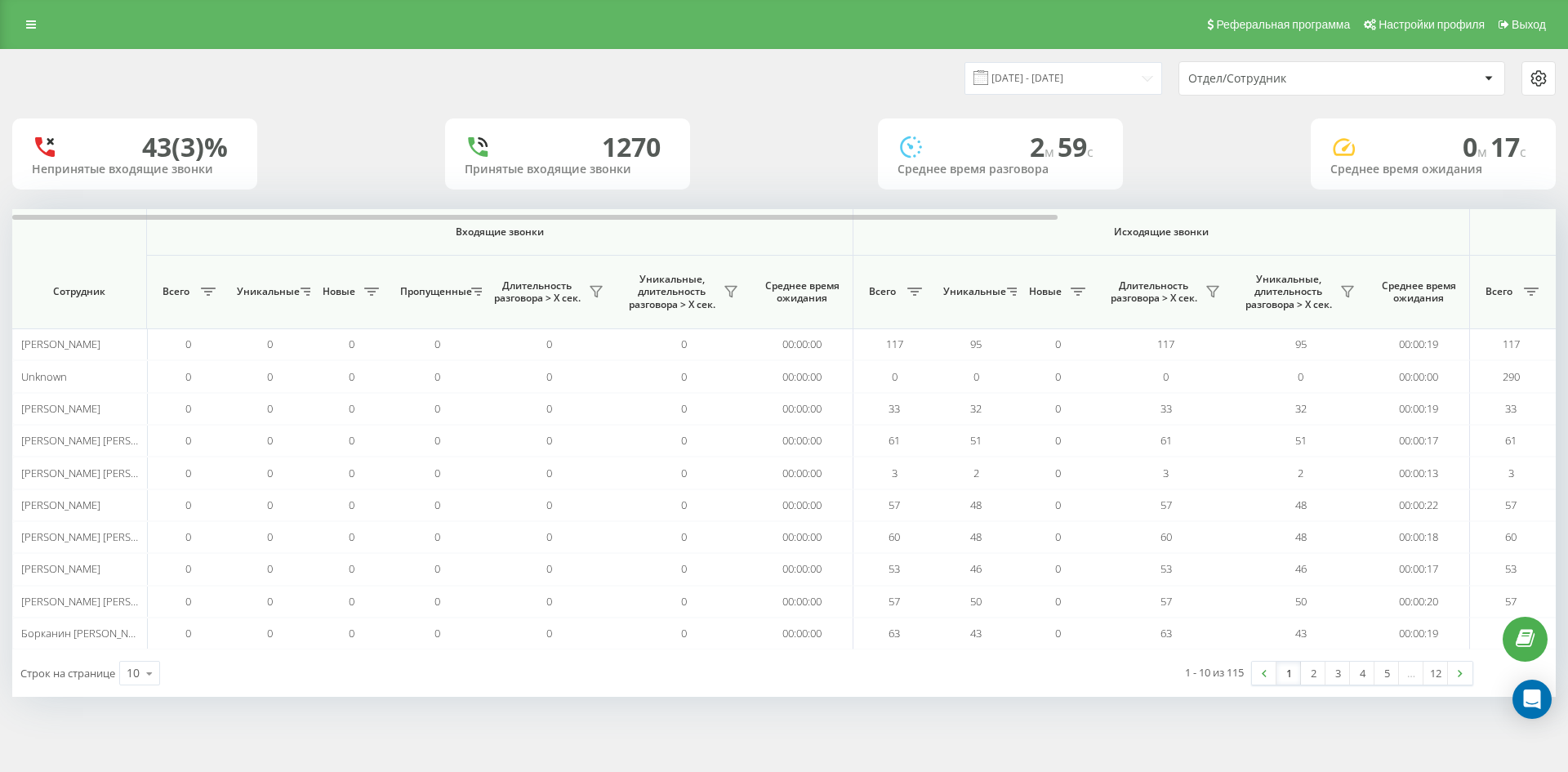
click at [1109, 95] on div "[DATE] - [DATE] Отдел/Сотрудник" at bounding box center [1170, 78] width 772 height 35
drag, startPoint x: 1108, startPoint y: 74, endPoint x: 1096, endPoint y: 90, distance: 20.0
click at [1108, 76] on input "[DATE] - [DATE]" at bounding box center [1063, 78] width 198 height 32
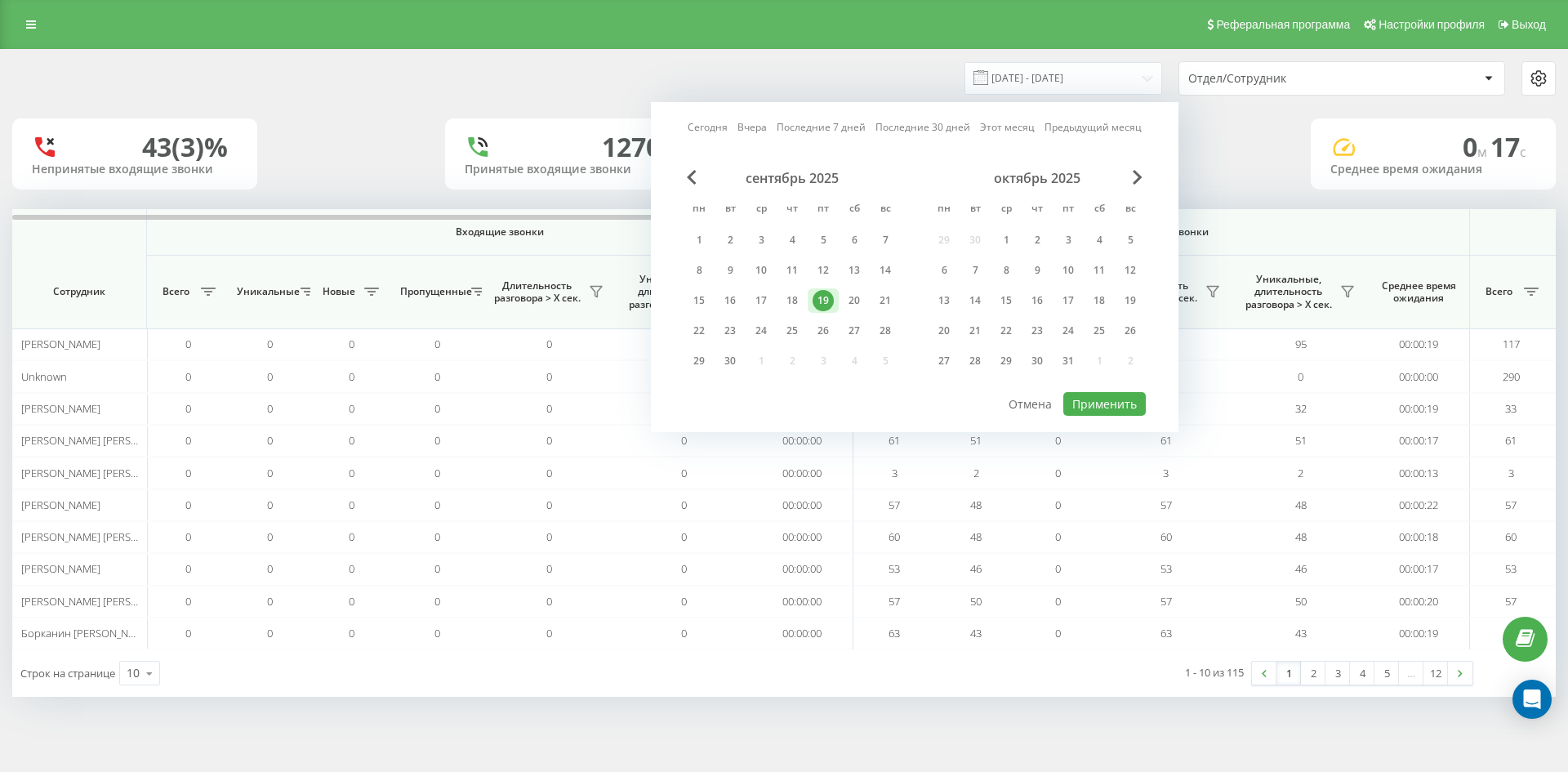
click at [757, 129] on link "Вчера" at bounding box center [752, 128] width 30 height 16
click at [1090, 393] on button "Применить" at bounding box center [1103, 403] width 82 height 24
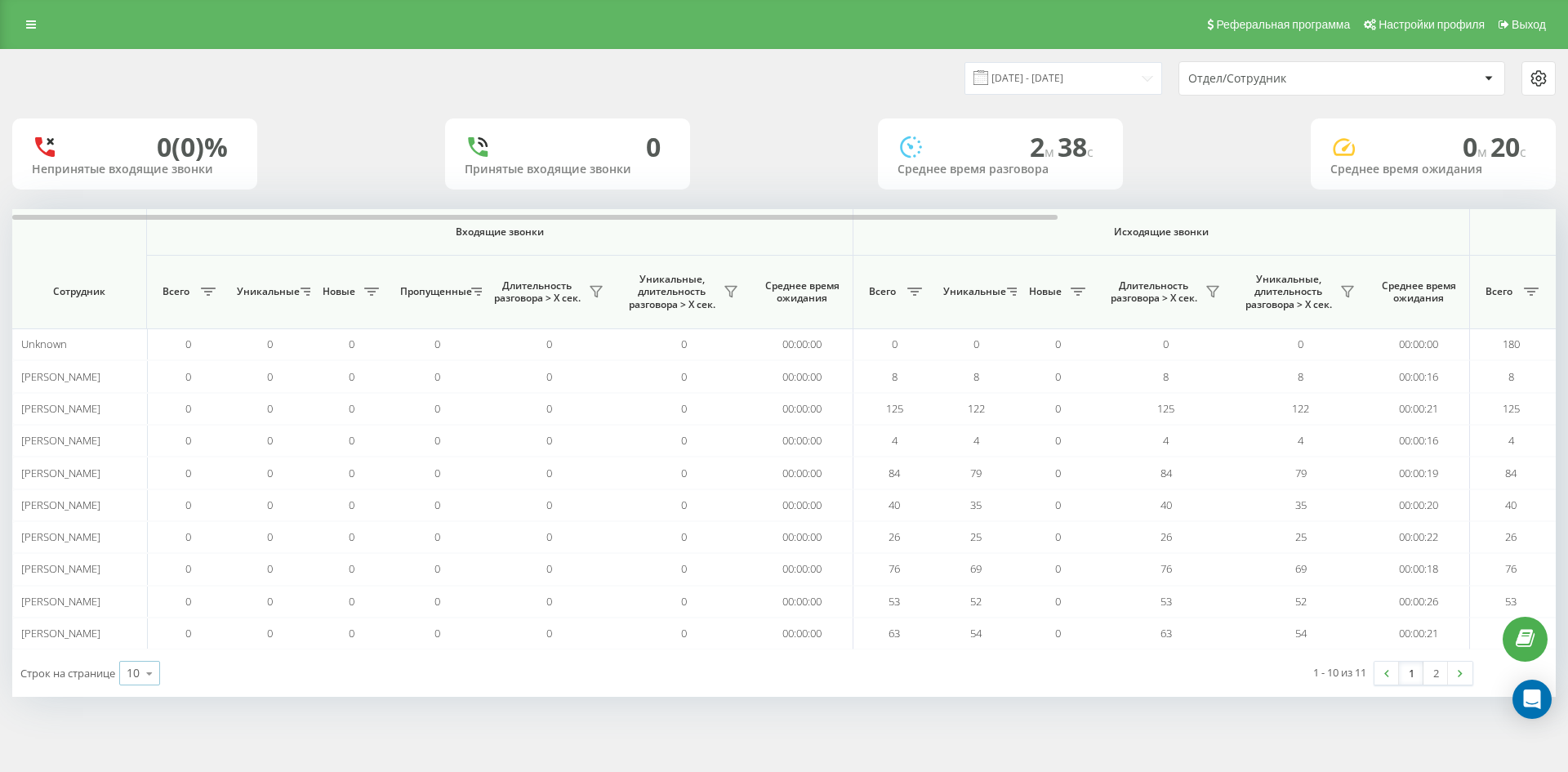
click at [142, 665] on icon at bounding box center [149, 673] width 25 height 32
click at [146, 644] on span "100" at bounding box center [136, 649] width 20 height 16
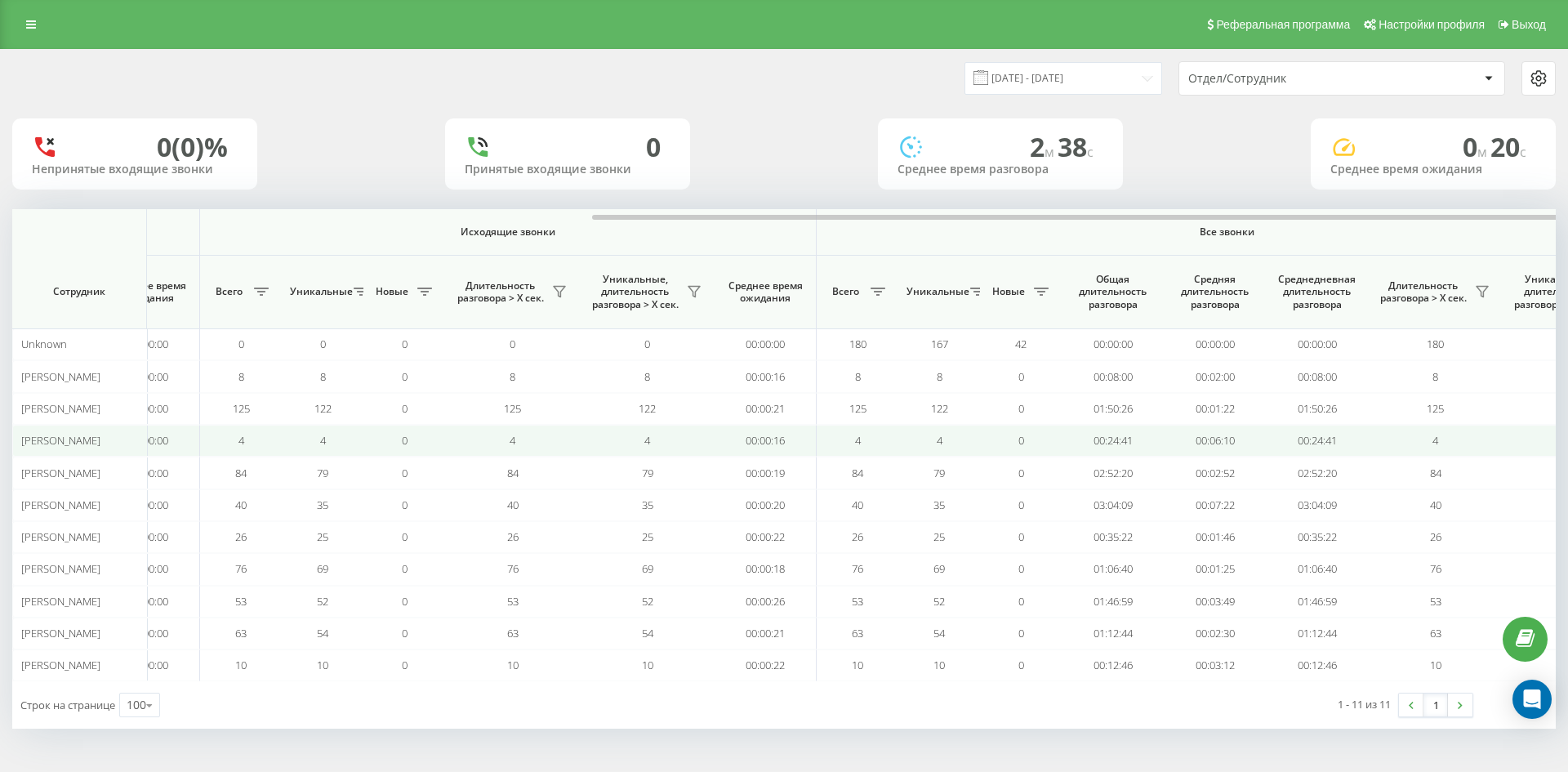
scroll to position [0, 735]
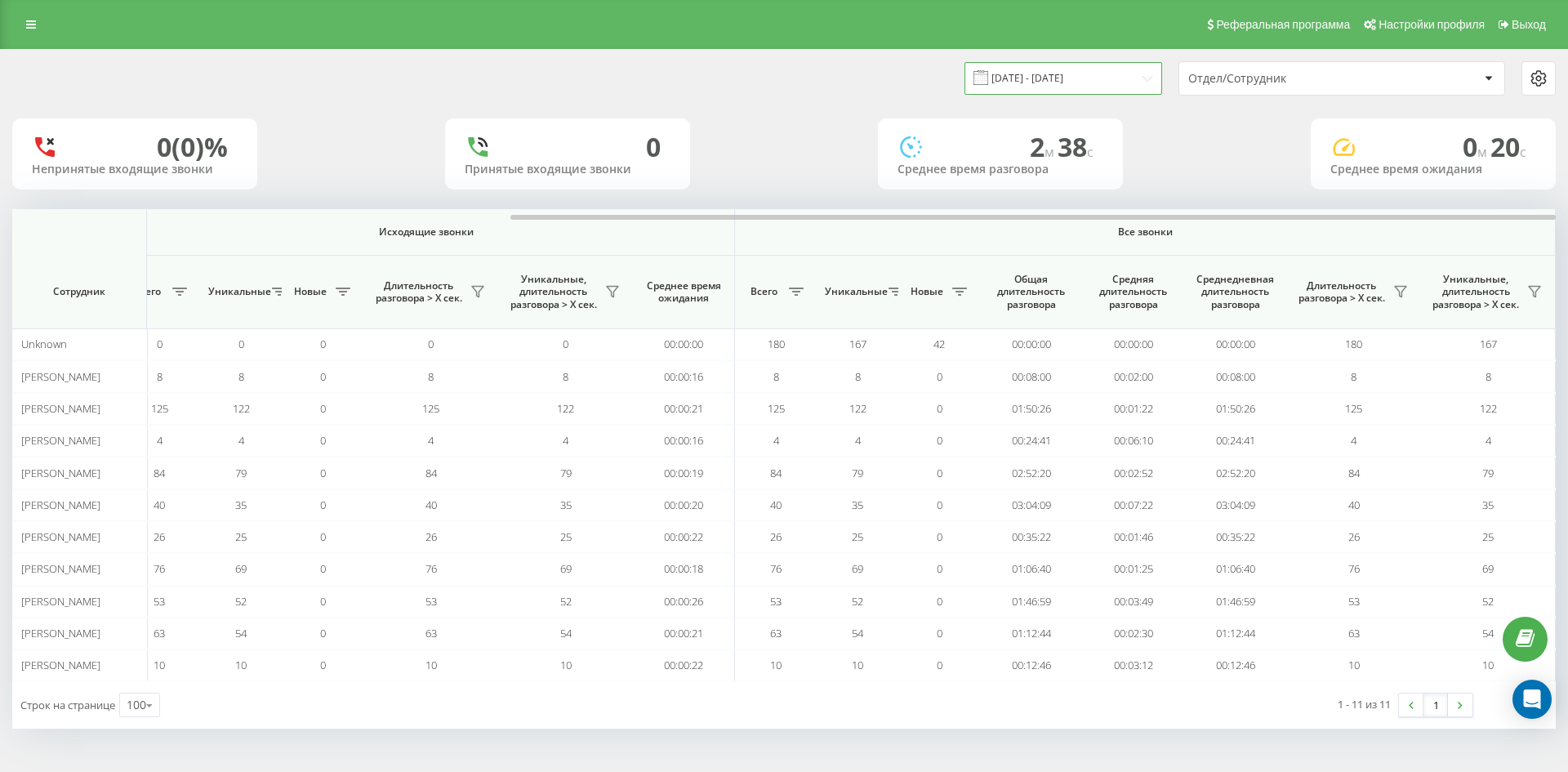
click at [1100, 65] on input "[DATE] - [DATE]" at bounding box center [1063, 78] width 198 height 32
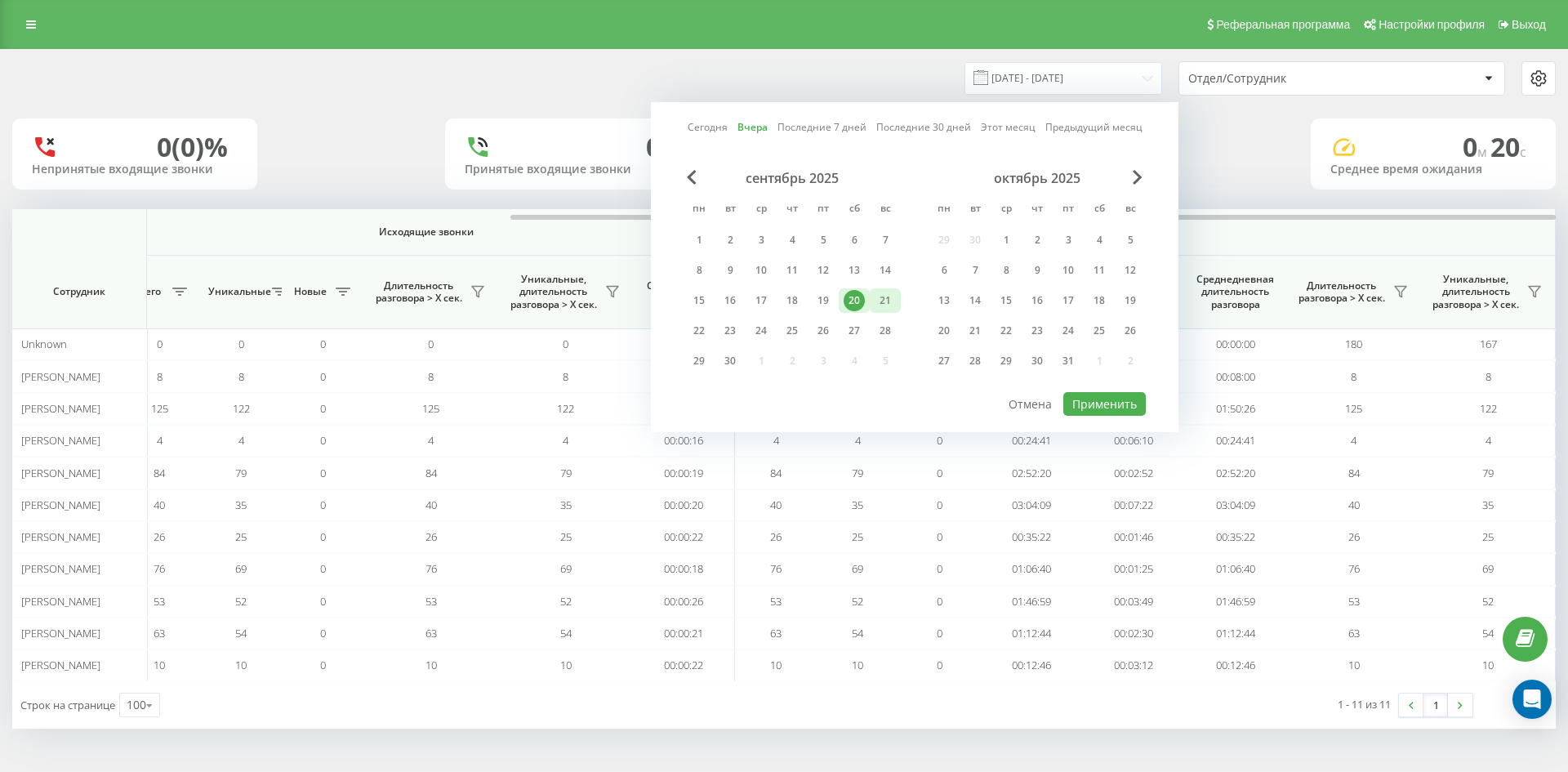
click at [880, 303] on div "21" at bounding box center [885, 300] width 21 height 21
click at [1091, 401] on button "Применить" at bounding box center [1103, 403] width 82 height 24
type input "[DATE] - [DATE]"
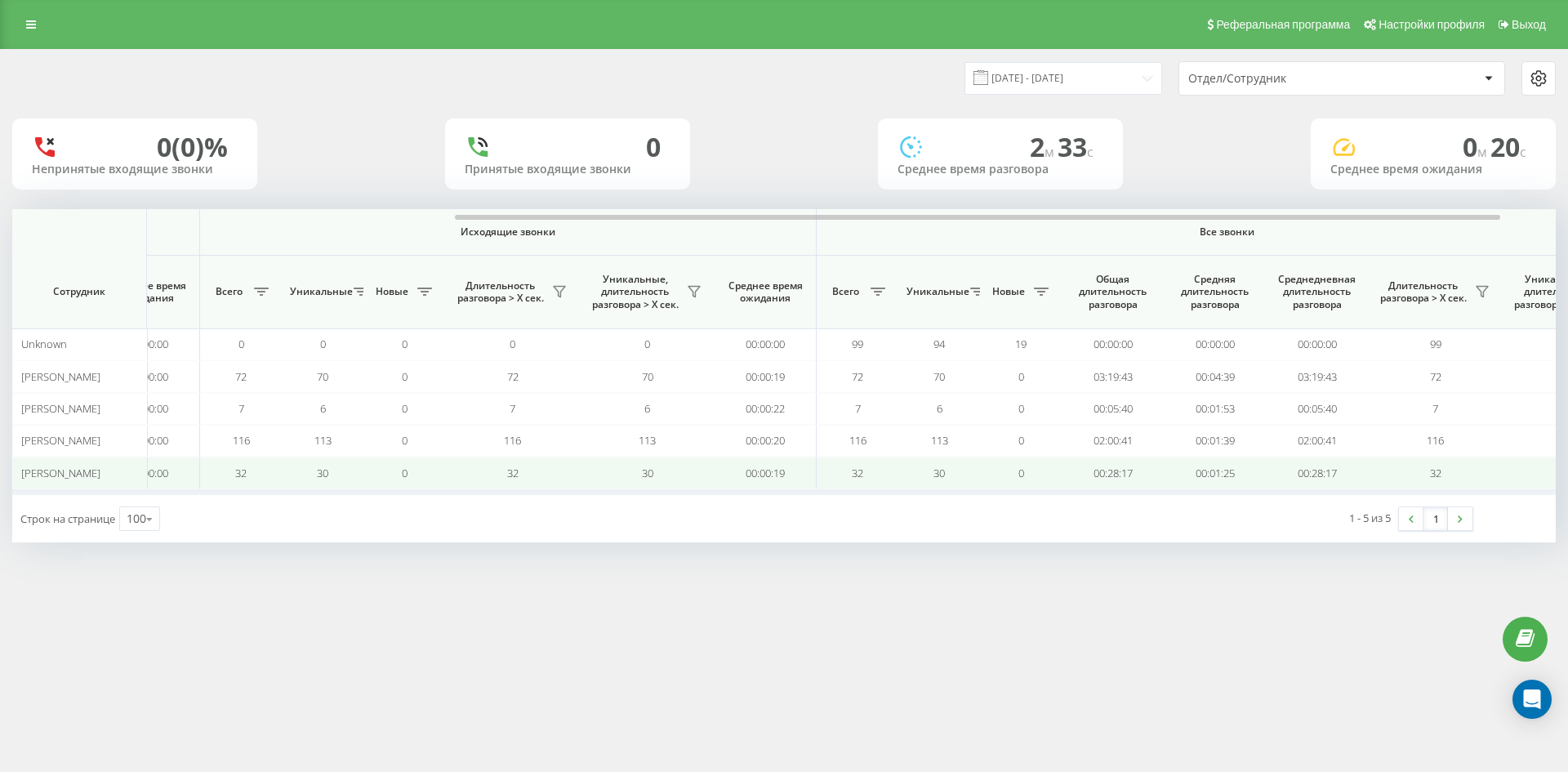
scroll to position [0, 735]
